Goal: Feedback & Contribution: Contribute content

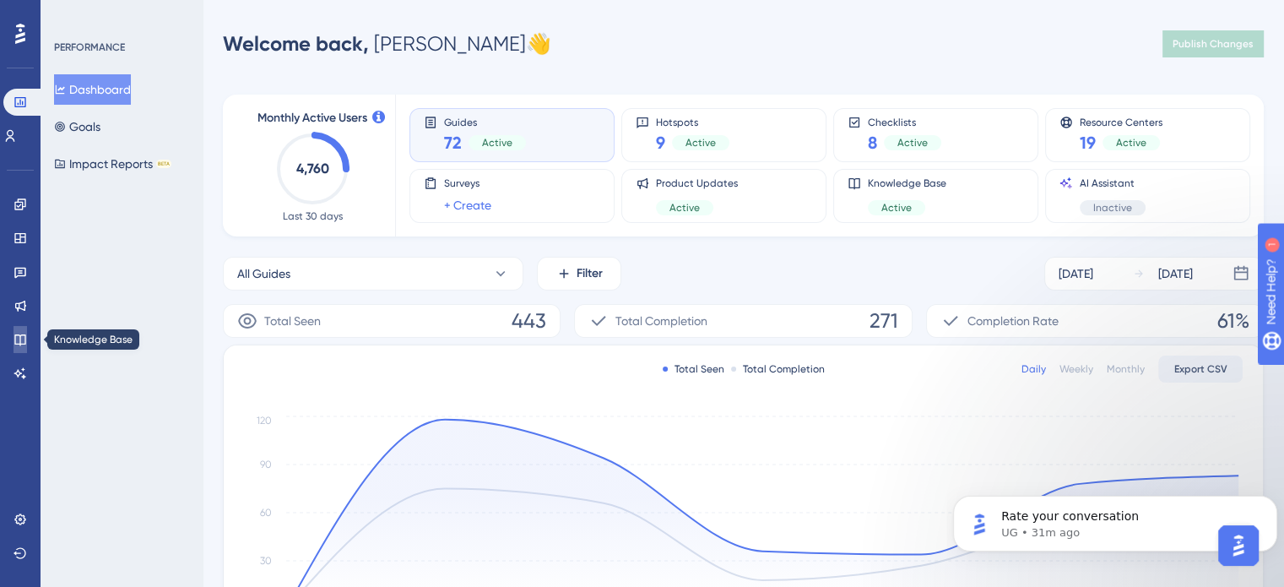
click at [17, 342] on icon at bounding box center [21, 340] width 14 height 14
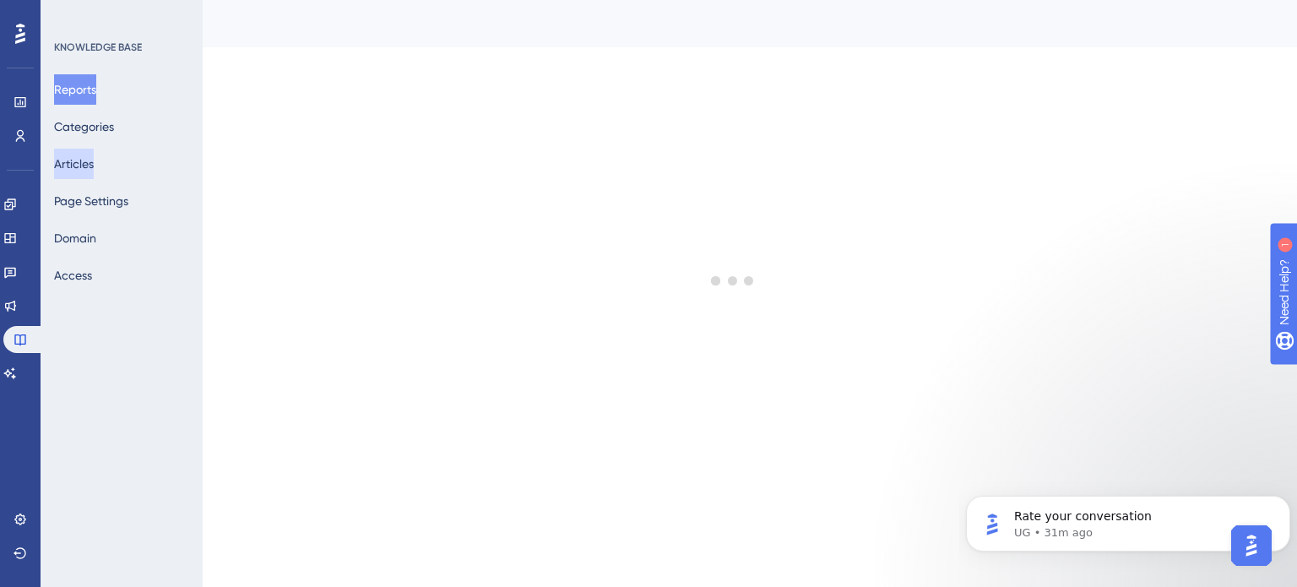
click at [72, 161] on button "Articles" at bounding box center [74, 164] width 40 height 30
click at [1181, 514] on p "Rate your conversation" at bounding box center [1141, 516] width 255 height 17
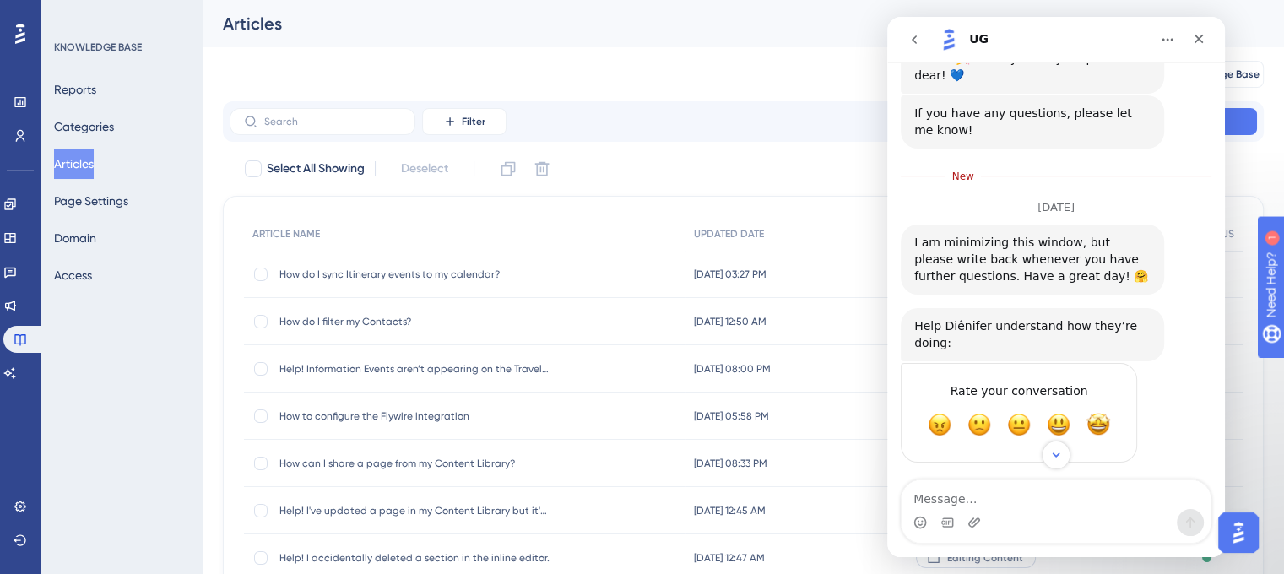
scroll to position [2825, 0]
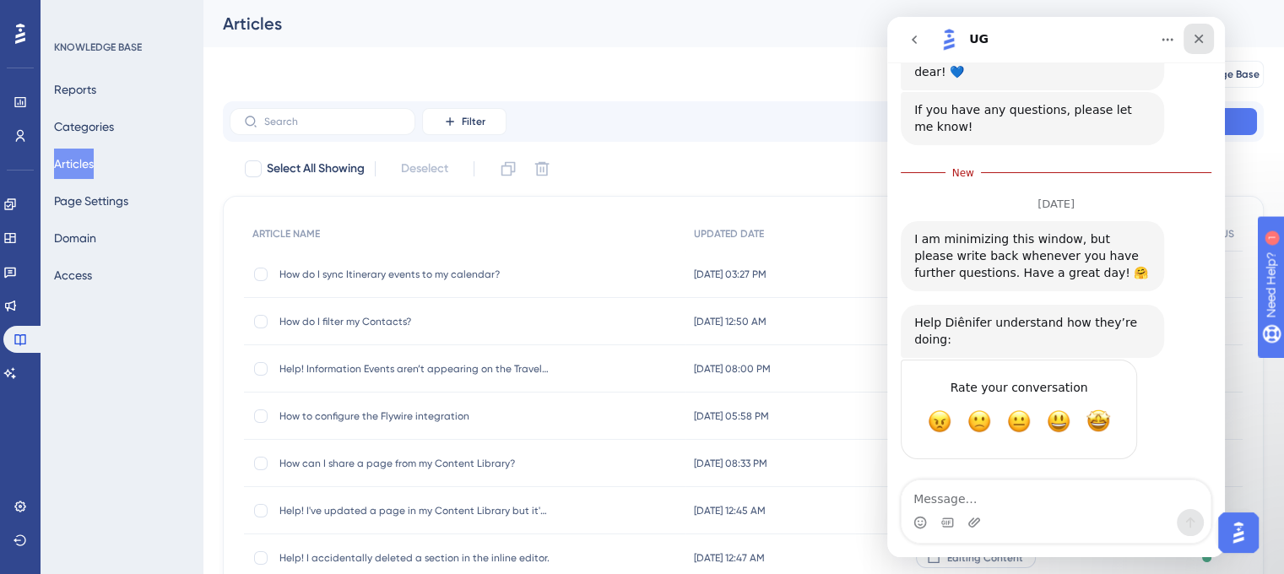
click at [1203, 42] on icon "Close" at bounding box center [1199, 39] width 9 height 9
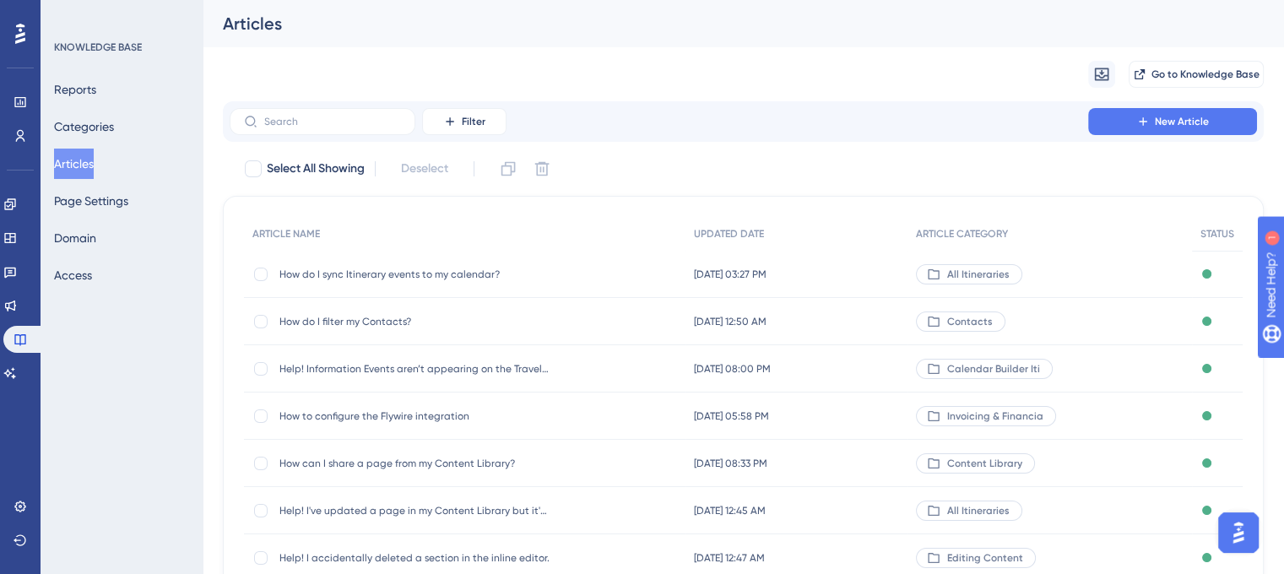
scroll to position [2786, 0]
click at [335, 127] on input "text" at bounding box center [332, 122] width 137 height 12
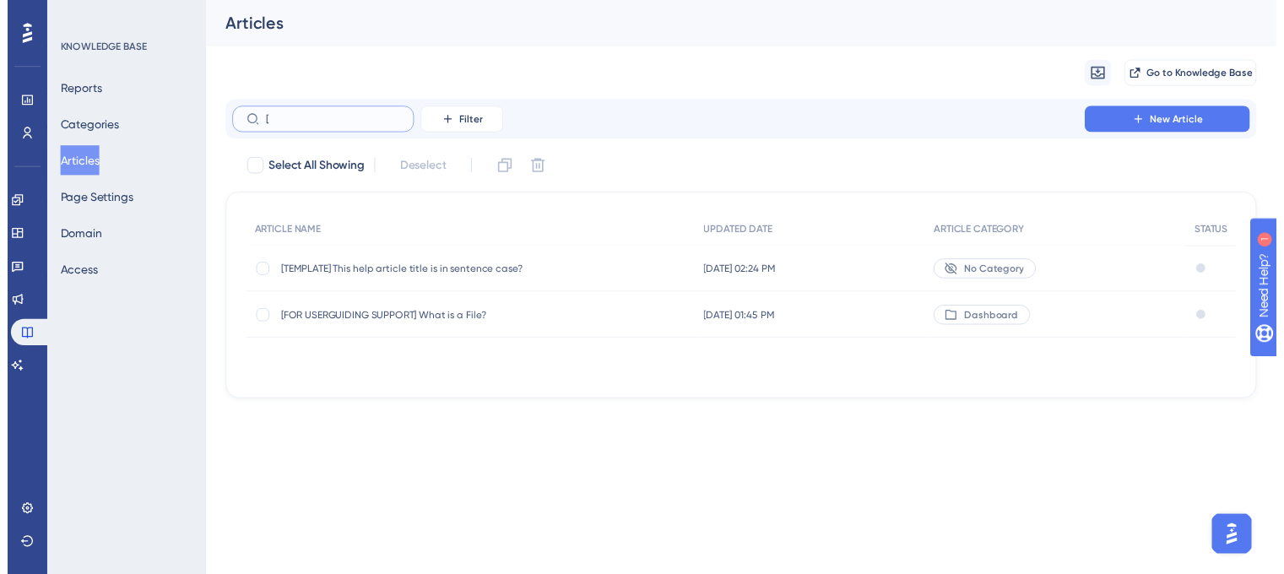
scroll to position [2772, 0]
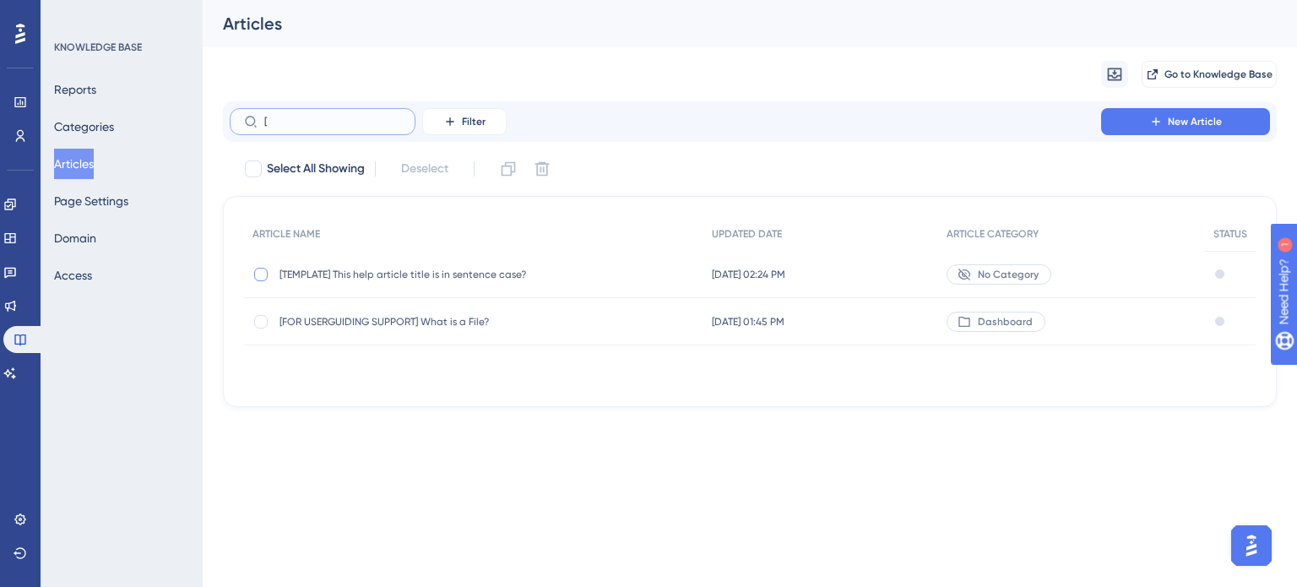
type input "["
click at [256, 267] on div at bounding box center [260, 274] width 17 height 17
click at [516, 162] on icon at bounding box center [508, 169] width 14 height 14
checkbox input "false"
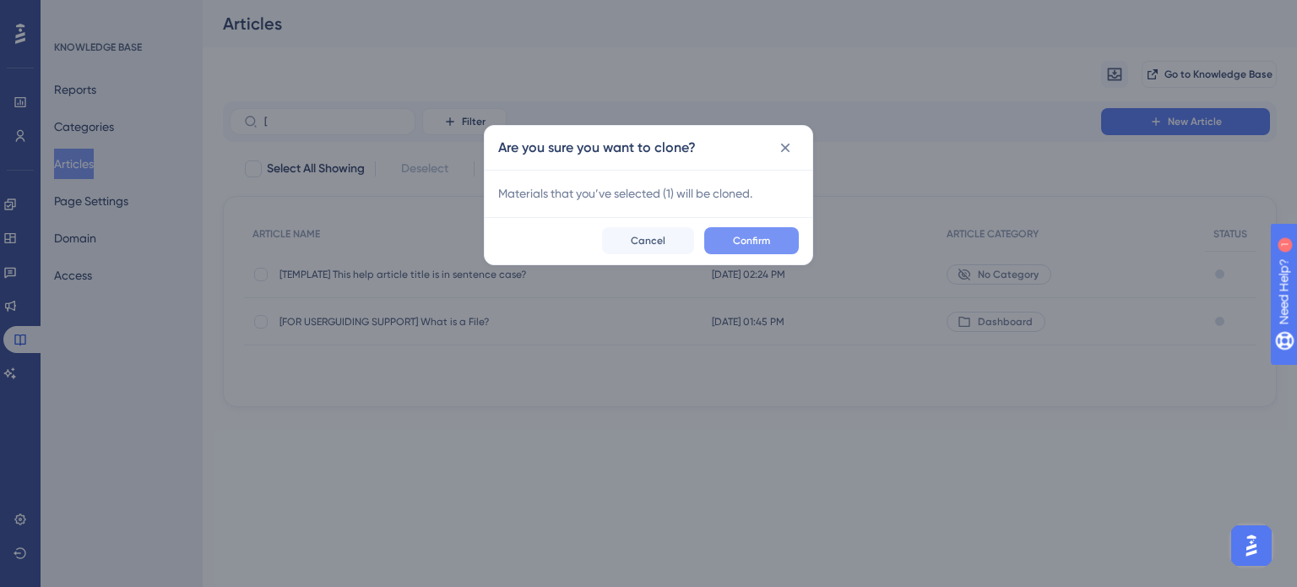
click at [779, 241] on button "Confirm" at bounding box center [751, 240] width 95 height 27
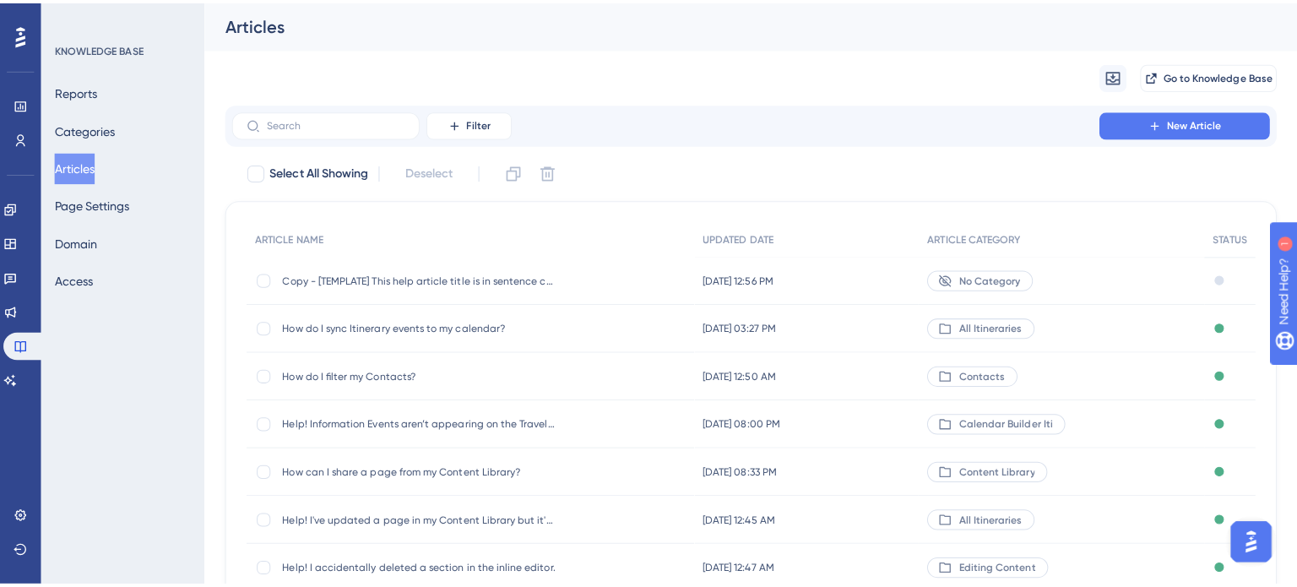
scroll to position [2786, 0]
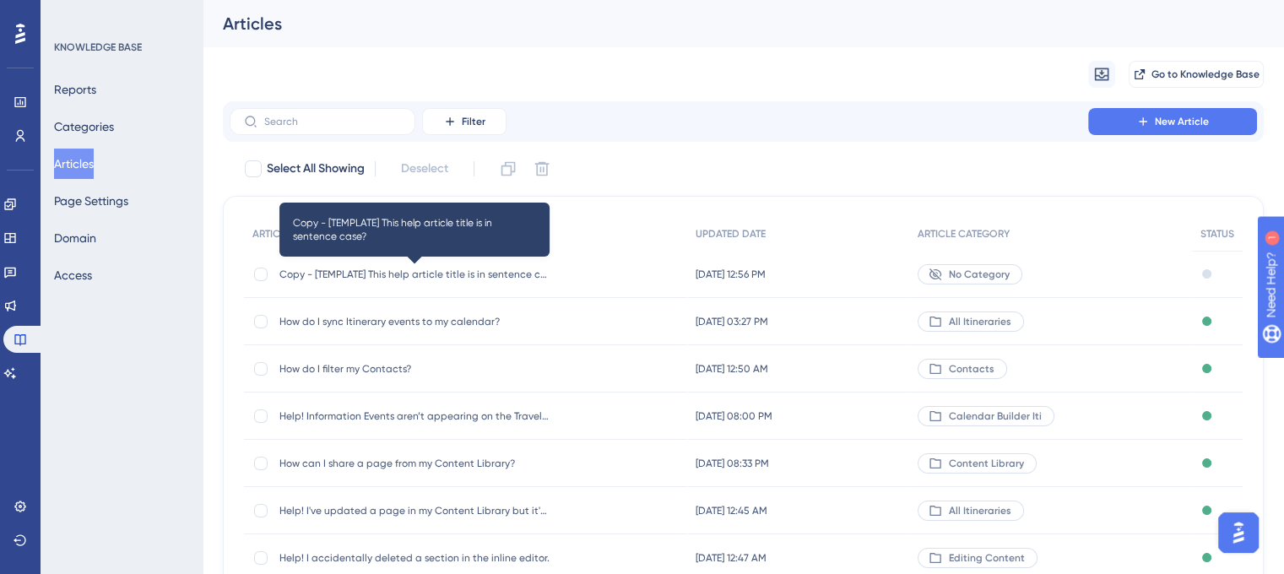
click at [393, 279] on span "Copy - [TEMPLATE] This help article title is in sentence case?" at bounding box center [414, 275] width 270 height 14
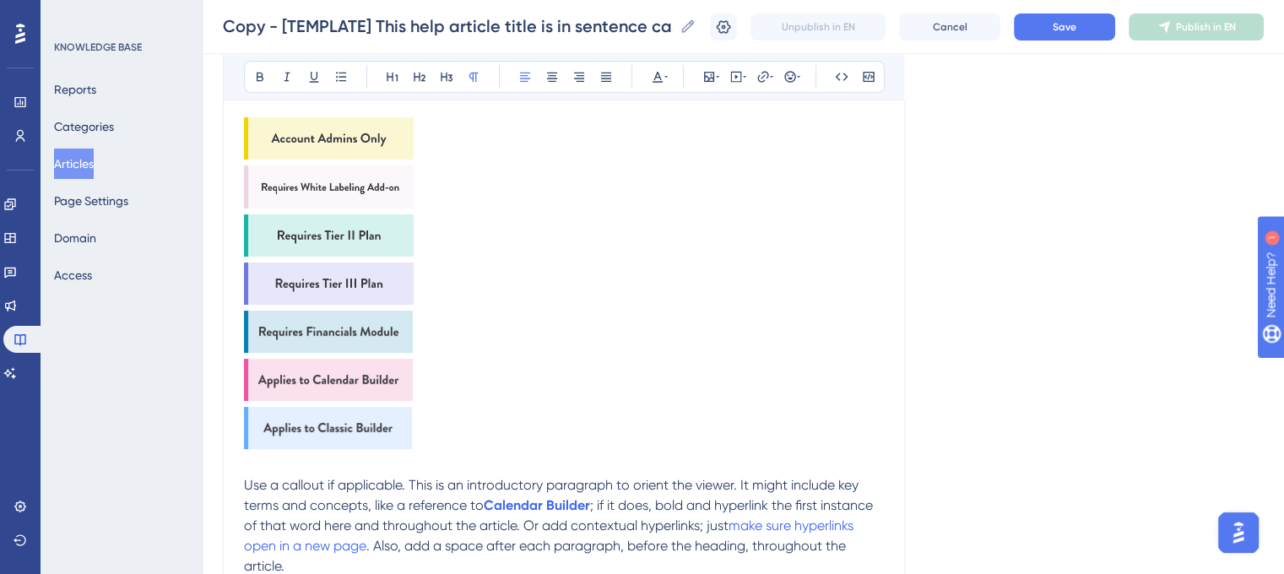
scroll to position [144, 0]
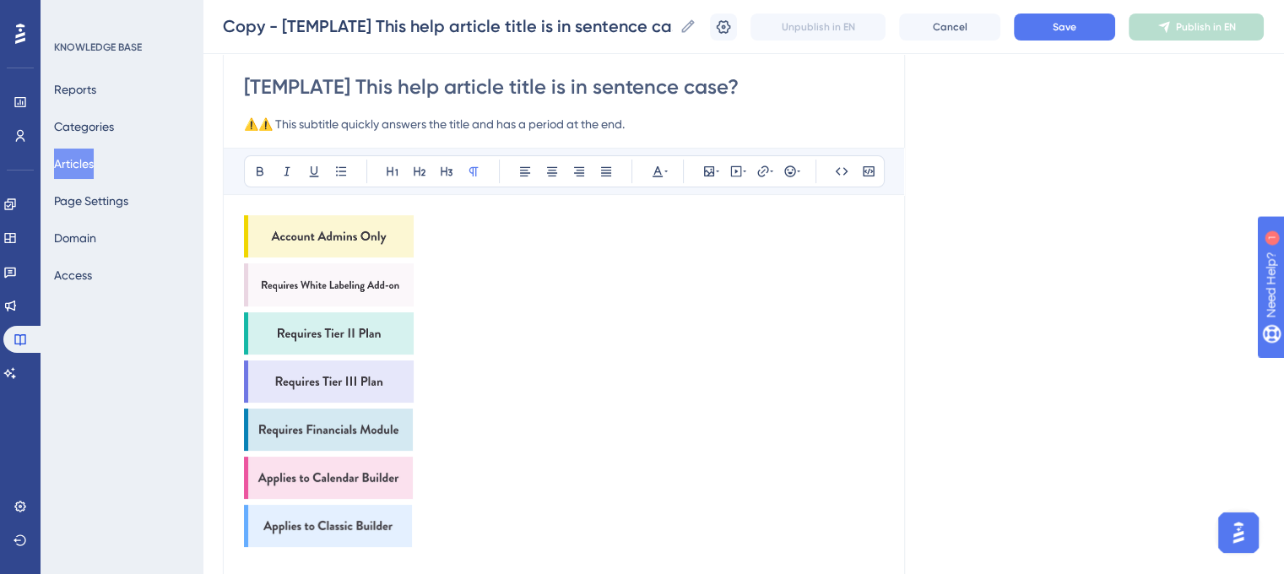
click at [368, 230] on img at bounding box center [329, 236] width 170 height 42
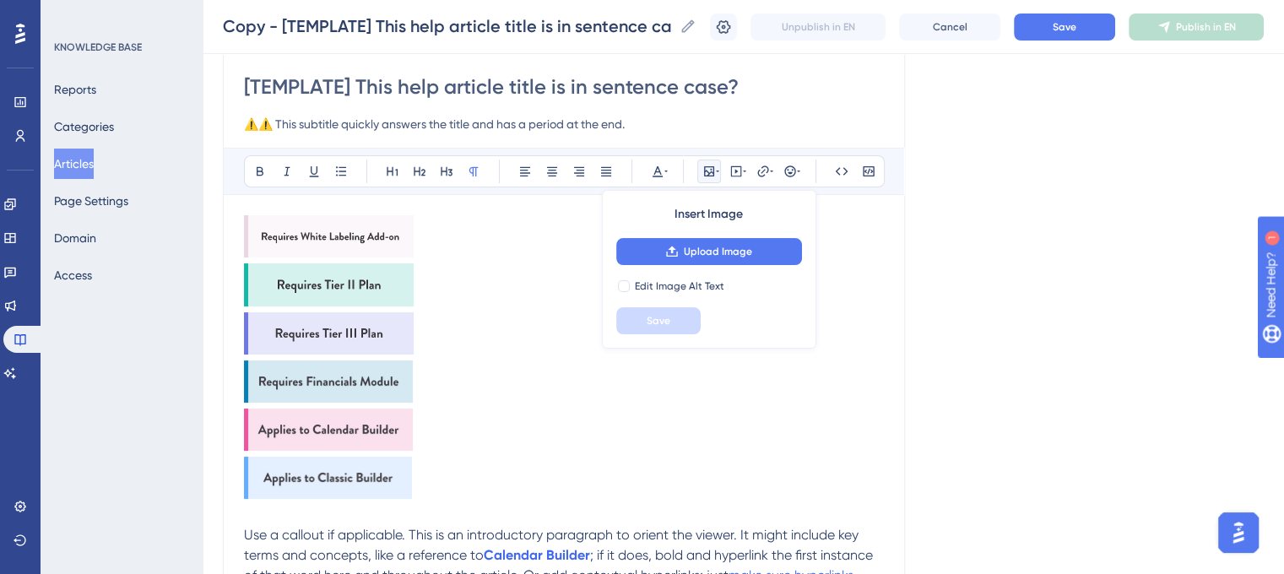
click at [368, 230] on img at bounding box center [329, 236] width 170 height 42
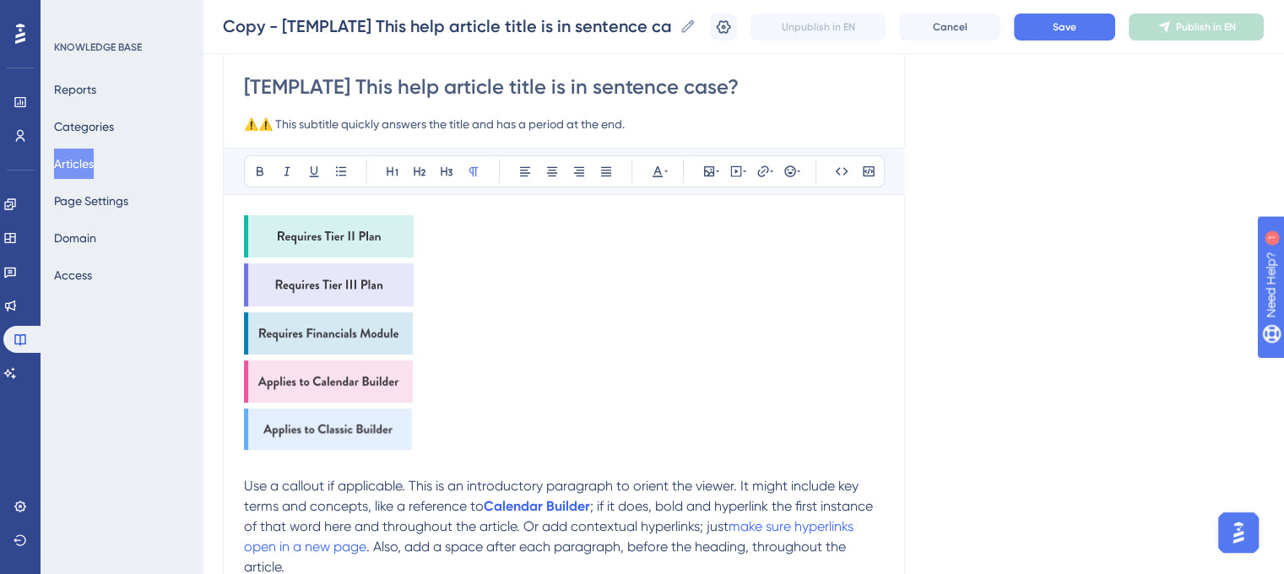
click at [368, 230] on img at bounding box center [329, 236] width 170 height 42
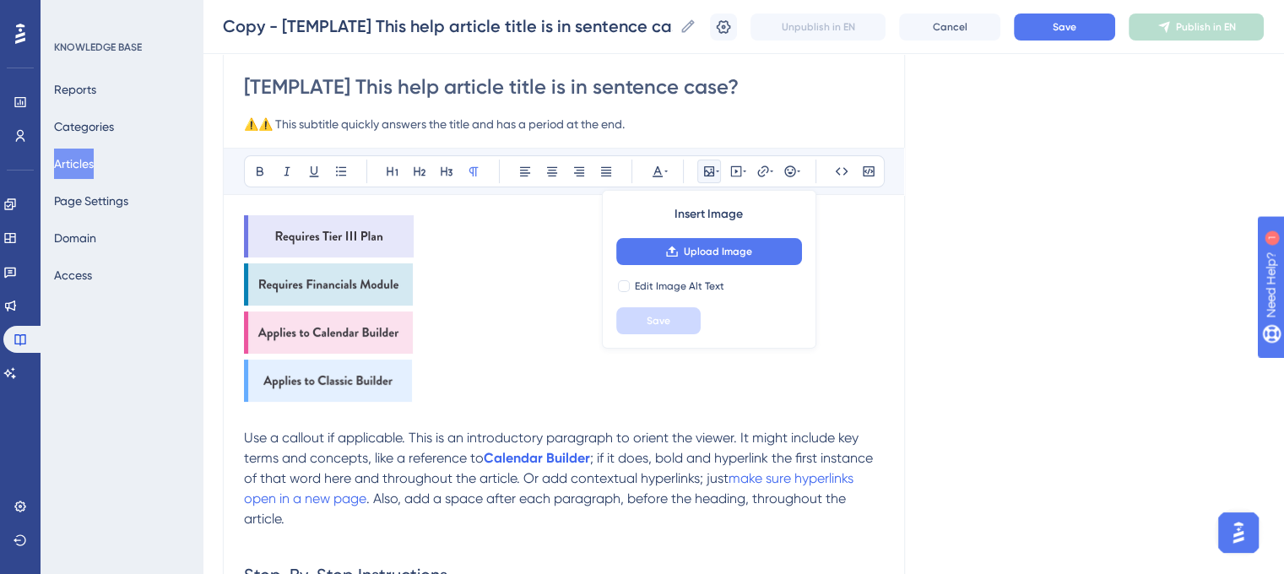
click at [368, 230] on img at bounding box center [329, 236] width 170 height 42
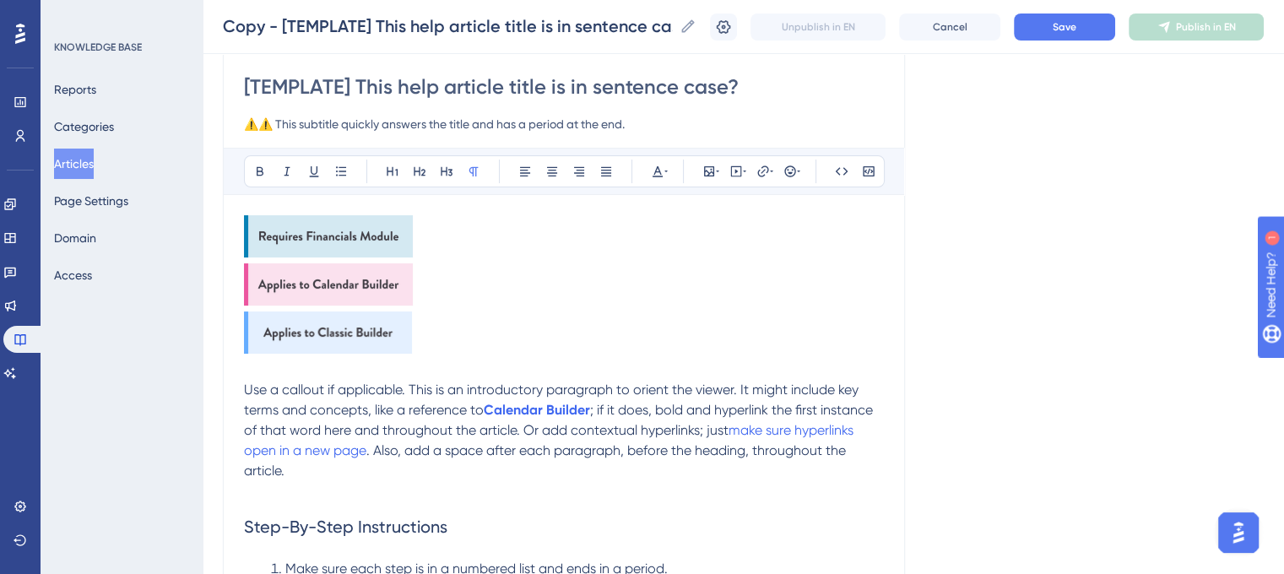
click at [368, 230] on img at bounding box center [328, 236] width 169 height 42
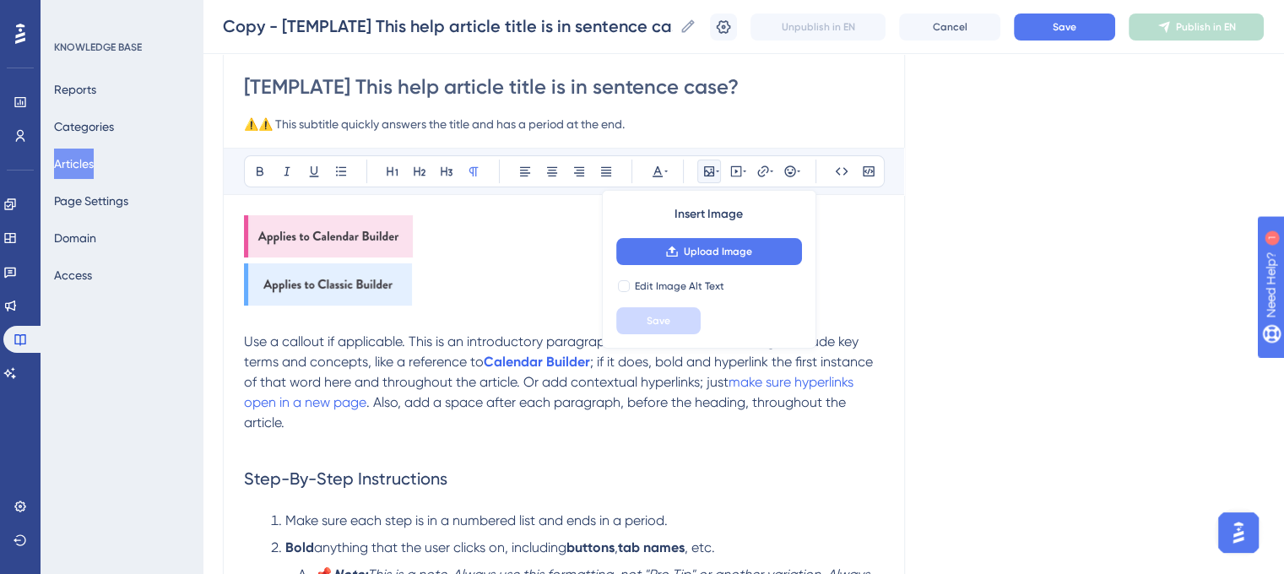
click at [344, 269] on img at bounding box center [328, 284] width 168 height 42
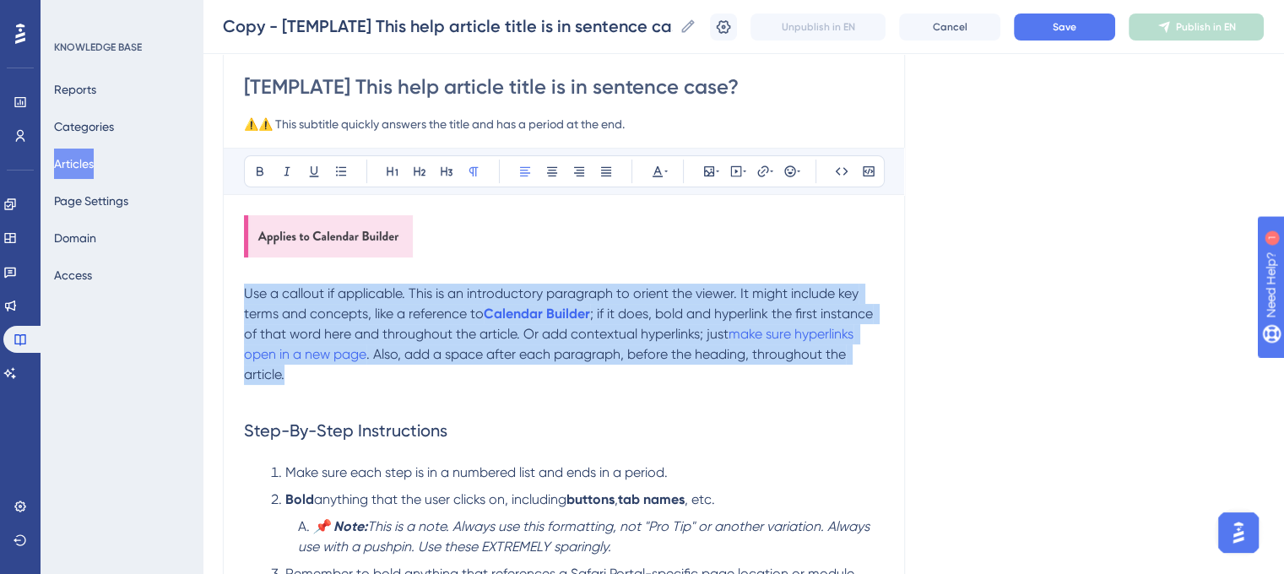
drag, startPoint x: 291, startPoint y: 377, endPoint x: 238, endPoint y: 303, distance: 90.7
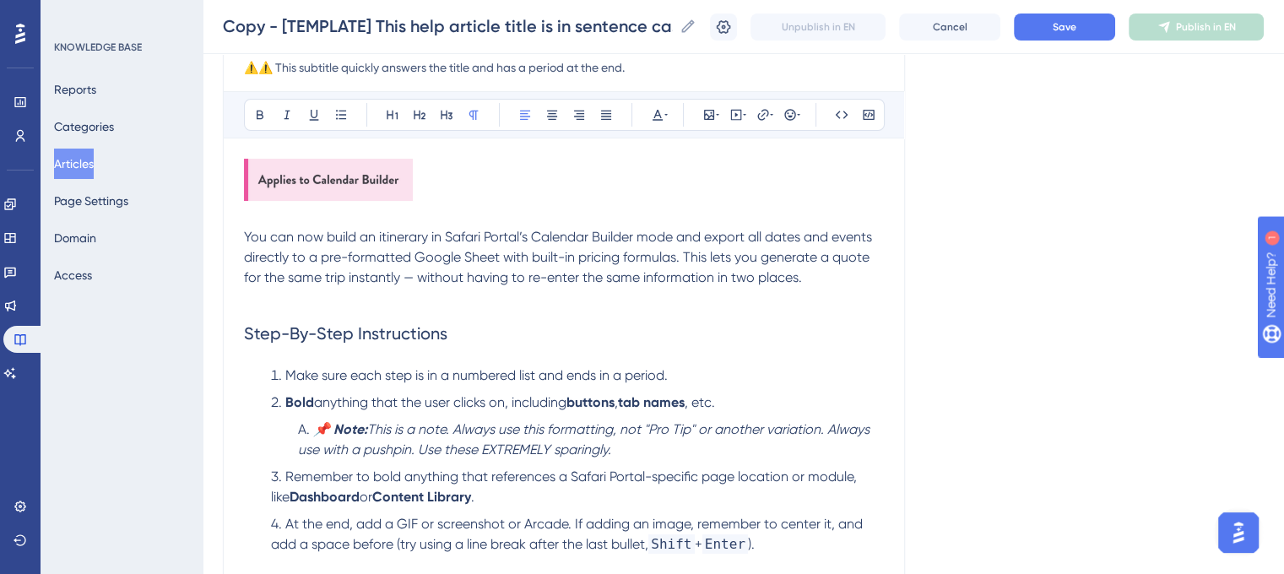
scroll to position [312, 0]
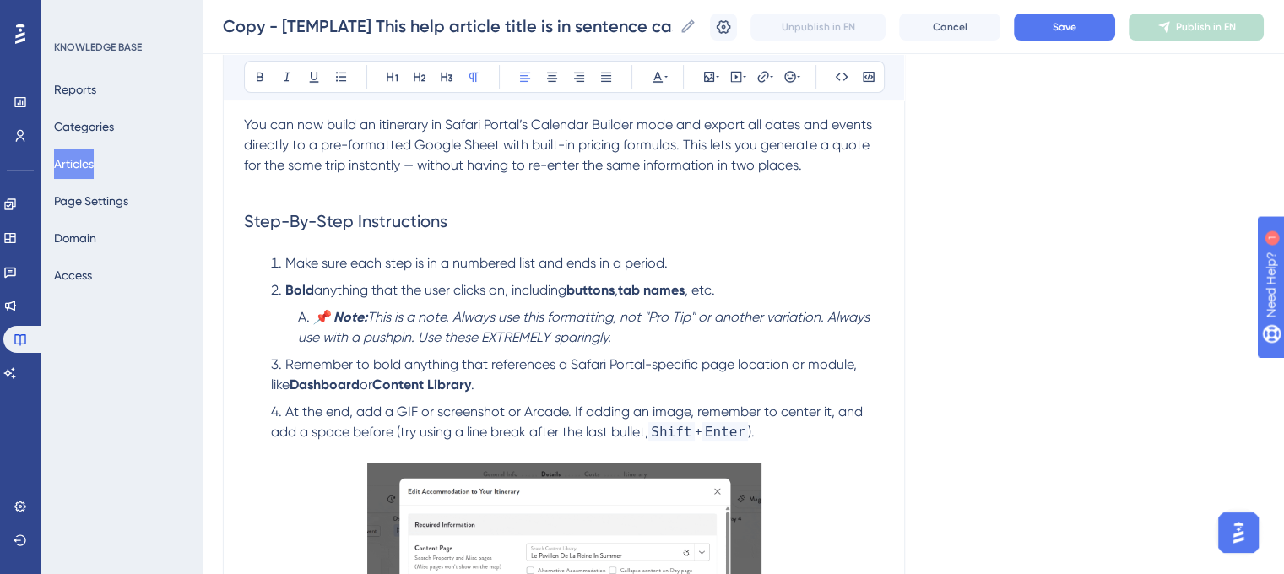
click at [832, 162] on p "You can now build an itinerary in Safari Portal’s Calendar Builder mode and exp…" at bounding box center [564, 145] width 640 height 61
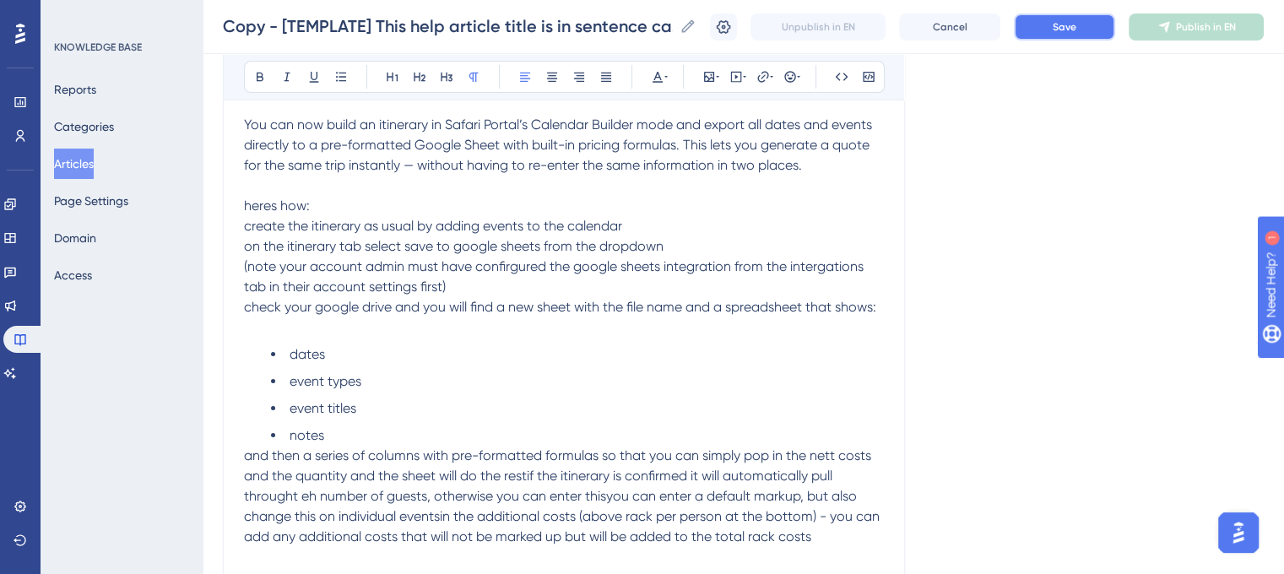
click at [1089, 32] on button "Save" at bounding box center [1064, 27] width 101 height 27
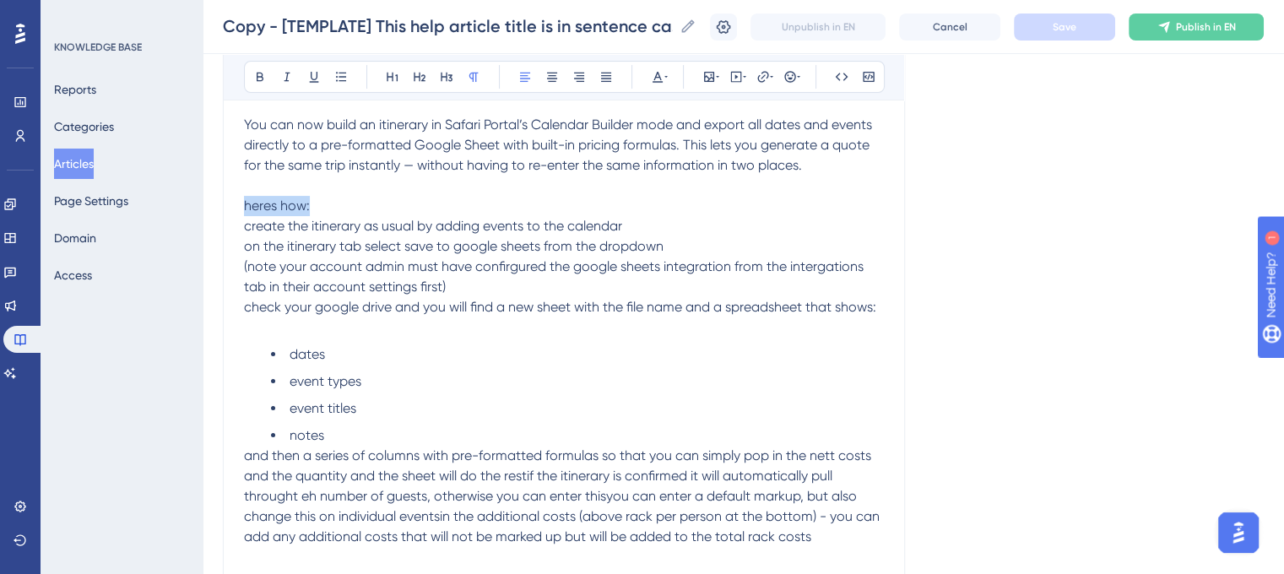
drag, startPoint x: 303, startPoint y: 203, endPoint x: 237, endPoint y: 203, distance: 65.9
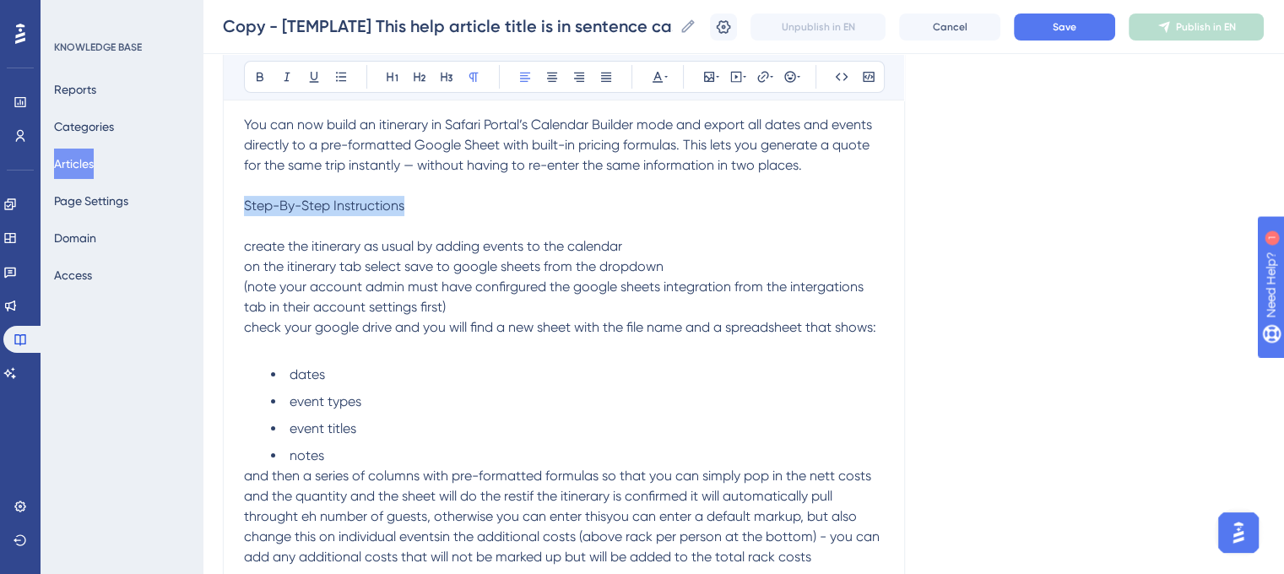
drag, startPoint x: 351, startPoint y: 210, endPoint x: 230, endPoint y: 209, distance: 121.6
click at [413, 70] on icon at bounding box center [420, 77] width 14 height 14
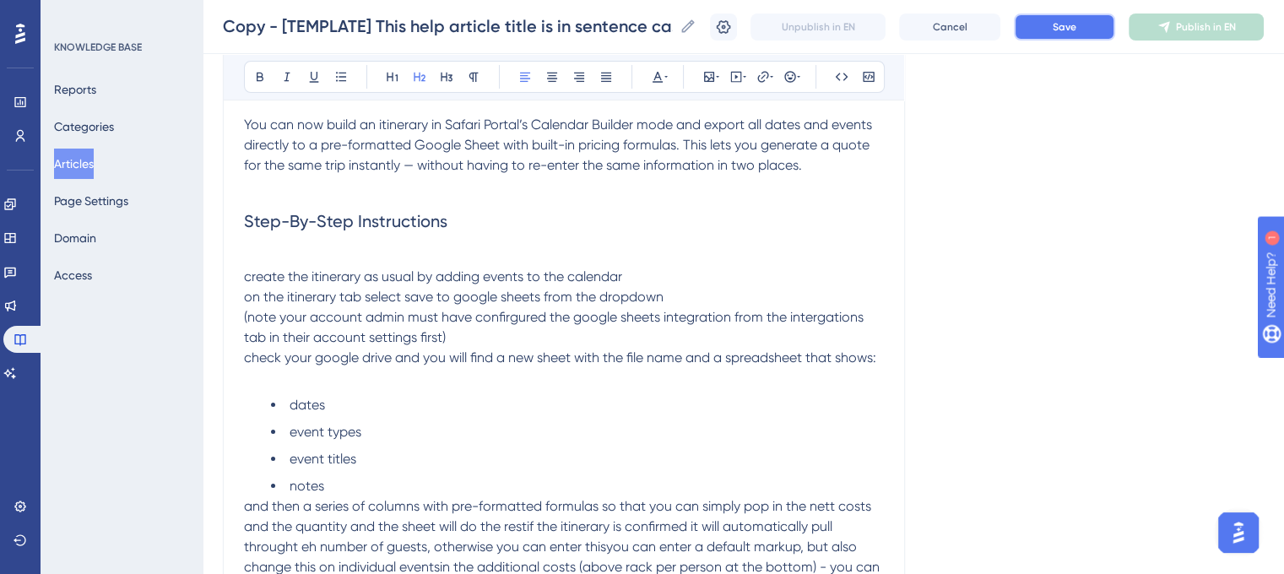
click at [1047, 32] on button "Save" at bounding box center [1064, 27] width 101 height 27
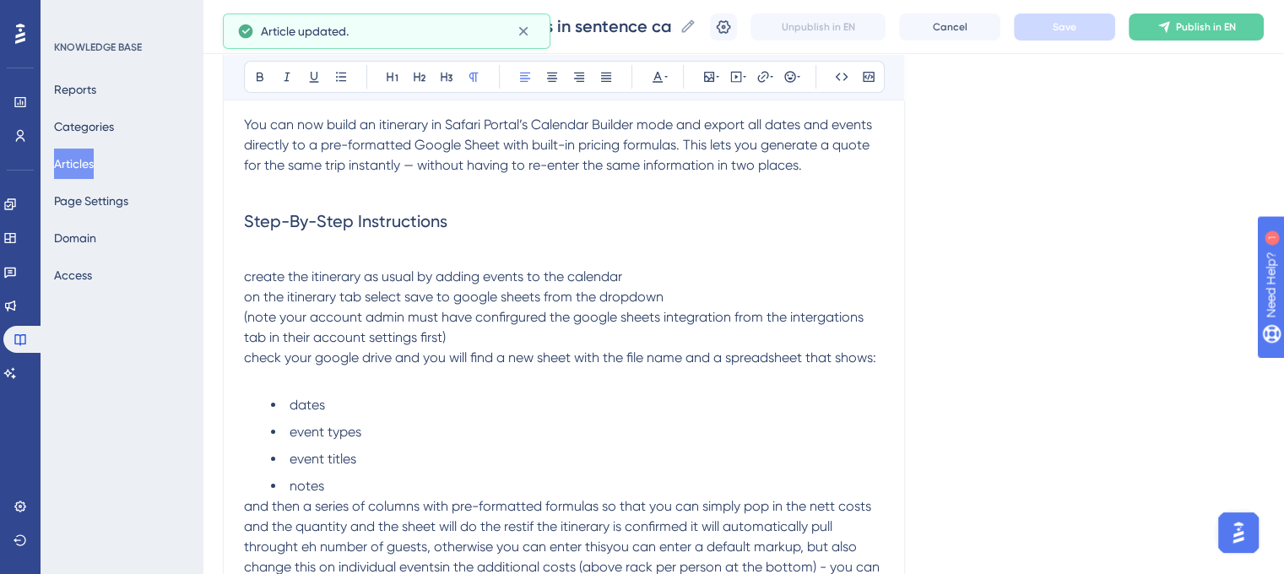
click at [246, 274] on span "create the itinerary as usual by adding events to the calendar" at bounding box center [433, 276] width 378 height 16
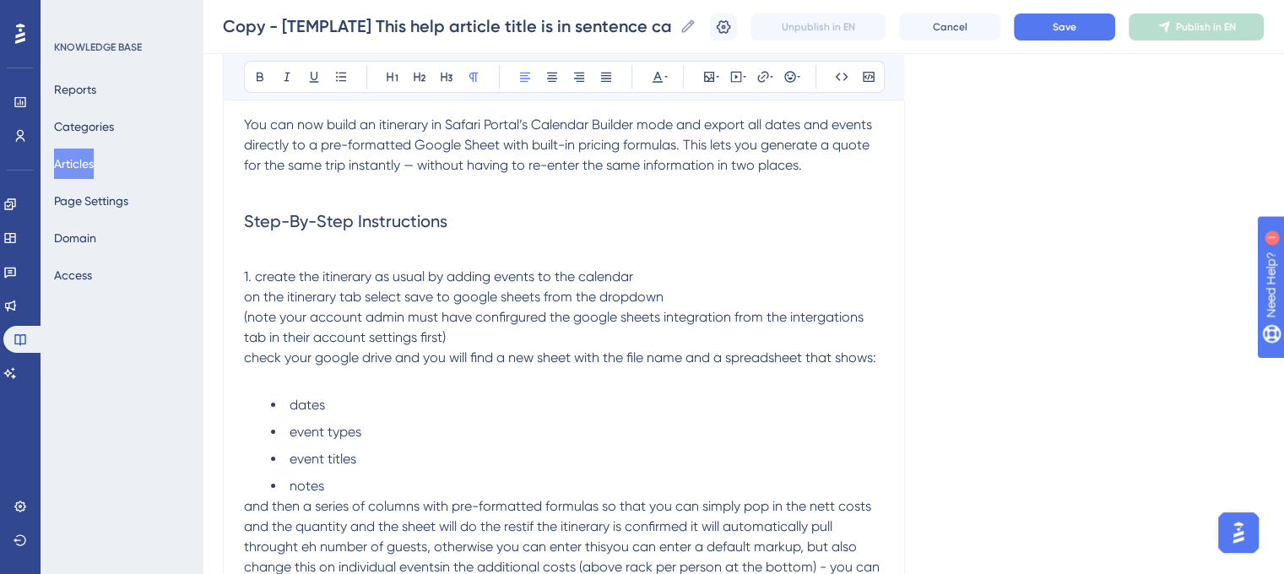
click at [248, 274] on span "1. create the itinerary as usual by adding events to the calendar" at bounding box center [438, 276] width 389 height 16
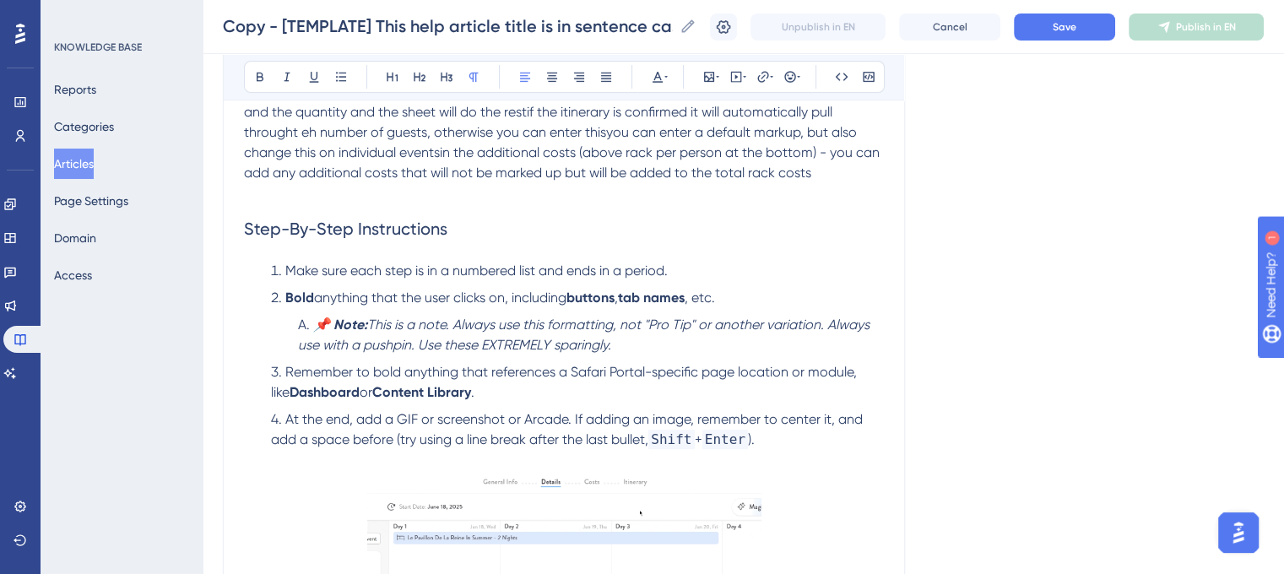
scroll to position [734, 0]
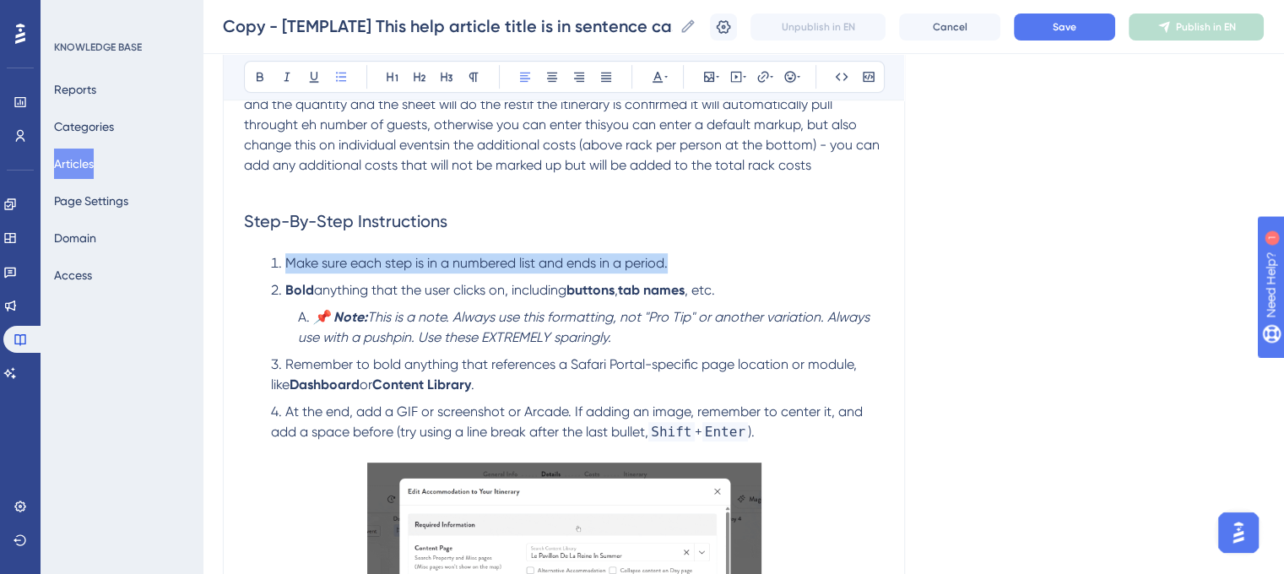
drag, startPoint x: 677, startPoint y: 263, endPoint x: 234, endPoint y: 257, distance: 443.3
click at [235, 257] on div "[TEMPLATE] This help article title is in sentence case? ⚠️⚠️ This subtitle quic…" at bounding box center [564, 309] width 682 height 1709
copy span "Make sure each step is in a numbered list and ends in a period."
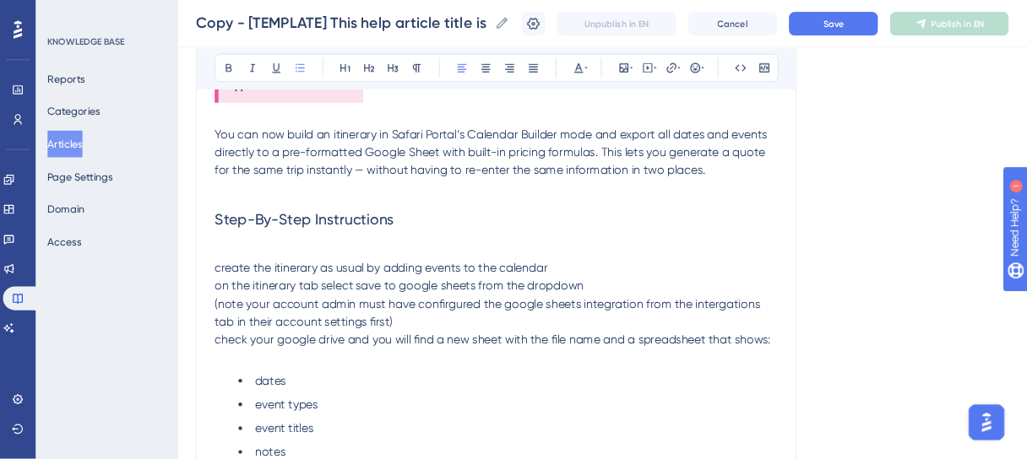
scroll to position [2837, 0]
click at [244, 303] on span "create the itinerary as usual by adding events to the calendar" at bounding box center [433, 305] width 378 height 16
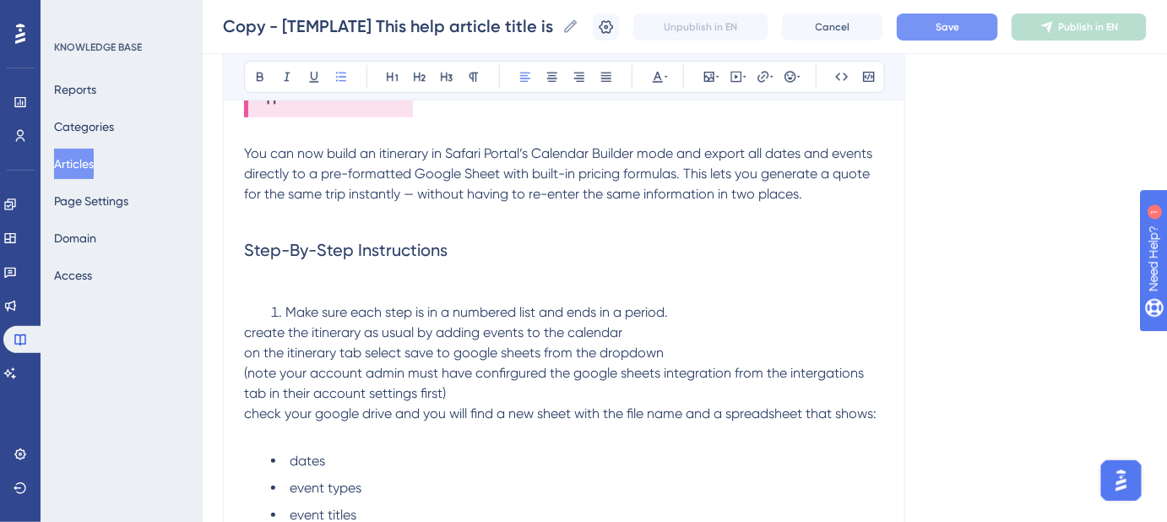
click at [934, 37] on button "Save" at bounding box center [947, 27] width 101 height 27
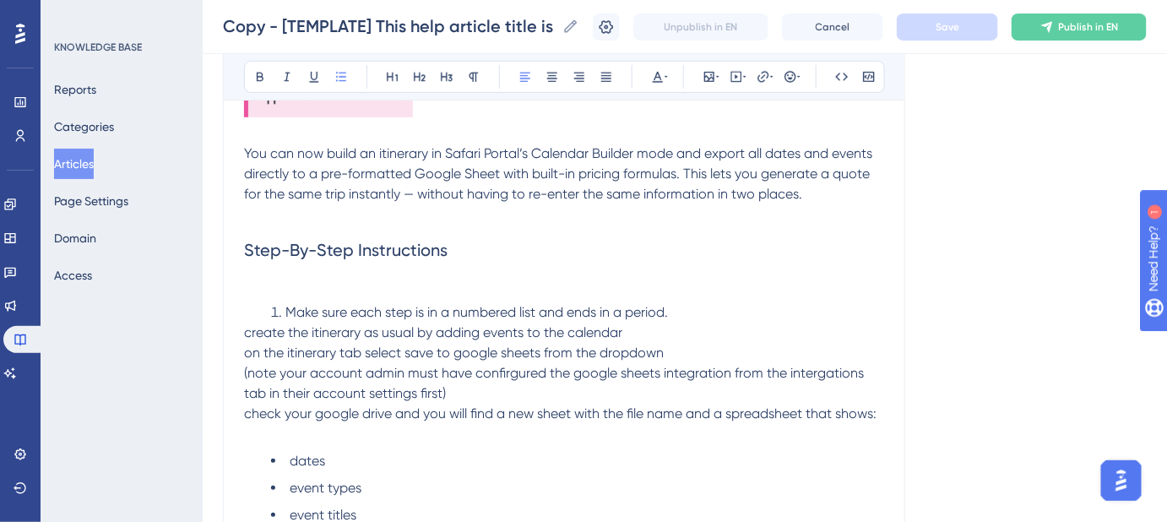
click at [724, 269] on h2 "Step-By-Step Instructions" at bounding box center [564, 250] width 640 height 51
click at [463, 252] on h2 "Step-By-Step Instructions" at bounding box center [564, 250] width 640 height 51
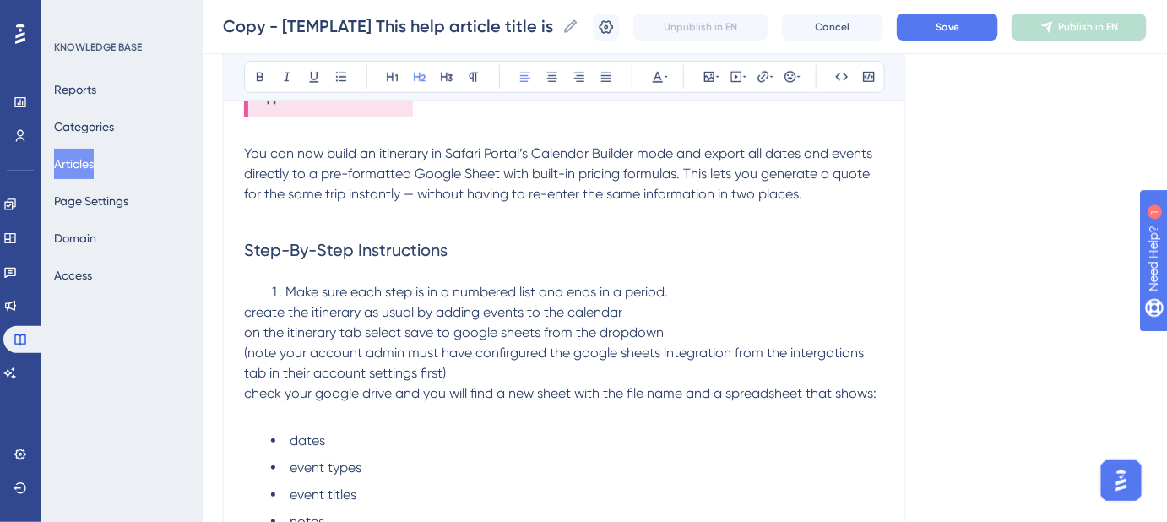
click at [247, 314] on span "create the itinerary as usual by adding events to the calendar" at bounding box center [433, 312] width 378 height 16
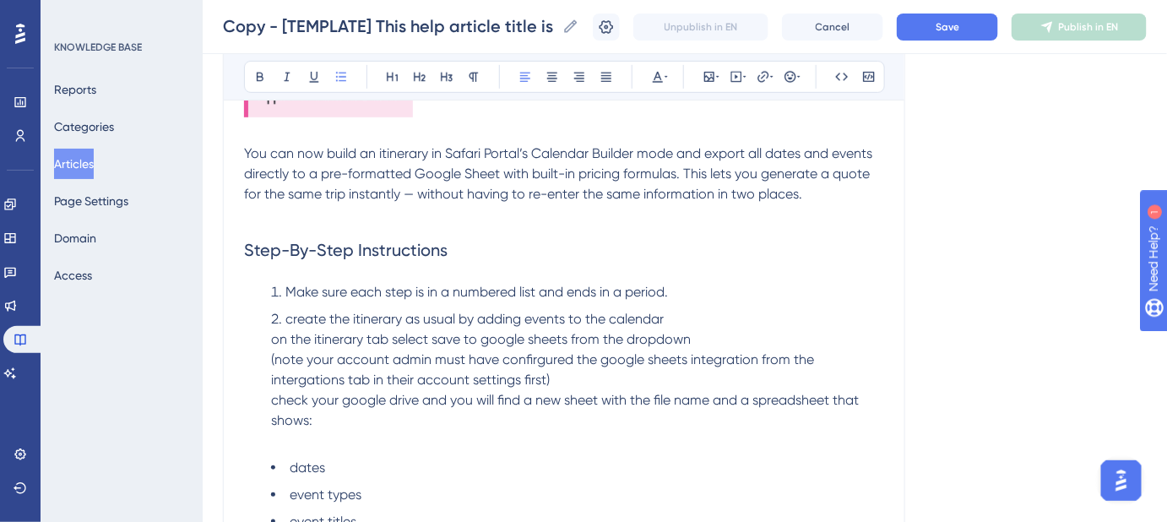
click at [272, 339] on span "on the itinerary tab select save to google sheets from the dropdown" at bounding box center [481, 339] width 420 height 16
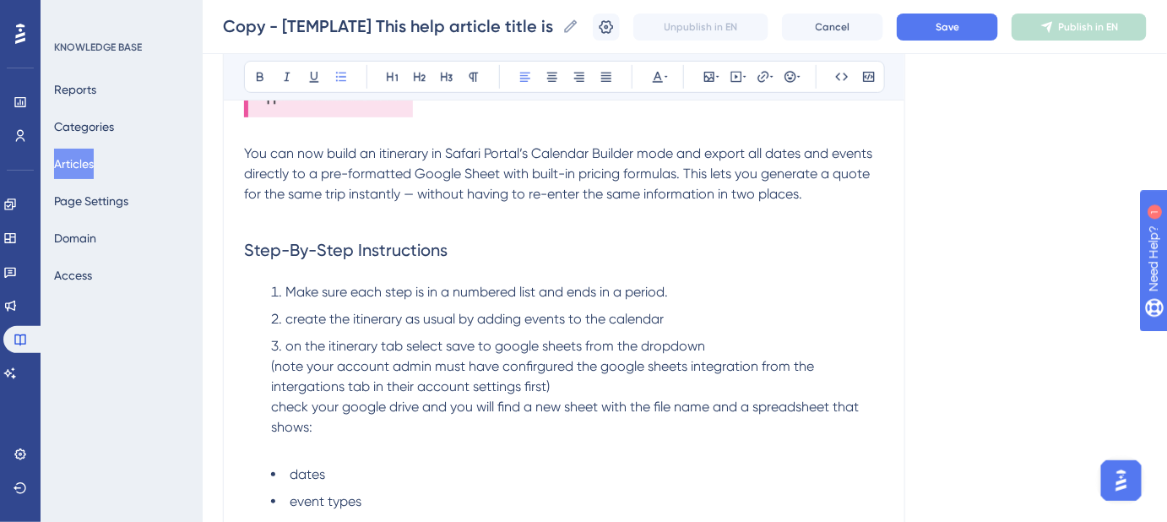
click at [270, 367] on ol "Make sure each step is in a numbered list and ends in a period. create the itin…" at bounding box center [564, 370] width 640 height 176
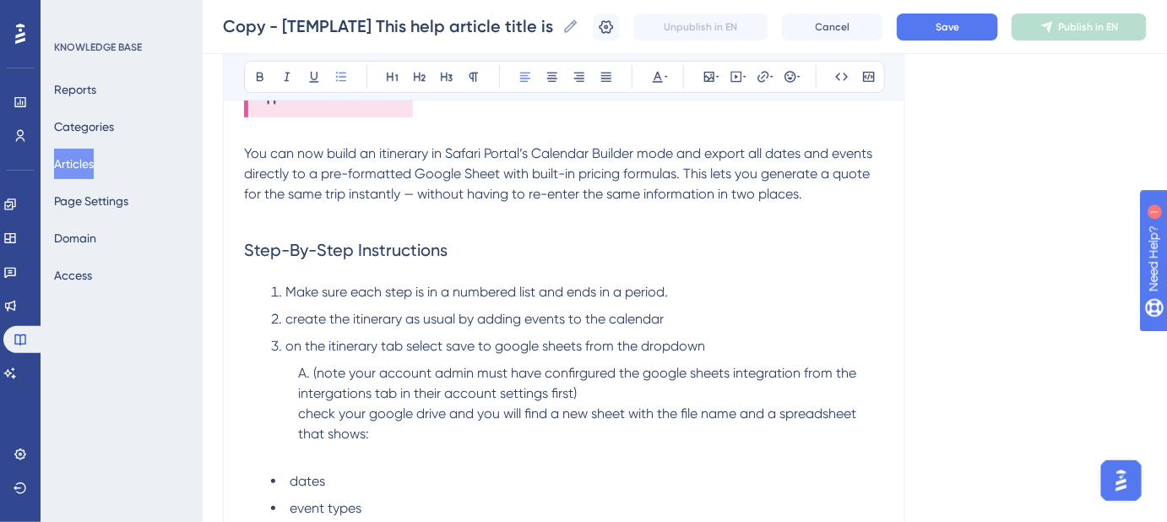
click at [299, 414] on span "check your google drive and you will find a new sheet with the file name and a …" at bounding box center [578, 423] width 561 height 36
click at [272, 412] on span "check your google drive and you will find a new sheet with the file name and a …" at bounding box center [566, 423] width 591 height 36
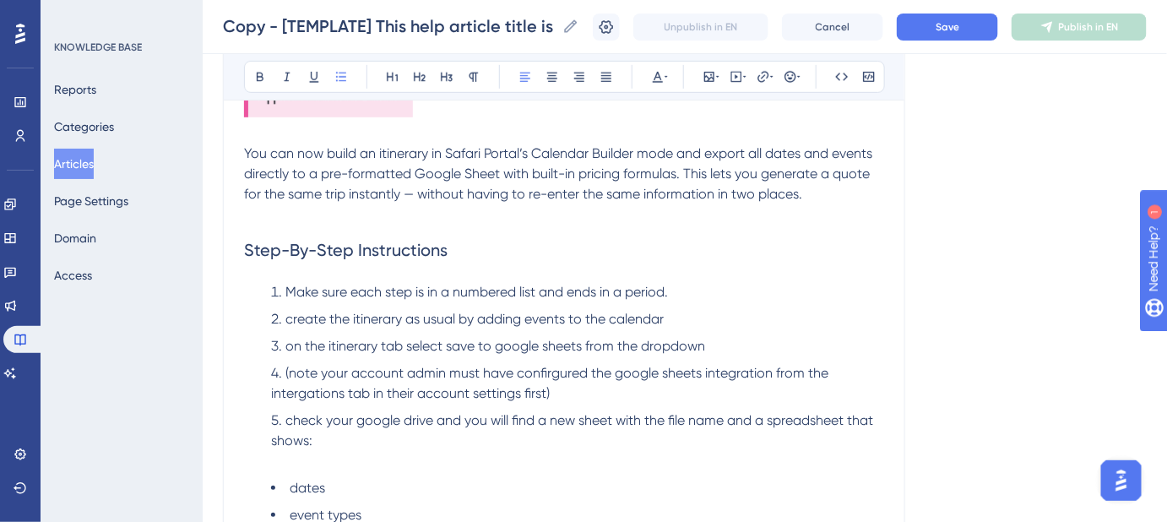
click at [272, 373] on li "(note your account admin must have confirgured the google sheets integration fr…" at bounding box center [577, 383] width 613 height 41
click at [274, 371] on li "(note your account admin must have confirgured the google sheets integration fr…" at bounding box center [577, 383] width 613 height 41
click at [940, 20] on button "Save" at bounding box center [947, 27] width 101 height 27
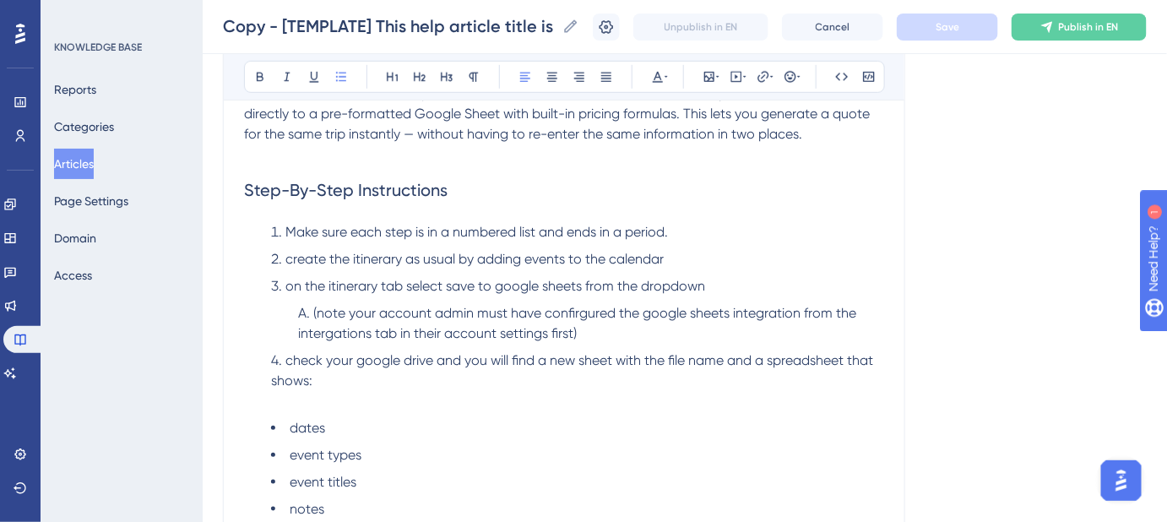
scroll to position [360, 0]
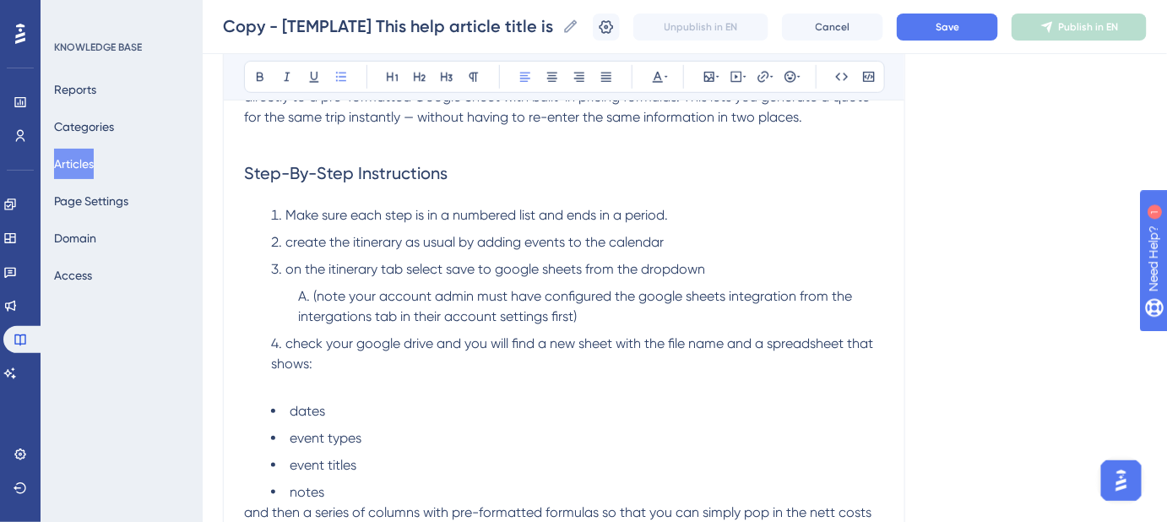
click at [628, 321] on li "(note your account admin must have configured the google sheets integration fro…" at bounding box center [591, 306] width 586 height 41
drag, startPoint x: 351, startPoint y: 295, endPoint x: 311, endPoint y: 295, distance: 40.5
click at [311, 295] on li "(note your account admin must have configured the google sheets integration fro…" at bounding box center [591, 306] width 586 height 41
click at [626, 320] on li "Your account admin must have configured the google sheets integration from the …" at bounding box center [591, 306] width 586 height 41
click at [974, 26] on button "Save" at bounding box center [947, 27] width 101 height 27
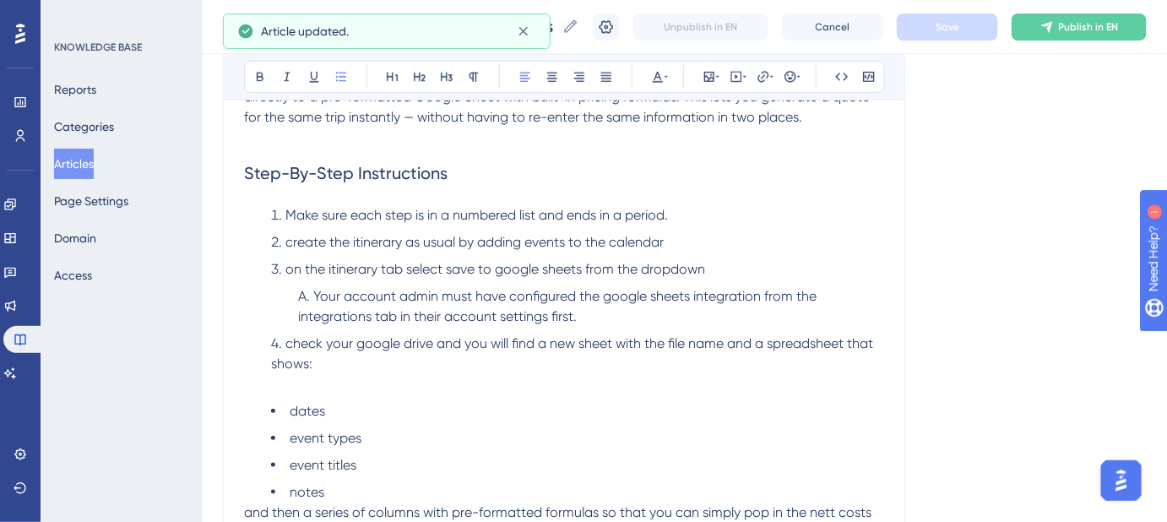
click at [288, 338] on span "check your google drive and you will find a new sheet with the file name and a …" at bounding box center [573, 353] width 605 height 36
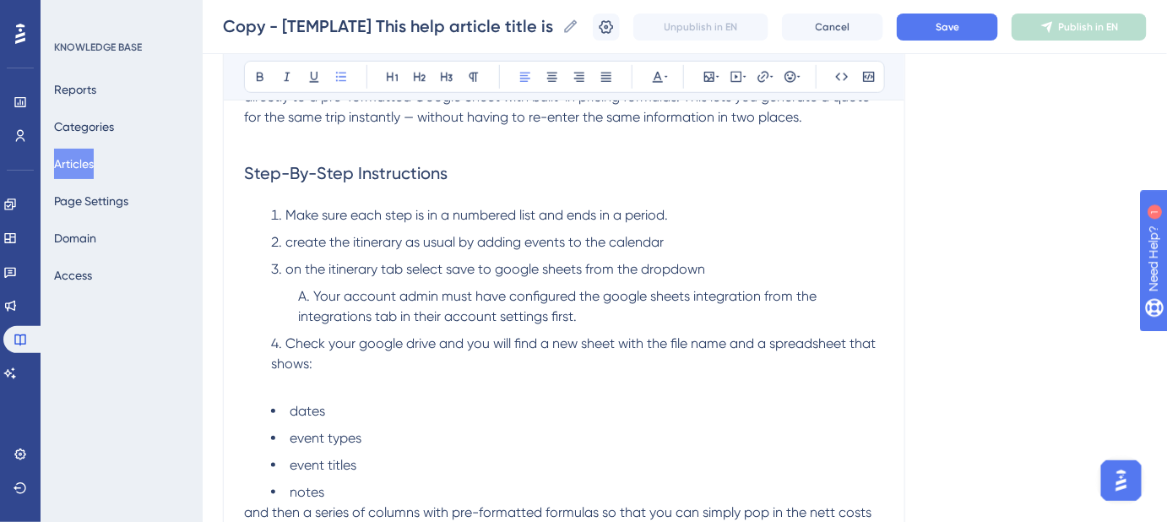
click at [361, 342] on span "Check your google drive and you will find a new sheet with the file name and a …" at bounding box center [575, 353] width 608 height 36
click at [409, 341] on span "Check your Google drive and you will find a new sheet with the file name and a …" at bounding box center [576, 353] width 610 height 36
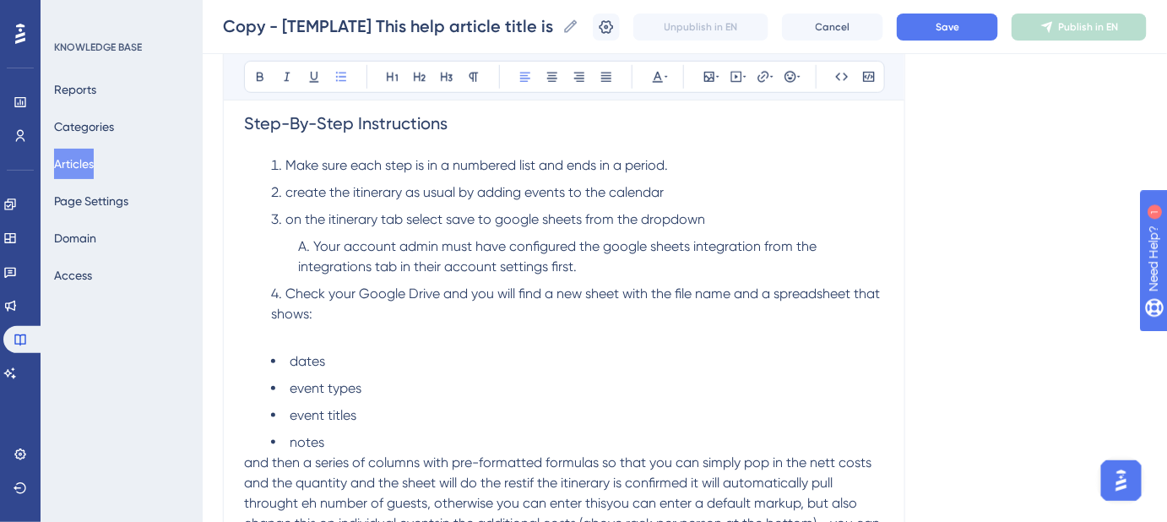
scroll to position [437, 0]
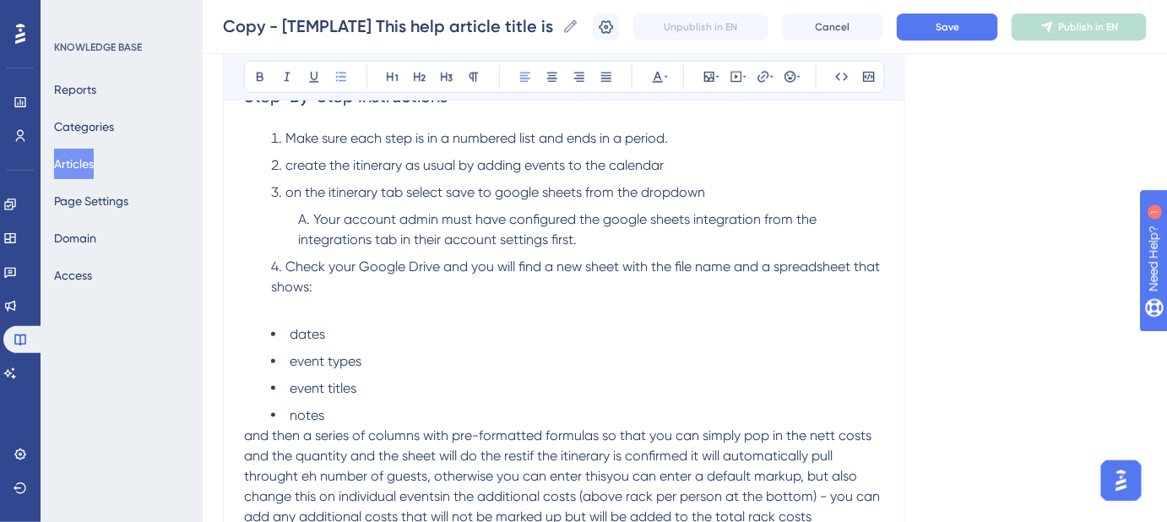
click at [319, 290] on li "Check your Google Drive and you will find a new sheet with the file name and a …" at bounding box center [577, 287] width 613 height 61
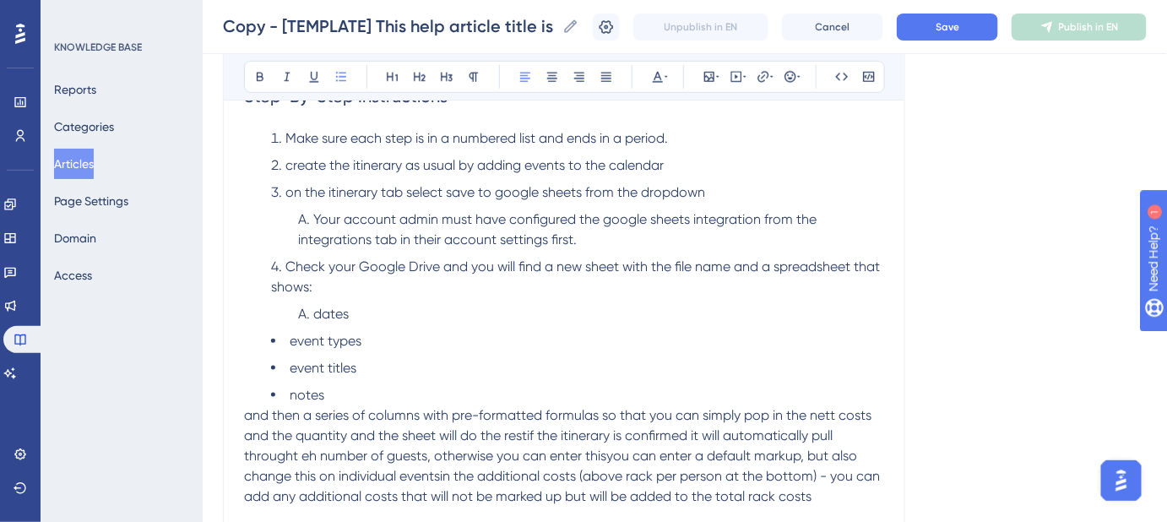
click at [290, 336] on span "event types" at bounding box center [326, 341] width 72 height 16
click at [288, 364] on li "event titles" at bounding box center [577, 368] width 613 height 20
click at [290, 387] on span "notes" at bounding box center [307, 395] width 35 height 16
click at [387, 385] on li "notes" at bounding box center [591, 395] width 586 height 20
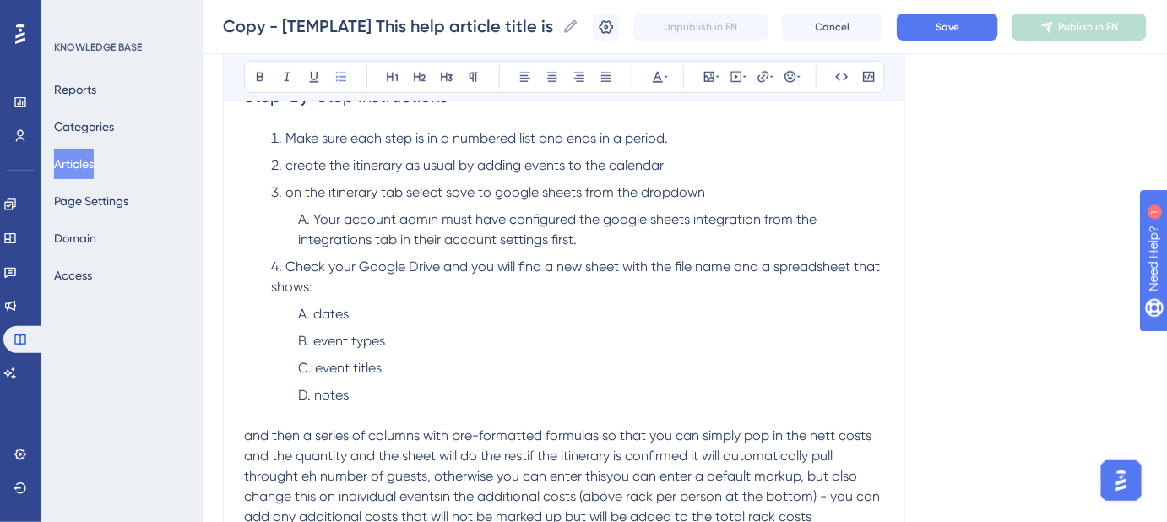
click at [319, 310] on span "dates" at bounding box center [330, 314] width 35 height 16
click at [315, 336] on span "event types" at bounding box center [349, 341] width 72 height 16
click at [354, 339] on span "Event types" at bounding box center [348, 341] width 71 height 16
click at [320, 368] on span "event titles" at bounding box center [348, 368] width 67 height 16
click at [354, 368] on span "Event titles" at bounding box center [348, 368] width 66 height 16
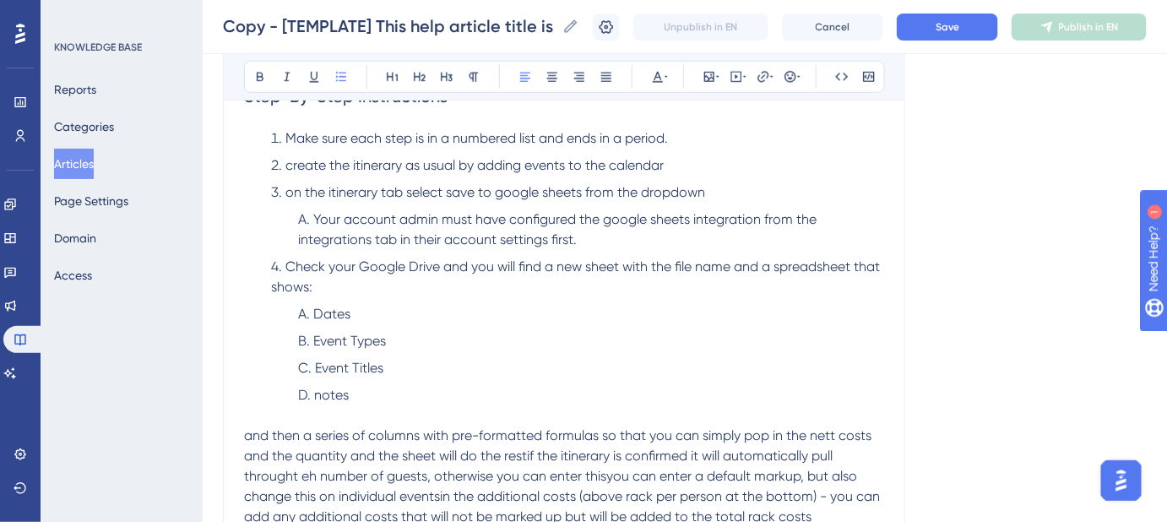
click at [320, 396] on span "notes" at bounding box center [331, 395] width 35 height 16
click at [971, 20] on button "Save" at bounding box center [947, 27] width 101 height 27
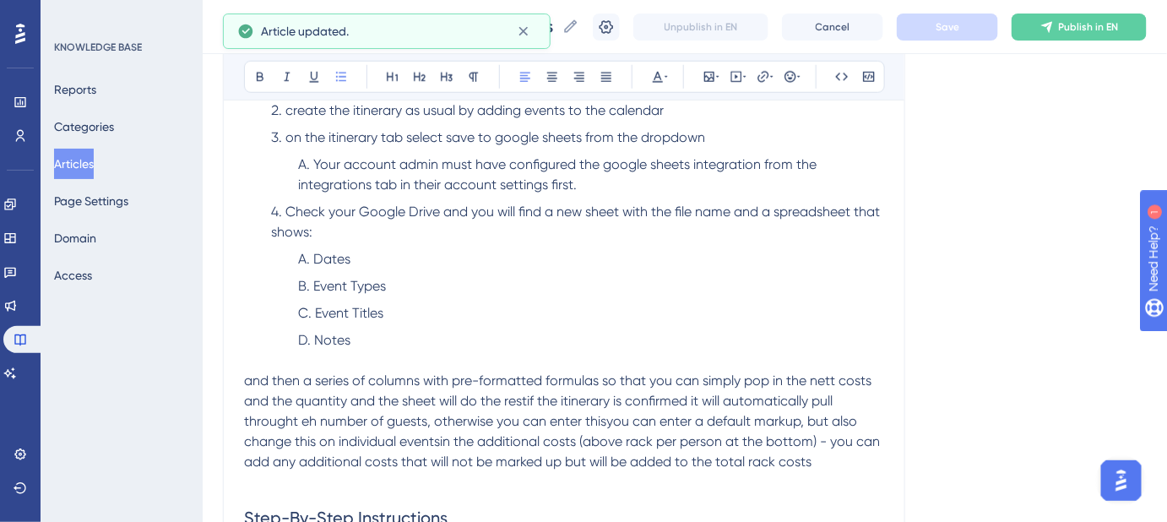
scroll to position [591, 0]
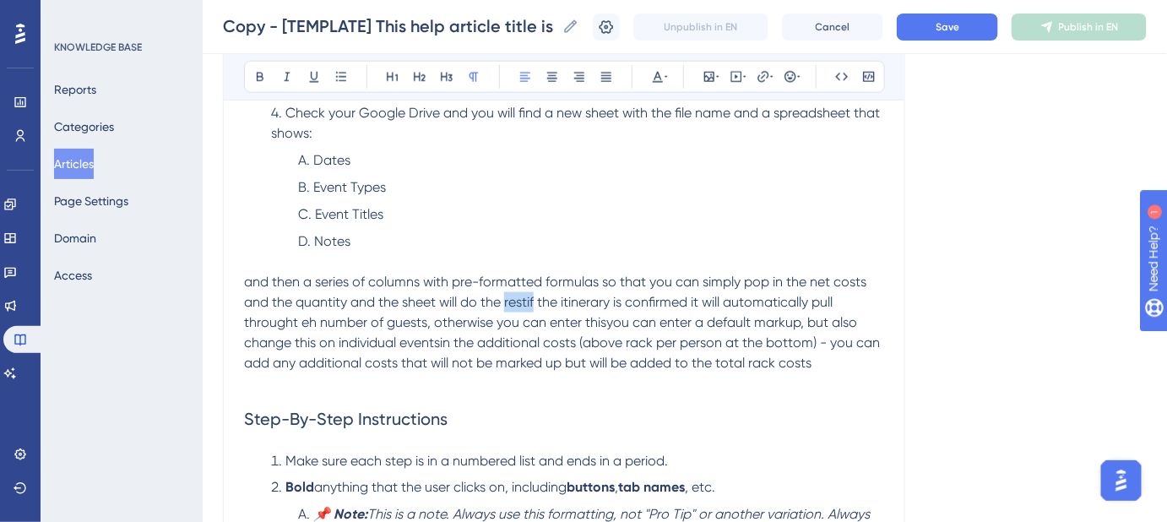
drag, startPoint x: 521, startPoint y: 297, endPoint x: 558, endPoint y: 326, distance: 46.9
click at [558, 326] on span "and then a series of columns with pre-formatted formulas so that you can simply…" at bounding box center [563, 322] width 639 height 97
click at [535, 299] on span "and then a series of columns with pre-formatted formulas so that you can simply…" at bounding box center [563, 322] width 639 height 97
click at [528, 298] on span "and then a series of columns with pre-formatted formulas so that you can simply…" at bounding box center [563, 322] width 639 height 97
click at [299, 322] on span "and then a series of columns with pre-formatted formulas so that you can simply…" at bounding box center [563, 322] width 639 height 97
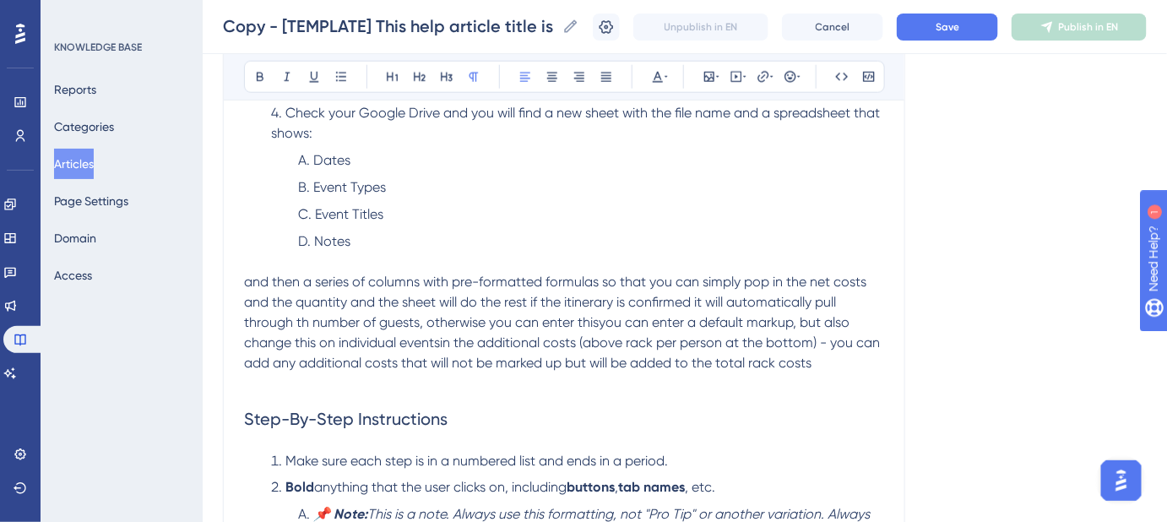
click at [306, 323] on span "and then a series of columns with pre-formatted formulas so that you can simply…" at bounding box center [563, 322] width 639 height 97
click at [607, 321] on span "and then a series of columns with pre-formatted formulas so that you can simply…" at bounding box center [563, 322] width 639 height 97
drag, startPoint x: 607, startPoint y: 321, endPoint x: 493, endPoint y: 317, distance: 114.0
click at [493, 317] on span "and then a series of columns with pre-formatted formulas so that you can simply…" at bounding box center [563, 322] width 639 height 97
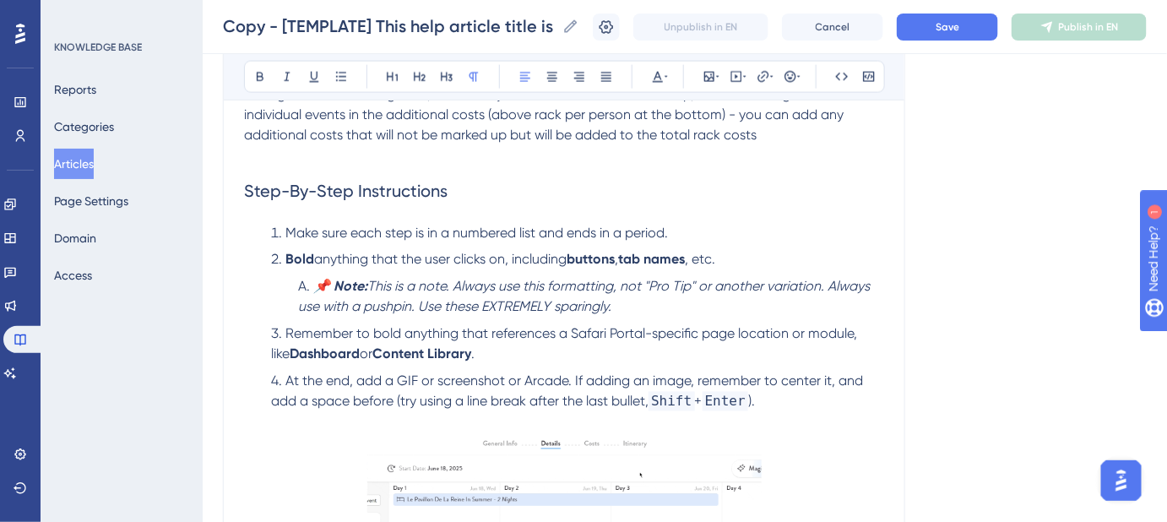
scroll to position [821, 0]
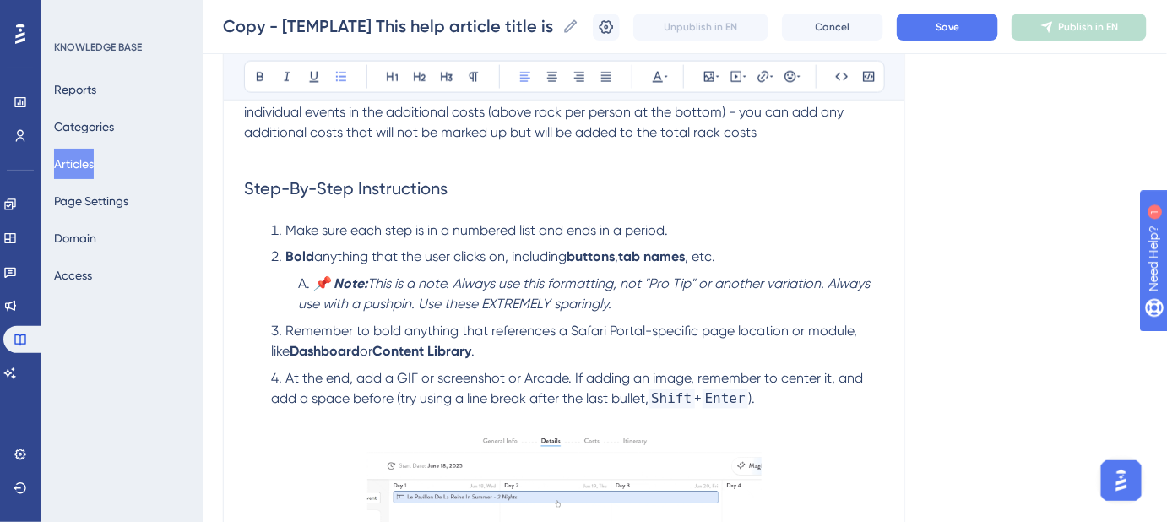
drag, startPoint x: 774, startPoint y: 398, endPoint x: 239, endPoint y: 191, distance: 573.8
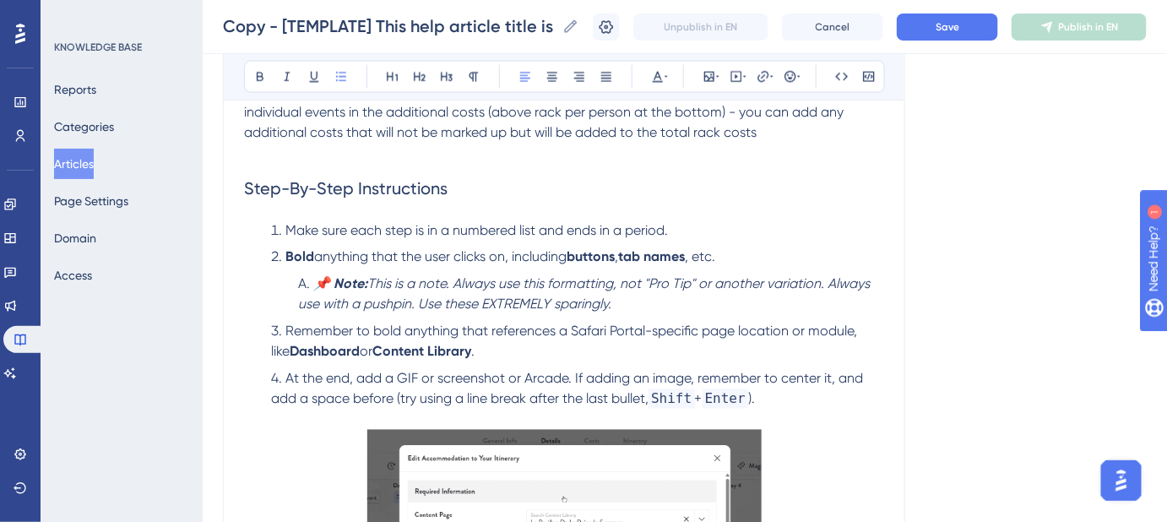
click at [239, 191] on div "[TEMPLATE] This help article title is in sentence case? ⚠️⚠️ This subtitle quic…" at bounding box center [564, 249] width 682 height 1763
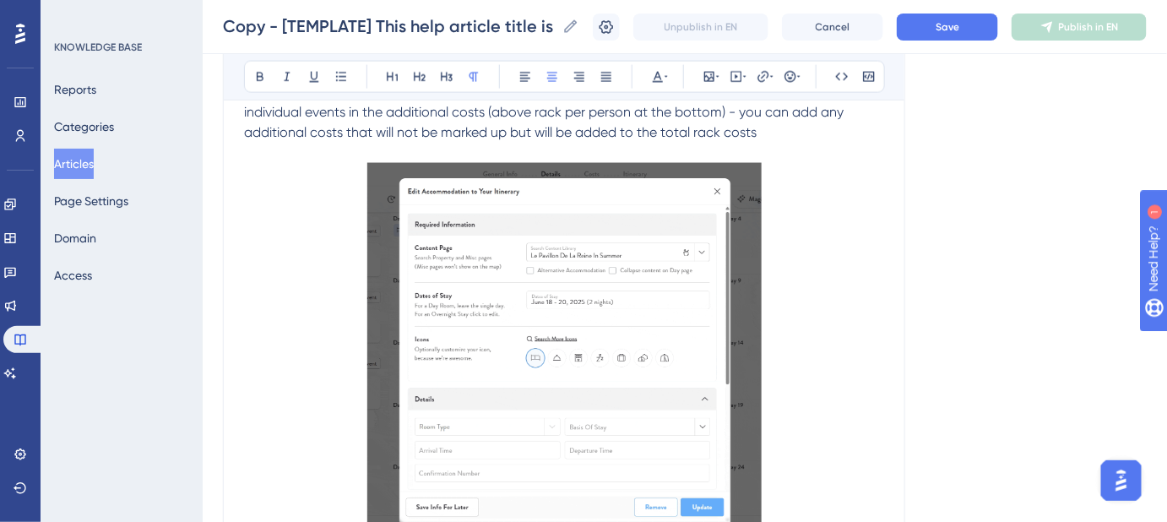
scroll to position [827, 0]
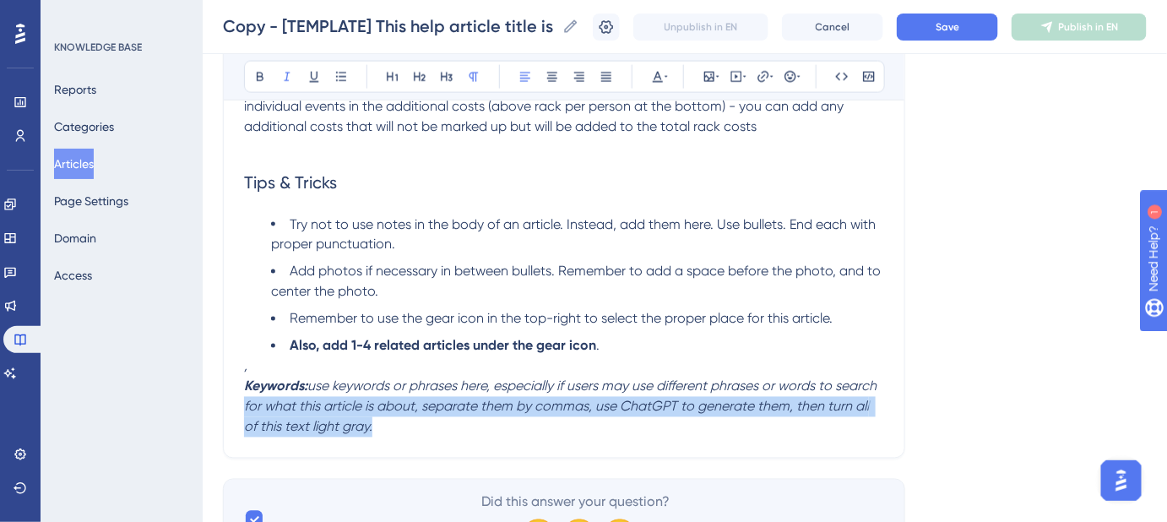
drag, startPoint x: 401, startPoint y: 432, endPoint x: 241, endPoint y: 396, distance: 164.5
click at [388, 420] on p "Keywords: use keywords or phrases here, especially if users may use different p…" at bounding box center [564, 407] width 640 height 61
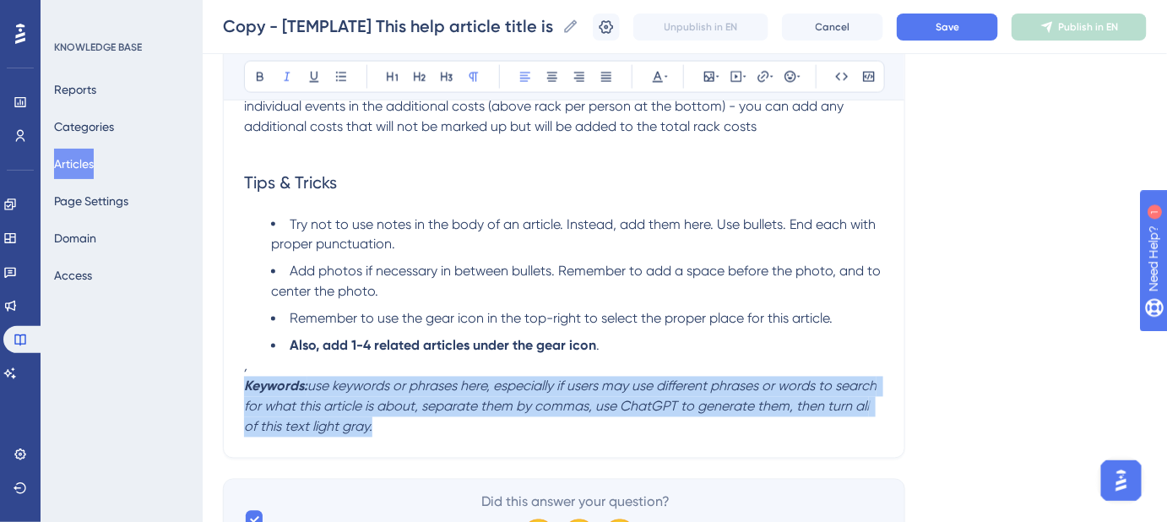
drag, startPoint x: 377, startPoint y: 425, endPoint x: 236, endPoint y: 391, distance: 146.0
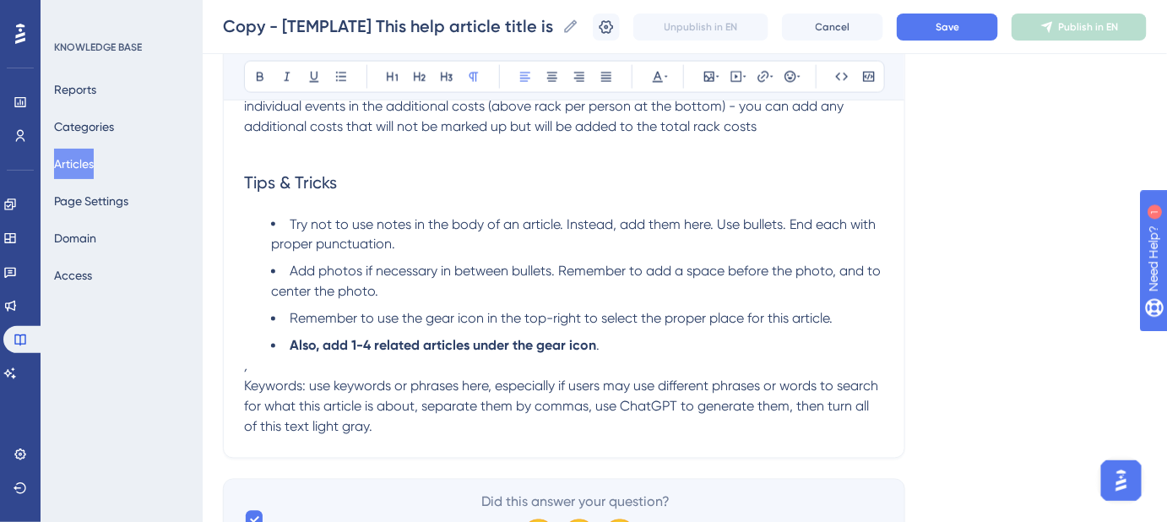
click at [393, 415] on p "Keywords: use keywords or phrases here, especially if users may use different p…" at bounding box center [564, 407] width 640 height 61
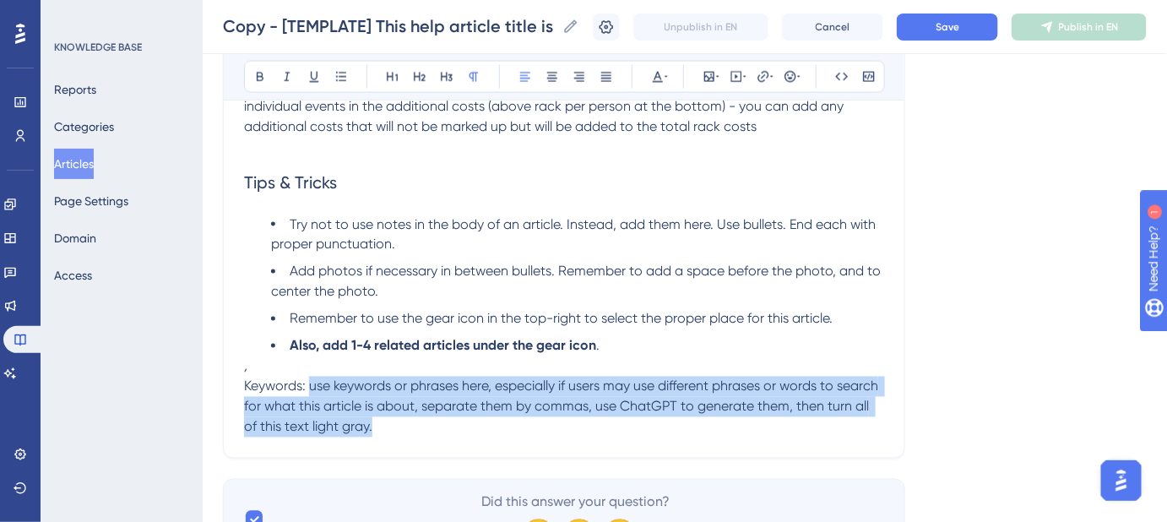
drag, startPoint x: 389, startPoint y: 421, endPoint x: 311, endPoint y: 393, distance: 83.6
click at [311, 393] on p "Keywords: use keywords or phrases here, especially if users may use different p…" at bounding box center [564, 407] width 640 height 61
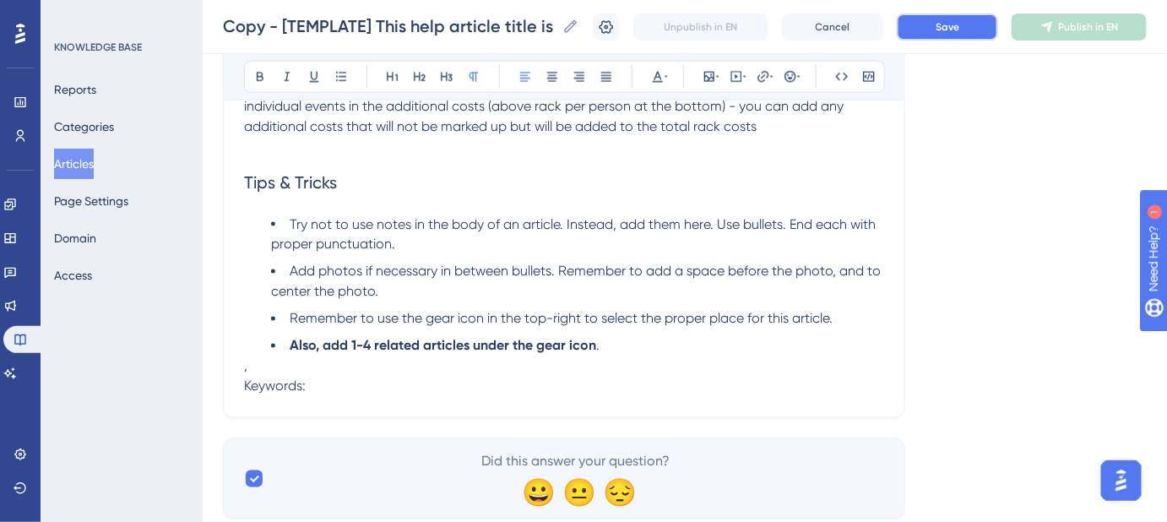
click at [969, 35] on button "Save" at bounding box center [947, 27] width 101 height 27
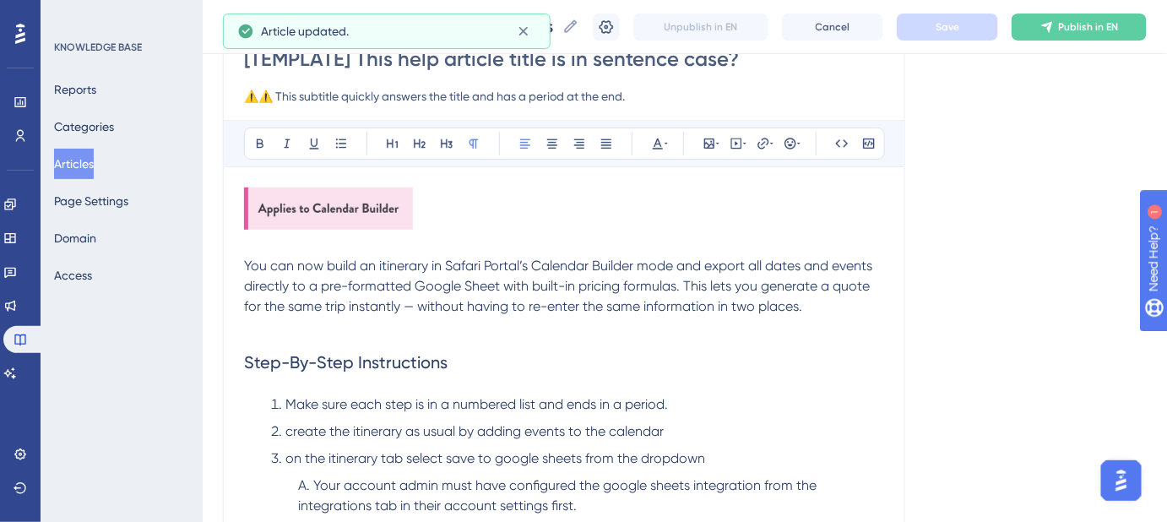
scroll to position [137, 0]
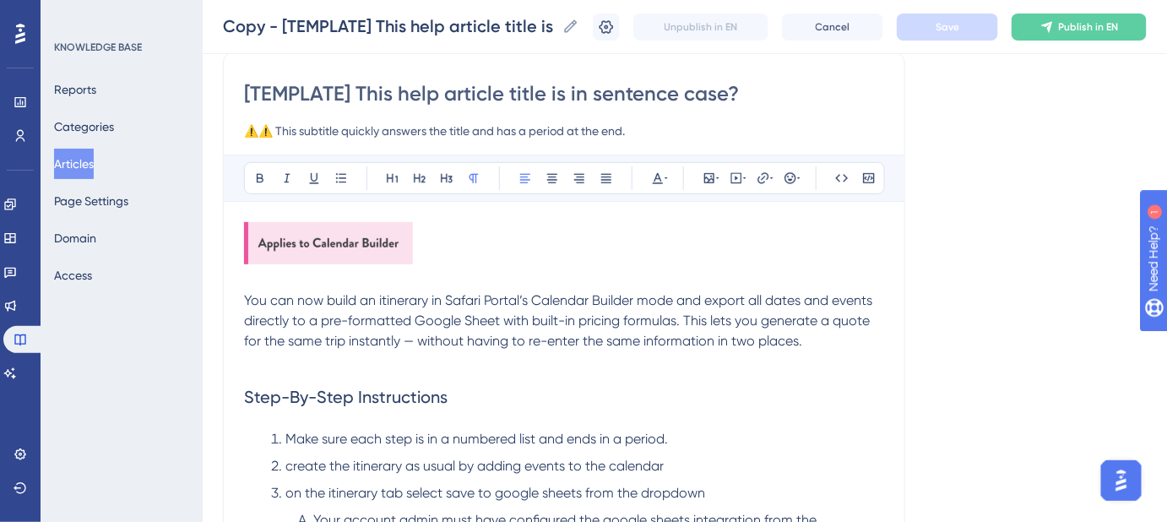
click at [381, 294] on span "You can now build an itinerary in Safari Portal’s Calendar Builder mode and exp…" at bounding box center [559, 320] width 631 height 57
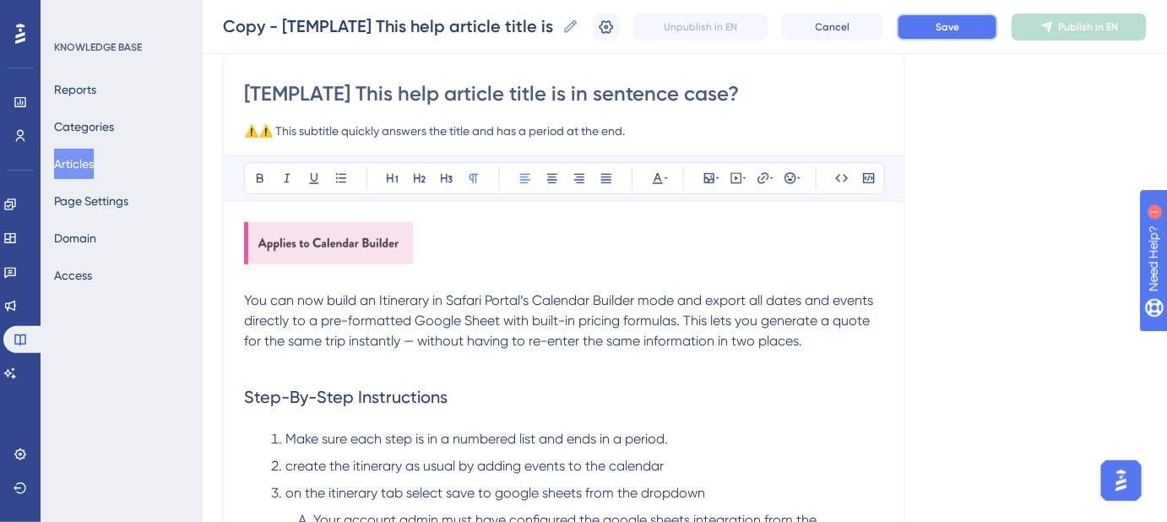
click at [958, 29] on span "Save" at bounding box center [947, 27] width 24 height 14
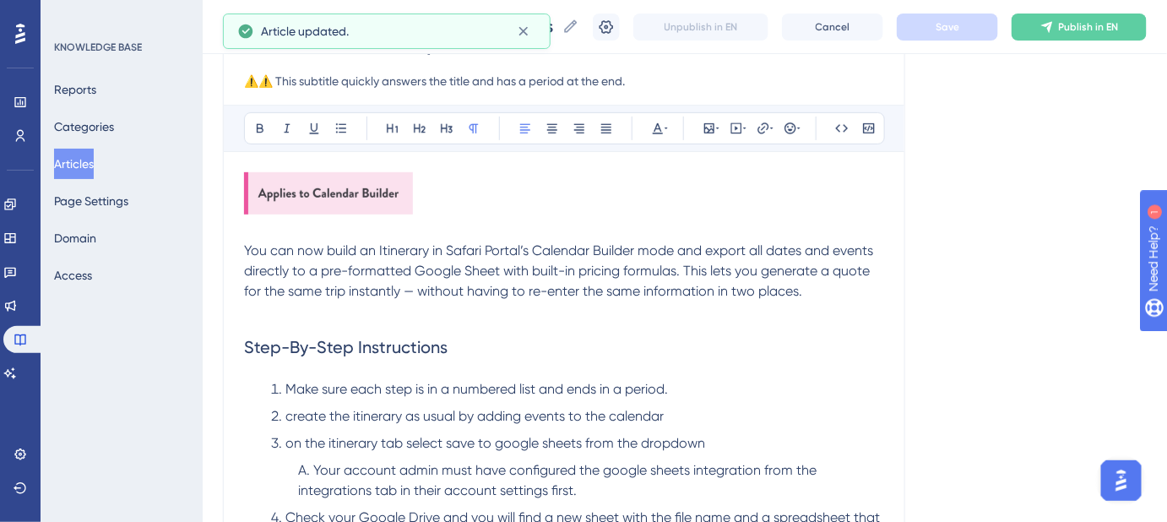
scroll to position [214, 0]
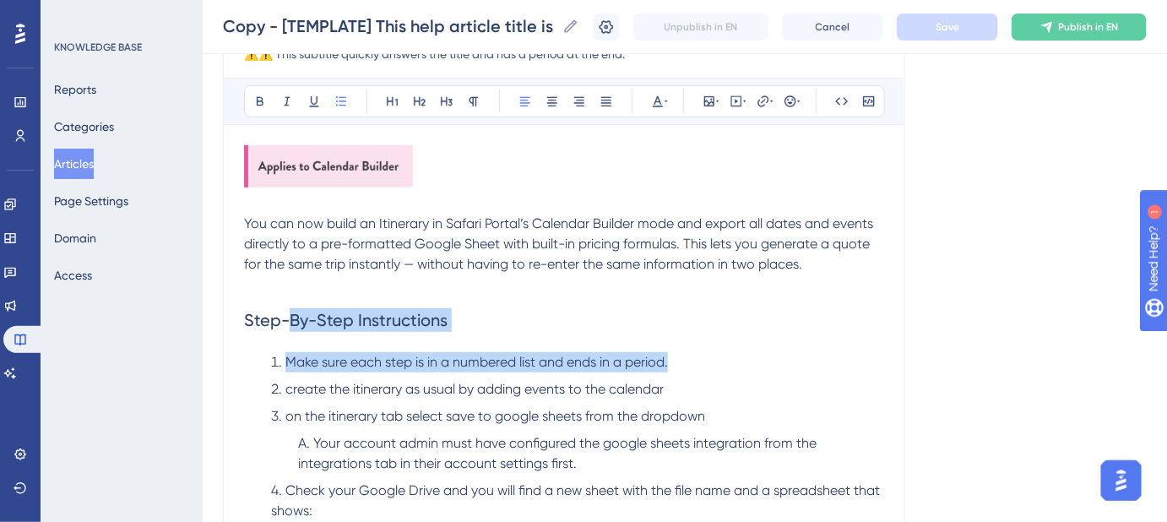
drag, startPoint x: 596, startPoint y: 360, endPoint x: 285, endPoint y: 341, distance: 311.3
click at [700, 365] on li "Make sure each step is in a numbered list and ends in a period." at bounding box center [577, 362] width 613 height 20
drag, startPoint x: 682, startPoint y: 361, endPoint x: 231, endPoint y: 378, distance: 451.1
click at [273, 366] on li "Make sure each step is in a numbered list and ends in a period." at bounding box center [577, 362] width 613 height 20
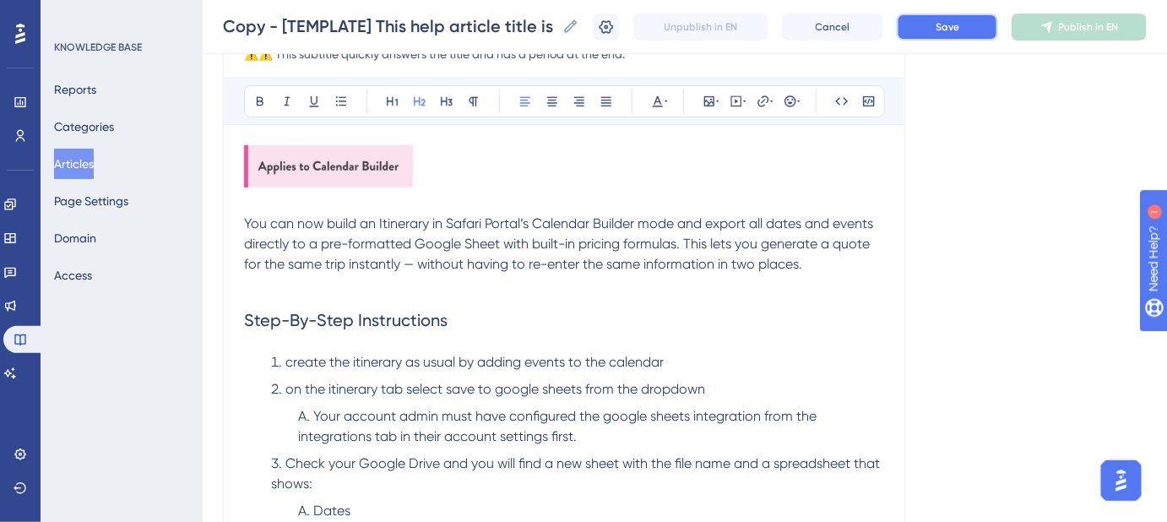
click at [959, 21] on span "Save" at bounding box center [947, 27] width 24 height 14
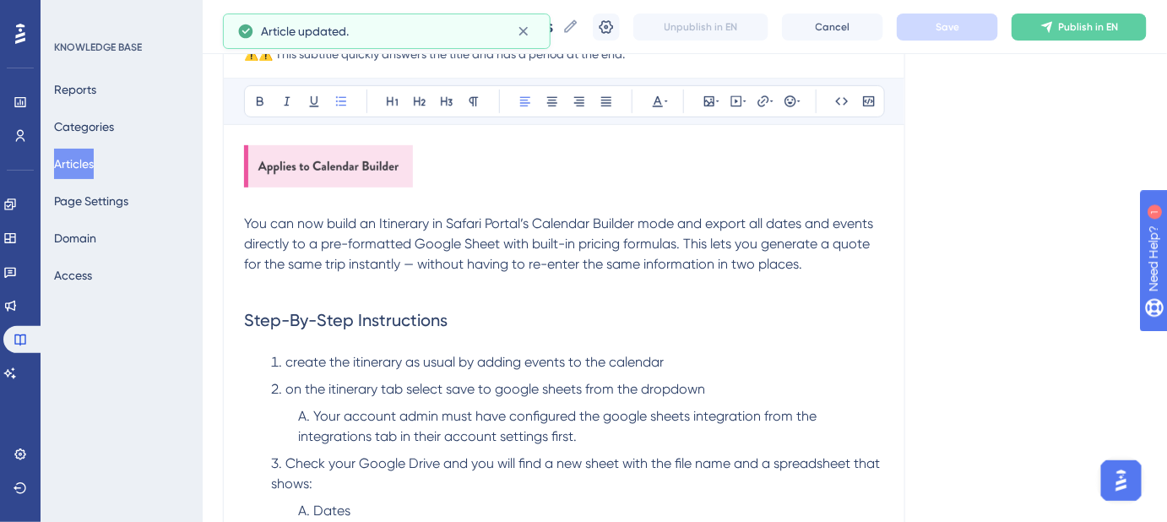
click at [290, 364] on span "create the itinerary as usual by adding events to the calendar" at bounding box center [474, 362] width 378 height 16
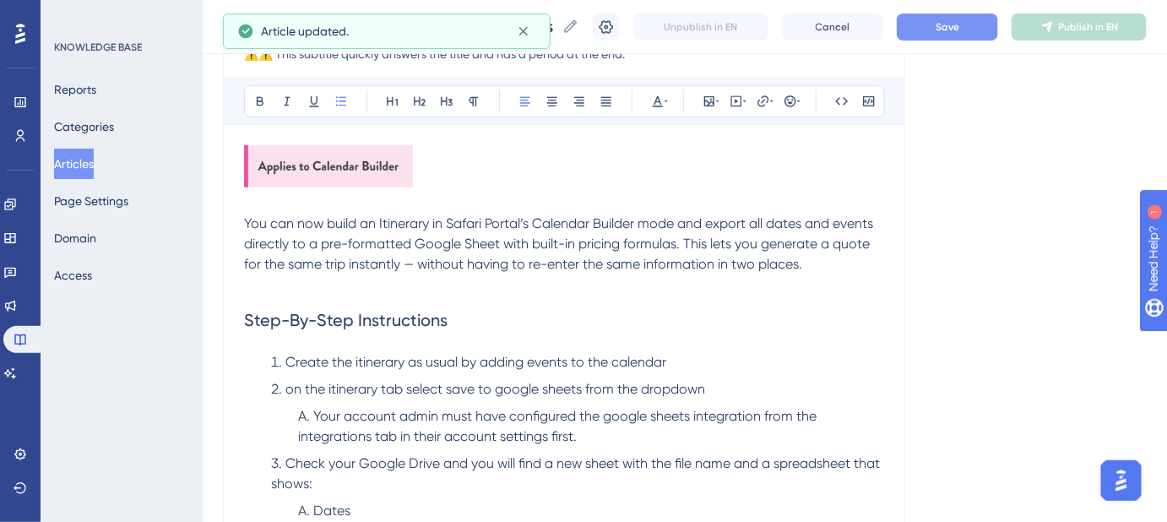
click at [360, 361] on span "Create the itinerary as usual by adding events to the calendar" at bounding box center [475, 362] width 381 height 16
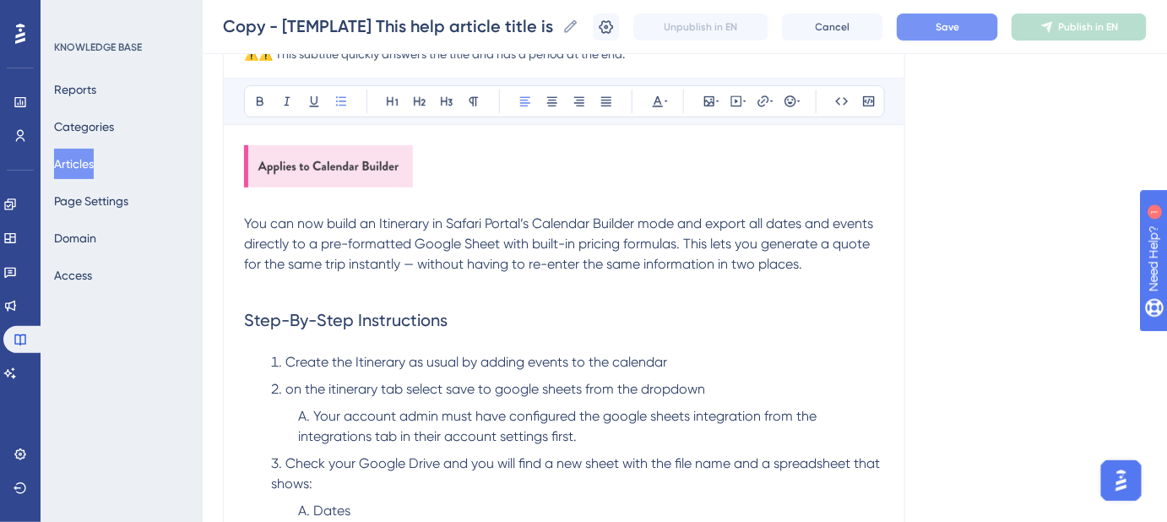
click at [960, 10] on div "Copy - [TEMPLATE] This help article title is in sentence case? Copy - [TEMPLATE…" at bounding box center [685, 27] width 964 height 54
click at [953, 20] on span "Save" at bounding box center [947, 27] width 24 height 14
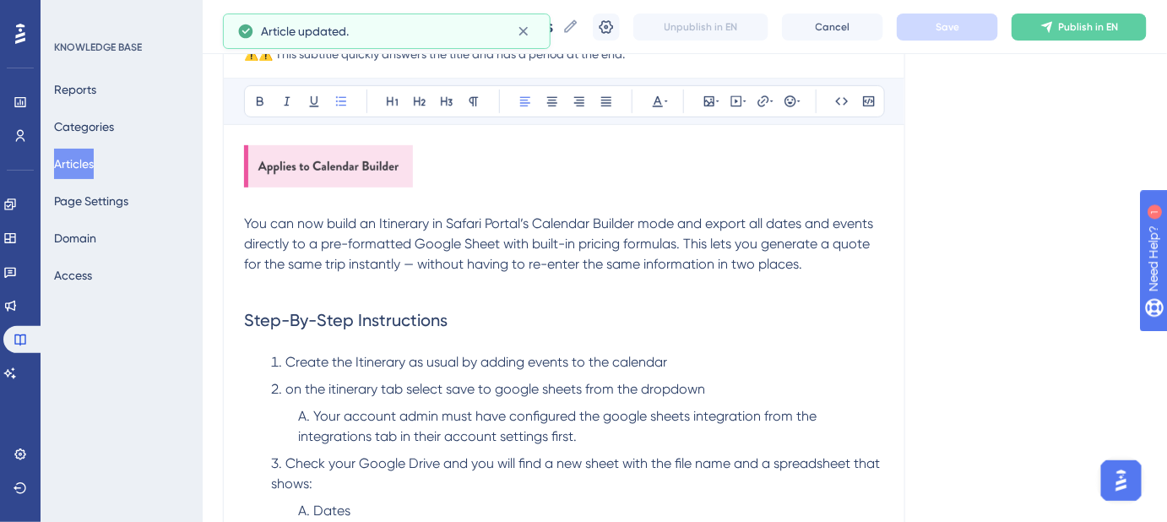
click at [686, 360] on li "Create the Itinerary as usual by adding events to the calendar" at bounding box center [577, 362] width 613 height 20
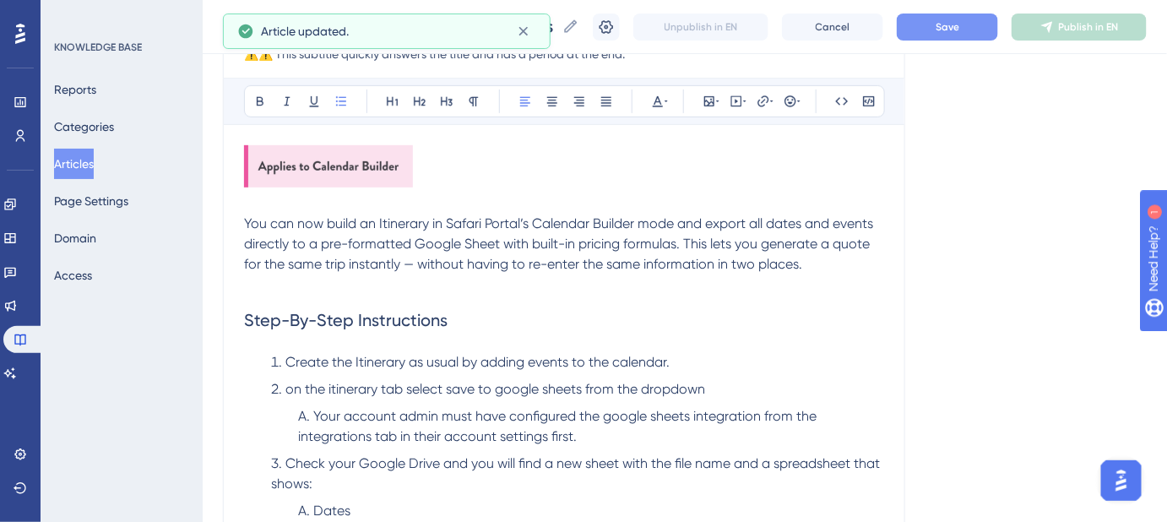
click at [291, 388] on span "on the itinerary tab select save to google sheets from the dropdown" at bounding box center [495, 389] width 420 height 16
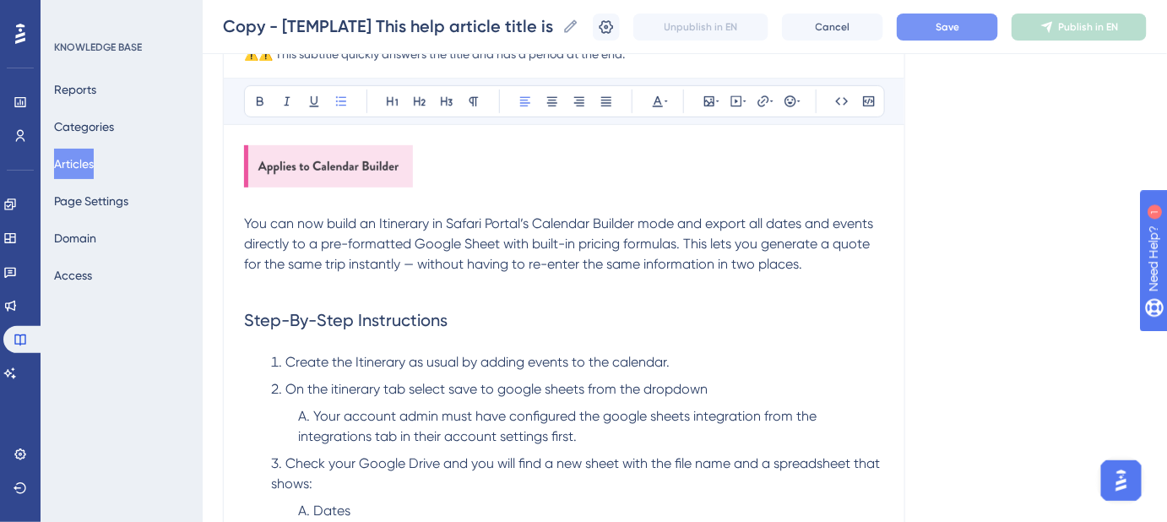
click at [333, 389] on span "On the itinerary tab select save to google sheets from the dropdown" at bounding box center [496, 389] width 422 height 16
click at [962, 37] on button "Save" at bounding box center [947, 27] width 101 height 27
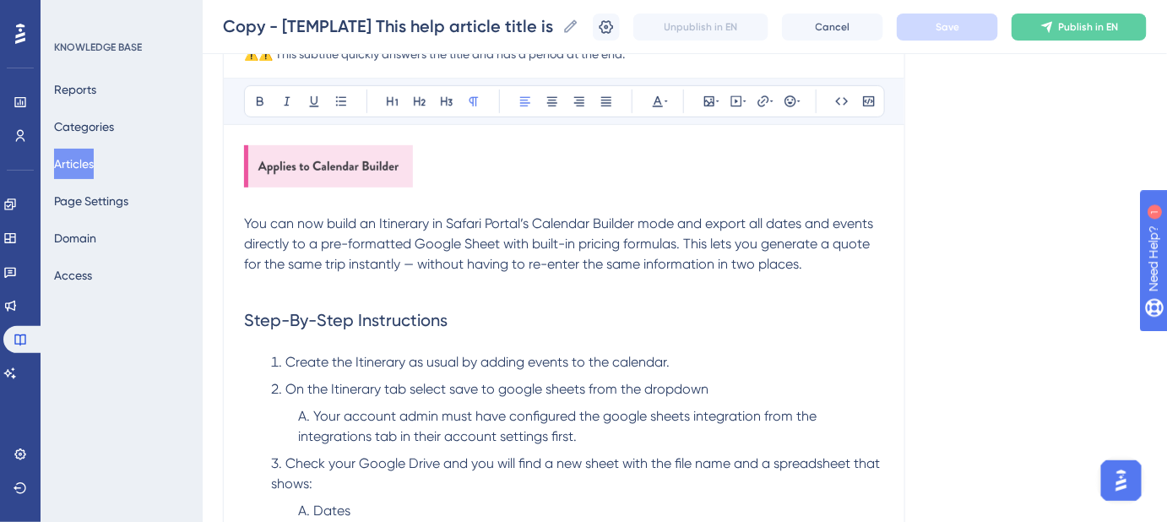
click at [403, 219] on span "You can now build an Itinerary in Safari Portal’s Calendar Builder mode and exp…" at bounding box center [560, 243] width 632 height 57
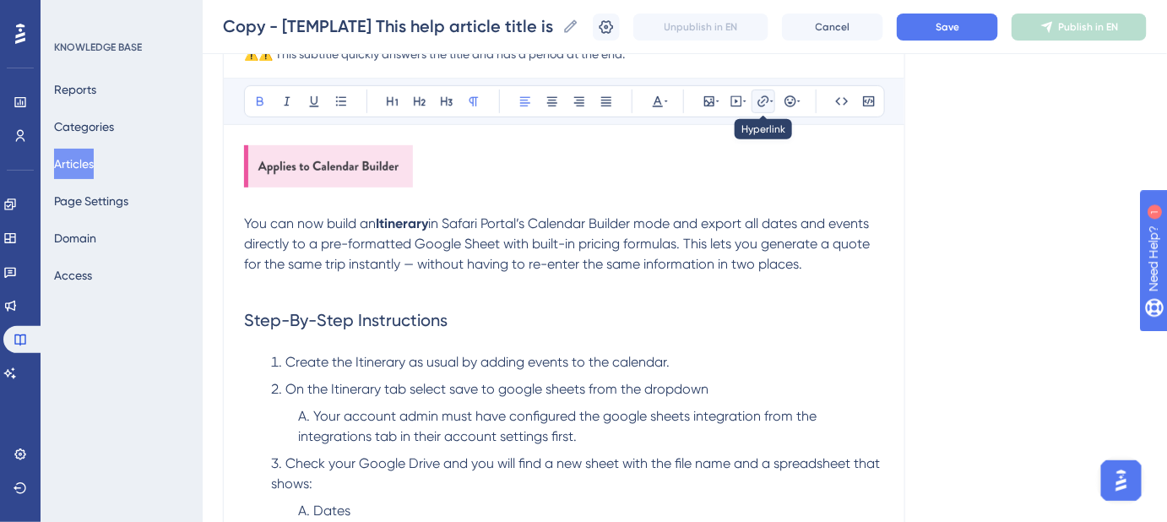
click at [762, 107] on button at bounding box center [763, 101] width 24 height 24
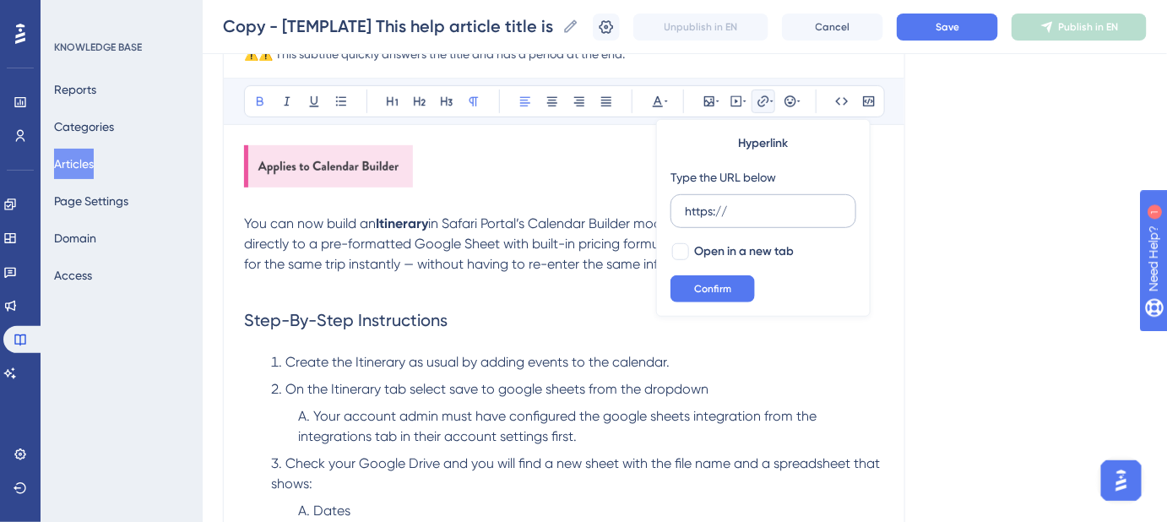
drag, startPoint x: 734, startPoint y: 203, endPoint x: 670, endPoint y: 209, distance: 63.5
click at [670, 209] on label "https://" at bounding box center [763, 211] width 186 height 34
click at [685, 209] on input "https://" at bounding box center [763, 211] width 157 height 19
type input "https://help.safariportal.app/en/articles/5662--itineraries"
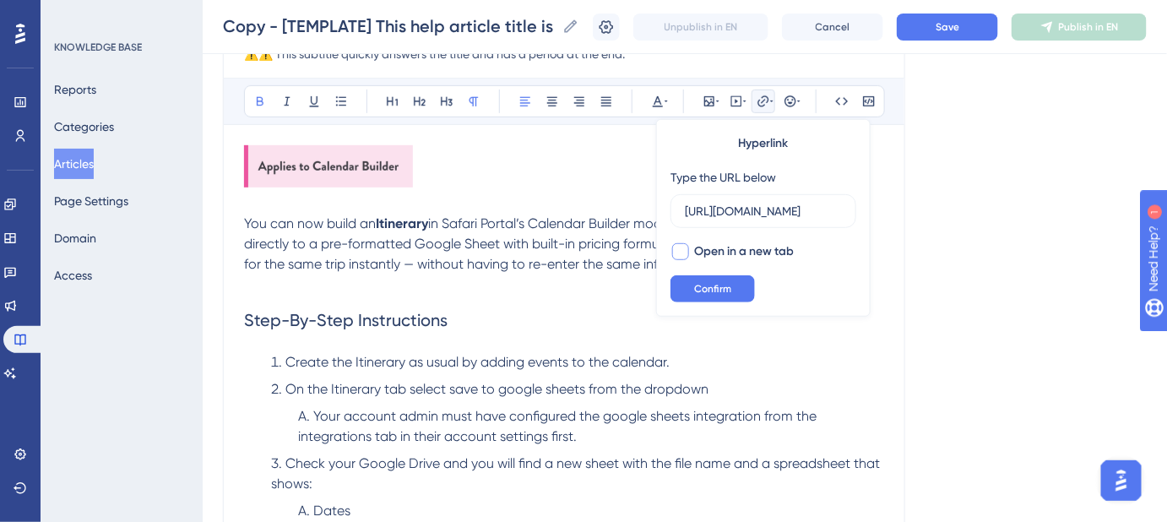
click at [682, 247] on div at bounding box center [680, 251] width 17 height 17
checkbox input "true"
click at [700, 290] on span "Confirm" at bounding box center [712, 289] width 37 height 14
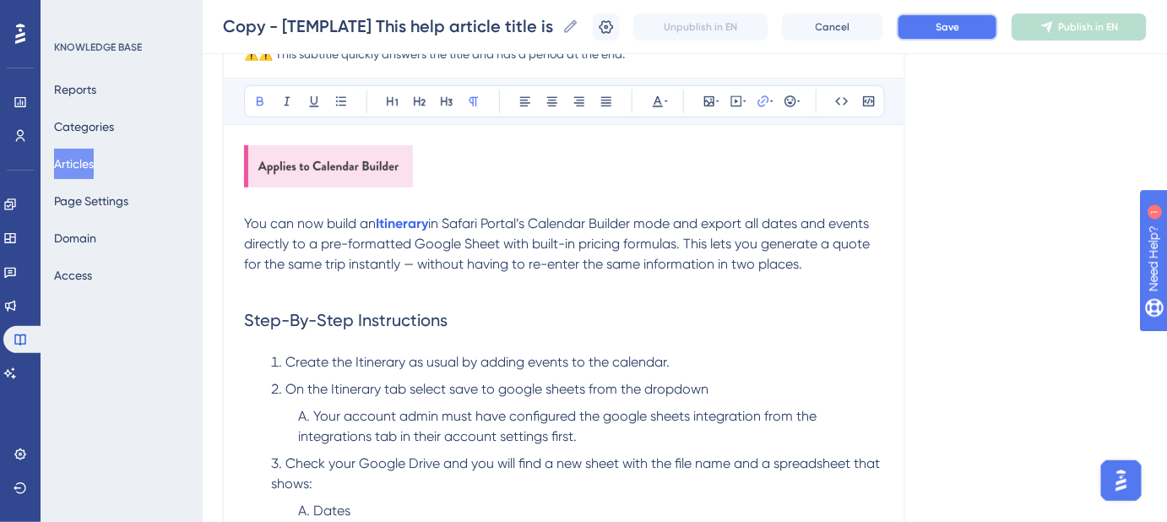
click at [963, 37] on button "Save" at bounding box center [947, 27] width 101 height 27
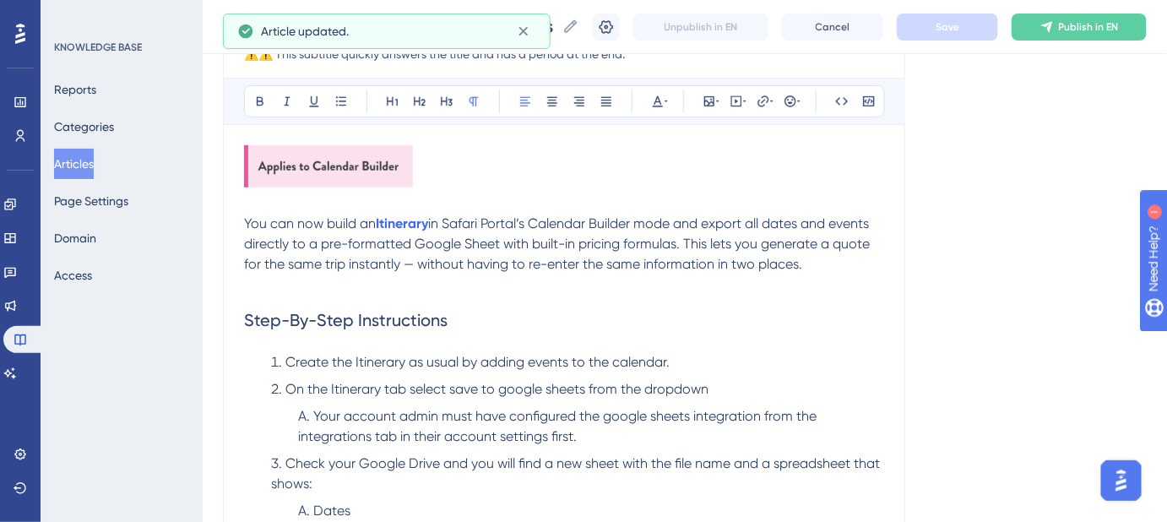
click at [799, 264] on span "in Safari Portal’s Calendar Builder mode and export all dates and events direct…" at bounding box center [558, 243] width 629 height 57
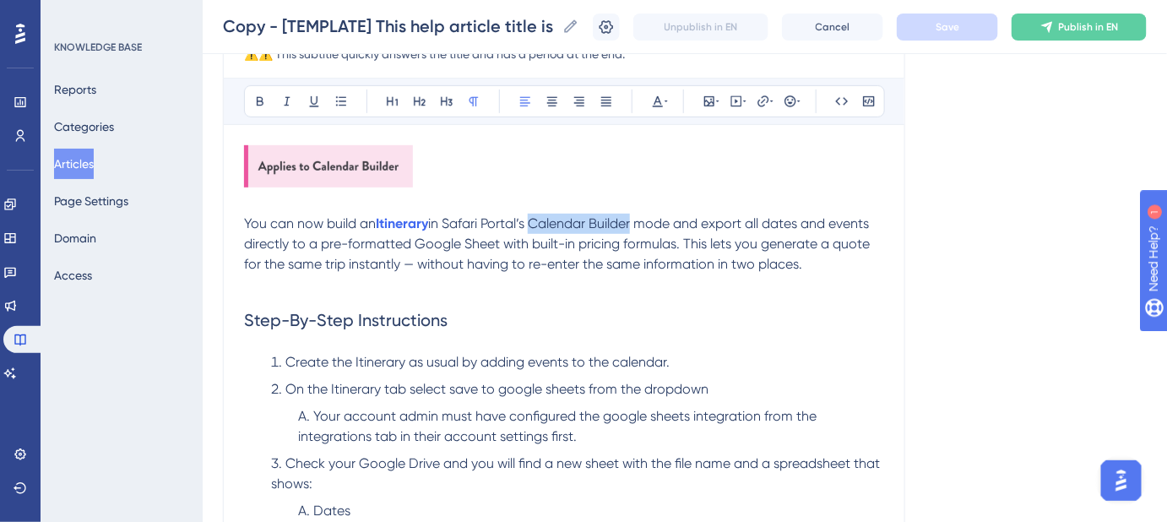
drag, startPoint x: 639, startPoint y: 222, endPoint x: 539, endPoint y: 219, distance: 99.6
click at [539, 219] on span "in Safari Portal’s Calendar Builder mode and export all dates and events direct…" at bounding box center [558, 243] width 629 height 57
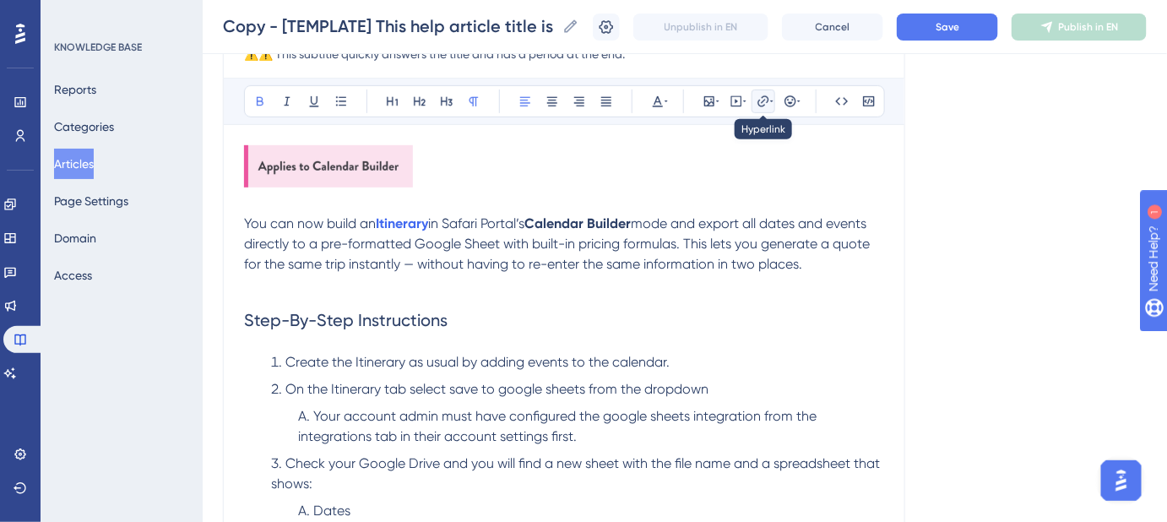
click at [771, 100] on icon at bounding box center [771, 101] width 3 height 2
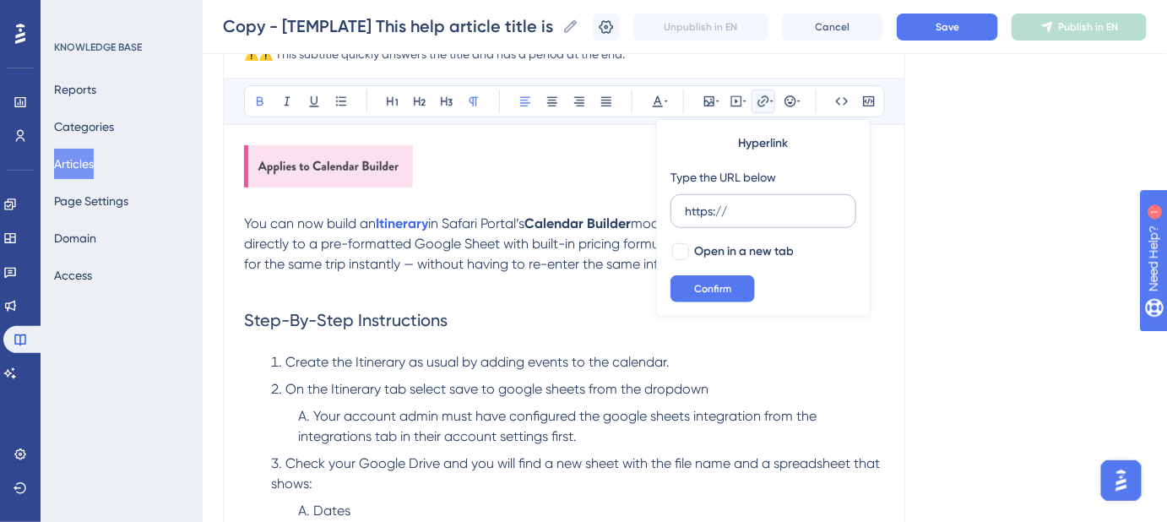
drag, startPoint x: 747, startPoint y: 204, endPoint x: 680, endPoint y: 204, distance: 67.5
click at [680, 204] on label "https://" at bounding box center [763, 211] width 186 height 34
click at [685, 204] on input "https://" at bounding box center [763, 211] width 157 height 19
type input "https://help.safariportal.app/en/articles/5592--how-do-i-create-an-itinerary-us…"
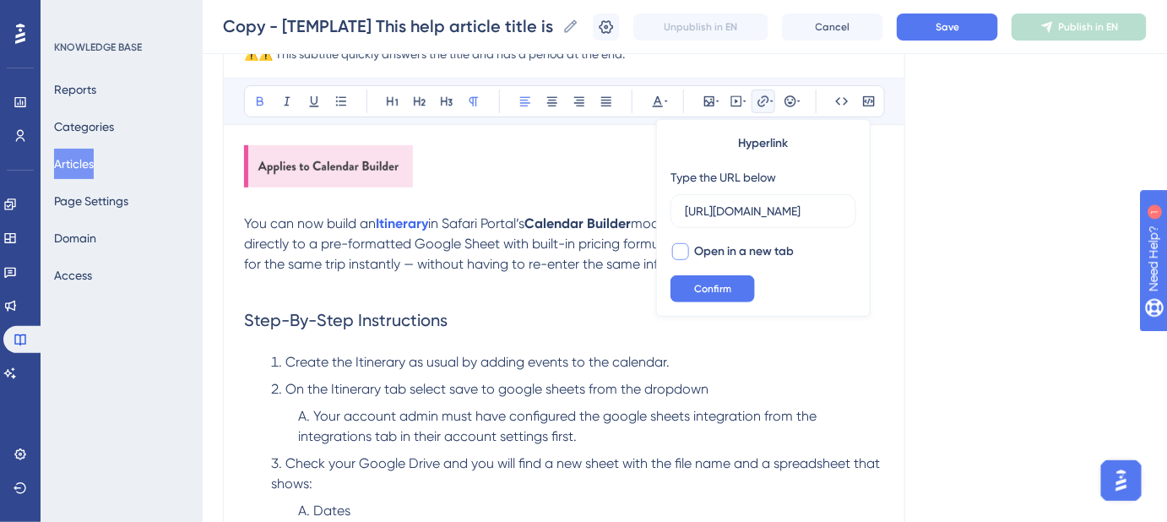
click at [683, 247] on div at bounding box center [680, 251] width 17 height 17
checkbox input "true"
click at [700, 280] on button "Confirm" at bounding box center [712, 288] width 84 height 27
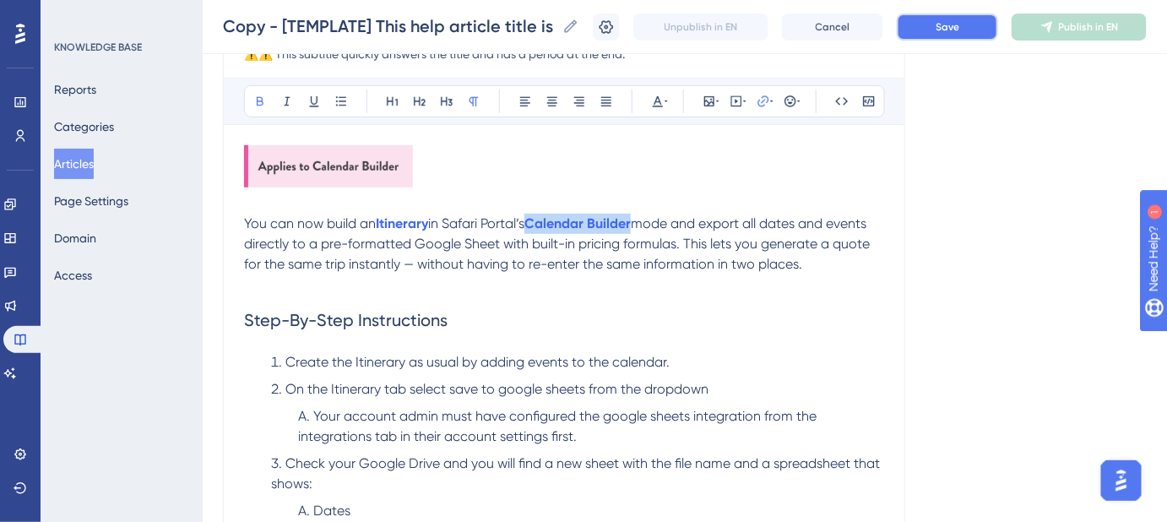
click at [951, 26] on span "Save" at bounding box center [947, 27] width 24 height 14
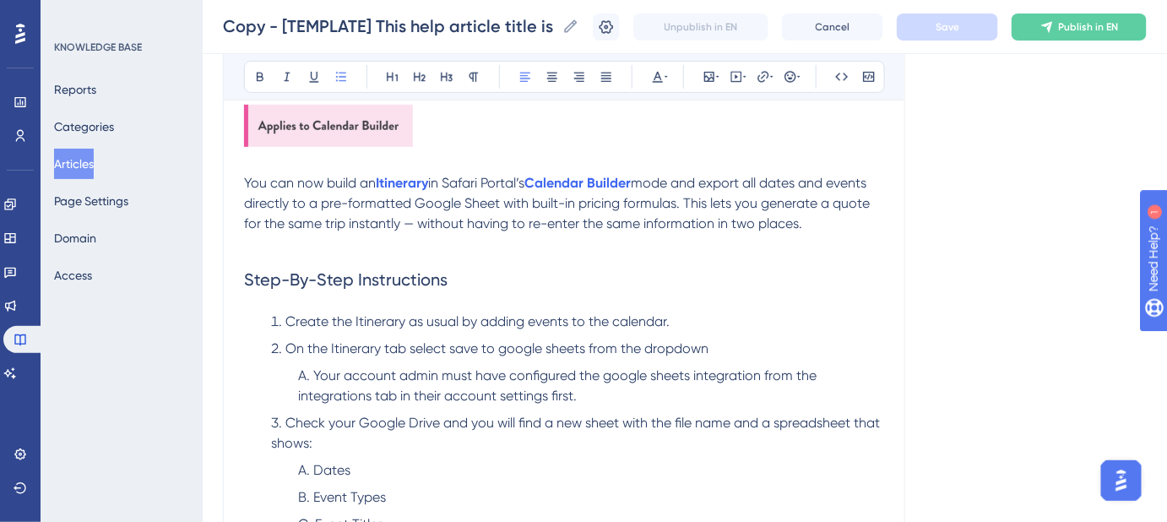
scroll to position [290, 0]
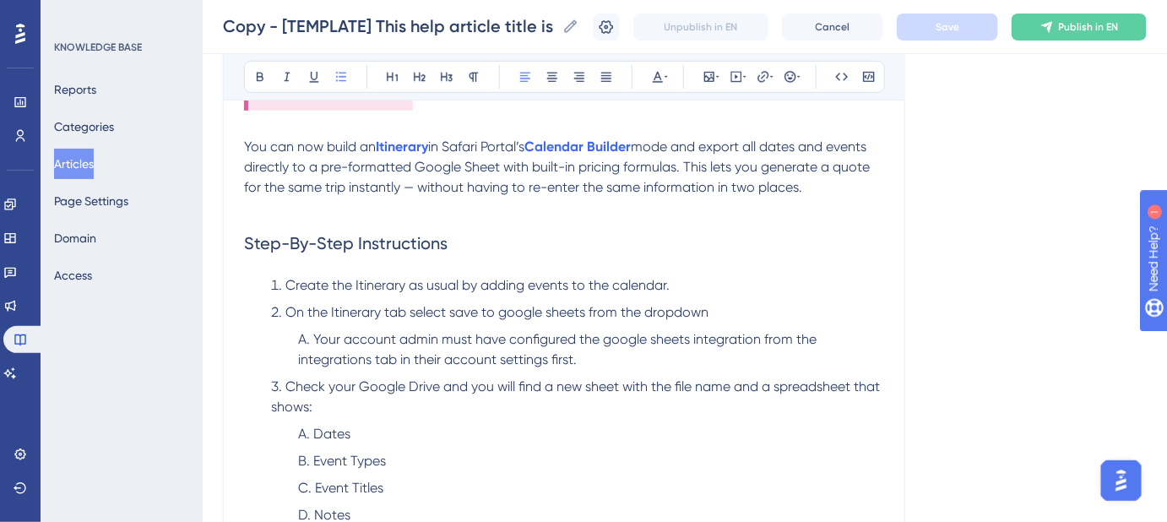
click at [724, 252] on h2 "Step-By-Step Instructions" at bounding box center [564, 243] width 640 height 51
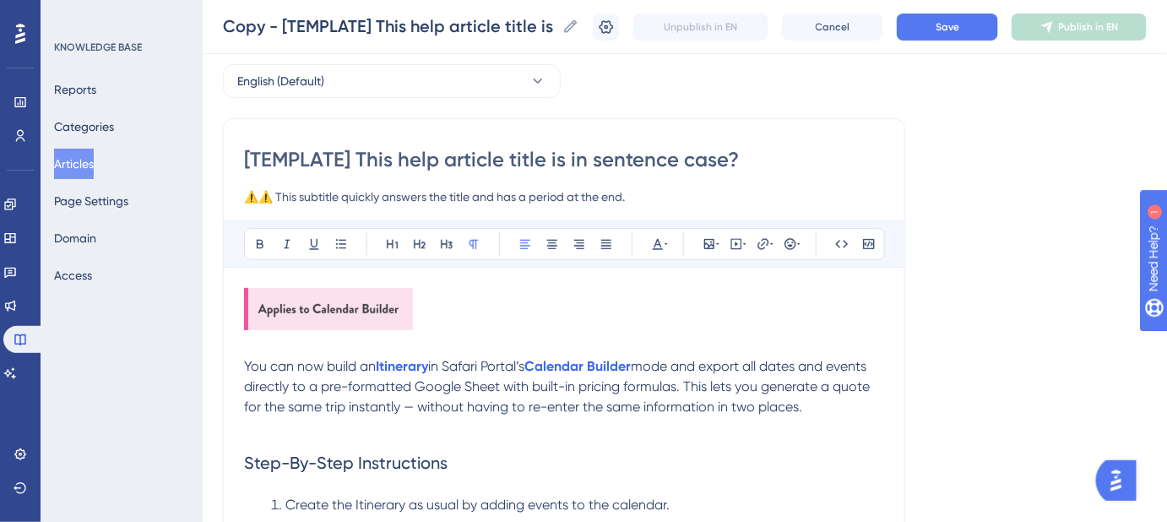
scroll to position [72, 0]
click at [932, 26] on button "Save" at bounding box center [947, 27] width 101 height 27
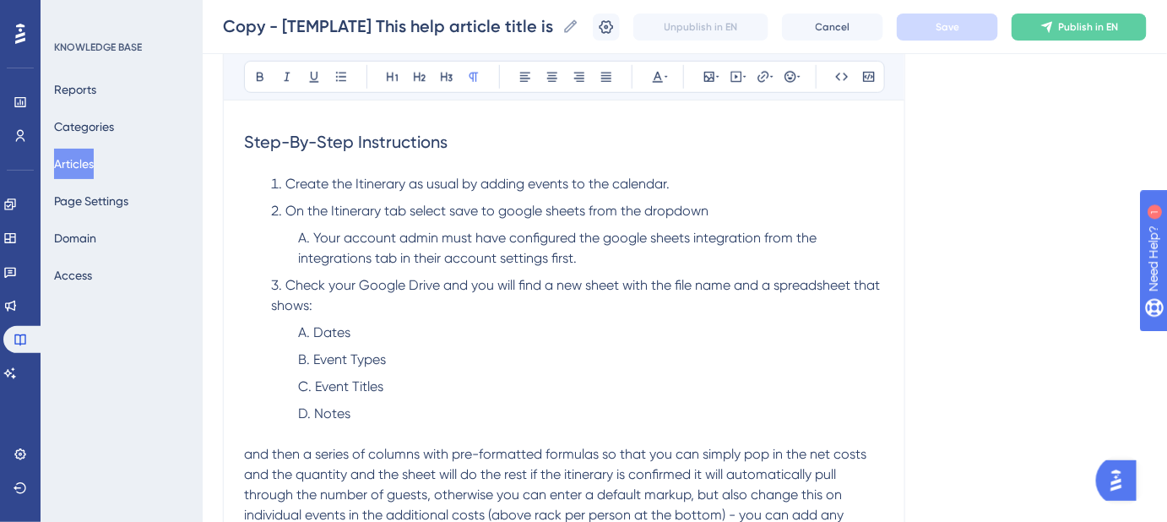
scroll to position [392, 0]
click at [743, 198] on ol "Create the Itinerary as usual by adding events to the calendar. On the Itinerar…" at bounding box center [564, 309] width 640 height 270
click at [850, 428] on li "Notes" at bounding box center [591, 424] width 586 height 41
click at [877, 218] on li "On the Itinerary tab select save to google sheets from the dropdown" at bounding box center [577, 211] width 613 height 20
click at [682, 353] on li "Event Types" at bounding box center [591, 360] width 586 height 20
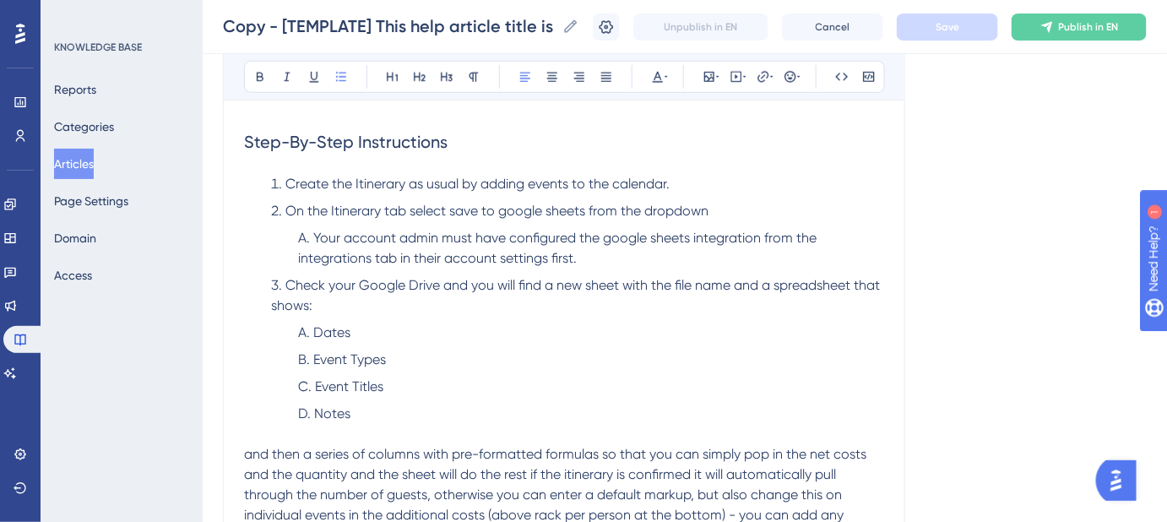
click at [610, 240] on span "Your account admin must have configured the google sheets integration from the …" at bounding box center [559, 248] width 522 height 36
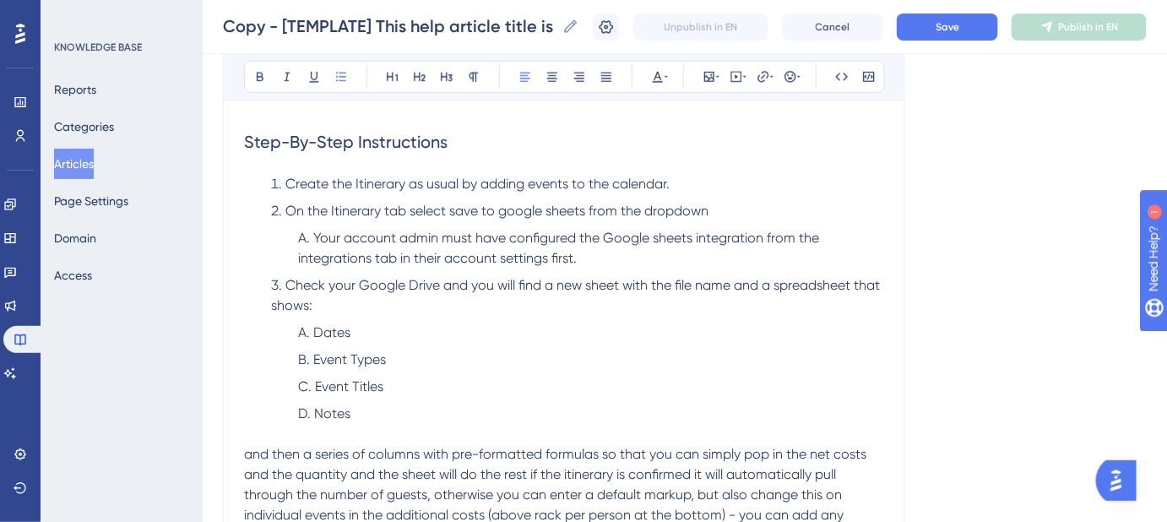
click at [655, 239] on span "Your account admin must have configured the Google sheets integration from the …" at bounding box center [560, 248] width 524 height 36
drag, startPoint x: 438, startPoint y: 236, endPoint x: 348, endPoint y: 236, distance: 90.3
click at [348, 236] on span "Your account admin must have configured the Google Sheets integration from the …" at bounding box center [561, 248] width 526 height 36
drag, startPoint x: 445, startPoint y: 258, endPoint x: 547, endPoint y: 259, distance: 102.2
click at [547, 259] on span "Your account admin must have configured the Google Sheets integration from the …" at bounding box center [561, 248] width 526 height 36
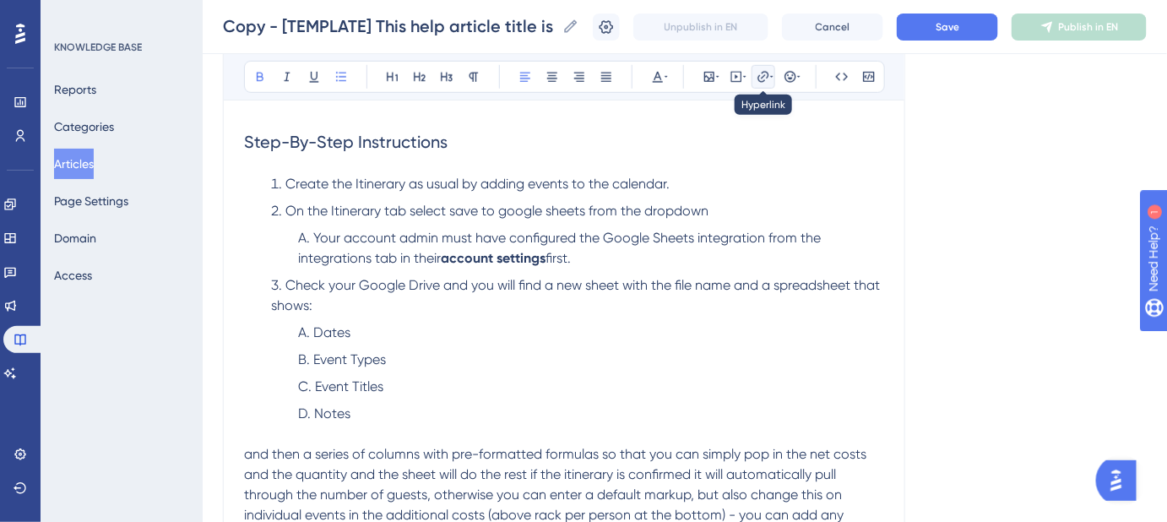
click at [766, 80] on icon at bounding box center [763, 77] width 14 height 14
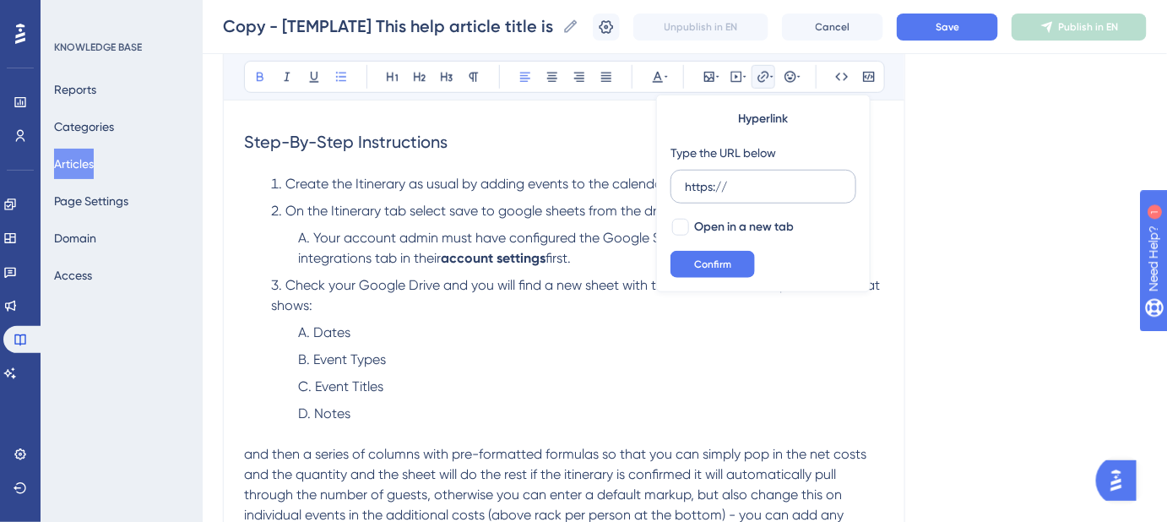
drag, startPoint x: 731, startPoint y: 184, endPoint x: 674, endPoint y: 191, distance: 57.8
click at [674, 191] on label "https://" at bounding box center [763, 187] width 186 height 34
click at [685, 191] on input "https://" at bounding box center [763, 186] width 157 height 19
type input "https://help.safariportal.app/en/articles/5752-how-do-i-set-up-my-account-setti…"
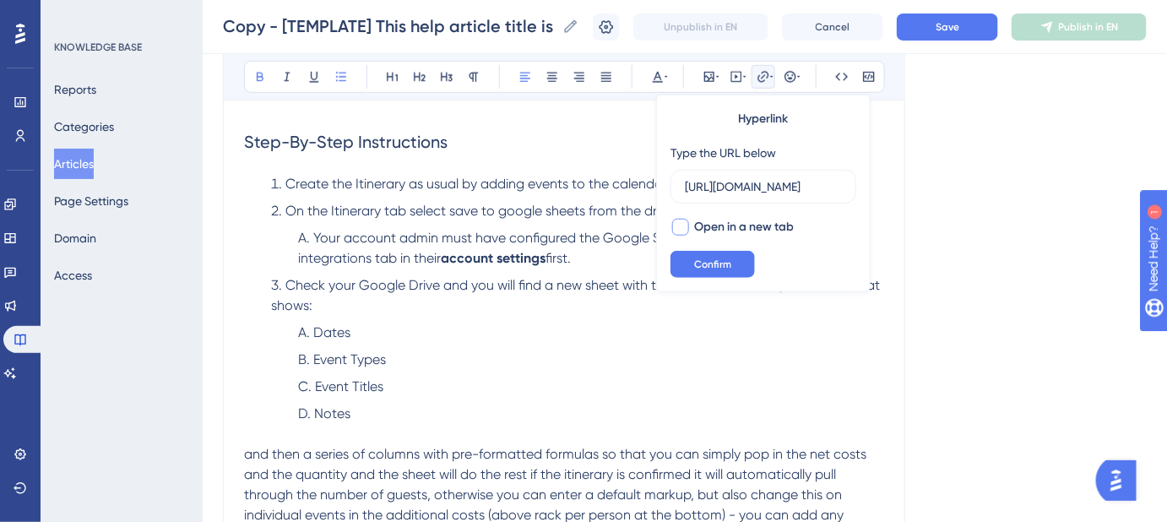
click at [678, 219] on div at bounding box center [680, 227] width 17 height 17
checkbox input "true"
click at [691, 263] on button "Confirm" at bounding box center [712, 264] width 84 height 27
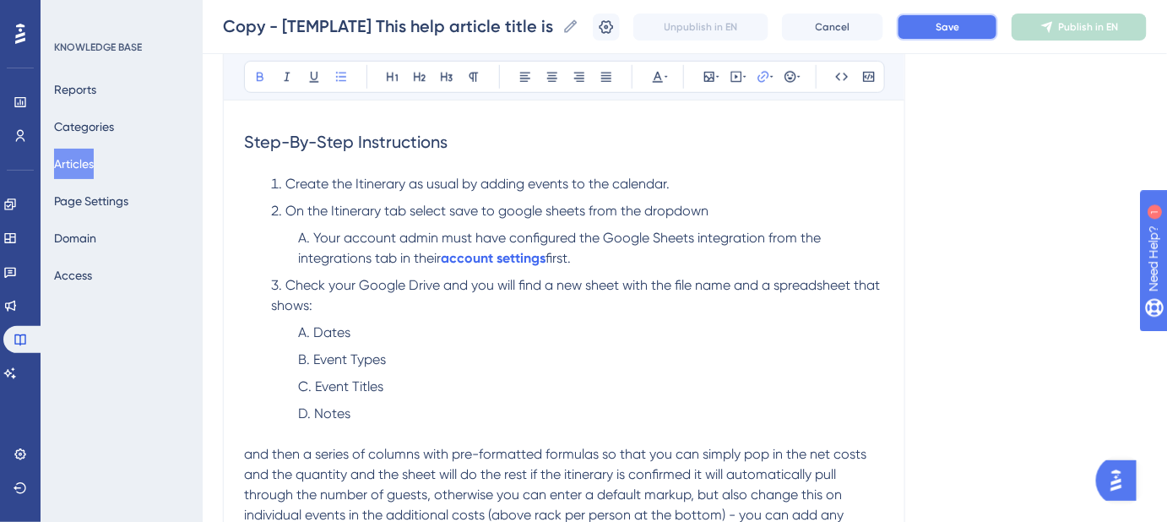
click at [929, 24] on button "Save" at bounding box center [947, 27] width 101 height 27
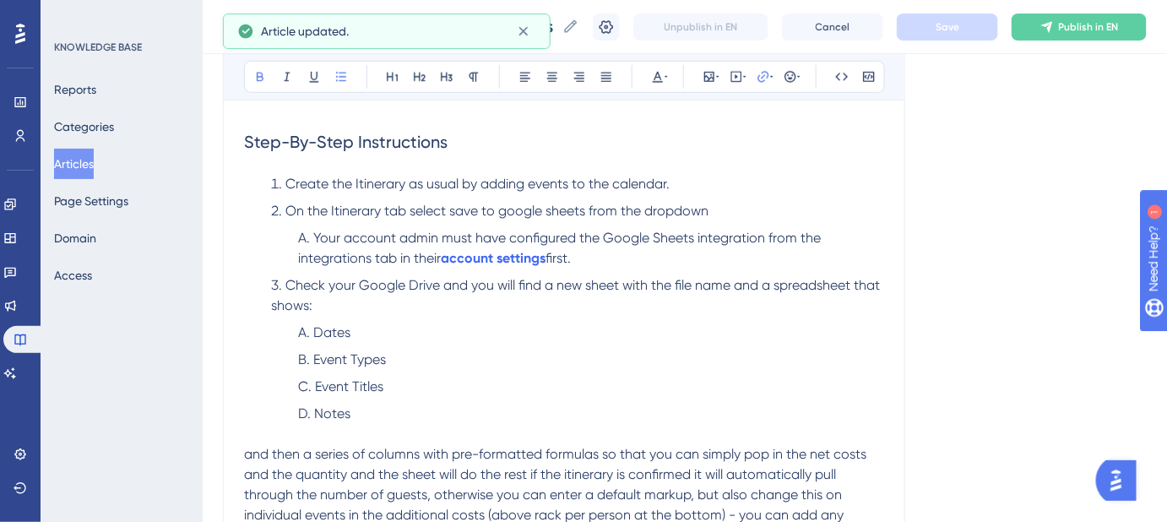
click at [573, 345] on ol "Dates Event Types Event Titles Notes" at bounding box center [577, 383] width 613 height 122
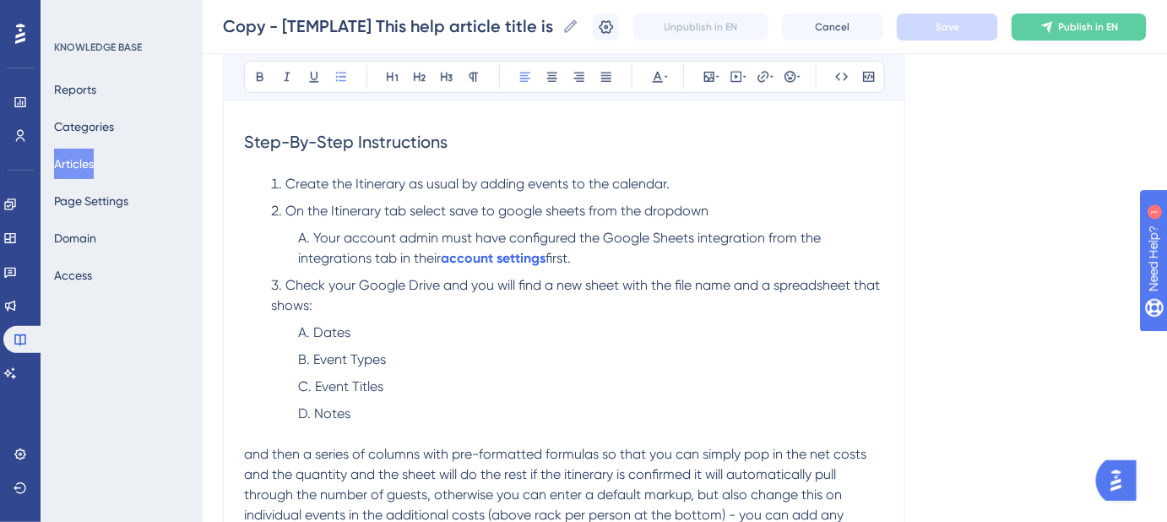
click at [502, 213] on span "On the Itinerary tab select save to google sheets from the dropdown" at bounding box center [496, 211] width 423 height 16
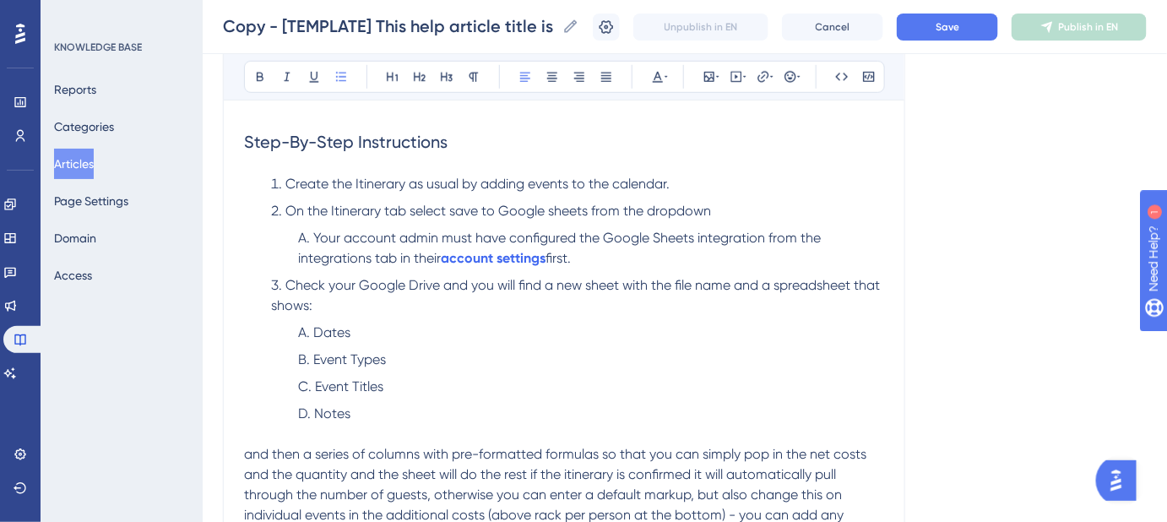
click at [551, 207] on span "On the Itinerary tab select save to Google sheets from the dropdown" at bounding box center [497, 211] width 425 height 16
click at [733, 206] on li "On the Itinerary tab select save to Google Sheets from the dropdown" at bounding box center [577, 211] width 613 height 20
click at [936, 33] on button "Save" at bounding box center [947, 27] width 101 height 27
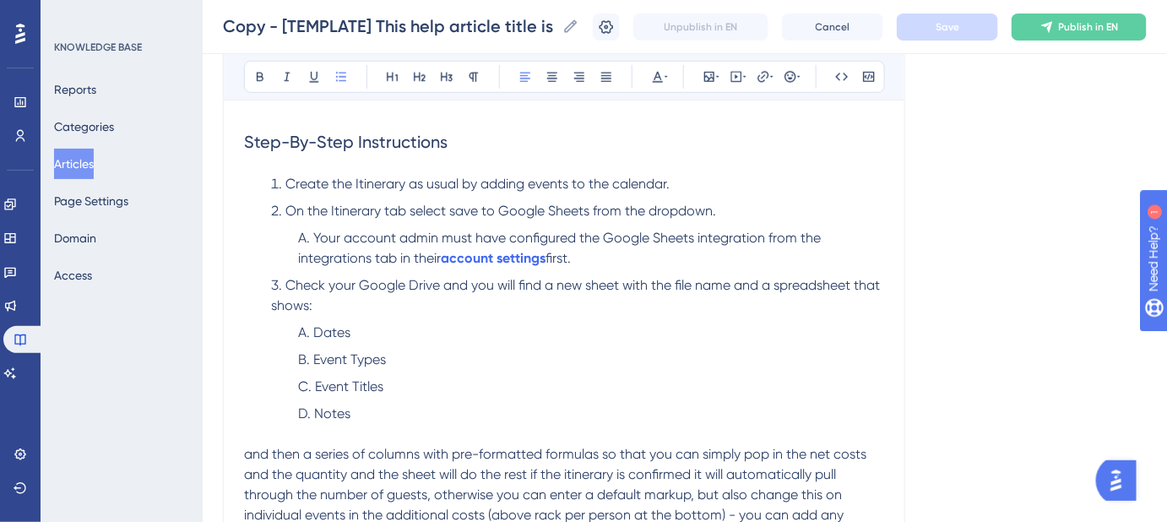
click at [617, 261] on li "Your account admin must have configured the Google Sheets integration from the …" at bounding box center [591, 248] width 586 height 41
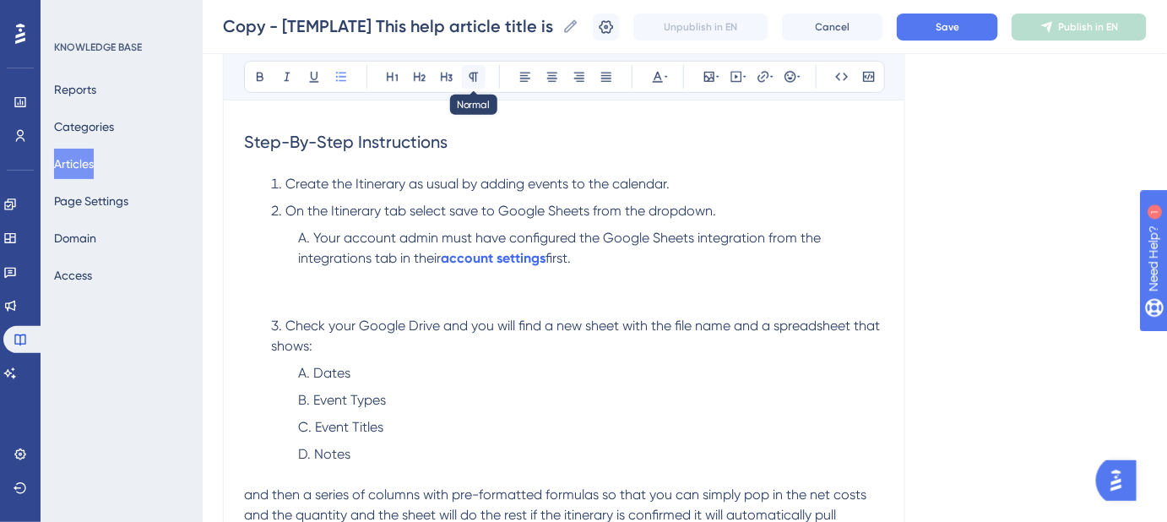
click at [474, 84] on button at bounding box center [474, 77] width 24 height 24
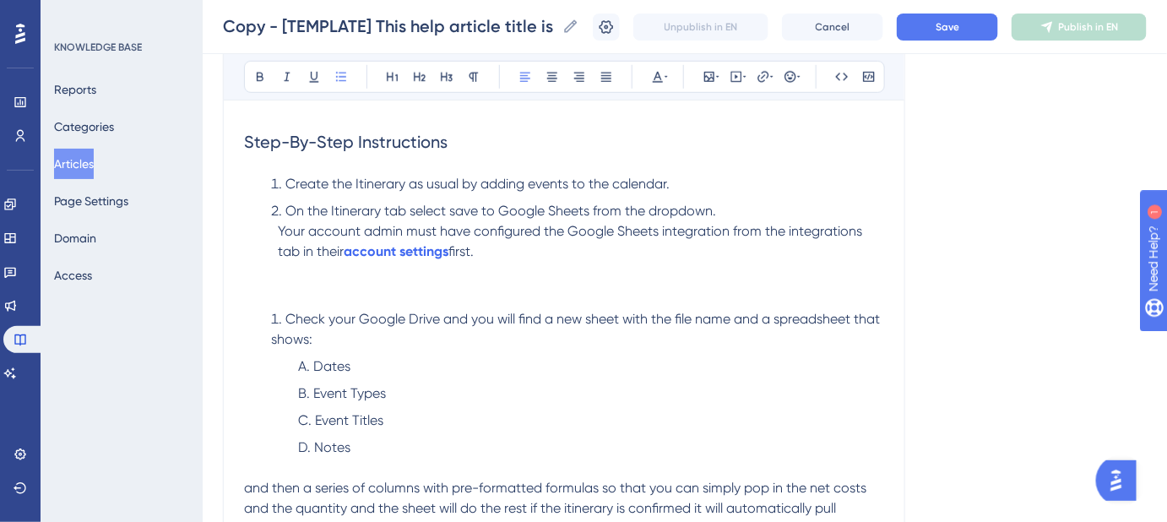
click at [272, 283] on p "Your account admin must have configured the Google Sheets integration from the …" at bounding box center [564, 261] width 640 height 81
click at [711, 73] on icon at bounding box center [709, 77] width 14 height 14
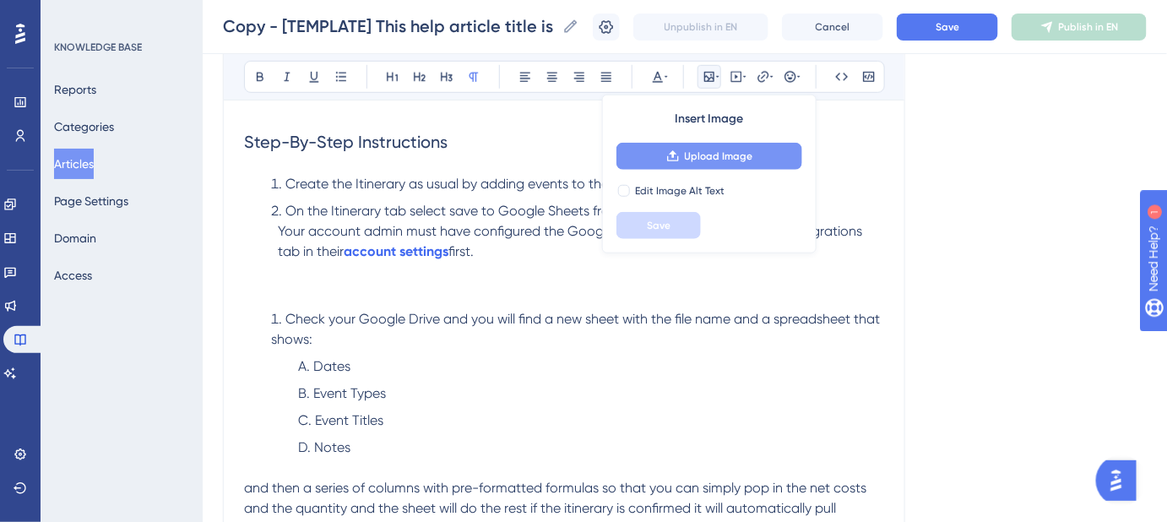
click at [698, 157] on span "Upload Image" at bounding box center [719, 156] width 68 height 14
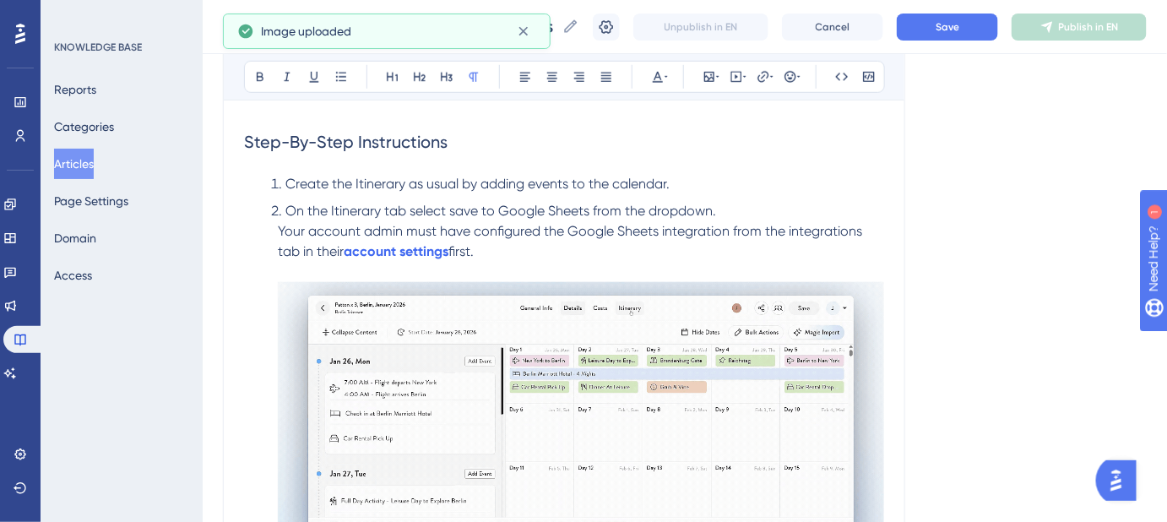
click at [279, 229] on span "Your account admin must have configured the Google Sheets integration from the …" at bounding box center [572, 241] width 588 height 36
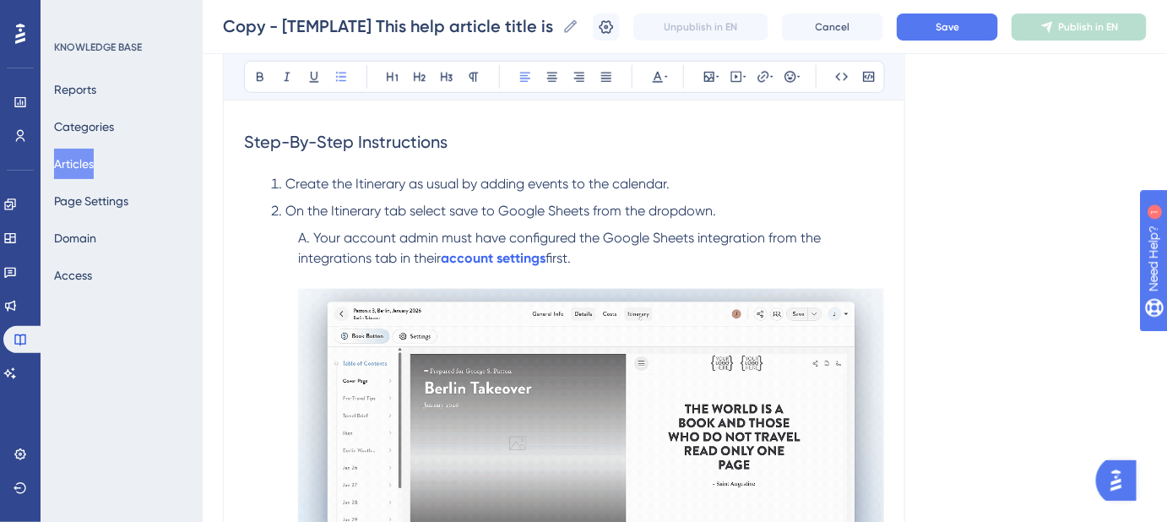
click at [366, 346] on img at bounding box center [591, 421] width 586 height 265
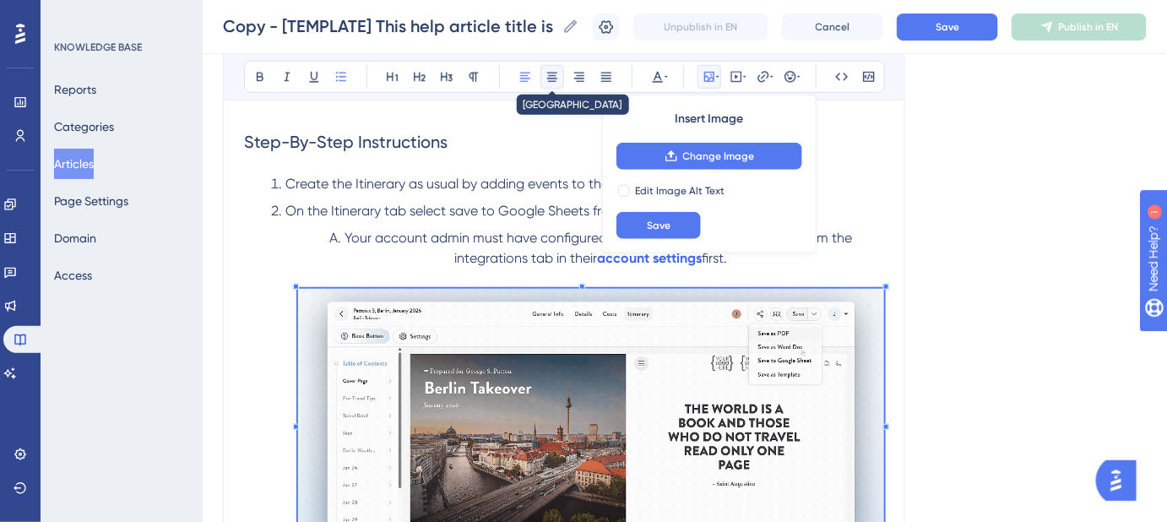
click at [554, 80] on icon at bounding box center [552, 77] width 14 height 14
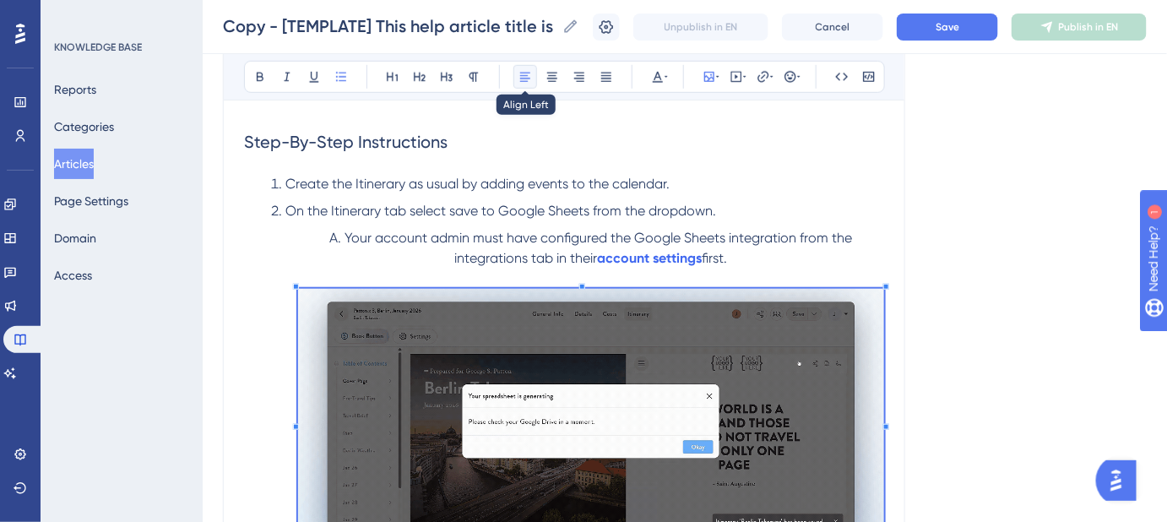
click at [524, 81] on icon at bounding box center [525, 77] width 14 height 14
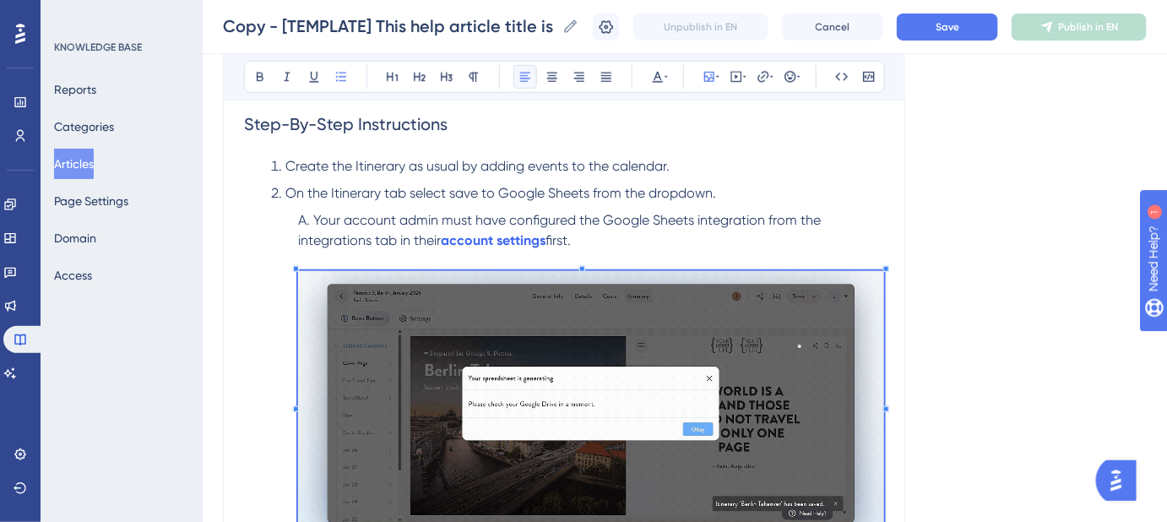
scroll to position [545, 0]
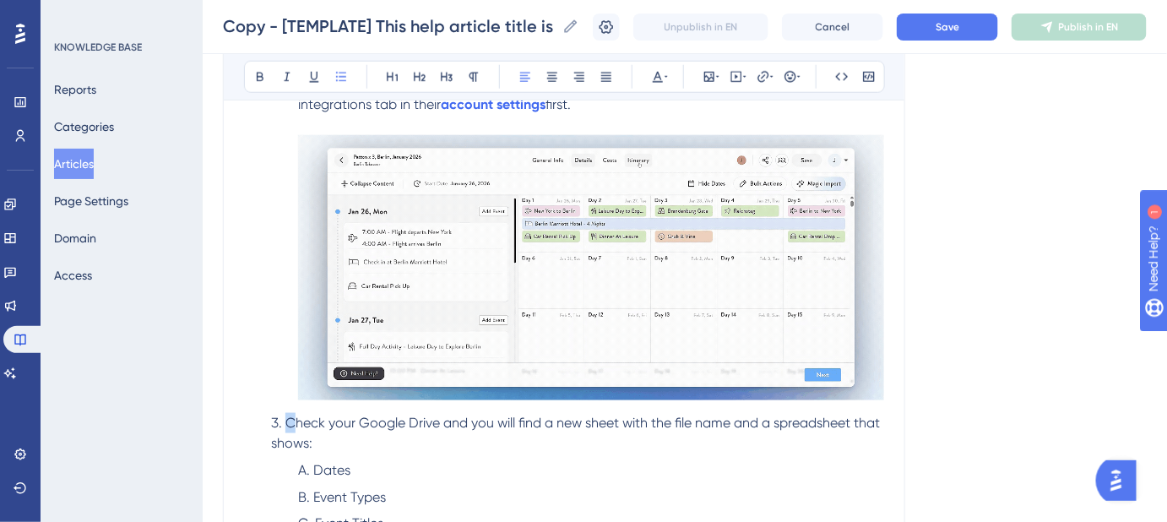
drag, startPoint x: 275, startPoint y: 419, endPoint x: 290, endPoint y: 423, distance: 15.8
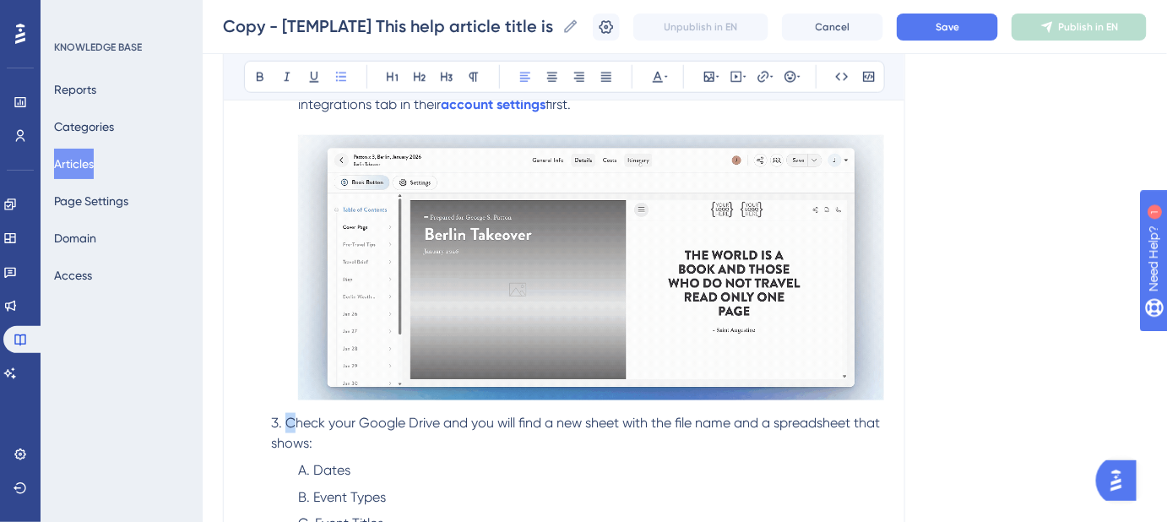
click at [290, 423] on li "Check your Google Drive and you will find a new sheet with the file name and a …" at bounding box center [577, 433] width 613 height 41
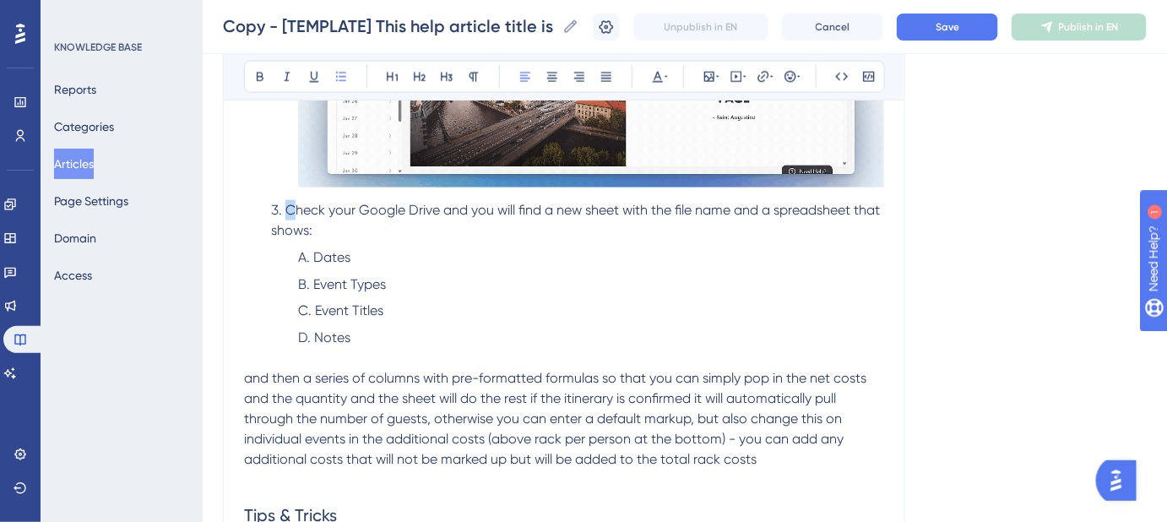
scroll to position [776, 0]
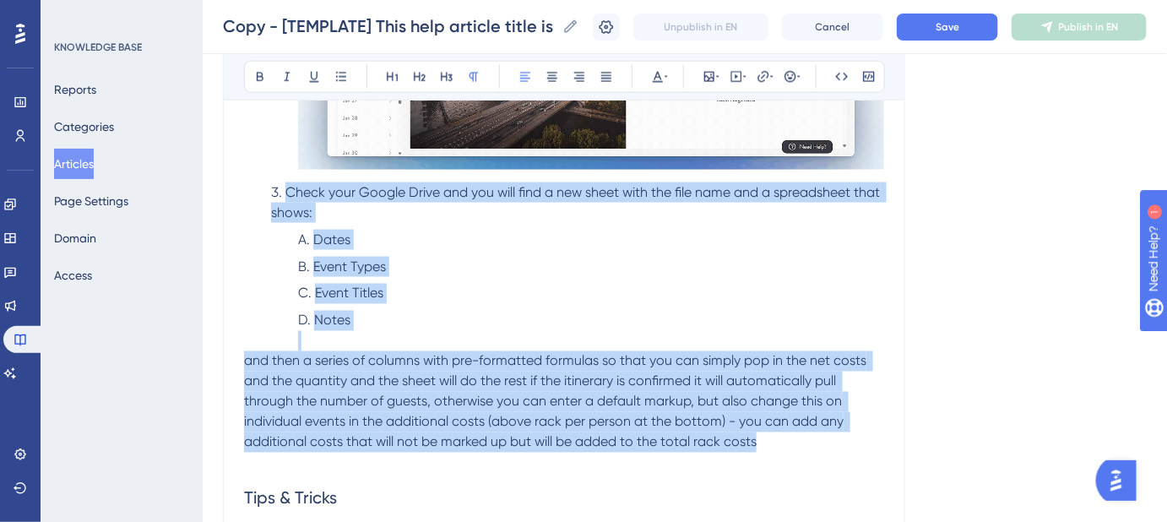
drag, startPoint x: 707, startPoint y: 428, endPoint x: 268, endPoint y: 183, distance: 502.6
click at [268, 183] on div "You can now build an Itinerary in Safari Portal’s Calendar Builder mode and exp…" at bounding box center [564, 148] width 640 height 1130
copy div "Check your Google Drive and you will find a new sheet with the file name and a …"
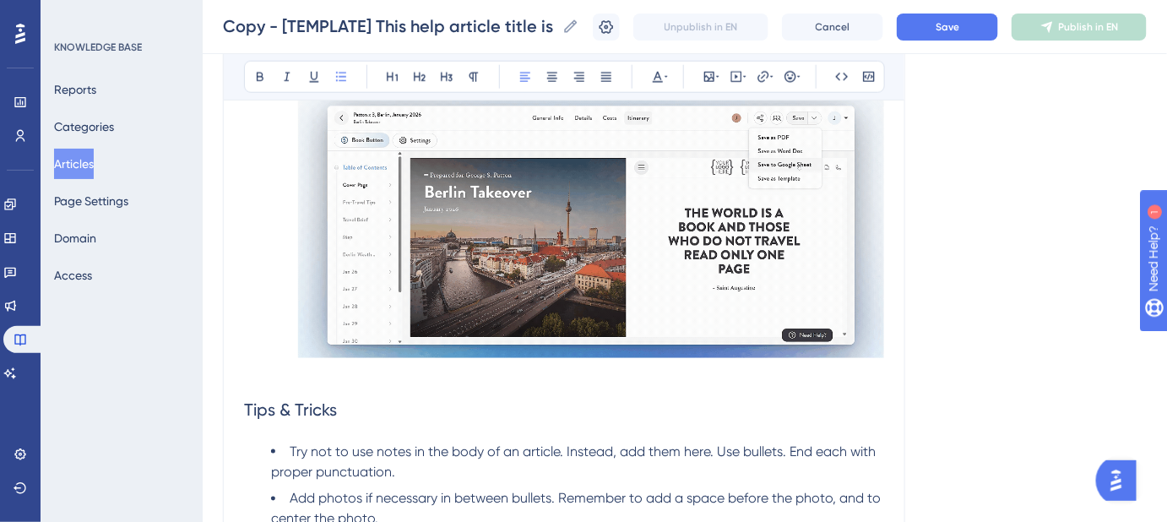
scroll to position [469, 0]
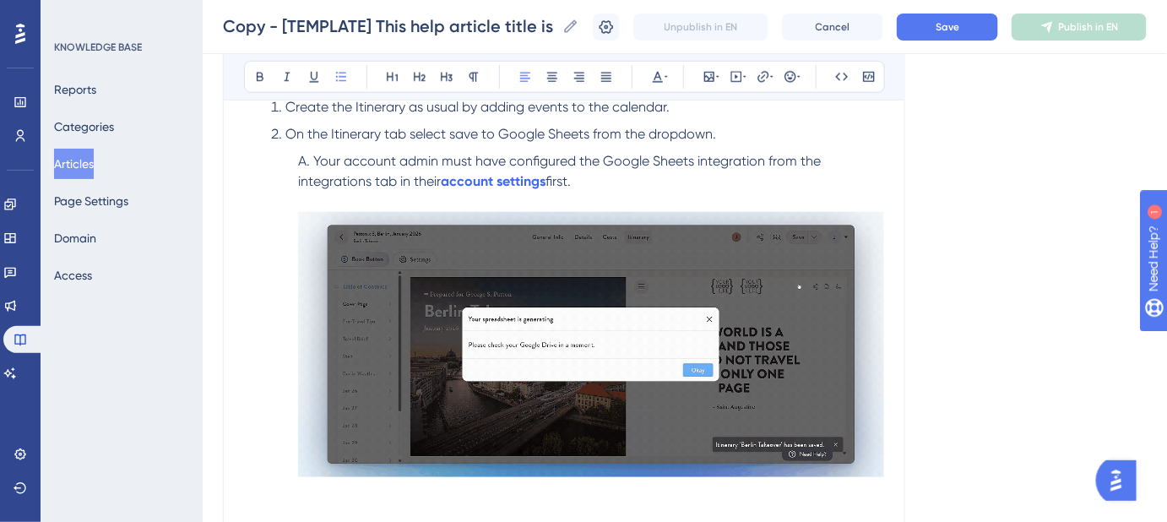
click at [614, 176] on li "Your account admin must have configured the Google Sheets integration from the …" at bounding box center [591, 317] width 586 height 332
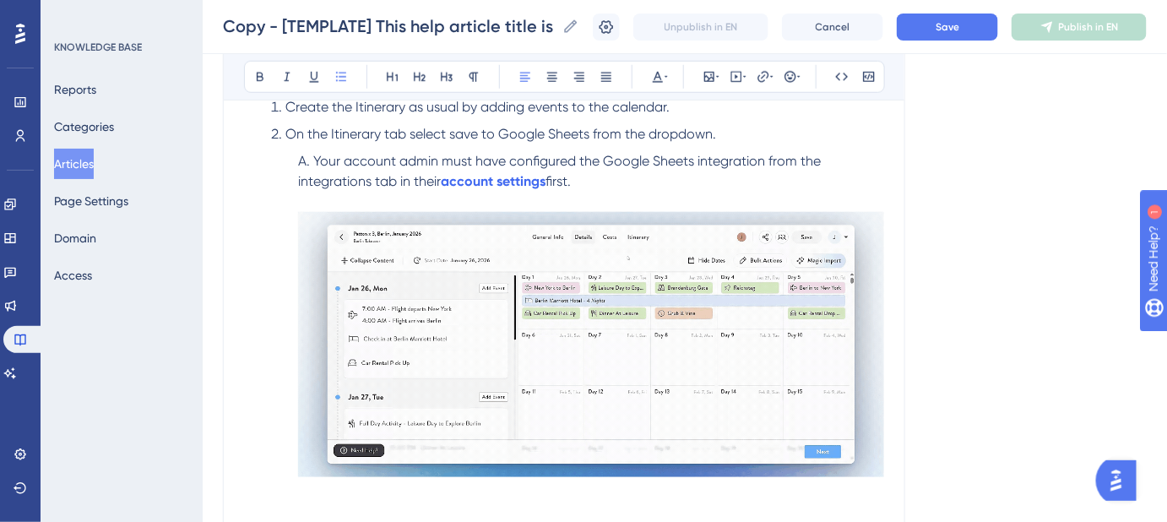
click at [616, 241] on img at bounding box center [591, 344] width 586 height 265
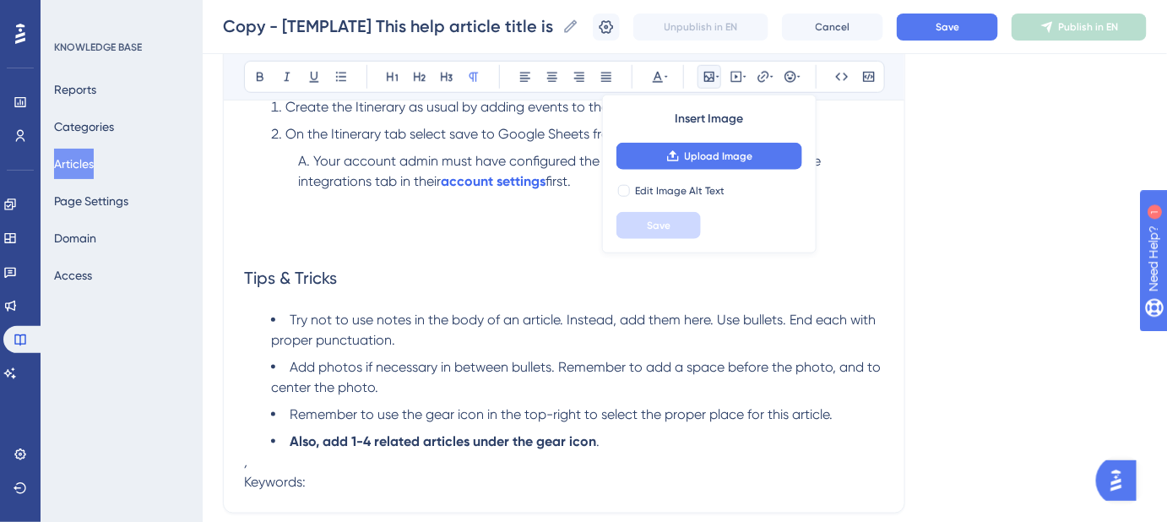
click at [265, 245] on p at bounding box center [564, 242] width 640 height 20
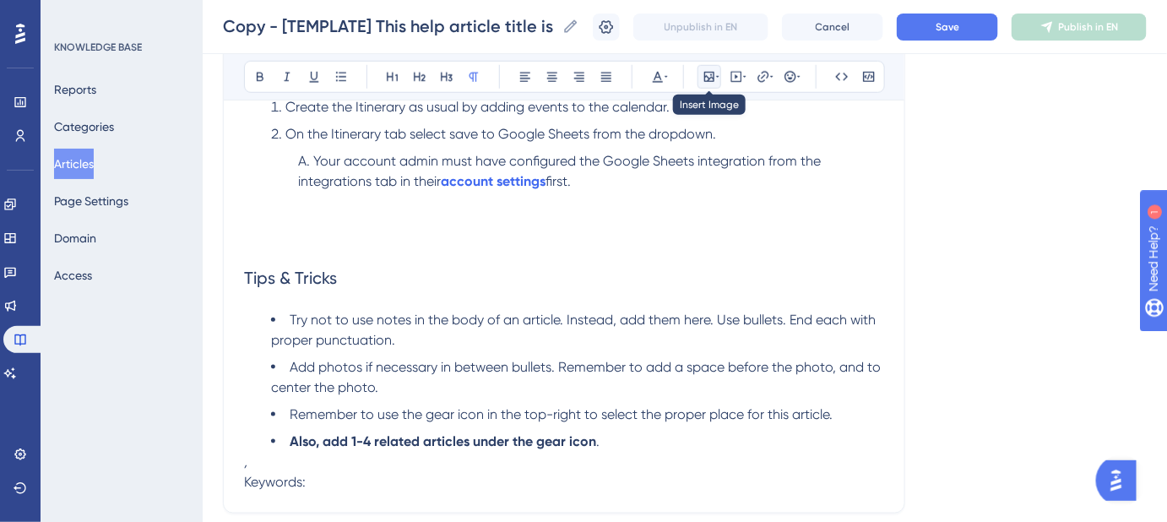
click at [704, 77] on icon at bounding box center [709, 77] width 10 height 10
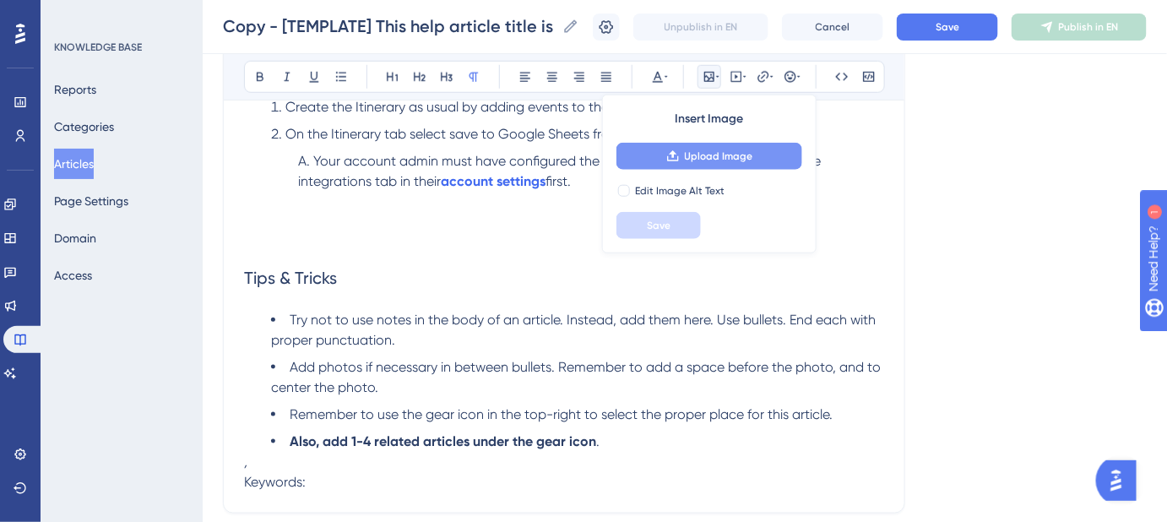
click at [693, 160] on span "Upload Image" at bounding box center [719, 156] width 68 height 14
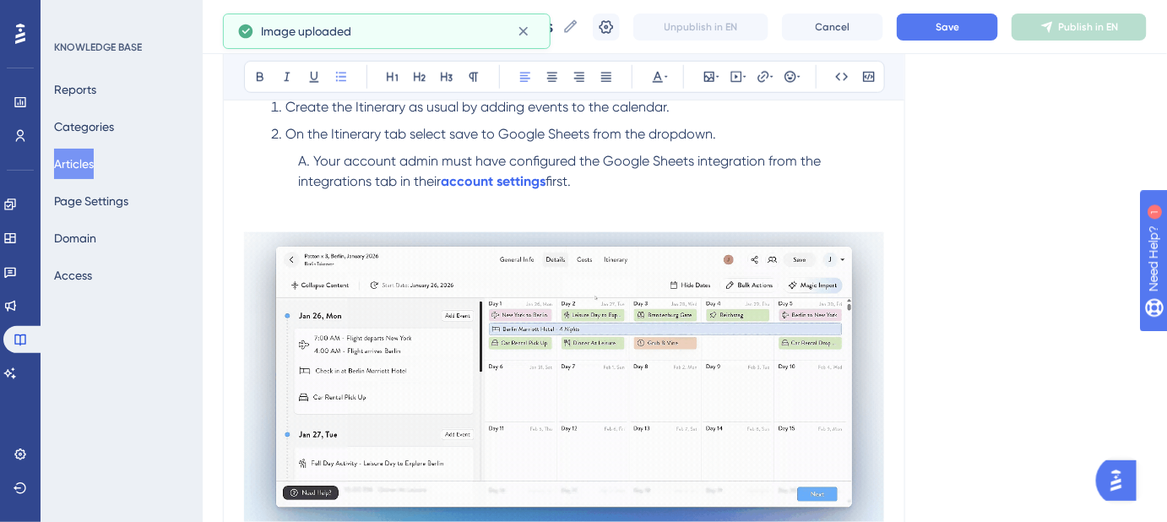
click at [587, 190] on li "Your account admin must have configured the Google Sheets integration from the …" at bounding box center [591, 191] width 586 height 81
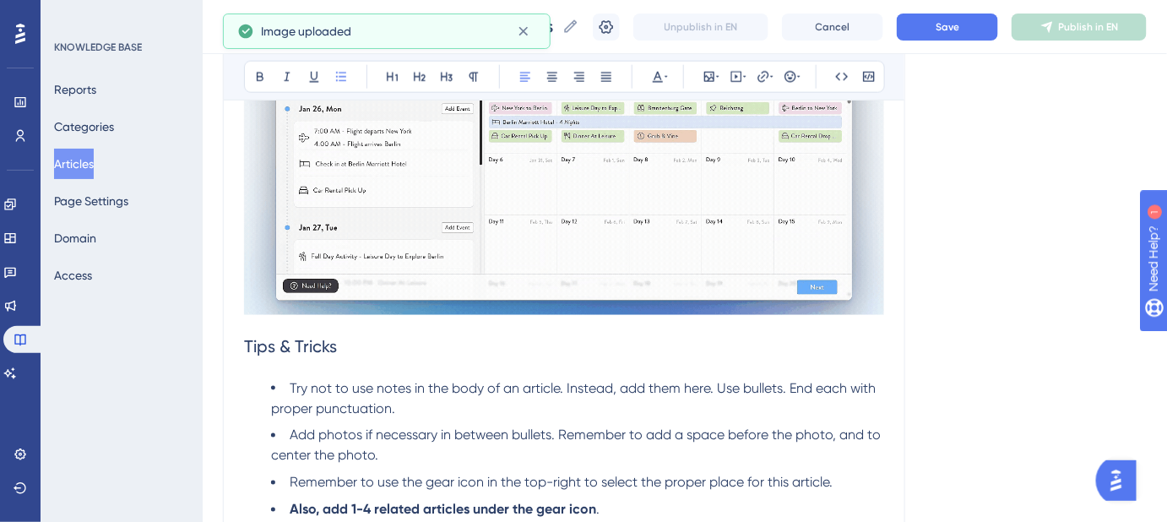
scroll to position [699, 0]
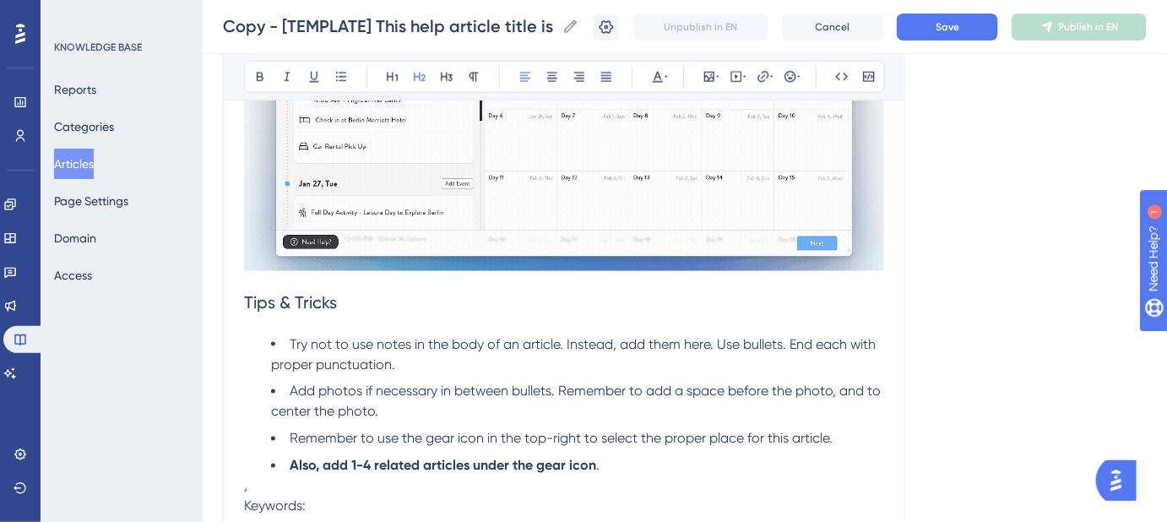
click at [244, 300] on span "Tips & Tricks" at bounding box center [290, 302] width 93 height 20
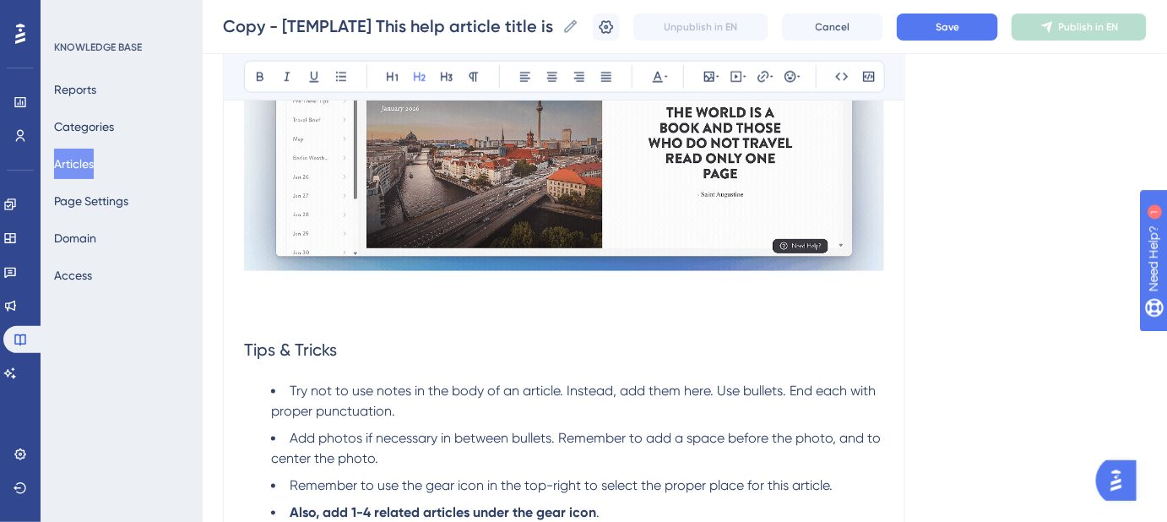
click at [250, 306] on h2 "Tips & Tricks" at bounding box center [564, 326] width 640 height 98
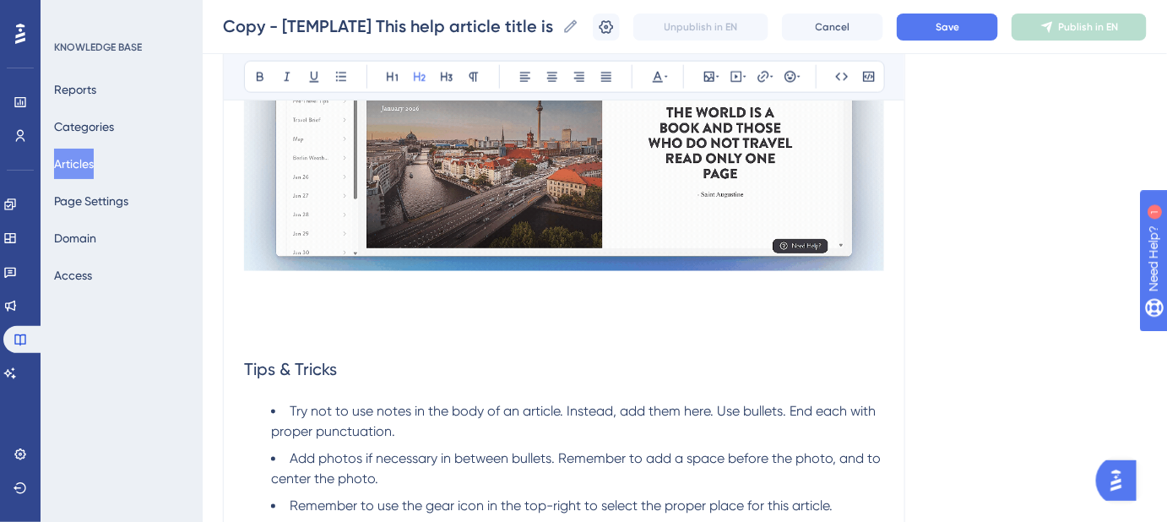
click at [262, 308] on h2 "Tips & Tricks" at bounding box center [564, 346] width 640 height 98
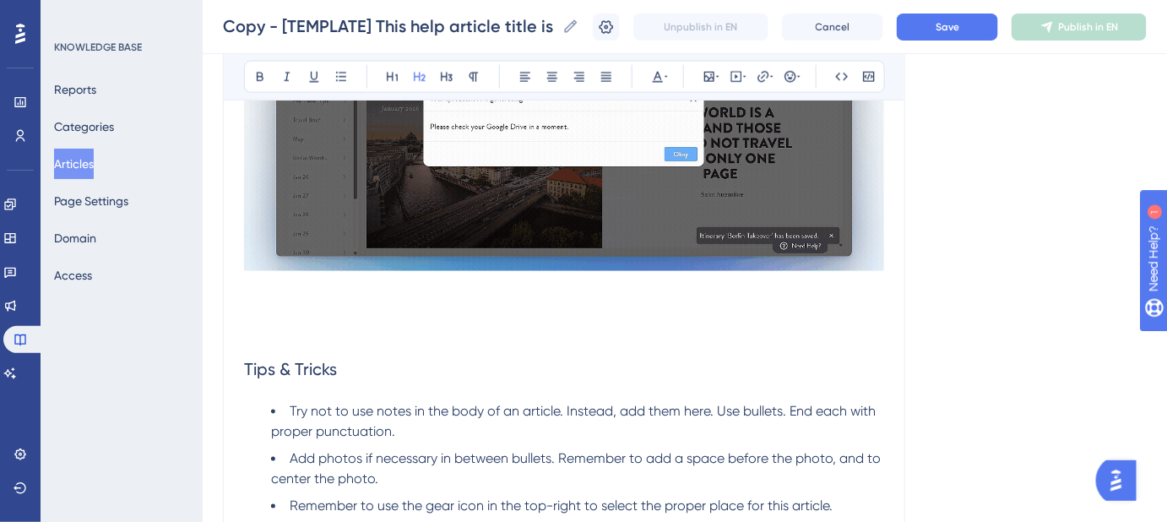
click at [252, 307] on h2 "Tips & Tricks" at bounding box center [564, 346] width 640 height 98
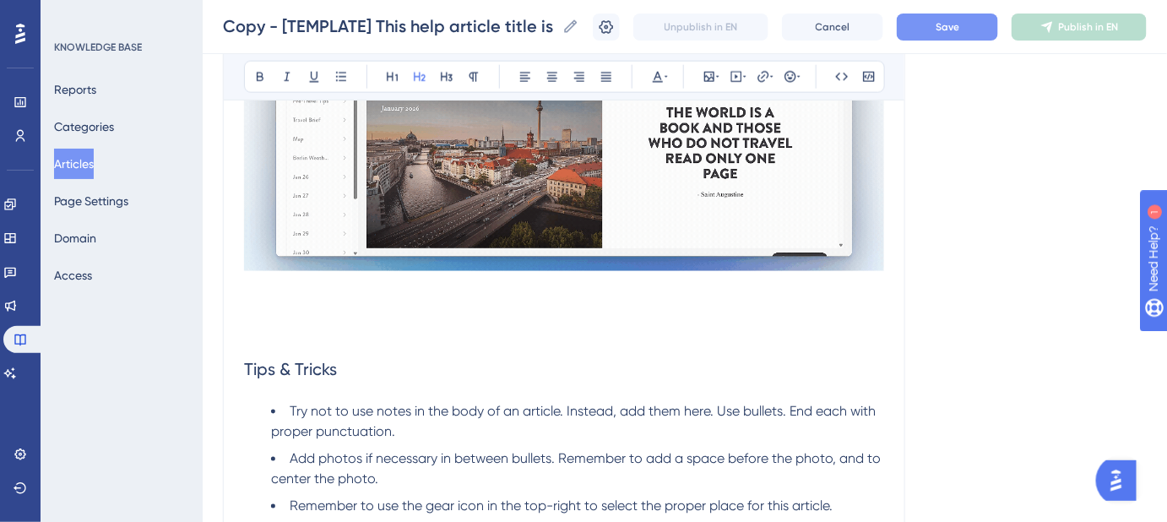
click at [952, 20] on span "Save" at bounding box center [947, 27] width 24 height 14
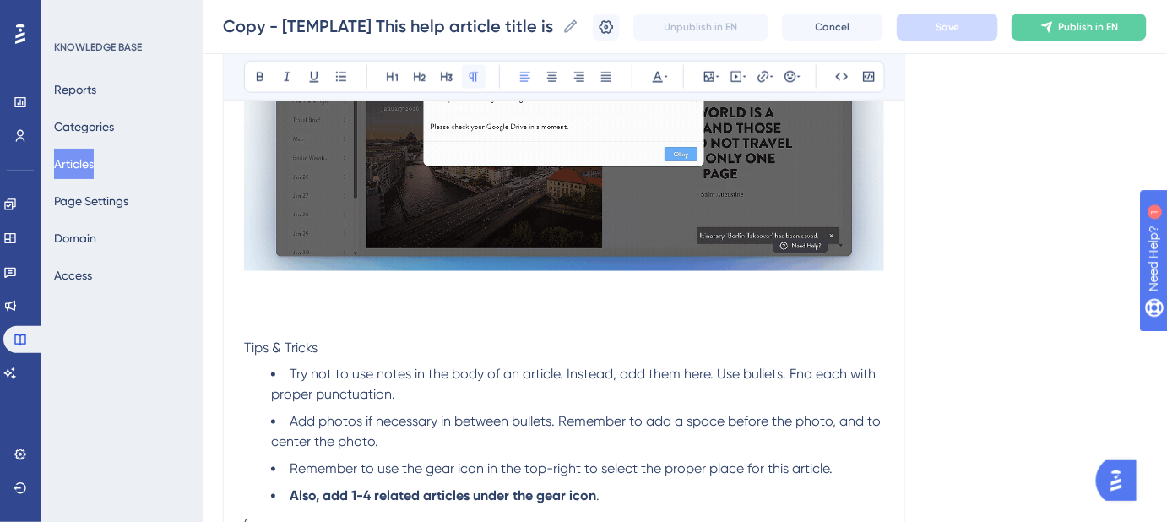
click at [474, 80] on icon at bounding box center [474, 77] width 14 height 14
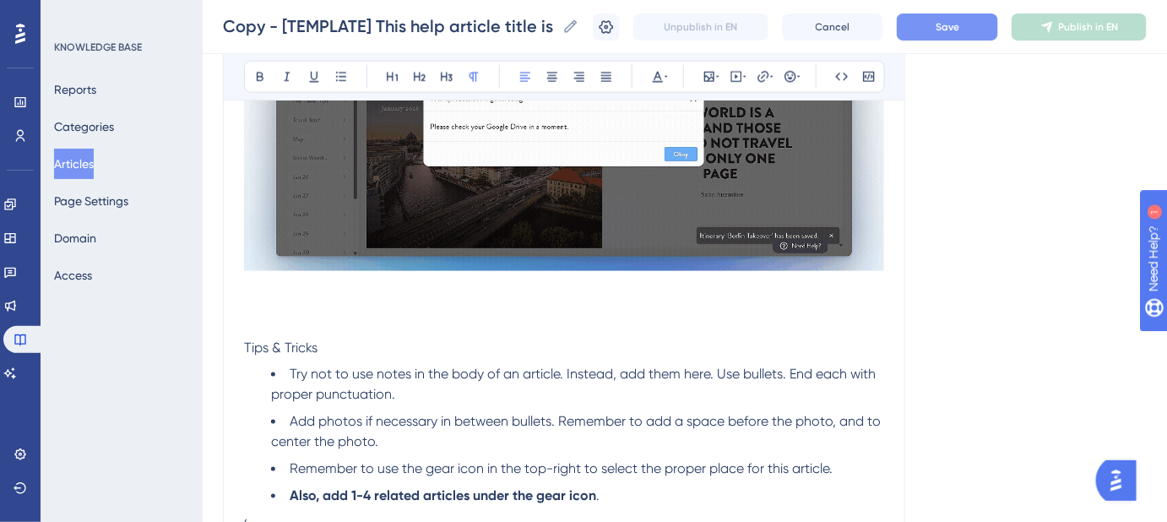
click at [258, 298] on p "Tips & Tricks" at bounding box center [564, 327] width 640 height 61
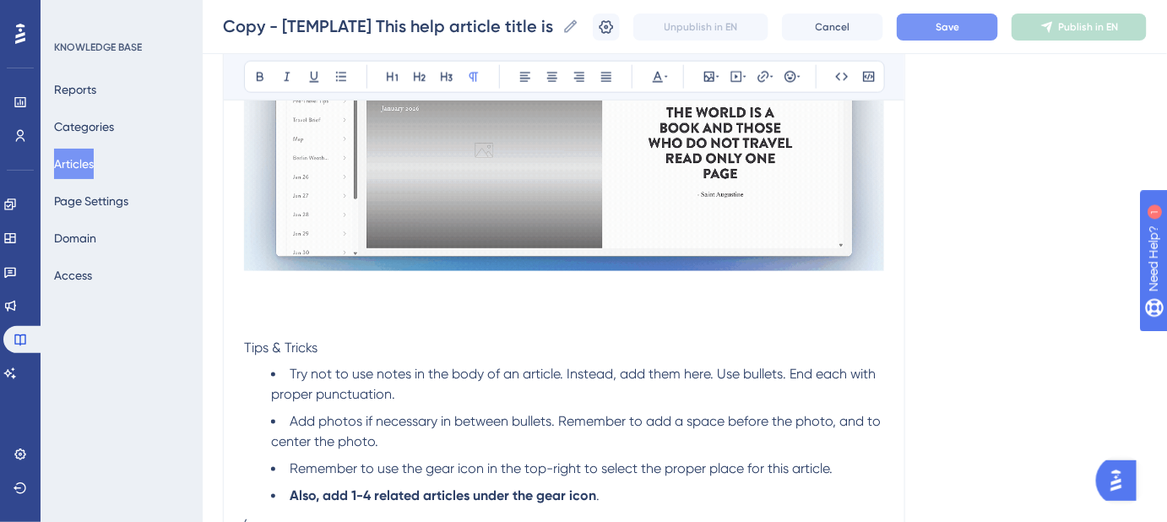
click at [255, 309] on p "Tips & Tricks" at bounding box center [564, 327] width 640 height 61
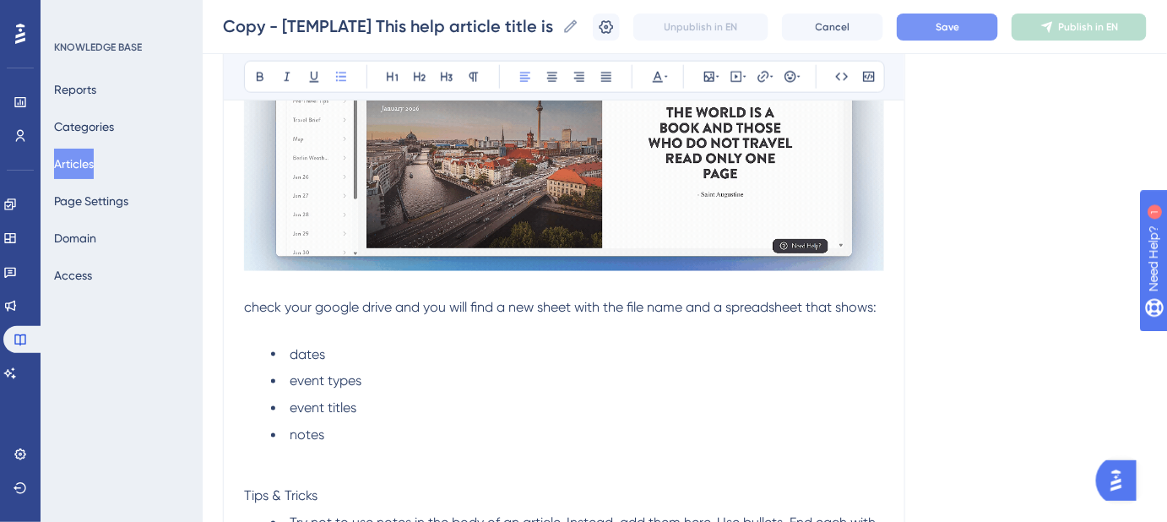
click at [247, 309] on span "check your google drive and you will find a new sheet with the file name and a …" at bounding box center [560, 307] width 632 height 16
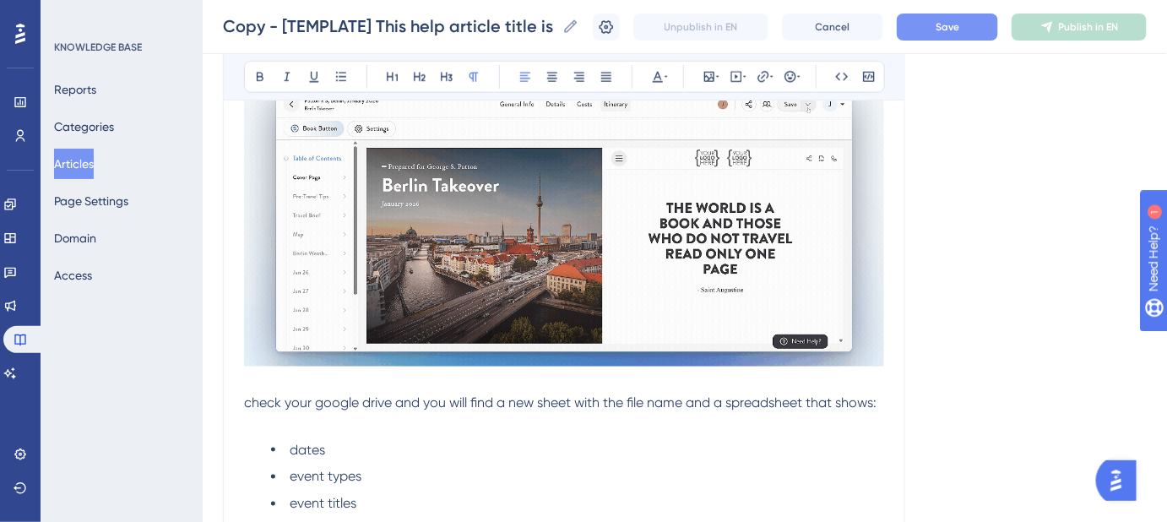
scroll to position [776, 0]
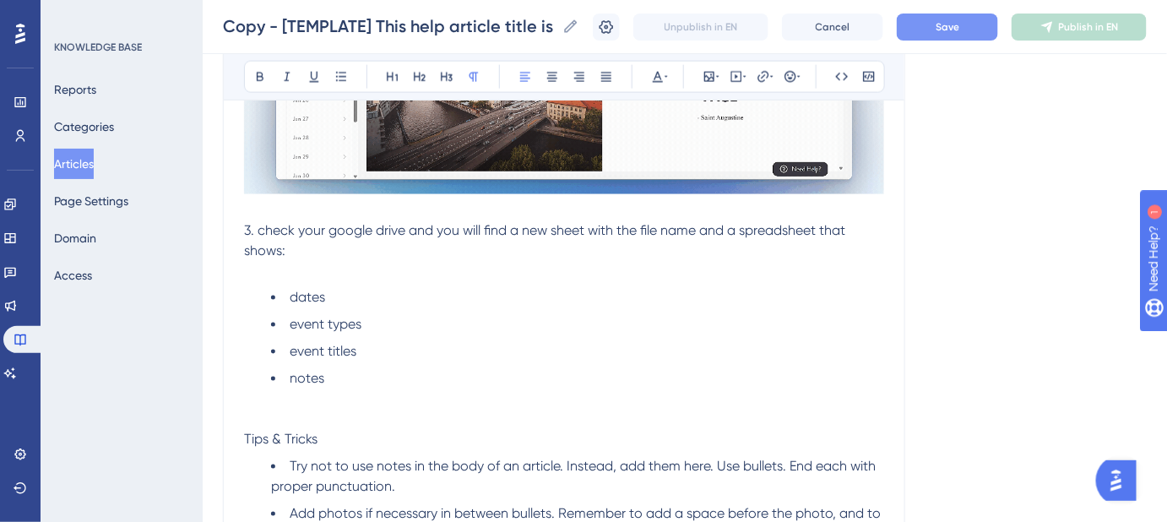
click at [244, 230] on span "3. check your google drive and you will find a new sheet with the file name and…" at bounding box center [546, 240] width 604 height 36
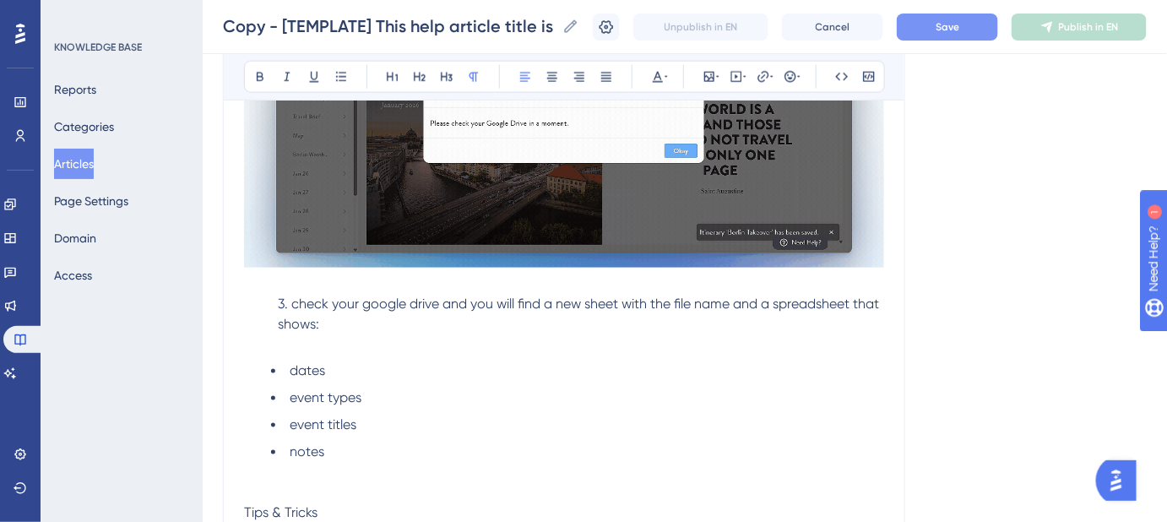
scroll to position [704, 0]
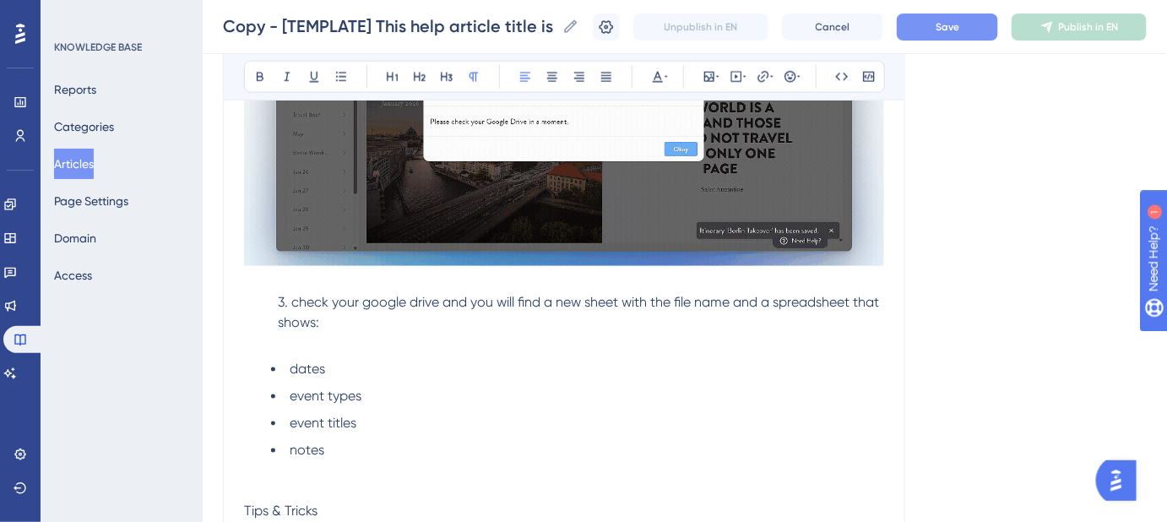
drag, startPoint x: 1171, startPoint y: 273, endPoint x: 8, endPoint y: 9, distance: 1191.9
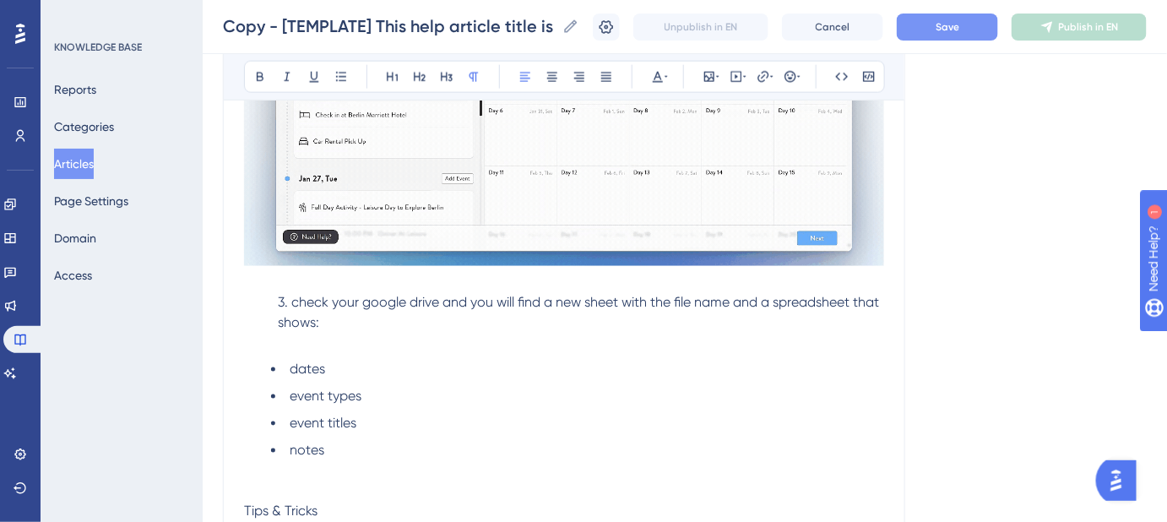
click at [346, 330] on p "3. check your google drive and you will find a new sheet with the file name and…" at bounding box center [564, 322] width 640 height 61
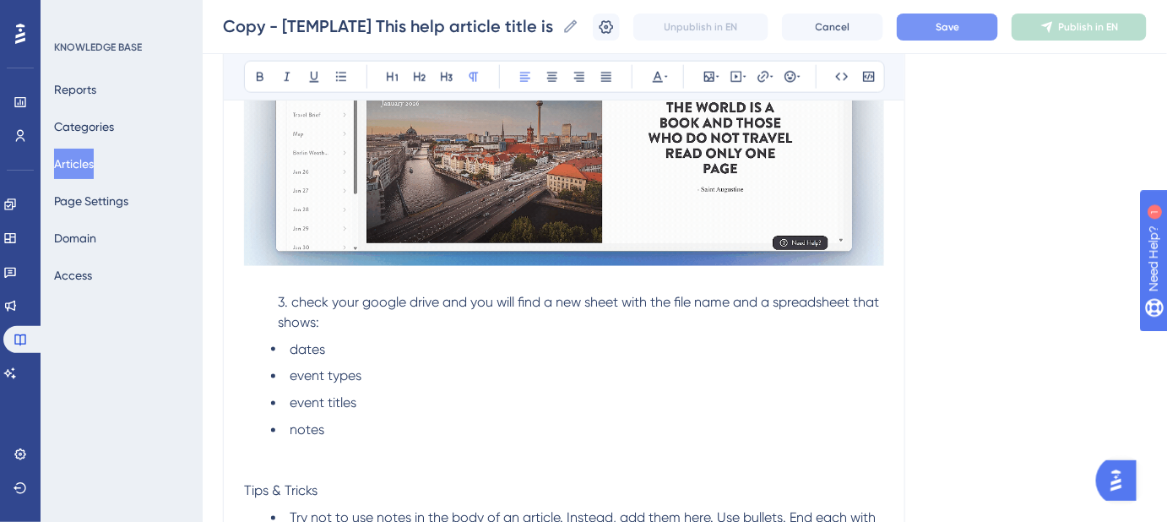
click at [294, 301] on span "3. check your google drive and you will find a new sheet with the file name and…" at bounding box center [580, 312] width 604 height 36
click at [371, 304] on span "3. Check your google drive and you will find a new sheet with the file name and…" at bounding box center [581, 312] width 607 height 36
click at [422, 301] on span "3. Check your Google drive and you will find a new sheet with the file name and…" at bounding box center [583, 312] width 610 height 36
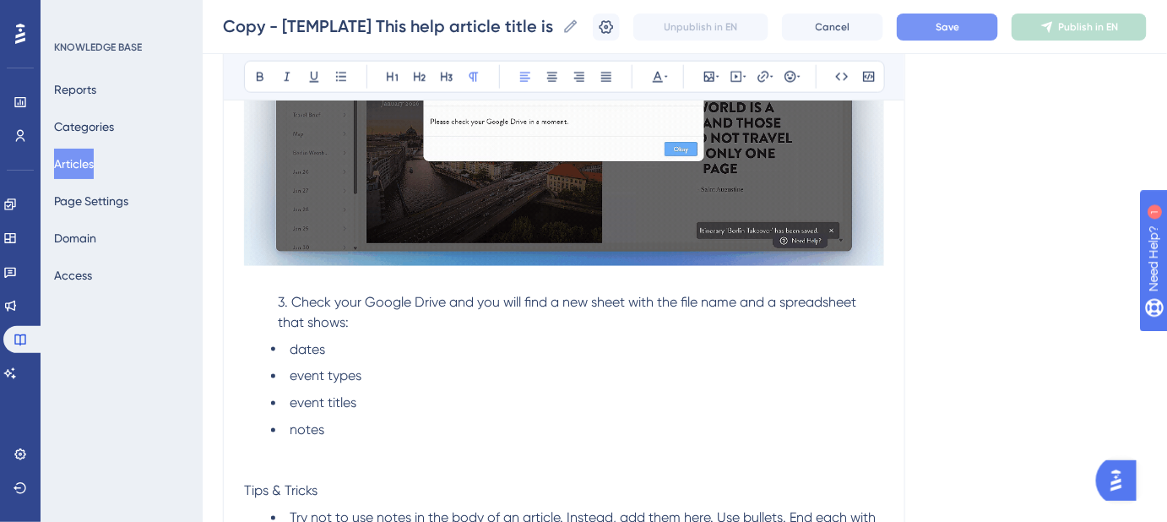
click at [684, 301] on span "3. Check your Google Drive and you will find a new sheet with the file name and…" at bounding box center [569, 312] width 582 height 36
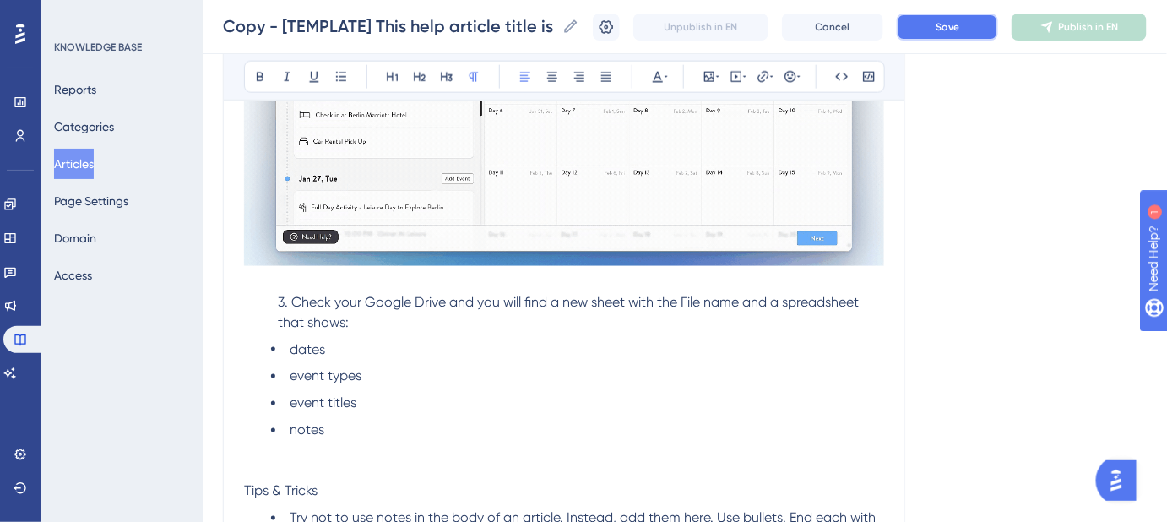
click at [953, 39] on button "Save" at bounding box center [947, 27] width 101 height 27
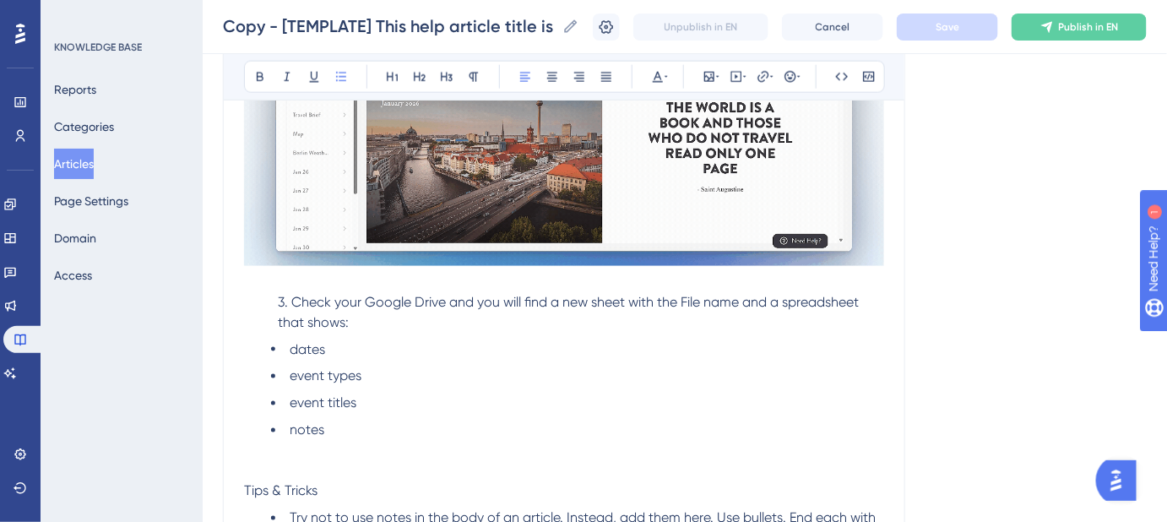
click at [264, 341] on ul "dates event types event titles notes" at bounding box center [564, 389] width 640 height 101
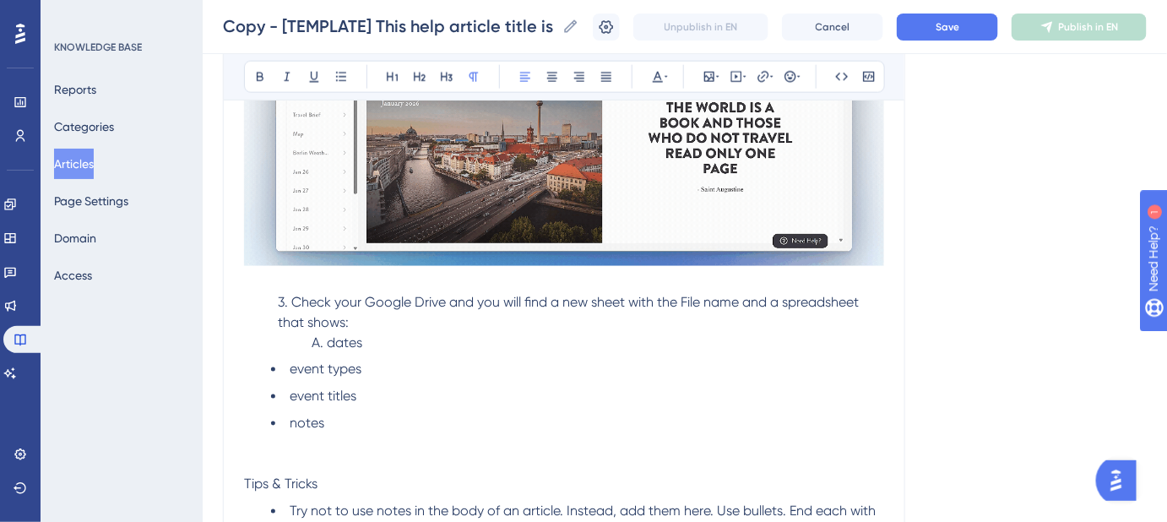
click at [288, 372] on li "event types" at bounding box center [577, 370] width 613 height 20
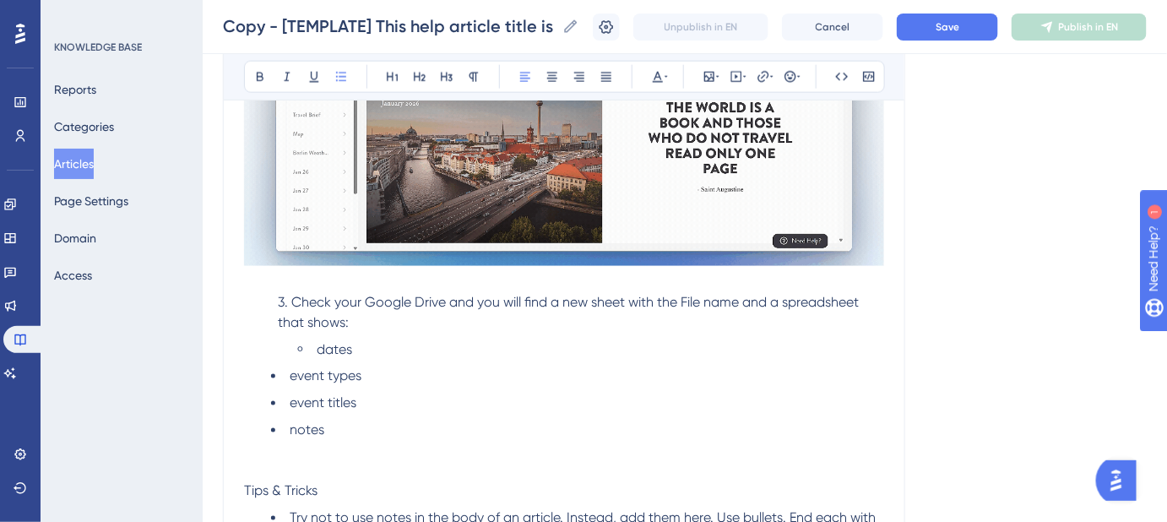
click at [288, 375] on li "event types" at bounding box center [577, 376] width 613 height 20
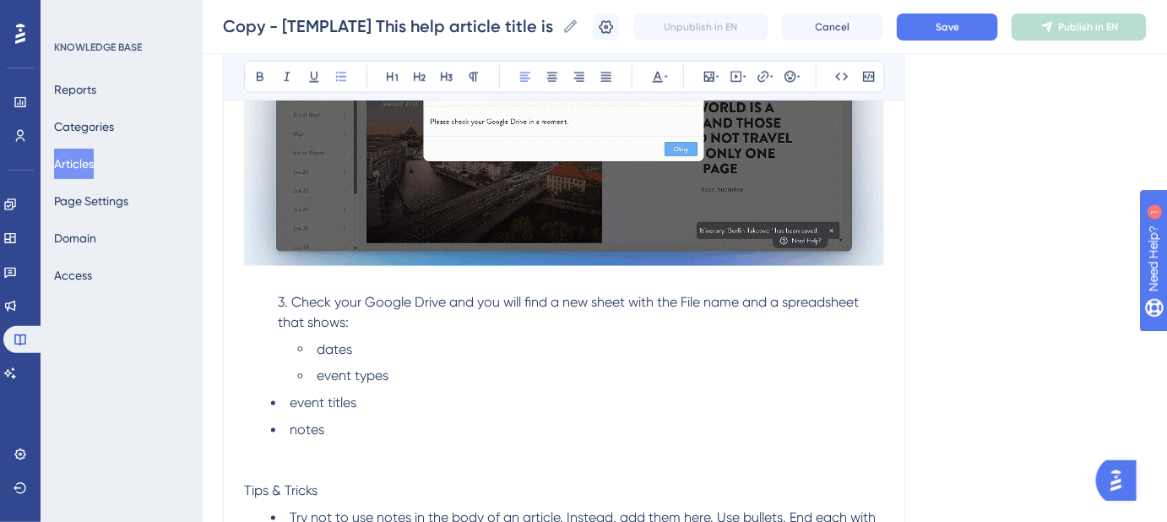
click at [286, 404] on li "event titles" at bounding box center [577, 403] width 613 height 20
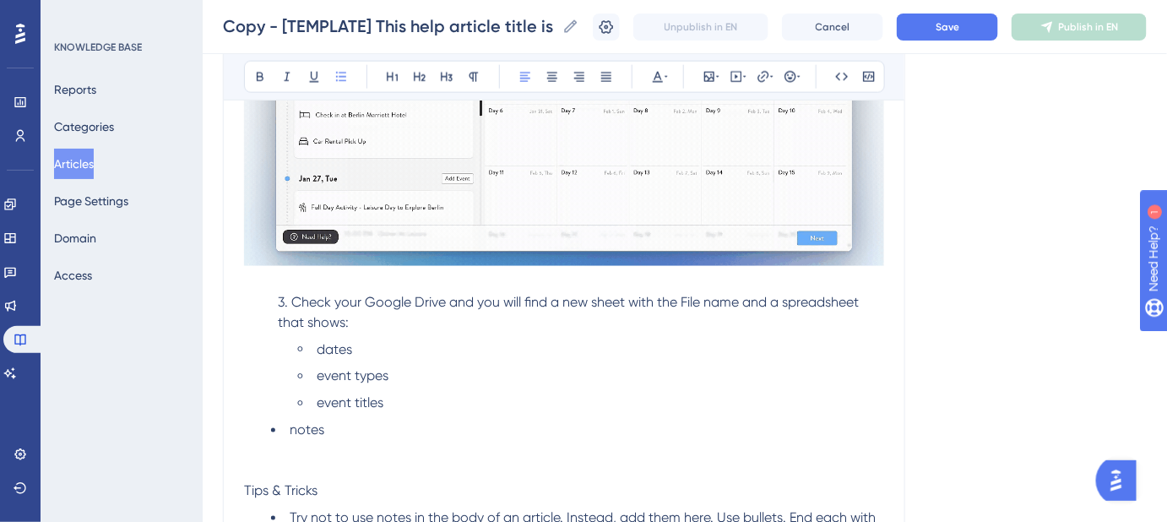
click at [288, 427] on li "notes" at bounding box center [577, 430] width 613 height 20
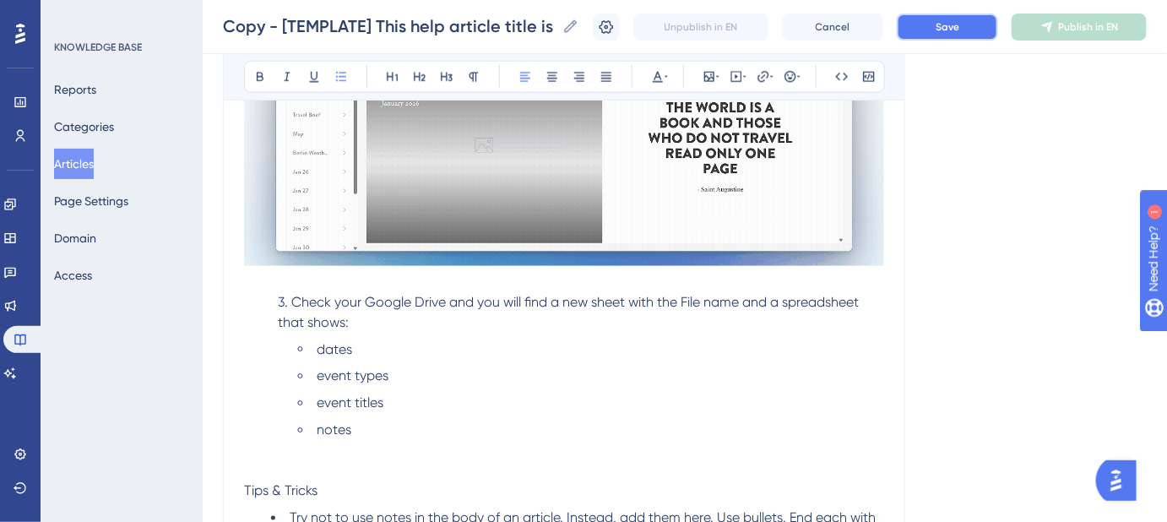
click at [939, 28] on button "Save" at bounding box center [947, 27] width 101 height 27
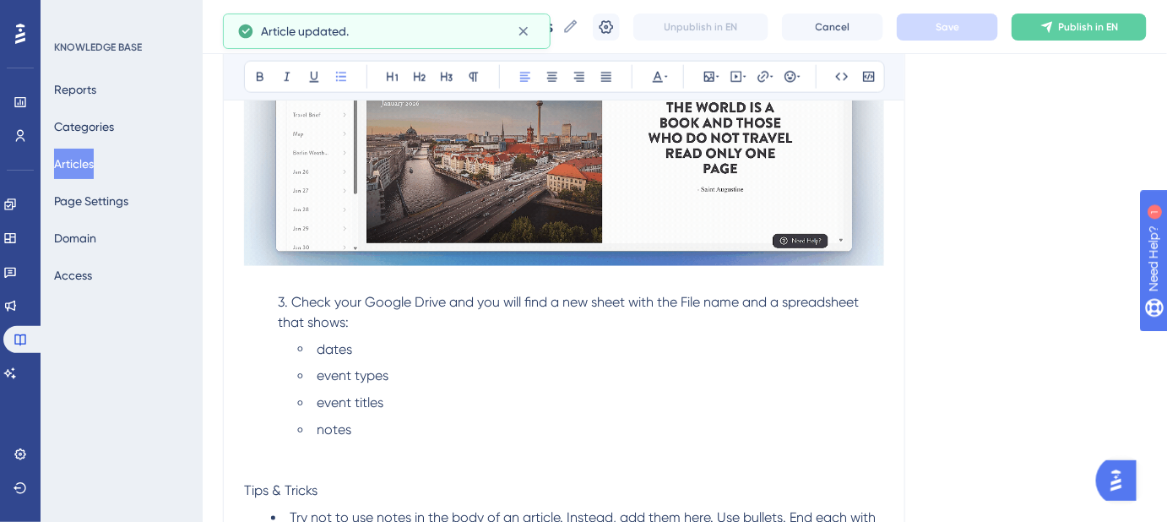
click at [324, 347] on span "dates" at bounding box center [334, 349] width 35 height 16
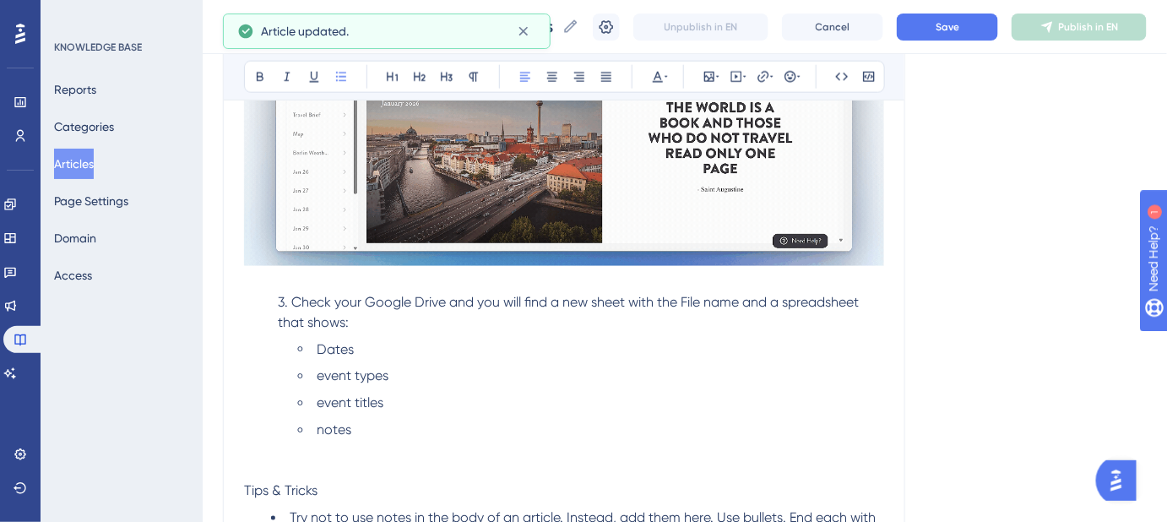
click at [324, 380] on span "event types" at bounding box center [353, 376] width 72 height 16
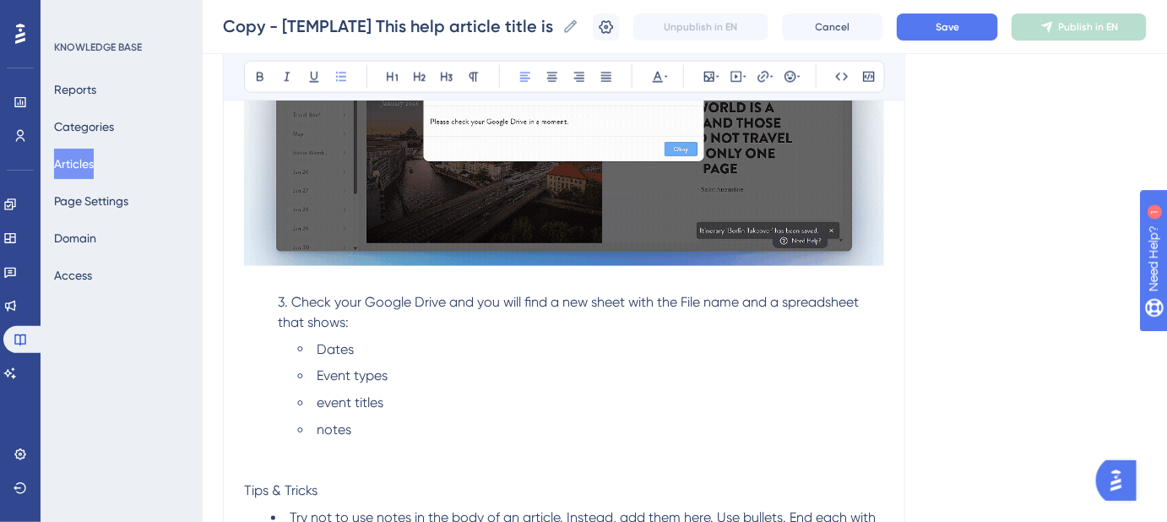
click at [358, 373] on span "Event types" at bounding box center [352, 376] width 71 height 16
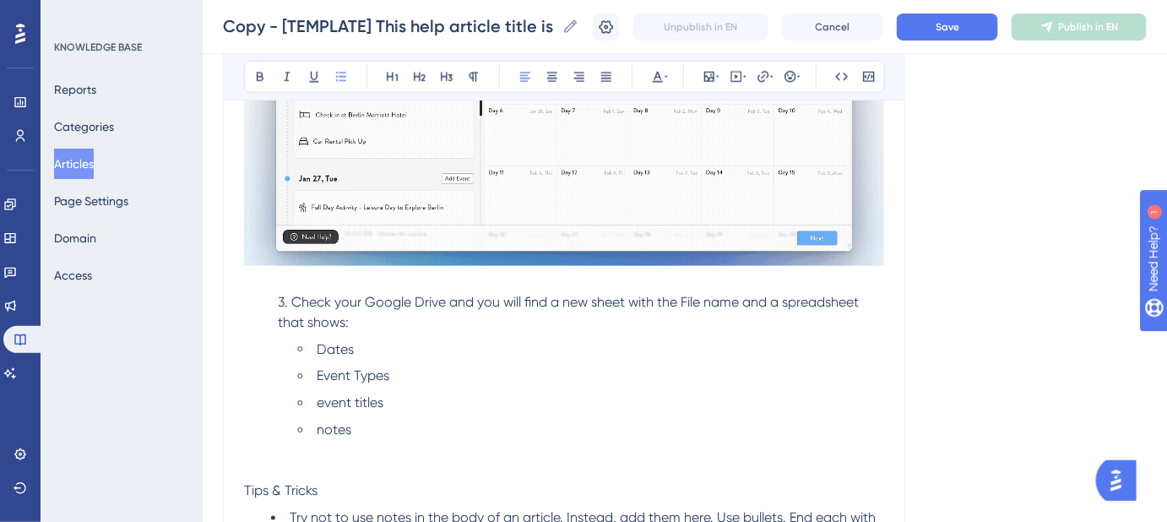
click at [322, 402] on span "event titles" at bounding box center [350, 403] width 67 height 16
click at [357, 407] on span "Event titles" at bounding box center [350, 403] width 66 height 16
click at [320, 429] on span "notes" at bounding box center [334, 430] width 35 height 16
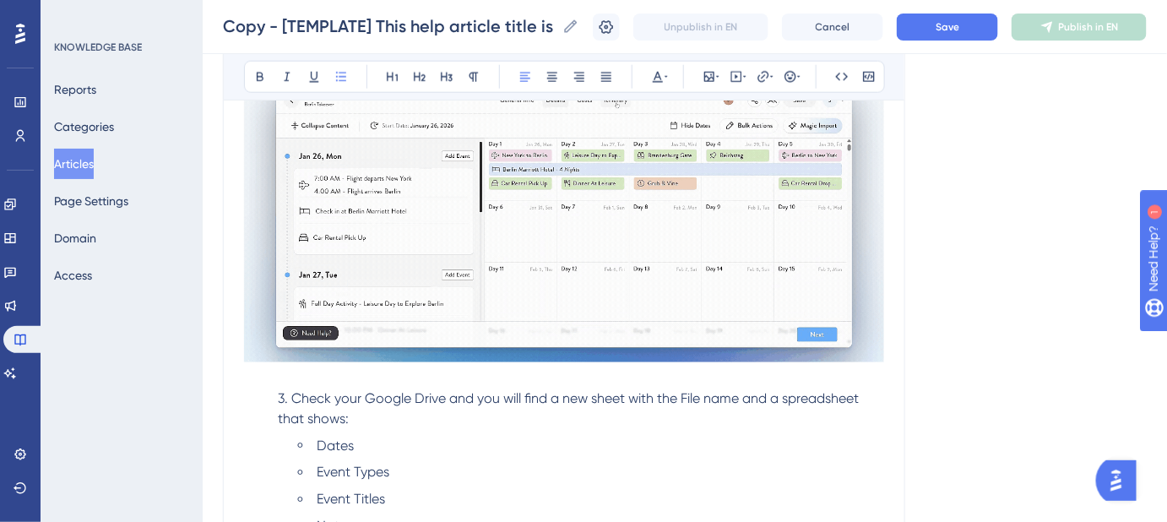
scroll to position [781, 0]
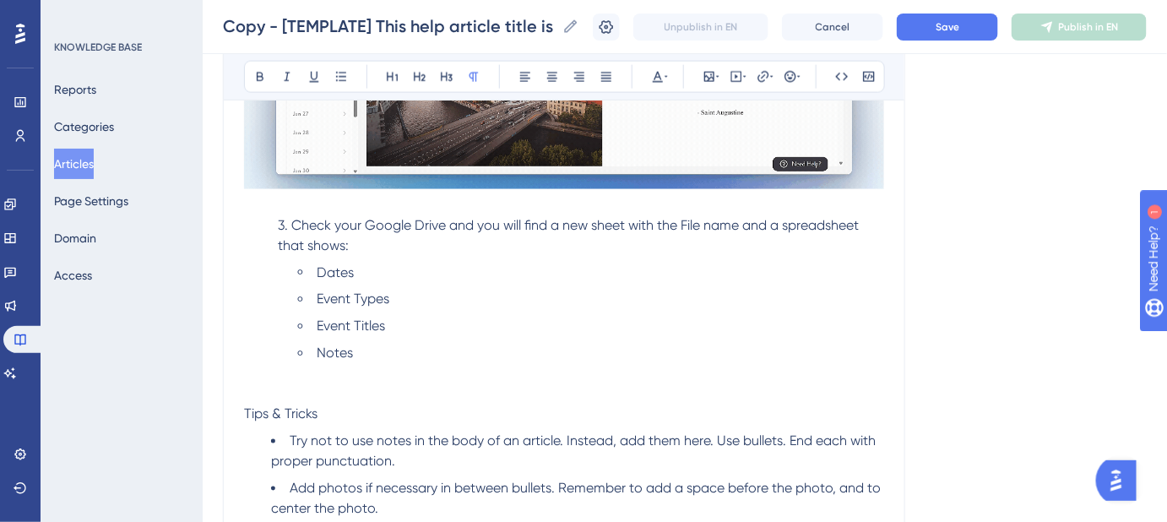
click at [269, 383] on p "Tips & Tricks" at bounding box center [564, 394] width 640 height 61
click at [245, 387] on span "4." at bounding box center [249, 394] width 11 height 16
click at [365, 354] on li "Notes" at bounding box center [591, 354] width 586 height 20
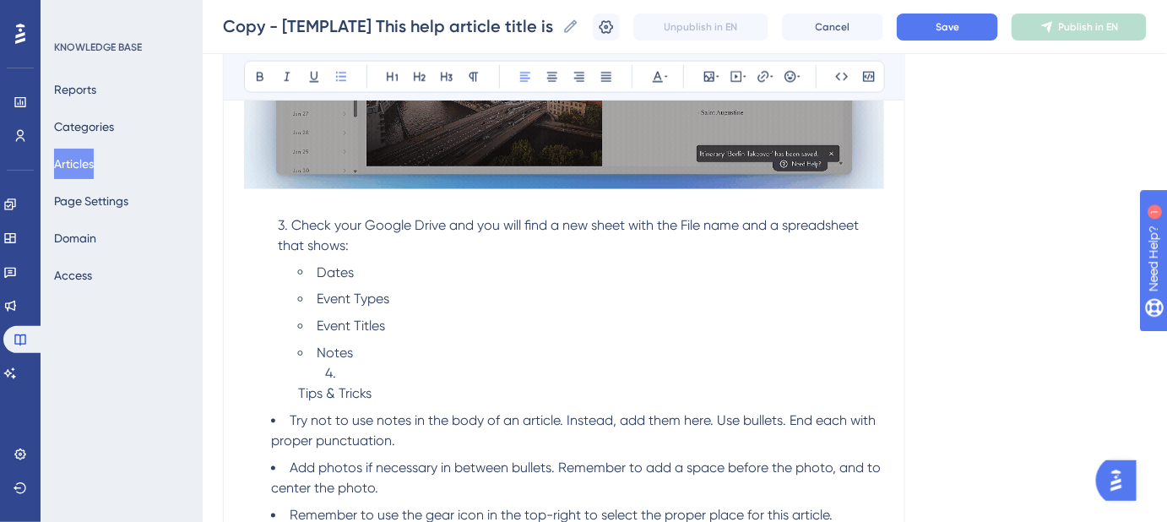
click at [328, 373] on span "4." at bounding box center [330, 374] width 11 height 16
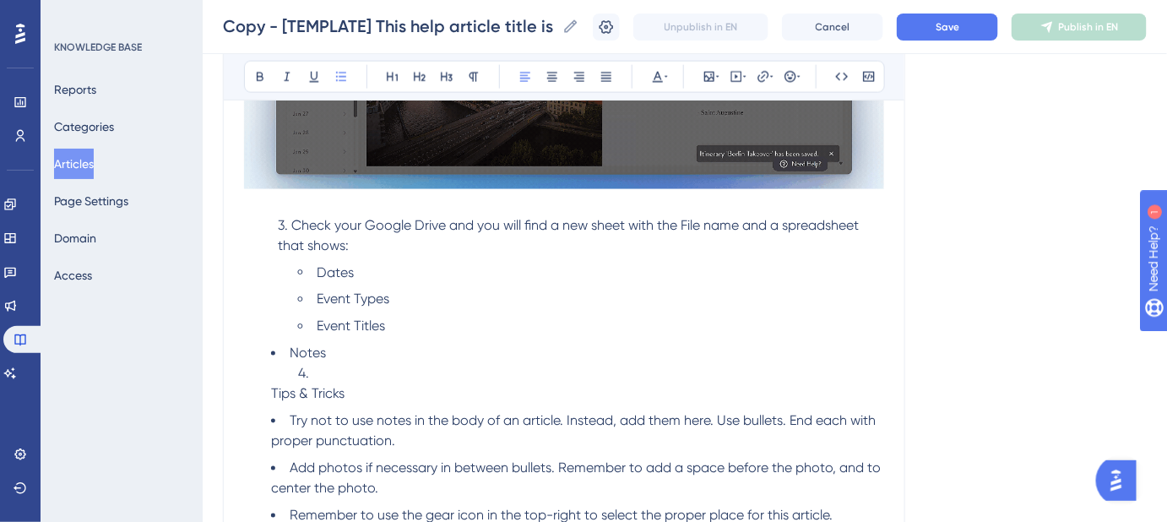
click at [290, 353] on span "Notes" at bounding box center [308, 353] width 36 height 16
click at [324, 368] on span at bounding box center [311, 374] width 27 height 16
click at [295, 348] on span "Notes" at bounding box center [308, 353] width 36 height 16
click at [298, 387] on span "Tips & Tricks" at bounding box center [334, 394] width 73 height 16
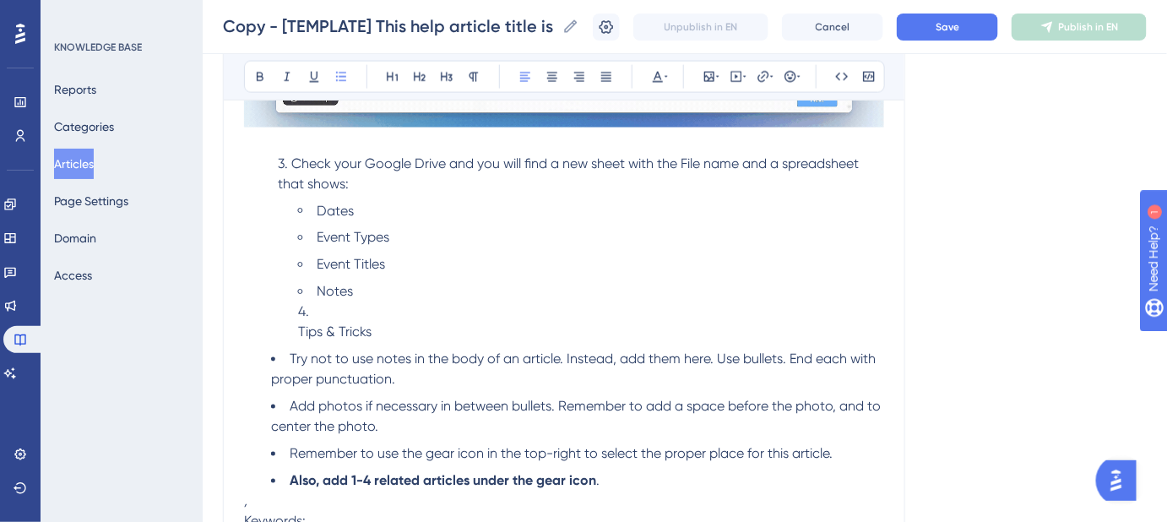
scroll to position [934, 0]
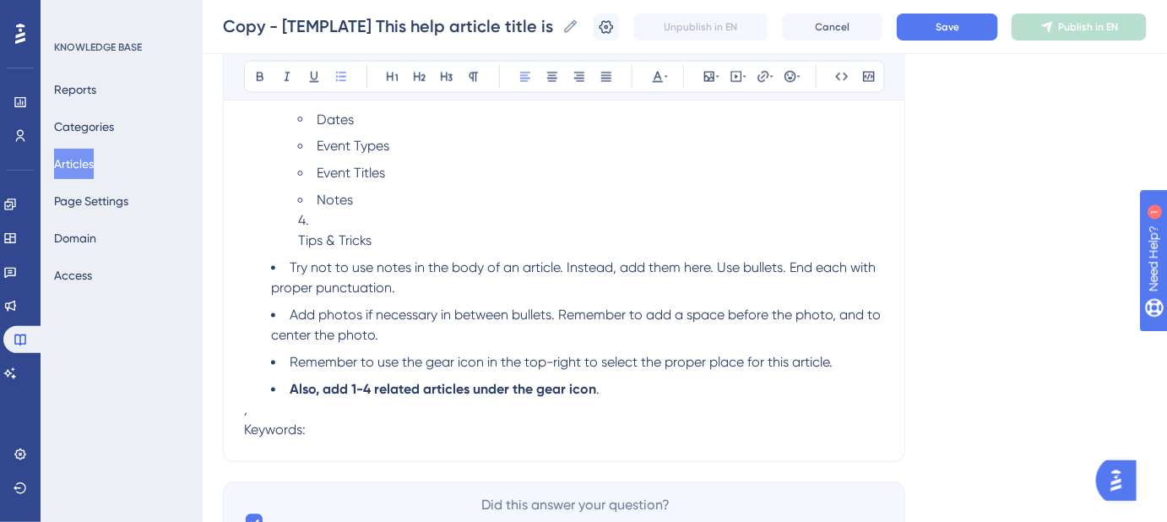
drag, startPoint x: 296, startPoint y: 389, endPoint x: 631, endPoint y: 393, distance: 334.3
click at [631, 393] on ul "Dates Event Types Event Titles Notes 4. Tips & Tricks Try not to use notes in t…" at bounding box center [564, 255] width 640 height 290
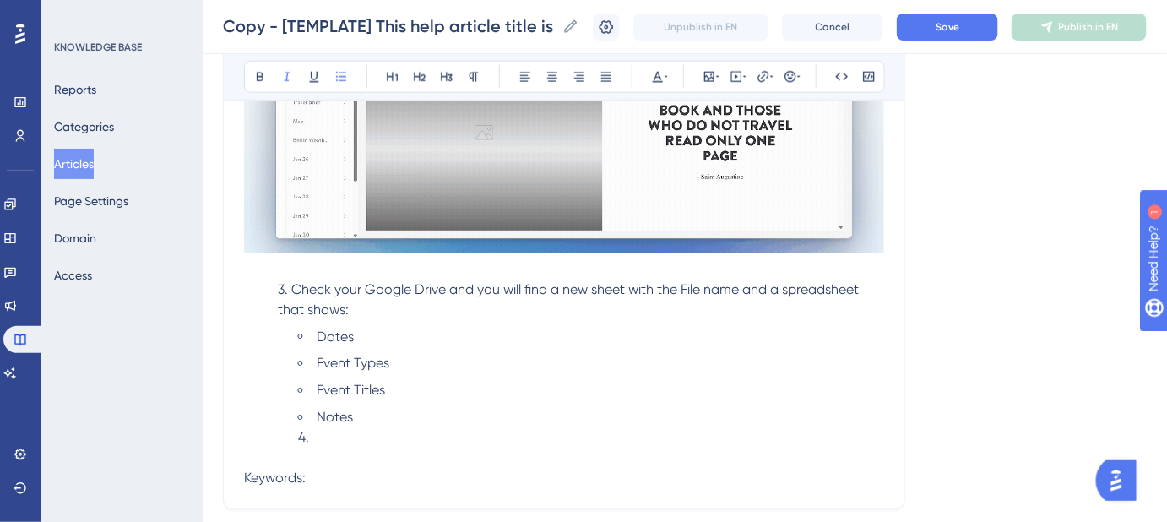
scroll to position [704, 0]
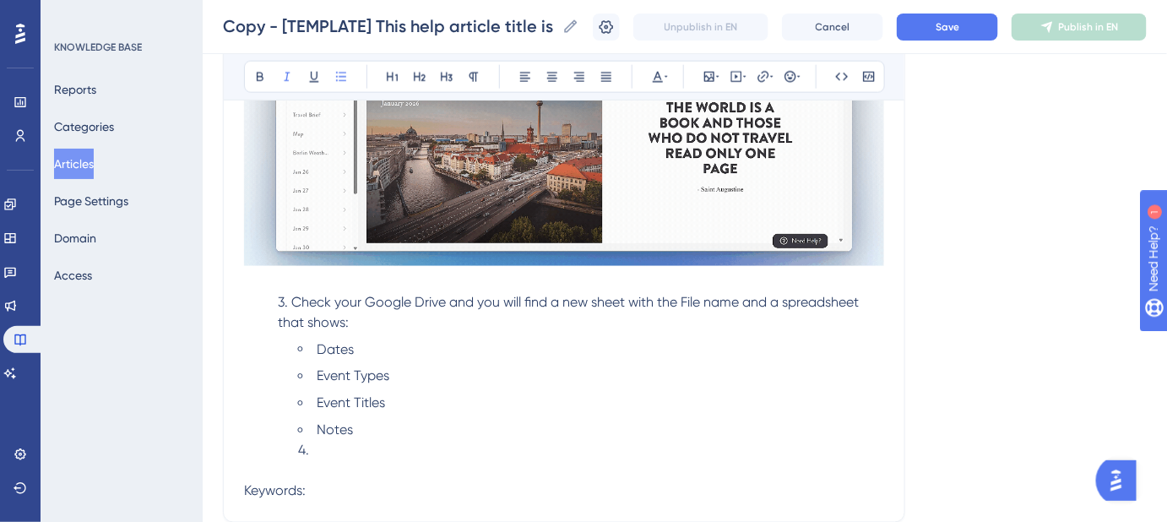
click at [300, 451] on span "4." at bounding box center [303, 450] width 11 height 16
click at [291, 425] on span "Notes" at bounding box center [308, 430] width 36 height 16
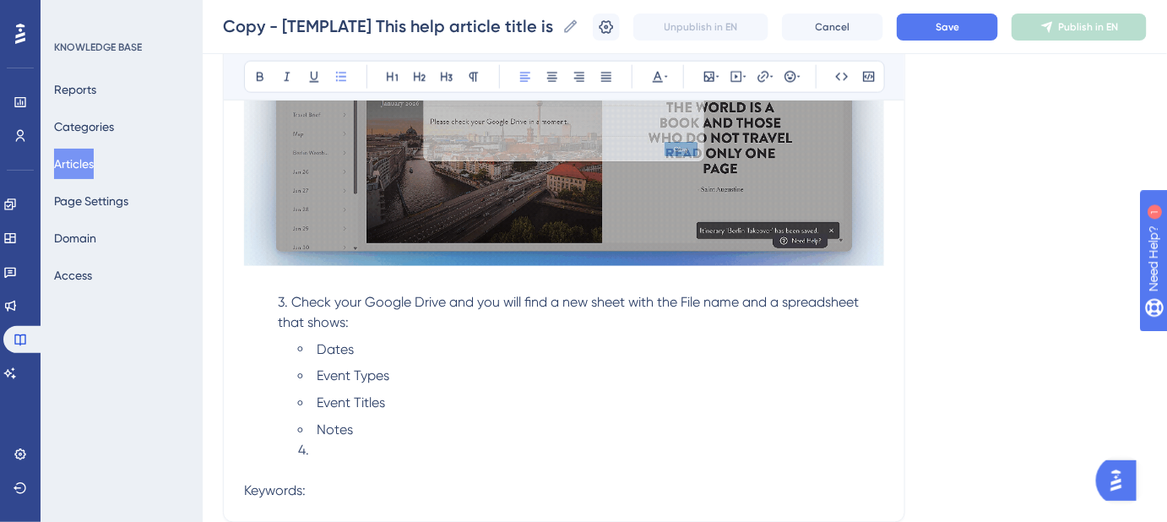
click at [383, 454] on li "Notes 4." at bounding box center [591, 450] width 586 height 61
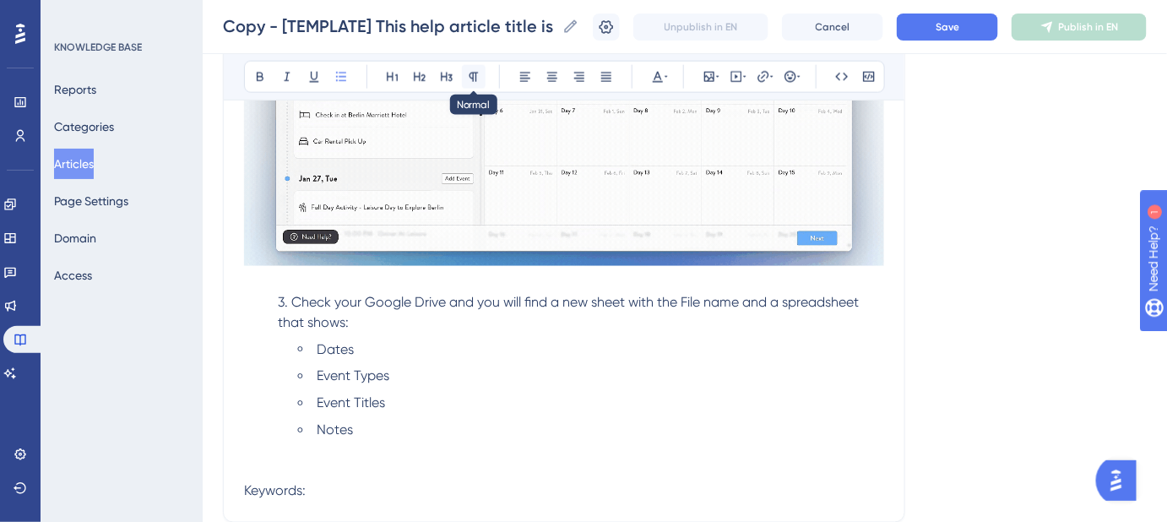
click at [481, 74] on button at bounding box center [474, 77] width 24 height 24
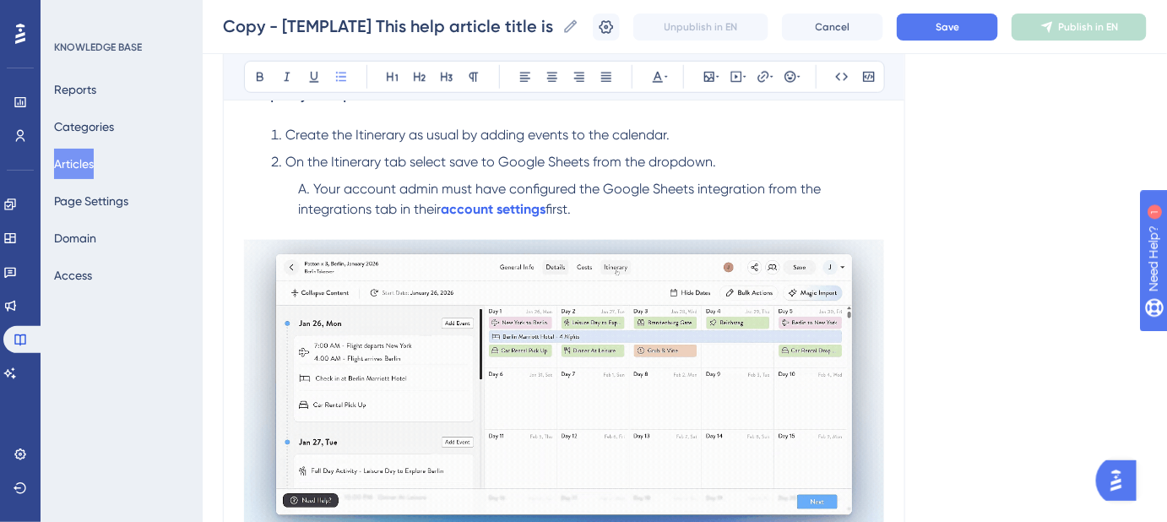
scroll to position [244, 0]
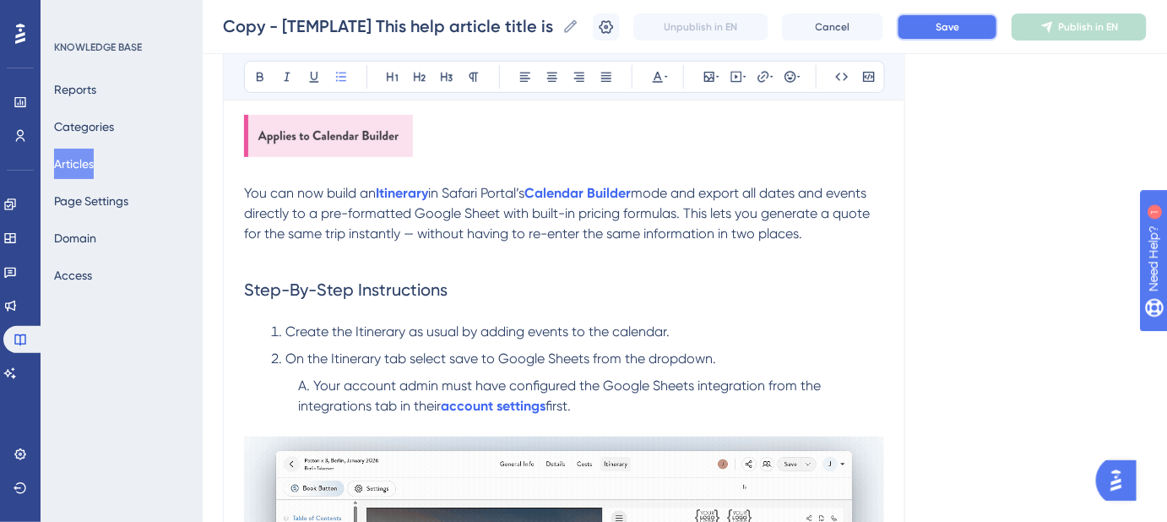
click at [953, 30] on span "Save" at bounding box center [947, 27] width 24 height 14
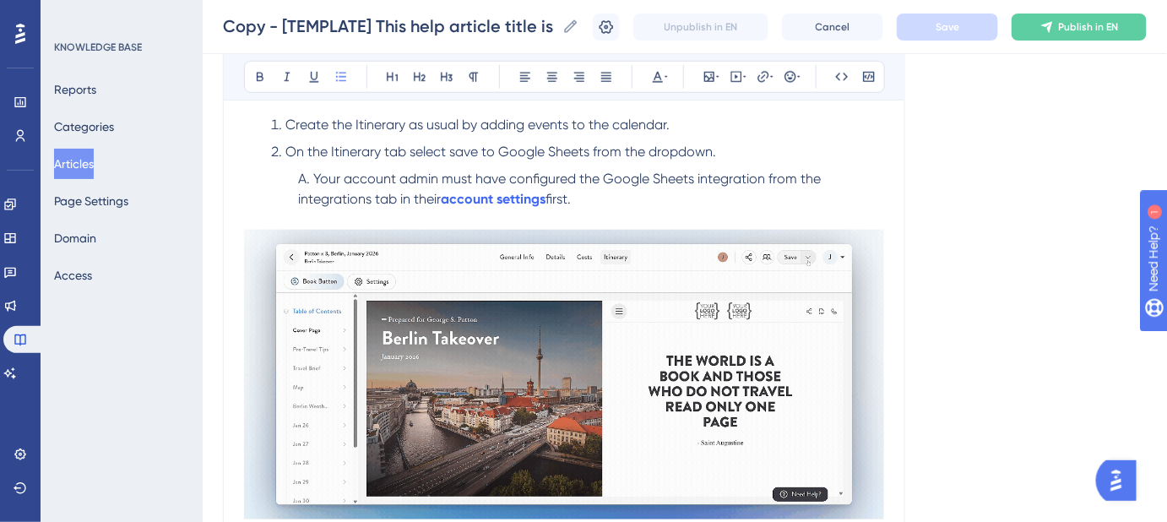
scroll to position [474, 0]
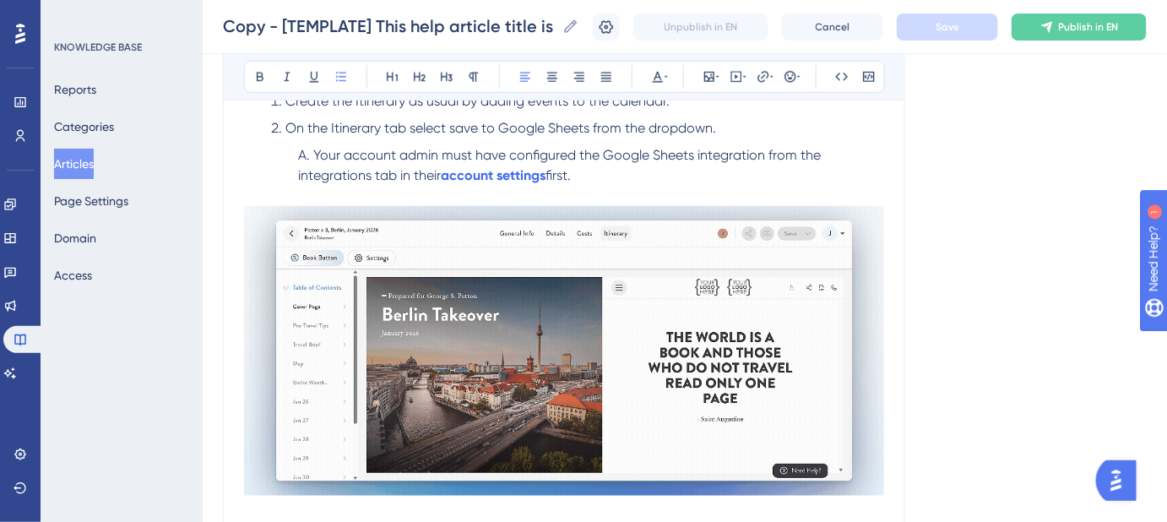
click at [454, 125] on span "On the Itinerary tab select save to Google Sheets from the dropdown." at bounding box center [500, 128] width 431 height 16
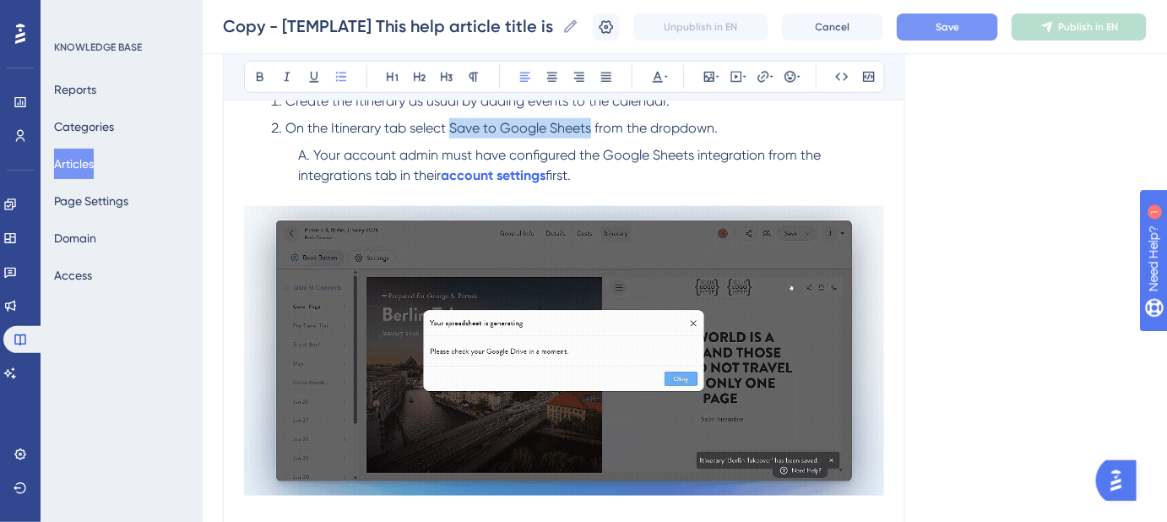
drag, startPoint x: 589, startPoint y: 122, endPoint x: 451, endPoint y: 127, distance: 138.5
click at [451, 127] on span "On the Itinerary tab select Save to Google Sheets from the dropdown." at bounding box center [501, 128] width 432 height 16
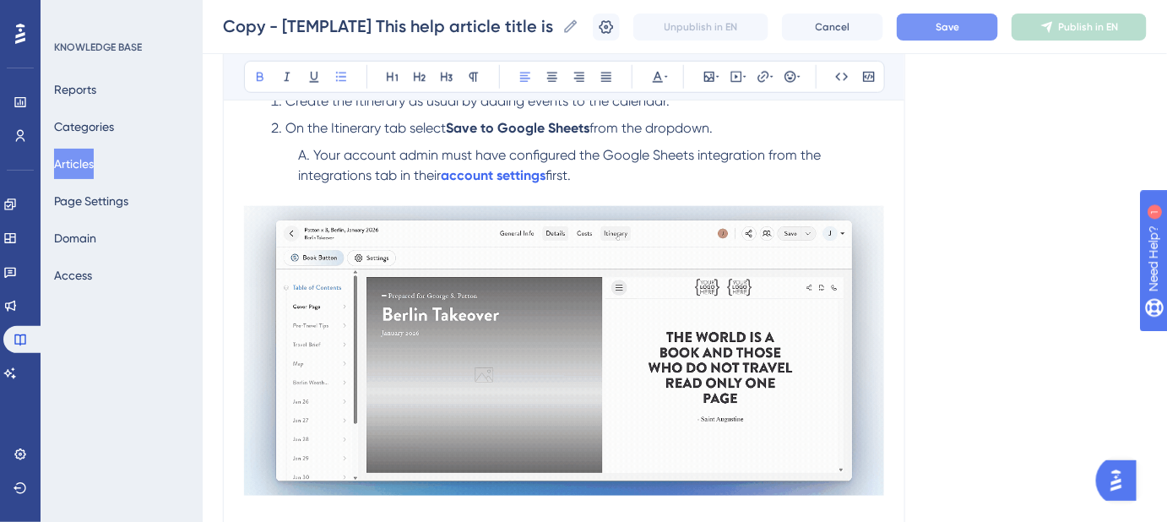
click at [947, 29] on span "Save" at bounding box center [947, 27] width 24 height 14
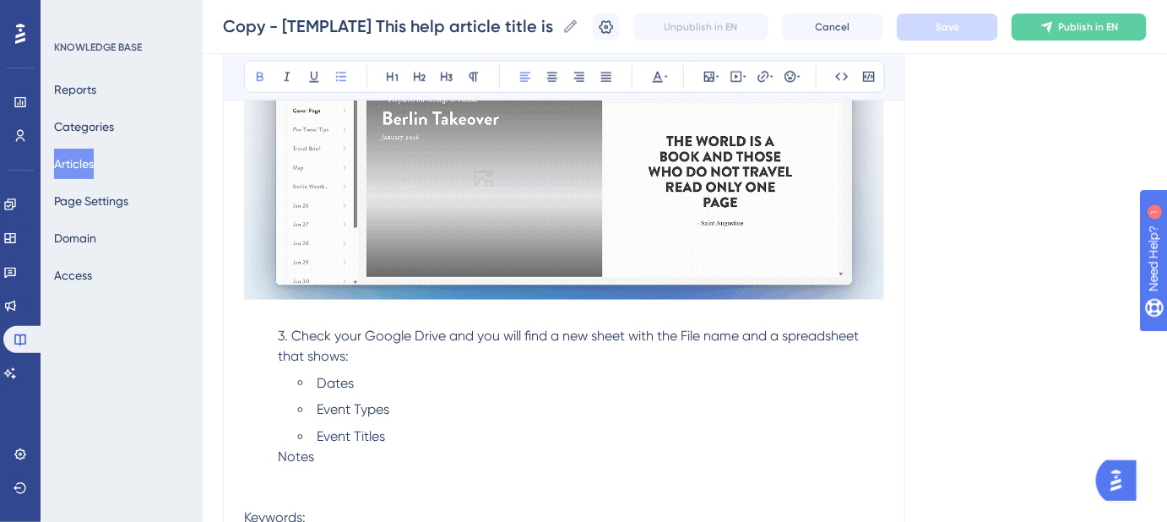
scroll to position [704, 0]
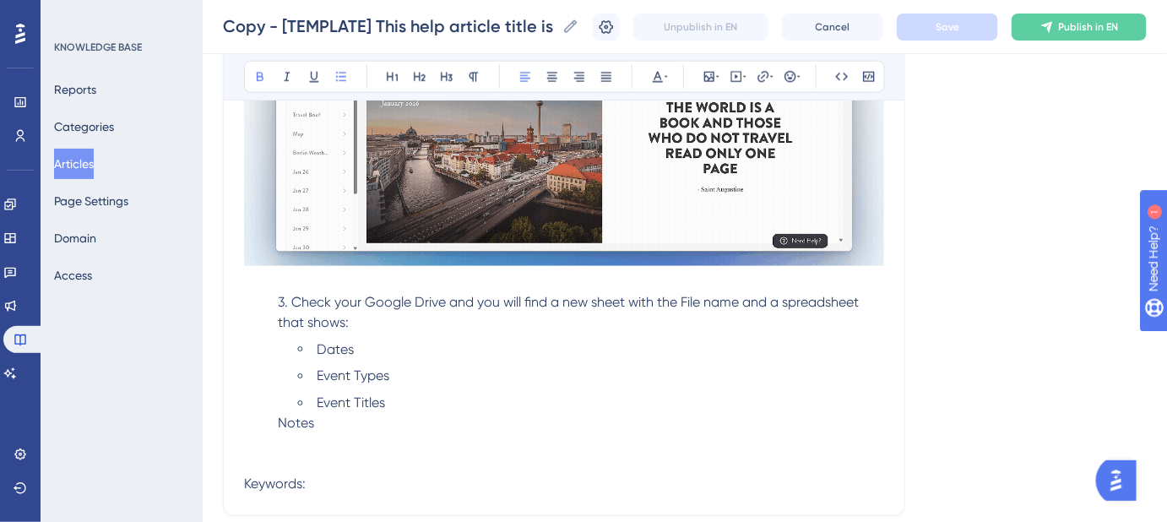
click at [281, 420] on span "Notes" at bounding box center [296, 423] width 36 height 16
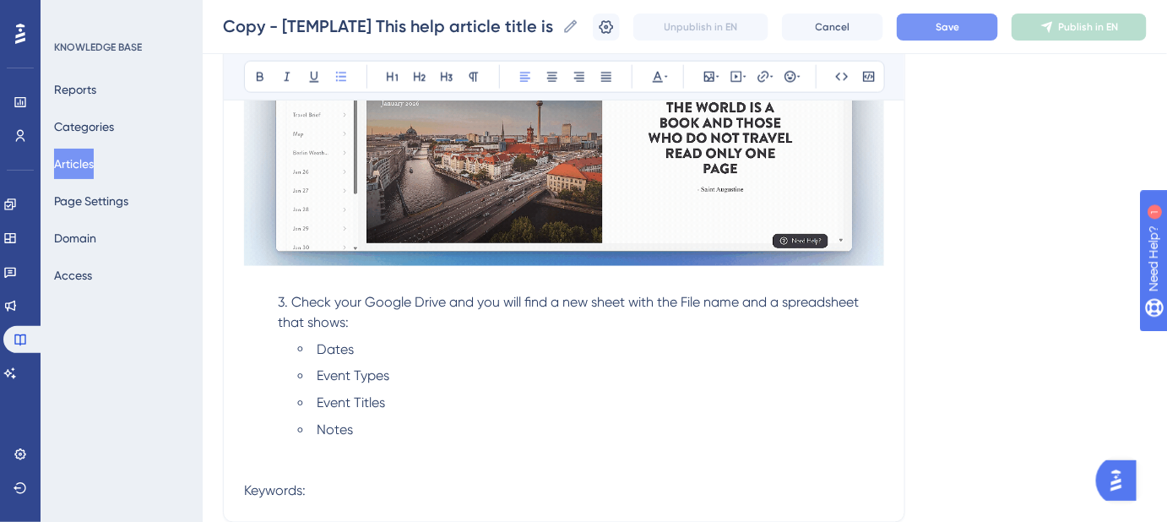
click at [250, 466] on ul "Dates Event Types Event Titles Notes" at bounding box center [564, 410] width 640 height 142
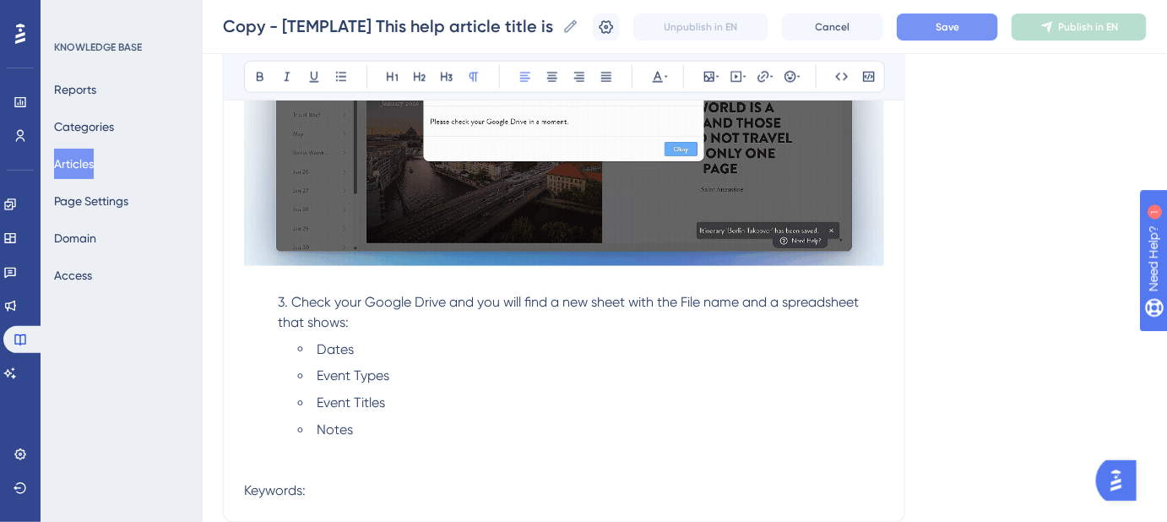
click at [245, 484] on span "Keywords:" at bounding box center [275, 491] width 62 height 16
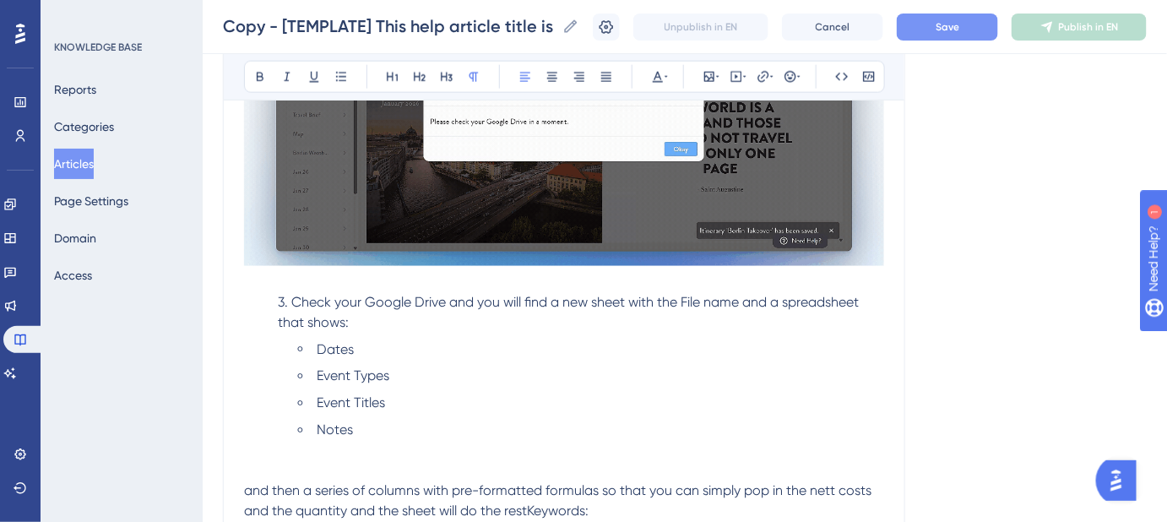
scroll to position [781, 0]
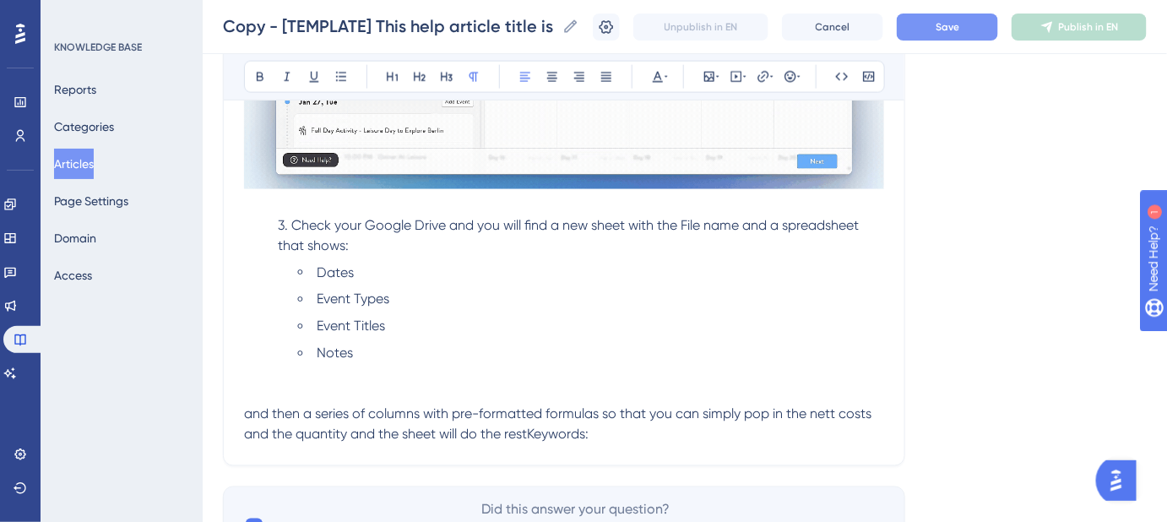
click at [245, 384] on ul "Dates Event Types Event Titles Notes" at bounding box center [564, 334] width 640 height 142
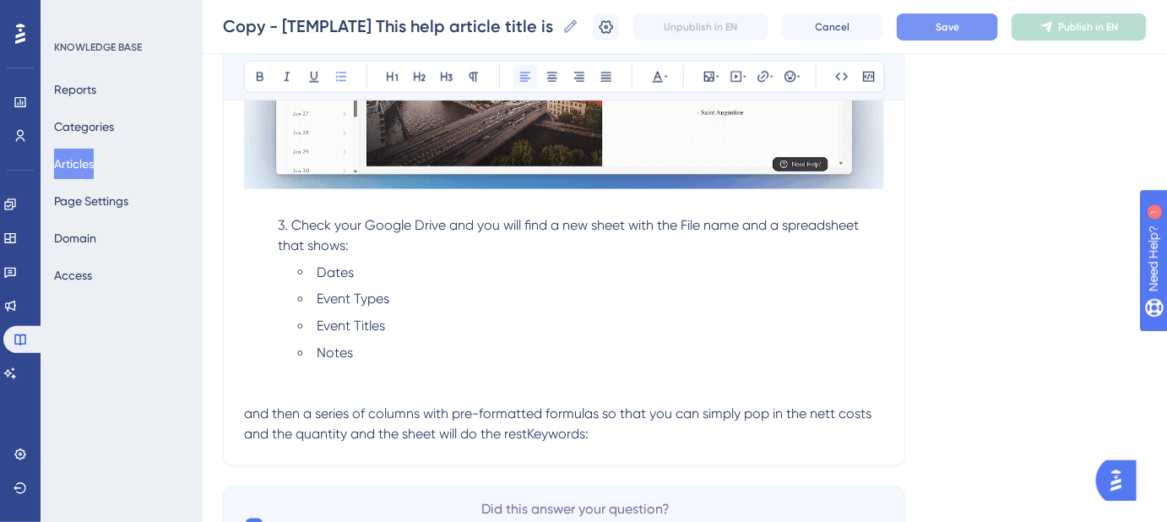
click at [522, 71] on icon at bounding box center [525, 77] width 14 height 14
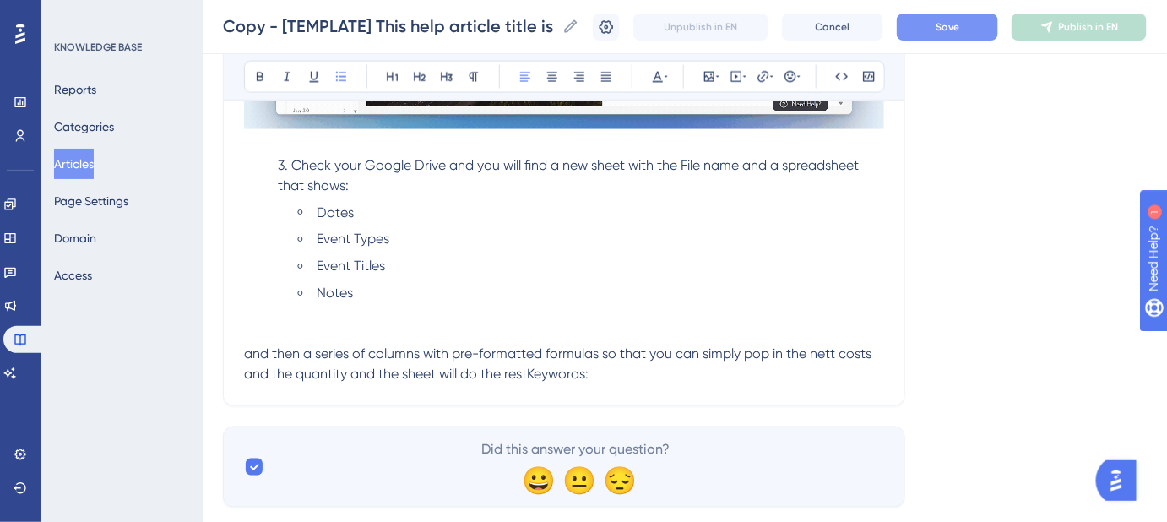
scroll to position [858, 0]
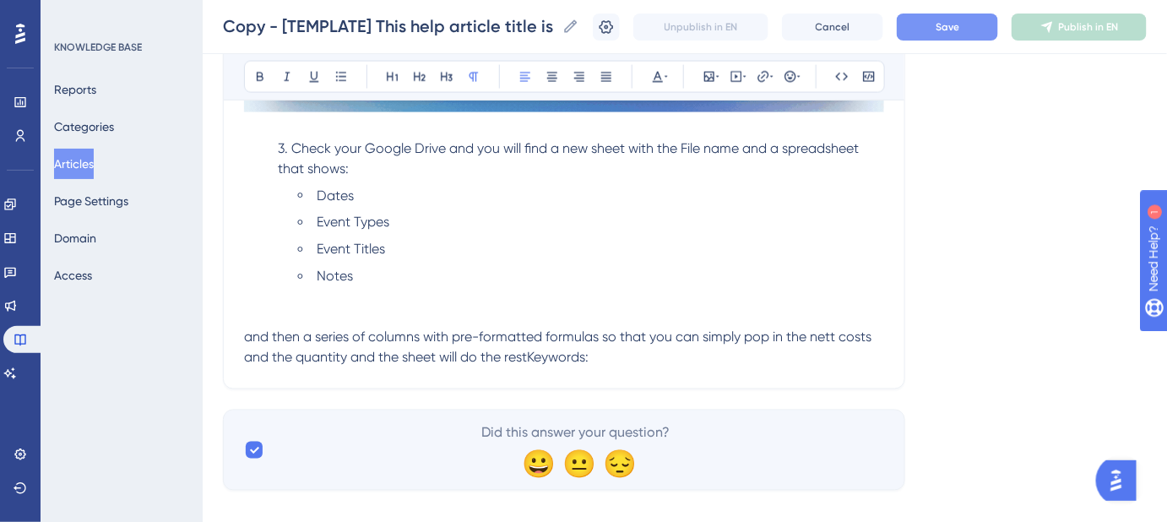
click at [244, 333] on span "and then a series of columns with pre-formatted formulas so that you can simply…" at bounding box center [559, 347] width 631 height 36
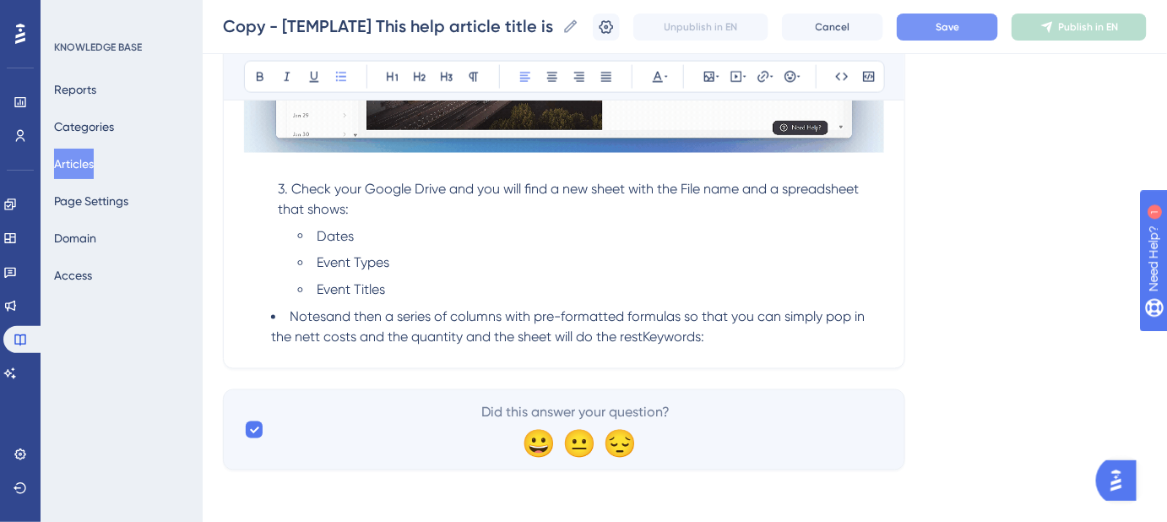
scroll to position [844, 0]
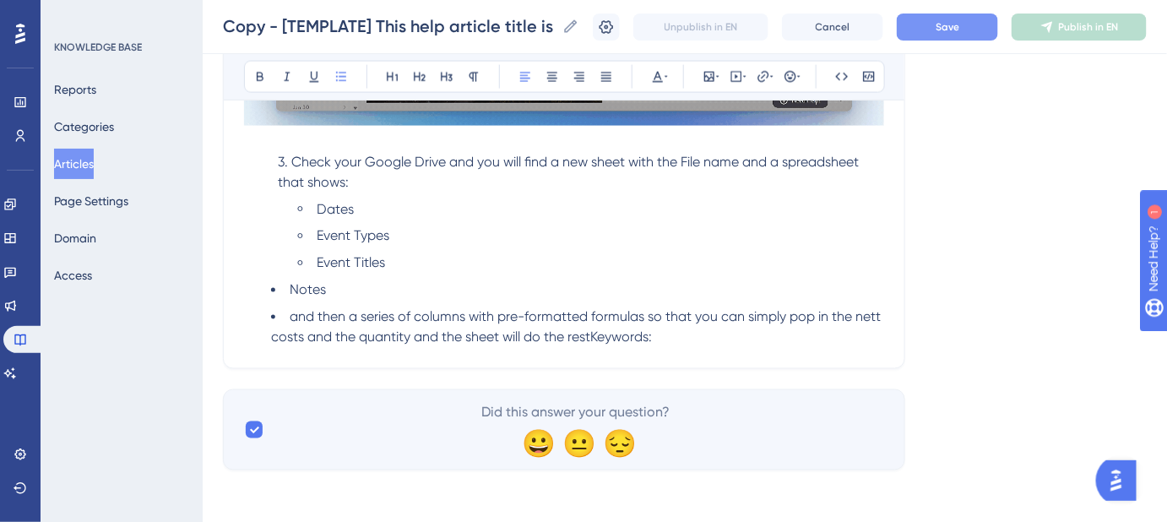
click at [290, 287] on span "Notes" at bounding box center [308, 290] width 36 height 16
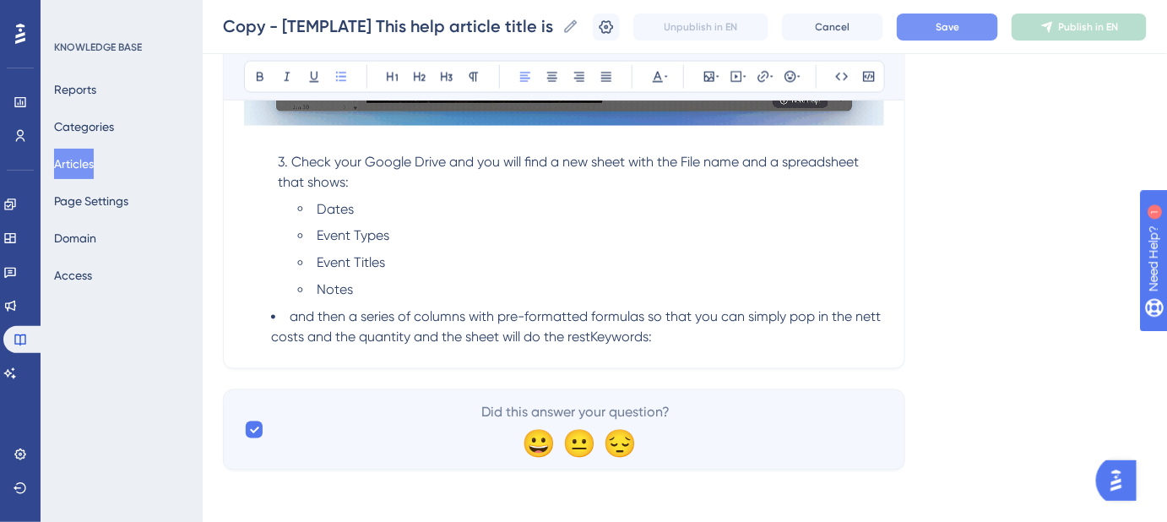
click at [290, 313] on span "and then a series of columns with pre-formatted formulas so that you can simply…" at bounding box center [577, 327] width 613 height 36
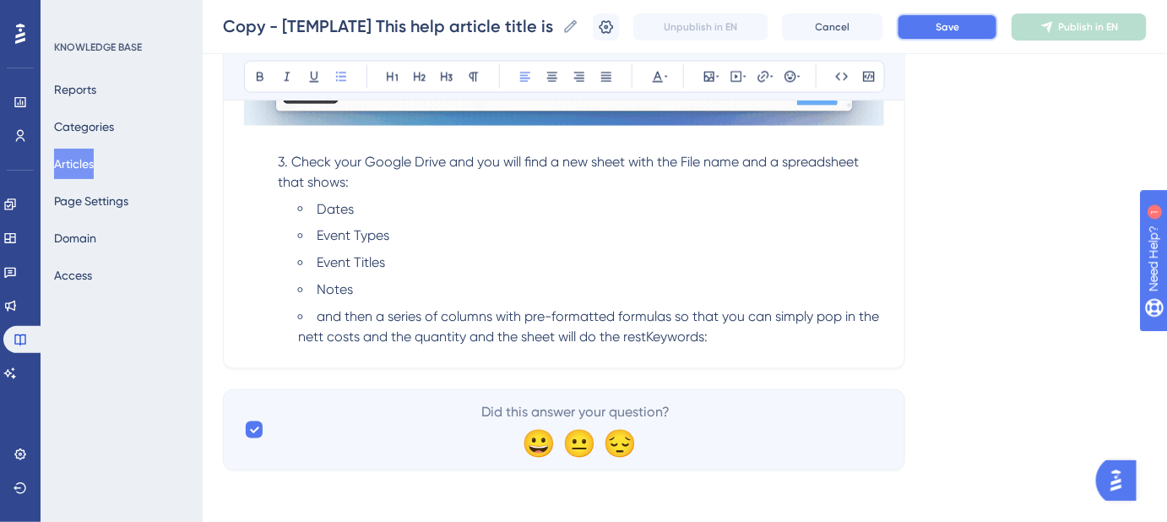
click at [981, 24] on button "Save" at bounding box center [947, 27] width 101 height 27
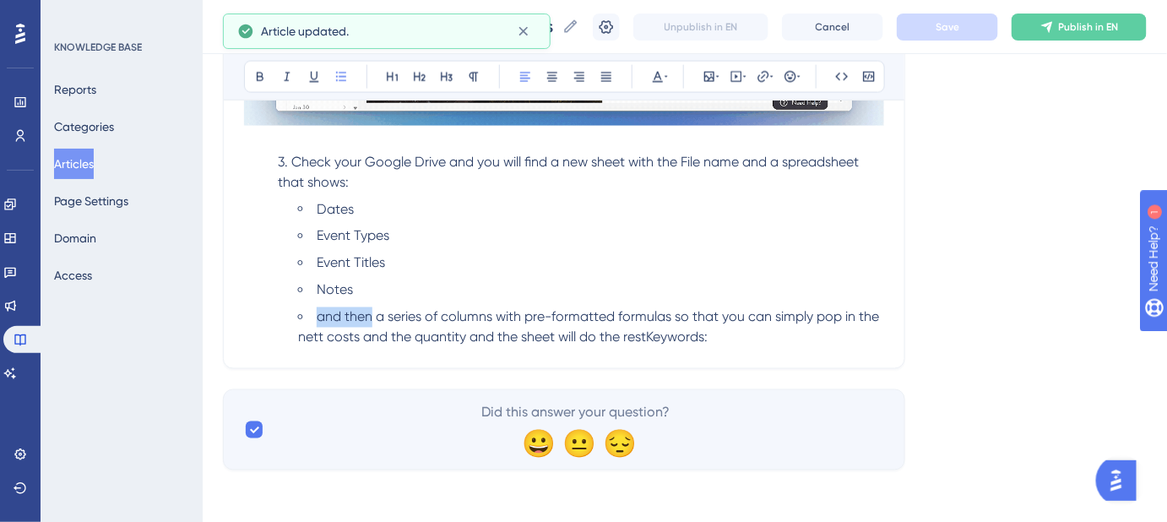
drag, startPoint x: 371, startPoint y: 319, endPoint x: 317, endPoint y: 320, distance: 54.0
click at [317, 320] on span "and then a series of columns with pre-formatted formulas so that you can simply…" at bounding box center [590, 327] width 584 height 36
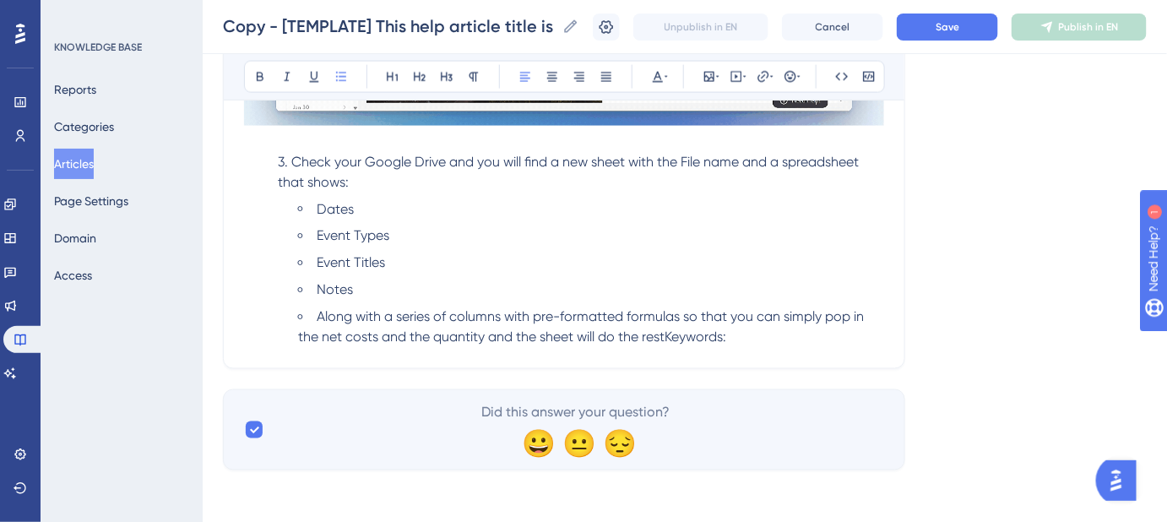
click at [669, 333] on span "Along with a series of columns with pre-formatted formulas so that you can simp…" at bounding box center [582, 327] width 569 height 36
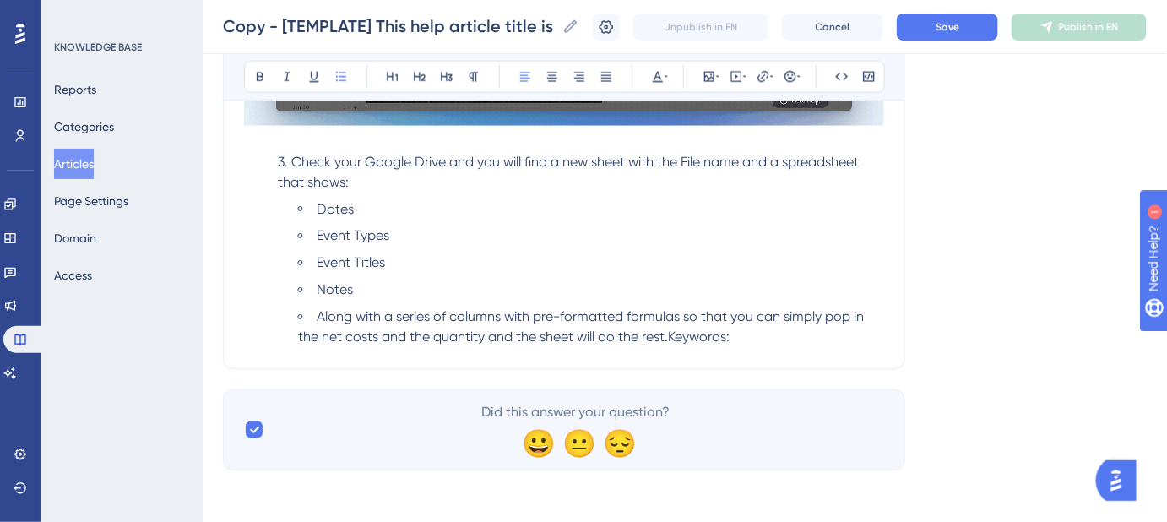
drag, startPoint x: 758, startPoint y: 339, endPoint x: 670, endPoint y: 336, distance: 87.9
click at [670, 336] on li "Along with a series of columns with pre-formatted formulas so that you can simp…" at bounding box center [591, 327] width 586 height 41
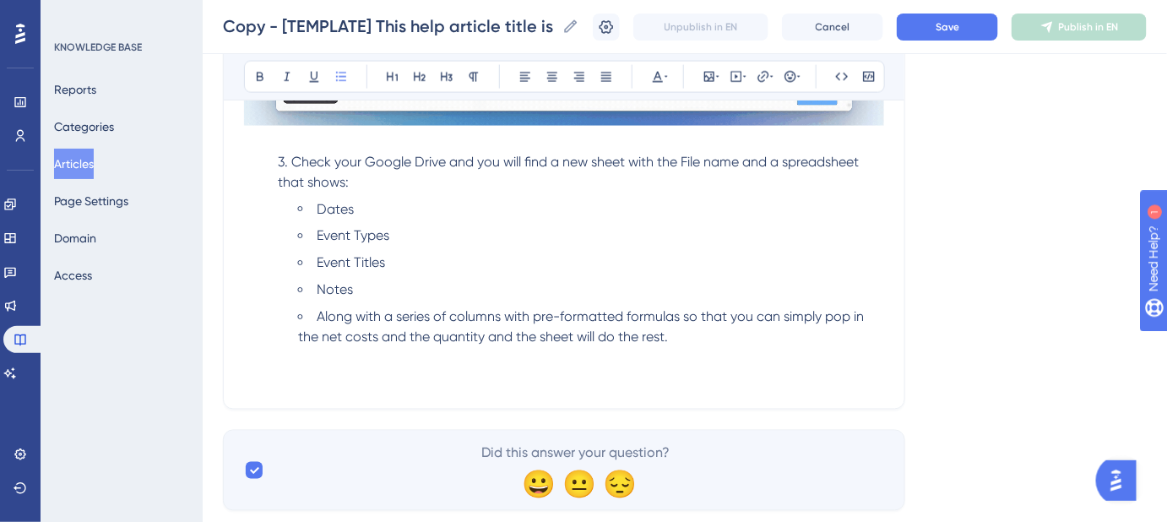
click at [257, 376] on ul "Dates Event Types Event Titles Notes Along with a series of columns with pre-fo…" at bounding box center [564, 293] width 640 height 189
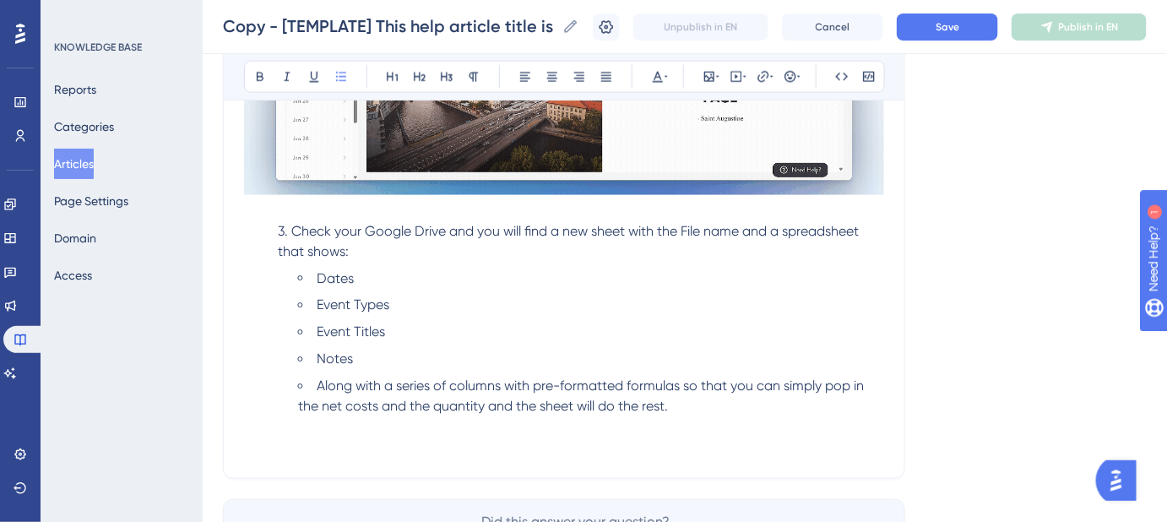
scroll to position [691, 0]
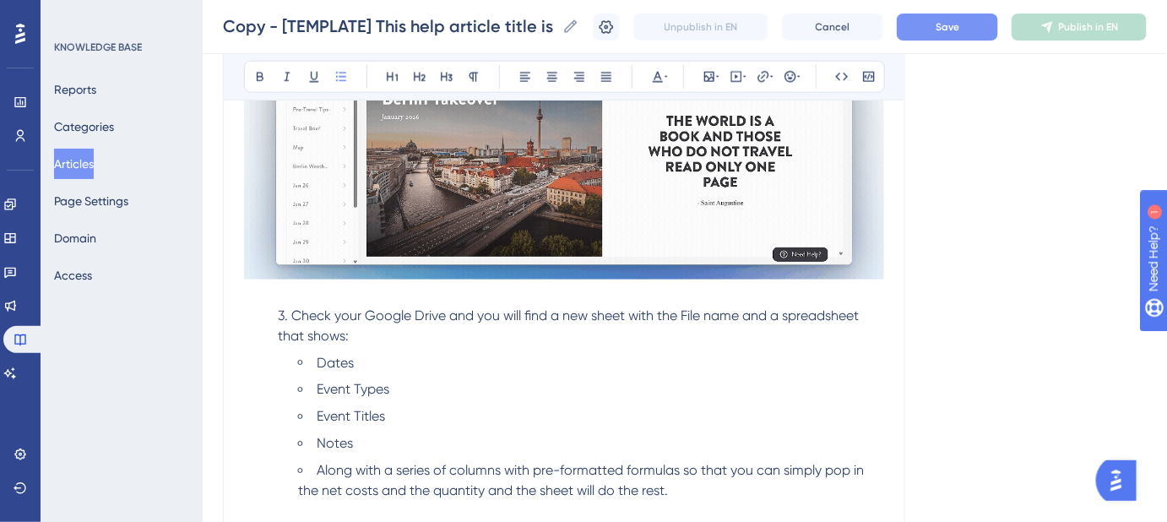
click at [935, 19] on button "Save" at bounding box center [947, 27] width 101 height 27
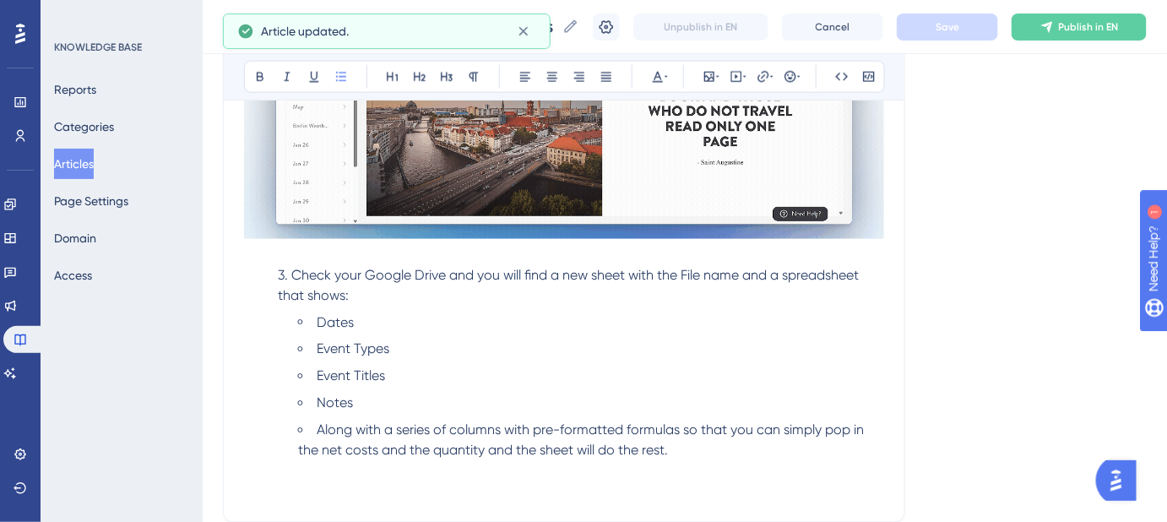
scroll to position [767, 0]
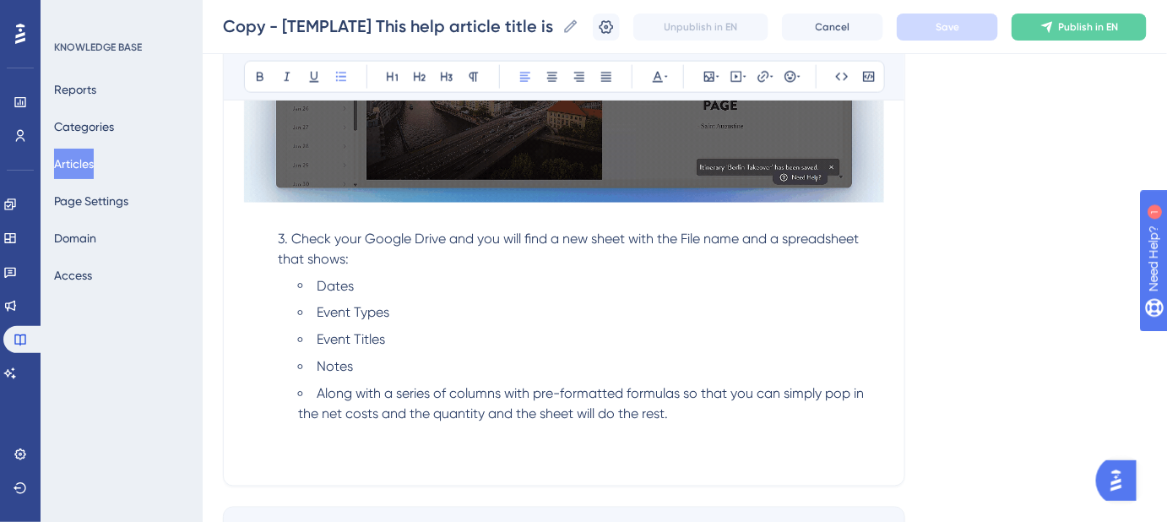
click at [319, 386] on span "Along with a series of columns with pre-formatted formulas so that you can simp…" at bounding box center [582, 404] width 569 height 36
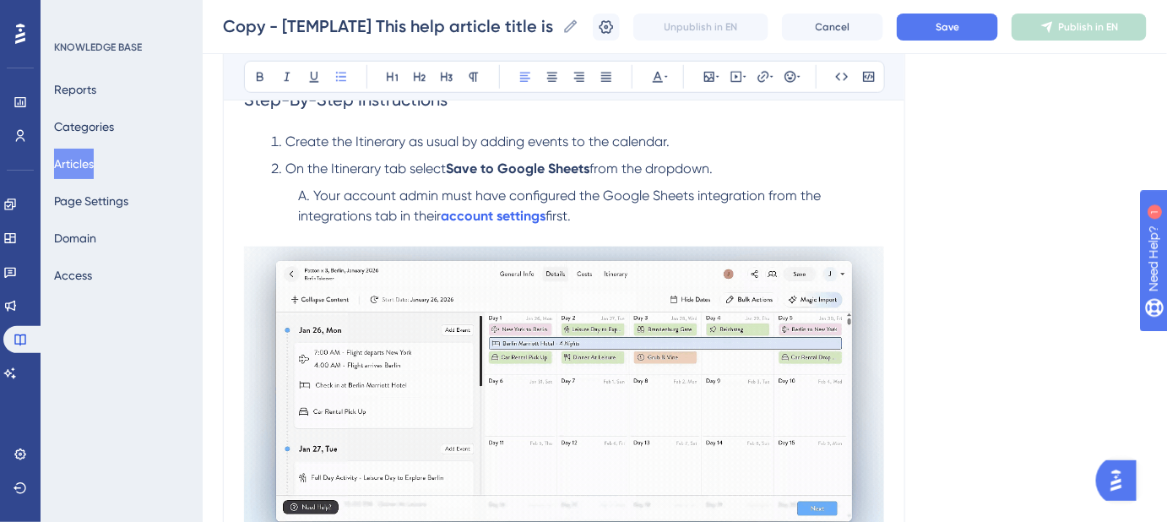
scroll to position [384, 0]
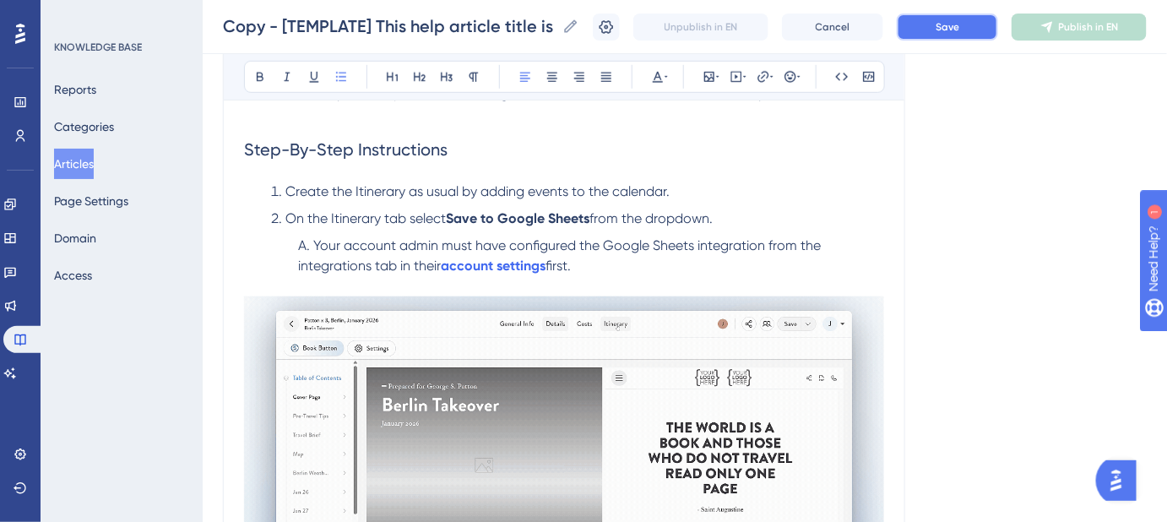
click at [959, 26] on span "Save" at bounding box center [947, 27] width 24 height 14
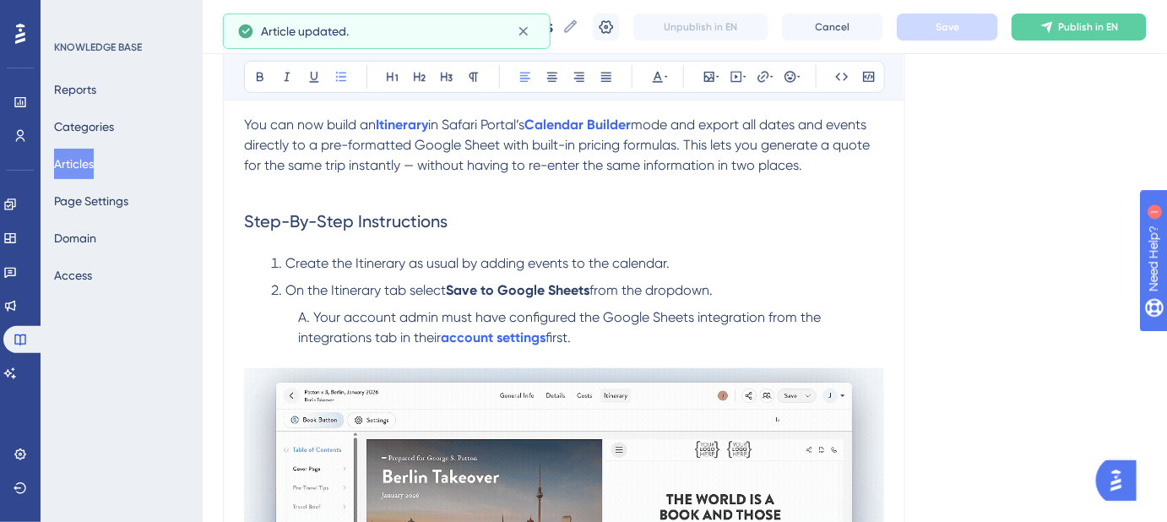
scroll to position [230, 0]
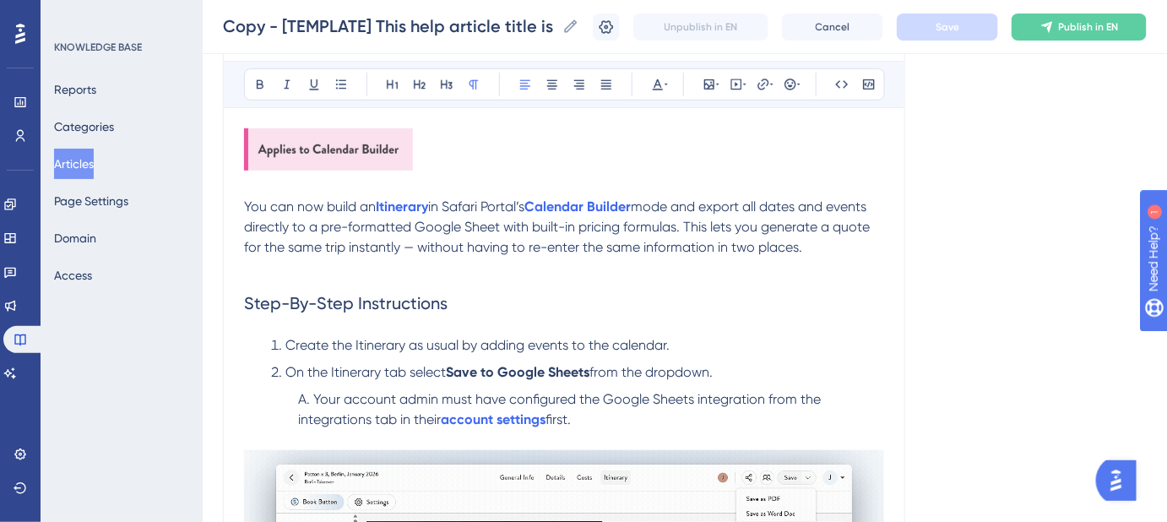
click at [664, 203] on span "mode and export all dates and events directly to a pre-formatted Google Sheet w…" at bounding box center [558, 226] width 629 height 57
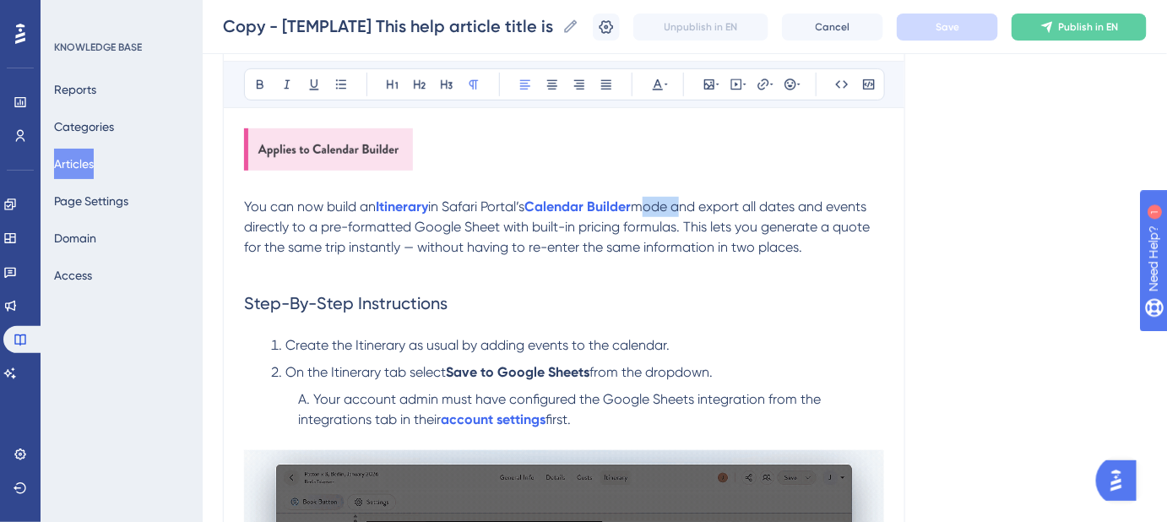
click at [664, 203] on span "mode and export all dates and events directly to a pre-formatted Google Sheet w…" at bounding box center [558, 226] width 629 height 57
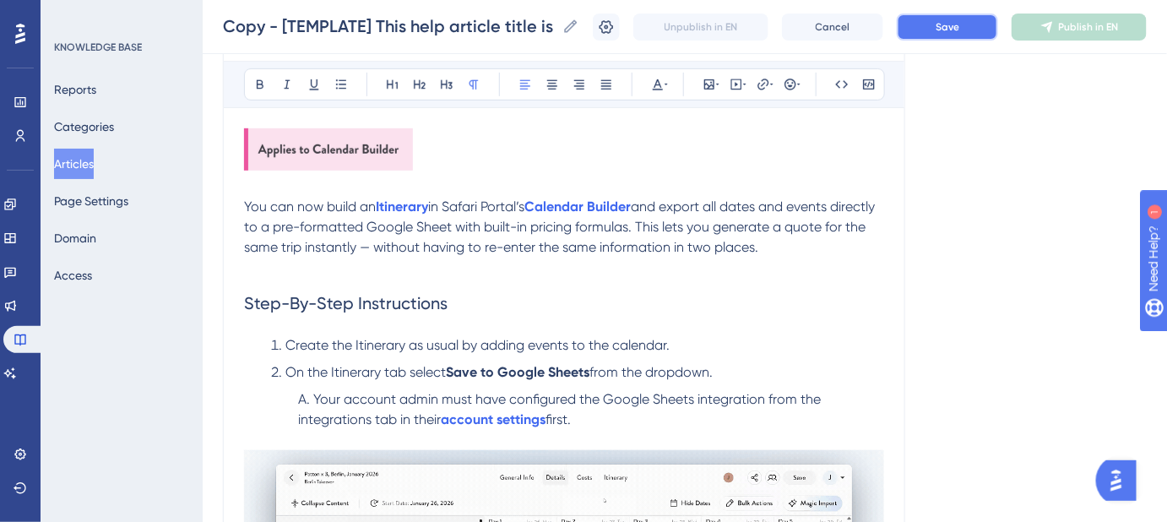
click at [951, 21] on span "Save" at bounding box center [947, 27] width 24 height 14
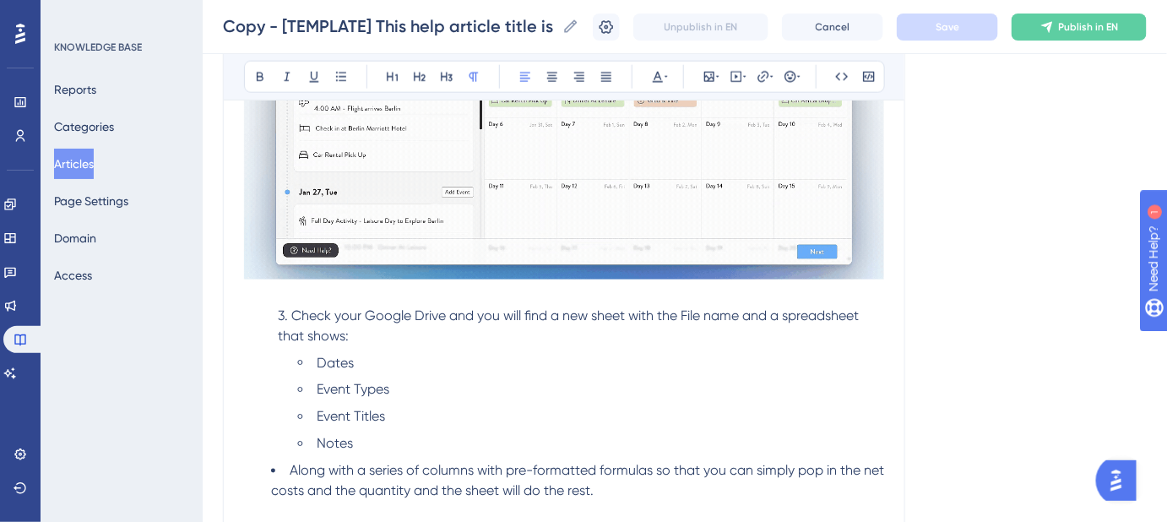
scroll to position [767, 0]
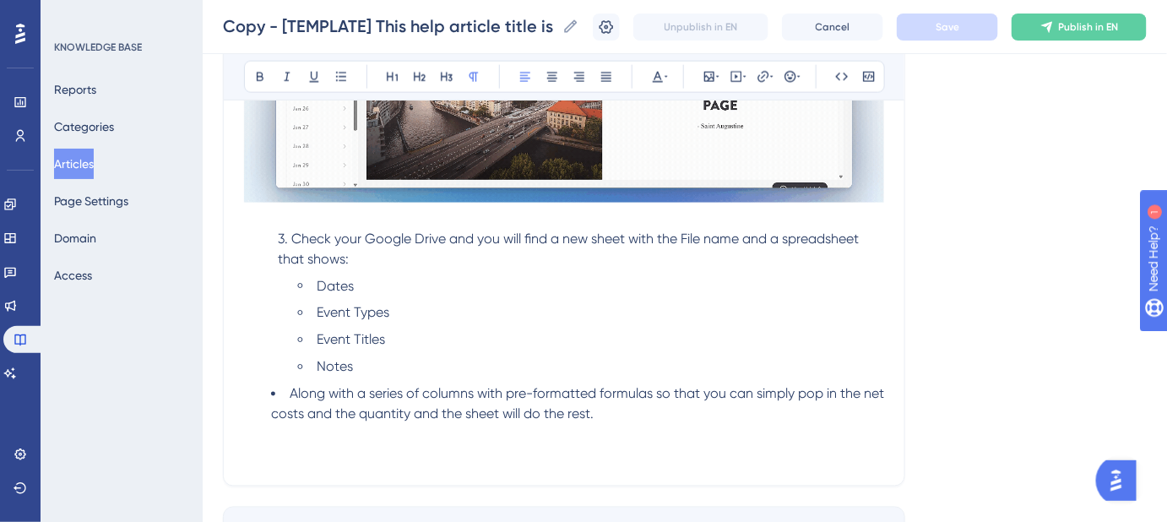
click at [747, 241] on span "3. Check your Google Drive and you will find a new sheet with the File name and…" at bounding box center [570, 248] width 584 height 36
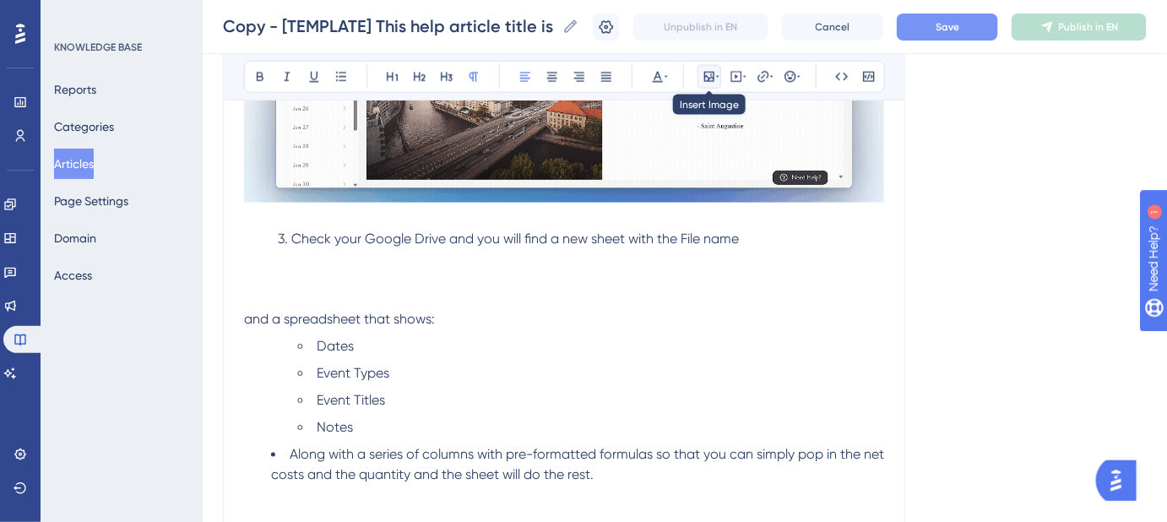
click at [710, 79] on icon at bounding box center [709, 77] width 14 height 14
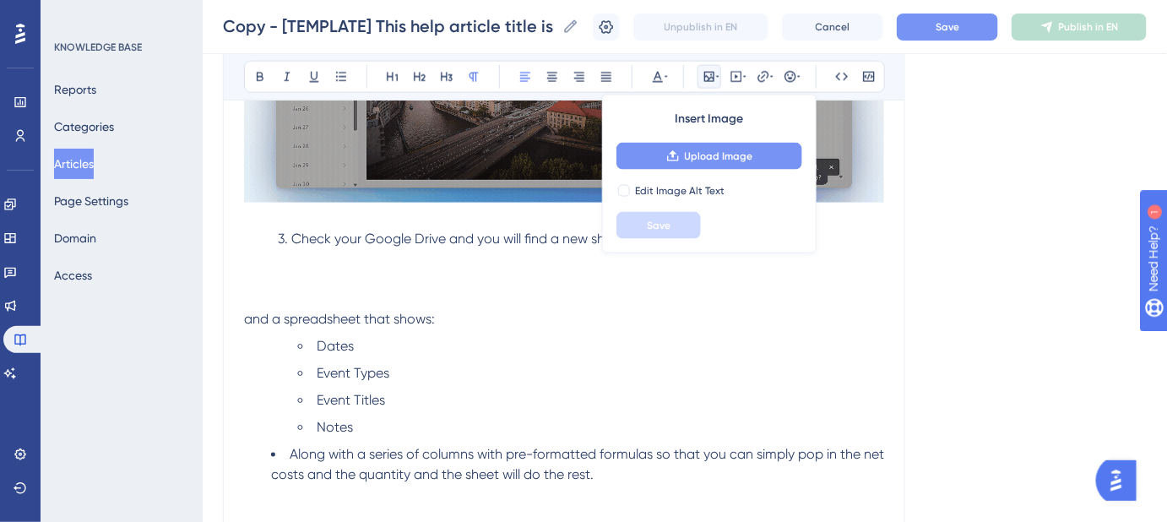
click at [689, 149] on span "Upload Image" at bounding box center [719, 156] width 68 height 14
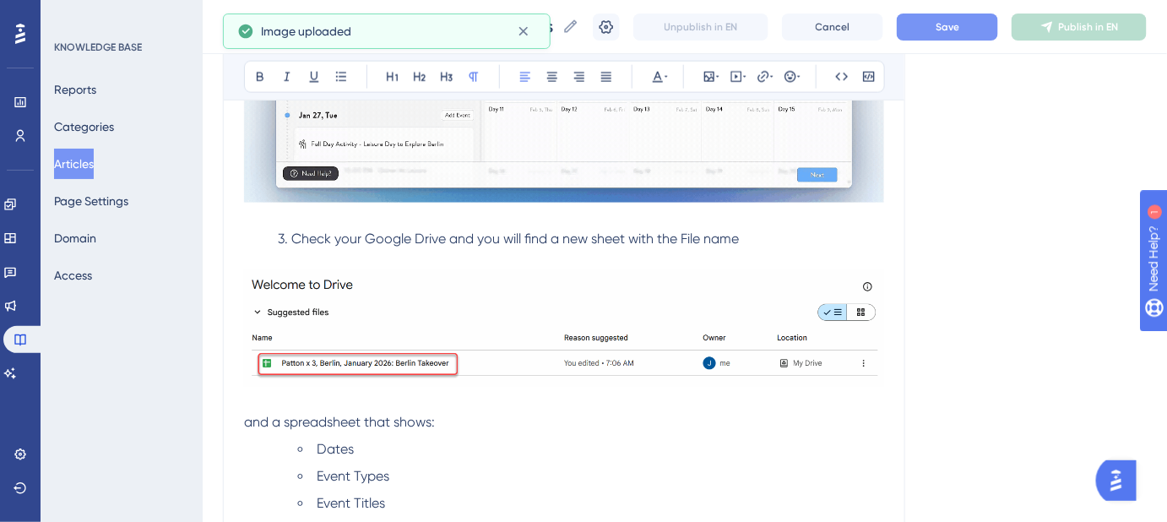
click at [244, 420] on span "and a spreadsheet that shows:" at bounding box center [339, 423] width 191 height 16
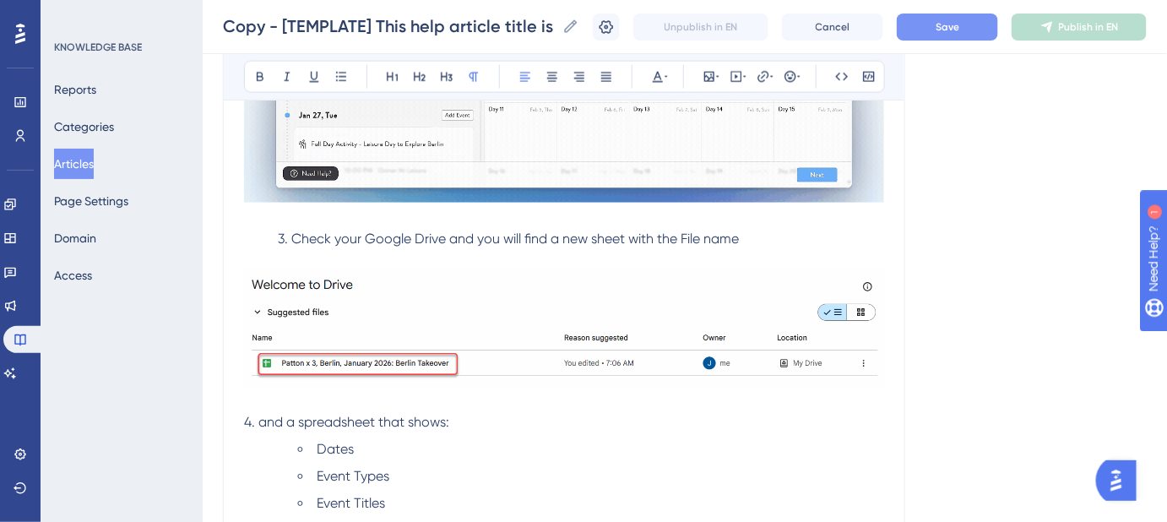
click at [242, 425] on div "[TEMPLATE] This help article title is in sentence case? ⚠️⚠️ This subtitle quic…" at bounding box center [564, 36] width 682 height 1228
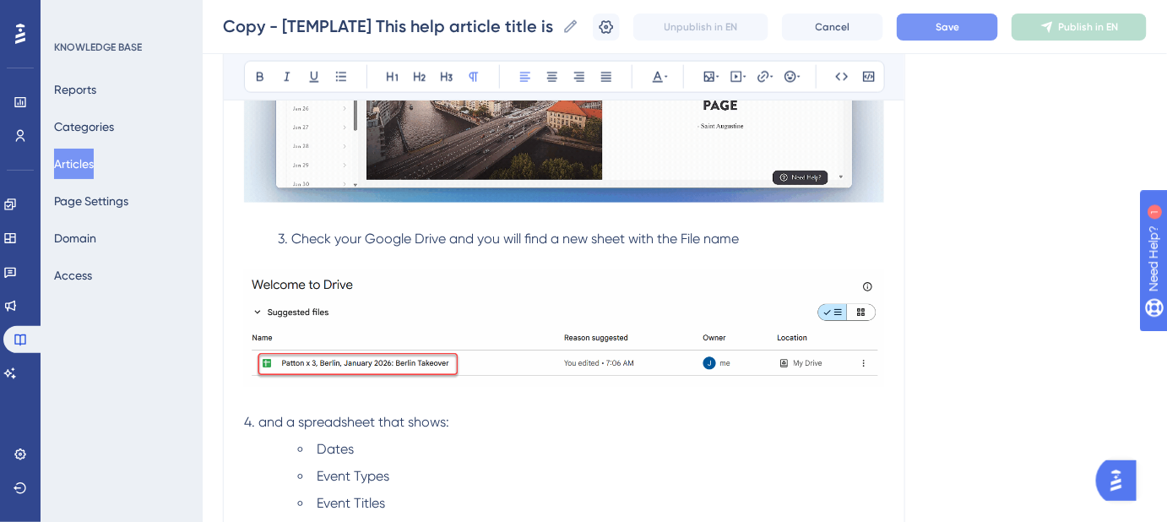
click at [246, 420] on span "4. and a spreadsheet that shows:" at bounding box center [346, 423] width 205 height 16
click at [946, 30] on button "Save" at bounding box center [947, 27] width 101 height 27
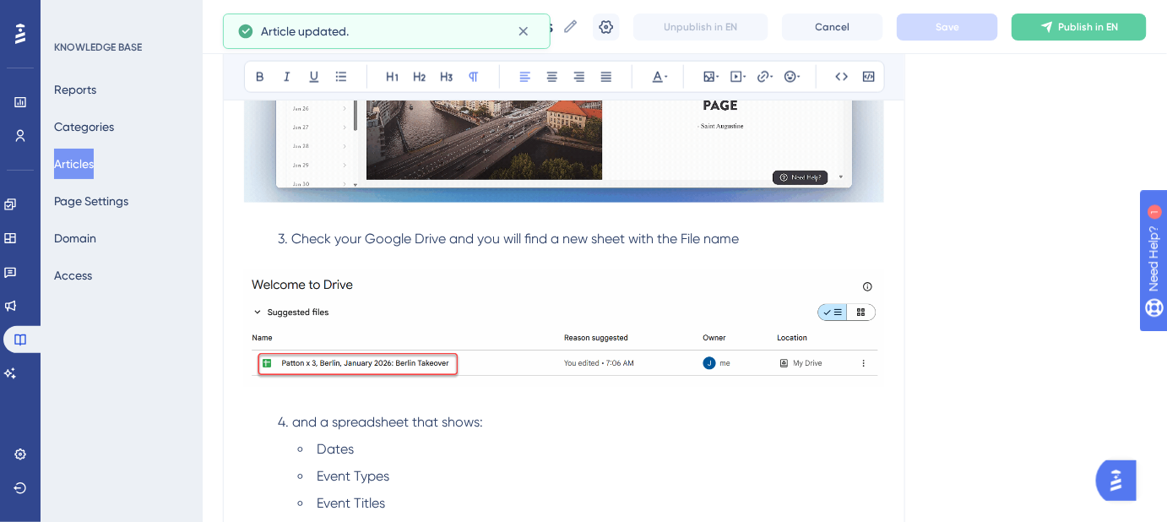
scroll to position [921, 0]
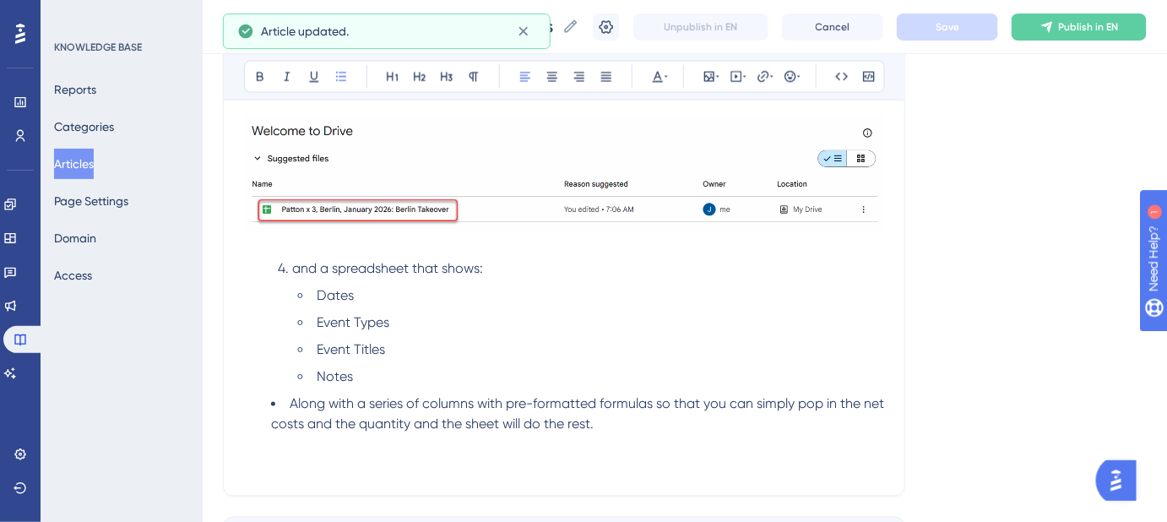
click at [290, 398] on span "Along with a series of columns with pre-formatted formulas so that you can simp…" at bounding box center [579, 414] width 616 height 36
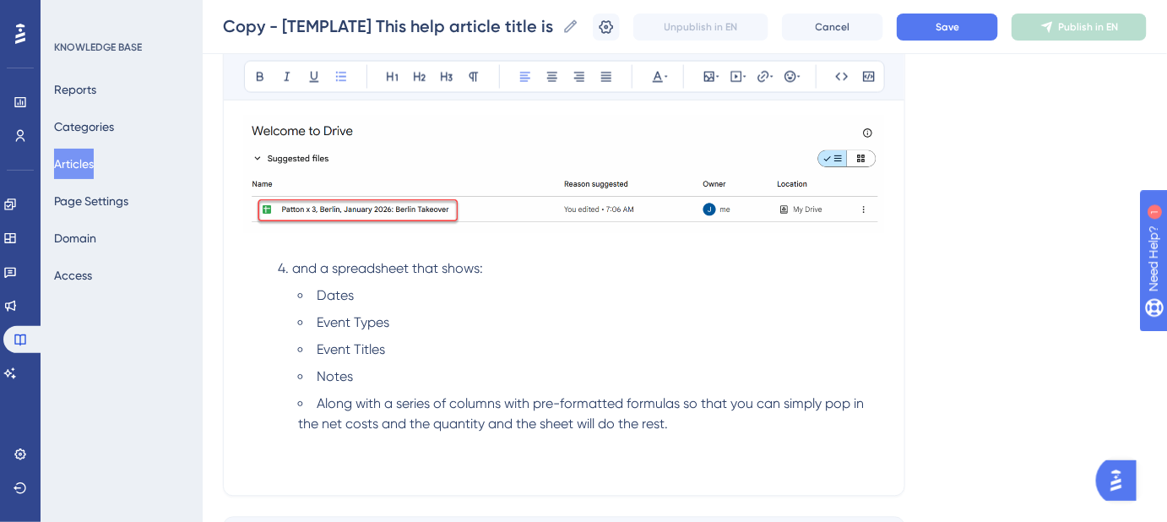
click at [251, 456] on ul "Dates Event Types Event Titles Notes Along with a series of columns with pre-fo…" at bounding box center [564, 380] width 640 height 189
click at [951, 23] on span "Save" at bounding box center [947, 27] width 24 height 14
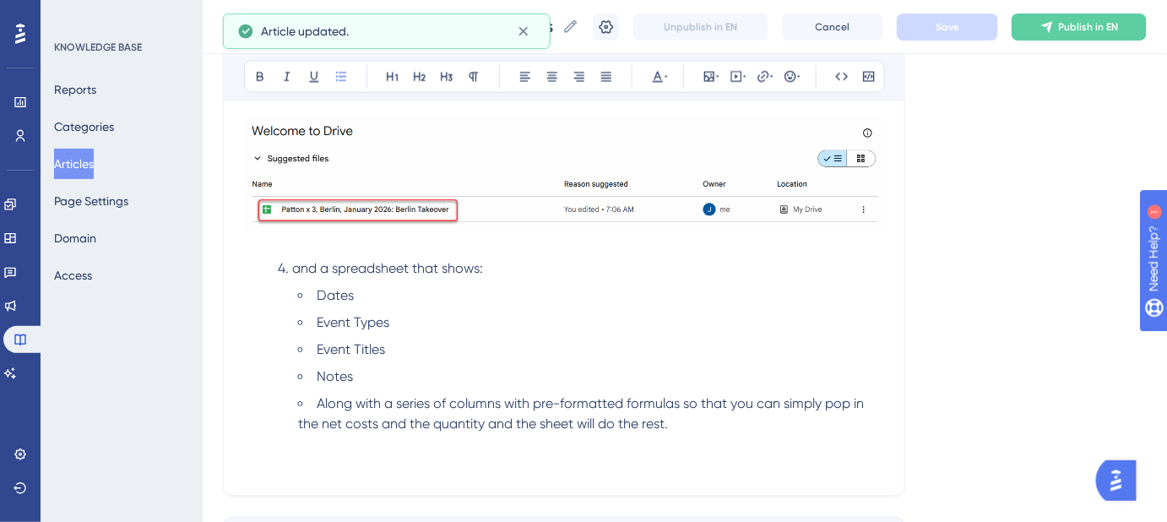
click at [275, 471] on ul "Dates Event Types Event Titles Notes Along with a series of columns with pre-fo…" at bounding box center [577, 380] width 613 height 189
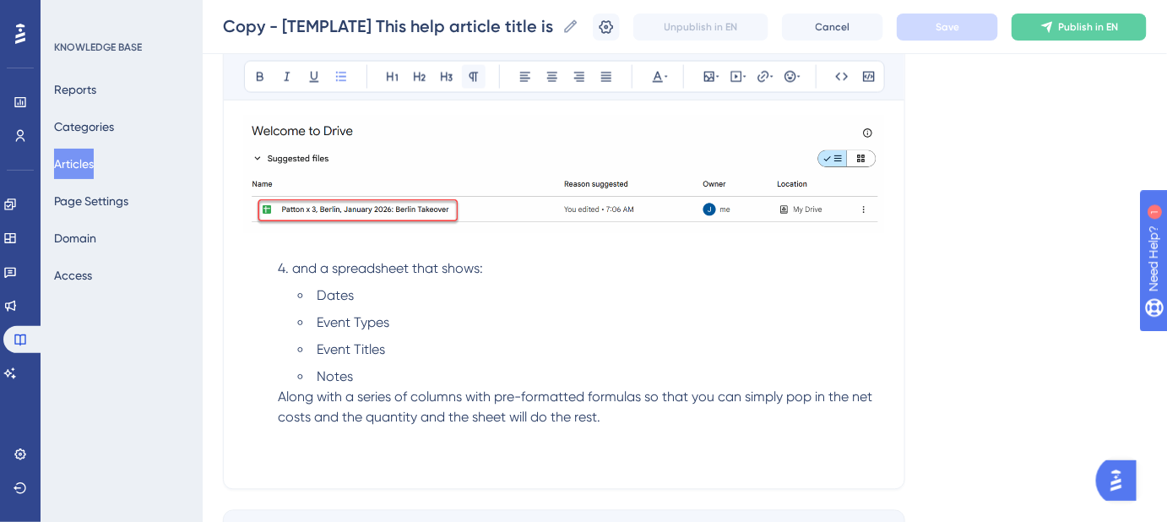
click at [477, 80] on icon at bounding box center [474, 77] width 14 height 14
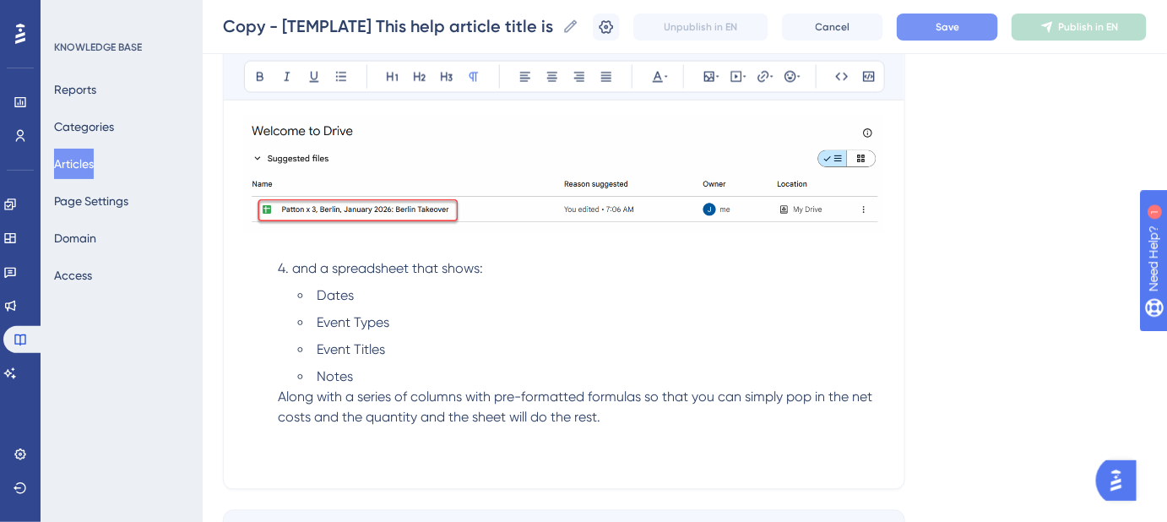
click at [257, 458] on p "Along with a series of columns with pre-formatted formulas so that you can simp…" at bounding box center [564, 427] width 640 height 81
click at [251, 455] on p "Along with a series of columns with pre-formatted formulas so that you can simp…" at bounding box center [564, 427] width 640 height 81
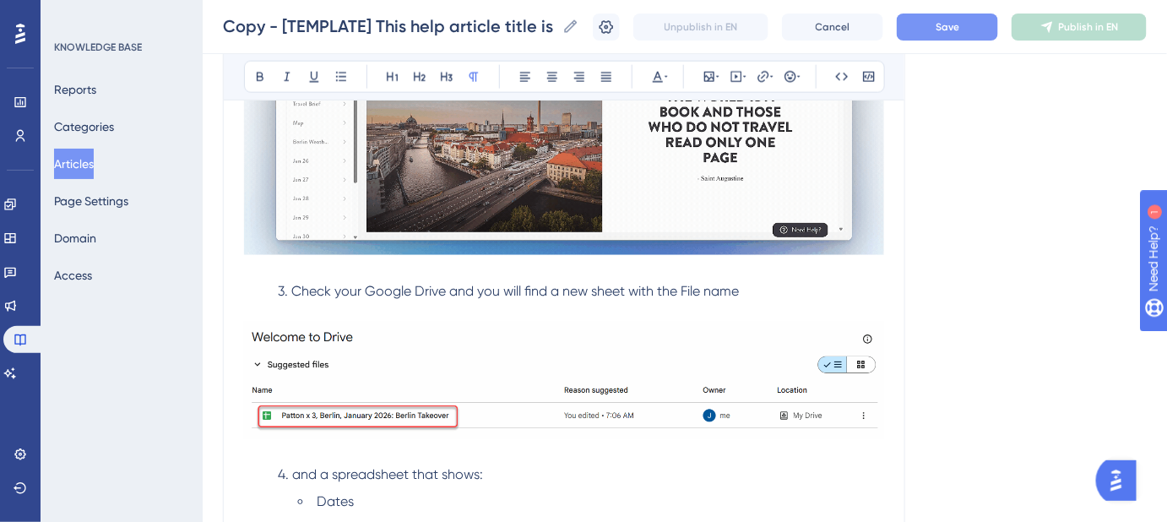
scroll to position [691, 0]
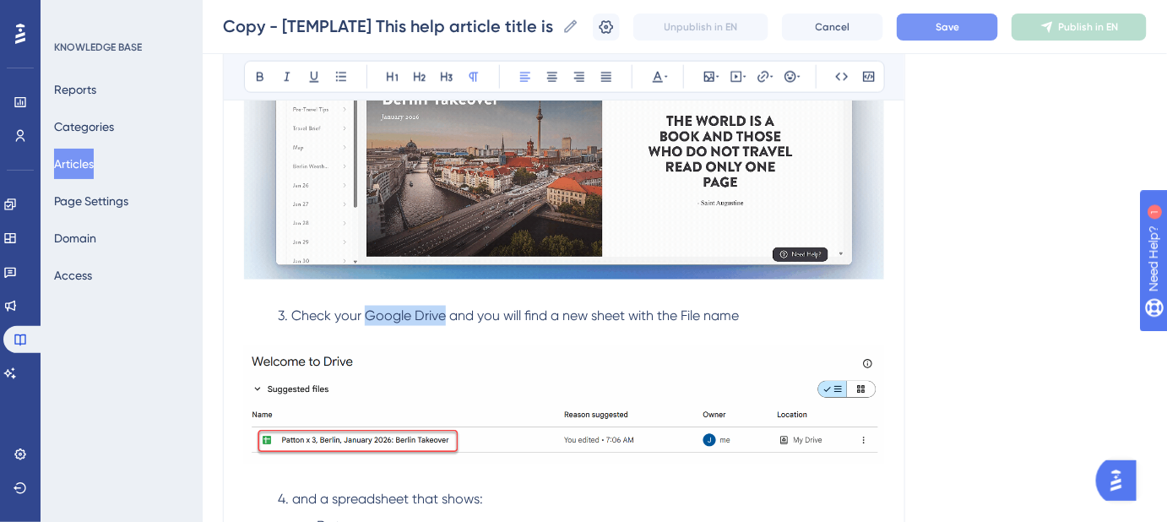
drag, startPoint x: 427, startPoint y: 314, endPoint x: 368, endPoint y: 315, distance: 59.1
click at [368, 315] on span "3. Check your Google Drive and you will find a new sheet with the File name" at bounding box center [508, 315] width 461 height 16
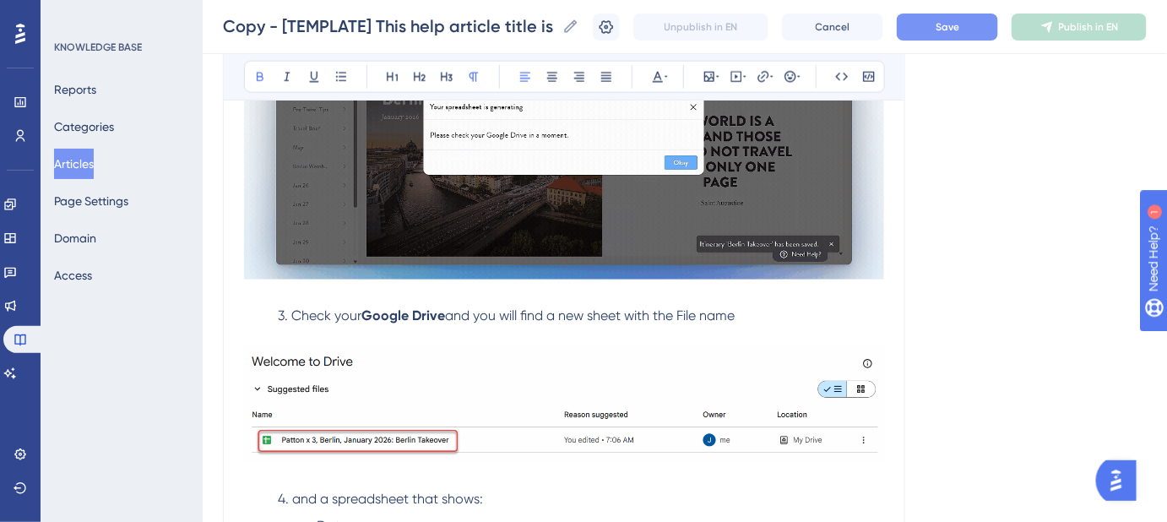
click at [751, 318] on p "3. Check your Google Drive and you will find a new sheet with the File name" at bounding box center [564, 316] width 640 height 20
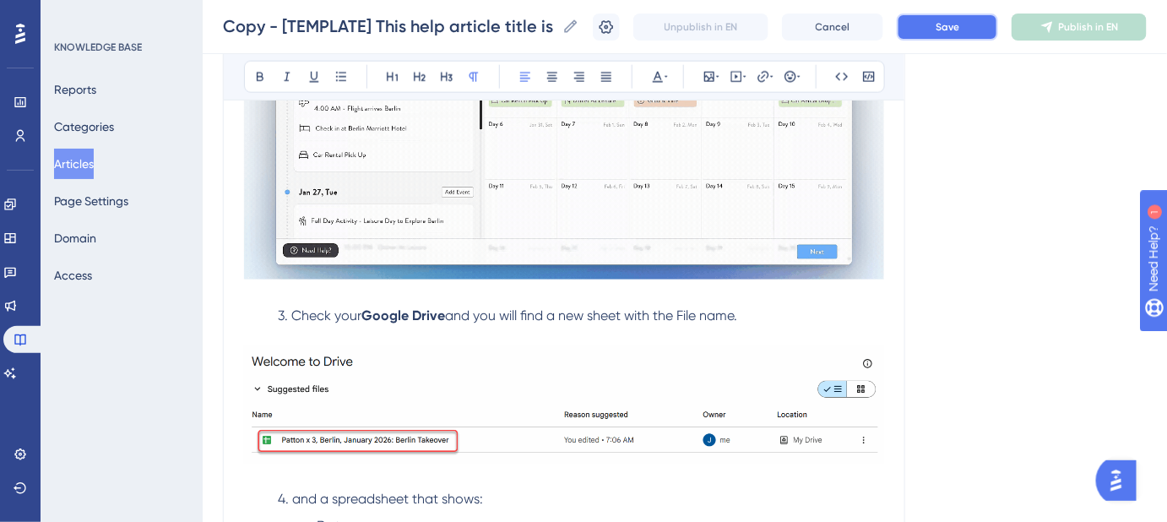
click at [952, 33] on span "Save" at bounding box center [947, 27] width 24 height 14
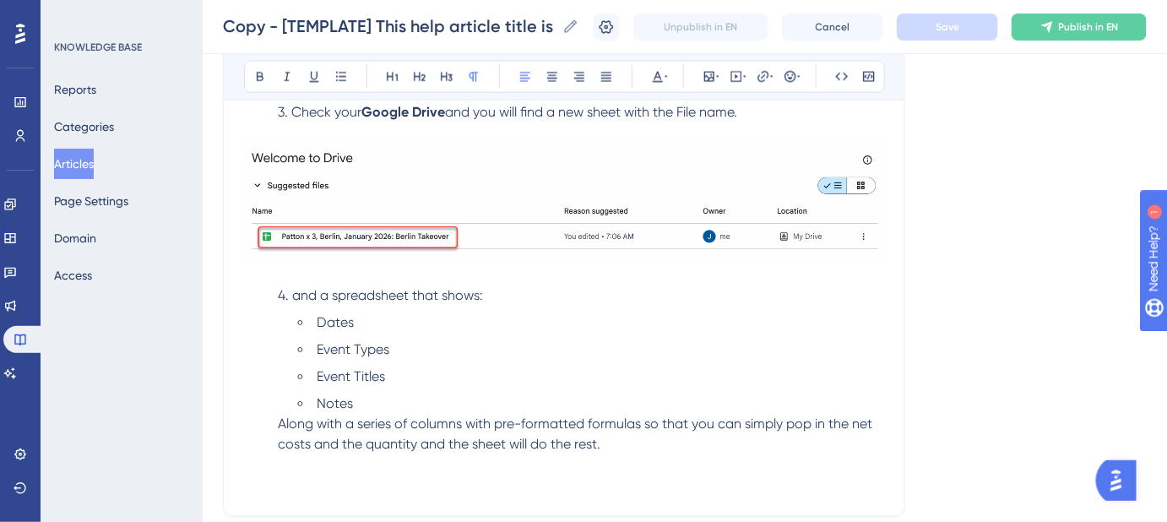
scroll to position [921, 0]
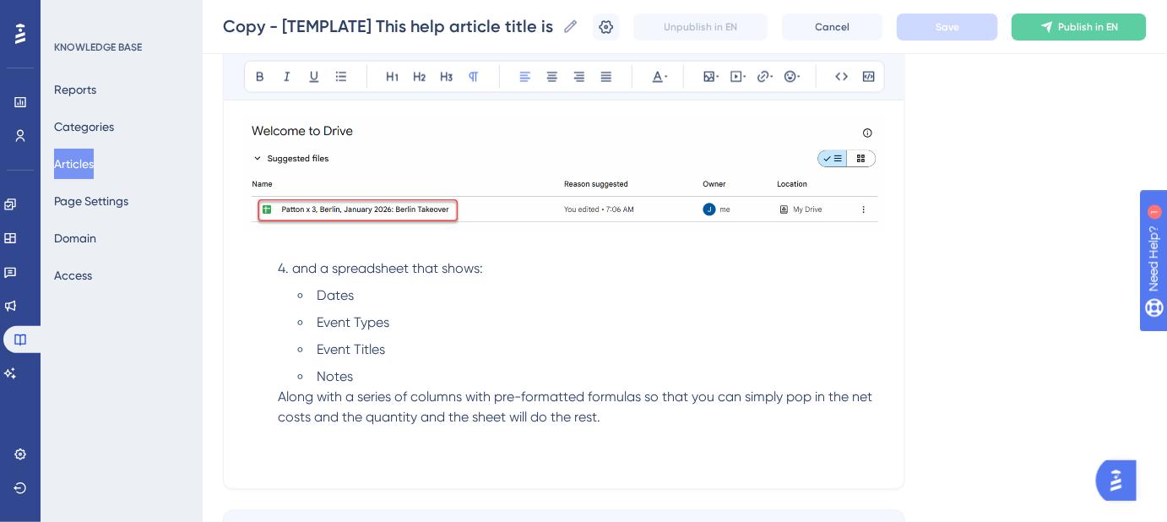
click at [296, 265] on span "4. and a spreadsheet that shows:" at bounding box center [380, 269] width 205 height 16
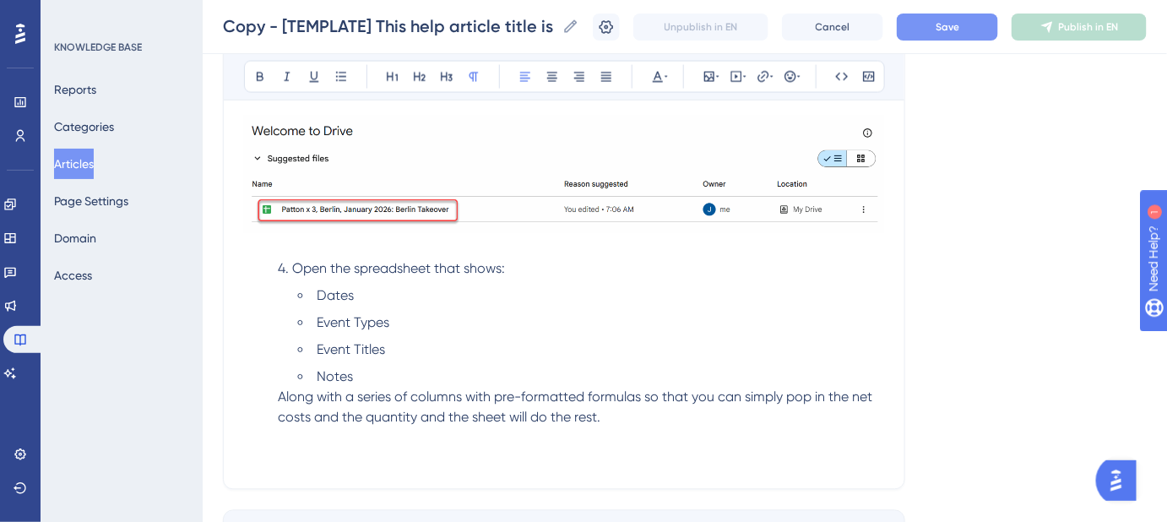
click at [454, 268] on span "4. Open the spreadsheet that shows:" at bounding box center [391, 269] width 227 height 16
click at [486, 265] on span "4. Open the spreadsheet to shows:" at bounding box center [385, 269] width 214 height 16
click at [279, 396] on span "Along with a series of columns with pre-formatted formulas so that you can simp…" at bounding box center [577, 407] width 598 height 36
click at [251, 448] on p "Along with a series of columns with pre-formatted formulas so that you can simp…" at bounding box center [564, 427] width 640 height 81
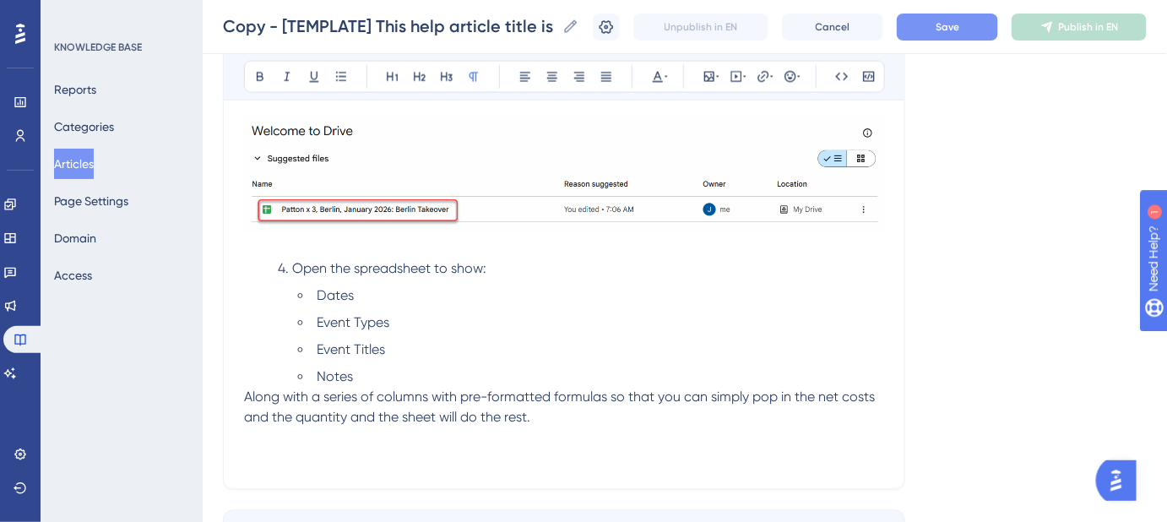
click at [244, 398] on span "Along with a series of columns with pre-formatted formulas so that you can simp…" at bounding box center [561, 407] width 634 height 36
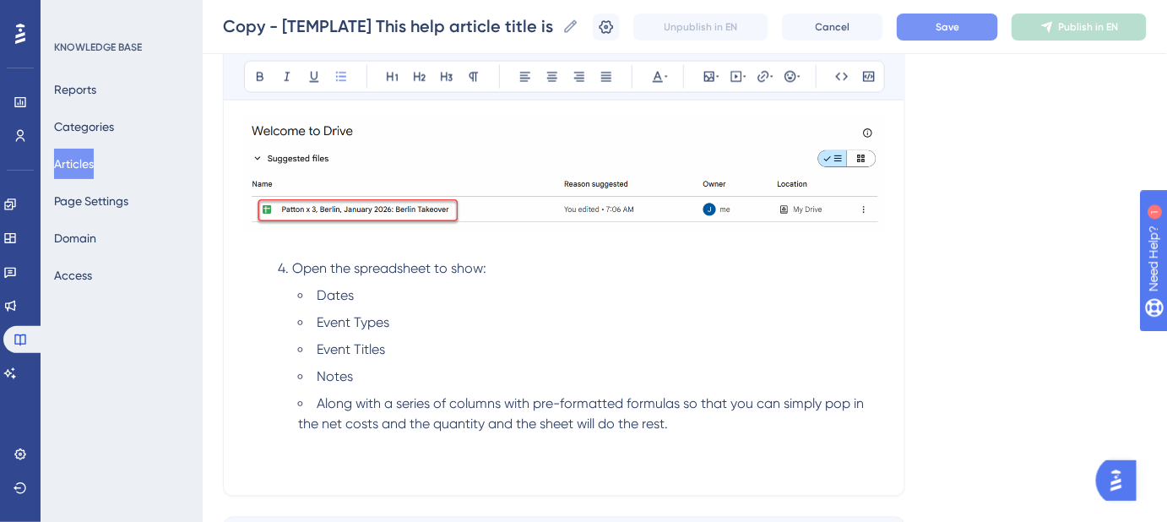
click at [251, 463] on ul "Dates Event Types Event Titles Notes Along with a series of columns with pre-fo…" at bounding box center [564, 380] width 640 height 189
click at [959, 23] on span "Save" at bounding box center [947, 27] width 24 height 14
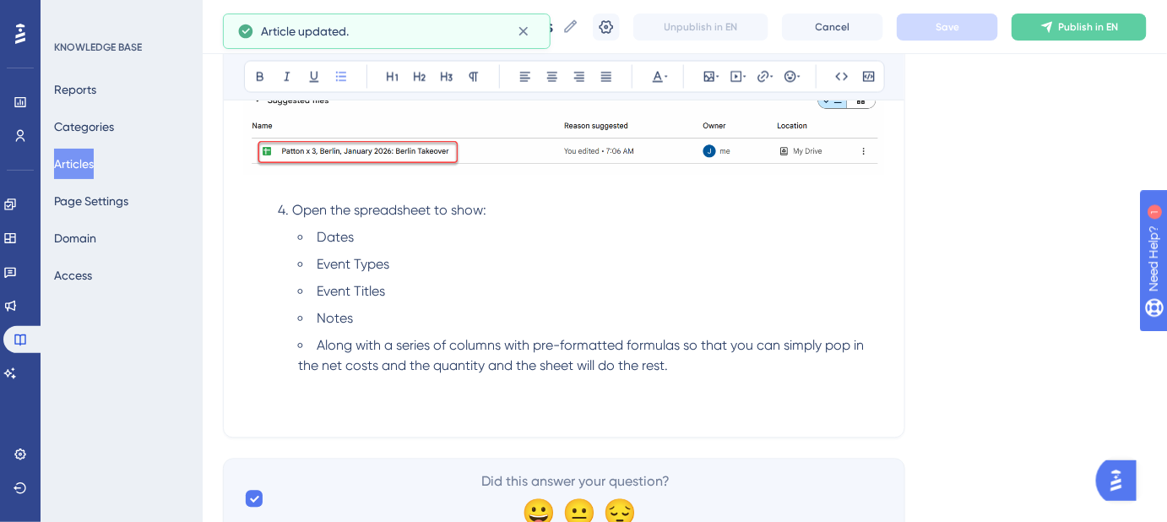
scroll to position [1049, 0]
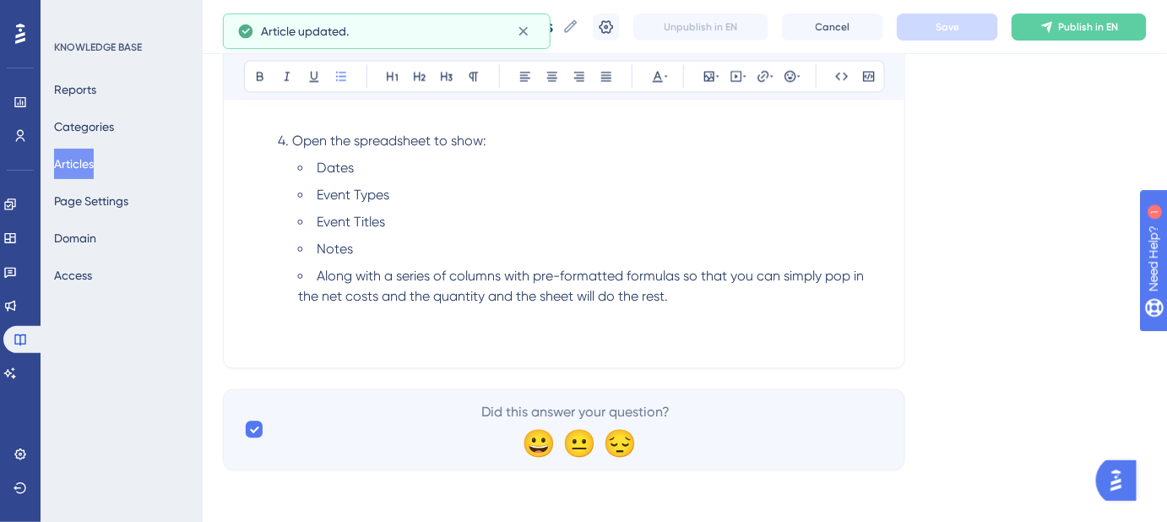
click at [329, 334] on li "Along with a series of columns with pre-formatted formulas so that you can simp…" at bounding box center [591, 307] width 586 height 81
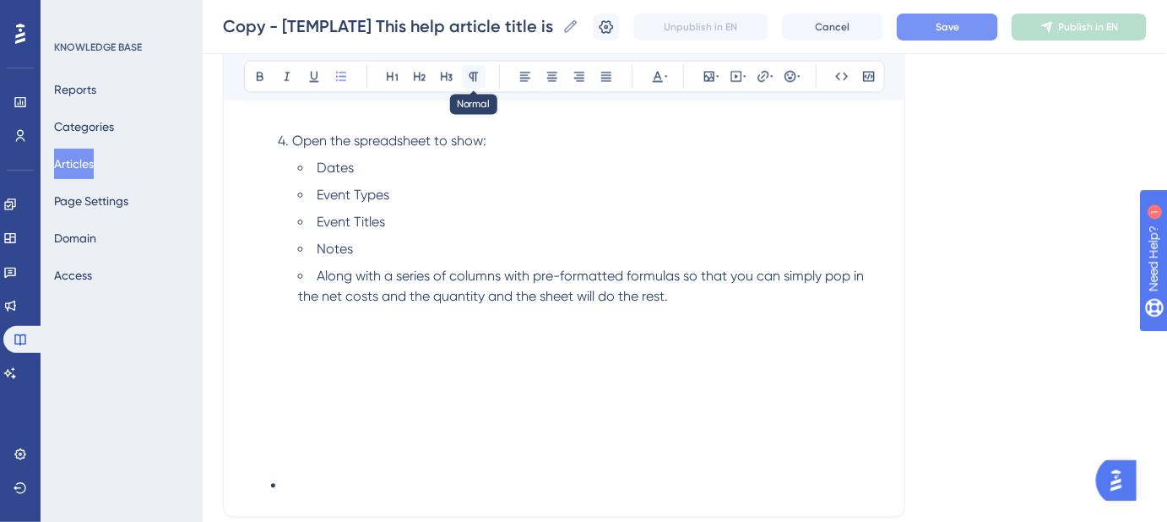
click at [477, 73] on icon at bounding box center [473, 77] width 9 height 9
click at [254, 416] on ul "Dates Event Types Event Titles Notes Along with a series of columns with pre-fo…" at bounding box center [564, 314] width 640 height 311
click at [253, 373] on ul "Dates Event Types Event Titles Notes Along with a series of columns with pre-fo…" at bounding box center [564, 314] width 640 height 311
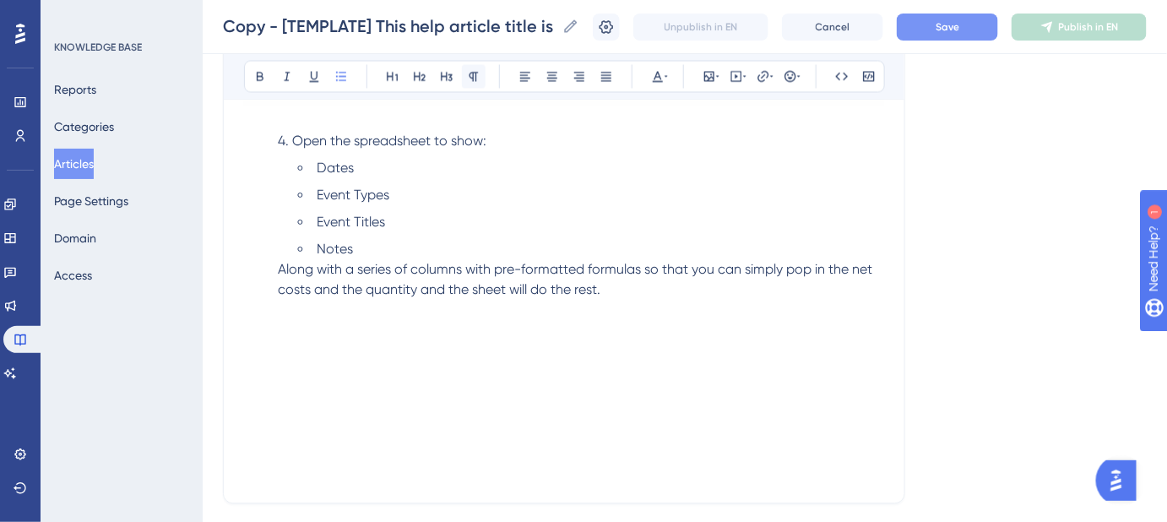
click at [467, 78] on icon at bounding box center [474, 77] width 14 height 14
click at [252, 335] on p "Along with a series of columns with pre-formatted formulas so that you can simp…" at bounding box center [564, 361] width 640 height 203
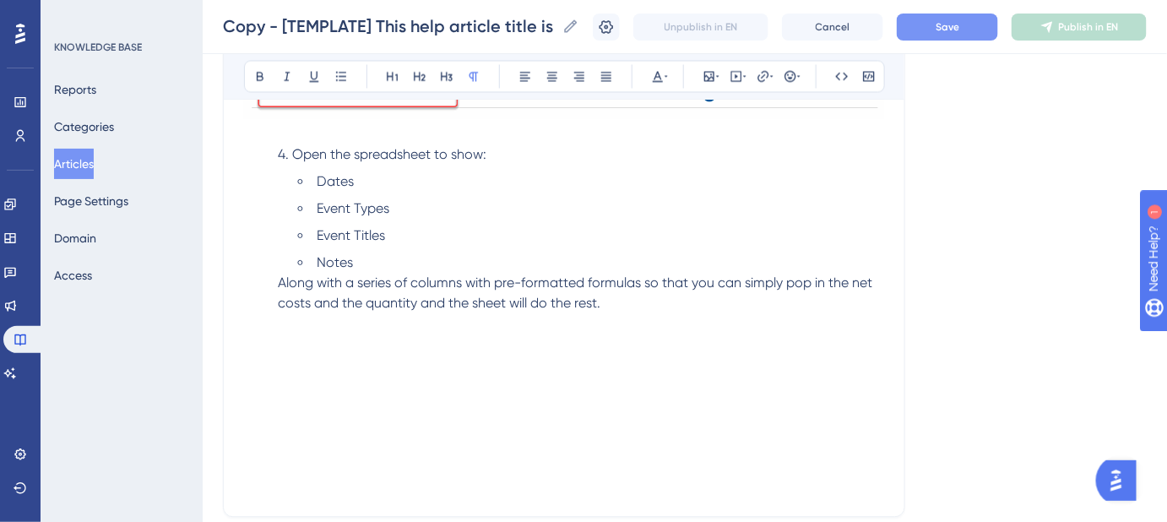
scroll to position [1125, 0]
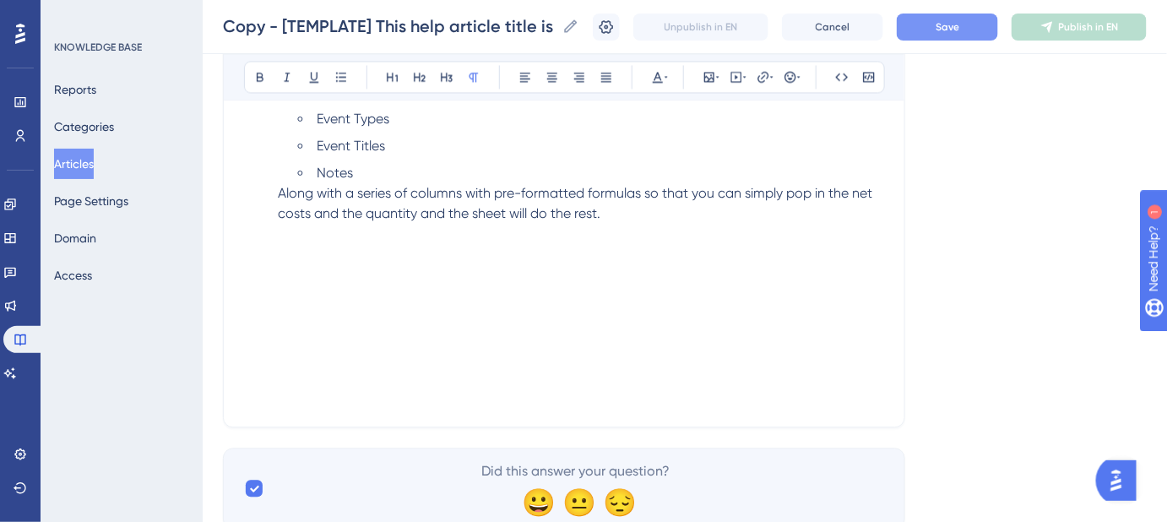
click at [254, 285] on p "Along with a series of columns with pre-formatted formulas so that you can simp…" at bounding box center [564, 284] width 640 height 203
click at [713, 83] on button at bounding box center [709, 77] width 24 height 24
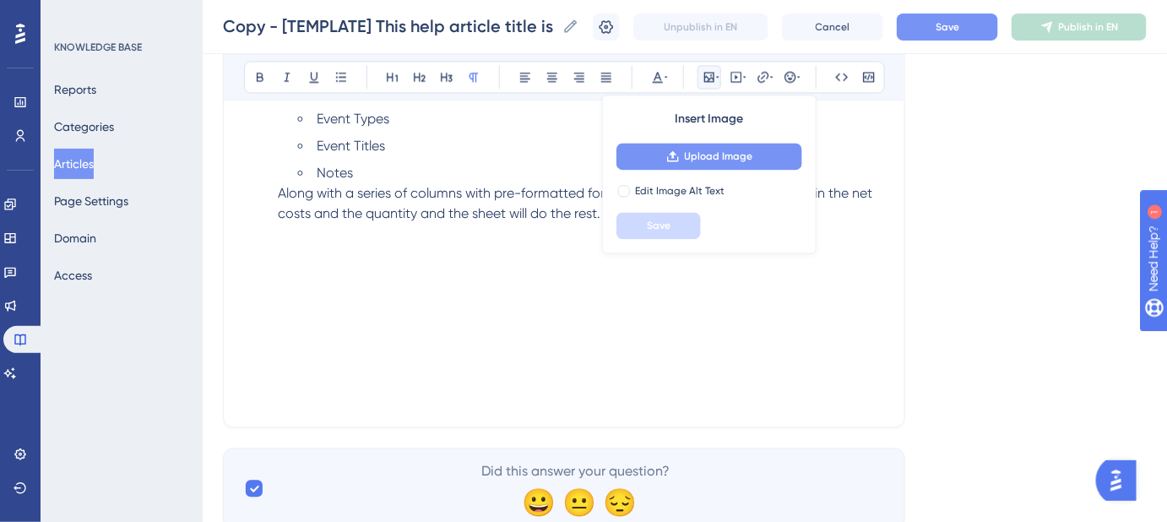
click at [704, 164] on button "Upload Image" at bounding box center [709, 156] width 186 height 27
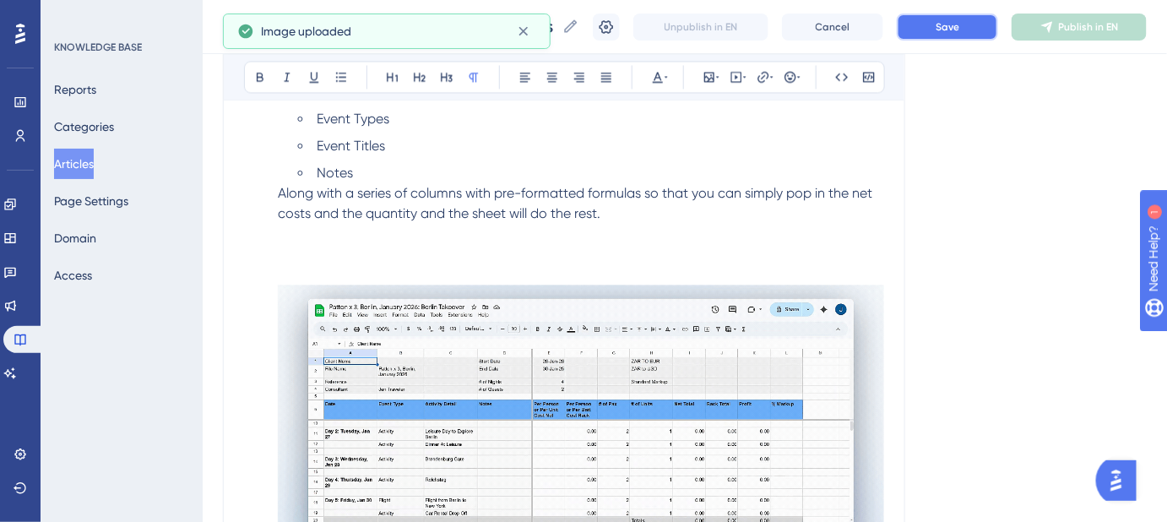
click at [950, 28] on span "Save" at bounding box center [947, 27] width 24 height 14
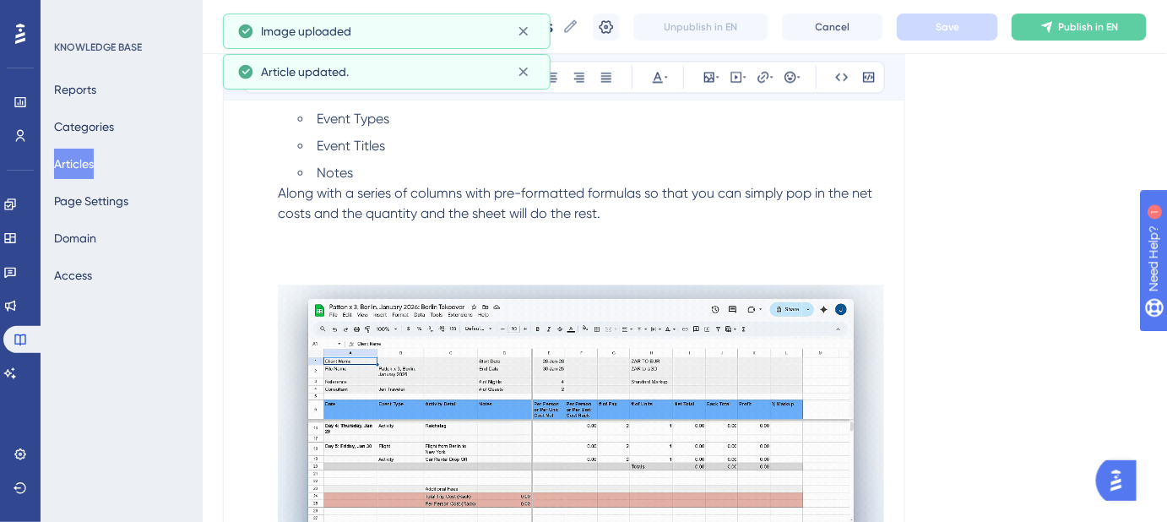
click at [332, 306] on img at bounding box center [581, 422] width 606 height 274
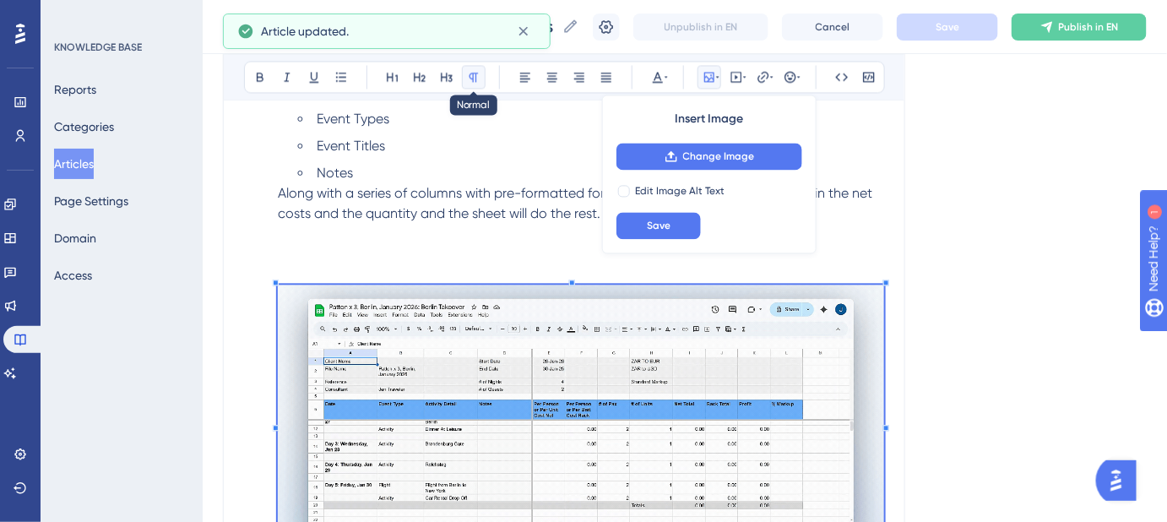
click at [474, 78] on icon at bounding box center [474, 77] width 14 height 14
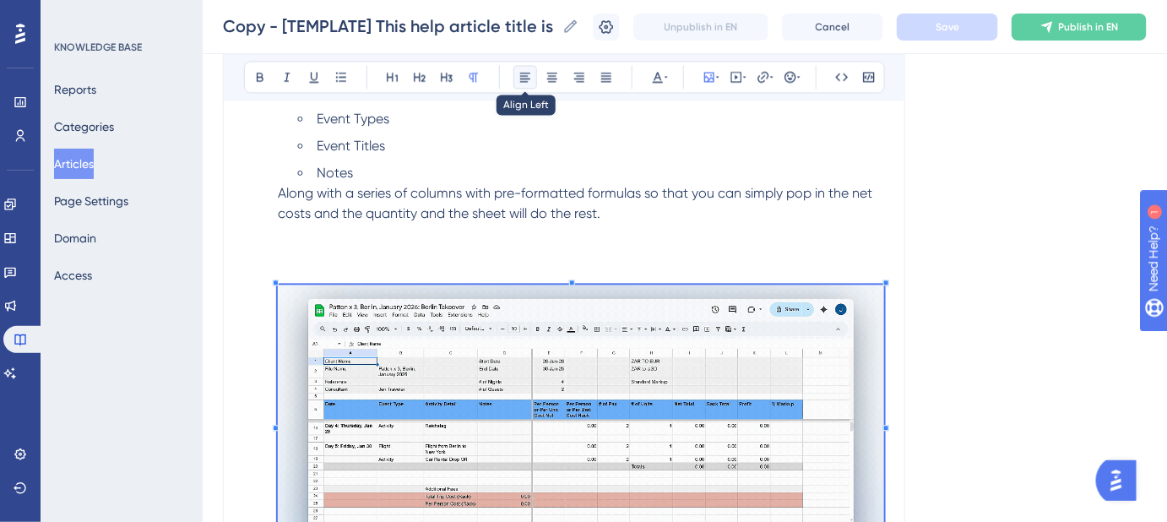
click at [519, 72] on icon at bounding box center [525, 77] width 14 height 14
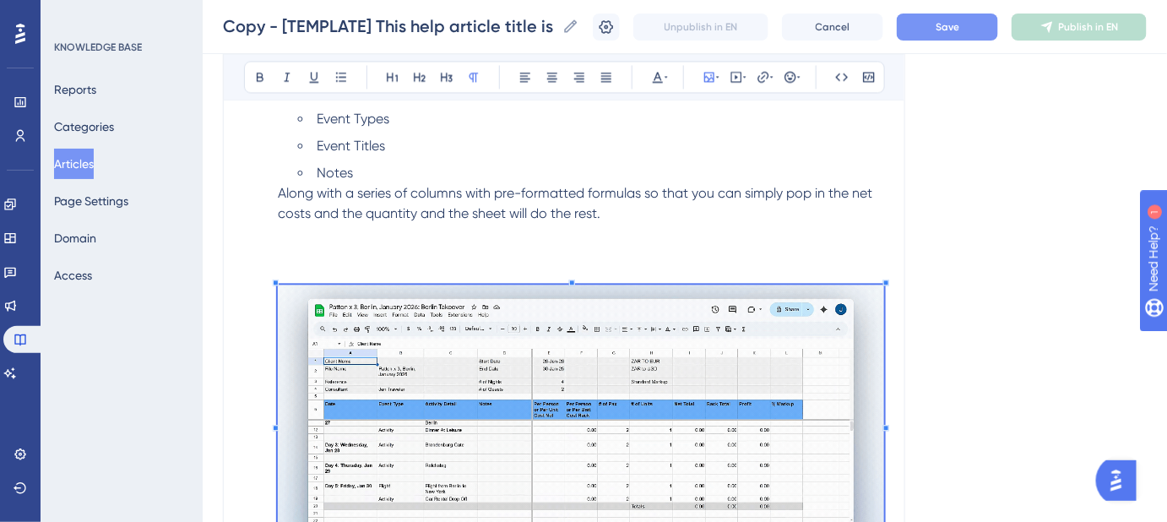
click at [610, 210] on p "Along with a series of columns with pre-formatted formulas so that you can simp…" at bounding box center [564, 414] width 640 height 463
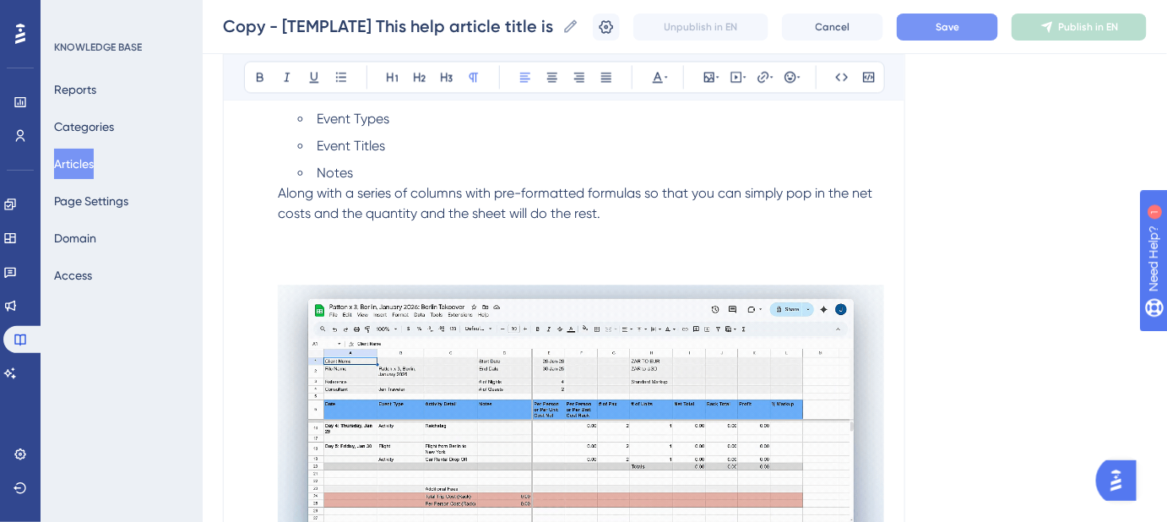
click at [276, 194] on p "Along with a series of columns with pre-formatted formulas so that you can simp…" at bounding box center [564, 414] width 640 height 463
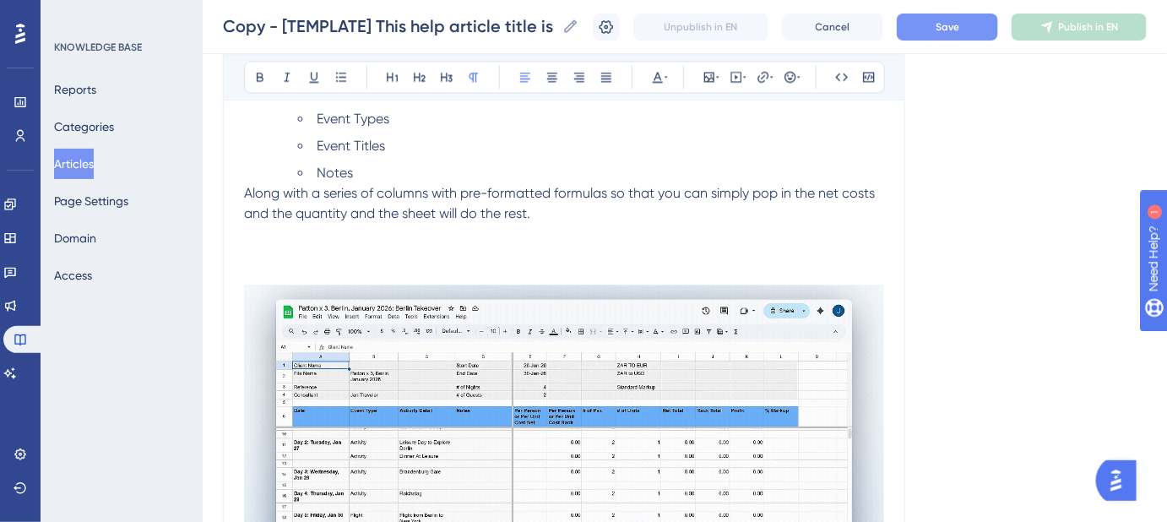
click at [927, 30] on button "Save" at bounding box center [947, 27] width 101 height 27
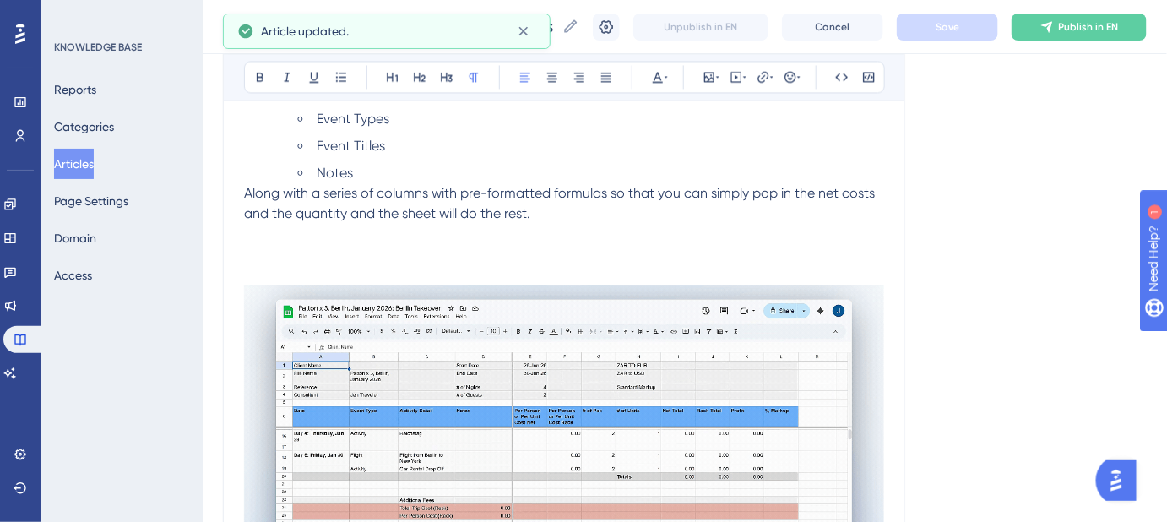
click at [387, 147] on li "Event Titles" at bounding box center [591, 146] width 586 height 20
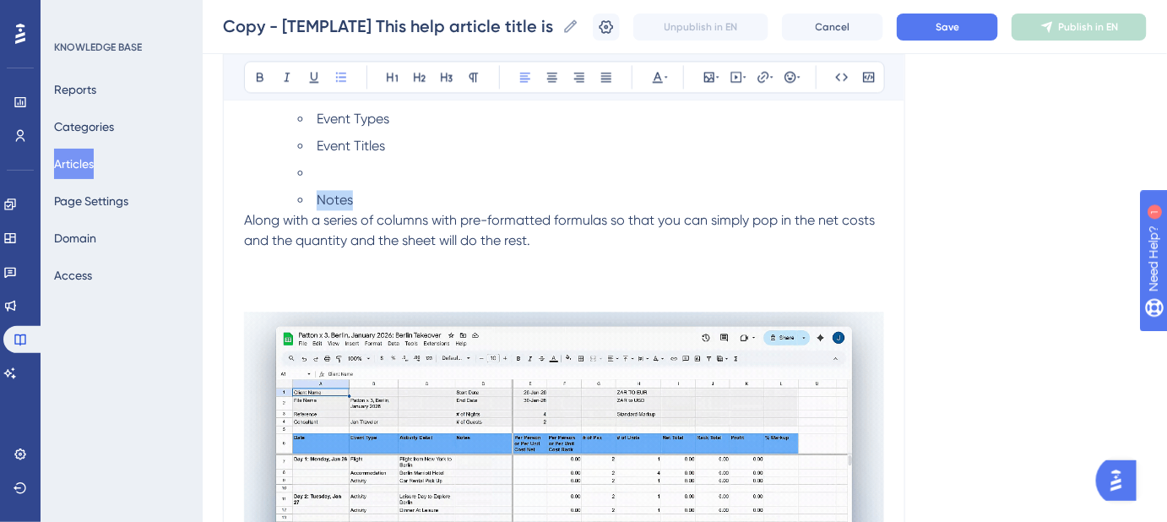
drag, startPoint x: 355, startPoint y: 202, endPoint x: 317, endPoint y: 197, distance: 38.3
click at [317, 197] on li "Notes" at bounding box center [591, 200] width 586 height 20
copy span "Notes"
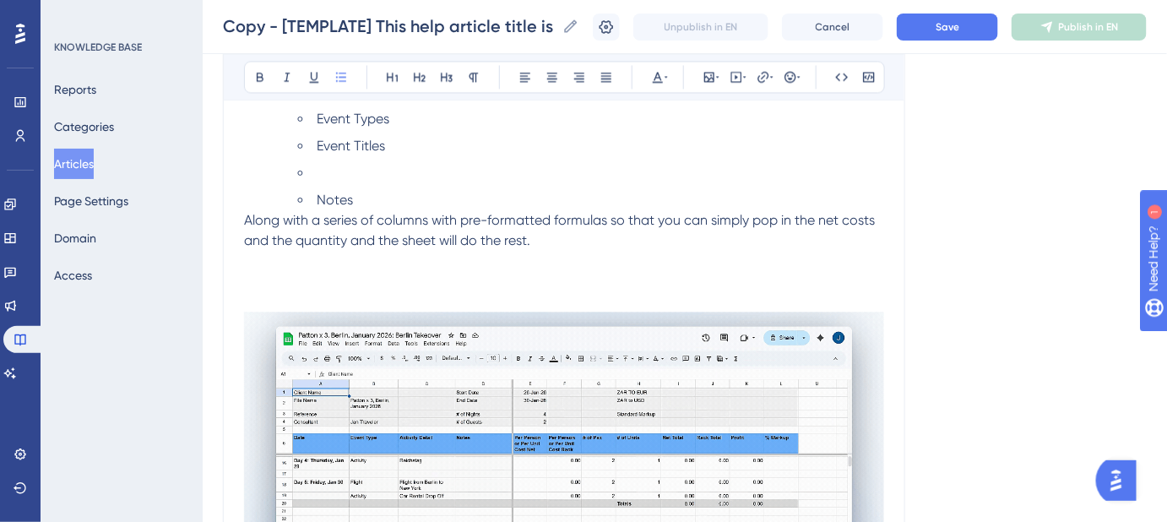
click at [335, 168] on li at bounding box center [591, 173] width 586 height 20
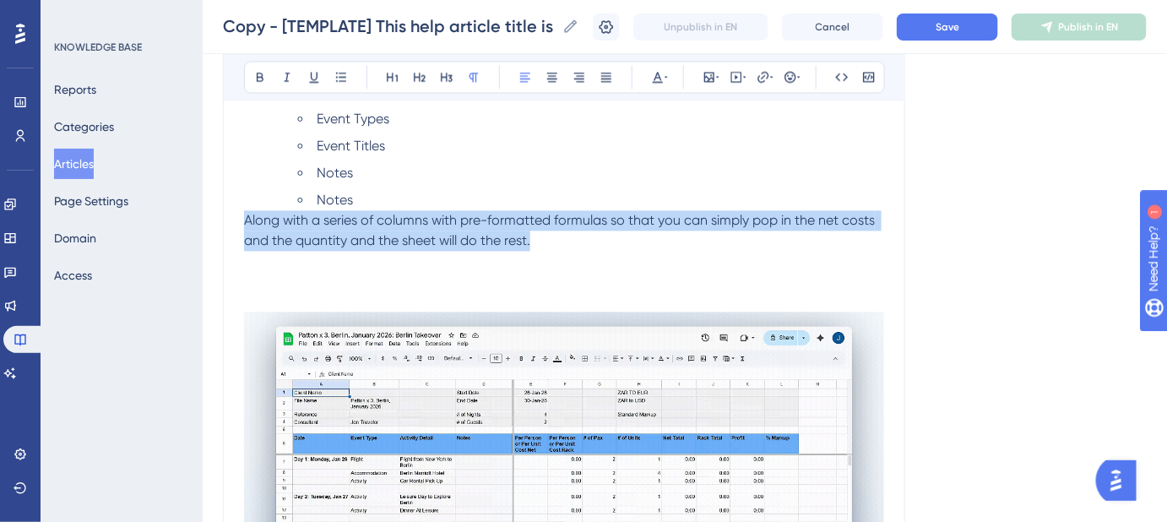
drag, startPoint x: 534, startPoint y: 241, endPoint x: 246, endPoint y: 220, distance: 288.6
click at [246, 220] on p "Along with a series of columns with pre-formatted formulas so that you can simp…" at bounding box center [564, 449] width 640 height 478
copy span "Along with a series of columns with pre-formatted formulas so that you can simp…"
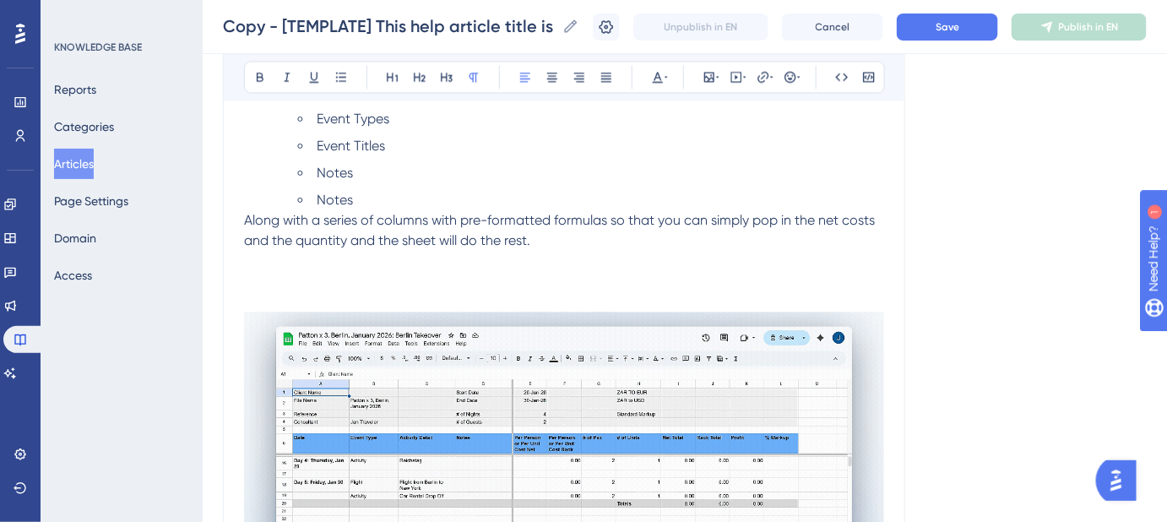
click at [342, 199] on span "Notes" at bounding box center [335, 200] width 36 height 16
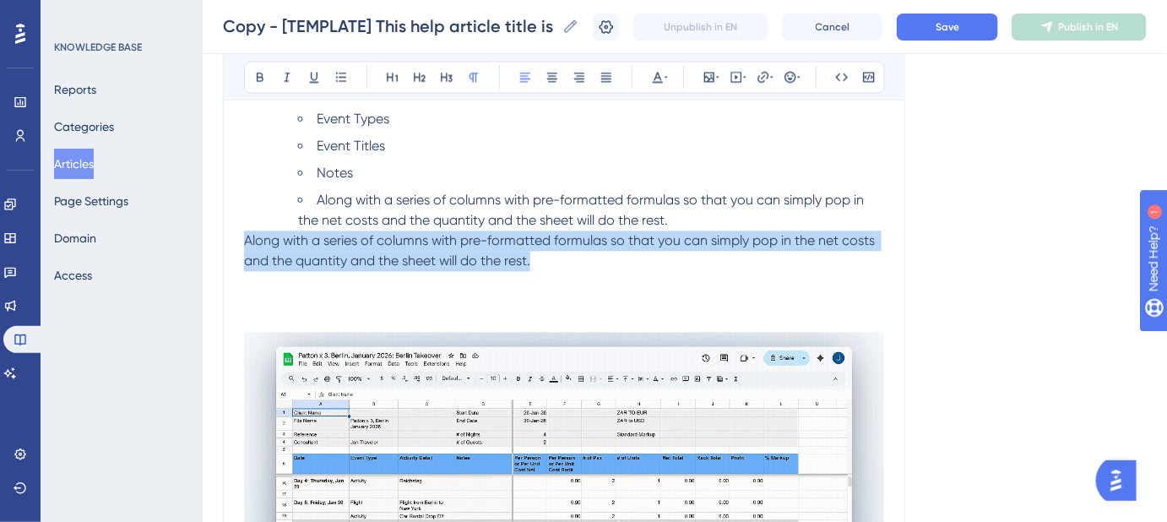
drag, startPoint x: 537, startPoint y: 262, endPoint x: 240, endPoint y: 238, distance: 298.1
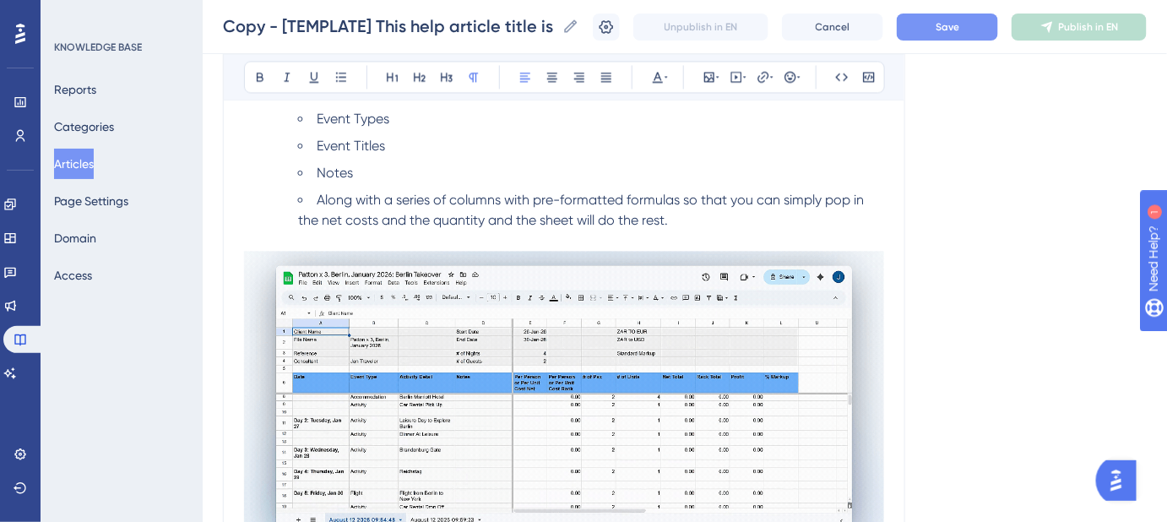
click at [952, 35] on button "Save" at bounding box center [947, 27] width 101 height 27
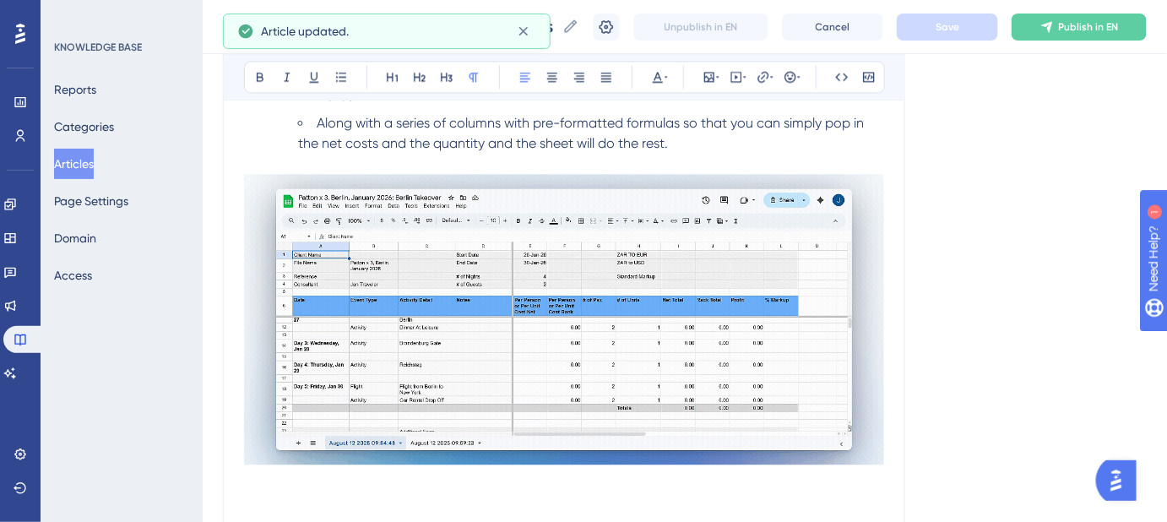
scroll to position [1355, 0]
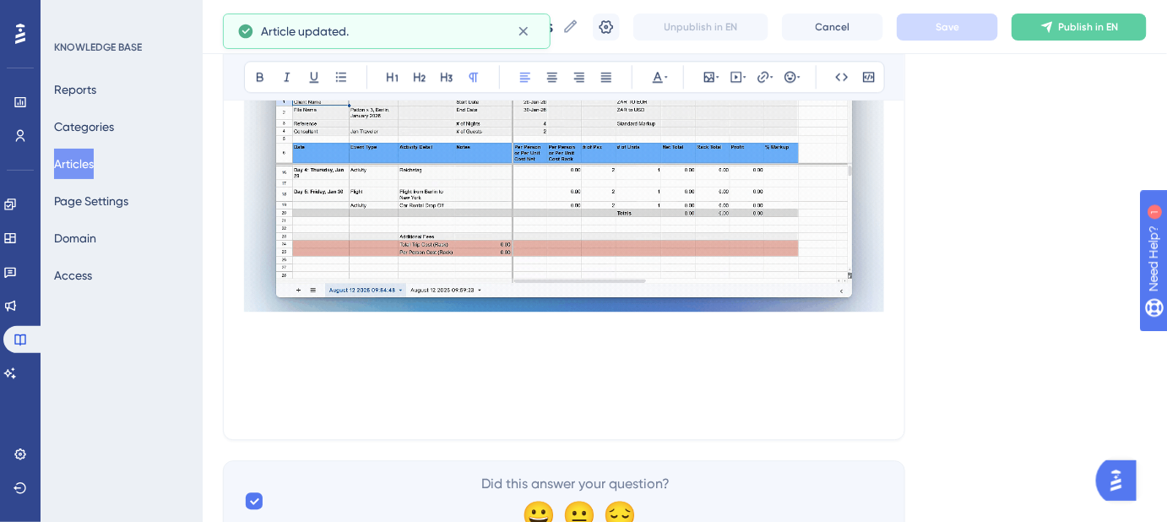
click at [330, 398] on p at bounding box center [564, 408] width 640 height 20
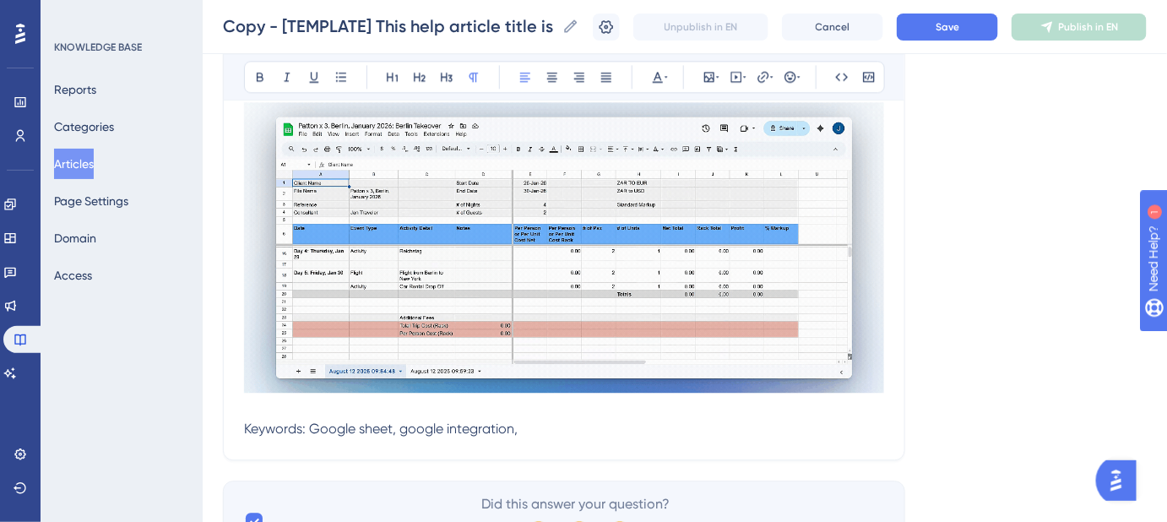
scroll to position [1278, 0]
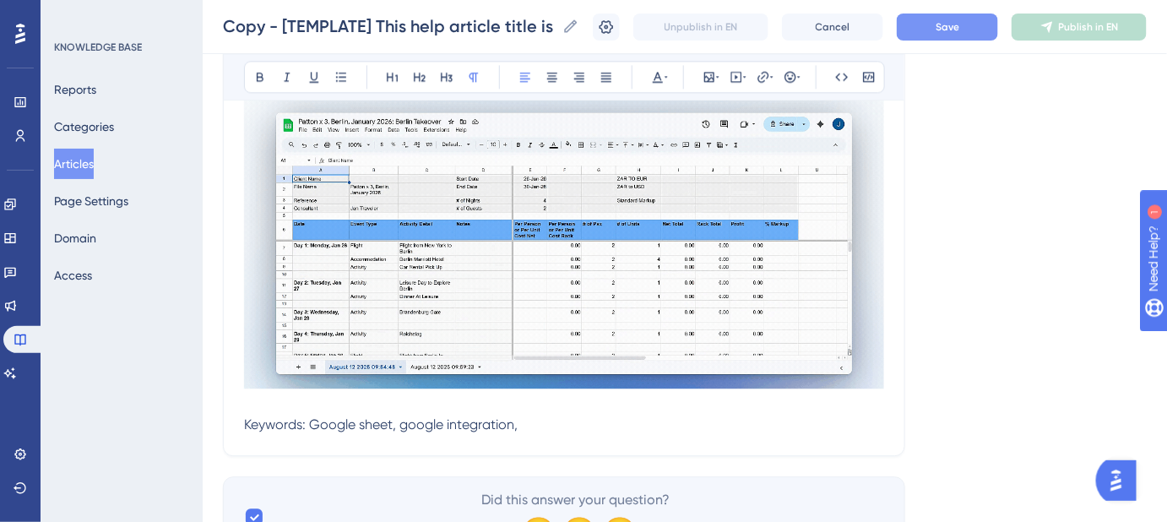
click at [965, 35] on button "Save" at bounding box center [947, 27] width 101 height 27
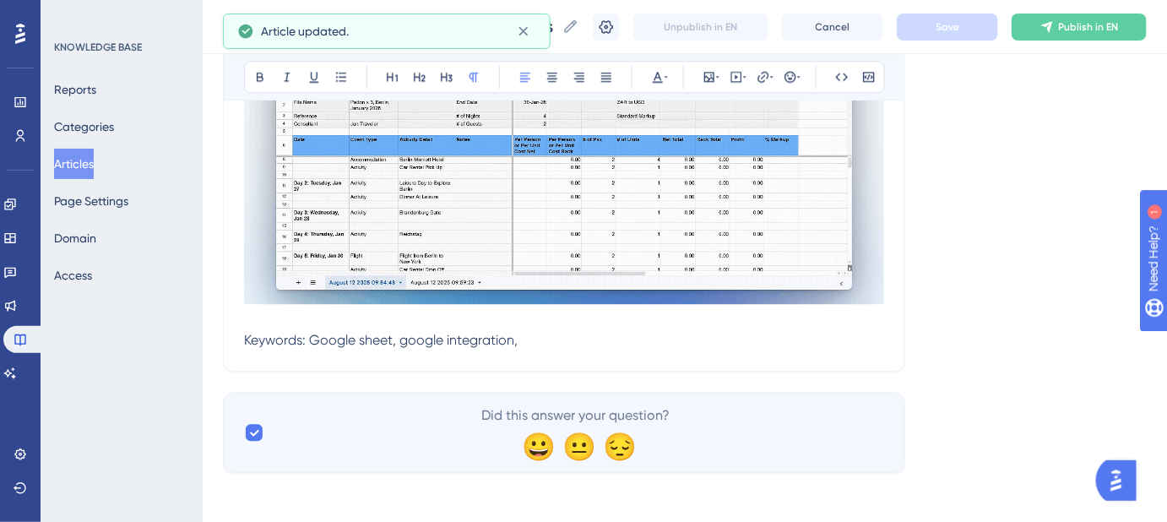
scroll to position [1364, 0]
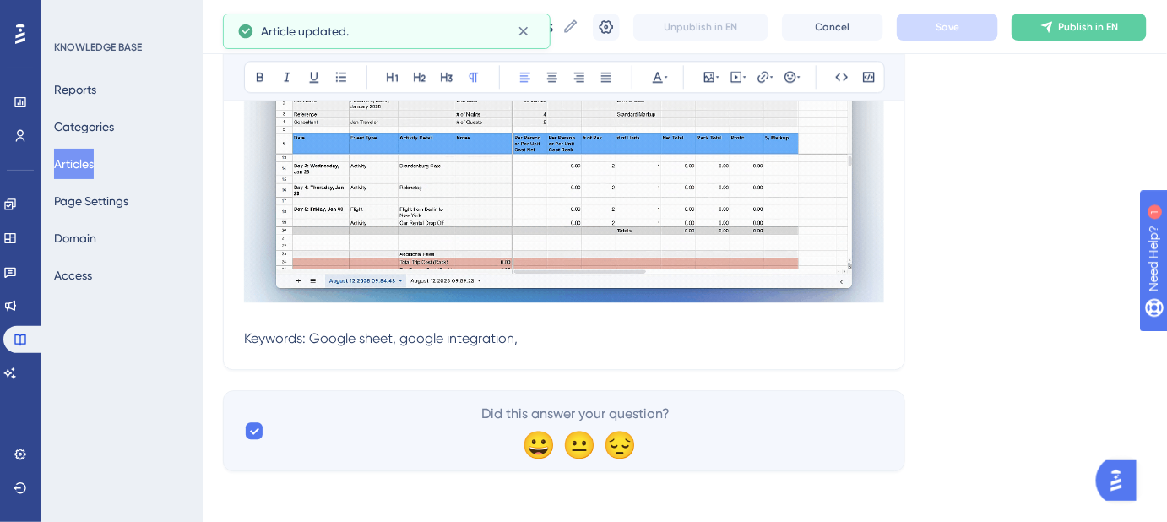
click at [551, 339] on p "Keywords: Google sheet, google integration," at bounding box center [564, 170] width 640 height 356
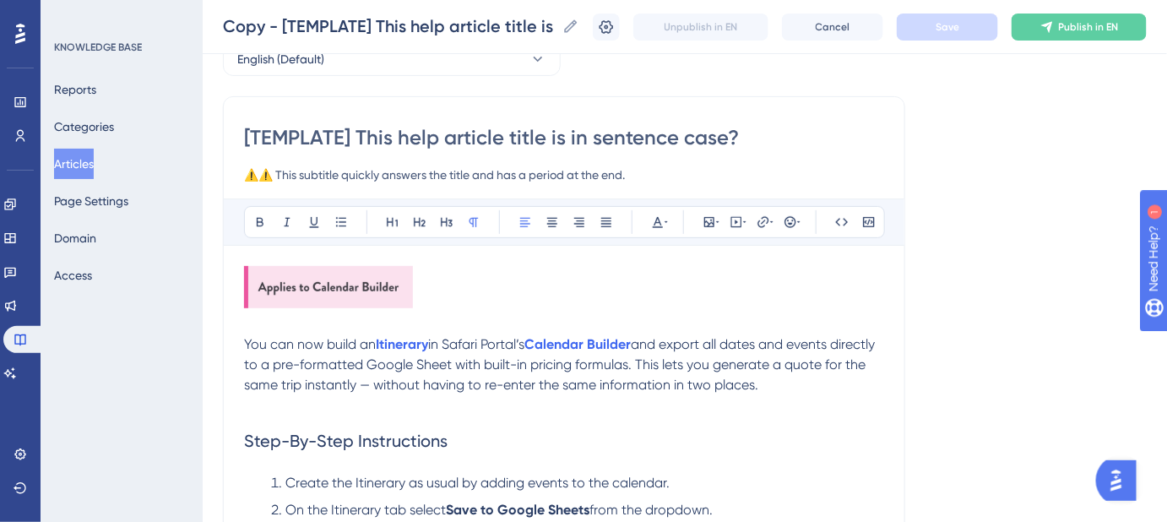
scroll to position [230, 0]
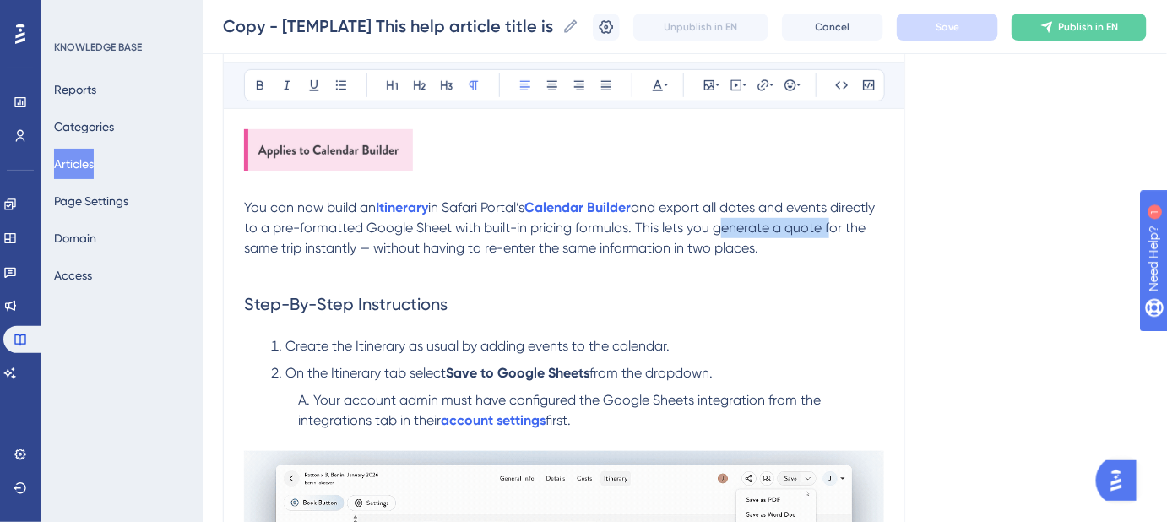
drag, startPoint x: 871, startPoint y: 226, endPoint x: 765, endPoint y: 230, distance: 106.5
click at [765, 230] on span "and export all dates and events directly to a pre-formatted Google Sheet with b…" at bounding box center [561, 227] width 634 height 57
copy span "generate a quote"
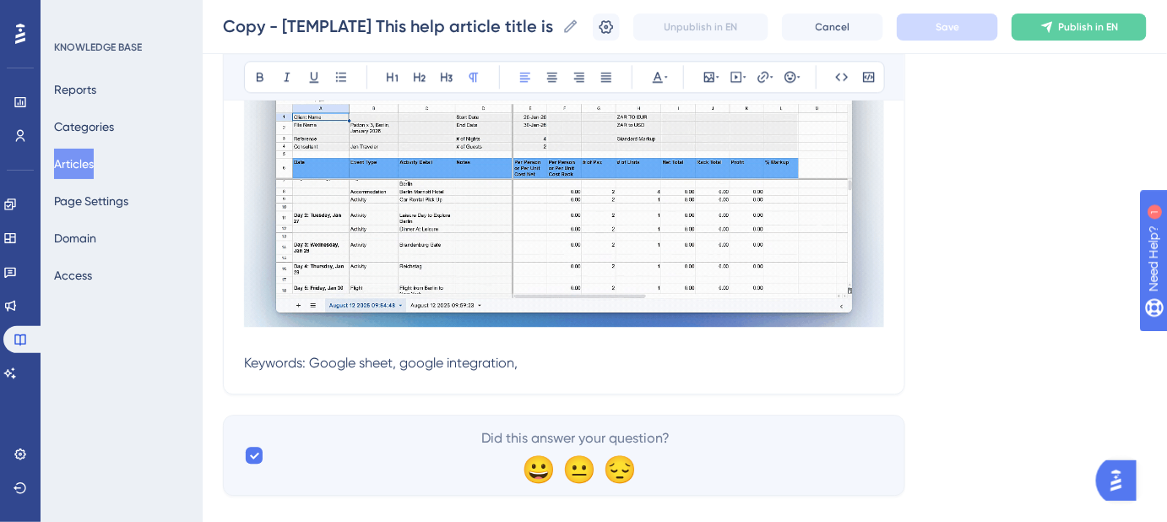
scroll to position [1364, 0]
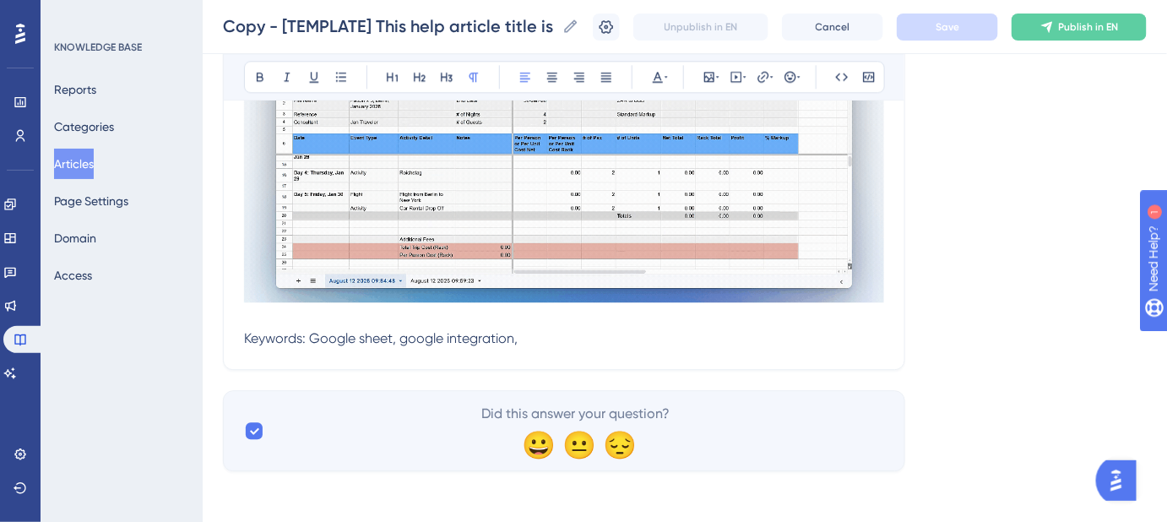
click at [539, 330] on p "Keywords: Google sheet, google integration," at bounding box center [564, 170] width 640 height 356
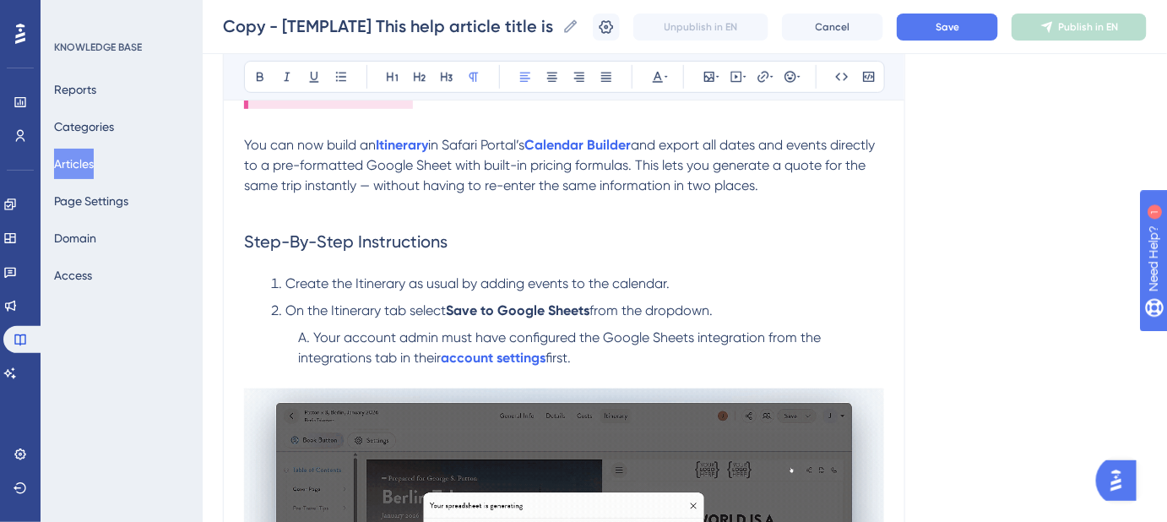
scroll to position [290, 0]
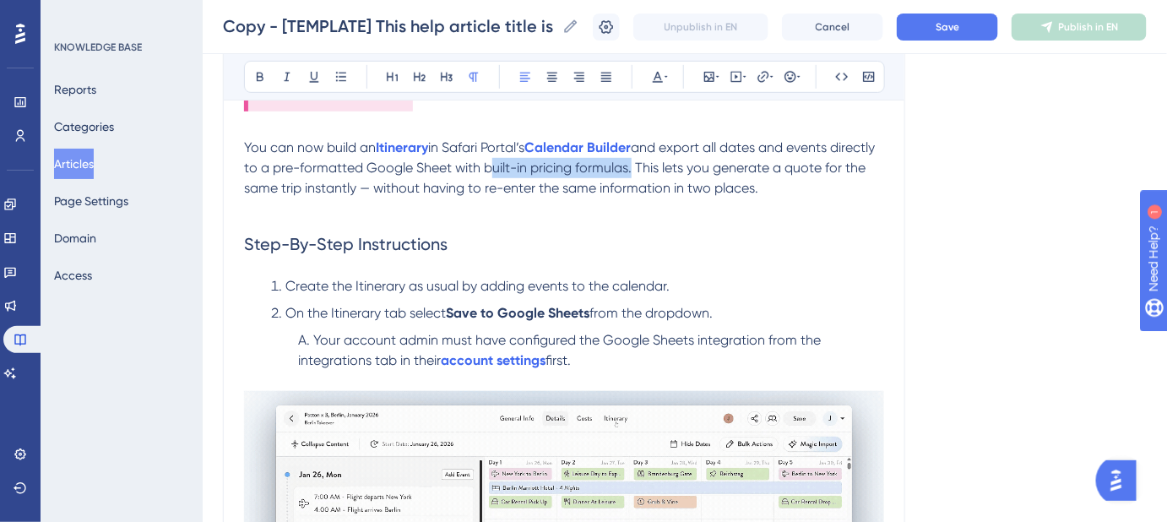
drag, startPoint x: 659, startPoint y: 166, endPoint x: 531, endPoint y: 175, distance: 128.6
click at [531, 175] on p "You can now build an Itinerary in Safari Portal’s Calendar Builder and export a…" at bounding box center [564, 168] width 640 height 61
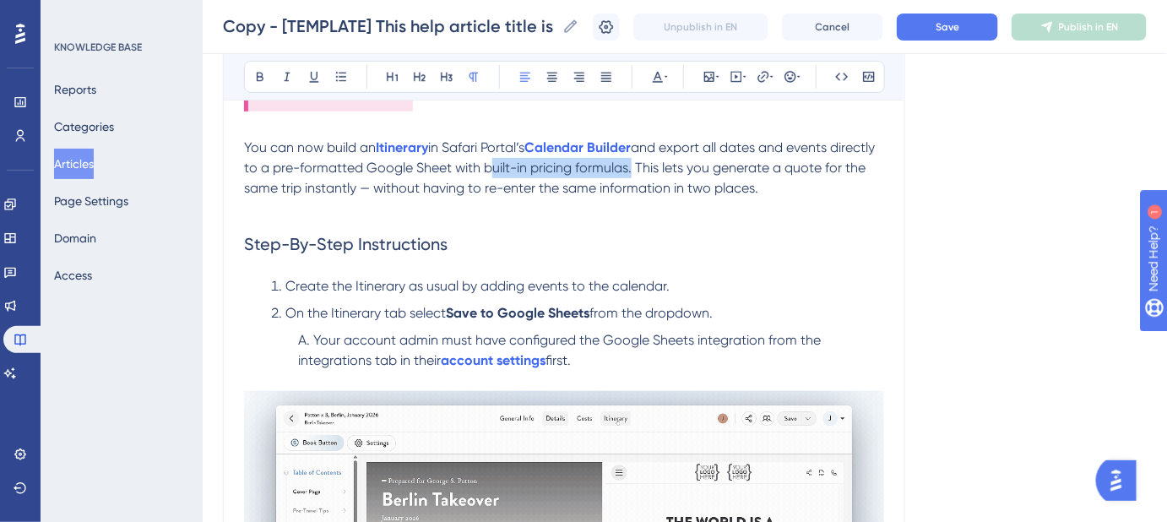
copy span "built-in pricing formulas"
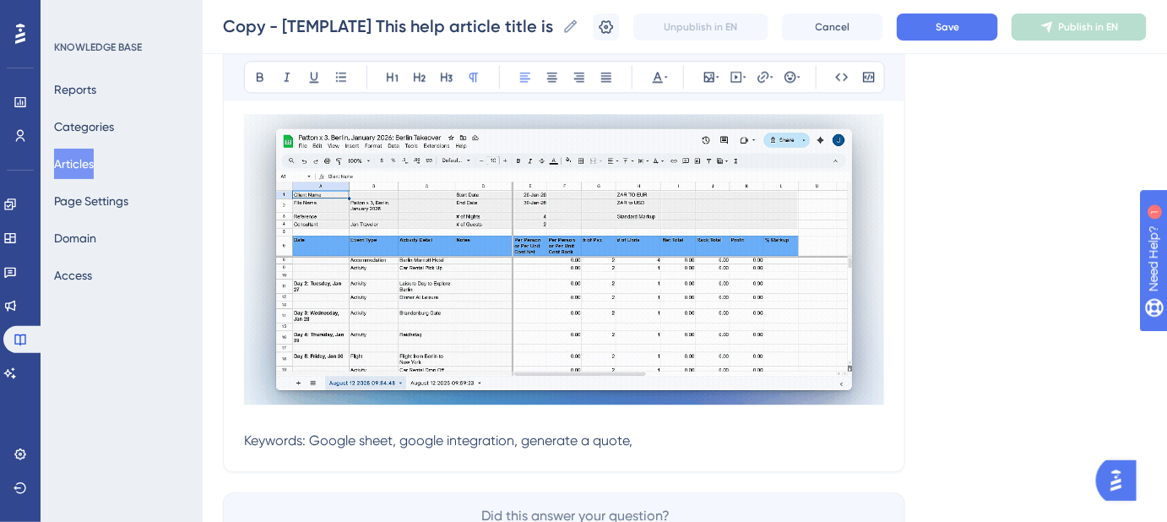
scroll to position [1364, 0]
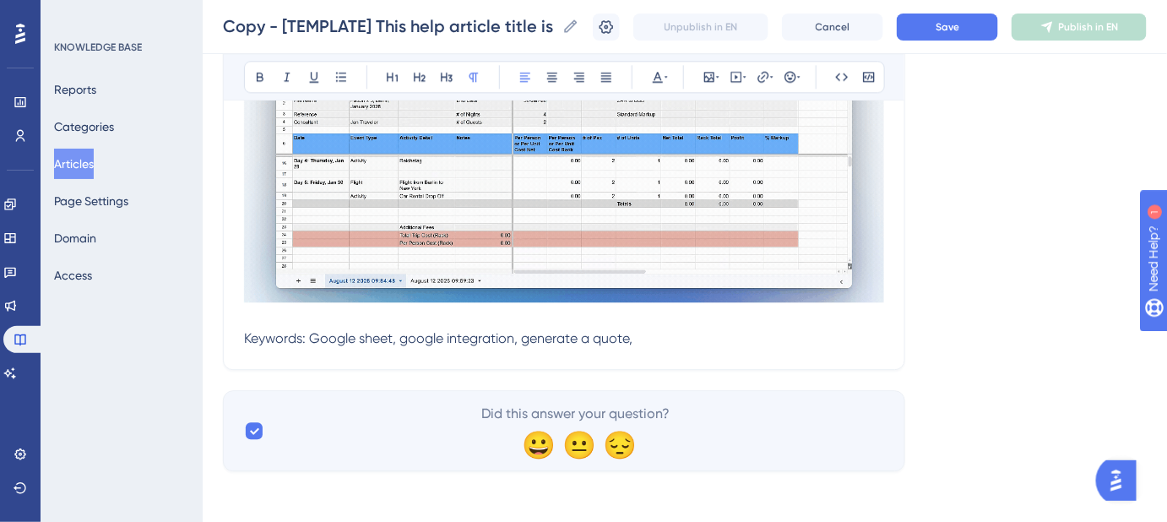
click at [655, 332] on p "Keywords: Google sheet, google integration, generate a quote," at bounding box center [564, 170] width 640 height 356
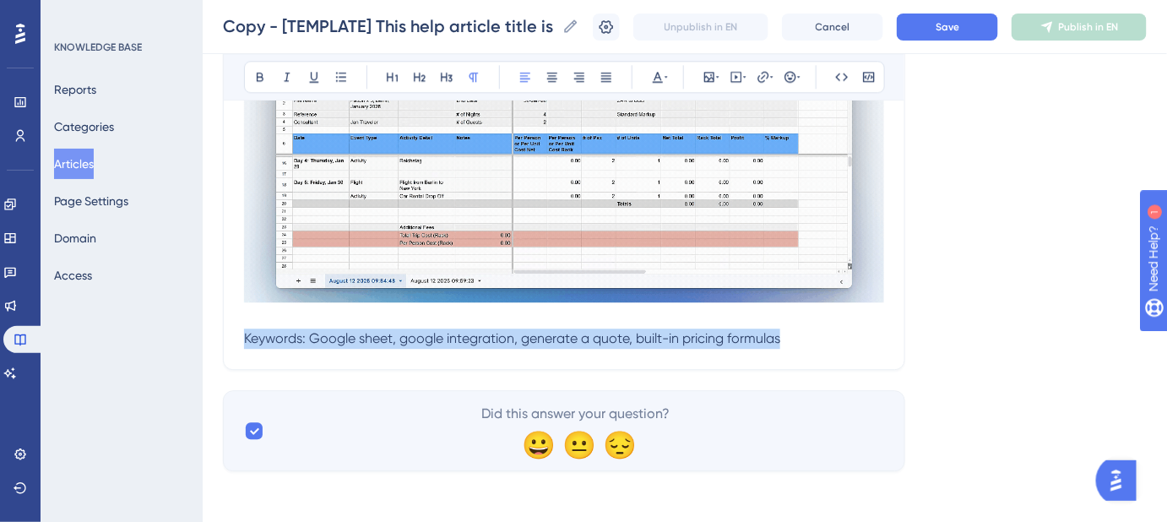
drag, startPoint x: 789, startPoint y: 331, endPoint x: 355, endPoint y: 270, distance: 438.2
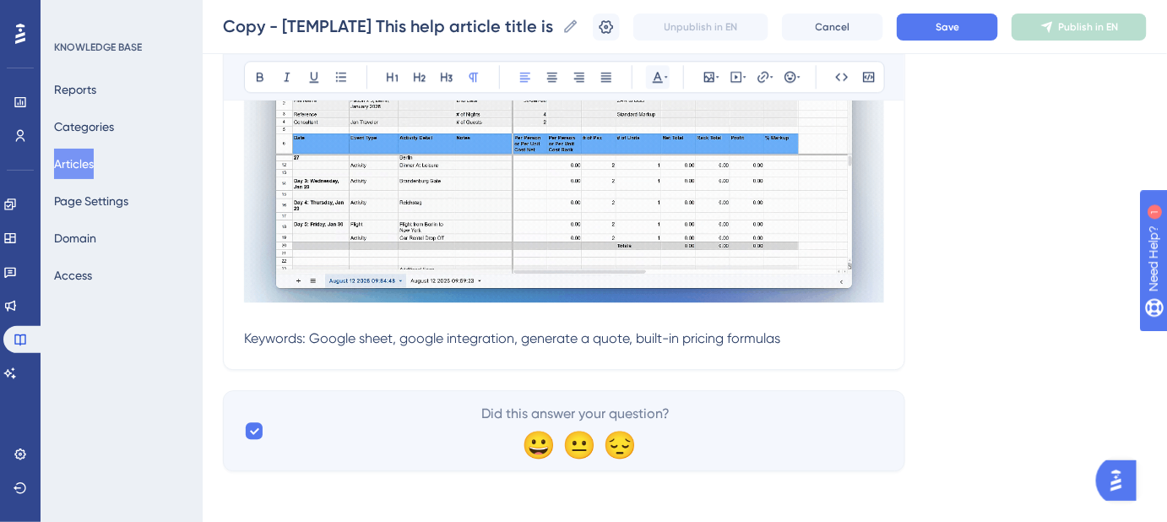
click at [667, 80] on div "Bold Italic Underline Bullet Point Heading 1 Heading 2 Heading 3 Normal Align L…" at bounding box center [564, 77] width 641 height 32
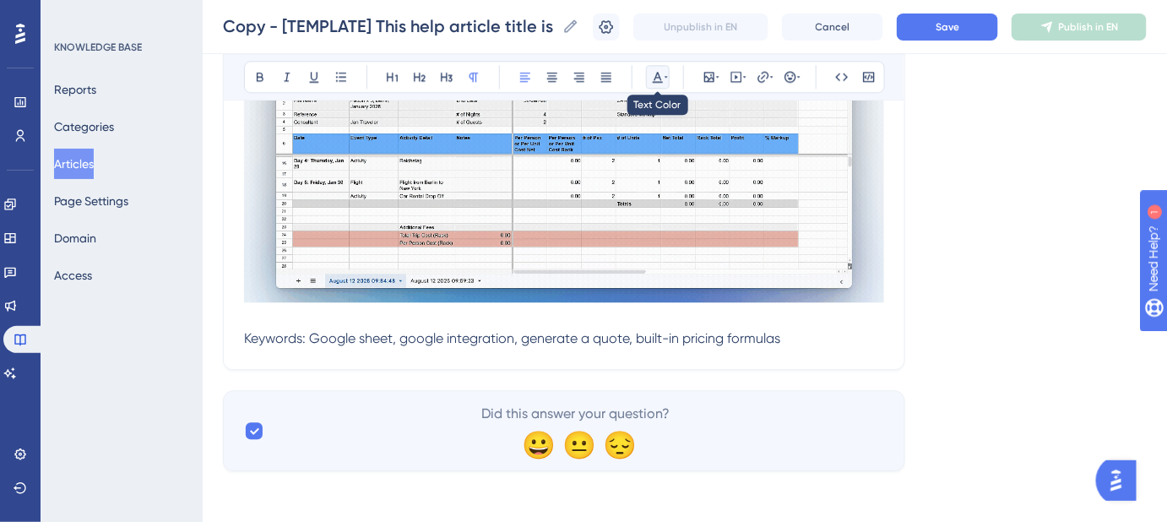
click at [662, 80] on icon at bounding box center [658, 77] width 14 height 14
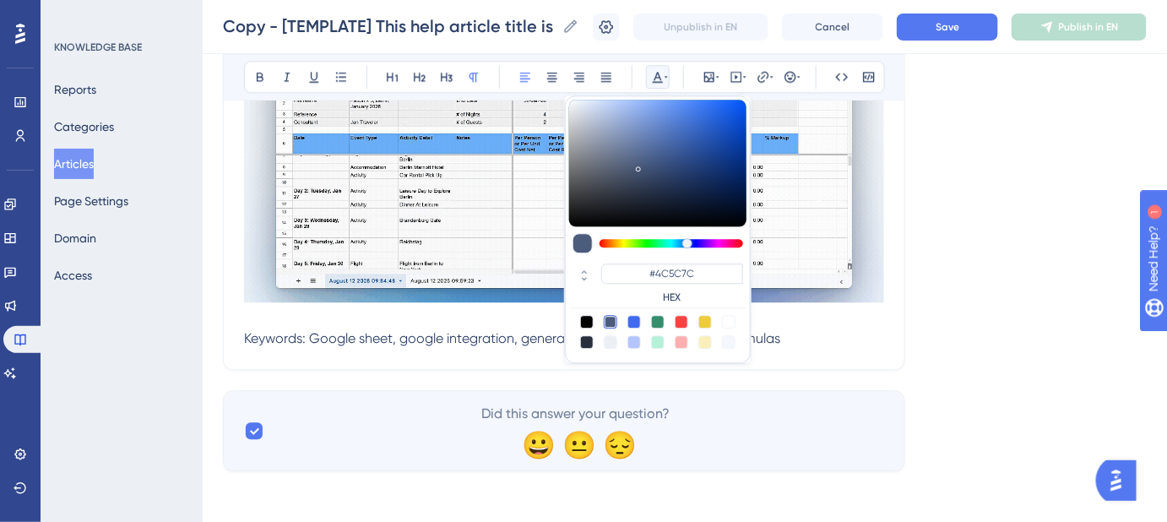
click at [615, 340] on div at bounding box center [611, 342] width 14 height 14
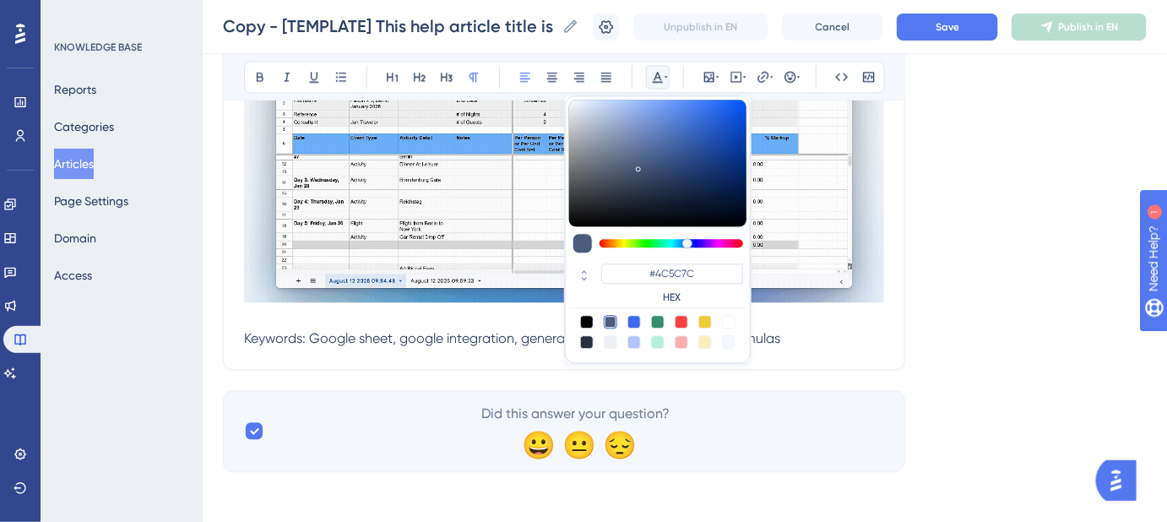
type input "#ECF0F5"
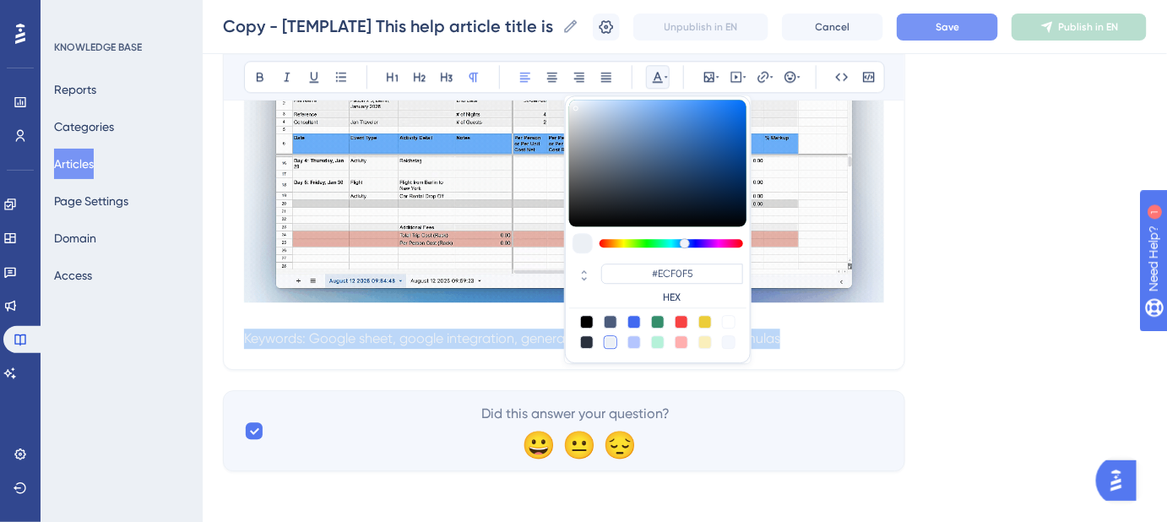
click at [959, 30] on span "Save" at bounding box center [947, 27] width 24 height 14
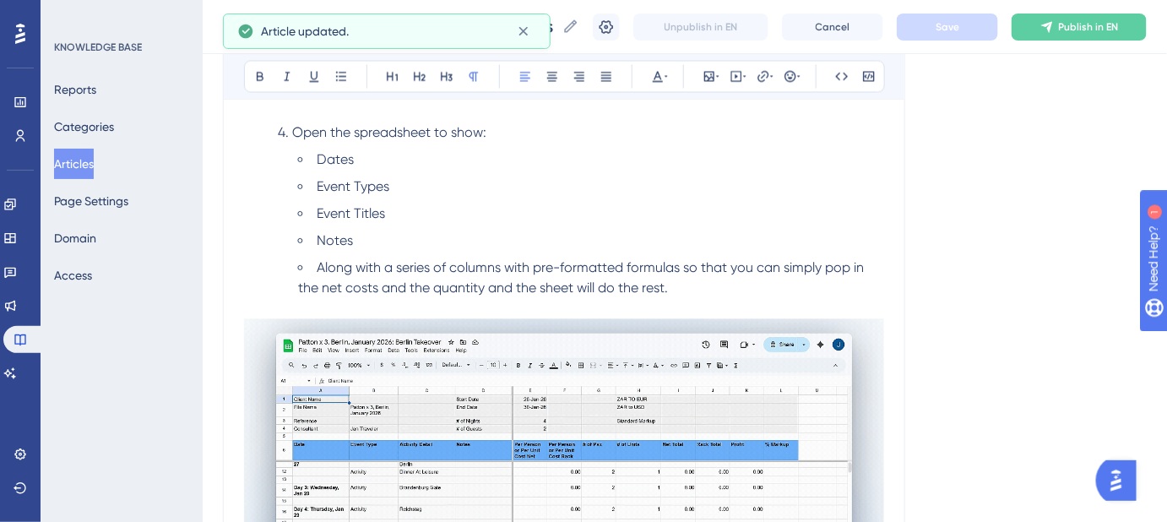
scroll to position [980, 0]
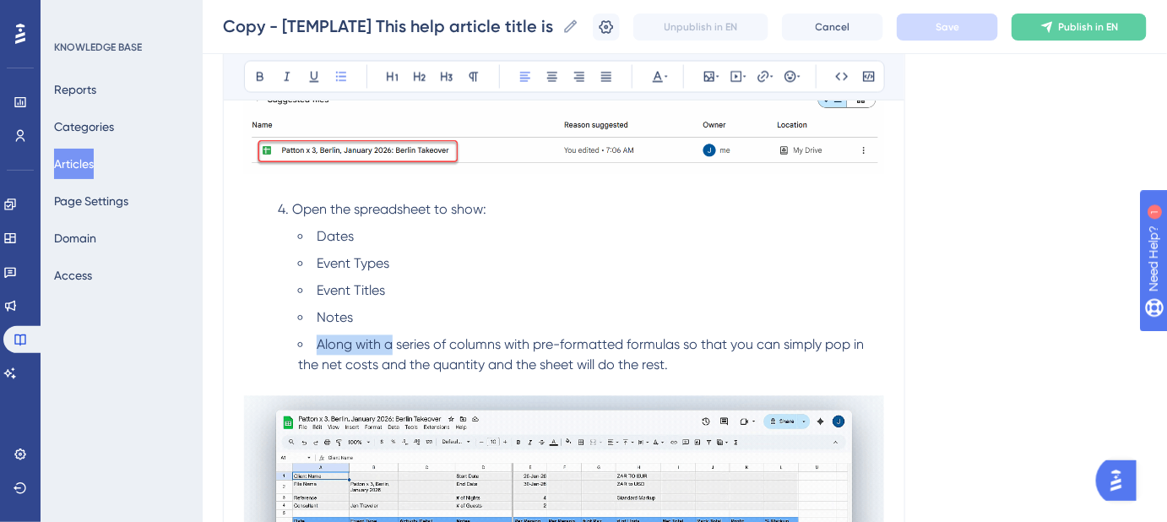
drag, startPoint x: 393, startPoint y: 343, endPoint x: 318, endPoint y: 344, distance: 75.1
click at [318, 344] on span "Along with a series of columns with pre-formatted formulas so that you can simp…" at bounding box center [582, 355] width 569 height 36
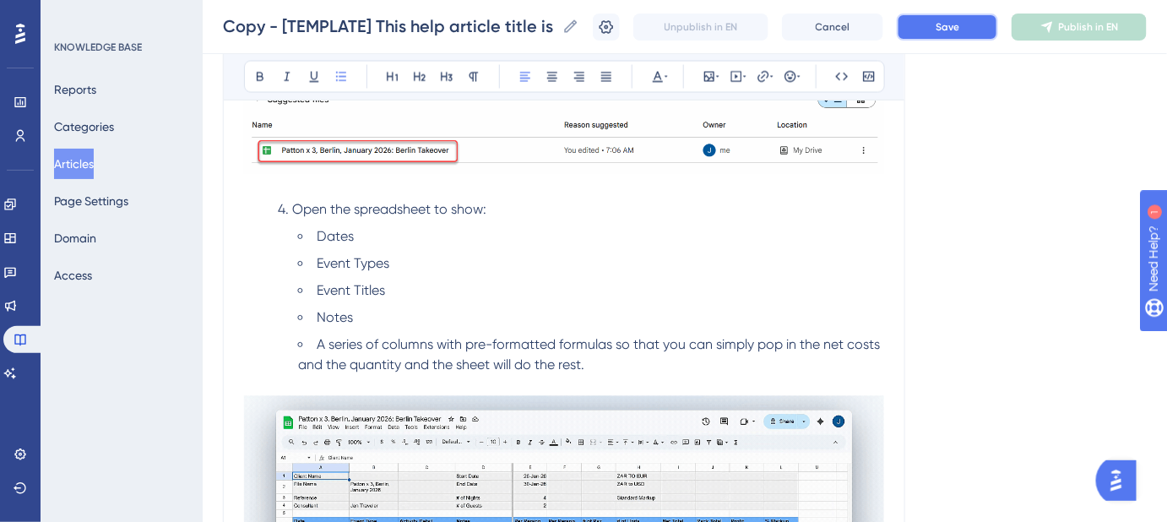
click at [959, 30] on span "Save" at bounding box center [947, 27] width 24 height 14
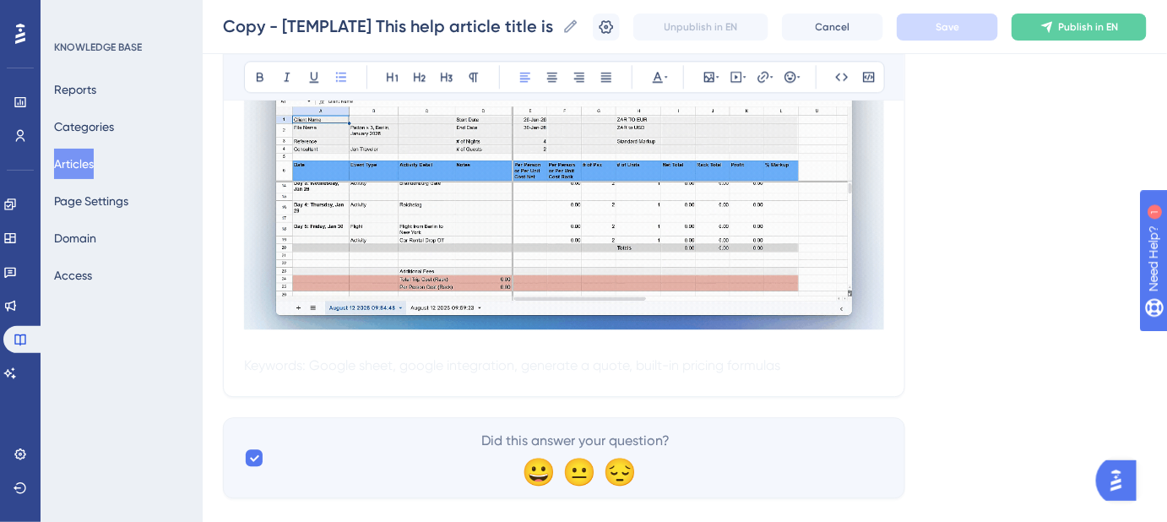
scroll to position [1364, 0]
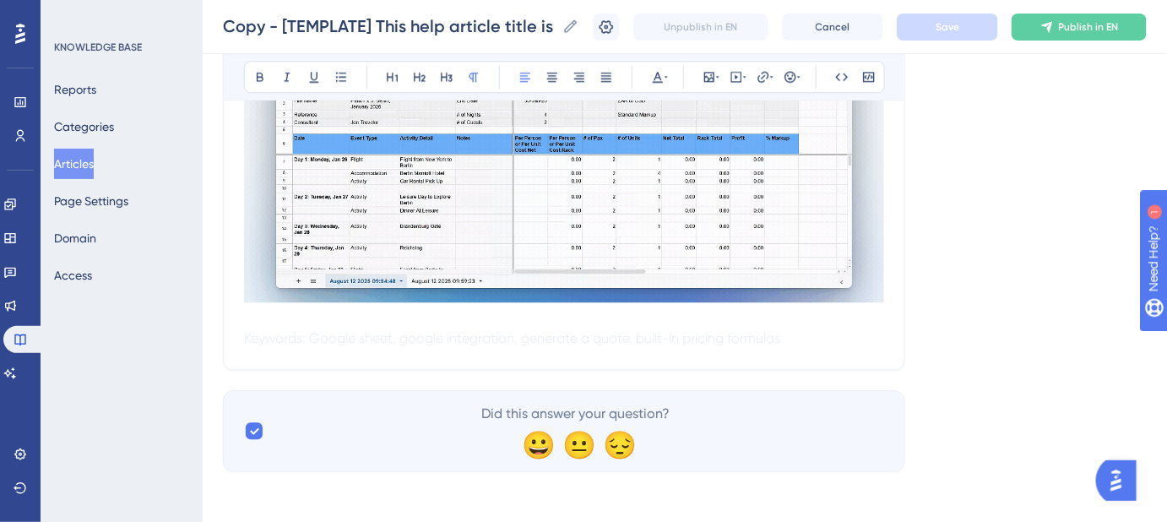
click at [252, 325] on p "Keywords: Google sheet, google integration, generate a quote, built-in pricing …" at bounding box center [564, 170] width 640 height 356
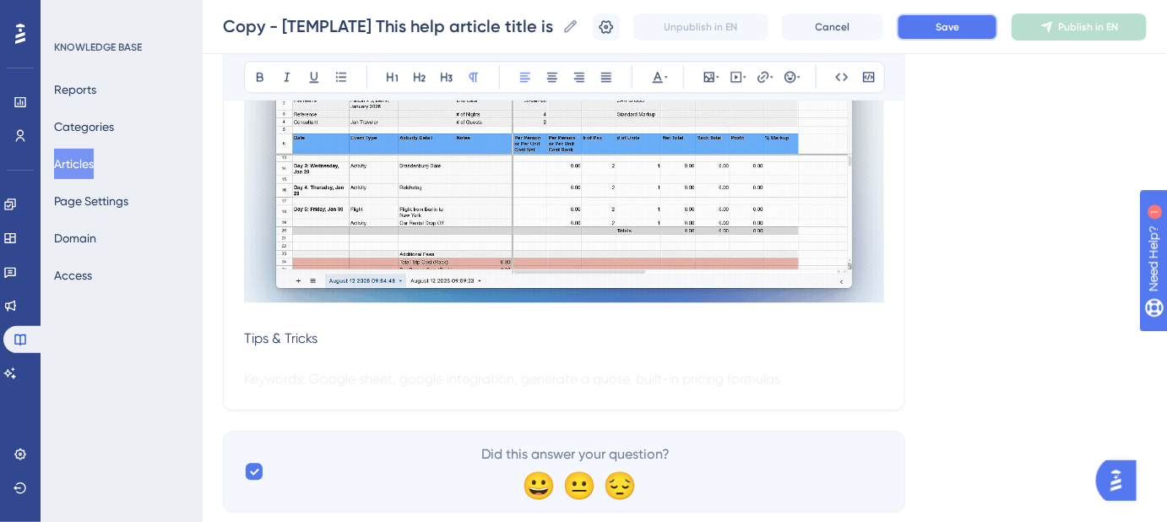
click at [936, 24] on button "Save" at bounding box center [947, 27] width 101 height 27
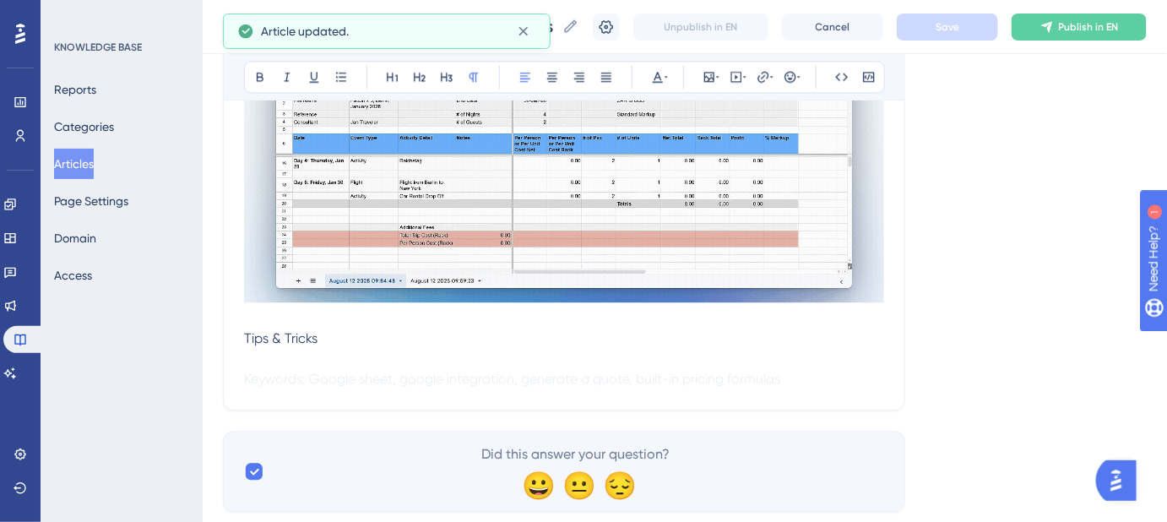
drag, startPoint x: 322, startPoint y: 337, endPoint x: 239, endPoint y: 337, distance: 83.6
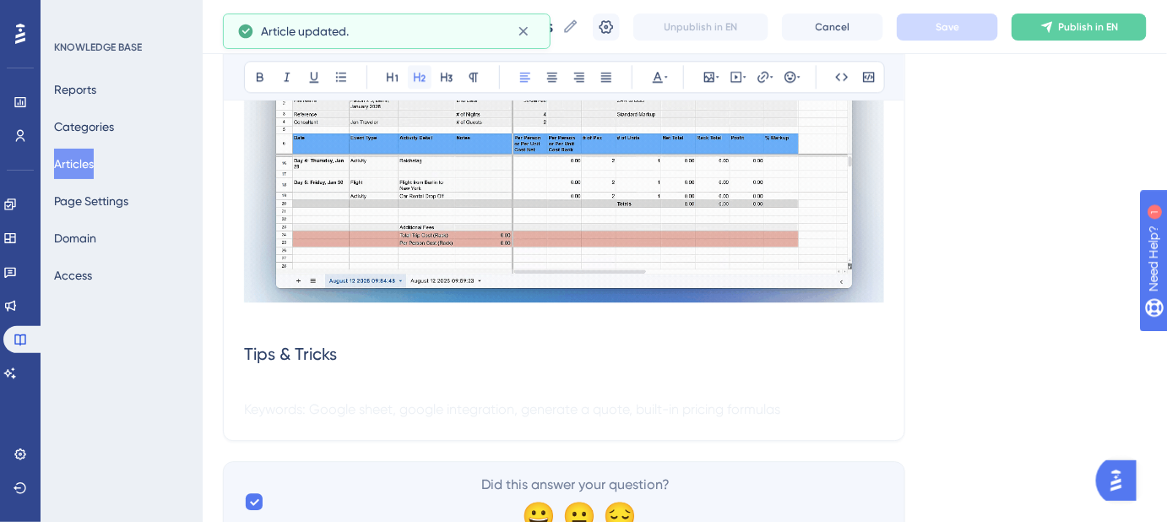
click at [423, 81] on icon at bounding box center [420, 77] width 14 height 14
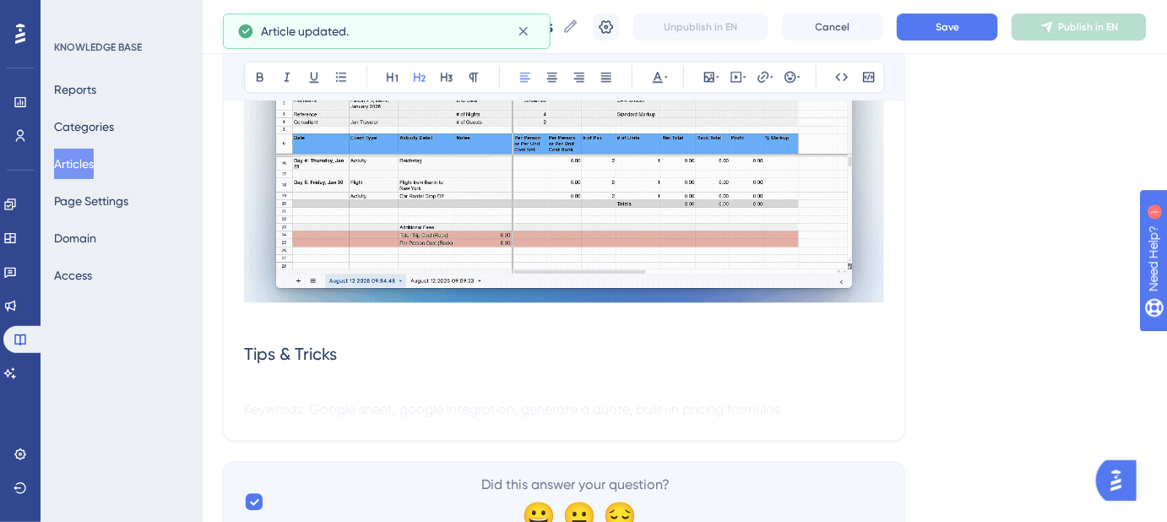
click at [378, 340] on h2 "Tips & Tricks" at bounding box center [564, 353] width 640 height 51
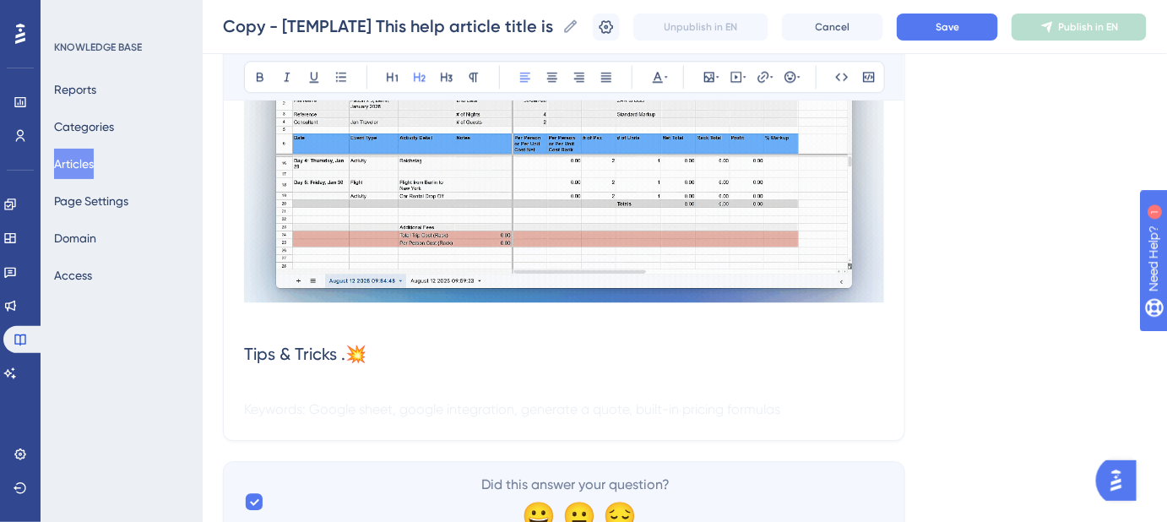
click at [350, 353] on span "Tips & Tricks .💥" at bounding box center [305, 354] width 122 height 20
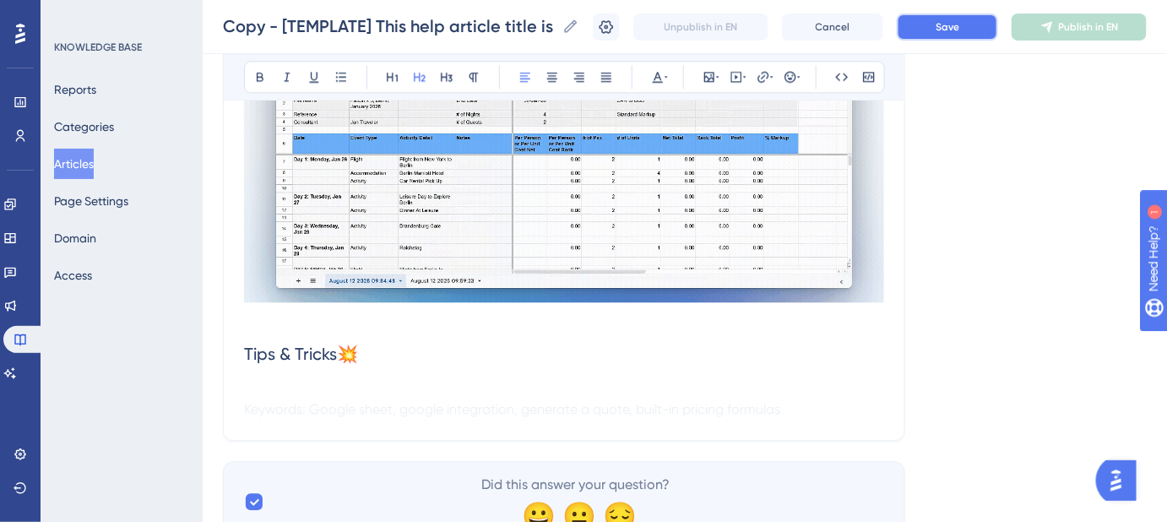
click at [925, 23] on button "Save" at bounding box center [947, 27] width 101 height 27
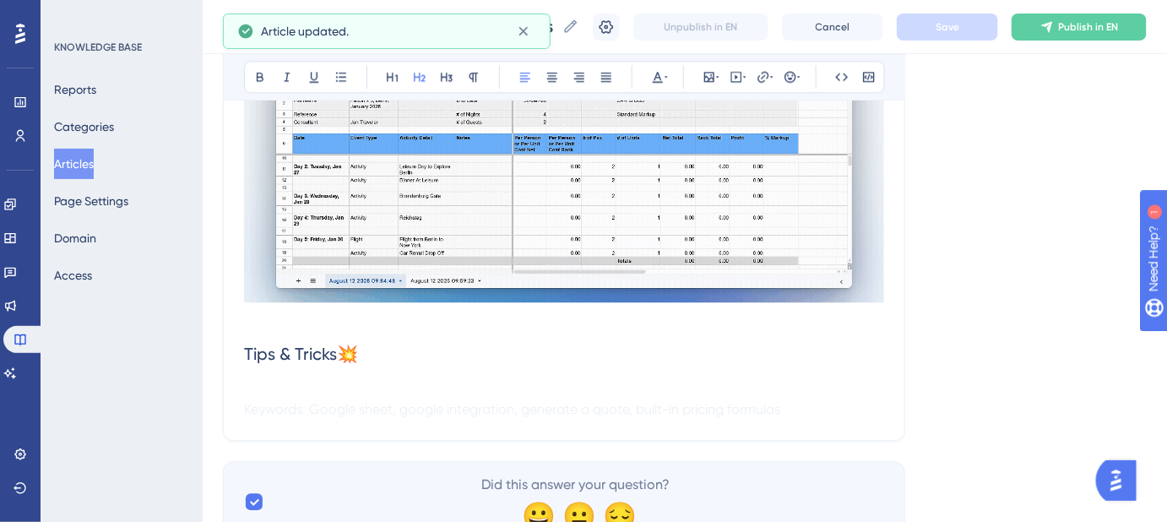
click at [270, 384] on p "Keywords: Google sheet, google integration, generate a quote, built-in pricing …" at bounding box center [564, 399] width 640 height 41
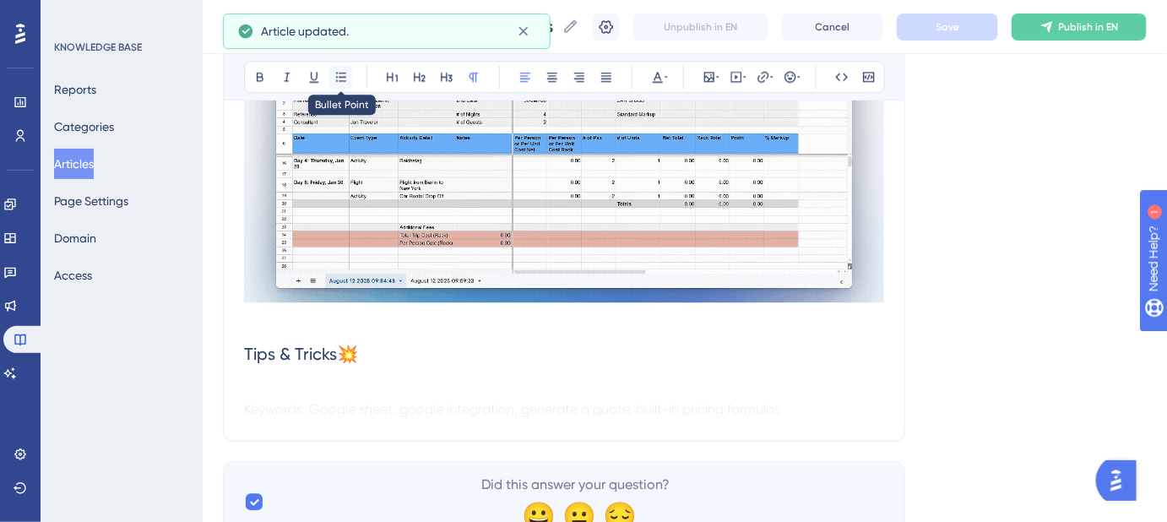
click at [338, 78] on icon at bounding box center [341, 77] width 14 height 14
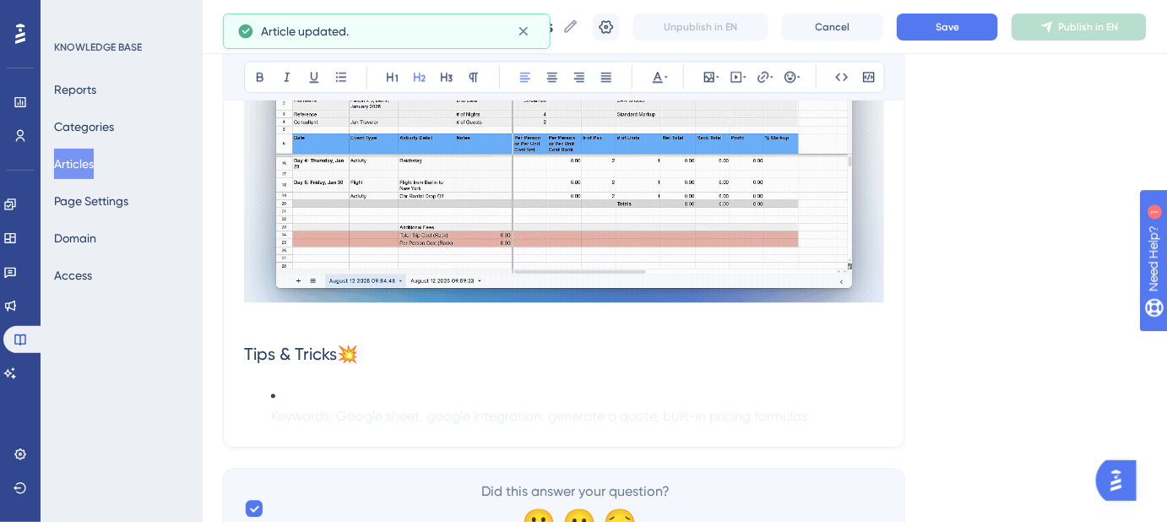
click at [373, 355] on h2 "Tips & Tricks💥" at bounding box center [564, 353] width 640 height 51
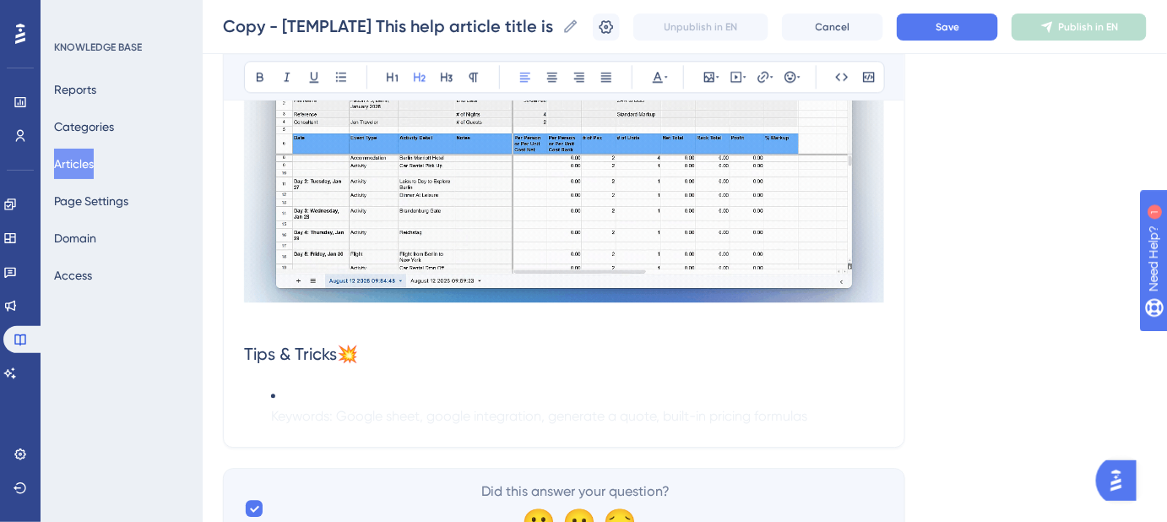
click at [293, 386] on li "Keywords: Google sheet, google integration, generate a quote, built-in pricing …" at bounding box center [577, 406] width 613 height 41
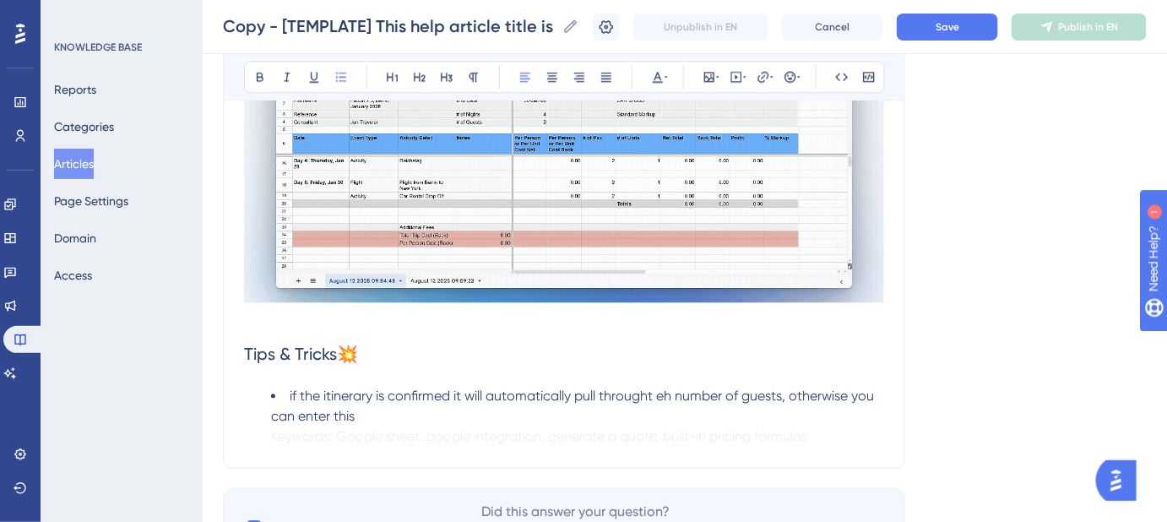
click at [292, 393] on span "if the itinerary is confirmed it will automatically pull throught eh number of …" at bounding box center [574, 405] width 606 height 36
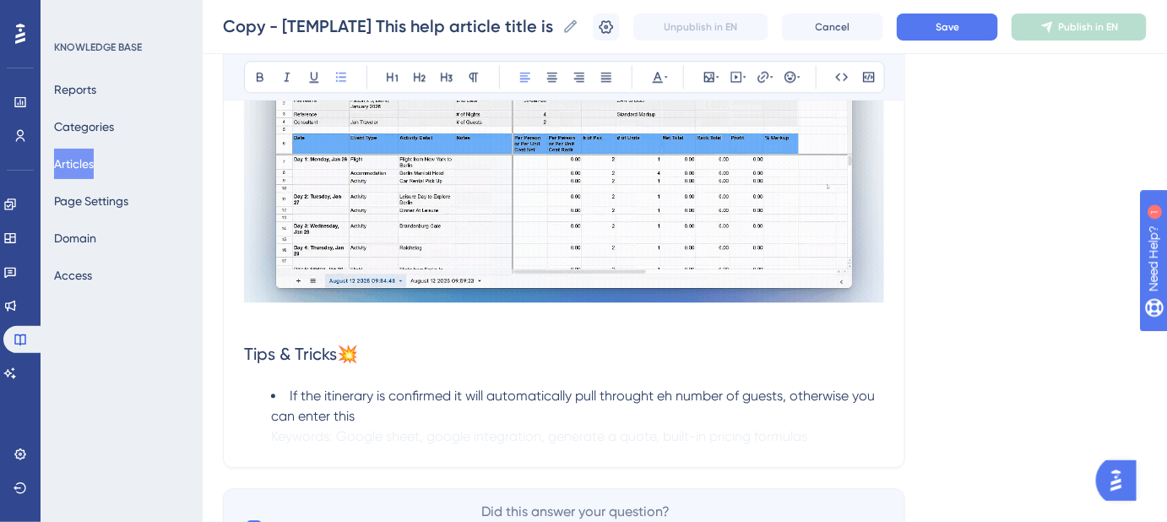
click at [326, 392] on span "If the itinerary is confirmed it will automatically pull throught eh number of …" at bounding box center [574, 405] width 607 height 36
click at [662, 393] on span "If the Itinerary is confirmed it will automatically pull through eh number of g…" at bounding box center [572, 405] width 603 height 36
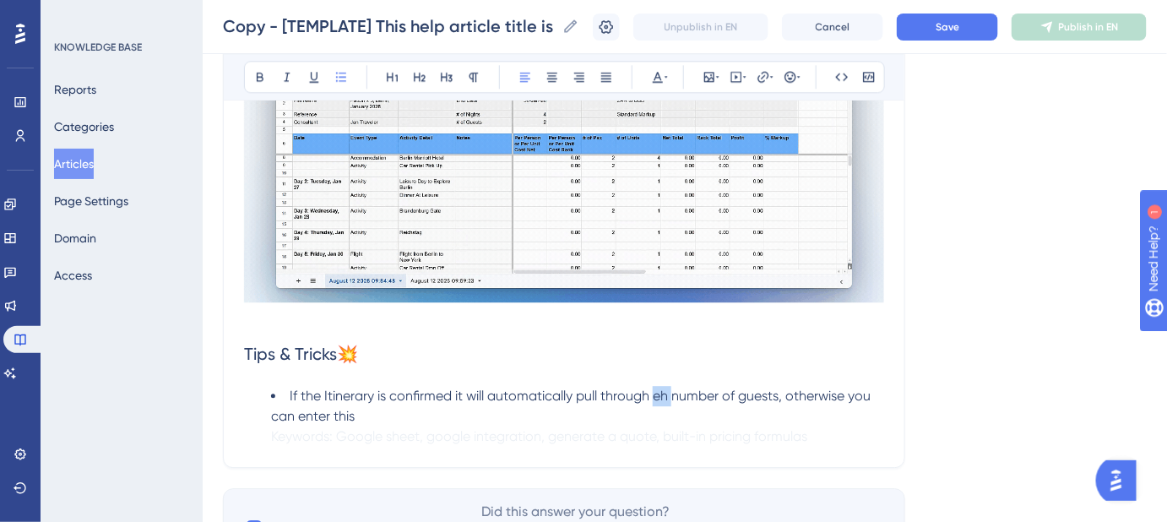
click at [663, 393] on span "If the Itinerary is confirmed it will automatically pull through eh number of g…" at bounding box center [572, 405] width 603 height 36
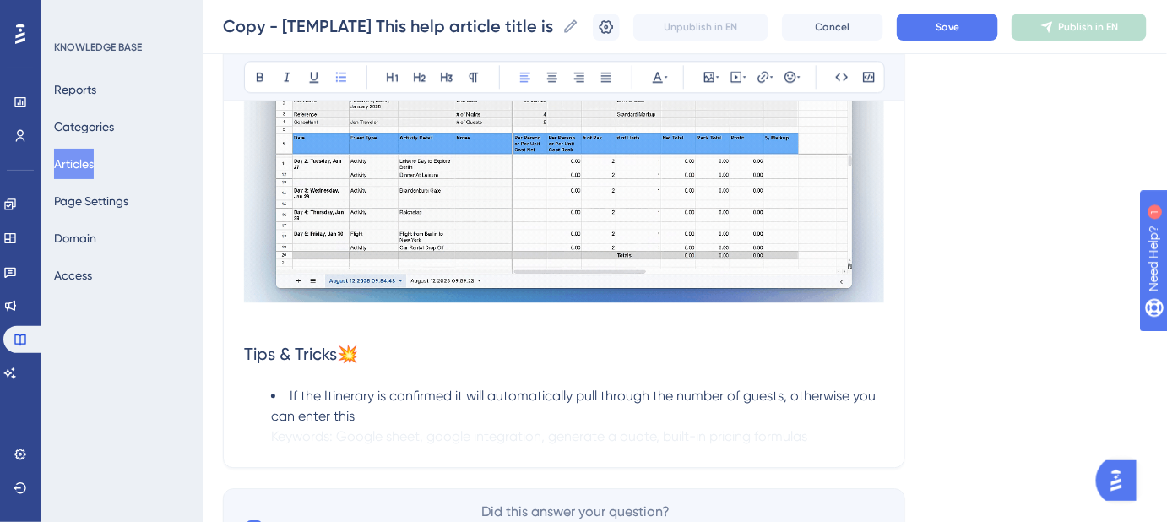
click at [365, 418] on li "If the Itinerary is confirmed it will automatically pull through the number of …" at bounding box center [577, 416] width 613 height 61
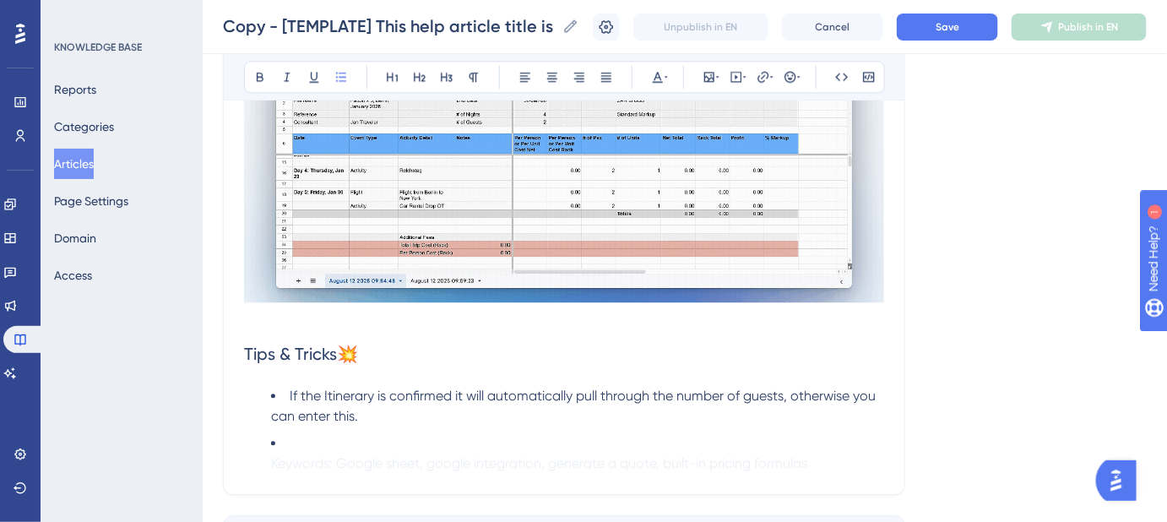
click at [364, 439] on li "Keywords: Google sheet, google integration, generate a quote, built-in pricing …" at bounding box center [577, 453] width 613 height 41
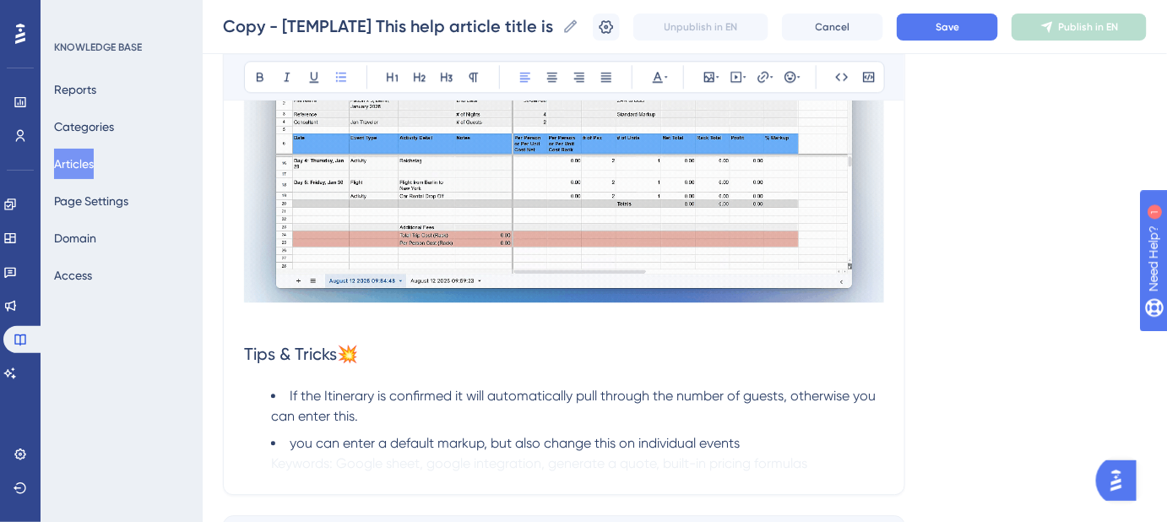
click at [299, 438] on span "you can enter a default markup, but also change this on individual events" at bounding box center [515, 443] width 450 height 16
click at [750, 442] on li "You can enter a default markup, but also change this on individual events Keywo…" at bounding box center [577, 453] width 613 height 41
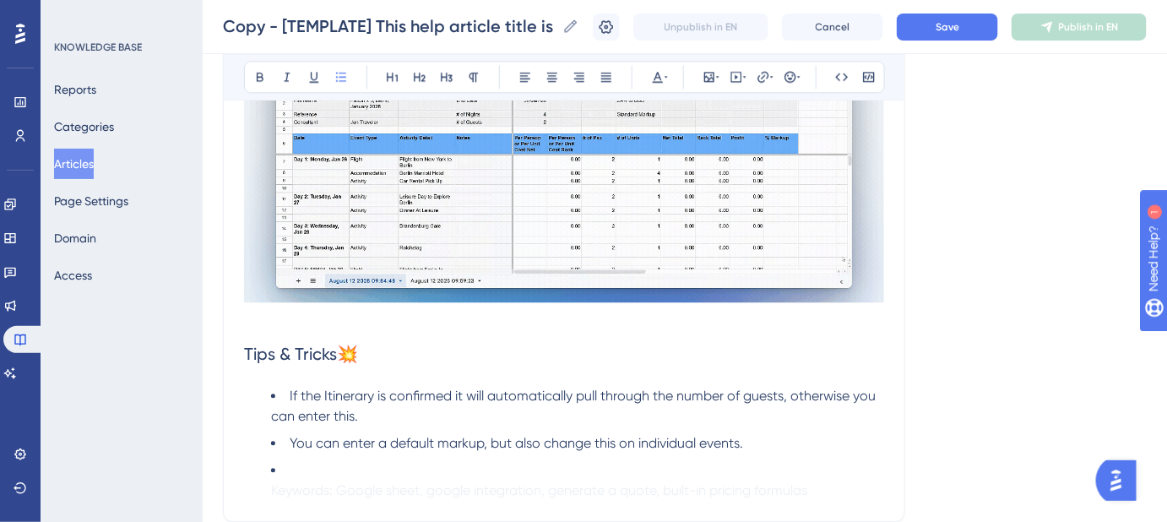
click at [382, 468] on li "Keywords: Google sheet, google integration, generate a quote, built-in pricing …" at bounding box center [577, 480] width 613 height 41
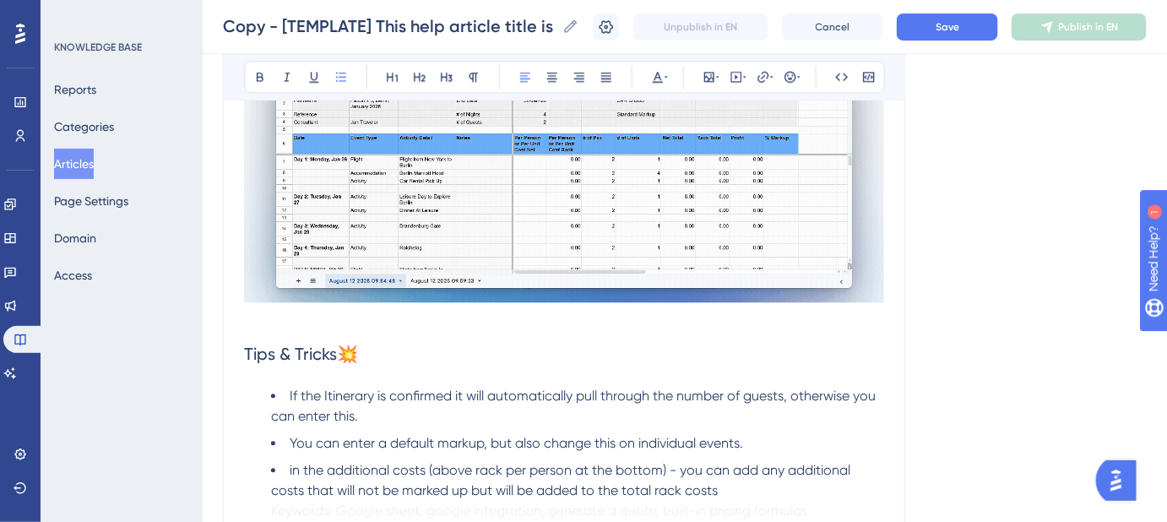
click at [291, 468] on span "in the additional costs (above rack per person at the bottom) - you can add any…" at bounding box center [562, 480] width 583 height 36
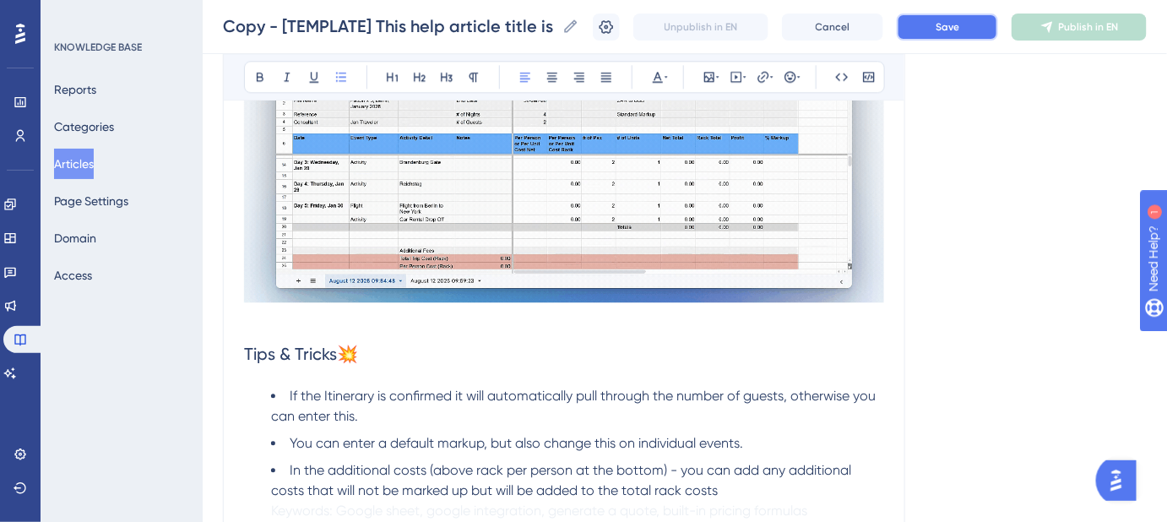
click at [959, 29] on span "Save" at bounding box center [947, 27] width 24 height 14
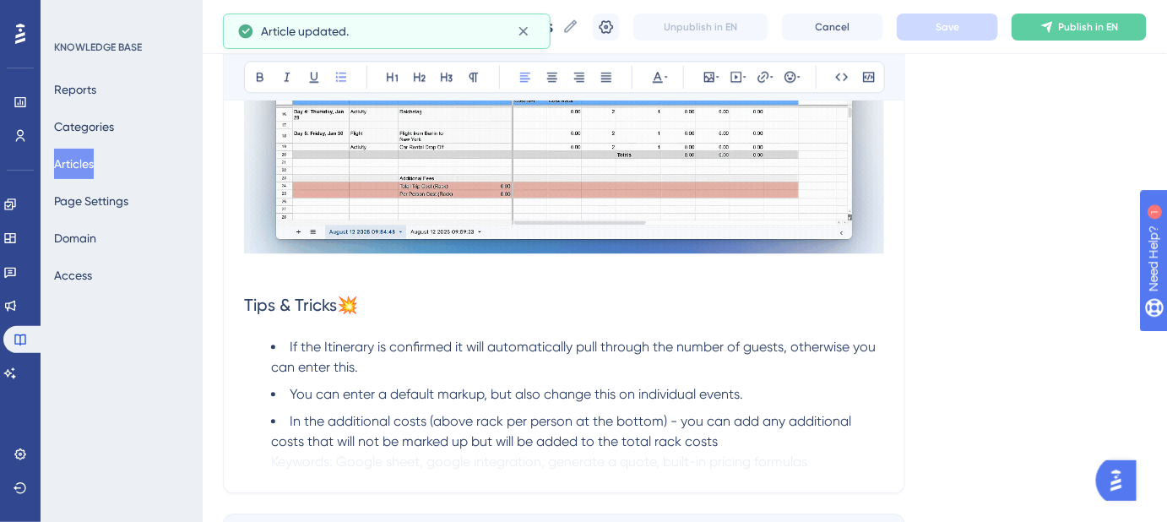
scroll to position [1440, 0]
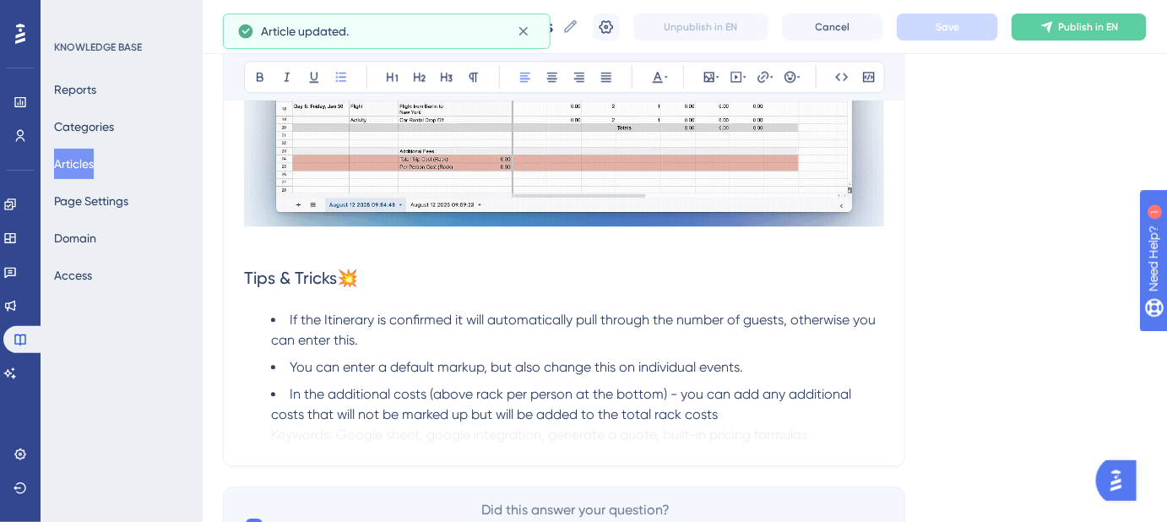
click at [723, 415] on li "In the additional costs (above rack per person at the bottom) - you can add any…" at bounding box center [577, 414] width 613 height 61
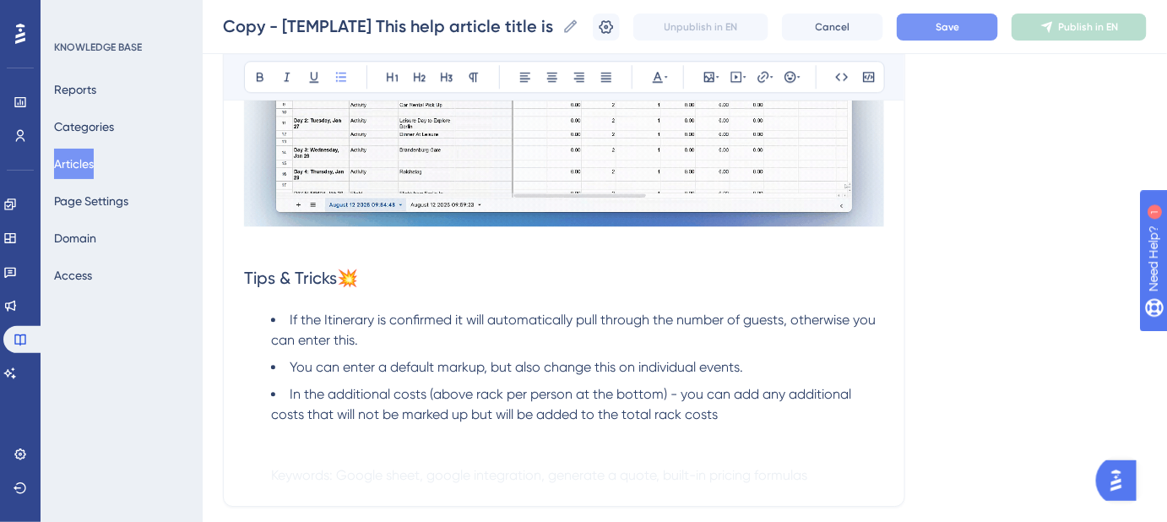
click at [972, 40] on button "Save" at bounding box center [947, 27] width 101 height 27
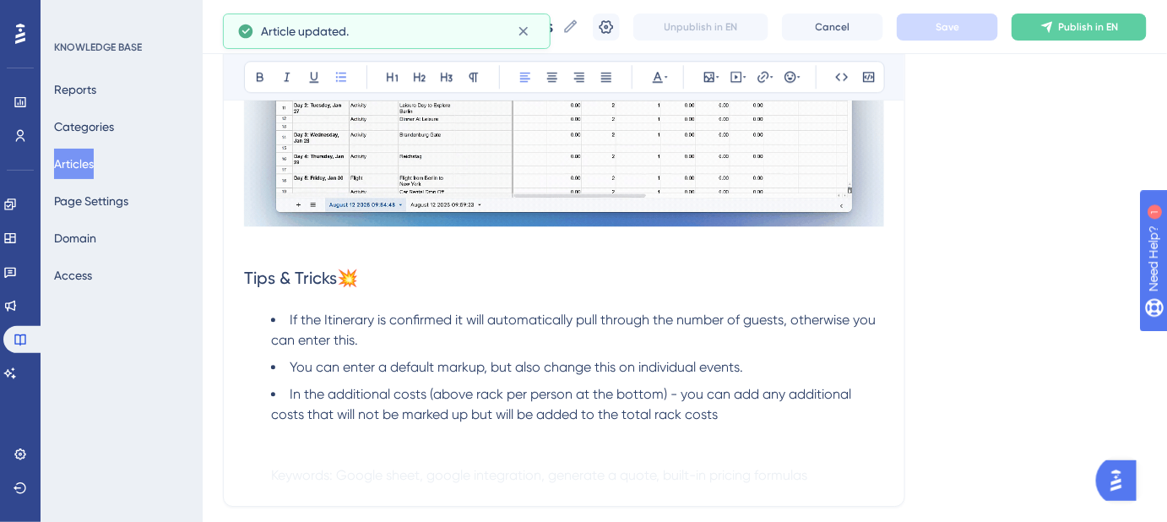
click at [503, 319] on span "If the Itinerary is confirmed it will automatically pull through the number of …" at bounding box center [575, 330] width 608 height 36
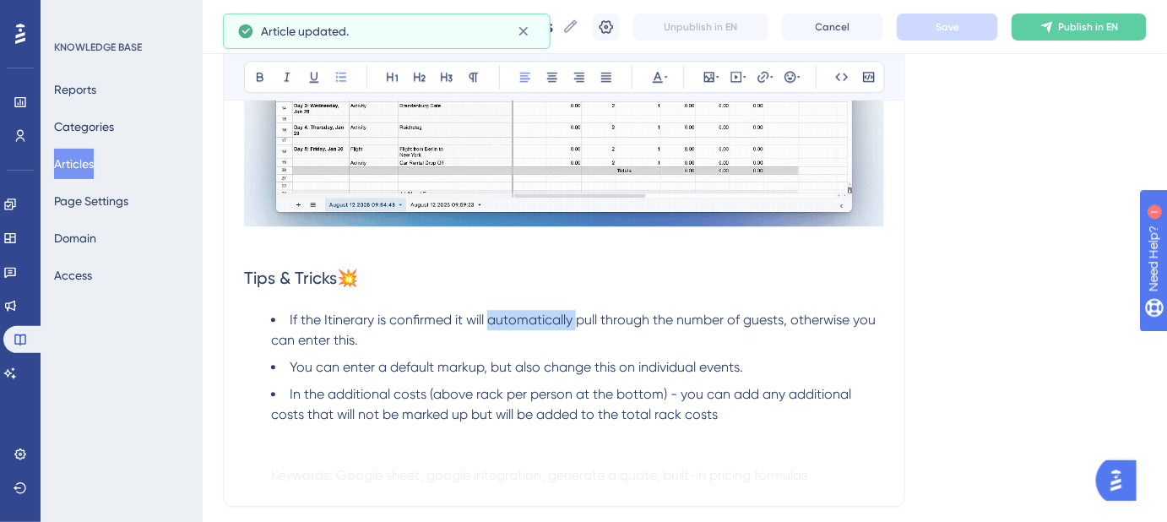
click at [503, 319] on span "If the Itinerary is confirmed it will automatically pull through the number of …" at bounding box center [575, 330] width 608 height 36
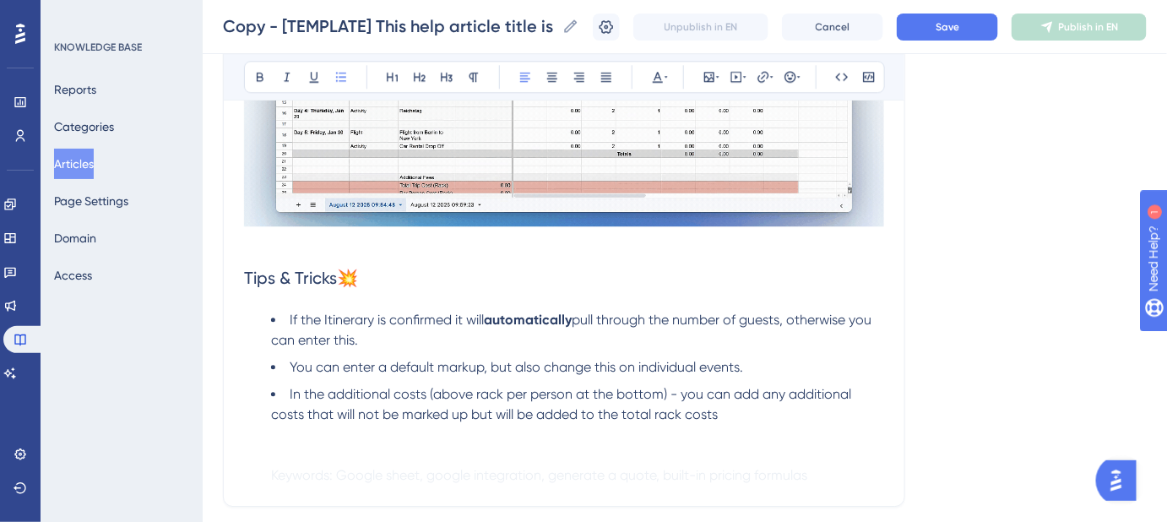
click at [733, 335] on li "If the Itinerary is confirmed it will automatically pull through the number of …" at bounding box center [577, 330] width 613 height 41
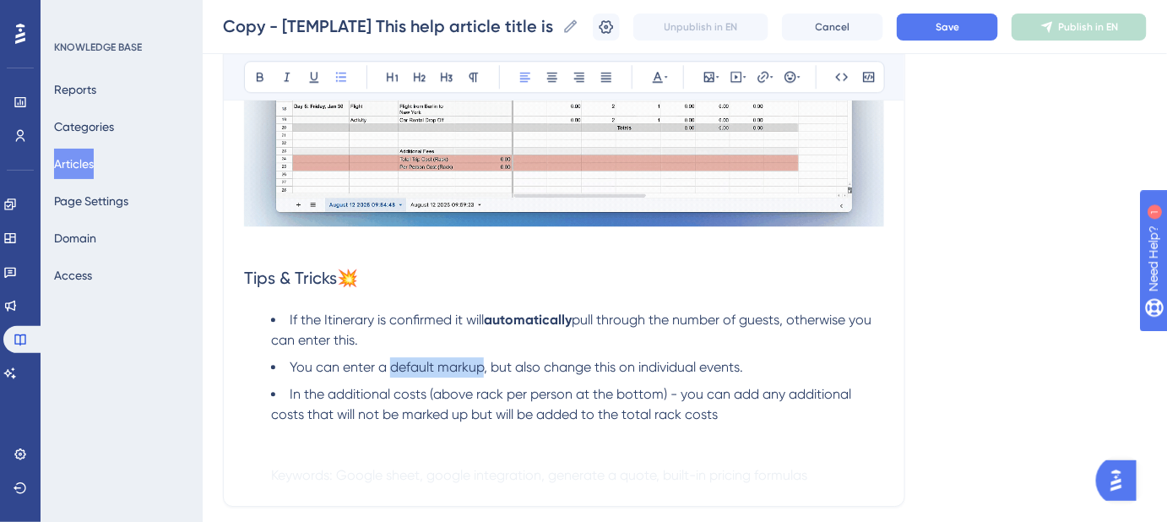
drag, startPoint x: 393, startPoint y: 363, endPoint x: 481, endPoint y: 364, distance: 87.8
click at [481, 364] on span "You can enter a default markup, but also change this on individual events." at bounding box center [516, 367] width 453 height 16
click at [739, 404] on li "In the additional costs (above rack per person at the bottom) - you can add any…" at bounding box center [577, 434] width 613 height 101
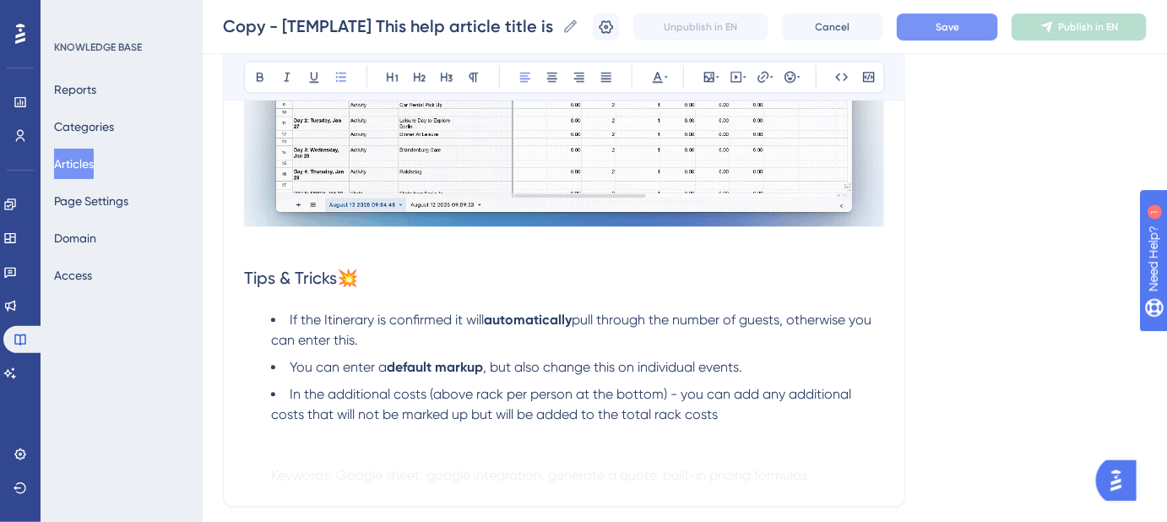
click at [948, 35] on button "Save" at bounding box center [947, 27] width 101 height 27
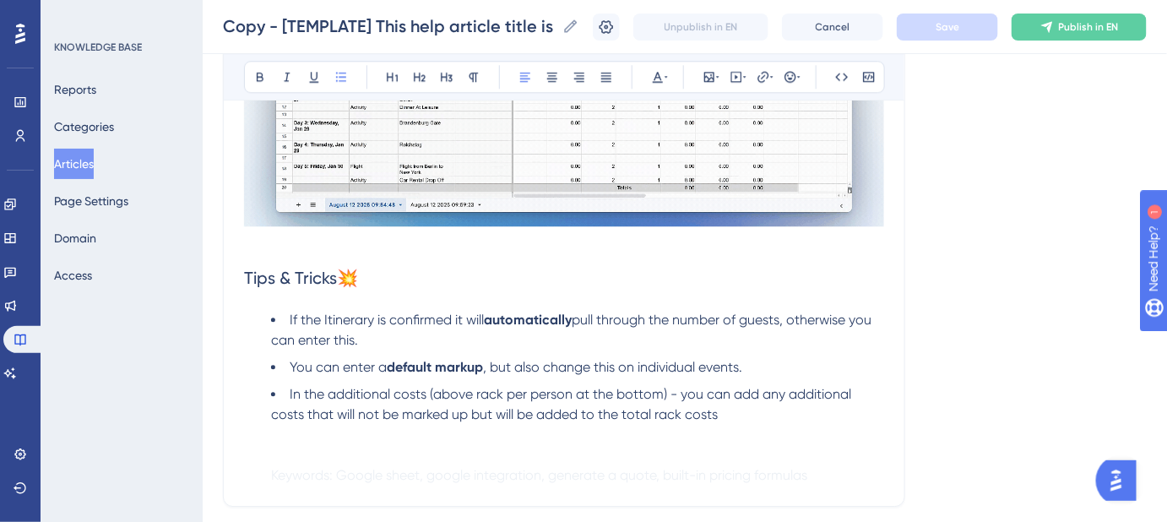
click at [716, 413] on span "In the additional costs (above rack per person at the bottom) - you can add any…" at bounding box center [562, 404] width 583 height 36
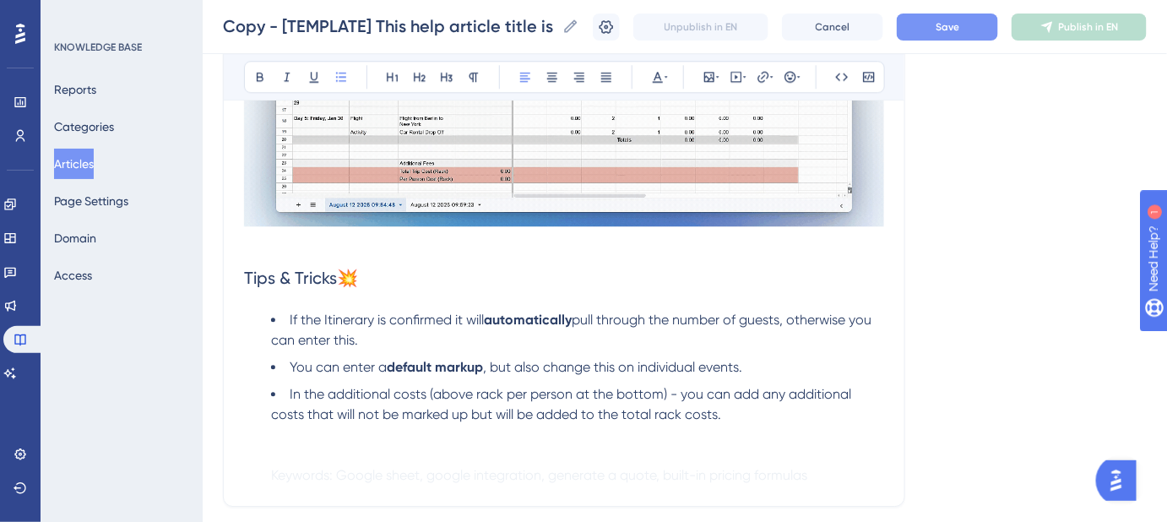
click at [974, 26] on button "Save" at bounding box center [947, 27] width 101 height 27
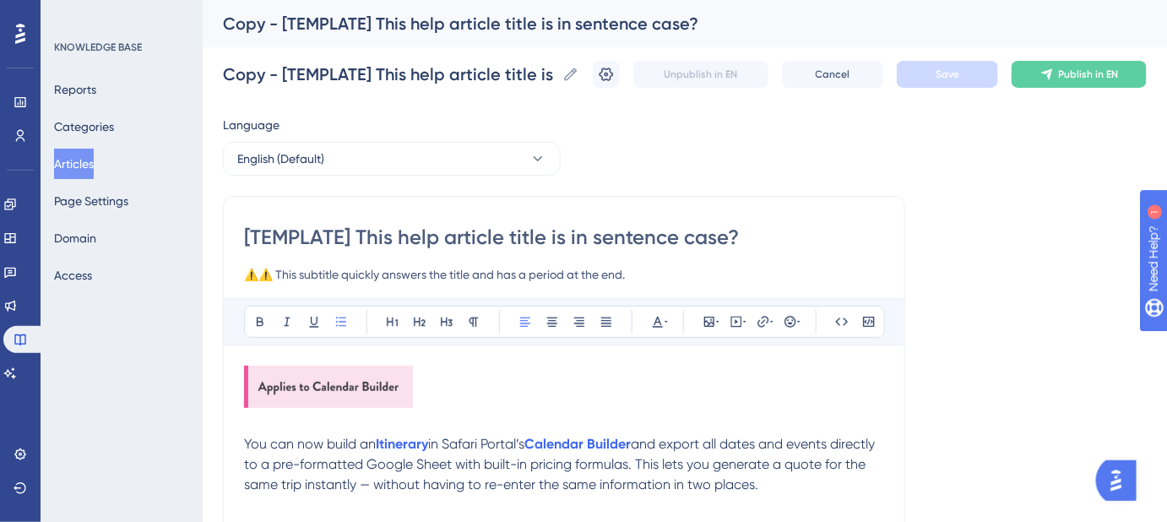
scroll to position [76, 0]
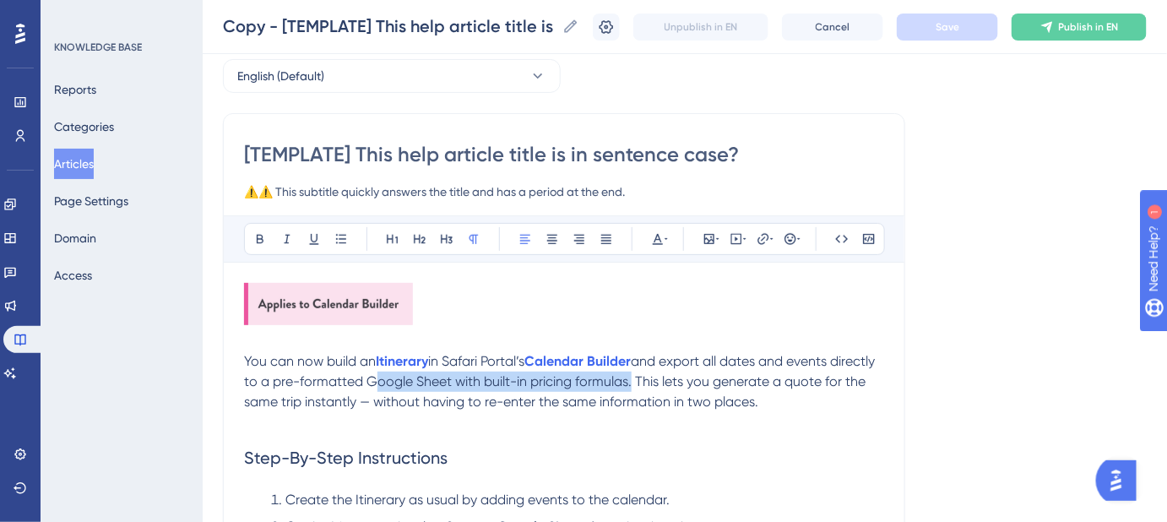
drag, startPoint x: 677, startPoint y: 377, endPoint x: 416, endPoint y: 380, distance: 260.9
click at [416, 380] on span "and export all dates and events directly to a pre-formatted Google Sheet with b…" at bounding box center [561, 381] width 634 height 57
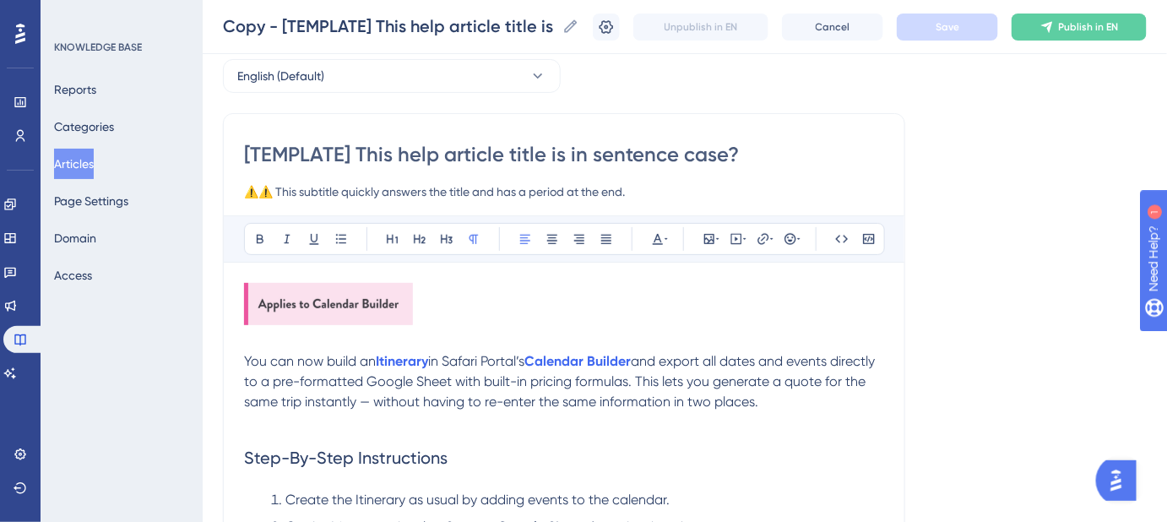
click at [779, 425] on p at bounding box center [564, 422] width 640 height 20
drag, startPoint x: 680, startPoint y: 381, endPoint x: 611, endPoint y: 377, distance: 69.4
click at [611, 377] on span "and export all dates and events directly to a pre-formatted Google Sheet with b…" at bounding box center [561, 381] width 634 height 57
drag, startPoint x: 805, startPoint y: 400, endPoint x: 236, endPoint y: 363, distance: 571.1
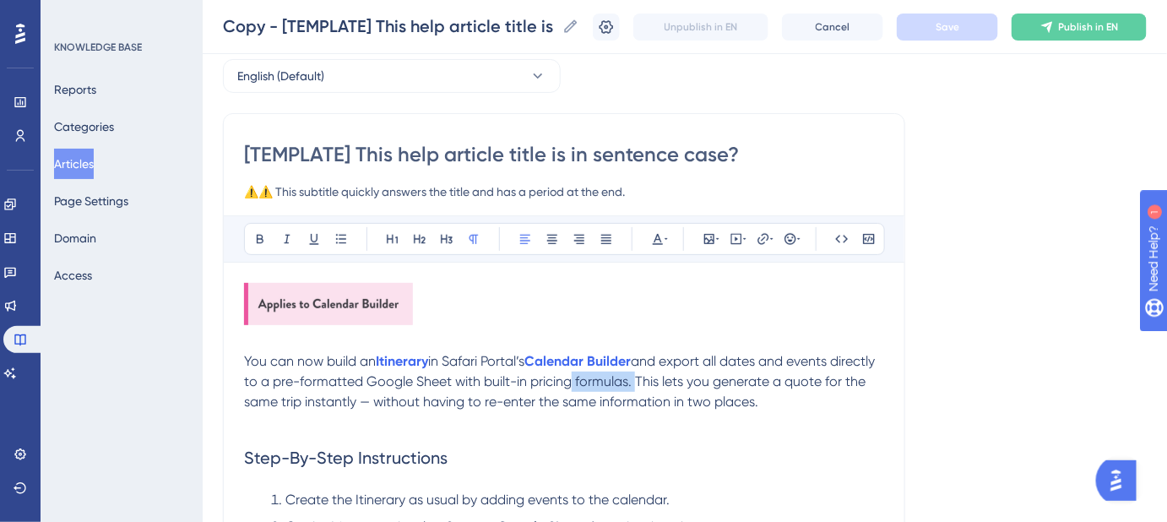
copy p "You can now build an Itinerary in Safari Portal’s Calendar Builder and export a…"
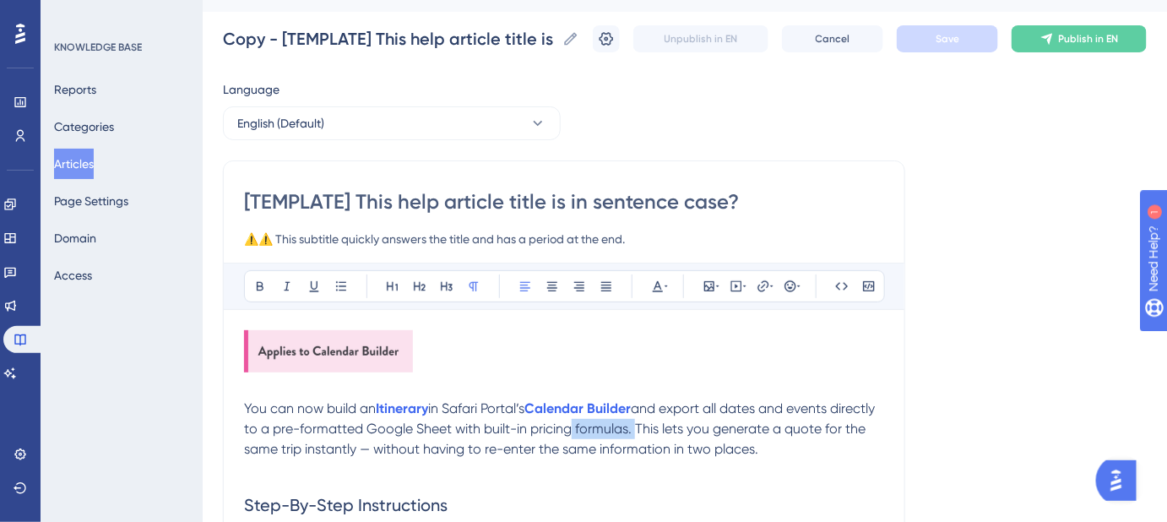
scroll to position [0, 0]
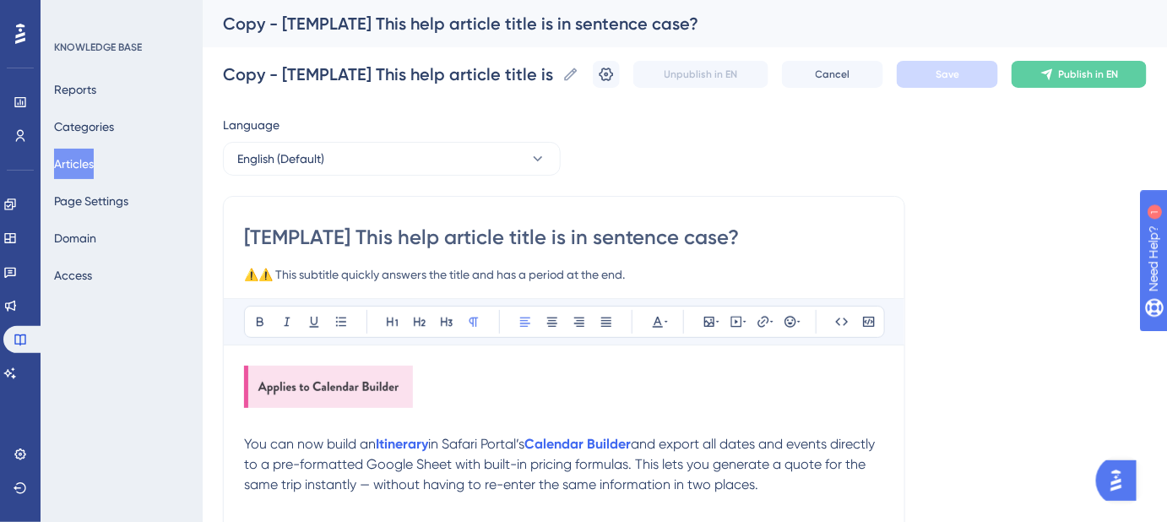
drag, startPoint x: 605, startPoint y: 233, endPoint x: 232, endPoint y: 236, distance: 373.2
paste input "Want to Create an Itinerary and Instant Quote in One Step"
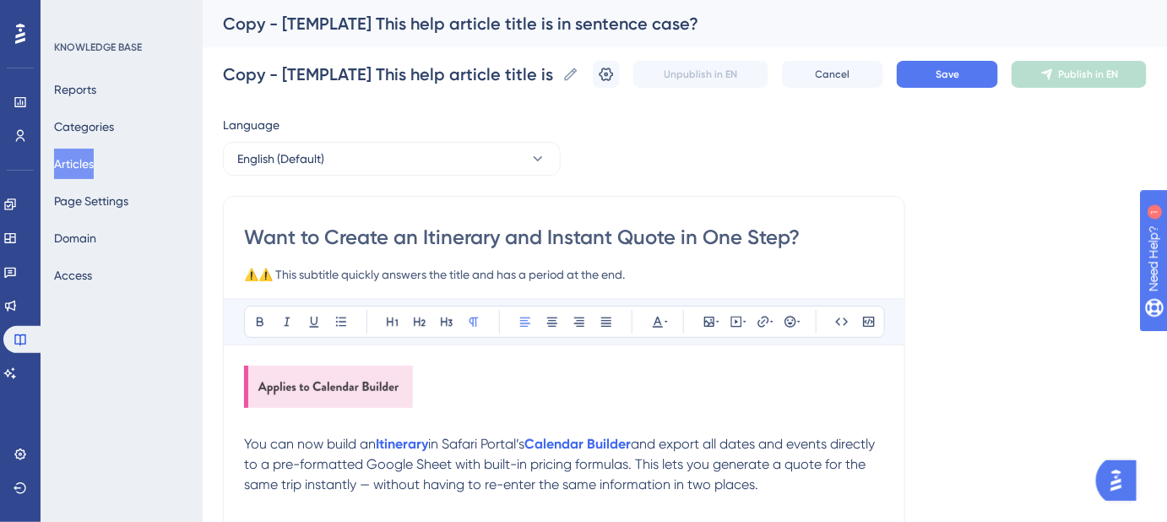
drag, startPoint x: 316, startPoint y: 236, endPoint x: 231, endPoint y: 240, distance: 84.5
click at [311, 236] on input "Can I Create an Itinerary and Instant Quote in One Step?" at bounding box center [564, 237] width 640 height 27
click at [938, 78] on button "Save" at bounding box center [947, 74] width 101 height 27
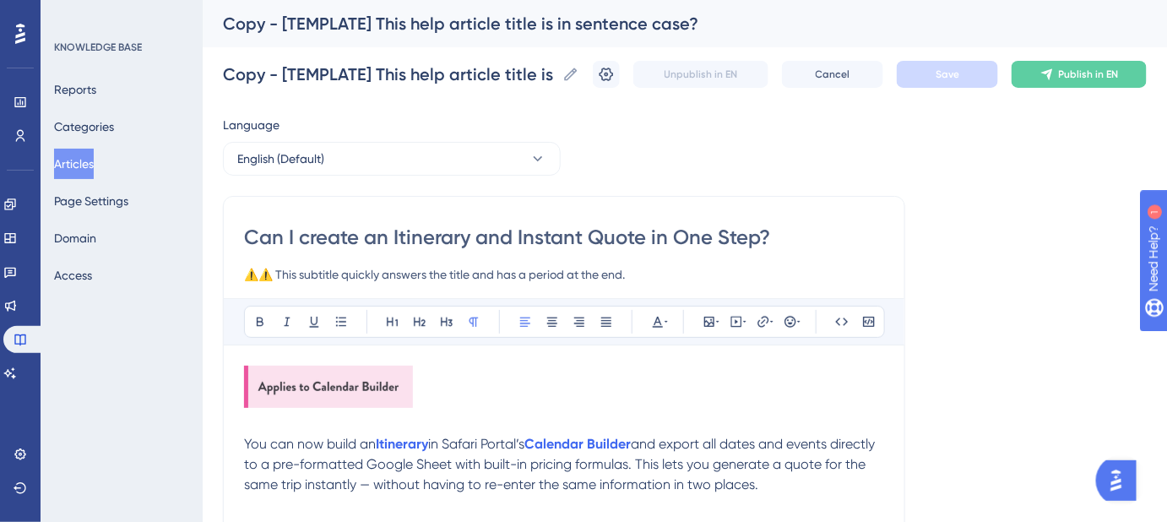
click at [389, 236] on input "Can I create an Itinerary and Instant Quote in One Step?" at bounding box center [564, 237] width 640 height 27
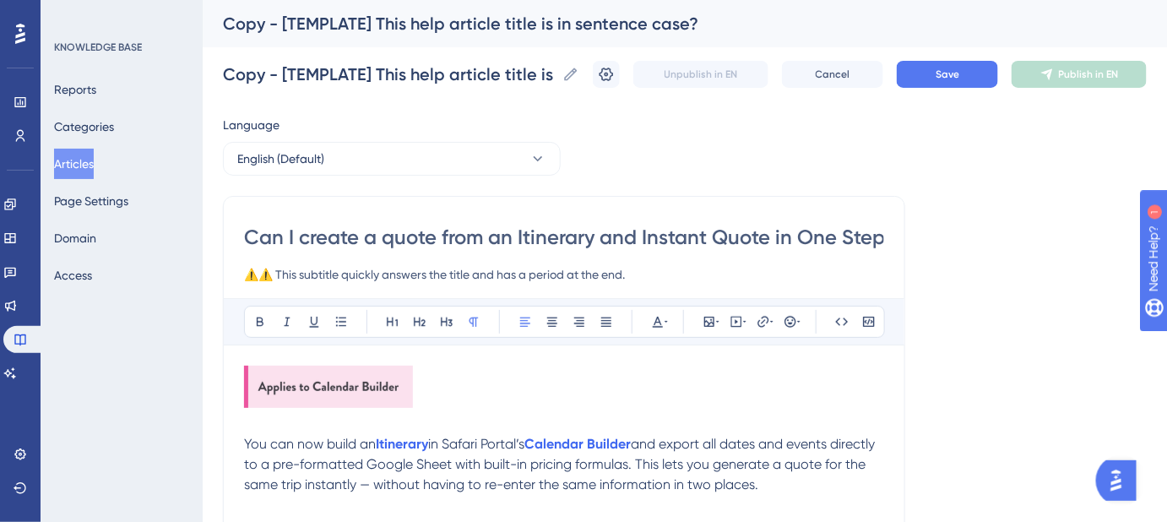
scroll to position [0, 13]
drag, startPoint x: 595, startPoint y: 236, endPoint x: 1038, endPoint y: 244, distance: 443.3
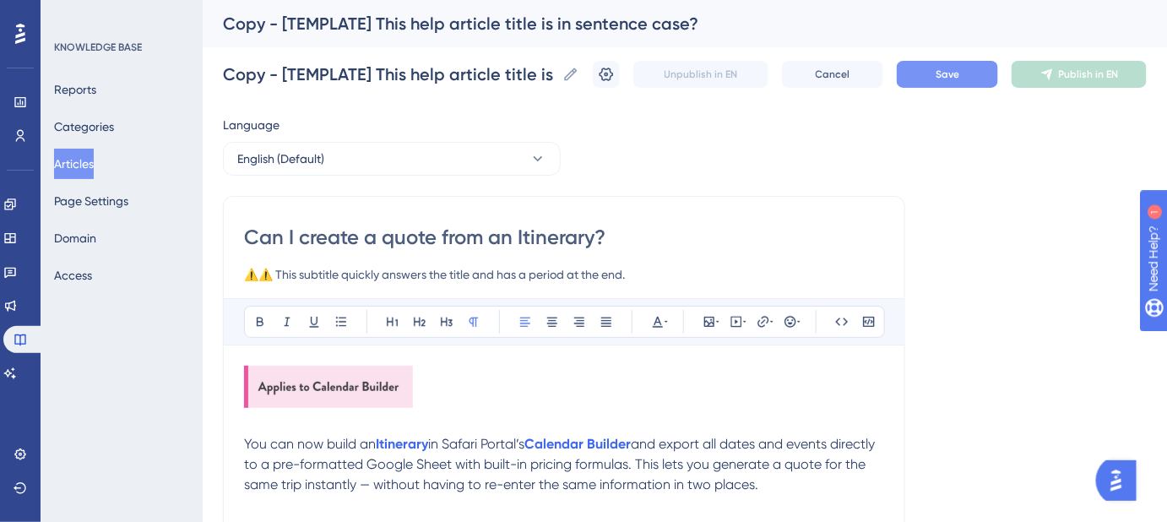
type input "Can I create a quote from an Itinerary?"
click at [959, 68] on span "Save" at bounding box center [947, 75] width 24 height 14
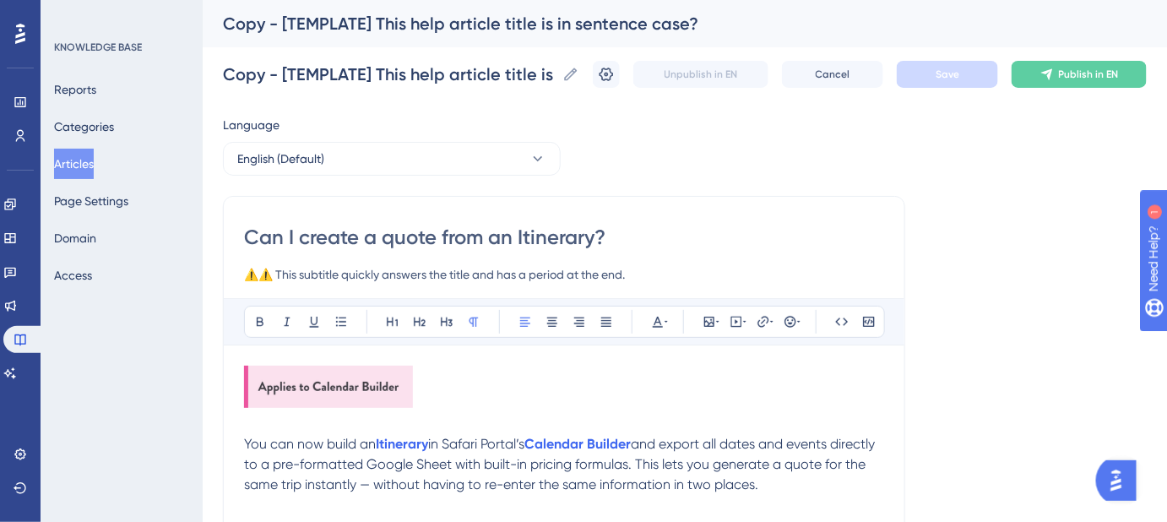
drag, startPoint x: 626, startPoint y: 236, endPoint x: 237, endPoint y: 239, distance: 389.2
click at [579, 77] on icon at bounding box center [570, 74] width 17 height 17
click at [555, 77] on input "Copy - [TEMPLATE] This help article title is in sentence case?" at bounding box center [389, 74] width 333 height 24
click at [409, 83] on input "Copy - [TEMPLATE] This help article title is in sentence case?" at bounding box center [389, 74] width 333 height 24
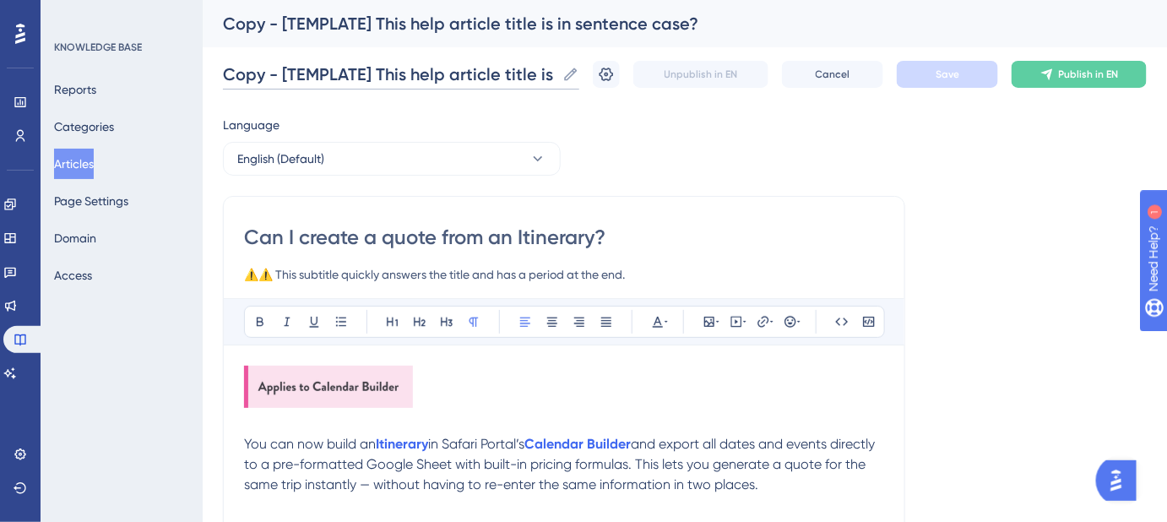
paste input "an I create a quote from an Itinerary"
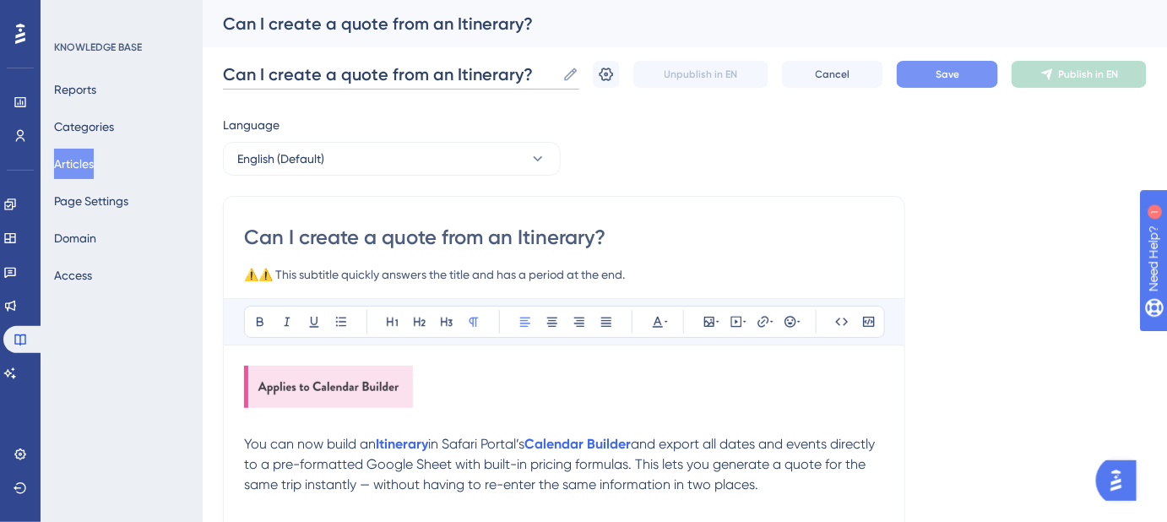
type input "Can I create a quote from an Itinerary?"
click at [980, 73] on button "Save" at bounding box center [947, 74] width 101 height 27
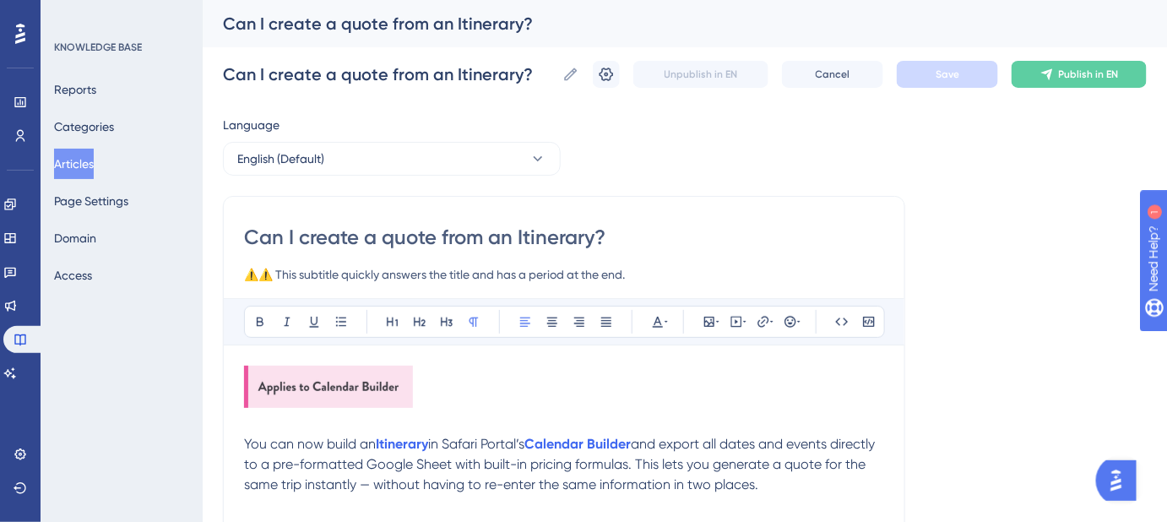
drag, startPoint x: 609, startPoint y: 230, endPoint x: 245, endPoint y: 230, distance: 363.9
click at [245, 230] on input "Can I create a quote from an Itinerary?" at bounding box center [564, 237] width 640 height 27
drag, startPoint x: 629, startPoint y: 279, endPoint x: 205, endPoint y: 280, distance: 423.8
paste input "instantly export it to a Google Sheet with built-in pricing"
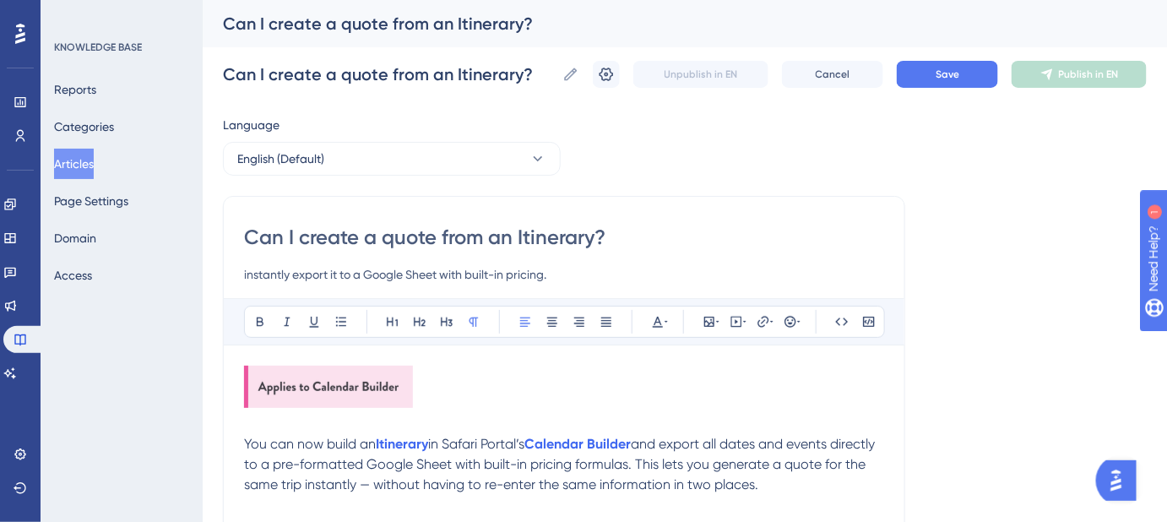
click at [258, 273] on input "instantly export it to a Google Sheet with built-in pricing." at bounding box center [564, 274] width 640 height 20
drag, startPoint x: 554, startPoint y: 272, endPoint x: 221, endPoint y: 272, distance: 332.6
paste input "From itinerary to quote in seconds, without re-entering a single detail"
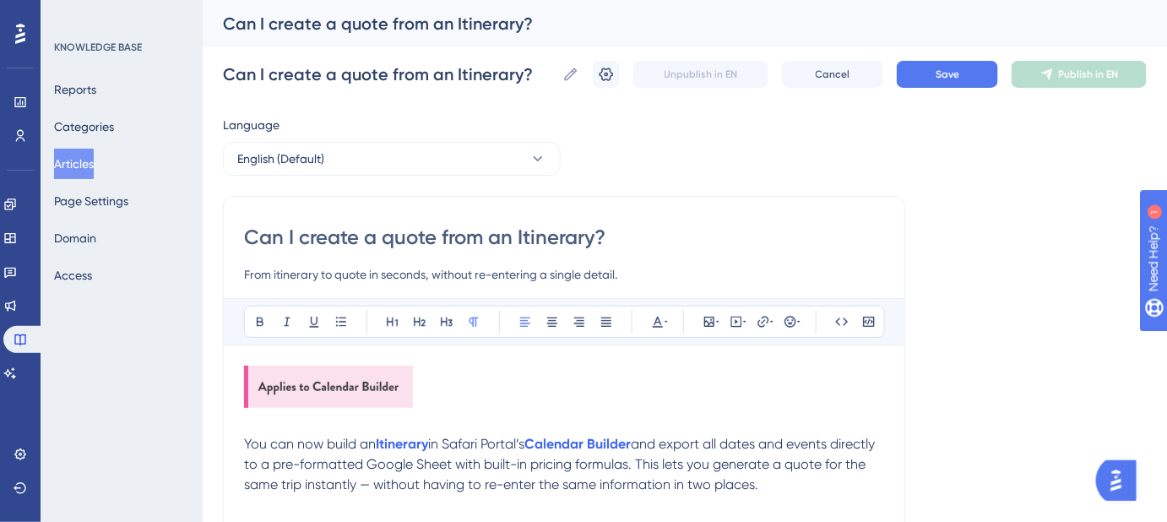
click at [272, 274] on input "From itinerary to quote in seconds, without re-entering a single detail." at bounding box center [564, 274] width 640 height 20
click at [954, 73] on span "Save" at bounding box center [947, 75] width 24 height 14
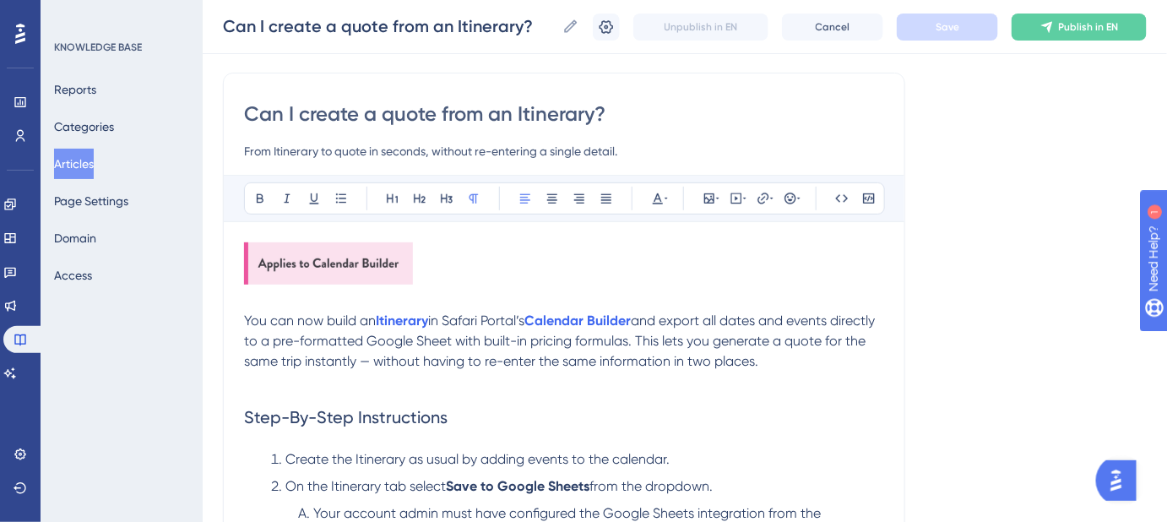
scroll to position [153, 0]
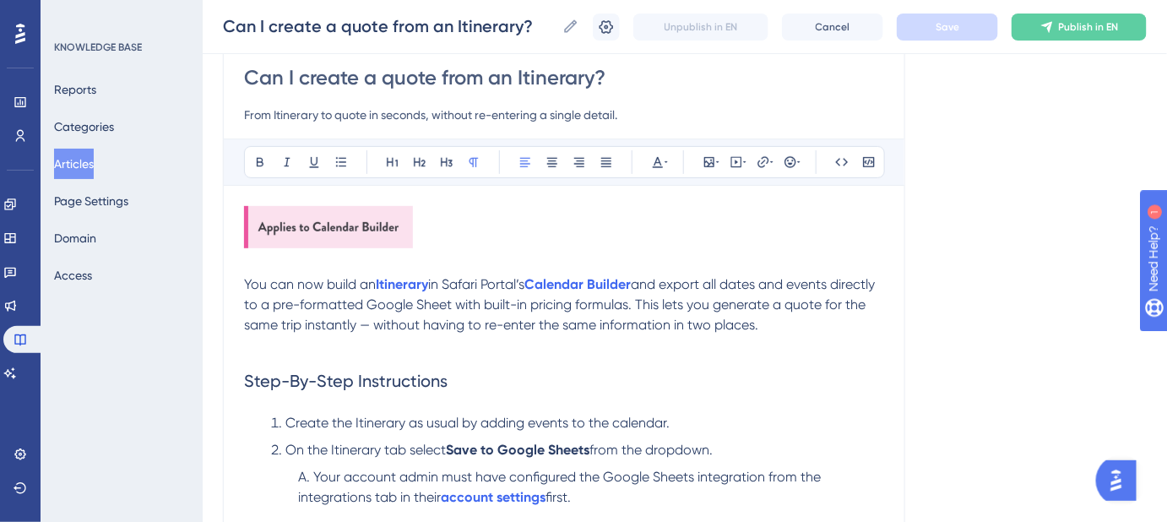
drag, startPoint x: 624, startPoint y: 111, endPoint x: 427, endPoint y: 122, distance: 197.0
click at [427, 122] on input "From Itinerary to quote in seconds, without re-entering a single detail." at bounding box center [564, 115] width 640 height 20
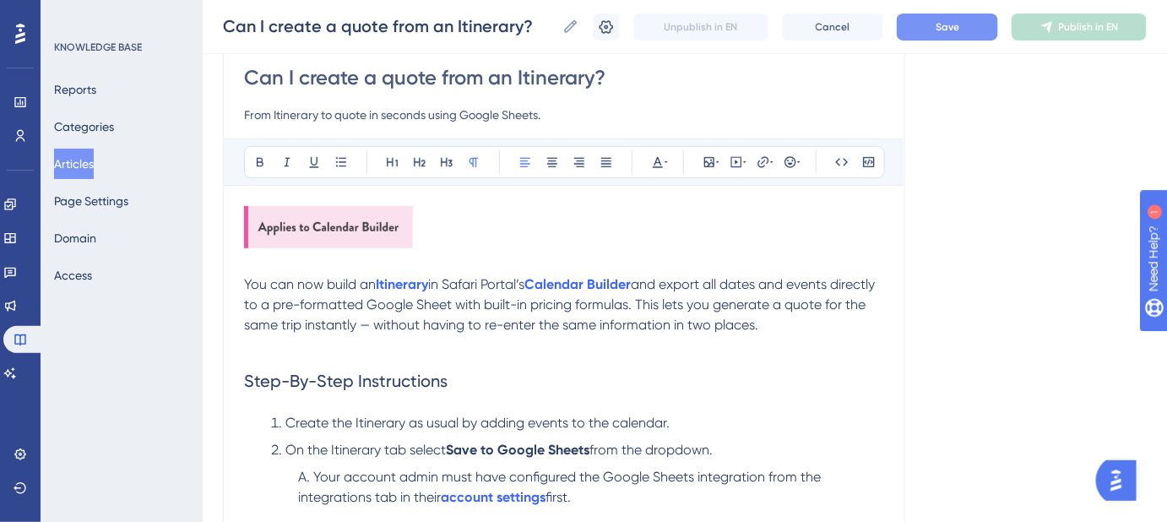
click at [966, 20] on button "Save" at bounding box center [947, 27] width 101 height 27
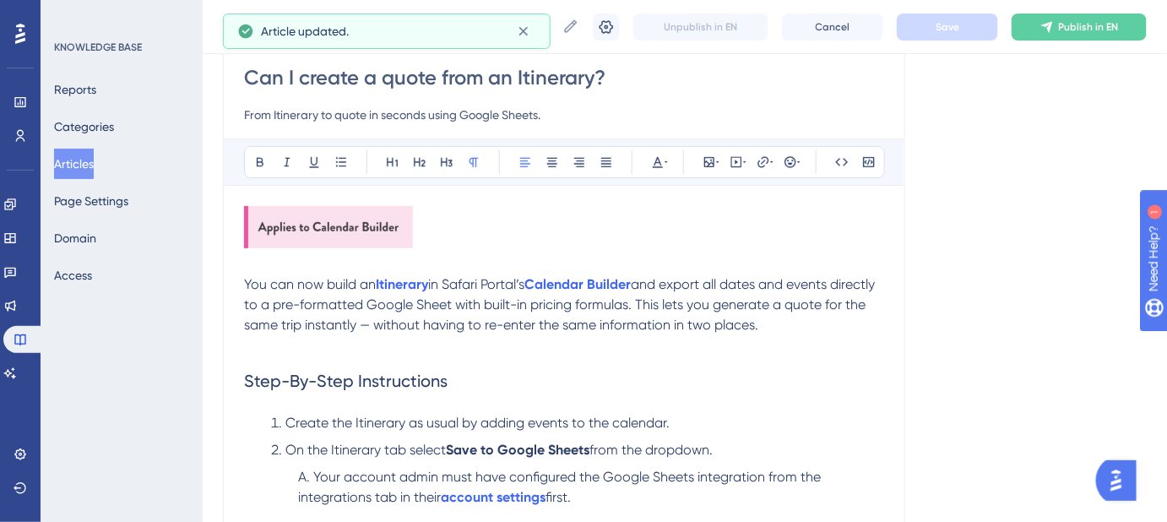
click at [252, 117] on input "From Itinerary to quote in seconds using Google Sheets." at bounding box center [564, 115] width 640 height 20
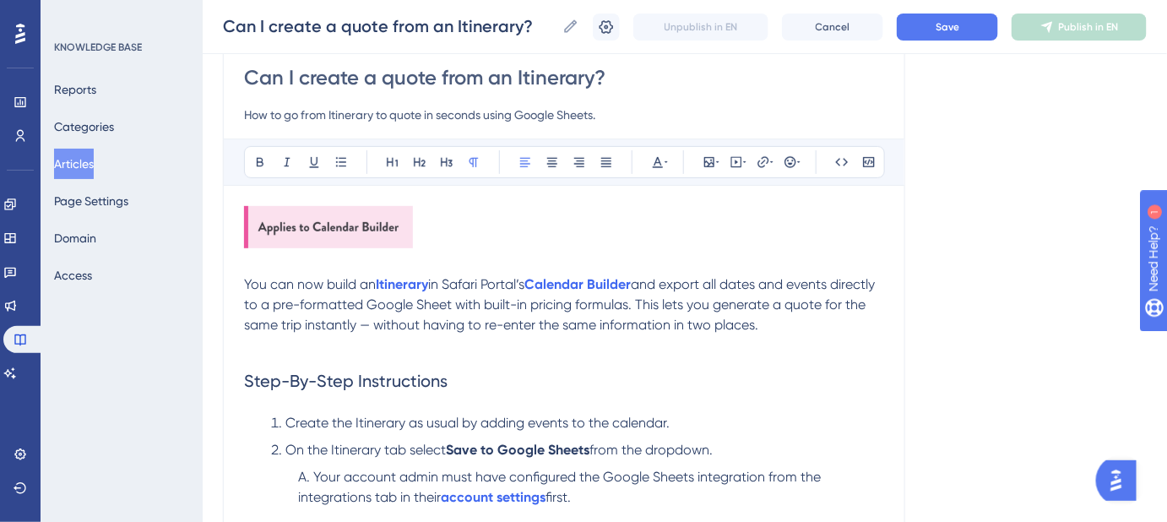
drag, startPoint x: 606, startPoint y: 115, endPoint x: 241, endPoint y: 115, distance: 365.5
click at [929, 19] on button "Save" at bounding box center [947, 27] width 101 height 27
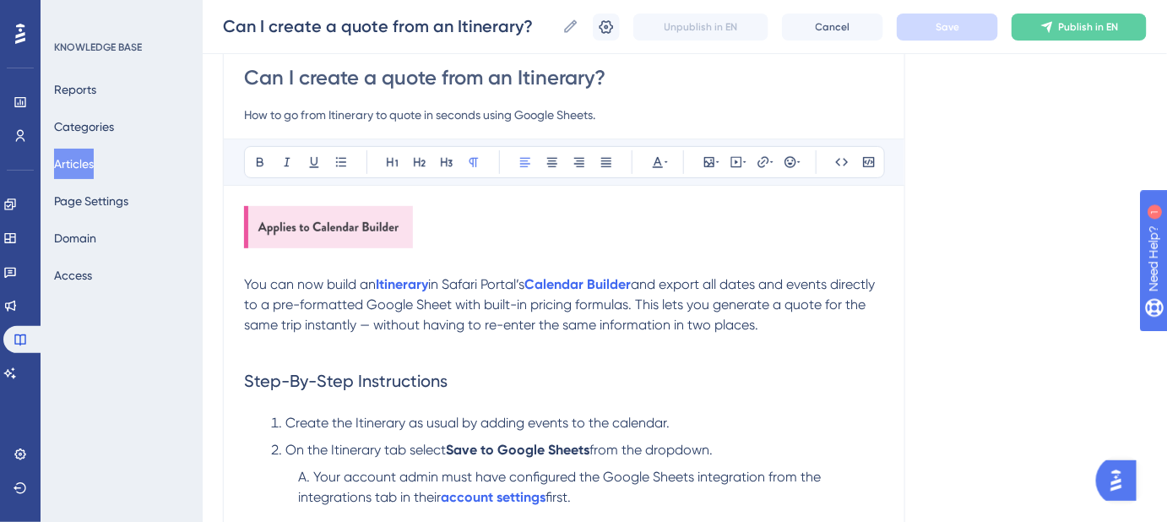
paste input "Learn how to export your itinerary to Google Sheets and generate a quote instan…"
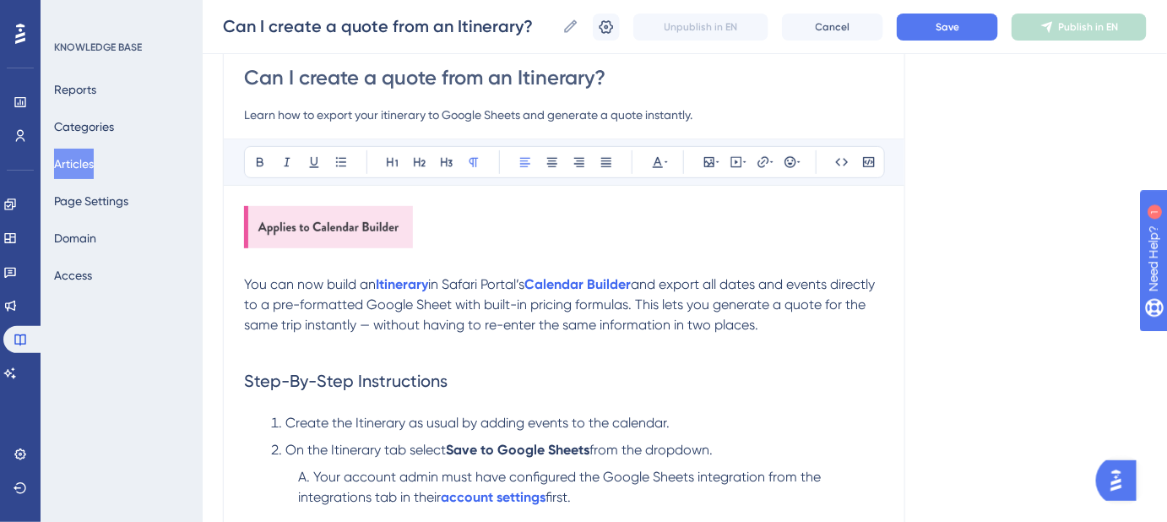
click at [387, 117] on input "Learn how to export your itinerary to Google Sheets and generate a quote instan…" at bounding box center [564, 115] width 640 height 20
click at [385, 117] on input "Learn how to export your itinerary to Google Sheets and generate a quote instan…" at bounding box center [564, 115] width 640 height 20
type input "Learn how to export your Itinerary to Google Sheets and generate a quote instan…"
click at [957, 21] on span "Save" at bounding box center [947, 27] width 24 height 14
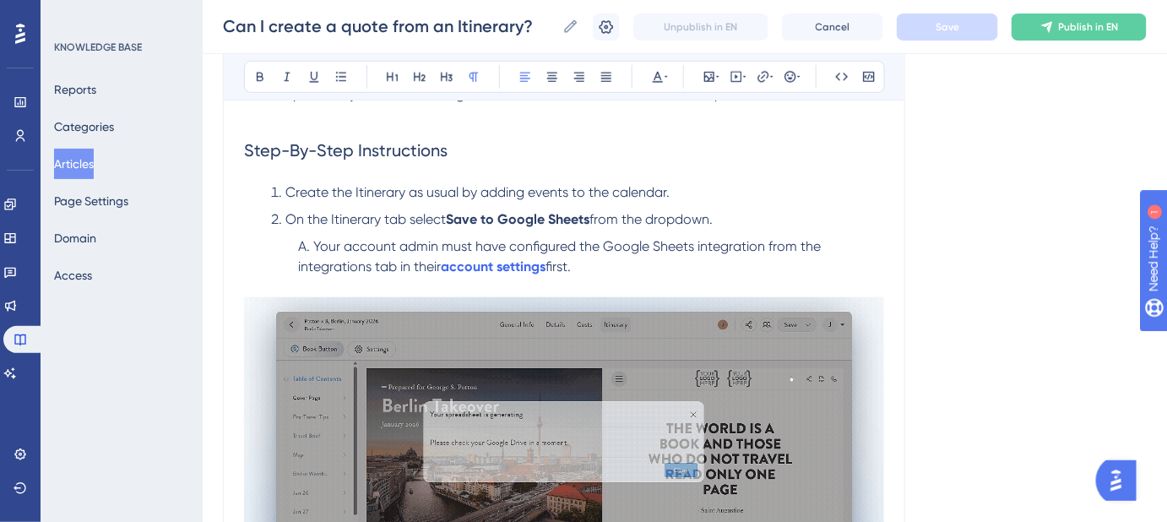
scroll to position [460, 0]
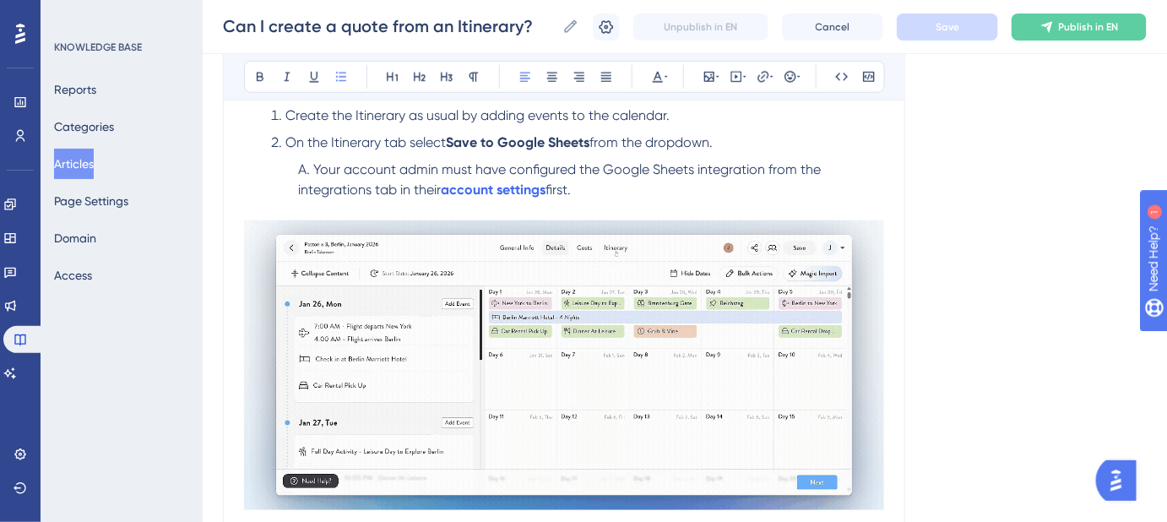
drag, startPoint x: 577, startPoint y: 195, endPoint x: 315, endPoint y: 171, distance: 263.7
click at [315, 171] on li "Your account admin must have configured the Google Sheets integration from the …" at bounding box center [591, 190] width 586 height 61
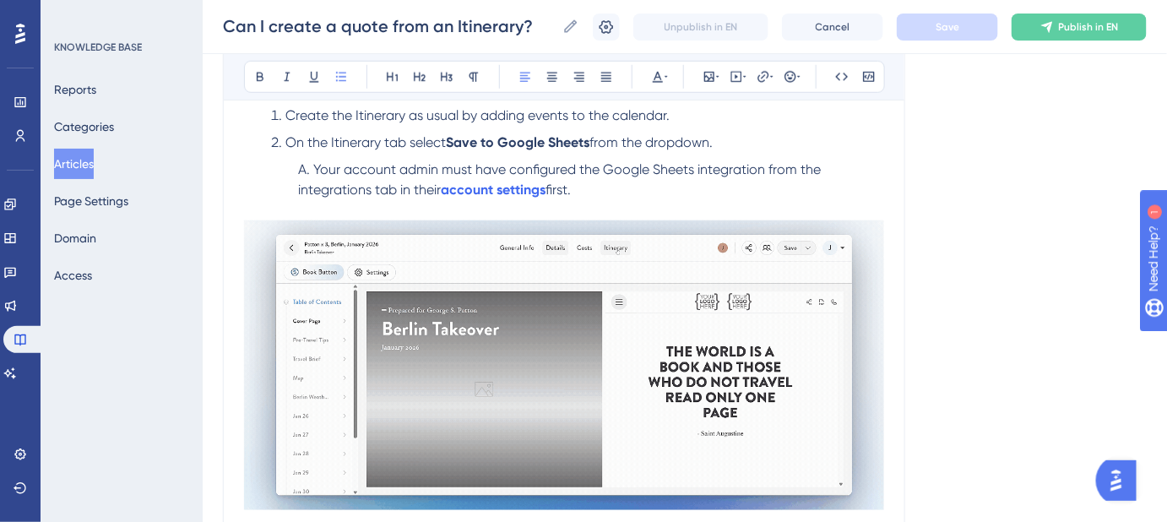
copy li "Your account admin must have configured the Google Sheets integration from the …"
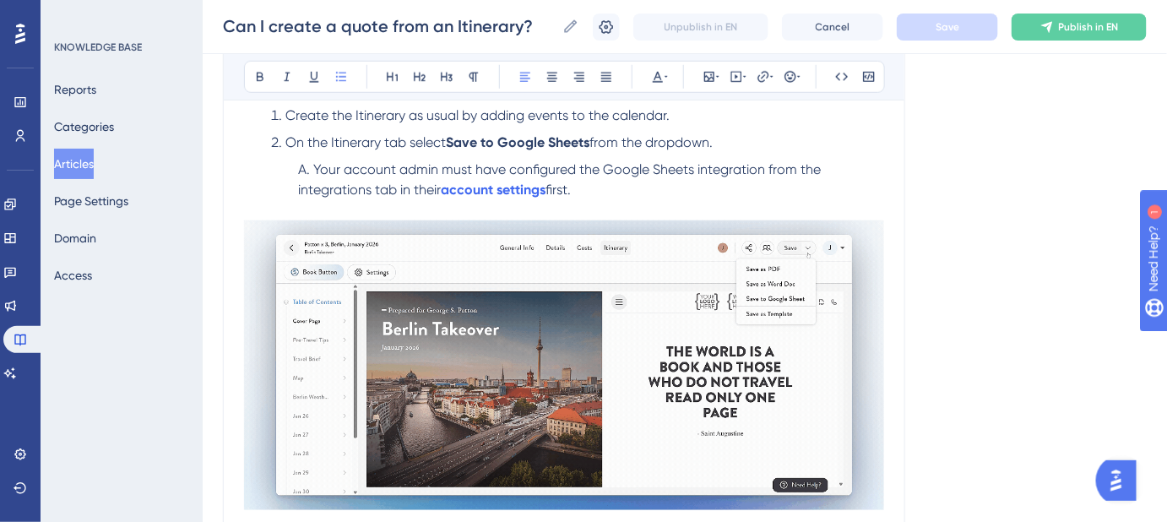
click at [596, 187] on li "Your account admin must have configured the Google Sheets integration from the …" at bounding box center [591, 190] width 586 height 61
click at [585, 184] on li "Your account admin must have configured the Google Sheets integration from the …" at bounding box center [591, 190] width 586 height 61
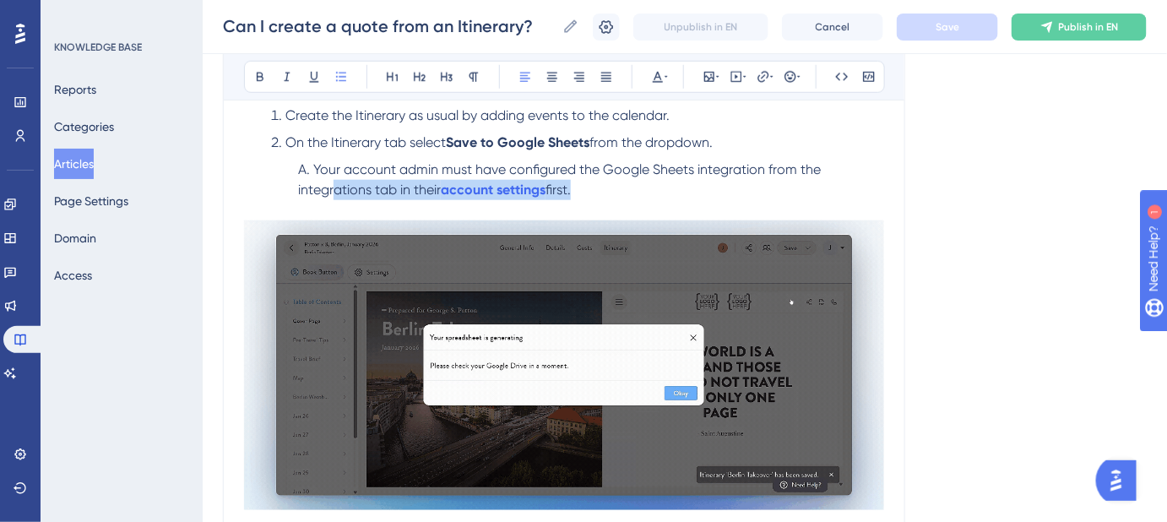
drag, startPoint x: 574, startPoint y: 186, endPoint x: 333, endPoint y: 179, distance: 241.5
click at [333, 179] on li "Your account admin must have configured the Google Sheets integration from the …" at bounding box center [591, 190] width 586 height 61
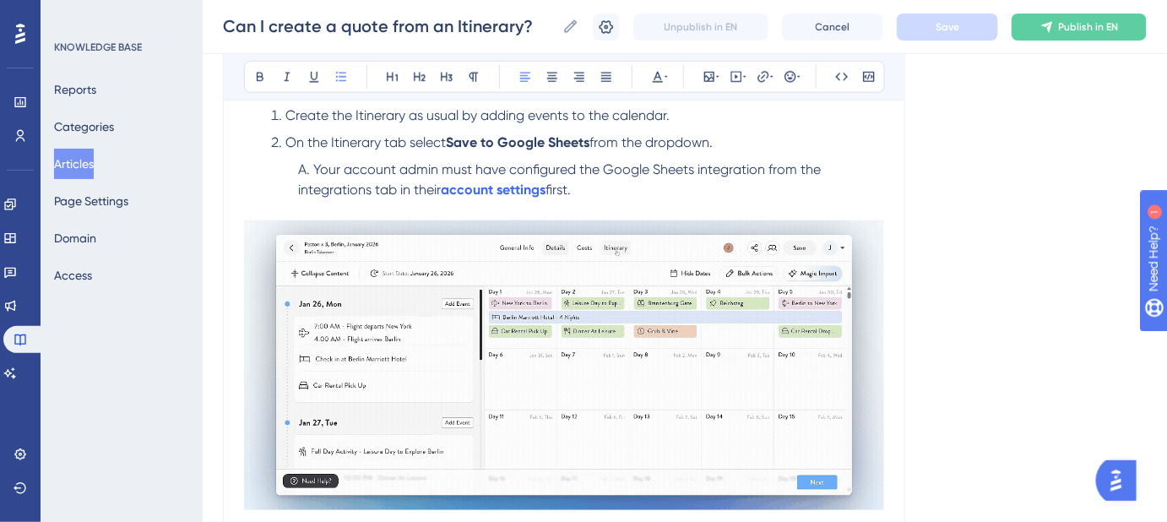
click at [621, 175] on span "Your account admin must have configured the Google Sheets integration from the …" at bounding box center [561, 179] width 526 height 36
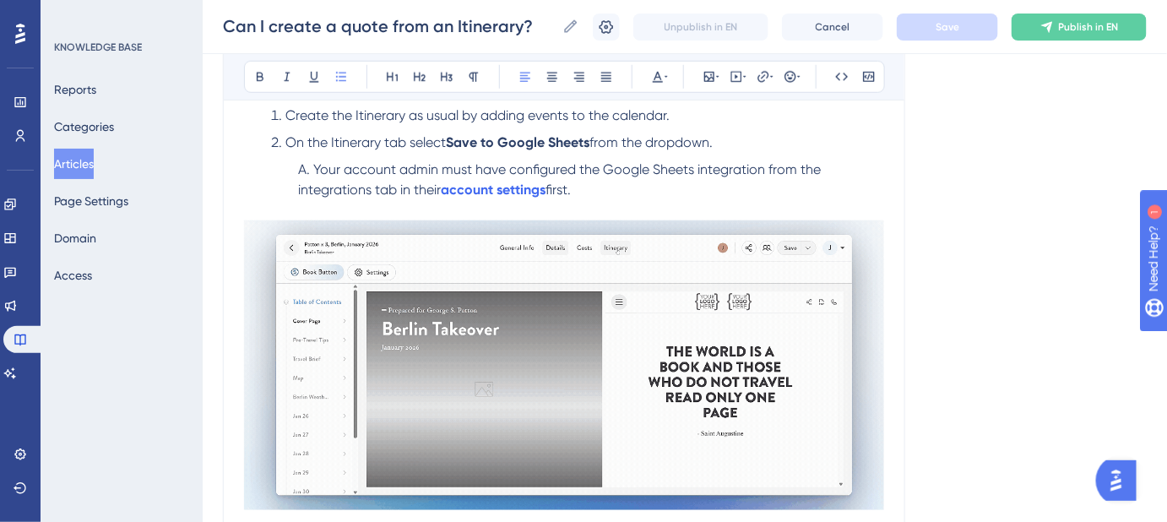
drag, startPoint x: 576, startPoint y: 185, endPoint x: 316, endPoint y: 170, distance: 260.5
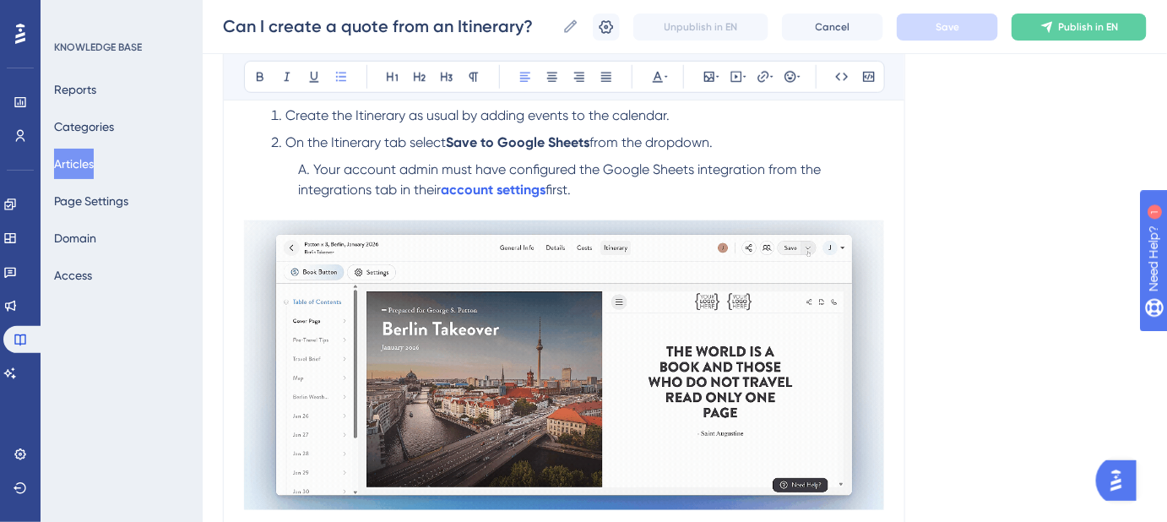
click at [316, 170] on li "Your account admin must have configured the Google Sheets integration from the …" at bounding box center [591, 190] width 586 height 61
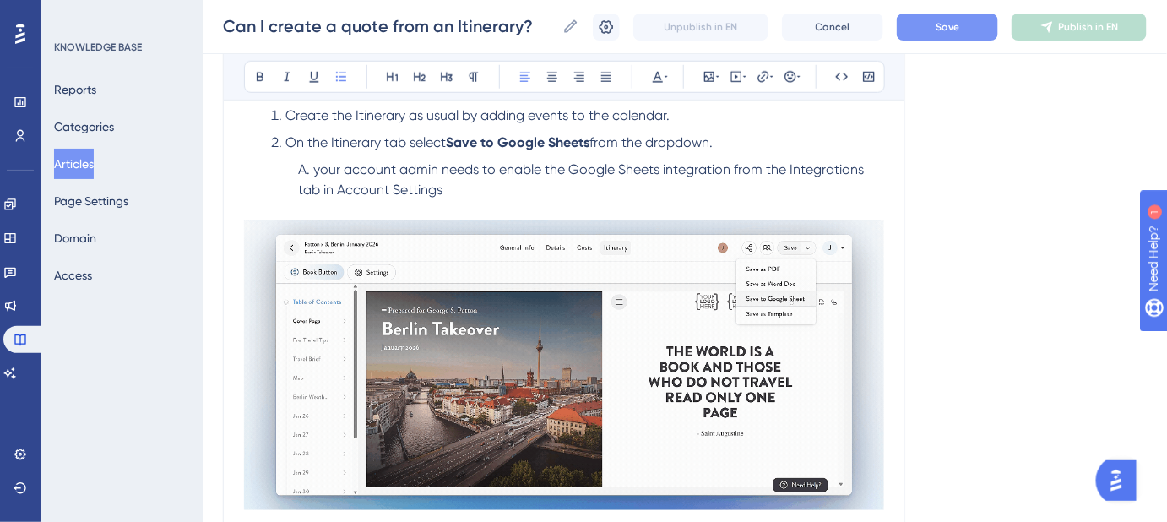
click at [322, 170] on span "your account admin needs to enable the Google Sheets integration from the Integ…" at bounding box center [582, 179] width 569 height 36
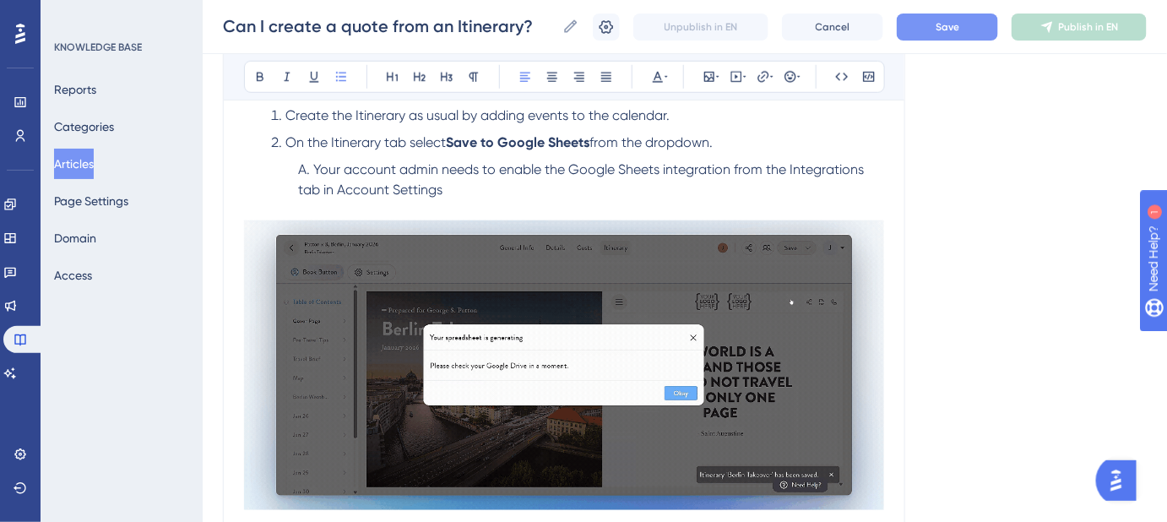
click at [317, 165] on span "Your account admin needs to enable the Google Sheets integration from the Integ…" at bounding box center [582, 179] width 569 height 36
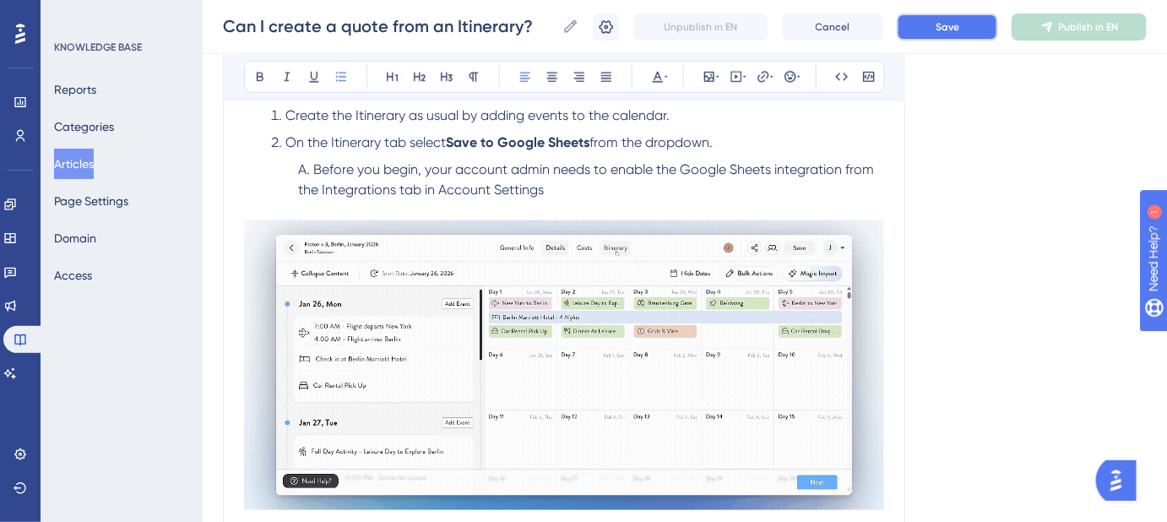
click at [959, 31] on span "Save" at bounding box center [947, 27] width 24 height 14
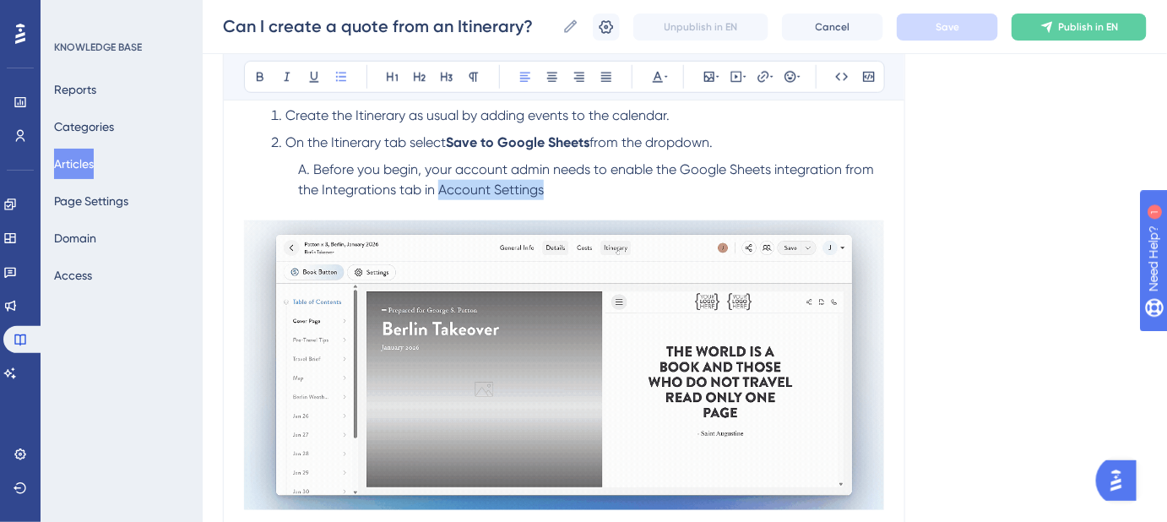
drag, startPoint x: 541, startPoint y: 188, endPoint x: 441, endPoint y: 188, distance: 100.5
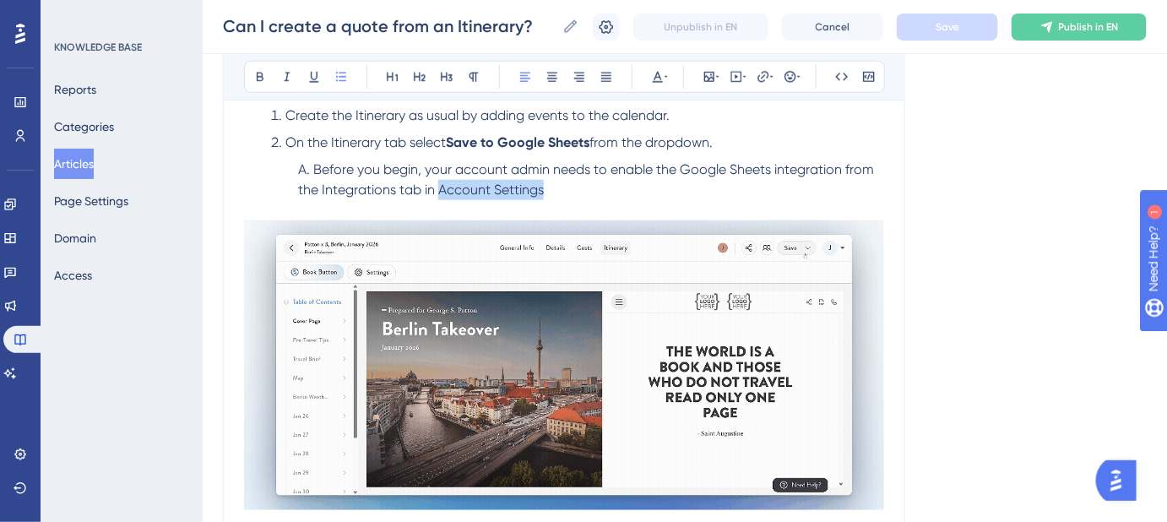
click at [441, 188] on span "Before you begin, your account admin needs to enable the Google Sheets integrat…" at bounding box center [587, 179] width 579 height 36
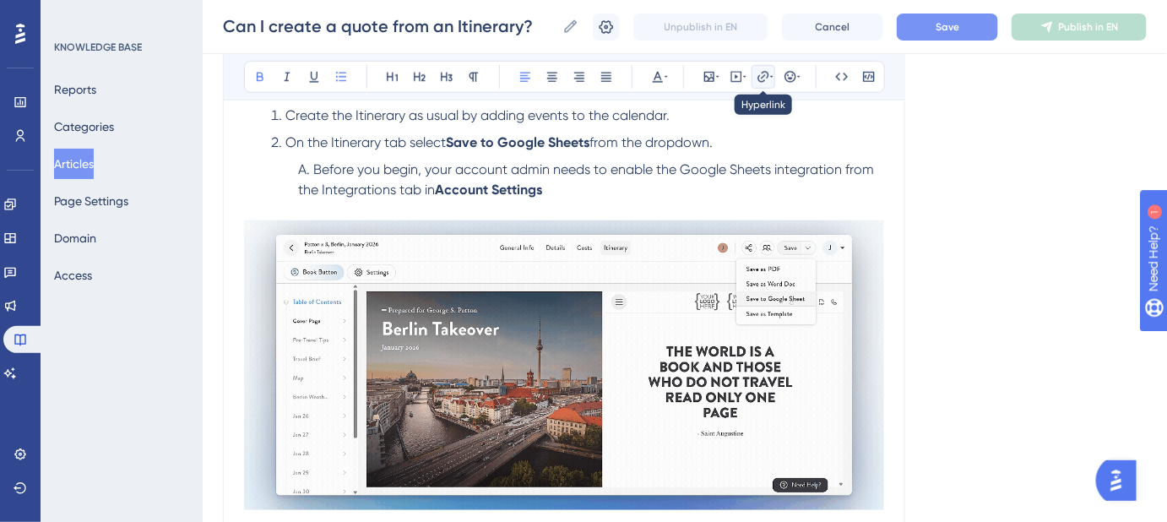
click at [759, 78] on icon at bounding box center [763, 77] width 14 height 14
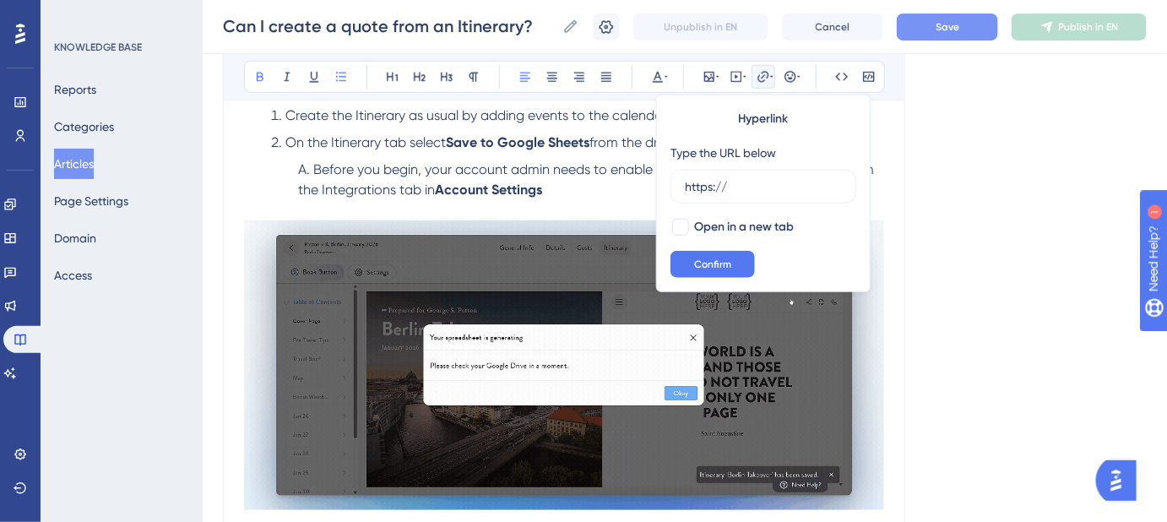
click at [667, 186] on div "Hyperlink Type the URL below https:// Open in a new tab Confirm" at bounding box center [763, 194] width 214 height 198
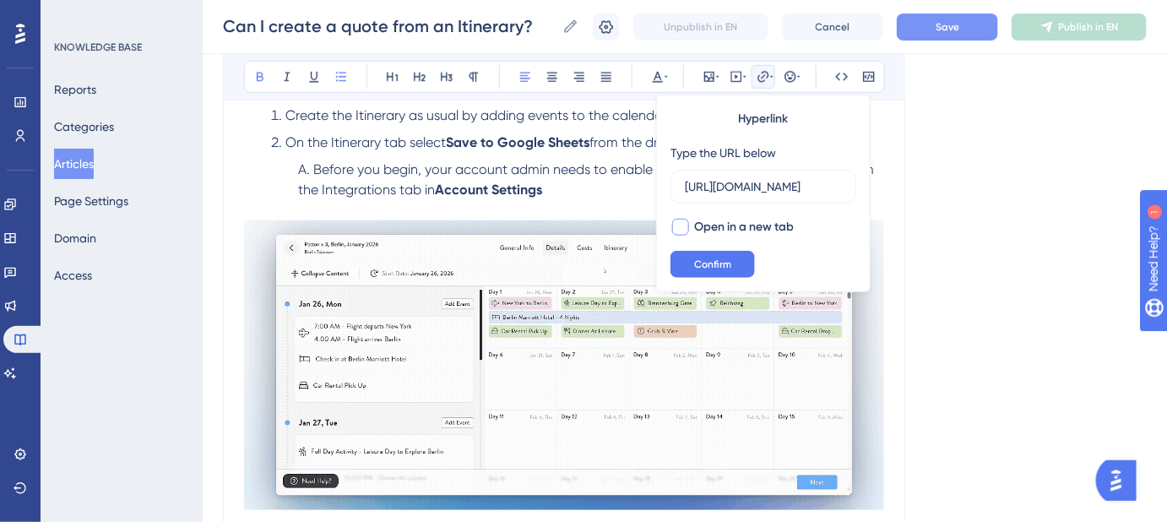
type input "https://help.safariportal.app/en/articles/5752-how-do-i-set-up-my-account-setti…"
click at [678, 228] on div at bounding box center [680, 227] width 17 height 17
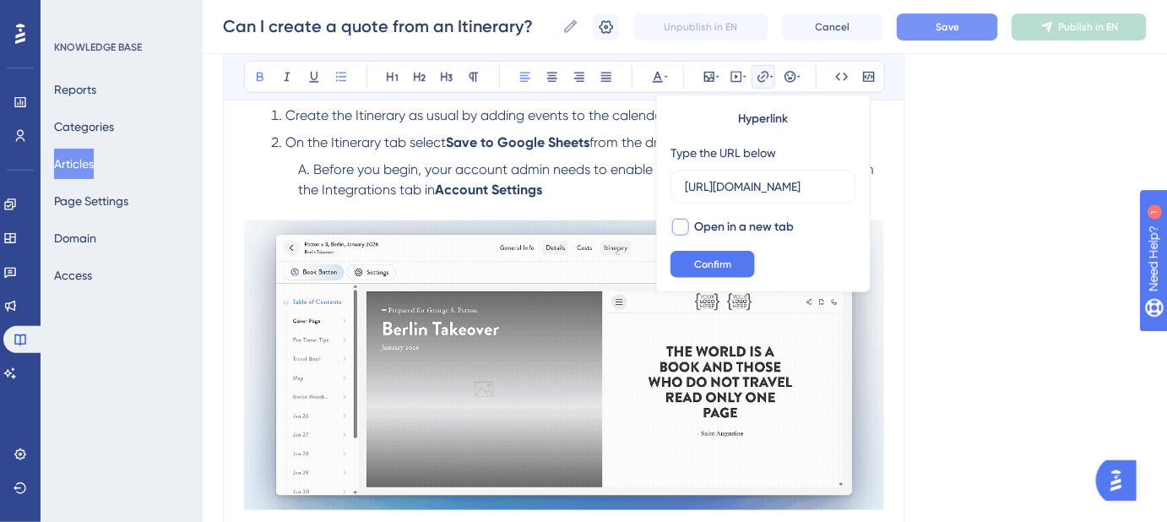
checkbox input "true"
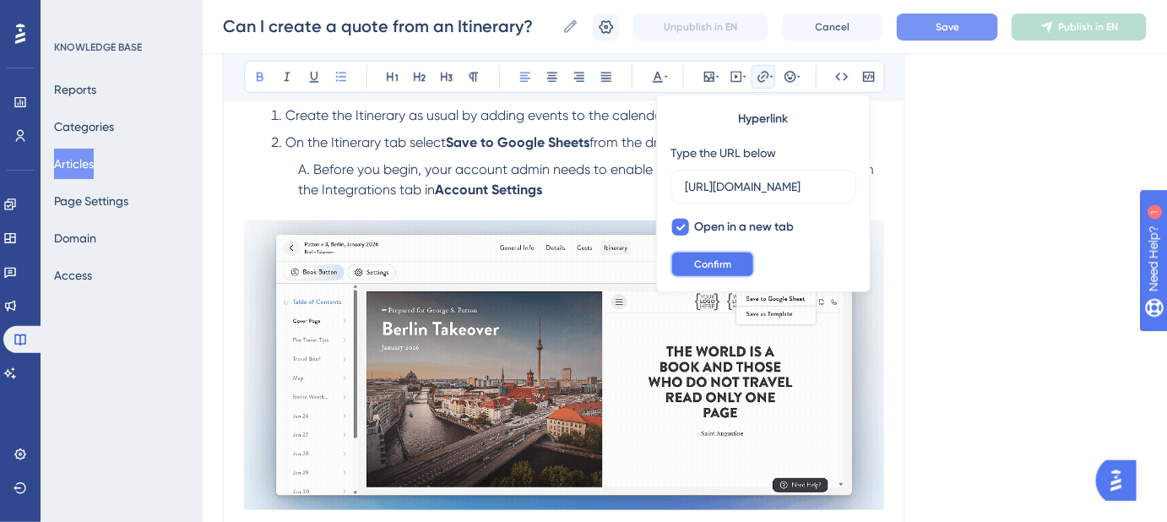
click at [696, 267] on span "Confirm" at bounding box center [712, 264] width 37 height 14
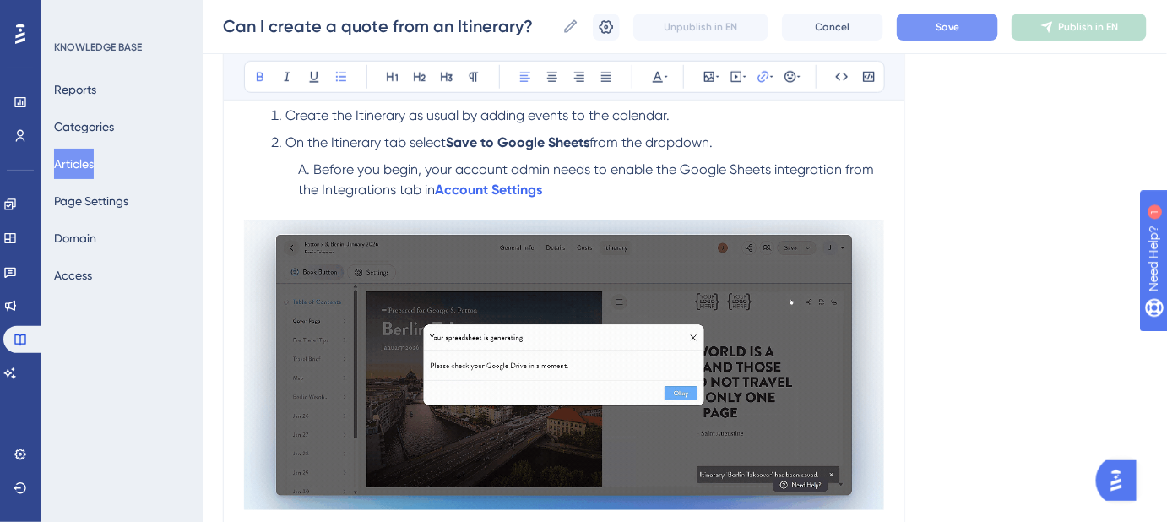
click at [434, 183] on span "Before you begin, your account admin needs to enable the Google Sheets integrat…" at bounding box center [587, 179] width 579 height 36
click at [585, 195] on li "Before you begin, your account admin needs to enable the Google Sheets integrat…" at bounding box center [591, 190] width 586 height 61
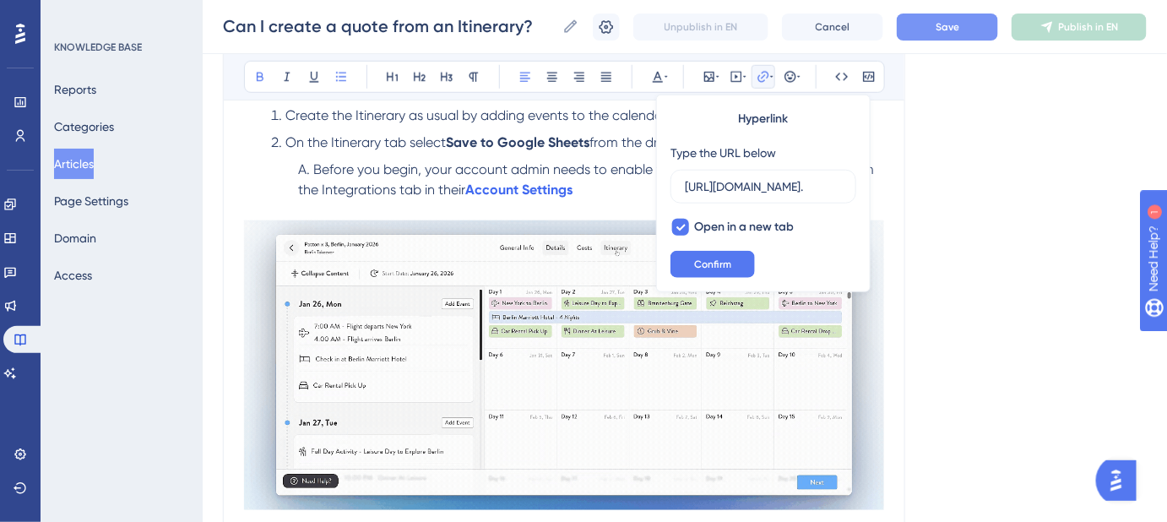
scroll to position [0, 410]
type input "https://help.safariportal.app/en/articles/5752-how-do-i-set-up-my-account-setti…"
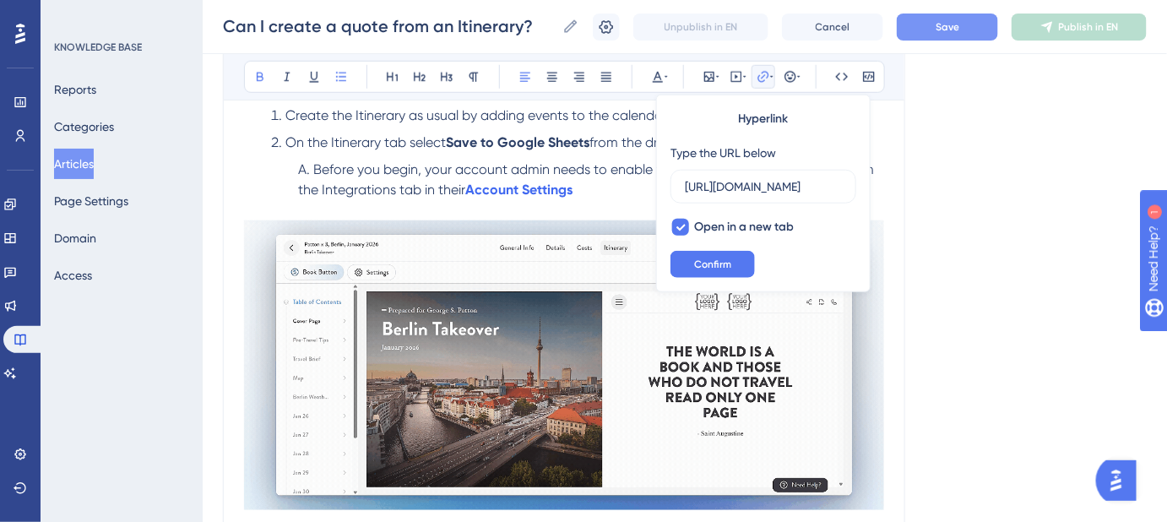
click at [585, 195] on li "Before you begin, your account admin needs to enable the Google Sheets integrat…" at bounding box center [591, 190] width 586 height 61
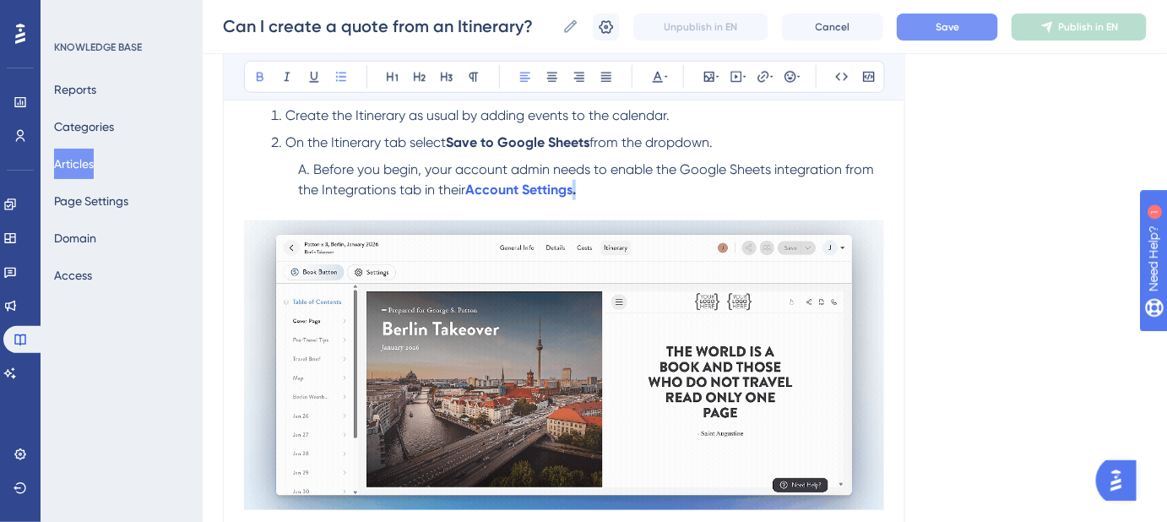
click at [576, 194] on li "Before you begin, your account admin needs to enable the Google Sheets integrat…" at bounding box center [591, 190] width 586 height 61
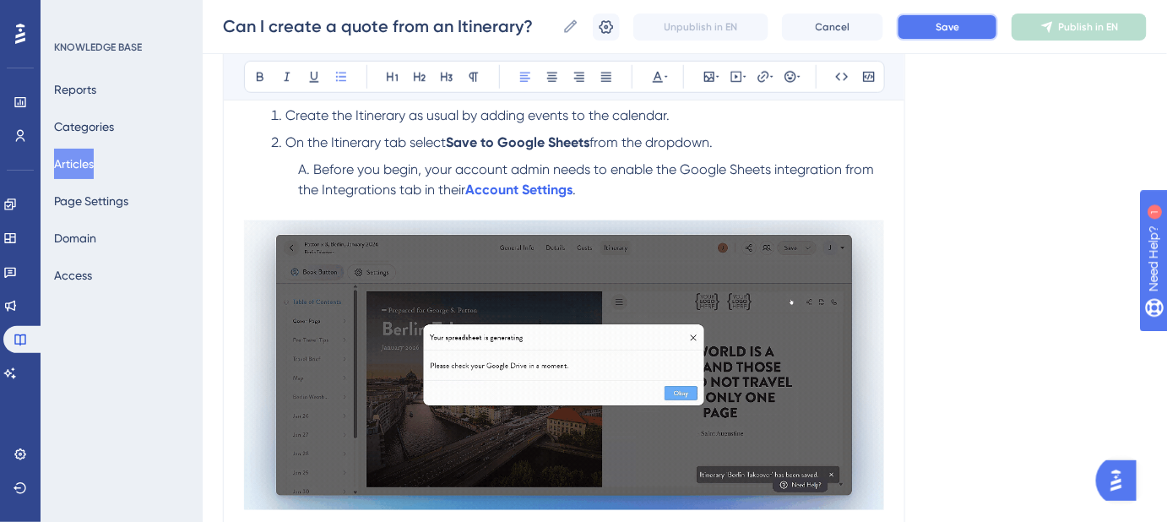
click at [979, 34] on button "Save" at bounding box center [947, 27] width 101 height 27
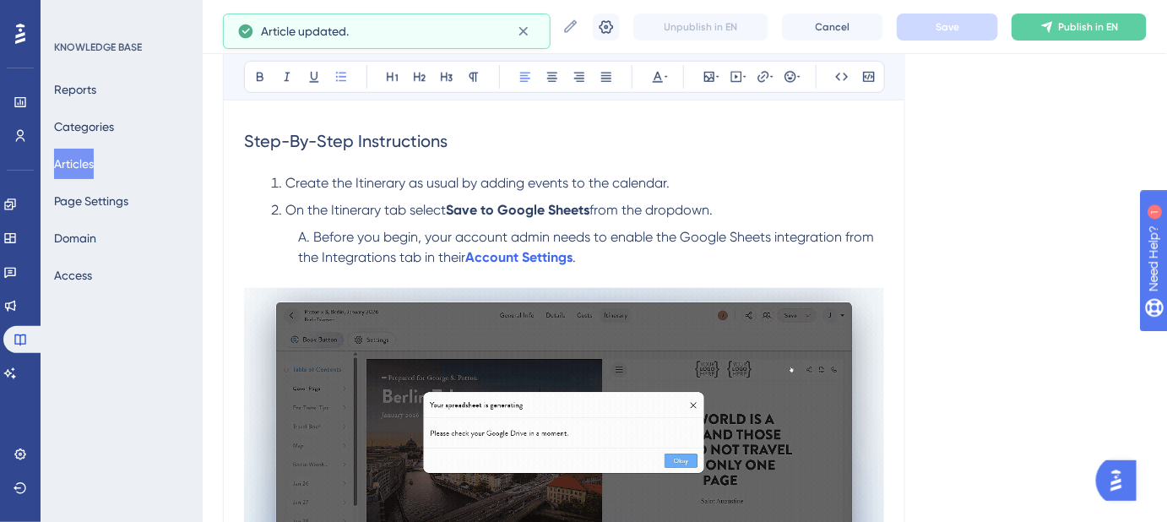
scroll to position [383, 0]
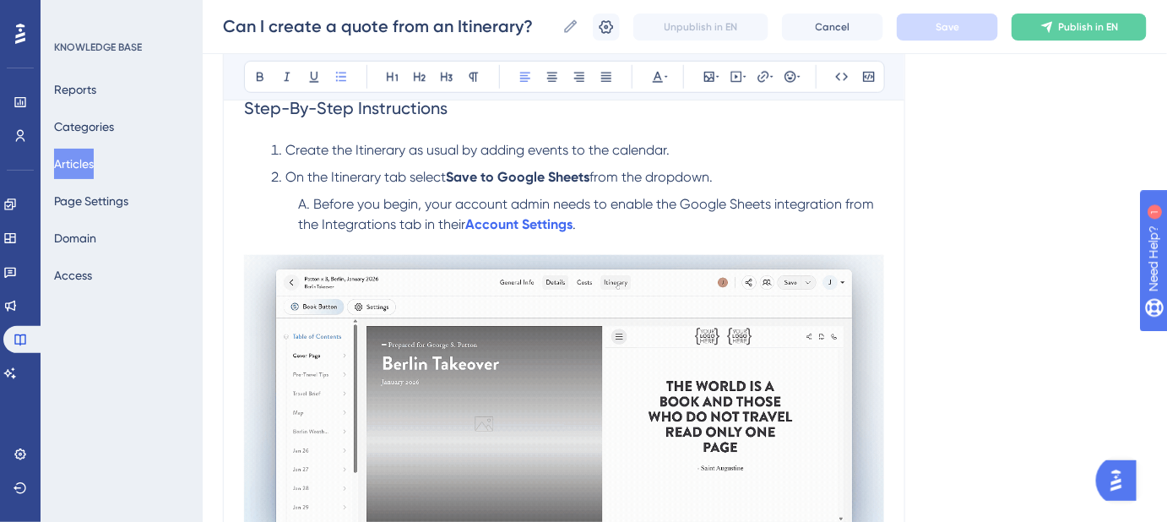
scroll to position [460, 0]
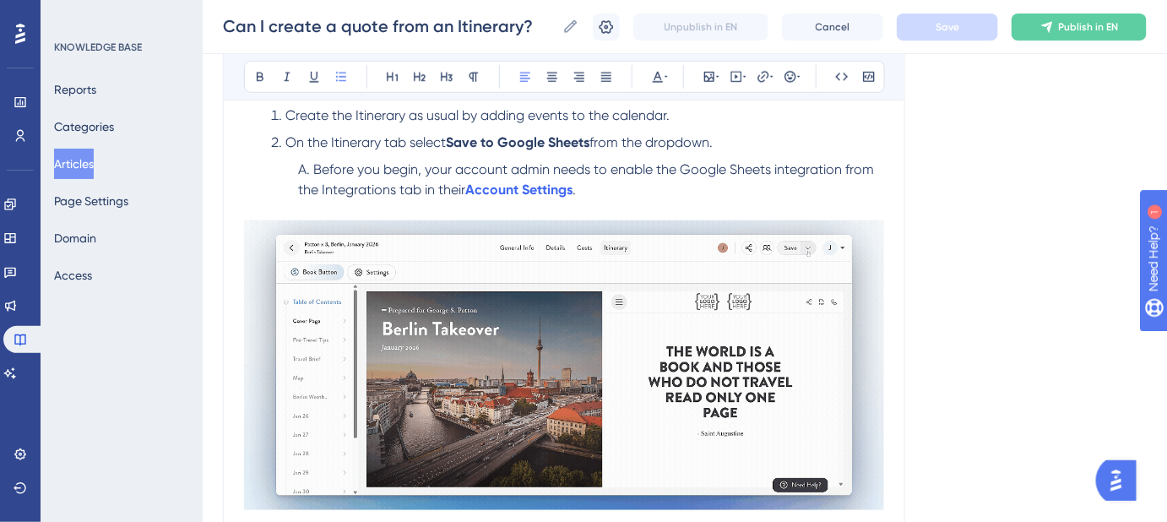
click at [651, 141] on span "from the dropdown." at bounding box center [650, 142] width 123 height 16
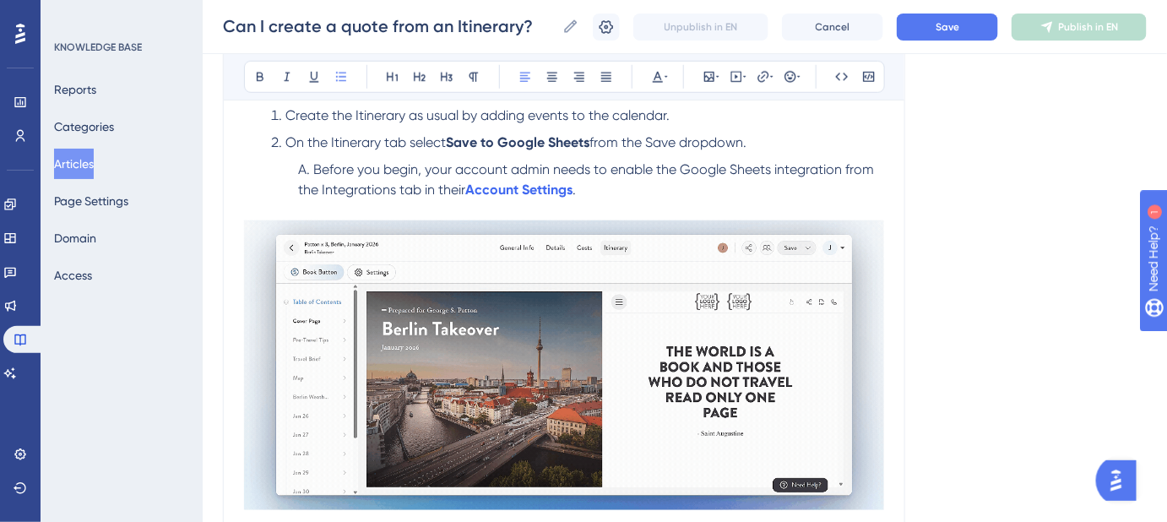
click at [665, 145] on span "from the Save dropdown." at bounding box center [667, 142] width 157 height 16
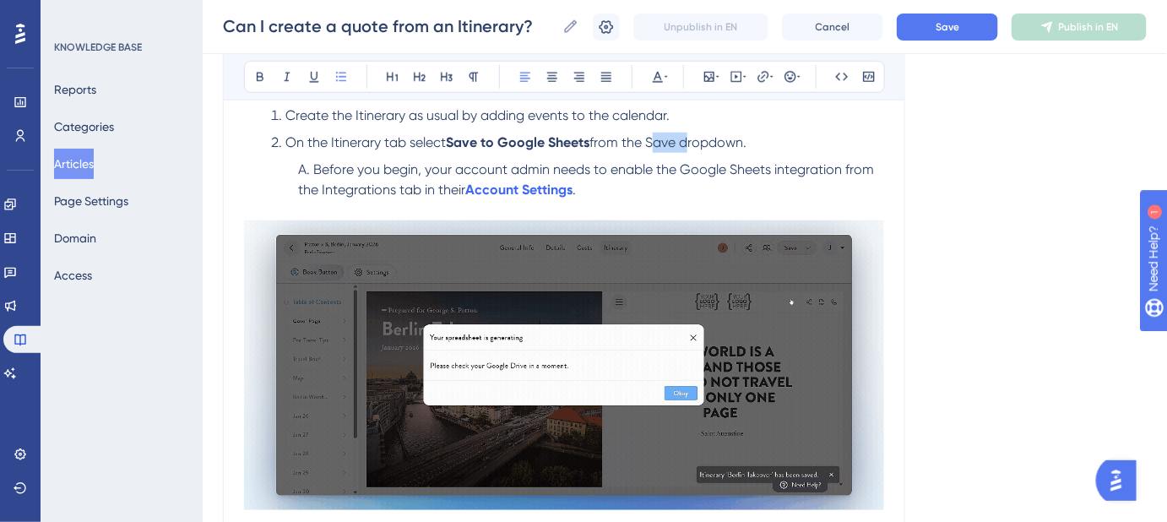
click at [665, 145] on span "from the Save dropdown." at bounding box center [667, 142] width 157 height 16
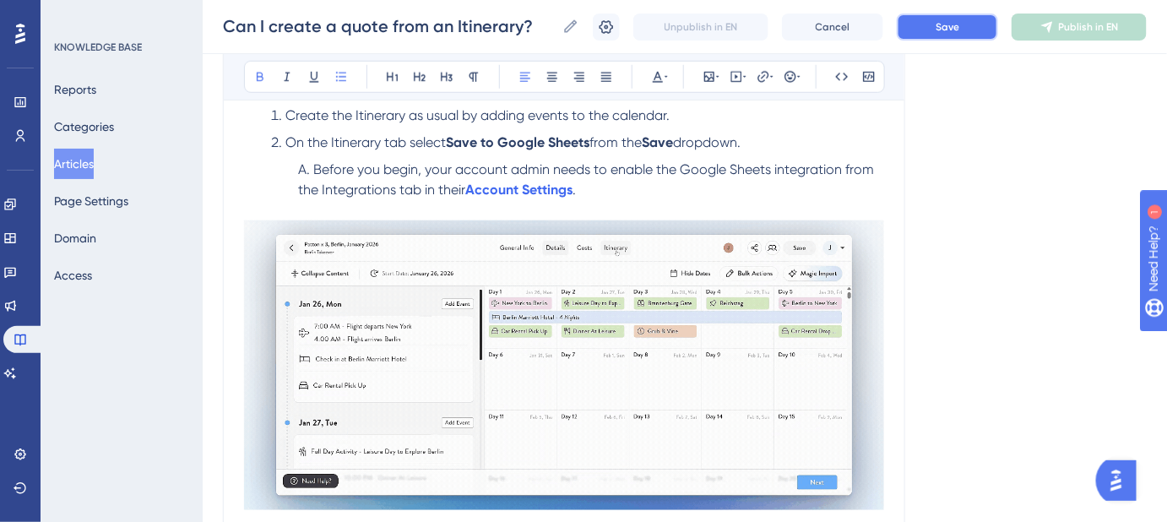
click at [936, 30] on button "Save" at bounding box center [947, 27] width 101 height 27
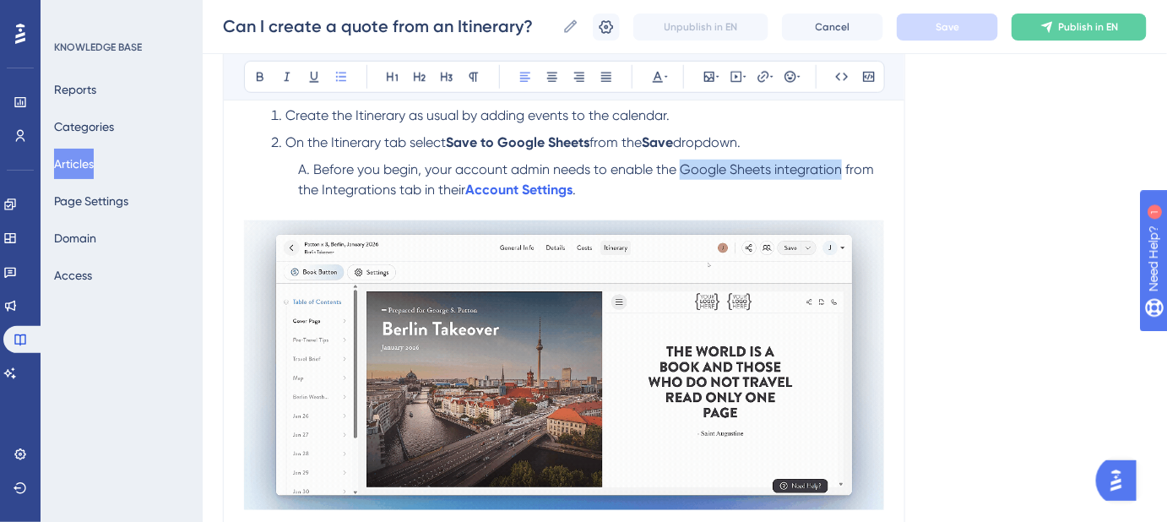
drag, startPoint x: 841, startPoint y: 169, endPoint x: 681, endPoint y: 171, distance: 159.6
click at [681, 171] on span "Before you begin, your account admin needs to enable the Google Sheets integrat…" at bounding box center [587, 179] width 579 height 36
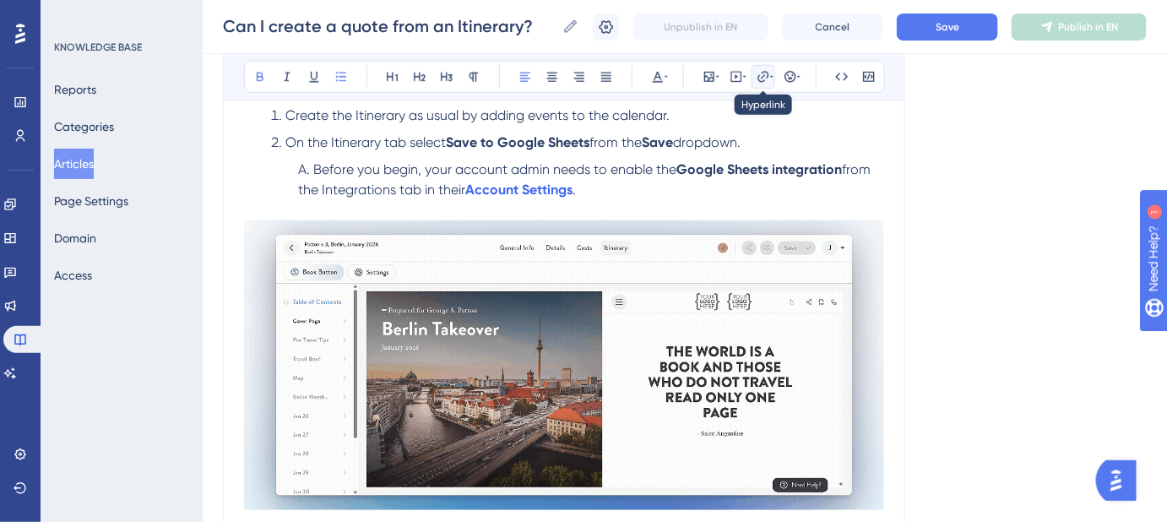
click at [763, 73] on icon at bounding box center [763, 77] width 14 height 14
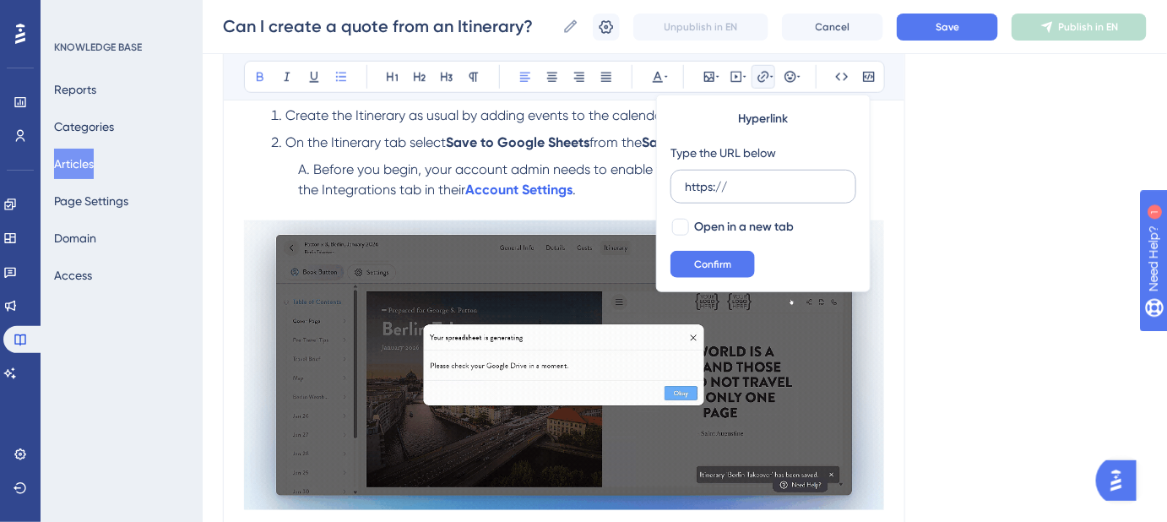
drag, startPoint x: 702, startPoint y: 182, endPoint x: 682, endPoint y: 182, distance: 19.4
click at [682, 182] on label "https://" at bounding box center [763, 187] width 186 height 34
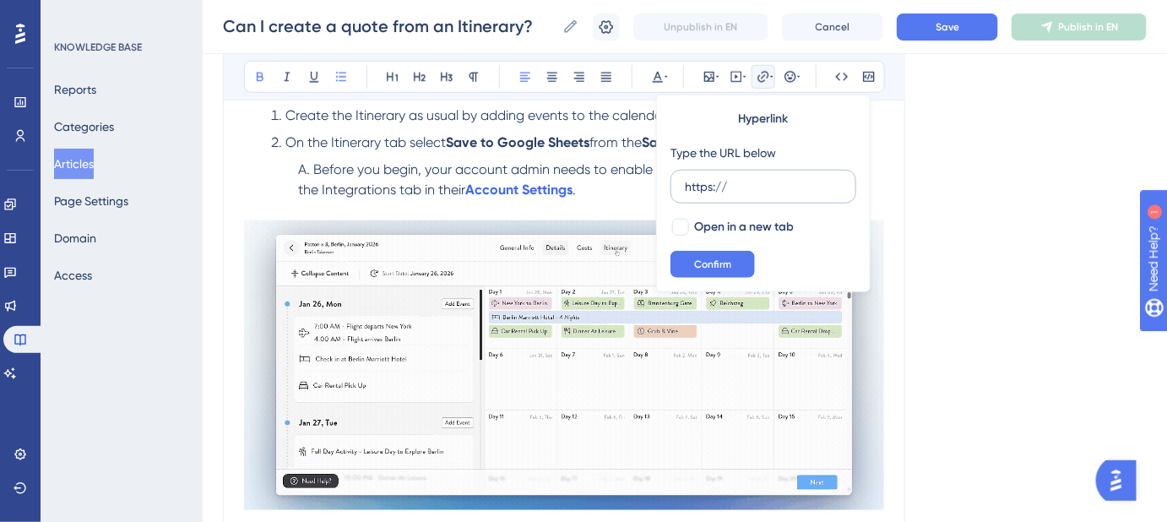
click at [685, 182] on input "https://" at bounding box center [763, 186] width 157 height 19
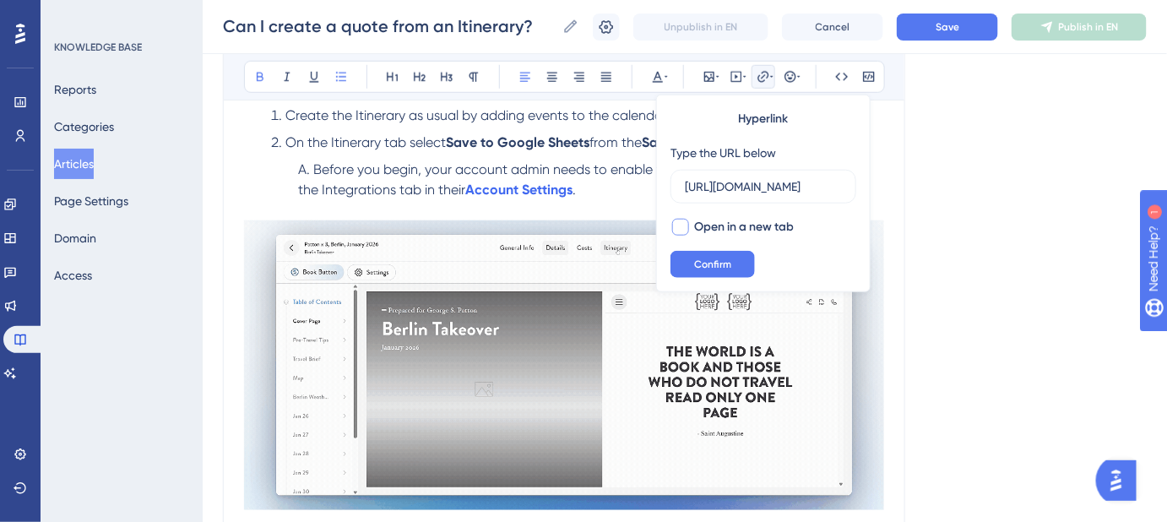
type input "https://help.safariportal.app/en/articles/5644-how-can-i-integrate-safari-porta…"
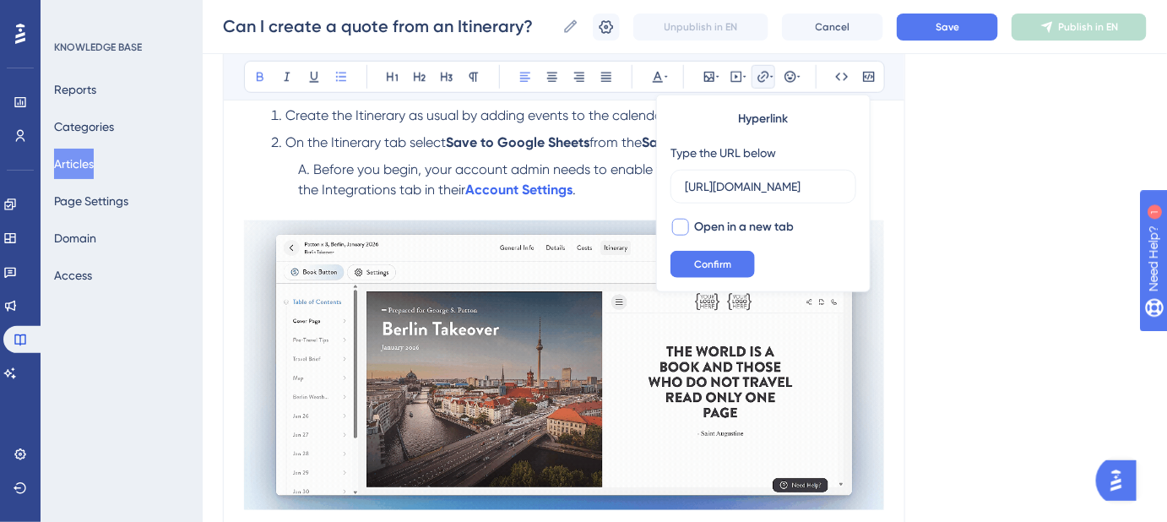
click at [684, 231] on div at bounding box center [680, 227] width 17 height 17
checkbox input "true"
click at [703, 263] on span "Confirm" at bounding box center [712, 264] width 37 height 14
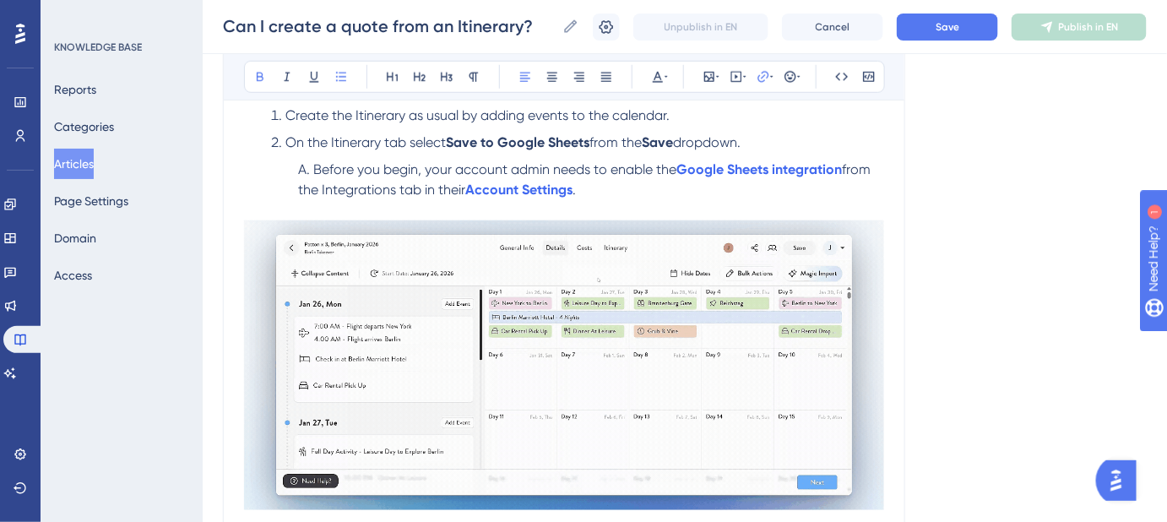
click at [794, 205] on li "Before you begin, your account admin needs to enable the Google Sheets integrat…" at bounding box center [591, 190] width 586 height 61
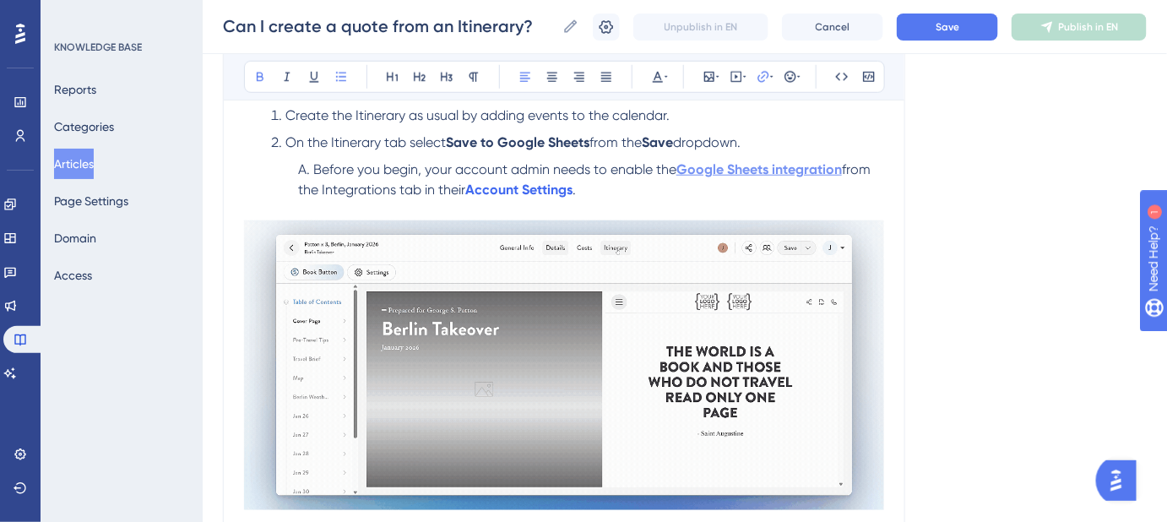
click at [826, 168] on strong "Google Sheets integration" at bounding box center [758, 169] width 165 height 16
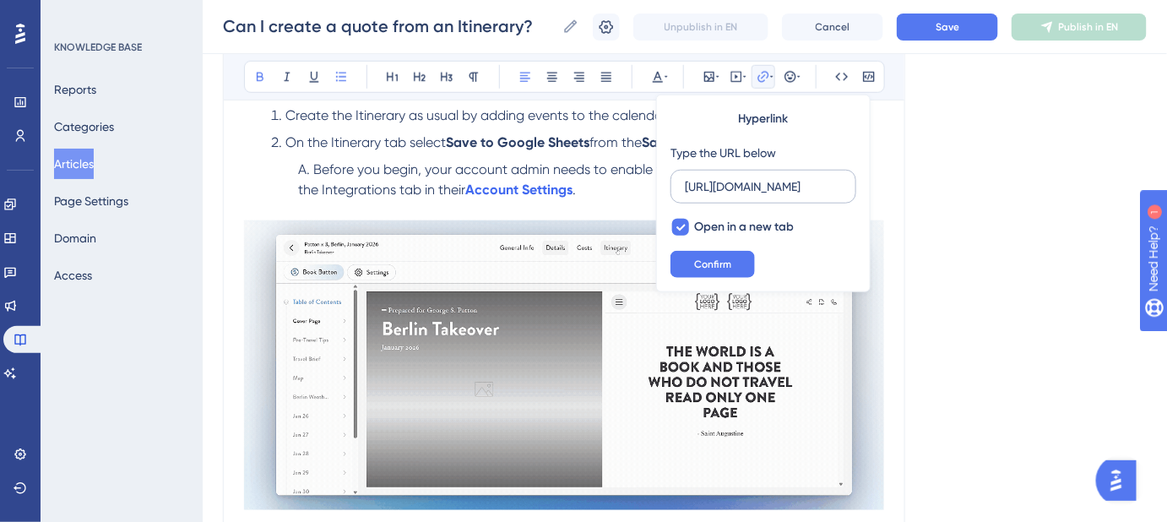
scroll to position [0, 398]
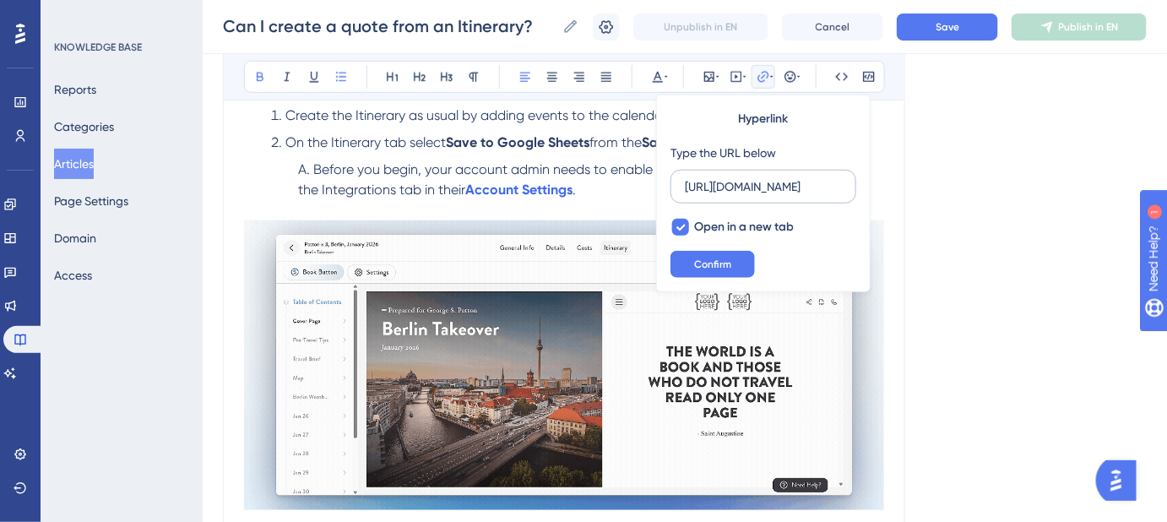
click at [809, 186] on input "https://help.safariportal.app/en/articles/5644-how-can-i-integrate-safari-porta…" at bounding box center [763, 186] width 157 height 19
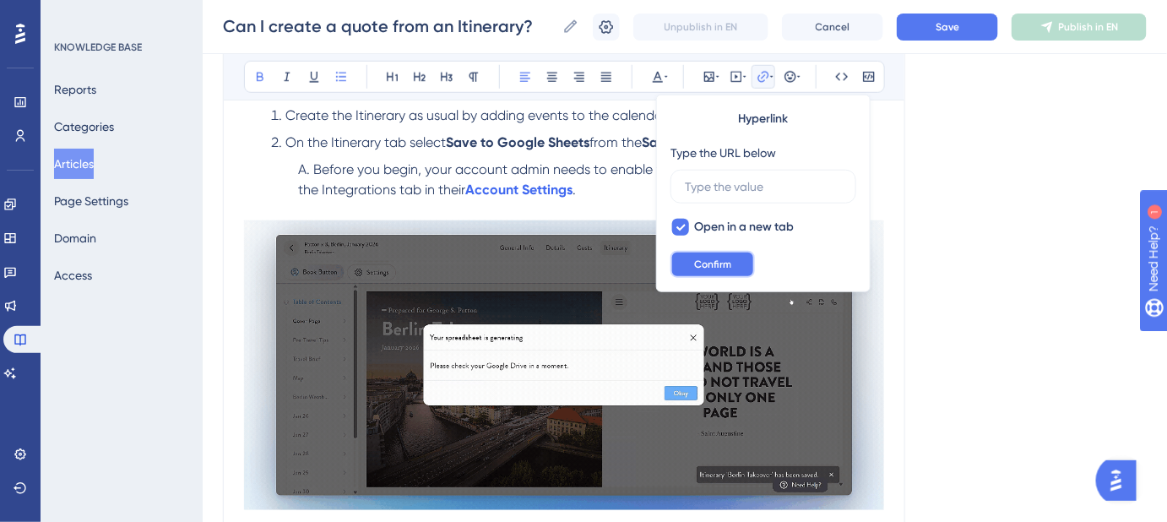
click at [728, 261] on span "Confirm" at bounding box center [712, 264] width 37 height 14
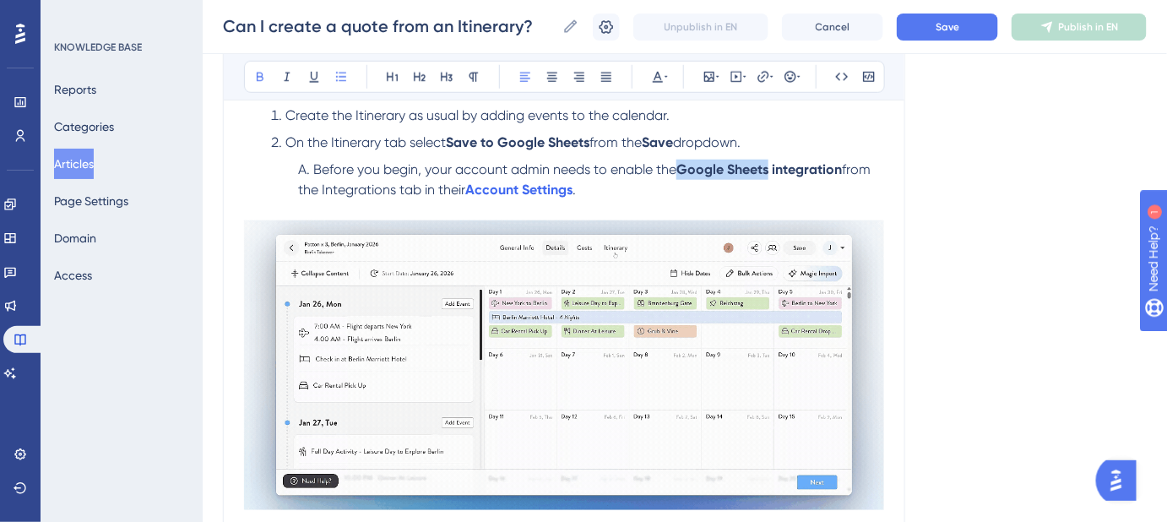
drag, startPoint x: 772, startPoint y: 167, endPoint x: 682, endPoint y: 165, distance: 90.3
click at [682, 165] on strong "Google Sheets integration" at bounding box center [758, 169] width 165 height 16
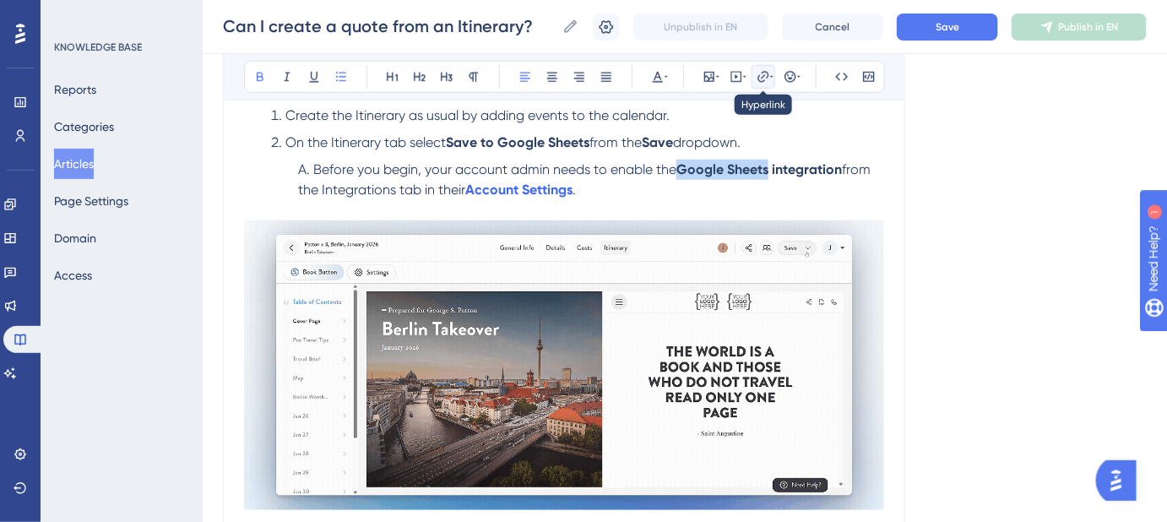
click at [760, 71] on icon at bounding box center [763, 77] width 14 height 14
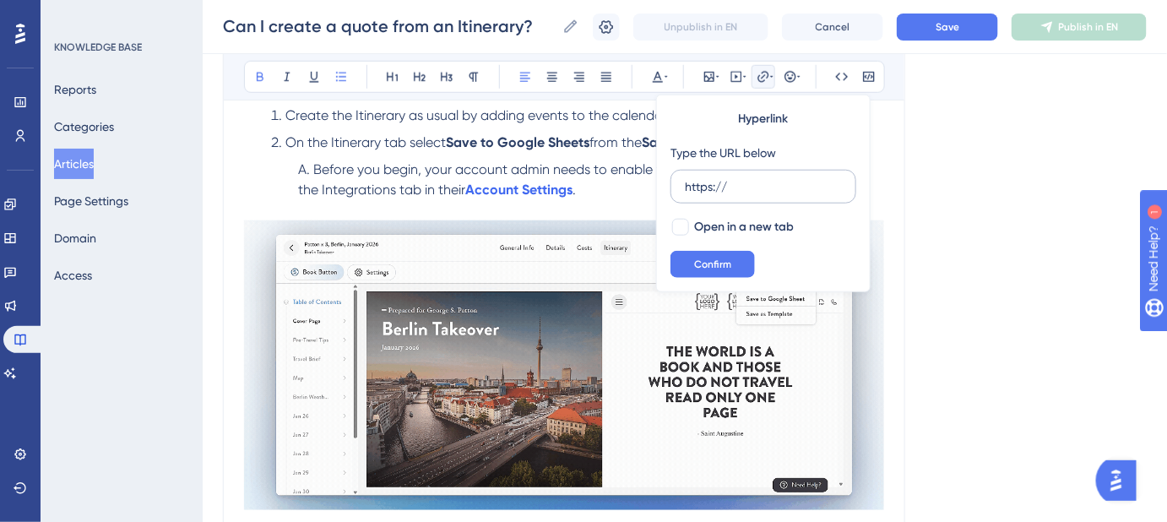
drag, startPoint x: 752, startPoint y: 189, endPoint x: 670, endPoint y: 188, distance: 81.9
click at [672, 189] on label "https://" at bounding box center [763, 187] width 186 height 34
click at [685, 189] on input "https://" at bounding box center [763, 186] width 157 height 19
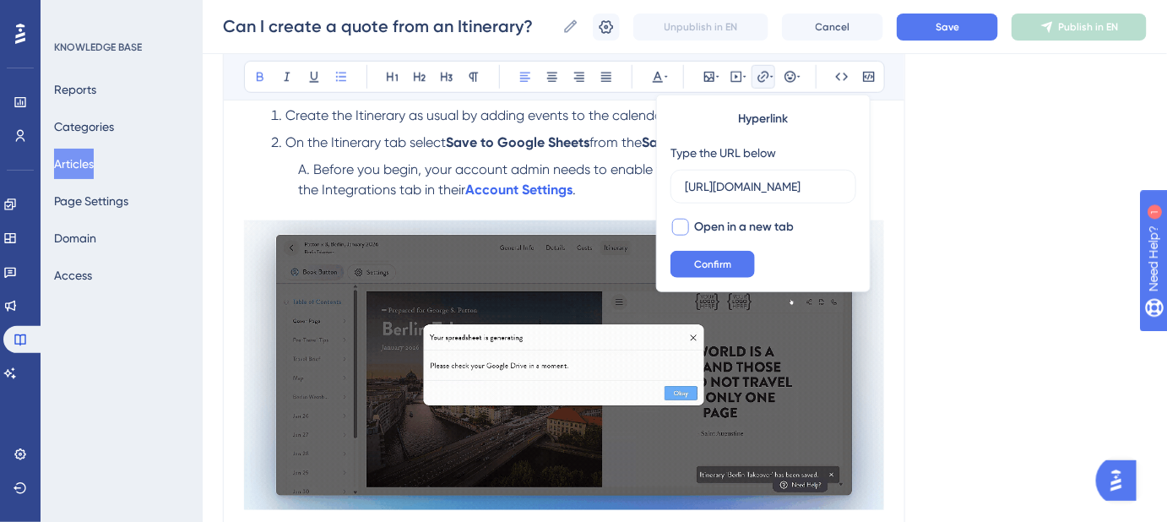
scroll to position [0, 398]
type input "https://help.safariportal.app/en/articles/5644-how-can-i-integrate-safari-porta…"
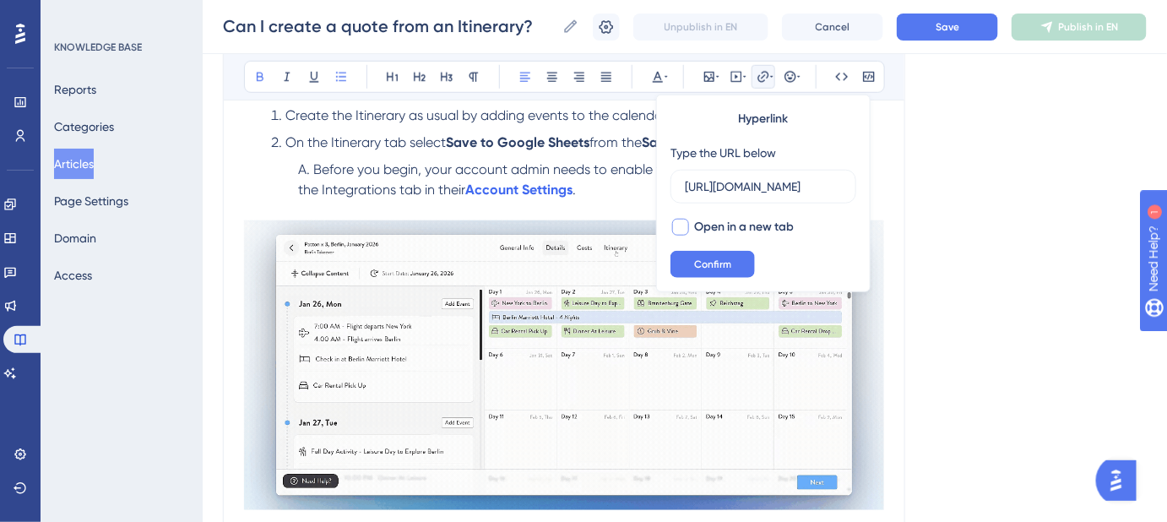
click at [680, 226] on div at bounding box center [680, 227] width 17 height 17
checkbox input "true"
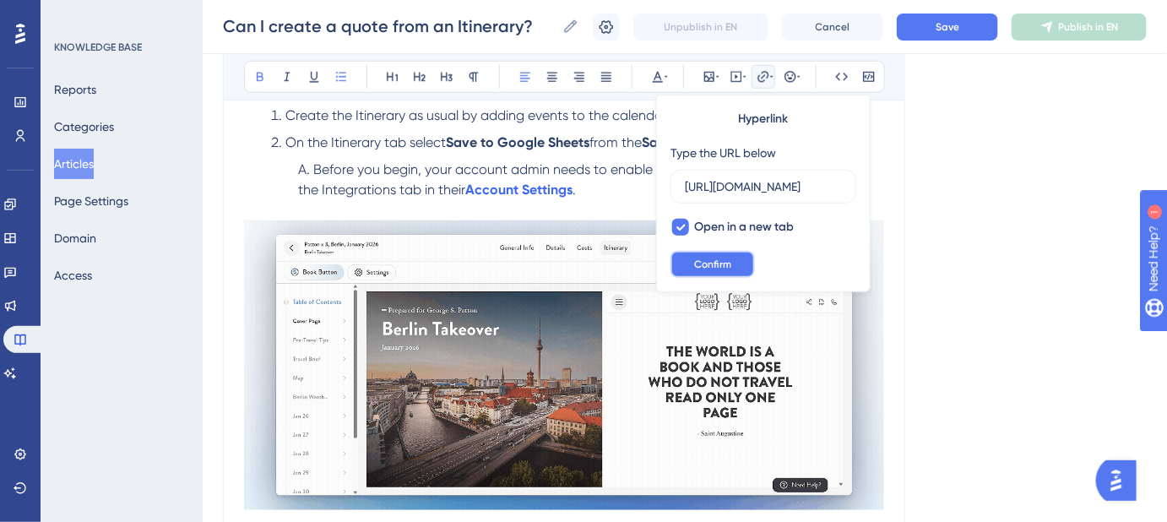
click at [711, 263] on span "Confirm" at bounding box center [712, 264] width 37 height 14
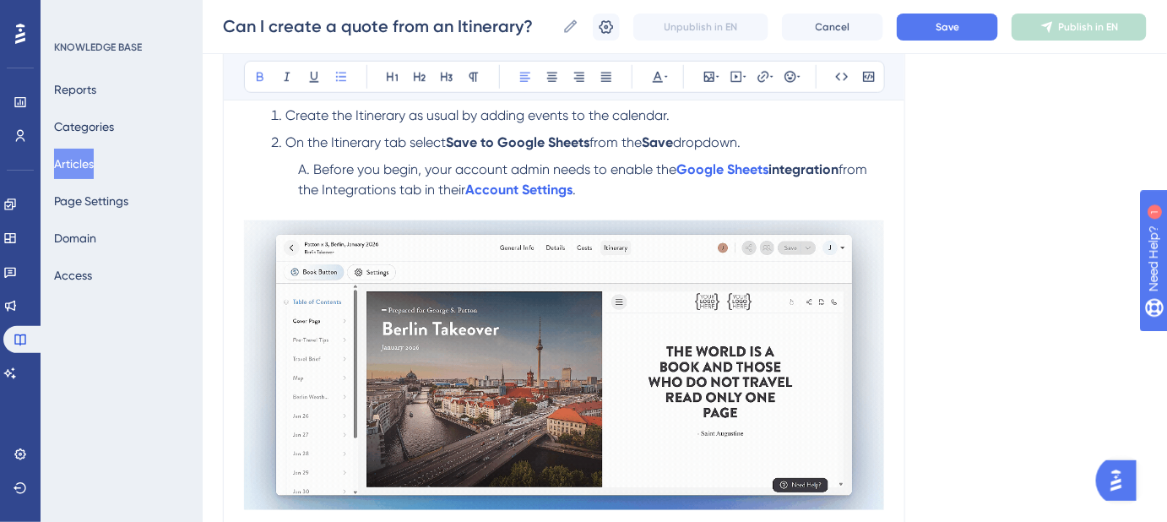
click at [799, 173] on strong "integration" at bounding box center [803, 169] width 70 height 16
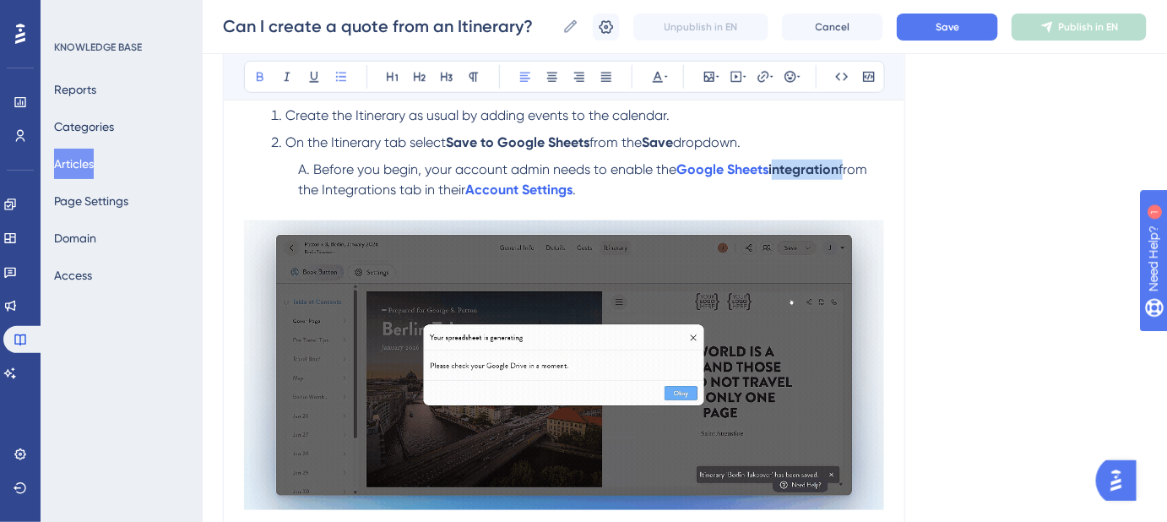
click at [799, 173] on strong "integration" at bounding box center [803, 169] width 70 height 16
click at [940, 37] on button "Save" at bounding box center [947, 27] width 101 height 27
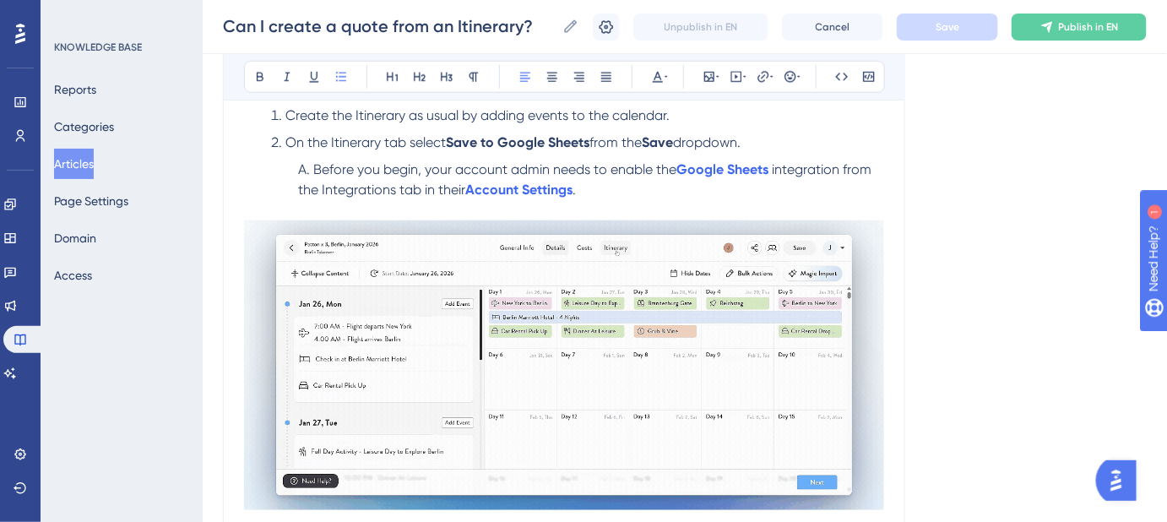
click at [447, 186] on span "integration from the Integrations tab in their" at bounding box center [586, 179] width 577 height 36
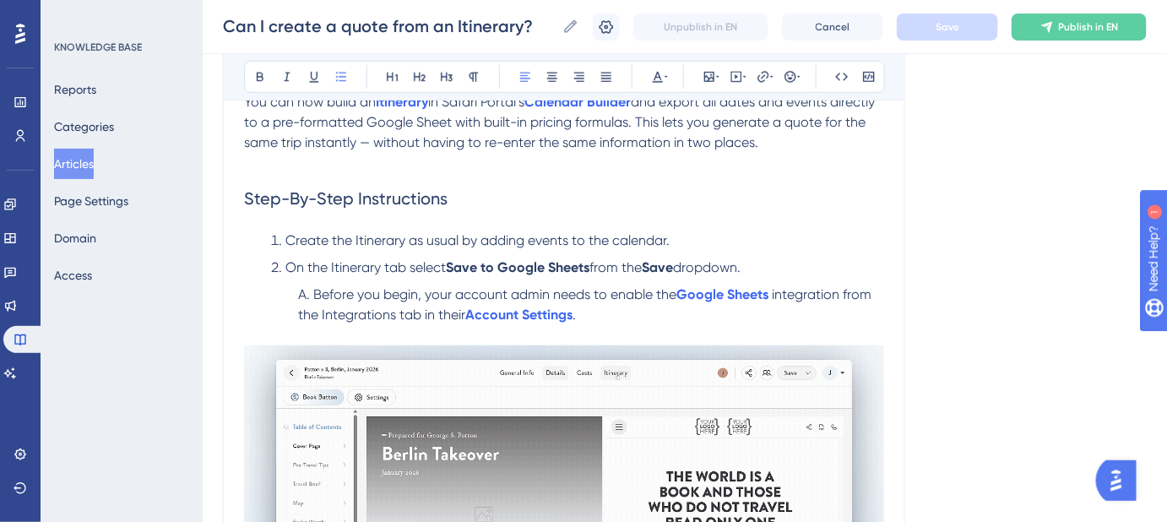
scroll to position [306, 0]
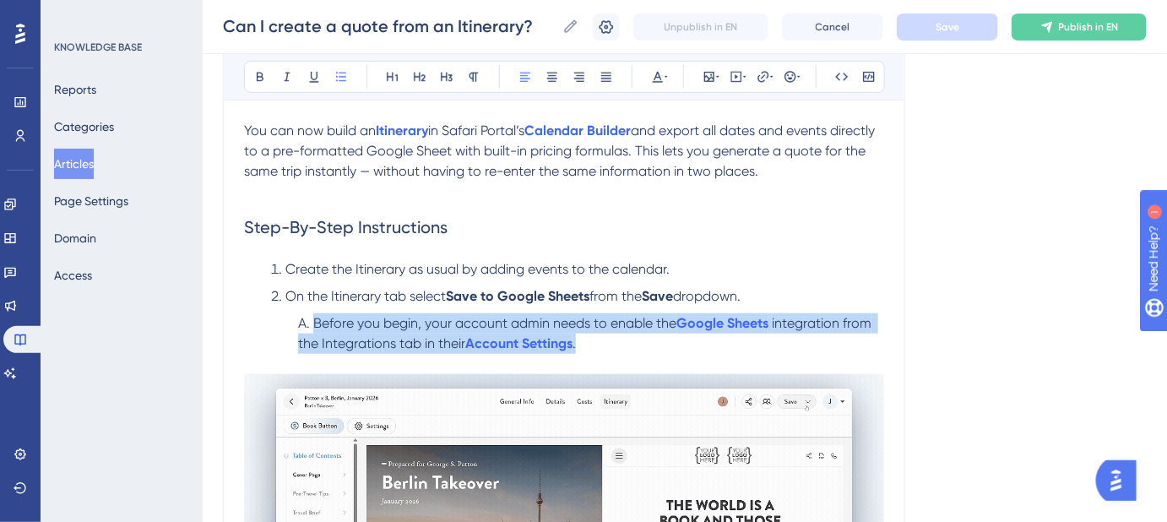
drag, startPoint x: 547, startPoint y: 345, endPoint x: 285, endPoint y: 331, distance: 262.9
click at [285, 331] on ol "Before you begin, your account admin needs to enable the Google Sheets integrat…" at bounding box center [577, 343] width 613 height 61
copy li "Before you begin, your account admin needs to enable the Google Sheets integrat…"
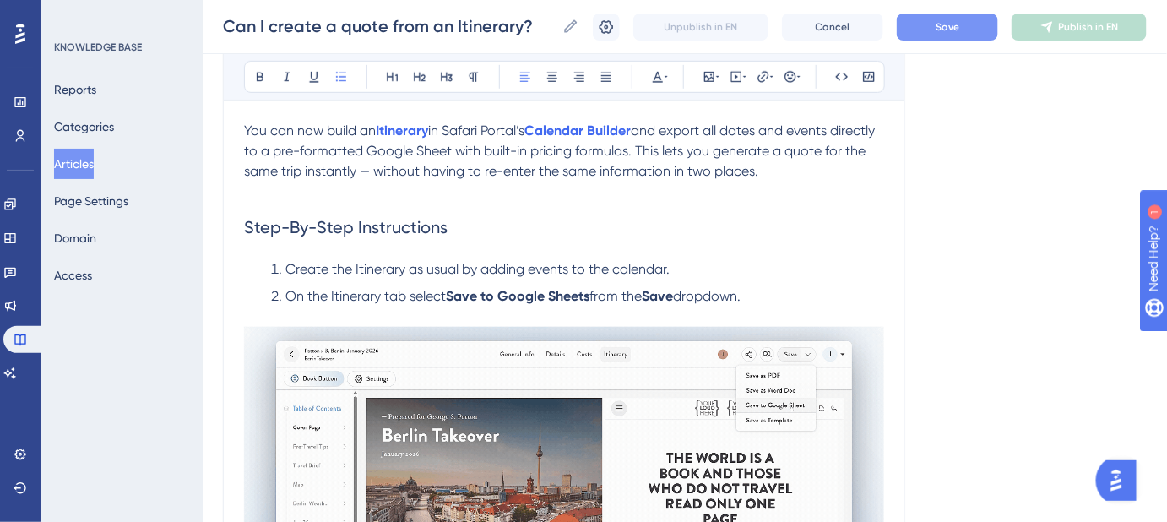
click at [991, 20] on button "Save" at bounding box center [947, 27] width 101 height 27
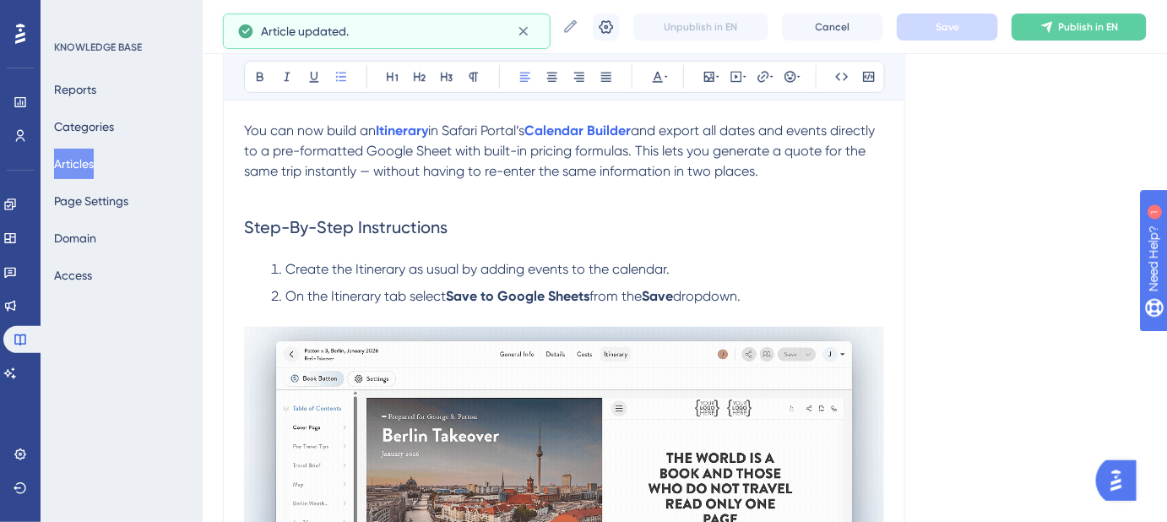
click at [261, 196] on p at bounding box center [564, 192] width 640 height 20
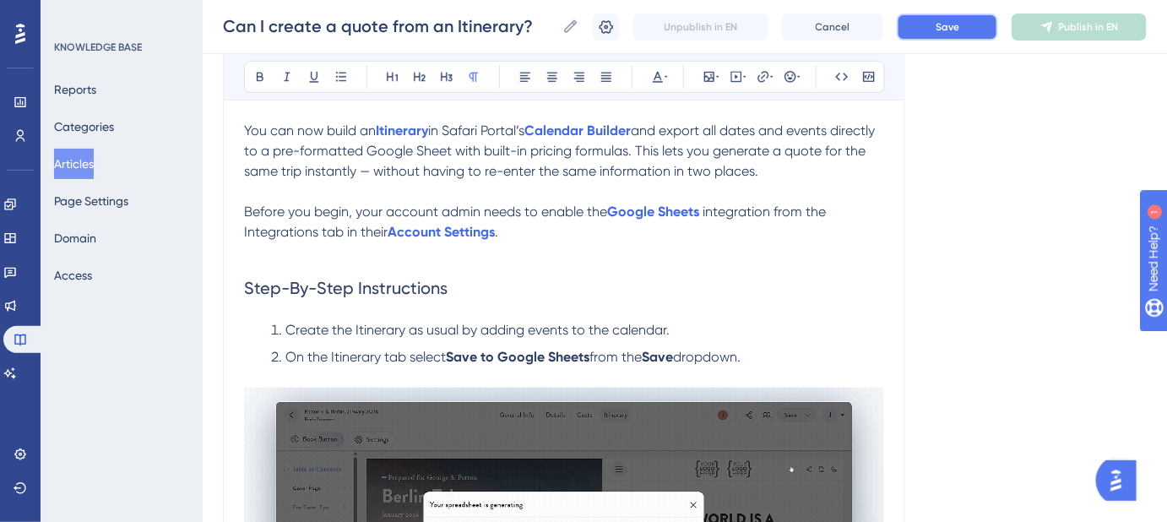
click at [922, 35] on button "Save" at bounding box center [947, 27] width 101 height 27
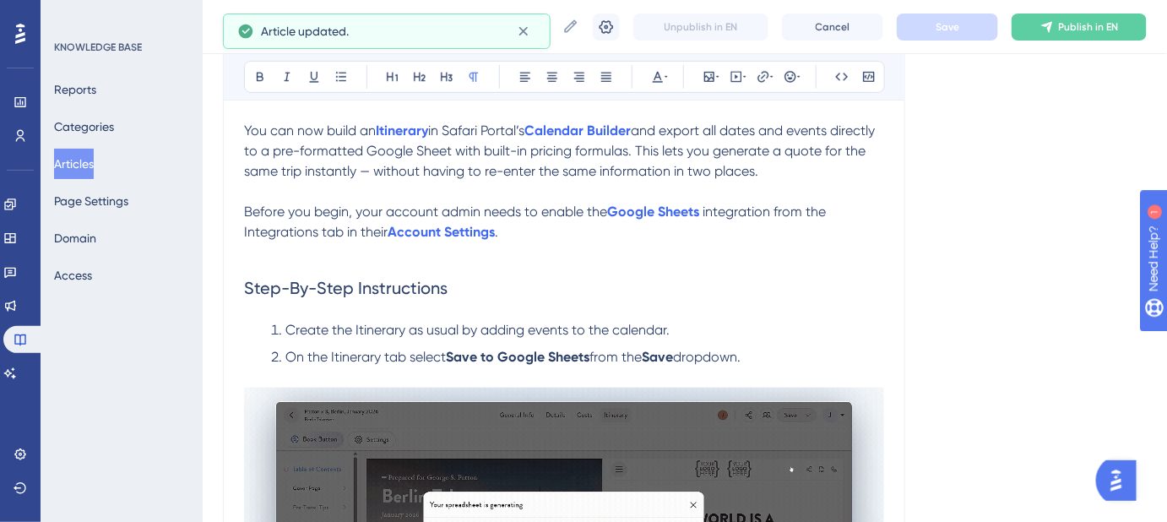
click at [244, 206] on span "Before you begin, your account admin needs to enable the" at bounding box center [425, 211] width 363 height 16
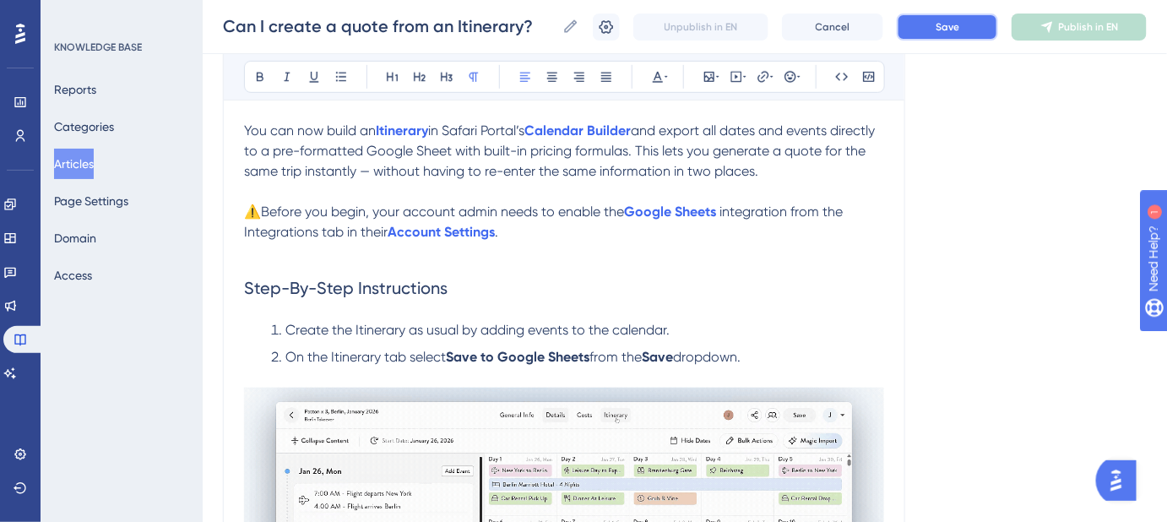
click at [940, 27] on span "Save" at bounding box center [947, 27] width 24 height 14
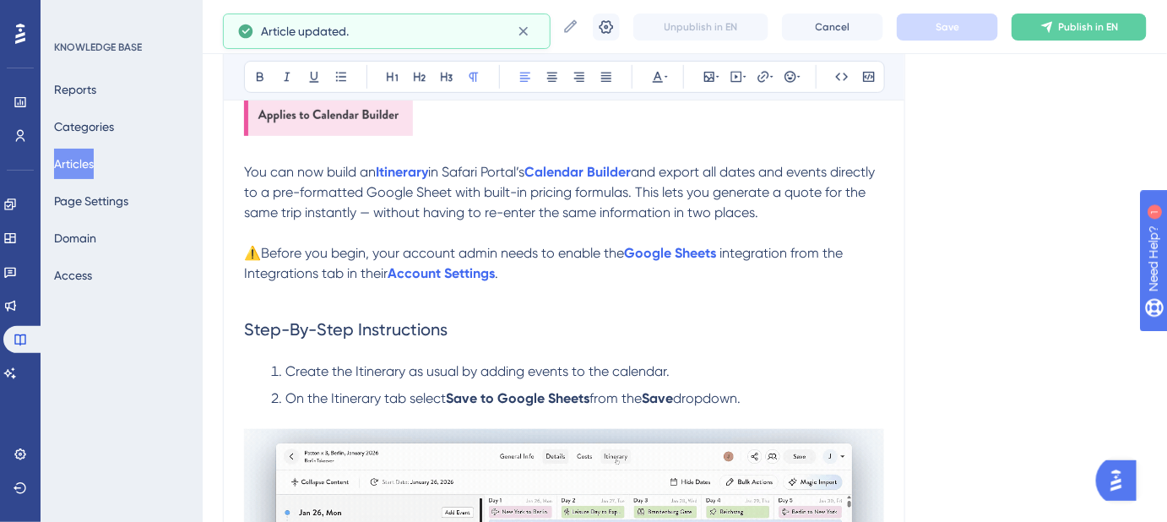
scroll to position [230, 0]
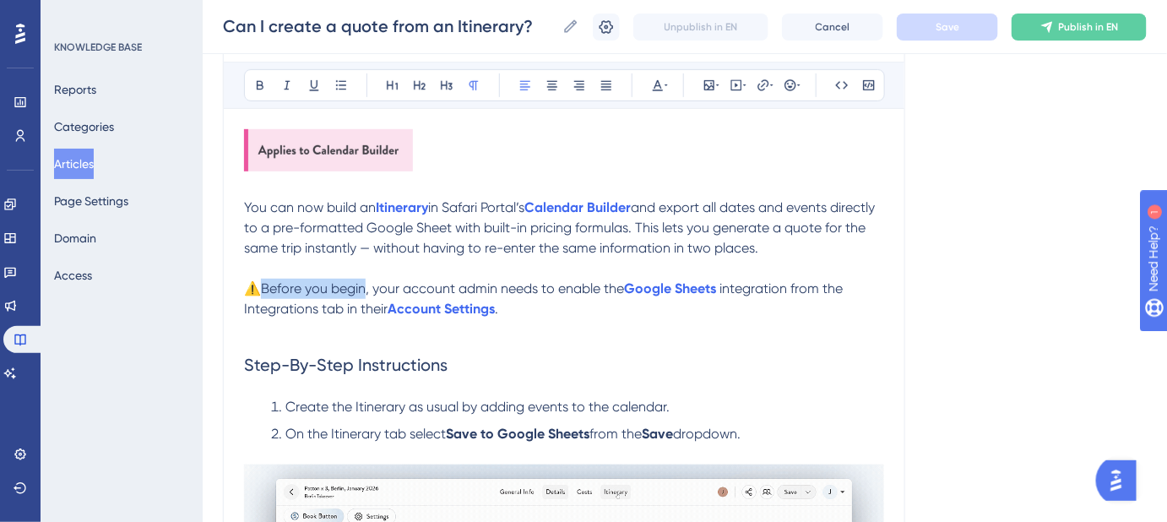
drag, startPoint x: 367, startPoint y: 287, endPoint x: 265, endPoint y: 290, distance: 102.2
click at [265, 290] on span "⚠️Before you begin, your account admin needs to enable the" at bounding box center [434, 288] width 380 height 16
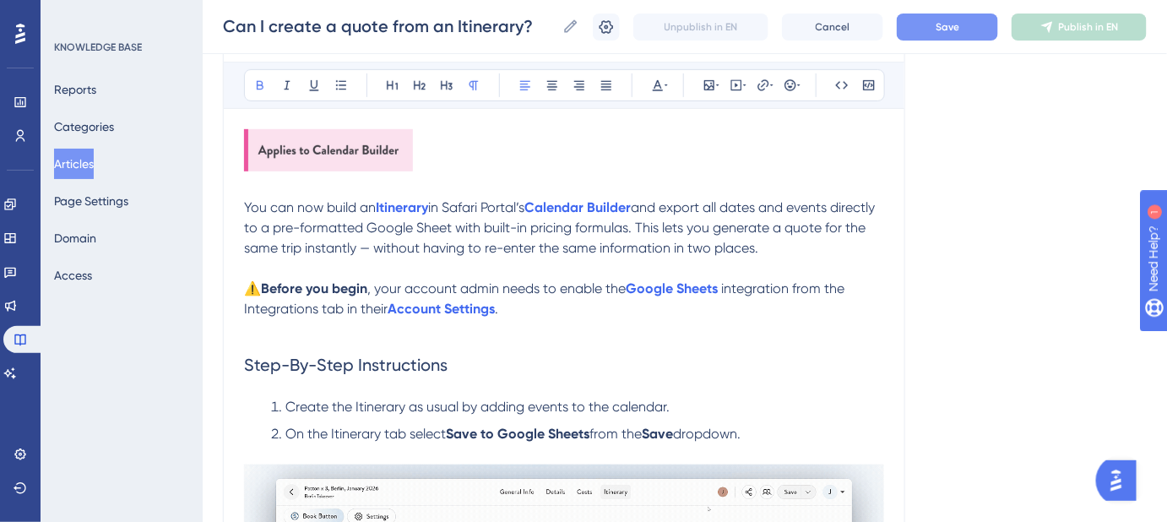
drag, startPoint x: 912, startPoint y: 261, endPoint x: 961, endPoint y: 107, distance: 161.3
click at [960, 40] on button "Save" at bounding box center [947, 27] width 101 height 27
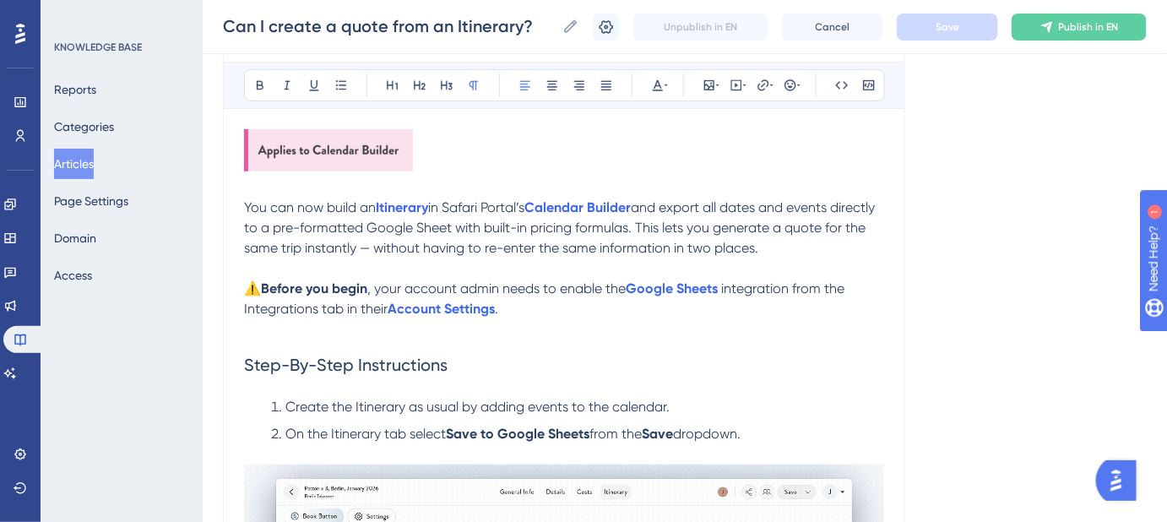
drag, startPoint x: 814, startPoint y: 248, endPoint x: 240, endPoint y: 211, distance: 575.3
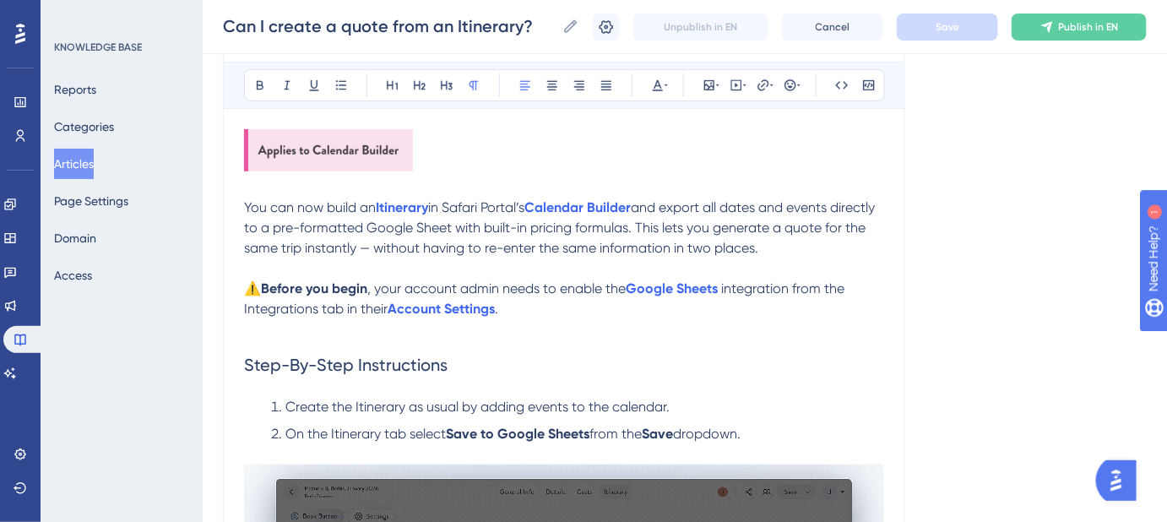
copy p "You can now build an Itinerary in Safari Portal’s Calendar Builder and export a…"
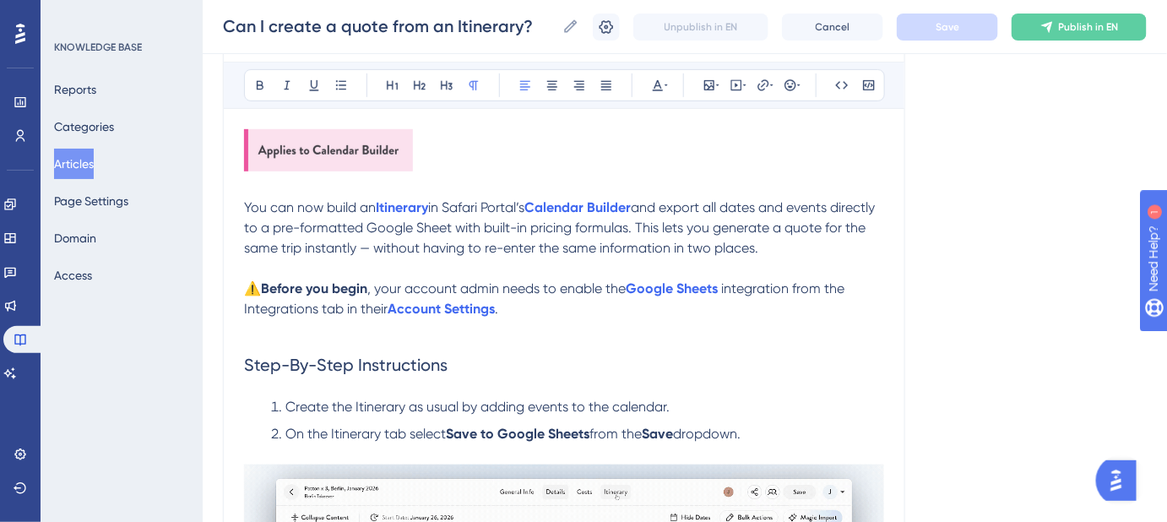
click at [808, 252] on p "You can now build an Itinerary in Safari Portal’s Calendar Builder and export a…" at bounding box center [564, 228] width 640 height 61
click at [402, 246] on span "and export all dates and events directly to a pre-formatted Google Sheet with b…" at bounding box center [561, 227] width 634 height 57
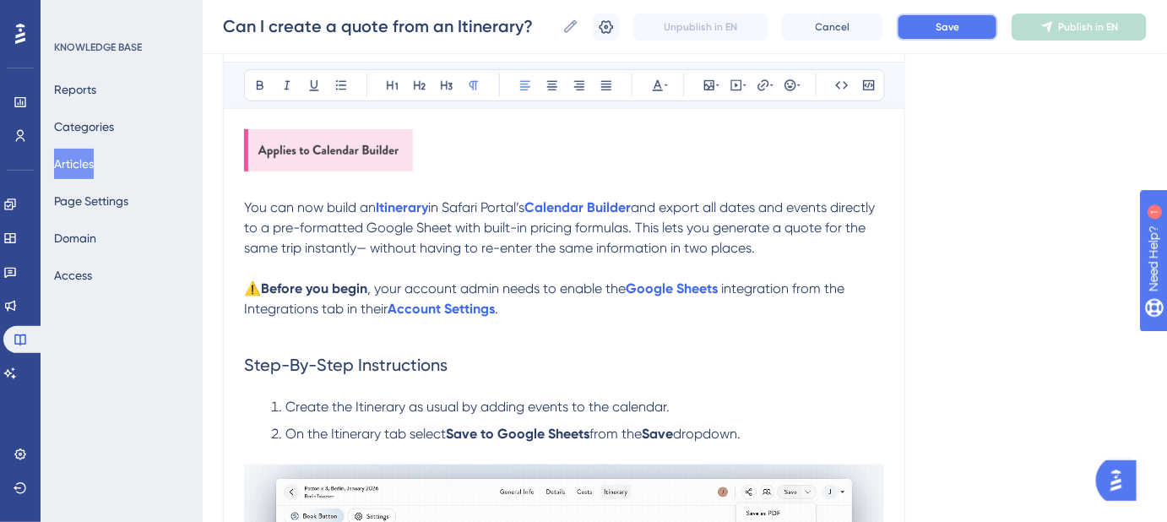
click at [927, 27] on button "Save" at bounding box center [947, 27] width 101 height 27
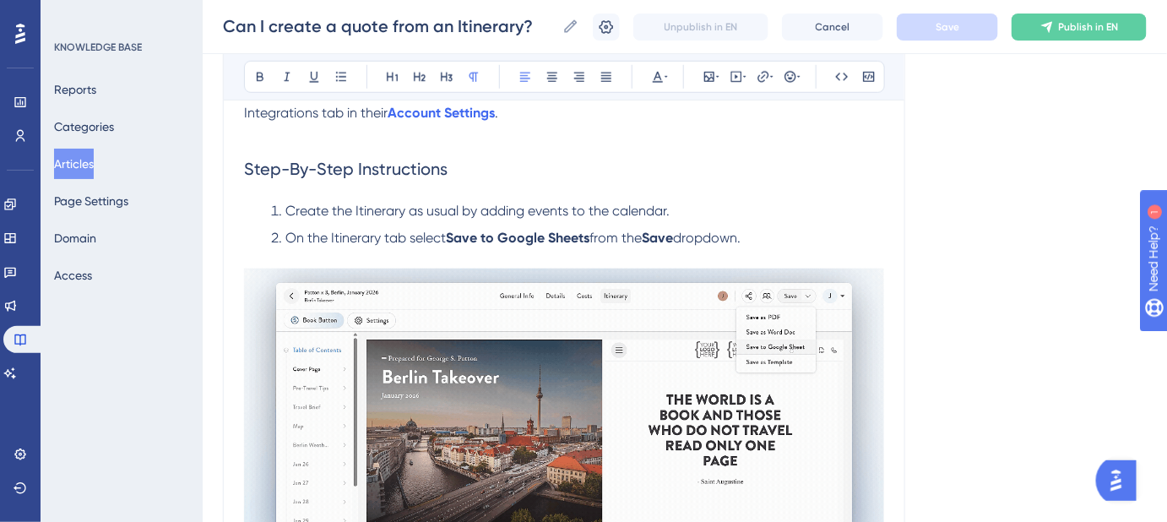
scroll to position [460, 0]
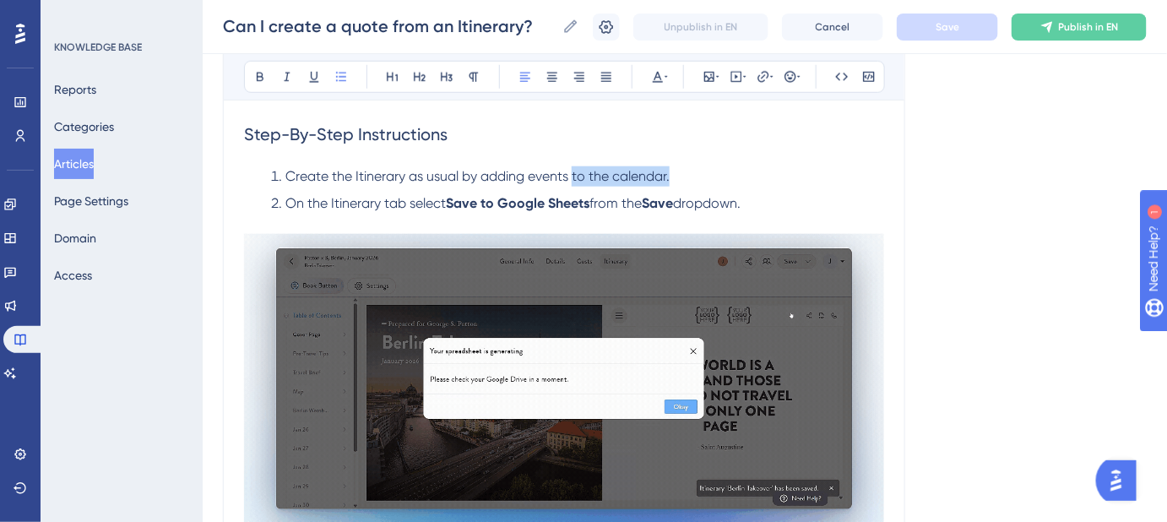
drag, startPoint x: 663, startPoint y: 174, endPoint x: 574, endPoint y: 175, distance: 88.6
click at [574, 175] on span "Create the Itinerary as usual by adding events to the calendar." at bounding box center [477, 176] width 384 height 16
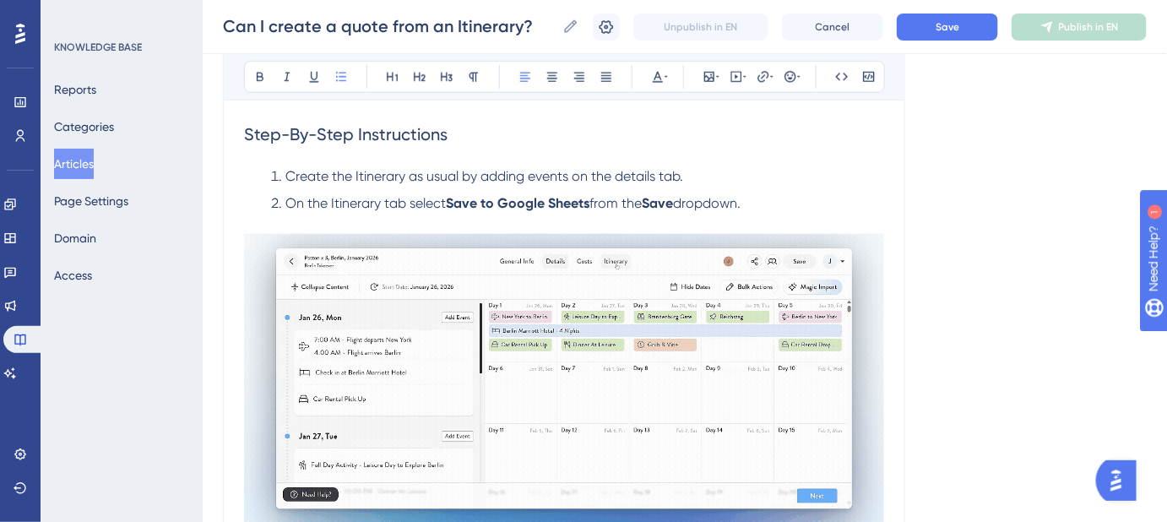
click at [977, 14] on div "Unpublish in EN Cancel Save Publish in EN" at bounding box center [870, 27] width 554 height 27
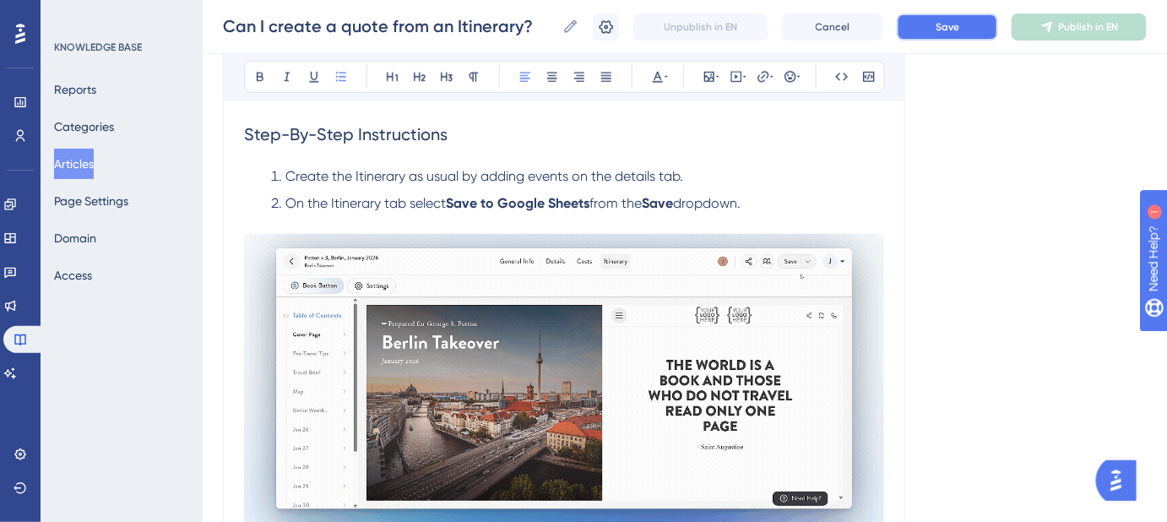
click at [933, 31] on button "Save" at bounding box center [947, 27] width 101 height 27
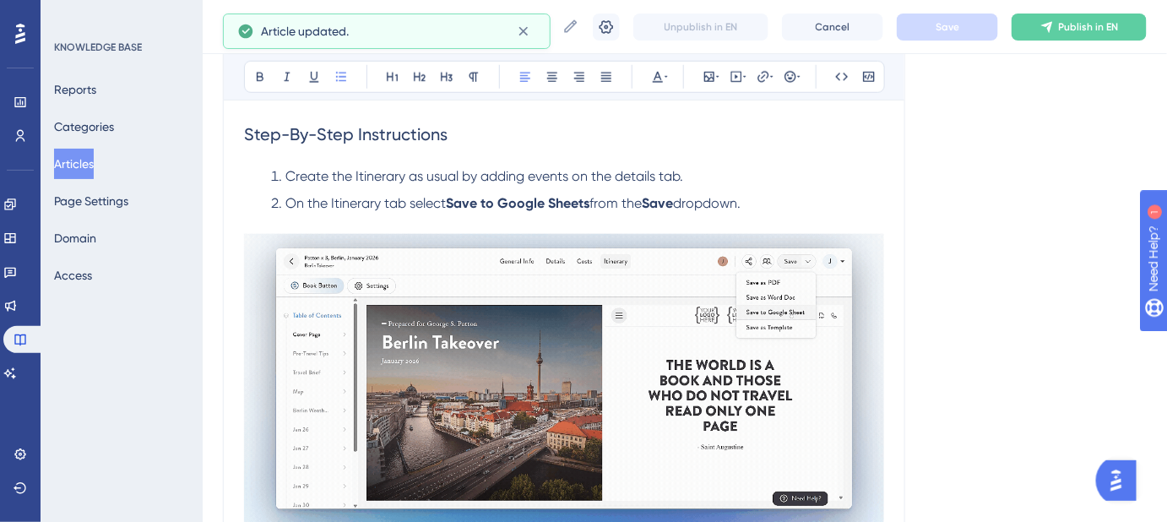
click at [292, 200] on span "On the Itinerary tab select" at bounding box center [365, 203] width 160 height 16
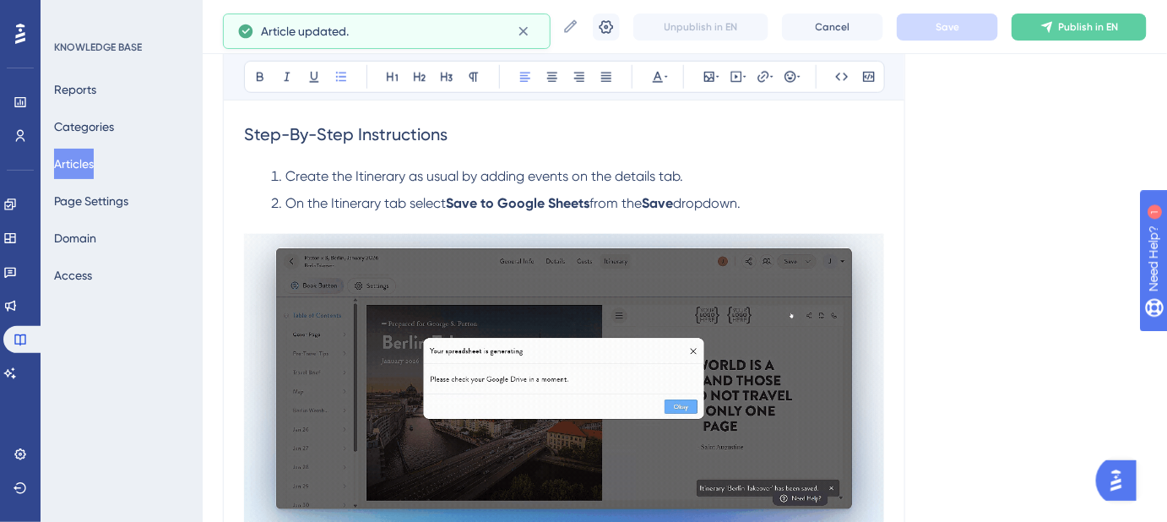
click at [288, 200] on span "On the Itinerary tab select" at bounding box center [365, 203] width 160 height 16
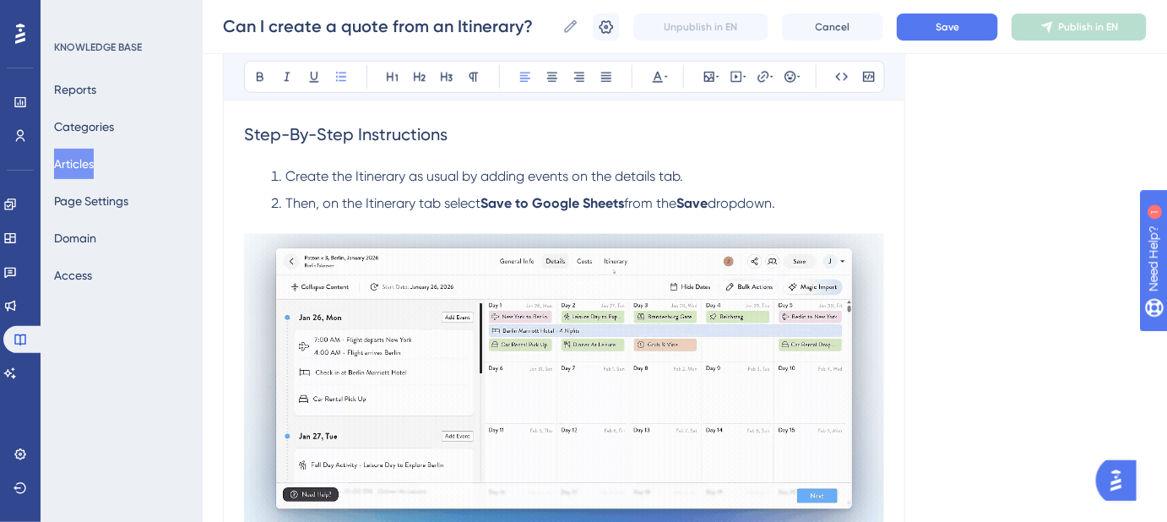
click at [441, 199] on span "Then, on the Itinerary tab select" at bounding box center [382, 203] width 195 height 16
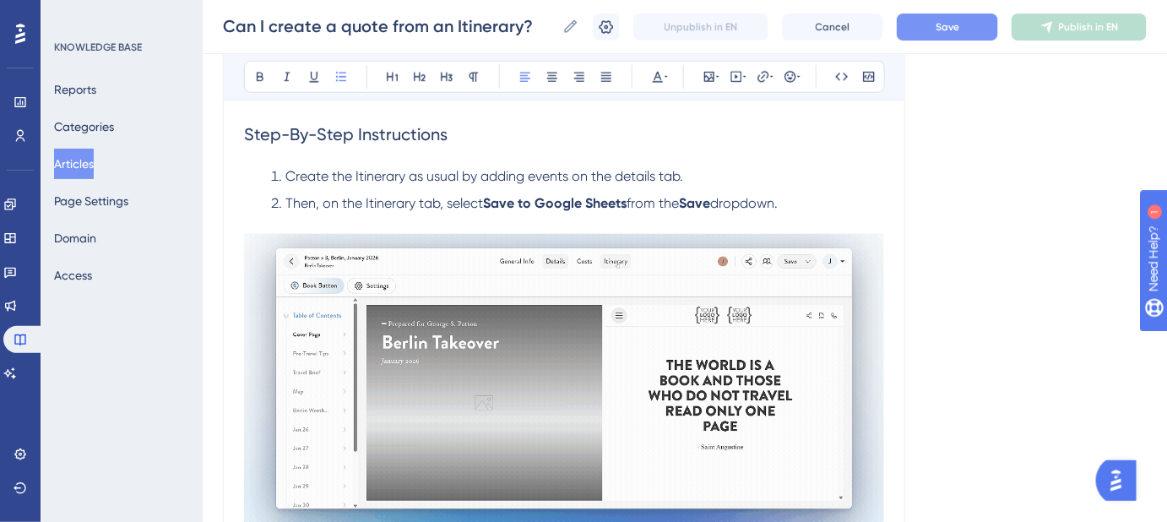
click at [947, 30] on span "Save" at bounding box center [947, 27] width 24 height 14
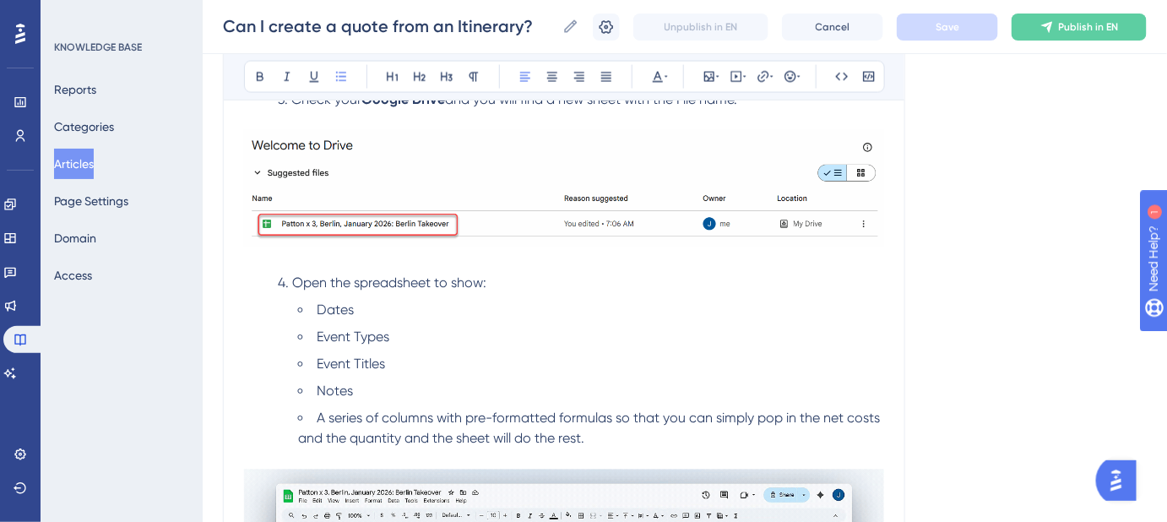
scroll to position [997, 0]
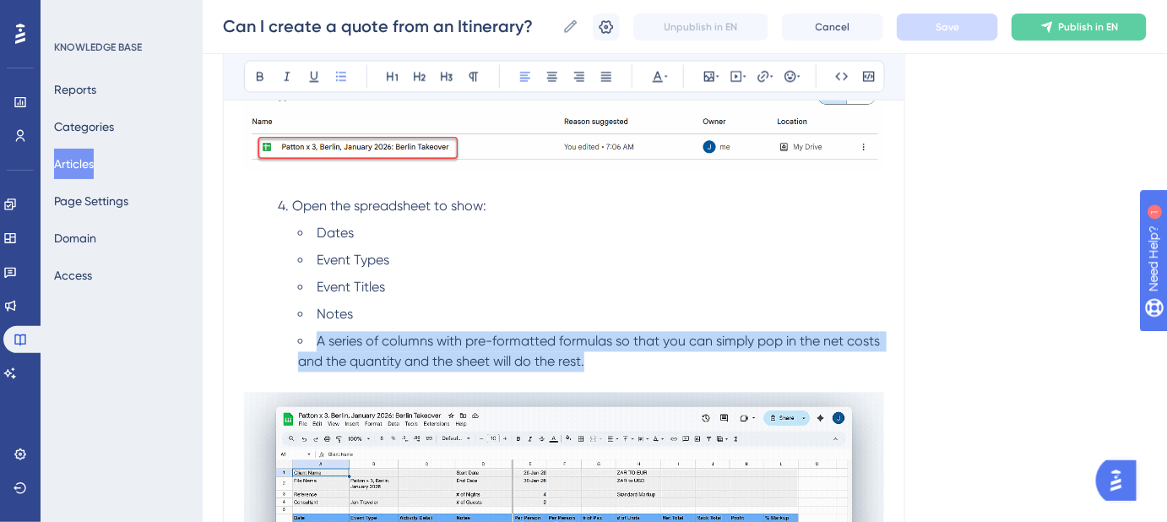
drag, startPoint x: 594, startPoint y: 365, endPoint x: 315, endPoint y: 339, distance: 280.7
click at [315, 339] on li "A series of columns with pre-formatted formulas so that you can simply pop in t…" at bounding box center [591, 352] width 586 height 41
copy span "A series of columns with pre-formatted formulas so that you can simply pop in t…"
click at [619, 356] on li "A series of columns with pre-formatted formulas so that you can simply pop in t…" at bounding box center [591, 352] width 586 height 41
drag, startPoint x: 578, startPoint y: 361, endPoint x: 319, endPoint y: 344, distance: 259.8
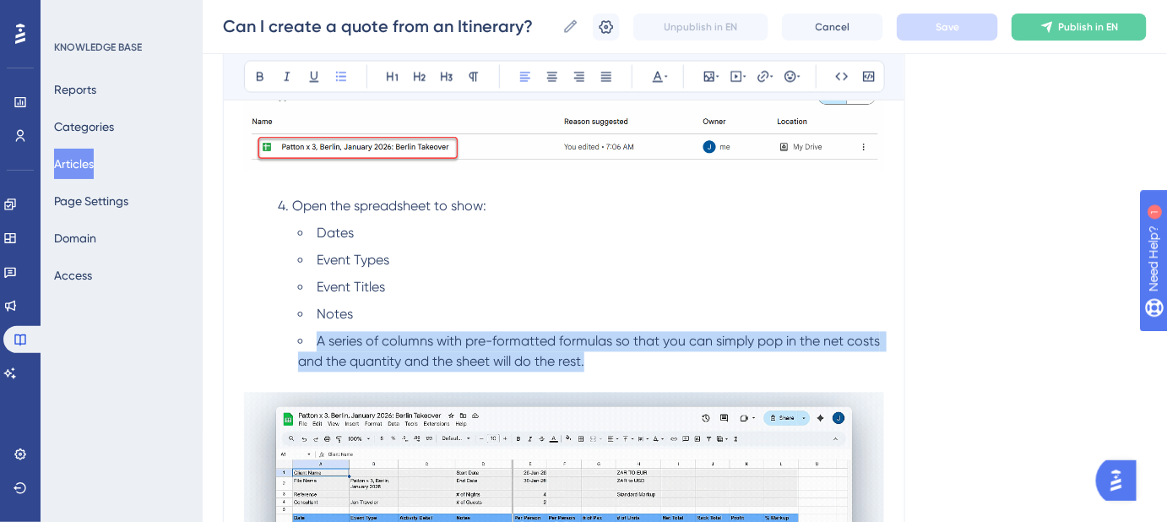
click at [319, 344] on li "A series of columns with pre-formatted formulas so that you can simply pop in t…" at bounding box center [591, 352] width 586 height 41
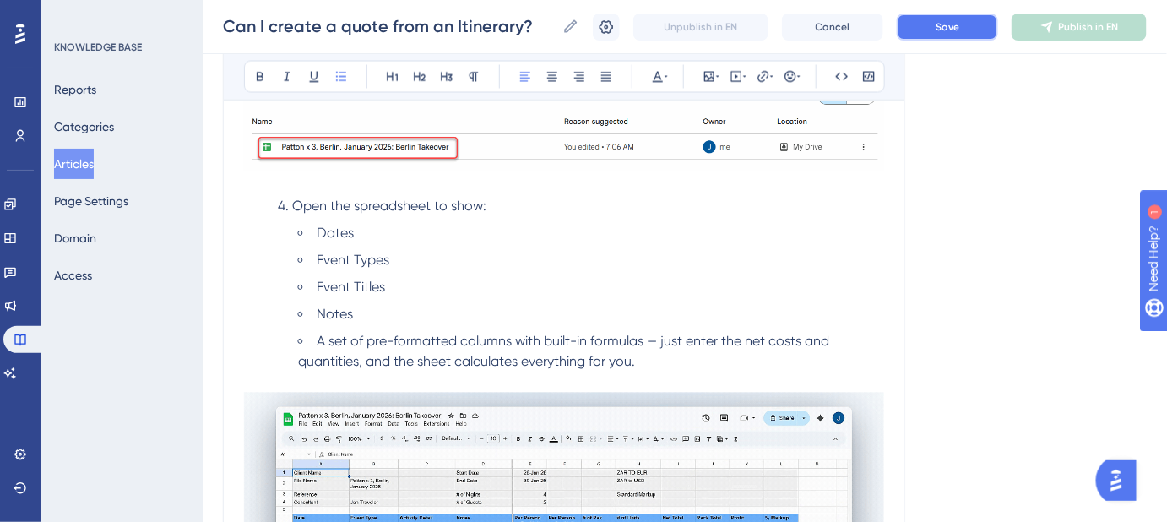
click at [947, 31] on span "Save" at bounding box center [947, 27] width 24 height 14
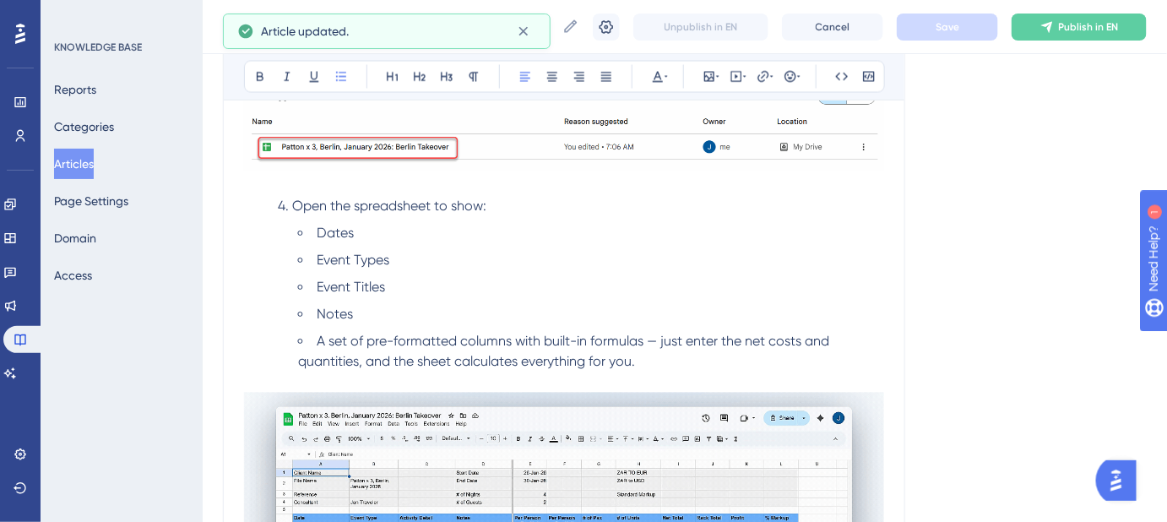
click at [356, 229] on li "Dates" at bounding box center [591, 234] width 586 height 20
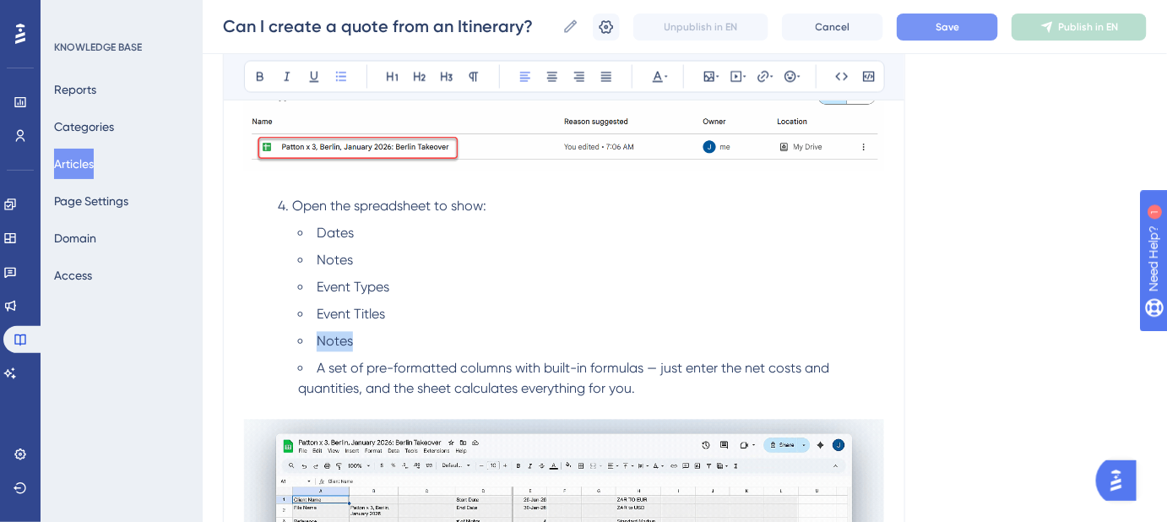
drag, startPoint x: 321, startPoint y: 332, endPoint x: 292, endPoint y: 327, distance: 29.1
click at [292, 327] on ul "Dates Notes Event Types Event Titles Notes A set of pre-formatted columns with …" at bounding box center [577, 312] width 613 height 176
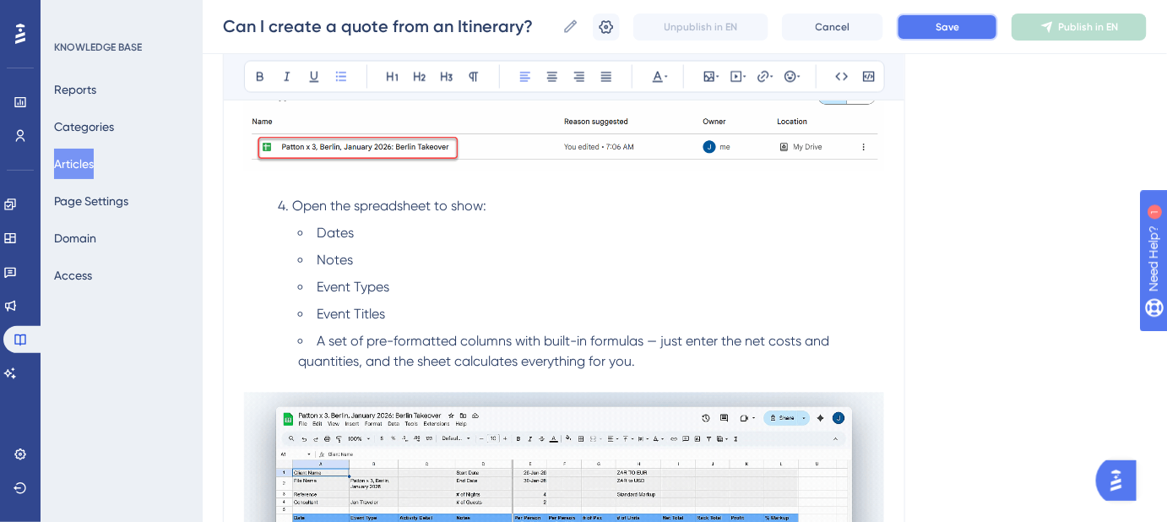
click at [950, 33] on button "Save" at bounding box center [947, 27] width 101 height 27
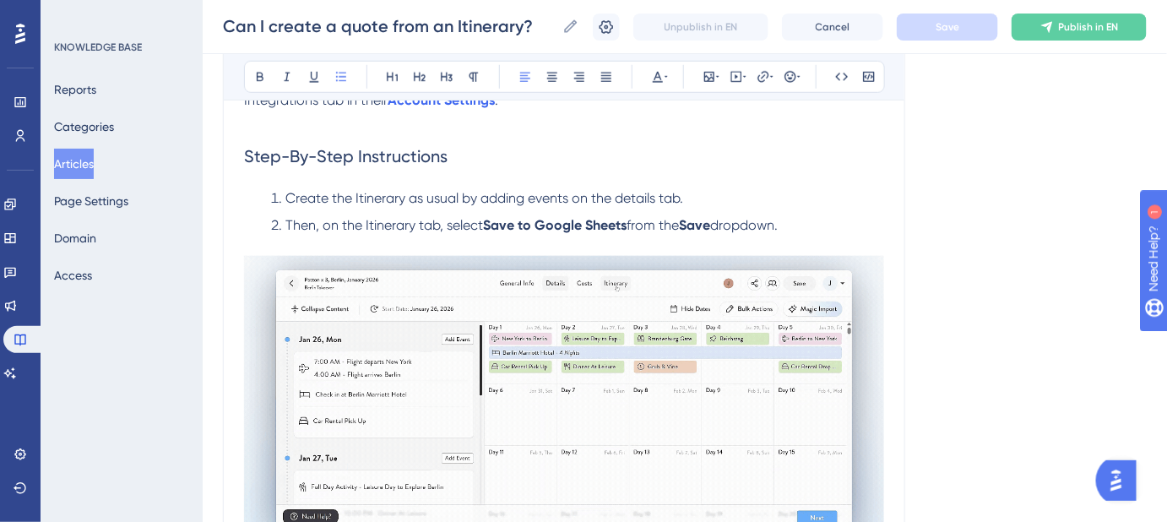
scroll to position [306, 0]
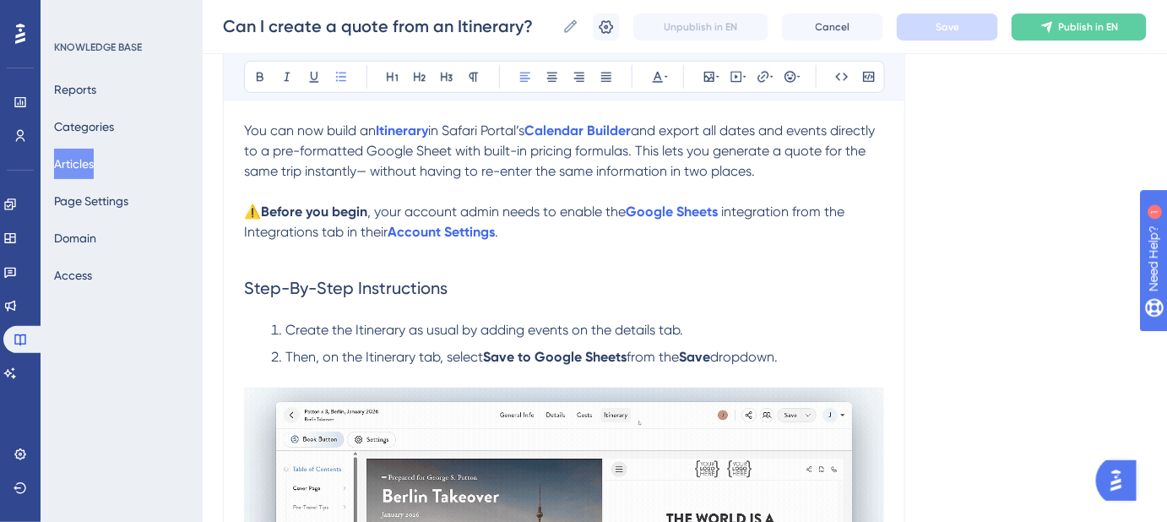
click at [401, 171] on span "and export all dates and events directly to a pre-formatted Google Sheet with b…" at bounding box center [561, 150] width 634 height 57
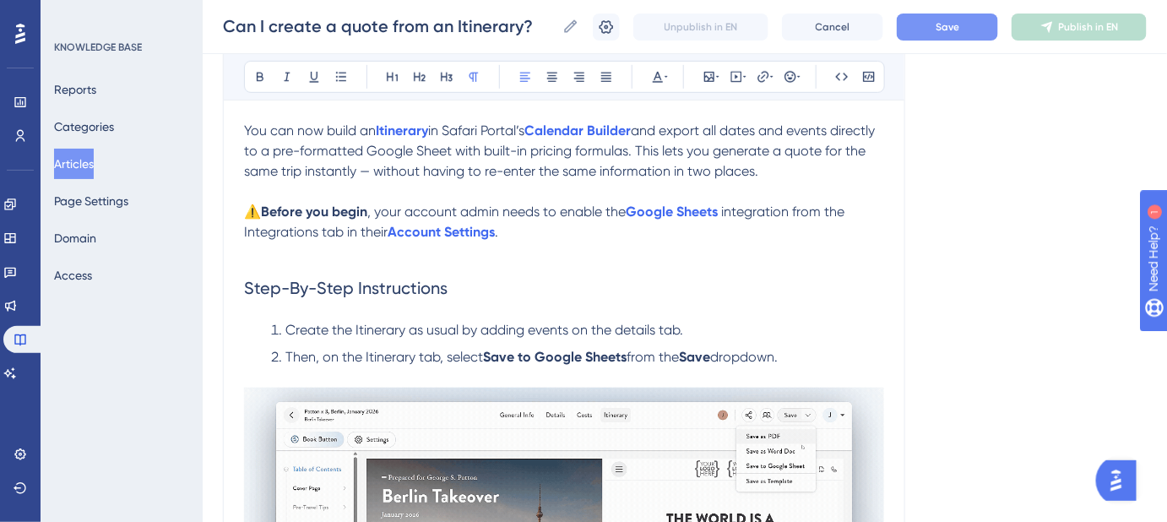
click at [965, 24] on button "Save" at bounding box center [947, 27] width 101 height 27
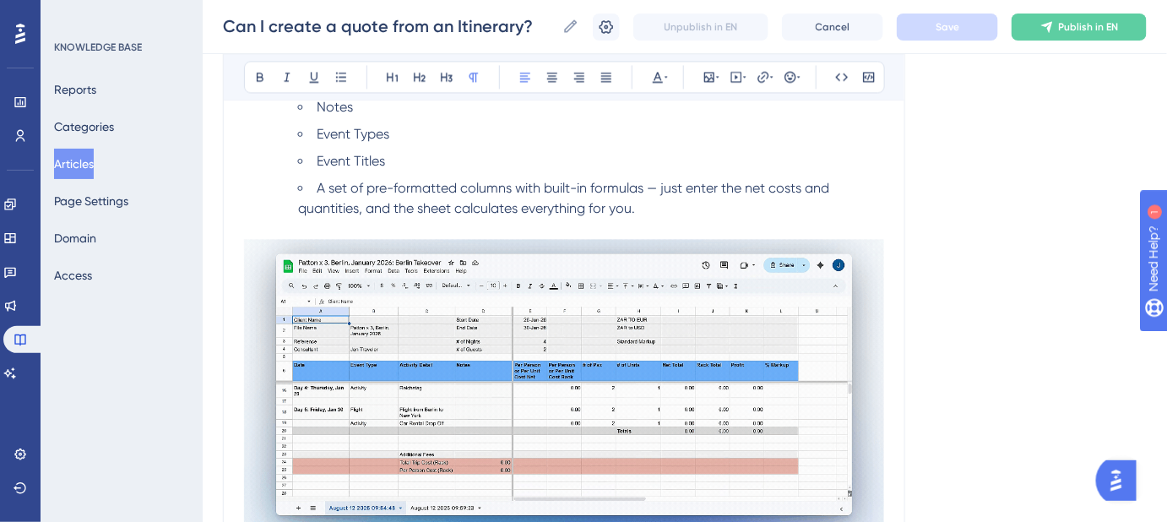
scroll to position [1074, 0]
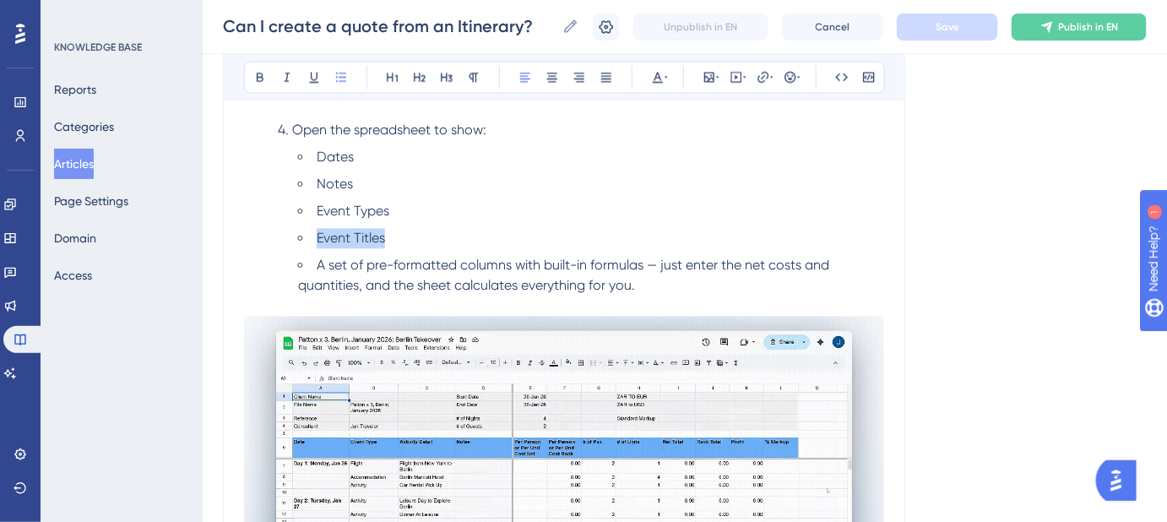
drag, startPoint x: 389, startPoint y: 238, endPoint x: 318, endPoint y: 236, distance: 71.0
click at [318, 236] on li "Event Titles" at bounding box center [591, 238] width 586 height 20
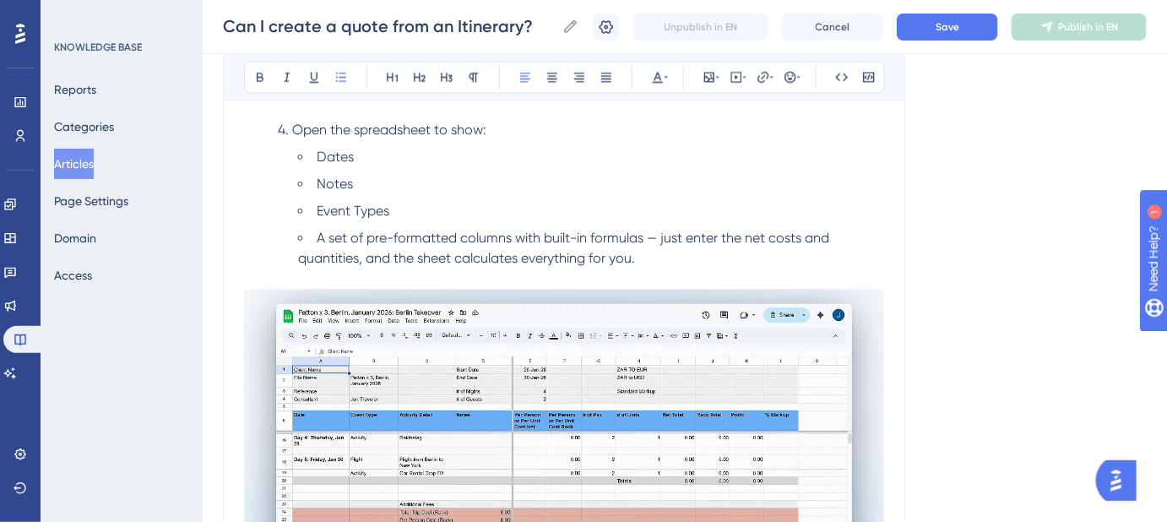
click at [358, 186] on li "Notes" at bounding box center [591, 184] width 586 height 20
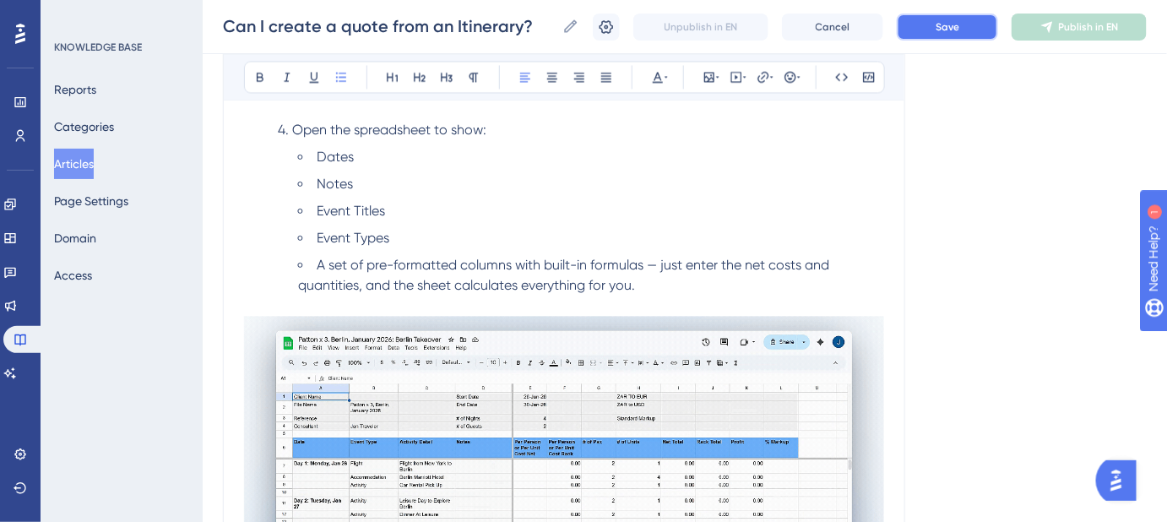
click at [931, 29] on button "Save" at bounding box center [947, 27] width 101 height 27
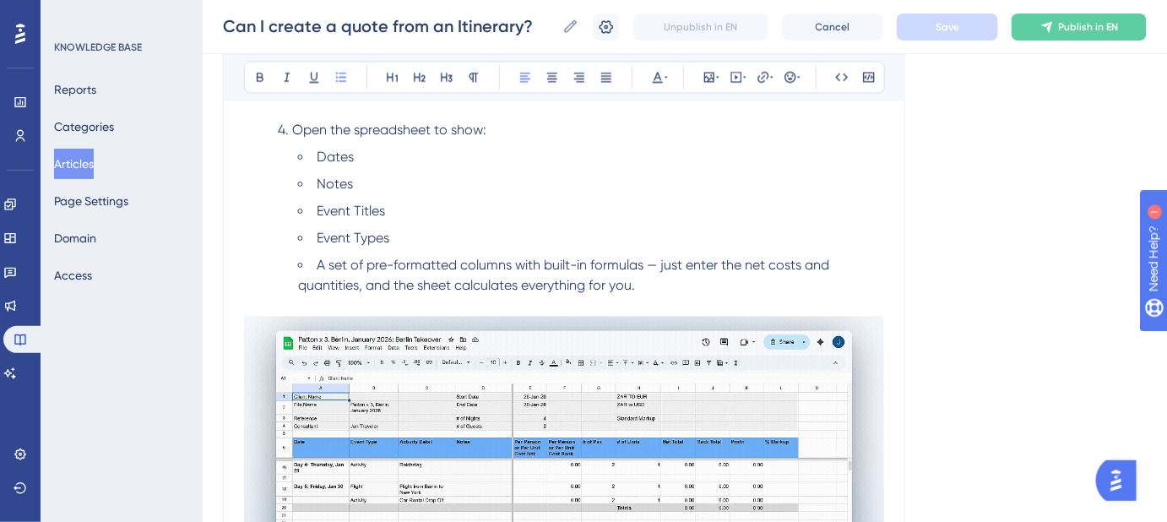
click at [660, 260] on span "A set of pre-formatted columns with built-in formulas — just enter the net cost…" at bounding box center [565, 275] width 534 height 36
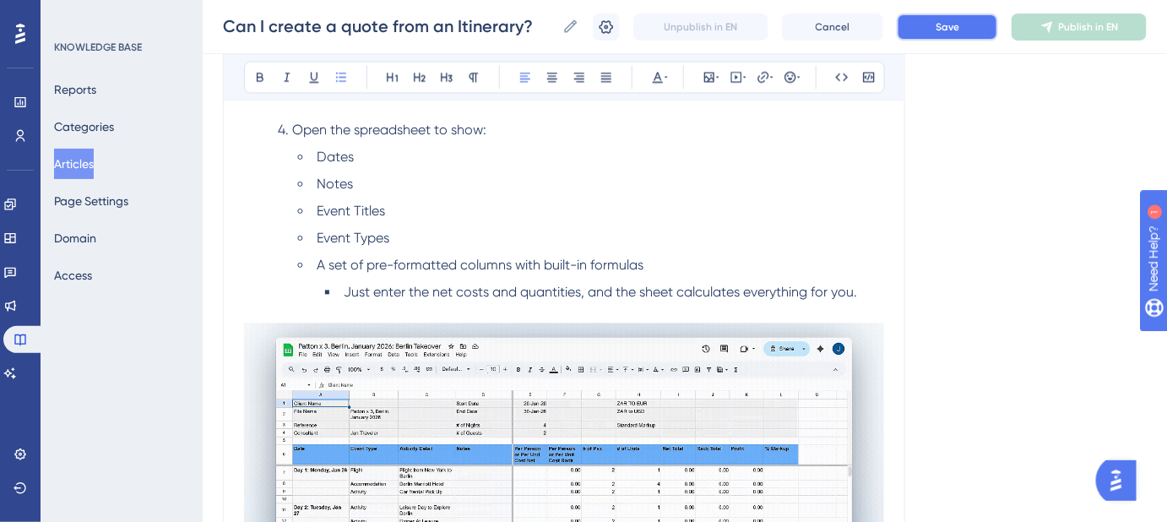
click at [956, 33] on span "Save" at bounding box center [947, 27] width 24 height 14
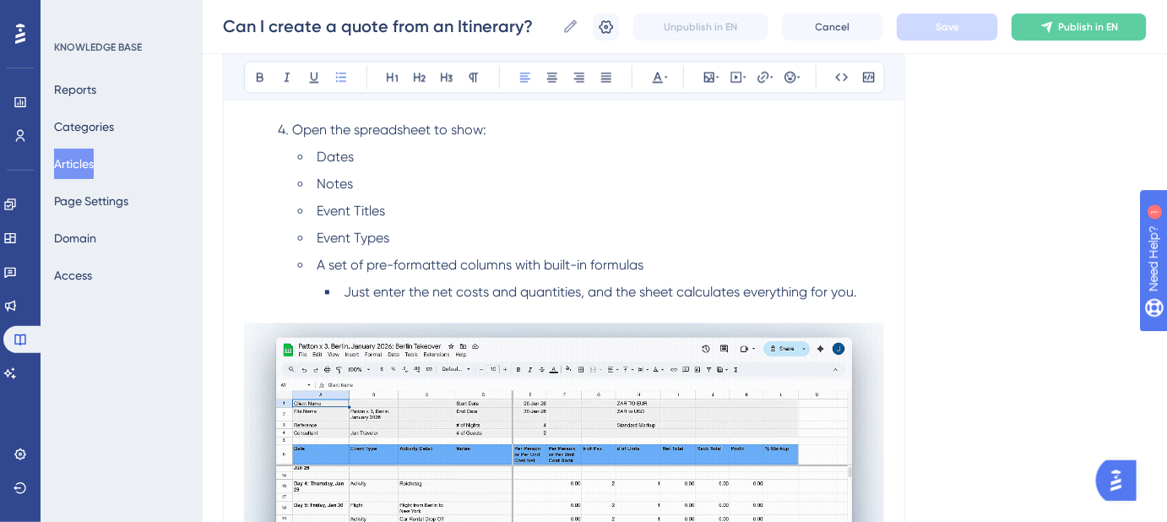
click at [648, 267] on li "A set of pre-formatted columns with built-in formulas" at bounding box center [591, 265] width 586 height 20
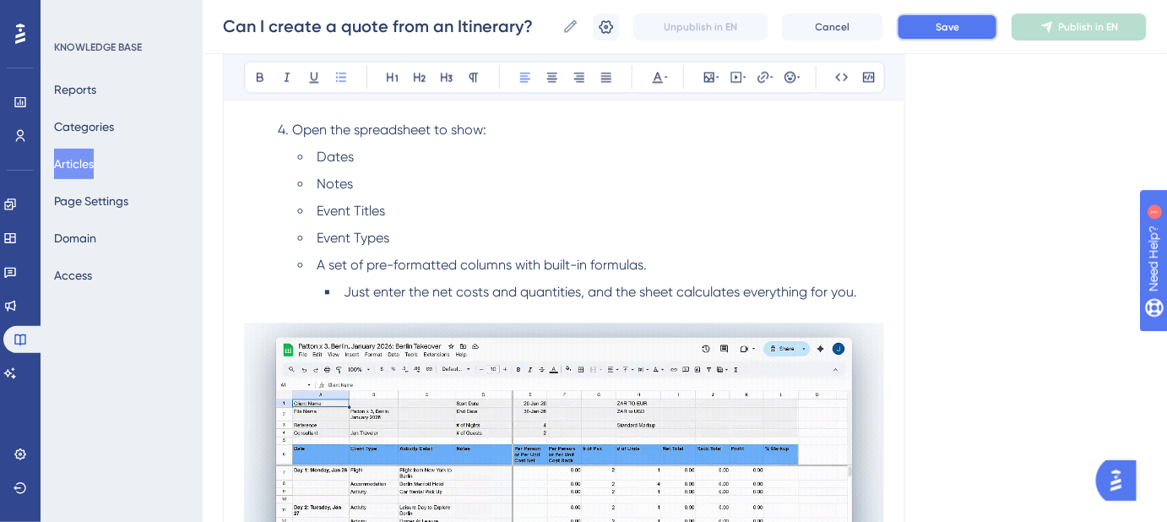
click at [924, 37] on button "Save" at bounding box center [947, 27] width 101 height 27
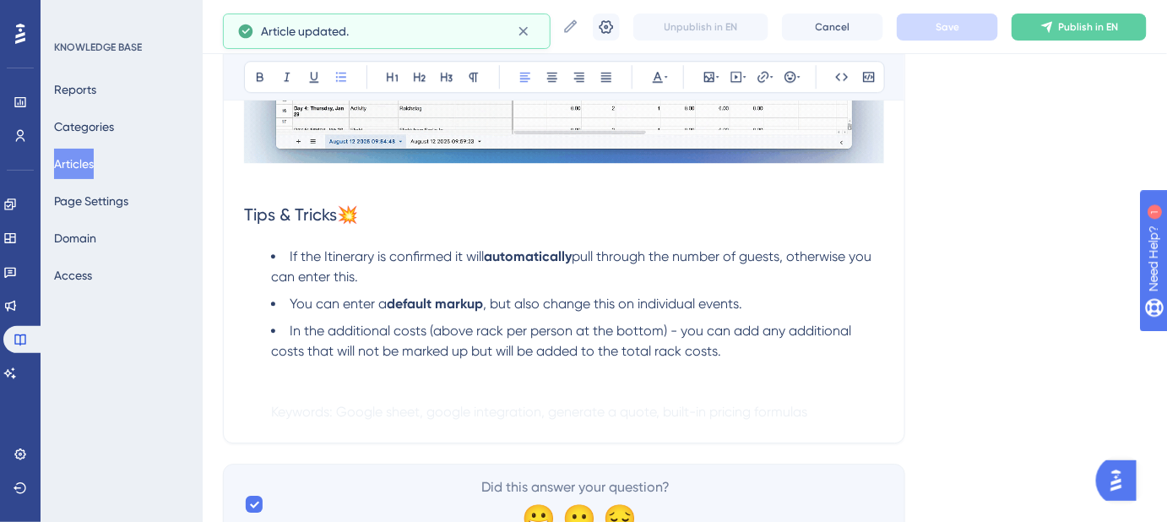
scroll to position [1535, 0]
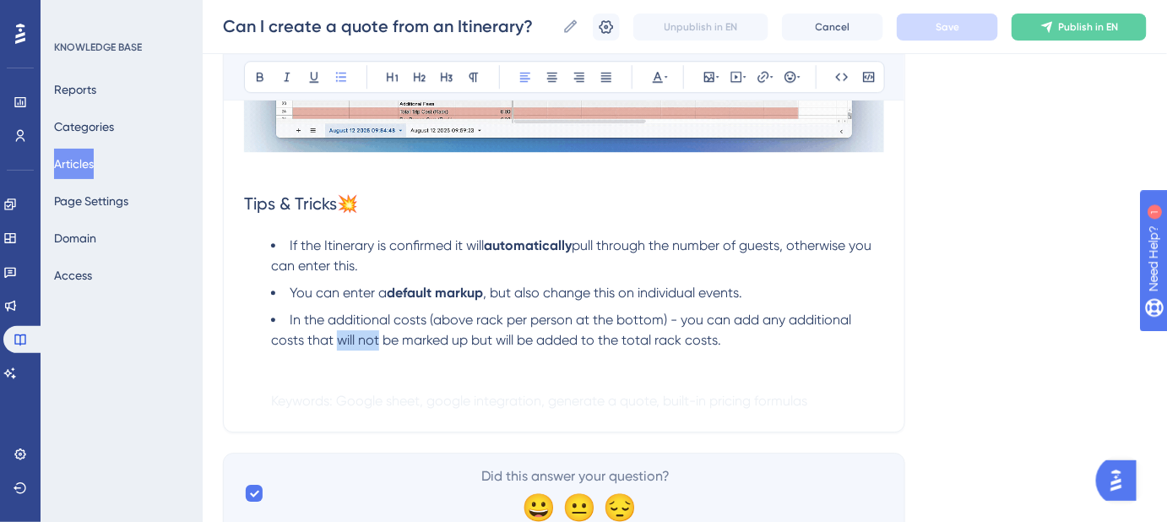
drag, startPoint x: 335, startPoint y: 338, endPoint x: 377, endPoint y: 337, distance: 41.4
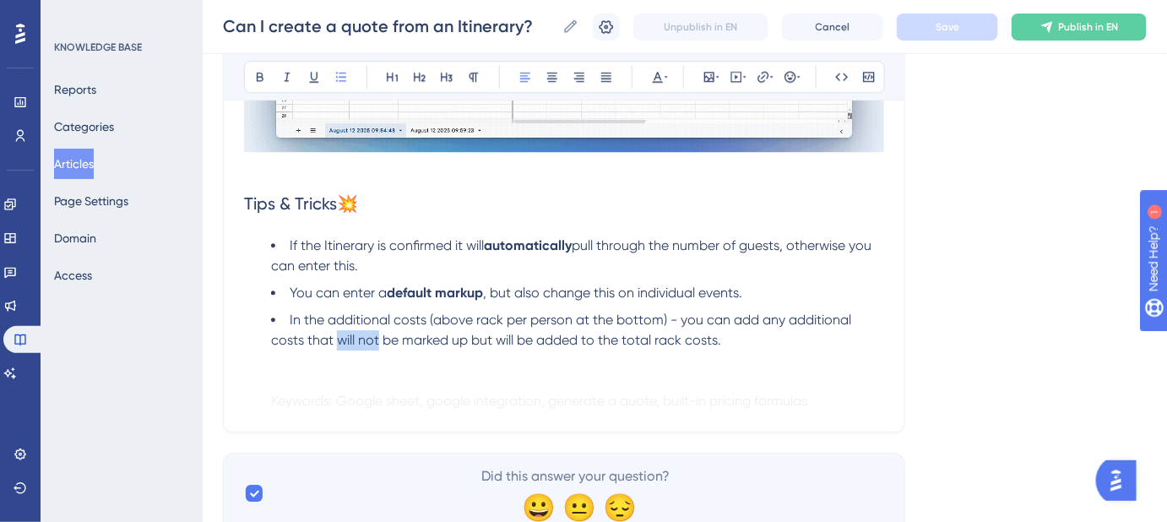
click at [377, 337] on span "In the additional costs (above rack per person at the bottom) - you can add any…" at bounding box center [562, 330] width 583 height 36
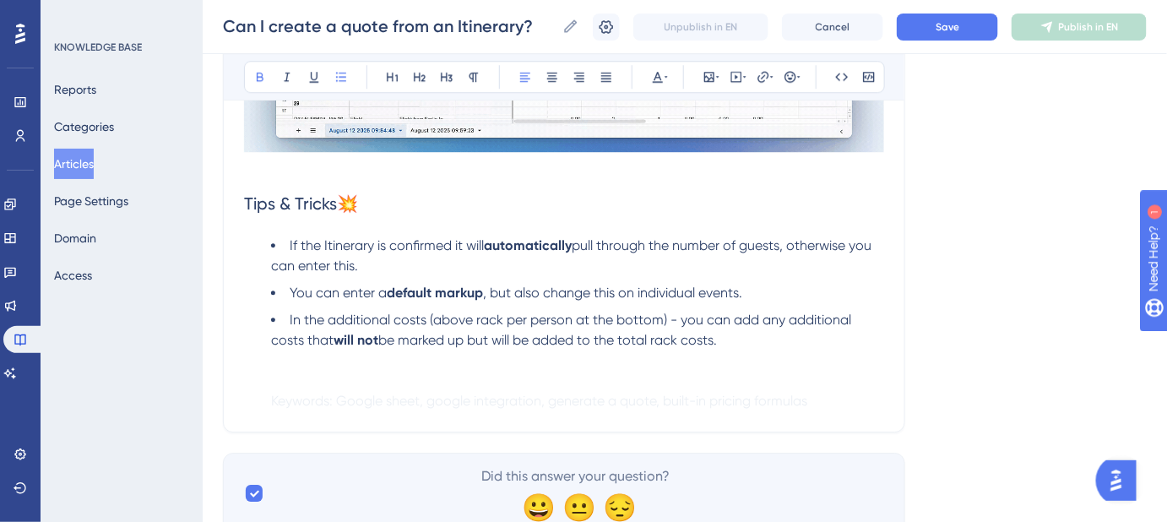
click at [858, 320] on li "In the additional costs (above rack per person at the bottom) - you can add any…" at bounding box center [577, 360] width 613 height 101
drag, startPoint x: 512, startPoint y: 337, endPoint x: 533, endPoint y: 337, distance: 21.1
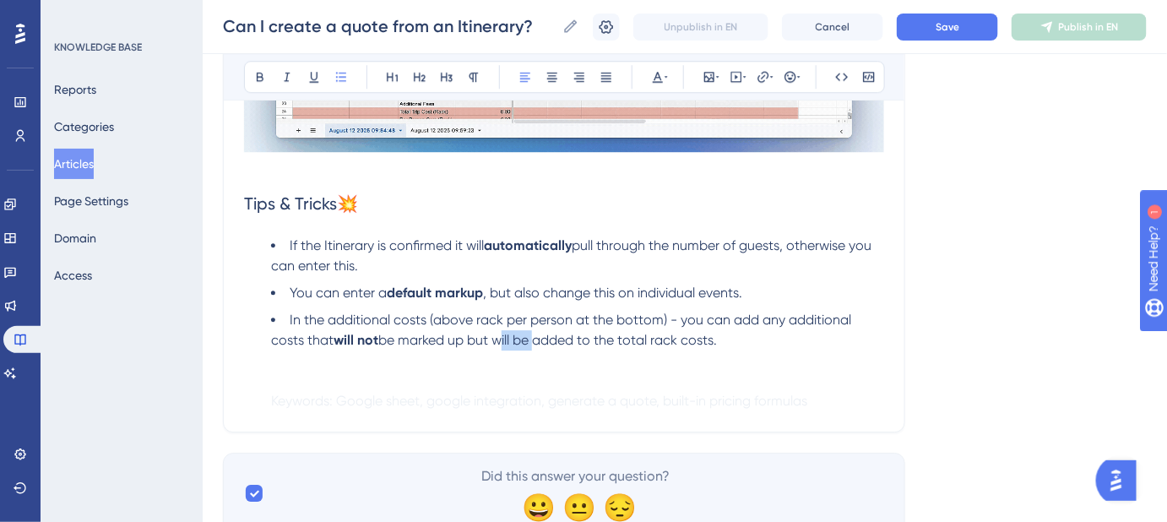
click at [533, 337] on span "be marked up but will be added to the total rack costs." at bounding box center [547, 340] width 339 height 16
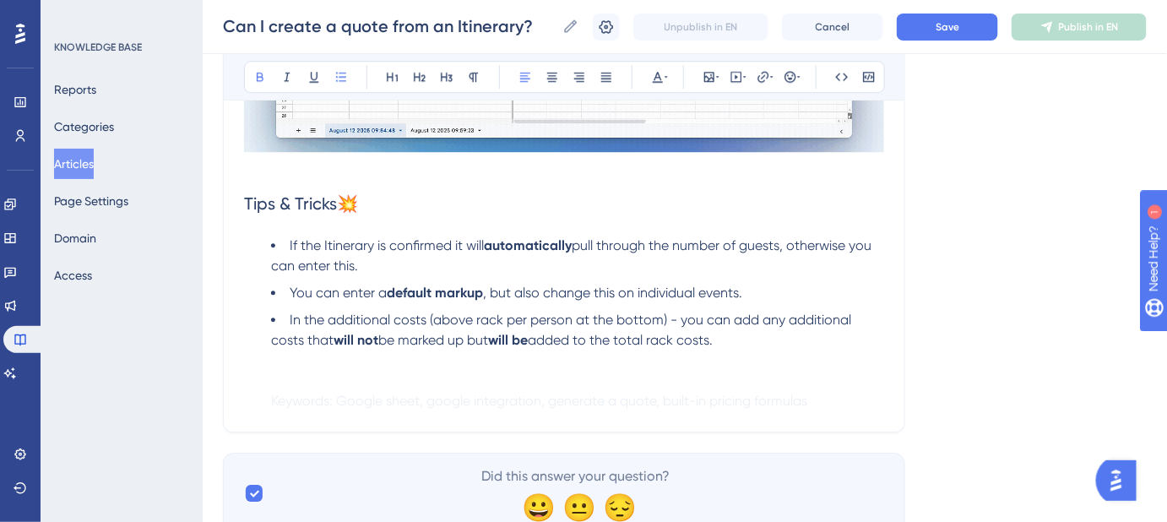
click at [876, 344] on li "In the additional costs (above rack per person at the bottom) - you can add any…" at bounding box center [577, 360] width 613 height 101
click at [940, 34] on button "Save" at bounding box center [947, 27] width 101 height 27
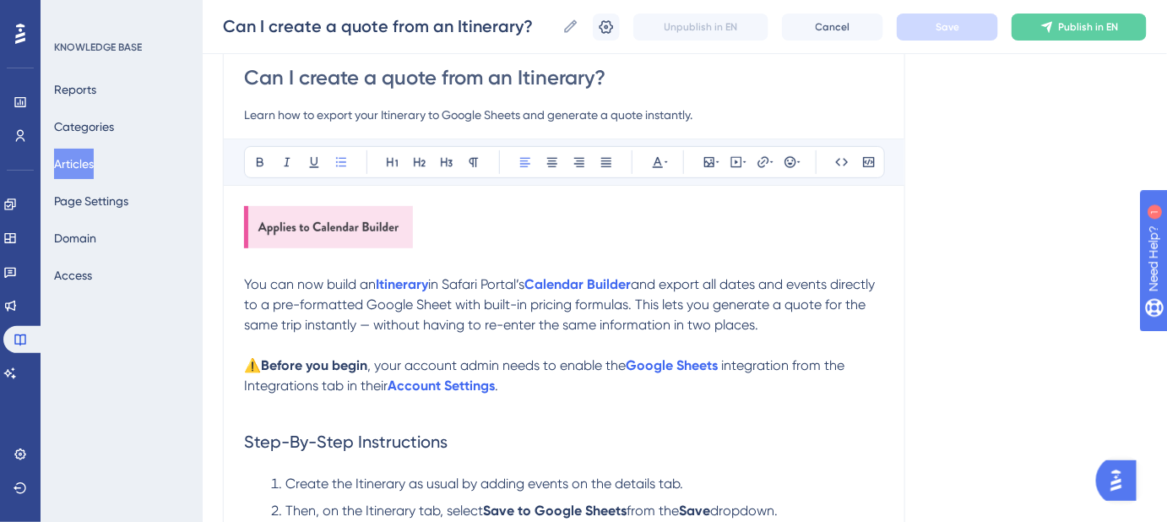
scroll to position [0, 0]
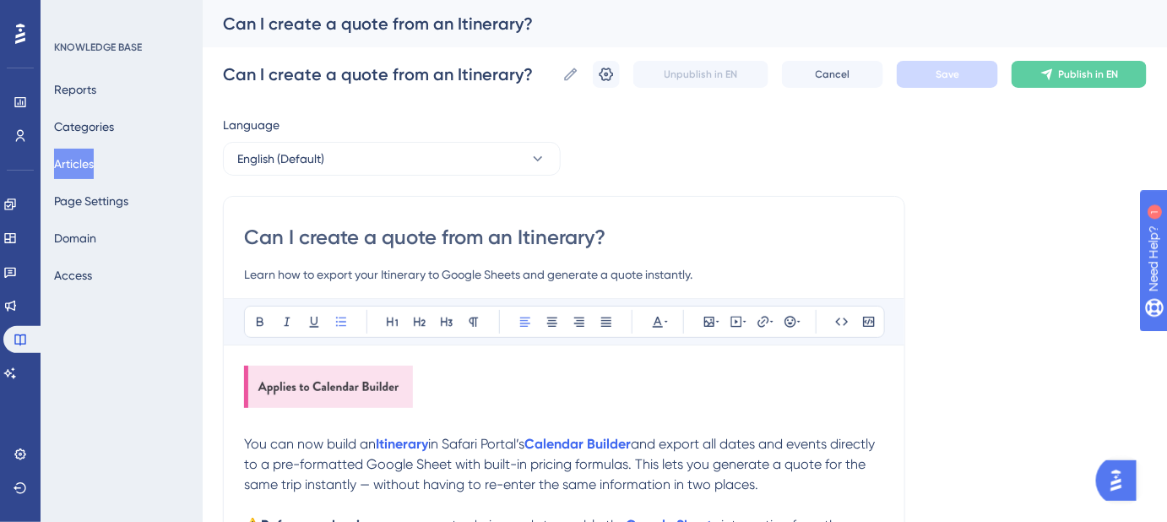
click at [604, 234] on input "Can I create a quote from an Itinerary?" at bounding box center [564, 237] width 640 height 27
click at [693, 274] on input "Learn how to export your Itinerary to Google Sheets and generate a quote instan…" at bounding box center [564, 274] width 640 height 20
drag, startPoint x: 322, startPoint y: 273, endPoint x: 208, endPoint y: 273, distance: 114.8
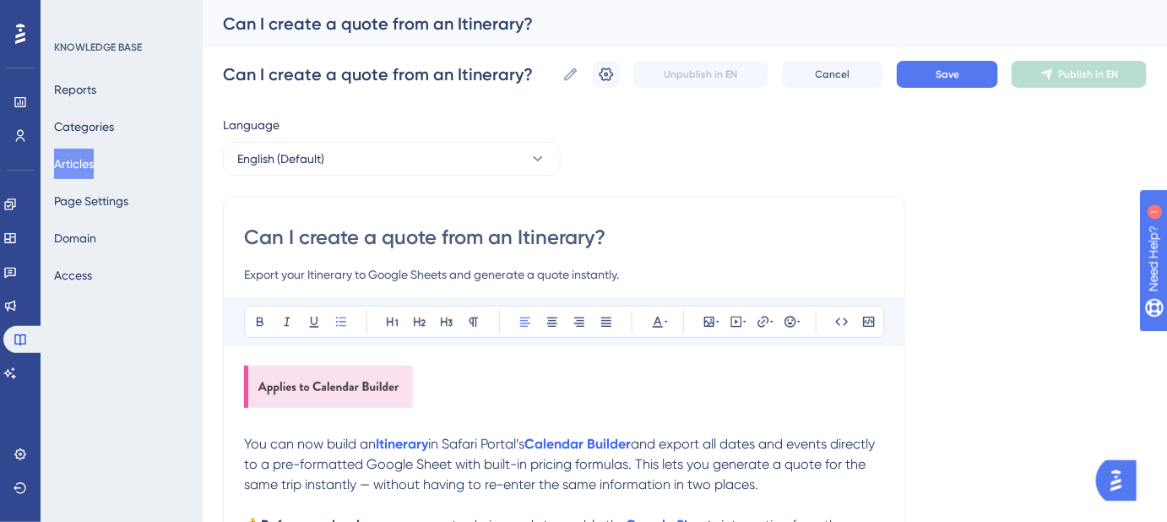
click at [622, 276] on input "Export your Itinerary to Google Sheets and generate a quote instantly." at bounding box center [564, 274] width 640 height 20
drag, startPoint x: 783, startPoint y: 274, endPoint x: 230, endPoint y: 275, distance: 553.8
click at [924, 76] on button "Save" at bounding box center [947, 74] width 101 height 27
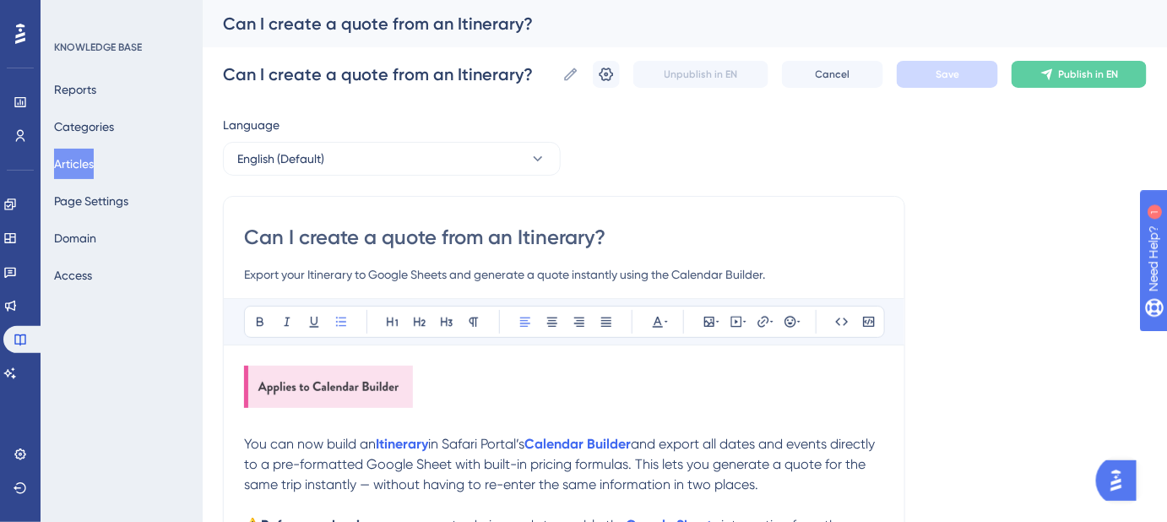
click at [725, 277] on input "Export your Itinerary to Google Sheets and generate a quote instantly using the…" at bounding box center [564, 274] width 640 height 20
paste input "itinerary from the Calendar Builder to Google Sheets for an instant quote"
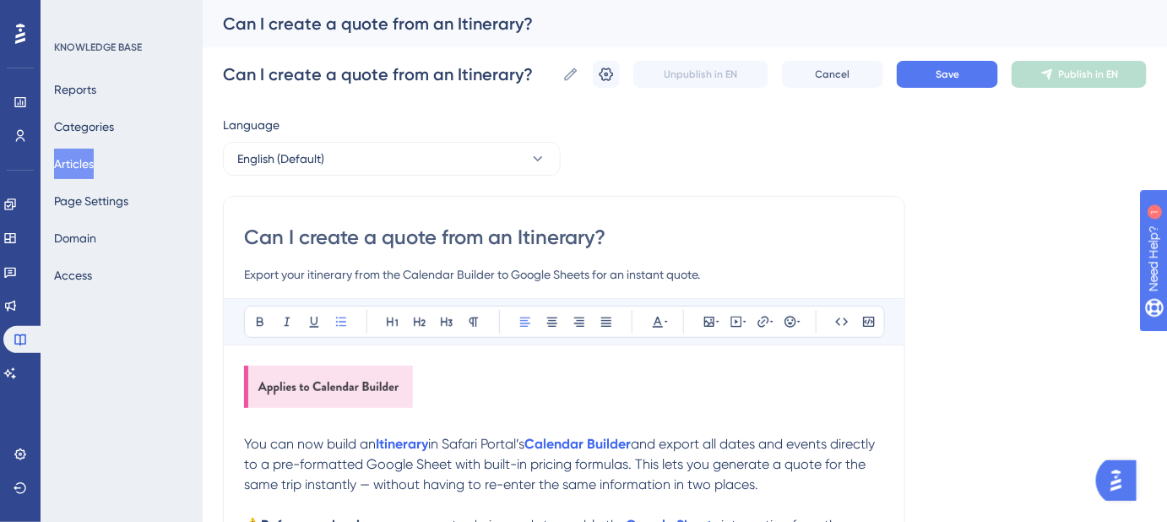
click at [312, 279] on input "Export your itinerary from the Calendar Builder to Google Sheets for an instant…" at bounding box center [564, 274] width 640 height 20
type input "Export your Itinerary from the Calendar Builder to Google Sheets for an instant…"
click at [941, 77] on span "Save" at bounding box center [947, 75] width 24 height 14
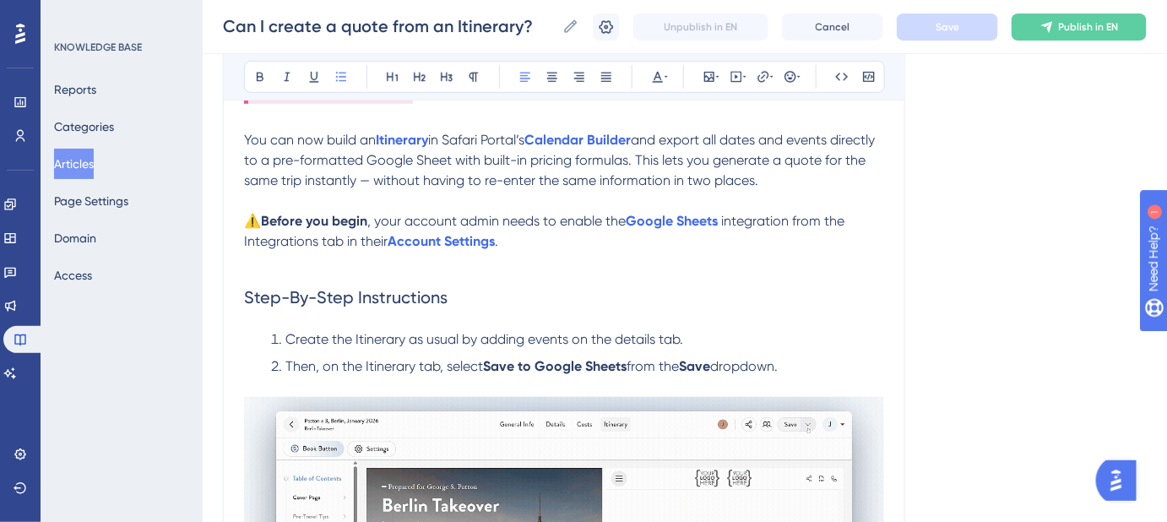
scroll to position [306, 0]
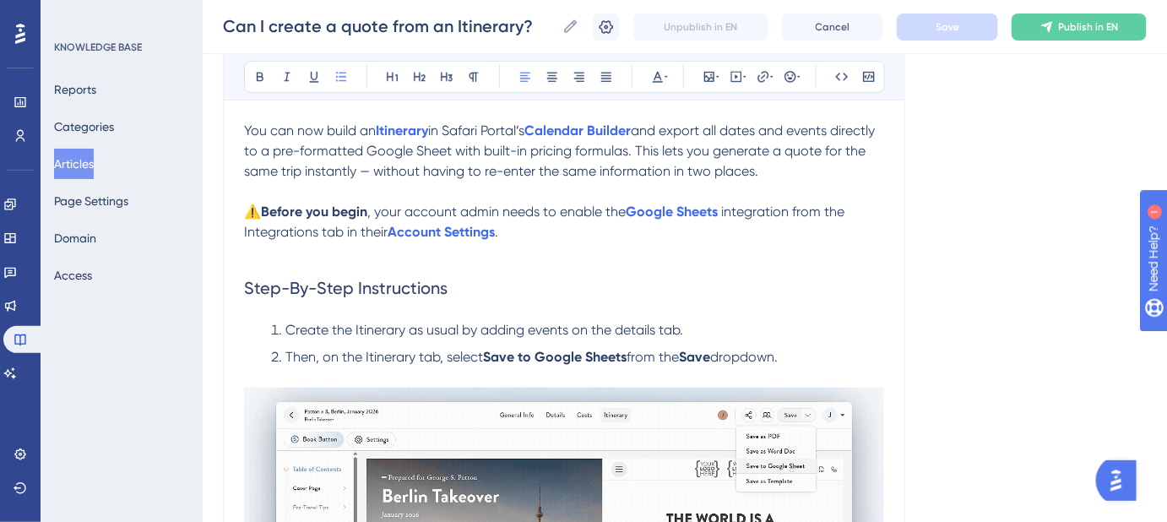
click at [621, 328] on span "Create the Itinerary as usual by adding events on the details tab." at bounding box center [484, 330] width 398 height 16
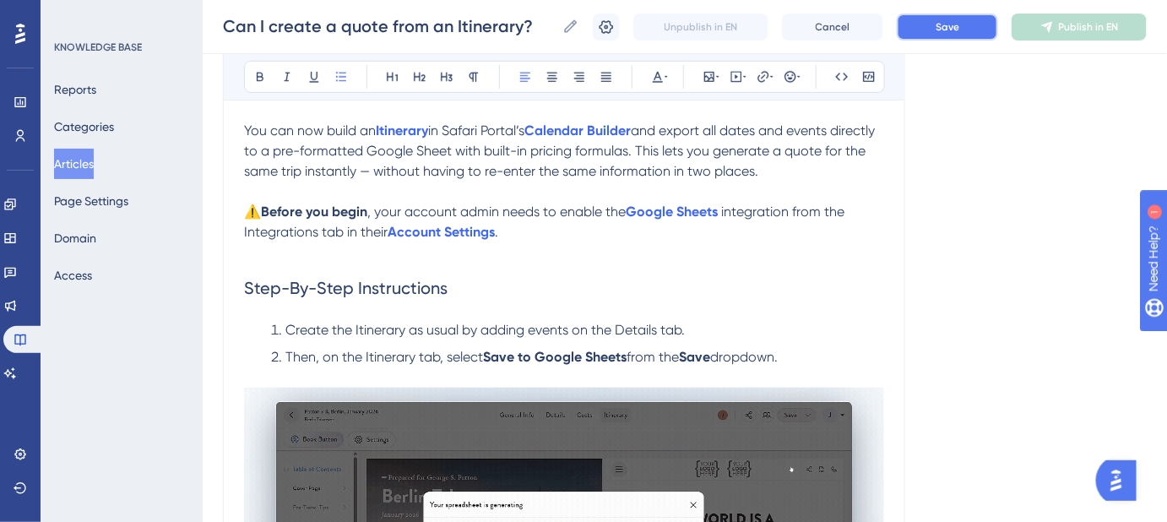
click at [952, 25] on span "Save" at bounding box center [947, 27] width 24 height 14
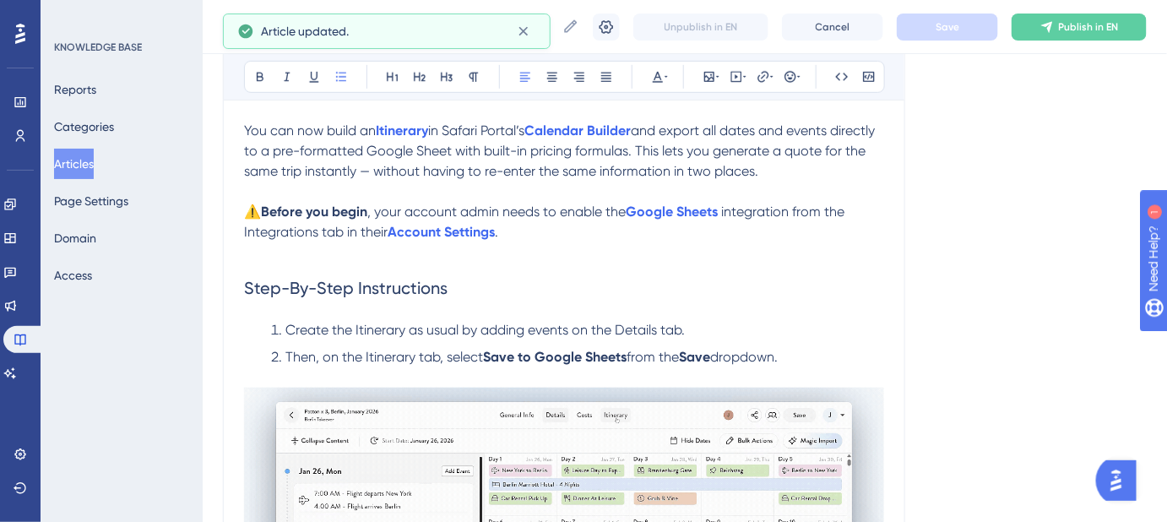
click at [623, 328] on span "Create the Itinerary as usual by adding events on the Details tab." at bounding box center [484, 330] width 399 height 16
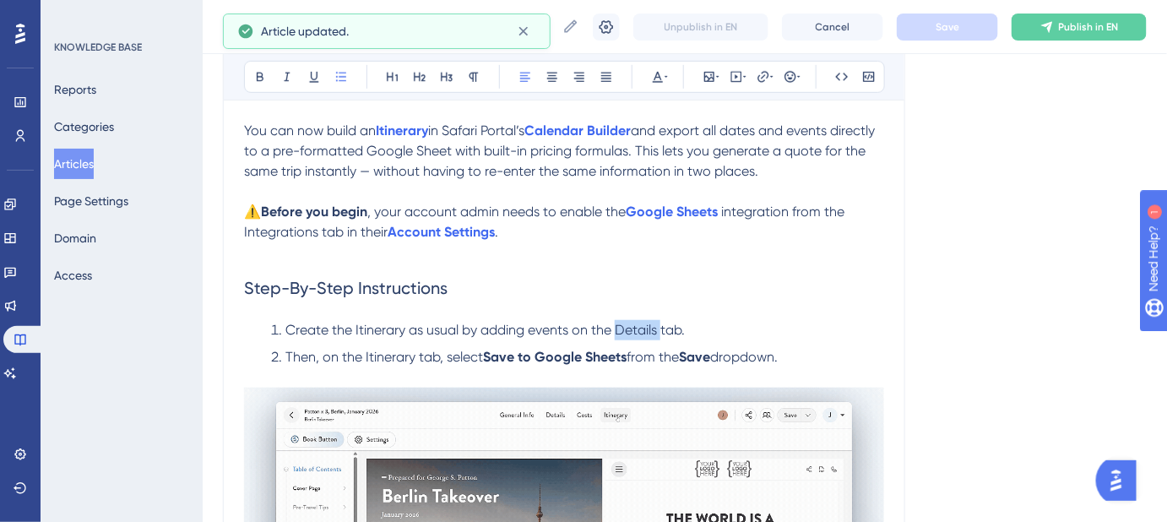
click at [623, 328] on span "Create the Itinerary as usual by adding events on the Details tab." at bounding box center [484, 330] width 399 height 16
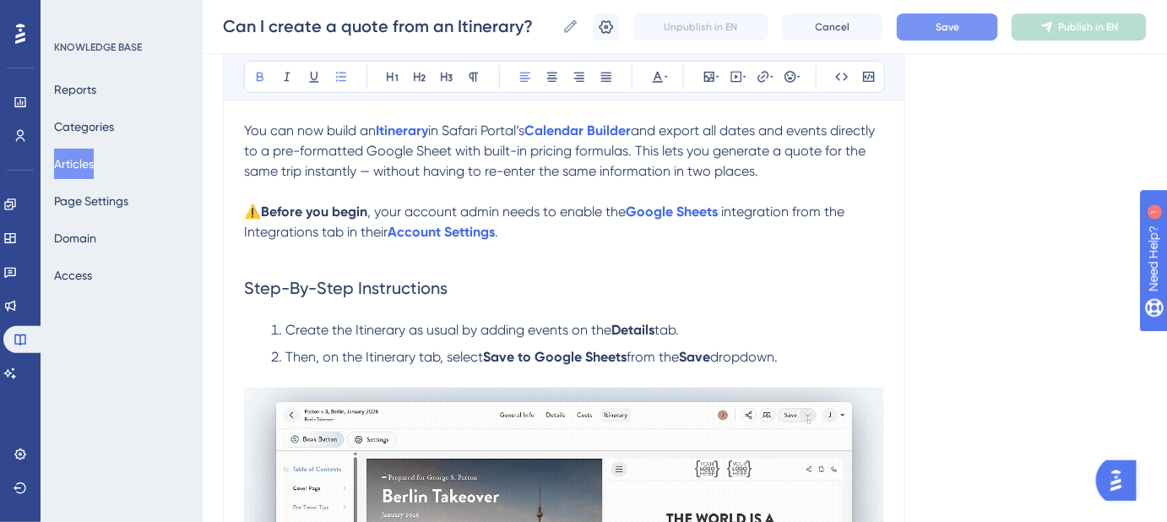
drag, startPoint x: 876, startPoint y: 280, endPoint x: 902, endPoint y: 243, distance: 45.4
click at [878, 280] on h2 "Step-By-Step Instructions" at bounding box center [564, 288] width 640 height 51
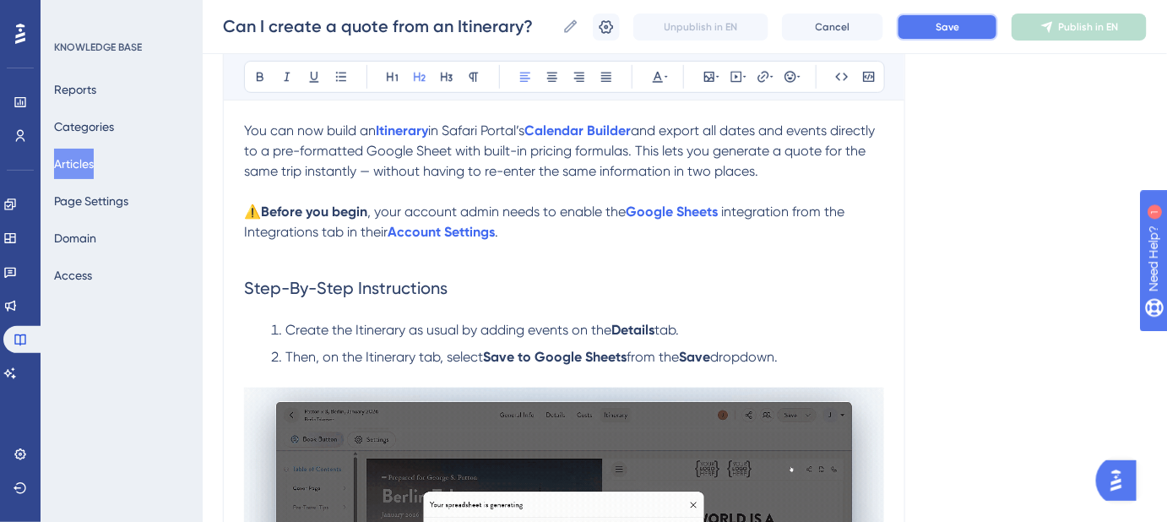
click at [946, 37] on button "Save" at bounding box center [947, 27] width 101 height 27
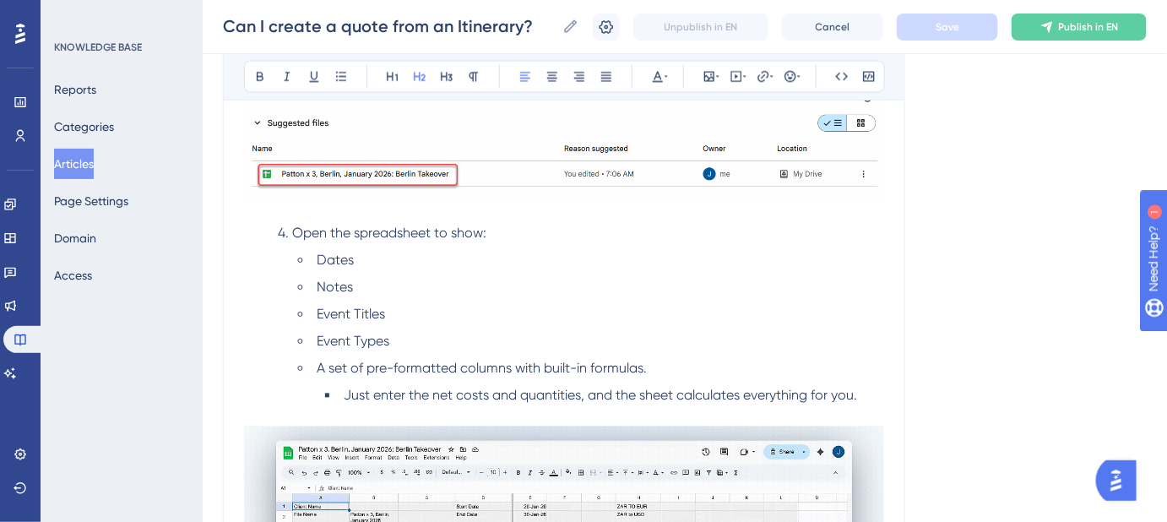
scroll to position [997, 0]
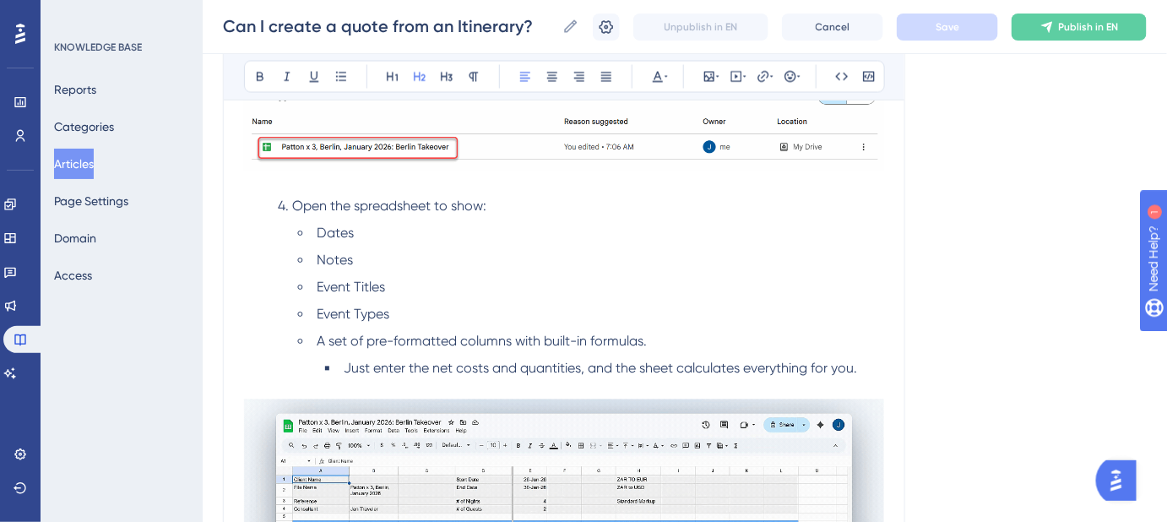
click at [315, 227] on li "Dates" at bounding box center [591, 234] width 586 height 20
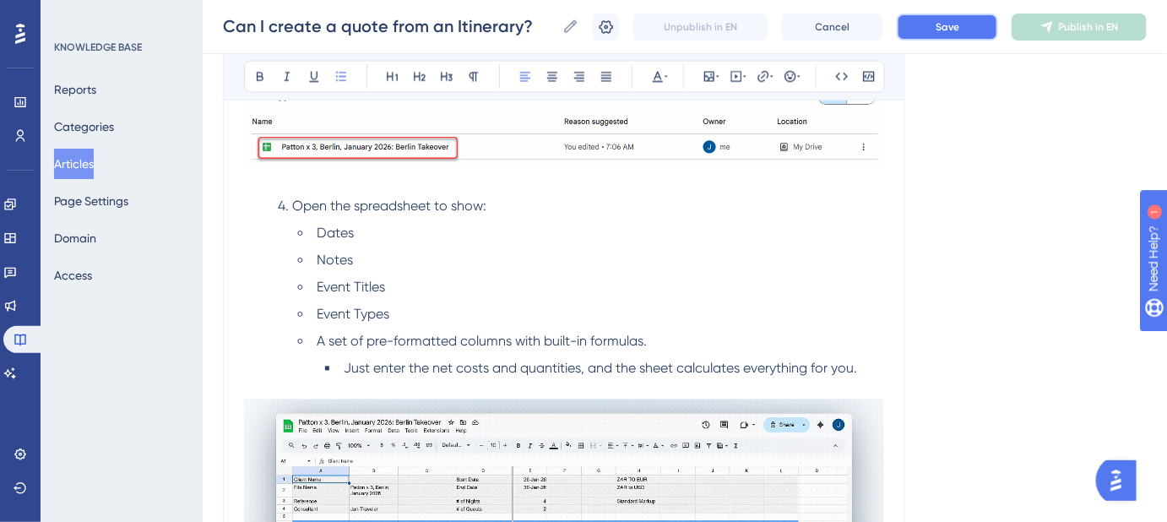
click at [959, 24] on span "Save" at bounding box center [947, 27] width 24 height 14
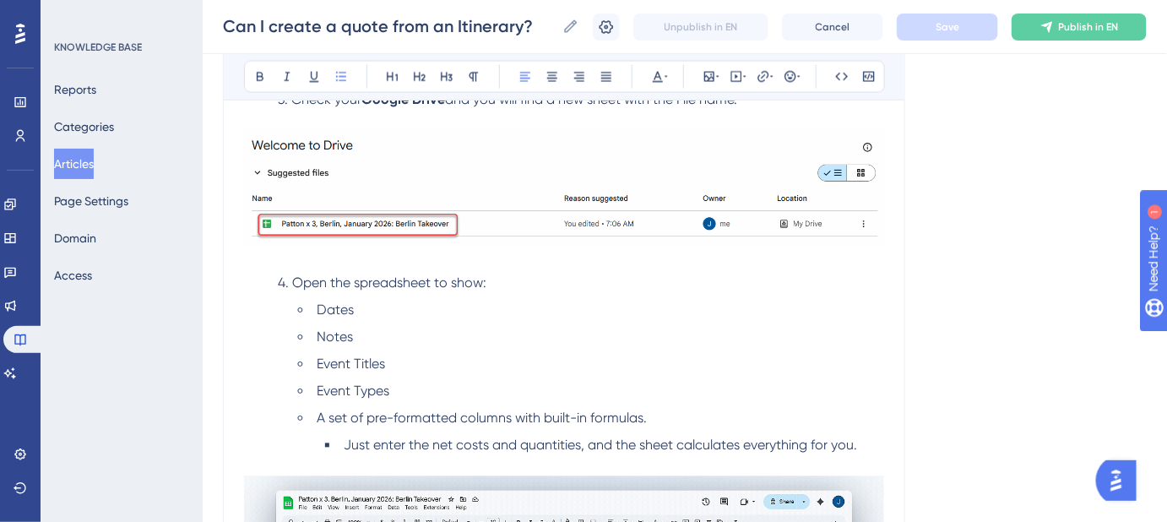
scroll to position [844, 0]
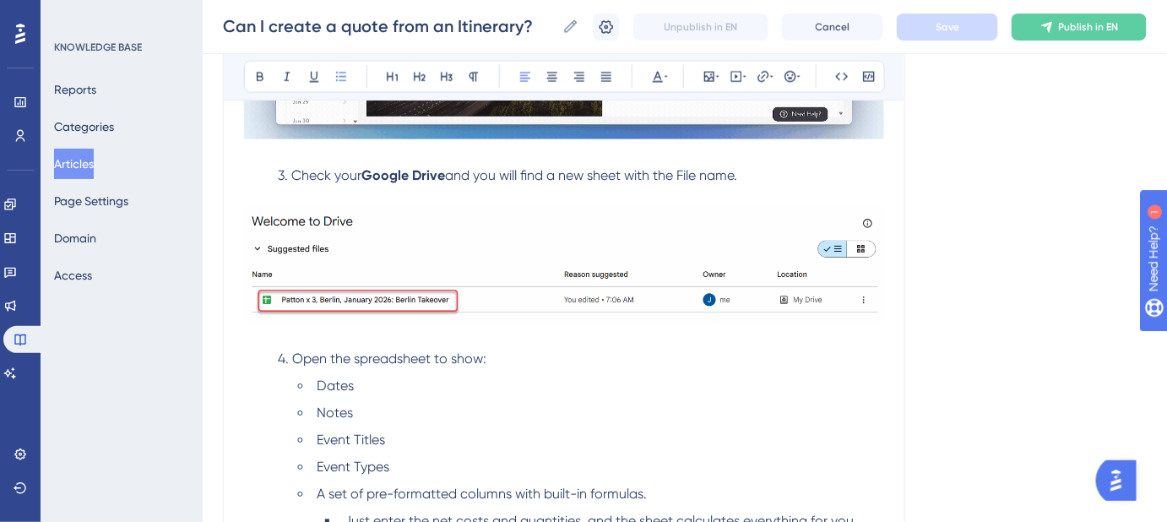
click at [279, 355] on span "4. Open the spreadsheet to show:" at bounding box center [382, 359] width 209 height 16
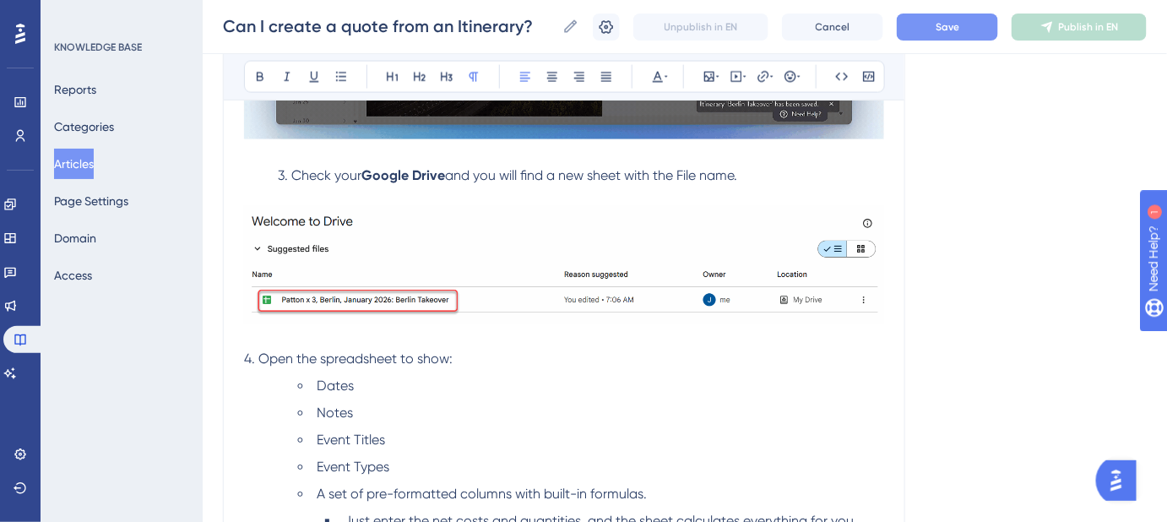
click at [299, 382] on li "Dates" at bounding box center [591, 387] width 586 height 20
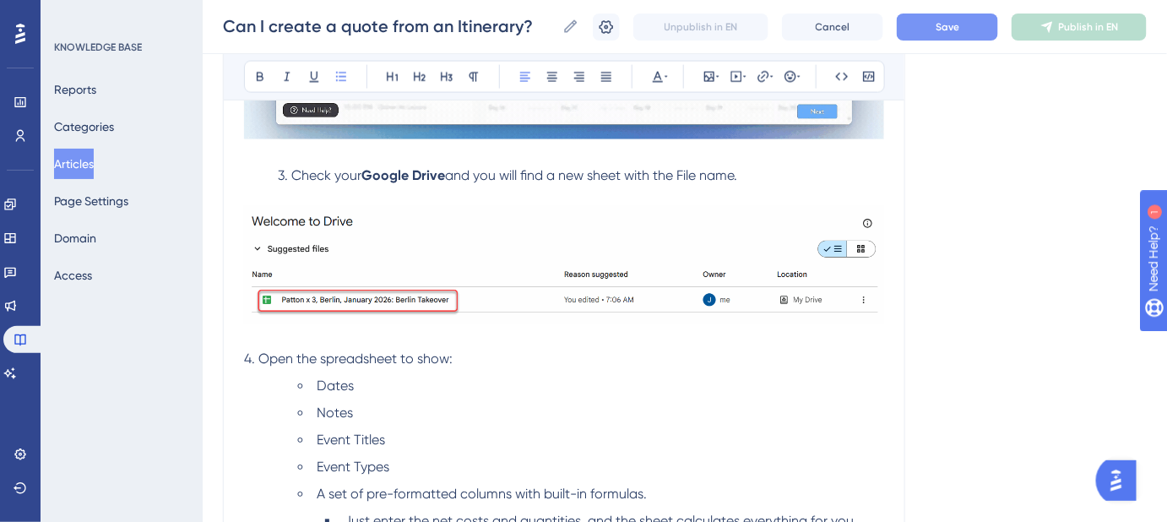
click at [298, 383] on li "Dates" at bounding box center [591, 387] width 586 height 20
click at [317, 408] on span "Notes" at bounding box center [335, 413] width 36 height 16
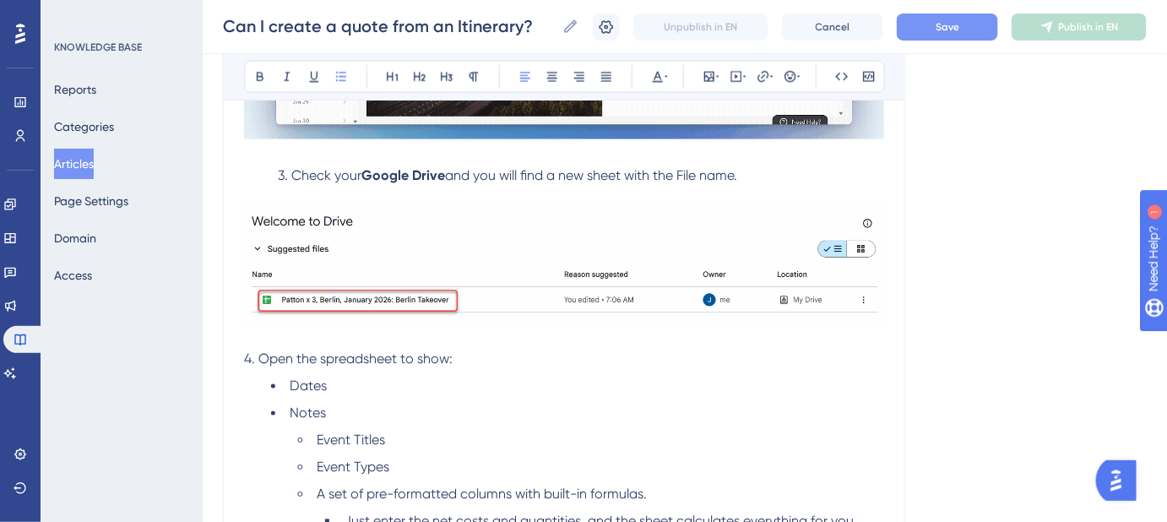
click at [317, 433] on span "Event Titles" at bounding box center [351, 440] width 68 height 16
click at [317, 465] on span "Event Types" at bounding box center [353, 467] width 73 height 16
click at [320, 491] on span "A set of pre-formatted columns with built-in formulas." at bounding box center [482, 494] width 330 height 16
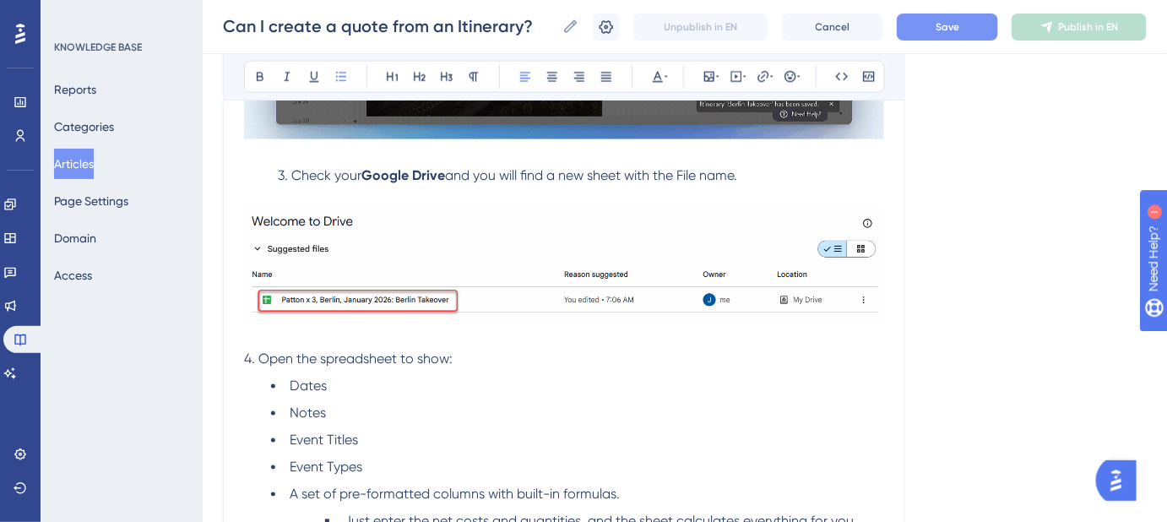
click at [321, 517] on ul "Just enter the net costs and quantities, and the sheet calculates everything fo…" at bounding box center [591, 522] width 586 height 20
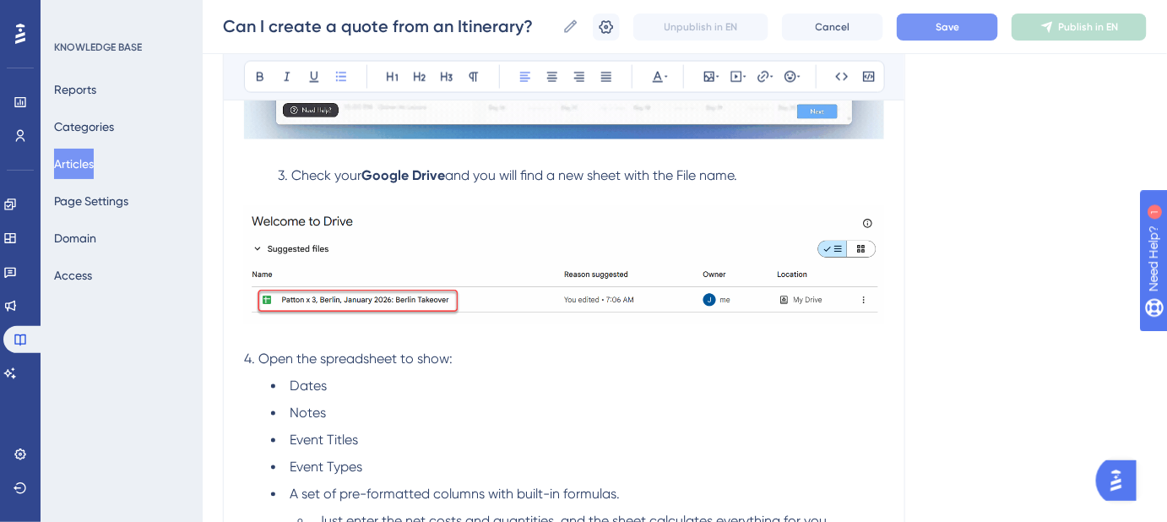
click at [940, 23] on span "Save" at bounding box center [947, 27] width 24 height 14
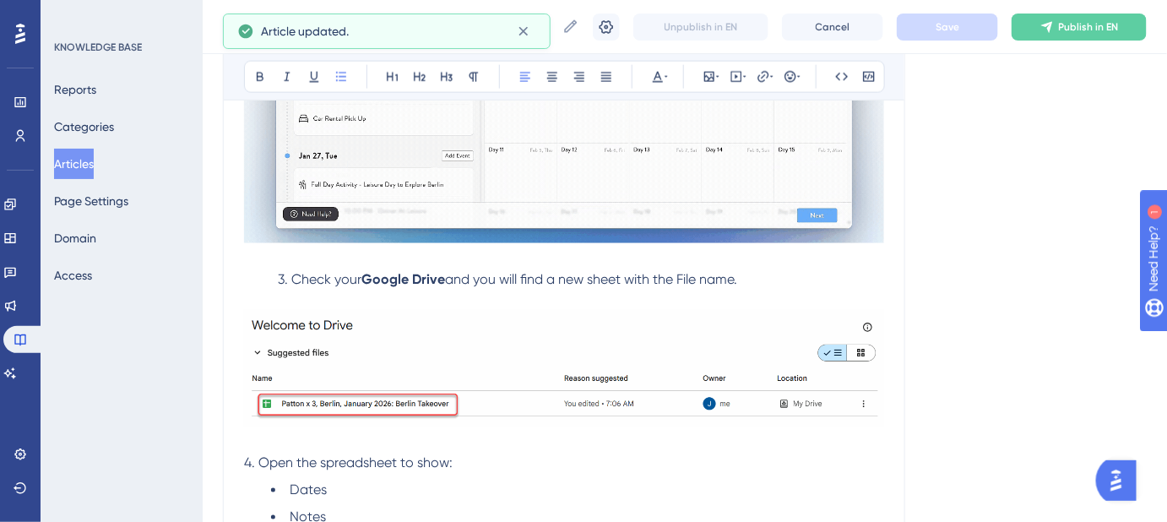
scroll to position [767, 0]
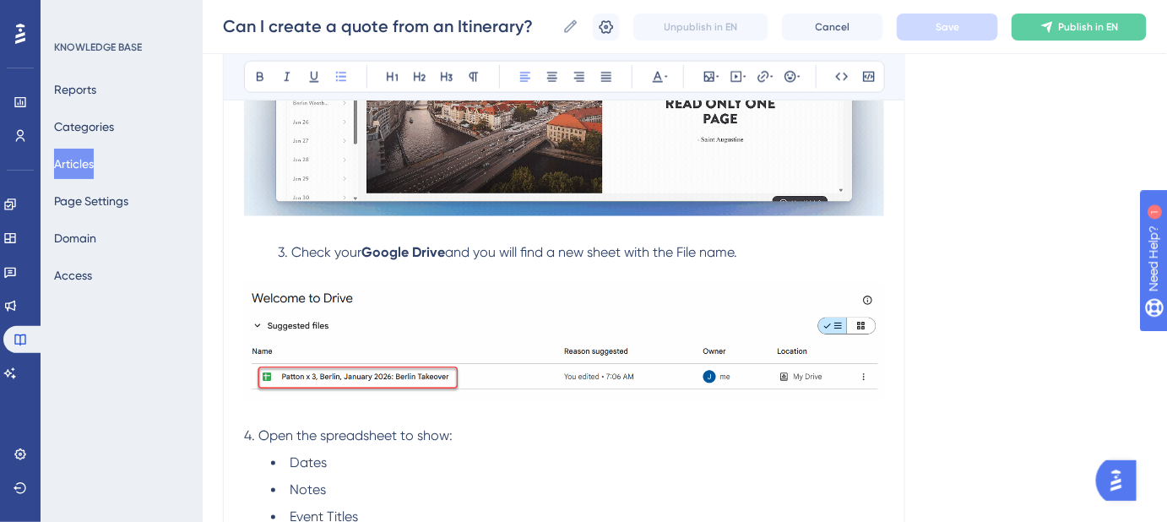
click at [245, 434] on span "4. Open the spreadsheet to show:" at bounding box center [348, 436] width 209 height 16
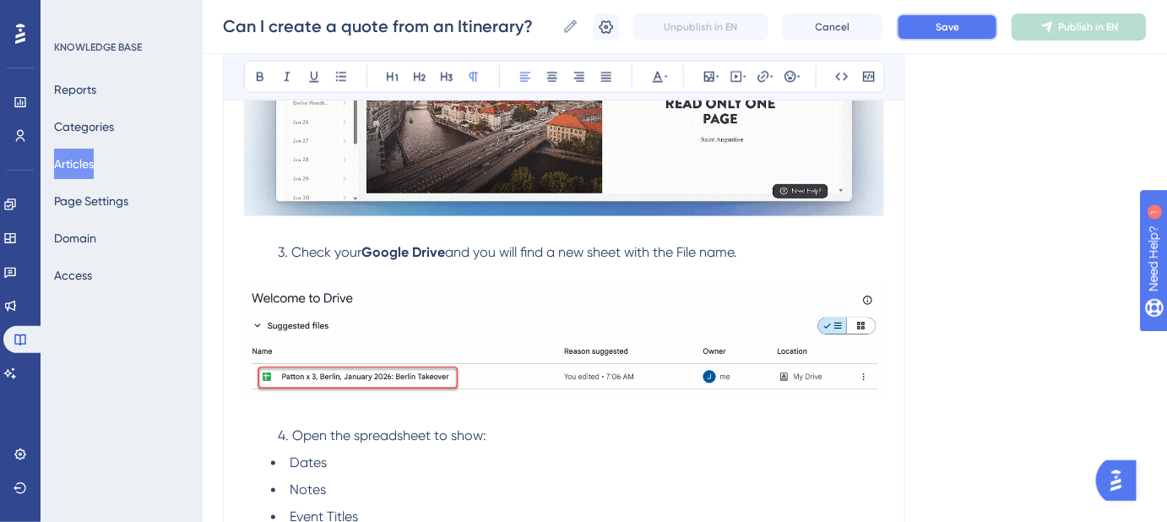
click at [944, 28] on span "Save" at bounding box center [947, 27] width 24 height 14
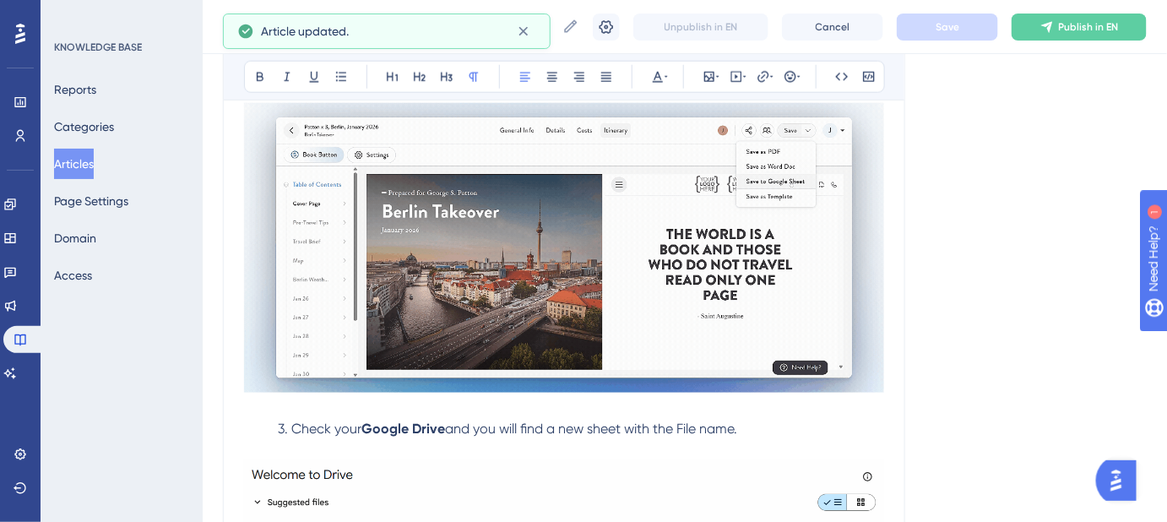
scroll to position [537, 0]
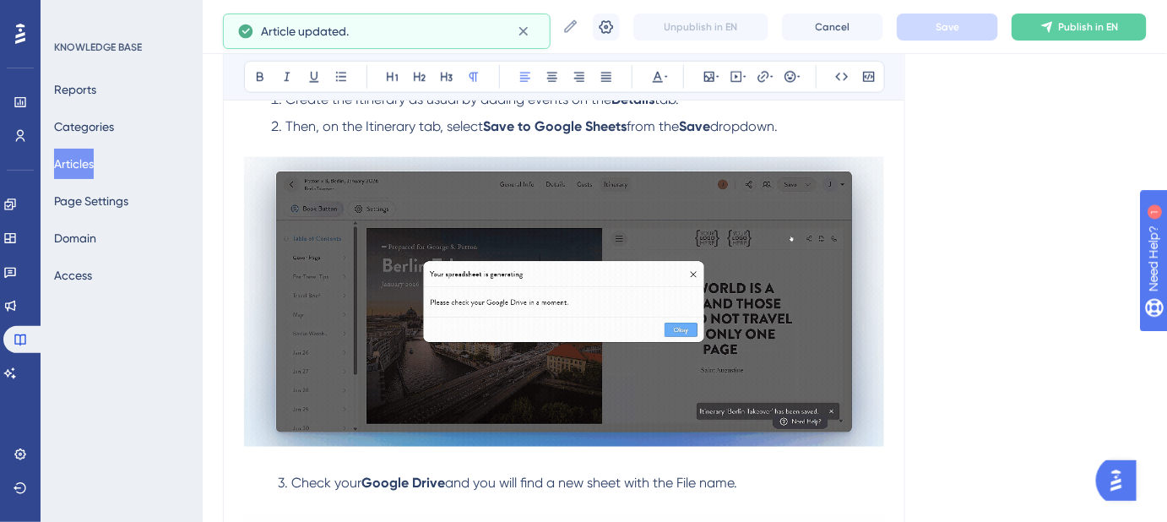
click at [801, 127] on li "Then, on the Itinerary tab, select Save to Google Sheets from the Save dropdown." at bounding box center [577, 137] width 613 height 41
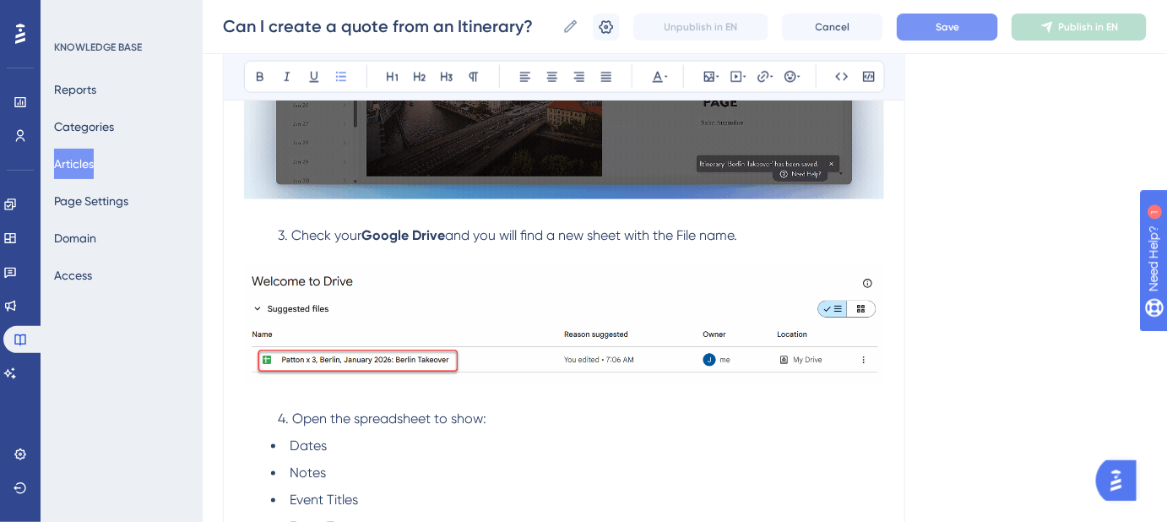
scroll to position [844, 0]
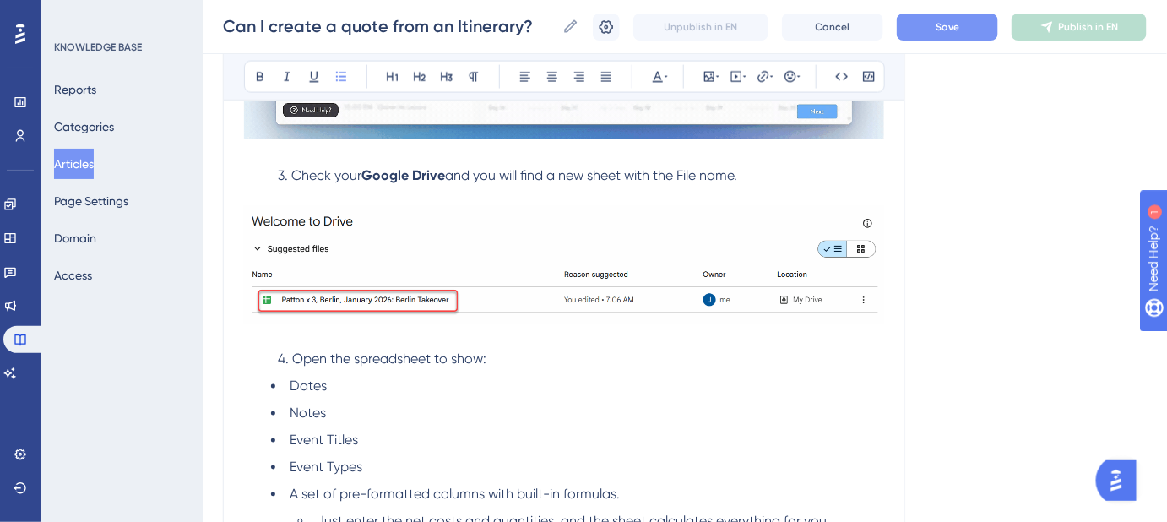
click at [290, 383] on span "Dates" at bounding box center [308, 386] width 37 height 16
click at [290, 409] on span "Notes" at bounding box center [308, 413] width 36 height 16
click at [292, 434] on span "Event Titles" at bounding box center [324, 440] width 68 height 16
click at [290, 465] on span "Event Types" at bounding box center [326, 467] width 73 height 16
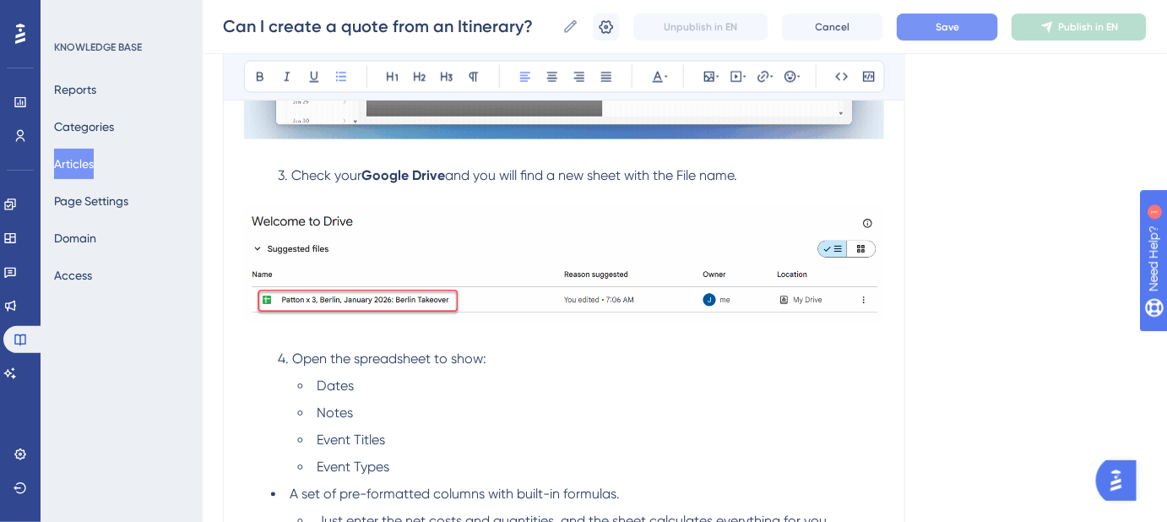
click at [290, 491] on span "A set of pre-formatted columns with built-in formulas." at bounding box center [455, 494] width 330 height 16
click at [319, 515] on span "Just enter the net costs and quantities, and the sheet calculates everything fo…" at bounding box center [573, 521] width 513 height 16
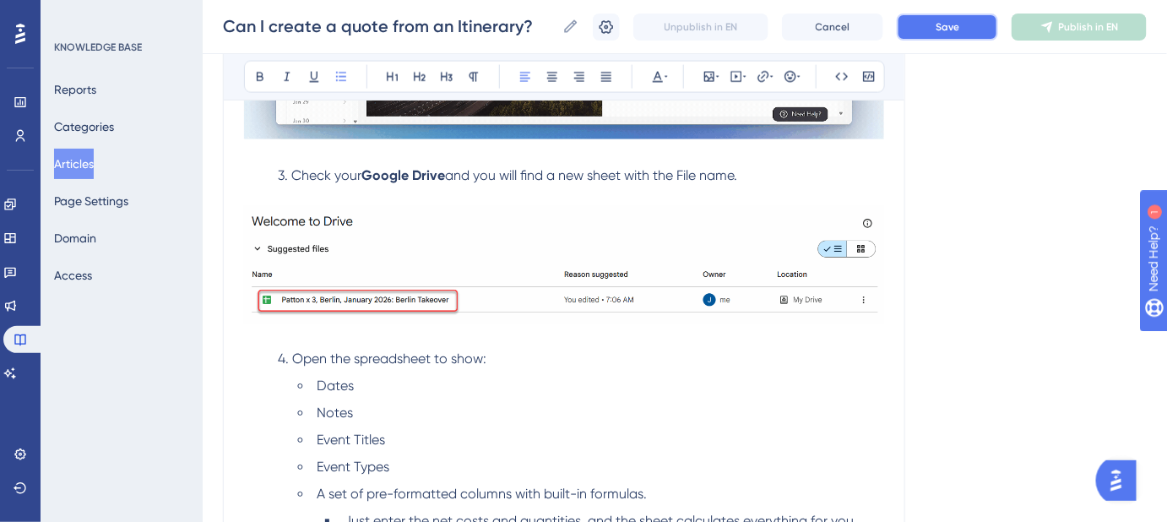
click at [932, 34] on button "Save" at bounding box center [947, 27] width 101 height 27
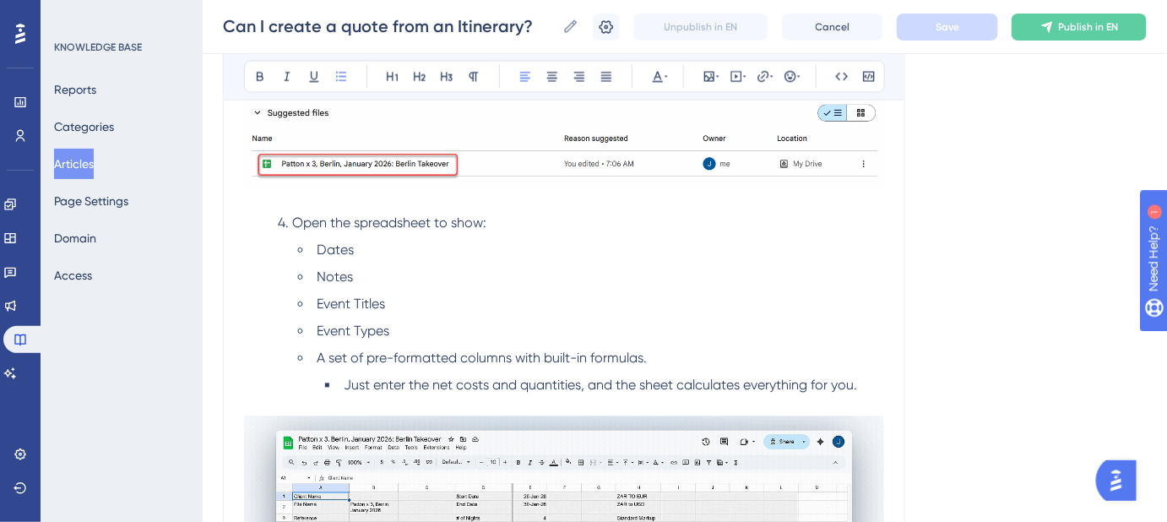
scroll to position [997, 0]
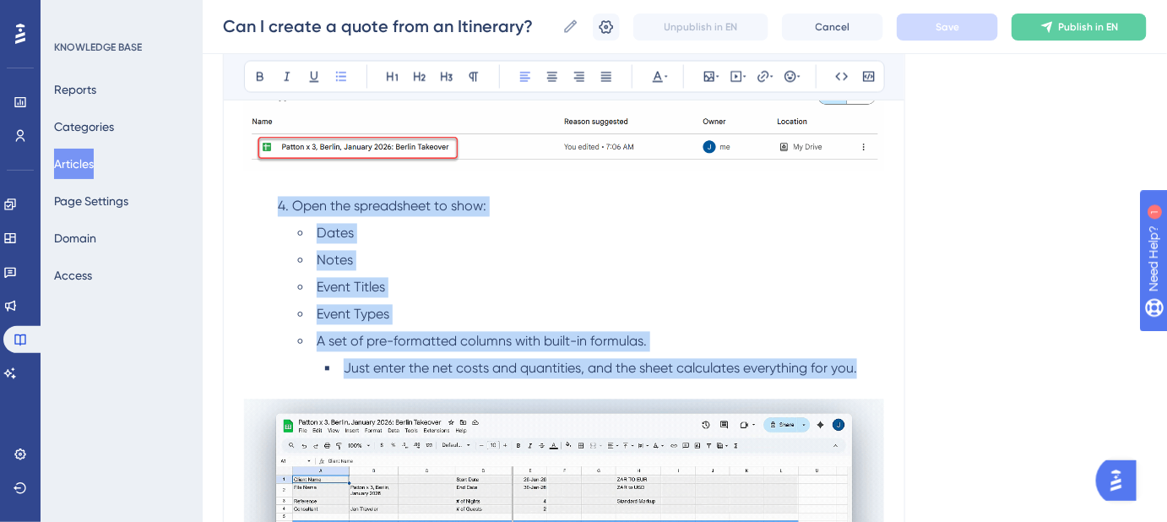
drag, startPoint x: 777, startPoint y: 367, endPoint x: 274, endPoint y: 211, distance: 526.0
click at [274, 211] on div "You can now build an Itinerary in Safari Portal’s Calendar Builder and export a…" at bounding box center [564, 155] width 640 height 1587
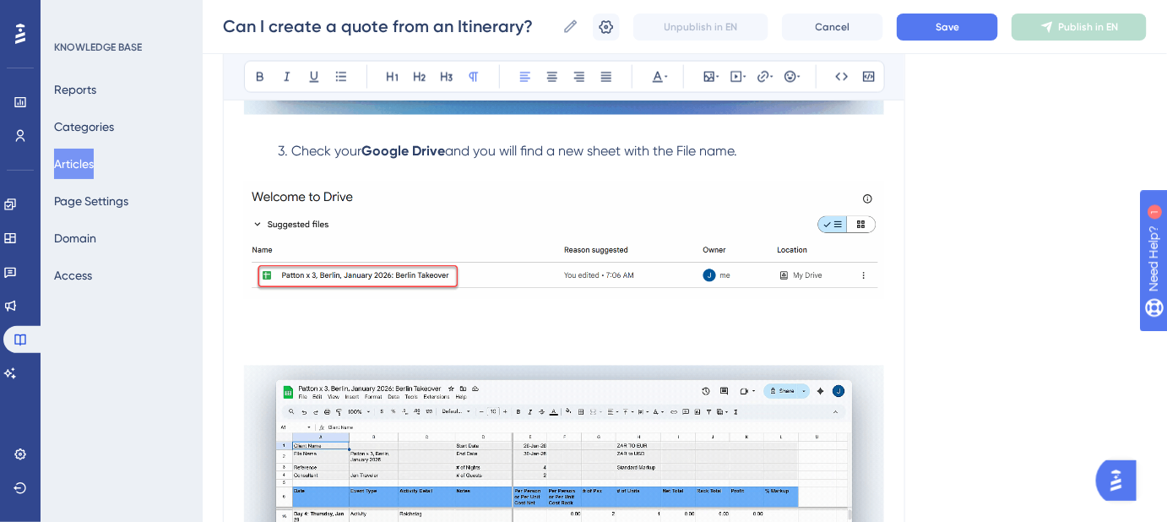
scroll to position [614, 0]
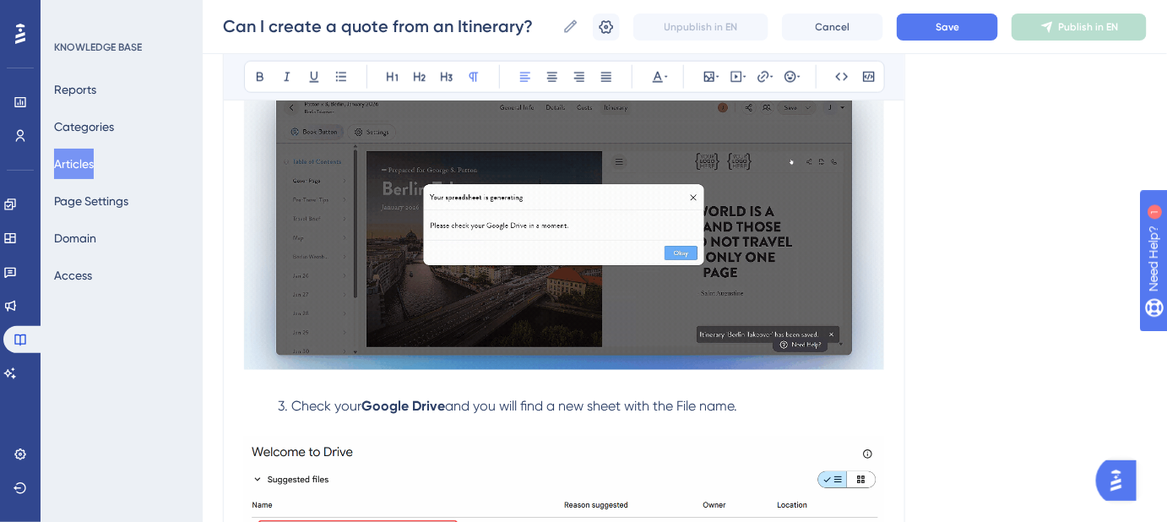
click at [761, 402] on p "3. Check your Google Drive and you will find a new sheet with the File name." at bounding box center [564, 406] width 640 height 20
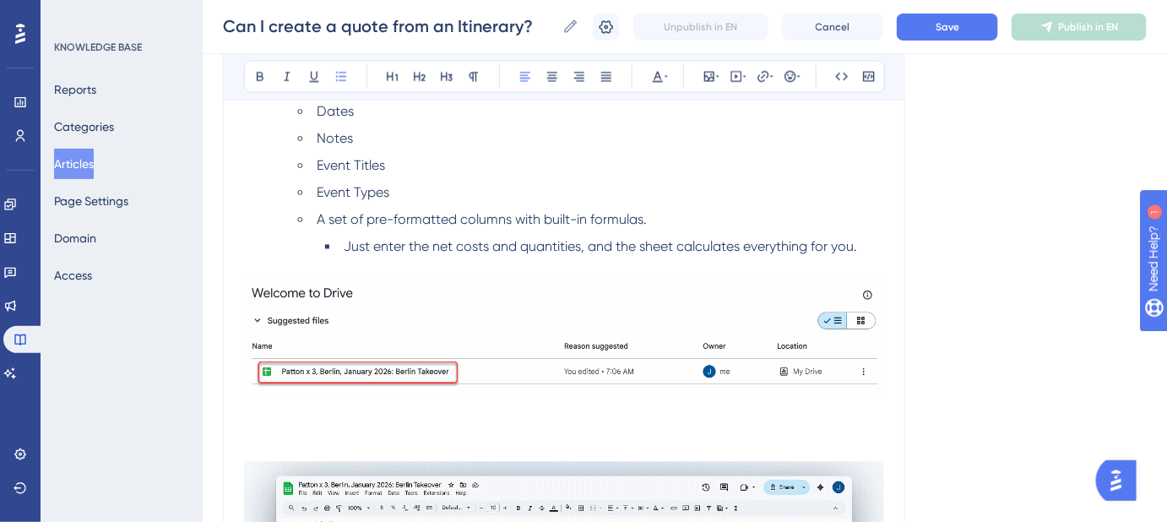
scroll to position [981, 0]
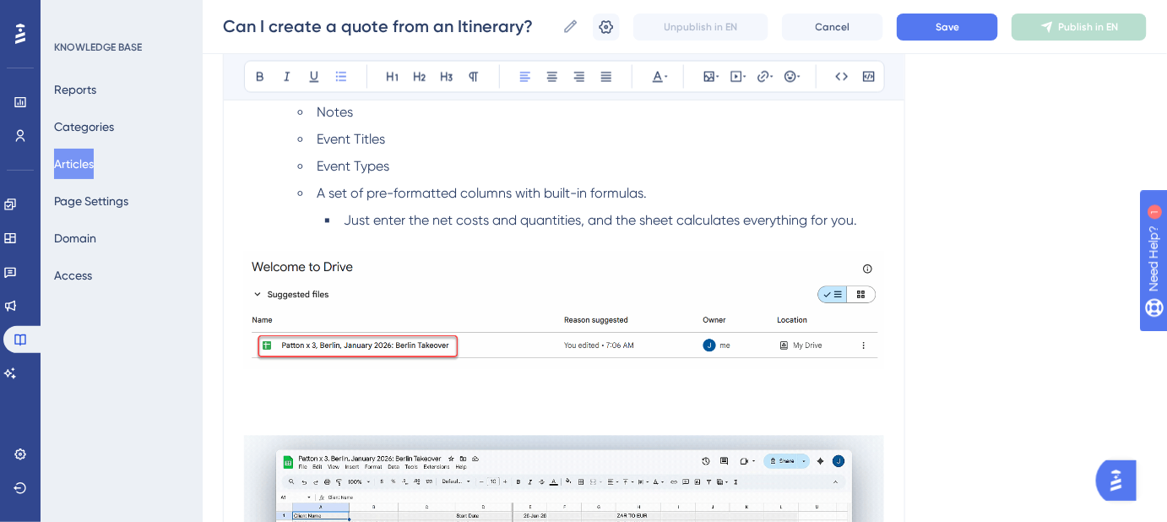
click at [309, 375] on p at bounding box center [564, 385] width 640 height 20
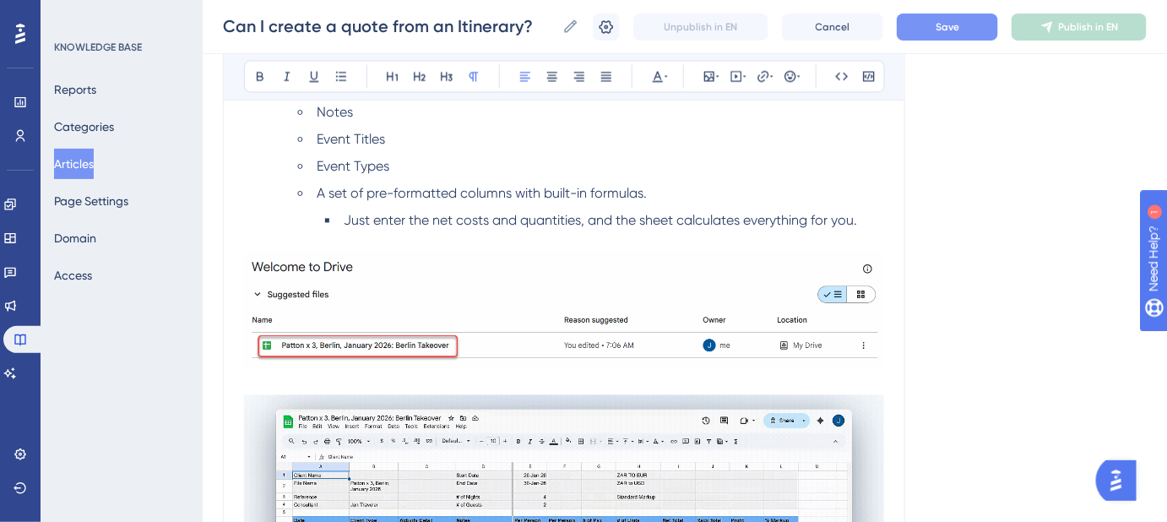
click at [931, 24] on button "Save" at bounding box center [947, 27] width 101 height 27
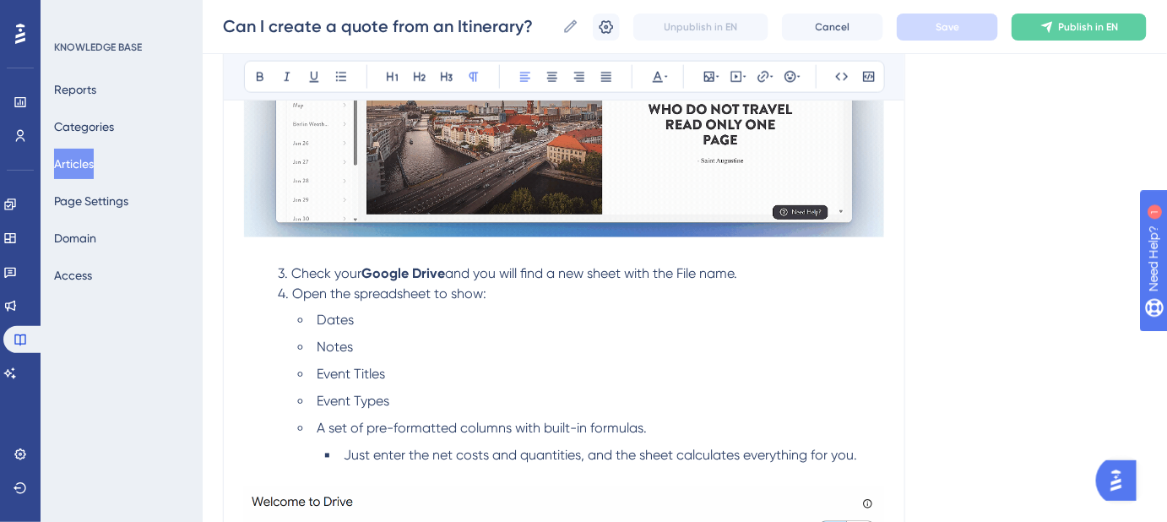
scroll to position [751, 0]
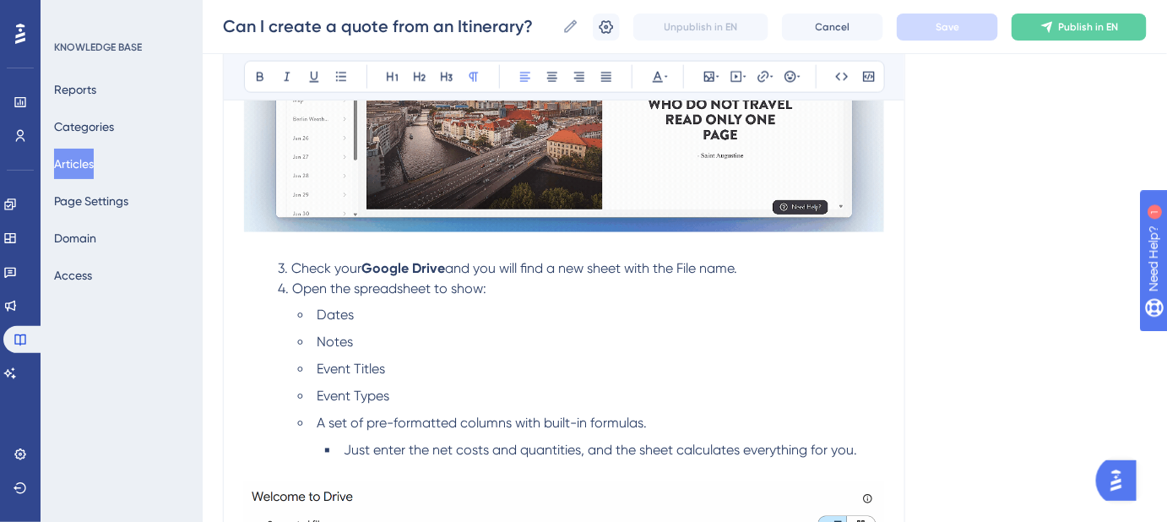
click at [290, 288] on span "4. Open the spreadsheet to show:" at bounding box center [382, 288] width 209 height 16
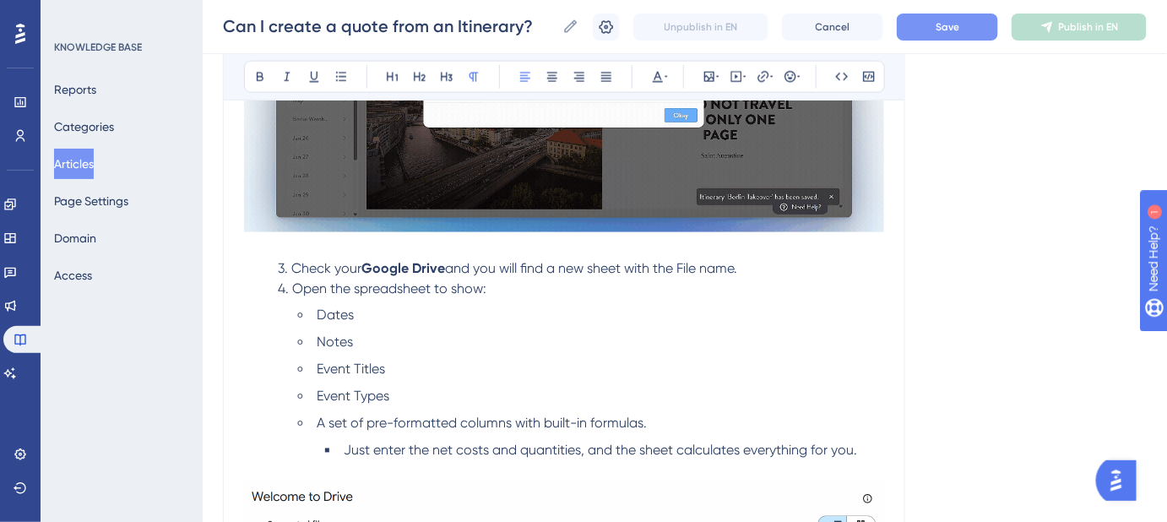
click at [956, 19] on button "Save" at bounding box center [947, 27] width 101 height 27
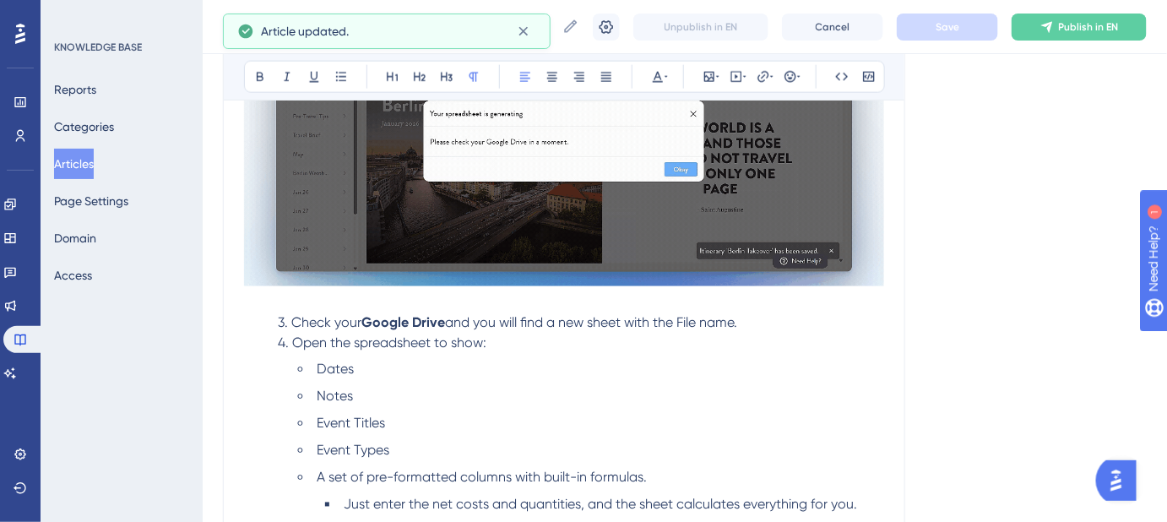
scroll to position [598, 0]
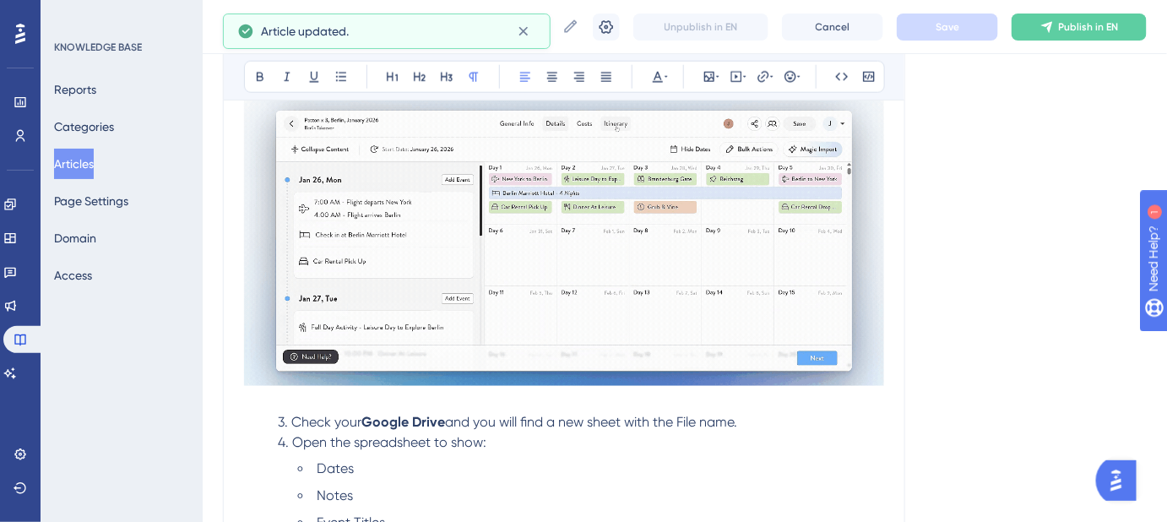
click at [748, 422] on p "3. Check your Google Drive and you will find a new sheet with the File name." at bounding box center [564, 422] width 640 height 20
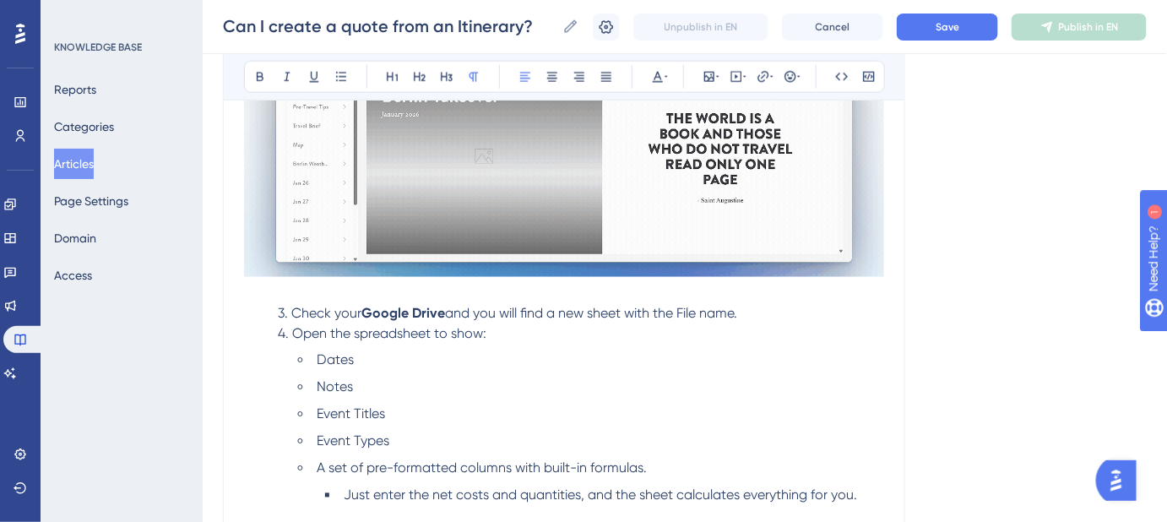
scroll to position [751, 0]
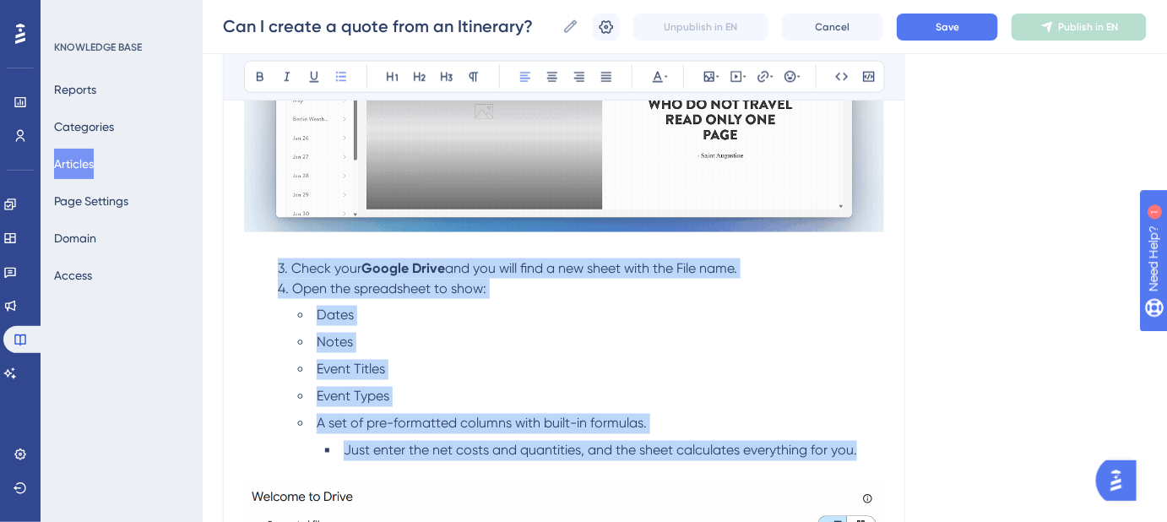
drag, startPoint x: 870, startPoint y: 449, endPoint x: 271, endPoint y: 269, distance: 625.0
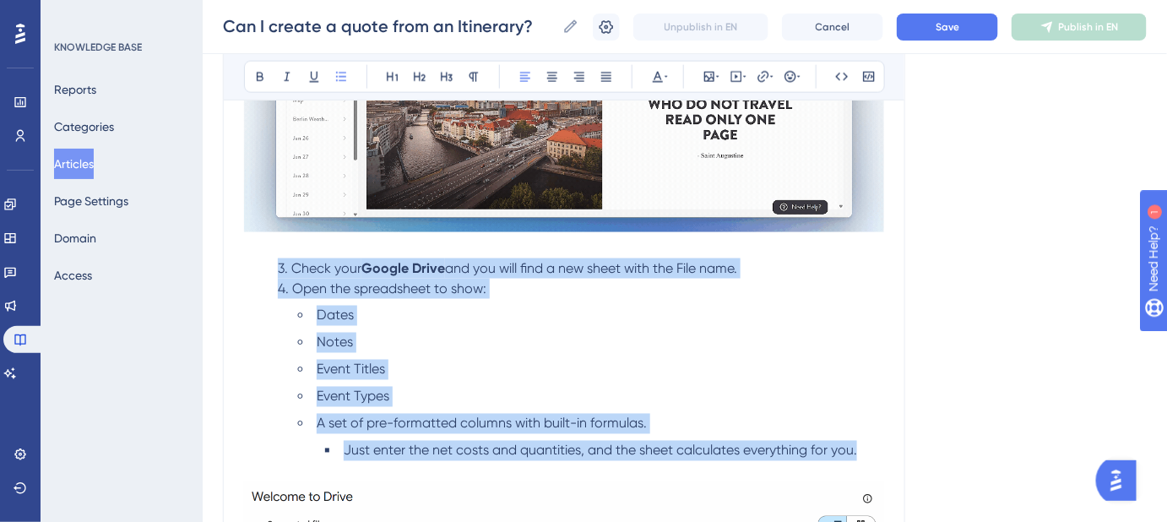
click at [271, 269] on div "You can now build an Itinerary in Safari Portal’s Calendar Builder and export a…" at bounding box center [564, 390] width 640 height 1567
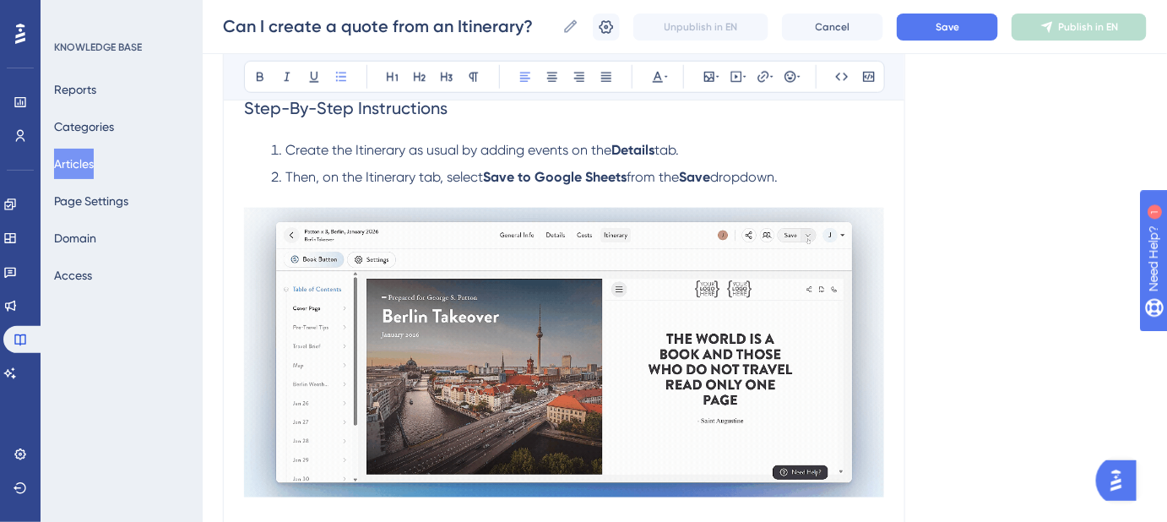
scroll to position [444, 0]
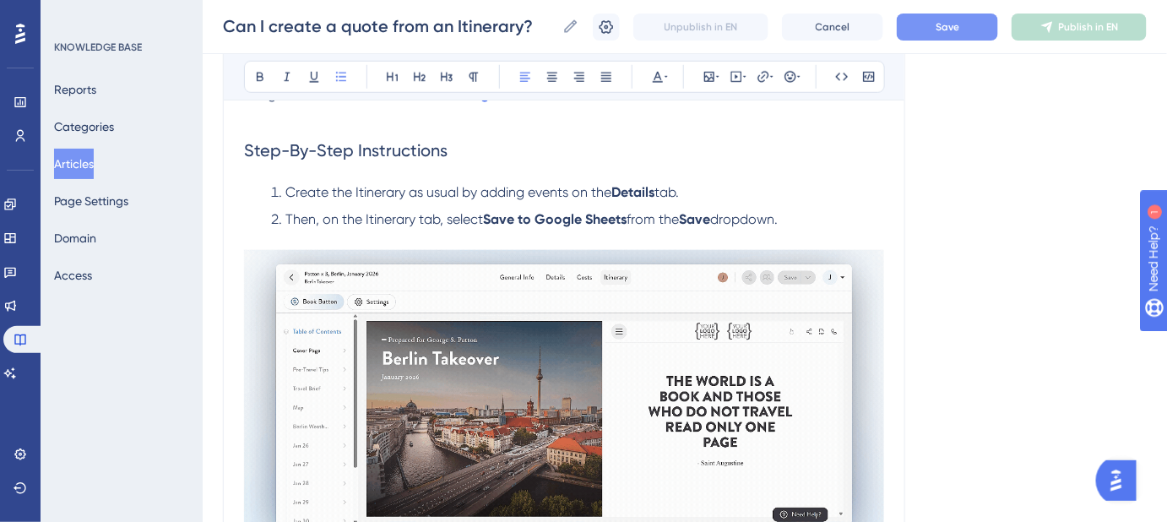
click at [952, 25] on span "Save" at bounding box center [947, 27] width 24 height 14
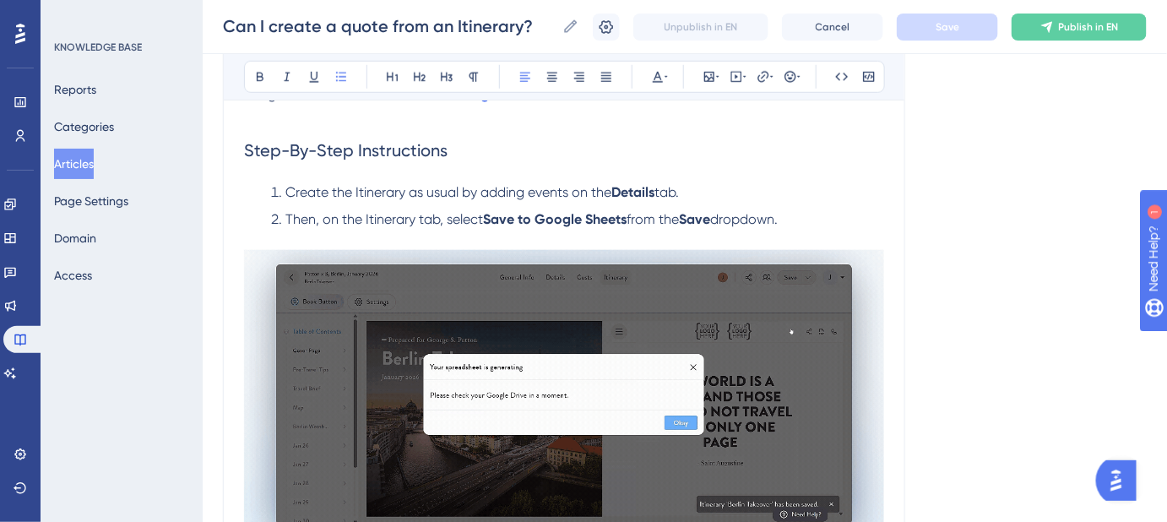
click at [375, 217] on span "Then, on the Itinerary tab, select" at bounding box center [384, 219] width 198 height 16
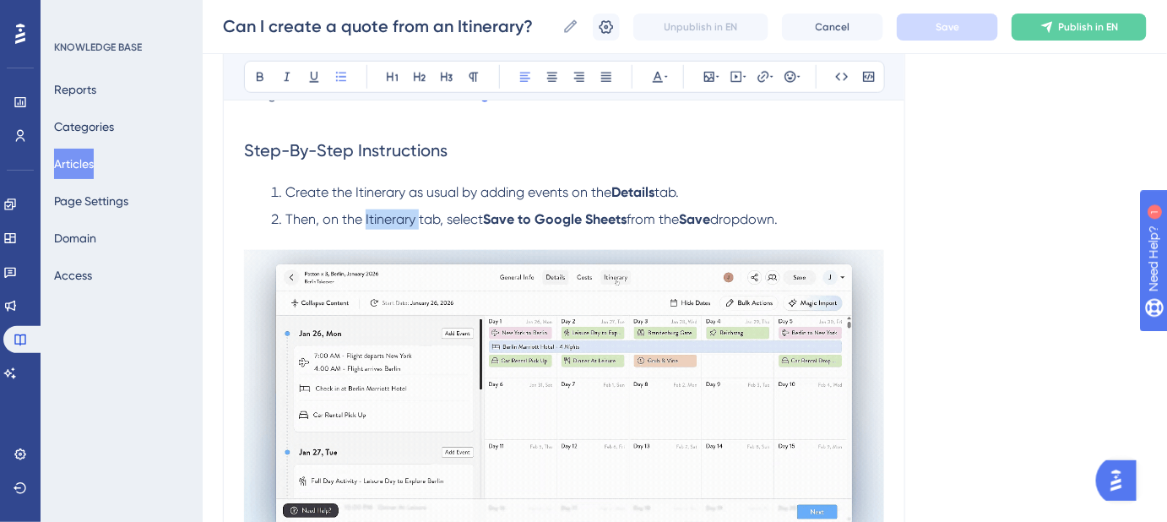
click at [375, 217] on span "Then, on the Itinerary tab, select" at bounding box center [384, 219] width 198 height 16
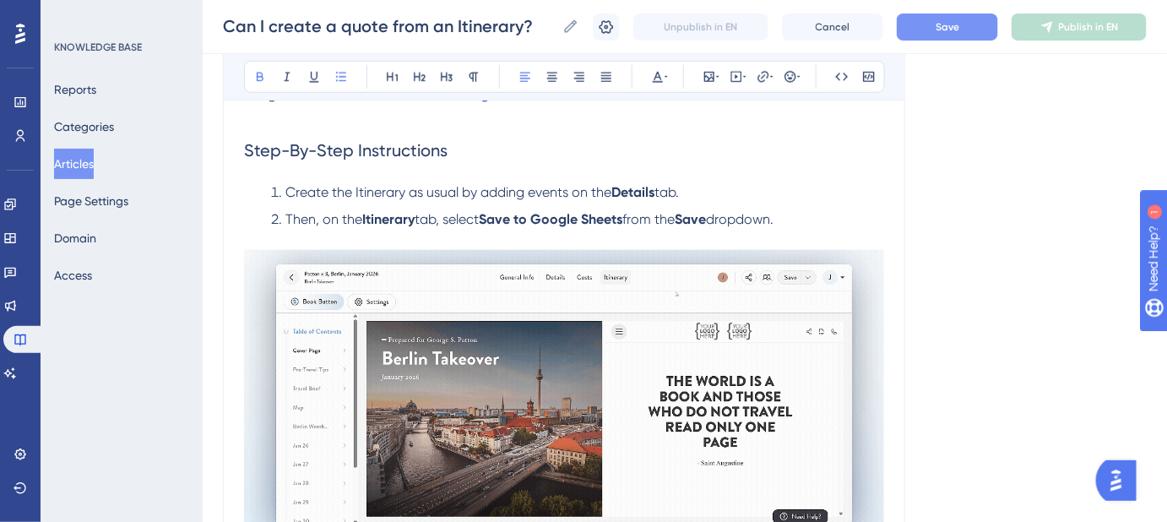
click at [973, 30] on button "Save" at bounding box center [947, 27] width 101 height 27
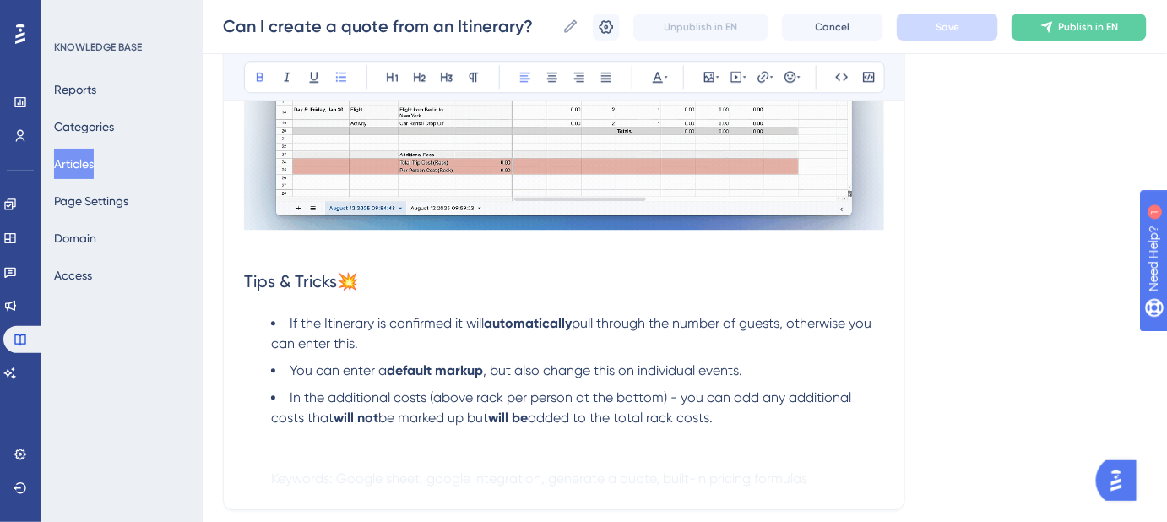
scroll to position [1442, 0]
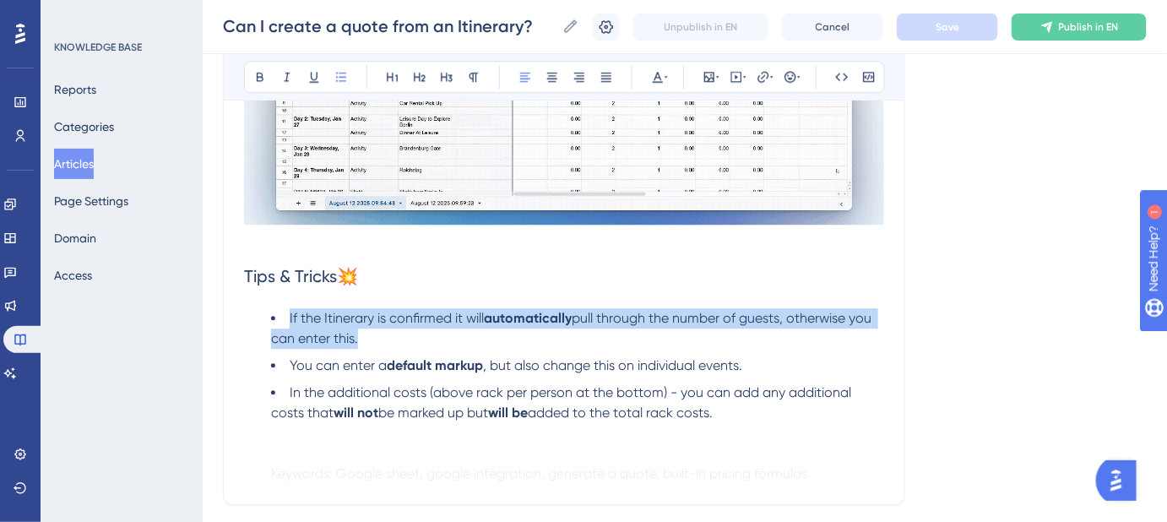
drag, startPoint x: 369, startPoint y: 334, endPoint x: 288, endPoint y: 315, distance: 83.3
click at [288, 315] on li "If the Itinerary is confirmed it will automatically pull through the number of …" at bounding box center [577, 328] width 613 height 41
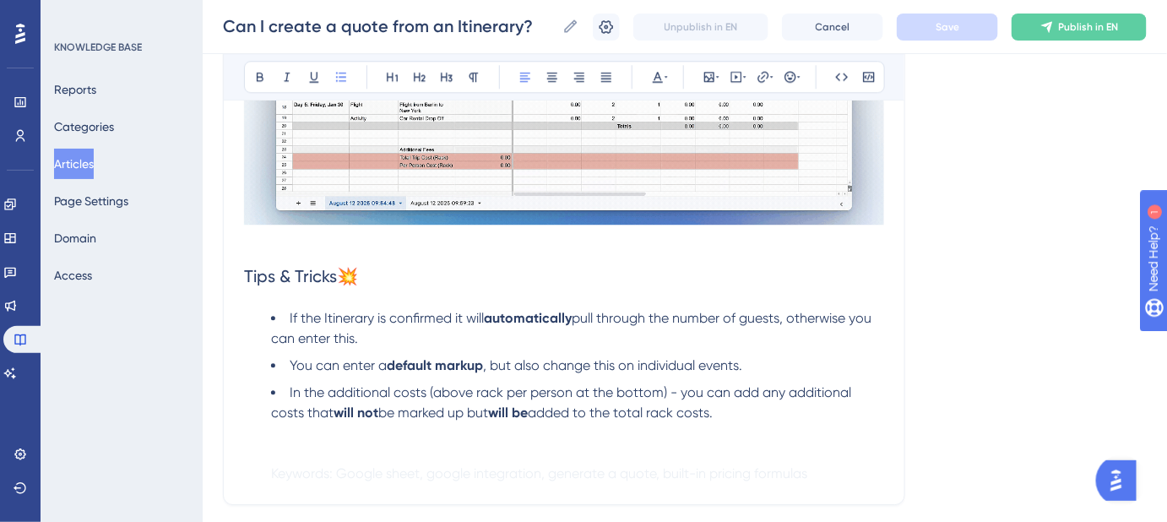
click at [460, 358] on strong "default markup" at bounding box center [435, 365] width 96 height 16
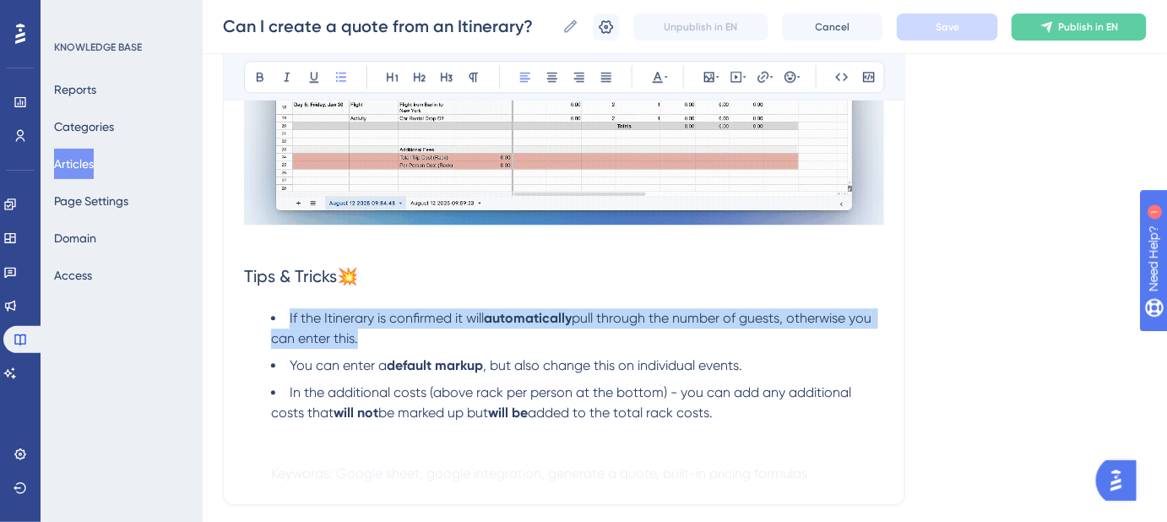
drag, startPoint x: 357, startPoint y: 337, endPoint x: 286, endPoint y: 317, distance: 73.8
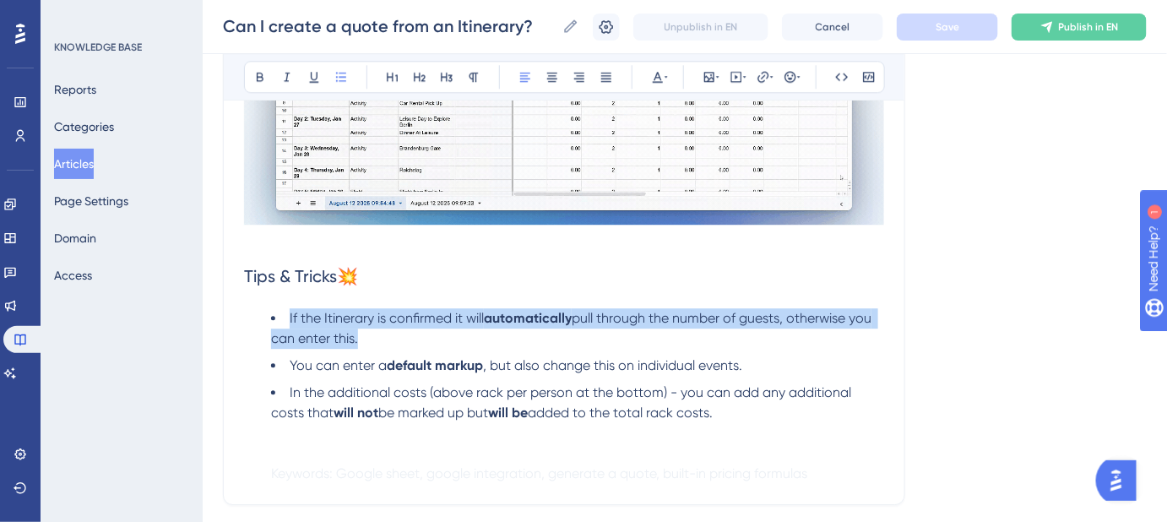
click at [286, 317] on li "If the Itinerary is confirmed it will automatically pull through the number of …" at bounding box center [577, 328] width 613 height 41
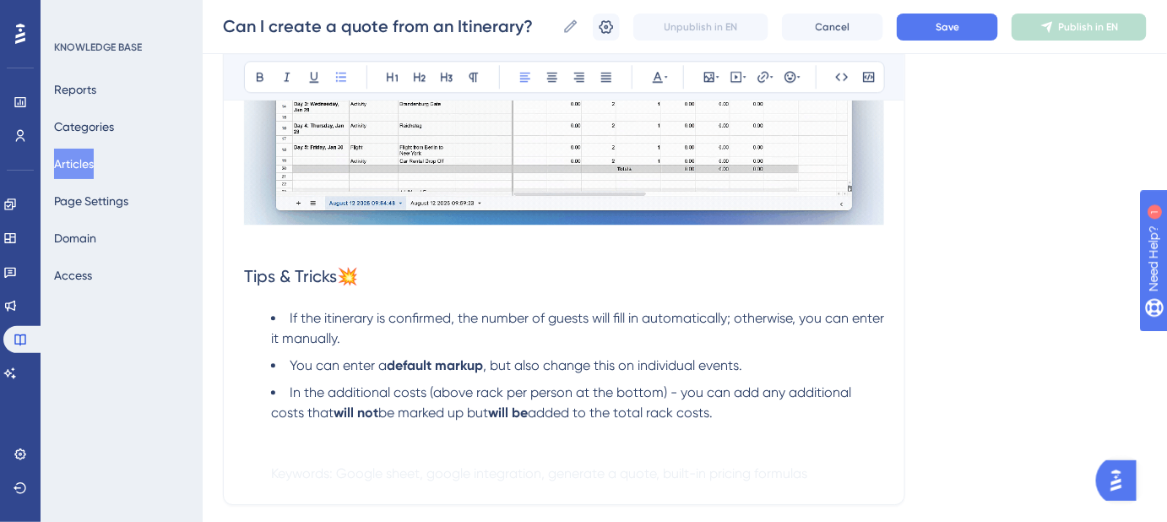
click at [326, 321] on span "If the itinerary is confirmed, the number of guests will fill in automatically;…" at bounding box center [579, 328] width 616 height 36
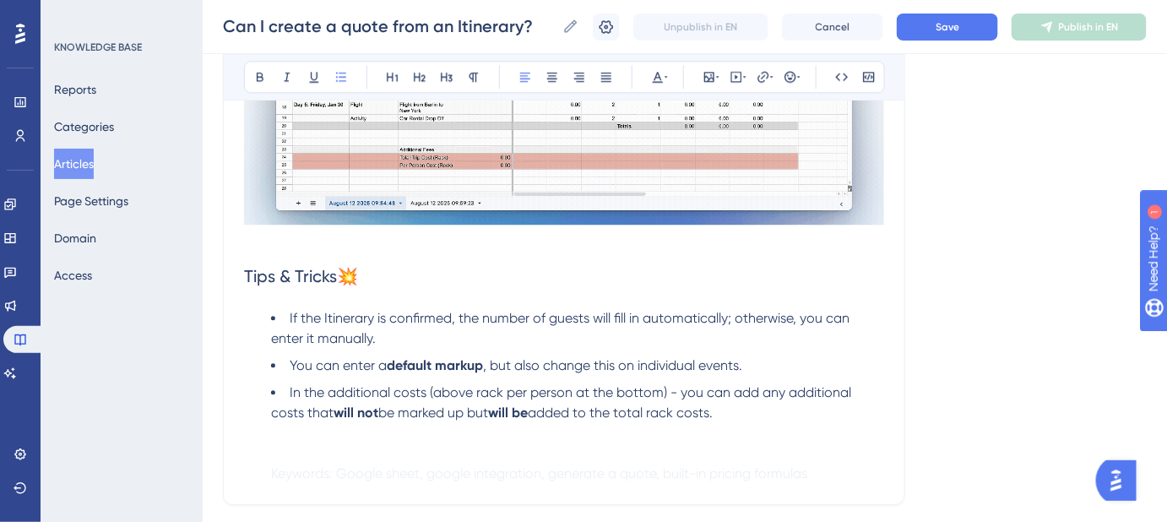
click at [676, 317] on span "If the Itinerary is confirmed, the number of guests will fill in automatically;…" at bounding box center [562, 328] width 582 height 36
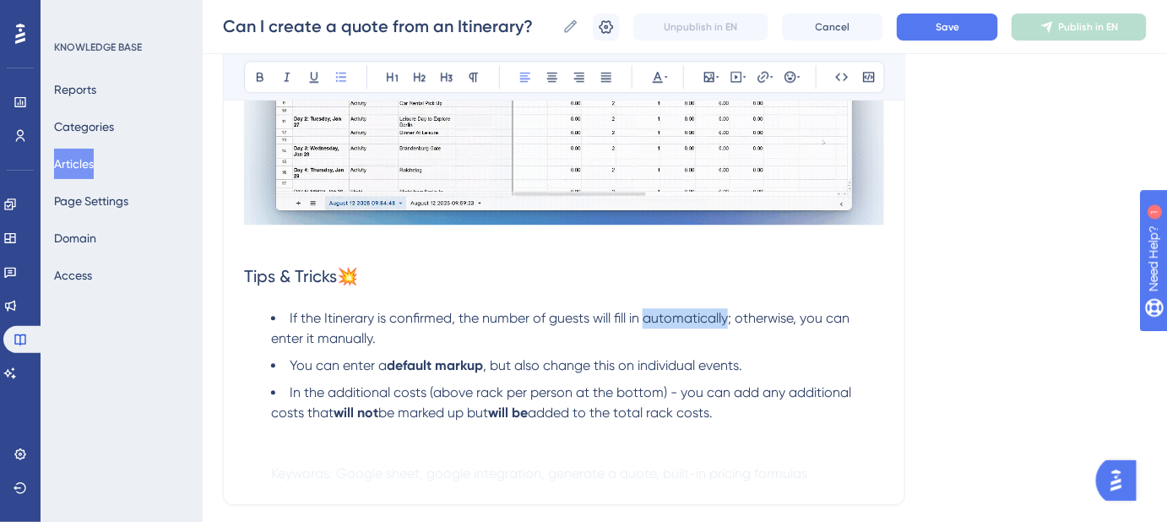
click at [676, 317] on span "If the Itinerary is confirmed, the number of guests will fill in automatically;…" at bounding box center [562, 328] width 582 height 36
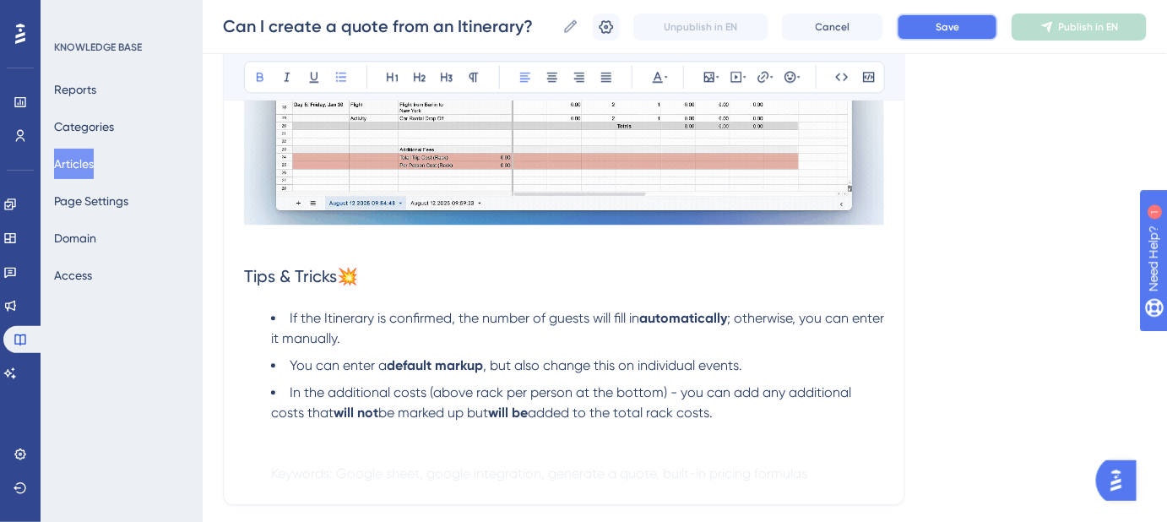
click at [950, 25] on span "Save" at bounding box center [947, 27] width 24 height 14
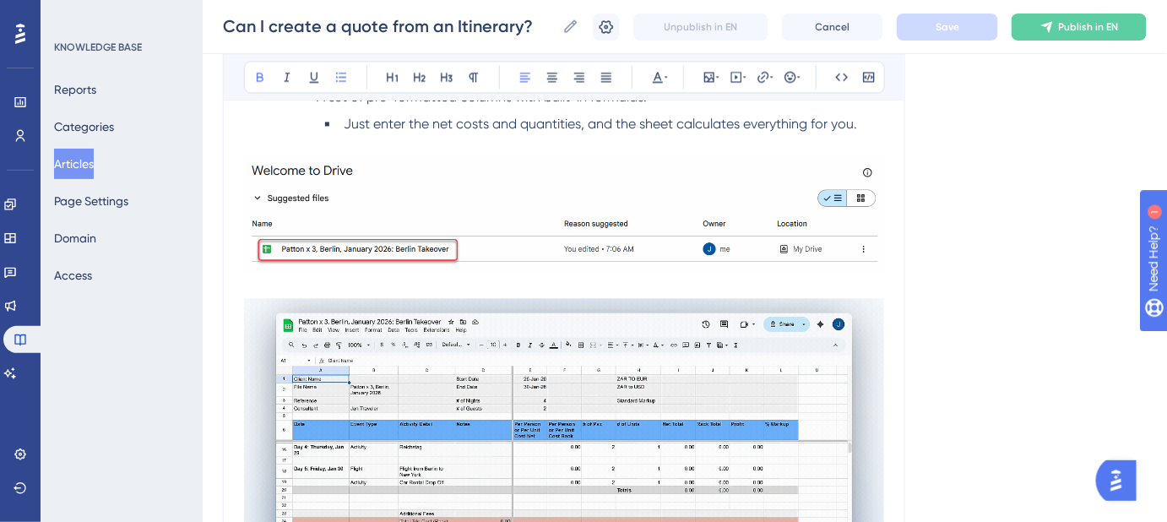
scroll to position [810, 0]
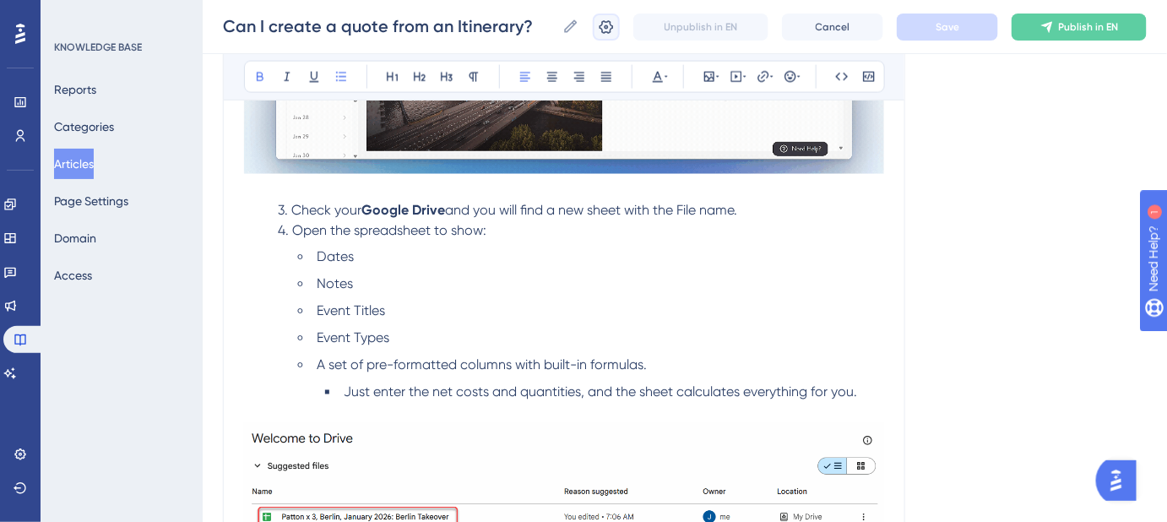
click at [612, 29] on icon at bounding box center [606, 27] width 17 height 17
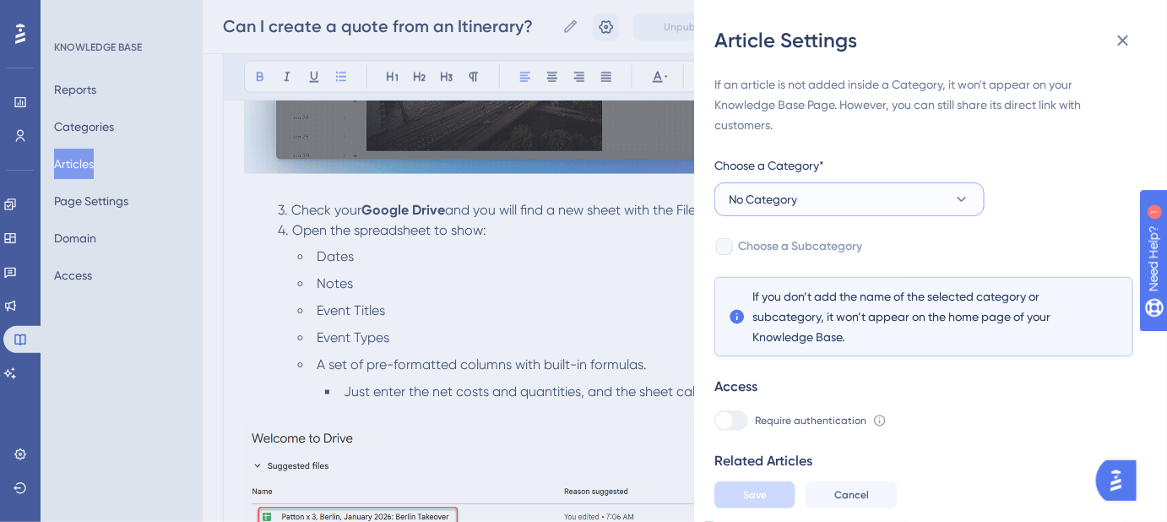
click at [960, 189] on button "No Category" at bounding box center [849, 199] width 270 height 34
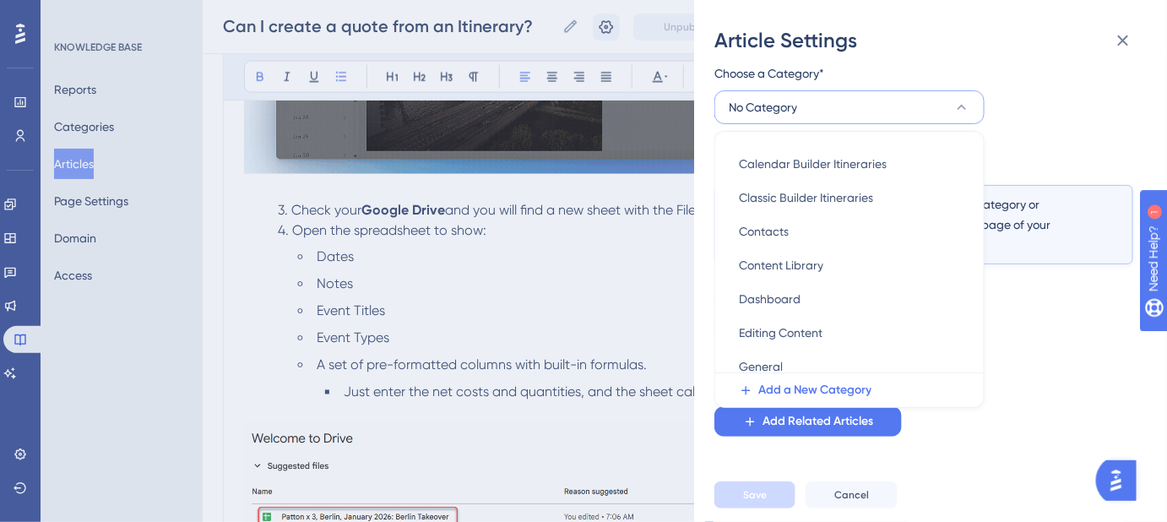
scroll to position [103, 0]
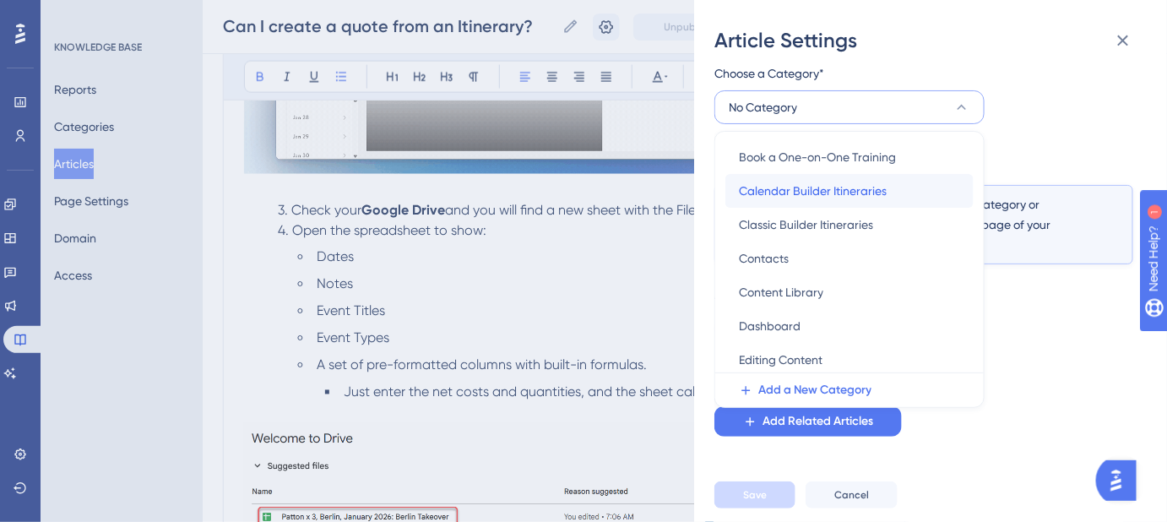
click at [831, 191] on span "Calendar Builder Itineraries" at bounding box center [813, 191] width 148 height 20
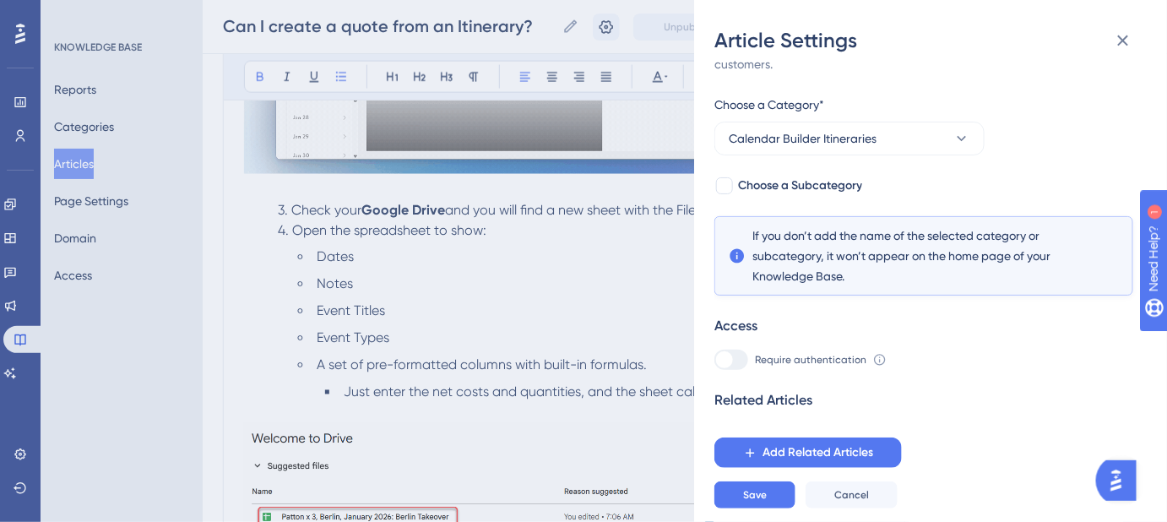
scroll to position [48, 0]
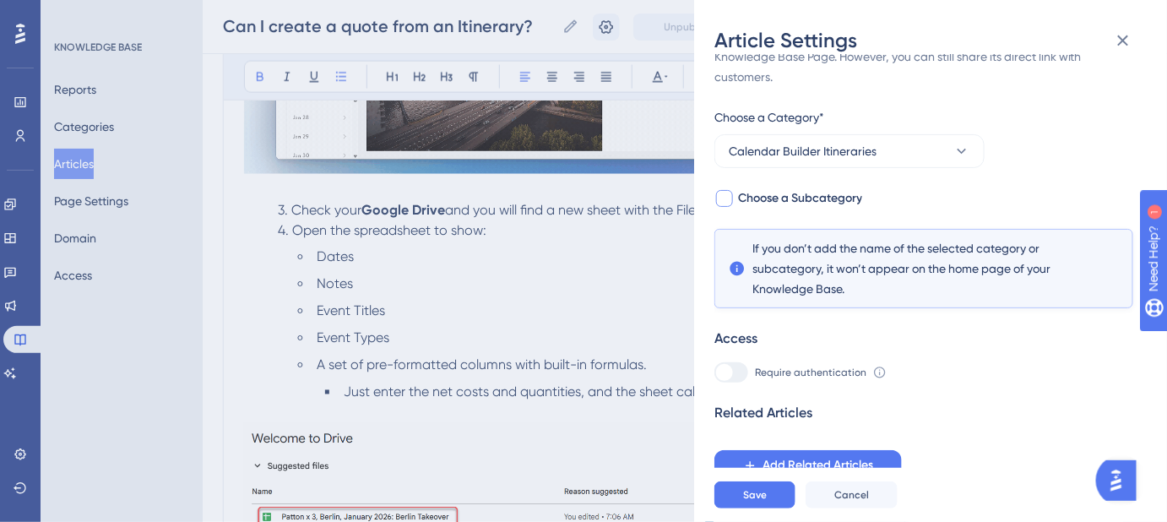
click at [722, 203] on div at bounding box center [724, 198] width 17 height 17
checkbox input "true"
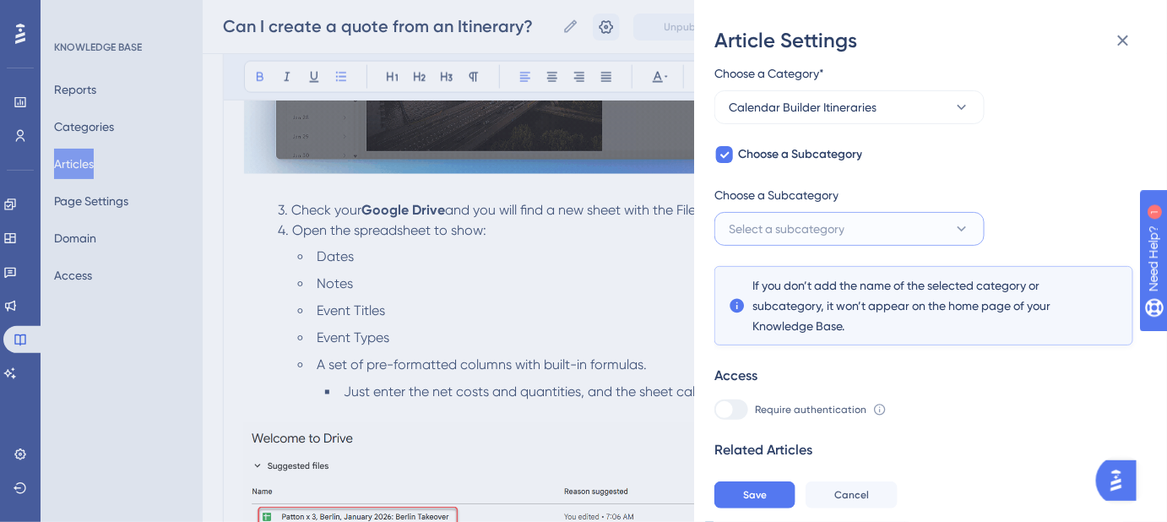
click at [864, 231] on button "Select a subcategory" at bounding box center [849, 229] width 270 height 34
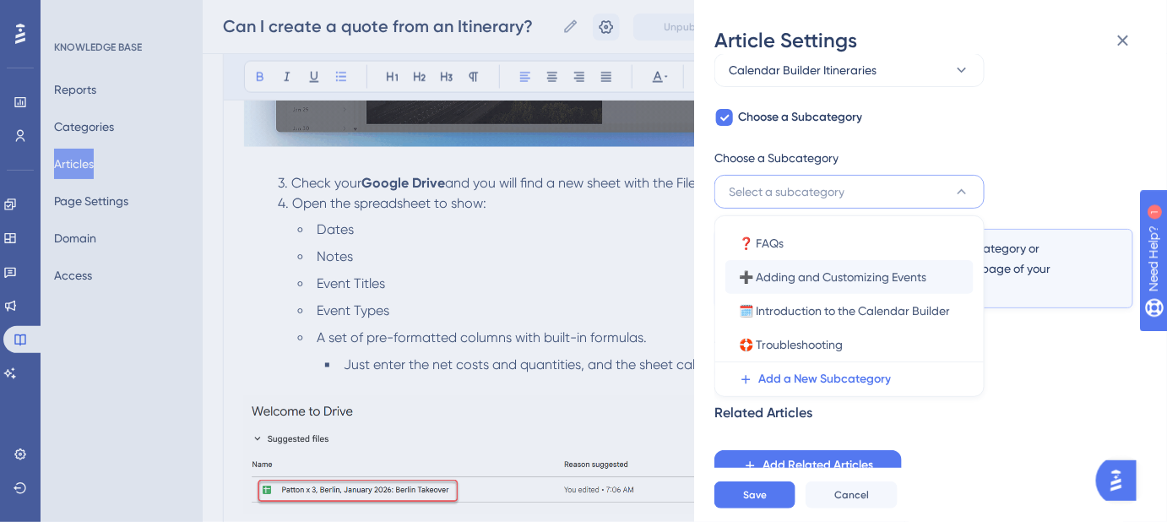
scroll to position [810, 0]
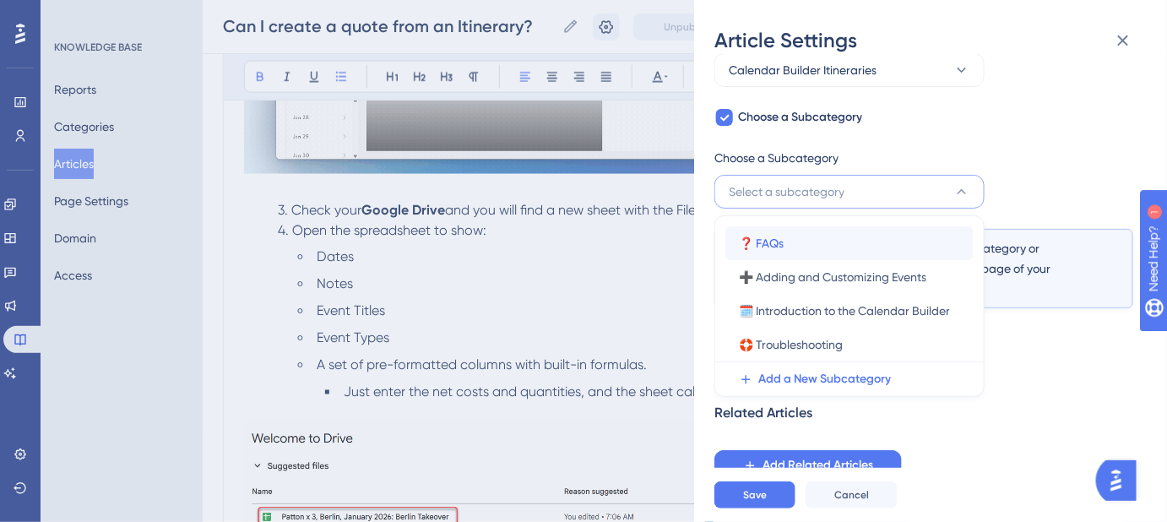
click at [778, 239] on span "❓ FAQs" at bounding box center [761, 243] width 45 height 20
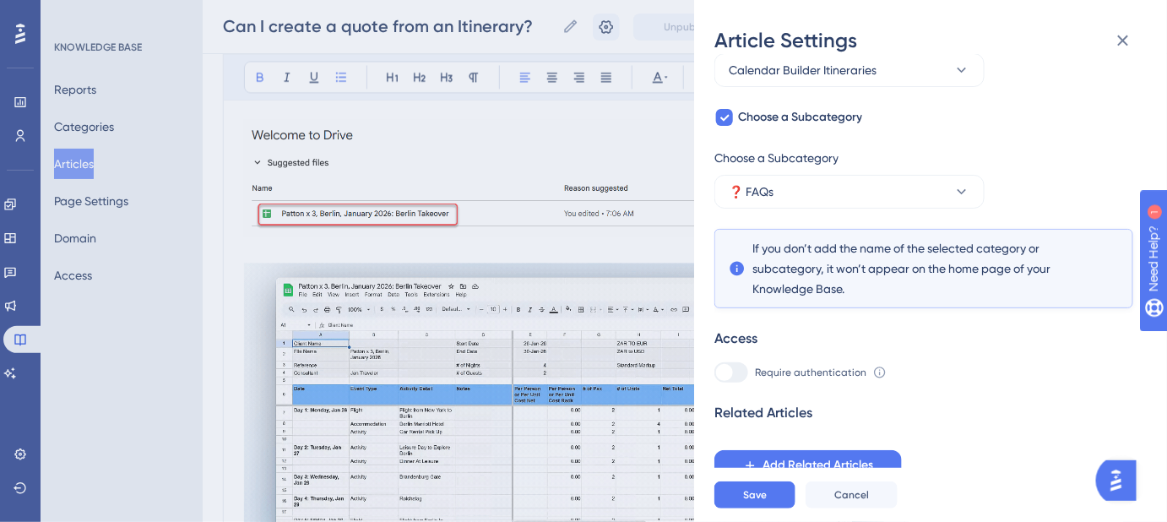
scroll to position [1116, 0]
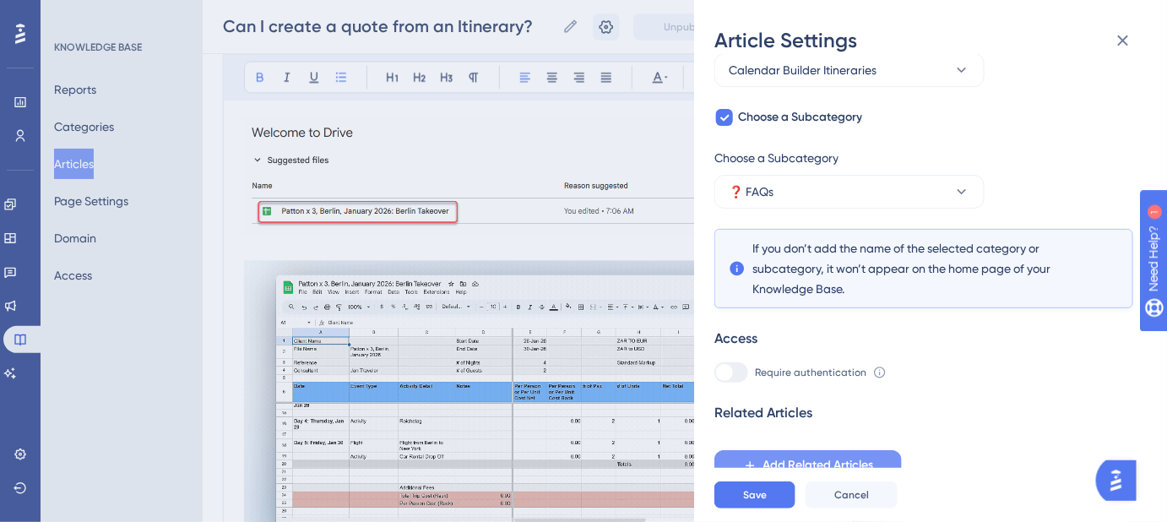
click at [819, 463] on span "Add Related Articles" at bounding box center [817, 465] width 111 height 20
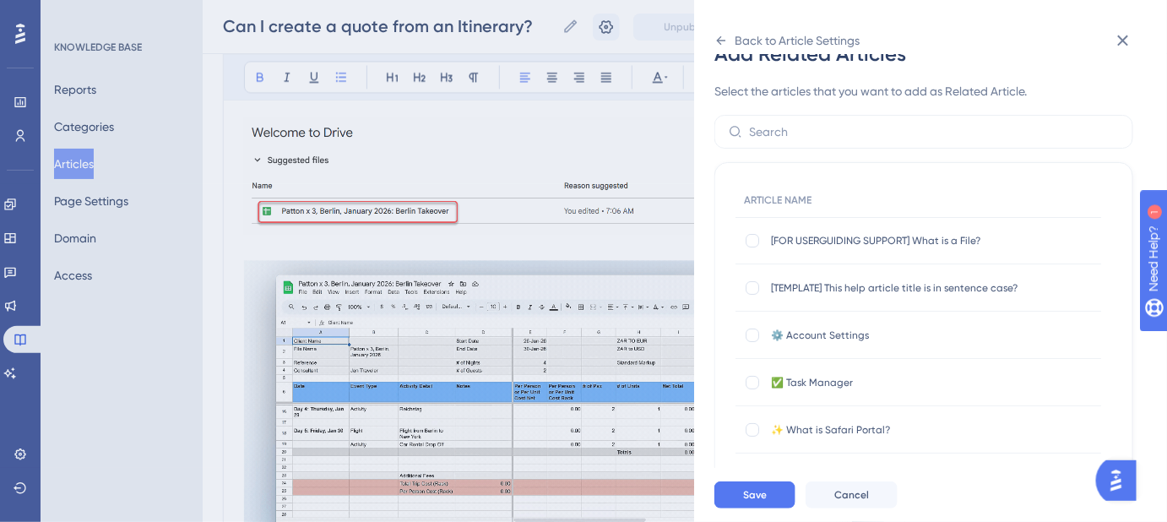
scroll to position [0, 0]
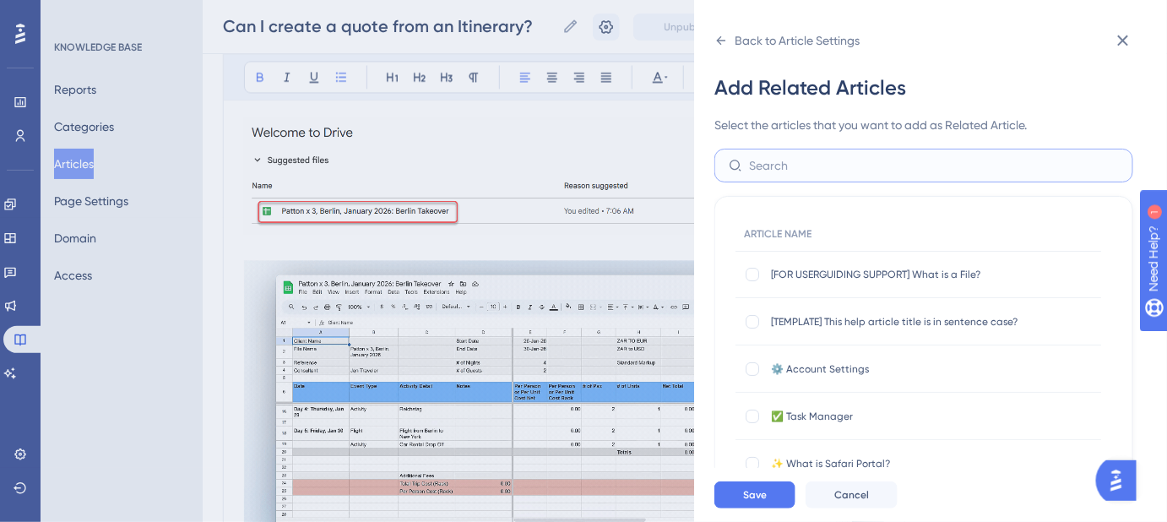
click at [828, 169] on input "text" at bounding box center [934, 165] width 370 height 19
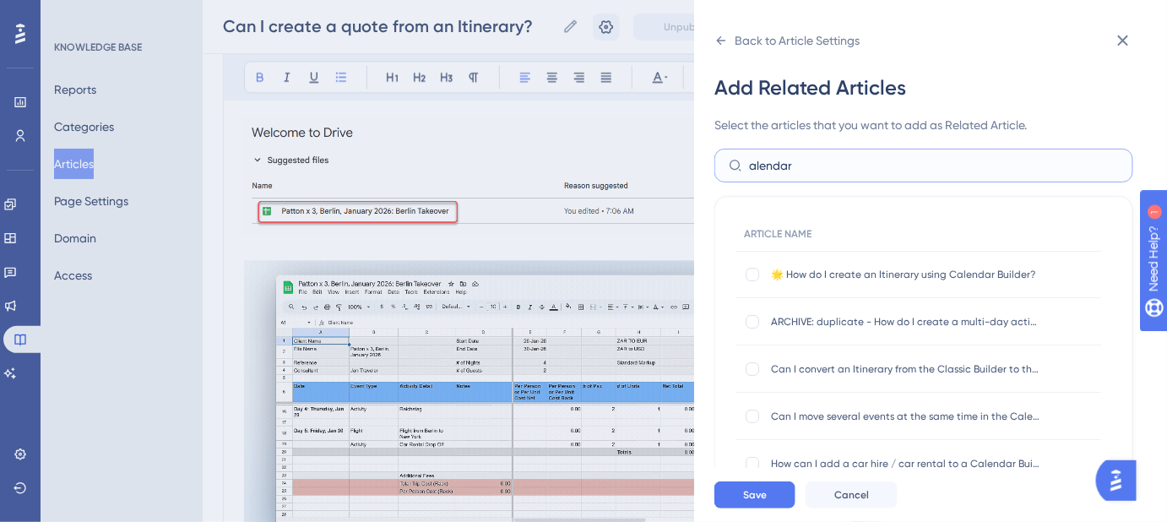
drag, startPoint x: 828, startPoint y: 169, endPoint x: 724, endPoint y: 181, distance: 104.5
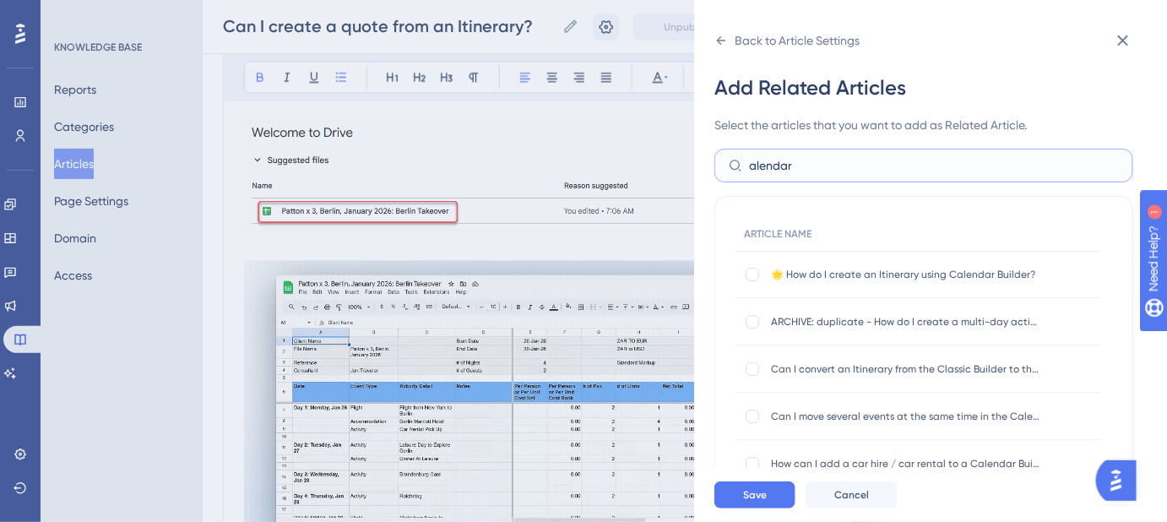
click at [724, 181] on label "alendar" at bounding box center [923, 166] width 419 height 34
type input "calendar"
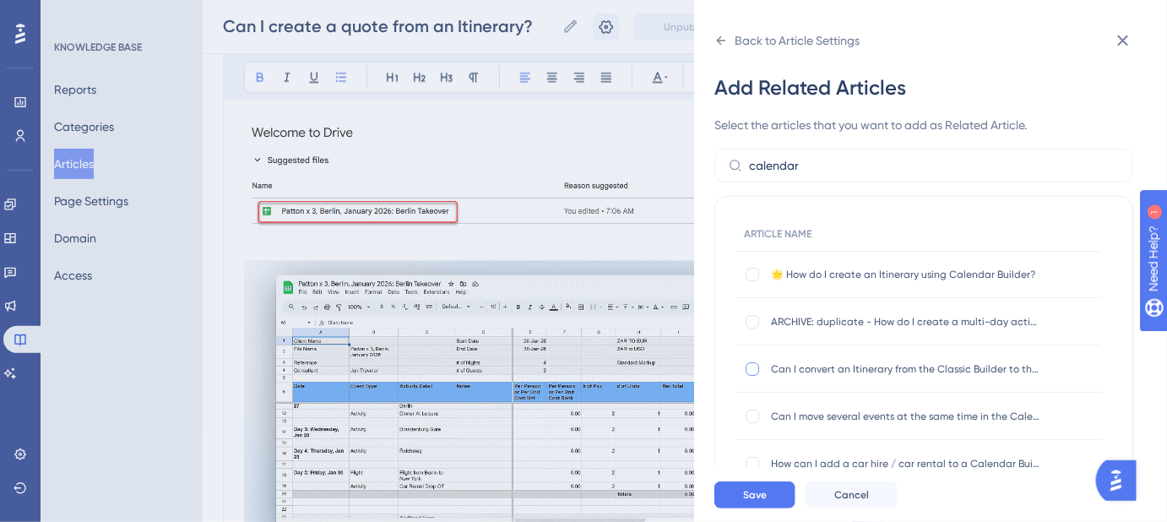
click at [751, 366] on div at bounding box center [752, 369] width 14 height 14
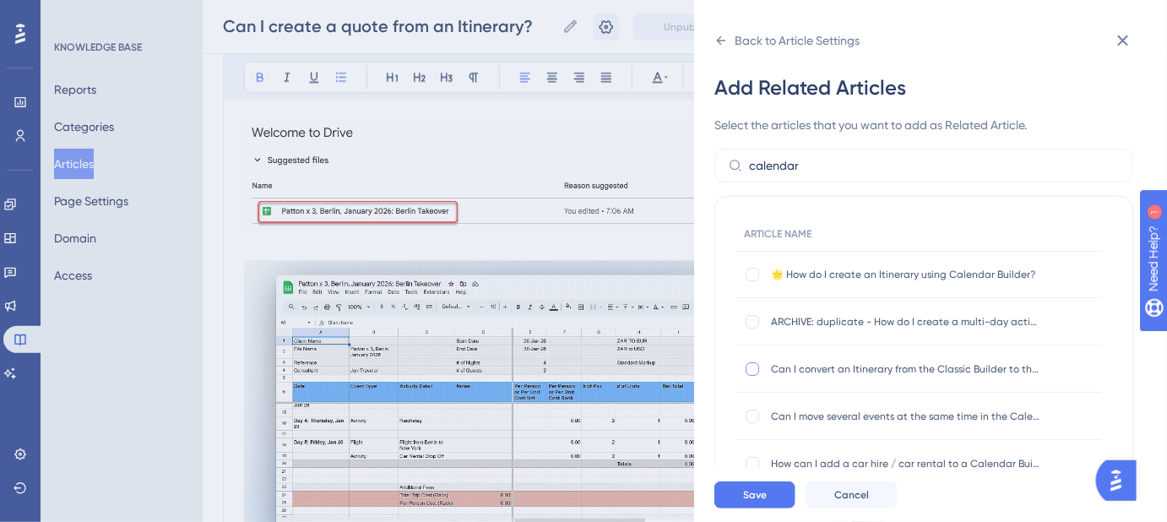
checkbox input "true"
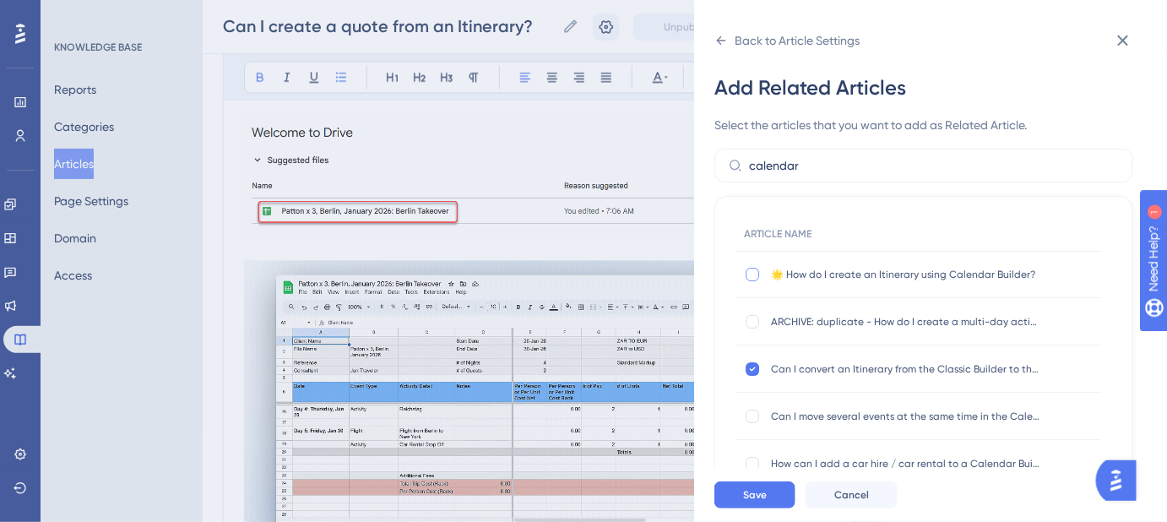
click at [751, 276] on div at bounding box center [752, 275] width 14 height 14
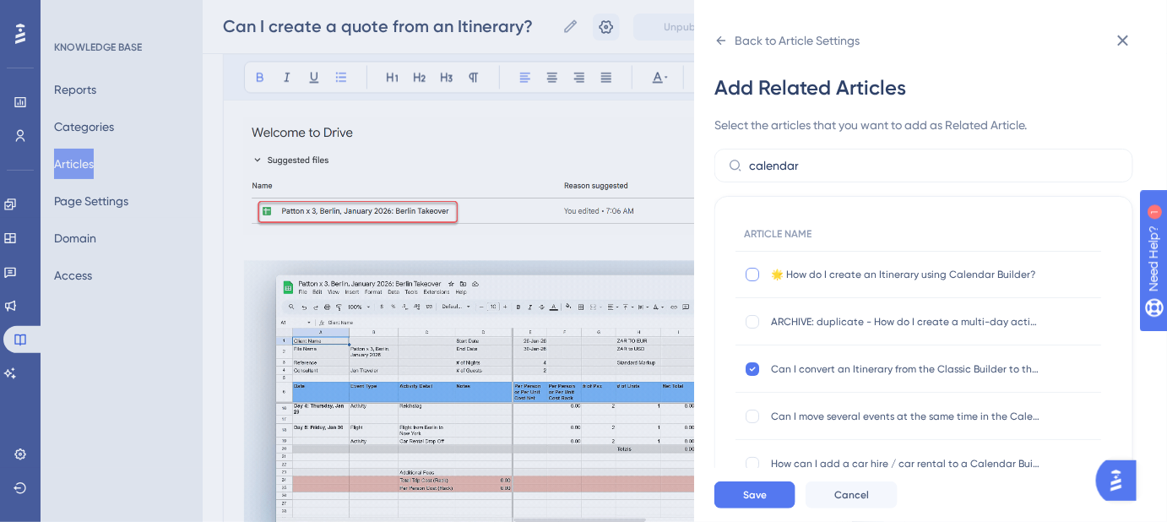
checkbox input "true"
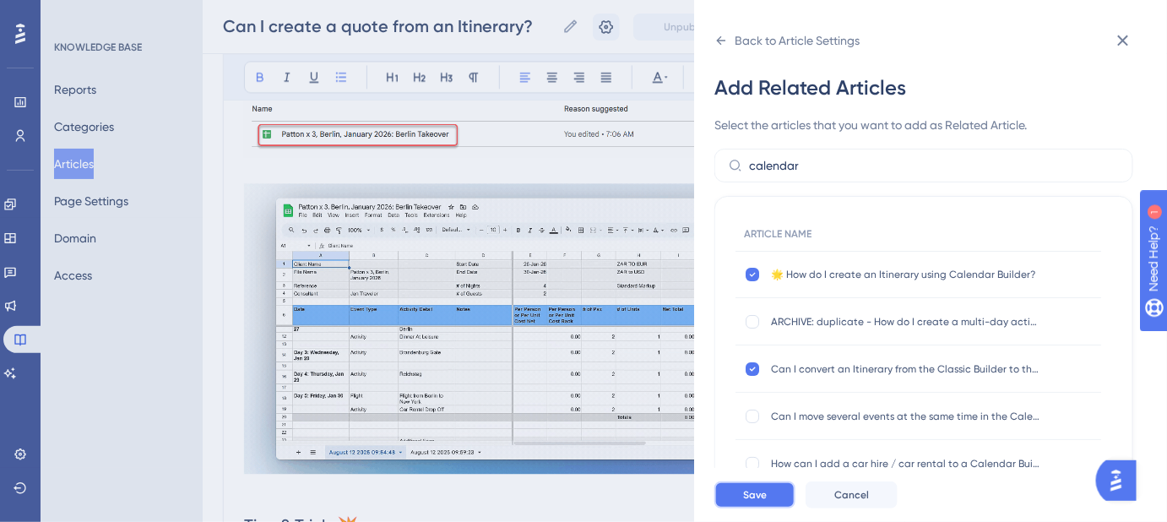
drag, startPoint x: 745, startPoint y: 501, endPoint x: 753, endPoint y: 497, distance: 8.7
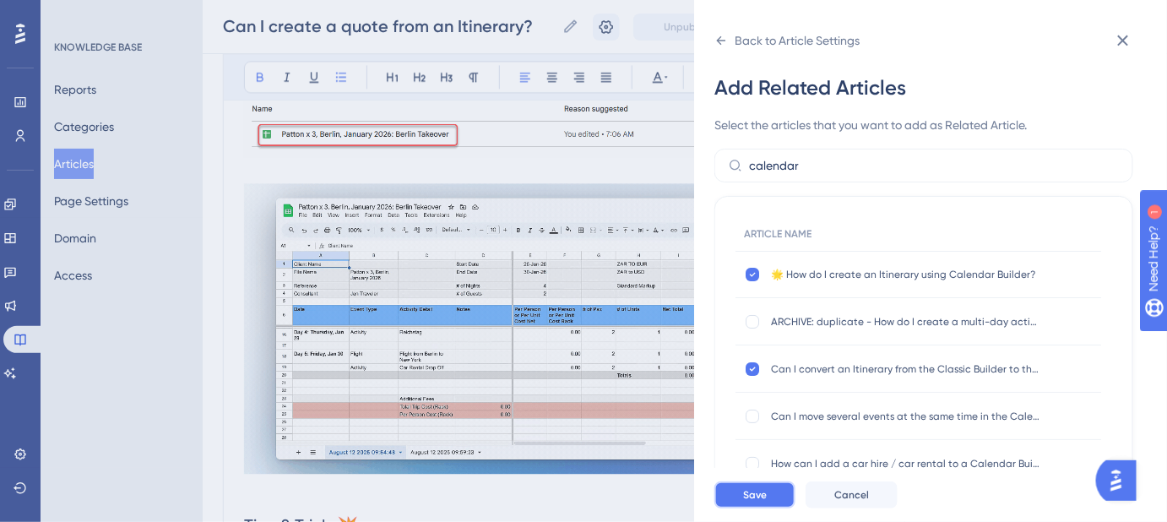
click at [746, 501] on span "Save" at bounding box center [755, 495] width 24 height 14
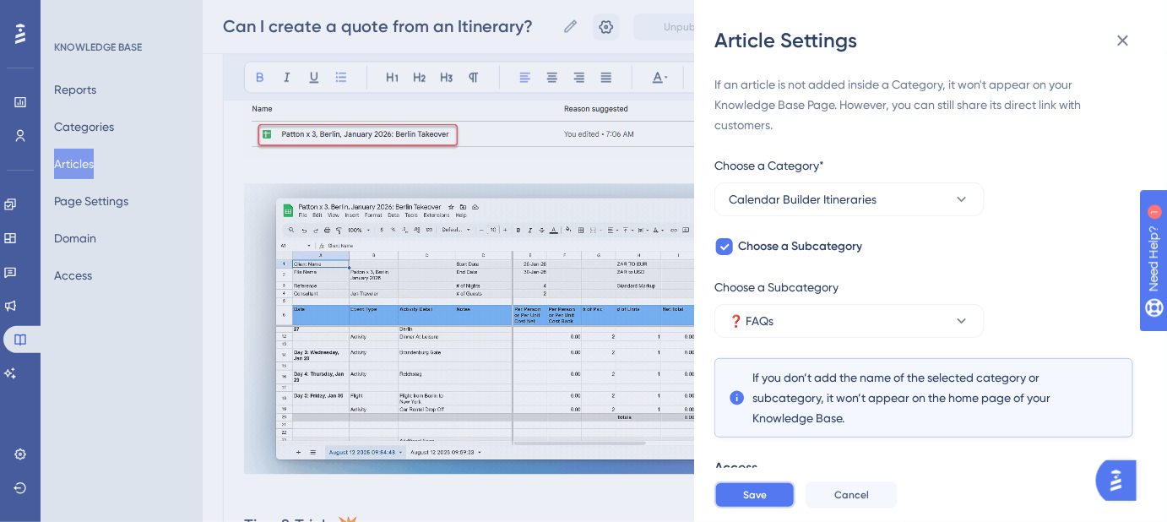
click at [761, 501] on span "Save" at bounding box center [755, 495] width 24 height 14
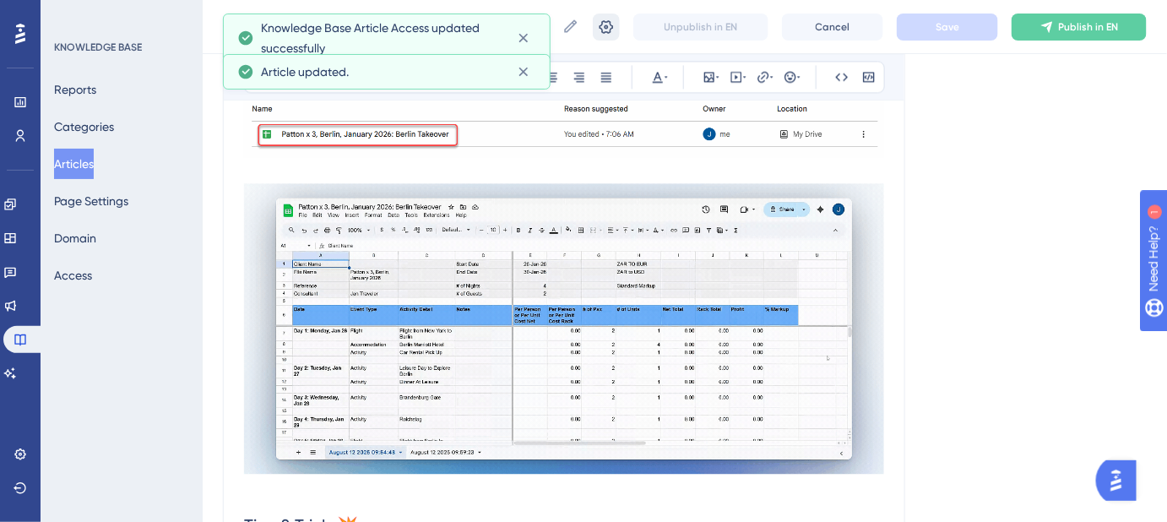
click at [612, 25] on icon at bounding box center [606, 27] width 17 height 17
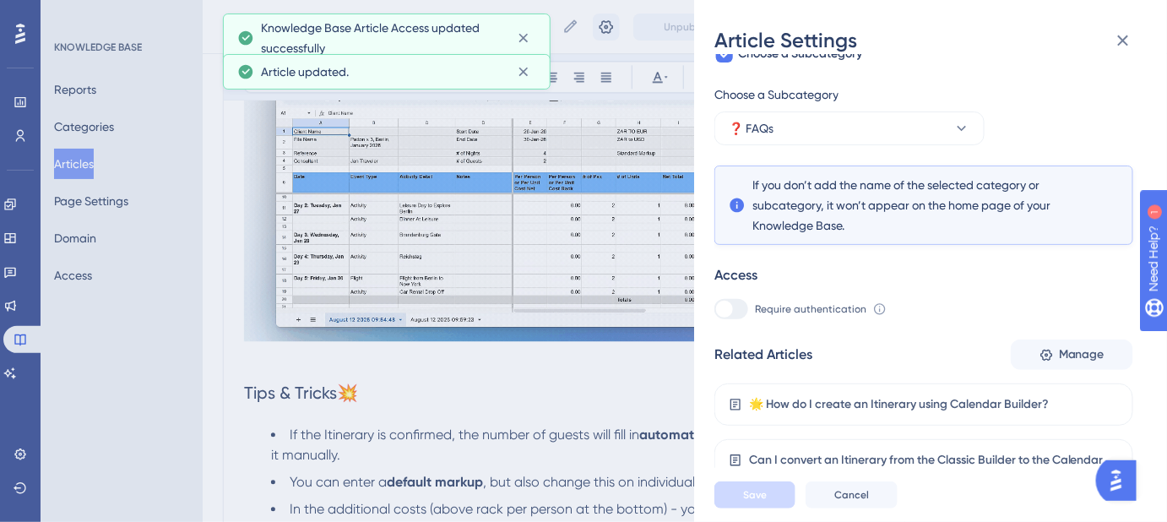
scroll to position [1577, 0]
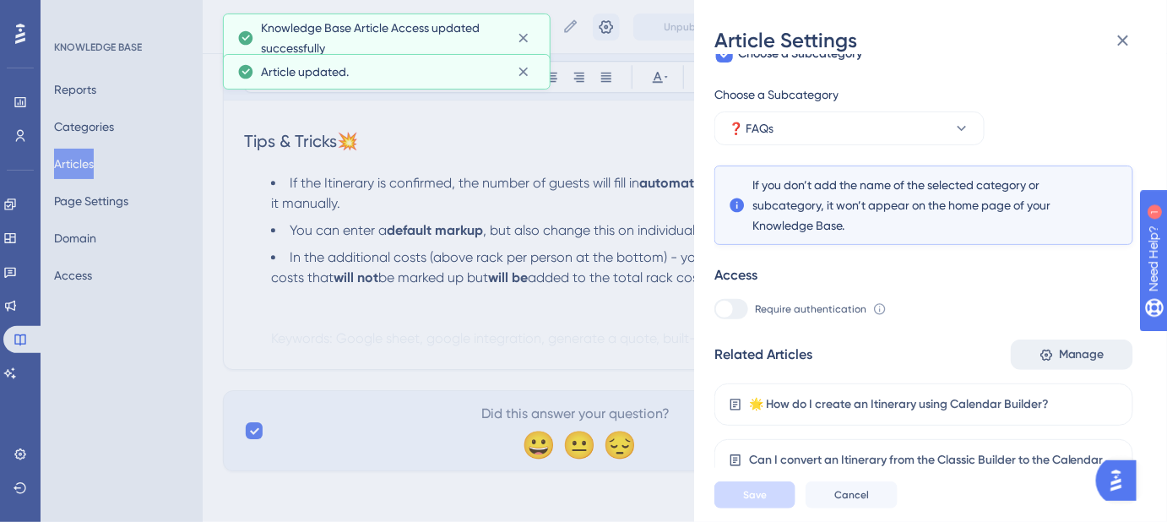
click at [1059, 355] on span "Manage" at bounding box center [1082, 354] width 46 height 20
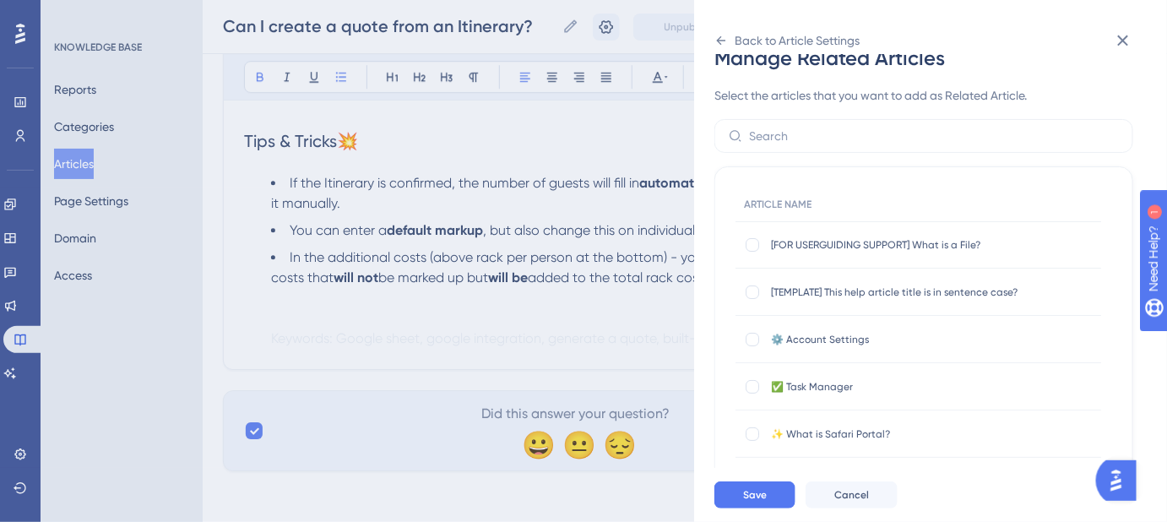
scroll to position [0, 0]
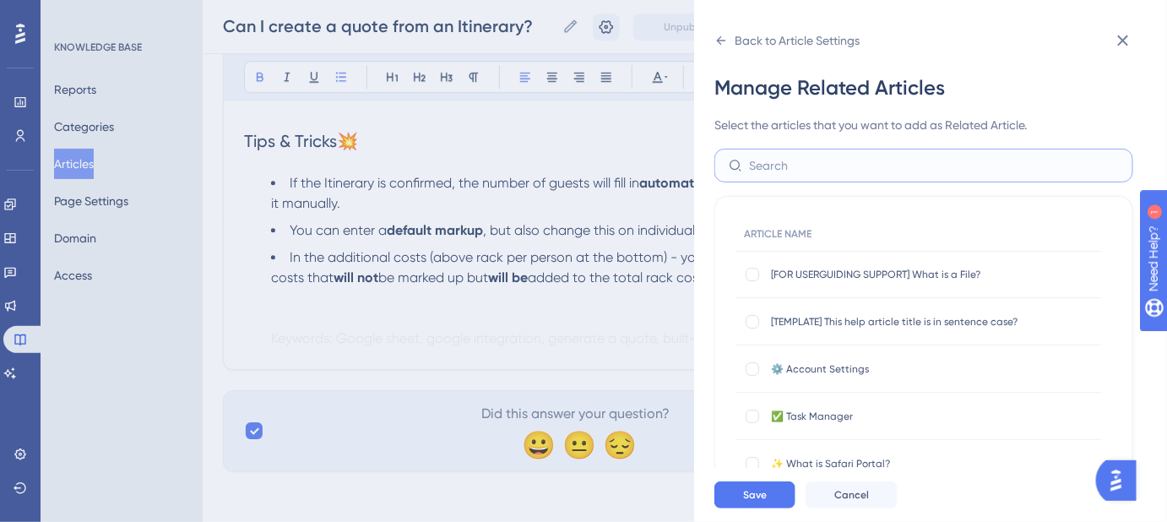
click at [804, 164] on input "text" at bounding box center [934, 165] width 370 height 19
type input "Q"
type input "Google"
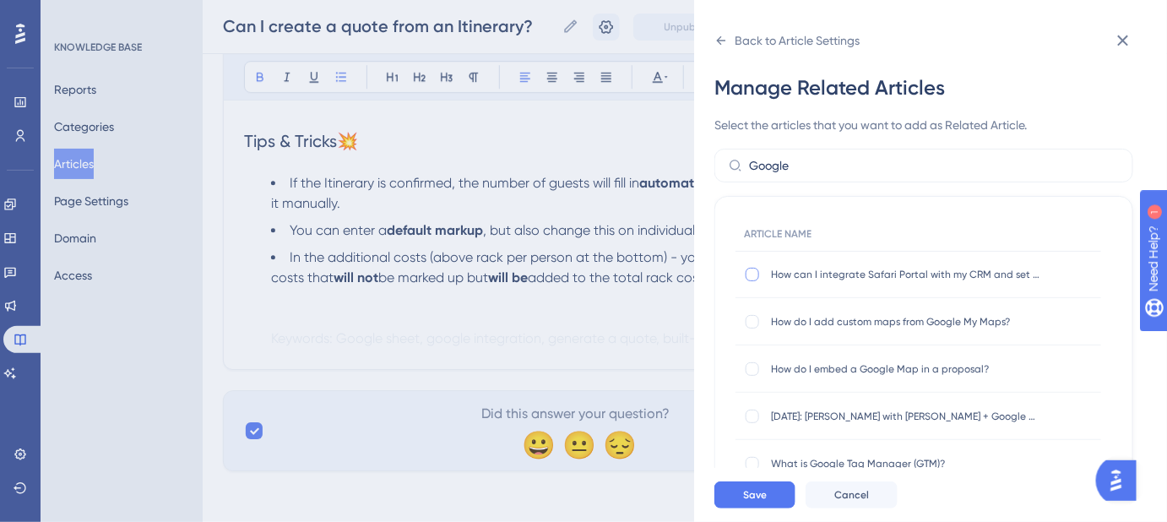
click at [751, 274] on div at bounding box center [752, 275] width 14 height 14
checkbox input "true"
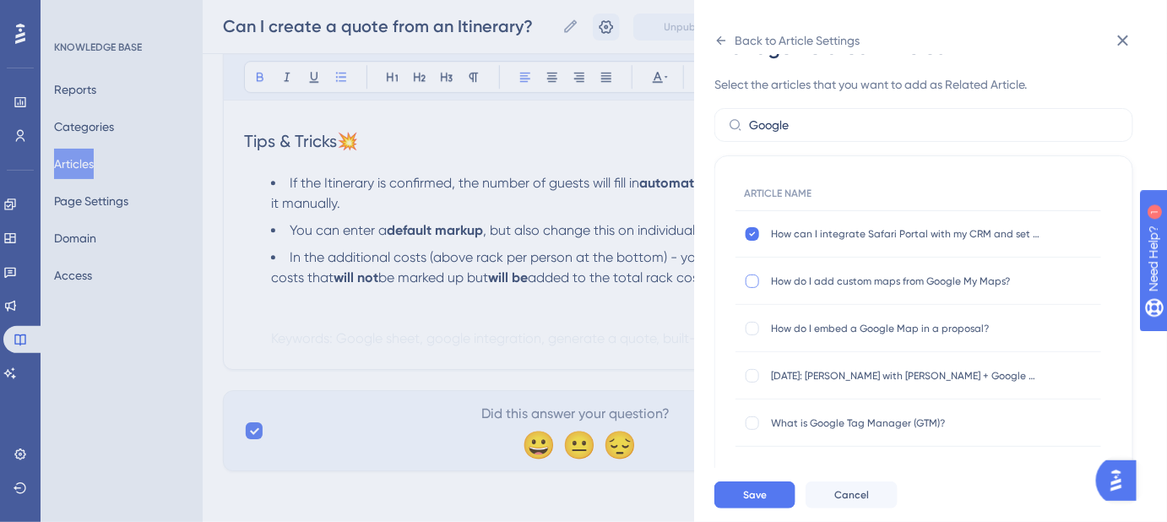
scroll to position [76, 0]
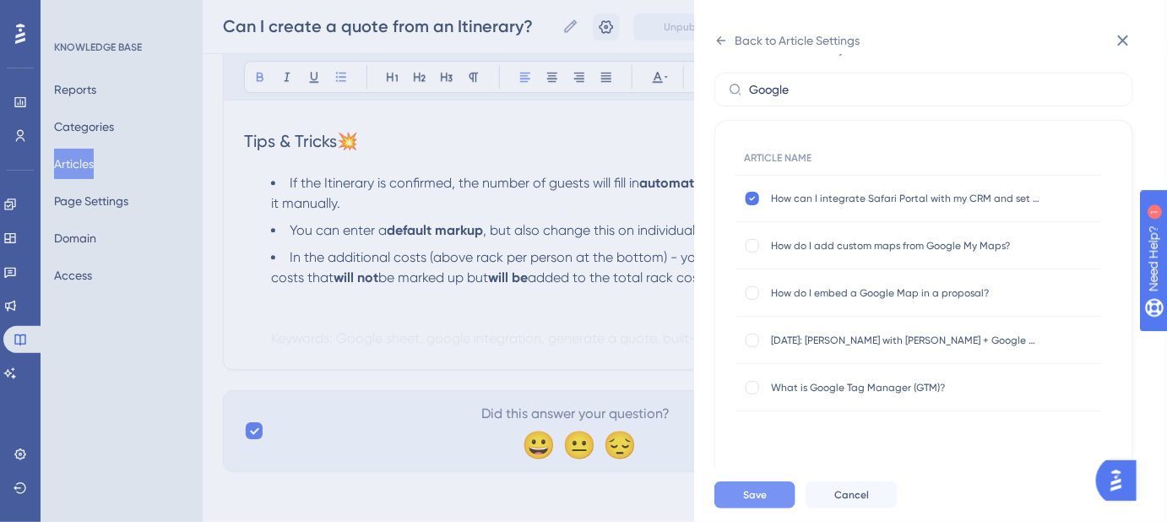
click at [767, 501] on button "Save" at bounding box center [754, 494] width 81 height 27
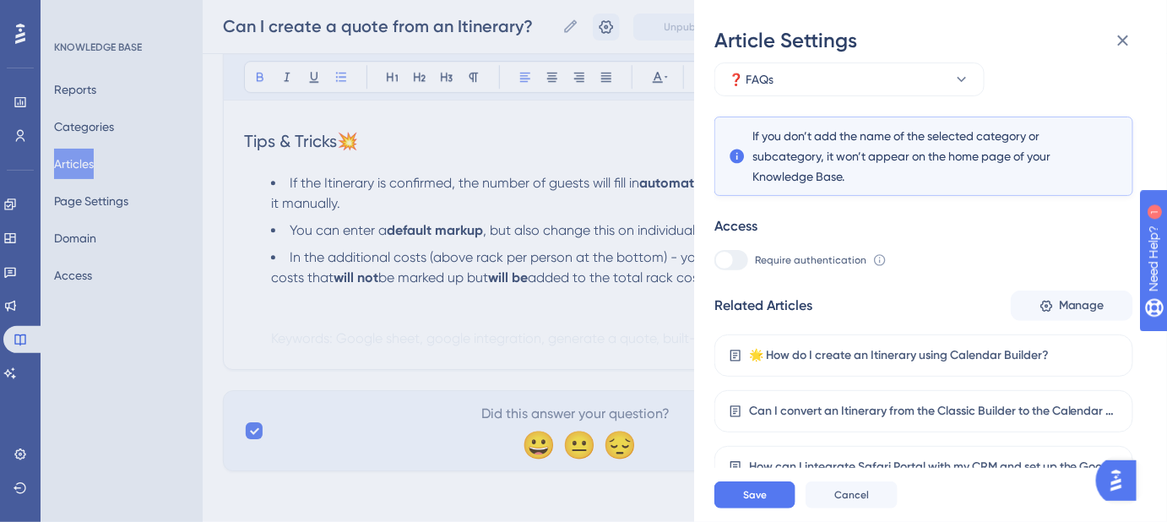
scroll to position [247, 0]
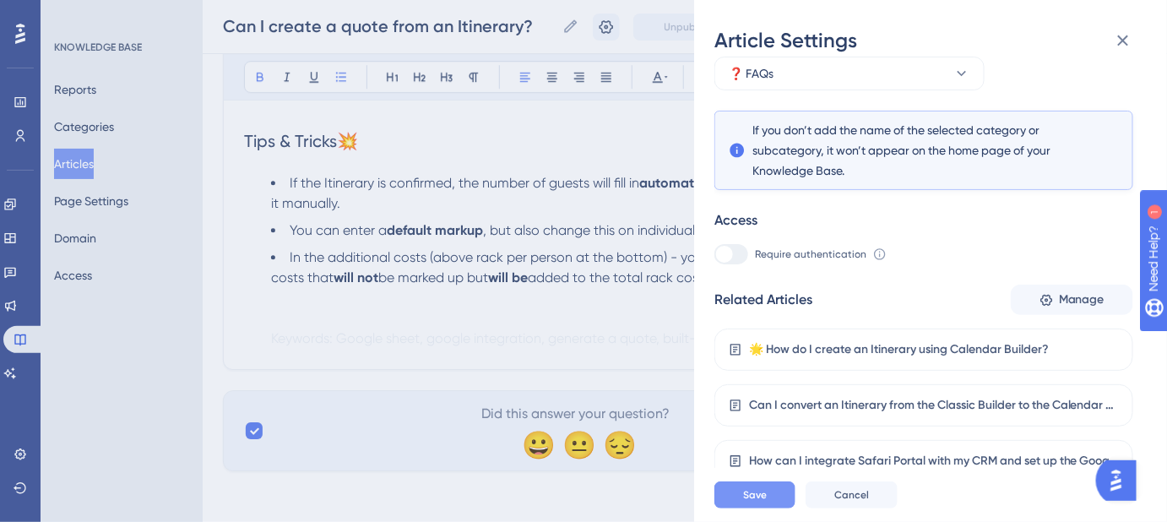
click at [761, 501] on span "Save" at bounding box center [755, 495] width 24 height 14
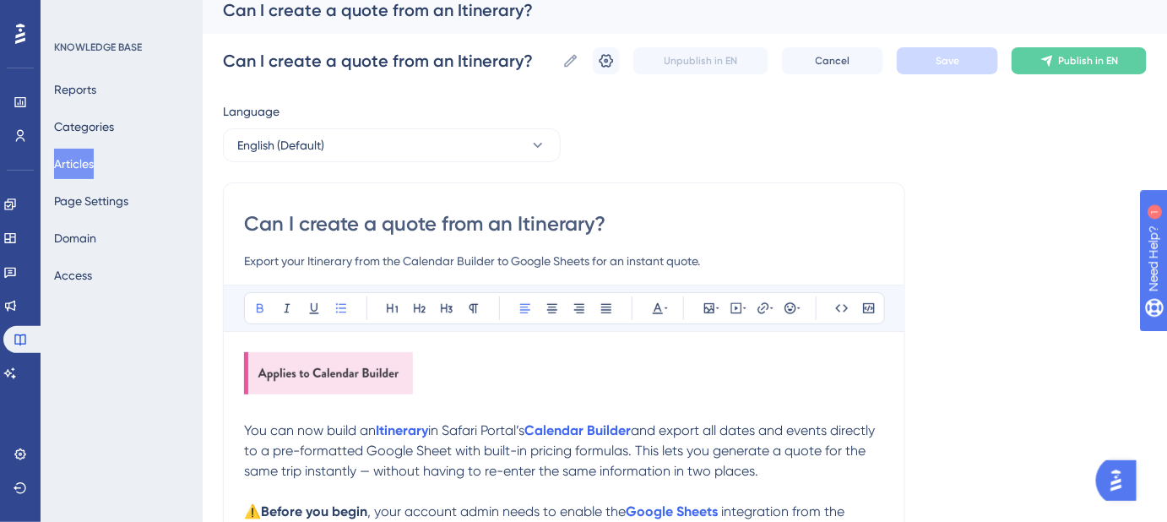
scroll to position [0, 0]
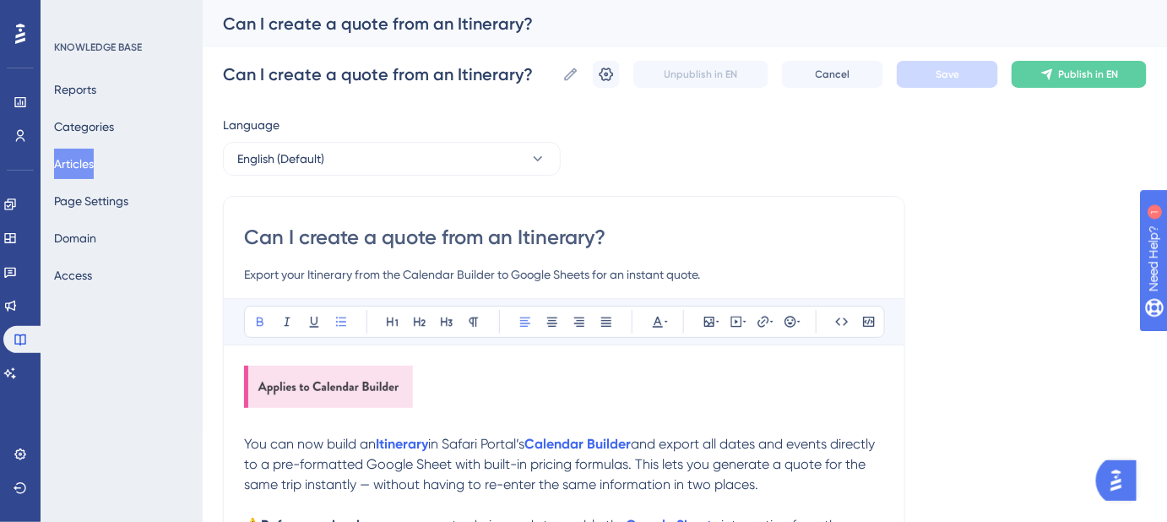
drag, startPoint x: 585, startPoint y: 232, endPoint x: 231, endPoint y: 232, distance: 353.7
click at [615, 80] on icon at bounding box center [606, 74] width 17 height 17
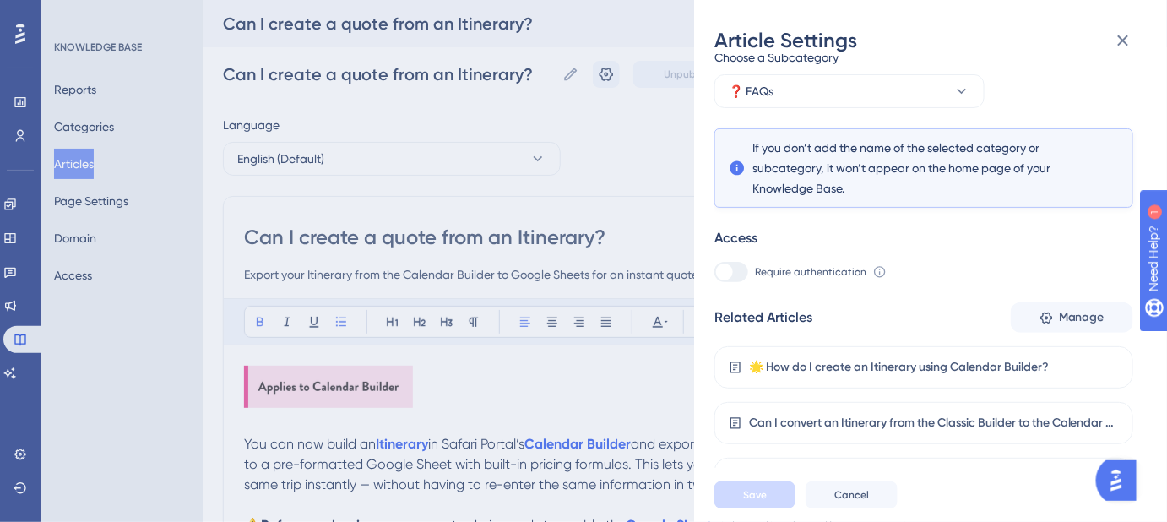
scroll to position [247, 0]
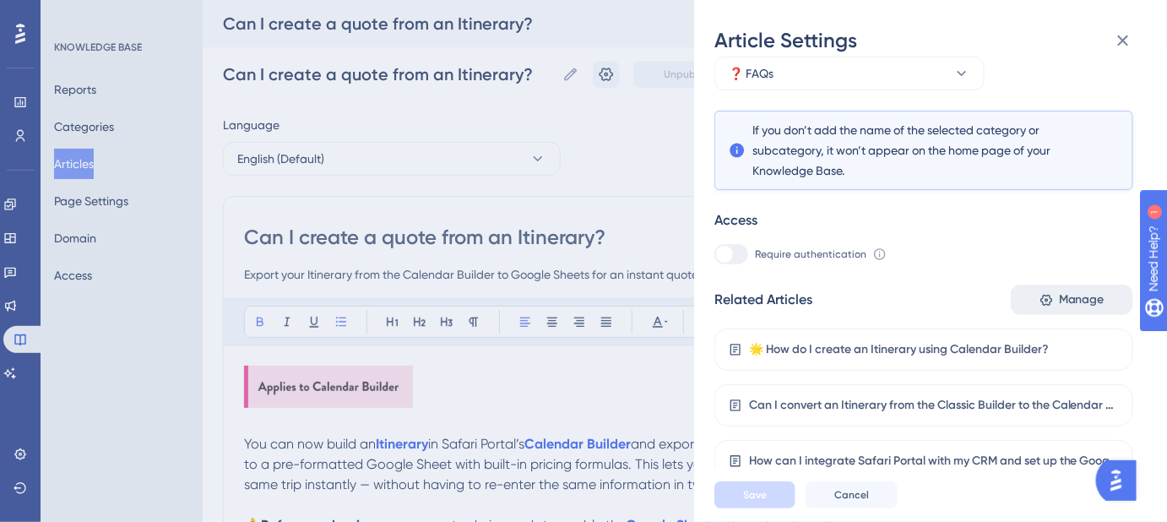
click at [1070, 303] on span "Manage" at bounding box center [1082, 300] width 46 height 20
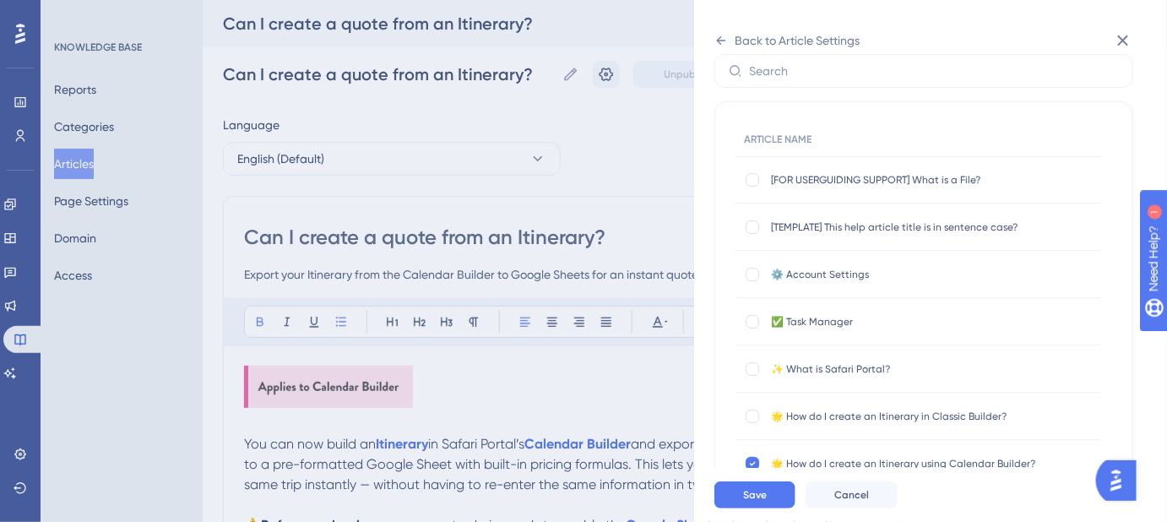
scroll to position [0, 0]
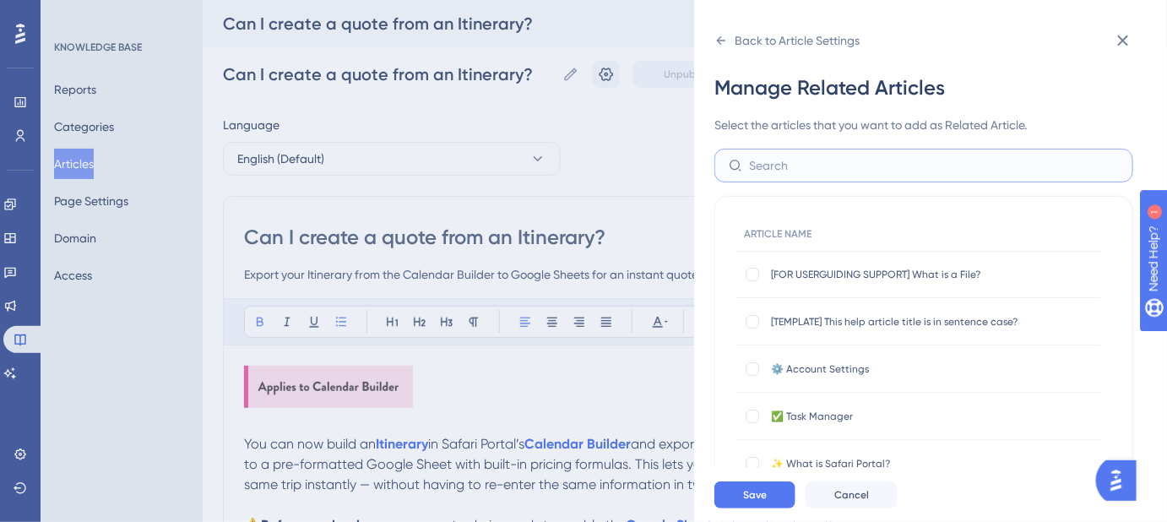
click at [839, 157] on input "text" at bounding box center [934, 165] width 370 height 19
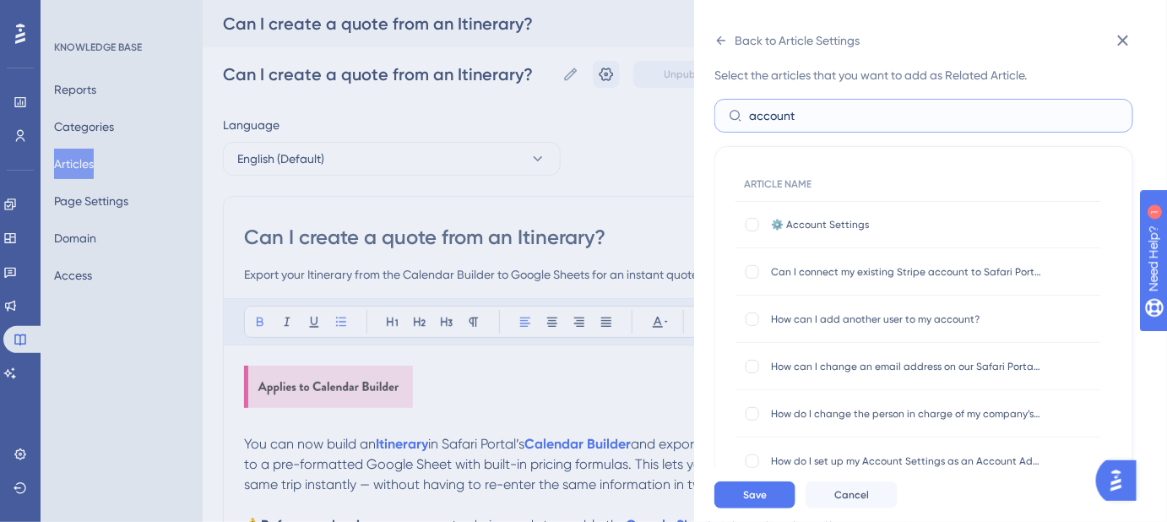
scroll to position [76, 0]
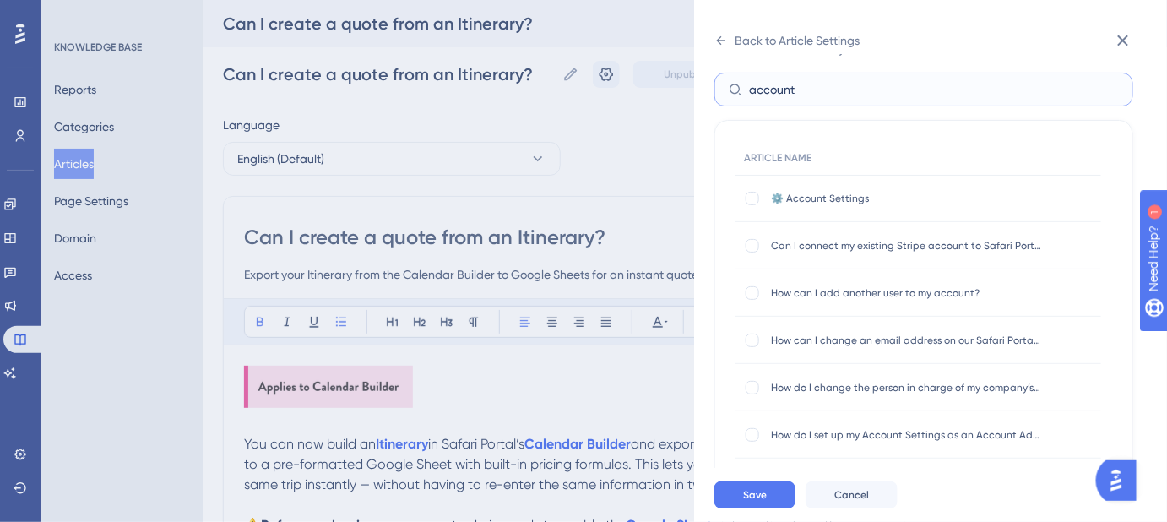
drag, startPoint x: 815, startPoint y: 95, endPoint x: 725, endPoint y: 94, distance: 89.5
click at [725, 94] on label "account" at bounding box center [923, 90] width 419 height 34
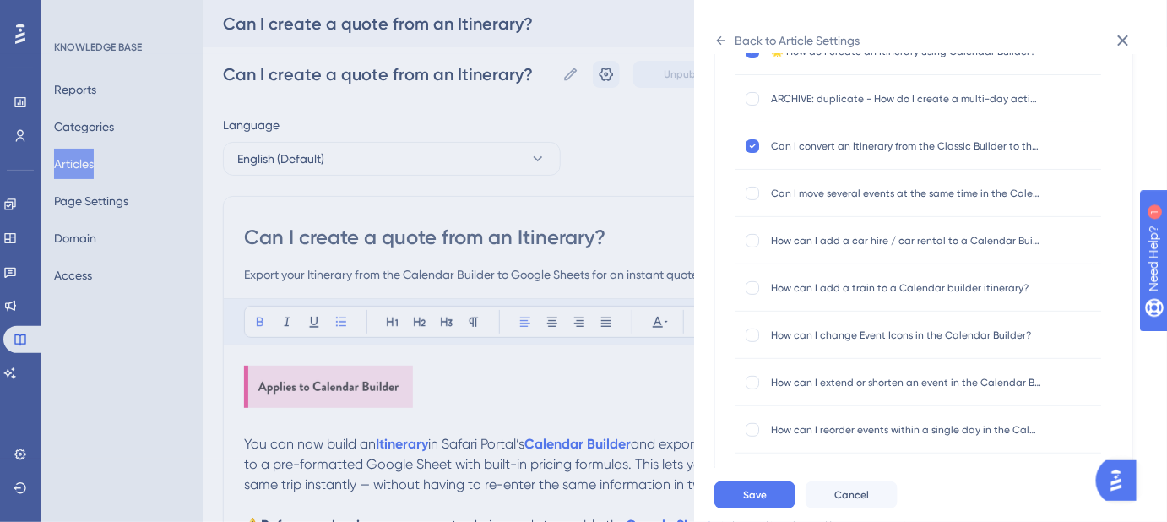
scroll to position [0, 0]
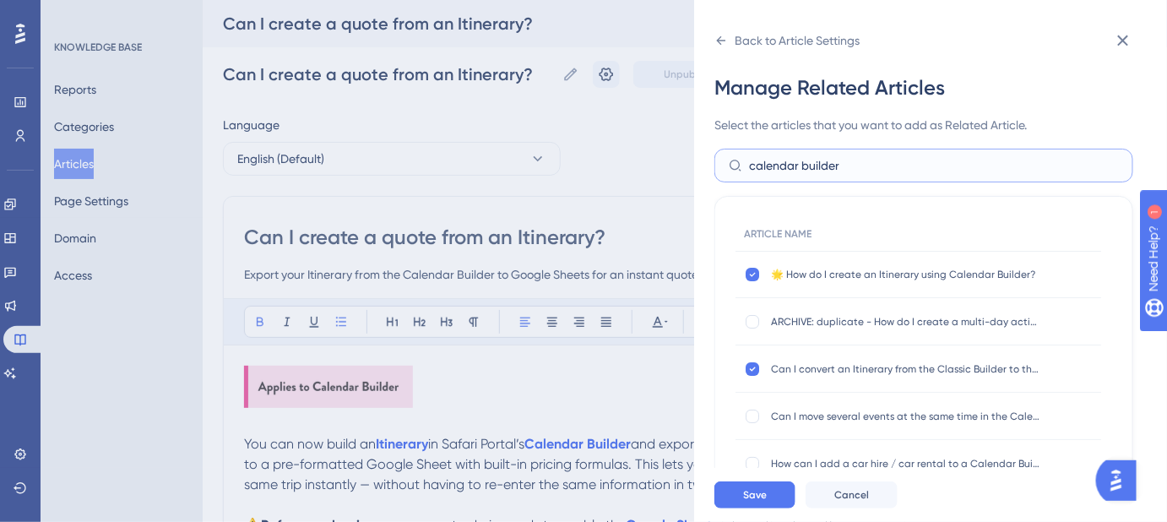
drag, startPoint x: 846, startPoint y: 165, endPoint x: 740, endPoint y: 166, distance: 105.5
click at [740, 166] on label "calendar builder" at bounding box center [923, 166] width 419 height 34
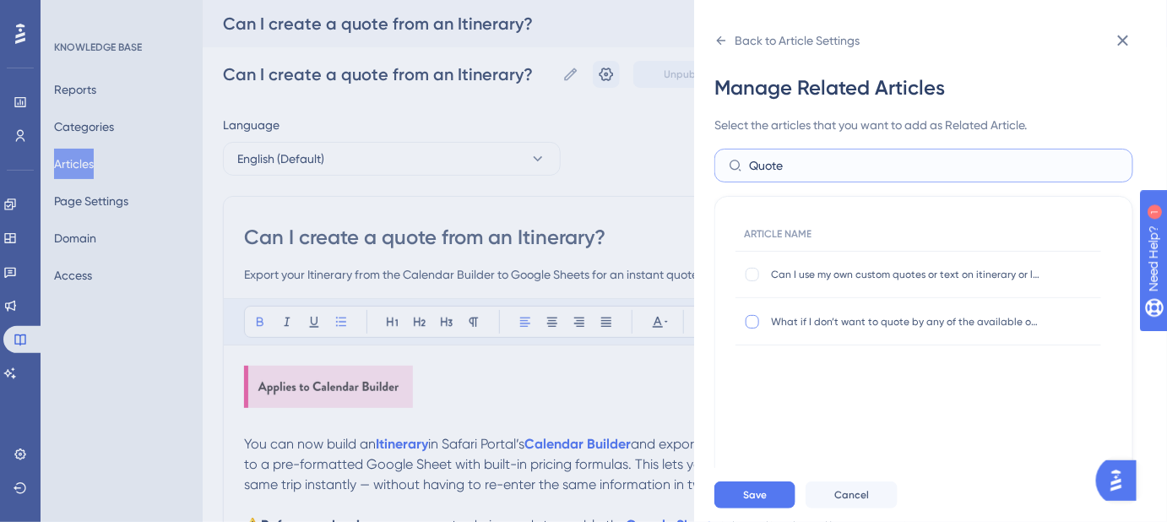
type input "Quote"
click at [755, 323] on div at bounding box center [752, 322] width 14 height 14
checkbox input "true"
click at [767, 502] on button "Save" at bounding box center [754, 494] width 81 height 27
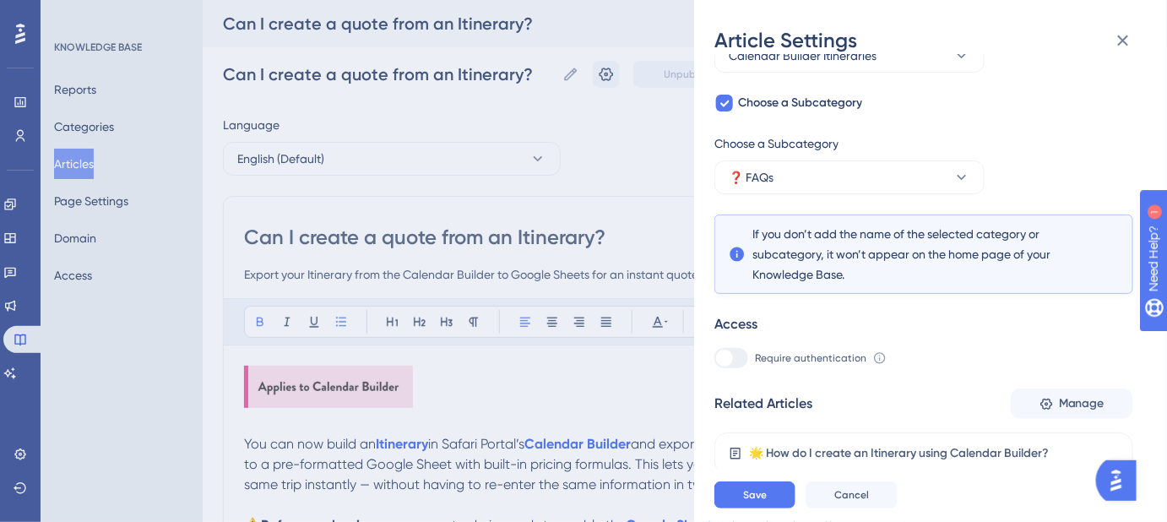
scroll to position [303, 0]
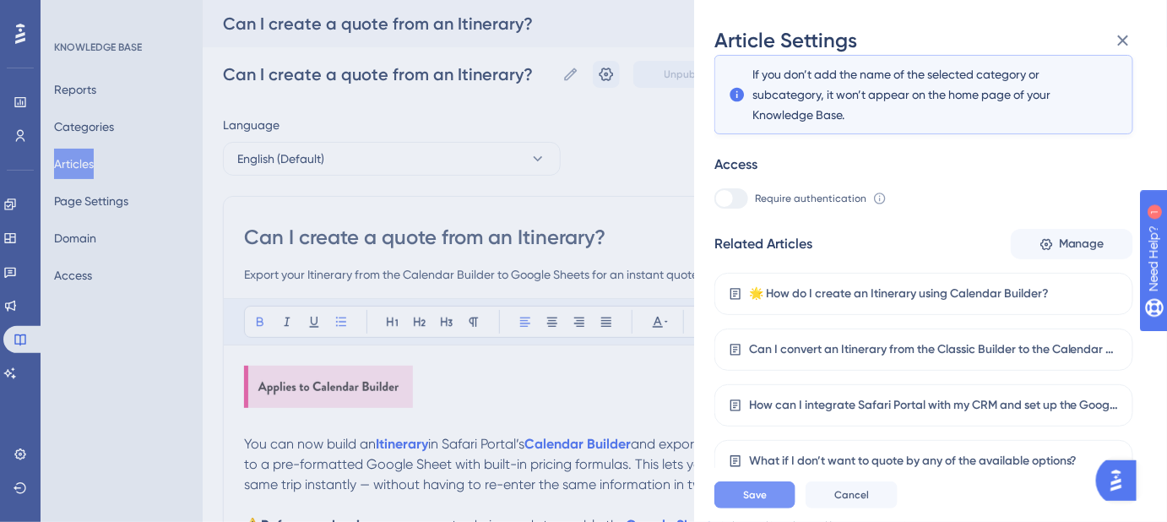
click at [776, 507] on button "Save" at bounding box center [754, 494] width 81 height 27
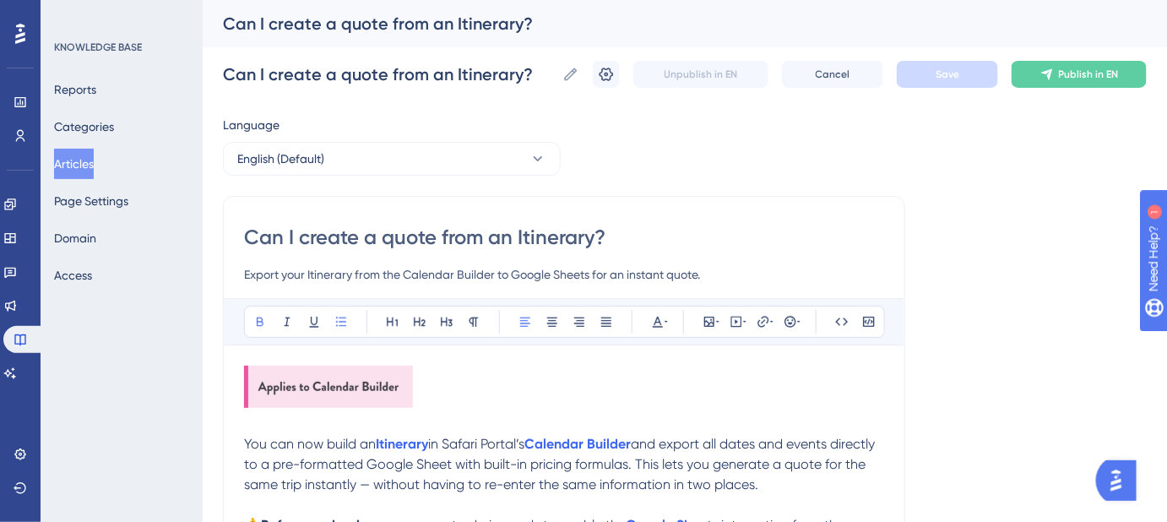
click at [711, 279] on input "Export your Itinerary from the Calendar Builder to Google Sheets for an instant…" at bounding box center [564, 274] width 640 height 20
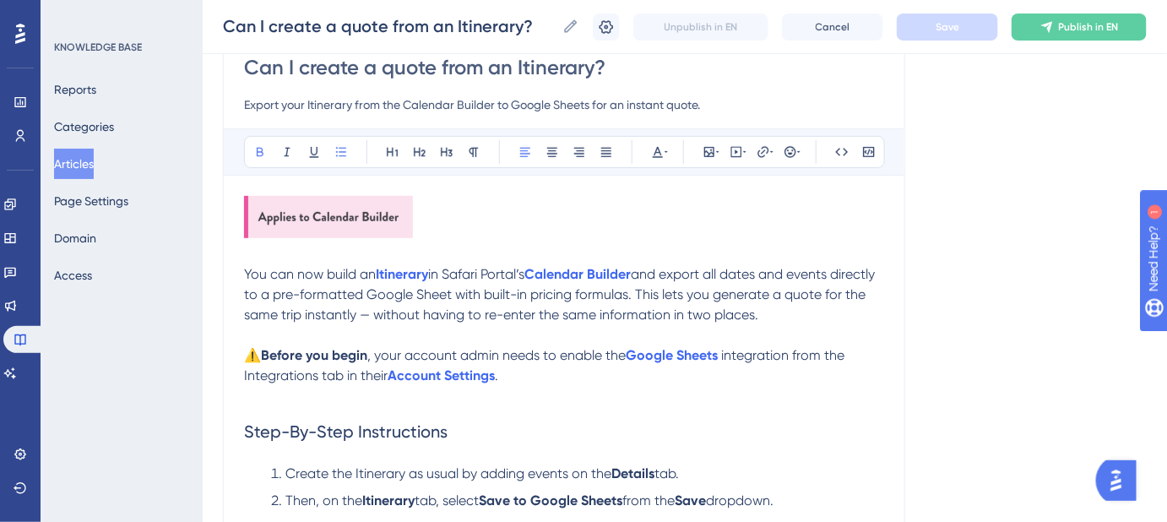
scroll to position [153, 0]
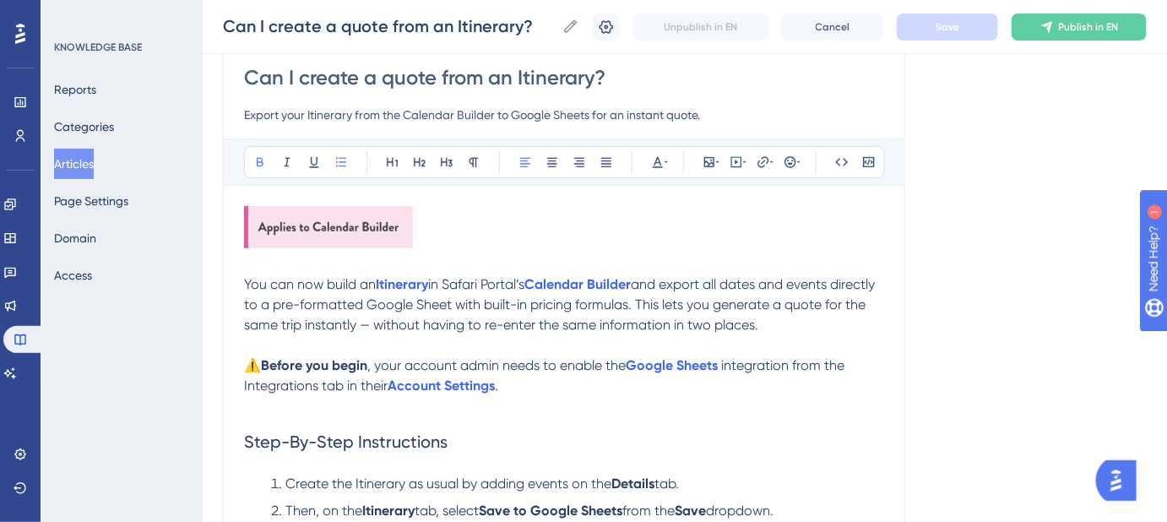
click at [292, 110] on input "Export your Itinerary from the Calendar Builder to Google Sheets for an instant…" at bounding box center [564, 115] width 640 height 20
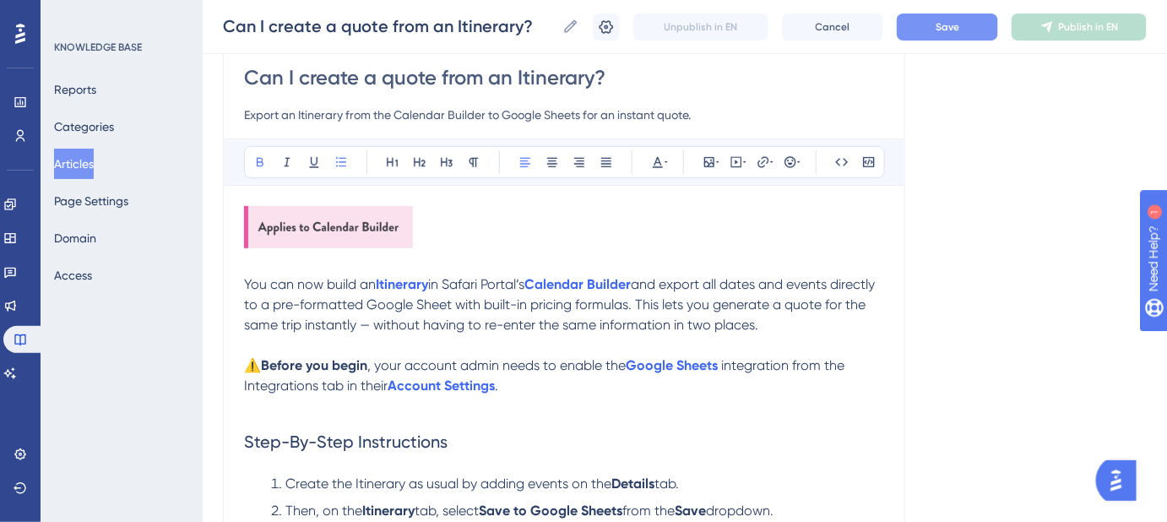
type input "Export an Itinerary from the Calendar Builder to Google Sheets for an instant q…"
click at [931, 30] on button "Save" at bounding box center [947, 27] width 101 height 27
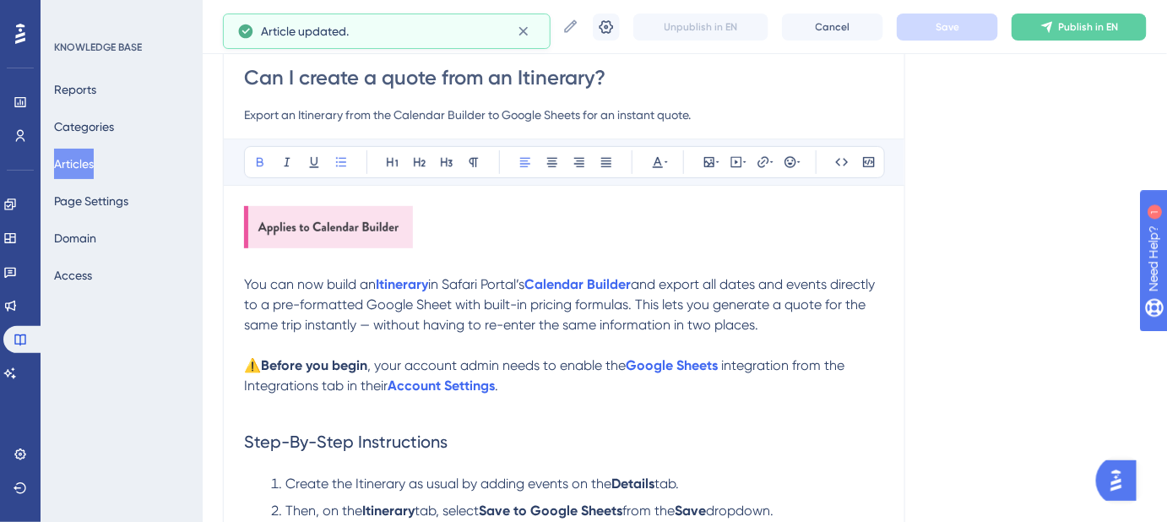
drag, startPoint x: 653, startPoint y: 107, endPoint x: 237, endPoint y: 110, distance: 415.4
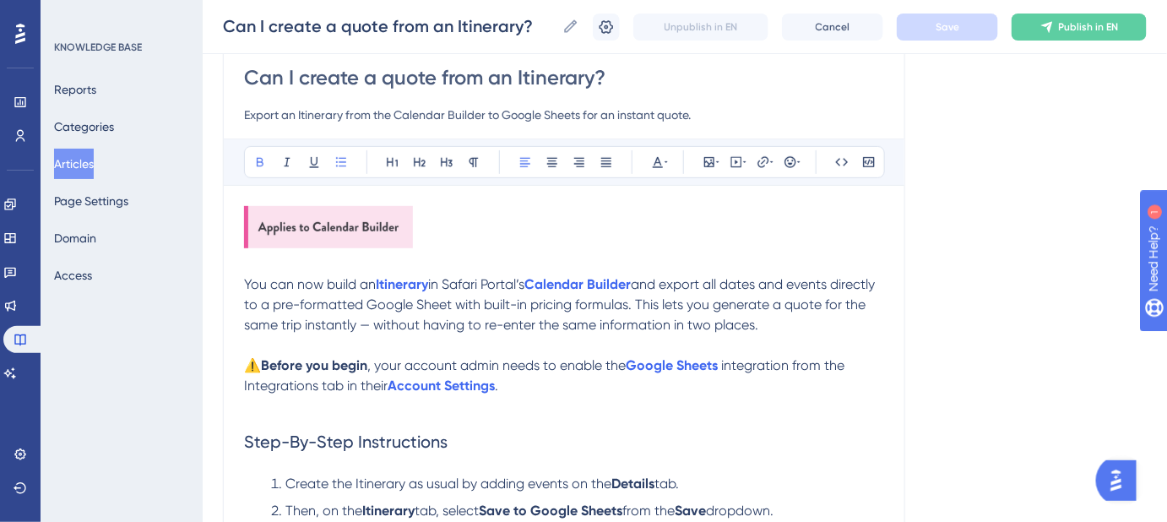
click at [603, 225] on p at bounding box center [564, 230] width 640 height 48
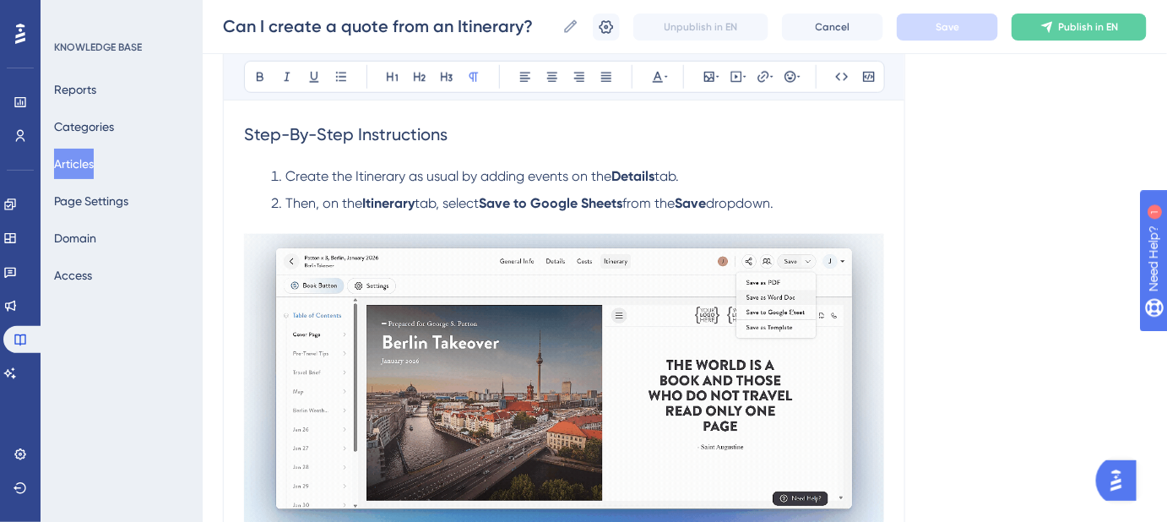
scroll to position [537, 0]
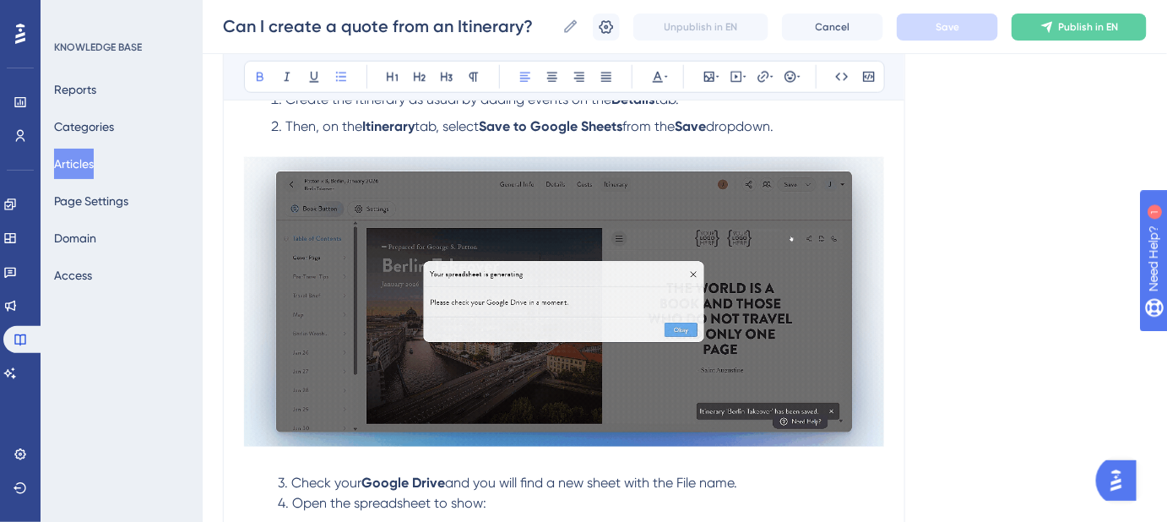
click at [622, 127] on strong "Save to Google Sheets" at bounding box center [551, 126] width 144 height 16
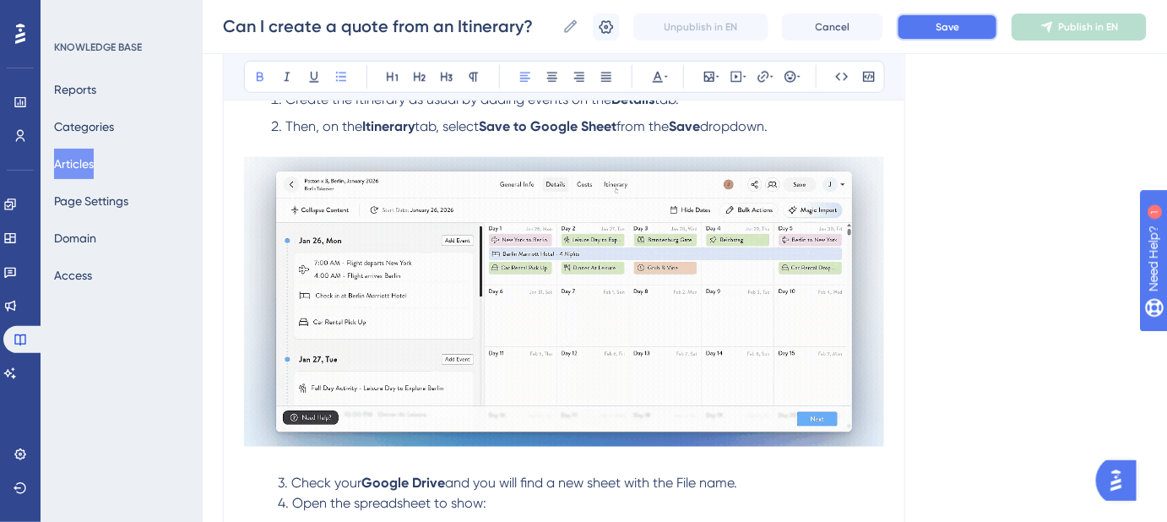
click at [928, 26] on button "Save" at bounding box center [947, 27] width 101 height 27
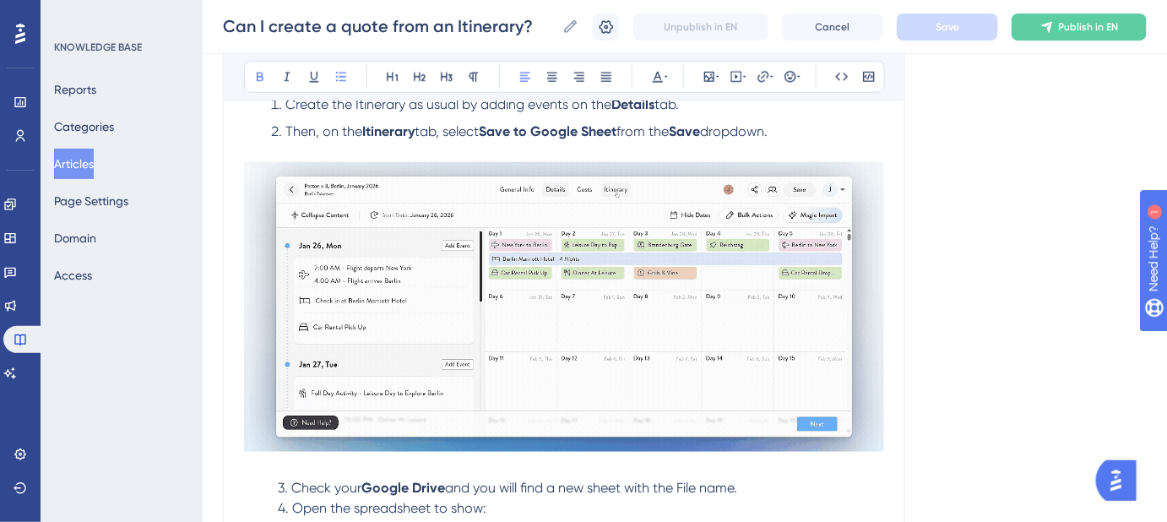
scroll to position [383, 0]
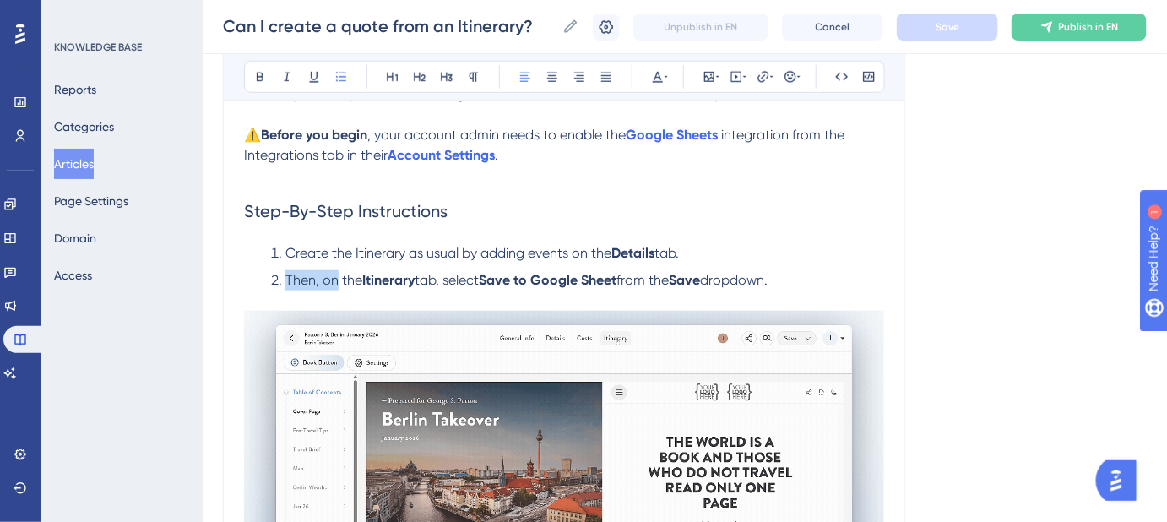
drag, startPoint x: 335, startPoint y: 278, endPoint x: 287, endPoint y: 280, distance: 48.2
click at [287, 280] on span "Then, on the" at bounding box center [323, 280] width 77 height 16
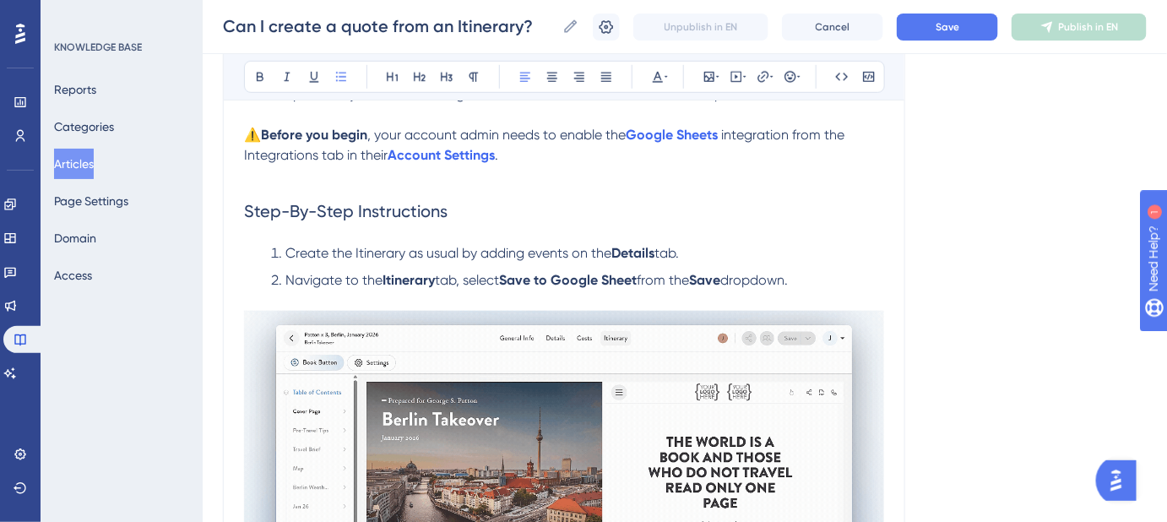
click at [472, 275] on span "tab, select" at bounding box center [467, 280] width 64 height 16
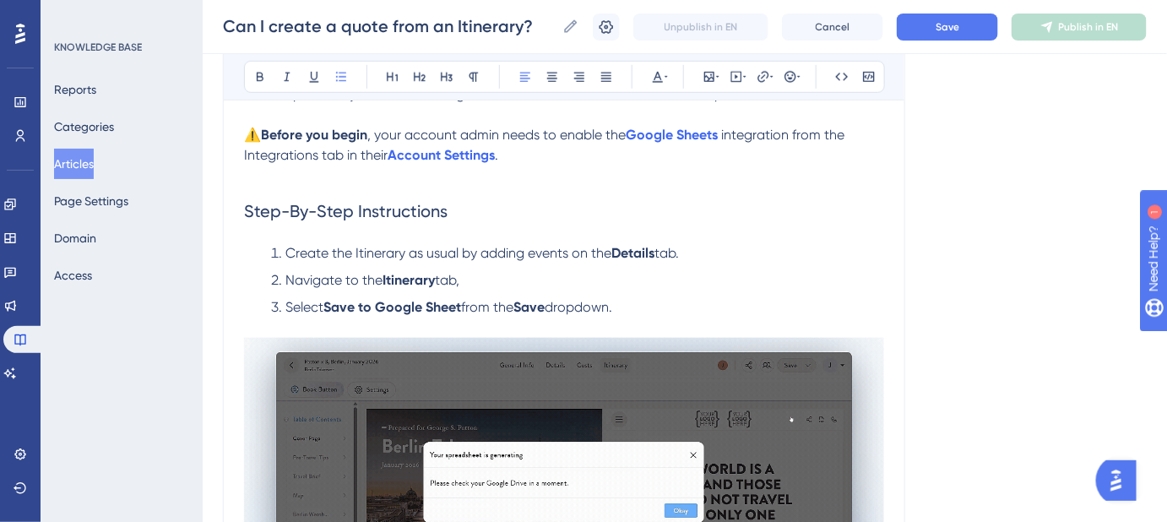
click at [493, 279] on li "Navigate to the Itinerary tab," at bounding box center [577, 280] width 613 height 20
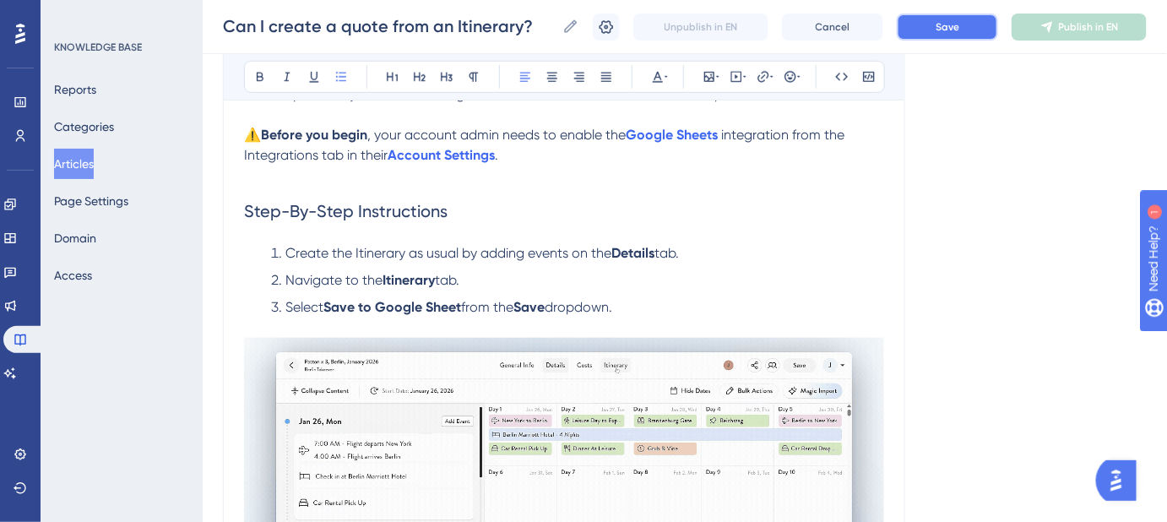
click at [944, 30] on span "Save" at bounding box center [947, 27] width 24 height 14
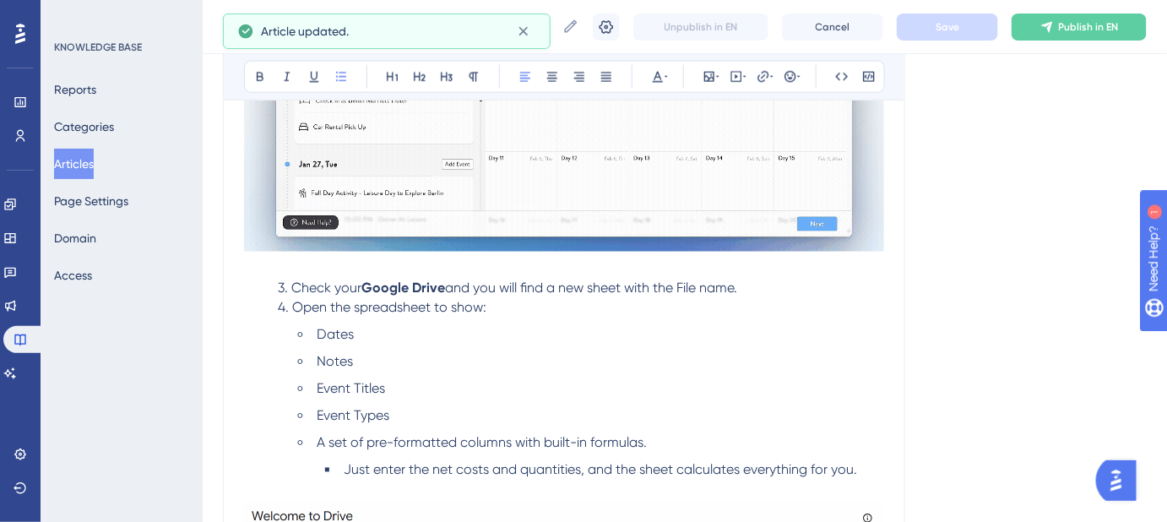
scroll to position [767, 0]
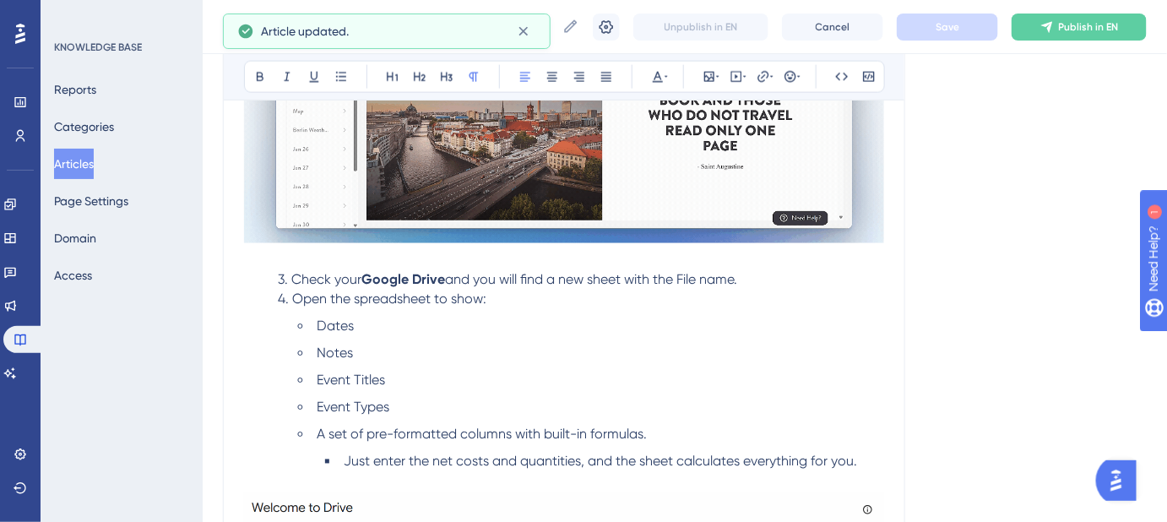
click at [279, 273] on span "3. Check your" at bounding box center [320, 279] width 84 height 16
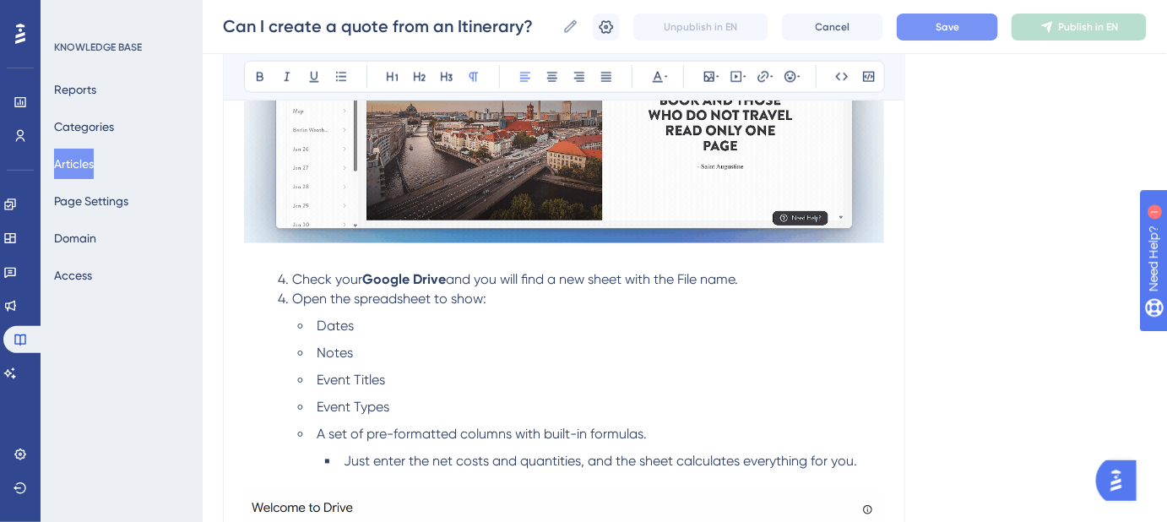
click at [285, 298] on span "4. Open the spreadsheet to show:" at bounding box center [382, 299] width 209 height 16
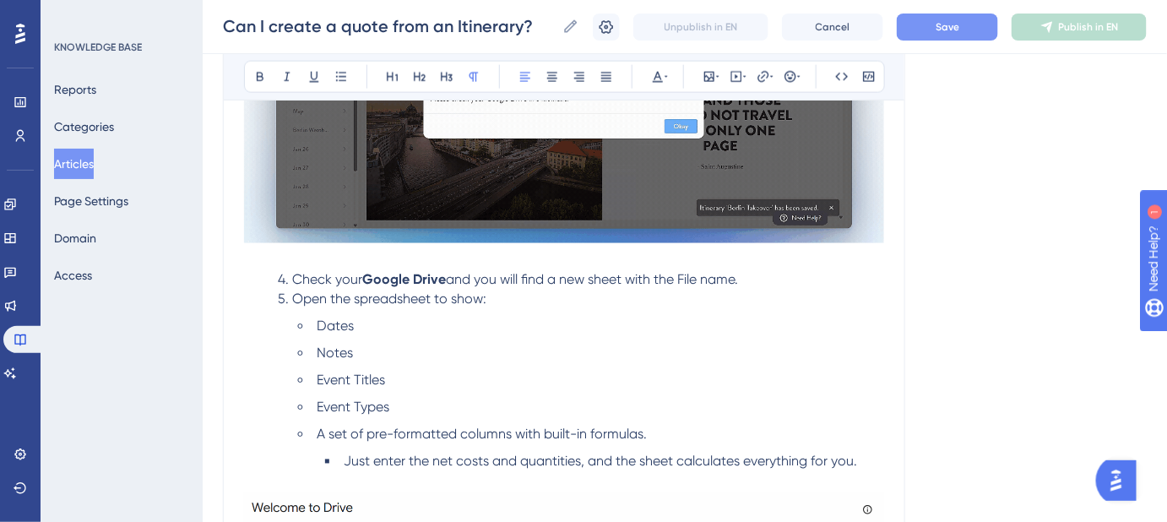
click at [946, 22] on span "Save" at bounding box center [947, 27] width 24 height 14
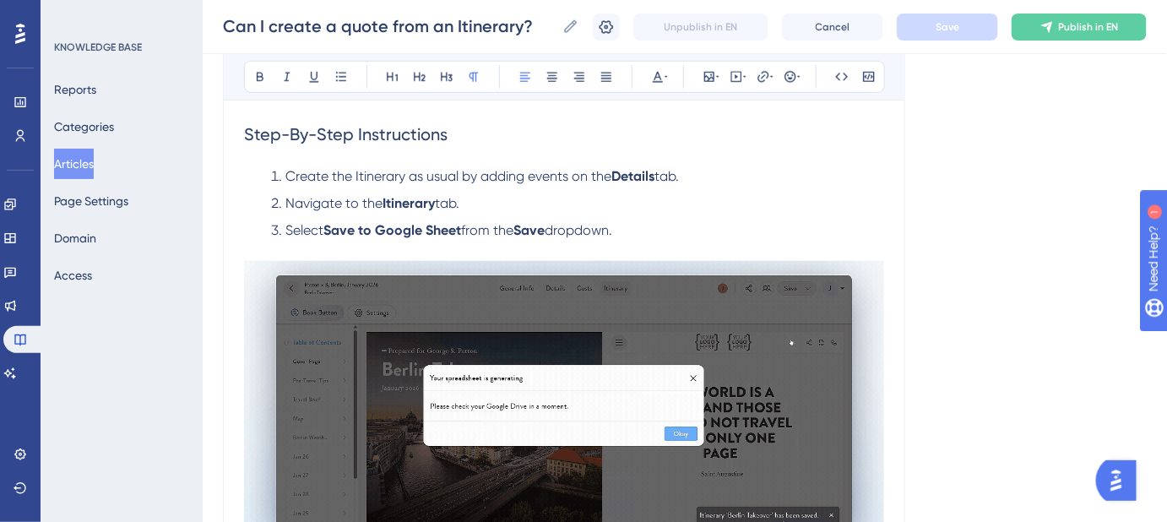
scroll to position [537, 0]
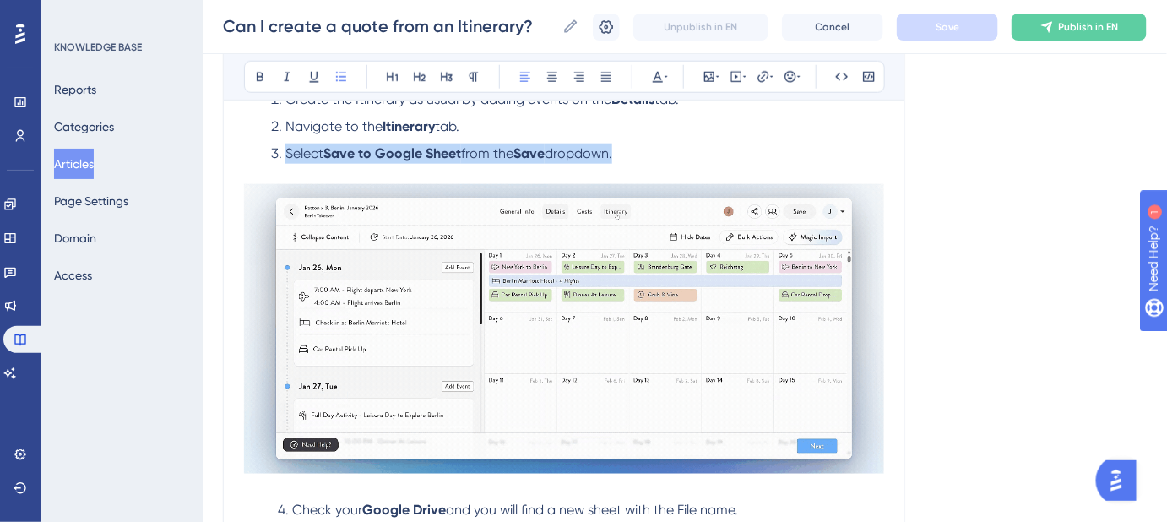
drag, startPoint x: 631, startPoint y: 146, endPoint x: 285, endPoint y: 154, distance: 345.4
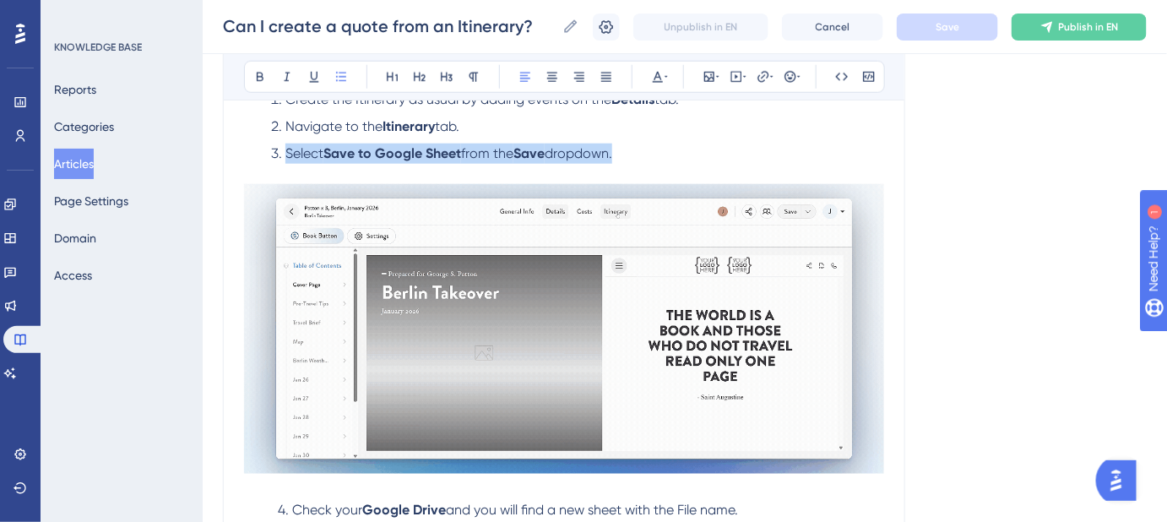
click at [285, 154] on li "Select Save to Google Sheet from the Save dropdown." at bounding box center [577, 164] width 613 height 41
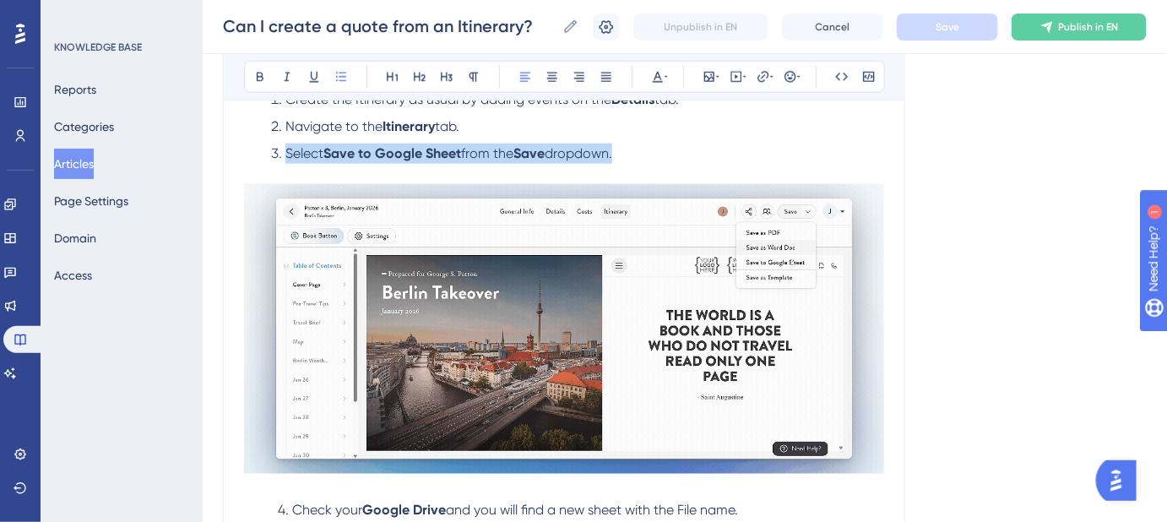
click at [639, 158] on li "Select Save to Google Sheet from the Save dropdown." at bounding box center [577, 164] width 613 height 41
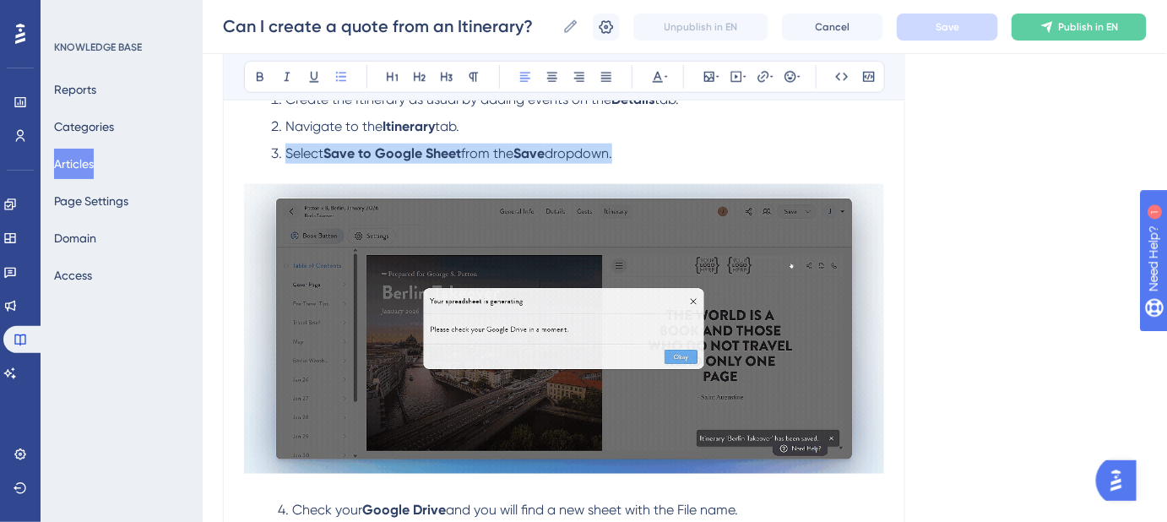
click at [646, 152] on li "Select Save to Google Sheet from the Save dropdown." at bounding box center [577, 164] width 613 height 41
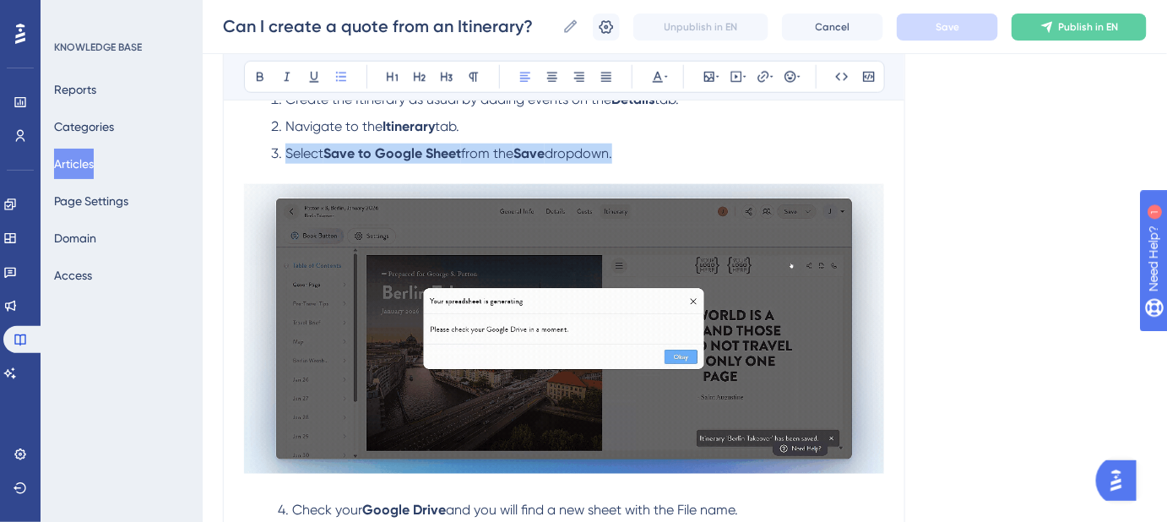
drag, startPoint x: 620, startPoint y: 152, endPoint x: 287, endPoint y: 155, distance: 332.6
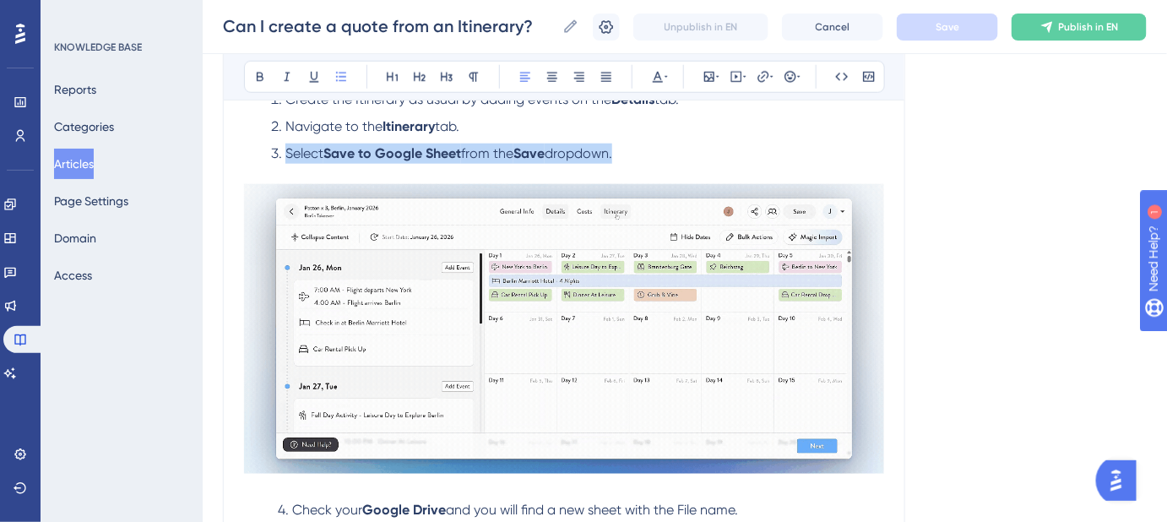
click at [287, 155] on li "Select Save to Google Sheet from the Save dropdown." at bounding box center [577, 164] width 613 height 41
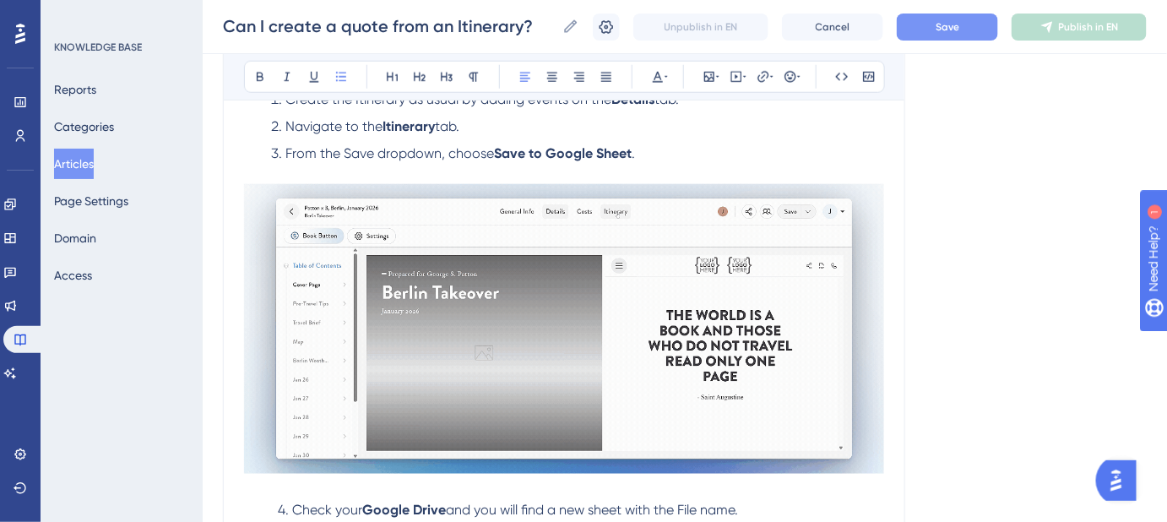
click at [347, 152] on span "From the Save dropdown, choose" at bounding box center [389, 153] width 209 height 16
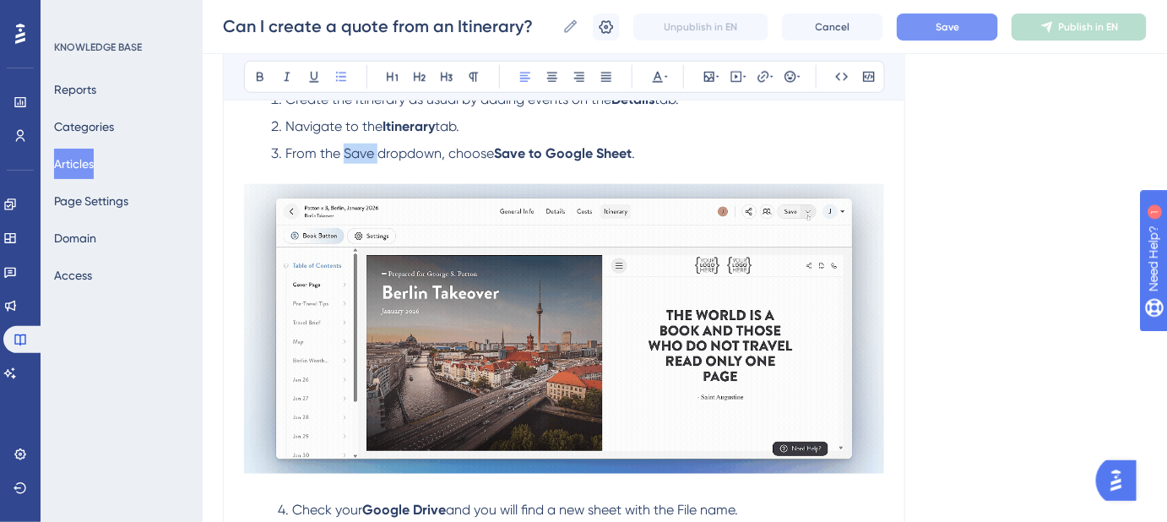
click at [347, 152] on span "From the Save dropdown, choose" at bounding box center [389, 153] width 209 height 16
click at [777, 144] on li "From the Save dropdown, choose Save to Google Sheet ." at bounding box center [577, 164] width 613 height 41
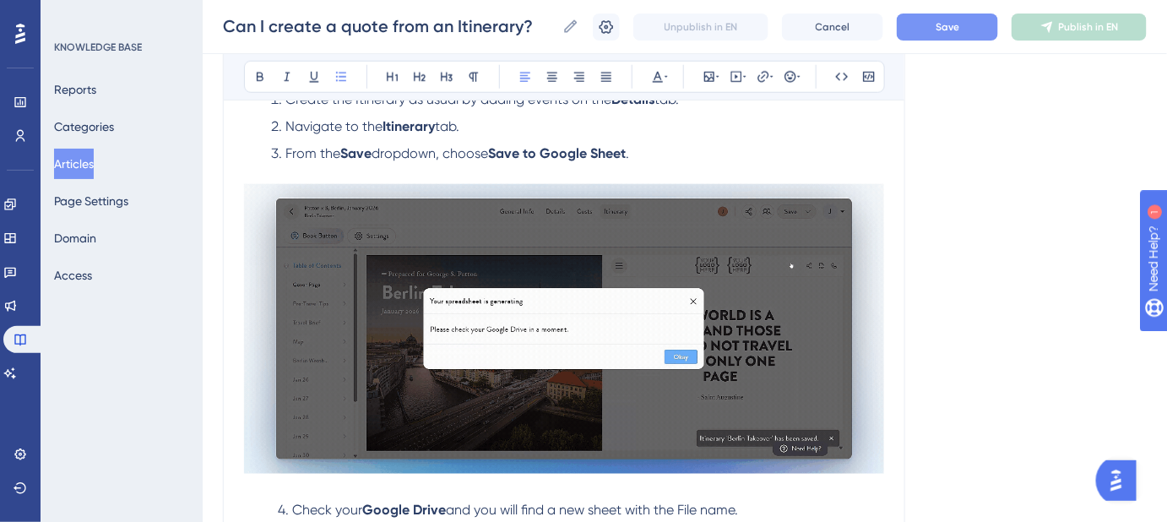
click at [947, 30] on span "Save" at bounding box center [947, 27] width 24 height 14
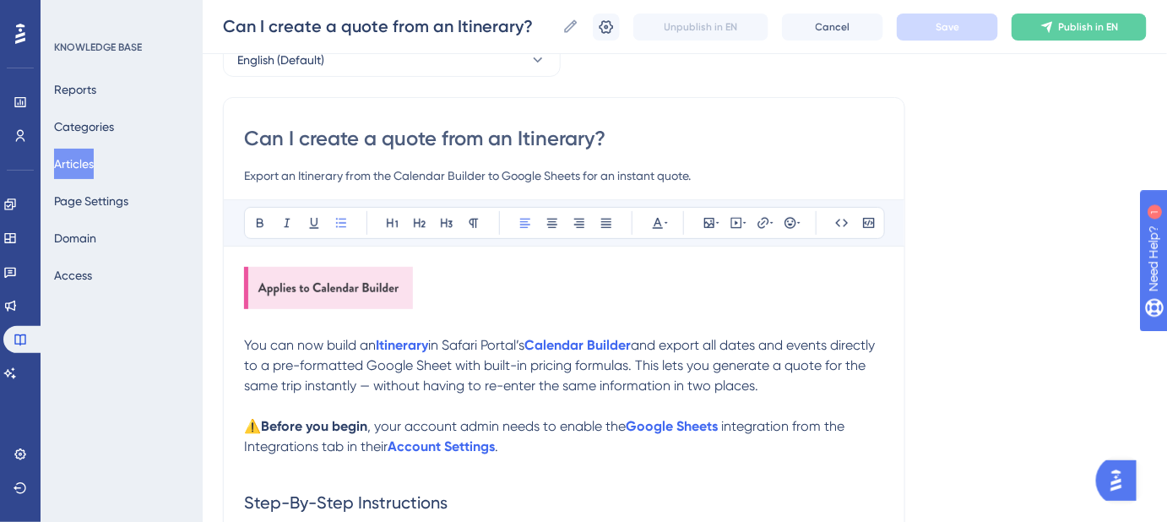
scroll to position [153, 0]
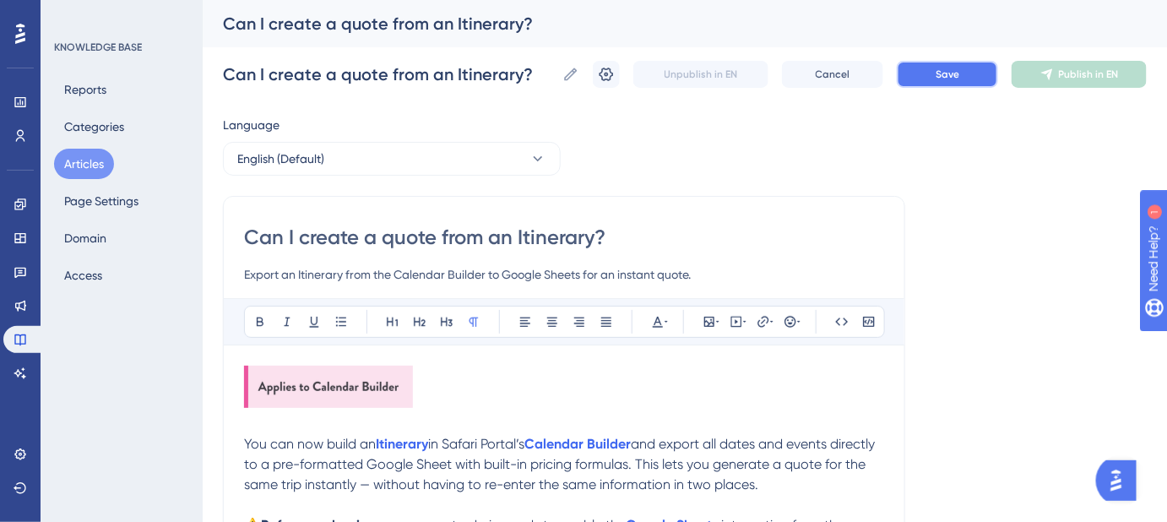
click at [954, 76] on span "Save" at bounding box center [947, 75] width 24 height 14
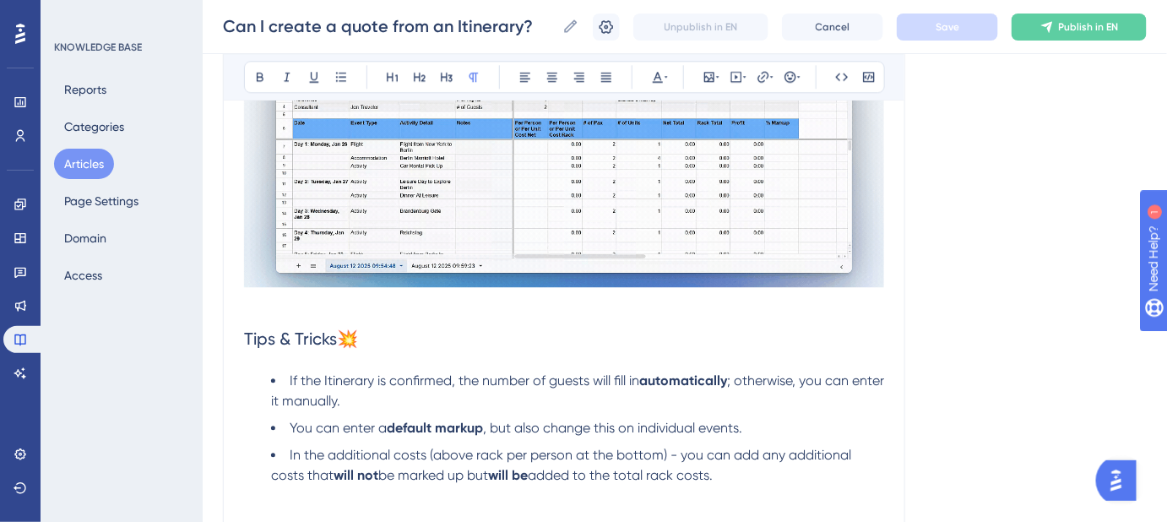
scroll to position [1604, 0]
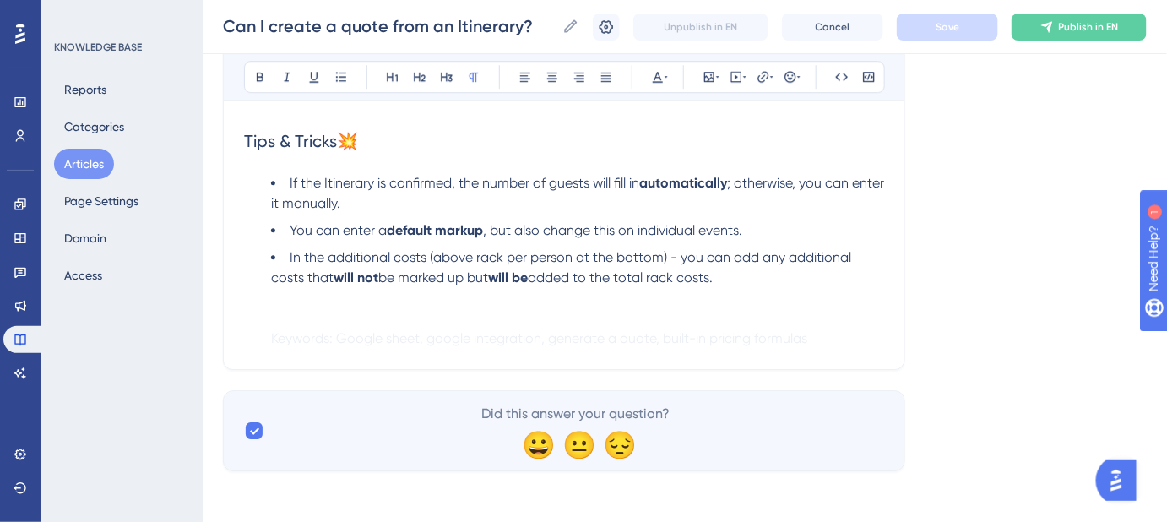
click at [311, 307] on li "In the additional costs (above rack per person at the bottom) - you can add any…" at bounding box center [577, 297] width 613 height 101
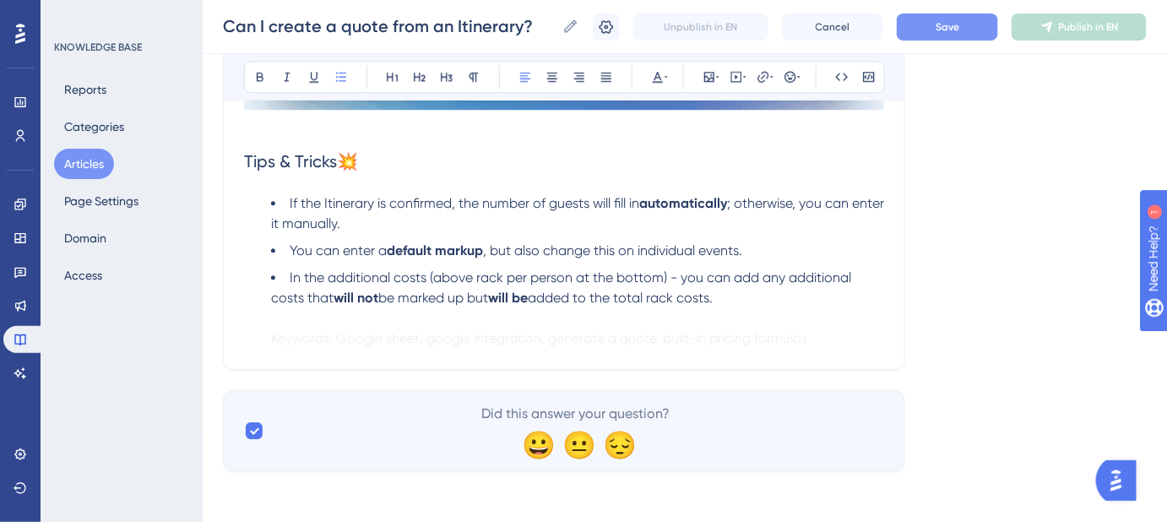
click at [973, 40] on div "Can I create a quote from an Itinerary? Can I create a quote from an Itinerary?…" at bounding box center [685, 27] width 964 height 54
click at [970, 32] on button "Save" at bounding box center [947, 27] width 101 height 27
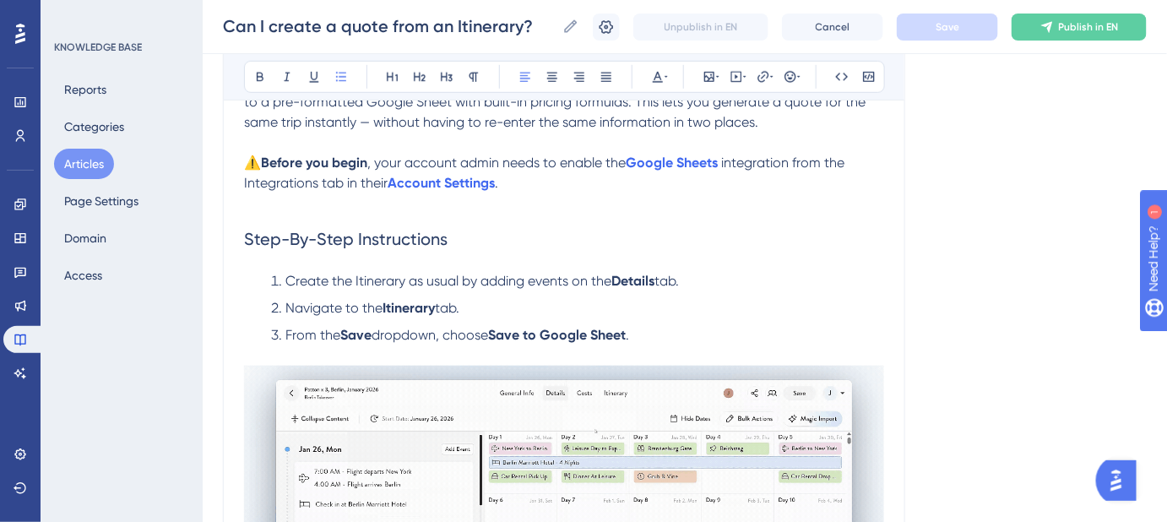
scroll to position [0, 0]
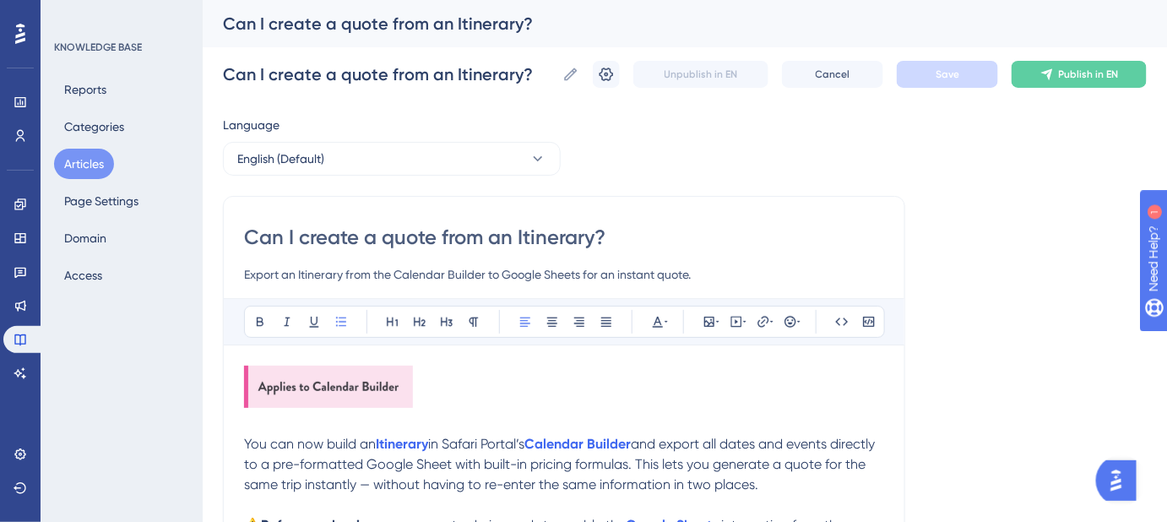
click at [836, 385] on p at bounding box center [564, 390] width 640 height 48
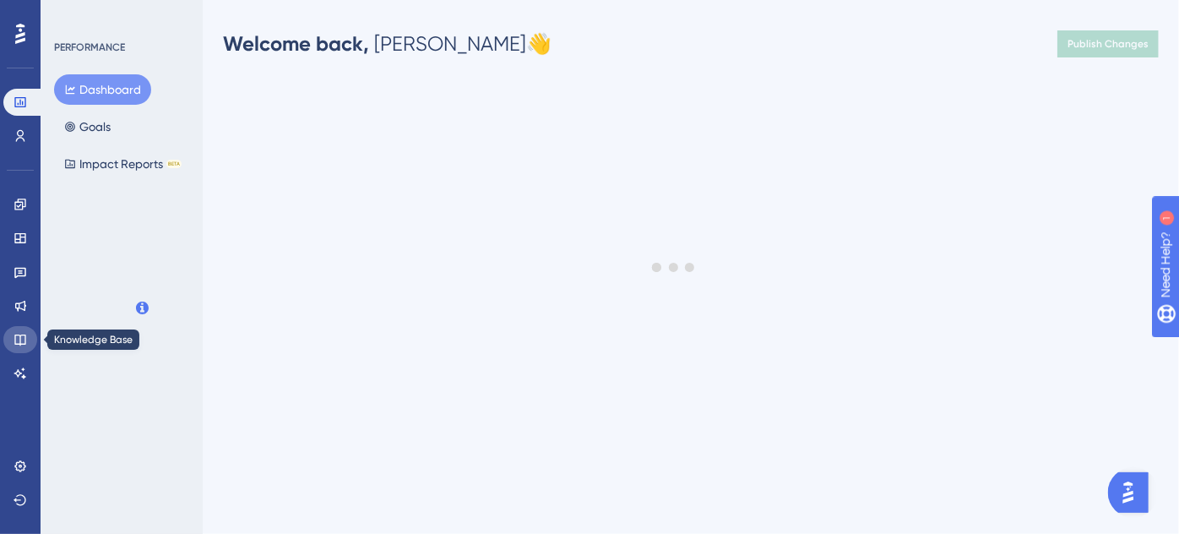
click at [24, 341] on icon at bounding box center [21, 340] width 14 height 14
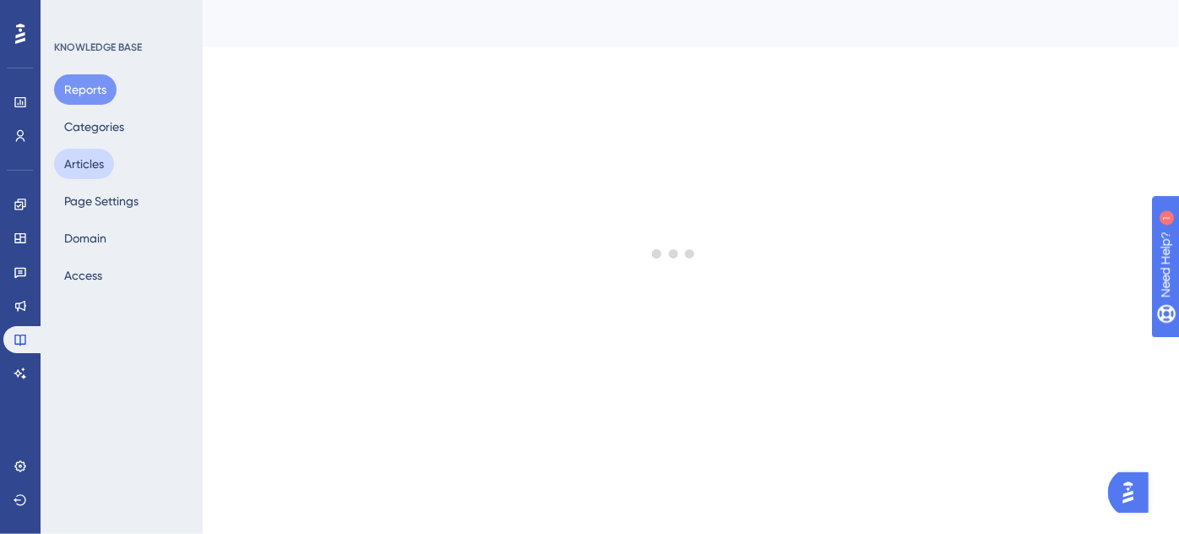
click at [81, 156] on button "Articles" at bounding box center [84, 164] width 60 height 30
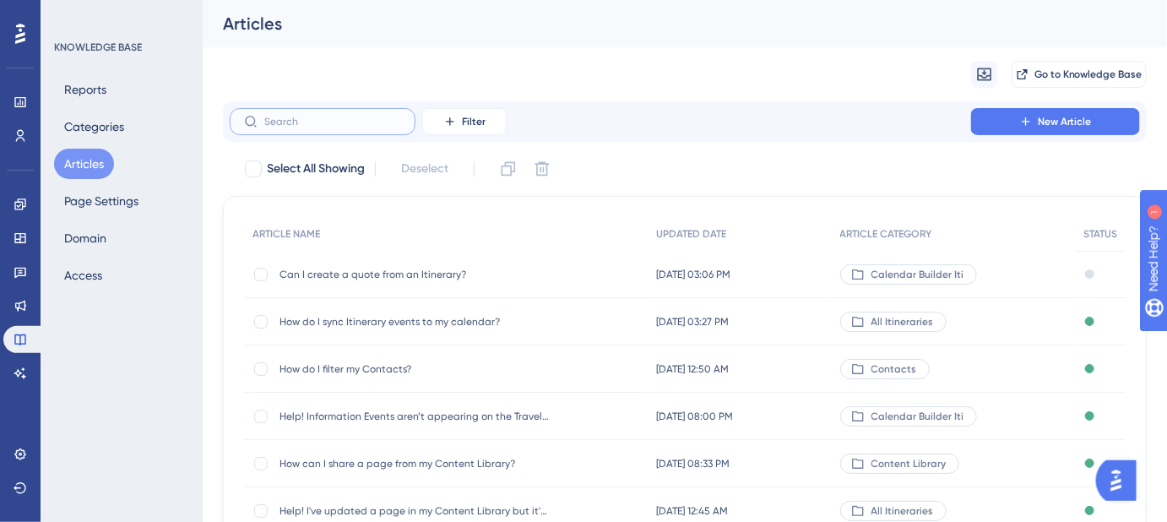
click at [343, 125] on input "text" at bounding box center [332, 122] width 137 height 12
paste input "How can I add a car hire / car rental to a Calendar Builder itinerary?"
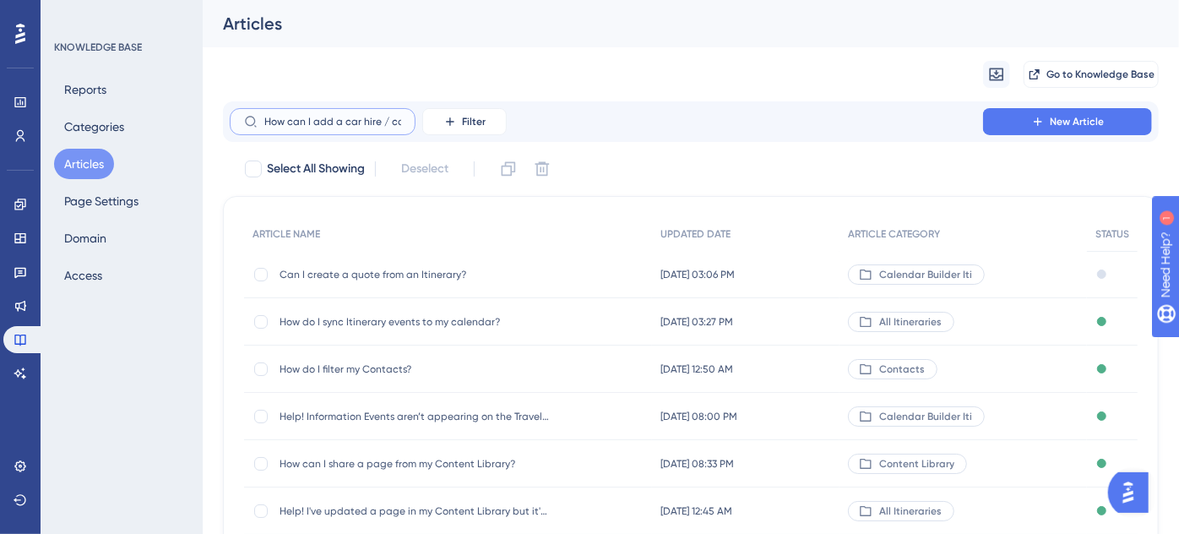
scroll to position [0, 179]
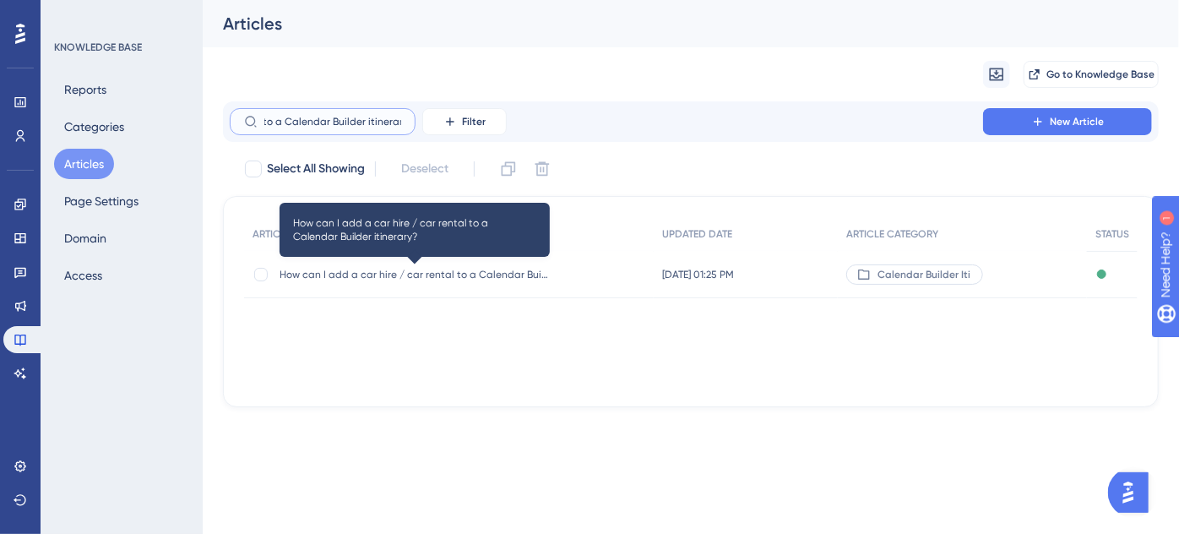
type input "How can I add a car hire / car rental to a Calendar Builder itinerary?"
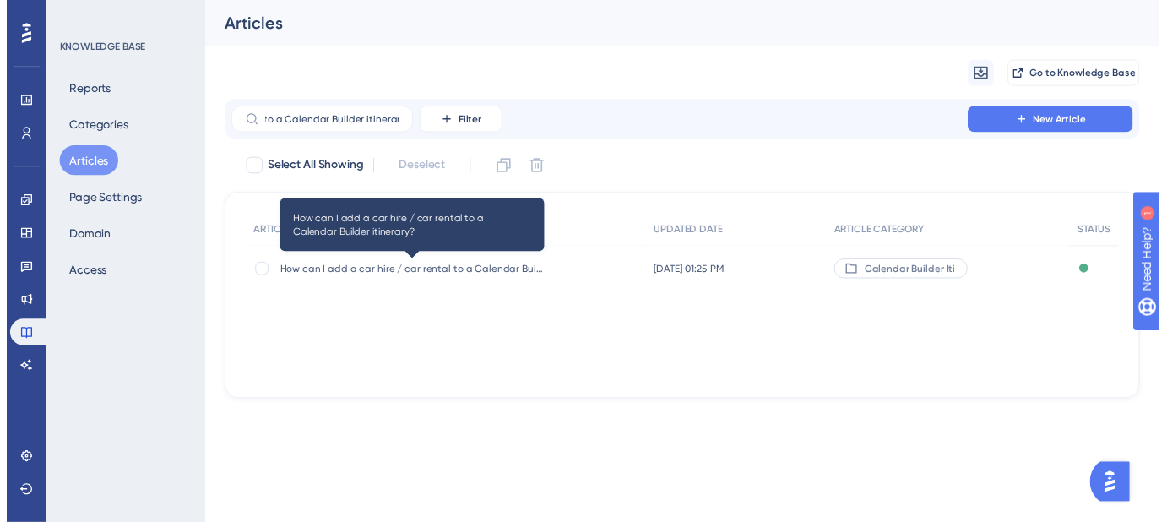
scroll to position [0, 0]
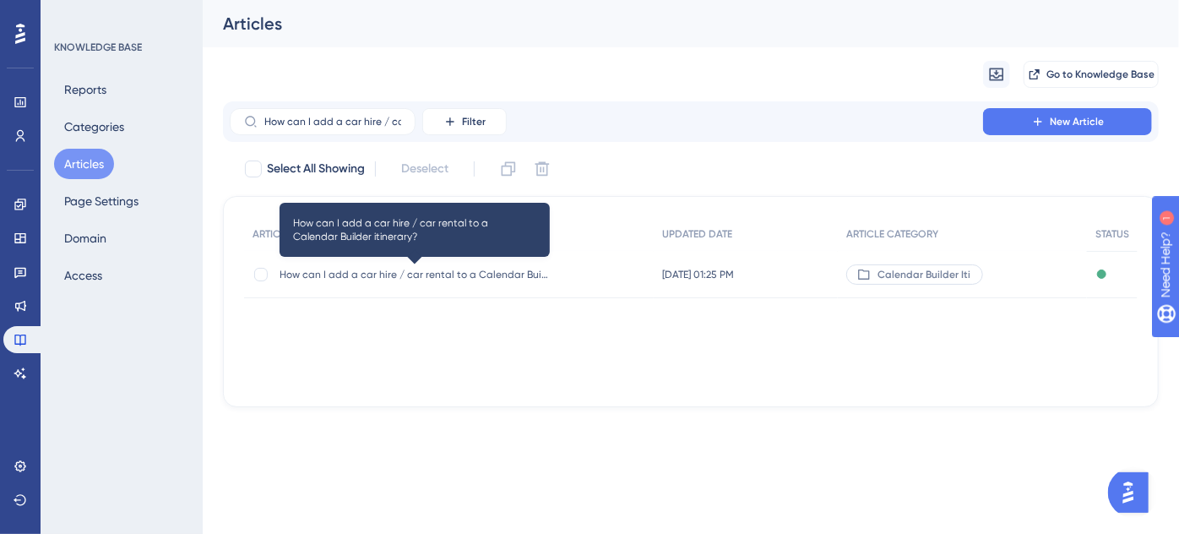
click at [508, 275] on span "How can I add a car hire / car rental to a Calendar Builder itinerary?" at bounding box center [414, 275] width 270 height 14
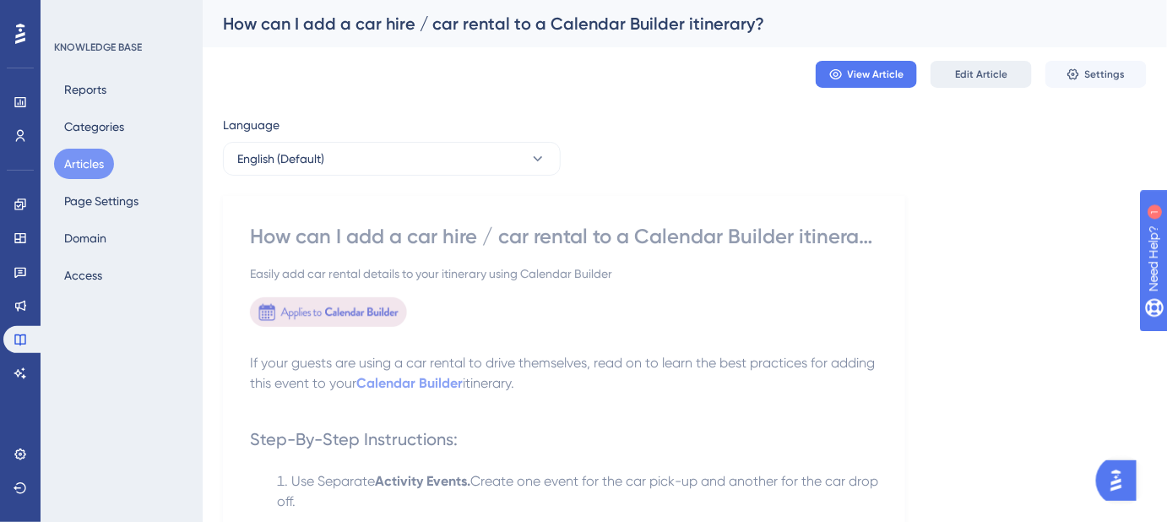
click at [967, 76] on span "Edit Article" at bounding box center [981, 75] width 52 height 14
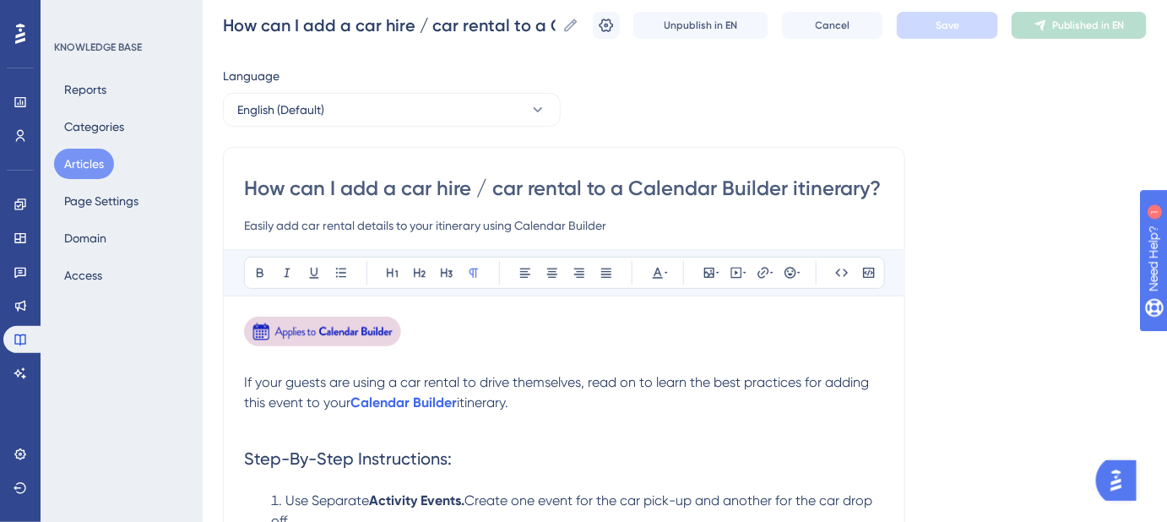
scroll to position [76, 0]
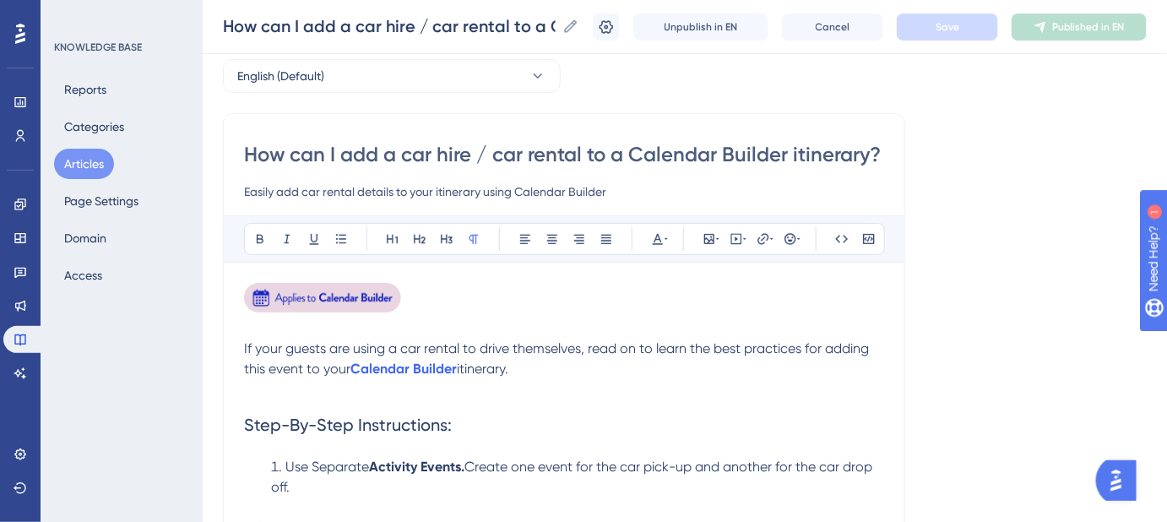
click at [477, 150] on input "How can I add a car hire / car rental to a Calendar Builder itinerary?" at bounding box center [564, 154] width 640 height 27
type input "How can I add a car hire/ car rental to a Calendar Builder itinerary?"
click at [488, 158] on input "How can I add a car hire/ car rental to a Calendar Builder itinerary?" at bounding box center [564, 154] width 640 height 27
type input "How can I add a car hire/car rental to a Calendar Builder itinerary?"
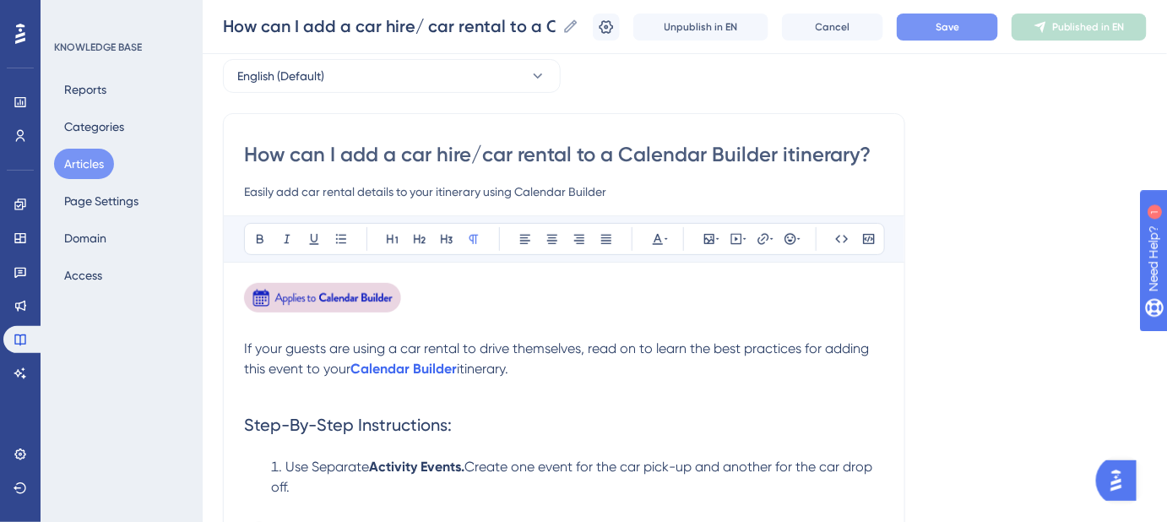
type input "How can I add a car hire/car rental to a Calendar Builder itinerary?"
click at [981, 24] on button "Save" at bounding box center [947, 27] width 101 height 27
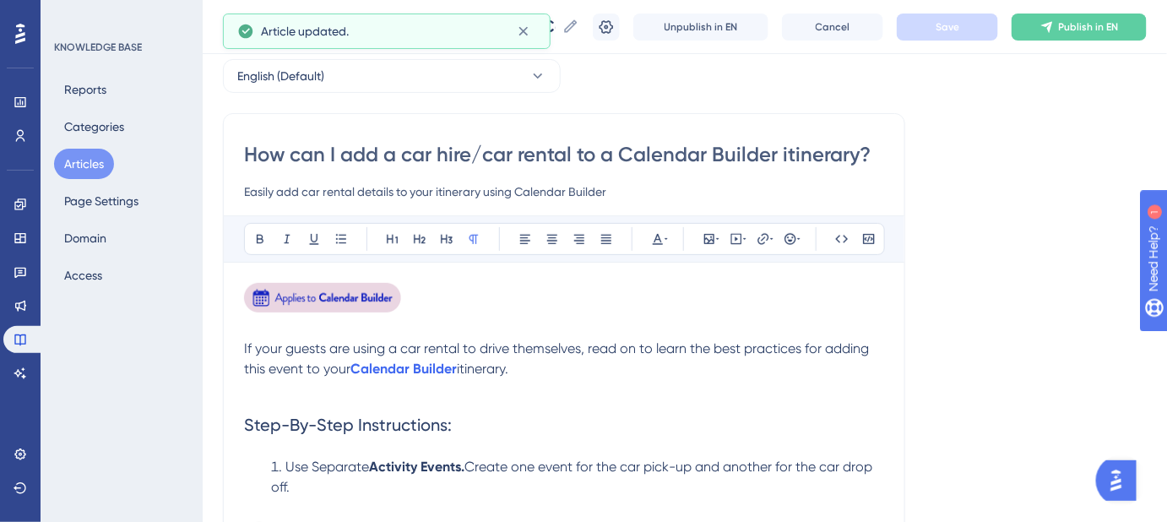
click at [785, 149] on input "How can I add a car hire/car rental to a Calendar Builder itinerary?" at bounding box center [564, 154] width 640 height 27
type input "How can I add a car hire/car rental to a Calendar Builder Itinerary?"
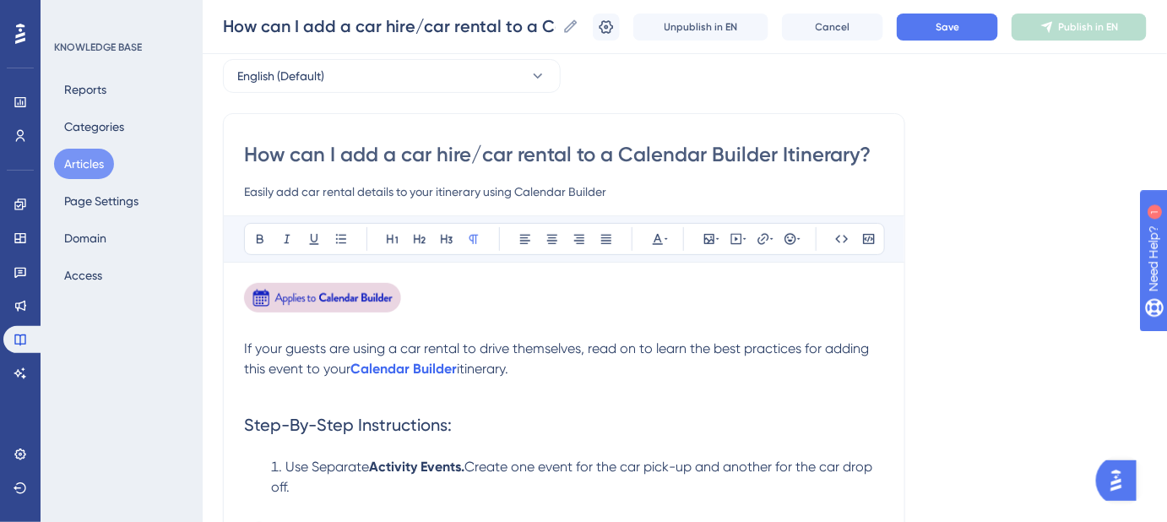
type input "How can I add a car hire/car rental to a Calendar Builder Itinerary?"
click at [442, 189] on input "Easily add car rental details to your itinerary using Calendar Builder" at bounding box center [564, 192] width 640 height 20
click at [518, 187] on input "Easily add car rental details to your Itinerary using Calendar Builder" at bounding box center [564, 192] width 640 height 20
click at [644, 190] on input "Easily add car rental details to your Itinerary using the Calendar Builder" at bounding box center [564, 192] width 640 height 20
type input "Easily add car rental details to your Itinerary using the Calendar Builder."
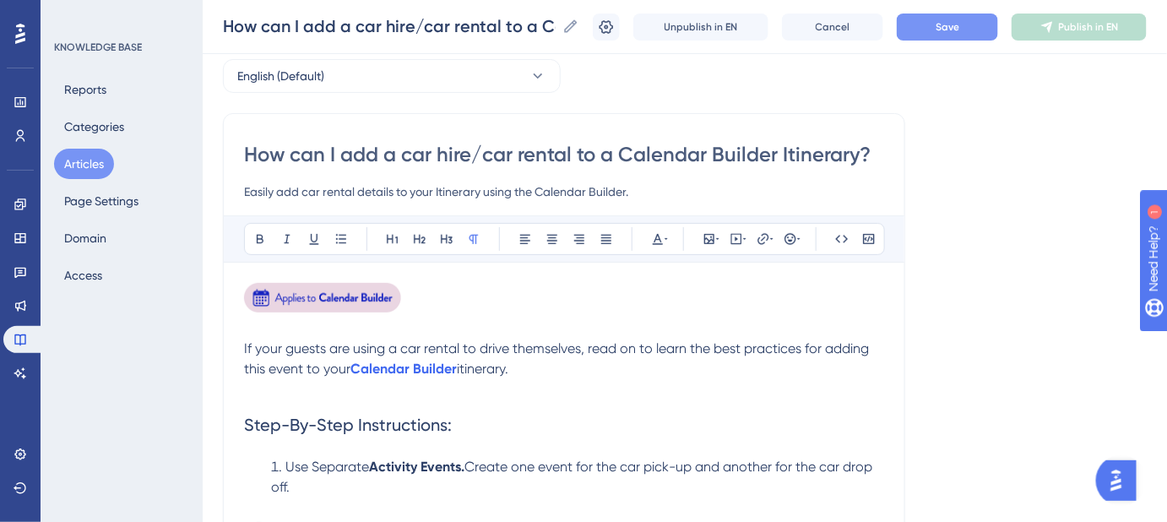
click at [939, 26] on button "Save" at bounding box center [947, 27] width 101 height 27
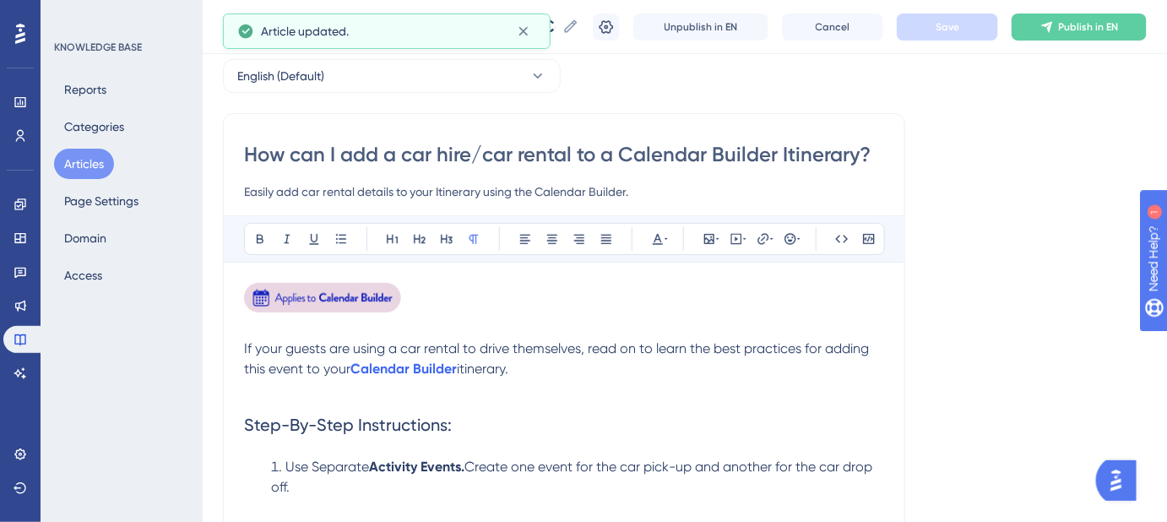
click at [353, 288] on img at bounding box center [323, 298] width 159 height 30
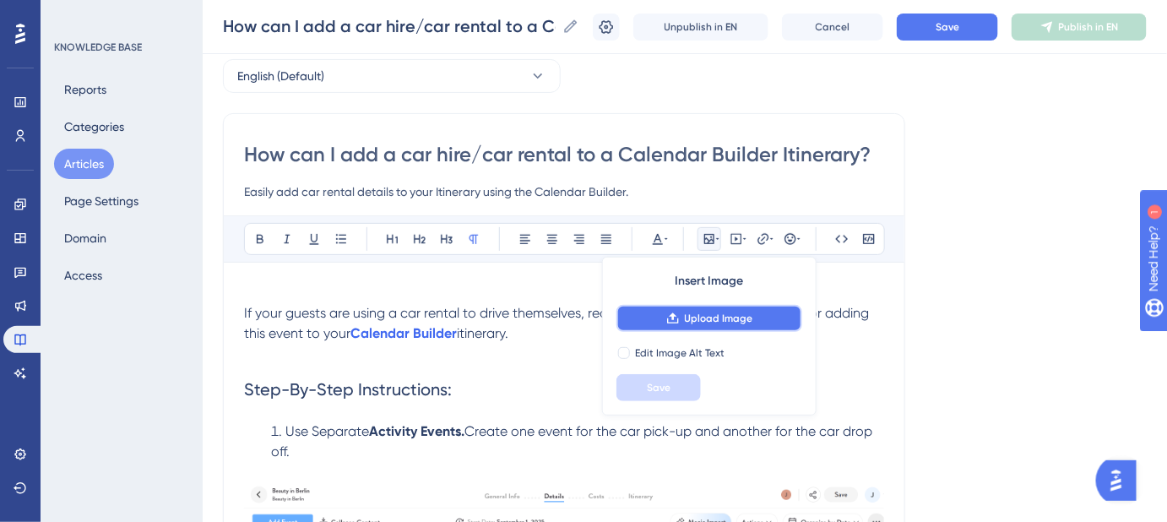
click at [713, 322] on span "Upload Image" at bounding box center [719, 319] width 68 height 14
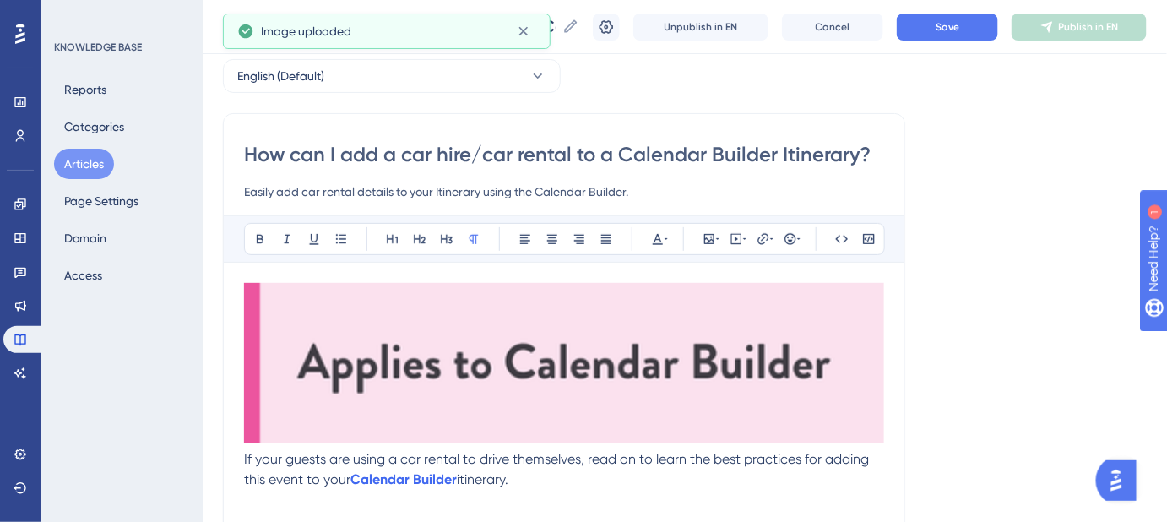
click at [374, 344] on img at bounding box center [564, 363] width 640 height 160
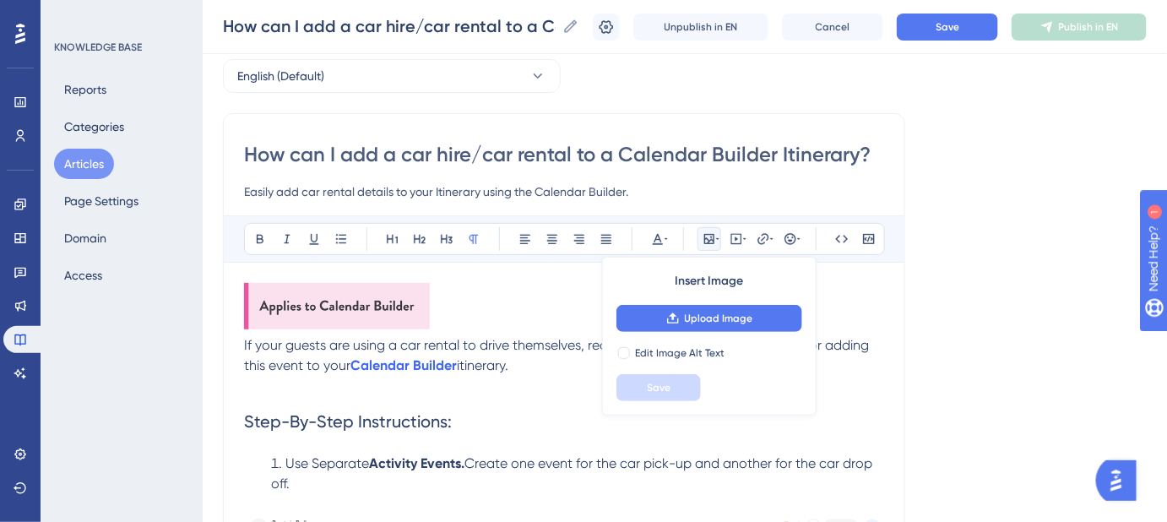
click at [454, 316] on p at bounding box center [564, 309] width 640 height 52
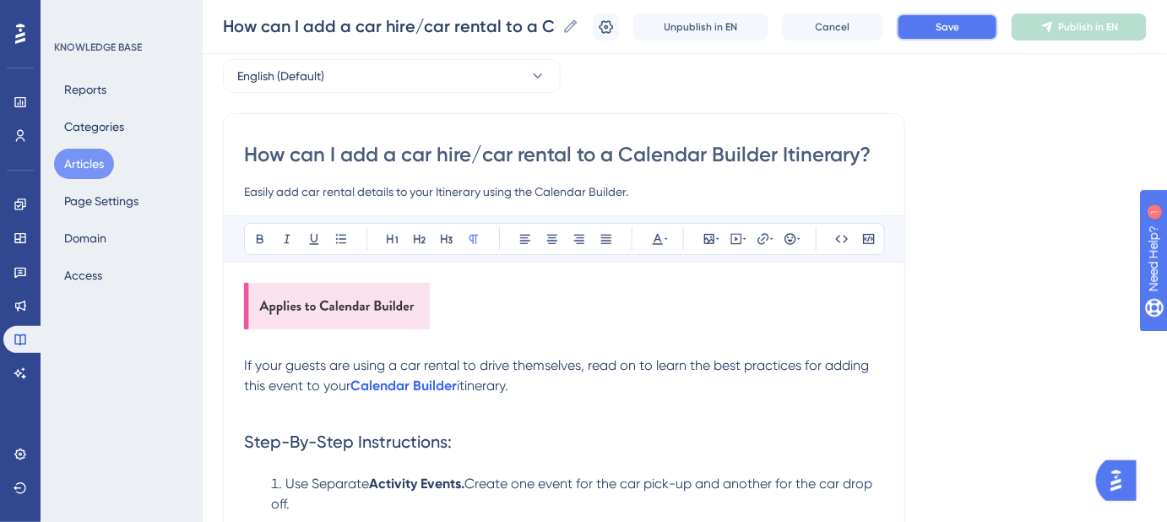
click at [934, 24] on button "Save" at bounding box center [947, 27] width 101 height 27
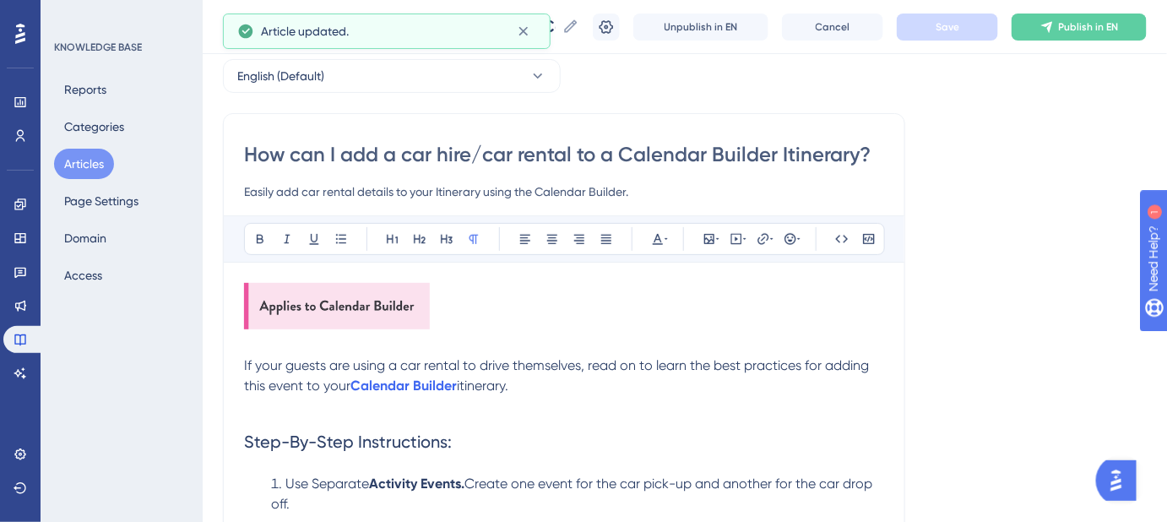
scroll to position [153, 0]
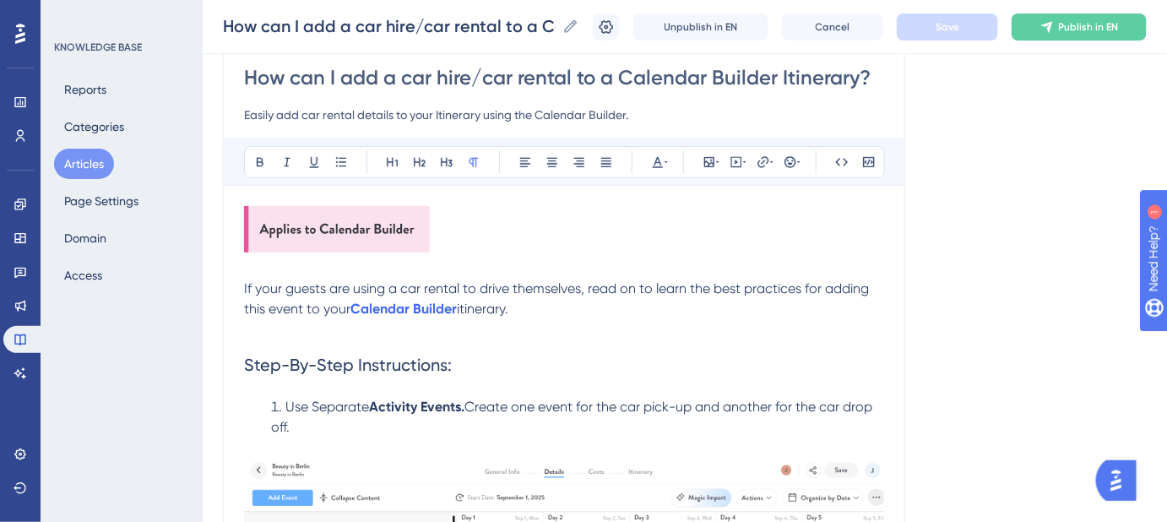
click at [463, 310] on span "itinerary." at bounding box center [482, 309] width 51 height 16
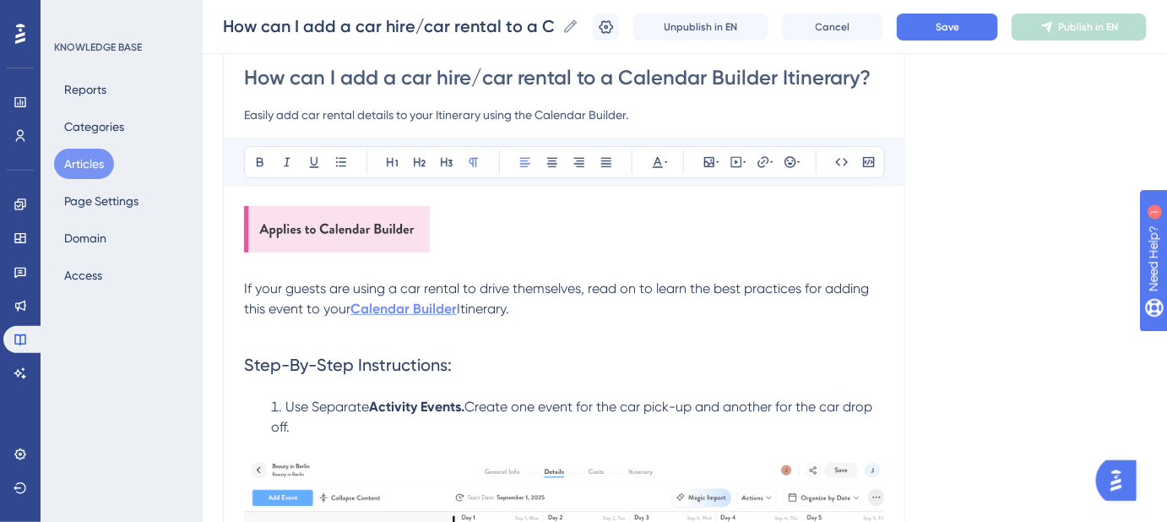
click at [430, 301] on strong "Calendar Builder" at bounding box center [403, 309] width 106 height 16
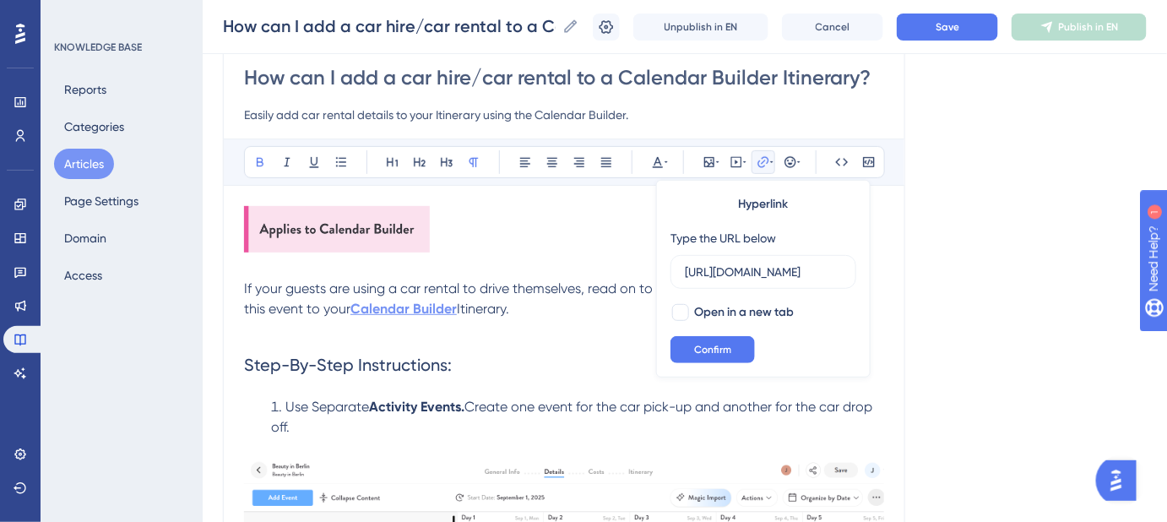
scroll to position [0, 429]
click at [676, 308] on div at bounding box center [680, 312] width 17 height 17
checkbox input "true"
click at [707, 344] on span "Confirm" at bounding box center [712, 350] width 37 height 14
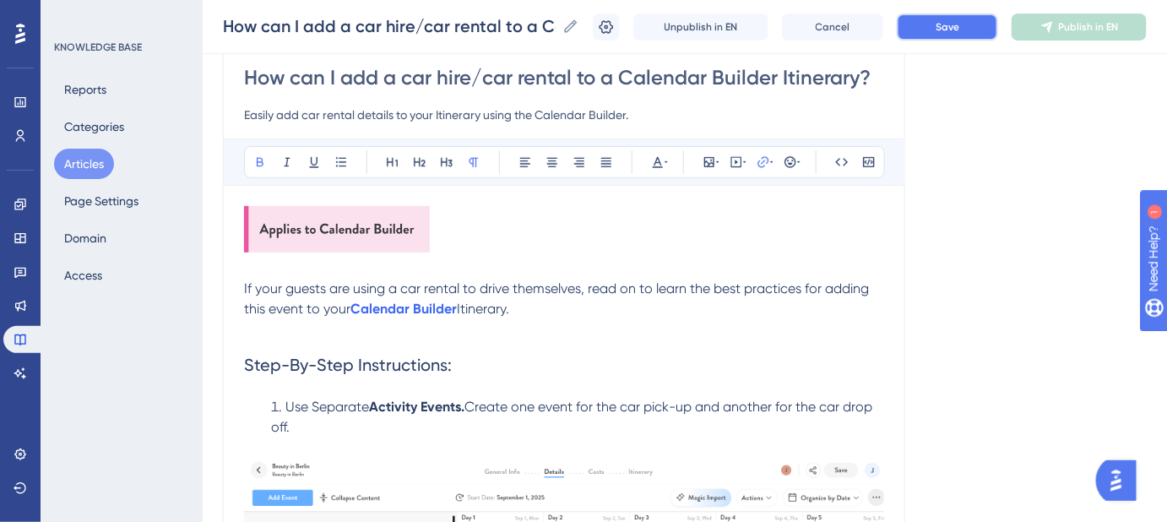
click at [959, 32] on span "Save" at bounding box center [947, 27] width 24 height 14
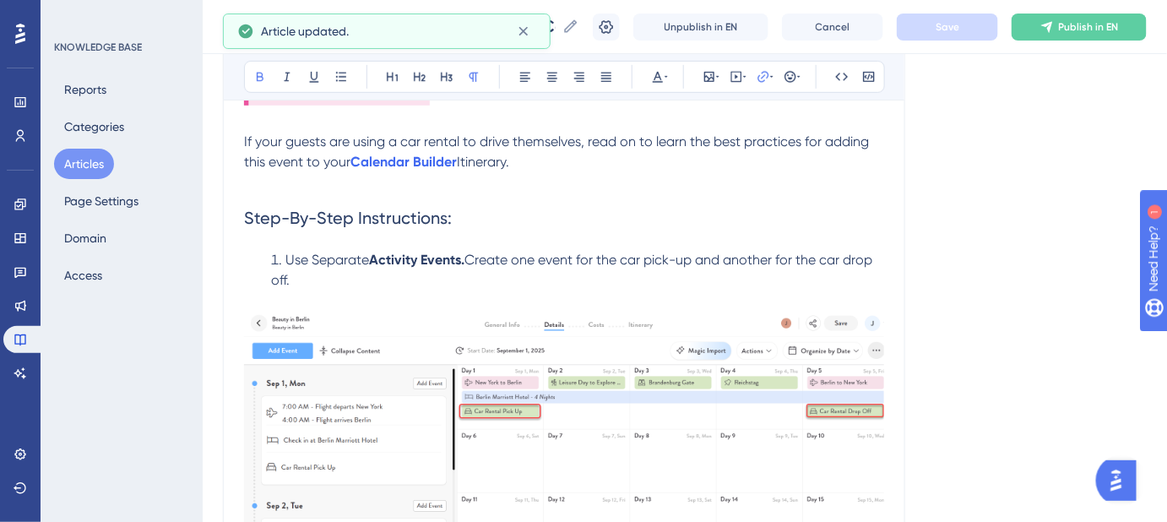
scroll to position [306, 0]
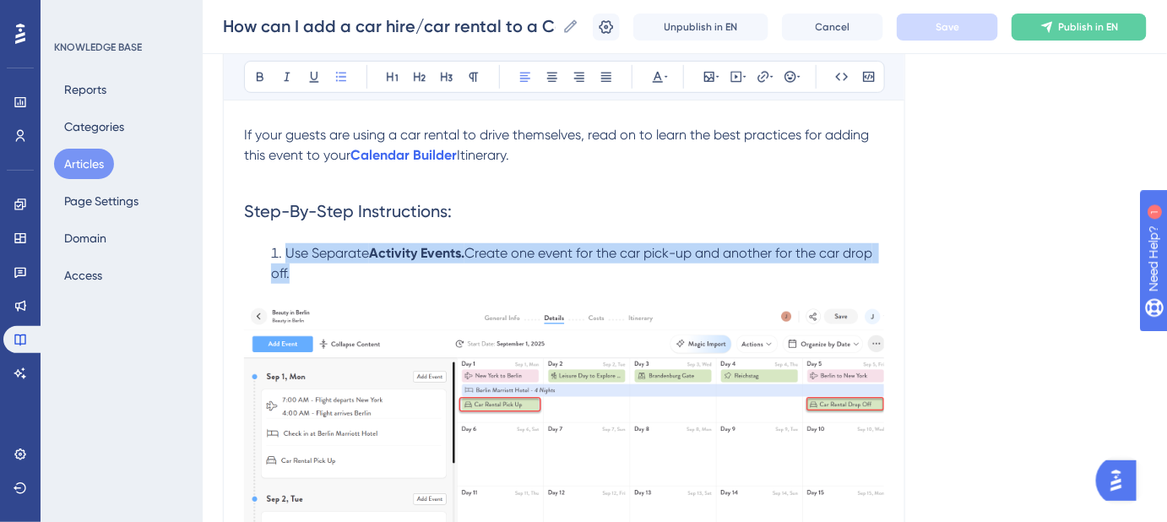
drag, startPoint x: 290, startPoint y: 271, endPoint x: 289, endPoint y: 253, distance: 17.8
click at [289, 253] on li "Use Separate Activity Events. Create one event for the car pick-up and another …" at bounding box center [577, 263] width 613 height 41
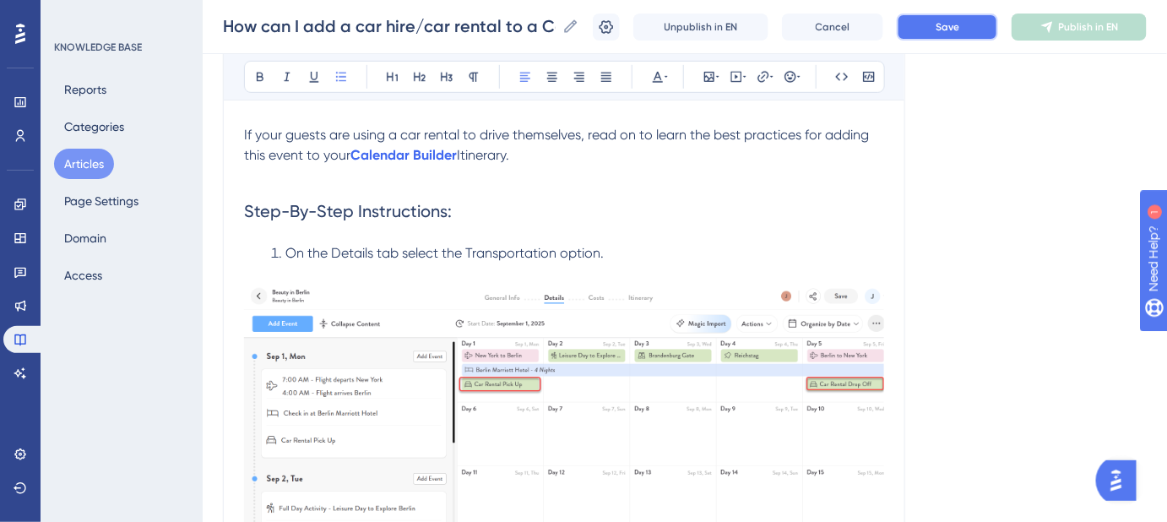
click at [956, 20] on span "Save" at bounding box center [947, 27] width 24 height 14
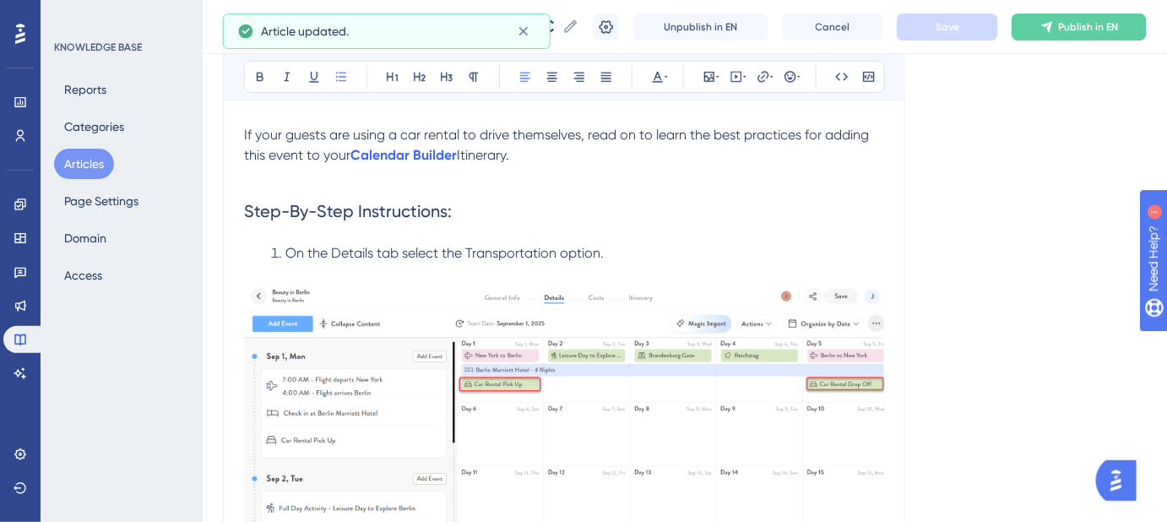
click at [342, 252] on span "On the Details tab select the Transportation option." at bounding box center [444, 253] width 318 height 16
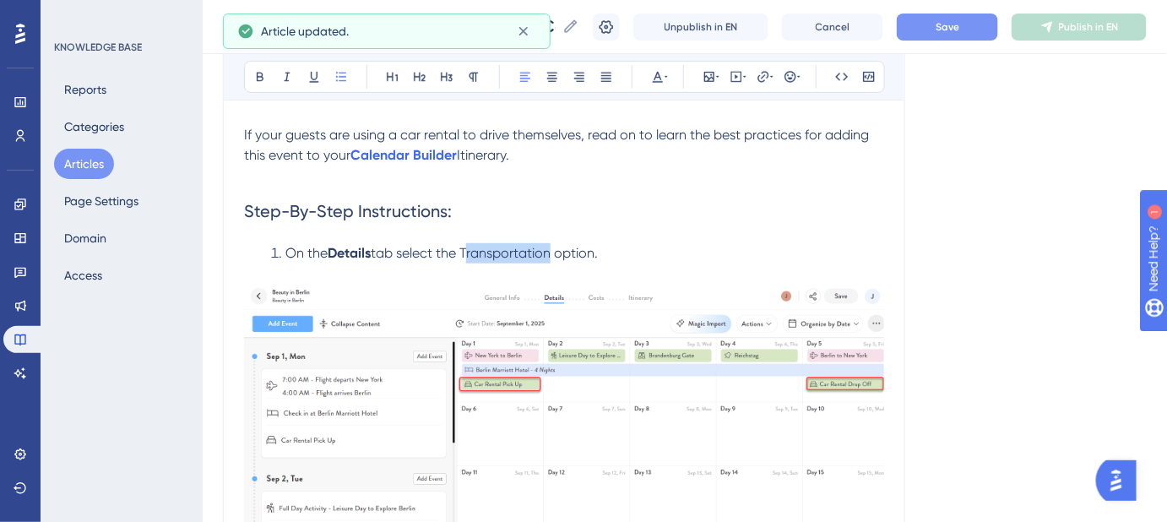
drag, startPoint x: 469, startPoint y: 251, endPoint x: 554, endPoint y: 249, distance: 84.4
click at [554, 249] on span "tab select the Transportation option." at bounding box center [484, 253] width 227 height 16
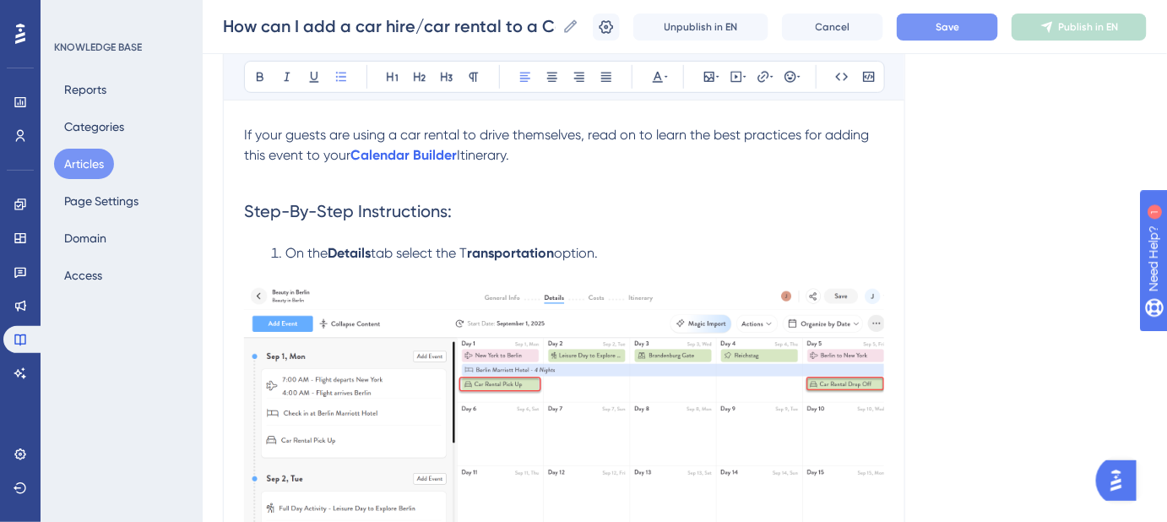
click at [467, 252] on span "tab select the T" at bounding box center [419, 253] width 96 height 16
click at [959, 31] on span "Save" at bounding box center [947, 27] width 24 height 14
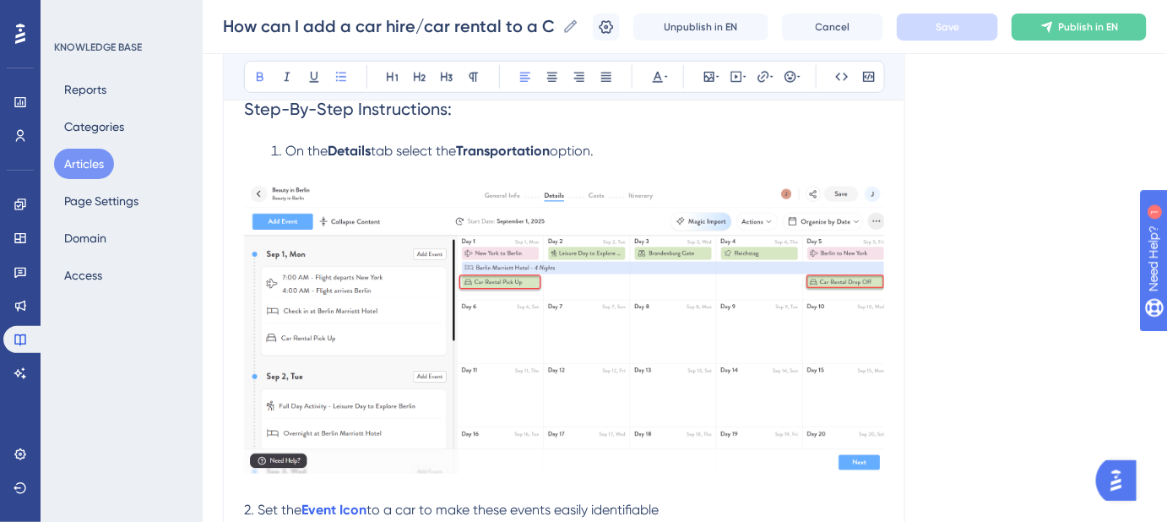
scroll to position [383, 0]
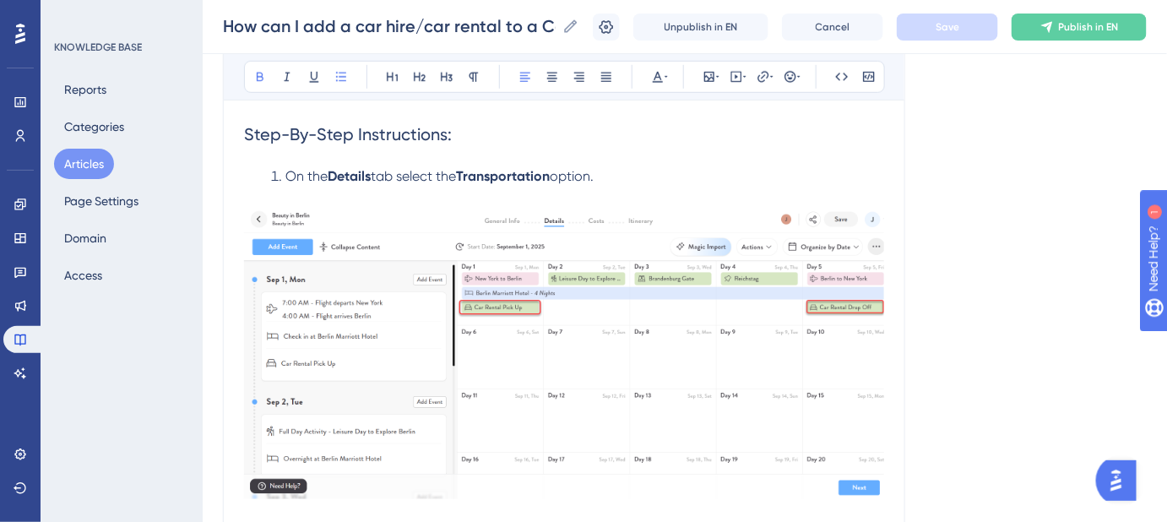
click at [635, 180] on li "On the Details tab select the Transportation option." at bounding box center [577, 176] width 613 height 20
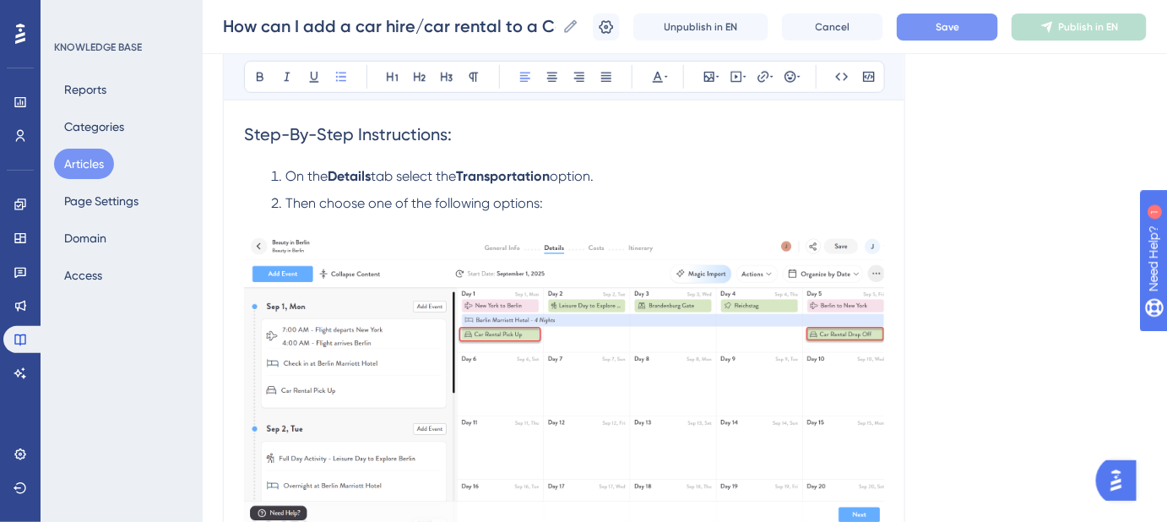
click at [567, 214] on p at bounding box center [564, 224] width 640 height 20
click at [560, 203] on li "Then choose one of the following options:" at bounding box center [577, 203] width 613 height 20
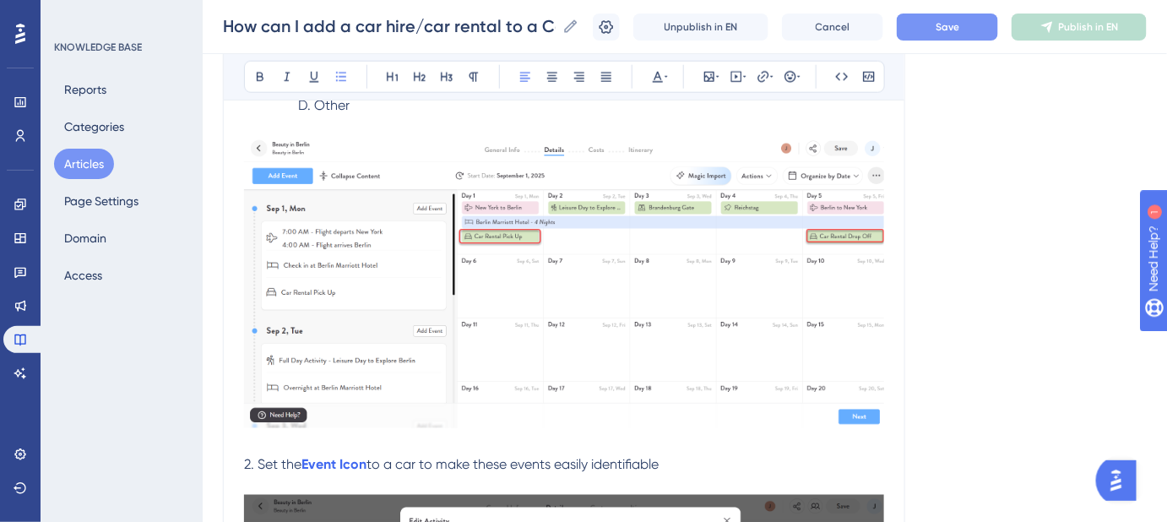
scroll to position [614, 0]
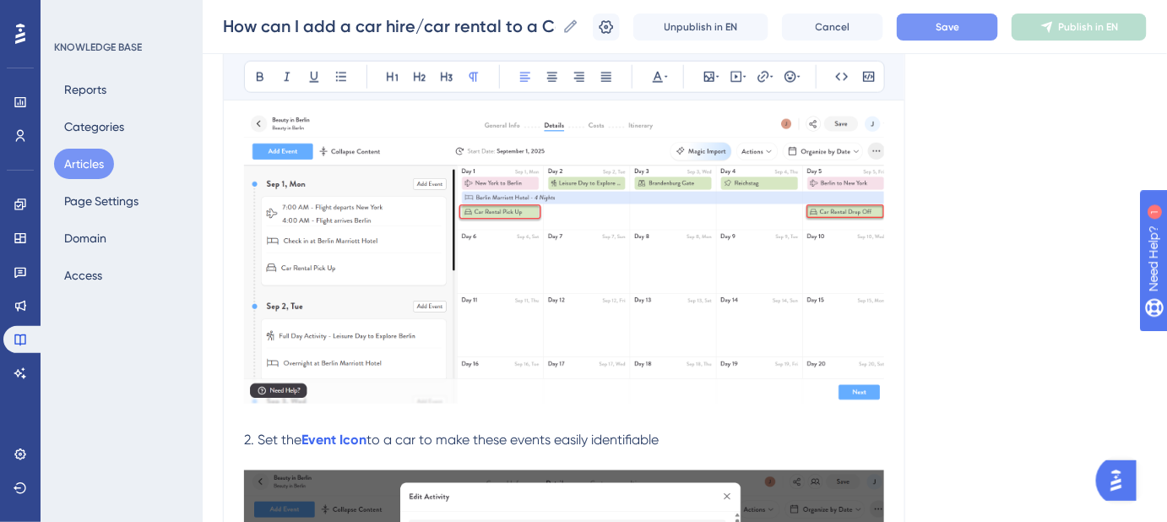
click at [259, 436] on span "2. Set the" at bounding box center [272, 439] width 57 height 16
click at [246, 432] on span "2. Set the" at bounding box center [272, 439] width 57 height 16
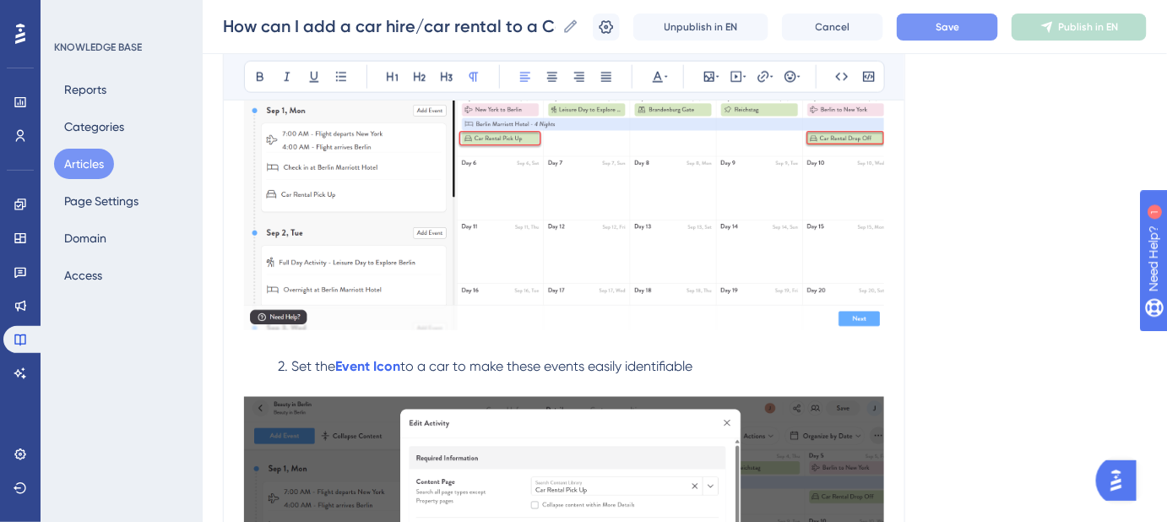
scroll to position [691, 0]
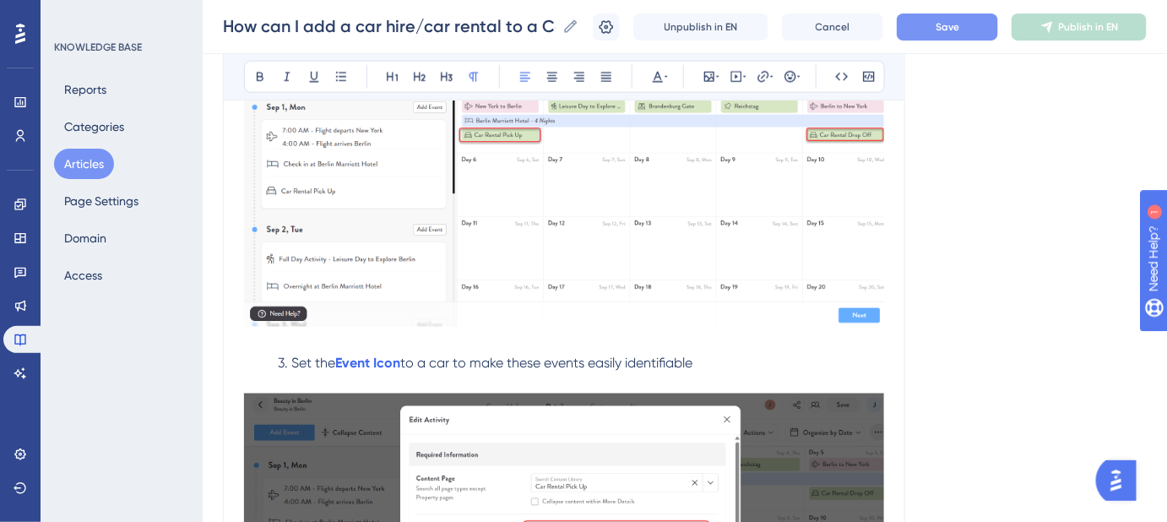
click at [719, 364] on p "3. Set the Event Icon to a car to make these events easily identifiable" at bounding box center [564, 363] width 640 height 20
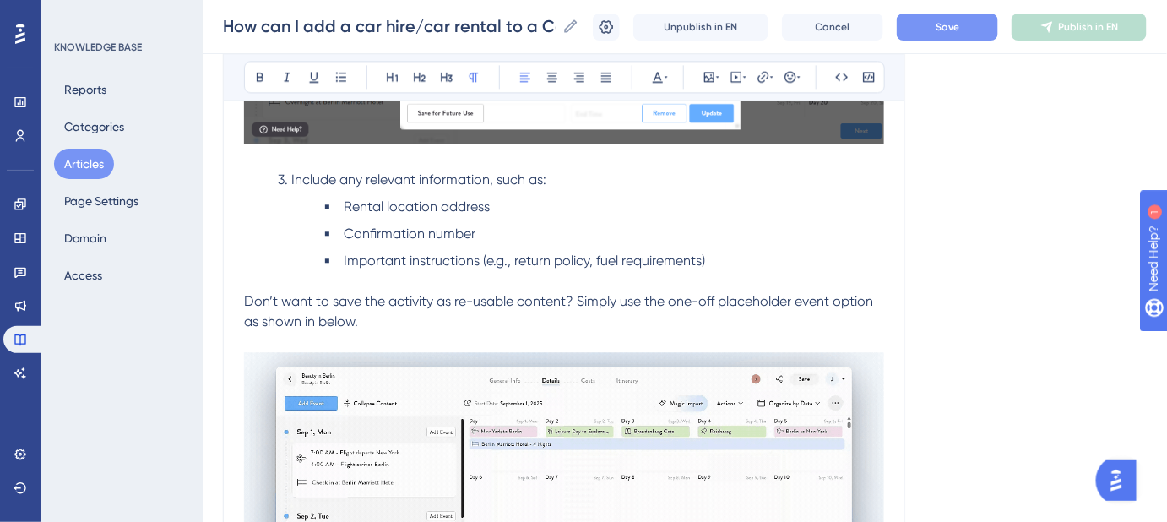
scroll to position [1227, 0]
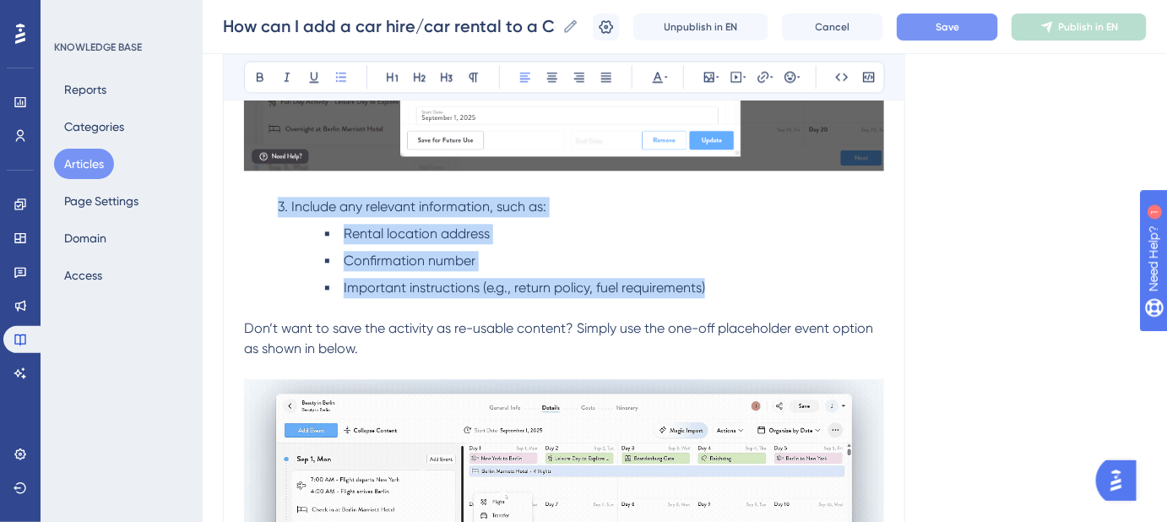
drag, startPoint x: 712, startPoint y: 285, endPoint x: 273, endPoint y: 202, distance: 446.9
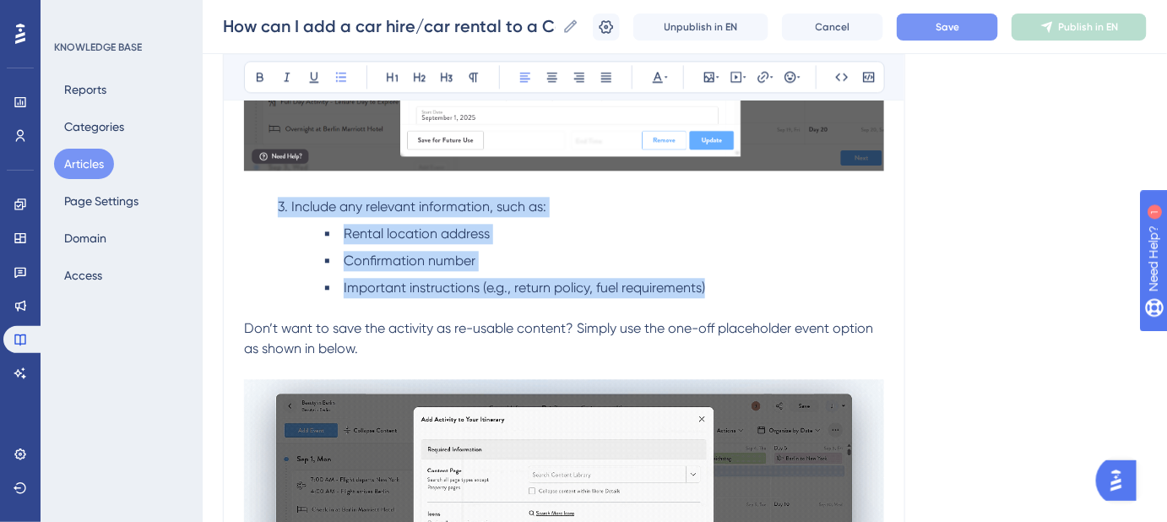
copy div "3. Include any relevant information, such as: Rental location address Confirmat…"
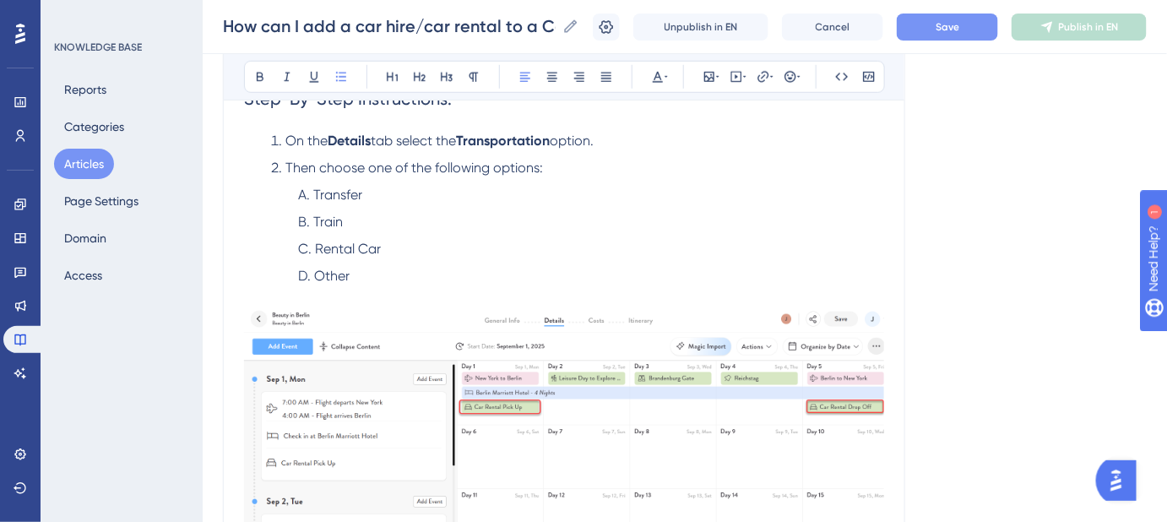
scroll to position [383, 0]
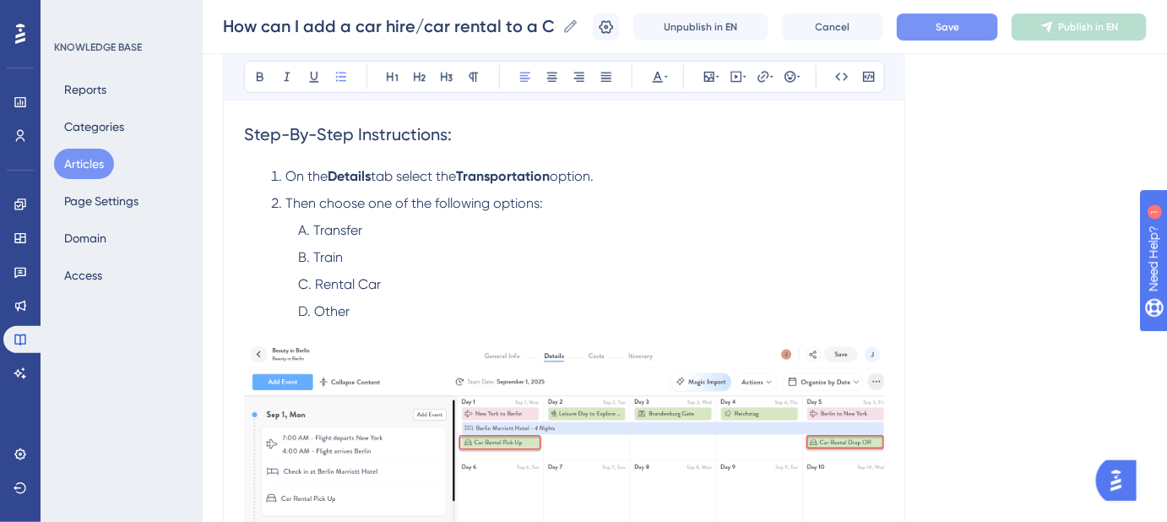
click at [621, 179] on li "On the Details tab select the Transportation option." at bounding box center [577, 176] width 613 height 20
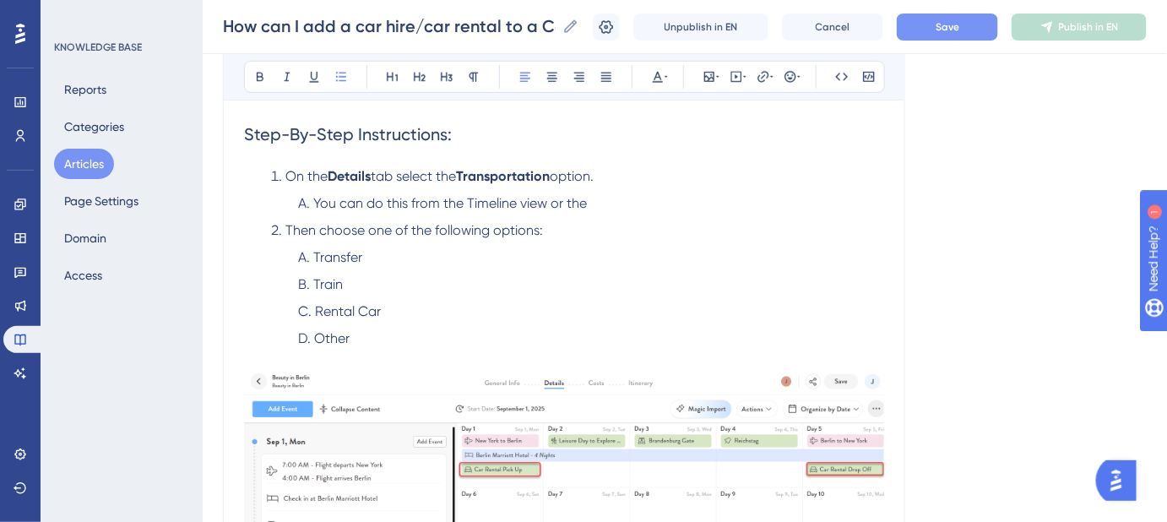
click at [616, 197] on li "You can do this from the Timeline view or the" at bounding box center [591, 203] width 586 height 20
click at [594, 199] on span "You can do this from the Timeline view or the calendar view." at bounding box center [495, 203] width 365 height 16
click at [977, 32] on button "Save" at bounding box center [947, 27] width 101 height 27
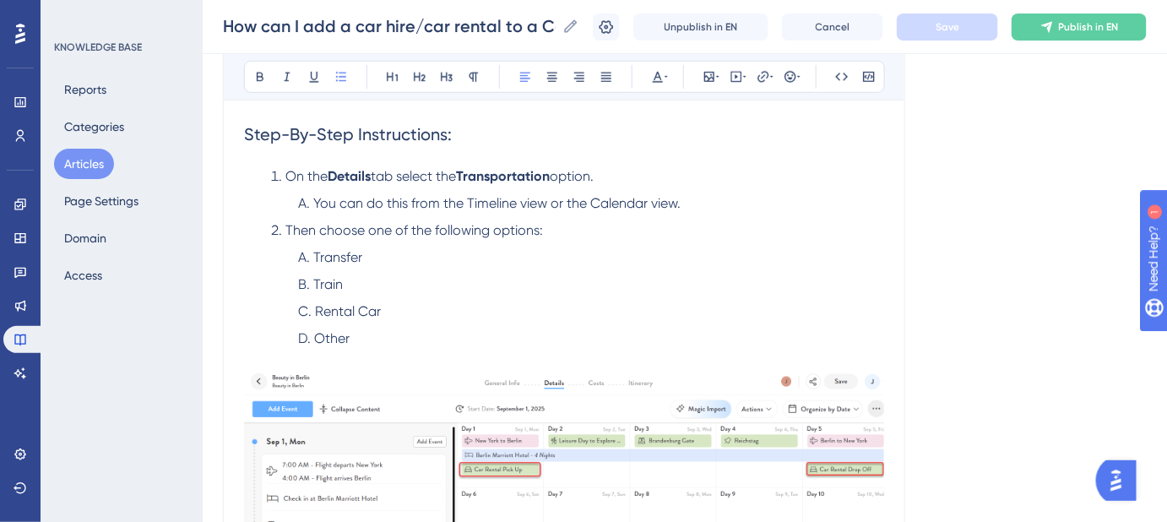
click at [563, 176] on span "option." at bounding box center [572, 176] width 44 height 16
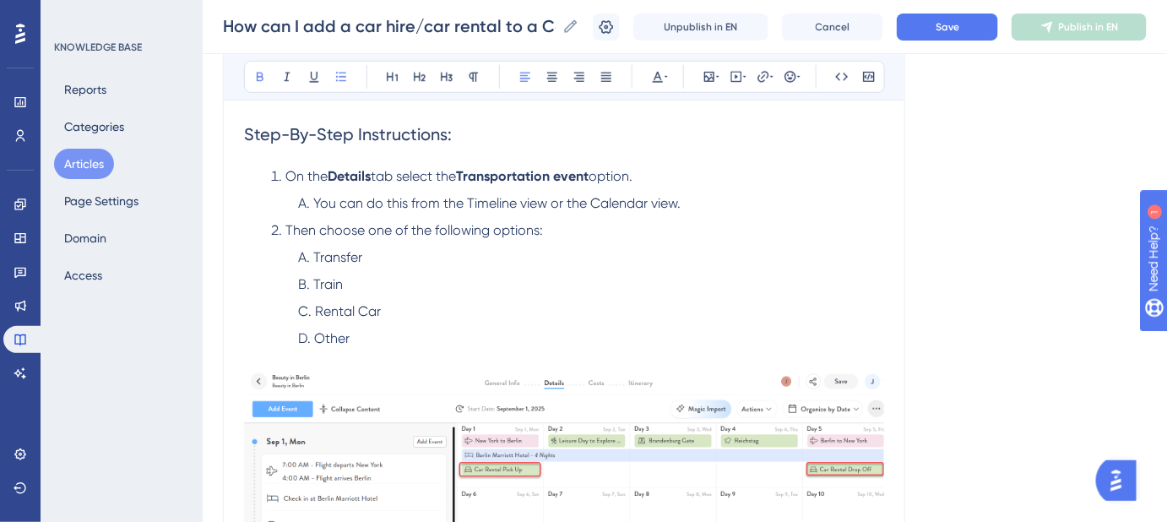
click at [570, 169] on strong "Transportation event" at bounding box center [522, 176] width 133 height 16
click at [571, 168] on strong "Transportation event" at bounding box center [522, 176] width 133 height 16
click at [978, 35] on button "Save" at bounding box center [947, 27] width 101 height 27
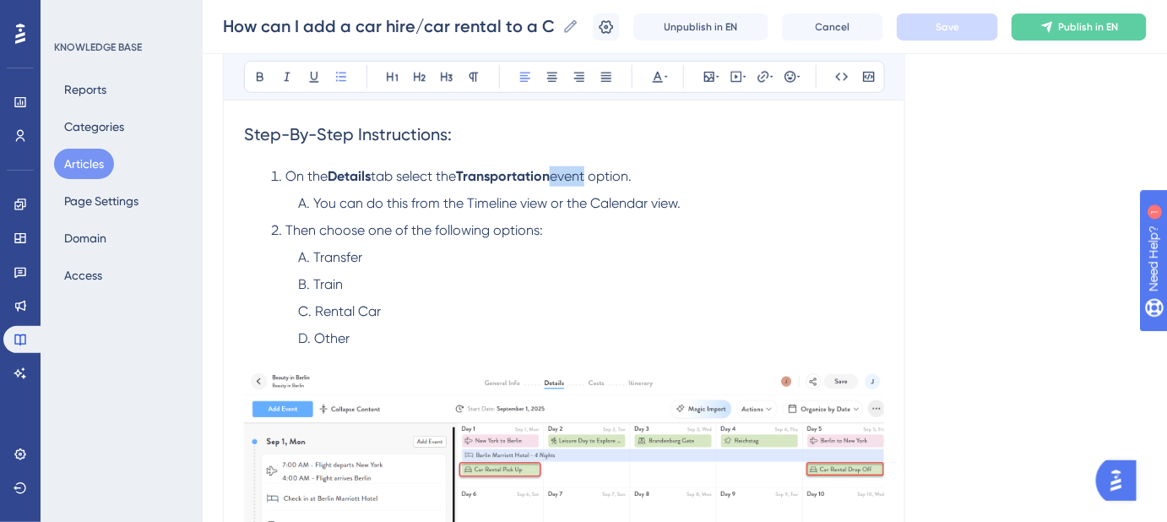
scroll to position [306, 0]
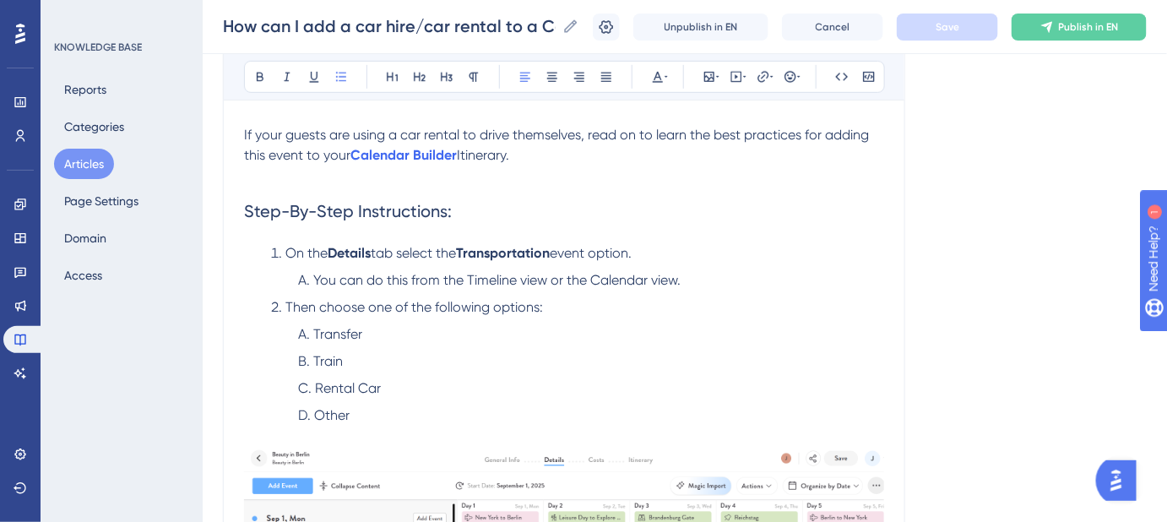
click at [747, 291] on ol "On the Details tab select the Transportation event option. You can do this from…" at bounding box center [564, 334] width 640 height 182
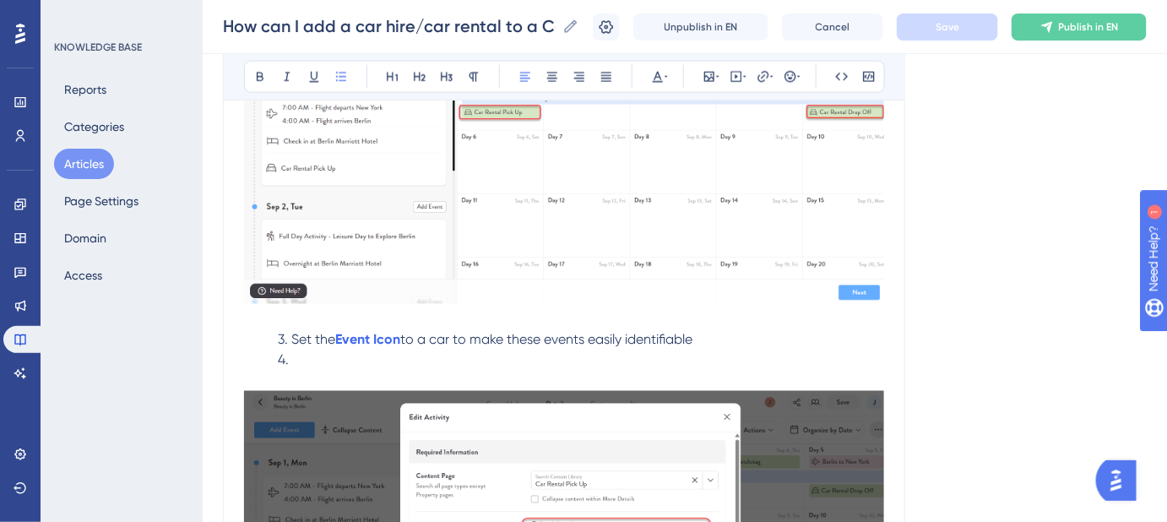
scroll to position [767, 0]
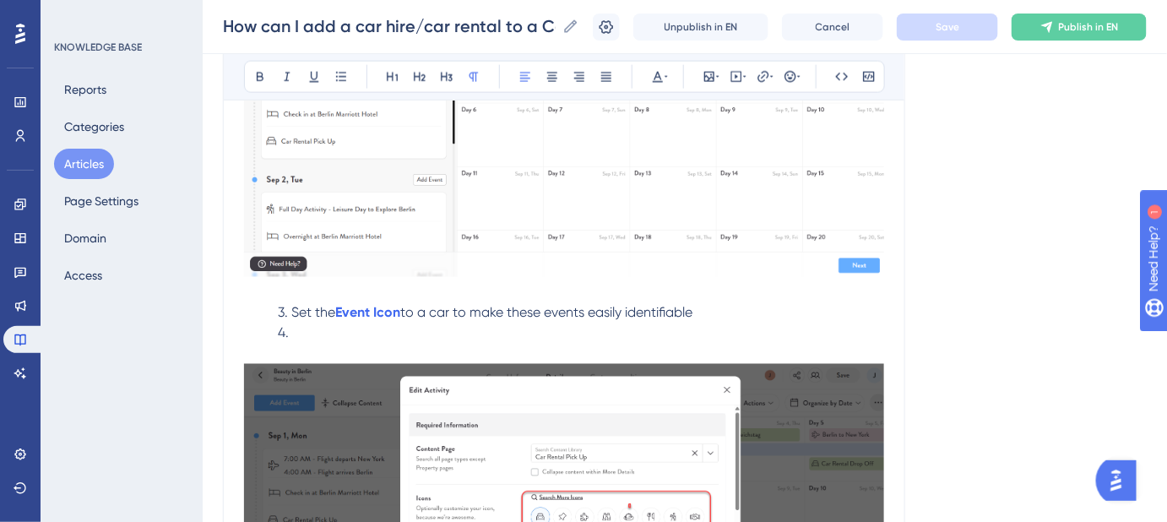
drag, startPoint x: 697, startPoint y: 313, endPoint x: 292, endPoint y: 315, distance: 405.2
click at [292, 315] on p "3. Set the Event Icon to a car to make these events easily identifiable" at bounding box center [564, 313] width 640 height 20
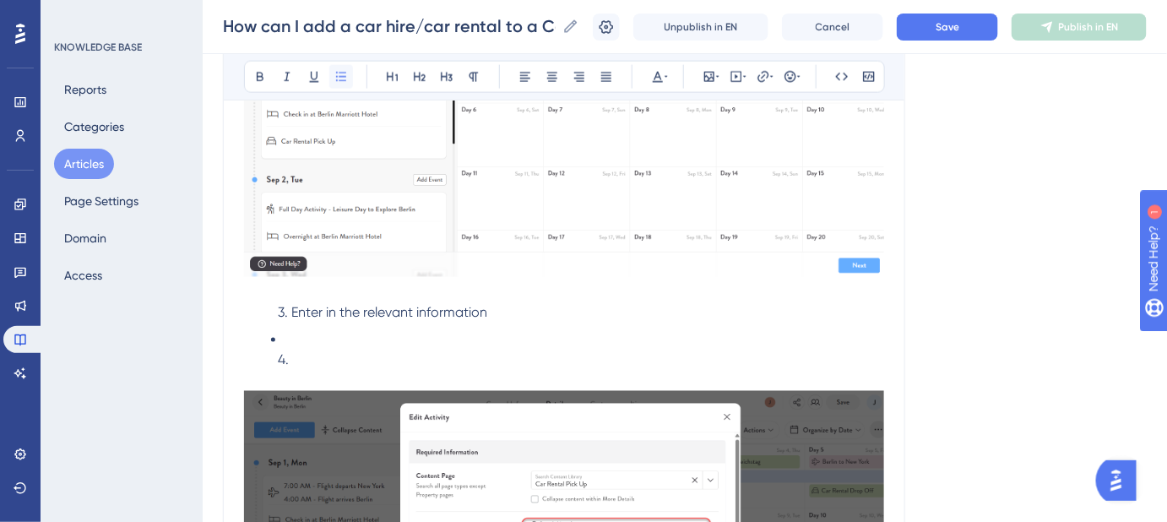
click at [344, 79] on icon at bounding box center [341, 77] width 14 height 14
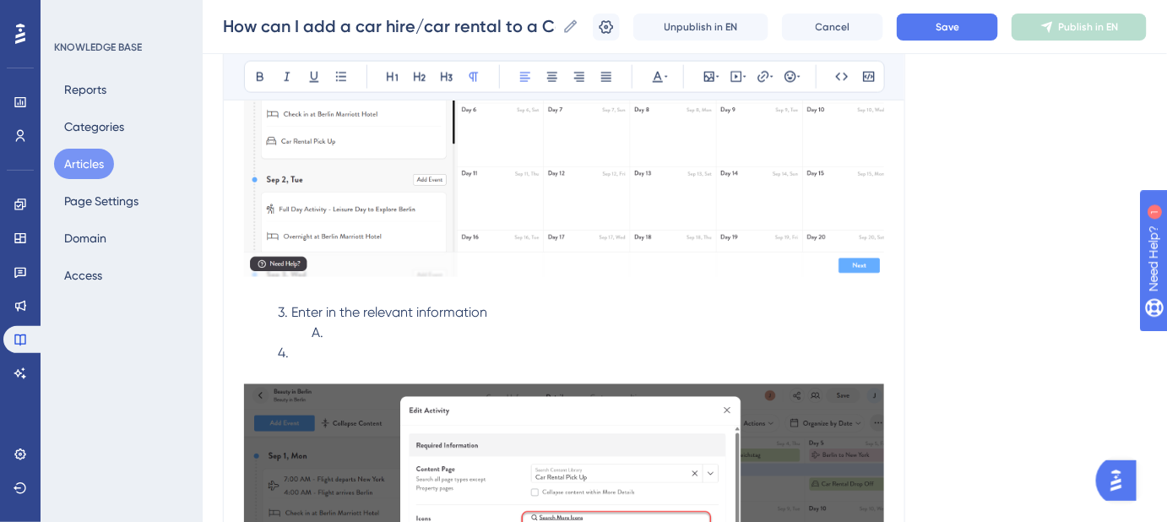
click at [501, 315] on p "3. Enter in the relevant information" at bounding box center [564, 313] width 640 height 20
click at [615, 310] on span "3. Enter in the relevant information (i.e. Departure time, Confirmation number," at bounding box center [512, 313] width 469 height 16
click at [820, 312] on span "3. Enter in the relevant information (i.e. Departure time, Arrival time, Confir…" at bounding box center [549, 313] width 542 height 16
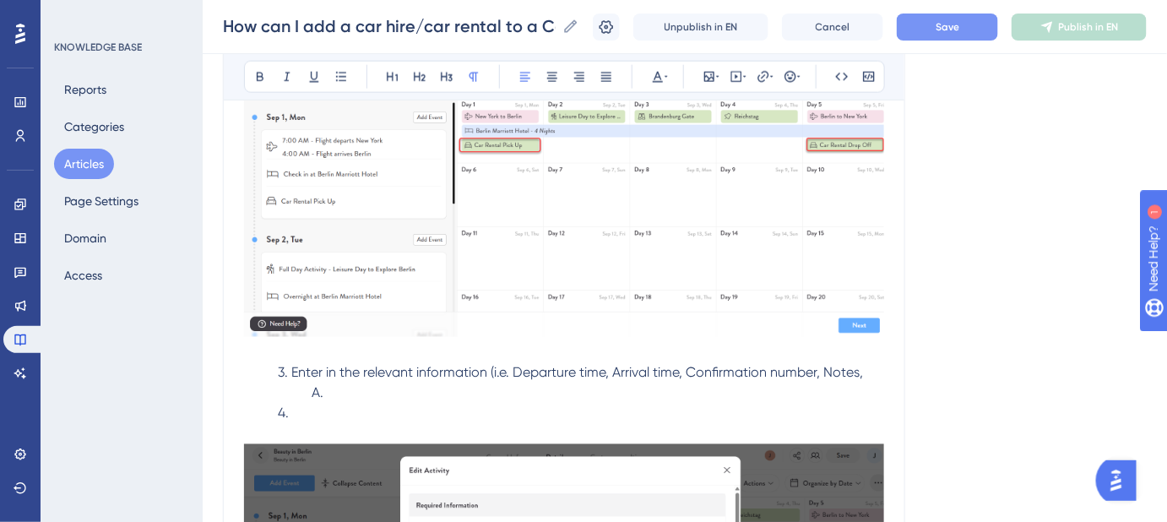
scroll to position [691, 0]
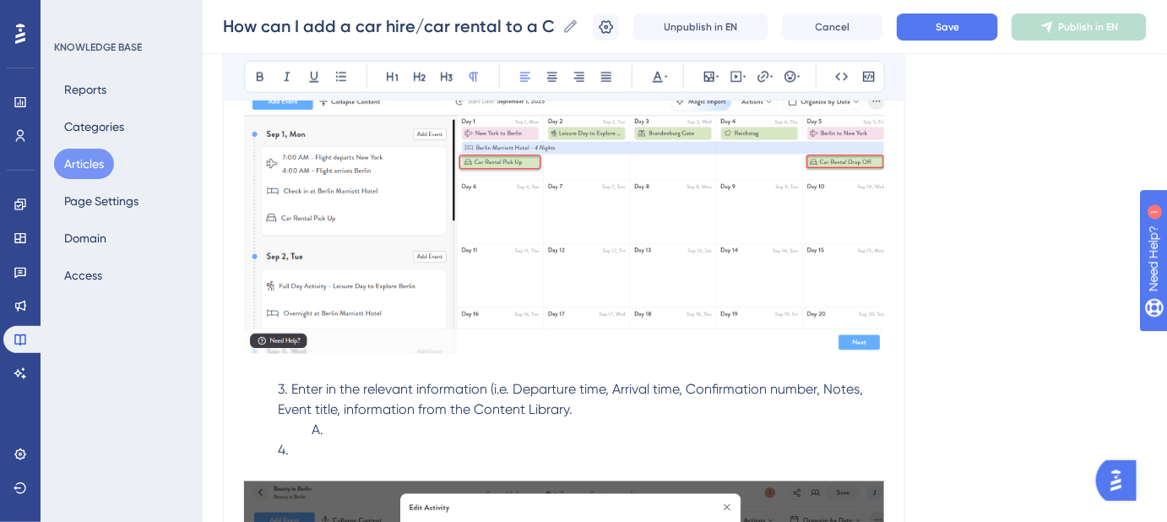
click at [351, 422] on p "A." at bounding box center [564, 430] width 640 height 20
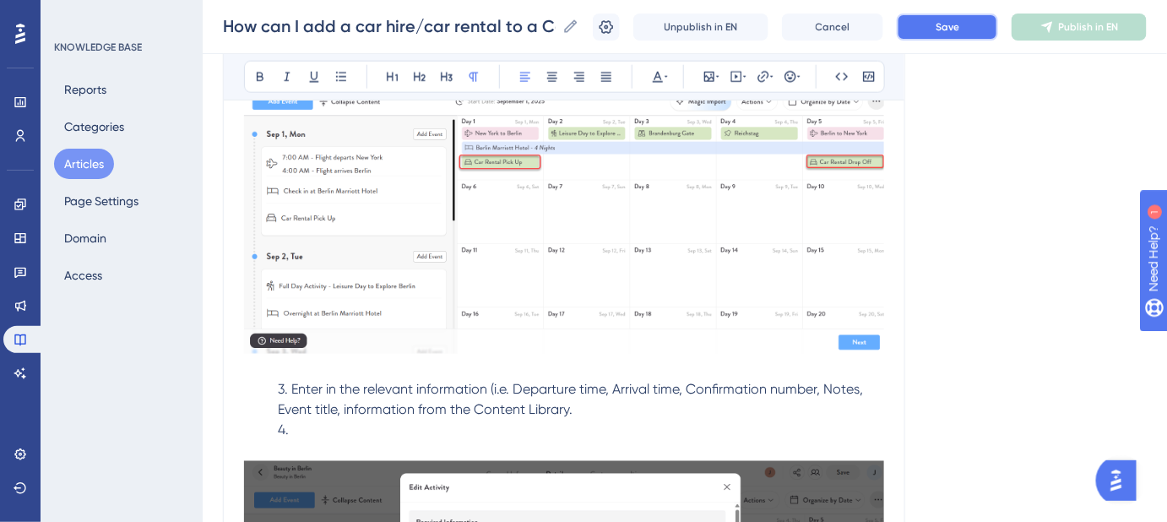
click at [956, 35] on button "Save" at bounding box center [947, 27] width 101 height 27
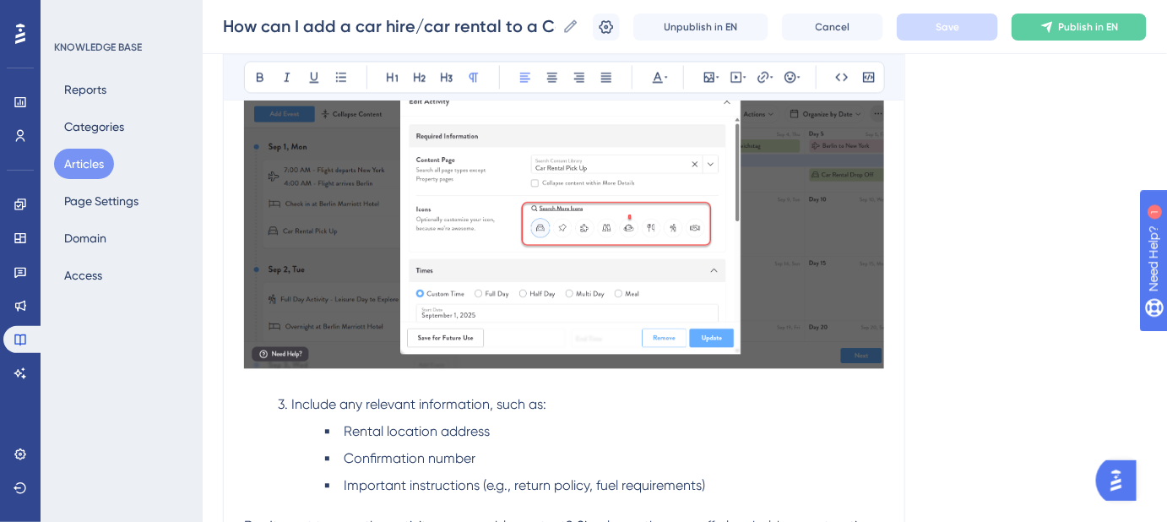
scroll to position [1151, 0]
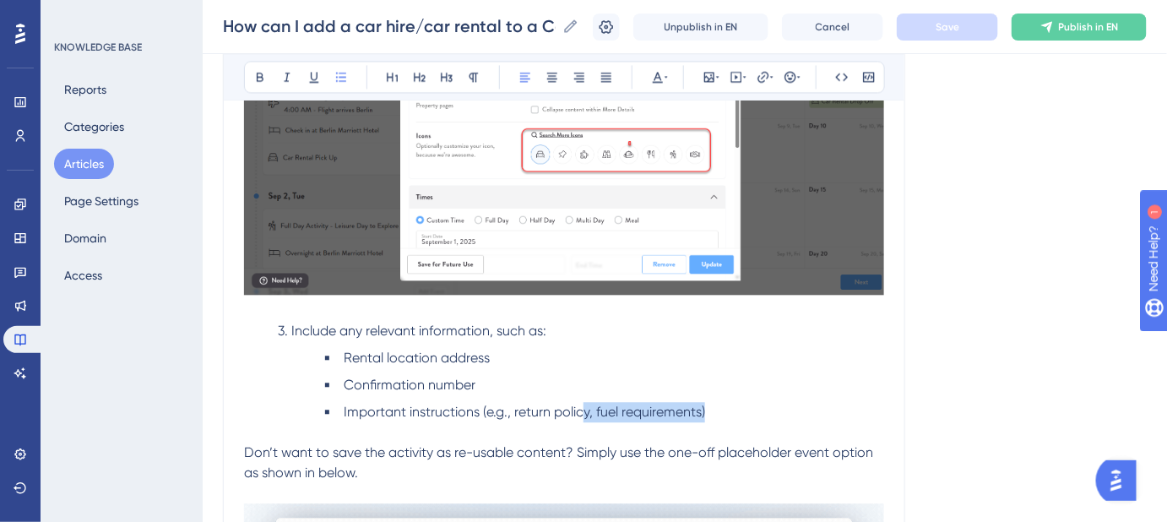
drag, startPoint x: 720, startPoint y: 408, endPoint x: 578, endPoint y: 400, distance: 142.0
click at [578, 402] on li "Important instructions (e.g., return policy, fuel requirements)" at bounding box center [604, 422] width 559 height 41
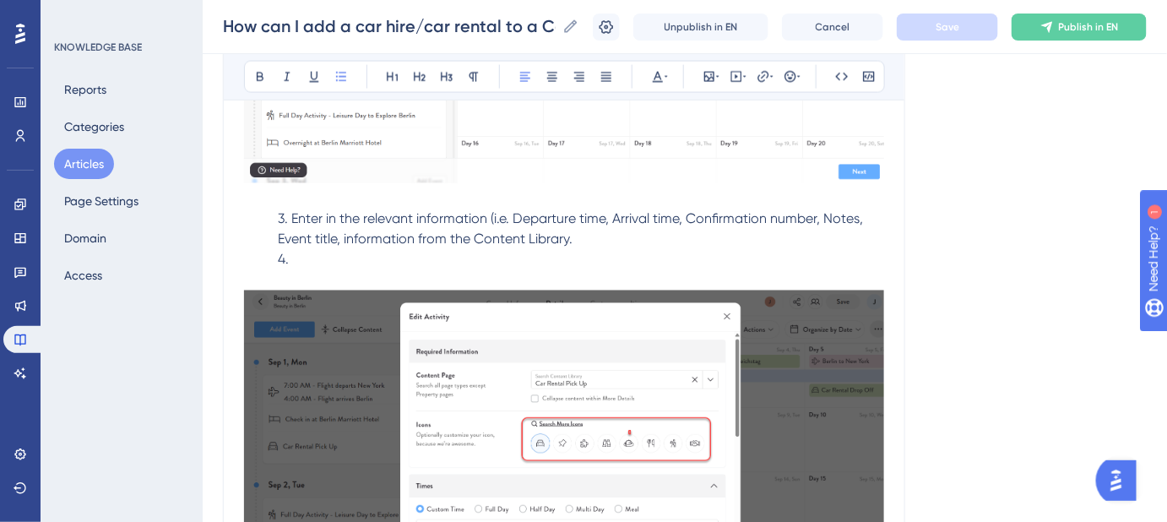
scroll to position [844, 0]
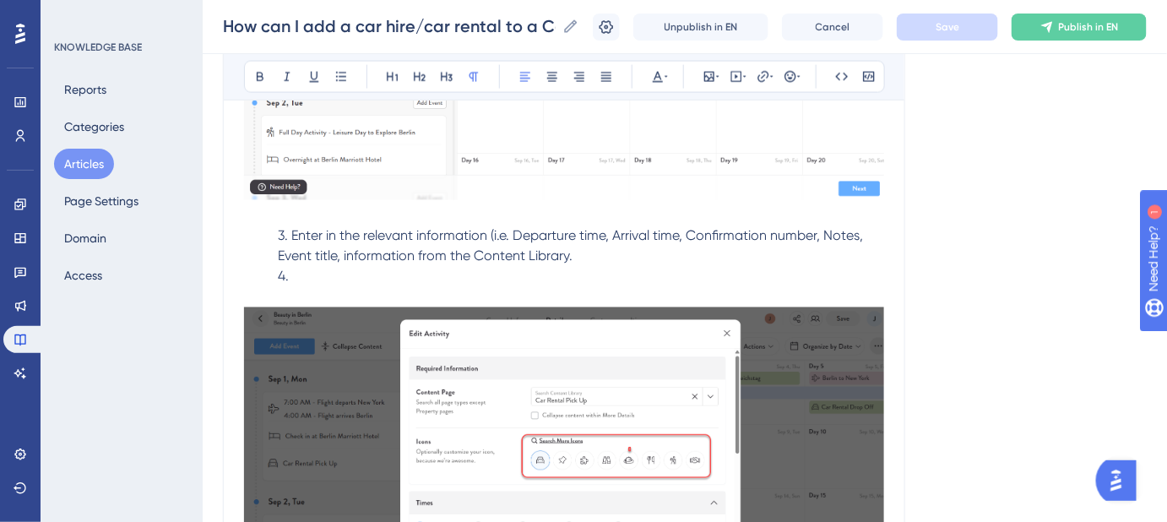
click at [490, 236] on span "3. Enter in the relevant information (i.e. Departure time, Arrival time, Confir…" at bounding box center [572, 246] width 588 height 36
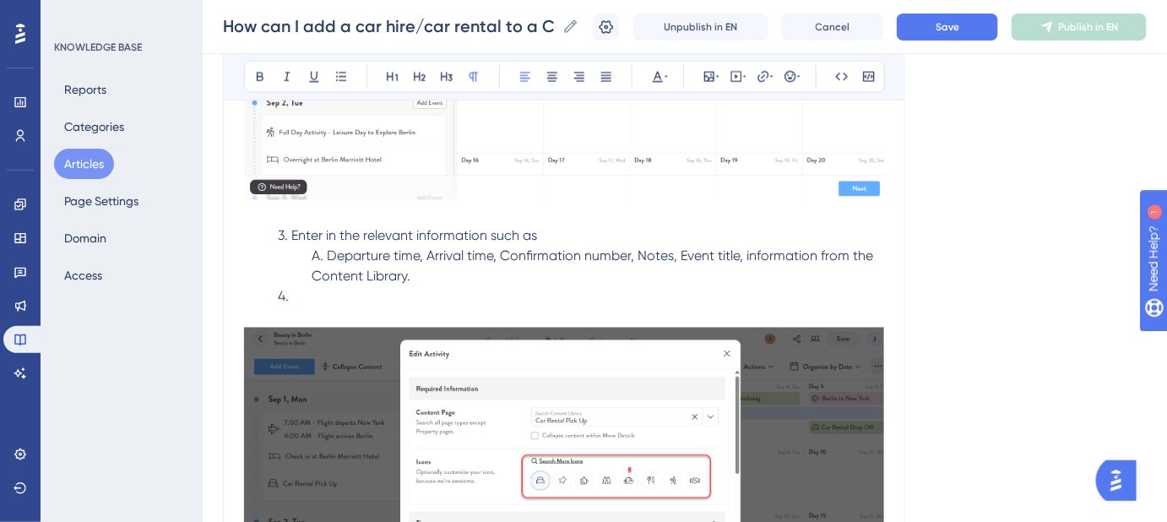
click at [429, 249] on span "A. Departure time, Arrival time, Confirmation number, Notes, Event title, infor…" at bounding box center [594, 266] width 565 height 36
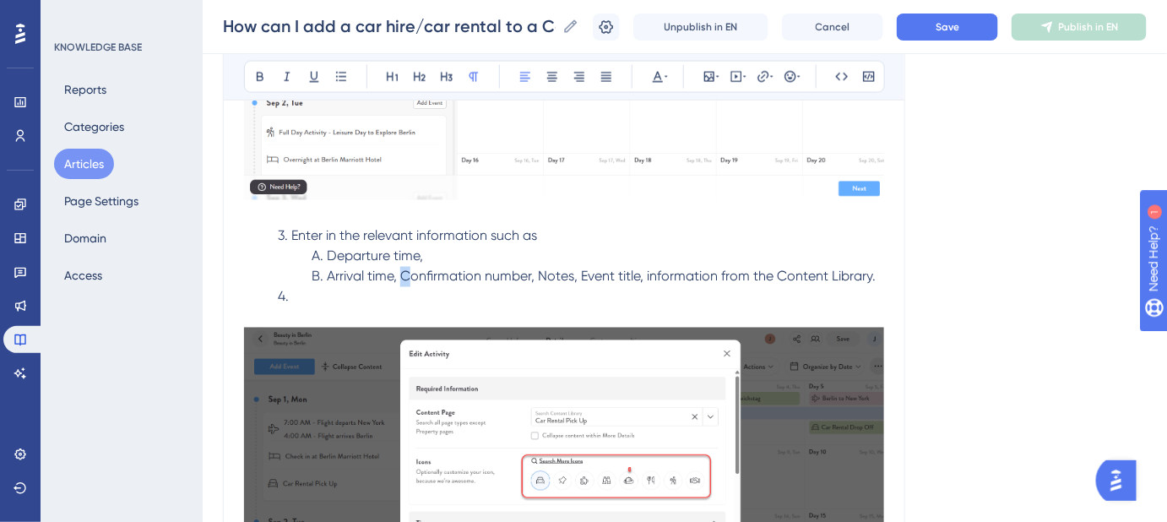
click at [404, 276] on span "B. Arrival time, Confirmation number, Notes, Event title, information from the …" at bounding box center [594, 276] width 564 height 16
click at [400, 278] on span "B. Arrival time, Confirmation number, Notes, Event title, information from the …" at bounding box center [594, 276] width 564 height 16
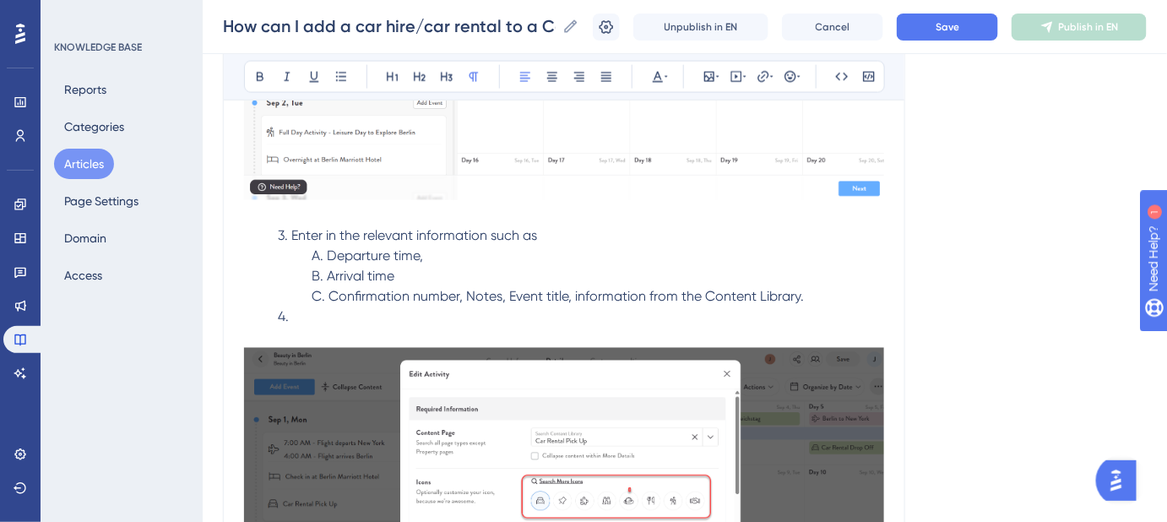
click at [469, 291] on span "C. Confirmation number, Notes, Event title, information from the Content Librar…" at bounding box center [558, 297] width 492 height 16
click at [464, 292] on span "C. Confirmation number, Notes, Event title, information from the Content Librar…" at bounding box center [558, 297] width 492 height 16
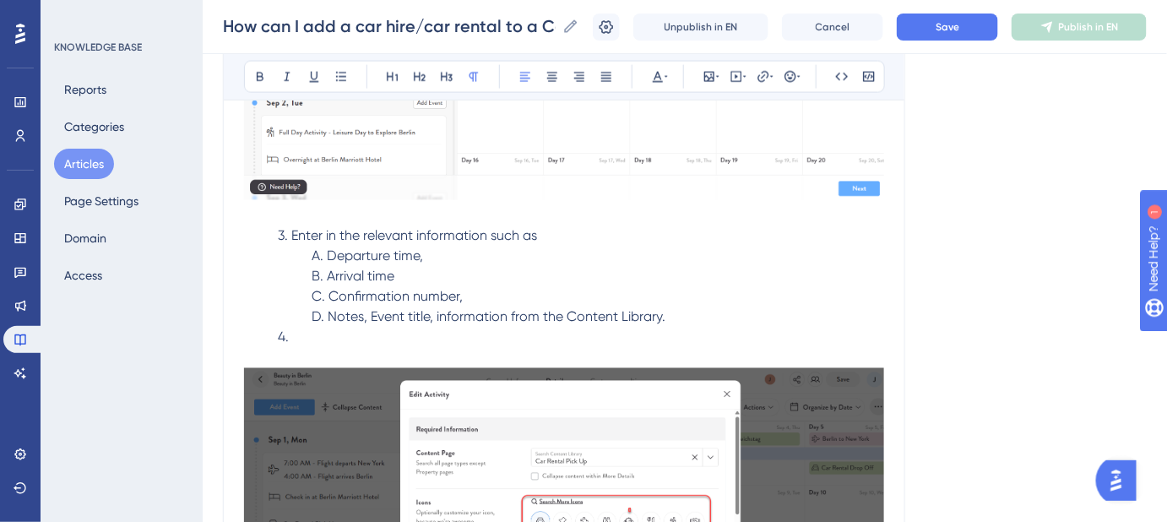
click at [371, 312] on span "D. Notes, Event title, information from the Content Library." at bounding box center [489, 317] width 354 height 16
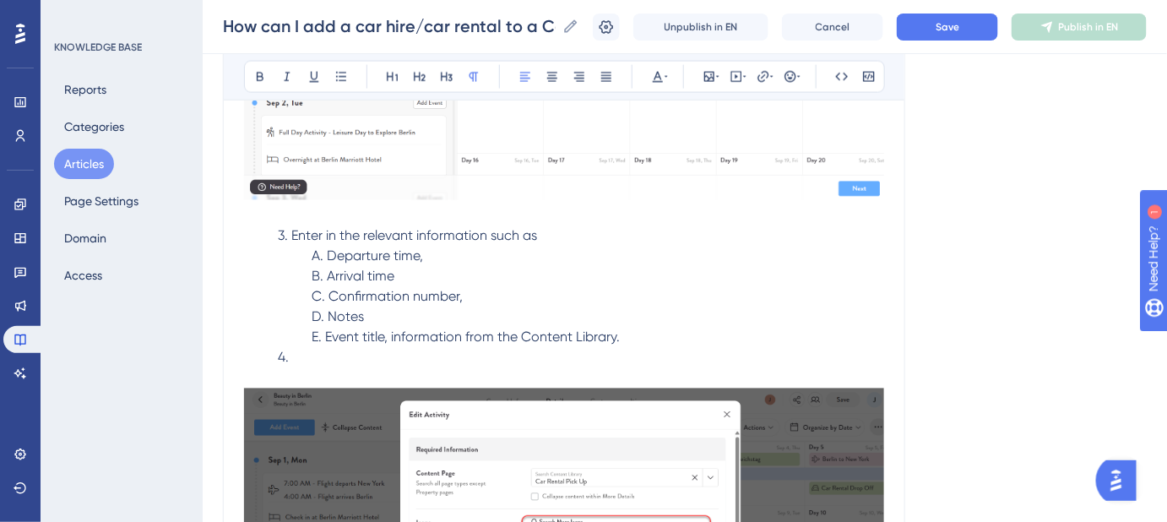
click at [392, 337] on span "E. Event title, information from the Content Library." at bounding box center [466, 337] width 308 height 16
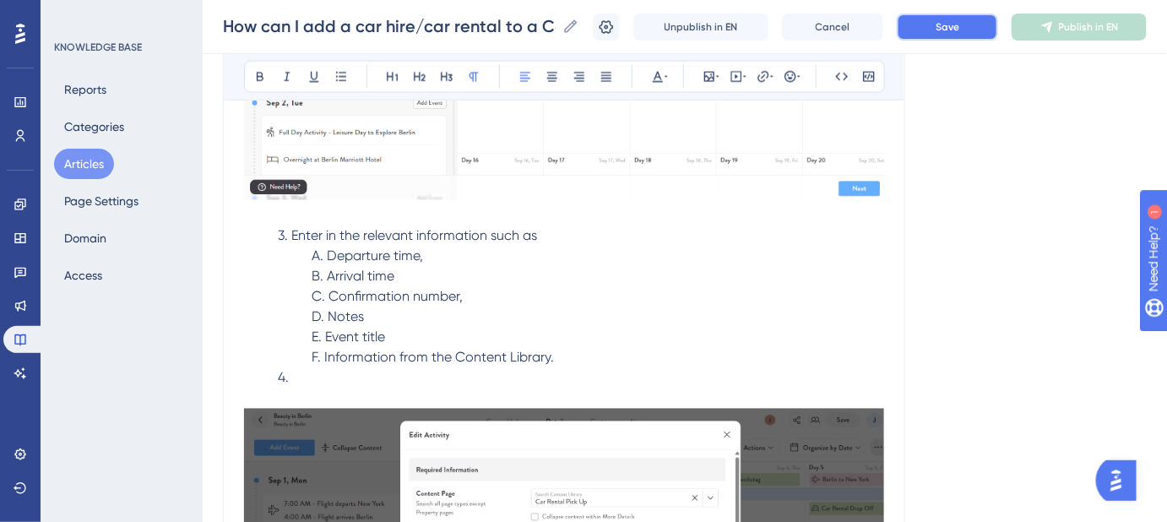
click at [946, 33] on button "Save" at bounding box center [947, 27] width 101 height 27
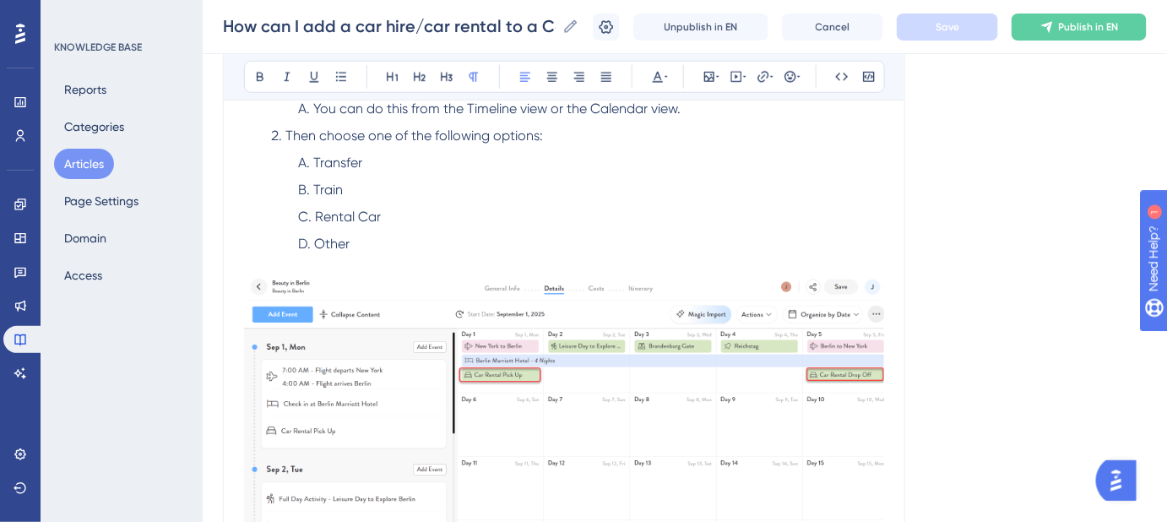
scroll to position [691, 0]
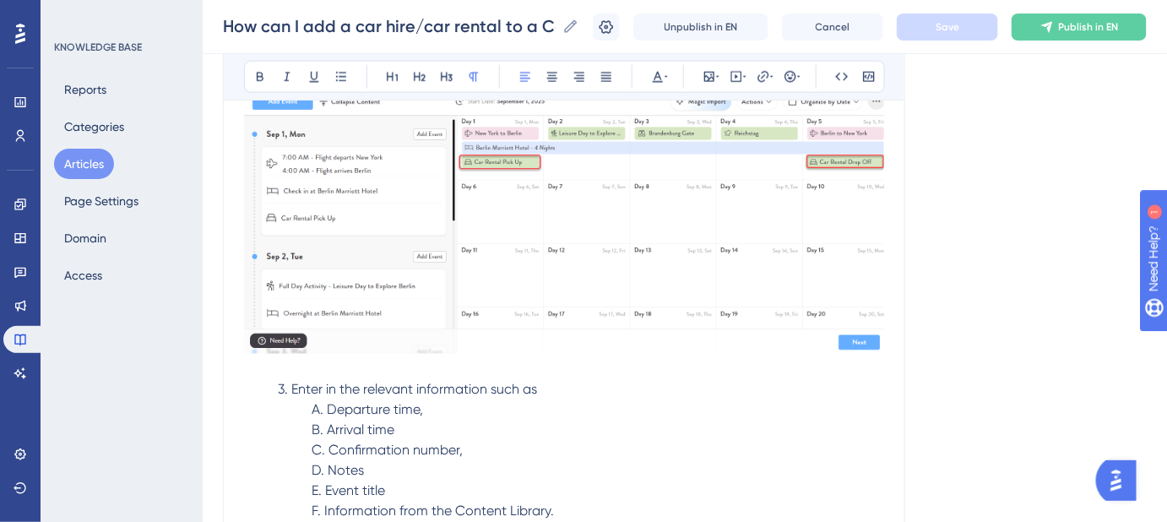
click at [557, 380] on p "3. Enter in the relevant information such as" at bounding box center [564, 390] width 640 height 20
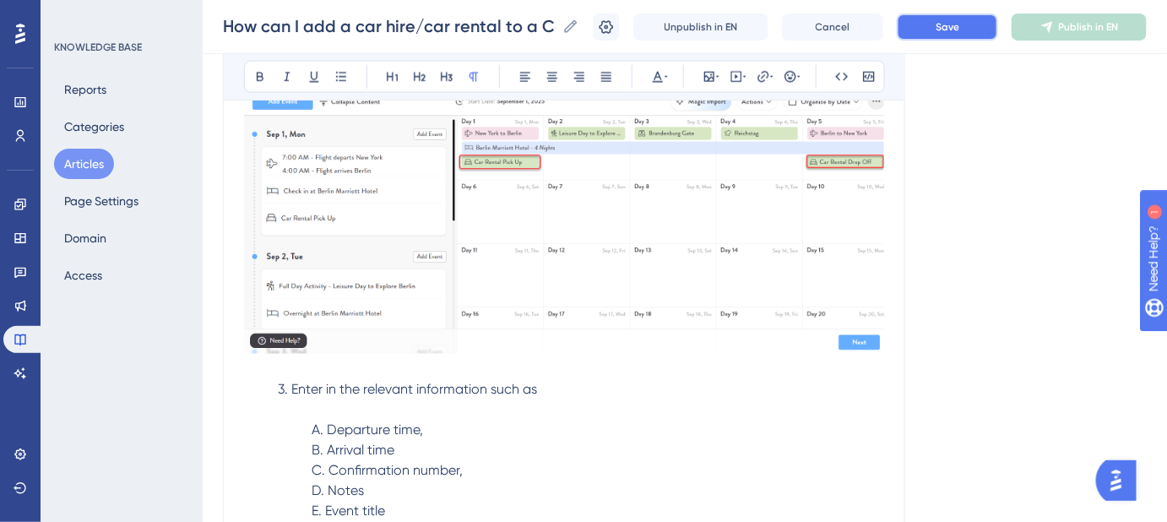
click at [929, 37] on button "Save" at bounding box center [947, 27] width 101 height 27
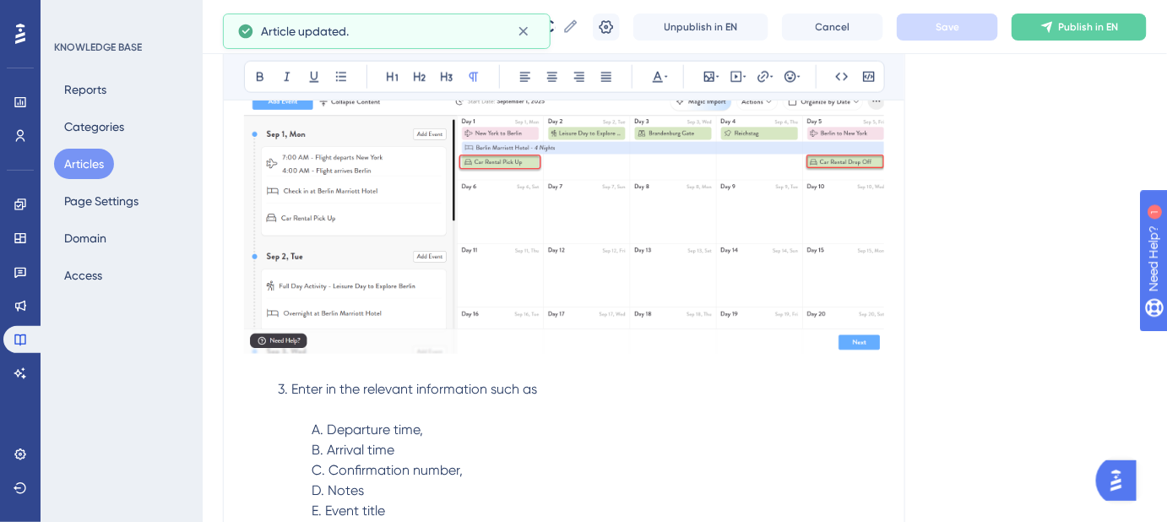
click at [560, 388] on p "3. Enter in the relevant information such as" at bounding box center [564, 390] width 640 height 20
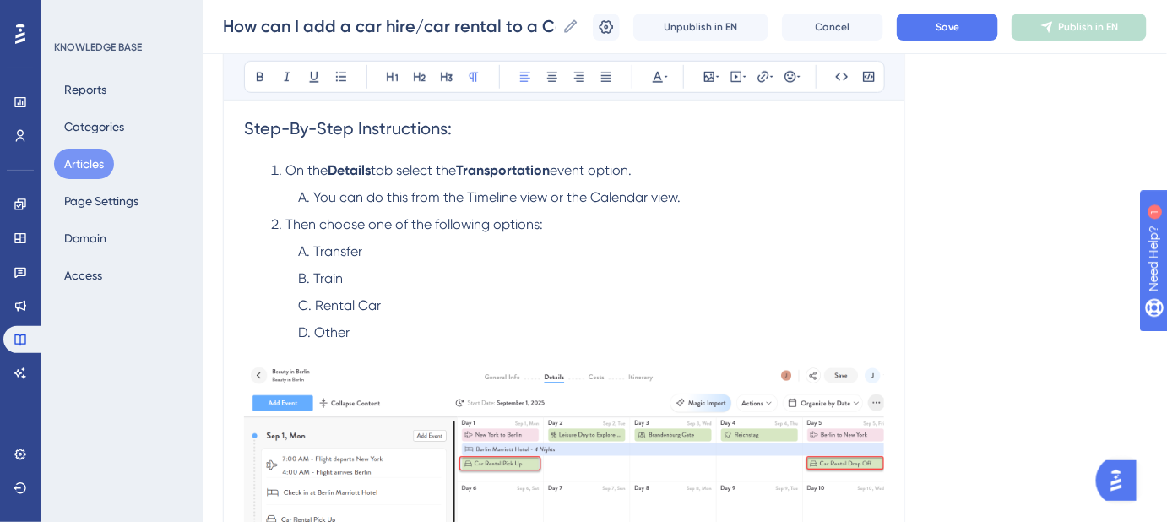
scroll to position [383, 0]
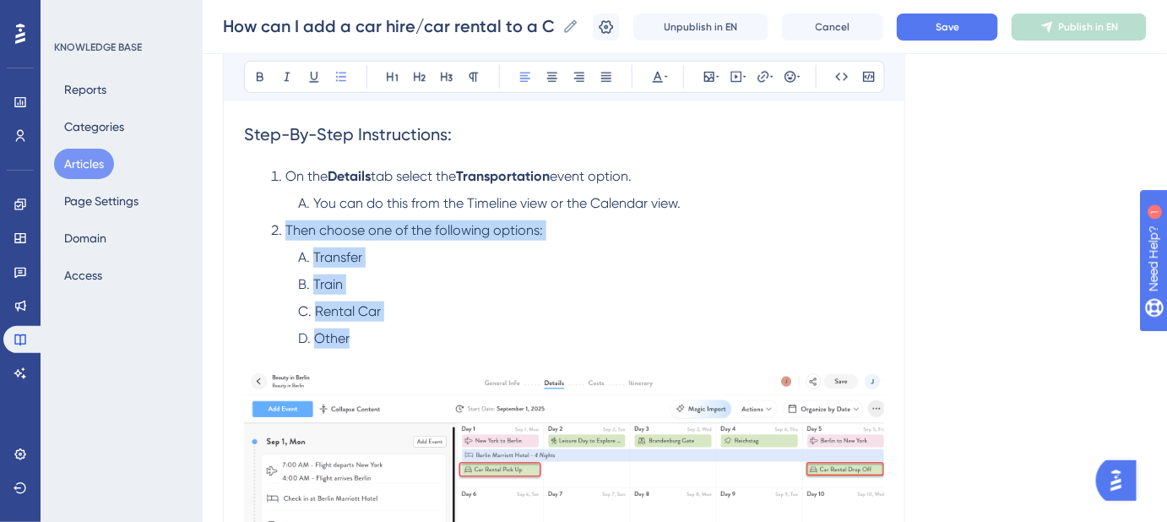
drag, startPoint x: 349, startPoint y: 335, endPoint x: 274, endPoint y: 230, distance: 129.1
click at [274, 230] on ol "On the Details tab select the Transportation event option. You can do this from…" at bounding box center [564, 257] width 640 height 182
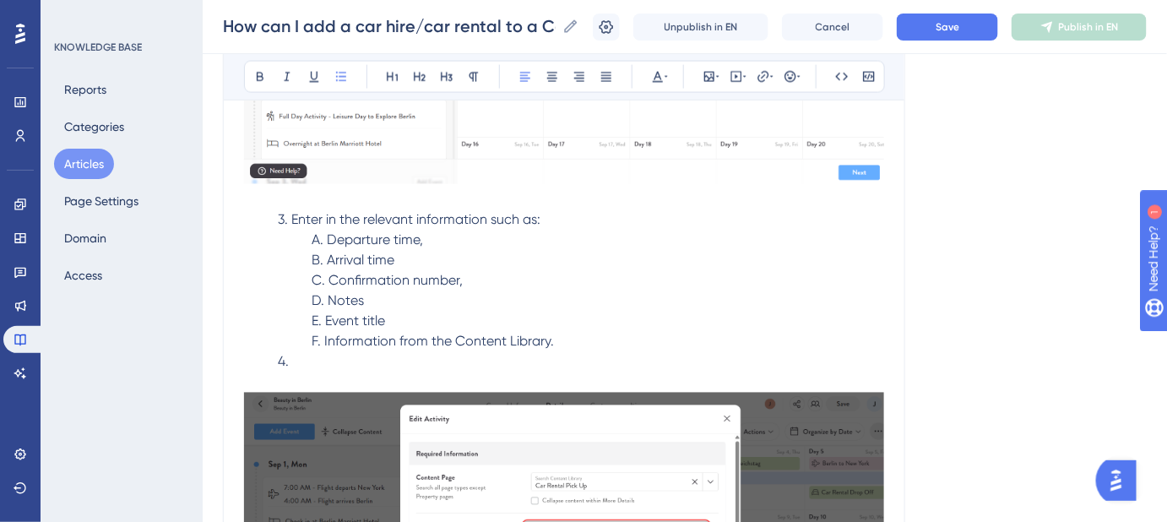
scroll to position [997, 0]
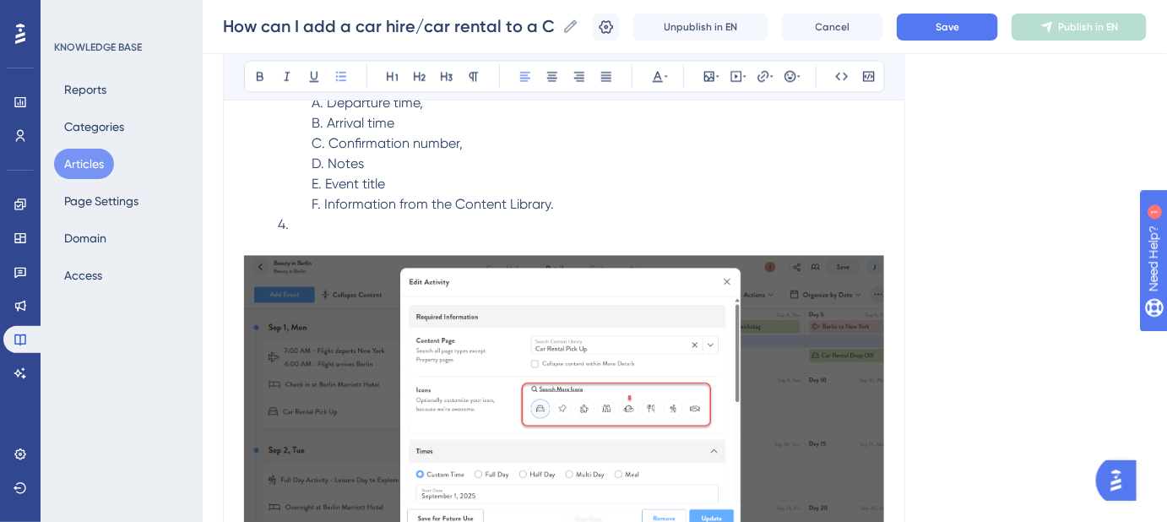
click at [311, 231] on p "4." at bounding box center [564, 225] width 640 height 20
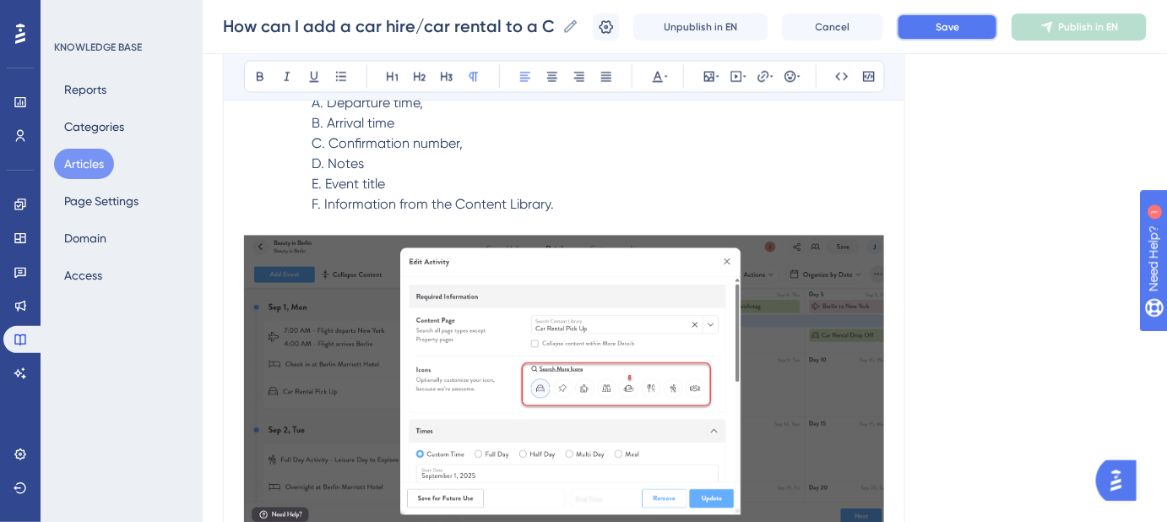
click at [968, 19] on button "Save" at bounding box center [947, 27] width 101 height 27
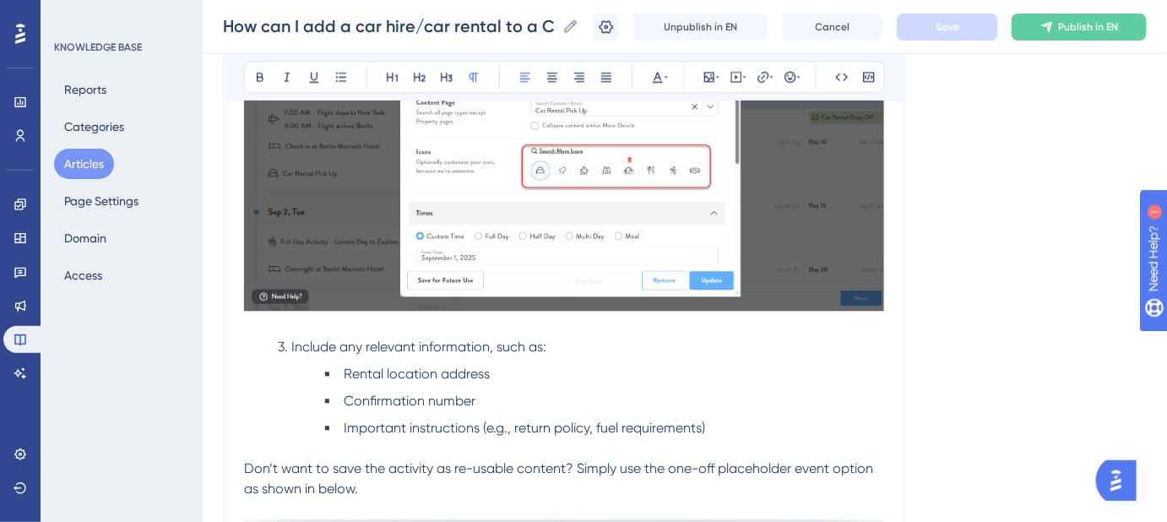
scroll to position [1227, 0]
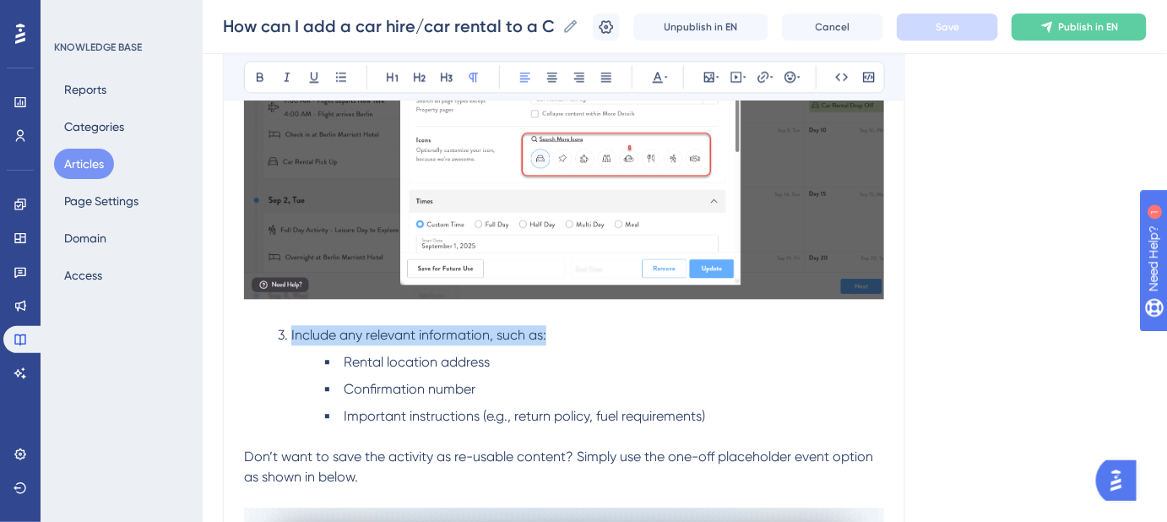
drag, startPoint x: 555, startPoint y: 333, endPoint x: 291, endPoint y: 330, distance: 264.3
click at [291, 330] on p "3. Include any relevant information, such as:" at bounding box center [564, 335] width 640 height 20
copy span "Include any relevant information, such as:"
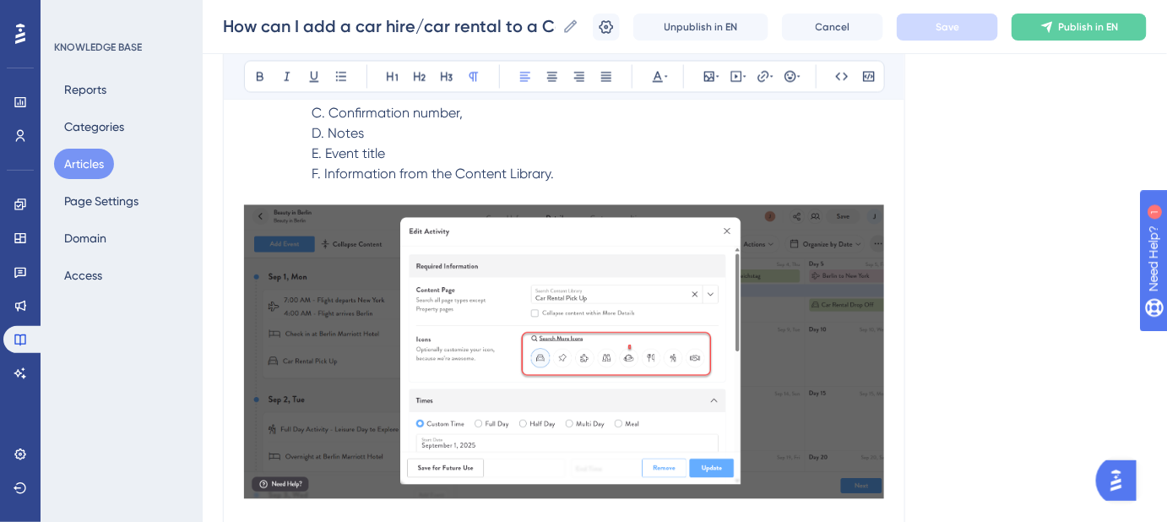
scroll to position [767, 0]
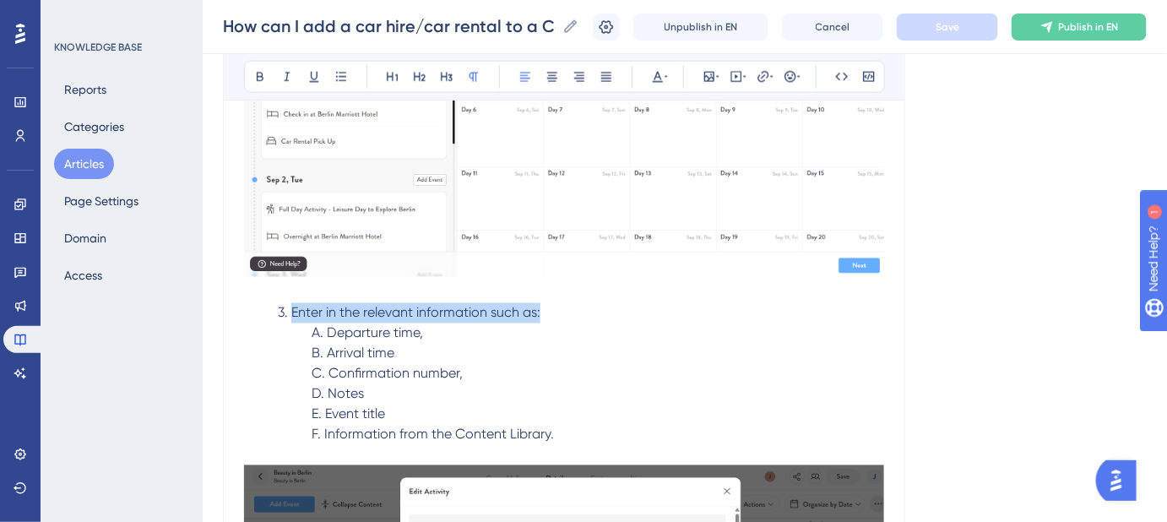
drag, startPoint x: 545, startPoint y: 314, endPoint x: 292, endPoint y: 310, distance: 252.5
click at [292, 310] on p "3. Enter in the relevant information such as:" at bounding box center [564, 313] width 640 height 20
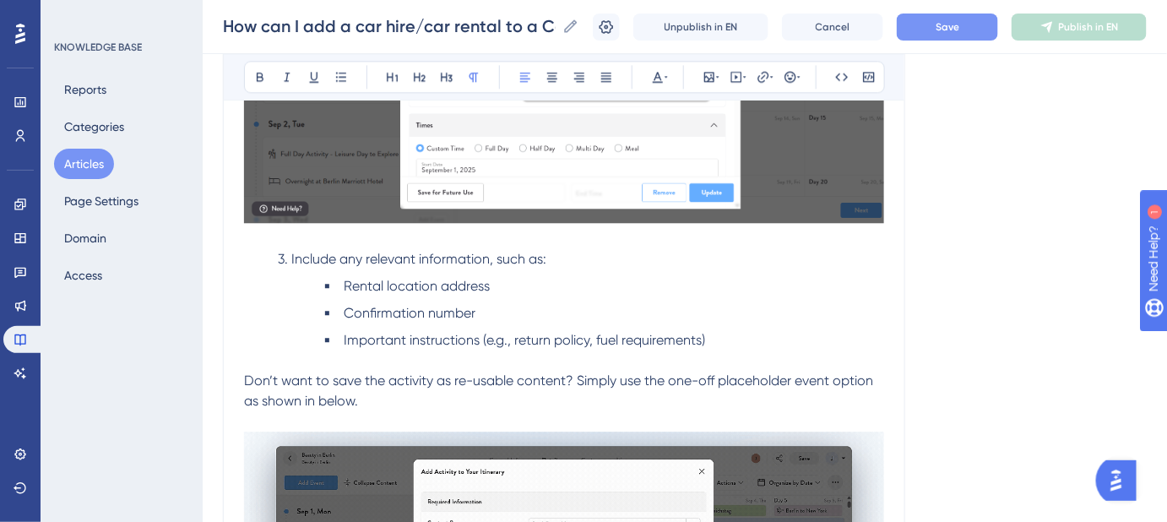
scroll to position [1304, 0]
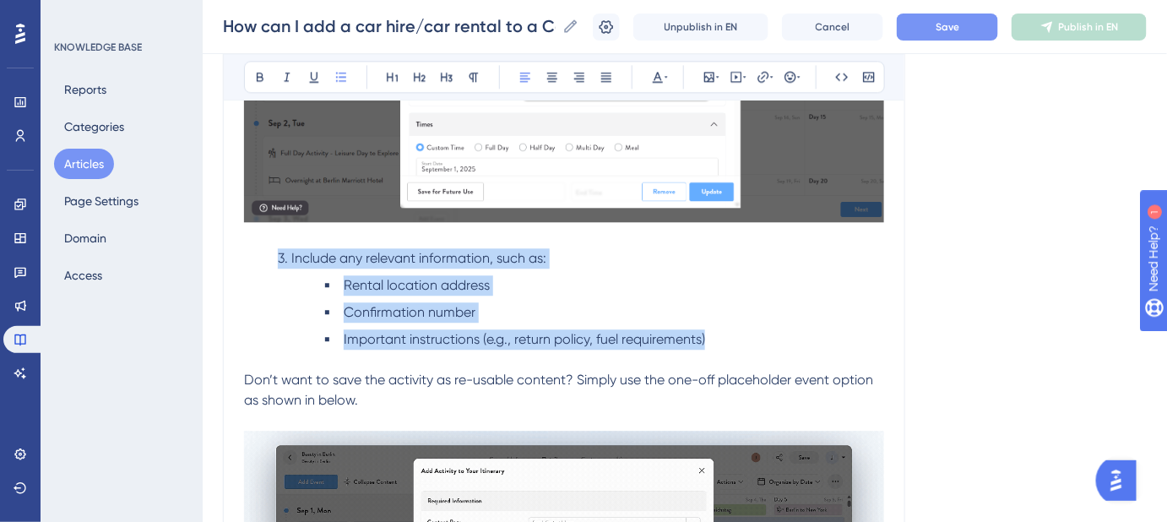
drag, startPoint x: 723, startPoint y: 340, endPoint x: 261, endPoint y: 260, distance: 469.5
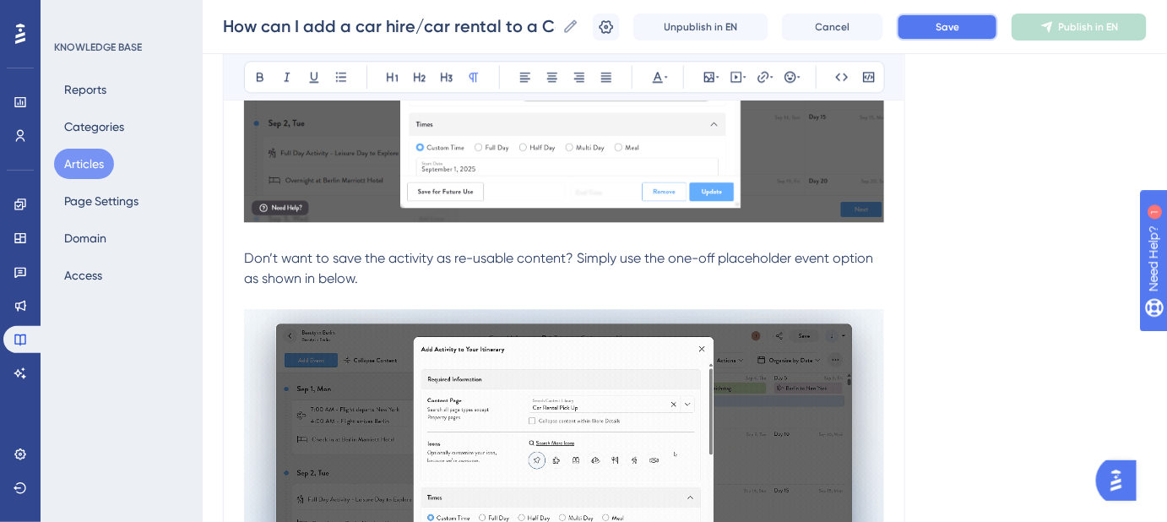
click at [951, 33] on span "Save" at bounding box center [947, 27] width 24 height 14
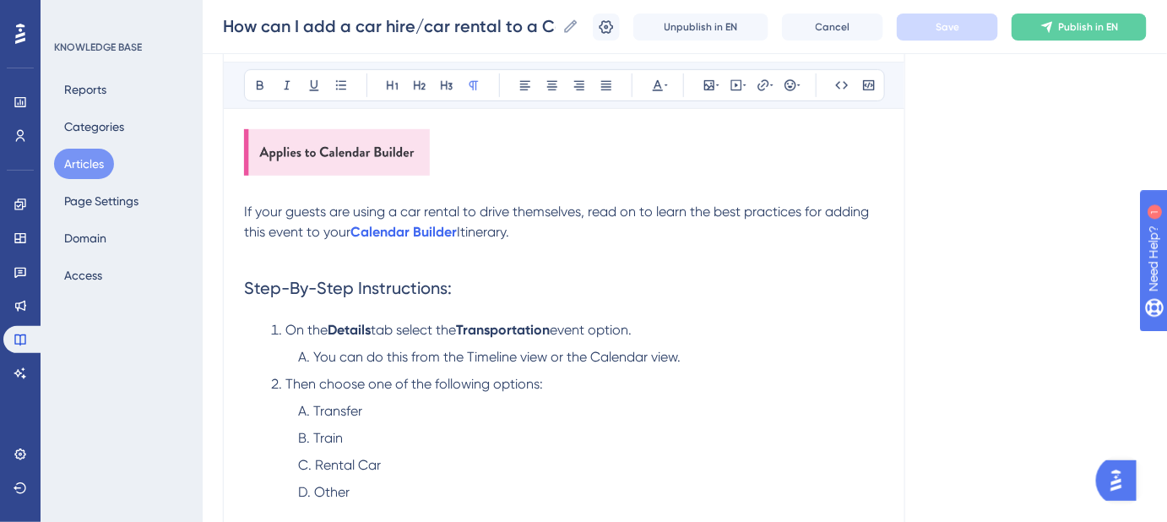
scroll to position [306, 0]
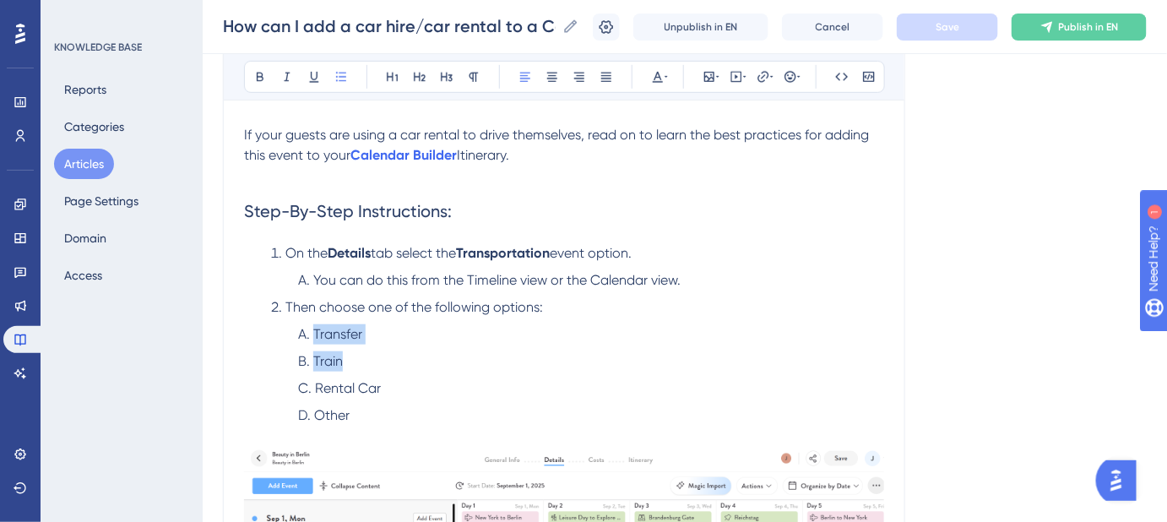
drag, startPoint x: 342, startPoint y: 360, endPoint x: 287, endPoint y: 336, distance: 60.1
click at [287, 336] on ol "Transfer Train Rental Car Other" at bounding box center [577, 374] width 613 height 101
click at [412, 366] on li "Train" at bounding box center [591, 361] width 586 height 20
drag, startPoint x: 404, startPoint y: 303, endPoint x: 369, endPoint y: 305, distance: 35.5
click at [369, 305] on span "Then choose one of the following options:" at bounding box center [413, 307] width 257 height 16
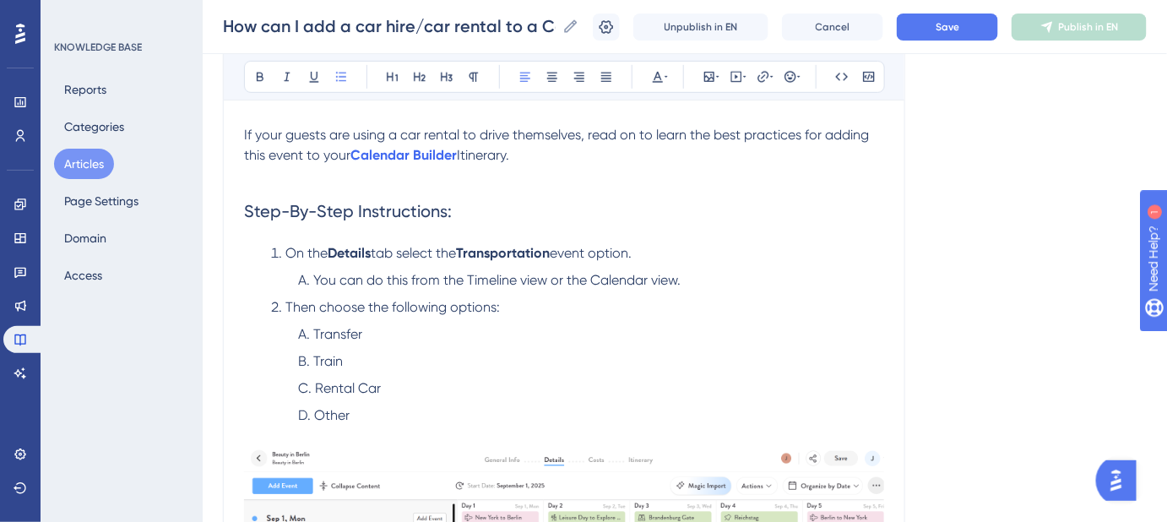
click at [389, 303] on span "Then choose the following options:" at bounding box center [392, 307] width 214 height 16
click at [515, 306] on li "Then choose the Rental Car options:" at bounding box center [577, 307] width 613 height 20
drag, startPoint x: 334, startPoint y: 404, endPoint x: 288, endPoint y: 339, distance: 80.6
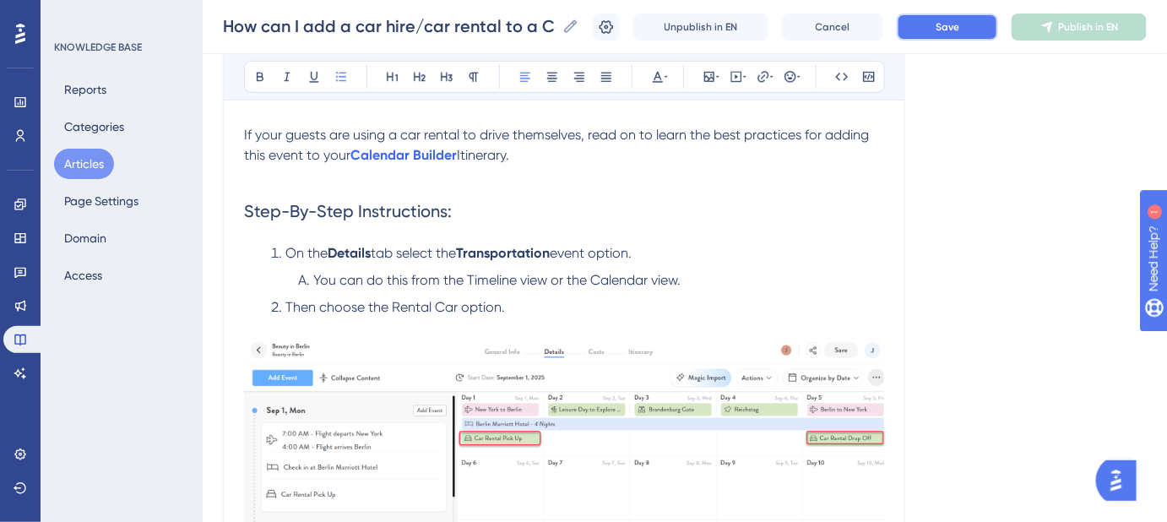
click at [959, 30] on span "Save" at bounding box center [947, 27] width 24 height 14
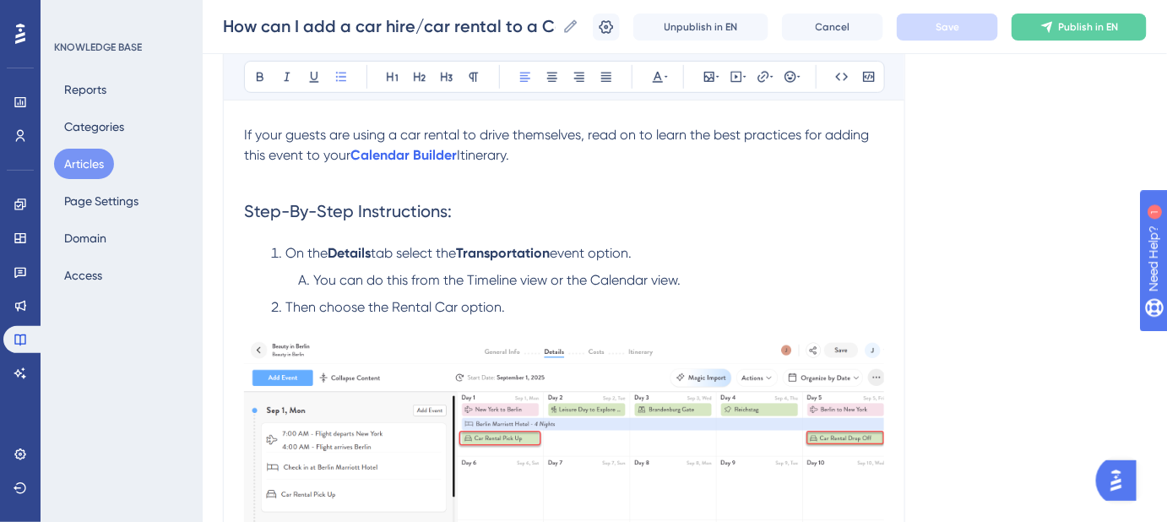
click at [545, 372] on img at bounding box center [564, 484] width 640 height 292
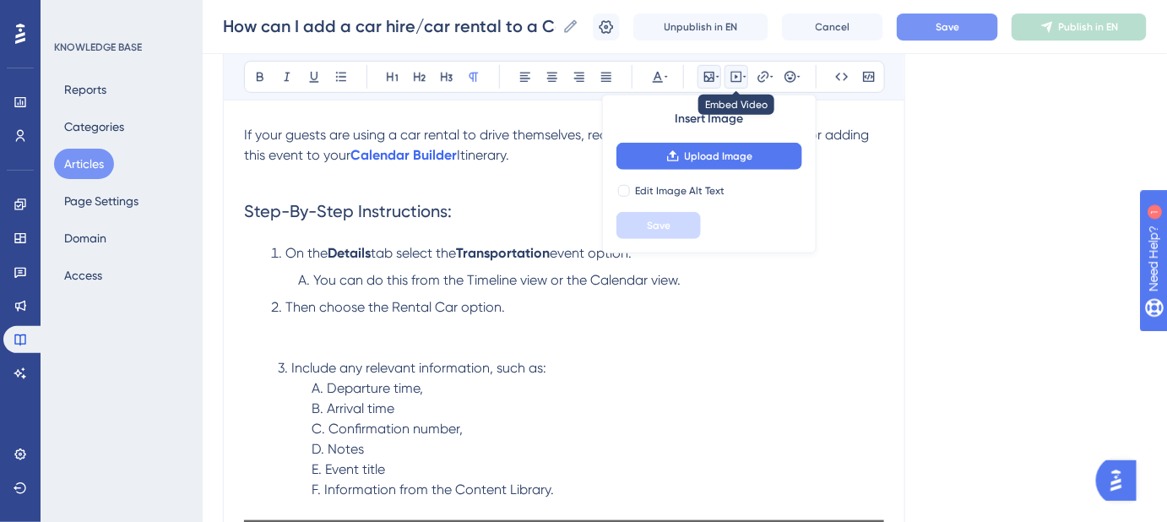
click at [744, 73] on icon at bounding box center [744, 77] width 3 height 14
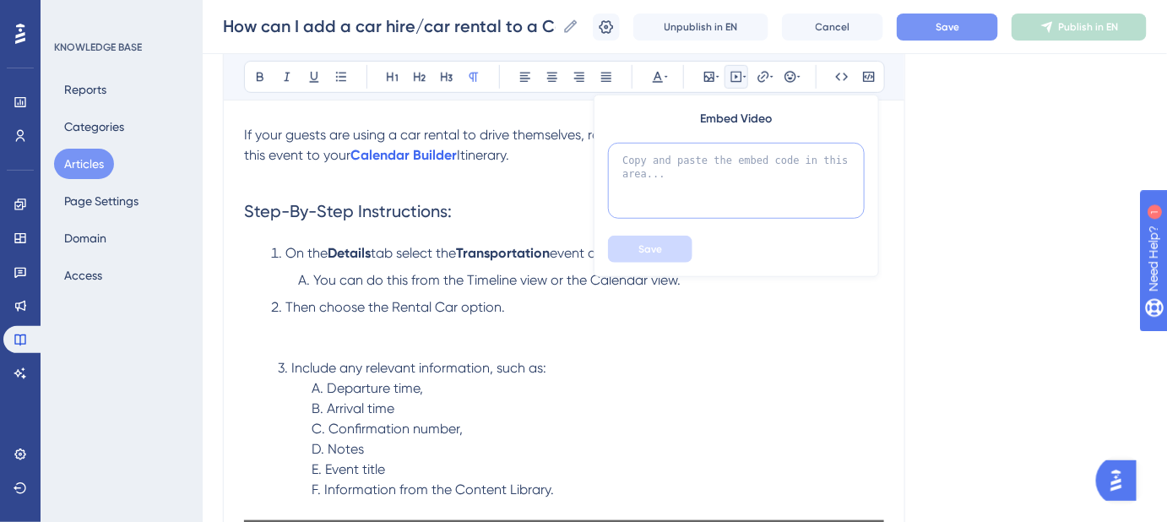
click at [723, 164] on textarea at bounding box center [736, 181] width 257 height 76
paste textarea "<!--ARCADE EMBED START--><div style="position: relative; padding-bottom: calc(4…"
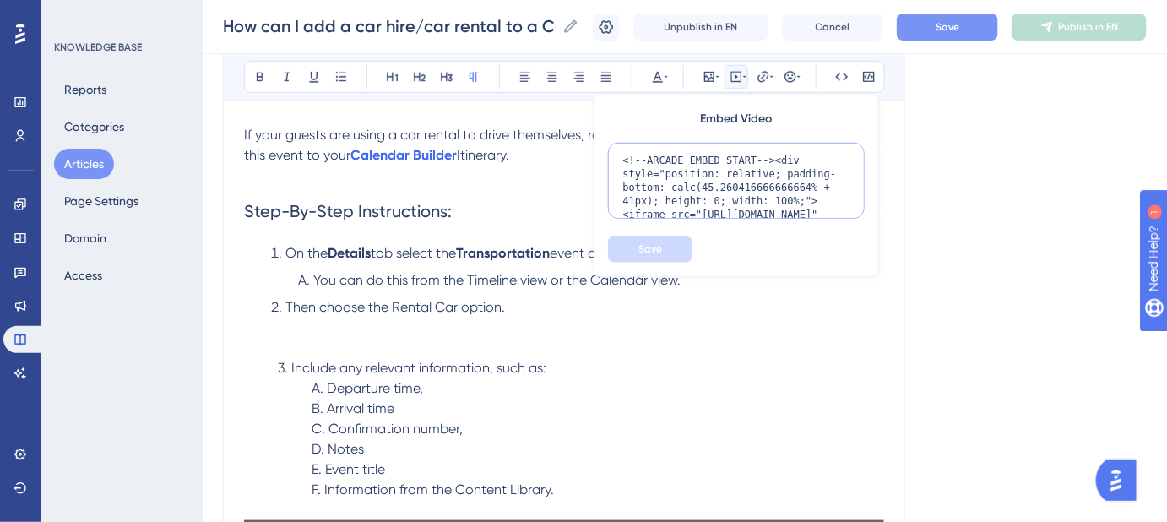
scroll to position [164, 0]
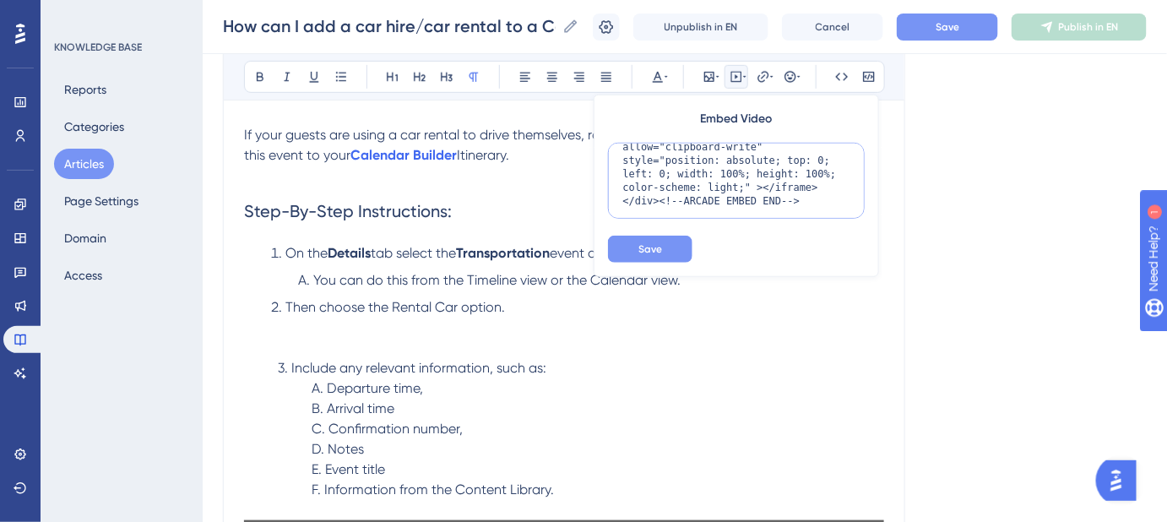
type textarea "<!--ARCADE EMBED START--><div style="position: relative; padding-bottom: calc(4…"
click at [648, 249] on span "Save" at bounding box center [650, 249] width 24 height 14
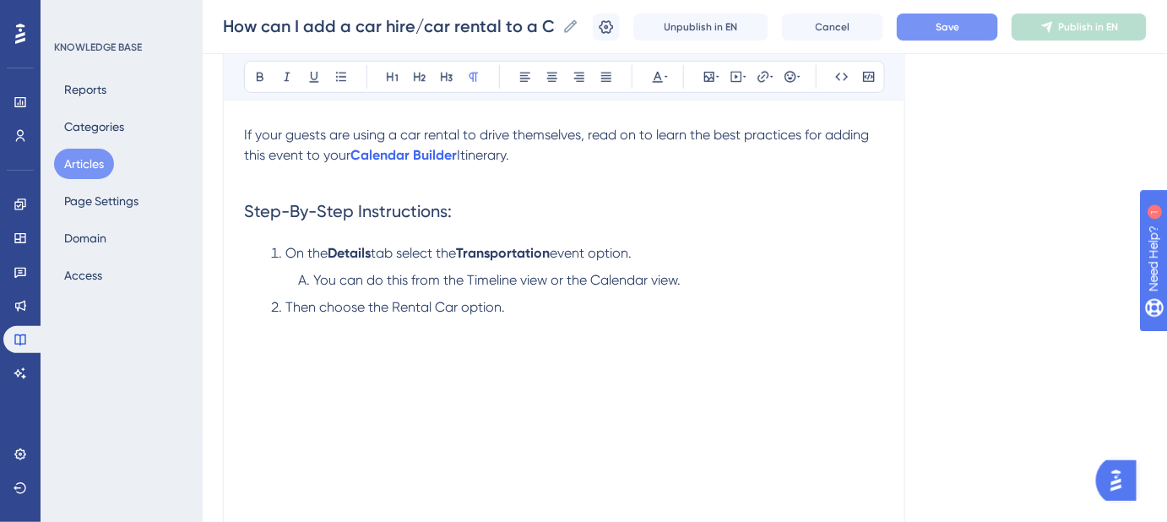
scroll to position [471, 0]
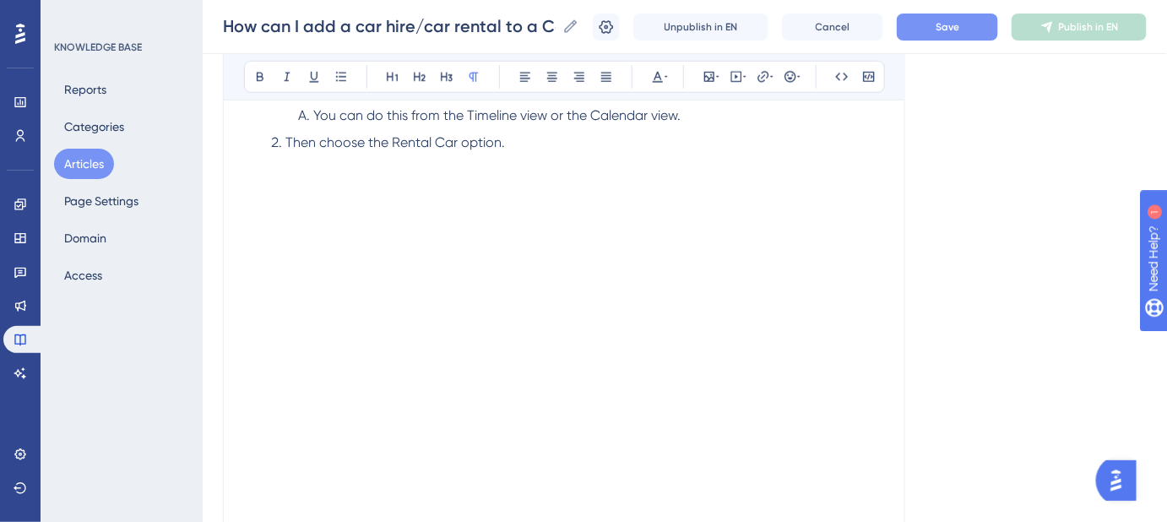
click at [650, 153] on p at bounding box center [564, 163] width 640 height 20
click at [959, 26] on span "Save" at bounding box center [947, 27] width 24 height 14
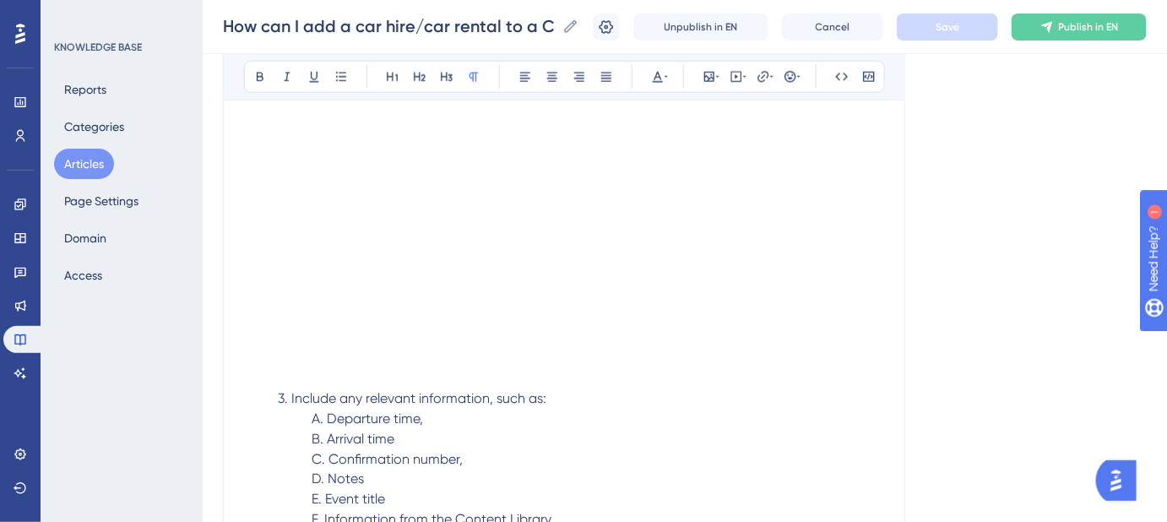
scroll to position [625, 0]
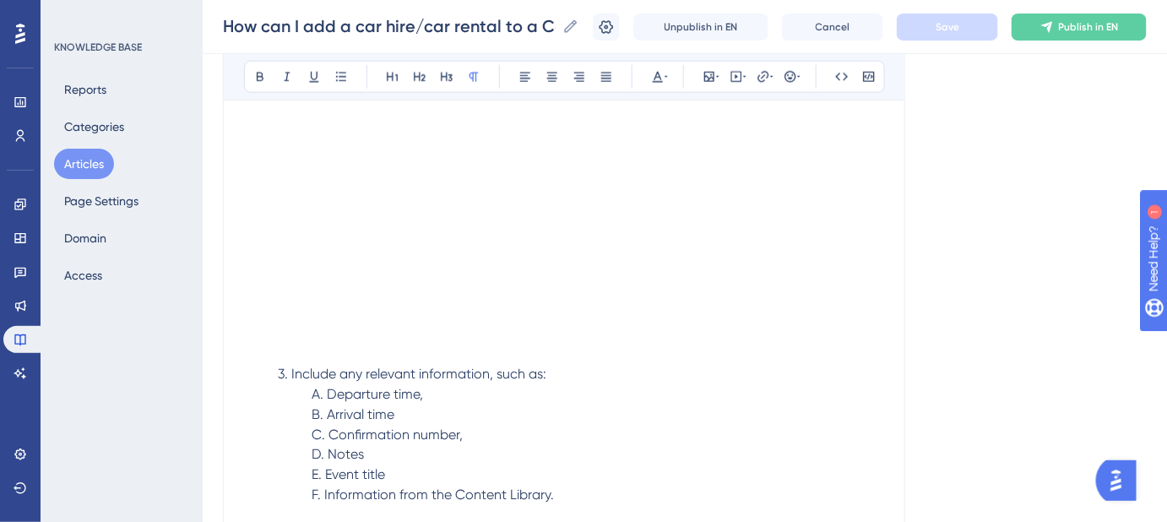
click at [474, 439] on p "C. Confirmation number," at bounding box center [564, 435] width 640 height 20
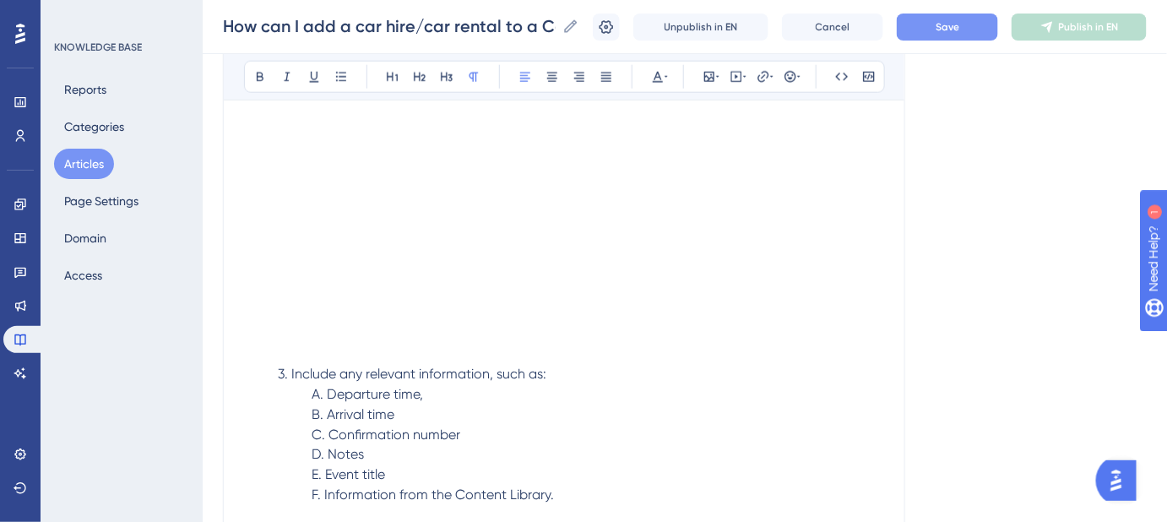
click at [561, 496] on p "F. Information from the Content Library." at bounding box center [564, 495] width 640 height 20
click at [941, 38] on button "Save" at bounding box center [947, 27] width 101 height 27
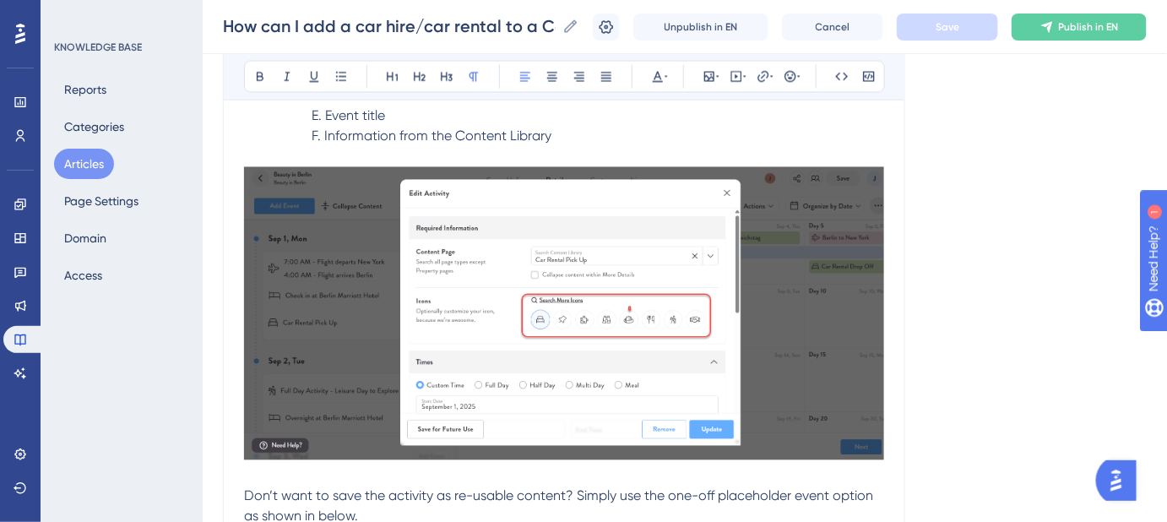
scroll to position [932, 0]
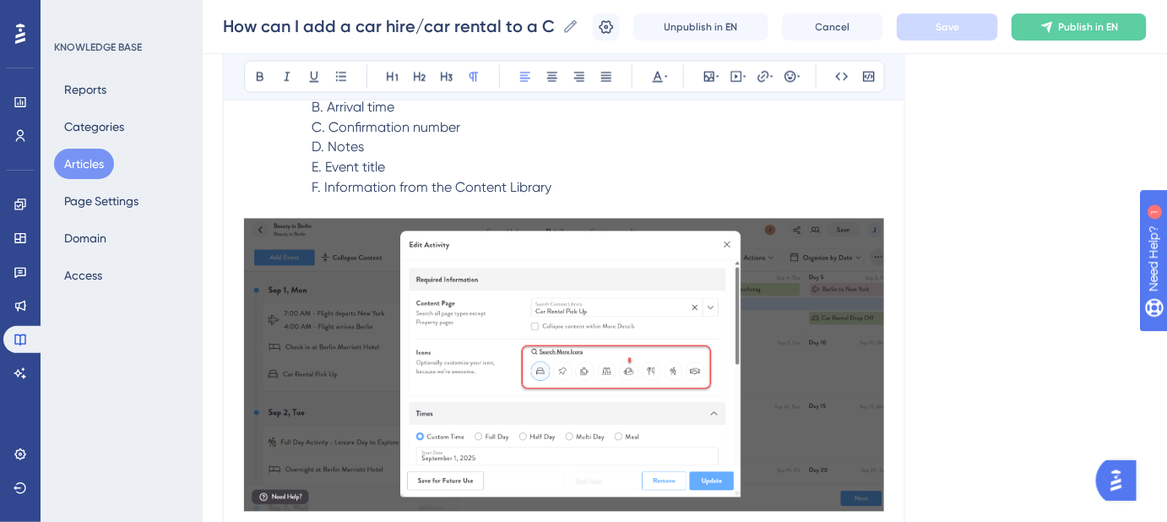
click at [560, 184] on p "F. Information from the Content Library" at bounding box center [564, 188] width 640 height 20
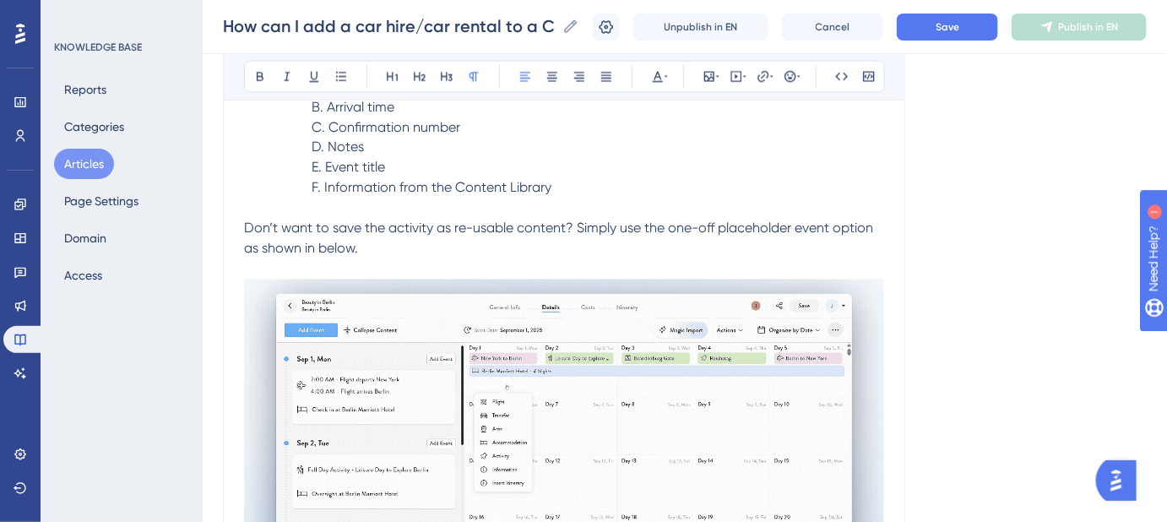
drag, startPoint x: 375, startPoint y: 249, endPoint x: 234, endPoint y: 235, distance: 141.7
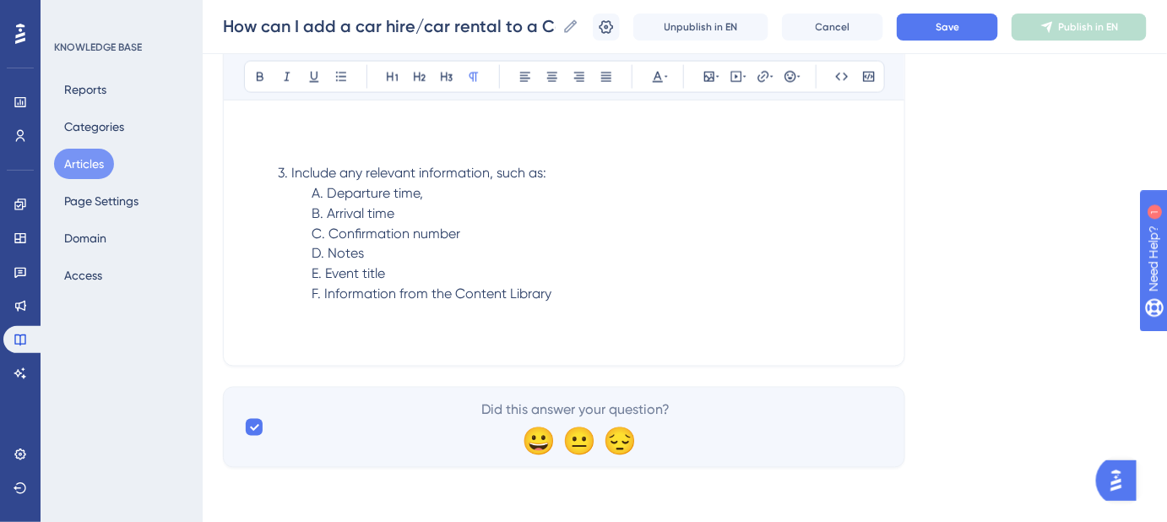
scroll to position [824, 0]
click at [945, 23] on button "Save" at bounding box center [947, 27] width 101 height 27
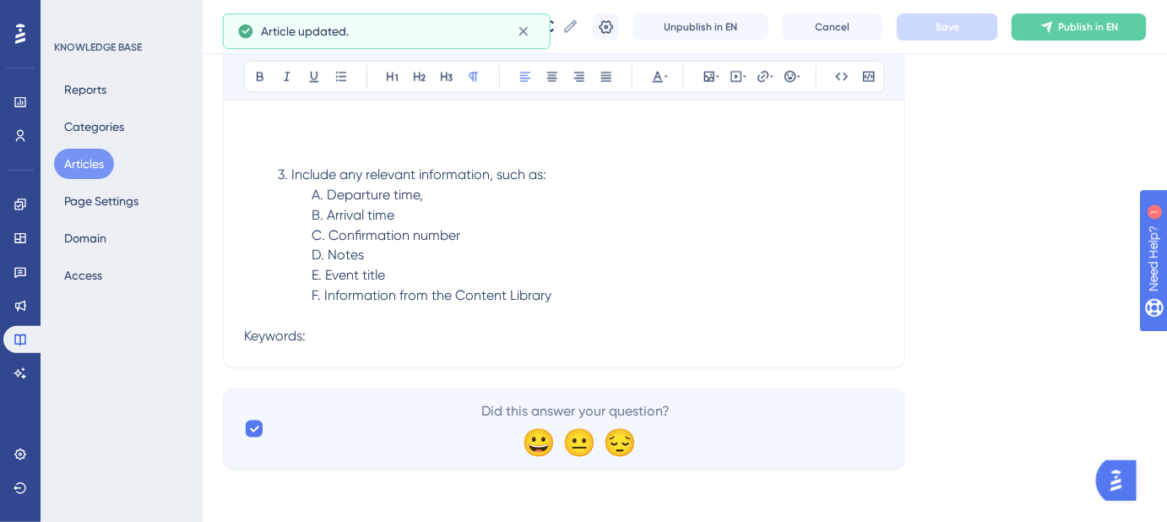
click at [344, 340] on p "Keywords:" at bounding box center [564, 337] width 640 height 20
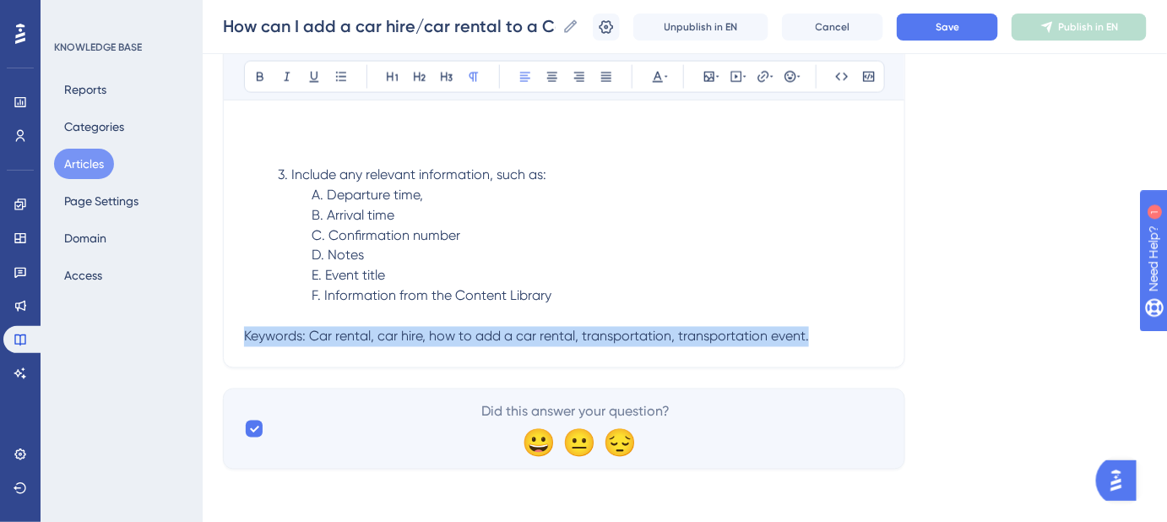
drag, startPoint x: 810, startPoint y: 337, endPoint x: 236, endPoint y: 330, distance: 574.1
click at [655, 76] on icon at bounding box center [658, 77] width 10 height 11
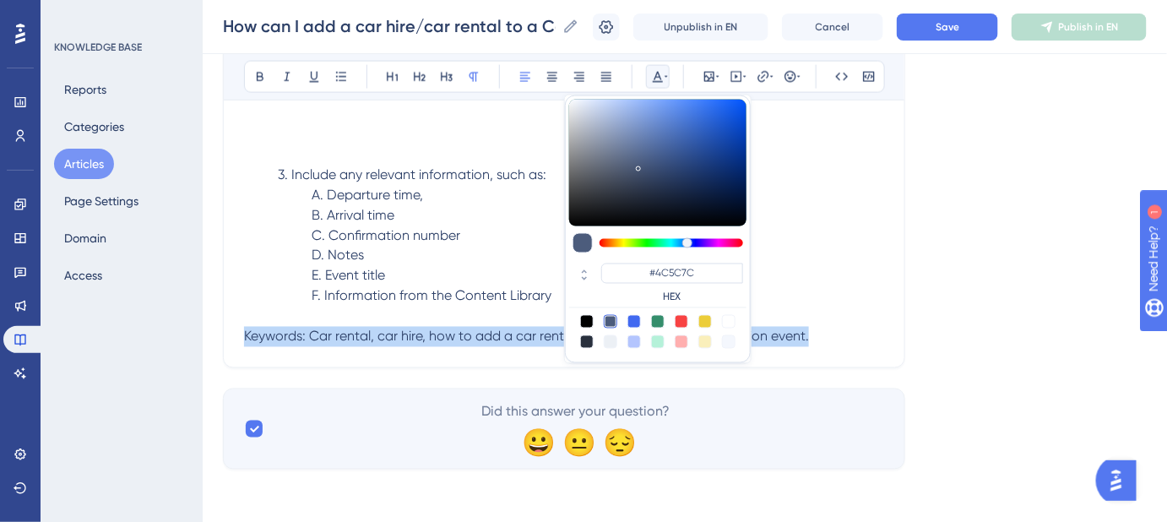
click at [610, 344] on div at bounding box center [611, 342] width 14 height 14
type input "#ECF0F5"
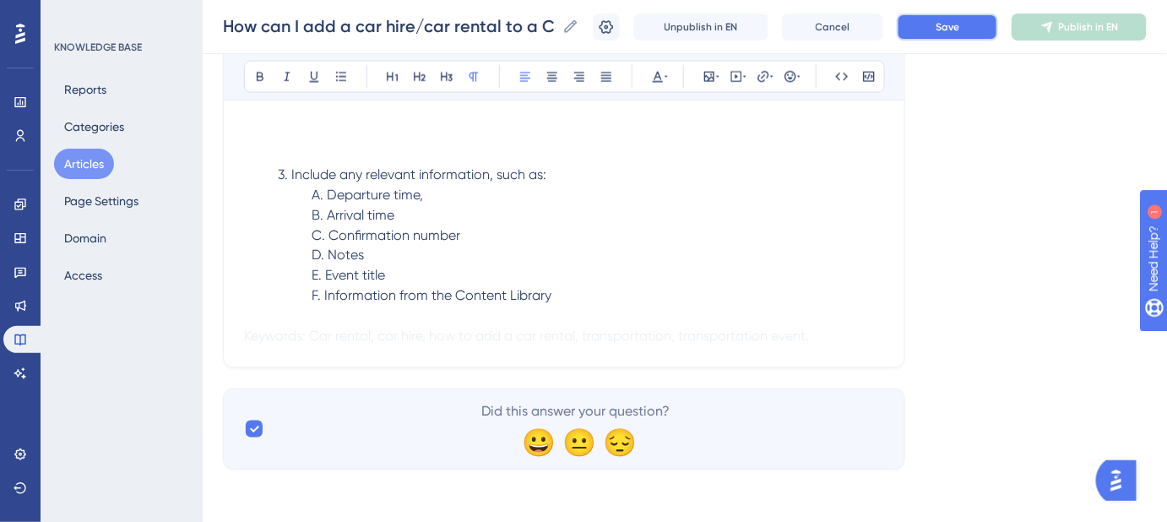
click at [941, 33] on button "Save" at bounding box center [947, 27] width 101 height 27
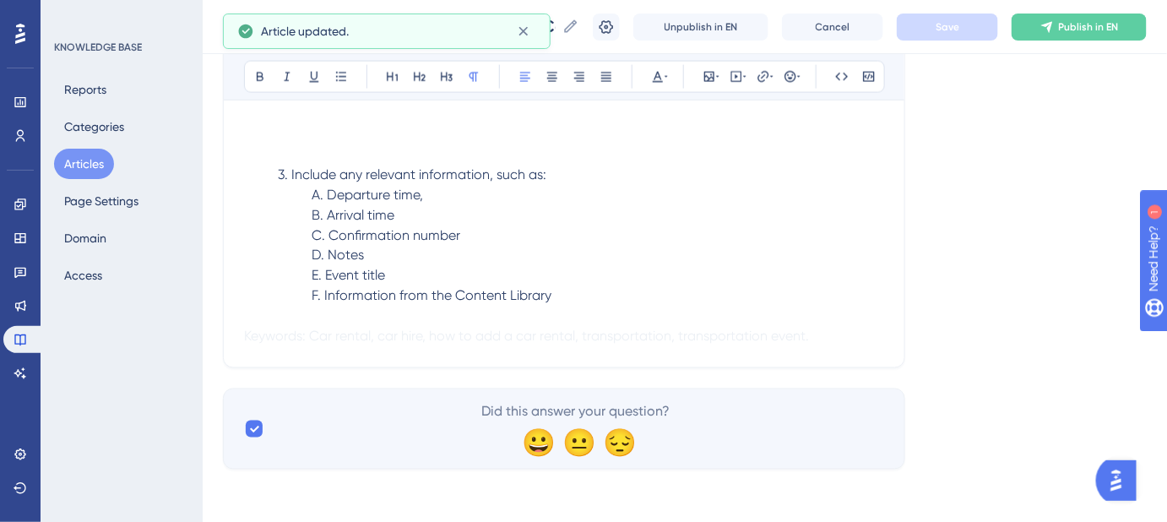
scroll to position [747, 0]
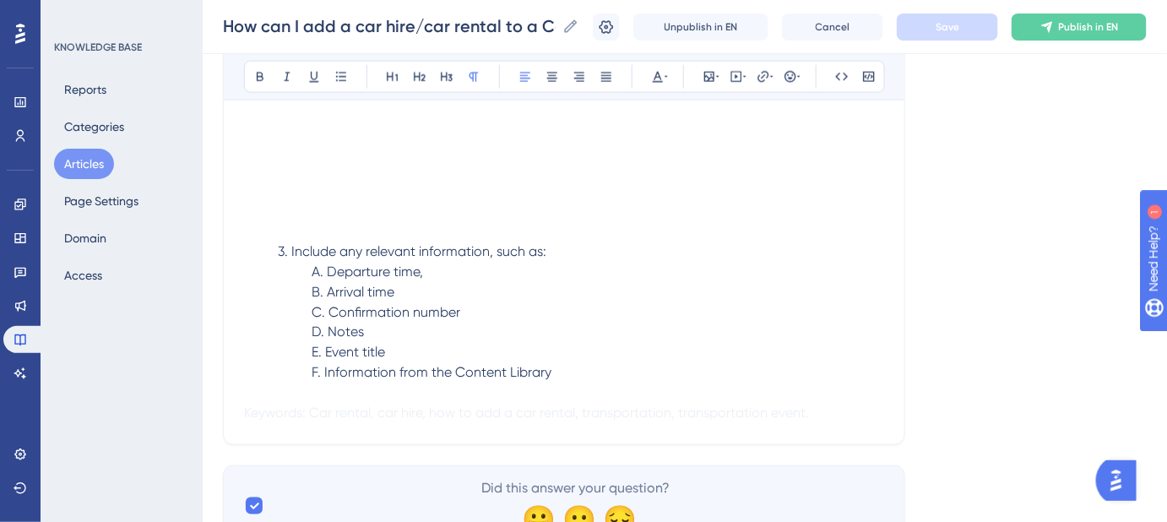
click at [473, 276] on p "A. Departure time," at bounding box center [564, 272] width 640 height 20
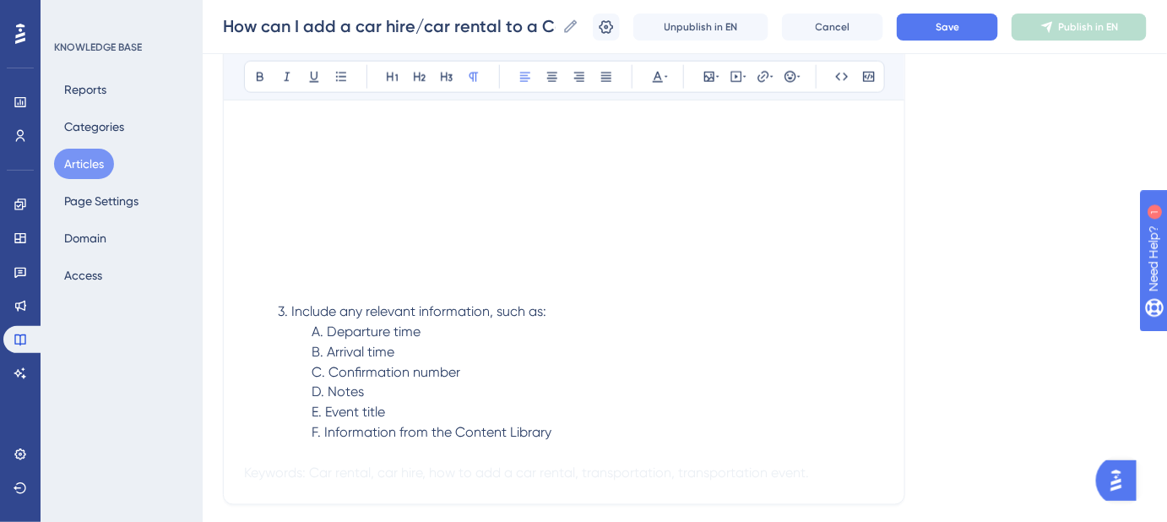
scroll to position [670, 0]
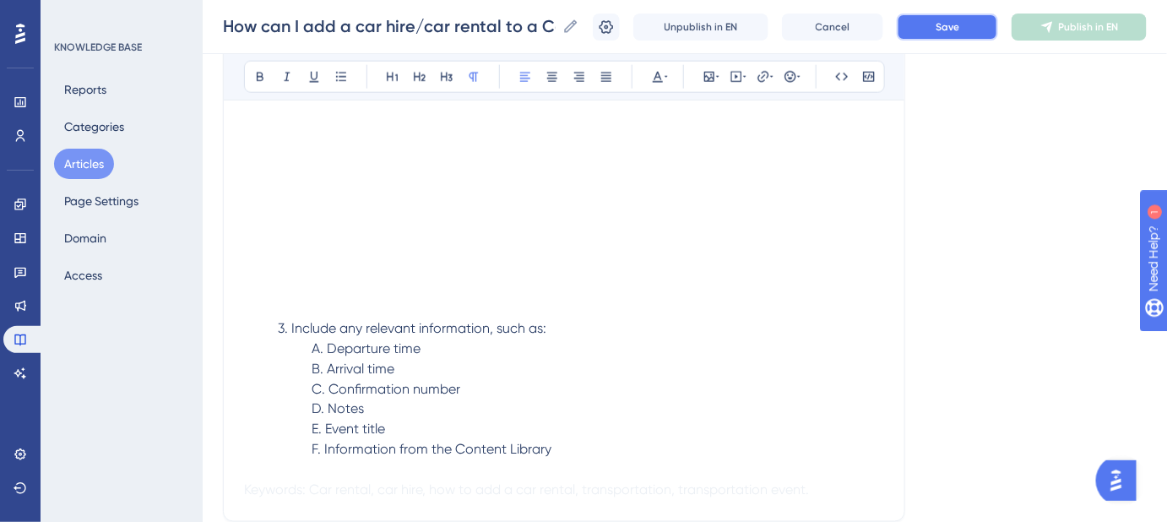
click at [954, 36] on button "Save" at bounding box center [947, 27] width 101 height 27
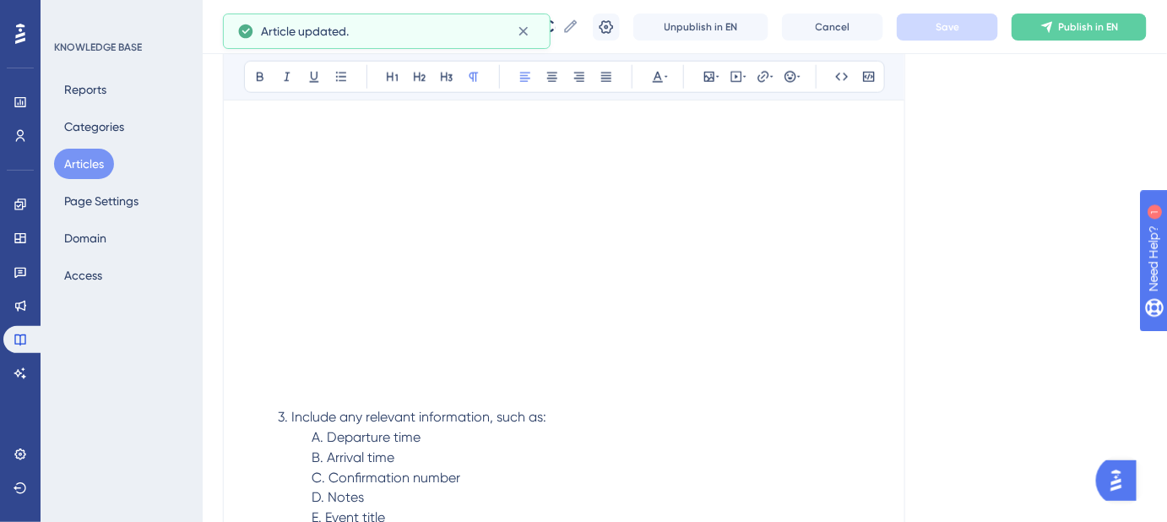
scroll to position [747, 0]
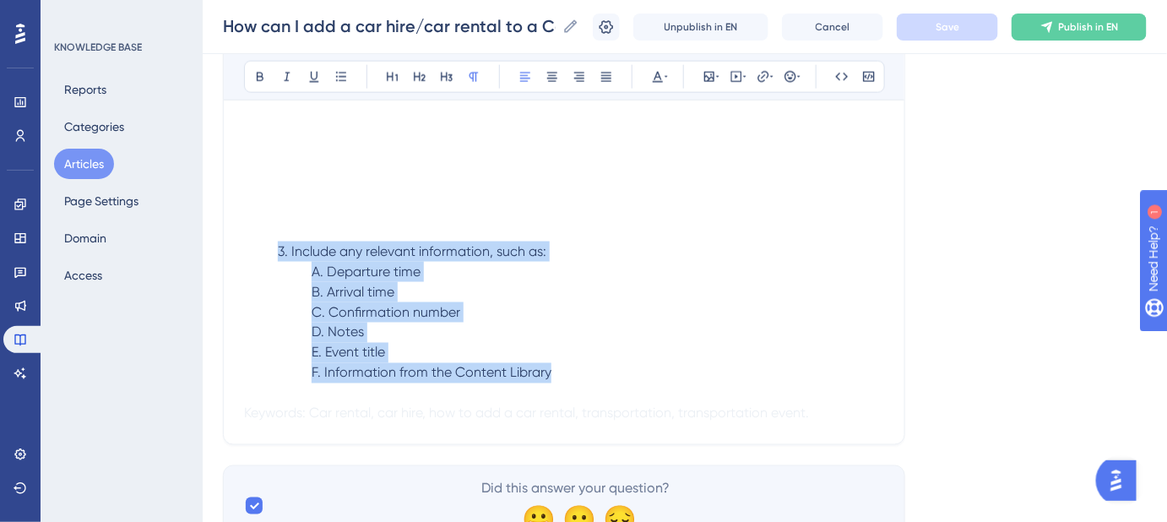
drag, startPoint x: 562, startPoint y: 376, endPoint x: 270, endPoint y: 247, distance: 319.0
click at [270, 247] on div "If your guests are using a car rental to drive themselves, read on to learn the…" at bounding box center [564, 18] width 640 height 812
copy div "3. Include any relevant information, such as: A. Departure time B. Arrival time…"
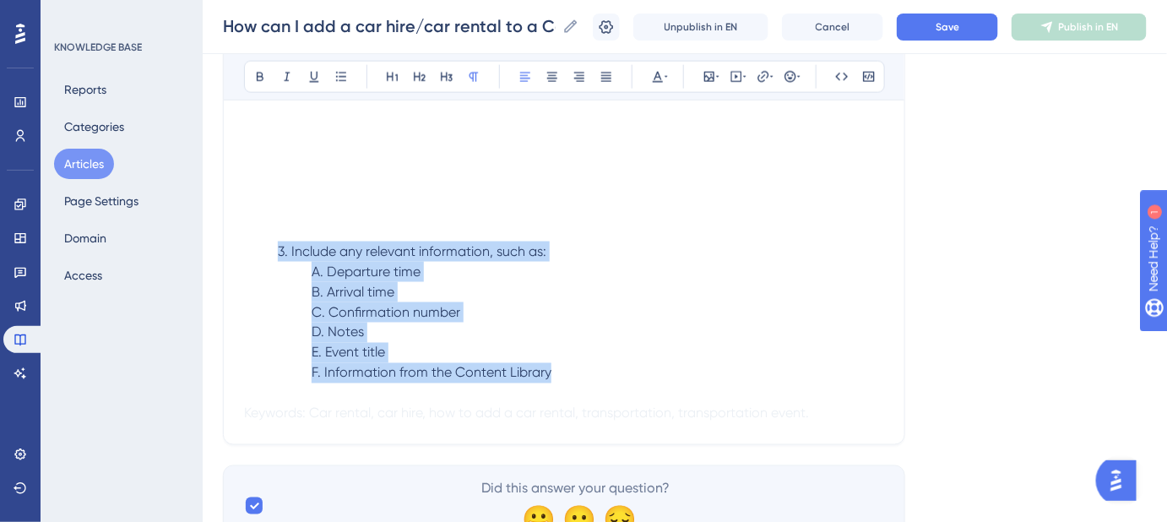
copy div "3. Include any relevant information, such as: A. Departure time B. Arrival time…"
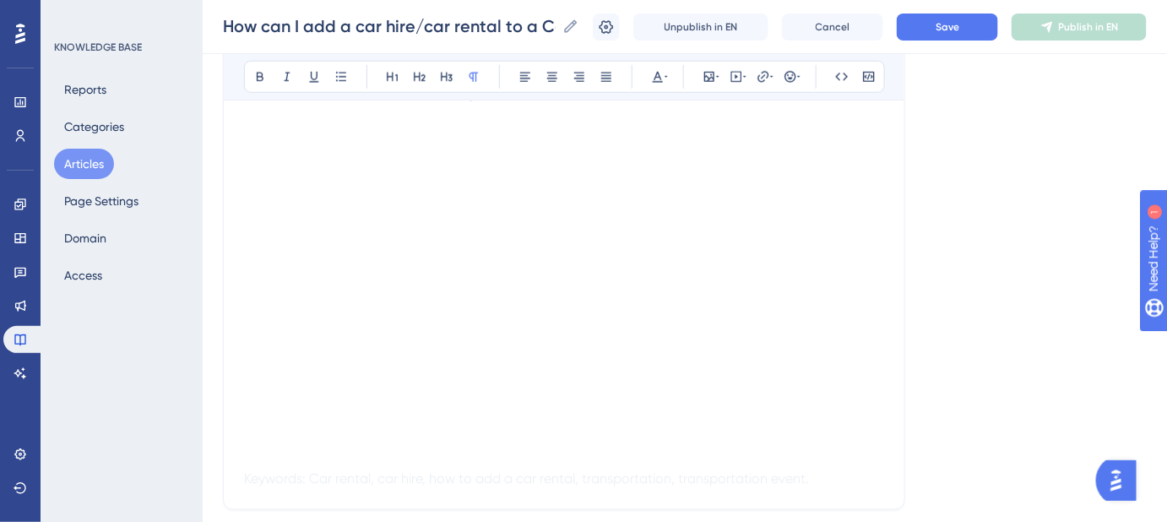
scroll to position [355, 0]
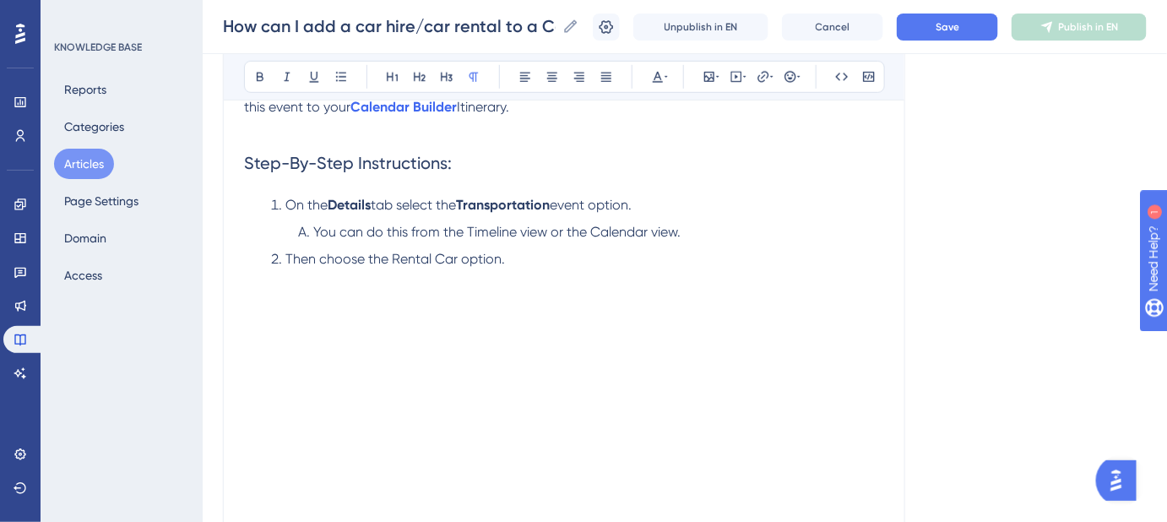
click at [520, 263] on li "Then choose the Rental Car option." at bounding box center [577, 259] width 613 height 20
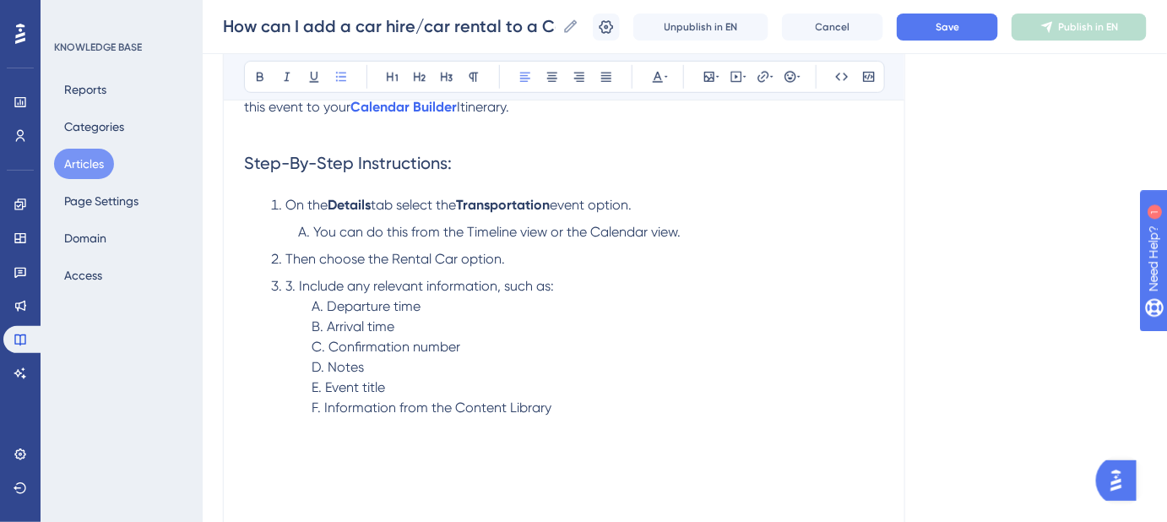
click at [297, 286] on span "3. Include any relevant information, such as:" at bounding box center [419, 286] width 268 height 16
click at [326, 306] on span "A. Departure time" at bounding box center [366, 306] width 109 height 16
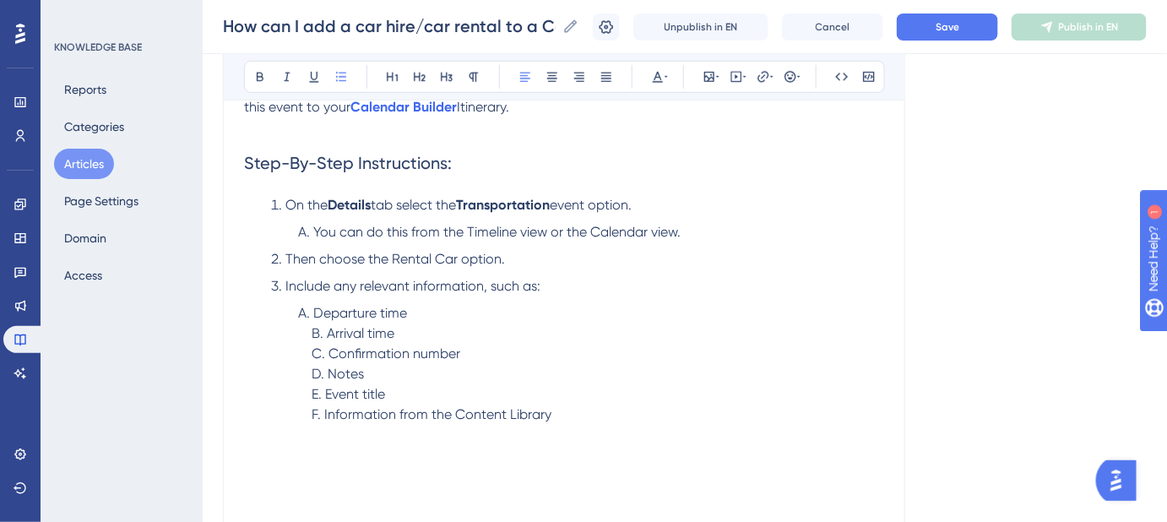
click at [328, 332] on span "B. Arrival time" at bounding box center [353, 333] width 83 height 16
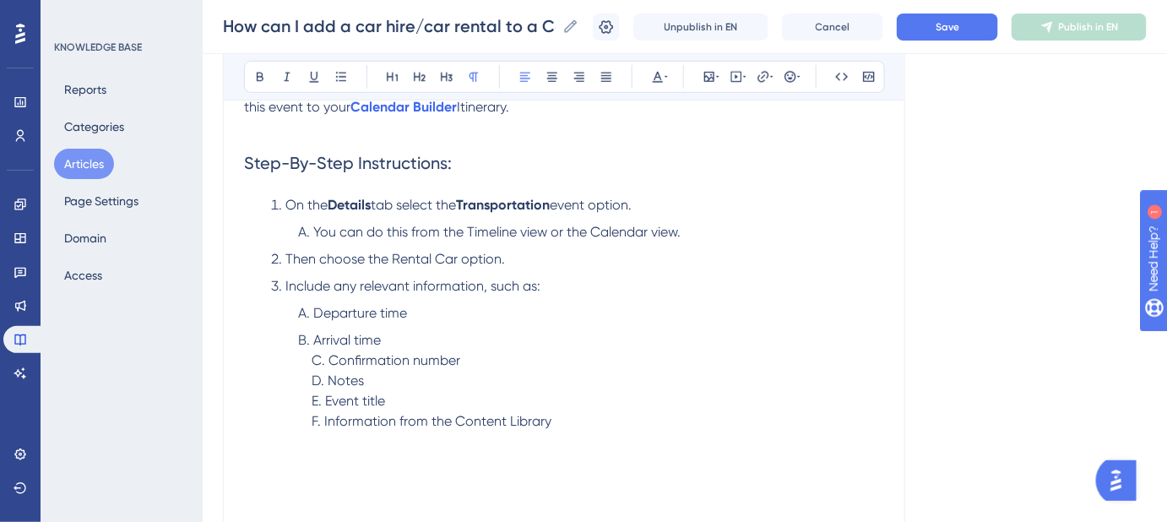
click at [331, 359] on span "C. Confirmation number" at bounding box center [386, 360] width 149 height 16
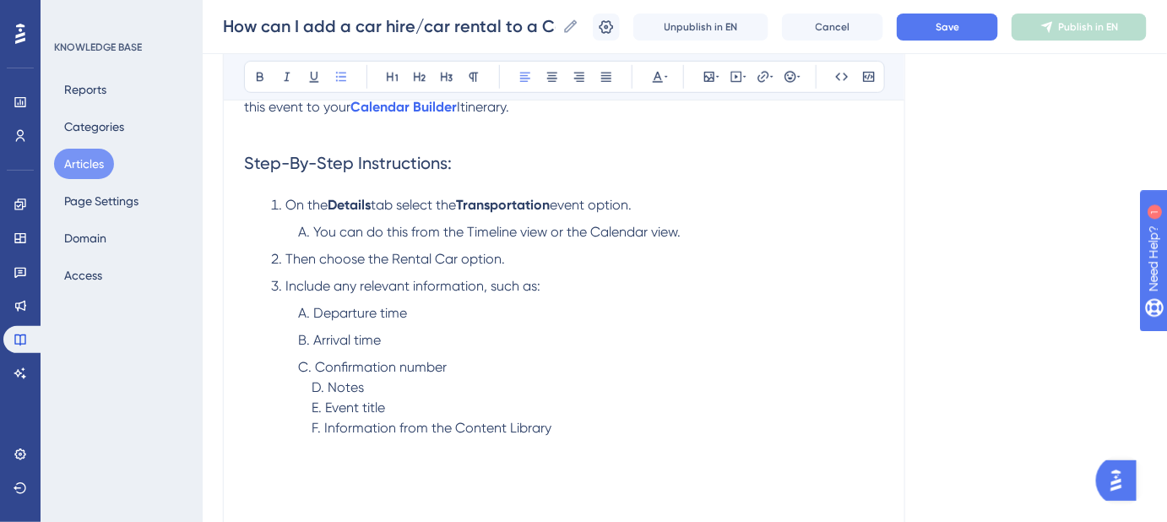
click at [329, 384] on span "D. Notes" at bounding box center [338, 387] width 52 height 16
click at [327, 414] on span "E. Event title" at bounding box center [348, 414] width 73 height 16
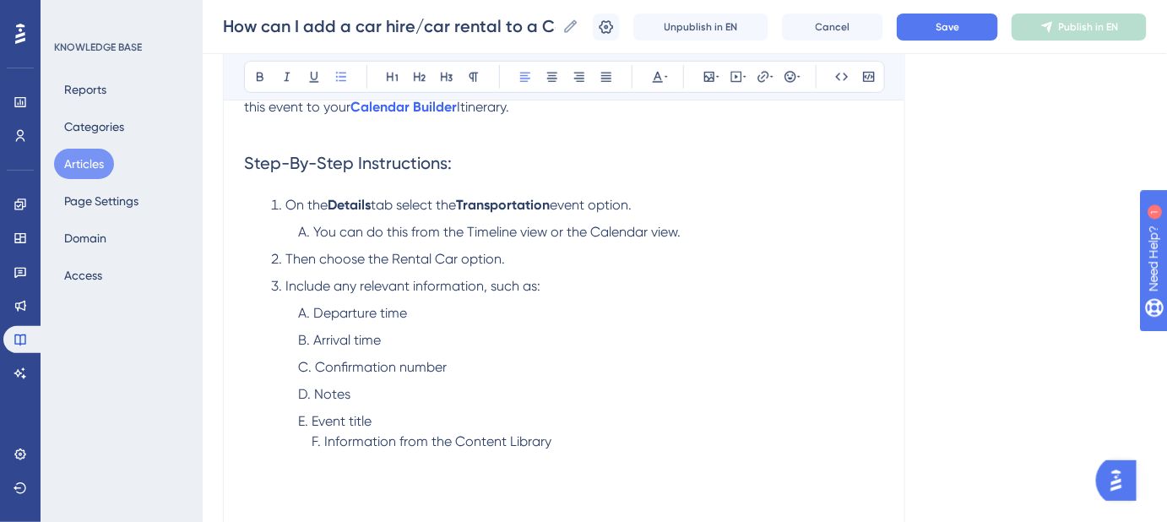
click at [324, 441] on span "F. Information from the Content Library" at bounding box center [432, 441] width 240 height 16
click at [970, 37] on button "Save" at bounding box center [947, 27] width 101 height 27
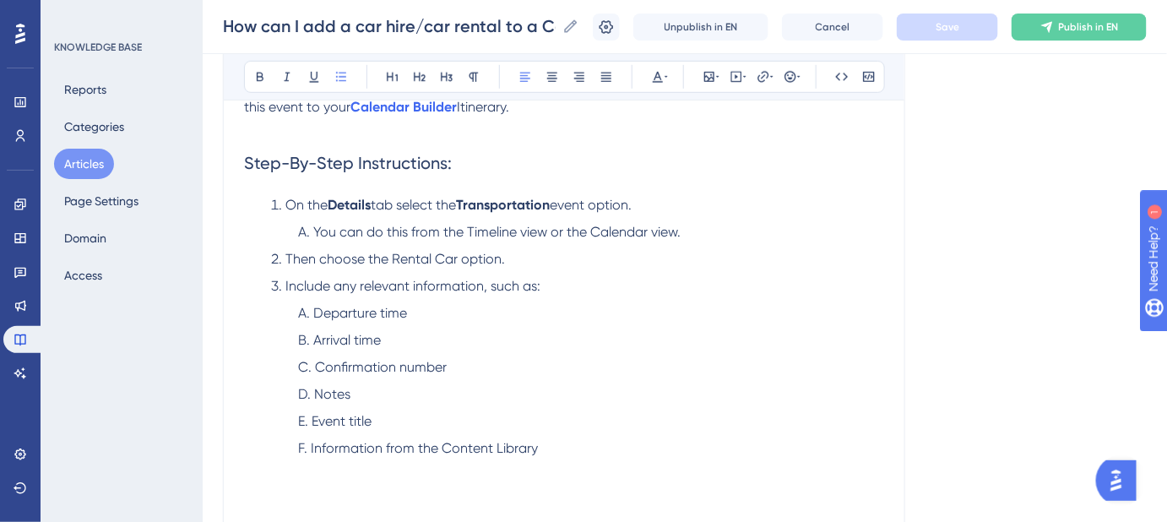
click at [540, 452] on li "Information from the Content Library" at bounding box center [591, 448] width 586 height 20
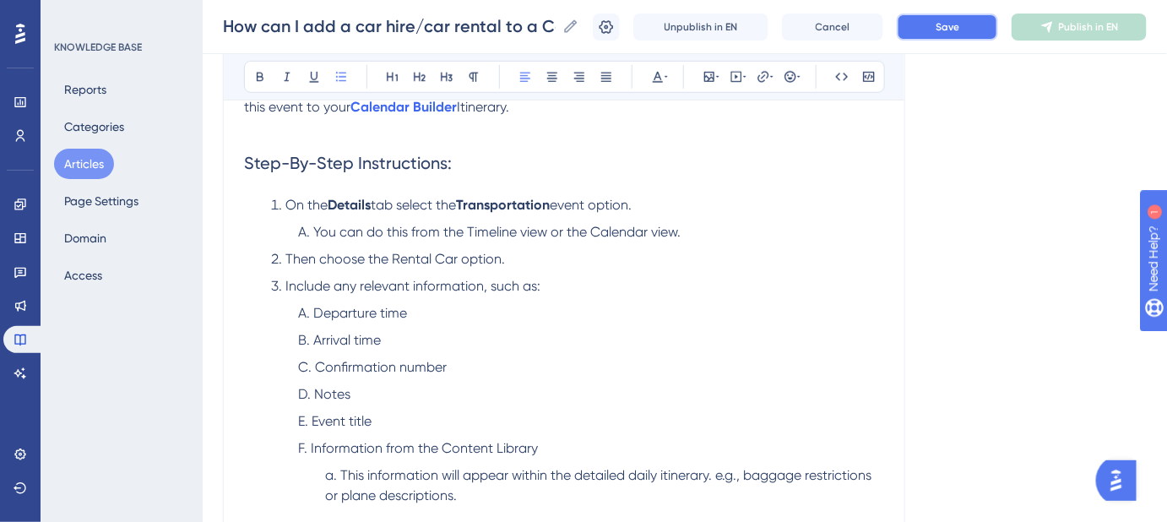
click at [952, 34] on button "Save" at bounding box center [947, 27] width 101 height 27
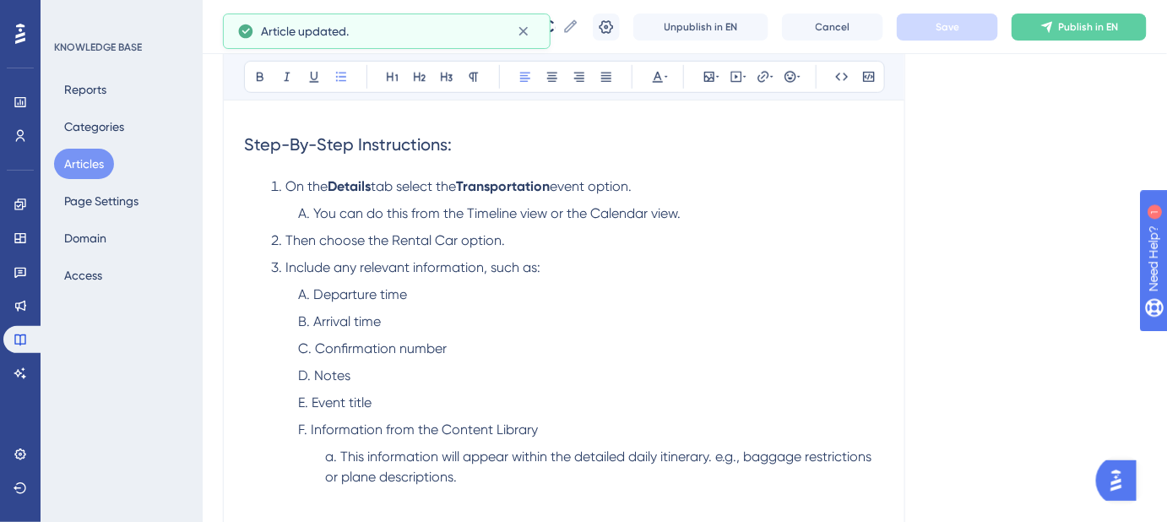
scroll to position [431, 0]
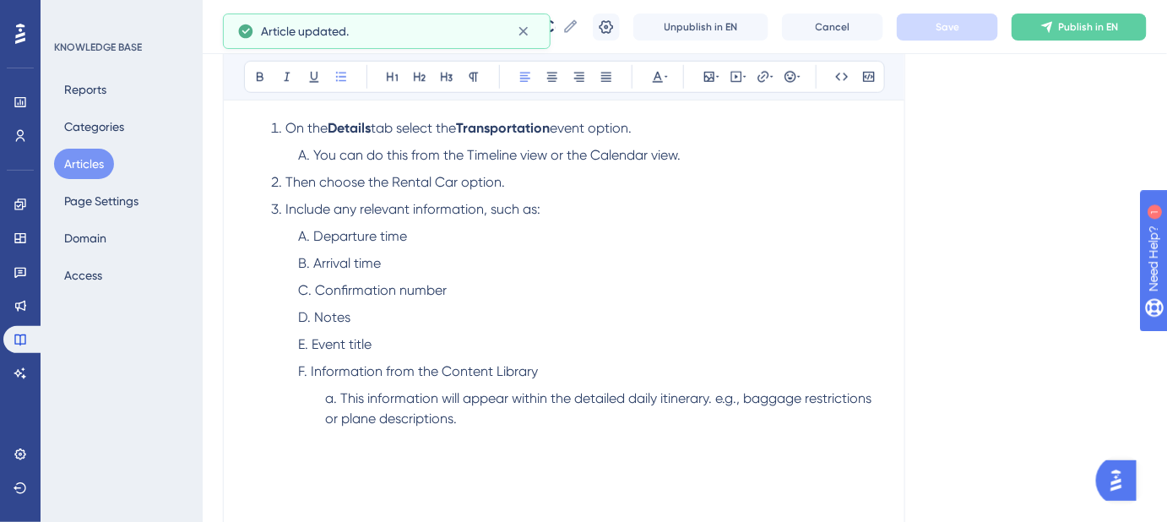
click at [668, 398] on span "This information will appear within the detailed daily itinerary. e.g., baggage…" at bounding box center [600, 408] width 550 height 36
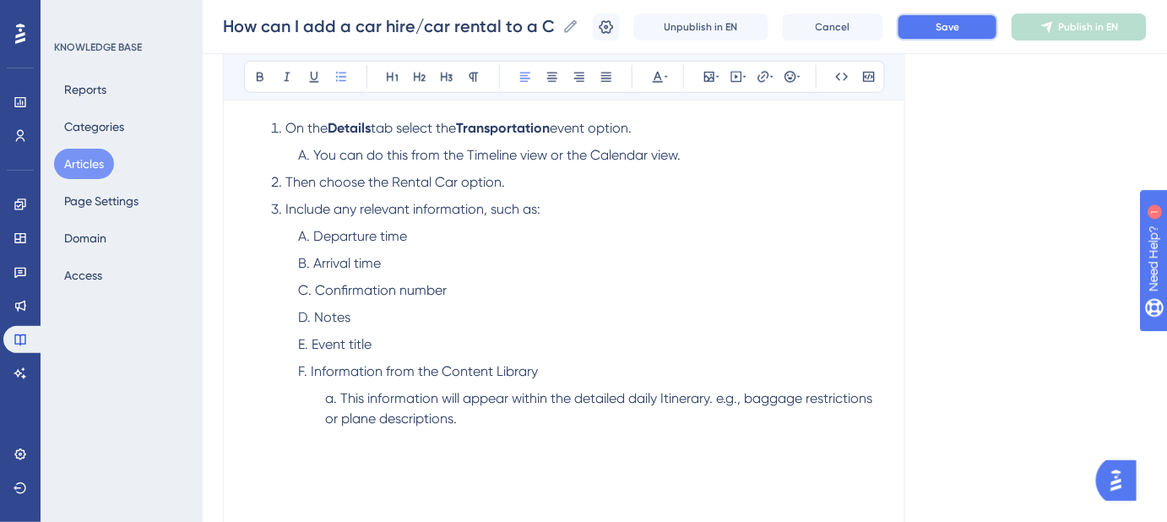
click at [959, 26] on span "Save" at bounding box center [947, 27] width 24 height 14
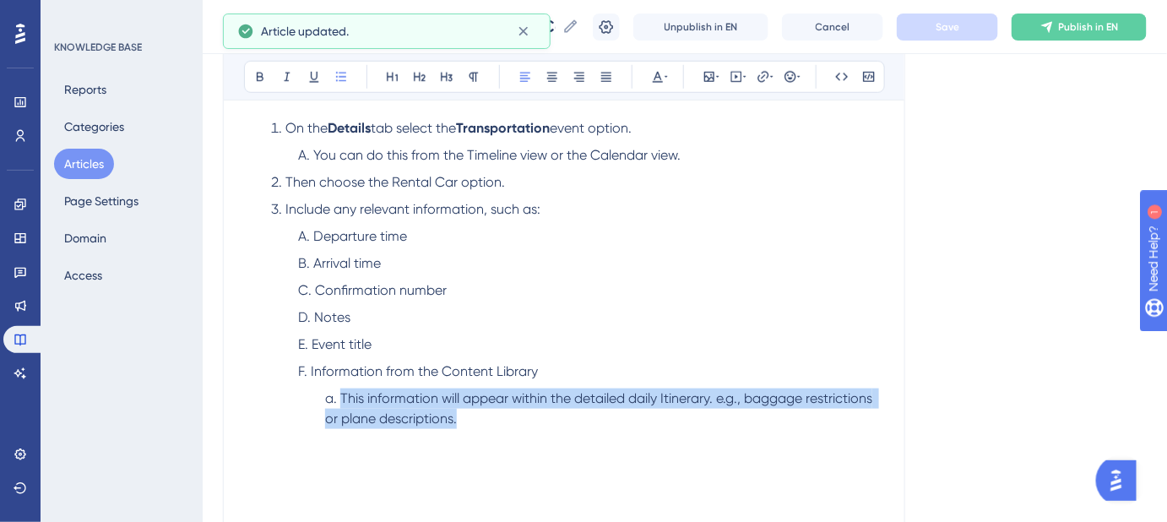
drag, startPoint x: 454, startPoint y: 418, endPoint x: 340, endPoint y: 395, distance: 116.2
click at [340, 395] on li "This information will appear within the detailed daily Itinerary. e.g., baggage…" at bounding box center [604, 408] width 559 height 41
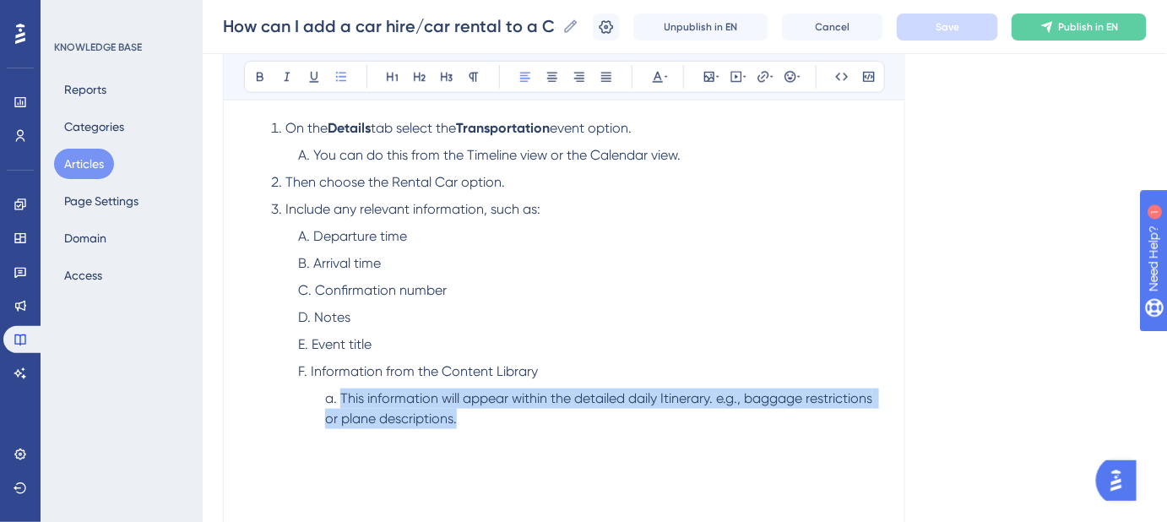
copy span "This information will appear within the detailed daily Itinerary. e.g., baggage…"
click at [464, 404] on span "This information will appear within the detailed daily Itinerary. e.g., baggage…" at bounding box center [600, 408] width 550 height 36
drag, startPoint x: 459, startPoint y: 418, endPoint x: 342, endPoint y: 393, distance: 119.9
click at [342, 393] on li "This information will appear within the detailed daily Itinerary. e.g., baggage…" at bounding box center [604, 408] width 559 height 41
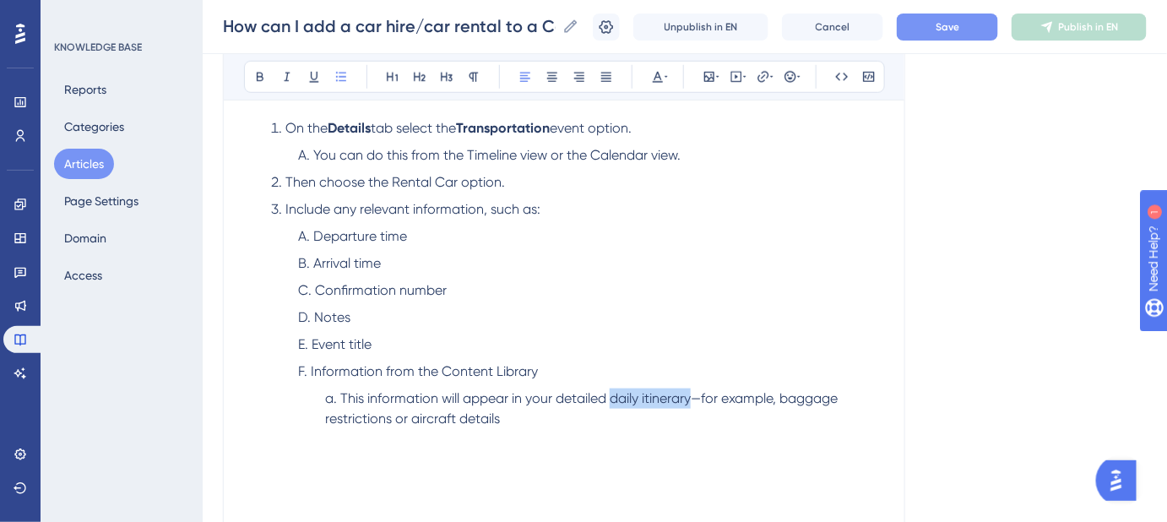
drag, startPoint x: 611, startPoint y: 398, endPoint x: 694, endPoint y: 400, distance: 82.8
click at [694, 400] on span "This information will appear in your detailed daily itinerary—for example, bagg…" at bounding box center [583, 408] width 516 height 36
click at [652, 398] on strong "daily itinerary" at bounding box center [649, 398] width 86 height 16
click at [649, 398] on strong "daily itinerary" at bounding box center [649, 398] width 86 height 16
click at [527, 395] on span "This information will appear in your detailed" at bounding box center [473, 398] width 266 height 16
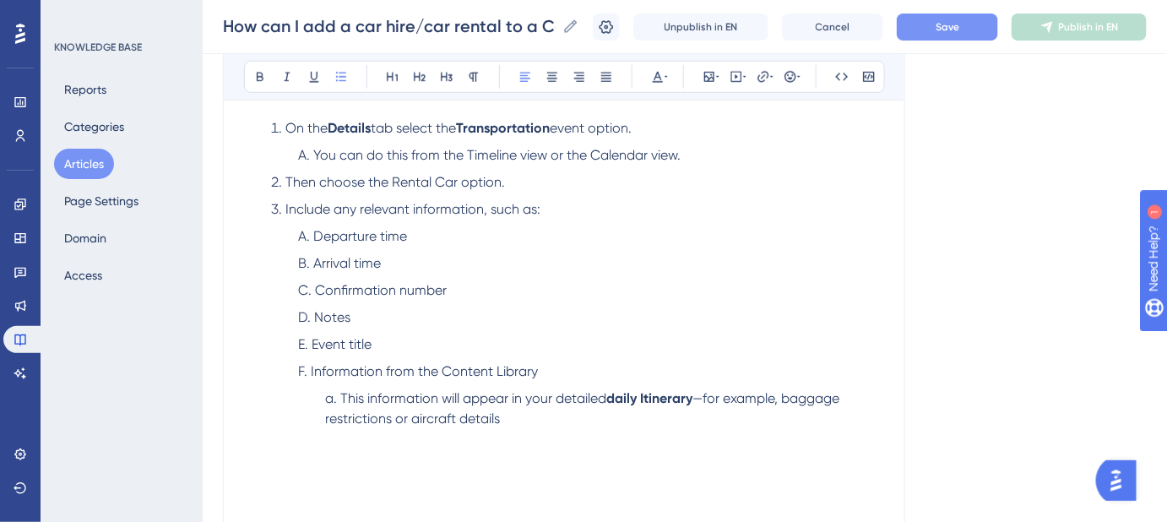
click at [540, 395] on span "This information will appear in your detailed" at bounding box center [473, 398] width 266 height 16
click at [946, 34] on button "Save" at bounding box center [947, 27] width 101 height 27
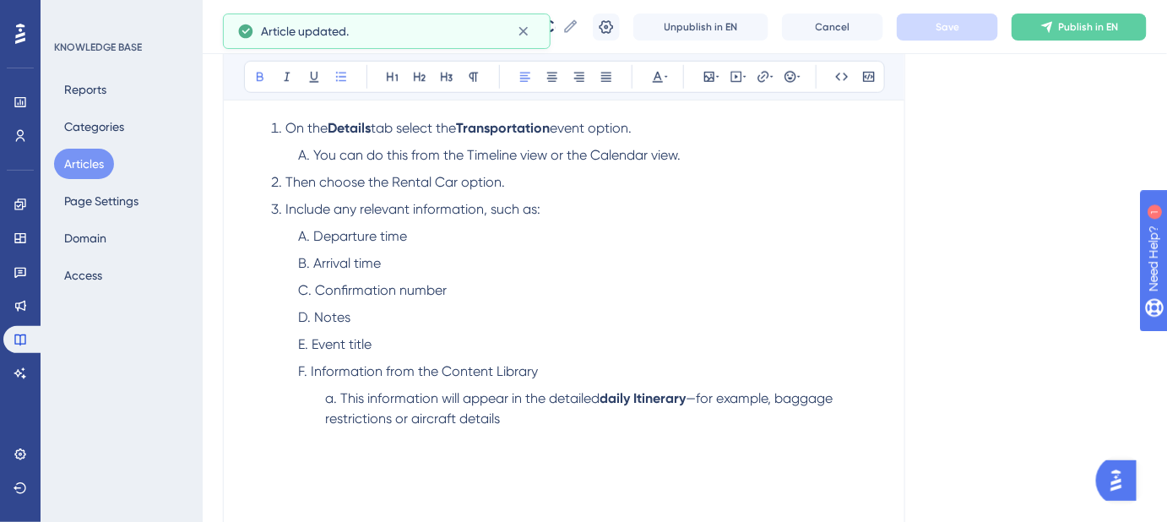
click at [693, 395] on span "—for example, baggage restrictions or aircraft details" at bounding box center [580, 408] width 511 height 36
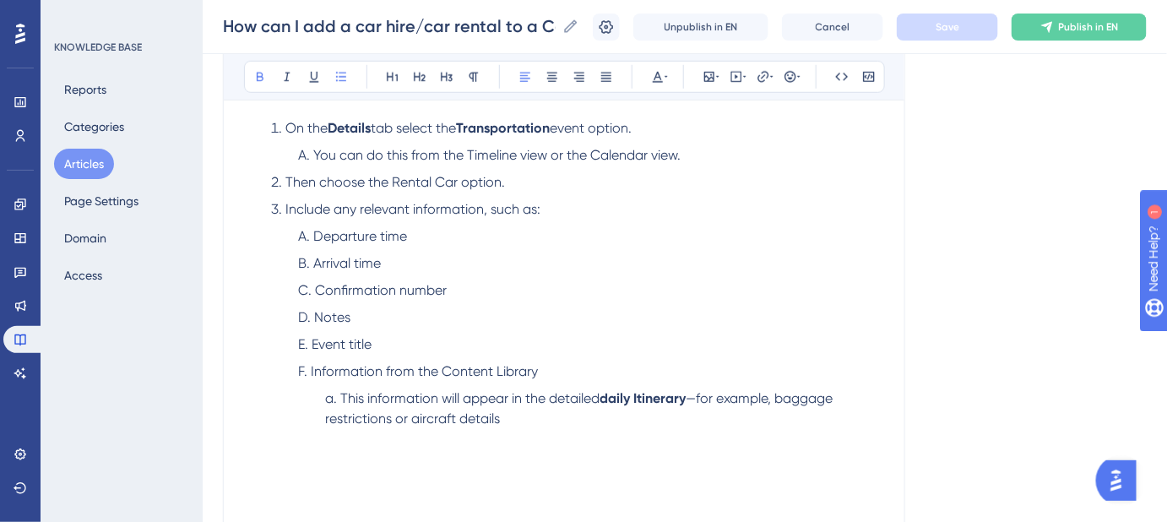
click at [393, 340] on li "Event title" at bounding box center [591, 344] width 586 height 20
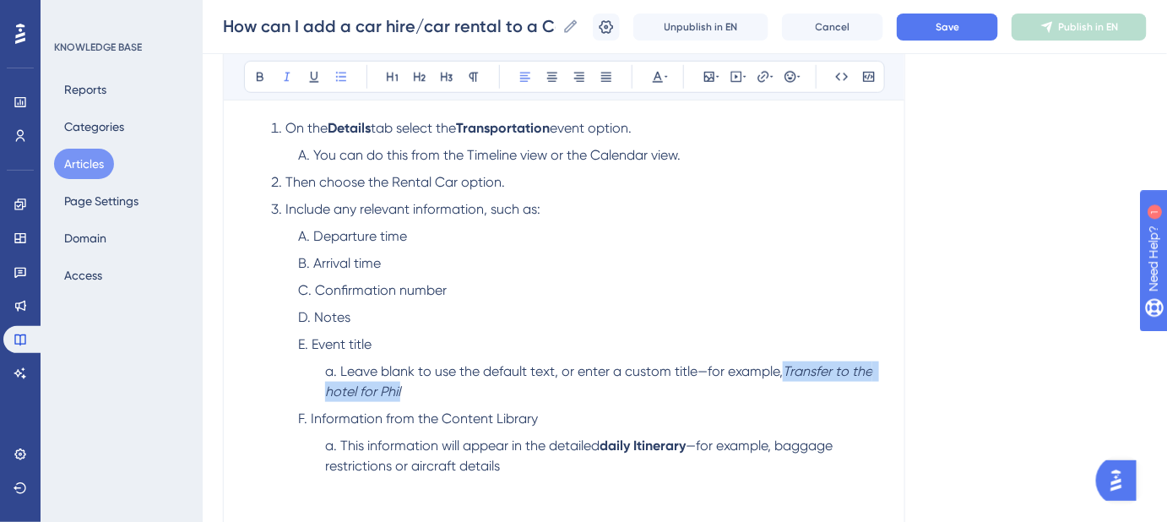
drag, startPoint x: 403, startPoint y: 387, endPoint x: 788, endPoint y: 369, distance: 386.2
click at [788, 371] on li "Leave blank to use the default text, or enter a custom title—for example, Trans…" at bounding box center [604, 381] width 559 height 41
click at [393, 387] on span "Leave blank to use the default text, or enter a custom title—for example, Trans…" at bounding box center [602, 381] width 554 height 36
click at [457, 387] on li "Leave blank to use the default text, or enter a custom title—for example, Trans…" at bounding box center [604, 381] width 559 height 41
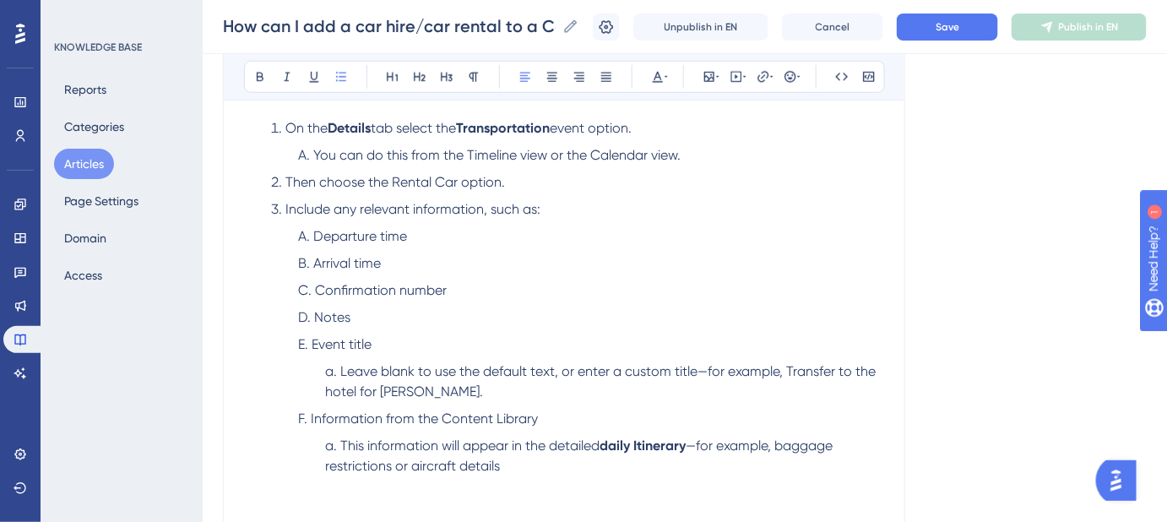
click at [729, 393] on li "Leave blank to use the default text, or enter a custom title—for example, Trans…" at bounding box center [604, 381] width 559 height 41
drag, startPoint x: 788, startPoint y: 371, endPoint x: 420, endPoint y: 387, distance: 368.5
click at [420, 387] on span "Leave blank to use the default text, or enter a custom title—for example, Trans…" at bounding box center [602, 381] width 554 height 36
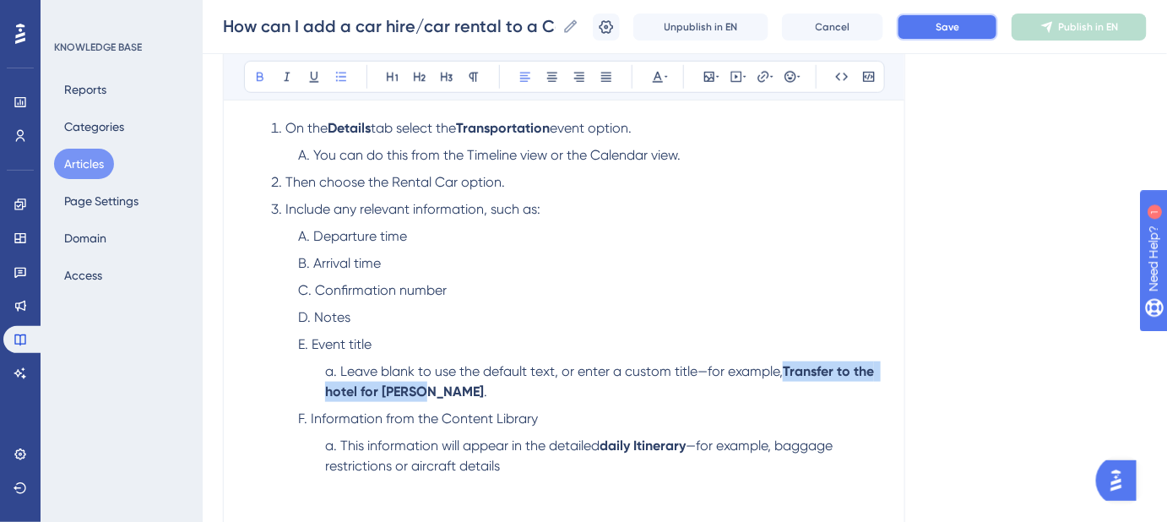
click at [930, 29] on button "Save" at bounding box center [947, 27] width 101 height 27
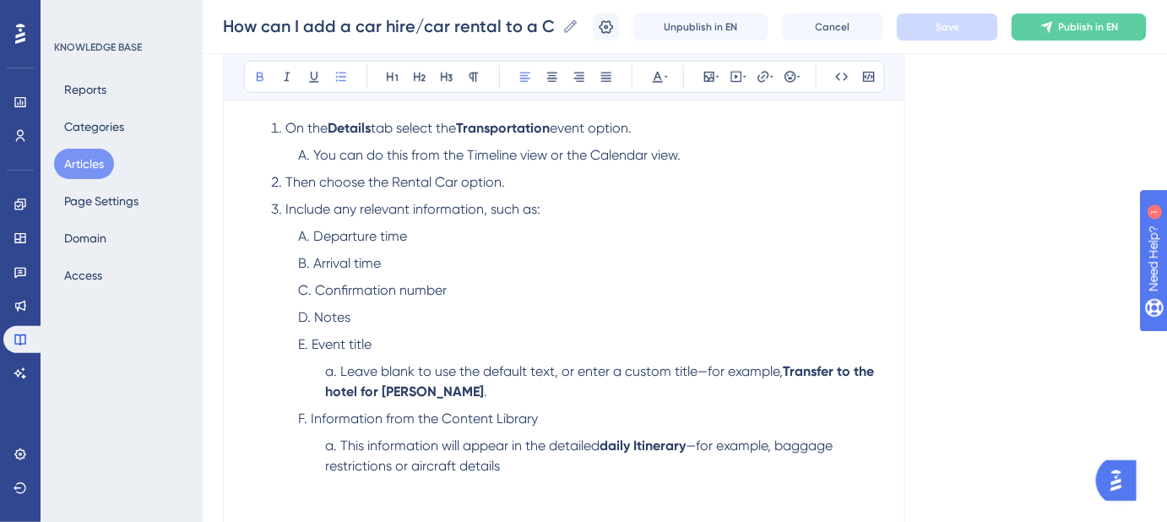
click at [792, 276] on ol "Departure time Arrival time Confirmation number Notes Event title Leave blank t…" at bounding box center [577, 351] width 613 height 250
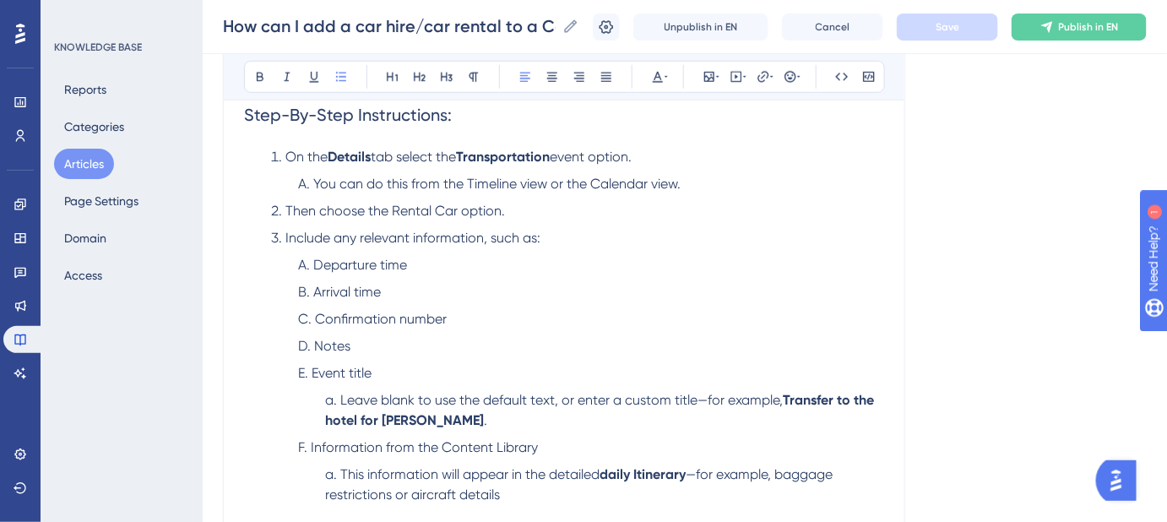
scroll to position [355, 0]
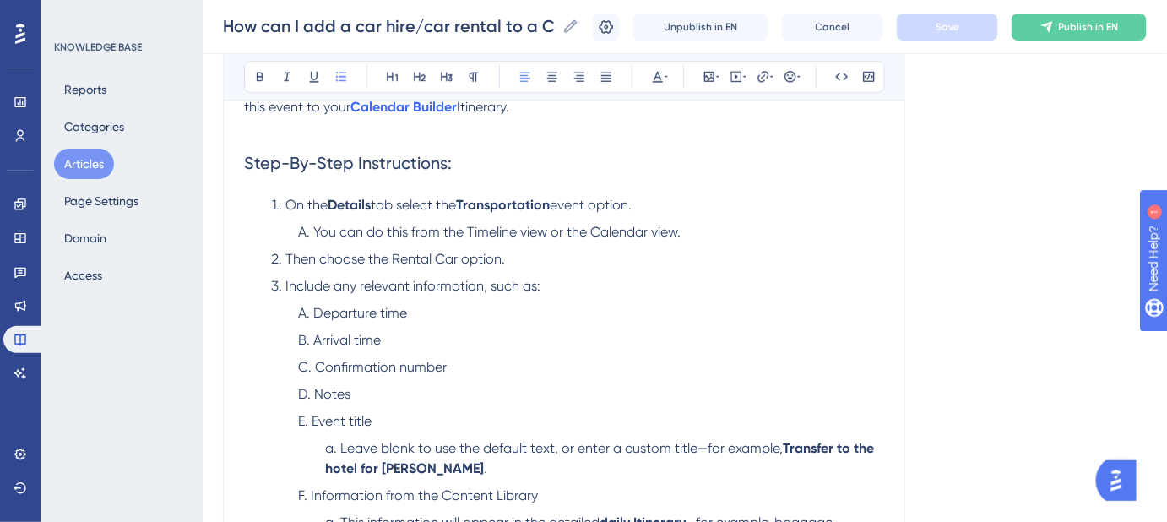
click at [387, 343] on li "Arrival time" at bounding box center [591, 340] width 586 height 20
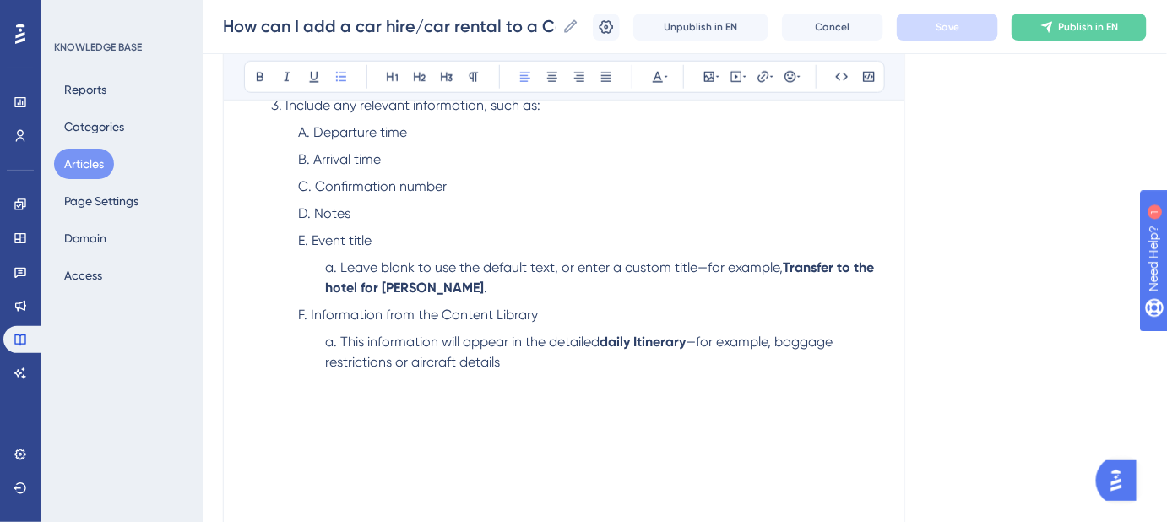
scroll to position [662, 0]
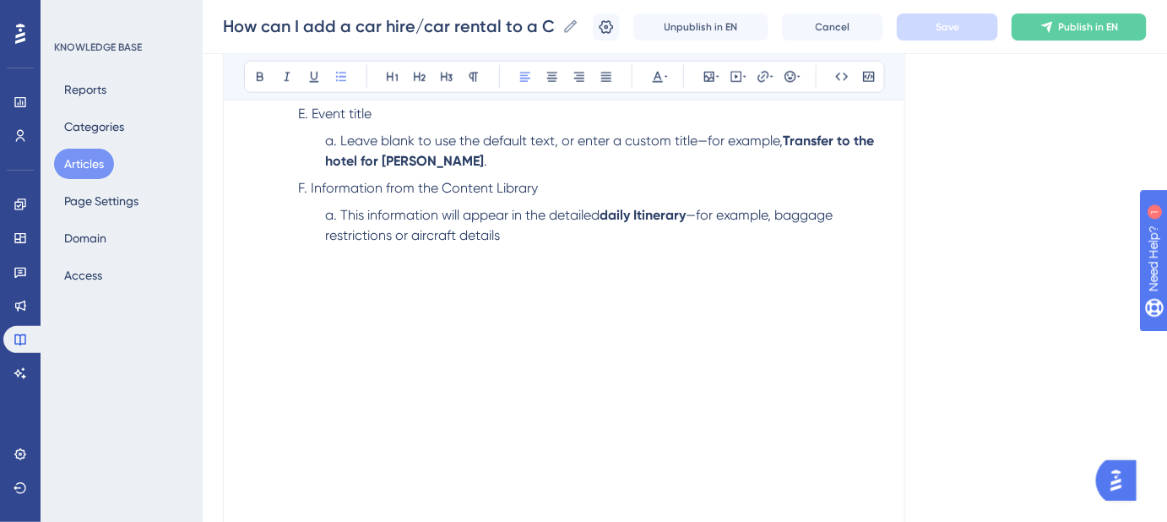
click at [523, 242] on li "This information will appear in the detailed daily Itinerary —for example, bagg…" at bounding box center [604, 225] width 559 height 41
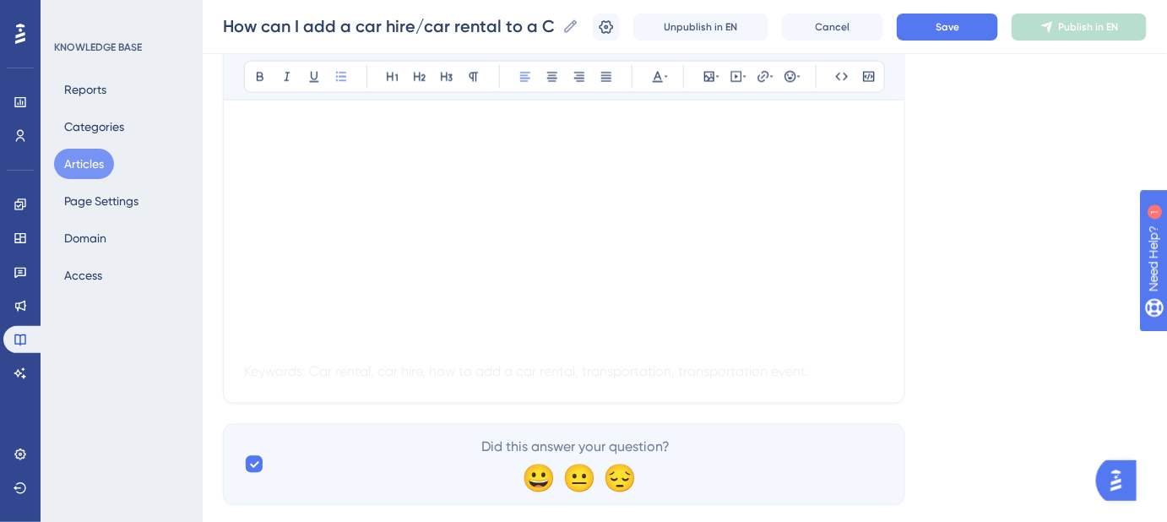
scroll to position [891, 0]
click at [258, 356] on p at bounding box center [564, 350] width 640 height 20
click at [244, 356] on p at bounding box center [564, 350] width 640 height 20
click at [247, 364] on span "Keywords: Car rental, car hire, how to add a car rental, transportation, transp…" at bounding box center [526, 370] width 565 height 16
click at [284, 366] on span "Keywords: Car rental, car hire, how to add a car rental, transportation, transp…" at bounding box center [526, 370] width 565 height 16
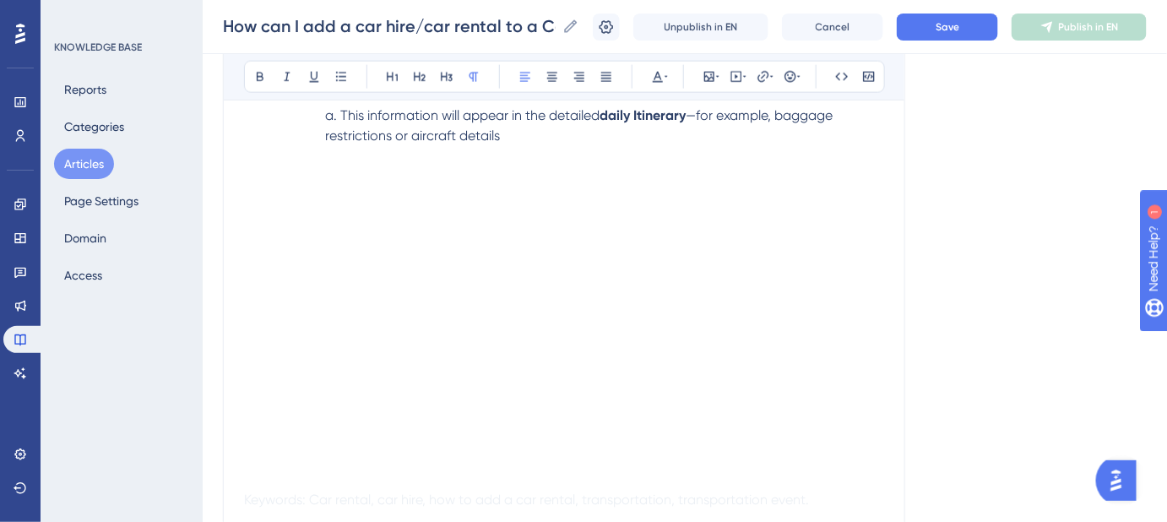
scroll to position [738, 0]
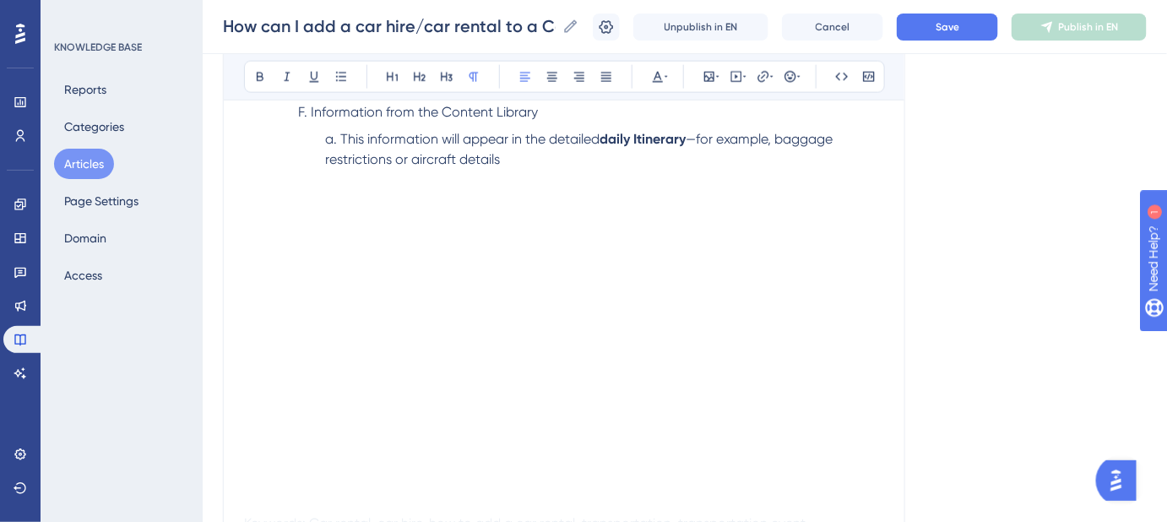
click at [562, 161] on li "This information will appear in the detailed daily Itinerary —for example, bagg…" at bounding box center [604, 149] width 559 height 41
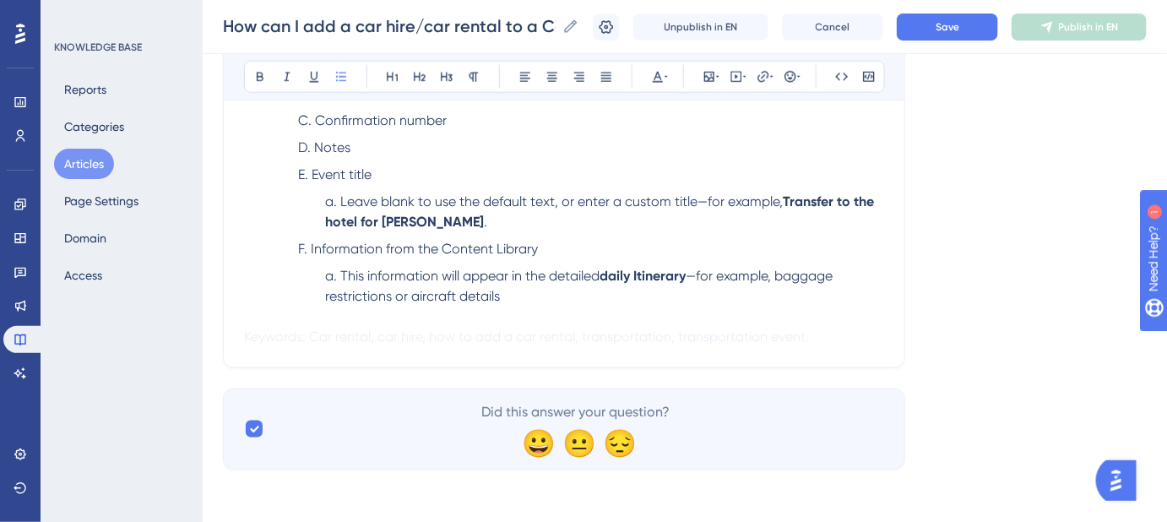
scroll to position [621, 0]
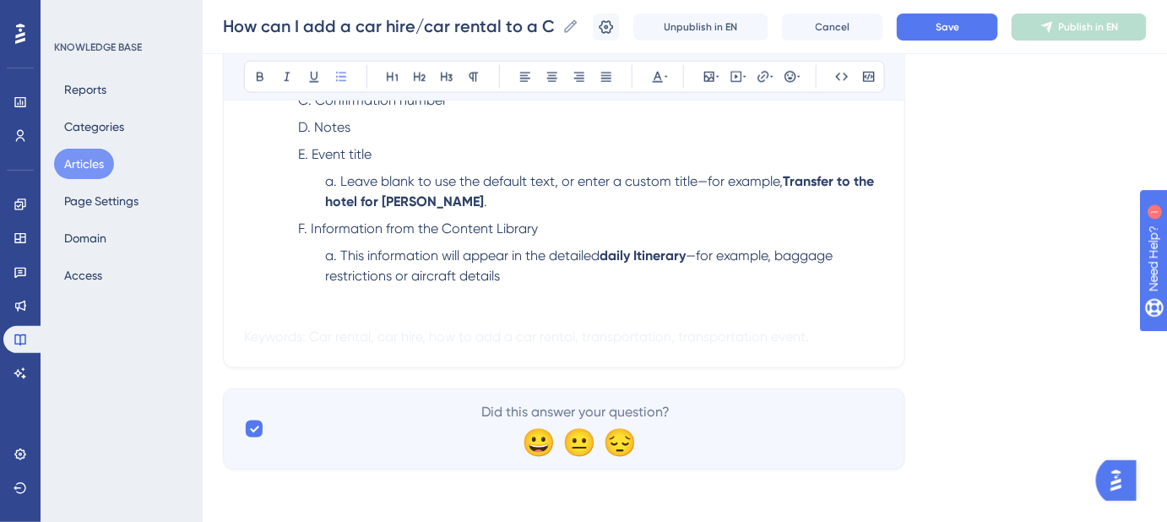
click at [312, 328] on span "Keywords: Car rental, car hire, how to add a car rental, transportation, transp…" at bounding box center [526, 336] width 565 height 16
drag, startPoint x: 312, startPoint y: 328, endPoint x: 355, endPoint y: 342, distance: 46.2
click at [312, 333] on span "Keywords: Car rental, car hire, how to add a car rental, transportation, transp…" at bounding box center [526, 336] width 565 height 16
drag, startPoint x: 374, startPoint y: 340, endPoint x: 235, endPoint y: 331, distance: 139.6
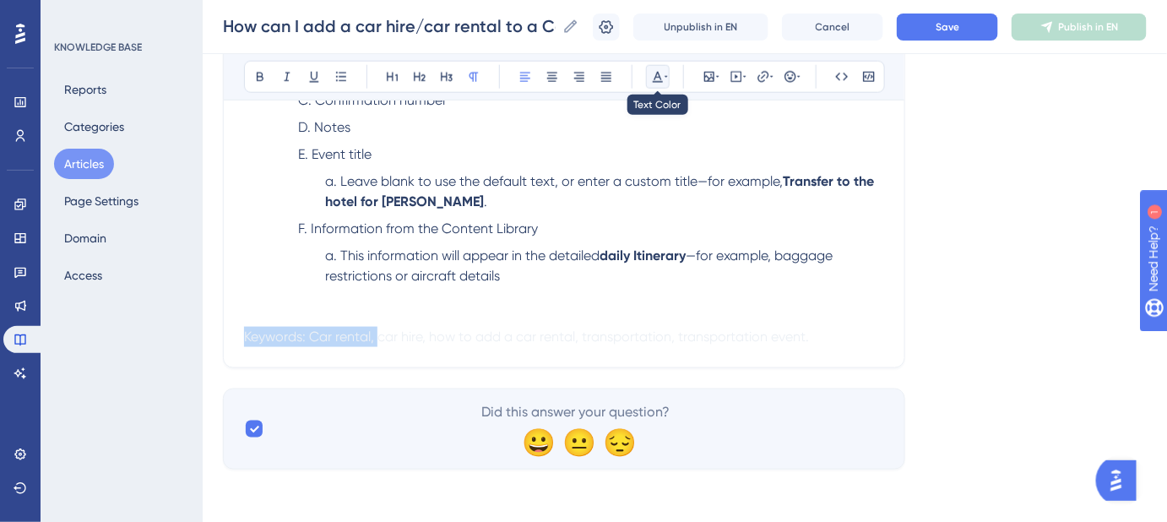
click at [665, 86] on button at bounding box center [658, 77] width 24 height 24
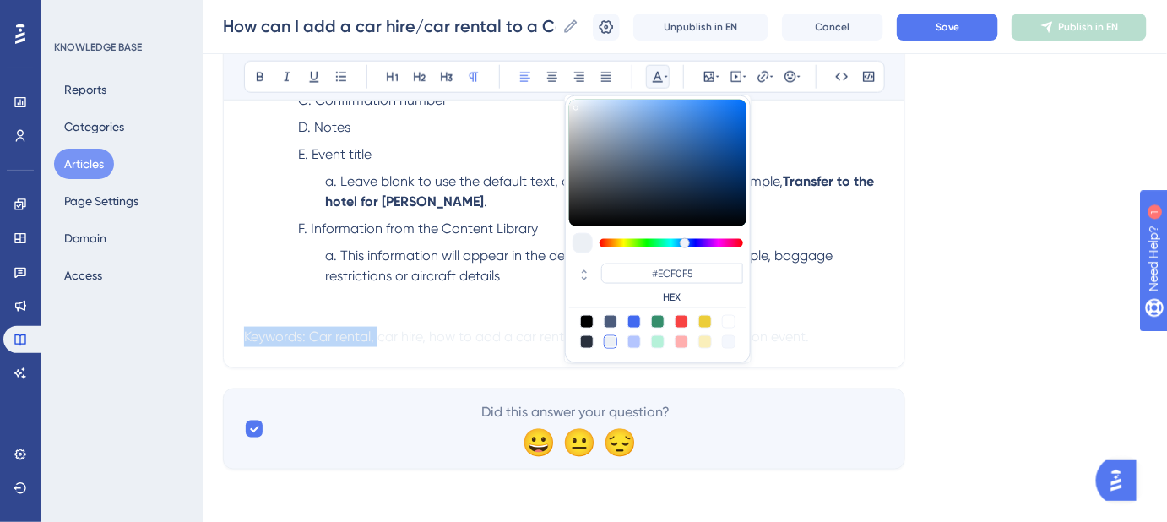
click at [583, 322] on div at bounding box center [587, 322] width 14 height 14
type input "#000000"
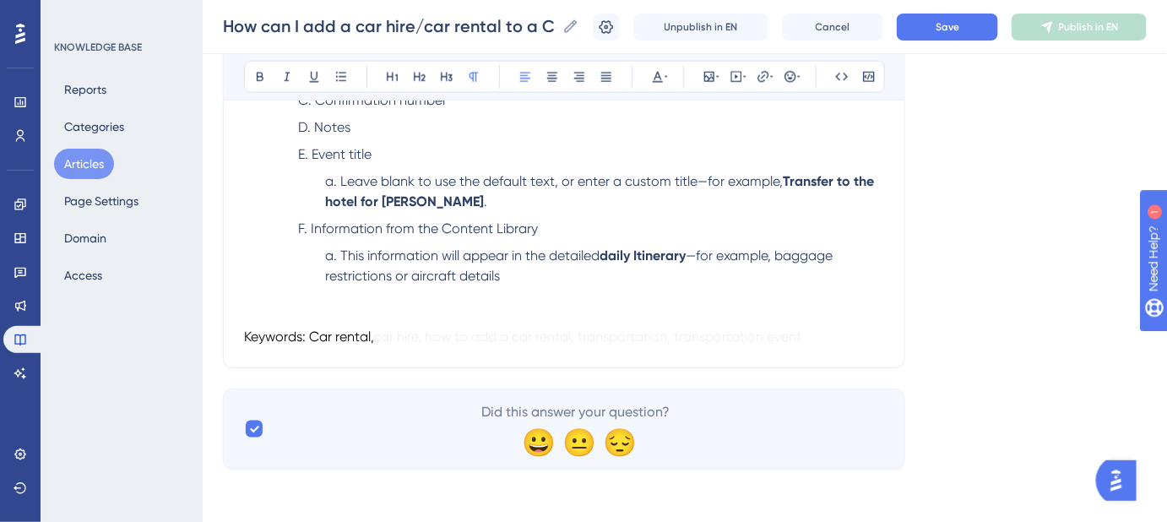
click at [244, 340] on span "Keywords: Car rental," at bounding box center [308, 336] width 129 height 16
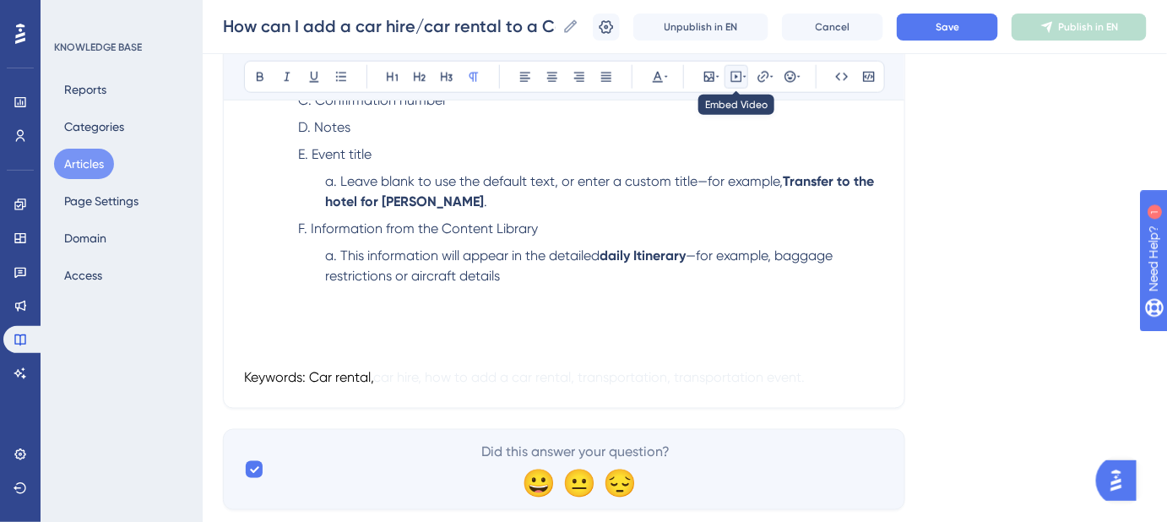
click at [740, 80] on icon at bounding box center [736, 77] width 14 height 14
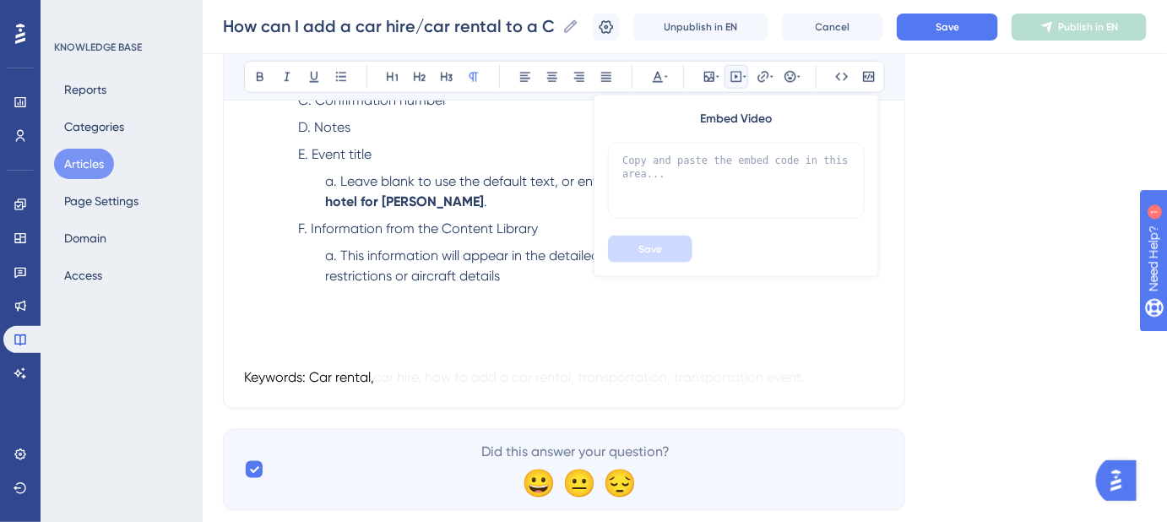
click at [254, 340] on p at bounding box center [564, 337] width 640 height 20
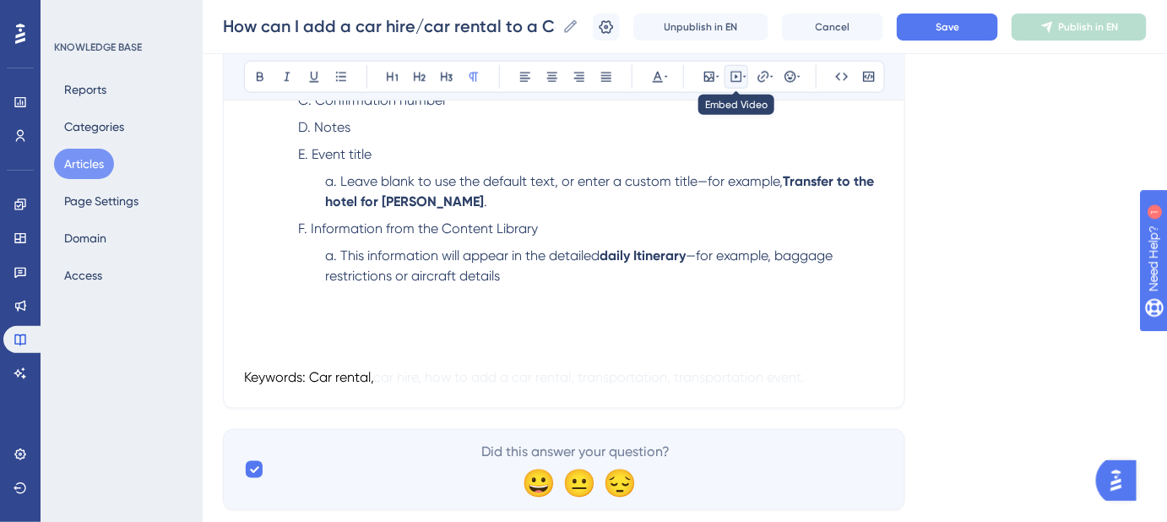
click at [735, 73] on icon at bounding box center [736, 77] width 14 height 14
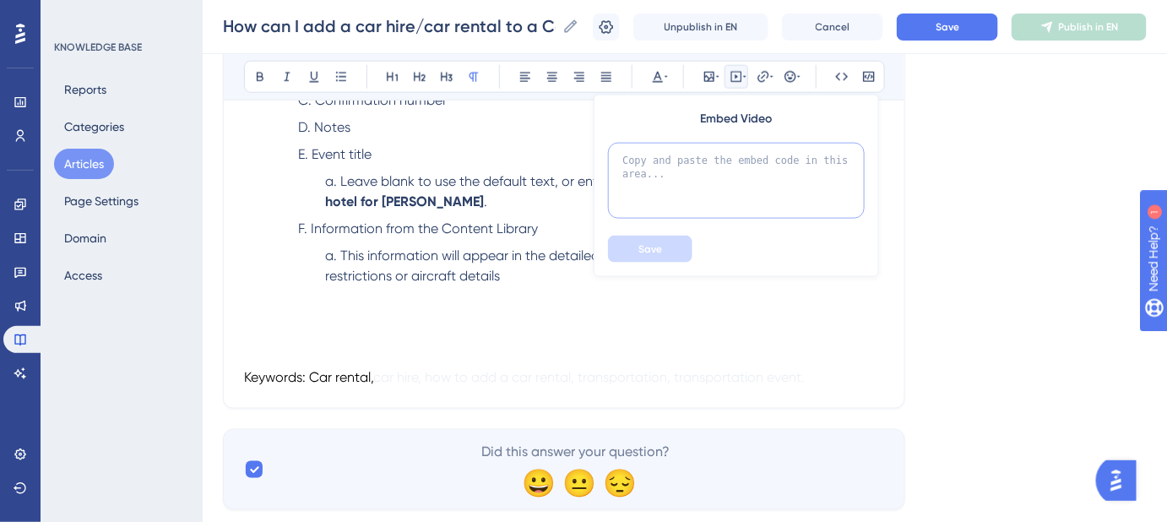
click at [709, 177] on textarea at bounding box center [736, 181] width 257 height 76
paste textarea "<!--ARCADE EMBED START--><div style="position: relative; padding-bottom: calc(4…"
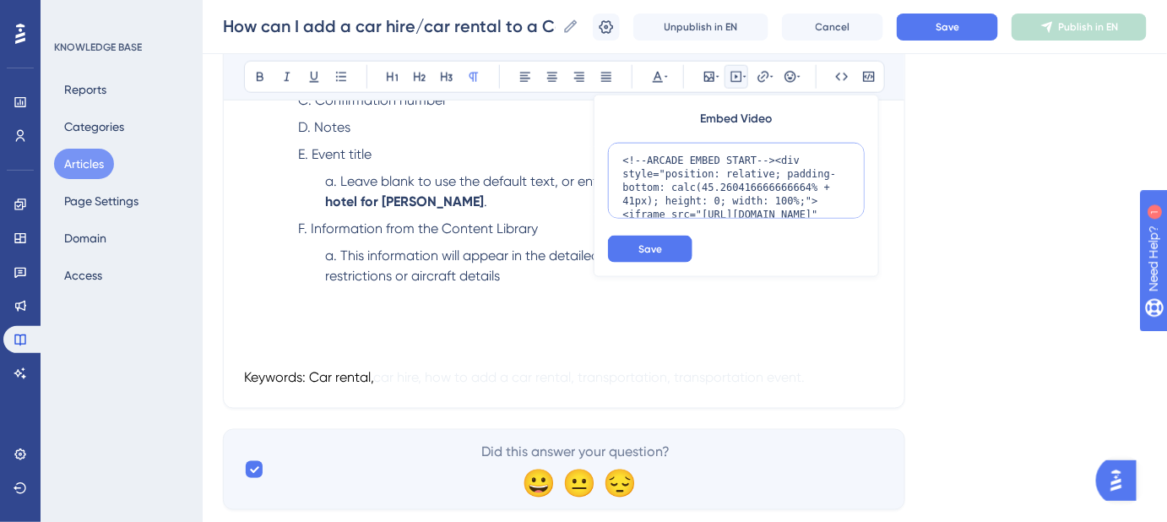
scroll to position [164, 0]
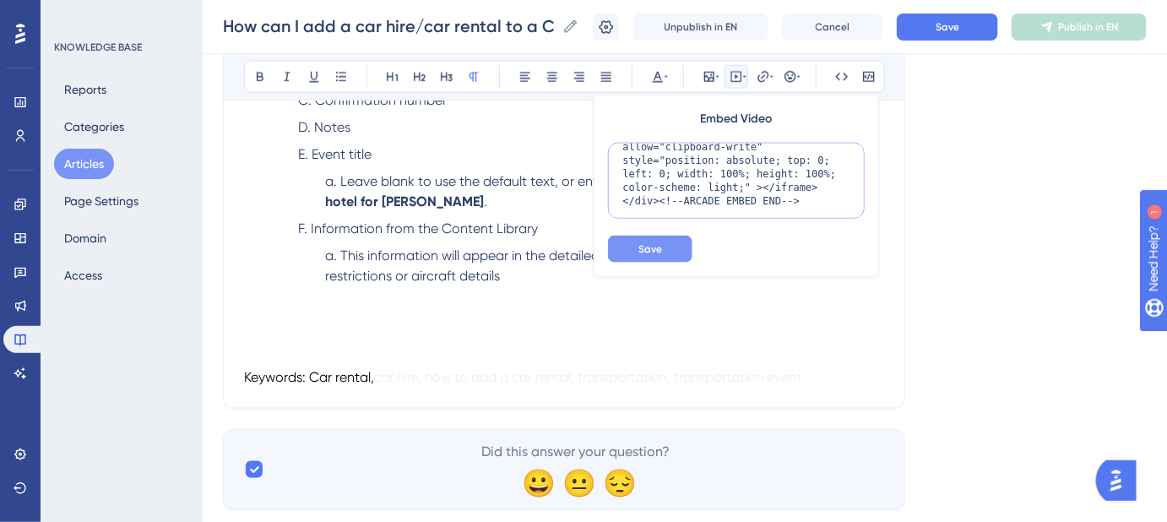
type textarea "<!--ARCADE EMBED START--><div style="position: relative; padding-bottom: calc(4…"
click at [654, 250] on span "Save" at bounding box center [650, 249] width 24 height 14
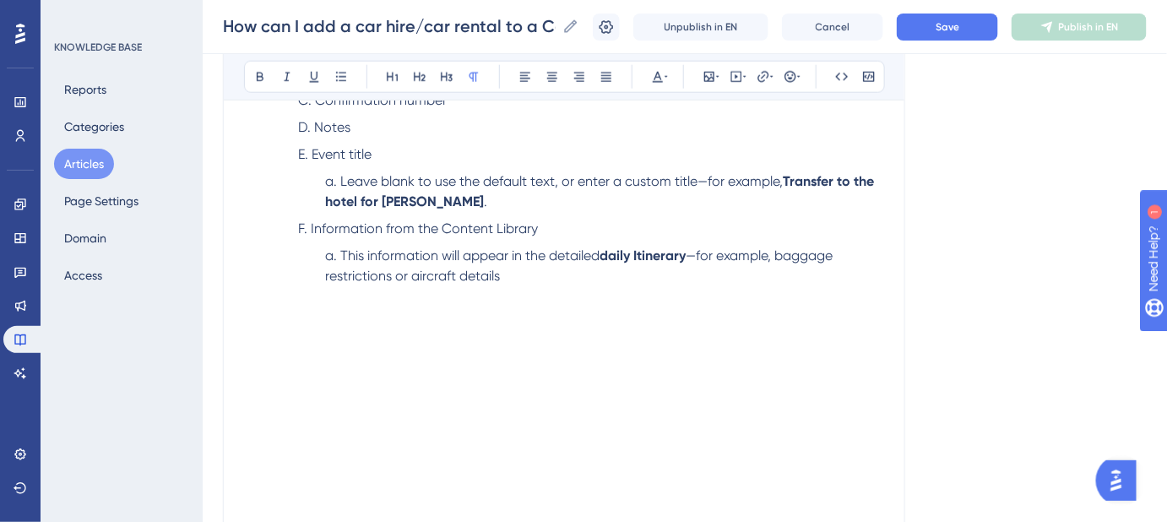
scroll to position [775, 0]
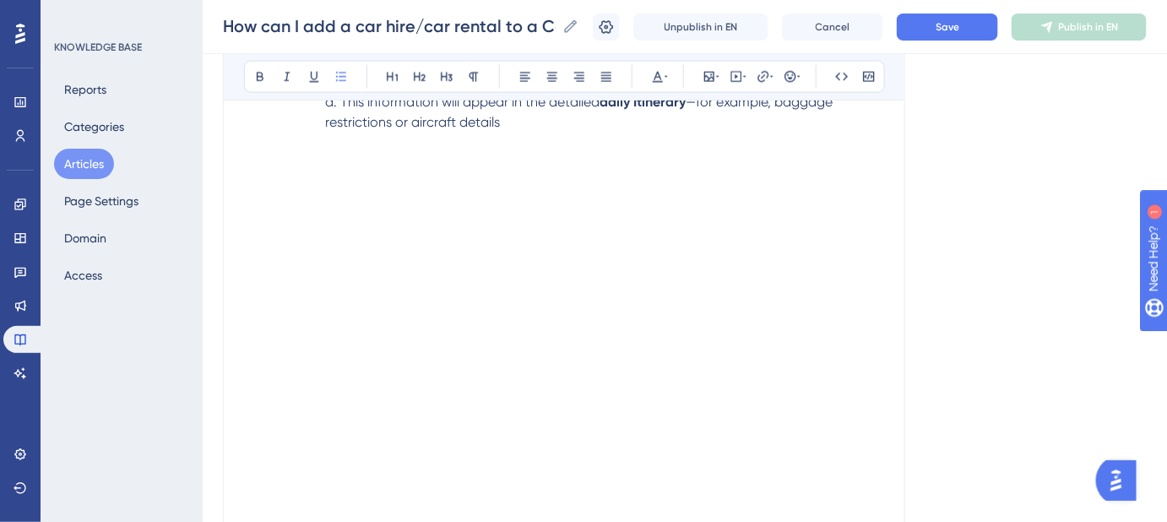
click at [287, 145] on ol "Departure time Arrival time Confirmation number Notes Event title Leave blank t…" at bounding box center [577, 28] width 613 height 290
click at [244, 173] on p at bounding box center [564, 183] width 640 height 20
click at [534, 125] on li "This information will appear in the detailed daily Itinerary —for example, bagg…" at bounding box center [604, 132] width 559 height 81
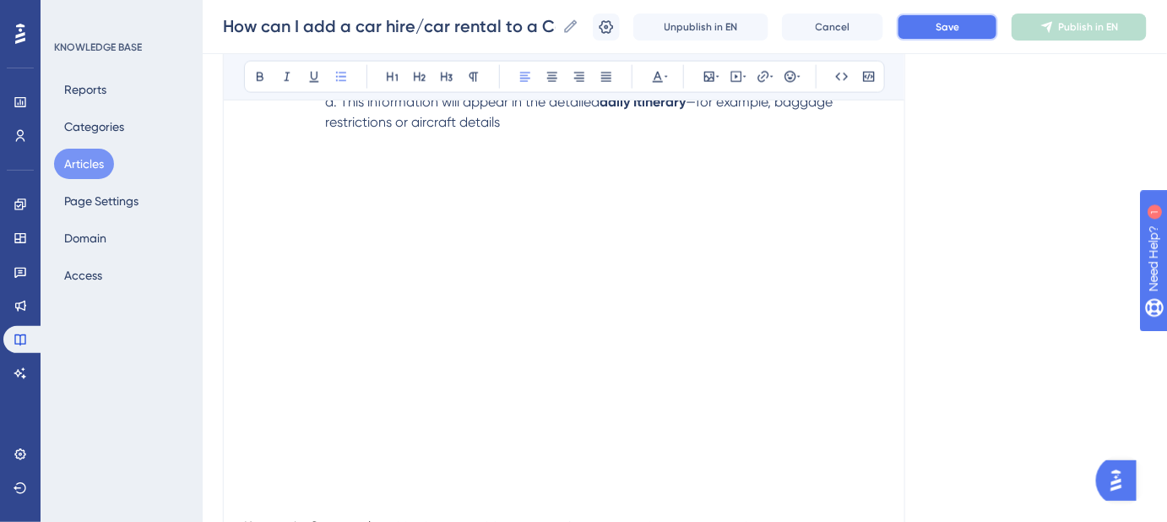
click at [950, 23] on span "Save" at bounding box center [947, 27] width 24 height 14
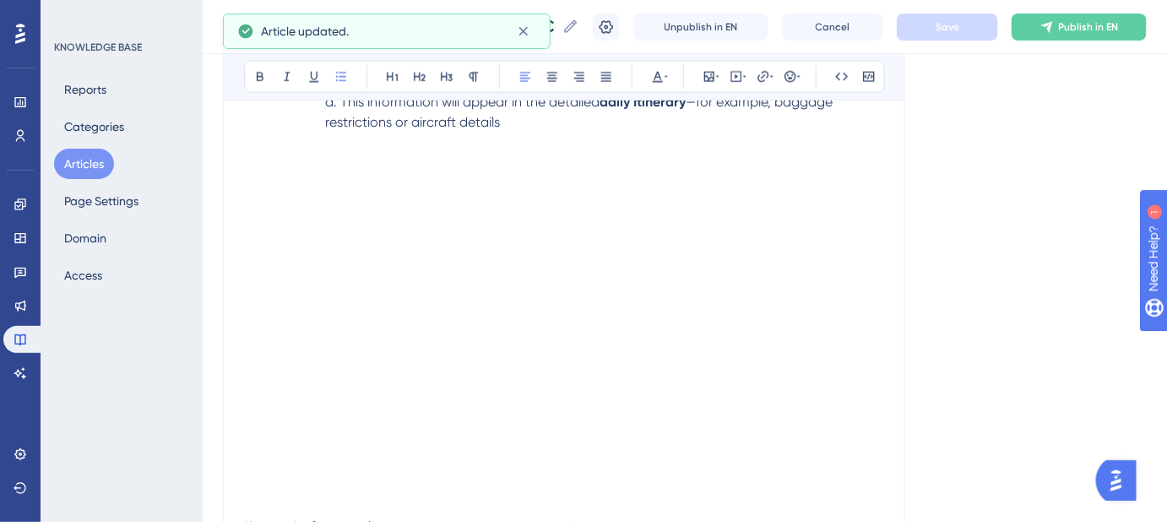
scroll to position [929, 0]
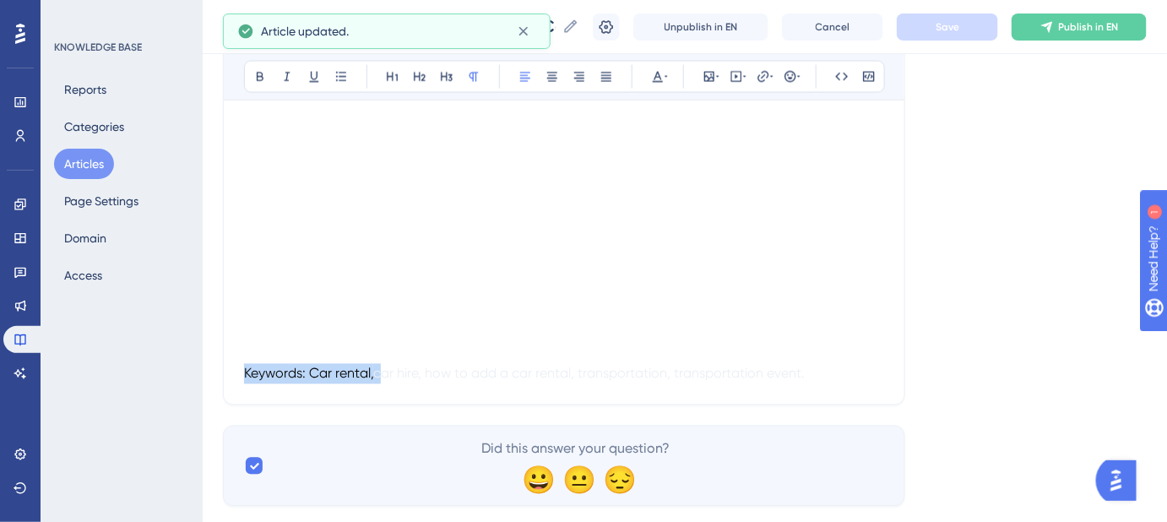
drag, startPoint x: 380, startPoint y: 371, endPoint x: 326, endPoint y: 344, distance: 60.4
click at [713, 80] on icon at bounding box center [709, 77] width 10 height 10
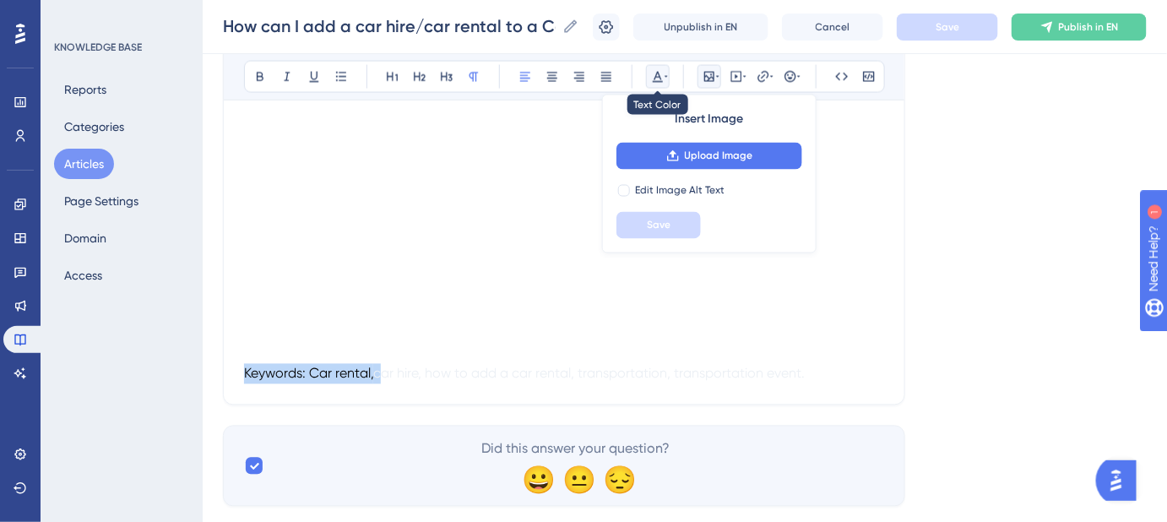
click at [662, 81] on icon at bounding box center [658, 77] width 10 height 11
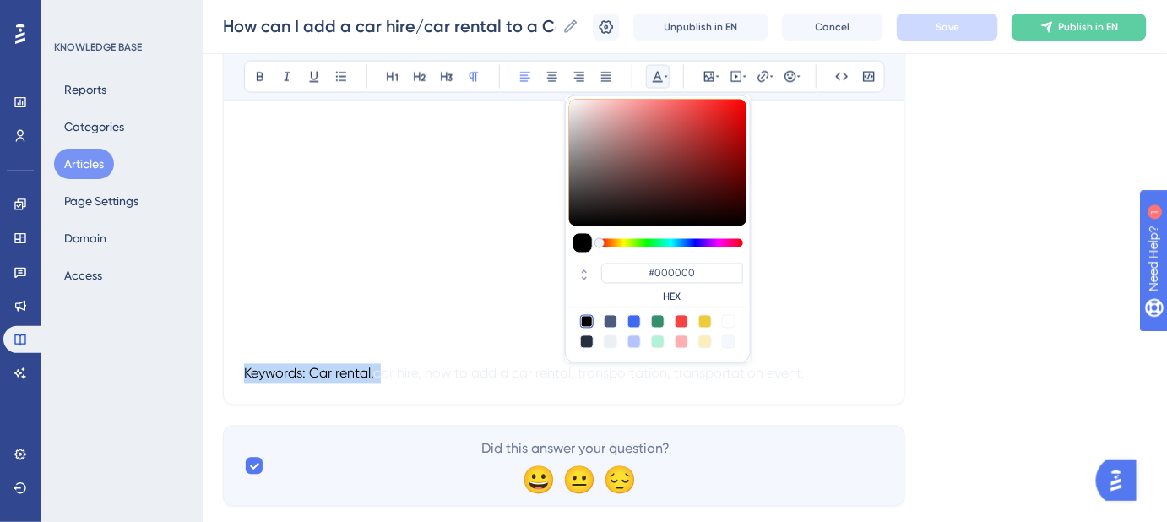
click at [611, 345] on div at bounding box center [611, 342] width 14 height 14
type input "#ECF0F5"
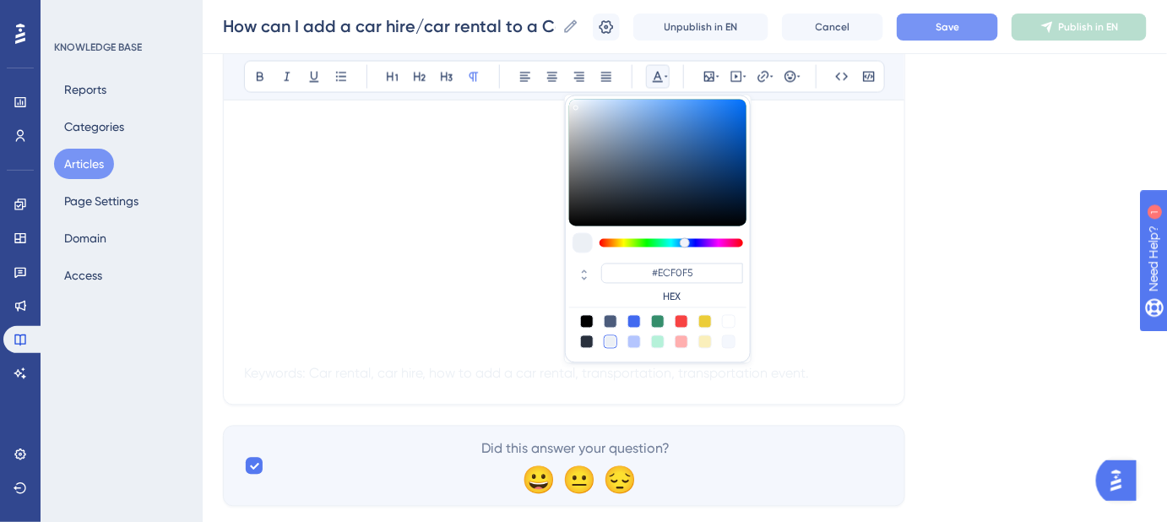
click at [343, 340] on p at bounding box center [564, 333] width 640 height 20
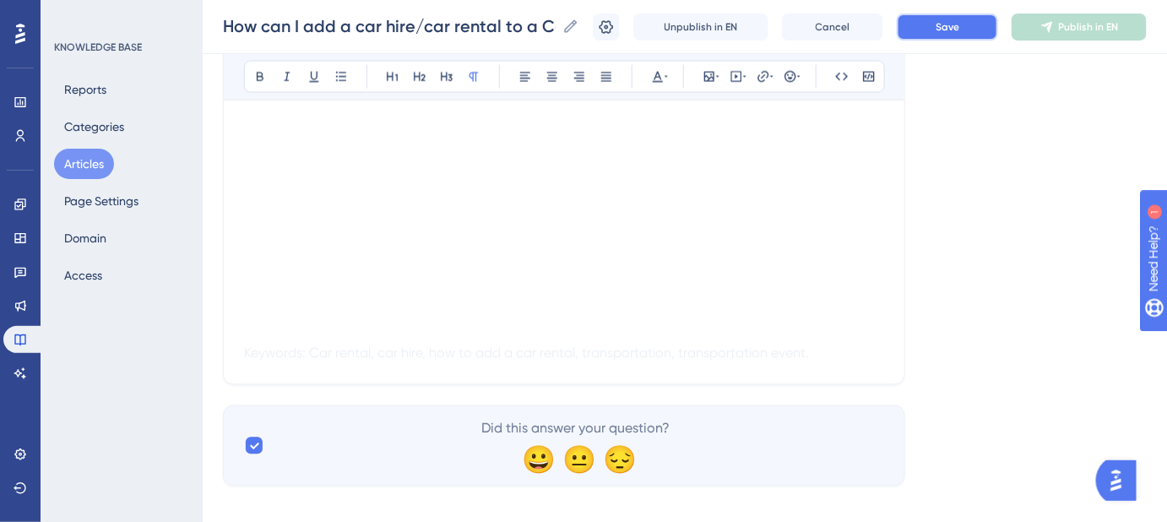
click at [951, 33] on span "Save" at bounding box center [947, 27] width 24 height 14
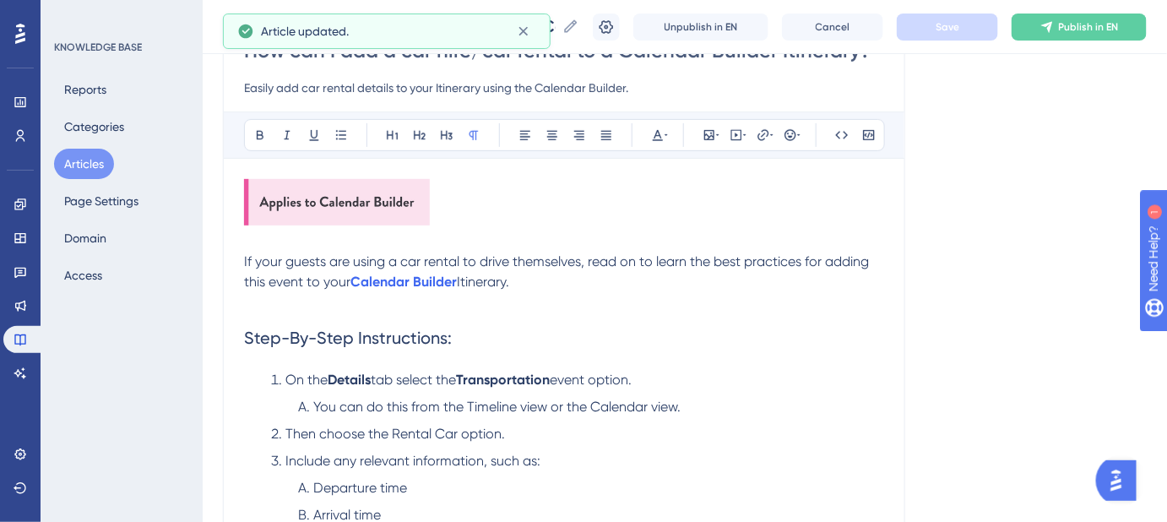
scroll to position [84, 0]
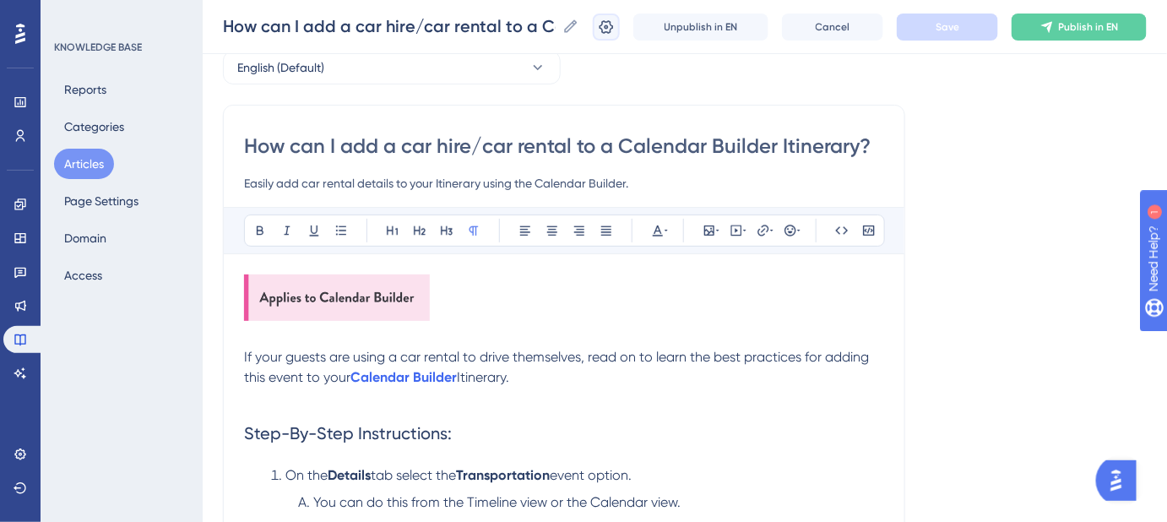
click at [615, 21] on icon at bounding box center [606, 27] width 17 height 17
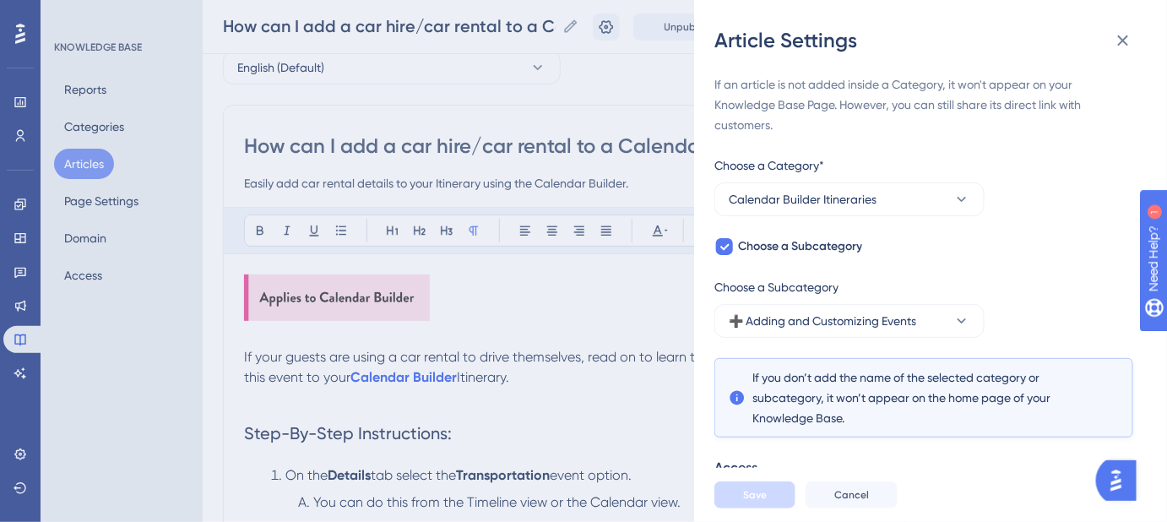
scroll to position [192, 0]
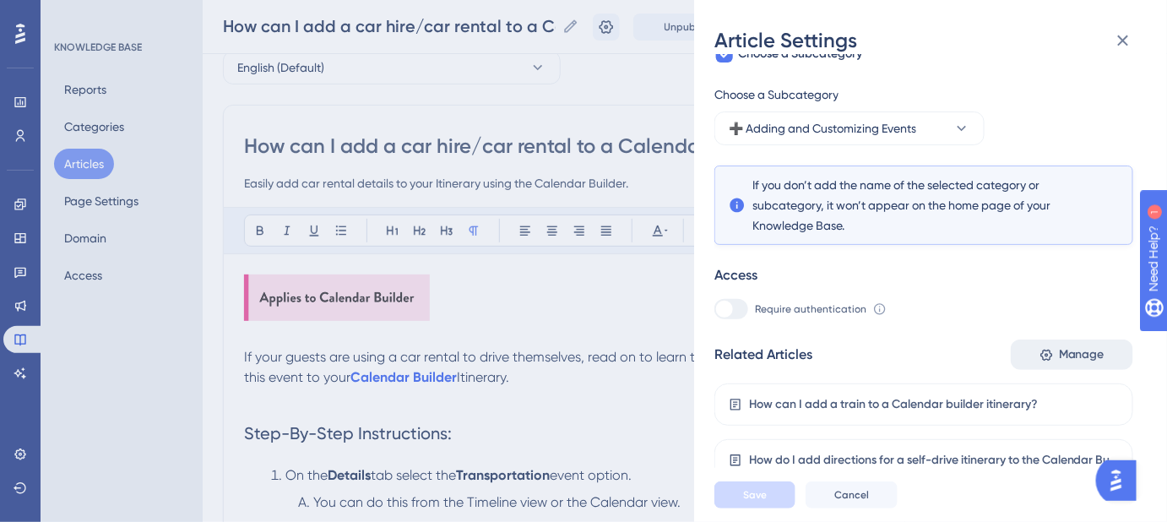
click at [1059, 346] on span "Manage" at bounding box center [1082, 354] width 46 height 20
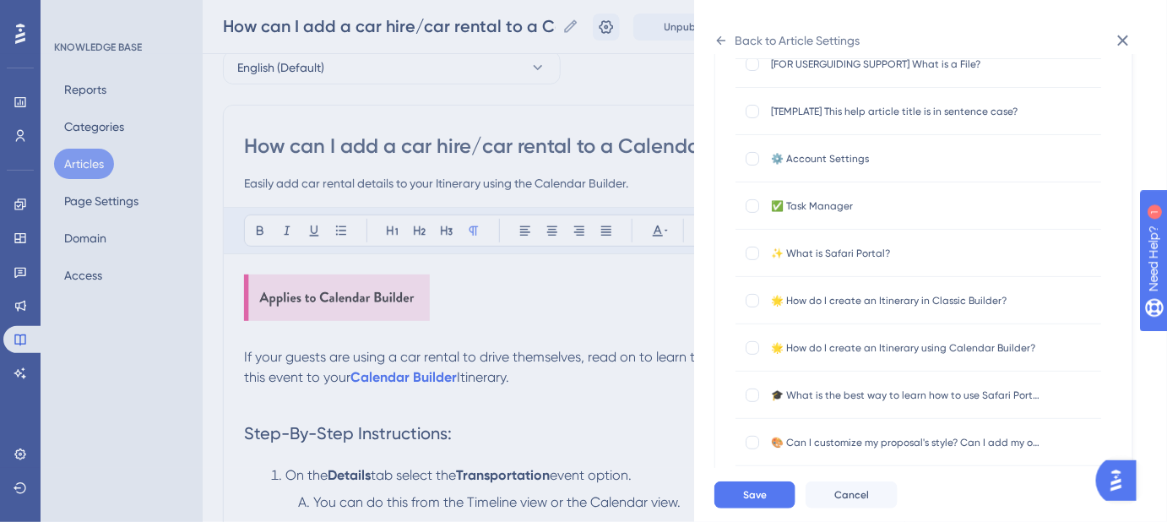
scroll to position [0, 0]
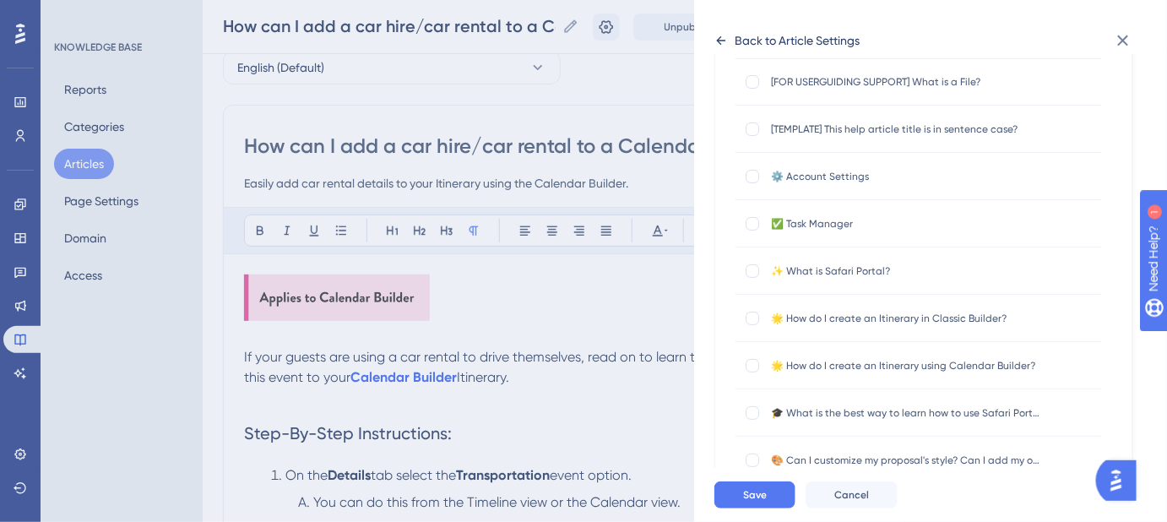
click at [718, 40] on icon at bounding box center [721, 40] width 9 height 8
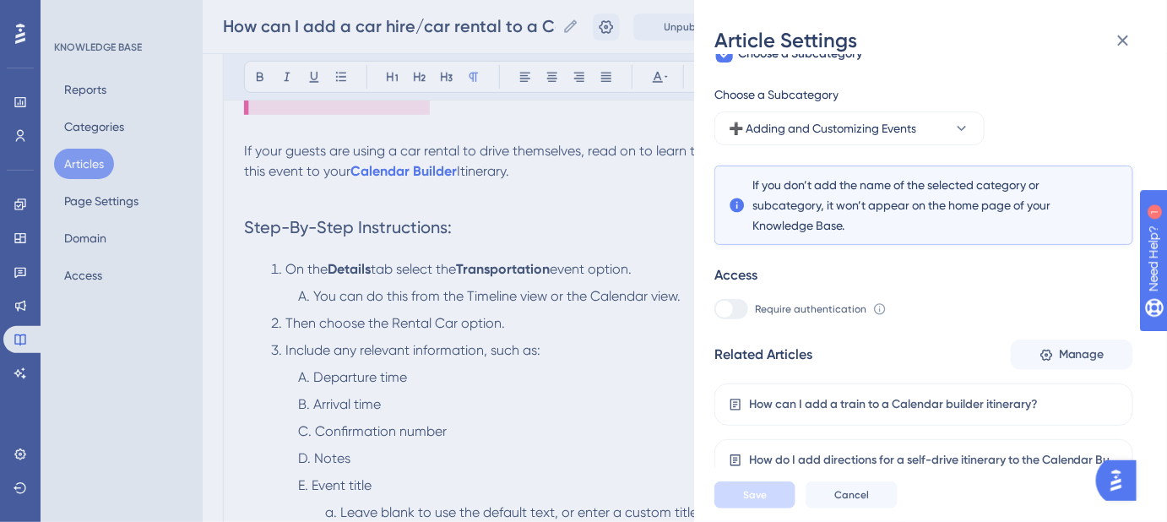
scroll to position [392, 0]
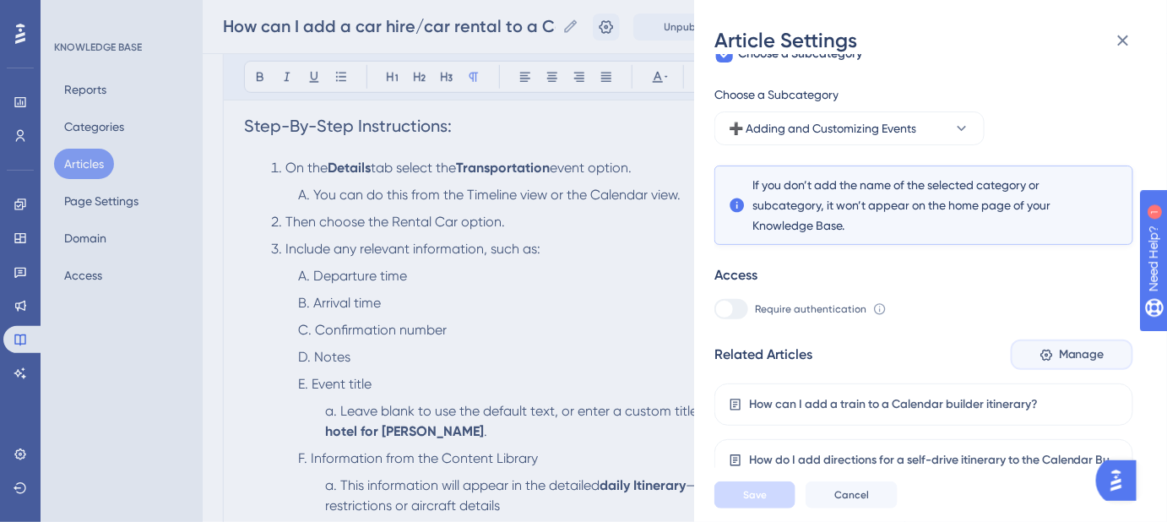
click at [1078, 354] on span "Manage" at bounding box center [1082, 354] width 46 height 20
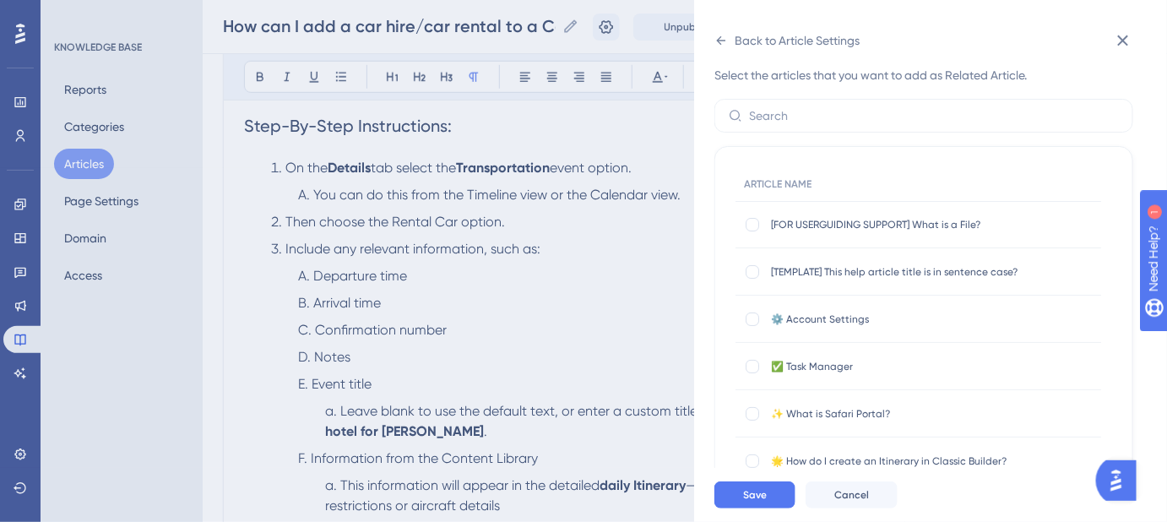
scroll to position [0, 0]
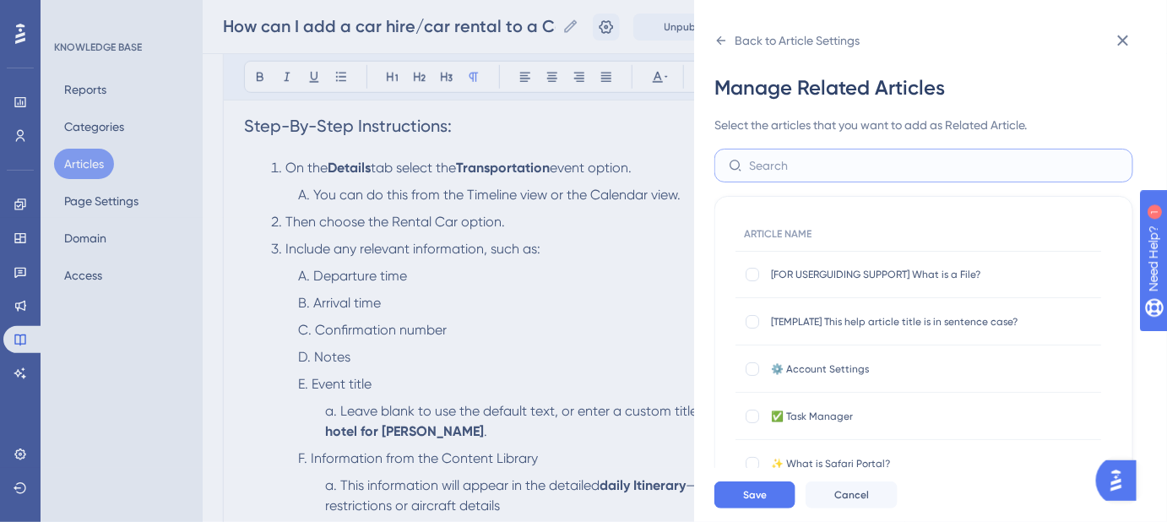
click at [838, 168] on input "text" at bounding box center [934, 165] width 370 height 19
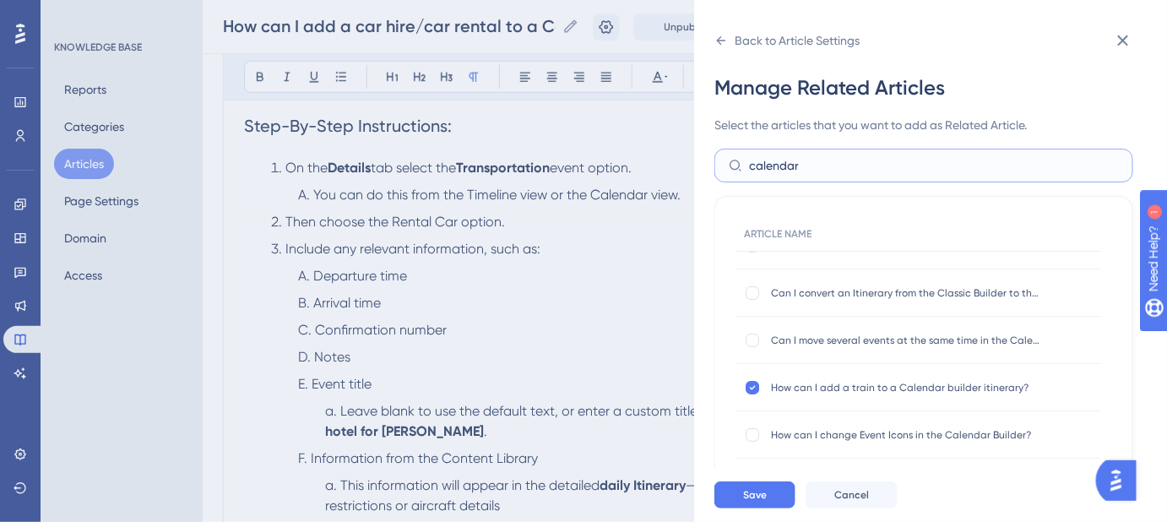
scroll to position [153, 0]
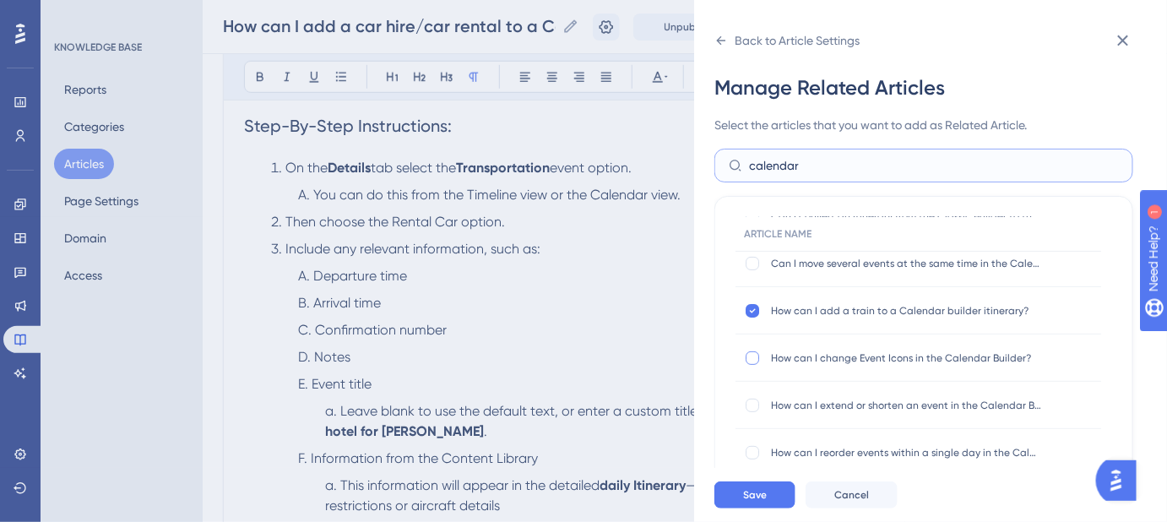
type input "calendar"
click at [754, 356] on div at bounding box center [752, 358] width 14 height 14
checkbox input "true"
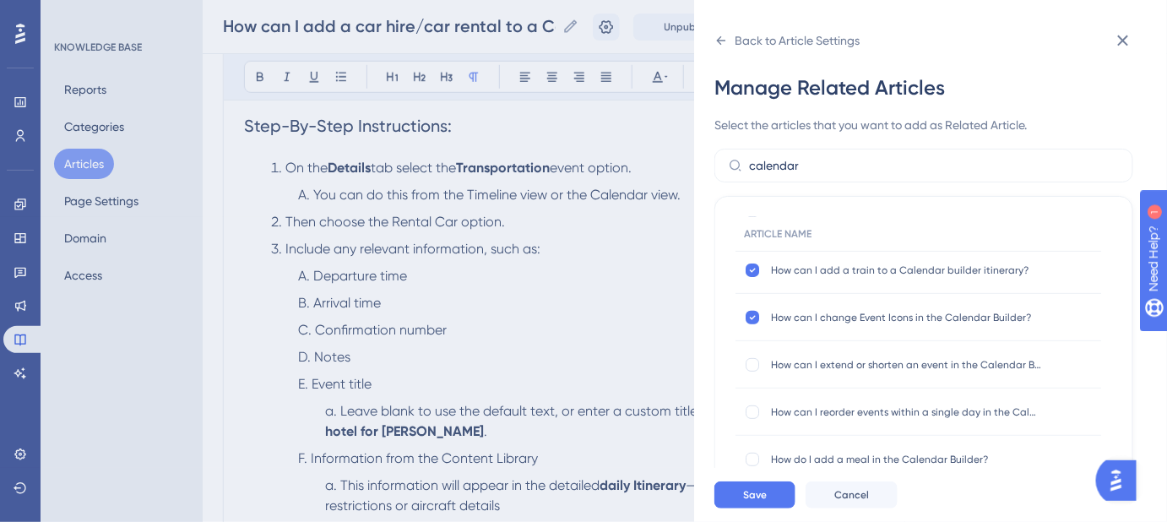
scroll to position [230, 0]
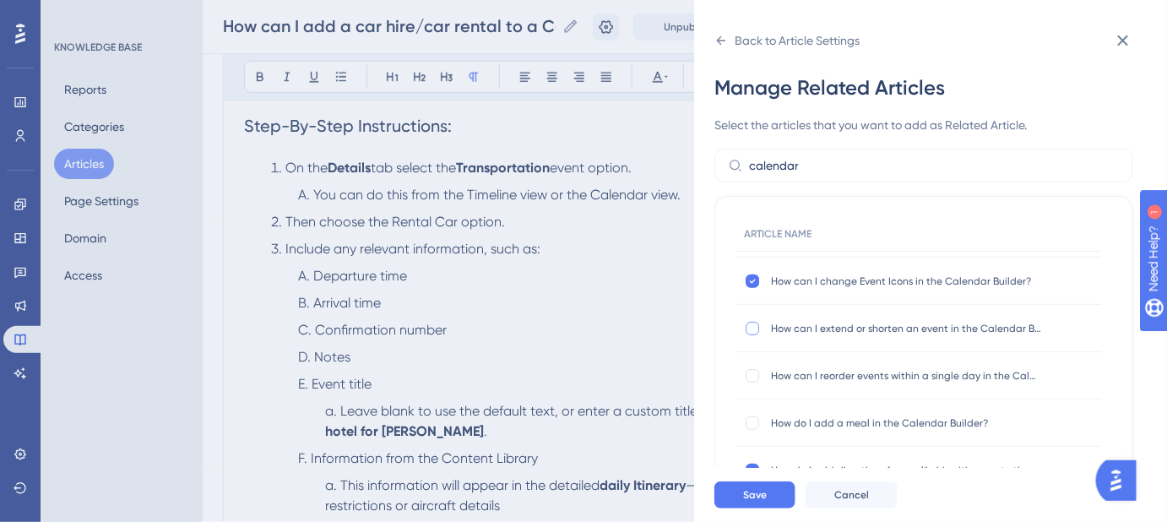
click at [756, 328] on div at bounding box center [752, 329] width 14 height 14
checkbox input "true"
click at [772, 508] on button "Save" at bounding box center [754, 494] width 81 height 27
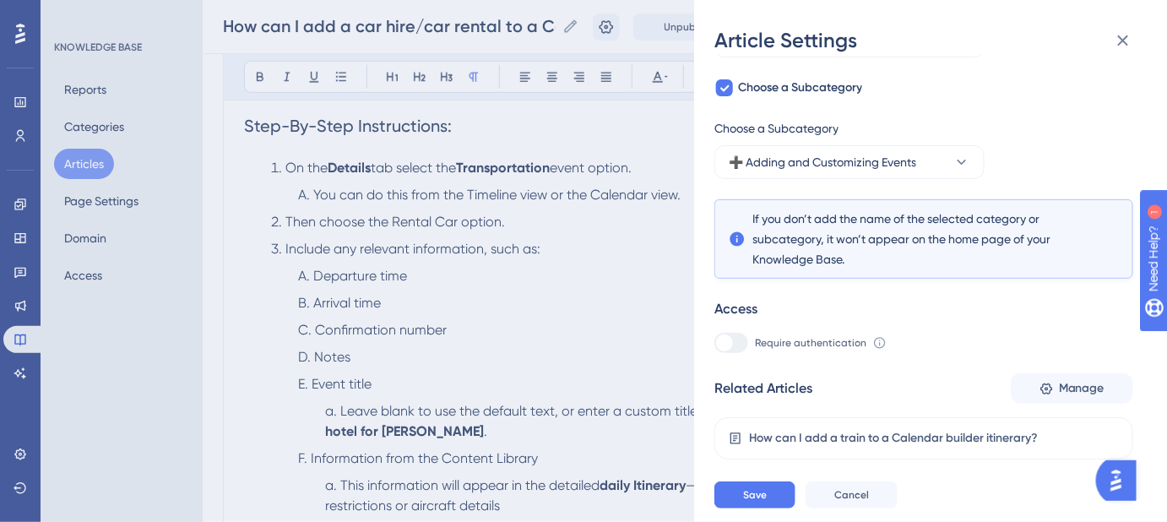
scroll to position [303, 0]
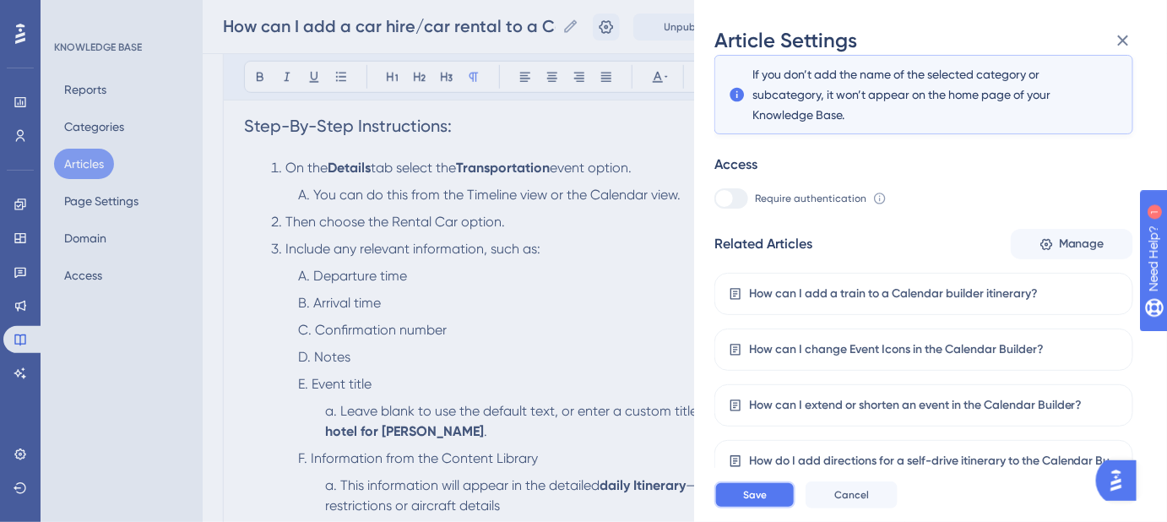
click at [784, 507] on button "Save" at bounding box center [754, 494] width 81 height 27
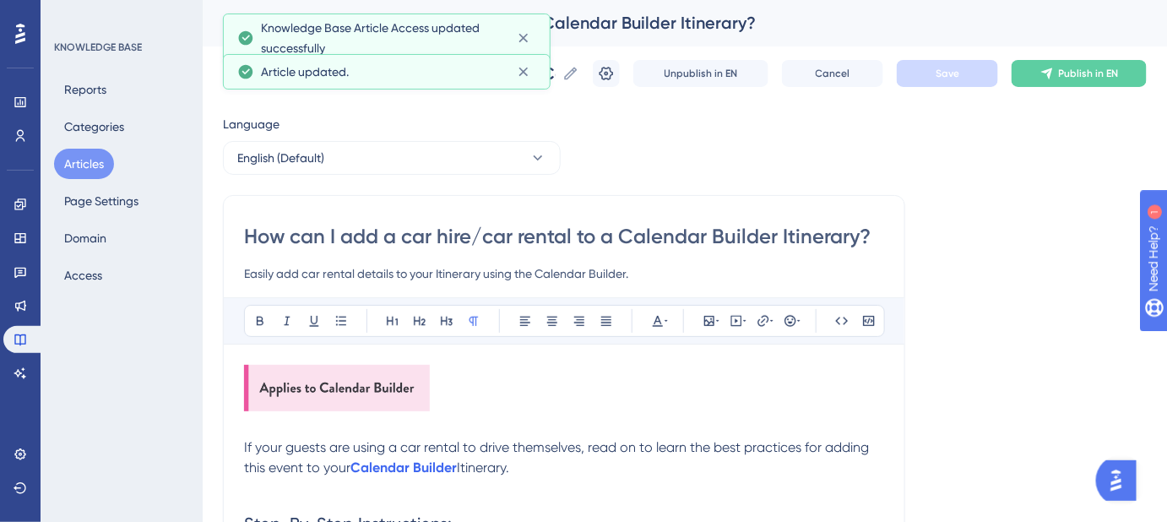
scroll to position [0, 0]
click at [614, 69] on icon at bounding box center [606, 75] width 14 height 14
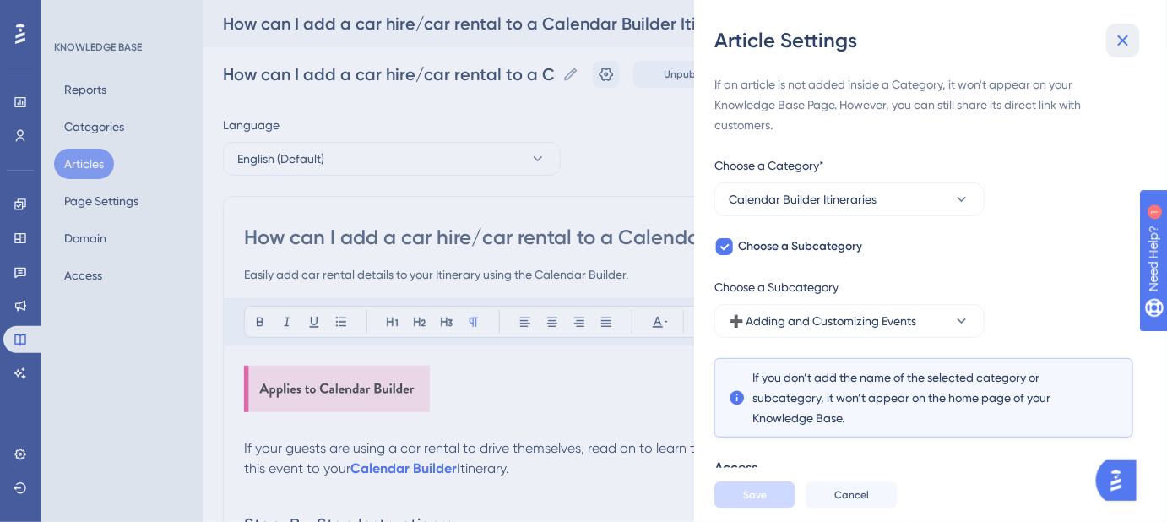
click at [1123, 36] on icon at bounding box center [1123, 40] width 20 height 20
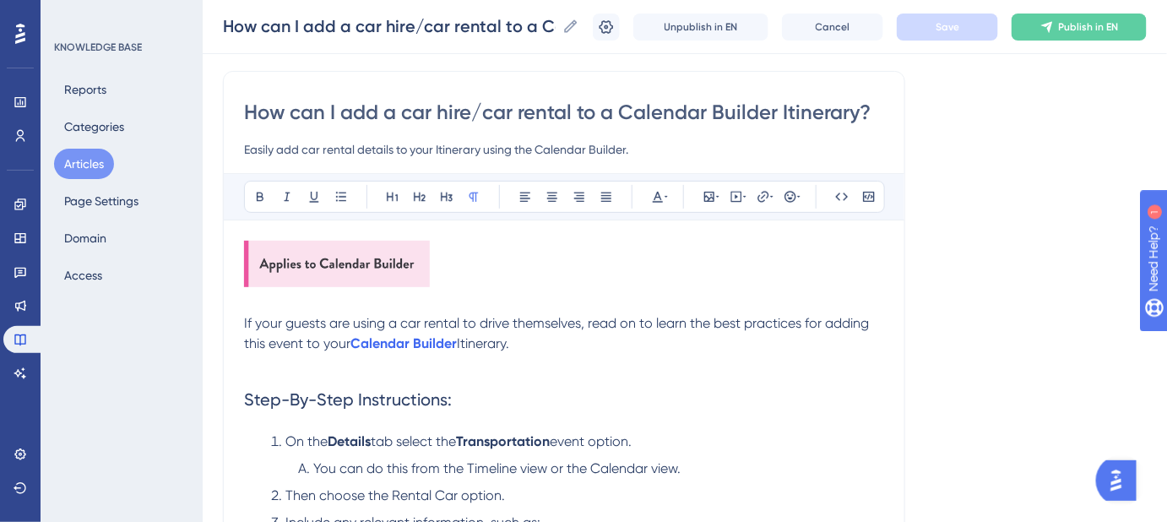
scroll to position [153, 0]
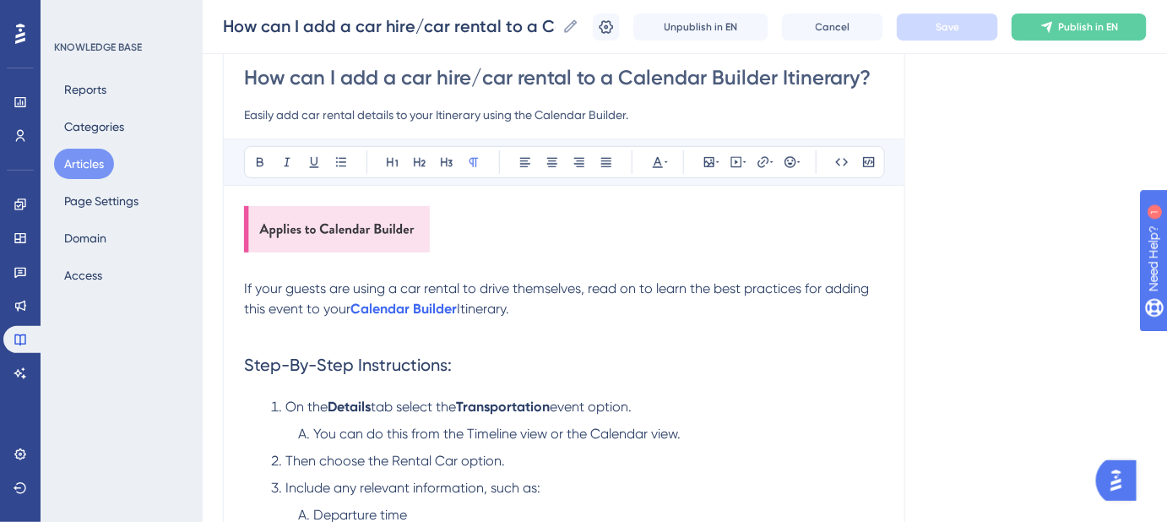
click at [405, 289] on span "If your guests are using a car rental to drive themselves, read on to learn the…" at bounding box center [558, 298] width 628 height 36
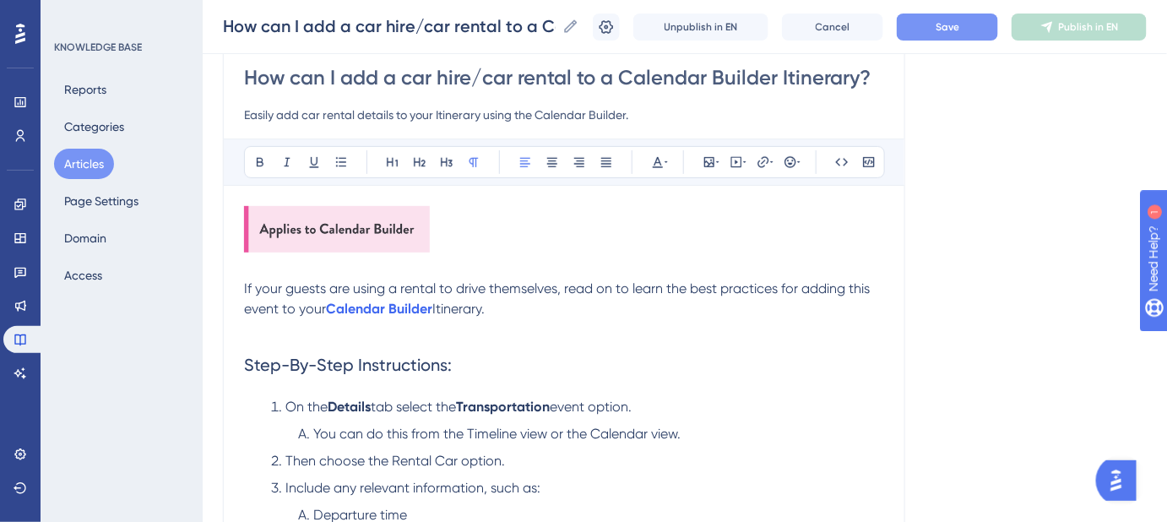
click at [439, 285] on span "If your guests are using a rental to drive themselves, read on to learn the bes…" at bounding box center [558, 298] width 629 height 36
drag, startPoint x: 531, startPoint y: 299, endPoint x: 242, endPoint y: 285, distance: 289.0
copy p "If your guests are using a rental car to drive themselves, read on to learn the…"
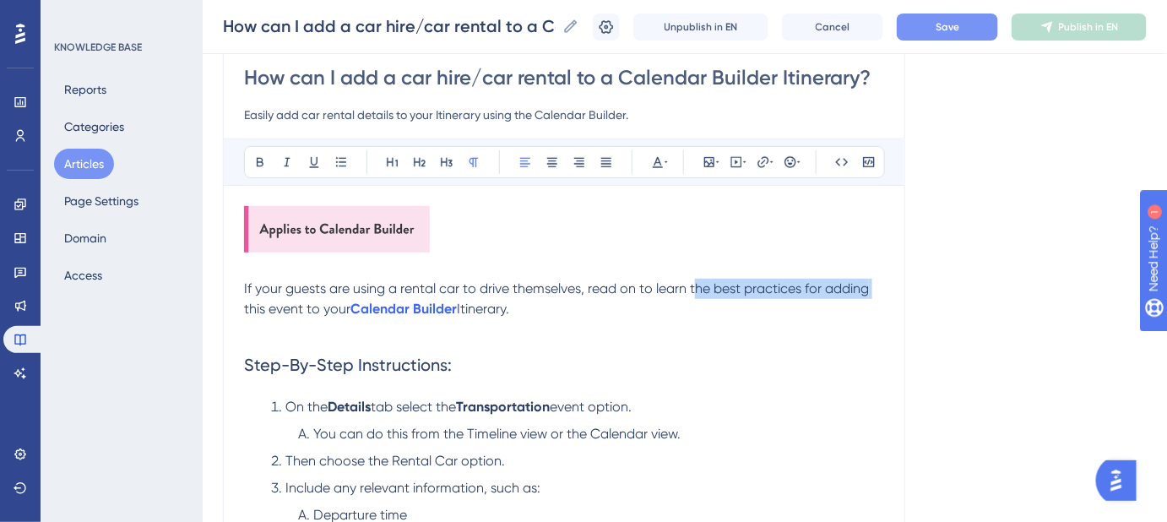
drag, startPoint x: 691, startPoint y: 287, endPoint x: 243, endPoint y: 297, distance: 448.4
click at [244, 297] on p "If your guests are using a rental car to drive themselves, read on to learn the…" at bounding box center [564, 299] width 640 height 41
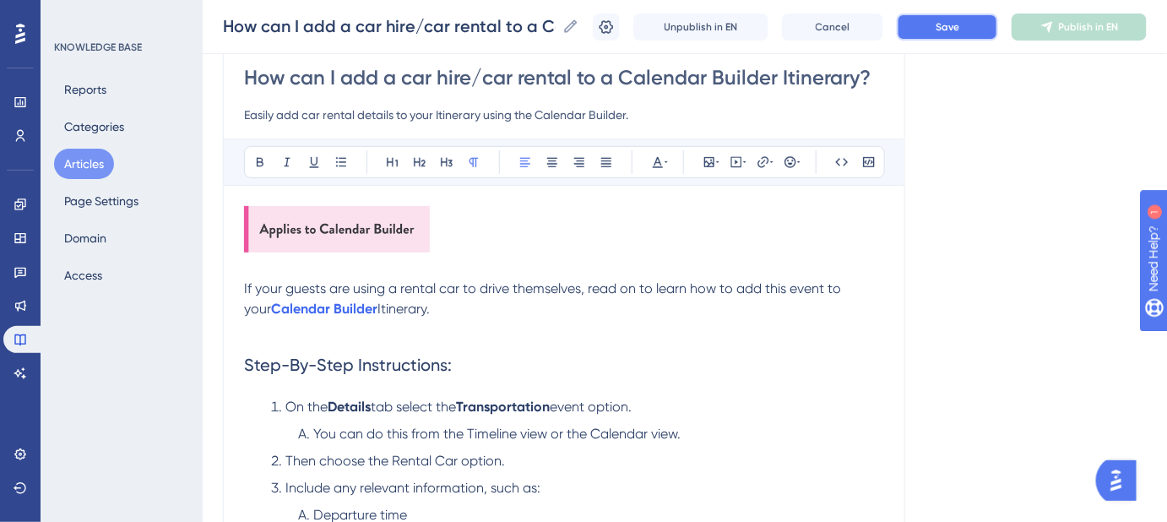
click at [959, 33] on span "Save" at bounding box center [947, 27] width 24 height 14
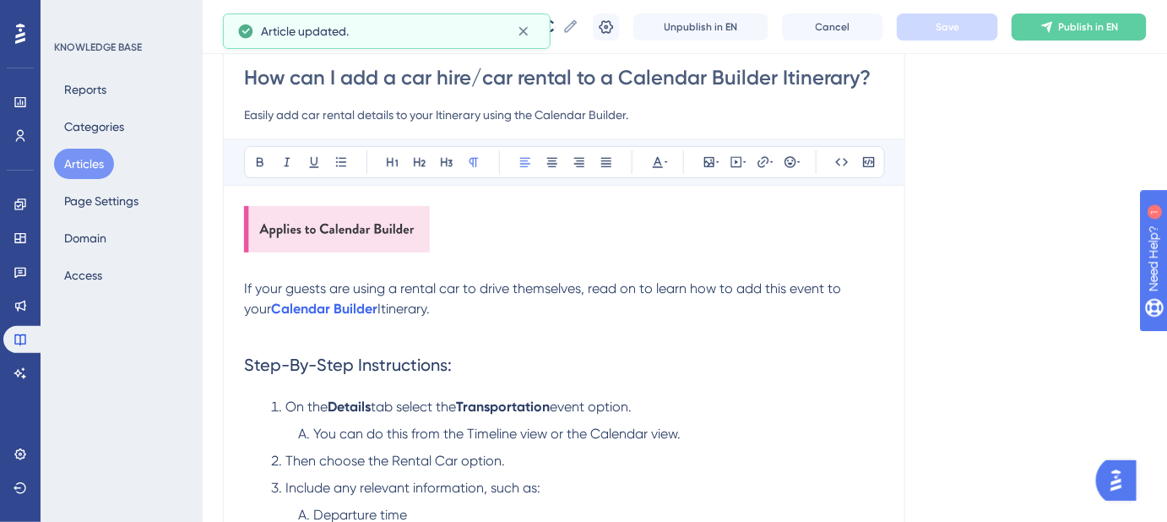
drag, startPoint x: 333, startPoint y: 303, endPoint x: 226, endPoint y: 284, distance: 109.0
copy p "If your guests are using a rental car to drive themselves, read on to learn how…"
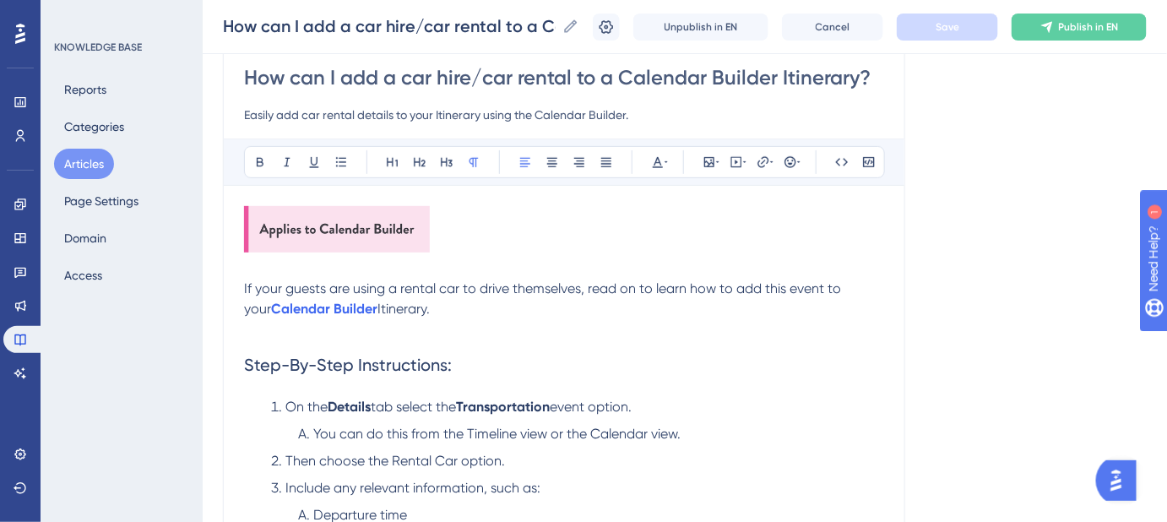
click at [409, 303] on p "If your guests are using a rental car to drive themselves, read on to learn how…" at bounding box center [564, 299] width 640 height 41
drag, startPoint x: 718, startPoint y: 285, endPoint x: 229, endPoint y: 285, distance: 489.6
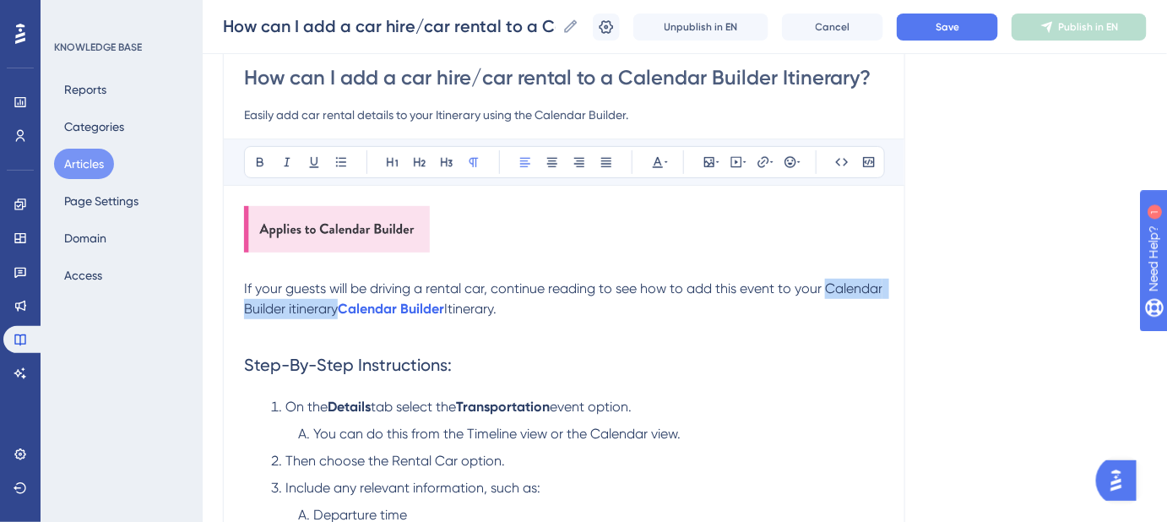
drag, startPoint x: 338, startPoint y: 306, endPoint x: 825, endPoint y: 291, distance: 487.3
click at [825, 291] on span "If your guests will be driving a rental car, continue reading to see how to add…" at bounding box center [565, 298] width 642 height 36
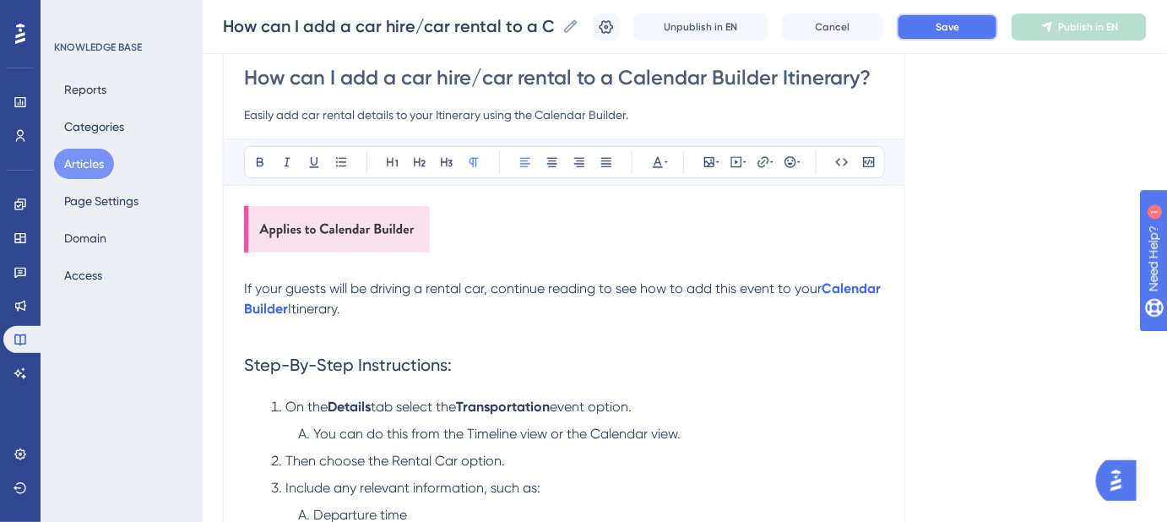
click at [955, 22] on span "Save" at bounding box center [947, 27] width 24 height 14
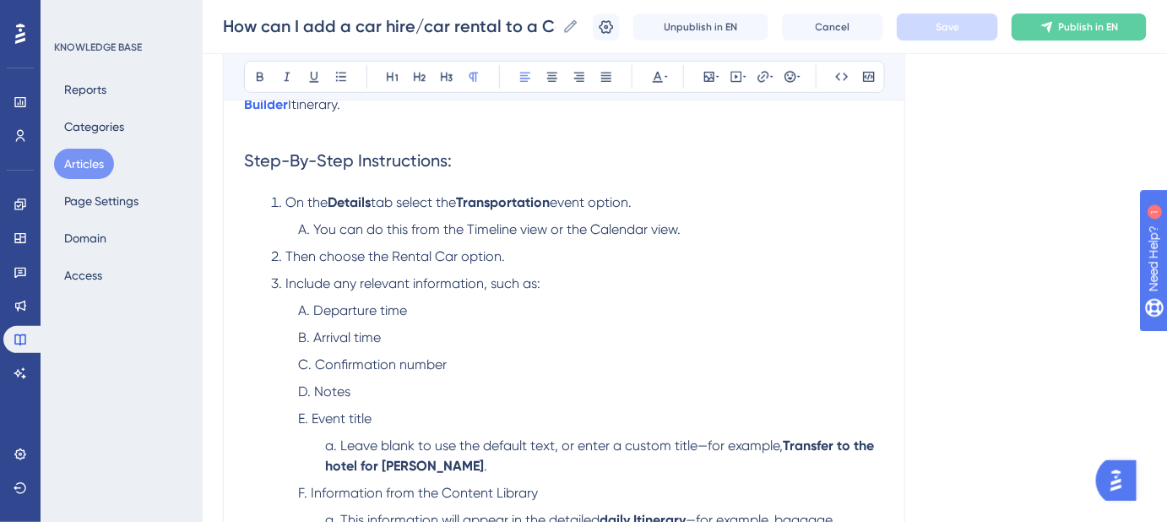
scroll to position [383, 0]
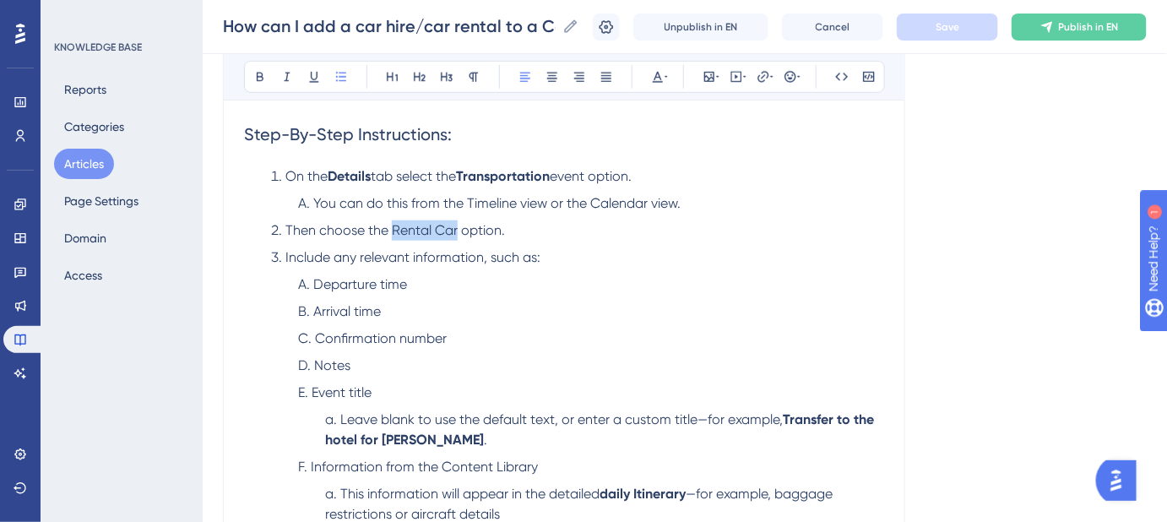
drag, startPoint x: 455, startPoint y: 226, endPoint x: 394, endPoint y: 230, distance: 60.9
click at [394, 230] on span "Then choose the Rental Car option." at bounding box center [394, 230] width 219 height 16
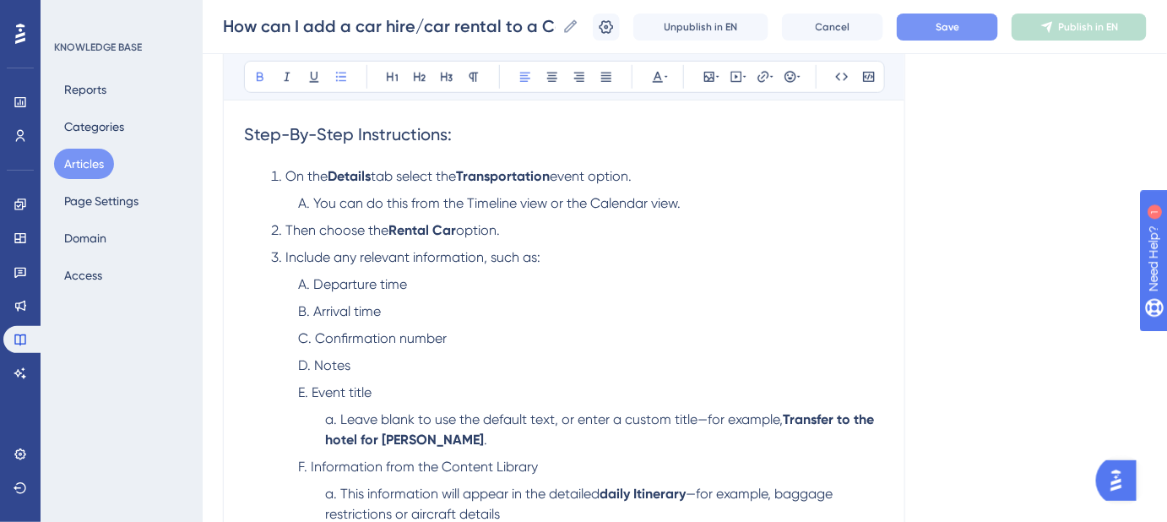
click at [588, 301] on li "Arrival time" at bounding box center [591, 311] width 586 height 20
click at [477, 255] on span "Include any relevant information, such as:" at bounding box center [412, 257] width 255 height 16
click at [940, 35] on button "Save" at bounding box center [947, 27] width 101 height 27
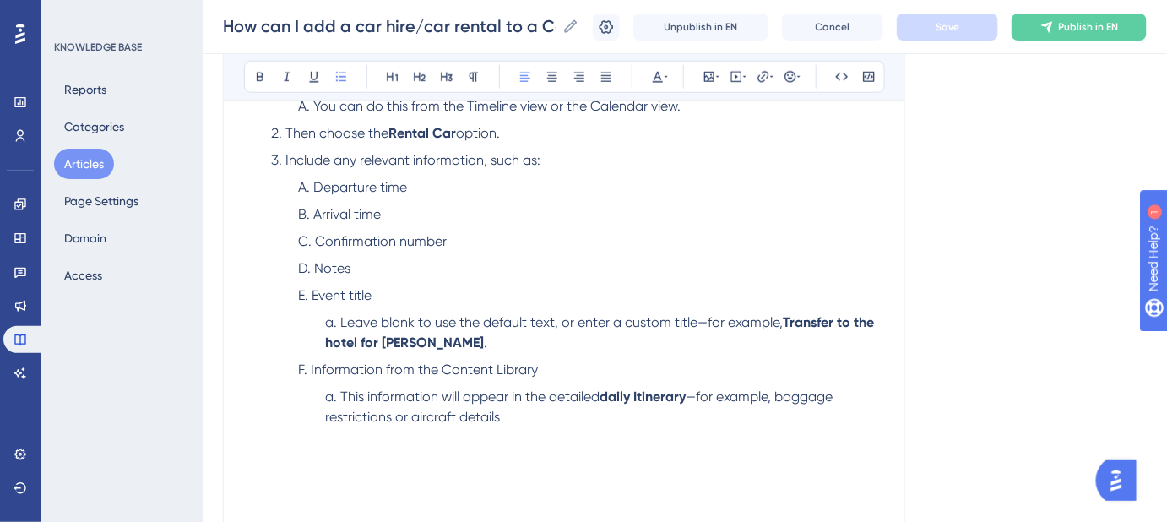
scroll to position [537, 0]
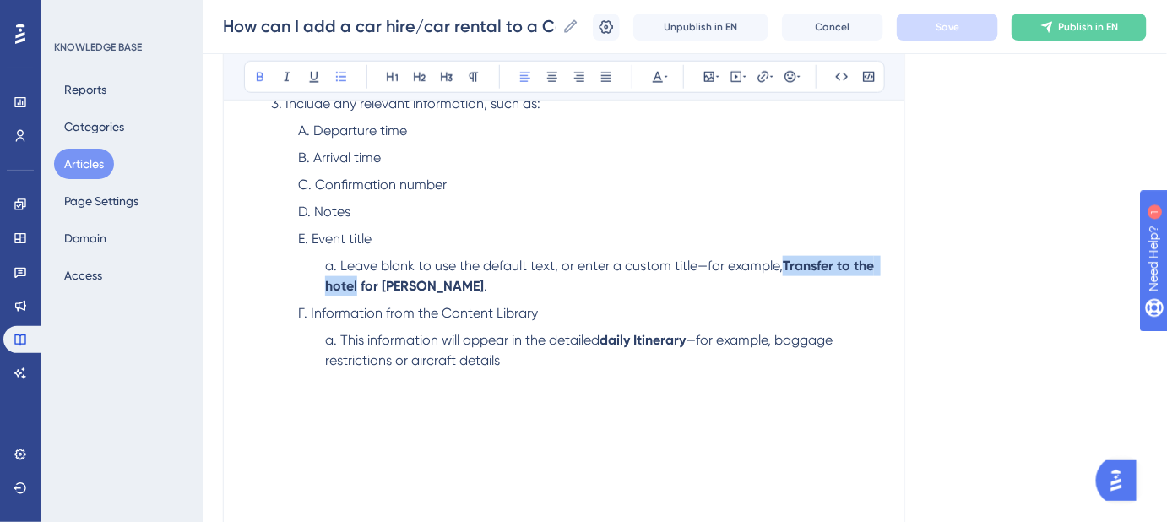
drag, startPoint x: 355, startPoint y: 283, endPoint x: 784, endPoint y: 252, distance: 429.9
click at [784, 252] on ol "Departure time Arrival time Confirmation number Notes Event title Leave blank t…" at bounding box center [577, 246] width 613 height 250
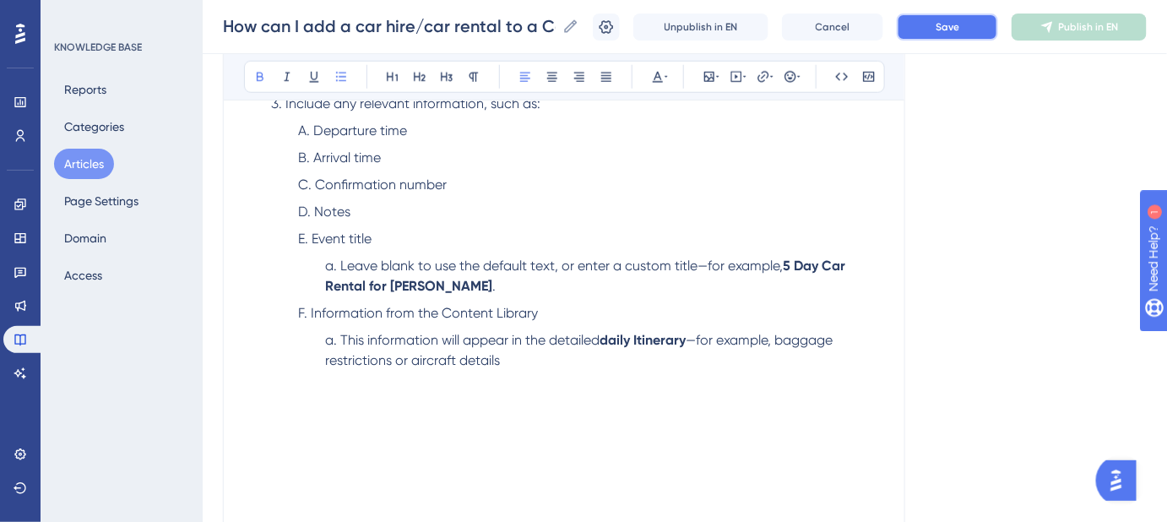
click at [956, 26] on span "Save" at bounding box center [947, 27] width 24 height 14
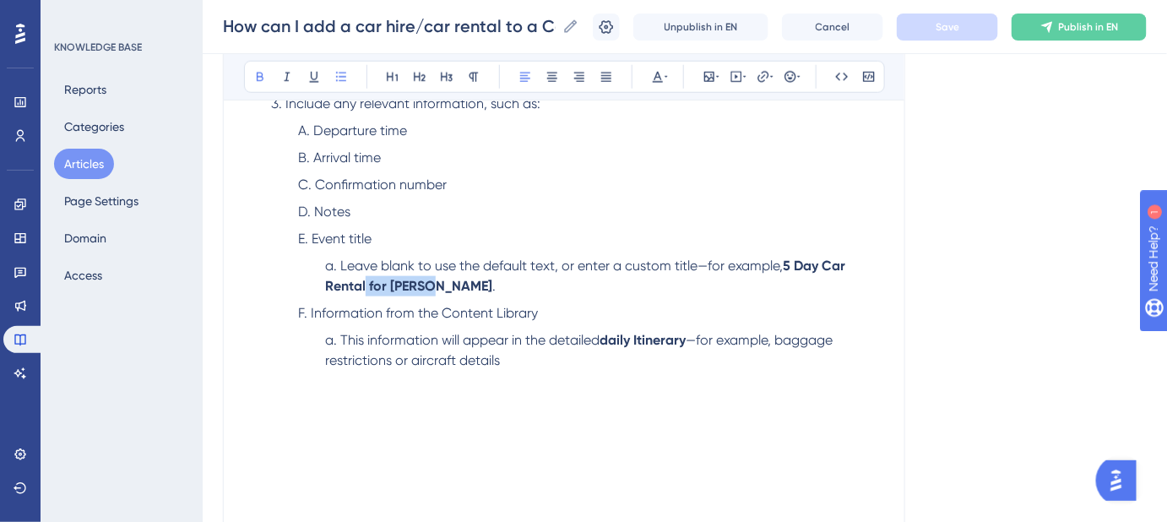
drag, startPoint x: 420, startPoint y: 285, endPoint x: 366, endPoint y: 285, distance: 54.0
click at [366, 285] on li "Leave blank to use the default text, or enter a custom title—for example, 5 Day…" at bounding box center [604, 276] width 559 height 41
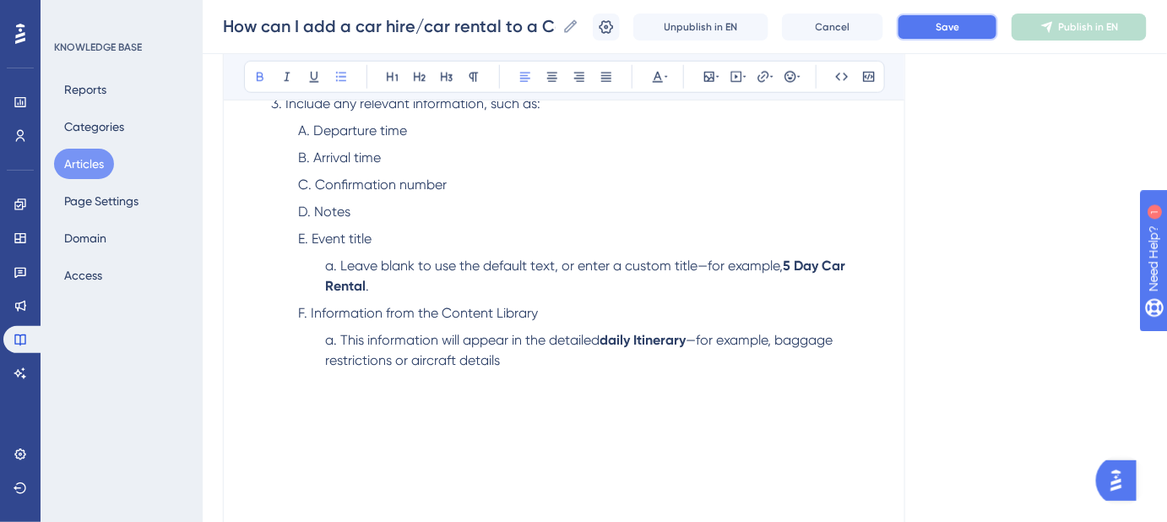
click at [923, 35] on button "Save" at bounding box center [947, 27] width 101 height 27
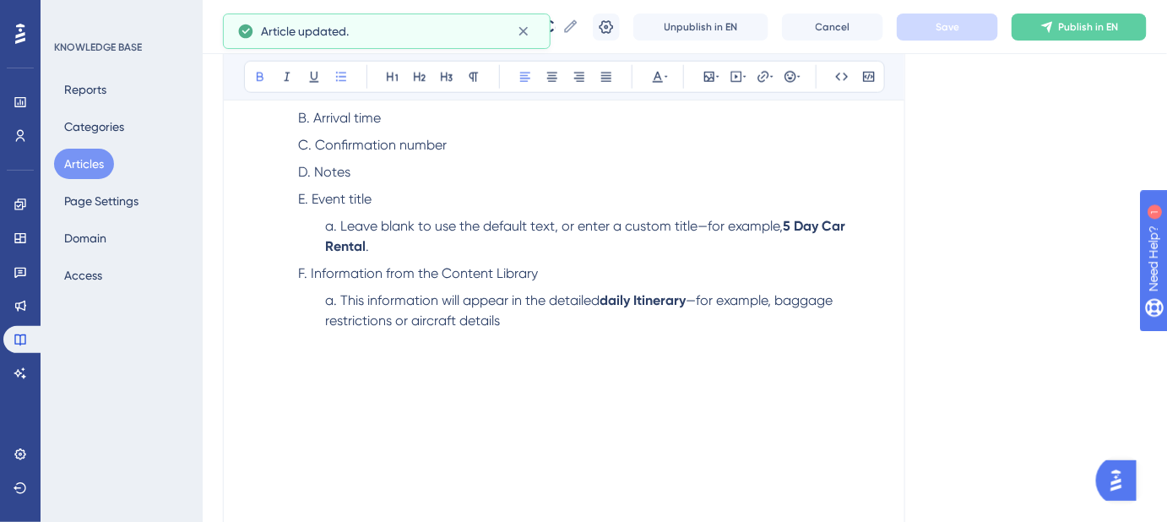
scroll to position [614, 0]
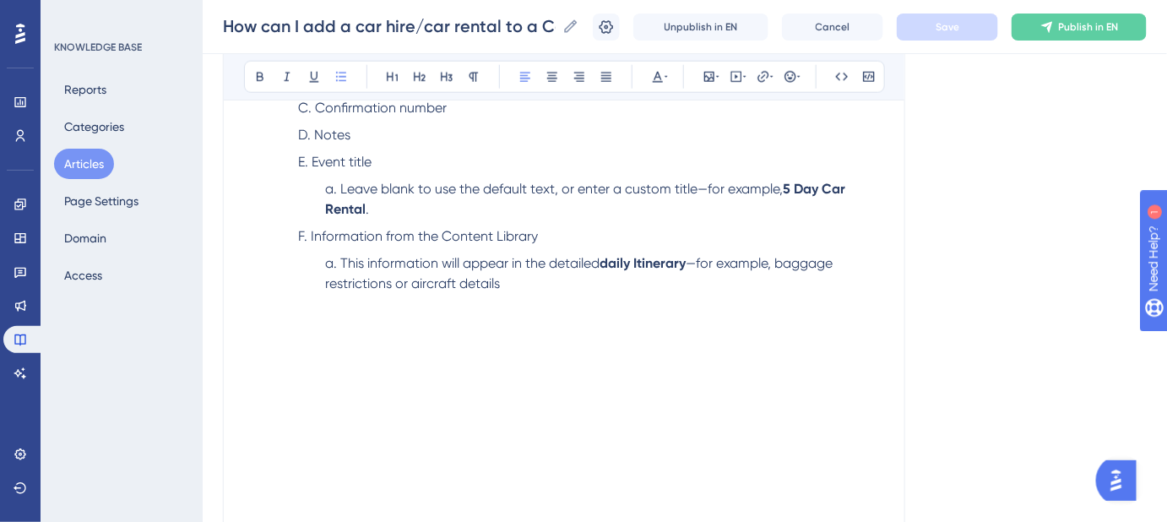
click at [579, 263] on span "This information will appear in the detailed" at bounding box center [469, 263] width 259 height 16
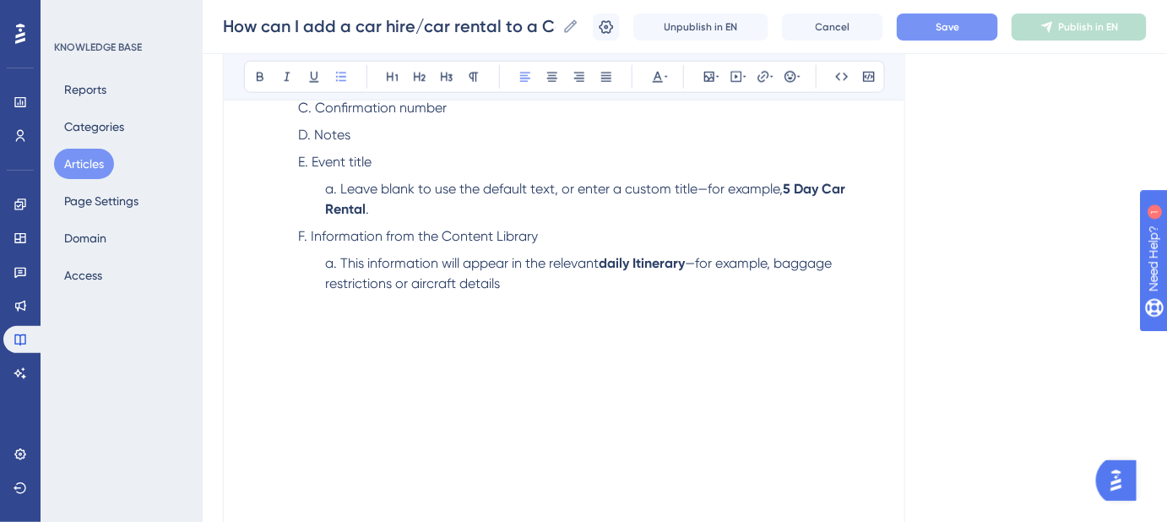
click at [959, 26] on span "Save" at bounding box center [947, 27] width 24 height 14
click at [989, 26] on button "Save" at bounding box center [947, 27] width 101 height 27
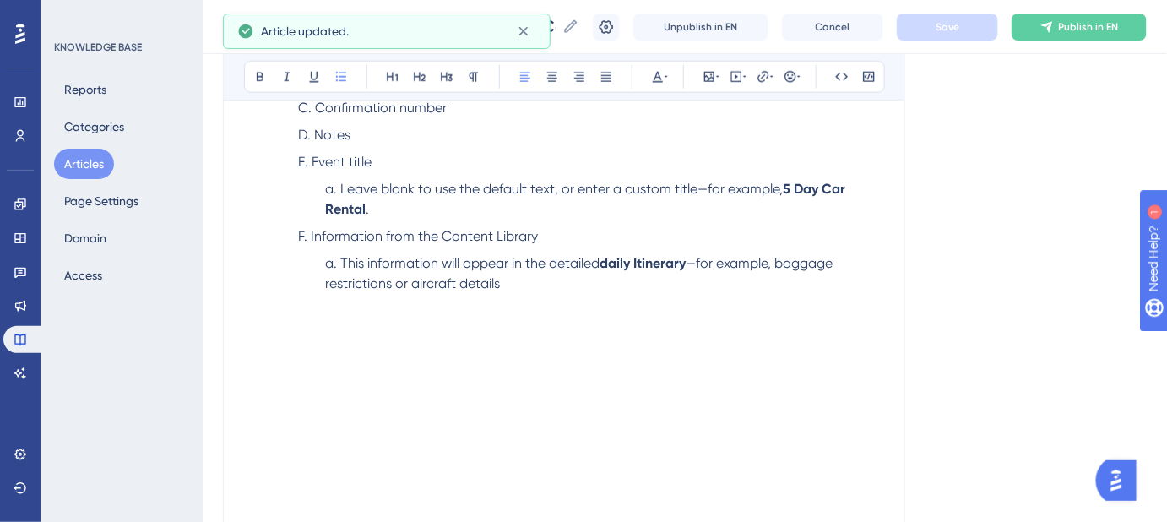
click at [976, 285] on div "Language English (Default) How can I add a car hire/car rental to a Calendar Bu…" at bounding box center [685, 147] width 924 height 1307
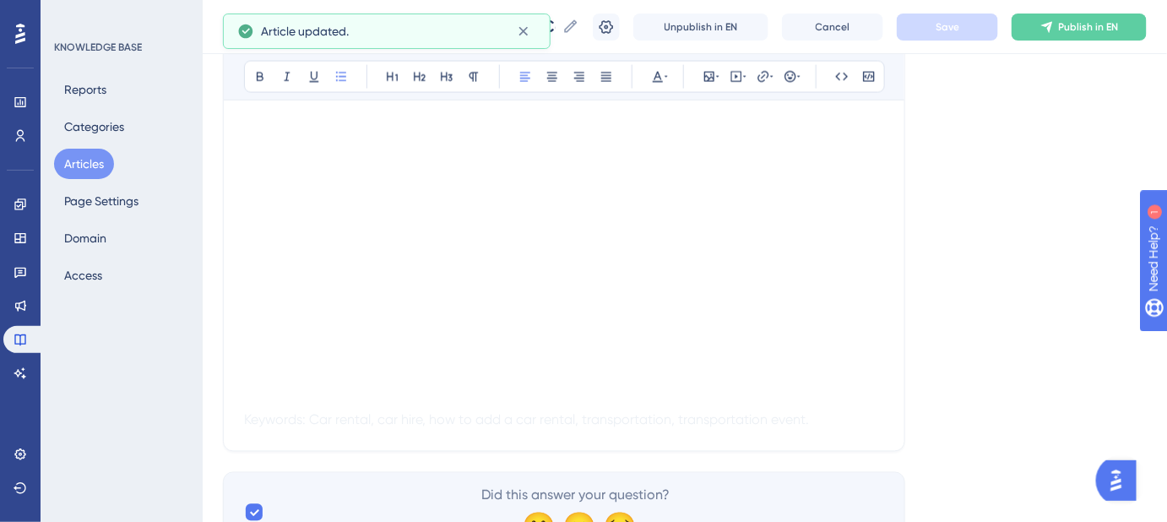
scroll to position [767, 0]
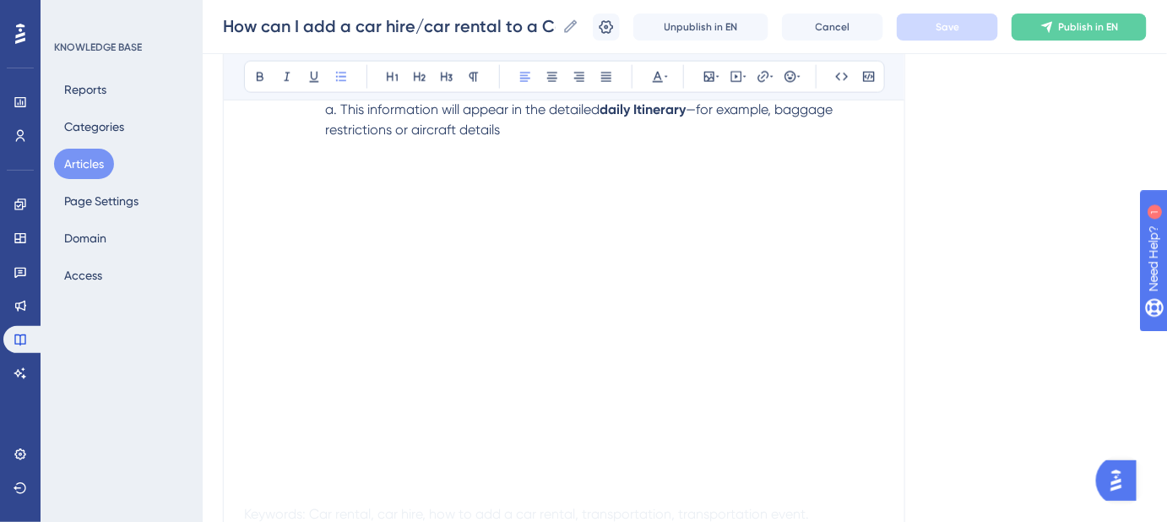
click at [523, 140] on p at bounding box center [564, 150] width 640 height 20
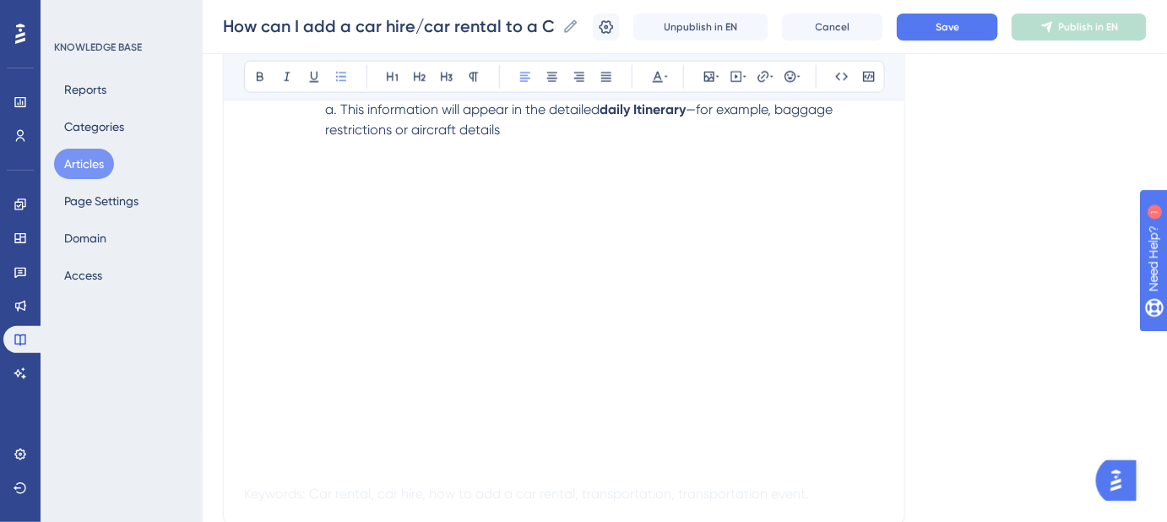
click at [551, 126] on li "This information will appear in the detailed daily Itinerary —for example, bagg…" at bounding box center [604, 120] width 559 height 41
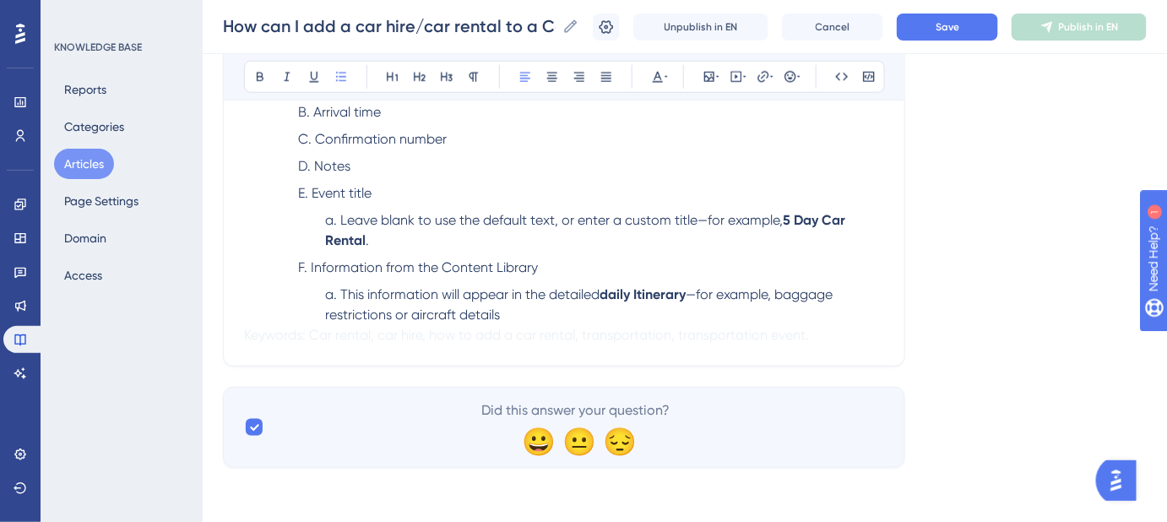
scroll to position [581, 0]
click at [250, 343] on span "Keywords: Car rental, car hire, how to add a car rental, transportation, transp…" at bounding box center [526, 336] width 565 height 16
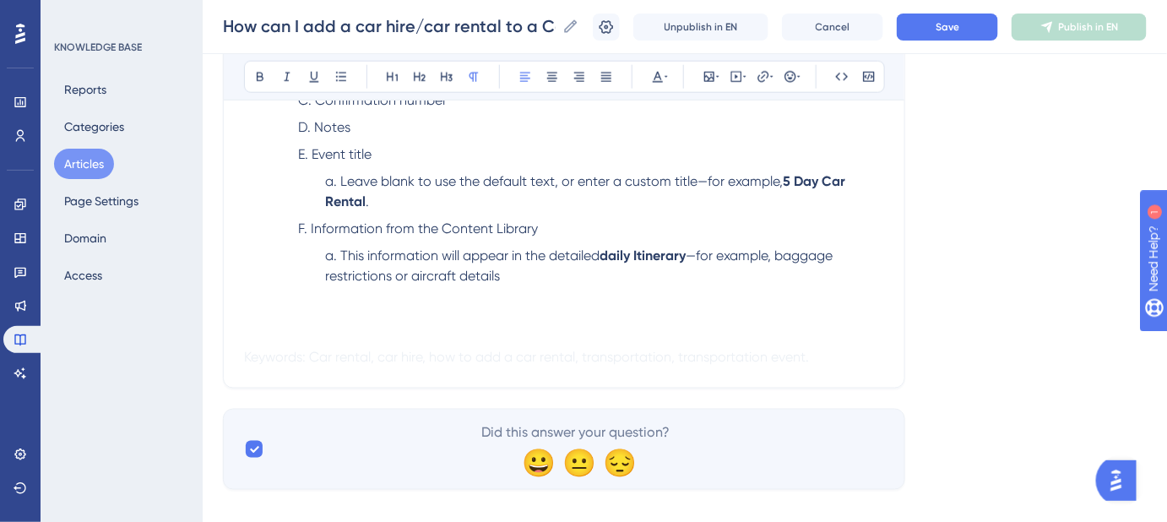
scroll to position [642, 0]
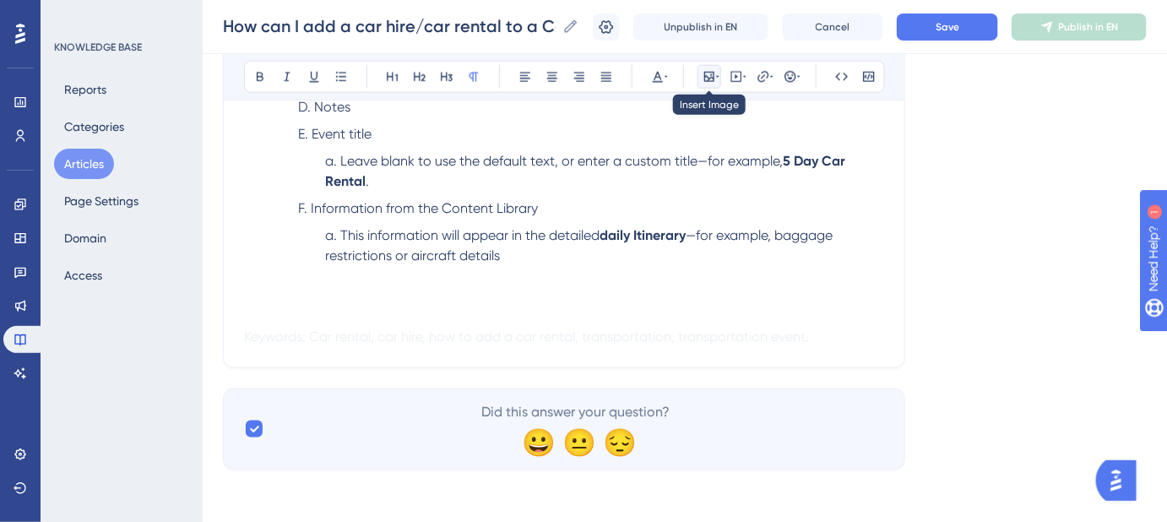
click at [712, 73] on icon at bounding box center [709, 77] width 14 height 14
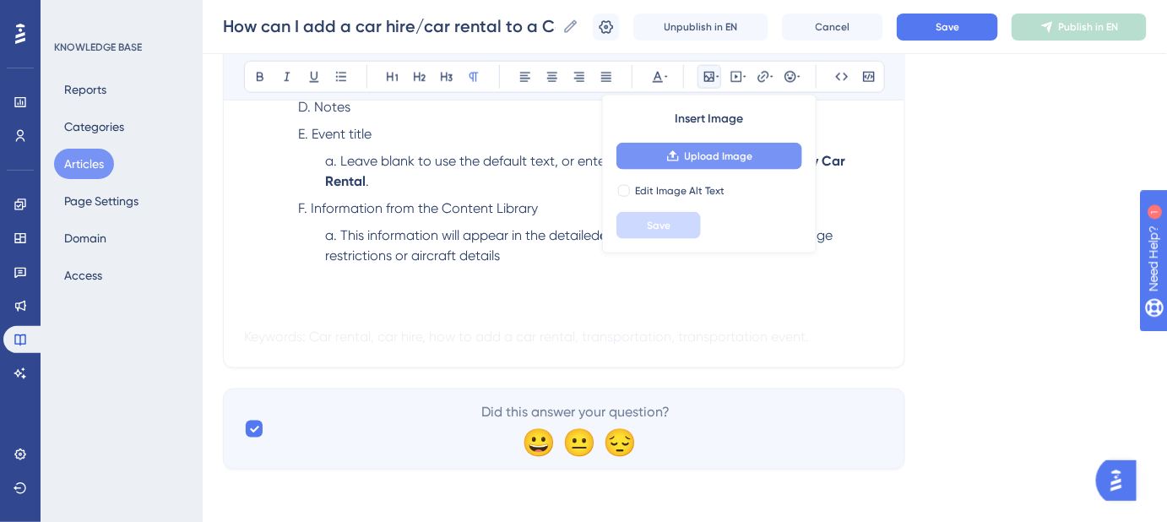
click at [705, 149] on span "Upload Image" at bounding box center [719, 156] width 68 height 14
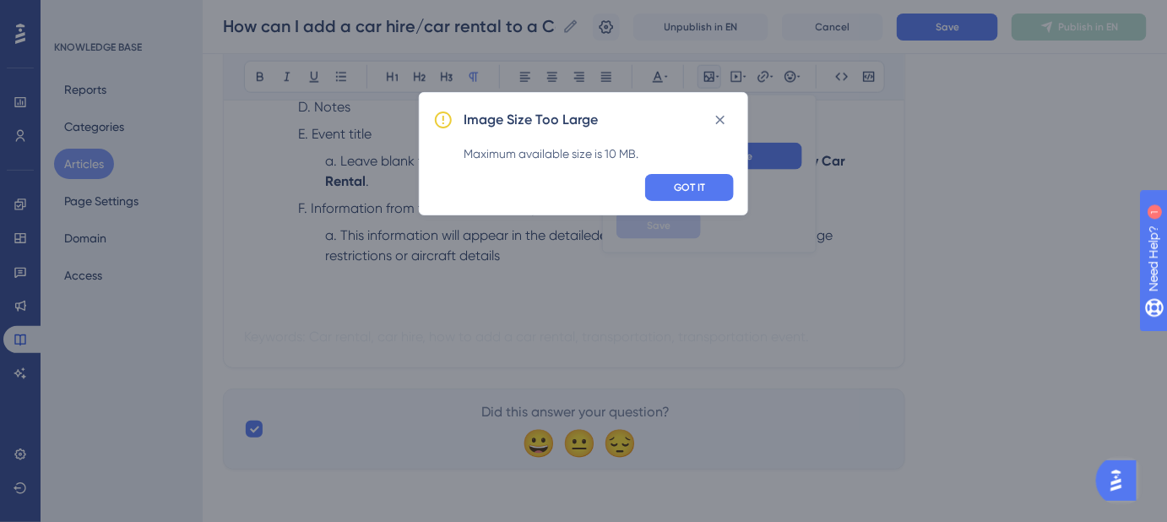
scroll to position [630, 0]
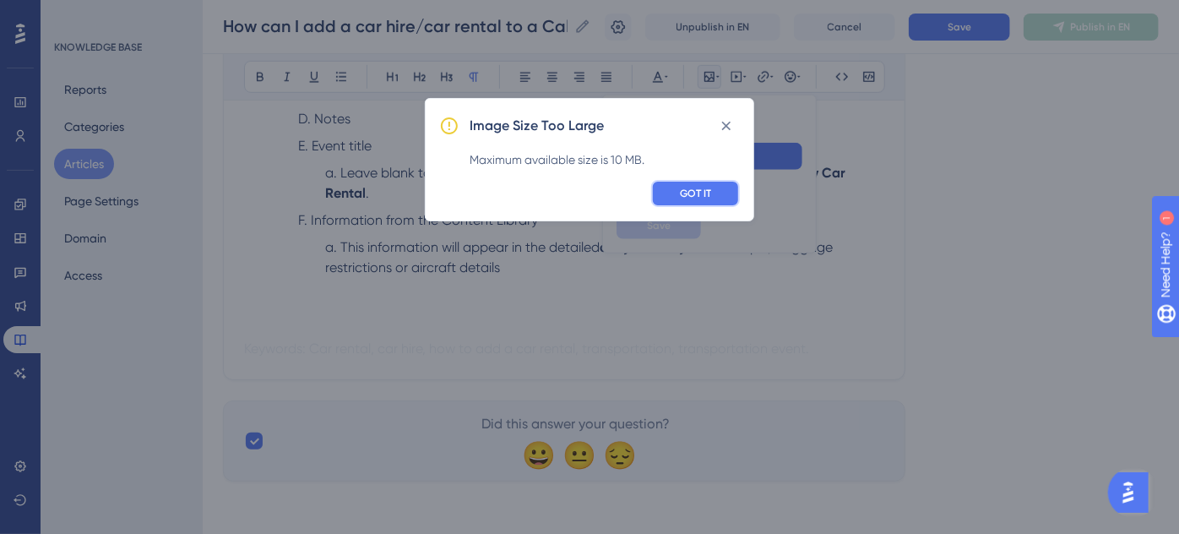
click at [691, 187] on span "GOT IT" at bounding box center [695, 194] width 31 height 14
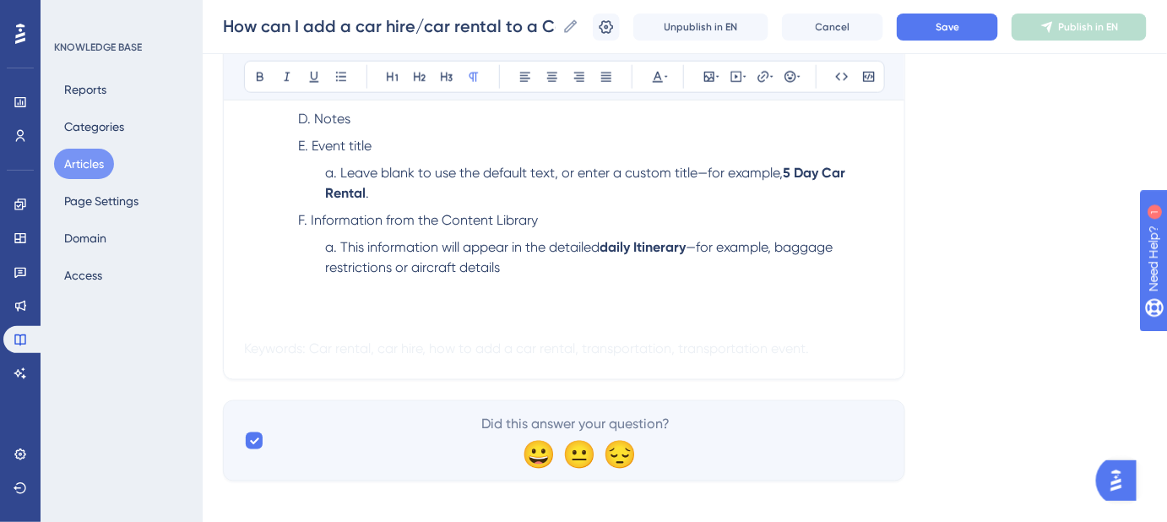
click at [248, 322] on p at bounding box center [564, 328] width 640 height 20
click at [711, 80] on icon at bounding box center [709, 77] width 14 height 14
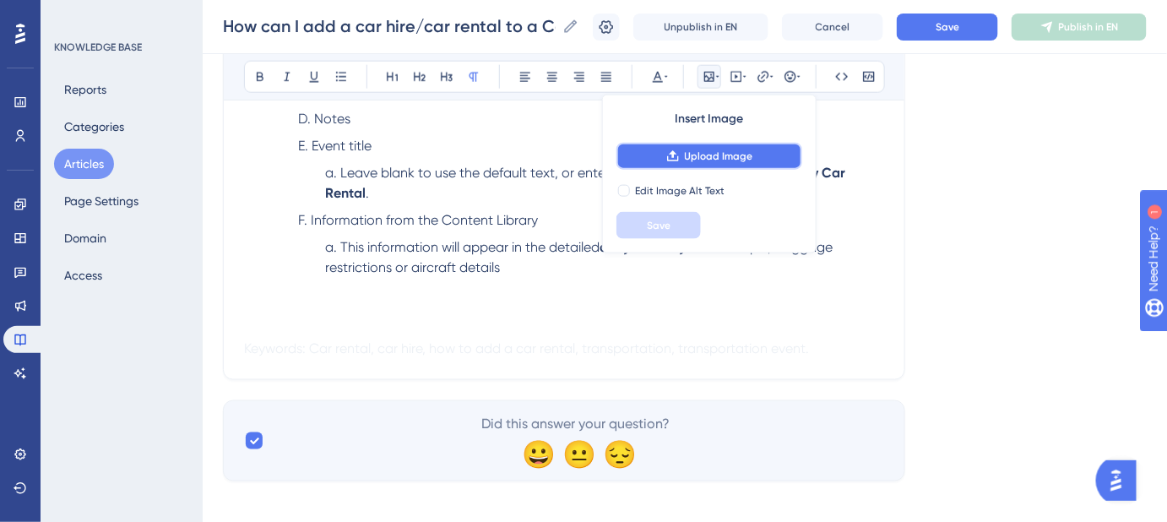
click at [713, 145] on button "Upload Image" at bounding box center [709, 156] width 186 height 27
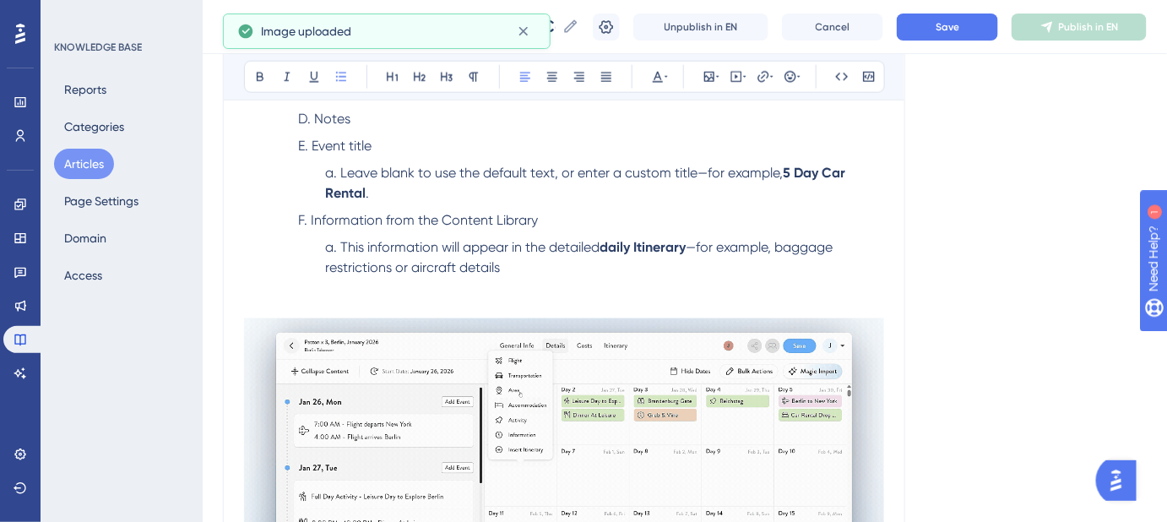
click at [545, 262] on li "This information will appear in the detailed daily Itinerary —for example, bagg…" at bounding box center [604, 257] width 559 height 41
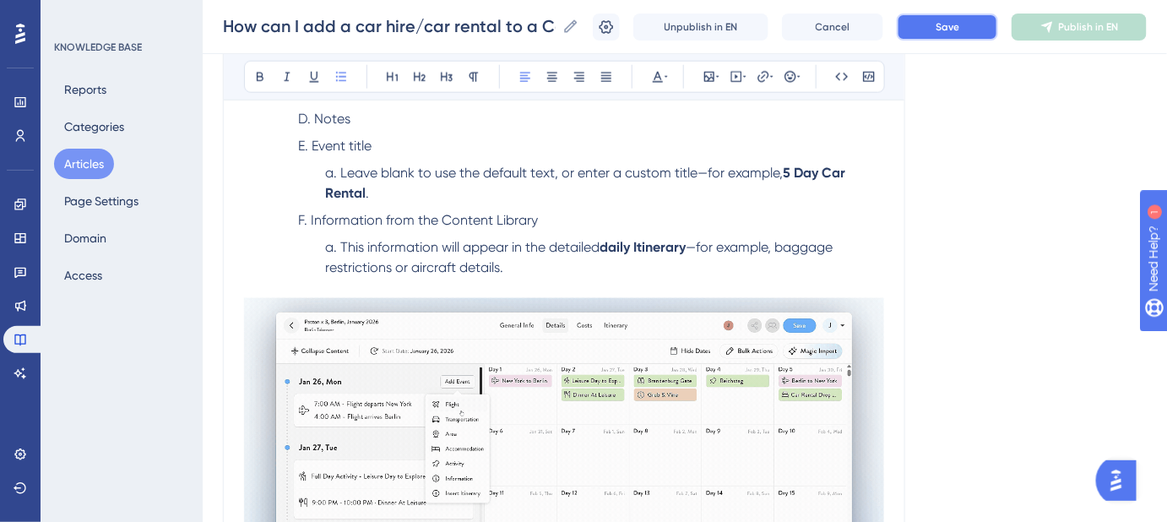
click at [959, 29] on span "Save" at bounding box center [947, 27] width 24 height 14
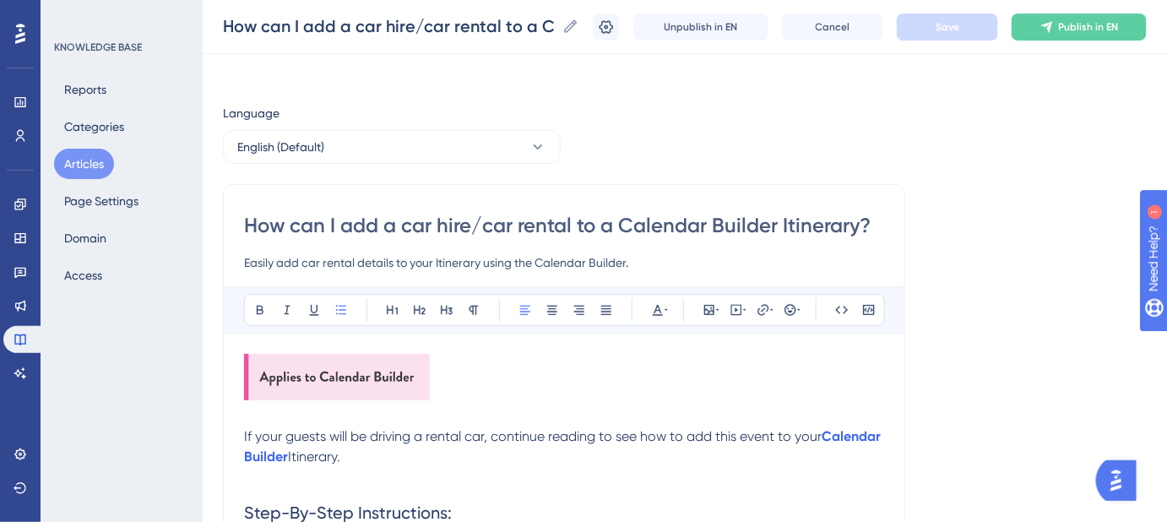
scroll to position [0, 0]
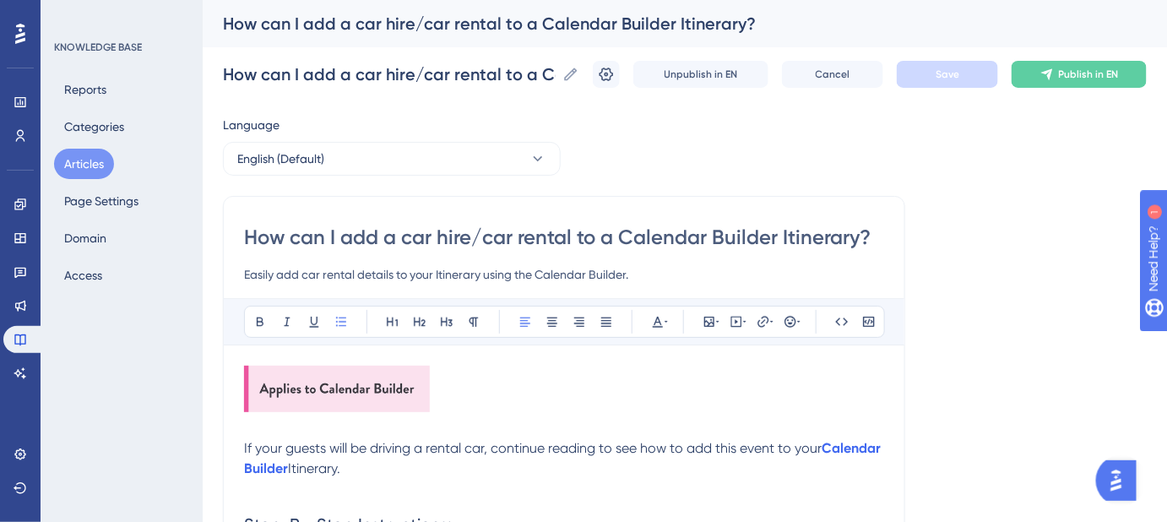
click at [781, 233] on input "How can I add a car hire/car rental to a Calendar Builder Itinerary?" at bounding box center [564, 237] width 640 height 27
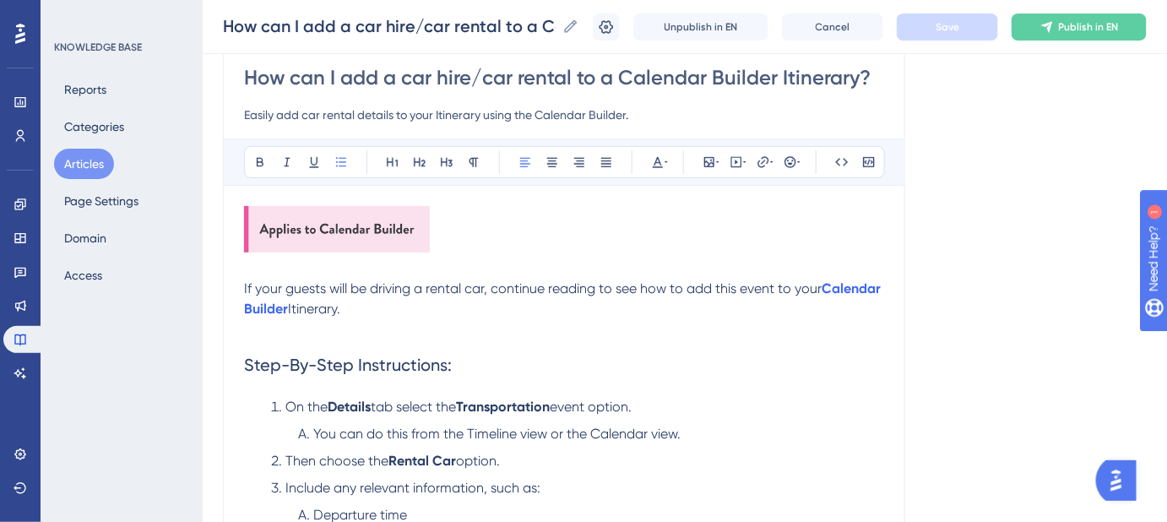
scroll to position [230, 0]
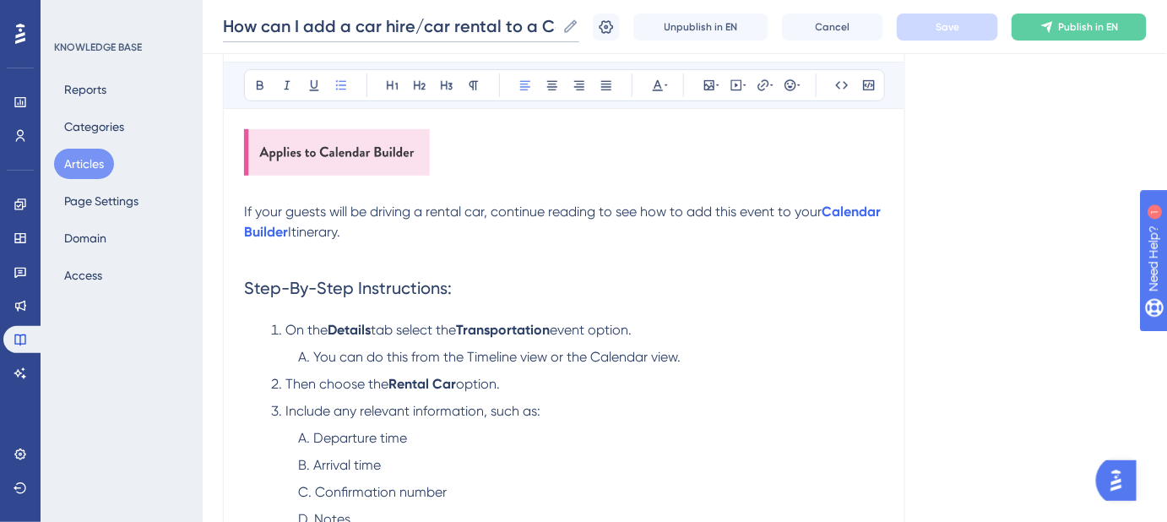
click at [463, 24] on input "How can I add a car hire/car rental to a Calendar Builder Itinerary?" at bounding box center [389, 26] width 333 height 24
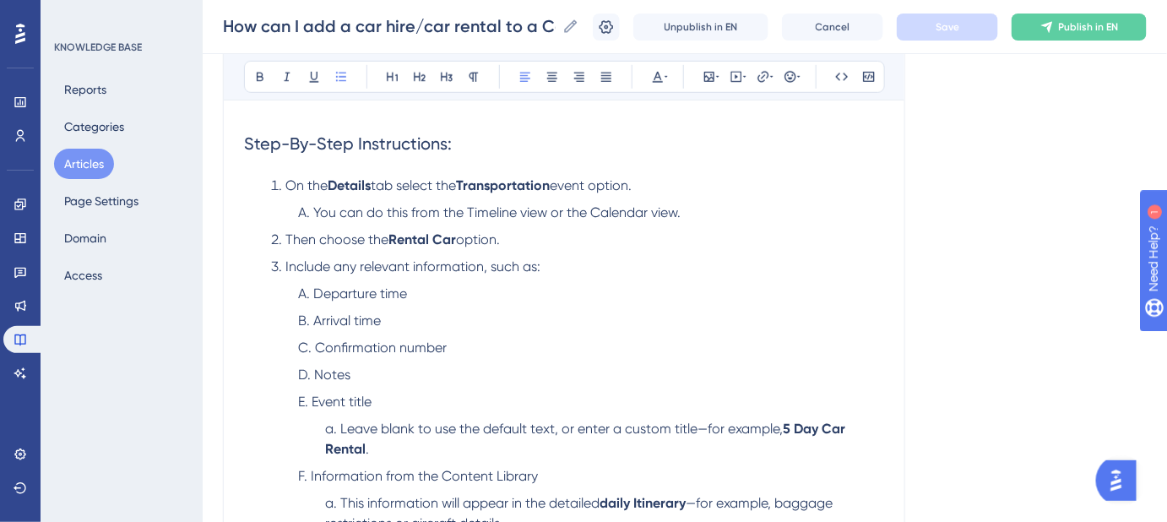
scroll to position [383, 0]
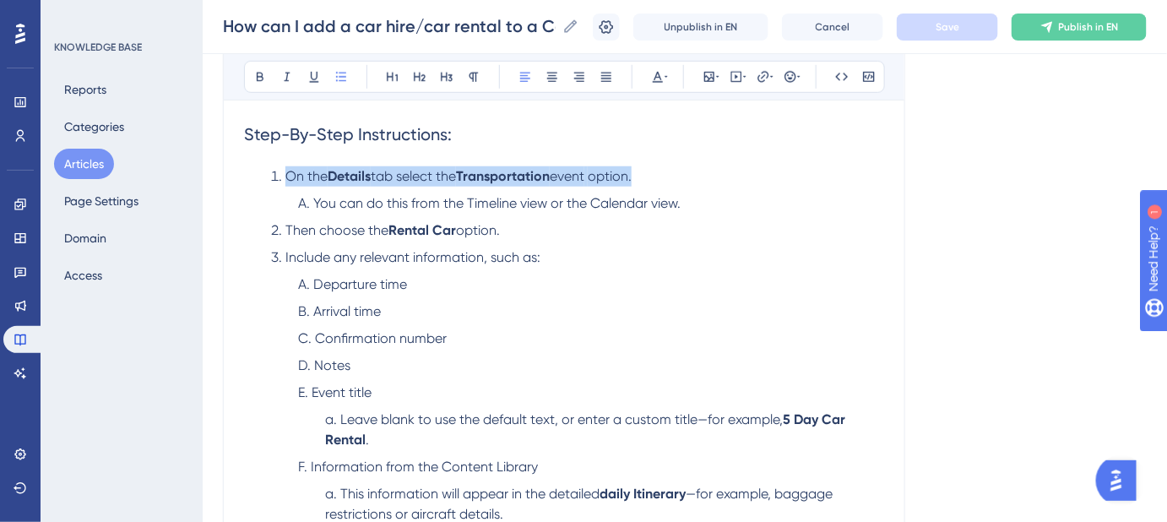
drag, startPoint x: 654, startPoint y: 175, endPoint x: 283, endPoint y: 179, distance: 371.5
click at [283, 179] on li "On the Details tab select the Transportation event option." at bounding box center [577, 176] width 613 height 20
copy li "On the Details tab select the Transportation event option."
click at [371, 180] on strong "Details" at bounding box center [349, 176] width 43 height 16
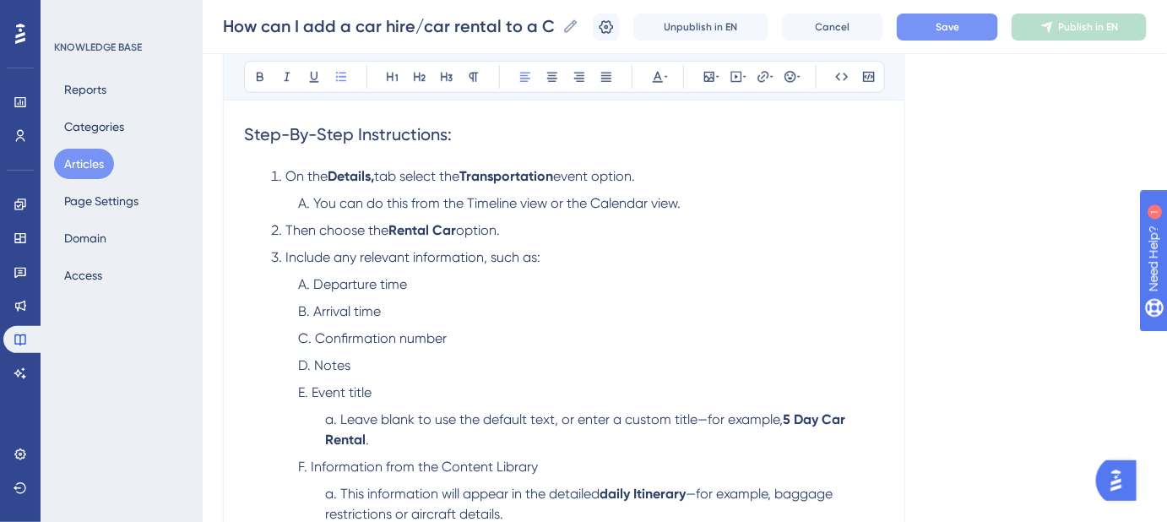
click at [635, 175] on span "option." at bounding box center [613, 176] width 44 height 16
click at [959, 33] on span "Save" at bounding box center [947, 27] width 24 height 14
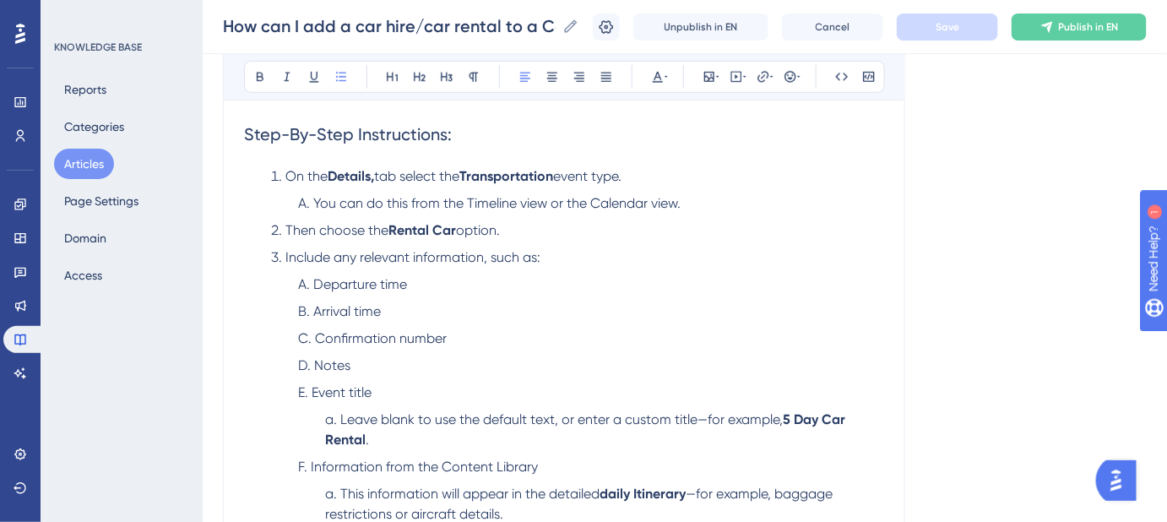
click at [304, 250] on span "Include any relevant information, such as:" at bounding box center [412, 257] width 255 height 16
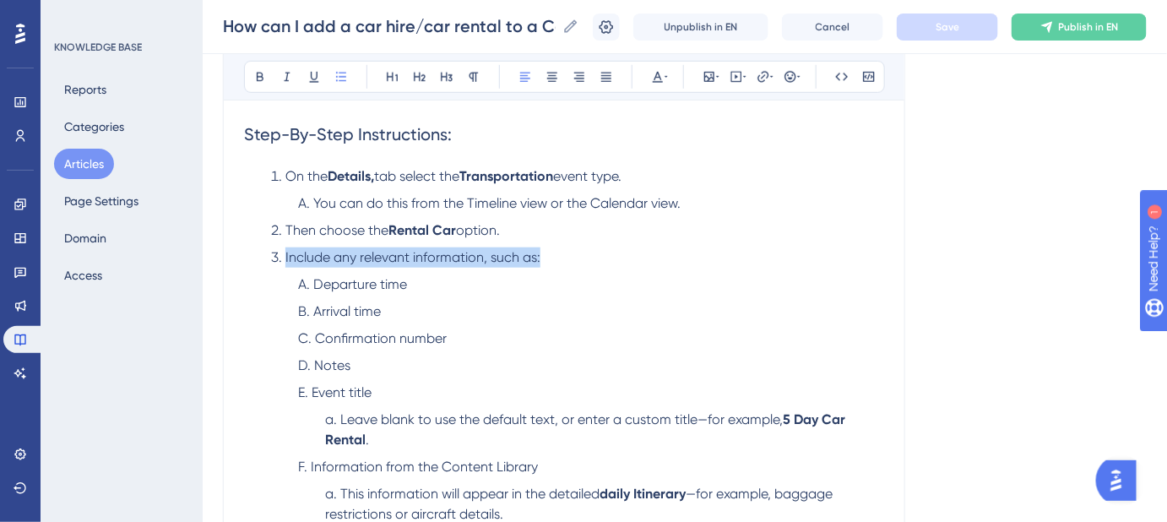
drag, startPoint x: 542, startPoint y: 252, endPoint x: 281, endPoint y: 256, distance: 260.9
click at [281, 256] on li "Include any relevant information, such as:" at bounding box center [577, 257] width 613 height 20
copy span "Include any relevant information, such as:"
click at [430, 252] on span "Include any relevant information, such as:" at bounding box center [412, 257] width 255 height 16
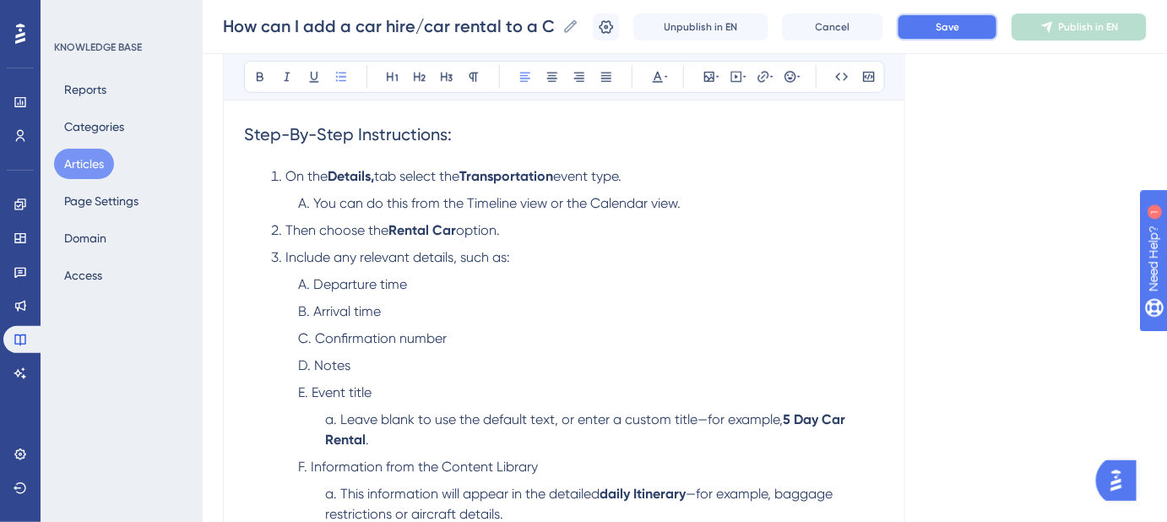
click at [952, 29] on span "Save" at bounding box center [947, 27] width 24 height 14
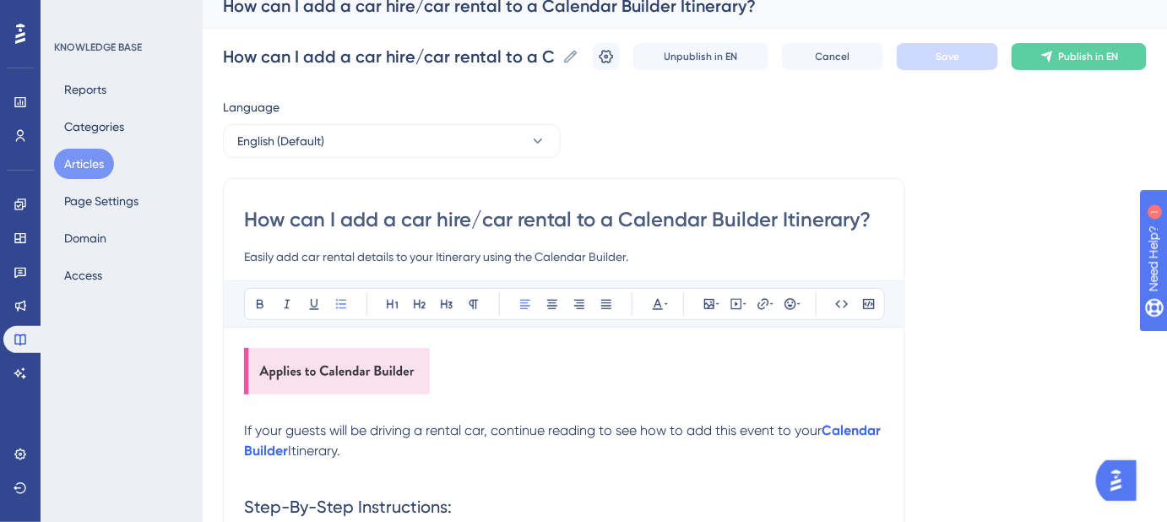
scroll to position [0, 0]
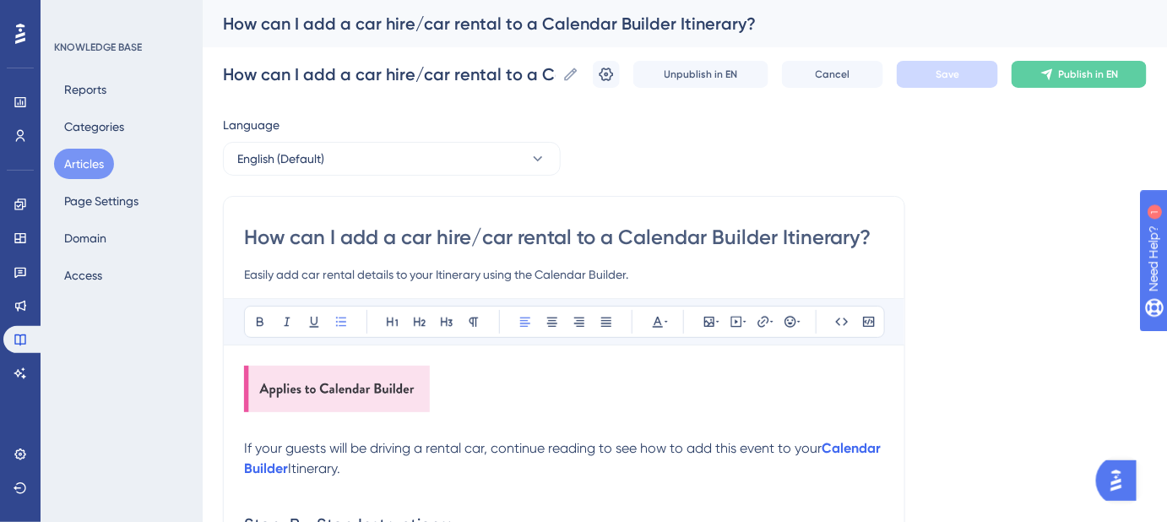
drag, startPoint x: 649, startPoint y: 282, endPoint x: 240, endPoint y: 276, distance: 409.5
drag, startPoint x: 347, startPoint y: 468, endPoint x: 241, endPoint y: 452, distance: 106.7
copy p "If your guests will be driving a rental car, continue reading to see how to add…"
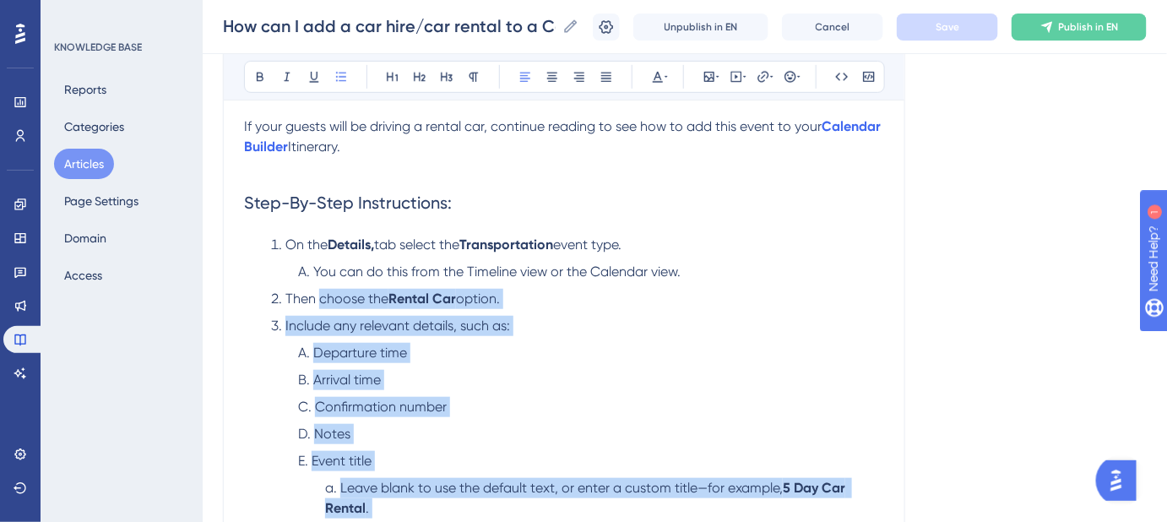
scroll to position [306, 0]
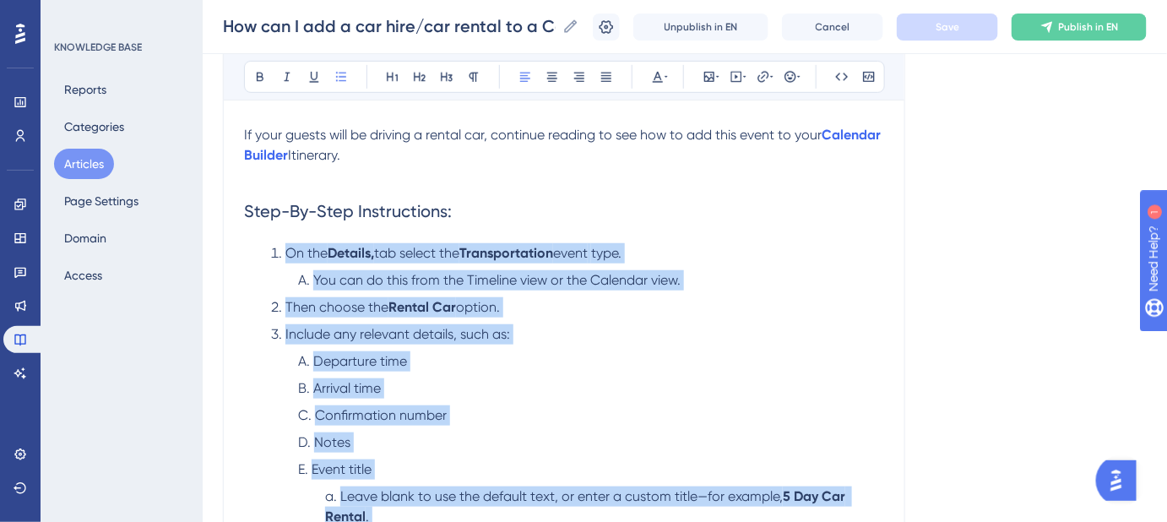
drag, startPoint x: 512, startPoint y: 441, endPoint x: 282, endPoint y: 257, distance: 294.3
click at [282, 257] on ol "On the Details, tab select the Transportation event type. You can do this from …" at bounding box center [564, 422] width 640 height 358
click at [624, 265] on ol "On the Details, tab select the Transportation event type. You can do this from …" at bounding box center [564, 422] width 640 height 358
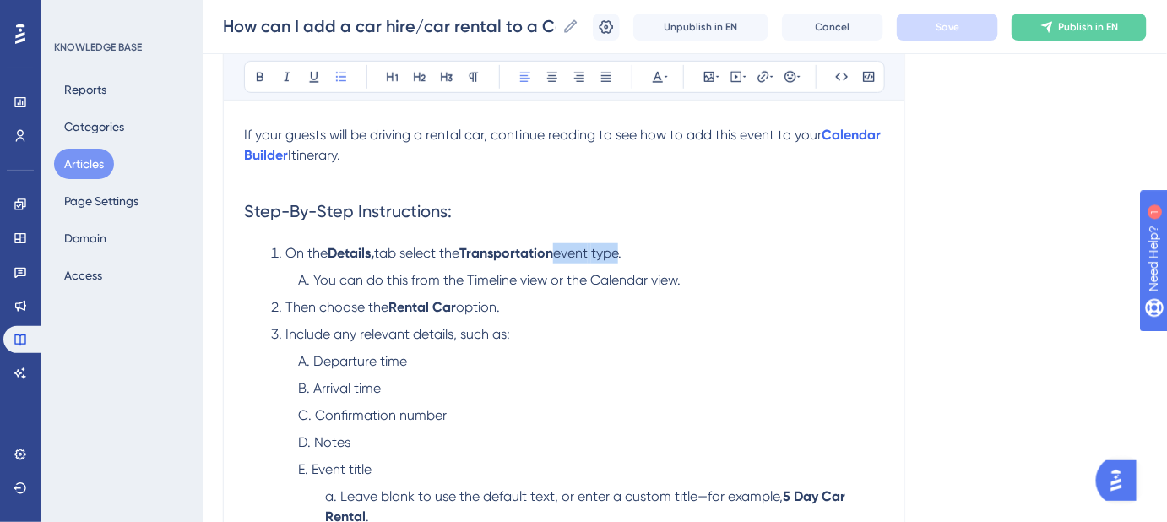
drag, startPoint x: 631, startPoint y: 251, endPoint x: 568, endPoint y: 251, distance: 62.5
click at [568, 251] on li "On the Details, tab select the Transportation event type." at bounding box center [577, 253] width 613 height 20
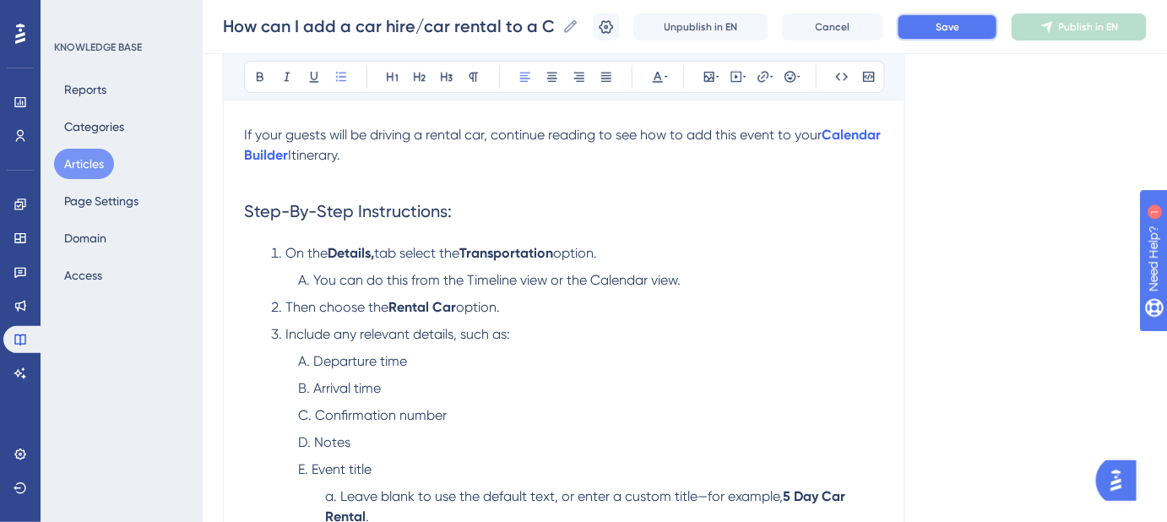
click at [959, 30] on span "Save" at bounding box center [947, 27] width 24 height 14
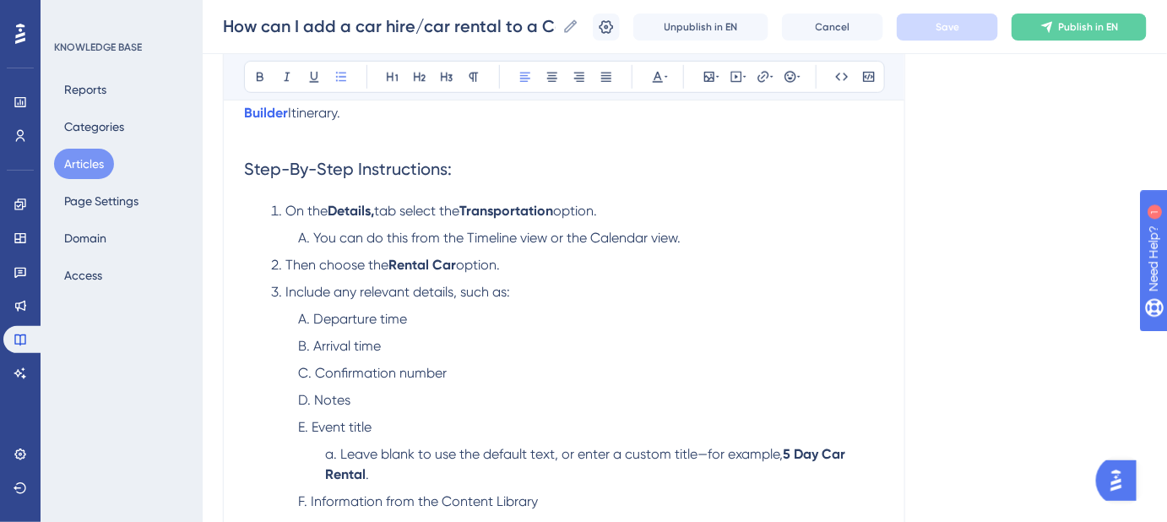
scroll to position [383, 0]
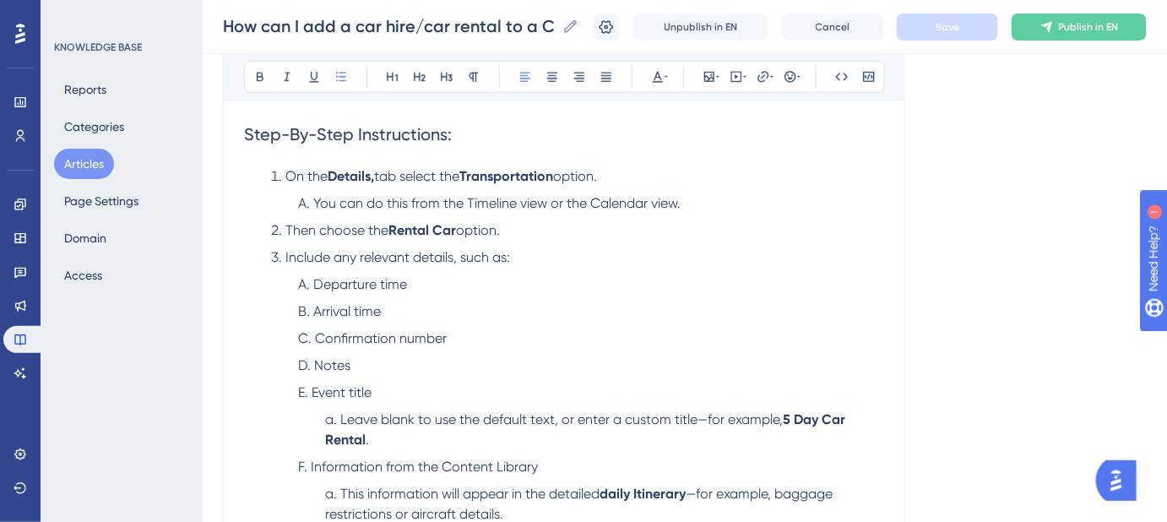
click at [344, 287] on span "Departure time" at bounding box center [360, 284] width 94 height 16
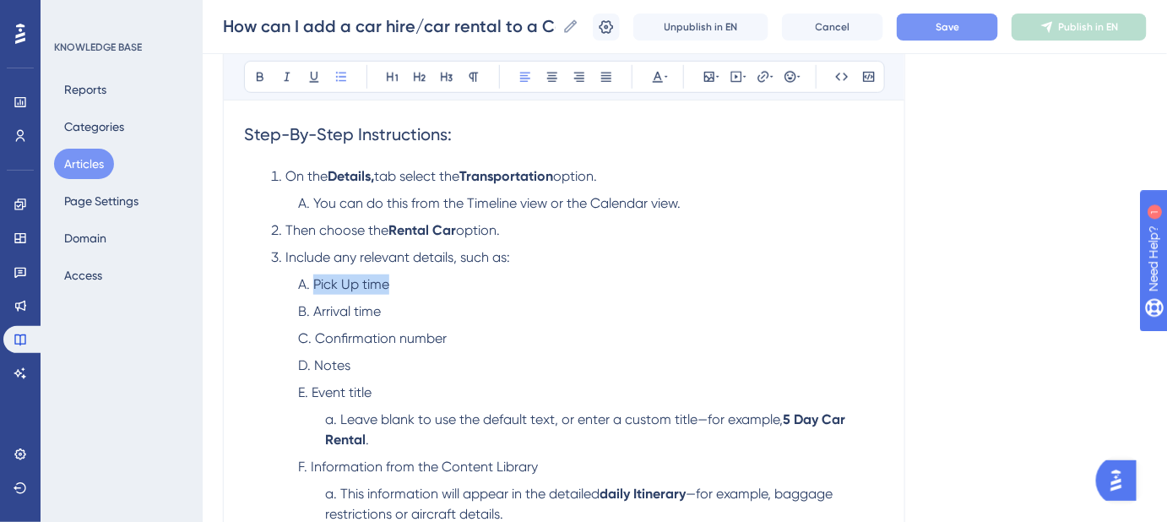
drag, startPoint x: 351, startPoint y: 283, endPoint x: 311, endPoint y: 283, distance: 40.5
click at [311, 283] on li "Pick Up time" at bounding box center [591, 284] width 586 height 20
click at [351, 278] on span "Pick Up time" at bounding box center [351, 284] width 76 height 16
drag, startPoint x: 370, startPoint y: 310, endPoint x: 290, endPoint y: 306, distance: 79.4
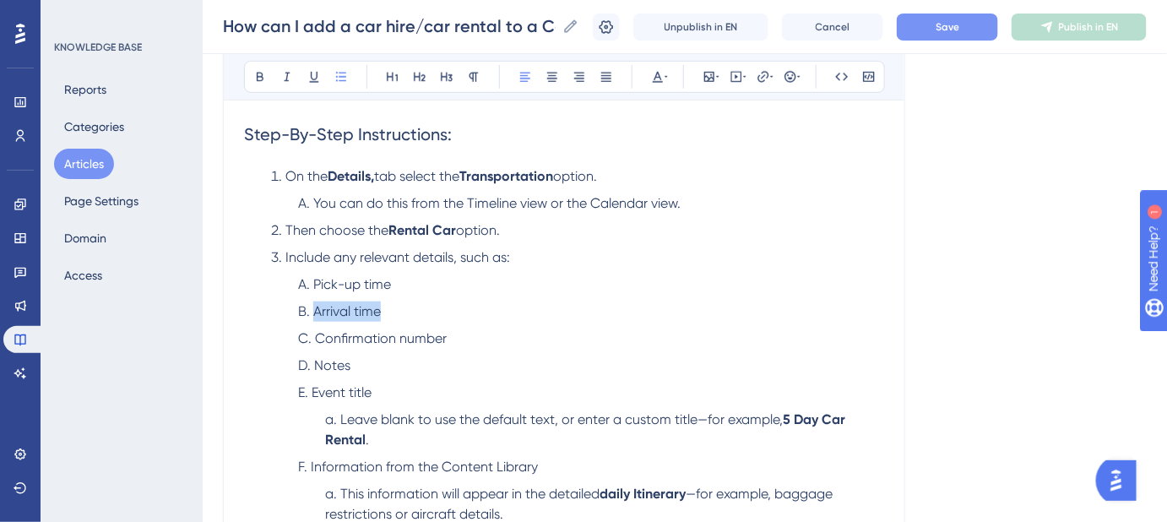
click at [290, 306] on ol "Pick-up time Arrival time Confirmation number Notes Event title Leave blank to …" at bounding box center [577, 399] width 613 height 250
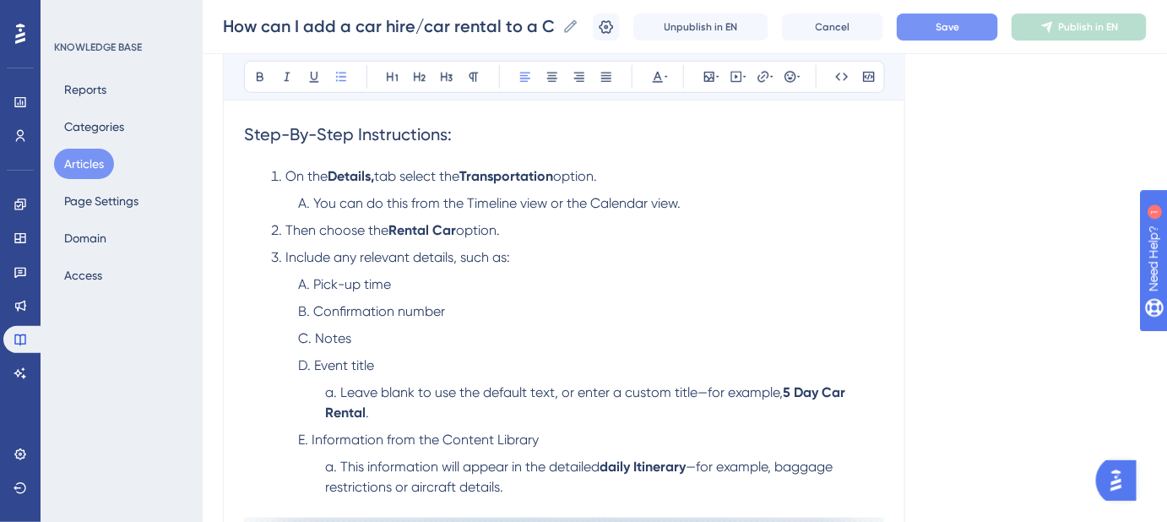
click at [969, 35] on button "Save" at bounding box center [947, 27] width 101 height 27
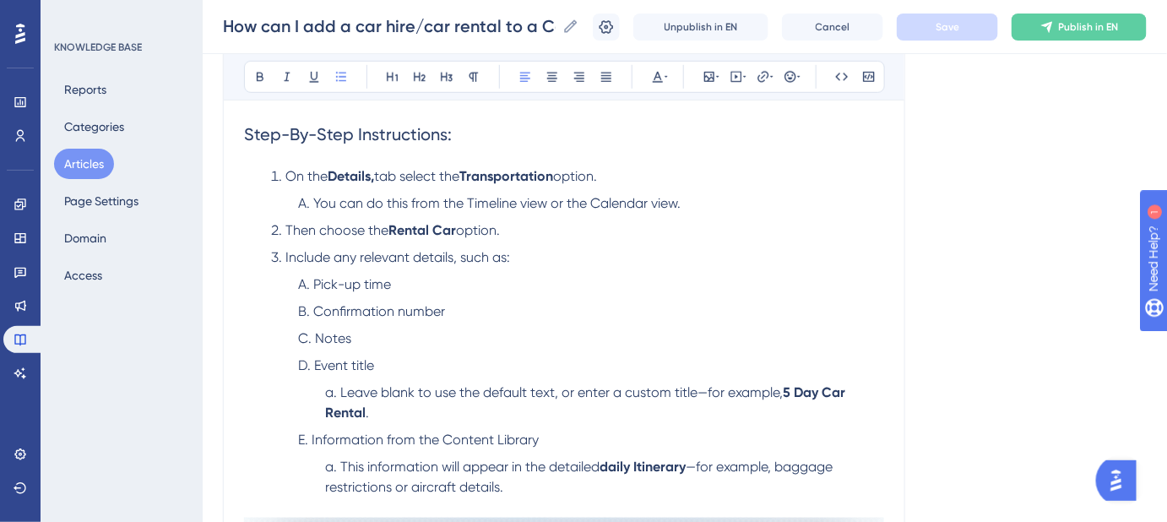
click at [360, 283] on span "Pick-up time" at bounding box center [352, 284] width 78 height 16
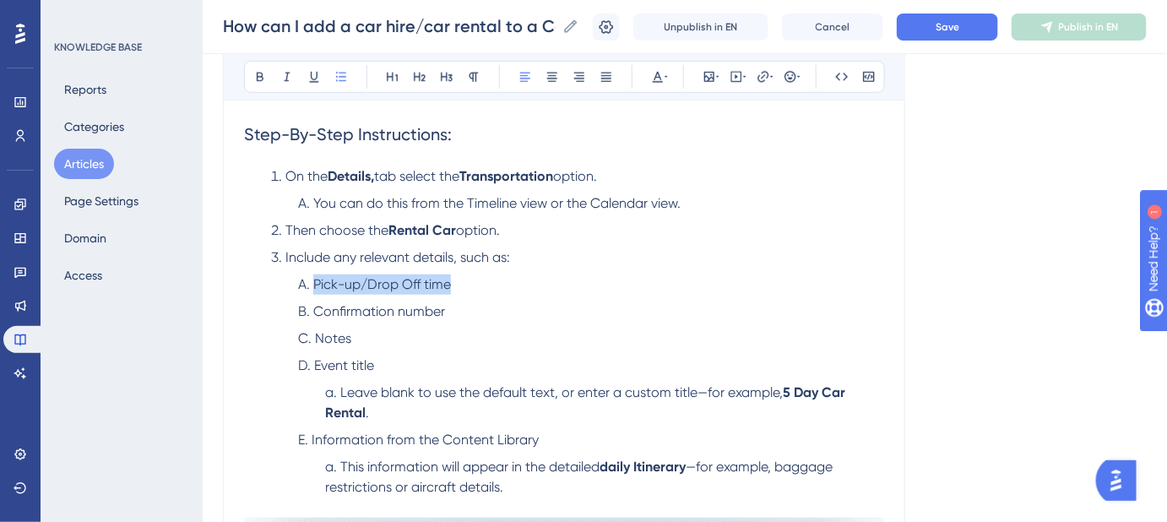
drag, startPoint x: 452, startPoint y: 279, endPoint x: 315, endPoint y: 286, distance: 137.8
click at [315, 286] on li "Pick-up/Drop Off time" at bounding box center [591, 284] width 586 height 20
click at [973, 30] on button "Save" at bounding box center [947, 27] width 101 height 27
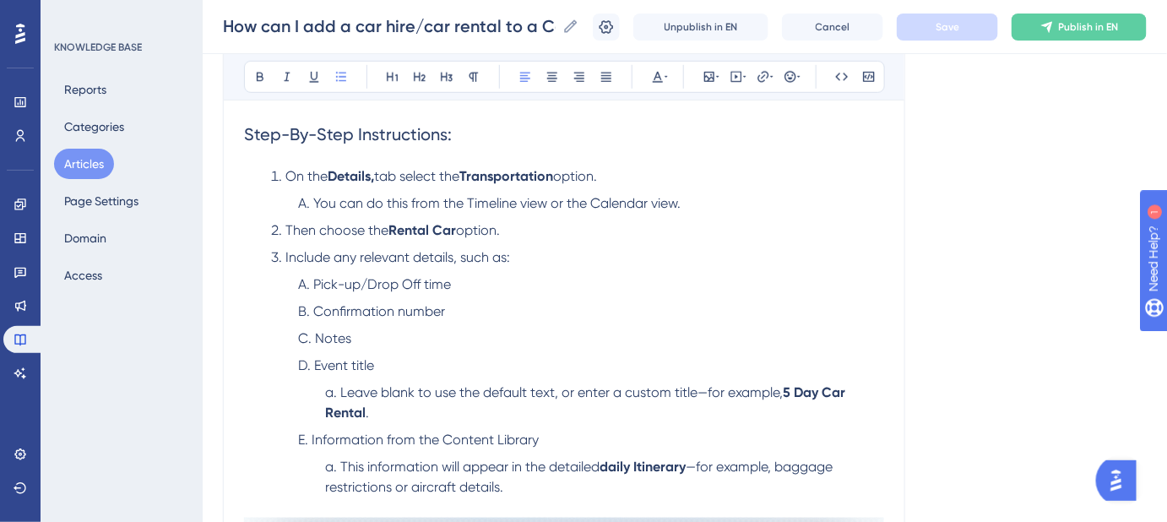
click at [862, 204] on li "You can do this from the Timeline view or the Calendar view." at bounding box center [591, 203] width 586 height 20
click at [410, 282] on span "Pick-up/Drop Off time" at bounding box center [382, 284] width 138 height 16
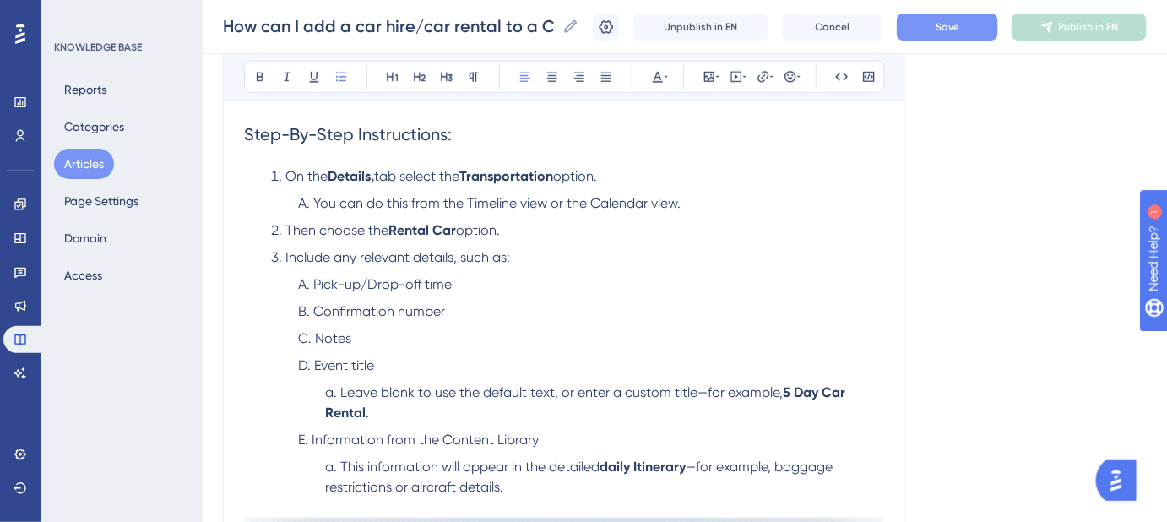
click at [950, 33] on button "Save" at bounding box center [947, 27] width 101 height 27
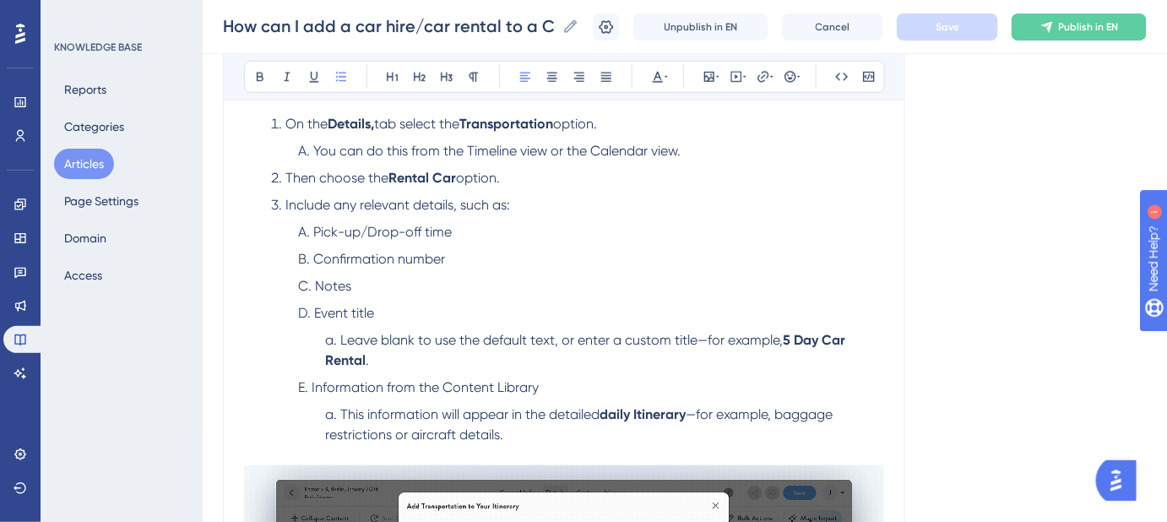
scroll to position [409, 0]
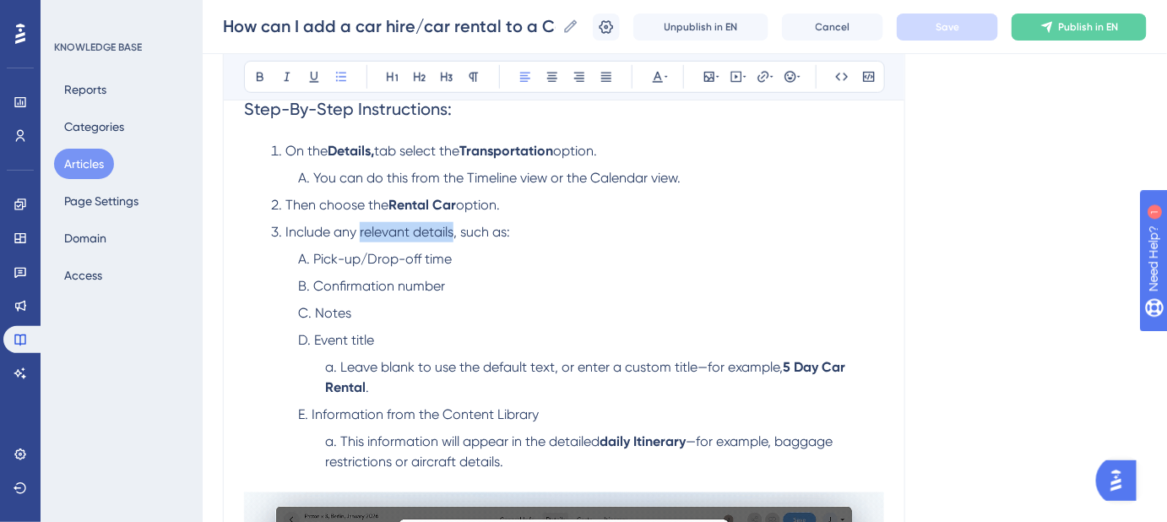
drag, startPoint x: 454, startPoint y: 229, endPoint x: 360, endPoint y: 233, distance: 93.8
click at [360, 233] on span "Include any relevant details, such as:" at bounding box center [397, 232] width 225 height 16
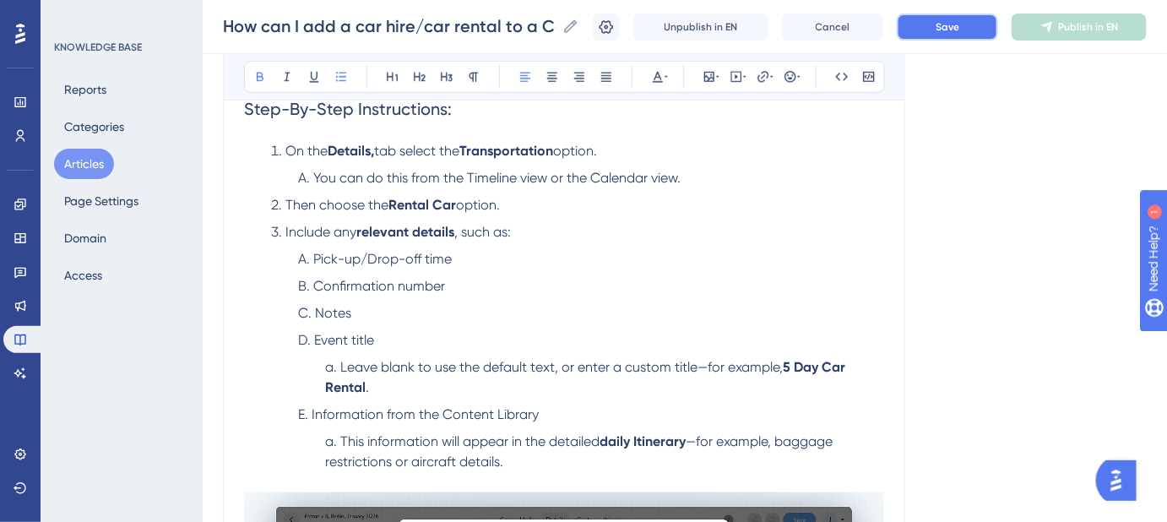
click at [935, 26] on button "Save" at bounding box center [947, 27] width 101 height 27
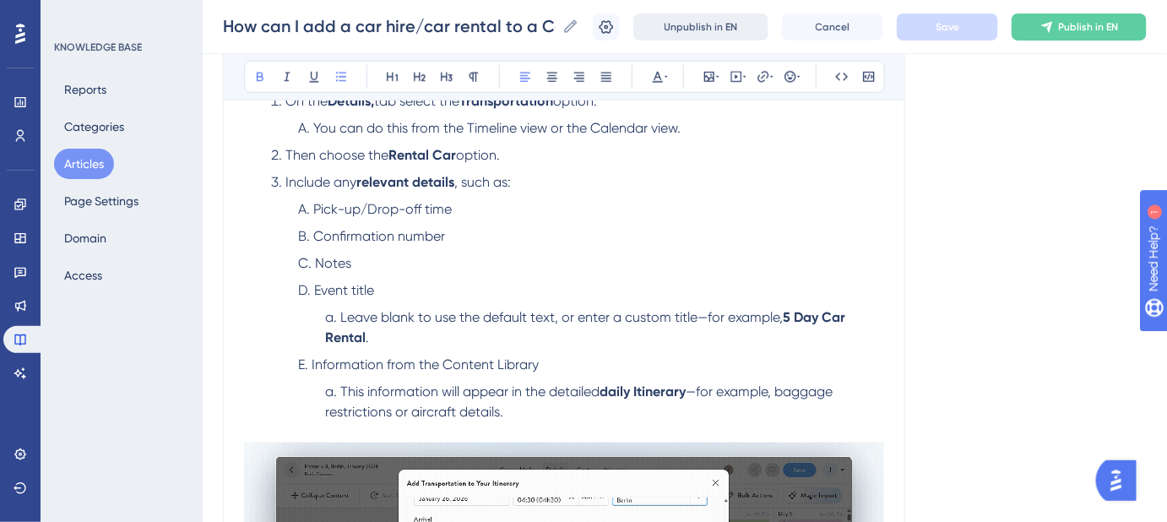
scroll to position [485, 0]
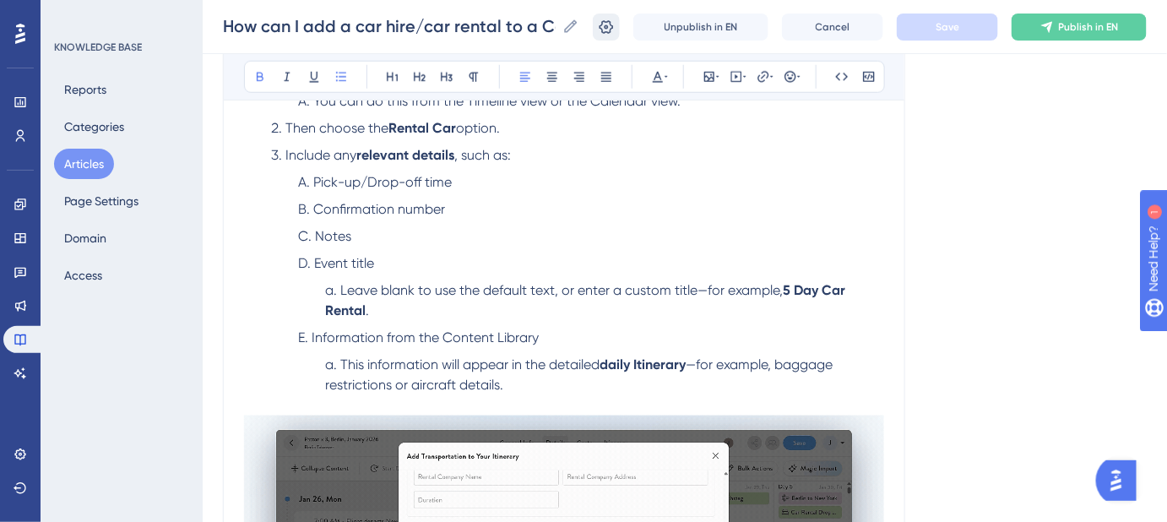
click at [614, 24] on icon at bounding box center [606, 26] width 14 height 14
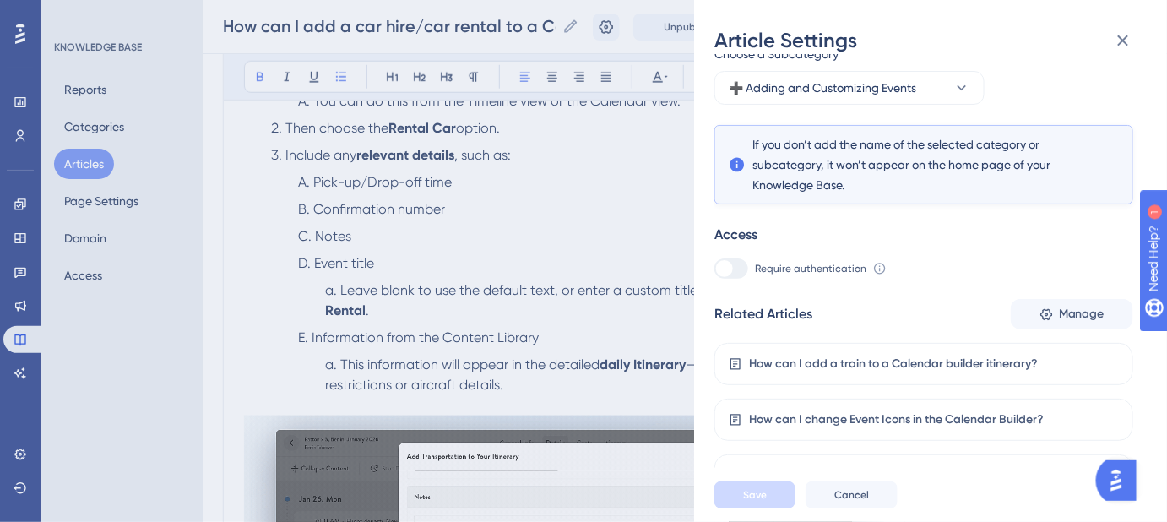
scroll to position [303, 0]
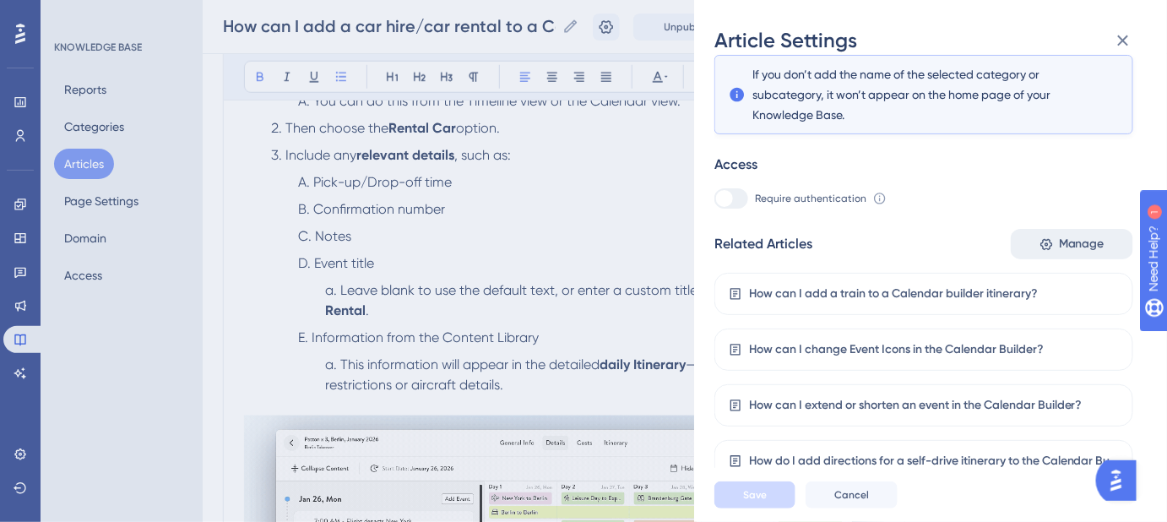
click at [1061, 251] on span "Manage" at bounding box center [1082, 244] width 46 height 20
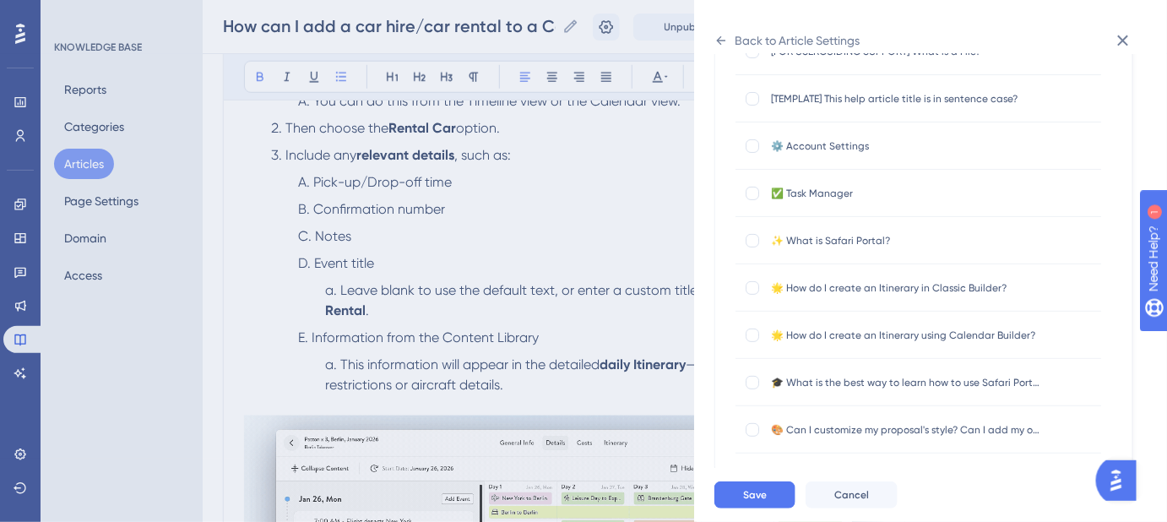
scroll to position [0, 0]
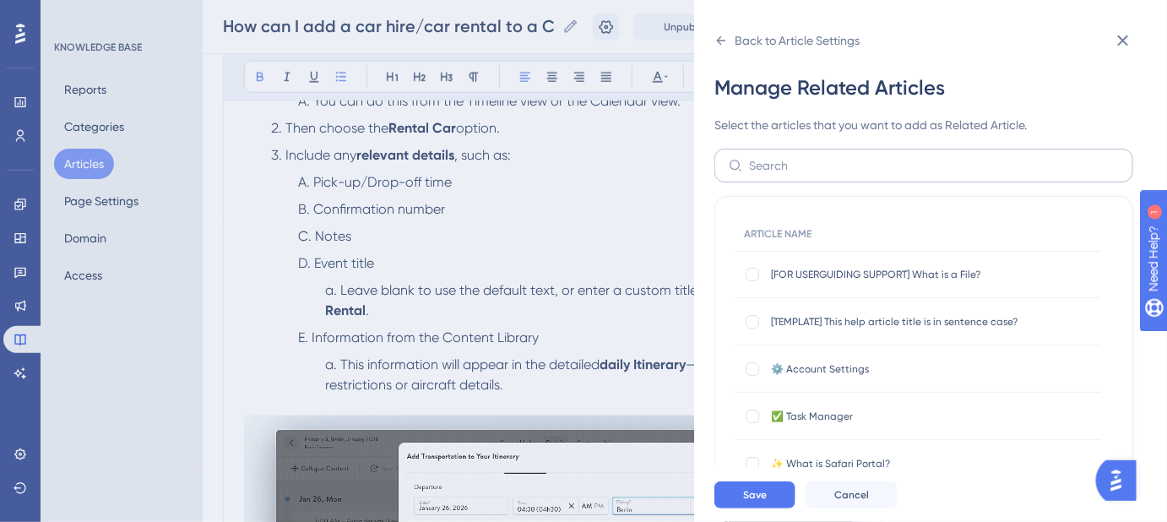
click at [824, 154] on label at bounding box center [923, 166] width 419 height 34
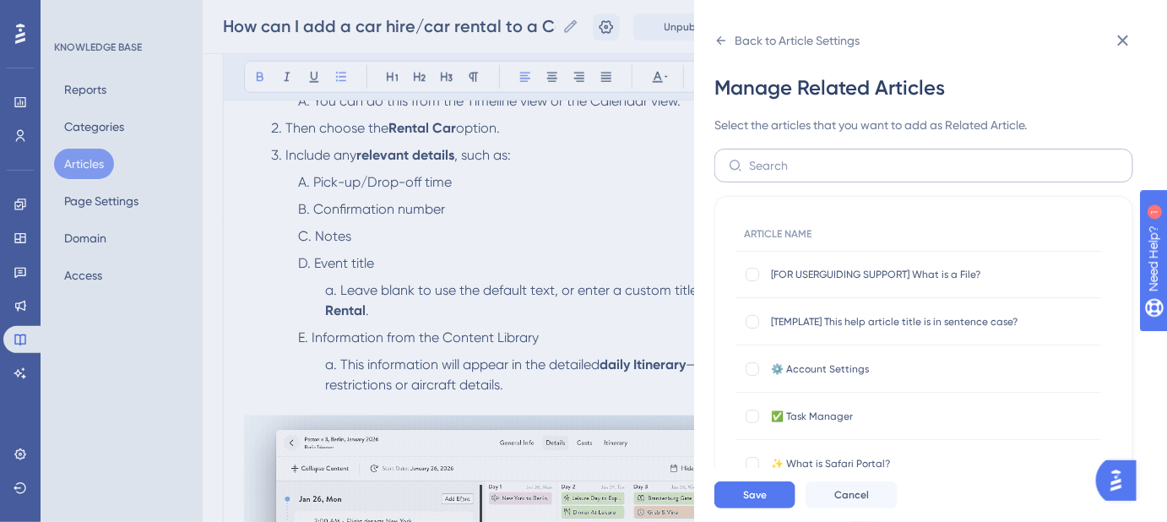
click at [824, 156] on input "text" at bounding box center [934, 165] width 370 height 19
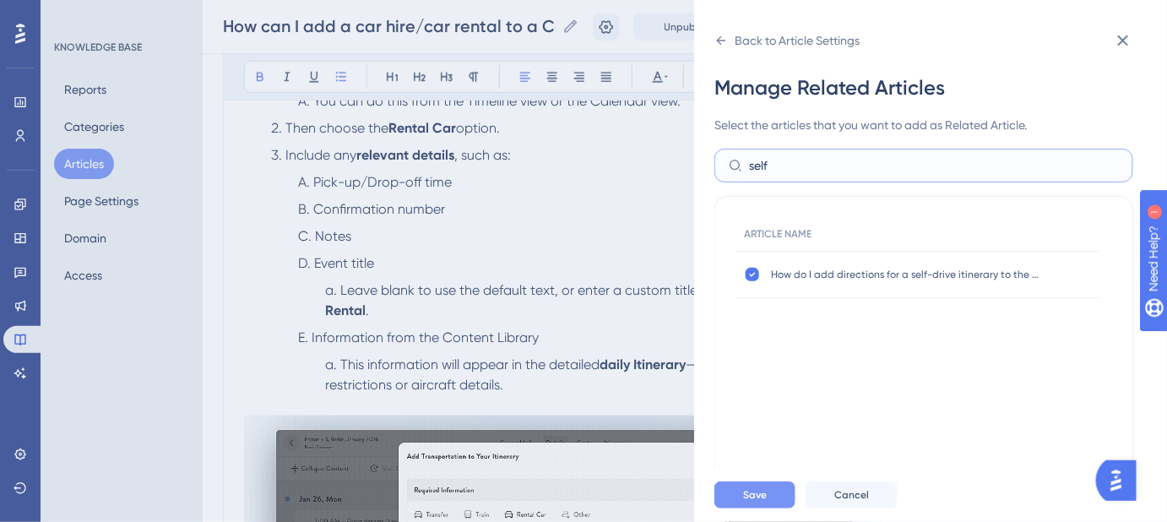
type input "self"
click at [776, 508] on button "Save" at bounding box center [754, 494] width 81 height 27
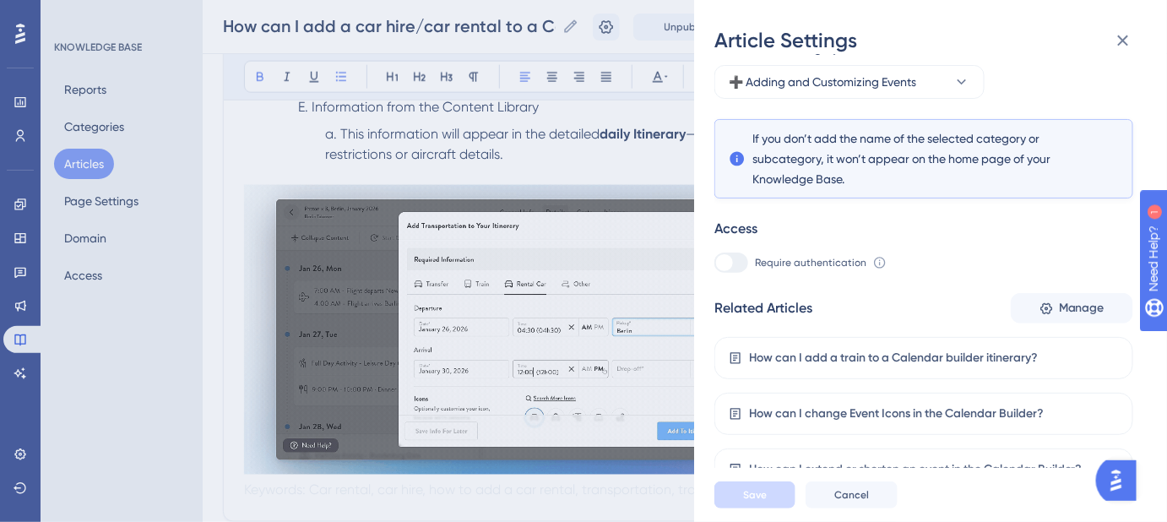
scroll to position [149, 0]
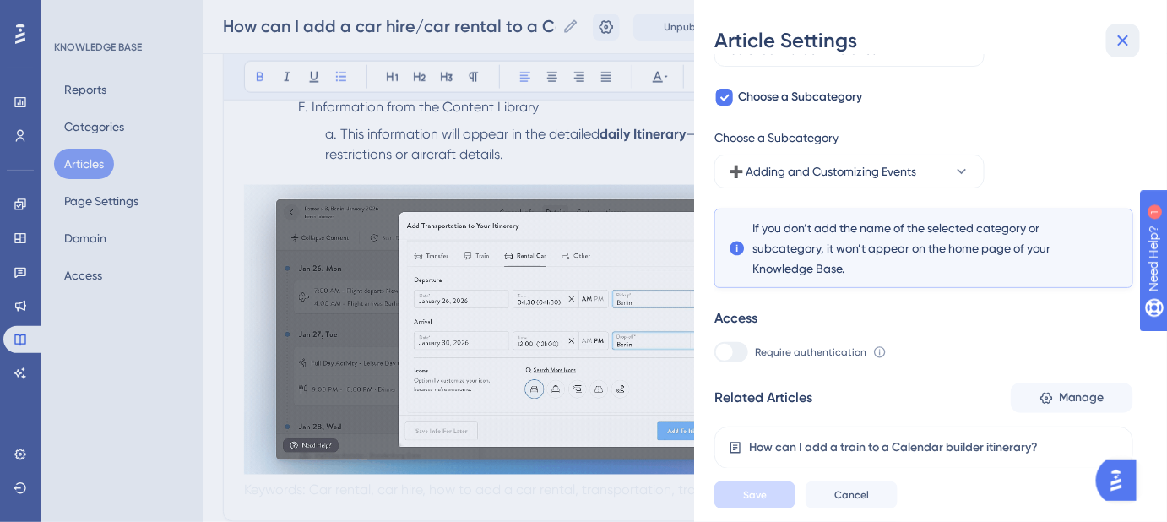
click at [1124, 41] on icon at bounding box center [1123, 40] width 11 height 11
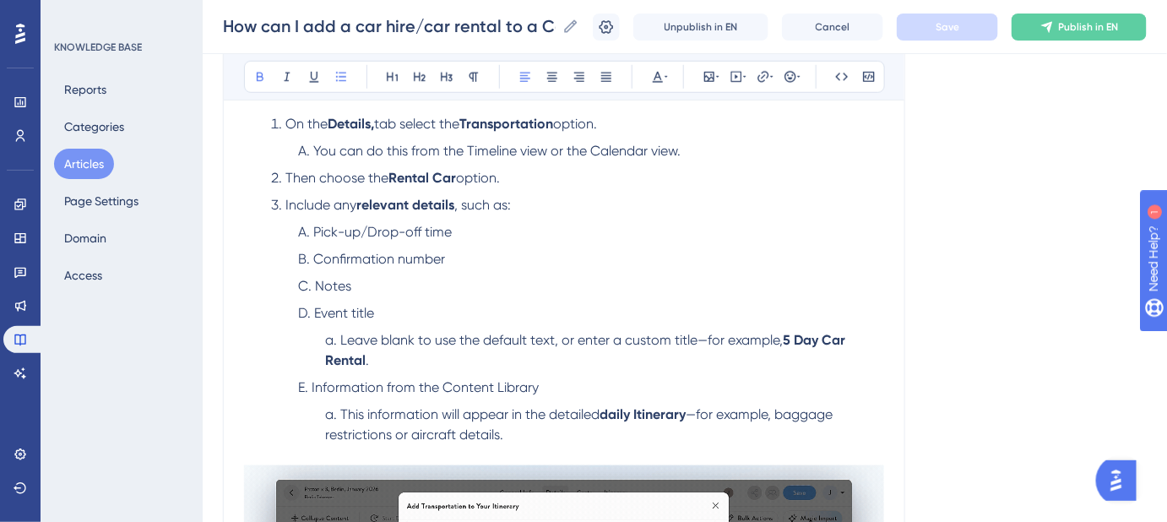
scroll to position [409, 0]
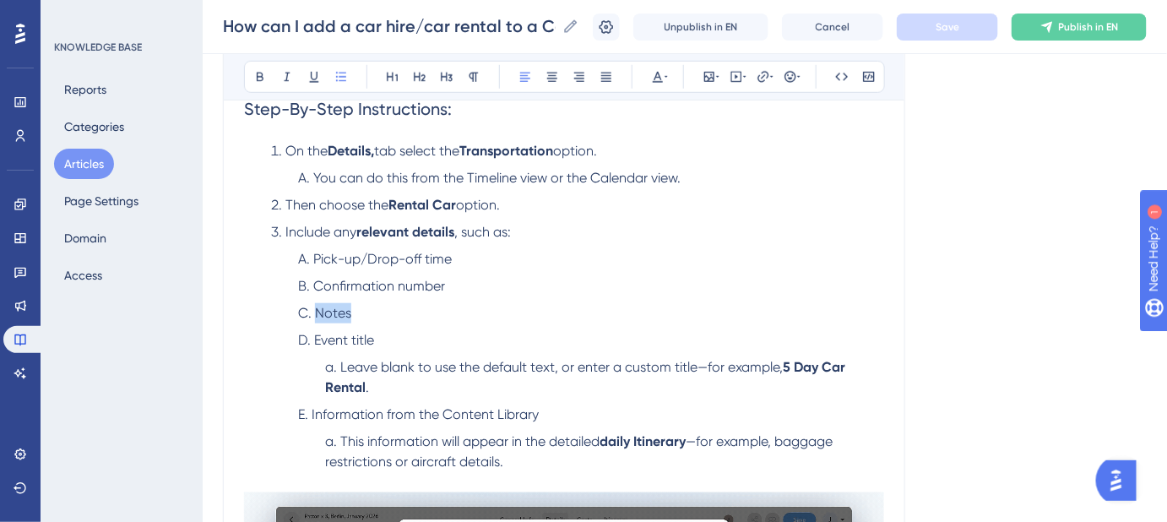
drag, startPoint x: 354, startPoint y: 312, endPoint x: 312, endPoint y: 313, distance: 41.4
click at [312, 313] on li "Notes" at bounding box center [591, 313] width 586 height 20
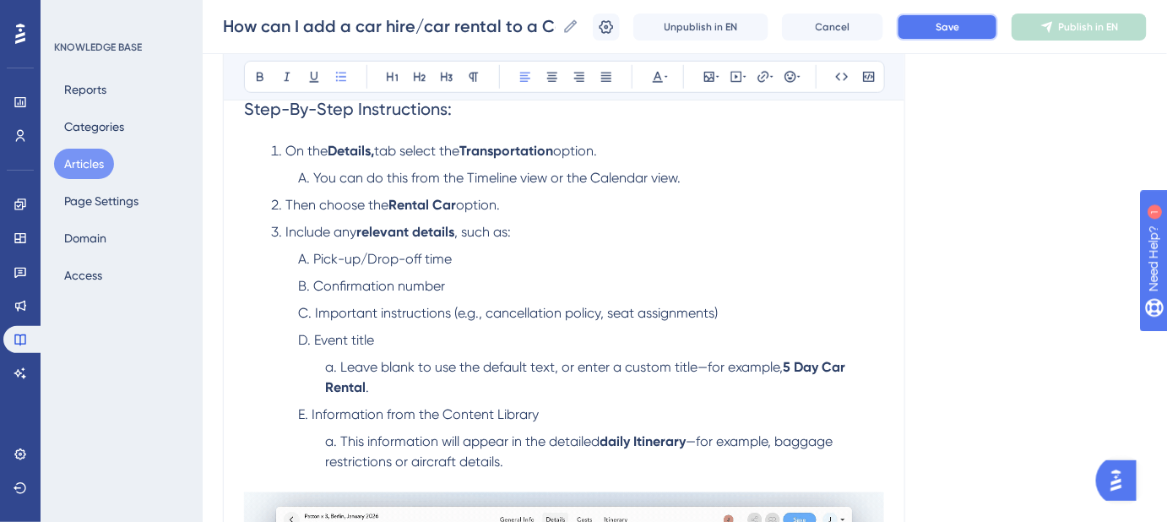
click at [942, 30] on button "Save" at bounding box center [947, 27] width 101 height 27
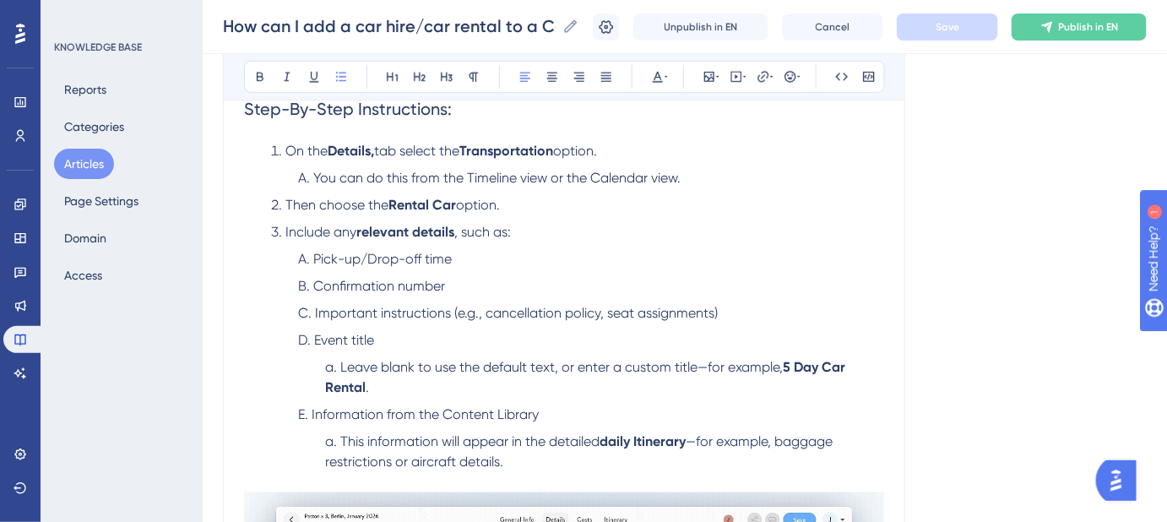
click at [597, 308] on span "Important instructions (e.g., cancellation policy, seat assignments)" at bounding box center [516, 313] width 403 height 16
click at [596, 310] on span "Important instructions (e.g., cancellation policy, seat assignments)" at bounding box center [516, 313] width 403 height 16
click at [582, 290] on li "Confirmation number" at bounding box center [591, 286] width 586 height 20
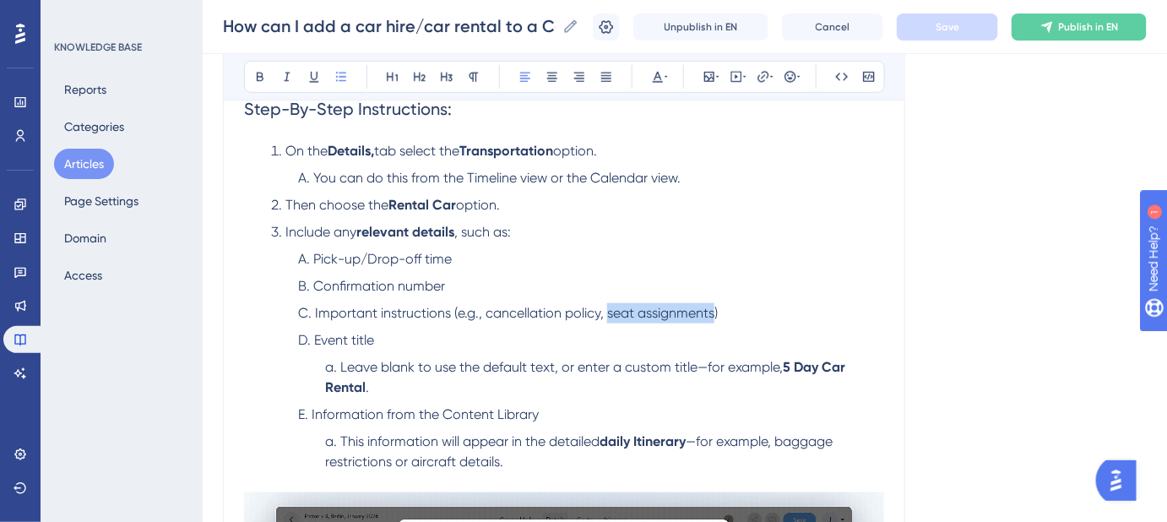
drag, startPoint x: 713, startPoint y: 310, endPoint x: 609, endPoint y: 319, distance: 105.1
click at [609, 319] on span "Important instructions (e.g., cancellation policy, seat assignments)" at bounding box center [516, 313] width 403 height 16
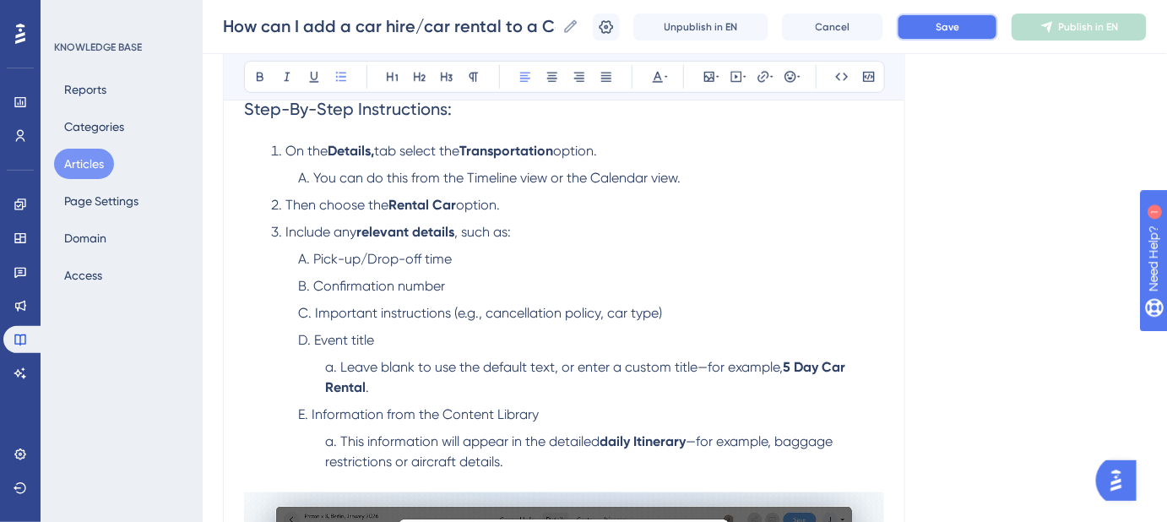
click at [943, 31] on button "Save" at bounding box center [947, 27] width 101 height 27
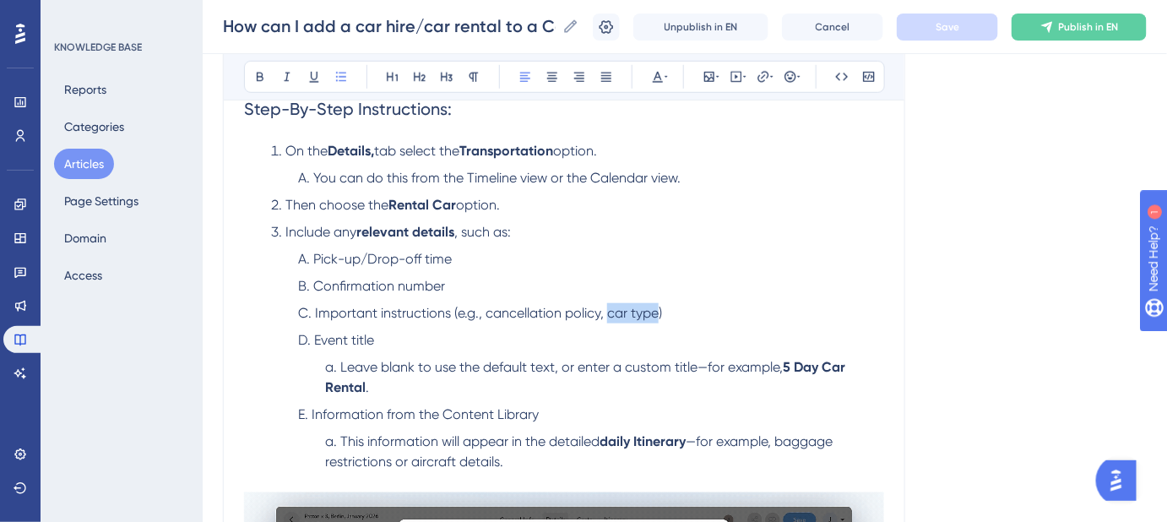
drag, startPoint x: 658, startPoint y: 308, endPoint x: 608, endPoint y: 310, distance: 50.7
click at [608, 310] on span "Important instructions (e.g., cancellation policy, car type)" at bounding box center [488, 313] width 347 height 16
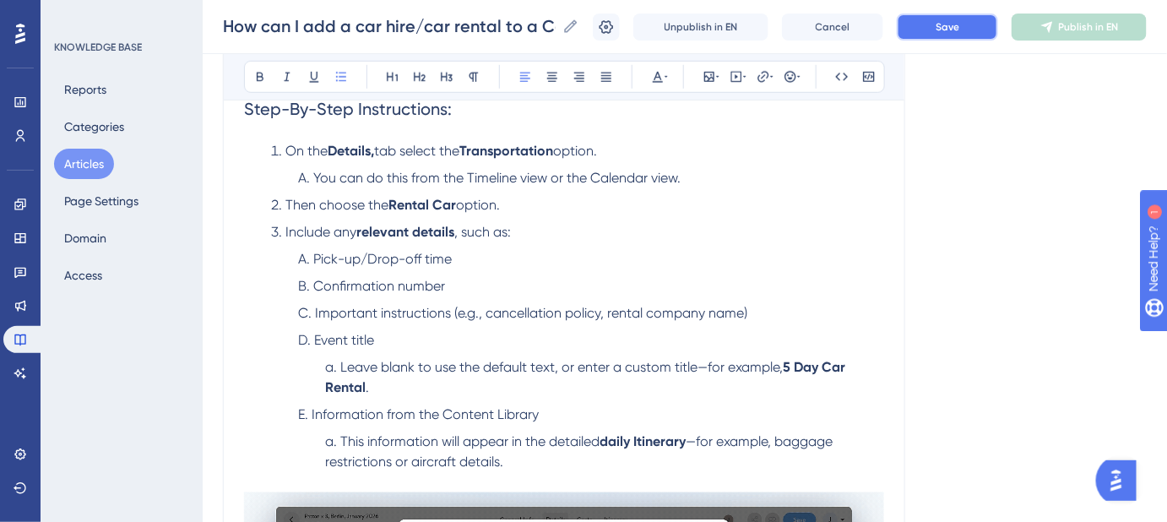
click at [940, 26] on button "Save" at bounding box center [947, 27] width 101 height 27
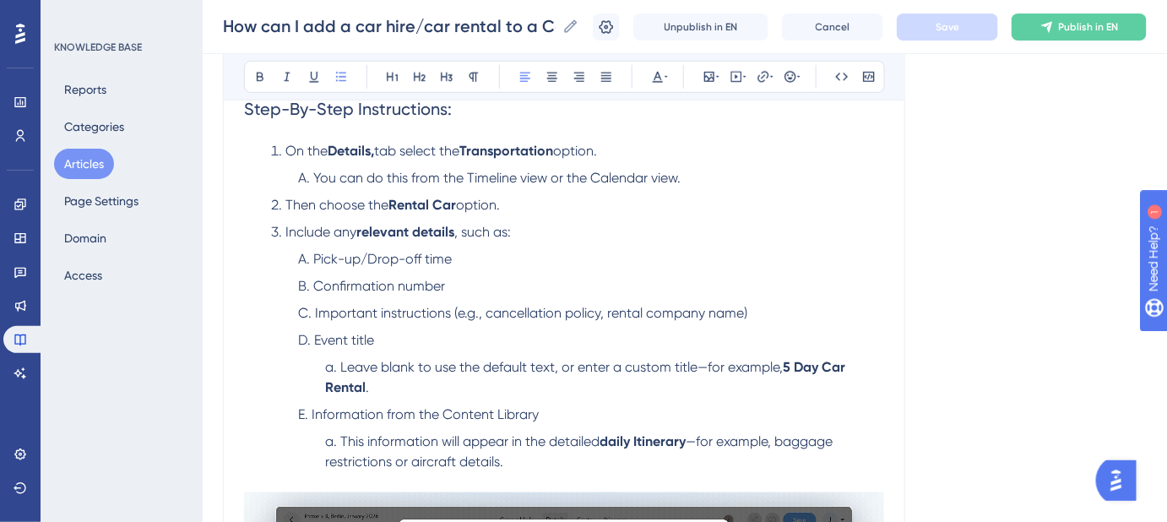
click at [761, 310] on li "Important instructions (e.g., cancellation policy, rental company name)" at bounding box center [591, 313] width 586 height 20
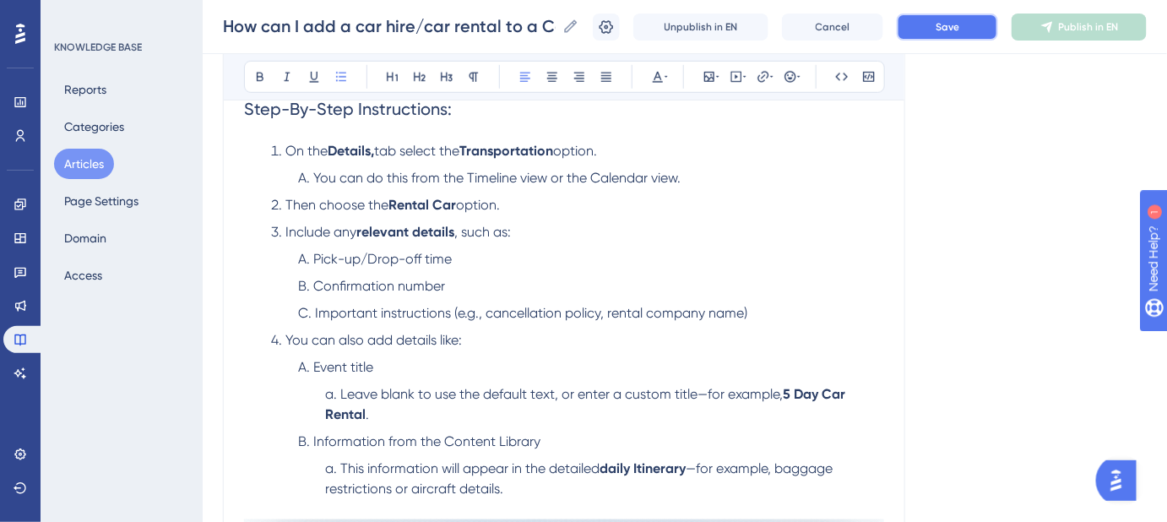
click at [947, 17] on button "Save" at bounding box center [947, 27] width 101 height 27
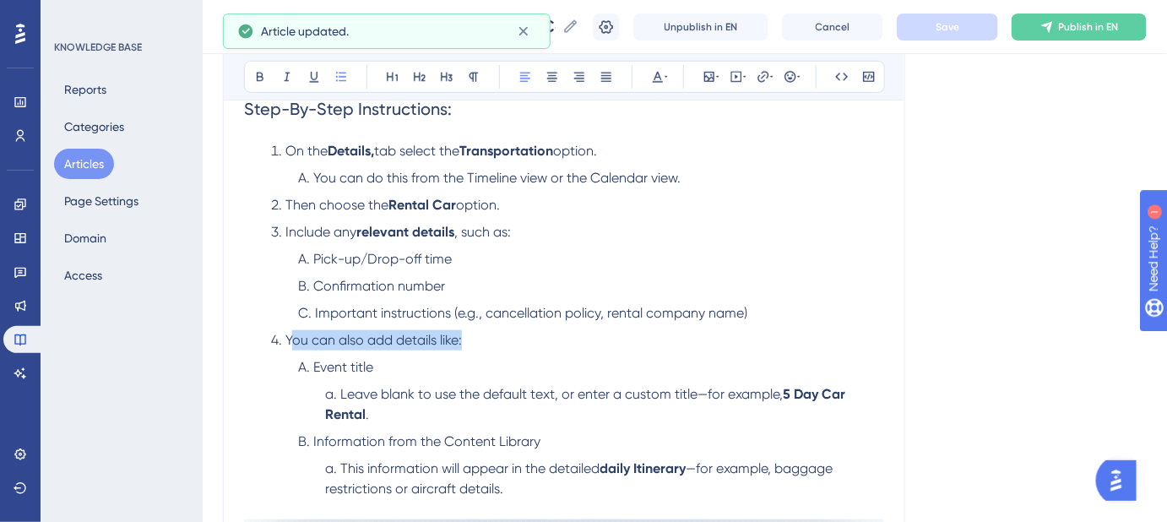
drag, startPoint x: 467, startPoint y: 338, endPoint x: 295, endPoint y: 340, distance: 172.2
click at [295, 340] on li "You can also add details like:" at bounding box center [577, 340] width 613 height 20
click at [369, 344] on span "You can also add details like:" at bounding box center [373, 340] width 176 height 16
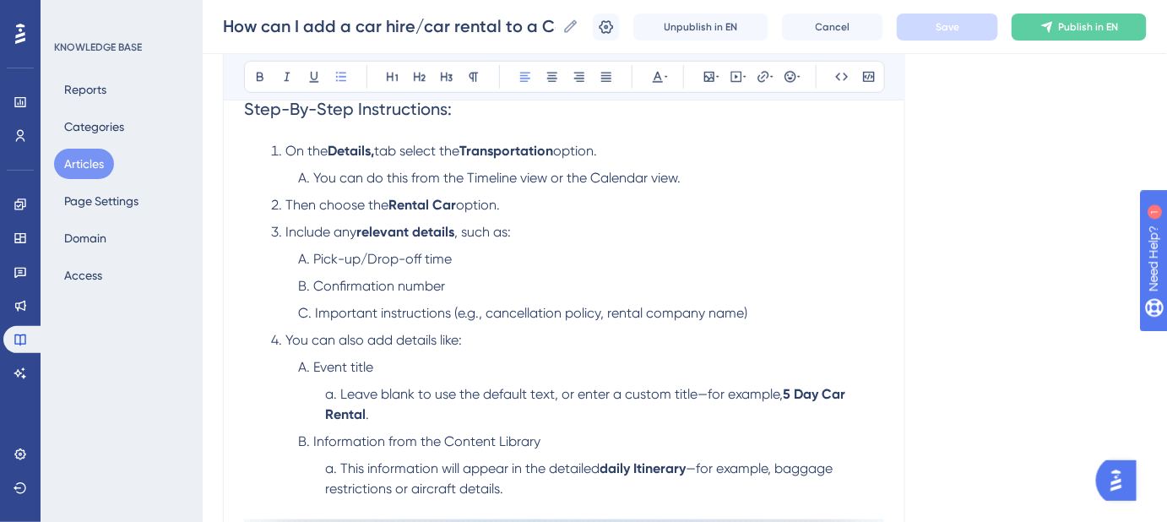
click at [398, 339] on span "You can also add details like:" at bounding box center [373, 340] width 176 height 16
drag, startPoint x: 474, startPoint y: 339, endPoint x: 294, endPoint y: 340, distance: 179.8
click at [294, 340] on li "You can also add details like:" at bounding box center [577, 340] width 613 height 20
click at [441, 224] on strong "relevant details" at bounding box center [405, 232] width 98 height 16
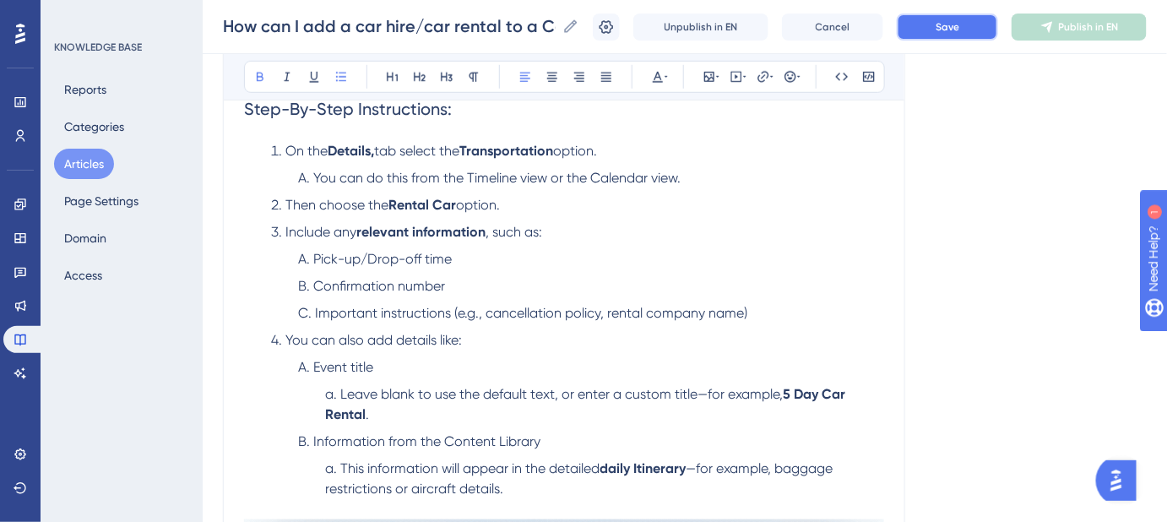
click at [970, 24] on button "Save" at bounding box center [947, 27] width 101 height 27
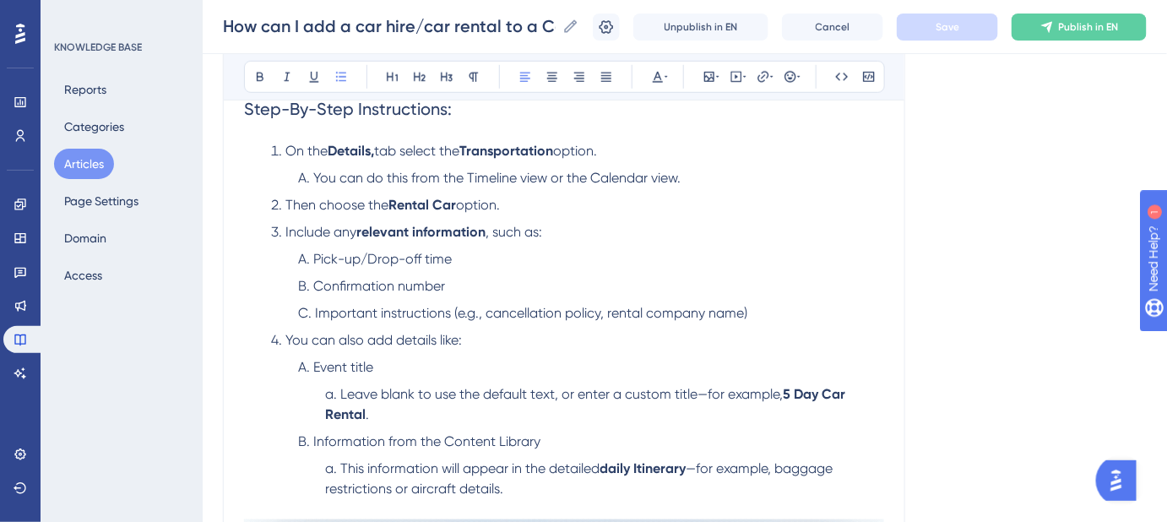
click at [397, 339] on span "You can also add details like:" at bounding box center [373, 340] width 176 height 16
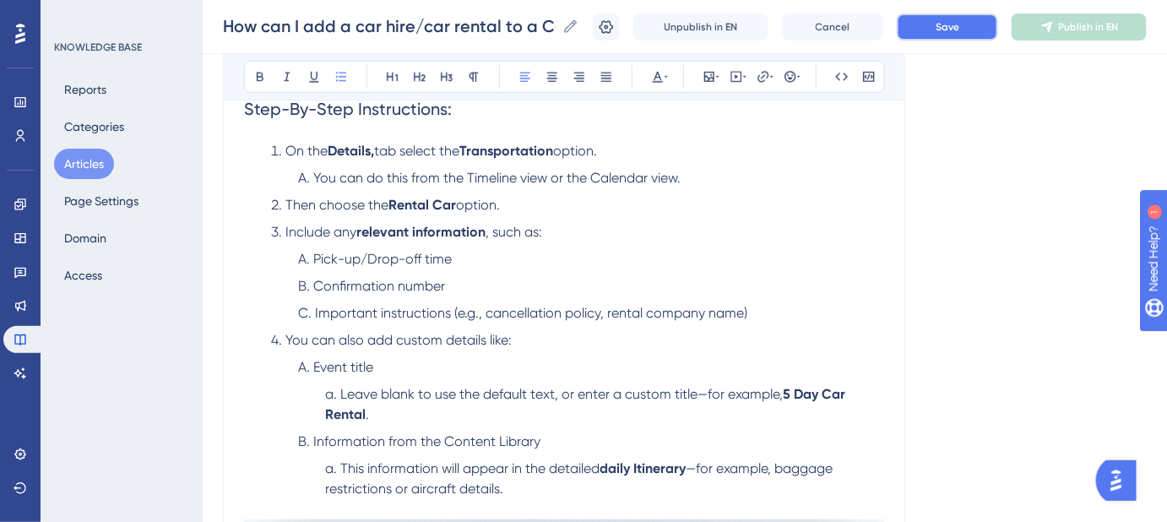
click at [954, 33] on button "Save" at bounding box center [947, 27] width 101 height 27
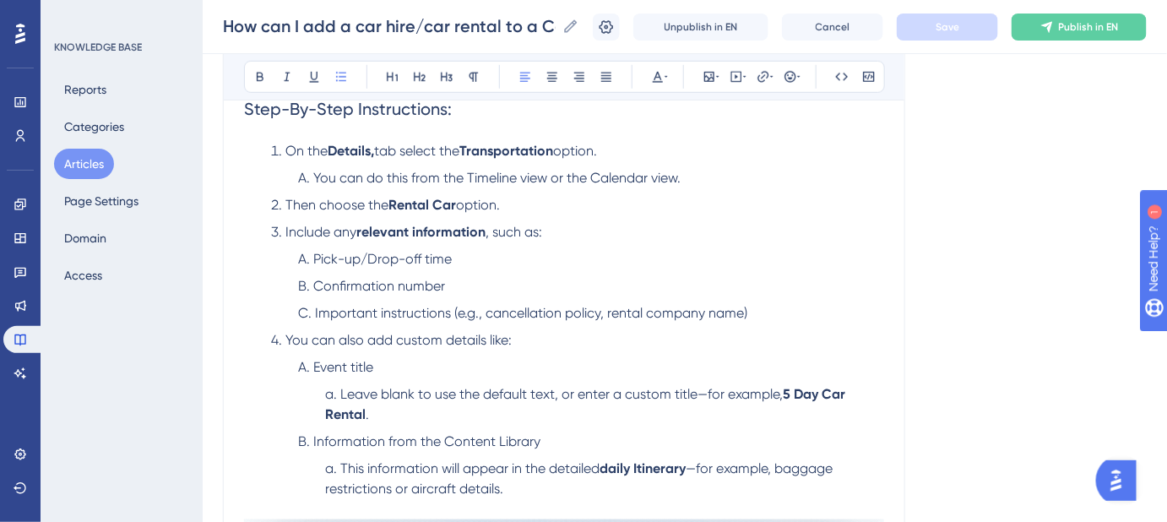
click at [285, 336] on span "You can also add custom details like:" at bounding box center [398, 340] width 226 height 16
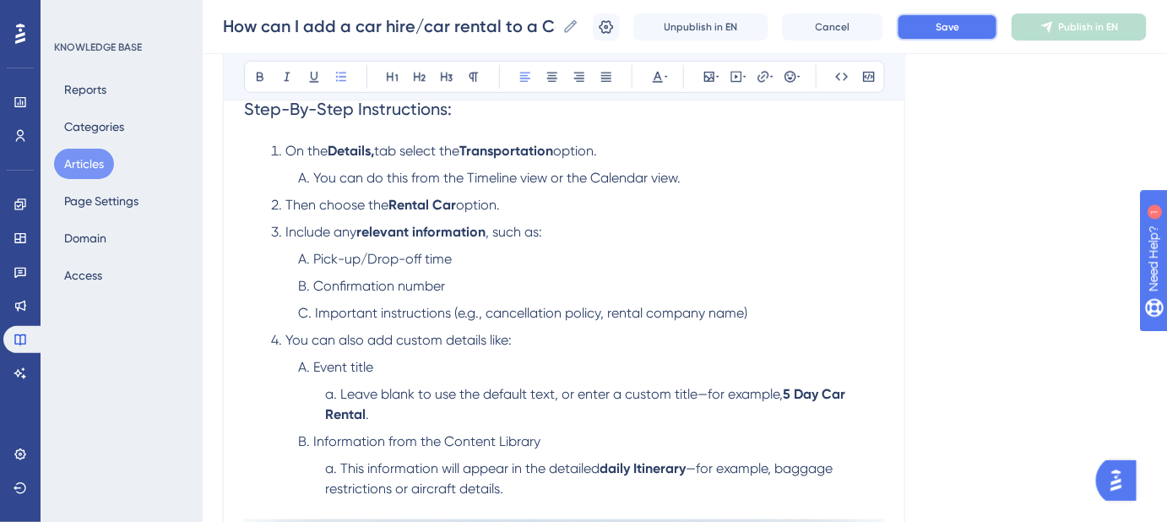
click at [959, 30] on span "Save" at bounding box center [947, 27] width 24 height 14
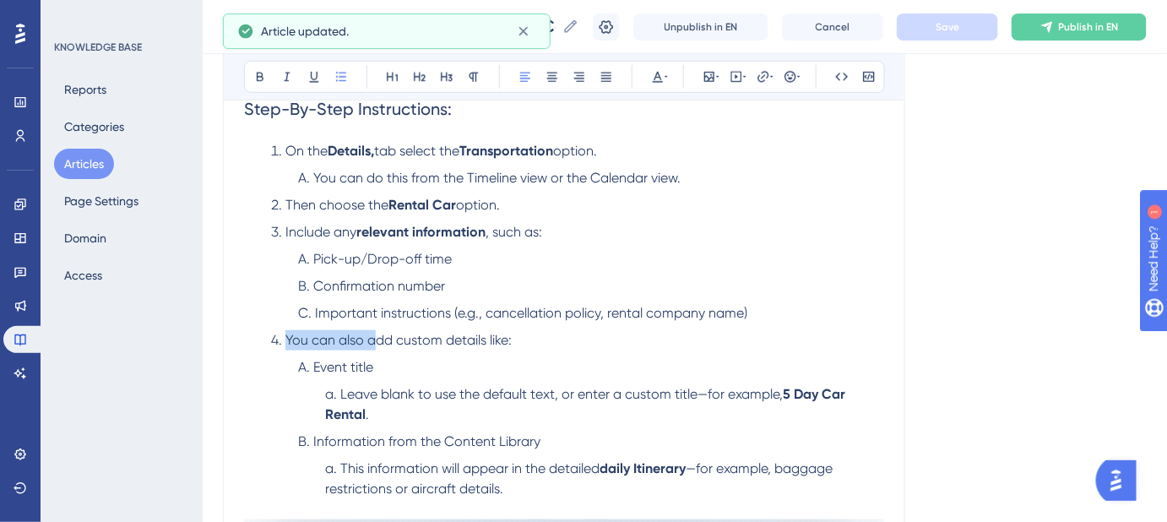
drag, startPoint x: 373, startPoint y: 339, endPoint x: 285, endPoint y: 338, distance: 87.8
click at [285, 338] on span "You can also add custom details like:" at bounding box center [398, 340] width 226 height 16
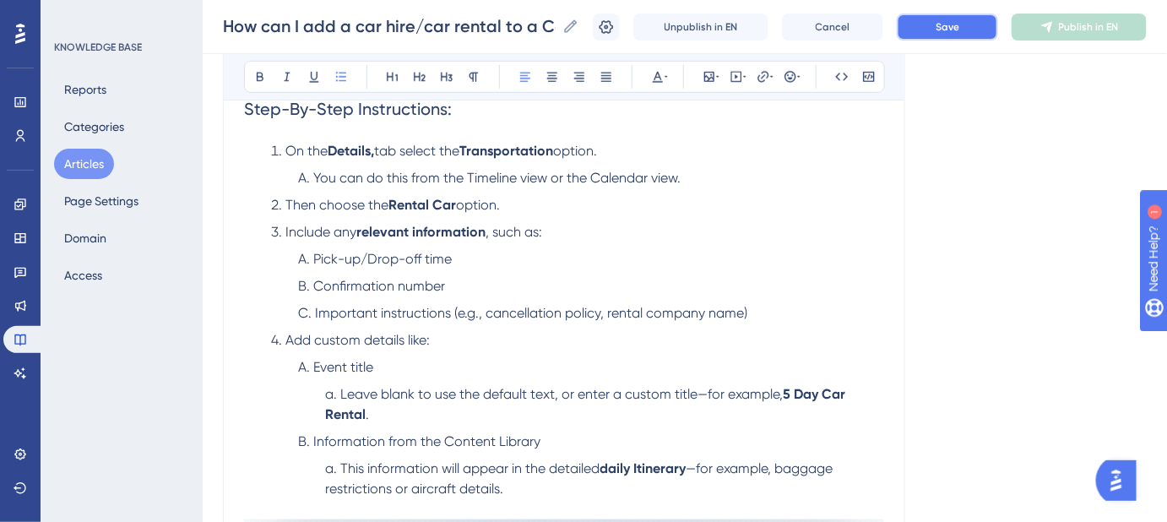
click at [939, 33] on button "Save" at bounding box center [947, 27] width 101 height 27
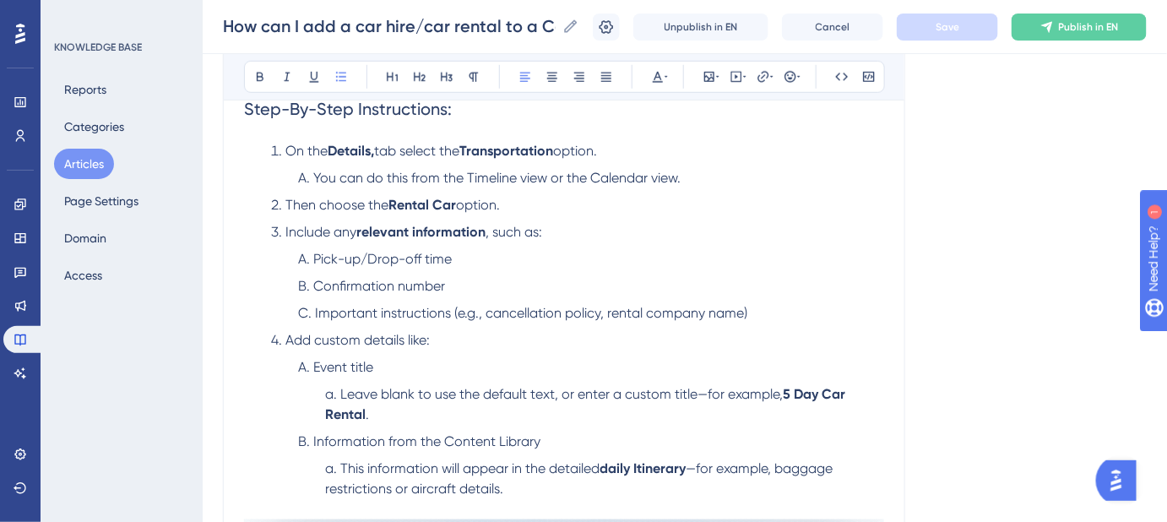
click at [288, 340] on span "Add custom details like:" at bounding box center [357, 340] width 144 height 16
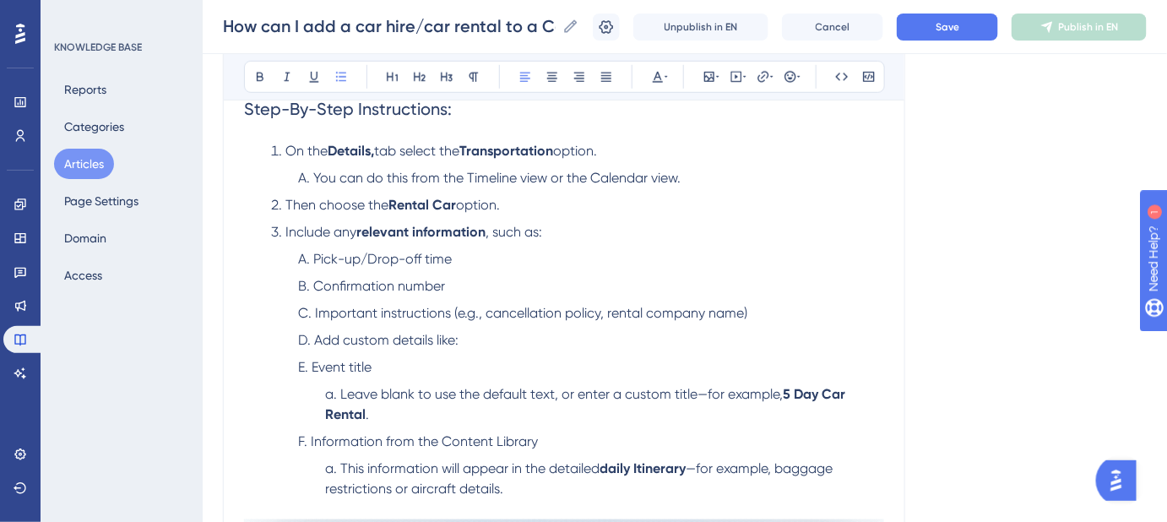
click at [312, 365] on span "Event title" at bounding box center [342, 367] width 60 height 16
click at [342, 390] on span "Leave blank to use the default text, or enter a custom title—for example," at bounding box center [560, 394] width 442 height 16
click at [339, 391] on span "Leave blank to use the default text, or enter a custom title—for example," at bounding box center [560, 394] width 442 height 16
click at [309, 438] on li "Information from the Content Library" at bounding box center [591, 441] width 586 height 20
click at [341, 467] on span "This information will appear in the detailed" at bounding box center [468, 468] width 259 height 16
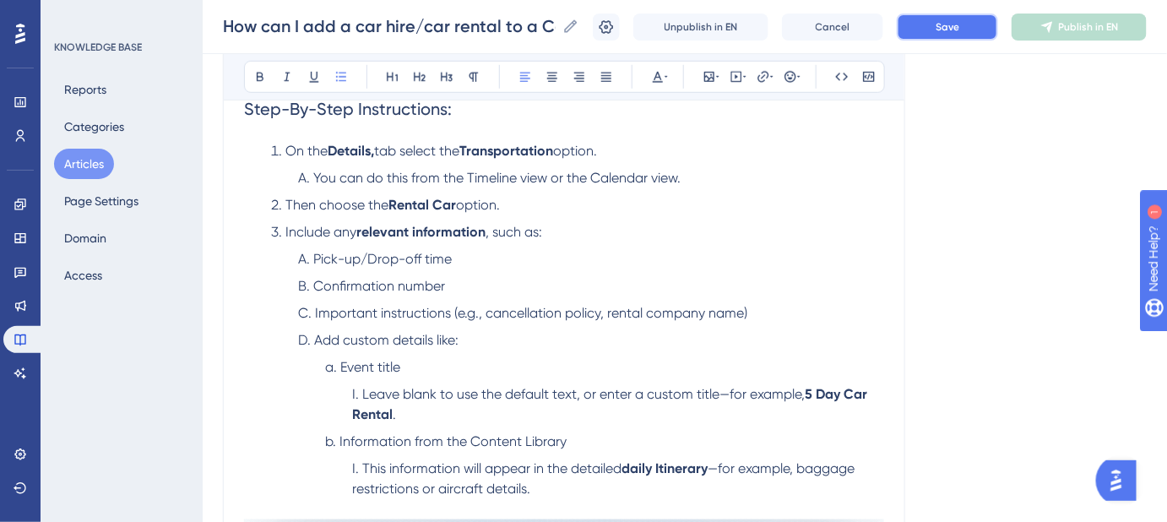
click at [936, 24] on button "Save" at bounding box center [947, 27] width 101 height 27
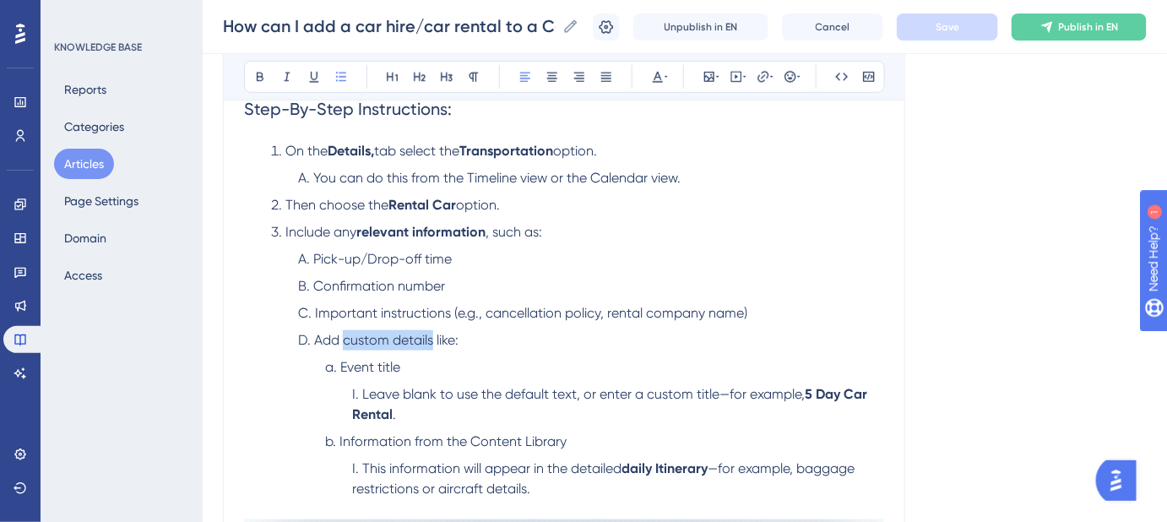
drag, startPoint x: 431, startPoint y: 340, endPoint x: 344, endPoint y: 344, distance: 86.2
click at [344, 344] on span "Add custom details like:" at bounding box center [386, 340] width 144 height 16
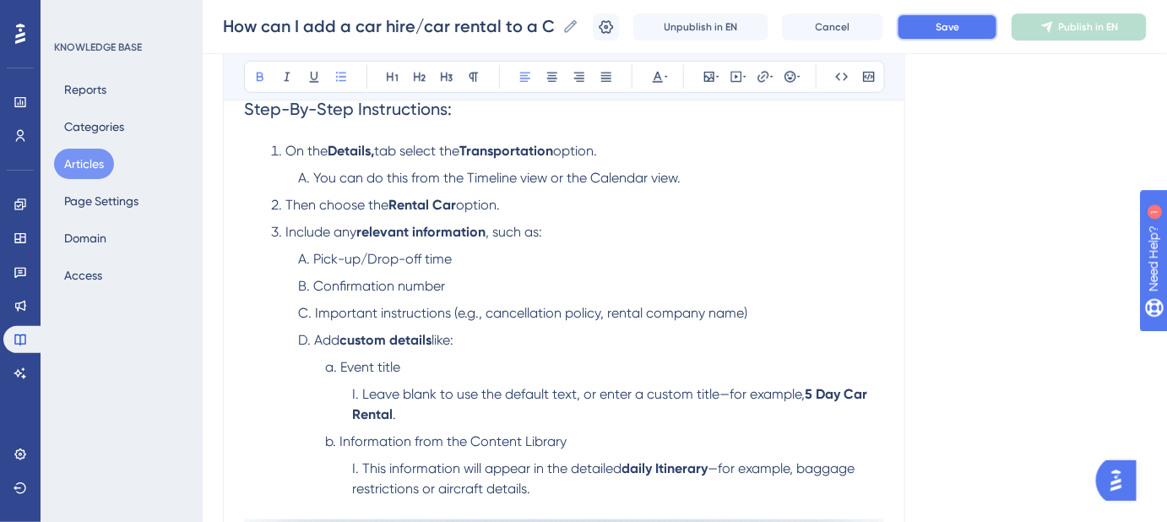
click at [954, 35] on button "Save" at bounding box center [947, 27] width 101 height 27
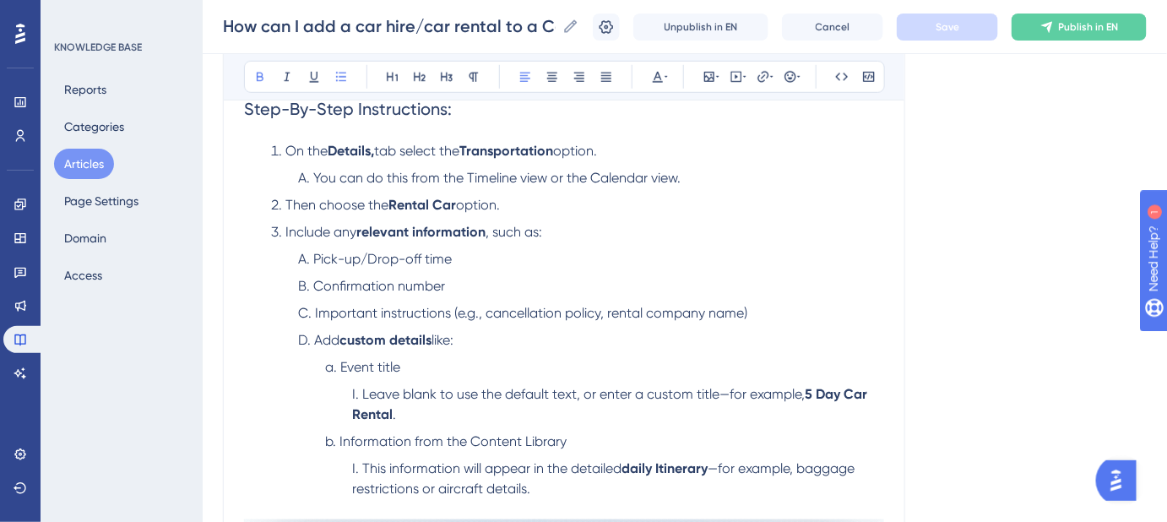
click at [528, 341] on li "Add custom details like:" at bounding box center [591, 340] width 586 height 20
drag, startPoint x: 454, startPoint y: 336, endPoint x: 316, endPoint y: 344, distance: 138.7
click at [316, 344] on li "Add custom details like:" at bounding box center [591, 340] width 586 height 20
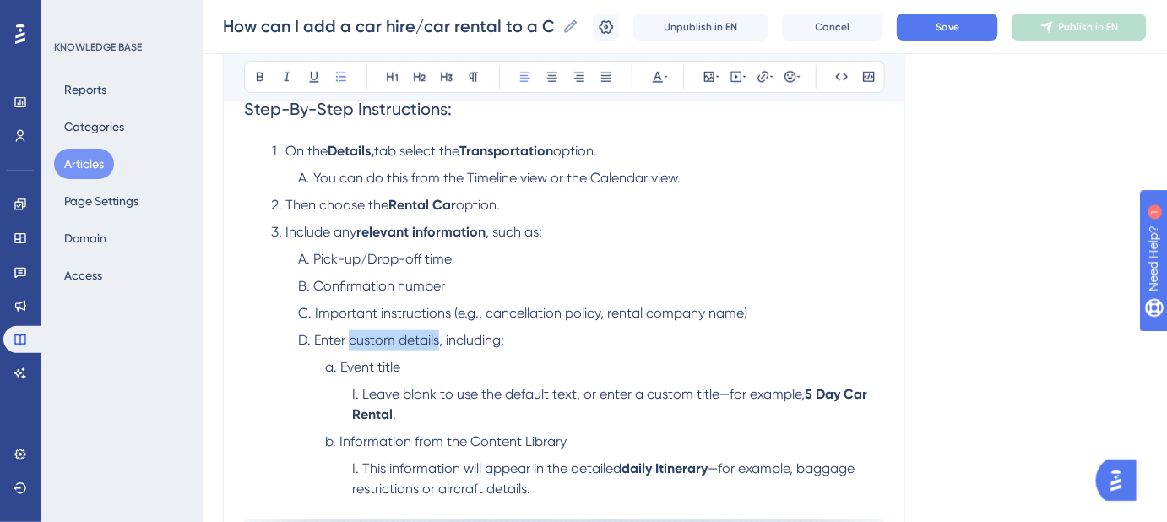
drag, startPoint x: 437, startPoint y: 339, endPoint x: 351, endPoint y: 339, distance: 86.1
click at [351, 339] on span "Enter custom details, including:" at bounding box center [409, 340] width 190 height 16
click at [954, 24] on span "Save" at bounding box center [947, 27] width 24 height 14
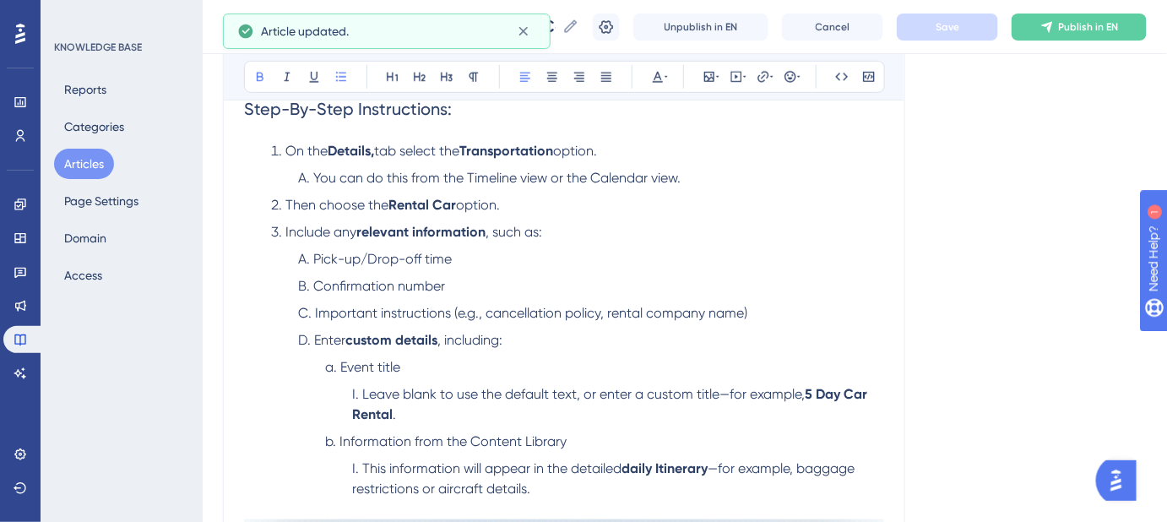
click at [800, 253] on li "Pick-up/Drop-off time" at bounding box center [591, 259] width 586 height 20
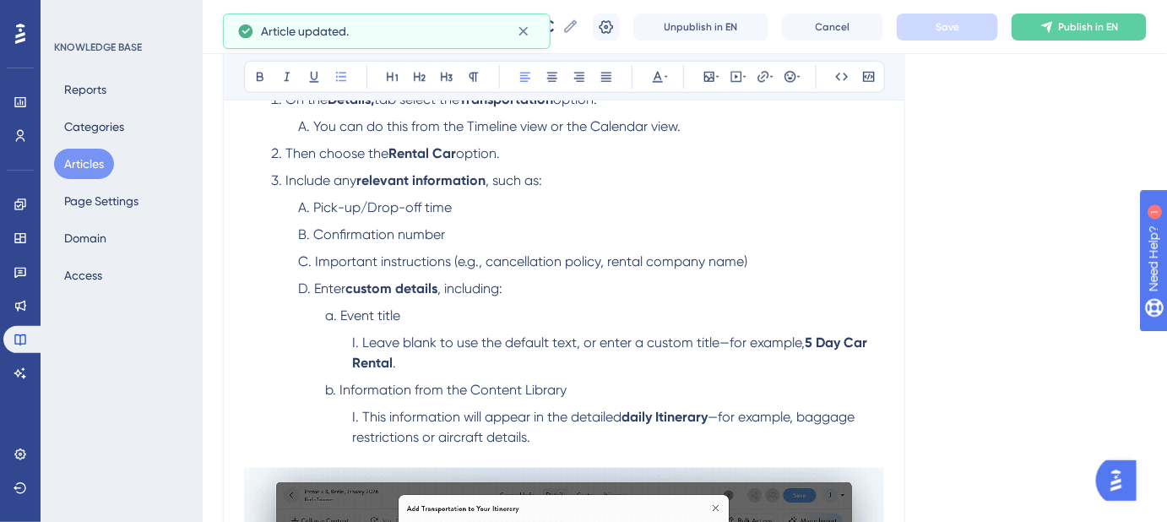
scroll to position [485, 0]
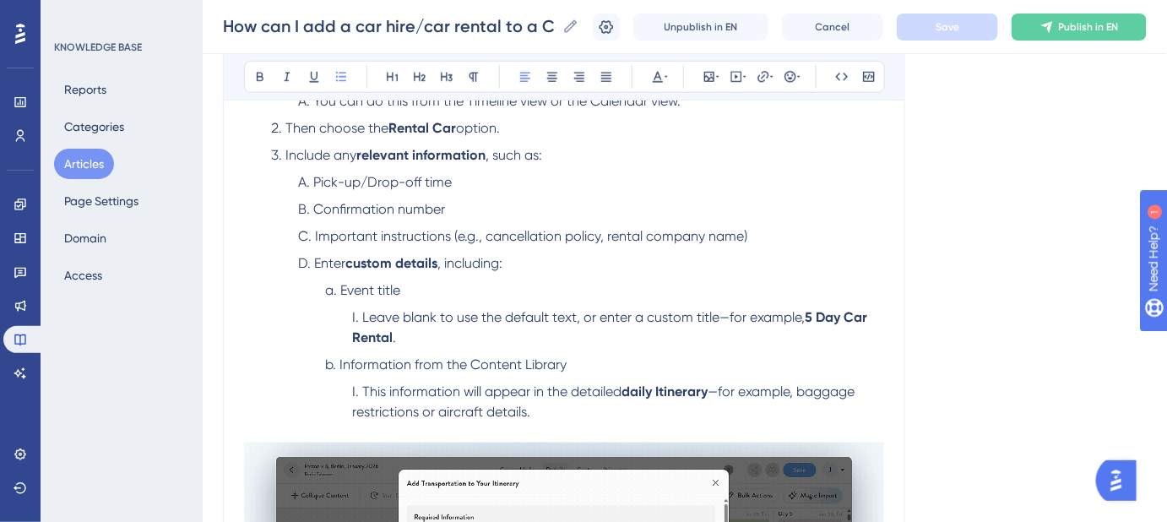
click at [317, 267] on span "Enter" at bounding box center [329, 263] width 31 height 16
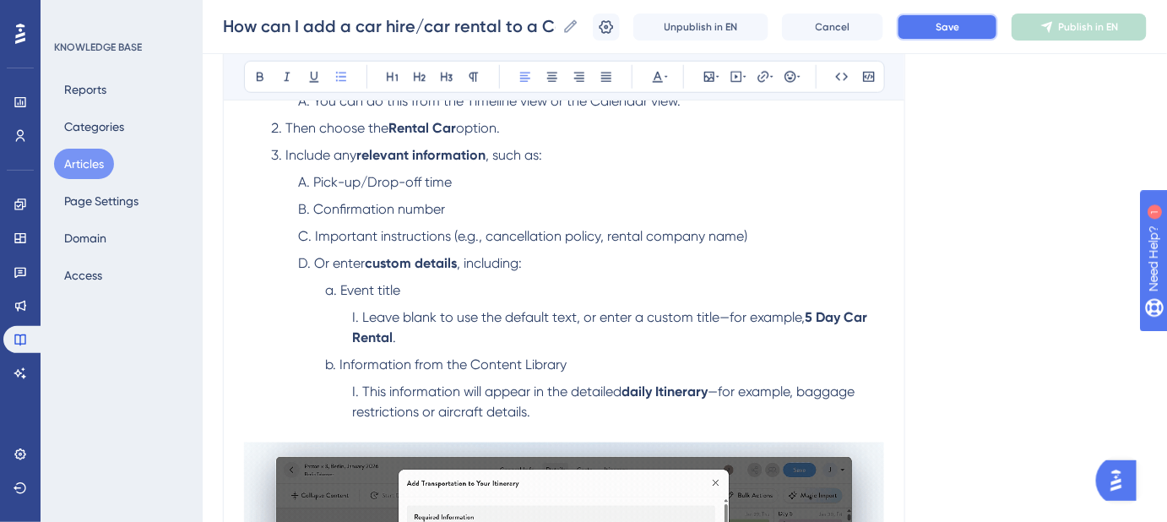
click at [935, 38] on button "Save" at bounding box center [947, 27] width 101 height 27
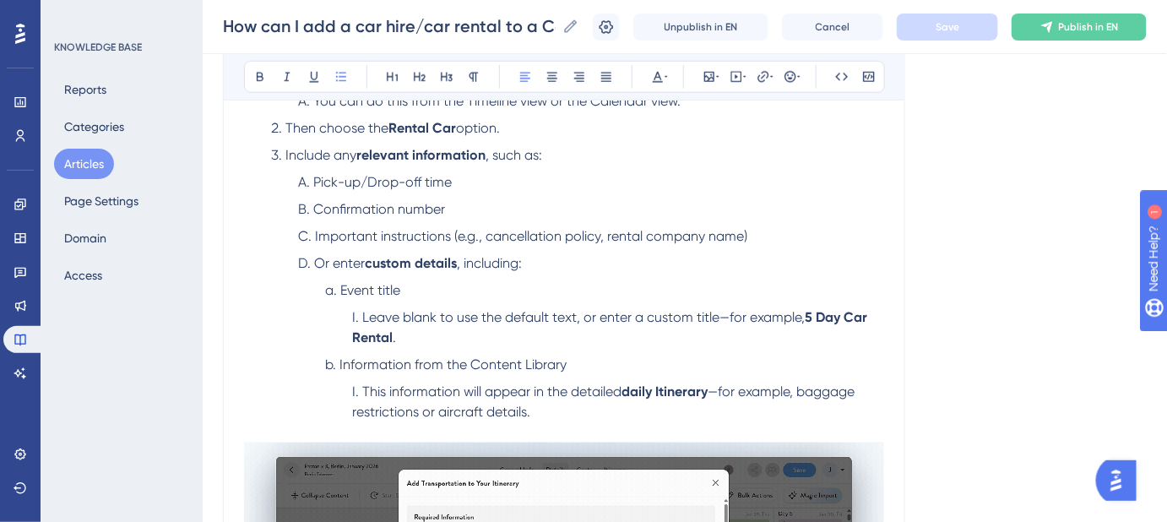
click at [366, 258] on strong "custom details" at bounding box center [411, 263] width 92 height 16
click at [340, 262] on span "Or enter" at bounding box center [339, 263] width 51 height 16
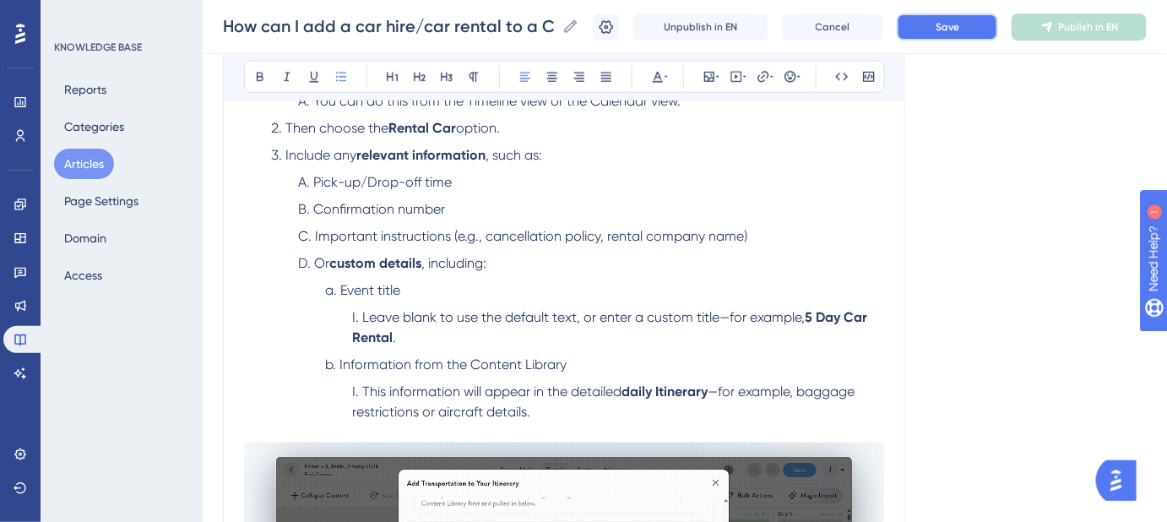
click at [936, 23] on button "Save" at bounding box center [947, 27] width 101 height 27
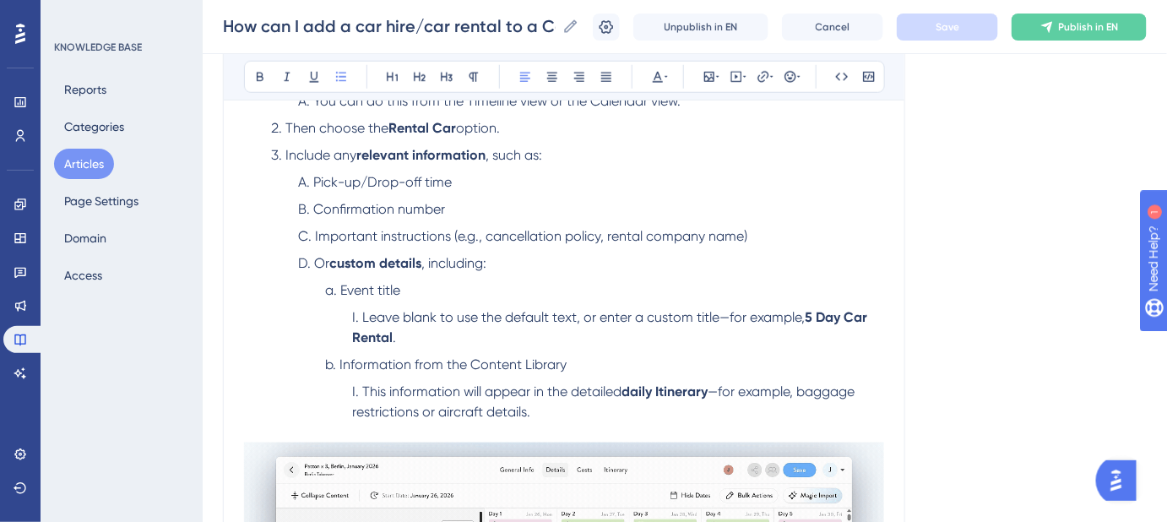
click at [568, 367] on li "Information from the Content Library" at bounding box center [604, 365] width 559 height 20
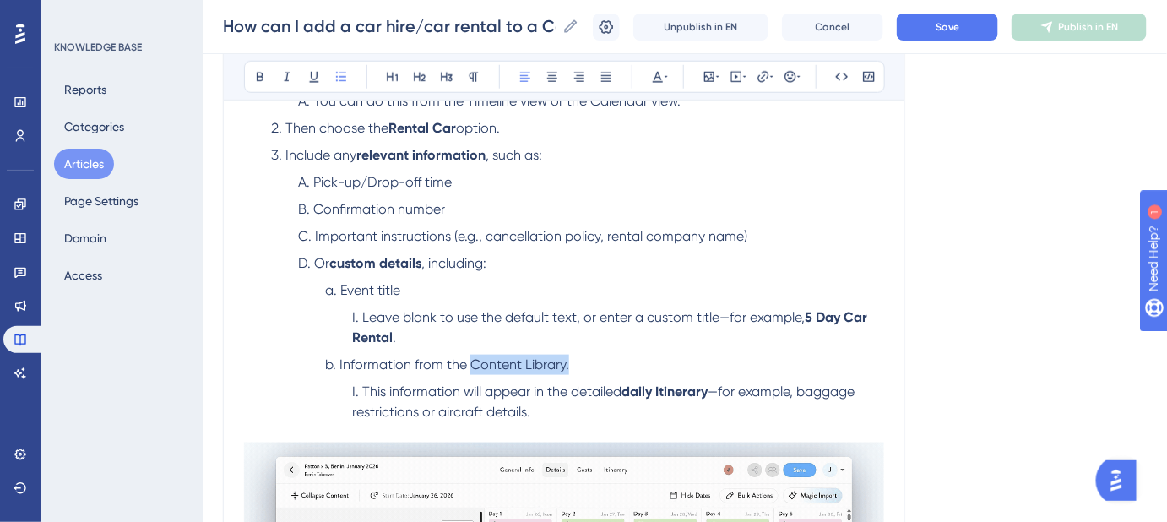
drag, startPoint x: 566, startPoint y: 364, endPoint x: 471, endPoint y: 364, distance: 94.6
click at [471, 364] on span "Information from the Content Library." at bounding box center [454, 364] width 230 height 16
click at [935, 30] on button "Save" at bounding box center [947, 27] width 101 height 27
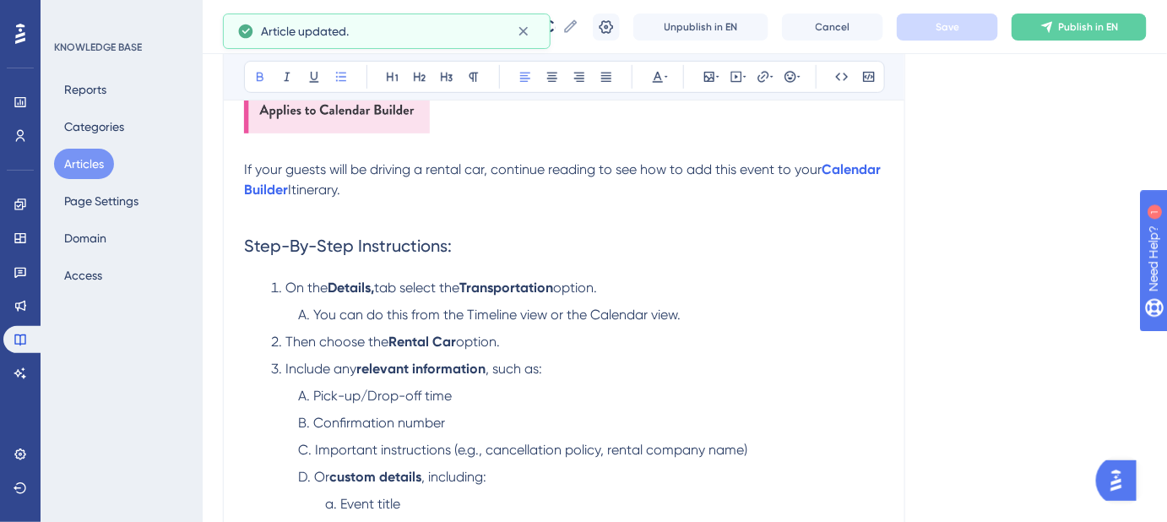
scroll to position [460, 0]
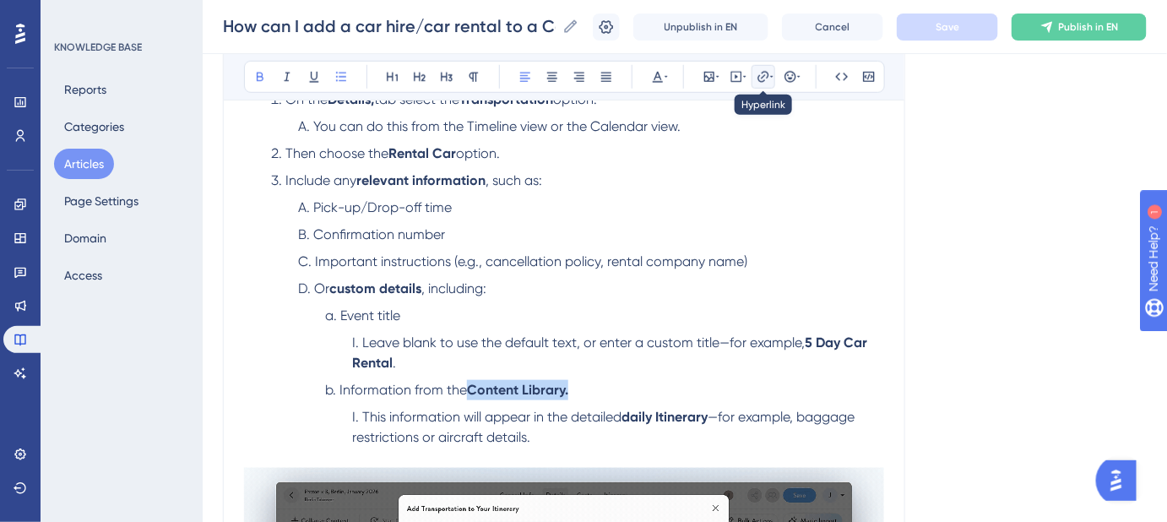
click at [766, 76] on icon at bounding box center [763, 77] width 14 height 14
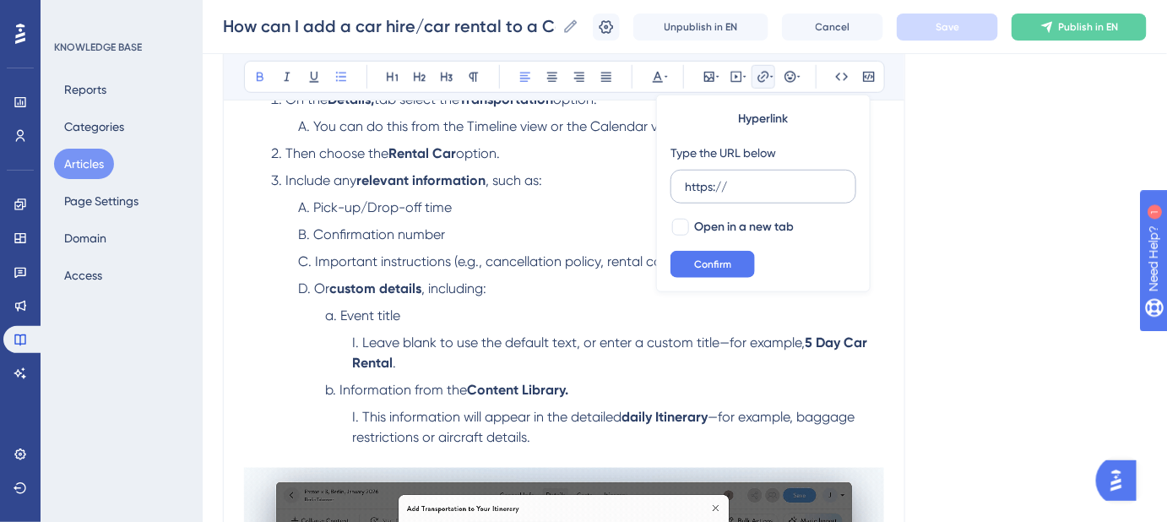
drag, startPoint x: 739, startPoint y: 188, endPoint x: 681, endPoint y: 186, distance: 57.5
click at [681, 186] on label "https://" at bounding box center [763, 187] width 186 height 34
click at [685, 186] on input "https://" at bounding box center [763, 186] width 157 height 19
type input "https://help.safariportal.app/en/articles/5616--content-library"
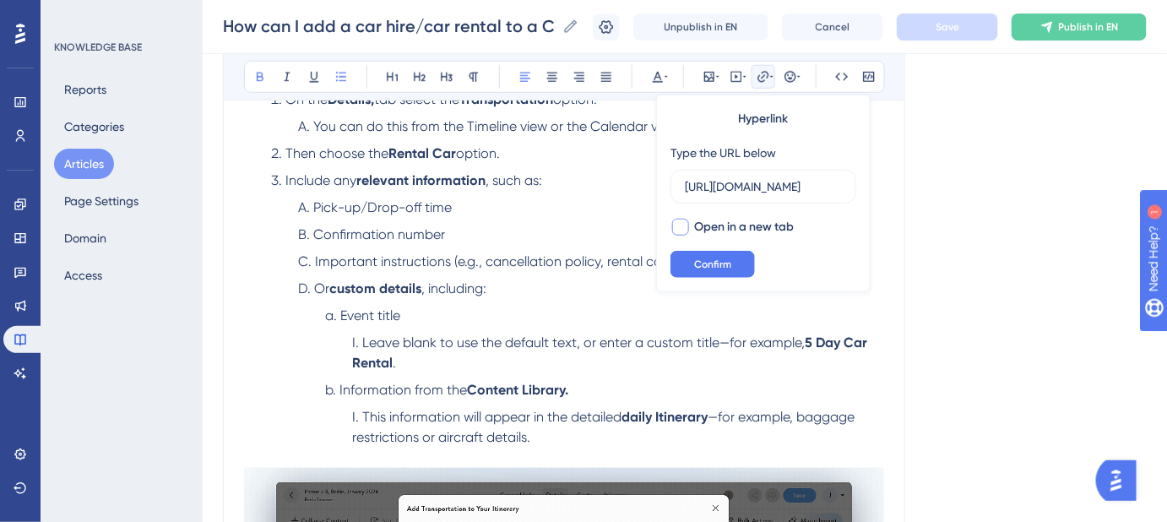
click at [688, 222] on div at bounding box center [680, 227] width 17 height 17
checkbox input "true"
click at [710, 257] on span "Confirm" at bounding box center [712, 264] width 37 height 14
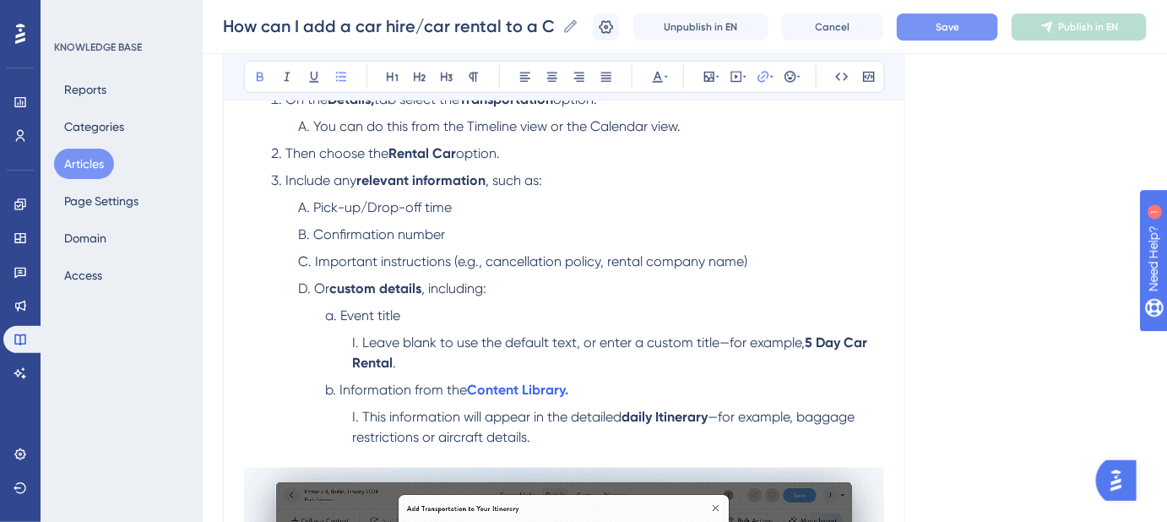
click at [955, 24] on span "Save" at bounding box center [947, 27] width 24 height 14
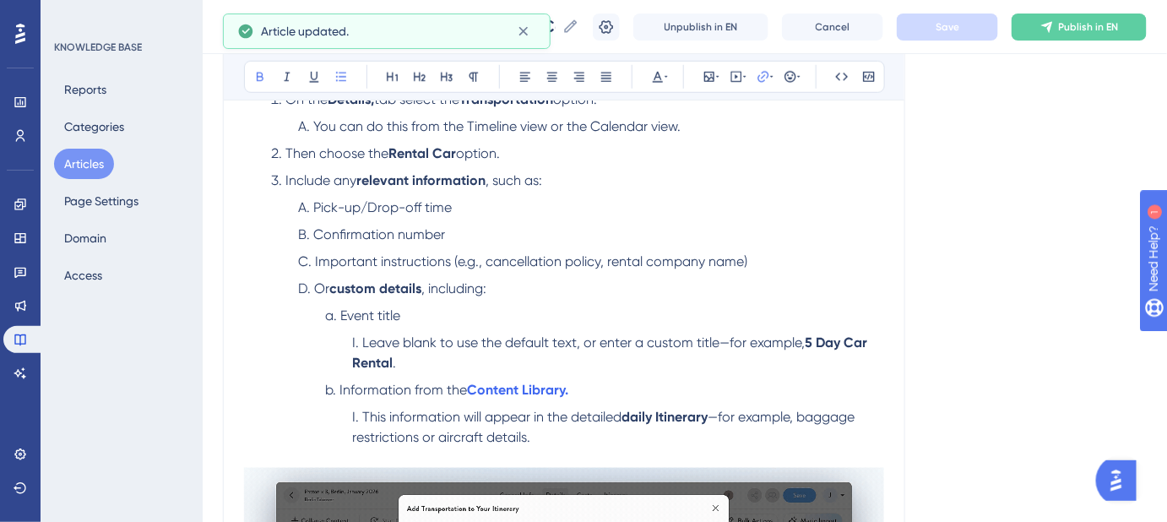
click at [630, 306] on li "Event title" at bounding box center [604, 316] width 559 height 20
click at [576, 390] on li "Information from the Content Library." at bounding box center [604, 390] width 559 height 20
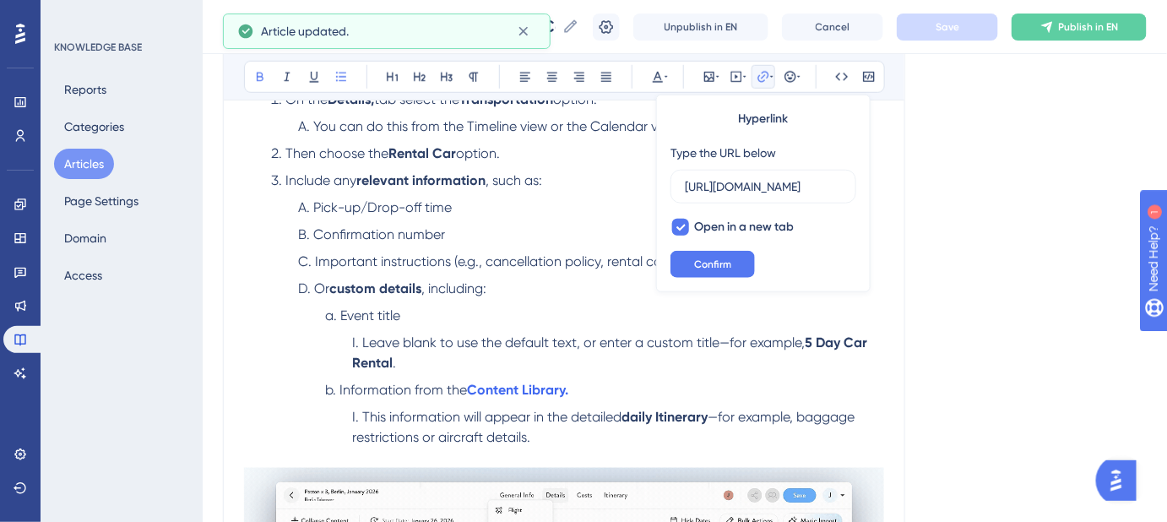
click at [572, 388] on li "Information from the Content Library." at bounding box center [604, 390] width 559 height 20
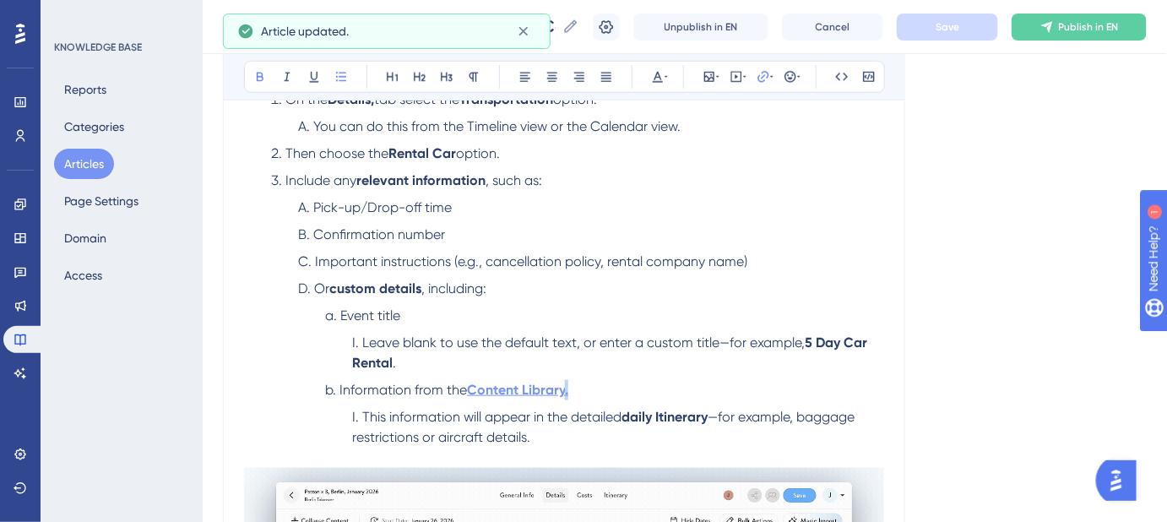
click at [566, 388] on li "Information from the Content Library." at bounding box center [604, 390] width 559 height 20
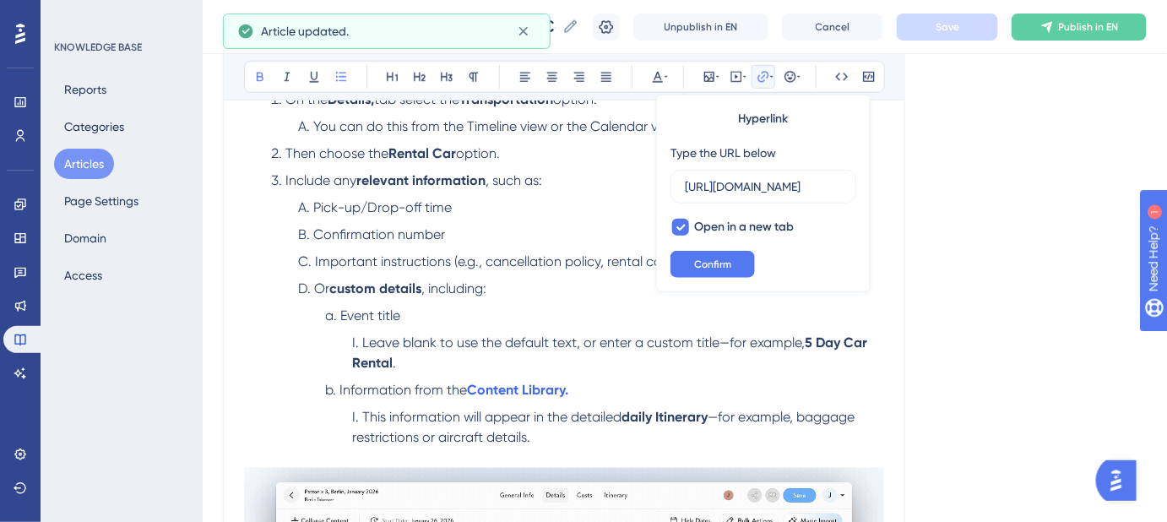
scroll to position [0, 188]
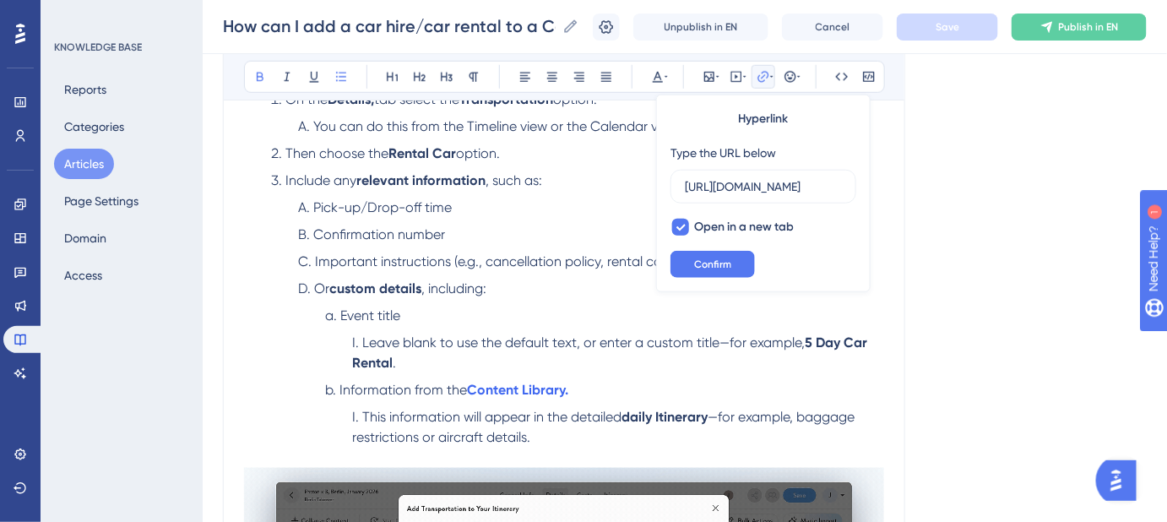
click at [596, 388] on li "Information from the Content Library." at bounding box center [604, 390] width 559 height 20
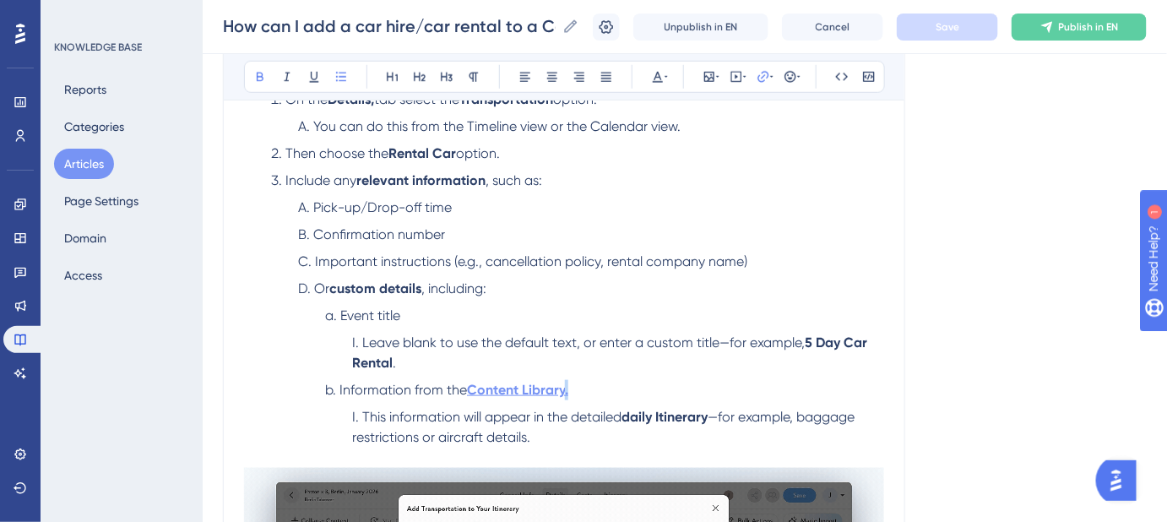
drag, startPoint x: 577, startPoint y: 388, endPoint x: 566, endPoint y: 391, distance: 11.3
click at [566, 391] on li "Information from the Content Library." at bounding box center [604, 390] width 559 height 20
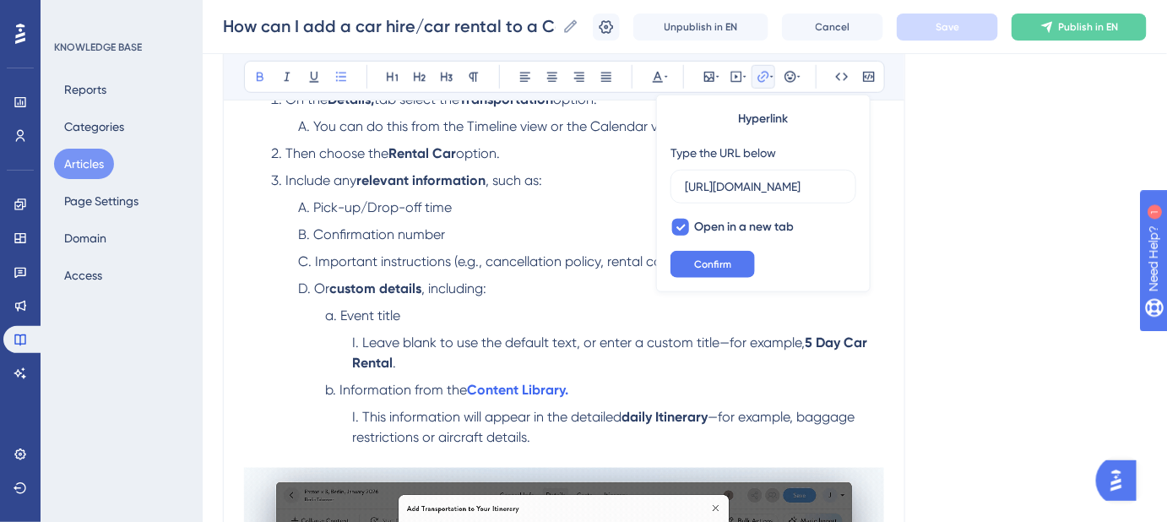
scroll to position [0, 188]
click at [582, 391] on li "Information from the Content Library." at bounding box center [604, 390] width 559 height 20
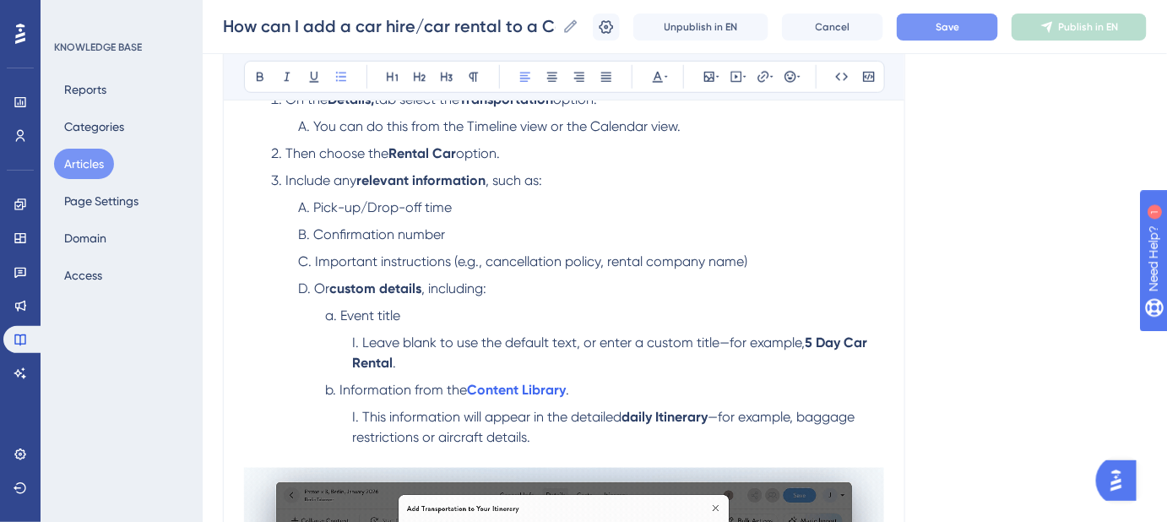
click at [929, 35] on button "Save" at bounding box center [947, 27] width 101 height 27
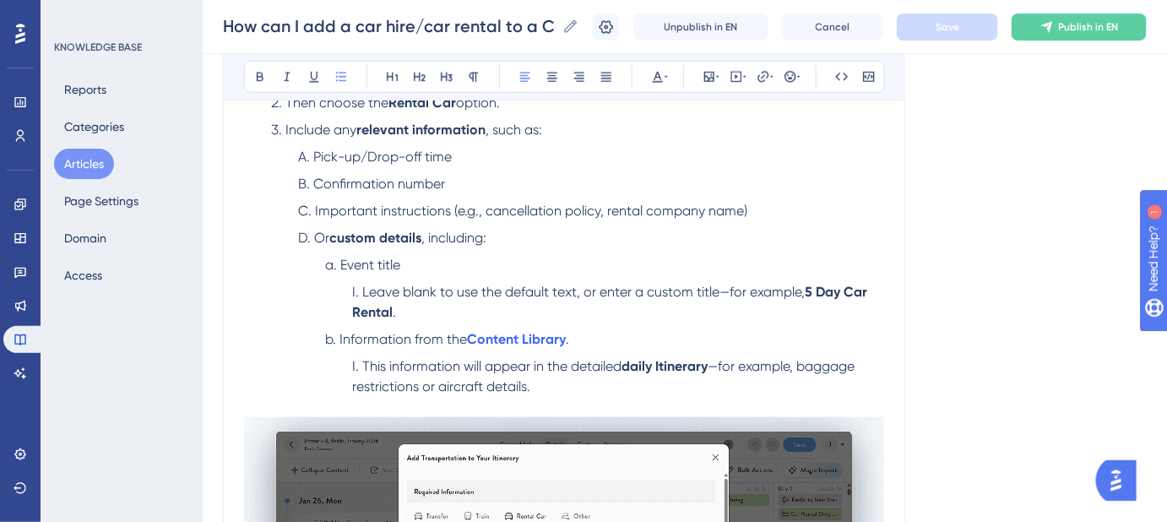
scroll to position [537, 0]
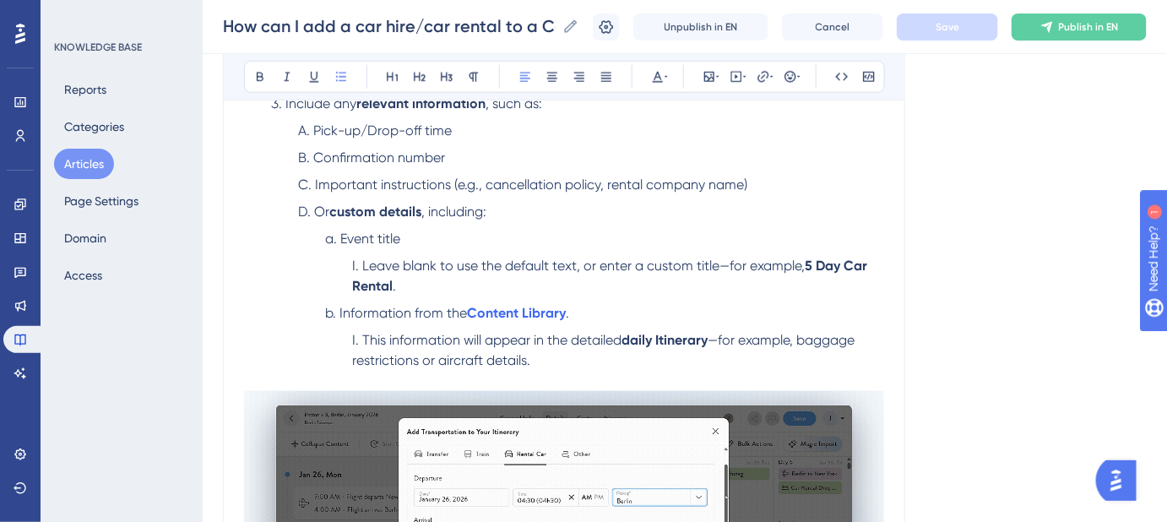
click at [382, 234] on span "Event title" at bounding box center [370, 238] width 60 height 16
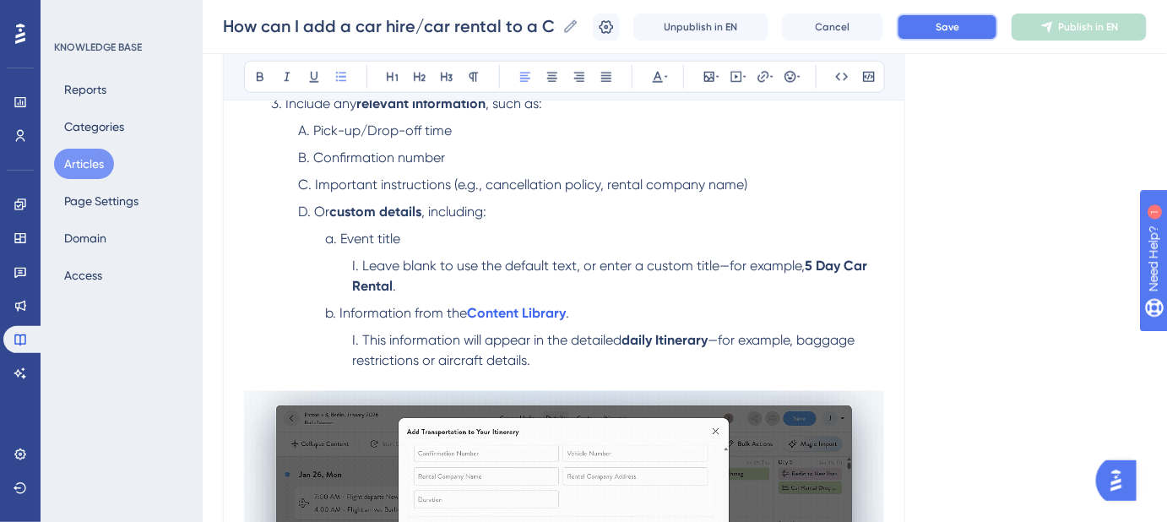
click at [937, 16] on button "Save" at bounding box center [947, 27] width 101 height 27
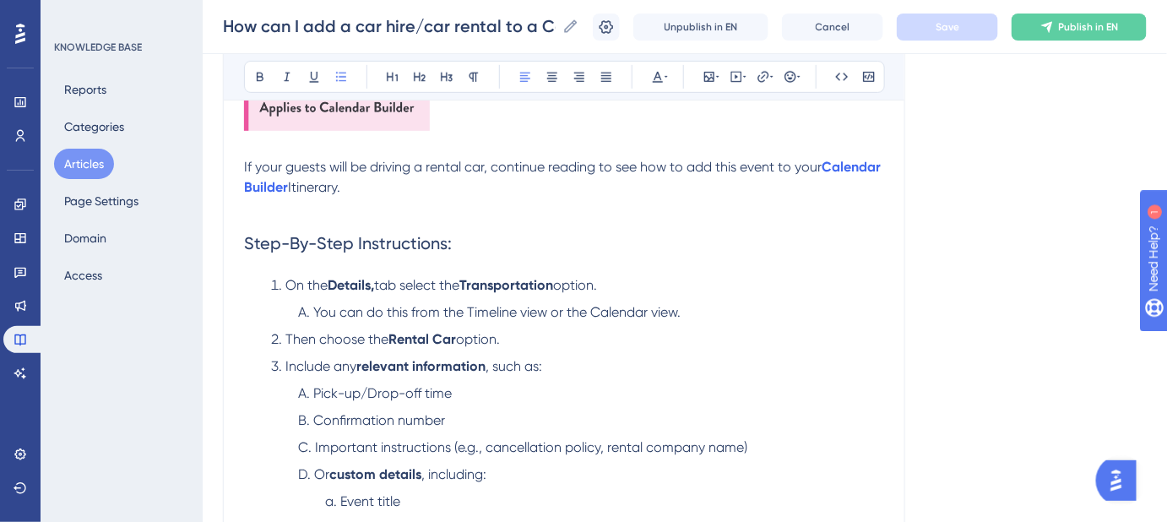
scroll to position [153, 0]
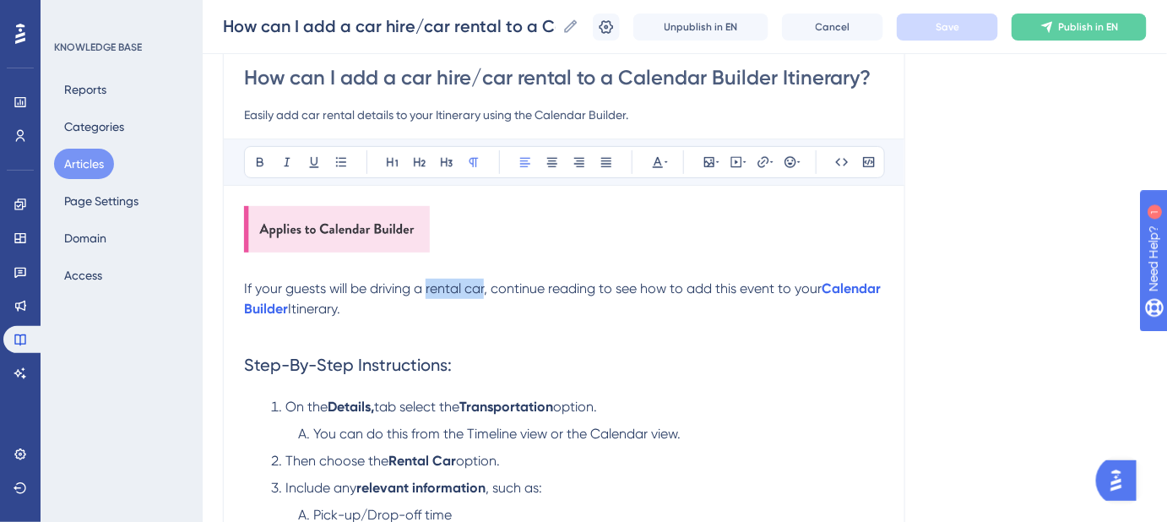
drag, startPoint x: 427, startPoint y: 284, endPoint x: 484, endPoint y: 285, distance: 56.6
click at [484, 285] on span "If your guests will be driving a rental car, continue reading to see how to add…" at bounding box center [532, 288] width 577 height 16
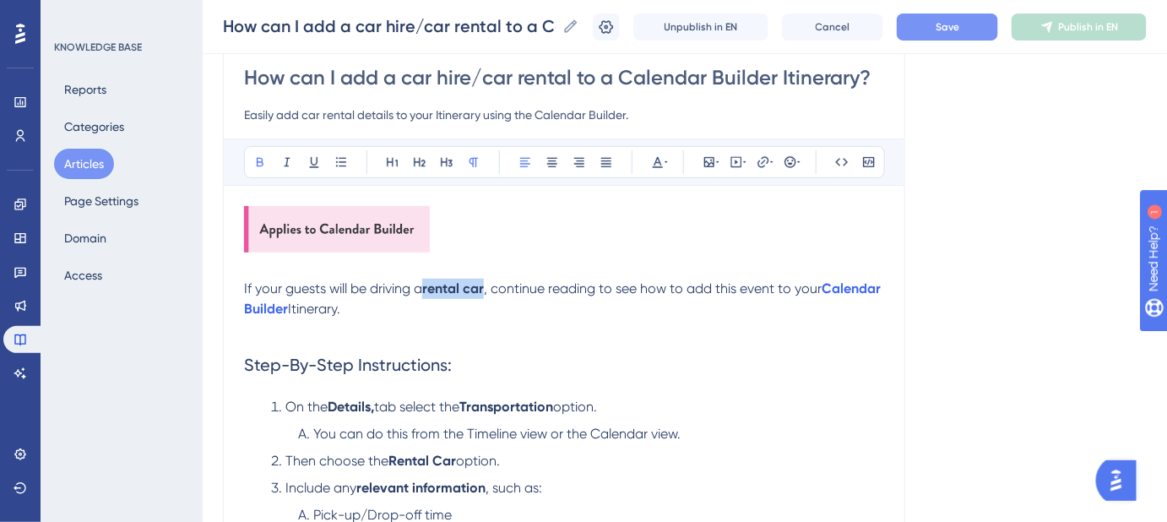
click at [959, 20] on span "Save" at bounding box center [947, 27] width 24 height 14
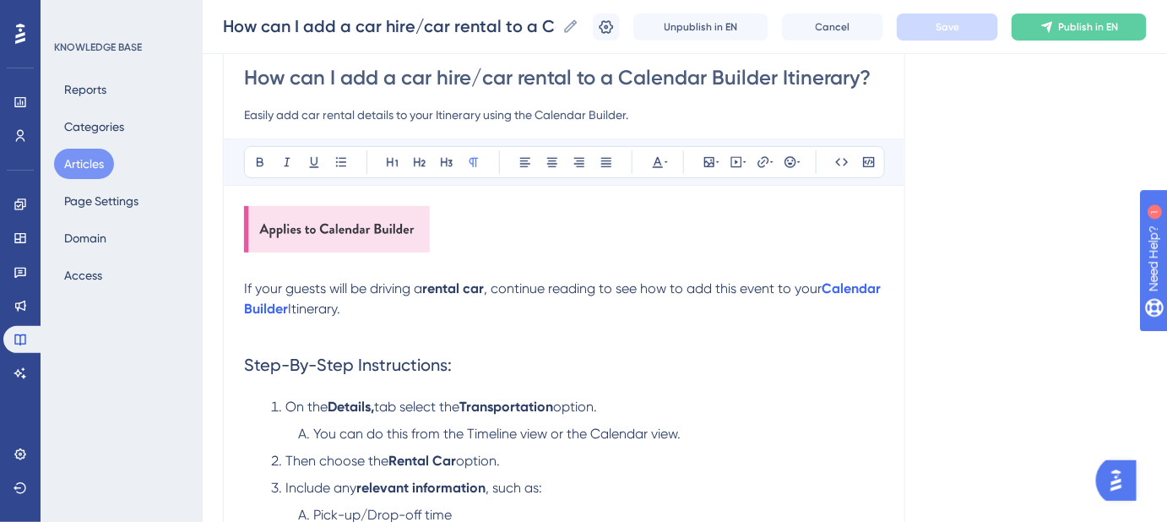
click at [756, 326] on p at bounding box center [564, 329] width 640 height 20
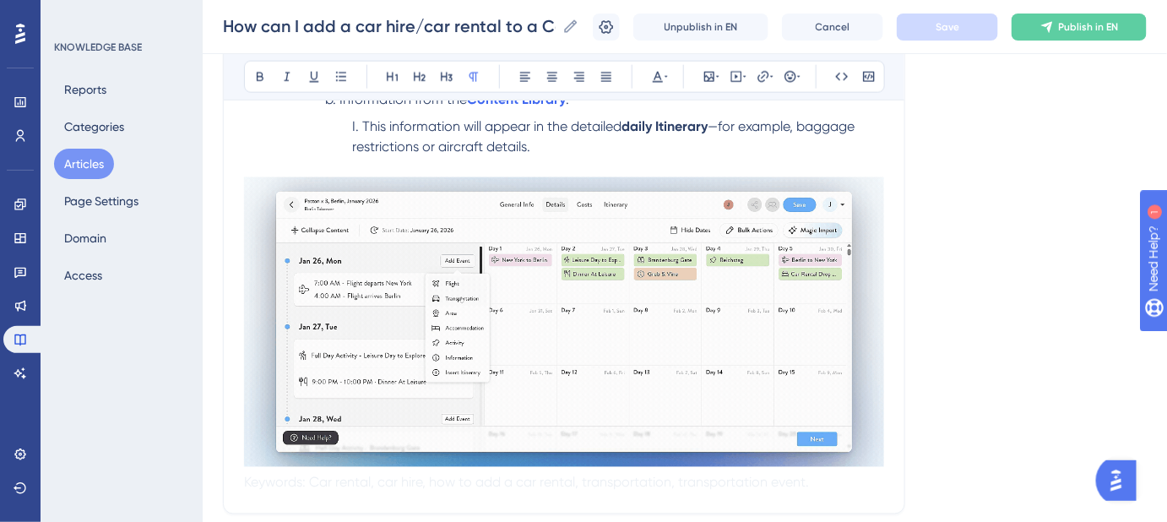
scroll to position [767, 0]
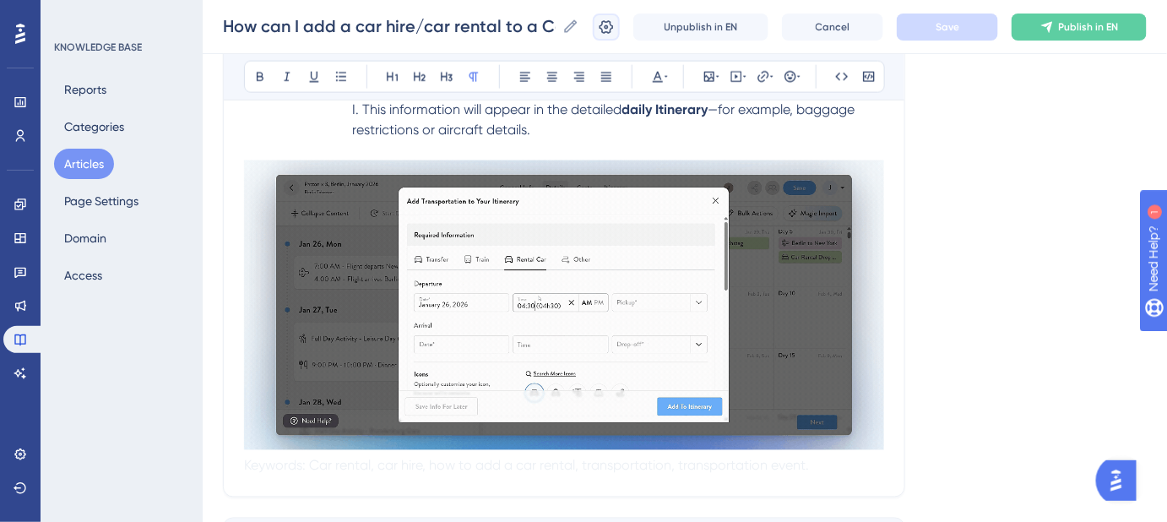
click at [620, 23] on button at bounding box center [606, 27] width 27 height 27
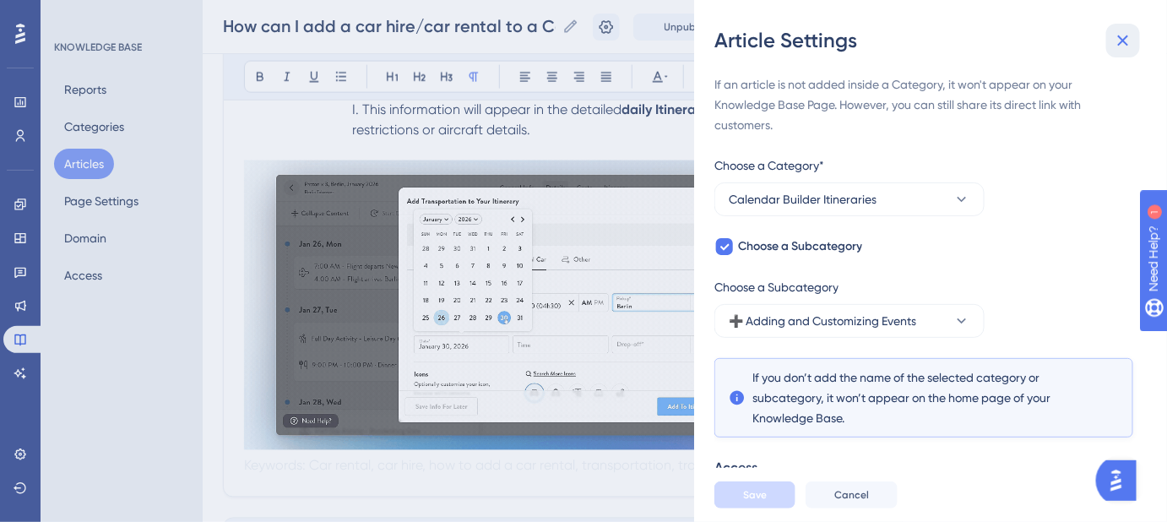
click at [1128, 44] on icon at bounding box center [1123, 40] width 11 height 11
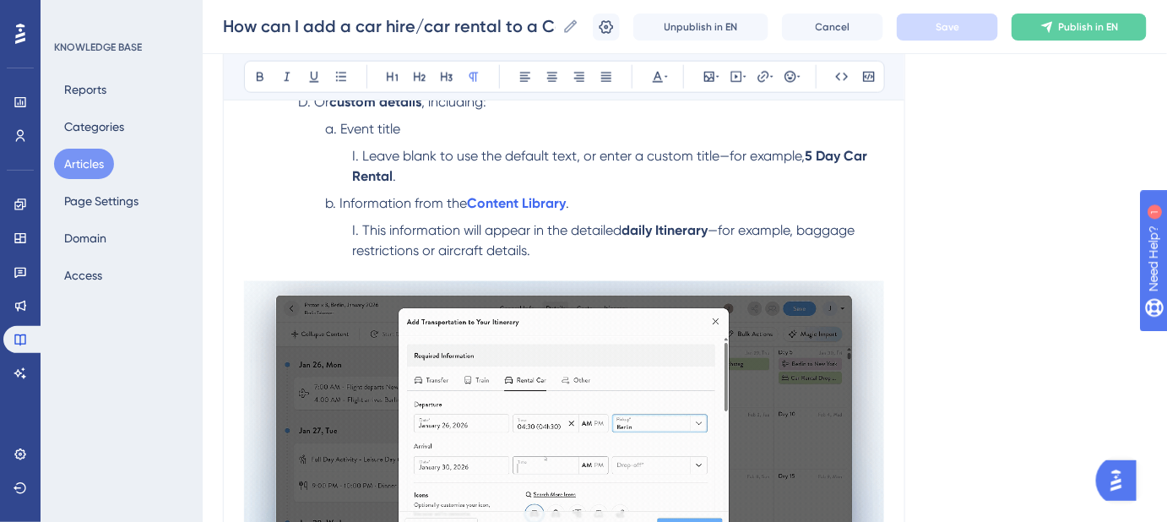
scroll to position [614, 0]
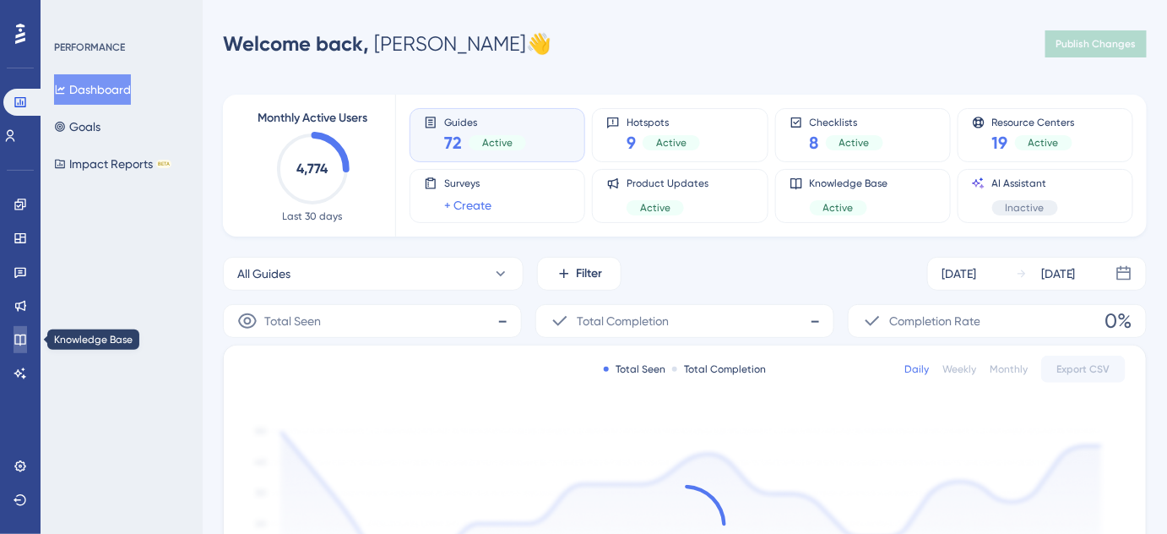
click at [20, 339] on icon at bounding box center [21, 340] width 14 height 14
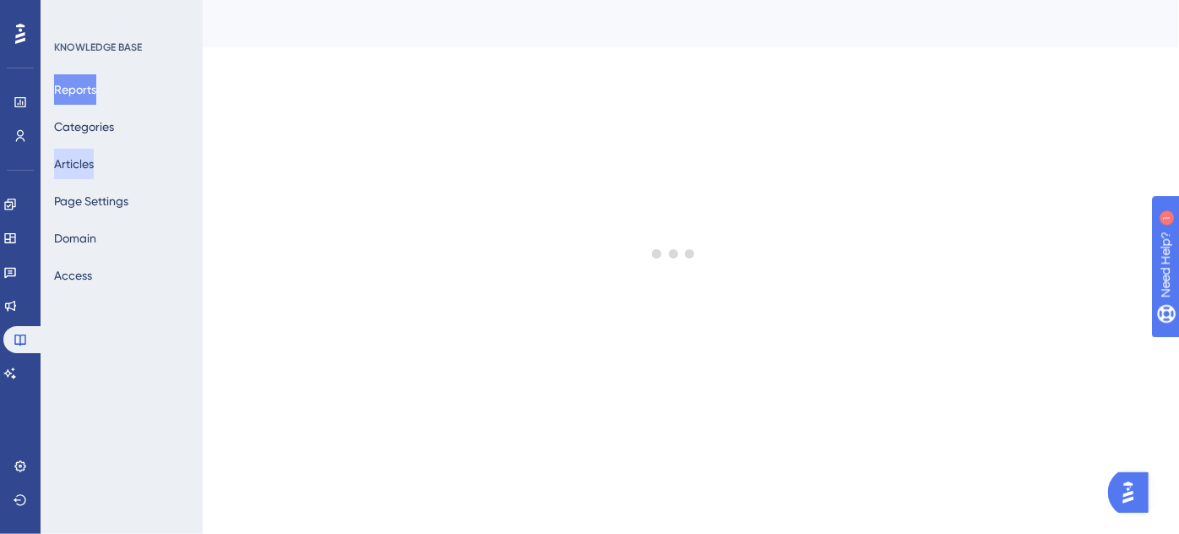
click at [93, 162] on button "Articles" at bounding box center [74, 164] width 40 height 30
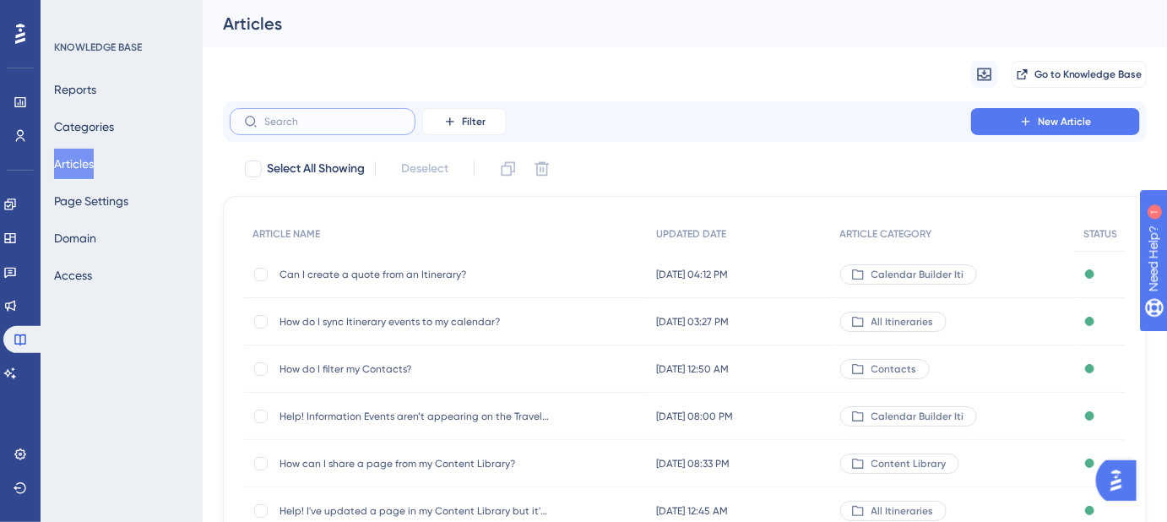
click at [335, 119] on input "text" at bounding box center [332, 122] width 137 height 12
paste input "How can I add a train to a Calendar builder itinerary?"
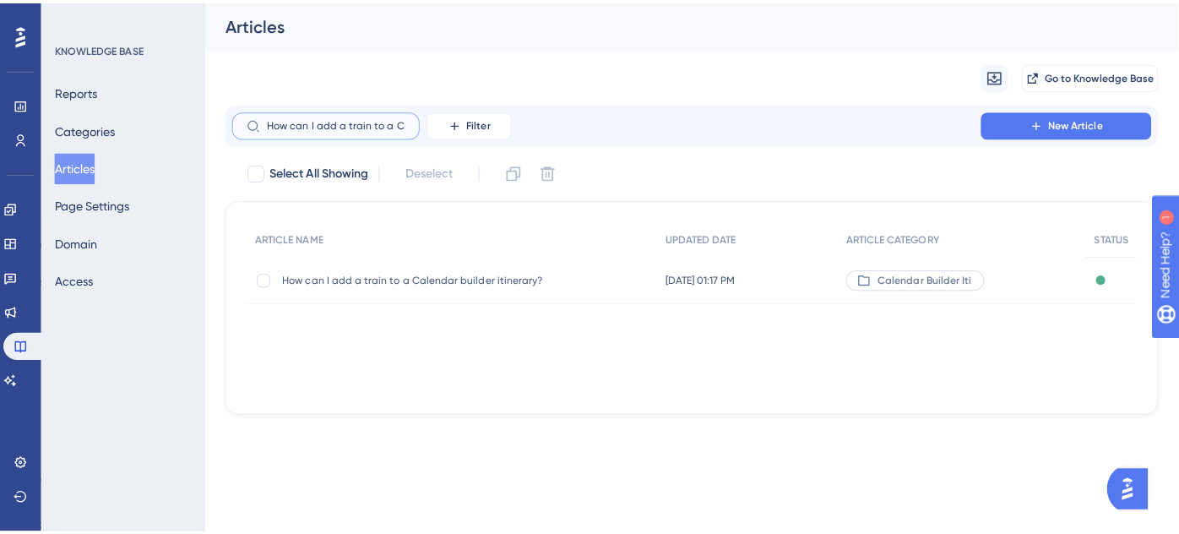
scroll to position [0, 110]
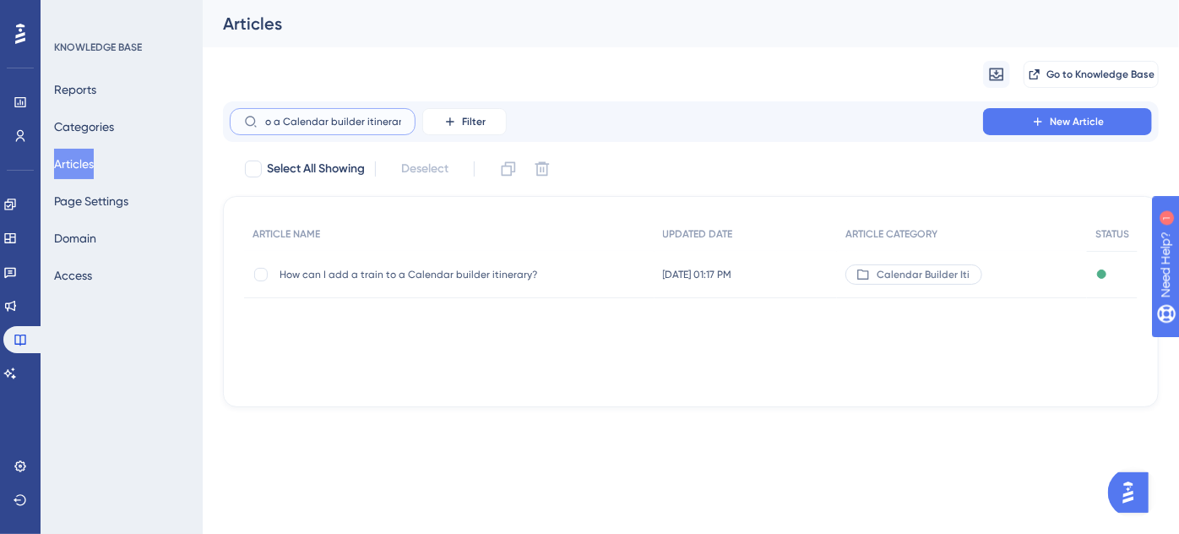
type input "How can I add a train to a Calendar builder itinerary?"
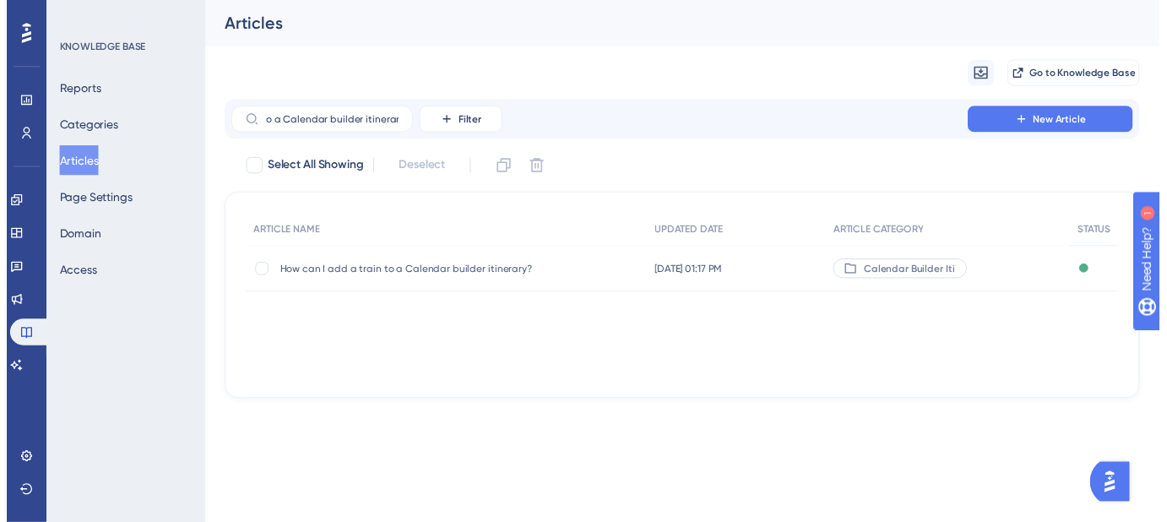
scroll to position [0, 0]
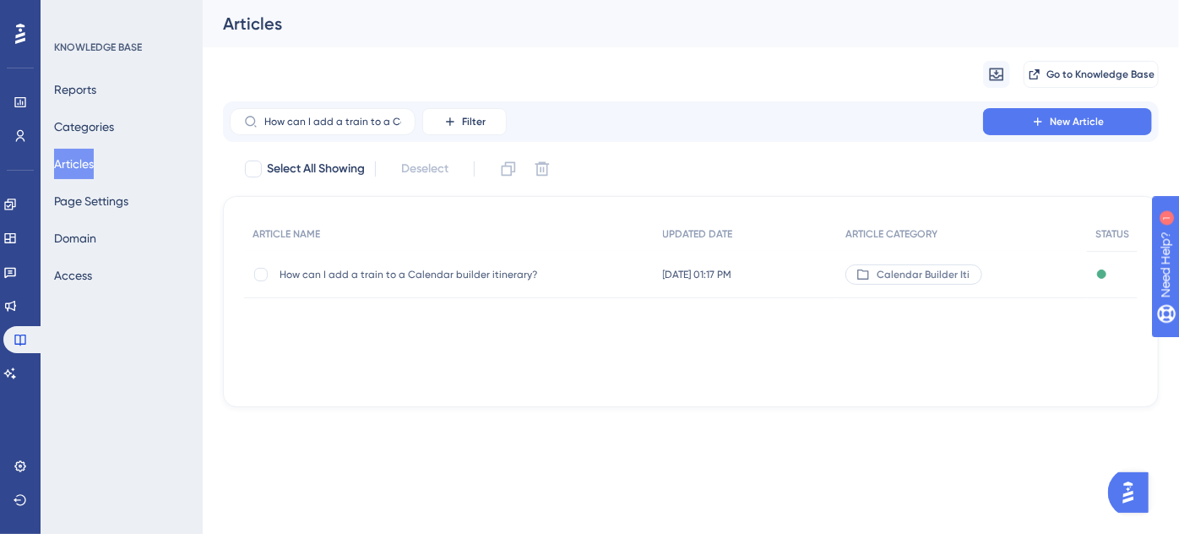
click at [431, 272] on span "How can I add a train to a Calendar builder itinerary?" at bounding box center [414, 275] width 270 height 14
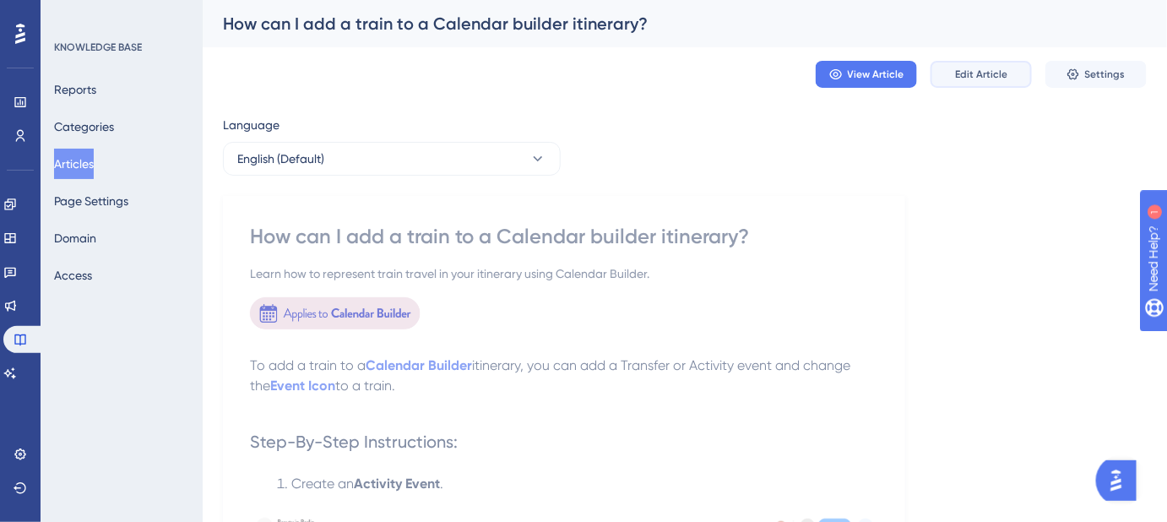
click at [1004, 73] on span "Edit Article" at bounding box center [981, 75] width 52 height 14
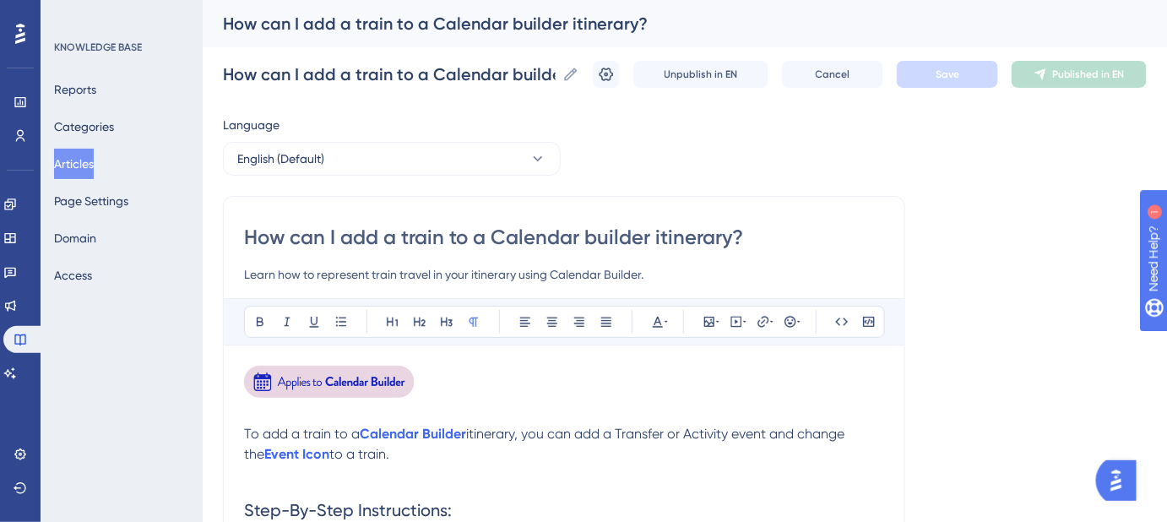
click at [244, 274] on input "Learn how to represent train travel in your itinerary using Calendar Builder." at bounding box center [564, 274] width 640 height 20
drag, startPoint x: 522, startPoint y: 276, endPoint x: 230, endPoint y: 278, distance: 292.1
paste input "Easily add car rental details to your Itinerary using the"
drag, startPoint x: 353, startPoint y: 274, endPoint x: 304, endPoint y: 274, distance: 49.0
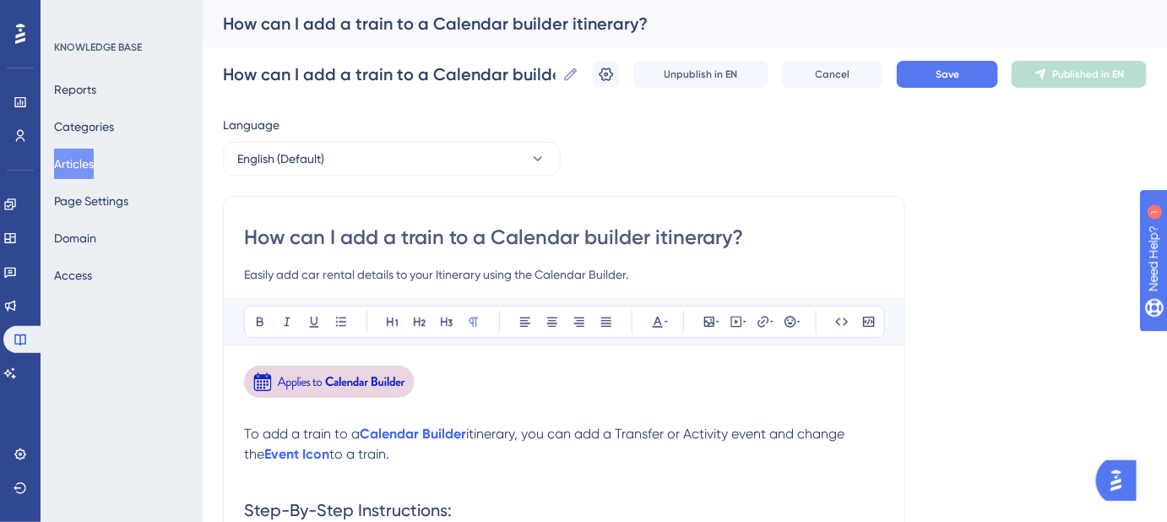
click at [304, 274] on input "Easily add car rental details to your Itinerary using the Calendar Builder." at bounding box center [564, 274] width 640 height 20
type input "Easily add train travel details to your Itinerary using the Calendar Builder."
click at [945, 73] on button "Save" at bounding box center [947, 74] width 101 height 27
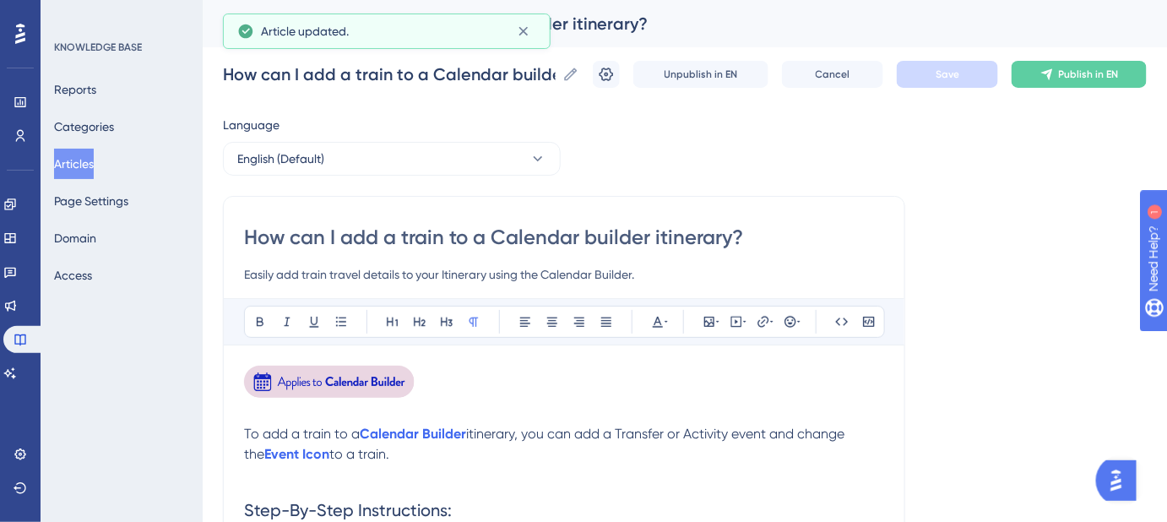
click at [319, 382] on img at bounding box center [330, 382] width 172 height 32
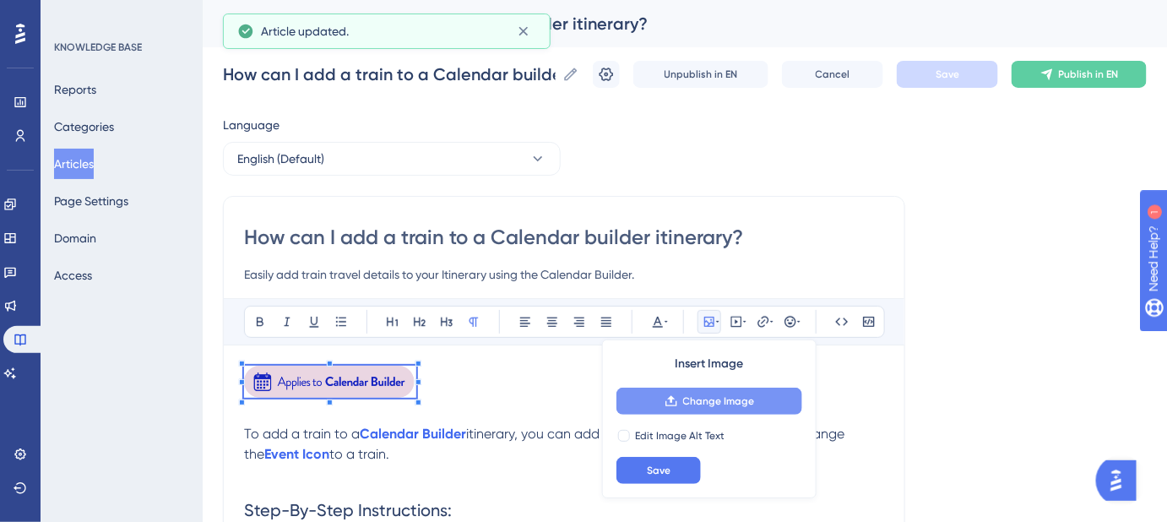
click at [707, 399] on span "Change Image" at bounding box center [719, 401] width 72 height 14
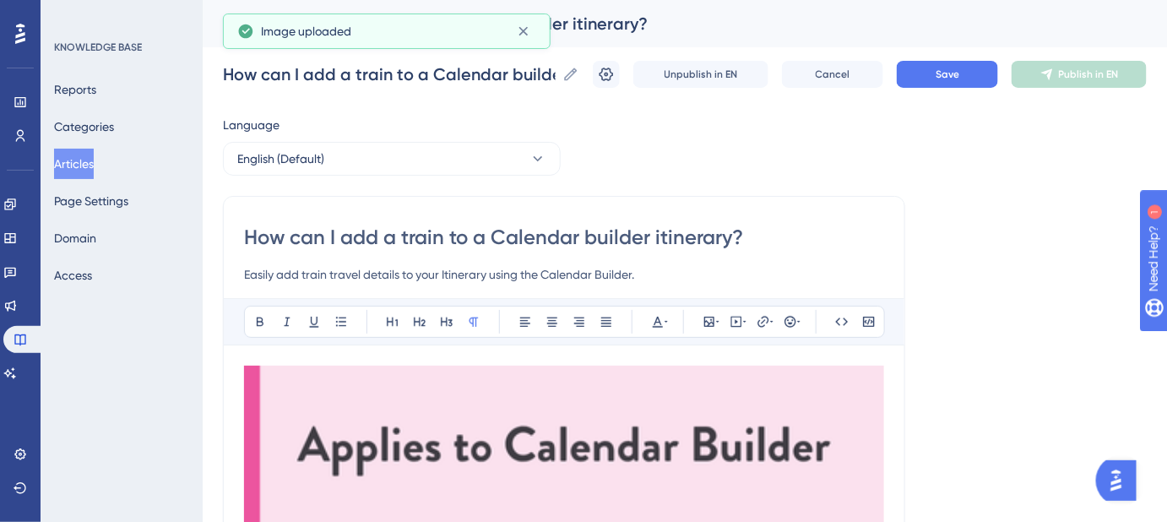
click at [566, 429] on img at bounding box center [564, 446] width 640 height 160
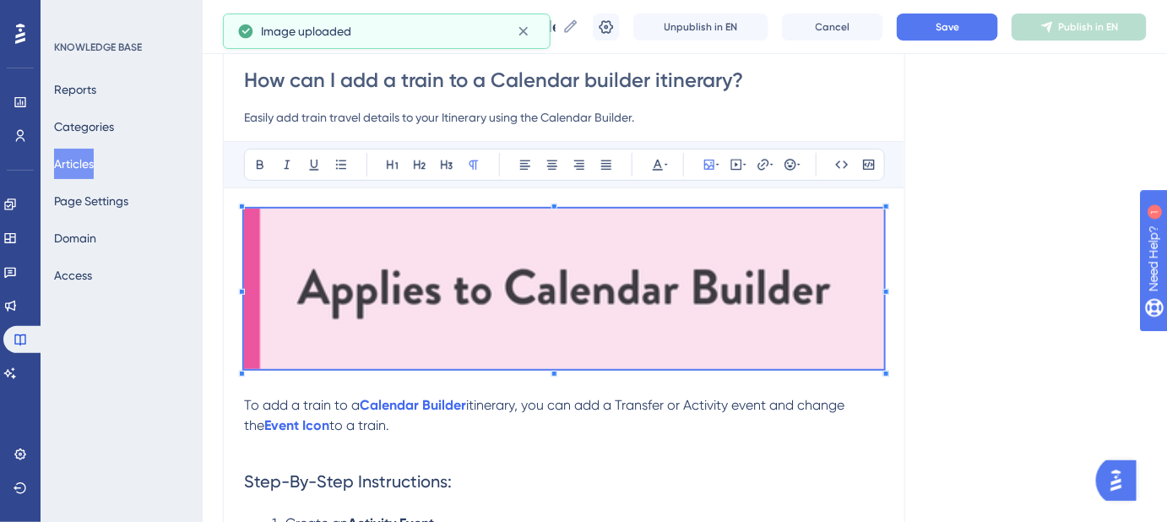
scroll to position [153, 0]
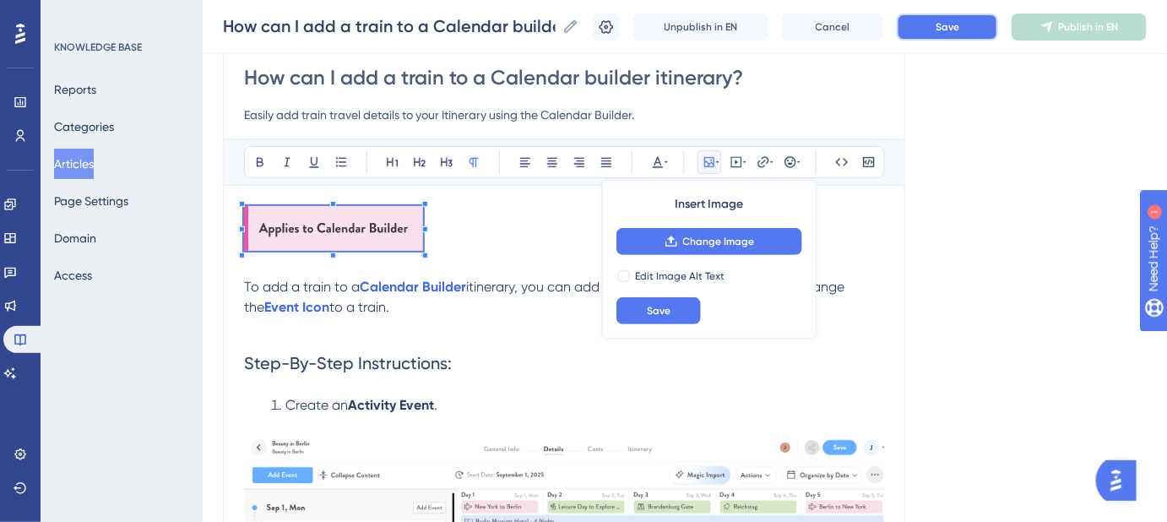
click at [959, 25] on span "Save" at bounding box center [947, 27] width 24 height 14
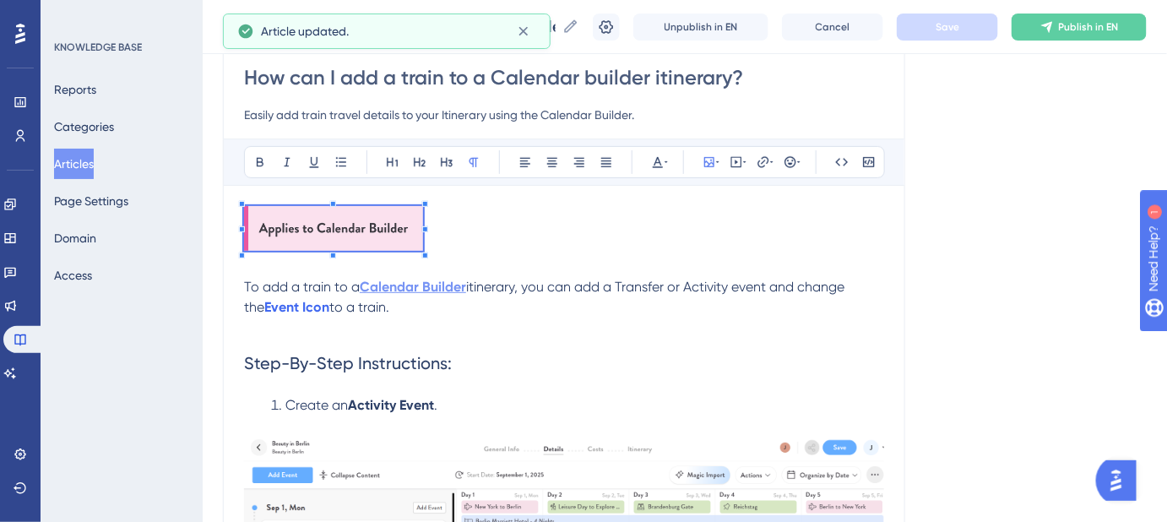
click at [427, 285] on strong "Calendar Builder" at bounding box center [413, 287] width 106 height 16
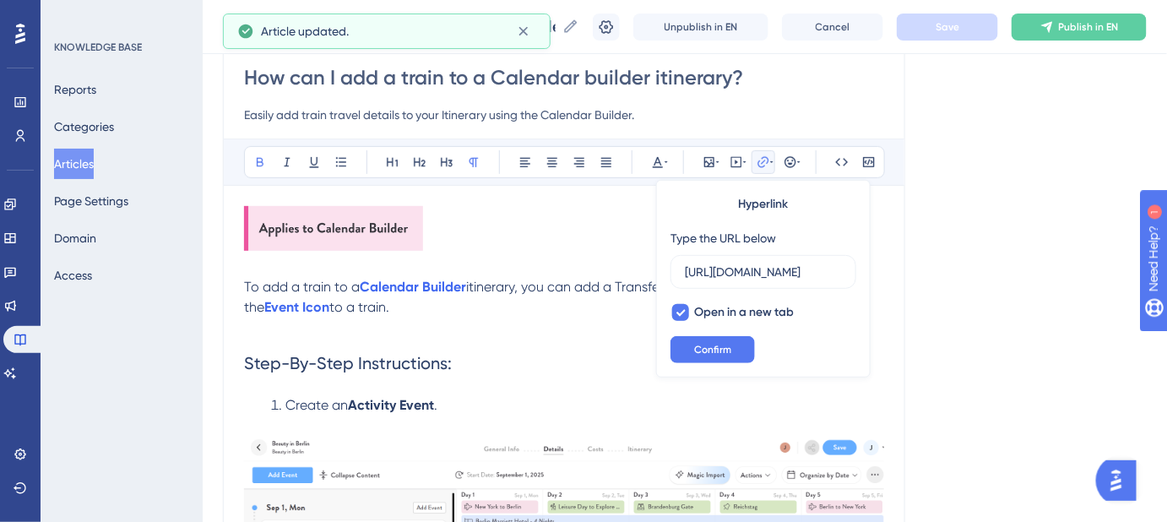
scroll to position [0, 0]
click at [573, 342] on h2 "Step-By-Step Instructions:" at bounding box center [564, 363] width 640 height 51
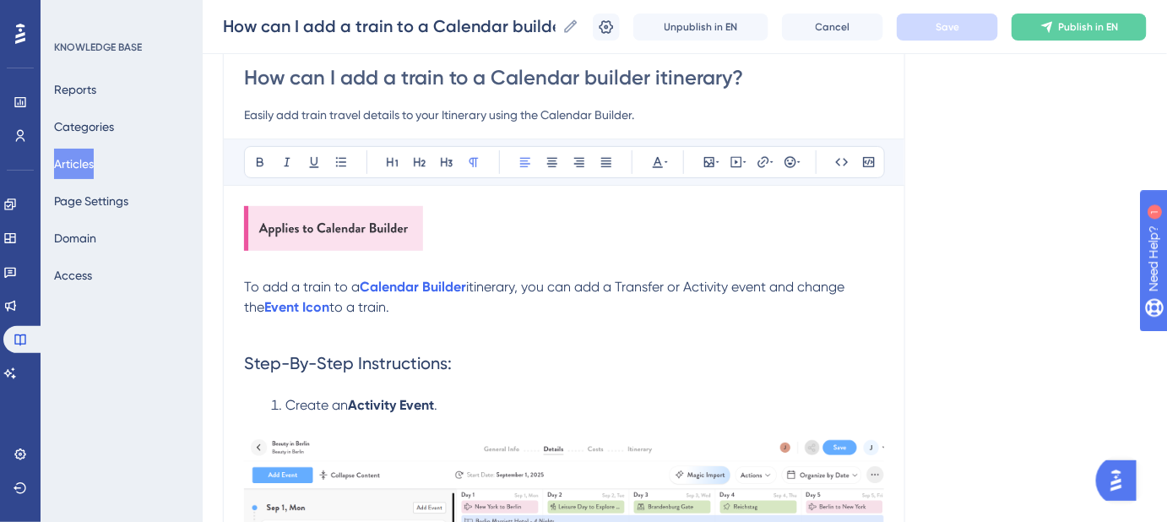
drag, startPoint x: 382, startPoint y: 310, endPoint x: 242, endPoint y: 291, distance: 141.4
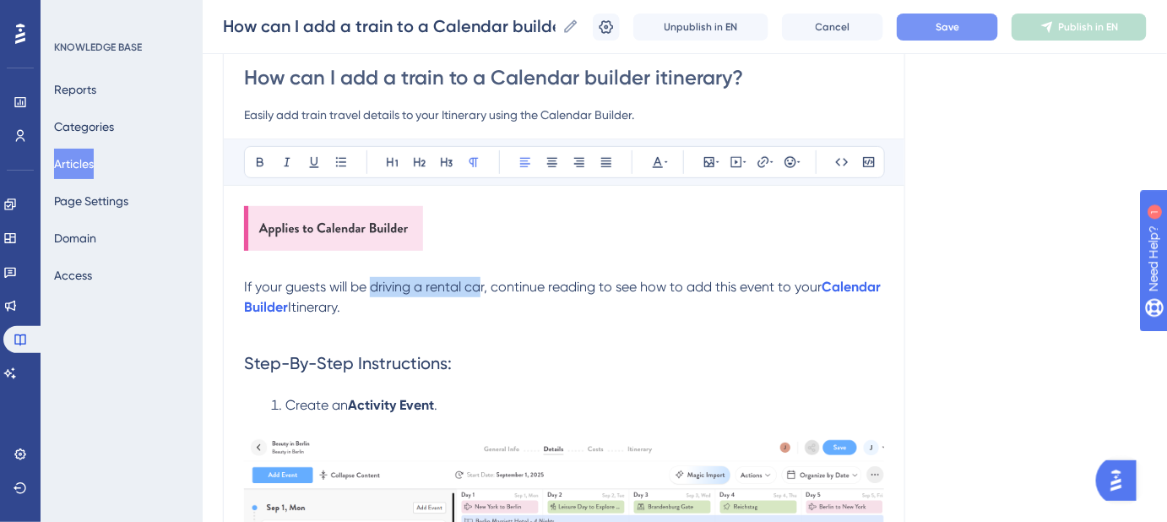
drag, startPoint x: 483, startPoint y: 281, endPoint x: 373, endPoint y: 285, distance: 109.8
click at [373, 285] on span "If your guests will be driving a rental car, continue reading to see how to add…" at bounding box center [532, 287] width 577 height 16
drag, startPoint x: 421, startPoint y: 306, endPoint x: 237, endPoint y: 289, distance: 184.8
copy p "If your guests will be taking a train on their travels, continue reading to see…"
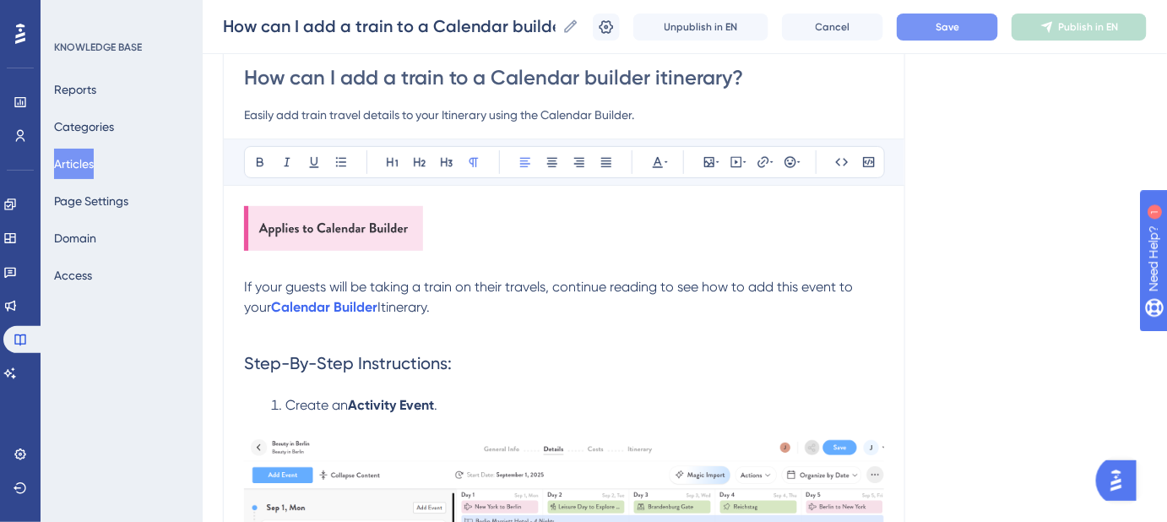
click at [356, 340] on h2 "Step-By-Step Instructions:" at bounding box center [564, 363] width 640 height 51
click at [415, 309] on p "If your guests will be taking a train on their travels, continue reading to see…" at bounding box center [564, 297] width 640 height 41
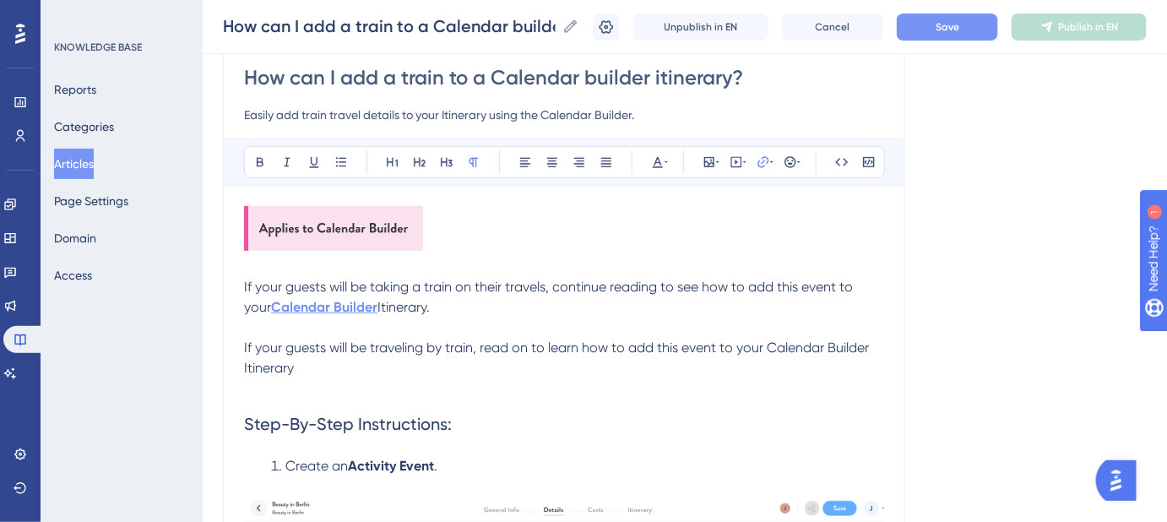
drag, startPoint x: 415, startPoint y: 310, endPoint x: 245, endPoint y: 307, distance: 170.6
click at [245, 307] on p "If your guests will be taking a train on their travels, continue reading to see…" at bounding box center [564, 297] width 640 height 41
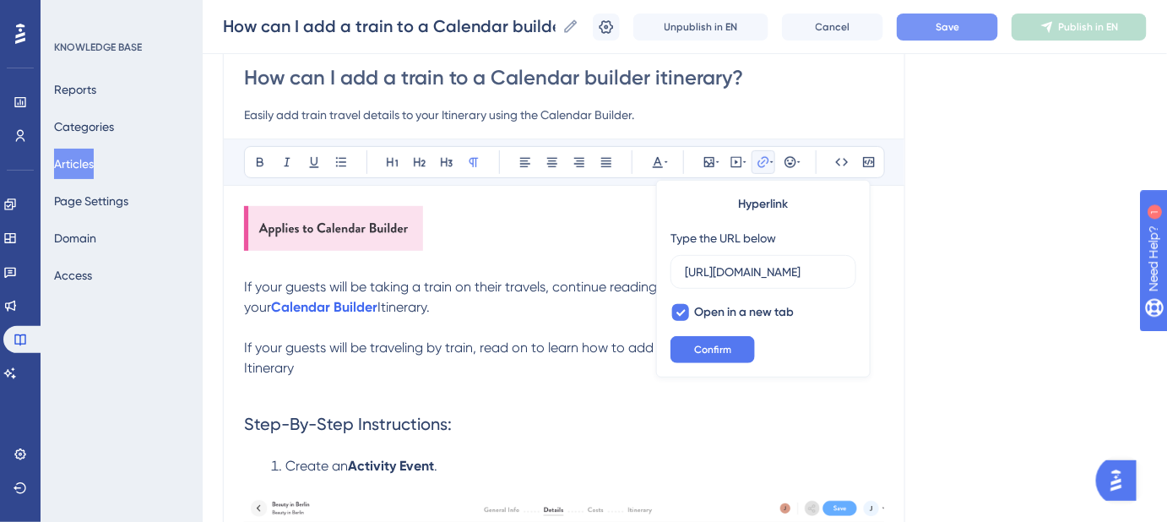
drag, startPoint x: 409, startPoint y: 307, endPoint x: 230, endPoint y: 306, distance: 179.0
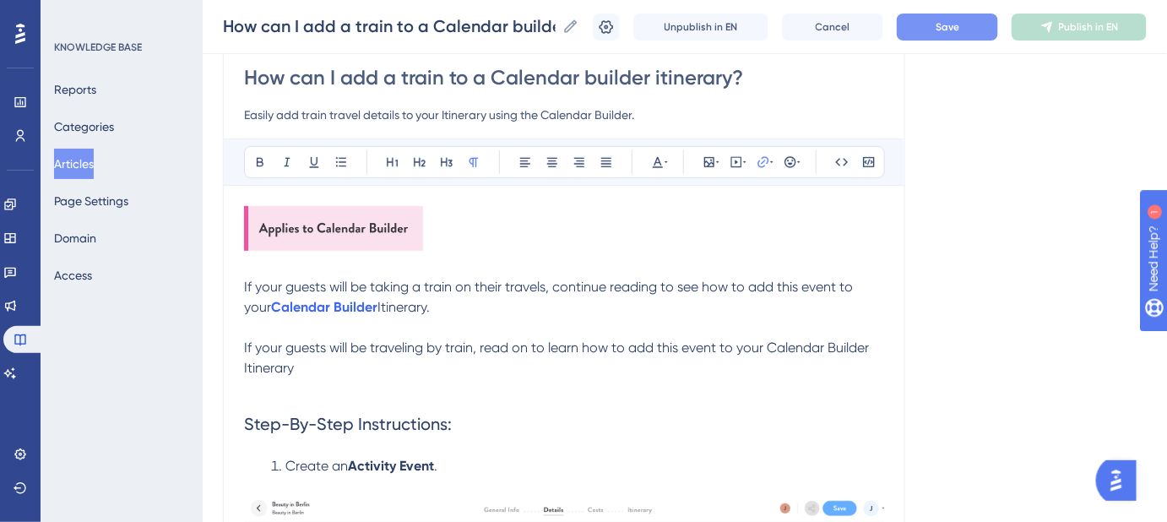
copy p "Calendar Builder Itinerary."
drag, startPoint x: 297, startPoint y: 361, endPoint x: 767, endPoint y: 350, distance: 470.4
click at [767, 353] on p "If your guests will be traveling by train, read on to learn how to add this eve…" at bounding box center [564, 358] width 640 height 41
drag, startPoint x: 396, startPoint y: 295, endPoint x: 237, endPoint y: 270, distance: 160.6
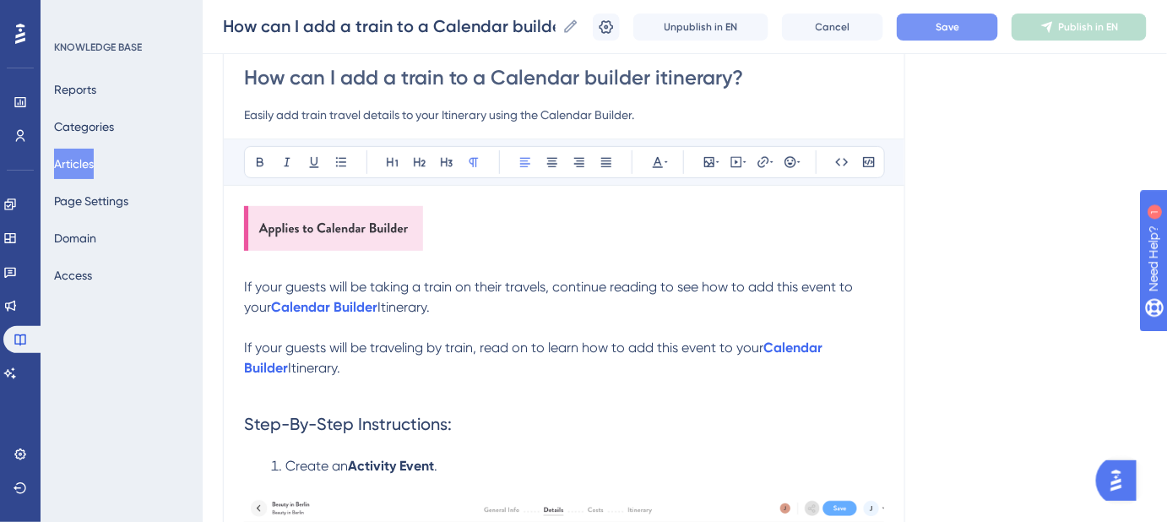
drag, startPoint x: 401, startPoint y: 310, endPoint x: 231, endPoint y: 292, distance: 170.6
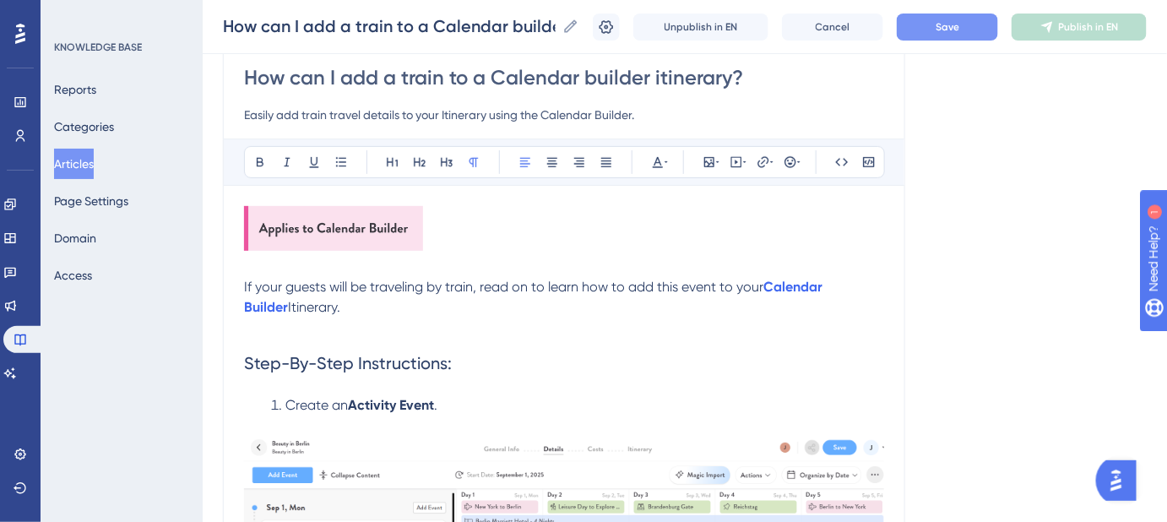
click at [978, 17] on button "Save" at bounding box center [947, 27] width 101 height 27
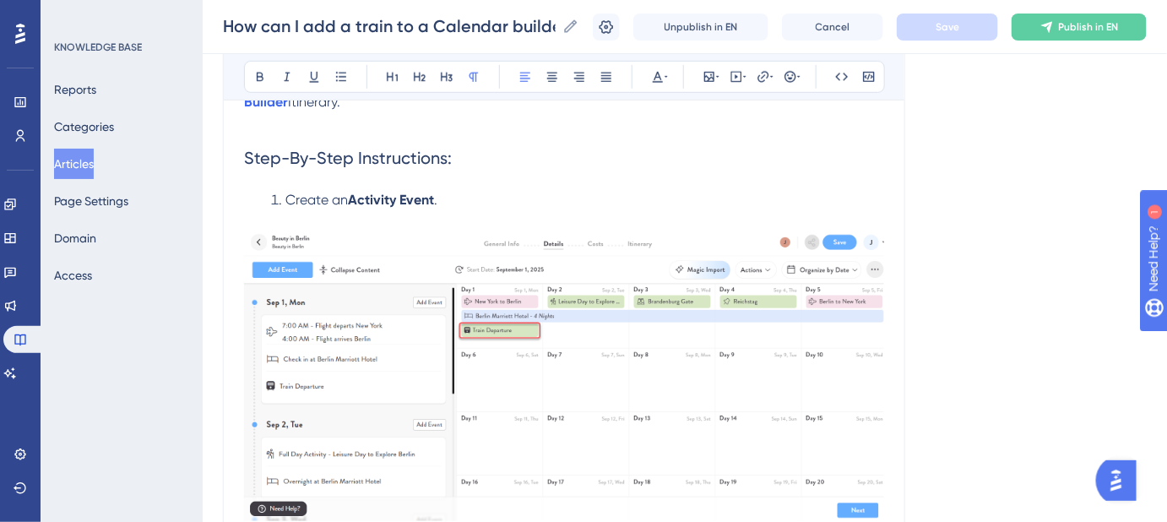
scroll to position [383, 0]
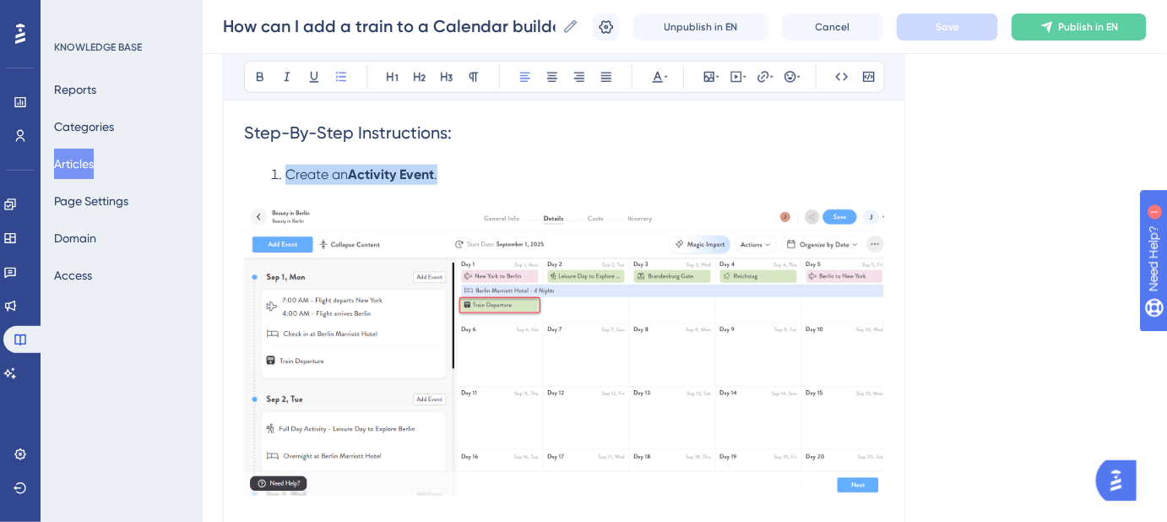
drag, startPoint x: 456, startPoint y: 179, endPoint x: 227, endPoint y: 170, distance: 229.0
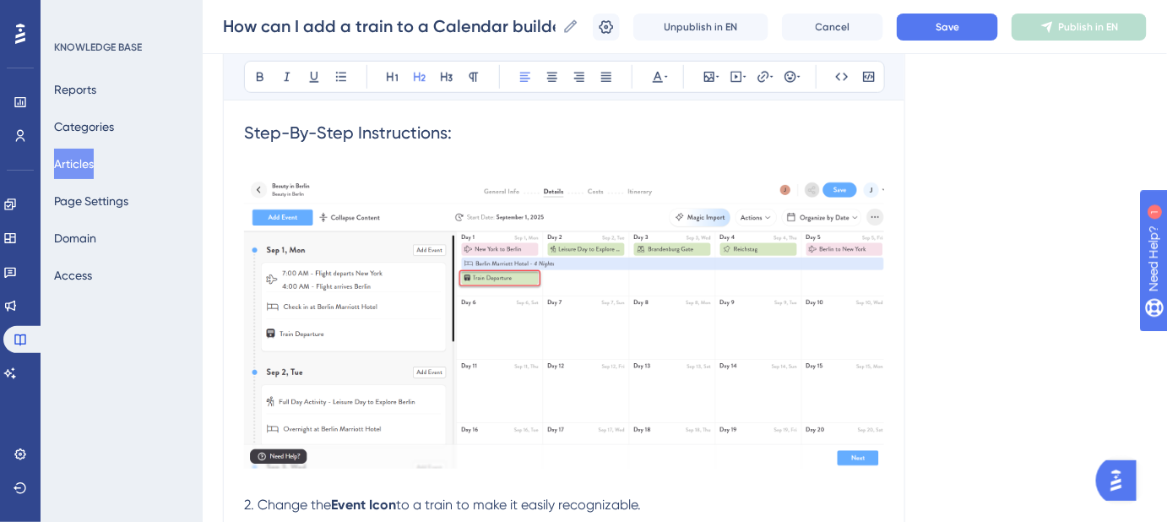
click at [455, 257] on img at bounding box center [564, 323] width 640 height 290
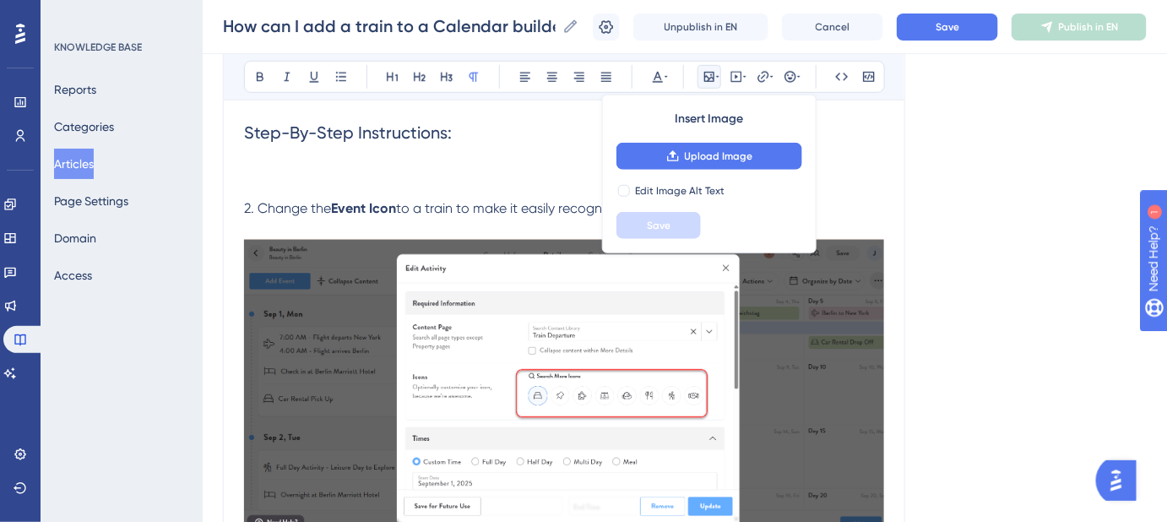
click at [421, 200] on span "to a train to make it easily recognizable." at bounding box center [518, 208] width 245 height 16
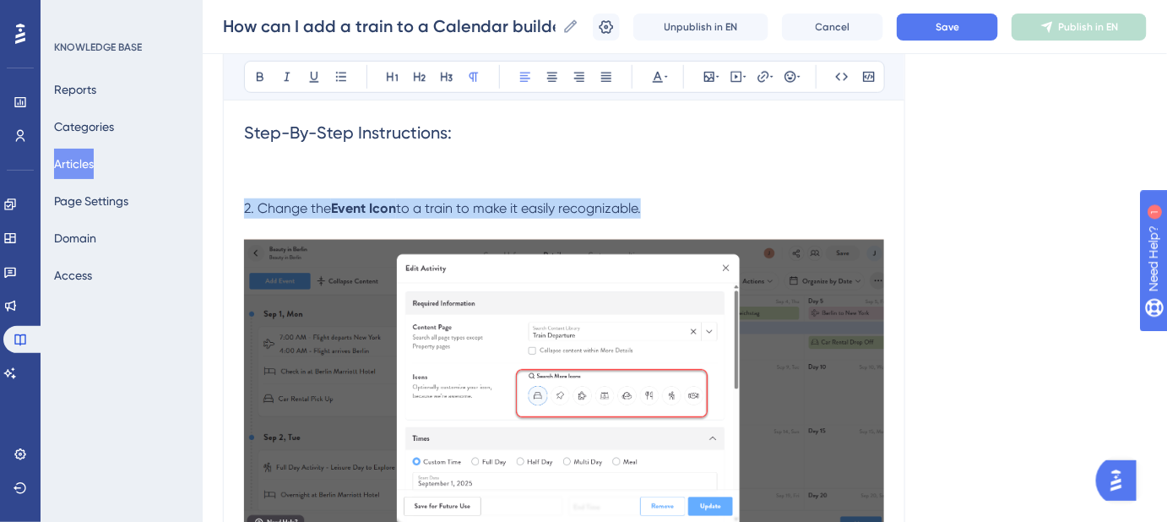
drag, startPoint x: 660, startPoint y: 207, endPoint x: 233, endPoint y: 206, distance: 427.2
click at [233, 206] on div "How can I add a train to a Calendar builder itinerary? Easily add train travel …" at bounding box center [564, 433] width 682 height 1255
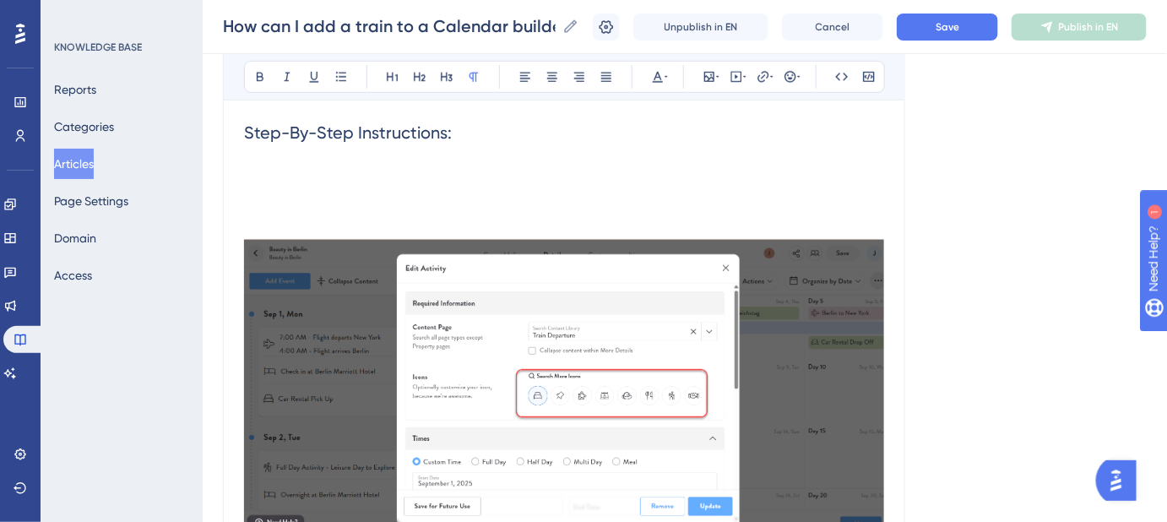
click at [306, 268] on img at bounding box center [564, 387] width 640 height 297
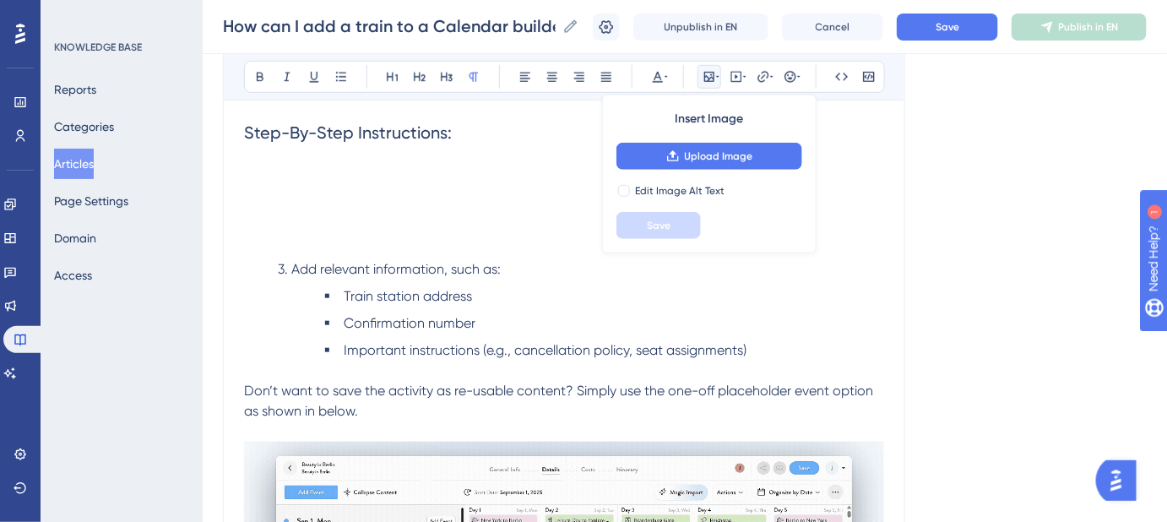
click at [291, 171] on p at bounding box center [564, 168] width 640 height 20
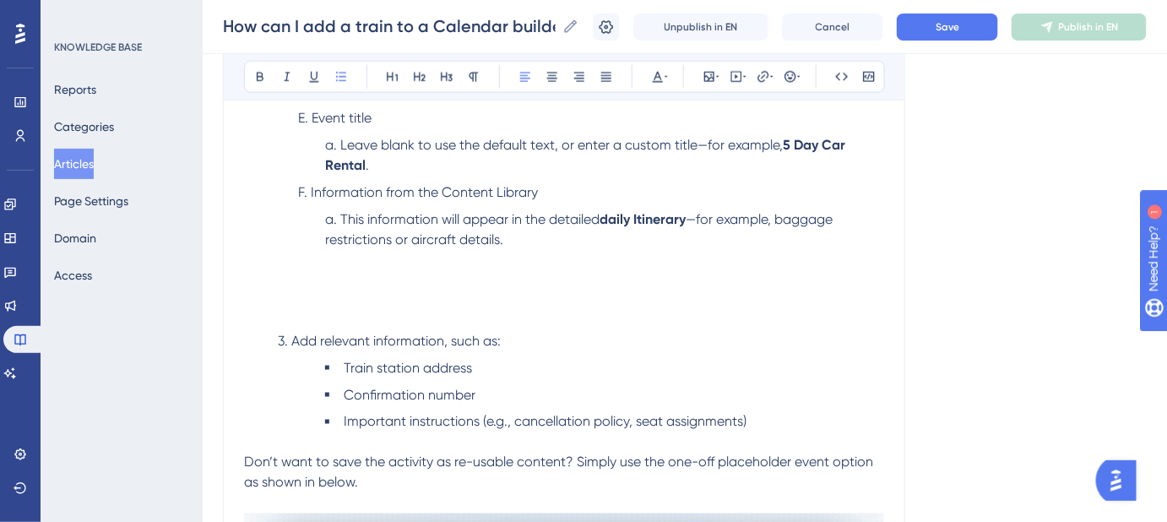
scroll to position [691, 0]
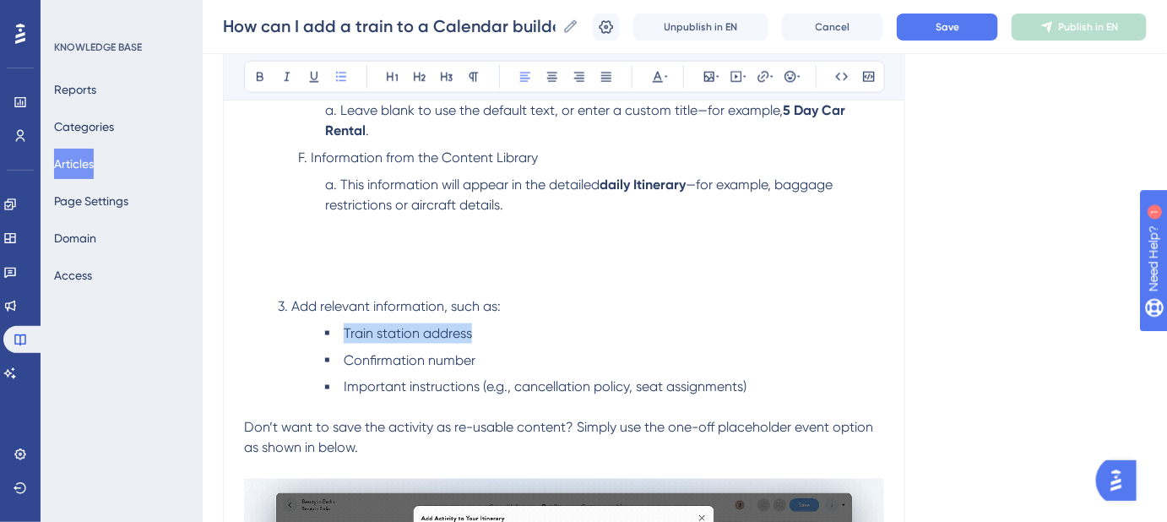
drag, startPoint x: 482, startPoint y: 333, endPoint x: 345, endPoint y: 333, distance: 136.8
click at [345, 333] on li "Train station address" at bounding box center [604, 333] width 559 height 20
copy span "Train station address"
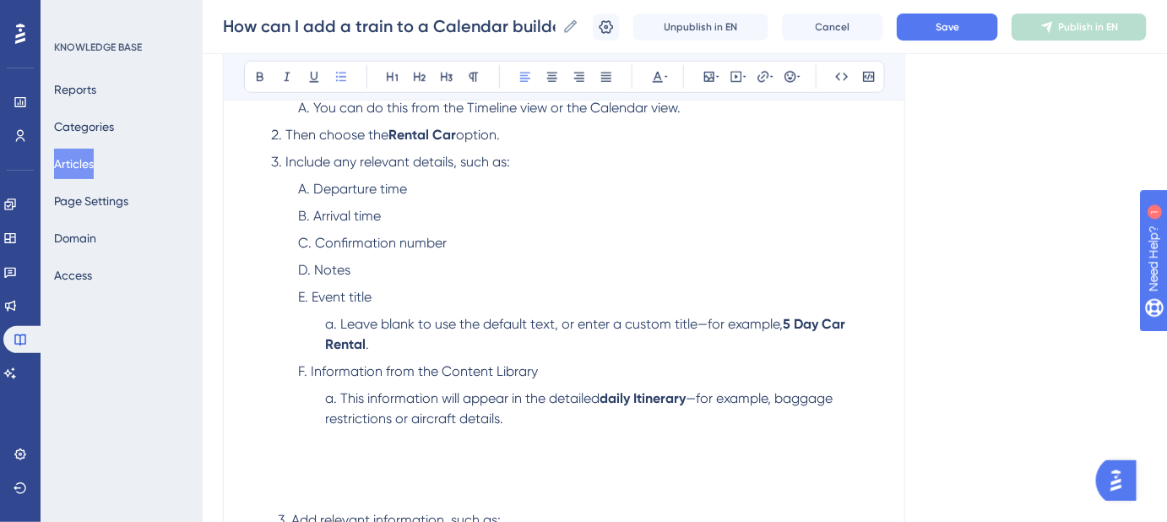
scroll to position [460, 0]
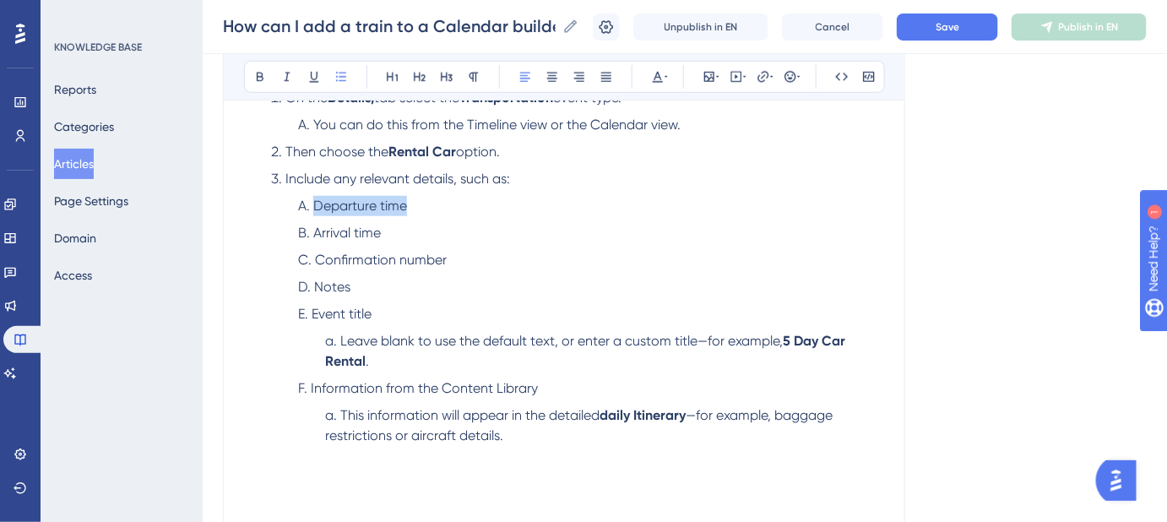
drag, startPoint x: 398, startPoint y: 206, endPoint x: 317, endPoint y: 205, distance: 81.9
click at [317, 205] on li "Departure time" at bounding box center [591, 206] width 586 height 20
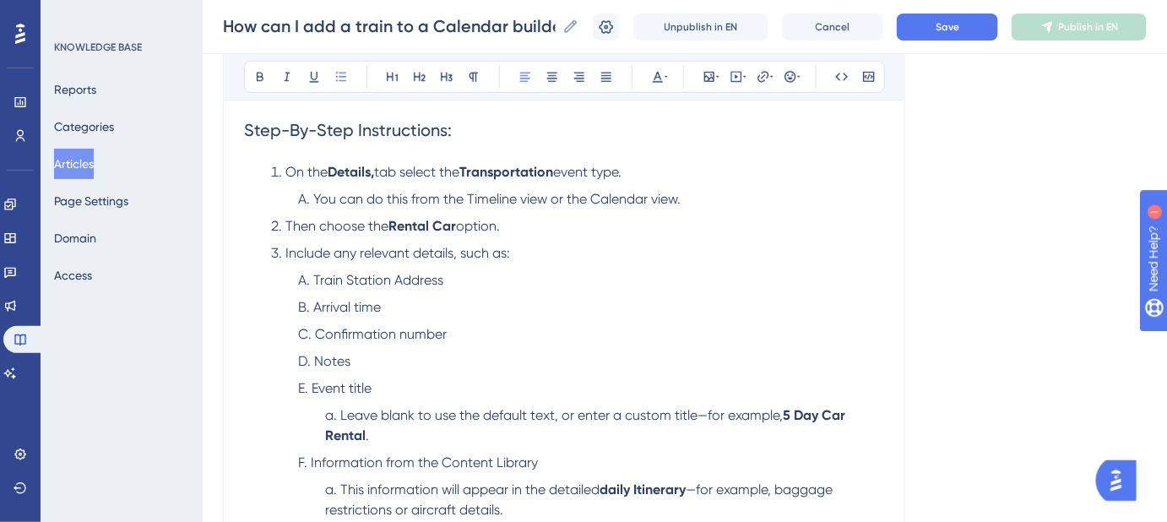
scroll to position [383, 0]
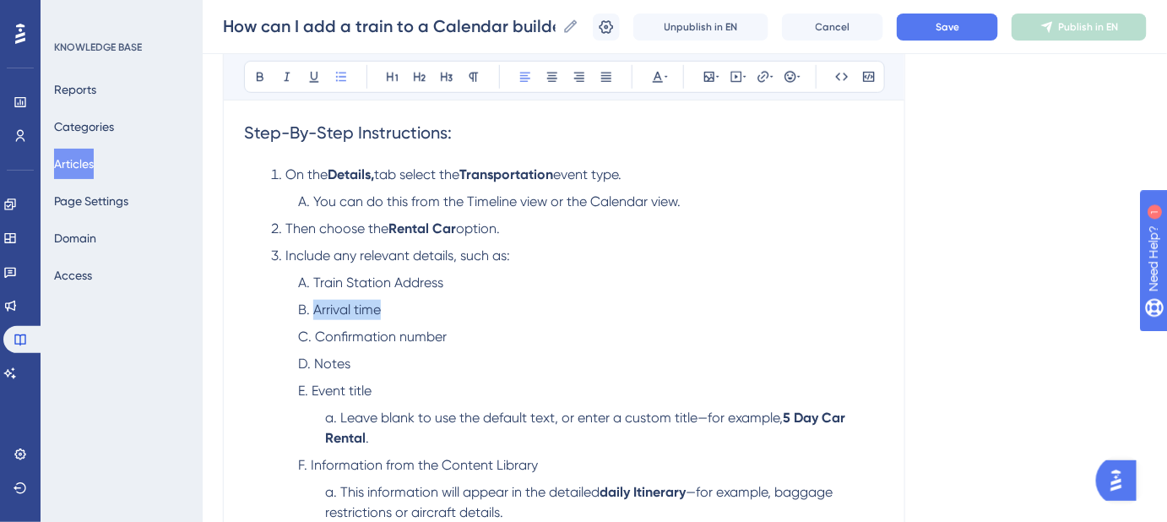
drag, startPoint x: 397, startPoint y: 304, endPoint x: 295, endPoint y: 306, distance: 101.3
click at [295, 306] on ol "Train Station Address Arrival time Confirmation number Notes Event title Leave …" at bounding box center [577, 398] width 613 height 250
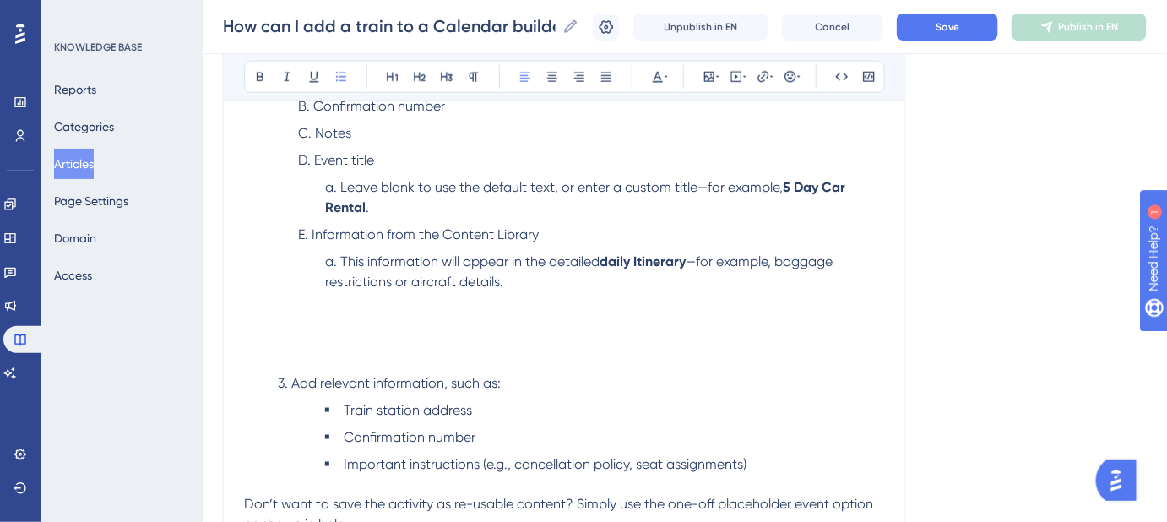
scroll to position [614, 0]
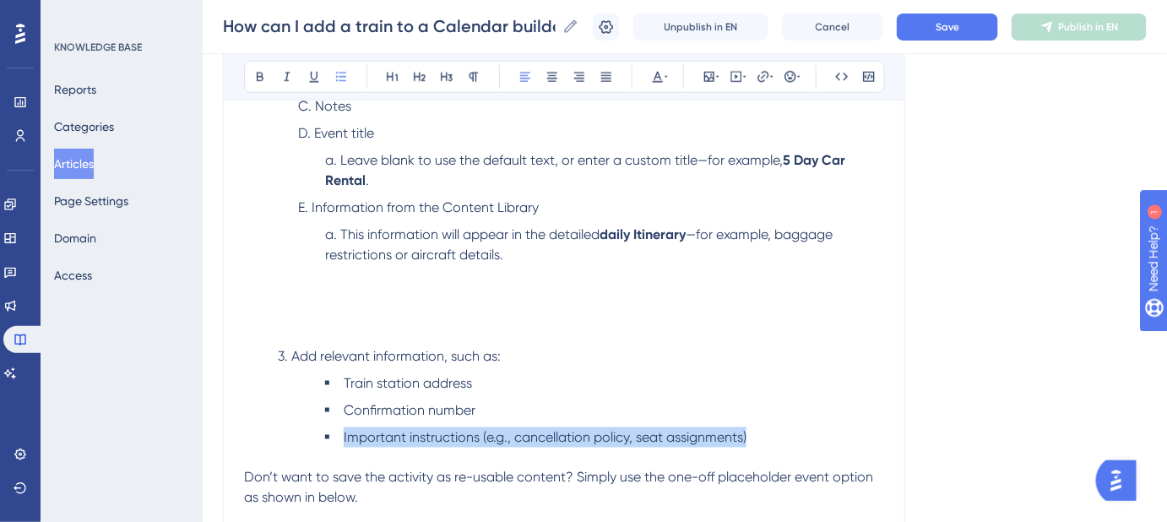
drag, startPoint x: 751, startPoint y: 436, endPoint x: 344, endPoint y: 439, distance: 406.9
click at [344, 439] on li "Important instructions (e.g., cancellation policy, seat assignments)" at bounding box center [604, 447] width 559 height 41
copy span "Important instructions (e.g., cancellation policy, seat assignments)"
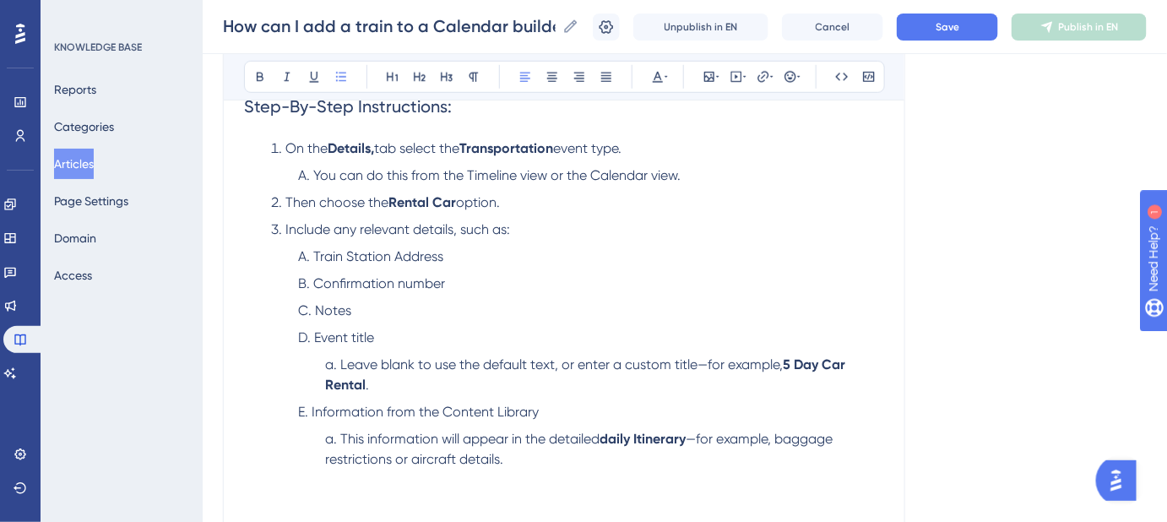
scroll to position [383, 0]
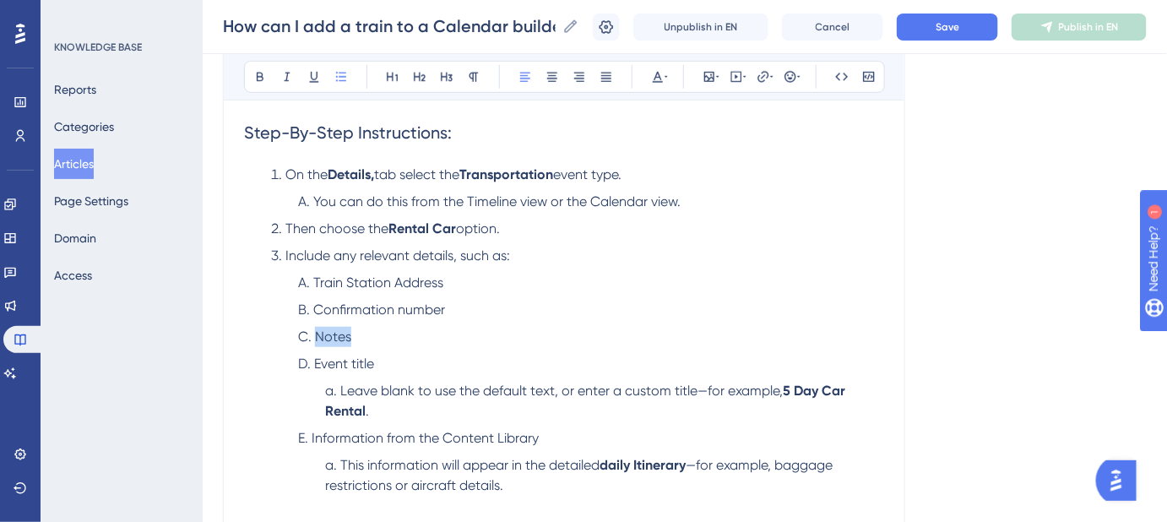
drag, startPoint x: 335, startPoint y: 334, endPoint x: 317, endPoint y: 338, distance: 18.0
click at [317, 338] on li "Notes" at bounding box center [591, 337] width 586 height 20
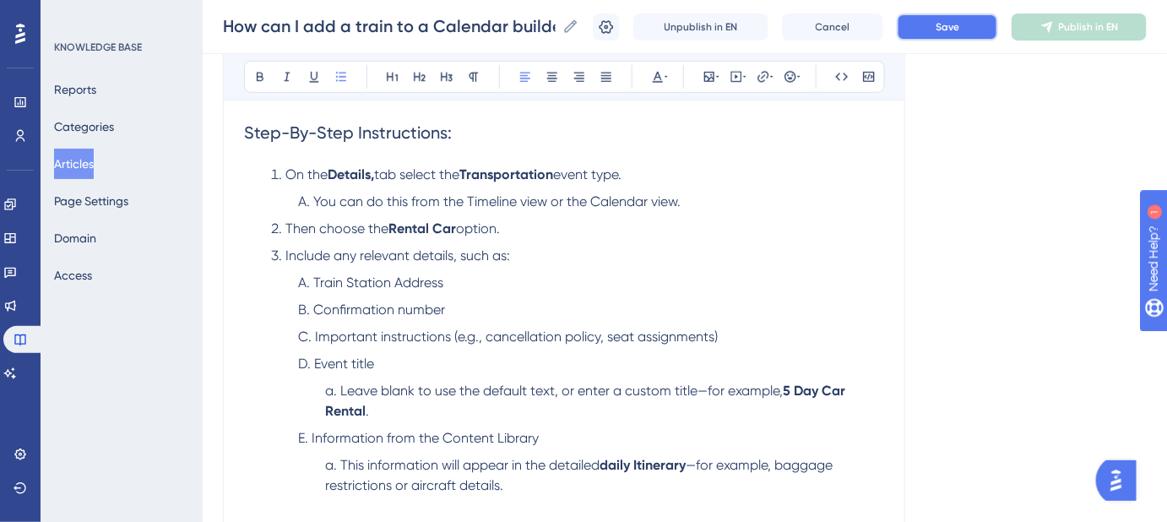
click at [959, 24] on span "Save" at bounding box center [947, 27] width 24 height 14
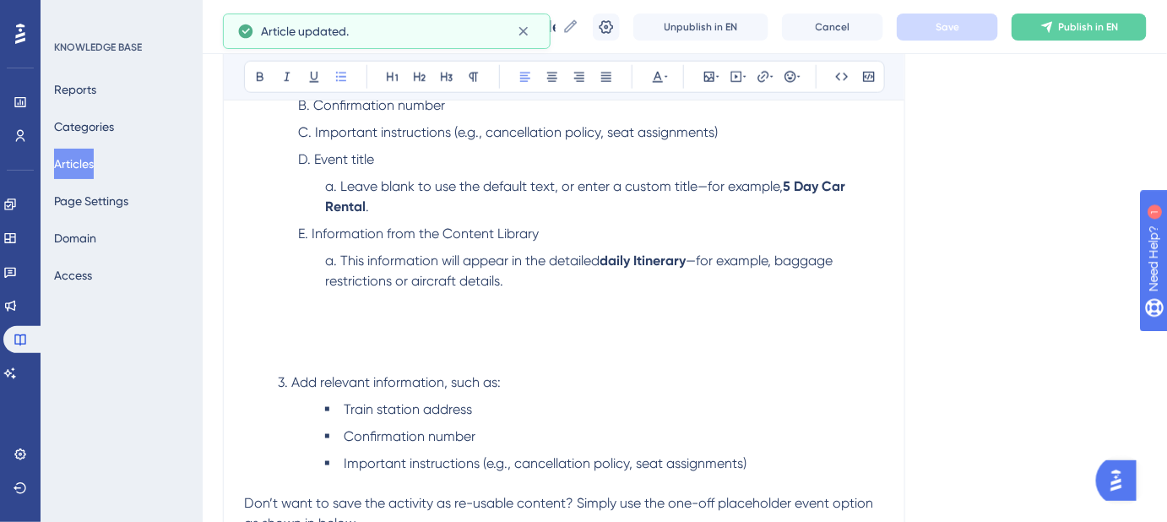
scroll to position [614, 0]
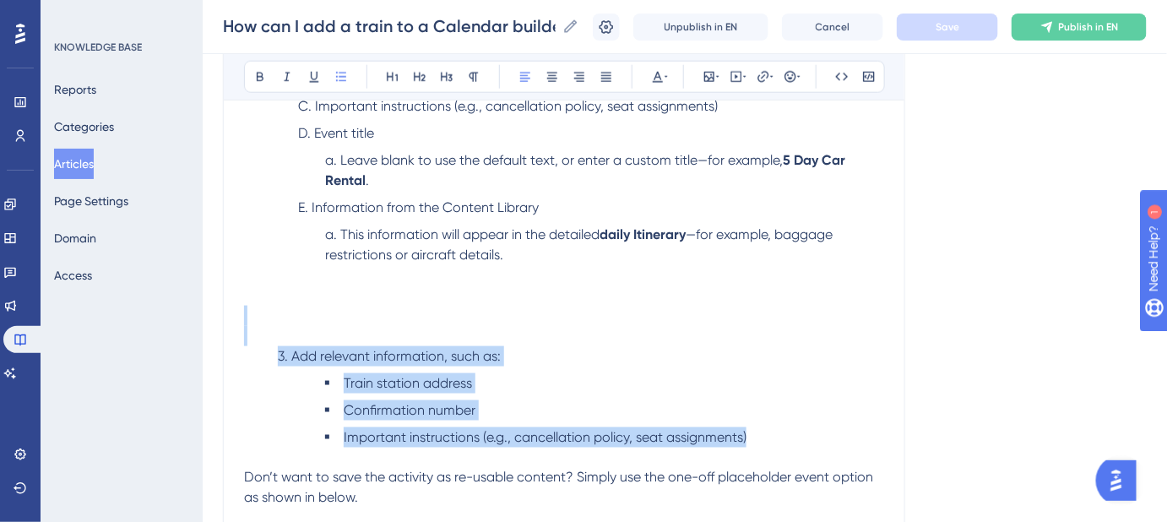
drag, startPoint x: 758, startPoint y: 440, endPoint x: 172, endPoint y: 319, distance: 598.2
click at [203, 319] on div "Performance Users Engagement Widgets Feedback Product Updates Knowledge Base AI…" at bounding box center [685, 179] width 964 height 1587
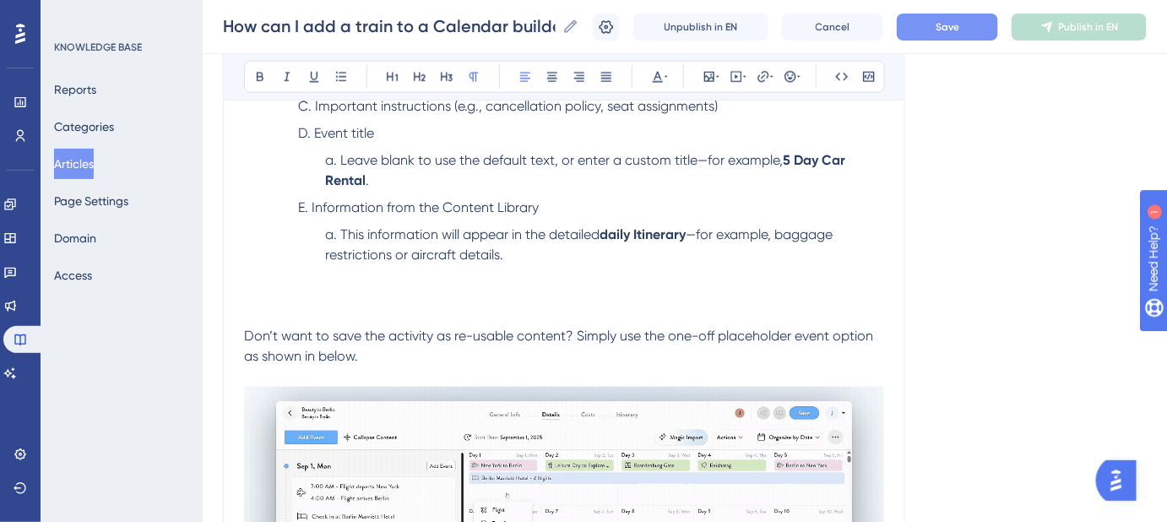
drag, startPoint x: 370, startPoint y: 357, endPoint x: 192, endPoint y: 331, distance: 179.2
click at [203, 331] on div "Performance Users Engagement Widgets Feedback Product Updates Knowledge Base AI…" at bounding box center [685, 108] width 964 height 1445
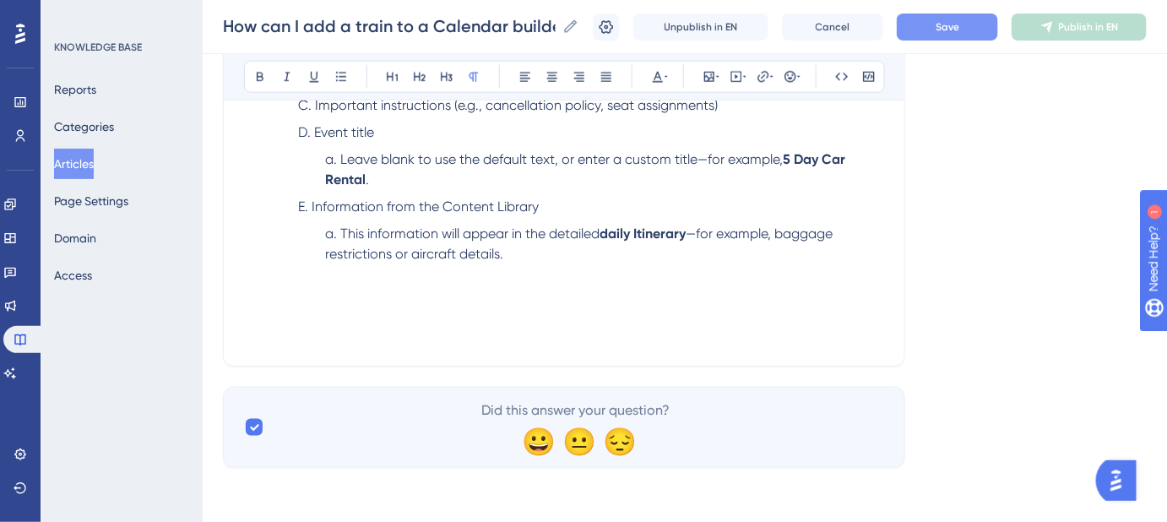
scroll to position [612, 0]
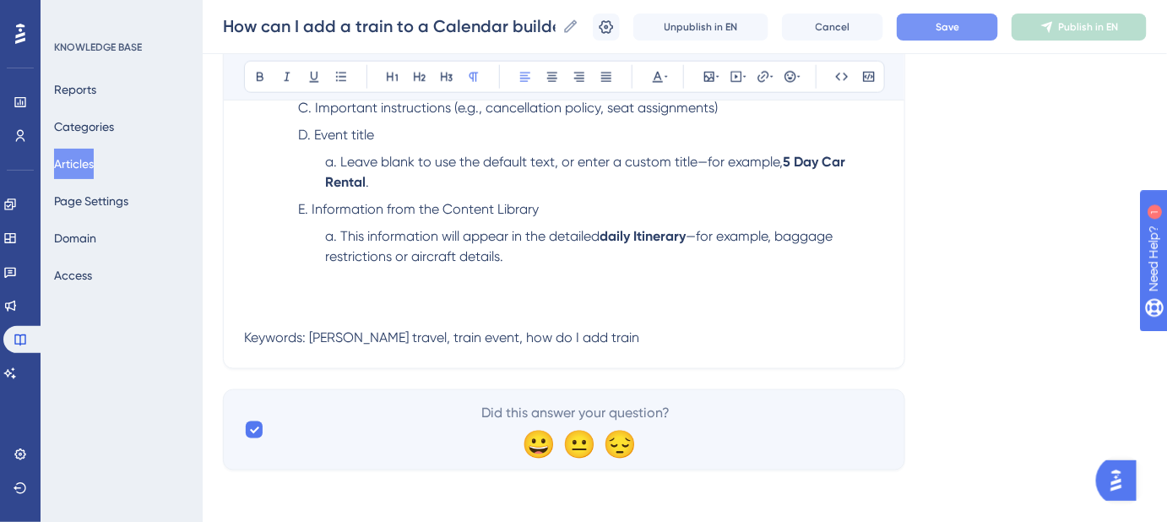
click at [538, 333] on span "Keywords: [PERSON_NAME] travel, train event, how do I add train" at bounding box center [441, 337] width 395 height 16
click at [588, 337] on p "Keywords: [PERSON_NAME] travel, train event, how do I add a train" at bounding box center [564, 338] width 640 height 20
click at [328, 338] on span "Keywords: [PERSON_NAME] travel, train event, how do I add a train, calendar bui…" at bounding box center [500, 337] width 513 height 16
click at [454, 330] on span "Keywords: Train travel, train event, how do I add a train, calendar builder" at bounding box center [465, 337] width 443 height 16
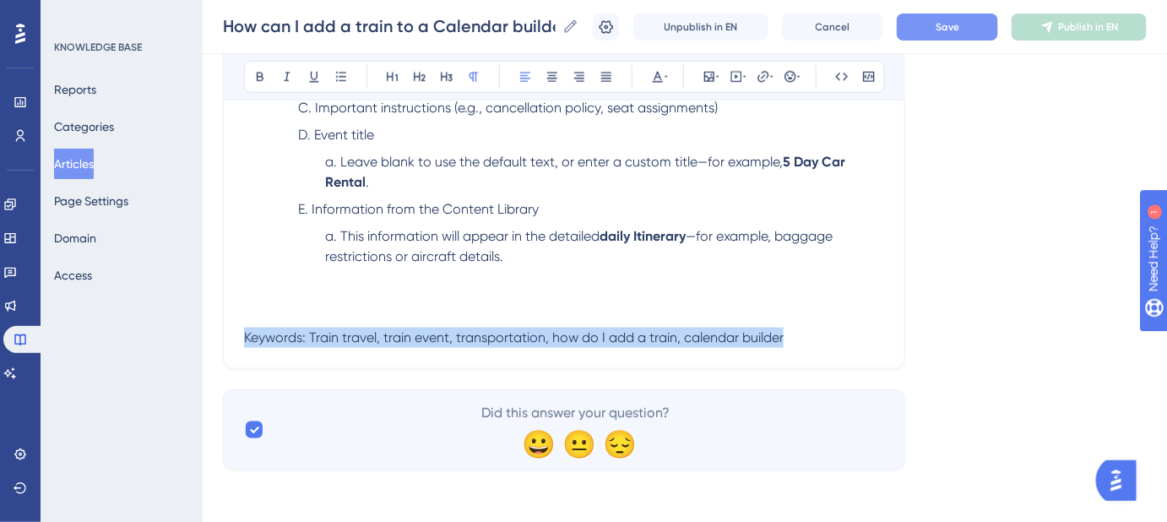
drag, startPoint x: 761, startPoint y: 333, endPoint x: 187, endPoint y: 333, distance: 574.1
click at [659, 78] on icon at bounding box center [658, 77] width 10 height 11
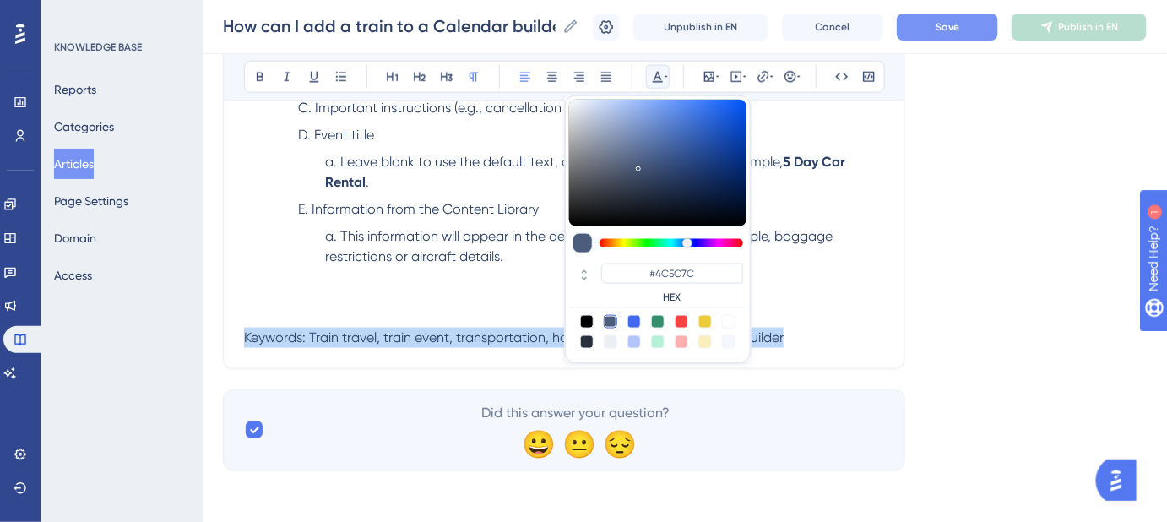
click at [614, 337] on div at bounding box center [611, 342] width 14 height 14
type input "#ECF0F5"
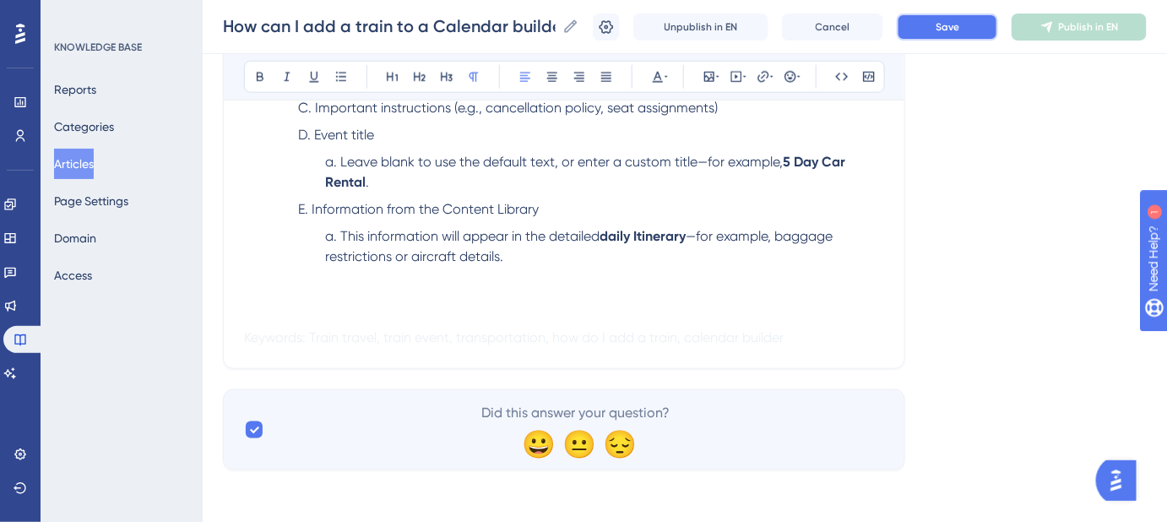
click at [952, 31] on span "Save" at bounding box center [947, 27] width 24 height 14
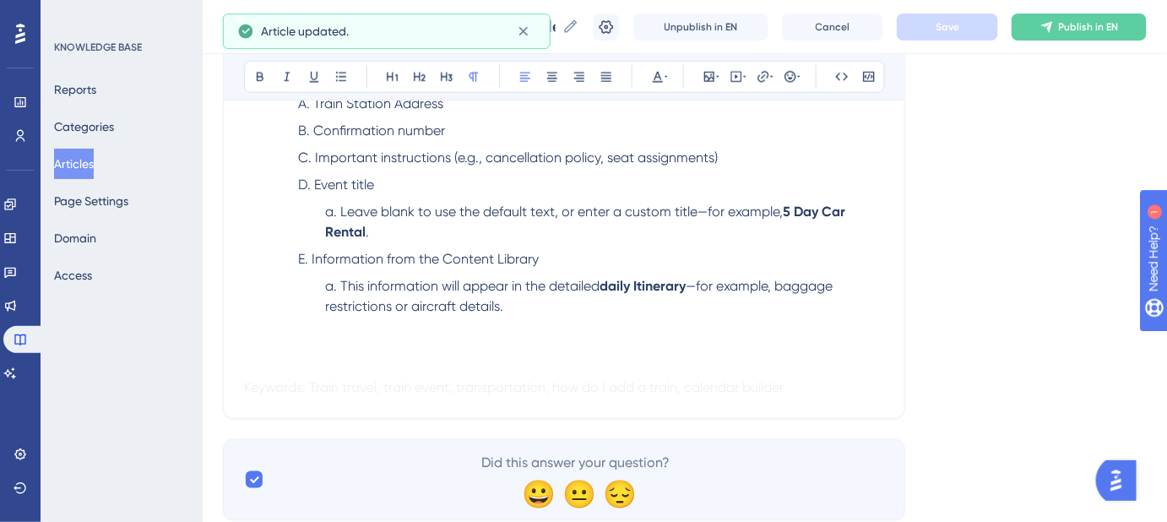
scroll to position [535, 0]
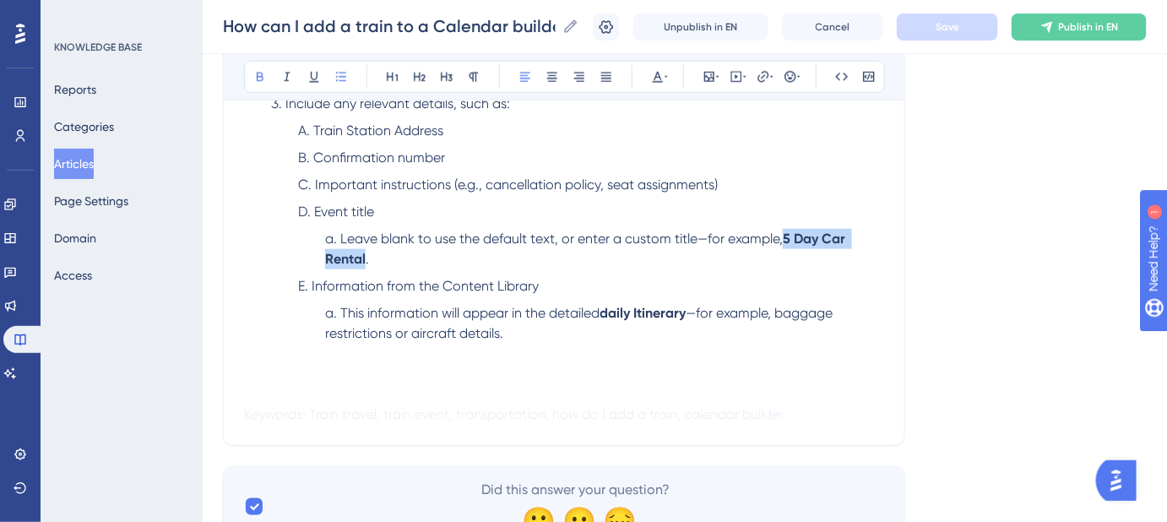
drag, startPoint x: 358, startPoint y: 258, endPoint x: 788, endPoint y: 243, distance: 430.0
click at [788, 243] on strong "5 Day Car Rental" at bounding box center [586, 248] width 523 height 36
copy strong "5 Day Car Rental"
click at [370, 251] on li "Leave blank to use the default text, or enter a custom title—for example, 5 Day…" at bounding box center [604, 249] width 559 height 41
drag, startPoint x: 366, startPoint y: 252, endPoint x: 789, endPoint y: 229, distance: 424.5
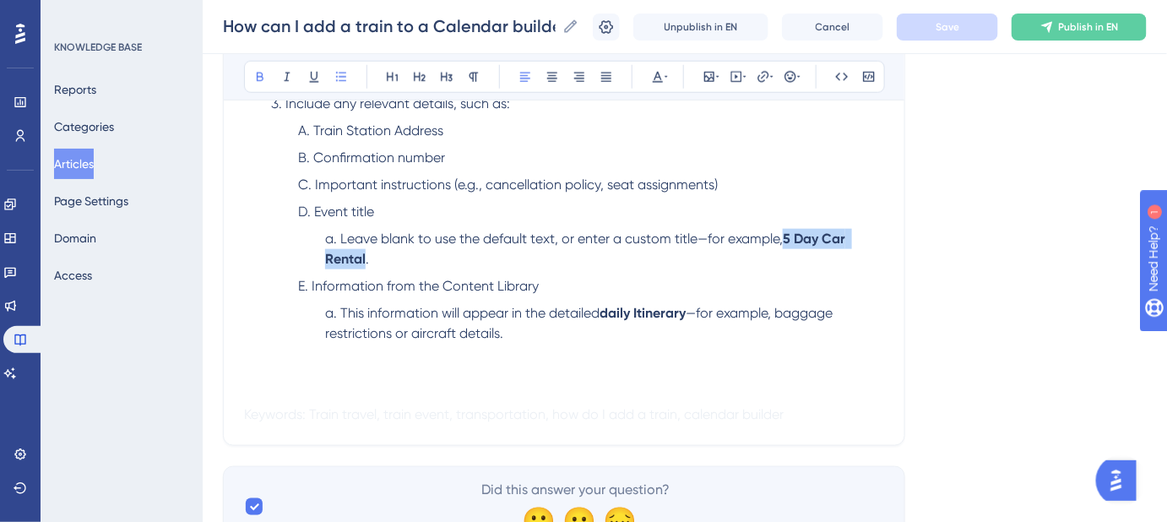
click at [789, 229] on li "Leave blank to use the default text, or enter a custom title—for example, 5 Day…" at bounding box center [604, 249] width 559 height 41
drag, startPoint x: 716, startPoint y: 256, endPoint x: 609, endPoint y: 256, distance: 107.2
click at [716, 256] on li "Leave blank to use the default text, or enter a custom title—for example, 5 Day…" at bounding box center [604, 249] width 559 height 41
drag, startPoint x: 363, startPoint y: 253, endPoint x: 788, endPoint y: 238, distance: 424.9
click at [788, 238] on li "Leave blank to use the default text, or enter a custom title—for example, 5 Day…" at bounding box center [604, 249] width 559 height 41
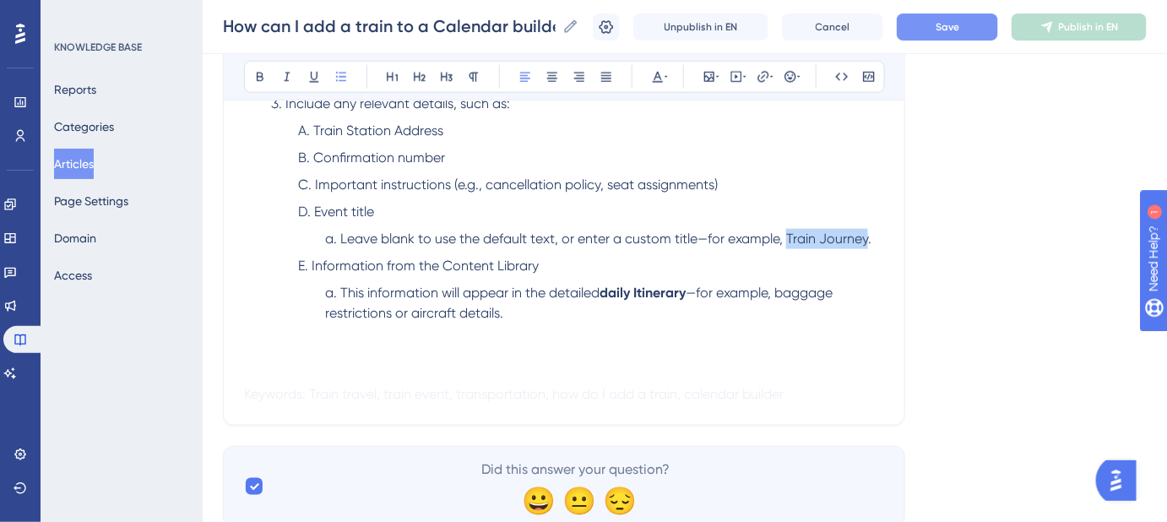
drag, startPoint x: 866, startPoint y: 233, endPoint x: 785, endPoint y: 241, distance: 81.4
click at [785, 241] on span "Leave blank to use the default text, or enter a custom title—for example, Train…" at bounding box center [605, 238] width 531 height 16
click at [958, 33] on span "Save" at bounding box center [947, 27] width 24 height 14
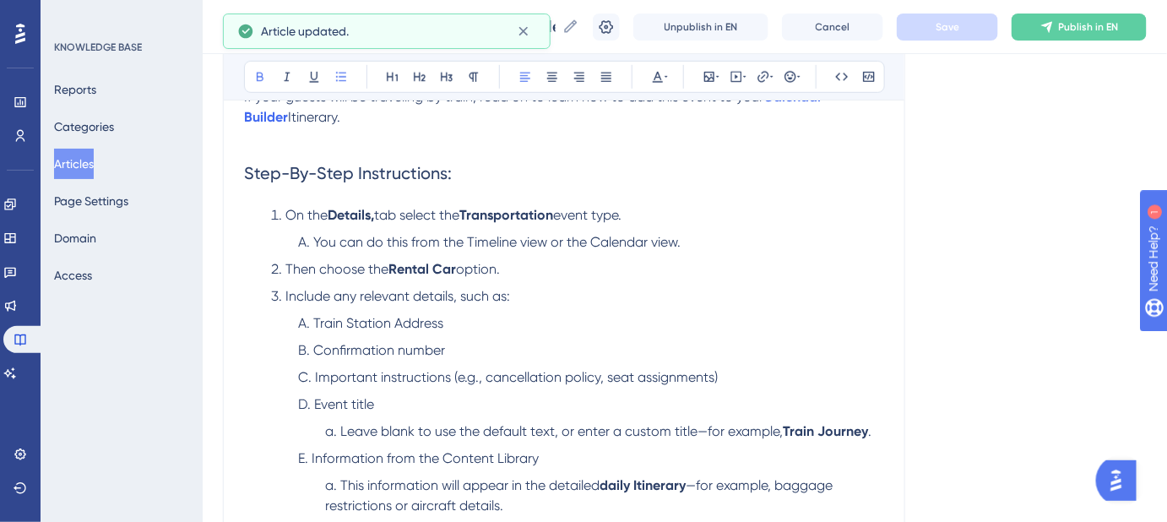
scroll to position [306, 0]
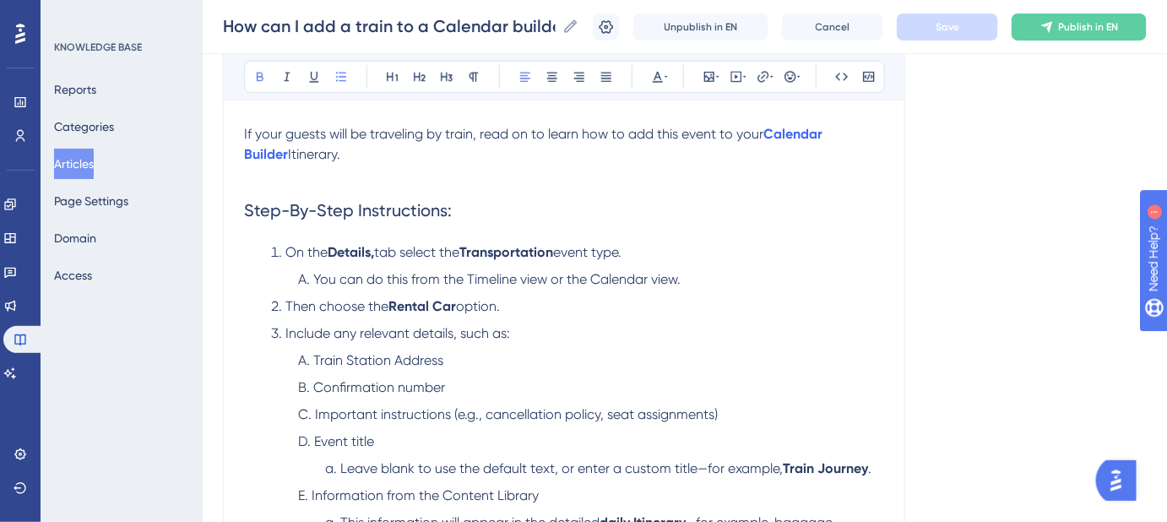
click at [515, 257] on strong "Transportation" at bounding box center [506, 252] width 94 height 16
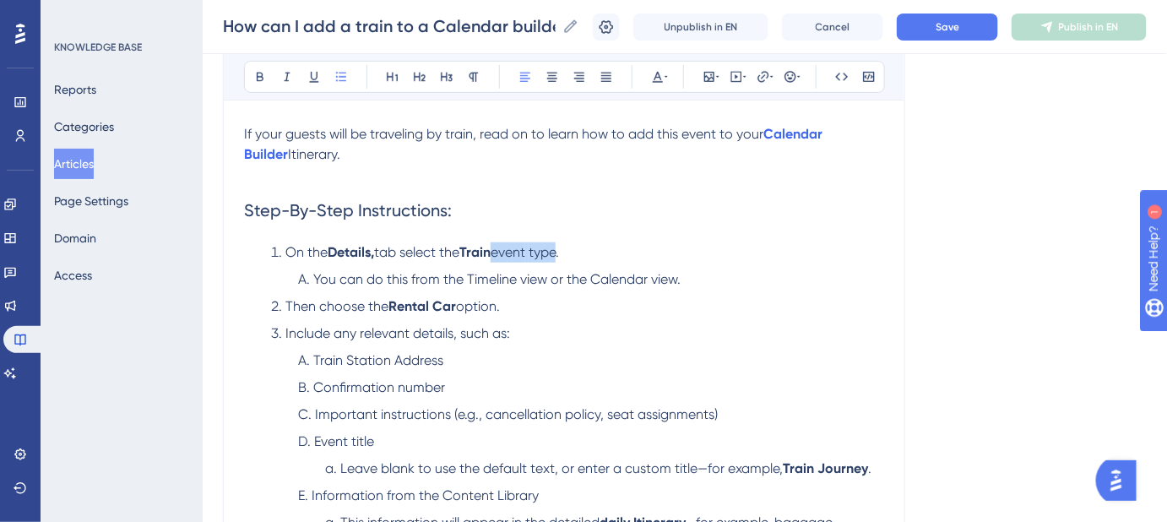
drag, startPoint x: 571, startPoint y: 254, endPoint x: 506, endPoint y: 259, distance: 65.2
click at [507, 259] on li "On the Details, tab select the Train event type." at bounding box center [577, 252] width 613 height 20
click at [486, 249] on strong "Train" at bounding box center [474, 252] width 31 height 16
drag, startPoint x: 455, startPoint y: 303, endPoint x: 392, endPoint y: 303, distance: 63.3
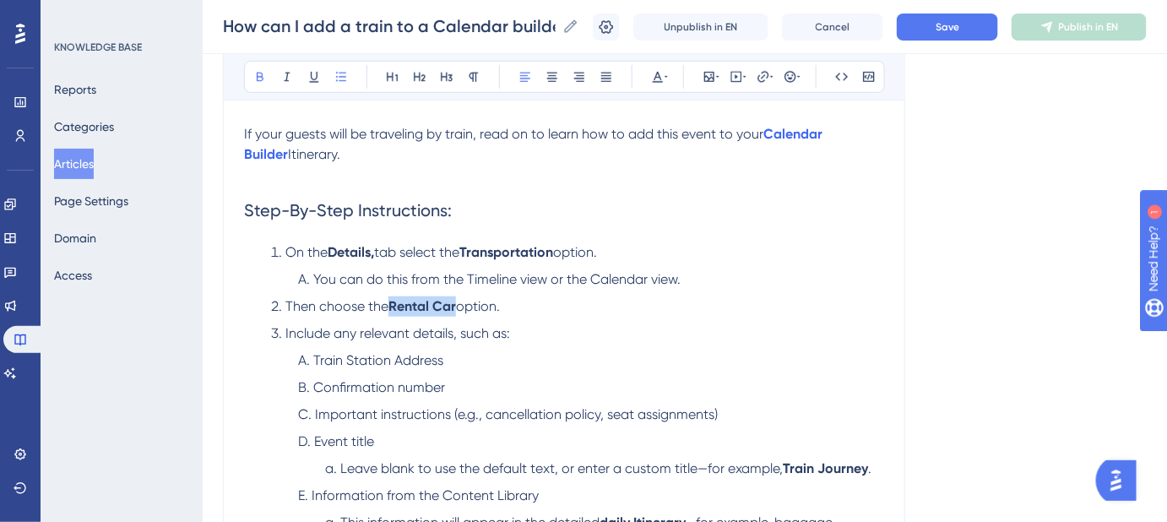
click at [392, 303] on strong "Rental Car" at bounding box center [422, 306] width 68 height 16
click at [378, 310] on span "Then choose the" at bounding box center [336, 306] width 103 height 16
click at [416, 299] on span "option." at bounding box center [418, 306] width 44 height 16
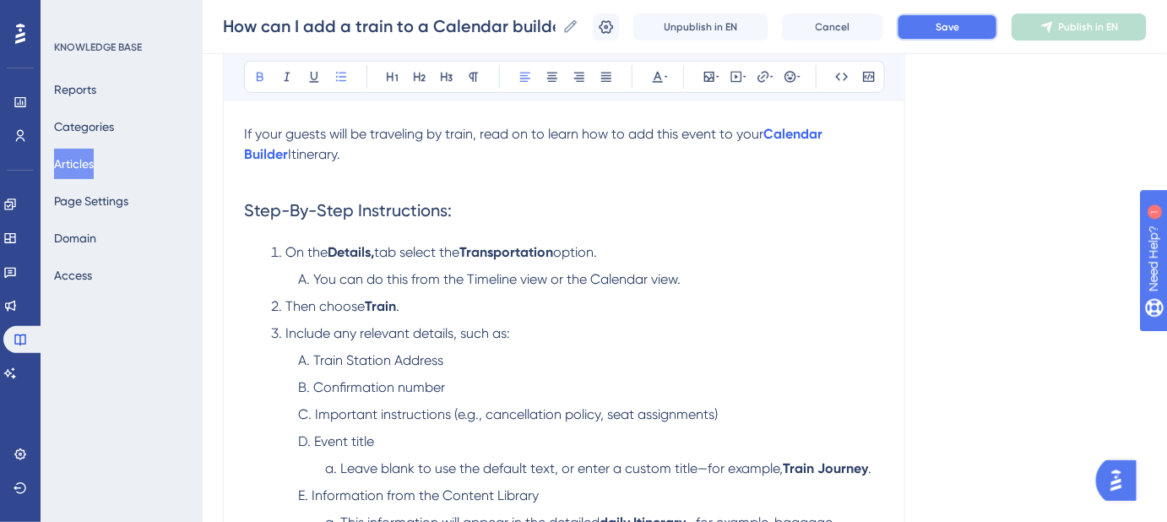
click at [939, 34] on button "Save" at bounding box center [947, 27] width 101 height 27
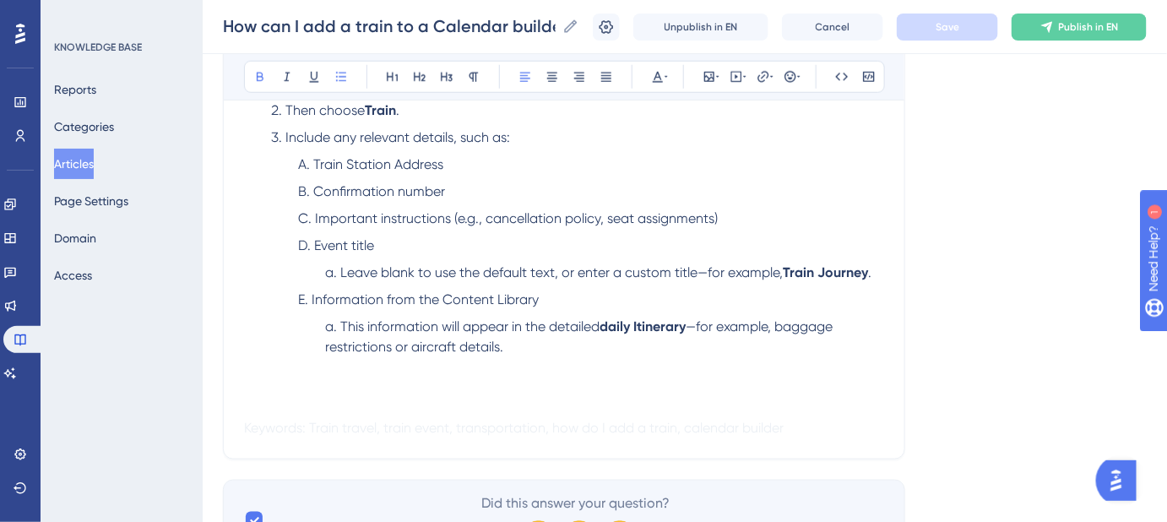
scroll to position [535, 0]
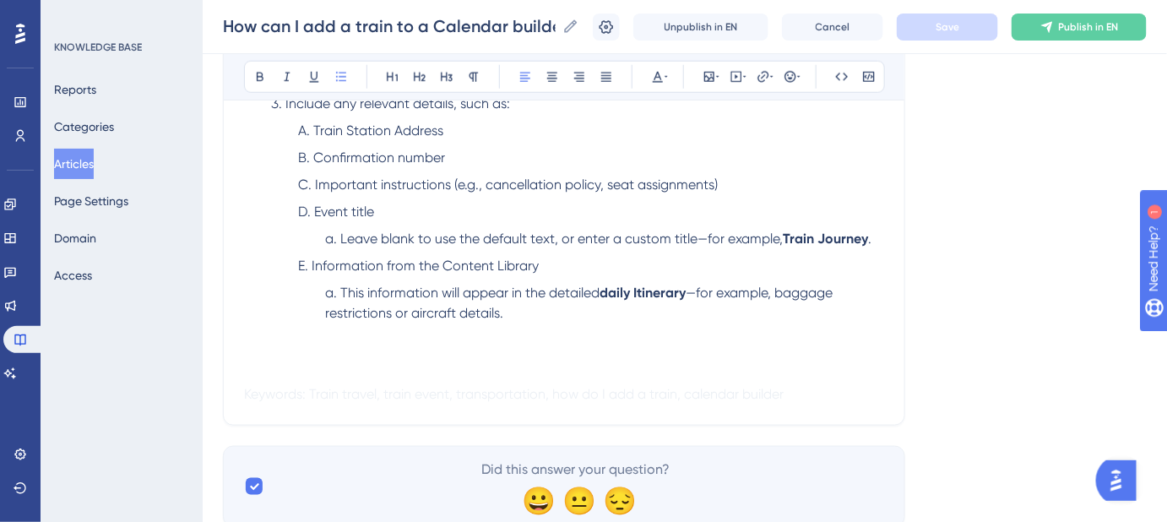
click at [524, 320] on li "This information will appear in the detailed daily Itinerary —for example, bagg…" at bounding box center [604, 303] width 559 height 41
click at [257, 350] on p at bounding box center [564, 354] width 640 height 20
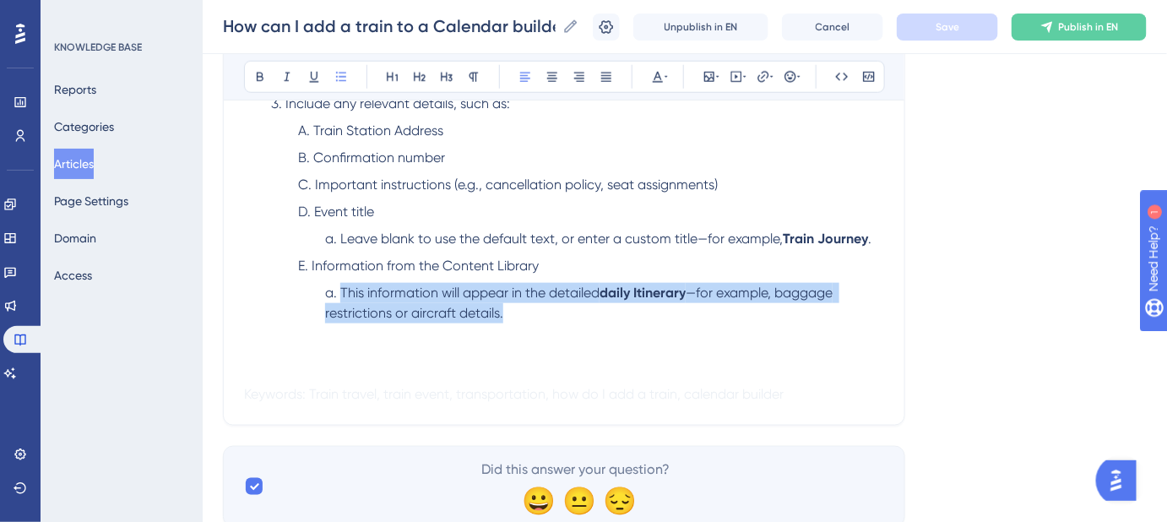
drag, startPoint x: 516, startPoint y: 312, endPoint x: 342, endPoint y: 296, distance: 174.6
click at [342, 296] on li "This information will appear in the detailed daily Itinerary —for example, bagg…" at bounding box center [604, 303] width 559 height 41
copy li "This information will appear in the detailed daily Itinerary —for example, bagg…"
drag, startPoint x: 642, startPoint y: 314, endPoint x: 725, endPoint y: 303, distance: 84.3
click at [643, 314] on li "This information will appear in the detailed daily Itinerary —for example, bagg…" at bounding box center [604, 303] width 559 height 41
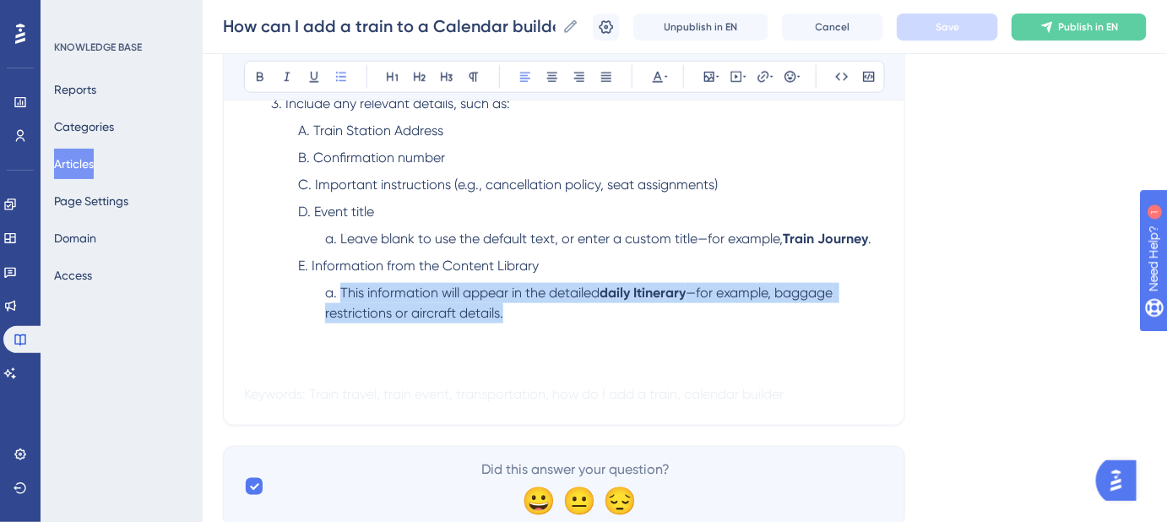
click at [781, 290] on span "—for example, baggage restrictions or aircraft details." at bounding box center [580, 303] width 511 height 36
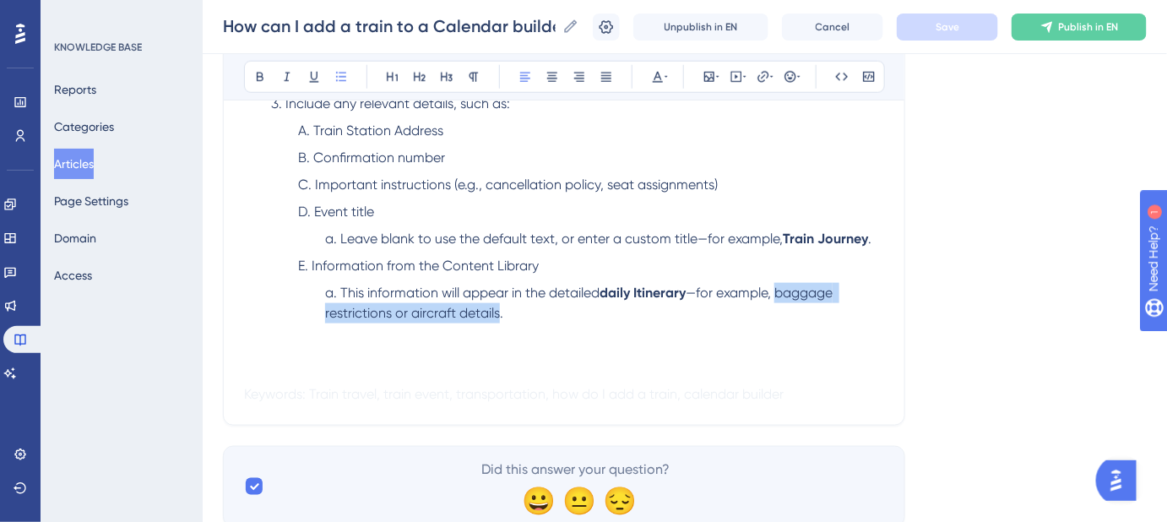
drag, startPoint x: 781, startPoint y: 290, endPoint x: 500, endPoint y: 318, distance: 282.6
click at [500, 318] on span "—for example, baggage restrictions or aircraft details." at bounding box center [580, 303] width 511 height 36
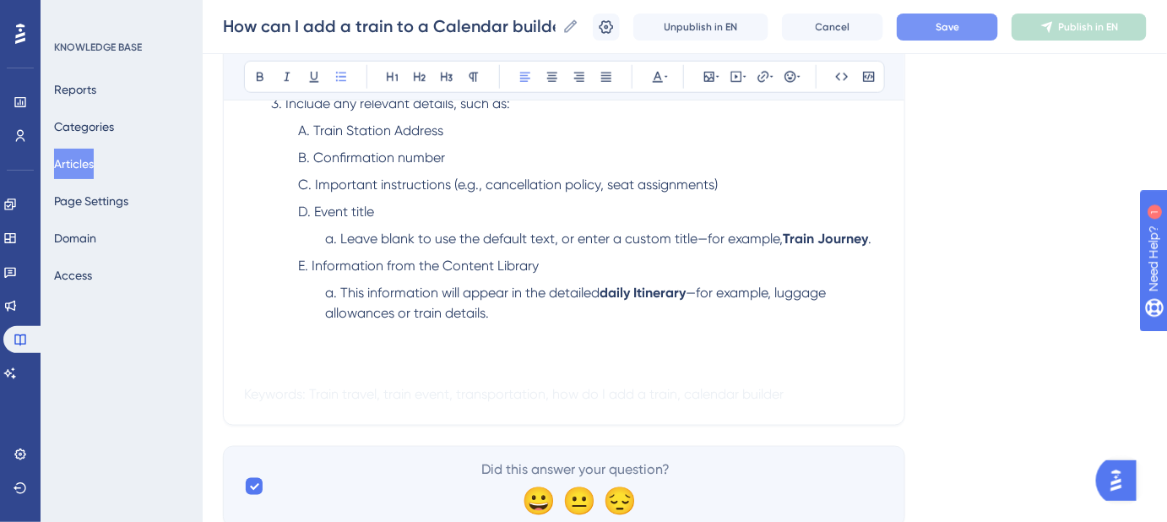
click at [950, 19] on button "Save" at bounding box center [947, 27] width 101 height 27
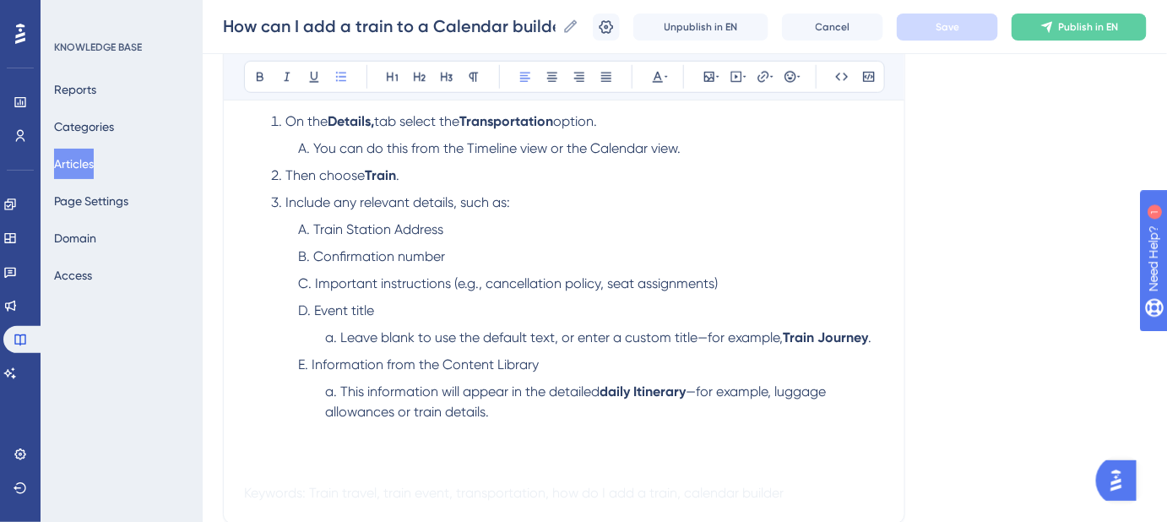
scroll to position [459, 0]
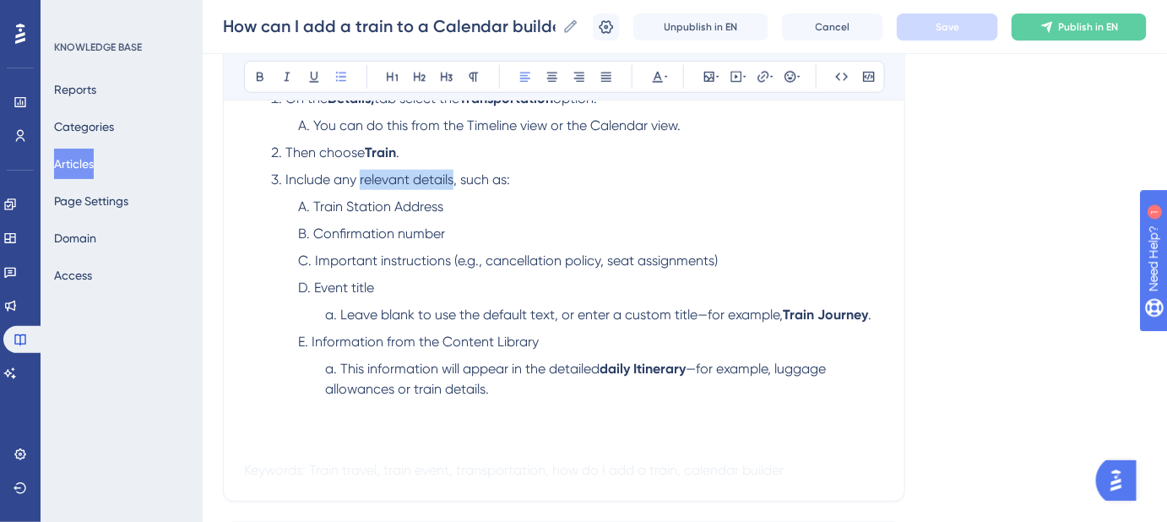
drag, startPoint x: 359, startPoint y: 177, endPoint x: 452, endPoint y: 175, distance: 92.9
click at [452, 175] on span "Include any relevant details, such as:" at bounding box center [397, 179] width 225 height 16
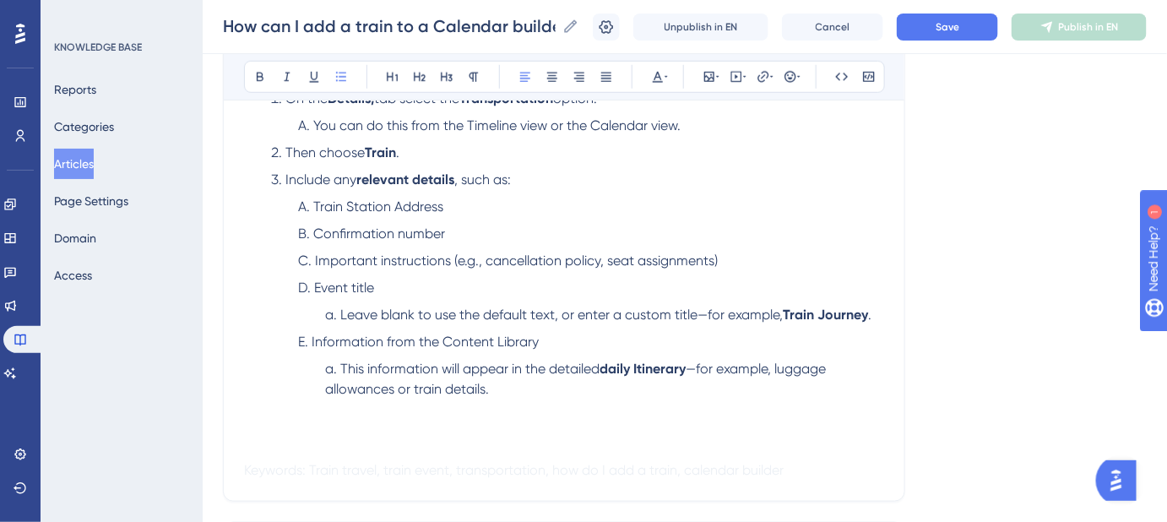
click at [525, 219] on ol "Train Station Address Confirmation number Important instructions (e.g., cancell…" at bounding box center [577, 298] width 613 height 203
click at [925, 33] on button "Save" at bounding box center [947, 27] width 101 height 27
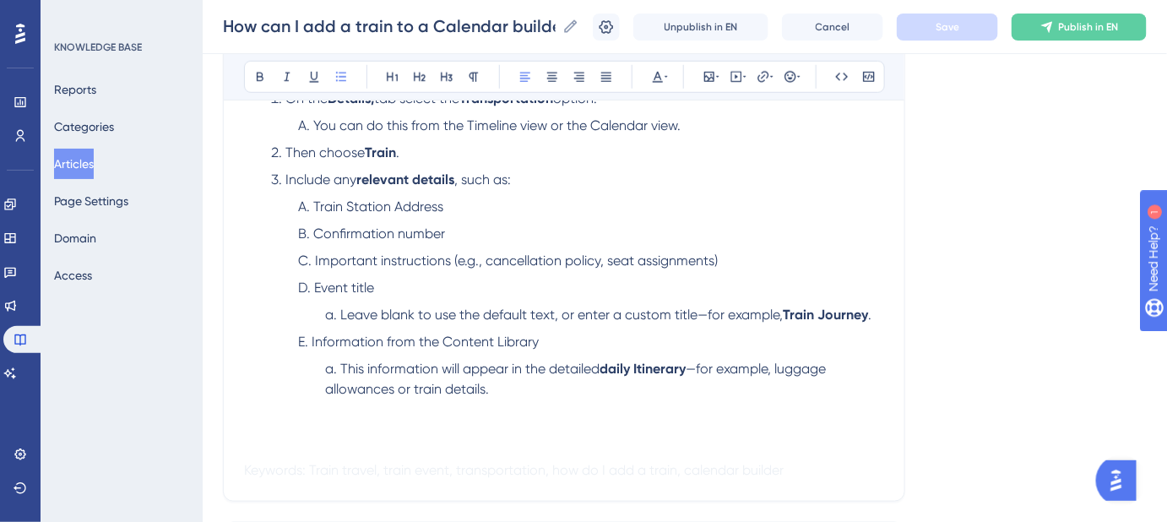
click at [255, 434] on p at bounding box center [564, 430] width 640 height 20
click at [709, 79] on icon at bounding box center [709, 77] width 14 height 14
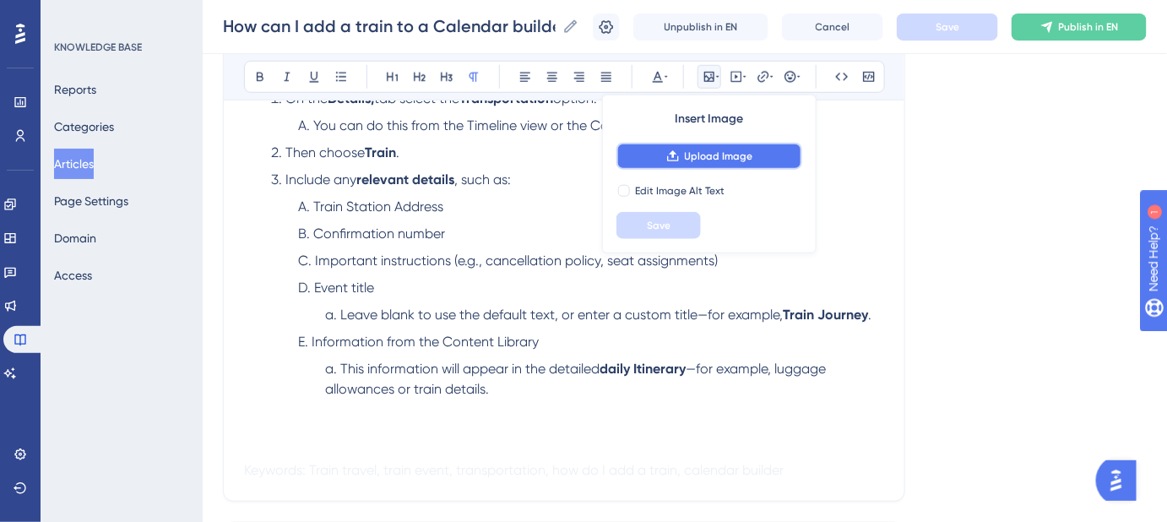
click at [716, 154] on span "Upload Image" at bounding box center [719, 156] width 68 height 14
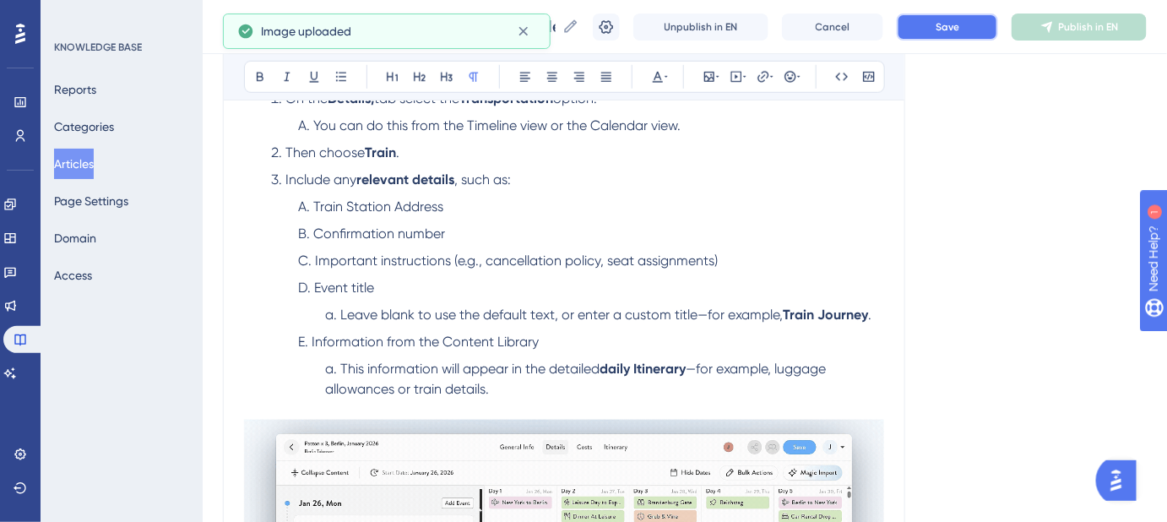
click at [931, 30] on button "Save" at bounding box center [947, 27] width 101 height 27
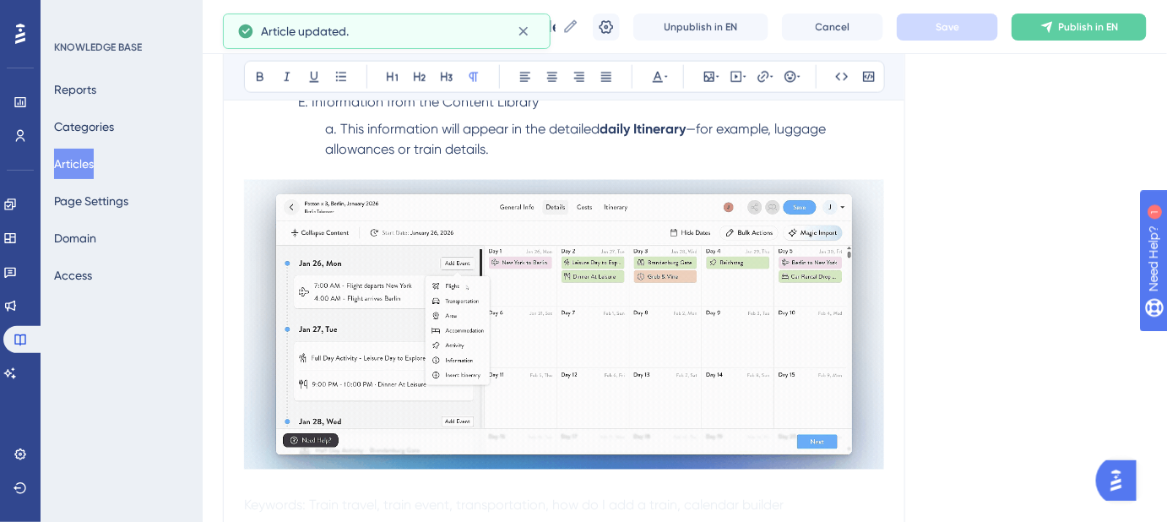
scroll to position [689, 0]
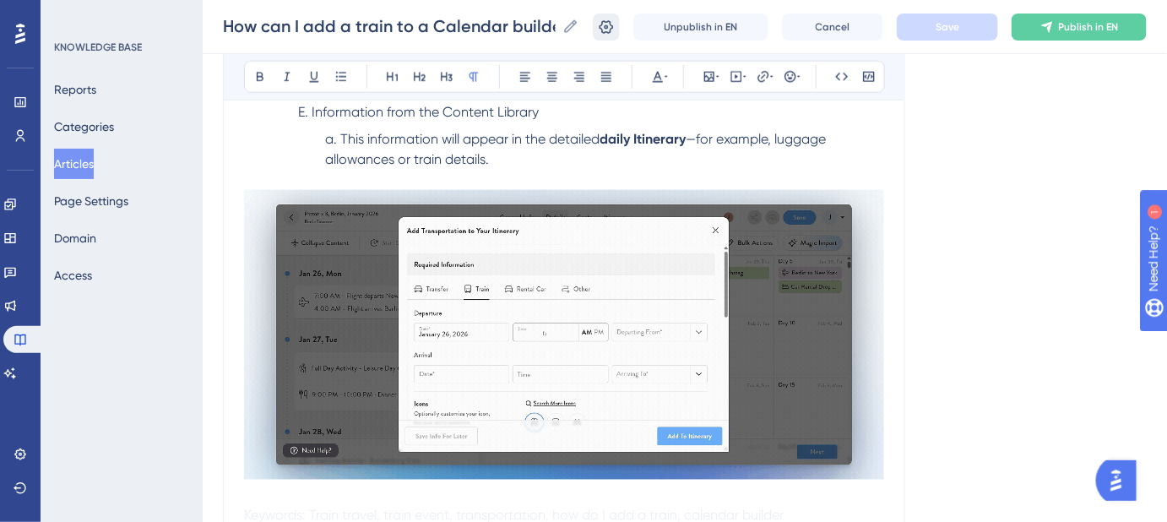
click at [615, 30] on icon at bounding box center [606, 27] width 17 height 17
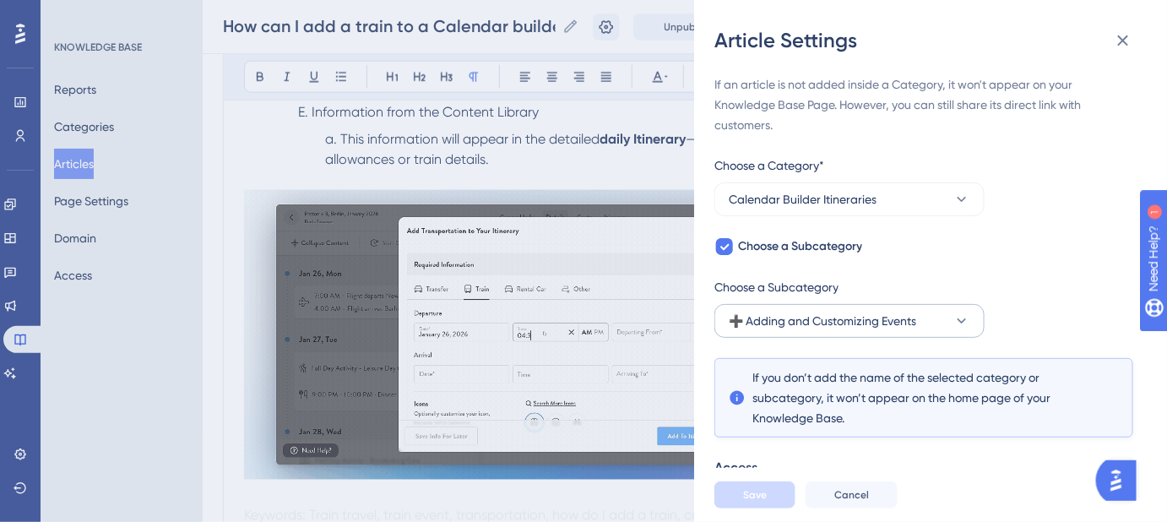
scroll to position [137, 0]
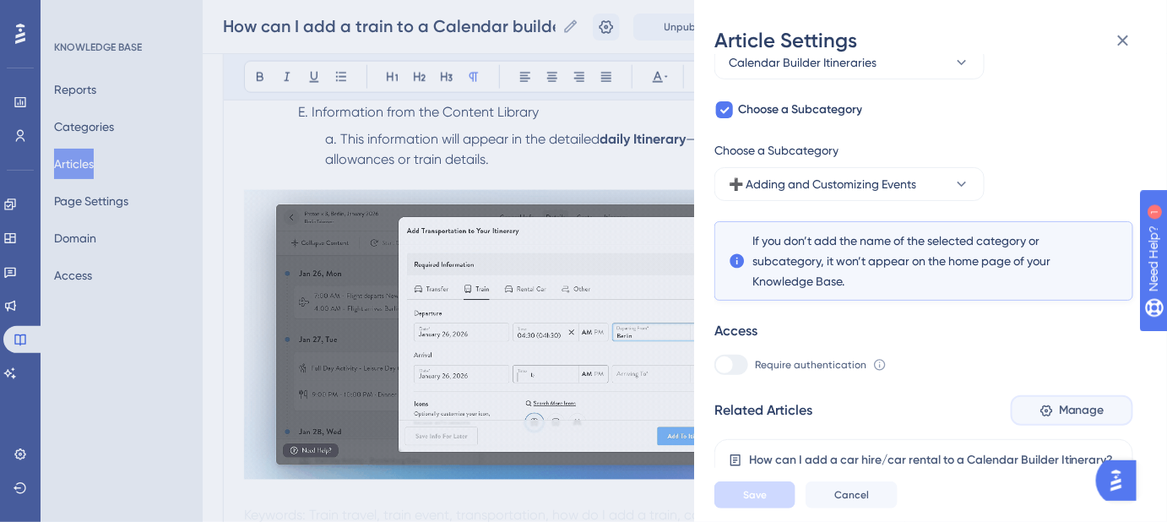
click at [1071, 410] on span "Manage" at bounding box center [1082, 410] width 46 height 20
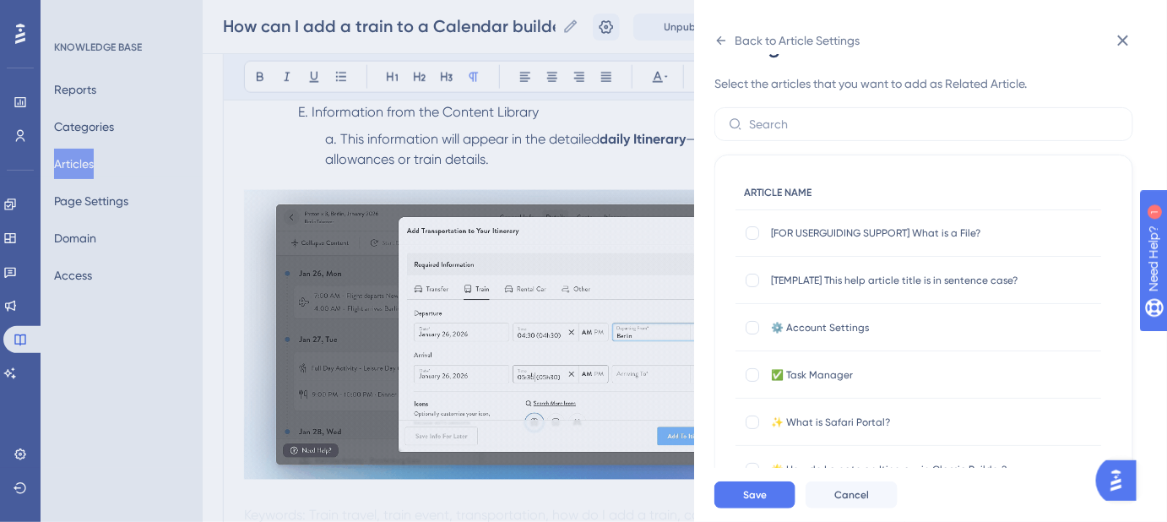
scroll to position [0, 0]
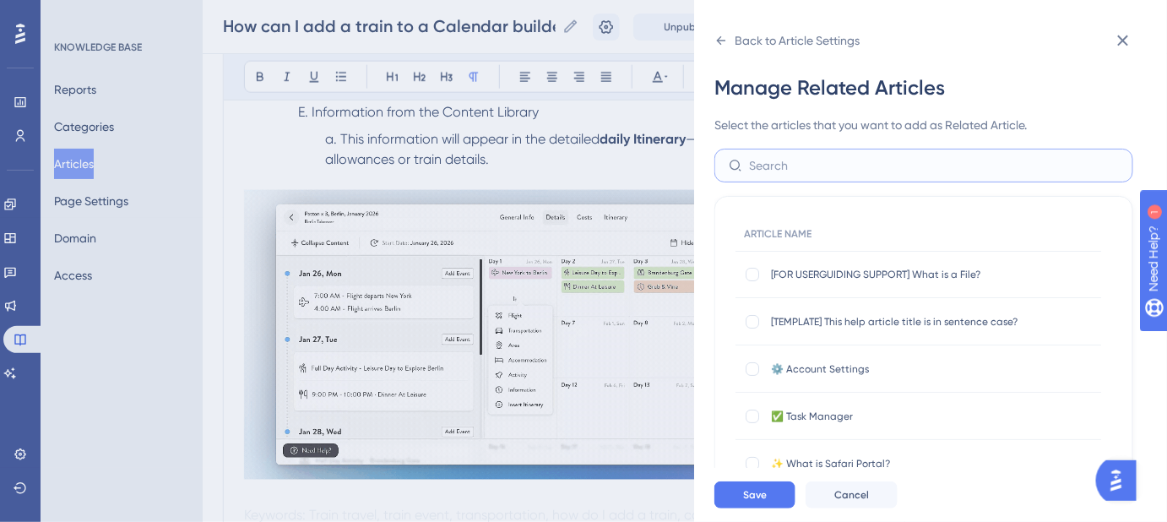
click at [837, 156] on input "text" at bounding box center [934, 165] width 370 height 19
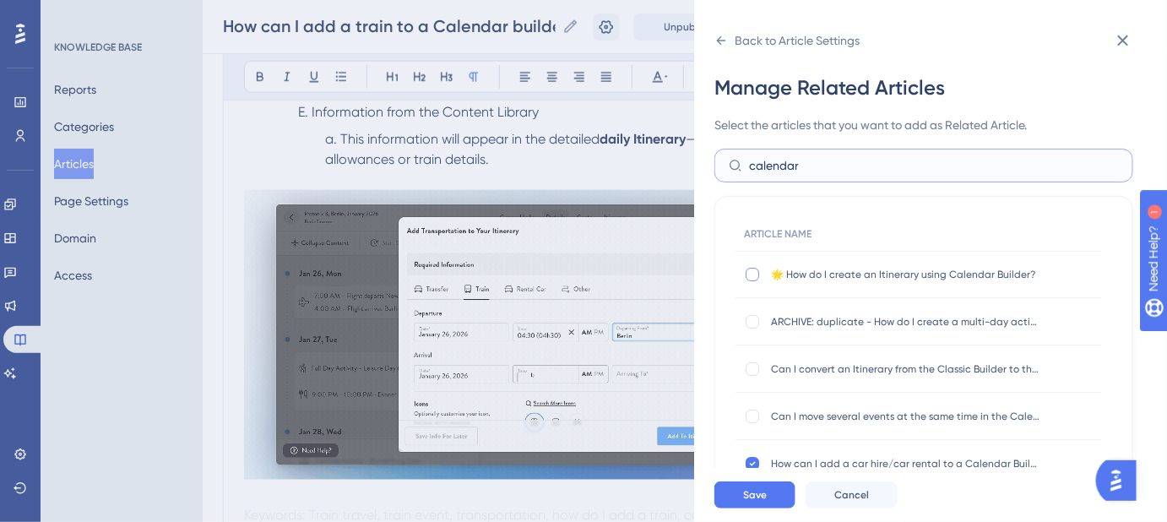
type input "calendar"
click at [751, 276] on div at bounding box center [752, 275] width 14 height 14
click at [750, 274] on icon at bounding box center [753, 274] width 6 height 4
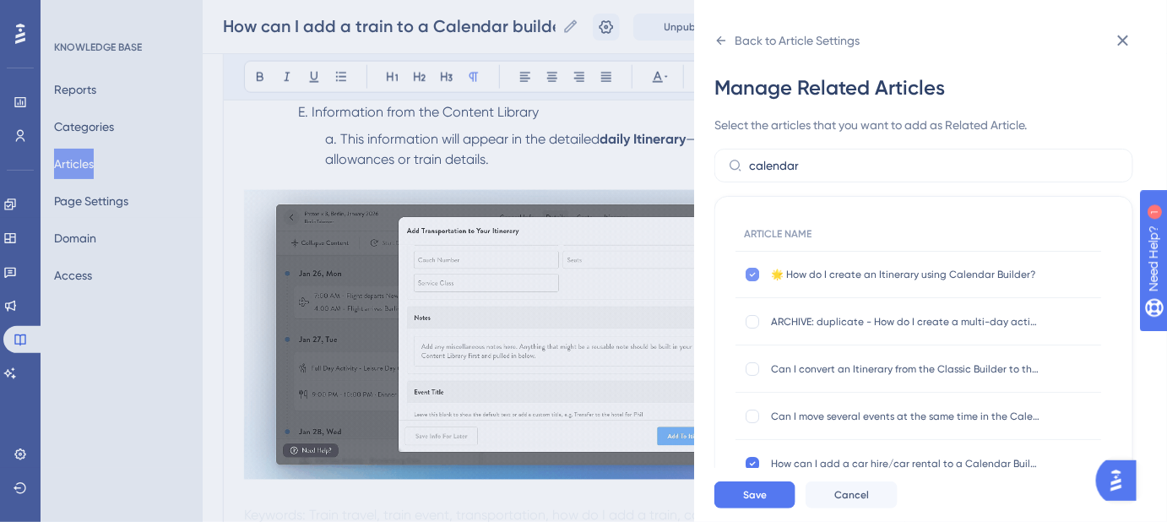
checkbox input "false"
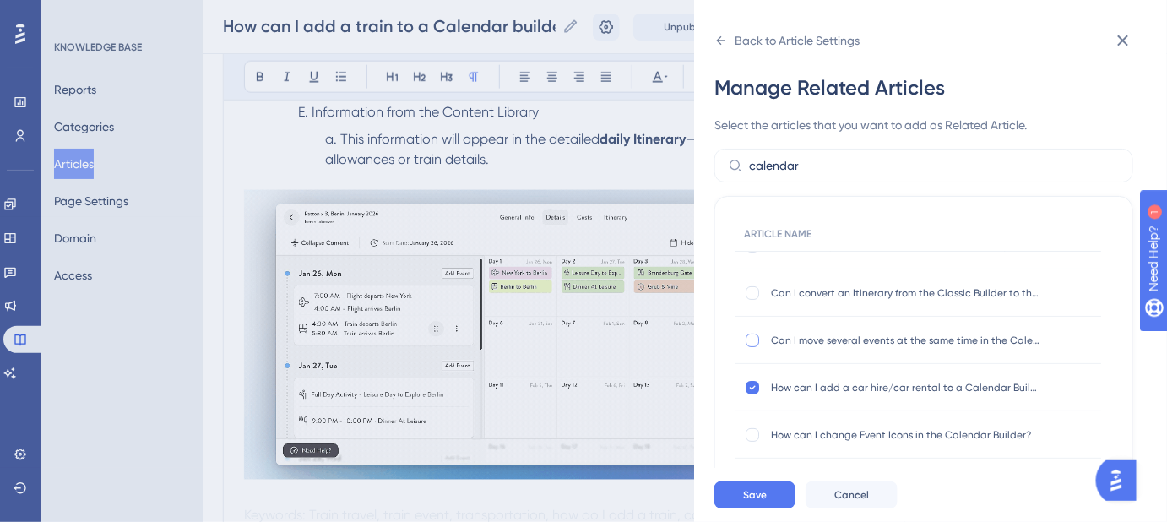
click at [754, 340] on div at bounding box center [752, 340] width 14 height 14
checkbox input "true"
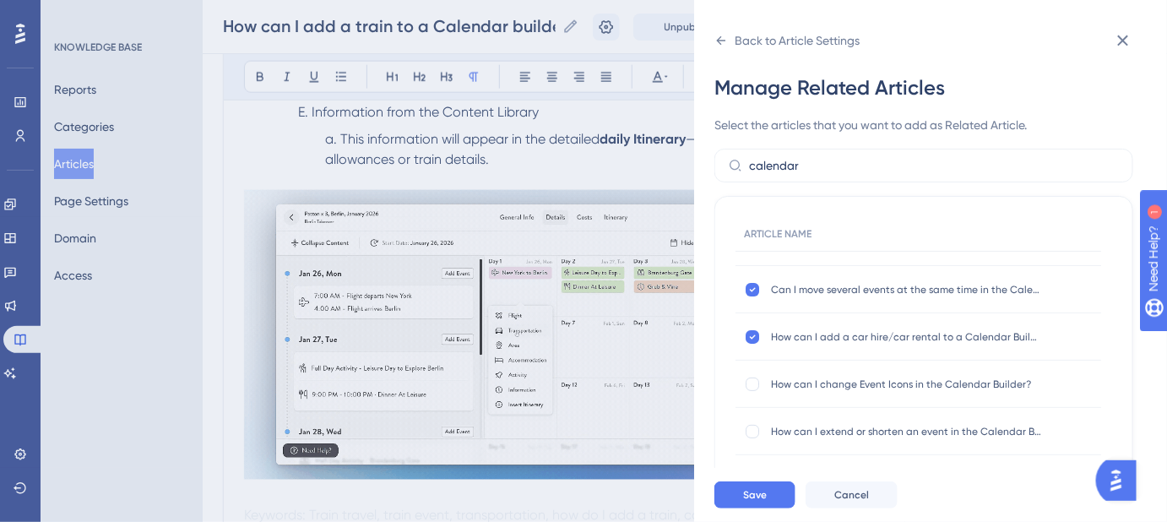
scroll to position [153, 0]
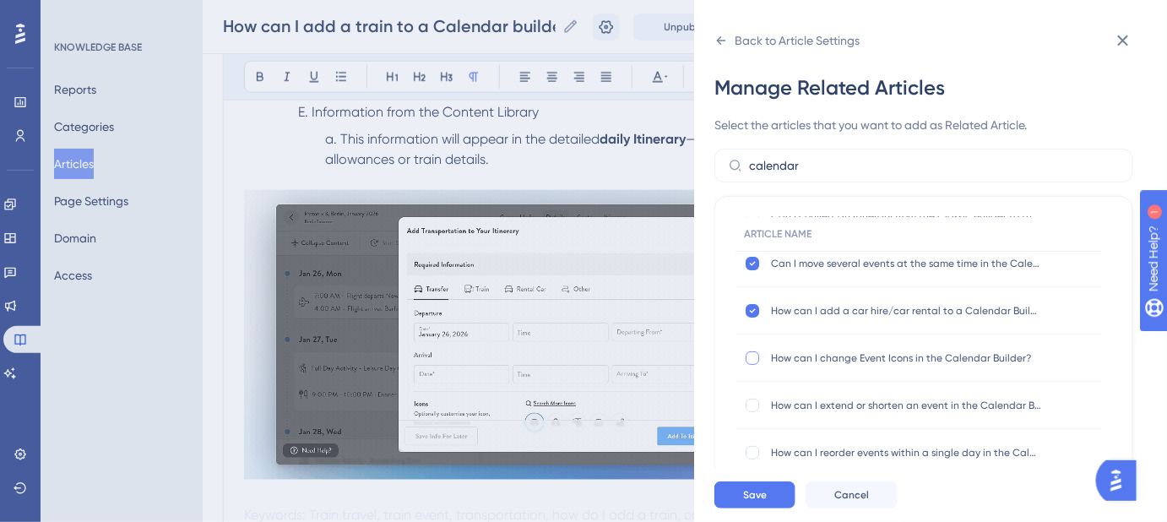
click at [755, 355] on div at bounding box center [752, 358] width 14 height 14
checkbox input "true"
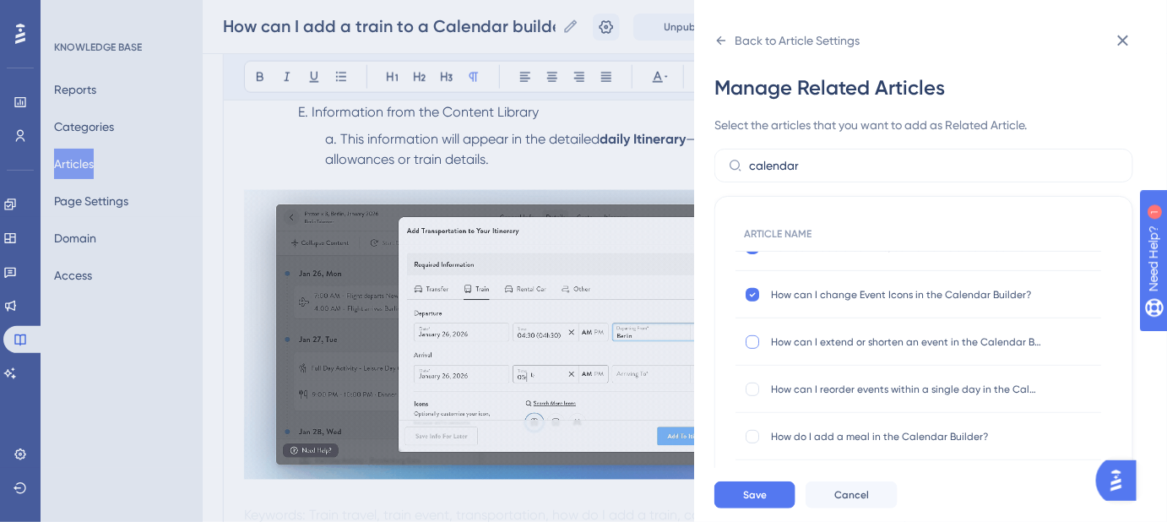
click at [756, 344] on div at bounding box center [752, 342] width 14 height 14
click at [751, 341] on icon at bounding box center [752, 342] width 7 height 14
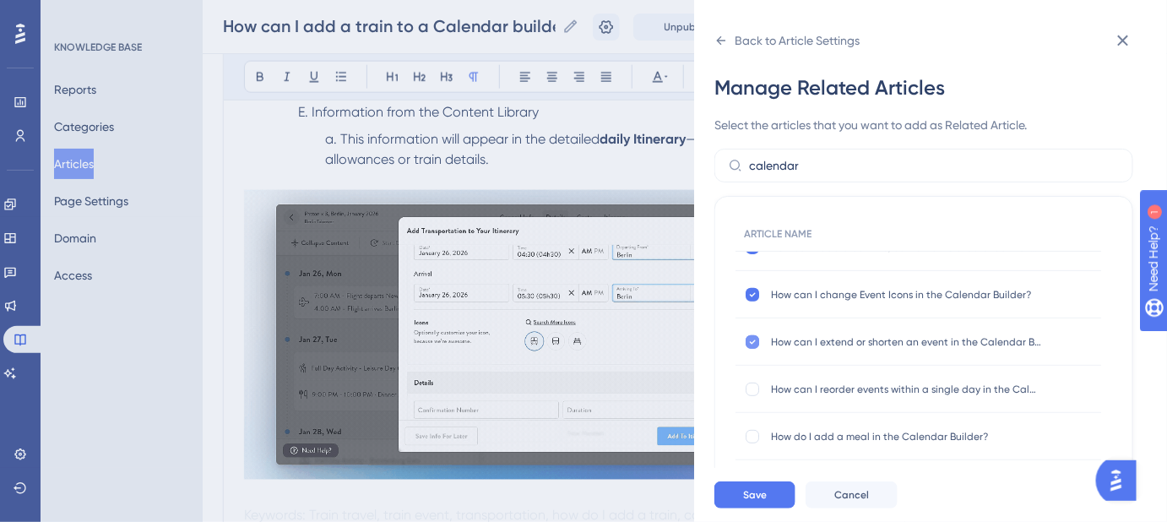
checkbox input "false"
click at [750, 436] on div at bounding box center [752, 437] width 14 height 14
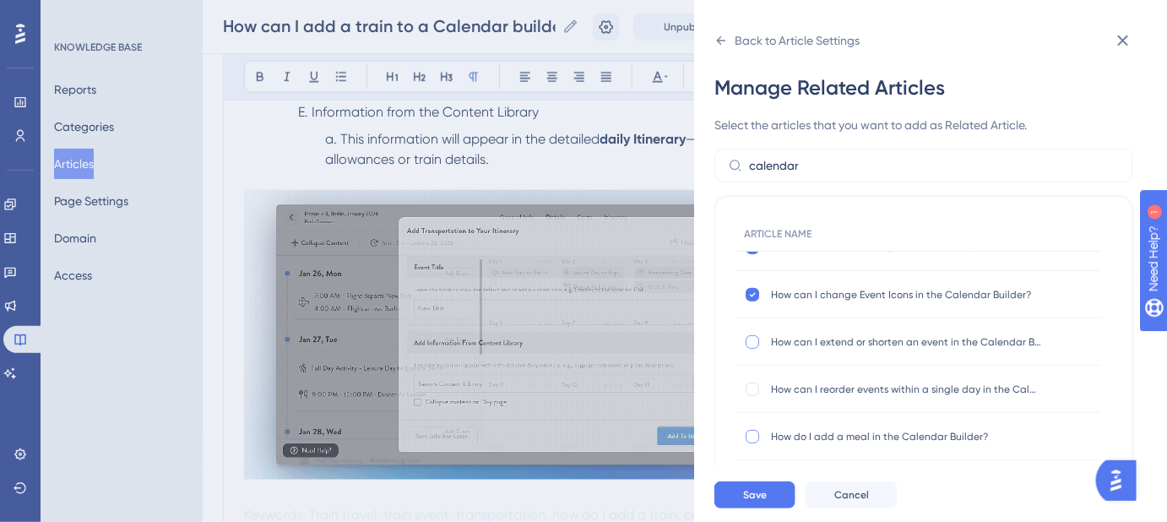
checkbox input "true"
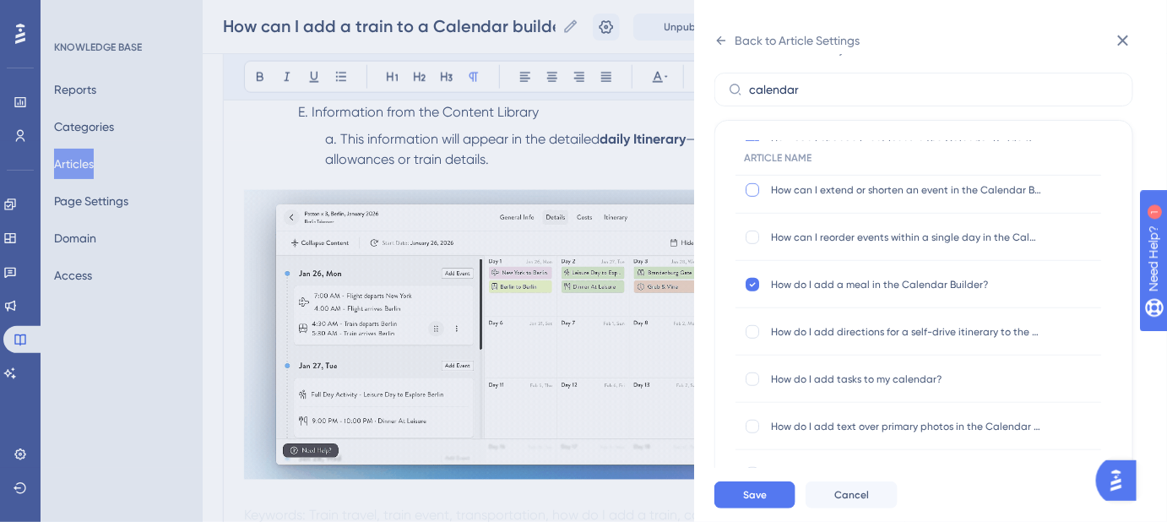
scroll to position [76, 0]
click at [756, 333] on div at bounding box center [752, 332] width 14 height 14
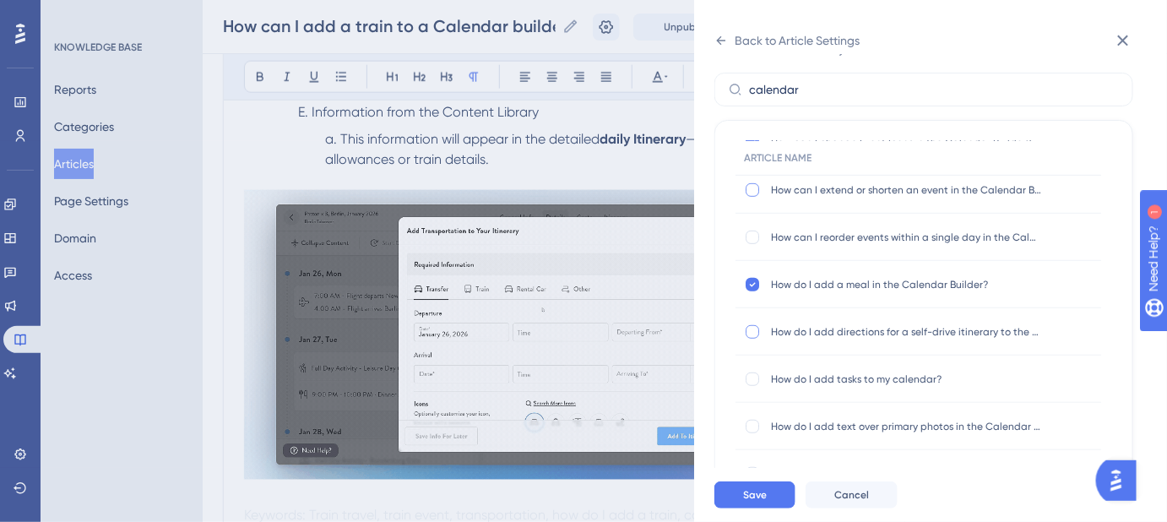
checkbox input "true"
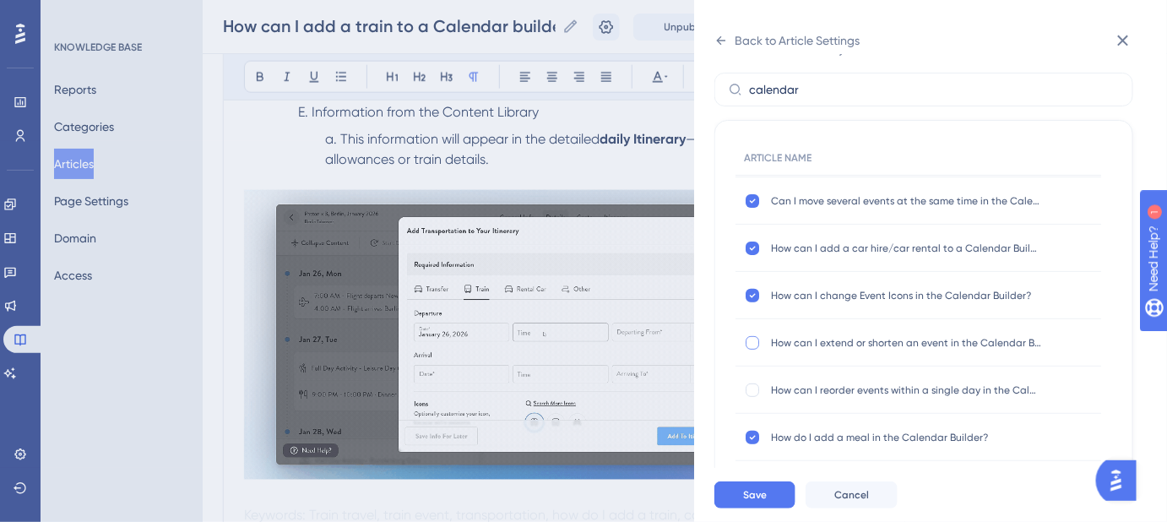
scroll to position [62, 0]
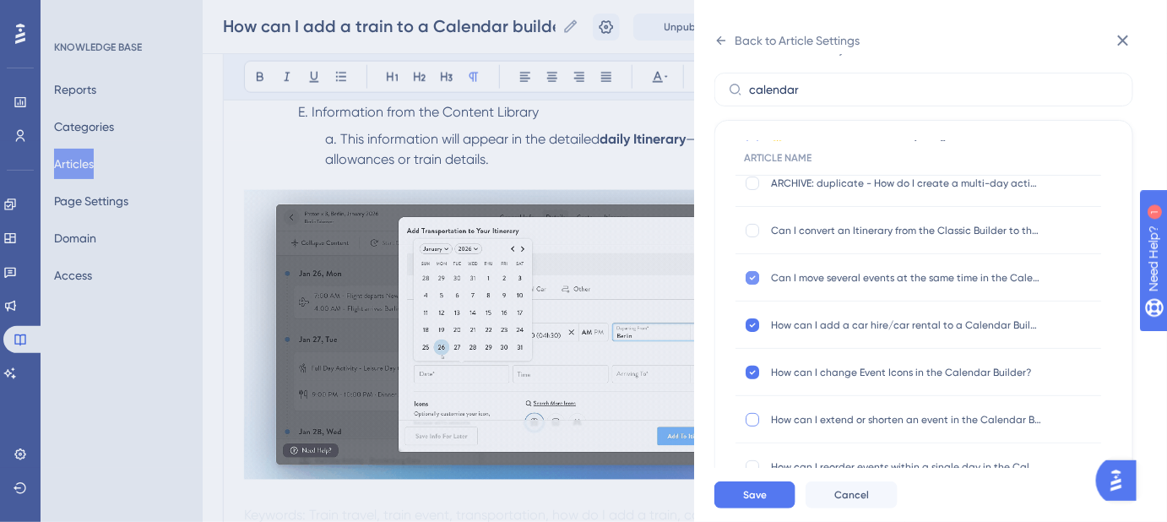
click at [754, 278] on icon at bounding box center [752, 278] width 7 height 14
checkbox input "false"
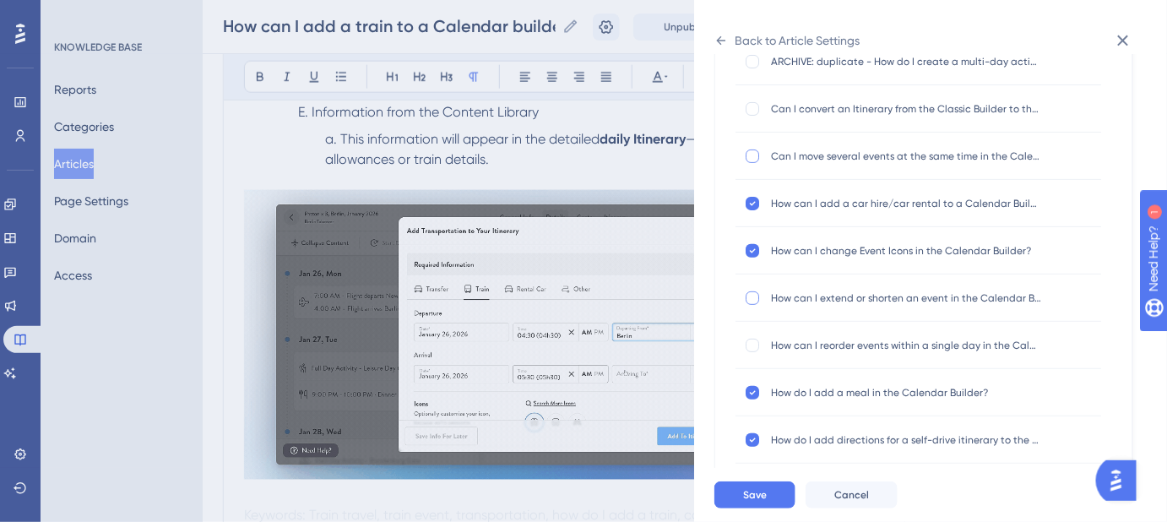
scroll to position [223, 0]
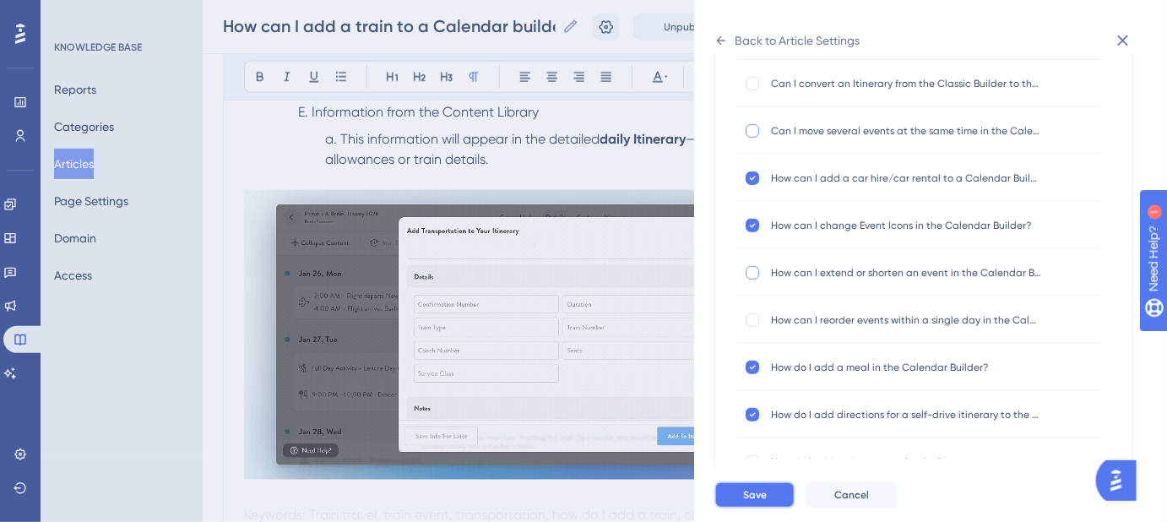
click at [754, 501] on span "Save" at bounding box center [755, 495] width 24 height 14
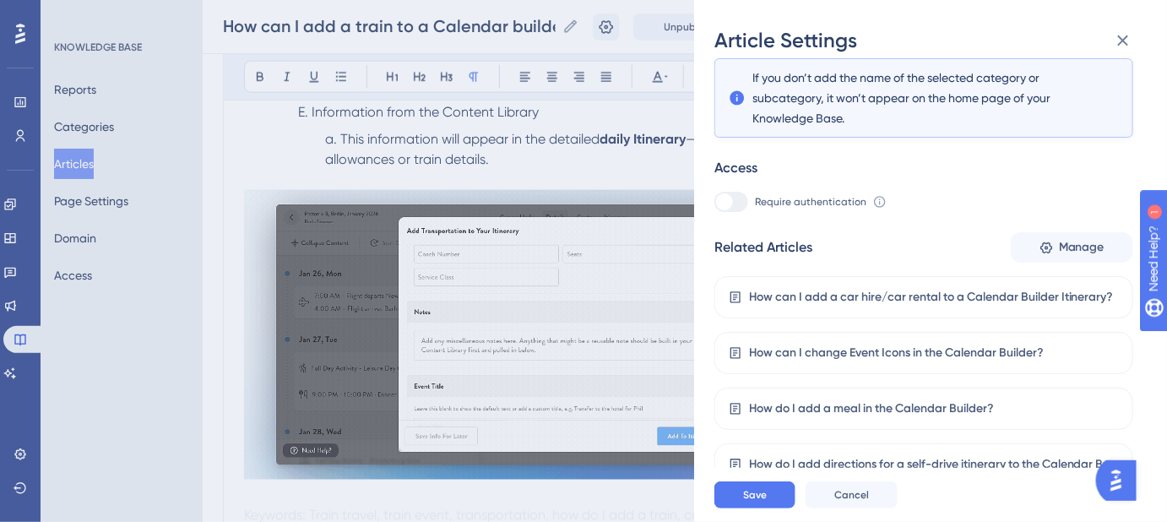
scroll to position [303, 0]
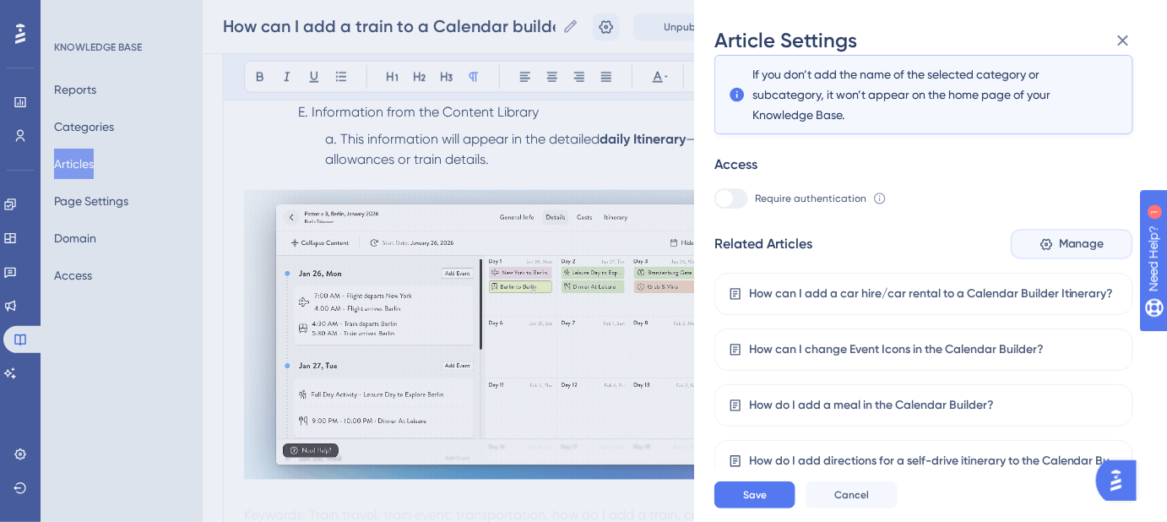
click at [1085, 240] on span "Manage" at bounding box center [1082, 244] width 46 height 20
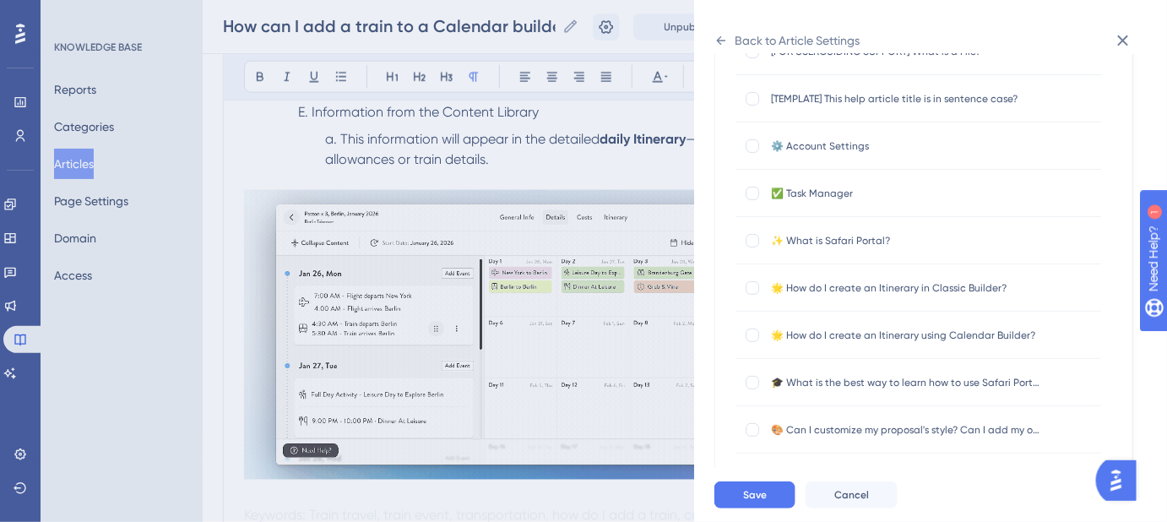
scroll to position [0, 0]
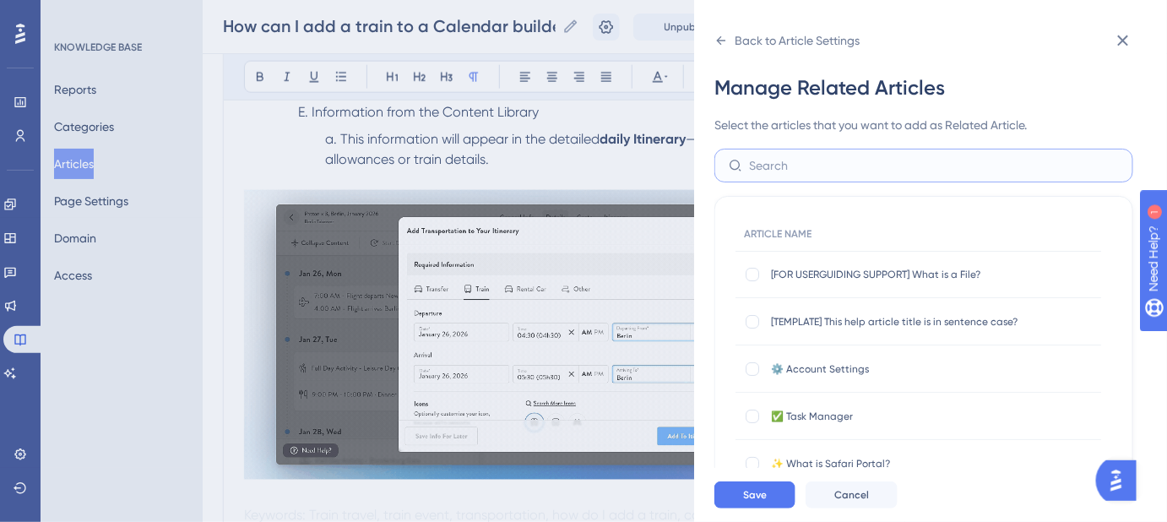
click at [813, 161] on input "text" at bounding box center [934, 165] width 370 height 19
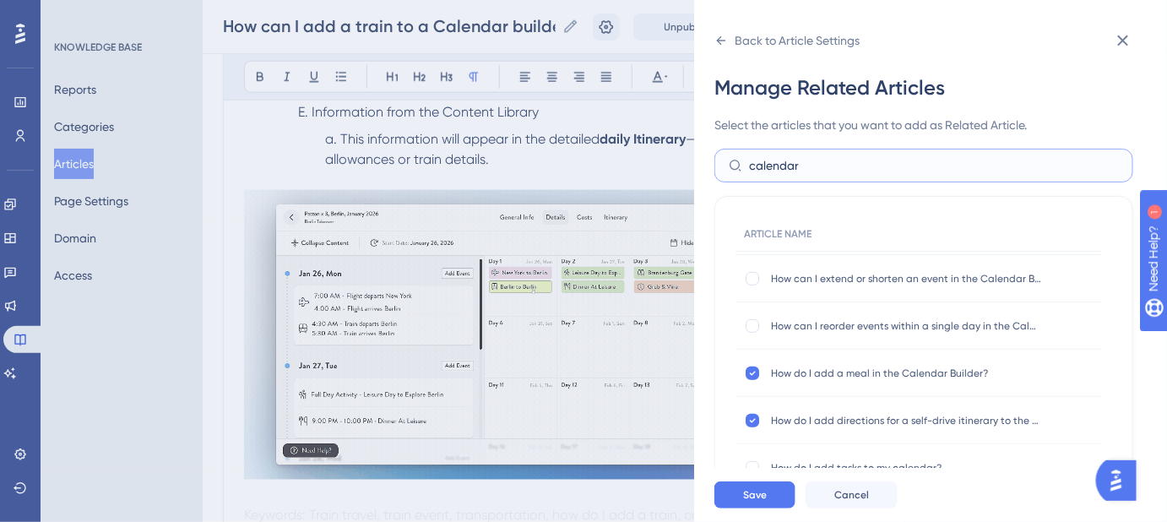
scroll to position [306, 0]
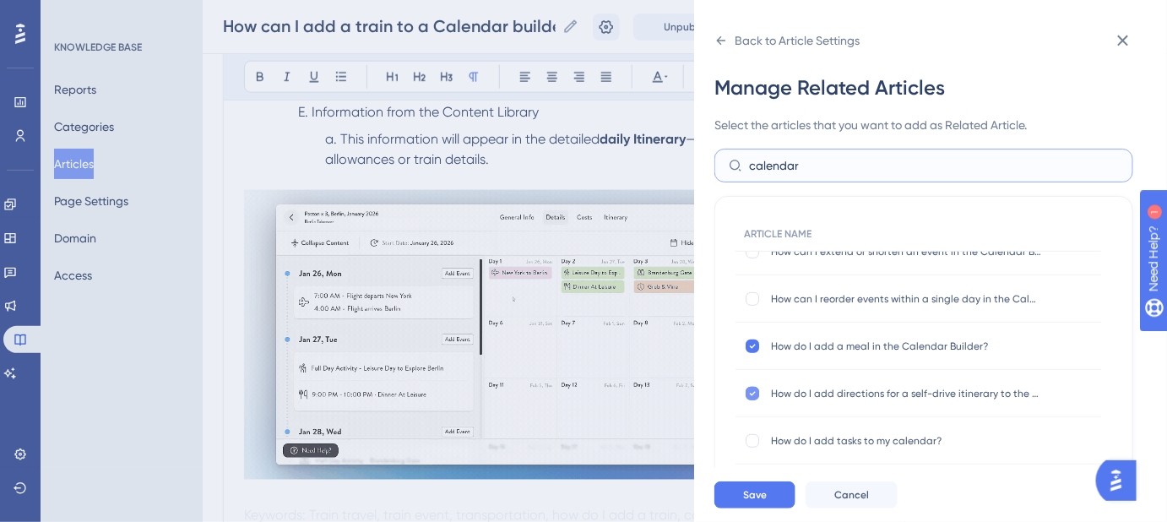
type input "calendar"
click at [751, 394] on icon at bounding box center [752, 394] width 7 height 14
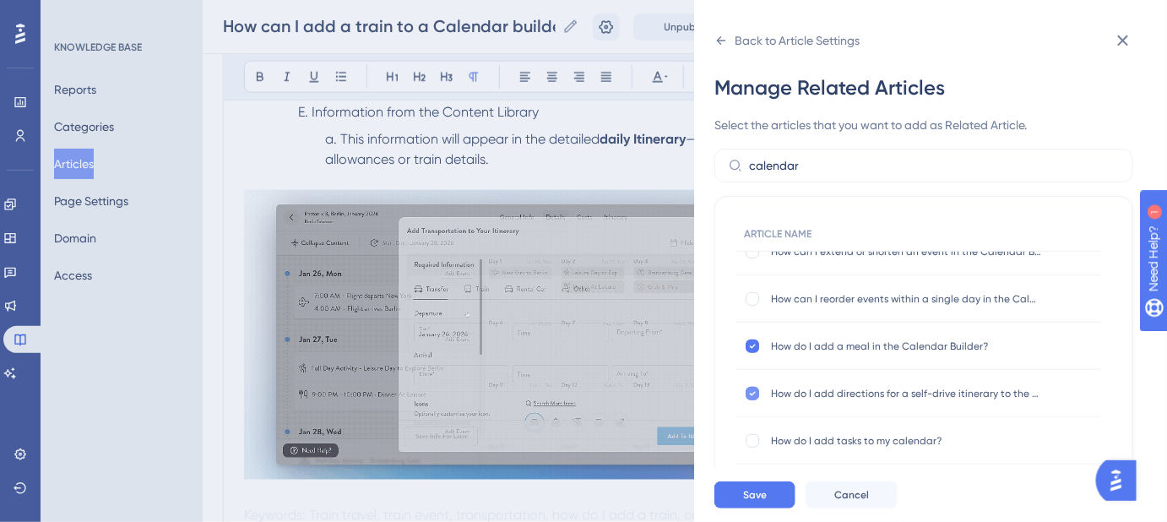
checkbox input "false"
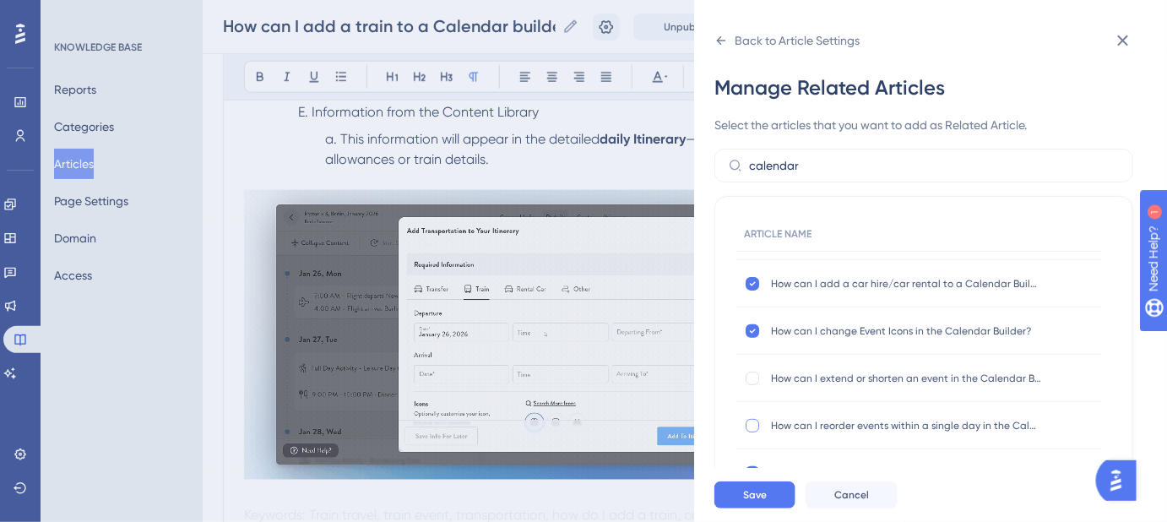
scroll to position [153, 0]
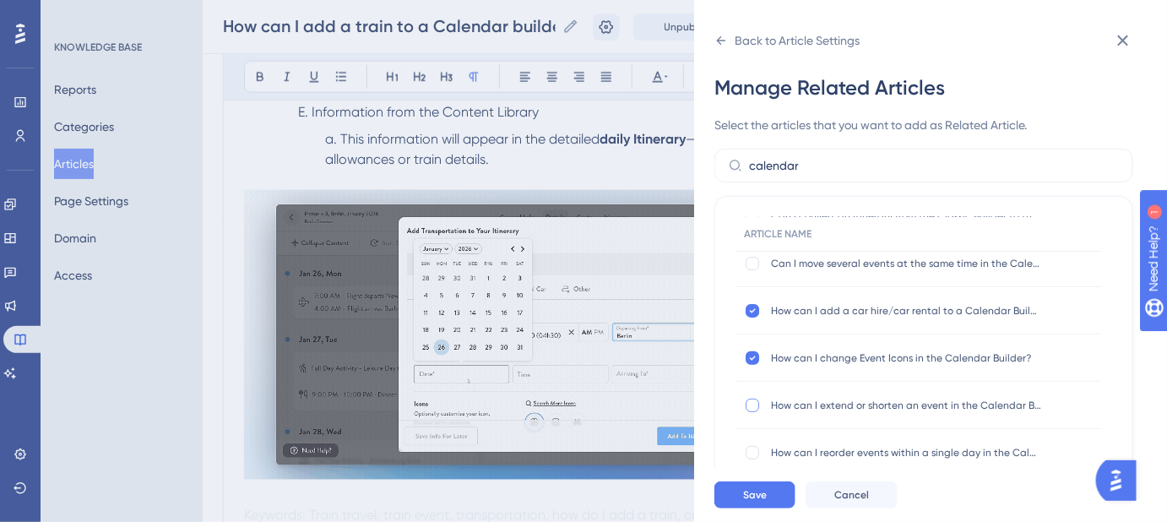
click at [751, 404] on div at bounding box center [752, 405] width 14 height 14
drag, startPoint x: 767, startPoint y: 501, endPoint x: 740, endPoint y: 417, distance: 88.6
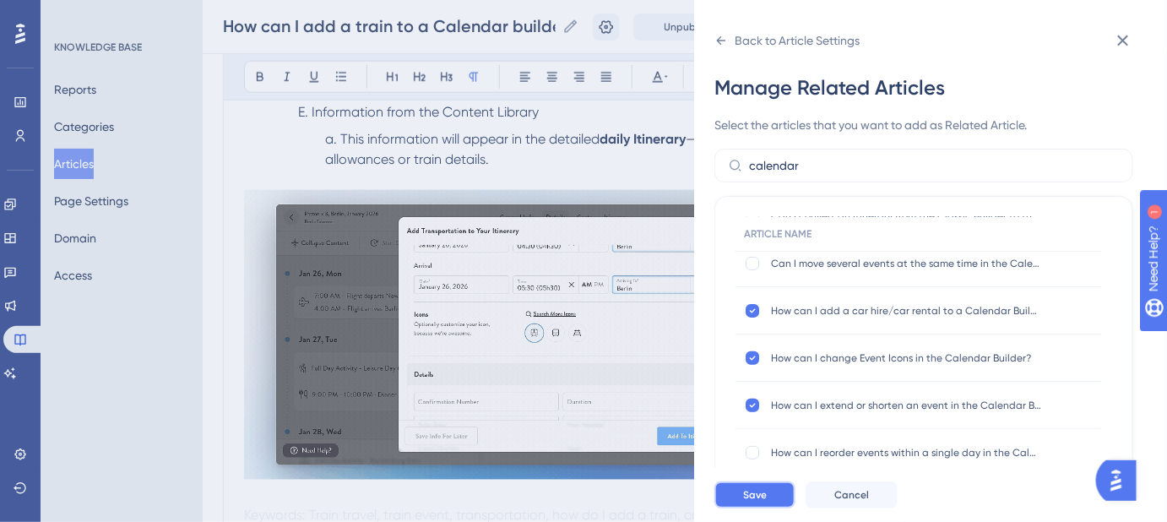
click at [747, 426] on div "Back to Article Settings Manage Related Articles Select the articles that you w…" at bounding box center [930, 261] width 473 height 522
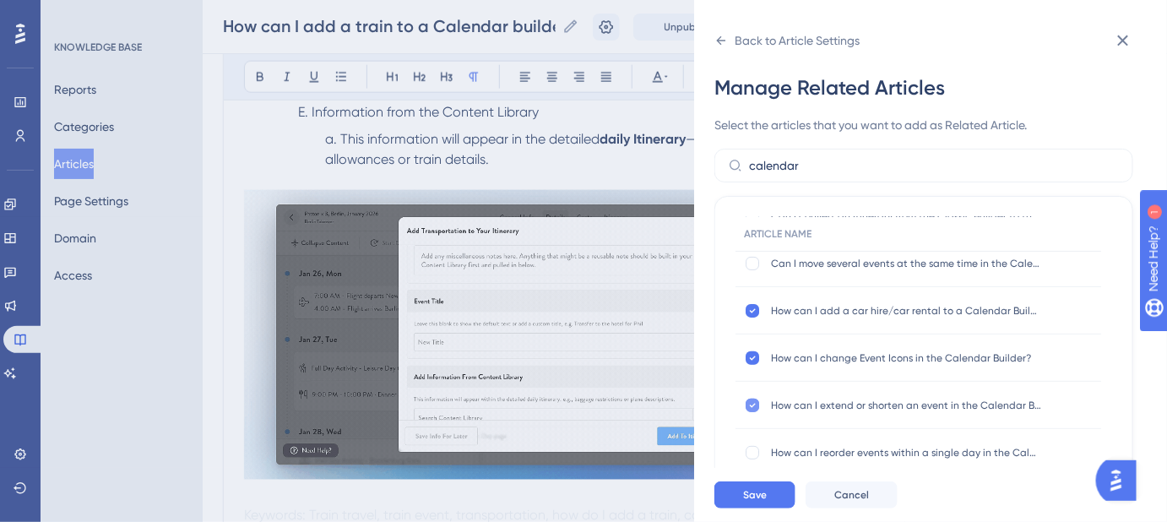
click at [750, 401] on icon at bounding box center [752, 405] width 7 height 14
checkbox input "false"
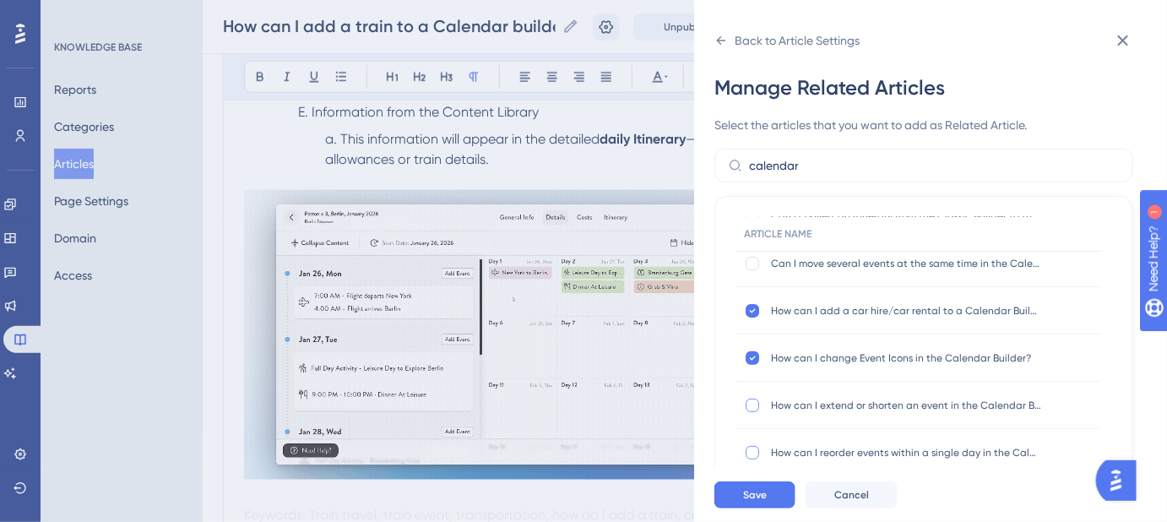
click at [754, 450] on div at bounding box center [752, 453] width 14 height 14
checkbox input "true"
click at [759, 501] on span "Save" at bounding box center [755, 495] width 24 height 14
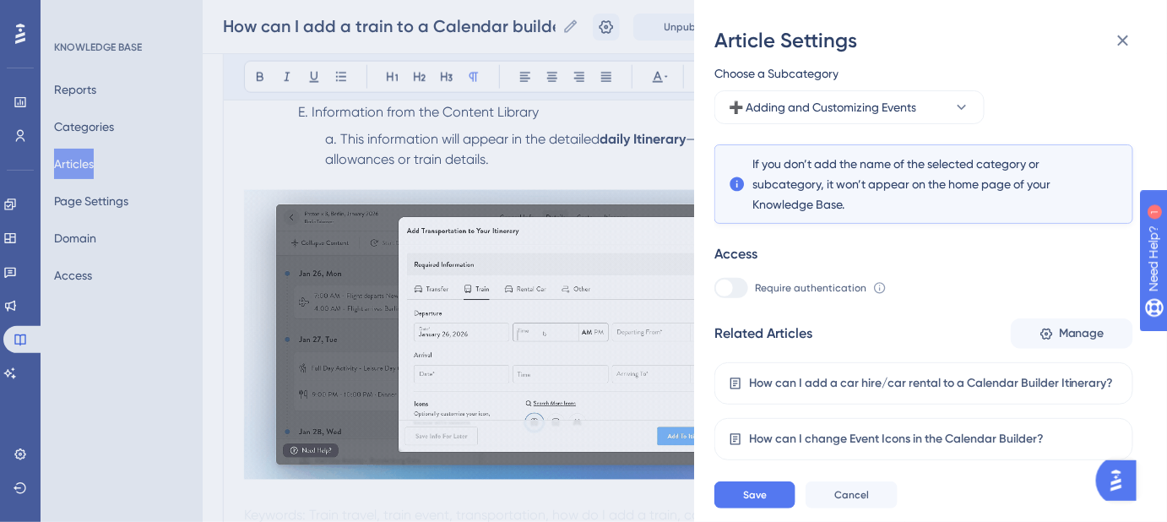
scroll to position [303, 0]
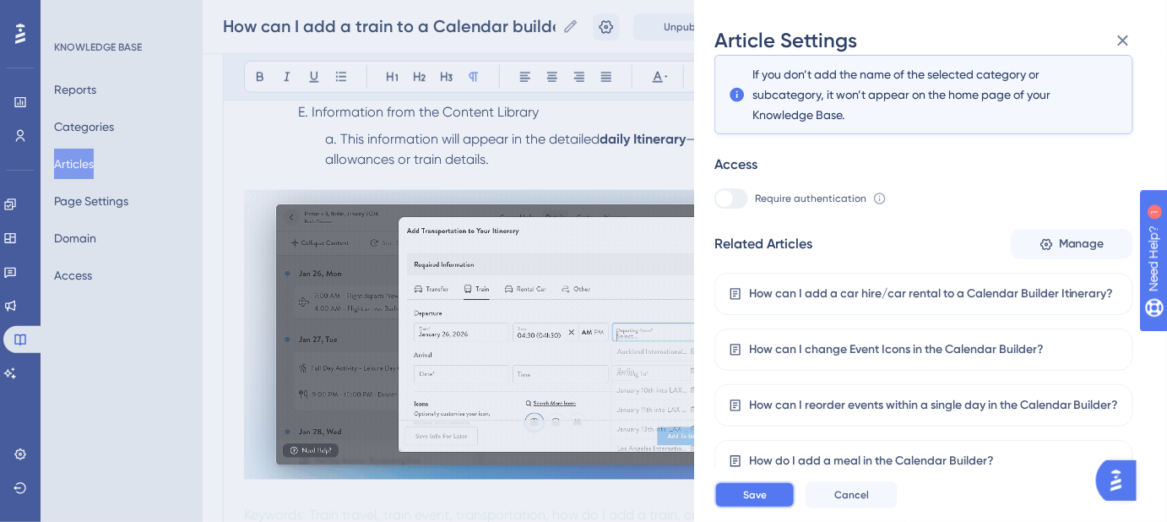
click at [772, 501] on button "Save" at bounding box center [754, 494] width 81 height 27
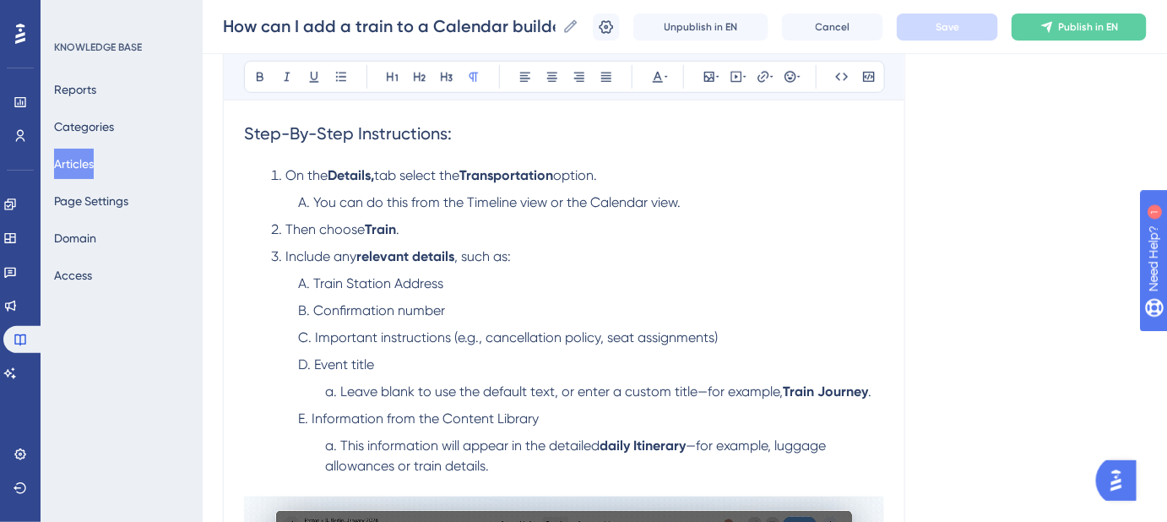
scroll to position [459, 0]
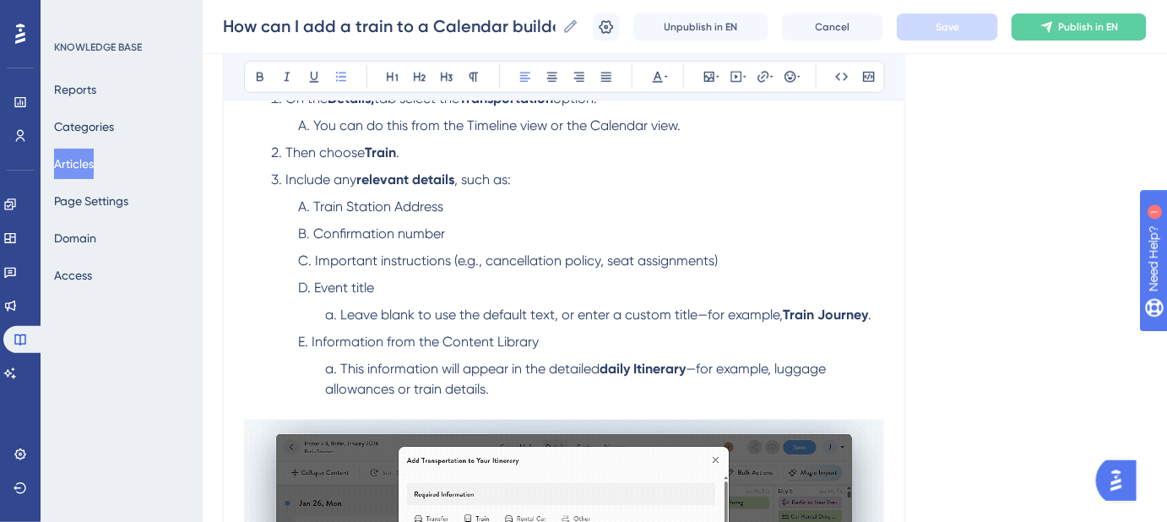
click at [447, 234] on li "Confirmation number" at bounding box center [591, 234] width 586 height 20
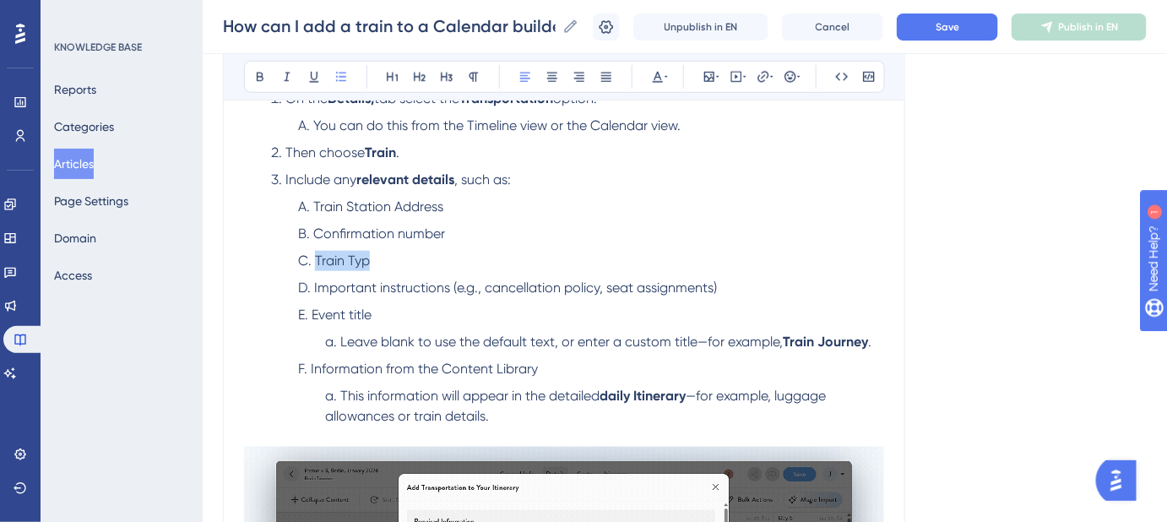
drag, startPoint x: 387, startPoint y: 256, endPoint x: 270, endPoint y: 256, distance: 116.5
click at [270, 256] on ol "On the Details, tab select the Transportation option. You can do this from the …" at bounding box center [564, 258] width 640 height 338
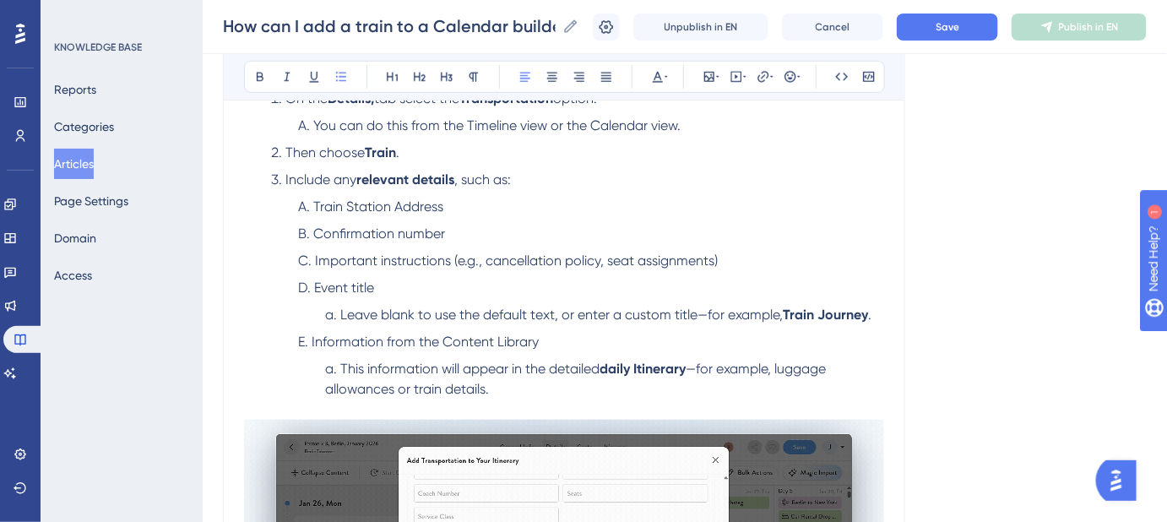
click at [313, 204] on span "Train Station Address" at bounding box center [378, 206] width 130 height 16
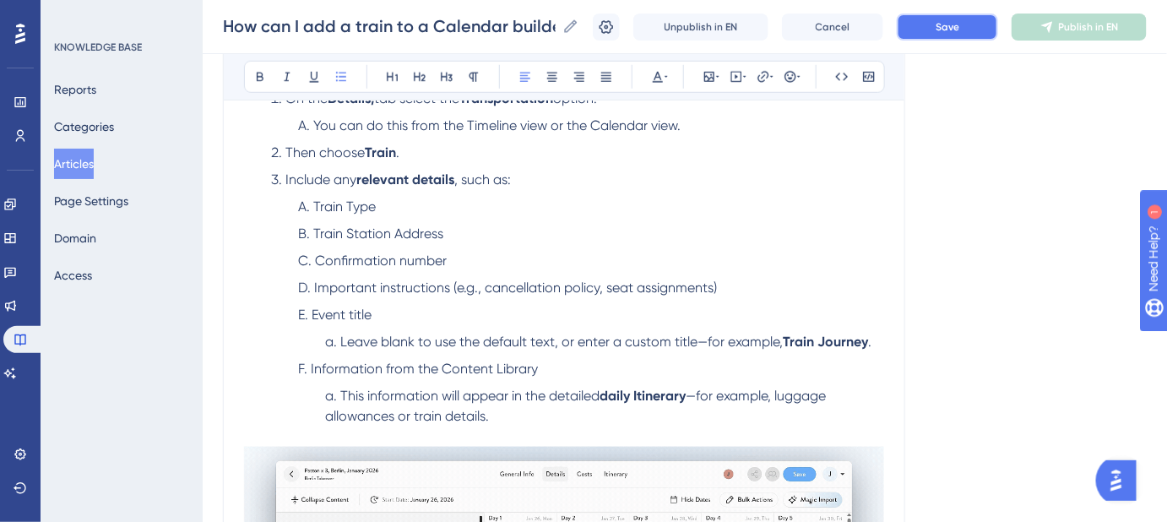
click at [959, 27] on span "Save" at bounding box center [947, 27] width 24 height 14
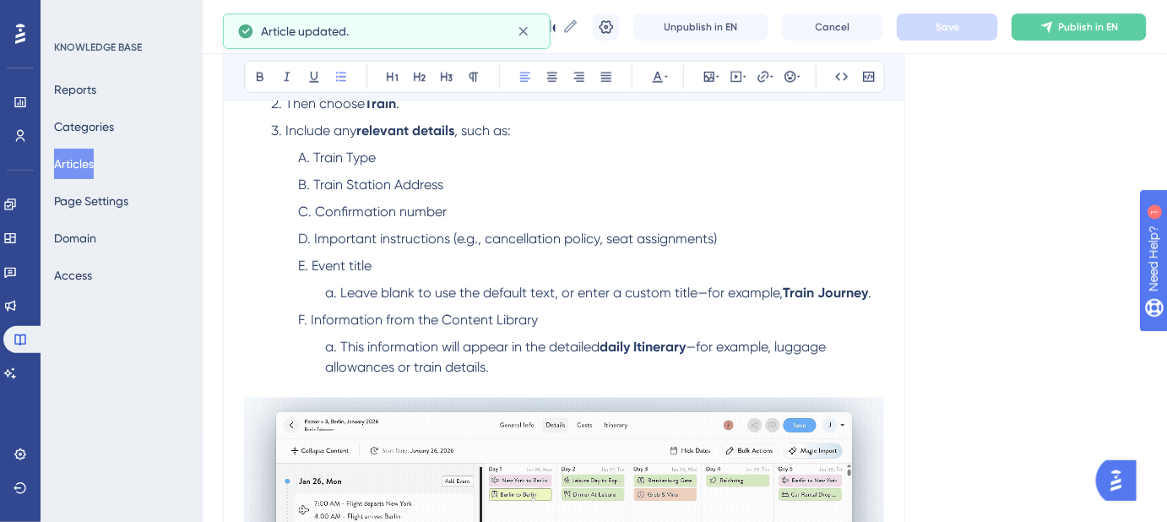
scroll to position [535, 0]
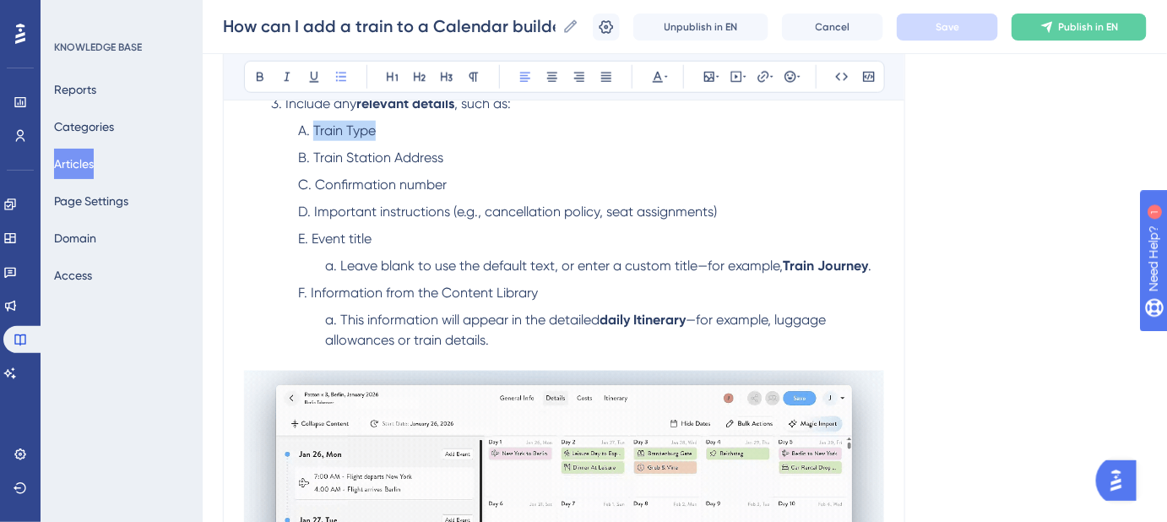
drag, startPoint x: 376, startPoint y: 125, endPoint x: 284, endPoint y: 127, distance: 92.0
click at [284, 127] on ol "Train Type Train Station Address Confirmation number Important instructions (e.…" at bounding box center [577, 236] width 613 height 230
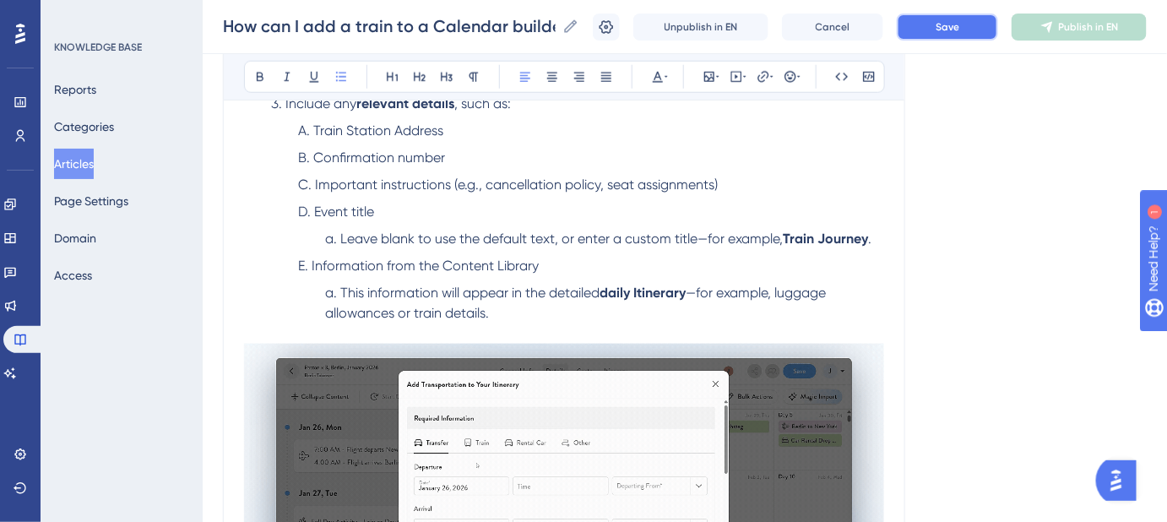
click at [941, 30] on button "Save" at bounding box center [947, 27] width 101 height 27
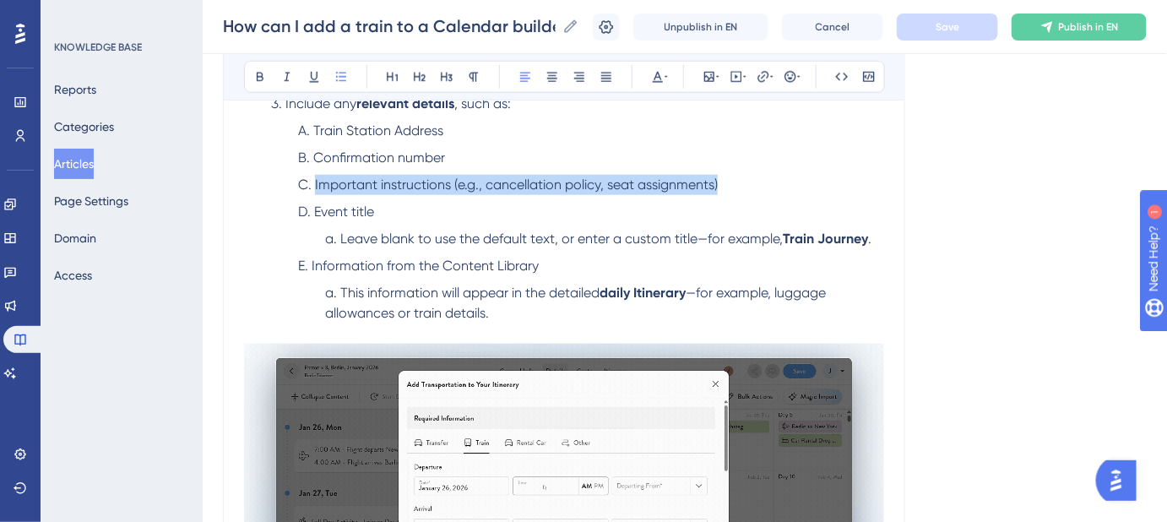
drag, startPoint x: 723, startPoint y: 184, endPoint x: 313, endPoint y: 182, distance: 409.4
click at [313, 182] on li "Important instructions (e.g., cancellation policy, seat assignments)" at bounding box center [591, 185] width 586 height 20
copy span "Important instructions (e.g., cancellation policy, seat assignments)"
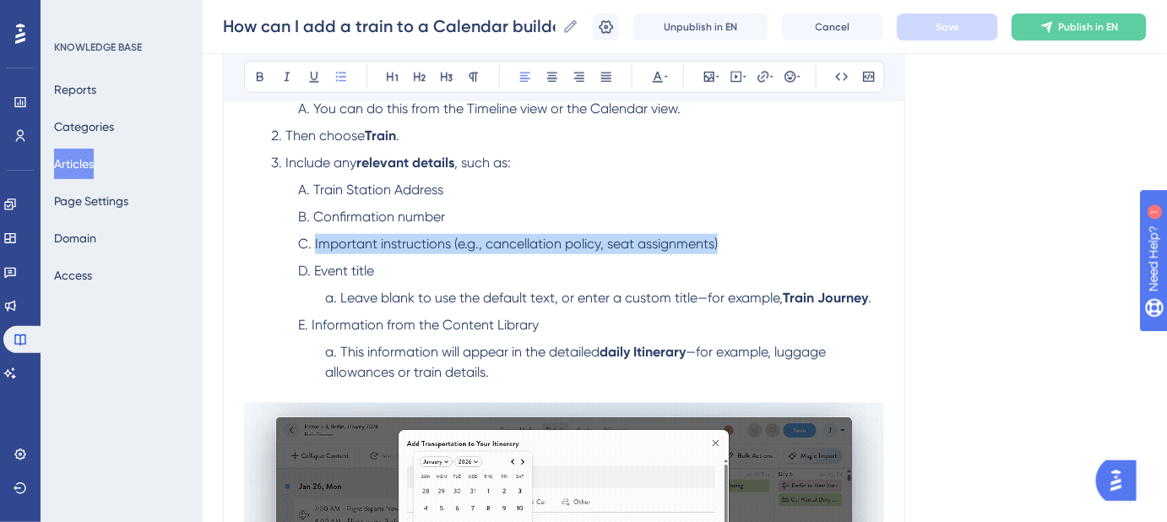
scroll to position [459, 0]
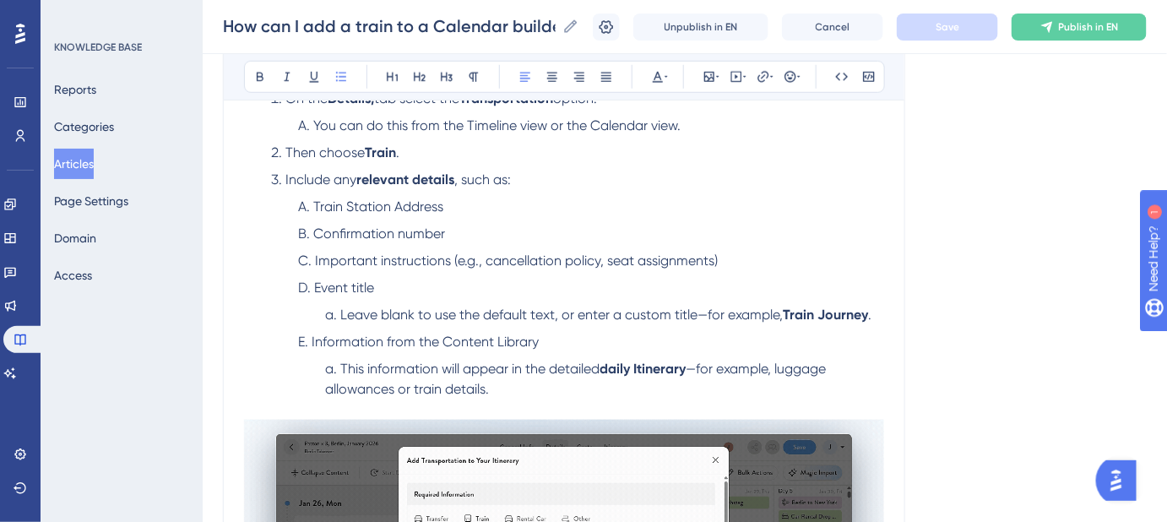
click at [897, 229] on div "How can I add a train to a Calendar builder itinerary? Easily add train travel …" at bounding box center [564, 253] width 682 height 1047
click at [734, 254] on li "Important instructions (e.g., cancellation policy, seat assignments)" at bounding box center [591, 261] width 586 height 20
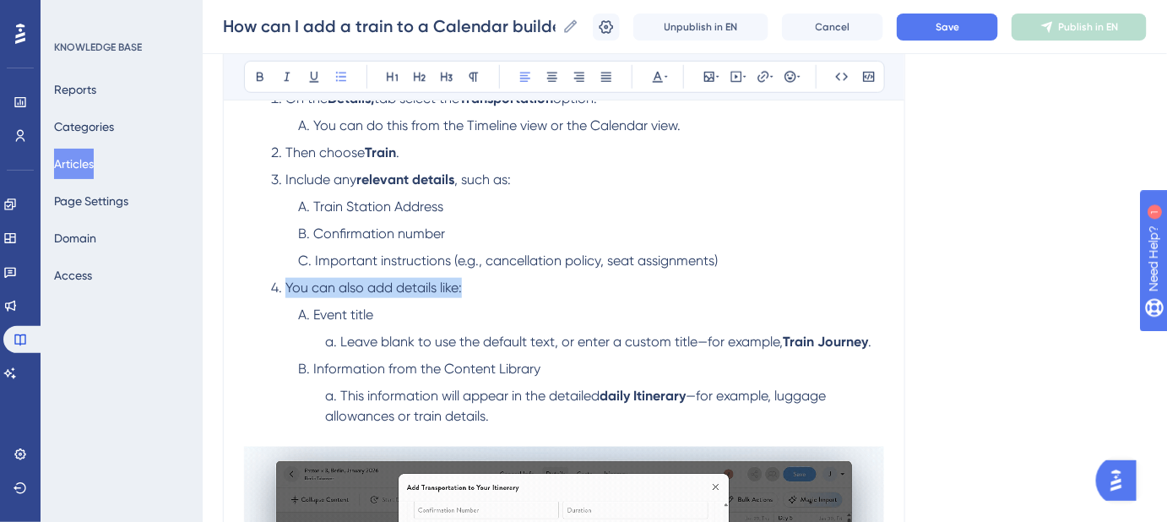
drag, startPoint x: 474, startPoint y: 287, endPoint x: 287, endPoint y: 286, distance: 186.6
click at [287, 286] on li "You can also add details like:" at bounding box center [577, 288] width 613 height 20
copy span "You can also add details like:"
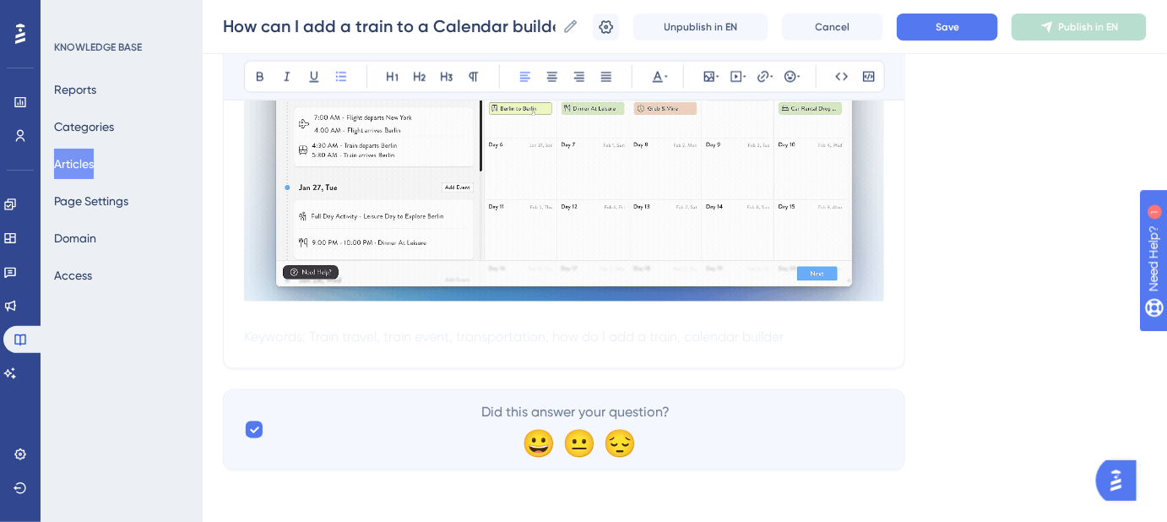
scroll to position [434, 0]
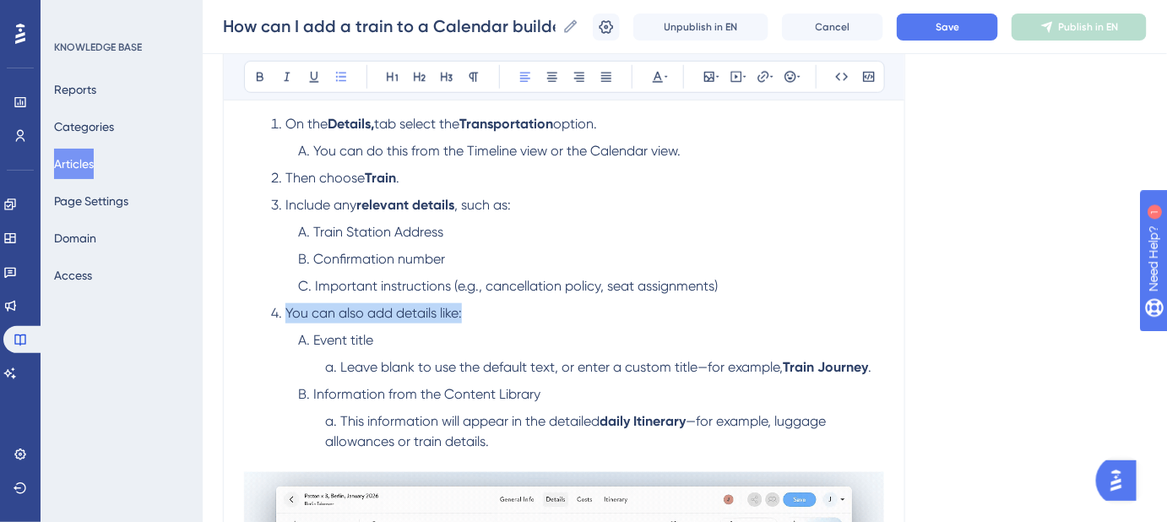
click at [555, 319] on li "You can also add details like:" at bounding box center [577, 313] width 613 height 20
click at [441, 201] on strong "relevant details" at bounding box center [405, 205] width 98 height 16
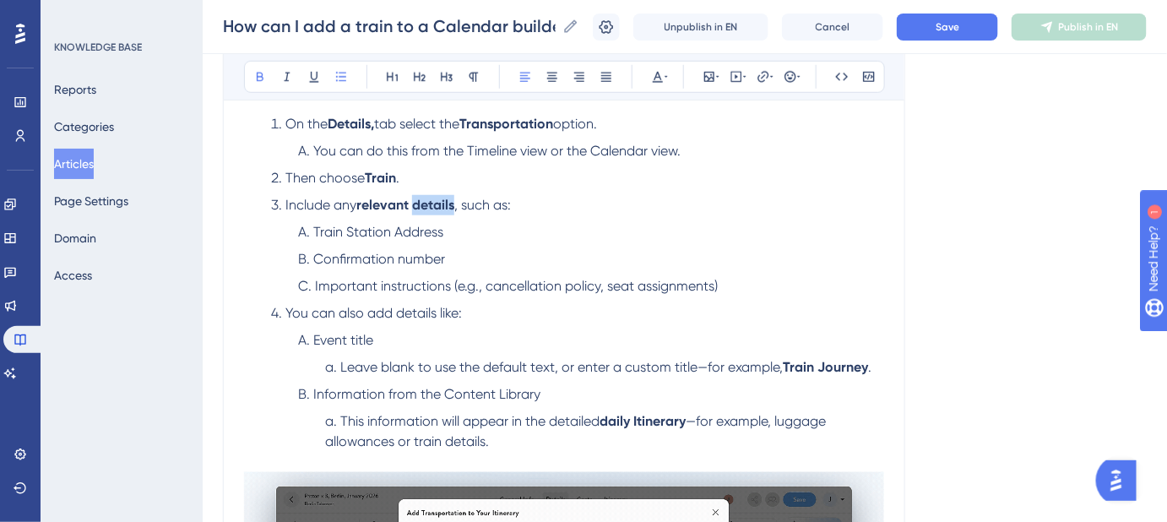
click at [440, 200] on strong "relevant details" at bounding box center [405, 205] width 98 height 16
click at [932, 30] on button "Save" at bounding box center [947, 27] width 101 height 27
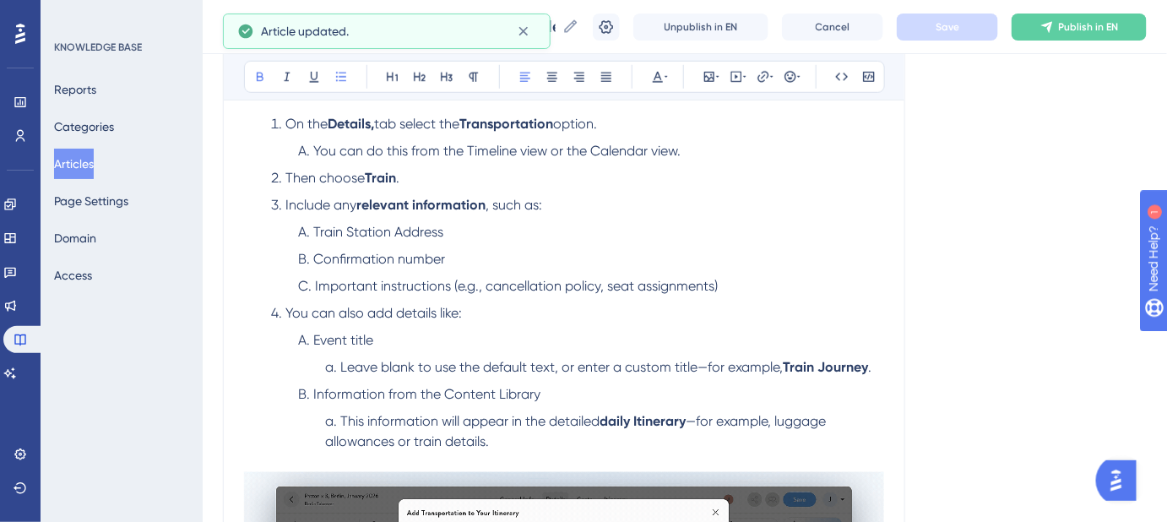
click at [398, 308] on span "You can also add details like:" at bounding box center [373, 313] width 176 height 16
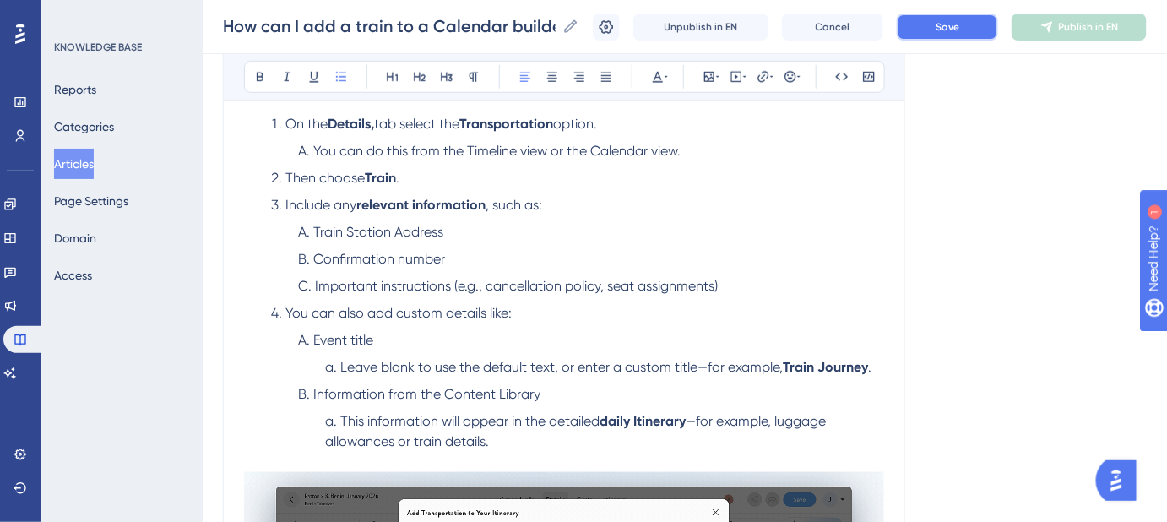
click at [944, 35] on button "Save" at bounding box center [947, 27] width 101 height 27
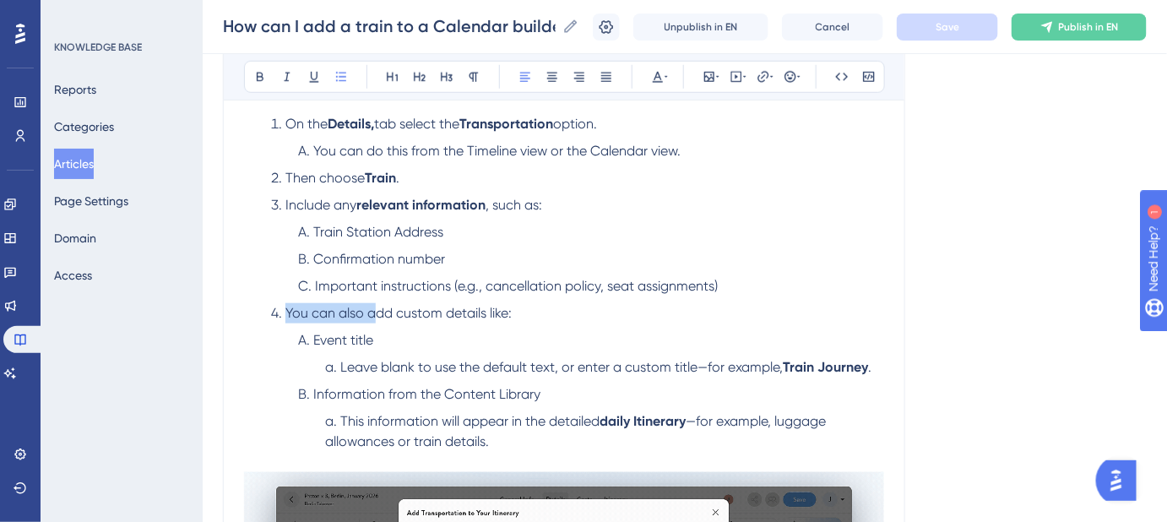
drag, startPoint x: 372, startPoint y: 312, endPoint x: 286, endPoint y: 309, distance: 86.2
click at [286, 309] on span "You can also add custom details like:" at bounding box center [398, 313] width 226 height 16
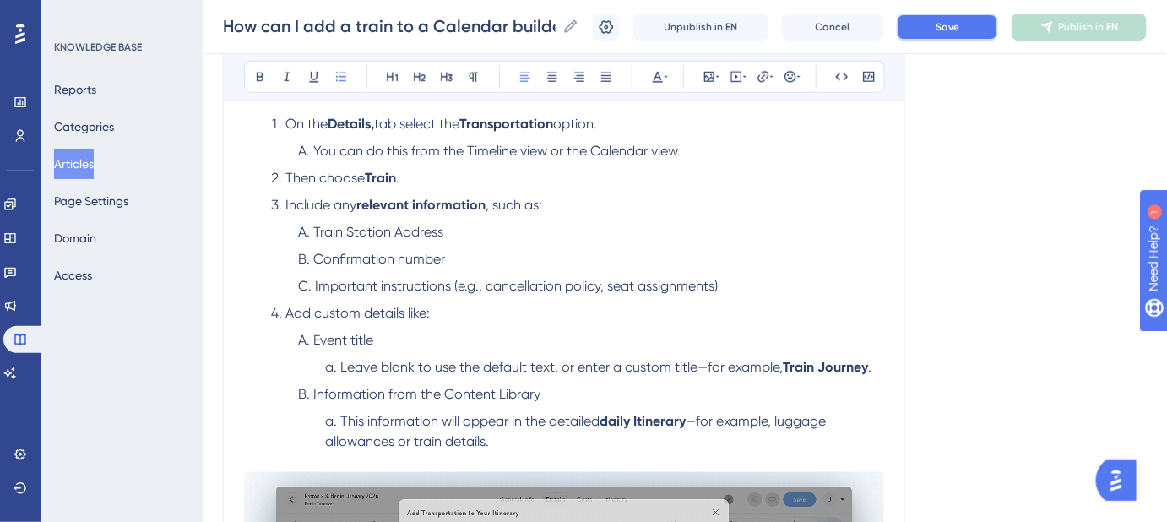
click at [933, 31] on button "Save" at bounding box center [947, 27] width 101 height 27
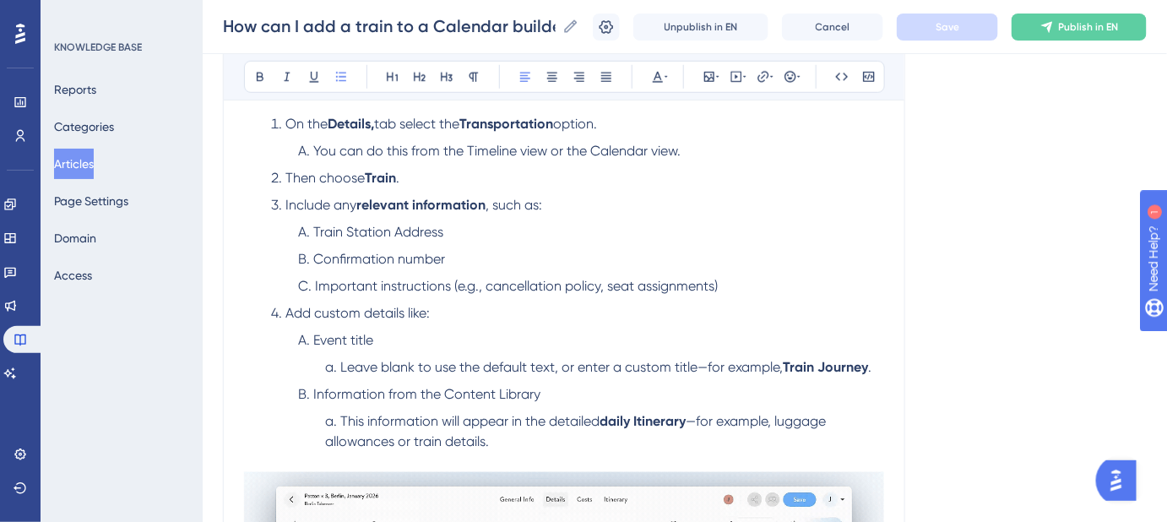
click at [285, 310] on span "Add custom details like:" at bounding box center [357, 313] width 144 height 16
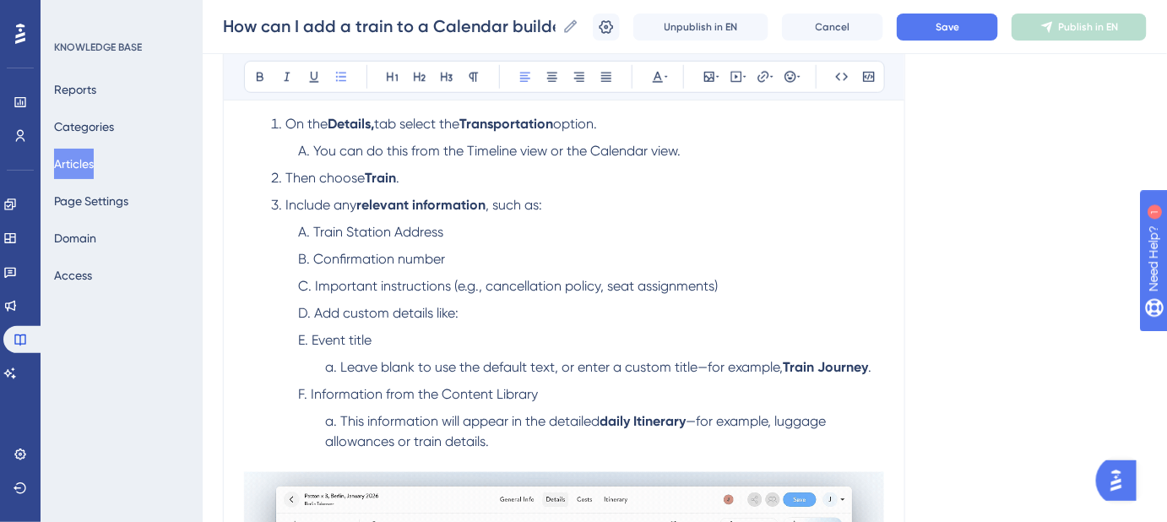
click at [315, 337] on span "Event title" at bounding box center [342, 340] width 60 height 16
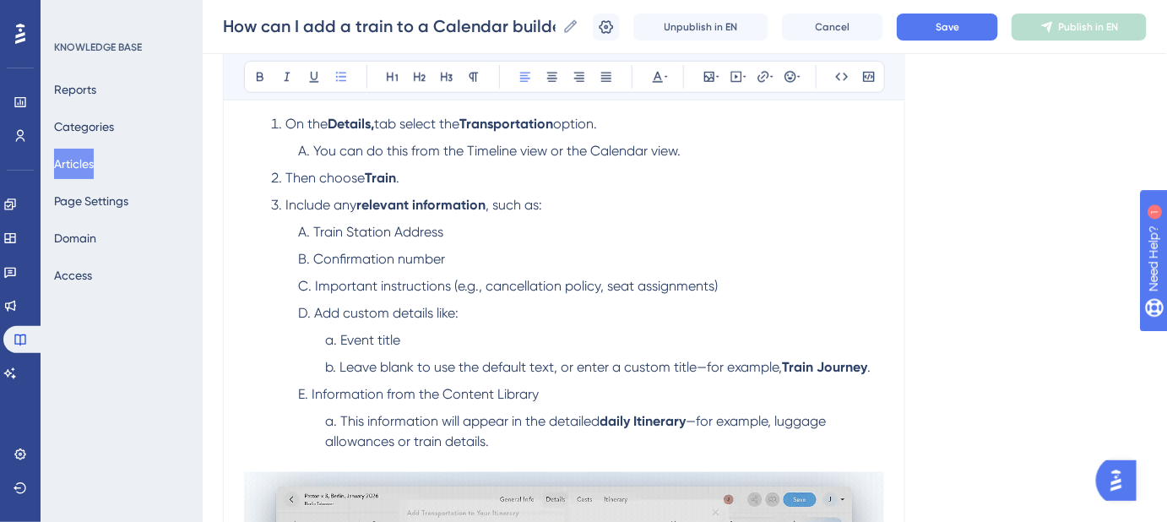
click at [339, 360] on span "Leave blank to use the default text, or enter a custom title—for example," at bounding box center [560, 367] width 442 height 16
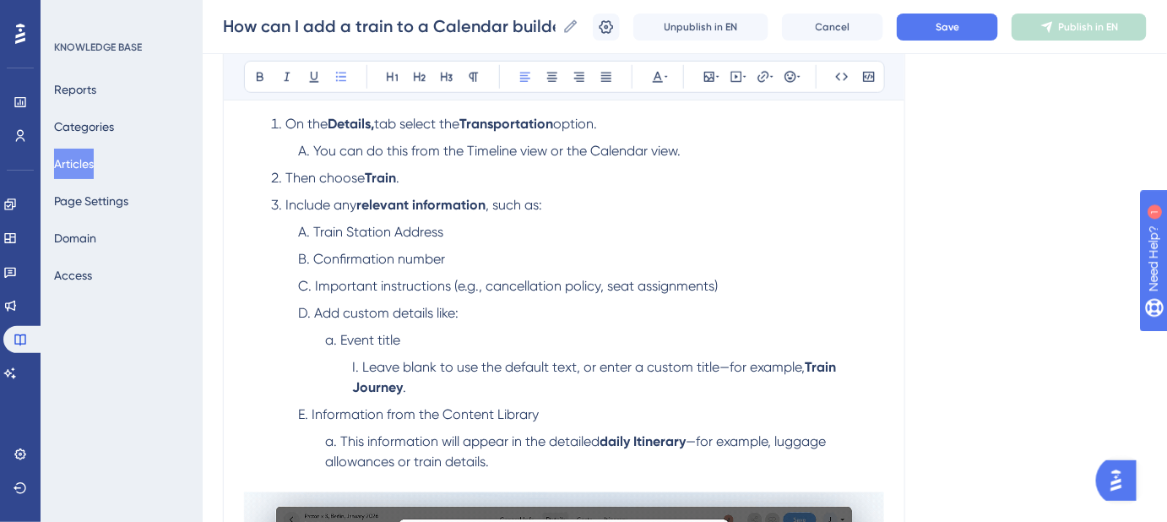
click at [295, 410] on ol "Train Station Address Confirmation number Important instructions (e.g., cancell…" at bounding box center [577, 347] width 613 height 250
click at [339, 434] on span "This information will appear in the detailed" at bounding box center [468, 441] width 259 height 16
click at [966, 34] on button "Save" at bounding box center [947, 27] width 101 height 27
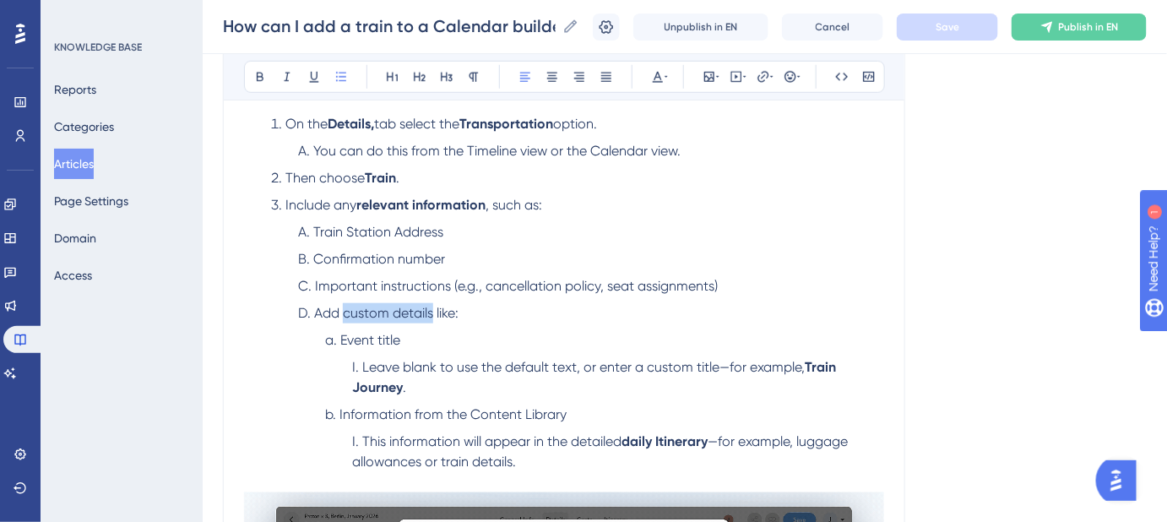
drag, startPoint x: 431, startPoint y: 312, endPoint x: 345, endPoint y: 314, distance: 86.1
click at [345, 314] on span "Add custom details like:" at bounding box center [386, 313] width 144 height 16
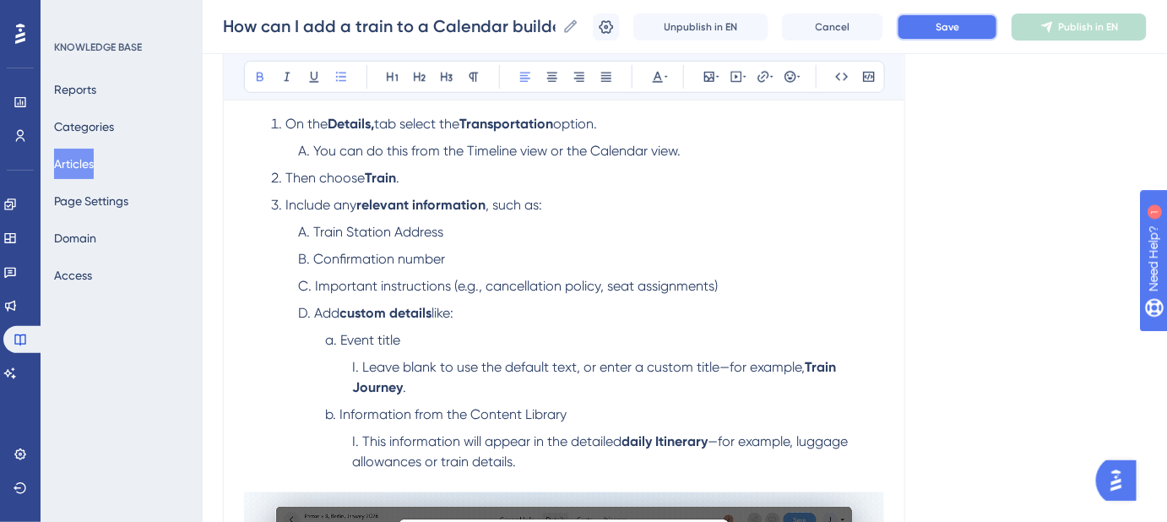
click at [956, 30] on span "Save" at bounding box center [947, 27] width 24 height 14
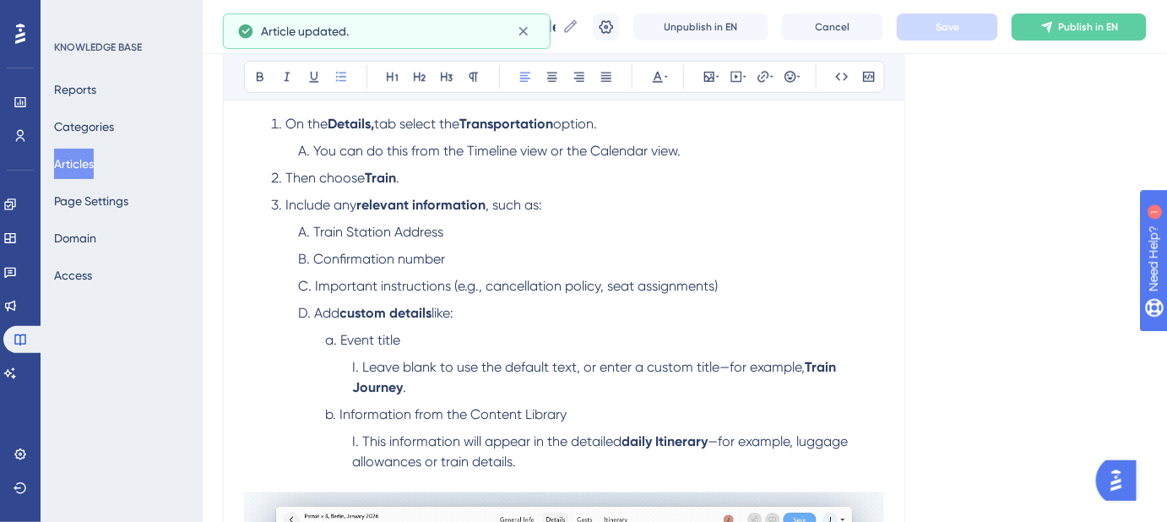
drag, startPoint x: 473, startPoint y: 307, endPoint x: 316, endPoint y: 310, distance: 157.0
click at [316, 310] on li "Add custom details like:" at bounding box center [591, 313] width 586 height 20
copy li "Add custom details like:"
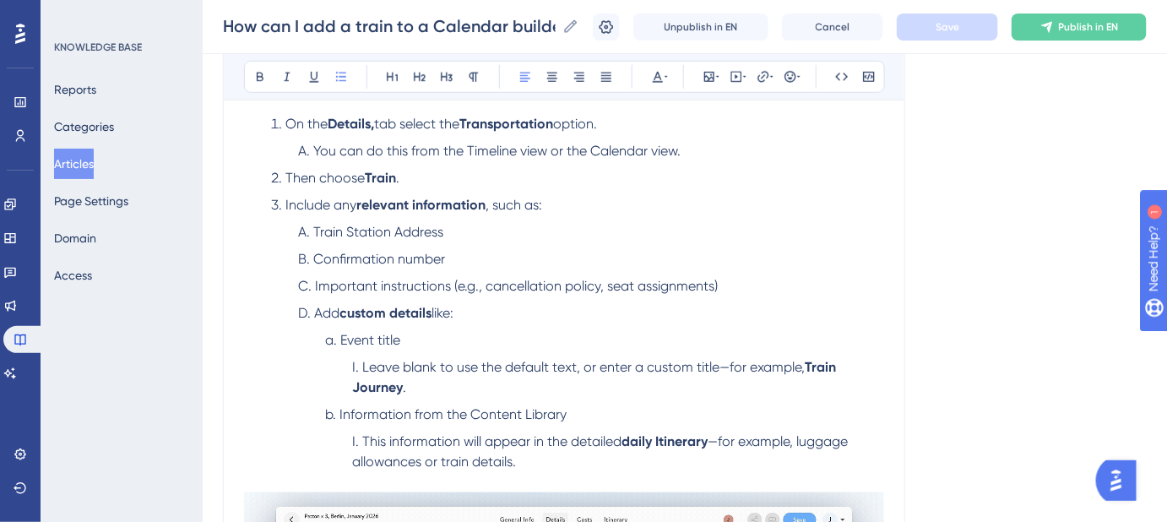
click at [772, 324] on ol "Train Station Address Confirmation number Important instructions (e.g., cancell…" at bounding box center [577, 347] width 613 height 250
drag, startPoint x: 457, startPoint y: 312, endPoint x: 316, endPoint y: 314, distance: 141.0
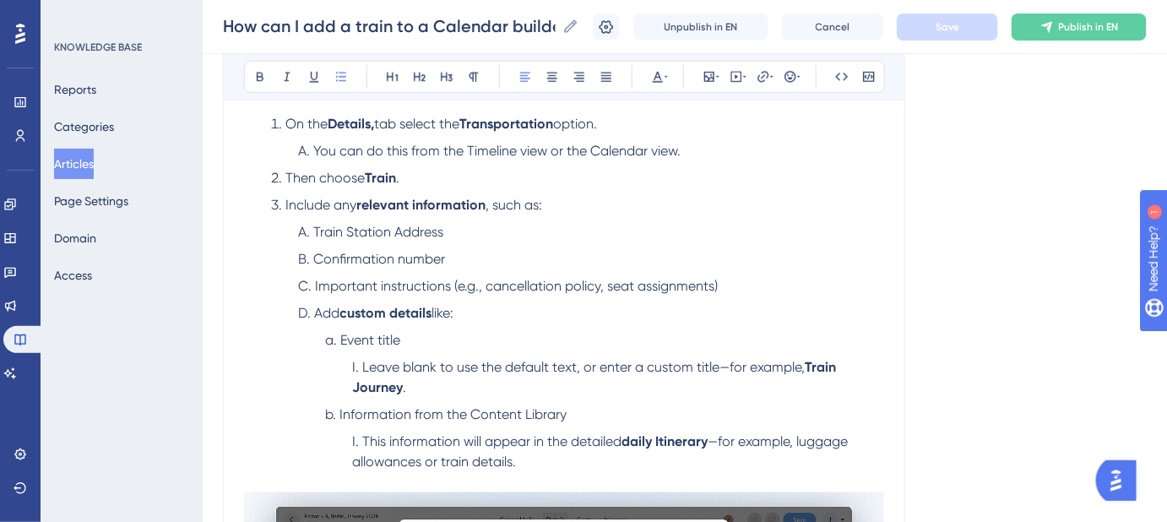
click at [316, 314] on li "Add custom details like:" at bounding box center [591, 313] width 586 height 20
copy li "Add custom details like:"
click at [447, 317] on span "like:" at bounding box center [442, 313] width 22 height 16
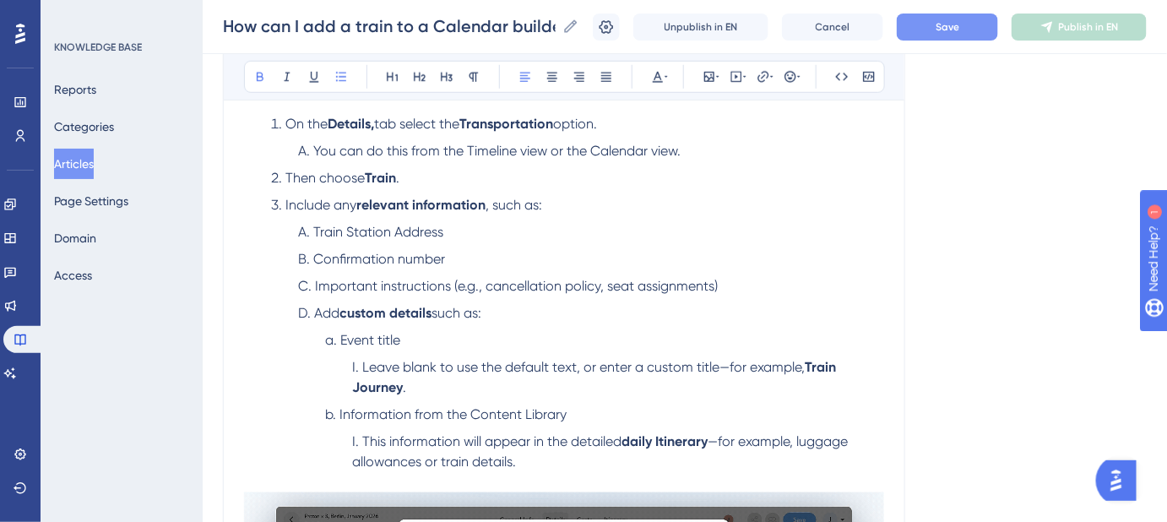
click at [433, 314] on span "such as:" at bounding box center [456, 313] width 50 height 16
click at [326, 315] on span "Add" at bounding box center [326, 313] width 25 height 16
click at [326, 314] on span "Add" at bounding box center [326, 313] width 25 height 16
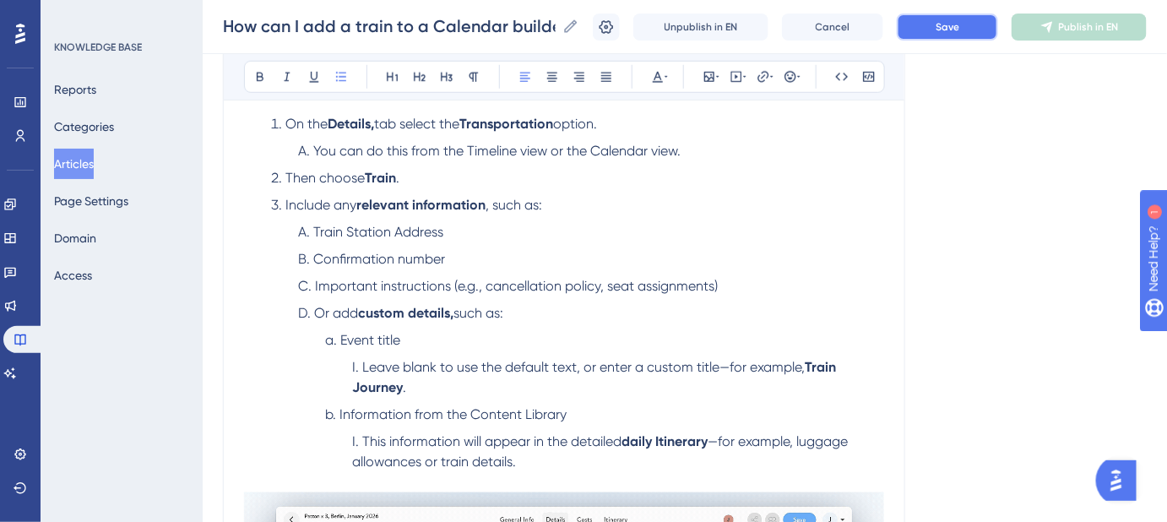
click at [959, 33] on span "Save" at bounding box center [947, 27] width 24 height 14
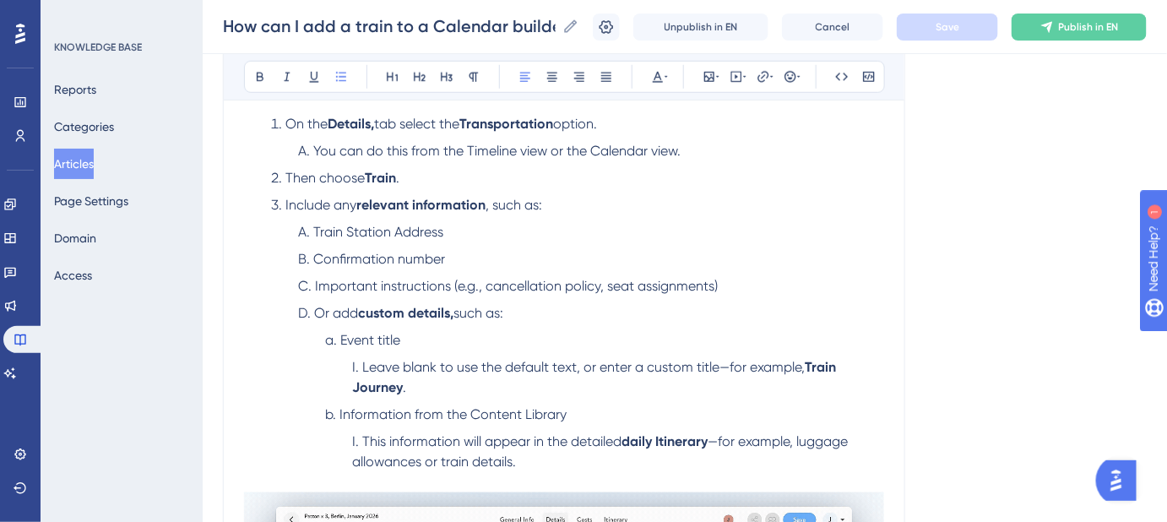
click at [351, 310] on span "Or add" at bounding box center [336, 313] width 44 height 16
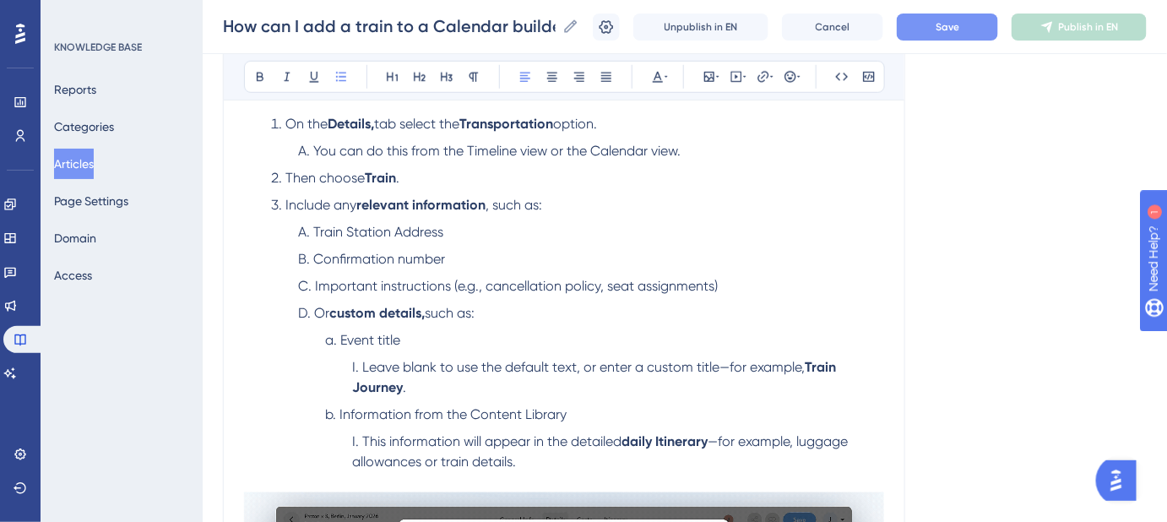
click at [942, 33] on button "Save" at bounding box center [947, 27] width 101 height 27
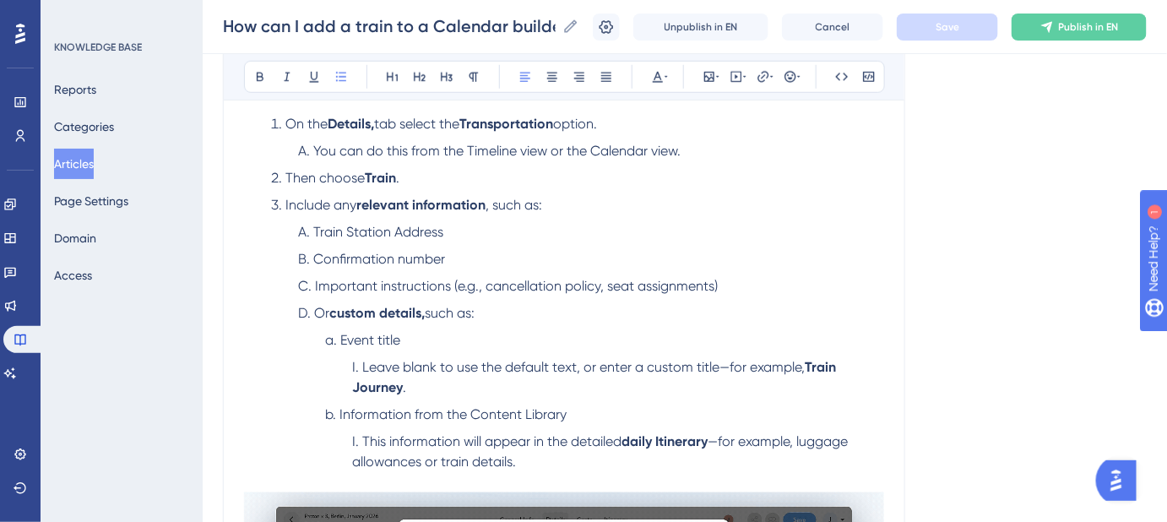
click at [574, 414] on li "Information from the Content Library" at bounding box center [604, 414] width 559 height 20
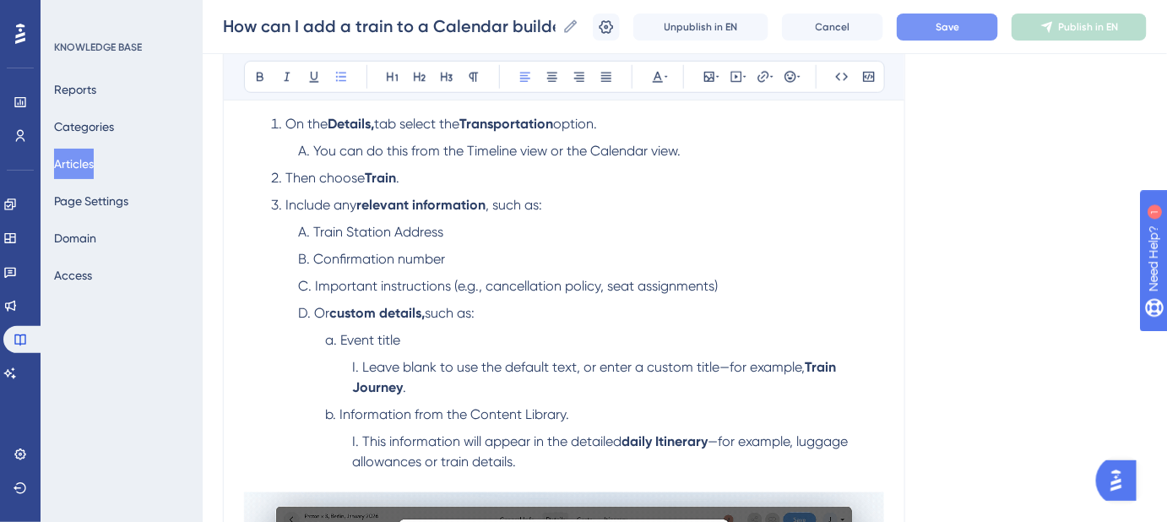
click at [951, 37] on button "Save" at bounding box center [947, 27] width 101 height 27
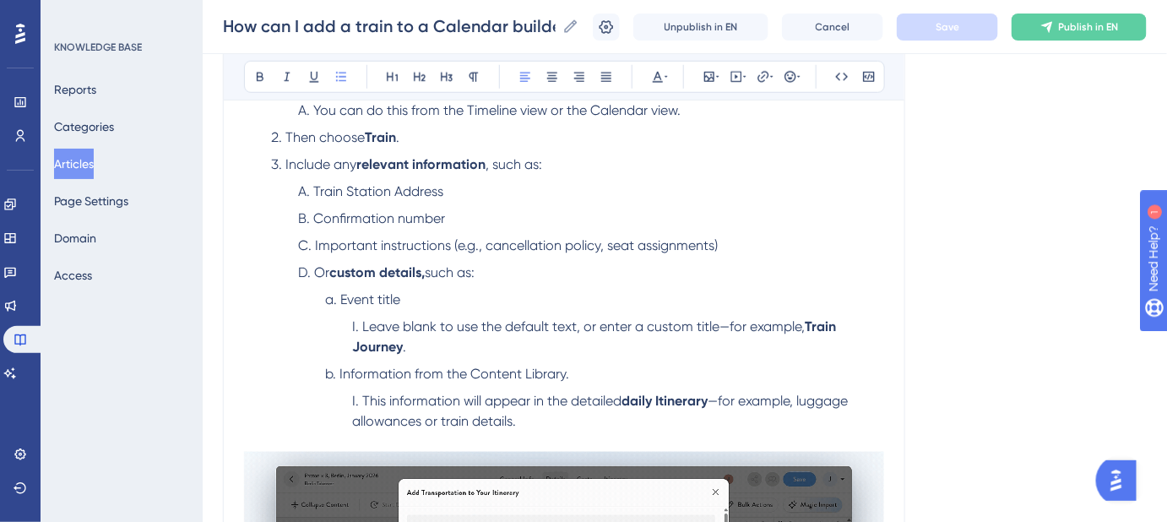
scroll to position [511, 0]
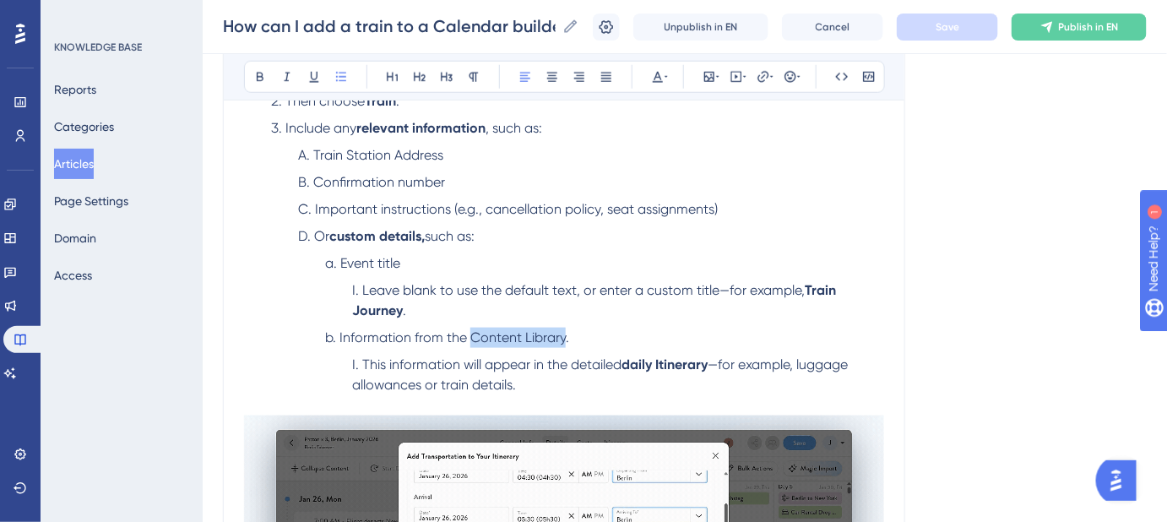
drag, startPoint x: 564, startPoint y: 337, endPoint x: 470, endPoint y: 341, distance: 93.8
click at [470, 341] on span "Information from the Content Library." at bounding box center [454, 337] width 230 height 16
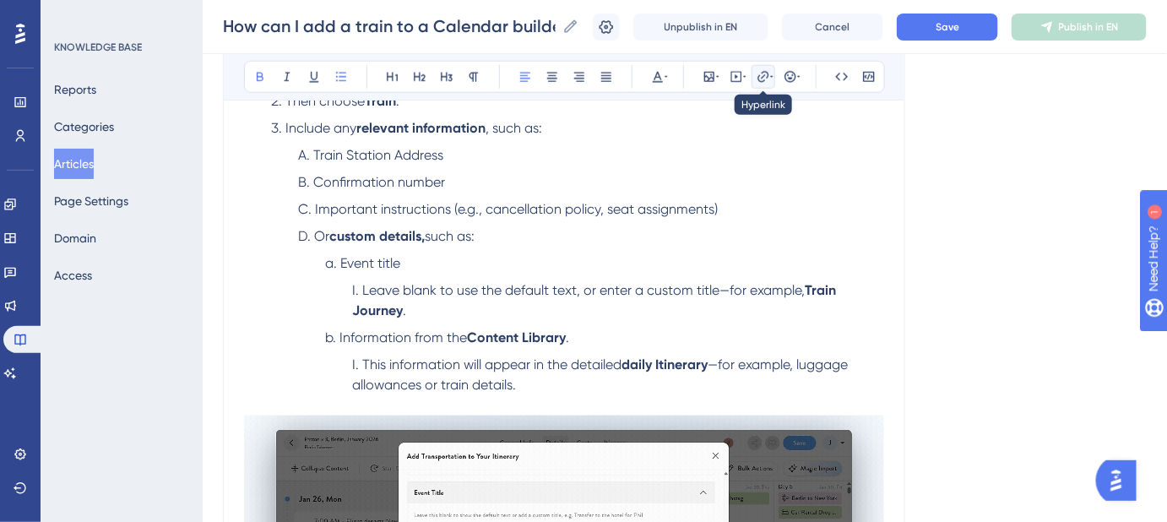
click at [764, 71] on icon at bounding box center [762, 76] width 11 height 11
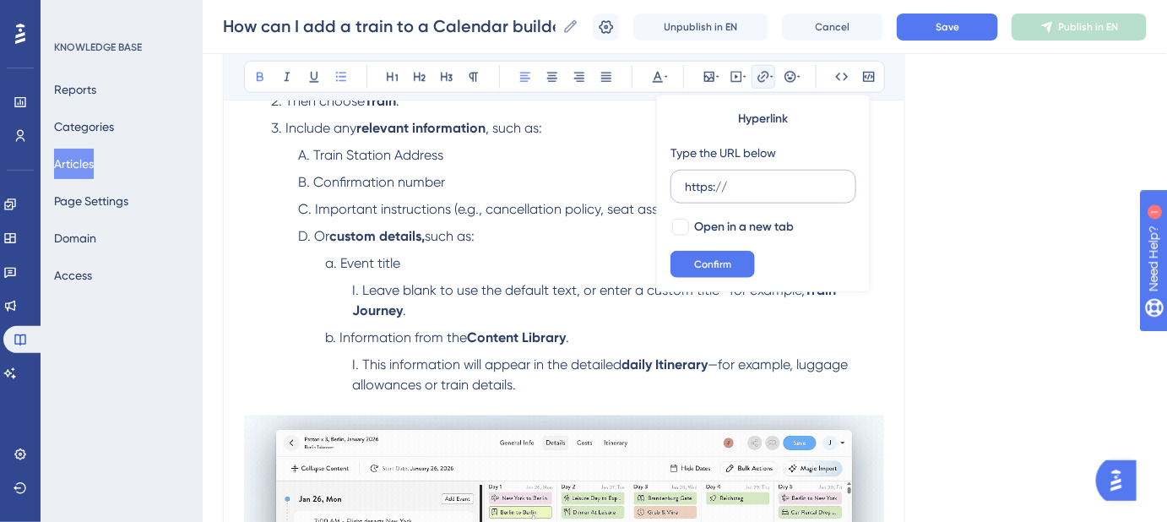
drag, startPoint x: 740, startPoint y: 186, endPoint x: 681, endPoint y: 192, distance: 59.5
click at [681, 192] on label "https://" at bounding box center [763, 187] width 186 height 34
click at [685, 192] on input "https://" at bounding box center [763, 186] width 157 height 19
type input "https://help.safariportal.app/en/articles/5616--content-library"
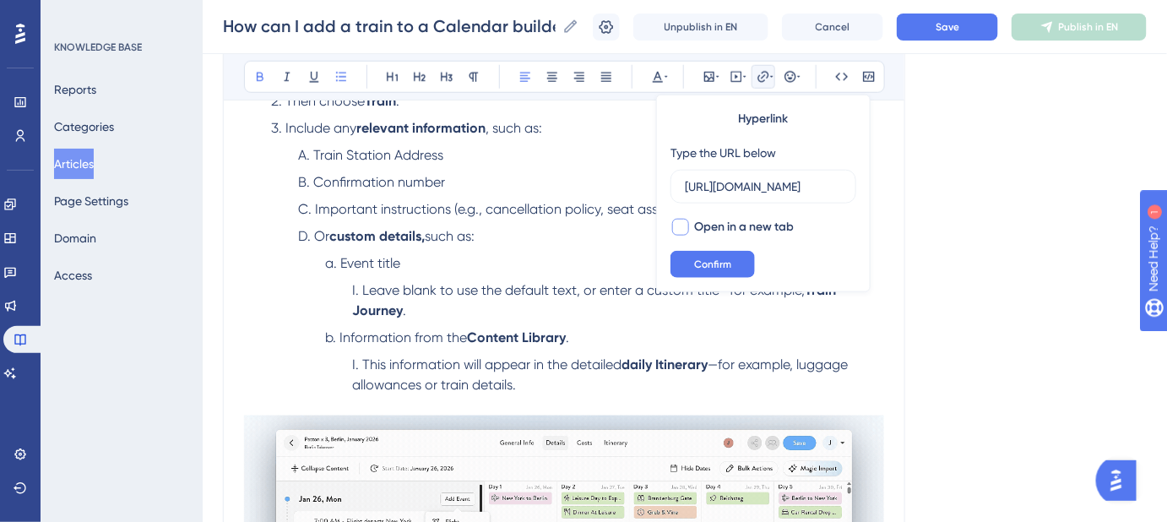
click at [681, 227] on div at bounding box center [680, 227] width 17 height 17
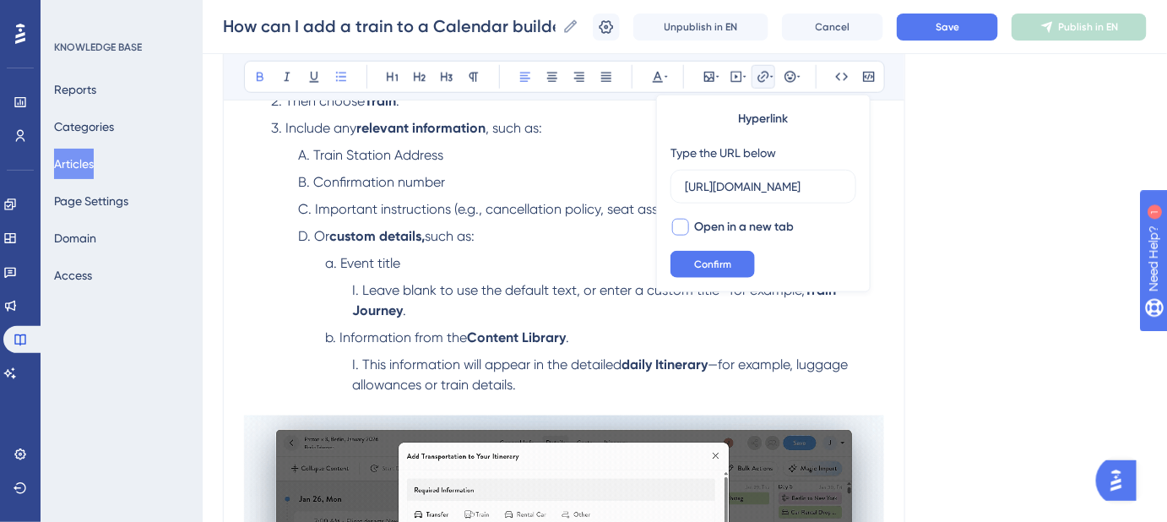
checkbox input "true"
click at [699, 253] on button "Confirm" at bounding box center [712, 264] width 84 height 27
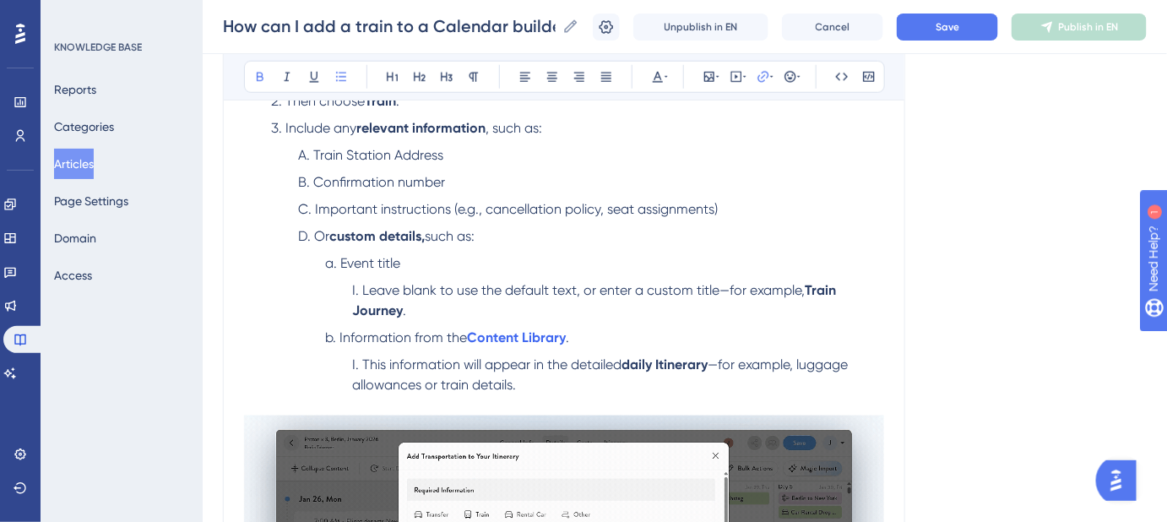
click at [886, 192] on div "How can I add a train to a Calendar builder itinerary? Easily add train travel …" at bounding box center [564, 225] width 682 height 1094
click at [971, 30] on button "Save" at bounding box center [947, 27] width 101 height 27
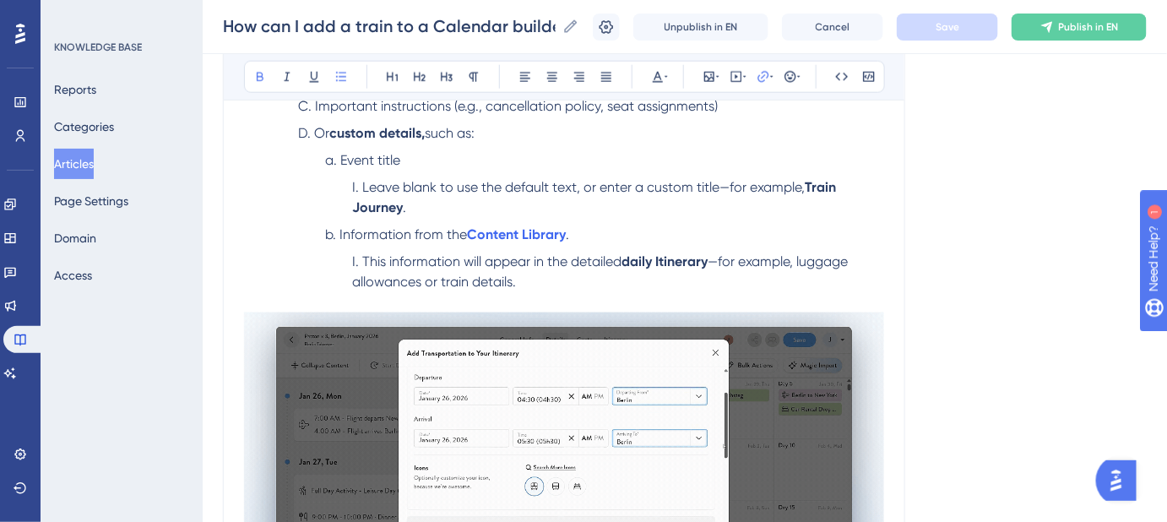
scroll to position [588, 0]
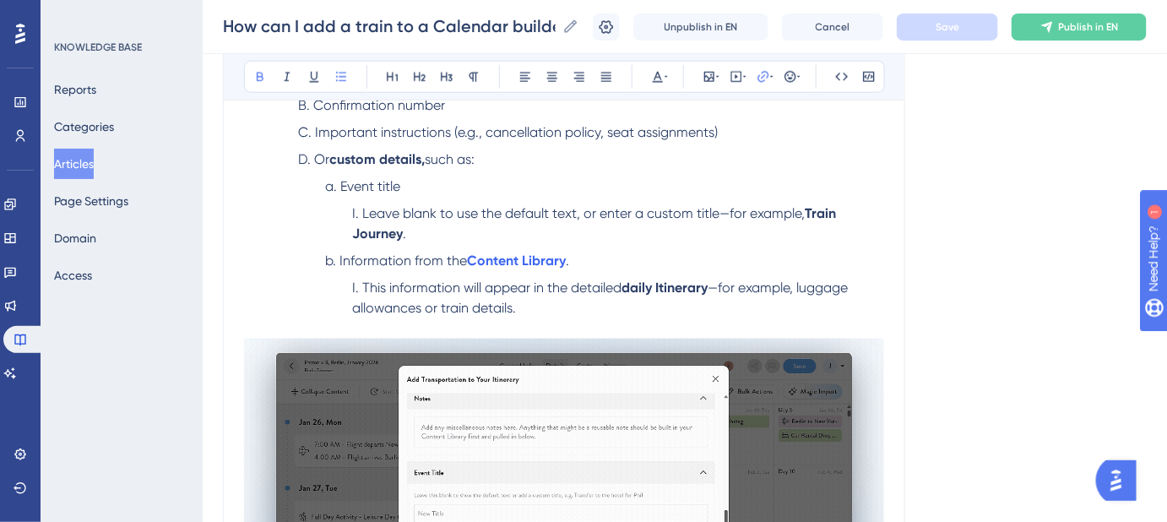
click at [494, 306] on span "—for example, luggage allowances or train details." at bounding box center [601, 297] width 499 height 36
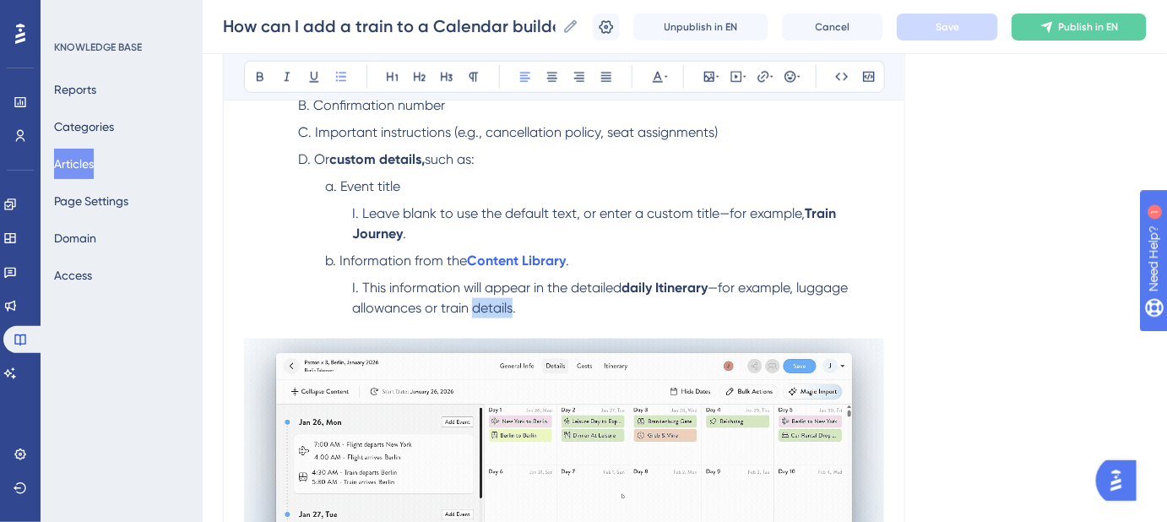
click at [494, 306] on span "—for example, luggage allowances or train details." at bounding box center [601, 297] width 499 height 36
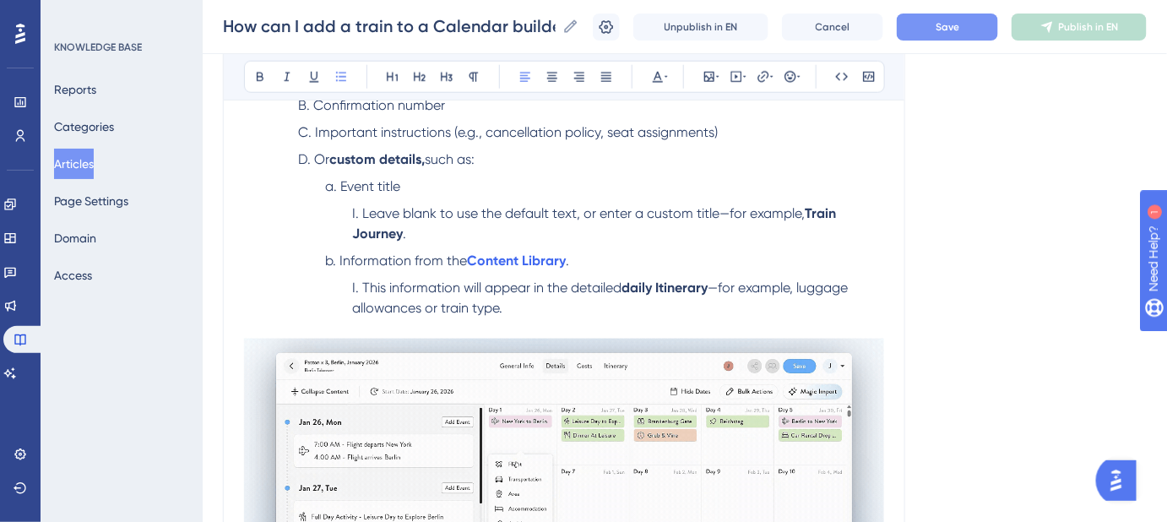
click at [959, 28] on span "Save" at bounding box center [947, 27] width 24 height 14
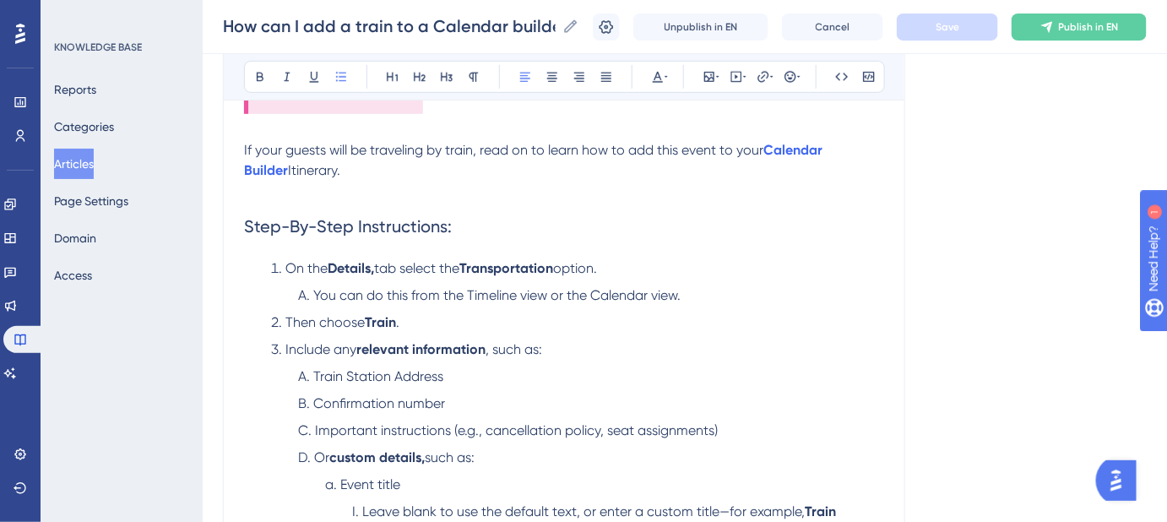
scroll to position [280, 0]
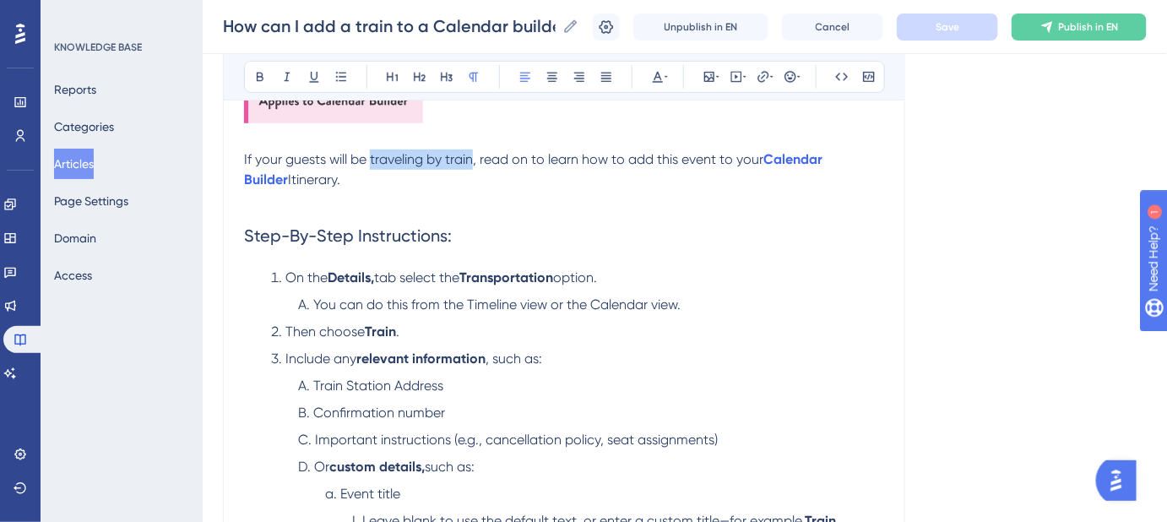
drag, startPoint x: 371, startPoint y: 159, endPoint x: 472, endPoint y: 160, distance: 100.5
click at [472, 160] on span "If your guests will be traveling by train, read on to learn how to add this eve…" at bounding box center [503, 159] width 519 height 16
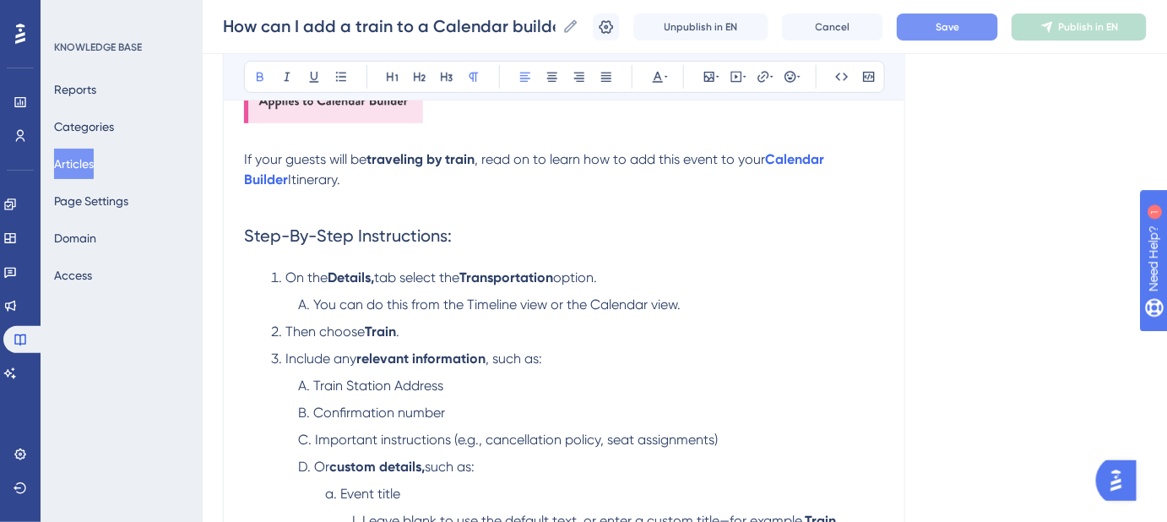
click at [967, 224] on div "Language English (Default) How can I add a train to a Calendar builder itinerar…" at bounding box center [685, 466] width 924 height 1276
click at [954, 29] on span "Save" at bounding box center [947, 27] width 24 height 14
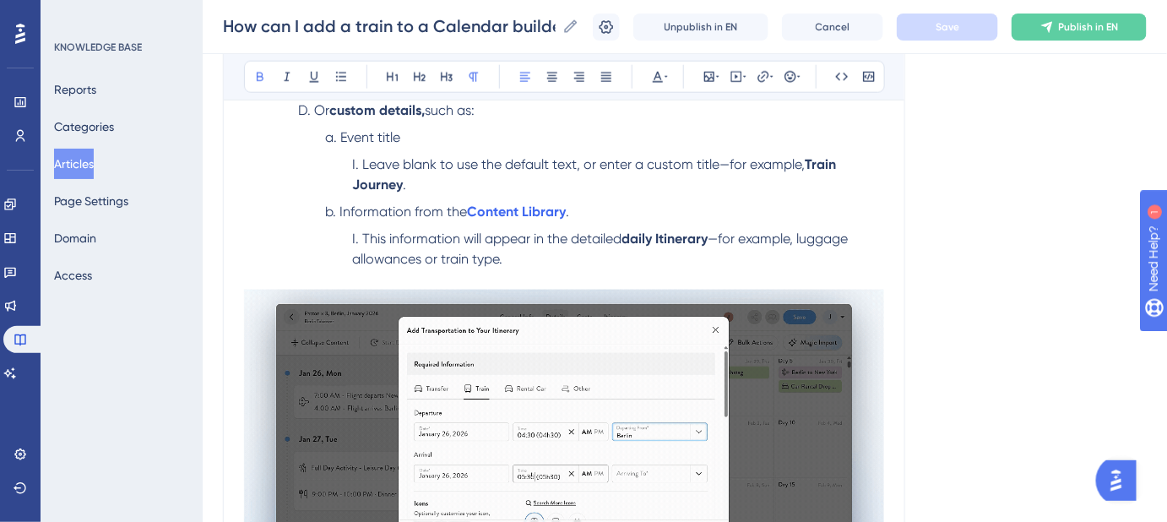
scroll to position [664, 0]
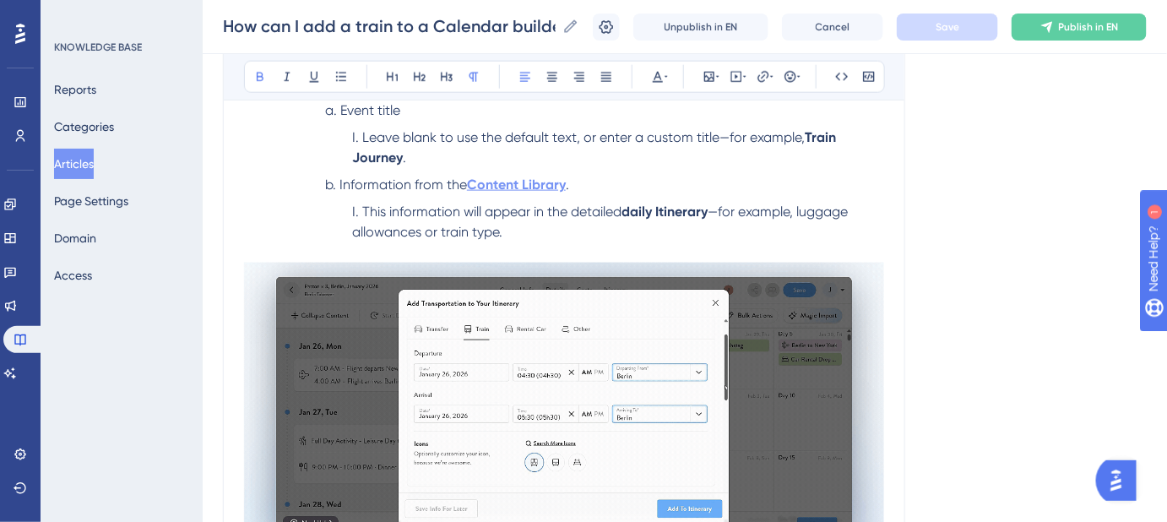
click at [542, 179] on strong "Content Library" at bounding box center [516, 184] width 99 height 16
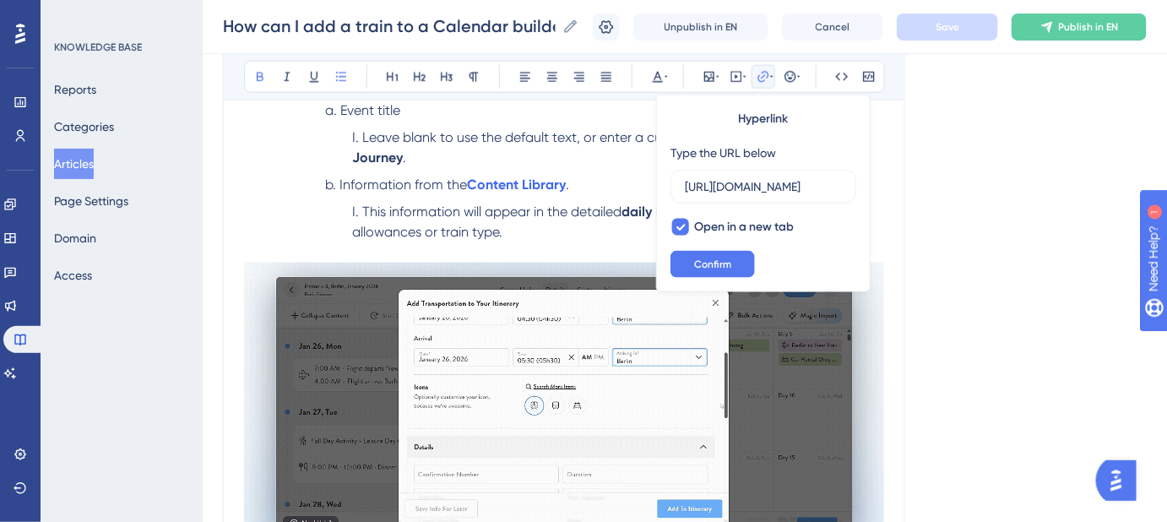
scroll to position [0, 188]
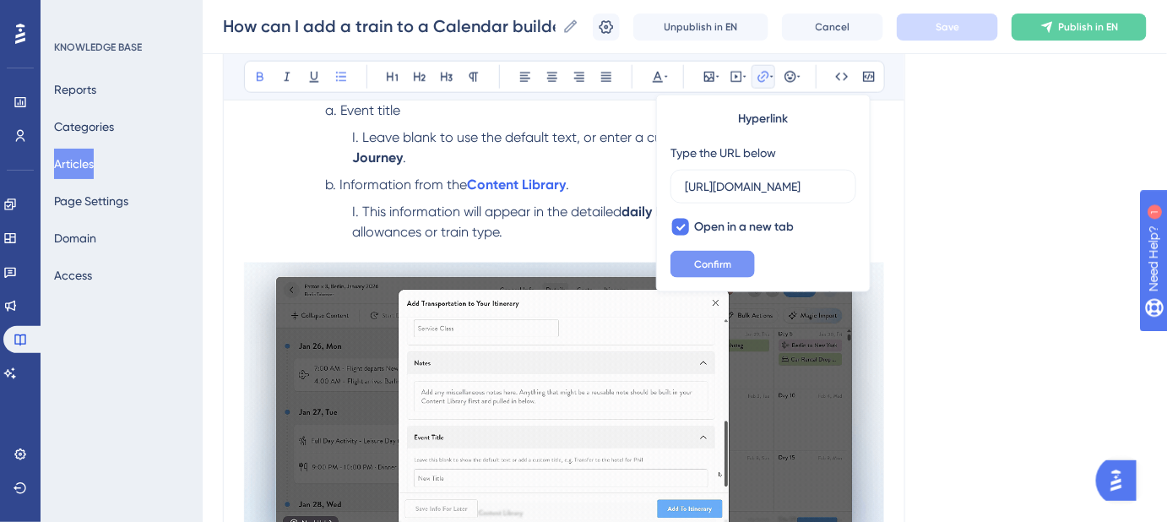
click at [718, 251] on div "Hyperlink Type the URL below https://help.safariportal.app/en/articles/5616--co…" at bounding box center [763, 194] width 214 height 198
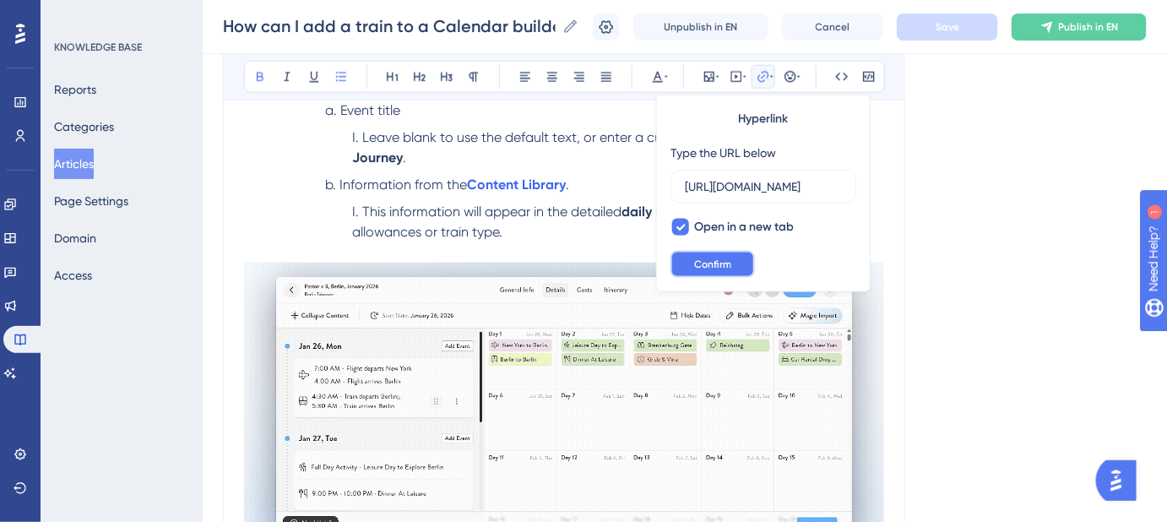
click at [721, 259] on span "Confirm" at bounding box center [712, 264] width 37 height 14
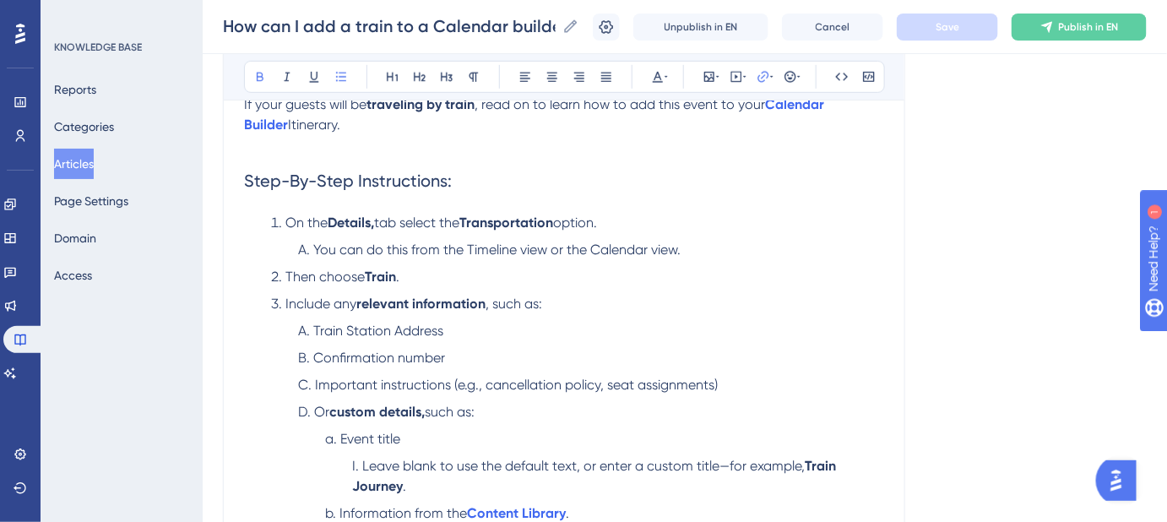
scroll to position [127, 0]
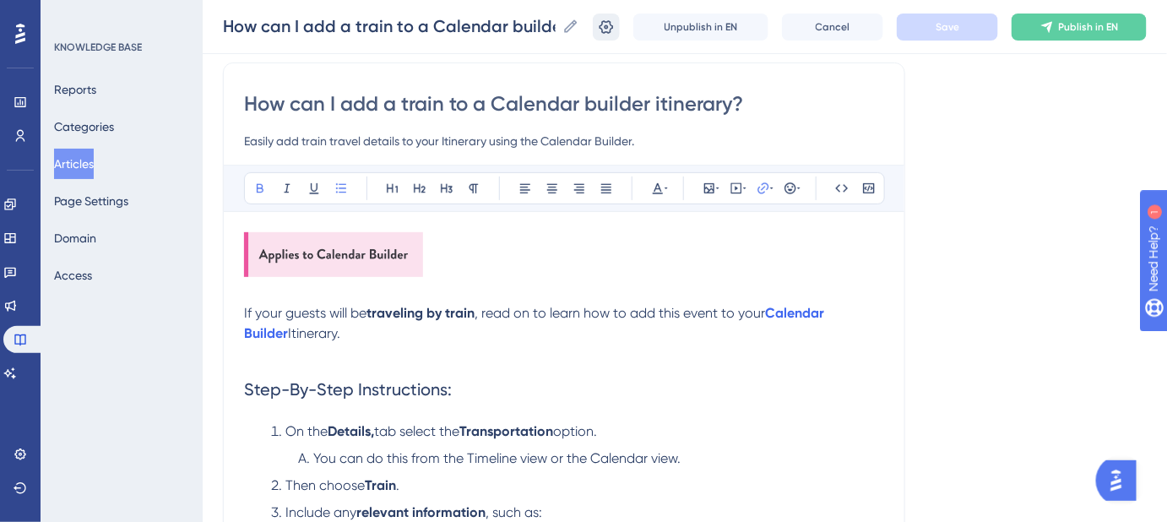
click at [614, 28] on icon at bounding box center [606, 26] width 14 height 14
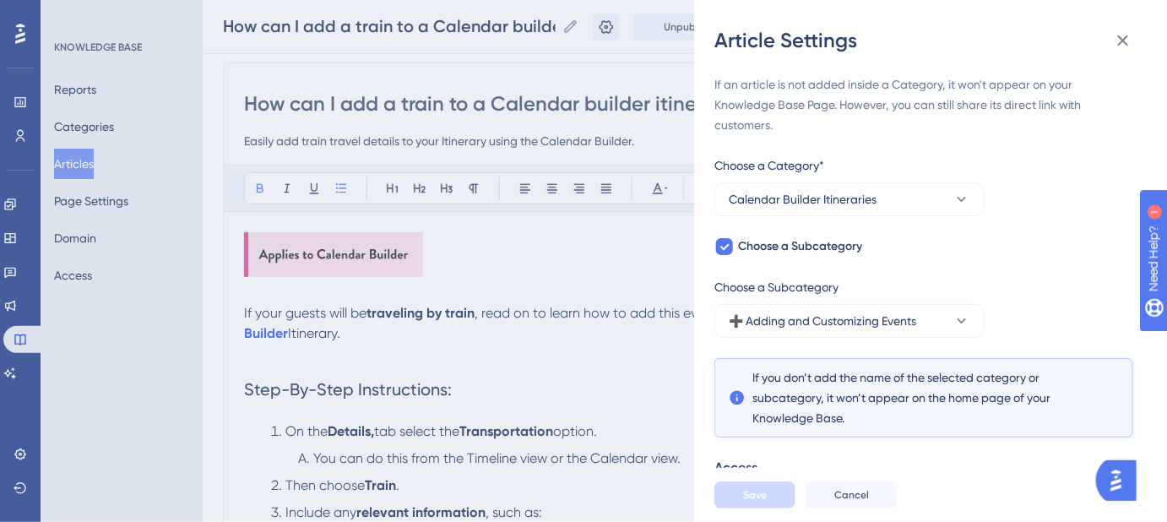
click at [582, 72] on div "Article Settings If an article is not added inside a Category, it won't appear …" at bounding box center [583, 261] width 1167 height 522
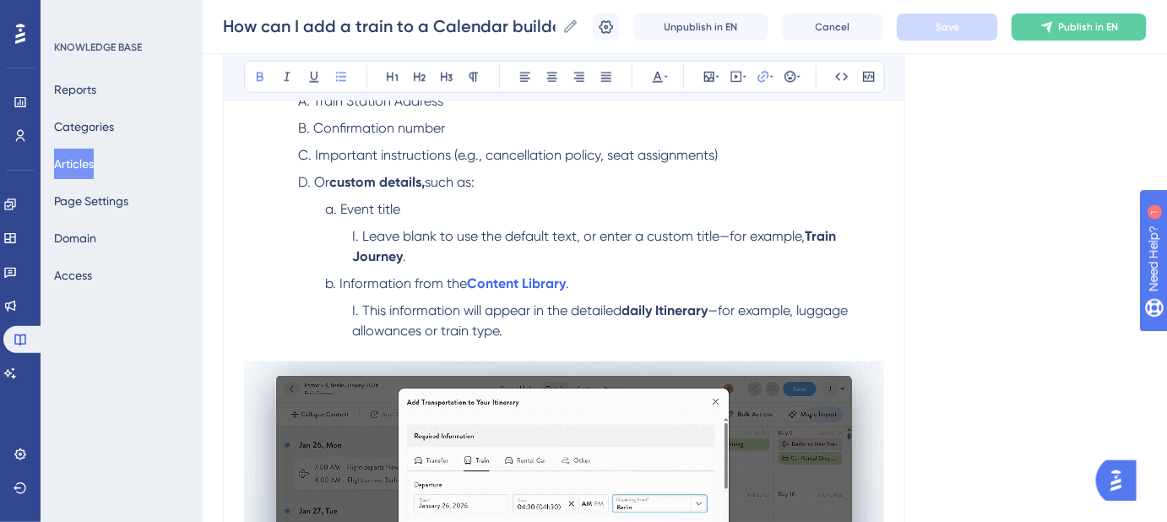
scroll to position [531, 0]
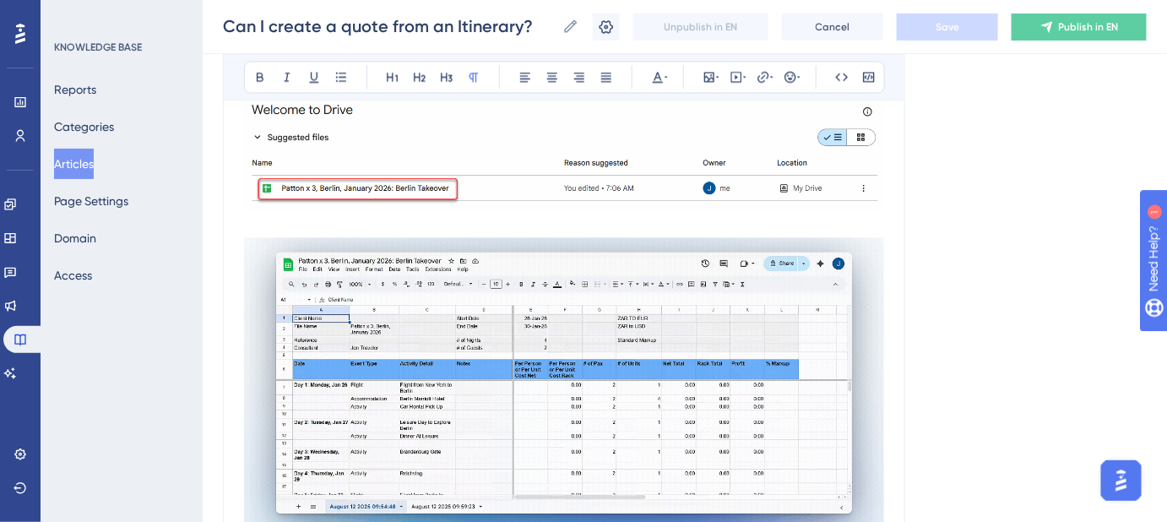
scroll to position [1227, 0]
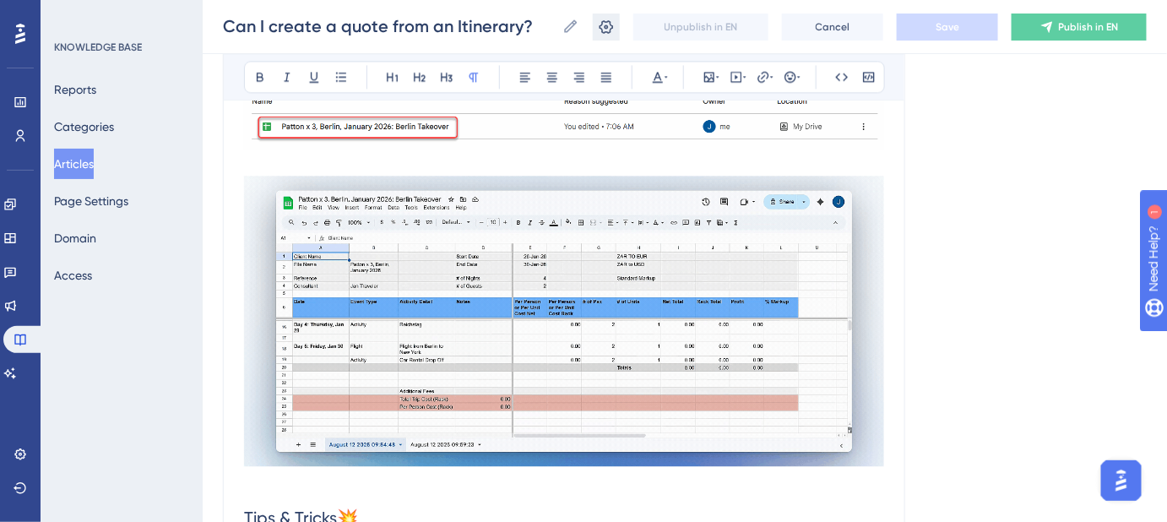
click at [612, 33] on icon at bounding box center [606, 26] width 14 height 14
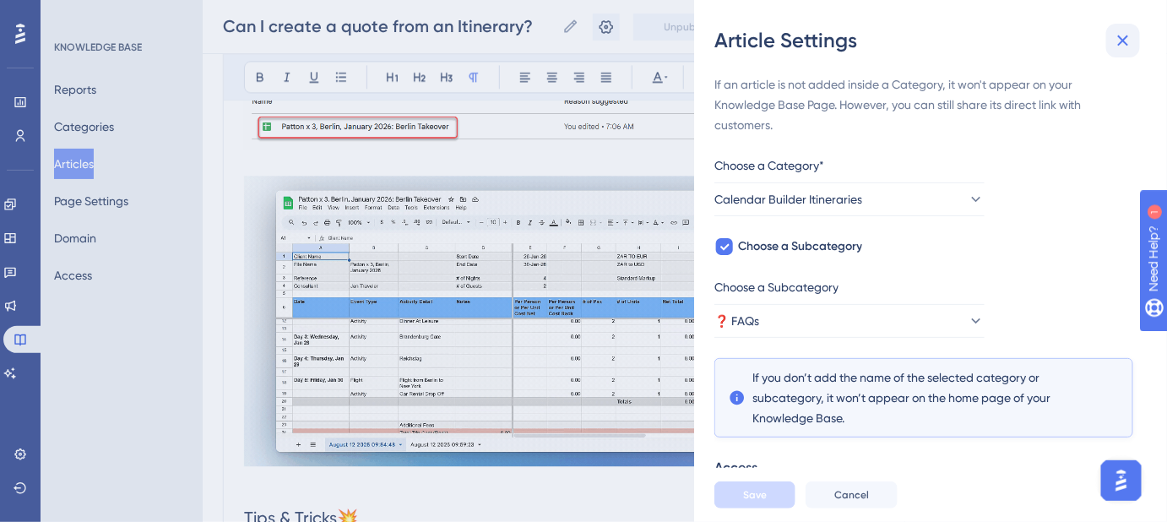
click at [1130, 41] on icon at bounding box center [1123, 40] width 20 height 20
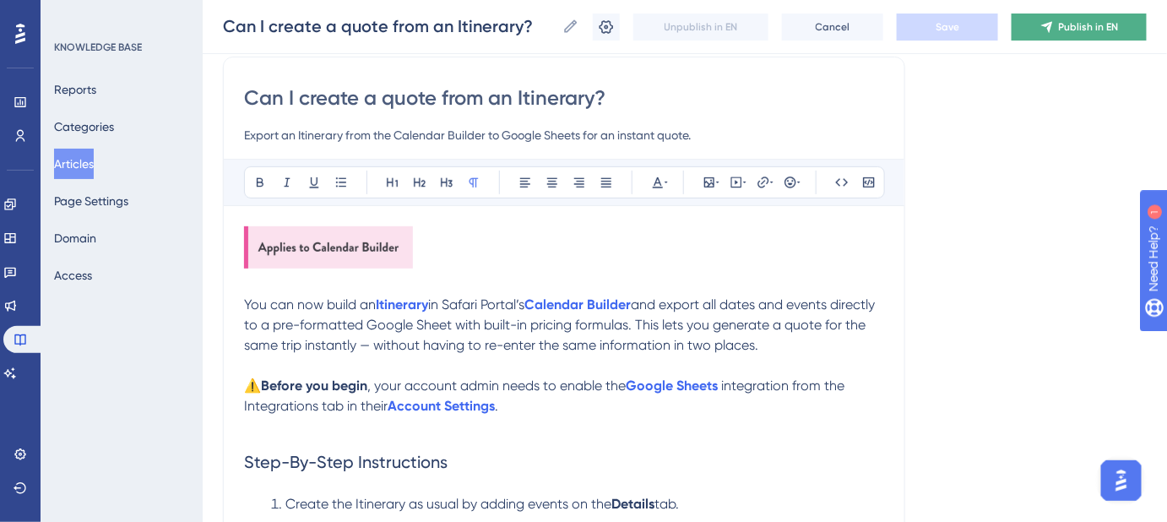
scroll to position [76, 0]
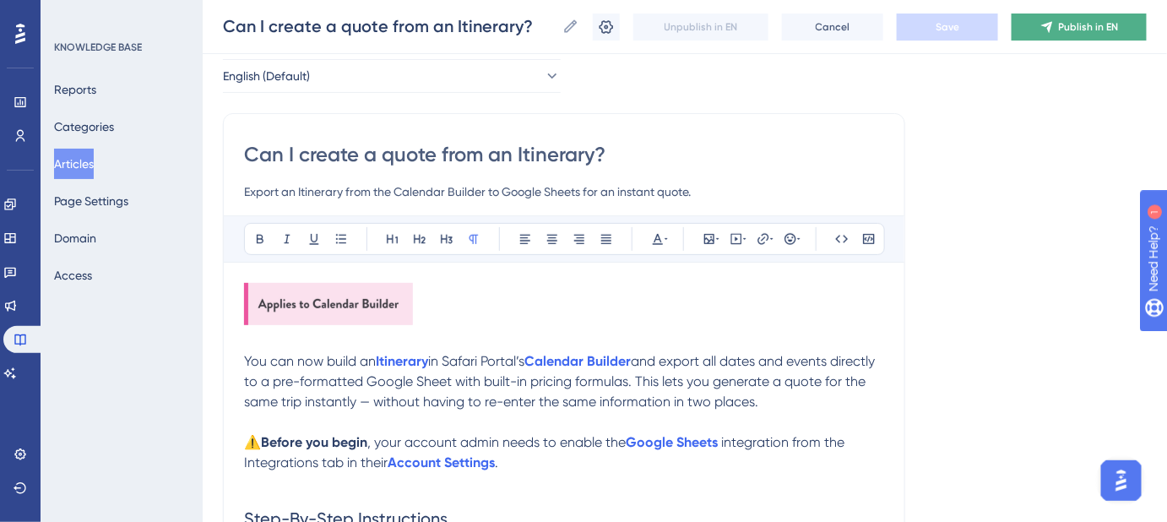
click at [1093, 30] on span "Publish in EN" at bounding box center [1089, 27] width 60 height 14
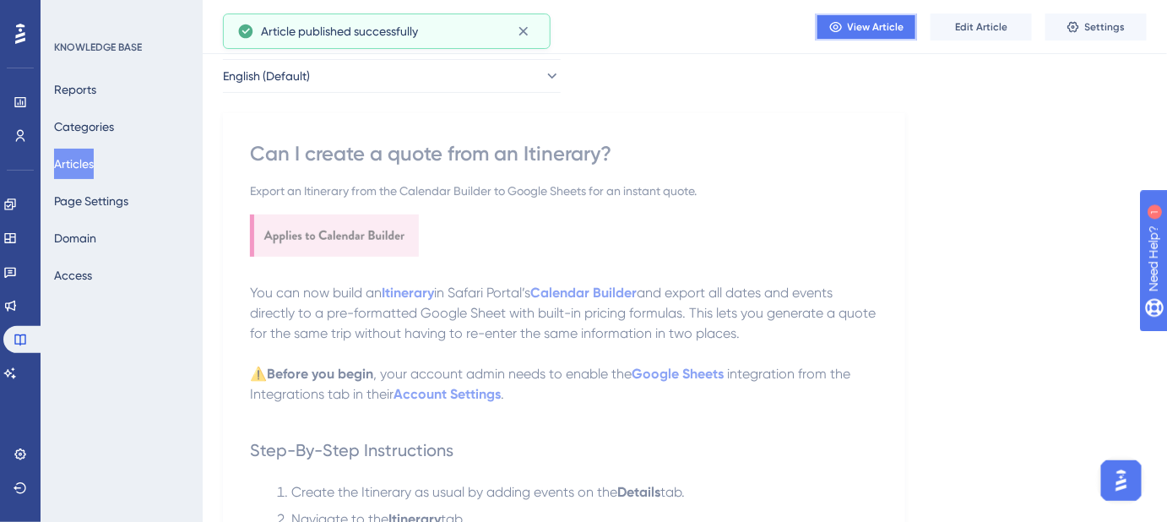
click at [872, 32] on span "View Article" at bounding box center [876, 27] width 57 height 14
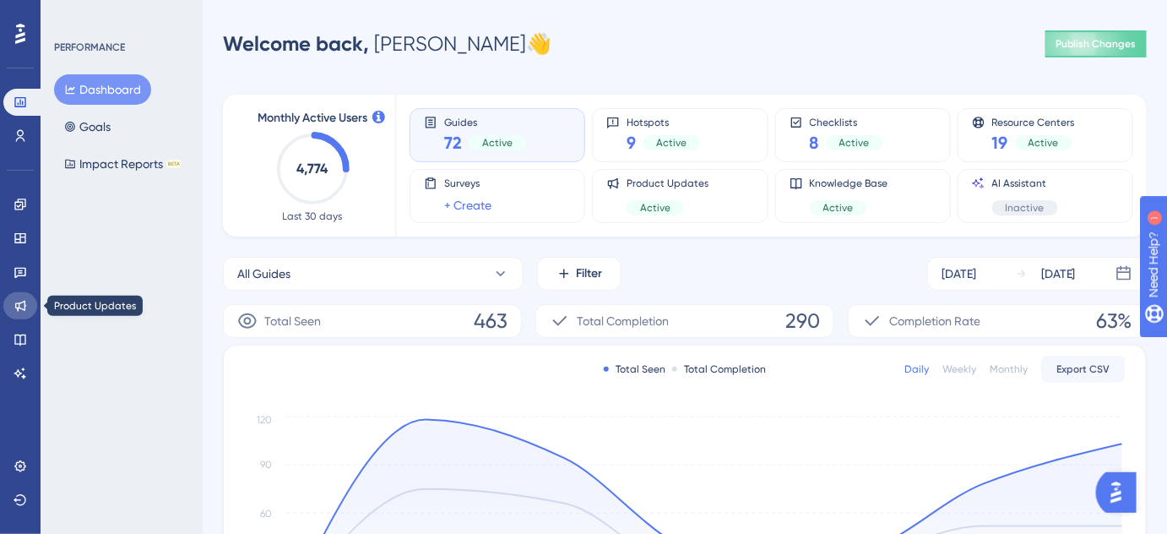
click at [9, 305] on link at bounding box center [20, 305] width 34 height 27
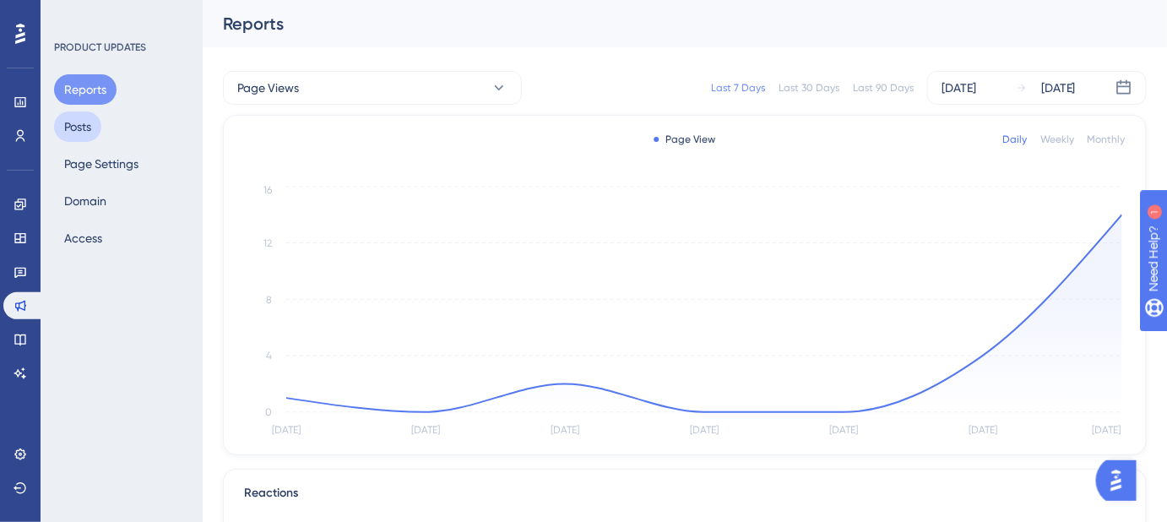
click at [75, 128] on button "Posts" at bounding box center [77, 126] width 47 height 30
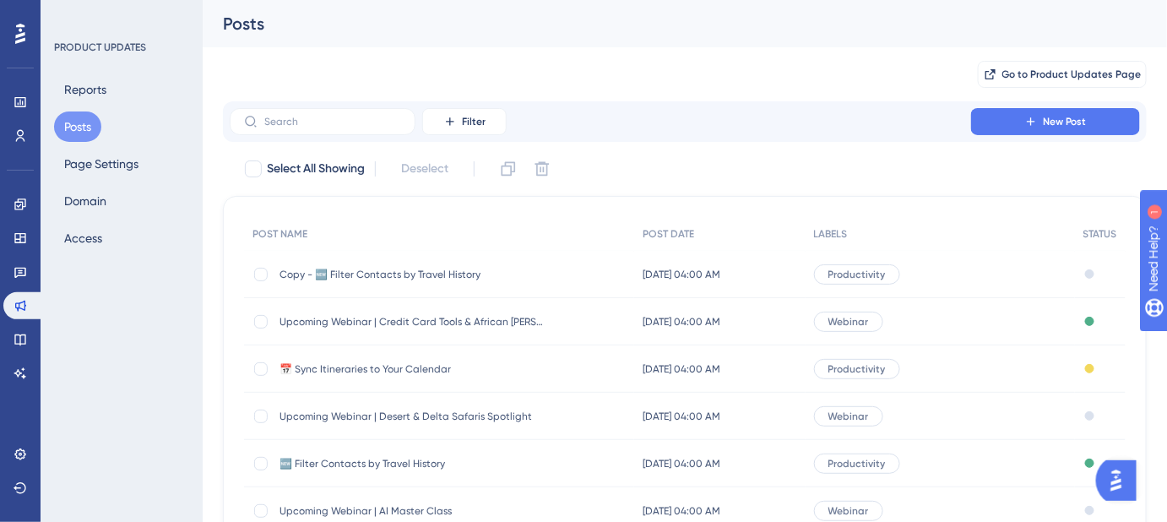
scroll to position [76, 0]
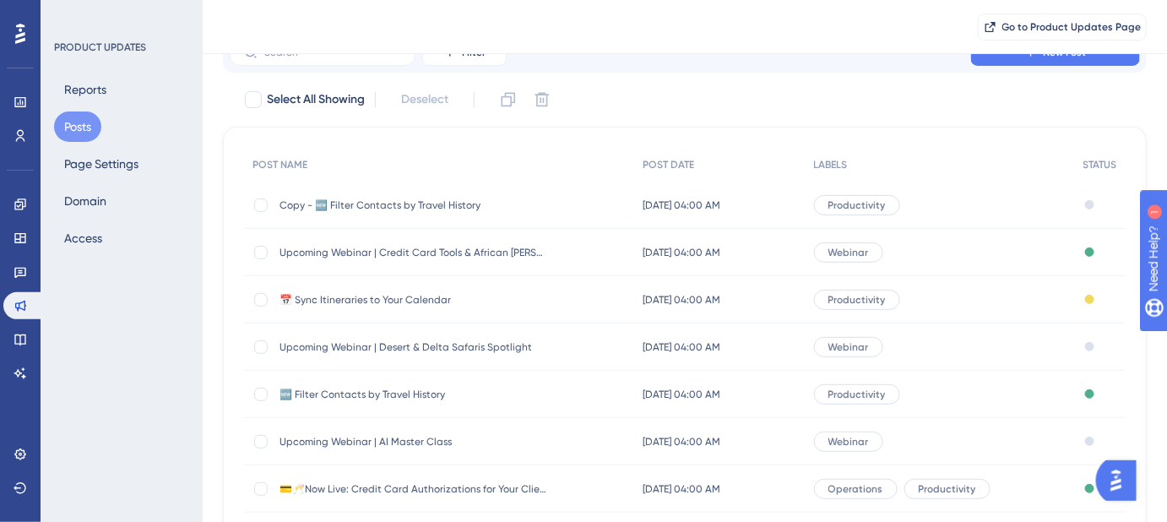
click at [408, 205] on span "Copy - 🆕 Filter Contacts by Travel History" at bounding box center [414, 205] width 270 height 14
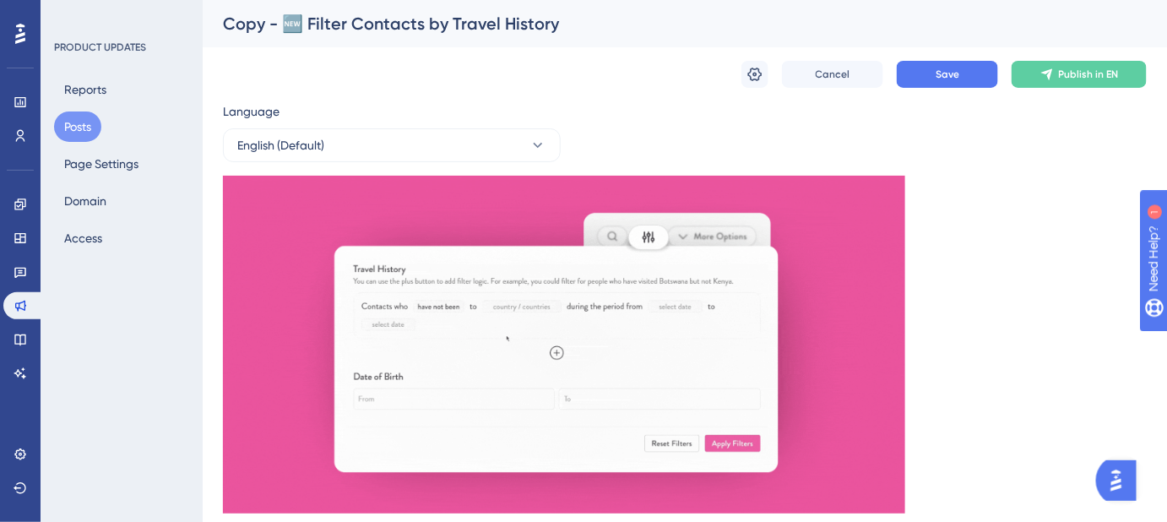
click at [564, 23] on div "Copy - 🆕 Filter Contacts by Travel History" at bounding box center [663, 24] width 881 height 24
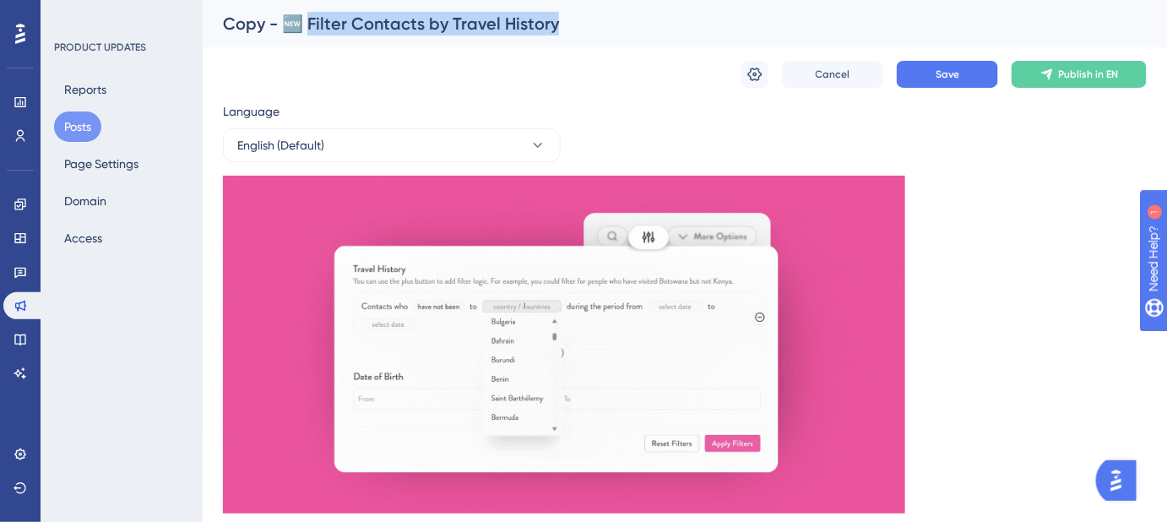
drag, startPoint x: 563, startPoint y: 23, endPoint x: 312, endPoint y: 25, distance: 250.7
click at [312, 25] on div "Copy - 🆕 Filter Contacts by Travel History" at bounding box center [663, 24] width 881 height 24
click at [565, 15] on div "Copy - 🆕 Filter Contacts by Travel History" at bounding box center [663, 24] width 881 height 24
drag, startPoint x: 311, startPoint y: 20, endPoint x: 583, endPoint y: 30, distance: 272.0
click at [583, 30] on div "Copy - 🆕 Filter Contacts by Travel History" at bounding box center [663, 24] width 881 height 24
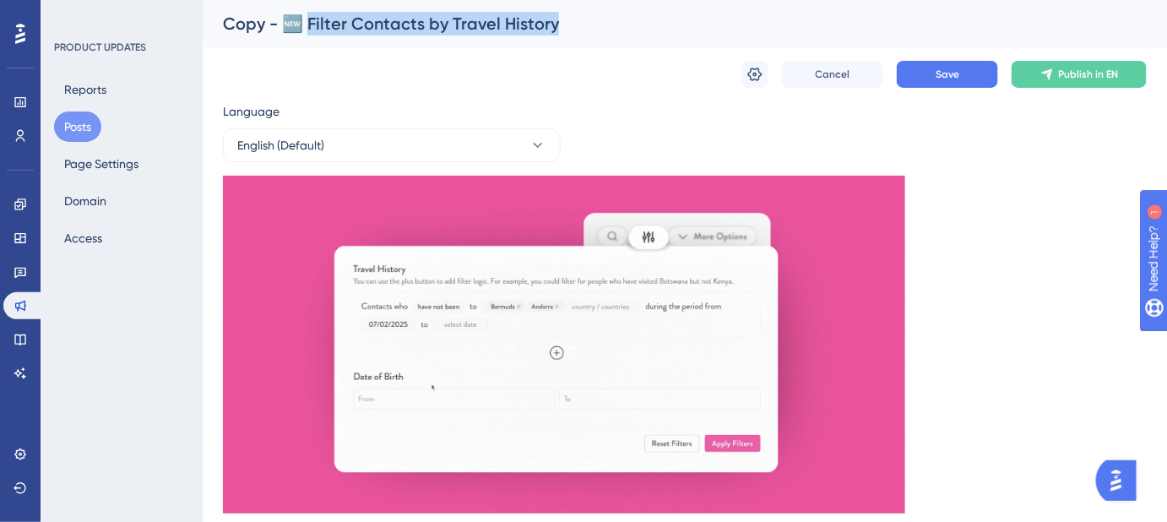
click at [597, 30] on div "Copy - 🆕 Filter Contacts by Travel History" at bounding box center [663, 24] width 881 height 24
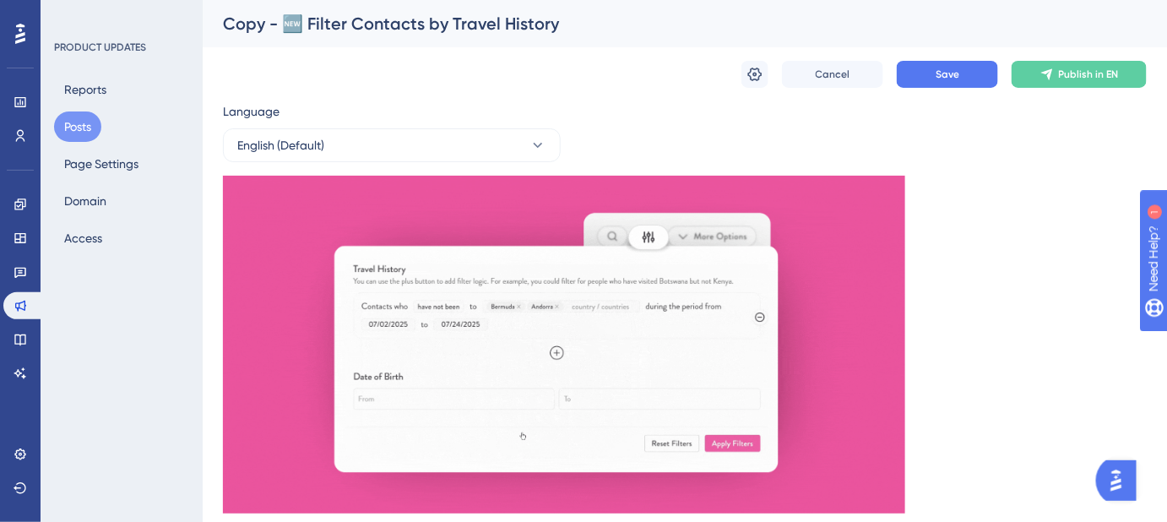
click at [578, 19] on div "Copy - 🆕 Filter Contacts by Travel History" at bounding box center [663, 24] width 881 height 24
click at [560, 30] on div "Copy - 🆕 Filter Contacts by Travel History" at bounding box center [663, 24] width 881 height 24
click at [547, 24] on div "Copy - 🆕 Filter Contacts by Travel History" at bounding box center [663, 24] width 881 height 24
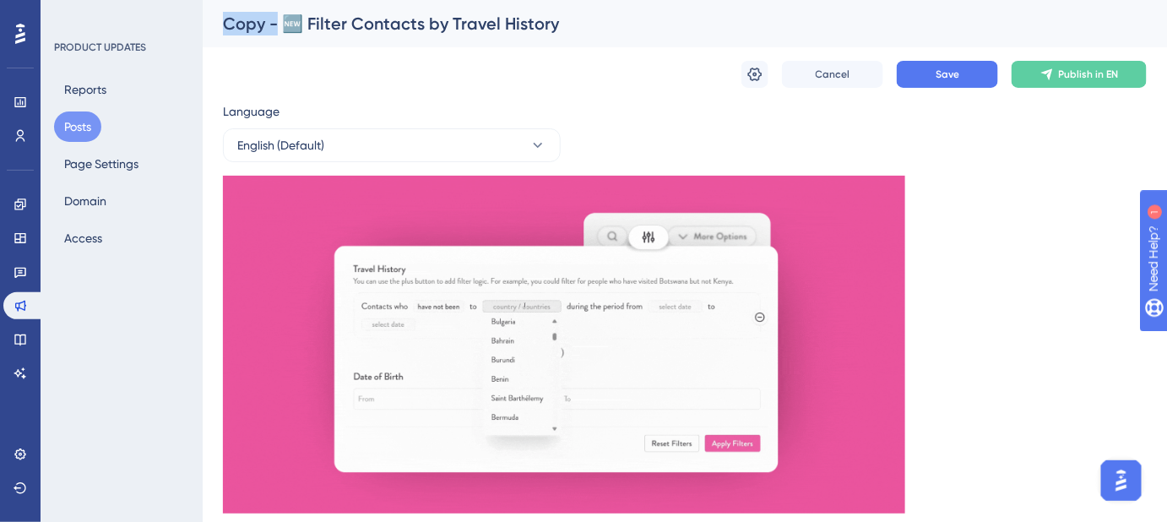
drag, startPoint x: 275, startPoint y: 22, endPoint x: 198, endPoint y: 22, distance: 77.7
click at [752, 71] on icon at bounding box center [754, 74] width 17 height 17
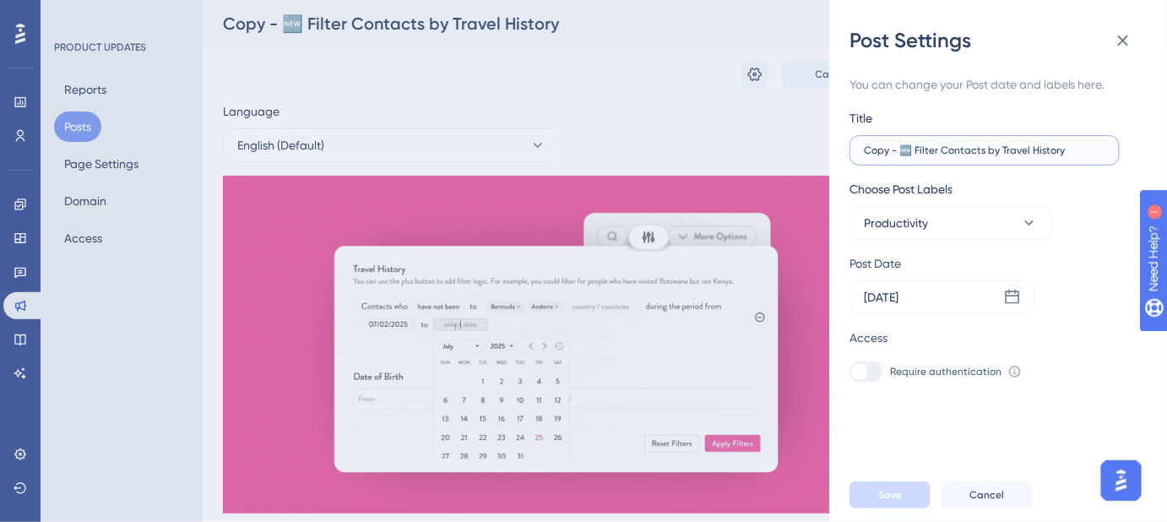
drag, startPoint x: 897, startPoint y: 152, endPoint x: 823, endPoint y: 154, distance: 73.5
click at [823, 154] on div "Post Settings You can change your Post date and labels here. Title Copy - 🆕 Fil…" at bounding box center [583, 261] width 1167 height 522
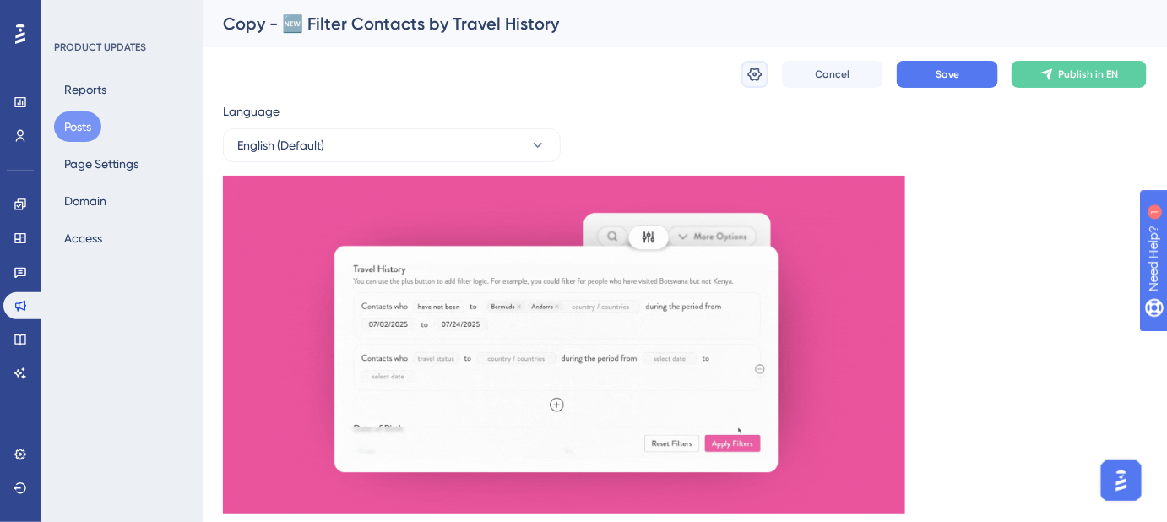
click at [765, 71] on button at bounding box center [754, 74] width 27 height 27
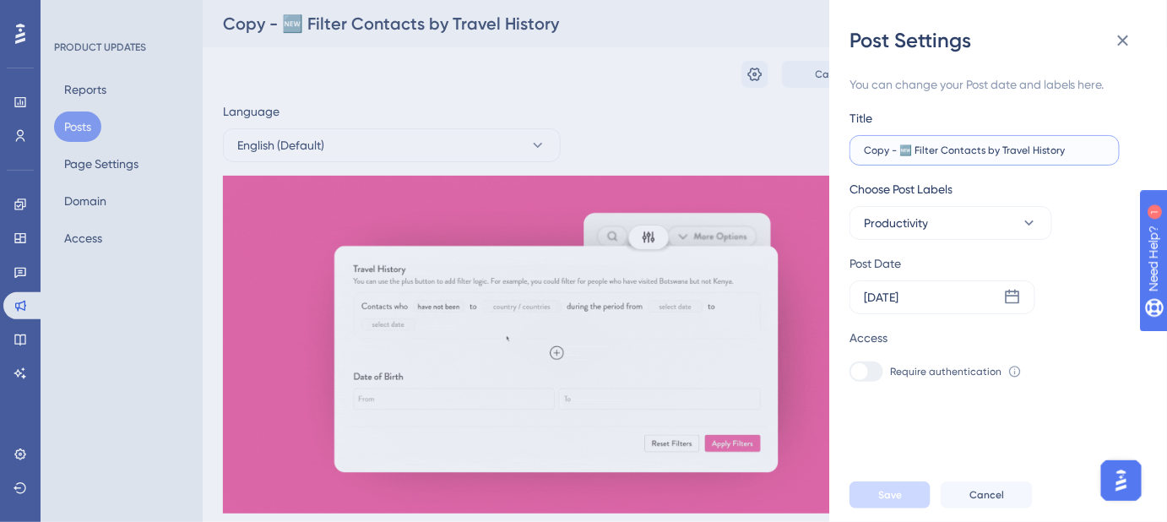
click at [897, 148] on input "Copy - 🆕 Filter Contacts by Travel History" at bounding box center [984, 150] width 241 height 12
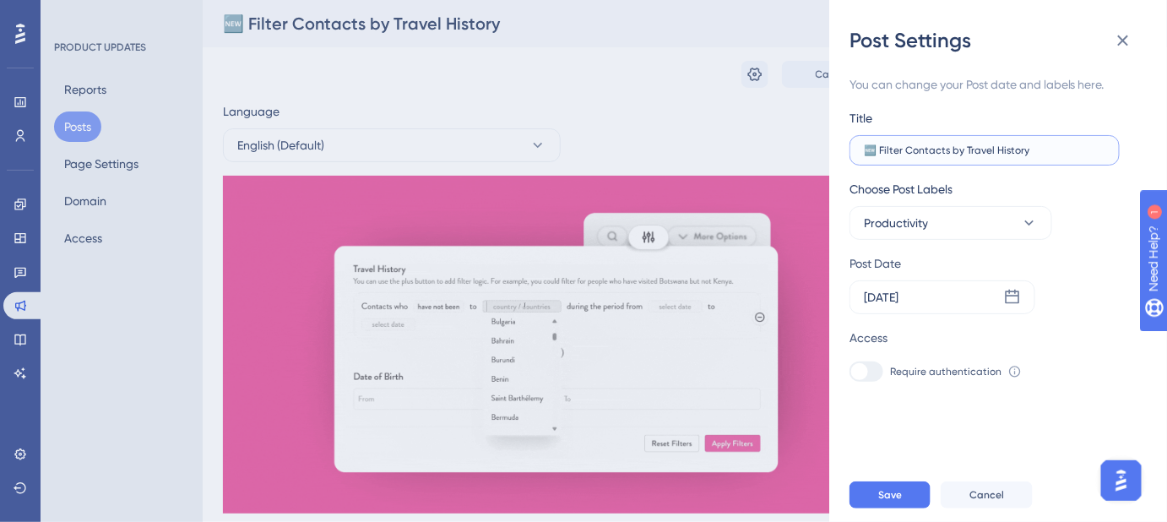
drag, startPoint x: 1029, startPoint y: 149, endPoint x: 882, endPoint y: 154, distance: 147.0
click at [882, 154] on input "🆕 Filter Contacts by Travel History" at bounding box center [984, 150] width 241 height 12
paste input "create a quote from an Itinerary?"
click at [884, 150] on input "🆕 create a quote from an Itinerary?" at bounding box center [984, 150] width 241 height 12
click at [1055, 154] on input "🆕 Create a quote from an Itinerary?" at bounding box center [984, 150] width 241 height 12
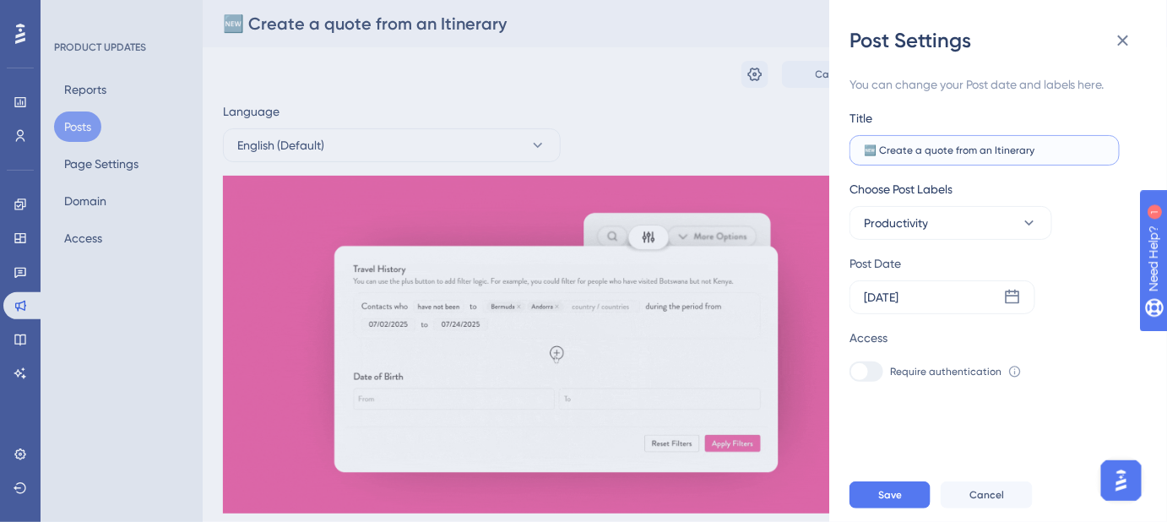
click at [988, 153] on input "🆕 Create a quote from an Itinerary" at bounding box center [984, 150] width 241 height 12
type input "🆕 Create a quote from a Calendar Builder Itinerary"
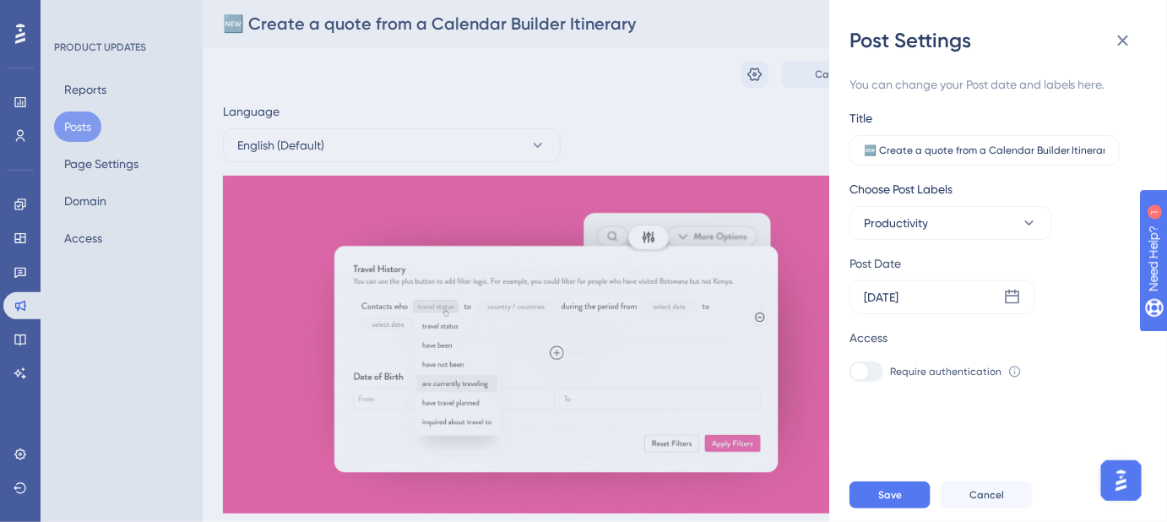
click at [1118, 214] on div "Choose Post Labels Productivity" at bounding box center [991, 209] width 284 height 61
click at [899, 495] on button "Save" at bounding box center [889, 494] width 81 height 27
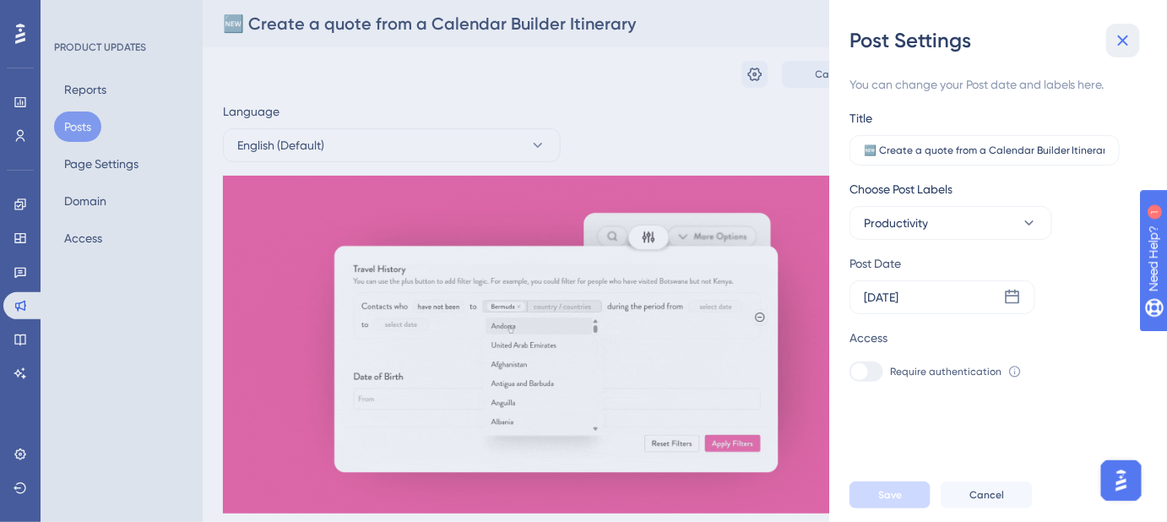
click at [1120, 49] on icon at bounding box center [1123, 40] width 20 height 20
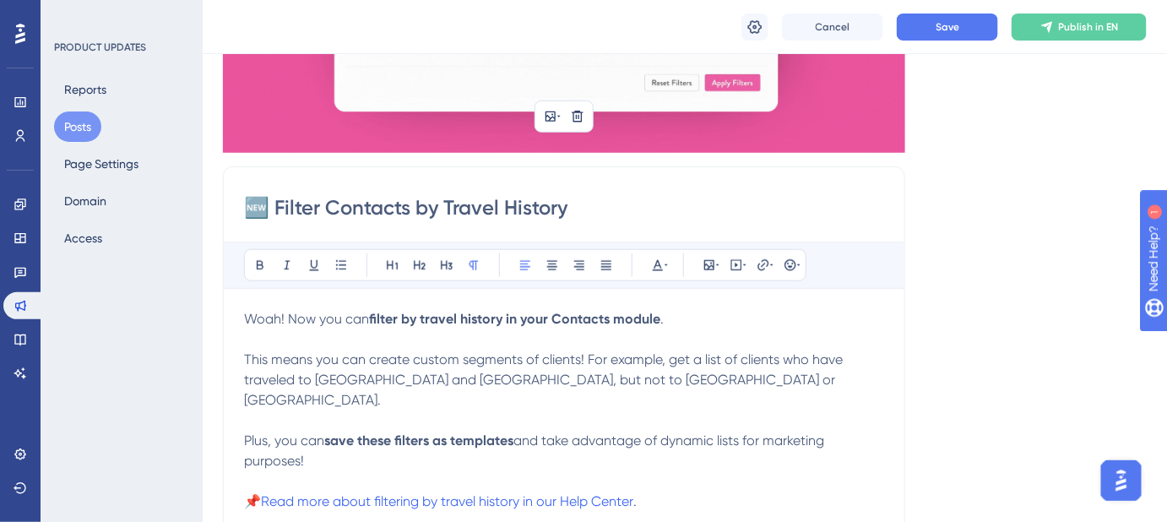
scroll to position [383, 0]
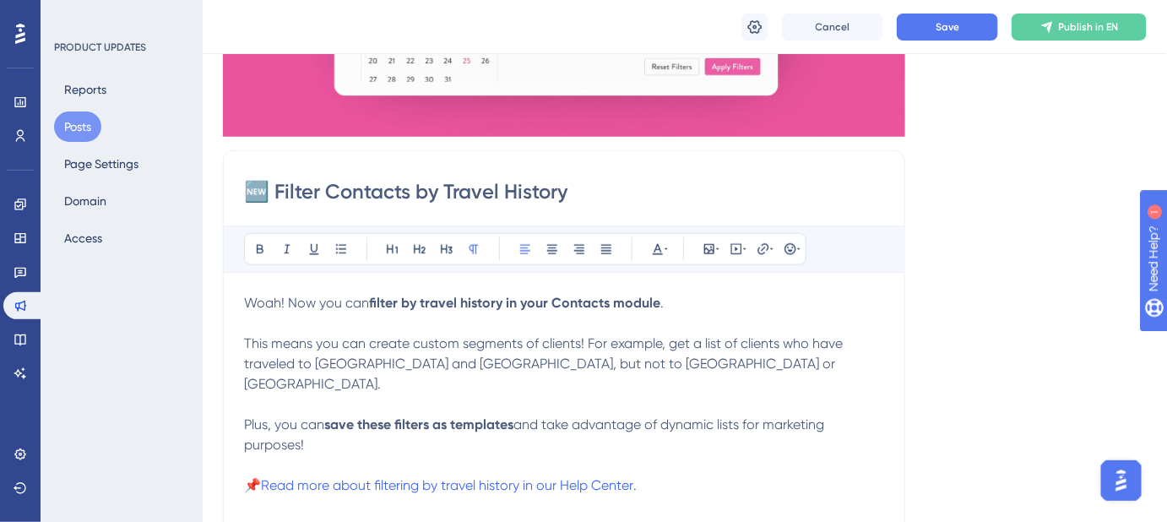
drag, startPoint x: 598, startPoint y: 192, endPoint x: 277, endPoint y: 192, distance: 320.8
click at [279, 192] on input "🆕 Filter Contacts by Travel History" at bounding box center [564, 191] width 640 height 27
paste input "create a quote from an Itinerary?"
click at [284, 192] on input "🆕 create a quote from an Itinerary?" at bounding box center [564, 191] width 640 height 27
click at [493, 191] on input "🆕 Create a quote from an Itinerary?" at bounding box center [564, 191] width 640 height 27
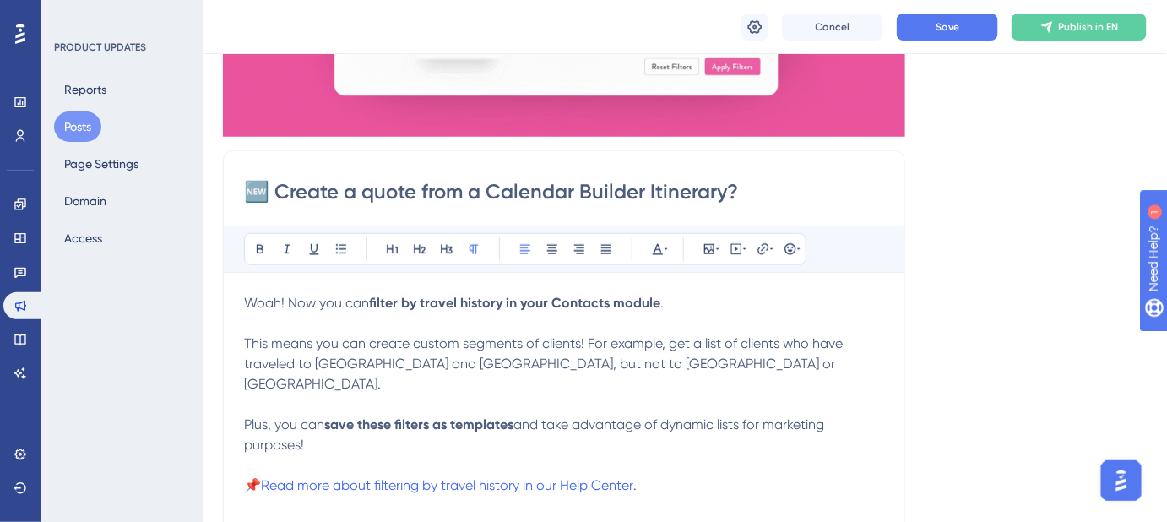
click at [734, 184] on input "🆕 Create a quote from a Calendar Builder Itinerary?" at bounding box center [564, 191] width 640 height 27
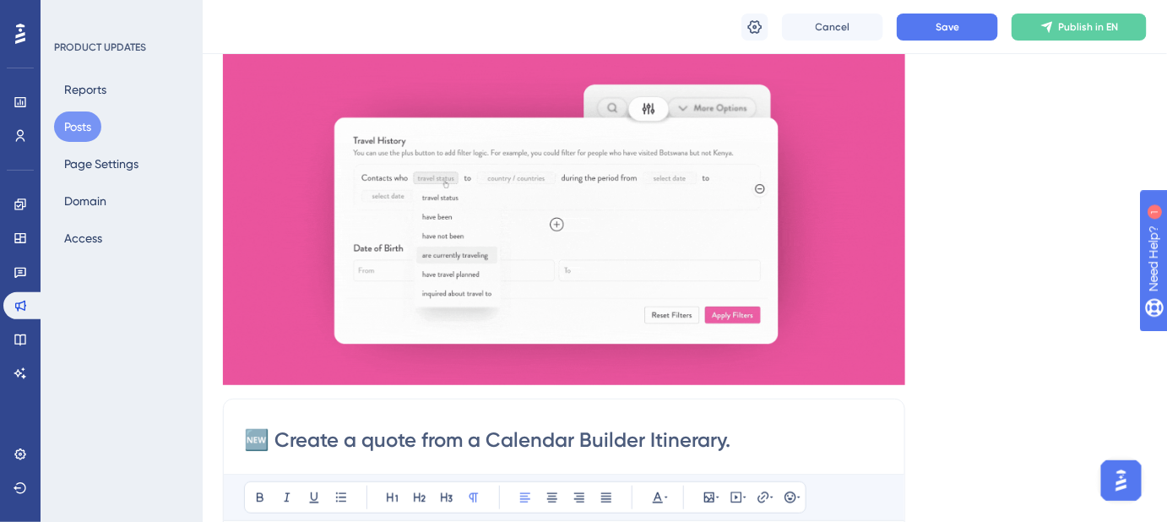
scroll to position [0, 0]
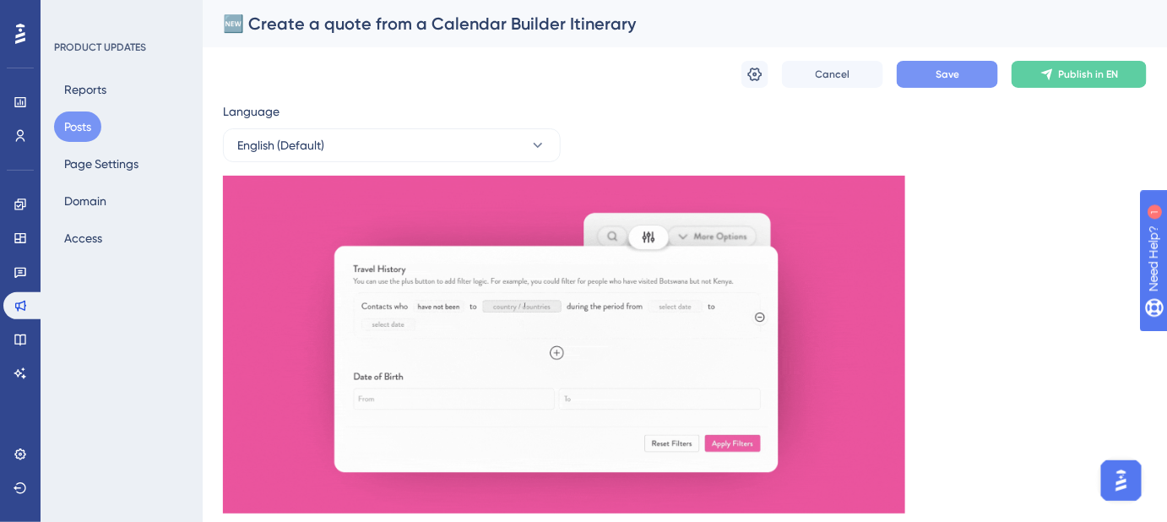
type input "🆕 Create a quote from a Calendar Builder Itinerary."
click at [935, 69] on span "Save" at bounding box center [947, 75] width 24 height 14
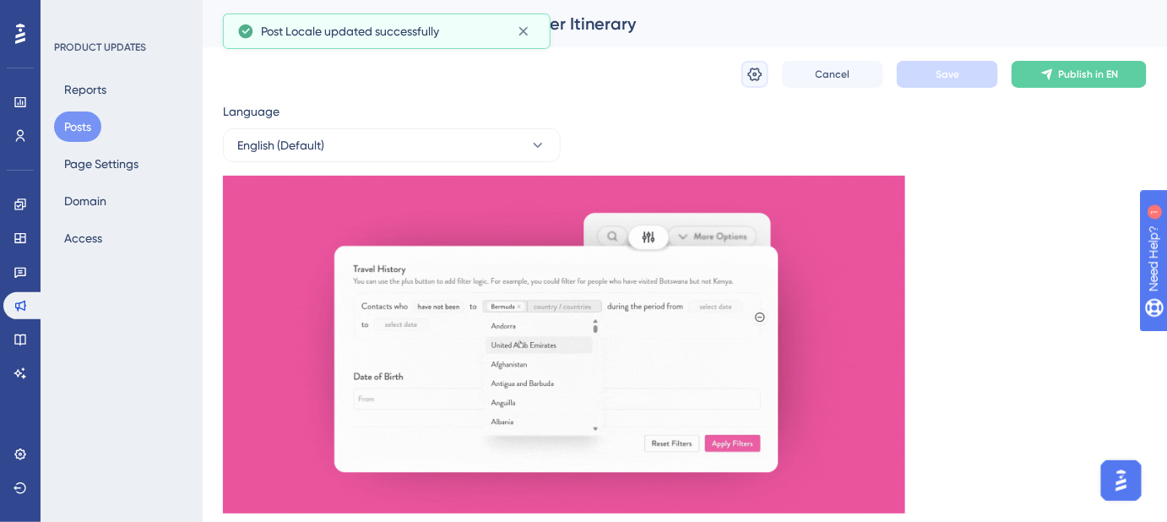
click at [751, 77] on icon at bounding box center [754, 74] width 17 height 17
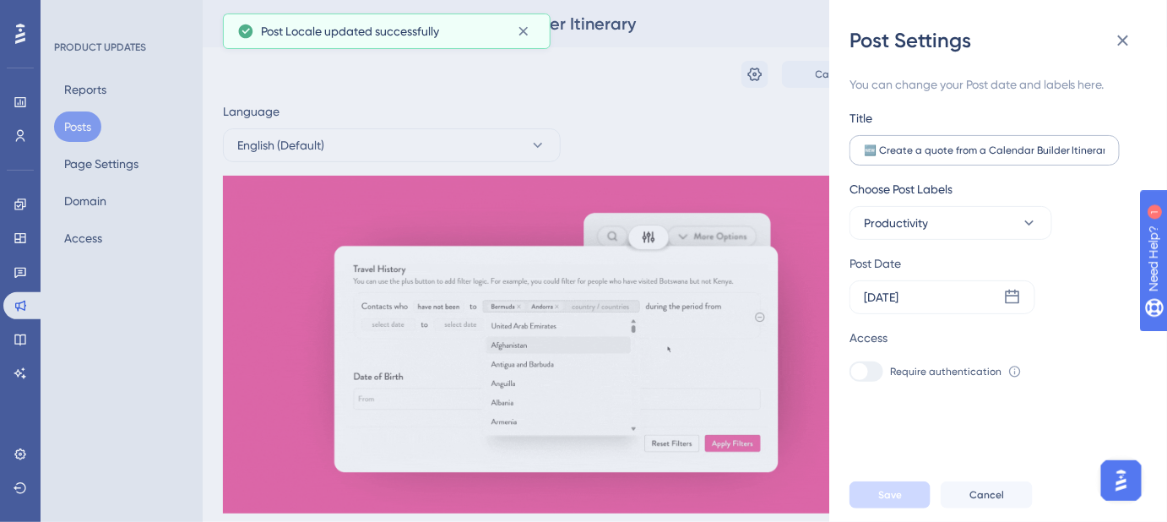
click at [1106, 154] on label "🆕 Create a quote from a Calendar Builder Itinerary" at bounding box center [984, 150] width 270 height 30
click at [1105, 154] on input "🆕 Create a quote from a Calendar Builder Itinerary" at bounding box center [984, 150] width 241 height 12
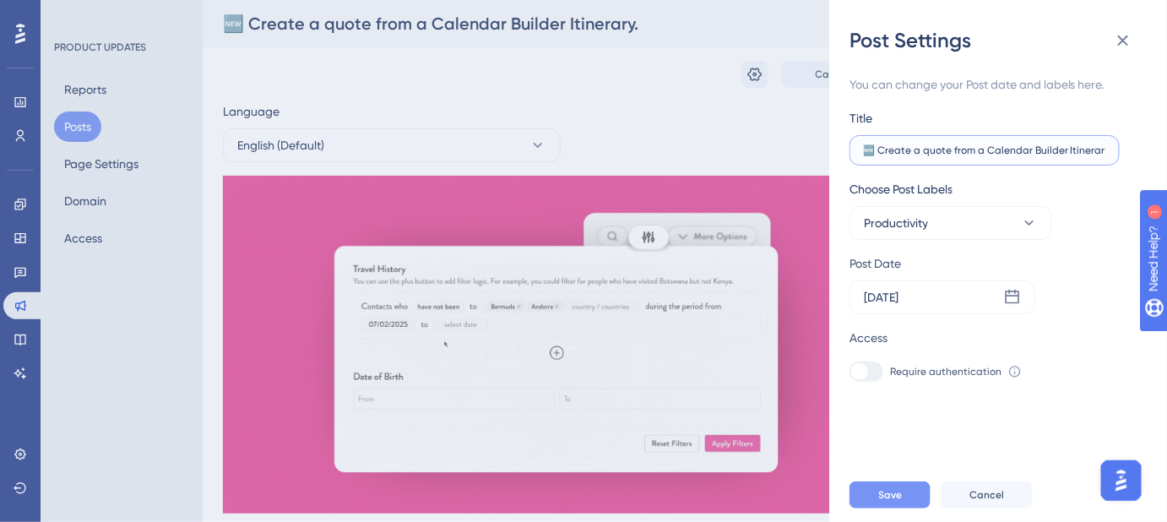
type input "🆕 Create a quote from a Calendar Builder Itinerary."
click at [910, 508] on button "Save" at bounding box center [889, 494] width 81 height 27
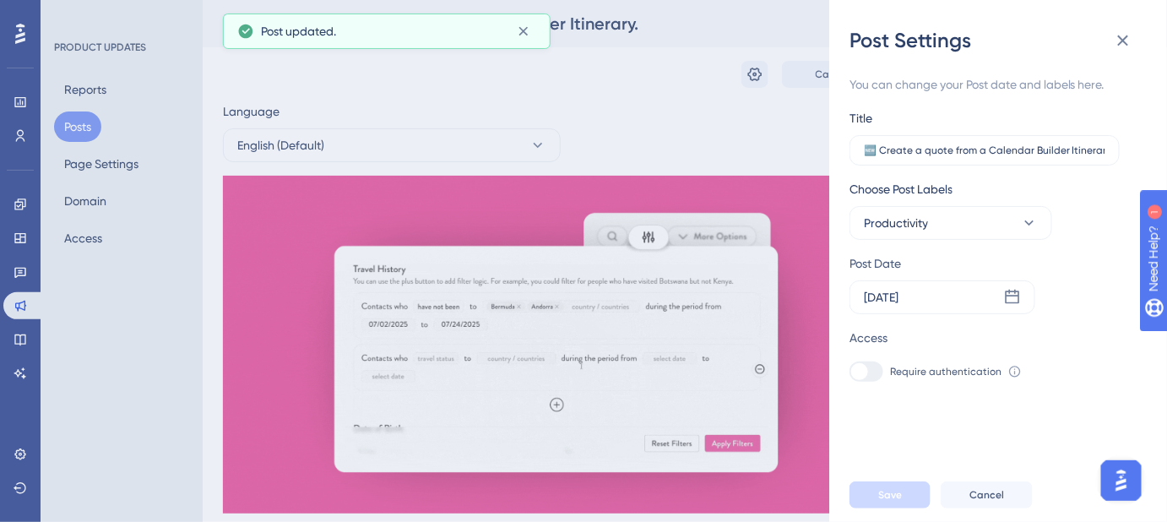
click at [706, 114] on div "Post Settings You can change your Post date and labels here. Title 🆕 Create a q…" at bounding box center [583, 261] width 1167 height 522
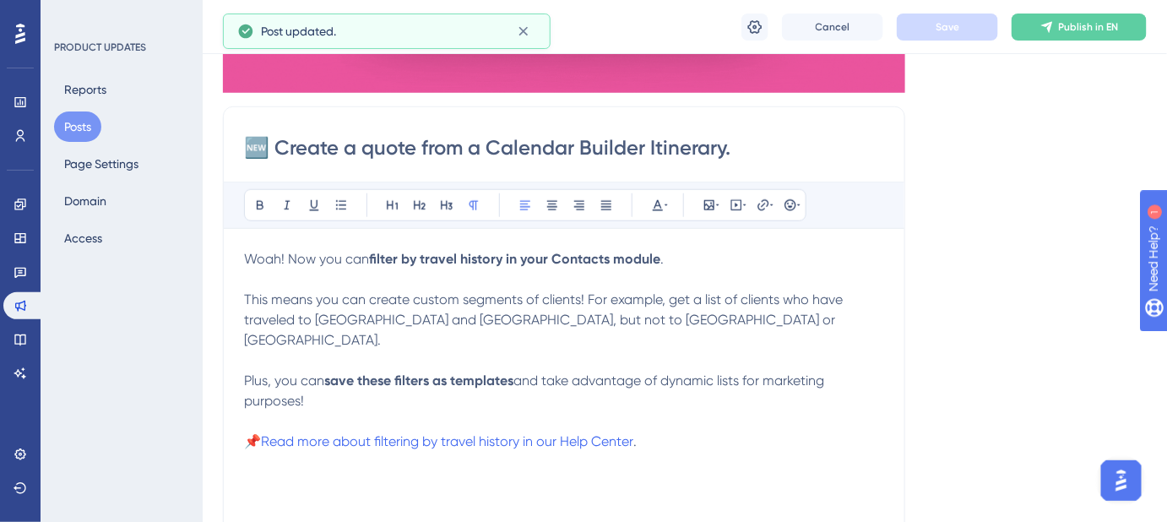
scroll to position [460, 0]
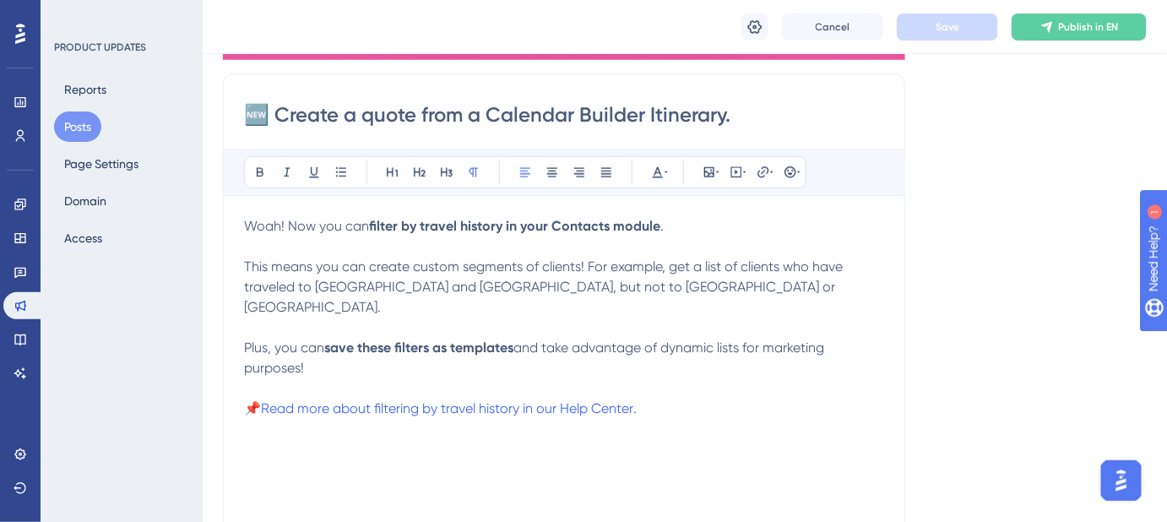
drag, startPoint x: 319, startPoint y: 341, endPoint x: 241, endPoint y: 225, distance: 139.8
click at [241, 225] on div "🆕 Create a quote from a Calendar Builder Itinerary. Bold Italic Underline Bulle…" at bounding box center [564, 340] width 682 height 535
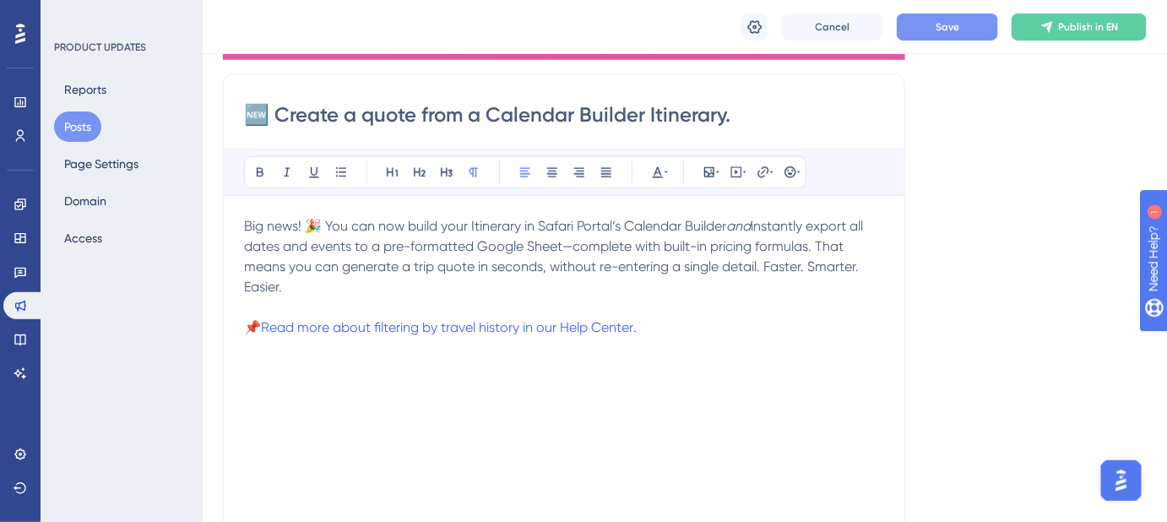
click at [310, 292] on p "Big news! 🎉 You can now build your Itinerary in Safari Portal’s Calendar Builde…" at bounding box center [564, 256] width 640 height 81
drag, startPoint x: 265, startPoint y: 280, endPoint x: 236, endPoint y: 230, distance: 58.6
click at [236, 230] on div "🆕 Create a quote from a Calendar Builder Itinerary. Bold Italic Underline Bulle…" at bounding box center [564, 340] width 682 height 535
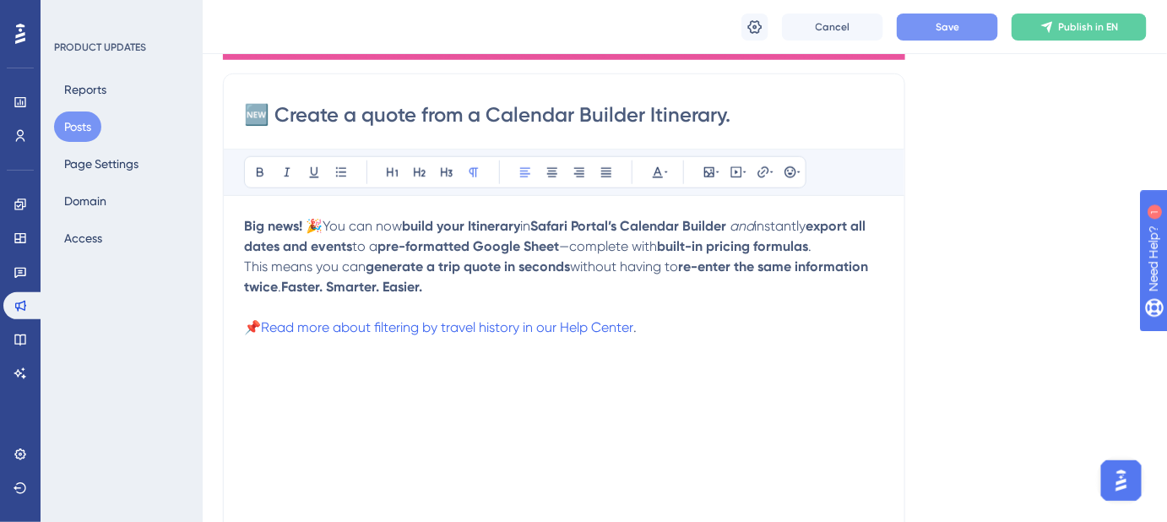
click at [245, 265] on span "This means you can" at bounding box center [305, 266] width 122 height 16
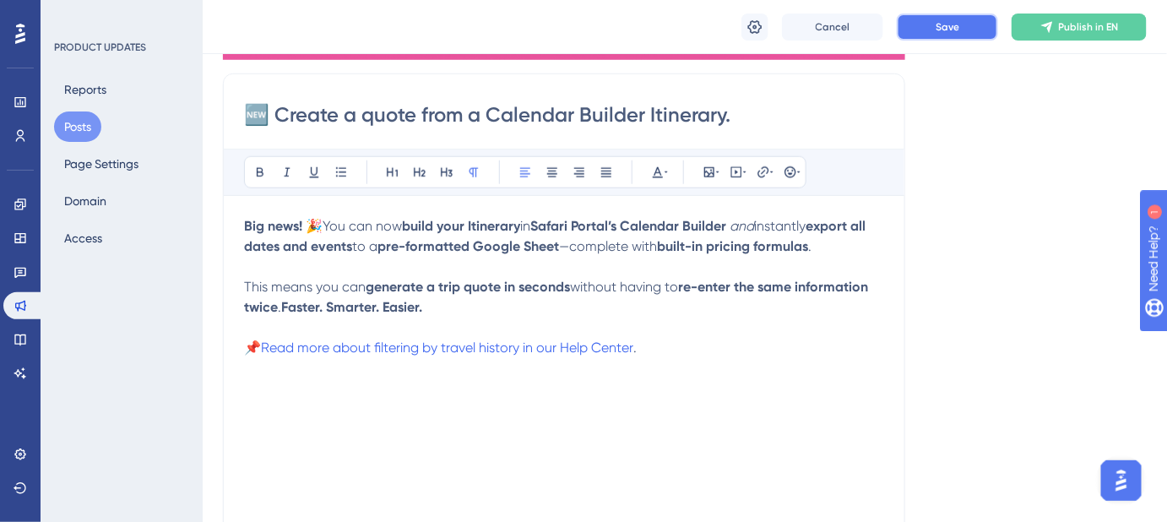
click at [912, 33] on button "Save" at bounding box center [947, 27] width 101 height 27
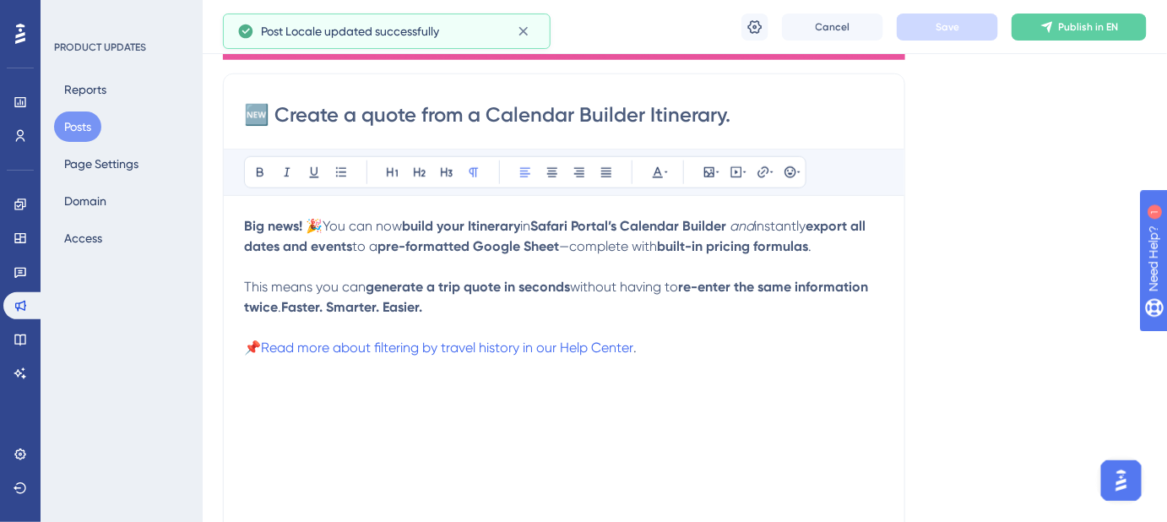
click at [439, 258] on p "This means you can generate a trip quote in seconds without having to re-enter …" at bounding box center [564, 287] width 640 height 61
click at [754, 223] on em "and" at bounding box center [741, 226] width 24 height 16
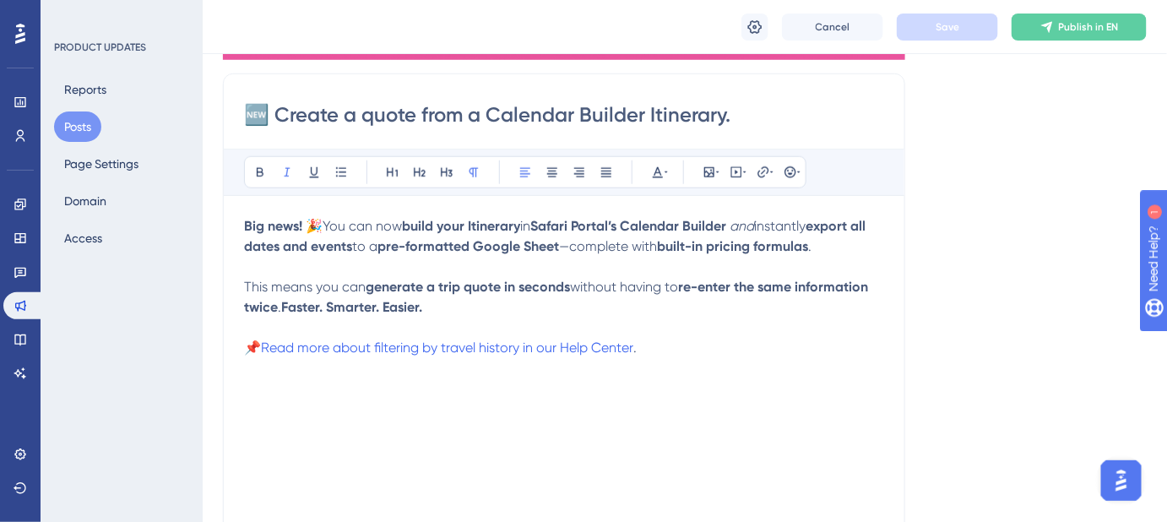
click at [754, 223] on em "and" at bounding box center [741, 226] width 24 height 16
click at [767, 368] on div "Big news! 🎉 You can now build your Itinerary in Safari Portal’s Calendar Builde…" at bounding box center [564, 401] width 640 height 371
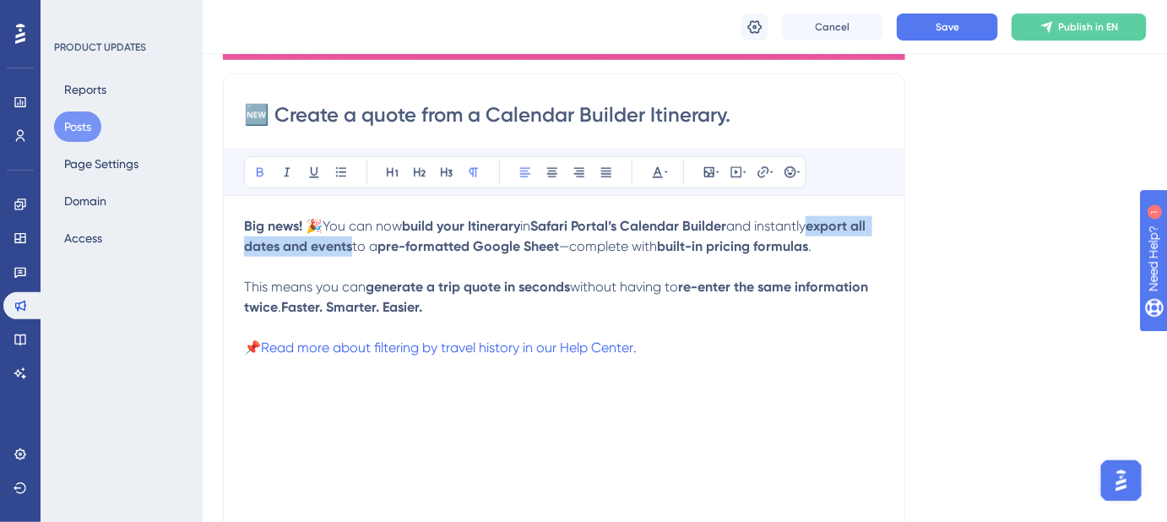
drag, startPoint x: 368, startPoint y: 249, endPoint x: 826, endPoint y: 222, distance: 459.2
click at [826, 222] on p "Big news! 🎉 You can now build your Itinerary in Safari Portal’s Calendar Builde…" at bounding box center [564, 236] width 640 height 41
click at [844, 317] on p at bounding box center [564, 327] width 640 height 20
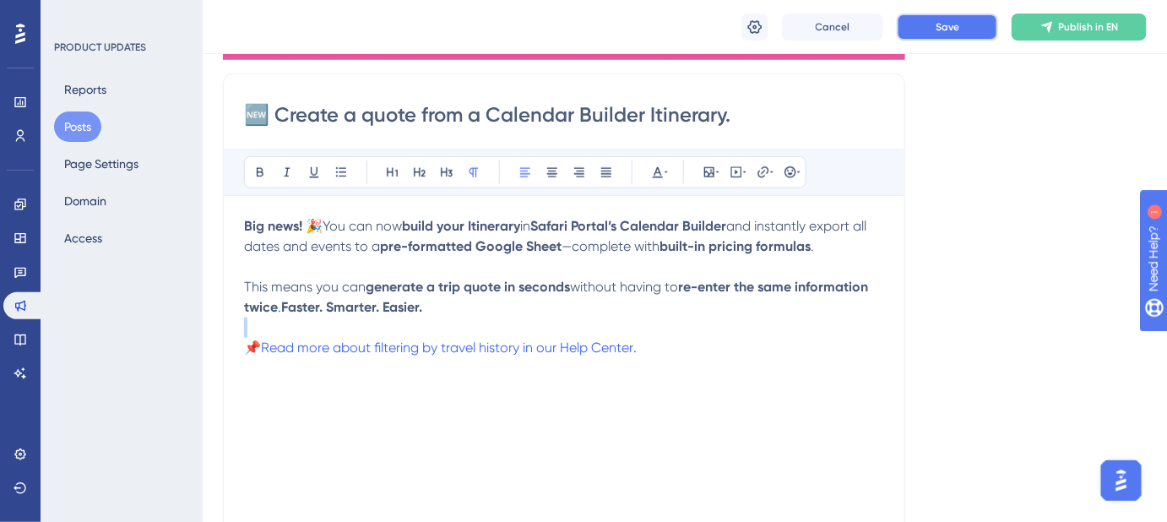
click at [949, 25] on span "Save" at bounding box center [947, 27] width 24 height 14
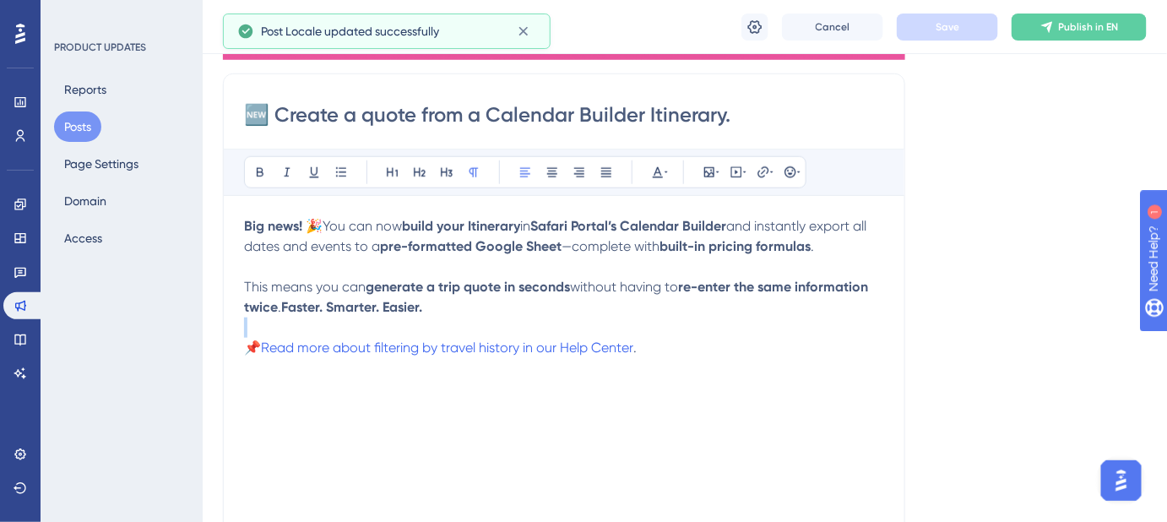
click at [415, 221] on strong "build your Itinerary" at bounding box center [461, 226] width 118 height 16
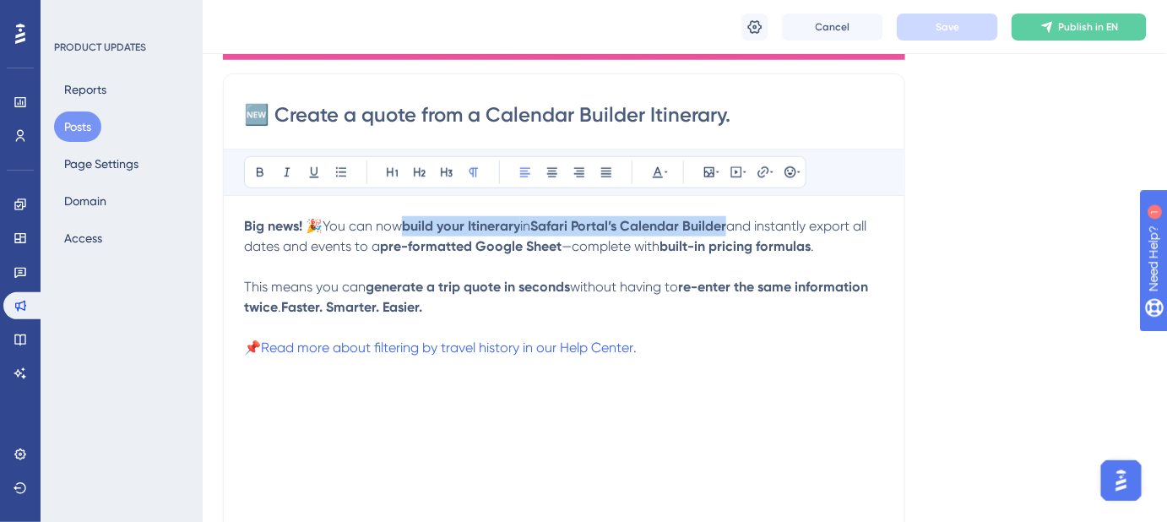
drag, startPoint x: 414, startPoint y: 221, endPoint x: 730, endPoint y: 220, distance: 316.6
click at [730, 220] on p "Big news! 🎉 You can now build your Itinerary in Safari Portal’s Calendar Builde…" at bounding box center [564, 236] width 640 height 41
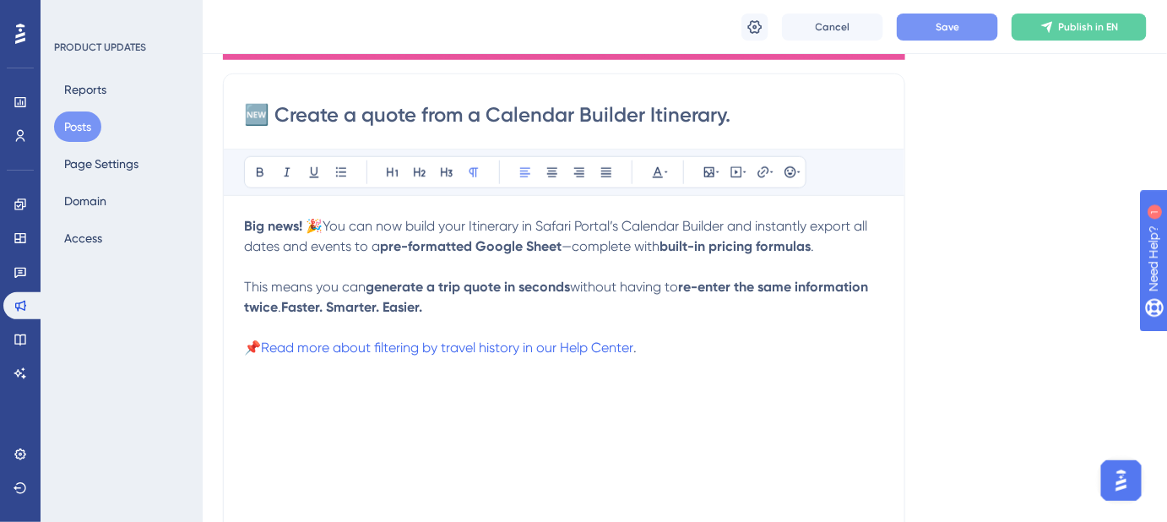
click at [767, 349] on p "📌 Read more about filtering by travel history in our Help Center ." at bounding box center [564, 348] width 640 height 20
click at [572, 296] on p "This means you can generate a trip quote in seconds without having to re-enter …" at bounding box center [564, 287] width 640 height 61
drag, startPoint x: 361, startPoint y: 287, endPoint x: 272, endPoint y: 290, distance: 89.6
click at [272, 290] on span "This means you can" at bounding box center [305, 287] width 122 height 16
click at [942, 35] on button "Save" at bounding box center [947, 27] width 101 height 27
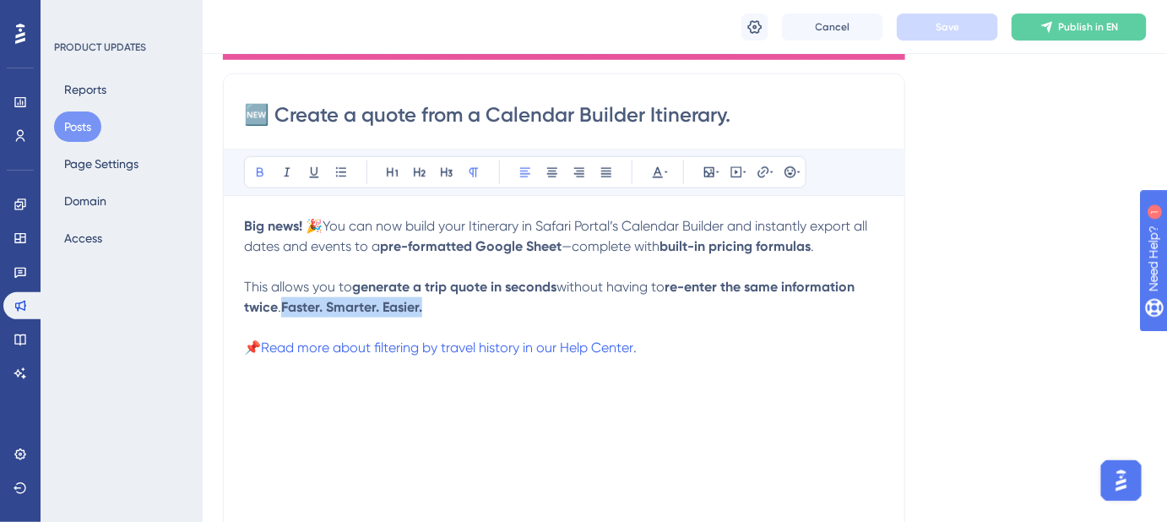
drag, startPoint x: 425, startPoint y: 304, endPoint x: 287, endPoint y: 305, distance: 137.6
click at [287, 305] on strong "Faster. Smarter. Easier." at bounding box center [351, 307] width 141 height 16
click at [507, 307] on p "This allows you to generate a trip quote in seconds without having to re-enter …" at bounding box center [564, 287] width 640 height 61
click at [429, 301] on p "This allows you to generate a trip quote in seconds without having to re-enter …" at bounding box center [564, 287] width 640 height 61
drag, startPoint x: 426, startPoint y: 309, endPoint x: 673, endPoint y: 278, distance: 248.5
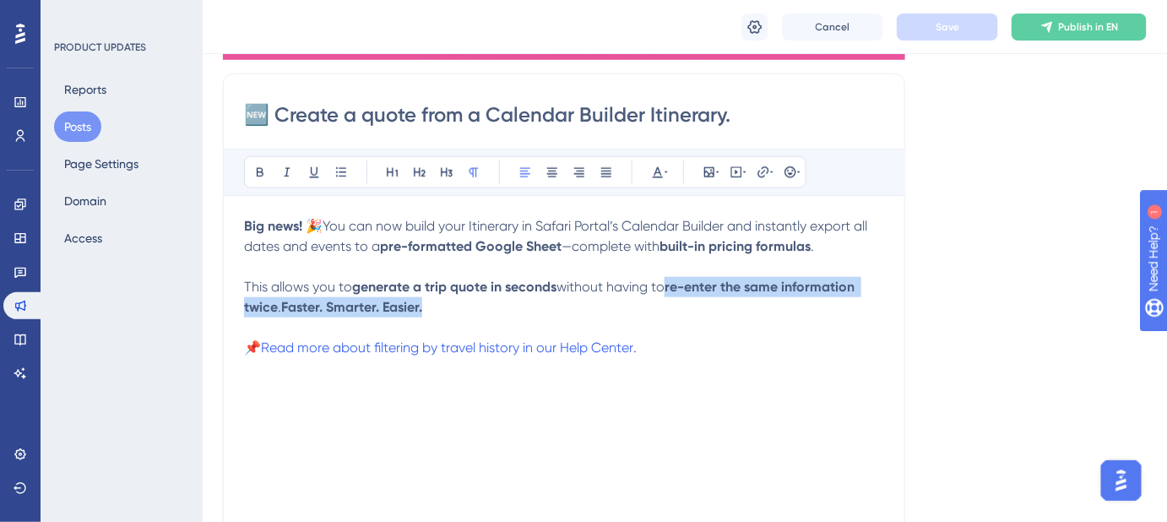
click at [673, 278] on p "This allows you to generate a trip quote in seconds without having to re-enter …" at bounding box center [564, 287] width 640 height 61
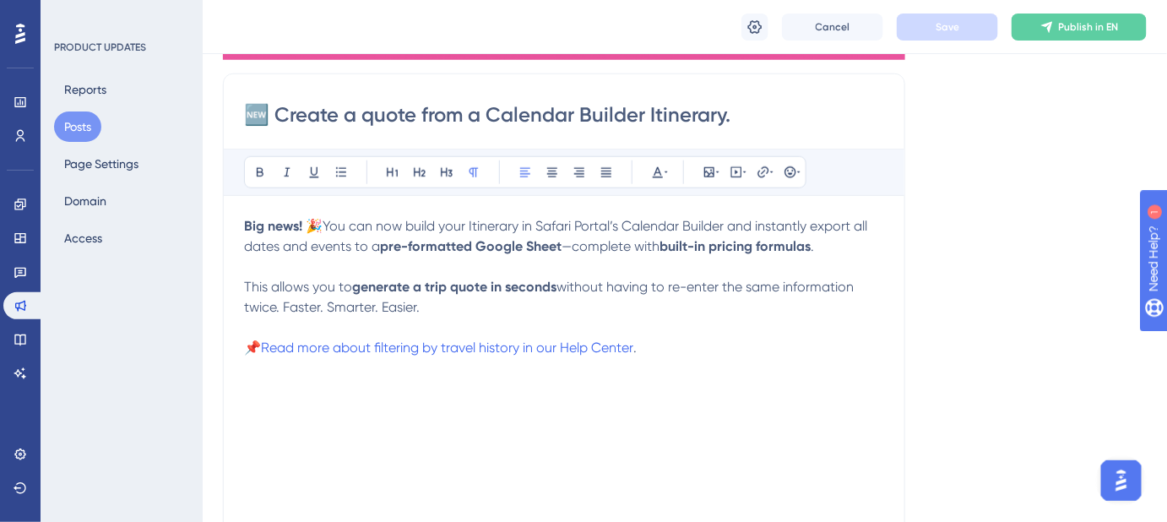
click at [746, 328] on p at bounding box center [564, 327] width 640 height 20
click at [940, 22] on span "Save" at bounding box center [947, 27] width 24 height 14
click at [598, 348] on span "Read more about filtering by travel history in our Help Center" at bounding box center [447, 347] width 372 height 16
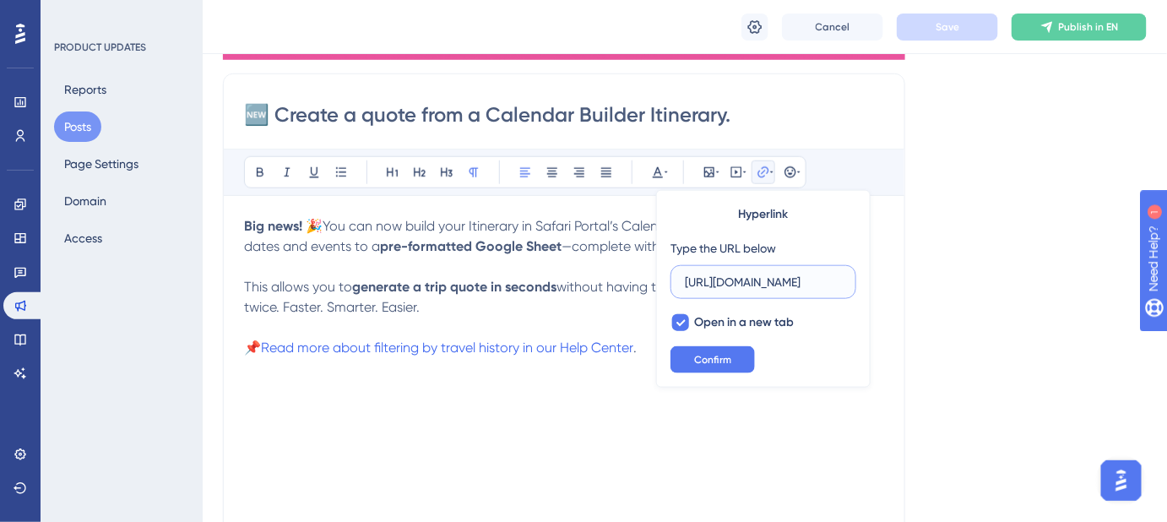
scroll to position [0, 0]
click at [761, 280] on input "[URL][DOMAIN_NAME]" at bounding box center [763, 282] width 157 height 19
paste input "807-can-i-create-a-quote-from-an-itinera"
type input "[URL][DOMAIN_NAME]"
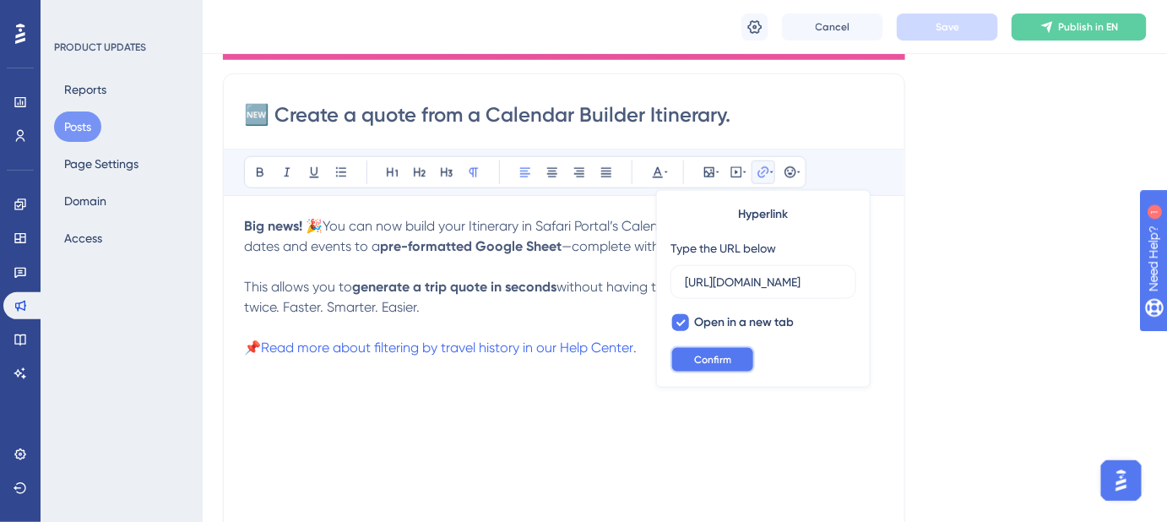
click at [714, 361] on span "Confirm" at bounding box center [712, 360] width 37 height 14
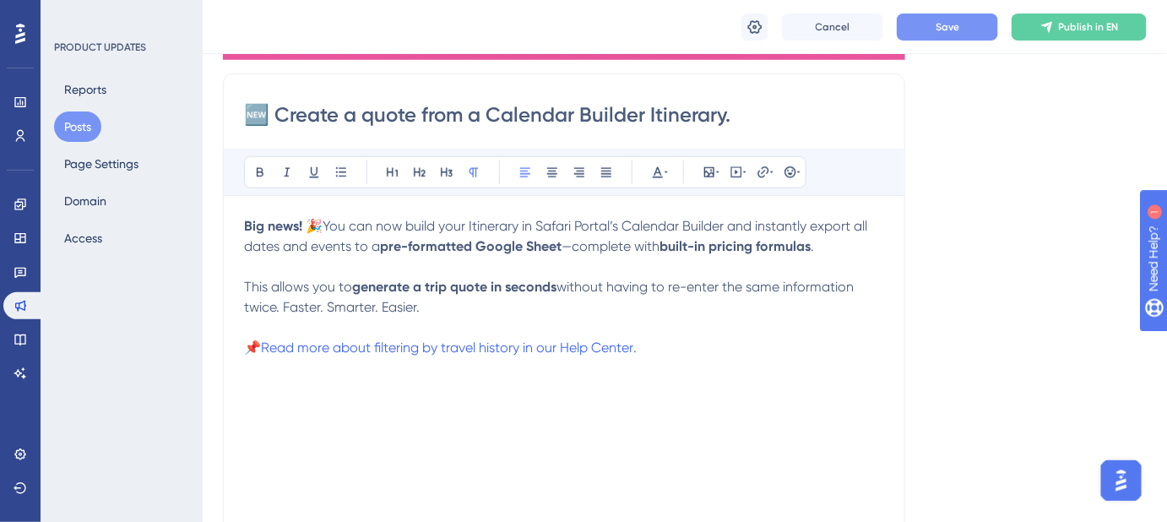
click at [637, 346] on span "." at bounding box center [634, 347] width 3 height 16
drag, startPoint x: 601, startPoint y: 344, endPoint x: 378, endPoint y: 346, distance: 222.9
click at [378, 346] on p "📌 Read more about filtering by travel history in our Help Center ." at bounding box center [564, 348] width 640 height 20
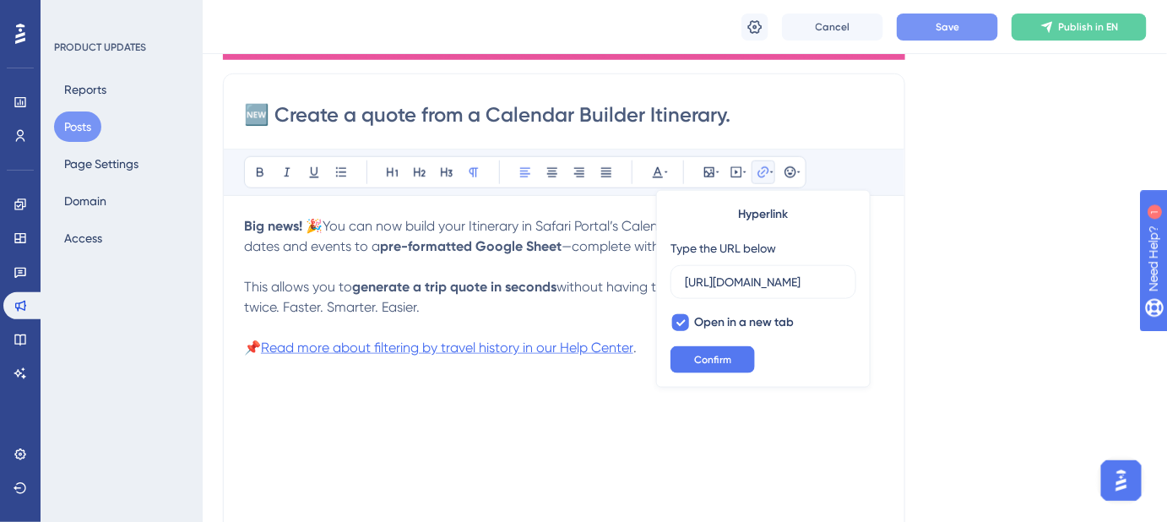
scroll to position [0, 331]
click at [741, 283] on input "[URL][DOMAIN_NAME]" at bounding box center [763, 282] width 157 height 19
click at [707, 358] on span "Confirm" at bounding box center [712, 360] width 37 height 14
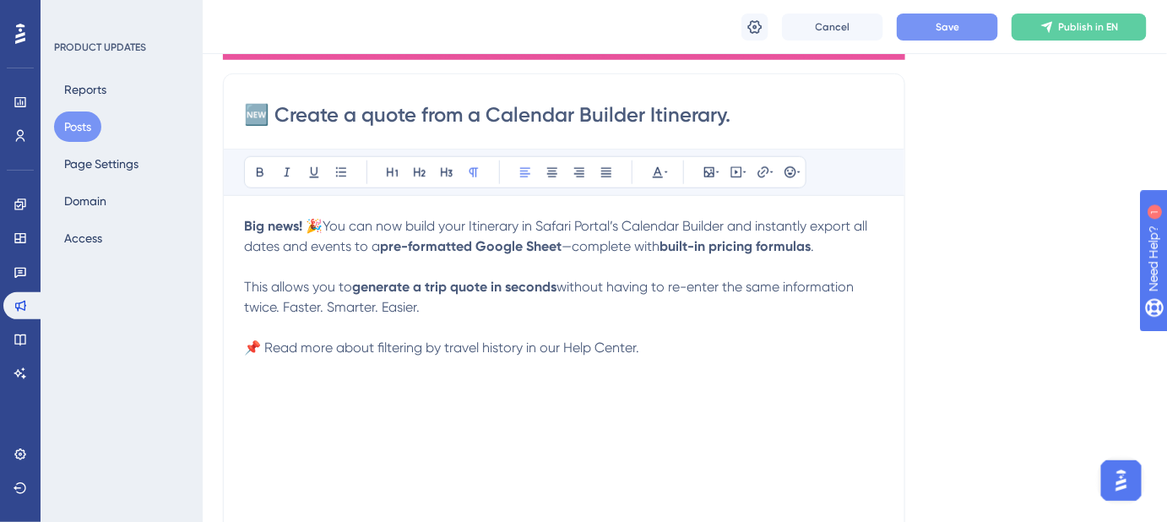
click at [547, 376] on div "Big news! 🎉 You can now build your Itinerary in Safari Portal’s Calendar Builde…" at bounding box center [564, 401] width 640 height 371
drag, startPoint x: 378, startPoint y: 344, endPoint x: 523, endPoint y: 346, distance: 145.2
click at [523, 346] on span "📌 Read more about filtering by travel history in our Help Center." at bounding box center [441, 347] width 395 height 16
drag, startPoint x: 514, startPoint y: 353, endPoint x: 486, endPoint y: 350, distance: 28.0
click at [484, 353] on span "📌 Read more about creating a quote from teh Calendar Builder in our Help Center." at bounding box center [501, 347] width 515 height 16
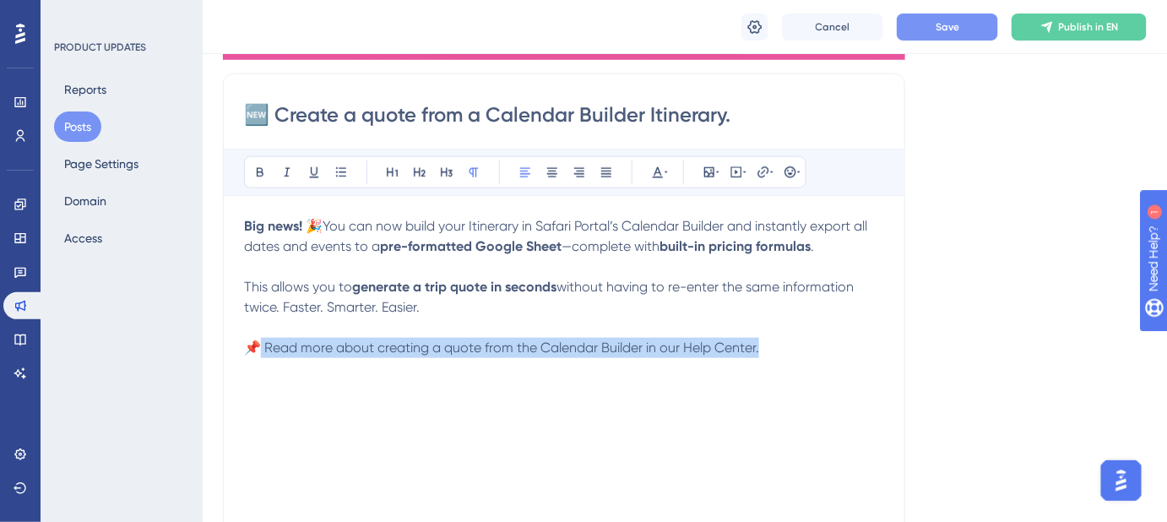
drag, startPoint x: 686, startPoint y: 348, endPoint x: 263, endPoint y: 348, distance: 423.0
click at [263, 348] on span "📌 Read more about creating a quote from the Calendar Builder in our Help Center." at bounding box center [501, 347] width 515 height 16
click at [270, 348] on span "📌 Read more about creating a quote from the Calendar Builder in our Help Center." at bounding box center [501, 347] width 515 height 16
drag, startPoint x: 264, startPoint y: 345, endPoint x: 759, endPoint y: 360, distance: 494.9
click at [762, 362] on div "Big news! 🎉 You can now build your Itinerary in Safari Portal’s Calendar Builde…" at bounding box center [564, 401] width 640 height 371
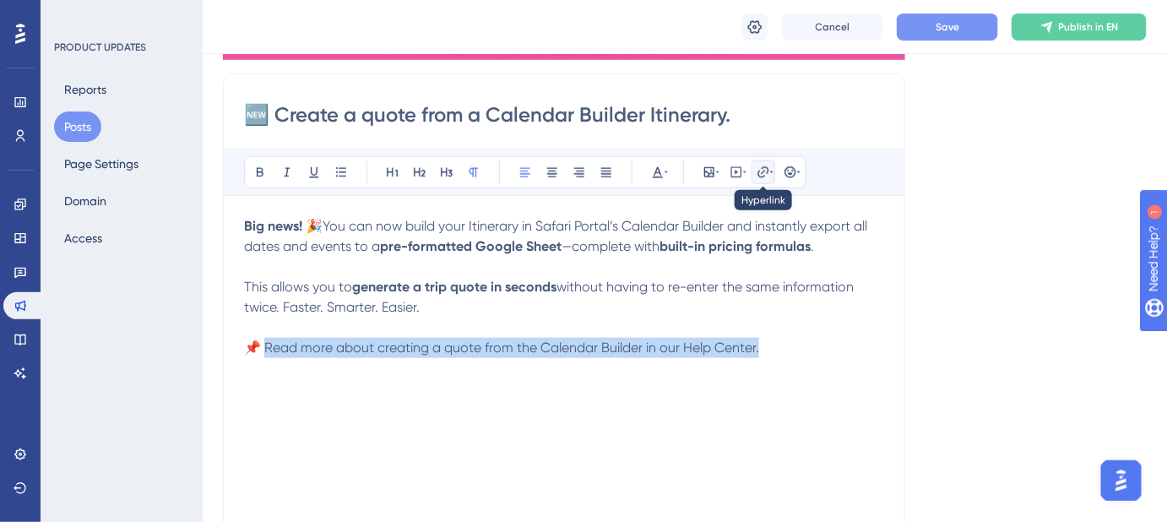
click at [763, 176] on icon at bounding box center [762, 171] width 11 height 11
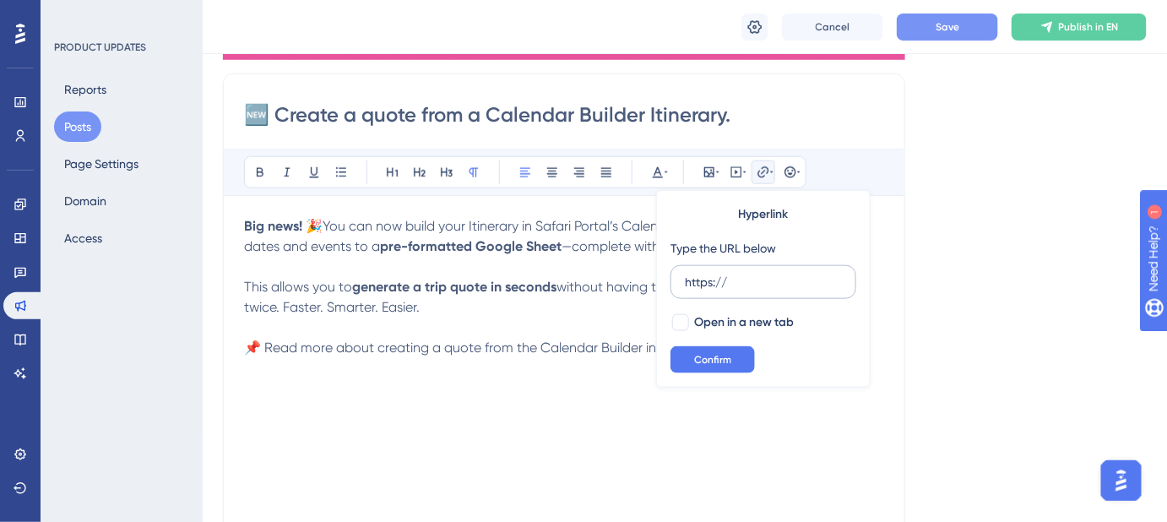
drag, startPoint x: 750, startPoint y: 285, endPoint x: 680, endPoint y: 283, distance: 69.3
click at [680, 283] on label "https://" at bounding box center [763, 282] width 186 height 34
click at [685, 283] on input "https://" at bounding box center [763, 282] width 157 height 19
type input "[URL][DOMAIN_NAME]"
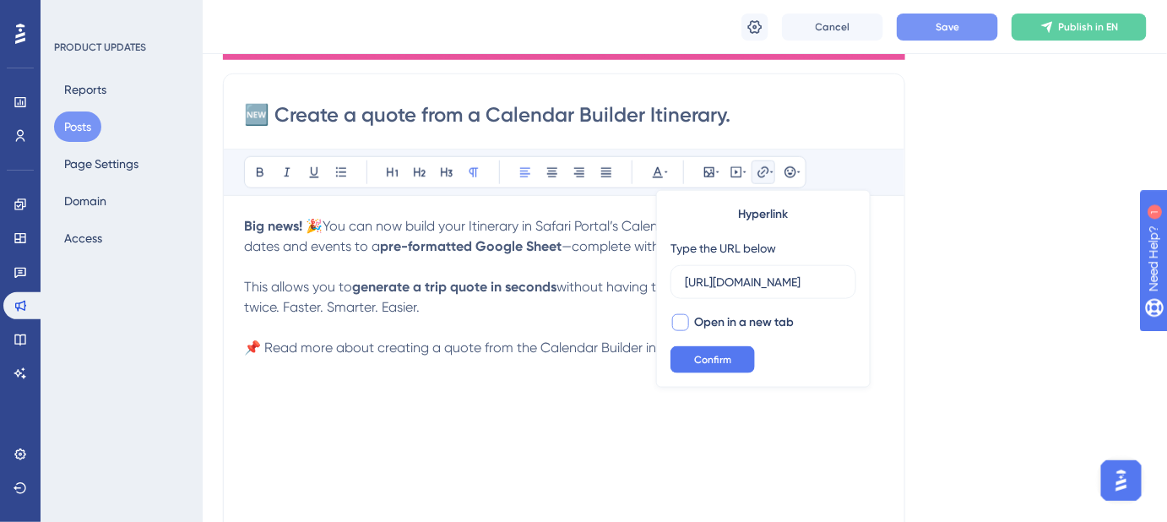
click at [682, 318] on div at bounding box center [680, 322] width 17 height 17
checkbox input "true"
click at [693, 360] on button "Confirm" at bounding box center [712, 359] width 84 height 27
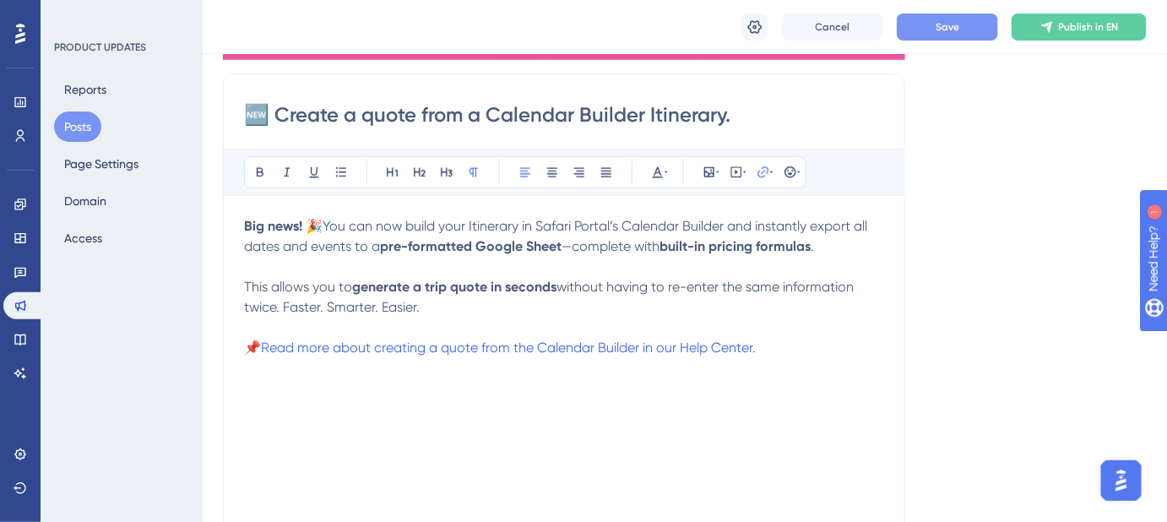
click at [889, 260] on div "🆕 Create a quote from a Calendar Builder Itinerary. Bold Italic Underline Bulle…" at bounding box center [564, 340] width 682 height 535
click at [950, 30] on span "Save" at bounding box center [947, 27] width 24 height 14
click at [262, 111] on input "🆕 Create a quote from a Calendar Builder Itinerary." at bounding box center [564, 114] width 640 height 27
type input "💰 Create a quote from a Calendar Builder Itinerary."
click at [945, 28] on span "Save" at bounding box center [947, 27] width 24 height 14
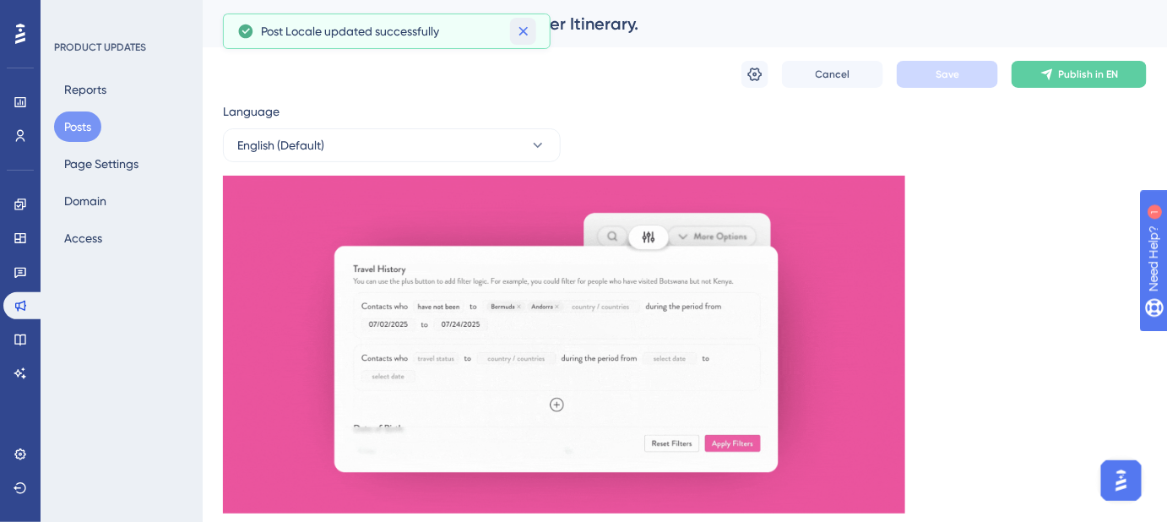
click at [523, 32] on icon at bounding box center [522, 31] width 9 height 9
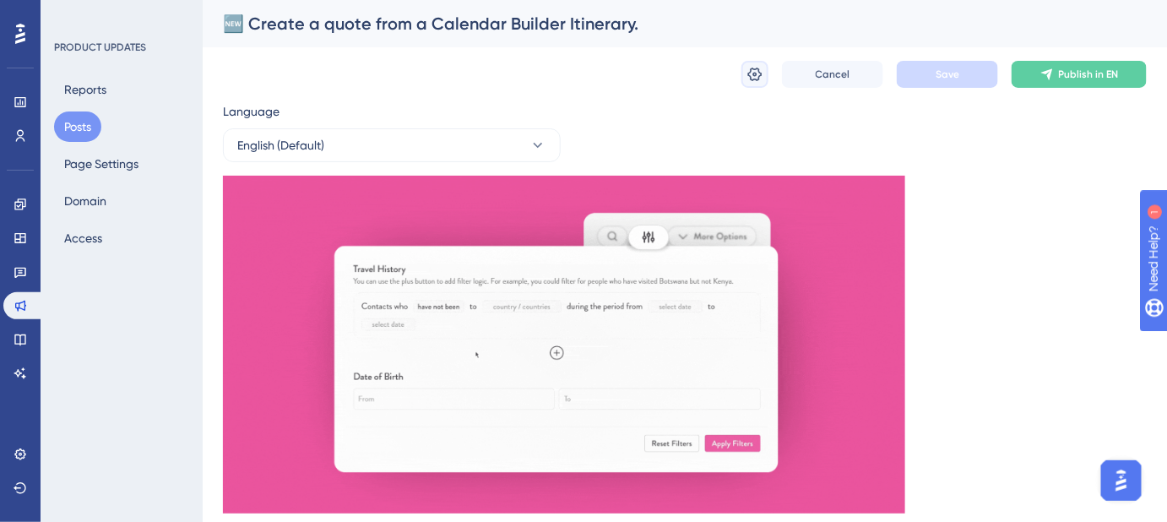
click at [761, 79] on icon at bounding box center [754, 74] width 17 height 17
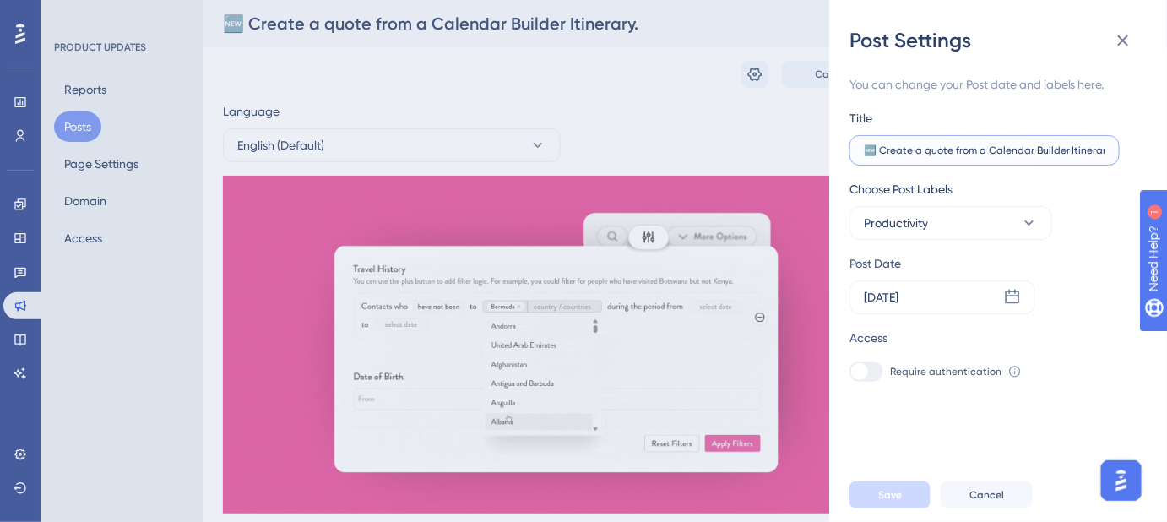
click at [881, 150] on input "🆕 Create a quote from a Calendar Builder Itinerary." at bounding box center [984, 150] width 241 height 12
type input "💰 Create a quote from a Calendar Builder Itinerary."
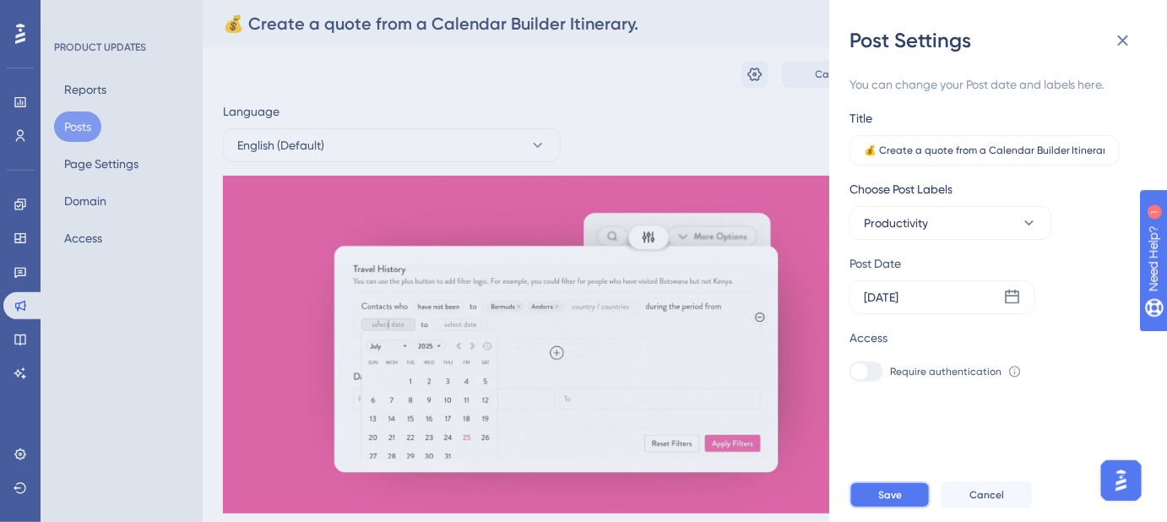
click at [908, 505] on button "Save" at bounding box center [889, 494] width 81 height 27
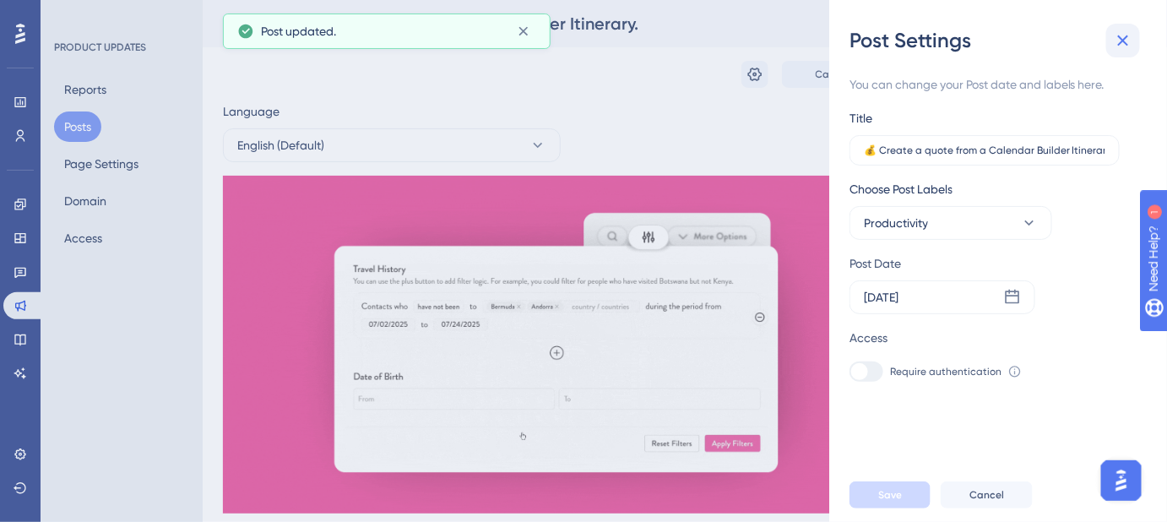
click at [1127, 42] on icon at bounding box center [1123, 40] width 20 height 20
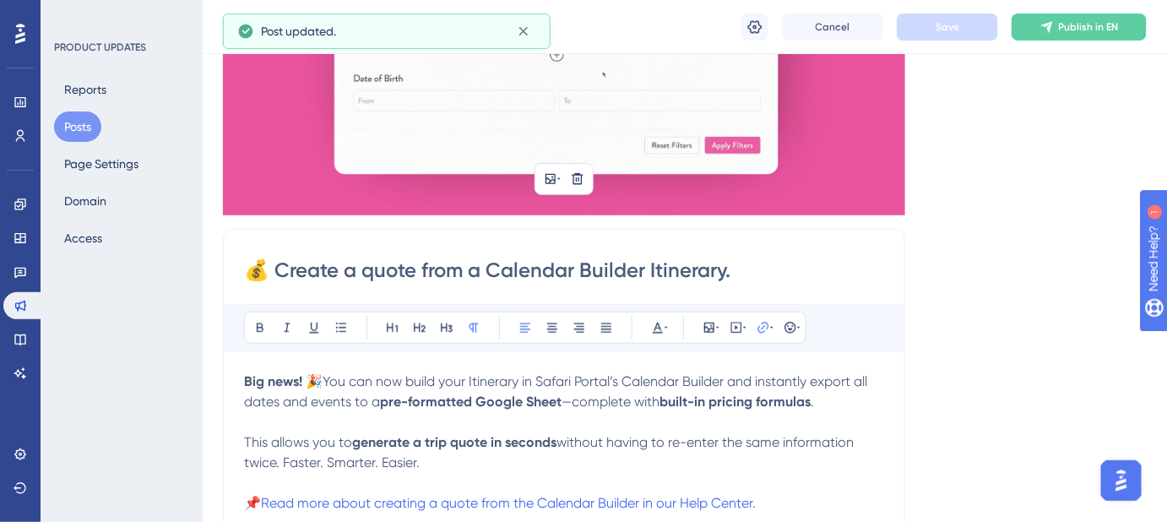
scroll to position [306, 0]
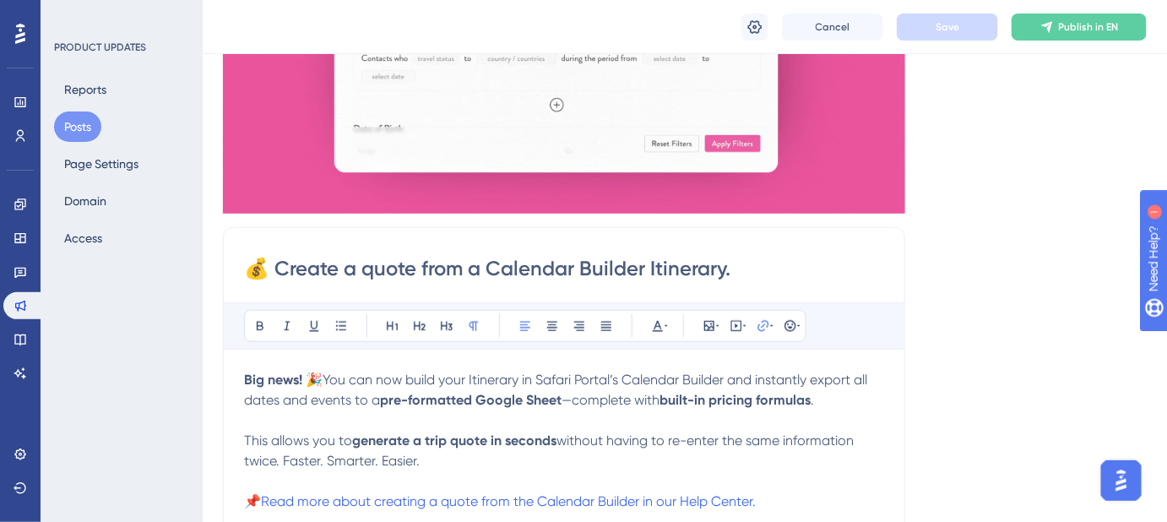
click at [480, 267] on input "💰 Create a quote from a Calendar Builder Itinerary." at bounding box center [564, 268] width 640 height 27
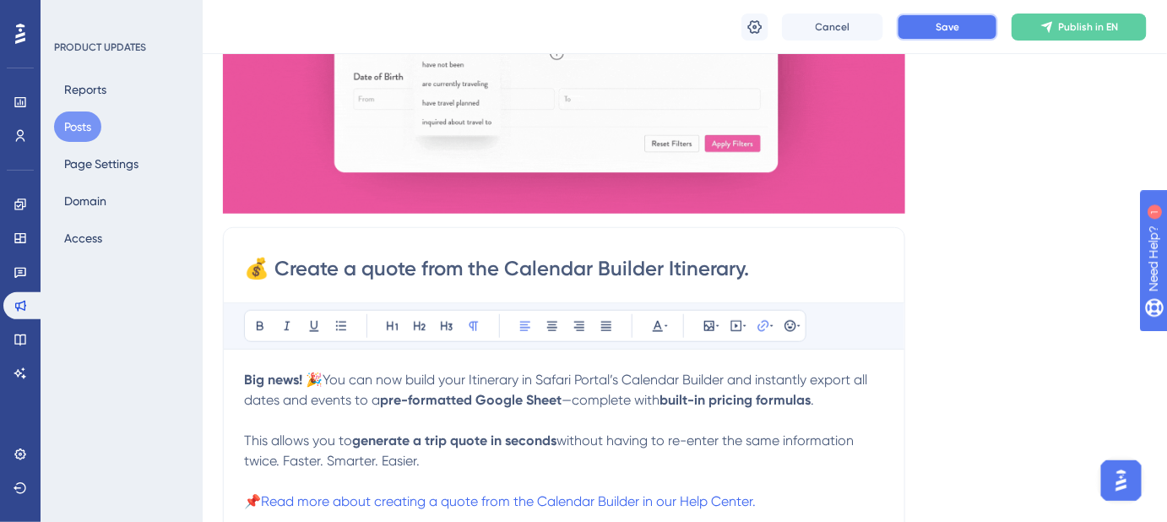
drag, startPoint x: 951, startPoint y: 24, endPoint x: 762, endPoint y: 271, distance: 310.8
click at [913, 242] on div "Performance Users Engagement Widgets Feedback Product Updates Knowledge Base AI…" at bounding box center [685, 448] width 964 height 1509
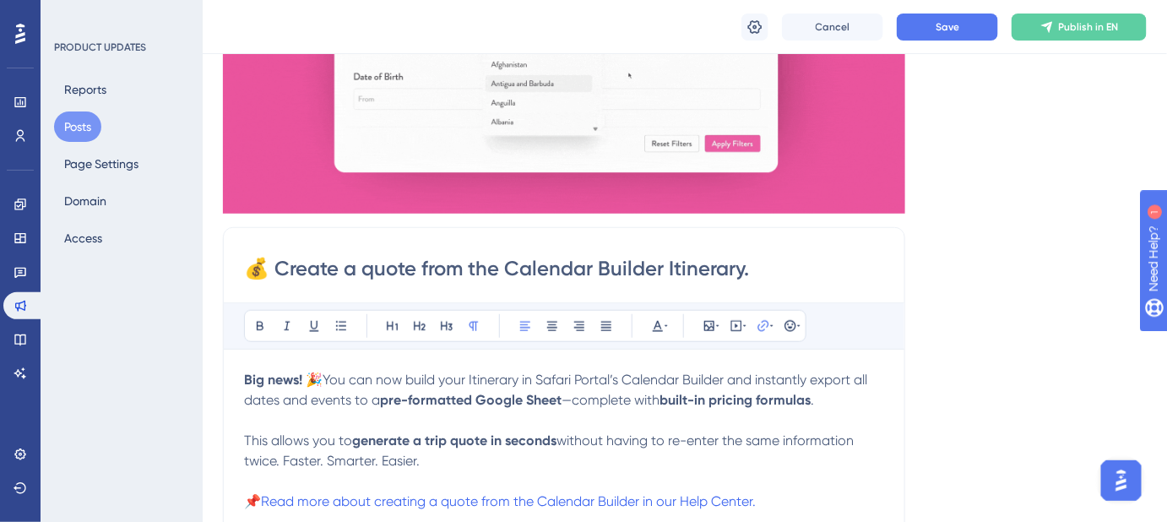
click at [490, 267] on input "💰 Create a quote from the Calendar Builder Itinerary." at bounding box center [564, 268] width 640 height 27
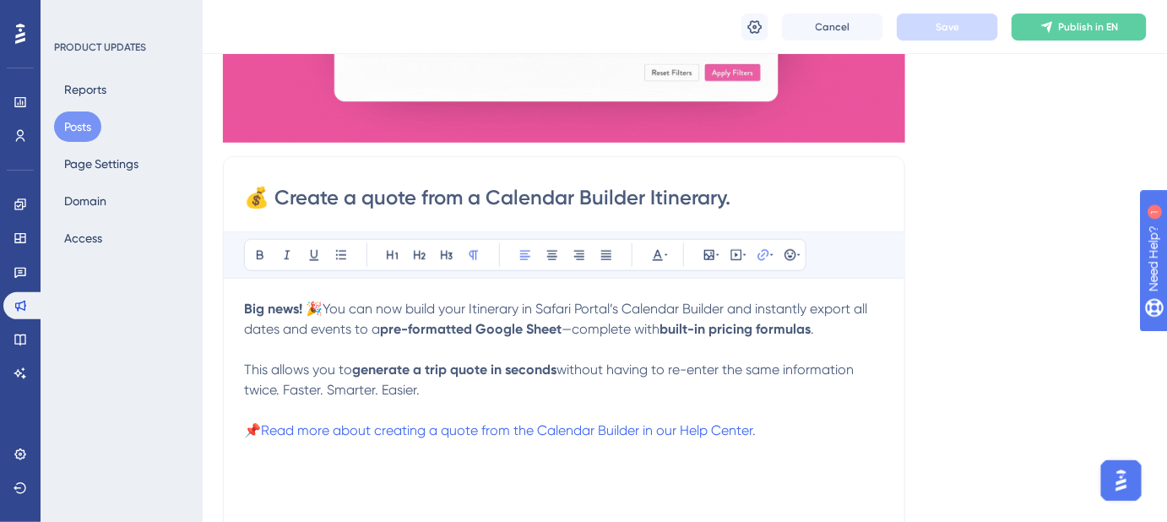
scroll to position [460, 0]
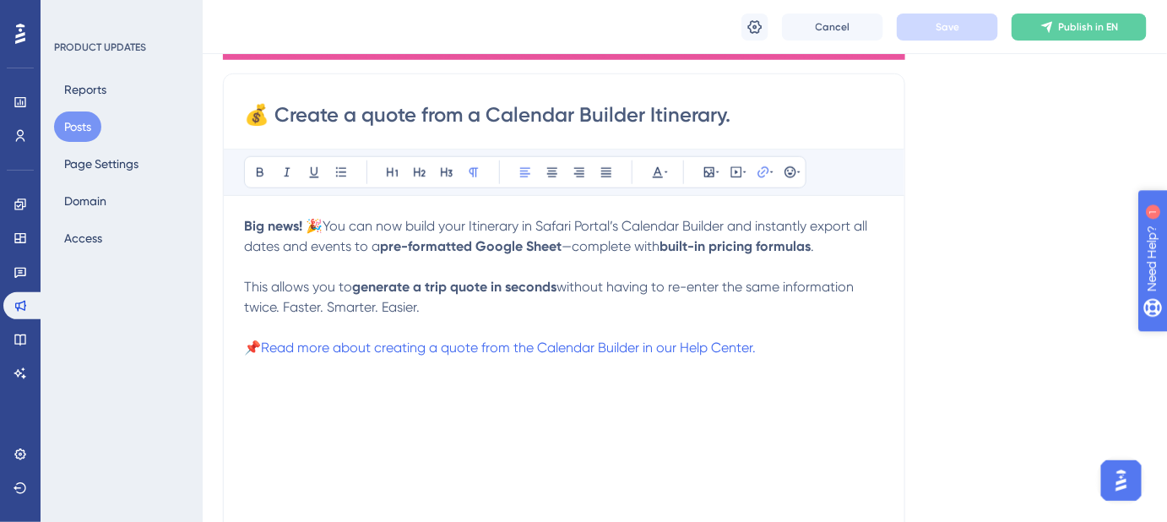
type input "💰 Create a quote from a Calendar Builder Itinerary."
click at [436, 428] on div "Big news! 🎉 You can now build your Itinerary in Safari Portal’s Calendar Builde…" at bounding box center [564, 401] width 640 height 371
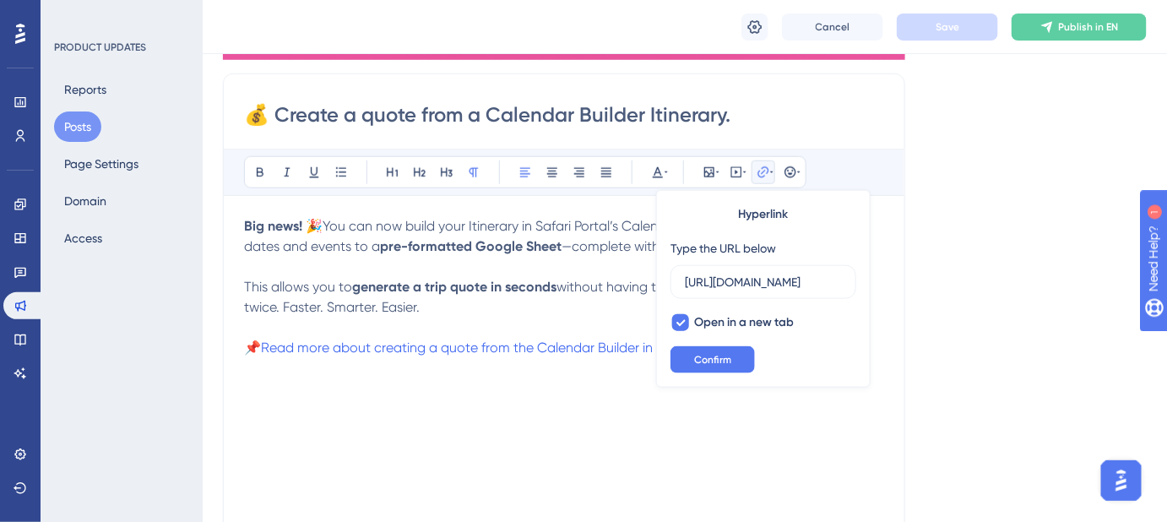
scroll to position [0, 331]
click at [1040, 361] on div "Language English (Default) Insert an Image Delete 💰 Create a quote from a Calen…" at bounding box center [685, 175] width 924 height 1055
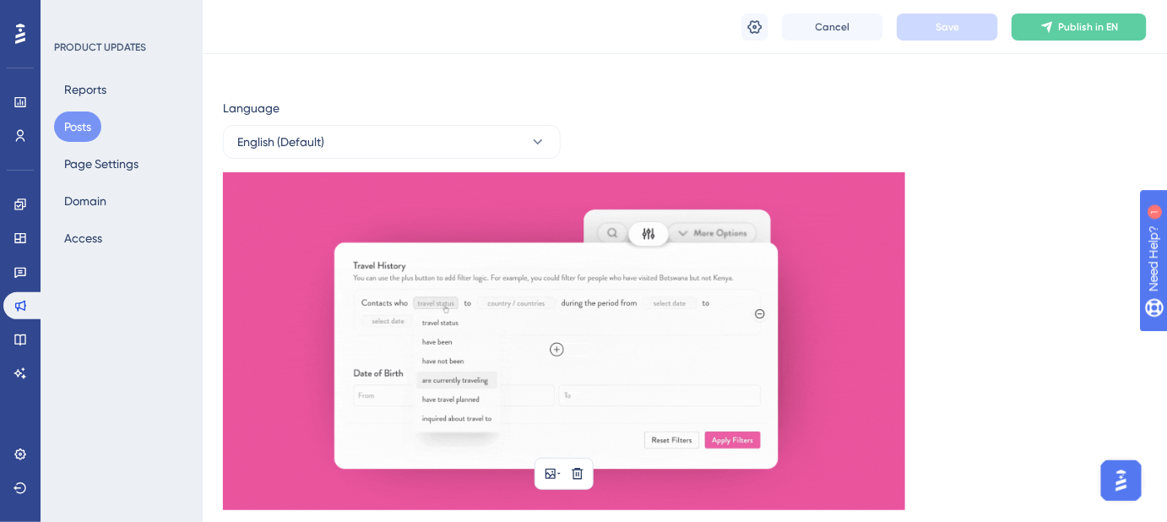
scroll to position [0, 0]
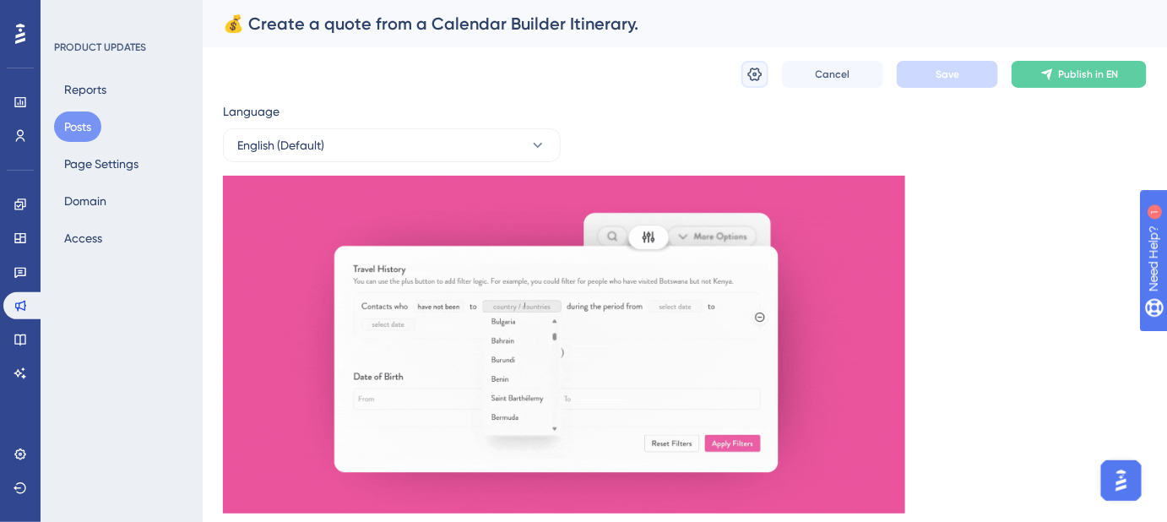
click at [756, 81] on icon at bounding box center [754, 74] width 17 height 17
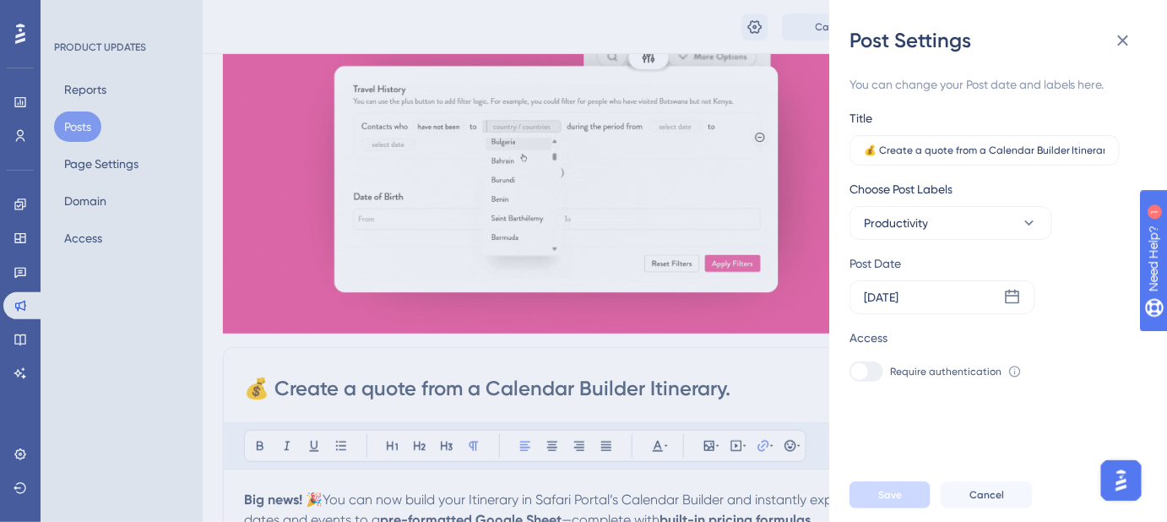
scroll to position [76, 0]
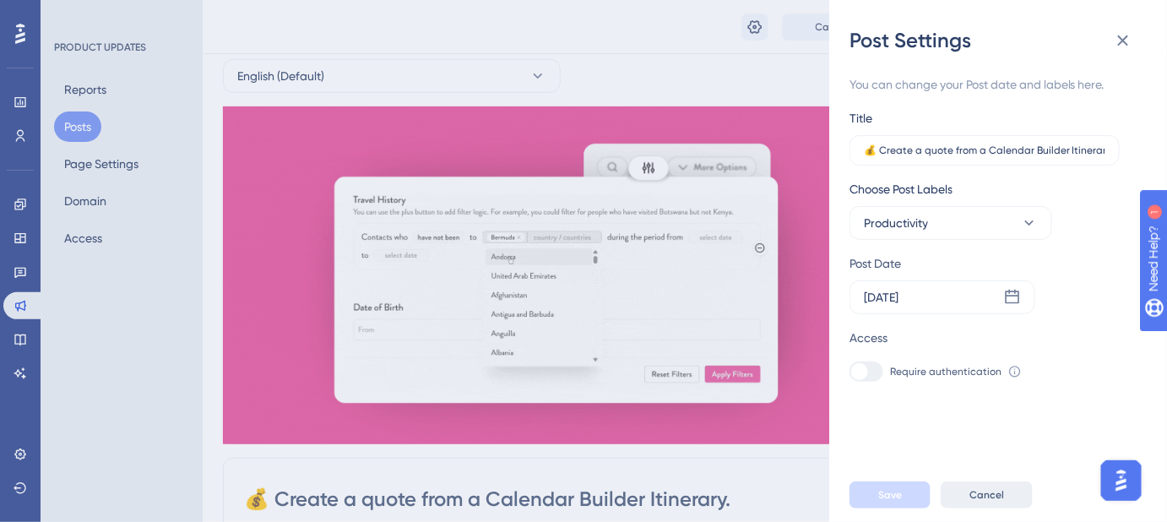
click at [1005, 499] on button "Cancel" at bounding box center [986, 494] width 92 height 27
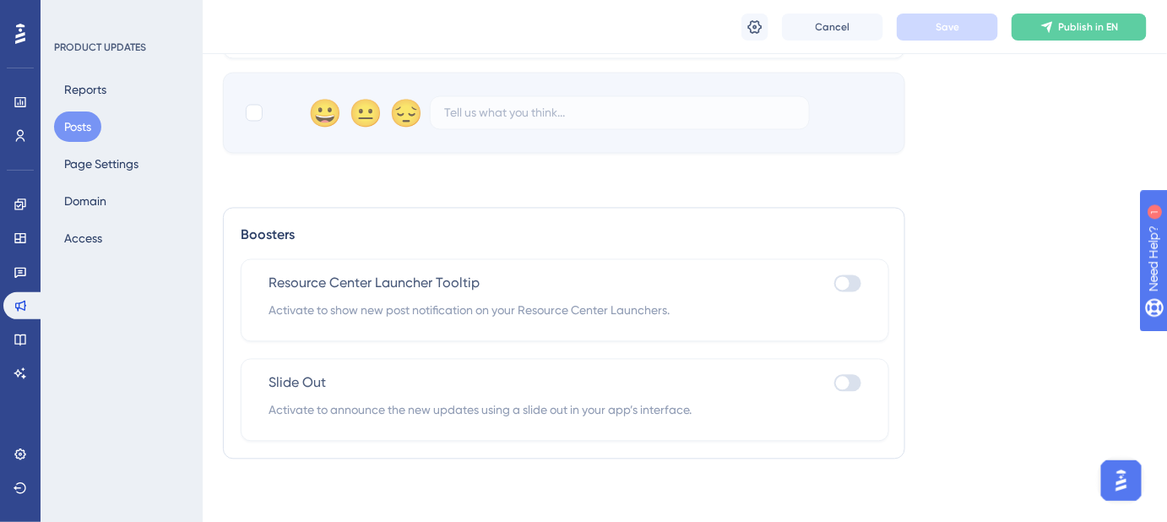
scroll to position [1011, 0]
click at [853, 279] on div at bounding box center [847, 282] width 27 height 17
click at [834, 282] on input "checkbox" at bounding box center [833, 282] width 1 height 1
checkbox input "true"
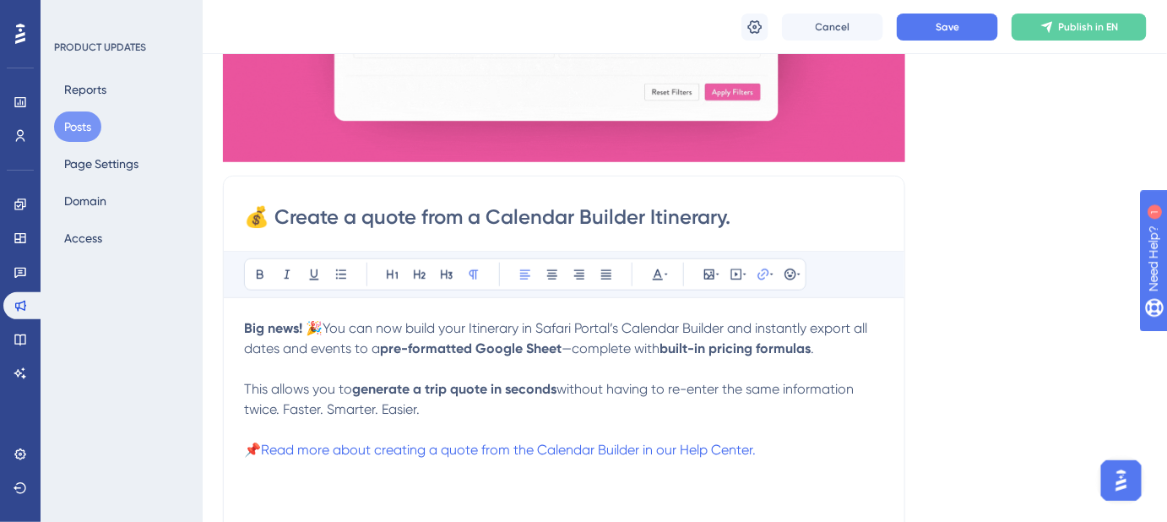
scroll to position [244, 0]
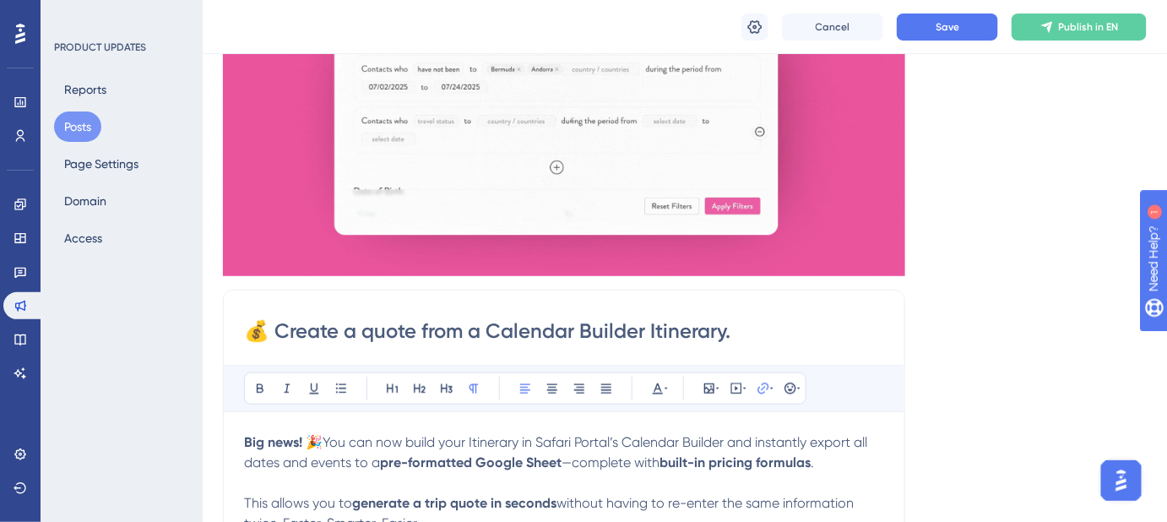
drag, startPoint x: 689, startPoint y: 331, endPoint x: 244, endPoint y: 333, distance: 444.9
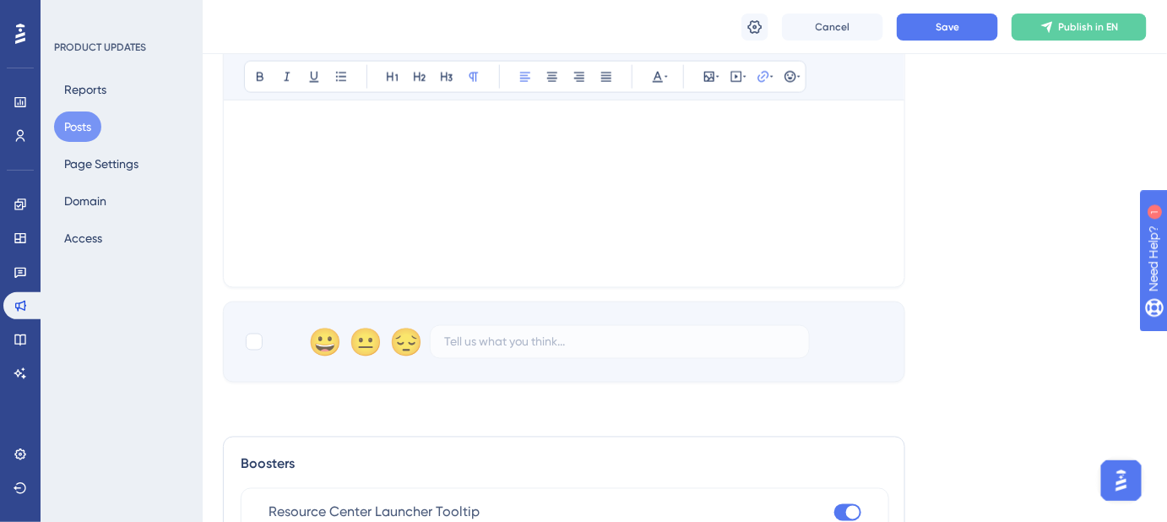
scroll to position [1165, 0]
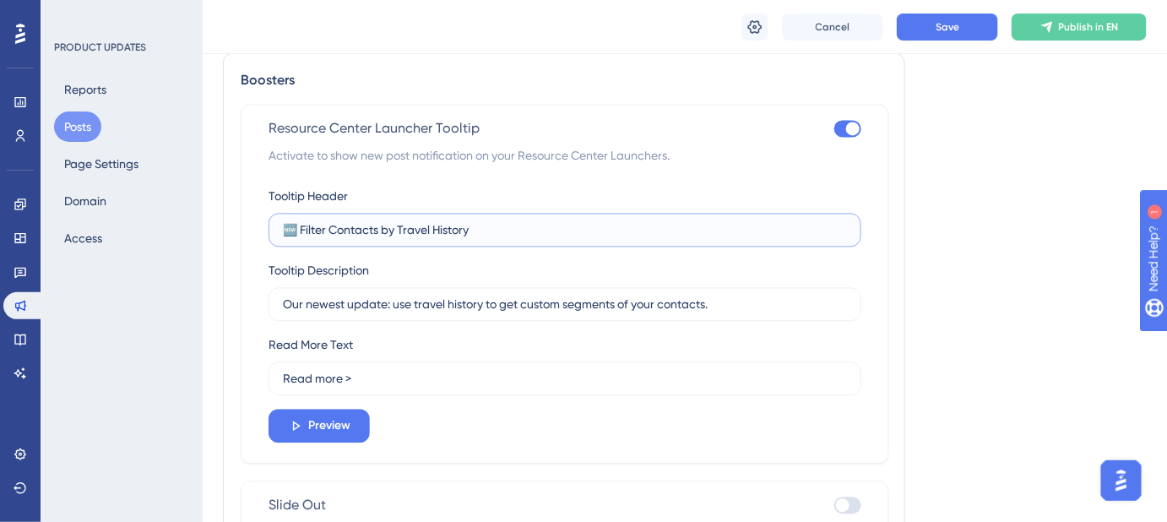
drag, startPoint x: 477, startPoint y: 228, endPoint x: 256, endPoint y: 236, distance: 221.3
click at [257, 236] on div "Resource Center Launcher Tooltip Activate to show new post notification on your…" at bounding box center [565, 284] width 648 height 360
paste input "Create a quote from a Calendar Builder Itinerary."
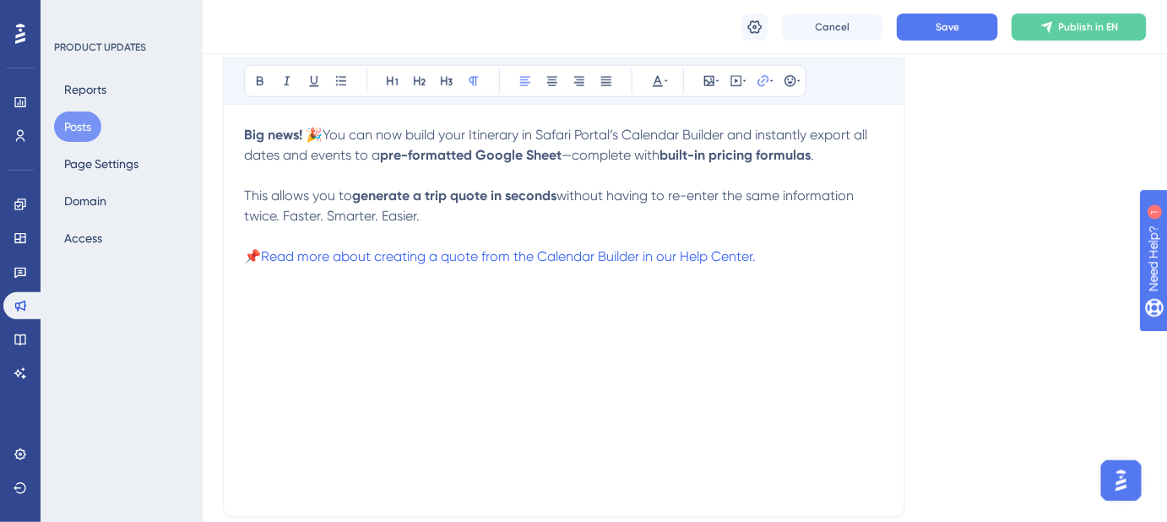
scroll to position [474, 0]
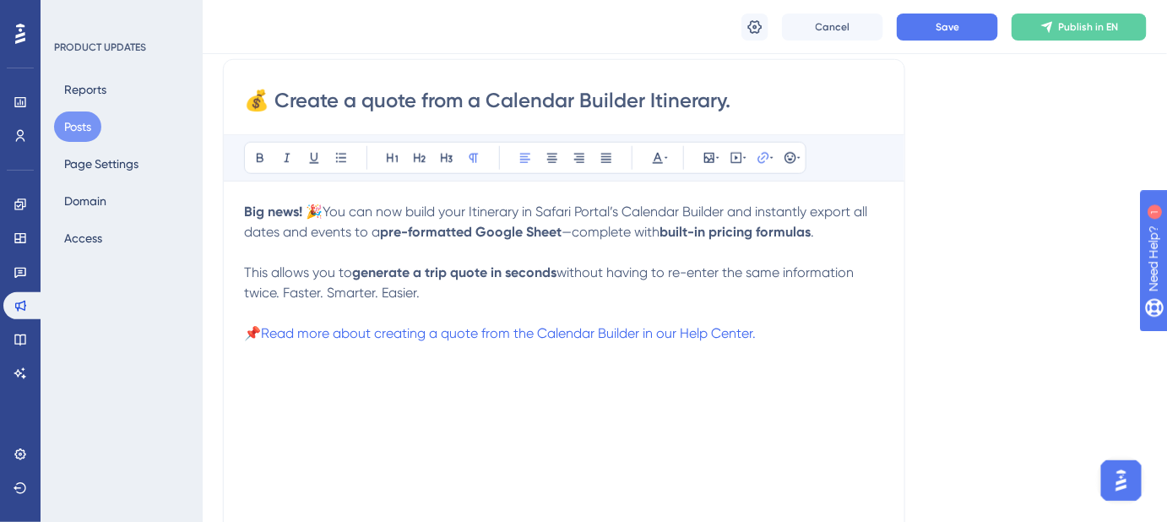
type input "💰 Create a quote from a Calendar Builder Itinerary."
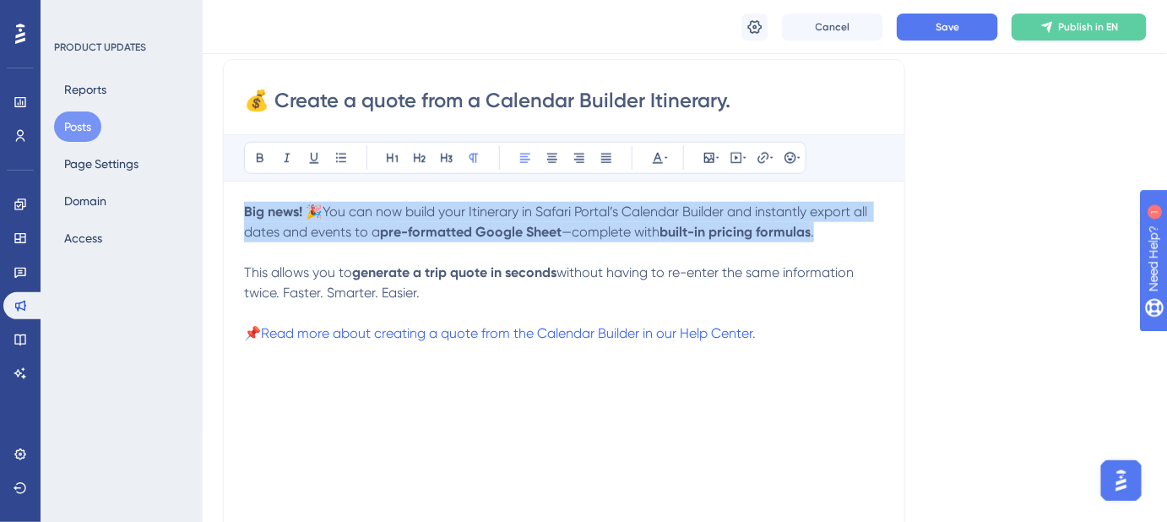
drag, startPoint x: 817, startPoint y: 232, endPoint x: 241, endPoint y: 213, distance: 576.9
click at [241, 213] on div "💰 Create a quote from a Calendar Builder Itinerary. Bold Italic Underline Bulle…" at bounding box center [564, 326] width 682 height 535
copy p "Big news! 🎉 You can now build your Itinerary in Safari Portal’s Calendar Builde…"
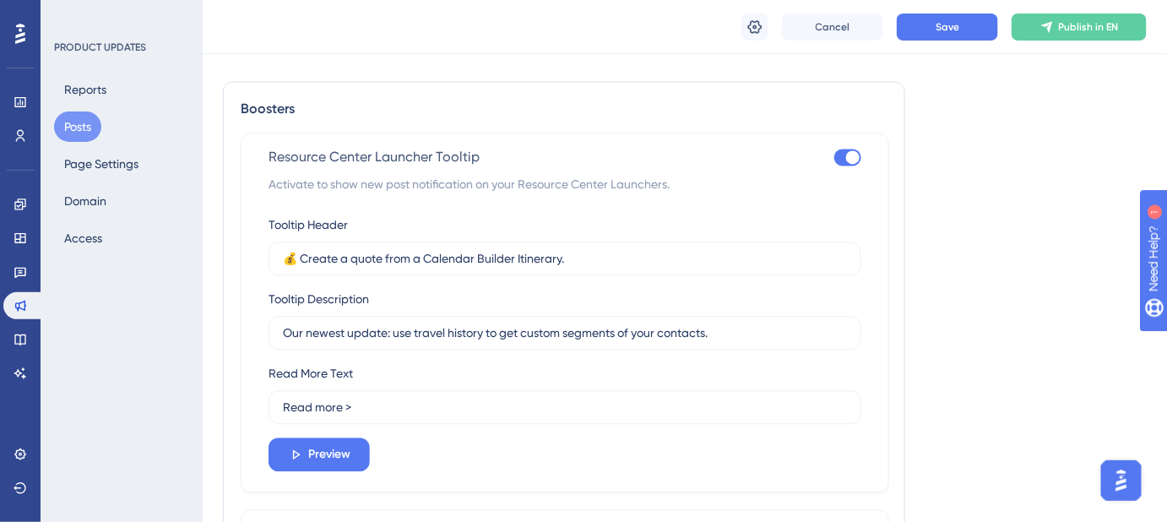
scroll to position [1165, 0]
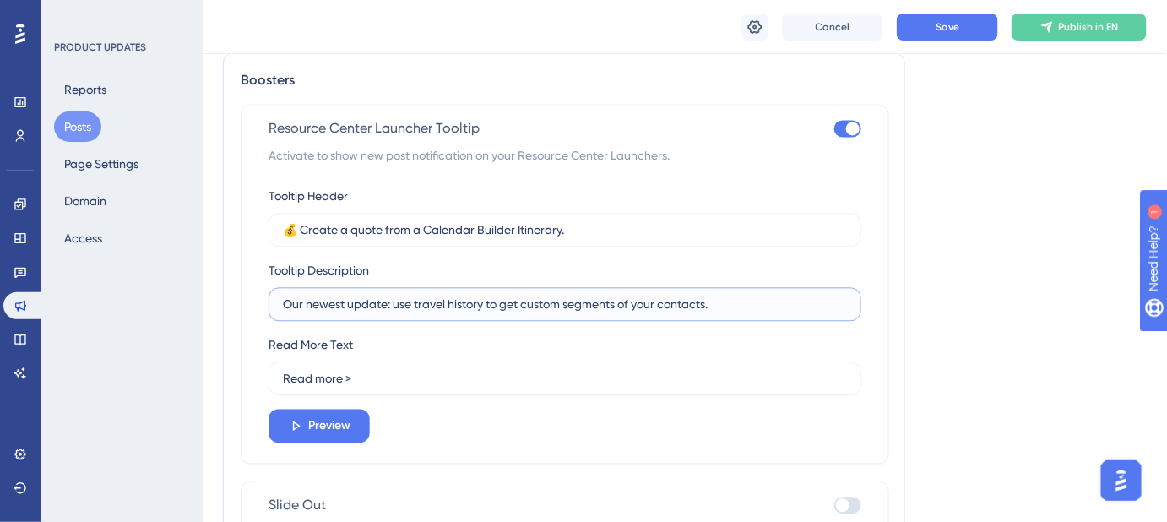
drag, startPoint x: 730, startPoint y: 306, endPoint x: 236, endPoint y: 306, distance: 493.9
click at [236, 306] on div "Boosters Resource Center Launcher Tooltip Activate to show new post notificatio…" at bounding box center [564, 316] width 682 height 528
click at [675, 338] on div "Read More Text Read more >" at bounding box center [564, 364] width 593 height 61
drag, startPoint x: 617, startPoint y: 303, endPoint x: 273, endPoint y: 301, distance: 344.4
click at [274, 301] on label "Our newest update: use travel history to get custom segments of your contacts." at bounding box center [564, 304] width 593 height 34
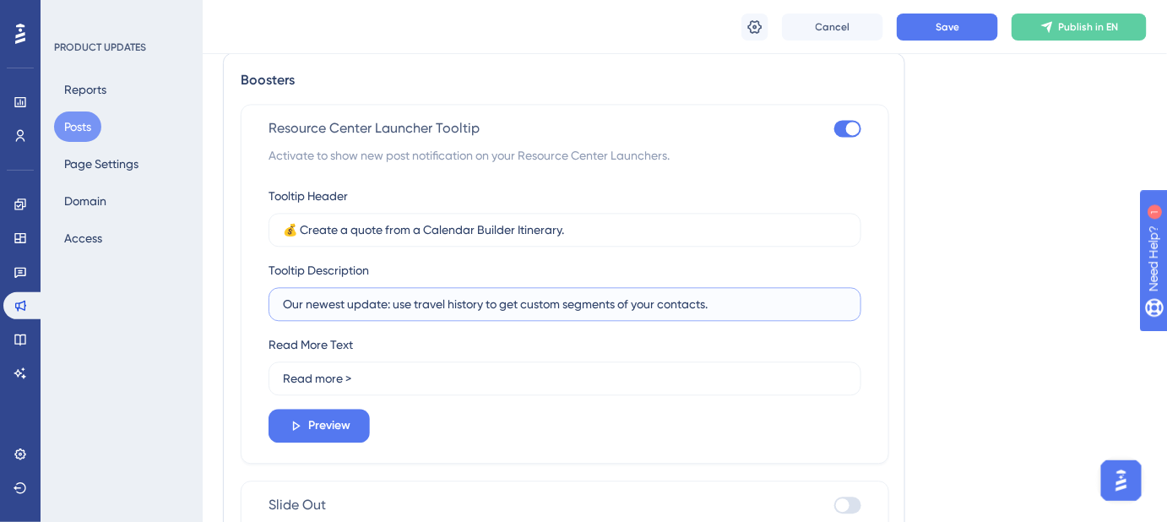
paste input "Big news! 🎉 You can now build your Itinerary in Safari Portal’s Calendar Builde…"
click at [838, 300] on input "Big news! 🎉 You can now build your Itinerary in Safari Portal’s Calendar Builde…" at bounding box center [565, 304] width 564 height 19
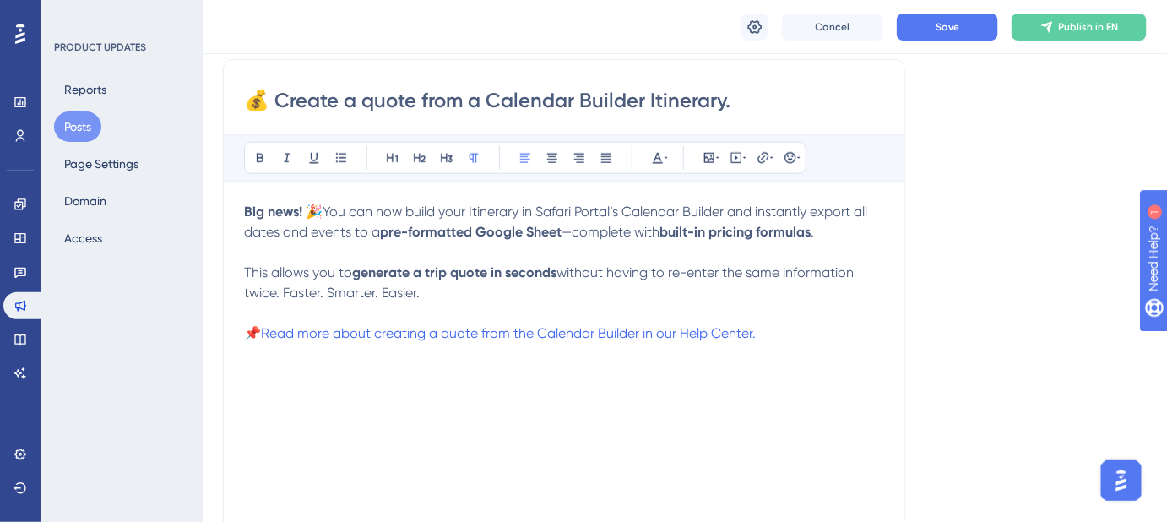
scroll to position [0, 0]
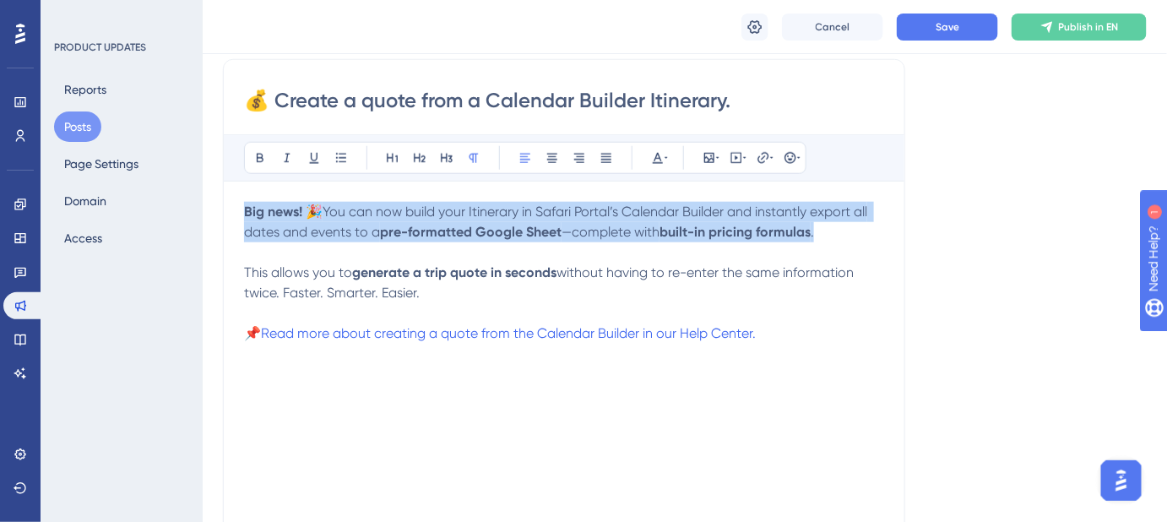
drag, startPoint x: 829, startPoint y: 233, endPoint x: 243, endPoint y: 213, distance: 586.2
click at [243, 213] on div "💰 Create a quote from a Calendar Builder Itinerary. Bold Italic Underline Bulle…" at bounding box center [564, 326] width 682 height 535
copy p "Big news! 🎉 You can now build your Itinerary in Safari Portal’s Calendar Builde…"
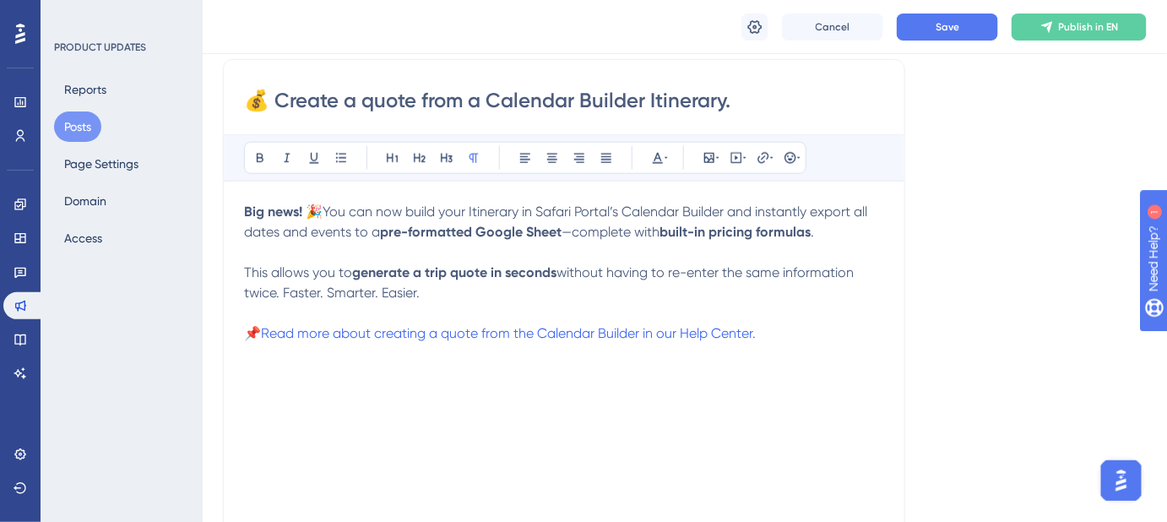
click at [561, 247] on p "This allows you to generate a trip quote in seconds without having to re-enter …" at bounding box center [564, 272] width 640 height 61
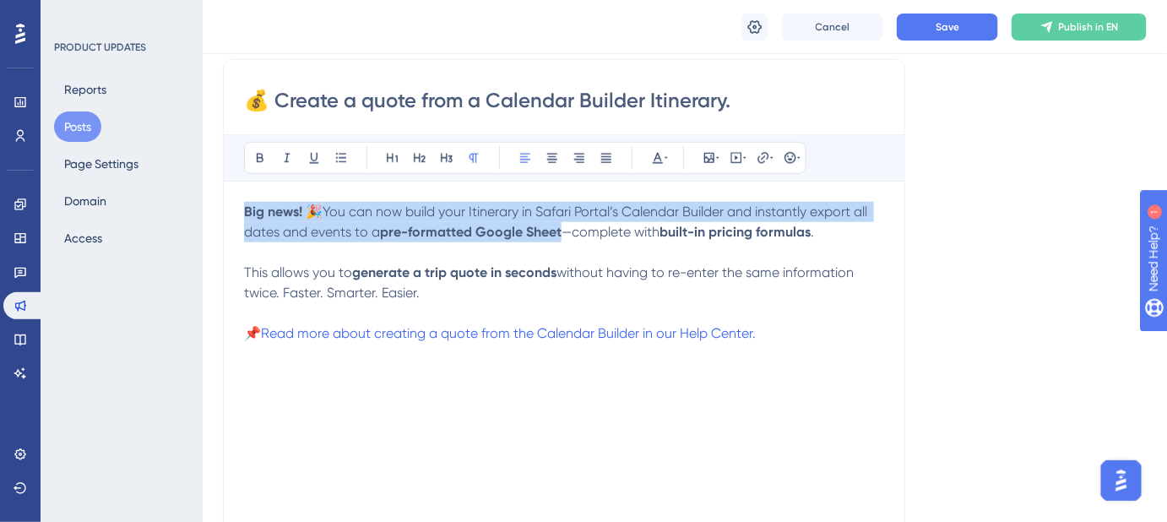
drag, startPoint x: 562, startPoint y: 231, endPoint x: 225, endPoint y: 209, distance: 337.6
click at [225, 209] on div "💰 Create a quote from a Calendar Builder Itinerary. Bold Italic Underline Bulle…" at bounding box center [564, 326] width 682 height 535
copy p "Big news! 🎉 You can now build your Itinerary in Safari Portal’s Calendar Builde…"
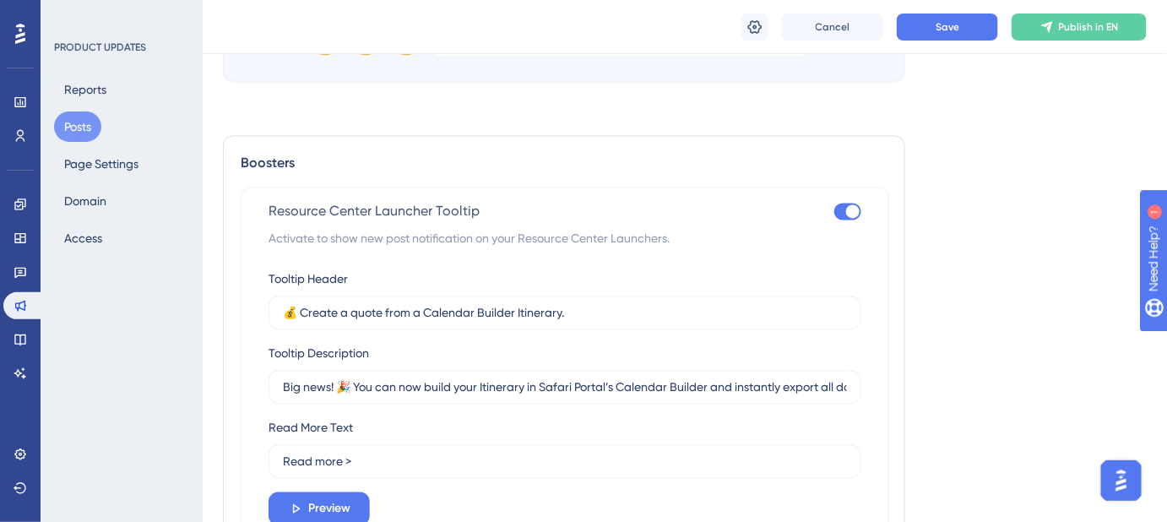
scroll to position [1165, 0]
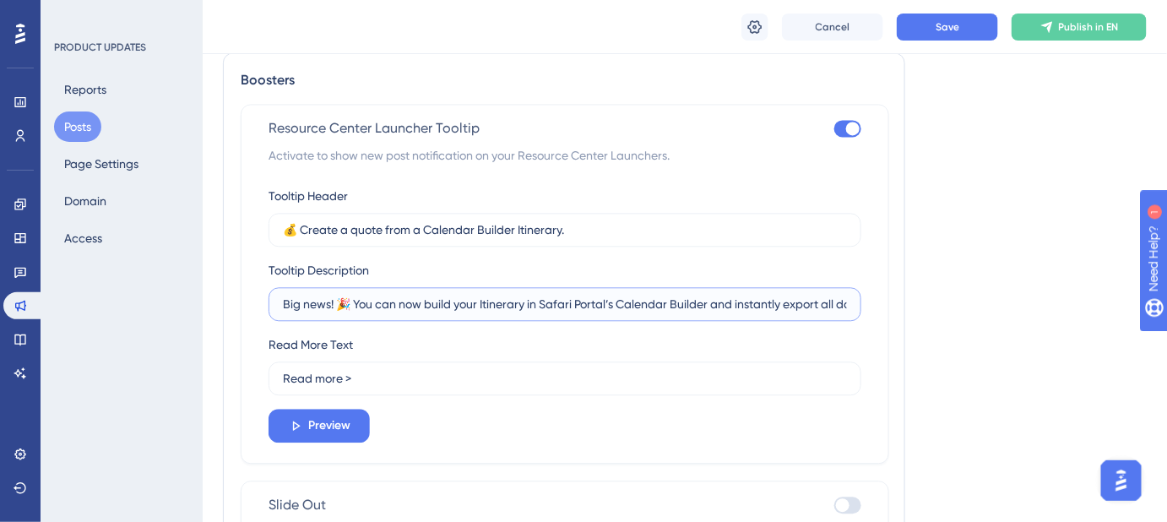
click at [638, 302] on input "Big news! 🎉 You can now build your Itinerary in Safari Portal’s Calendar Builde…" at bounding box center [565, 304] width 564 height 19
paste input "text"
click at [929, 26] on button "Save" at bounding box center [947, 27] width 101 height 27
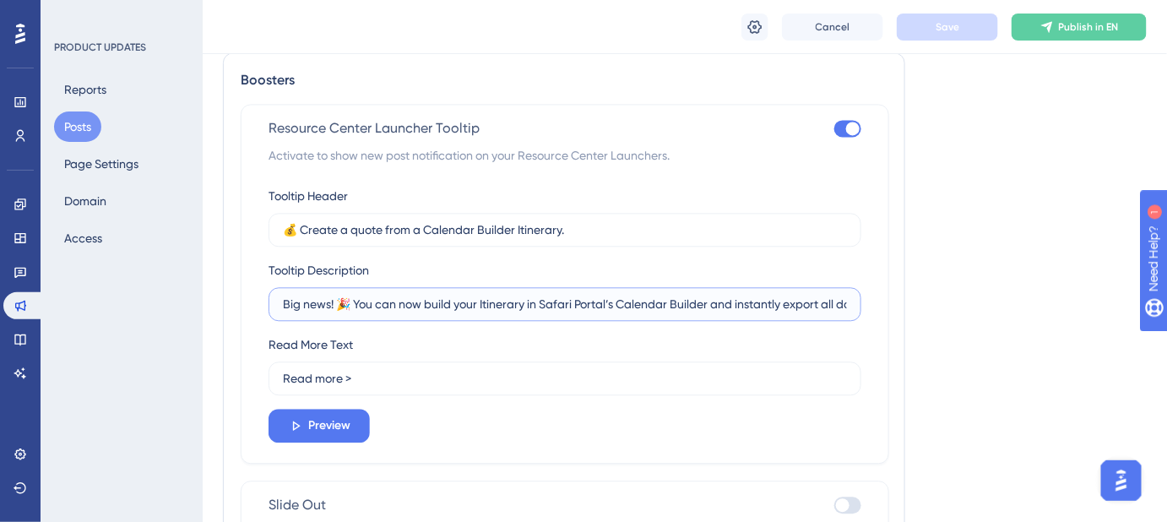
click at [690, 302] on input "Big news! 🎉 You can now build your Itinerary in Safari Portal’s Calendar Builde…" at bounding box center [565, 304] width 564 height 19
click at [566, 295] on input "Big news! 🎉 You can now build your Itinerary in Safari Portal’s Calendar Builde…" at bounding box center [565, 304] width 564 height 19
paste input "Build your itinerary in Safari Portal and export it instantly to a pre-formatte…"
click at [927, 35] on button "Save" at bounding box center [947, 27] width 101 height 27
click at [414, 301] on input "Big news! 🎉 Build your itinerary in Safari Portal and export it instantly to a …" at bounding box center [565, 304] width 564 height 19
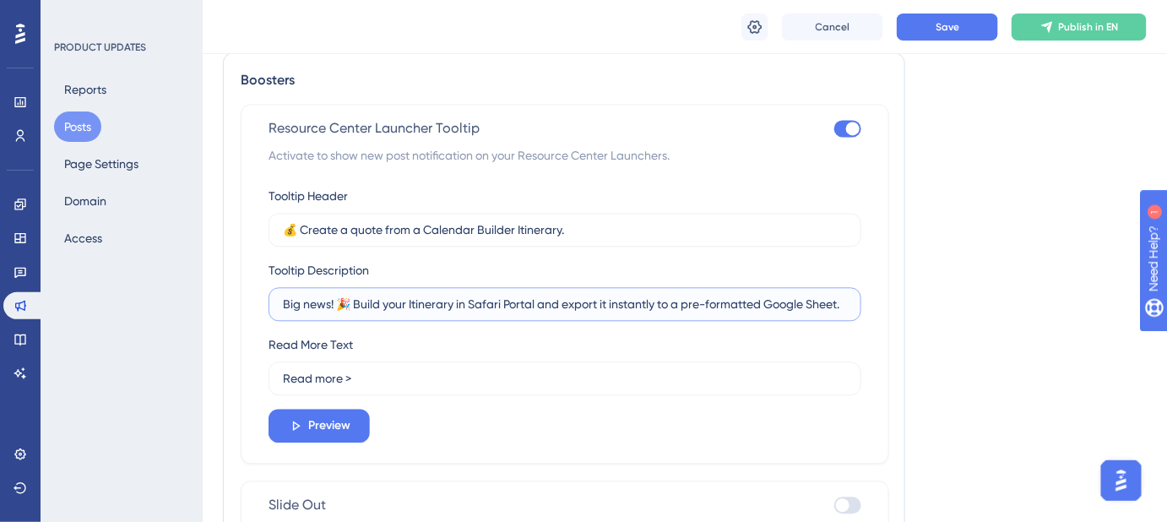
click at [639, 301] on input "Big news! 🎉 Build your Itinerary in Safari Portal and export it instantly to a …" at bounding box center [565, 304] width 564 height 19
click at [950, 35] on button "Save" at bounding box center [947, 27] width 101 height 27
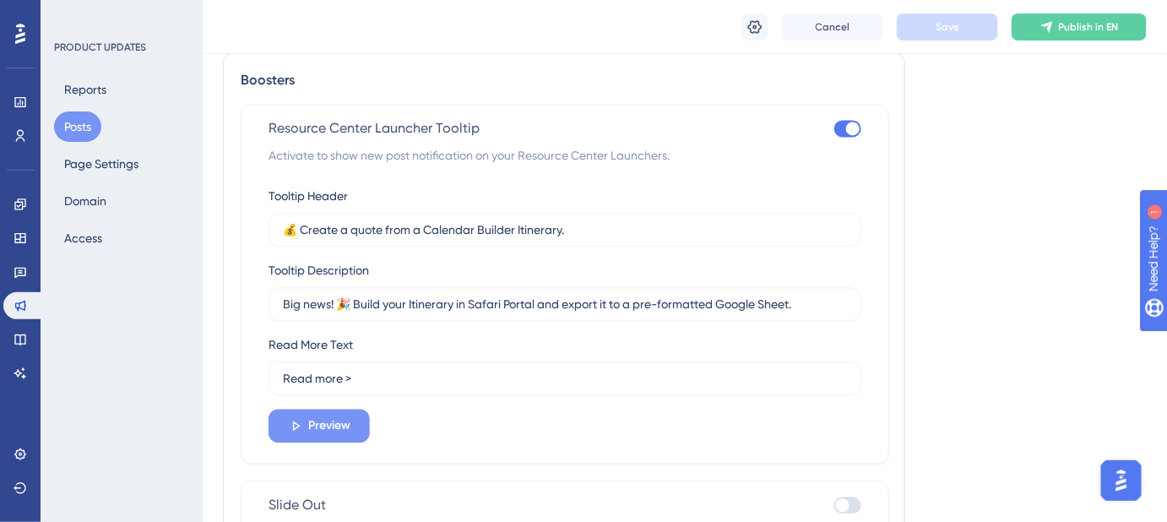
click at [350, 421] on button "Preview" at bounding box center [318, 426] width 101 height 34
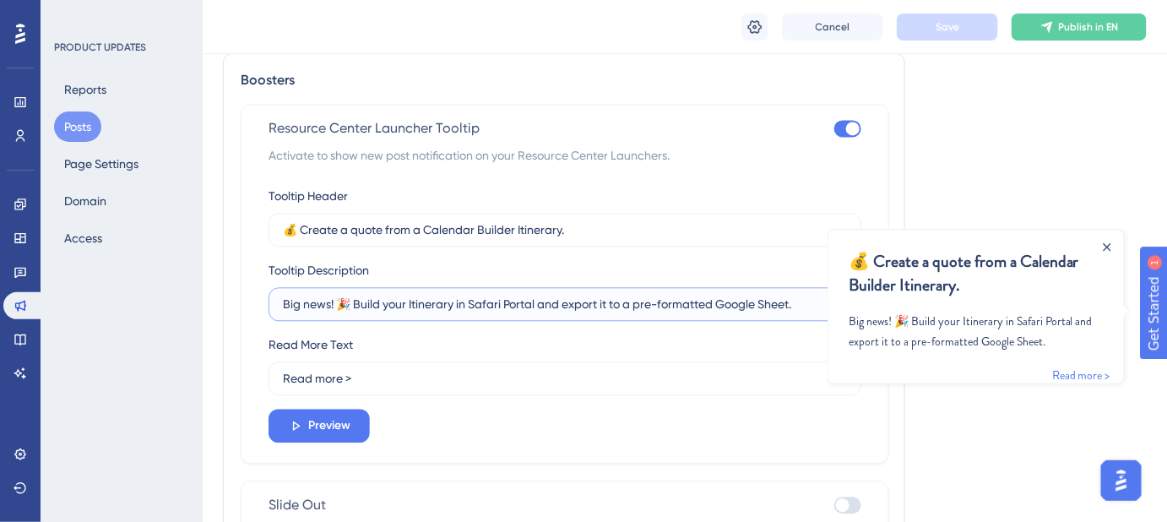
drag, startPoint x: 353, startPoint y: 305, endPoint x: 274, endPoint y: 305, distance: 79.4
click at [274, 305] on label "Big news! 🎉 Build your Itinerary in Safari Portal and export it to a pre-format…" at bounding box center [564, 304] width 593 height 34
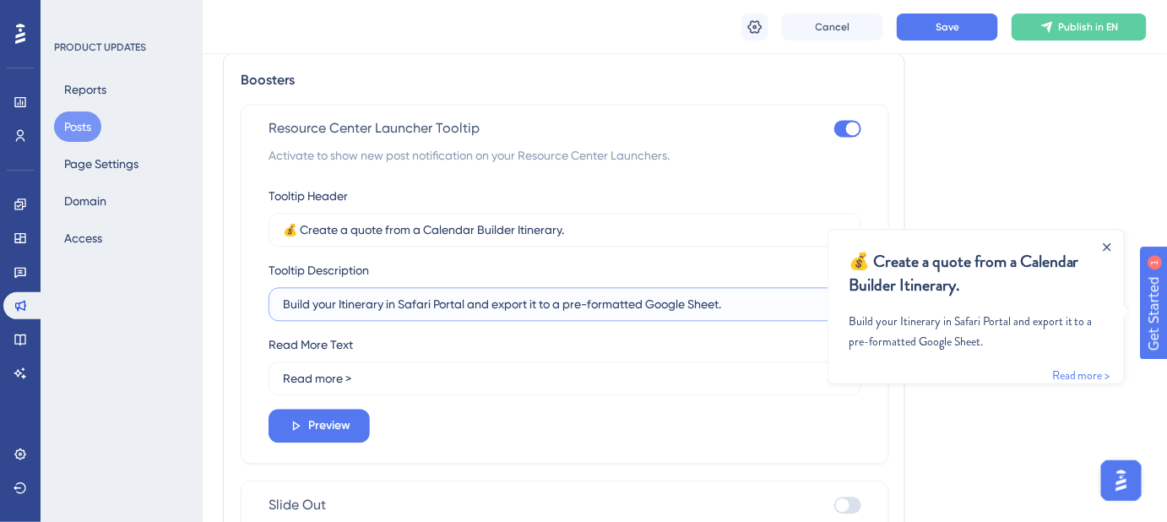
type input "Build your Itinerary in Safari Portal and export it to a pre-formatted Google S…"
click at [579, 343] on div "Read More Text Read more >" at bounding box center [564, 364] width 593 height 61
click at [1107, 245] on icon "Close Announcement" at bounding box center [1107, 246] width 8 height 8
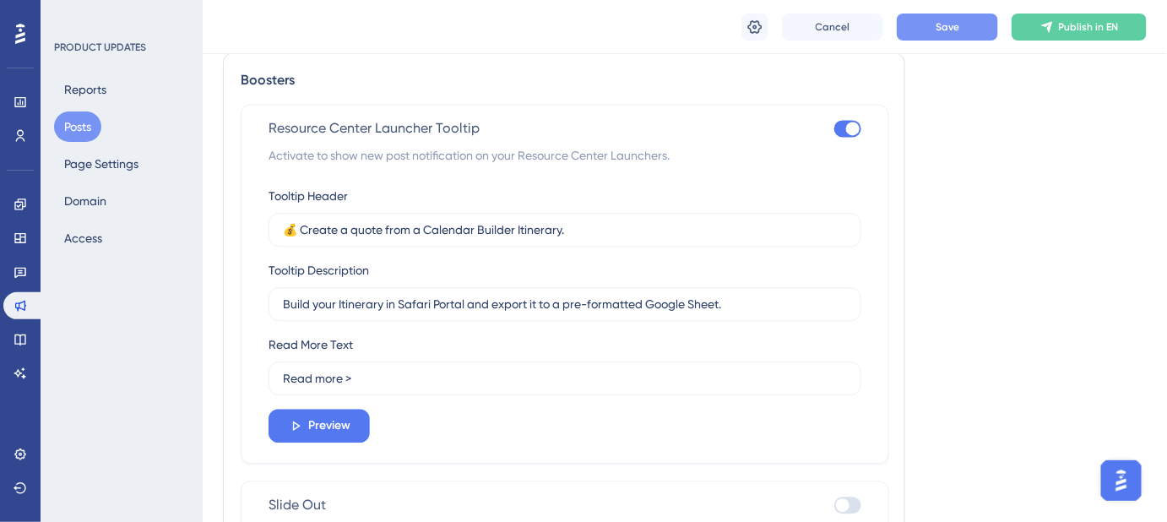
click at [940, 28] on span "Save" at bounding box center [947, 27] width 24 height 14
click at [366, 375] on input "Read more >" at bounding box center [565, 378] width 564 height 19
type input "Read more ➡️"
click at [956, 35] on button "Save" at bounding box center [947, 27] width 101 height 27
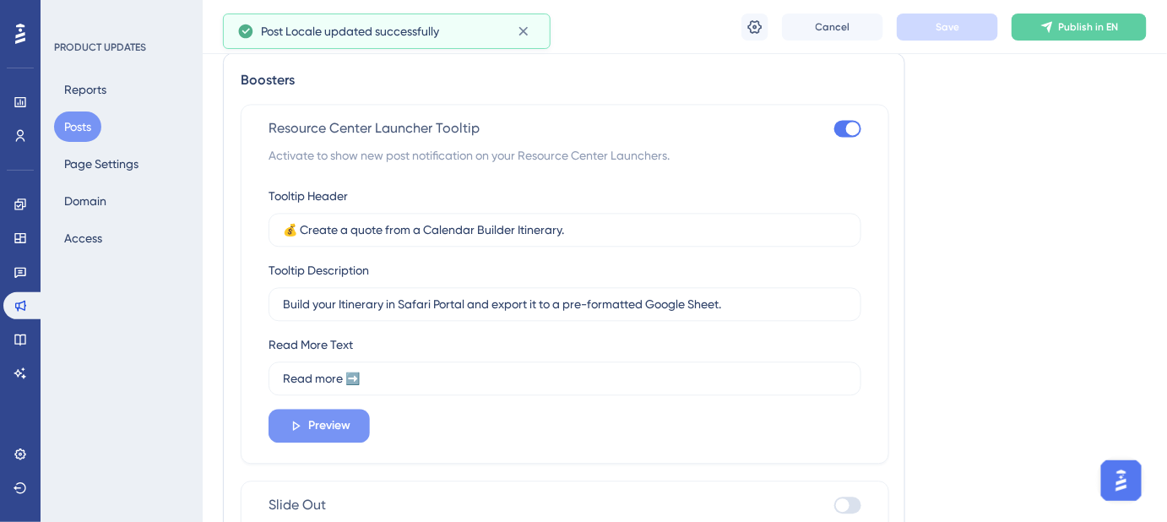
click at [339, 429] on span "Preview" at bounding box center [329, 425] width 42 height 20
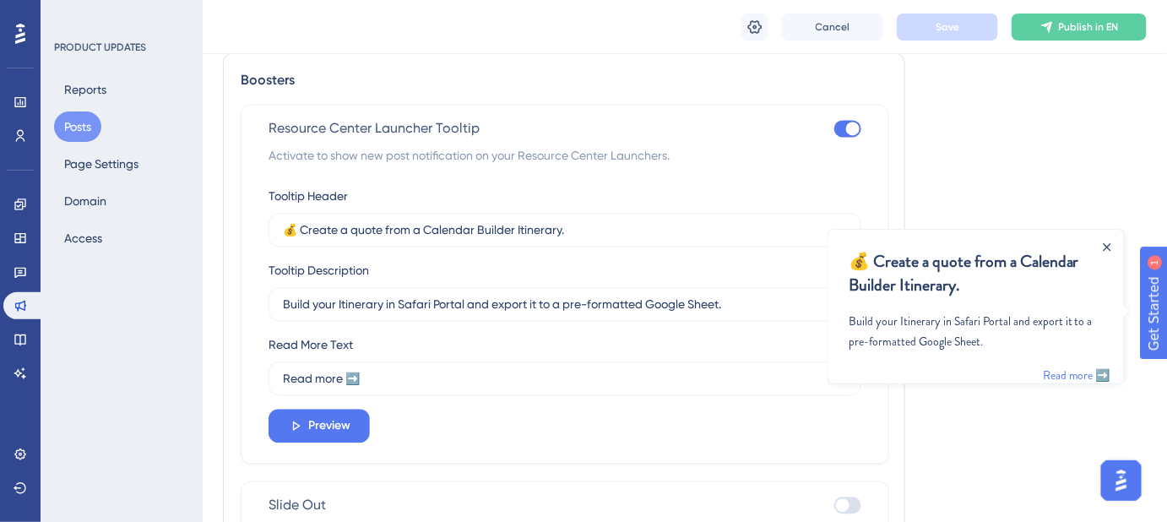
drag, startPoint x: 957, startPoint y: 411, endPoint x: 957, endPoint y: 431, distance: 20.3
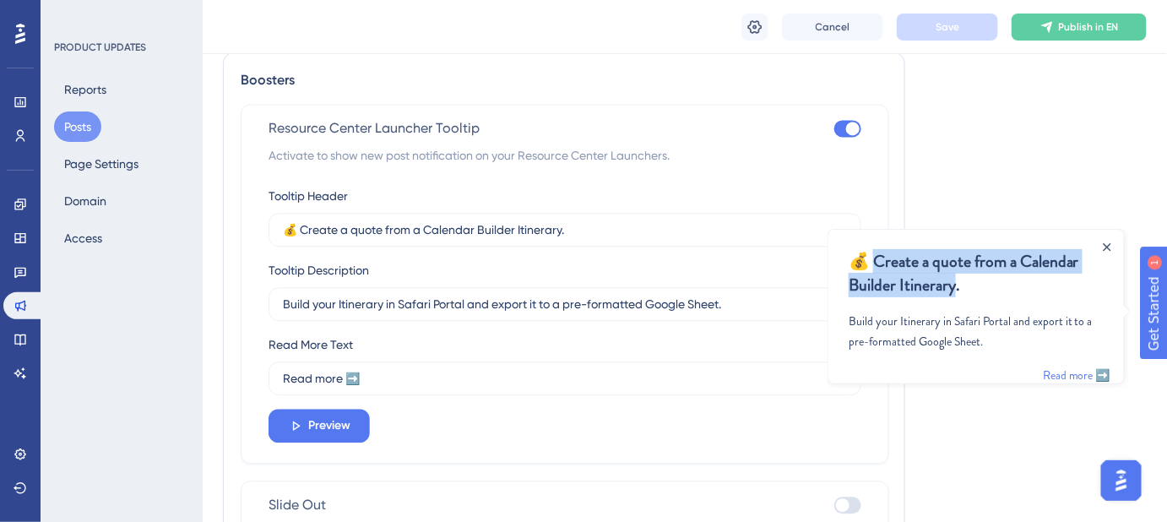
drag, startPoint x: 952, startPoint y: 289, endPoint x: 875, endPoint y: 266, distance: 80.1
click at [875, 266] on div "💰 Create a quote from a Calendar Builder Itinerary." at bounding box center [975, 279] width 255 height 61
copy div "reate a quote from a Calendar Builder Itinerary."
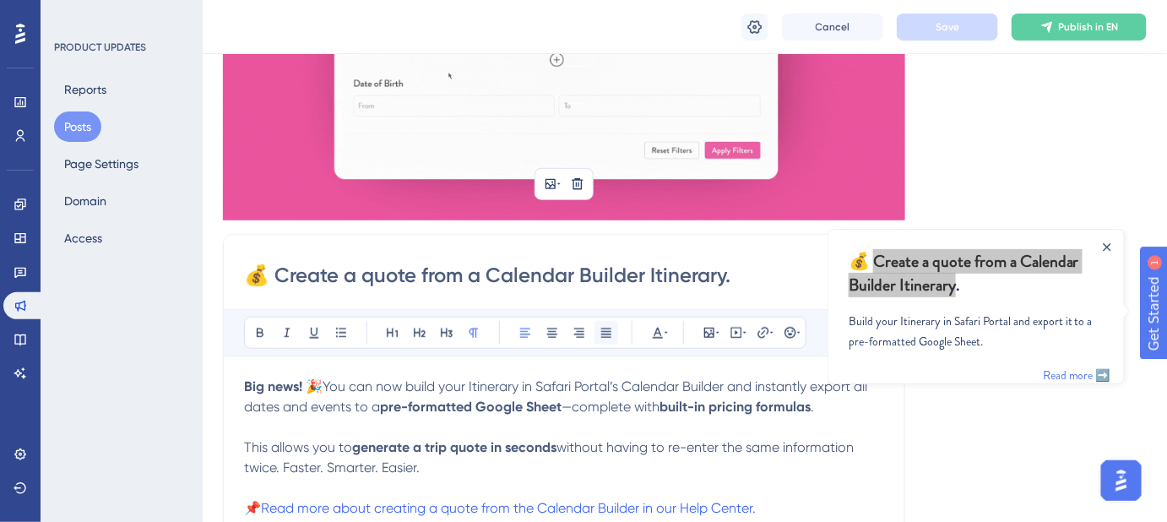
scroll to position [306, 0]
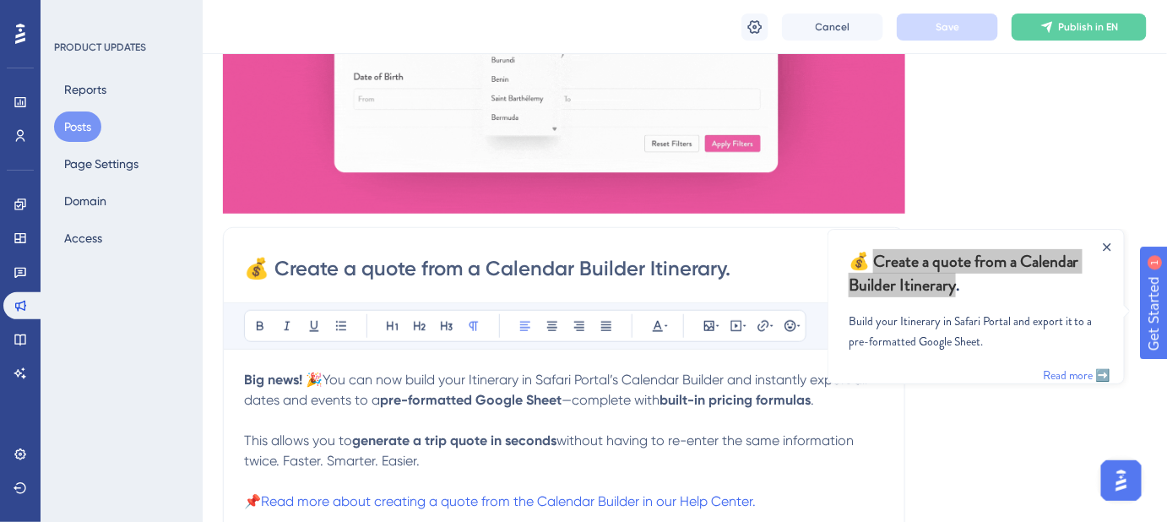
drag, startPoint x: 751, startPoint y: 270, endPoint x: 282, endPoint y: 275, distance: 468.6
click at [282, 275] on input "💰 Create a quote from a Calendar Builder Itinerary." at bounding box center [564, 268] width 640 height 27
paste input "From itinerary to quote in seconds"
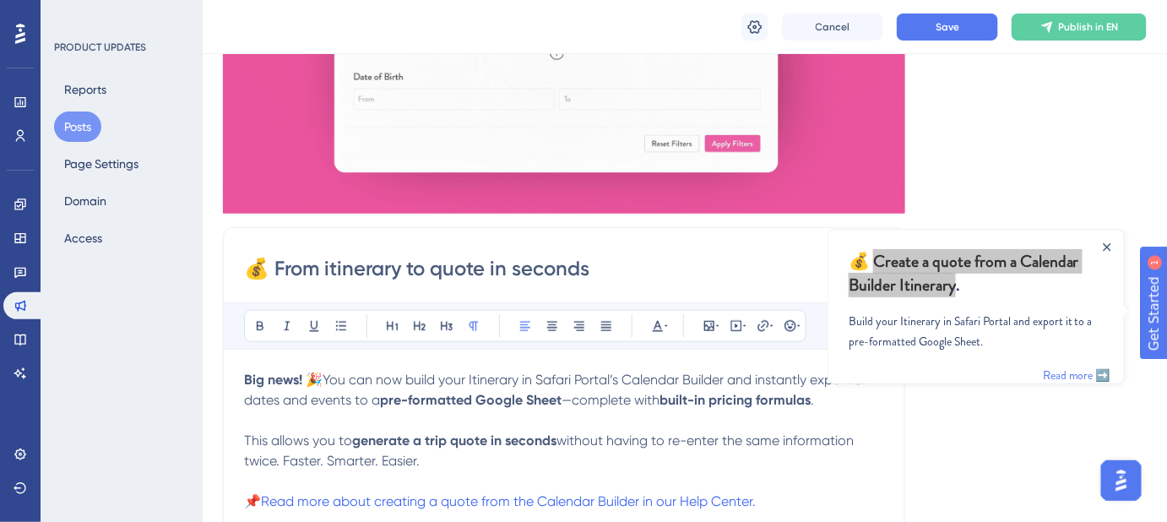
click at [334, 271] on input "💰 From itinerary to quote in seconds" at bounding box center [564, 268] width 640 height 27
click at [625, 265] on input "💰 From Itinerary to quote in seconds" at bounding box center [564, 268] width 640 height 27
drag, startPoint x: 605, startPoint y: 263, endPoint x: 274, endPoint y: 269, distance: 331.0
click at [274, 269] on input "💰 From Itinerary to quote in seconds!" at bounding box center [564, 268] width 640 height 27
type input "💰 From Itinerary to quote in seconds!"
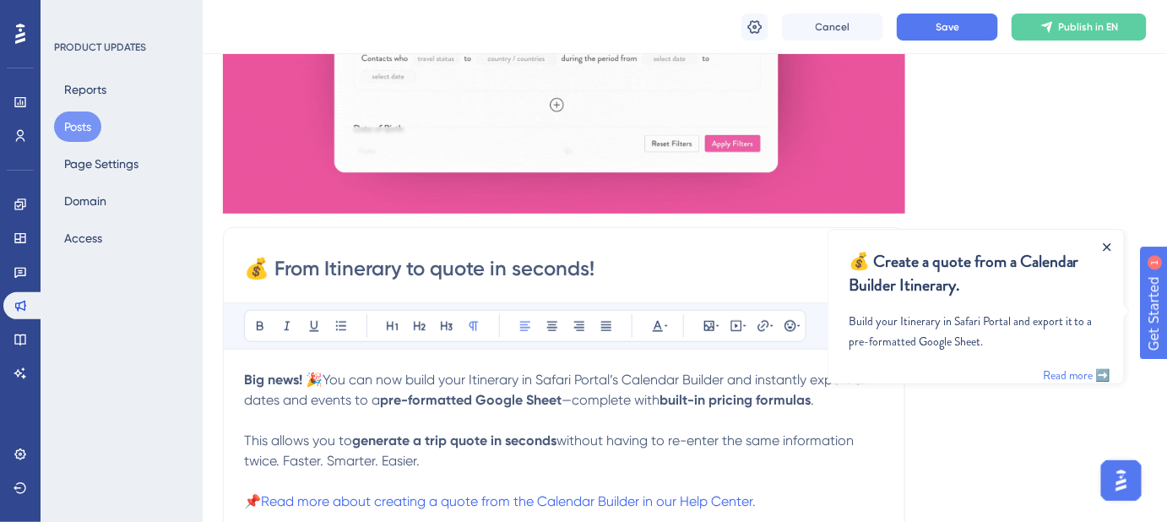
click at [1103, 247] on icon "Close Announcement" at bounding box center [1107, 246] width 8 height 8
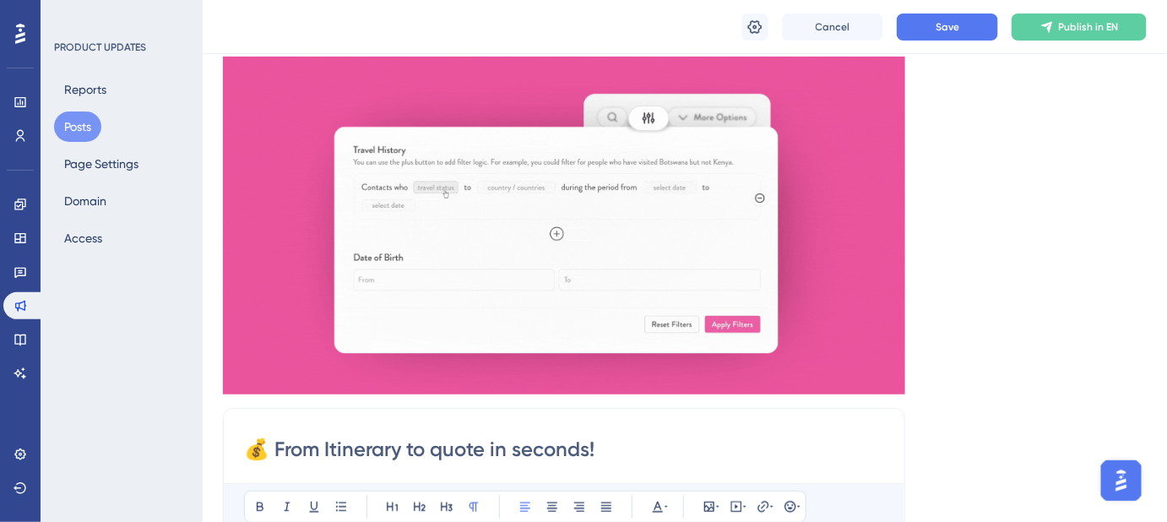
scroll to position [0, 0]
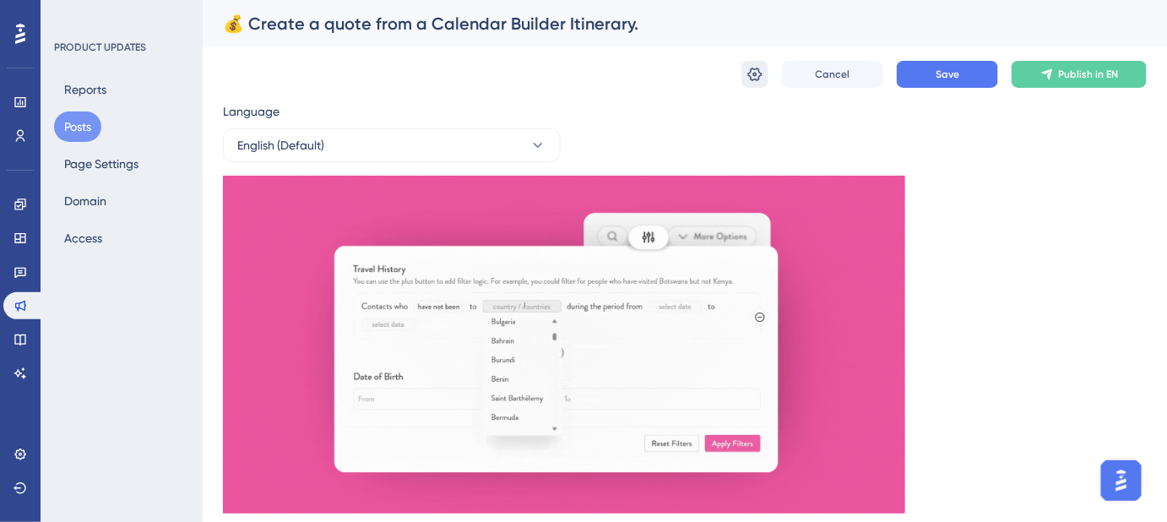
click at [761, 78] on icon at bounding box center [754, 74] width 17 height 17
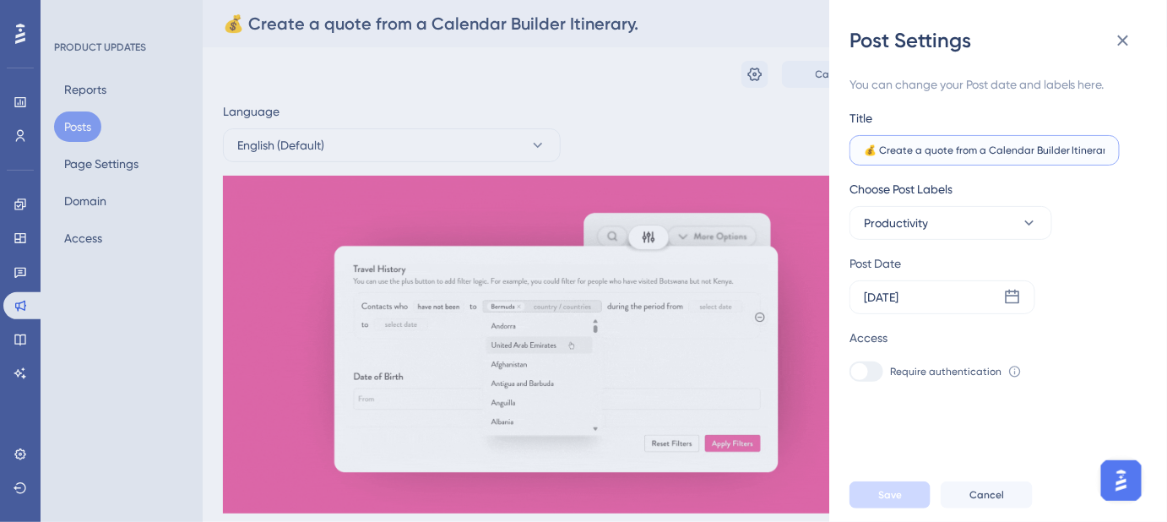
click at [927, 153] on input "💰 Create a quote from a Calendar Builder Itinerary." at bounding box center [984, 150] width 241 height 12
drag, startPoint x: 882, startPoint y: 150, endPoint x: 1135, endPoint y: 158, distance: 253.4
click at [1135, 158] on div "You can change your Post date and labels here. Title 💰 Create a quote from a Ca…" at bounding box center [1004, 261] width 311 height 414
paste input "From Itinerary to quote in seconds!"
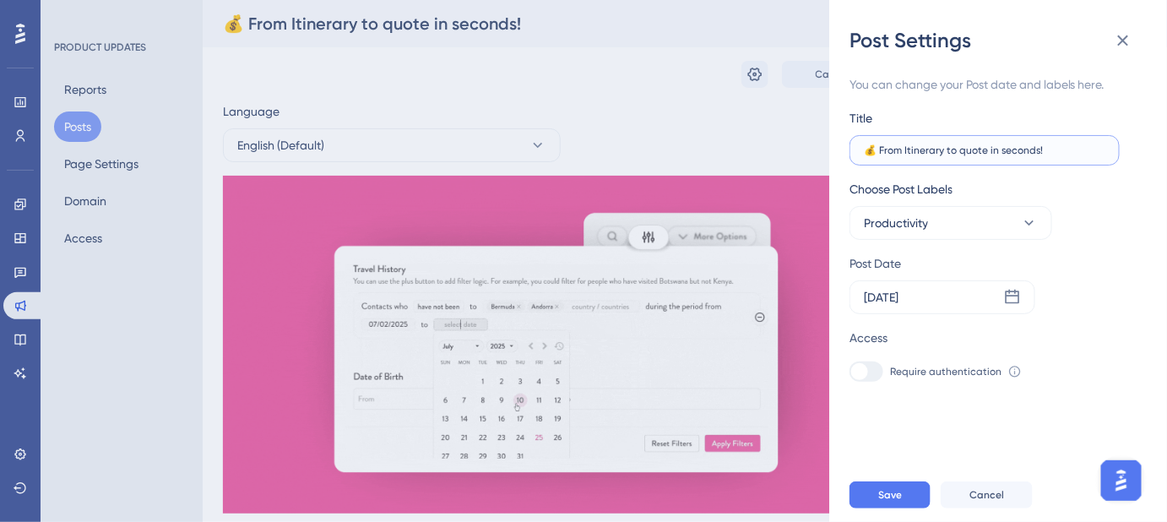
scroll to position [0, 0]
type input "💰 From Itinerary to quote in seconds!"
click at [891, 501] on span "Save" at bounding box center [890, 495] width 24 height 14
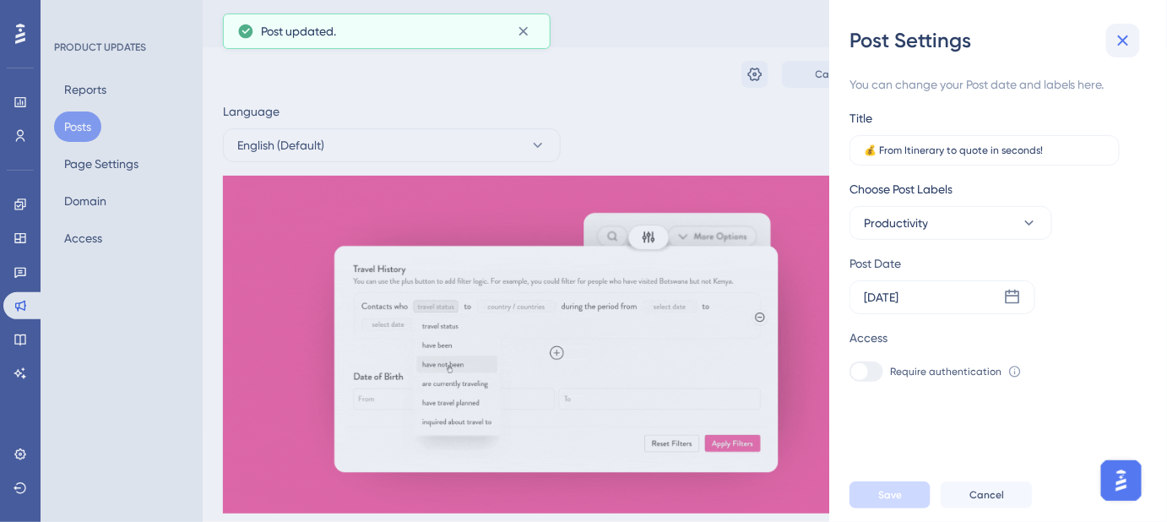
click at [1130, 42] on icon at bounding box center [1123, 40] width 20 height 20
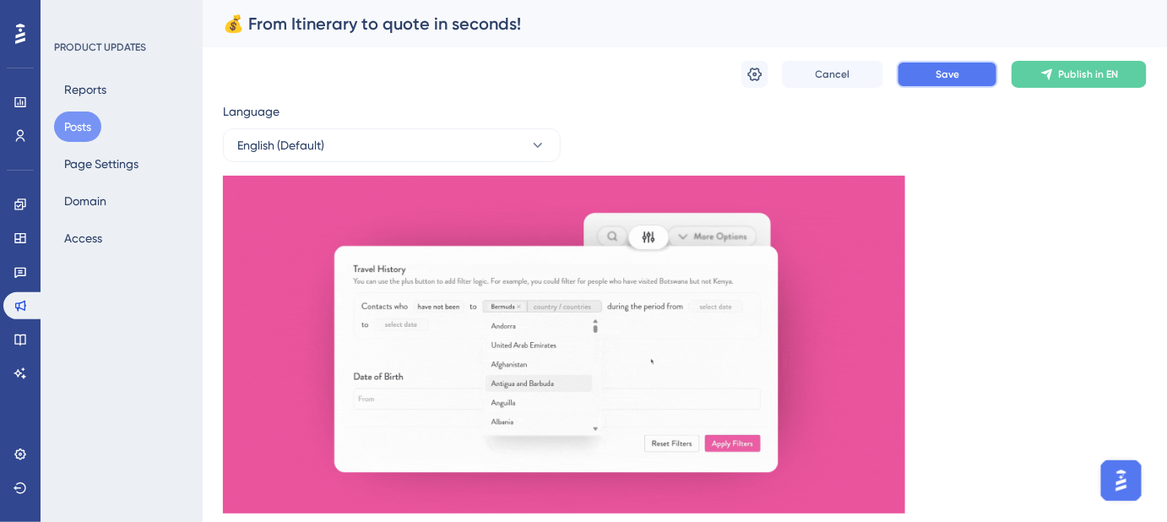
click at [940, 73] on span "Save" at bounding box center [947, 75] width 24 height 14
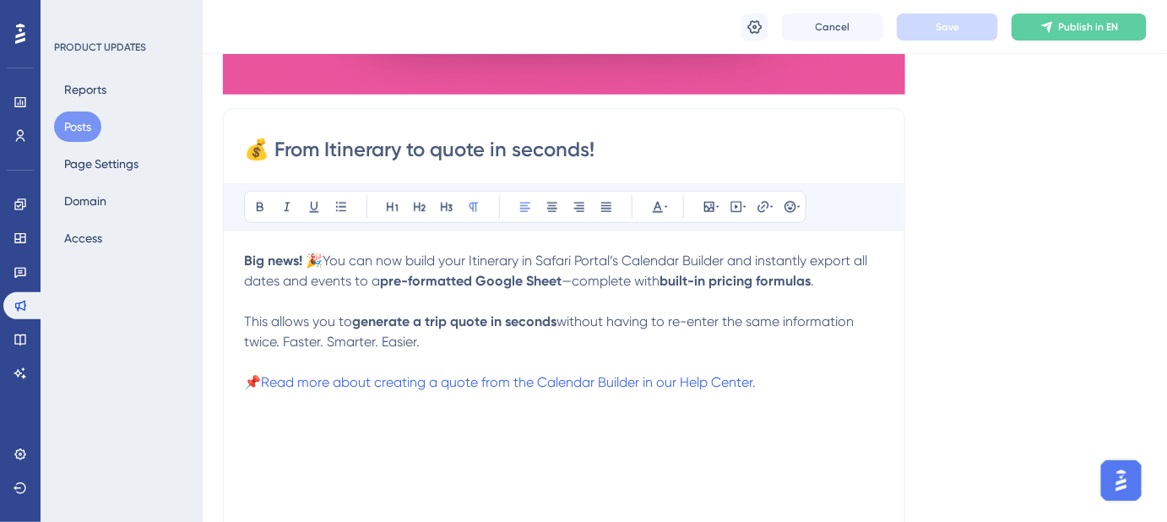
scroll to position [460, 0]
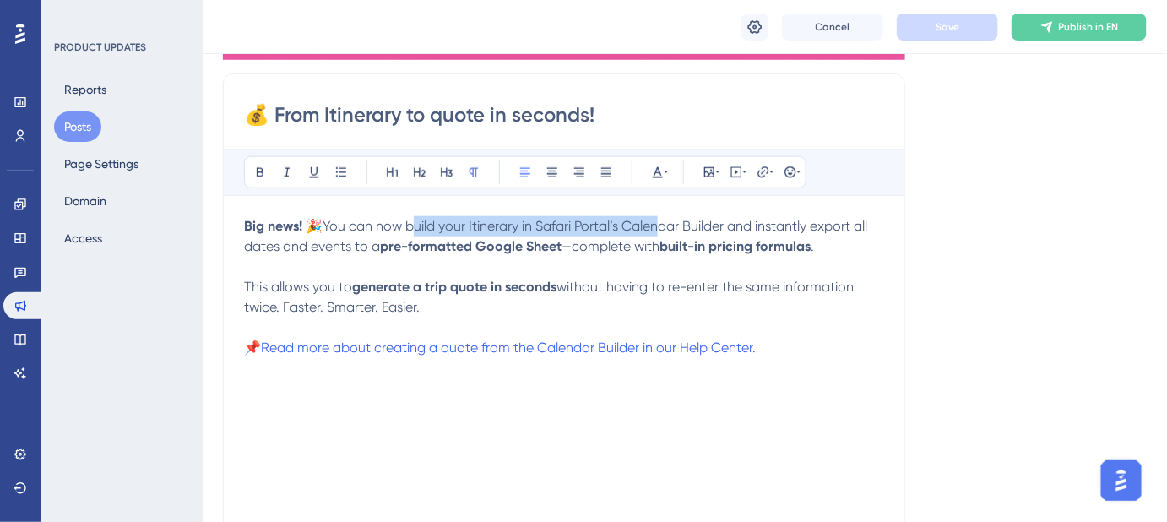
drag, startPoint x: 409, startPoint y: 224, endPoint x: 656, endPoint y: 229, distance: 247.4
click at [656, 229] on span "You can now build your Itinerary in Safari Portal’s Calendar Builder and instan…" at bounding box center [557, 236] width 626 height 36
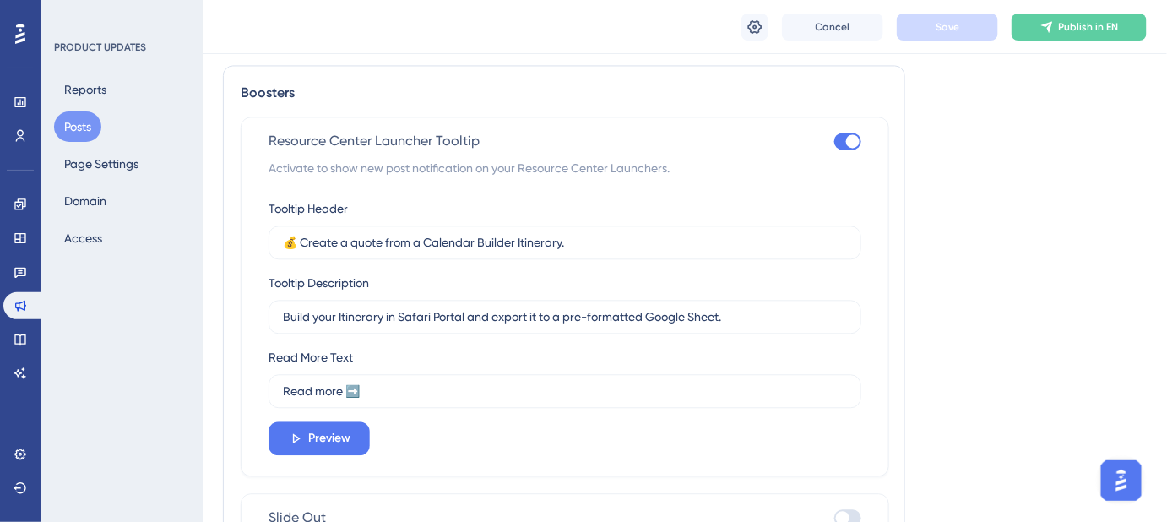
scroll to position [1288, 0]
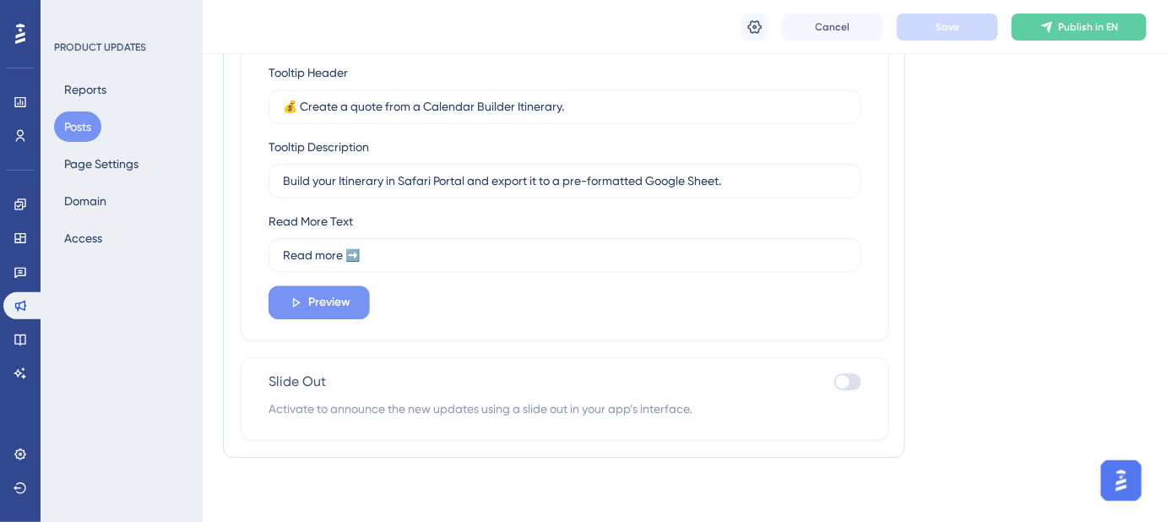
click at [351, 312] on button "Preview" at bounding box center [318, 302] width 101 height 34
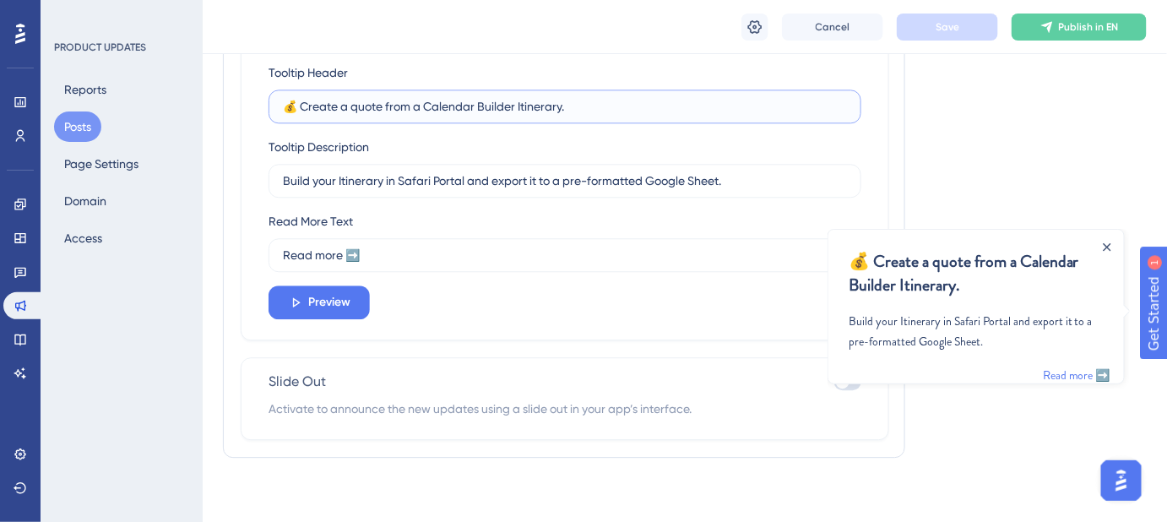
drag, startPoint x: 574, startPoint y: 107, endPoint x: 304, endPoint y: 107, distance: 270.1
click at [304, 107] on input "💰 Create a quote from a Calendar Builder Itinerary." at bounding box center [565, 106] width 564 height 19
paste input "From Itinerary to quote in seconds!"
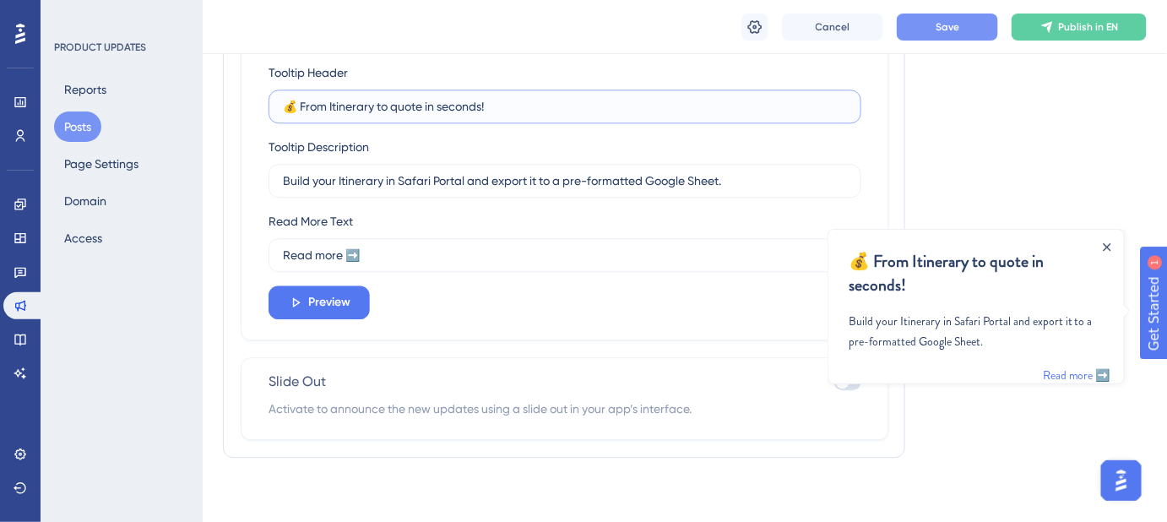
drag, startPoint x: 521, startPoint y: 100, endPoint x: 303, endPoint y: 102, distance: 217.8
click at [303, 102] on input "💰 From Itinerary to quote in seconds!" at bounding box center [565, 106] width 564 height 19
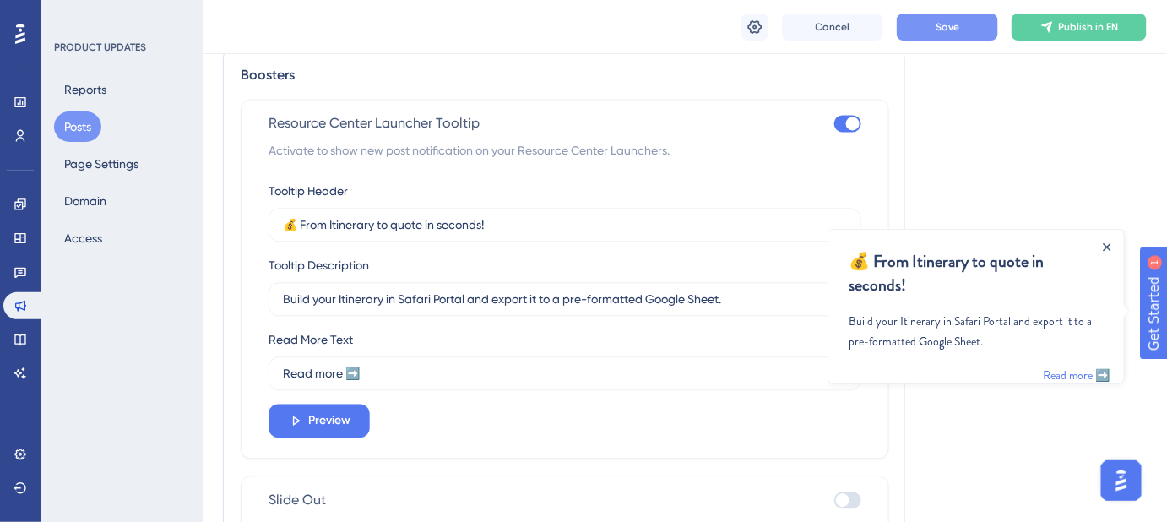
scroll to position [981, 0]
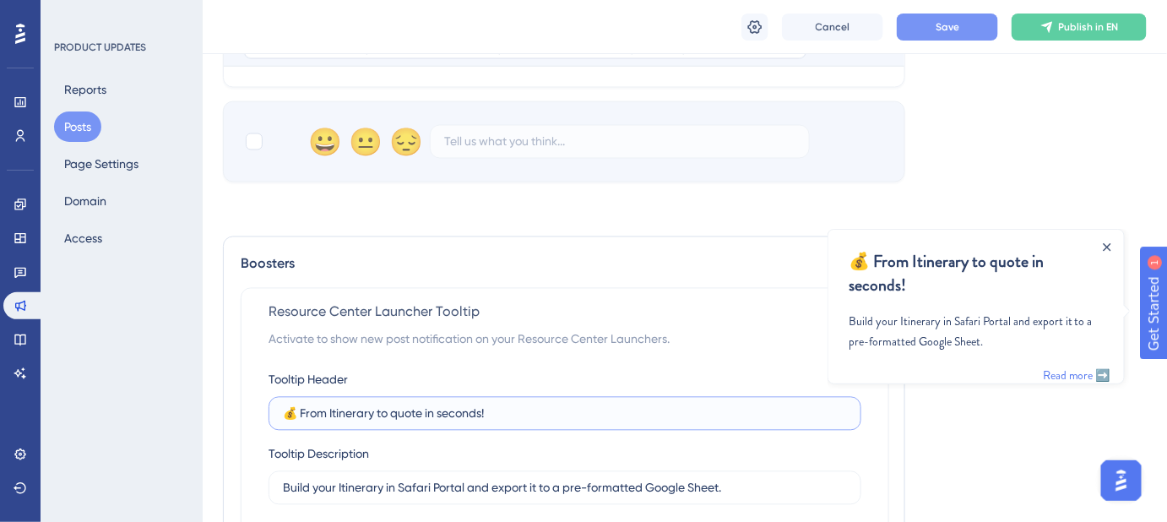
click at [511, 419] on input "💰 From Itinerary to quote in seconds!" at bounding box center [565, 413] width 564 height 19
click at [507, 415] on input "💰 From Itinerary to quote in seconds!" at bounding box center [565, 413] width 564 height 19
drag, startPoint x: 459, startPoint y: 414, endPoint x: 302, endPoint y: 415, distance: 157.0
click at [302, 415] on input "💰 From Itinerary to quote in seconds!" at bounding box center [565, 413] width 564 height 19
paste input "Itinerary to Quote in Seconds"
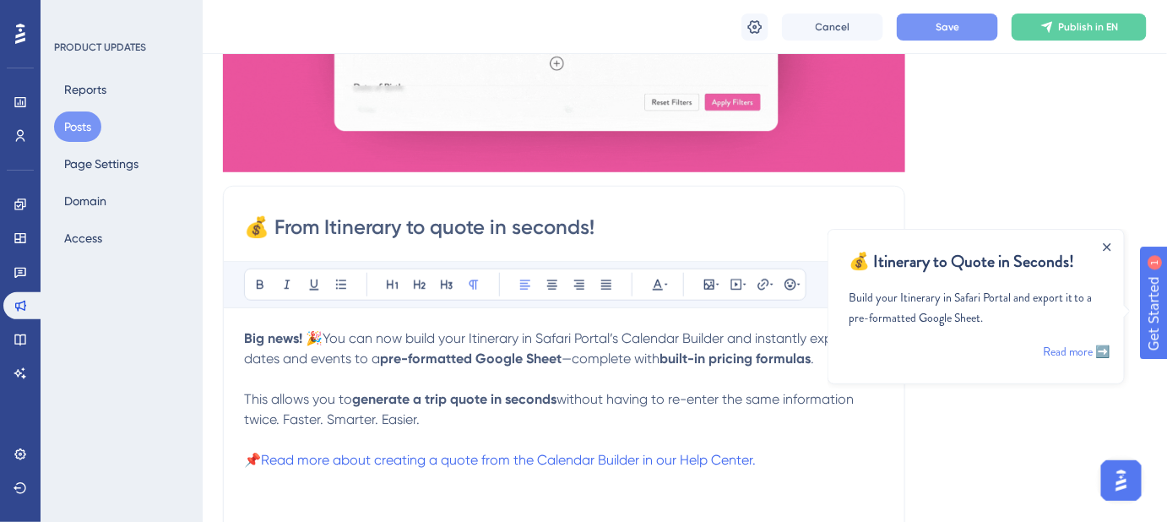
scroll to position [137, 0]
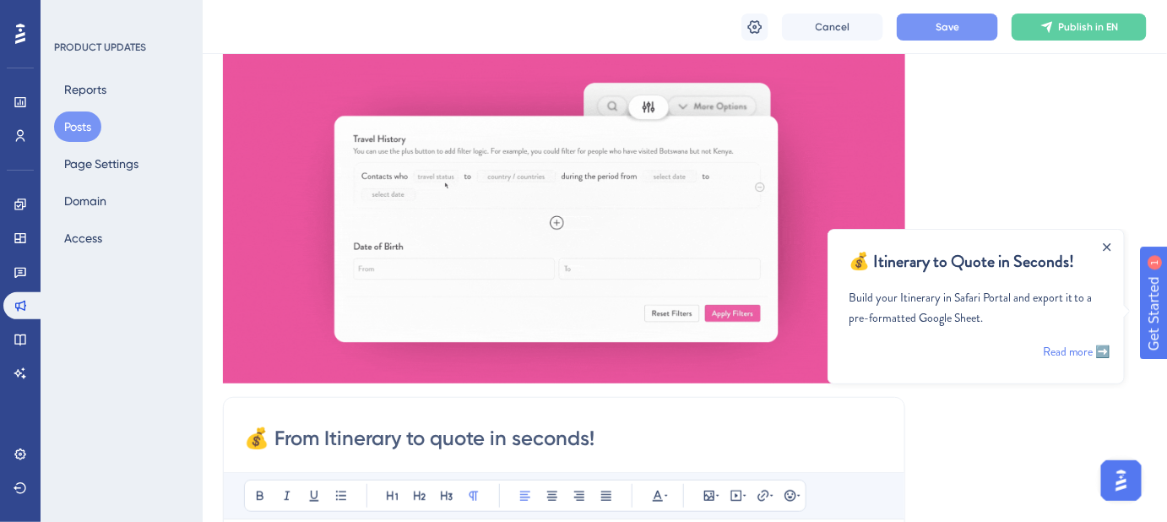
type input "💰 Itinerary to Quote in Seconds!"
drag, startPoint x: 615, startPoint y: 431, endPoint x: 281, endPoint y: 445, distance: 333.7
click at [281, 445] on input "💰 From Itinerary to quote in seconds!" at bounding box center [564, 438] width 640 height 27
paste input "Itinerary to Quote in Seconds"
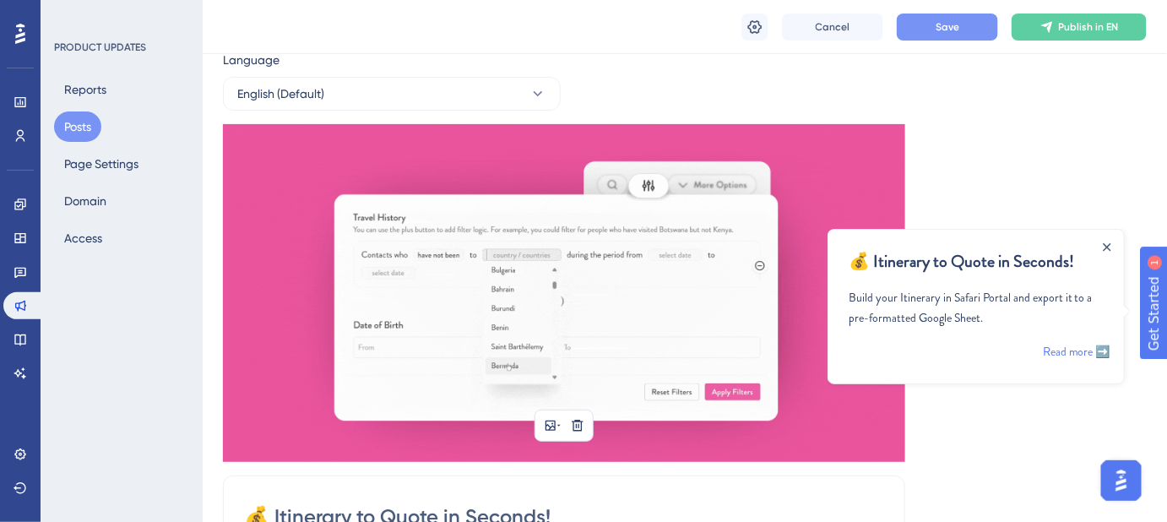
scroll to position [0, 0]
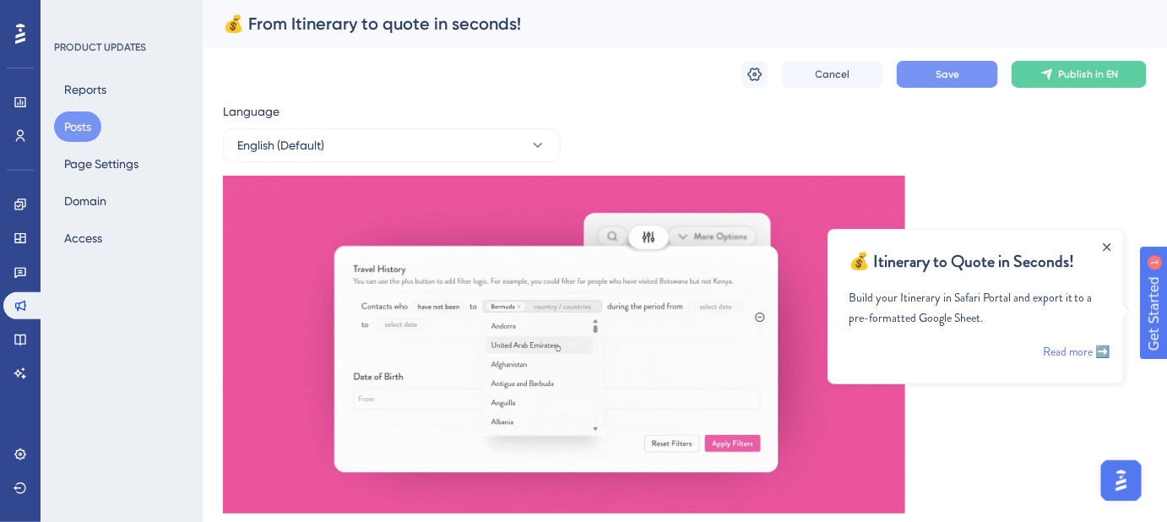
type input "💰 Itinerary to Quote in Seconds!"
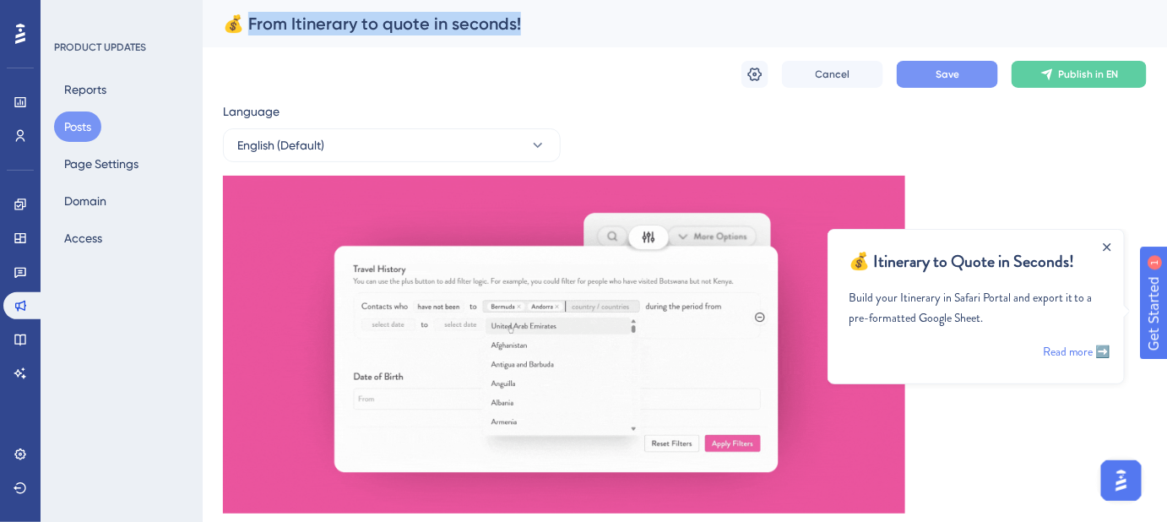
drag, startPoint x: 538, startPoint y: 19, endPoint x: 248, endPoint y: 23, distance: 289.6
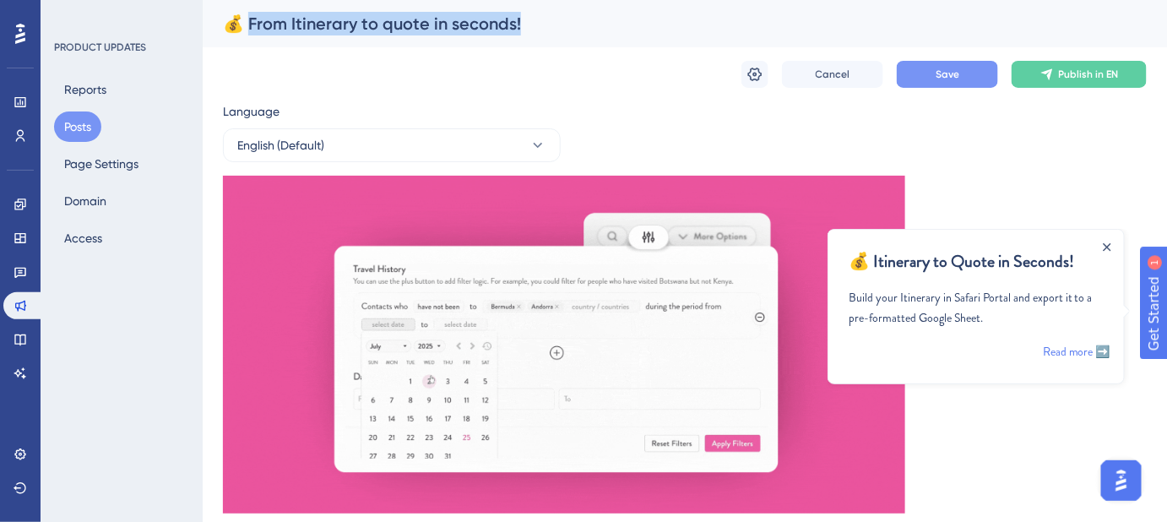
click at [248, 23] on div "💰 From Itinerary to quote in seconds!" at bounding box center [663, 24] width 881 height 24
click at [345, 33] on div "💰 From Itinerary to quote in seconds!" at bounding box center [663, 24] width 881 height 24
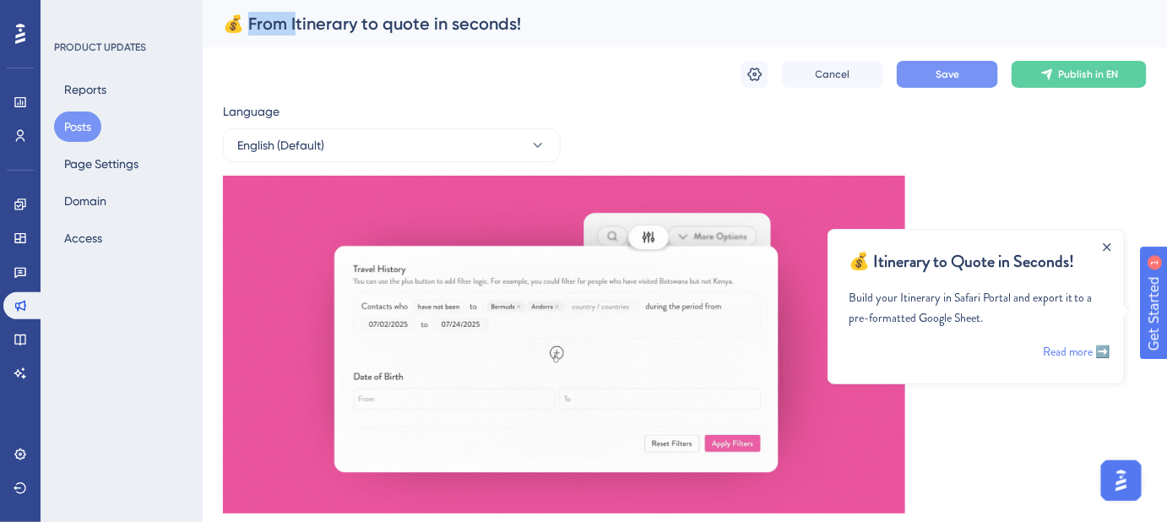
drag, startPoint x: 296, startPoint y: 19, endPoint x: 252, endPoint y: 22, distance: 44.8
click at [252, 22] on div "💰 From Itinerary to quote in seconds!" at bounding box center [663, 24] width 881 height 24
click at [1107, 246] on icon "Close Announcement" at bounding box center [1107, 246] width 8 height 8
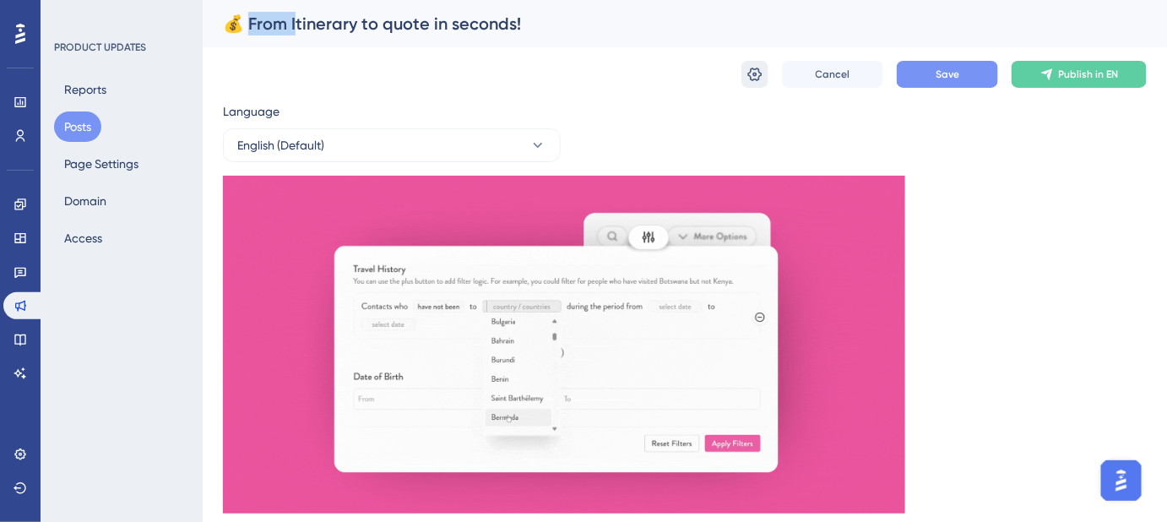
click at [761, 79] on icon at bounding box center [754, 74] width 17 height 17
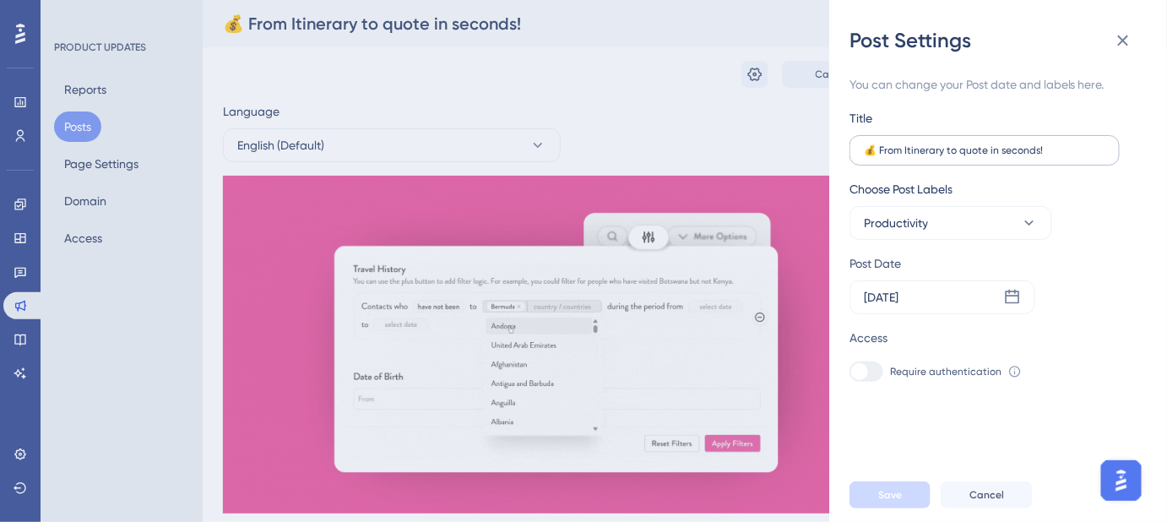
click at [898, 157] on label "💰 From Itinerary to quote in seconds!" at bounding box center [984, 150] width 270 height 30
click at [898, 156] on input "💰 From Itinerary to quote in seconds!" at bounding box center [984, 150] width 241 height 12
click at [898, 157] on label "💰 From Itinerary to quote in seconds!" at bounding box center [984, 150] width 270 height 30
click at [898, 156] on input "💰 From Itinerary to quote in seconds!" at bounding box center [984, 150] width 241 height 12
click at [894, 152] on input "💰 From Itinerary to quote in seconds!" at bounding box center [984, 150] width 241 height 12
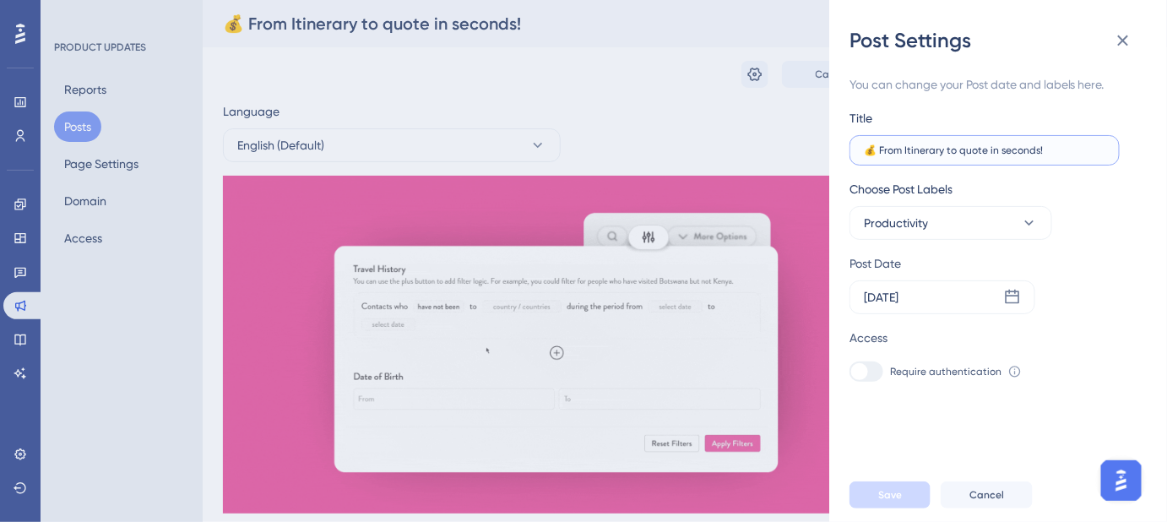
click at [894, 152] on input "💰 From Itinerary to quote in seconds!" at bounding box center [984, 150] width 241 height 12
type input "💰 Itinerary to quote in seconds!"
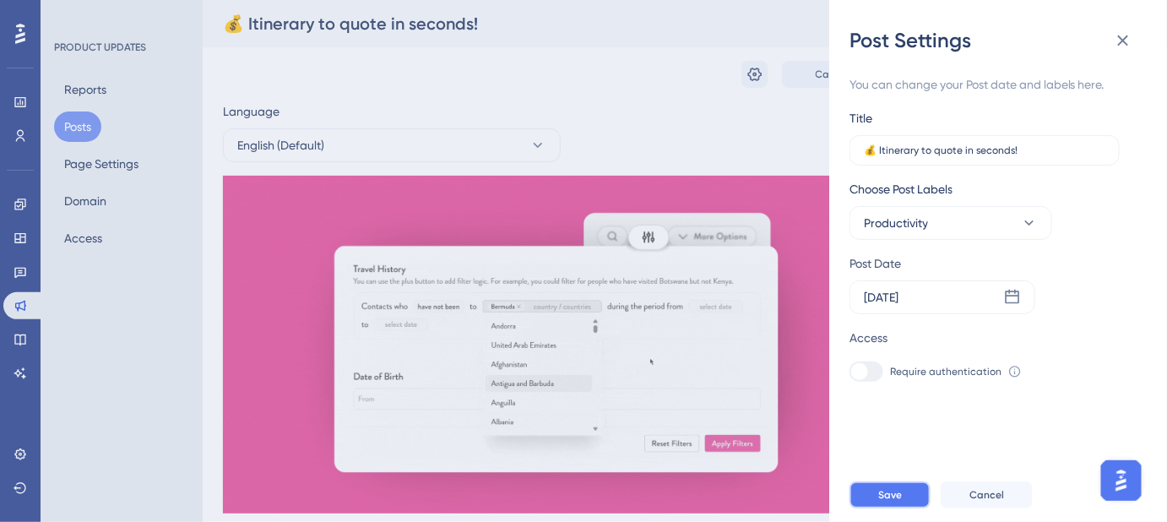
click at [909, 496] on button "Save" at bounding box center [889, 494] width 81 height 27
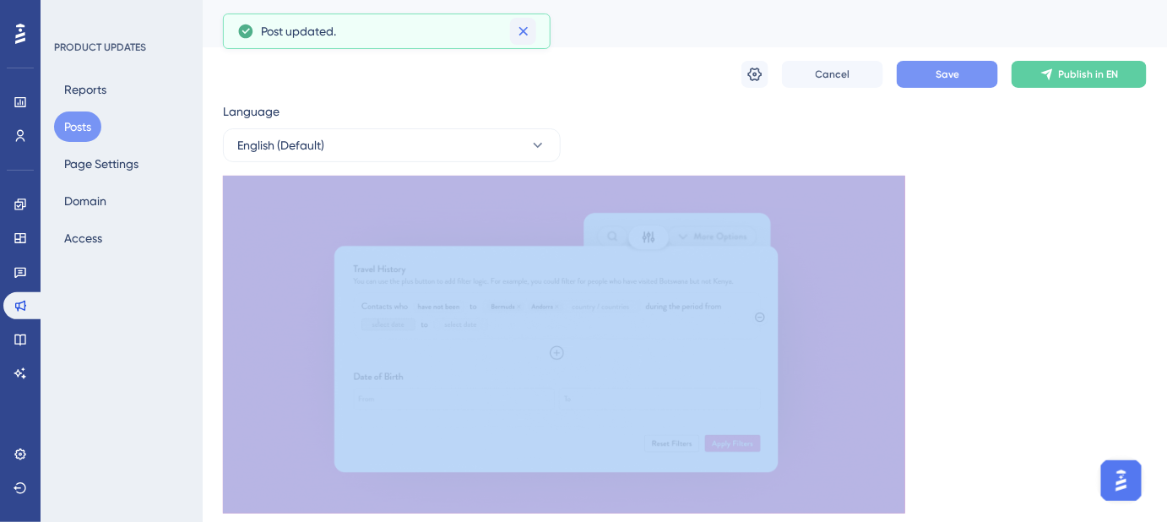
click at [518, 36] on icon at bounding box center [523, 31] width 17 height 17
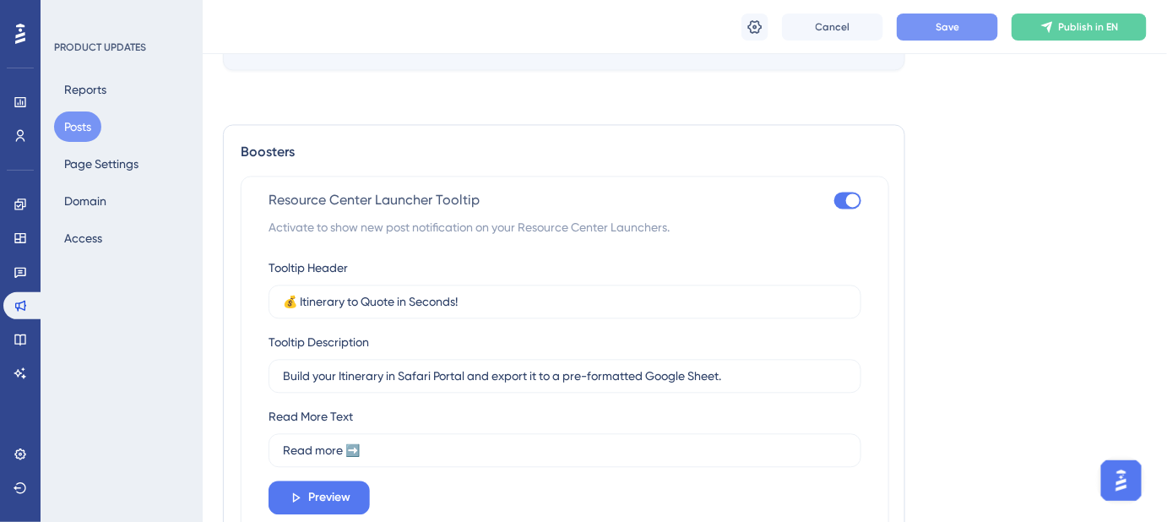
scroll to position [1151, 0]
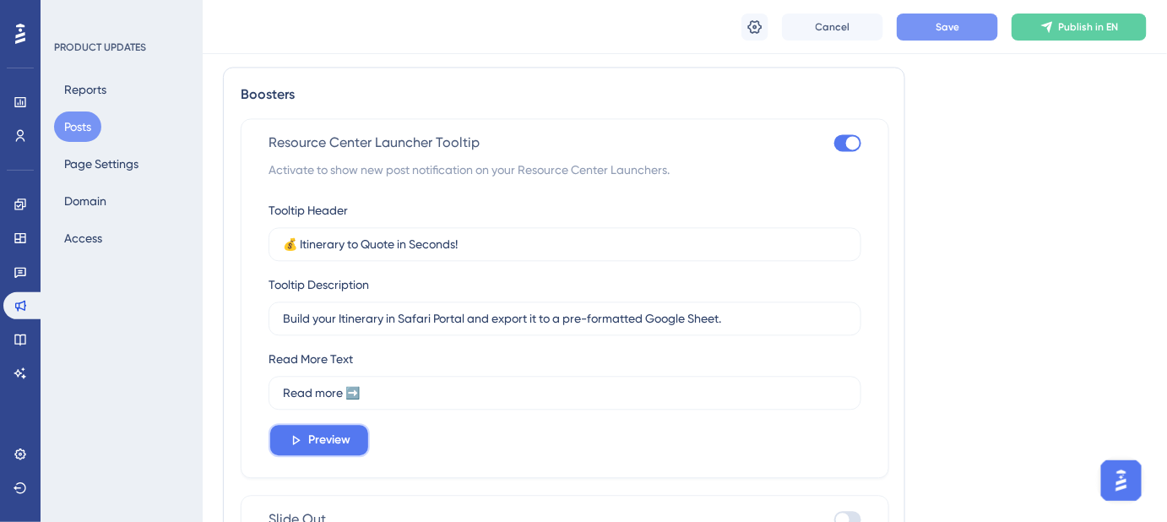
click at [361, 438] on button "Preview" at bounding box center [318, 440] width 101 height 34
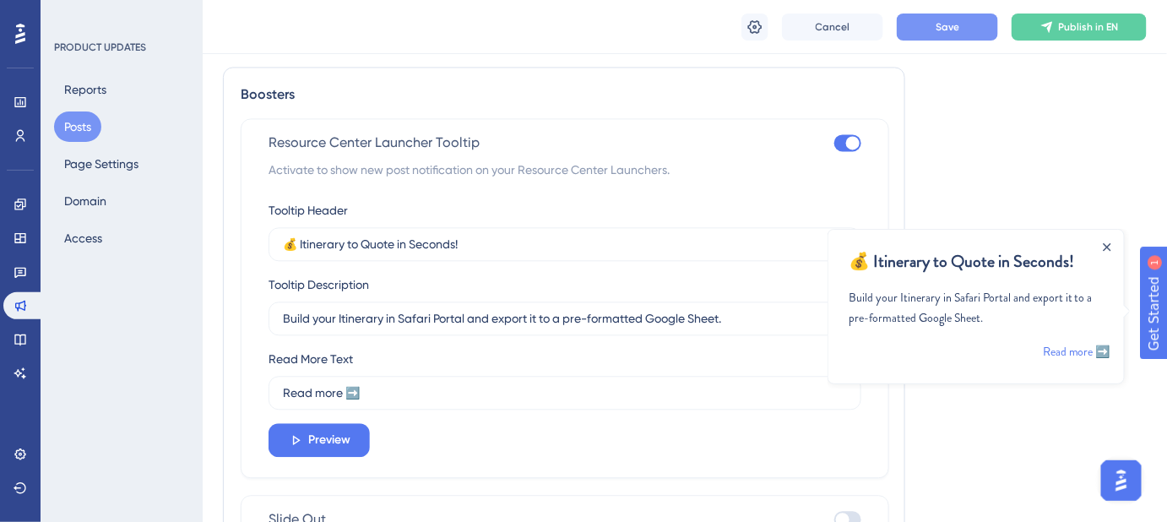
click at [1107, 251] on div "Close Announcement" at bounding box center [1106, 245] width 8 height 19
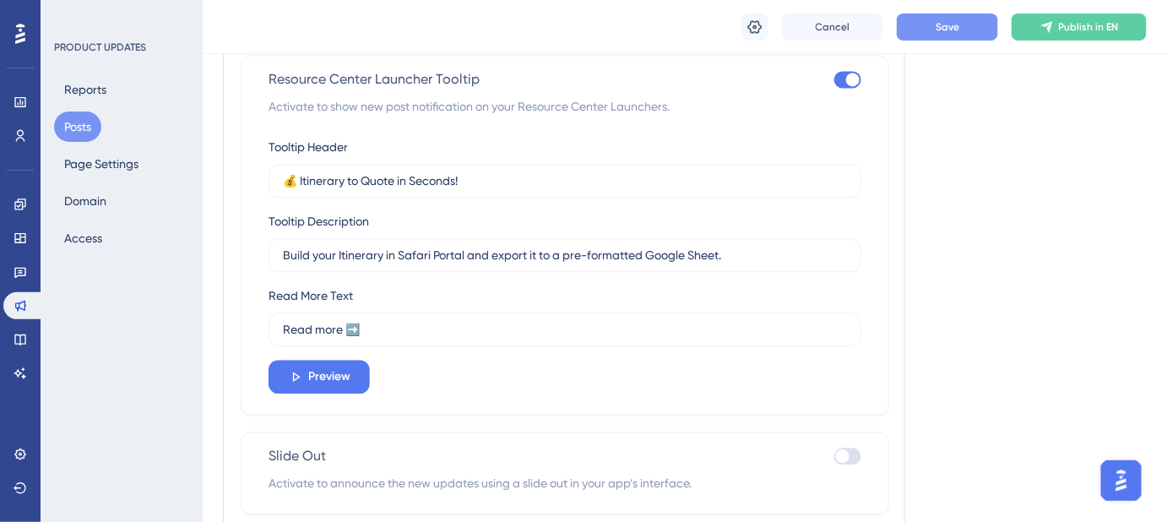
scroll to position [1288, 0]
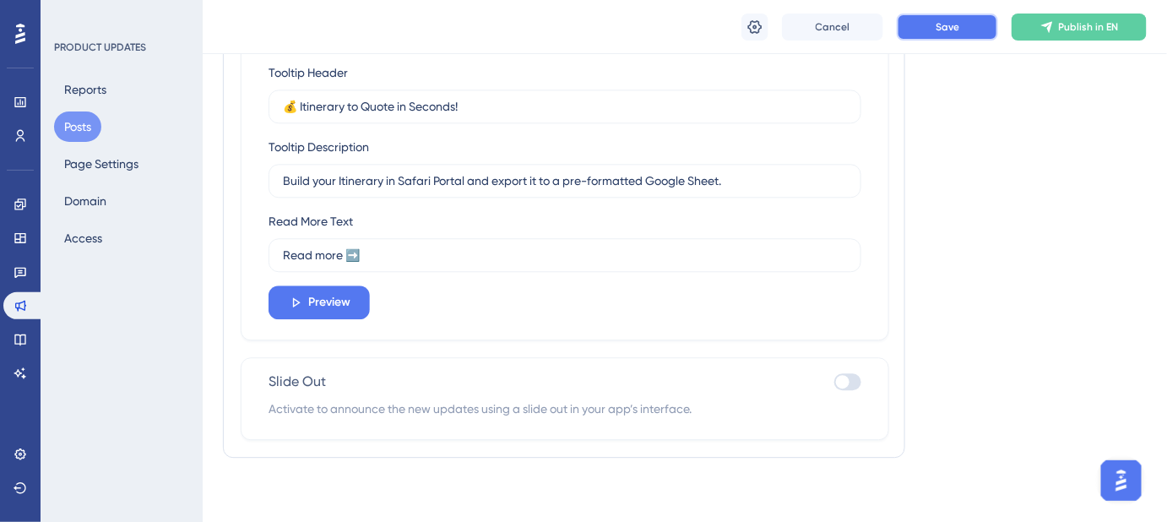
click at [923, 35] on button "Save" at bounding box center [947, 27] width 101 height 27
click at [756, 28] on icon at bounding box center [755, 26] width 14 height 14
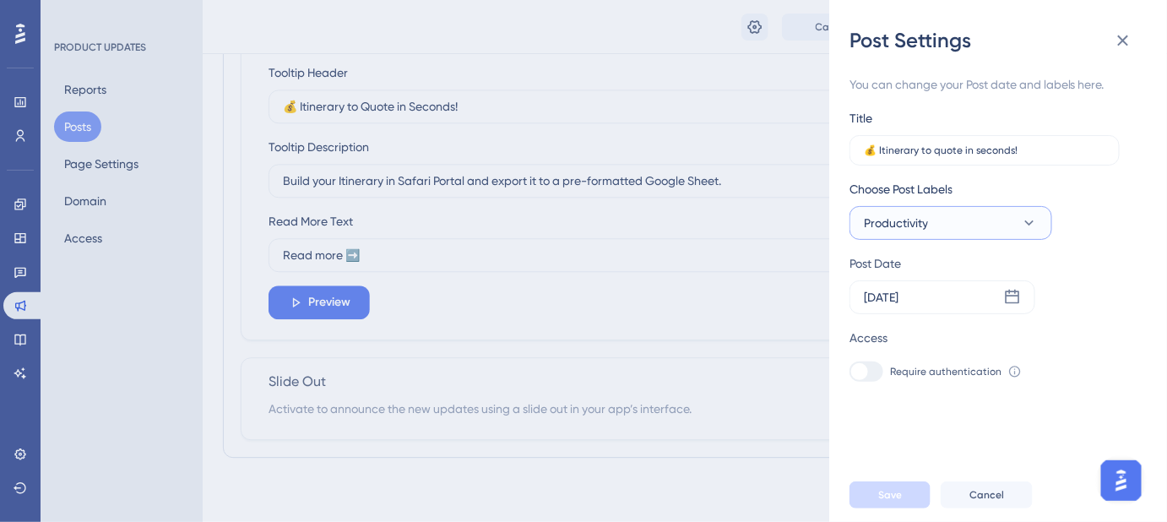
click at [1021, 215] on icon at bounding box center [1029, 222] width 17 height 17
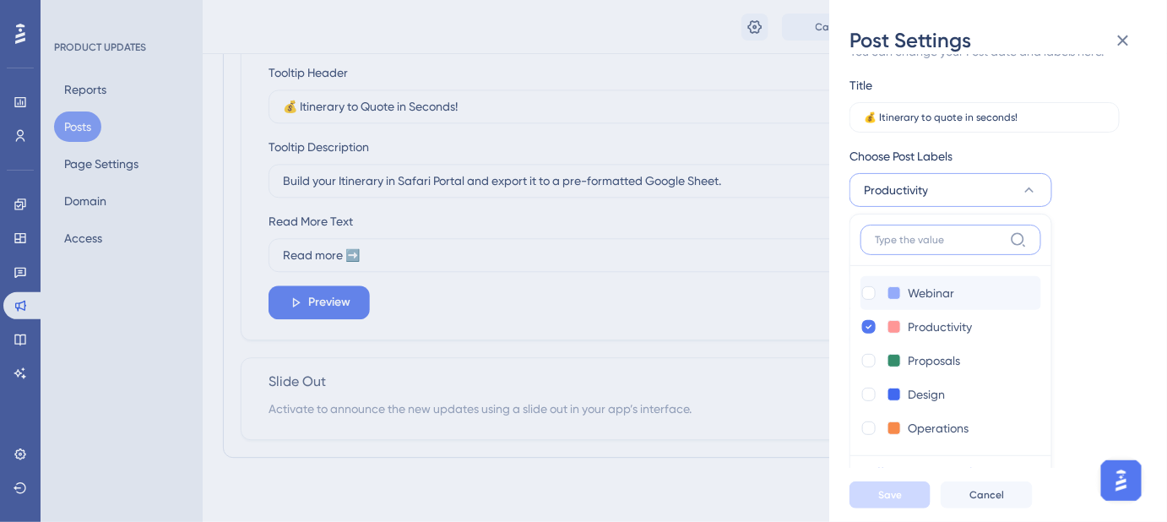
scroll to position [42, 0]
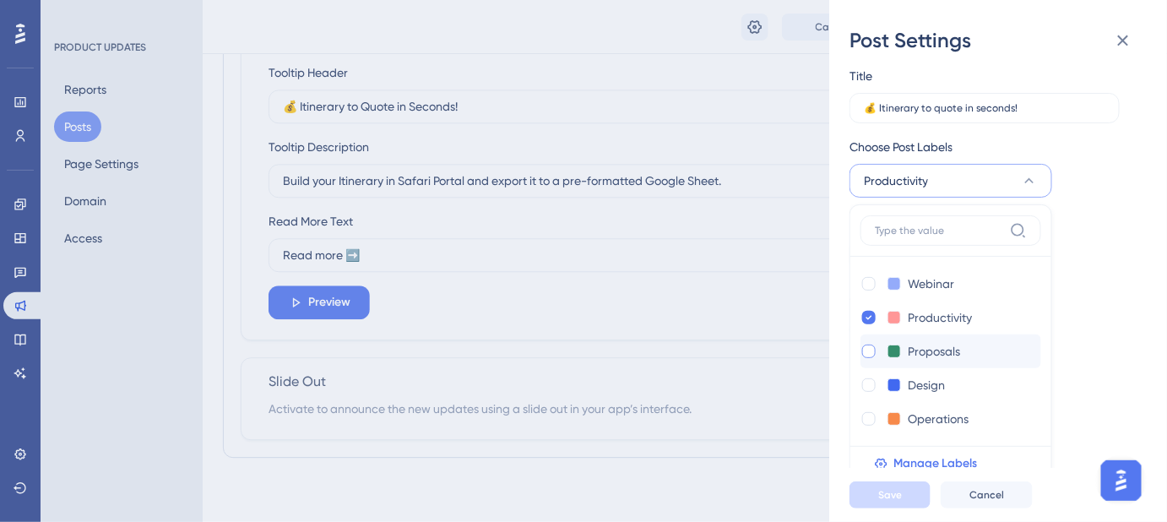
click at [869, 344] on div at bounding box center [869, 351] width 14 height 14
checkbox input "true"
click at [889, 501] on span "Save" at bounding box center [890, 495] width 24 height 14
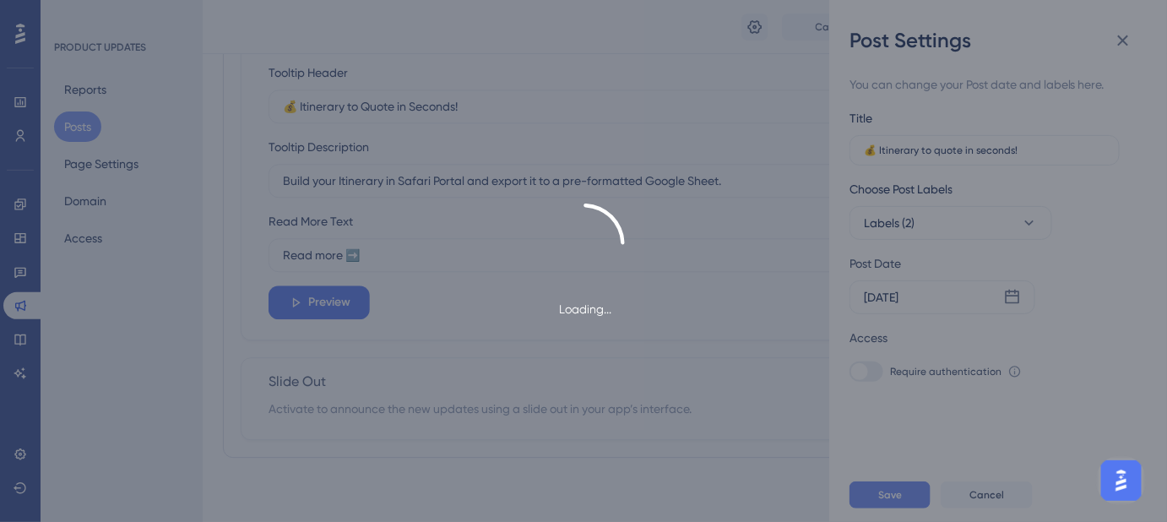
scroll to position [0, 0]
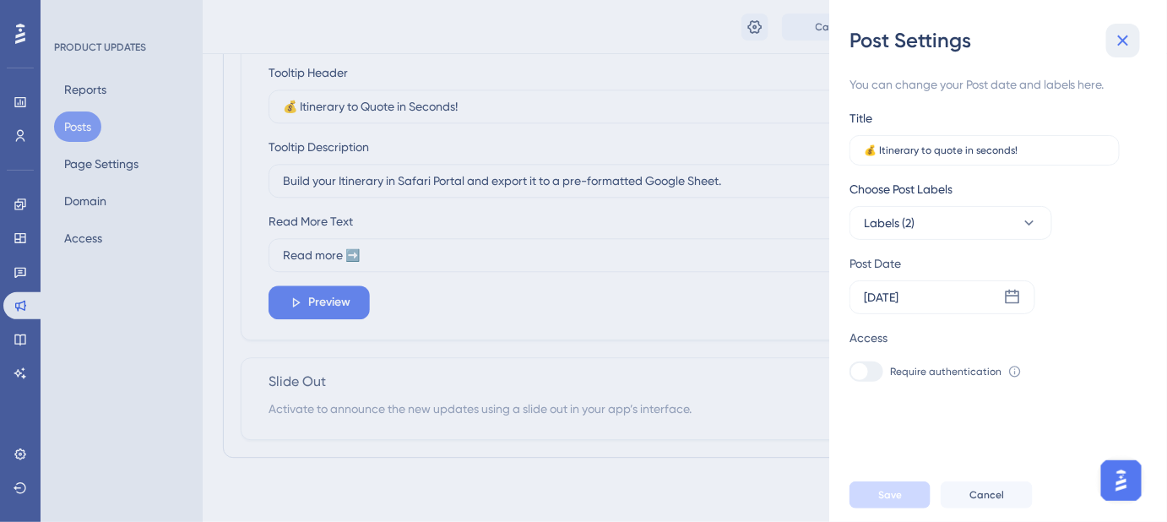
click at [1124, 46] on icon at bounding box center [1123, 40] width 20 height 20
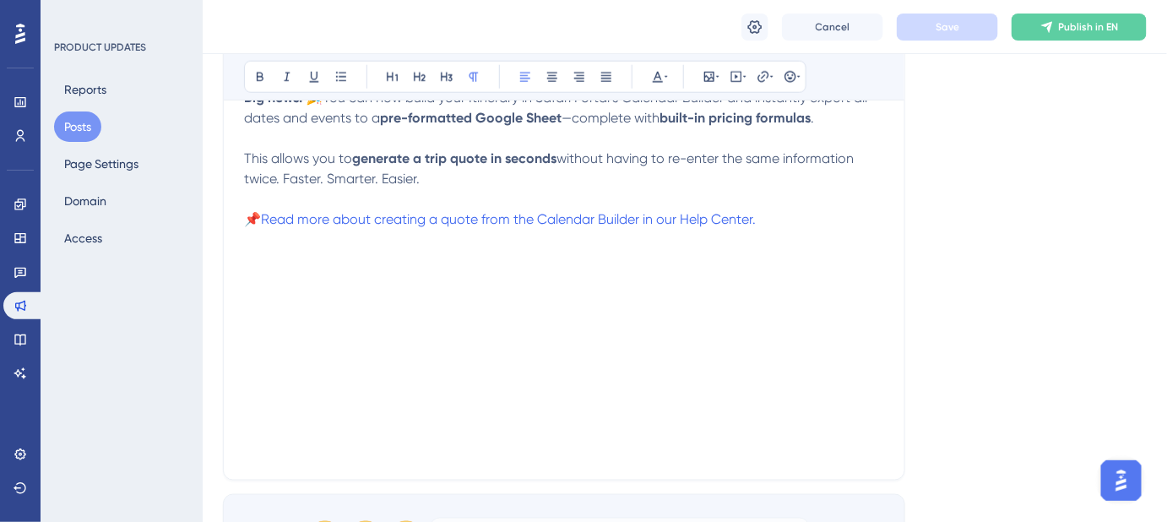
scroll to position [614, 0]
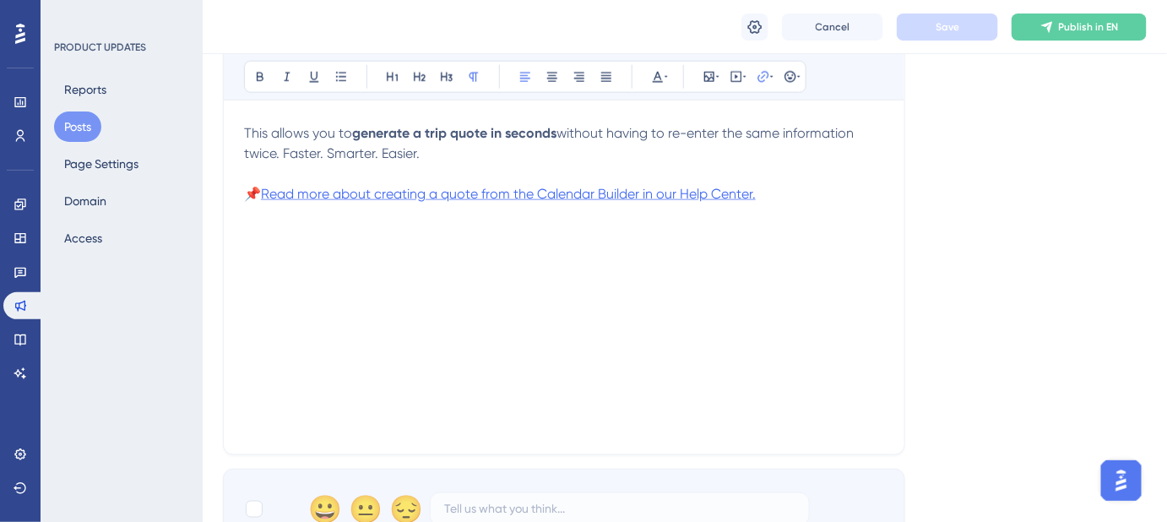
click at [706, 186] on span "Read more about creating a quote from the Calendar Builder in our Help Center." at bounding box center [508, 194] width 495 height 16
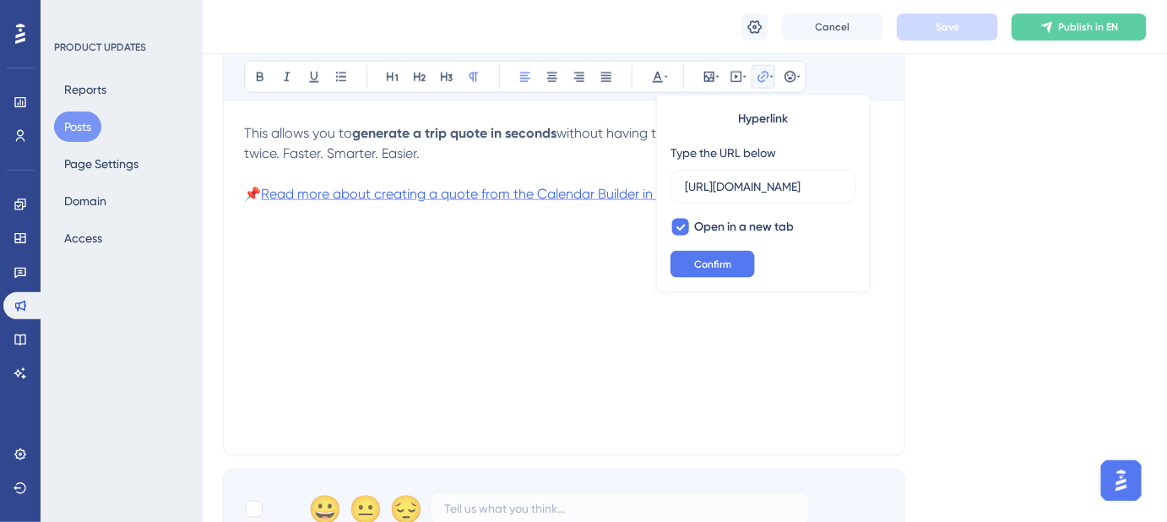
scroll to position [0, 331]
click at [733, 263] on button "Confirm" at bounding box center [712, 264] width 84 height 27
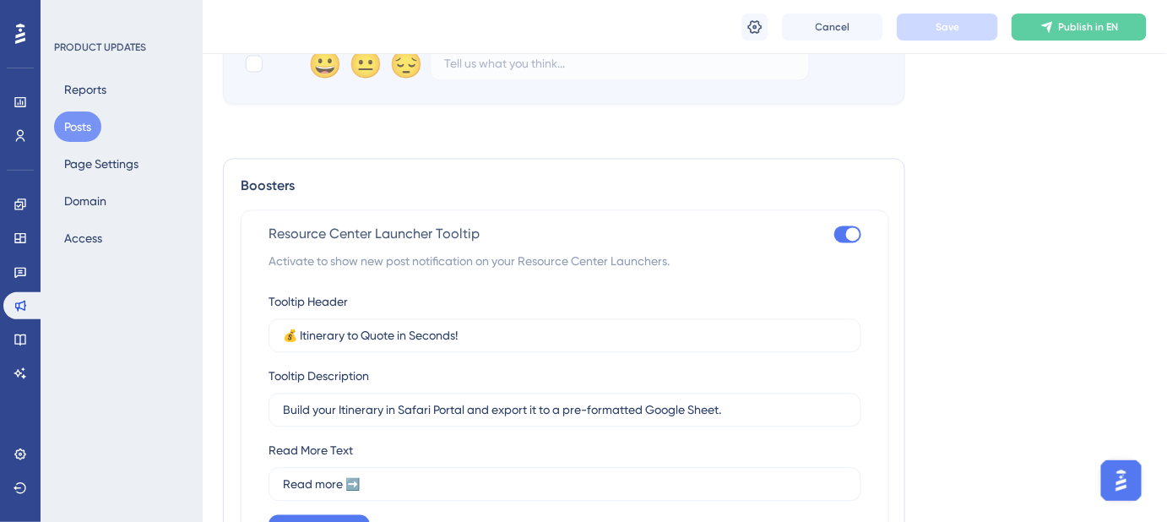
scroll to position [1151, 0]
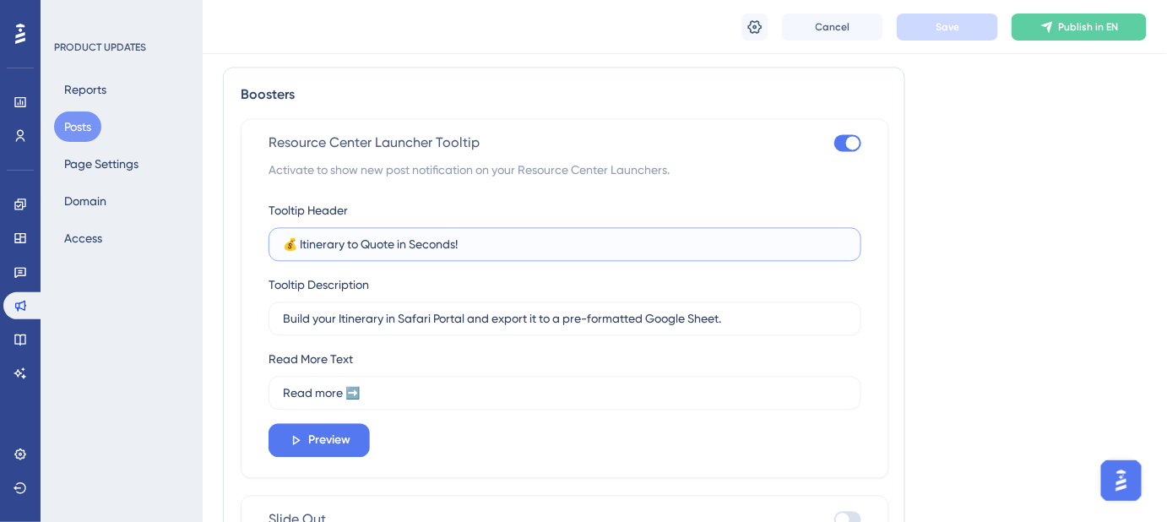
click at [302, 241] on input "💰 Itinerary to Quote in Seconds!" at bounding box center [565, 244] width 564 height 19
click at [966, 19] on button "Save" at bounding box center [947, 27] width 101 height 27
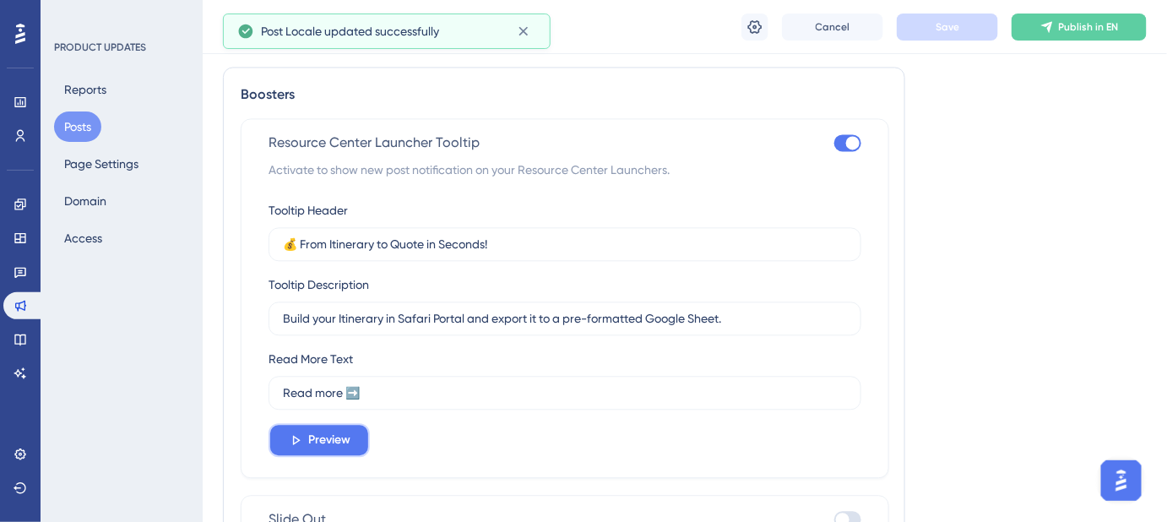
click at [316, 442] on span "Preview" at bounding box center [329, 440] width 42 height 20
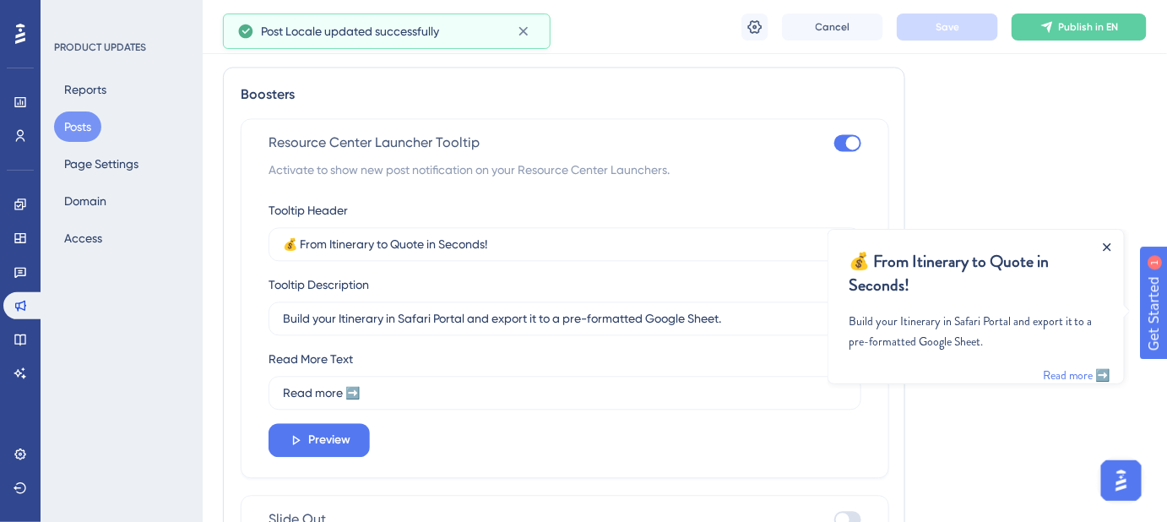
click at [1105, 244] on icon "Close Announcement" at bounding box center [1107, 246] width 8 height 8
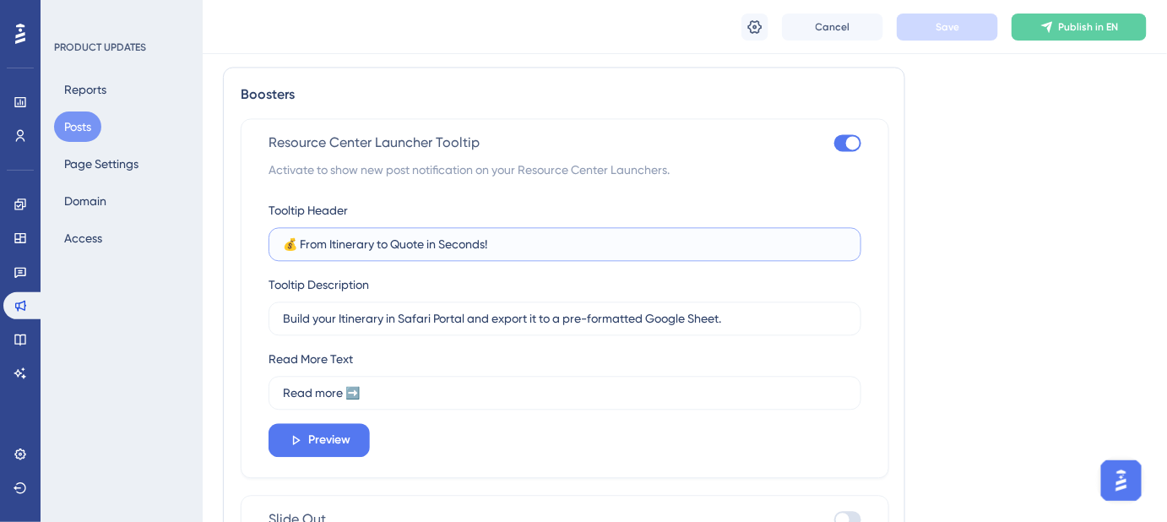
click at [316, 247] on input "💰 From Itinerary to Quote in Seconds!" at bounding box center [565, 244] width 564 height 19
click at [316, 241] on input "💰 From Itinerary to Quote in Seconds!" at bounding box center [565, 244] width 564 height 19
type input "💰 Itinerary to Quote in Seconds!"
click at [944, 17] on button "Save" at bounding box center [947, 27] width 101 height 27
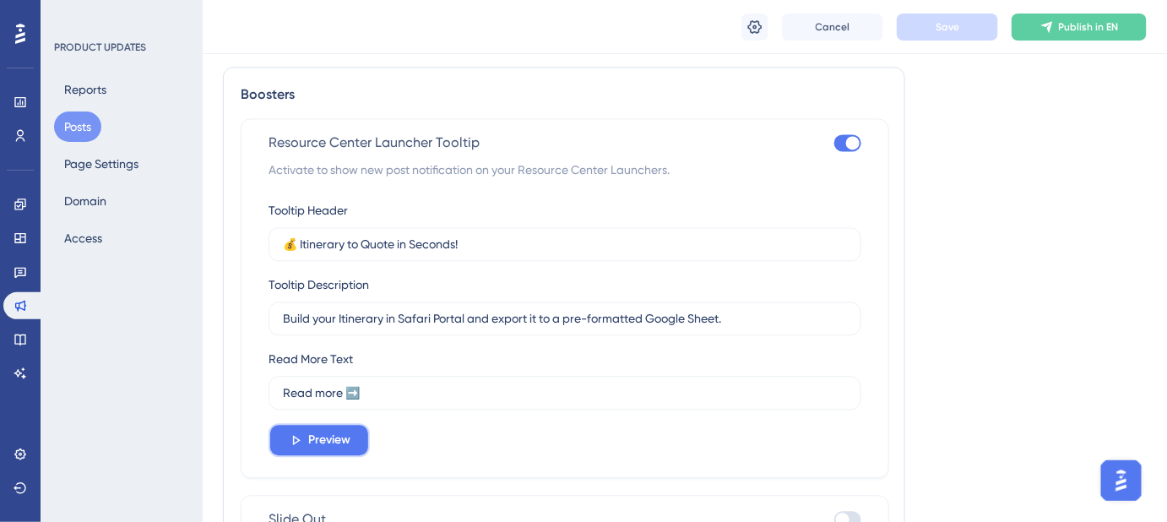
click at [315, 437] on span "Preview" at bounding box center [329, 440] width 42 height 20
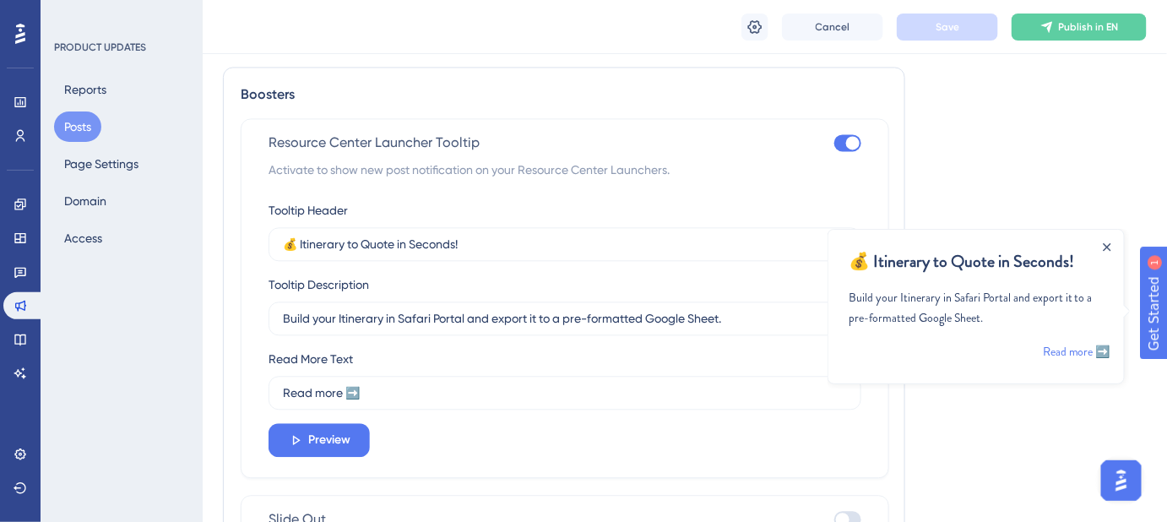
click at [1106, 246] on icon "Close Announcement" at bounding box center [1107, 246] width 8 height 8
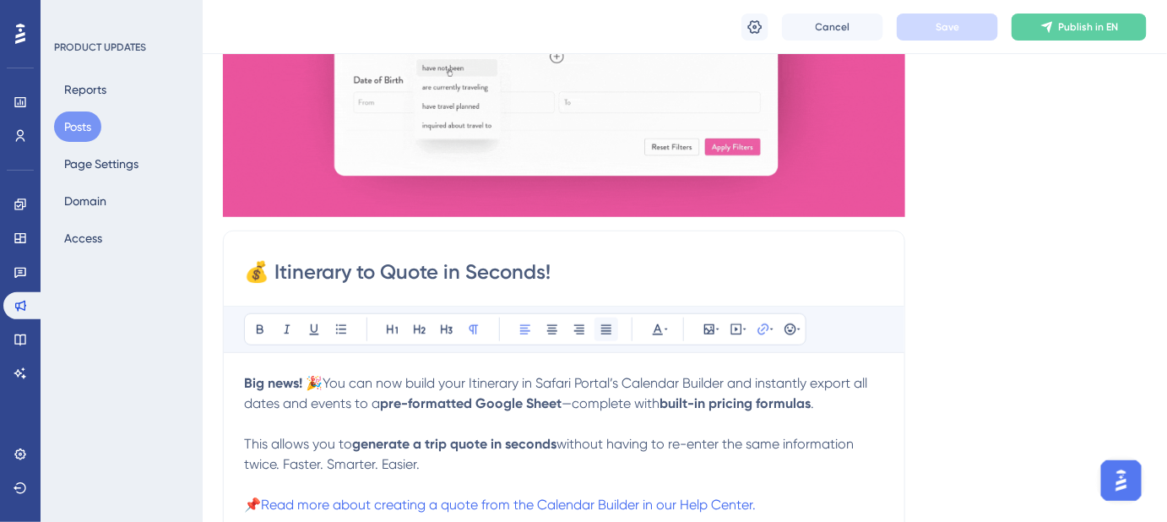
scroll to position [383, 0]
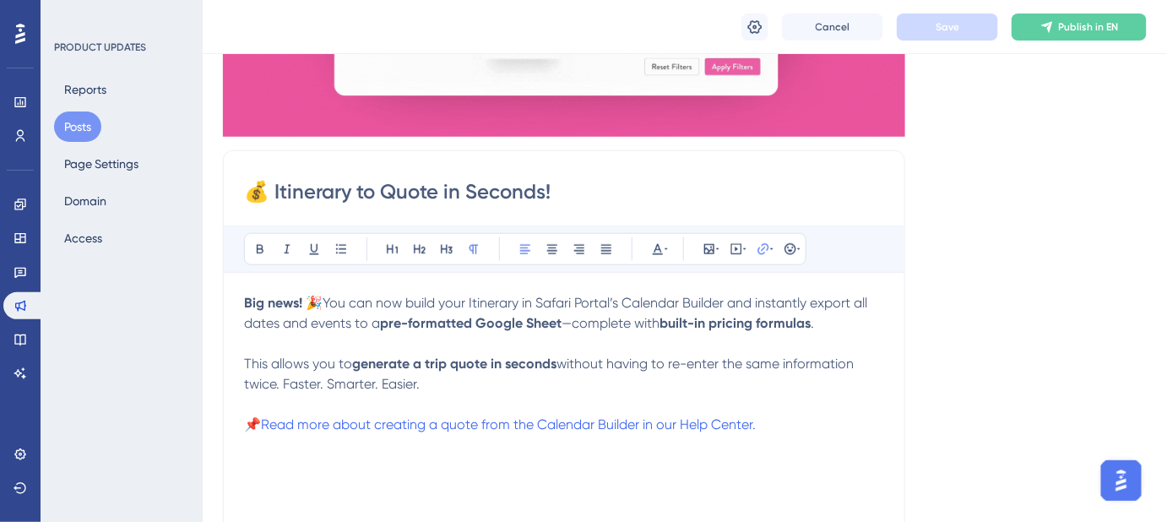
drag, startPoint x: 572, startPoint y: 188, endPoint x: 276, endPoint y: 192, distance: 295.5
click at [276, 192] on input "💰 Itinerary to Quote in Seconds!" at bounding box center [564, 191] width 640 height 27
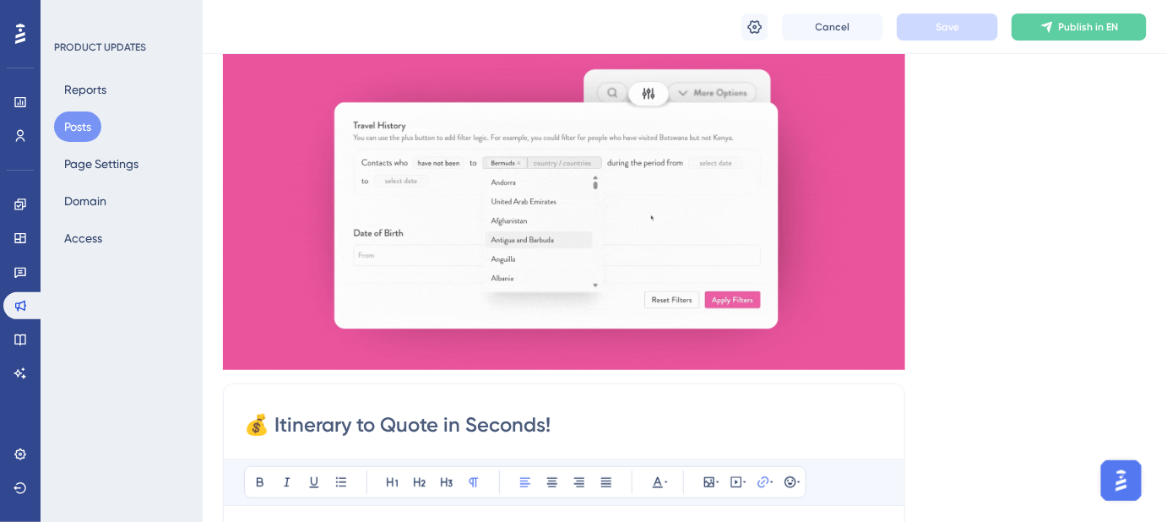
scroll to position [0, 0]
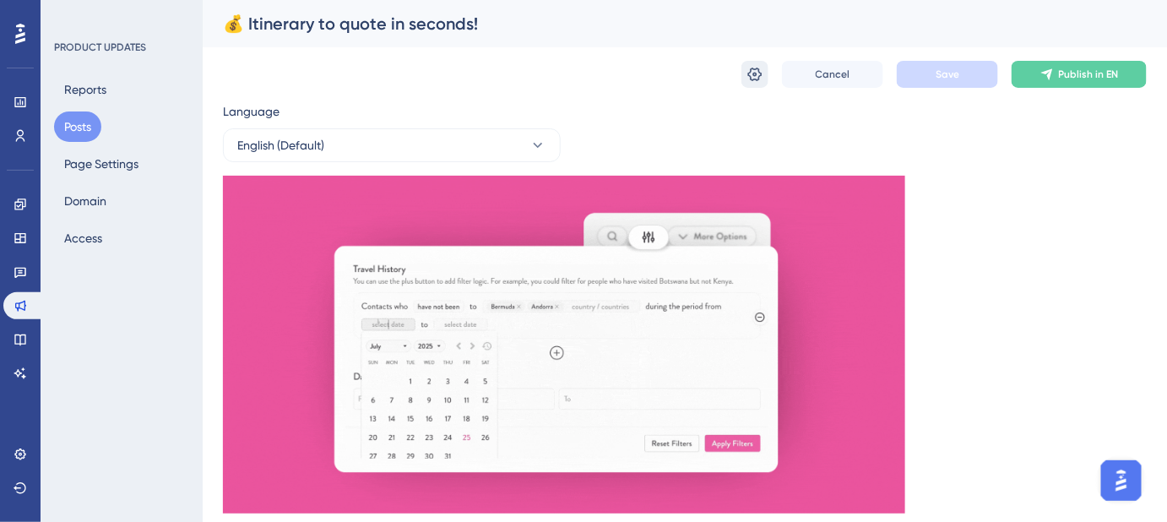
click at [752, 75] on icon at bounding box center [754, 74] width 17 height 17
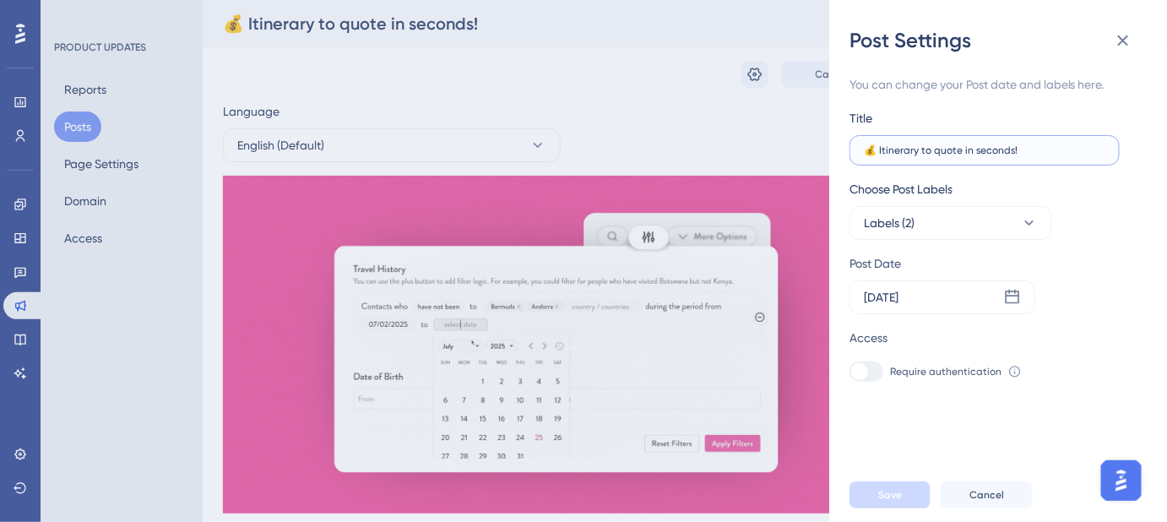
drag, startPoint x: 1020, startPoint y: 152, endPoint x: 878, endPoint y: 150, distance: 141.8
click at [878, 150] on input "💰 Itinerary to quote in seconds!" at bounding box center [984, 150] width 241 height 12
paste input "Itinerary to Quote in S"
type input "💰Itinerary to Quote in Seconds!"
click at [890, 501] on span "Save" at bounding box center [890, 495] width 24 height 14
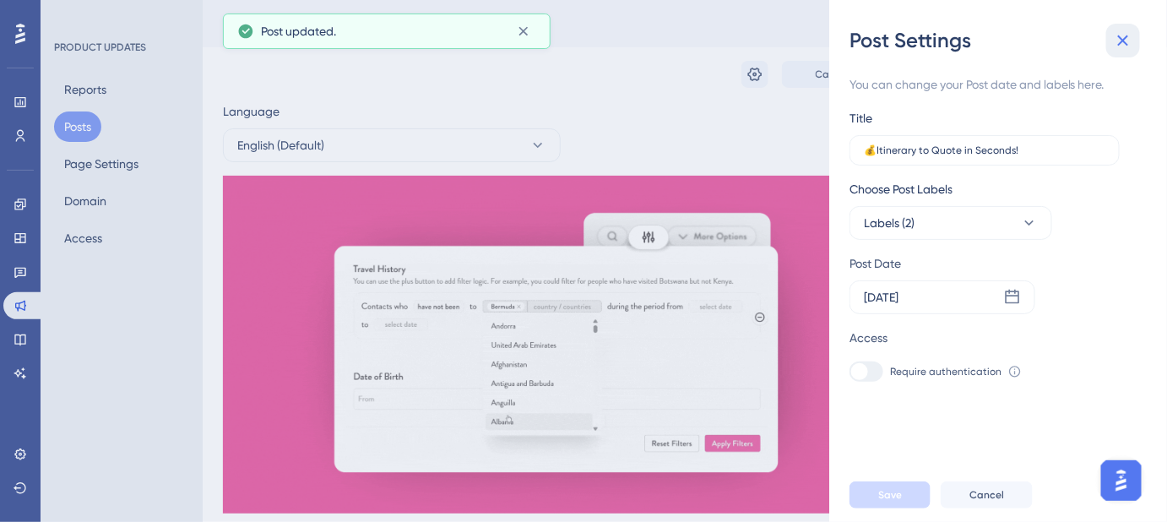
click at [1125, 41] on icon at bounding box center [1123, 40] width 20 height 20
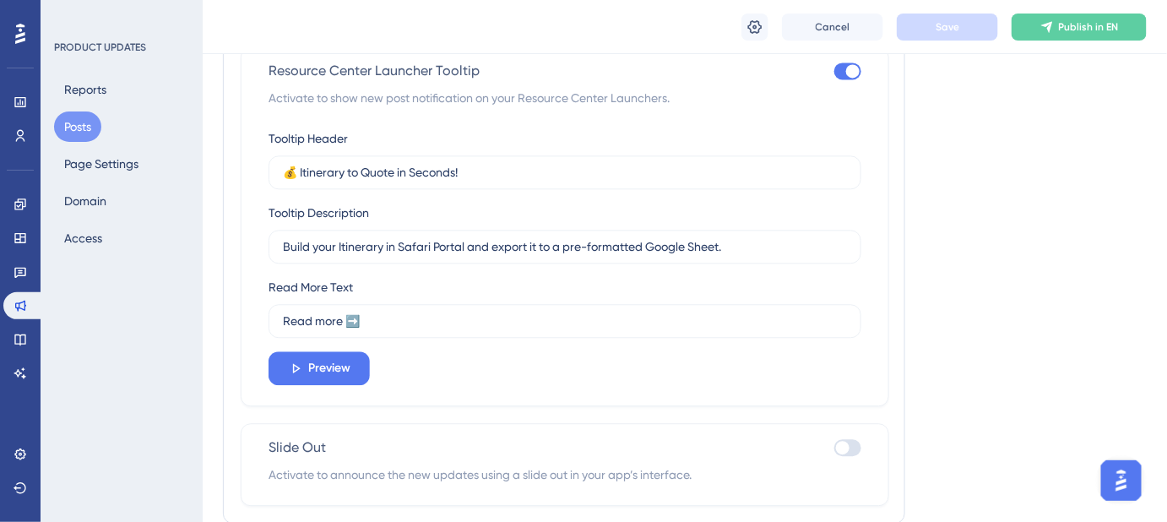
scroll to position [1288, 0]
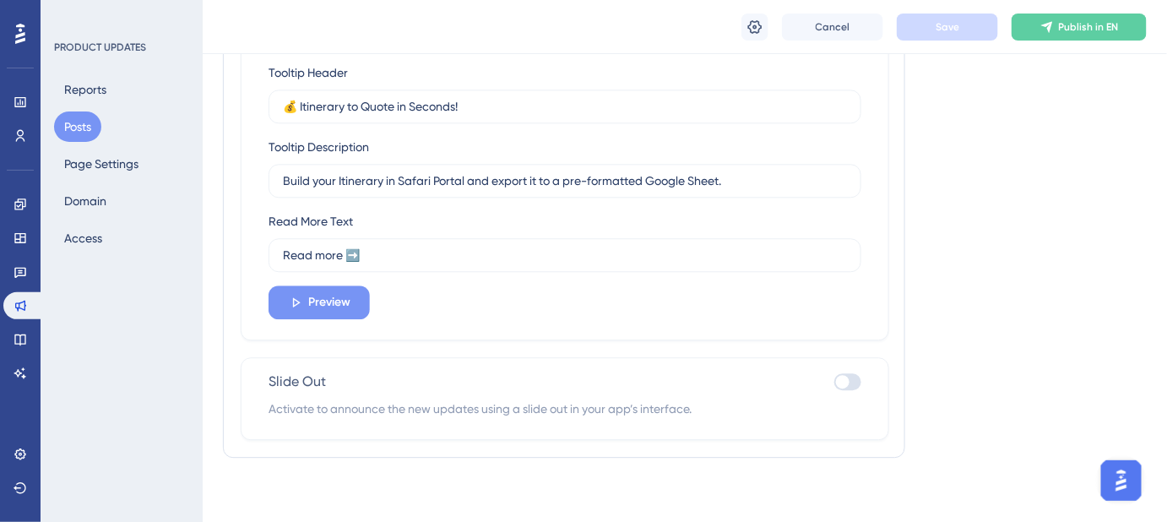
click at [331, 302] on span "Preview" at bounding box center [329, 302] width 42 height 20
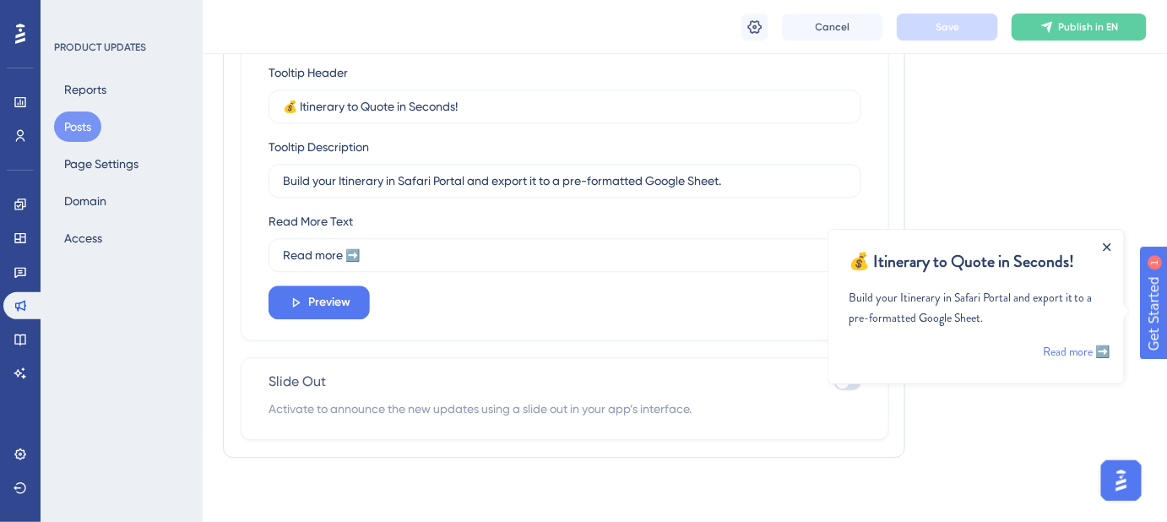
click at [1105, 246] on icon "Close Announcement" at bounding box center [1107, 246] width 8 height 8
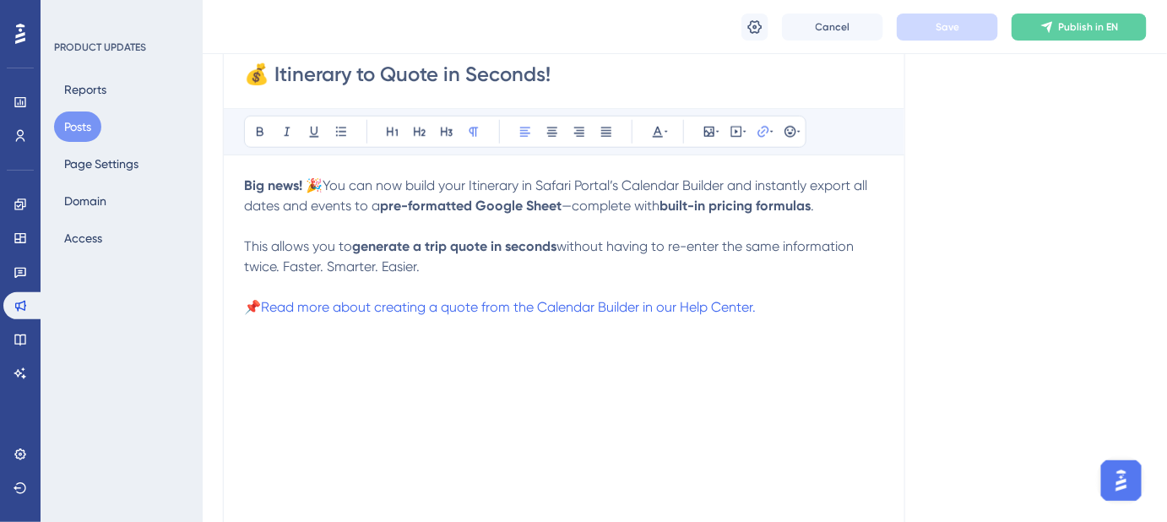
scroll to position [537, 0]
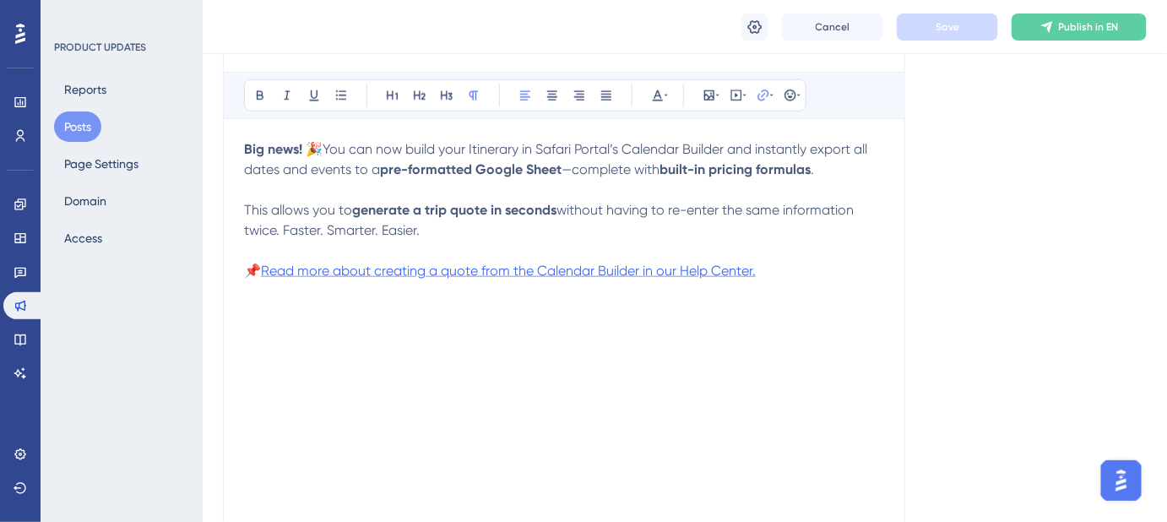
click at [625, 268] on span "Read more about creating a quote from the Calendar Builder in our Help Center." at bounding box center [508, 271] width 495 height 16
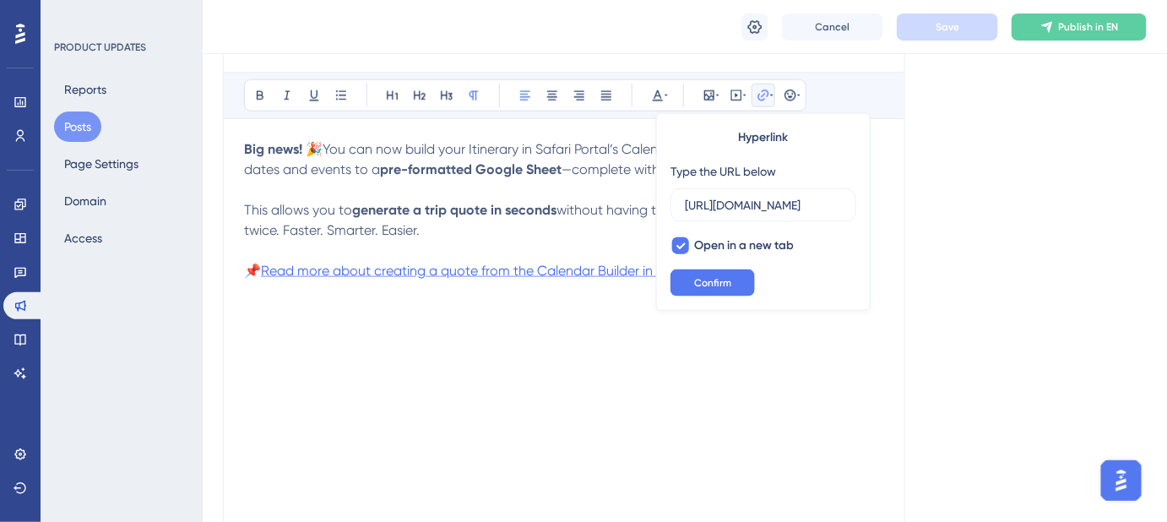
scroll to position [0, 331]
click at [731, 288] on button "Confirm" at bounding box center [712, 282] width 84 height 27
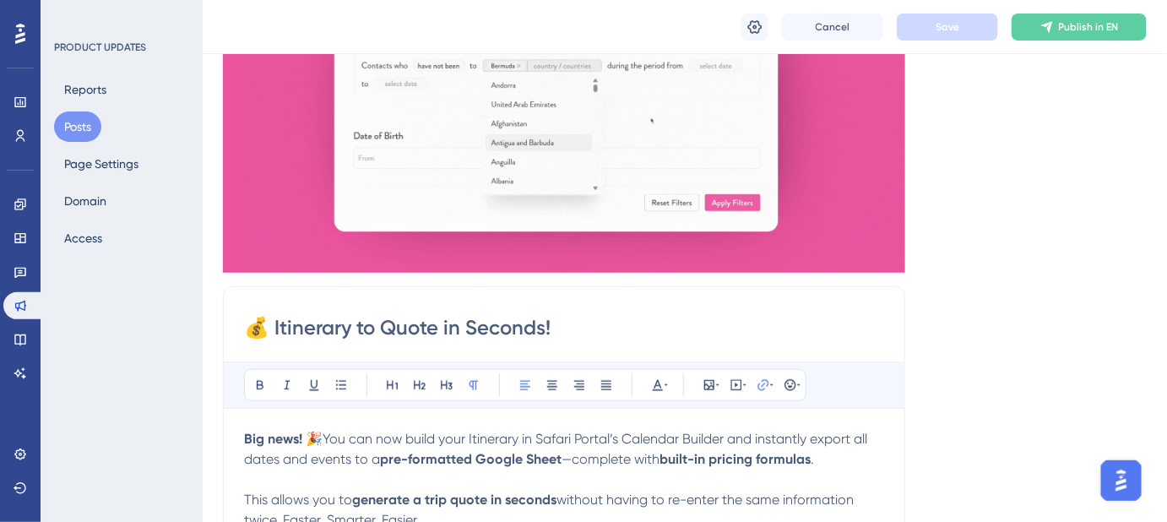
scroll to position [0, 0]
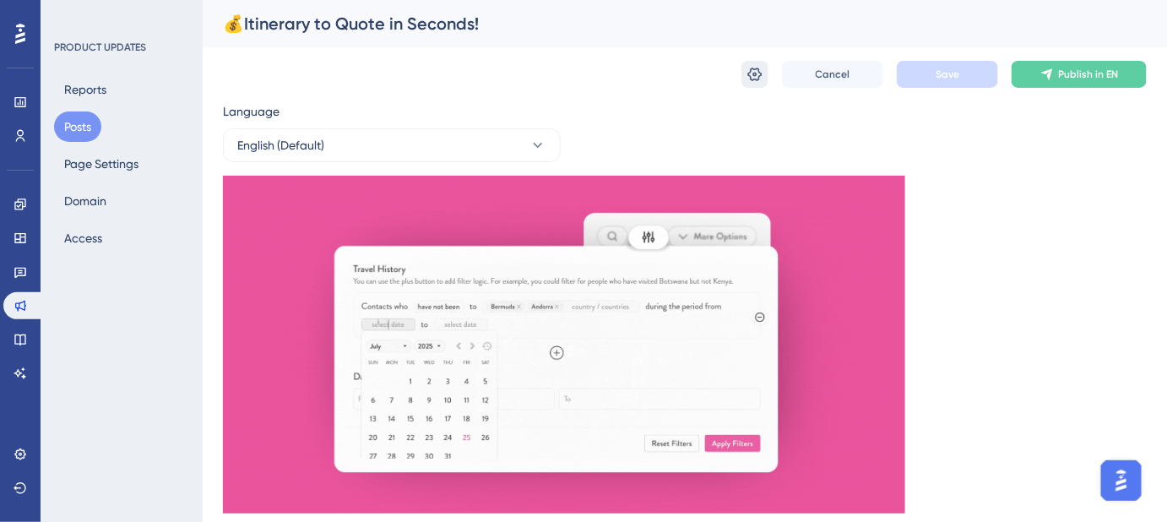
click at [761, 79] on icon at bounding box center [754, 74] width 17 height 17
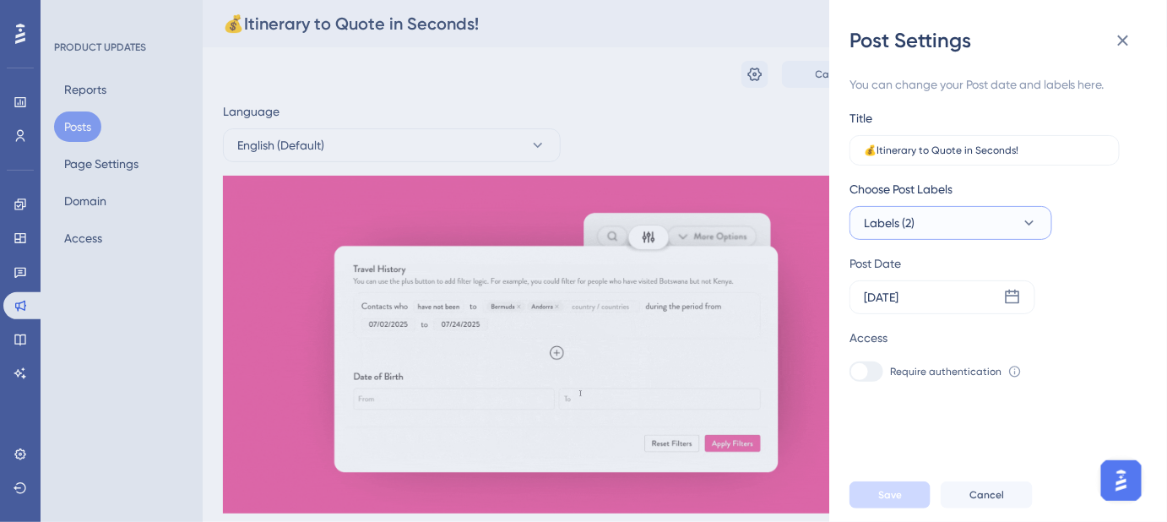
click at [1030, 220] on icon at bounding box center [1029, 222] width 17 height 17
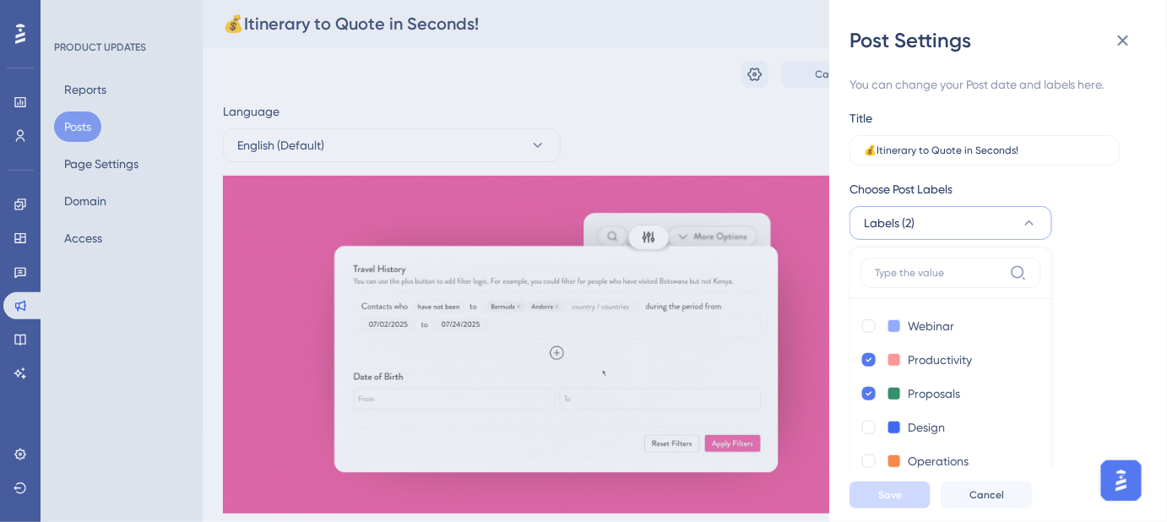
scroll to position [42, 0]
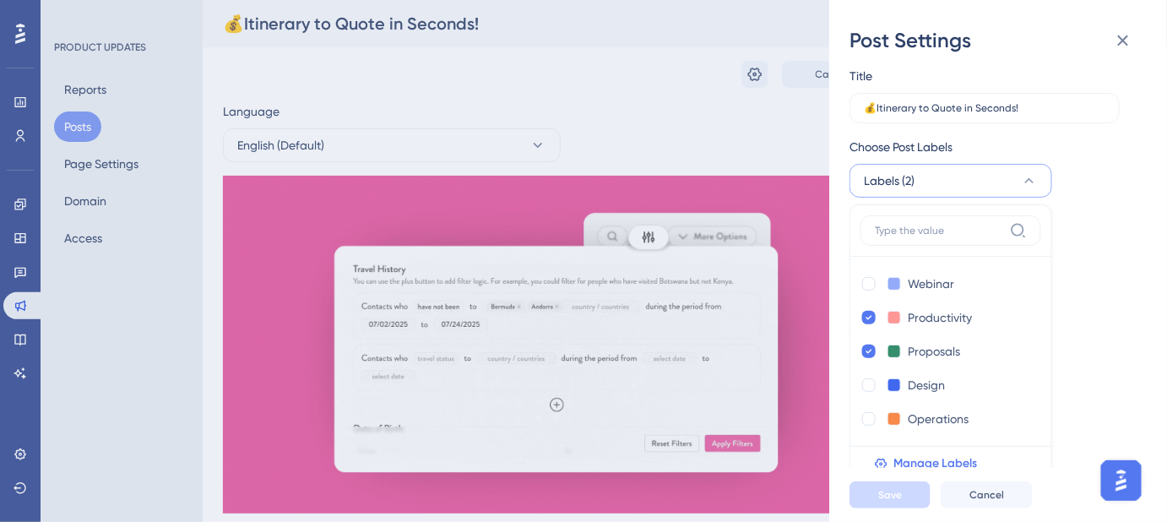
click at [1115, 140] on div "Choose Post Labels Labels (2) Webinar Webinar Productivity Productivity Proposa…" at bounding box center [991, 167] width 284 height 61
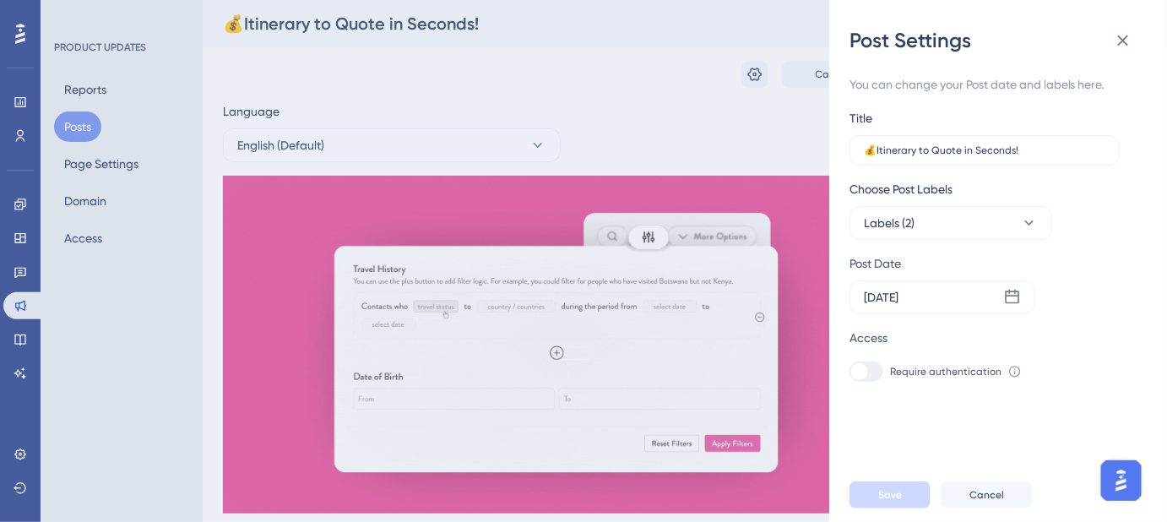
scroll to position [0, 0]
click at [1015, 299] on icon at bounding box center [1012, 297] width 17 height 17
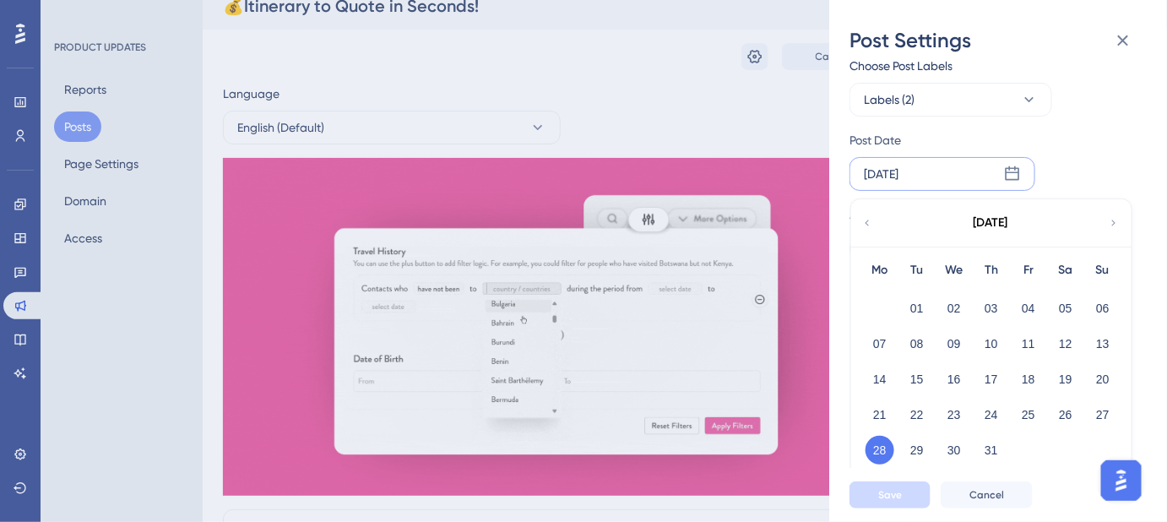
scroll to position [76, 0]
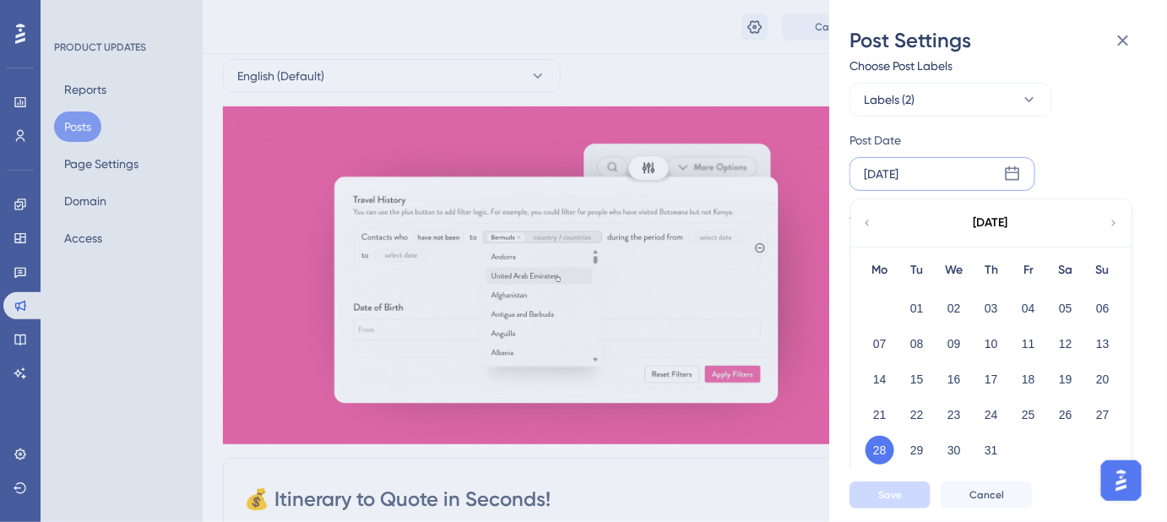
click at [1087, 123] on div "You can change your Post date and labels here. Title 💰Itinerary to Quote in Sec…" at bounding box center [991, 104] width 284 height 307
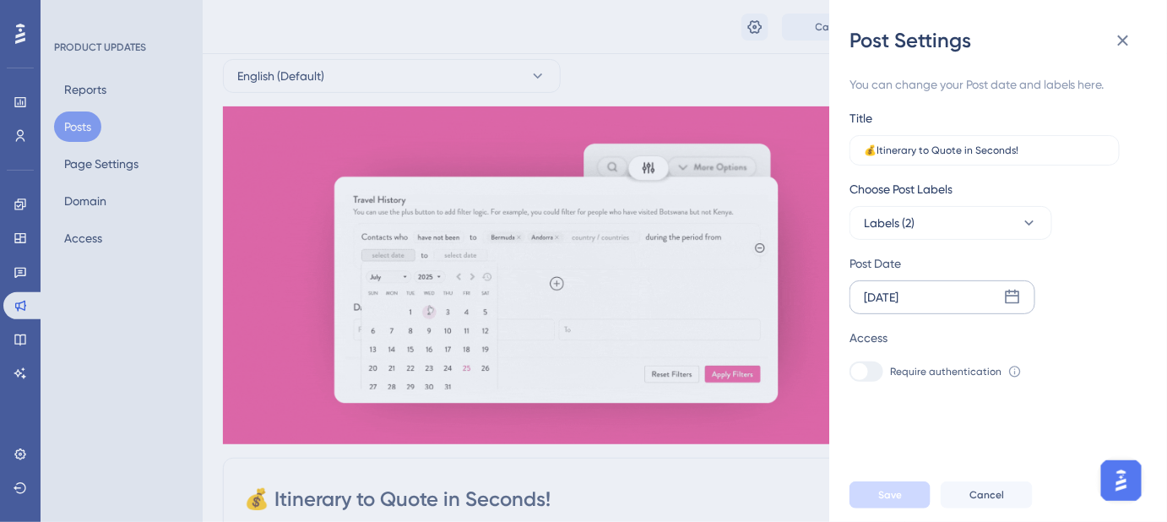
click at [1011, 300] on icon at bounding box center [1012, 297] width 17 height 17
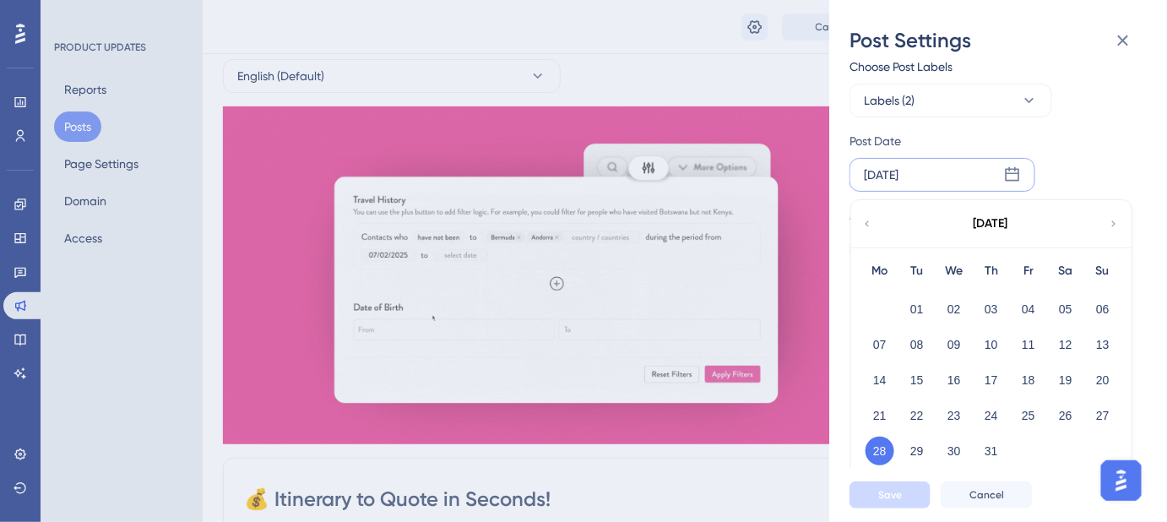
scroll to position [123, 0]
click at [916, 447] on button "29" at bounding box center [916, 450] width 29 height 29
click at [916, 447] on div "You can change your Post date and labels here. Title 💰Itinerary to Quote in Sec…" at bounding box center [1004, 261] width 311 height 414
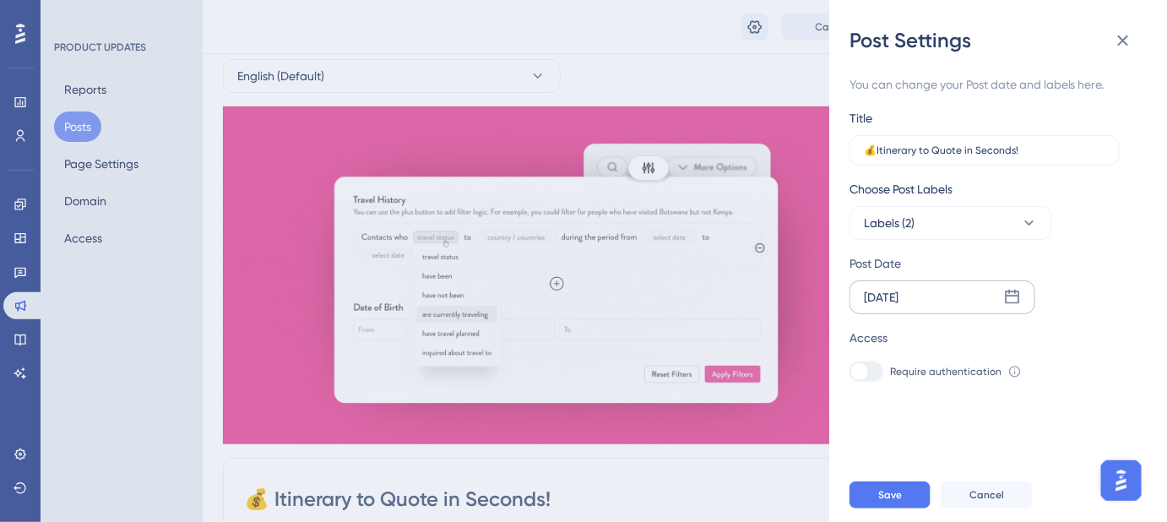
scroll to position [0, 0]
click at [916, 447] on div "You can change your Post date and labels here. Title 💰Itinerary to Quote in Sec…" at bounding box center [1004, 261] width 311 height 414
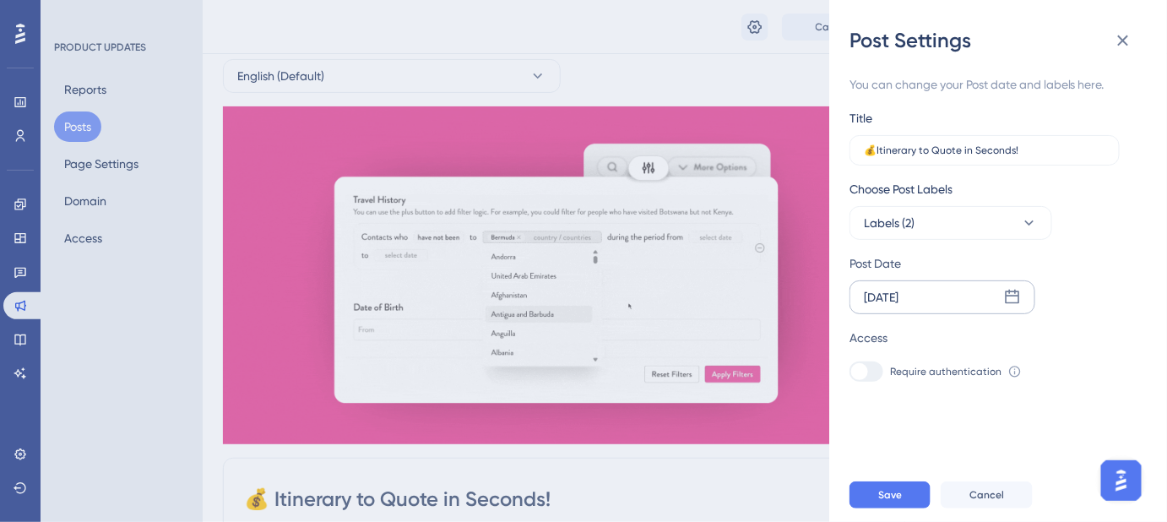
click at [940, 304] on div "Jul 29 2025" at bounding box center [942, 297] width 186 height 34
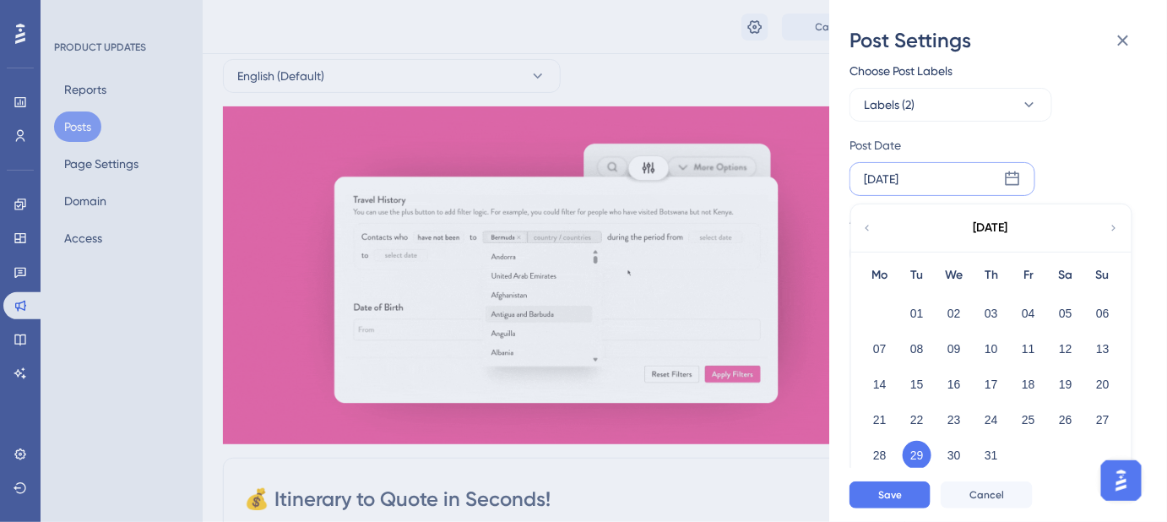
scroll to position [123, 0]
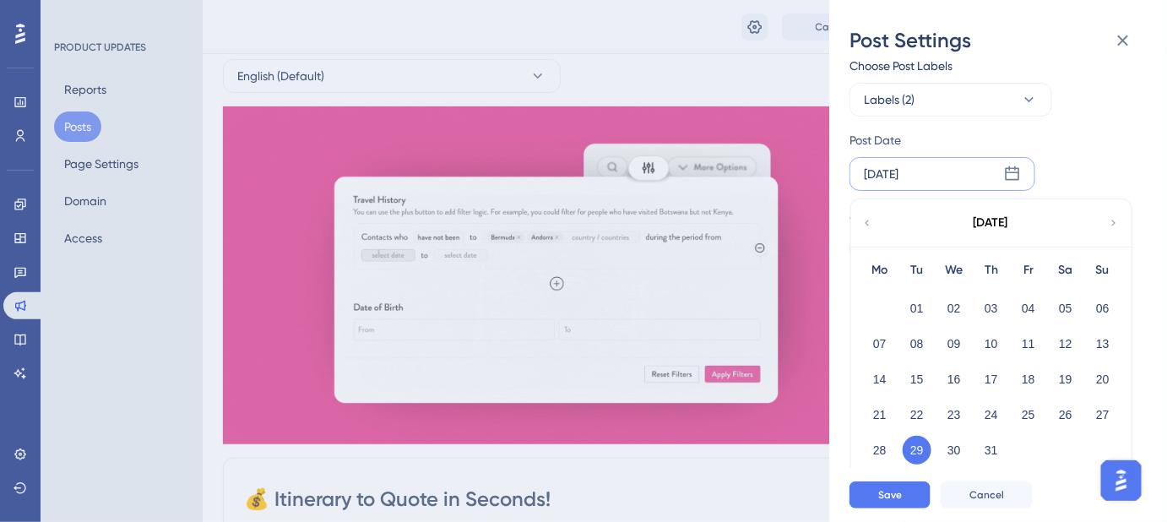
click at [1110, 225] on icon at bounding box center [1114, 222] width 12 height 15
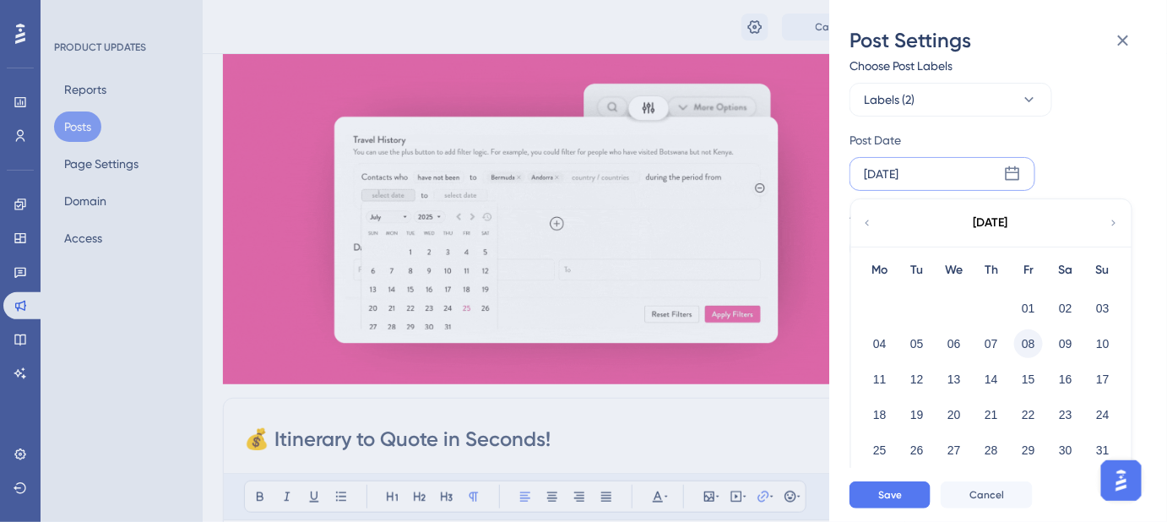
scroll to position [153, 0]
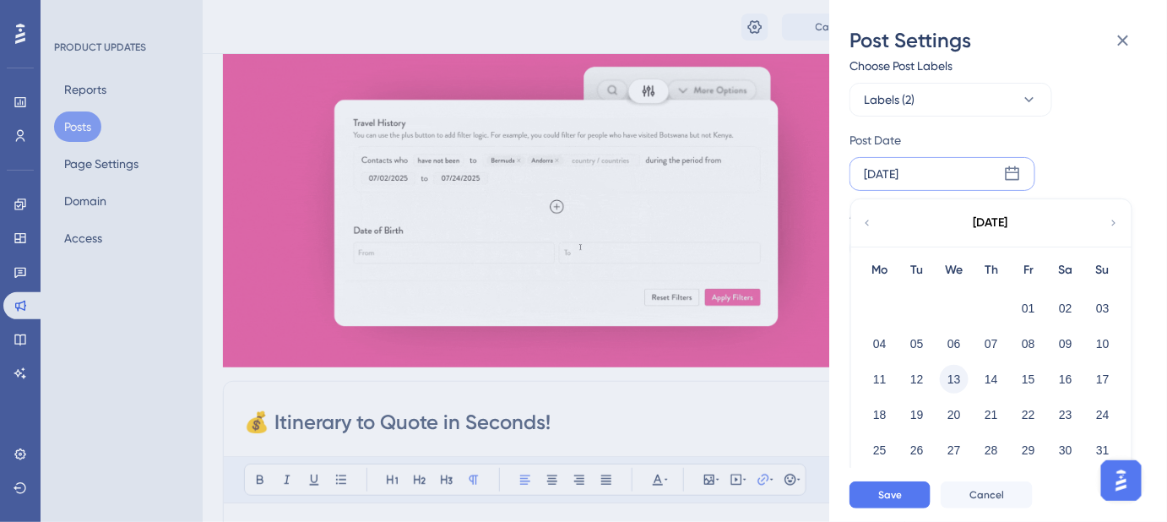
click at [954, 378] on button "13" at bounding box center [954, 379] width 29 height 29
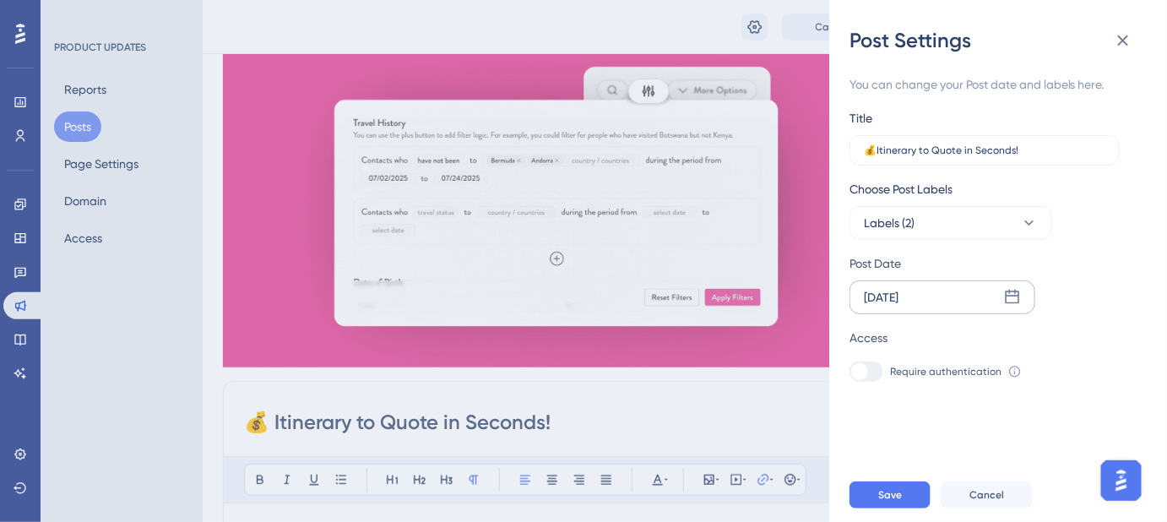
click at [1010, 299] on icon at bounding box center [1012, 297] width 17 height 17
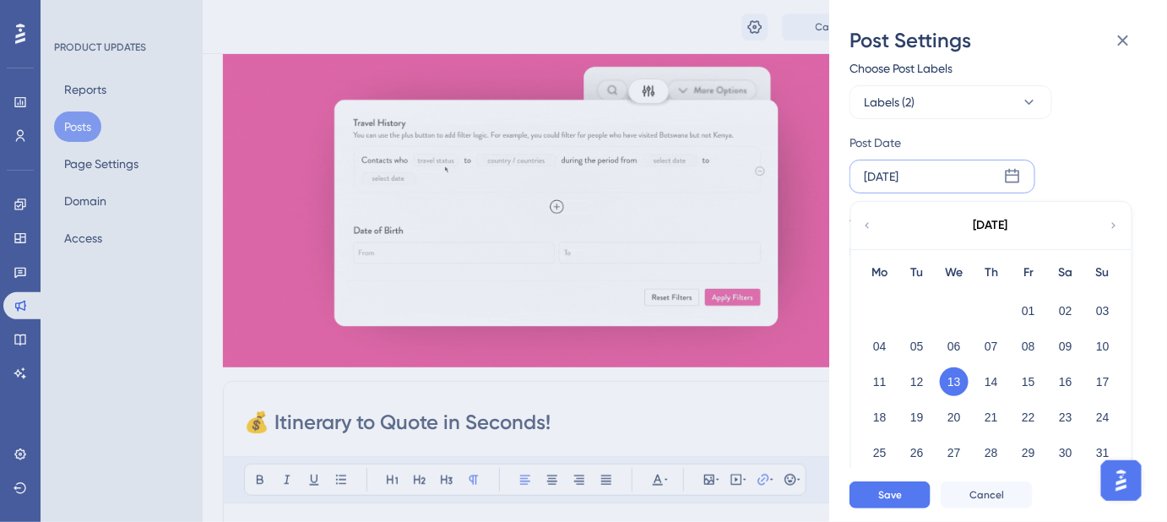
scroll to position [123, 0]
click at [919, 377] on button "12" at bounding box center [916, 379] width 29 height 29
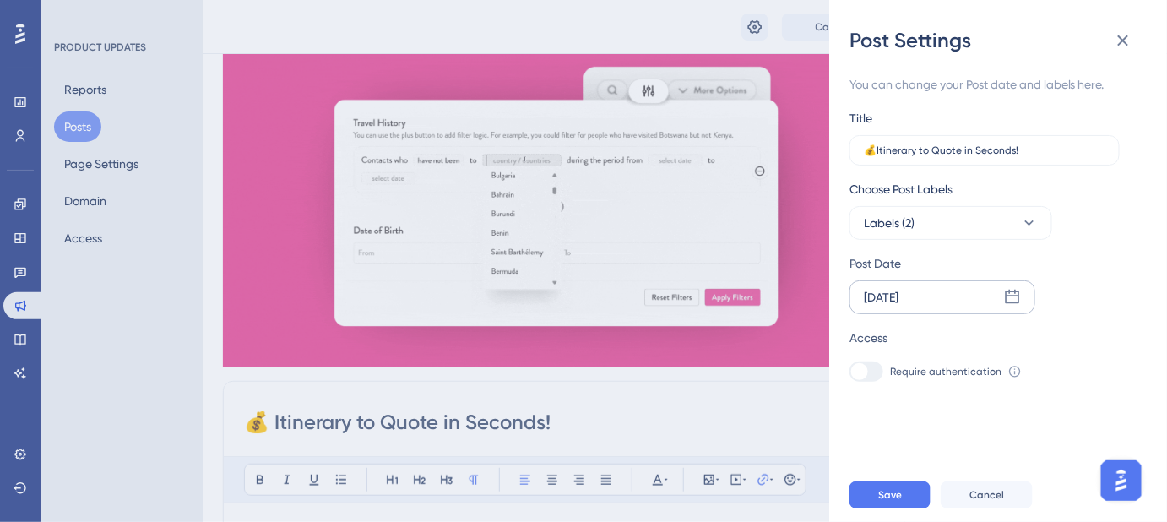
scroll to position [0, 0]
click at [898, 293] on div "[DATE]" at bounding box center [881, 297] width 35 height 20
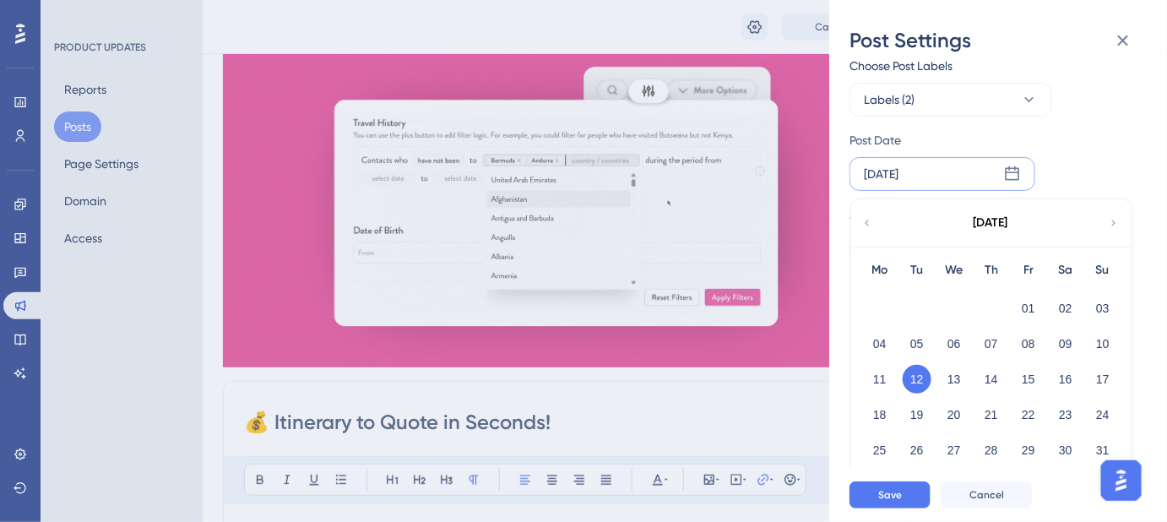
scroll to position [230, 0]
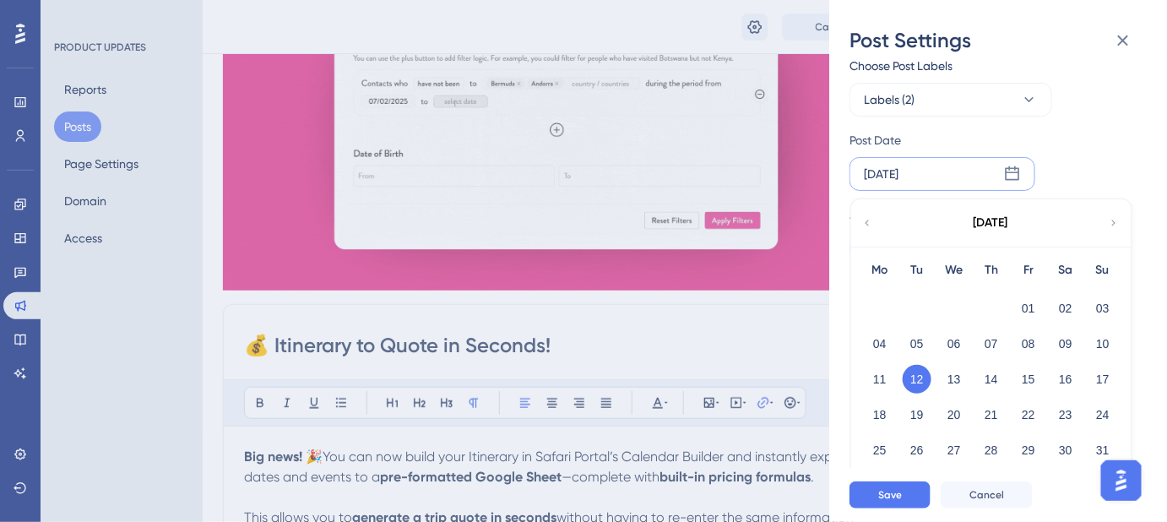
click at [920, 376] on button "12" at bounding box center [916, 379] width 29 height 29
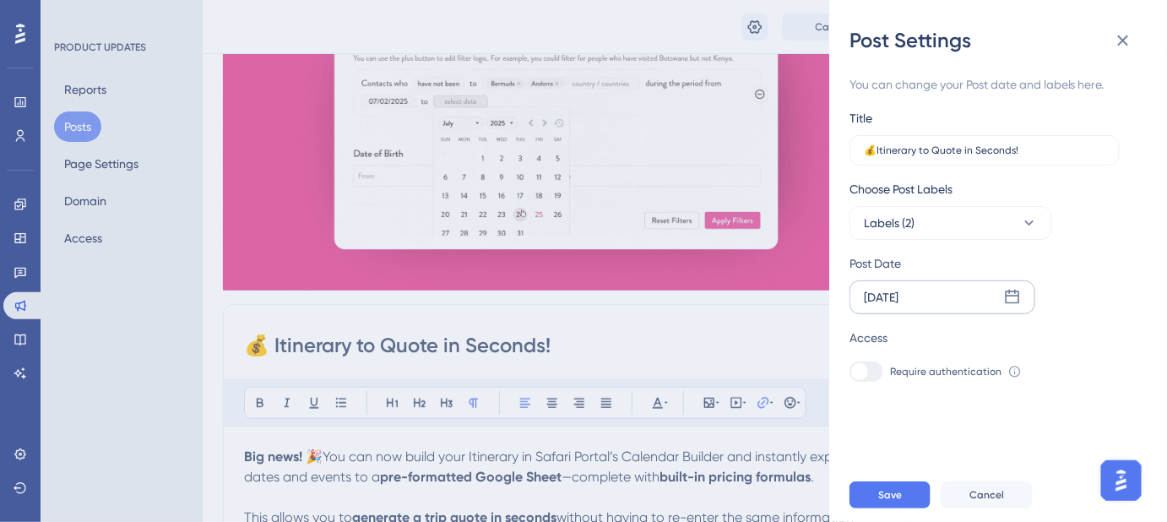
scroll to position [0, 0]
drag, startPoint x: 893, startPoint y: 504, endPoint x: 1177, endPoint y: 331, distance: 332.3
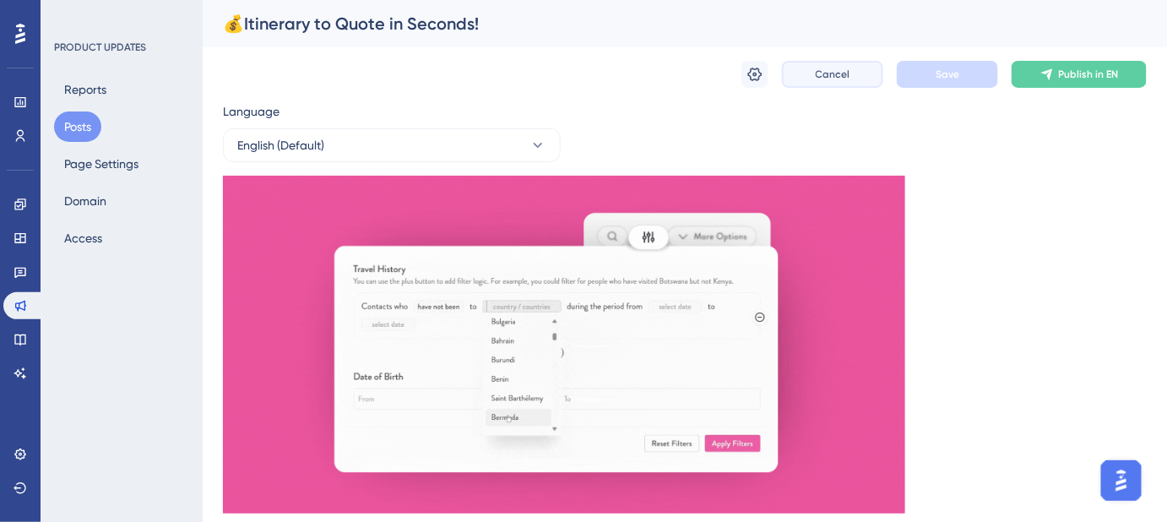
drag, startPoint x: 846, startPoint y: 78, endPoint x: 1038, endPoint y: 208, distance: 231.6
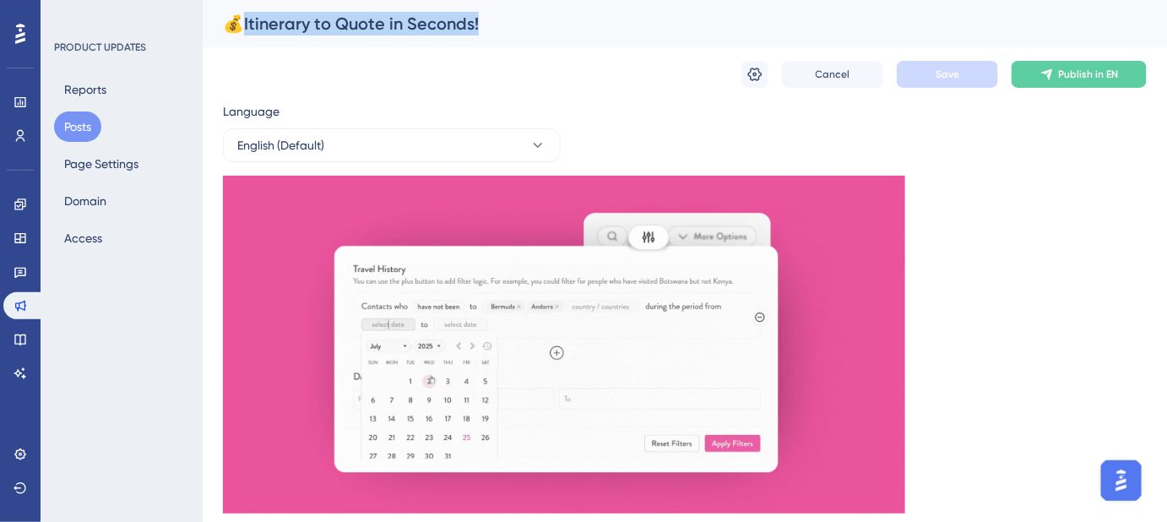
drag, startPoint x: 485, startPoint y: 26, endPoint x: 246, endPoint y: 31, distance: 239.0
click at [246, 31] on div "💰Itinerary to Quote in Seconds!" at bounding box center [663, 24] width 881 height 24
copy div "tinerary to Quote in Seconds!"
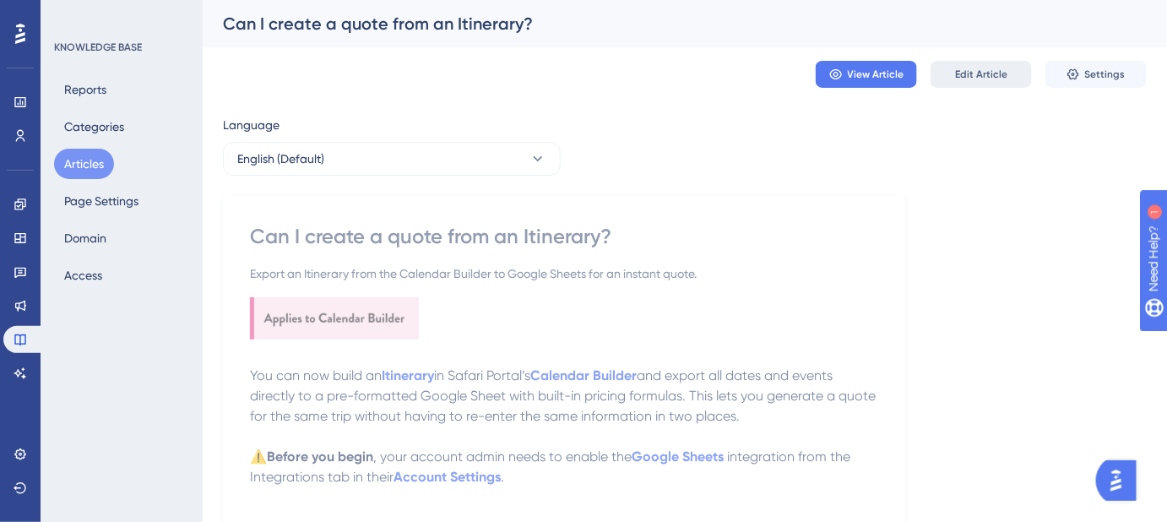
click at [997, 73] on span "Edit Article" at bounding box center [981, 75] width 52 height 14
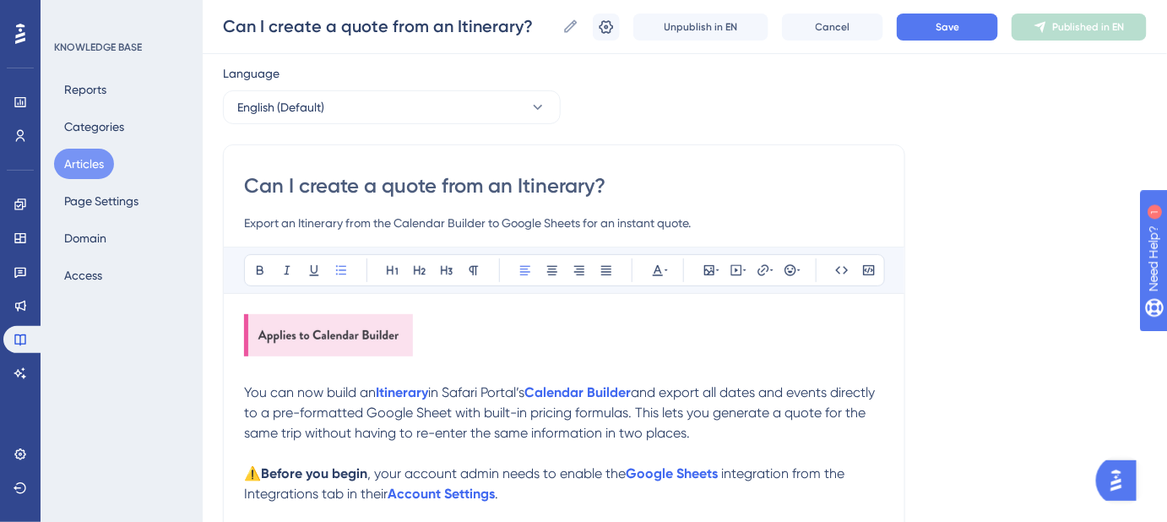
scroll to position [155, 0]
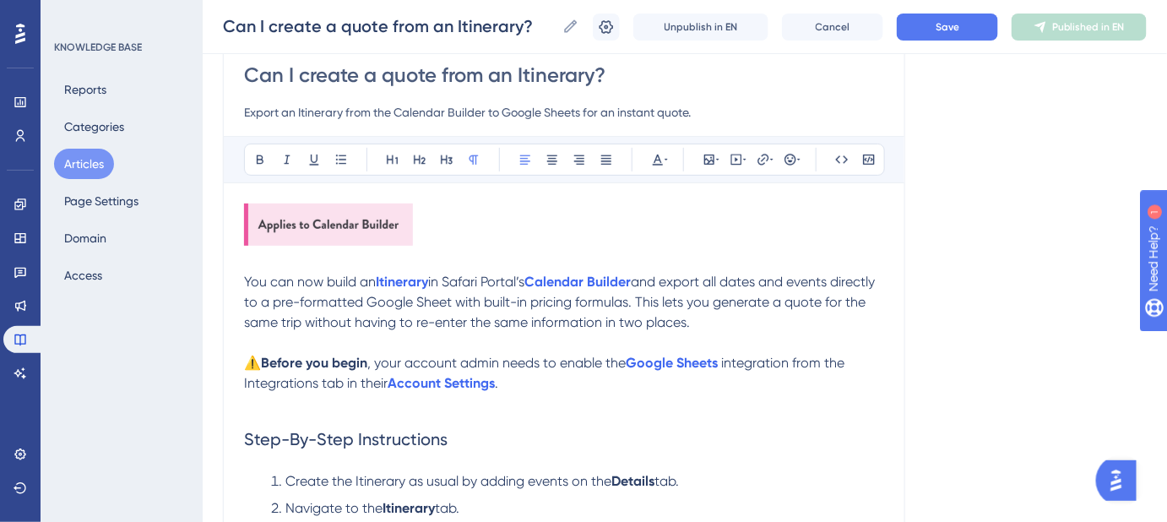
drag, startPoint x: 742, startPoint y: 323, endPoint x: 245, endPoint y: 283, distance: 498.9
click at [245, 283] on p "You can now build an Itinerary in Safari Portal’s Calendar Builder and export a…" at bounding box center [564, 302] width 640 height 61
copy p "You can now build an Itinerary in Safari Portal’s Calendar Builder and export a…"
click at [964, 14] on button "Save" at bounding box center [947, 27] width 101 height 27
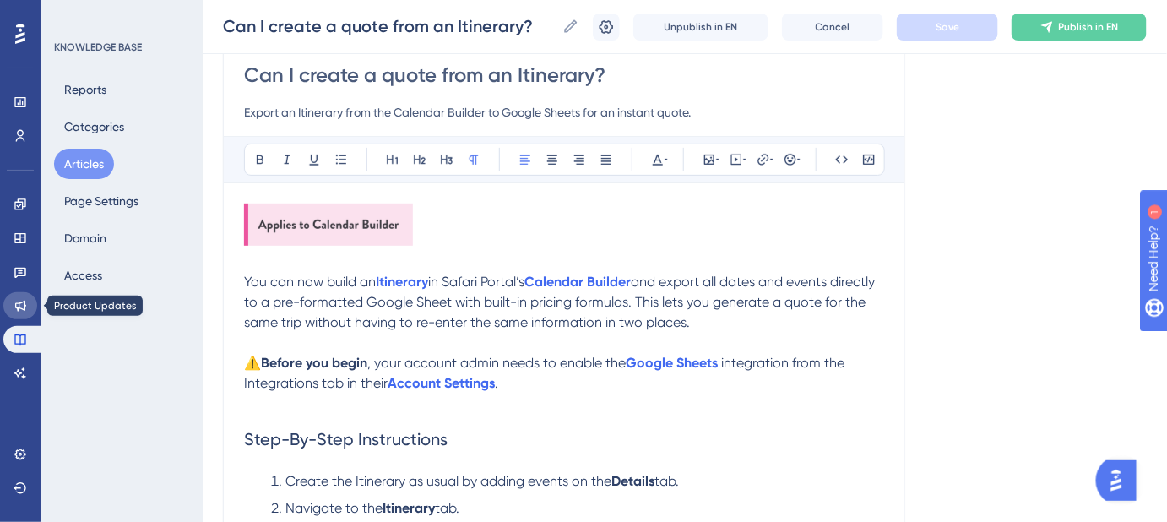
click at [21, 310] on icon at bounding box center [21, 306] width 14 height 14
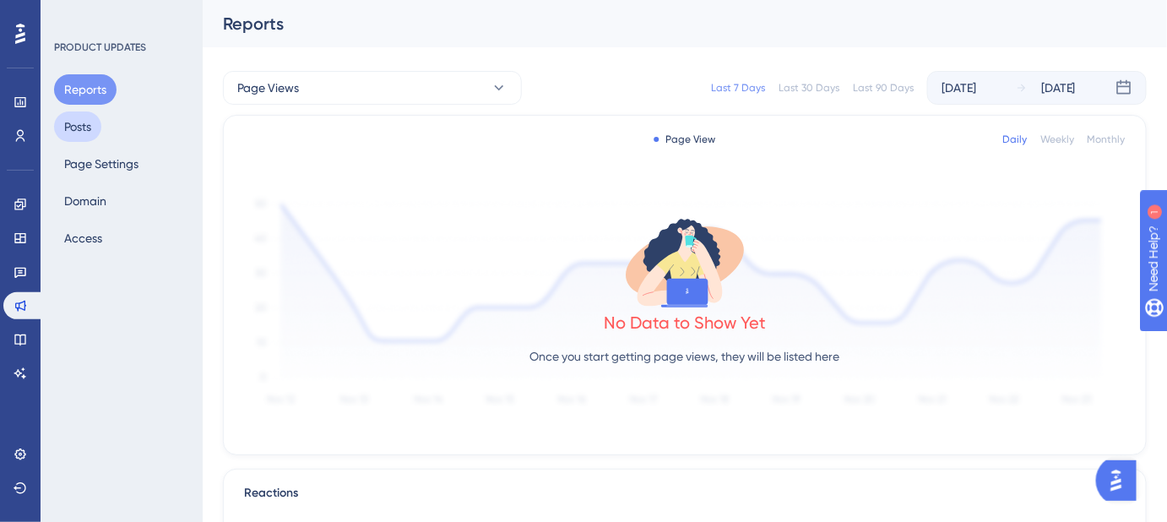
click at [85, 132] on button "Posts" at bounding box center [77, 126] width 47 height 30
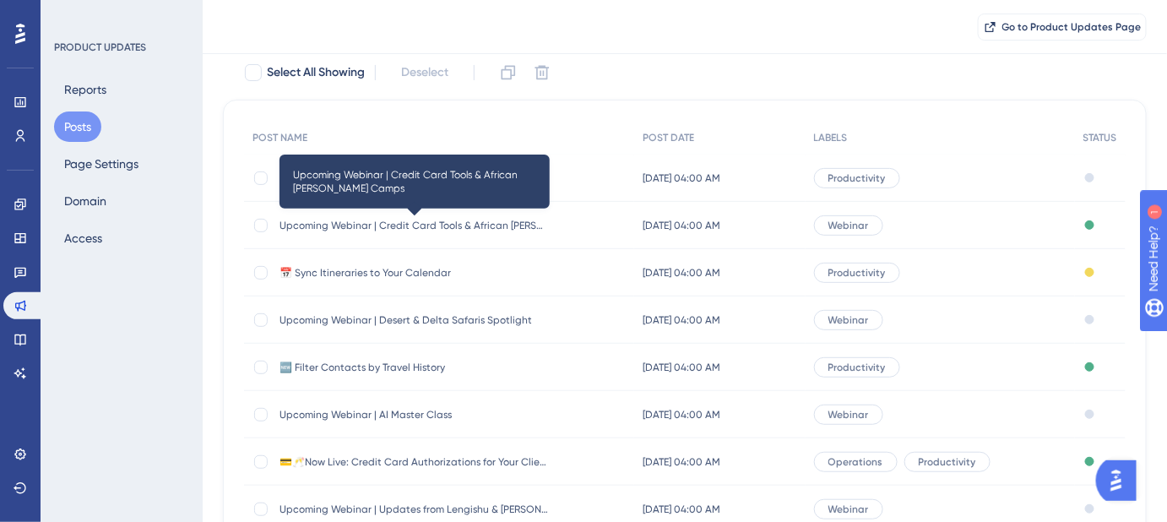
scroll to position [153, 0]
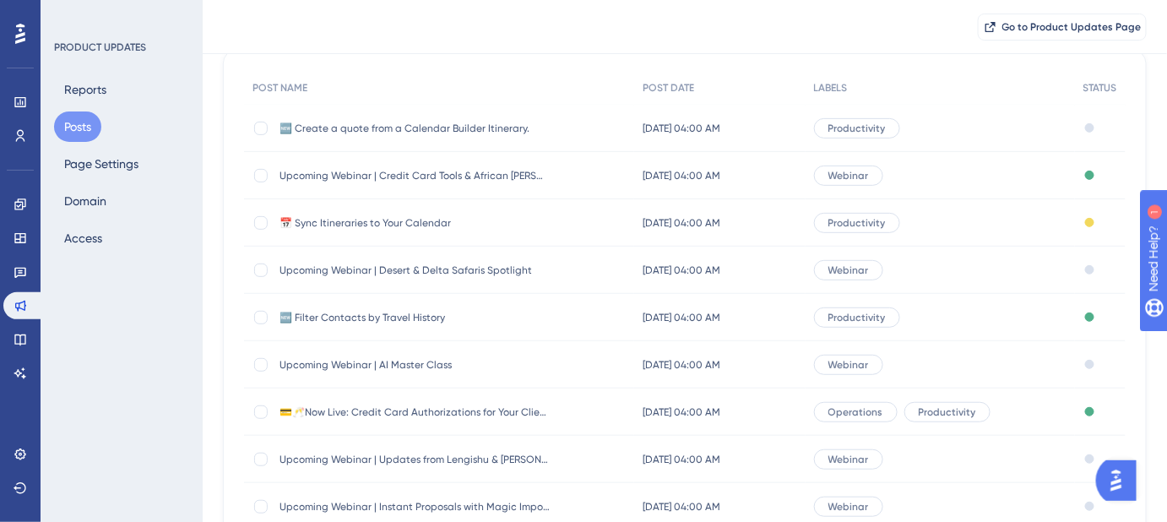
click at [340, 320] on span "🆕 Filter Contacts by Travel History" at bounding box center [414, 318] width 270 height 14
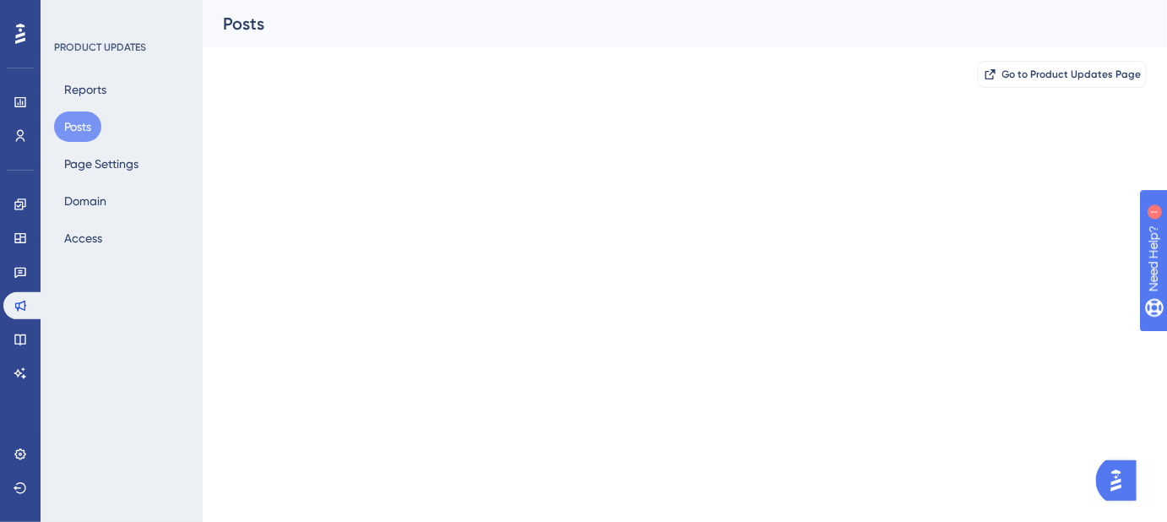
click at [340, 0] on html "Performance Users Engagement Widgets Feedback Product Updates Knowledge Base AI…" at bounding box center [583, 0] width 1167 height 0
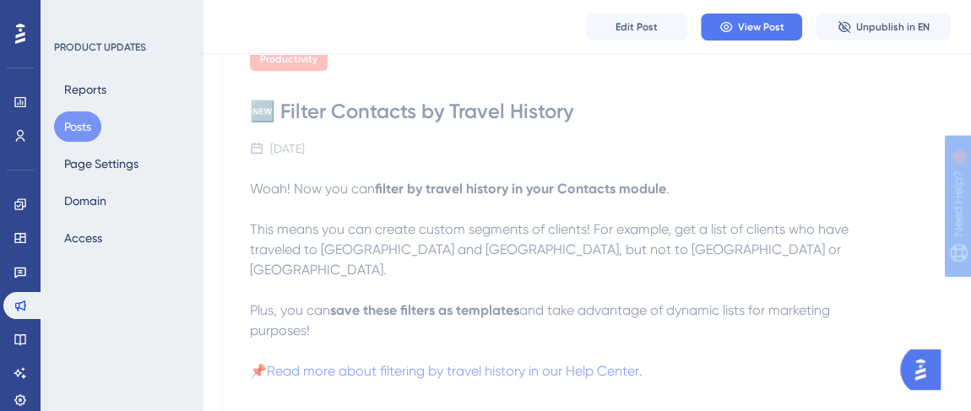
scroll to position [506, 0]
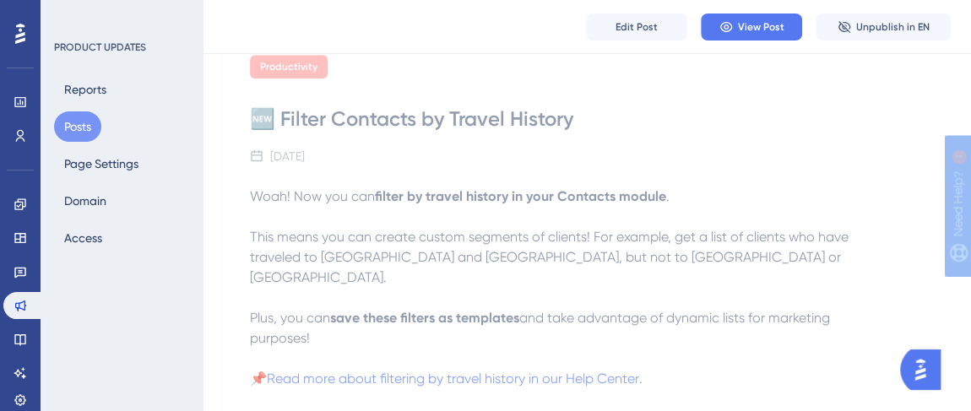
click at [75, 126] on button "Posts" at bounding box center [77, 126] width 47 height 30
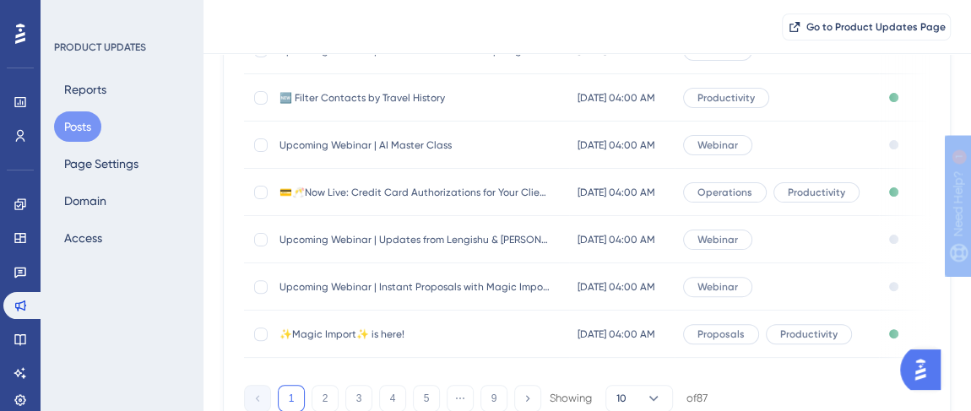
scroll to position [452, 0]
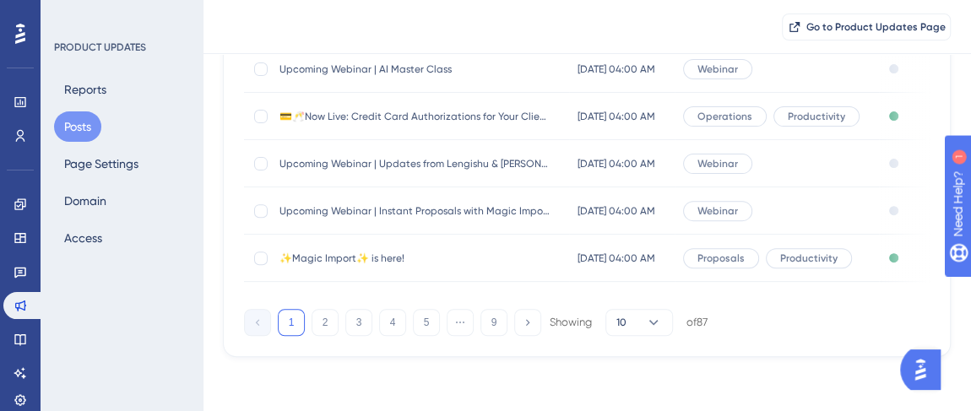
click at [339, 254] on span "✨Magic Import✨ is here!" at bounding box center [414, 259] width 270 height 14
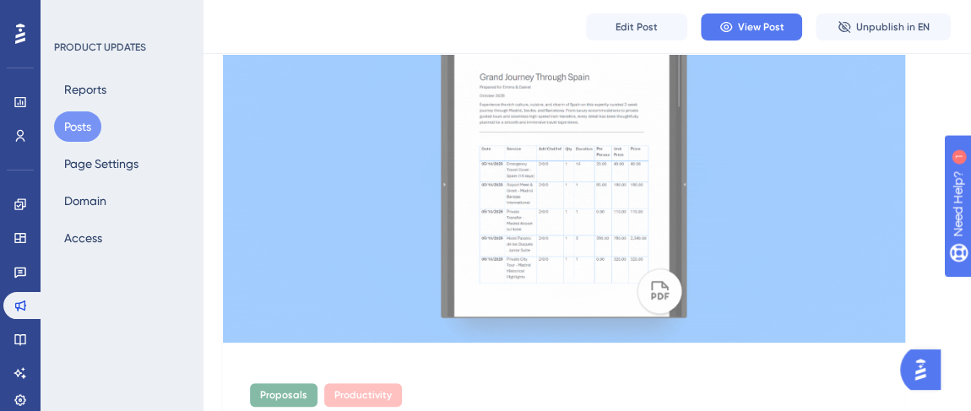
scroll to position [353, 0]
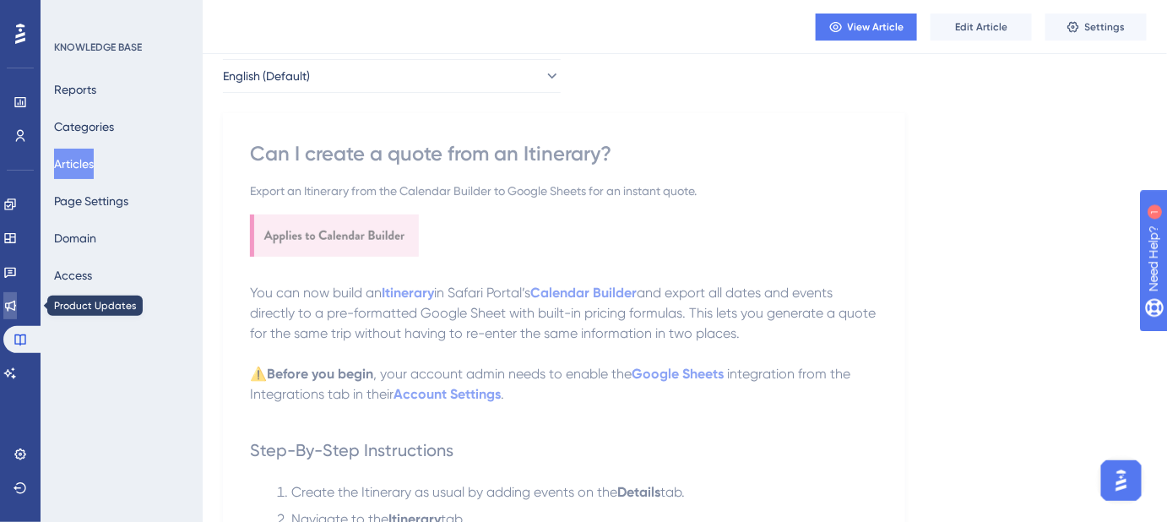
click at [16, 309] on icon at bounding box center [10, 306] width 11 height 11
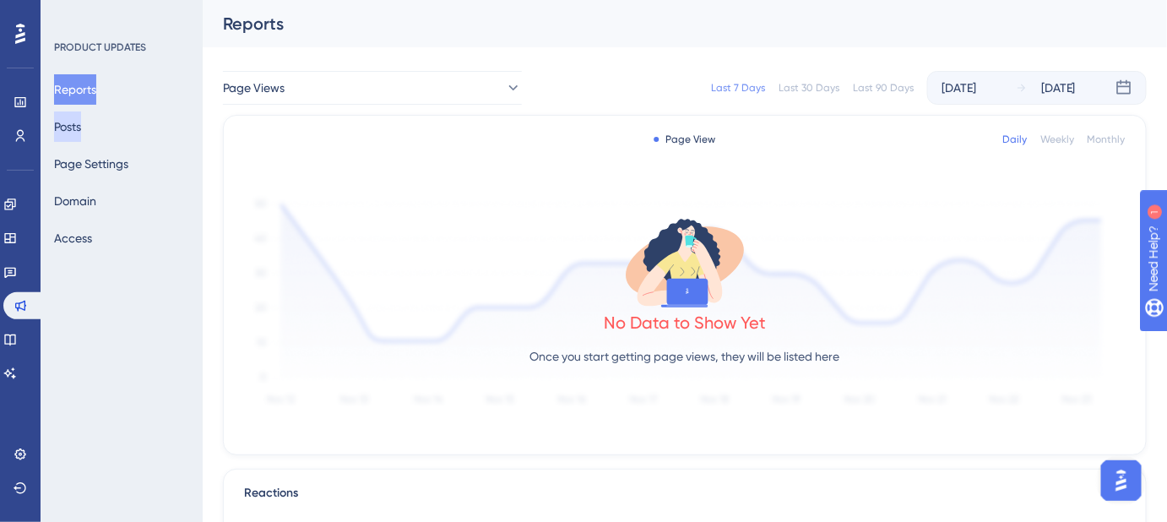
click at [81, 127] on button "Posts" at bounding box center [67, 126] width 27 height 30
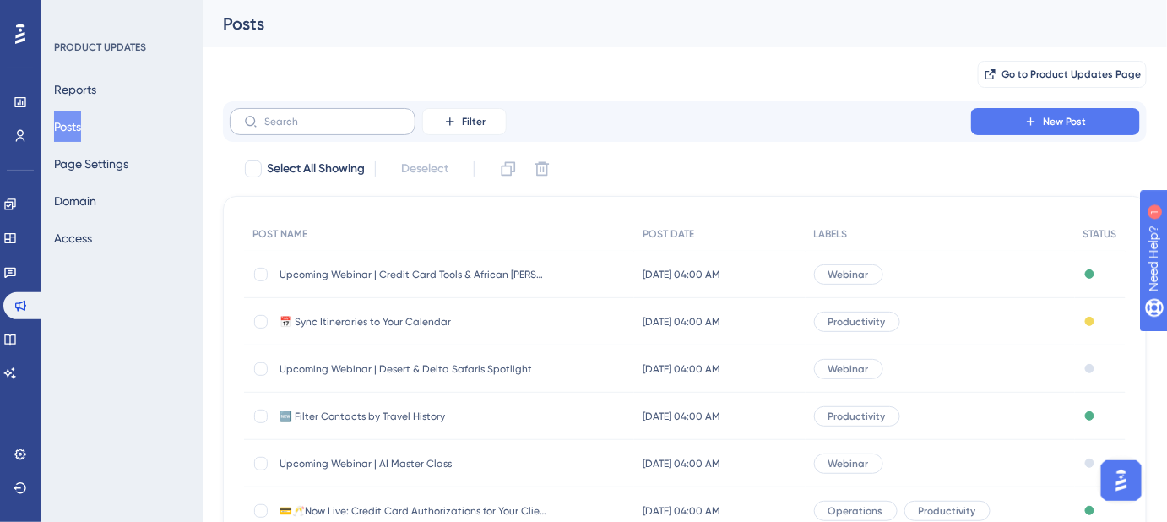
click at [322, 112] on label at bounding box center [323, 121] width 186 height 27
click at [322, 116] on input "text" at bounding box center [332, 122] width 137 height 12
paste input "Itinerary to Quote in Seconds!"
type input "Itinerary to Quote in Seconds!"
checkbox input "true"
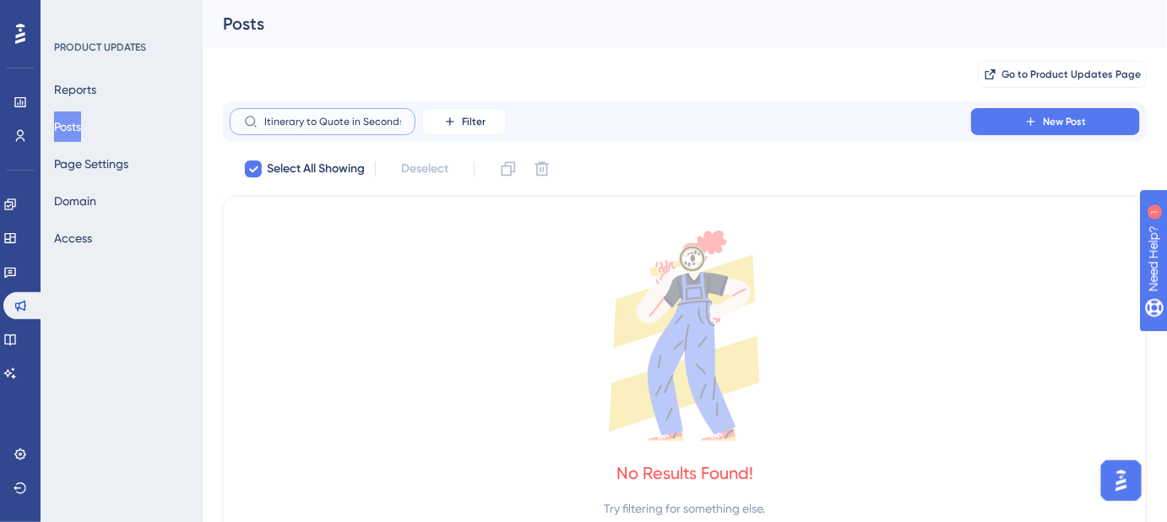
type input "Itinerary to Quote in Seconds!"
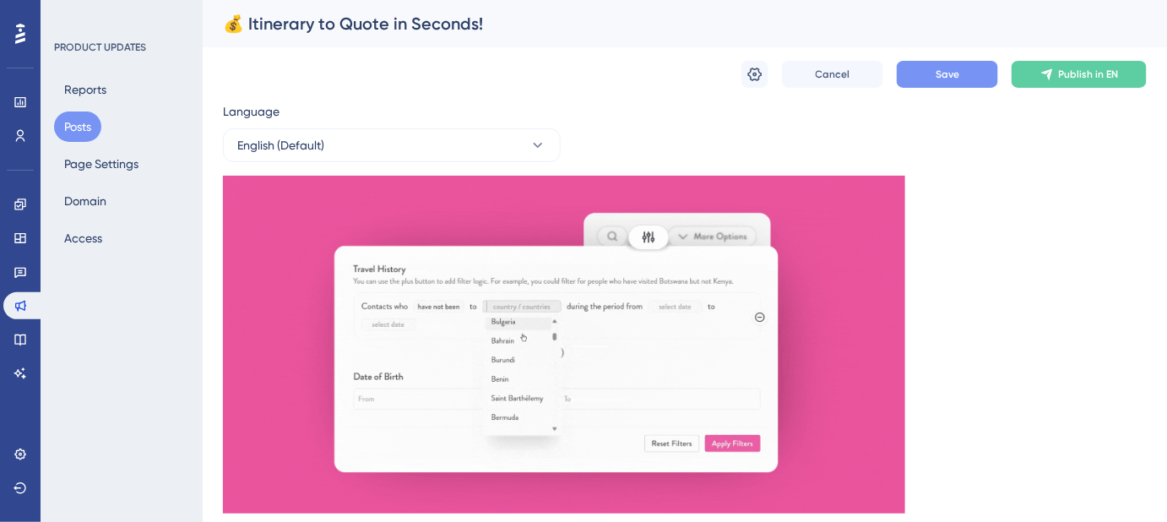
click at [952, 33] on div "💰 Itinerary to Quote in Seconds!" at bounding box center [663, 24] width 881 height 24
click at [946, 77] on span "Save" at bounding box center [947, 75] width 24 height 14
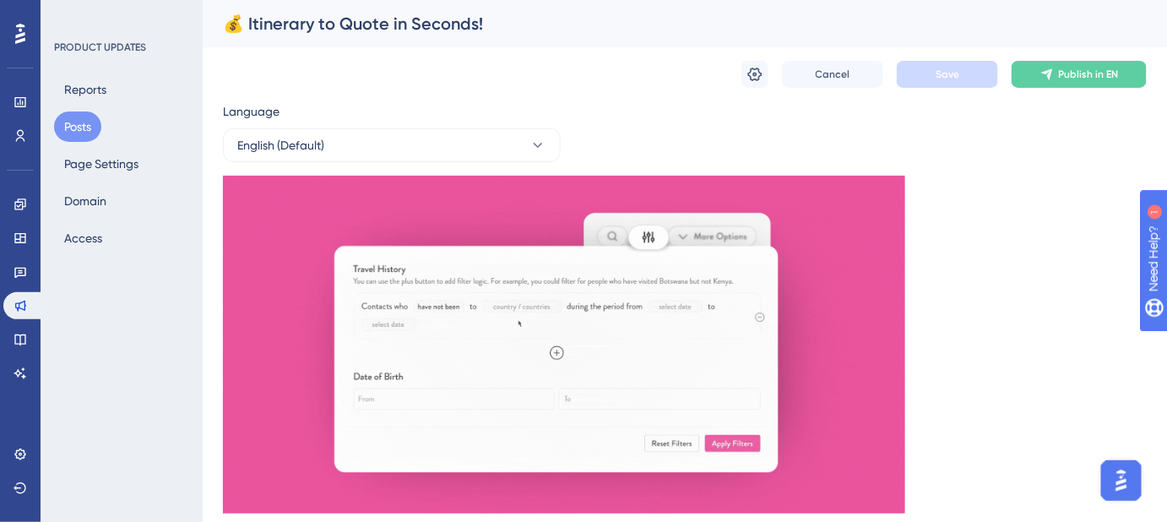
click at [496, 24] on div "💰 Itinerary to Quote in Seconds!" at bounding box center [663, 24] width 881 height 24
click at [758, 76] on icon at bounding box center [754, 74] width 17 height 17
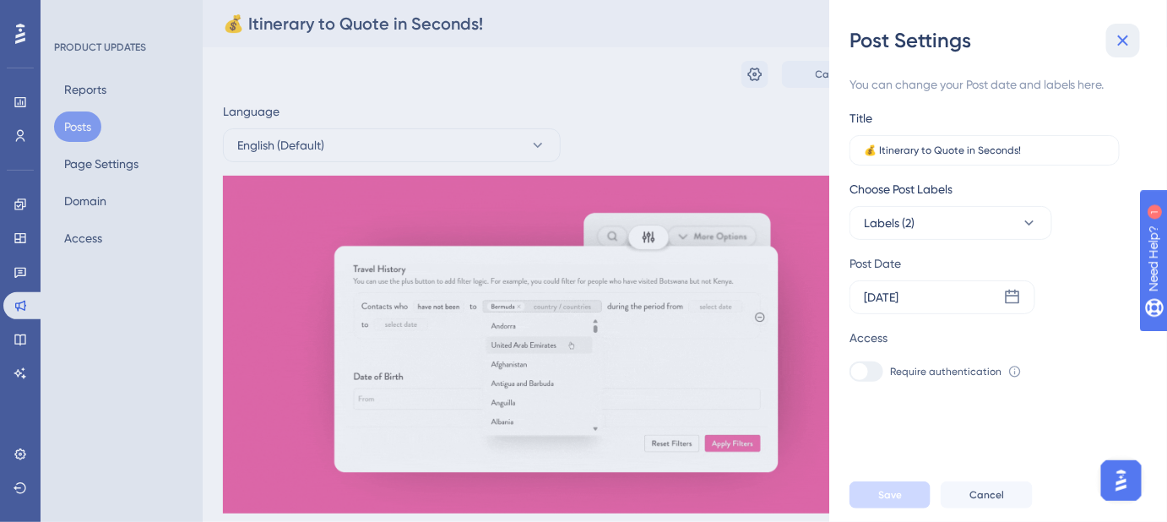
click at [1121, 46] on icon at bounding box center [1123, 40] width 20 height 20
drag, startPoint x: 1029, startPoint y: 147, endPoint x: 880, endPoint y: 155, distance: 149.7
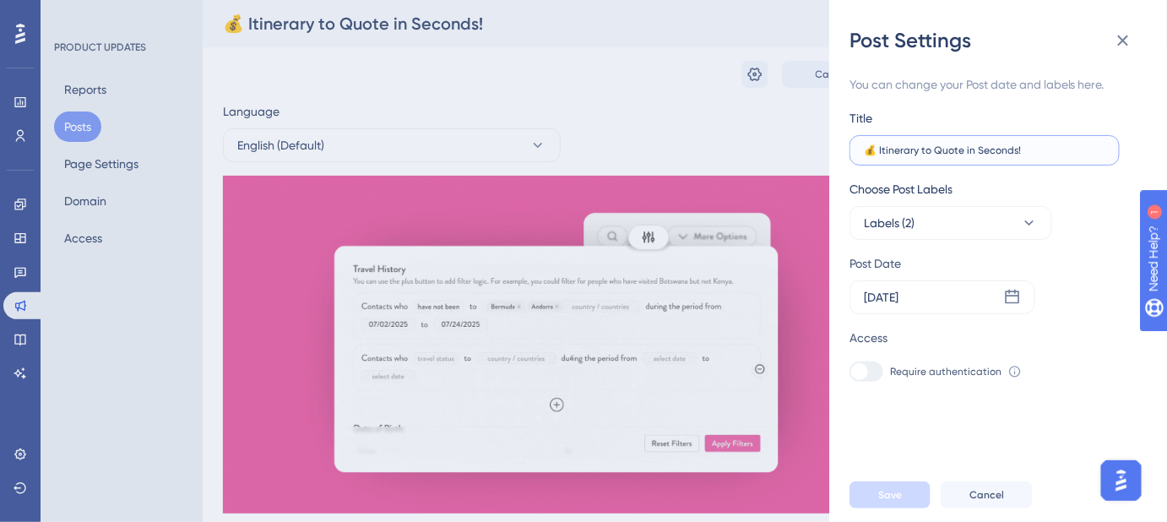
click at [880, 155] on input "💰 Itinerary to Quote in Seconds!" at bounding box center [984, 150] width 241 height 12
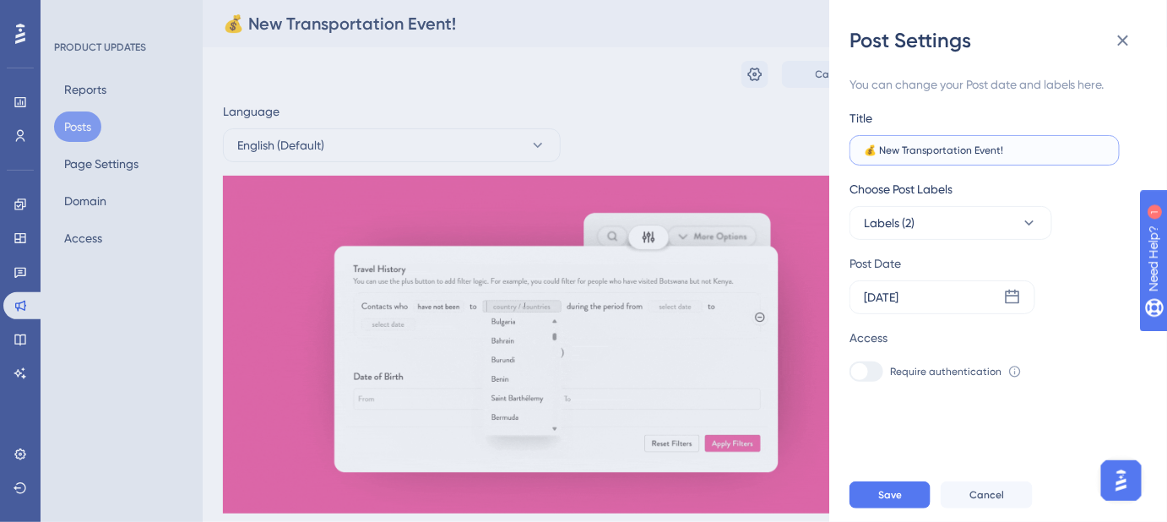
drag, startPoint x: 1024, startPoint y: 145, endPoint x: 882, endPoint y: 159, distance: 142.5
click at [882, 159] on label "💰 New Transportation Event!" at bounding box center [984, 150] width 270 height 30
click at [1016, 145] on input "💰 New Transportation Event!" at bounding box center [984, 150] width 241 height 12
drag, startPoint x: 1016, startPoint y: 148, endPoint x: 881, endPoint y: 151, distance: 134.3
click at [881, 151] on input "💰 New Transportation Event!" at bounding box center [984, 150] width 241 height 12
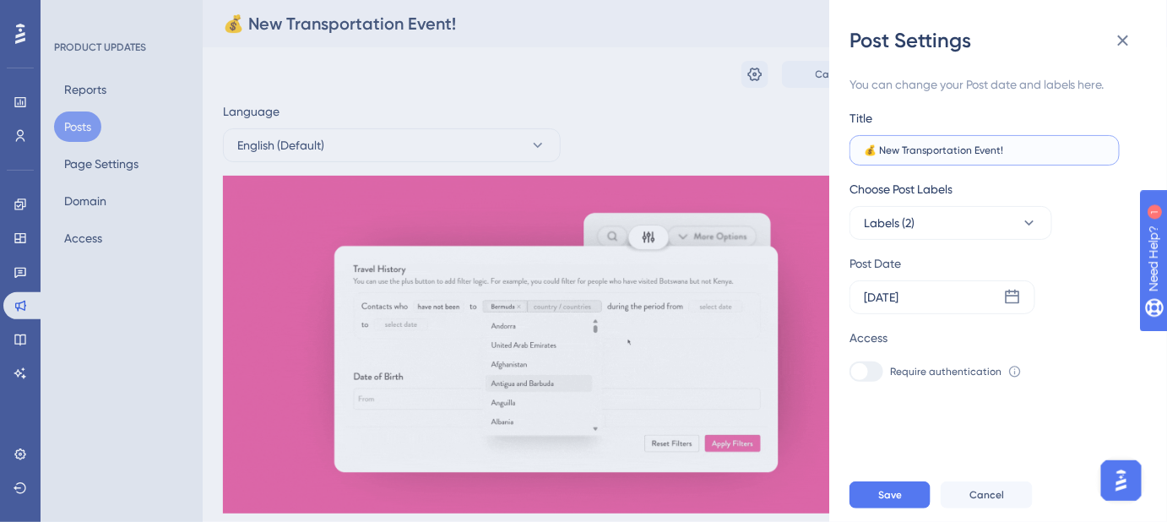
paste input "Feature: Transportation Event"
click at [872, 150] on input "💰 New Feature: Transportation Event" at bounding box center [984, 150] width 241 height 12
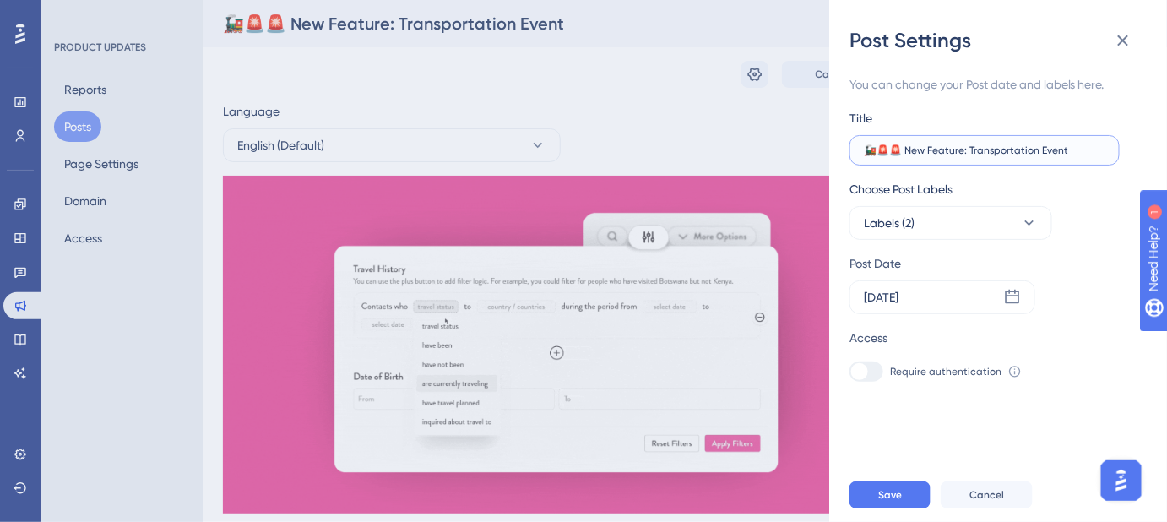
click at [881, 149] on input "🚂🚨🚨 New Feature: Transportation Event" at bounding box center [984, 150] width 241 height 12
drag, startPoint x: 891, startPoint y: 147, endPoint x: 863, endPoint y: 148, distance: 28.7
click at [863, 148] on label "🚂🚨🚨 New Feature: Transportation Event" at bounding box center [984, 150] width 270 height 30
click at [892, 155] on input "🚂🚨🚨 New Feature: Transportation Event" at bounding box center [984, 150] width 241 height 12
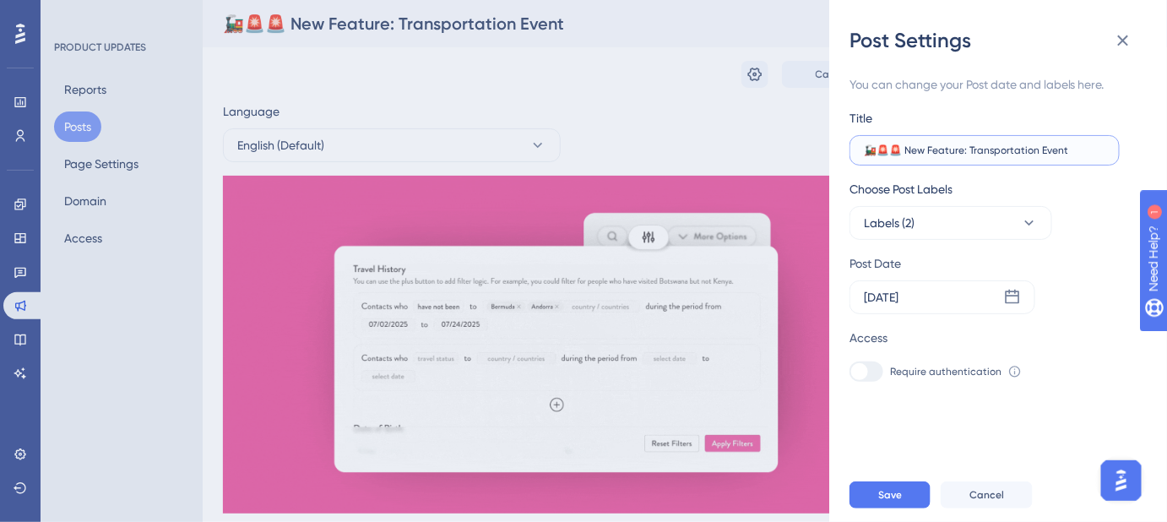
drag, startPoint x: 889, startPoint y: 154, endPoint x: 862, endPoint y: 155, distance: 27.0
click at [862, 155] on label "🚂🚨🚨 New Feature: Transportation Event" at bounding box center [984, 150] width 270 height 30
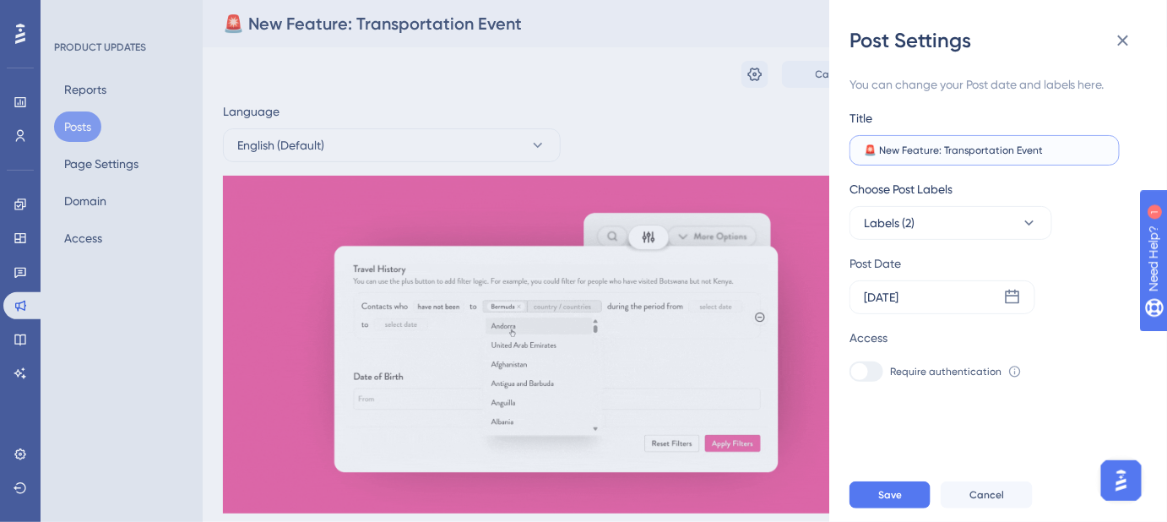
click at [1069, 150] on input "🚨 New Feature: Transportation Event" at bounding box center [984, 150] width 241 height 12
type input "🚨 New Feature: Transportation Event!"
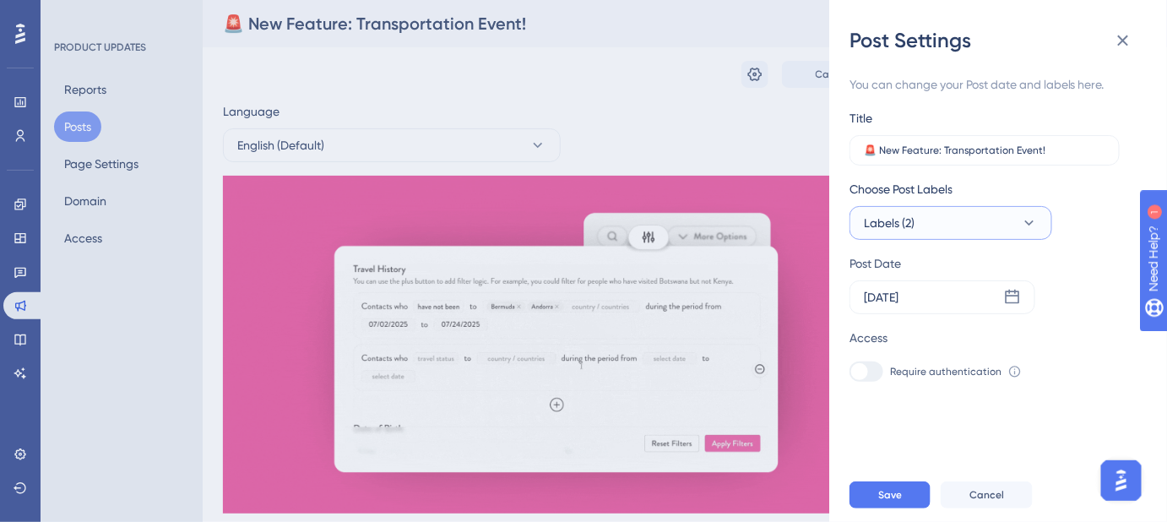
click at [1031, 229] on icon at bounding box center [1029, 222] width 17 height 17
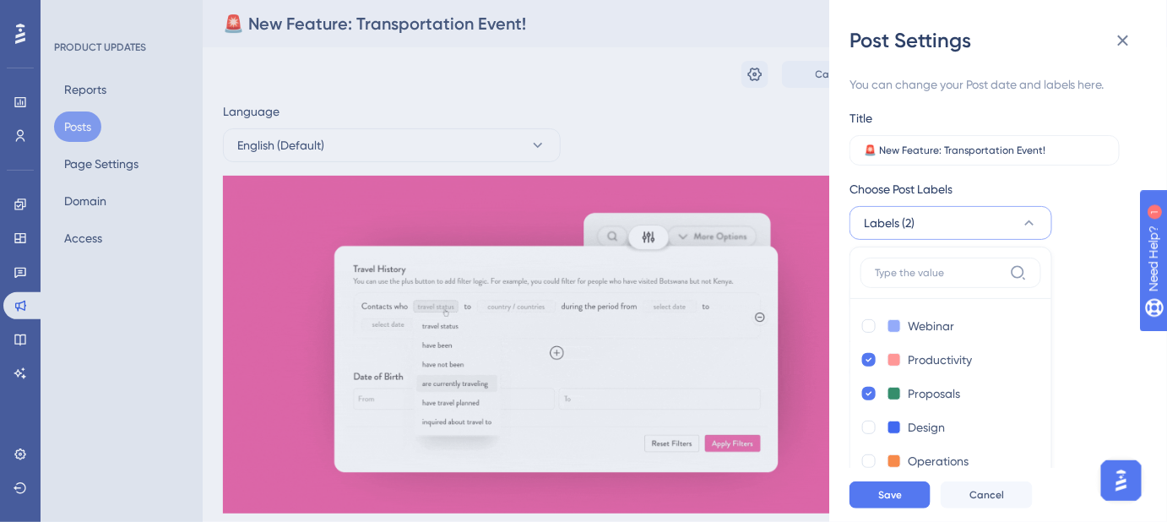
scroll to position [42, 0]
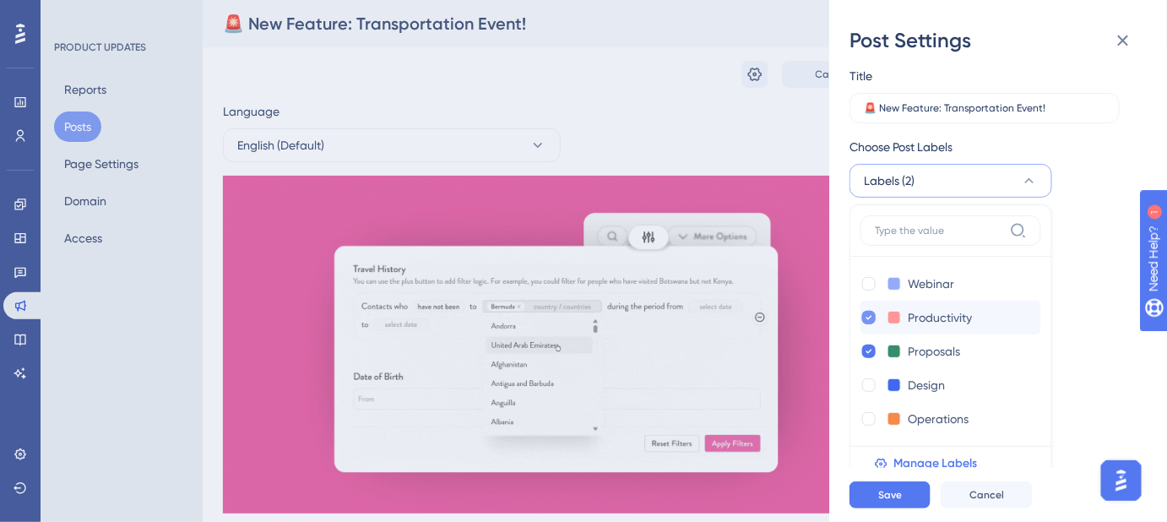
click at [867, 313] on icon at bounding box center [868, 318] width 7 height 12
checkbox input "false"
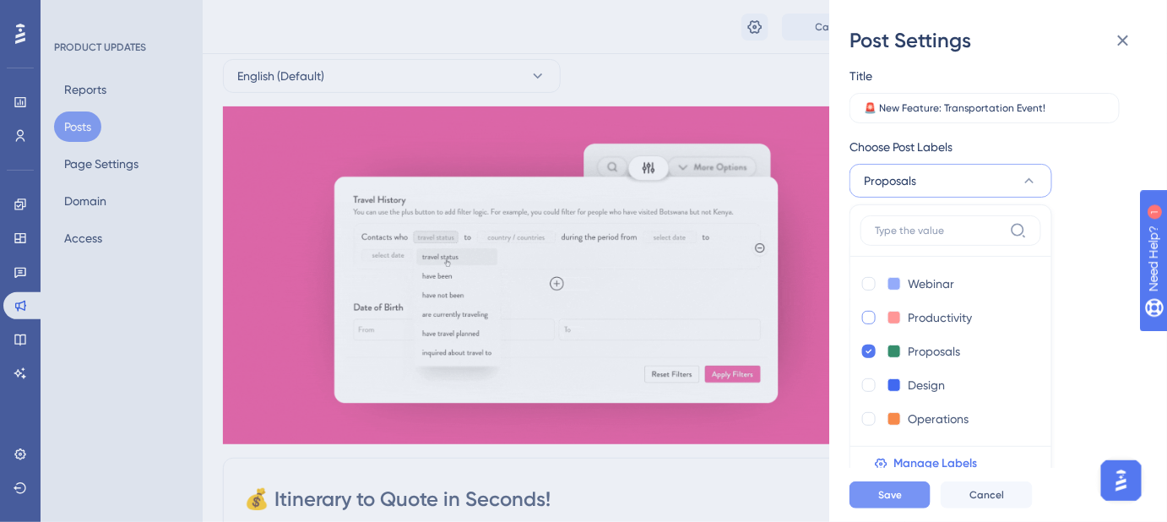
click at [881, 501] on span "Save" at bounding box center [890, 495] width 24 height 14
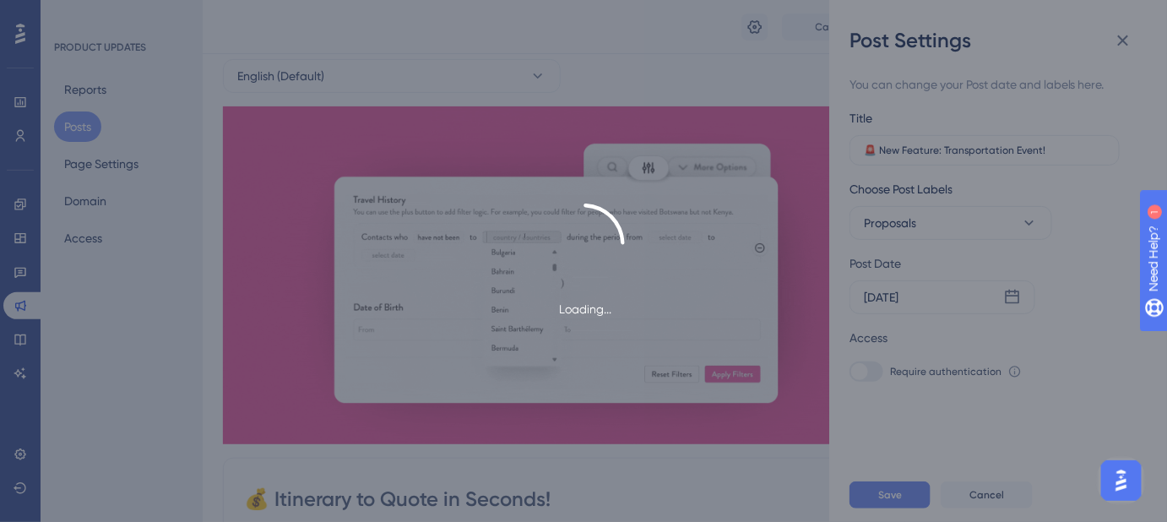
scroll to position [0, 0]
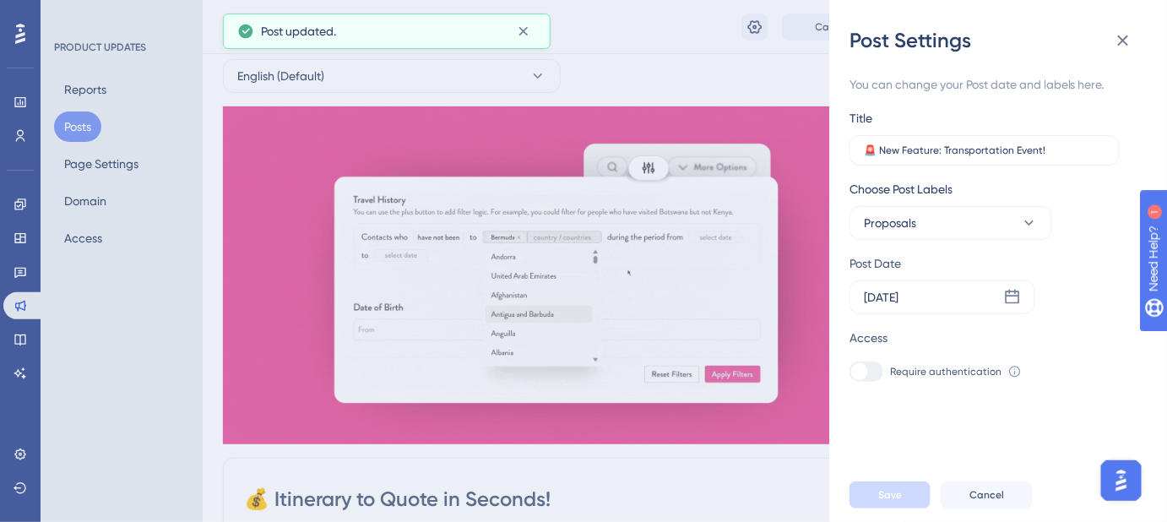
drag, startPoint x: 892, startPoint y: 480, endPoint x: 1119, endPoint y: 391, distance: 243.3
click at [1150, 404] on div "You can change your Post date and labels here. Title 🚨 New Feature: Transportat…" at bounding box center [1004, 261] width 311 height 414
click at [1013, 294] on icon at bounding box center [1012, 297] width 17 height 17
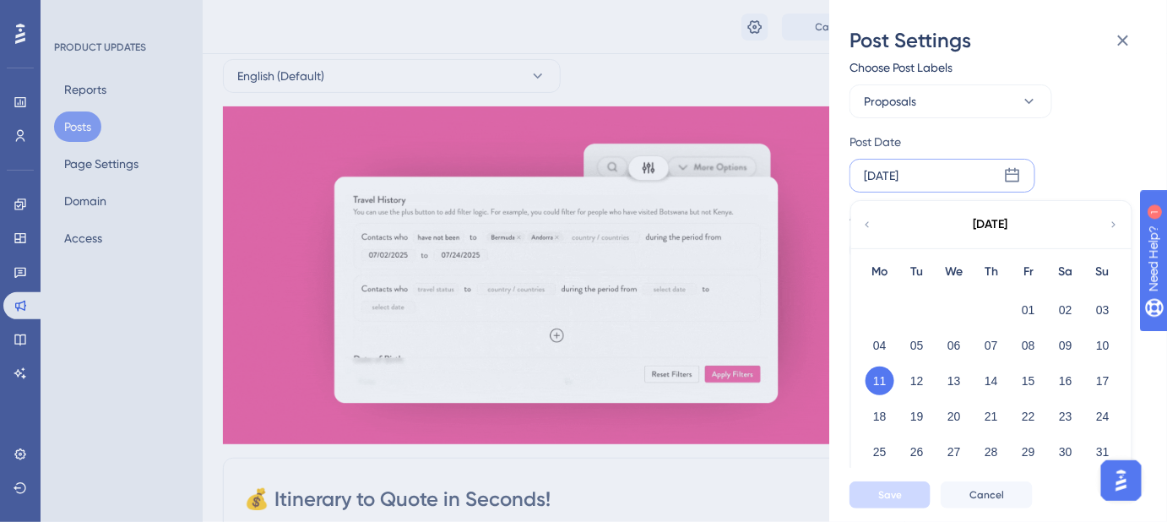
scroll to position [123, 0]
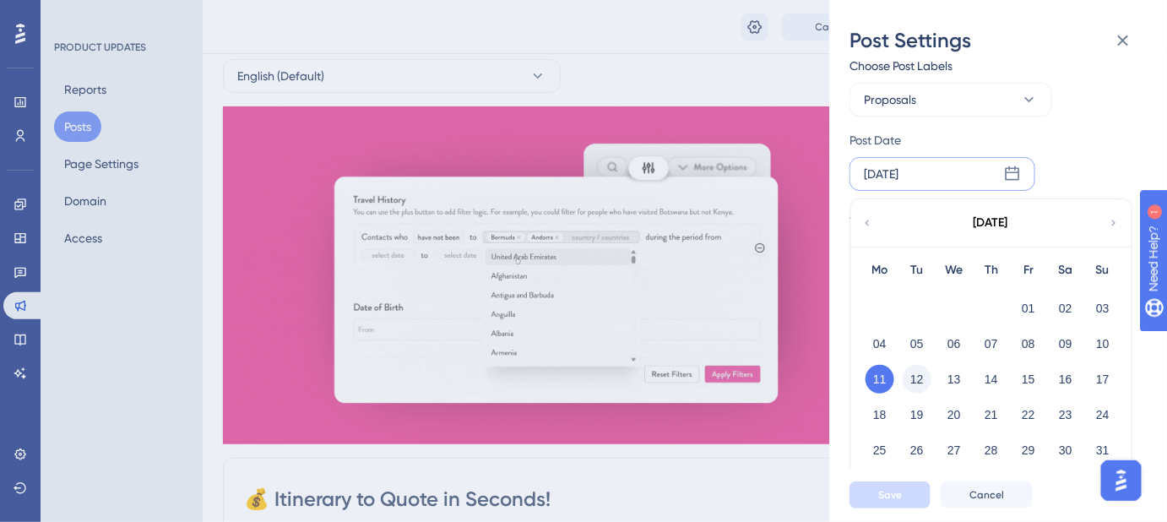
click at [921, 373] on button "12" at bounding box center [916, 379] width 29 height 29
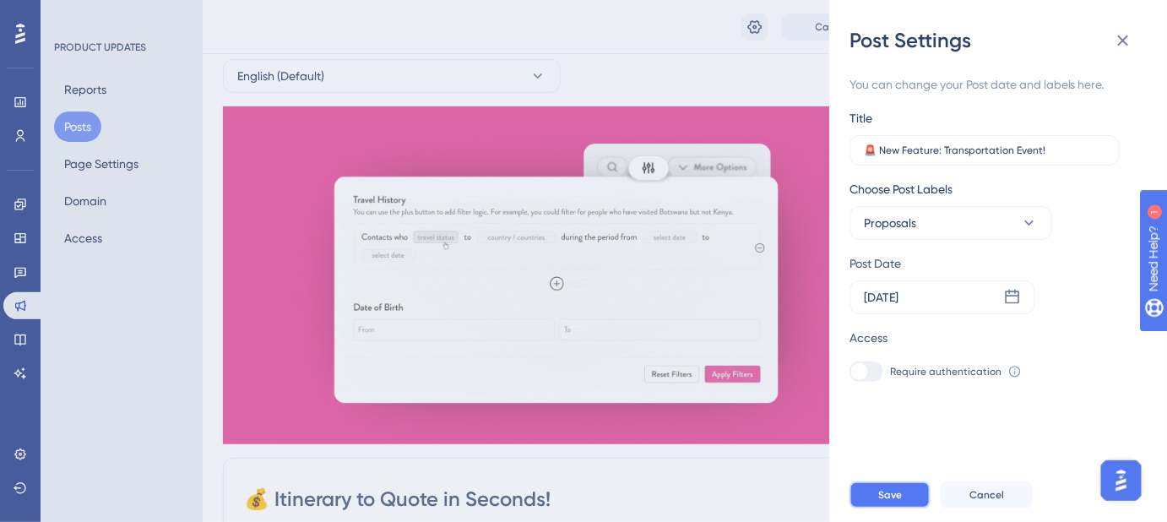
click at [894, 499] on button "Save" at bounding box center [889, 494] width 81 height 27
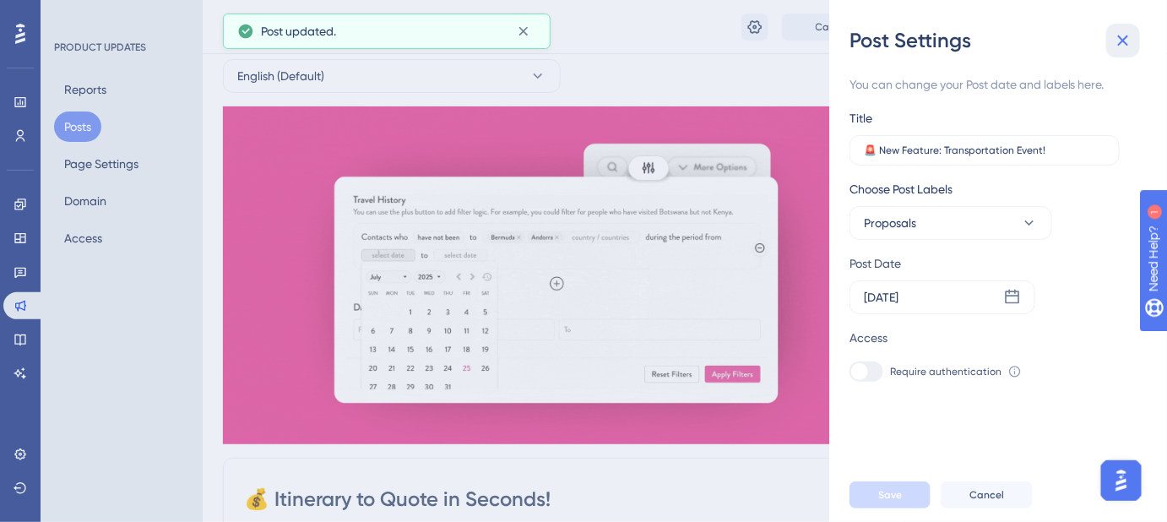
click at [1124, 42] on icon at bounding box center [1123, 40] width 11 height 11
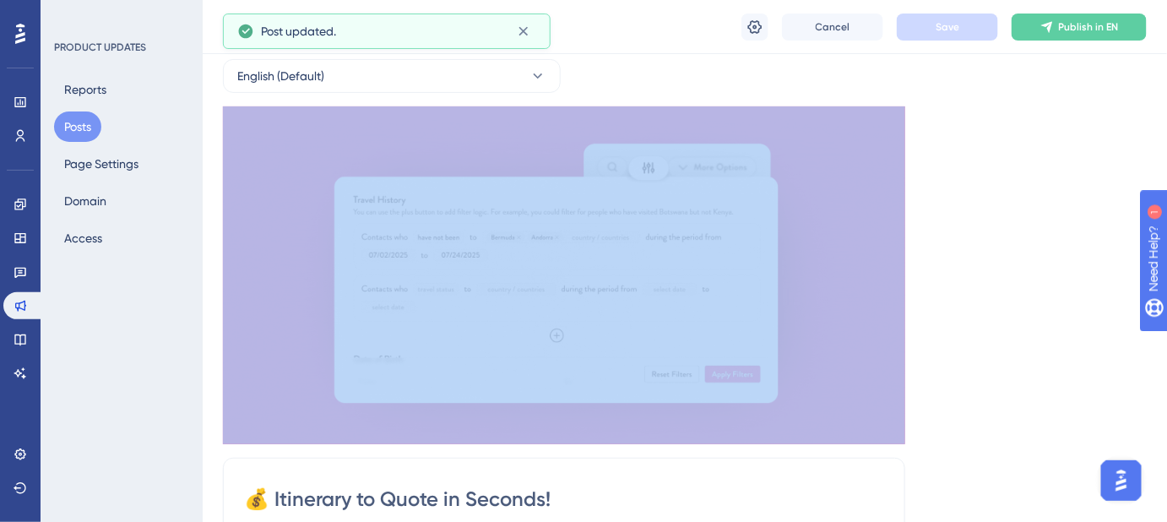
click at [1124, 42] on div "Cancel Save Publish in EN" at bounding box center [685, 27] width 964 height 54
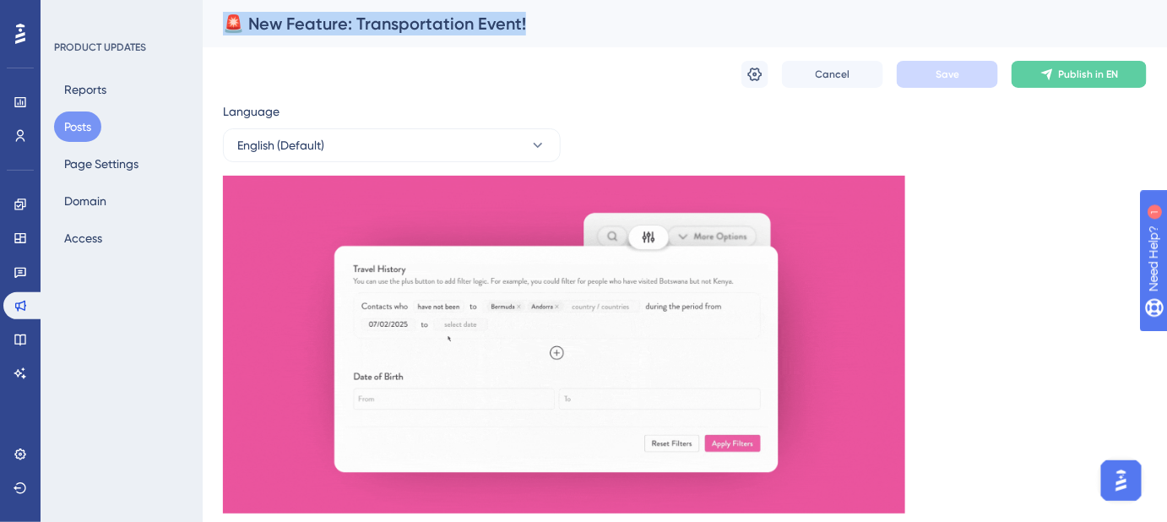
drag, startPoint x: 531, startPoint y: 29, endPoint x: 207, endPoint y: 30, distance: 324.2
click at [207, 30] on div "🚨 New Feature: Transportation Event!" at bounding box center [685, 23] width 964 height 47
copy div "🚨 New Feature: Transportation Event!"
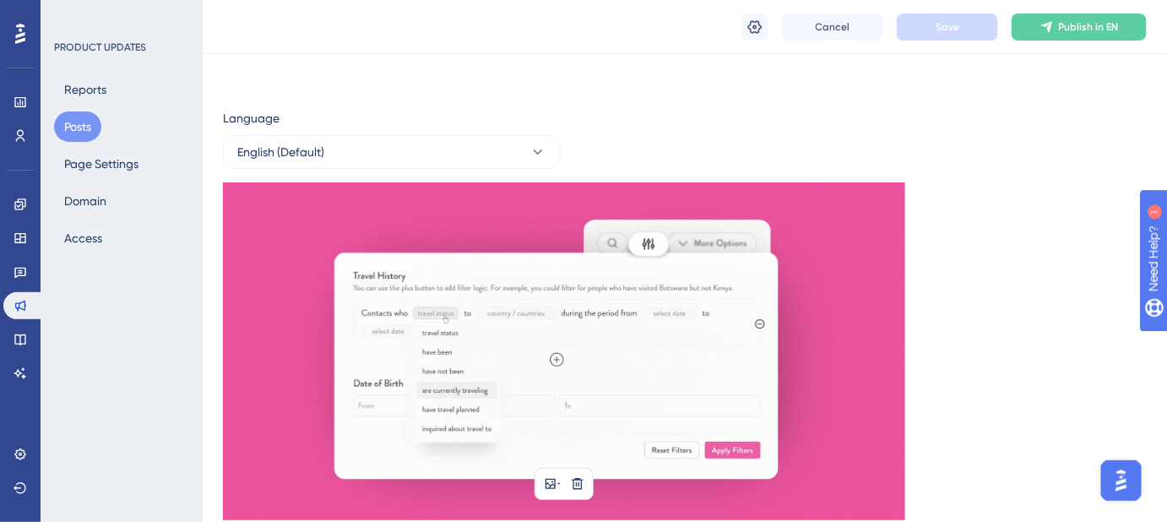
scroll to position [383, 0]
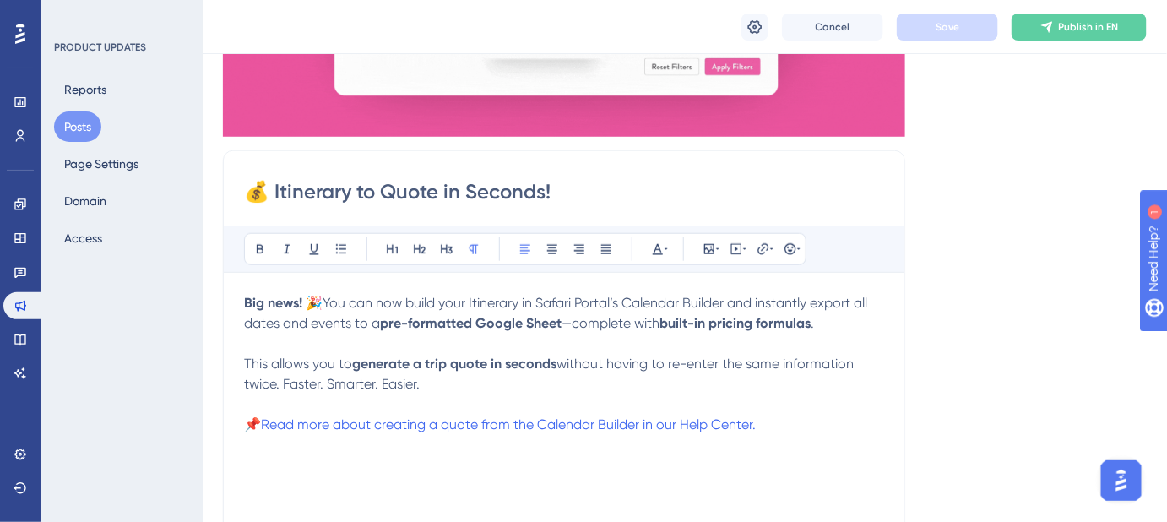
click at [560, 193] on input "💰 Itinerary to Quote in Seconds!" at bounding box center [564, 191] width 640 height 27
drag, startPoint x: 567, startPoint y: 187, endPoint x: 187, endPoint y: 181, distance: 379.9
click at [203, 181] on div "Performance Users Engagement Widgets Feedback Product Updates Knowledge Base AI…" at bounding box center [685, 510] width 964 height 1786
paste input "New Feature: Transportation Event"
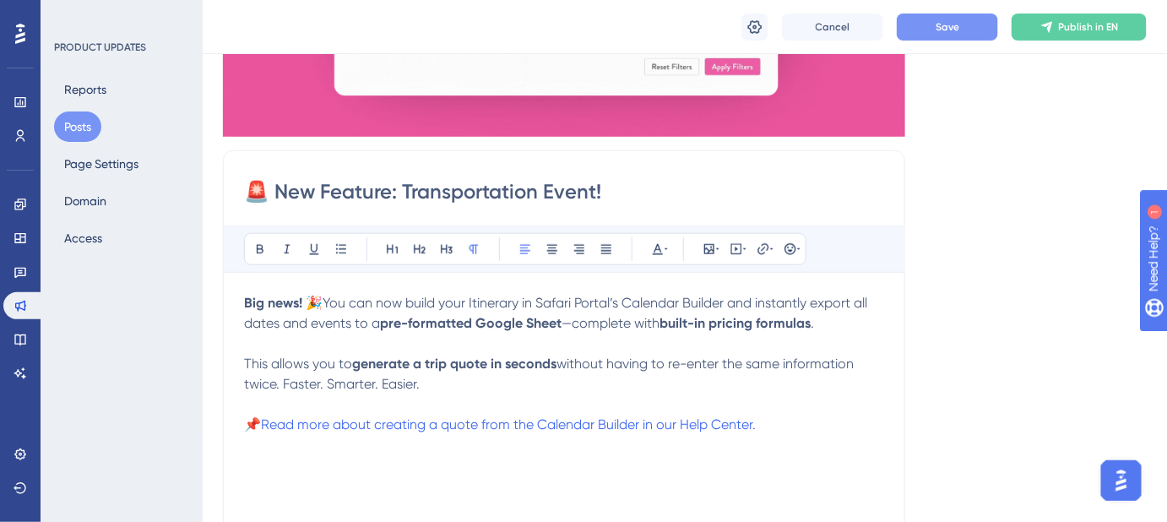
type input "🚨 New Feature: Transportation Event!"
click at [951, 24] on span "Save" at bounding box center [947, 27] width 24 height 14
drag, startPoint x: 409, startPoint y: 296, endPoint x: 468, endPoint y: 292, distance: 59.2
click at [468, 293] on p "Big news! 🎉 You can now build your Itinerary in Safari Portal’s Calendar Builde…" at bounding box center [564, 313] width 640 height 41
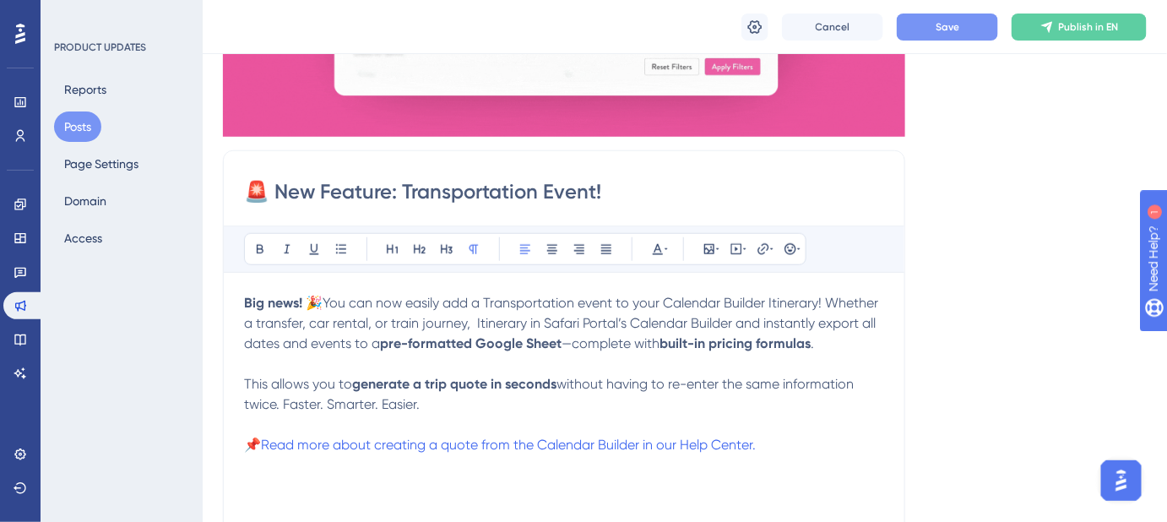
click at [554, 303] on span "You can now easily add a Transportation event to your Calendar Builder Itinerar…" at bounding box center [562, 323] width 637 height 57
click at [839, 302] on p "Big news! 🎉 You can now easily add a Transportation event to your Calendar Buil…" at bounding box center [564, 323] width 640 height 61
click at [528, 317] on span "event to your Calendar Builder Itinerary! Whether a transfer, car rental, or tr…" at bounding box center [561, 323] width 635 height 57
click at [528, 322] on span "event to your Calendar Builder Itinerary! Whether a transfer, car rental, or tr…" at bounding box center [563, 323] width 638 height 57
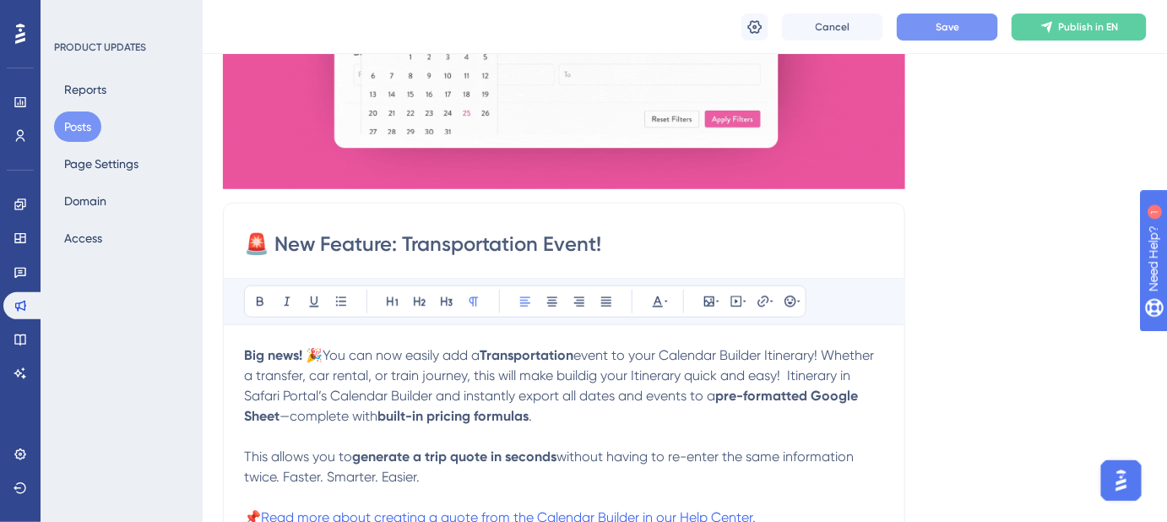
scroll to position [306, 0]
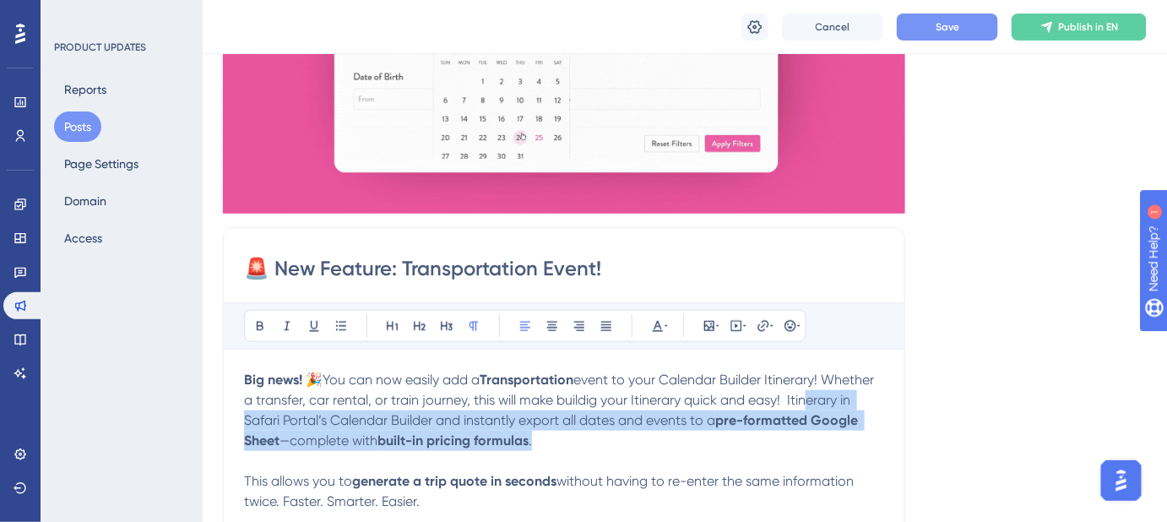
drag, startPoint x: 596, startPoint y: 441, endPoint x: 262, endPoint y: 425, distance: 334.7
click at [262, 425] on p "Big news! 🎉 You can now easily add a Transportation event to your Calendar Buil…" at bounding box center [564, 410] width 640 height 81
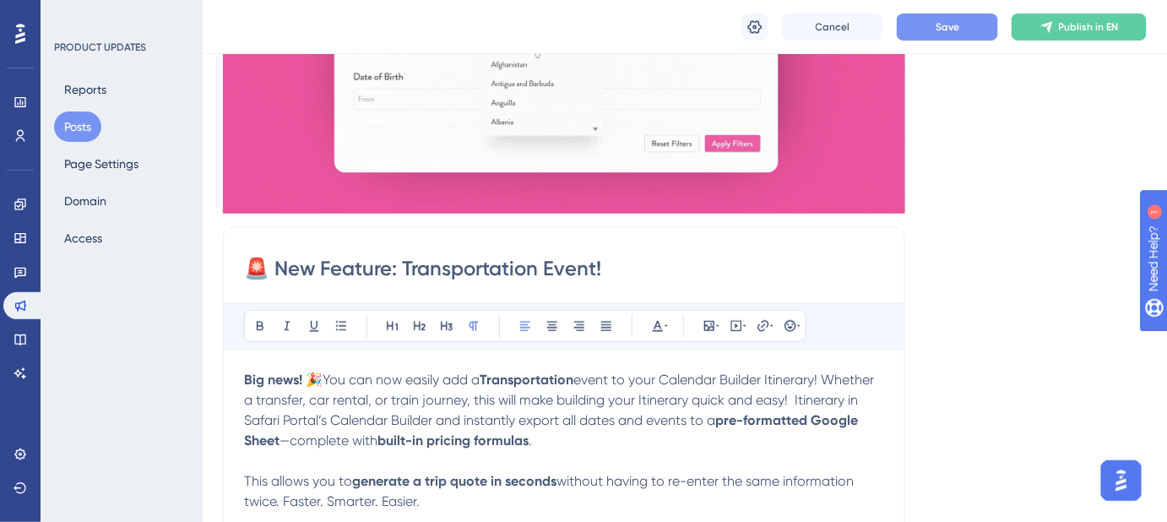
click at [621, 440] on p "Big news! 🎉 You can now easily add a Transportation event to your Calendar Buil…" at bounding box center [564, 410] width 640 height 81
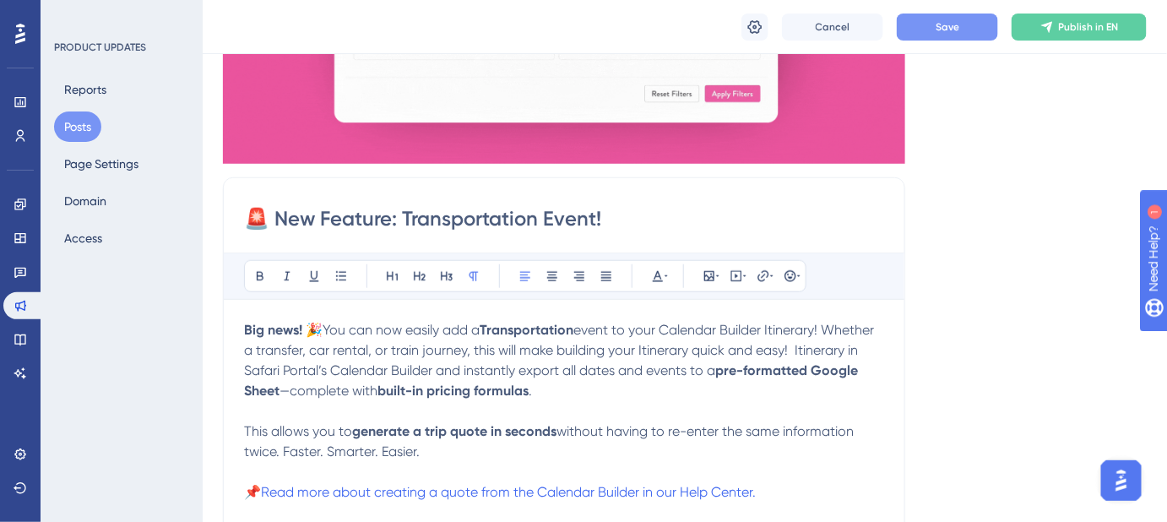
scroll to position [383, 0]
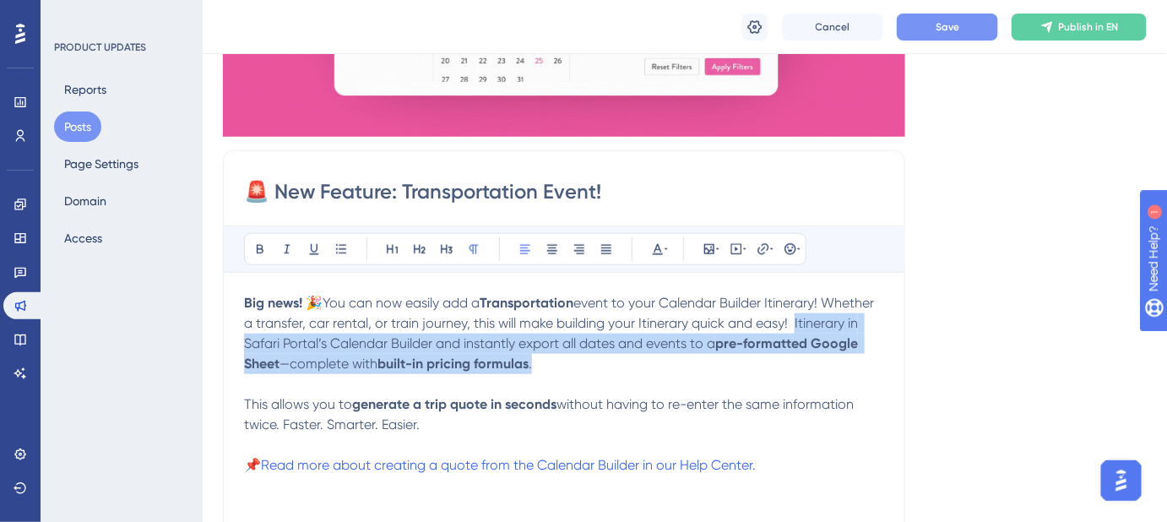
drag, startPoint x: 587, startPoint y: 361, endPoint x: 231, endPoint y: 350, distance: 355.6
click at [231, 350] on div "🚨 New Feature: Transportation Event! Bold Italic Underline Bullet Point Heading…" at bounding box center [564, 417] width 682 height 535
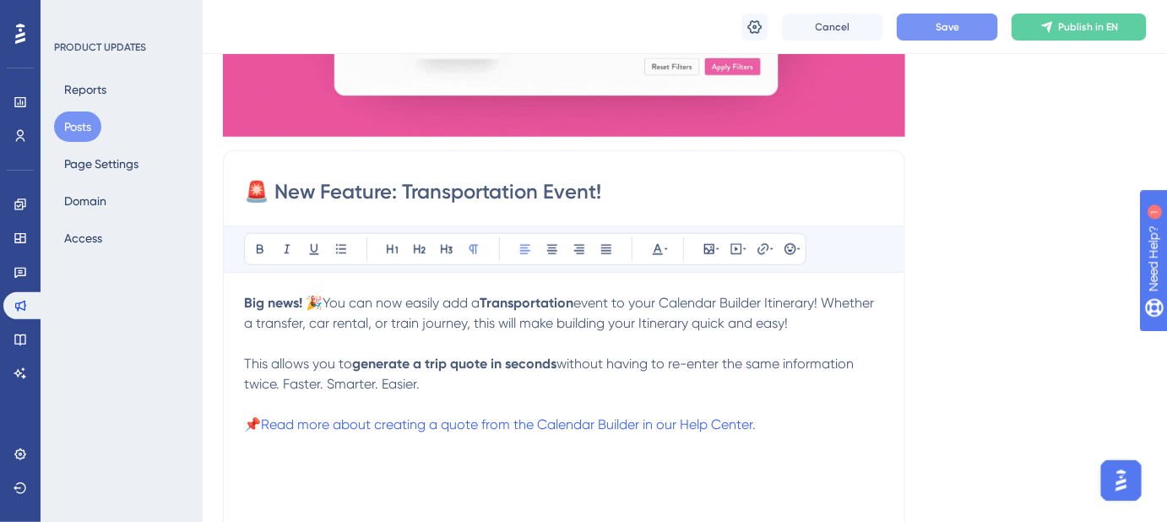
drag, startPoint x: 752, startPoint y: 323, endPoint x: 234, endPoint y: 299, distance: 518.9
click at [231, 303] on div "🚨 New Feature: Transportation Event! Bold Italic Underline Bullet Point Heading…" at bounding box center [564, 417] width 682 height 535
copy p "Big news! 🎉 You can now easily add a Transportation event to your Calendar Buil…"
click at [769, 312] on p "Big news! 🎉 You can now easily add a Transportation event to your Calendar Buil…" at bounding box center [564, 313] width 640 height 41
drag, startPoint x: 853, startPoint y: 321, endPoint x: 328, endPoint y: 284, distance: 525.6
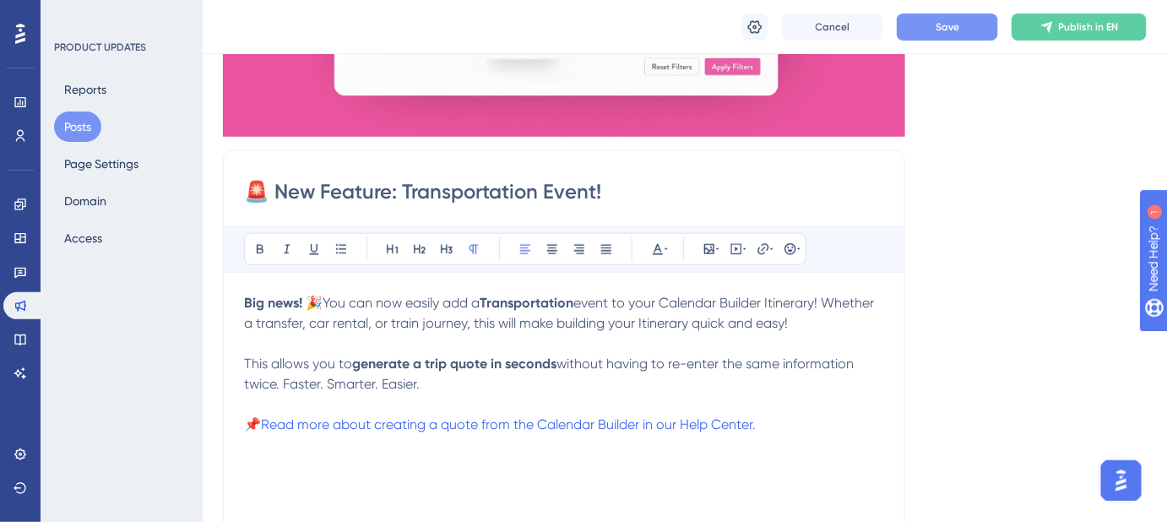
click at [328, 284] on div "Bold Italic Underline Bullet Point Heading 1 Heading 2 Heading 3 Normal Align L…" at bounding box center [564, 444] width 640 height 439
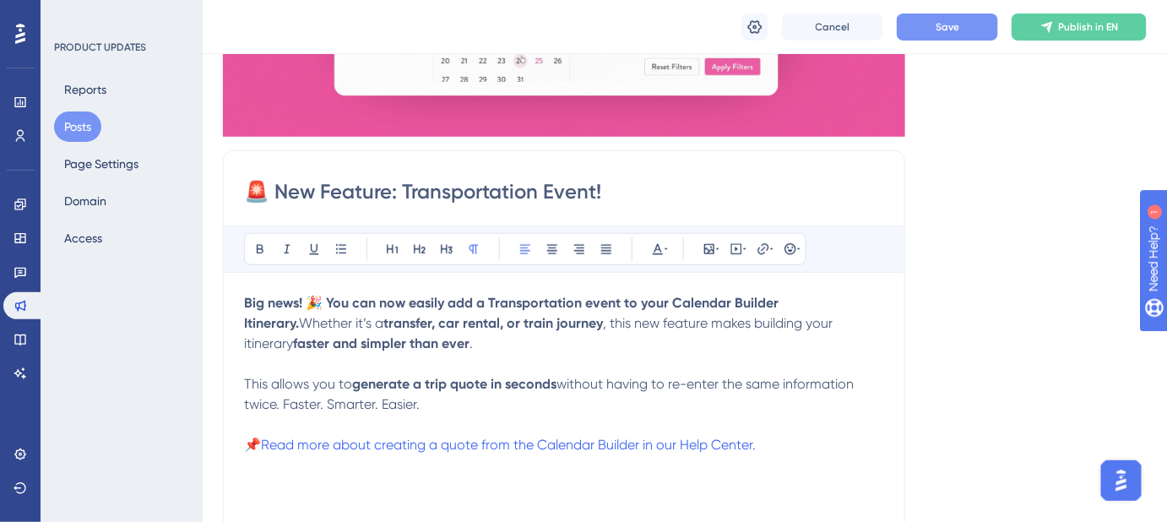
click at [396, 343] on p "Big news! 🎉 You can now easily add a Transportation event to your Calendar Buil…" at bounding box center [564, 323] width 640 height 61
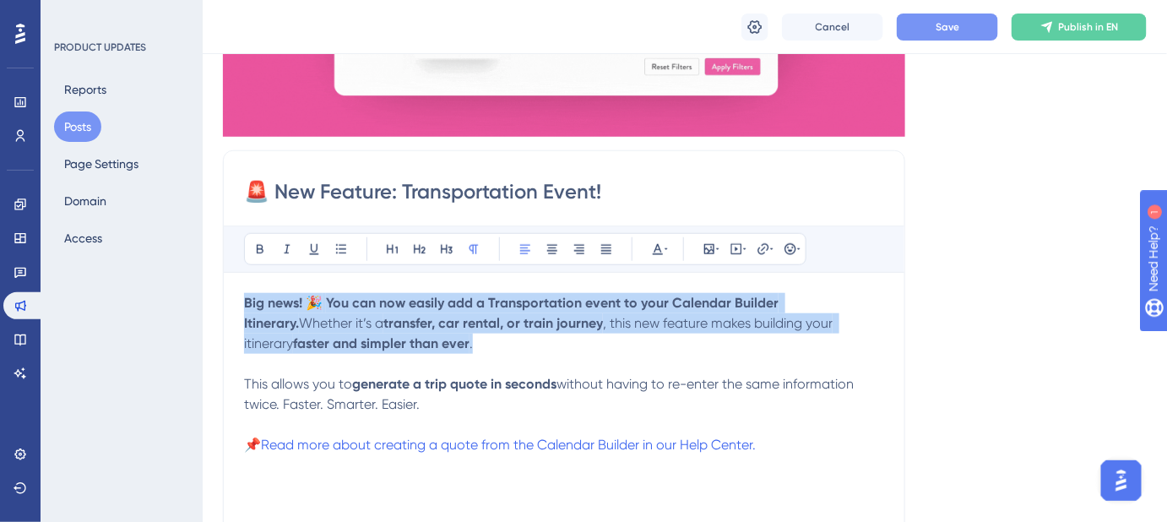
drag, startPoint x: 350, startPoint y: 335, endPoint x: 214, endPoint y: 295, distance: 141.6
click at [214, 295] on div "Performance Users Engagement Widgets Feedback Product Updates Knowledge Base AI…" at bounding box center [685, 510] width 964 height 1786
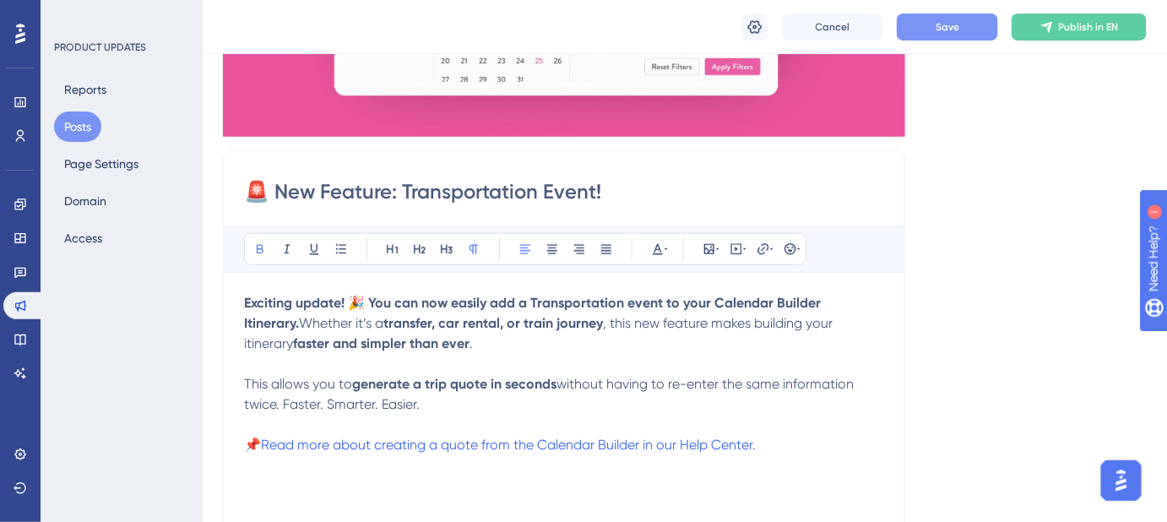
click at [364, 310] on strong "Exciting update! 🎉 You can now easily add a Transportation event to your Calend…" at bounding box center [534, 313] width 580 height 36
click at [385, 302] on strong "Exciting update! 🚂🚗 You can now easily add a Transportation event to your Calen…" at bounding box center [542, 313] width 597 height 36
drag, startPoint x: 427, startPoint y: 403, endPoint x: 230, endPoint y: 295, distance: 225.2
click at [231, 296] on div "🚨 New Feature: Transportation Event! Bold Italic Underline Bullet Point Heading…" at bounding box center [564, 417] width 682 height 535
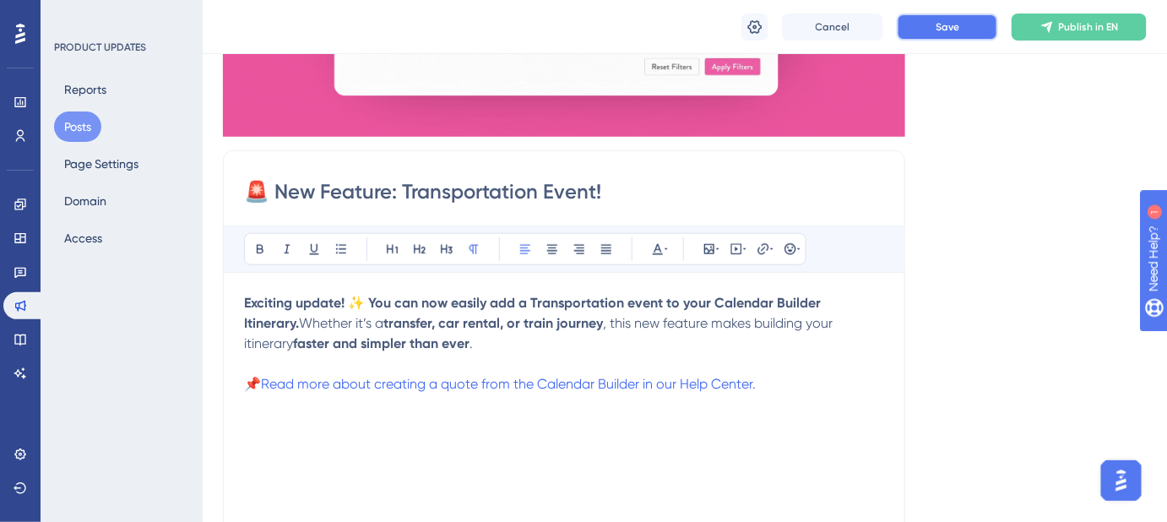
click at [963, 30] on button "Save" at bounding box center [947, 27] width 101 height 27
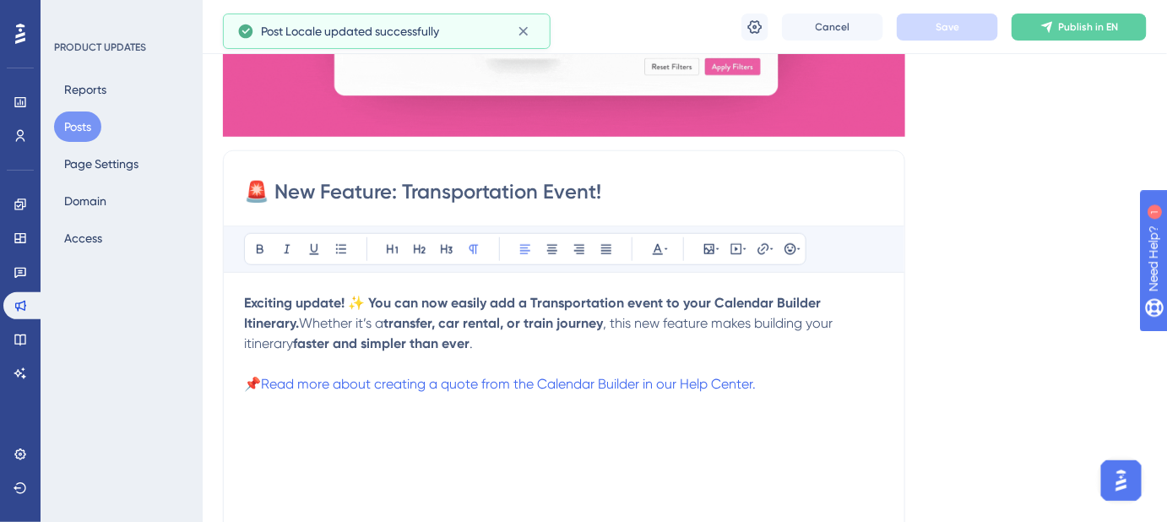
click at [642, 434] on div "Exciting update! ✨ You can now easily add a Transportation event to your Calend…" at bounding box center [564, 478] width 640 height 371
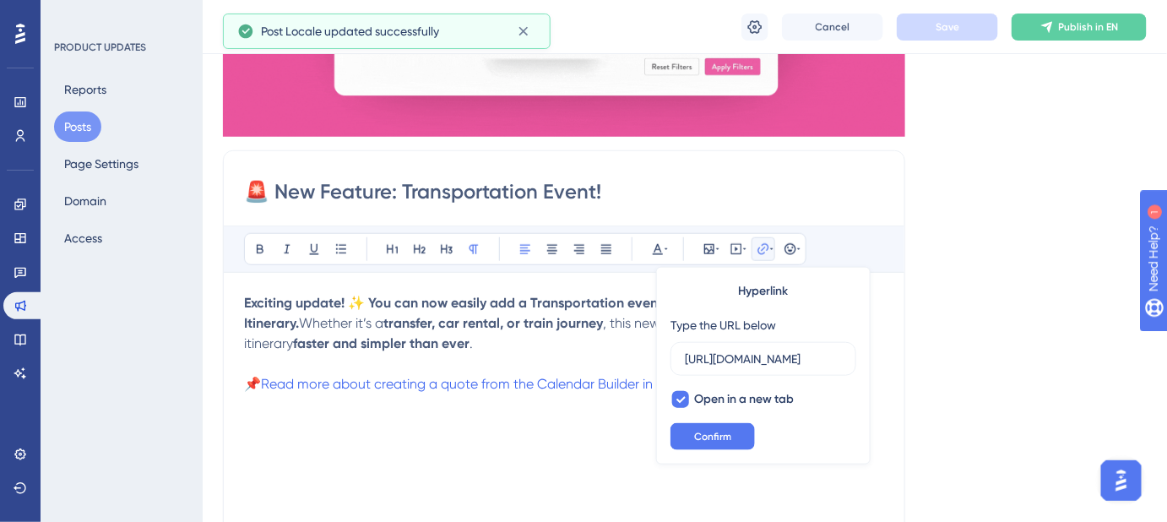
scroll to position [0, 331]
click at [599, 426] on div "Exciting update! ✨ You can now easily add a Transportation event to your Calend…" at bounding box center [564, 478] width 640 height 371
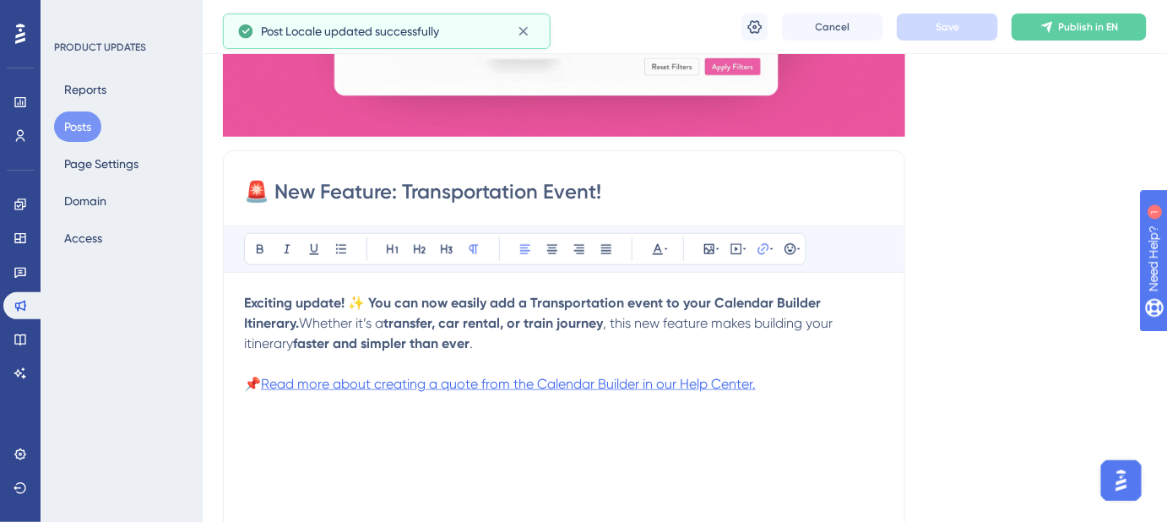
click at [631, 387] on span "Read more about creating a quote from the Calendar Builder in our Help Center." at bounding box center [508, 384] width 495 height 16
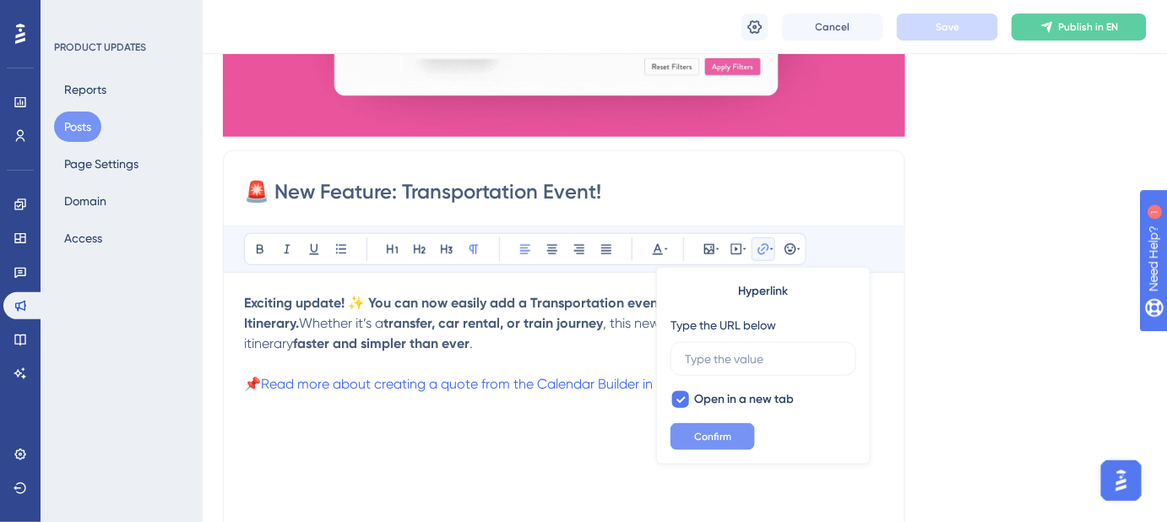
click at [719, 438] on span "Confirm" at bounding box center [712, 437] width 37 height 14
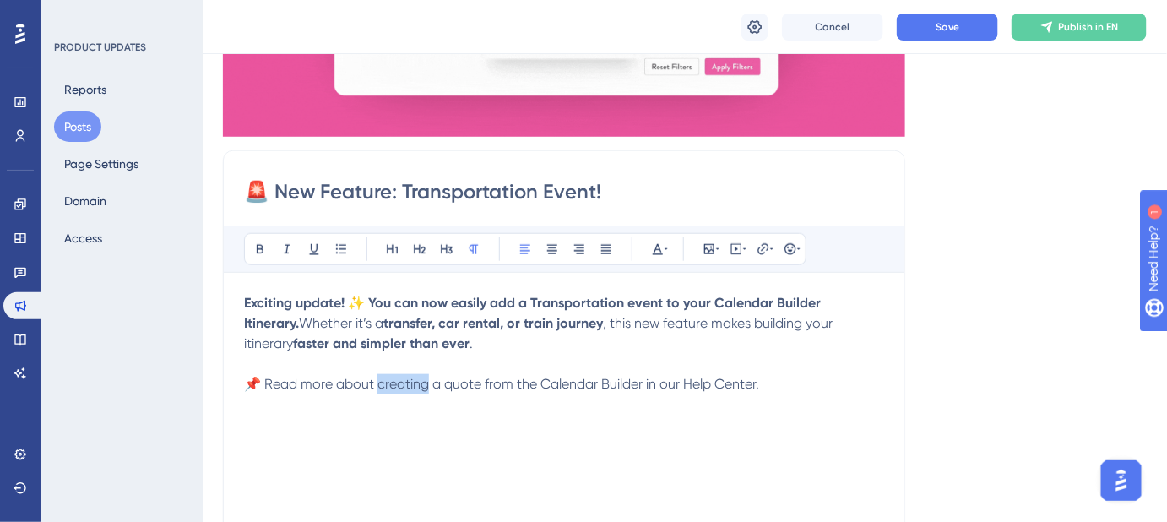
drag, startPoint x: 378, startPoint y: 384, endPoint x: 426, endPoint y: 393, distance: 49.0
click at [426, 393] on div "Exciting update! ✨ You can now easily add a Transportation event to your Calend…" at bounding box center [564, 478] width 640 height 371
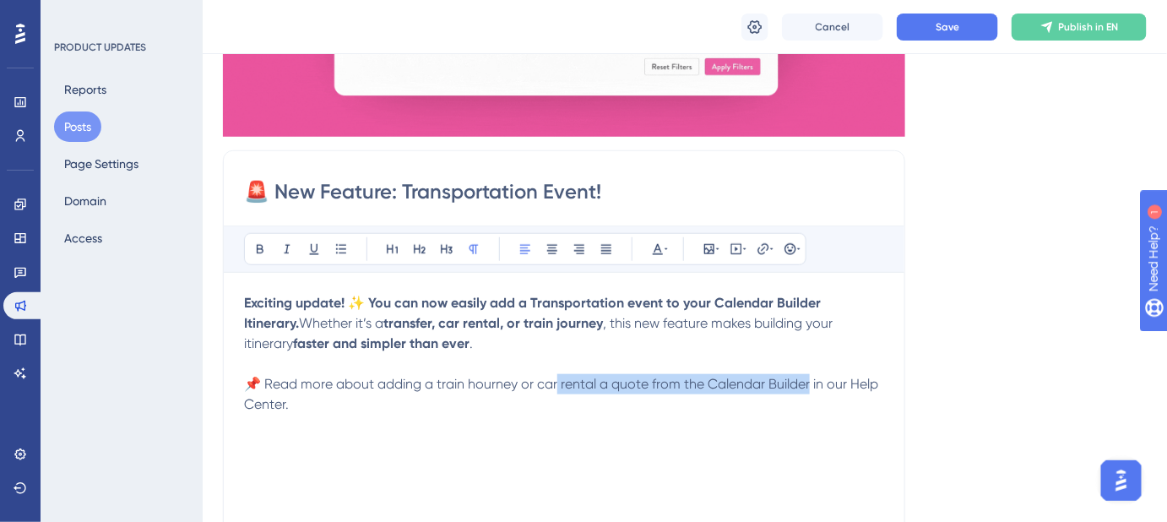
drag, startPoint x: 810, startPoint y: 384, endPoint x: 556, endPoint y: 391, distance: 253.4
click at [556, 391] on p "📌 Read more about adding a train hourney or car rental a quote from the Calenda…" at bounding box center [564, 394] width 640 height 41
drag, startPoint x: 598, startPoint y: 381, endPoint x: 805, endPoint y: 382, distance: 206.8
click at [805, 382] on span "📌 Read more about adding a train journey or car rental a quote from the Calenda…" at bounding box center [560, 394] width 633 height 36
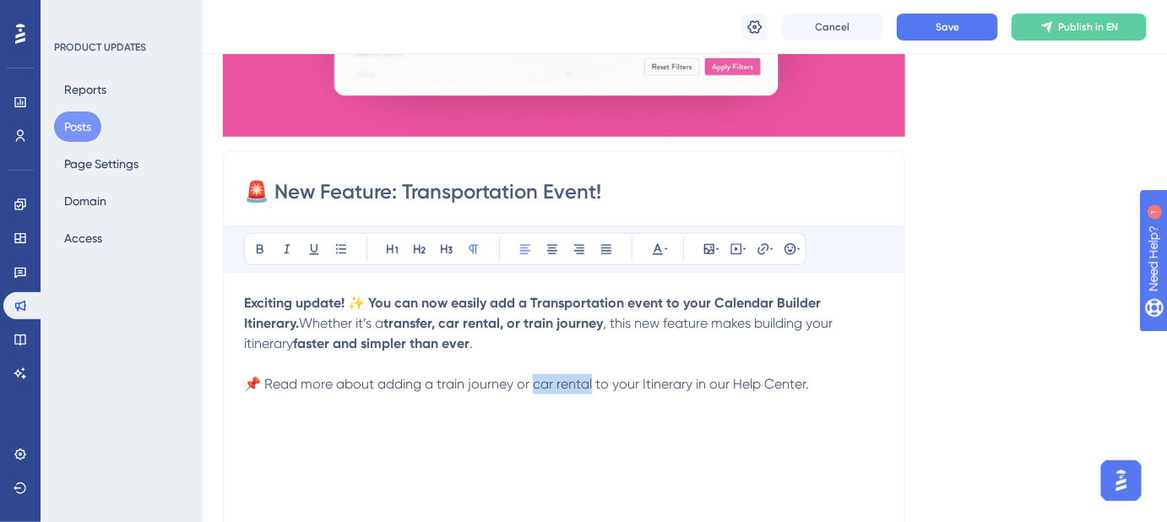
drag, startPoint x: 592, startPoint y: 387, endPoint x: 536, endPoint y: 392, distance: 55.9
click at [536, 392] on p "📌 Read more about adding a train journey or car rental to your Itinerary in our…" at bounding box center [564, 384] width 640 height 20
click at [763, 249] on icon at bounding box center [763, 249] width 14 height 14
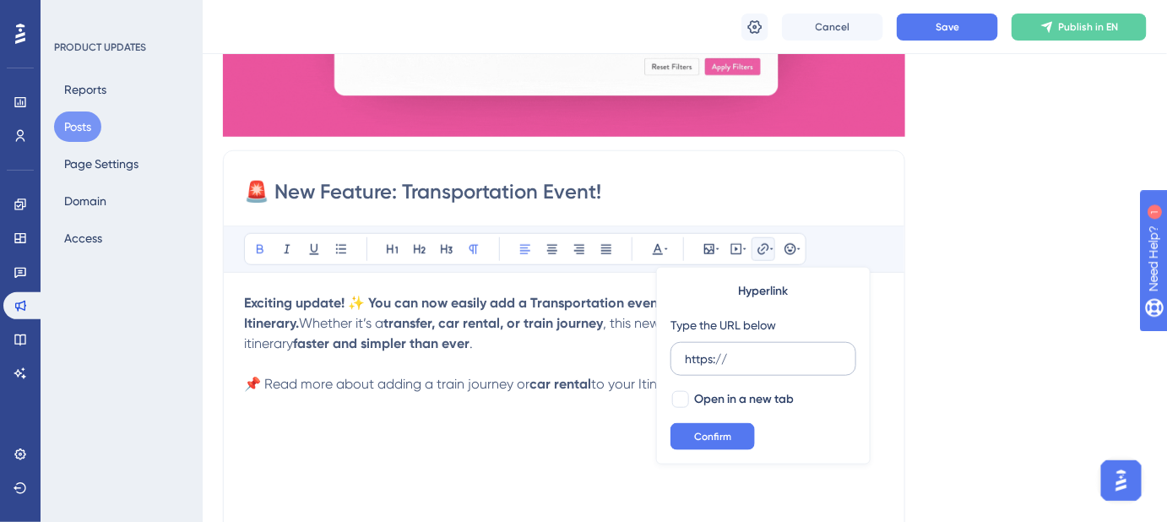
drag, startPoint x: 743, startPoint y: 357, endPoint x: 673, endPoint y: 361, distance: 70.2
click at [673, 361] on label "https://" at bounding box center [763, 359] width 186 height 34
click at [685, 361] on input "https://" at bounding box center [763, 359] width 157 height 19
type input "https://help.safariportal.app/en/articles/6100-how-can-i-add-a-car-hire-car-ren…"
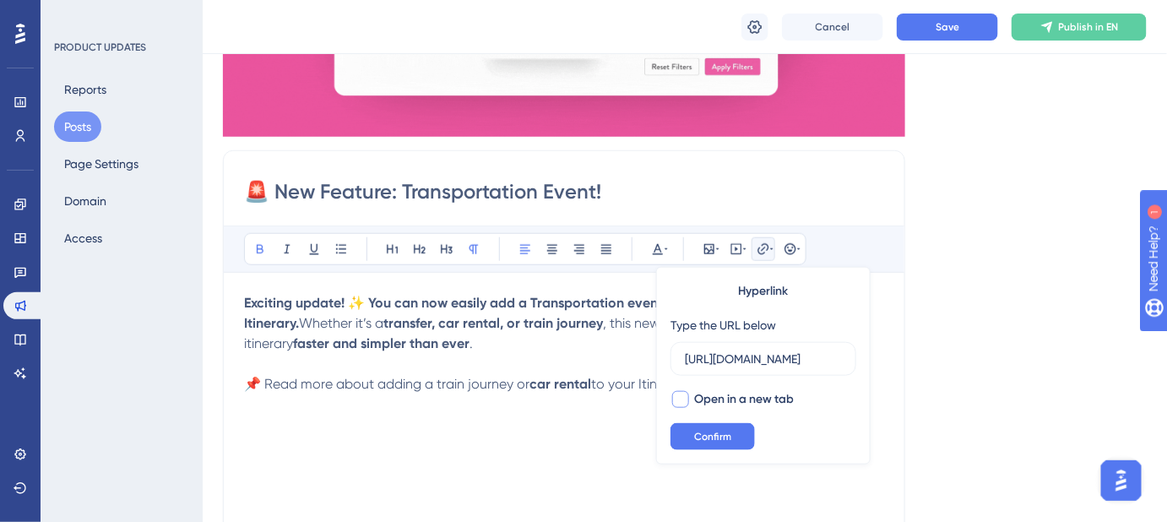
click at [678, 398] on div at bounding box center [680, 399] width 17 height 17
checkbox input "true"
click at [696, 434] on span "Confirm" at bounding box center [712, 437] width 37 height 14
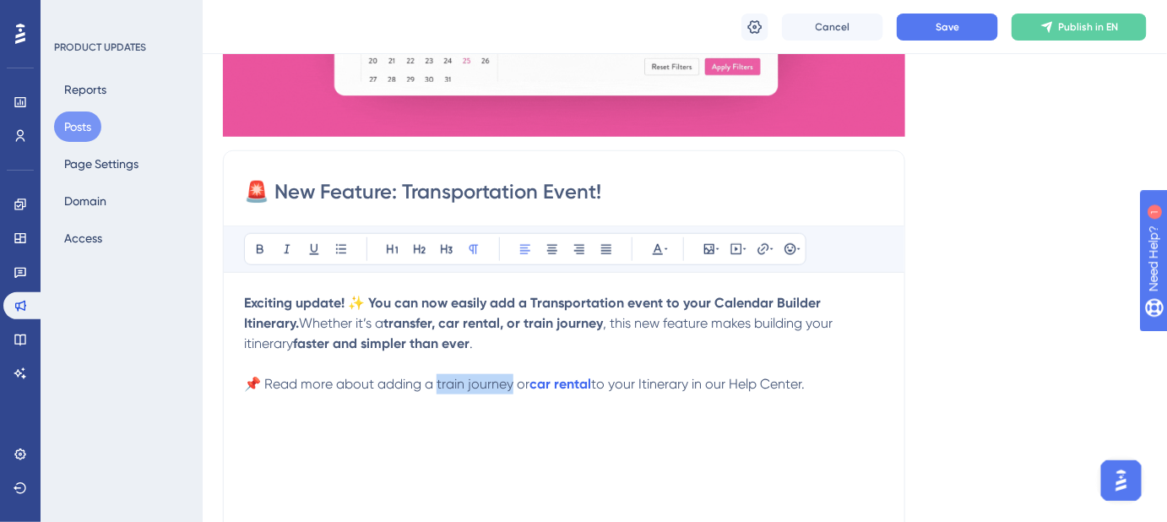
drag, startPoint x: 513, startPoint y: 380, endPoint x: 436, endPoint y: 385, distance: 77.0
click at [436, 385] on span "📌 Read more about adding a train journey or" at bounding box center [386, 384] width 285 height 16
click at [756, 249] on icon at bounding box center [763, 249] width 14 height 14
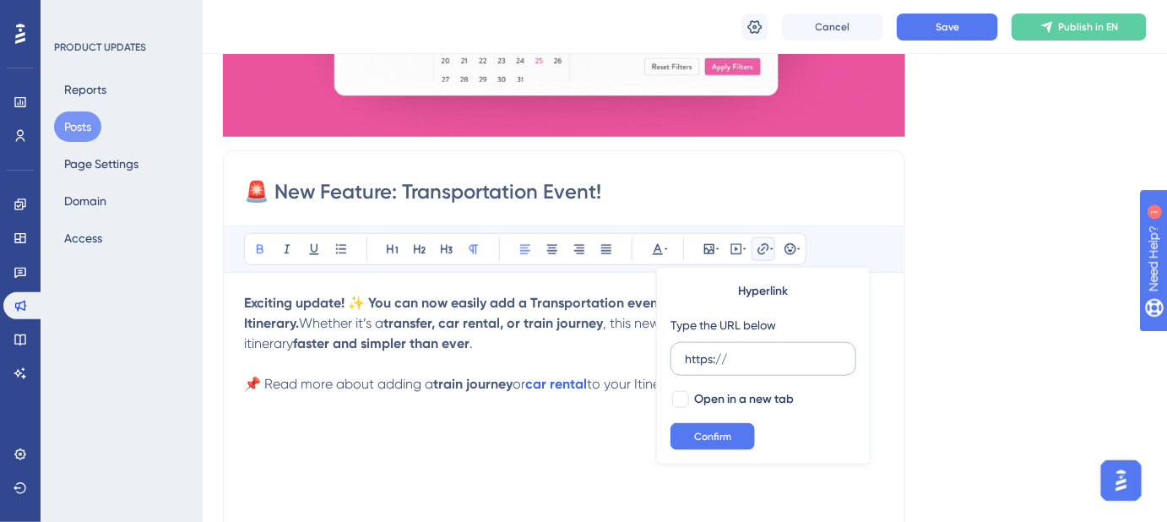
drag, startPoint x: 742, startPoint y: 360, endPoint x: 679, endPoint y: 360, distance: 63.3
click at [679, 360] on label "https://" at bounding box center [763, 359] width 186 height 34
click at [685, 360] on input "https://" at bounding box center [763, 359] width 157 height 19
type input "https://help.safariportal.app/en/articles/6099-how-can-i-add-a-train-to-a-calen…"
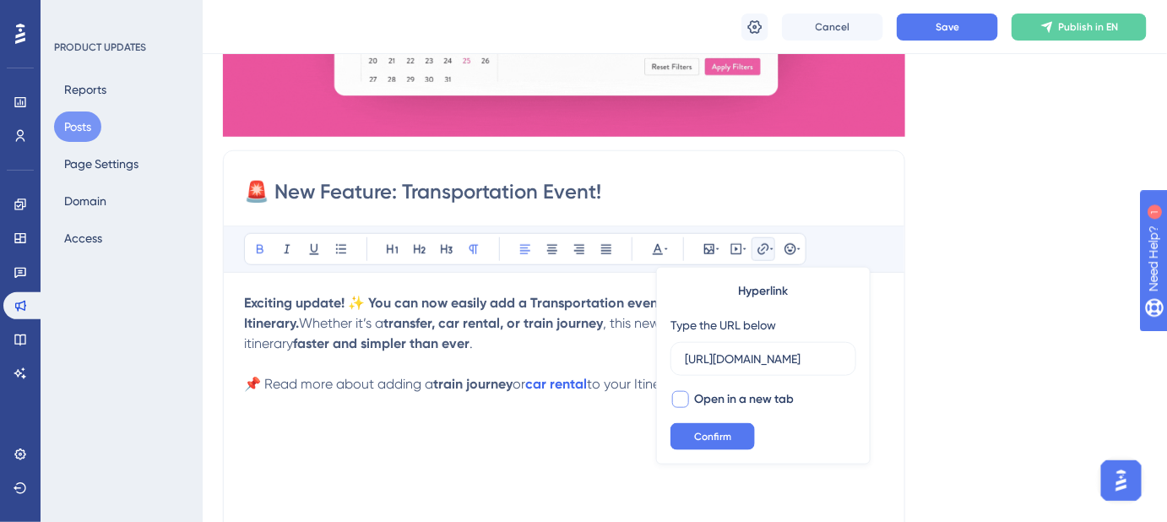
click at [682, 402] on div at bounding box center [680, 399] width 17 height 17
checkbox input "true"
click at [706, 438] on span "Confirm" at bounding box center [712, 437] width 37 height 14
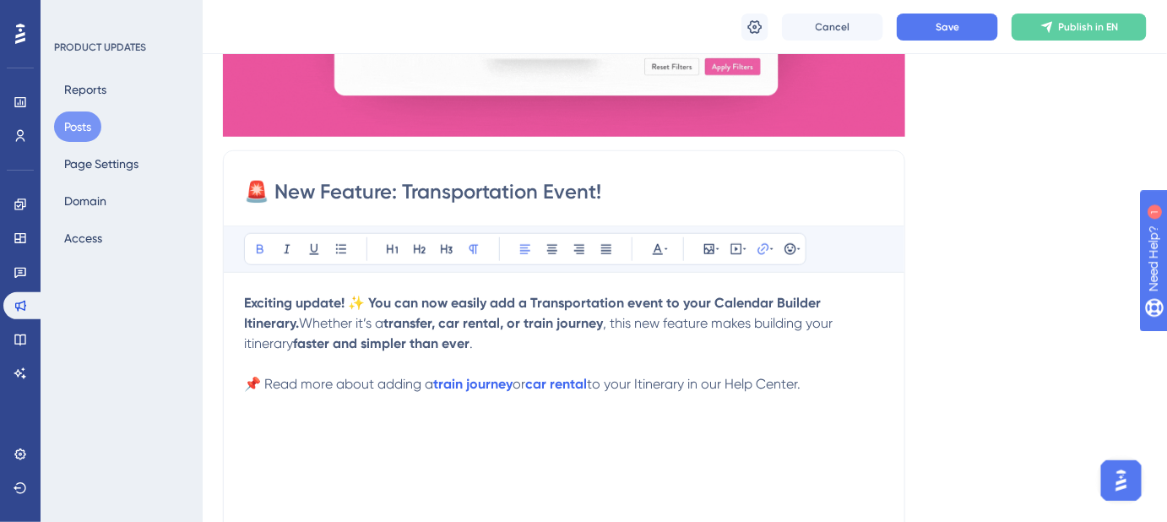
drag, startPoint x: 822, startPoint y: 424, endPoint x: 848, endPoint y: 405, distance: 32.1
click at [824, 423] on div "Exciting update! ✨ You can now easily add a Transportation event to your Calend…" at bounding box center [564, 478] width 640 height 371
drag, startPoint x: 739, startPoint y: 385, endPoint x: 810, endPoint y: 388, distance: 71.0
click at [800, 388] on span "to your Itinerary in our Help Center." at bounding box center [694, 384] width 214 height 16
click at [762, 253] on icon at bounding box center [763, 249] width 14 height 14
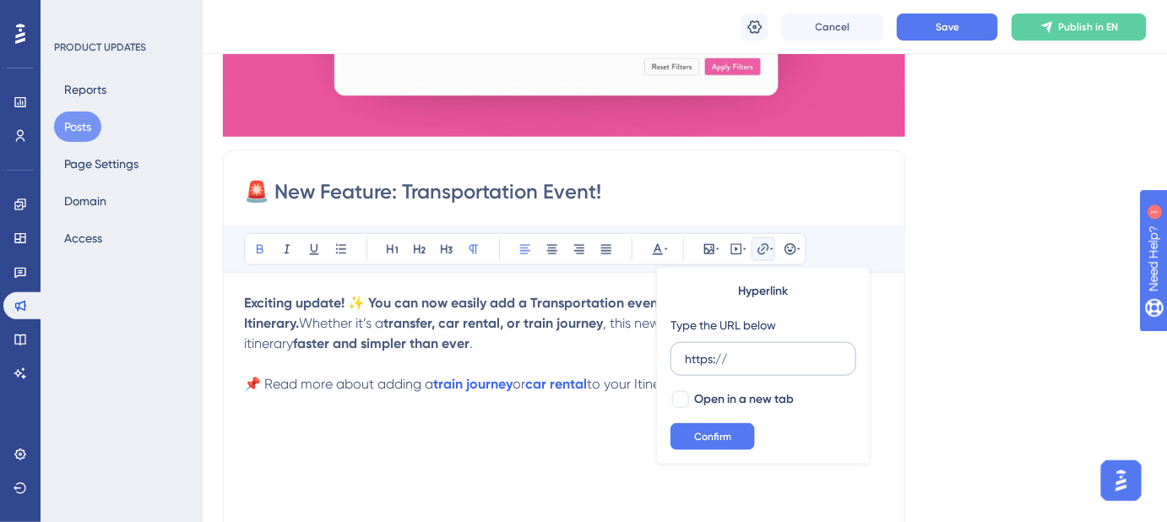
drag, startPoint x: 763, startPoint y: 357, endPoint x: 678, endPoint y: 361, distance: 85.4
click at [678, 361] on label "https://" at bounding box center [763, 359] width 186 height 34
click at [685, 361] on input "https://" at bounding box center [763, 359] width 157 height 19
type input "https://help.safariportal.app/en"
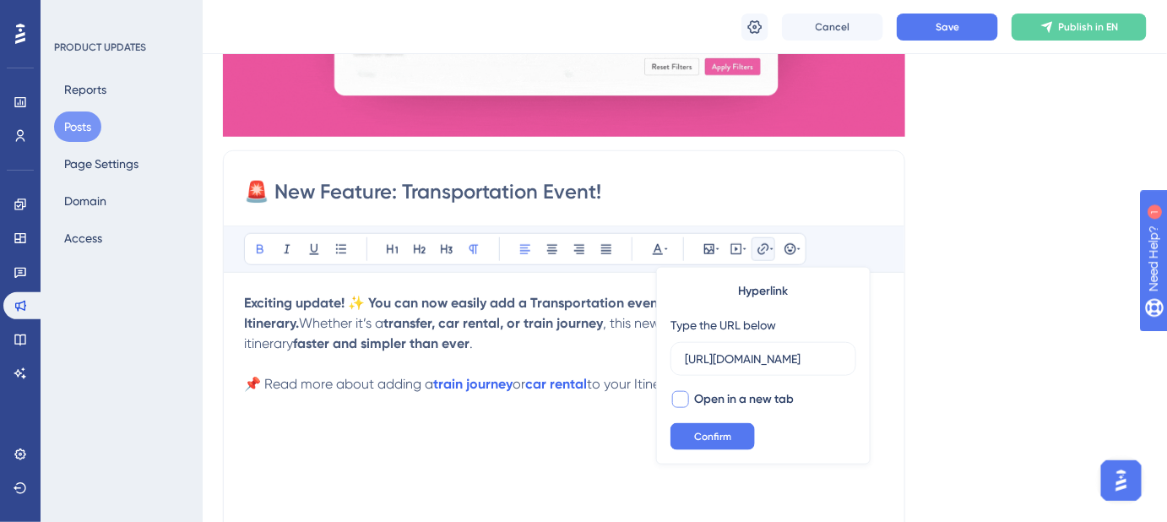
click at [682, 393] on div at bounding box center [680, 399] width 17 height 17
checkbox input "true"
click at [707, 434] on span "Confirm" at bounding box center [712, 437] width 37 height 14
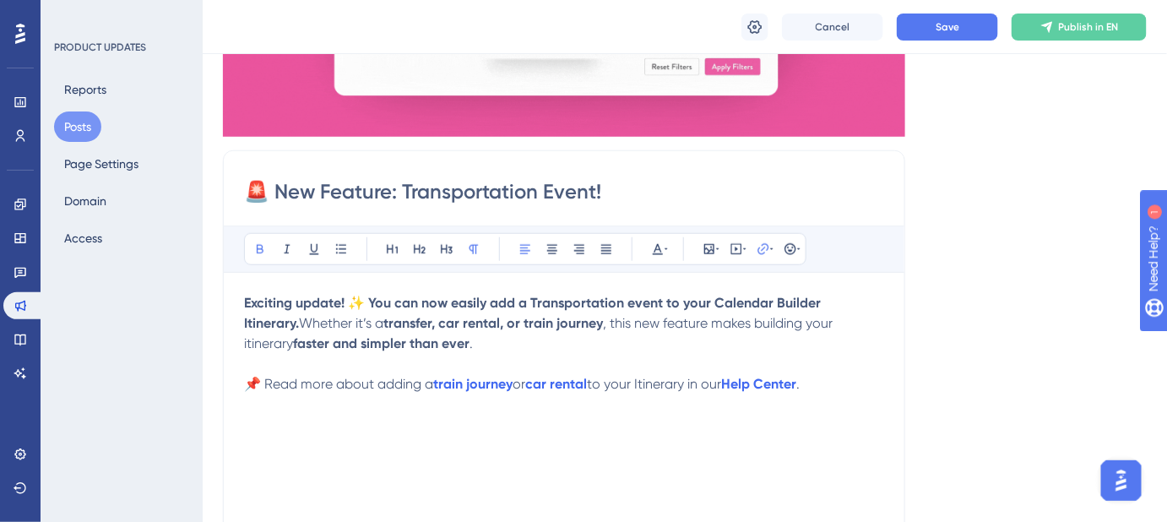
click at [928, 271] on div "Language English (Default) Insert an Image Delete 🚨 New Feature: Transportation…" at bounding box center [685, 252] width 924 height 1055
click at [936, 39] on button "Save" at bounding box center [947, 27] width 101 height 27
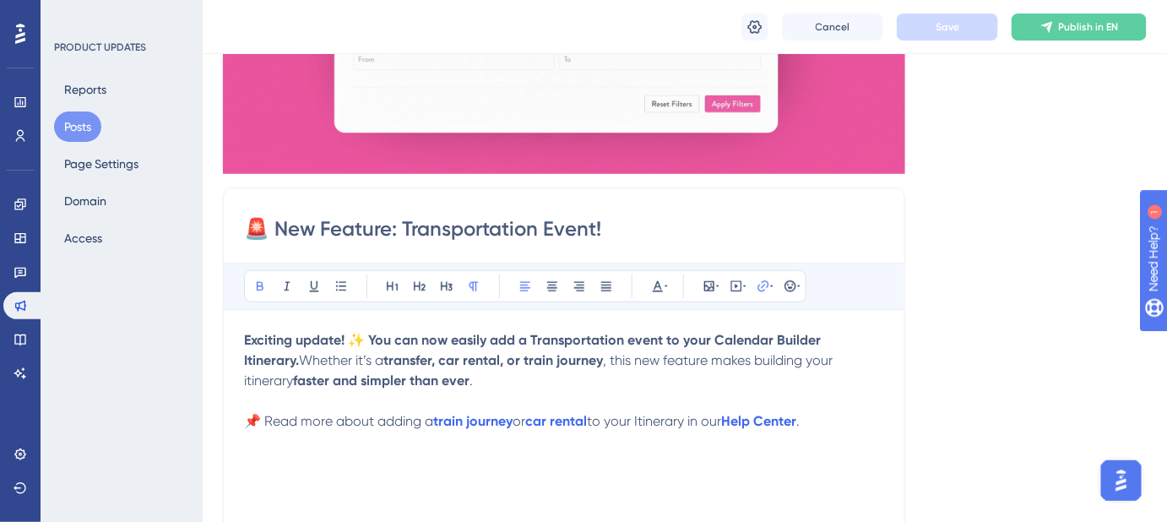
scroll to position [383, 0]
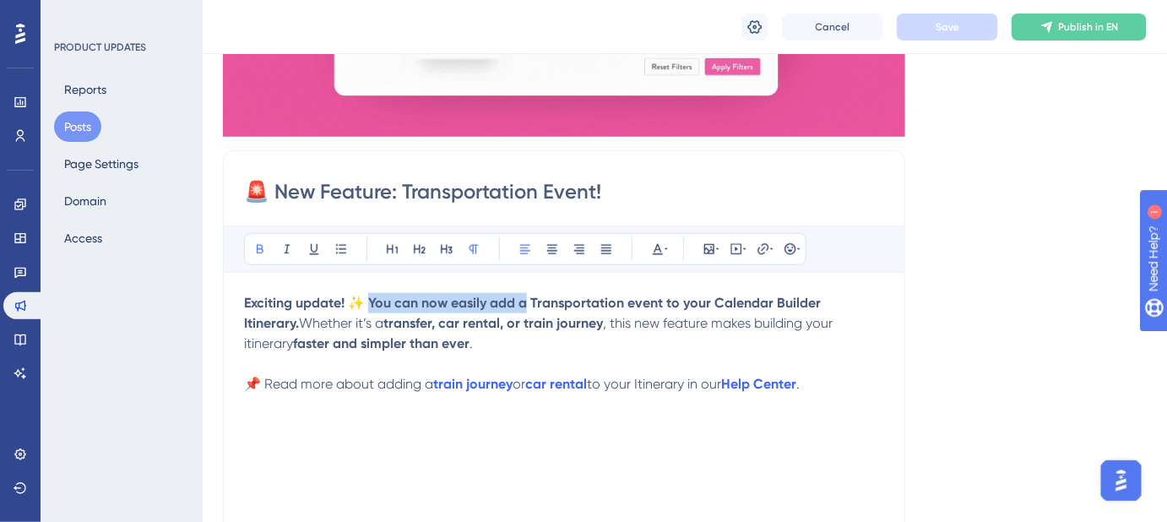
drag, startPoint x: 373, startPoint y: 301, endPoint x: 530, endPoint y: 305, distance: 157.1
click at [530, 305] on strong "Exciting update! ✨ You can now easily add a Transportation event to your Calend…" at bounding box center [534, 313] width 580 height 36
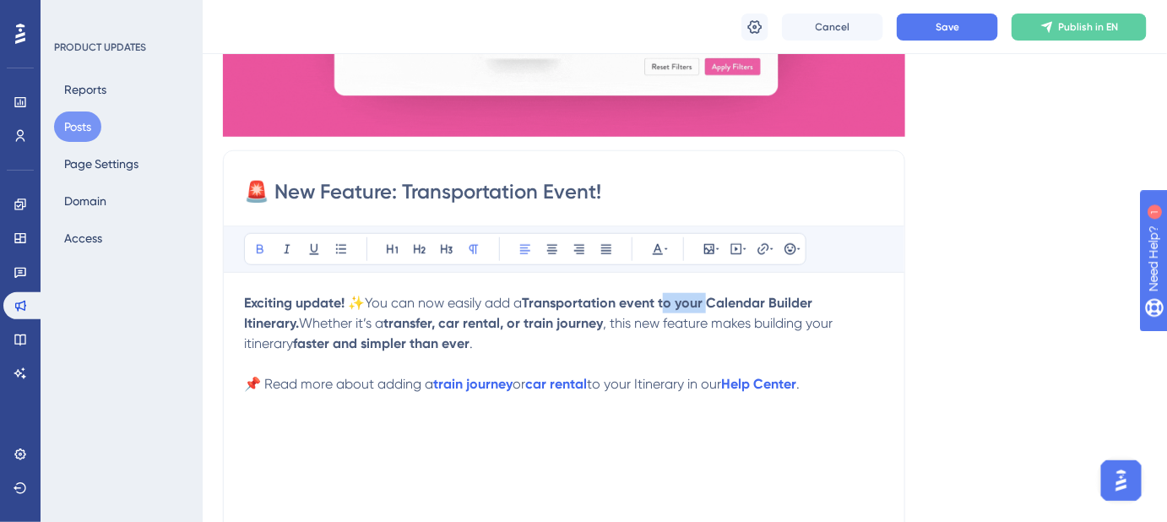
drag, startPoint x: 668, startPoint y: 303, endPoint x: 708, endPoint y: 303, distance: 40.5
click at [708, 303] on strong "Transportation event to your Calendar Builder Itinerary." at bounding box center [530, 313] width 572 height 36
click at [808, 306] on strong "Calendar Builder Itinerary." at bounding box center [526, 313] width 564 height 36
click at [808, 305] on strong "Calendar Builder Itinerary." at bounding box center [526, 313] width 564 height 36
drag, startPoint x: 878, startPoint y: 303, endPoint x: 821, endPoint y: 301, distance: 56.6
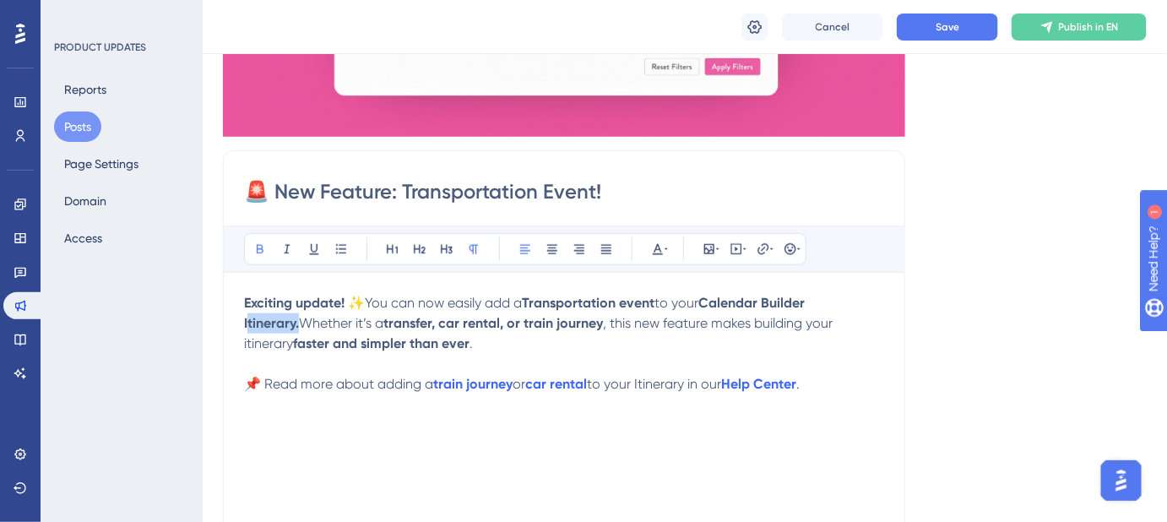
click at [821, 301] on p "Exciting update! ✨ You can now easily add a Transportation event to your Calend…" at bounding box center [564, 323] width 640 height 61
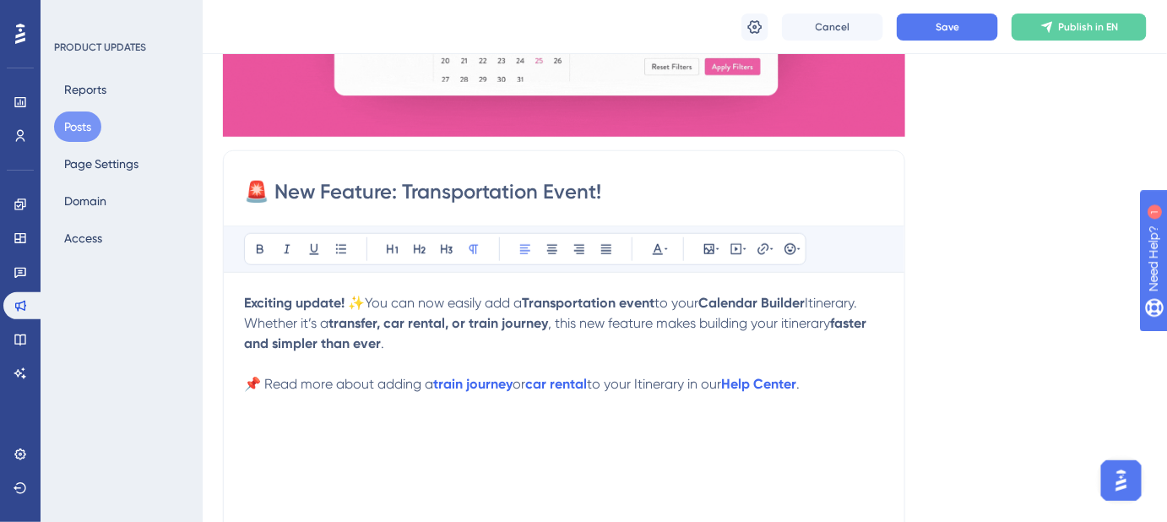
click at [761, 350] on p "Exciting update! ✨ You can now easily add a Transportation event to your Calend…" at bounding box center [564, 323] width 640 height 61
click at [936, 35] on button "Save" at bounding box center [947, 27] width 101 height 27
click at [788, 322] on span ", this new feature makes building your itinerary" at bounding box center [689, 323] width 282 height 16
click at [264, 192] on input "🚨 New Feature: Transportation Event!" at bounding box center [564, 191] width 640 height 27
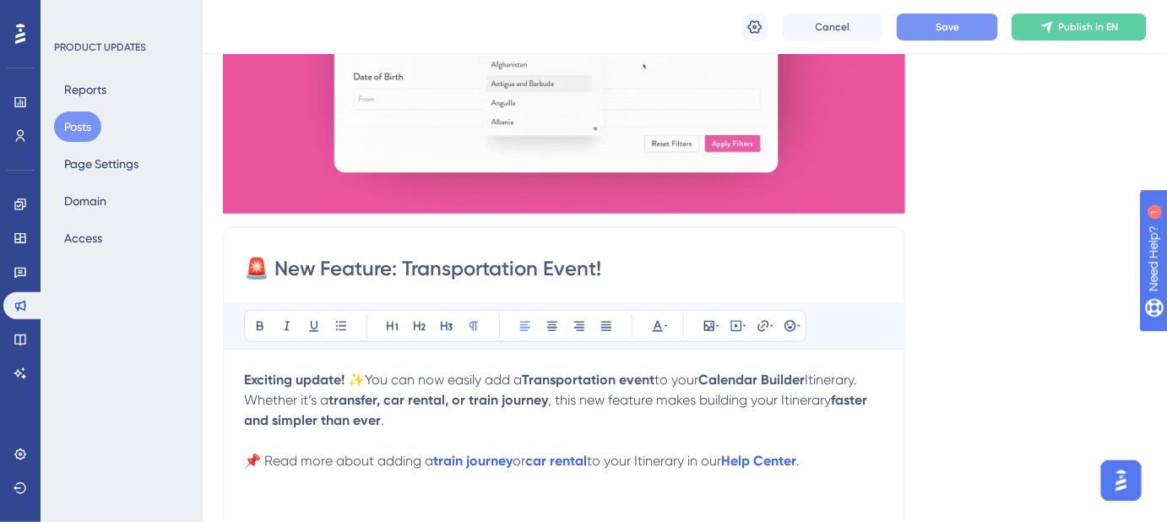
click at [928, 29] on button "Save" at bounding box center [947, 27] width 101 height 27
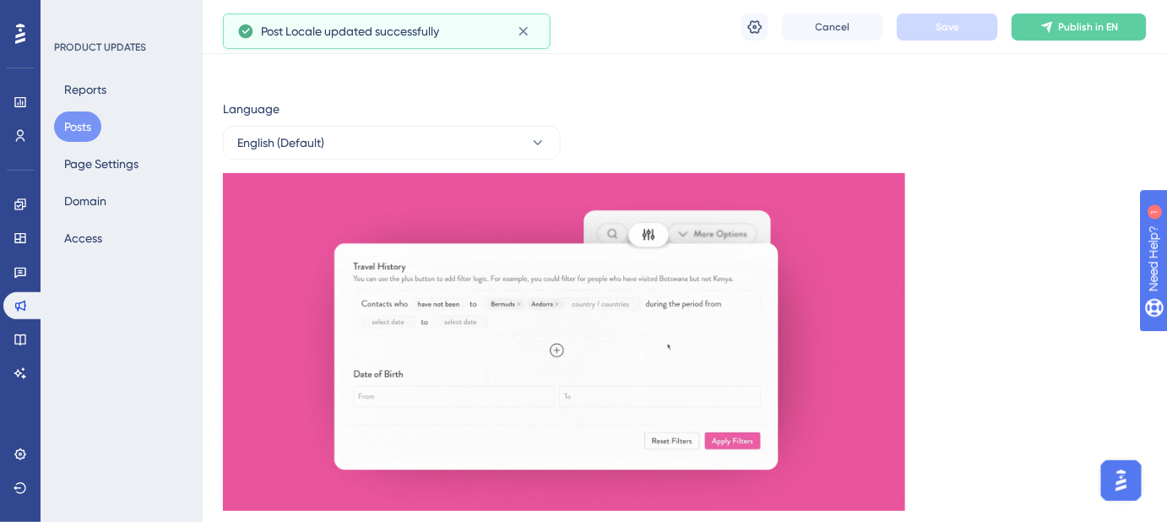
scroll to position [0, 0]
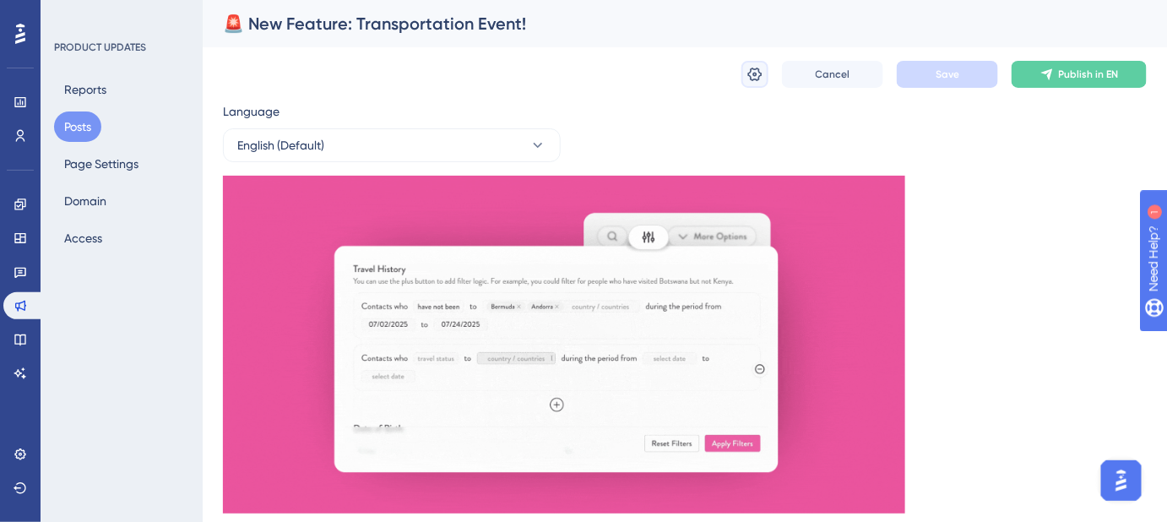
click at [762, 76] on icon at bounding box center [754, 74] width 17 height 17
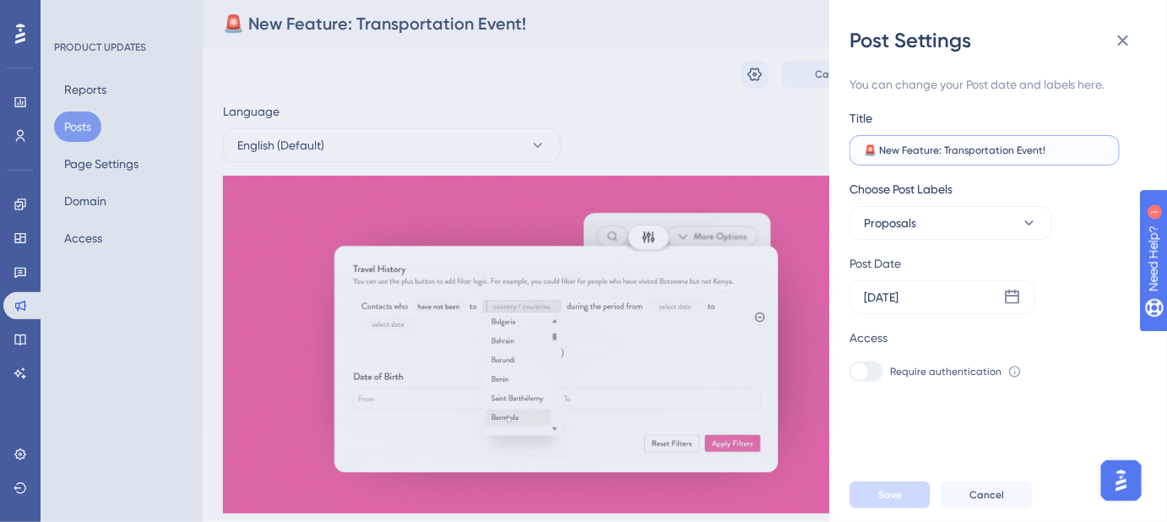
click at [875, 154] on input "🚨 New Feature: Transportation Event!" at bounding box center [984, 150] width 241 height 12
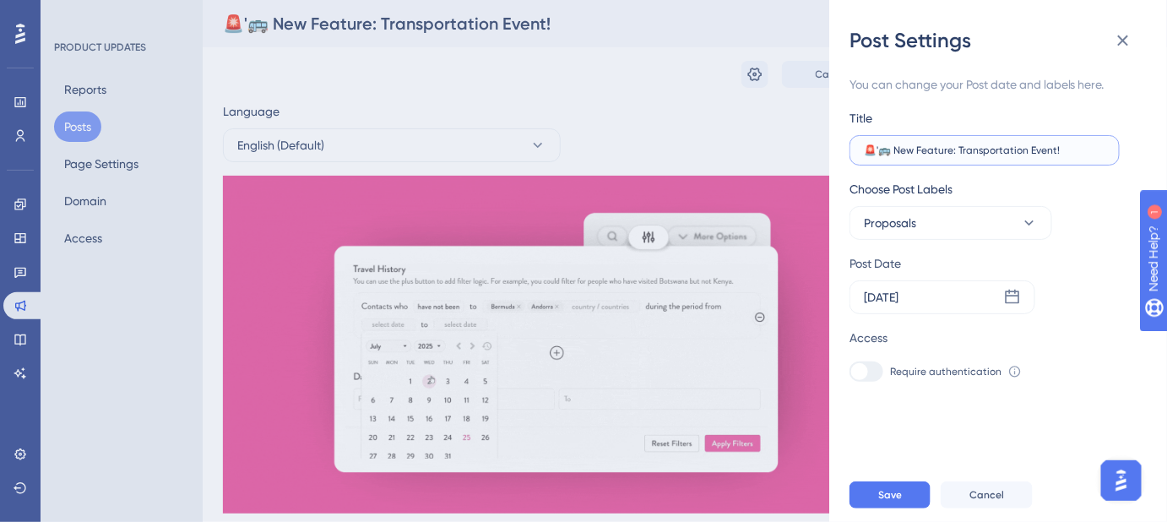
click at [878, 153] on input "🚨'🚌 New Feature: Transportation Event!" at bounding box center [984, 150] width 241 height 12
type input "🚌 New Feature: Transportation Event!"
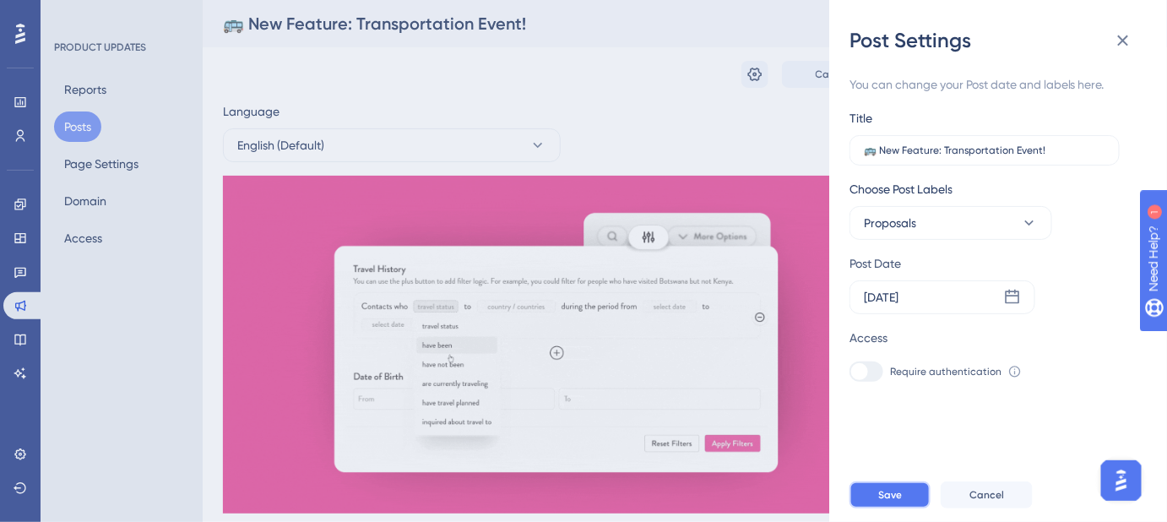
click at [897, 501] on span "Save" at bounding box center [890, 495] width 24 height 14
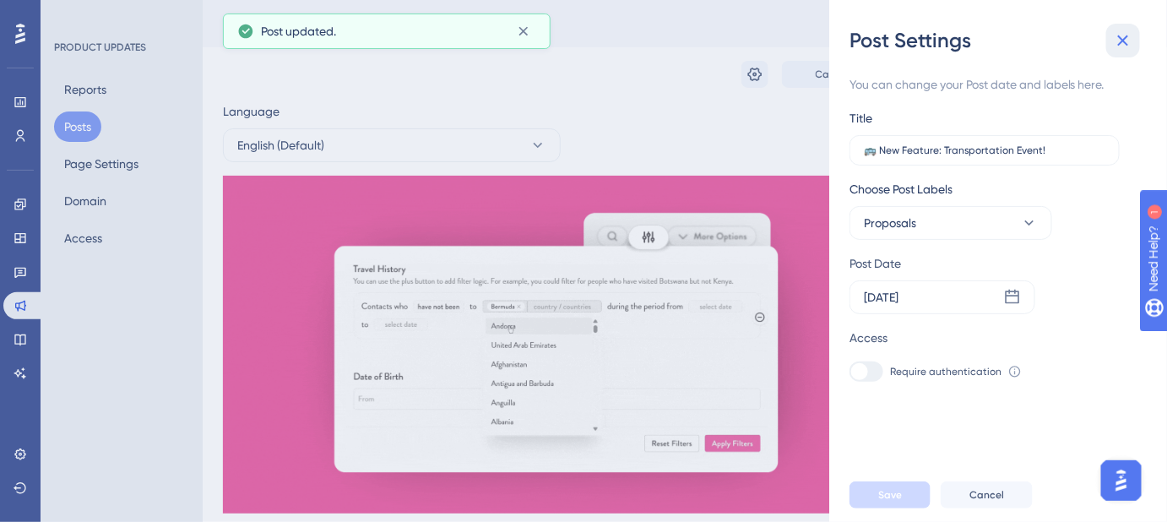
click at [1121, 41] on icon at bounding box center [1123, 40] width 11 height 11
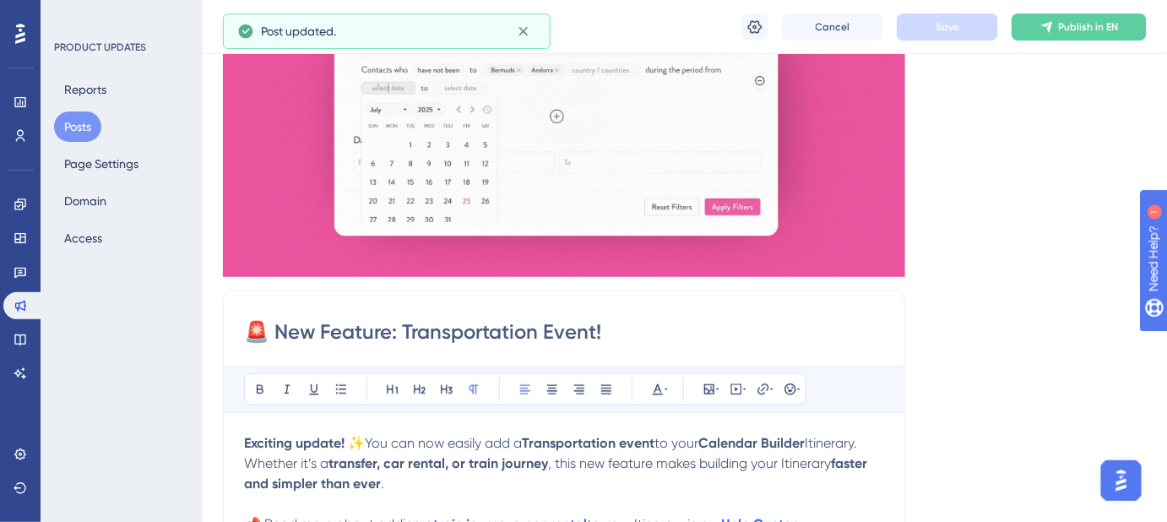
scroll to position [383, 0]
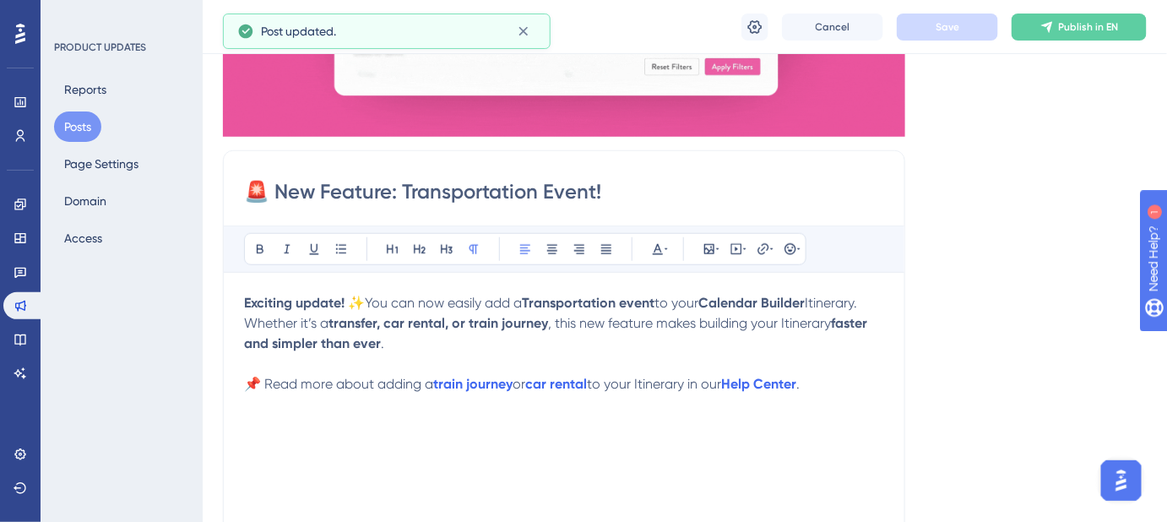
click at [281, 189] on input "🚨 New Feature: Transportation Event!" at bounding box center [564, 191] width 640 height 27
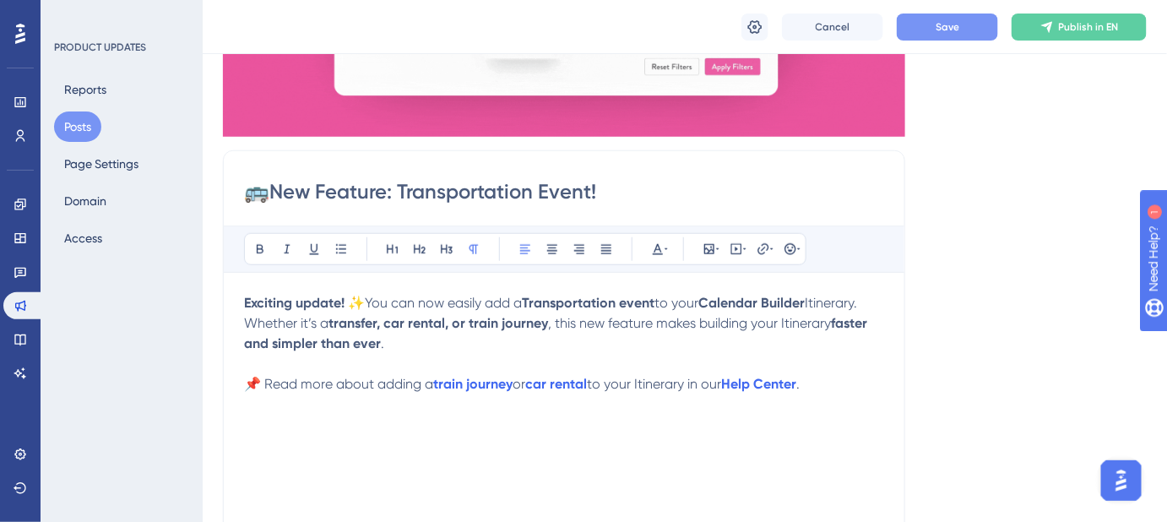
click at [949, 25] on span "Save" at bounding box center [947, 27] width 24 height 14
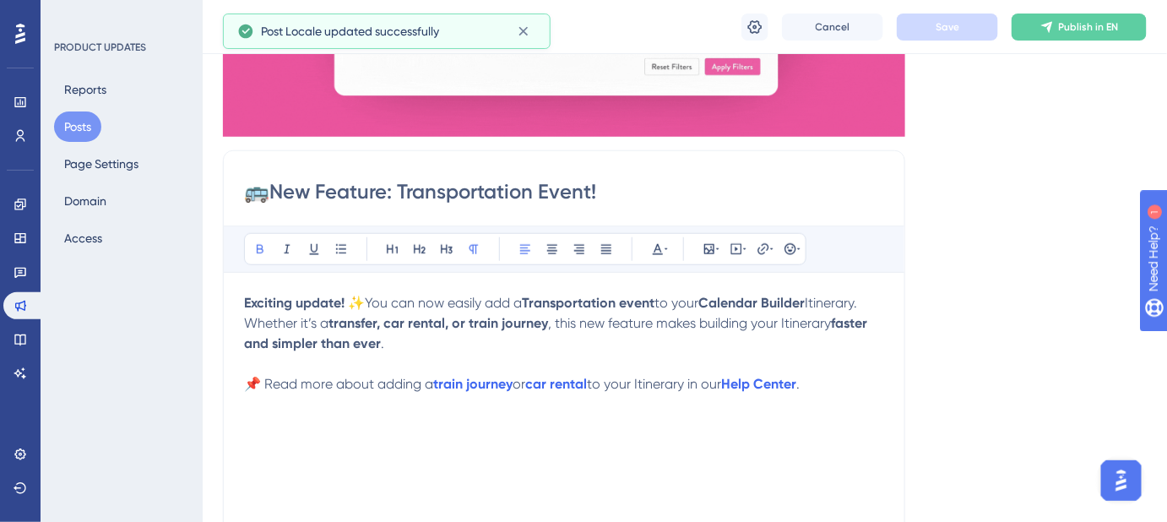
click at [365, 302] on strong "Exciting update! ✨" at bounding box center [304, 303] width 121 height 16
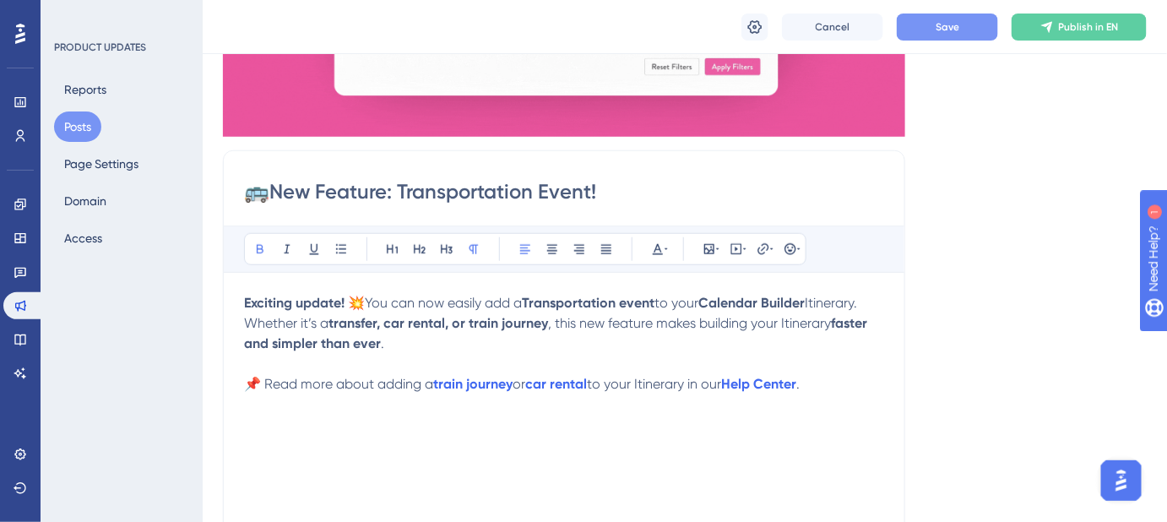
click at [986, 30] on button "Save" at bounding box center [947, 27] width 101 height 27
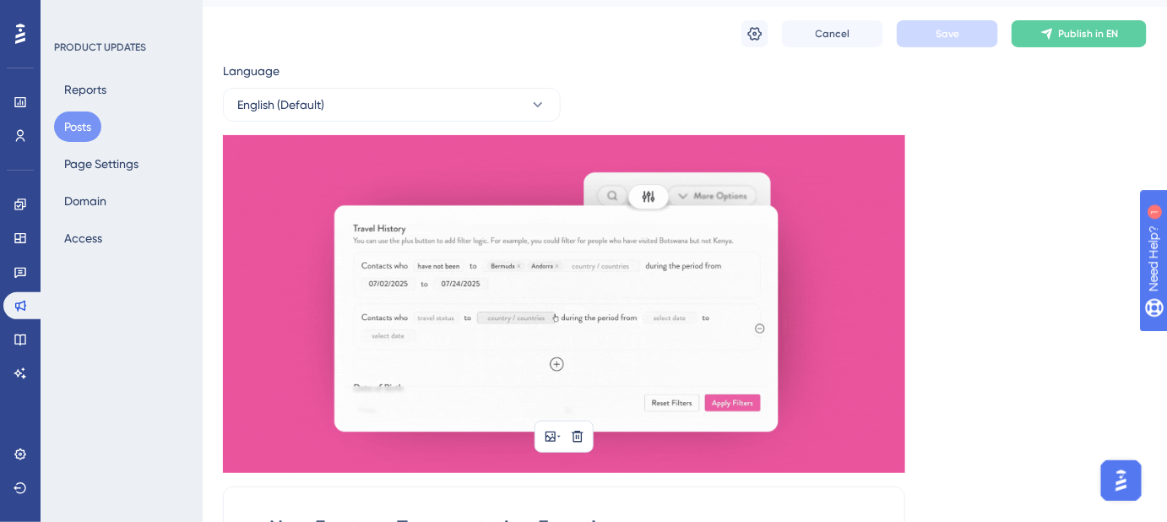
scroll to position [230, 0]
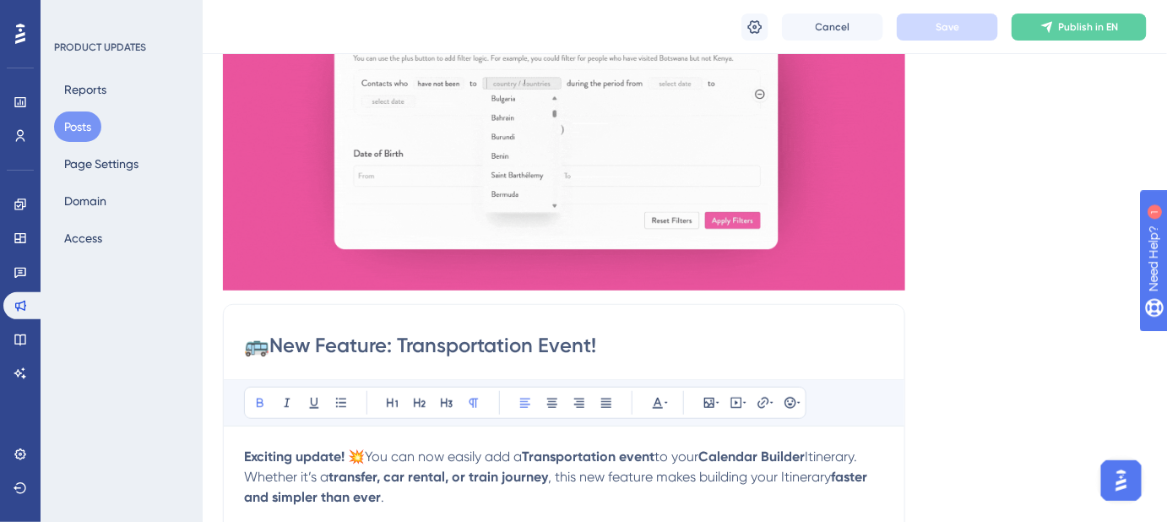
click at [274, 344] on input "🚌New Feature: Transportation Event!" at bounding box center [564, 345] width 640 height 27
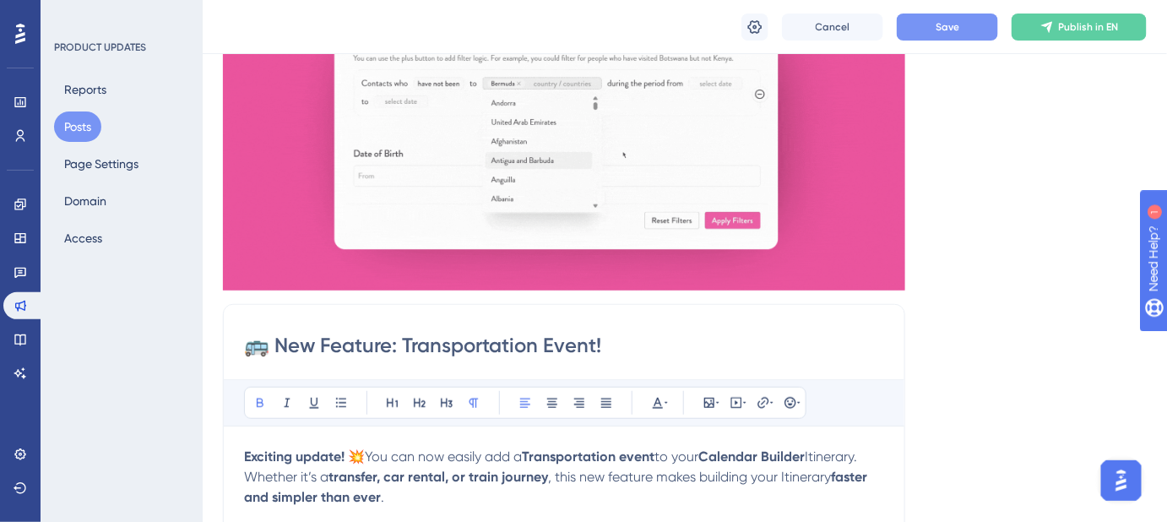
type input "🚌 New Feature: Transportation Event!"
click at [932, 31] on button "Save" at bounding box center [947, 27] width 101 height 27
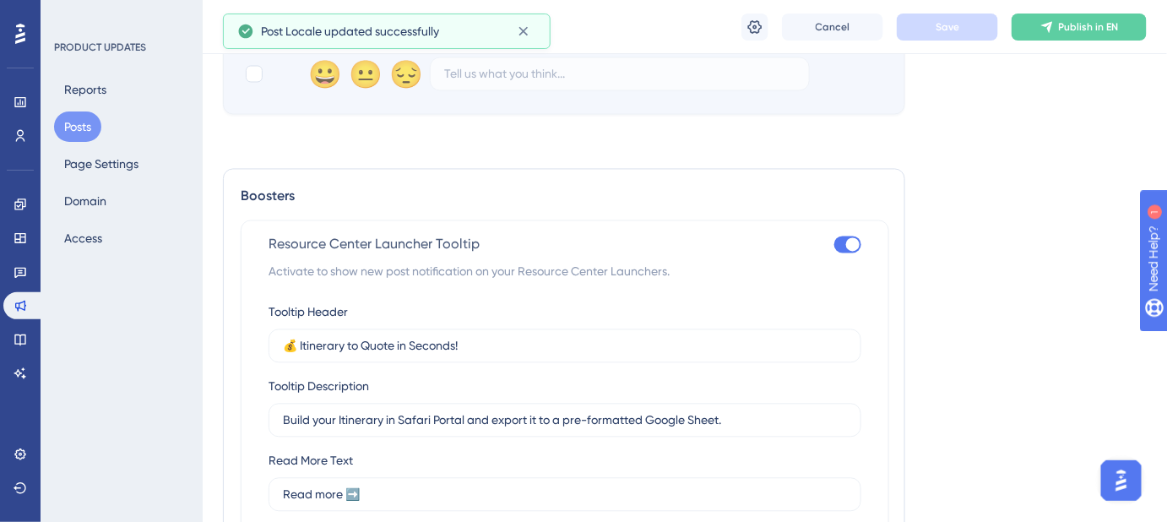
scroll to position [1288, 0]
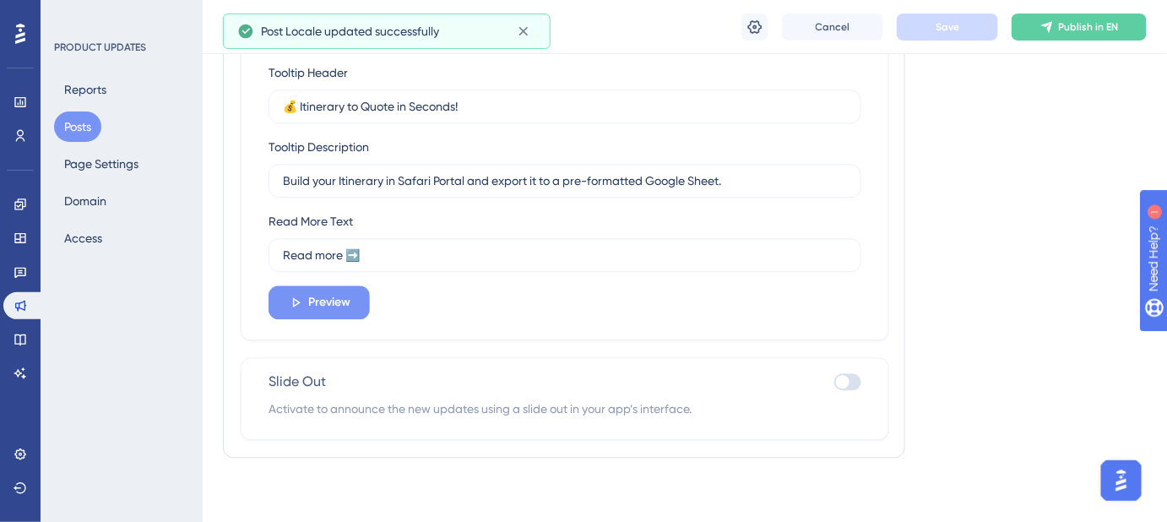
click at [350, 305] on button "Preview" at bounding box center [318, 302] width 101 height 34
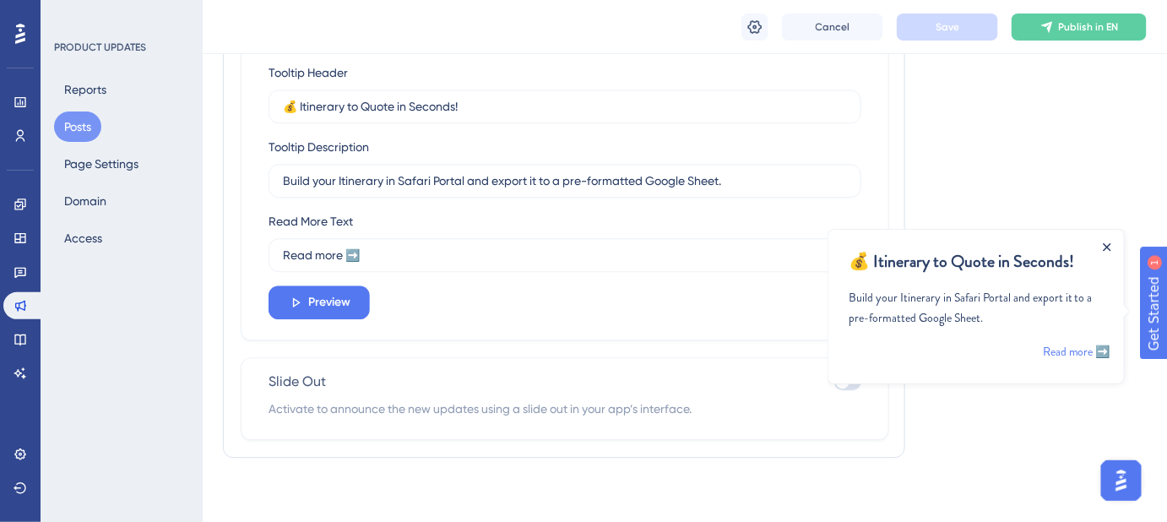
click at [1105, 245] on icon "Close Announcement" at bounding box center [1107, 246] width 8 height 8
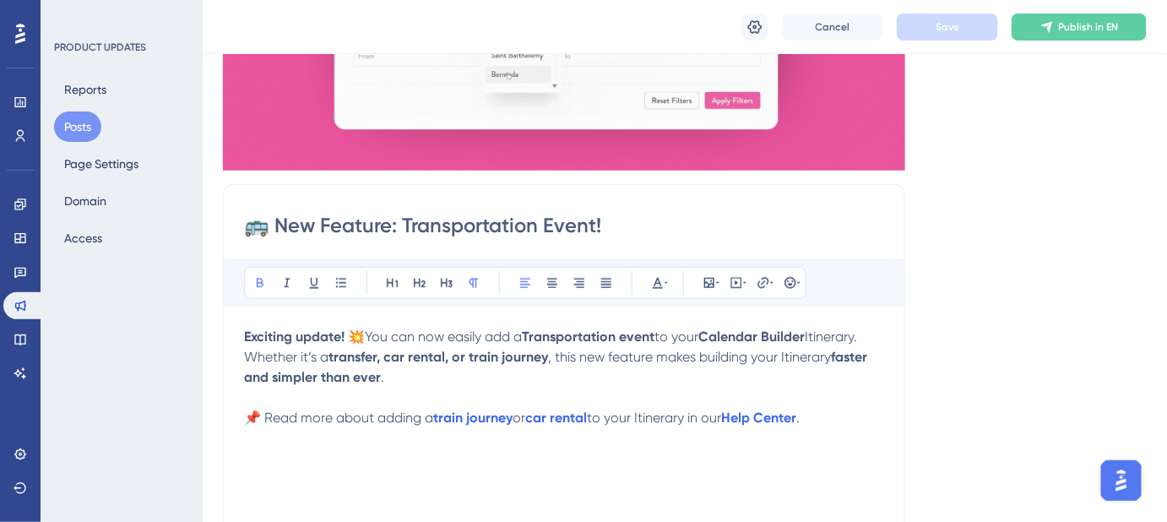
scroll to position [290, 0]
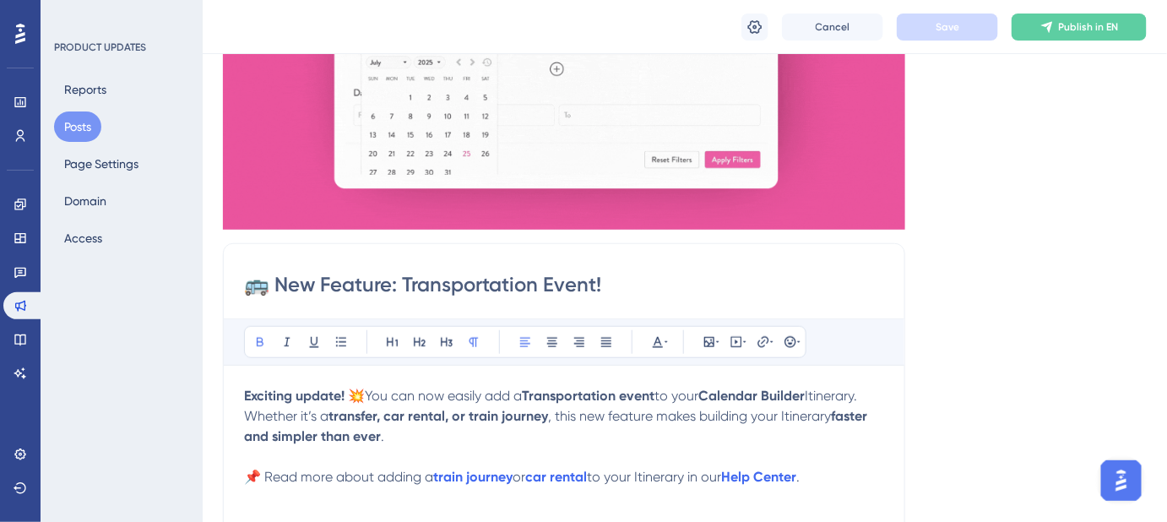
drag, startPoint x: 586, startPoint y: 285, endPoint x: 203, endPoint y: 287, distance: 383.3
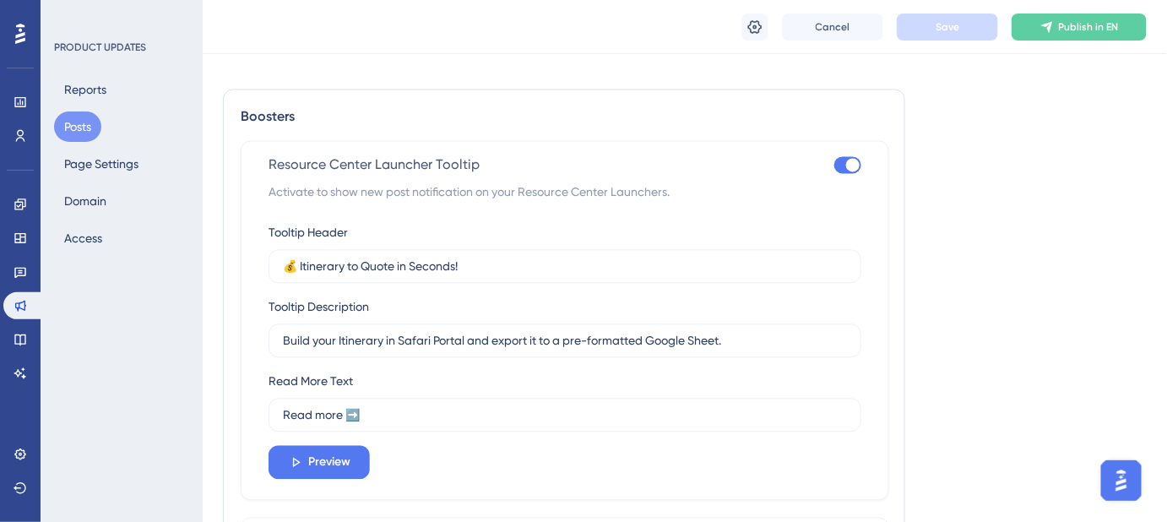
scroll to position [1135, 0]
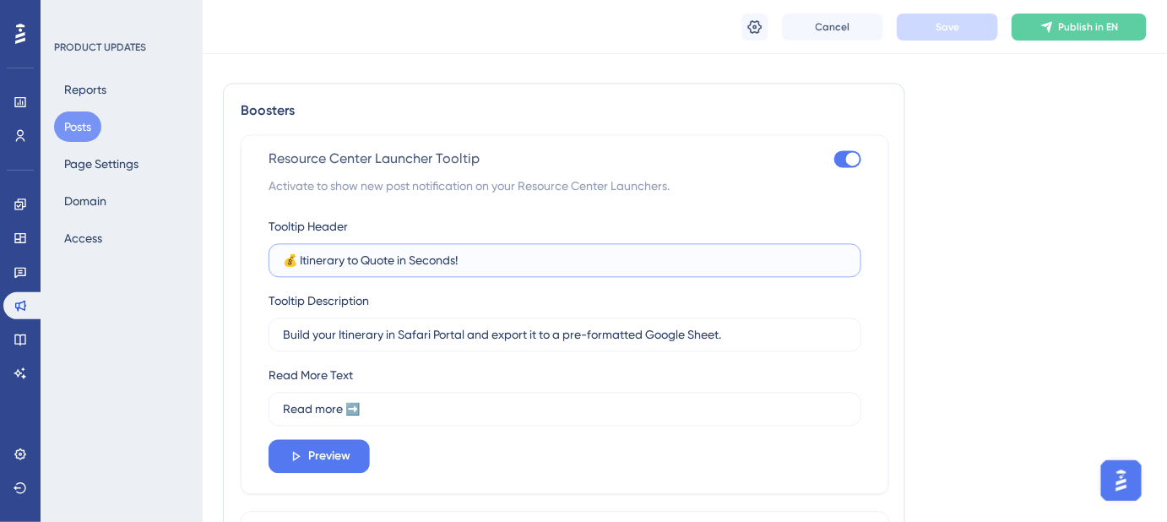
drag, startPoint x: 482, startPoint y: 253, endPoint x: 236, endPoint y: 249, distance: 245.7
click at [237, 252] on div "Boosters Resource Center Launcher Tooltip Activate to show new post notificatio…" at bounding box center [564, 347] width 682 height 528
paste input "New Feature: Transportation Event"
type input "🚌 New Feature: Transportation Event!"
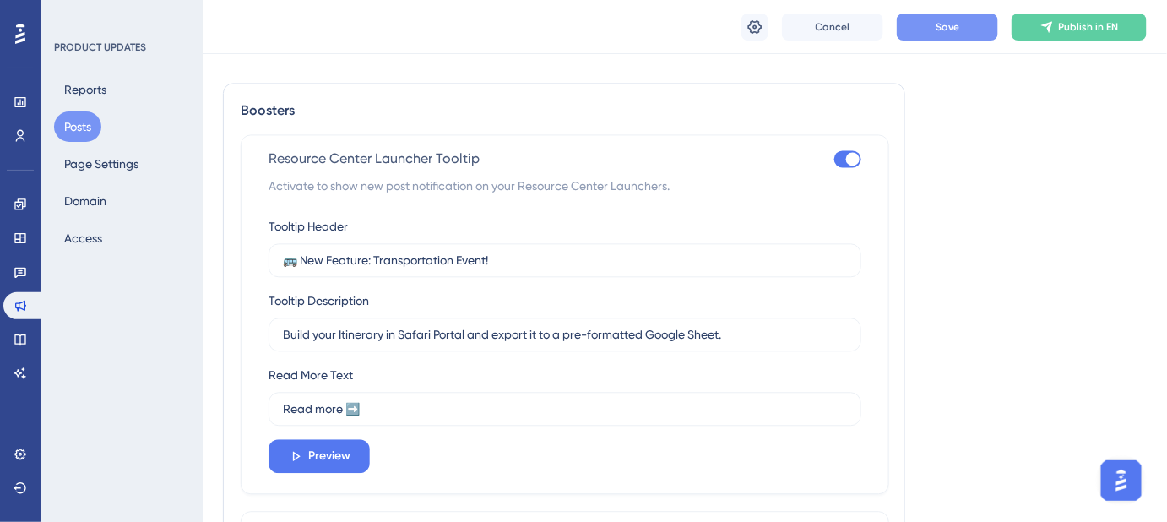
click at [950, 34] on button "Save" at bounding box center [947, 27] width 101 height 27
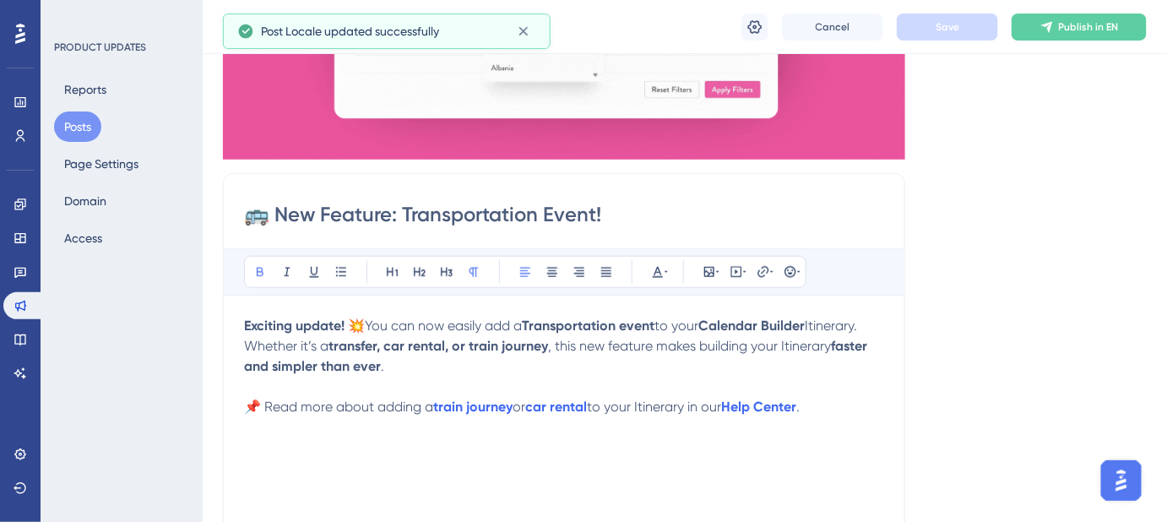
scroll to position [444, 0]
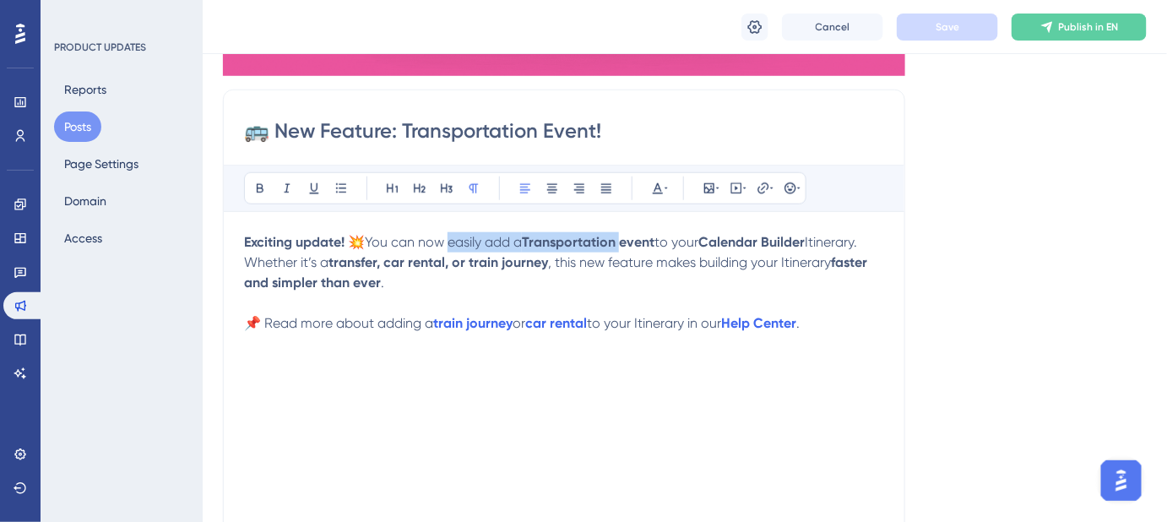
drag, startPoint x: 449, startPoint y: 238, endPoint x: 621, endPoint y: 240, distance: 172.2
click at [621, 240] on p "Exciting update! 💥 You can now easily add a Transportation event to your Calend…" at bounding box center [564, 262] width 640 height 61
drag, startPoint x: 369, startPoint y: 240, endPoint x: 871, endPoint y: 240, distance: 502.3
click at [871, 240] on p "Exciting update! 💥 You can now easily add a Transportation event to your Calend…" at bounding box center [564, 262] width 640 height 61
copy p "You can now easily add a Transportation event to your Calendar Builder Itinerar…"
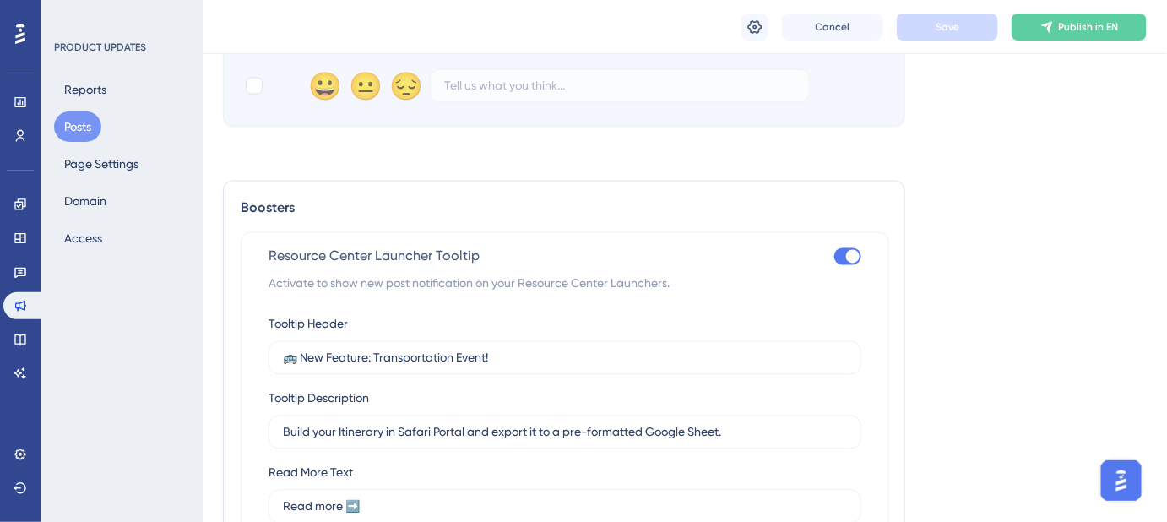
scroll to position [1211, 0]
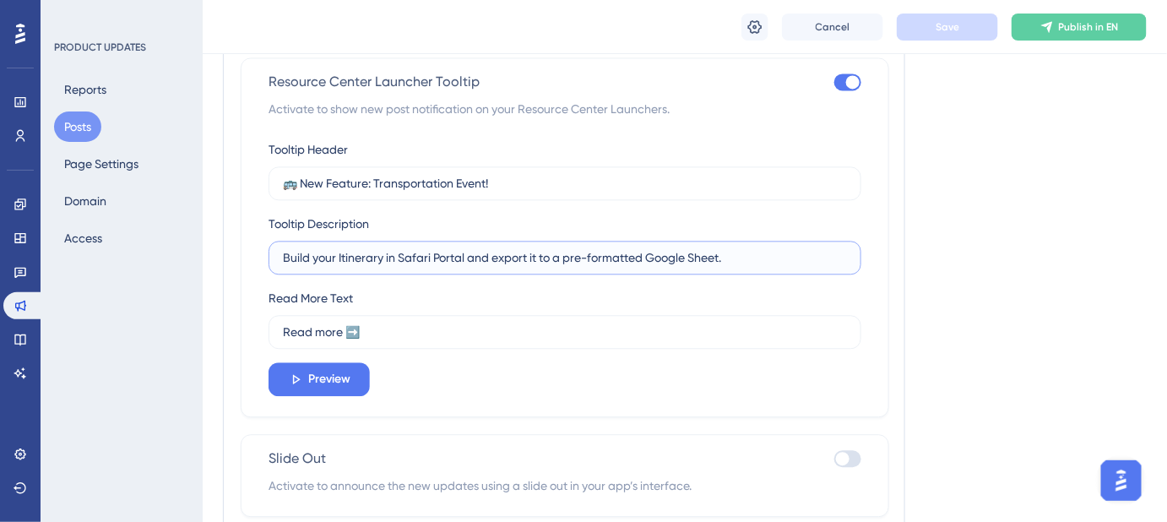
drag, startPoint x: 732, startPoint y: 254, endPoint x: 253, endPoint y: 248, distance: 478.7
click at [257, 251] on div "Resource Center Launcher Tooltip Activate to show new post notification on your…" at bounding box center [565, 237] width 648 height 360
paste input "You can now easily add a Transportation event to your Calendar Builder Itinerary"
type input "You can now easily add a Transportation event to your Calendar Builder Itinerar…"
click at [943, 30] on span "Save" at bounding box center [947, 27] width 24 height 14
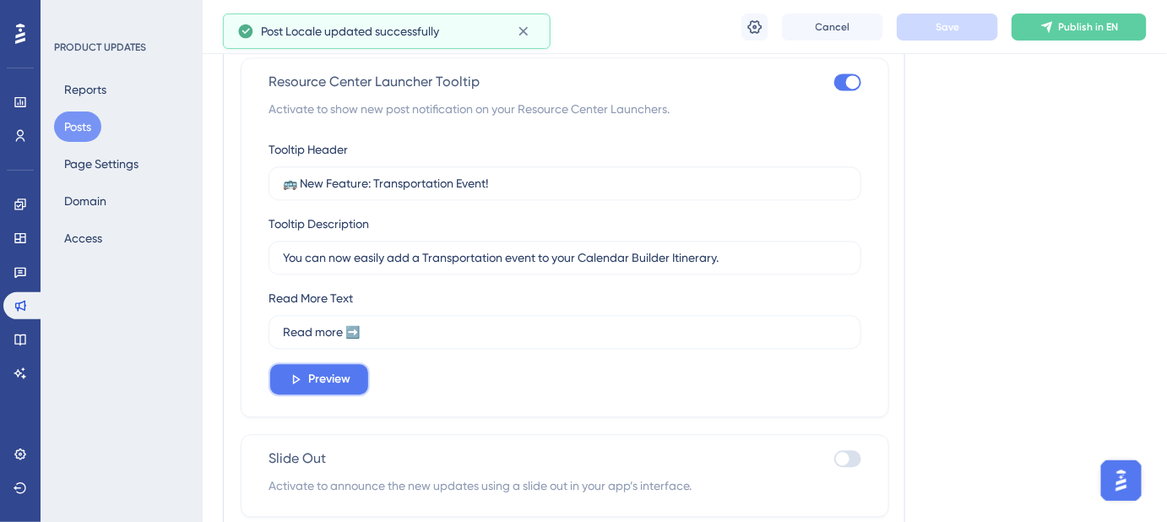
click at [355, 385] on button "Preview" at bounding box center [318, 379] width 101 height 34
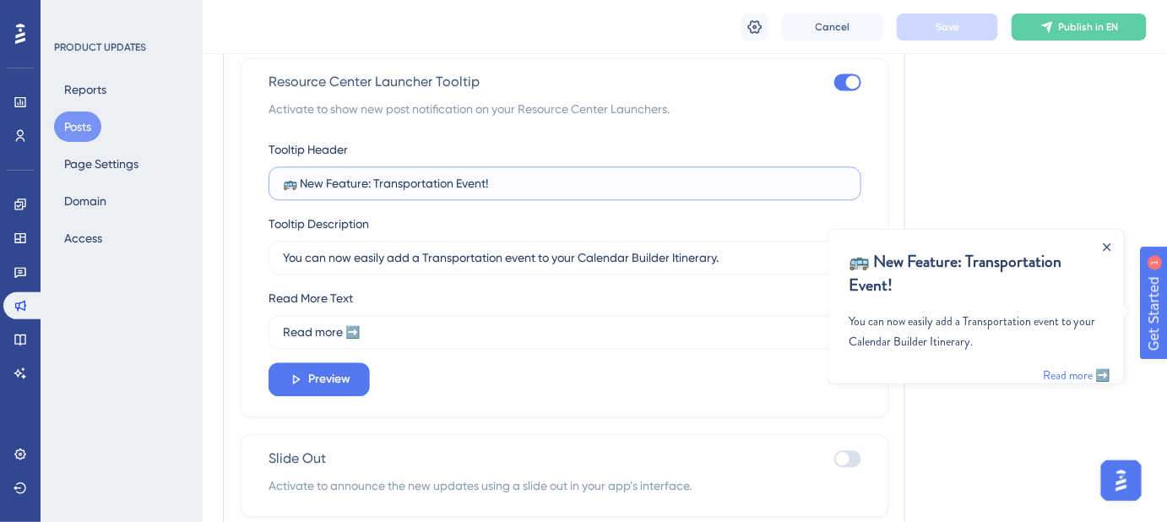
click at [515, 181] on input "🚌 New Feature: Transportation Event!" at bounding box center [565, 183] width 564 height 19
drag, startPoint x: 369, startPoint y: 179, endPoint x: 326, endPoint y: 179, distance: 43.1
click at [326, 179] on input "🚌 New Feature: Transportation Event!" at bounding box center [565, 183] width 564 height 19
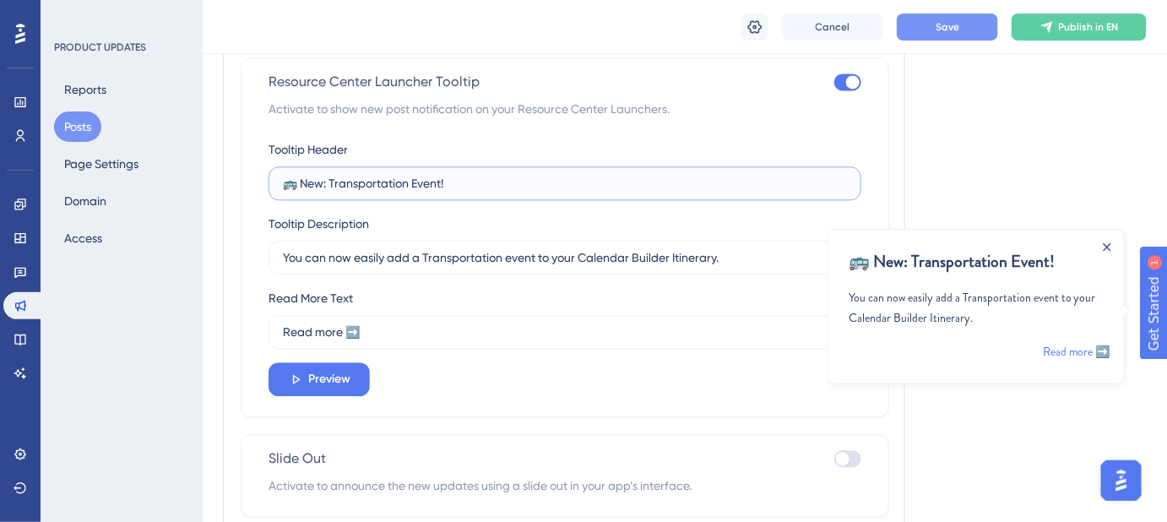
drag, startPoint x: 489, startPoint y: 183, endPoint x: 301, endPoint y: 187, distance: 187.4
click at [303, 187] on input "🚌 New: Transportation Event!" at bounding box center [565, 183] width 564 height 19
click at [507, 182] on input "🚌 New: Transportation Event!" at bounding box center [565, 183] width 564 height 19
drag, startPoint x: 428, startPoint y: 179, endPoint x: 303, endPoint y: 175, distance: 125.0
click at [303, 175] on input "🚌 New: Transportation Event!" at bounding box center [565, 183] width 564 height 19
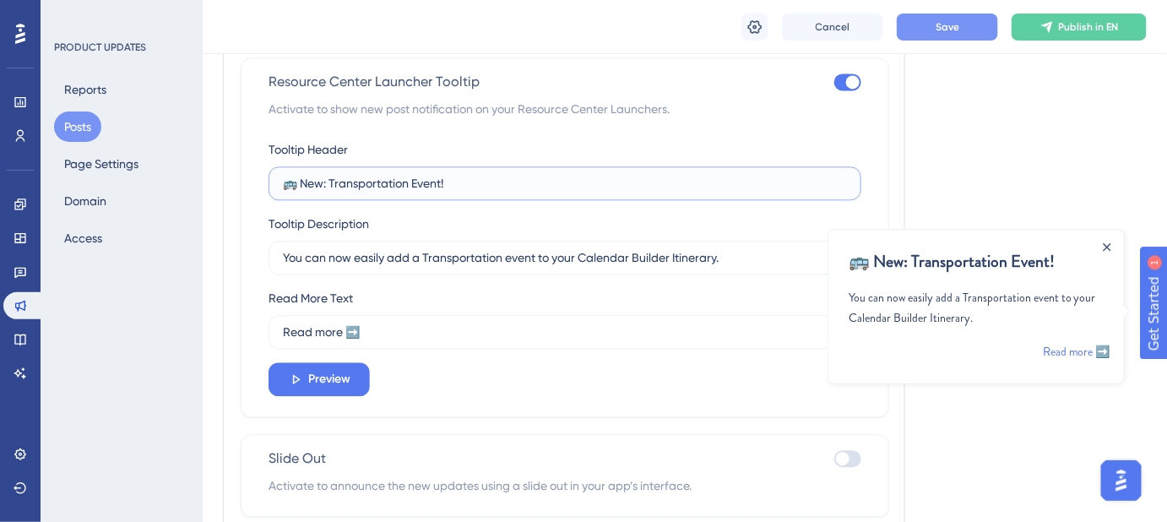
paste input "Transportation Event Has Arrived!""
type input "🚌 Transportation Event Has Arrived!"
click at [947, 31] on span "Save" at bounding box center [947, 27] width 24 height 14
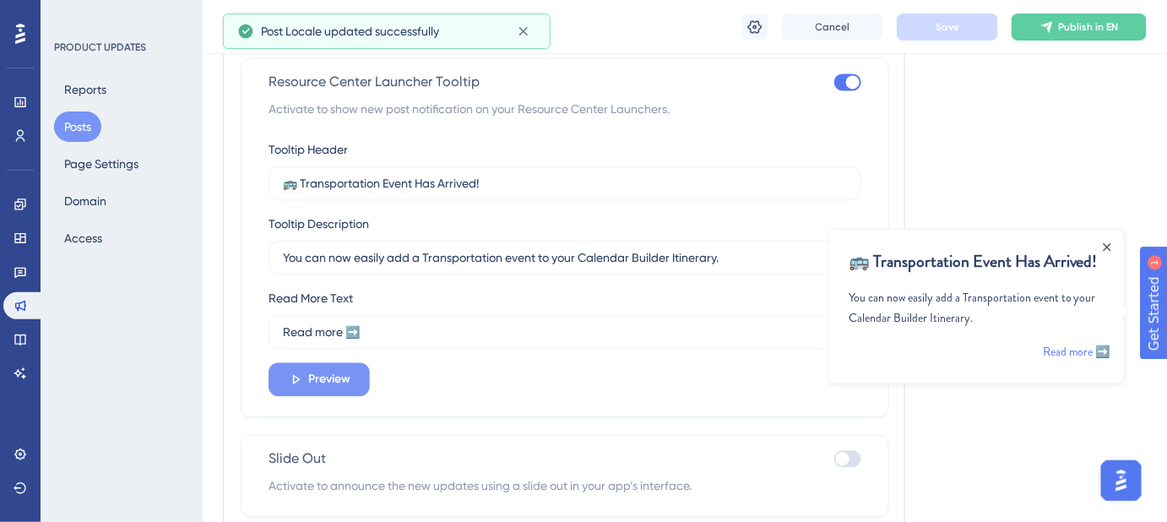
click at [337, 380] on span "Preview" at bounding box center [329, 379] width 42 height 20
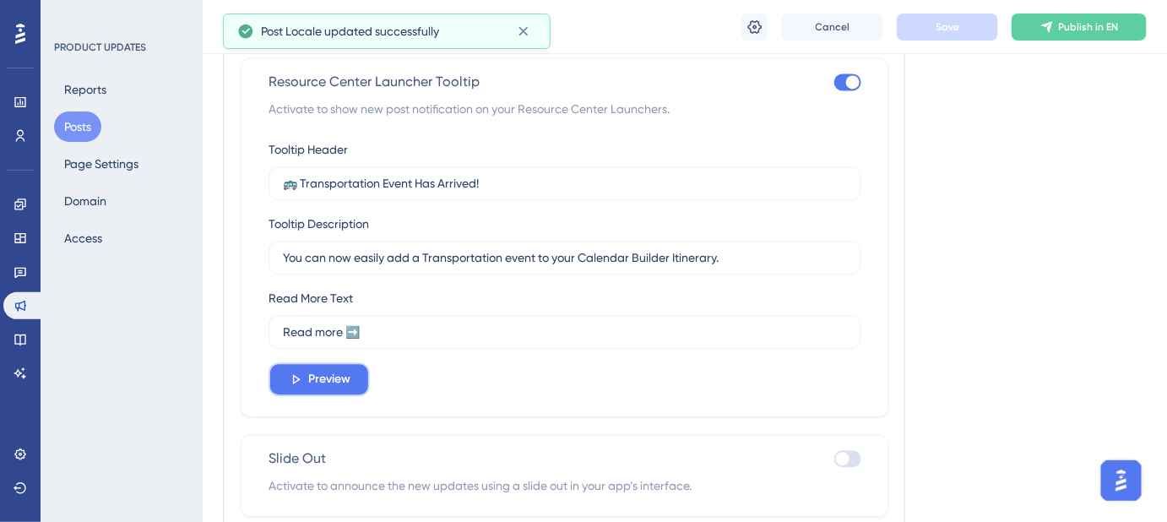
click at [337, 380] on span "Preview" at bounding box center [329, 379] width 42 height 20
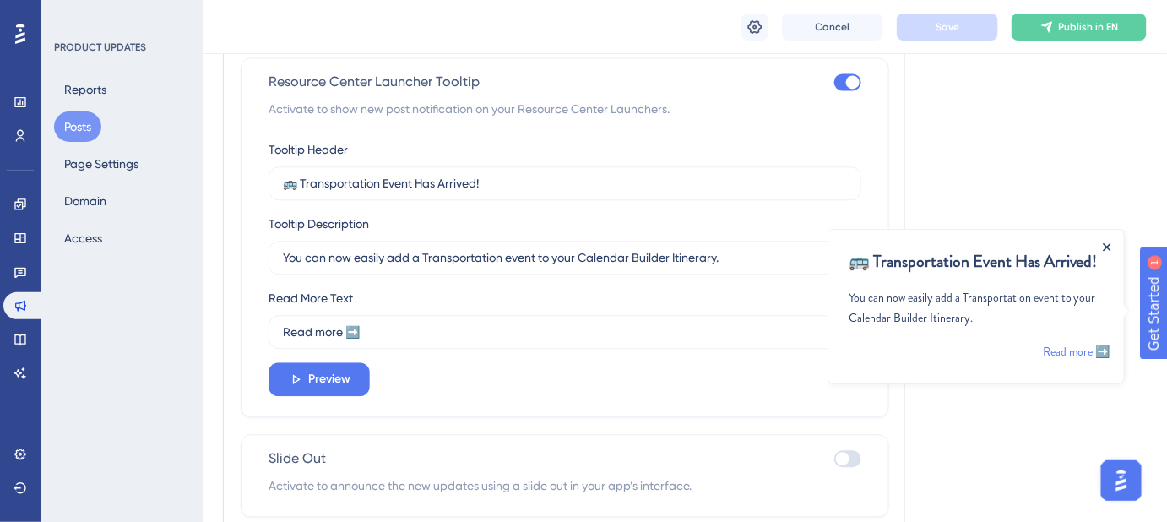
click at [1103, 245] on icon "Close Announcement" at bounding box center [1106, 246] width 8 height 8
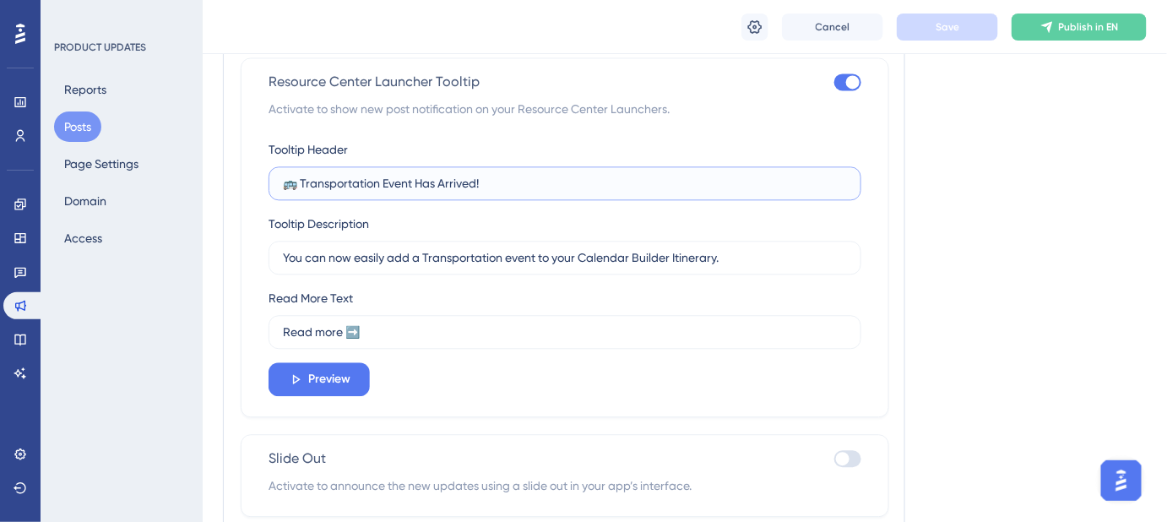
drag, startPoint x: 492, startPoint y: 187, endPoint x: 245, endPoint y: 182, distance: 247.4
click at [245, 182] on div "Resource Center Launcher Tooltip Activate to show new post notification on your…" at bounding box center [565, 237] width 648 height 360
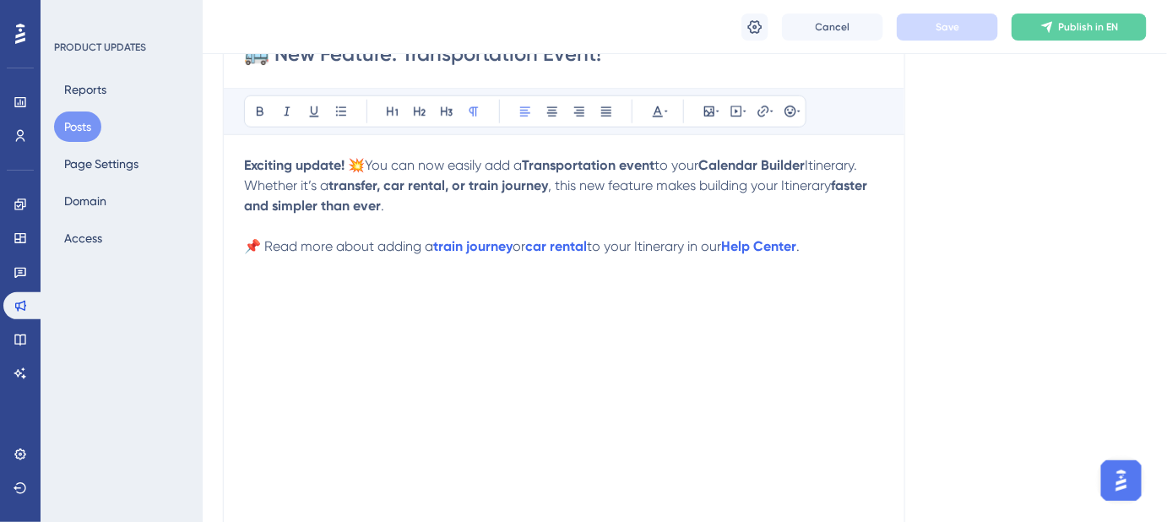
scroll to position [214, 0]
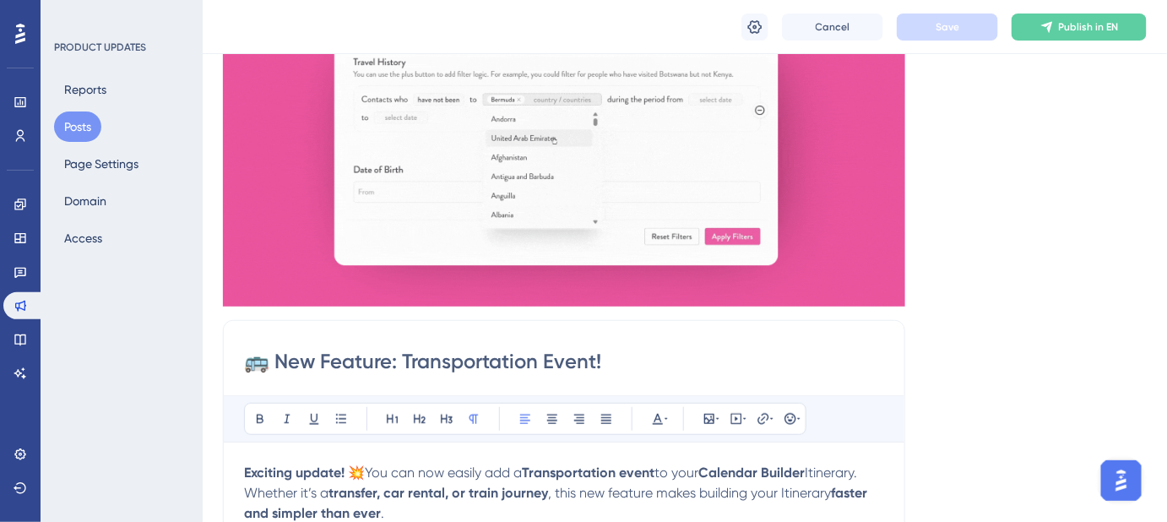
drag, startPoint x: 578, startPoint y: 366, endPoint x: 153, endPoint y: 367, distance: 425.5
paste input "Transportation Event Has Arrived"
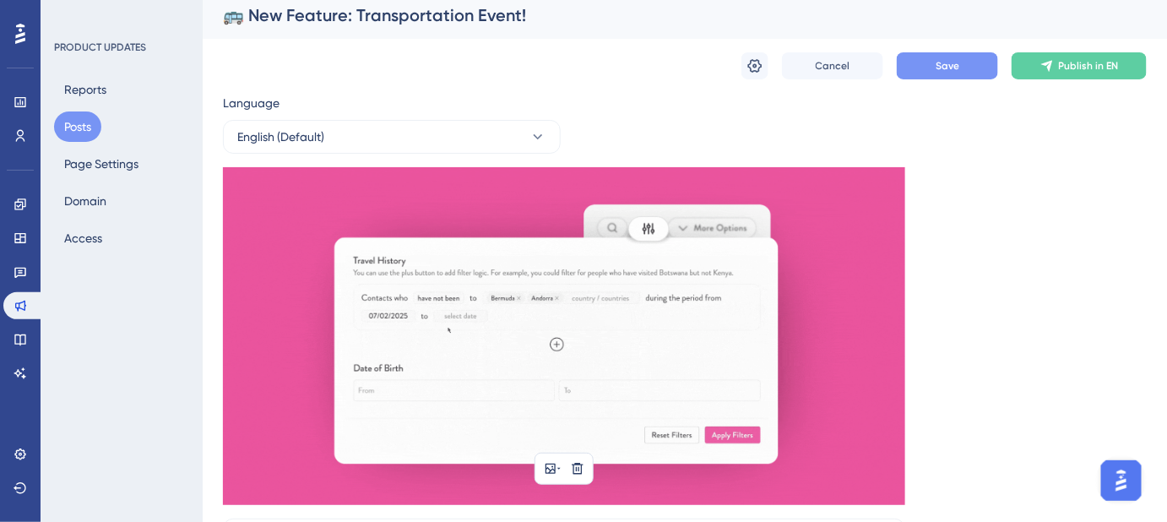
scroll to position [0, 0]
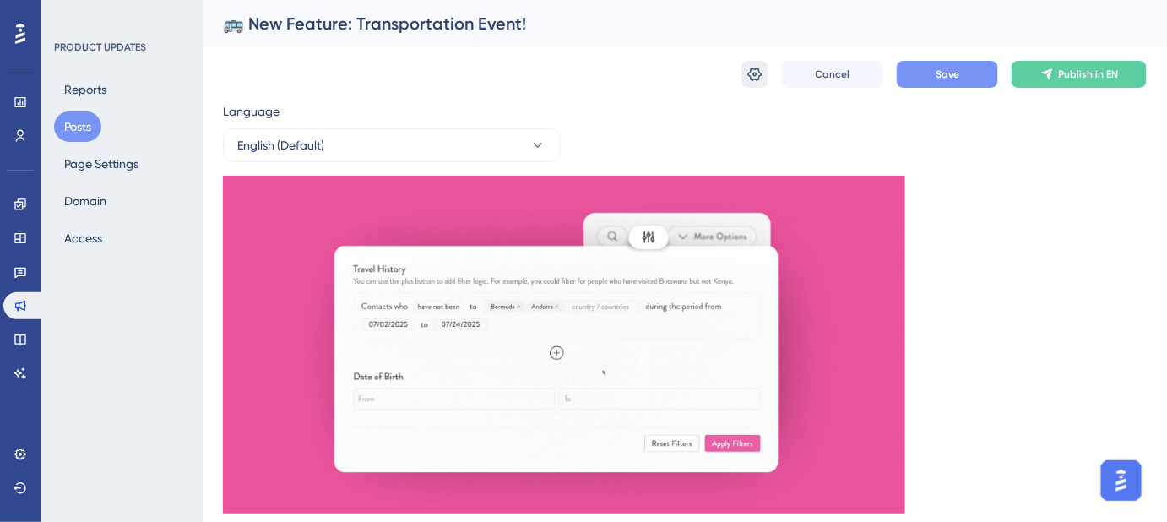
type input "🚌 Transportation Event Has Arrived!"
click at [753, 68] on icon at bounding box center [755, 75] width 14 height 14
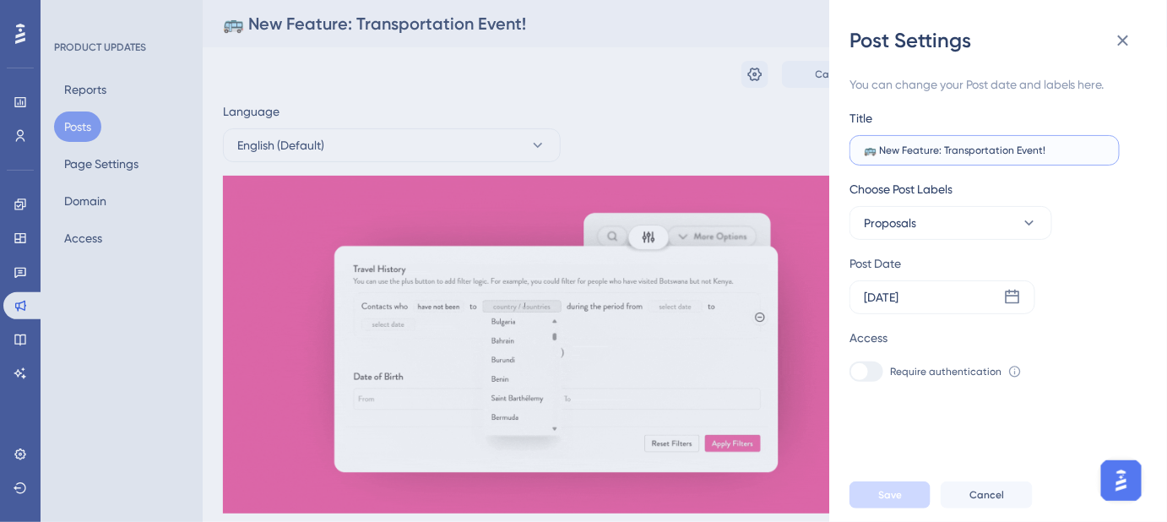
drag, startPoint x: 1049, startPoint y: 151, endPoint x: 852, endPoint y: 151, distance: 196.7
click at [852, 151] on label "🚌 New Feature: Transportation Event!" at bounding box center [984, 150] width 270 height 30
paste input "Transportation Event Has Arrived"
type input "🚌 Transportation Event Has Arrived!"
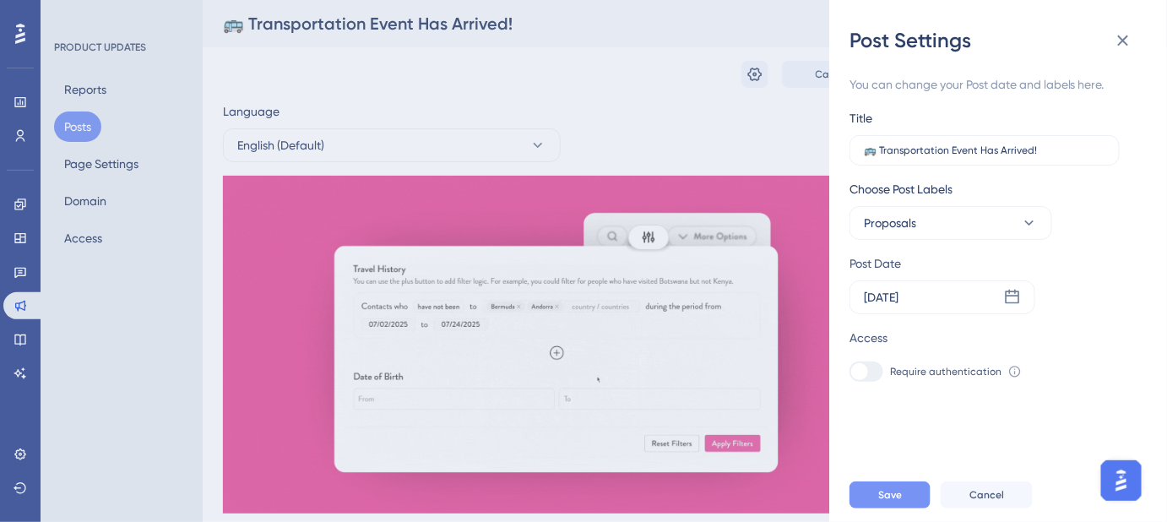
click at [900, 501] on span "Save" at bounding box center [890, 495] width 24 height 14
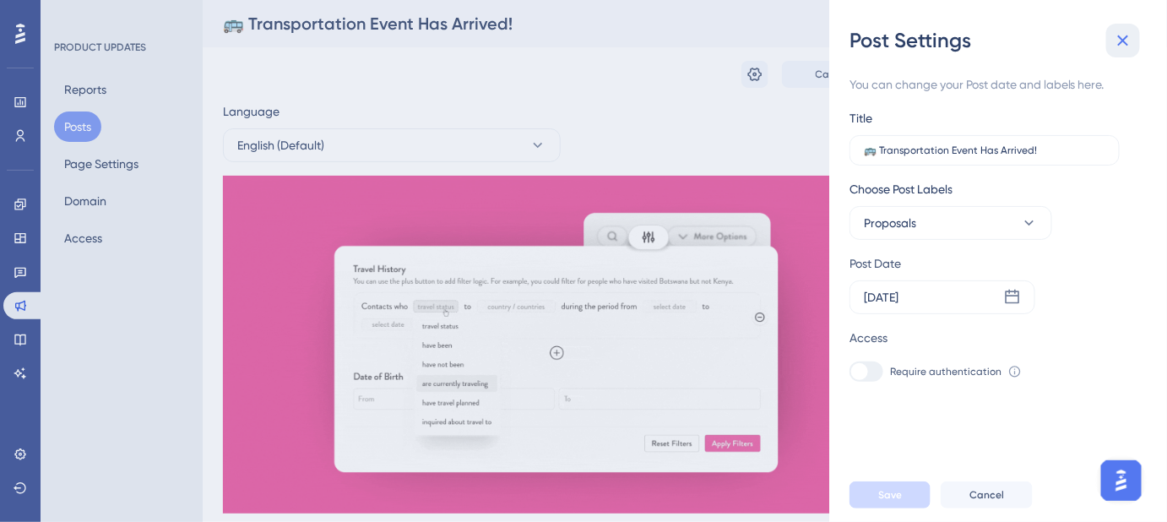
click at [1130, 41] on icon at bounding box center [1123, 40] width 20 height 20
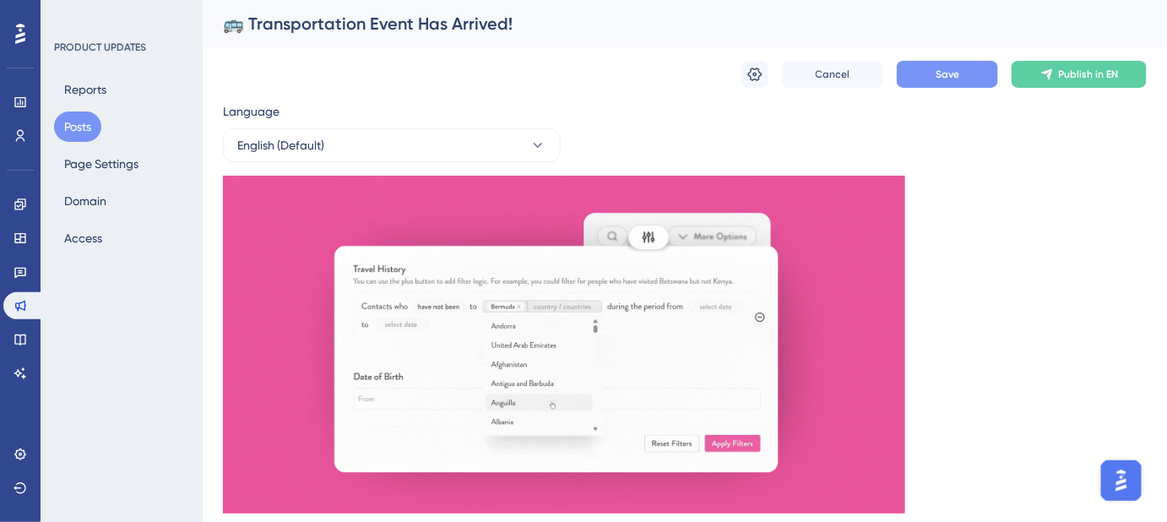
click at [940, 68] on span "Save" at bounding box center [947, 75] width 24 height 14
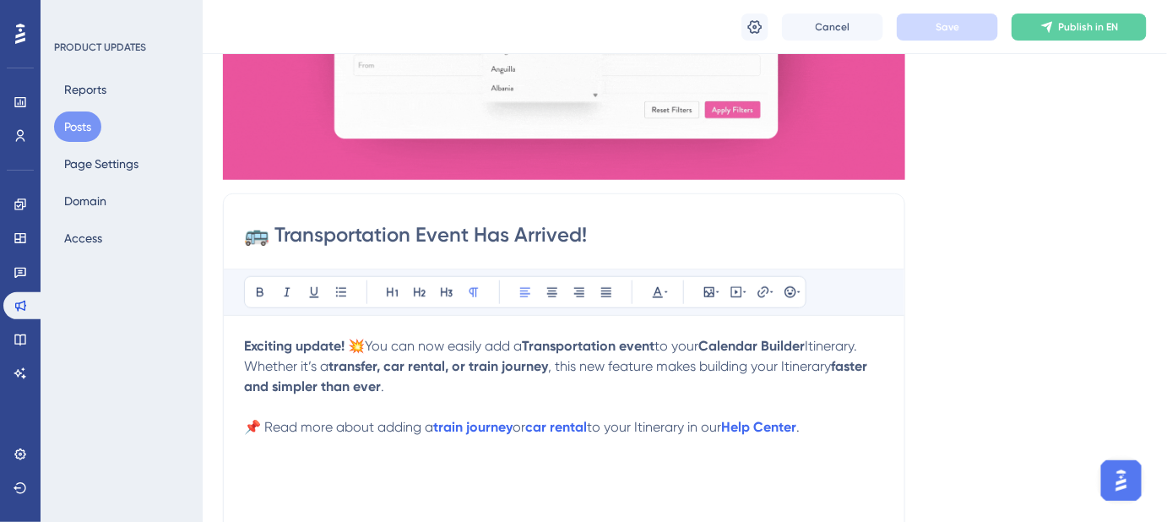
scroll to position [383, 0]
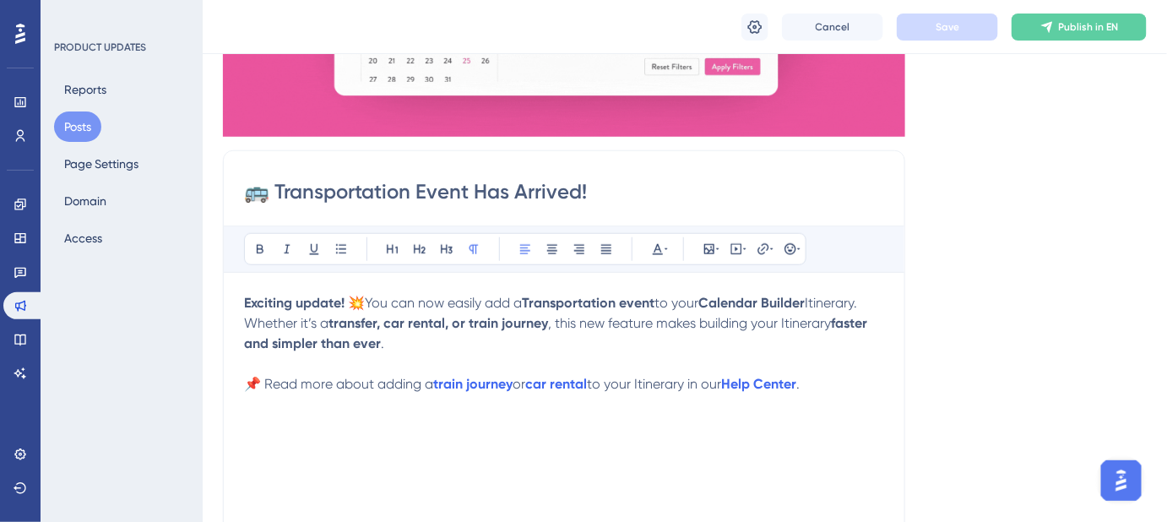
drag, startPoint x: 607, startPoint y: 198, endPoint x: 278, endPoint y: 204, distance: 329.3
click at [278, 204] on div "🚌 Transportation Event Has Arrived! Bold Italic Underline Bullet Point Heading …" at bounding box center [564, 417] width 682 height 535
click at [1051, 324] on div "Language English (Default) Insert an Image Delete 🚌 Transportation Event Has Ar…" at bounding box center [685, 252] width 924 height 1055
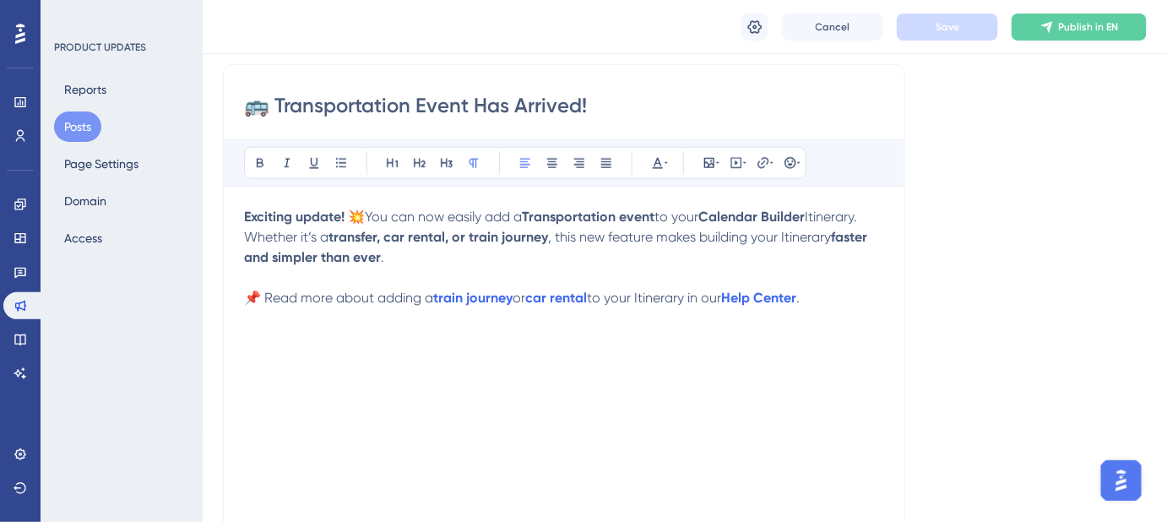
scroll to position [460, 0]
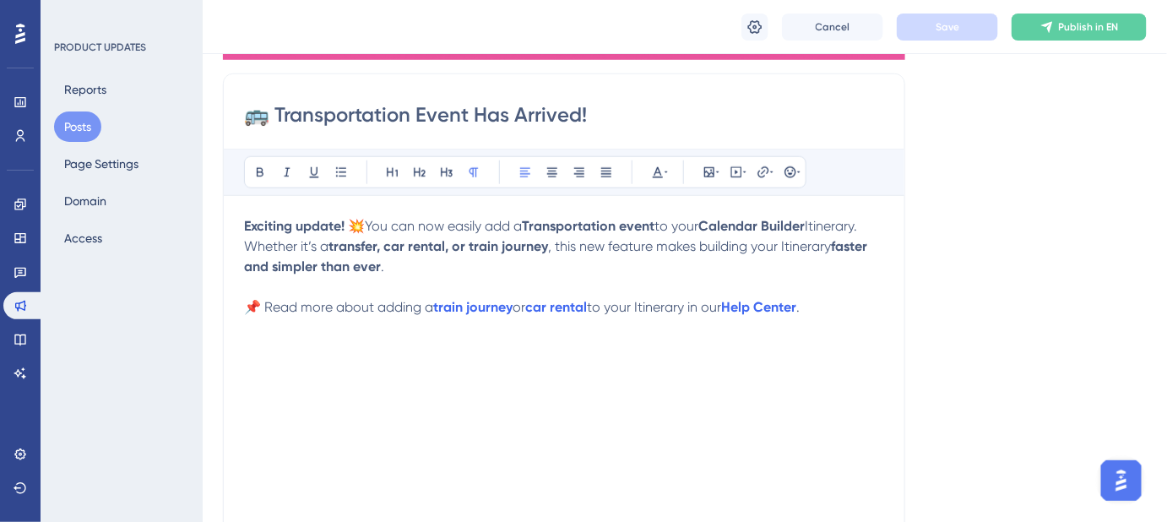
click at [461, 247] on strong "transfer, car rental, or train journey" at bounding box center [437, 246] width 219 height 16
click at [447, 249] on strong "transfer, car rental," at bounding box center [388, 246] width 120 height 16
click at [557, 263] on p "Exciting update! 💥 You can now easily add a Transportation event to your Calend…" at bounding box center [564, 246] width 640 height 61
click at [381, 246] on strong "transfer, car rental" at bounding box center [386, 246] width 117 height 16
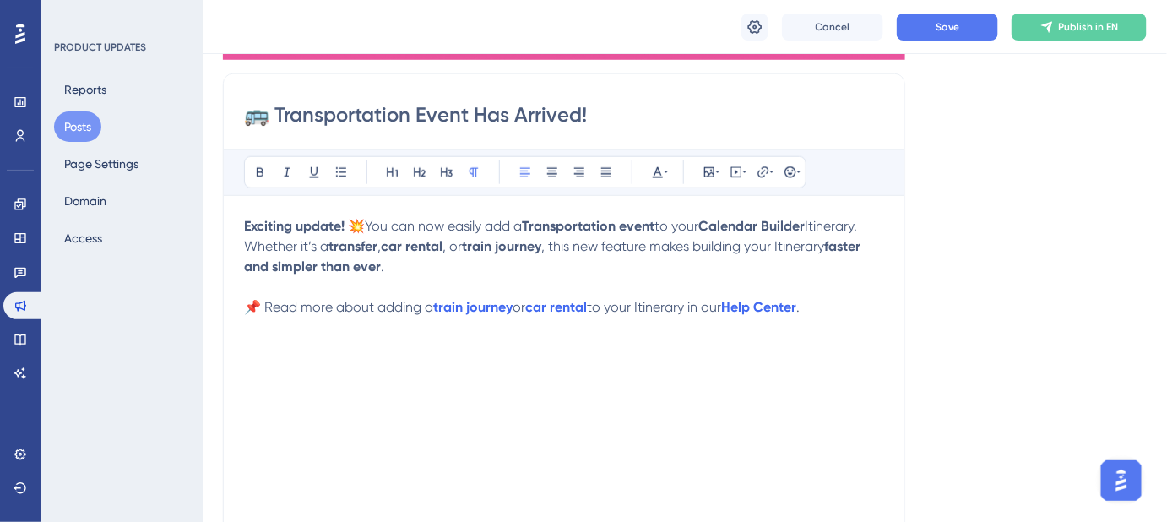
click at [689, 269] on p "Exciting update! 💥 You can now easily add a Transportation event to your Calend…" at bounding box center [564, 246] width 640 height 61
click at [940, 19] on button "Save" at bounding box center [947, 27] width 101 height 27
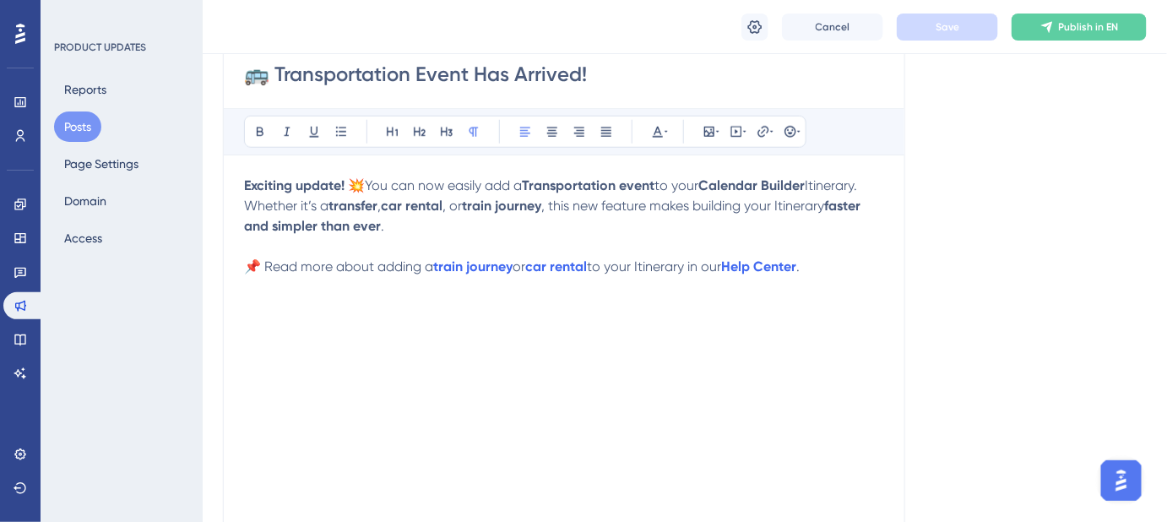
scroll to position [537, 0]
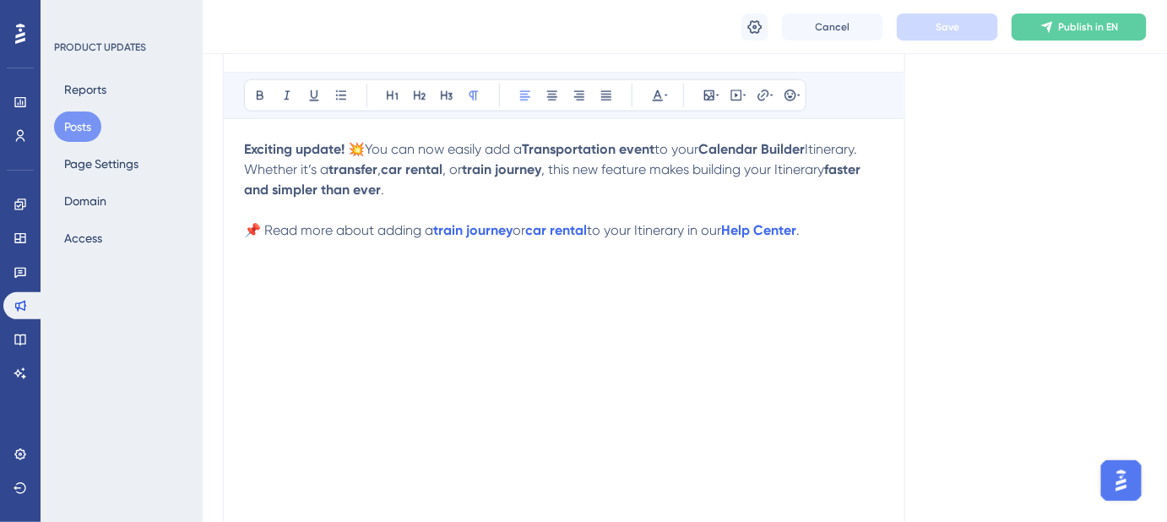
click at [250, 184] on strong "faster and simpler than ever" at bounding box center [554, 179] width 620 height 36
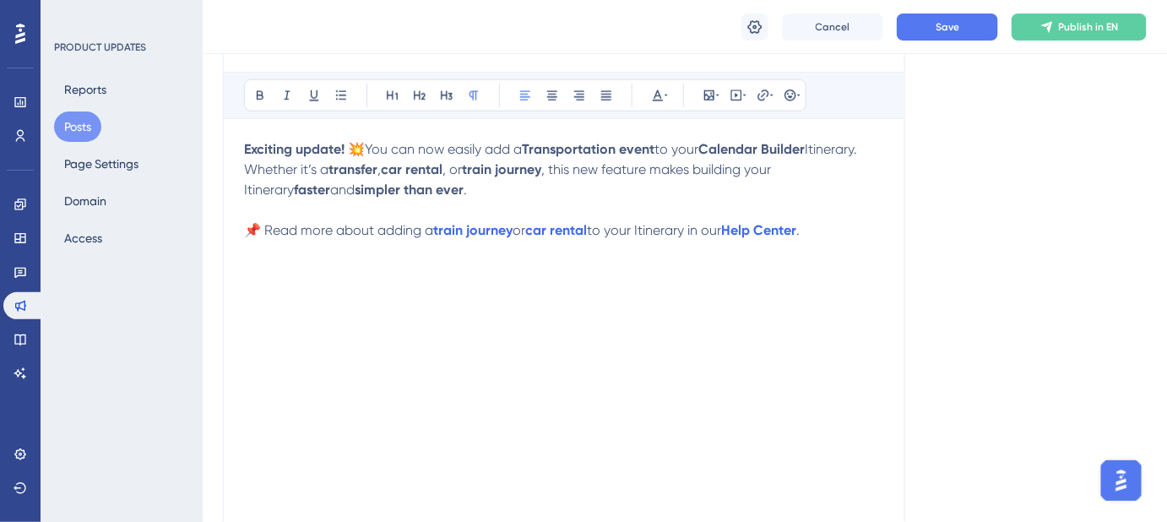
click at [463, 187] on span "." at bounding box center [464, 190] width 3 height 16
drag, startPoint x: 380, startPoint y: 187, endPoint x: 329, endPoint y: 187, distance: 50.7
click at [329, 187] on p "Exciting update! 💥 You can now easily add a Transportation event to your Calend…" at bounding box center [564, 169] width 640 height 61
click at [936, 281] on div "Language English (Default) Insert an Image Delete 🚌 Transportation Event Has Ar…" at bounding box center [685, 98] width 924 height 1055
click at [937, 36] on button "Save" at bounding box center [947, 27] width 101 height 27
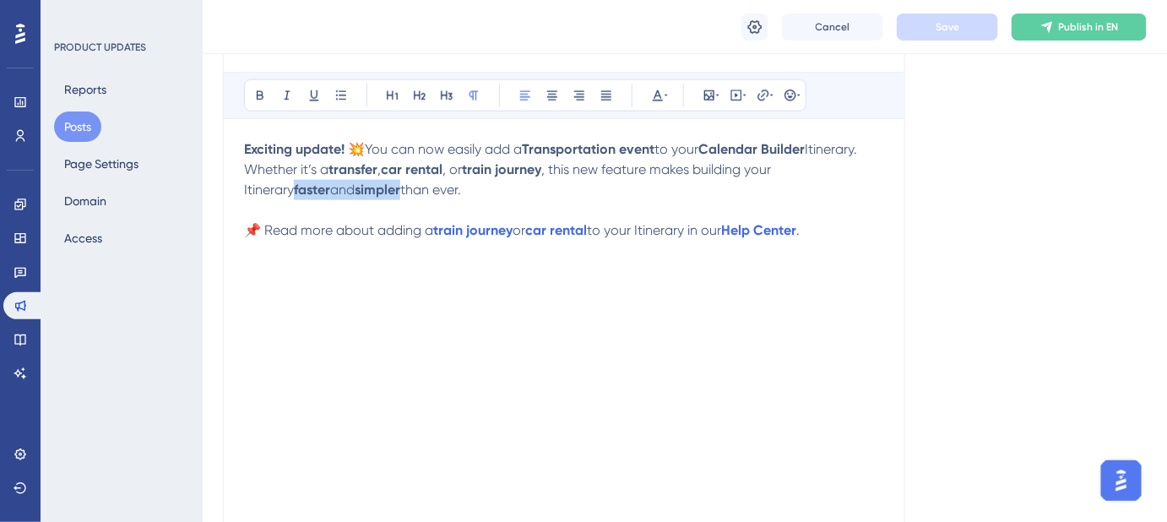
drag, startPoint x: 317, startPoint y: 188, endPoint x: 837, endPoint y: 171, distance: 520.3
click at [837, 171] on p "Exciting update! 💥 You can now easily add a Transportation event to your Calend…" at bounding box center [564, 169] width 640 height 61
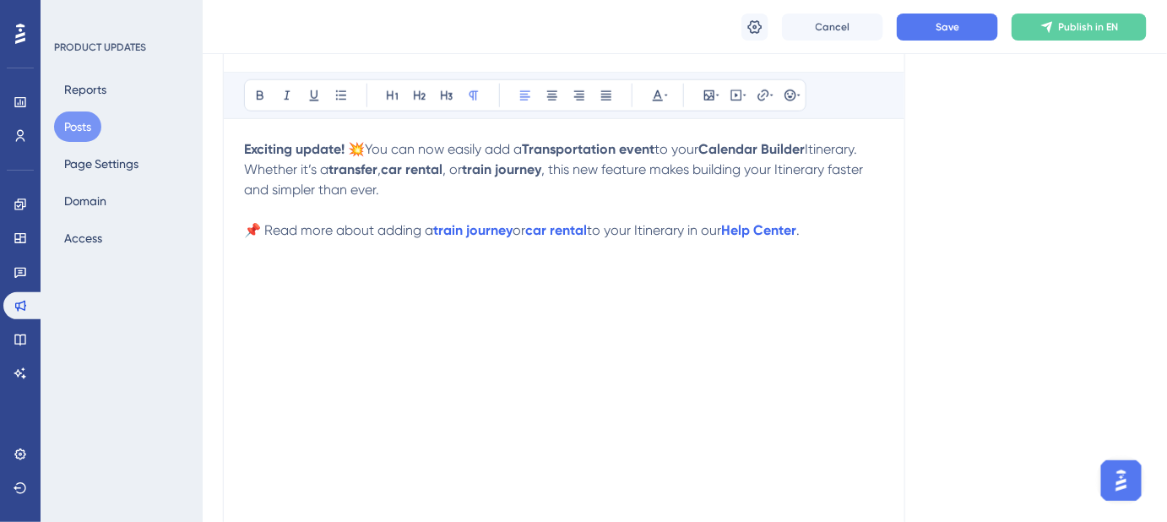
click at [1032, 181] on div "Language English (Default) Insert an Image Delete 🚌 Transportation Event Has Ar…" at bounding box center [685, 98] width 924 height 1055
click at [939, 24] on span "Save" at bounding box center [947, 27] width 24 height 14
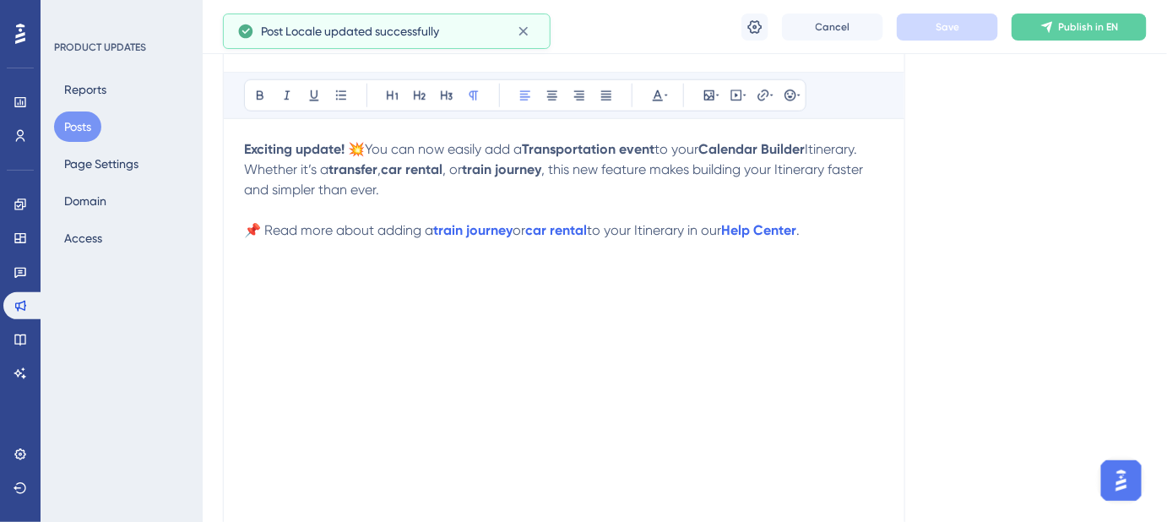
click at [236, 225] on div "🚌 Transportation Event Has Arrived! Bold Italic Underline Bullet Point Heading …" at bounding box center [564, 264] width 682 height 535
click at [239, 222] on div "🚌 Transportation Event Has Arrived! Bold Italic Underline Bullet Point Heading …" at bounding box center [564, 264] width 682 height 535
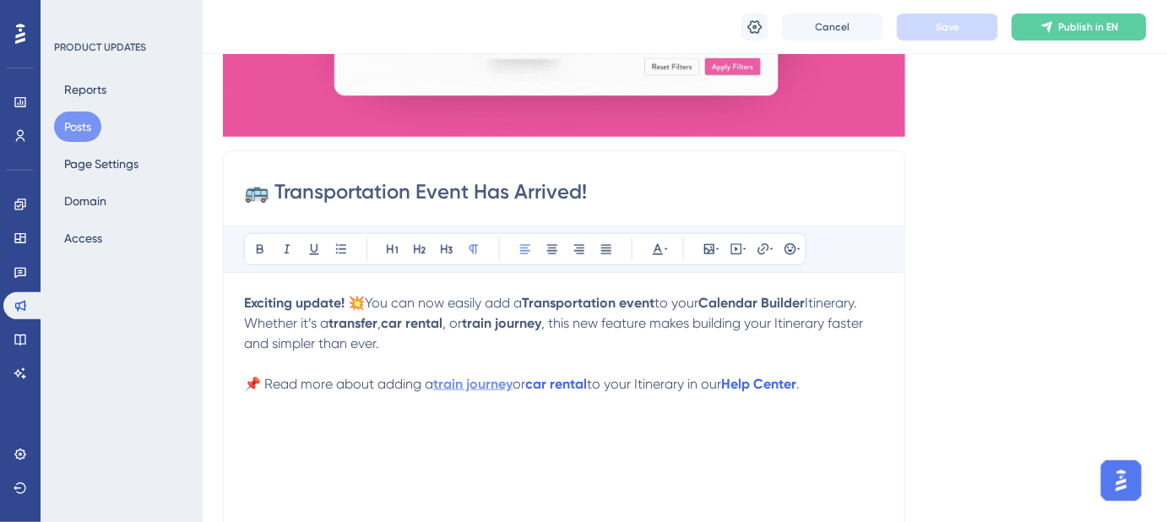
click at [482, 388] on strong "train journey" at bounding box center [472, 384] width 79 height 16
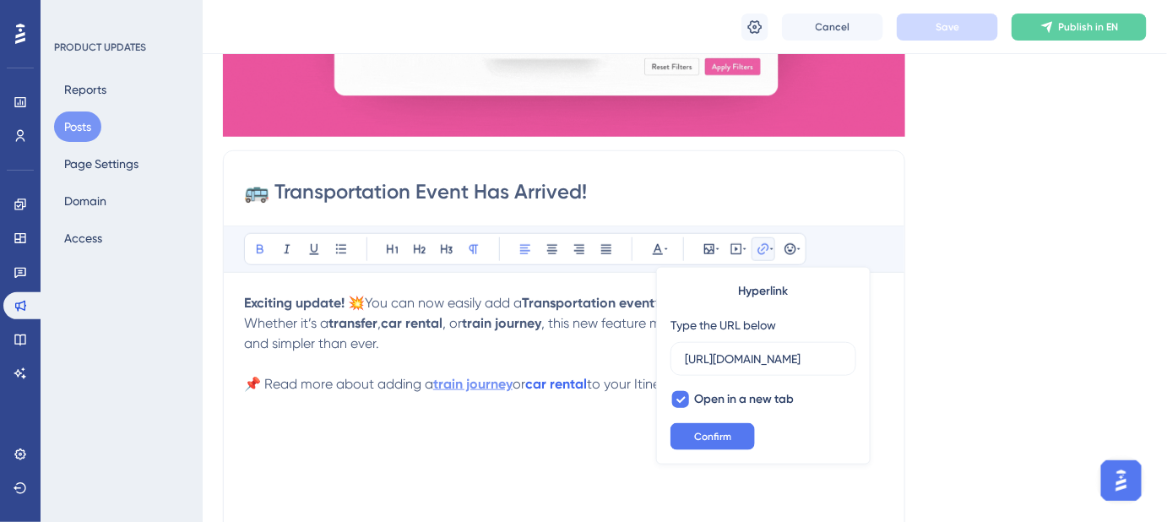
scroll to position [0, 363]
click at [718, 440] on span "Confirm" at bounding box center [712, 437] width 37 height 14
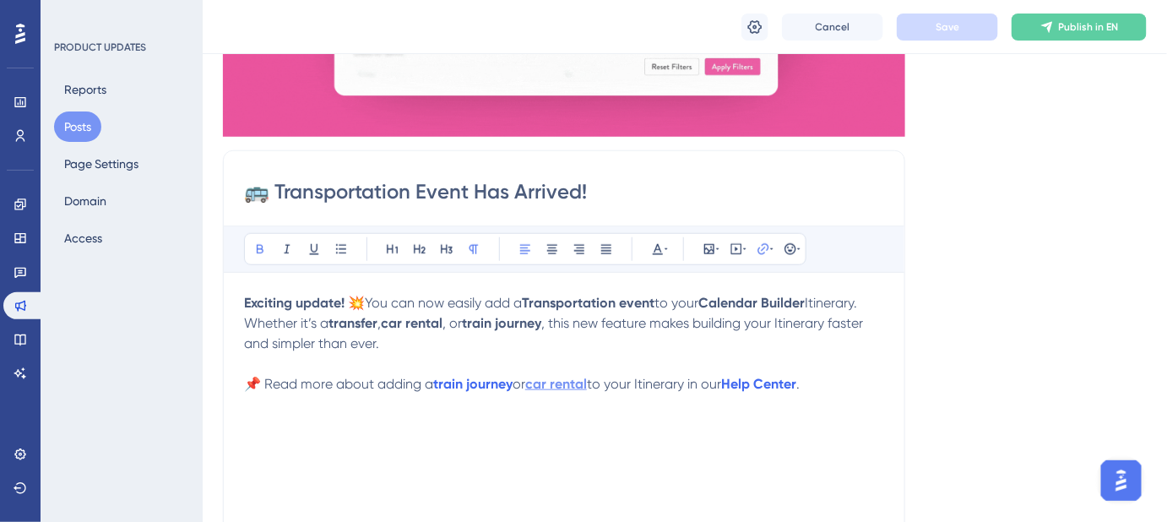
click at [578, 388] on strong "car rental" at bounding box center [556, 384] width 62 height 16
click at [577, 384] on strong "car rental" at bounding box center [556, 384] width 62 height 16
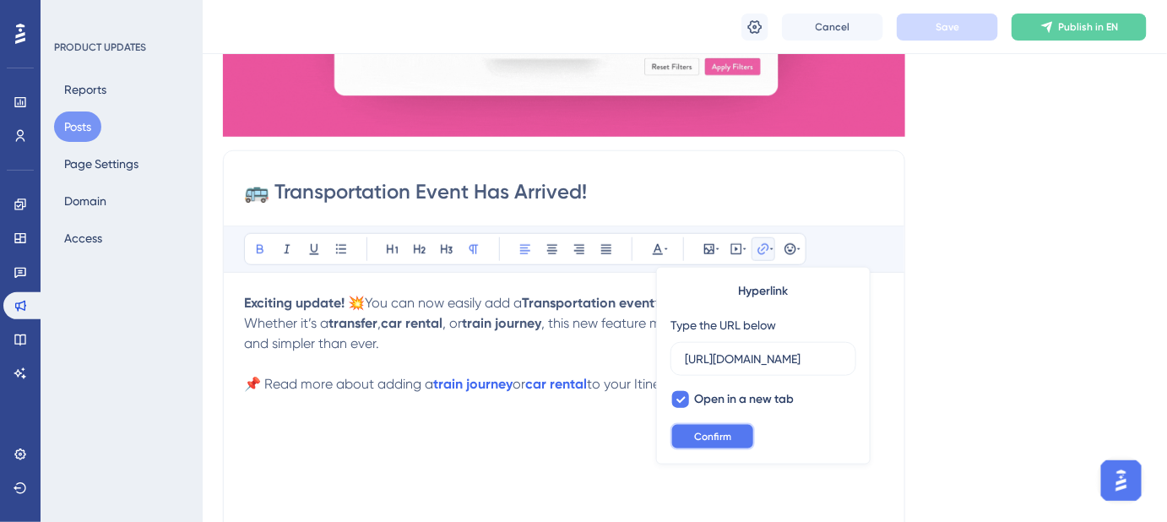
click at [740, 437] on button "Confirm" at bounding box center [712, 436] width 84 height 27
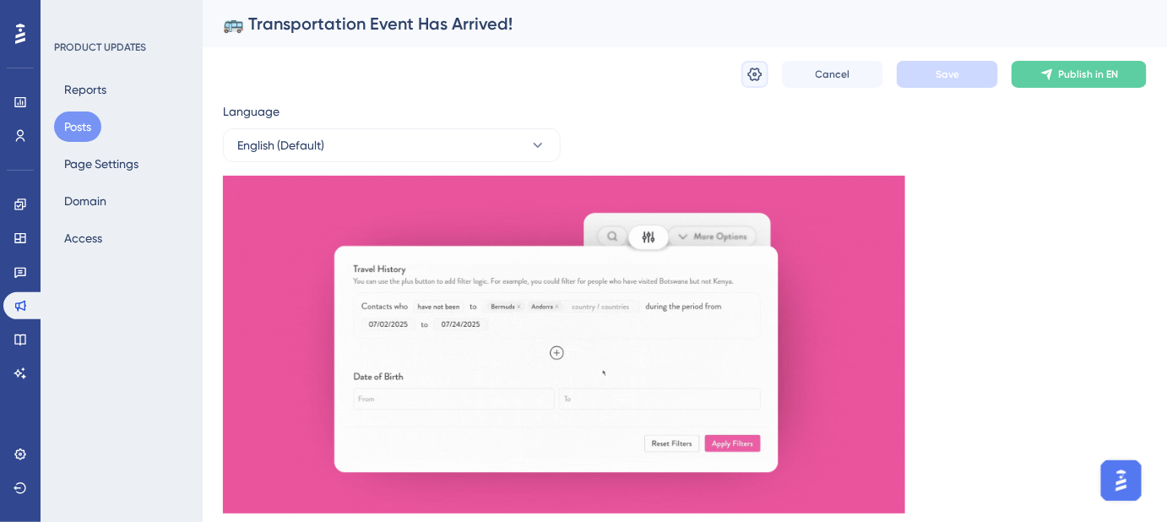
click at [754, 75] on icon at bounding box center [755, 75] width 14 height 14
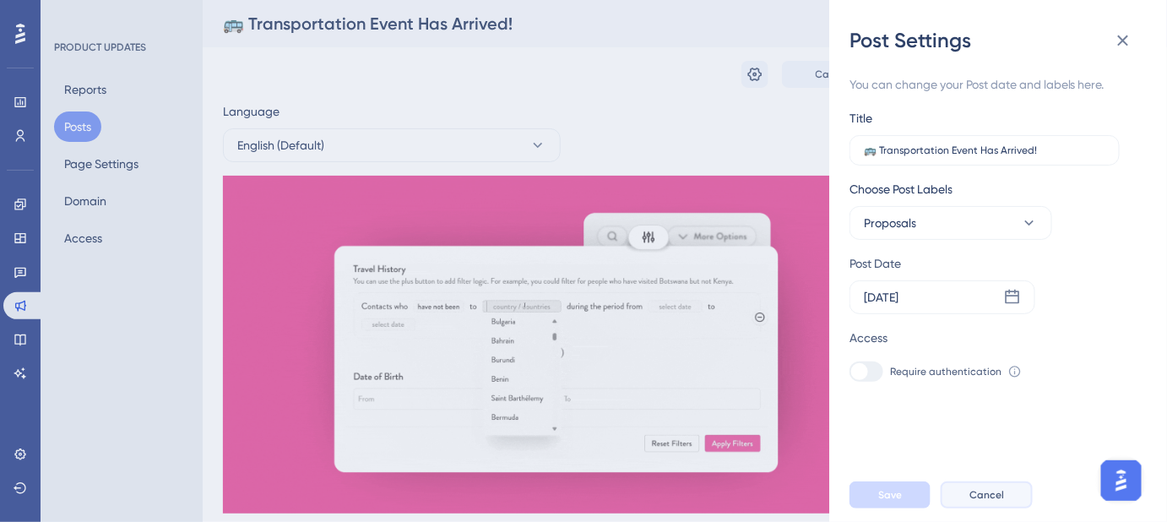
click at [984, 501] on span "Cancel" at bounding box center [986, 495] width 35 height 14
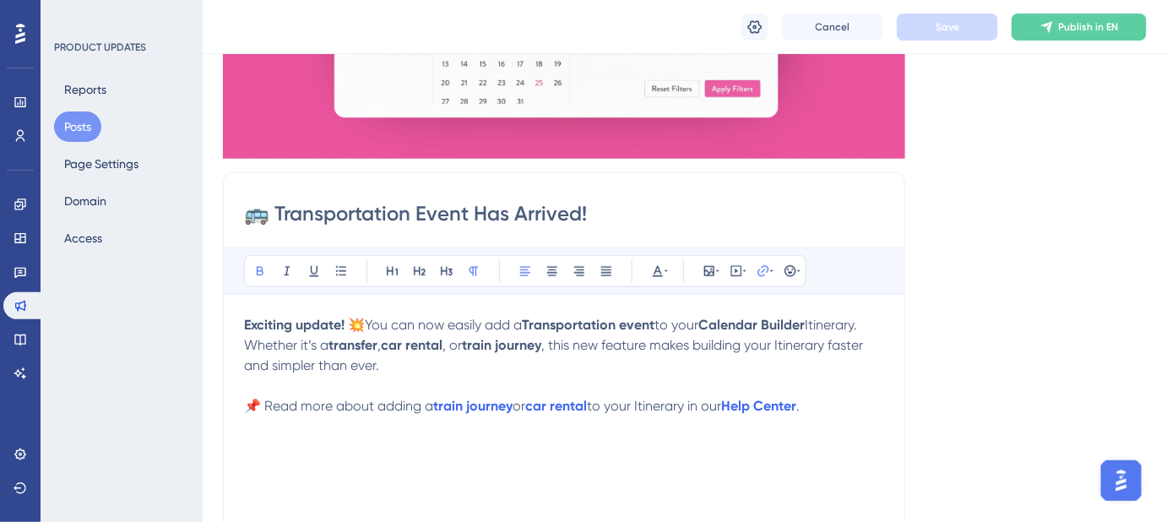
scroll to position [460, 0]
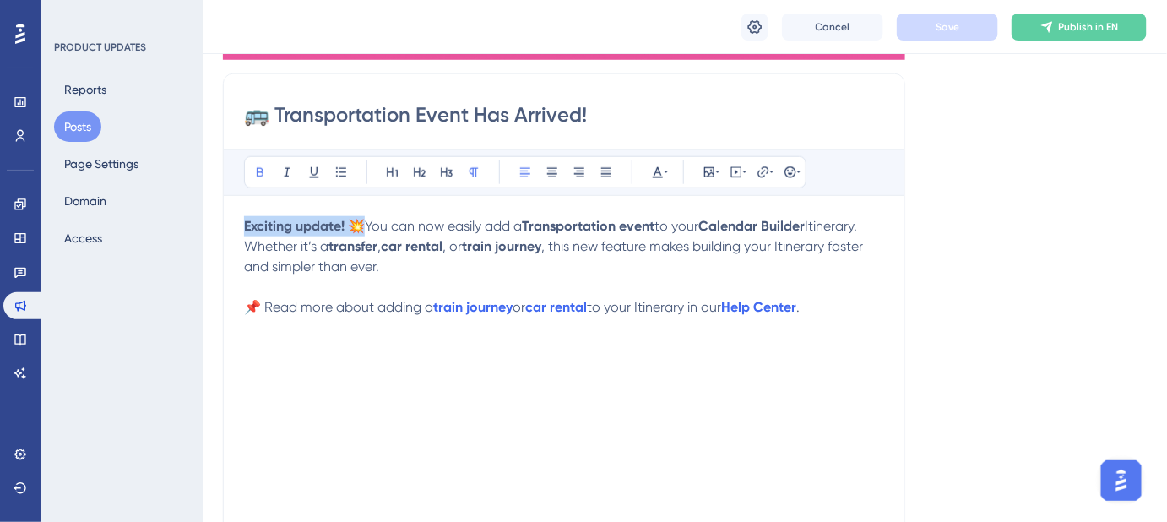
drag, startPoint x: 366, startPoint y: 225, endPoint x: 242, endPoint y: 222, distance: 124.1
click at [242, 222] on div "🚌 Transportation Event Has Arrived! Bold Italic Underline Bullet Point Heading …" at bounding box center [564, 340] width 682 height 535
drag, startPoint x: 328, startPoint y: 224, endPoint x: 235, endPoint y: 225, distance: 93.7
click at [235, 225] on div "🚌 Transportation Event Has Arrived! Bold Italic Underline Bullet Point Heading …" at bounding box center [564, 340] width 682 height 535
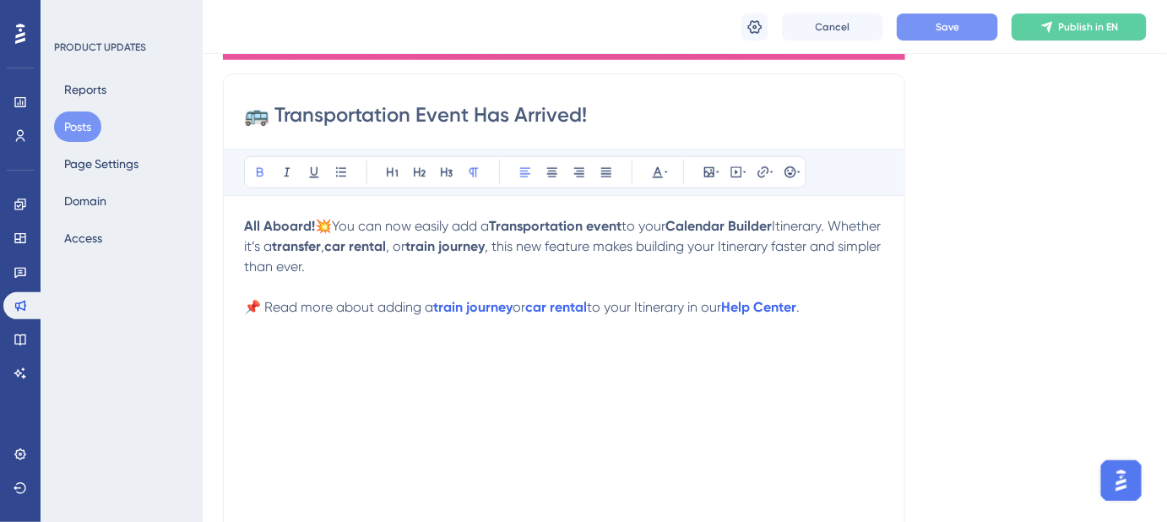
click at [330, 225] on strong "All Aboard!💥" at bounding box center [288, 226] width 88 height 16
click at [308, 218] on strong "All Aboard 🚂" at bounding box center [288, 226] width 88 height 16
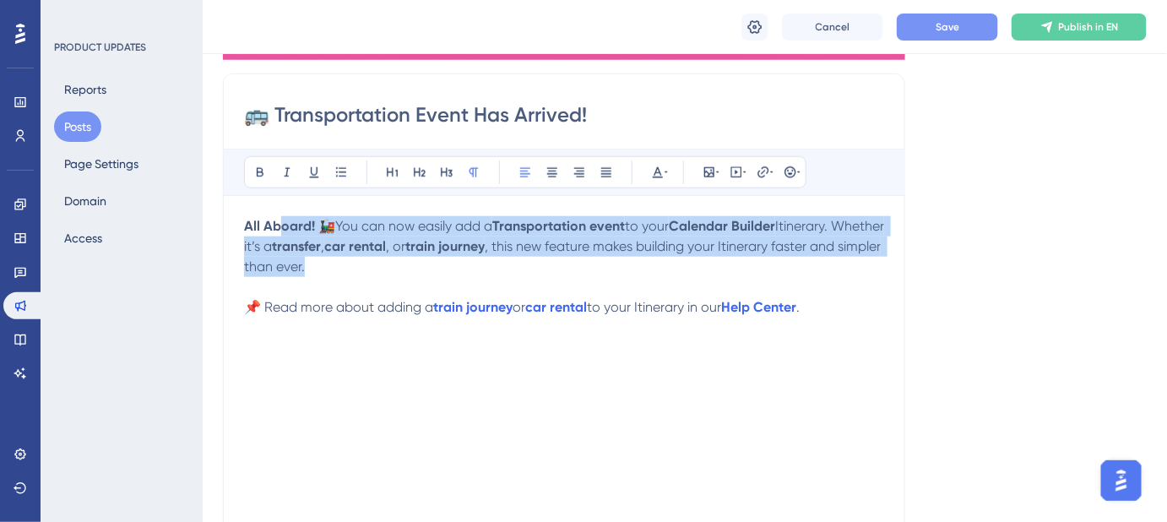
drag, startPoint x: 387, startPoint y: 267, endPoint x: 276, endPoint y: 235, distance: 115.2
click at [276, 235] on p "All Aboard! 🚂 You can now easily add a Transportation event to your Calendar Bu…" at bounding box center [564, 246] width 640 height 61
click at [321, 245] on strong "transfer" at bounding box center [296, 246] width 49 height 16
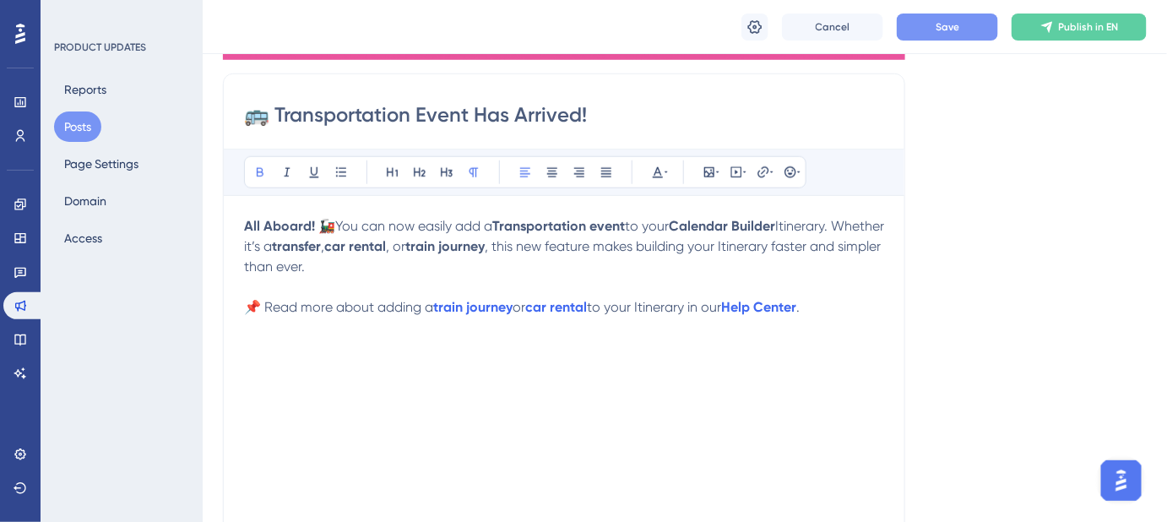
click at [339, 225] on span "You can now easily add a" at bounding box center [413, 226] width 157 height 16
click at [247, 220] on strong "All Aboard!" at bounding box center [279, 226] width 71 height 16
click at [716, 402] on div "🚂 All Aboard! You can now easily add a Transportation event to your Calendar Bu…" at bounding box center [564, 401] width 640 height 371
click at [950, 35] on button "Save" at bounding box center [947, 27] width 101 height 27
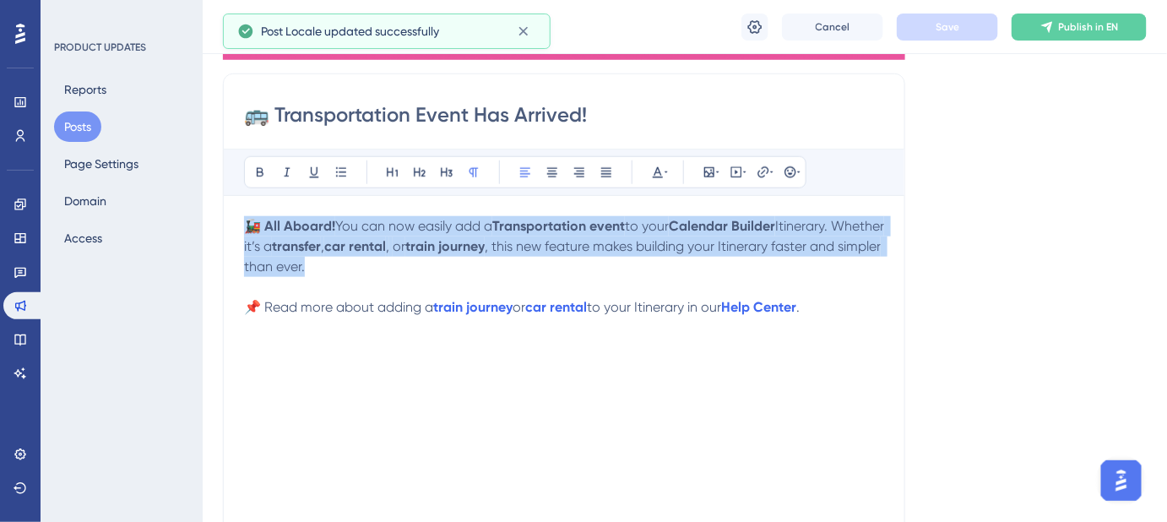
drag, startPoint x: 393, startPoint y: 265, endPoint x: 222, endPoint y: 222, distance: 176.7
click at [222, 222] on div "Performance Users Engagement Widgets Feedback Product Updates Knowledge Base AI…" at bounding box center [685, 433] width 964 height 1786
copy p "🚂 All Aboard! You can now easily add a Transportation event to your Calendar Bu…"
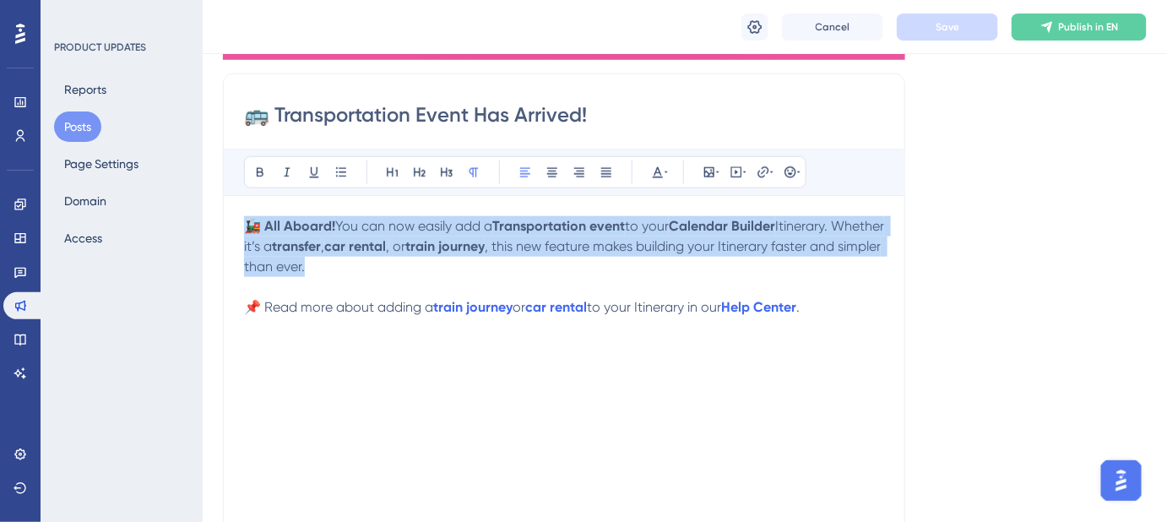
click at [296, 224] on strong "🚂 All Aboard!" at bounding box center [289, 226] width 91 height 16
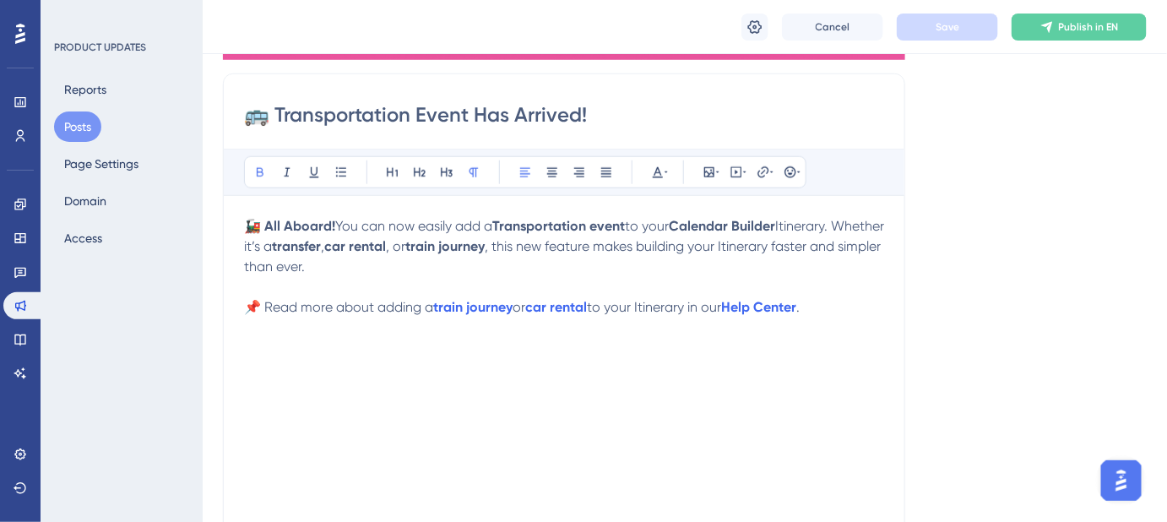
click at [288, 225] on strong "🚂 All Aboard!" at bounding box center [289, 226] width 91 height 16
click at [932, 21] on button "Save" at bounding box center [947, 27] width 101 height 27
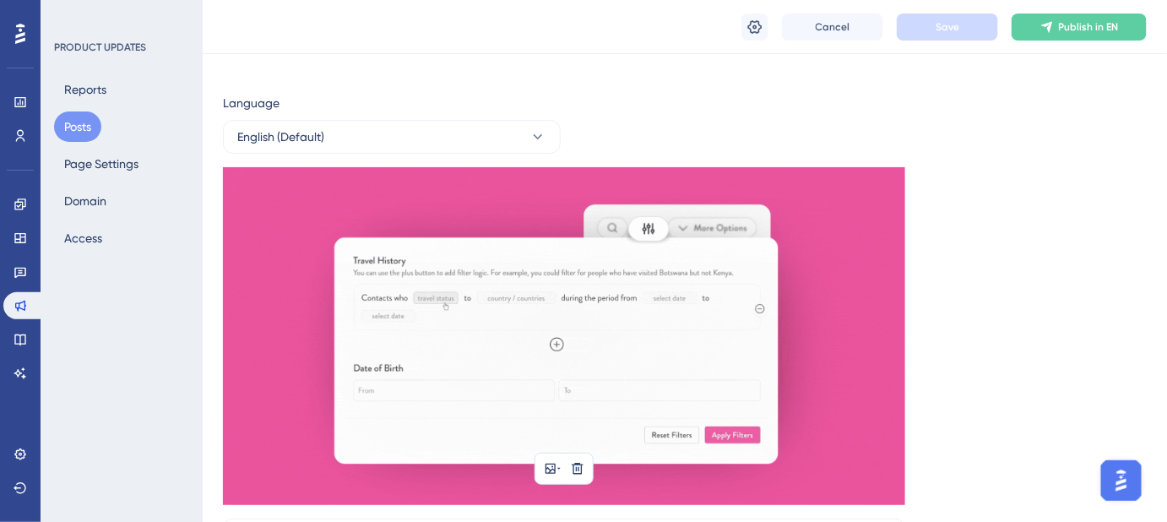
scroll to position [0, 0]
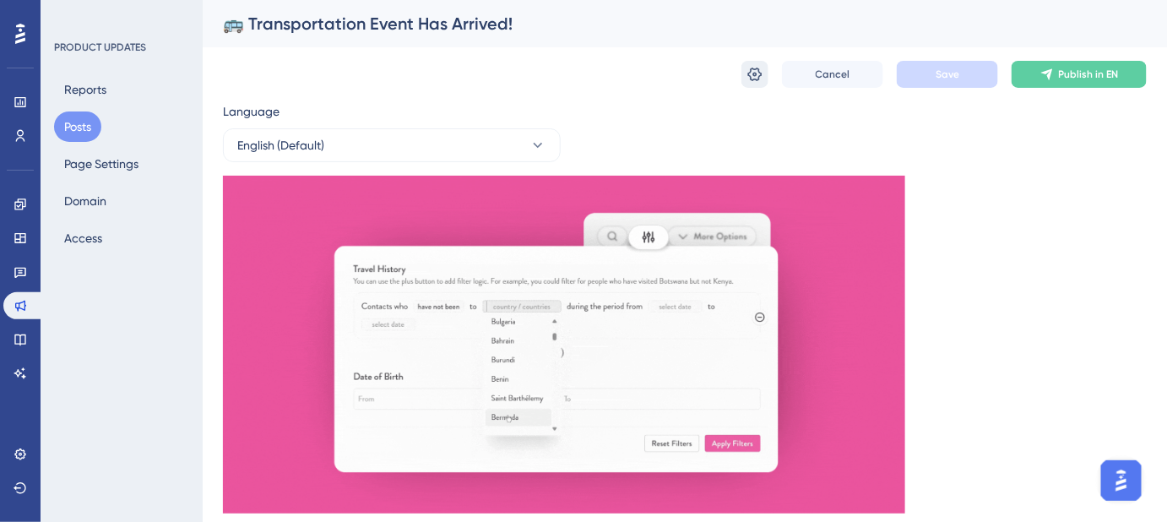
click at [753, 73] on icon at bounding box center [755, 75] width 14 height 14
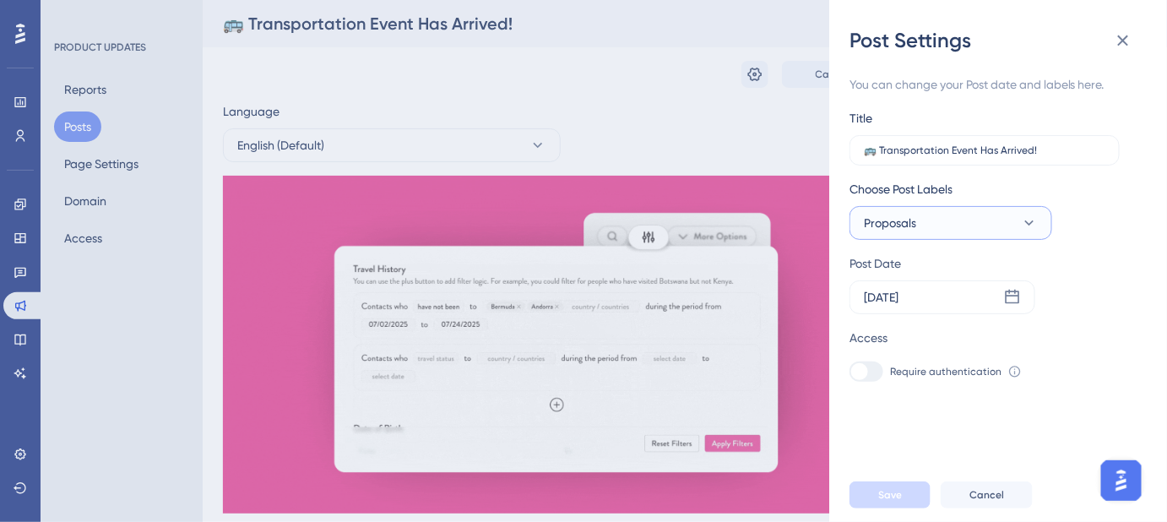
click at [1007, 226] on button "Proposals" at bounding box center [950, 223] width 203 height 34
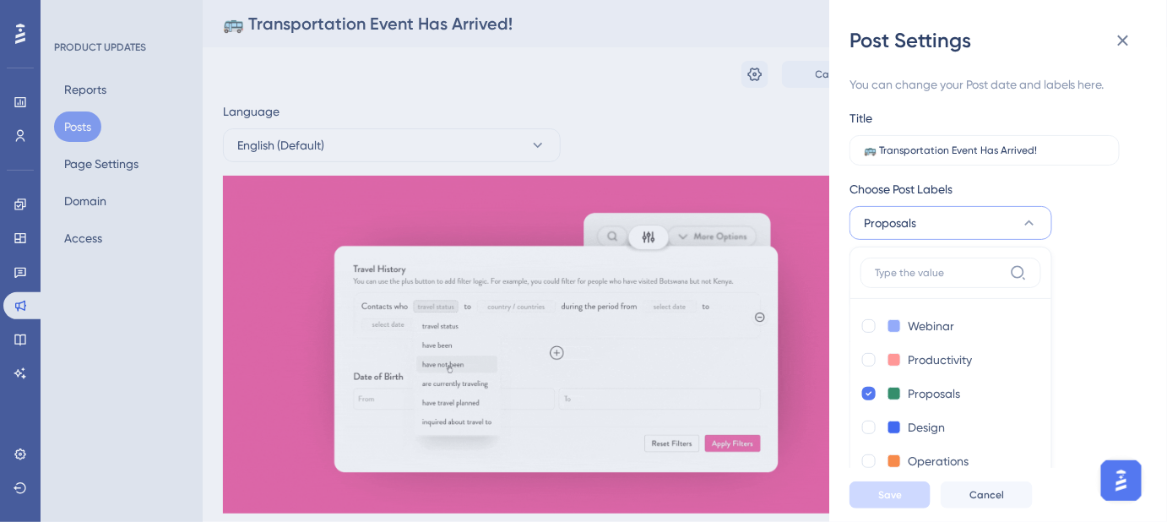
scroll to position [42, 0]
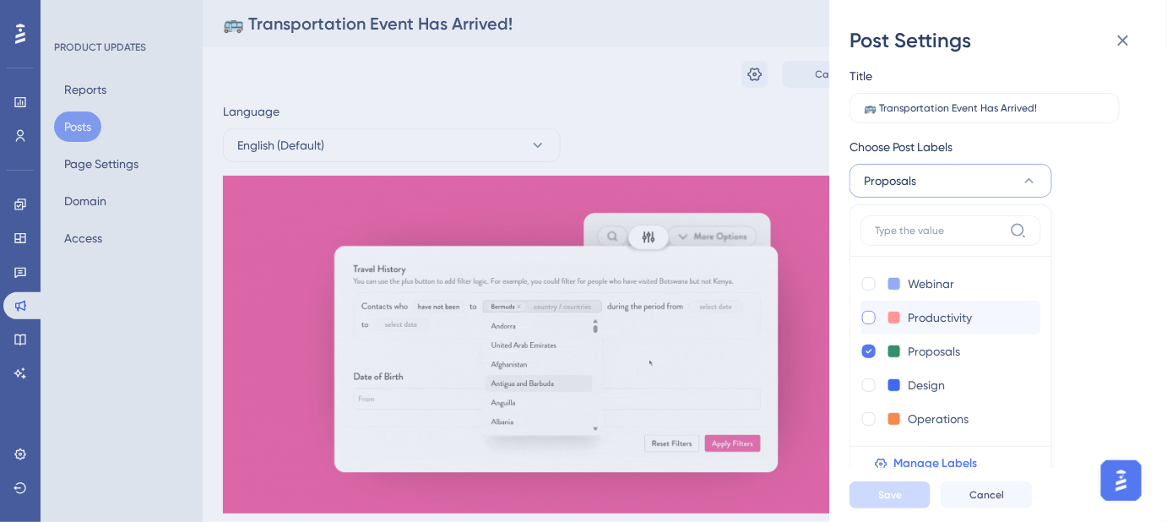
click at [869, 317] on div at bounding box center [869, 318] width 14 height 14
checkbox input "true"
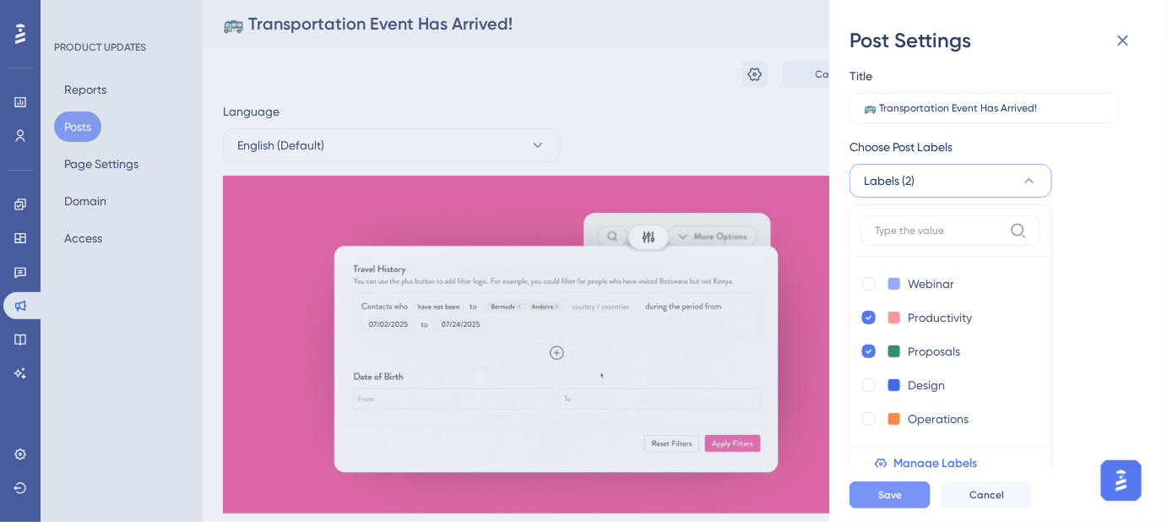
click at [889, 501] on span "Save" at bounding box center [890, 495] width 24 height 14
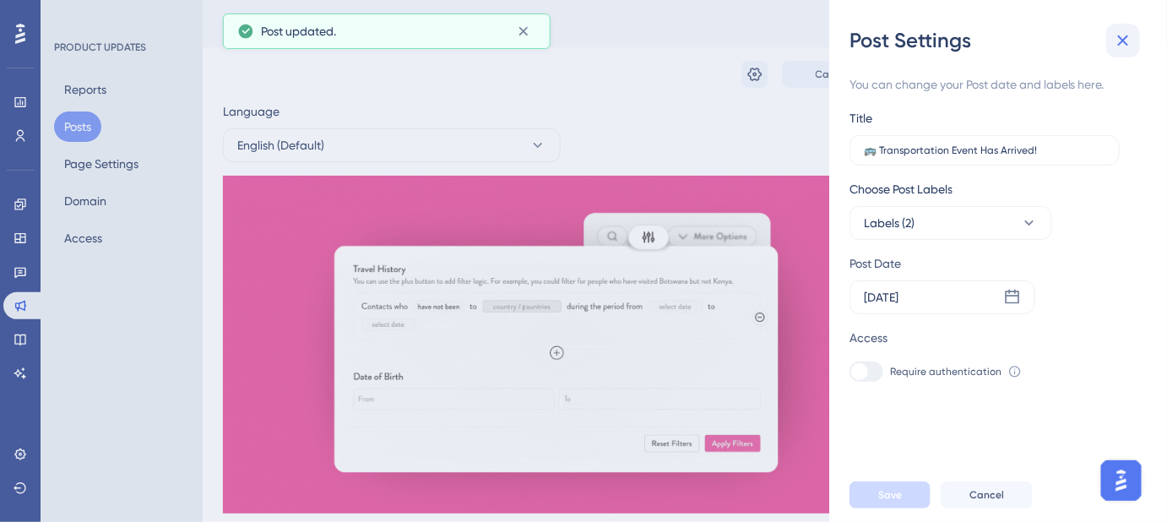
click at [1125, 46] on icon at bounding box center [1123, 40] width 20 height 20
click at [1119, 46] on icon at bounding box center [1123, 40] width 20 height 20
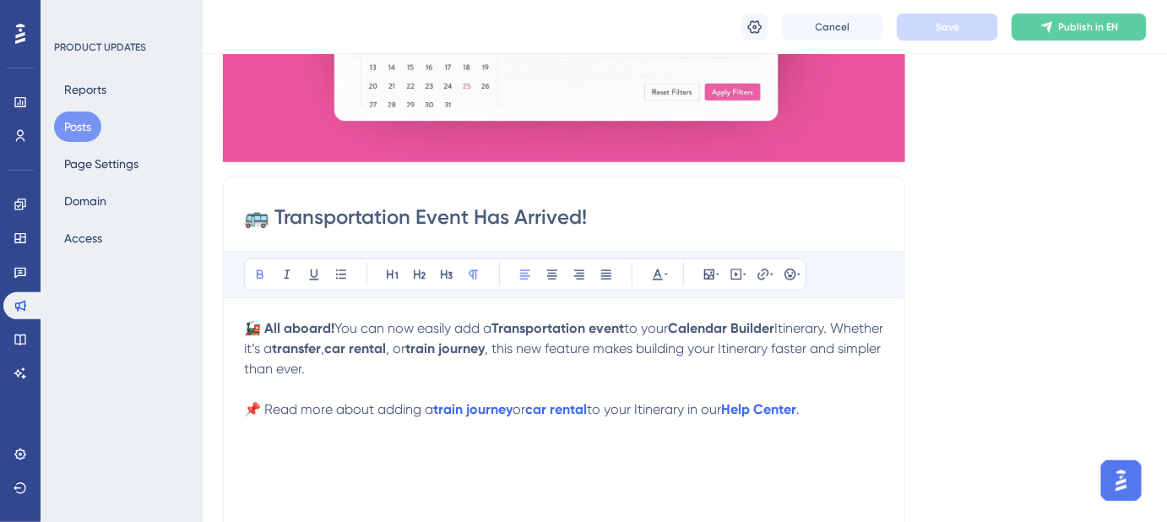
scroll to position [460, 0]
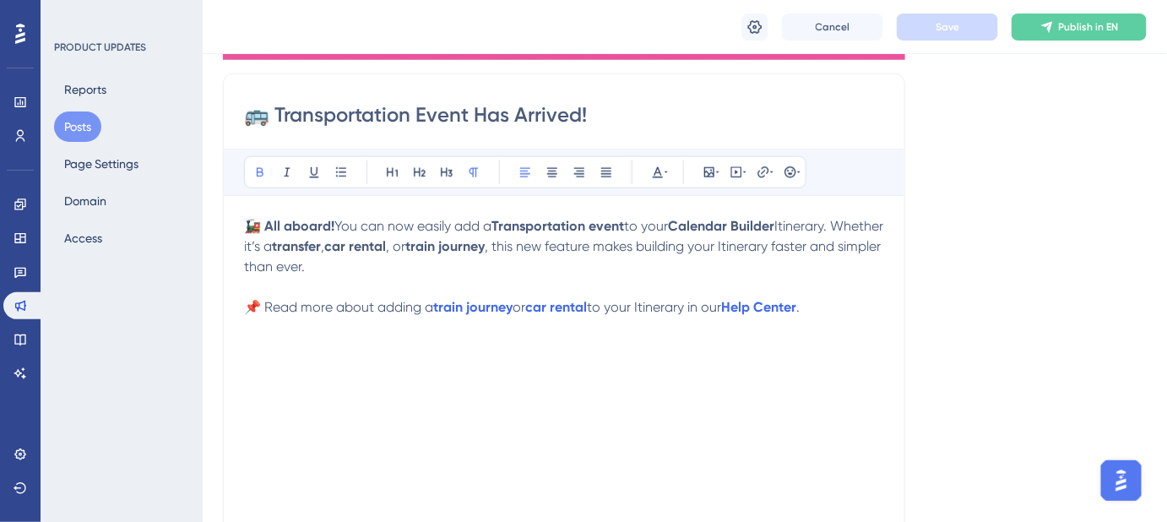
drag, startPoint x: 336, startPoint y: 224, endPoint x: 225, endPoint y: 225, distance: 110.6
click at [225, 225] on div "🚌 Transportation Event Has Arrived! Bold Italic Underline Bullet Point Heading …" at bounding box center [564, 340] width 682 height 535
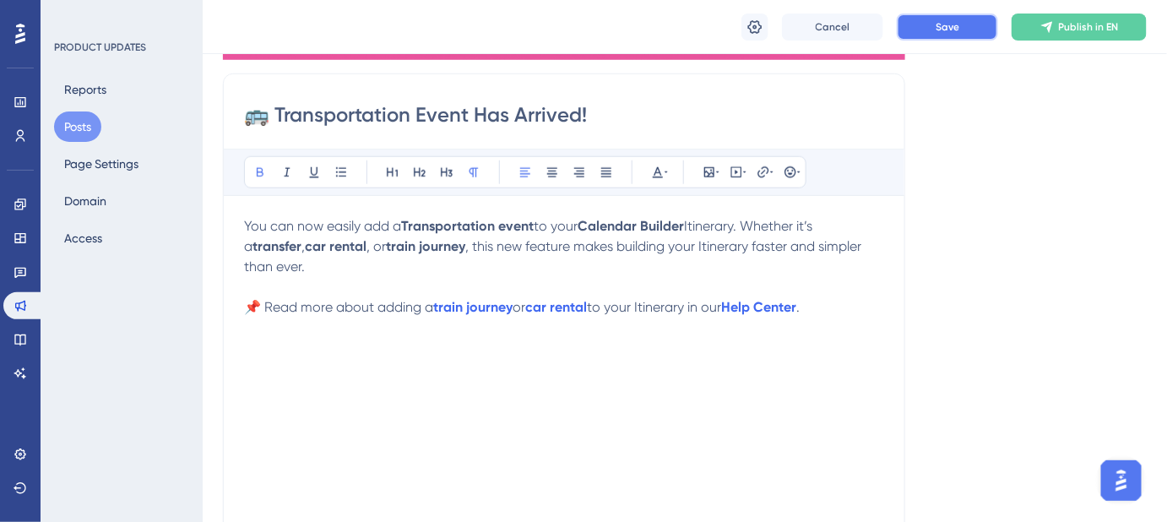
click at [954, 33] on button "Save" at bounding box center [947, 27] width 101 height 27
click at [358, 245] on strong "car rental" at bounding box center [336, 246] width 62 height 16
click at [481, 243] on strong "train journey" at bounding box center [445, 246] width 79 height 16
click at [290, 247] on strong "transfer" at bounding box center [276, 246] width 49 height 16
click at [936, 39] on button "Save" at bounding box center [947, 27] width 101 height 27
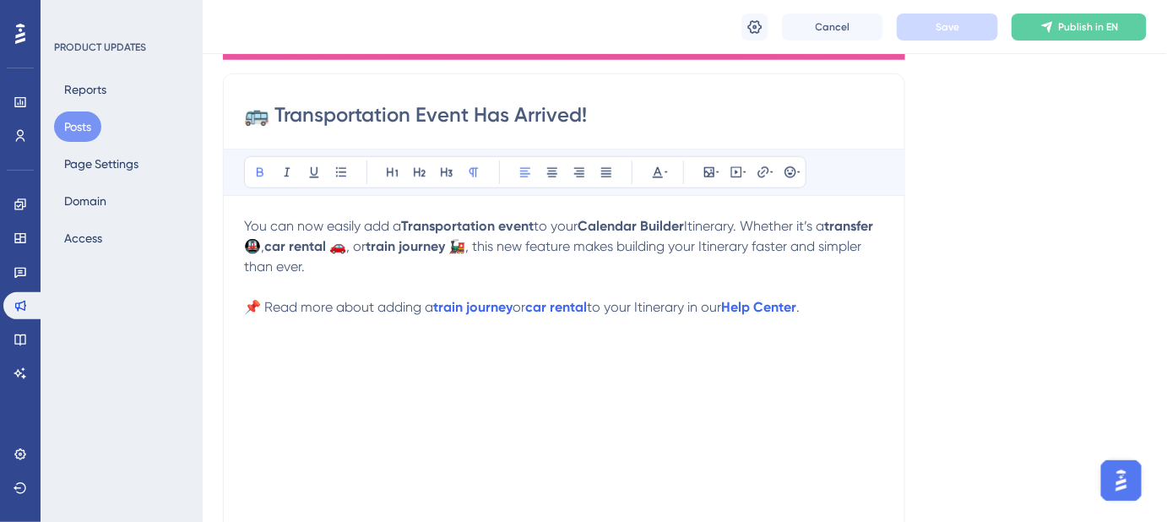
click at [264, 249] on span "," at bounding box center [262, 246] width 3 height 16
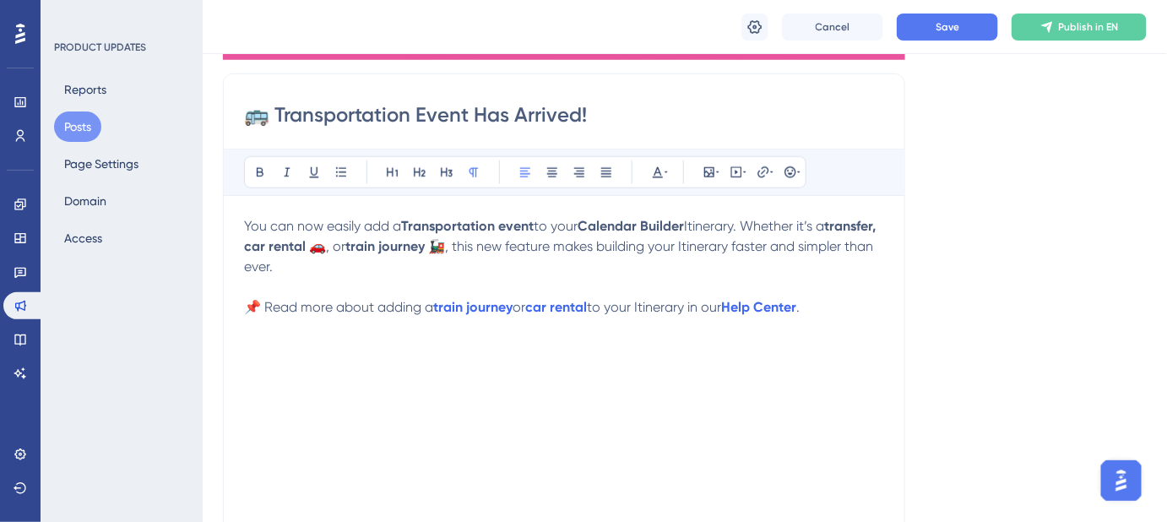
click at [333, 245] on strong at bounding box center [330, 246] width 3 height 16
click at [378, 247] on strong "transfer, car rental 🚗" at bounding box center [561, 236] width 635 height 36
click at [425, 247] on strong "train journey 🚂" at bounding box center [375, 246] width 100 height 16
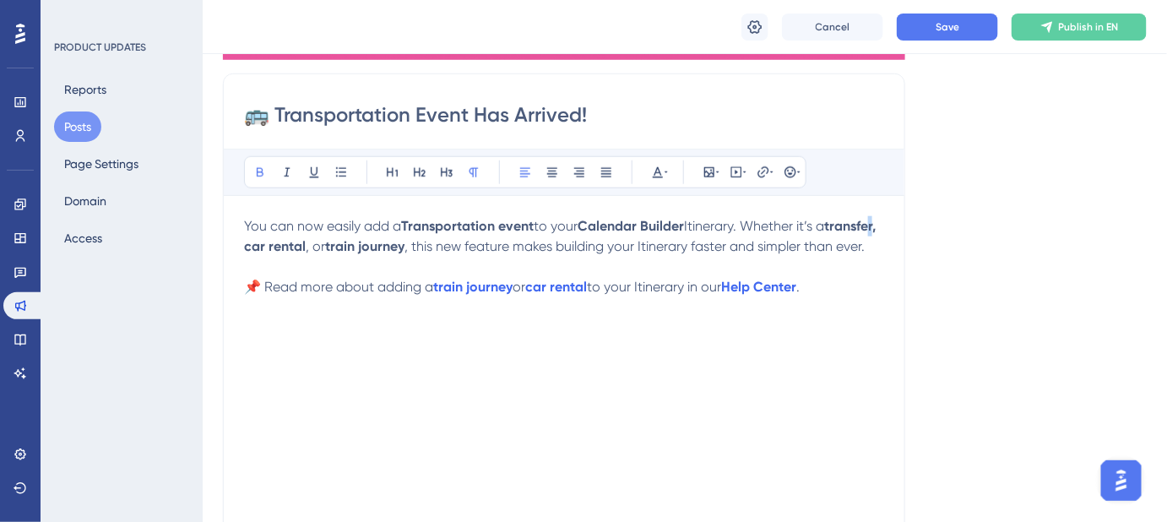
click at [292, 247] on strong "transfer, car rental" at bounding box center [561, 236] width 635 height 36
click at [293, 247] on strong "transfer, car rental" at bounding box center [561, 236] width 635 height 36
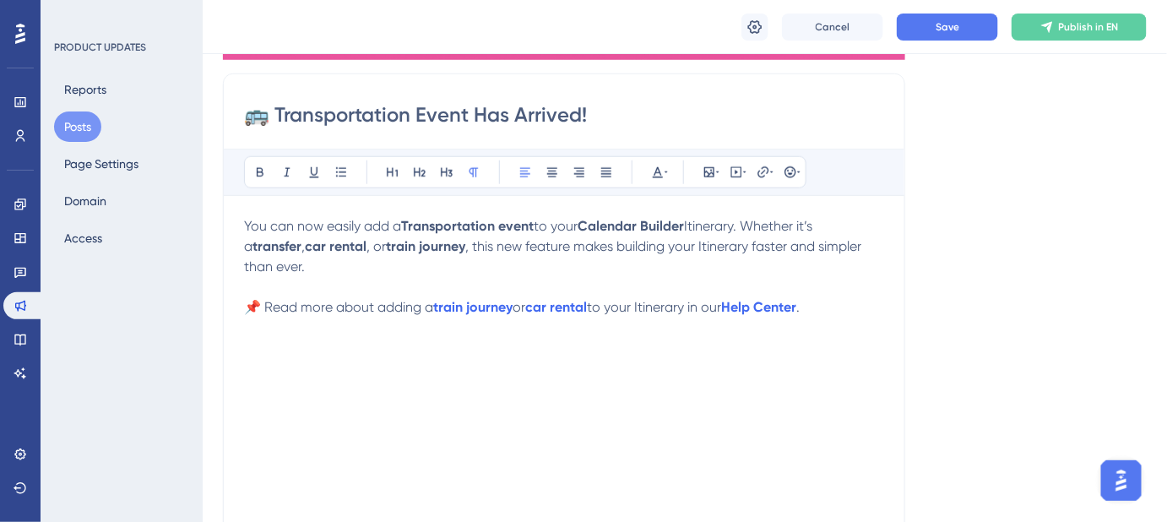
click at [419, 382] on div "You can now easily add a Transportation event to your Calendar Builder Itinerar…" at bounding box center [564, 401] width 640 height 371
click at [954, 33] on span "Save" at bounding box center [947, 27] width 24 height 14
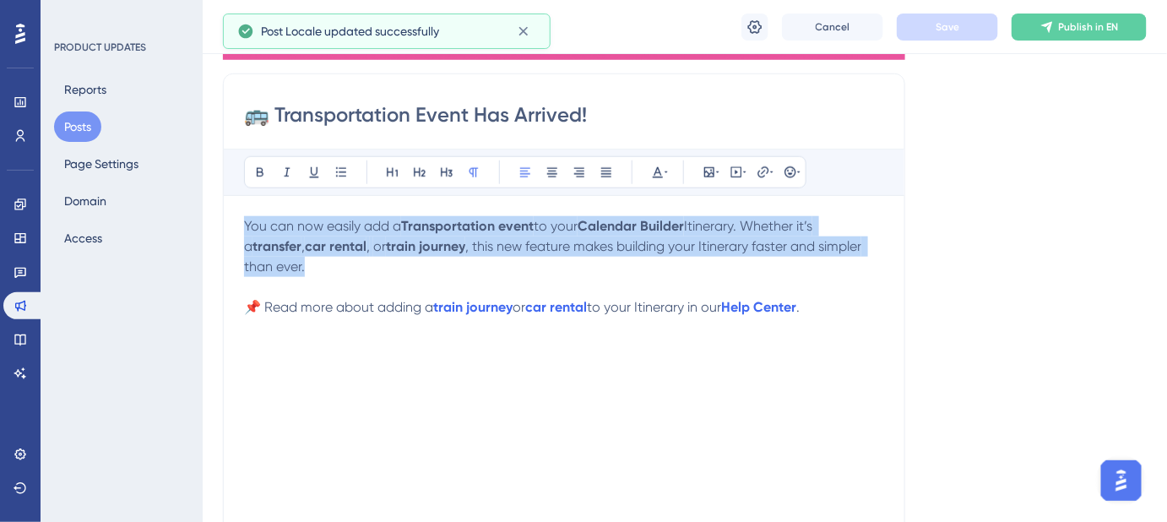
drag, startPoint x: 307, startPoint y: 270, endPoint x: 239, endPoint y: 231, distance: 78.6
click at [239, 231] on div "🚌 Transportation Event Has Arrived! Bold Italic Underline Bullet Point Heading …" at bounding box center [564, 340] width 682 height 535
copy p "You can now easily add a Transportation event to your Calendar Builder Itinerar…"
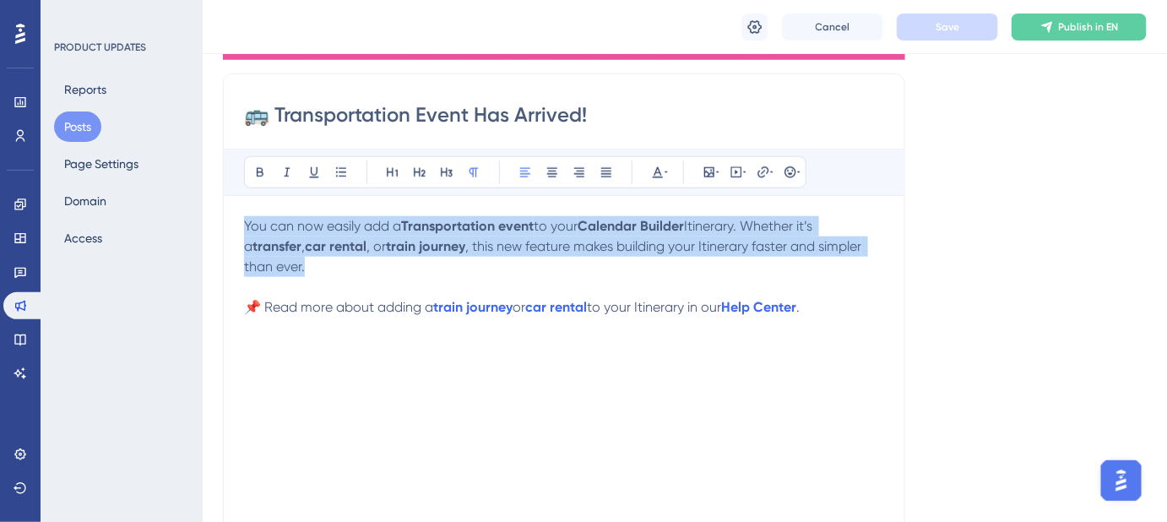
click at [562, 272] on p "You can now easily add a Transportation event to your Calendar Builder Itinerar…" at bounding box center [564, 246] width 640 height 61
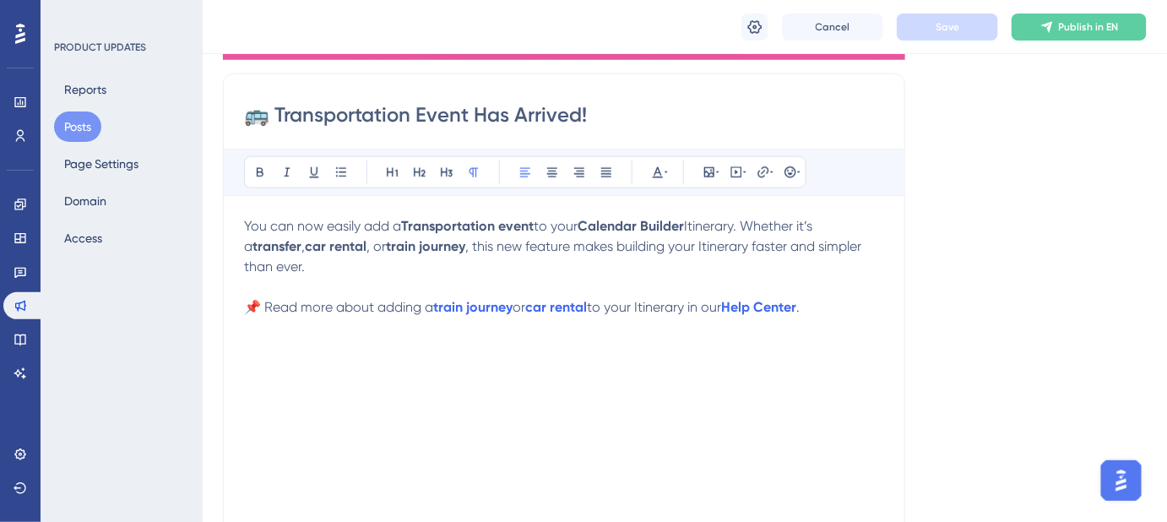
click at [645, 247] on span ", this new feature makes building your Itinerary faster and simpler" at bounding box center [663, 246] width 396 height 16
click at [947, 30] on span "Save" at bounding box center [947, 27] width 24 height 14
drag, startPoint x: 813, startPoint y: 306, endPoint x: 696, endPoint y: 307, distance: 116.5
click at [696, 307] on p "📌 Read more about adding a train journey or car rental to your Itinerary in our…" at bounding box center [564, 307] width 640 height 20
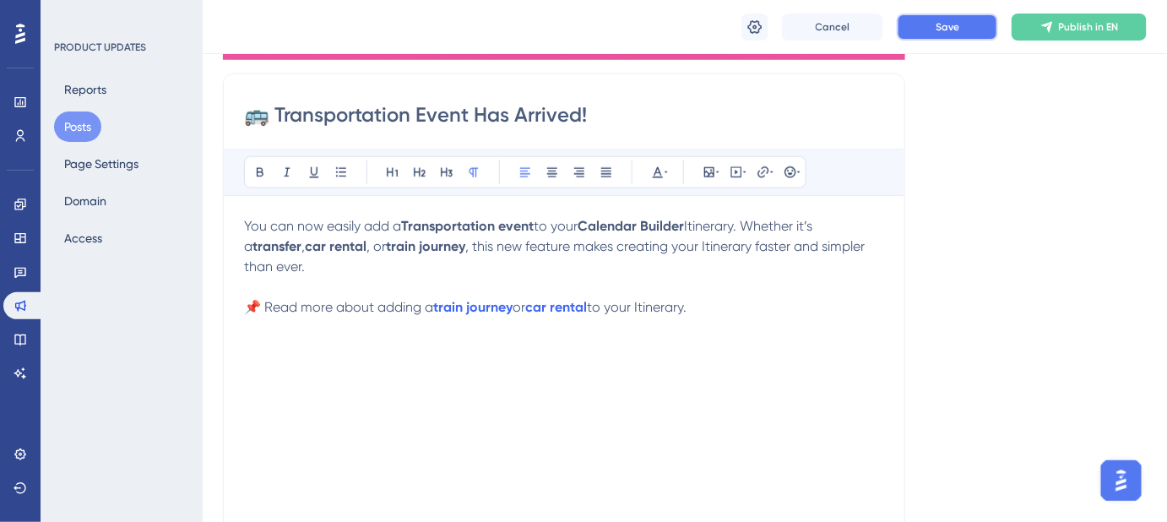
click at [920, 26] on button "Save" at bounding box center [947, 27] width 101 height 27
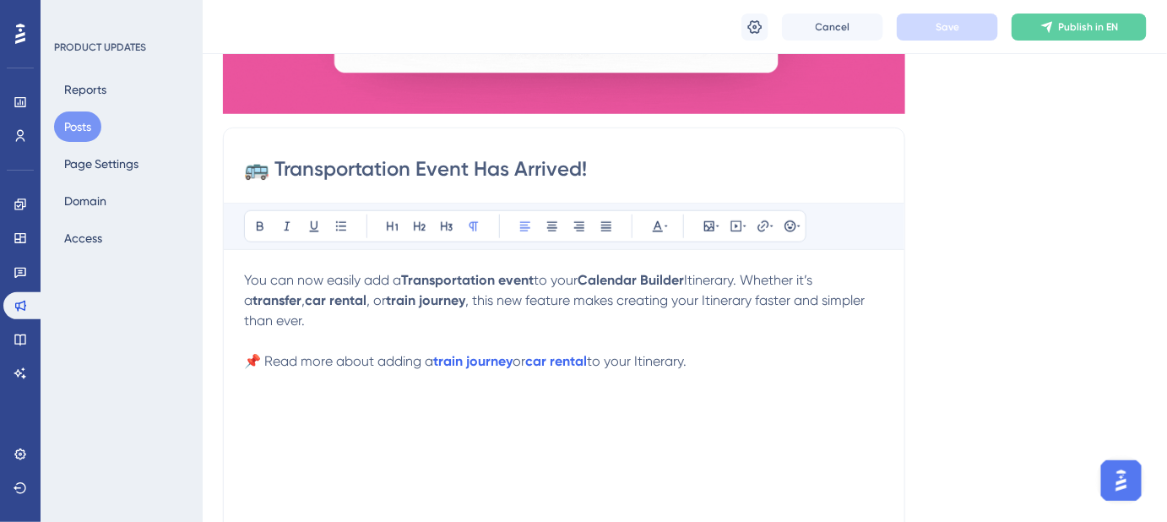
scroll to position [383, 0]
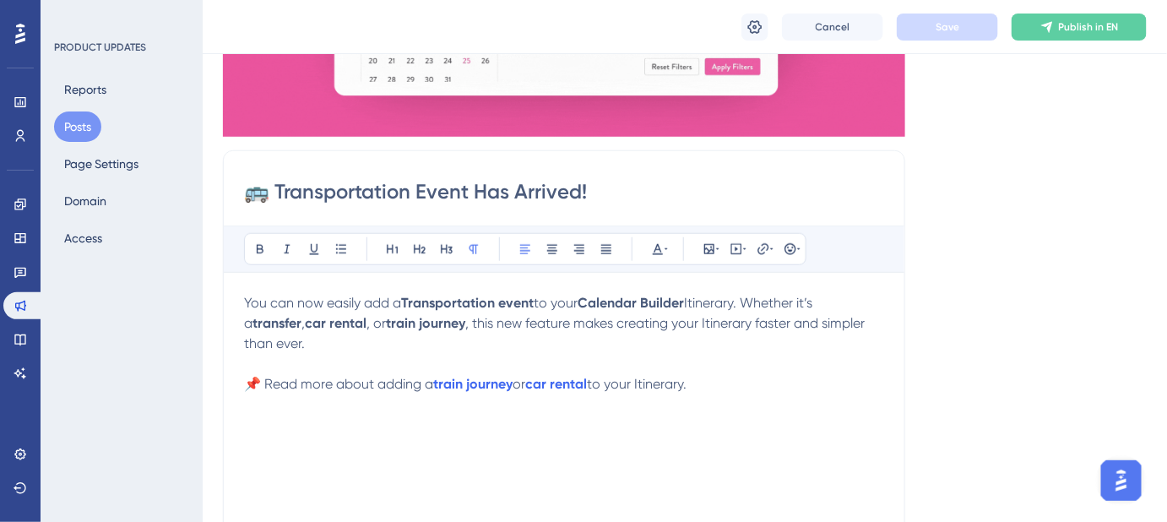
click at [246, 296] on span "You can now easily add a" at bounding box center [322, 303] width 157 height 16
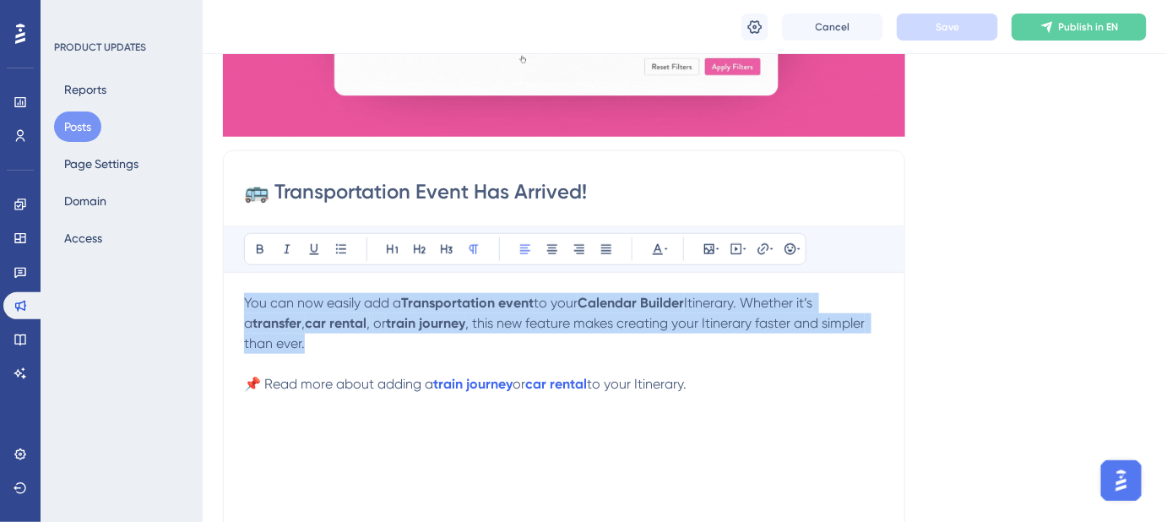
drag, startPoint x: 308, startPoint y: 344, endPoint x: 234, endPoint y: 306, distance: 83.4
click at [234, 306] on div "🚌 Transportation Event Has Arrived! Bold Italic Underline Bullet Point Heading …" at bounding box center [564, 417] width 682 height 535
copy p "You can now easily add a Transportation event to your Calendar Builder Itinerar…"
click at [882, 341] on p "You can now easily add a Transportation event to your Calendar Builder Itinerar…" at bounding box center [564, 323] width 640 height 61
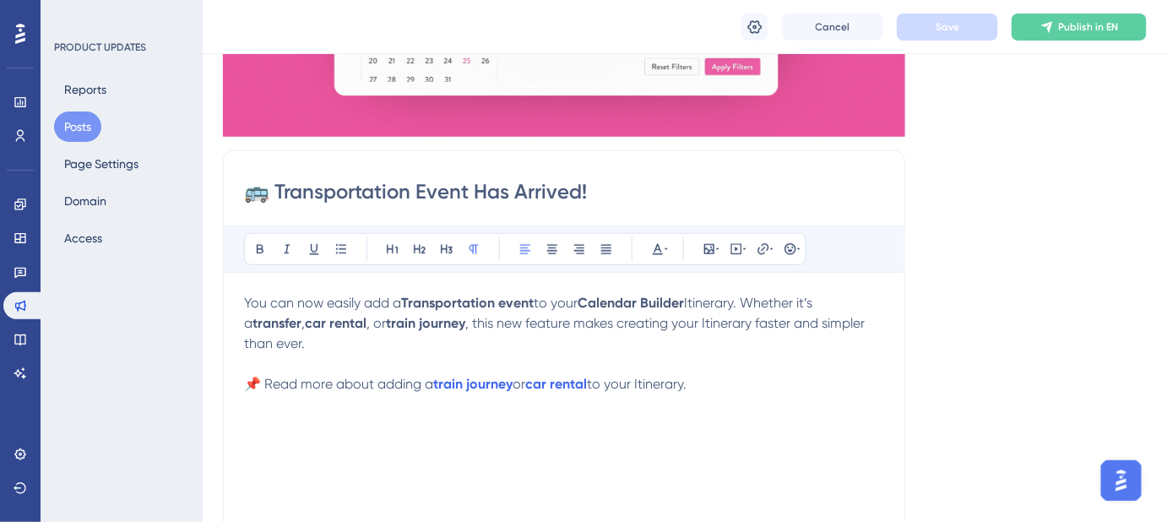
click at [245, 300] on span "You can now easily add a" at bounding box center [322, 303] width 157 height 16
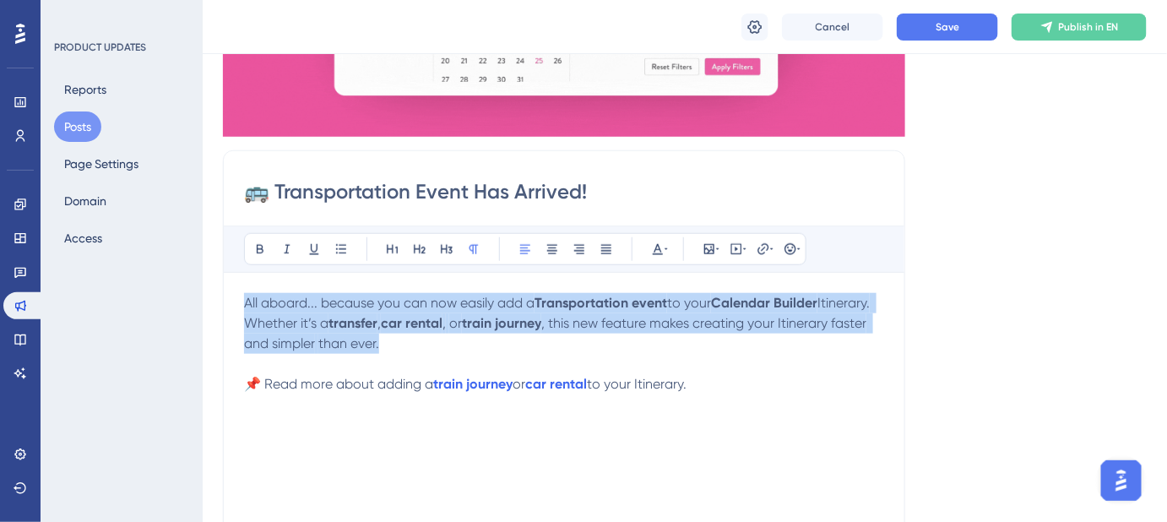
drag, startPoint x: 369, startPoint y: 338, endPoint x: 244, endPoint y: 307, distance: 128.6
click at [245, 309] on p "All aboard... because you can now easily add a Transportation event to your Cal…" at bounding box center [564, 323] width 640 height 61
copy p "All aboard... because you can now easily add a Transportation event to your Cal…"
click at [439, 354] on p at bounding box center [564, 364] width 640 height 20
drag, startPoint x: 404, startPoint y: 344, endPoint x: 229, endPoint y: 305, distance: 180.0
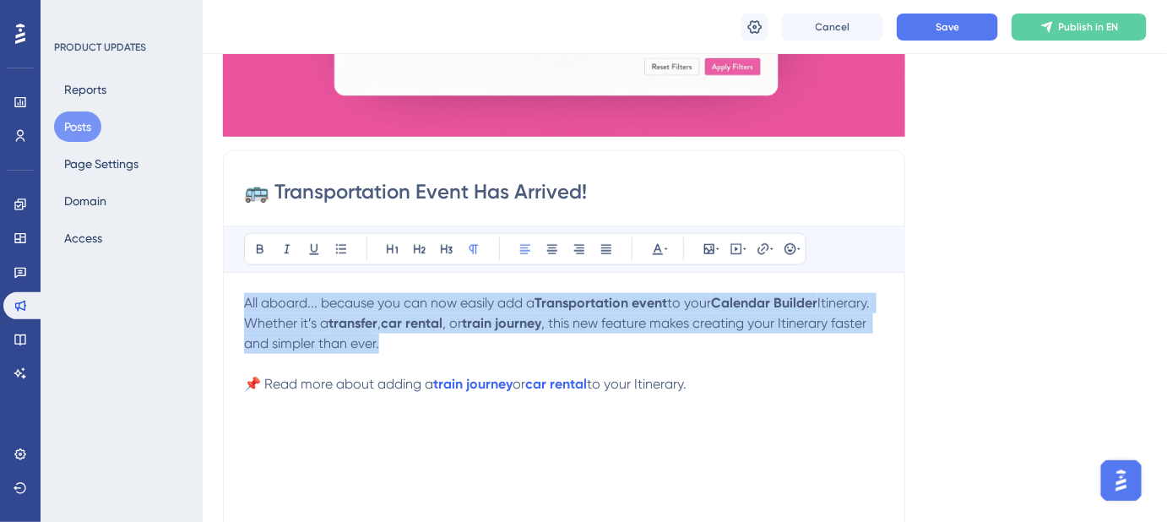
click at [229, 305] on div "🚌 Transportation Event Has Arrived! Bold Italic Underline Bullet Point Heading …" at bounding box center [564, 417] width 682 height 535
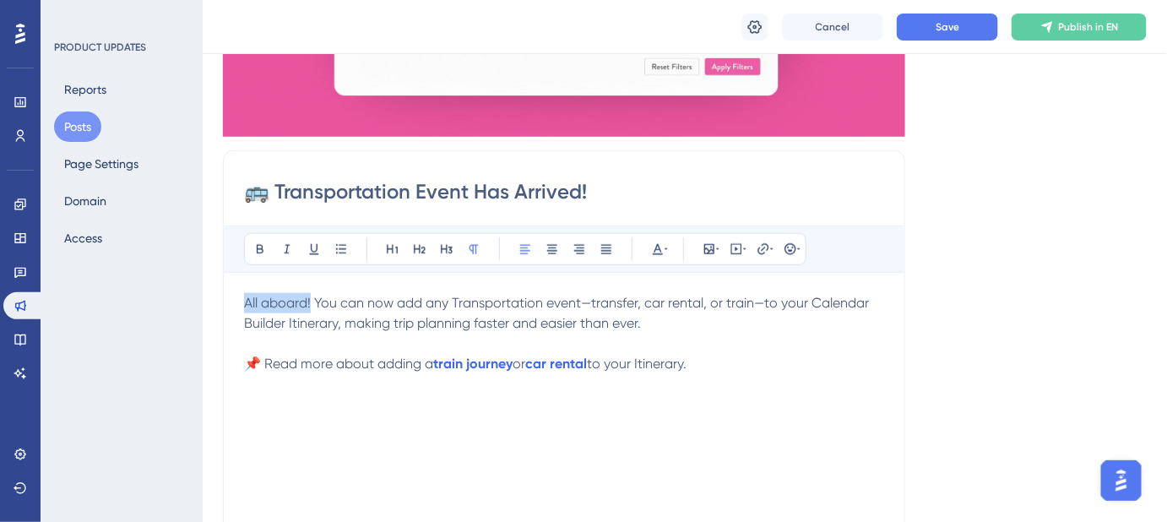
drag, startPoint x: 310, startPoint y: 301, endPoint x: 241, endPoint y: 301, distance: 68.4
click at [241, 301] on div "🚌 Transportation Event Has Arrived! Bold Italic Underline Bullet Point Heading …" at bounding box center [564, 417] width 682 height 535
click at [247, 301] on strong "All aboard!" at bounding box center [279, 303] width 70 height 16
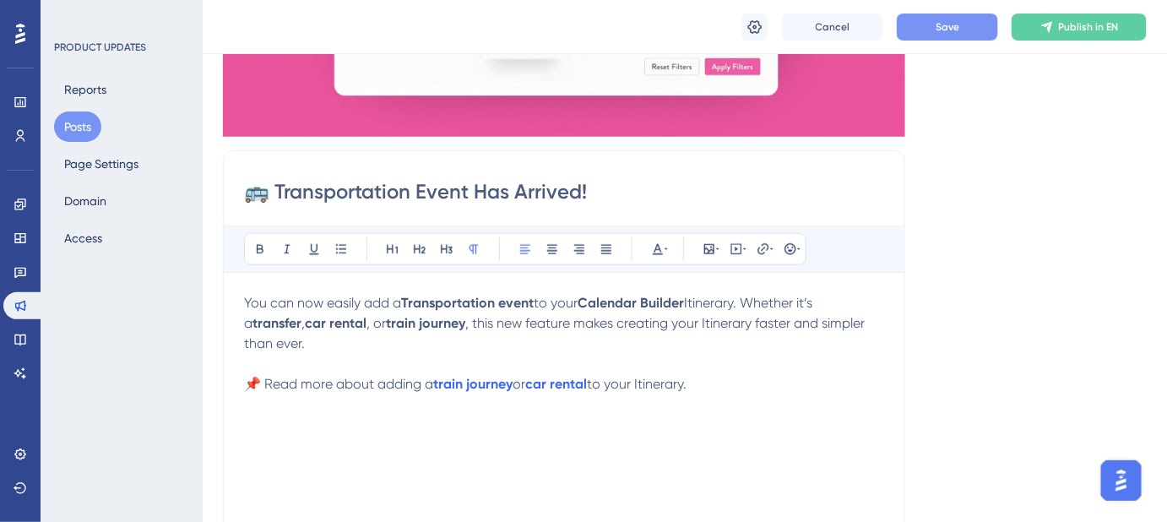
click at [962, 30] on button "Save" at bounding box center [947, 27] width 101 height 27
click at [245, 299] on span "You can now easily add a" at bounding box center [322, 303] width 157 height 16
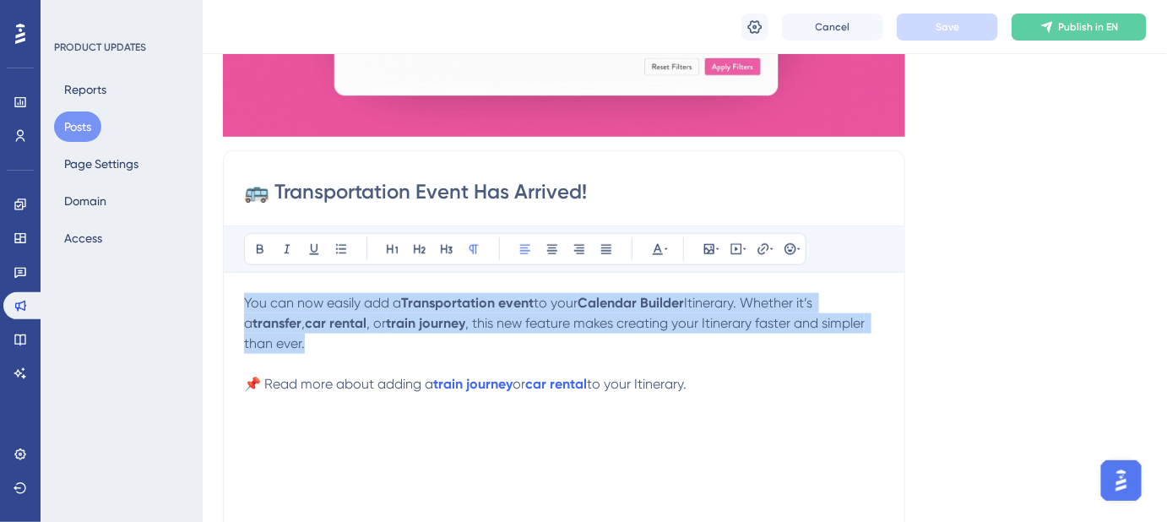
drag, startPoint x: 310, startPoint y: 350, endPoint x: 241, endPoint y: 301, distance: 83.6
click at [241, 301] on div "🚌 Transportation Event Has Arrived! Bold Italic Underline Bullet Point Heading …" at bounding box center [564, 417] width 682 height 535
copy p "You can now easily add a Transportation event to your Calendar Builder Itinerar…"
click at [799, 350] on p "You can now easily add a Transportation event to your Calendar Builder Itinerar…" at bounding box center [564, 323] width 640 height 61
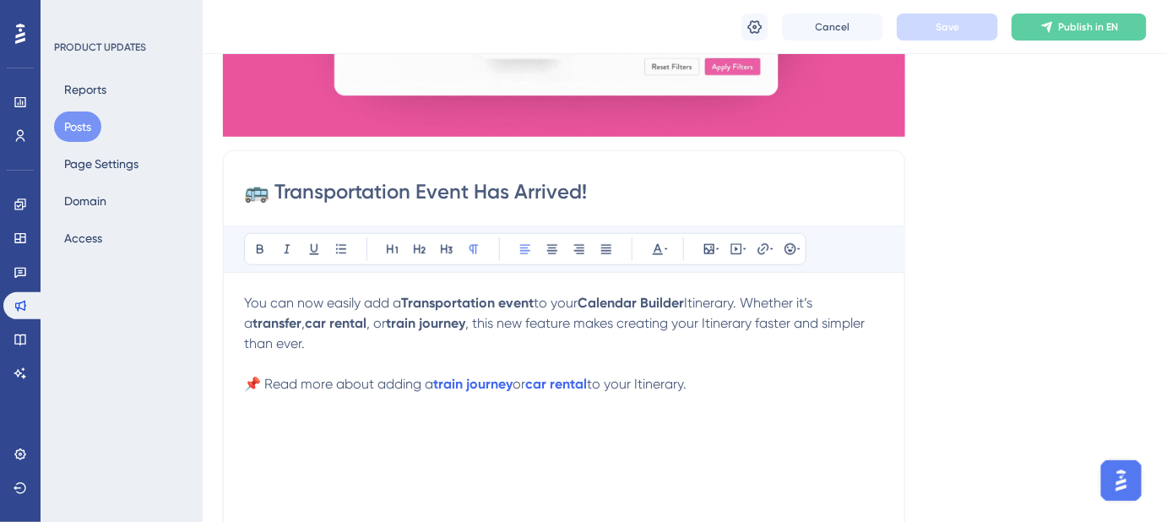
click at [244, 295] on span "You can now easily add a" at bounding box center [322, 303] width 157 height 16
click at [285, 304] on span "All abord and easily add a" at bounding box center [324, 303] width 160 height 16
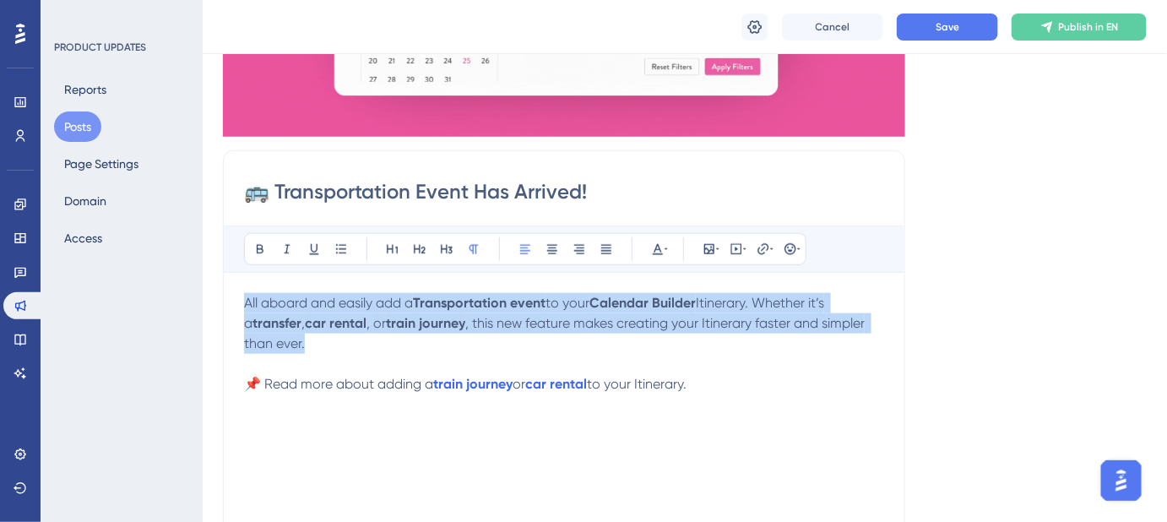
drag, startPoint x: 281, startPoint y: 333, endPoint x: 238, endPoint y: 295, distance: 56.9
click at [238, 295] on div "🚌 Transportation Event Has Arrived! Bold Italic Underline Bullet Point Heading …" at bounding box center [564, 417] width 682 height 535
copy p "All aboard and easily add a Transportation event to your Calendar Builder Itine…"
click at [349, 333] on p "All aboard and easily add a Transportation event to your Calendar Builder Itine…" at bounding box center [564, 323] width 640 height 61
drag, startPoint x: 318, startPoint y: 343, endPoint x: 236, endPoint y: 306, distance: 89.9
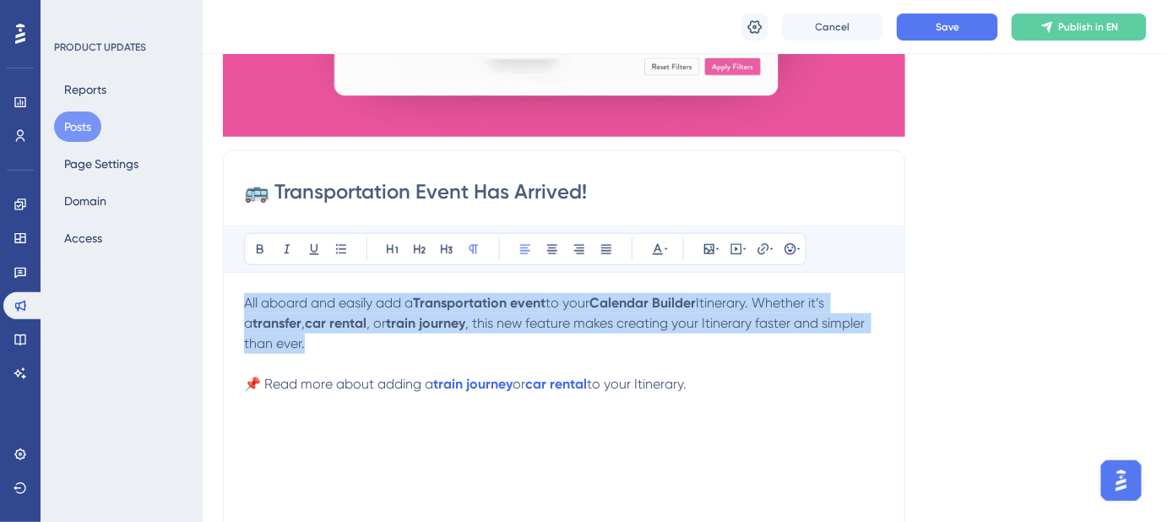
click at [236, 306] on div "🚌 Transportation Event Has Arrived! Bold Italic Underline Bullet Point Heading …" at bounding box center [564, 417] width 682 height 535
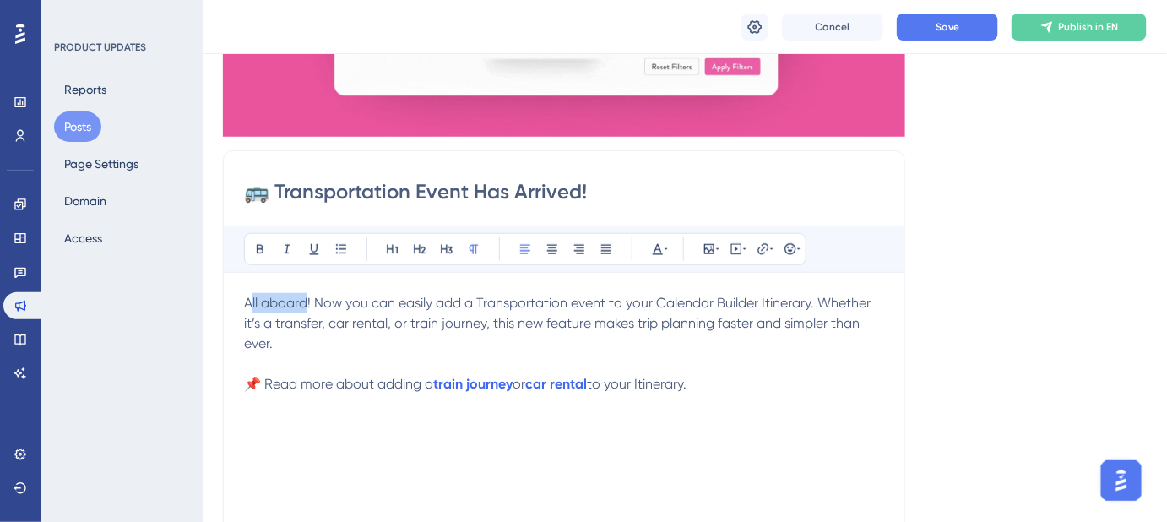
drag, startPoint x: 308, startPoint y: 301, endPoint x: 252, endPoint y: 301, distance: 56.6
click at [252, 301] on span "All aboard! Now you can easily add a Transportation event to your Calendar Buil…" at bounding box center [559, 323] width 630 height 57
click at [262, 305] on span "All aboard! Now you can easily add a Transportation event to your Calendar Buil…" at bounding box center [559, 323] width 630 height 57
click at [247, 300] on span "All aboard! Now you can easily add a Transportation event to your Calendar Buil…" at bounding box center [559, 323] width 630 height 57
drag, startPoint x: 310, startPoint y: 303, endPoint x: 300, endPoint y: 301, distance: 10.3
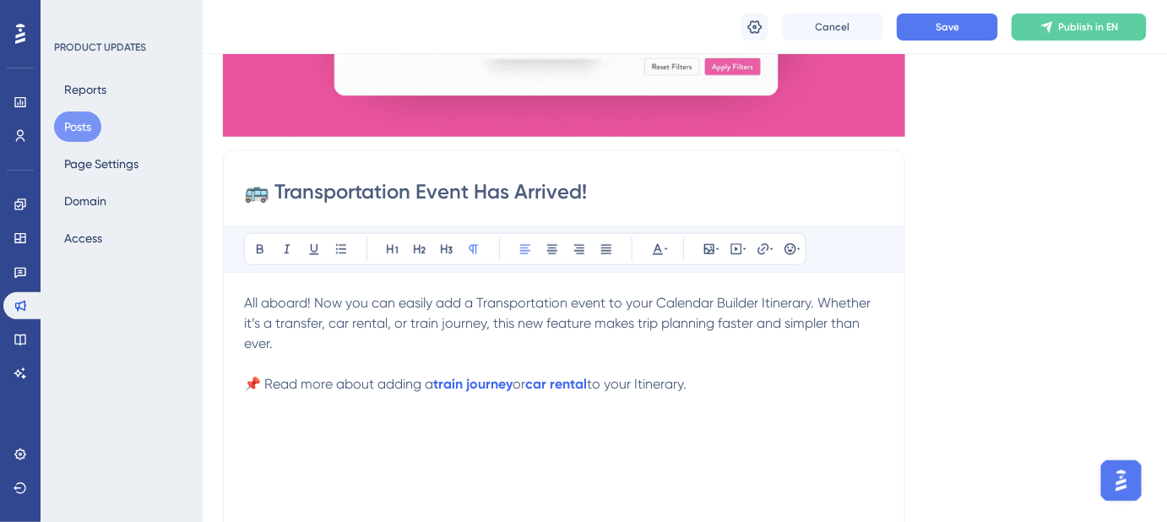
click at [298, 301] on span "All aboard! Now you can easily add a Transportation event to your Calendar Buil…" at bounding box center [559, 323] width 630 height 57
drag, startPoint x: 311, startPoint y: 297, endPoint x: 243, endPoint y: 299, distance: 67.6
click at [243, 299] on div "🚌 Transportation Event Has Arrived! Bold Italic Underline Bullet Point Heading …" at bounding box center [564, 417] width 682 height 535
click at [245, 295] on strong "All aboard!" at bounding box center [279, 303] width 70 height 16
click at [253, 301] on strong "All aboard!" at bounding box center [279, 303] width 70 height 16
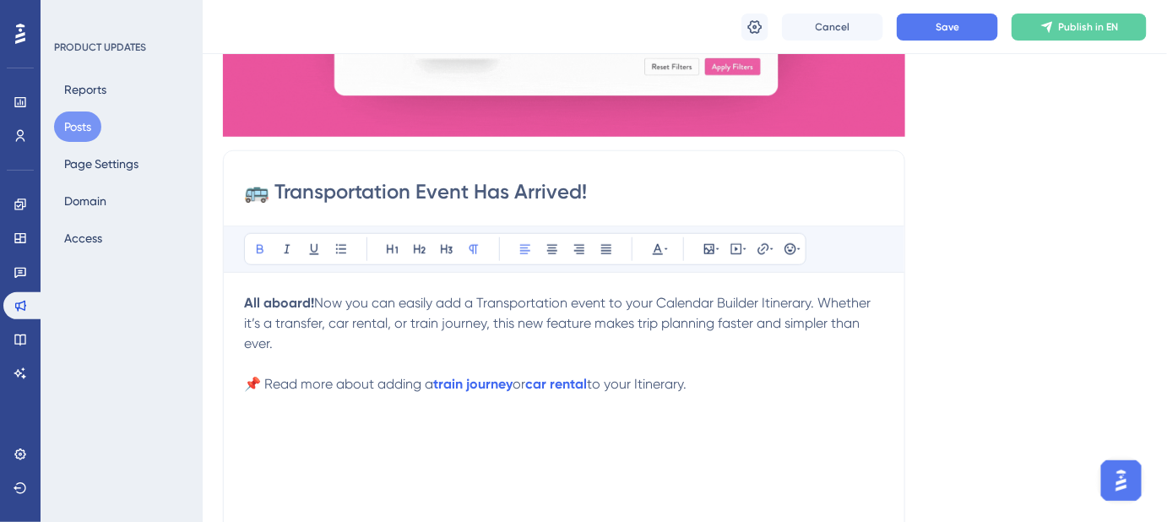
click at [245, 299] on strong "All aboard!" at bounding box center [279, 303] width 70 height 16
click at [969, 14] on div "Cancel Save Publish in EN" at bounding box center [943, 27] width 405 height 27
click at [963, 24] on button "Save" at bounding box center [947, 27] width 101 height 27
click at [503, 304] on span "Now you can easily add a Transportation event to your Calendar Builder Itinerar…" at bounding box center [559, 323] width 630 height 57
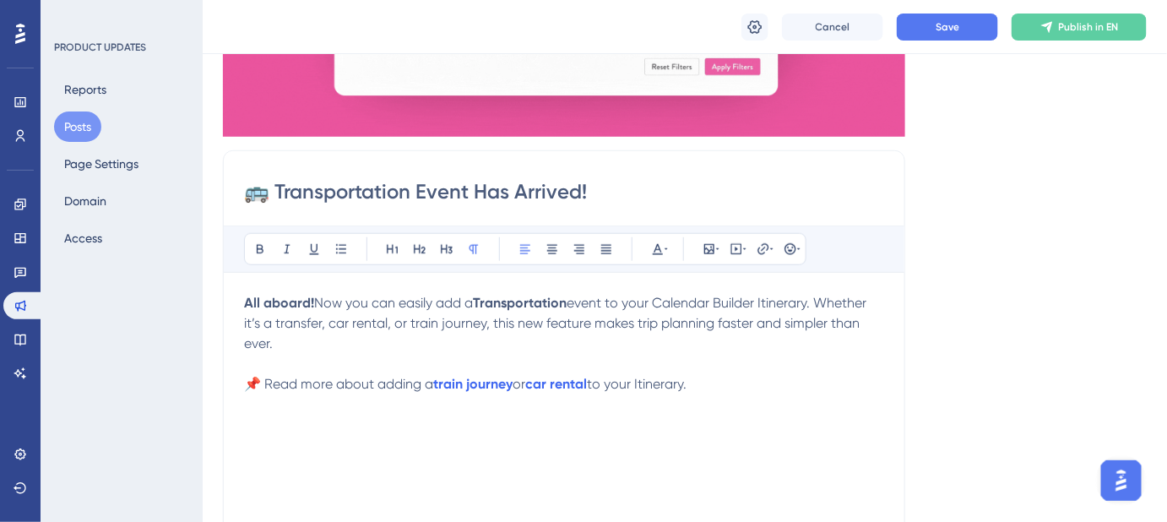
click at [835, 355] on p at bounding box center [564, 364] width 640 height 20
drag, startPoint x: 762, startPoint y: 302, endPoint x: 662, endPoint y: 301, distance: 100.5
click at [662, 301] on span "event to your Calendar Builder Itinerary. Whether it’s a transfer, car rental, …" at bounding box center [557, 323] width 626 height 57
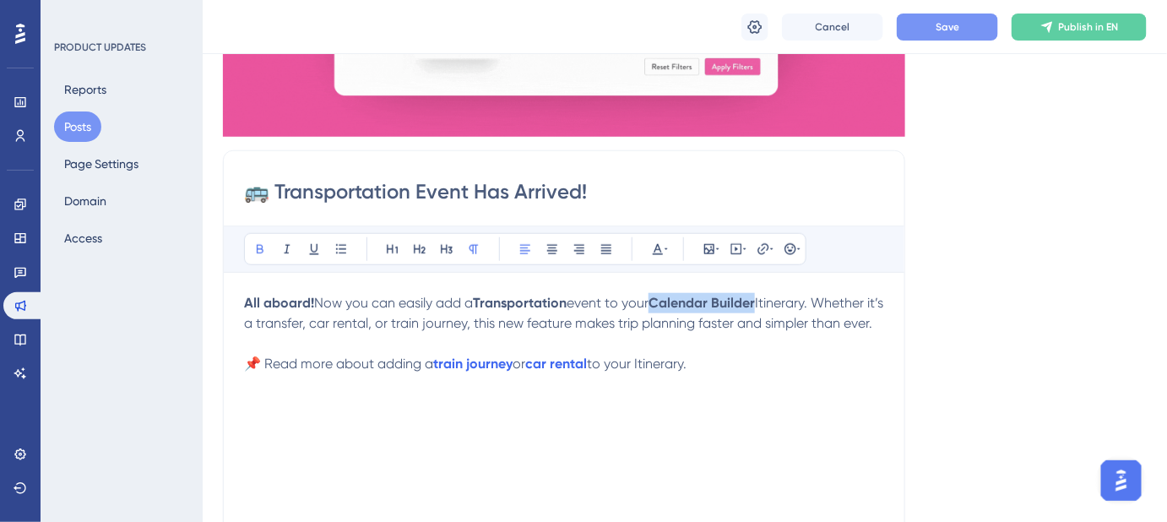
click at [946, 24] on span "Save" at bounding box center [947, 27] width 24 height 14
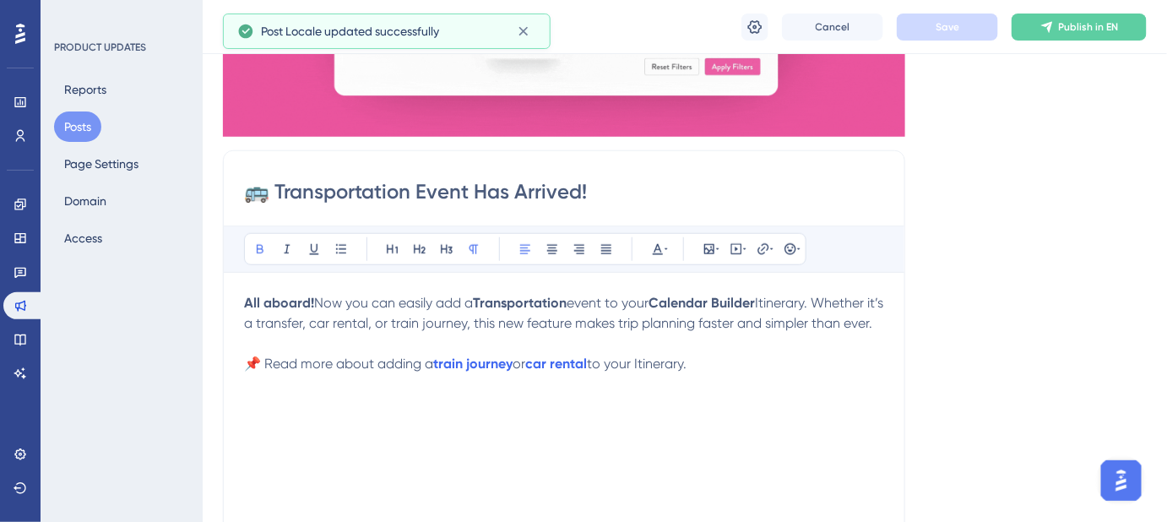
click at [301, 321] on span "Itinerary. Whether it’s a transfer, car rental, or train journey, this new feat…" at bounding box center [565, 313] width 642 height 36
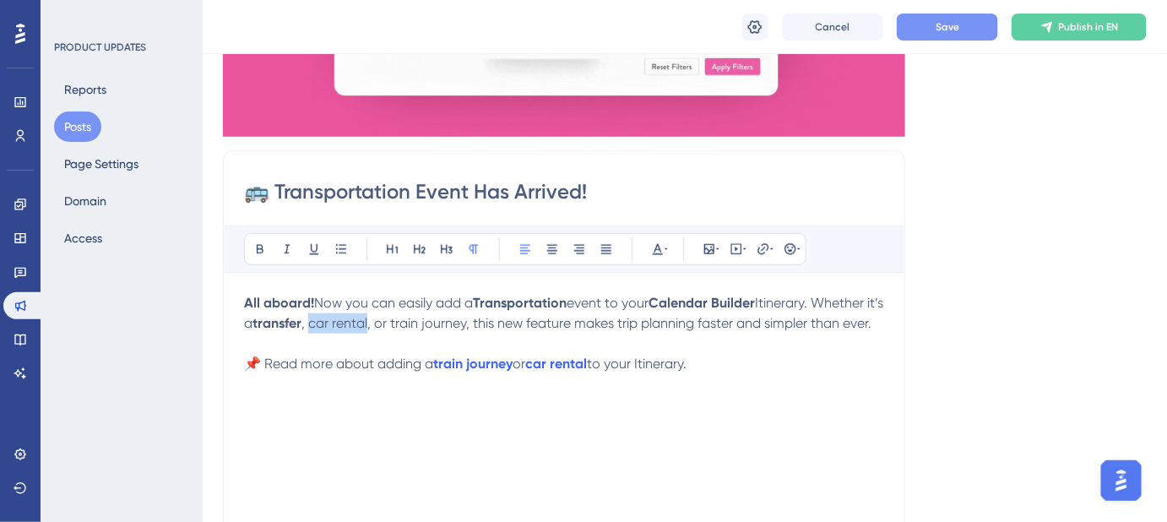
drag, startPoint x: 330, startPoint y: 322, endPoint x: 386, endPoint y: 326, distance: 55.9
click at [389, 326] on span ", car rental, or train journey, this new feature makes trip planning faster and…" at bounding box center [586, 323] width 570 height 16
drag, startPoint x: 416, startPoint y: 325, endPoint x: 488, endPoint y: 327, distance: 71.8
click at [488, 328] on span ", or train journey, this new feature makes trip planning faster and simpler tha…" at bounding box center [618, 323] width 504 height 16
click at [616, 333] on p "All aboard! Now you can easily add a Transportation event to your Calendar Buil…" at bounding box center [564, 313] width 640 height 41
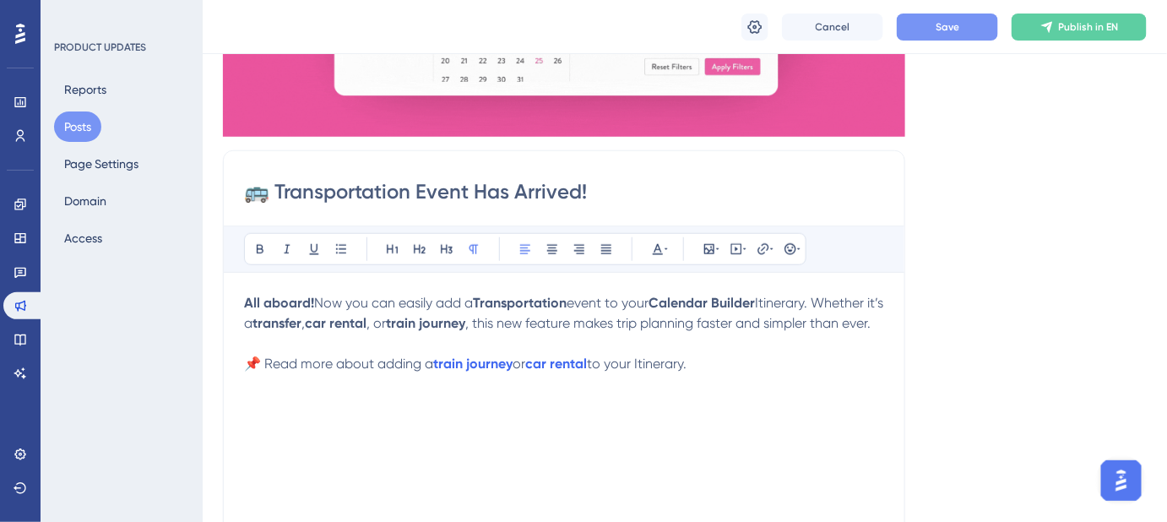
click at [691, 325] on span ", this new feature makes trip planning faster and simpler than ever." at bounding box center [667, 323] width 405 height 16
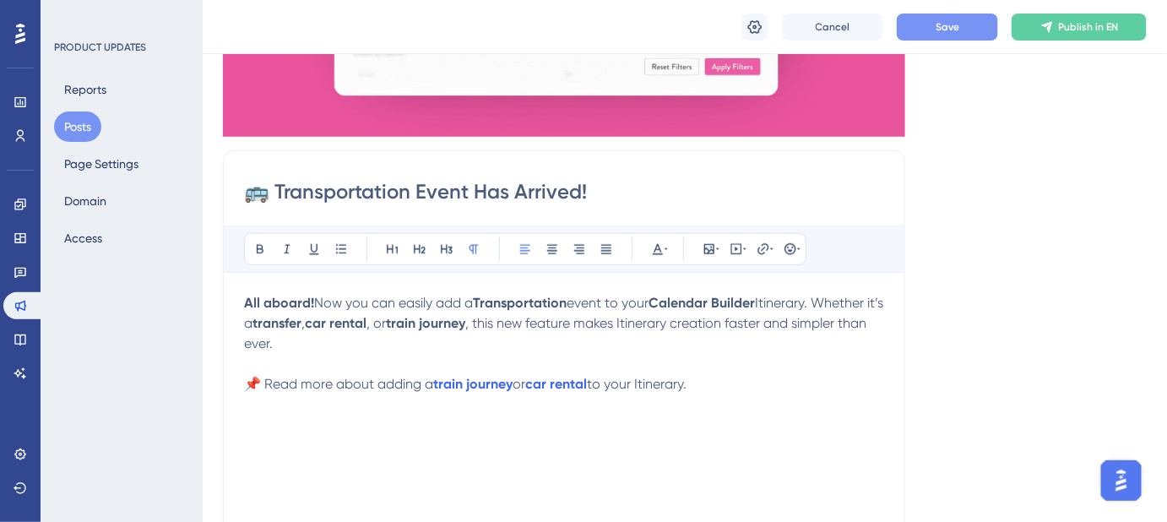
click at [954, 20] on span "Save" at bounding box center [947, 27] width 24 height 14
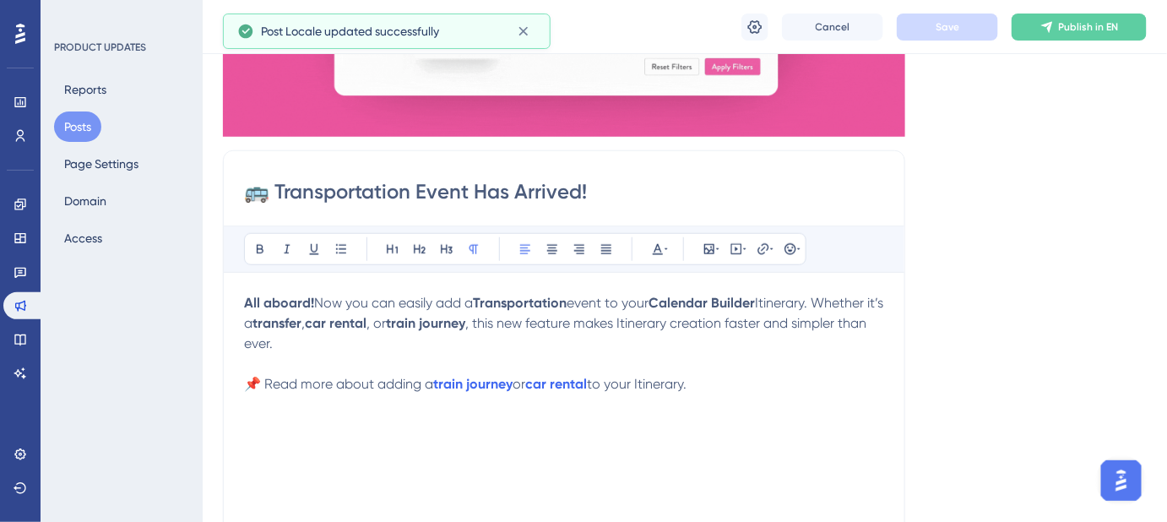
click at [801, 404] on div "All aboard! Now you can easily add a Transportation event to your Calendar Buil…" at bounding box center [564, 478] width 640 height 371
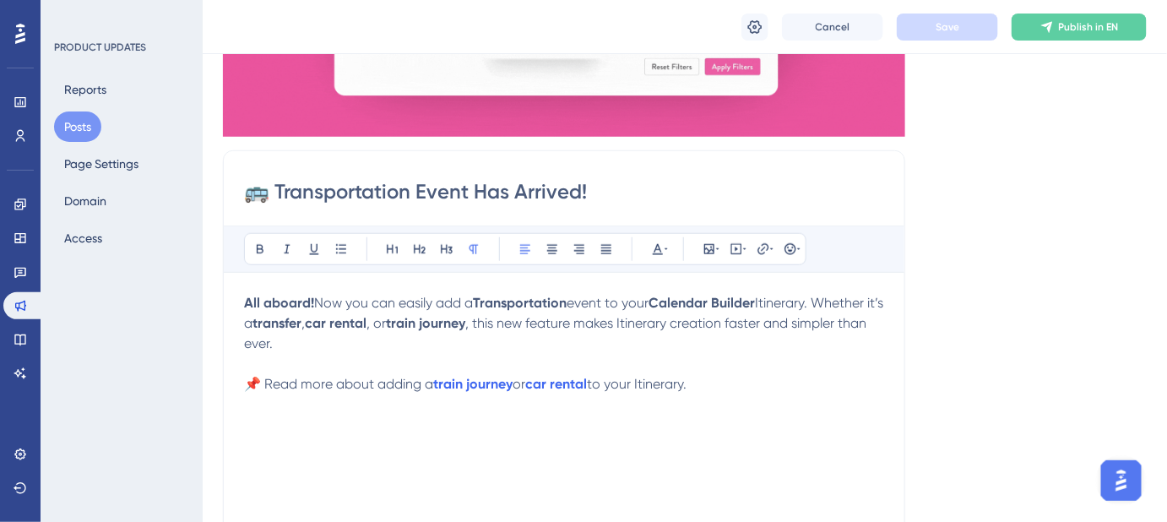
click at [964, 236] on div "Language English (Default) Insert an Image Delete 🚌 Transportation Event Has Ar…" at bounding box center [685, 252] width 924 height 1055
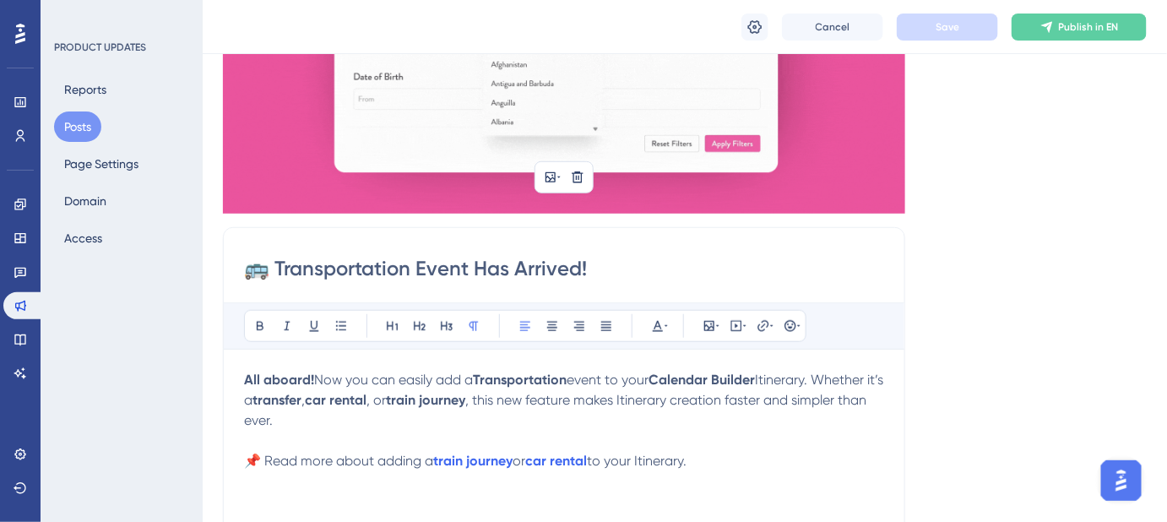
scroll to position [0, 0]
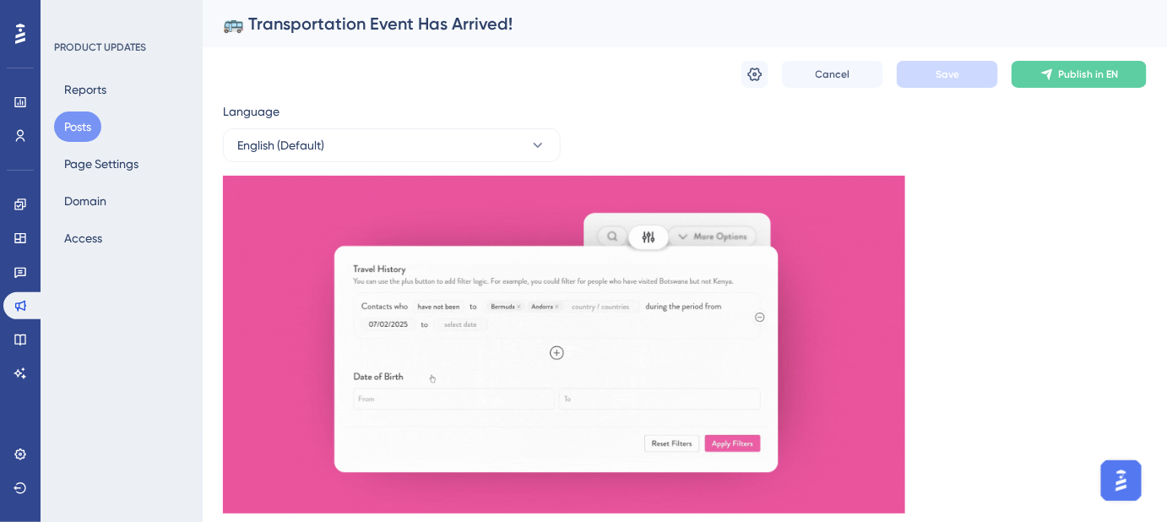
click at [411, 26] on div "🚌 Transportation Event Has Arrived!" at bounding box center [663, 24] width 881 height 24
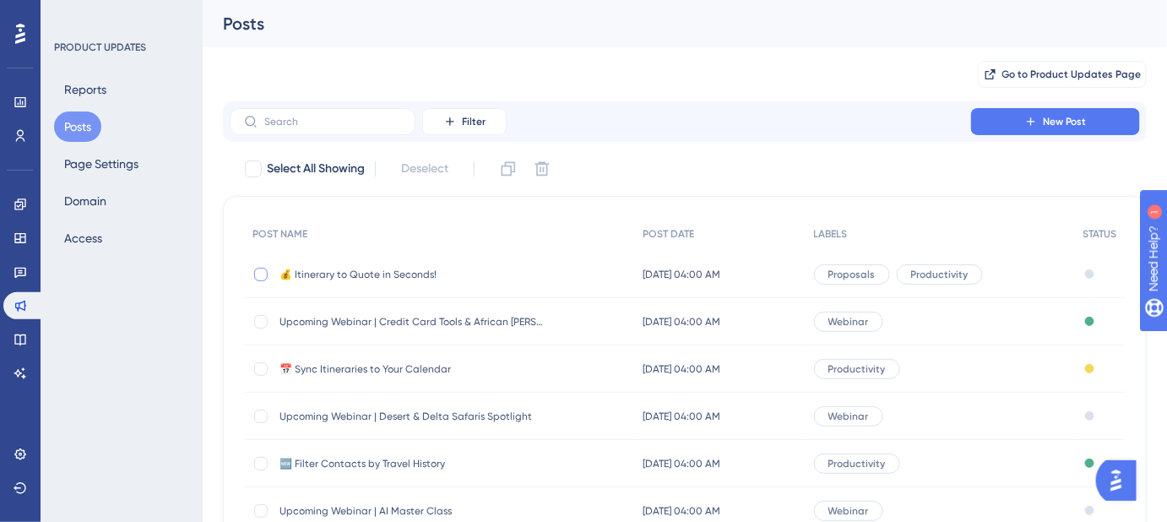
click at [258, 275] on div at bounding box center [261, 275] width 14 height 14
checkbox input "true"
click at [507, 173] on icon at bounding box center [508, 168] width 17 height 17
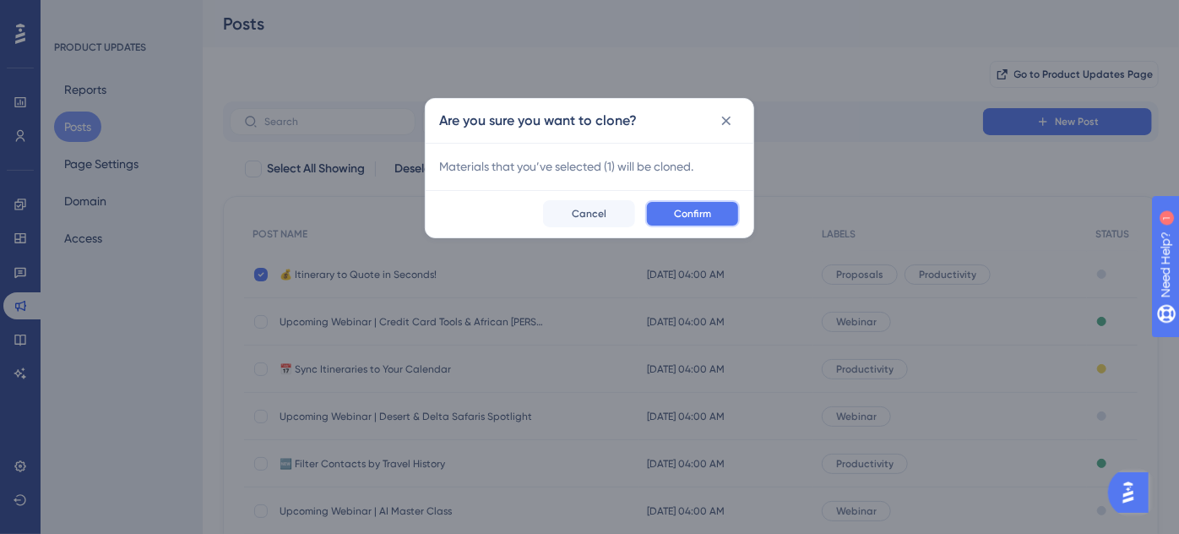
click at [693, 215] on span "Confirm" at bounding box center [692, 214] width 37 height 14
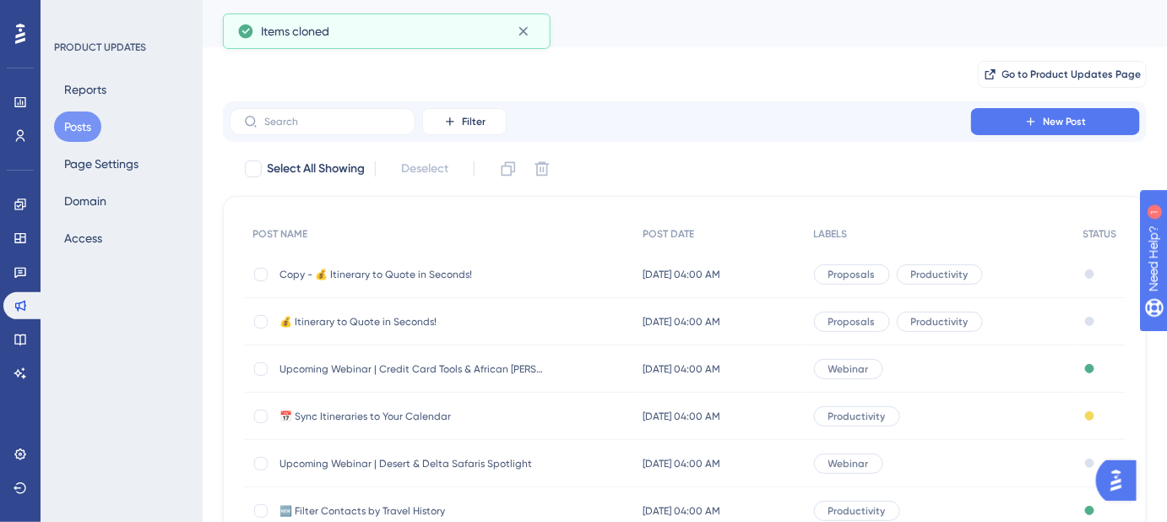
click at [380, 277] on span "Copy - 💰 Itinerary to Quote in Seconds!" at bounding box center [414, 275] width 270 height 14
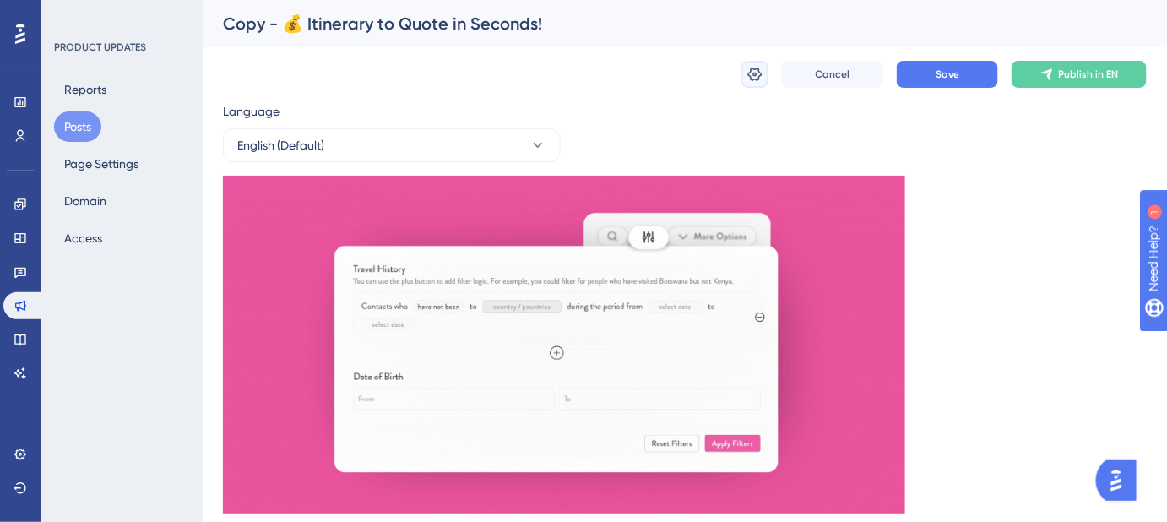
click at [751, 68] on icon at bounding box center [754, 74] width 17 height 17
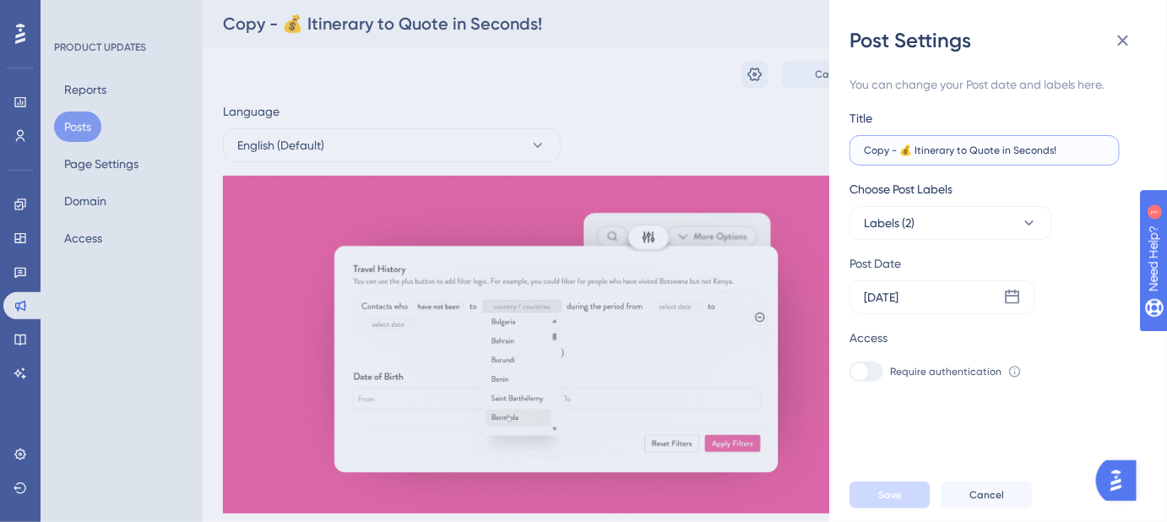
drag, startPoint x: 898, startPoint y: 150, endPoint x: 816, endPoint y: 155, distance: 82.0
click at [816, 155] on div "Post Settings You can change your Post date and labels here. Title Copy - 💰 Iti…" at bounding box center [583, 261] width 1167 height 522
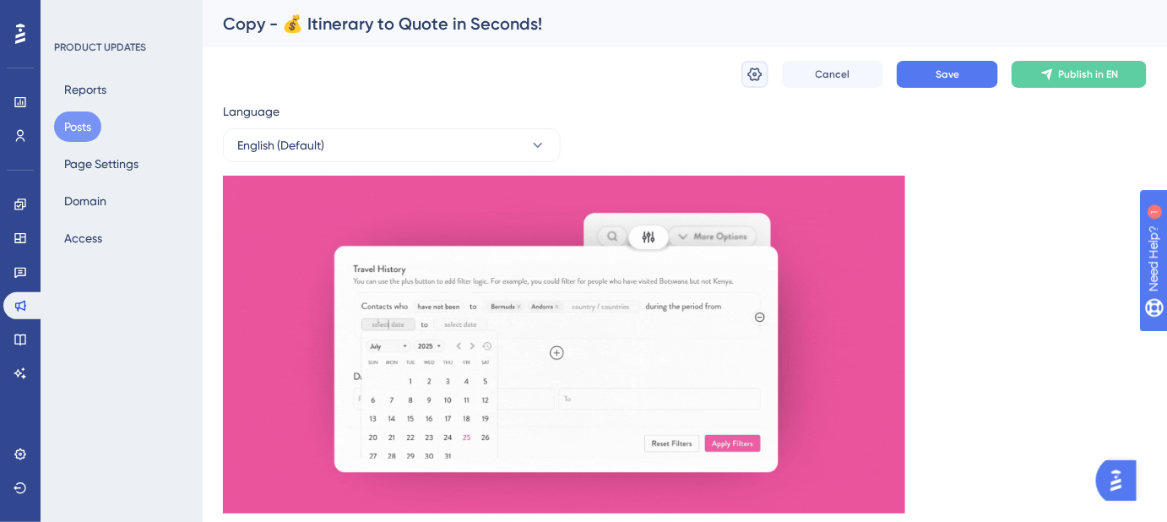
click at [752, 83] on button at bounding box center [754, 74] width 27 height 27
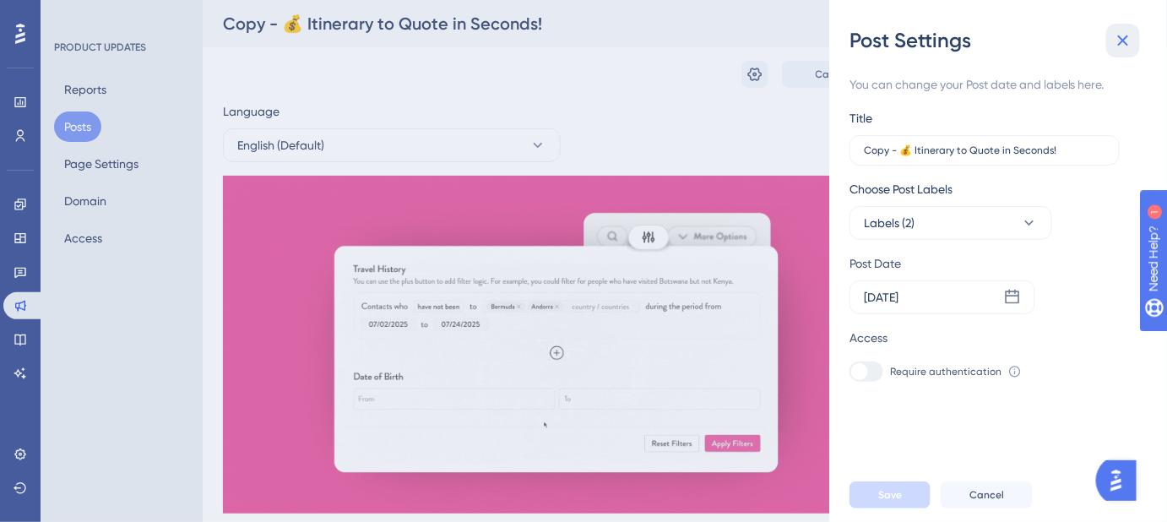
click at [1125, 36] on icon at bounding box center [1123, 40] width 11 height 11
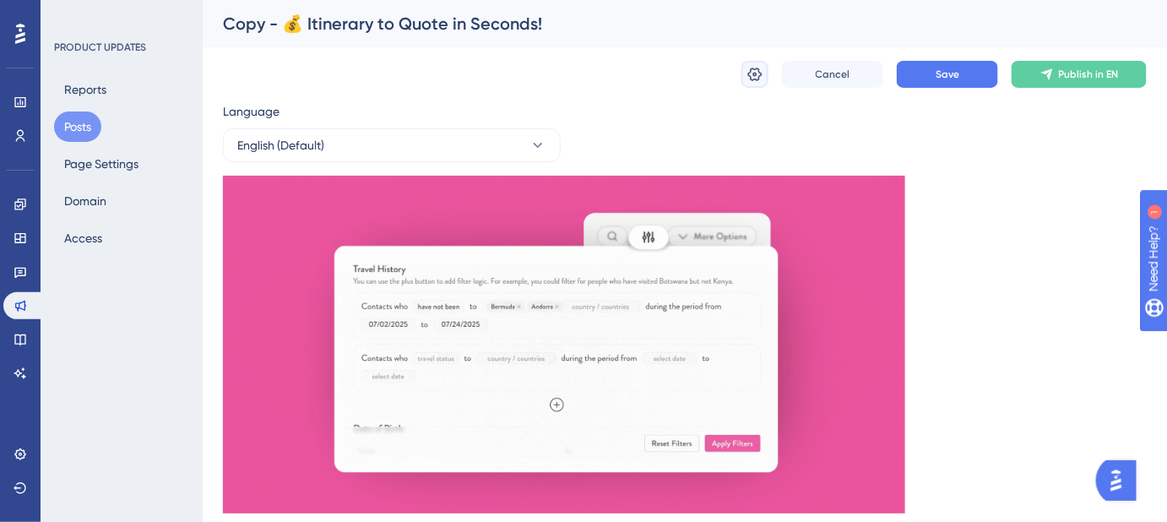
click at [752, 73] on icon at bounding box center [754, 74] width 17 height 17
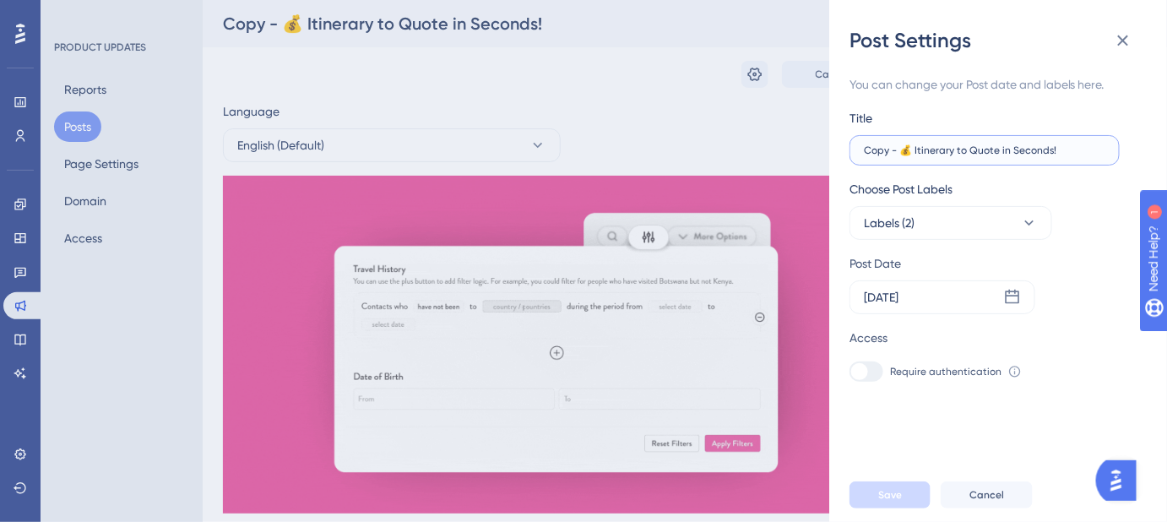
click at [899, 152] on input "Copy - 💰 Itinerary to Quote in Seconds!" at bounding box center [984, 150] width 241 height 12
drag, startPoint x: 897, startPoint y: 150, endPoint x: 853, endPoint y: 153, distance: 44.0
click at [853, 153] on label "Copy - 💰 Itinerary to Quote in Seconds!" at bounding box center [984, 150] width 270 height 30
click at [891, 154] on input "Copy - 💰 Itinerary to Quote in Seconds!" at bounding box center [984, 150] width 241 height 12
click at [898, 152] on input "Copy - 💰 Itinerary to Quote in Seconds!" at bounding box center [984, 150] width 241 height 12
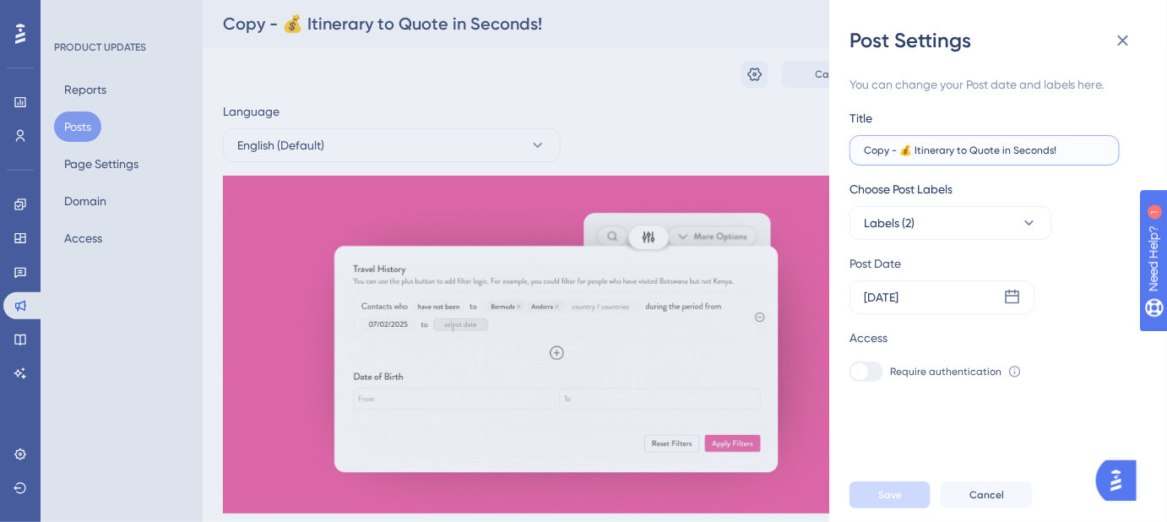
drag, startPoint x: 899, startPoint y: 150, endPoint x: 862, endPoint y: 154, distance: 37.4
click at [862, 154] on label "Copy - 💰 Itinerary to Quote in Seconds!" at bounding box center [984, 150] width 270 height 30
click at [864, 154] on input "Copy - 💰 Itinerary to Quote in Seconds!" at bounding box center [984, 150] width 241 height 12
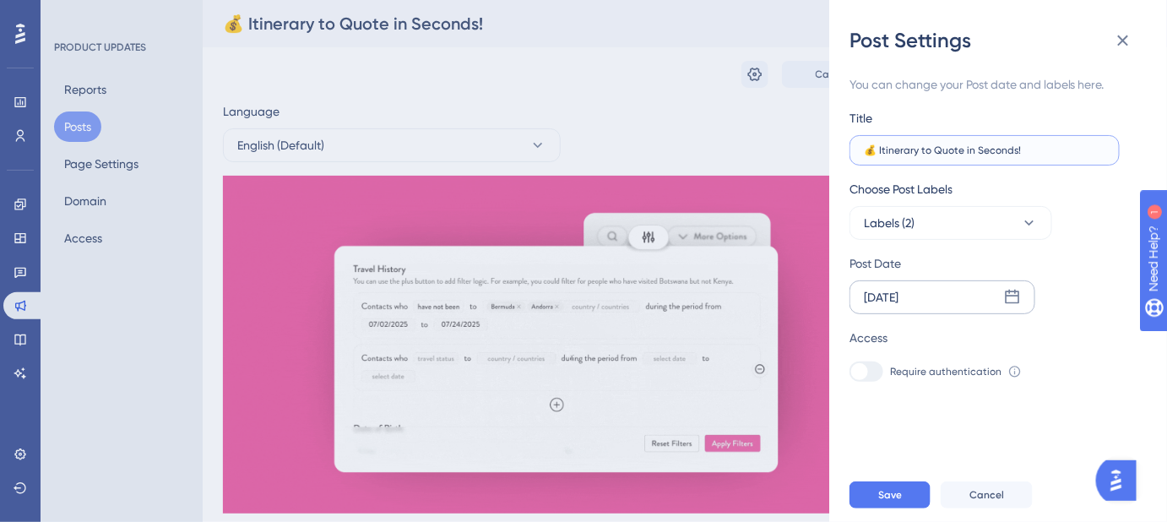
type input "💰 Itinerary to Quote in Seconds!"
click at [1019, 301] on icon at bounding box center [1012, 297] width 14 height 14
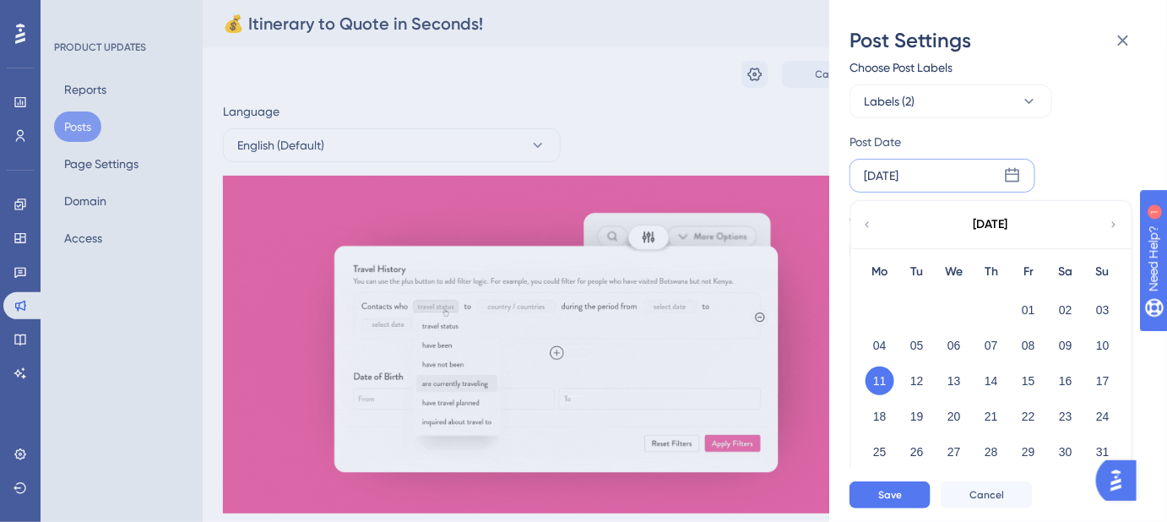
scroll to position [123, 0]
click at [918, 375] on button "12" at bounding box center [916, 379] width 29 height 29
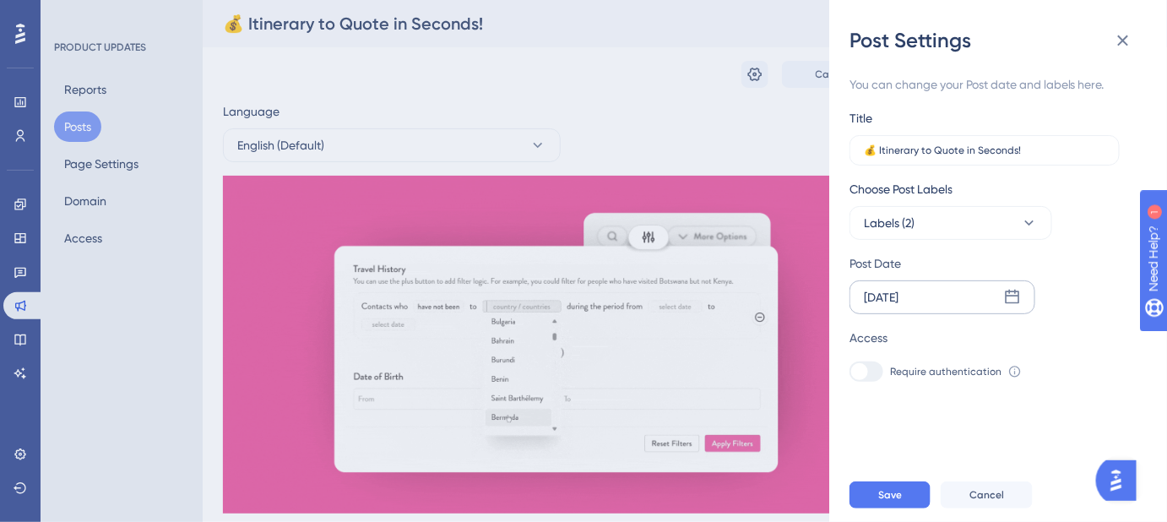
scroll to position [0, 0]
drag, startPoint x: 904, startPoint y: 499, endPoint x: 1052, endPoint y: 357, distance: 204.8
click at [1054, 363] on div "Post Settings You can change your Post date and labels here. Title 💰 Itinerary …" at bounding box center [998, 261] width 338 height 522
click at [887, 501] on span "Save" at bounding box center [890, 495] width 24 height 14
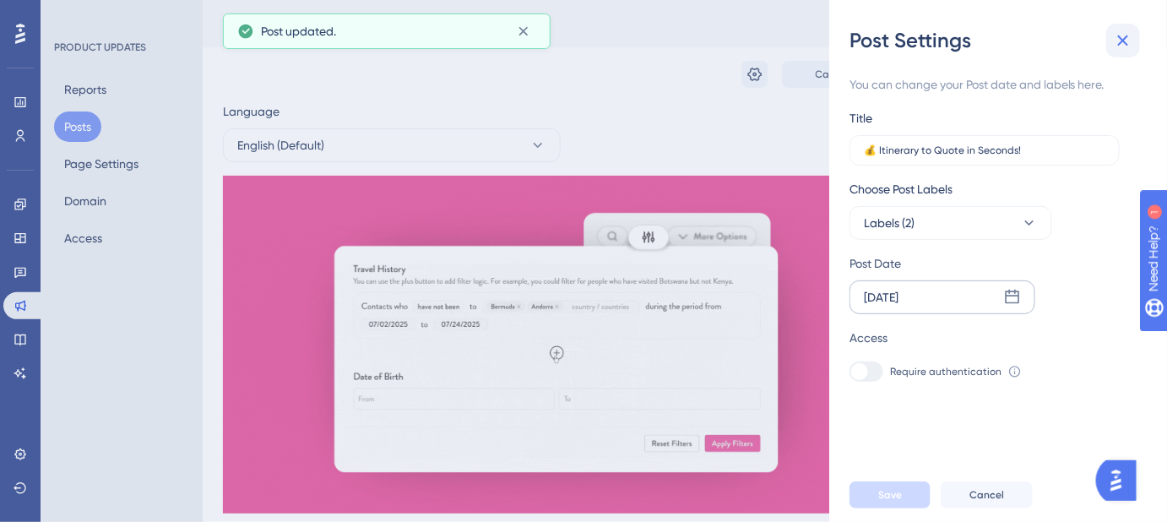
click at [1130, 35] on icon at bounding box center [1123, 40] width 20 height 20
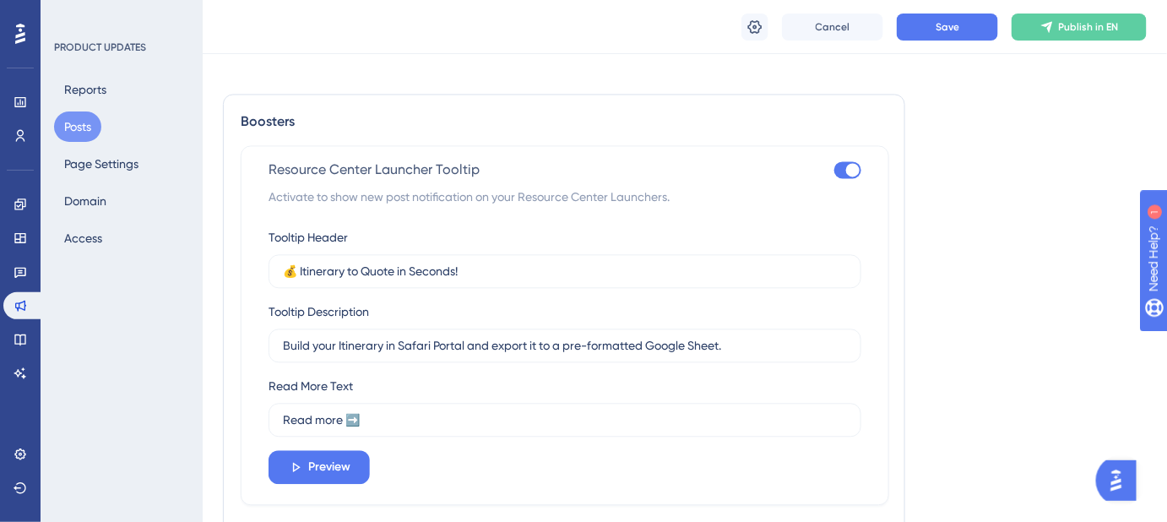
scroll to position [1151, 0]
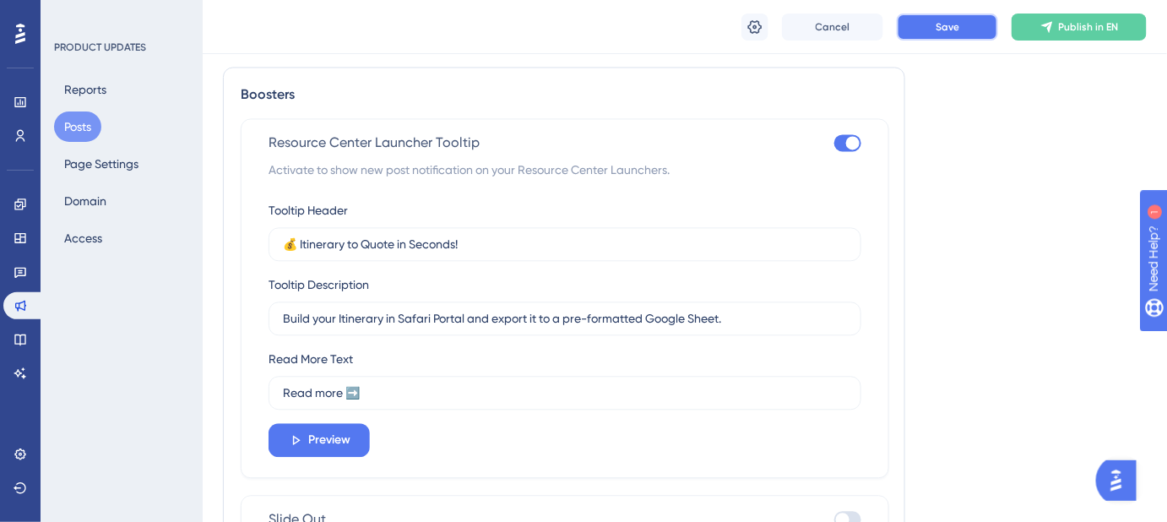
click at [953, 33] on span "Save" at bounding box center [947, 27] width 24 height 14
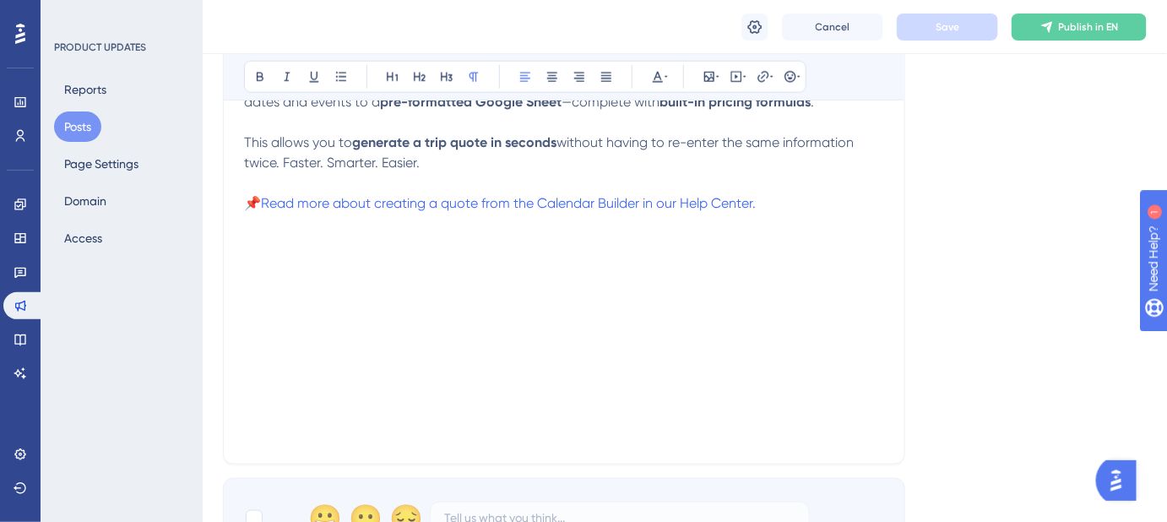
scroll to position [383, 0]
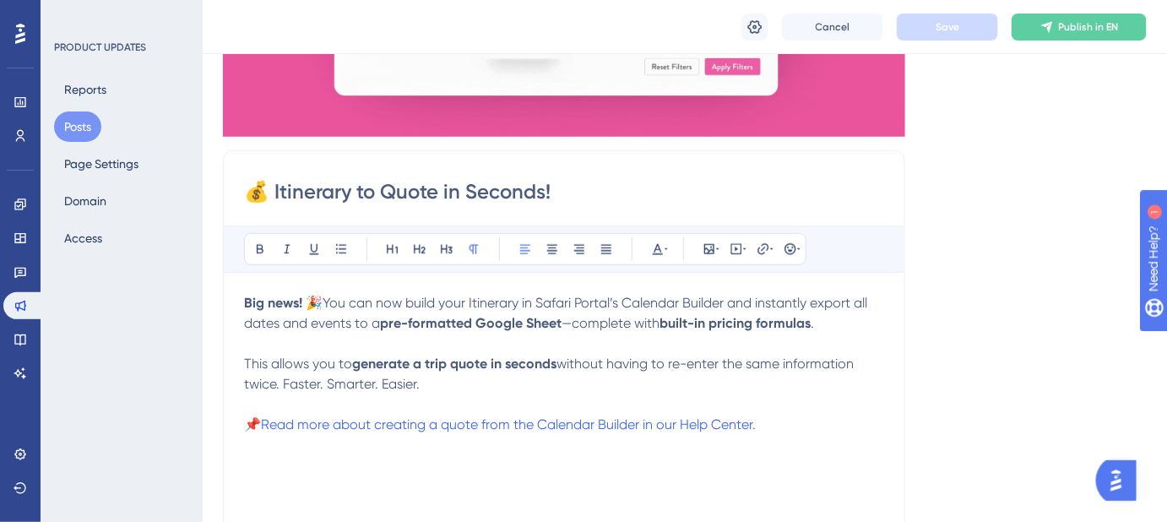
click at [330, 300] on span "You can now build your Itinerary in Safari Portal’s Calendar Builder and instan…" at bounding box center [557, 313] width 626 height 36
click at [953, 25] on span "Save" at bounding box center [947, 27] width 24 height 14
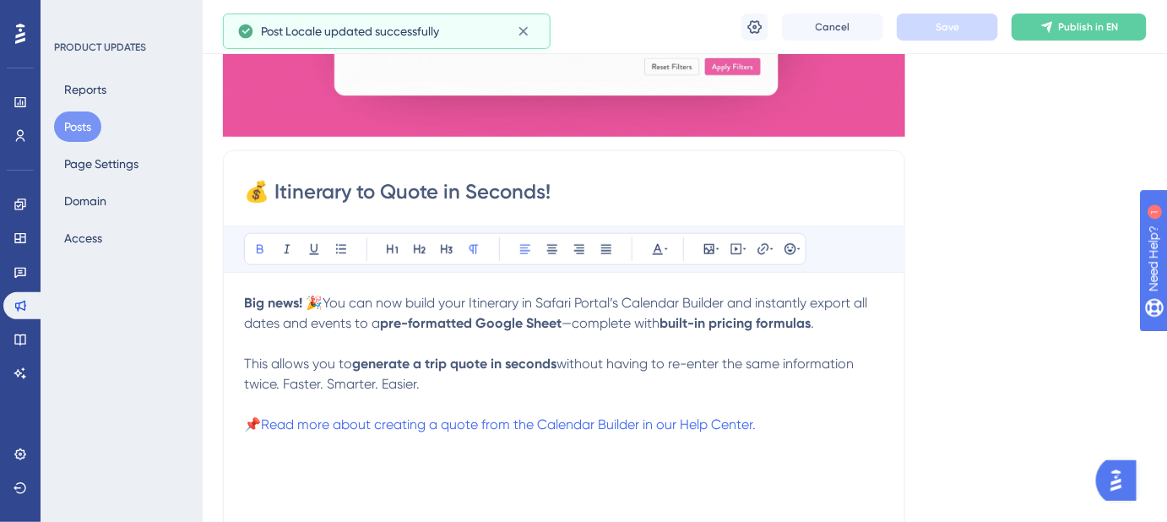
click at [306, 303] on strong "Big news! 🎉" at bounding box center [283, 303] width 79 height 16
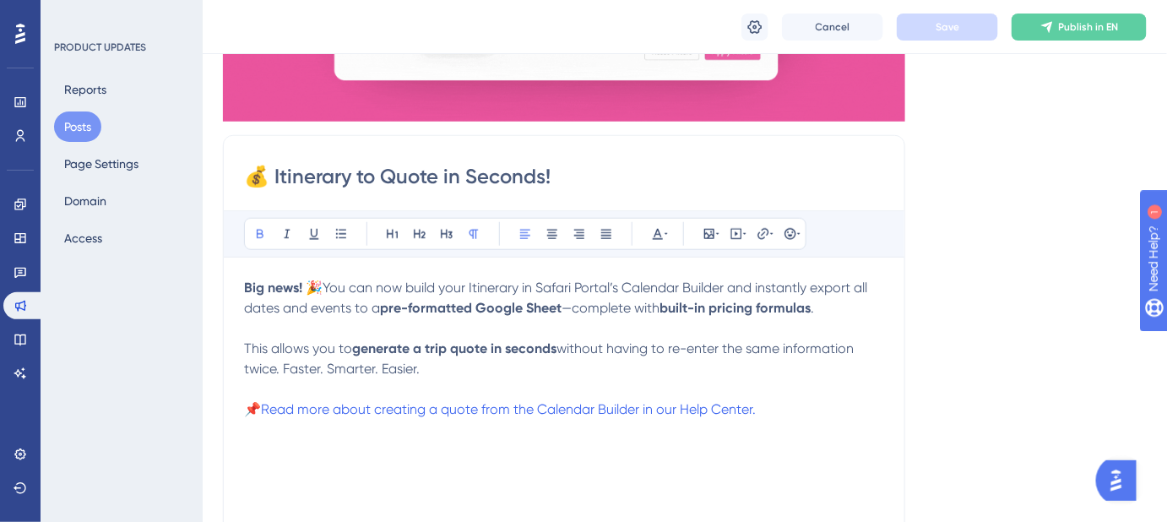
scroll to position [460, 0]
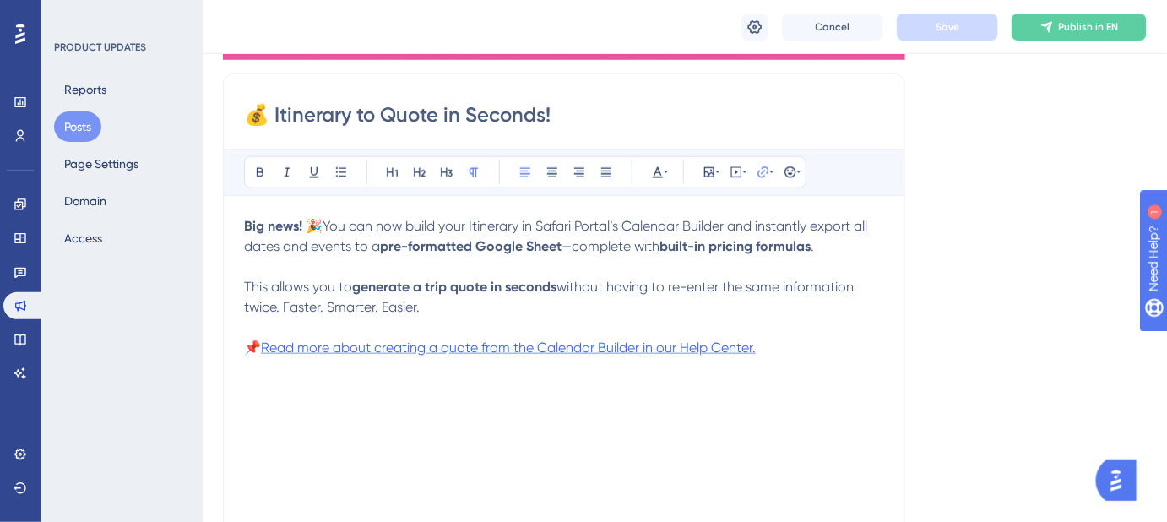
click at [627, 348] on span "Read more about creating a quote from the Calendar Builder in our Help Center." at bounding box center [508, 347] width 495 height 16
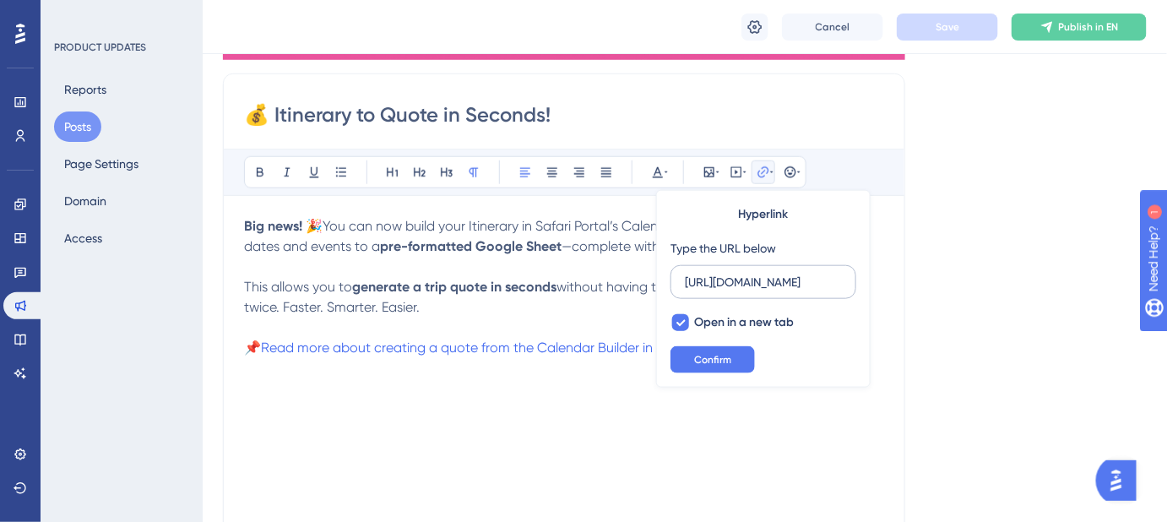
scroll to position [0, 331]
click at [788, 279] on input "https://help.safariportal.app/en/articles/14807-can-i-create-a-quote-from-an-it…" at bounding box center [763, 282] width 157 height 19
click at [677, 326] on icon at bounding box center [680, 323] width 10 height 14
checkbox input "false"
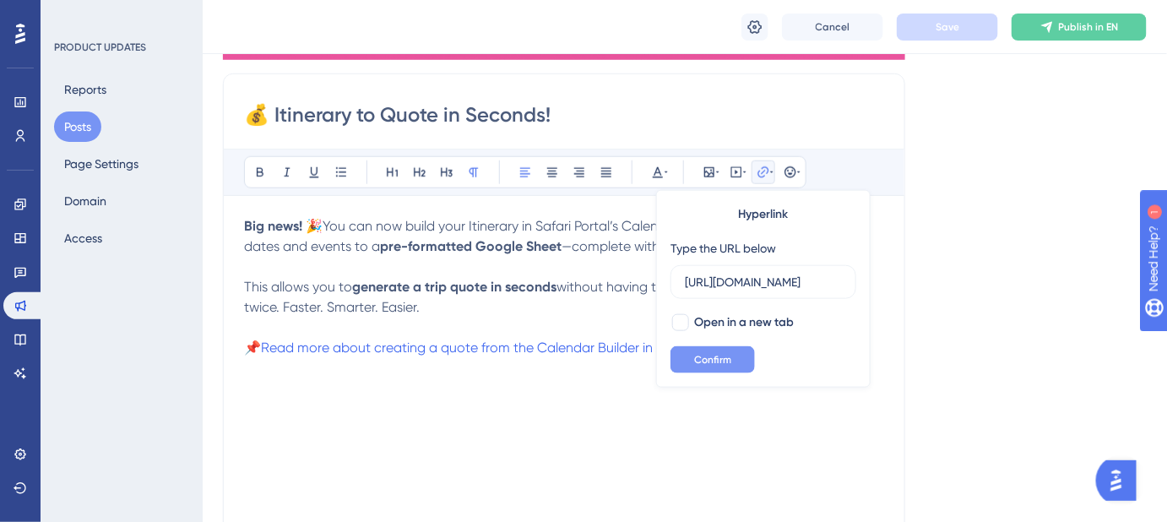
click at [691, 360] on button "Confirm" at bounding box center [712, 359] width 84 height 27
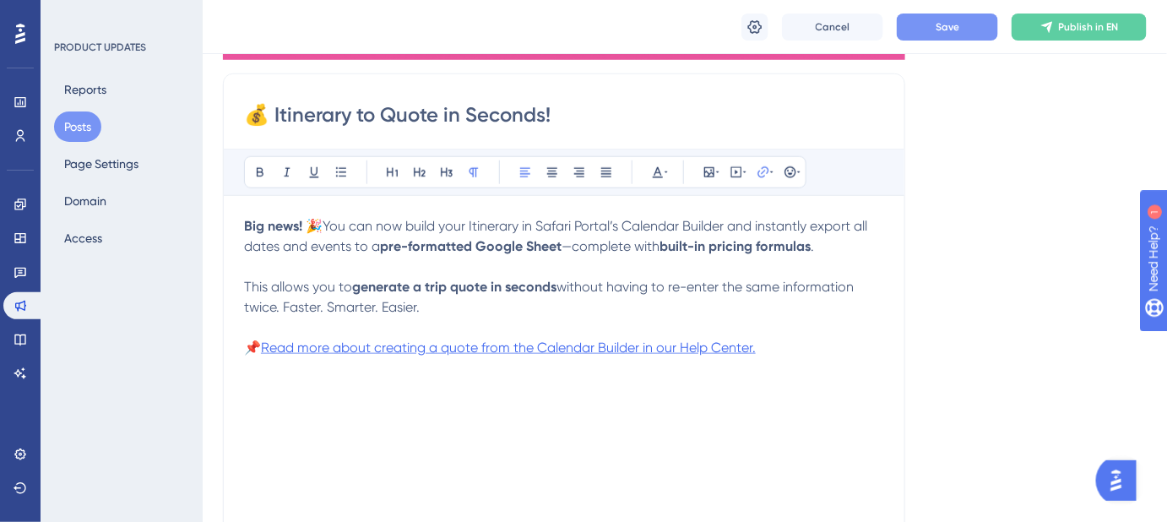
click at [738, 347] on span "Read more about creating a quote from the Calendar Builder in our Help Center." at bounding box center [508, 347] width 495 height 16
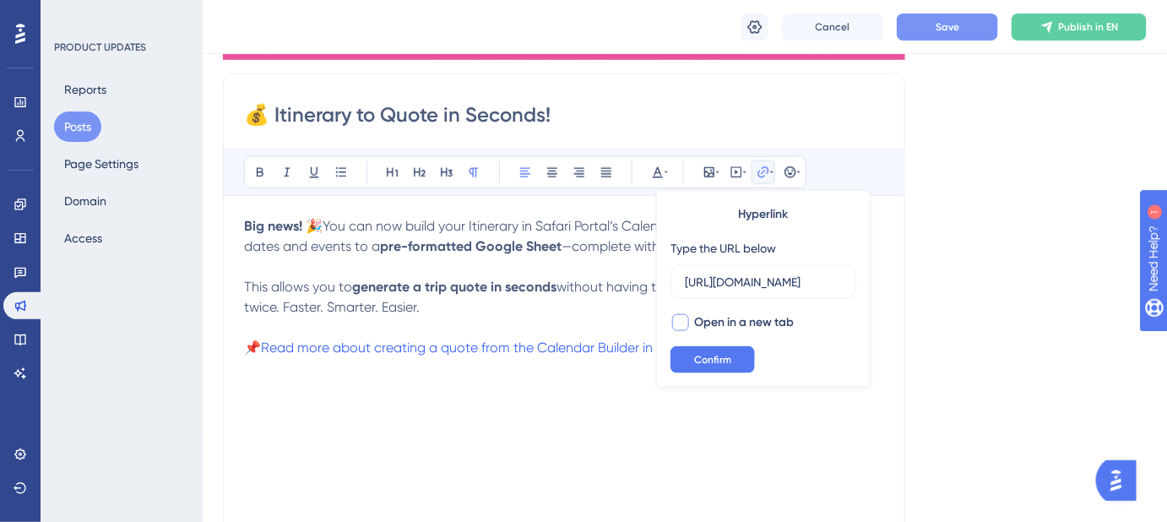
scroll to position [0, 331]
click at [757, 283] on input "https://help.safariportal.app/en/articles/14807-can-i-create-a-quote-from-an-it…" at bounding box center [763, 282] width 157 height 19
click at [726, 349] on button "Confirm" at bounding box center [712, 359] width 84 height 27
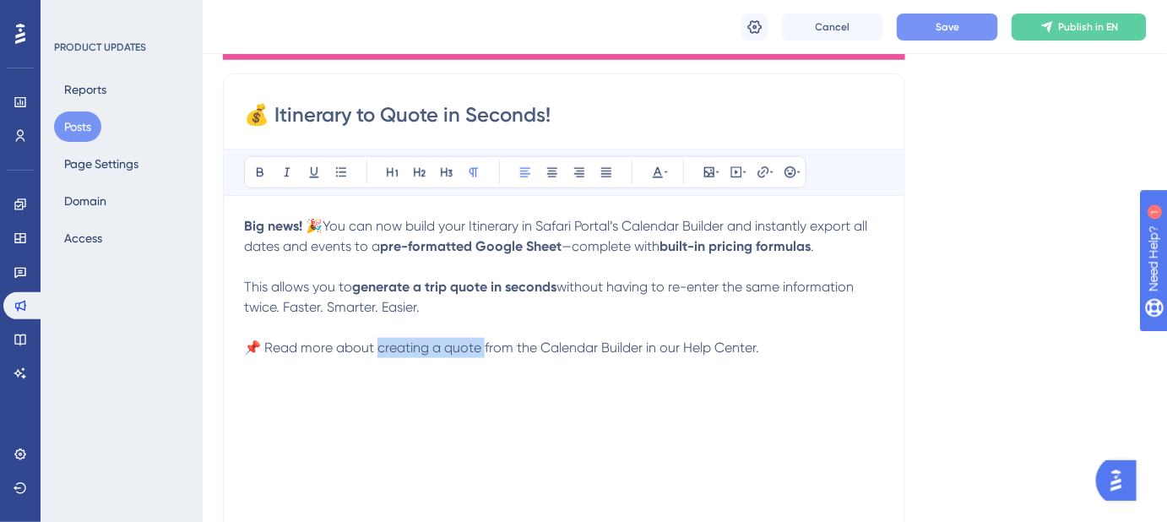
drag, startPoint x: 484, startPoint y: 348, endPoint x: 380, endPoint y: 350, distance: 103.9
click at [380, 350] on span "📌 Read more about creating a quote from the Calendar Builder in our Help Center." at bounding box center [501, 347] width 515 height 16
click at [758, 172] on icon at bounding box center [763, 172] width 14 height 14
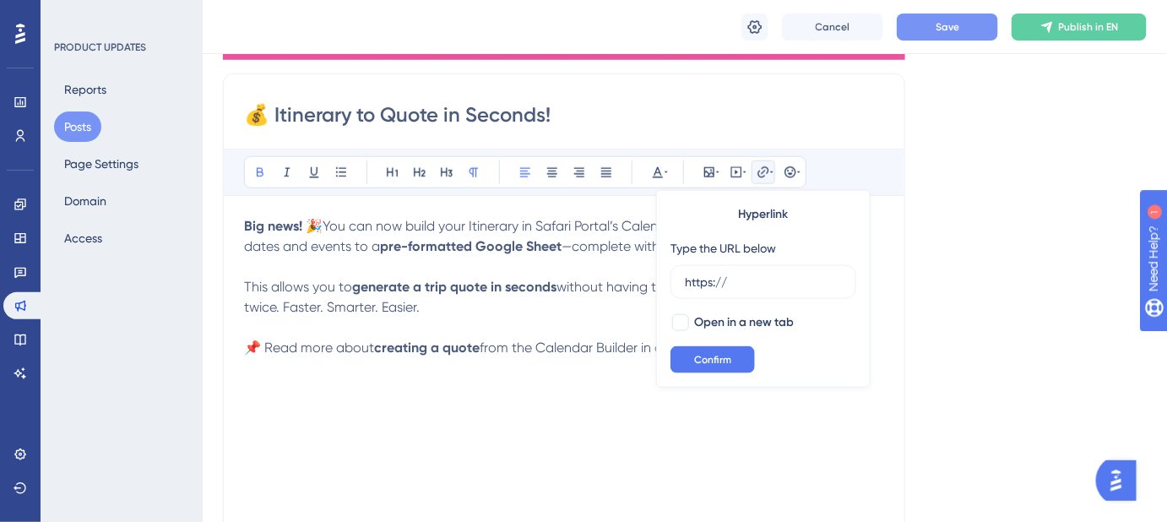
drag, startPoint x: 729, startPoint y: 283, endPoint x: 666, endPoint y: 285, distance: 63.4
click at [666, 285] on div "Hyperlink Type the URL below https:// Open in a new tab Confirm" at bounding box center [763, 289] width 214 height 198
type input "https://help.safariportal.app/en/articles/14807-can-i-create-a-quote-from-an-it…"
click at [675, 317] on div at bounding box center [680, 322] width 17 height 17
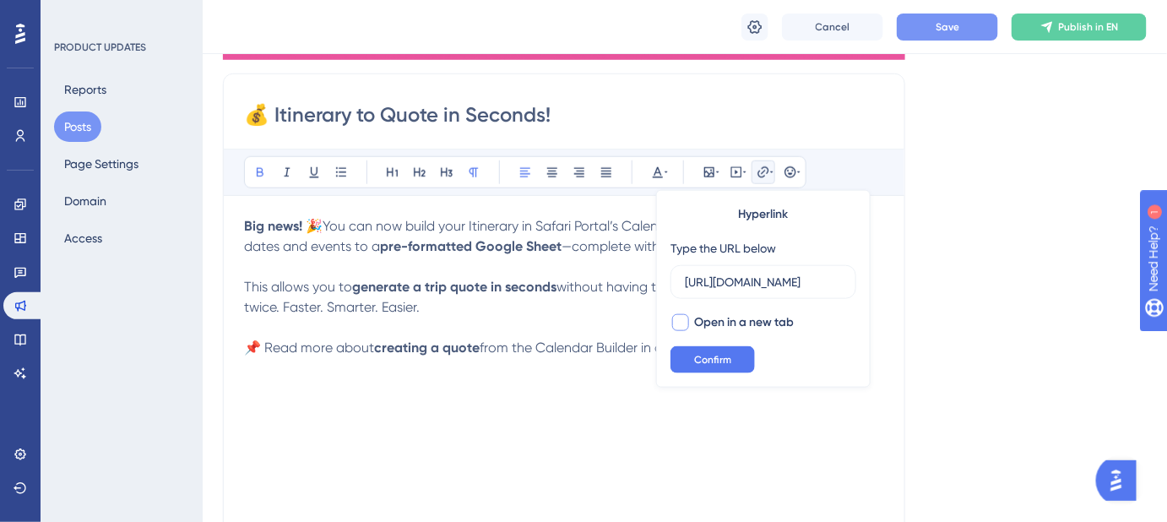
checkbox input "true"
click at [694, 357] on span "Confirm" at bounding box center [712, 360] width 37 height 14
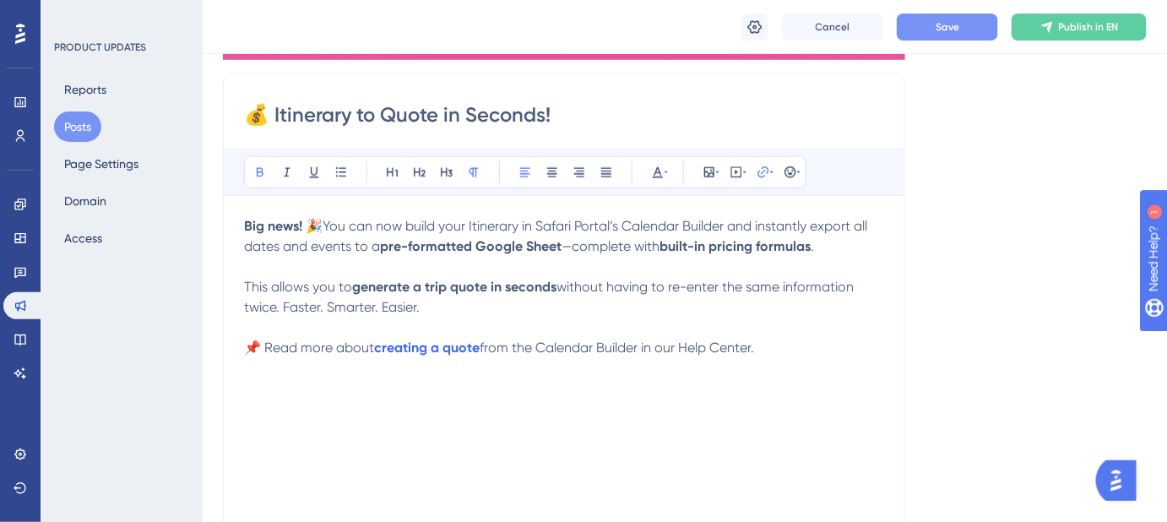
click at [751, 372] on div "Big news! 🎉 You can now build your Itinerary in Safari Portal’s Calendar Builde…" at bounding box center [564, 401] width 640 height 371
click at [913, 24] on button "Save" at bounding box center [947, 27] width 101 height 27
drag, startPoint x: 761, startPoint y: 350, endPoint x: 687, endPoint y: 349, distance: 73.5
click at [687, 349] on span "from the Calendar Builder in our Help Center." at bounding box center [617, 347] width 274 height 16
click at [766, 171] on icon at bounding box center [763, 172] width 14 height 14
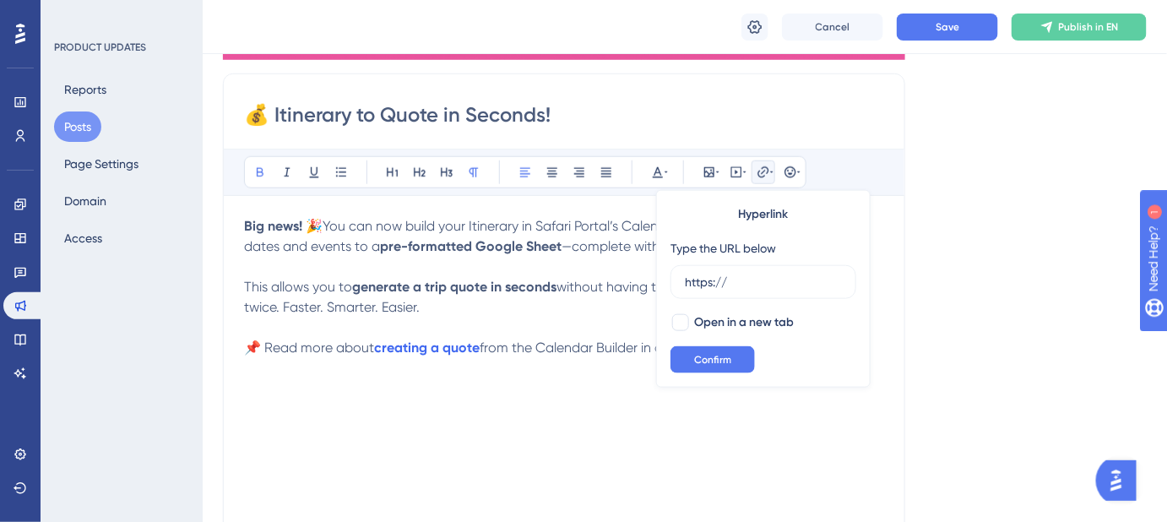
drag, startPoint x: 762, startPoint y: 283, endPoint x: 658, endPoint y: 281, distance: 103.9
click at [658, 281] on div "Hyperlink Type the URL below https:// Open in a new tab Confirm" at bounding box center [763, 289] width 214 height 198
type input "https://help.safariportal.app/en"
drag, startPoint x: 682, startPoint y: 324, endPoint x: 690, endPoint y: 336, distance: 14.1
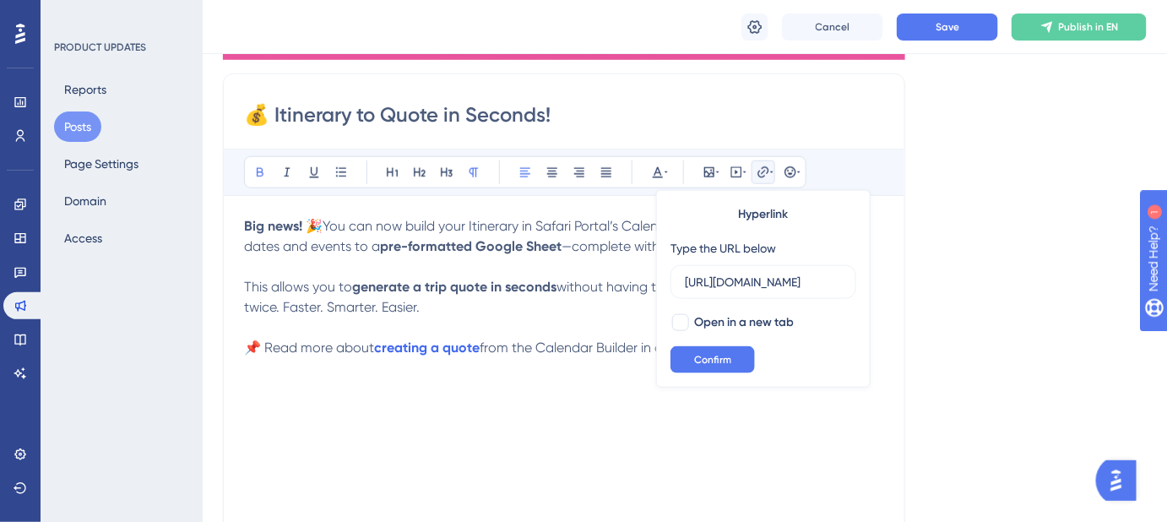
click at [683, 324] on div at bounding box center [680, 322] width 17 height 17
checkbox input "true"
click at [696, 355] on span "Confirm" at bounding box center [712, 360] width 37 height 14
click at [696, 355] on p "📌 Read more about creating a quote from the Calendar Builder in our Help Center." at bounding box center [564, 348] width 640 height 20
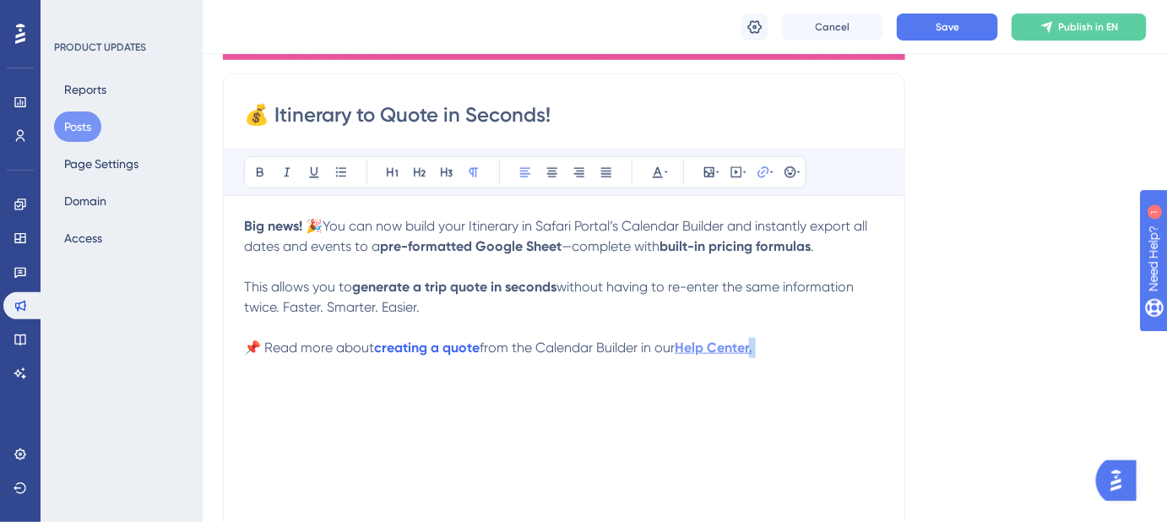
drag, startPoint x: 775, startPoint y: 350, endPoint x: 758, endPoint y: 350, distance: 16.9
click at [758, 350] on p "📌 Read more about creating a quote from the Calendar Builder in our Help Center." at bounding box center [564, 348] width 640 height 20
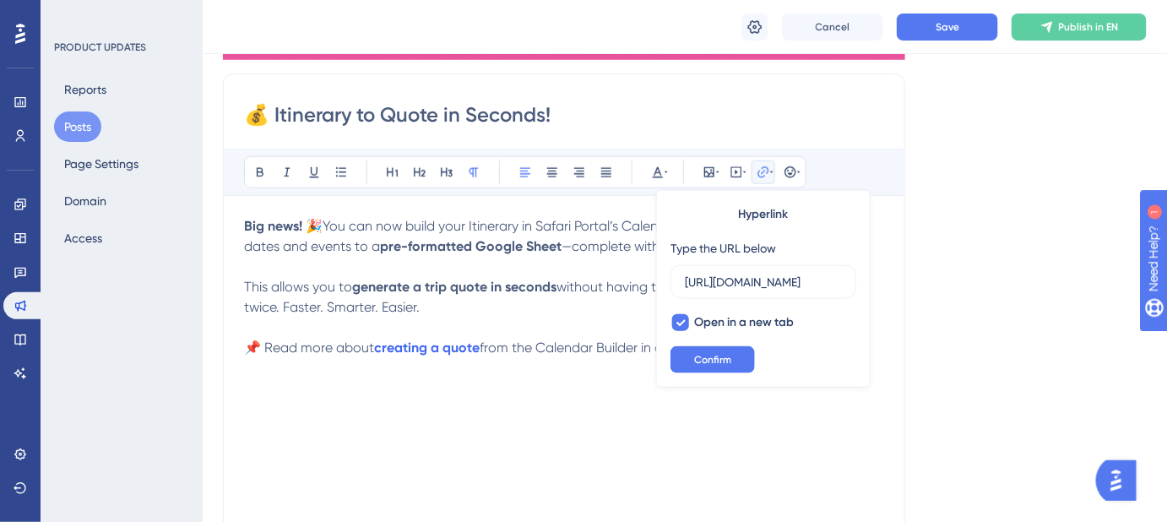
scroll to position [0, 19]
click at [799, 407] on div "Big news! 🎉 You can now build your Itinerary in Safari Portal’s Calendar Builde…" at bounding box center [564, 401] width 640 height 371
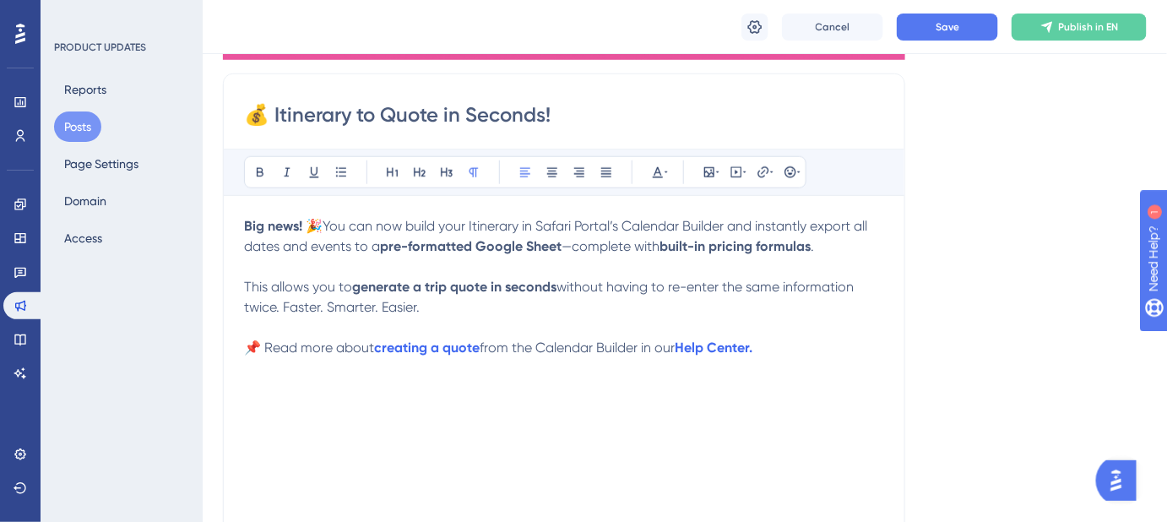
click at [774, 340] on p "📌 Read more about creating a quote from the Calendar Builder in our Help Center." at bounding box center [564, 348] width 640 height 20
click at [946, 14] on button "Save" at bounding box center [947, 27] width 101 height 27
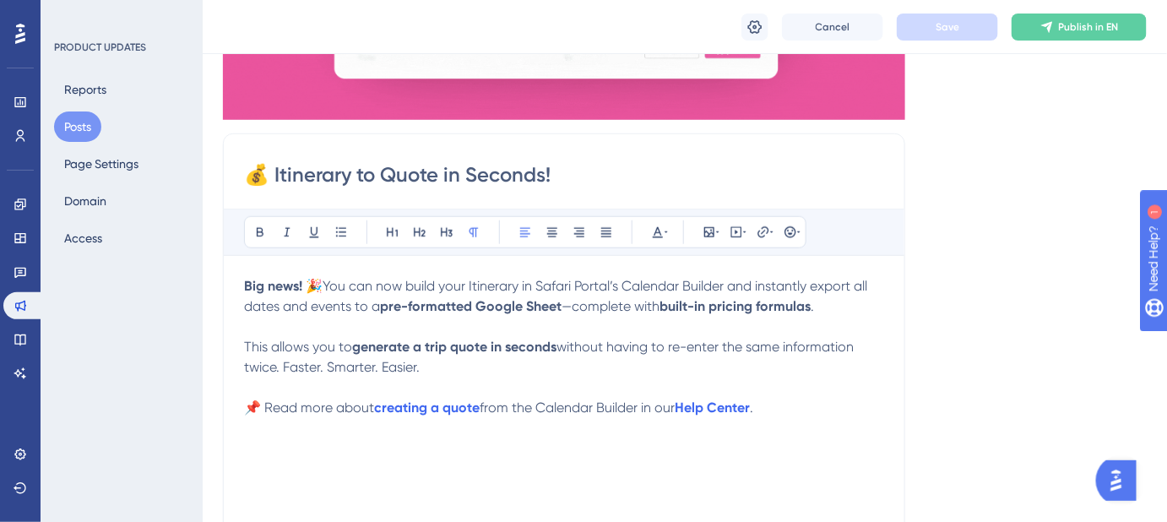
scroll to position [383, 0]
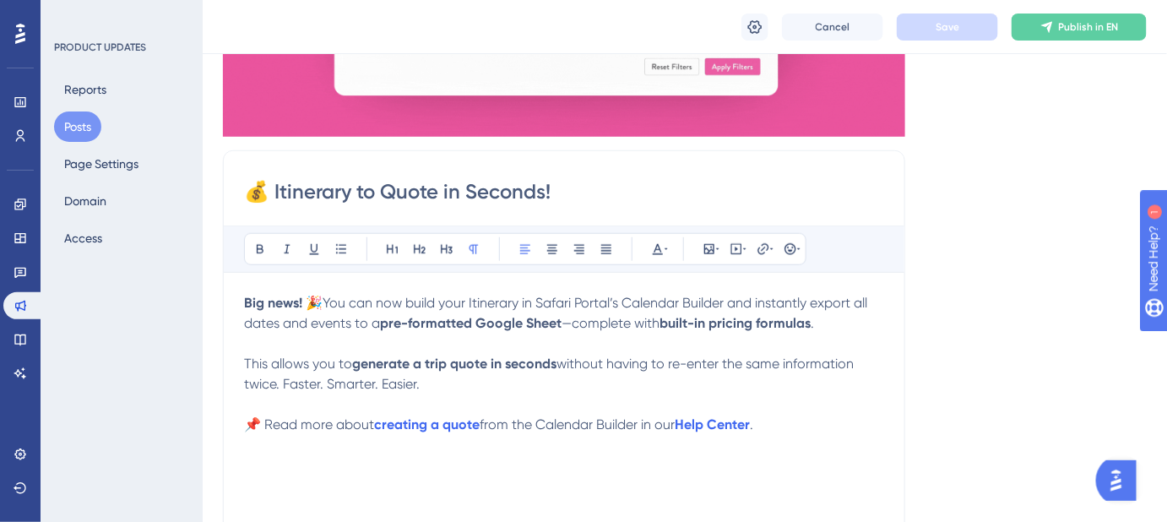
drag, startPoint x: 441, startPoint y: 382, endPoint x: 285, endPoint y: 382, distance: 155.3
click at [285, 382] on p "This allows you to generate a trip quote in seconds without having to re-enter …" at bounding box center [564, 363] width 640 height 61
click at [923, 30] on button "Save" at bounding box center [947, 27] width 101 height 27
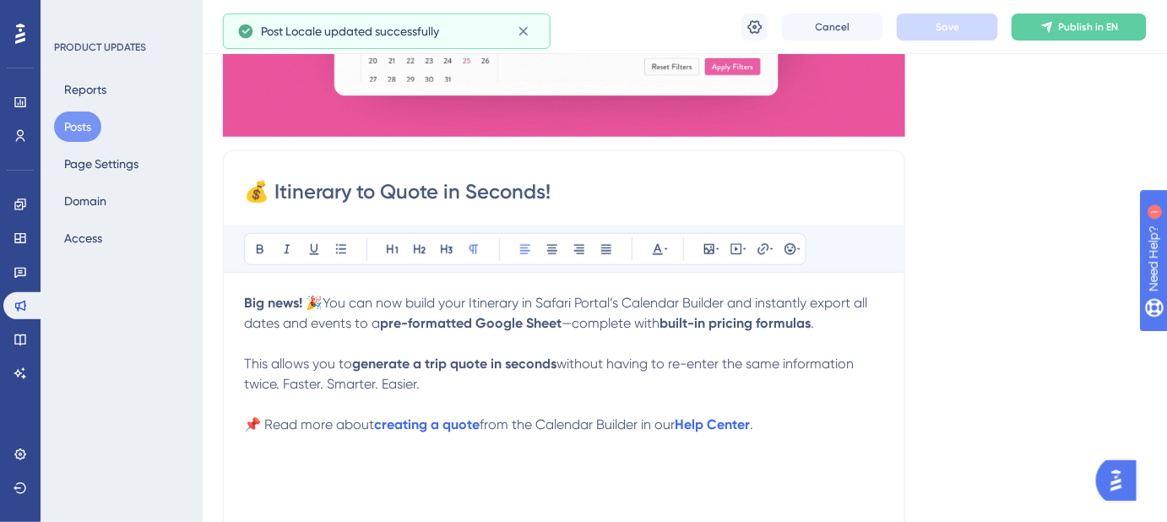
click at [819, 380] on p "This allows you to generate a trip quote in seconds without having to re-enter …" at bounding box center [564, 363] width 640 height 61
click at [733, 379] on p "This allows you to generate a trip quote in seconds without having to re-enter …" at bounding box center [564, 363] width 640 height 61
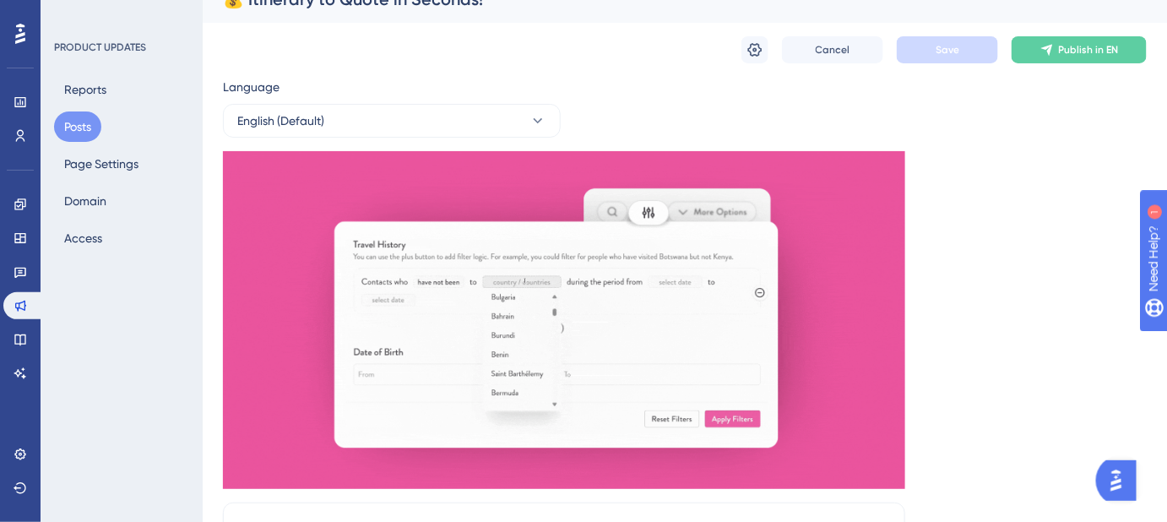
scroll to position [0, 0]
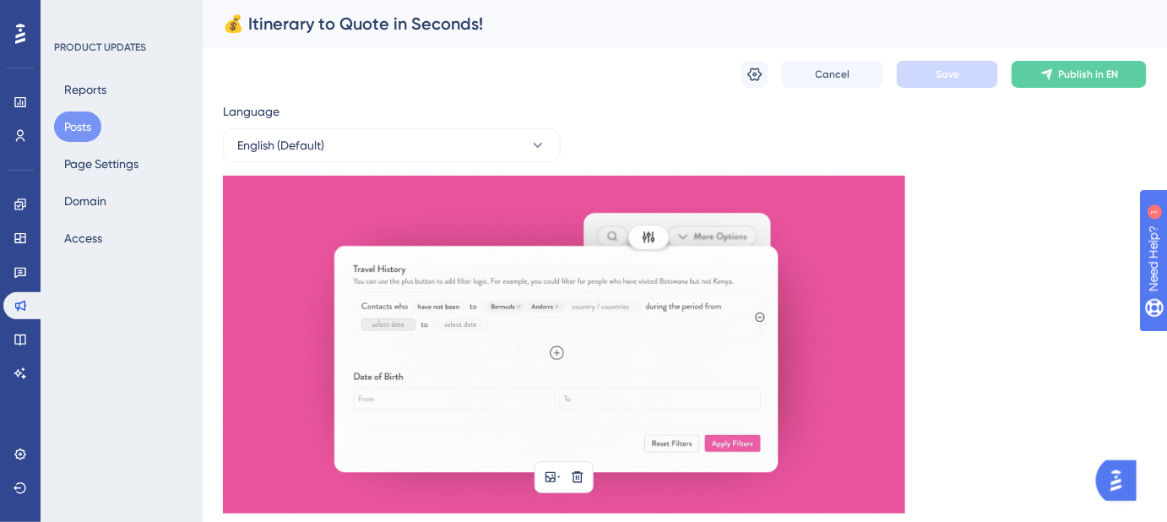
click at [586, 230] on img at bounding box center [564, 345] width 682 height 338
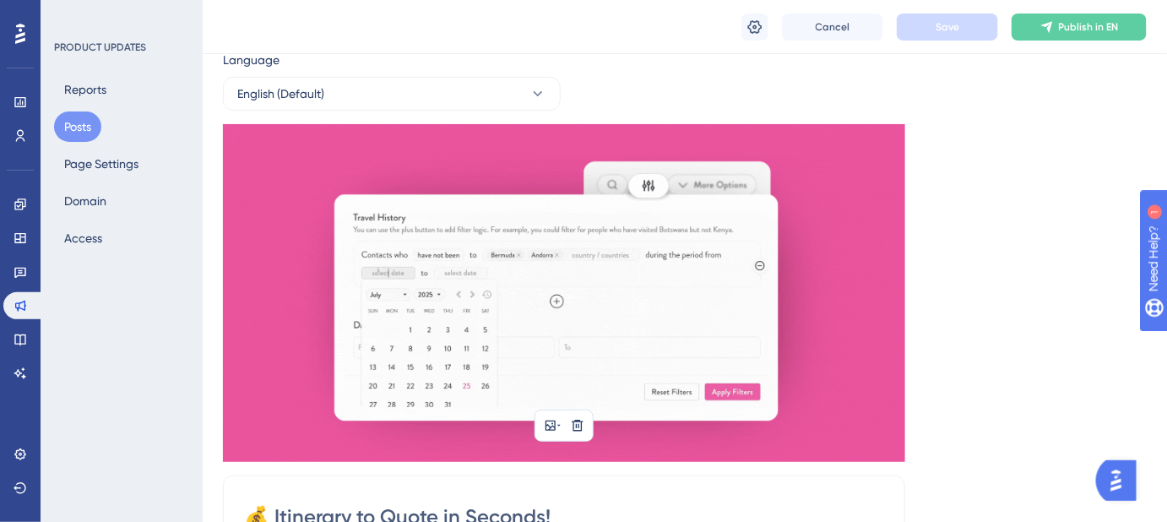
scroll to position [153, 0]
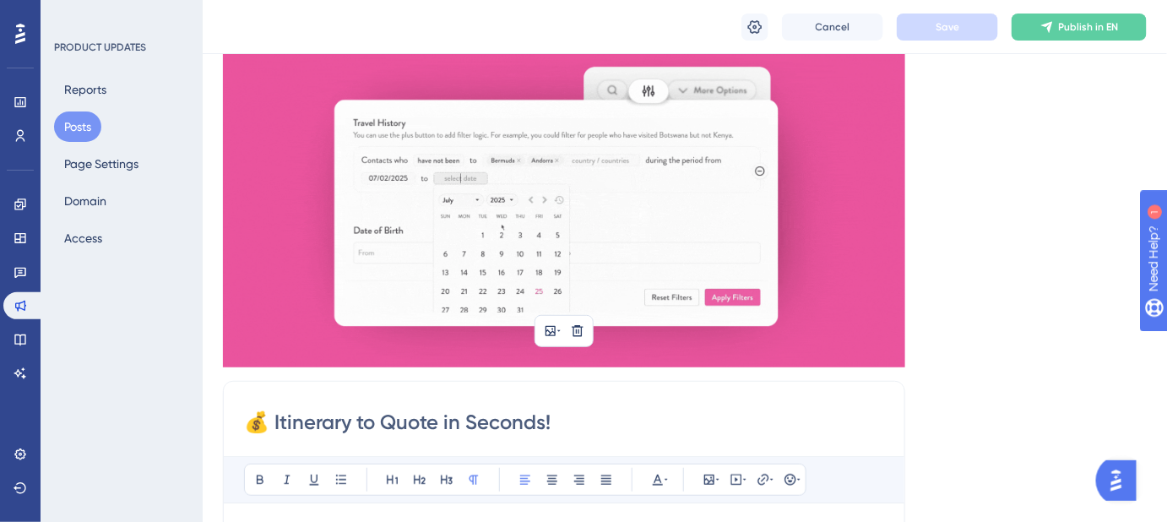
click at [623, 248] on img at bounding box center [564, 199] width 682 height 338
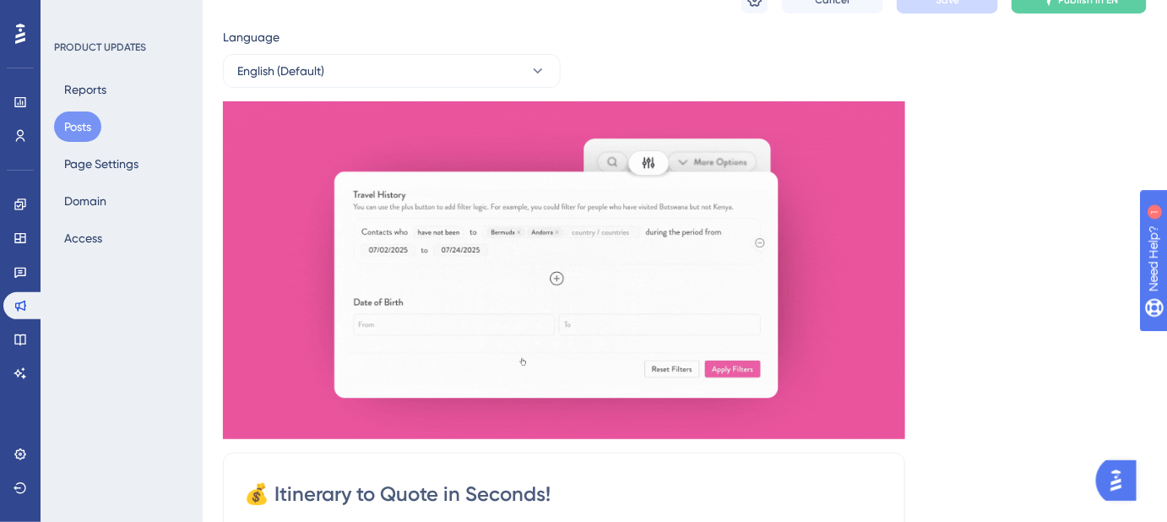
scroll to position [0, 0]
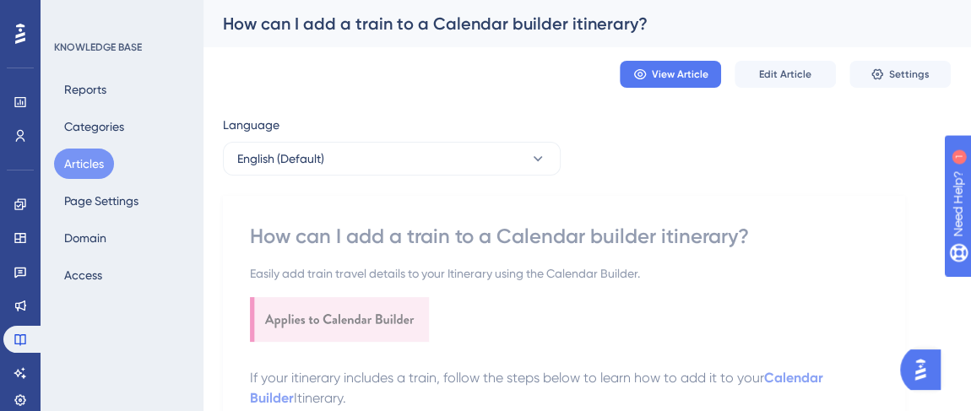
click at [572, 26] on div "How can I add a train to a Calendar builder itinerary?" at bounding box center [566, 24] width 686 height 24
click at [794, 68] on span "Edit Article" at bounding box center [785, 75] width 52 height 14
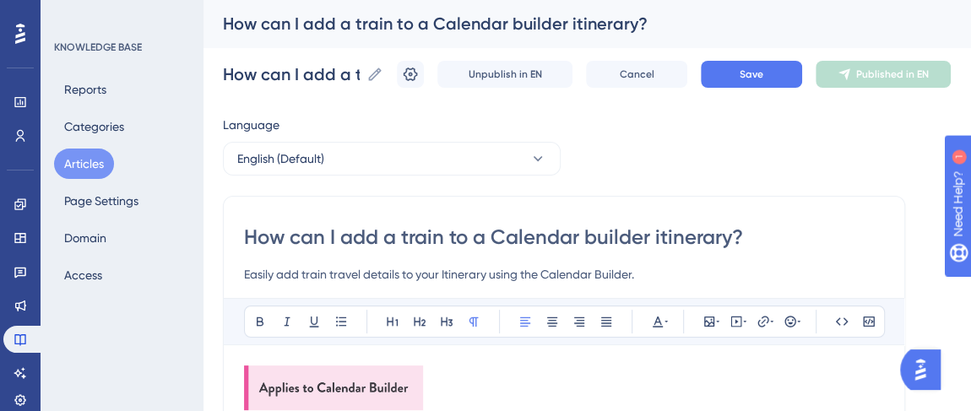
click at [658, 233] on input "How can I add a train to a Calendar builder itinerary?" at bounding box center [564, 237] width 640 height 27
type input "How can I add a train to a Calendar builder Itinerary?"
click at [756, 74] on span "Save" at bounding box center [752, 75] width 24 height 14
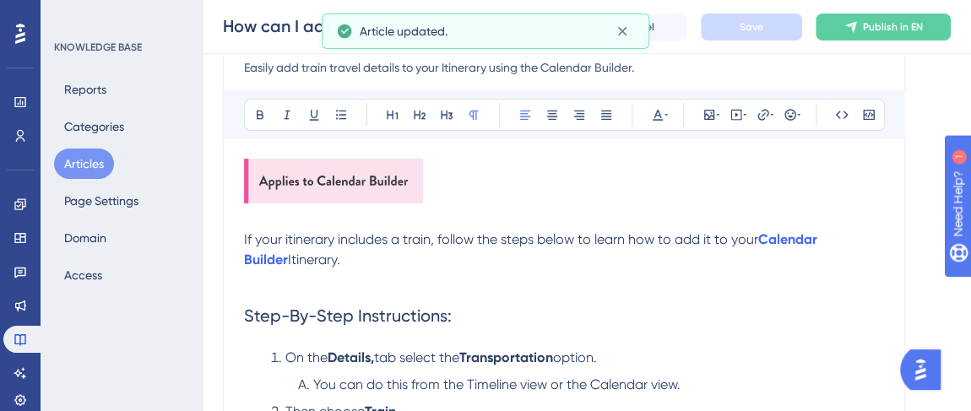
scroll to position [306, 0]
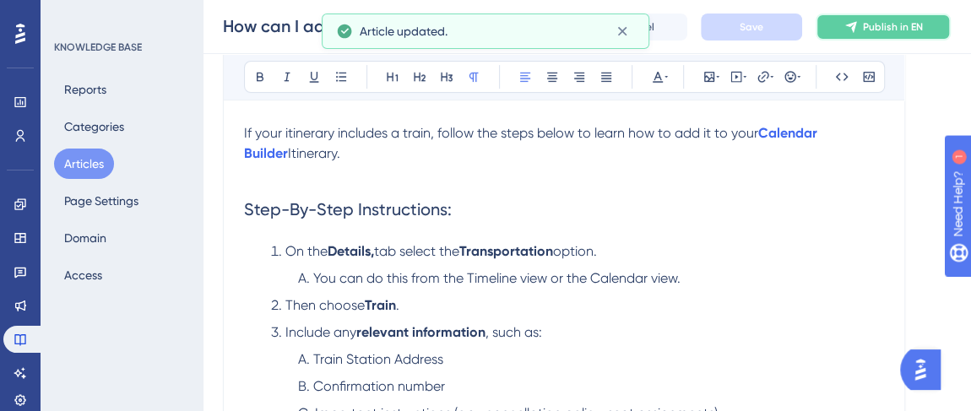
click at [886, 27] on span "Publish in EN" at bounding box center [893, 27] width 60 height 14
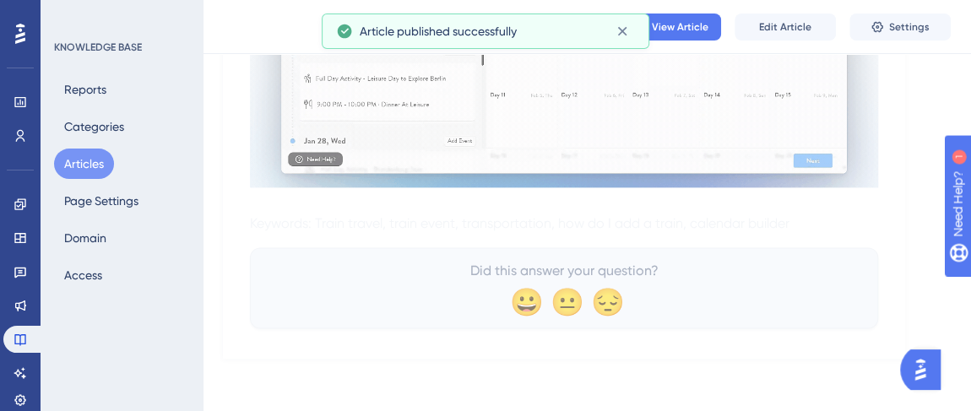
scroll to position [956, 0]
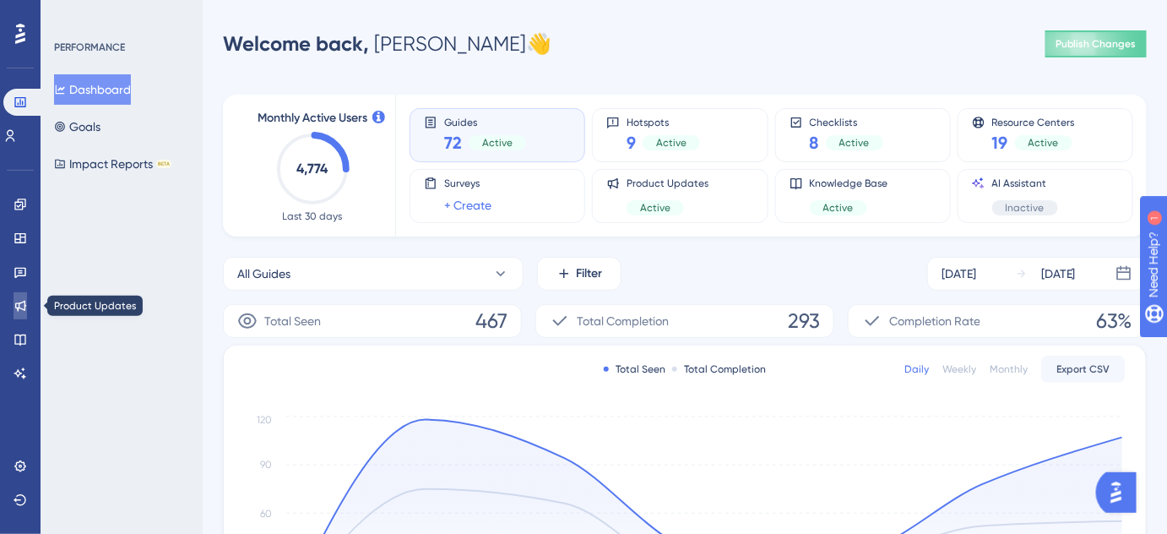
click at [22, 300] on icon at bounding box center [21, 306] width 14 height 14
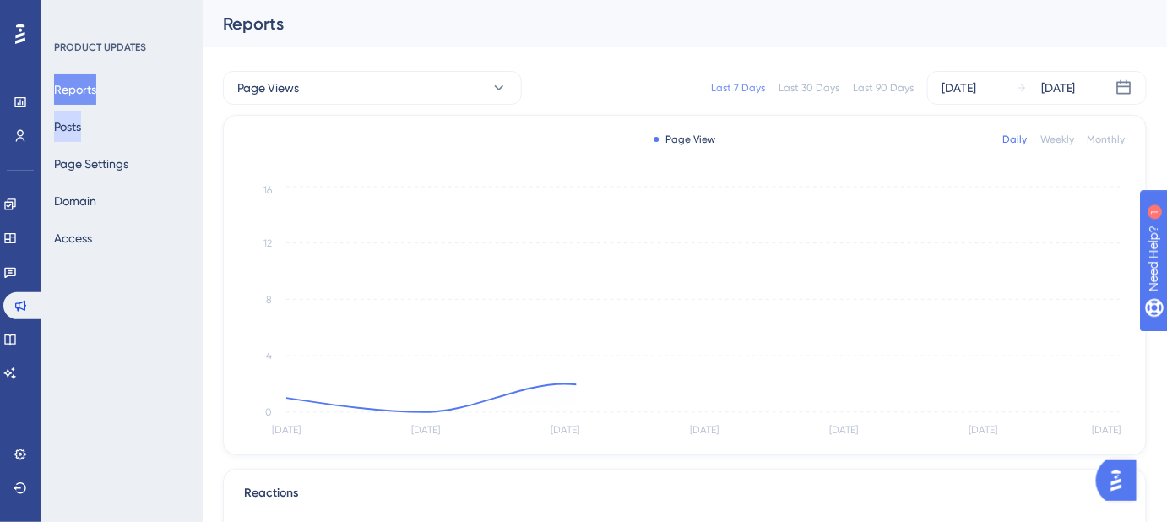
click at [81, 127] on button "Posts" at bounding box center [67, 126] width 27 height 30
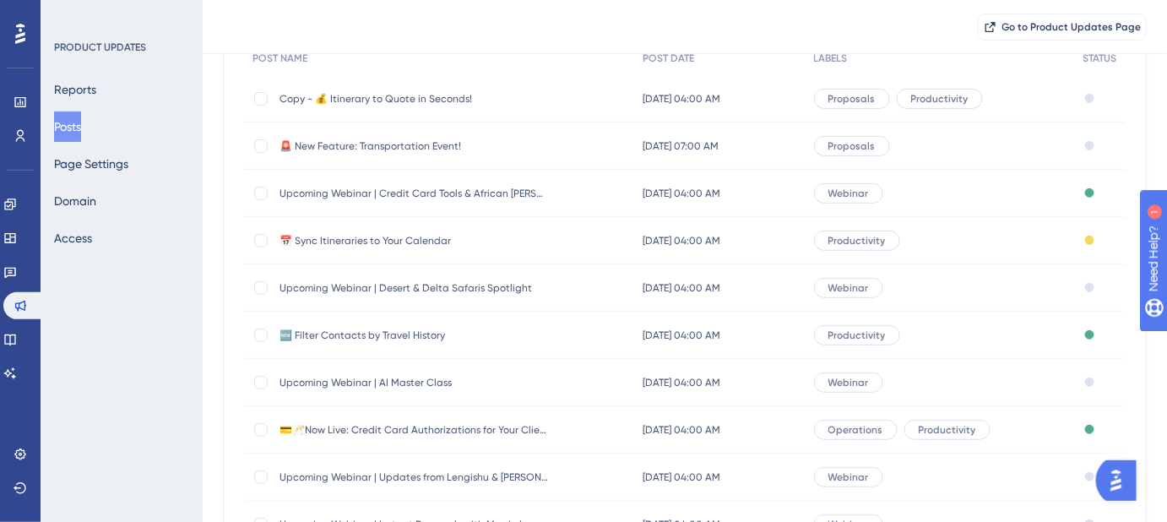
scroll to position [306, 0]
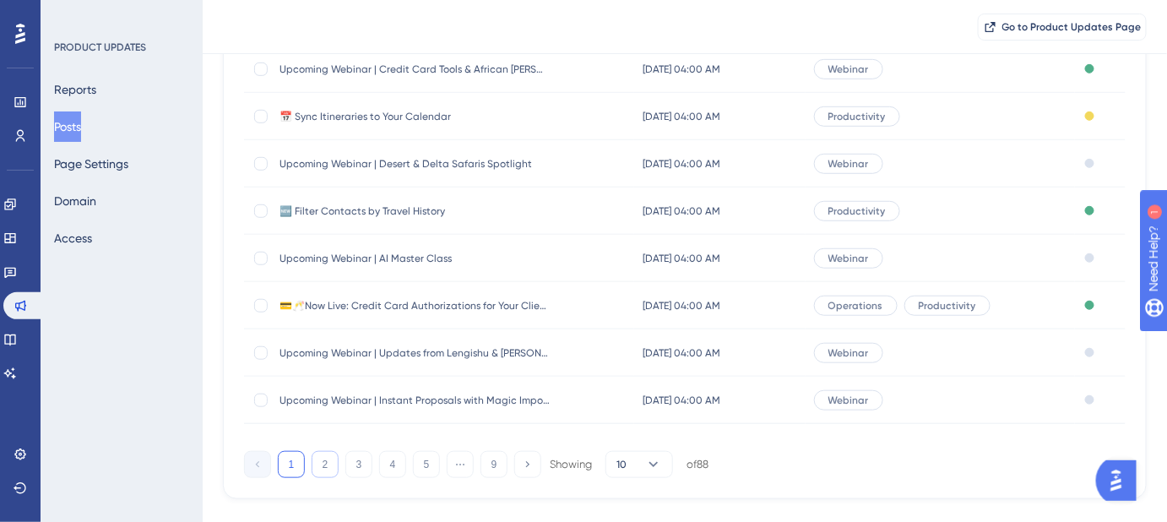
click at [325, 465] on button "2" at bounding box center [325, 464] width 27 height 27
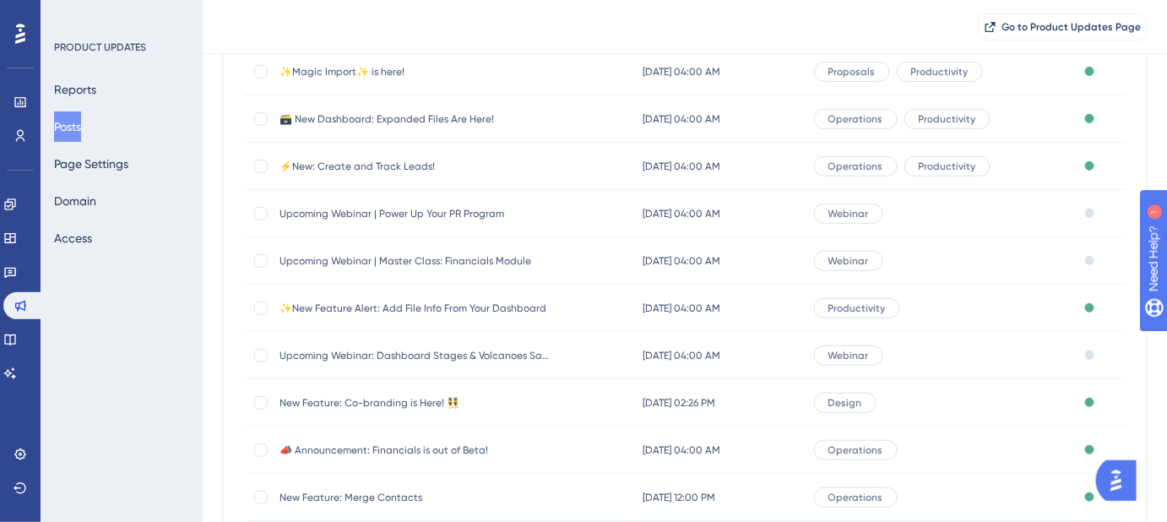
scroll to position [337, 0]
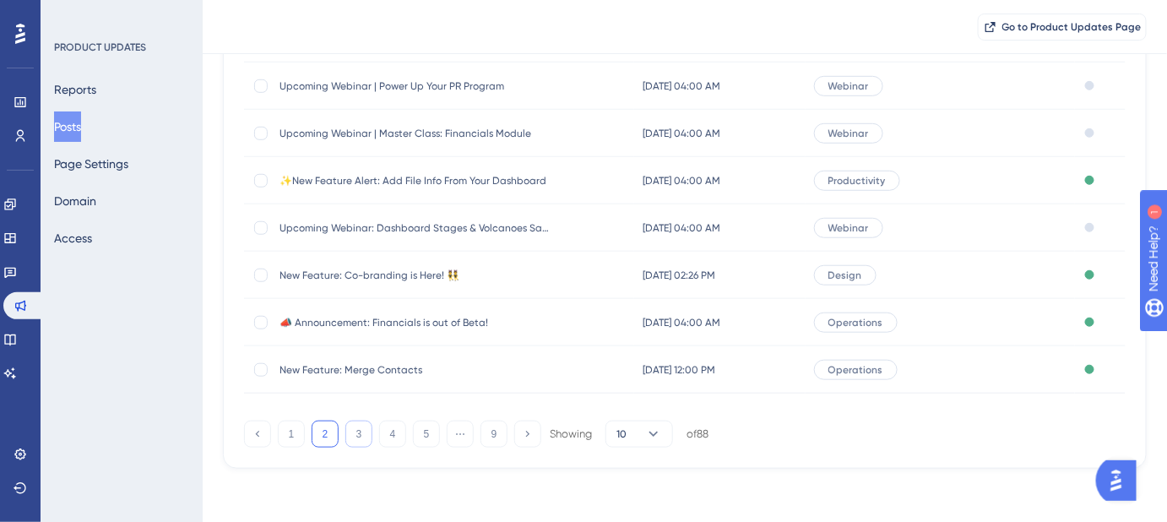
click at [367, 436] on button "3" at bounding box center [358, 433] width 27 height 27
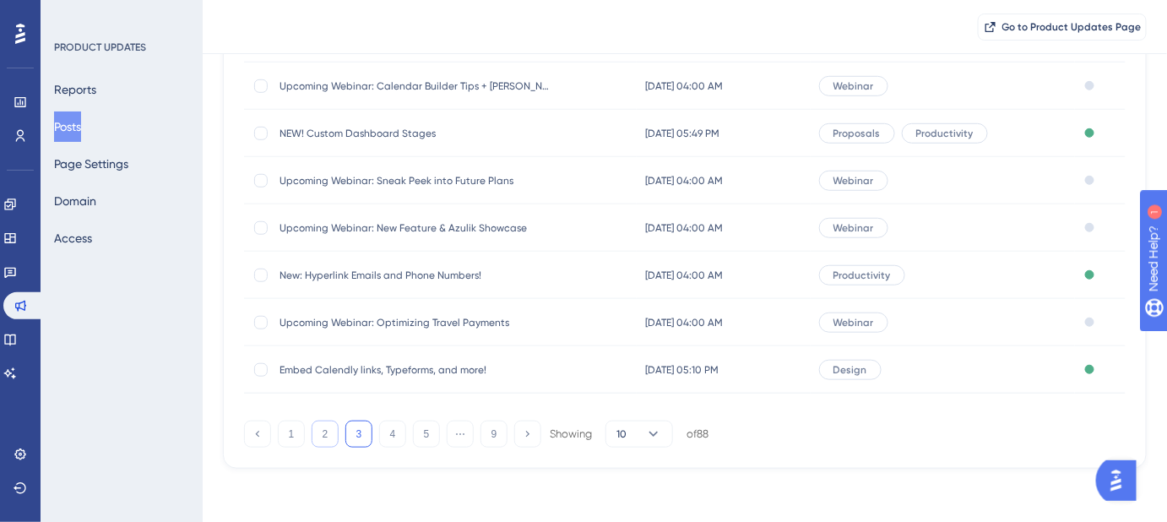
click at [320, 436] on button "2" at bounding box center [325, 433] width 27 height 27
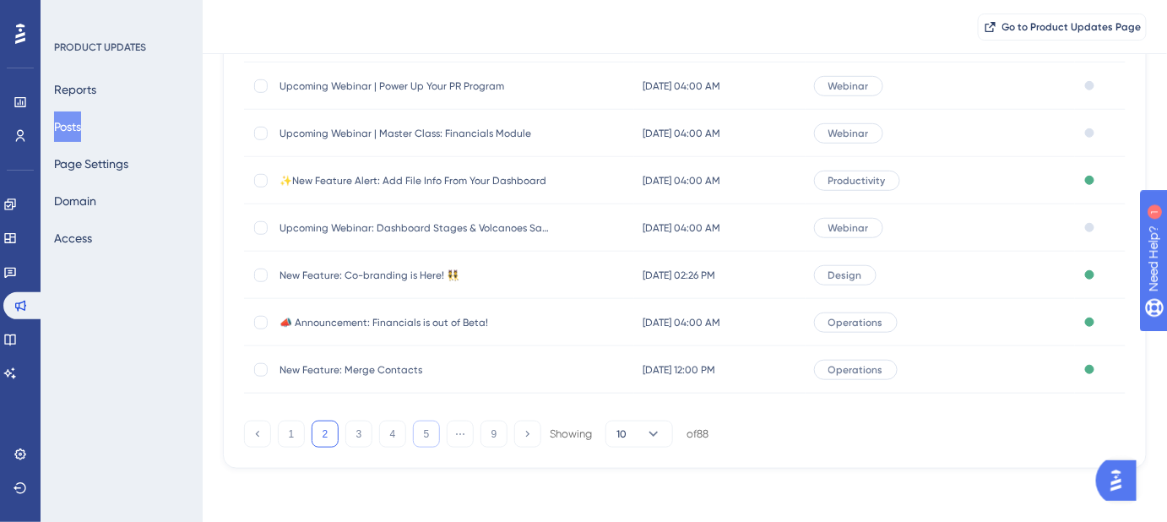
click at [418, 431] on button "5" at bounding box center [426, 433] width 27 height 27
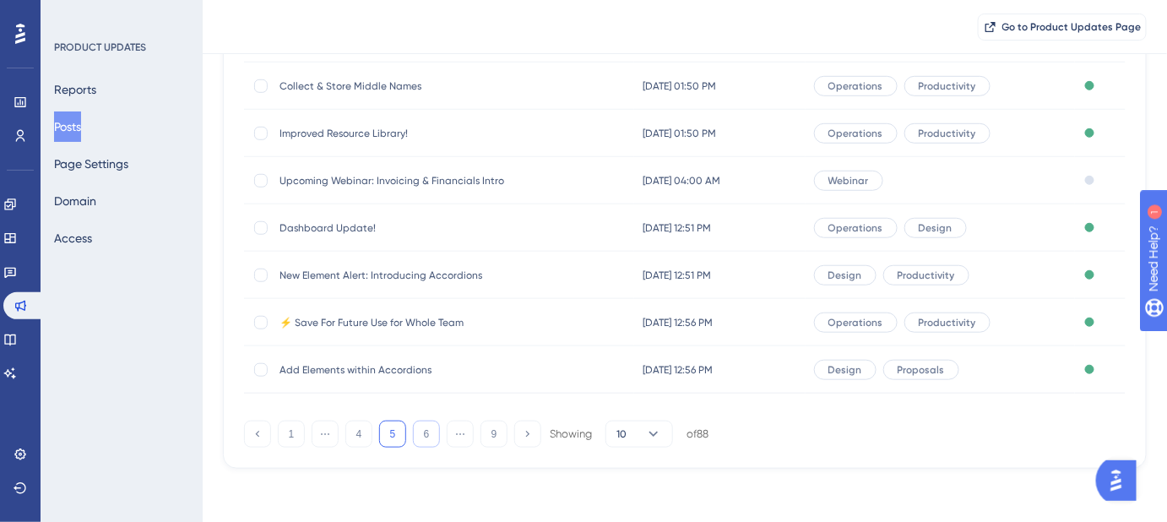
click at [431, 433] on button "6" at bounding box center [426, 433] width 27 height 27
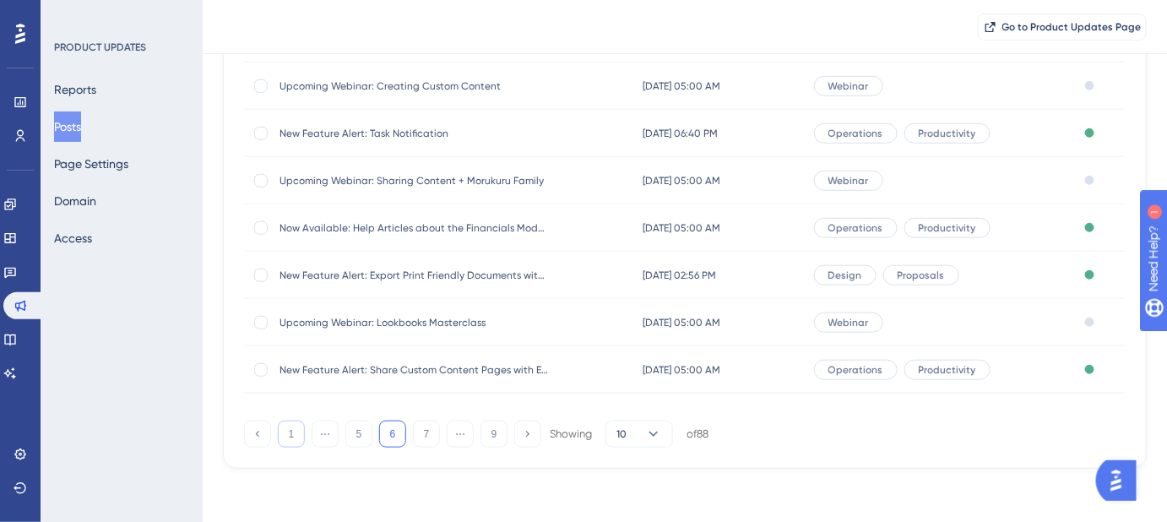
click at [297, 437] on button "1" at bounding box center [291, 433] width 27 height 27
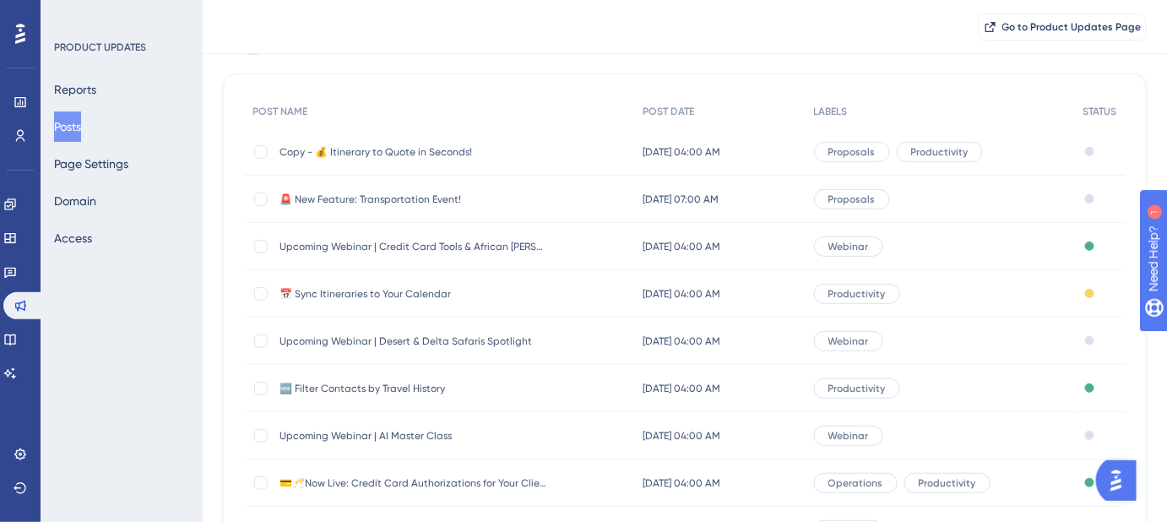
scroll to position [106, 0]
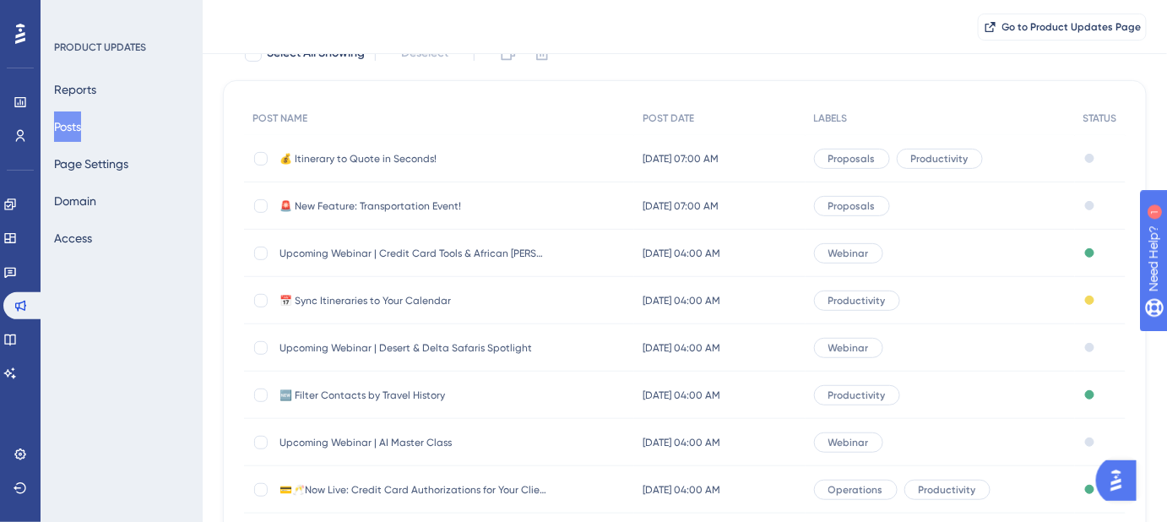
scroll to position [199, 0]
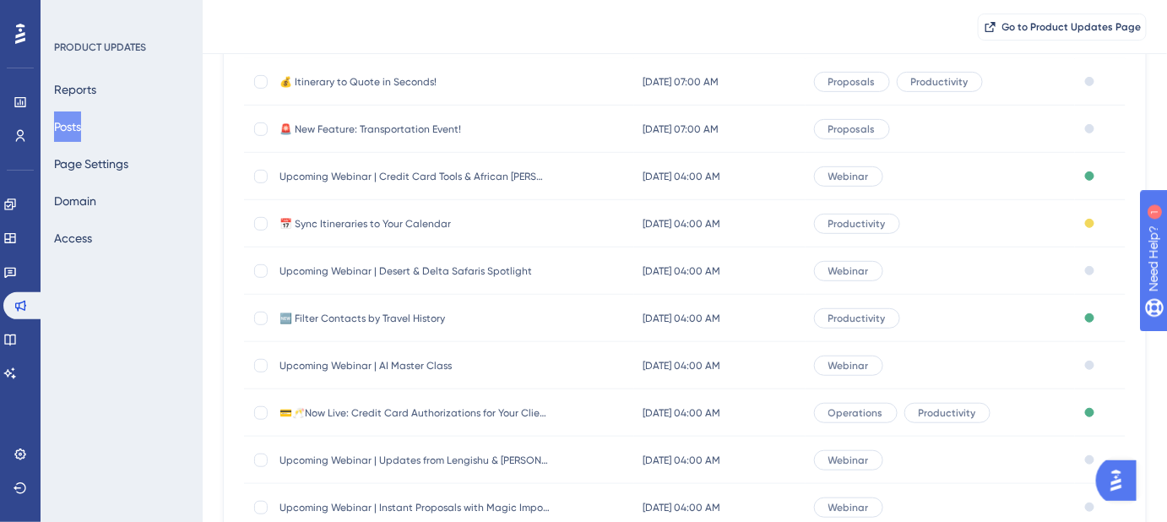
click at [392, 220] on span "📅 Sync Itineraries to Your Calendar" at bounding box center [414, 224] width 270 height 14
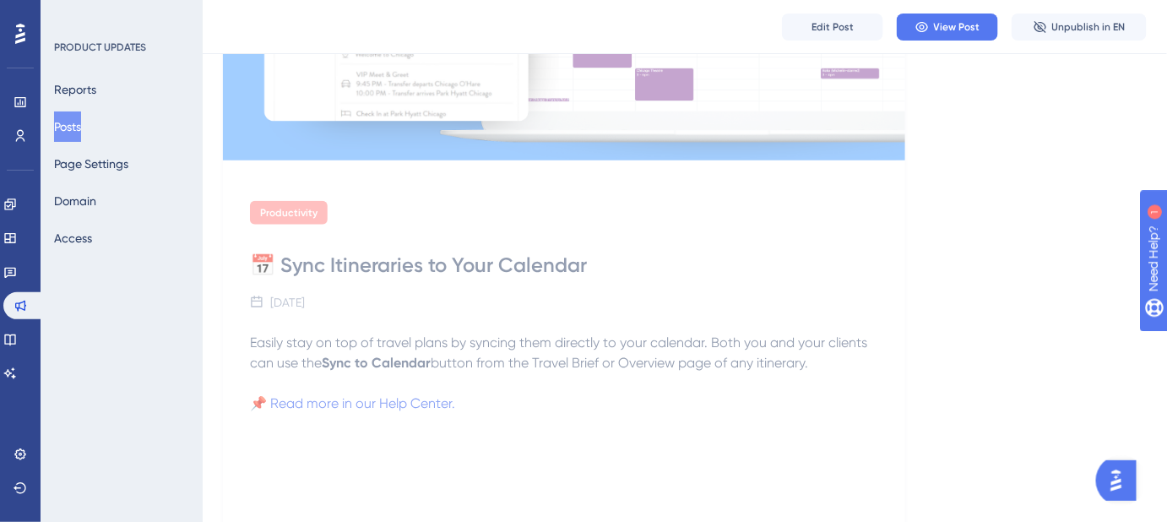
scroll to position [460, 0]
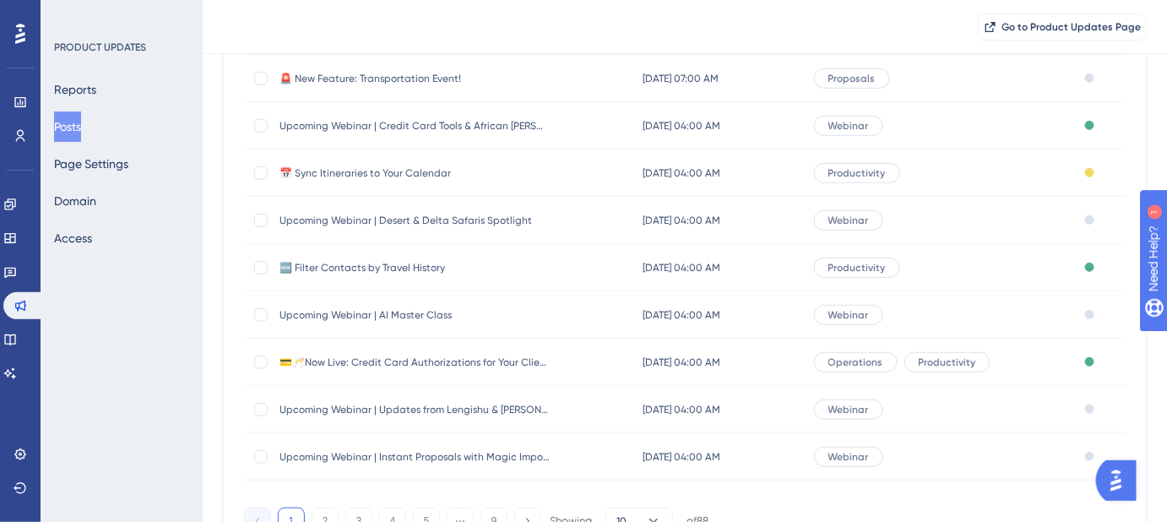
scroll to position [276, 0]
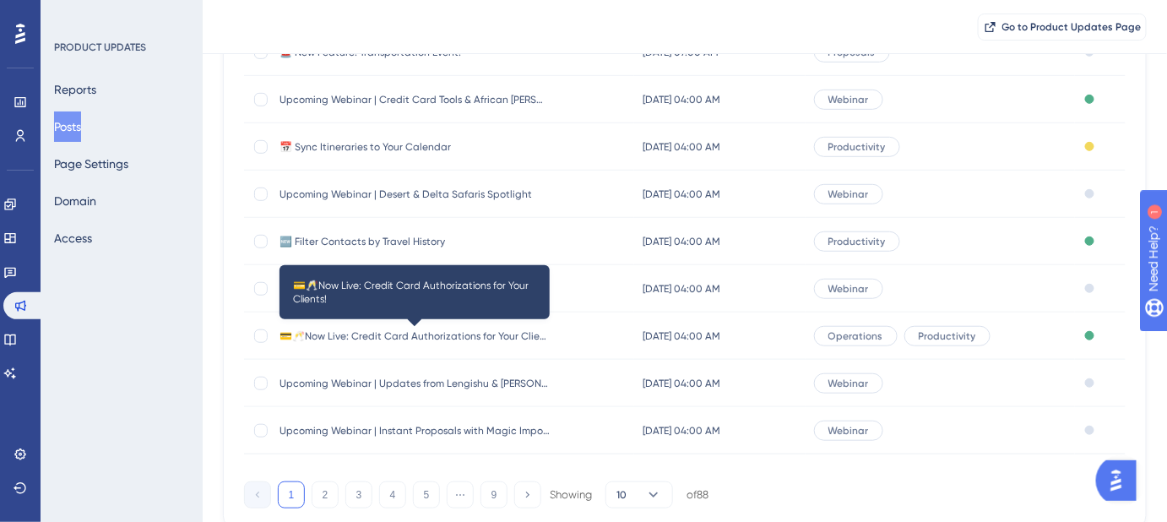
click at [411, 333] on span "💳🥂Now Live: Credit Card Authorizations for Your Clients!" at bounding box center [414, 336] width 270 height 14
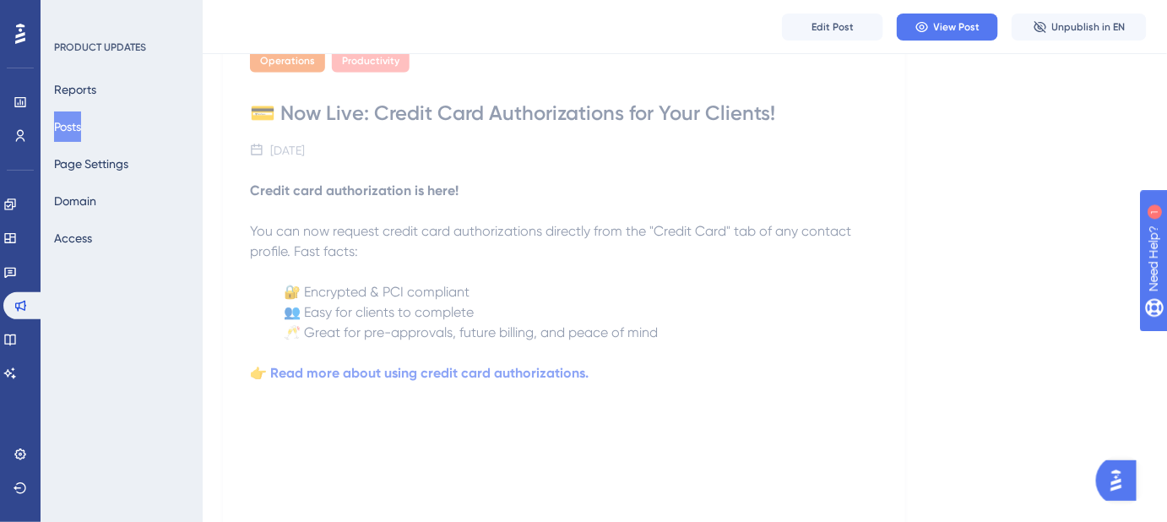
scroll to position [319, 0]
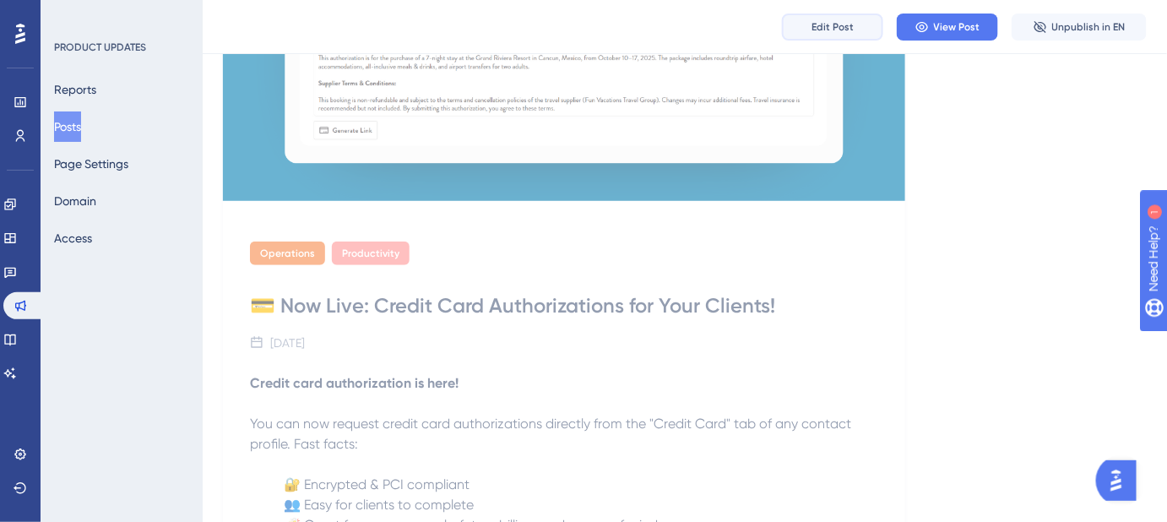
click at [843, 29] on span "Edit Post" at bounding box center [832, 27] width 42 height 14
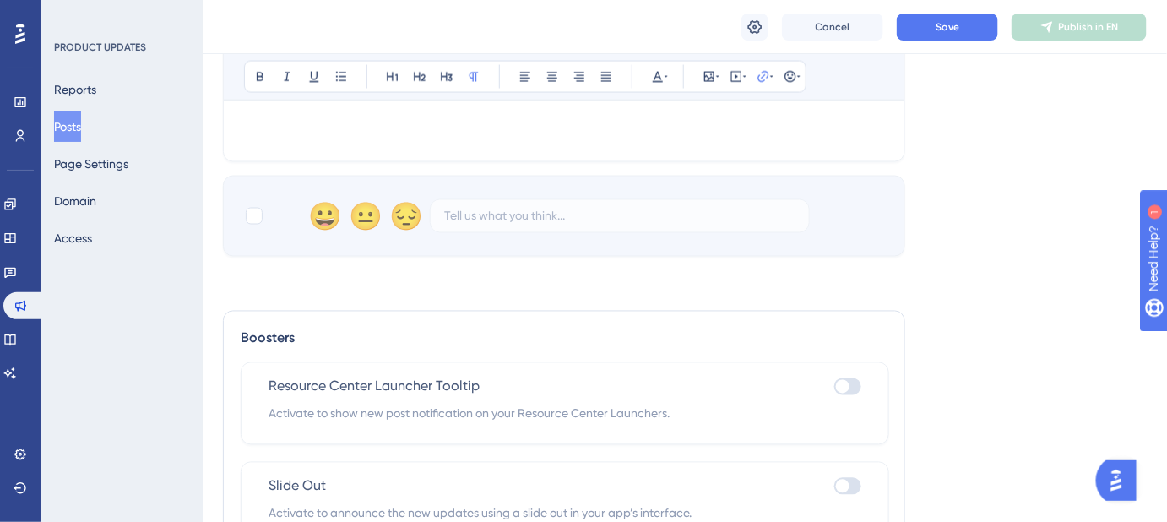
scroll to position [1011, 0]
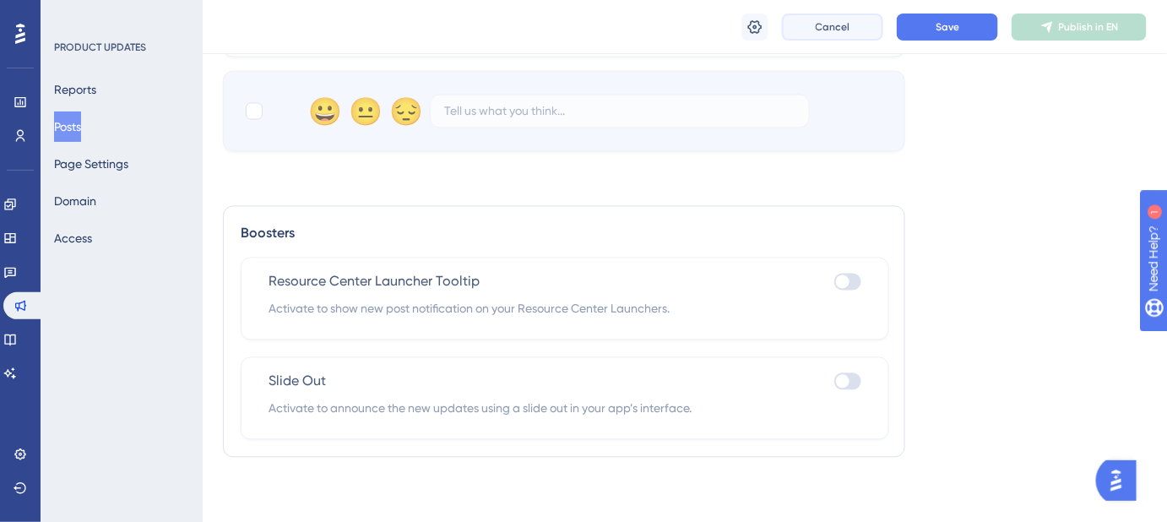
click at [844, 31] on span "Cancel" at bounding box center [833, 27] width 35 height 14
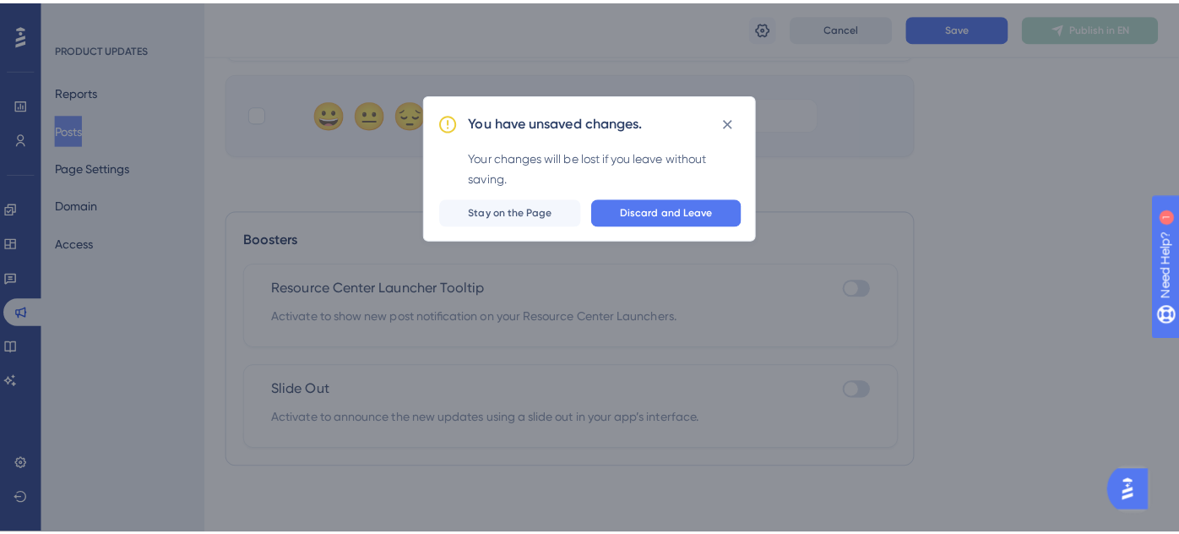
scroll to position [1000, 0]
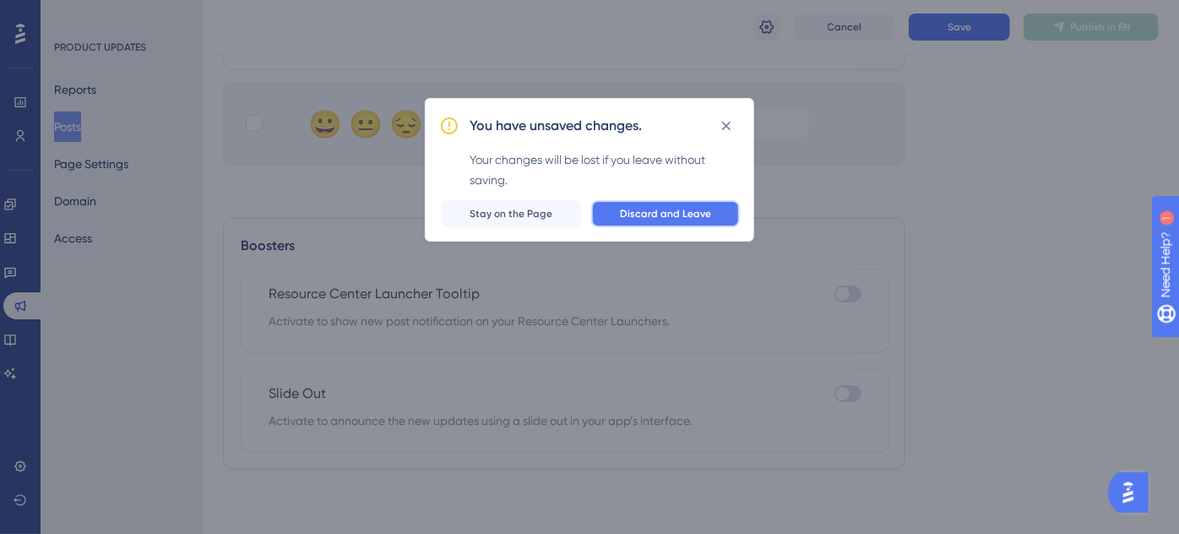
click at [680, 211] on span "Discard and Leave" at bounding box center [665, 214] width 91 height 14
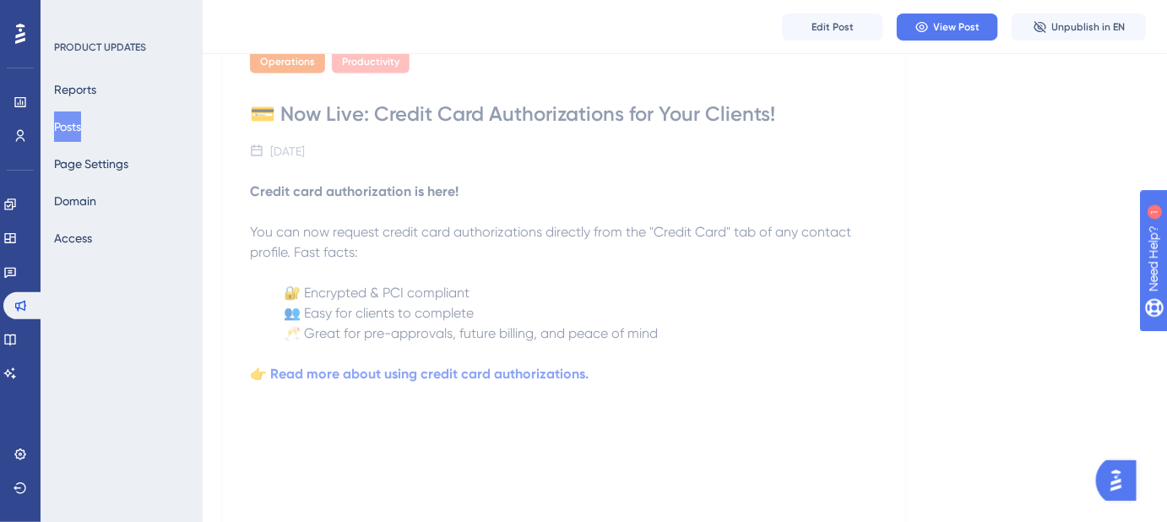
scroll to position [473, 0]
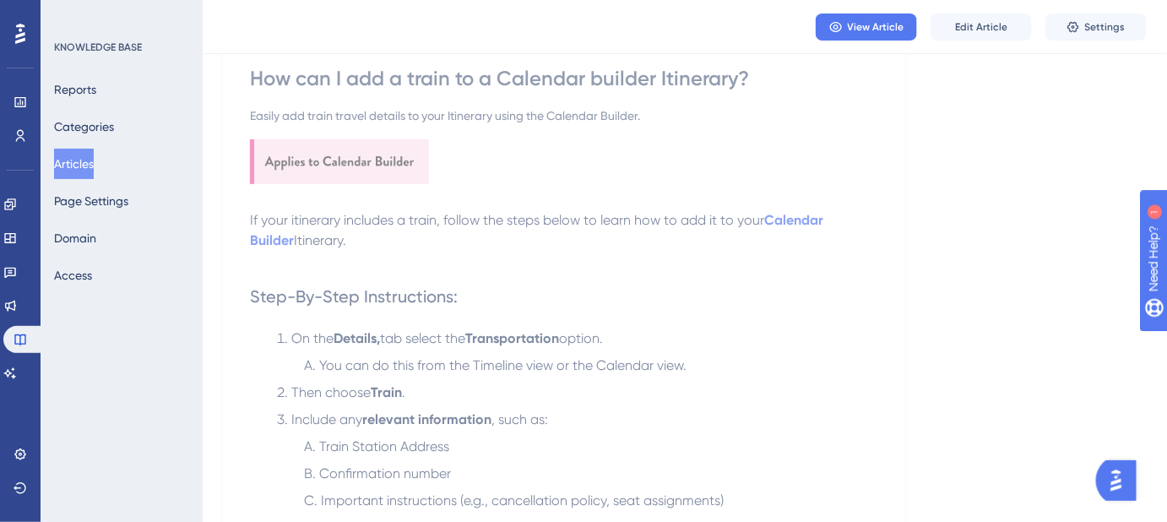
scroll to position [153, 0]
click at [973, 32] on span "Edit Article" at bounding box center [981, 27] width 52 height 14
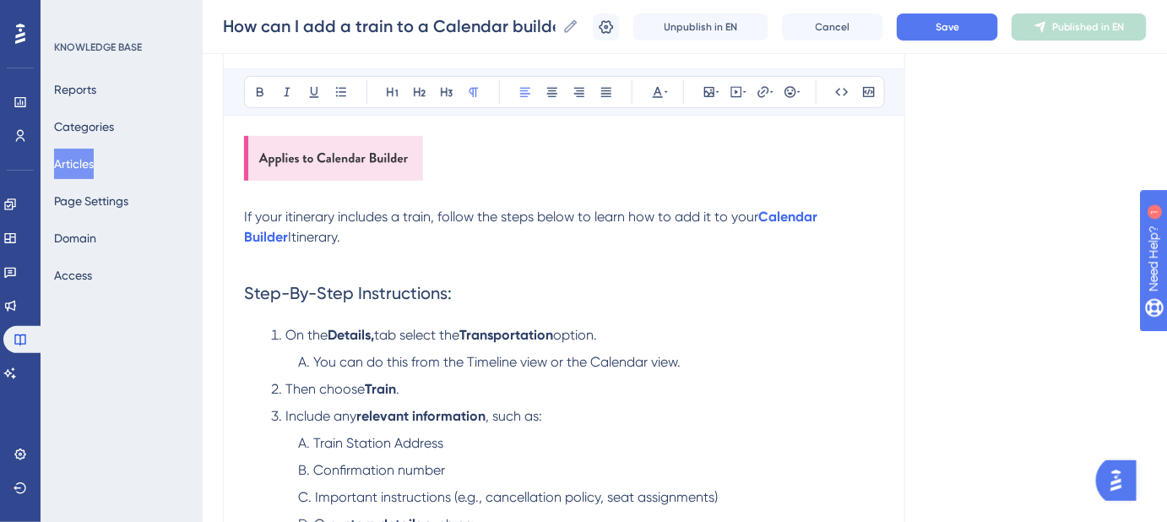
scroll to position [112, 0]
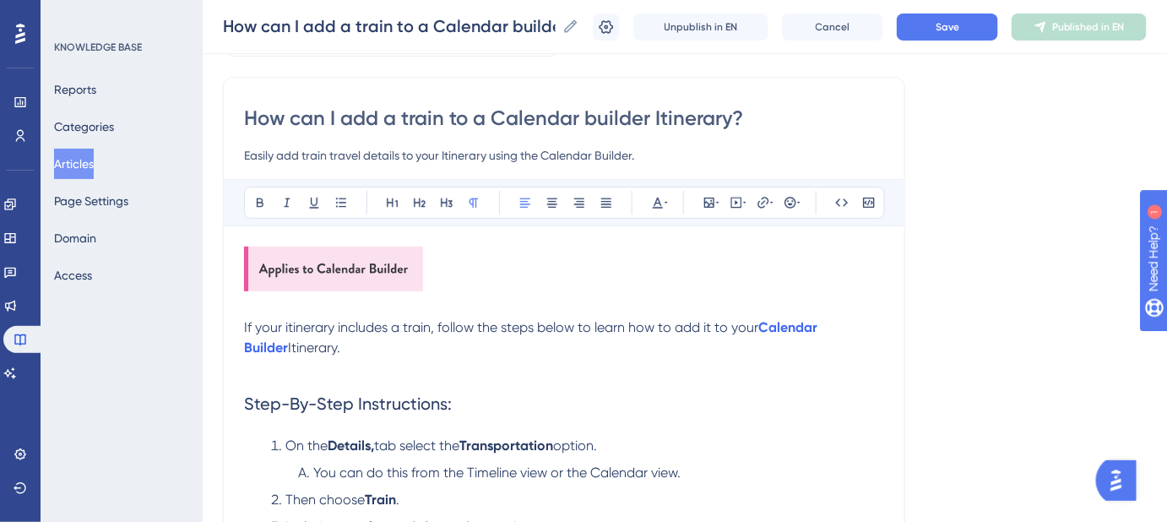
click at [288, 322] on span "If your itinerary includes a train, follow the steps below to learn how to add …" at bounding box center [501, 327] width 514 height 16
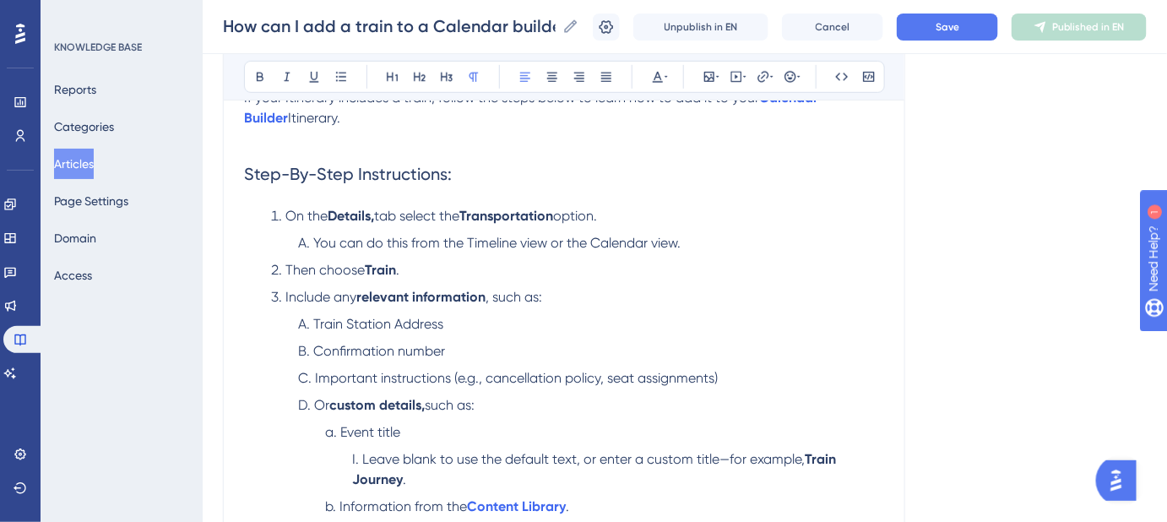
scroll to position [419, 0]
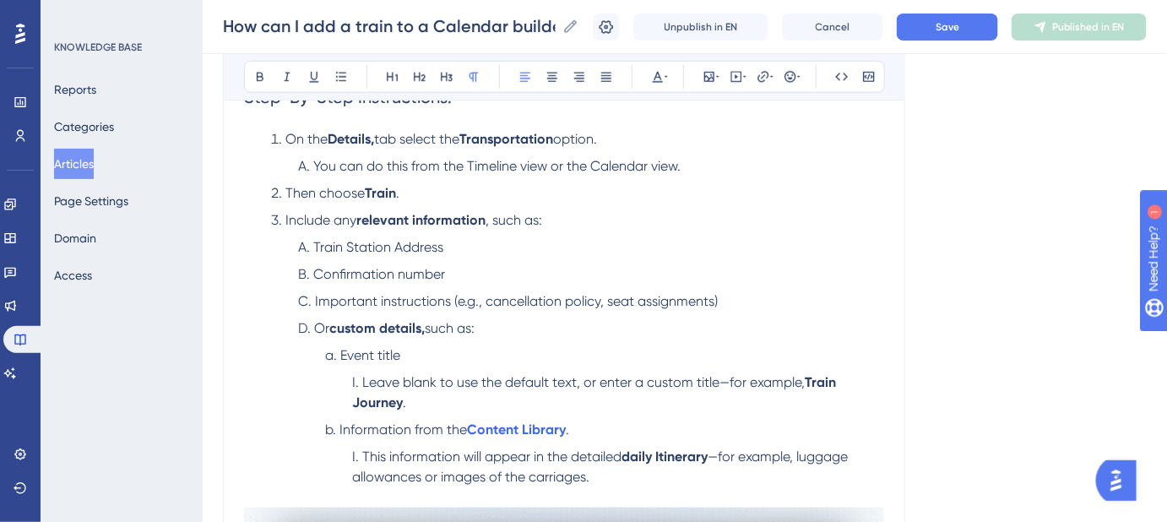
click at [311, 323] on li "Or custom details, such as:" at bounding box center [591, 328] width 586 height 20
click at [340, 353] on span "Event title" at bounding box center [370, 355] width 60 height 16
click at [350, 379] on ol "Leave blank to use the default text, or enter a custom title—for example, Train…" at bounding box center [604, 392] width 559 height 41
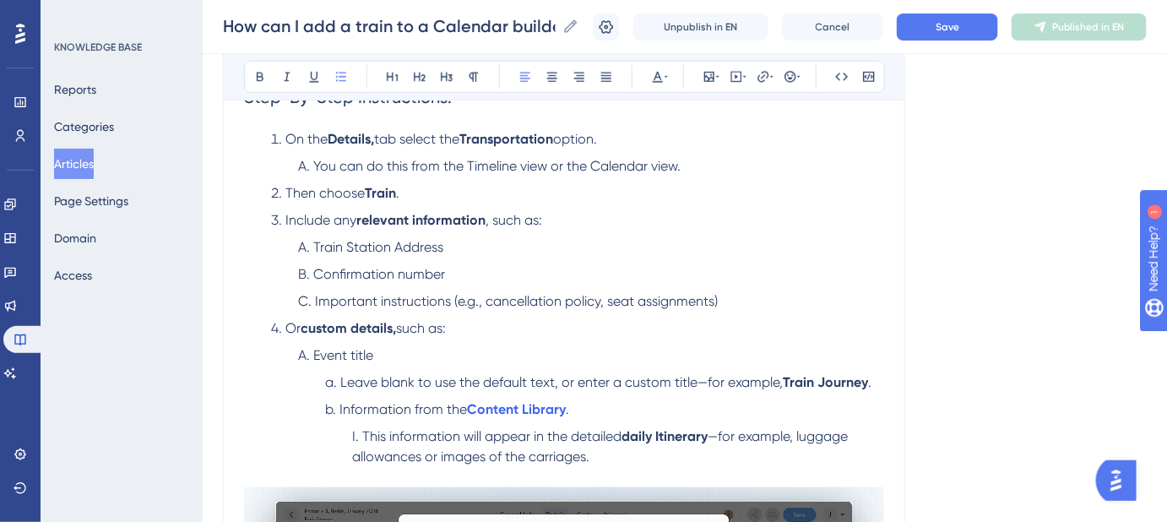
click at [323, 404] on ol "Leave blank to use the default text, or enter a custom title—for example, Train…" at bounding box center [591, 419] width 586 height 95
click at [349, 434] on ol "This information will appear in the detailed daily Itinerary —for example, lugg…" at bounding box center [604, 446] width 559 height 41
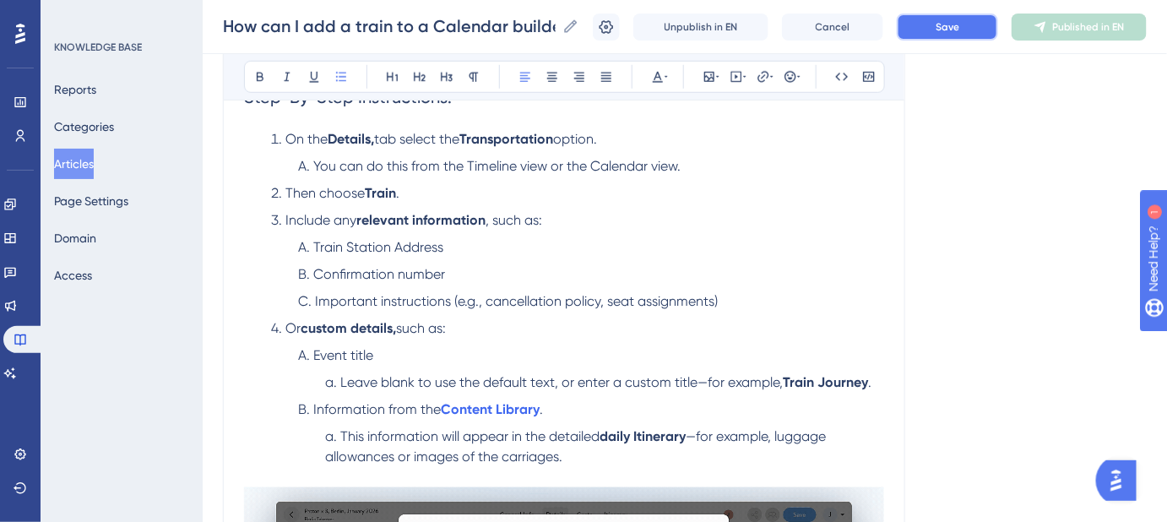
click at [983, 38] on button "Save" at bounding box center [947, 27] width 101 height 27
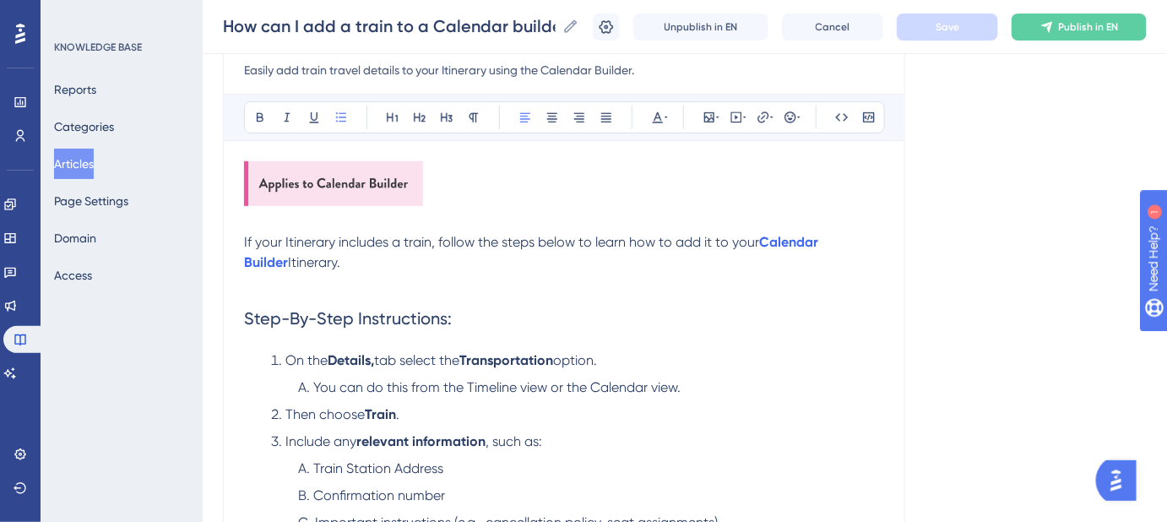
scroll to position [189, 0]
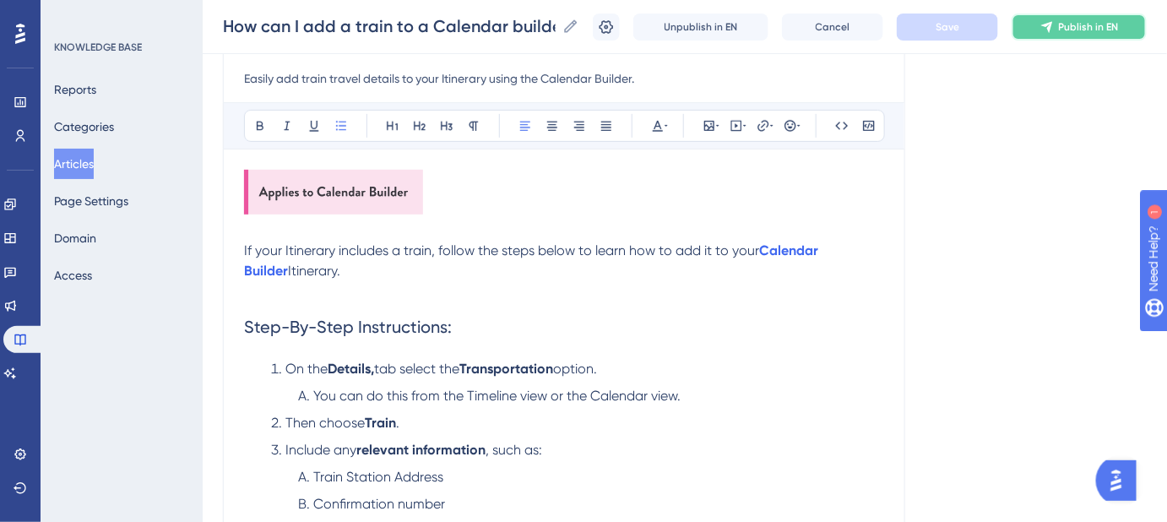
click at [1052, 27] on icon at bounding box center [1046, 26] width 11 height 11
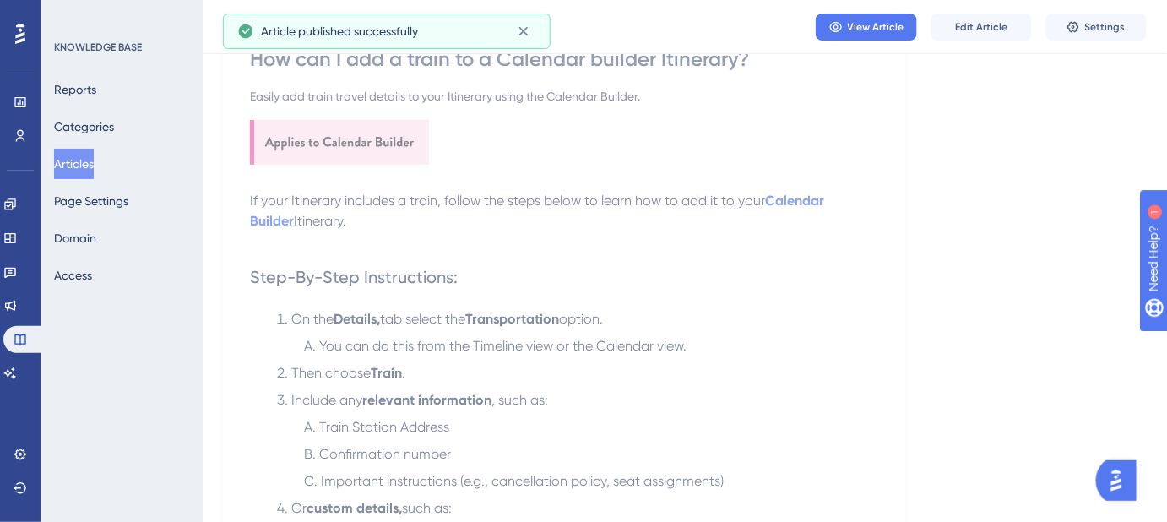
scroll to position [35, 0]
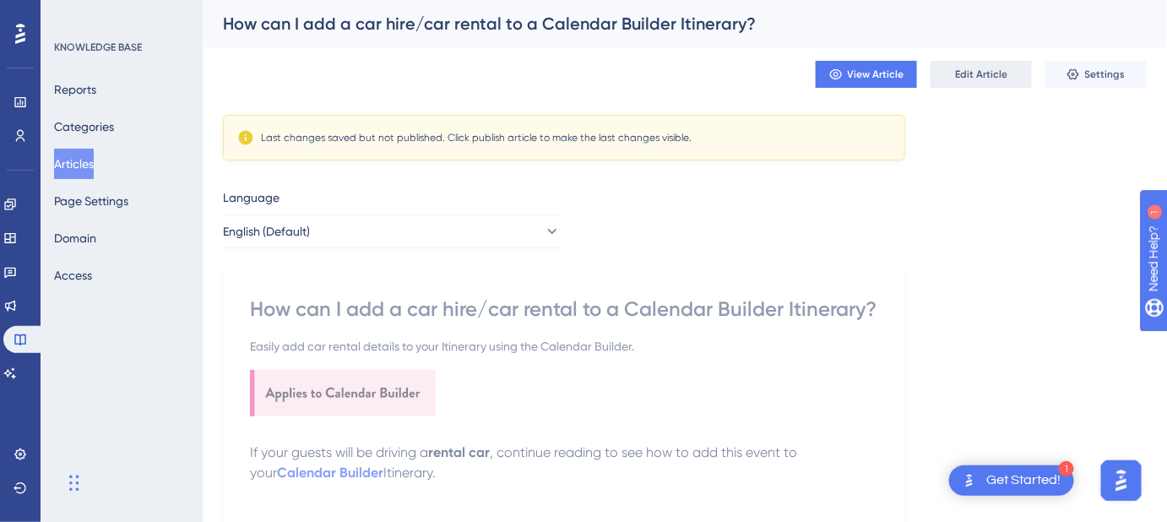
click at [993, 83] on button "Edit Article" at bounding box center [980, 74] width 101 height 27
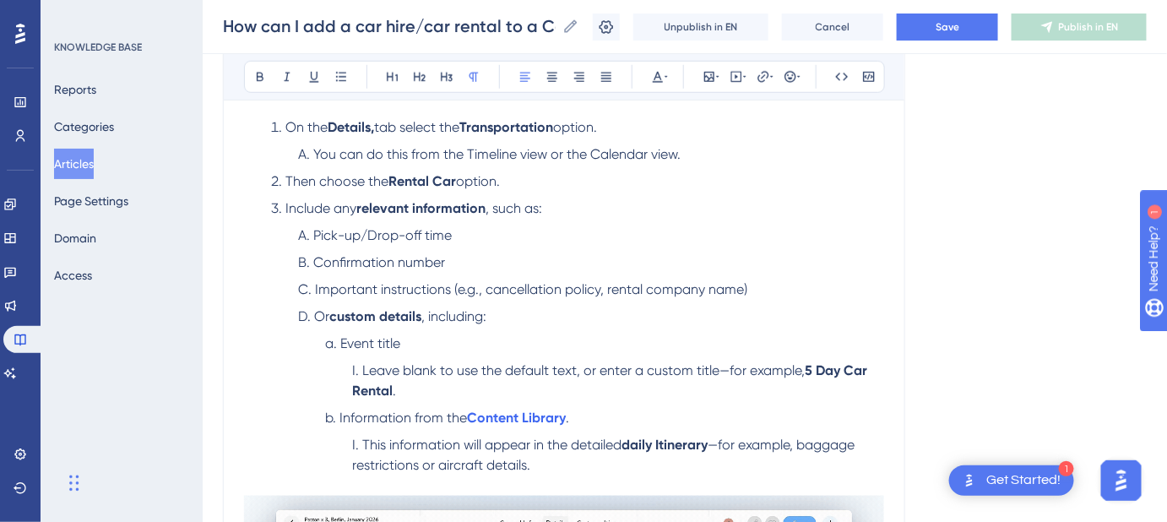
scroll to position [405, 0]
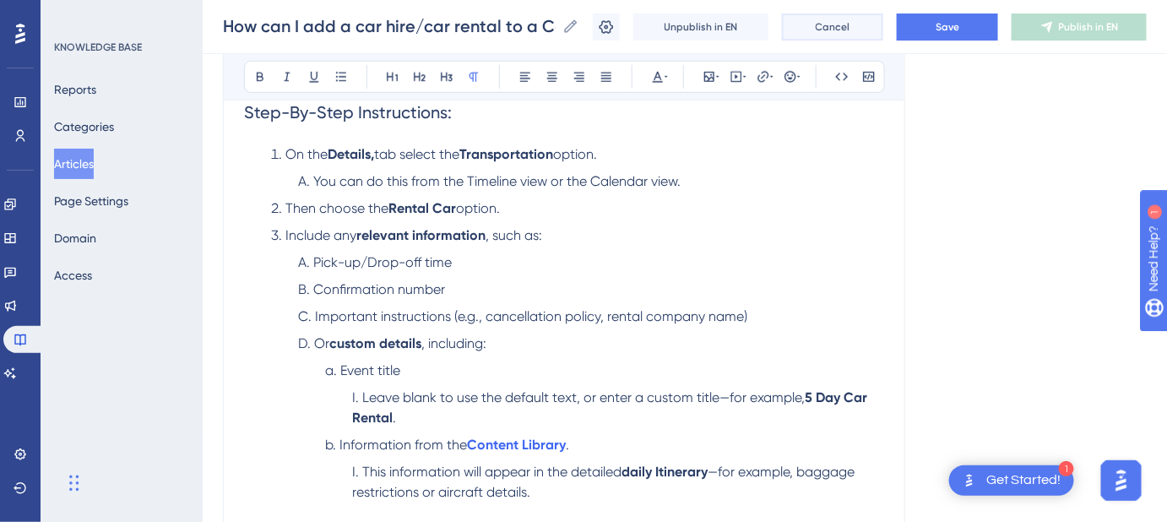
click at [850, 32] on span "Cancel" at bounding box center [833, 27] width 35 height 14
click at [855, 33] on button "Cancel" at bounding box center [832, 27] width 101 height 27
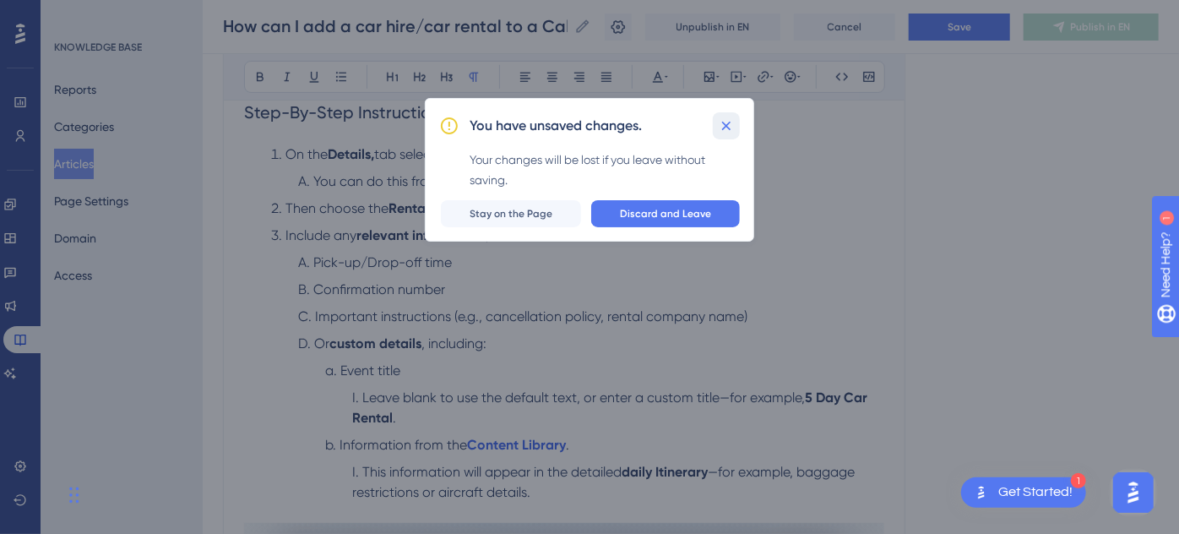
click at [729, 117] on icon at bounding box center [726, 125] width 17 height 17
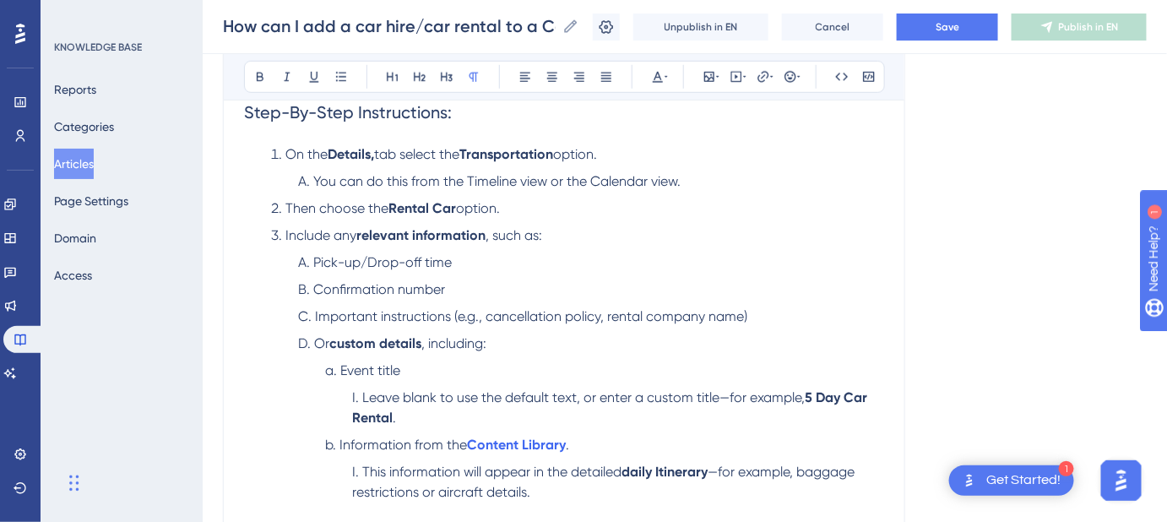
click at [314, 341] on span "Or" at bounding box center [321, 343] width 15 height 16
click at [339, 364] on li "Event title" at bounding box center [604, 370] width 559 height 20
click at [348, 397] on ol "Leave blank to use the default text, or enter a custom title—for example, 5 Day…" at bounding box center [604, 407] width 559 height 41
click at [350, 394] on ol "Leave blank to use the default text, or enter a custom title—for example, 5 Day…" at bounding box center [604, 407] width 559 height 41
click at [327, 435] on li "Information from the Content Library ." at bounding box center [604, 445] width 559 height 20
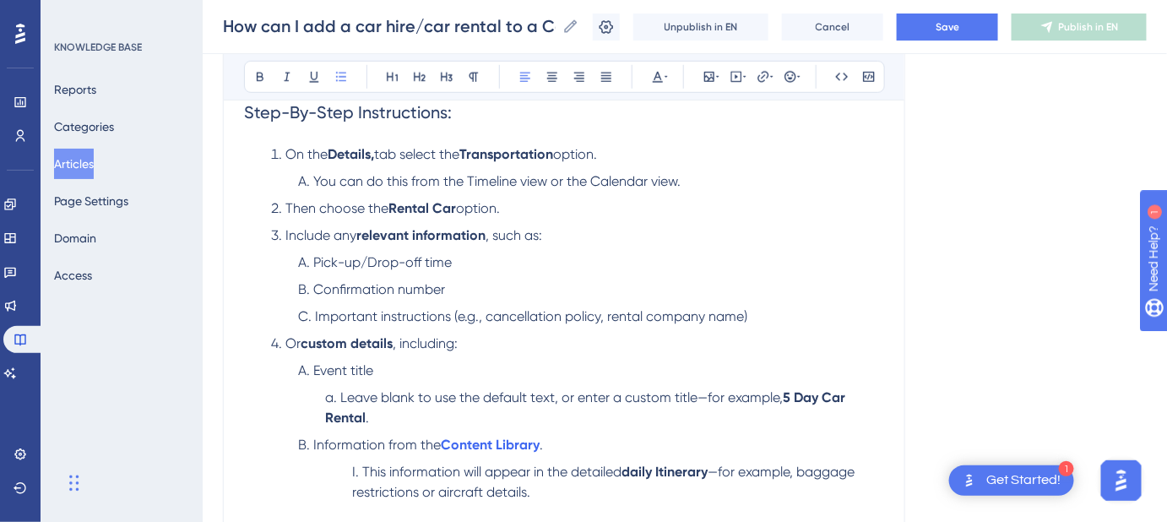
click at [354, 469] on li "This information will appear in the detailed daily Itinerary —for example, bagg…" at bounding box center [618, 482] width 532 height 41
click at [939, 34] on button "Save" at bounding box center [947, 27] width 101 height 27
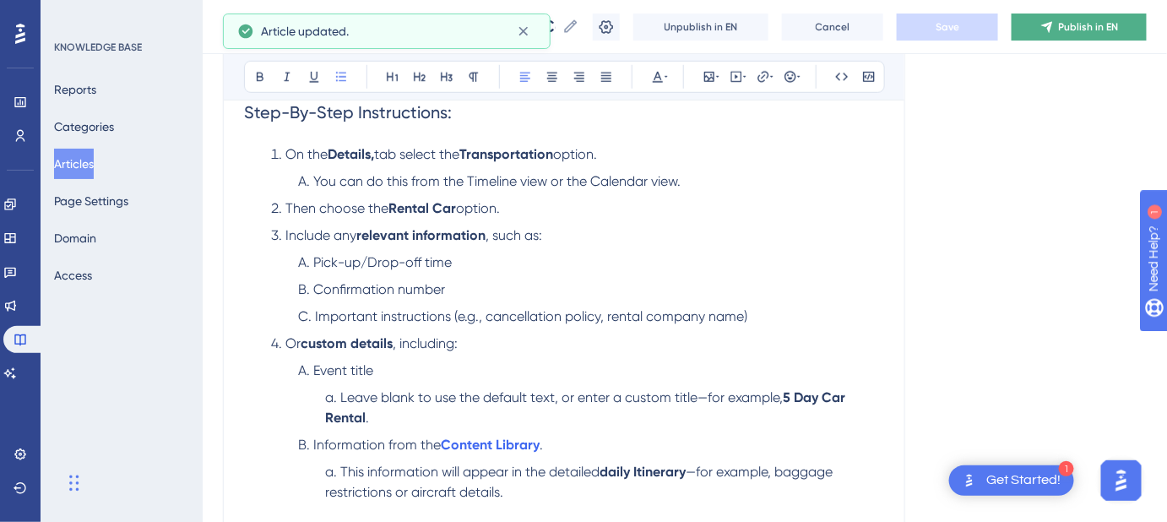
click at [1074, 29] on span "Publish in EN" at bounding box center [1089, 27] width 60 height 14
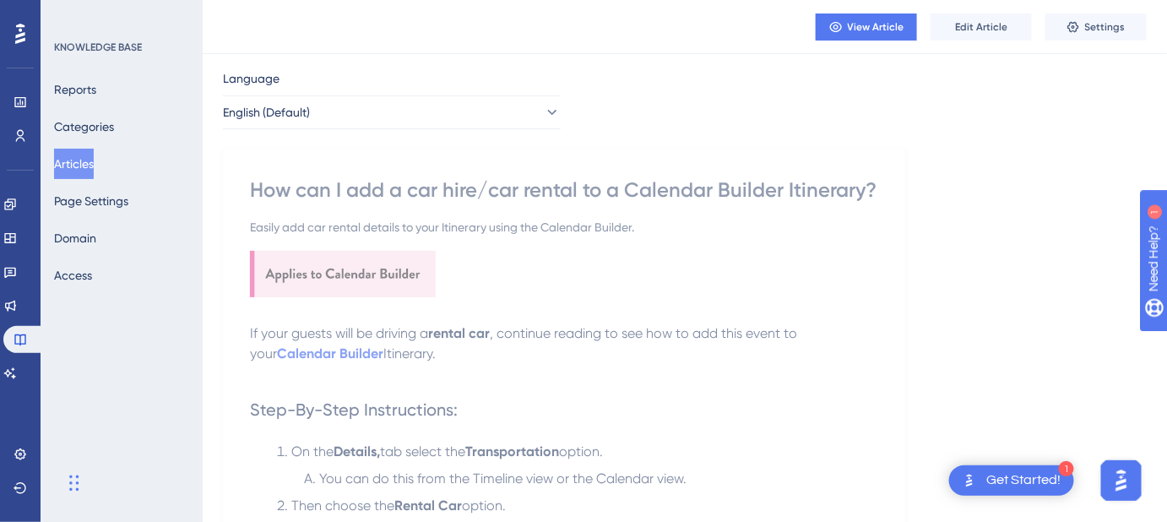
scroll to position [0, 0]
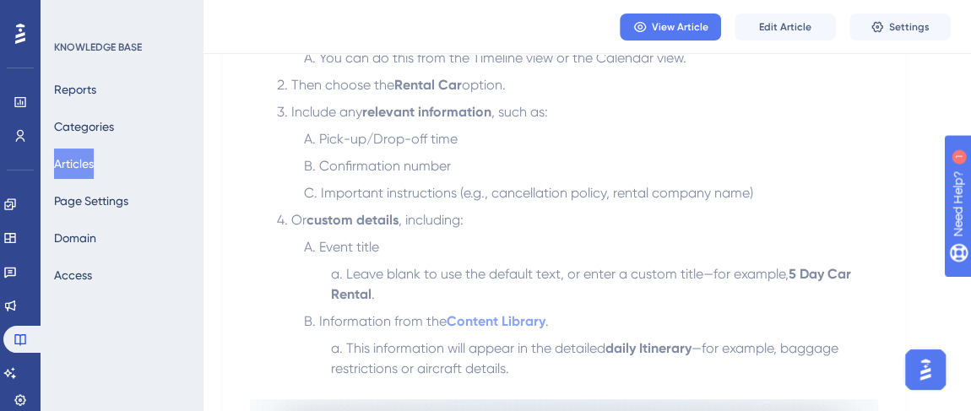
scroll to position [537, 0]
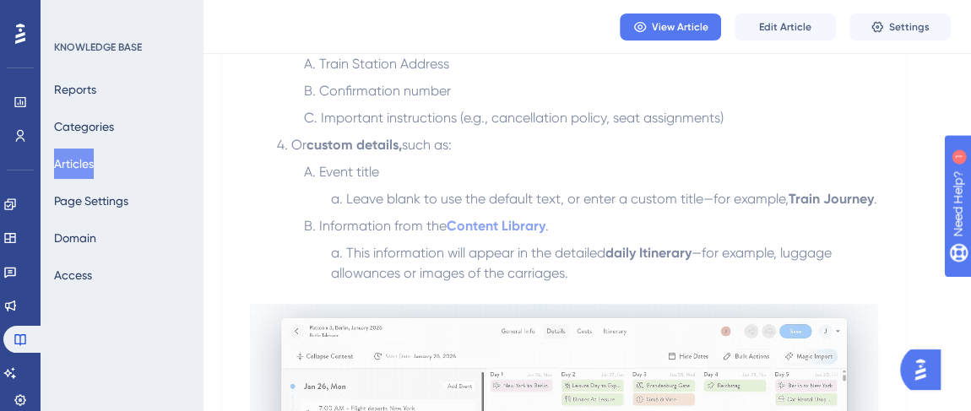
scroll to position [537, 0]
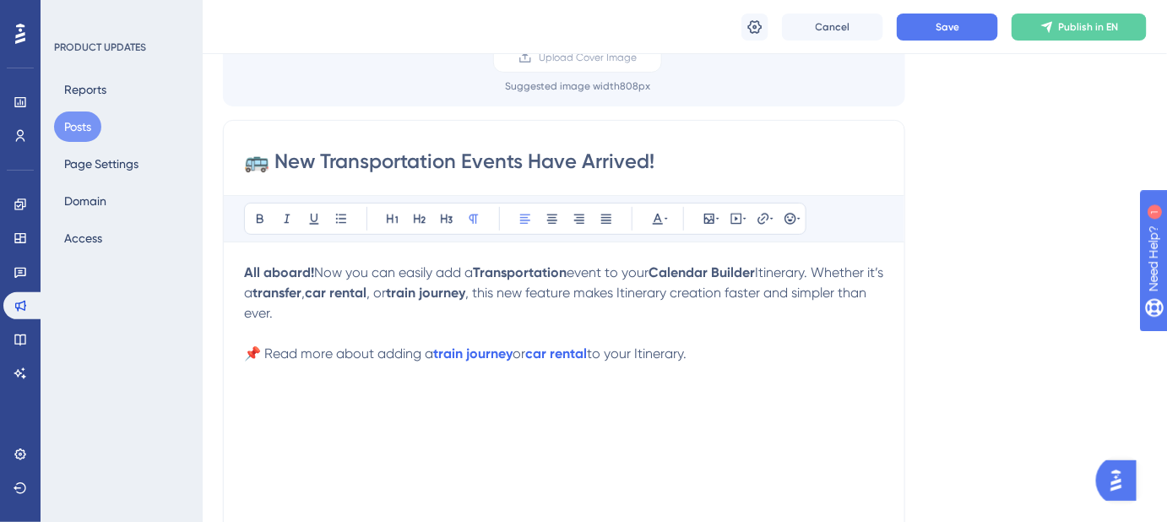
scroll to position [153, 0]
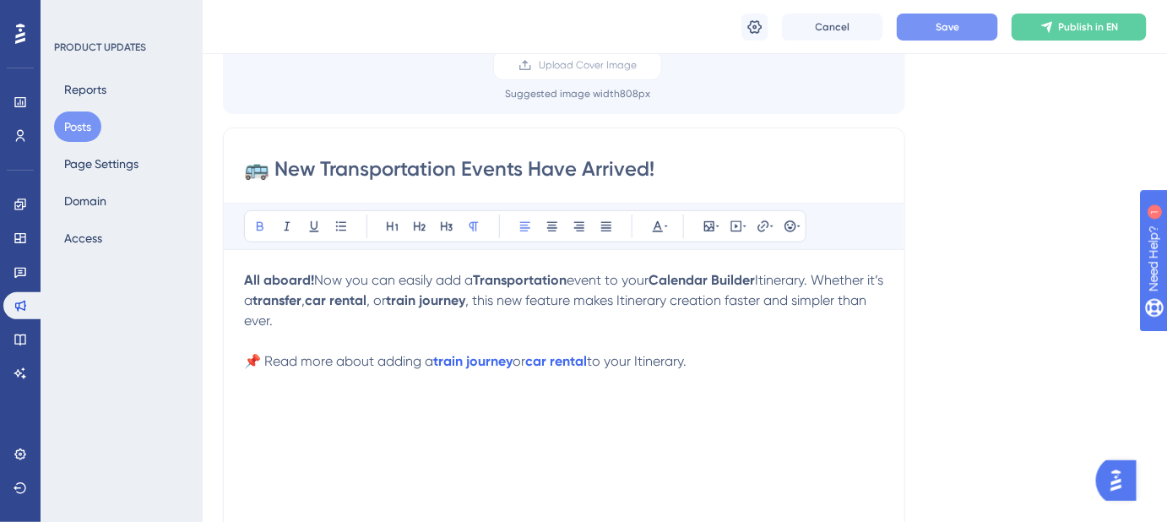
click at [962, 30] on button "Save" at bounding box center [947, 27] width 101 height 27
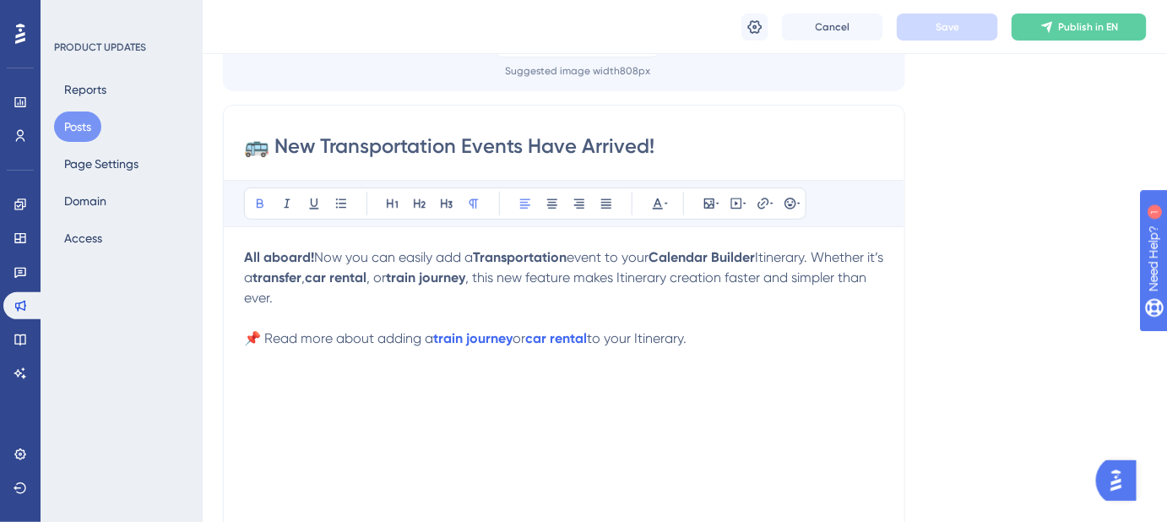
scroll to position [76, 0]
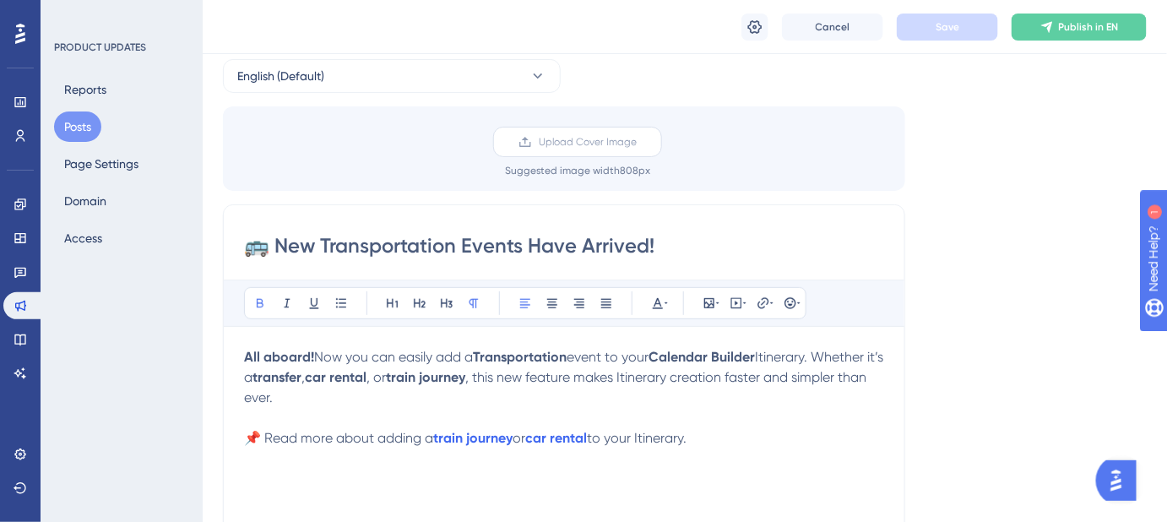
click at [602, 141] on span "Upload Cover Image" at bounding box center [588, 142] width 98 height 14
click at [637, 142] on input "Upload Cover Image" at bounding box center [637, 142] width 0 height 0
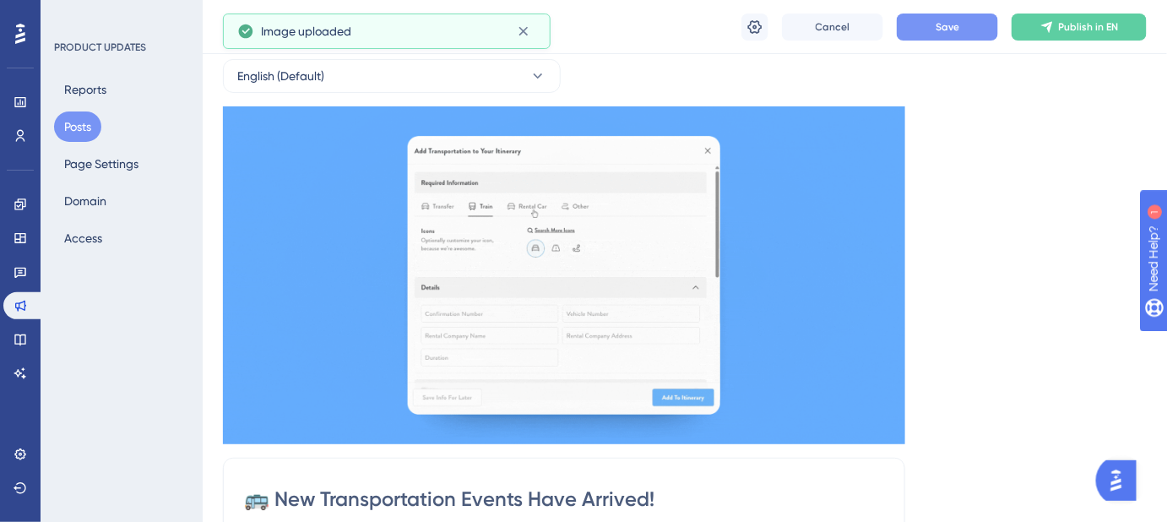
click at [952, 33] on span "Save" at bounding box center [947, 27] width 24 height 14
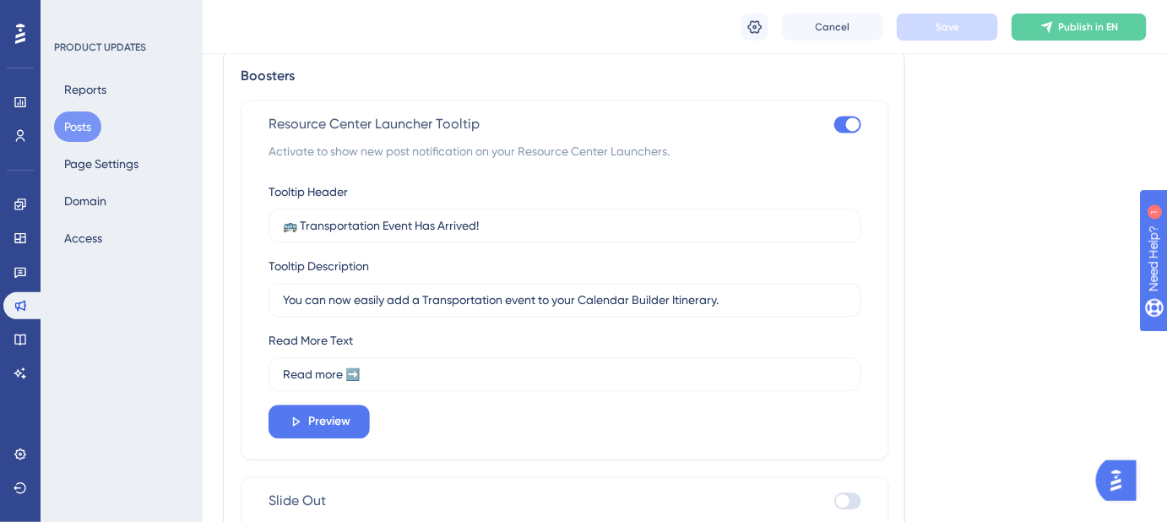
scroll to position [1288, 0]
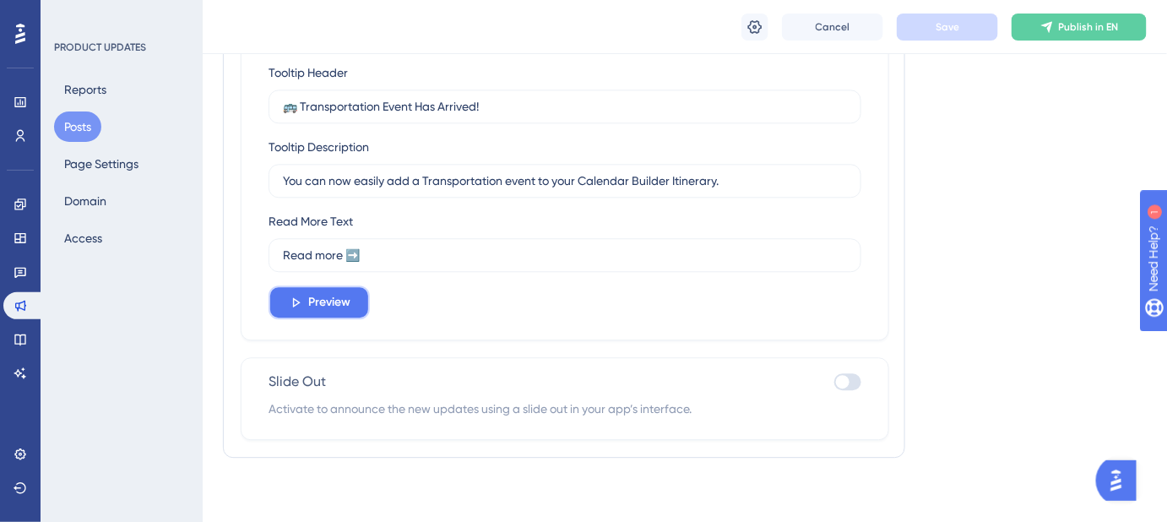
click at [326, 300] on span "Preview" at bounding box center [329, 302] width 42 height 20
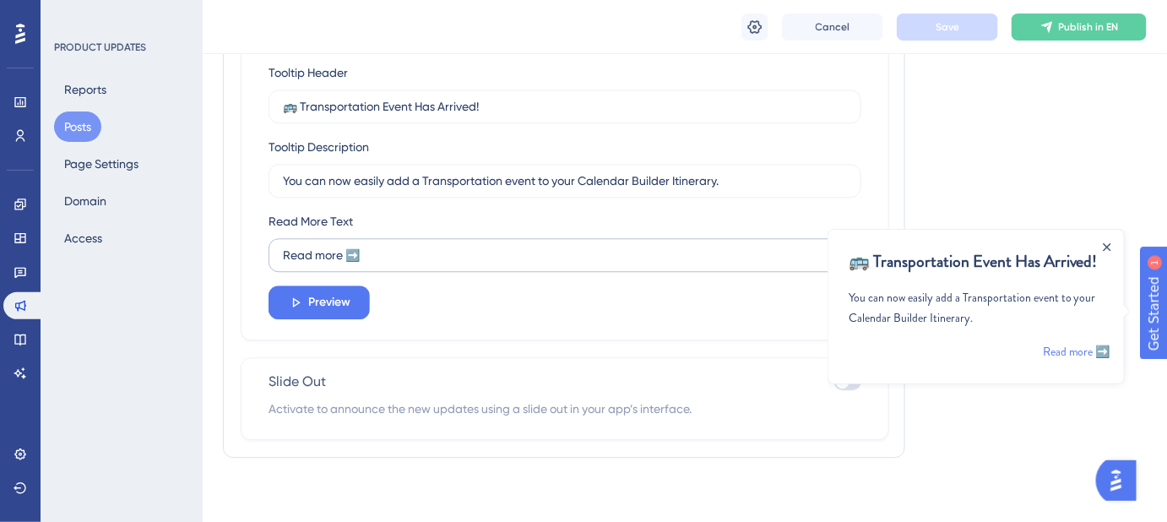
scroll to position [1211, 0]
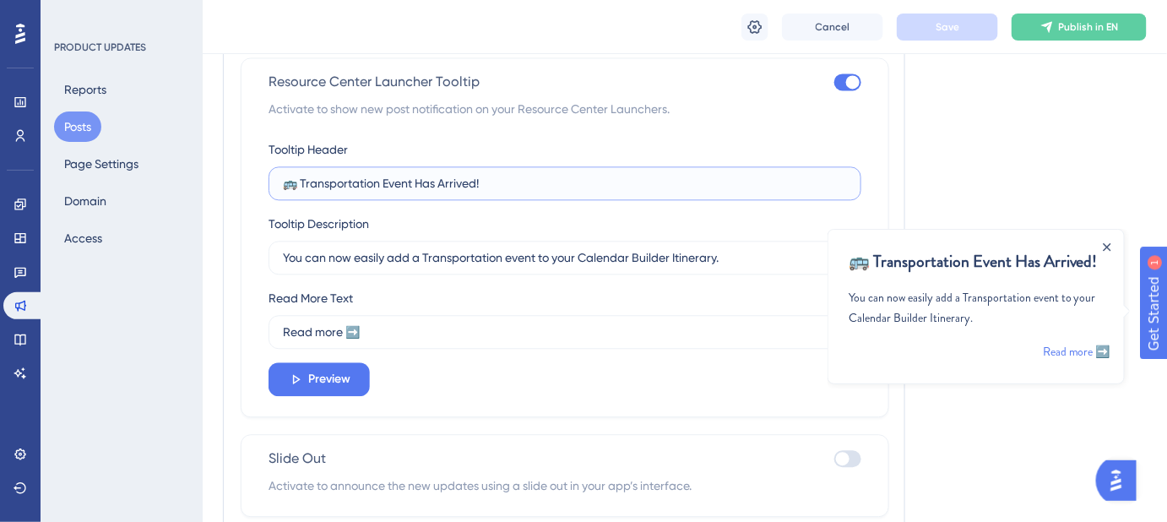
click at [412, 180] on input "🚌 Transportation Event Has Arrived!" at bounding box center [565, 183] width 564 height 19
click at [430, 177] on input "🚌 Transportation Events Has Arrived!" at bounding box center [565, 183] width 564 height 19
click at [427, 183] on input "🚌 Transportation Events Has Arrived!" at bounding box center [565, 183] width 564 height 19
click at [420, 182] on input "🚌 Transportation Events Has Arrived!" at bounding box center [565, 183] width 564 height 19
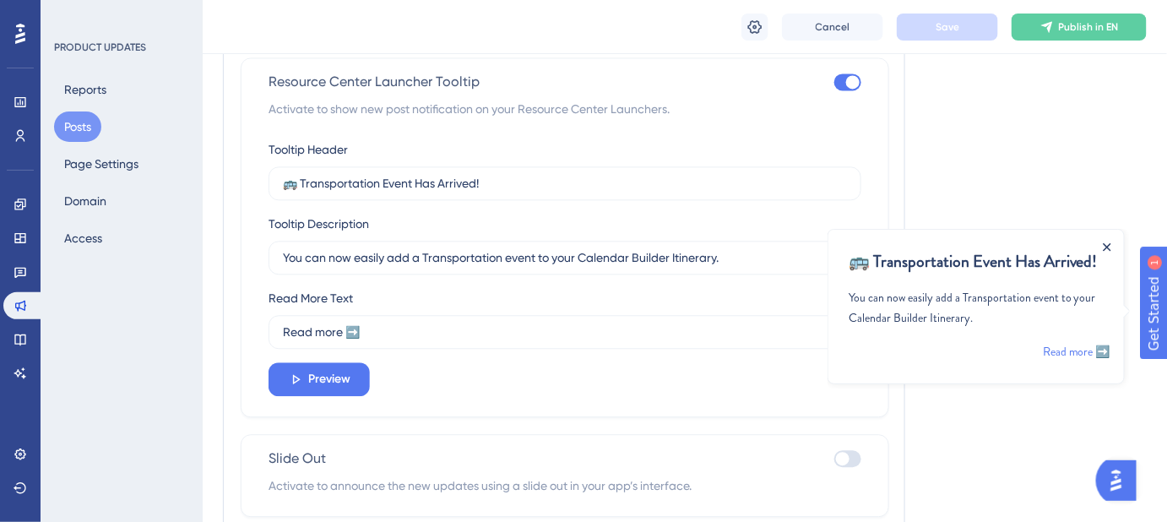
click at [1102, 245] on icon "Close Announcement" at bounding box center [1106, 246] width 8 height 8
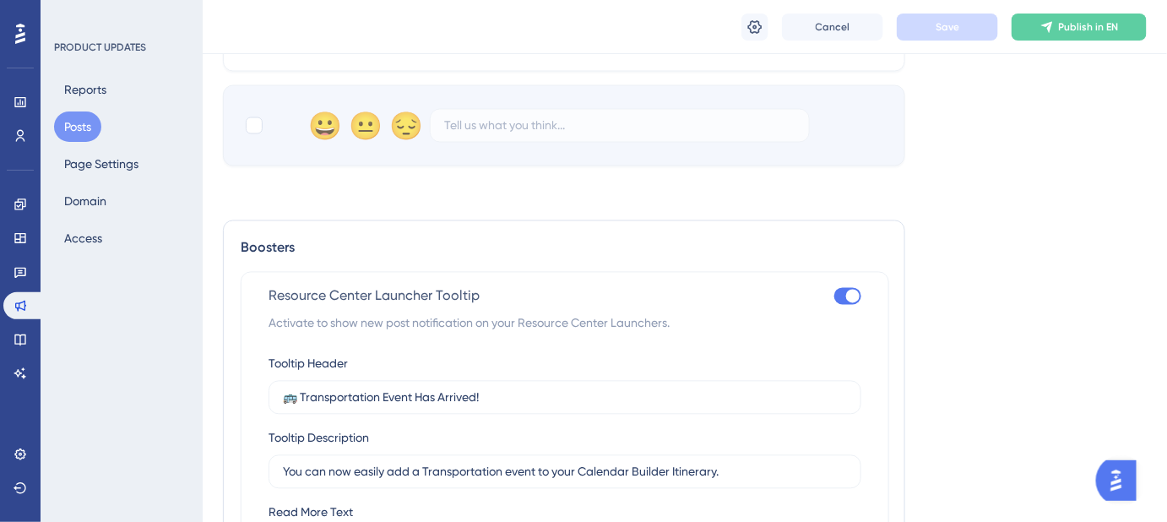
scroll to position [1227, 0]
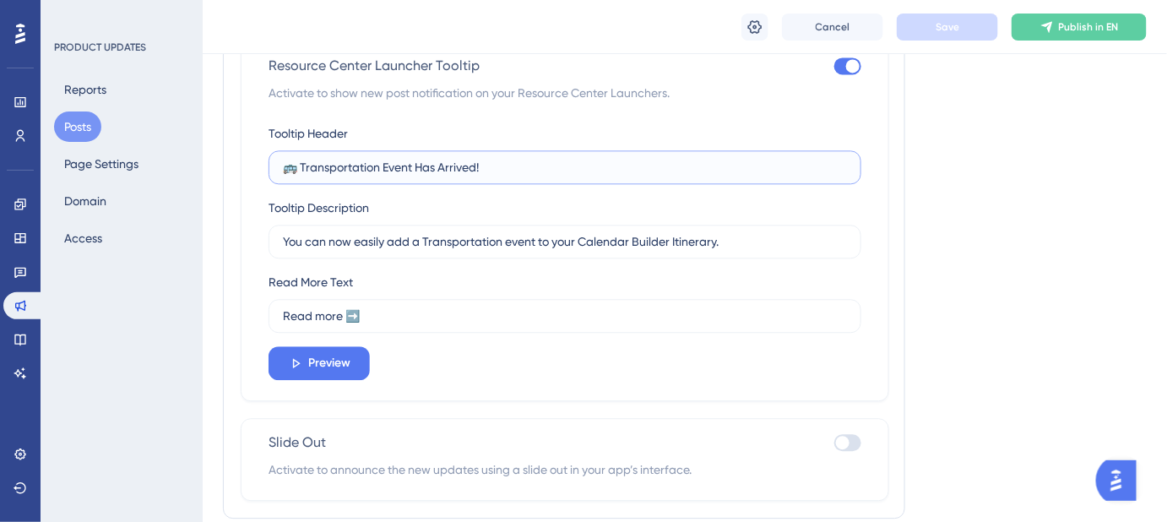
click at [306, 162] on input "🚌 Transportation Event Has Arrived!" at bounding box center [565, 167] width 564 height 19
click at [300, 161] on input "🚌 Transportation Event Has Arrived!" at bounding box center [565, 167] width 564 height 19
drag, startPoint x: 518, startPoint y: 158, endPoint x: 439, endPoint y: 169, distance: 79.3
click at [439, 169] on input "🚌 New Transportation Event Has Arrived!" at bounding box center [565, 167] width 564 height 19
click at [921, 33] on button "Save" at bounding box center [947, 27] width 101 height 27
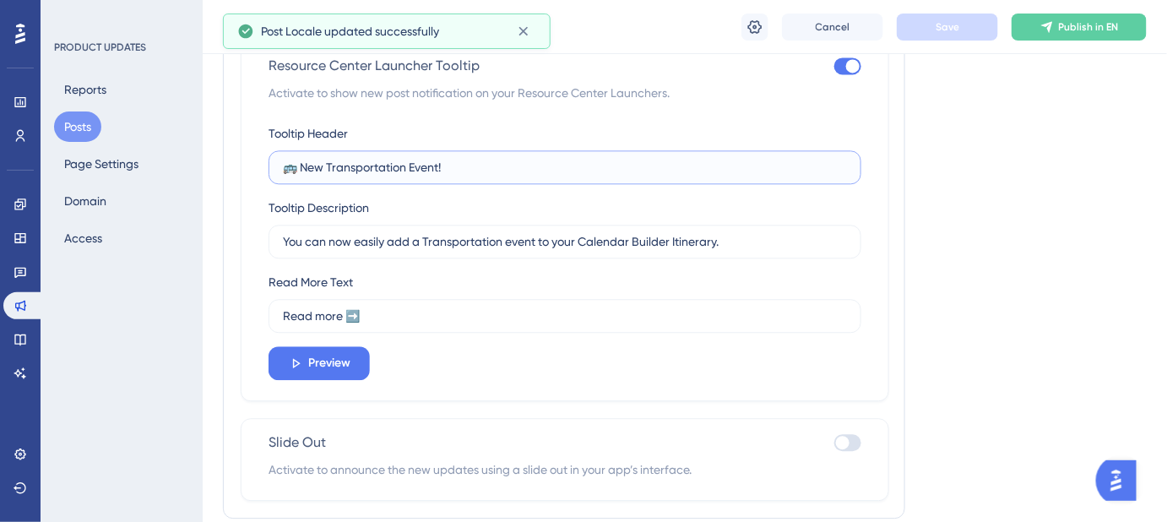
click at [326, 168] on input "🚌 New Transportation Event!" at bounding box center [565, 167] width 564 height 19
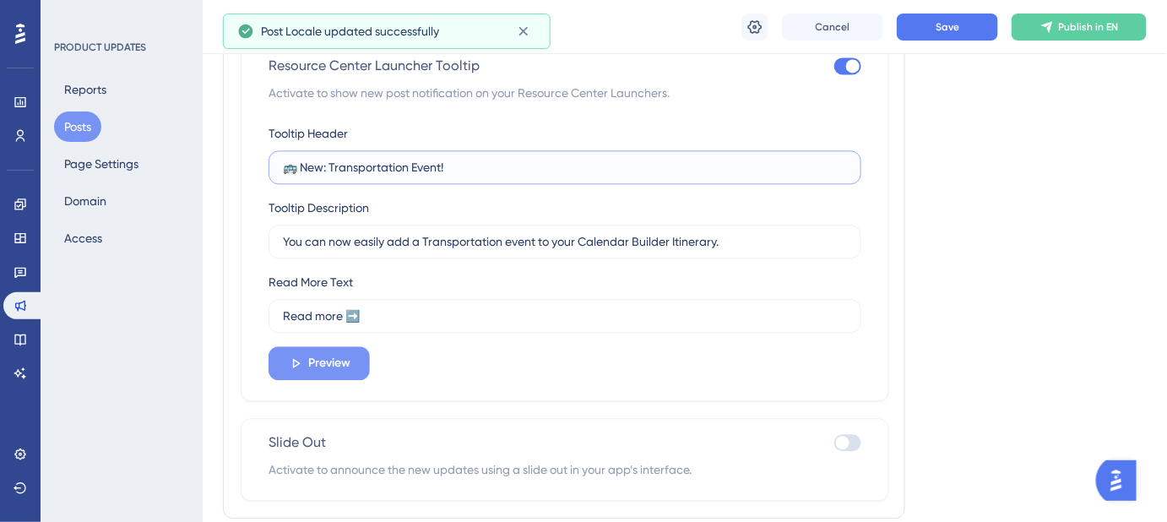
type input "🚌 New: Transportation Event!"
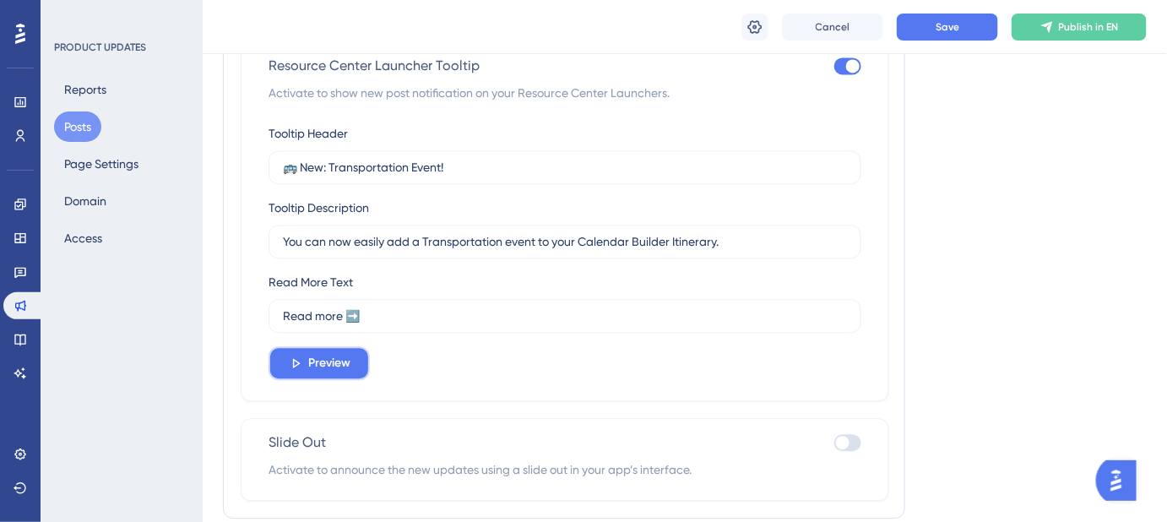
click at [341, 357] on span "Preview" at bounding box center [329, 363] width 42 height 20
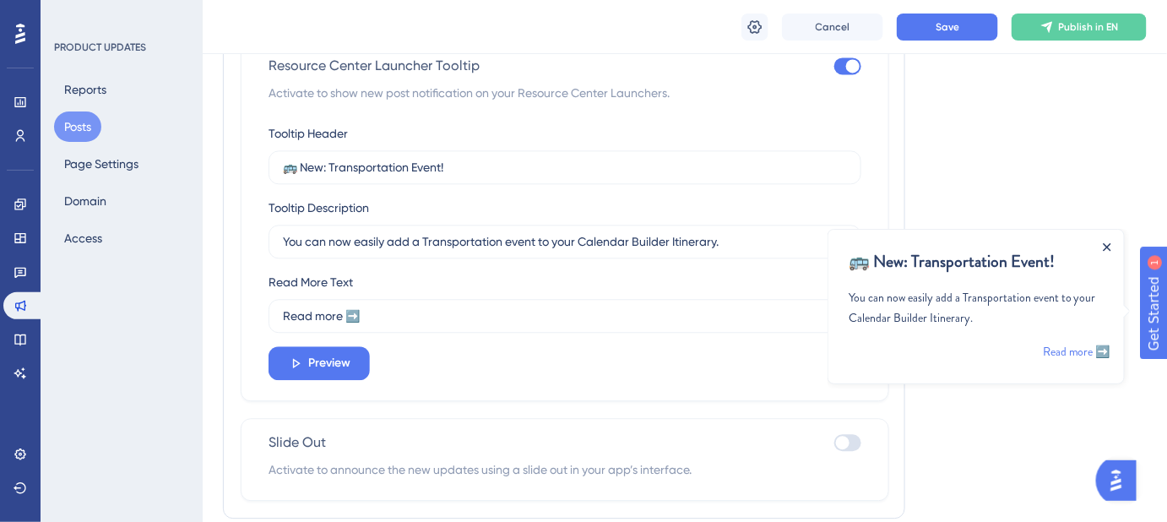
click at [1107, 242] on icon "Close Announcement" at bounding box center [1106, 246] width 8 height 8
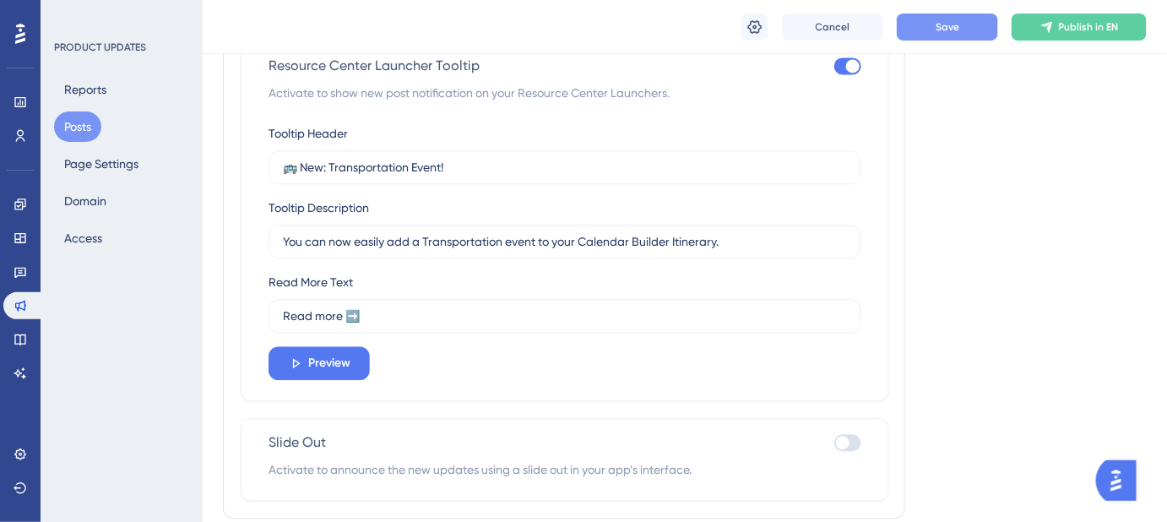
click at [943, 28] on span "Save" at bounding box center [947, 27] width 24 height 14
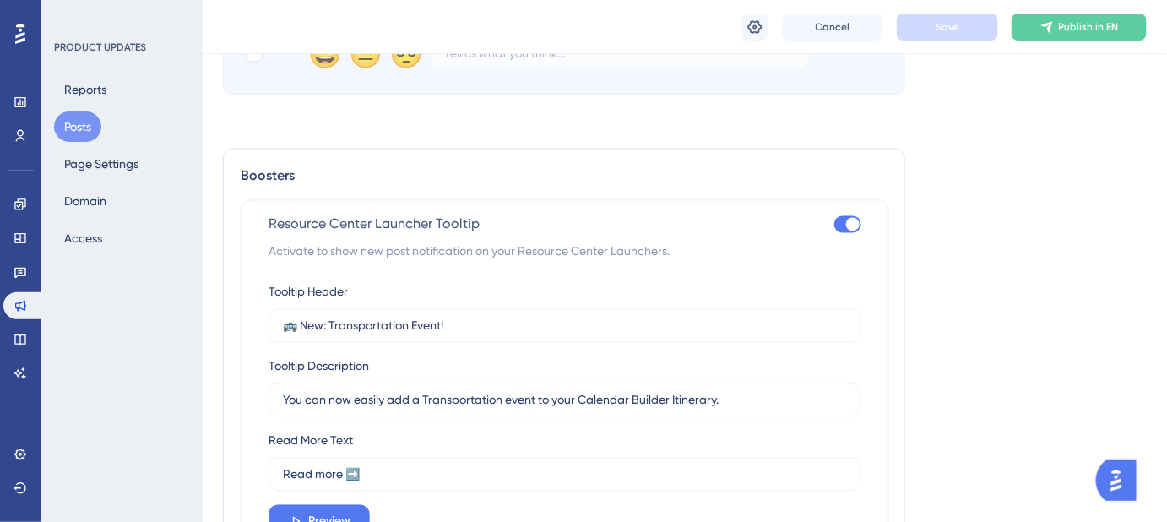
scroll to position [1151, 0]
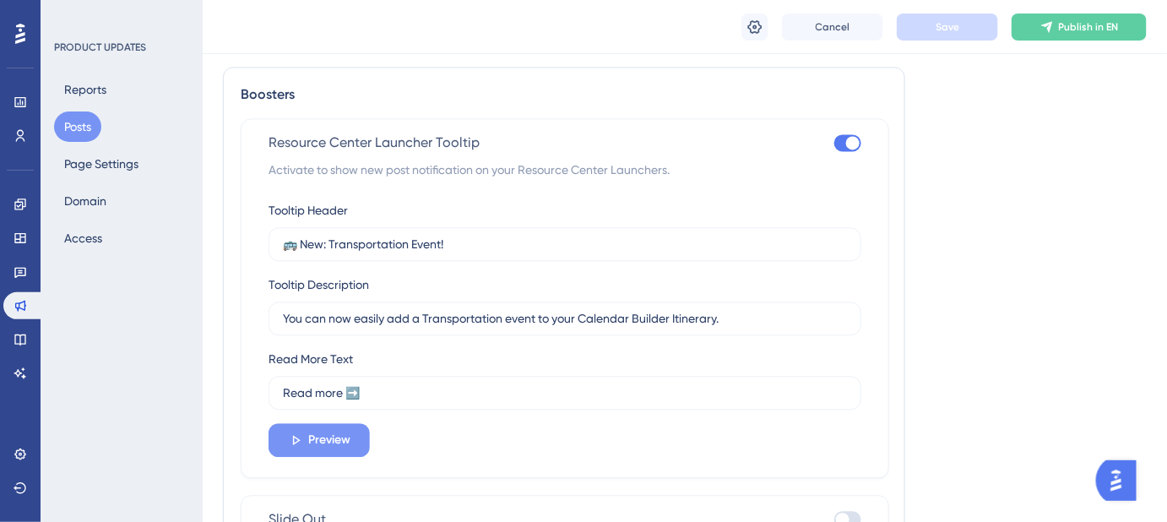
click at [308, 436] on span "Preview" at bounding box center [329, 440] width 42 height 20
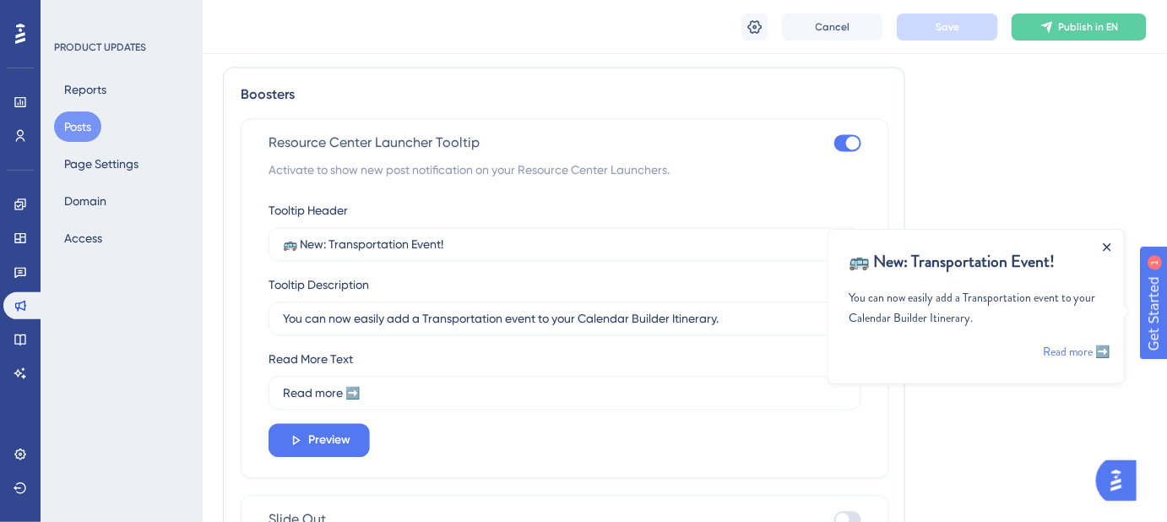
click at [1103, 244] on icon "Close Announcement" at bounding box center [1106, 246] width 8 height 8
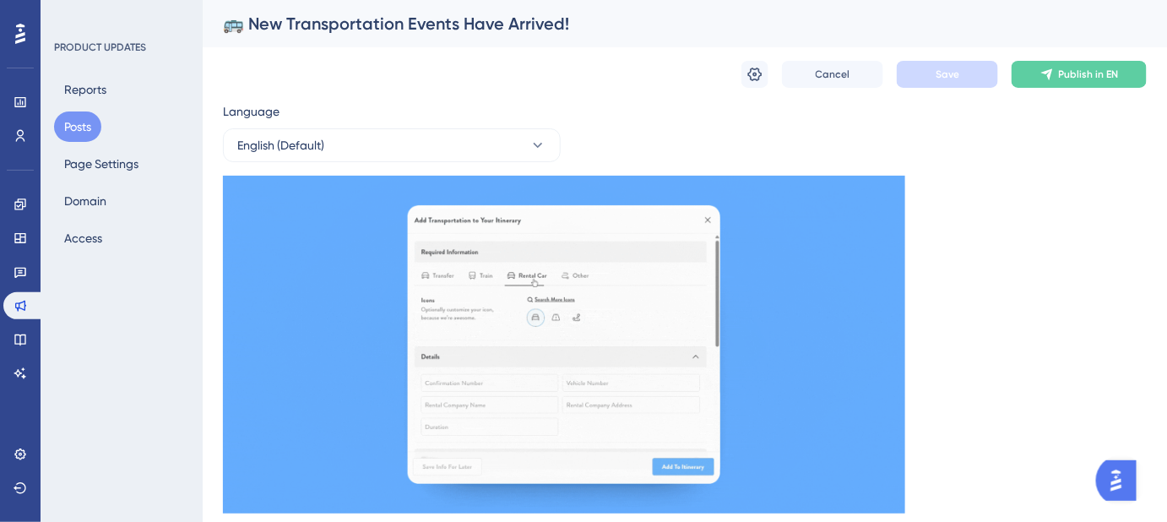
click at [454, 22] on div "🚌 New Transportation Events Have Arrived!" at bounding box center [663, 24] width 881 height 24
click at [457, 22] on div "🚌 New Transportation Events Have Arrived!" at bounding box center [663, 24] width 881 height 24
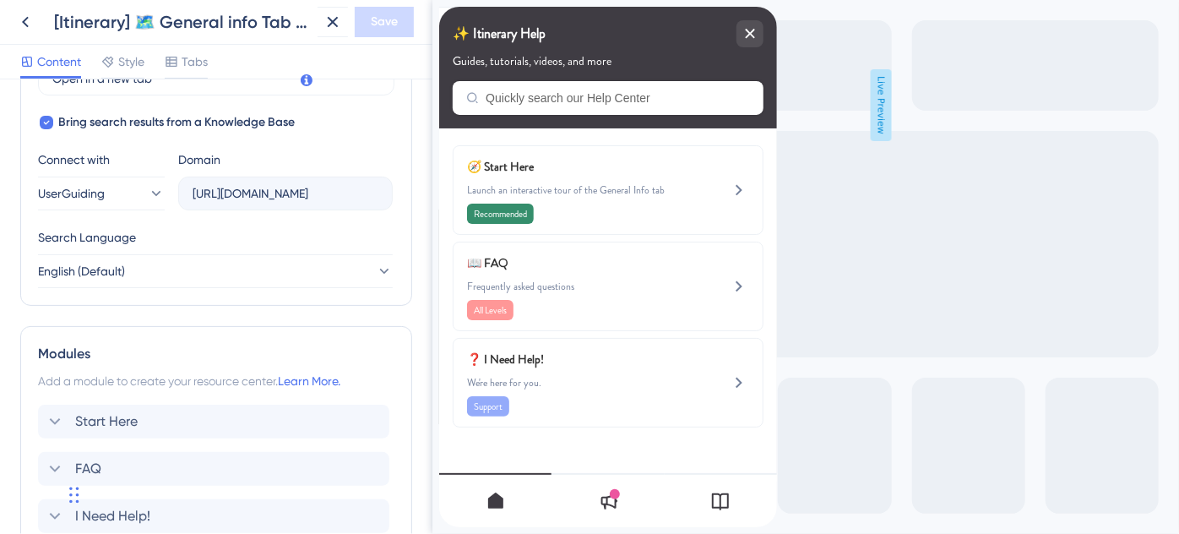
scroll to position [687, 0]
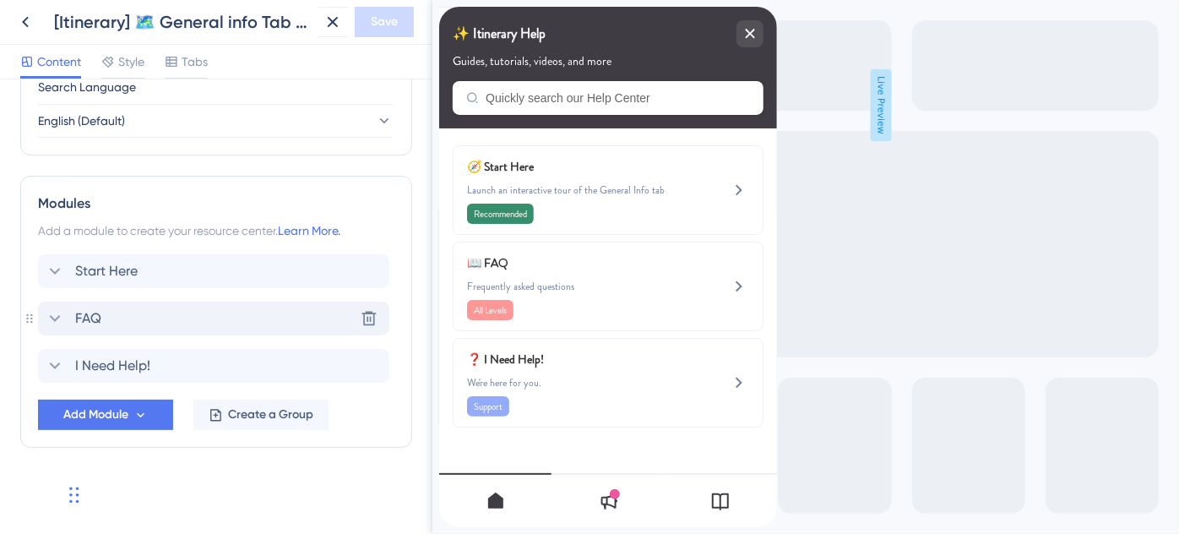
click at [79, 316] on span "FAQ" at bounding box center [88, 318] width 26 height 20
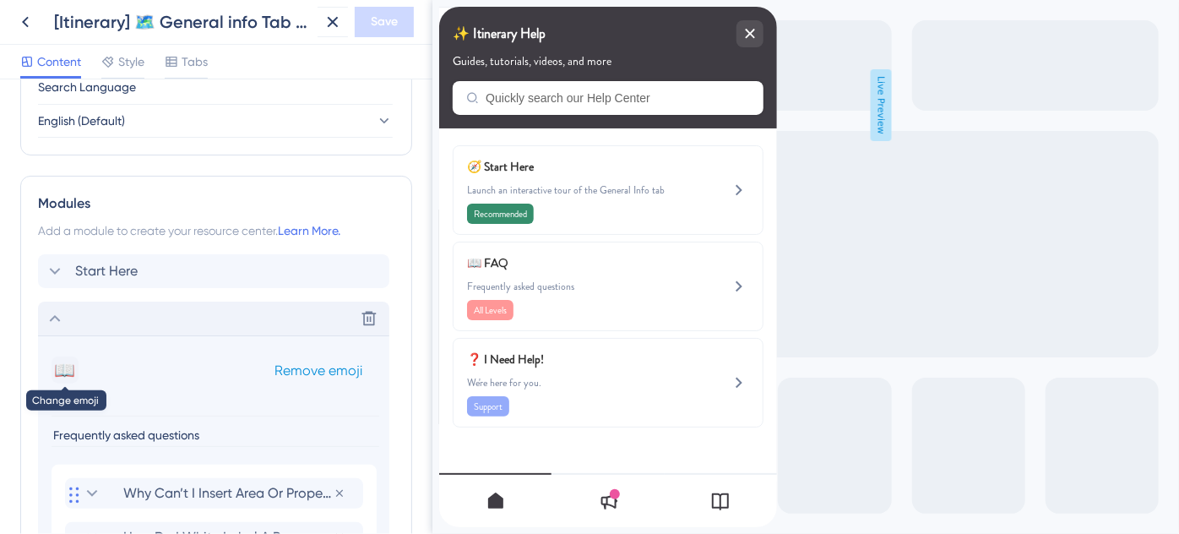
click at [65, 373] on button "📖" at bounding box center [64, 369] width 27 height 27
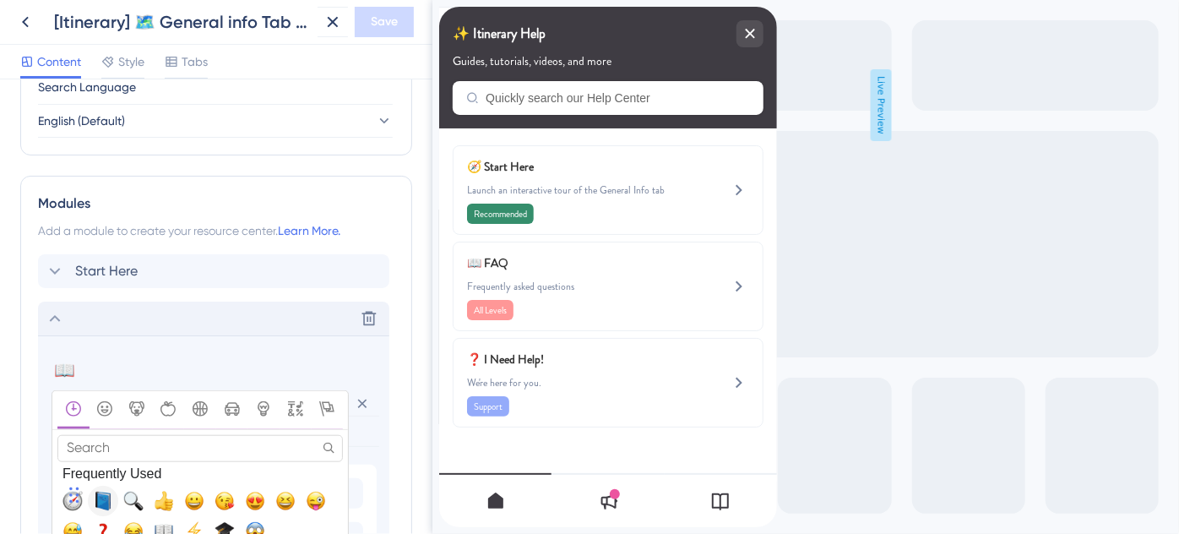
click at [101, 496] on span "📘, blue_book" at bounding box center [103, 500] width 20 height 20
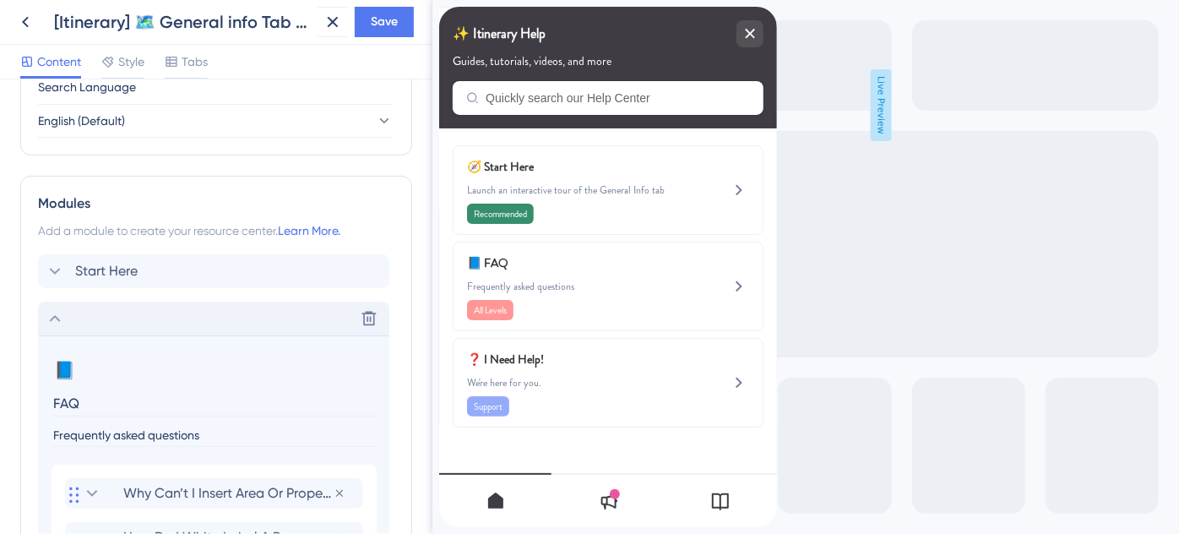
click at [56, 322] on icon at bounding box center [55, 318] width 20 height 20
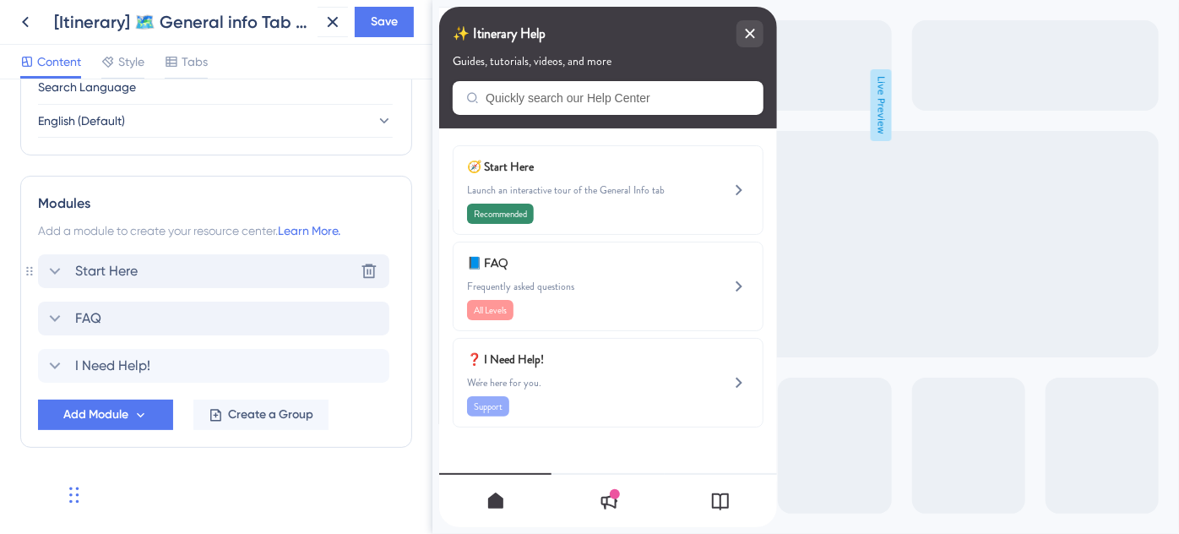
click at [61, 275] on icon at bounding box center [55, 271] width 20 height 20
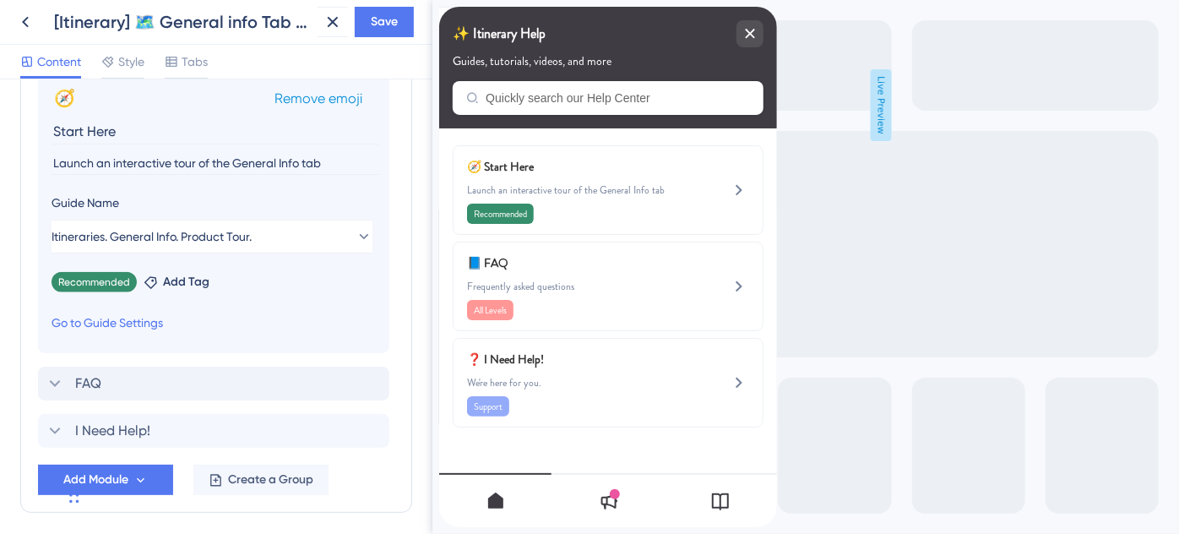
scroll to position [918, 0]
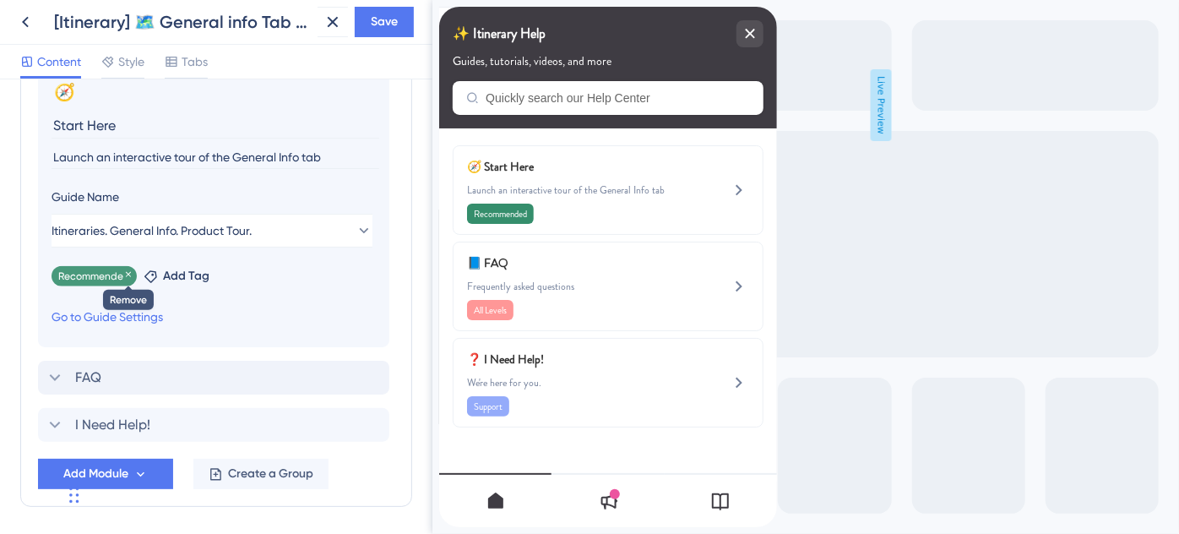
click at [127, 274] on icon at bounding box center [128, 274] width 10 height 10
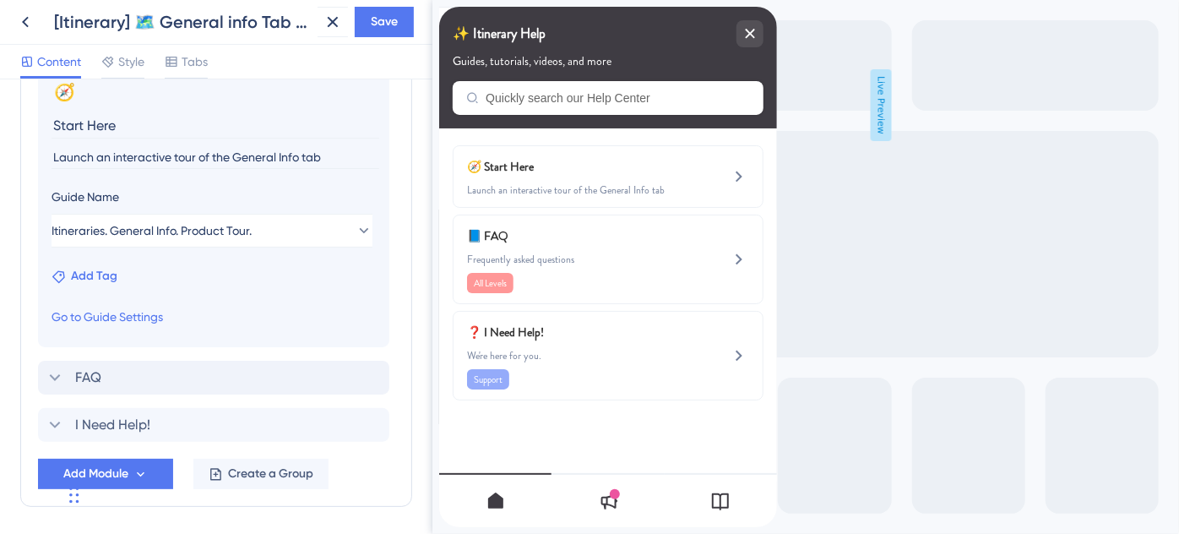
click at [75, 274] on span "Add Tag" at bounding box center [94, 276] width 46 height 20
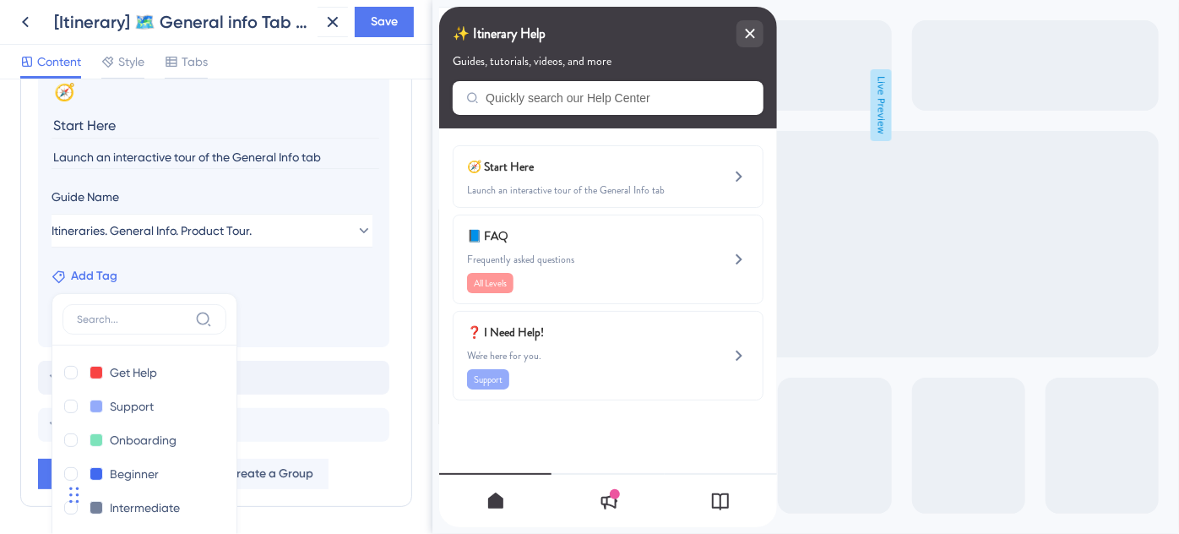
scroll to position [1000, 0]
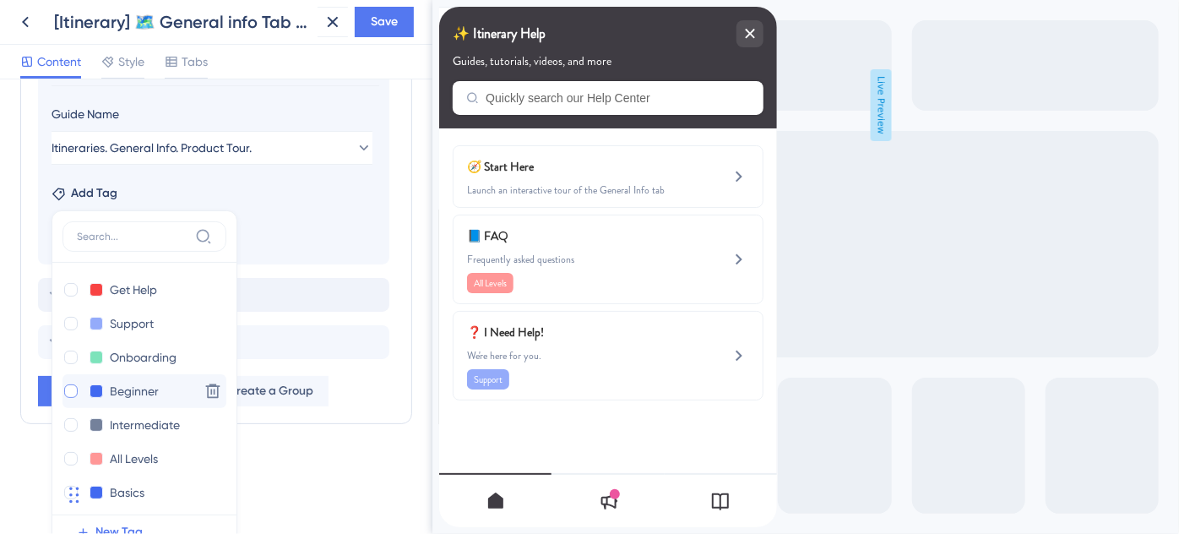
click at [75, 384] on div at bounding box center [71, 391] width 14 height 14
checkbox input "true"
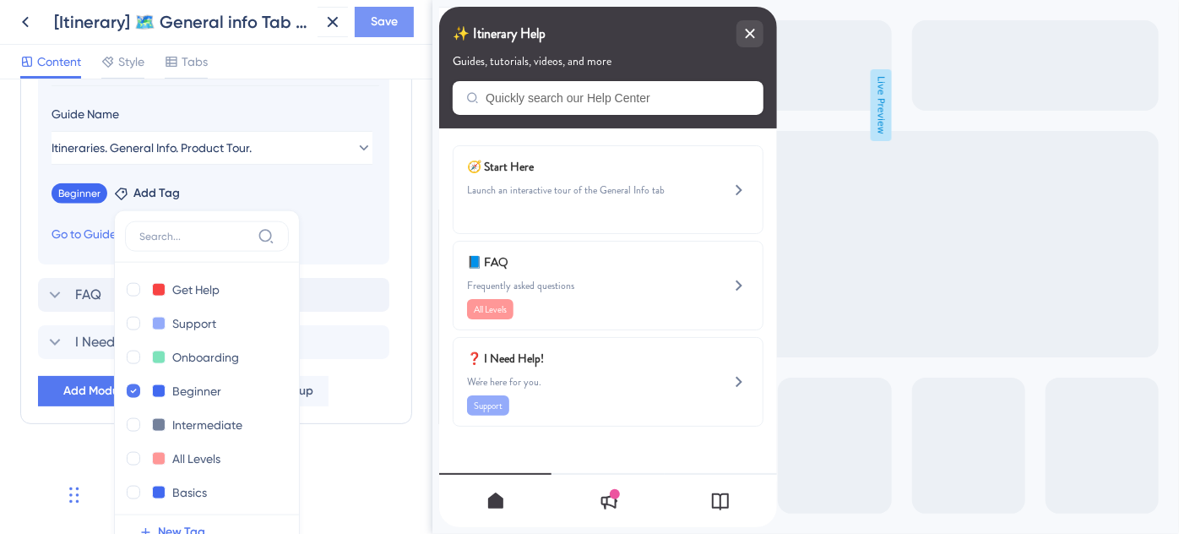
click at [376, 30] on span "Save" at bounding box center [384, 22] width 27 height 20
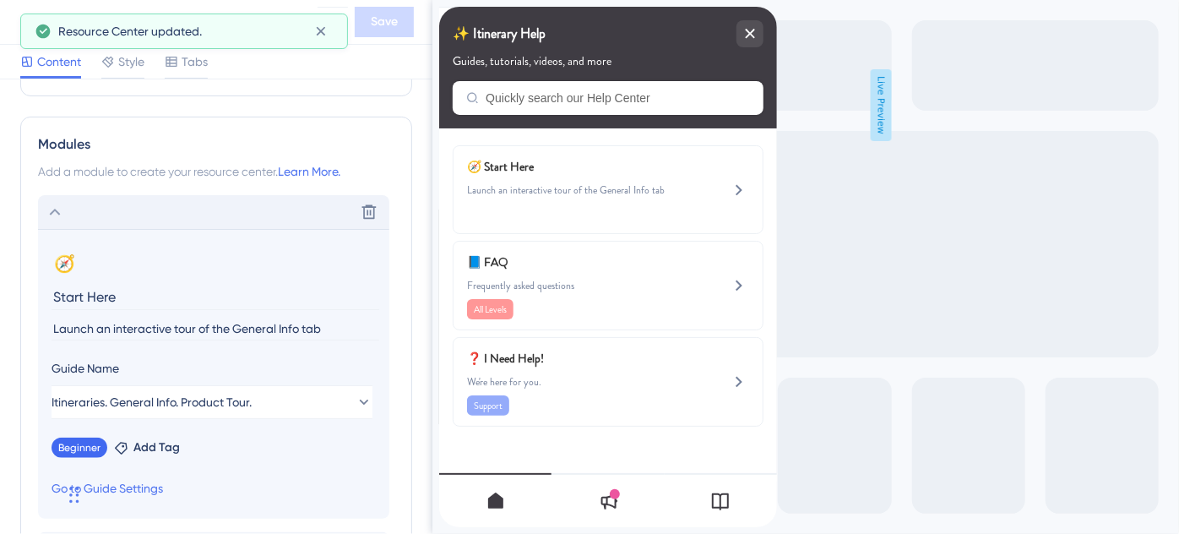
click at [55, 211] on icon at bounding box center [55, 212] width 20 height 20
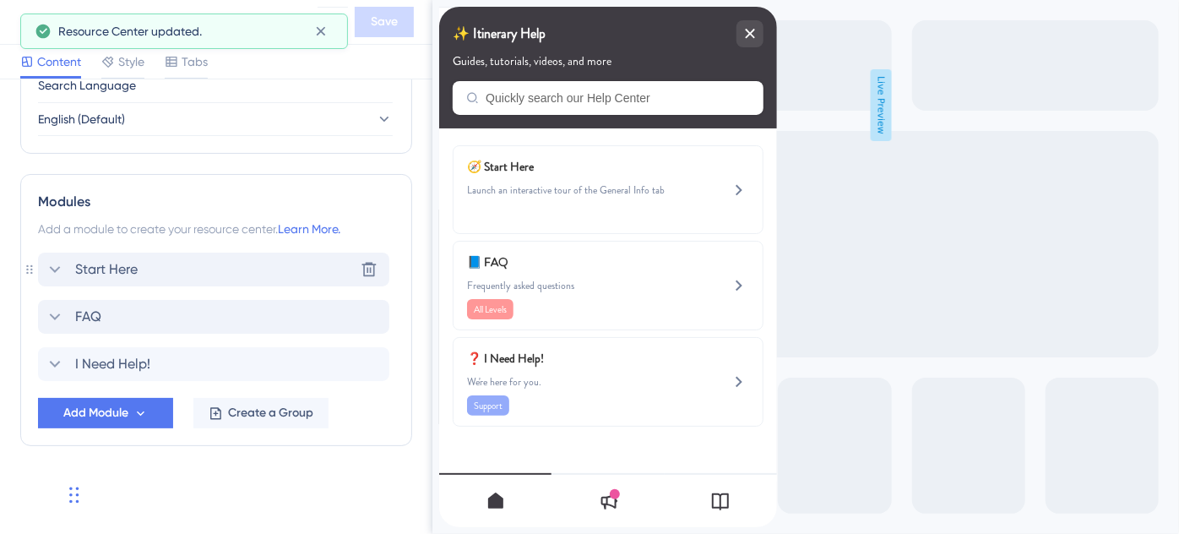
scroll to position [687, 0]
click at [60, 315] on icon at bounding box center [55, 318] width 20 height 20
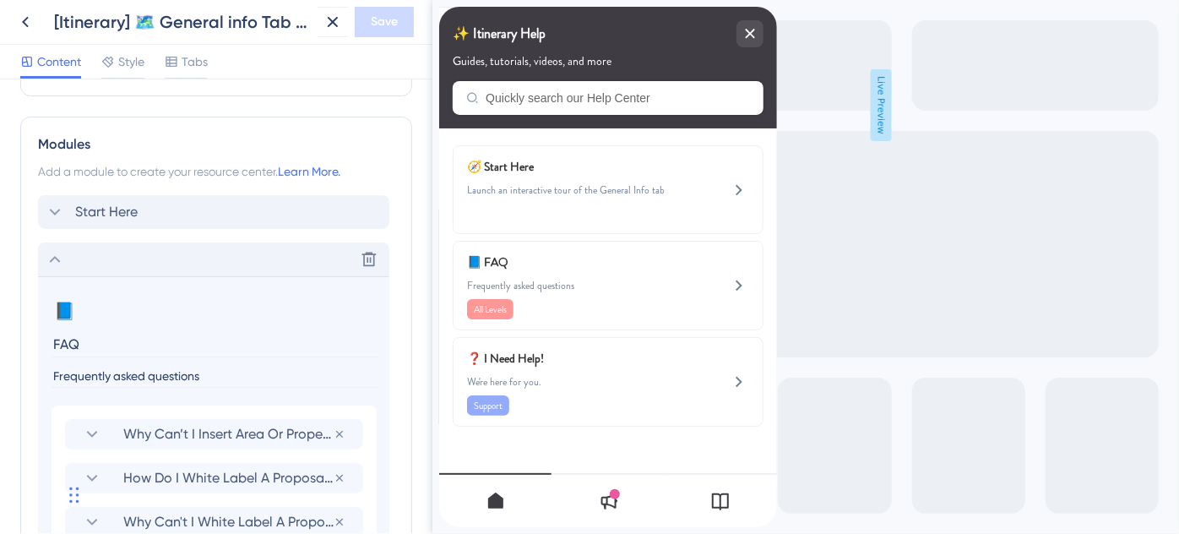
scroll to position [900, 0]
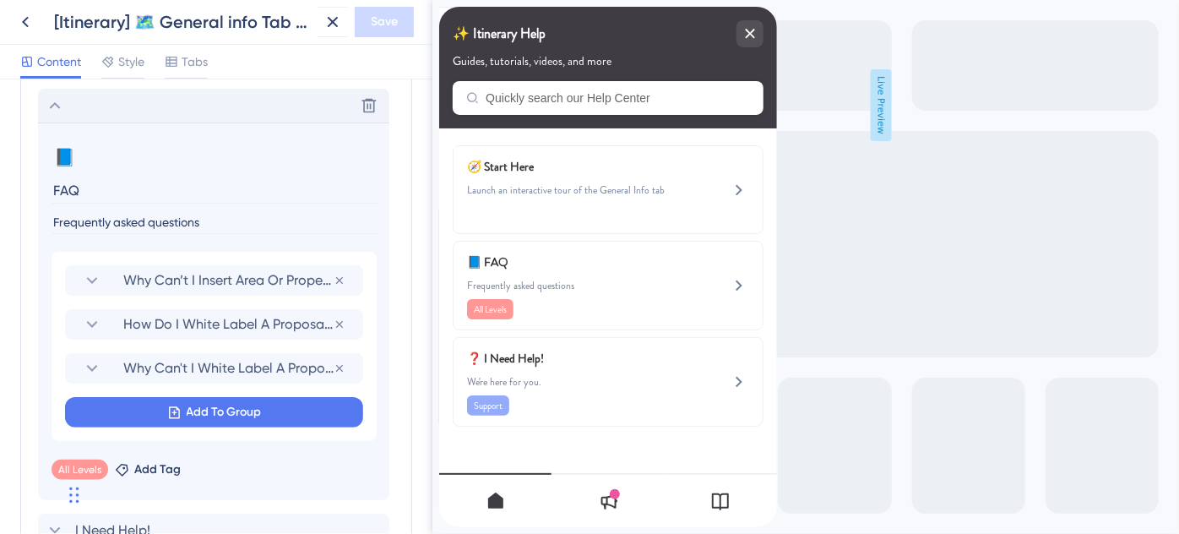
click at [54, 187] on input "FAQ" at bounding box center [215, 190] width 328 height 26
click at [268, 177] on input "Itinerary FAQ" at bounding box center [215, 190] width 328 height 26
type input "Itinerary FAQs"
click at [54, 106] on icon at bounding box center [55, 105] width 20 height 20
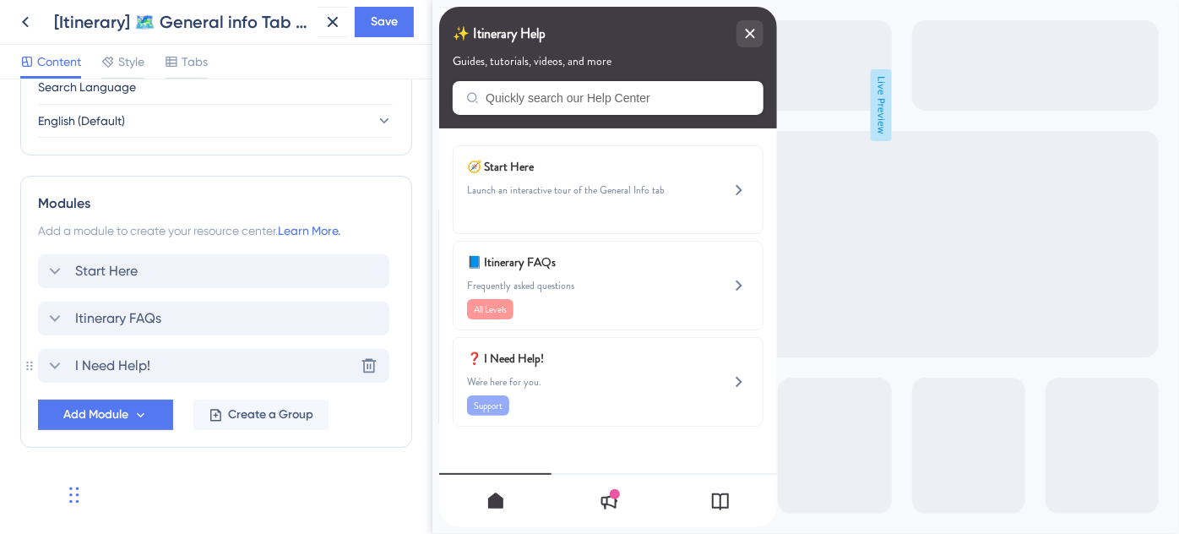
click at [84, 361] on span "I Need Help!" at bounding box center [112, 365] width 75 height 20
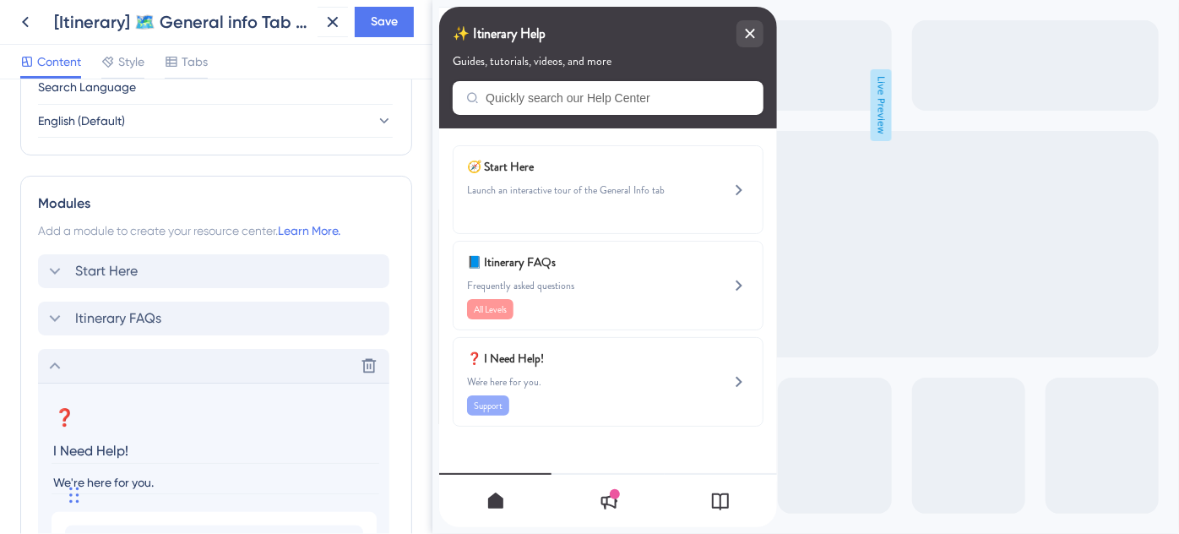
scroll to position [900, 0]
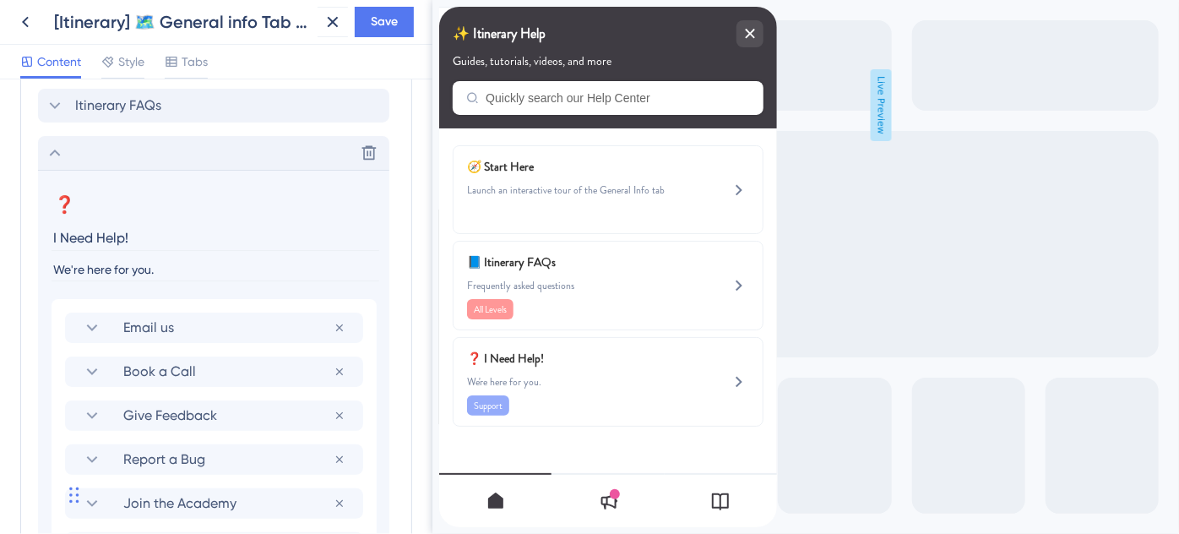
drag, startPoint x: 133, startPoint y: 242, endPoint x: 0, endPoint y: 242, distance: 132.5
click at [0, 242] on div "Resource Center Header Title ✨ Itinerary Help 12 ✨ Itinerary Help Subtitle Guid…" at bounding box center [216, 306] width 432 height 454
type input "Support"
click at [54, 263] on input "We're here for you." at bounding box center [215, 269] width 328 height 23
type input "Need heWe're here for you."
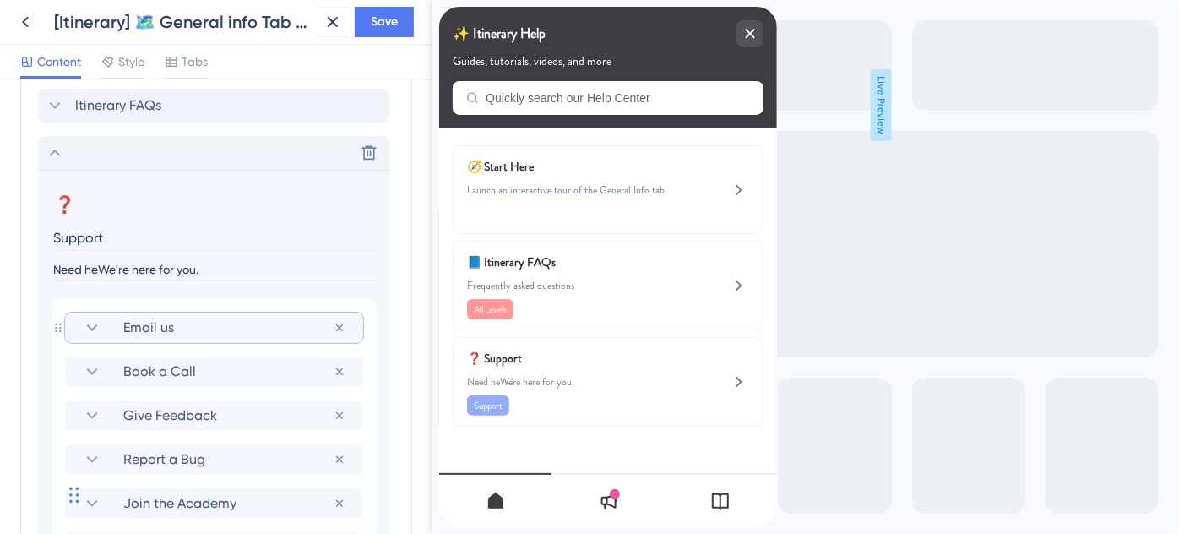
click at [97, 317] on icon at bounding box center [92, 327] width 20 height 20
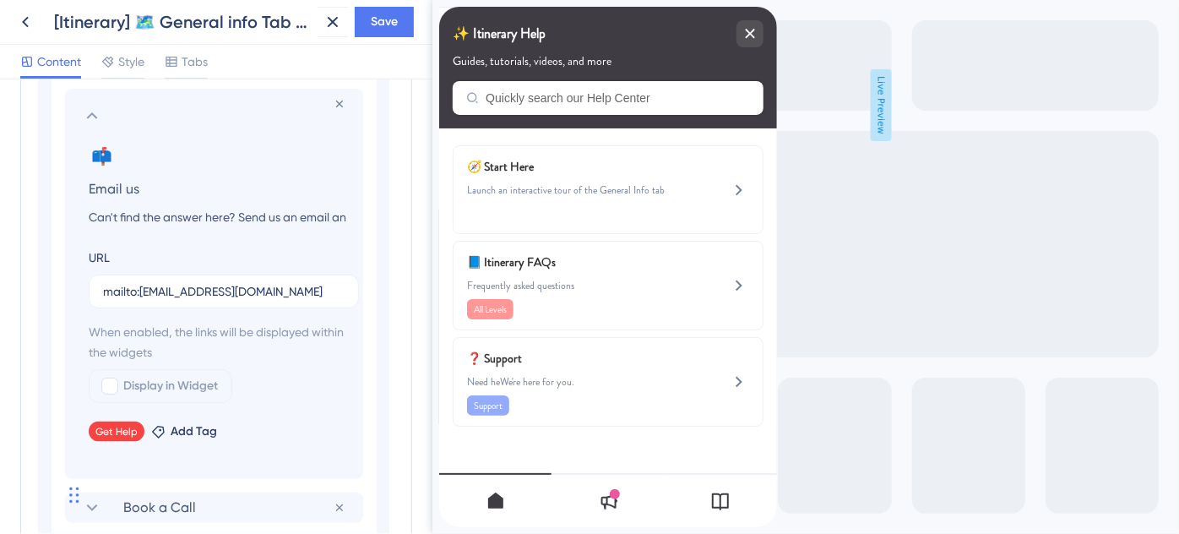
scroll to position [1130, 0]
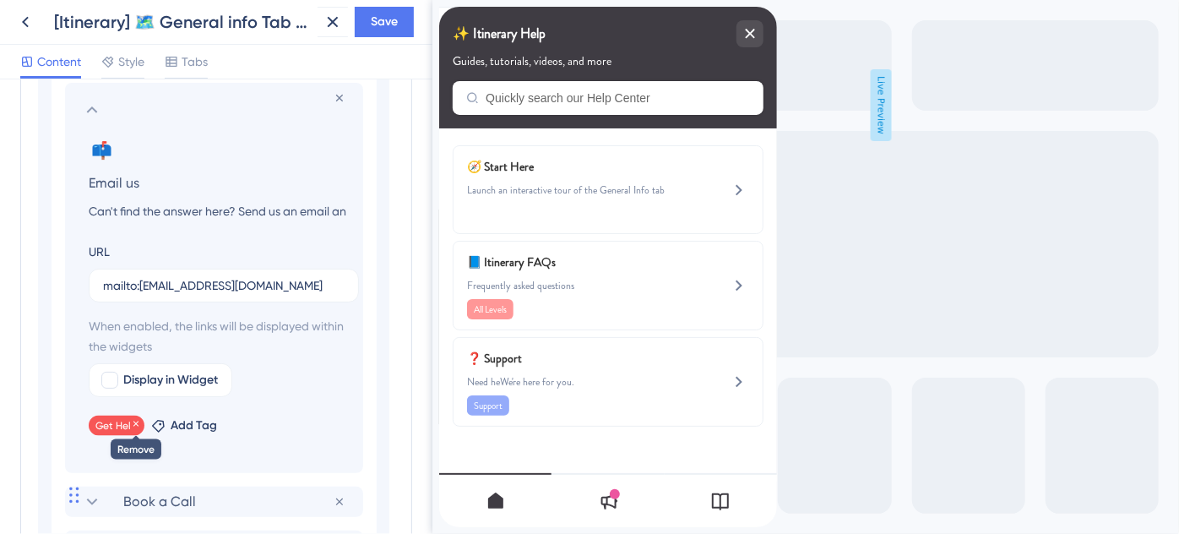
click at [136, 420] on icon at bounding box center [136, 424] width 10 height 10
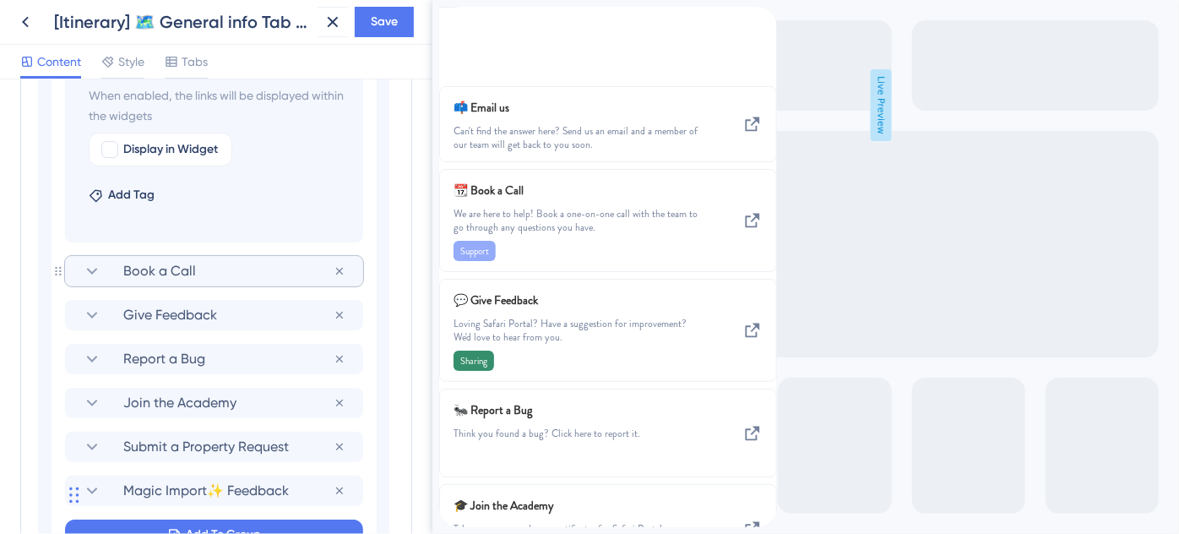
click at [88, 274] on icon at bounding box center [92, 271] width 20 height 20
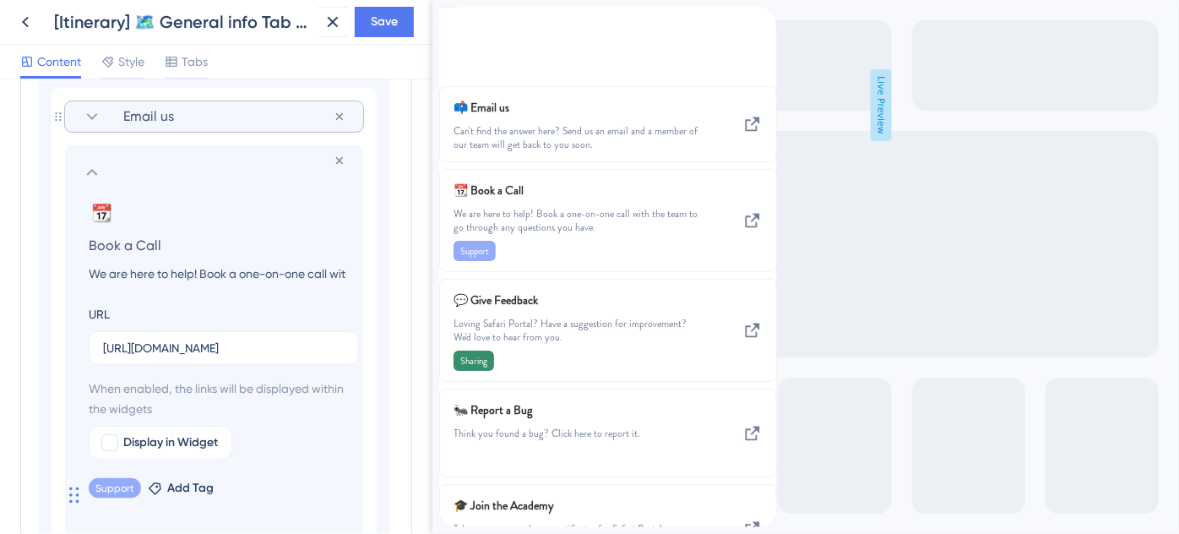
scroll to position [1201, 0]
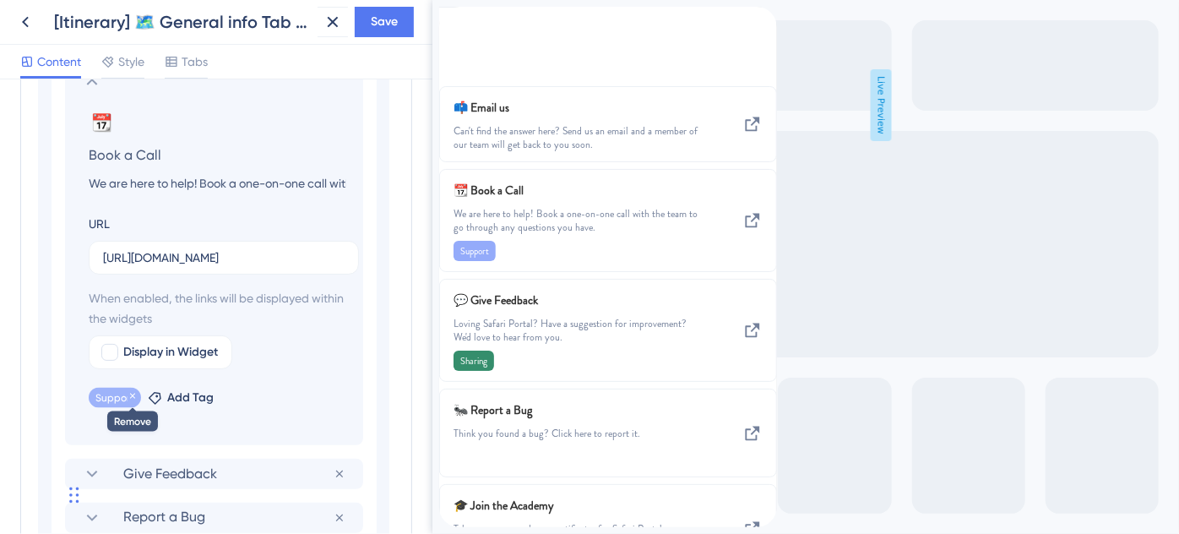
click at [128, 398] on icon at bounding box center [132, 396] width 10 height 10
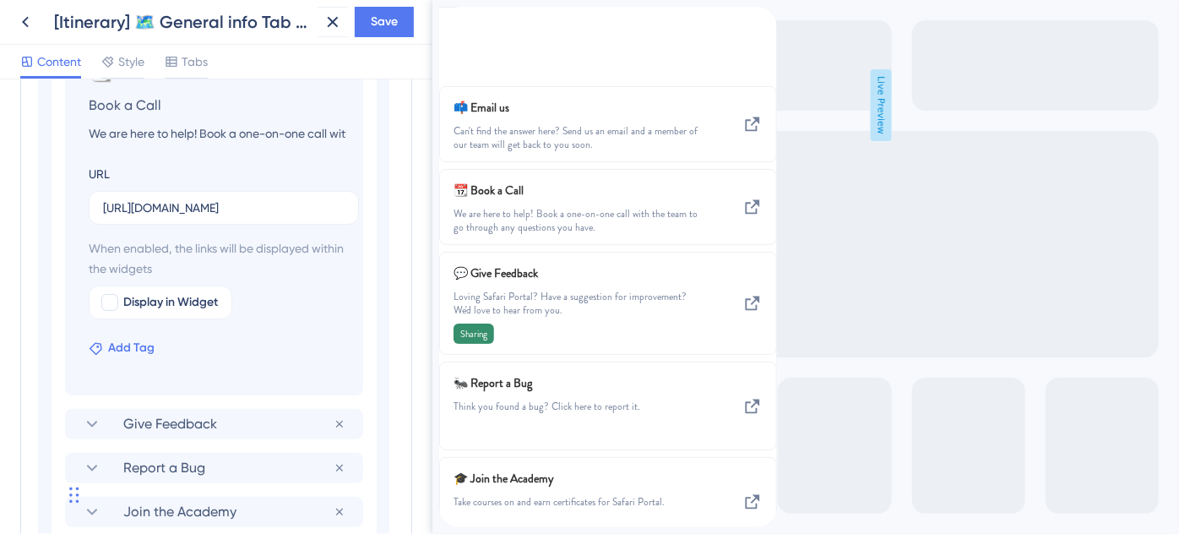
scroll to position [1278, 0]
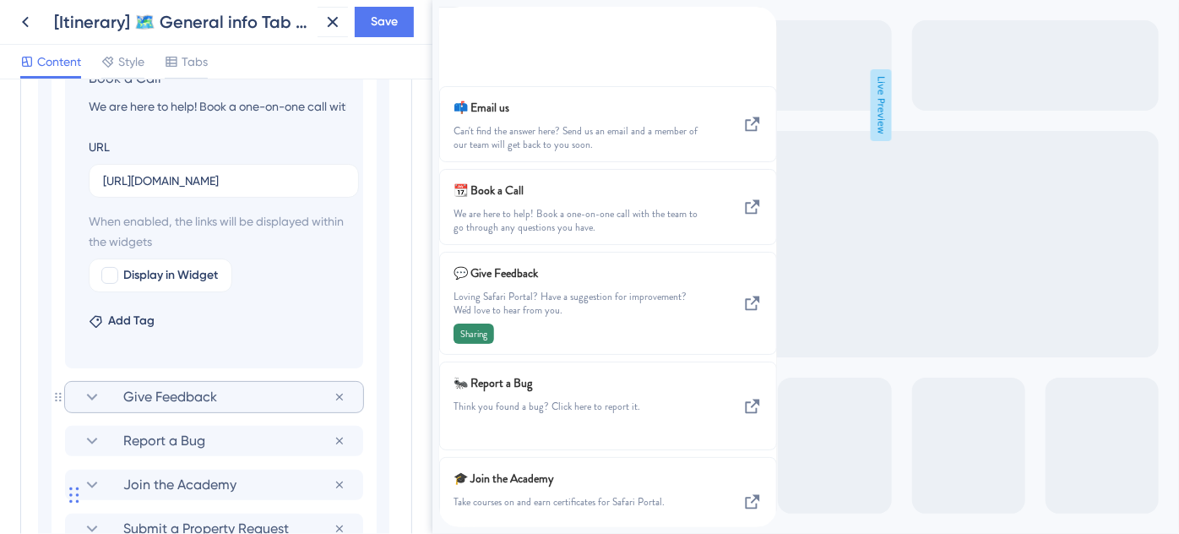
click at [92, 394] on icon at bounding box center [92, 397] width 20 height 20
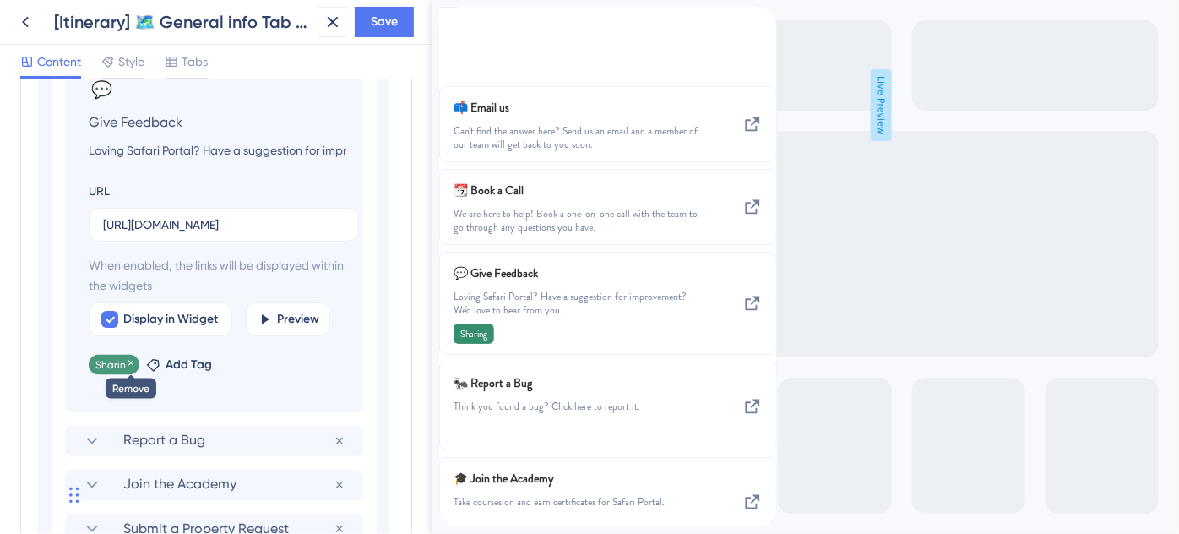
click at [129, 360] on icon at bounding box center [131, 363] width 10 height 10
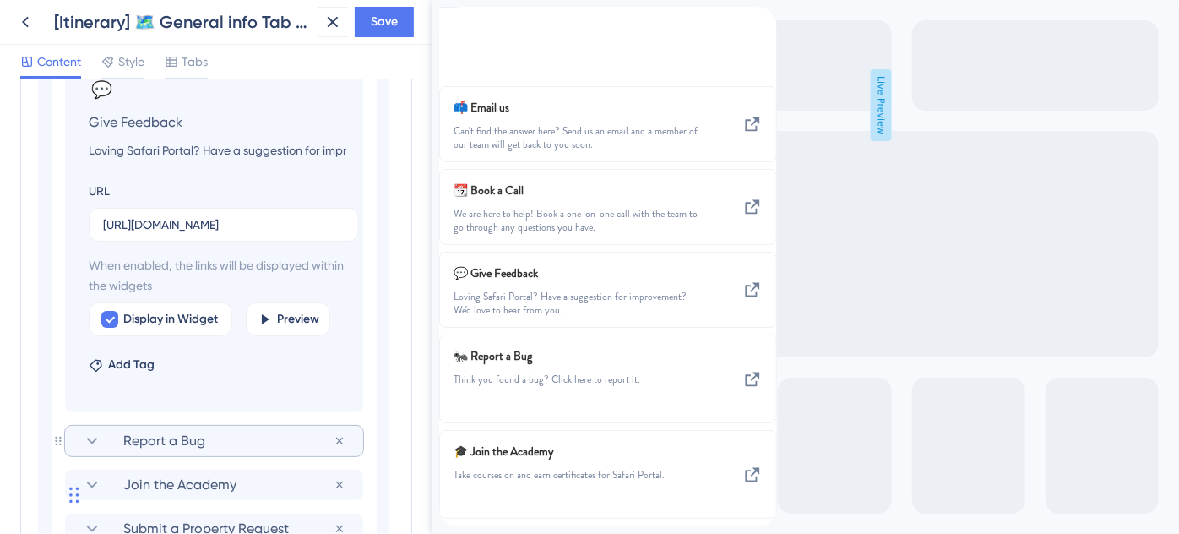
click at [92, 436] on icon at bounding box center [92, 441] width 20 height 20
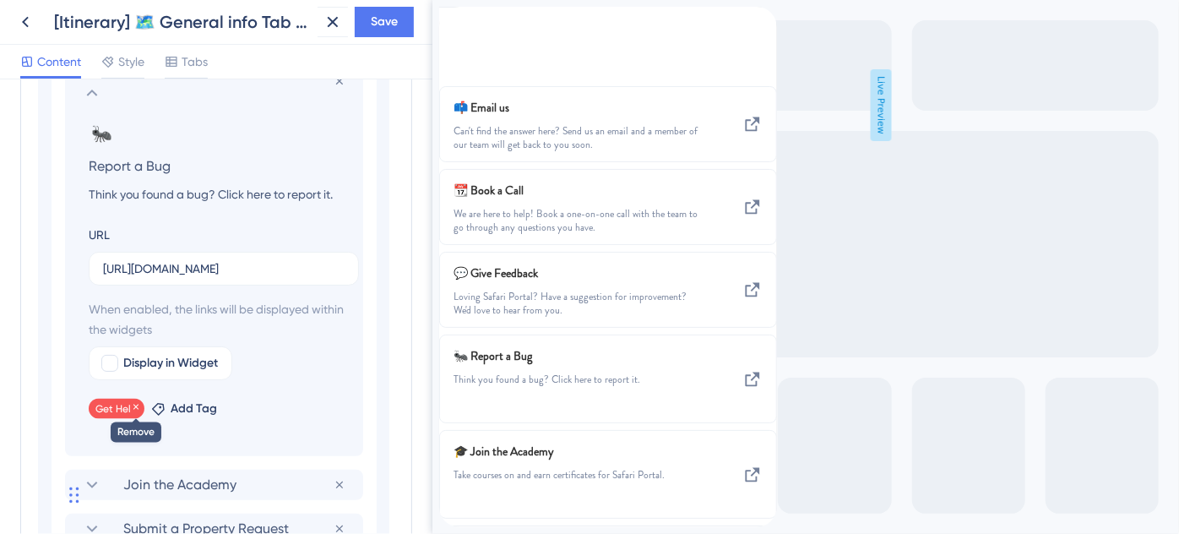
click at [133, 404] on icon at bounding box center [136, 407] width 10 height 10
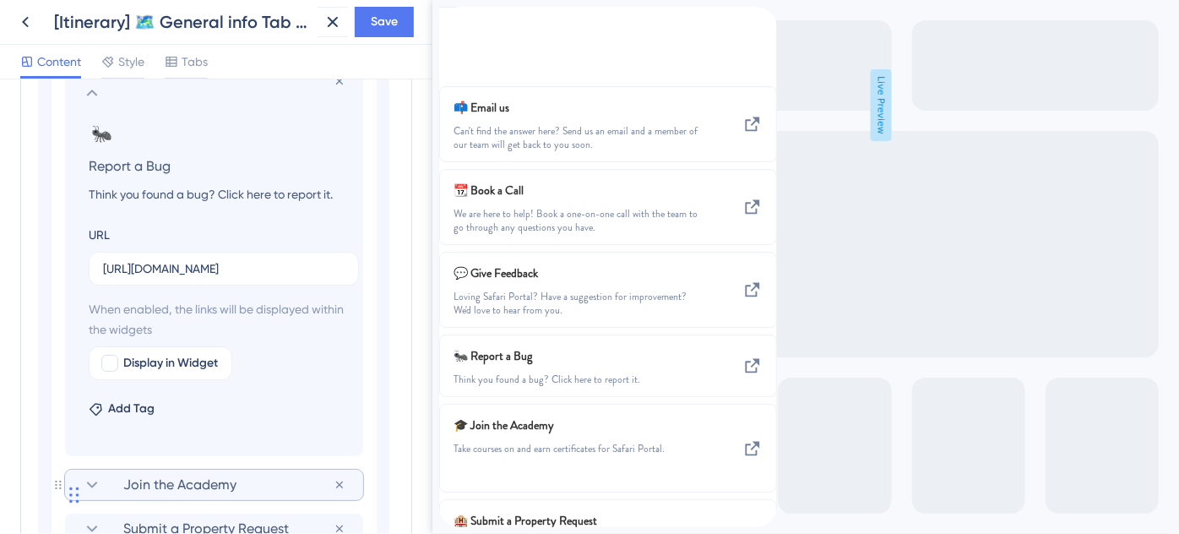
click at [100, 480] on icon at bounding box center [92, 484] width 20 height 20
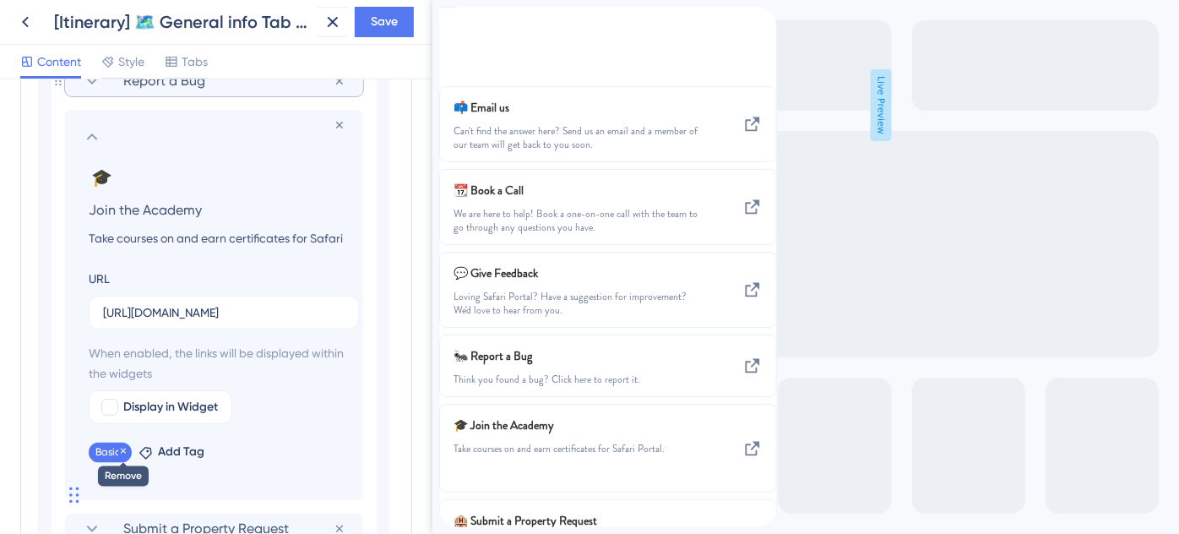
click at [122, 448] on icon at bounding box center [123, 450] width 5 height 5
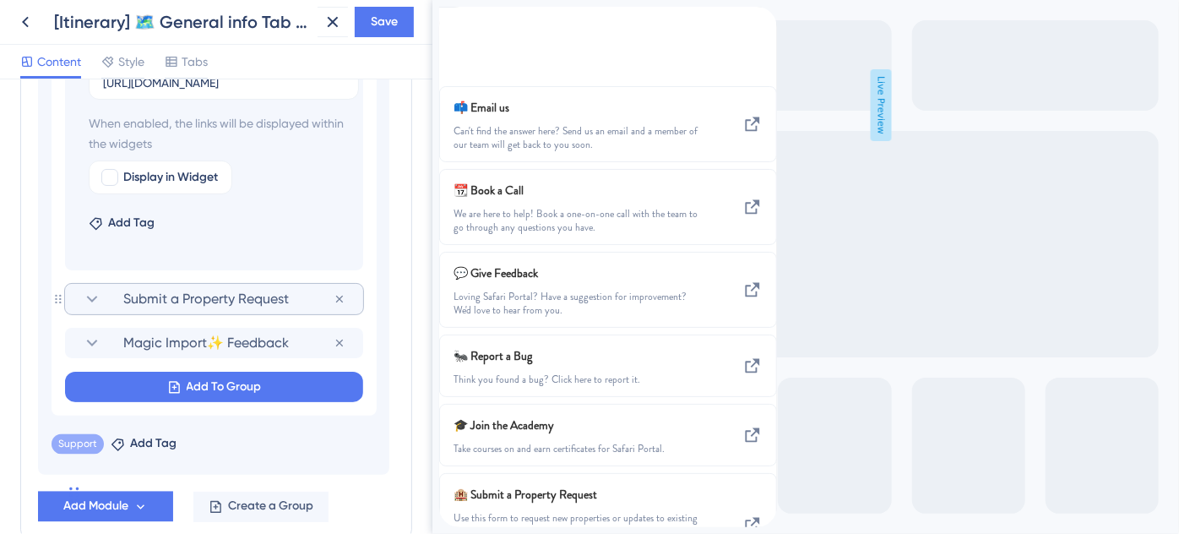
click at [95, 300] on icon at bounding box center [92, 299] width 20 height 20
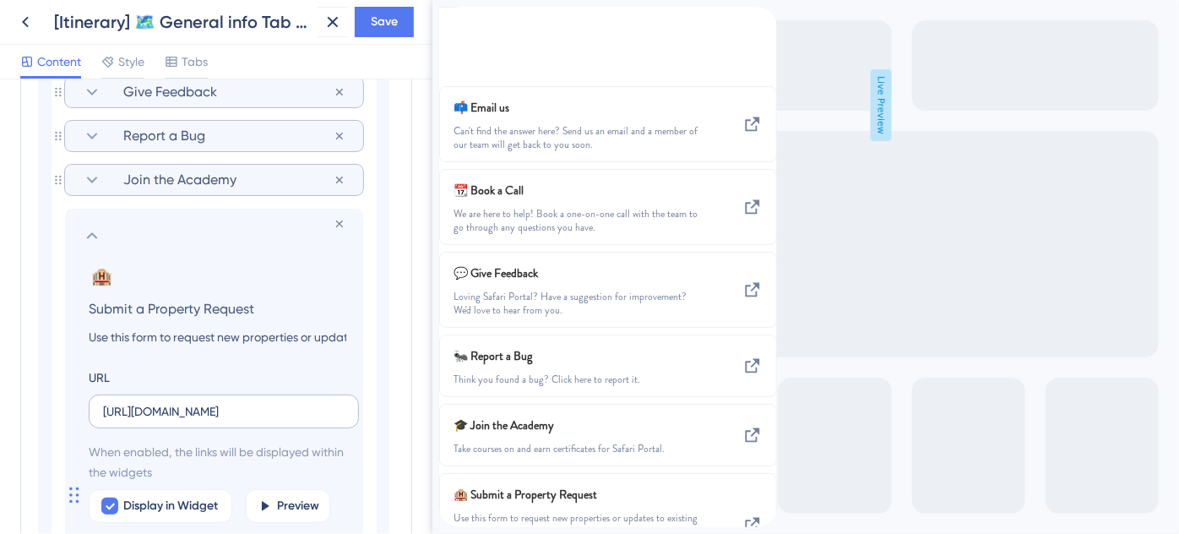
scroll to position [1454, 0]
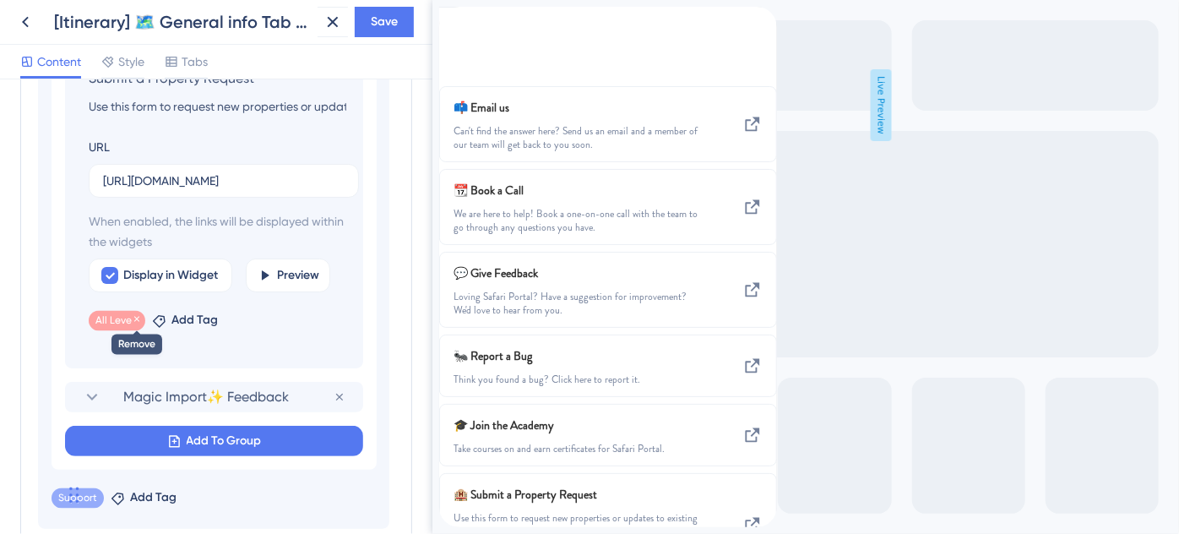
click at [137, 317] on icon at bounding box center [136, 319] width 5 height 5
click at [91, 394] on icon at bounding box center [92, 397] width 20 height 20
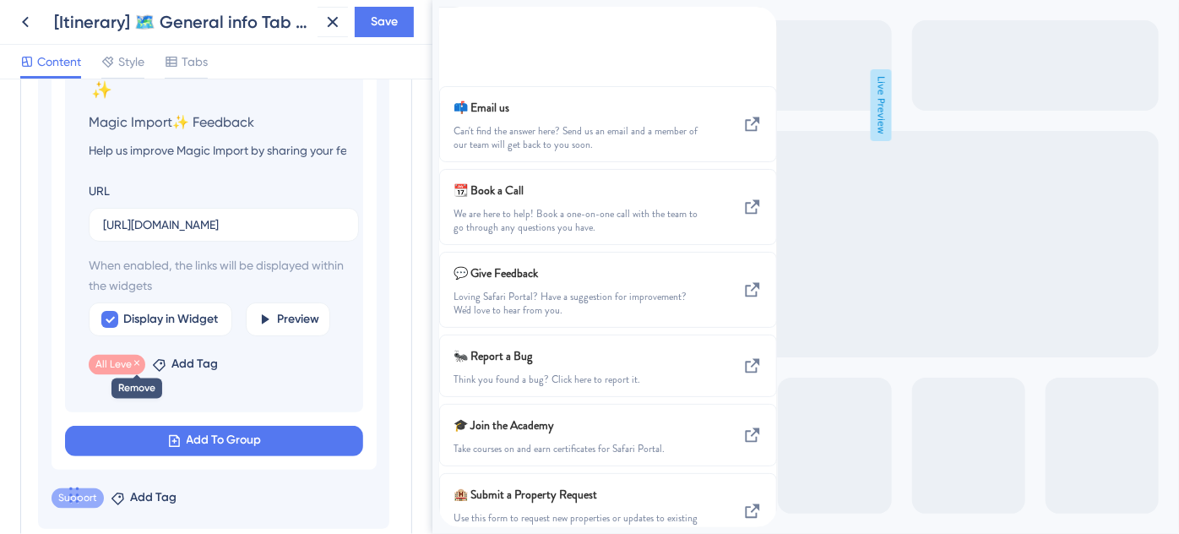
click at [135, 360] on icon at bounding box center [137, 363] width 10 height 10
click at [376, 31] on span "Save" at bounding box center [384, 22] width 27 height 20
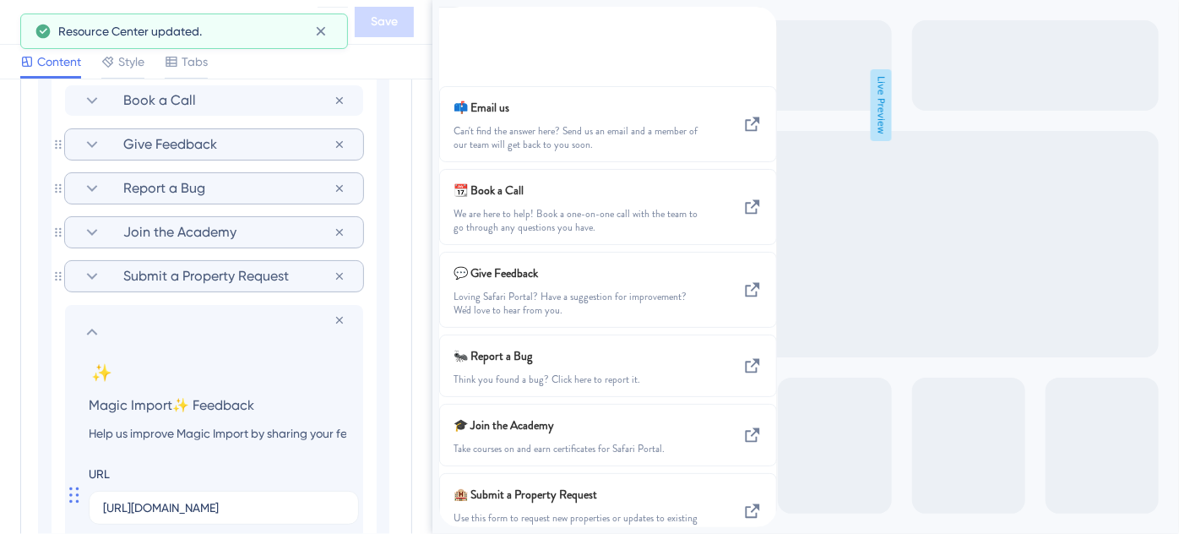
scroll to position [1070, 0]
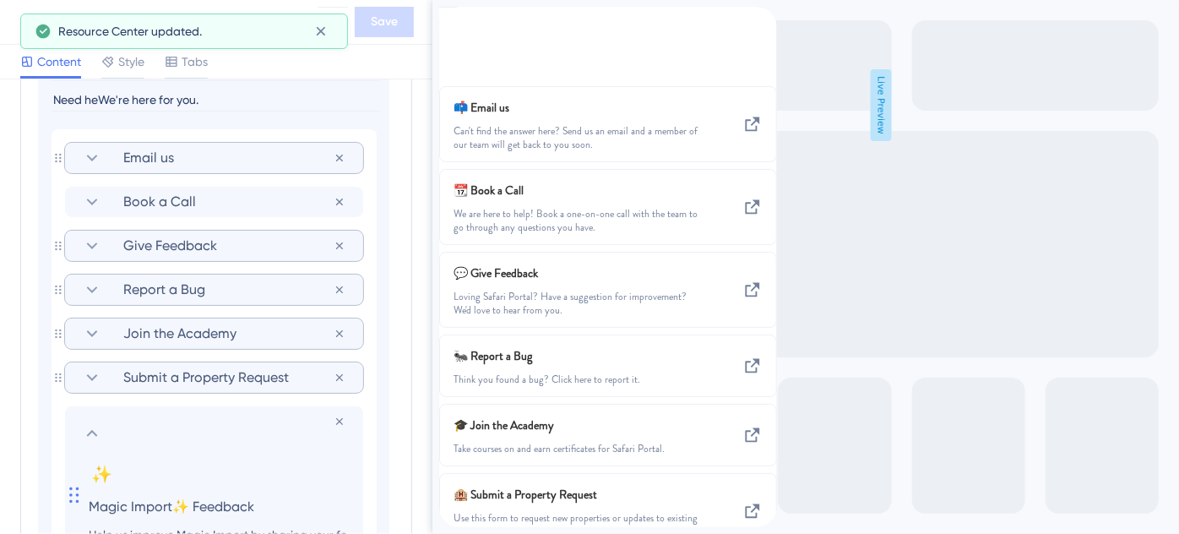
click at [93, 430] on icon at bounding box center [92, 433] width 11 height 7
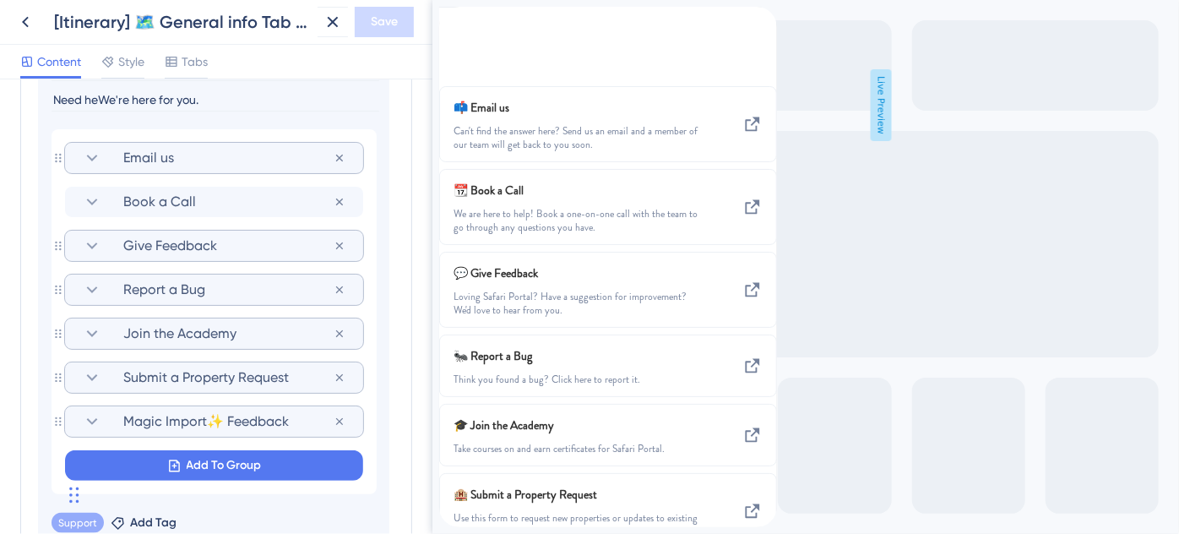
scroll to position [916, 0]
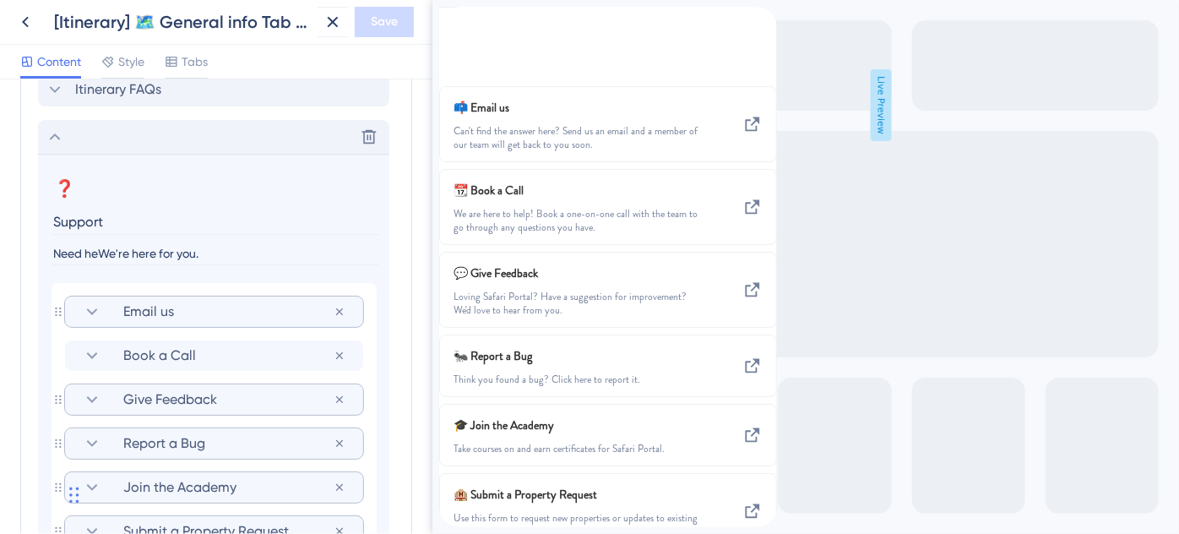
click at [49, 133] on icon at bounding box center [55, 137] width 20 height 20
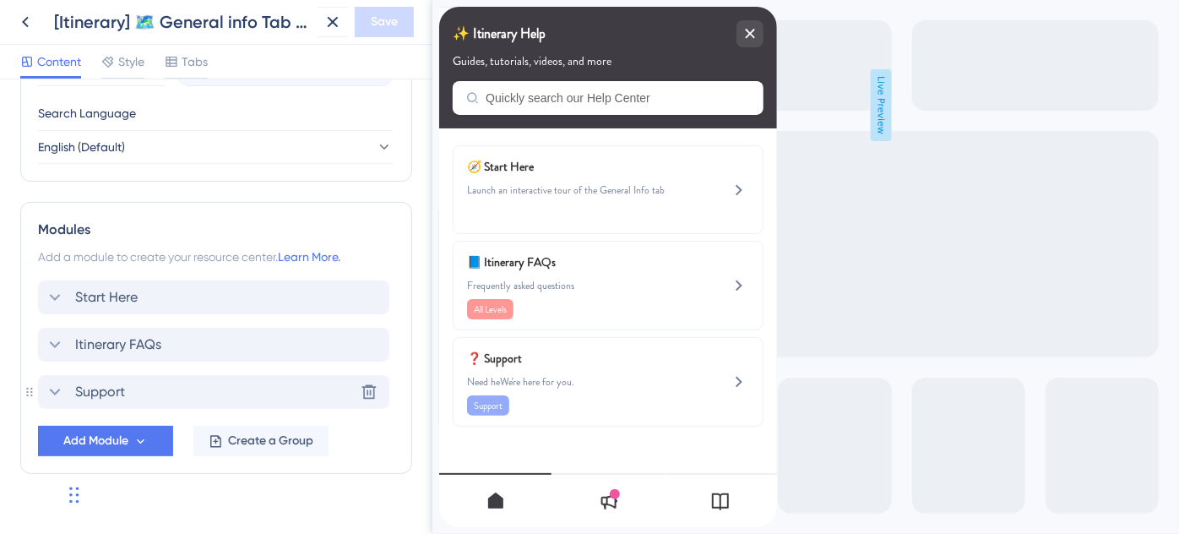
scroll to position [687, 0]
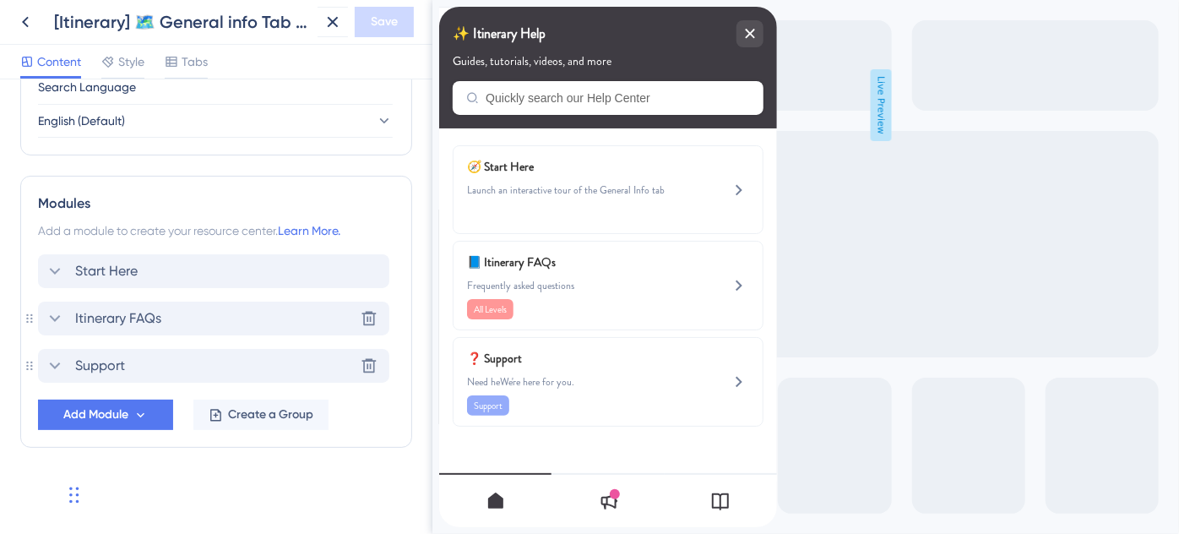
click at [90, 313] on span "Itinerary FAQs" at bounding box center [118, 318] width 86 height 20
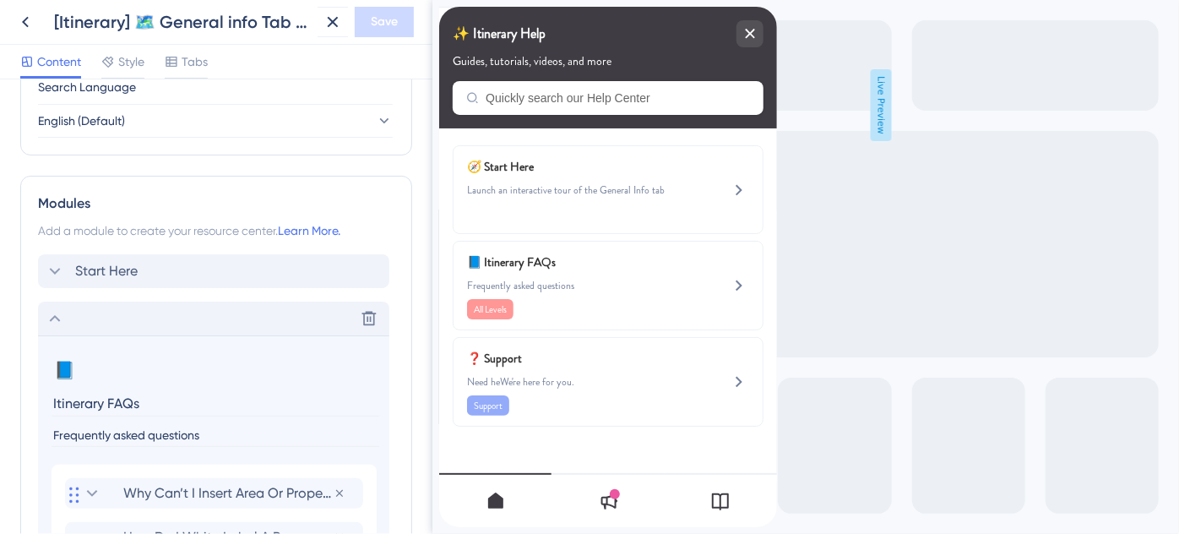
drag, startPoint x: 101, startPoint y: 400, endPoint x: 51, endPoint y: 404, distance: 49.9
click at [51, 404] on input "Itinerary FAQs" at bounding box center [215, 403] width 328 height 26
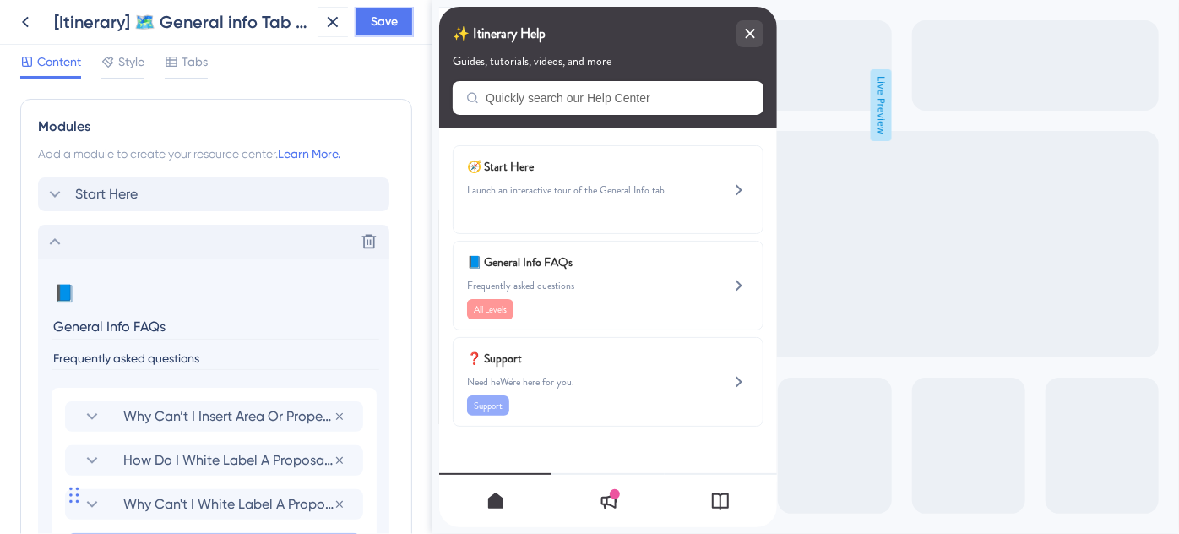
drag, startPoint x: 383, startPoint y: 17, endPoint x: 285, endPoint y: 272, distance: 273.1
click at [305, 259] on div "[Itinerary] 🗺️ General info Tab Help Widget Save Content Style Tabs Resource Ce…" at bounding box center [216, 267] width 432 height 534
click at [133, 319] on input "General Info FAQs" at bounding box center [215, 326] width 328 height 26
click at [380, 25] on span "Save" at bounding box center [384, 22] width 27 height 20
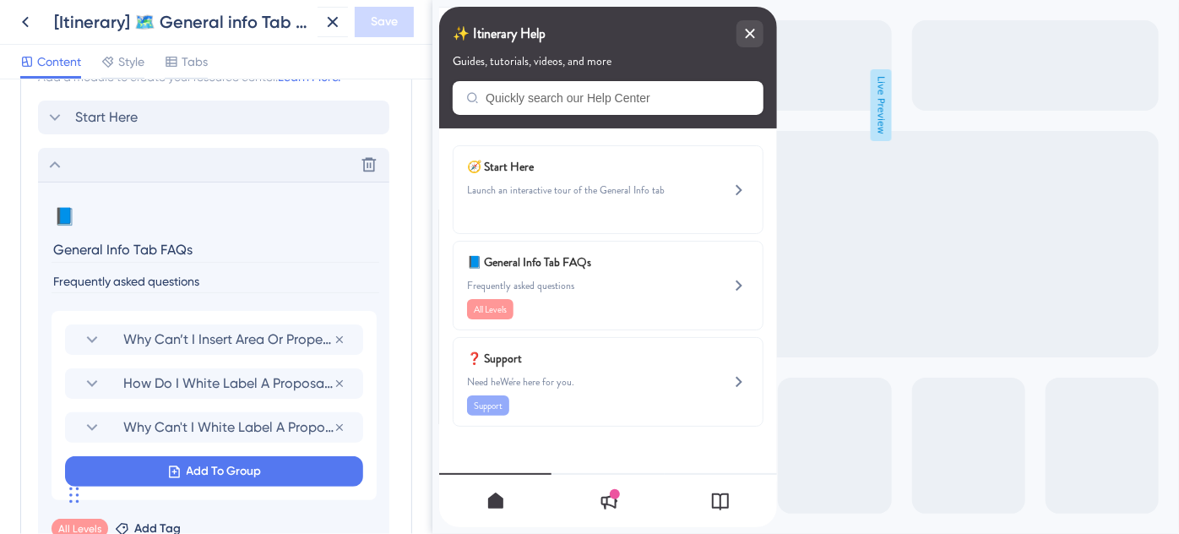
drag, startPoint x: 153, startPoint y: 249, endPoint x: 33, endPoint y: 247, distance: 119.9
click at [33, 247] on div "Modules Add a module to create your resource center. Learn More. Start Here Del…" at bounding box center [216, 346] width 392 height 649
type input "Itinerary FAQs"
click at [54, 174] on div "Delete" at bounding box center [213, 165] width 351 height 34
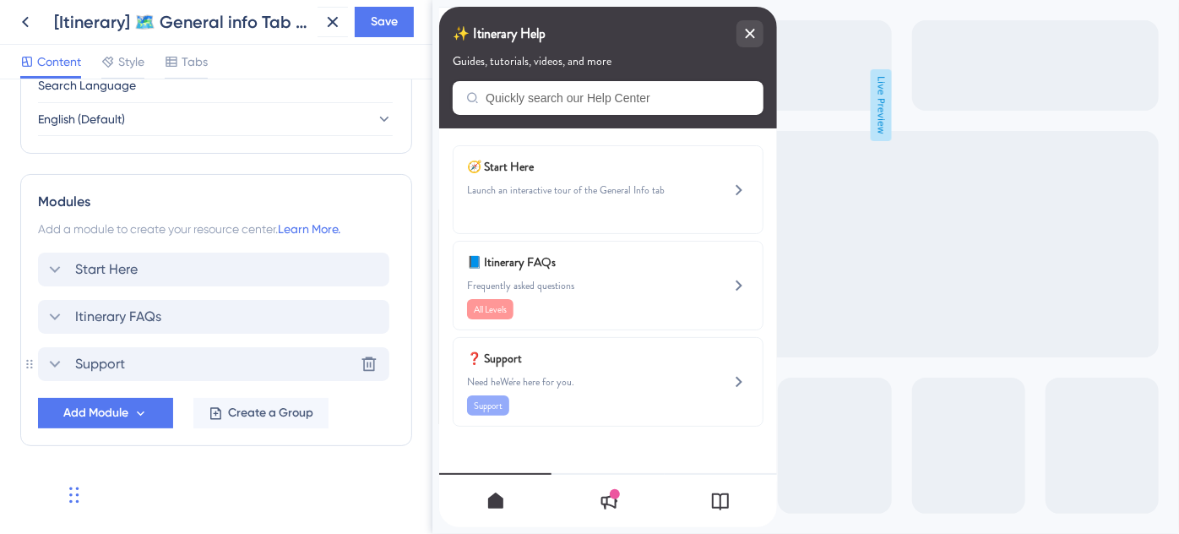
scroll to position [687, 0]
click at [263, 414] on span "Create a Group" at bounding box center [270, 414] width 85 height 20
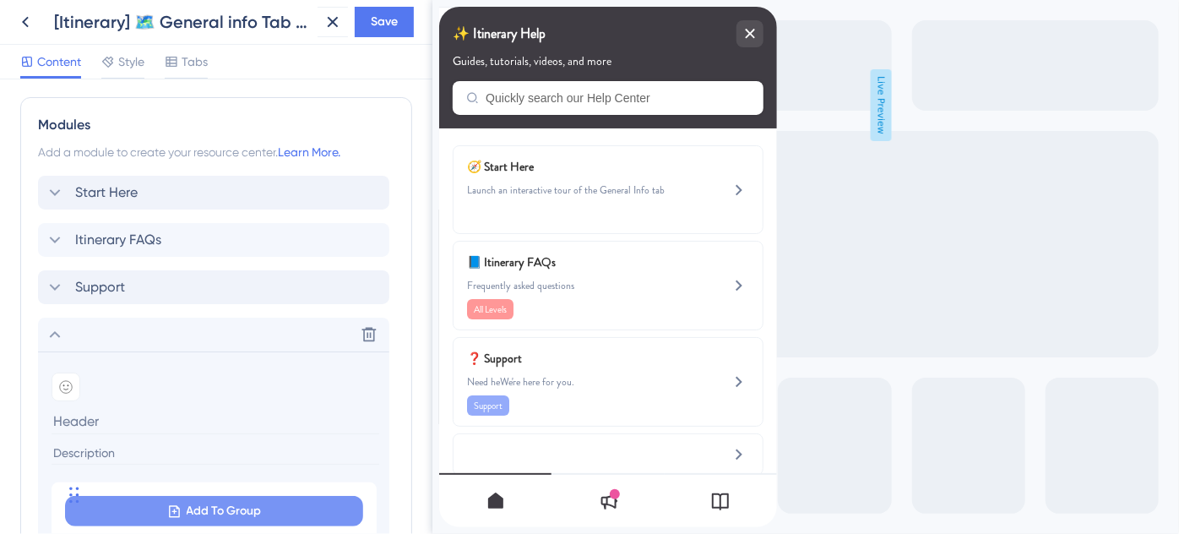
scroll to position [841, 0]
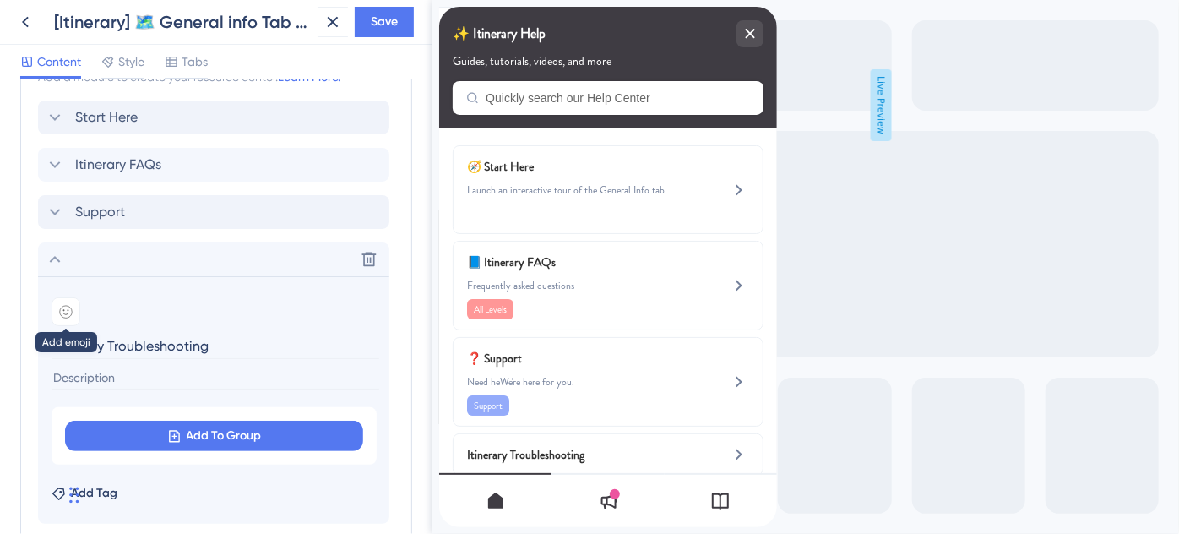
type input "Itinerary Troubleshooting"
click at [69, 301] on div at bounding box center [65, 311] width 29 height 29
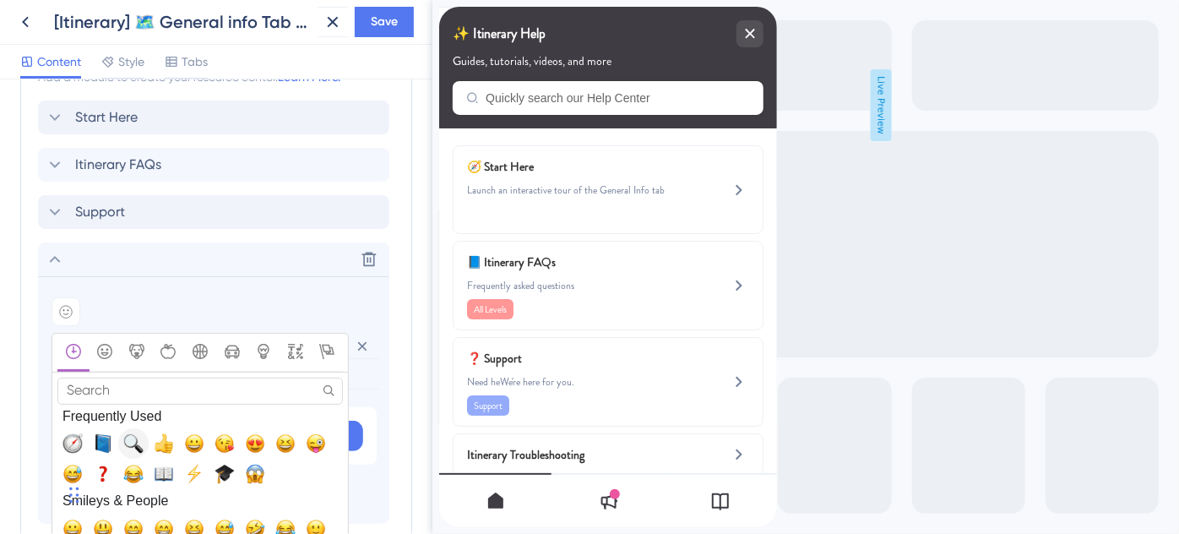
click at [134, 440] on span "🔍, mag" at bounding box center [133, 443] width 20 height 20
click at [134, 440] on button "Add To Group" at bounding box center [214, 435] width 298 height 30
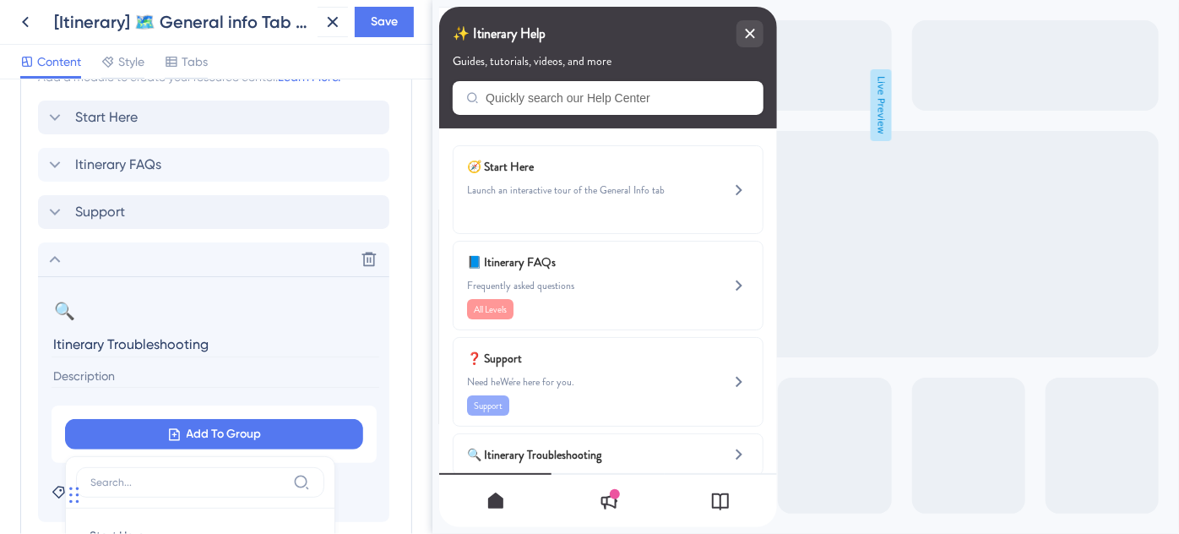
scroll to position [979, 0]
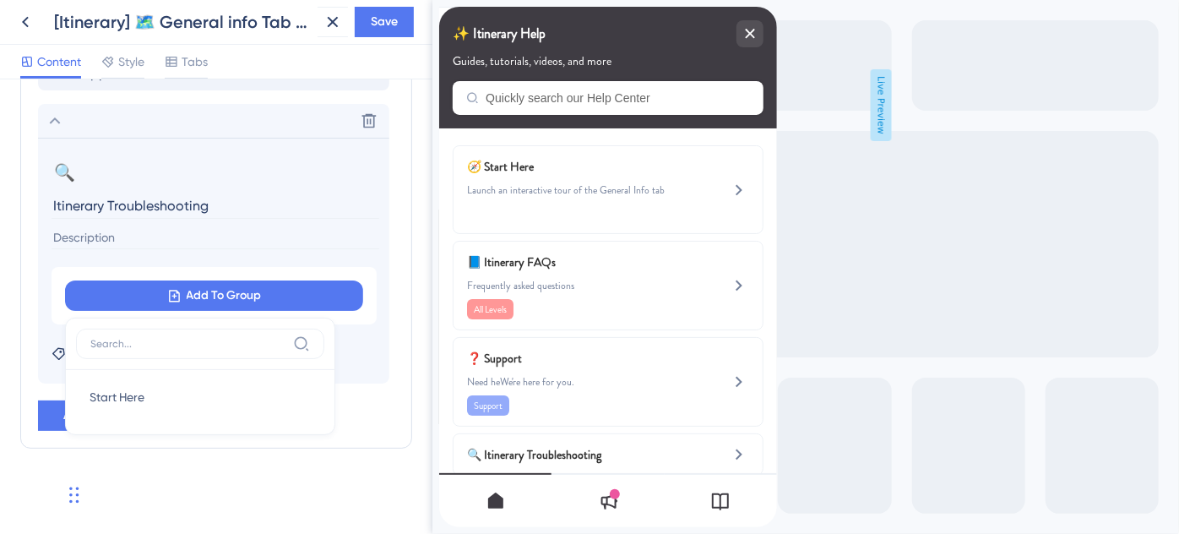
click at [47, 323] on section "🔍 Change emoji Remove emoji Itinerary Troubleshooting Add To Group Start Here S…" at bounding box center [213, 261] width 351 height 246
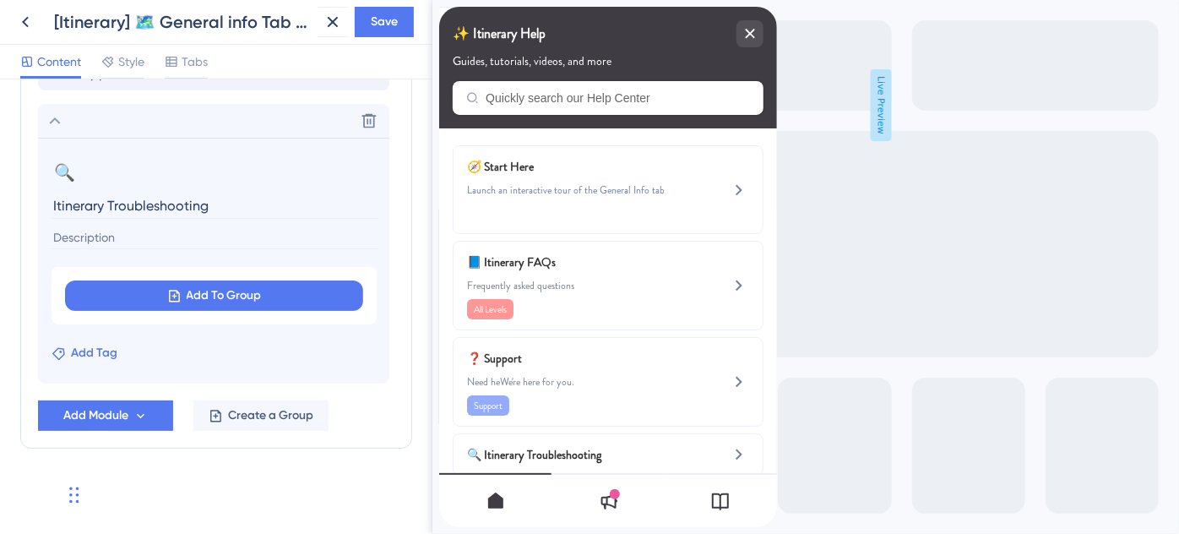
click at [95, 351] on span "Add Tag" at bounding box center [94, 353] width 46 height 20
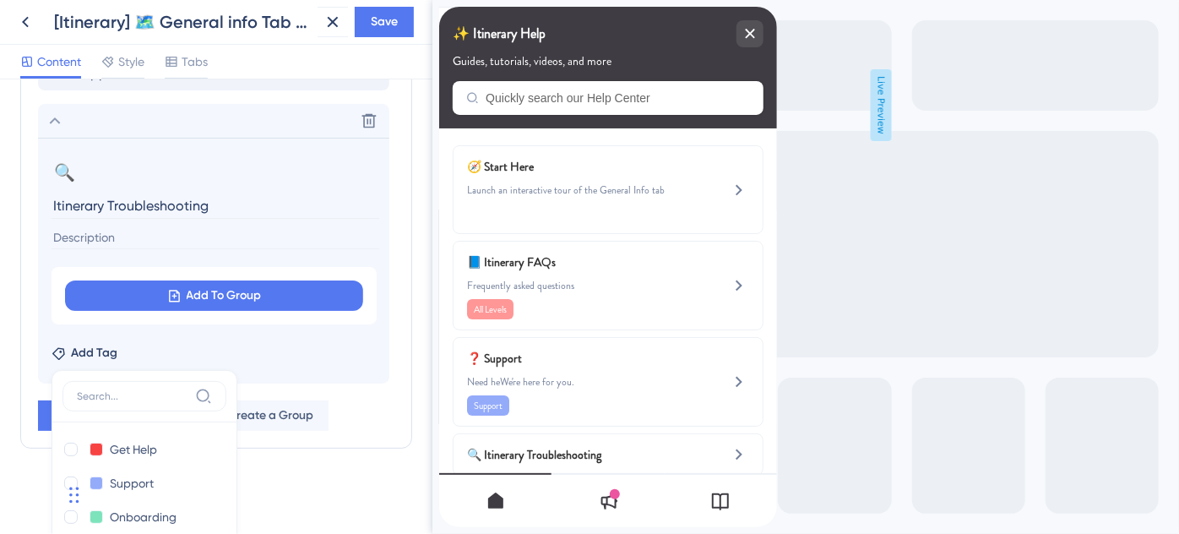
scroll to position [1211, 0]
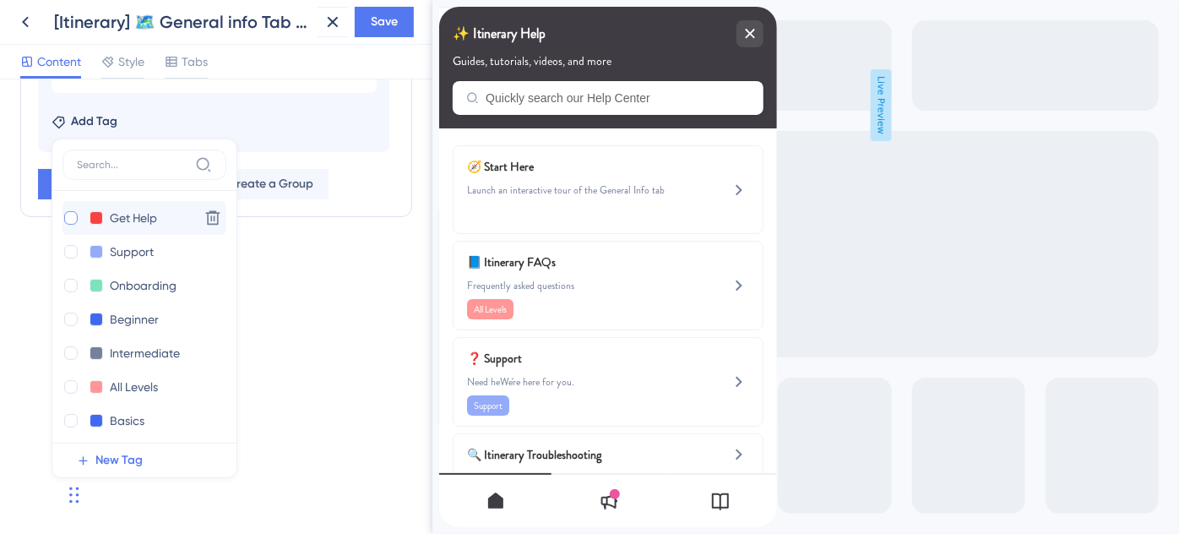
click at [69, 219] on div at bounding box center [71, 218] width 14 height 14
checkbox input "true"
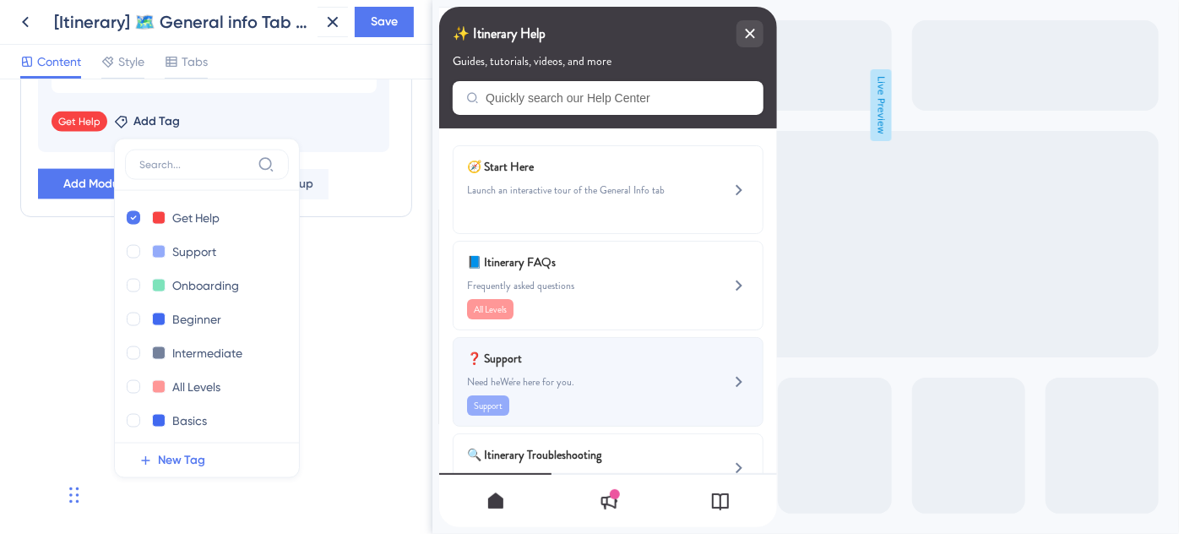
scroll to position [49, 0]
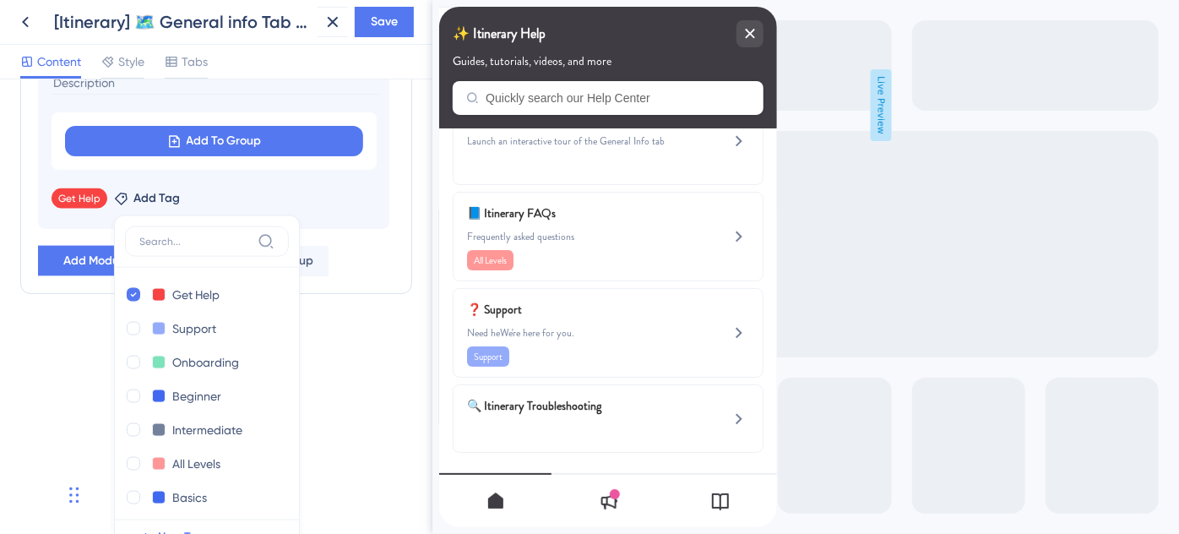
click at [62, 400] on div "Resource Center Header Title ✨ Itinerary Help 12 ✨ Itinerary Help Subtitle Guid…" at bounding box center [216, 306] width 432 height 454
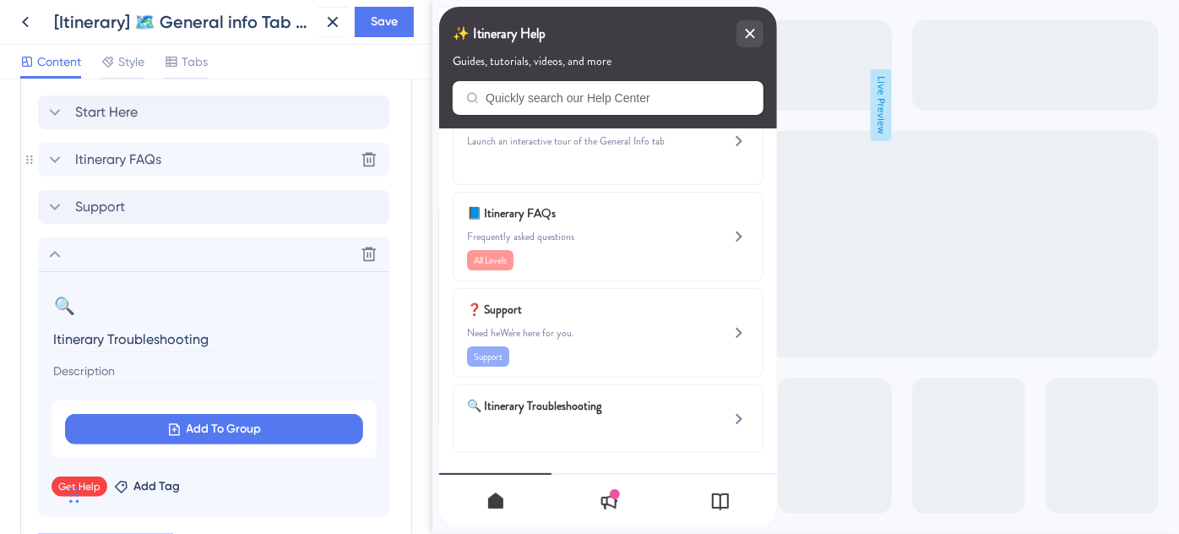
scroll to position [673, 0]
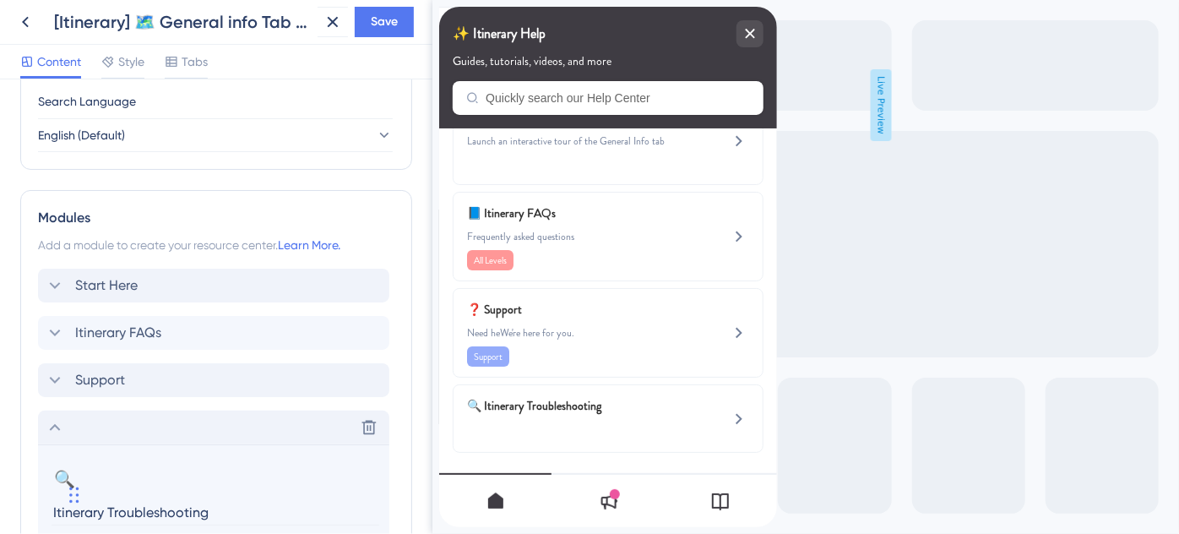
click at [52, 424] on icon at bounding box center [55, 427] width 20 height 20
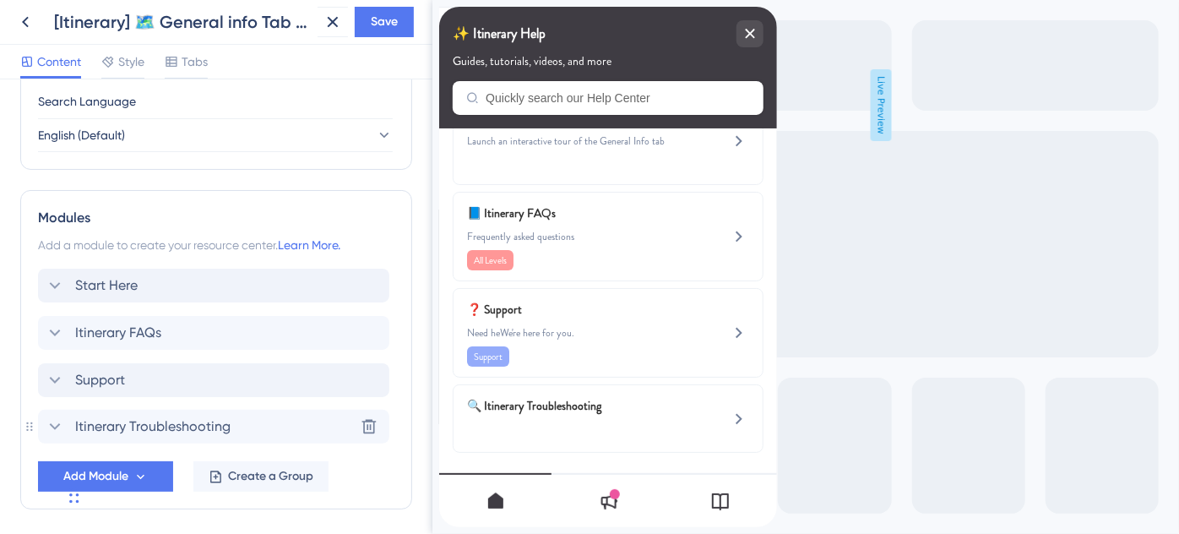
scroll to position [674, 0]
drag, startPoint x: 57, startPoint y: 431, endPoint x: 54, endPoint y: 371, distance: 60.0
click at [54, 371] on div "Start Here Itinerary FAQs Support Itinerary Troubleshooting" at bounding box center [216, 356] width 356 height 176
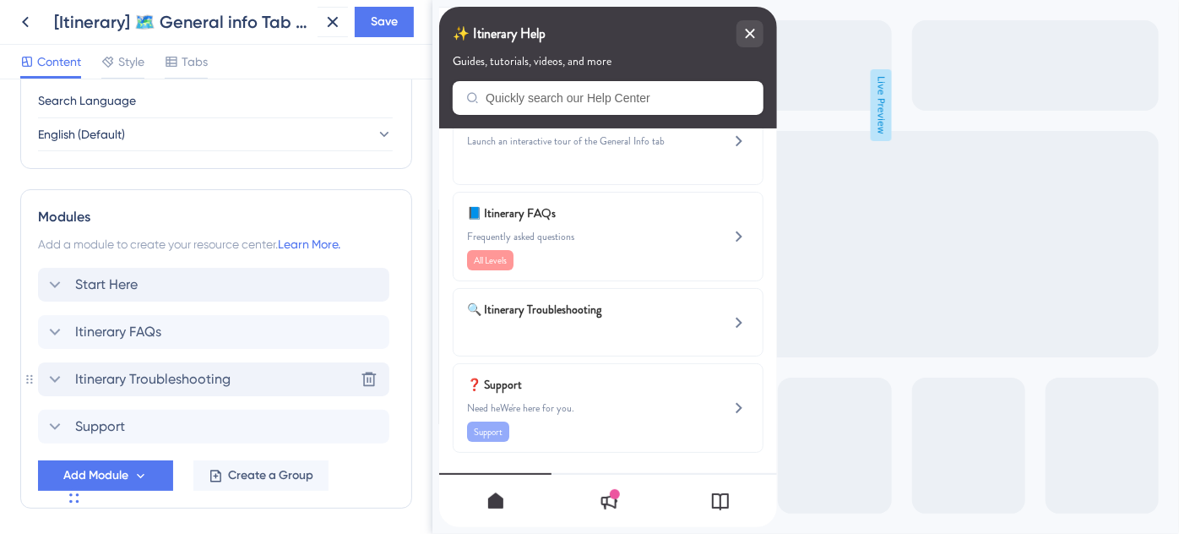
click at [57, 371] on icon at bounding box center [55, 379] width 20 height 20
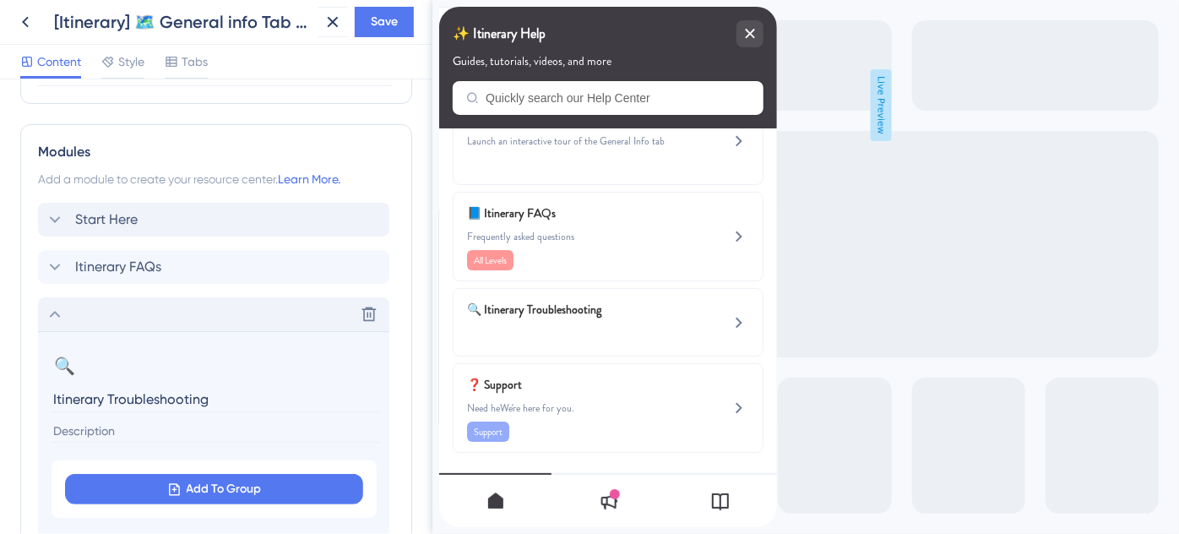
scroll to position [904, 0]
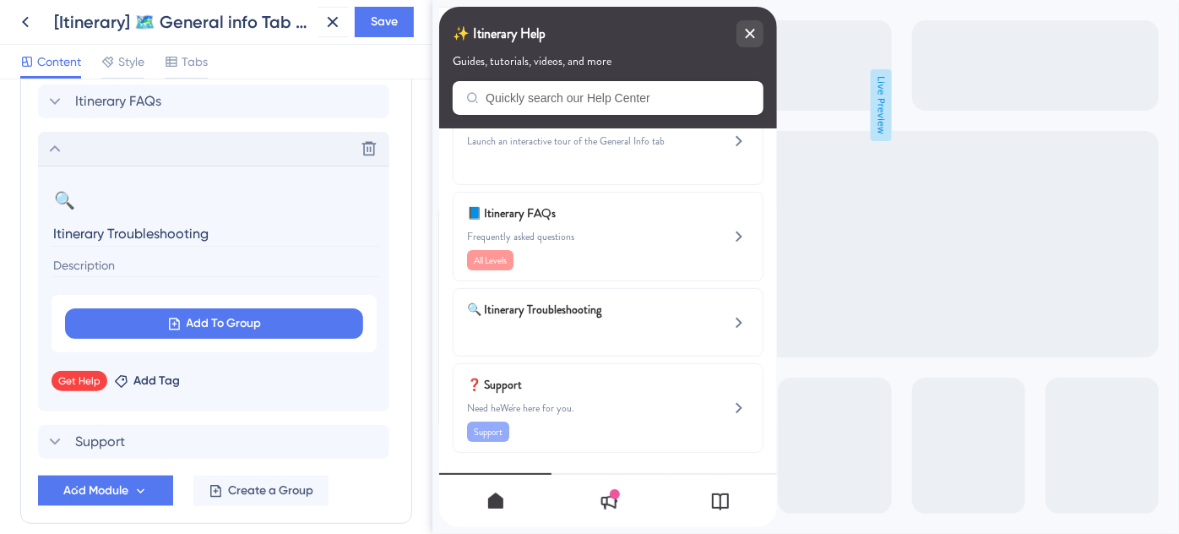
click at [120, 265] on input at bounding box center [215, 265] width 328 height 23
type input "H"
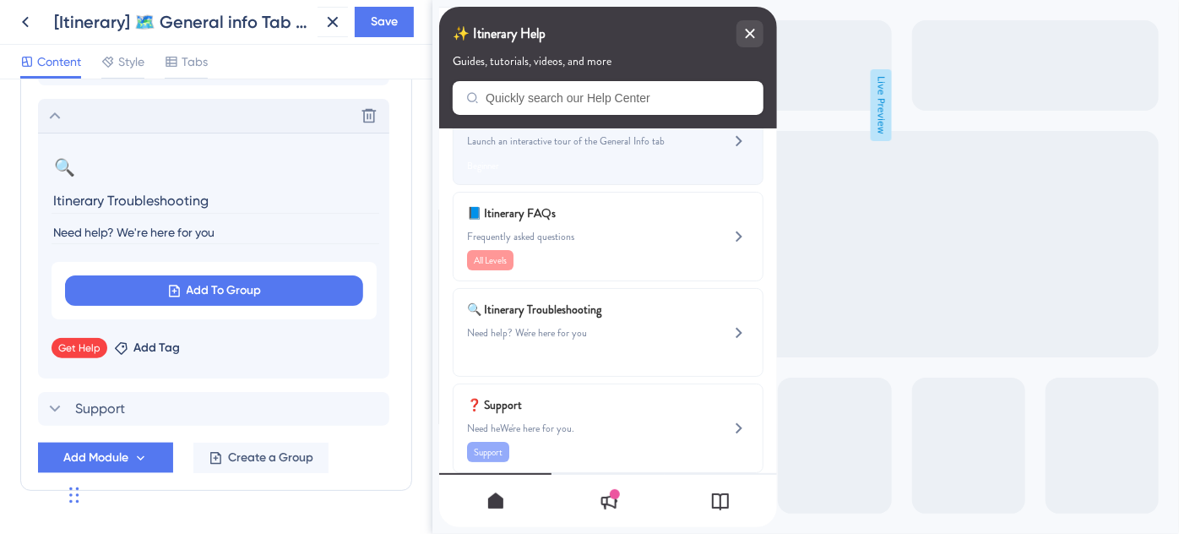
scroll to position [902, 0]
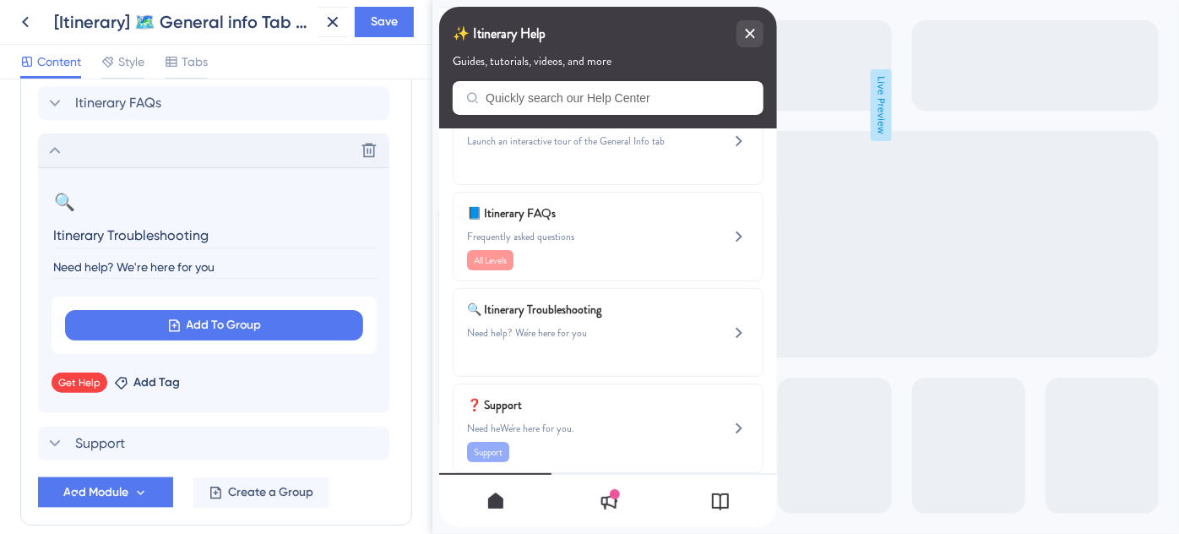
type input "Need help? We're here for you"
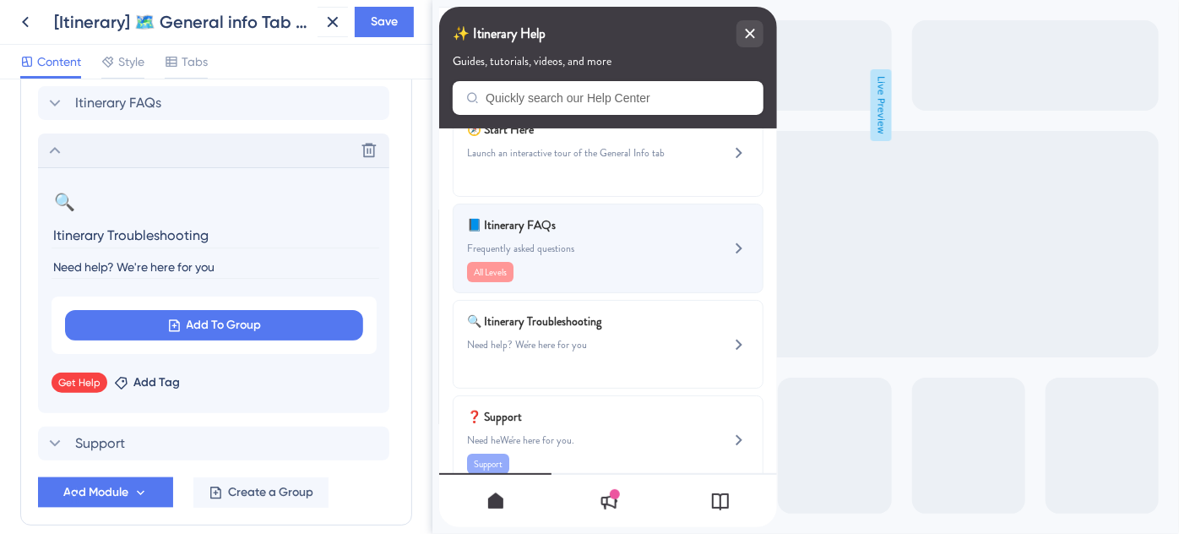
scroll to position [69, 0]
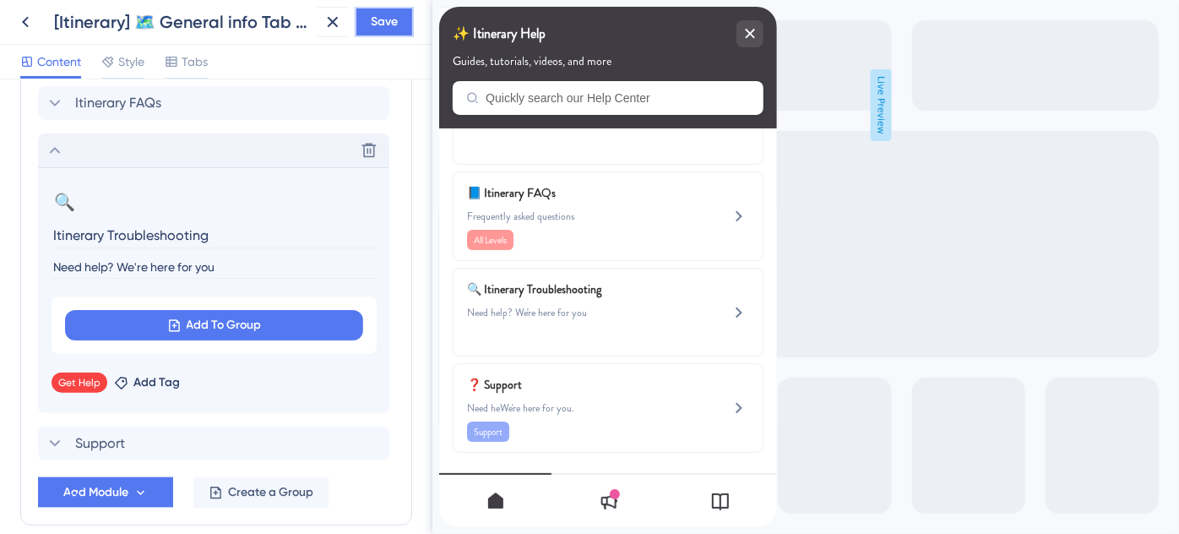
click at [391, 30] on span "Save" at bounding box center [384, 22] width 27 height 20
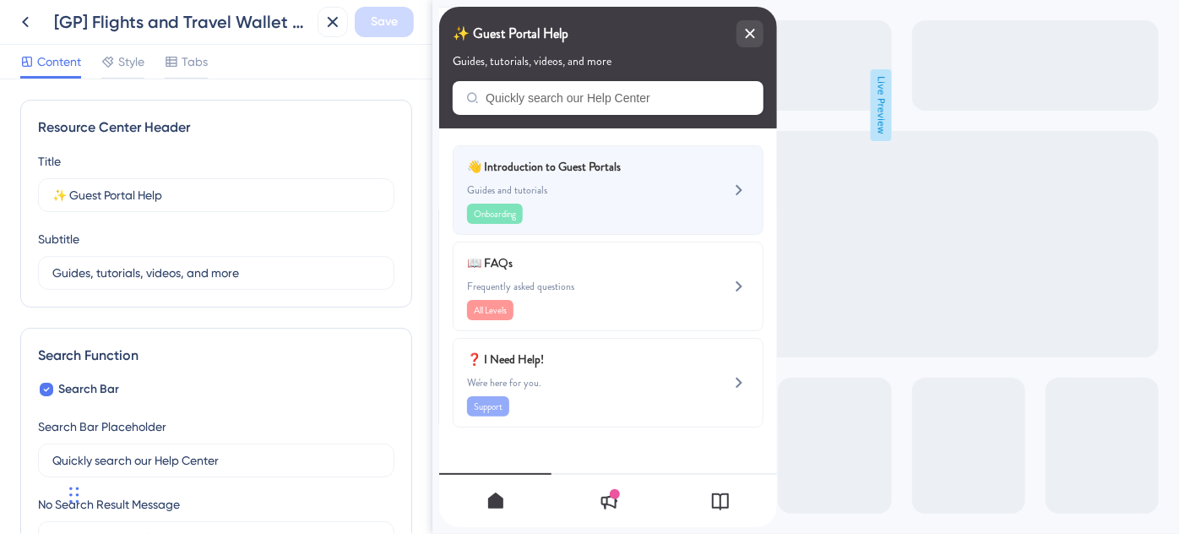
click at [634, 187] on span "Guides and tutorials" at bounding box center [578, 190] width 225 height 14
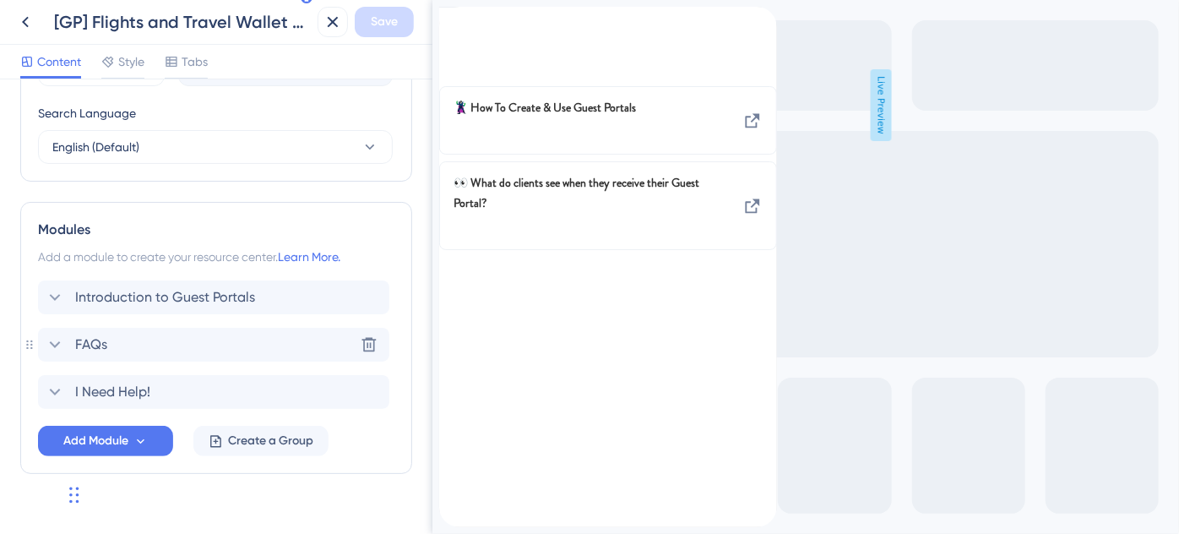
scroll to position [687, 0]
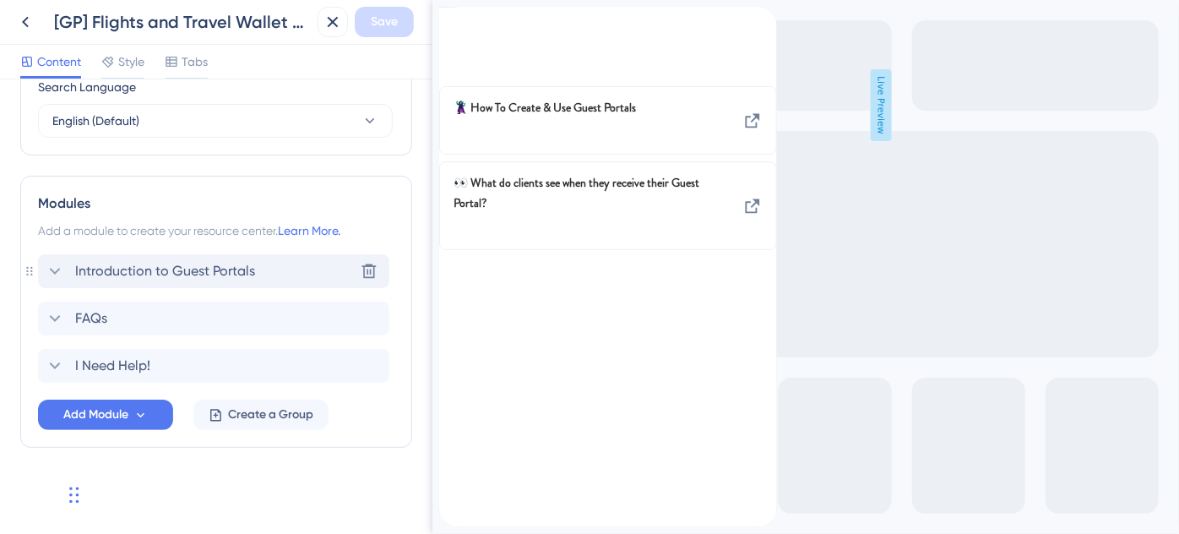
click at [98, 273] on span "Introduction to Guest Portals" at bounding box center [165, 271] width 180 height 20
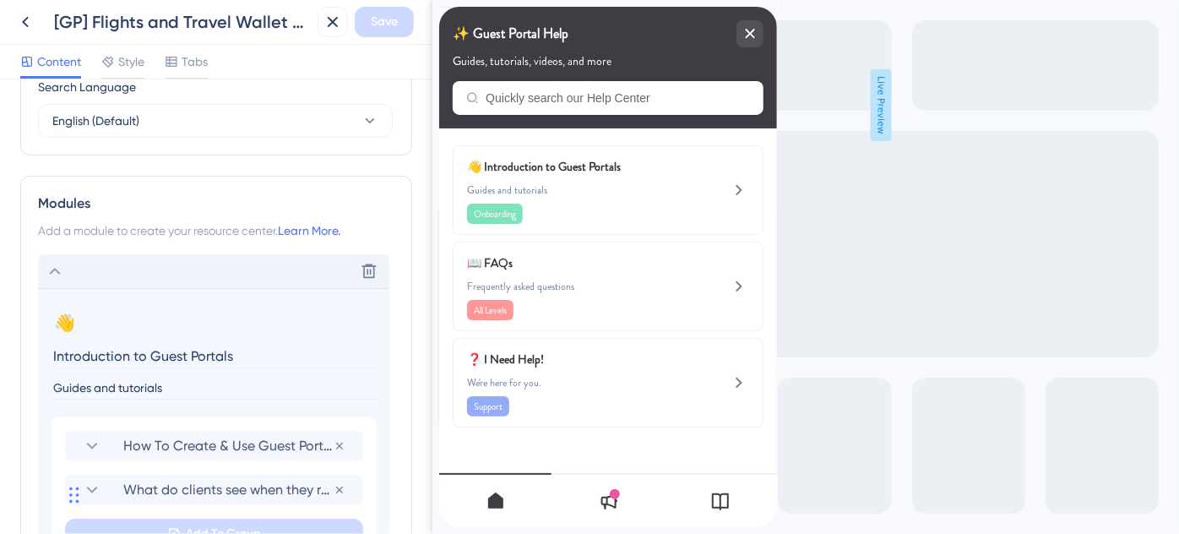
drag, startPoint x: 249, startPoint y: 357, endPoint x: 0, endPoint y: 342, distance: 249.5
click at [4, 357] on div "Resource Center Header Title ✨ Guest Portal Help 9 ✨ Guest Portal Help Subtitle…" at bounding box center [216, 306] width 432 height 454
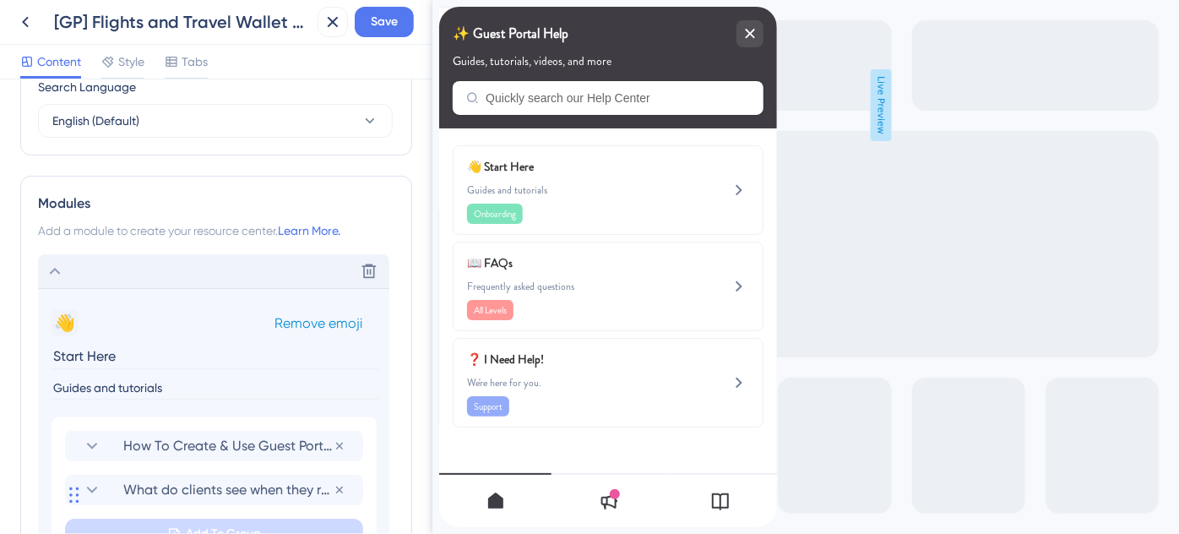
type input "Start Here"
click at [71, 323] on button "👋" at bounding box center [64, 322] width 27 height 27
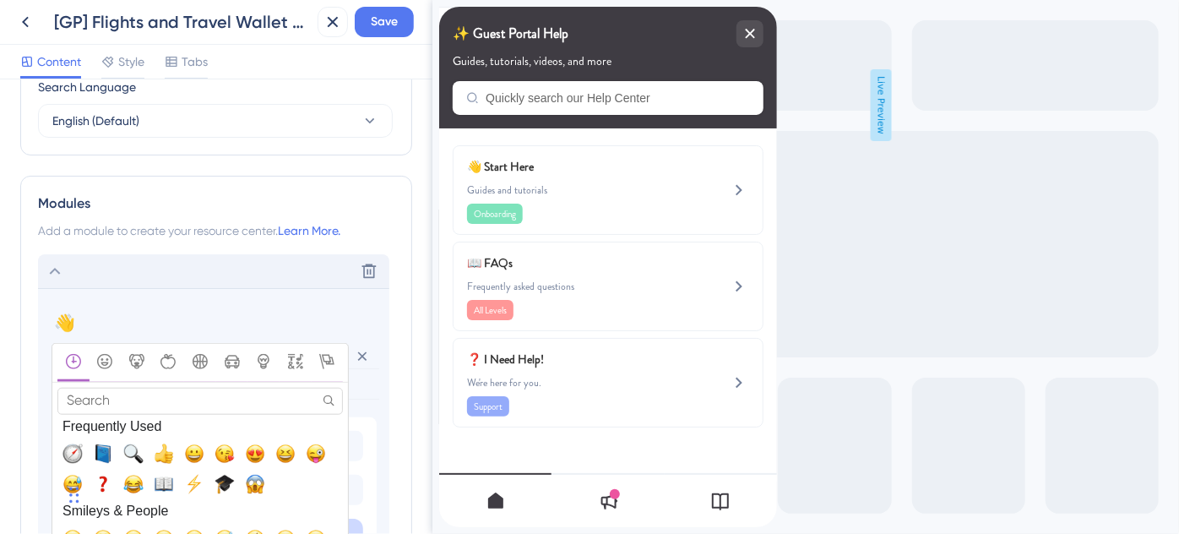
click at [68, 452] on iframe "Chat Widget" at bounding box center [42, 492] width 84 height 81
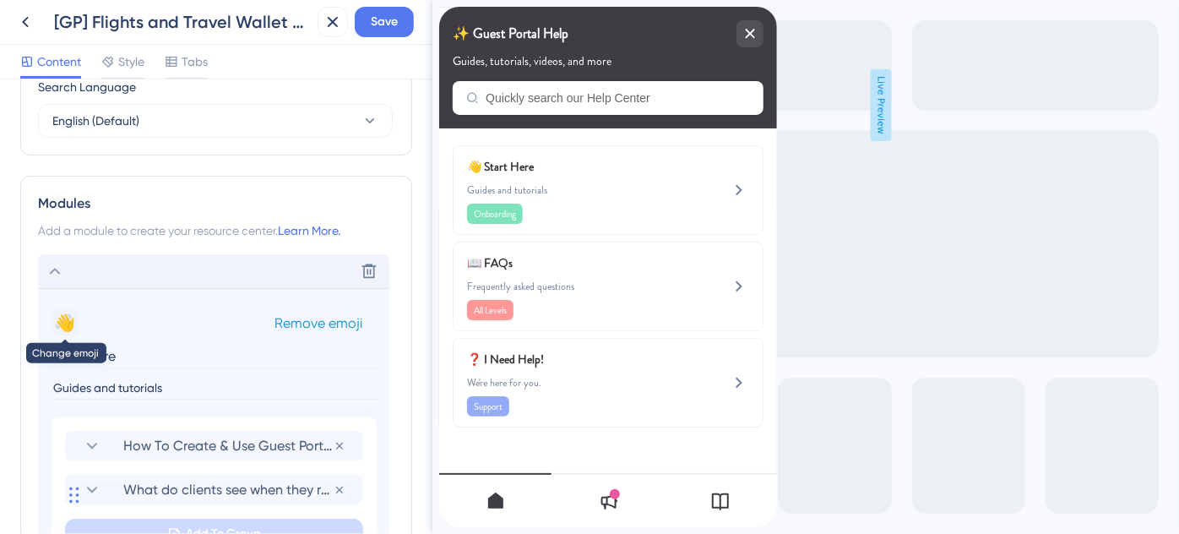
click at [63, 319] on button "👋" at bounding box center [64, 322] width 27 height 27
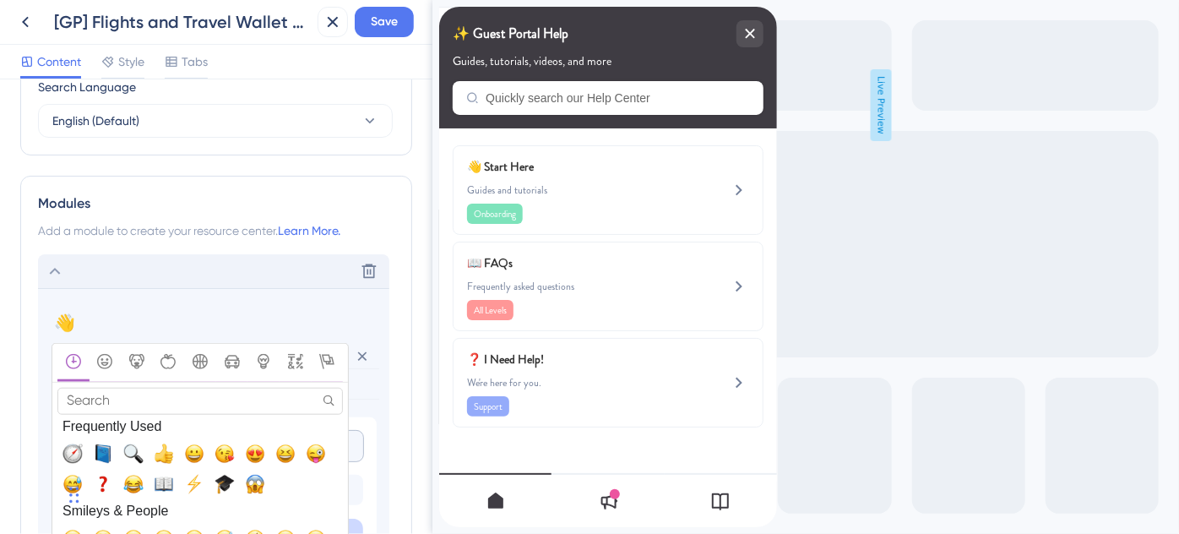
click at [71, 447] on span "🧭, compass" at bounding box center [72, 453] width 20 height 20
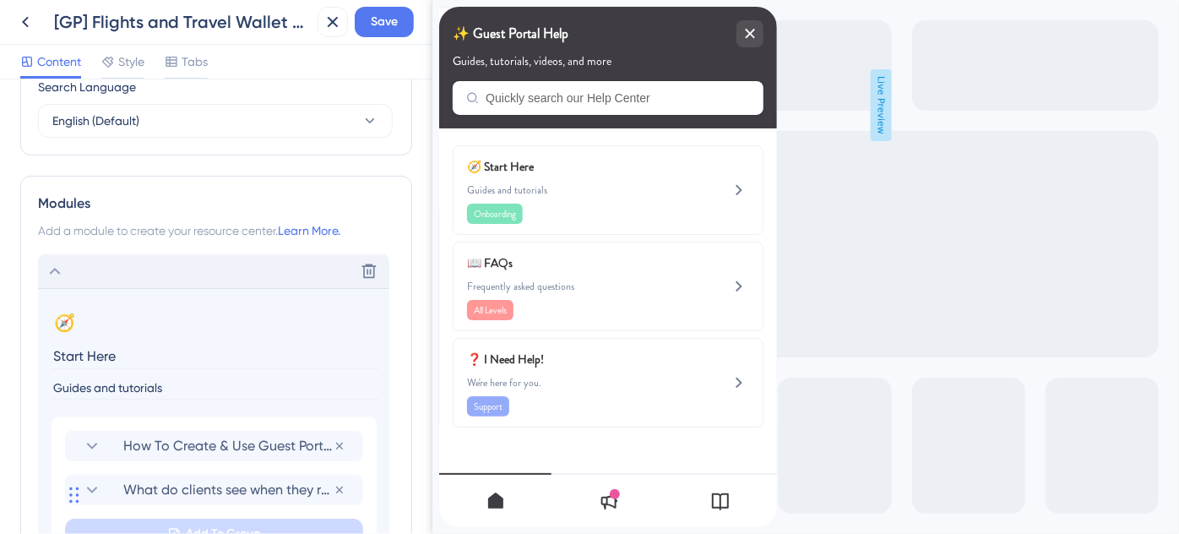
drag, startPoint x: 174, startPoint y: 387, endPoint x: 36, endPoint y: 385, distance: 137.6
click at [36, 385] on div "Modules Add a module to create your resource center. Learn More. Delete 🧭 Chang…" at bounding box center [216, 478] width 392 height 605
click at [182, 389] on input "Guides and tutorials" at bounding box center [215, 388] width 328 height 23
drag, startPoint x: 101, startPoint y: 387, endPoint x: 5, endPoint y: 386, distance: 96.3
click at [5, 386] on div "Resource Center Header Title ✨ Guest Portal Help 9 ✨ Guest Portal Help Subtitle…" at bounding box center [216, 306] width 432 height 454
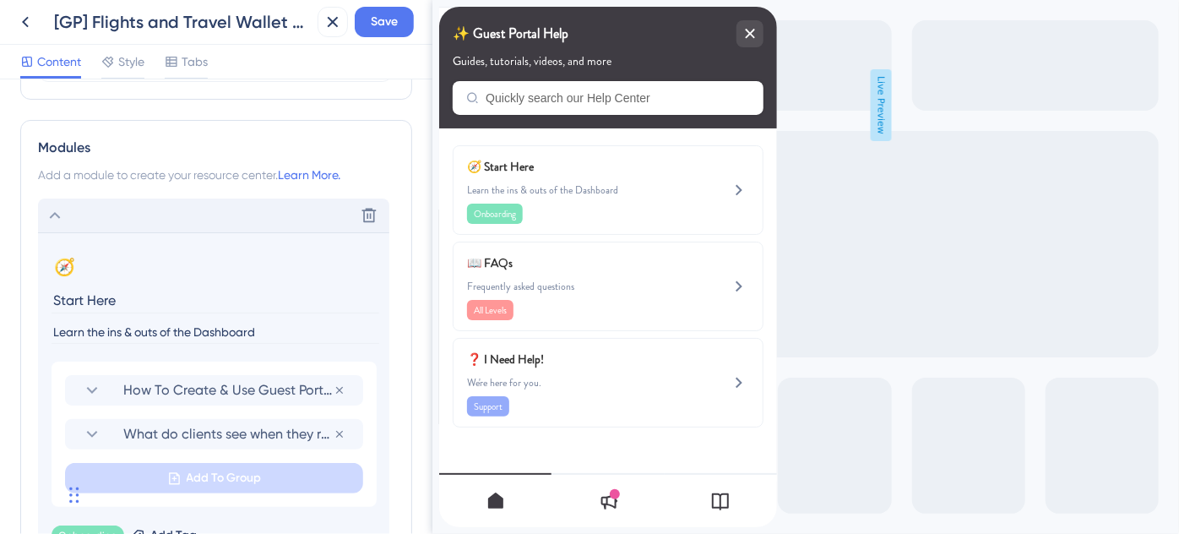
scroll to position [841, 0]
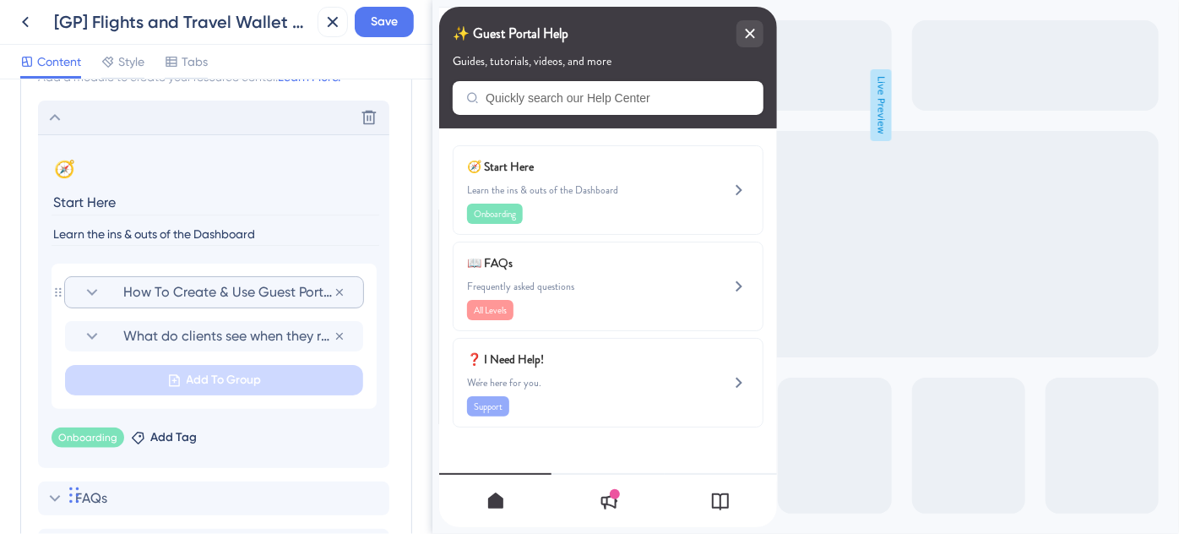
click at [100, 295] on icon at bounding box center [92, 292] width 20 height 20
type input "Learn the ins & outs of the Dashboard"
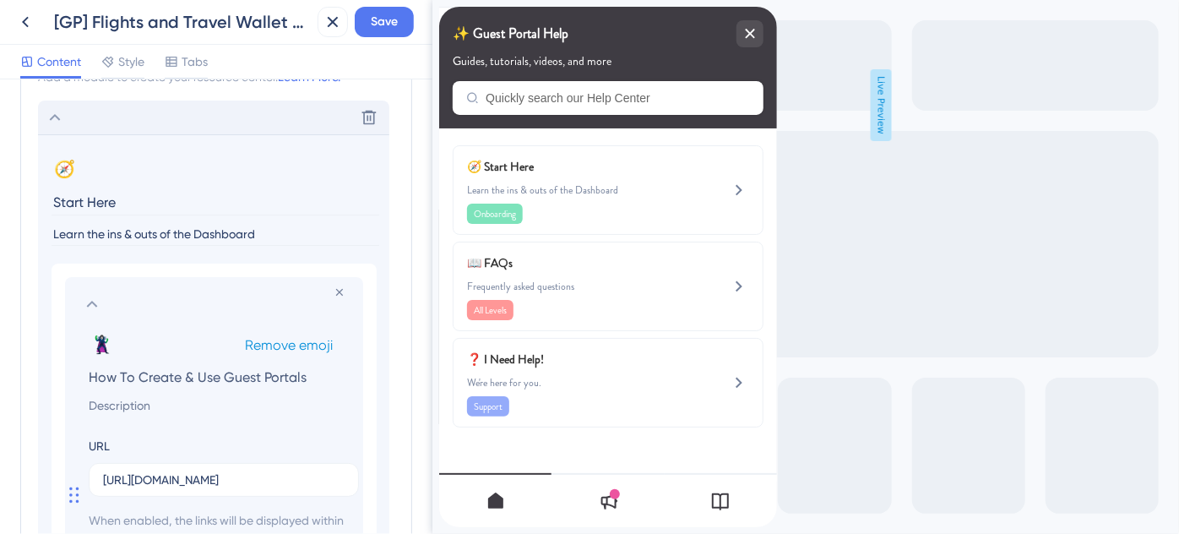
drag, startPoint x: 291, startPoint y: 344, endPoint x: 281, endPoint y: 343, distance: 10.3
click at [293, 344] on span "Remove emoji" at bounding box center [289, 345] width 88 height 16
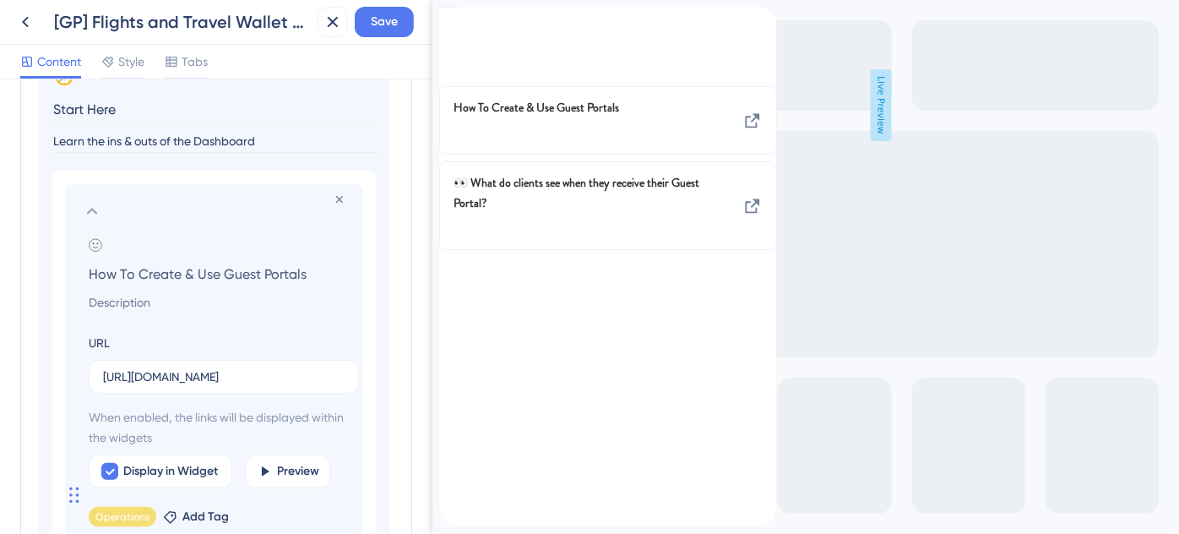
scroll to position [1071, 0]
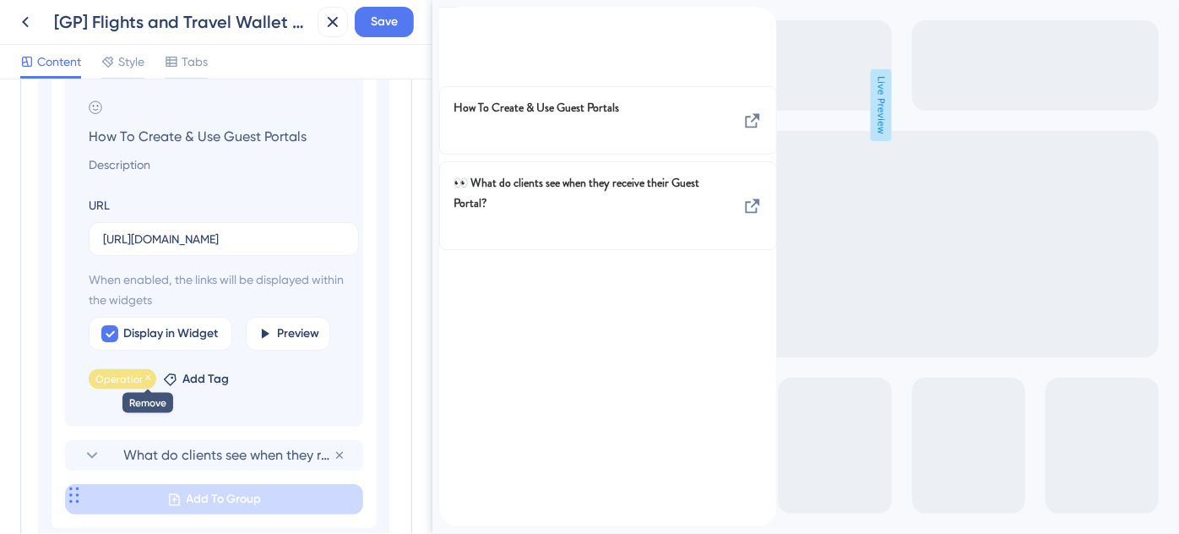
click at [144, 375] on icon at bounding box center [148, 377] width 10 height 10
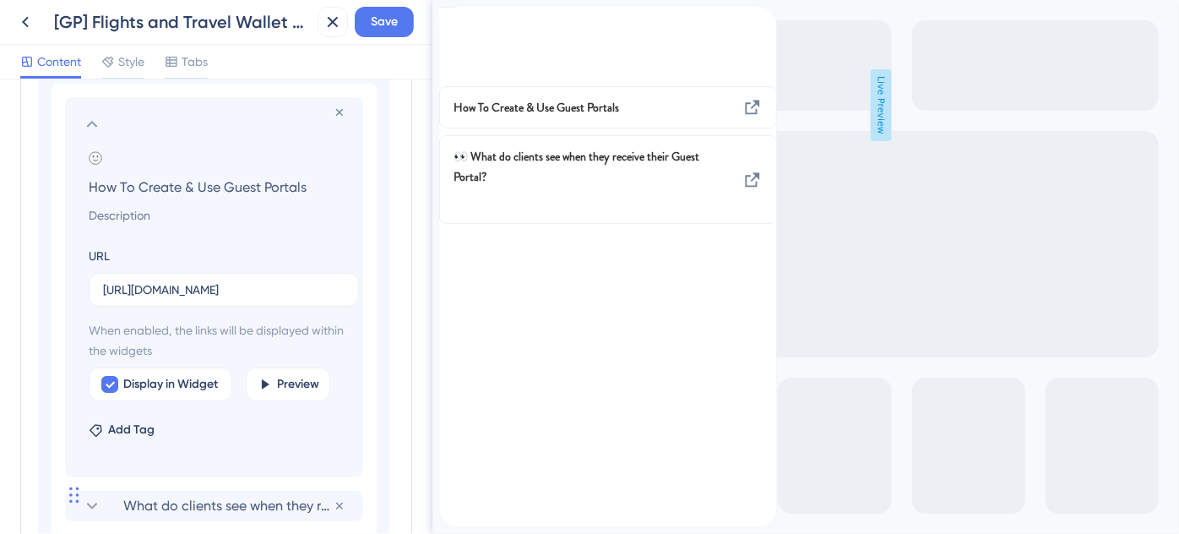
scroll to position [994, 0]
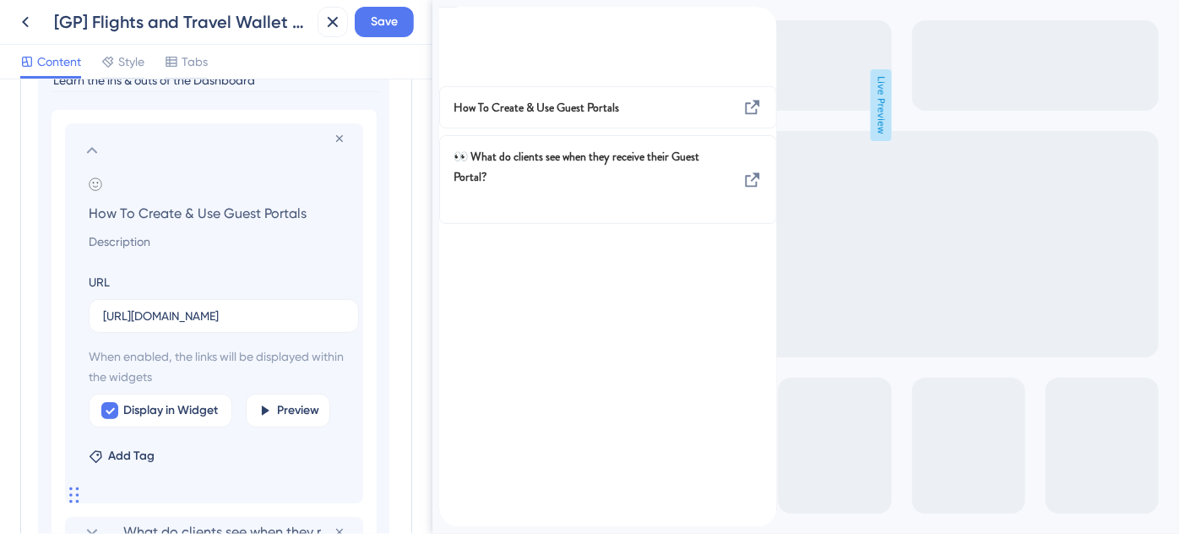
click at [94, 151] on icon at bounding box center [92, 150] width 20 height 20
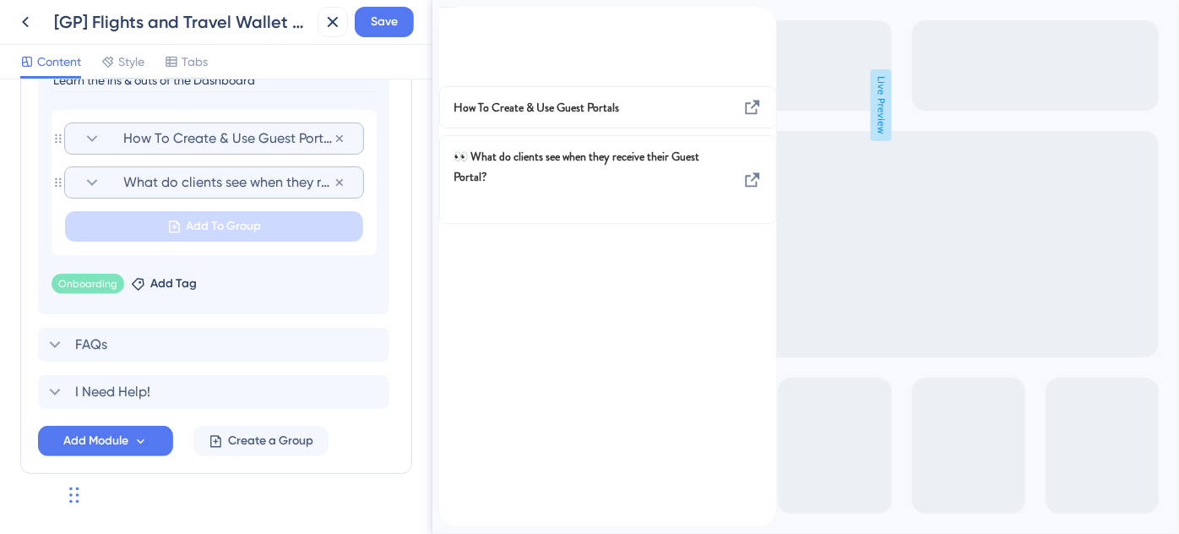
click at [164, 176] on span "What do clients see when they receive their Guest Portal?" at bounding box center [228, 182] width 210 height 20
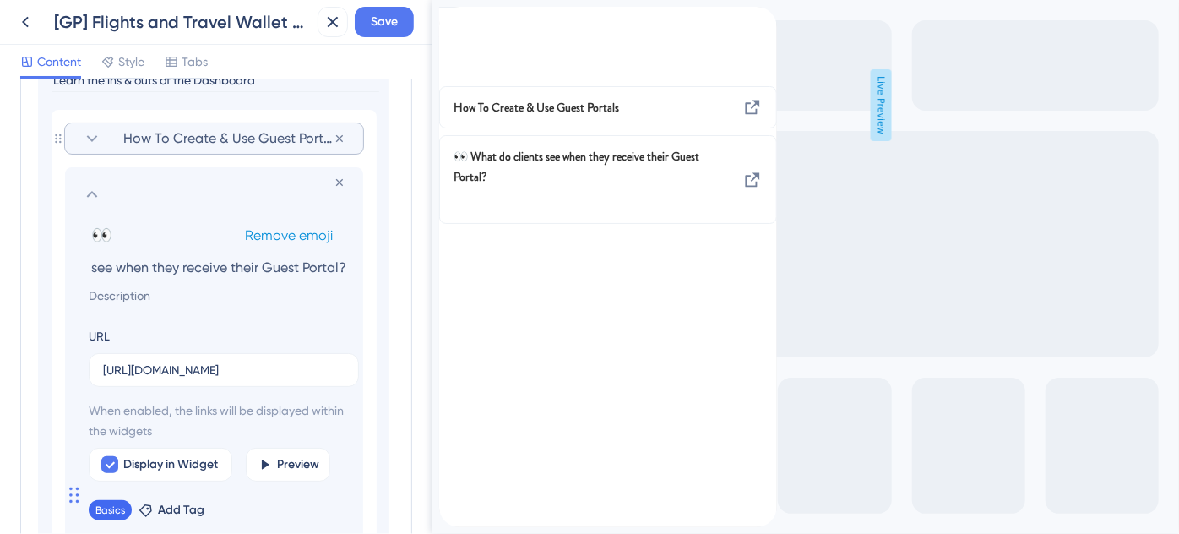
scroll to position [0, 0]
click at [285, 232] on span "Remove emoji" at bounding box center [289, 235] width 88 height 16
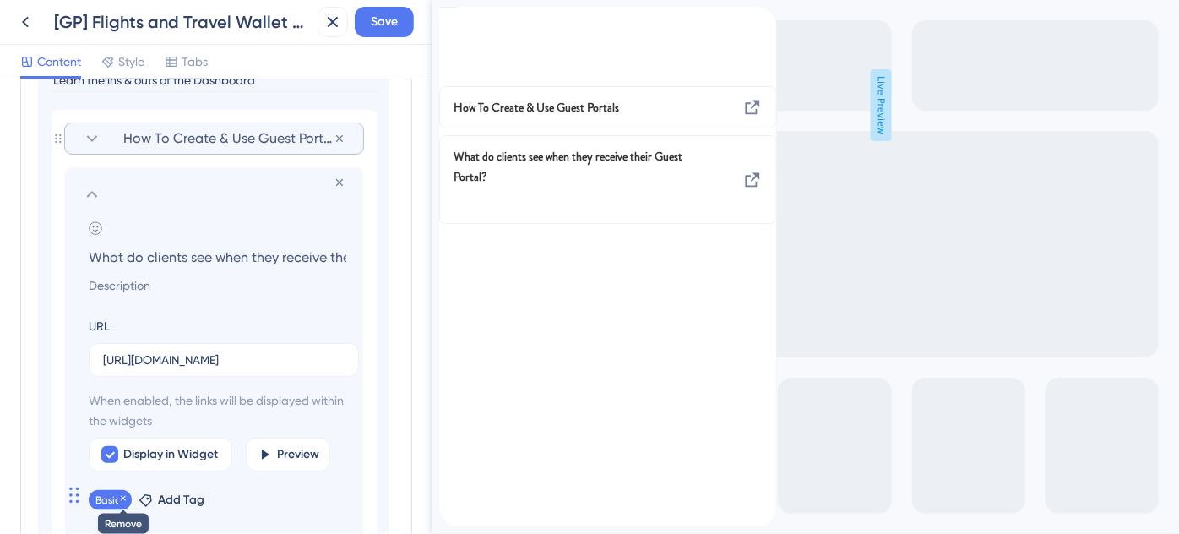
click at [123, 495] on icon at bounding box center [123, 498] width 10 height 10
click at [95, 192] on icon at bounding box center [92, 194] width 20 height 20
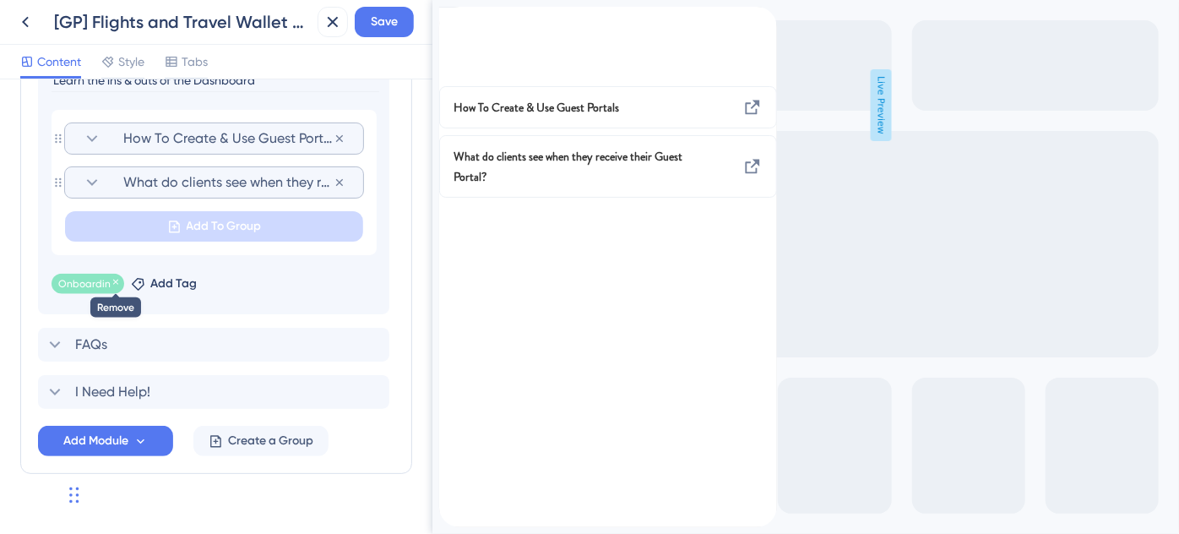
click at [111, 282] on icon at bounding box center [116, 282] width 10 height 10
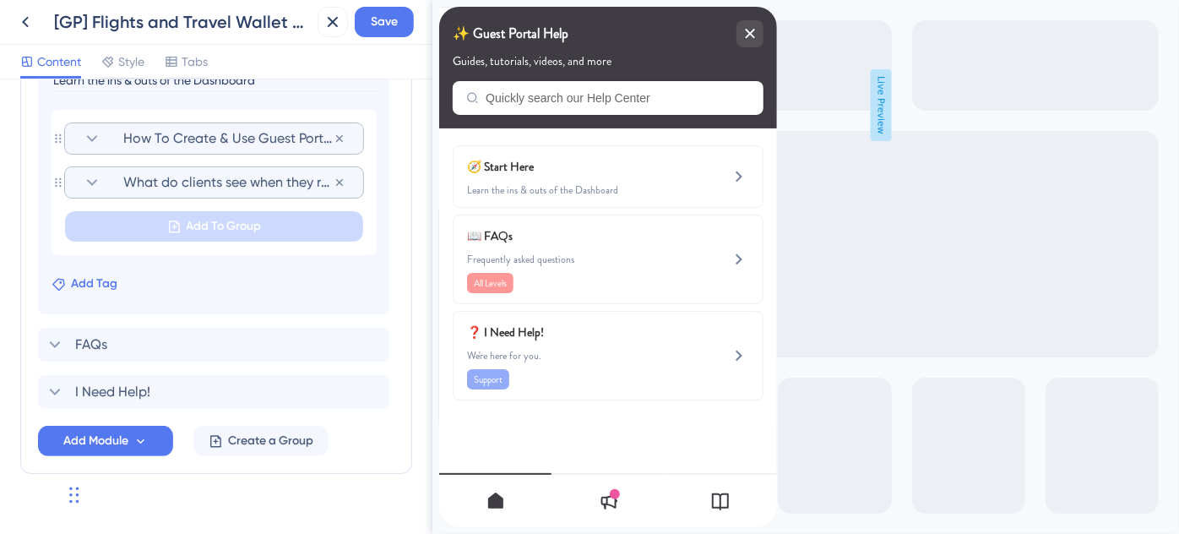
click at [96, 283] on span "Add Tag" at bounding box center [94, 284] width 46 height 20
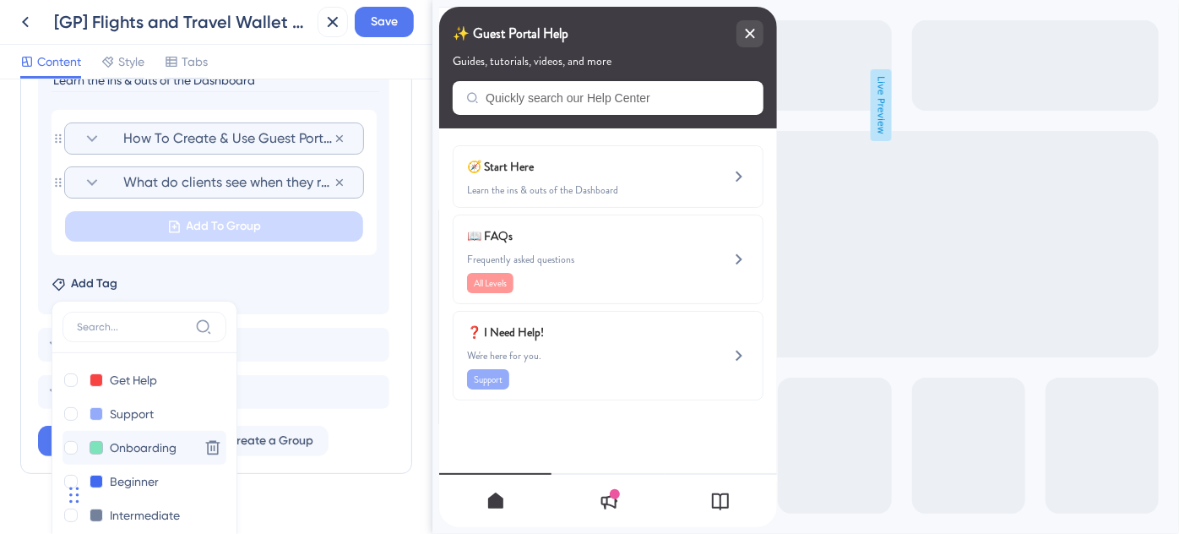
scroll to position [1157, 0]
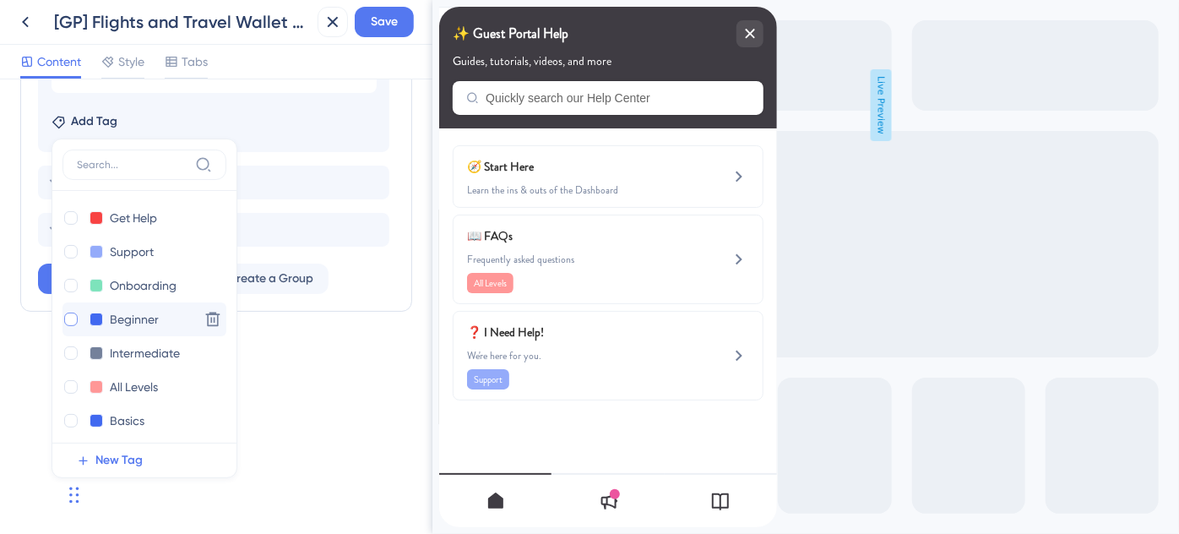
click at [73, 316] on div at bounding box center [71, 319] width 14 height 14
checkbox input "true"
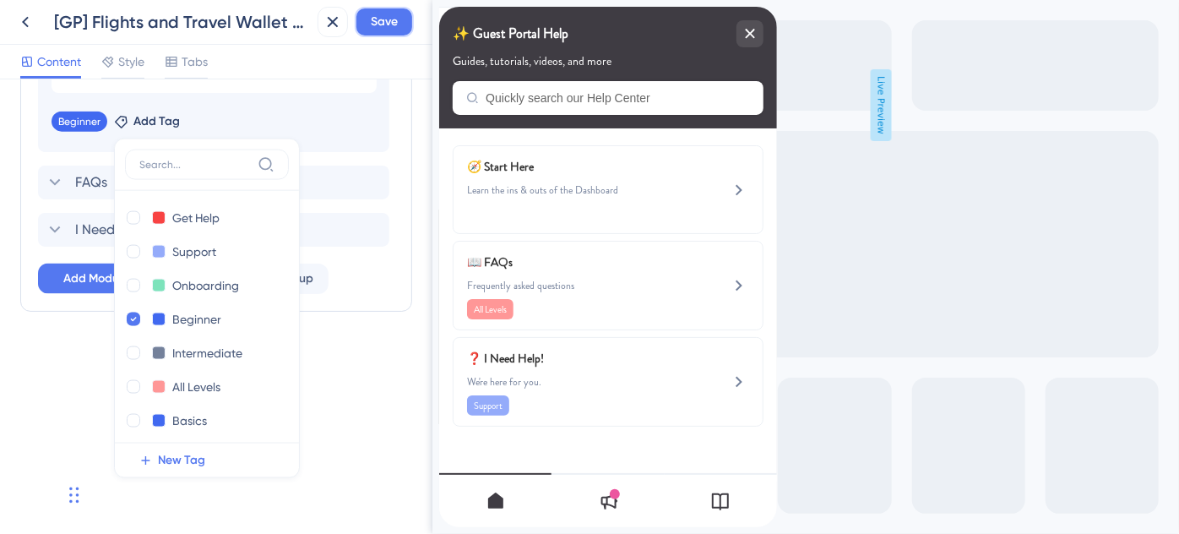
click at [372, 30] on span "Save" at bounding box center [384, 22] width 27 height 20
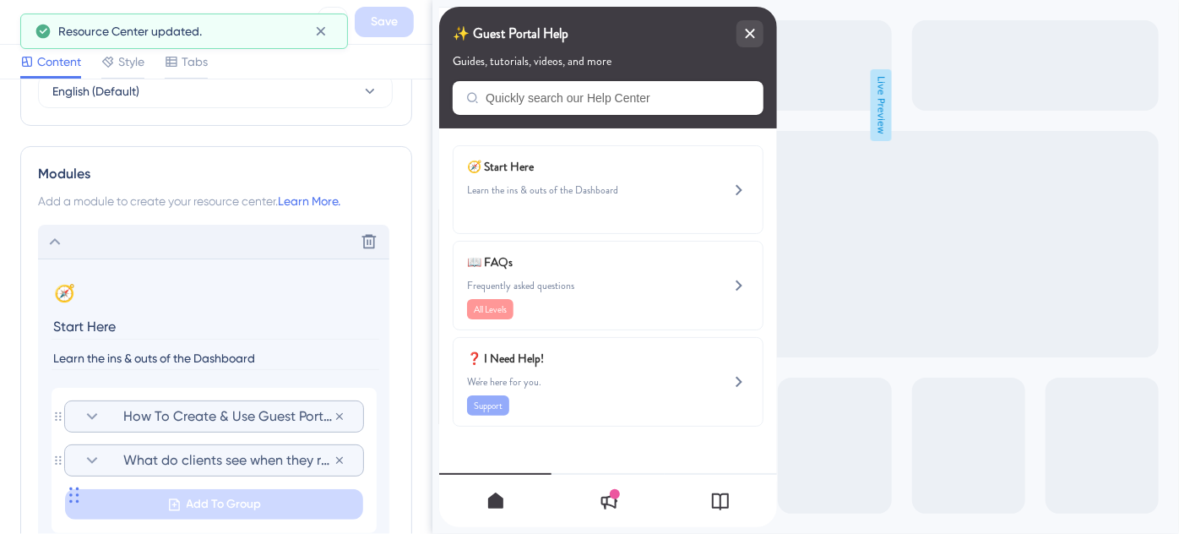
scroll to position [713, 0]
click at [51, 245] on icon at bounding box center [55, 244] width 11 height 7
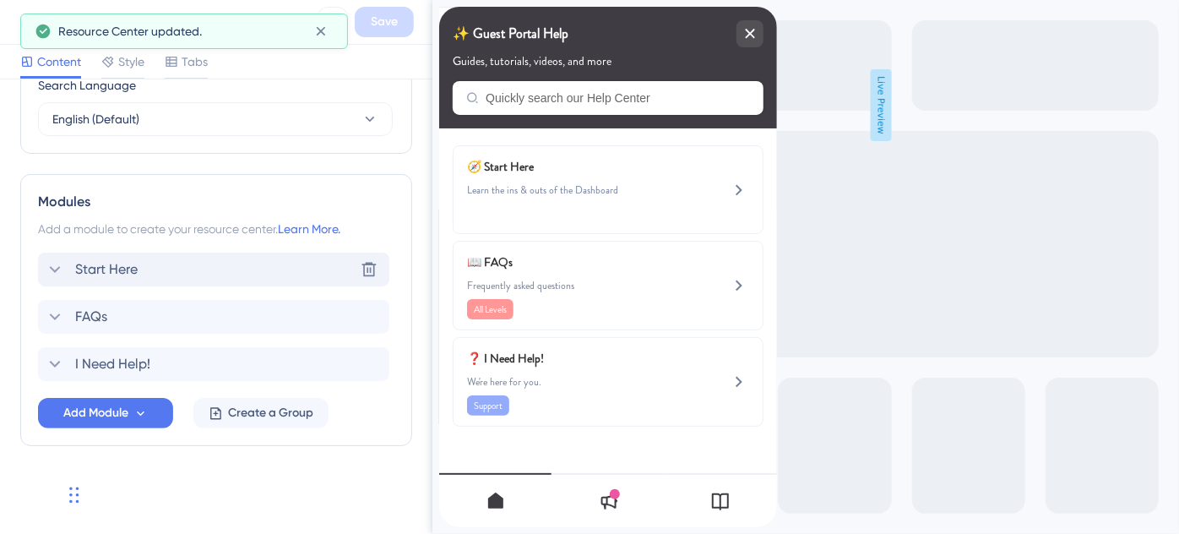
scroll to position [687, 0]
click at [60, 318] on icon at bounding box center [55, 318] width 20 height 20
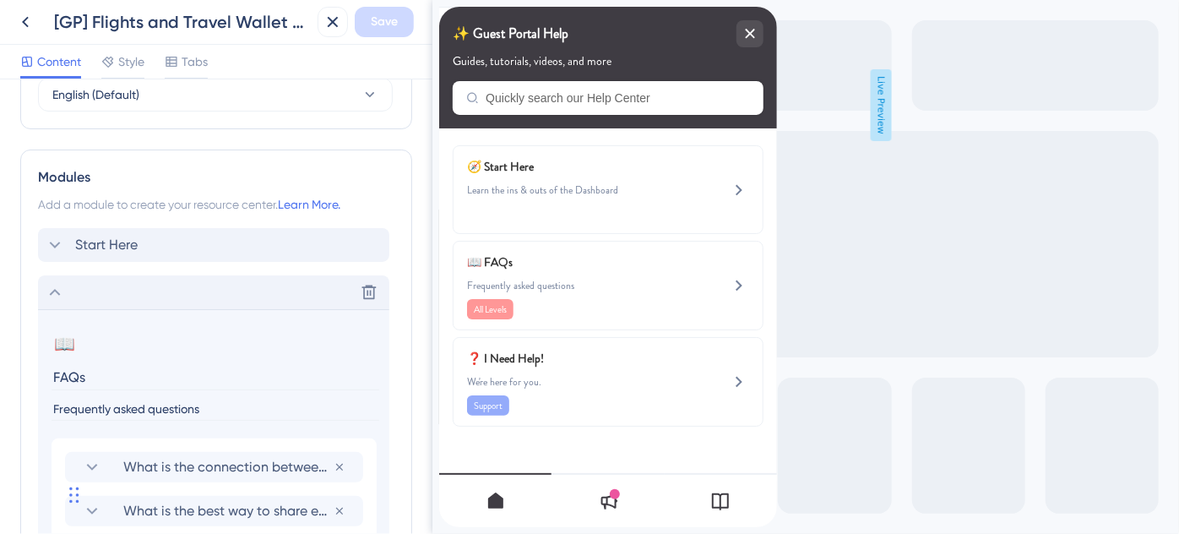
click at [62, 289] on icon at bounding box center [55, 292] width 20 height 20
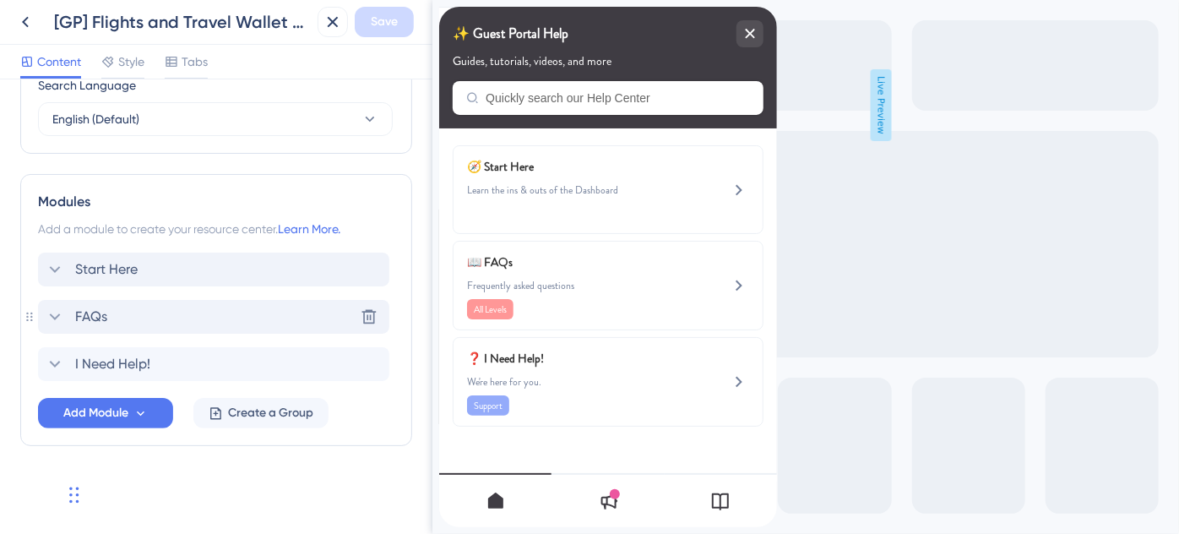
scroll to position [687, 0]
click at [61, 270] on icon at bounding box center [55, 271] width 20 height 20
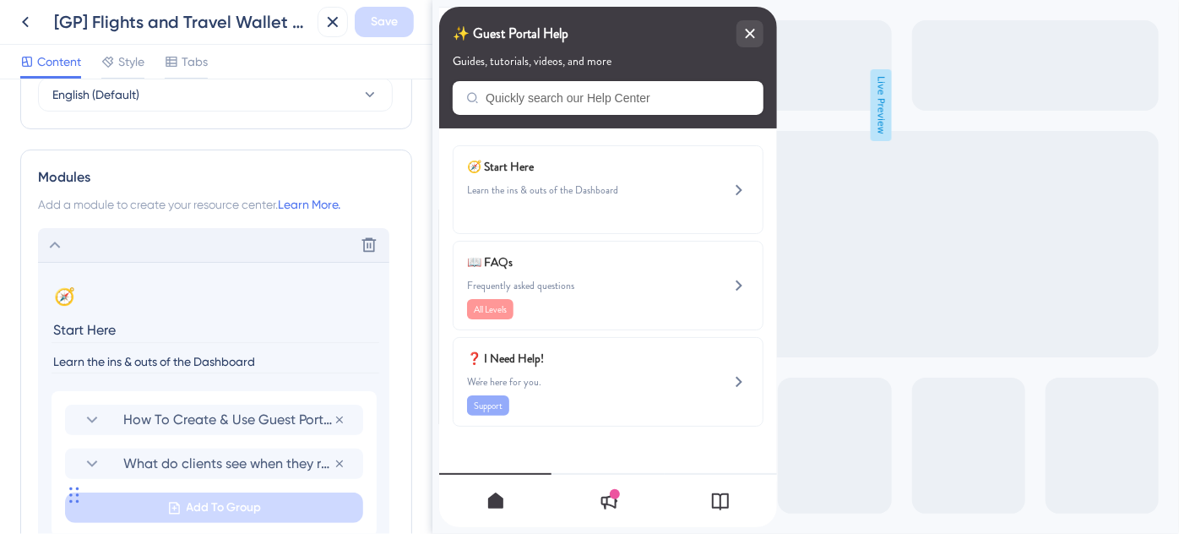
drag, startPoint x: 271, startPoint y: 360, endPoint x: 203, endPoint y: 355, distance: 68.6
click at [198, 360] on input "Learn the ins & outs of the Dashboard" at bounding box center [215, 361] width 328 height 23
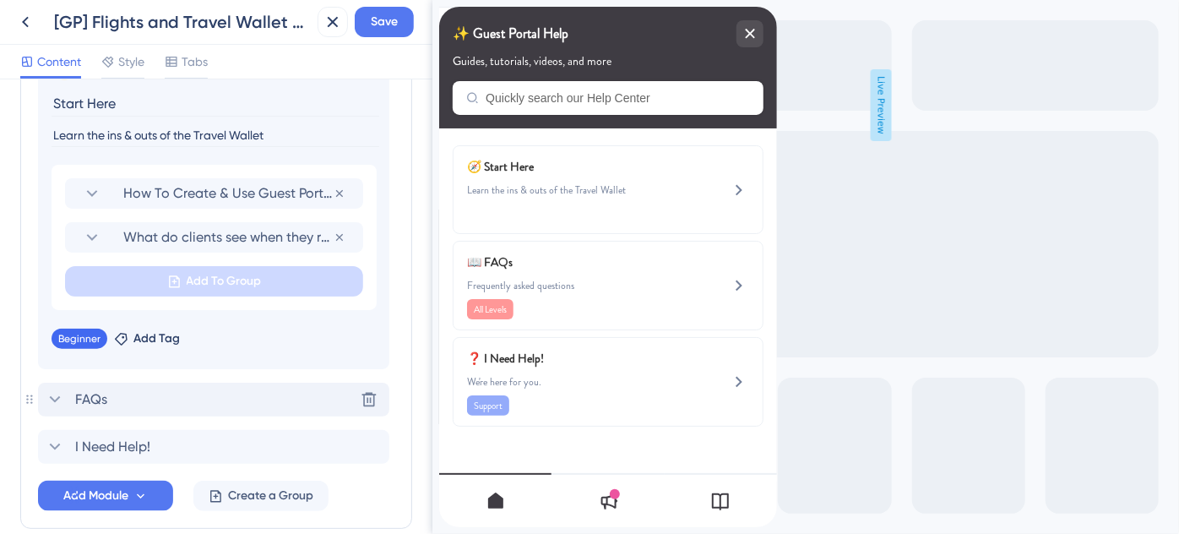
scroll to position [943, 0]
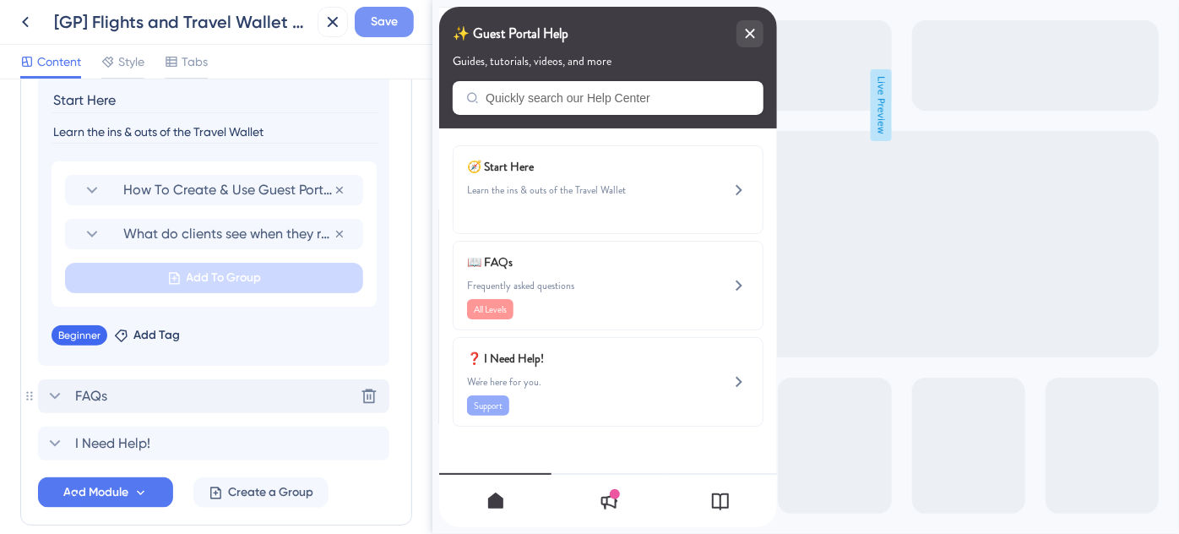
type input "Learn the ins & outs of the Travel Wallet"
click at [385, 21] on span "Save" at bounding box center [384, 22] width 27 height 20
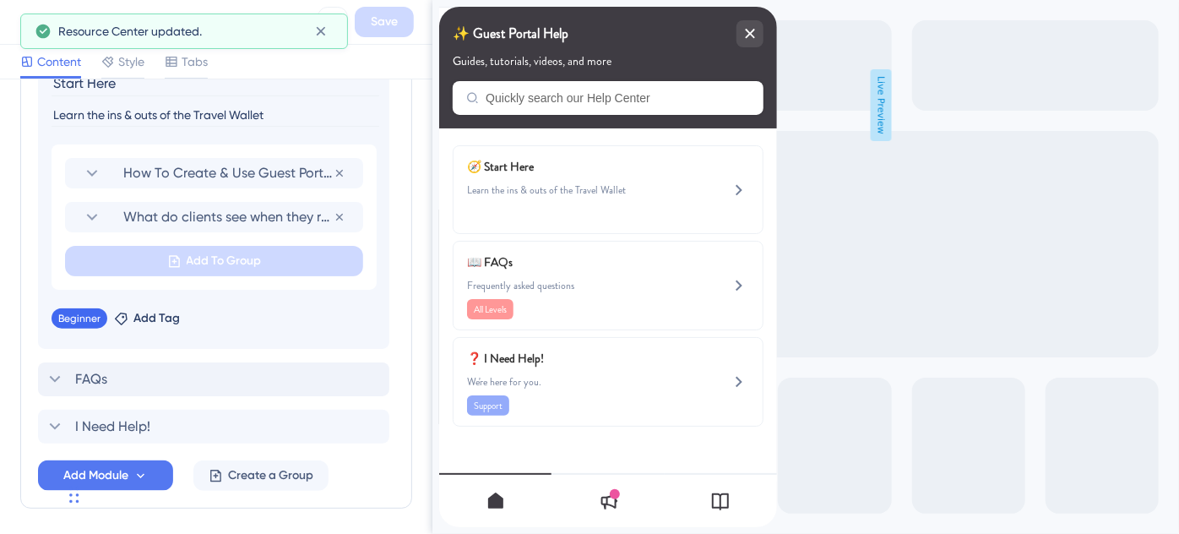
scroll to position [866, 0]
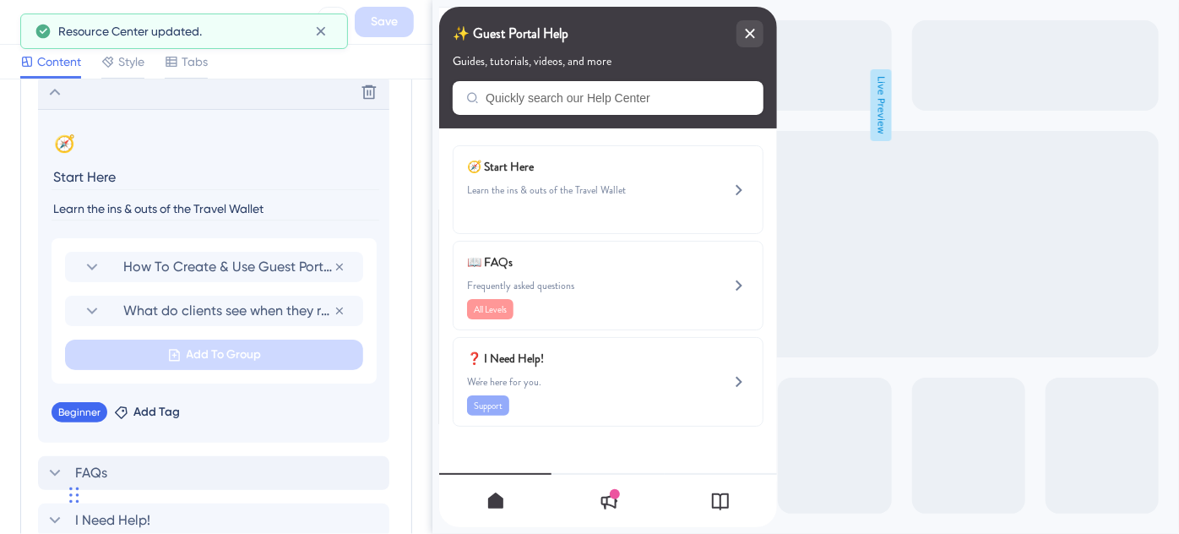
click at [50, 87] on icon at bounding box center [55, 92] width 20 height 20
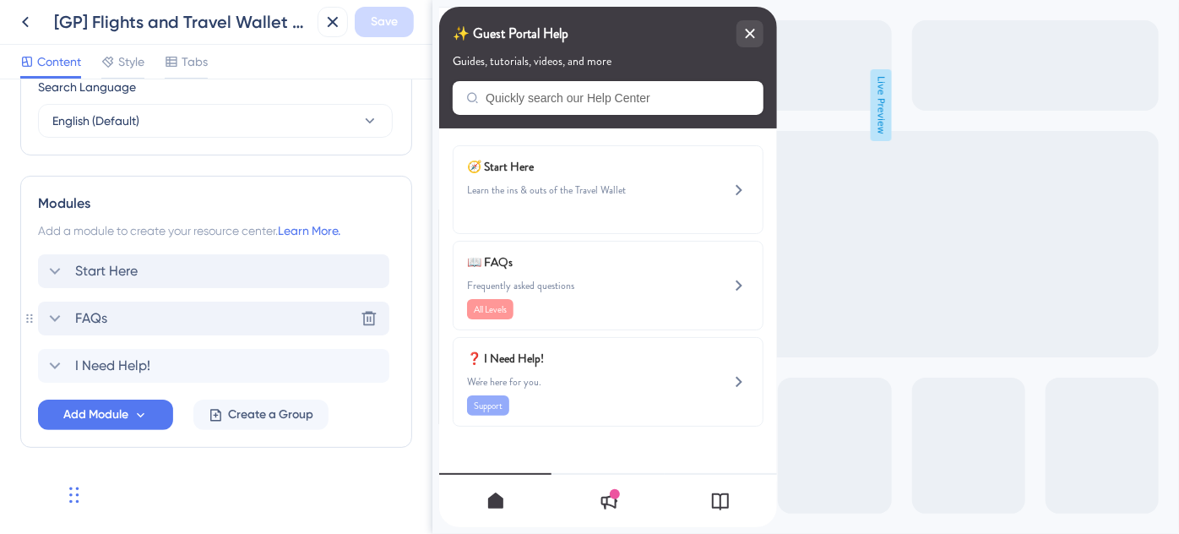
click at [48, 312] on icon at bounding box center [55, 318] width 20 height 20
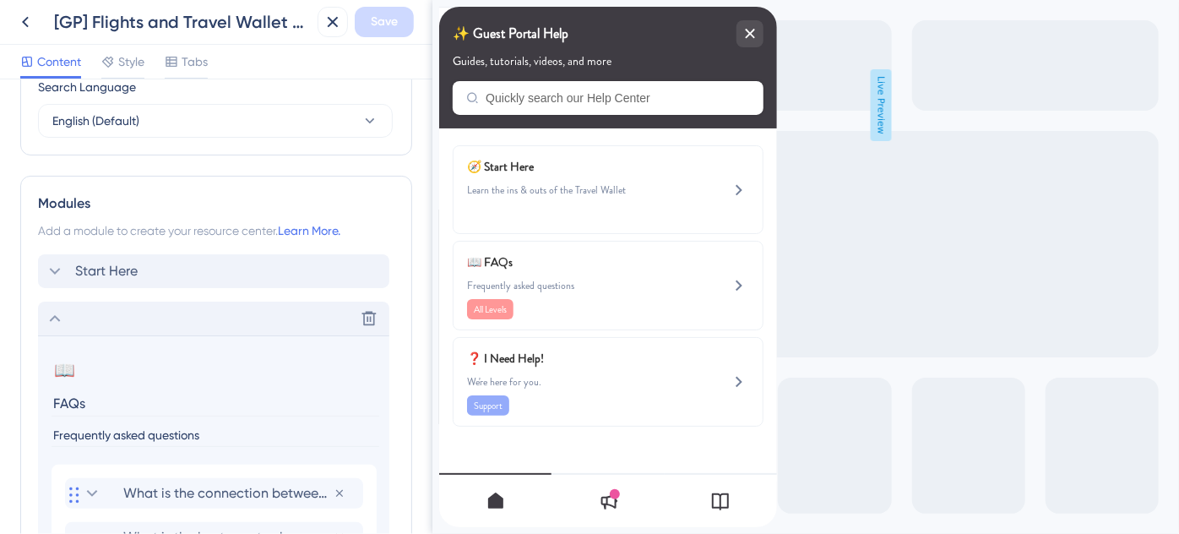
scroll to position [866, 0]
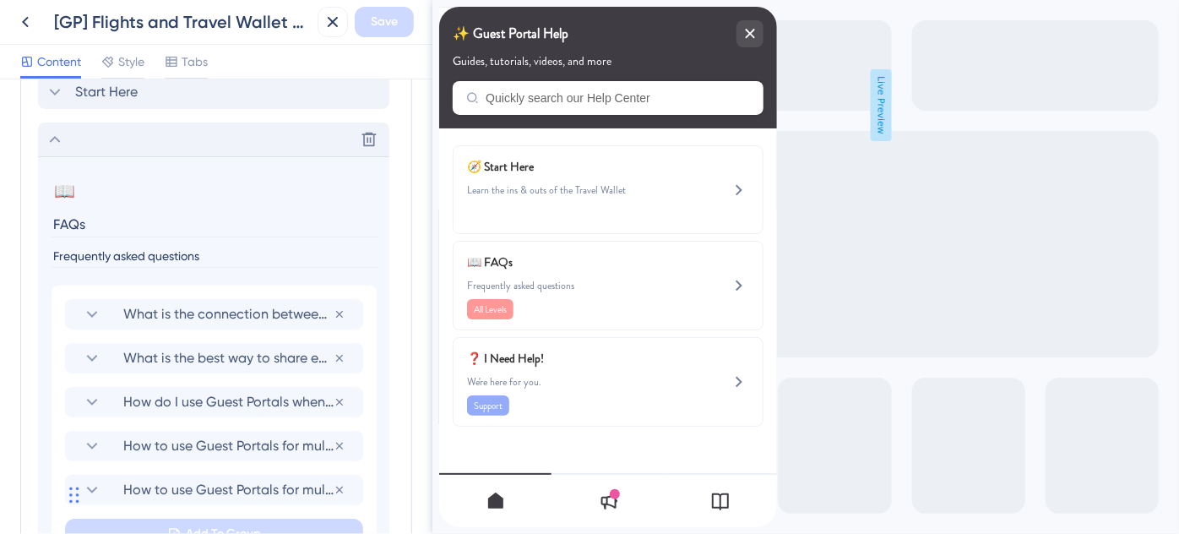
click at [54, 219] on input "FAQs" at bounding box center [215, 224] width 328 height 26
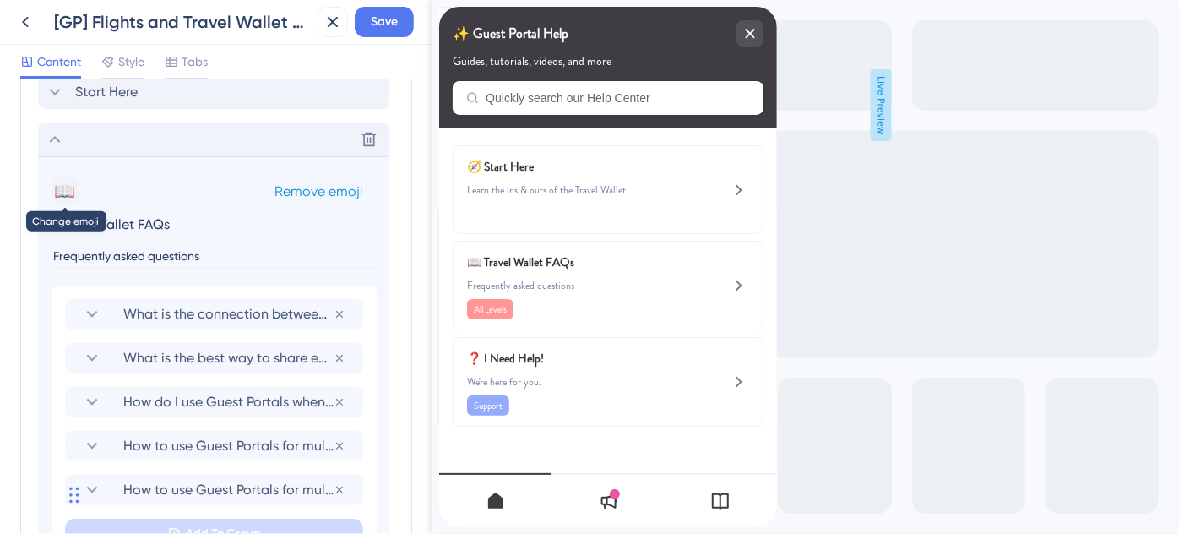
type input "Travel Wallet FAQs"
click at [64, 188] on button "📖" at bounding box center [64, 190] width 27 height 27
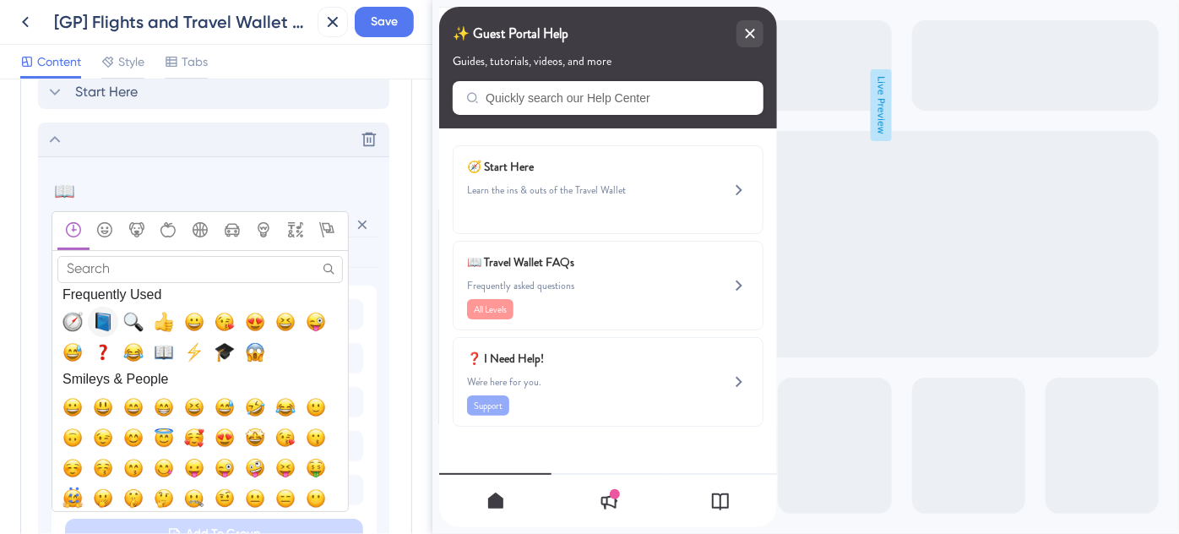
click at [108, 319] on span "📘, blue_book" at bounding box center [103, 322] width 20 height 20
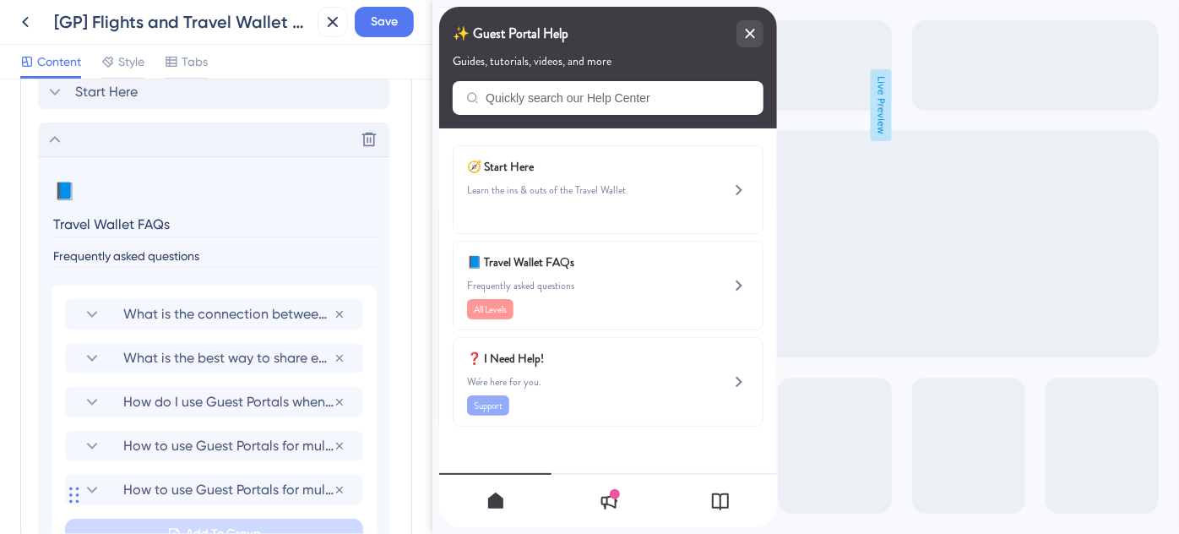
click at [56, 144] on icon at bounding box center [55, 139] width 20 height 20
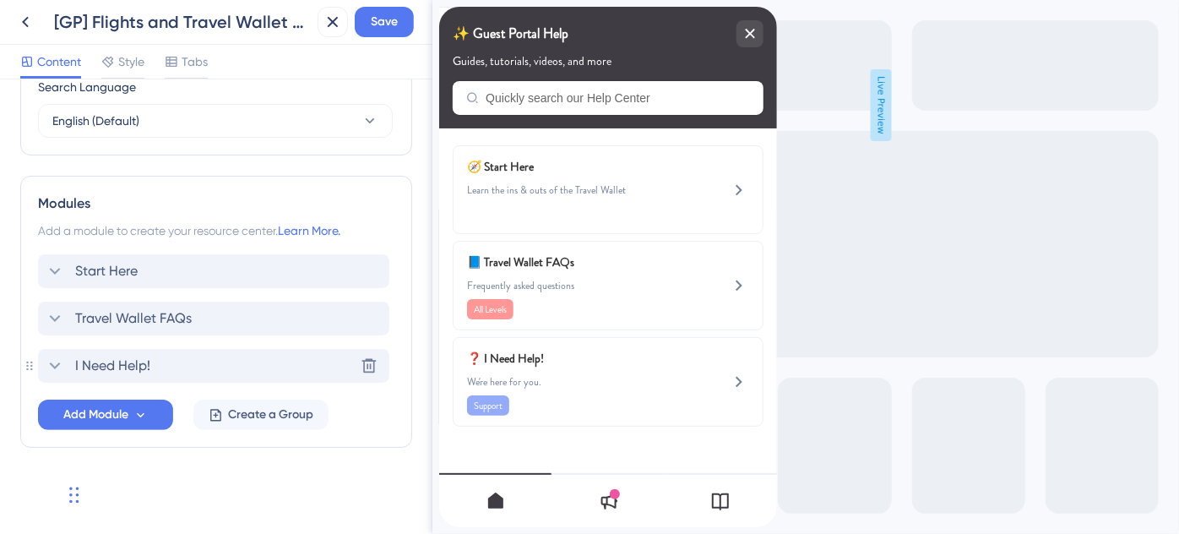
click at [137, 366] on span "I Need Help!" at bounding box center [112, 365] width 75 height 20
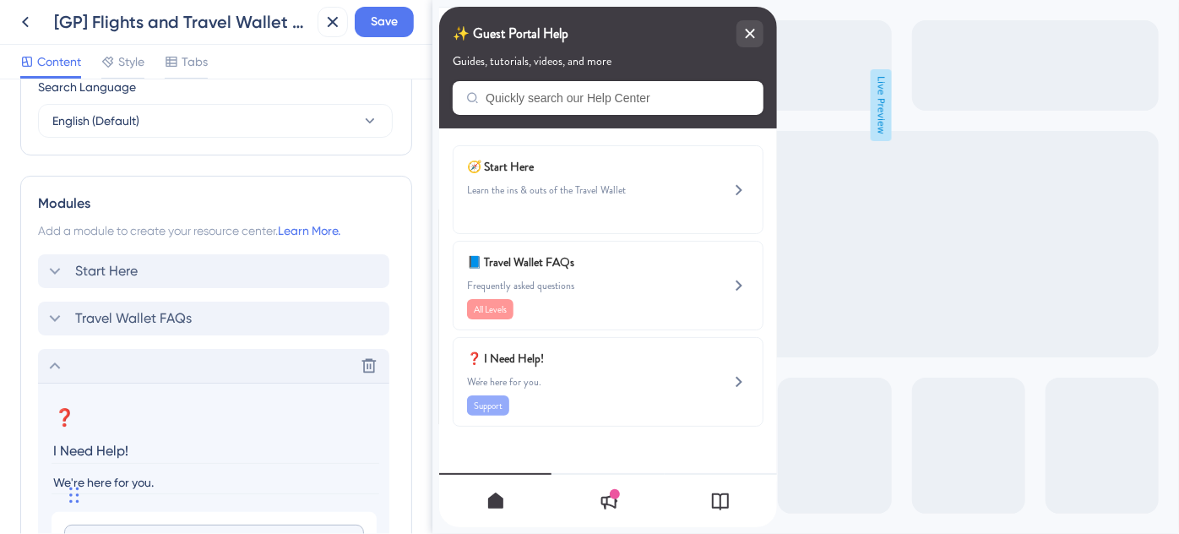
scroll to position [866, 0]
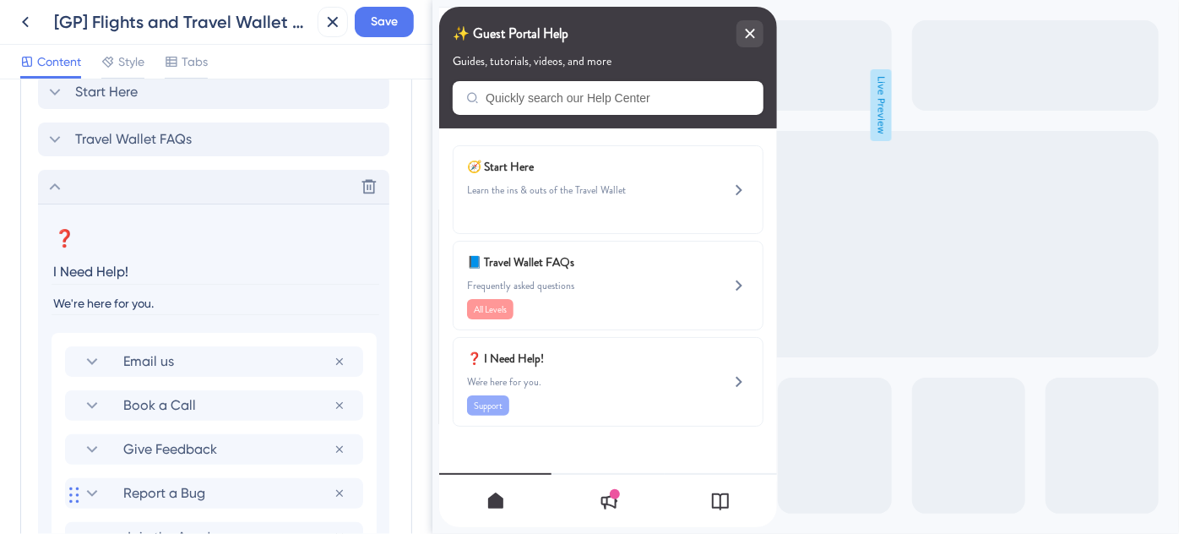
drag, startPoint x: 154, startPoint y: 270, endPoint x: 32, endPoint y: 269, distance: 122.4
click at [32, 269] on div "Modules Add a module to create your resource center. Learn More. Start Here Tra…" at bounding box center [216, 409] width 392 height 825
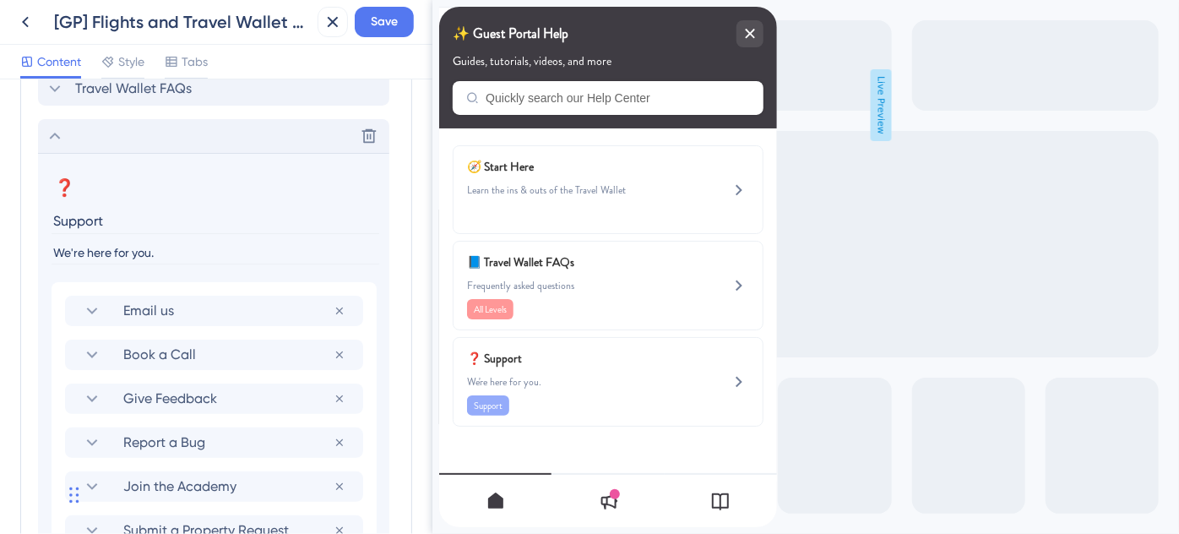
scroll to position [943, 0]
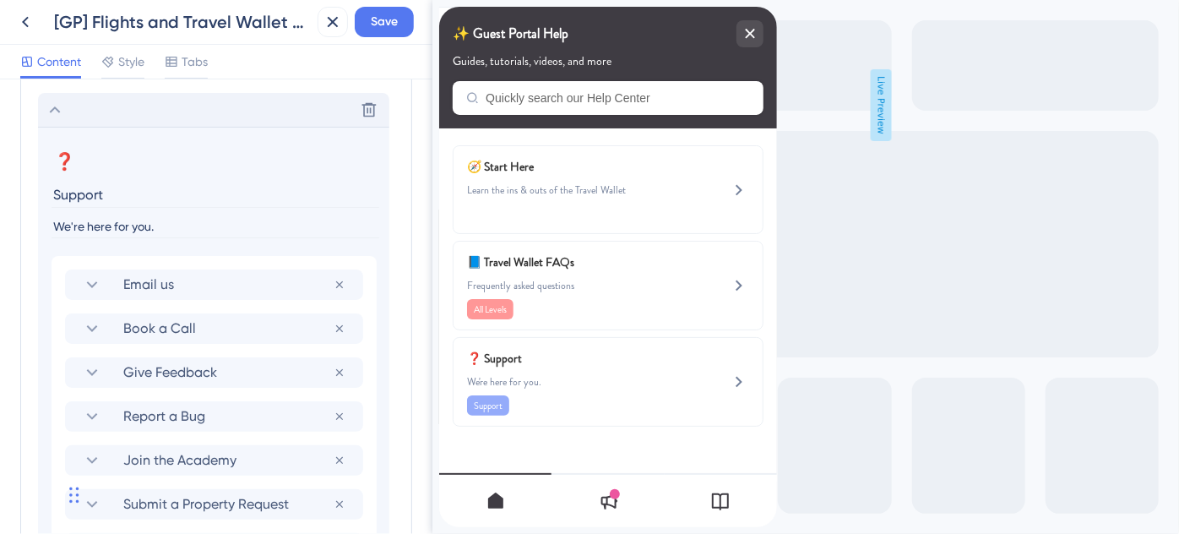
type input "Support"
click at [56, 222] on input "We're here for you." at bounding box center [215, 226] width 328 height 23
click at [245, 223] on input "Need help? We're here for you." at bounding box center [215, 226] width 328 height 23
click at [100, 281] on icon at bounding box center [92, 284] width 20 height 20
type input "Need help? We're here for you"
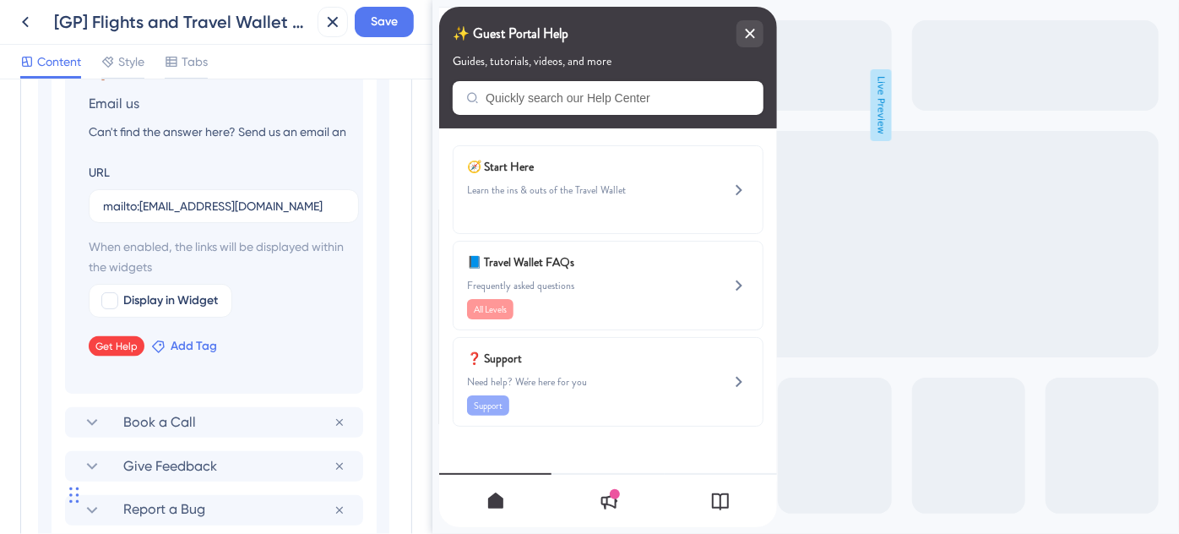
scroll to position [1250, 0]
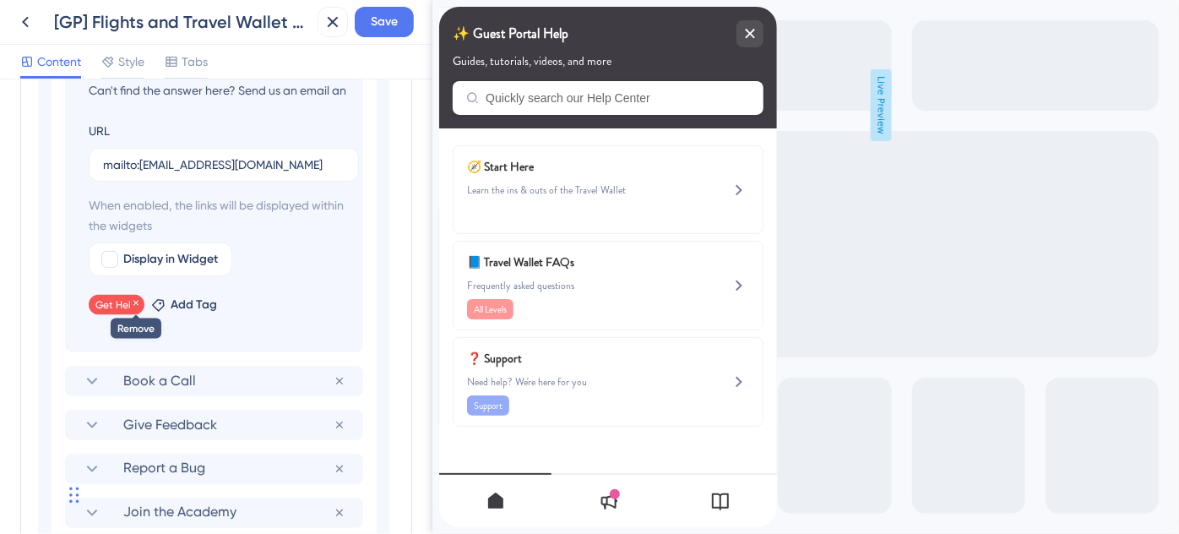
click at [133, 303] on icon at bounding box center [135, 303] width 5 height 5
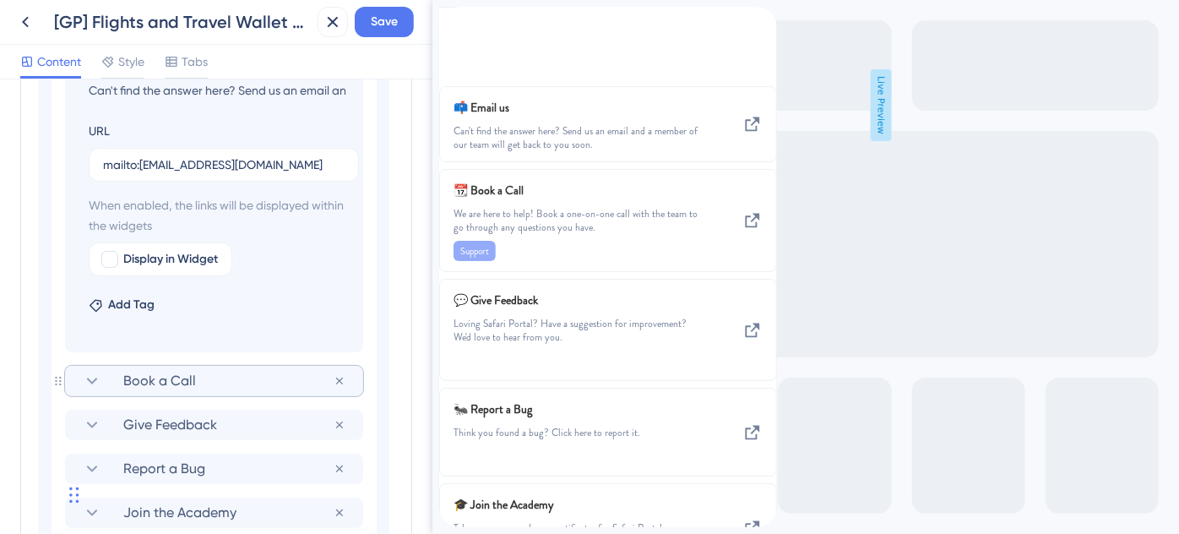
click at [88, 380] on icon at bounding box center [92, 381] width 20 height 20
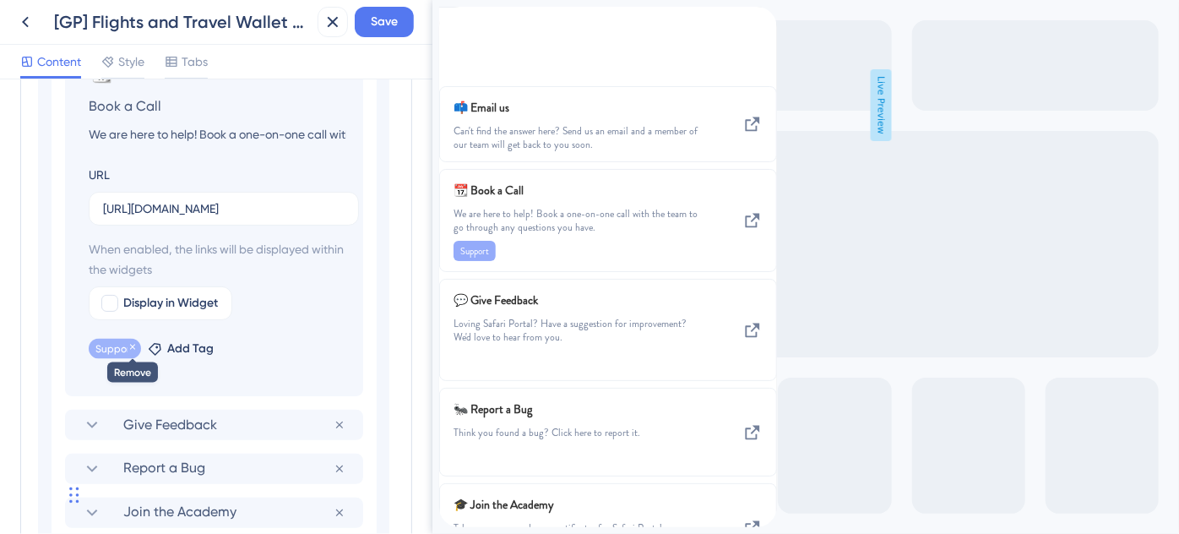
click at [131, 350] on icon at bounding box center [132, 347] width 10 height 10
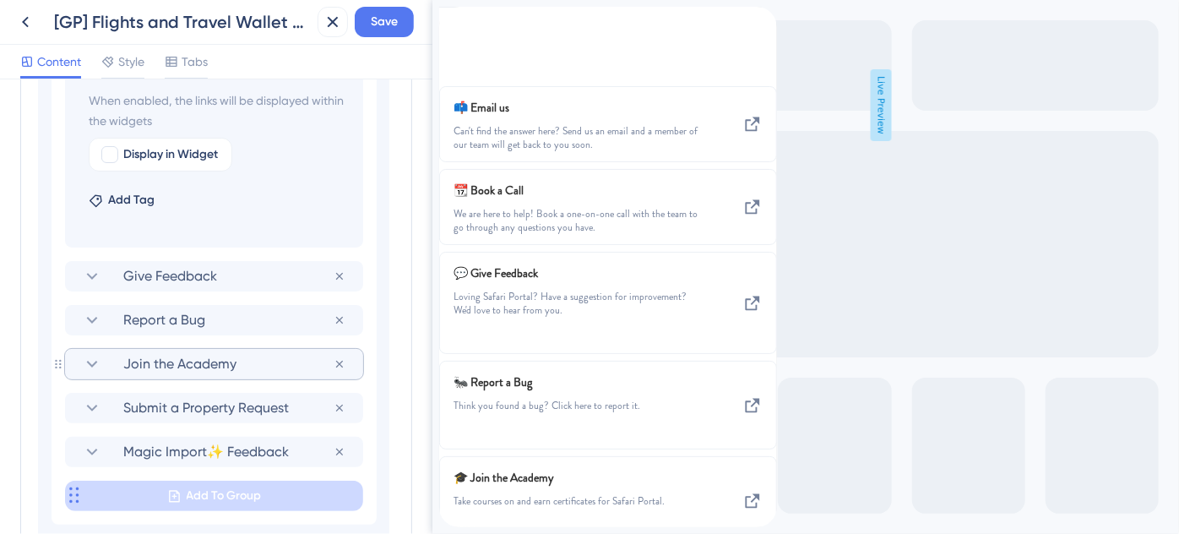
scroll to position [1404, 0]
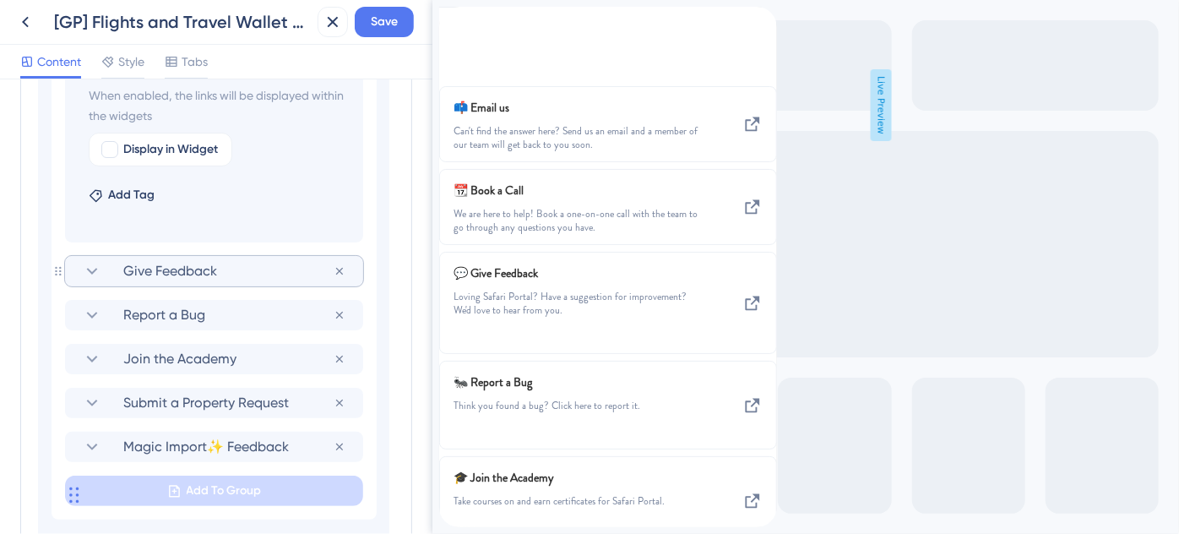
click at [95, 274] on icon at bounding box center [92, 271] width 20 height 20
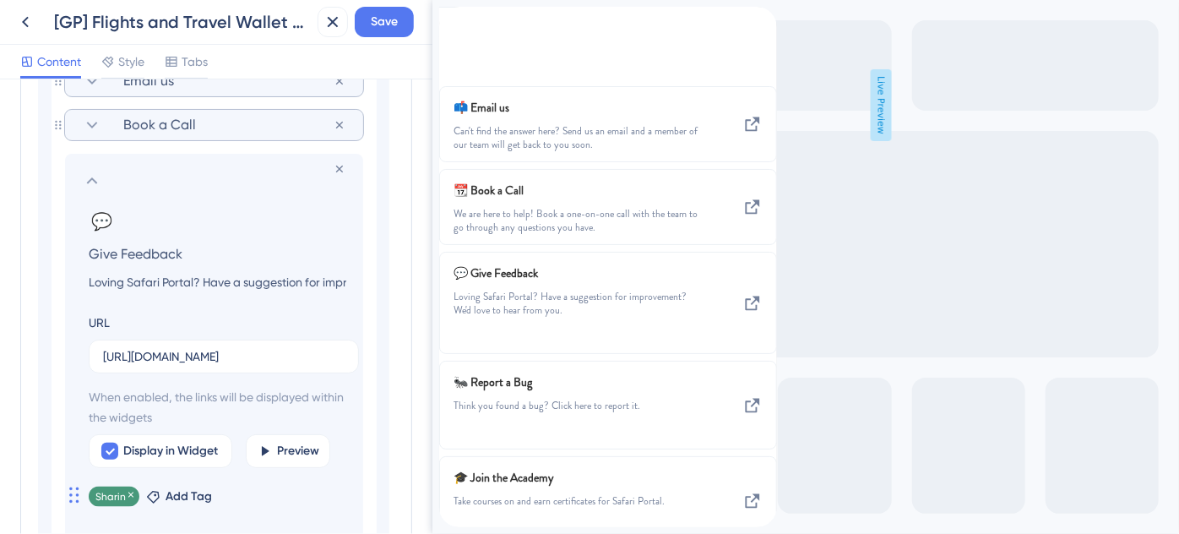
scroll to position [1244, 0]
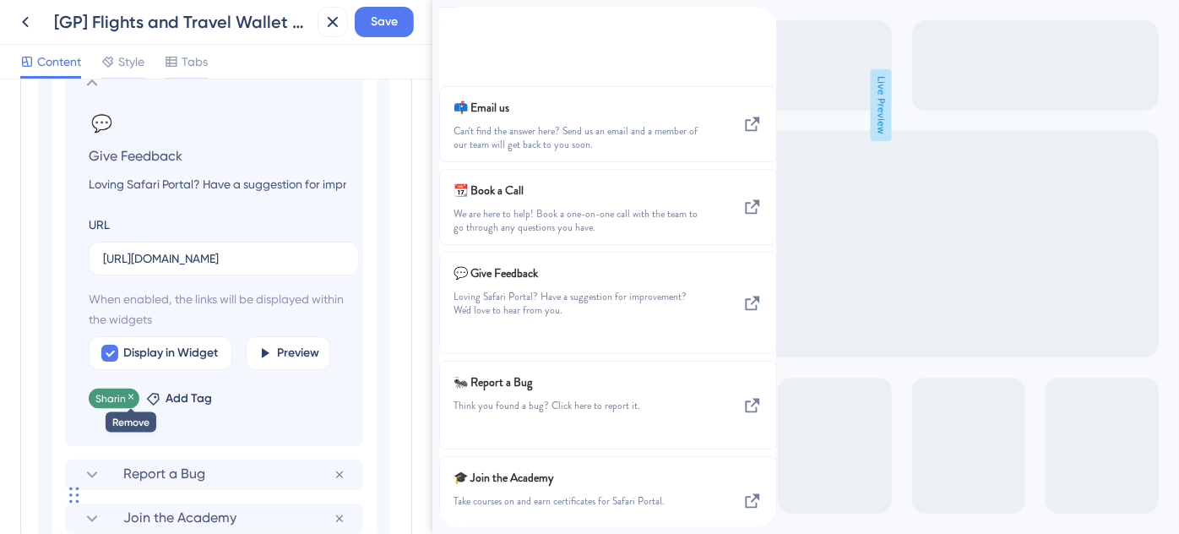
click at [130, 392] on icon at bounding box center [131, 397] width 10 height 10
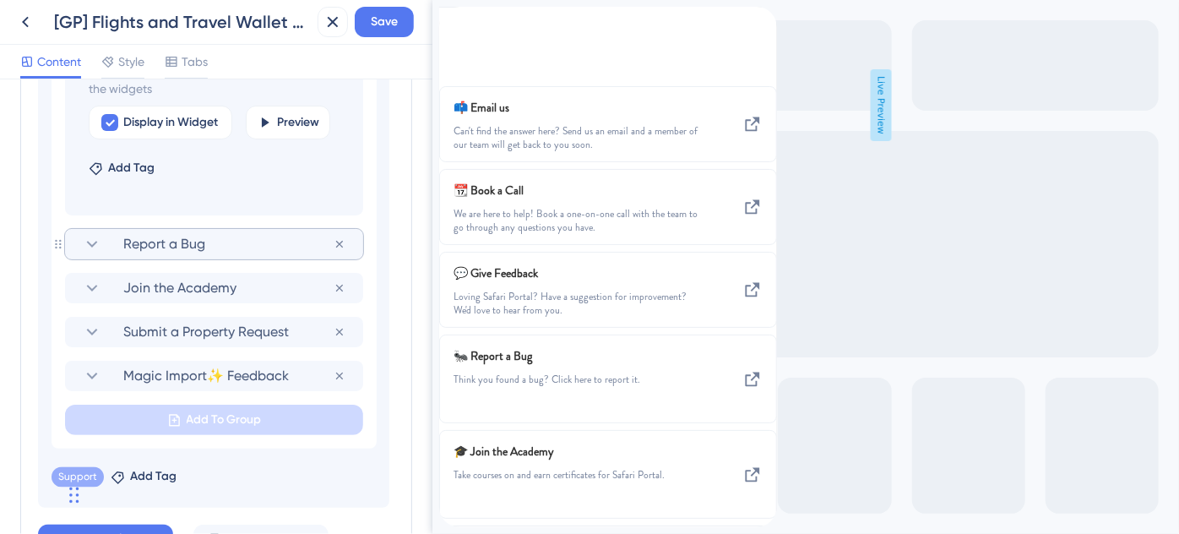
click at [98, 241] on icon at bounding box center [92, 244] width 20 height 20
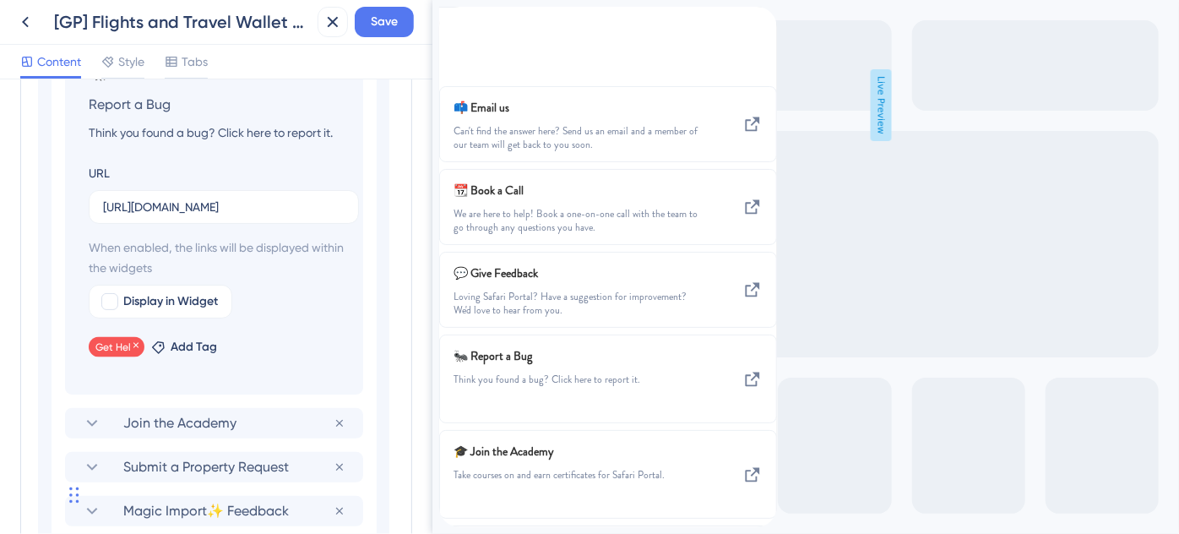
scroll to position [1366, 0]
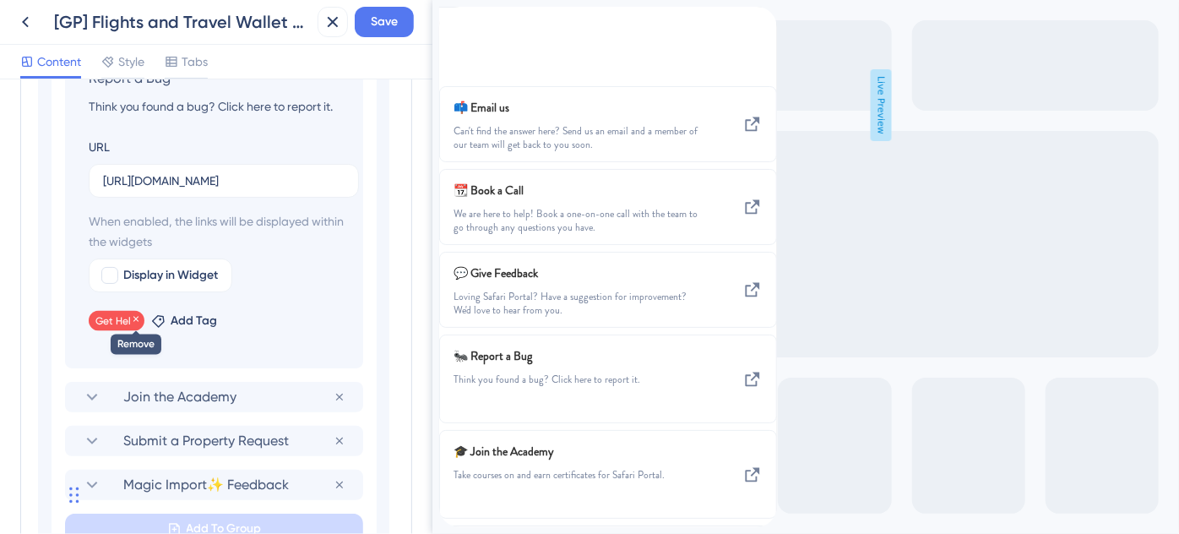
click at [135, 317] on icon at bounding box center [135, 319] width 5 height 5
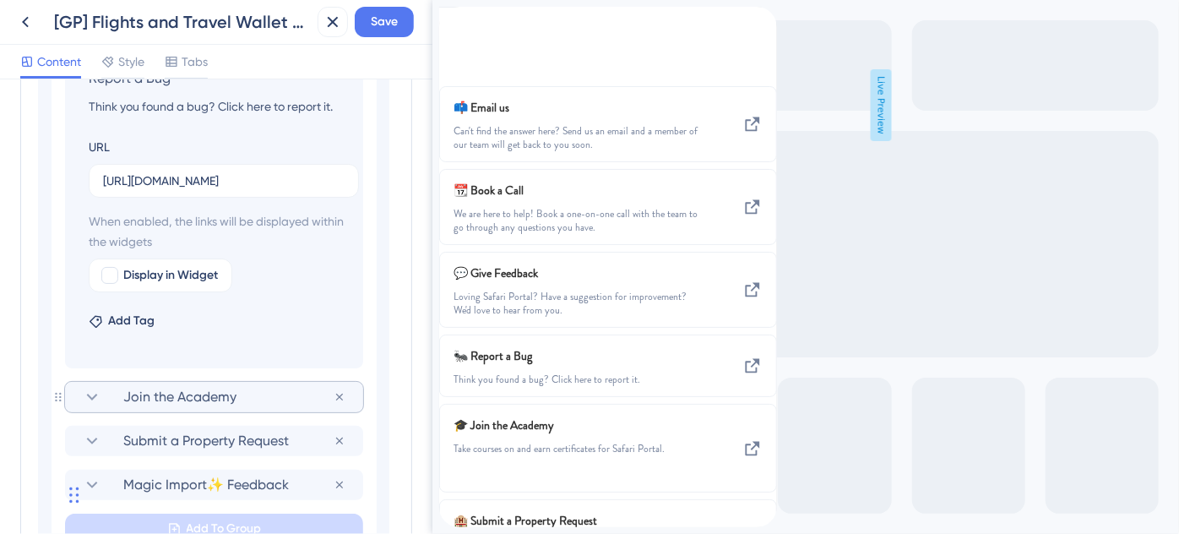
click at [99, 397] on icon at bounding box center [92, 397] width 20 height 20
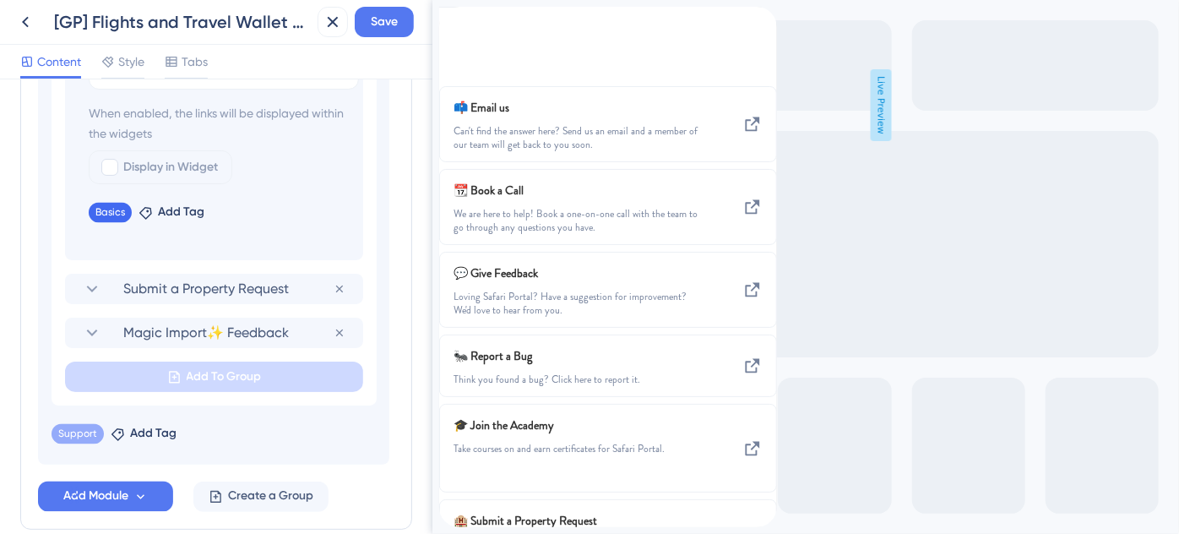
scroll to position [1520, 0]
click at [122, 206] on icon at bounding box center [123, 209] width 10 height 10
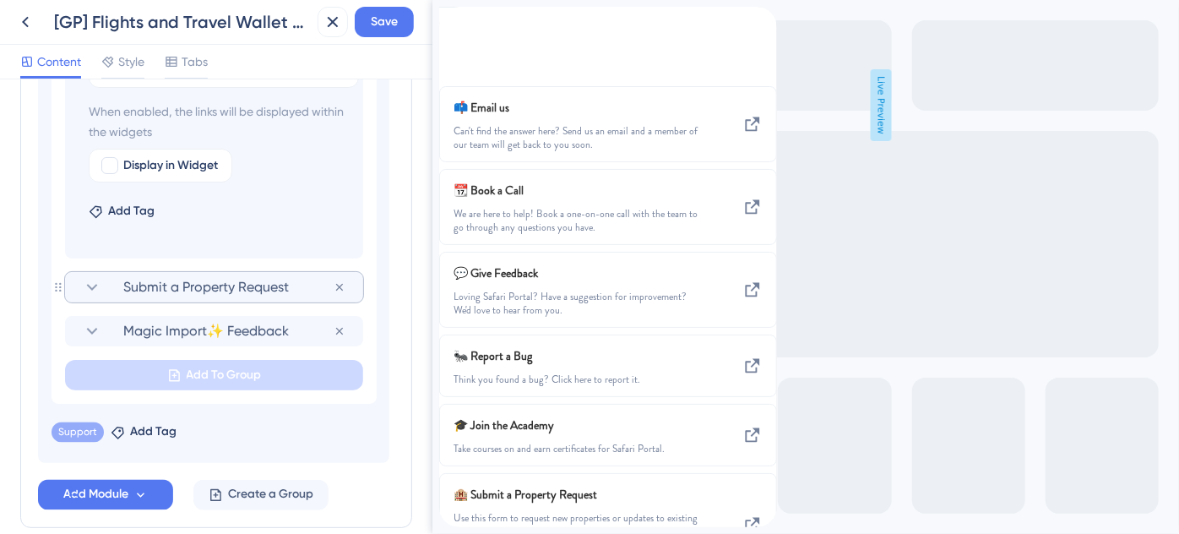
click at [95, 290] on icon at bounding box center [92, 287] width 20 height 20
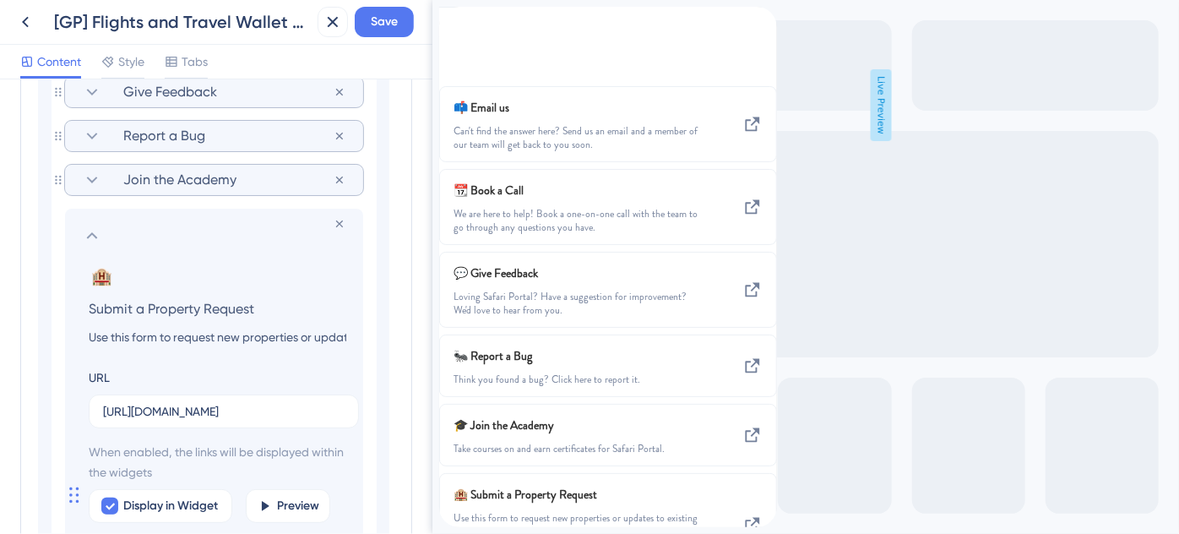
scroll to position [1377, 0]
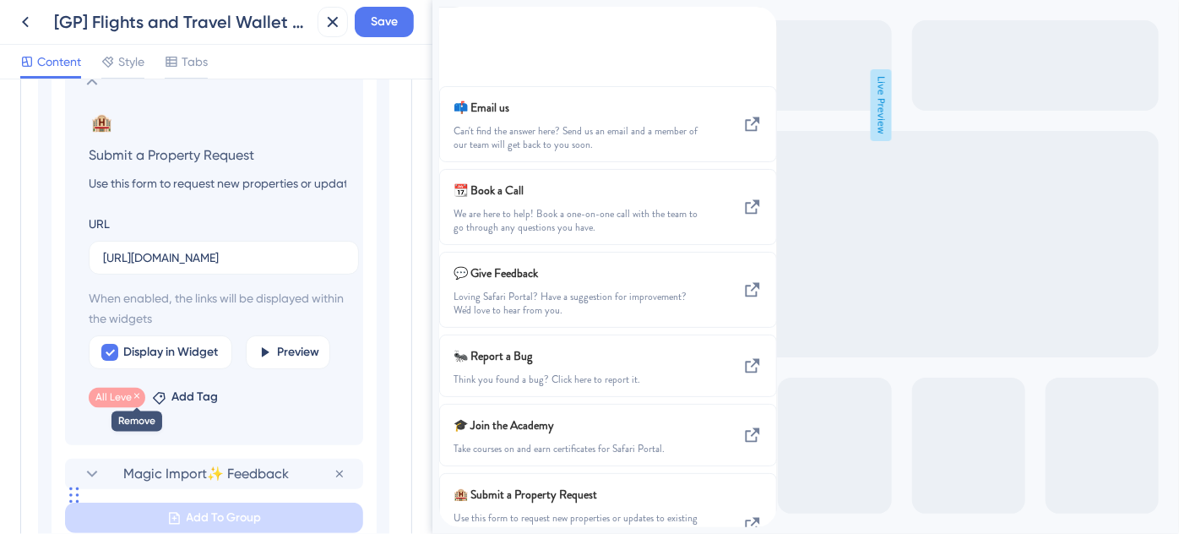
click at [133, 393] on icon at bounding box center [137, 396] width 10 height 10
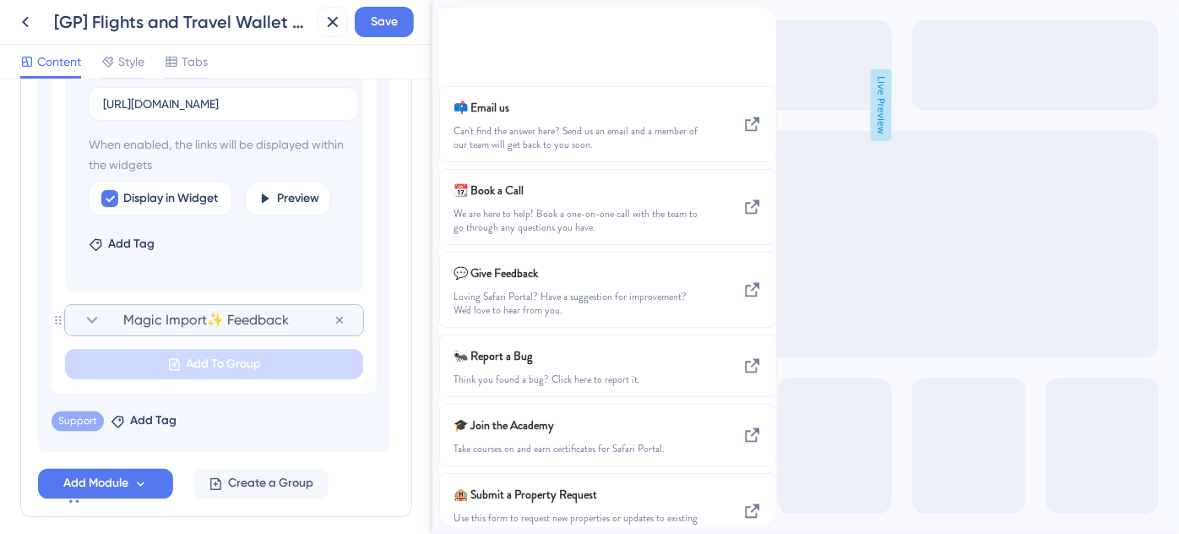
click at [95, 317] on icon at bounding box center [92, 320] width 11 height 7
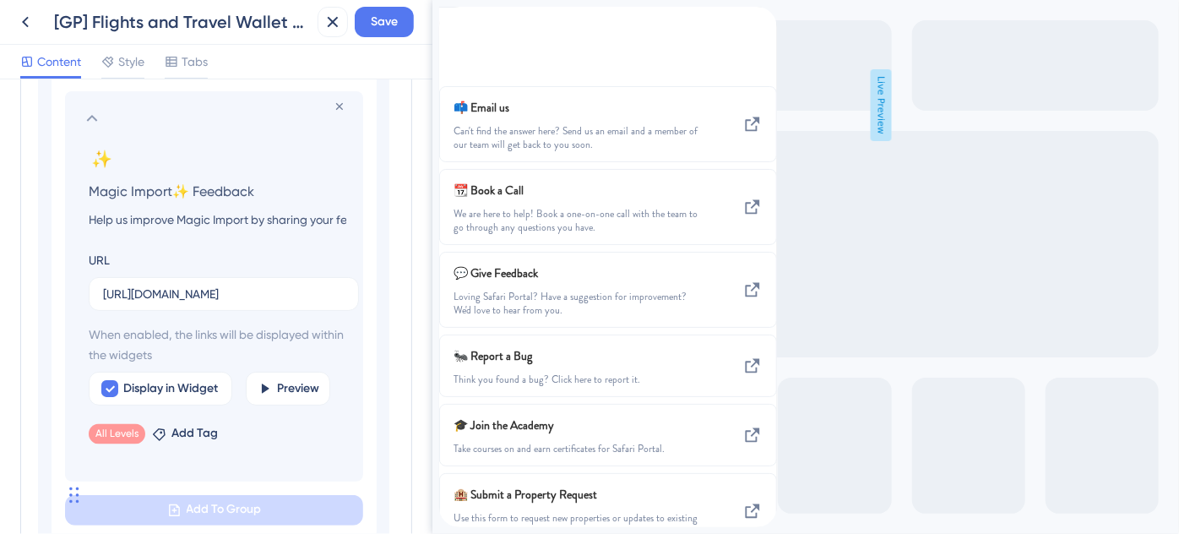
scroll to position [1420, 0]
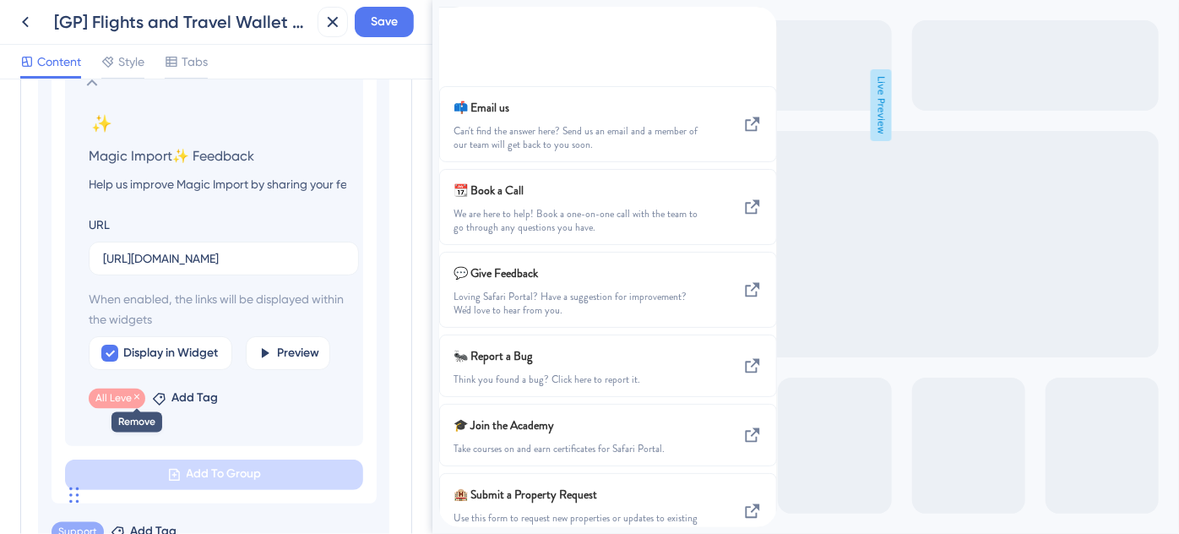
click at [133, 397] on icon at bounding box center [137, 397] width 10 height 10
click at [379, 29] on span "Save" at bounding box center [384, 22] width 27 height 20
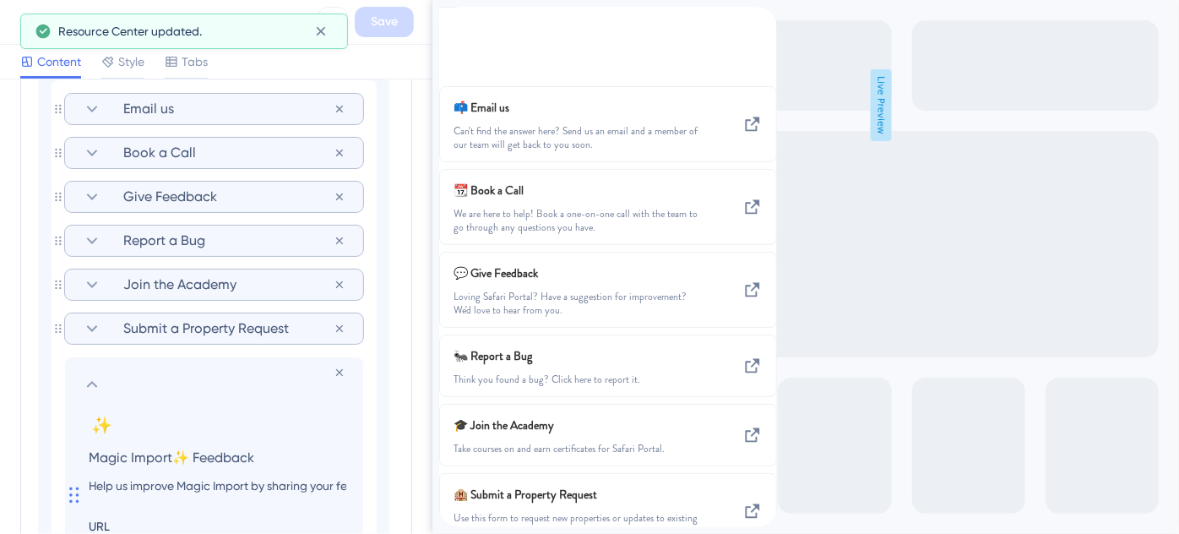
scroll to position [1190, 0]
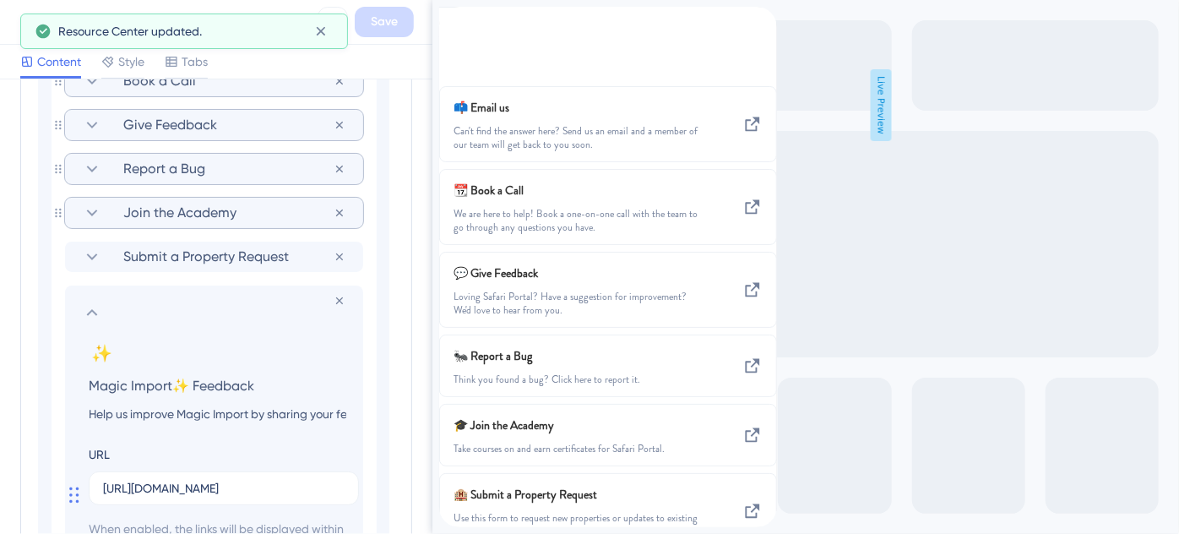
click at [98, 311] on icon at bounding box center [92, 312] width 20 height 20
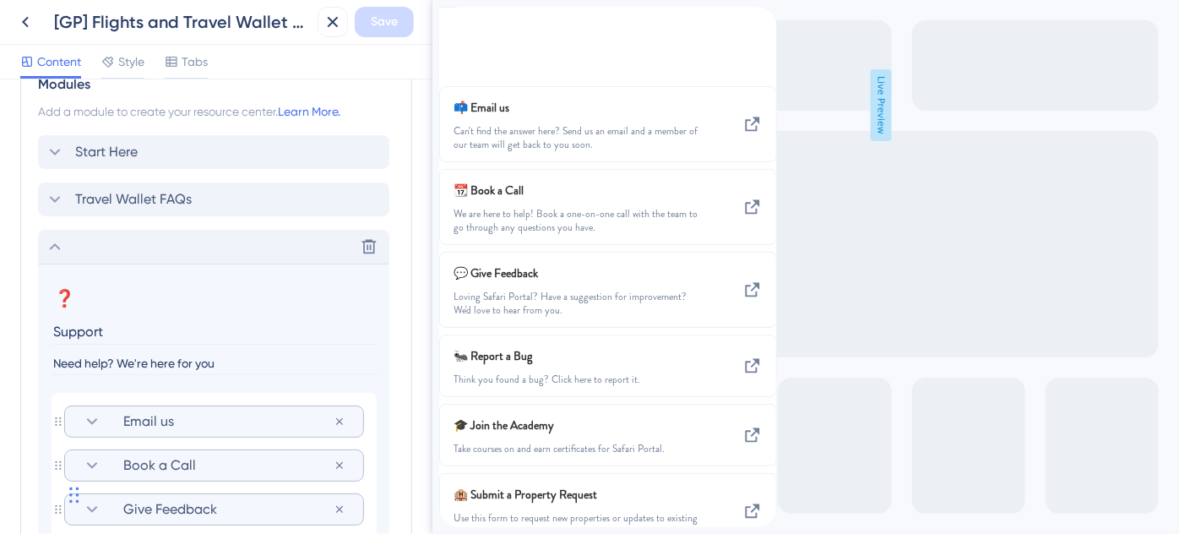
click at [57, 243] on icon at bounding box center [55, 246] width 20 height 20
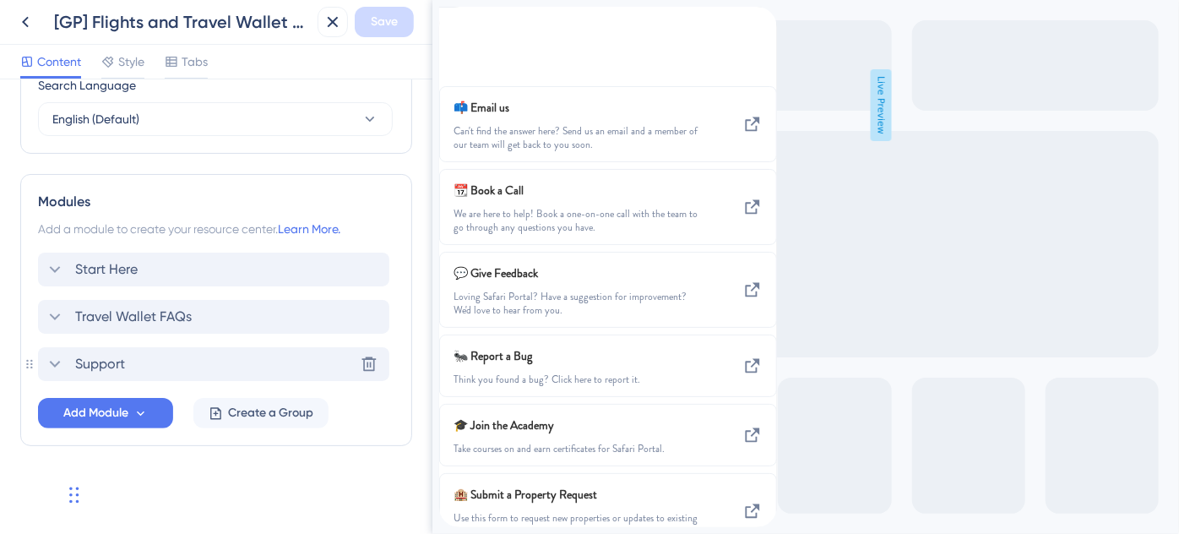
scroll to position [687, 0]
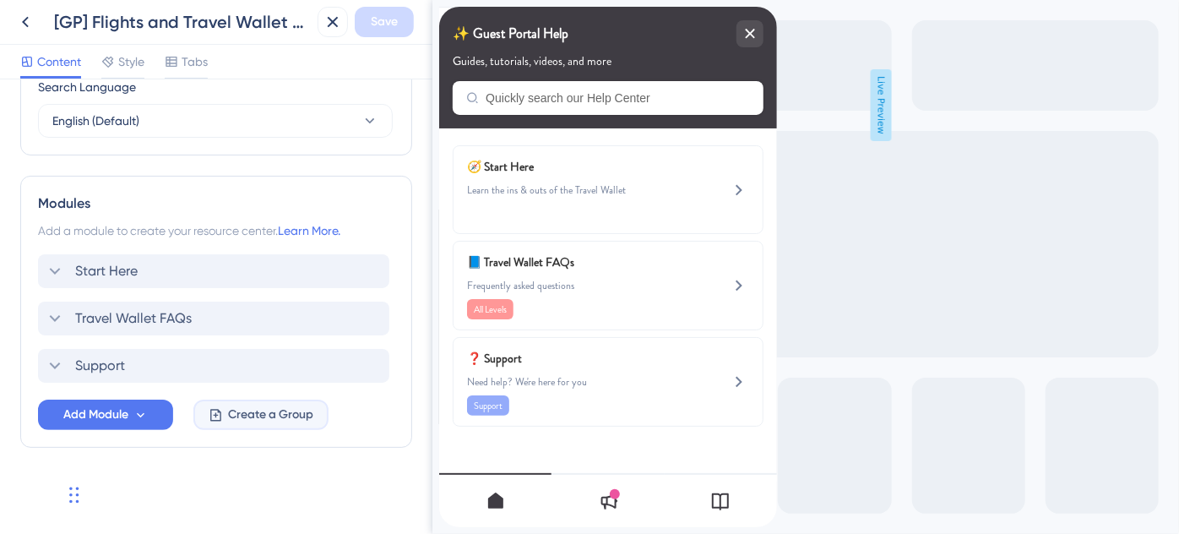
click at [239, 418] on span "Create a Group" at bounding box center [270, 414] width 85 height 20
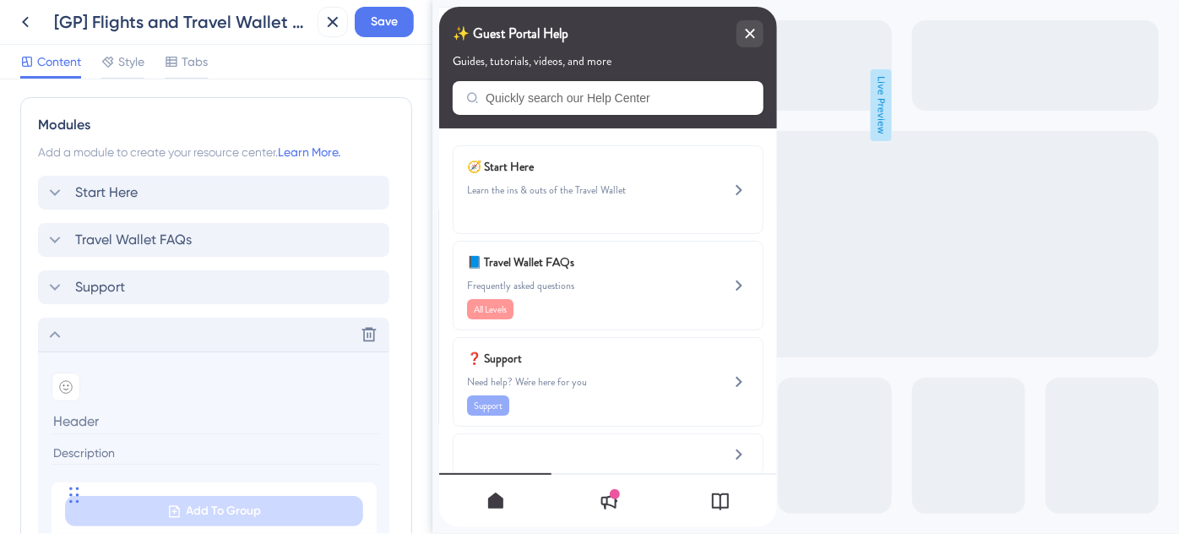
scroll to position [841, 0]
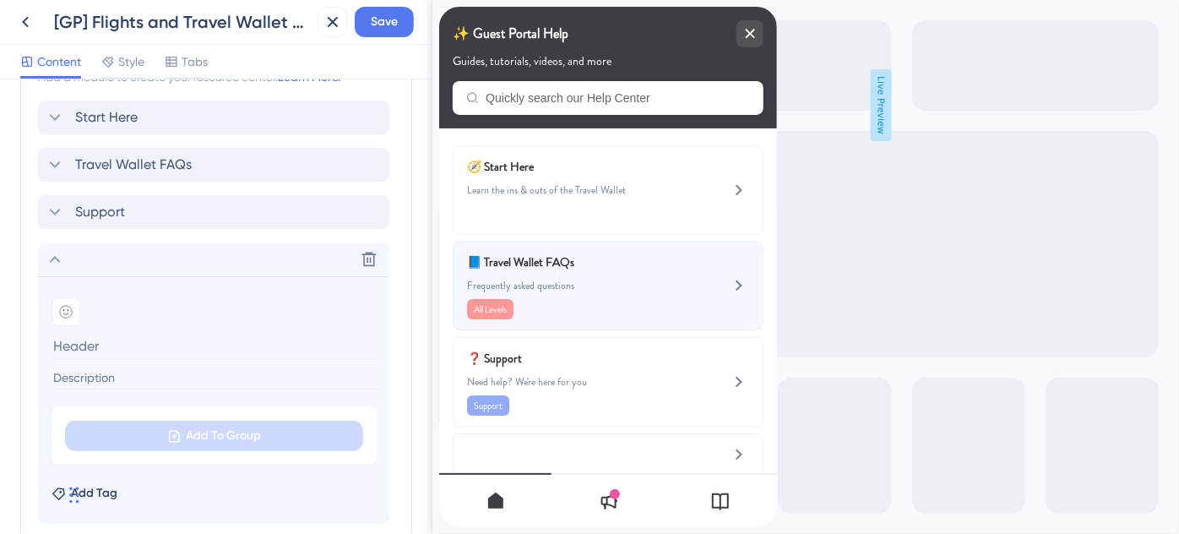
click at [627, 268] on span "📘 Travel Wallet FAQs" at bounding box center [565, 262] width 198 height 20
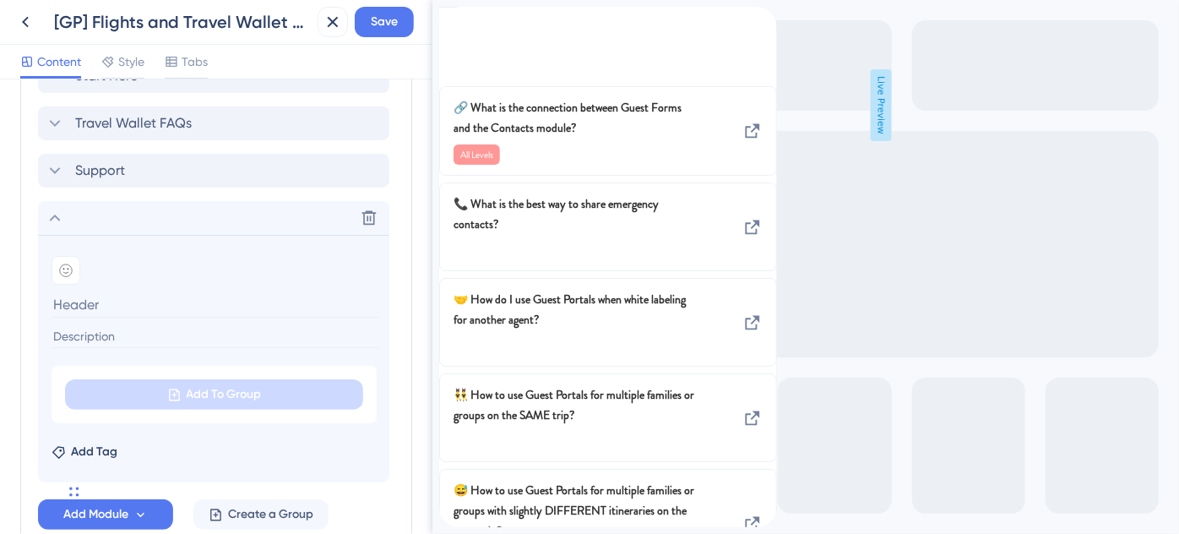
scroll to position [918, 0]
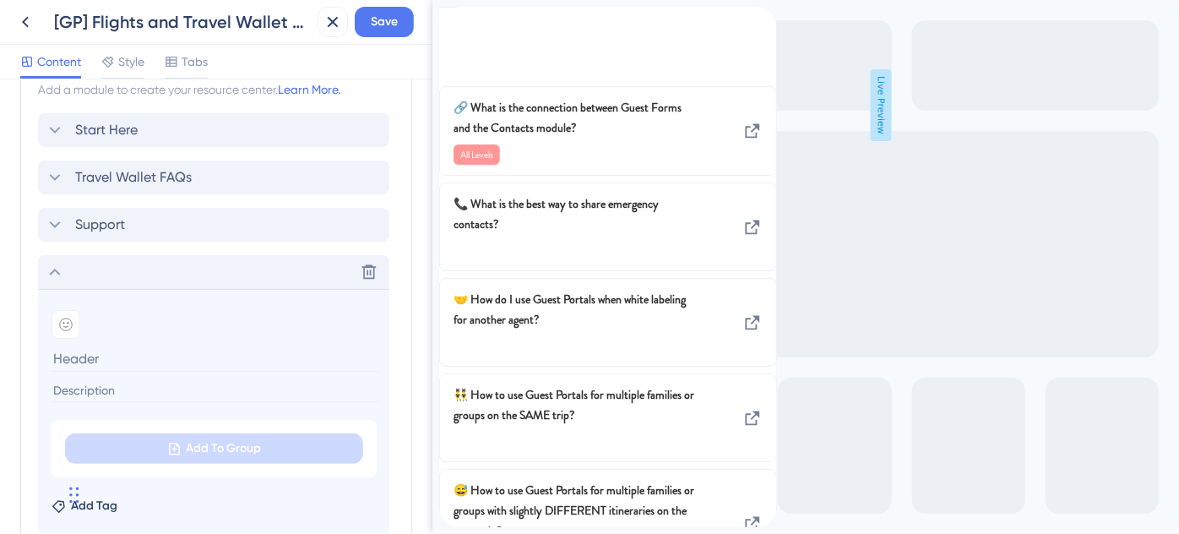
click at [62, 265] on icon at bounding box center [55, 272] width 20 height 20
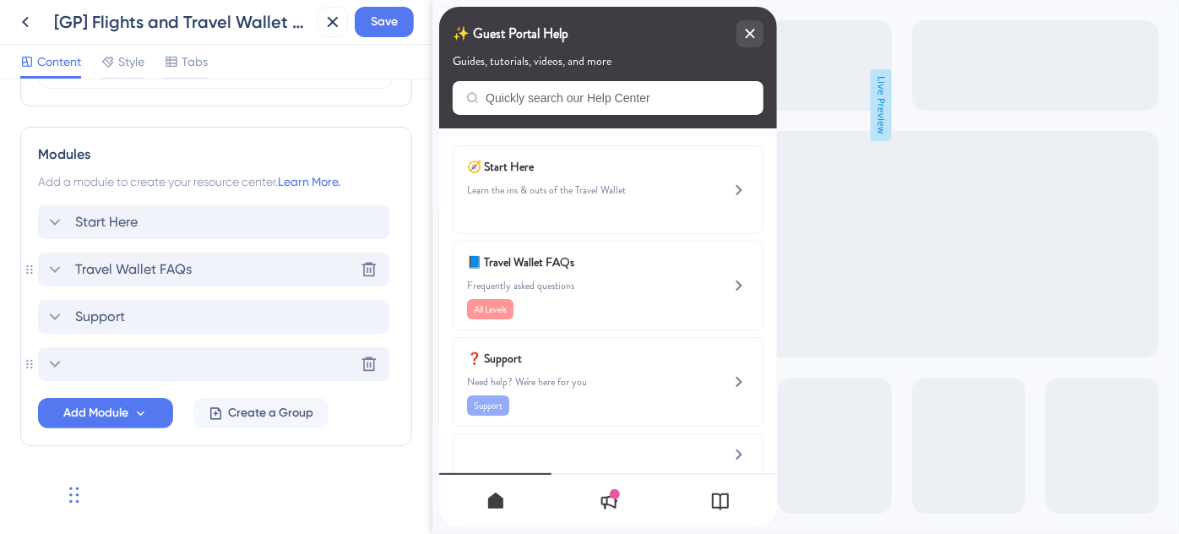
scroll to position [734, 0]
click at [366, 366] on icon at bounding box center [369, 366] width 14 height 14
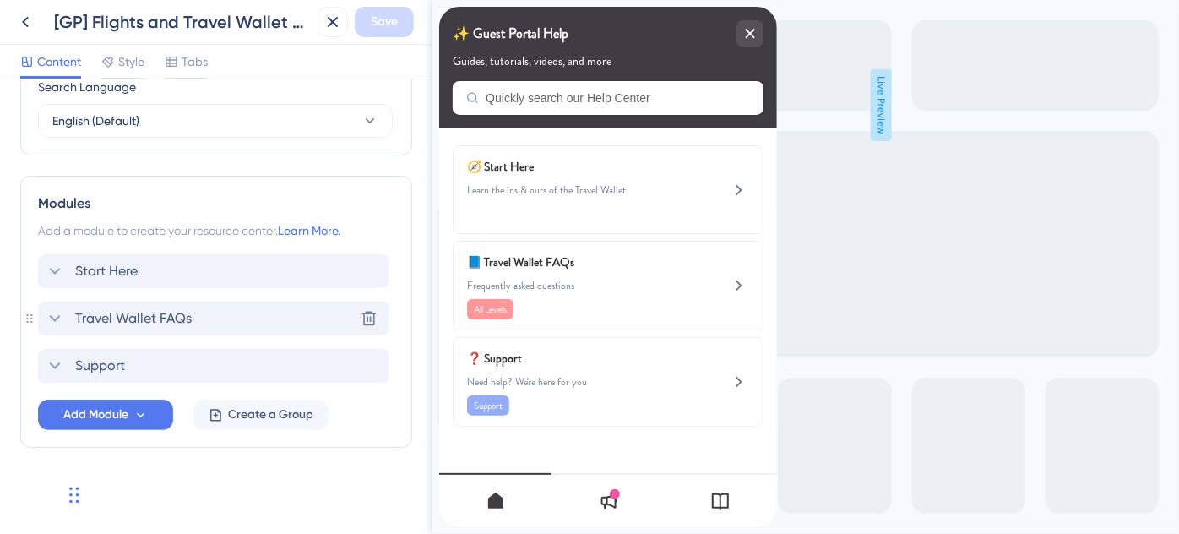
click at [112, 310] on span "Travel Wallet FAQs" at bounding box center [133, 318] width 117 height 20
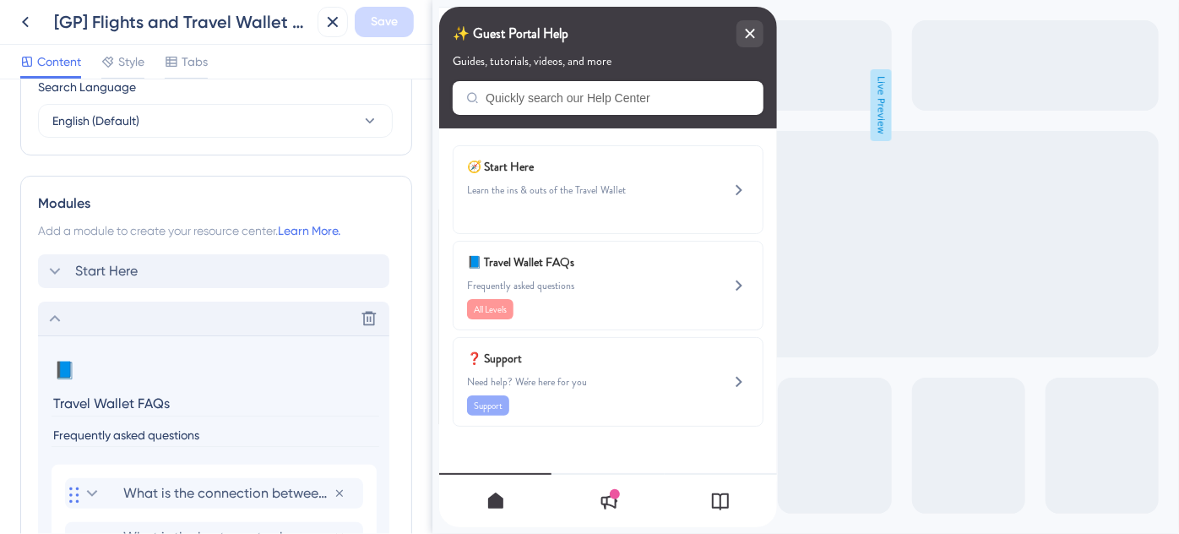
scroll to position [828, 0]
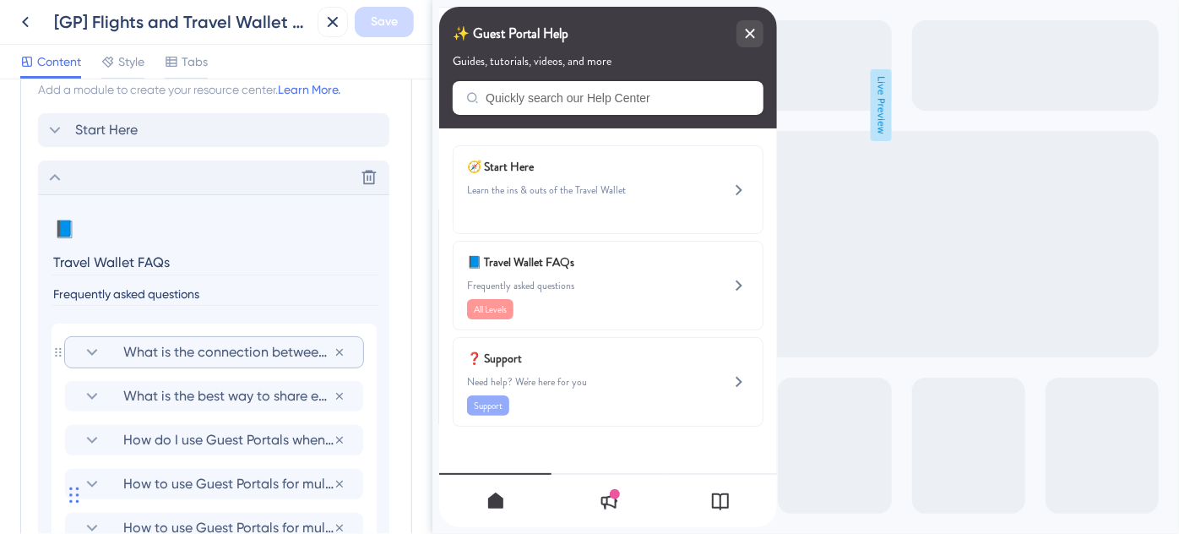
click at [101, 339] on section "What is the connection between Guest Forms and the Contacts module?" at bounding box center [214, 352] width 264 height 30
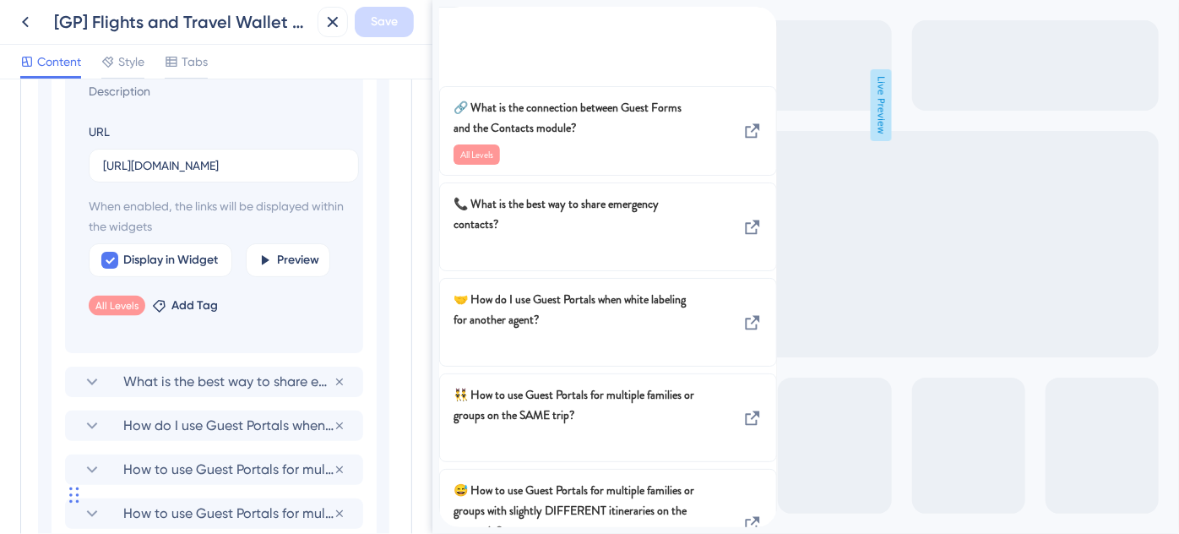
scroll to position [1211, 0]
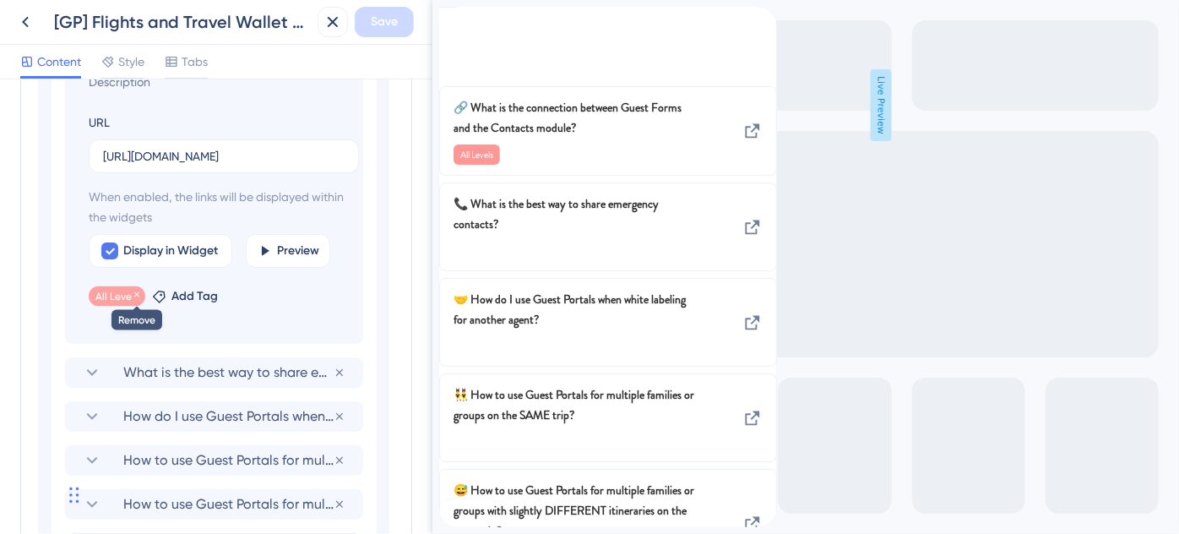
click at [135, 292] on icon at bounding box center [136, 294] width 5 height 5
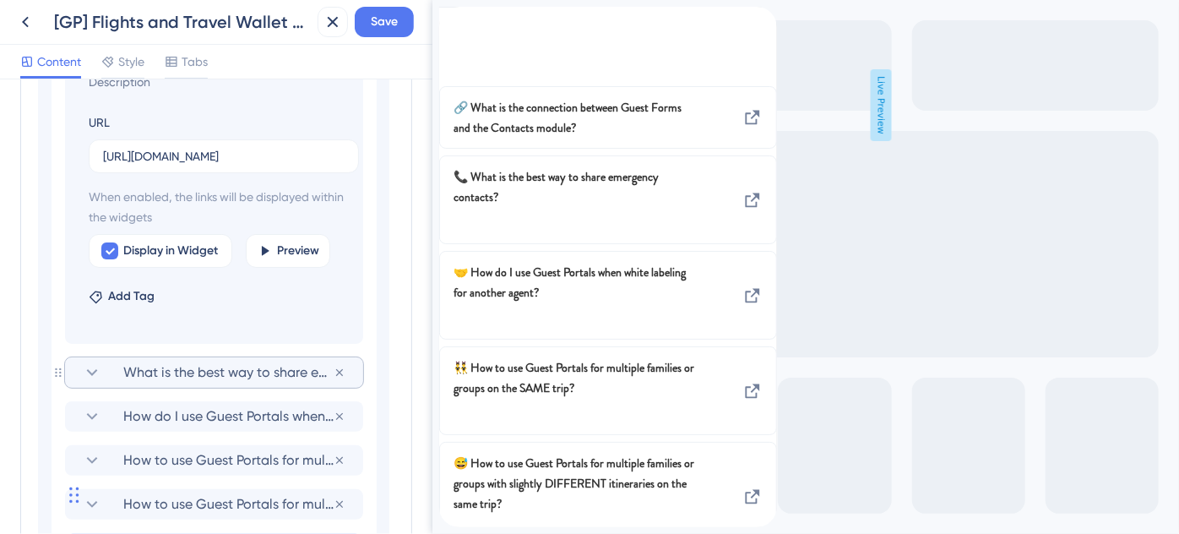
click at [98, 366] on icon at bounding box center [92, 372] width 20 height 20
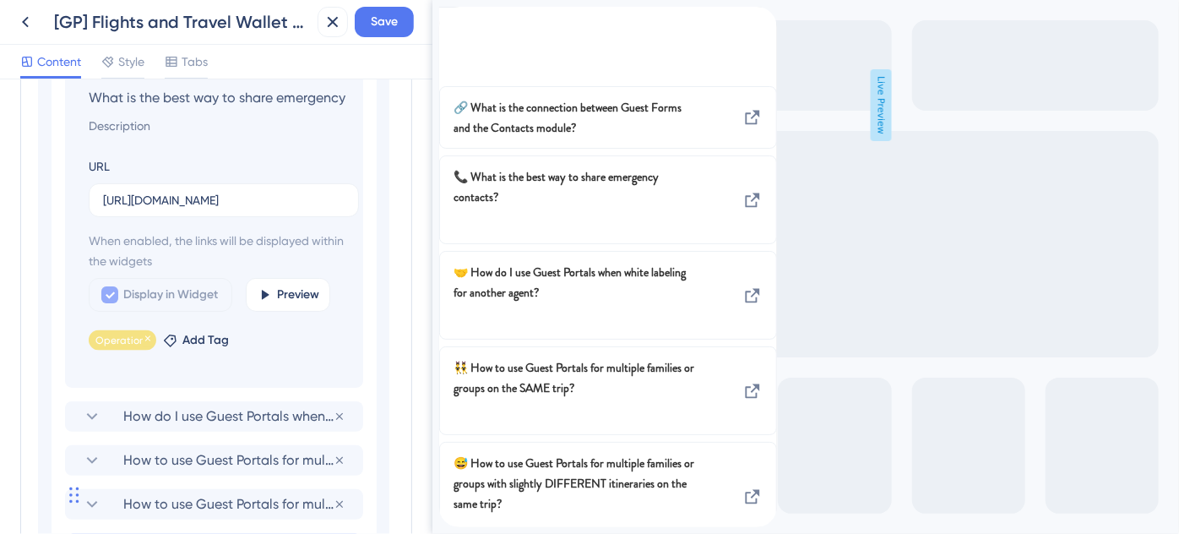
scroll to position [0, 64]
click at [146, 339] on icon at bounding box center [148, 338] width 10 height 10
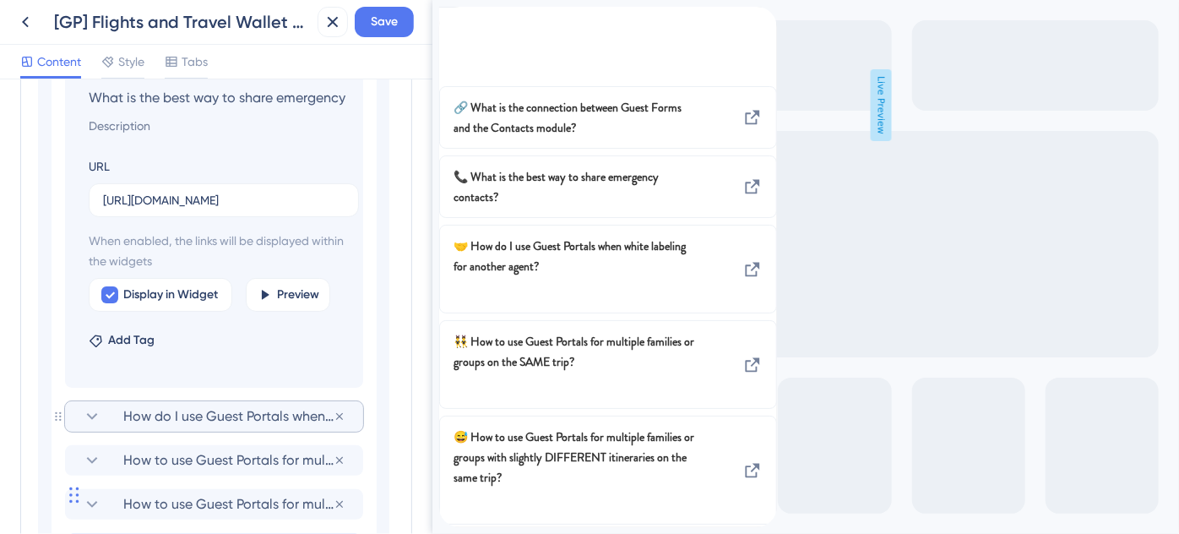
click at [99, 409] on icon at bounding box center [92, 416] width 20 height 20
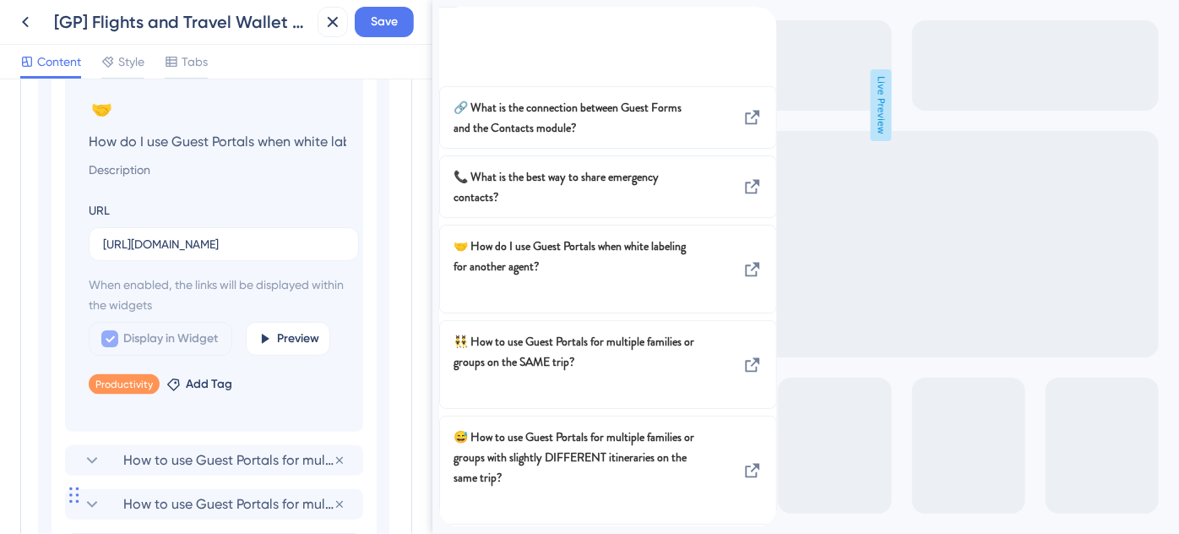
scroll to position [0, 155]
click at [149, 380] on icon at bounding box center [151, 382] width 5 height 5
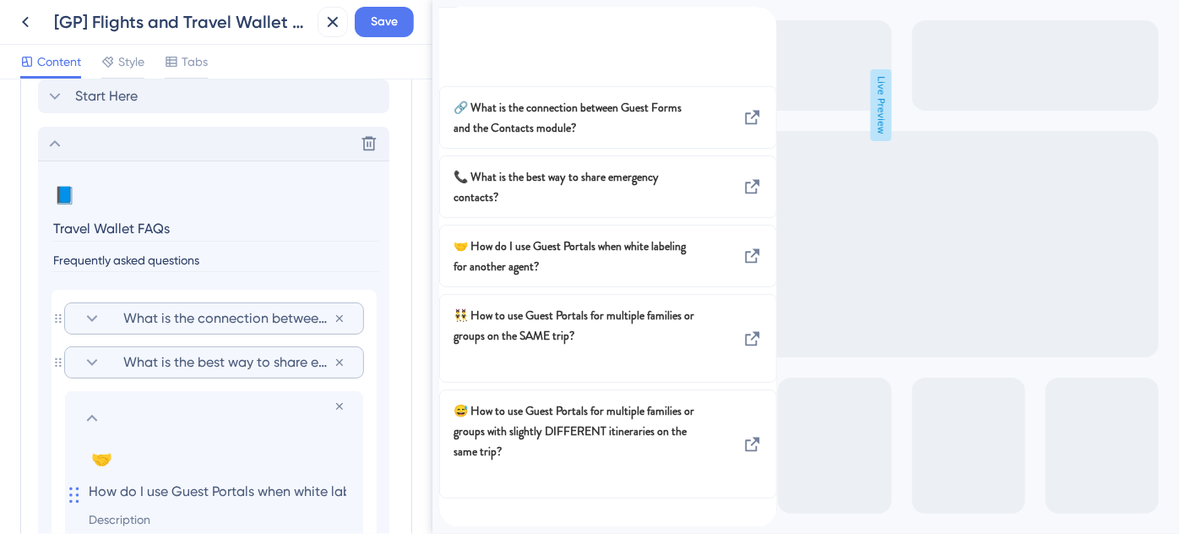
scroll to position [828, 0]
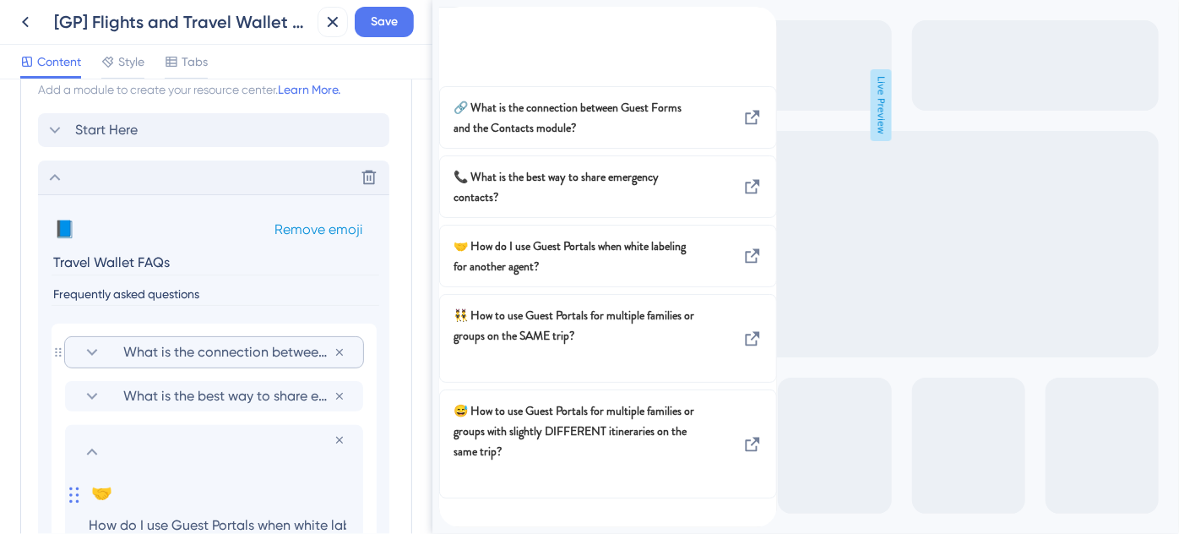
click at [299, 228] on span "Remove emoji" at bounding box center [318, 229] width 88 height 16
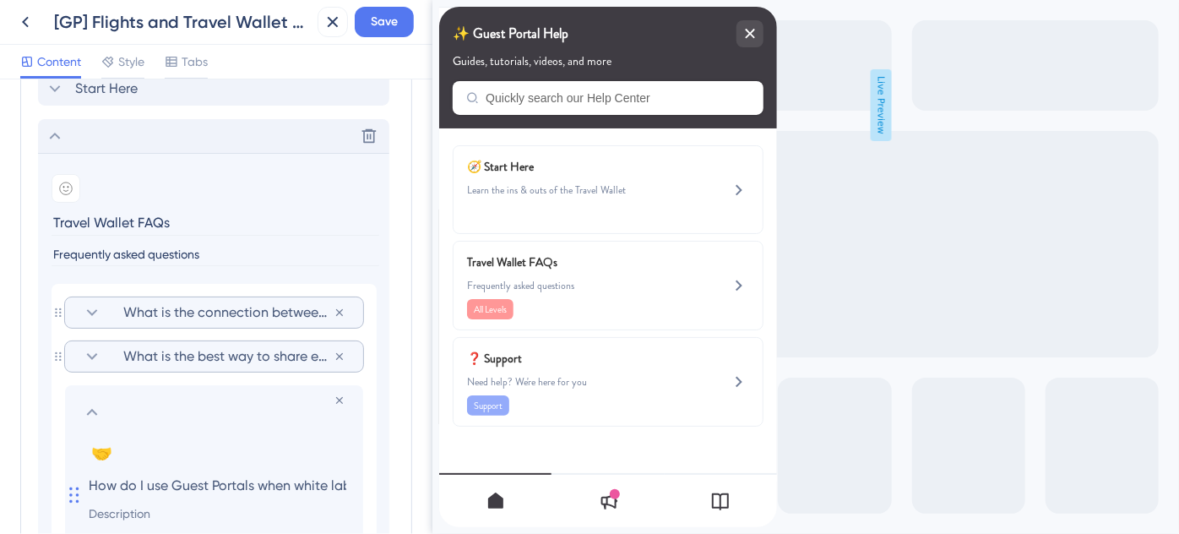
scroll to position [905, 0]
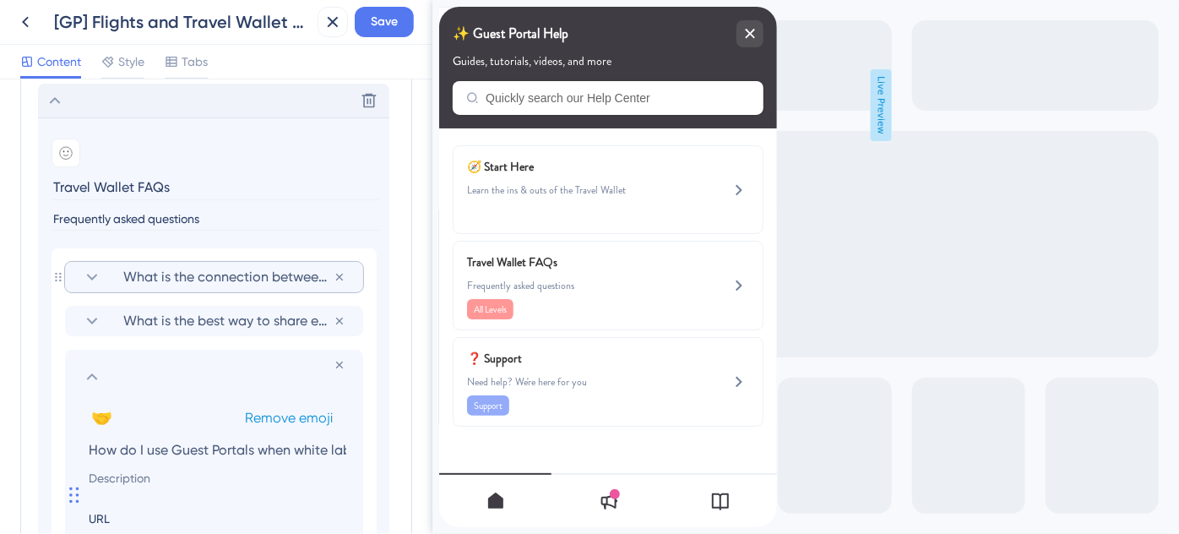
click at [277, 416] on span "Remove emoji" at bounding box center [289, 417] width 88 height 16
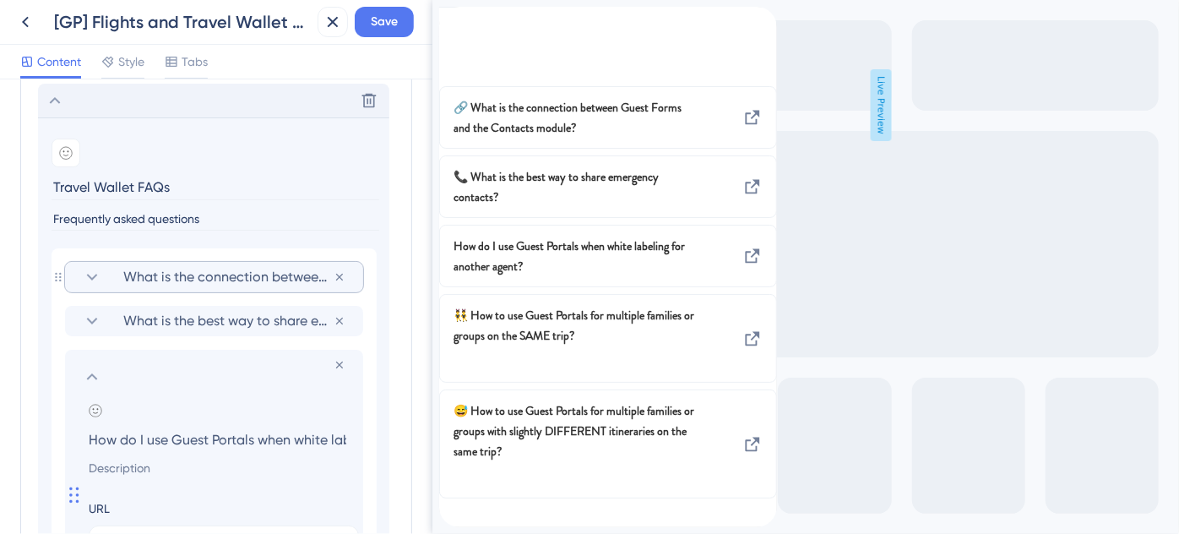
click at [92, 278] on icon at bounding box center [92, 277] width 20 height 20
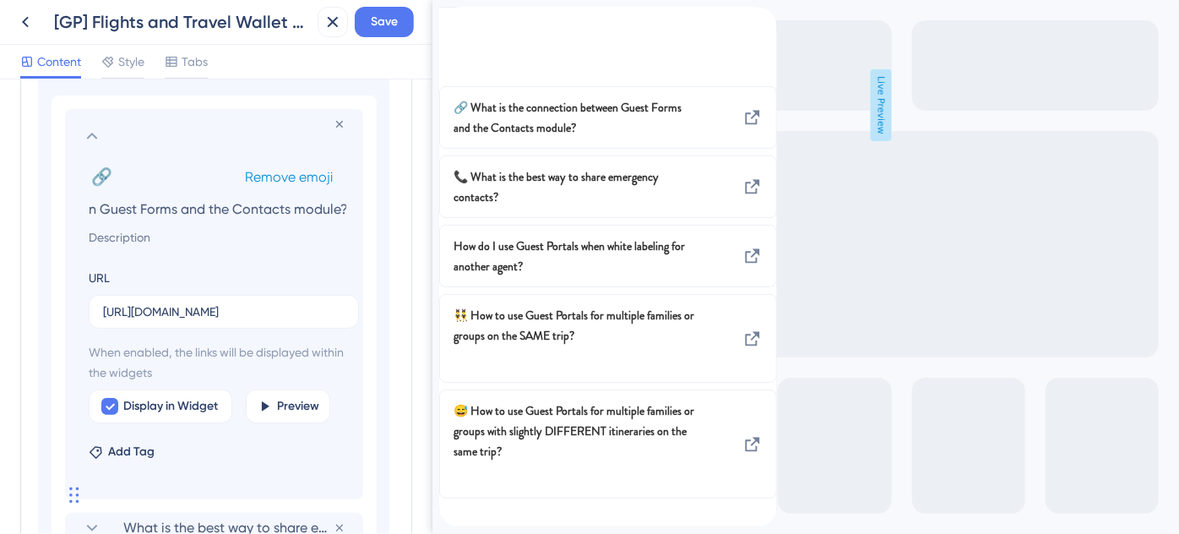
scroll to position [0, 0]
click at [298, 179] on span "Remove emoji" at bounding box center [289, 177] width 88 height 16
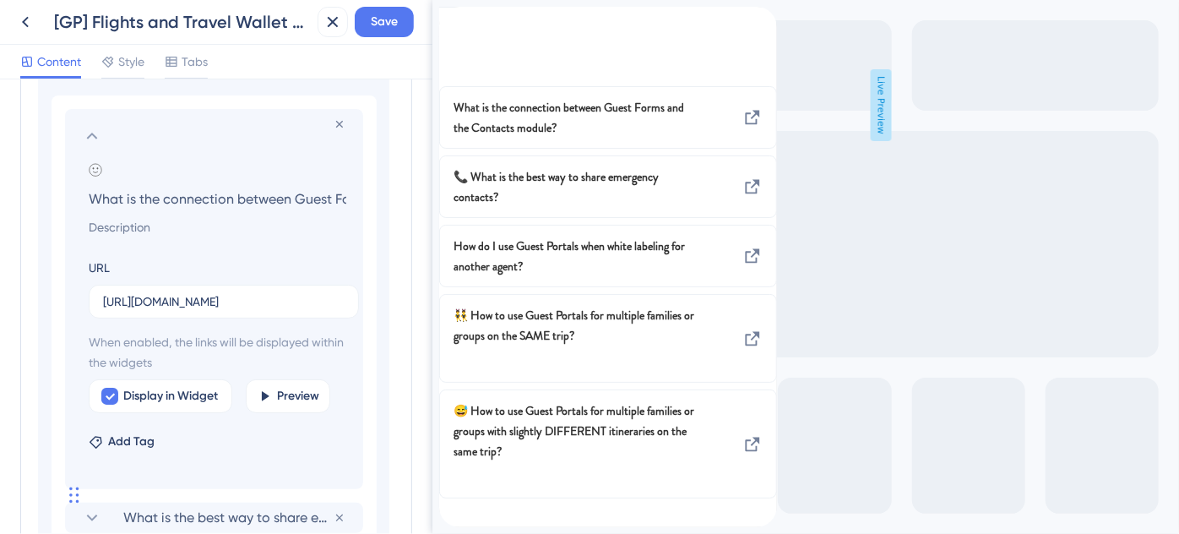
click at [92, 134] on icon at bounding box center [92, 136] width 20 height 20
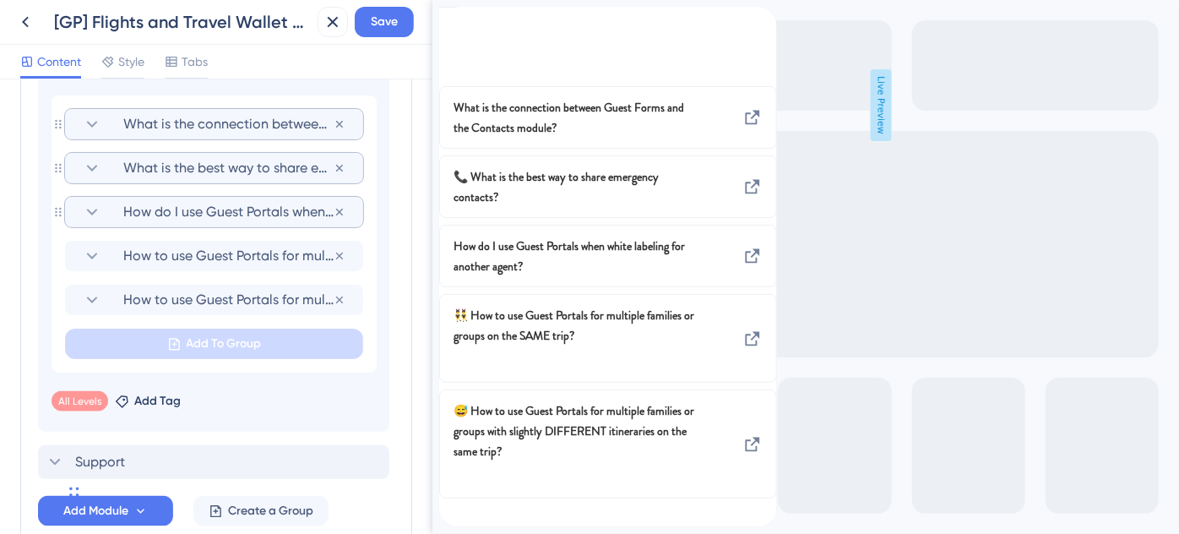
click at [139, 165] on span "What is the best way to share emergency contacts?" at bounding box center [228, 168] width 210 height 20
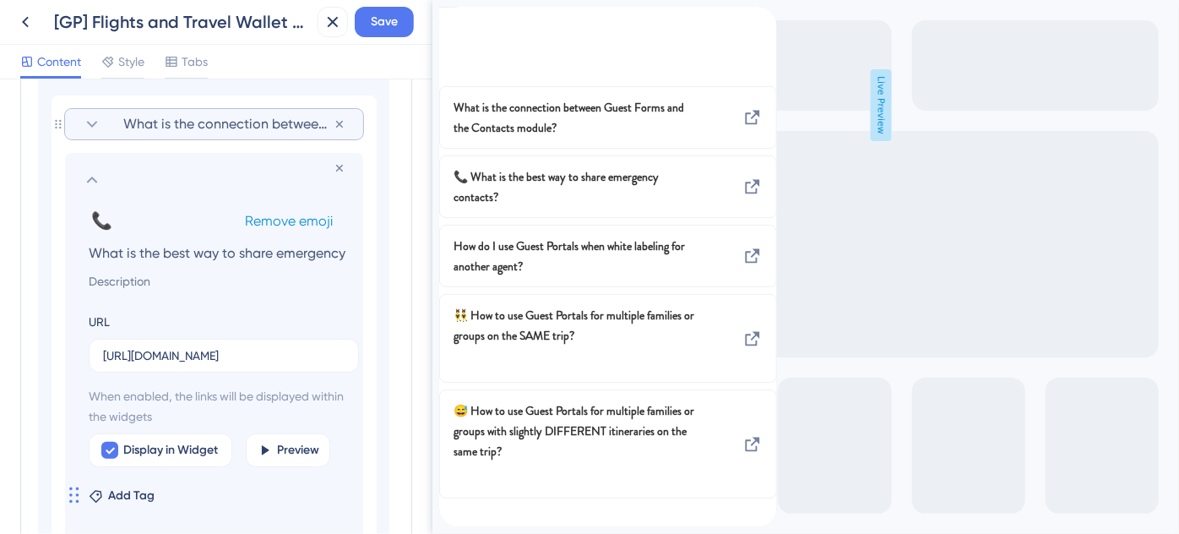
click at [290, 214] on span "Remove emoji" at bounding box center [289, 221] width 88 height 16
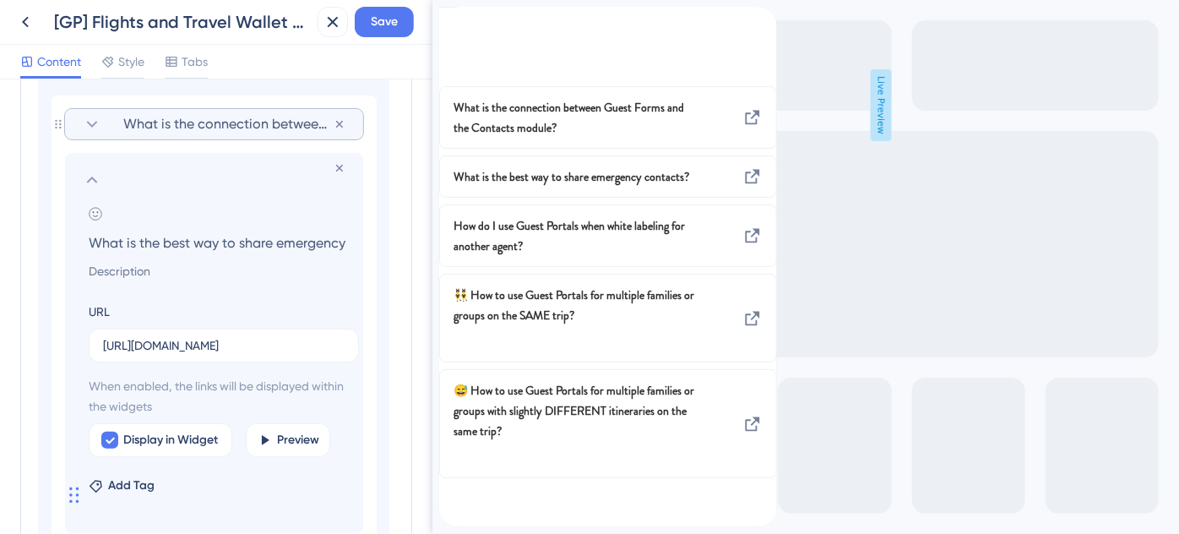
click at [99, 179] on icon at bounding box center [92, 180] width 20 height 20
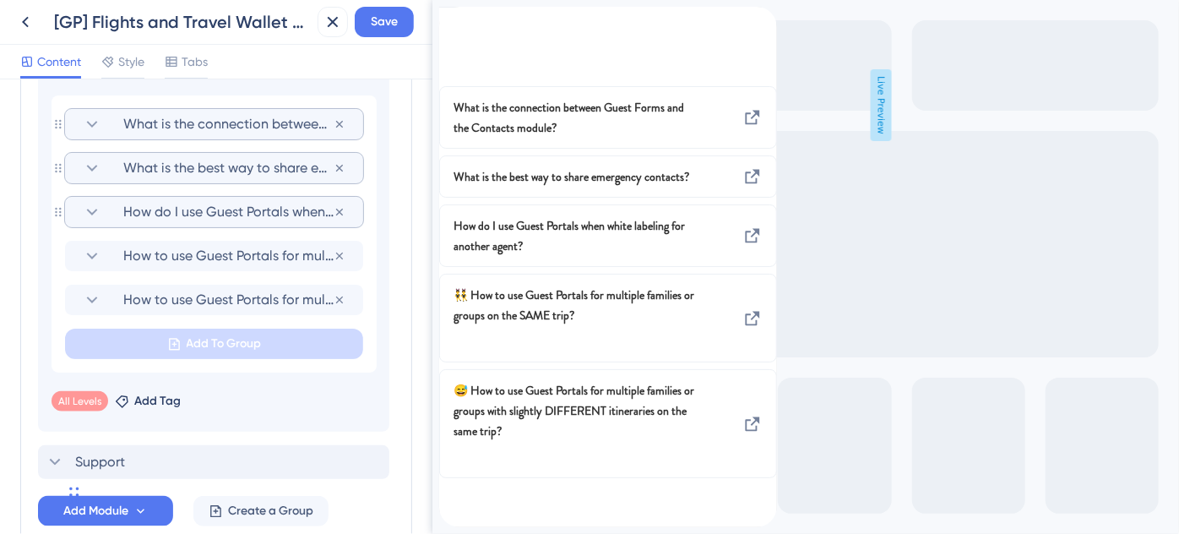
click at [134, 209] on span "How do I use Guest Portals when white labeling for another agent?" at bounding box center [228, 212] width 210 height 20
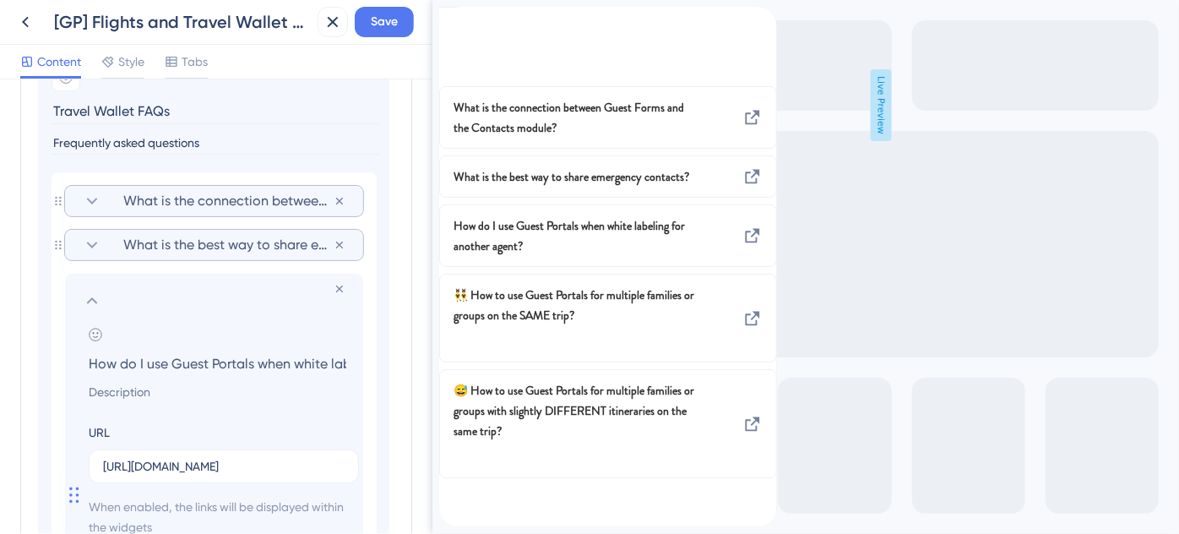
click at [95, 292] on icon at bounding box center [92, 300] width 20 height 20
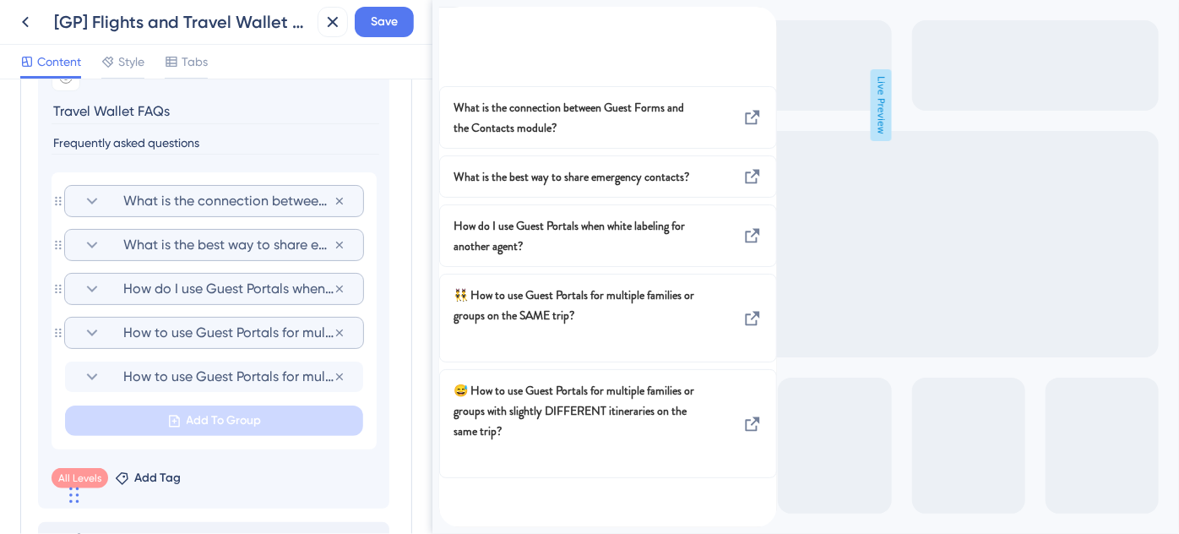
click at [204, 340] on section "How to use Guest Portals for multiple families or groups on the SAME trip?" at bounding box center [214, 332] width 264 height 30
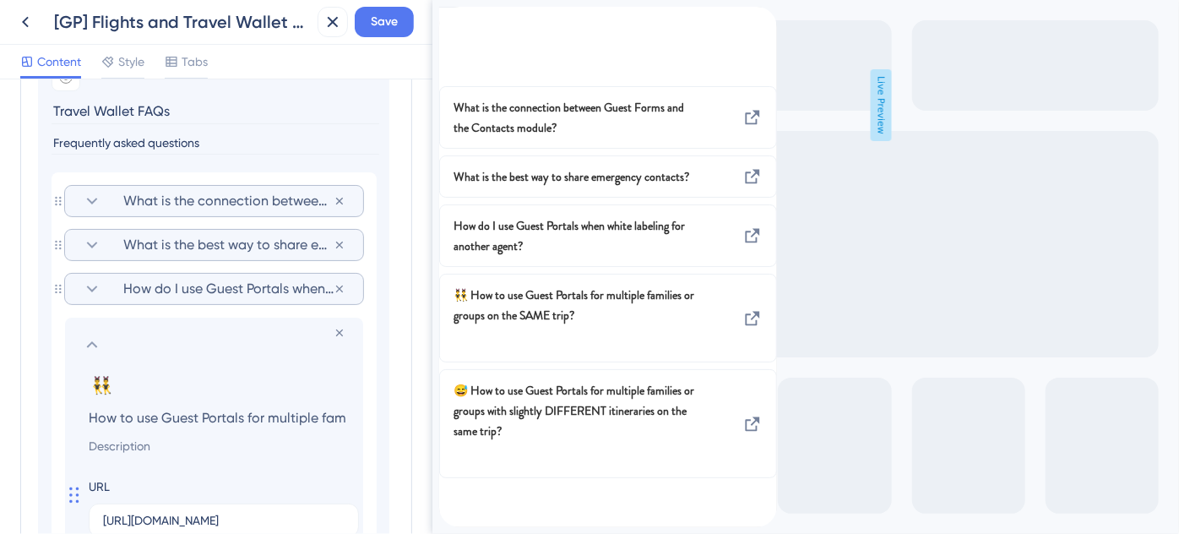
scroll to position [0, 193]
click at [258, 382] on span "Remove emoji" at bounding box center [289, 385] width 88 height 16
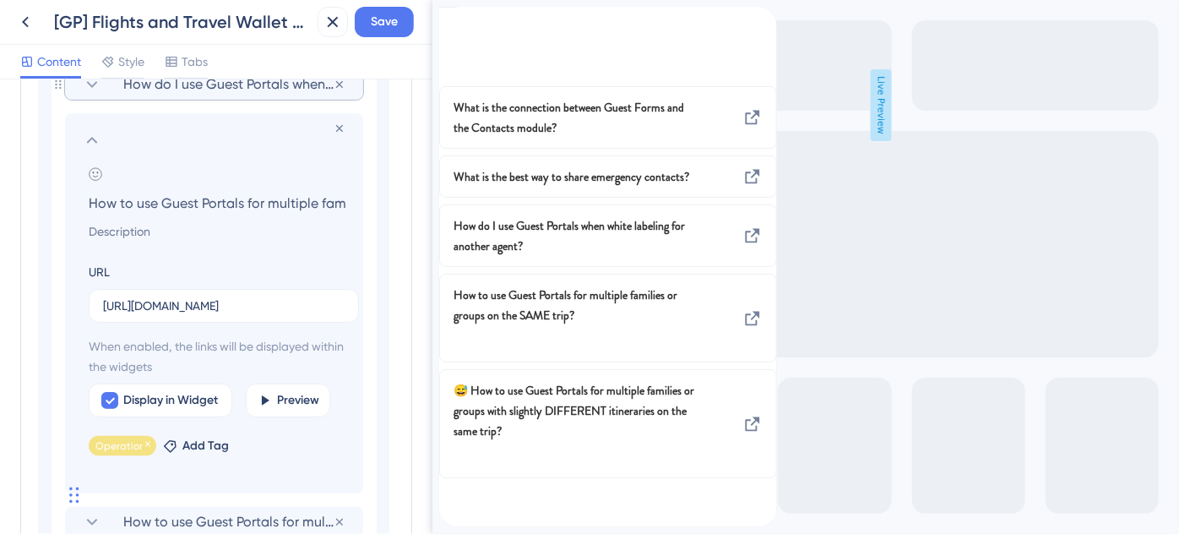
scroll to position [1211, 0]
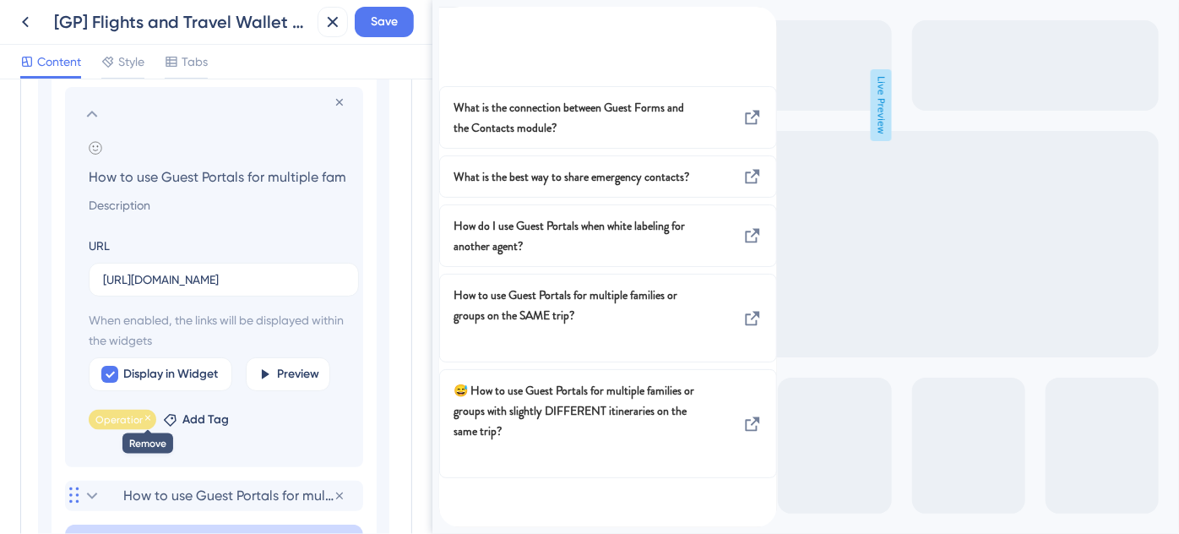
click at [144, 416] on icon at bounding box center [148, 418] width 10 height 10
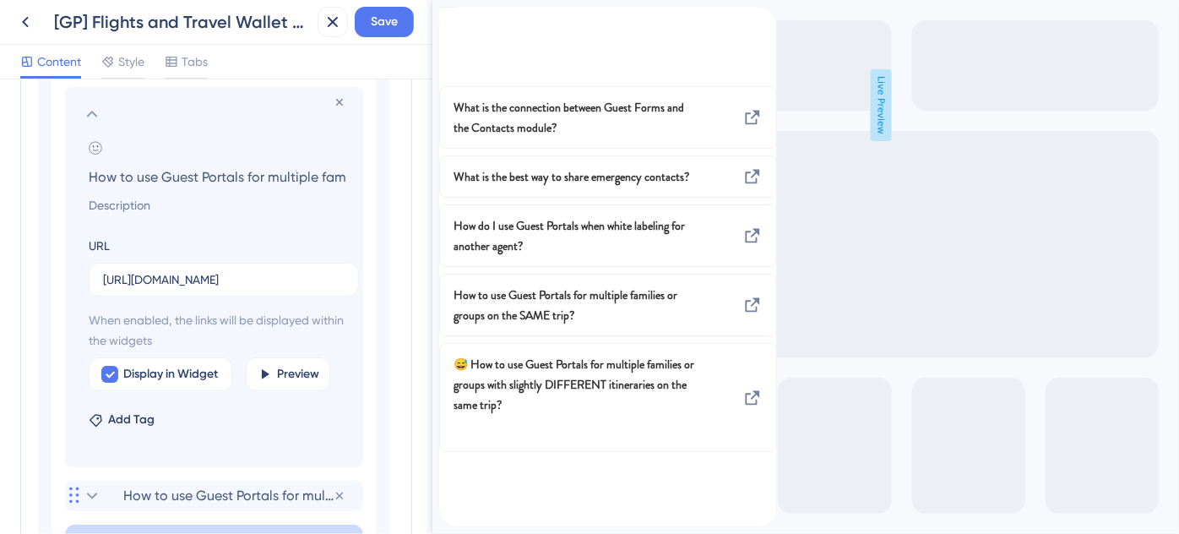
click at [95, 110] on icon at bounding box center [92, 114] width 20 height 20
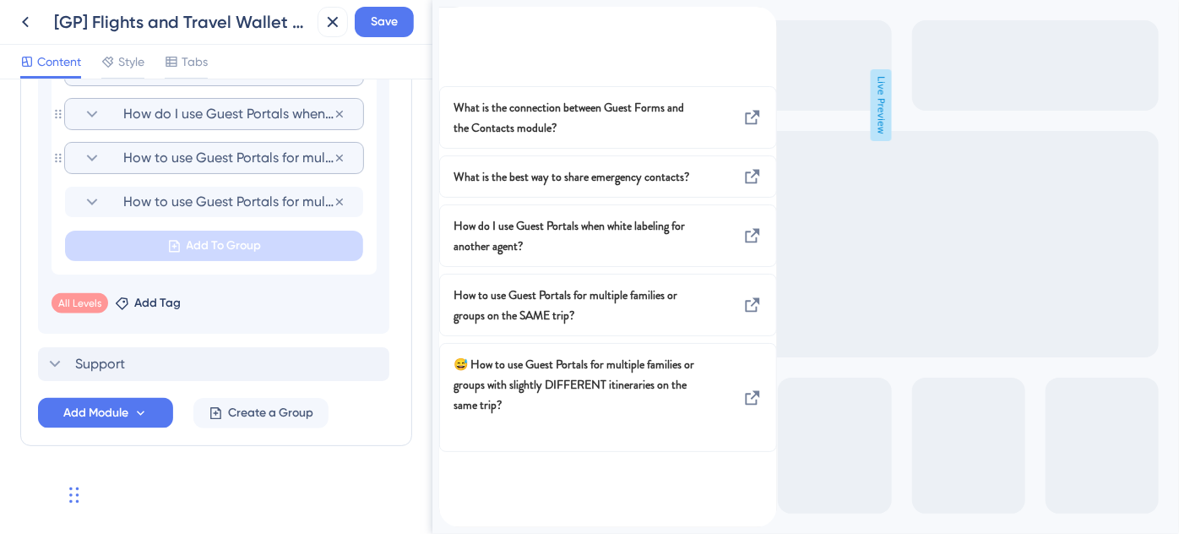
scroll to position [1153, 0]
click at [187, 206] on span "How to use Guest Portals for multiple families or groups with slightly DIFFEREN…" at bounding box center [228, 204] width 210 height 20
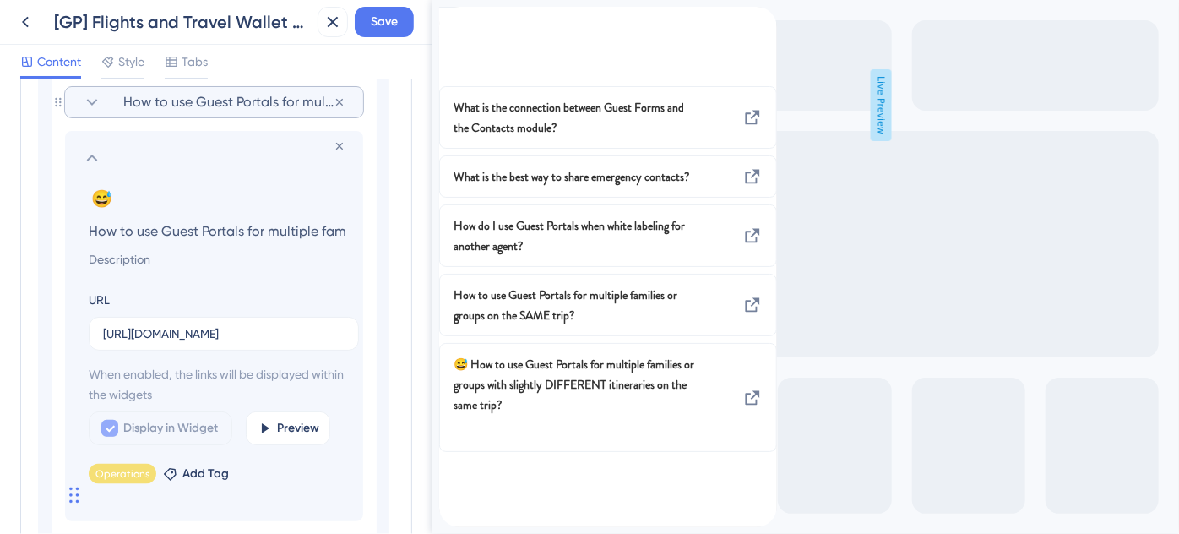
scroll to position [0, 403]
click at [274, 198] on span "Remove emoji" at bounding box center [289, 199] width 88 height 16
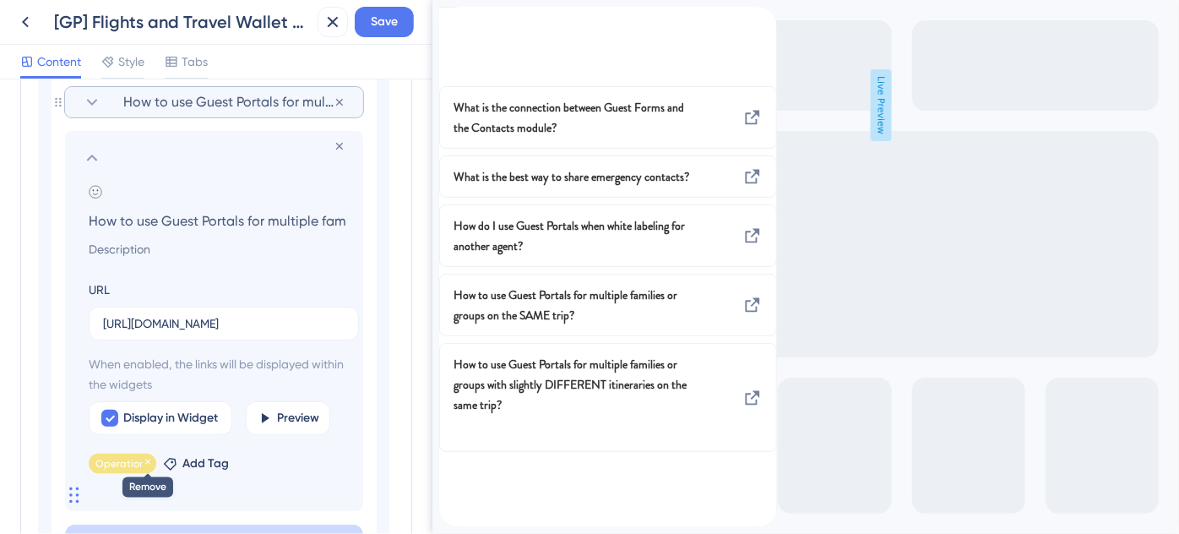
click at [146, 459] on icon at bounding box center [147, 461] width 5 height 5
click at [89, 160] on icon at bounding box center [92, 158] width 20 height 20
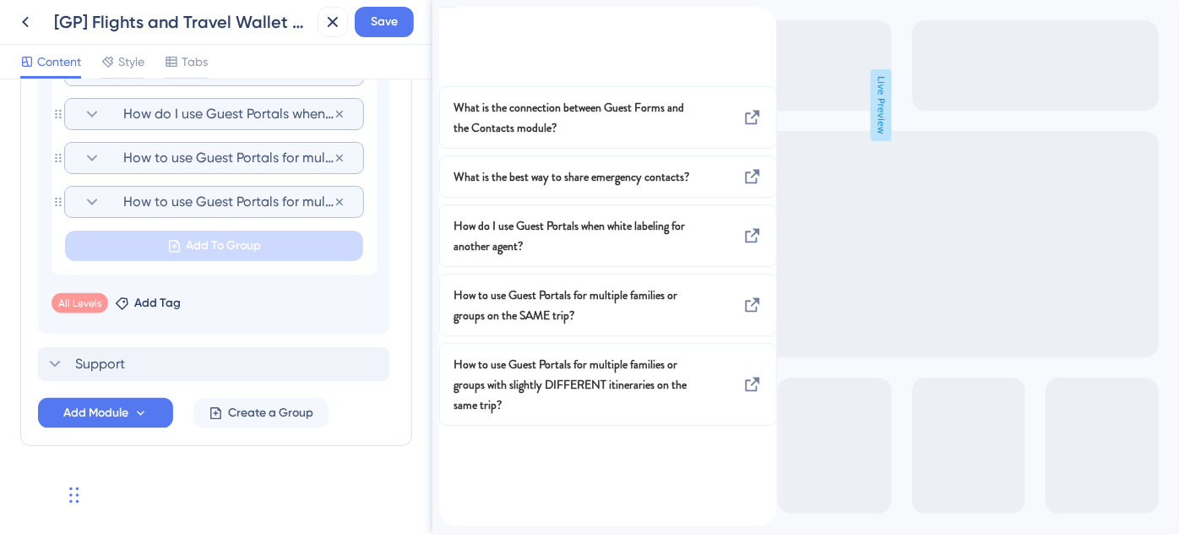
scroll to position [1153, 0]
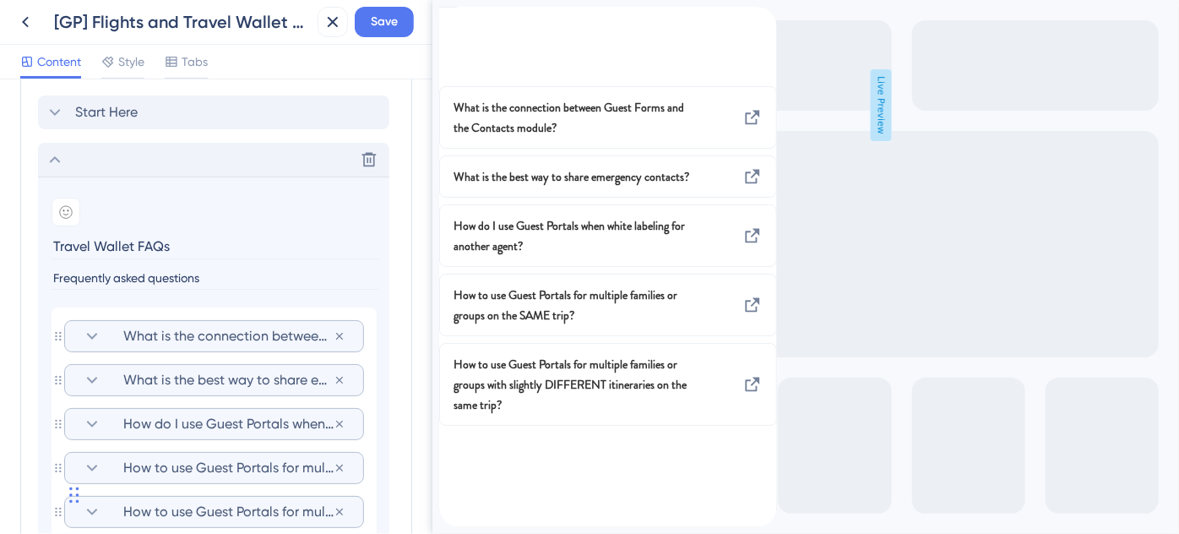
drag, startPoint x: 53, startPoint y: 161, endPoint x: 144, endPoint y: 126, distance: 97.0
click at [53, 160] on icon at bounding box center [55, 159] width 20 height 20
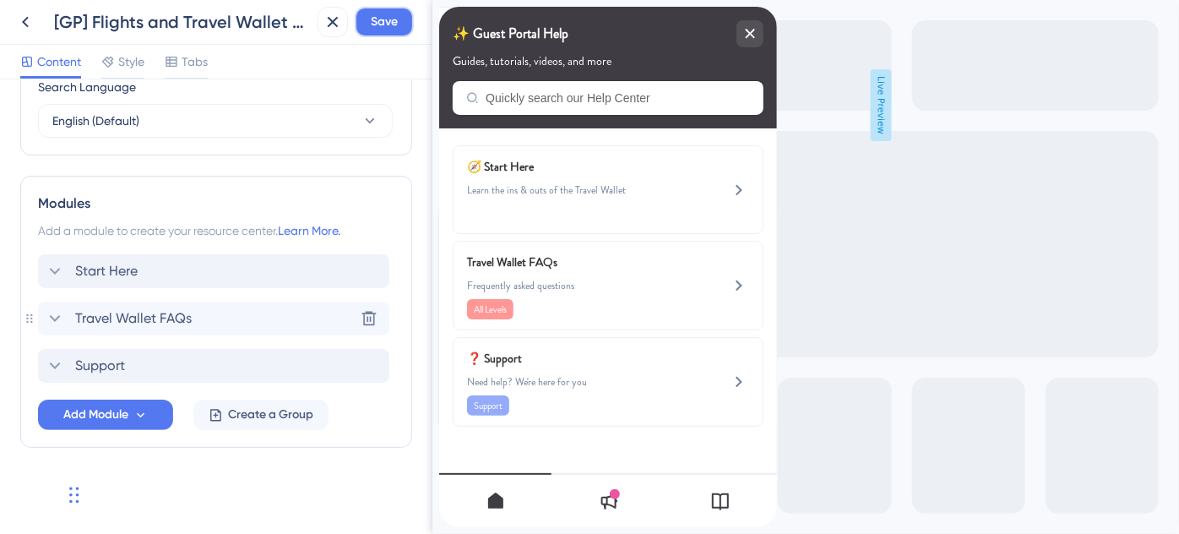
click at [396, 28] on span "Save" at bounding box center [384, 22] width 27 height 20
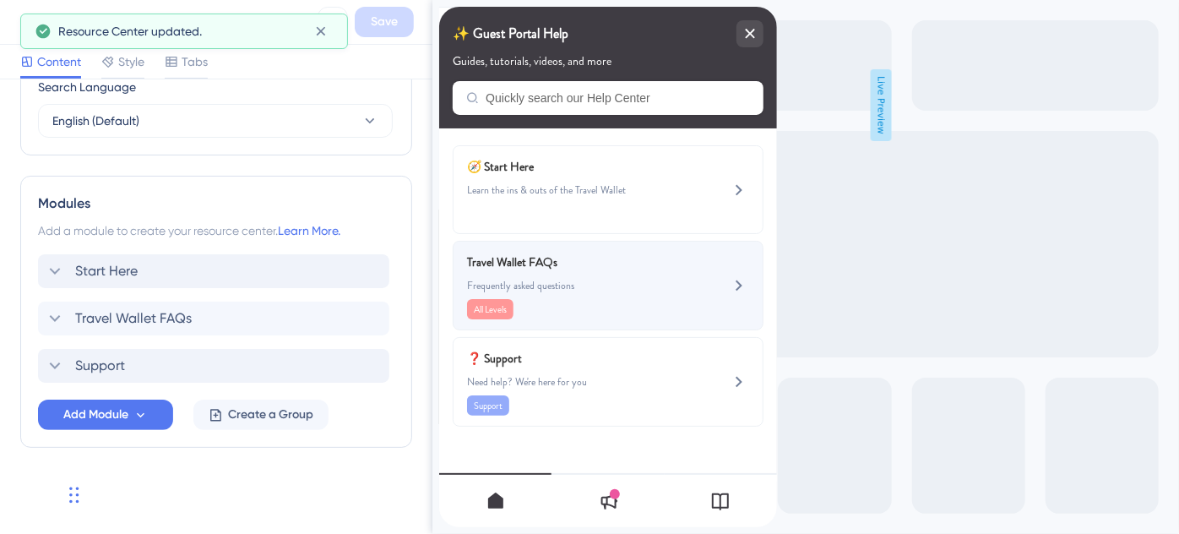
click at [567, 282] on span "Frequently asked questions" at bounding box center [578, 286] width 225 height 14
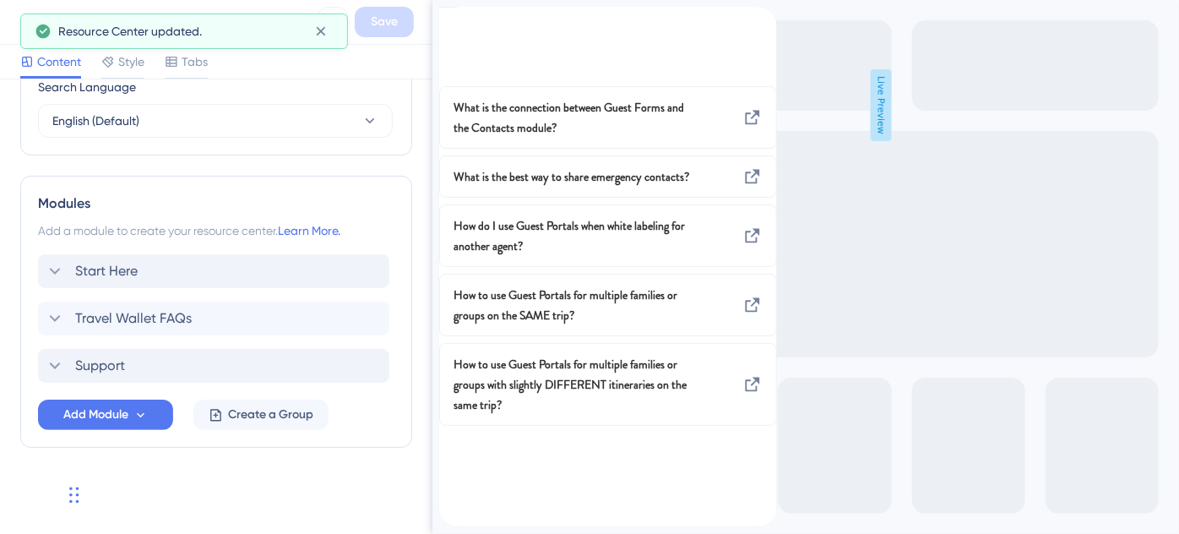
click at [465, 36] on div "Resource Center Header" at bounding box center [451, 30] width 27 height 46
click at [465, 26] on div "back to header" at bounding box center [451, 16] width 27 height 19
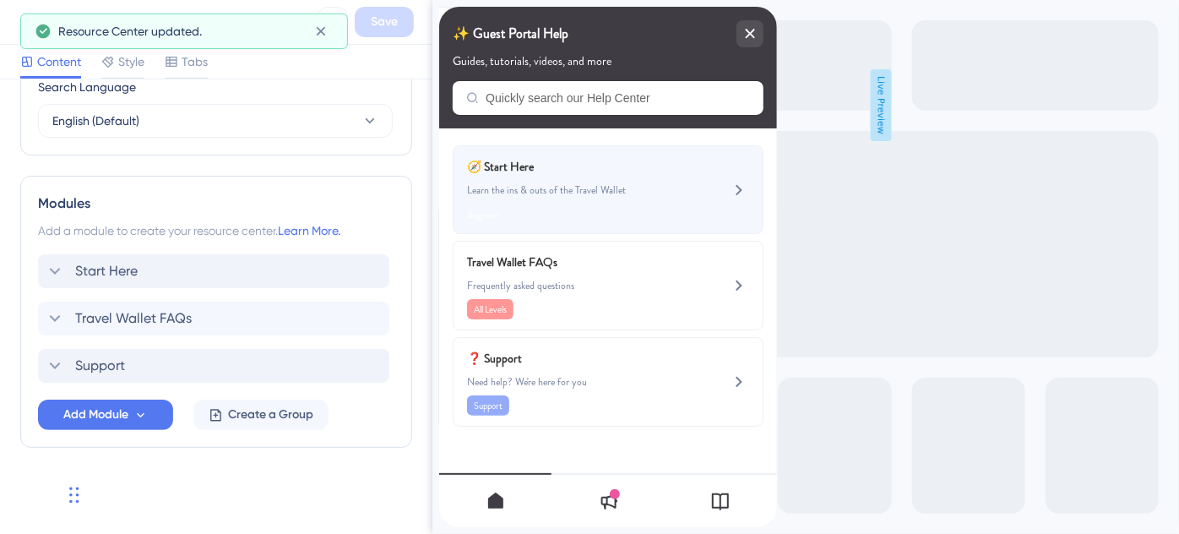
click at [558, 175] on span "🧭 Start Here" at bounding box center [565, 166] width 198 height 20
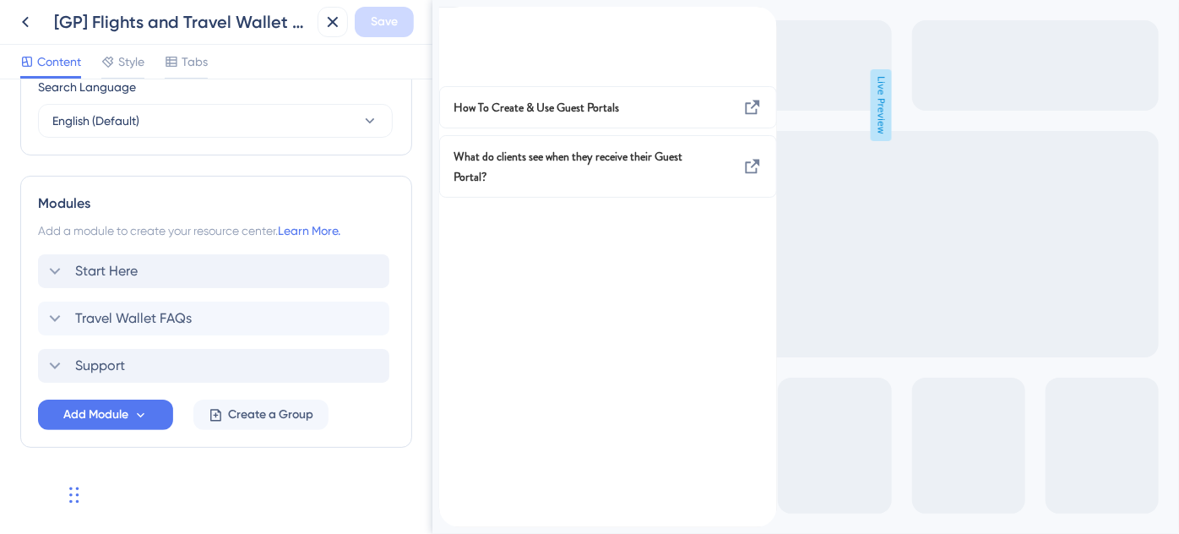
click at [452, 21] on icon "back to header" at bounding box center [445, 15] width 14 height 14
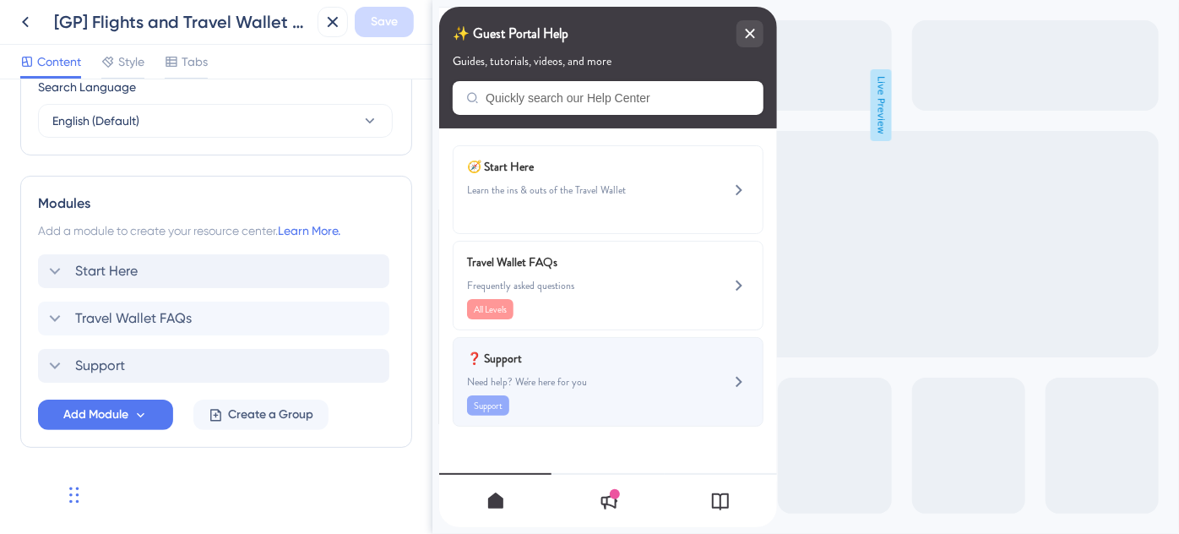
click at [516, 352] on span "❓ Support" at bounding box center [565, 358] width 198 height 20
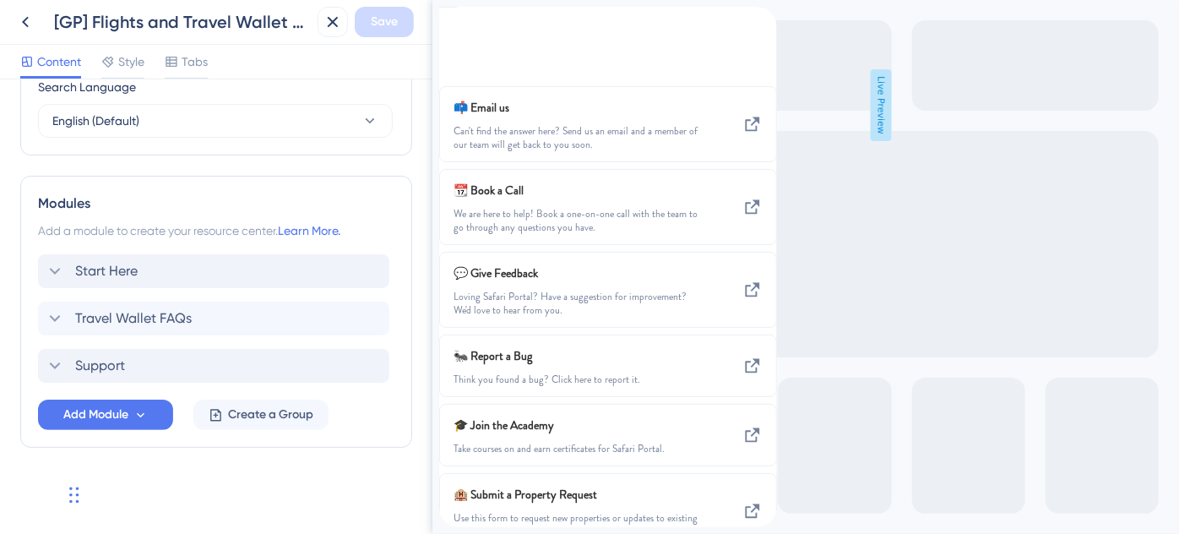
click at [465, 26] on div "back to header" at bounding box center [451, 16] width 27 height 19
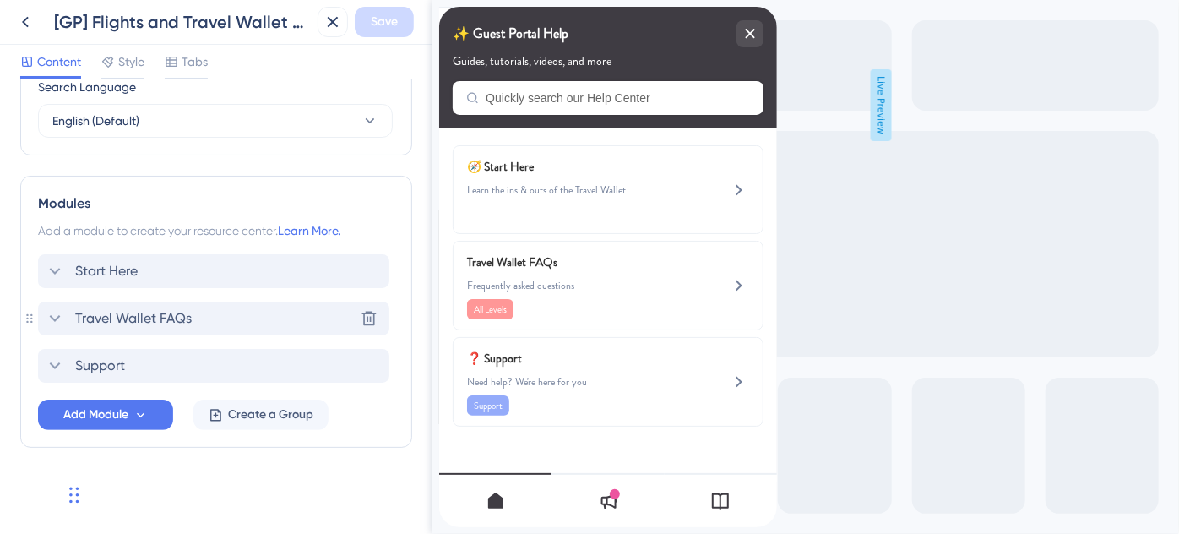
click at [79, 317] on span "Travel Wallet FAQs" at bounding box center [133, 318] width 117 height 20
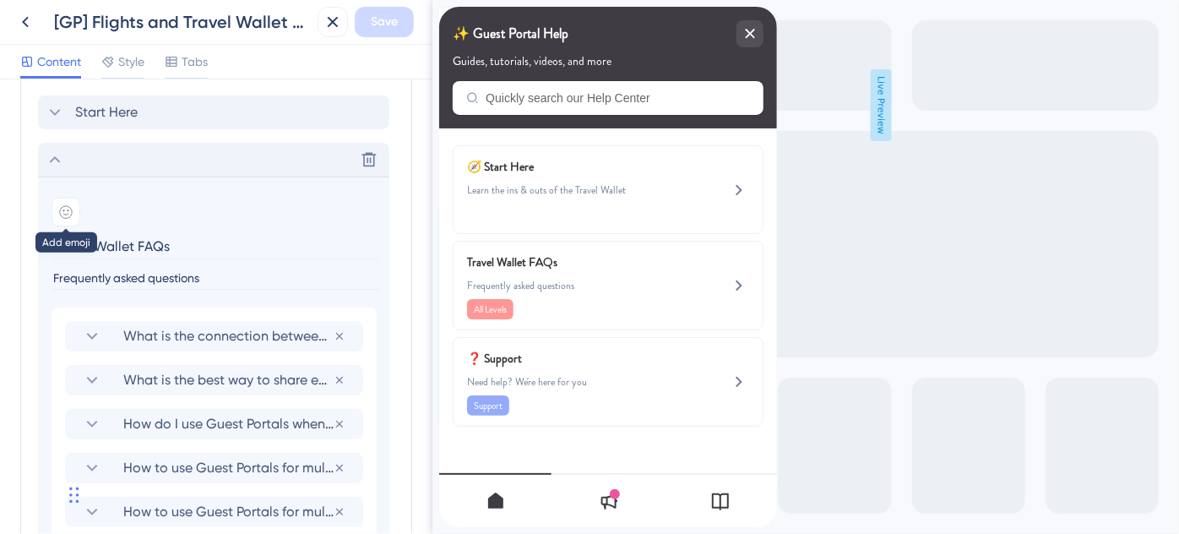
click at [68, 209] on icon at bounding box center [66, 211] width 6 height 5
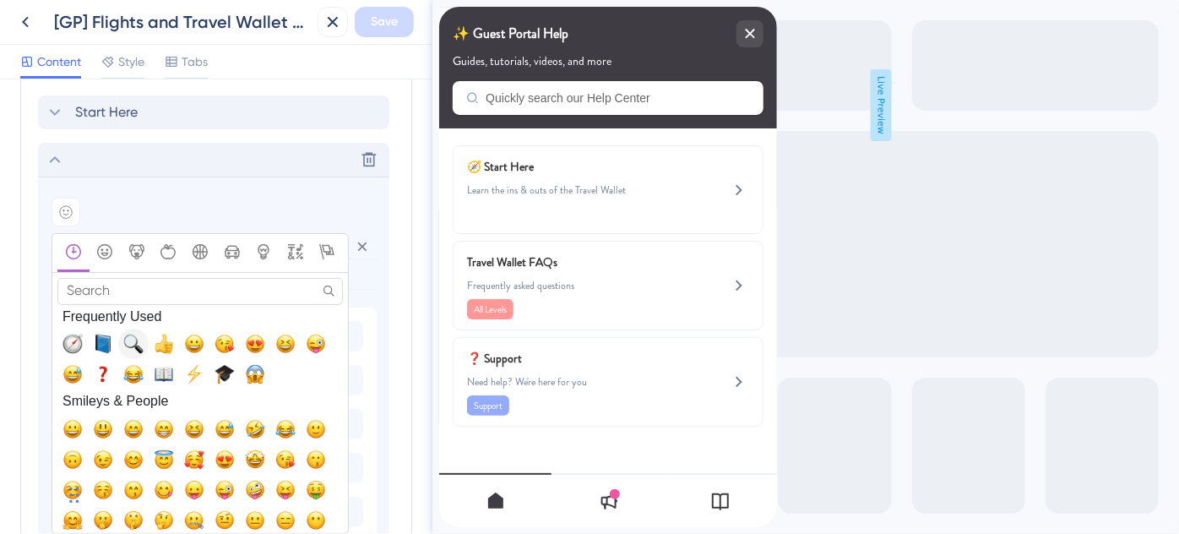
click at [133, 339] on span "🔍, mag" at bounding box center [133, 343] width 20 height 20
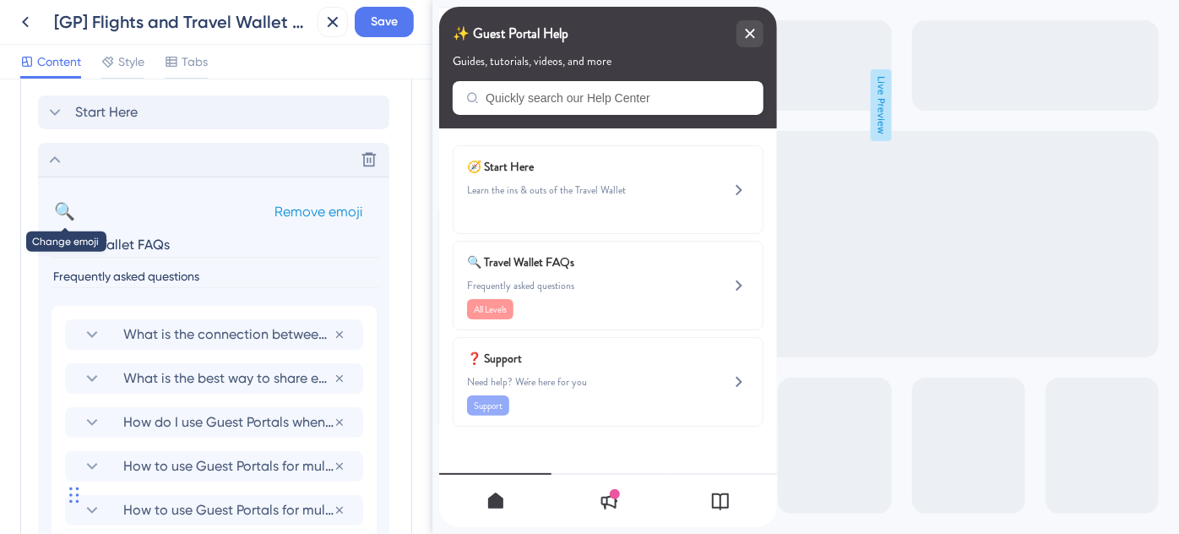
click at [66, 204] on button "🔍" at bounding box center [64, 211] width 27 height 27
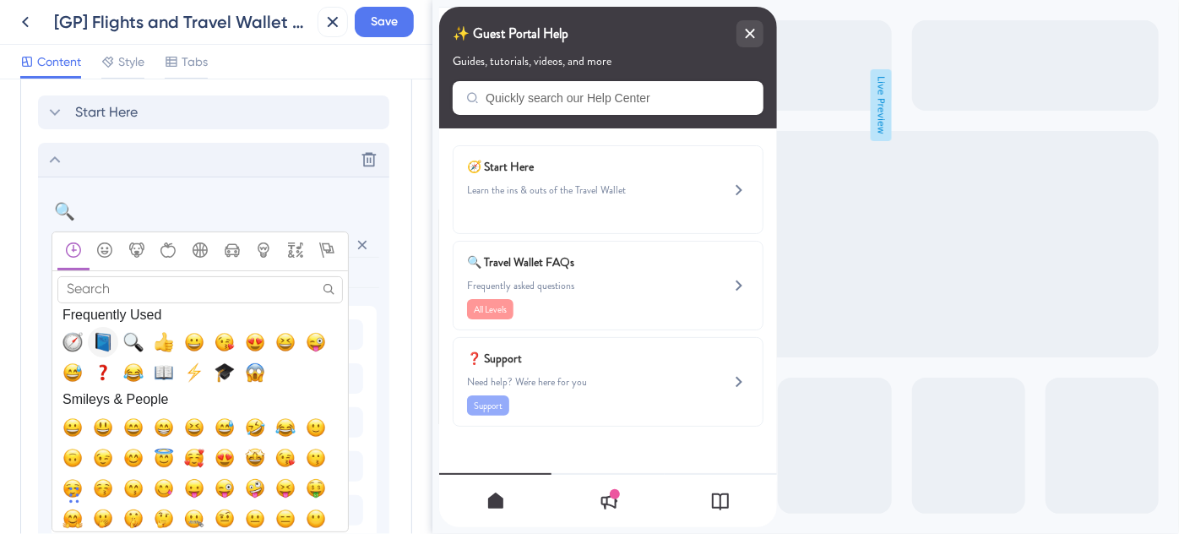
click at [103, 339] on span "📘, blue_book" at bounding box center [103, 342] width 20 height 20
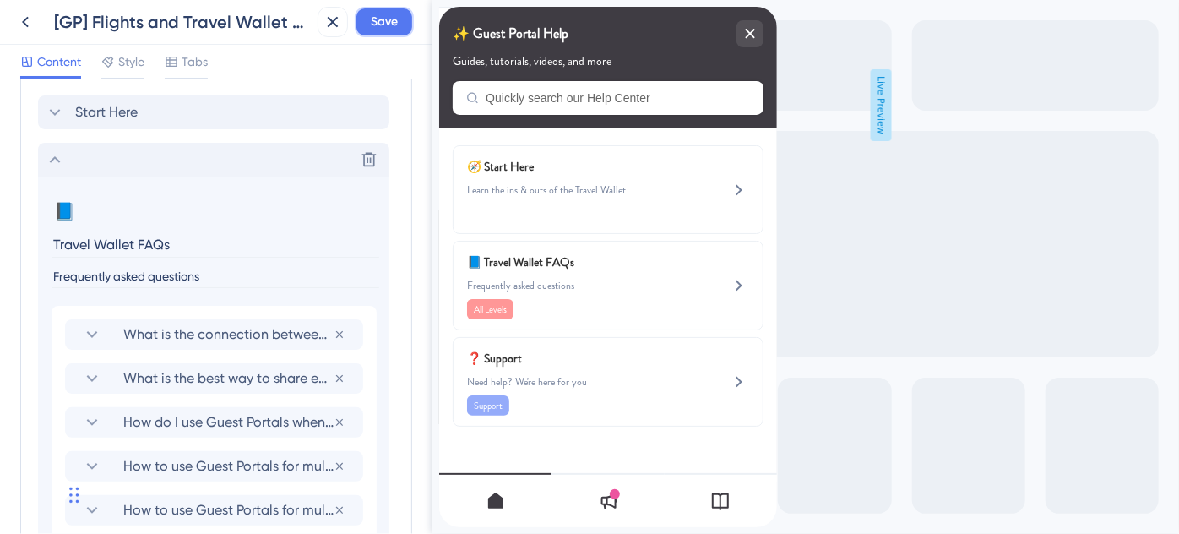
click at [396, 18] on span "Save" at bounding box center [384, 22] width 27 height 20
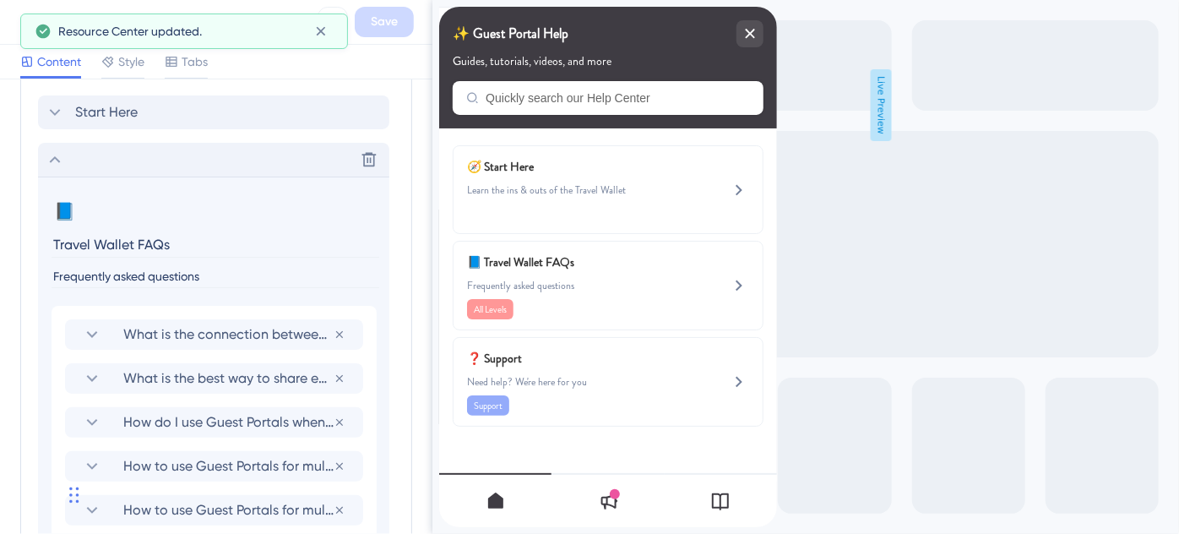
click at [58, 157] on icon at bounding box center [55, 159] width 20 height 20
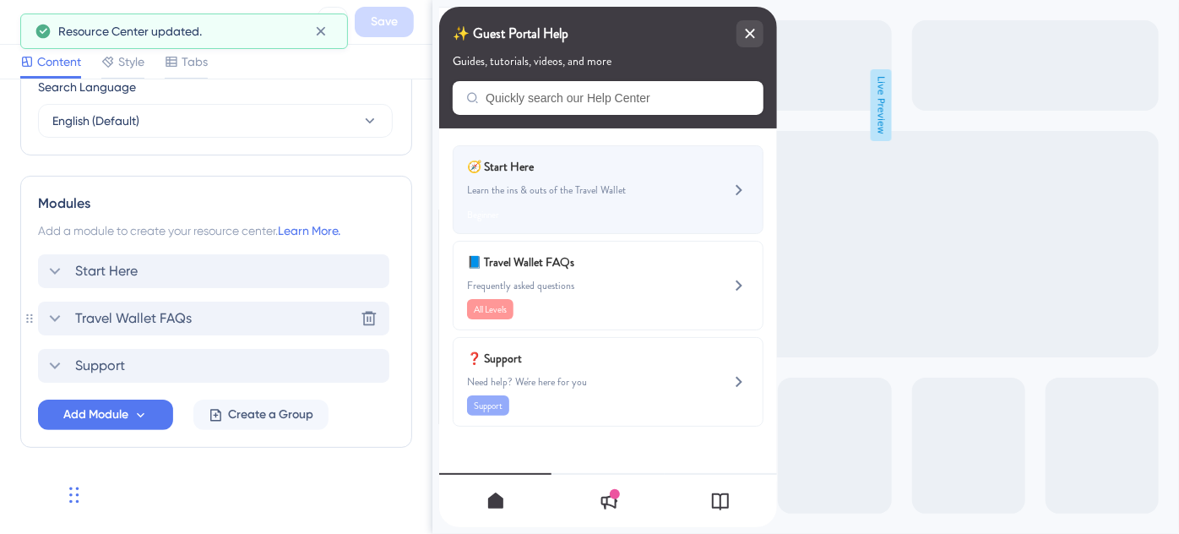
click at [688, 183] on span "Learn the ins & outs of the Travel Wallet" at bounding box center [578, 190] width 225 height 14
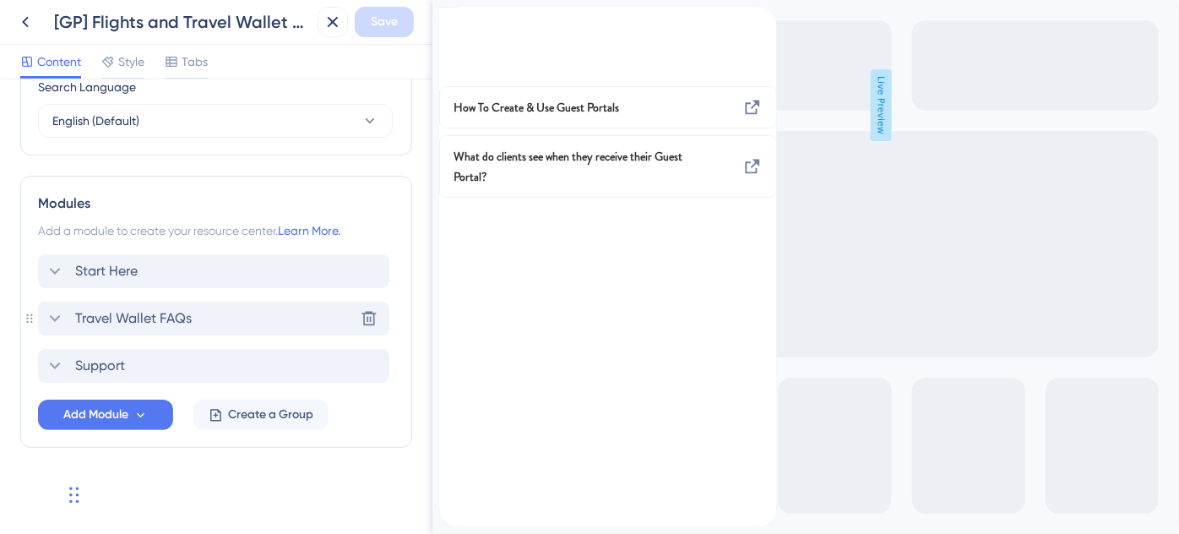
click at [465, 26] on div "back to header" at bounding box center [451, 16] width 27 height 19
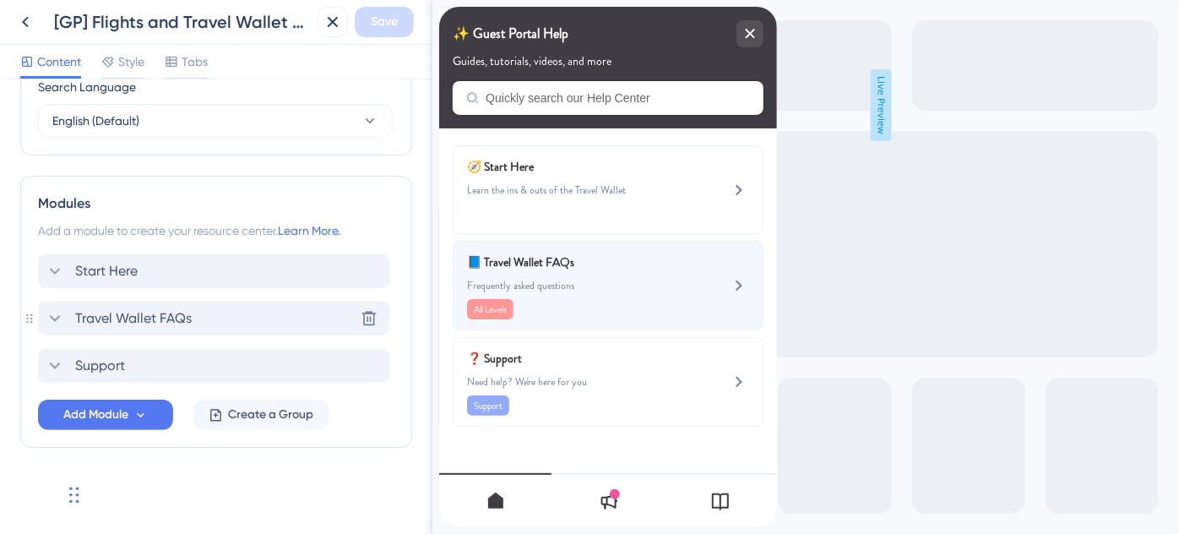
click at [595, 273] on div "📘 Travel Wallet FAQs Frequently asked questions All Levels" at bounding box center [578, 286] width 225 height 68
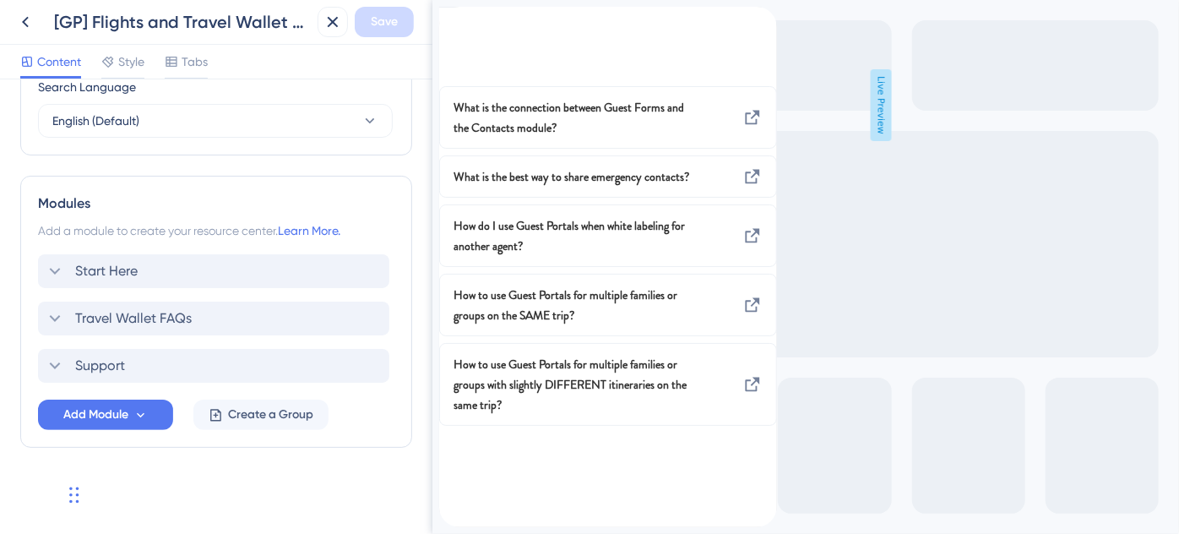
click at [452, 21] on icon "back to header" at bounding box center [445, 15] width 14 height 14
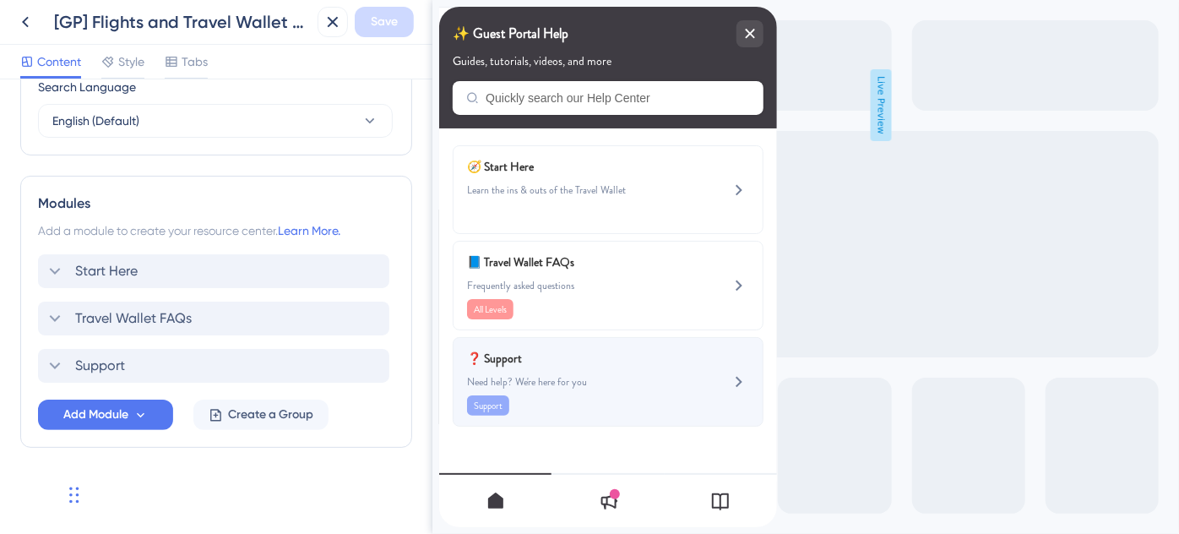
click at [546, 375] on span "Need help? We're here for you" at bounding box center [578, 382] width 225 height 14
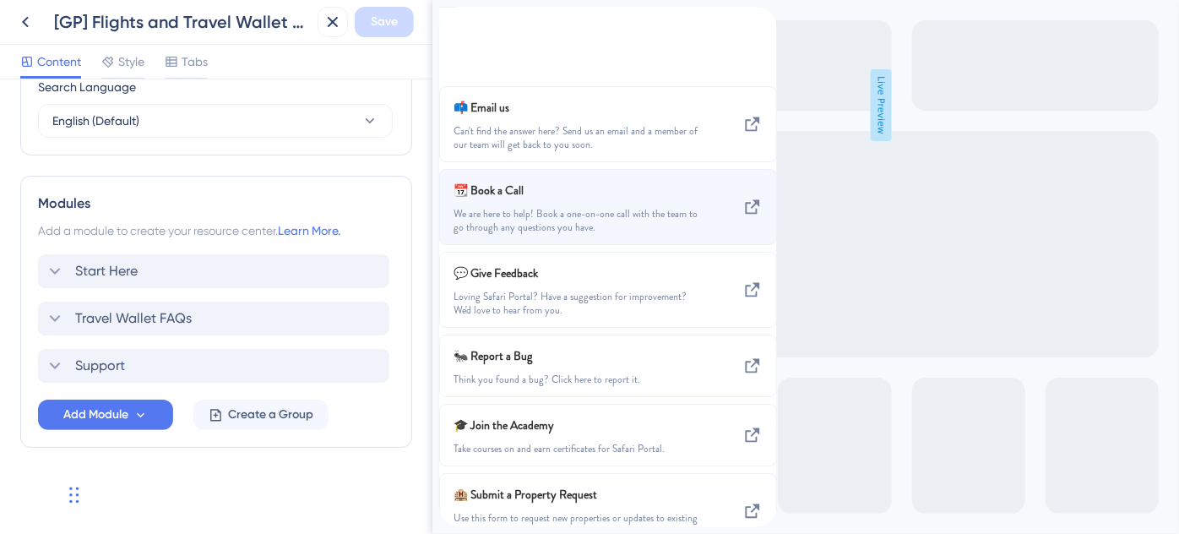
scroll to position [0, 0]
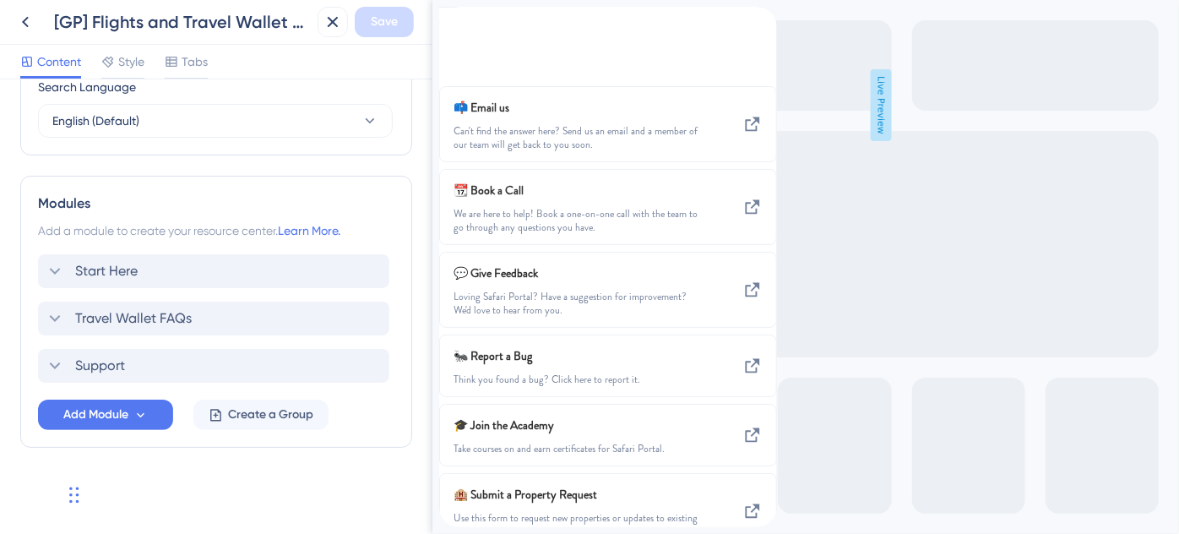
click at [452, 21] on icon "back to header" at bounding box center [445, 15] width 14 height 14
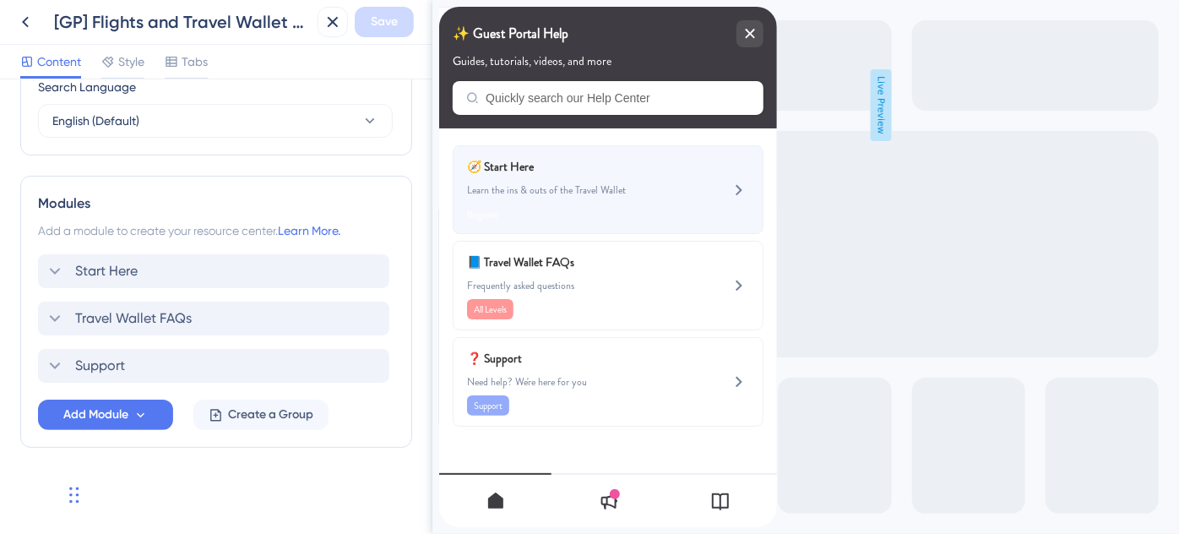
click at [559, 182] on div "🧭 Start Here Learn the ins & outs of the Travel Wallet Beginner" at bounding box center [578, 189] width 225 height 67
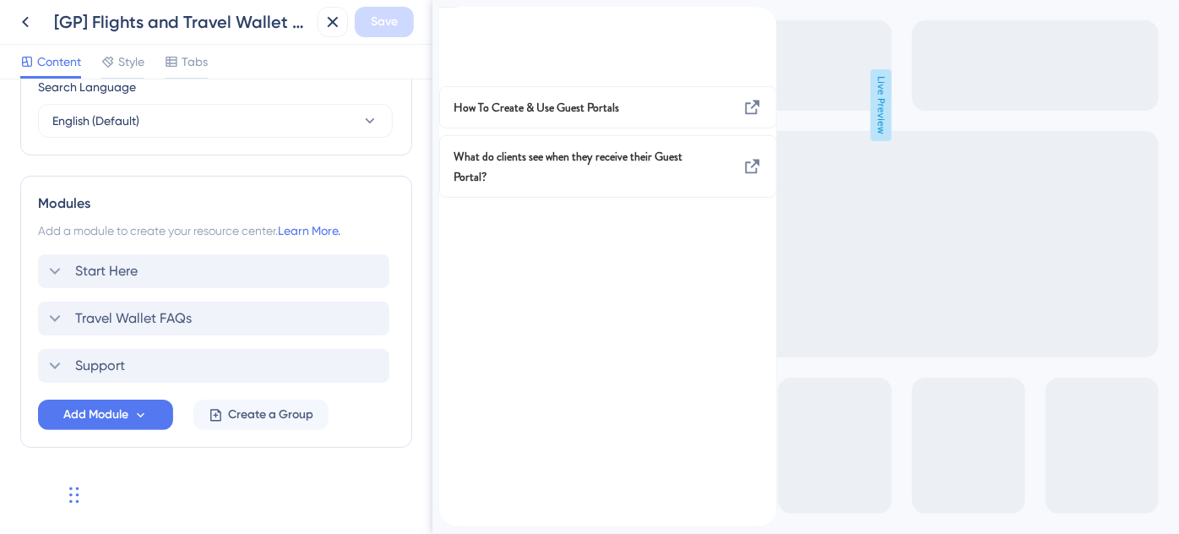
click at [452, 21] on icon "back to header" at bounding box center [445, 15] width 14 height 14
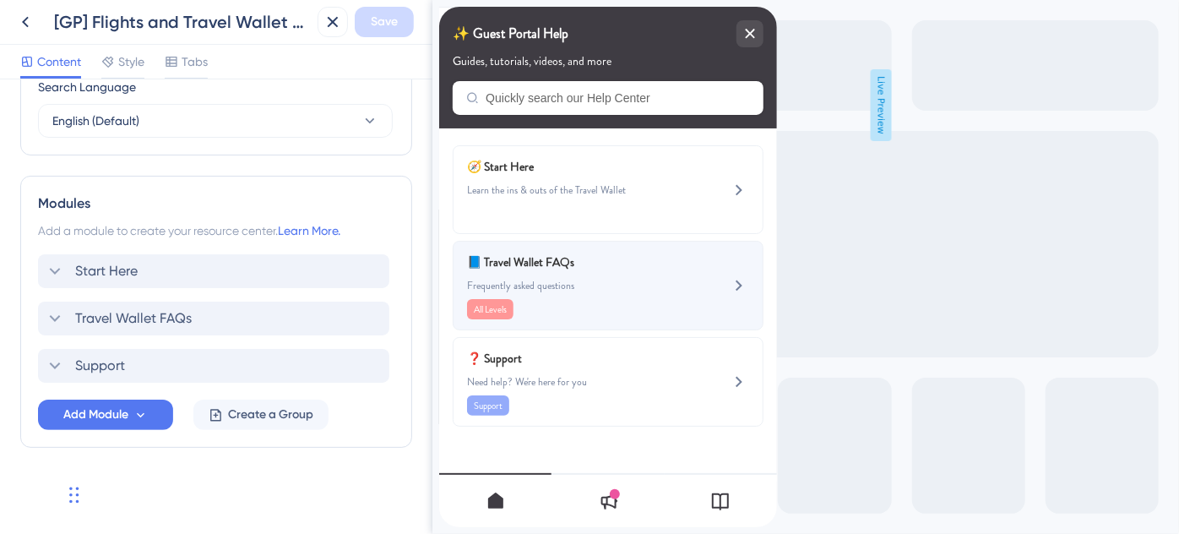
click at [572, 268] on span "📘 Travel Wallet FAQs" at bounding box center [565, 262] width 198 height 20
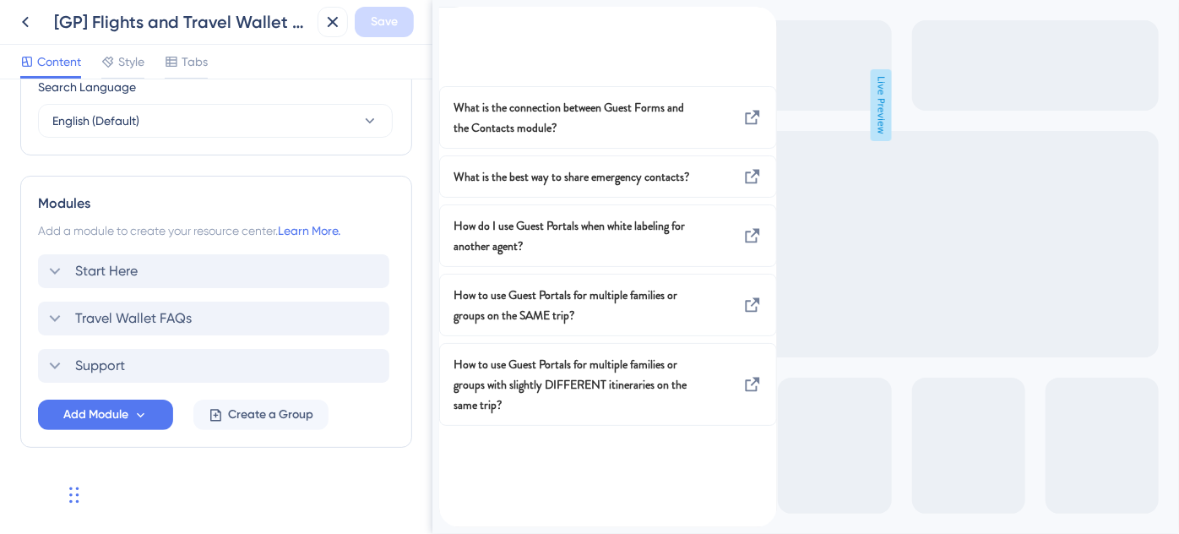
click at [465, 26] on div "back to header" at bounding box center [451, 16] width 27 height 19
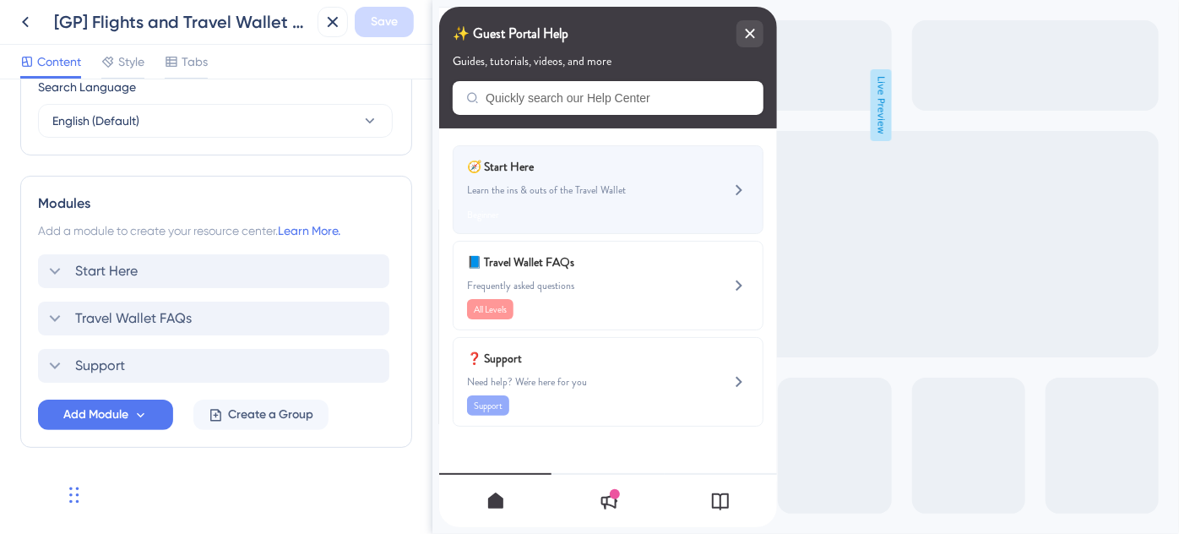
click at [659, 199] on div "🧭 Start Here Learn the ins & outs of the Travel Wallet Beginner" at bounding box center [578, 189] width 225 height 67
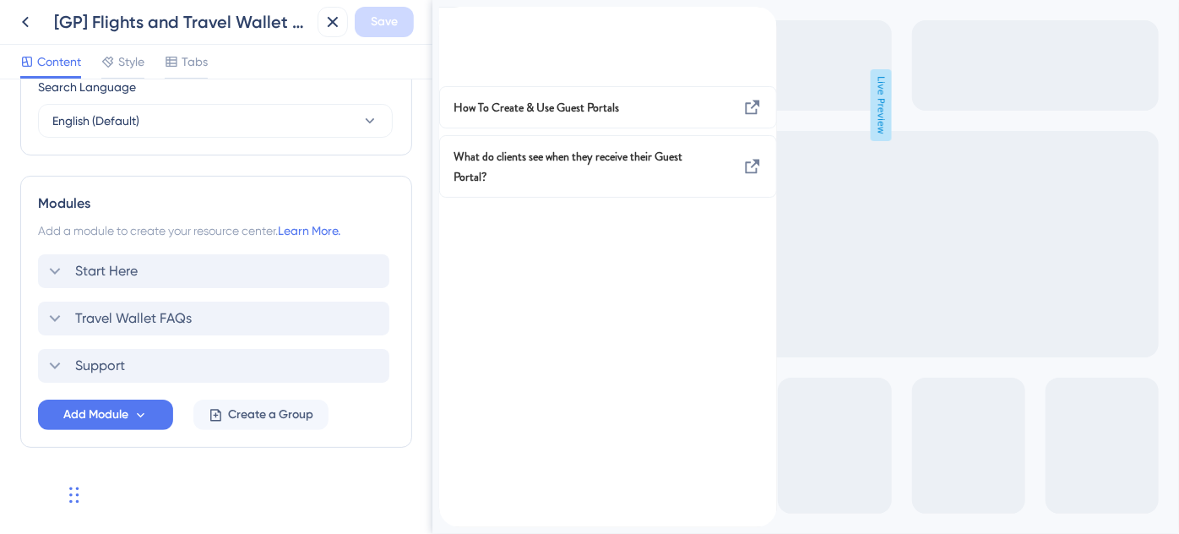
click at [451, 21] on icon "back to header" at bounding box center [445, 15] width 12 height 14
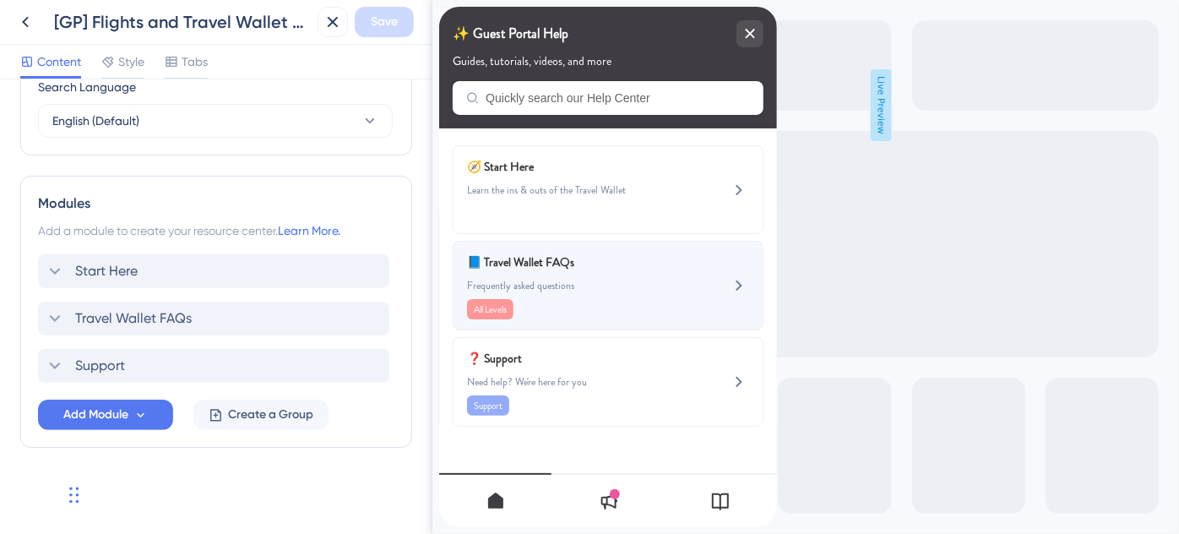
click at [569, 279] on span "Frequently asked questions" at bounding box center [578, 286] width 225 height 14
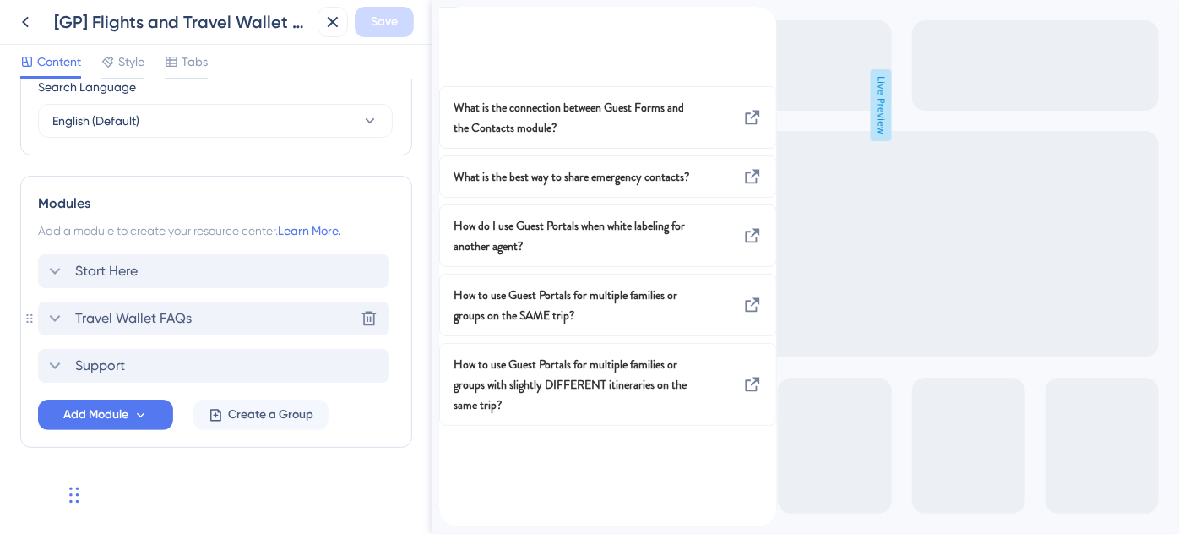
click at [60, 316] on icon at bounding box center [55, 318] width 20 height 20
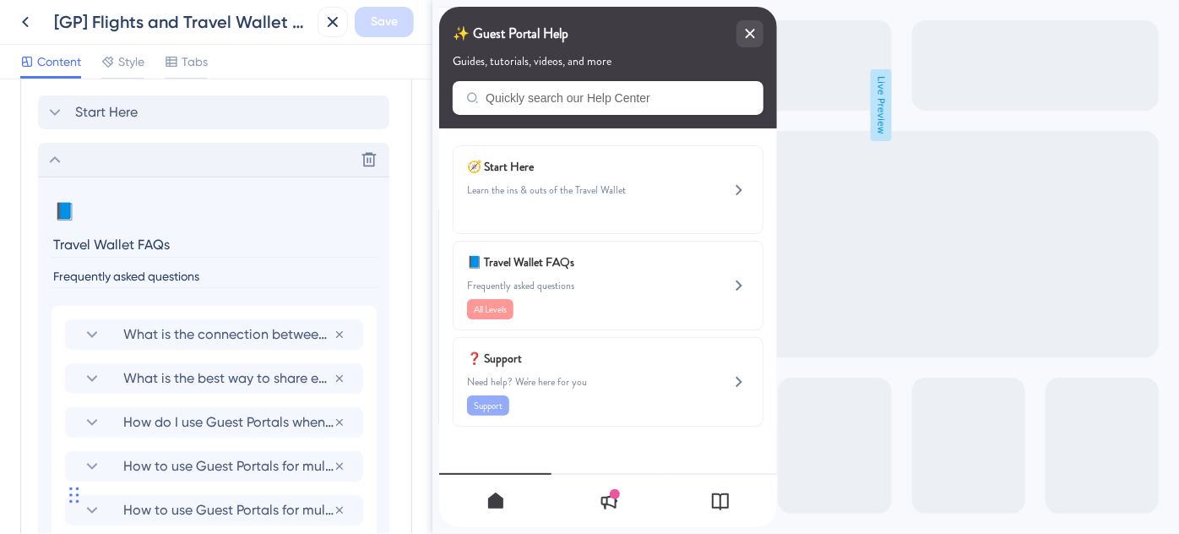
scroll to position [923, 0]
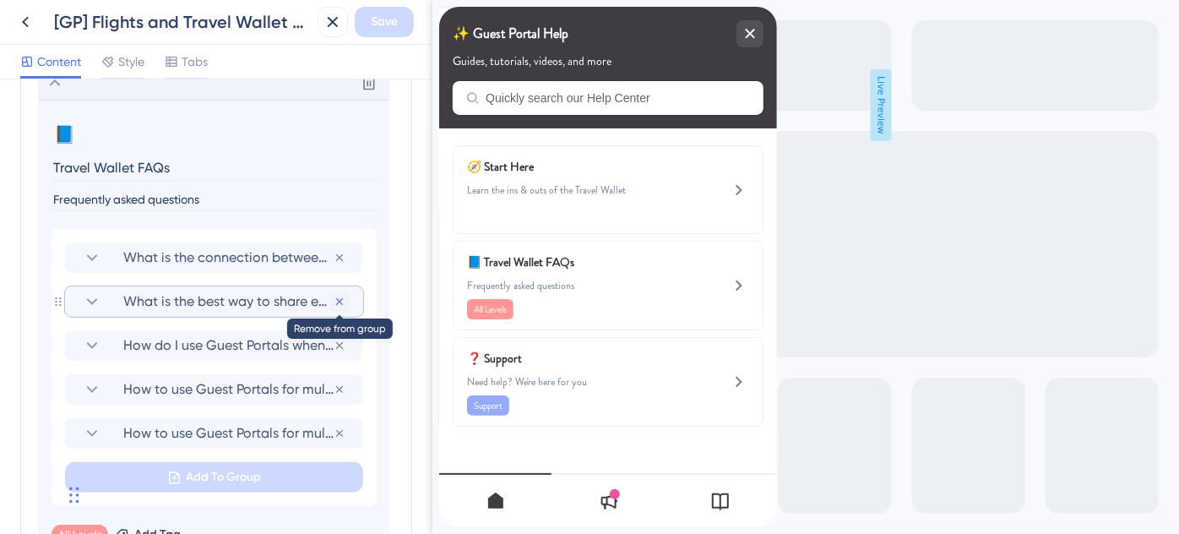
click at [339, 264] on icon at bounding box center [340, 258] width 14 height 14
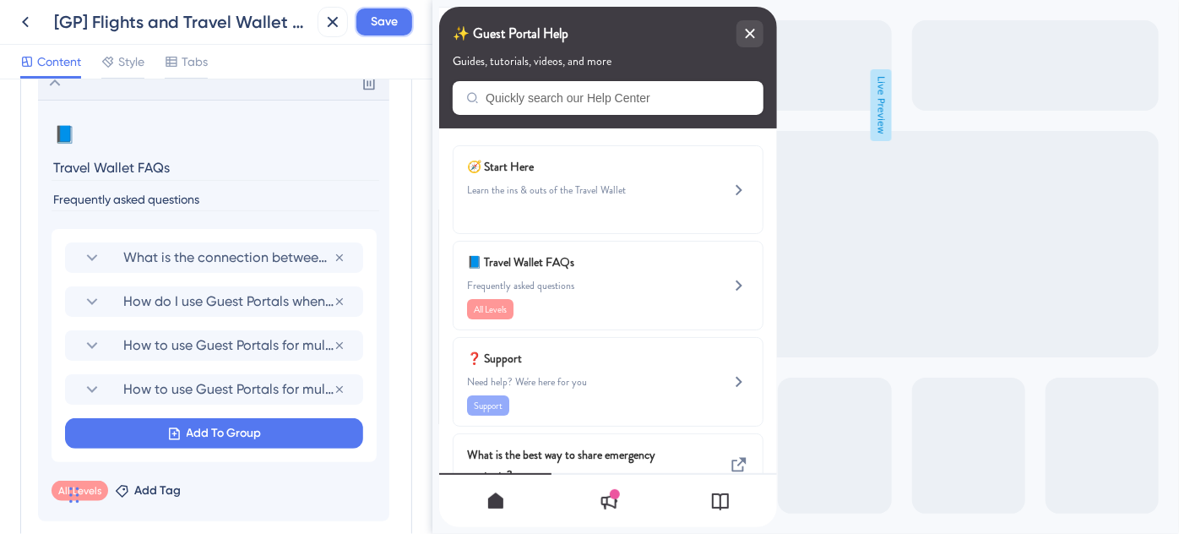
click at [373, 30] on span "Save" at bounding box center [384, 22] width 27 height 20
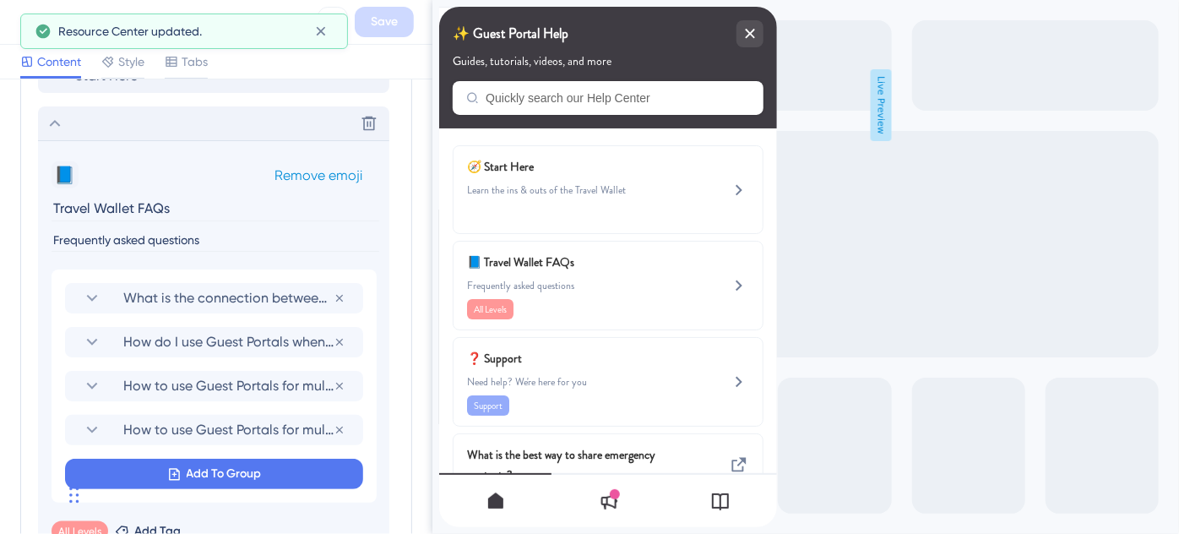
scroll to position [846, 0]
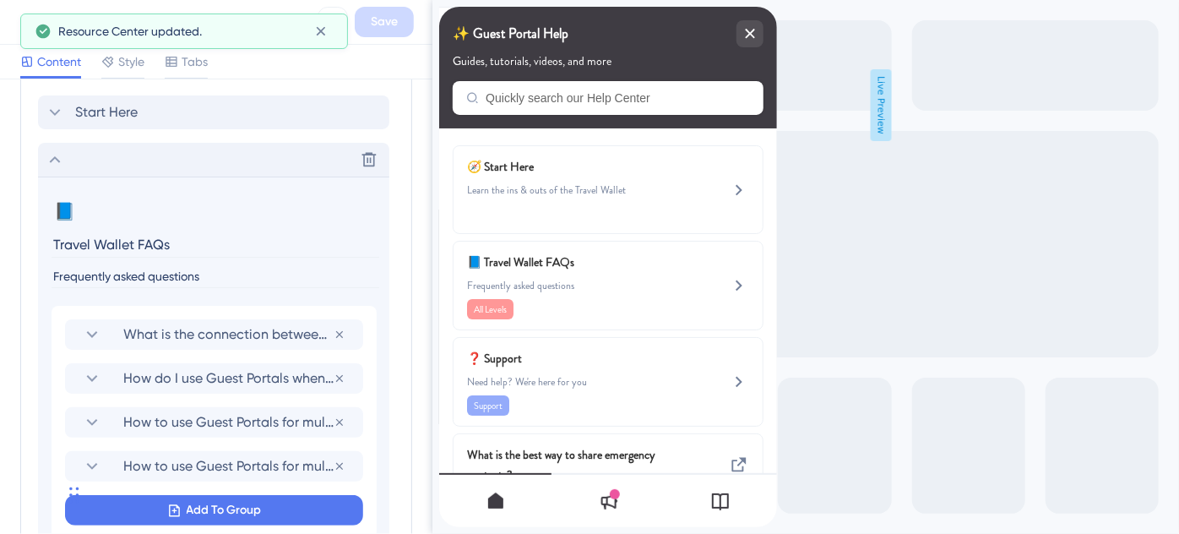
click at [56, 156] on icon at bounding box center [55, 159] width 11 height 7
click at [56, 55] on div "Modules" at bounding box center [216, 45] width 356 height 20
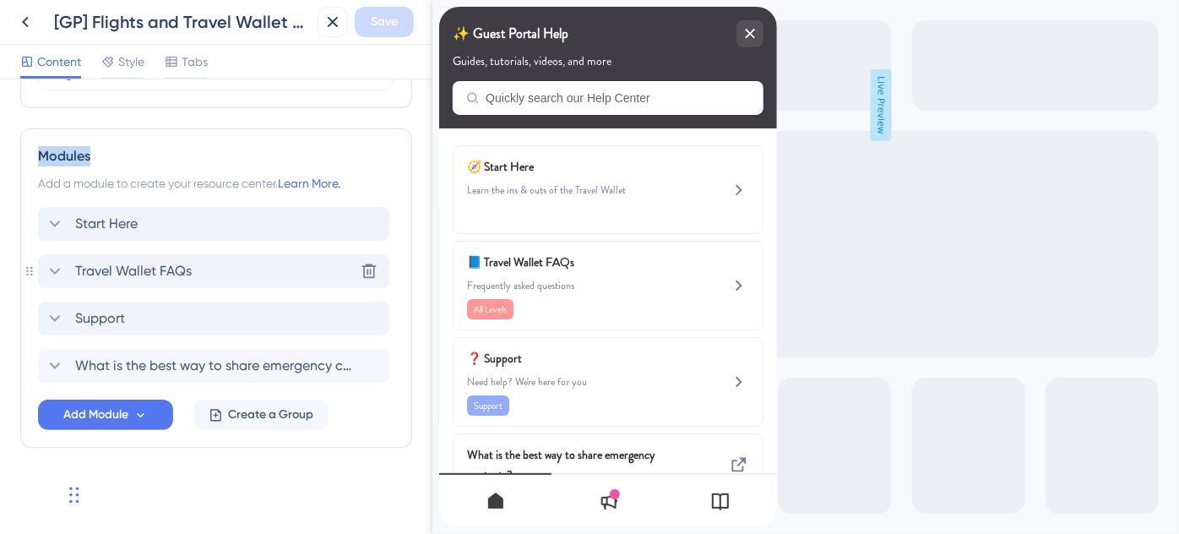
click at [51, 268] on icon at bounding box center [55, 271] width 11 height 7
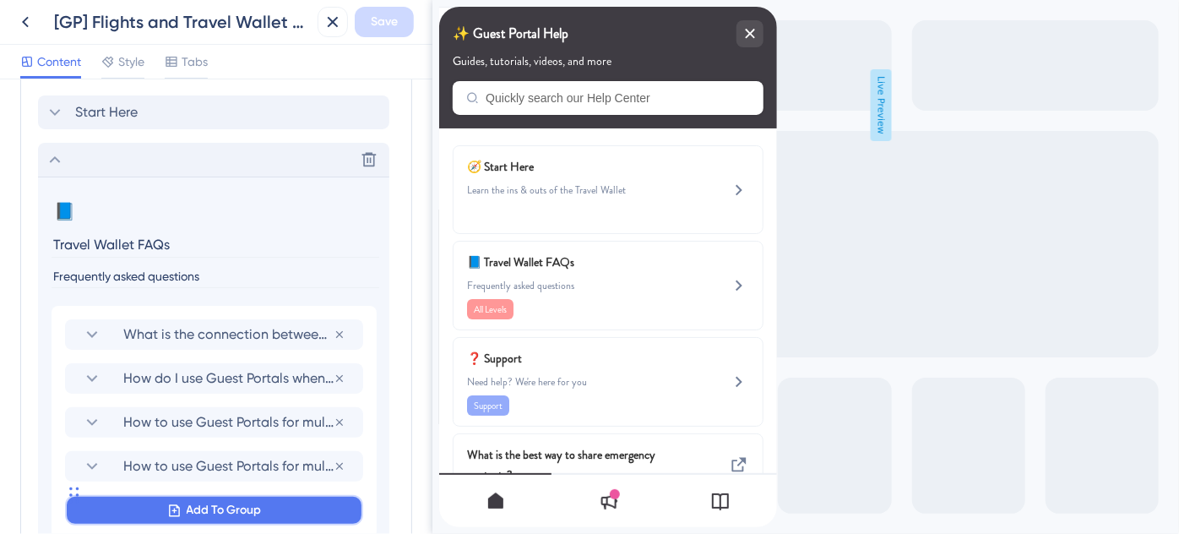
click at [223, 500] on span "Add To Group" at bounding box center [224, 510] width 75 height 20
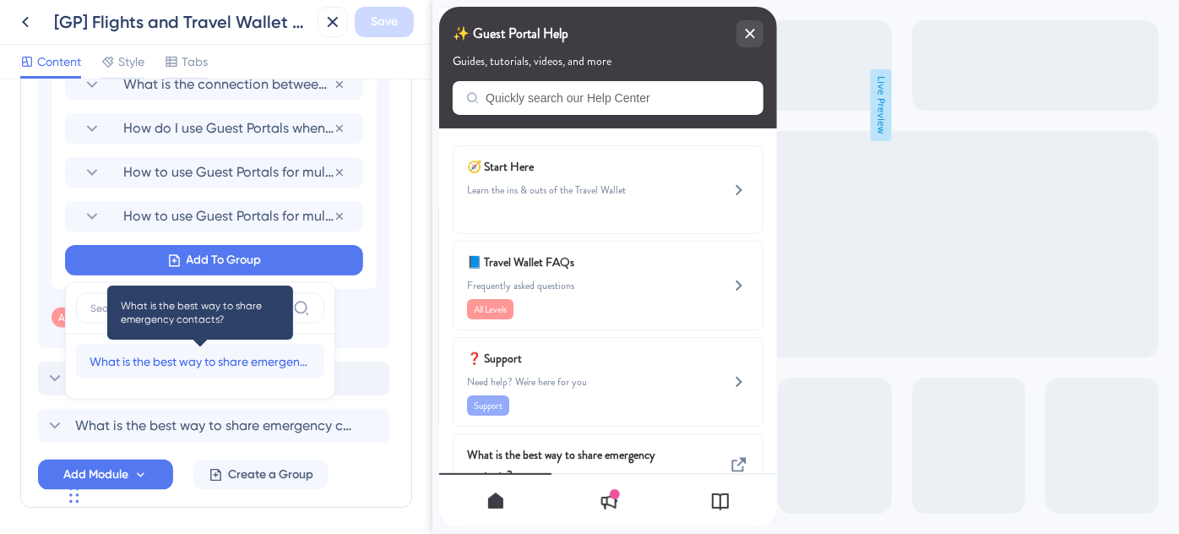
click at [213, 353] on span "What is the best way to share emergency contacts?" at bounding box center [199, 361] width 221 height 20
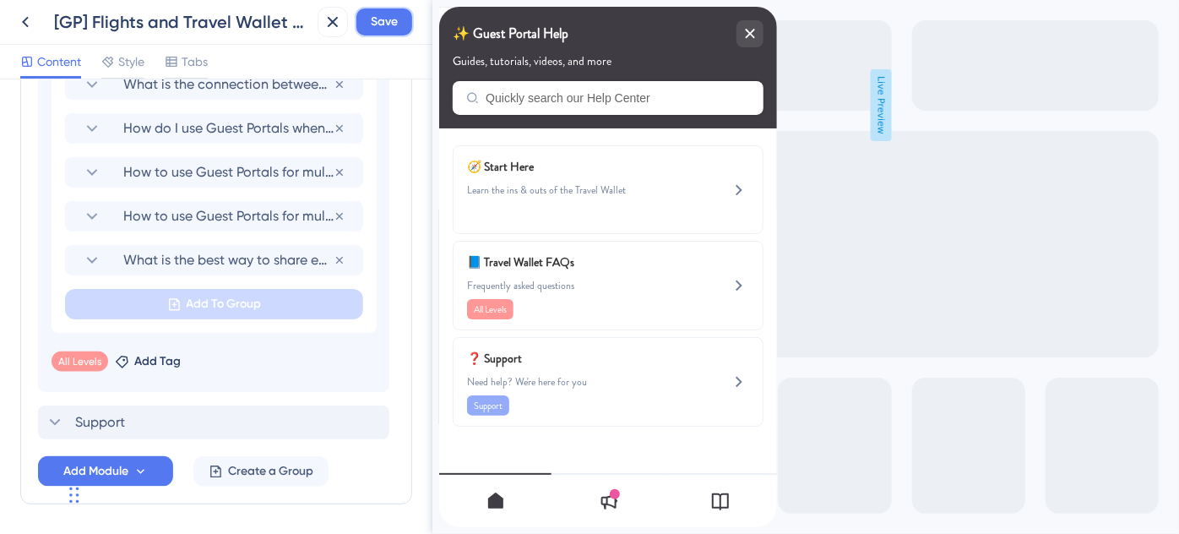
click at [380, 25] on span "Save" at bounding box center [384, 22] width 27 height 20
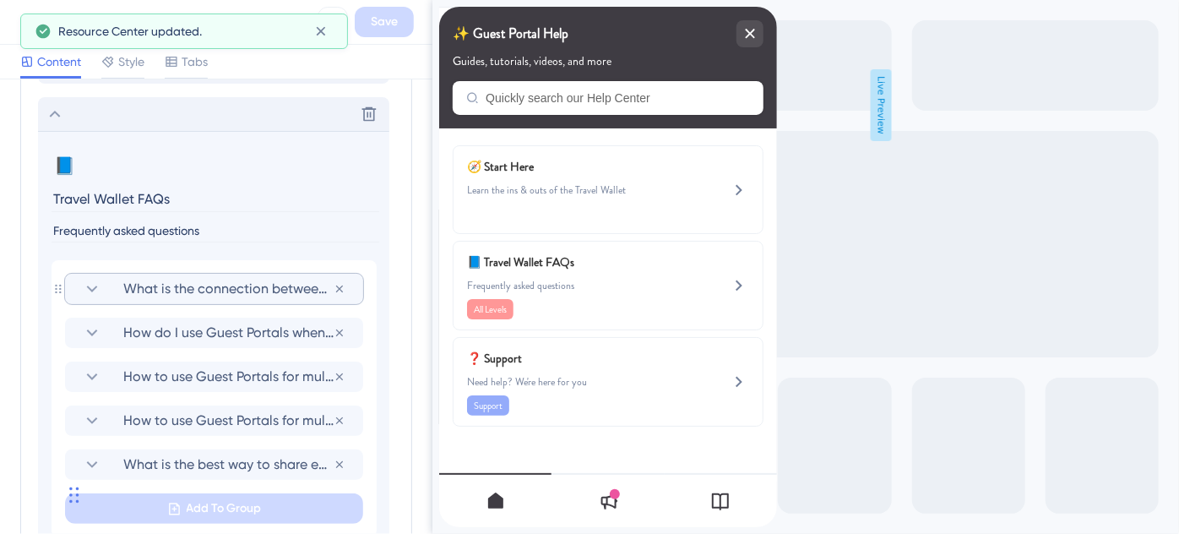
scroll to position [865, 0]
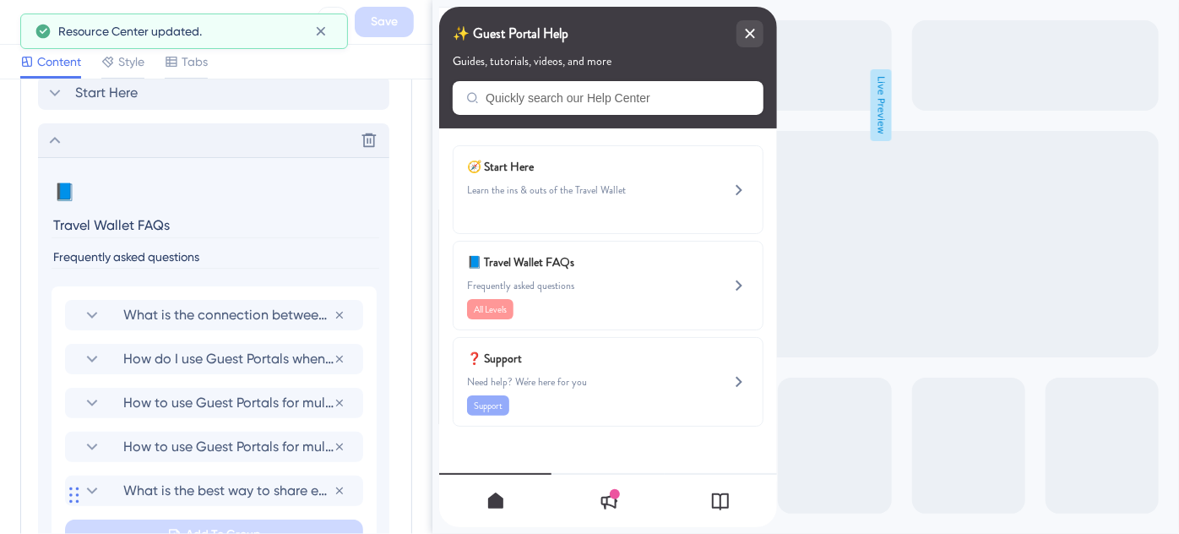
click at [59, 146] on icon at bounding box center [55, 140] width 20 height 20
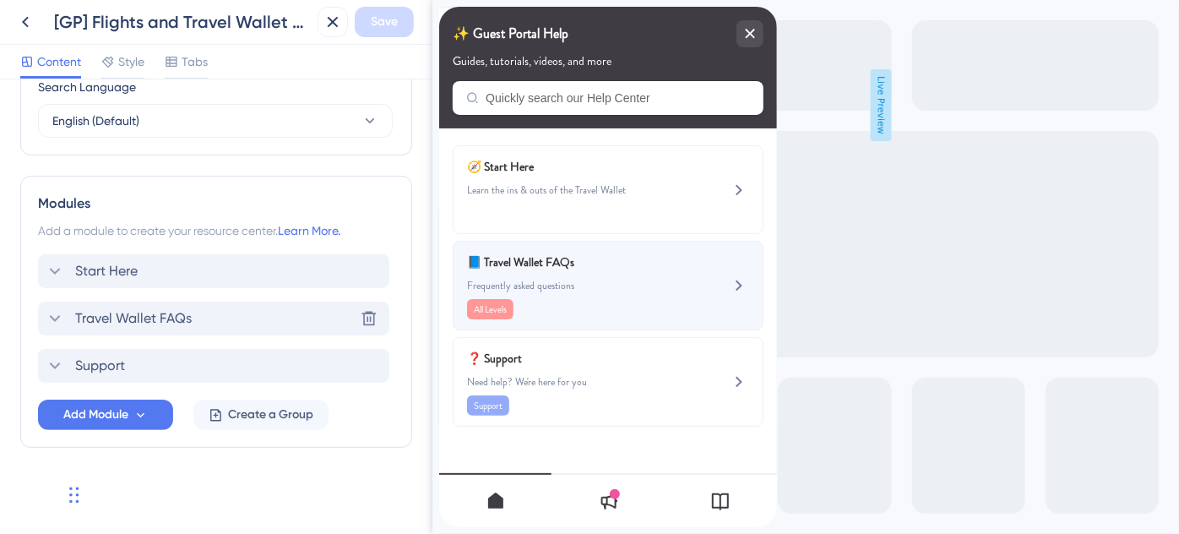
click at [692, 277] on div "📘 Travel Wallet FAQs Frequently asked questions All Levels" at bounding box center [607, 285] width 311 height 89
click at [706, 274] on div "📘 Travel Wallet FAQs Frequently asked questions All Levels" at bounding box center [607, 285] width 311 height 89
click at [724, 299] on div "📘 Travel Wallet FAQs Frequently asked questions All Levels" at bounding box center [607, 285] width 311 height 89
click at [726, 287] on div "📘 Travel Wallet FAQs Frequently asked questions All Levels" at bounding box center [607, 285] width 311 height 89
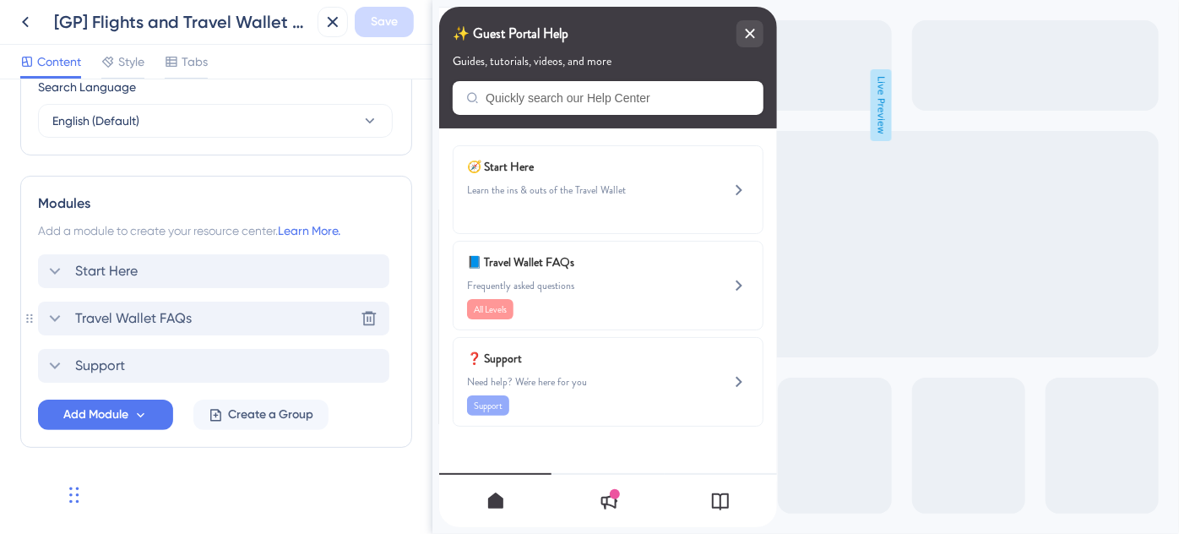
click at [120, 320] on span "Travel Wallet FAQs" at bounding box center [133, 318] width 117 height 20
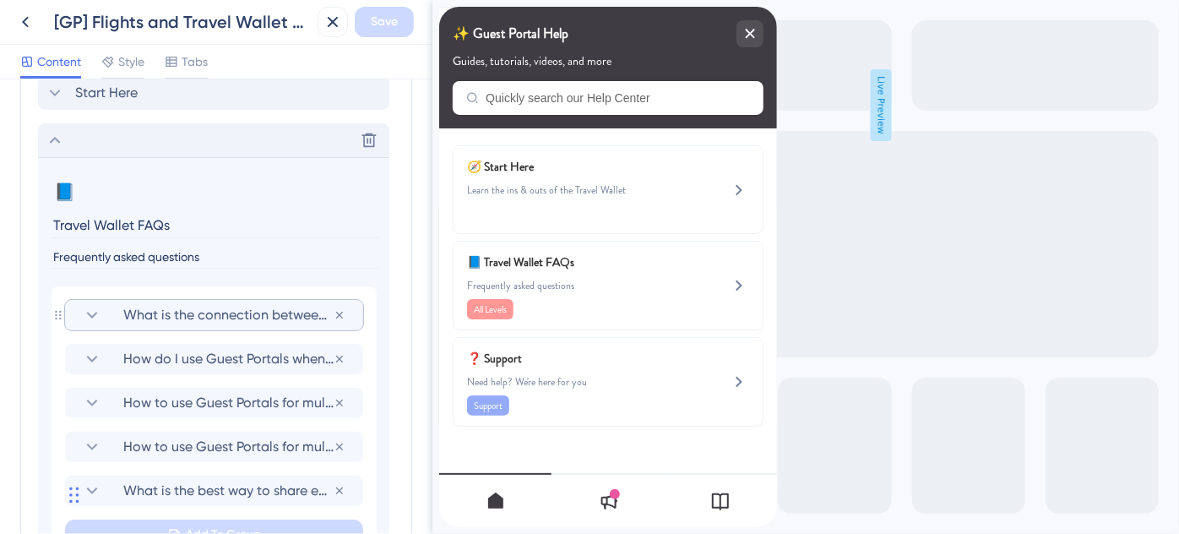
scroll to position [942, 0]
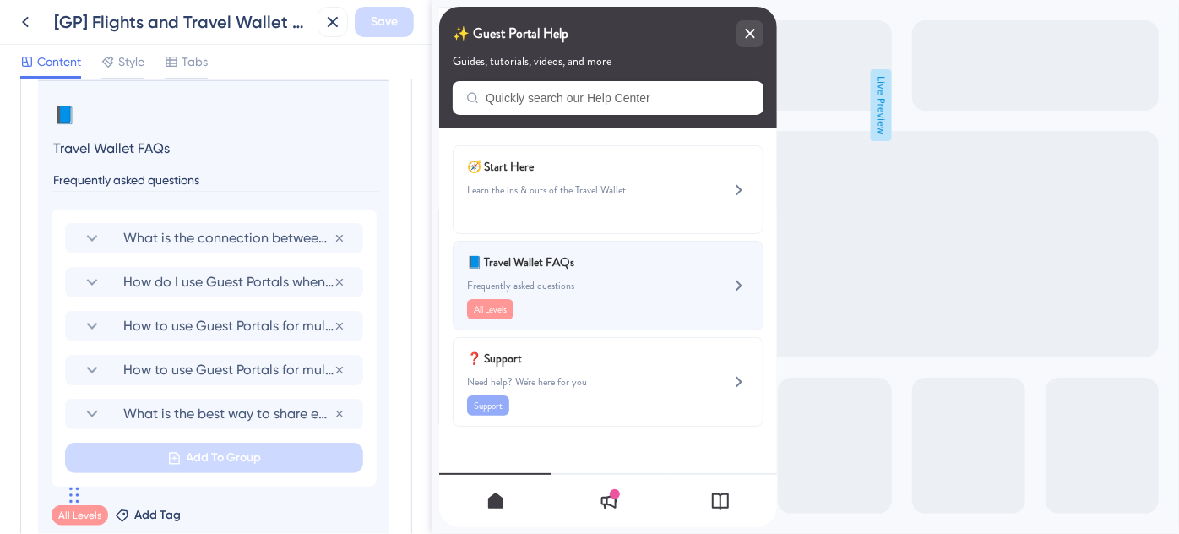
click at [615, 269] on span "📘 Travel Wallet FAQs" at bounding box center [565, 262] width 198 height 20
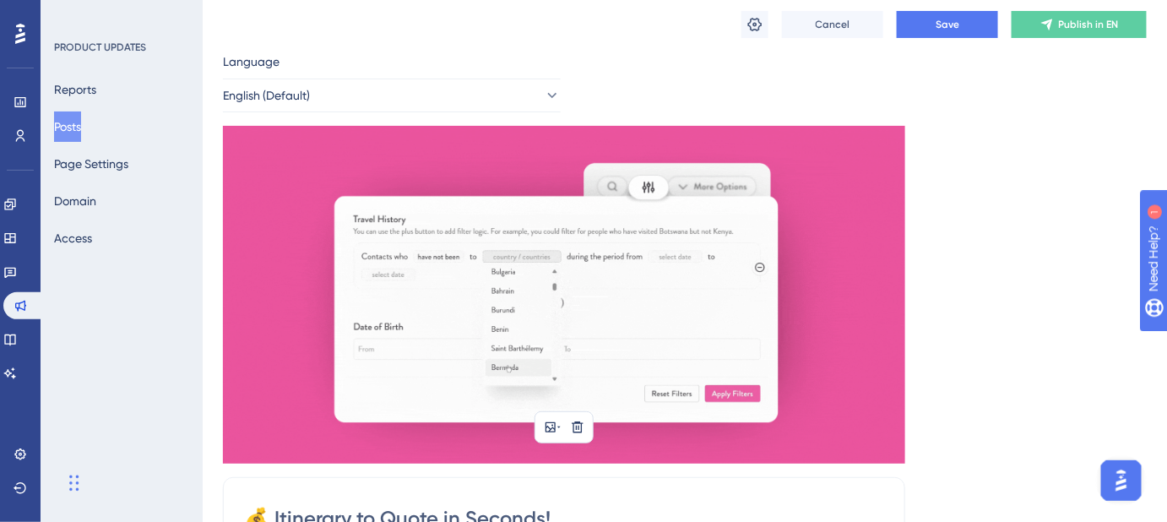
scroll to position [76, 0]
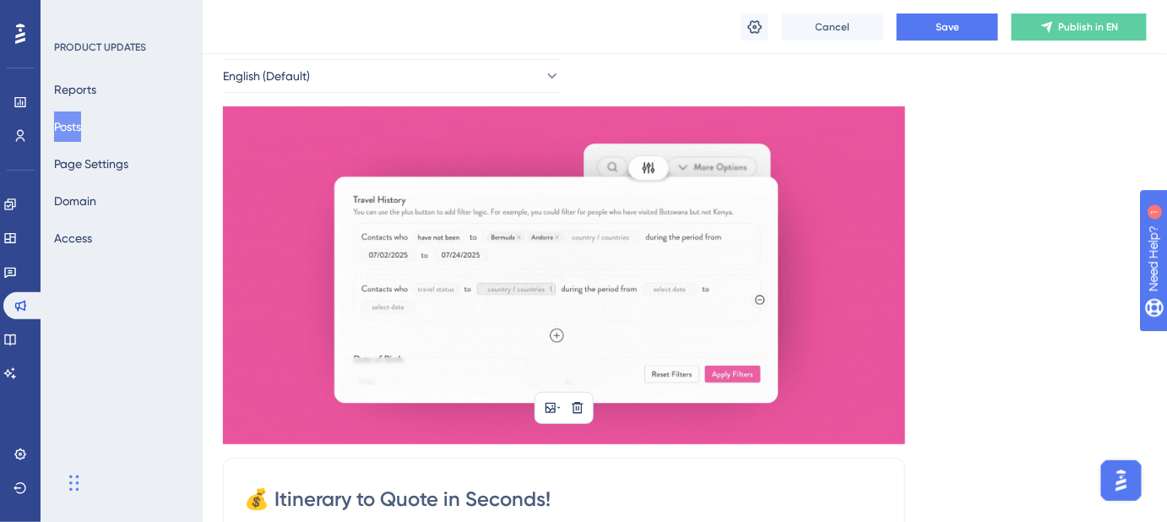
click at [607, 226] on img at bounding box center [564, 275] width 682 height 338
click at [387, 327] on img at bounding box center [564, 275] width 682 height 338
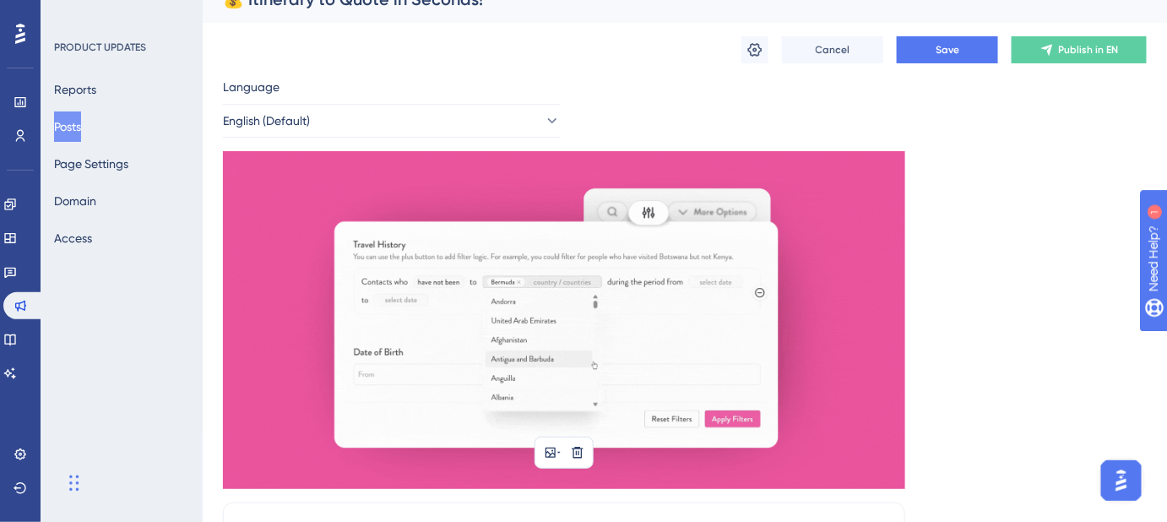
scroll to position [0, 0]
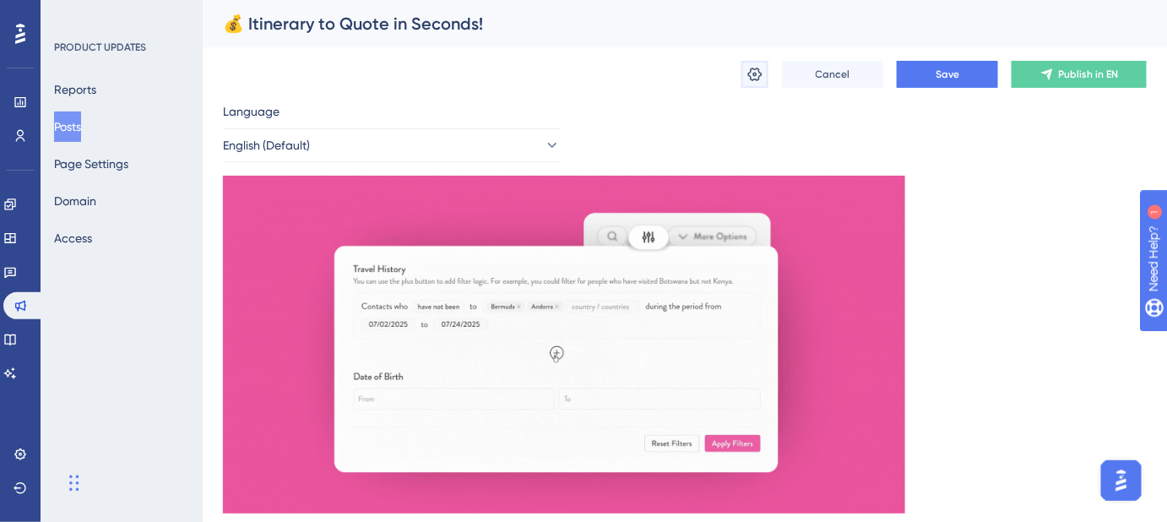
click at [754, 78] on icon at bounding box center [754, 74] width 17 height 17
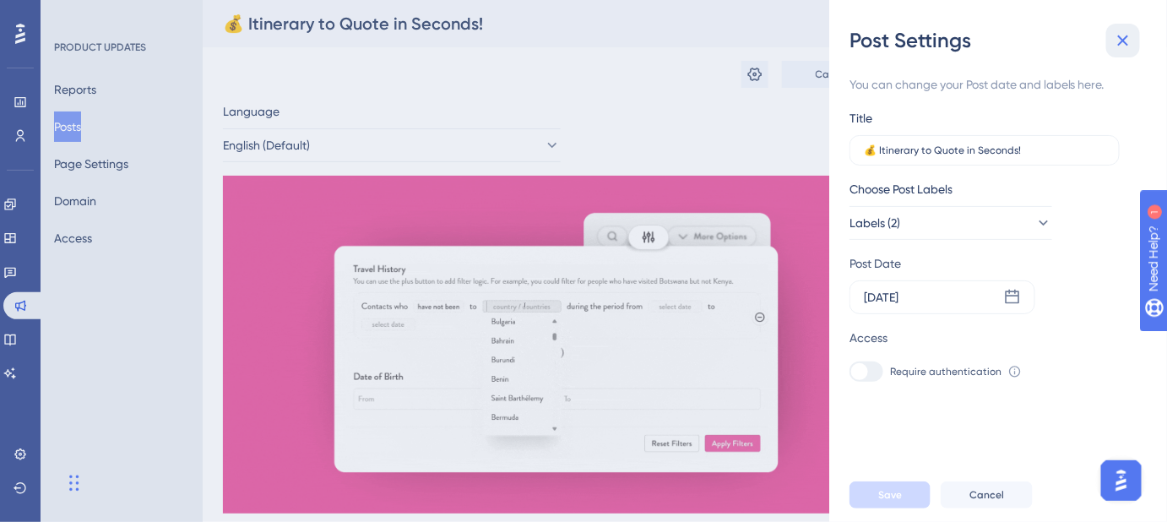
click at [1125, 39] on icon at bounding box center [1123, 40] width 20 height 20
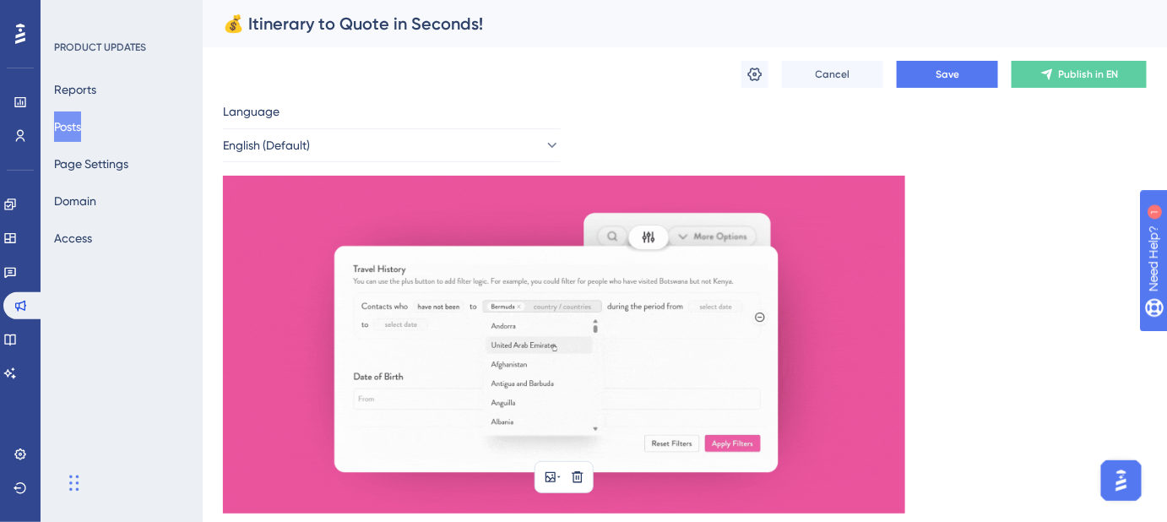
click at [436, 253] on img at bounding box center [564, 345] width 682 height 338
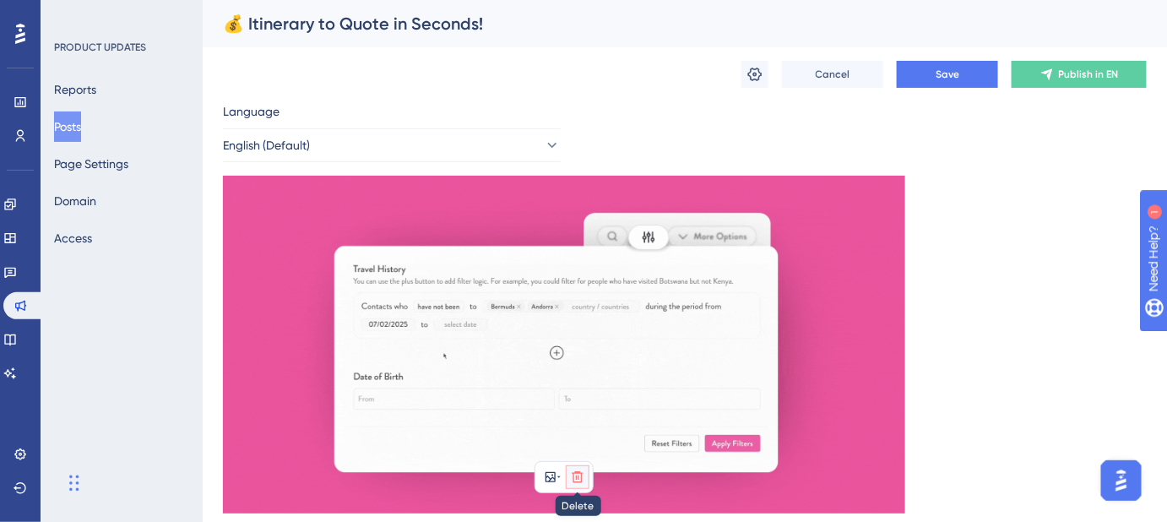
click at [583, 476] on icon at bounding box center [578, 477] width 14 height 14
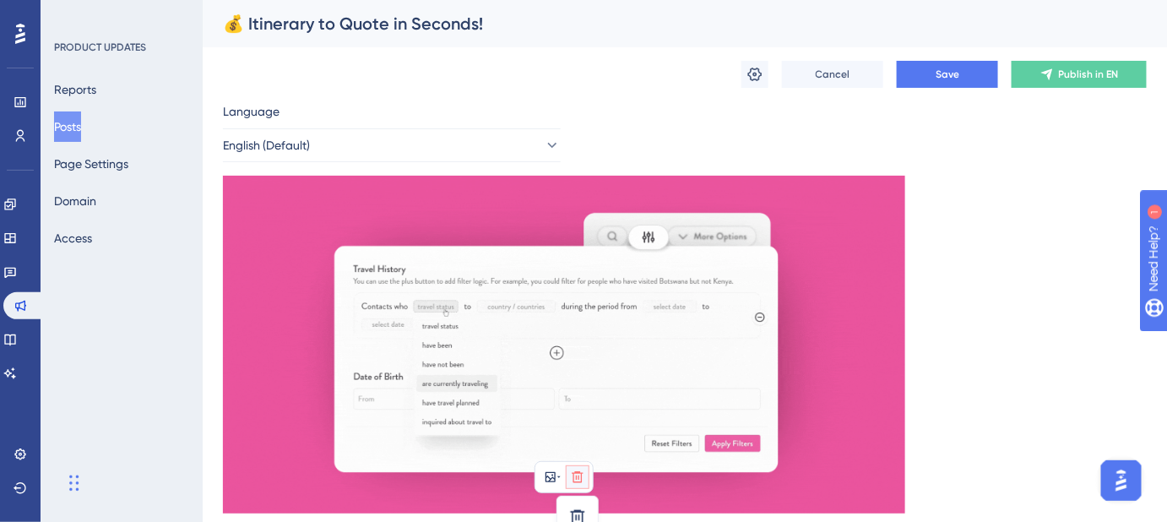
scroll to position [31, 0]
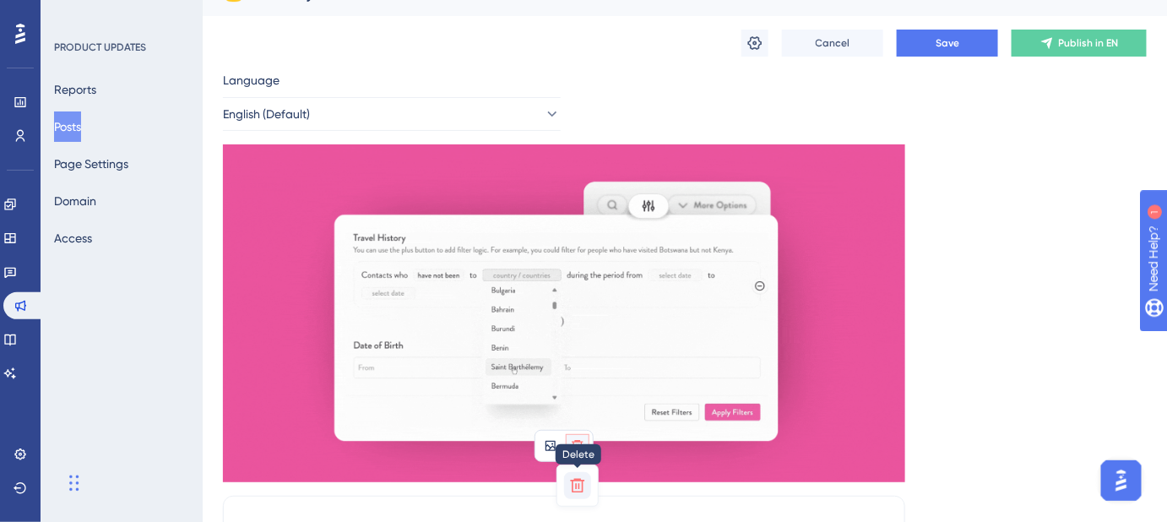
click at [577, 486] on icon at bounding box center [577, 485] width 17 height 17
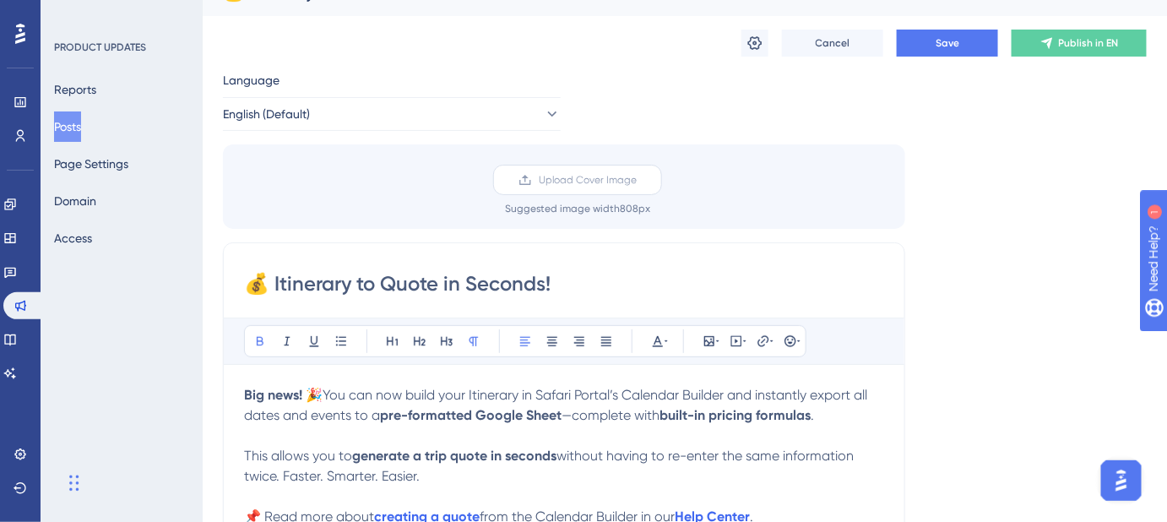
click at [576, 182] on span "Upload Cover Image" at bounding box center [588, 180] width 98 height 14
click at [637, 180] on input "Upload Cover Image" at bounding box center [637, 180] width 0 height 0
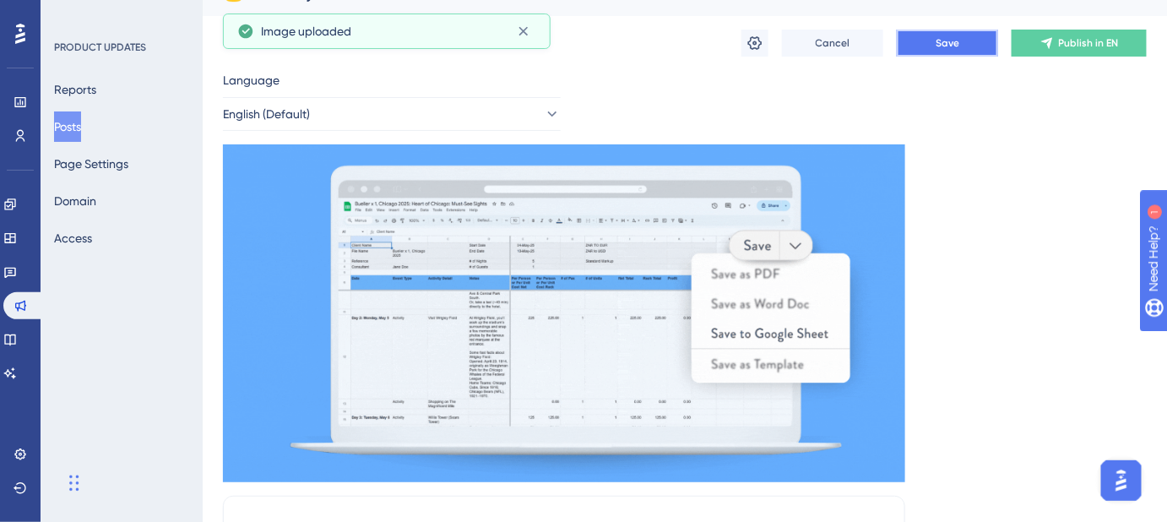
click at [952, 45] on span "Save" at bounding box center [947, 43] width 24 height 14
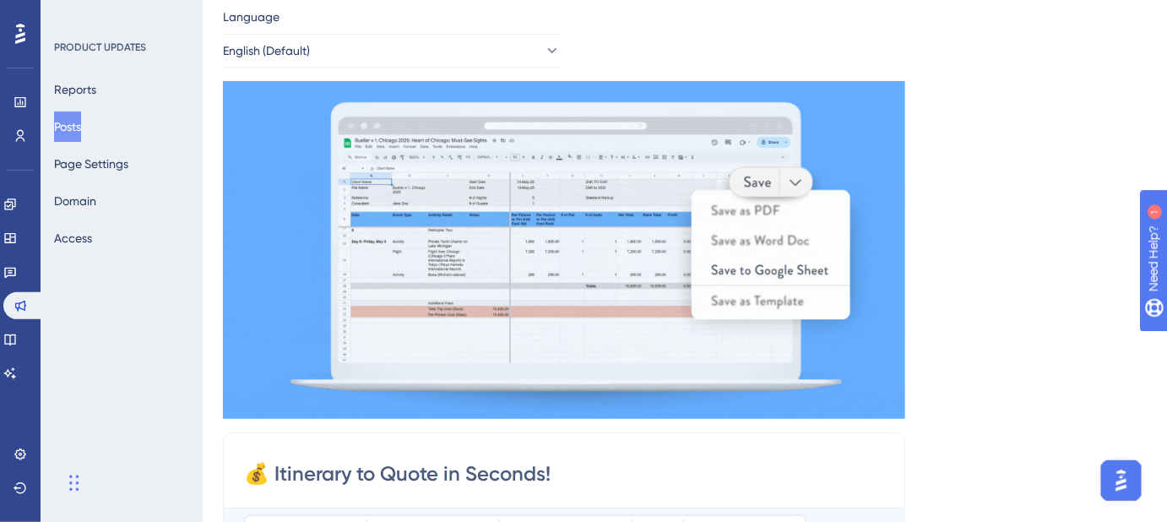
scroll to position [0, 0]
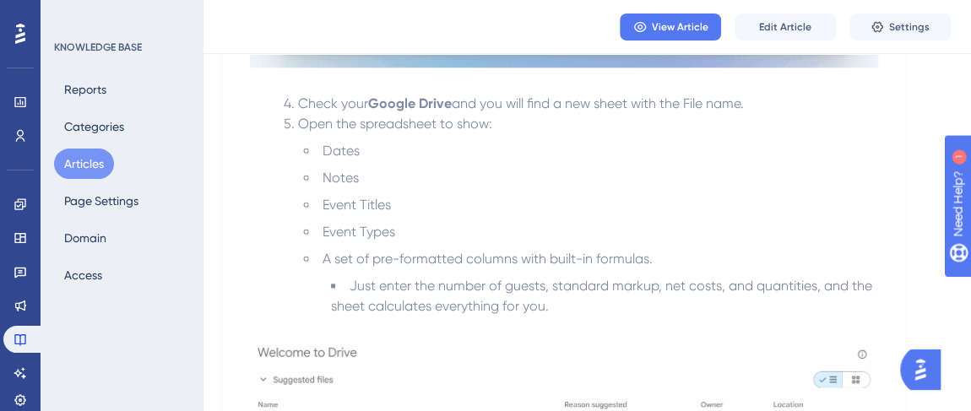
scroll to position [997, 0]
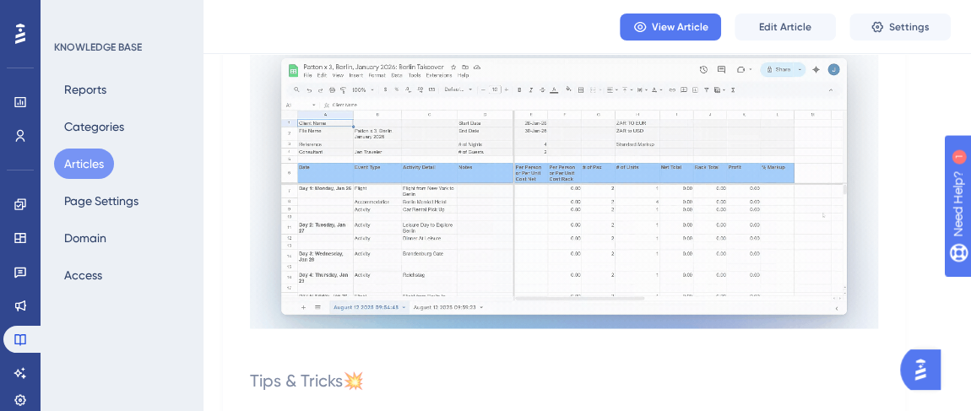
scroll to position [1458, 0]
